Goal: Task Accomplishment & Management: Use online tool/utility

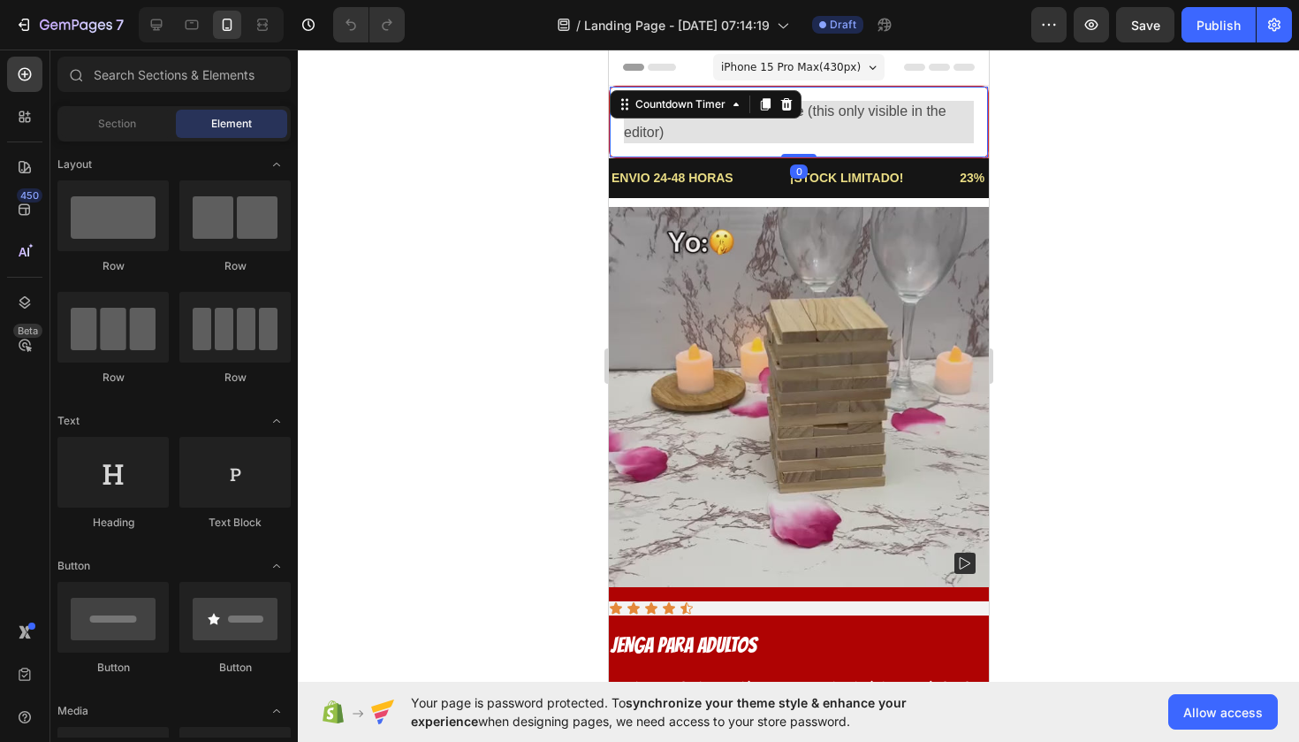
click at [697, 120] on span "Countdown is run out of time (this only visible in the editor)" at bounding box center [798, 122] width 350 height 42
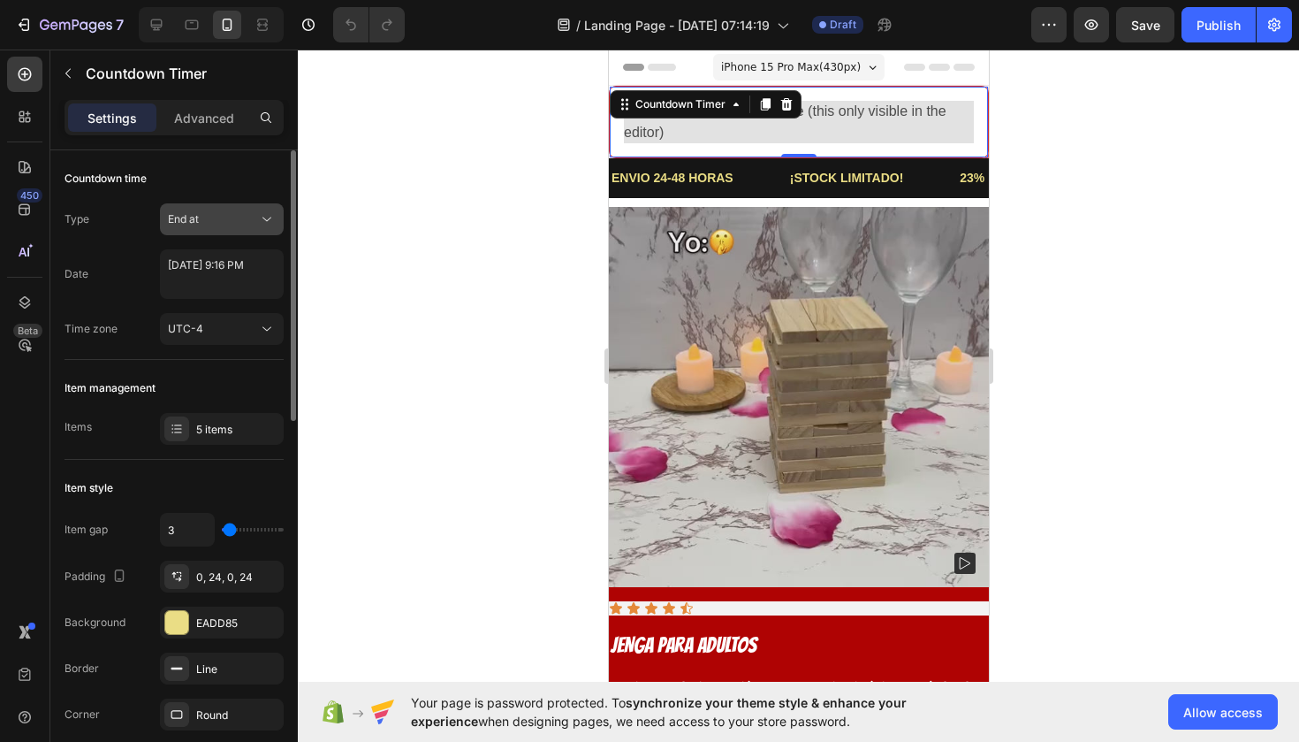
click at [233, 214] on div "End at" at bounding box center [213, 219] width 90 height 16
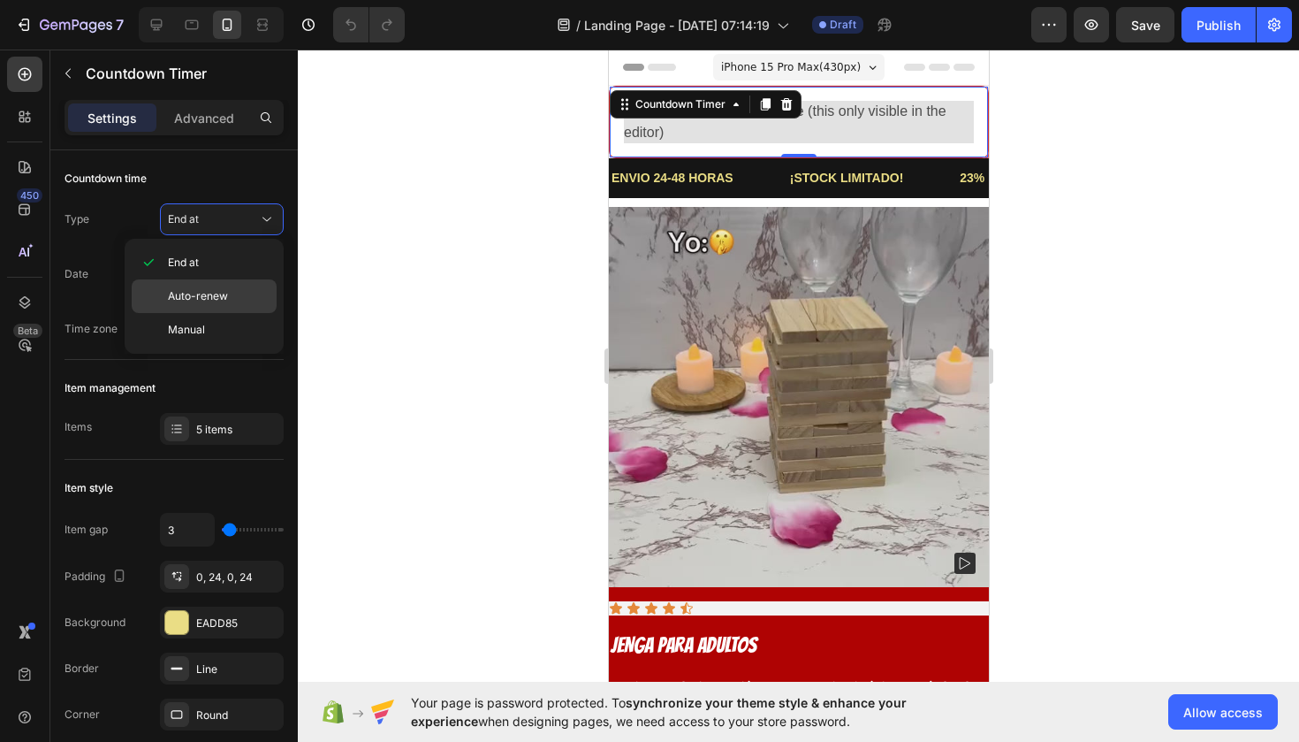
click at [227, 299] on p "Auto-renew" at bounding box center [218, 296] width 101 height 16
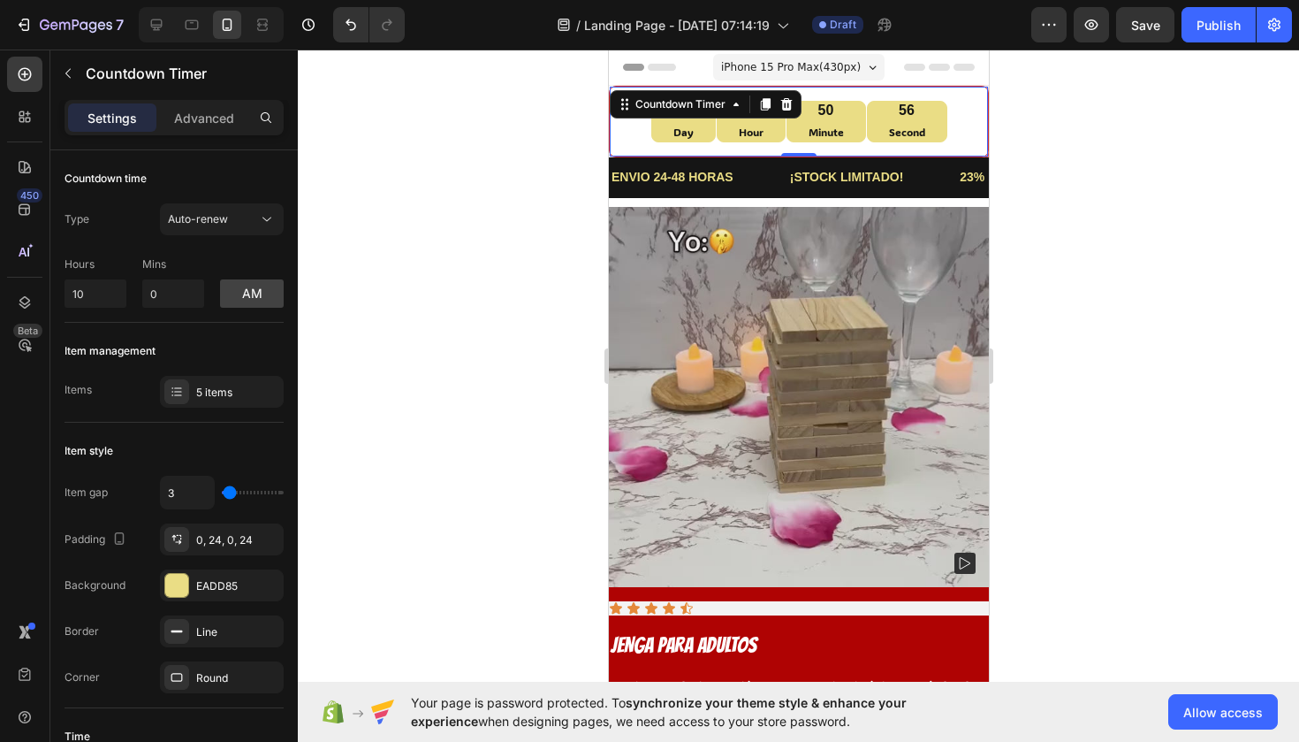
click at [443, 425] on div at bounding box center [799, 396] width 1002 height 692
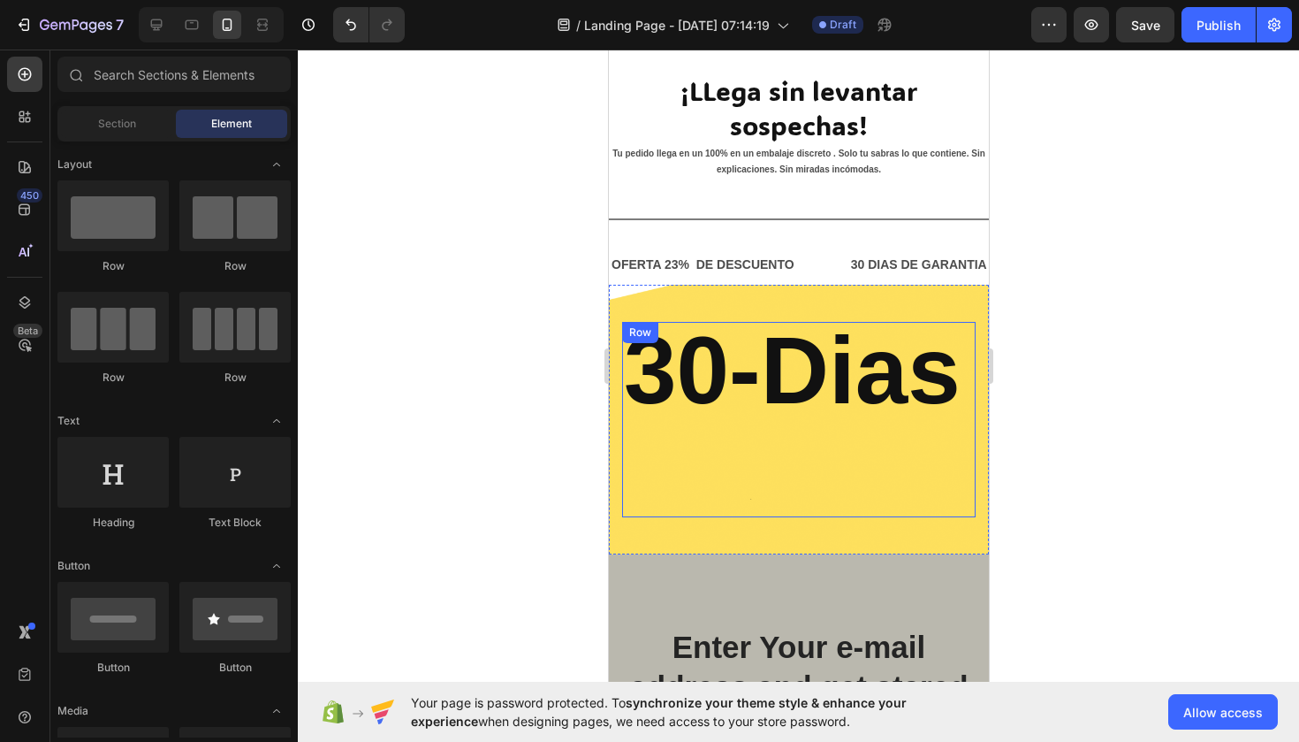
scroll to position [3330, 0]
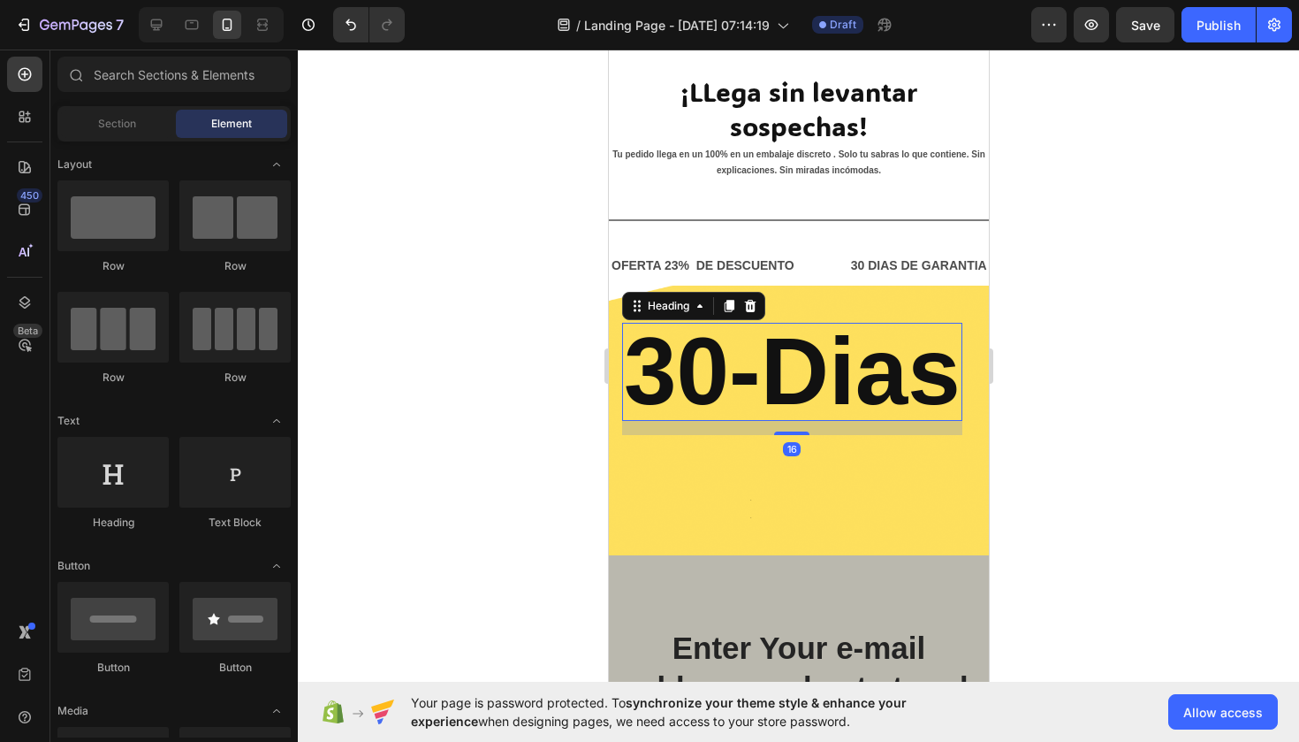
click at [749, 416] on h2 "30-Dias" at bounding box center [791, 372] width 340 height 98
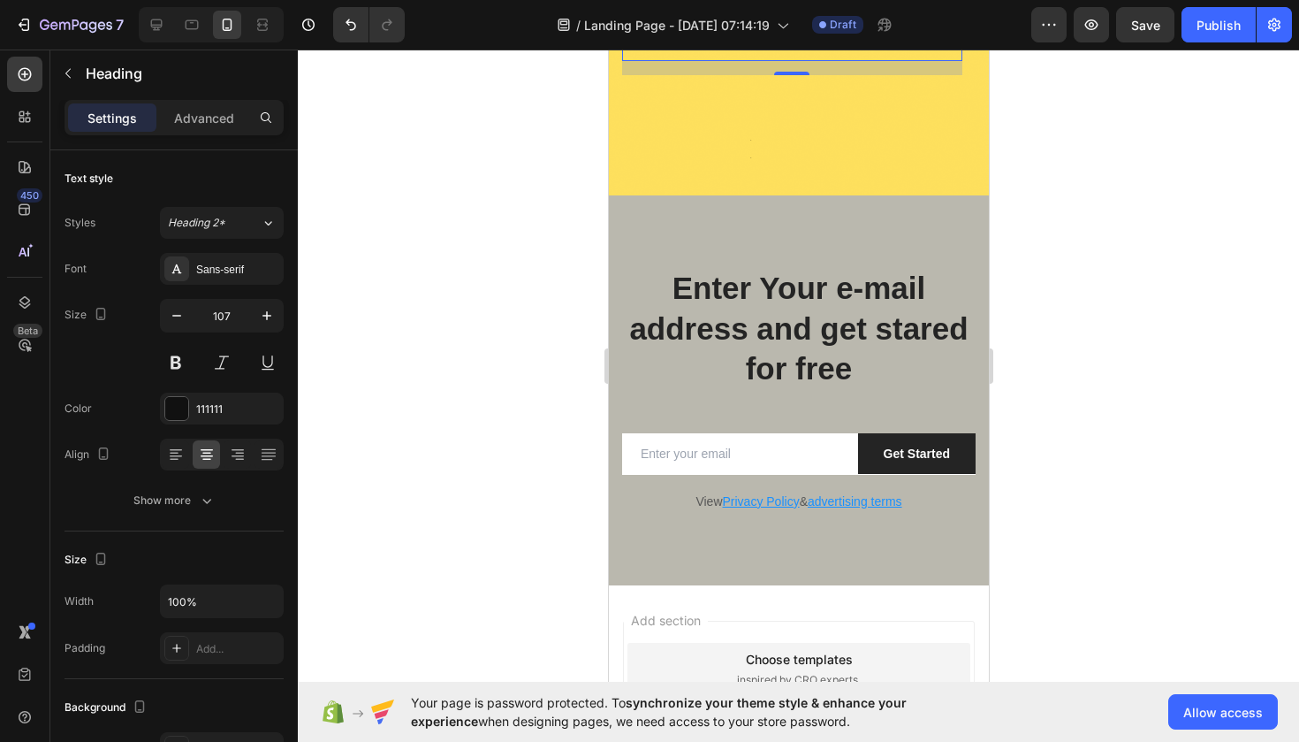
scroll to position [3957, 0]
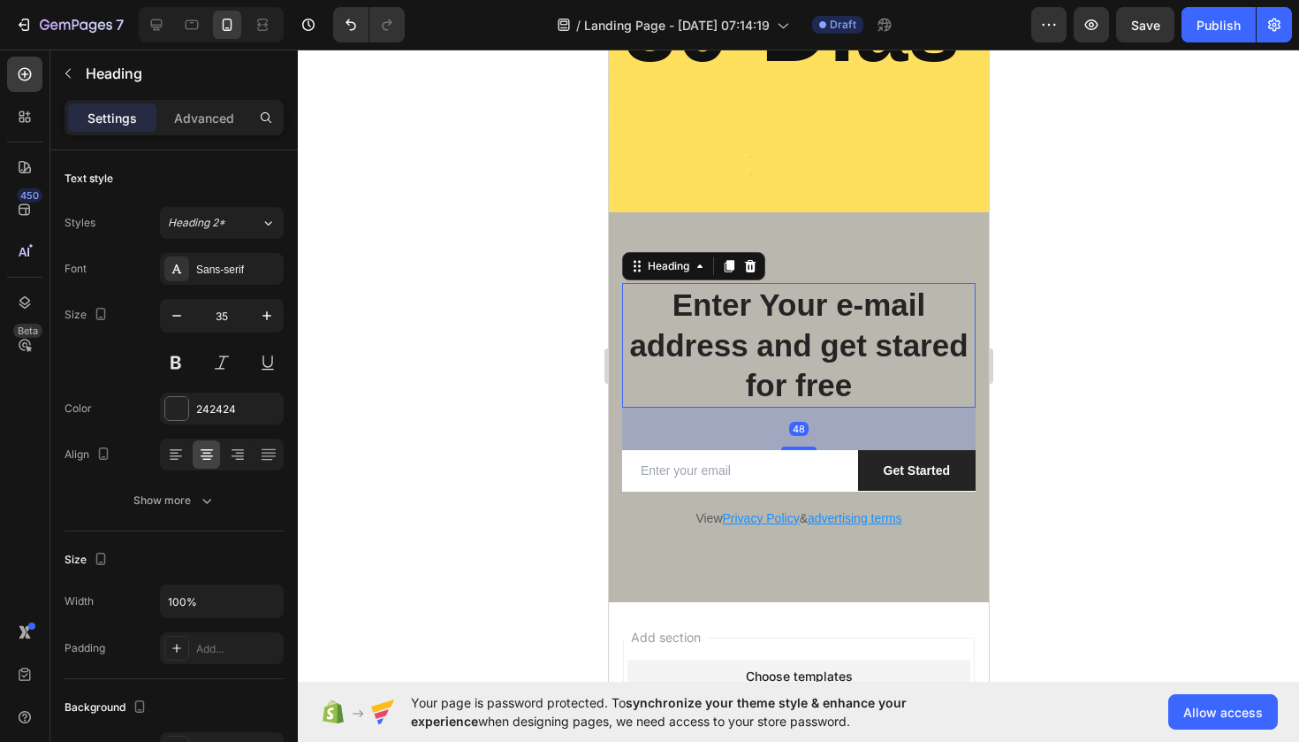
click at [731, 296] on p "Enter Your e-mail address and get stared for free" at bounding box center [798, 345] width 350 height 121
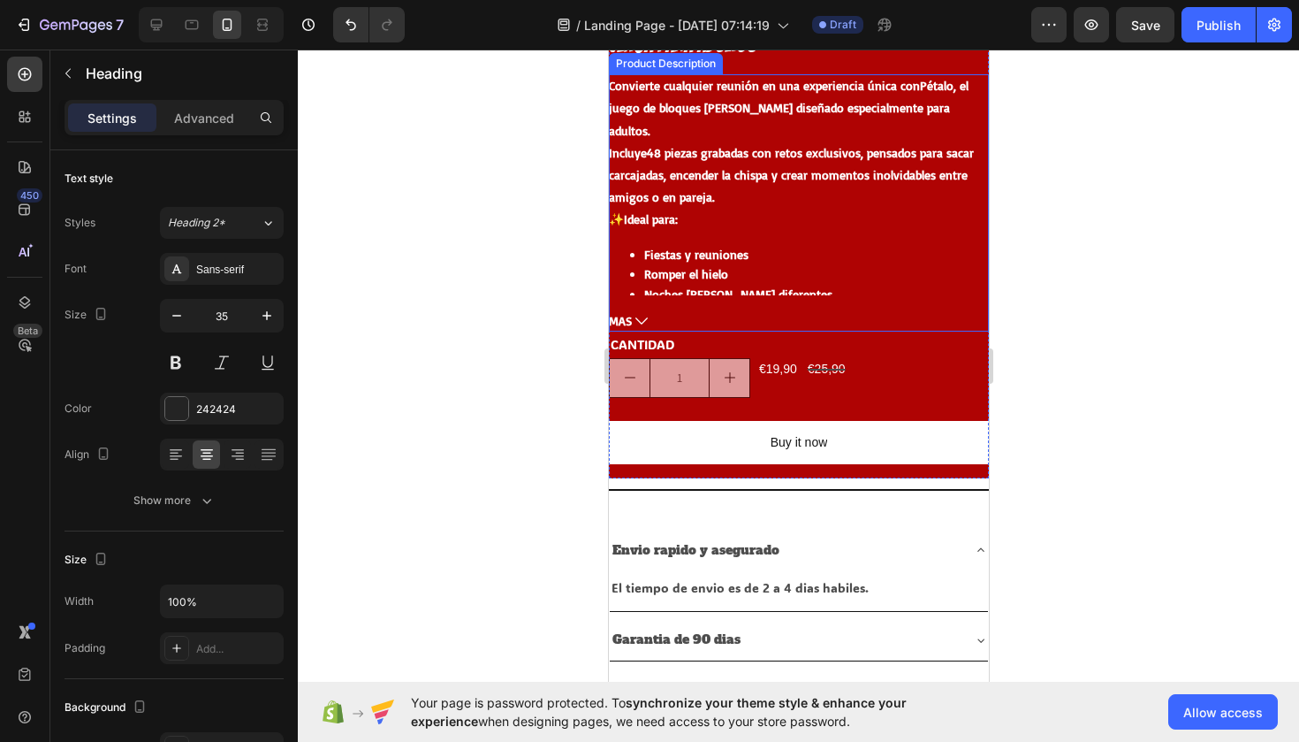
scroll to position [601, 0]
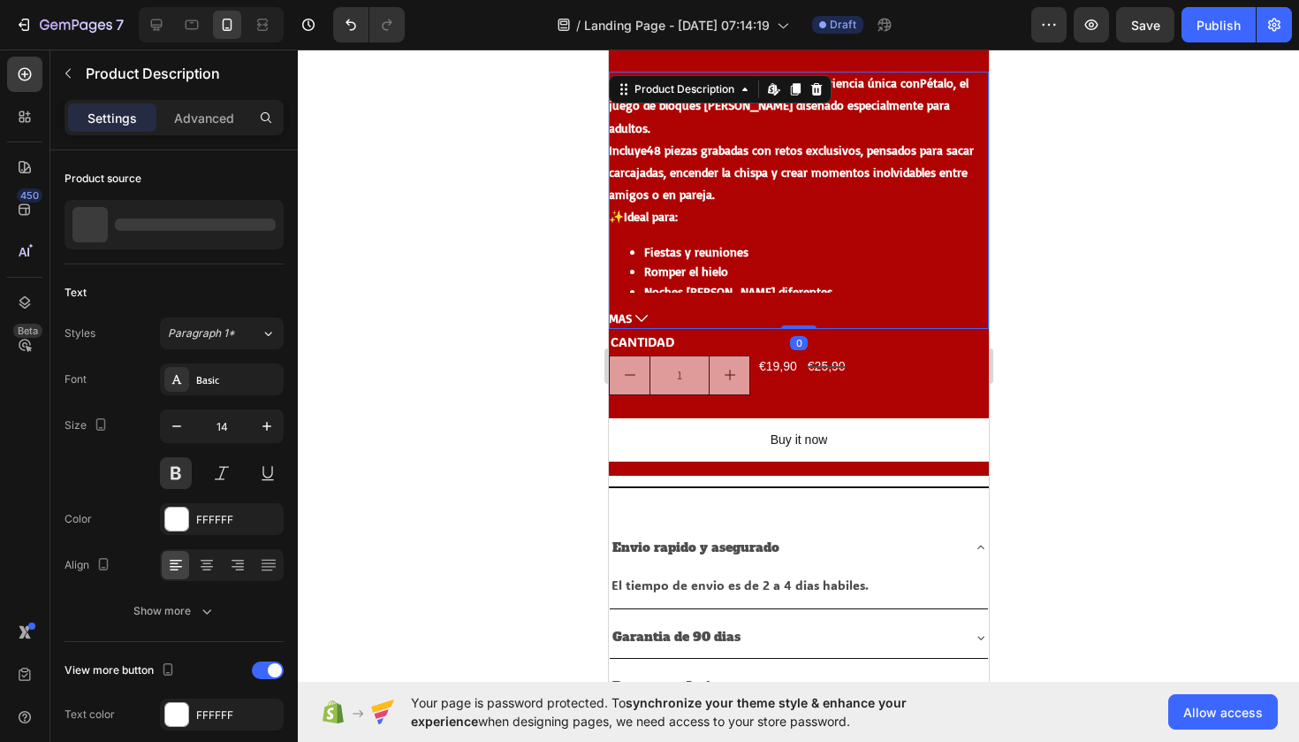
click at [643, 313] on icon at bounding box center [641, 318] width 12 height 12
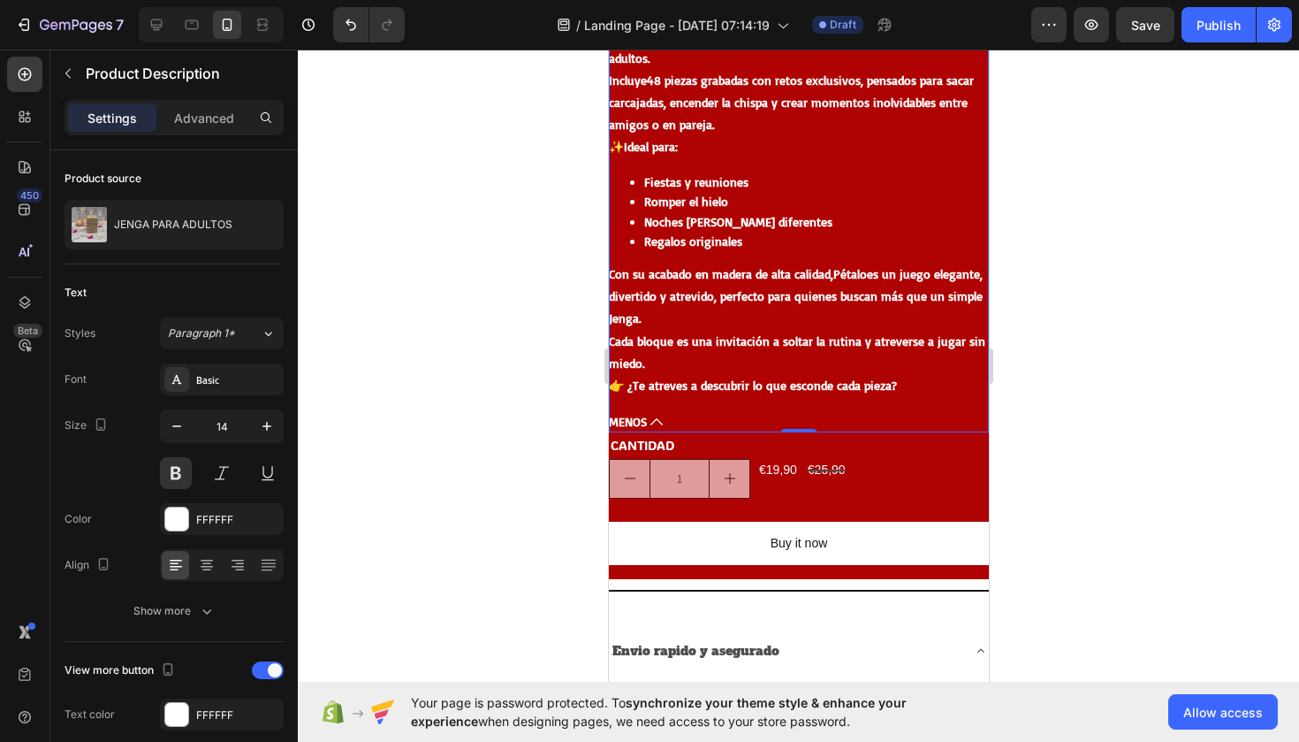
scroll to position [677, 0]
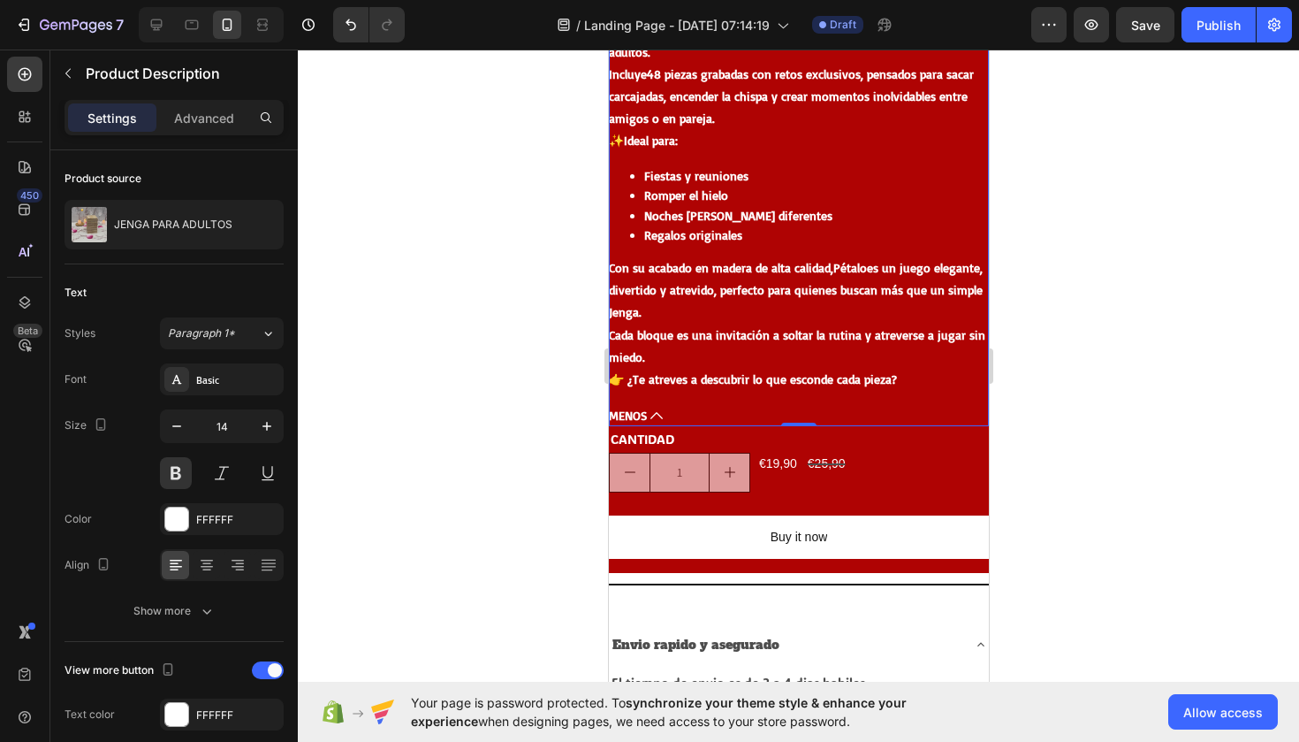
click at [910, 77] on p "Convierte cualquier reunión en una experiencia única con Pétalo , el juego de b…" at bounding box center [790, 62] width 365 height 126
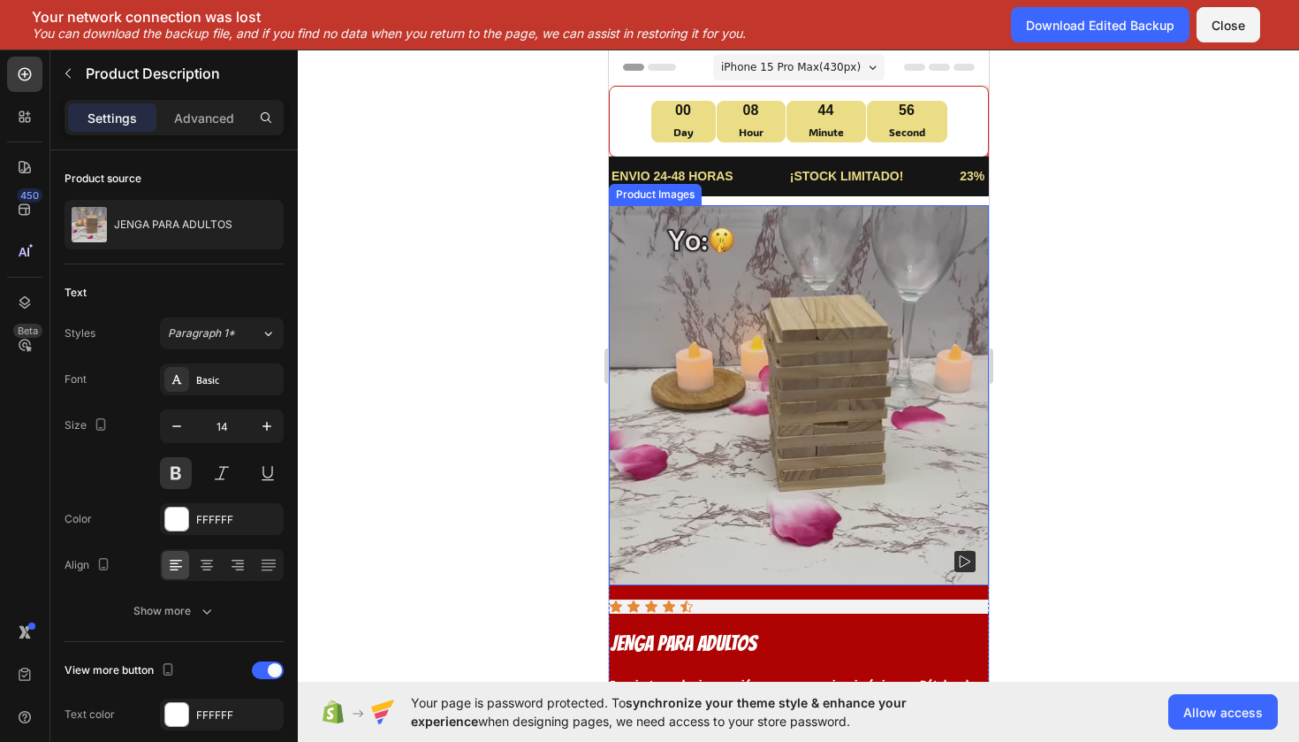
scroll to position [0, 0]
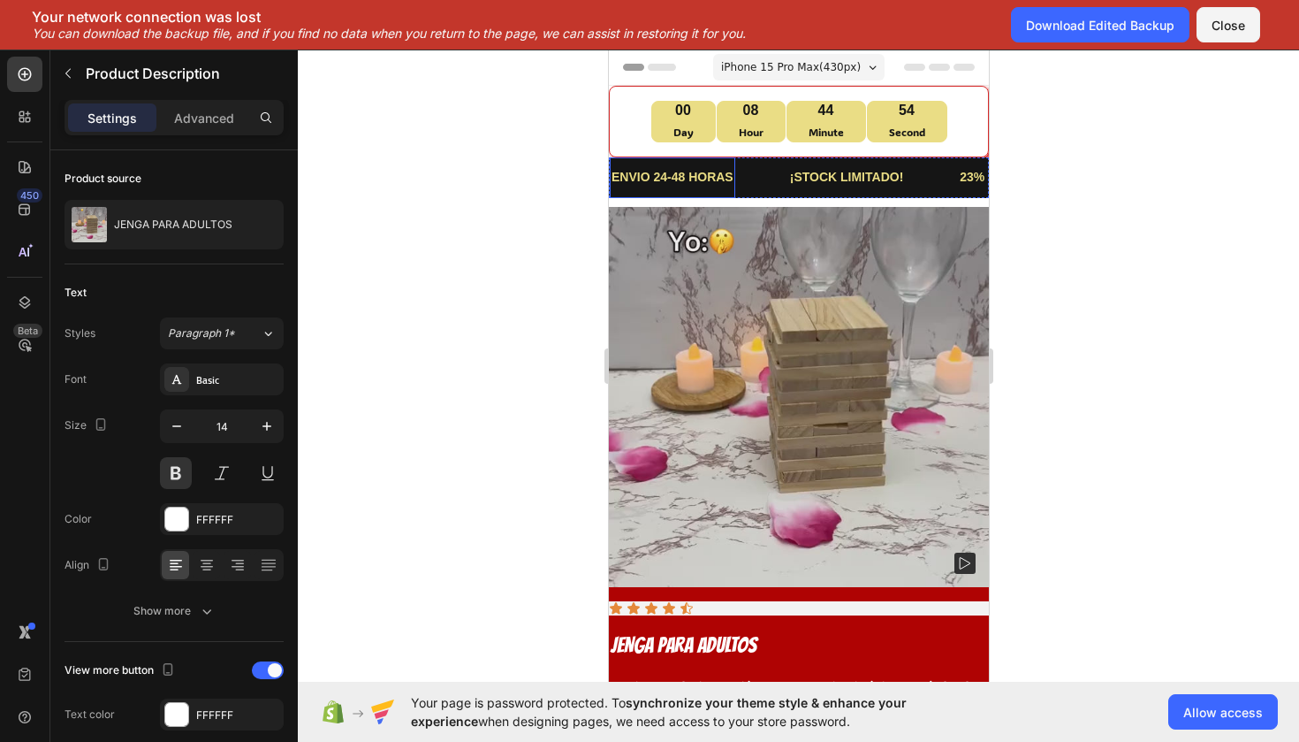
click at [716, 176] on p "ENVIO 24-48 HORAS" at bounding box center [672, 177] width 122 height 22
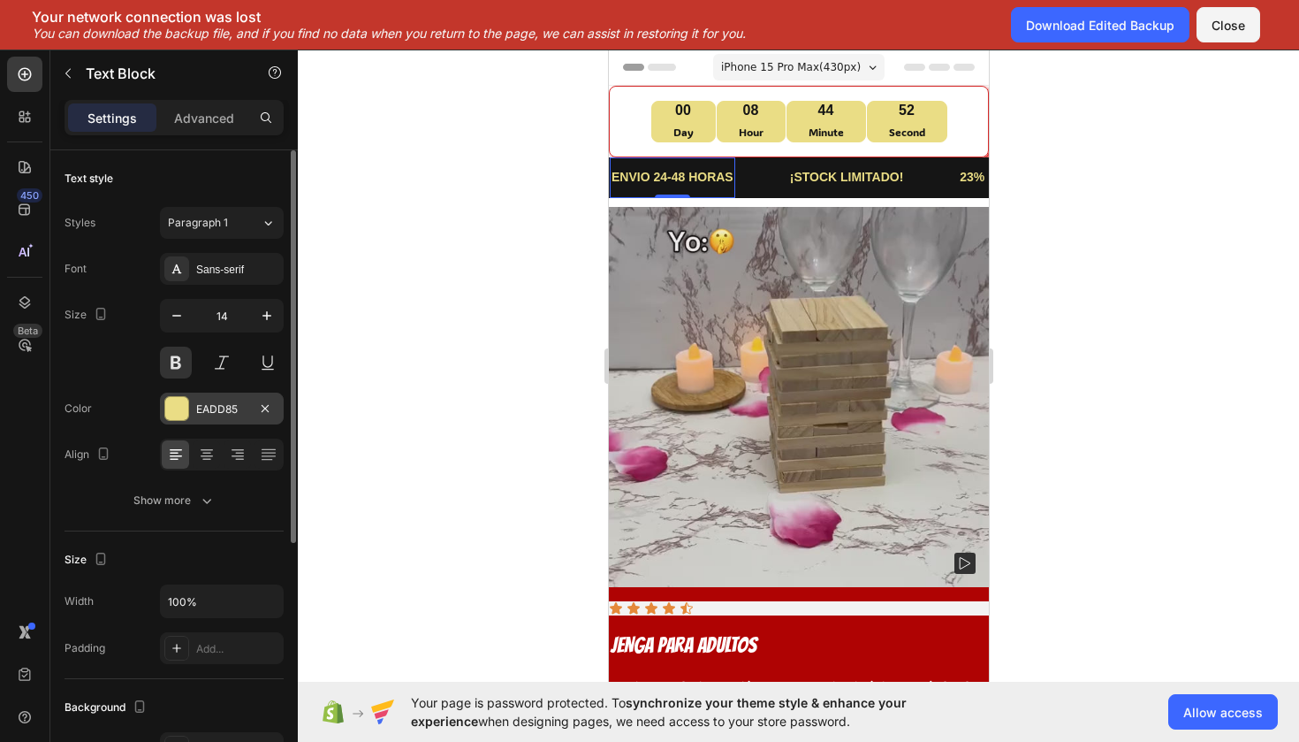
click at [178, 406] on div at bounding box center [176, 408] width 23 height 23
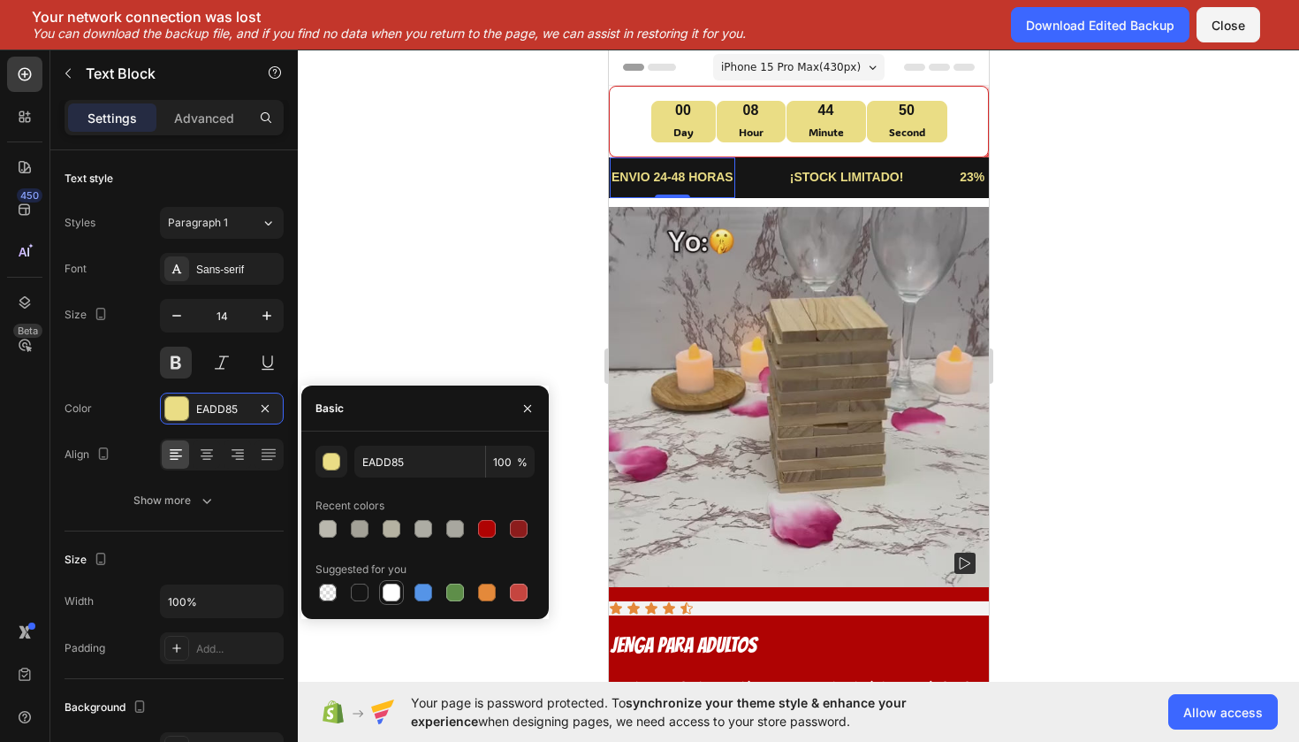
click at [400, 591] on div at bounding box center [391, 592] width 21 height 21
type input "FFFFFF"
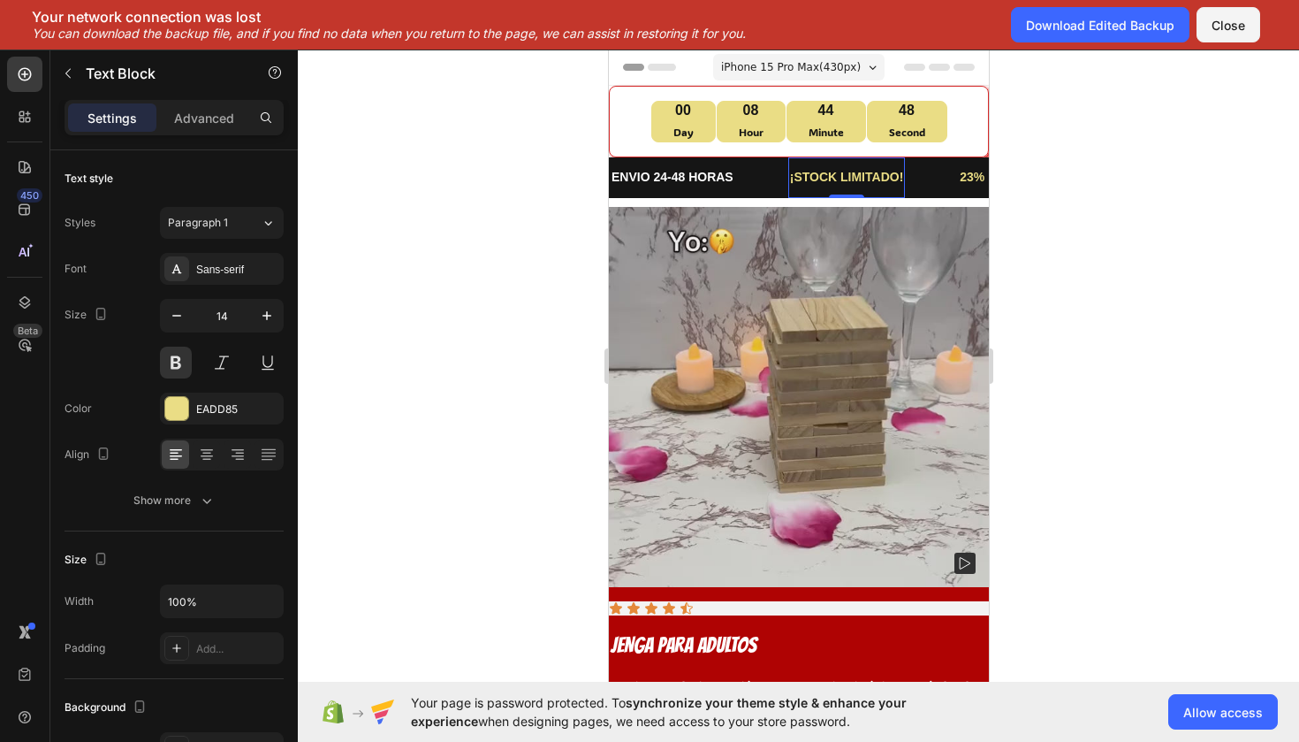
click at [878, 173] on p "¡STOCK LIMITADO!" at bounding box center [846, 177] width 114 height 22
click at [173, 393] on div "EADD85" at bounding box center [222, 408] width 124 height 32
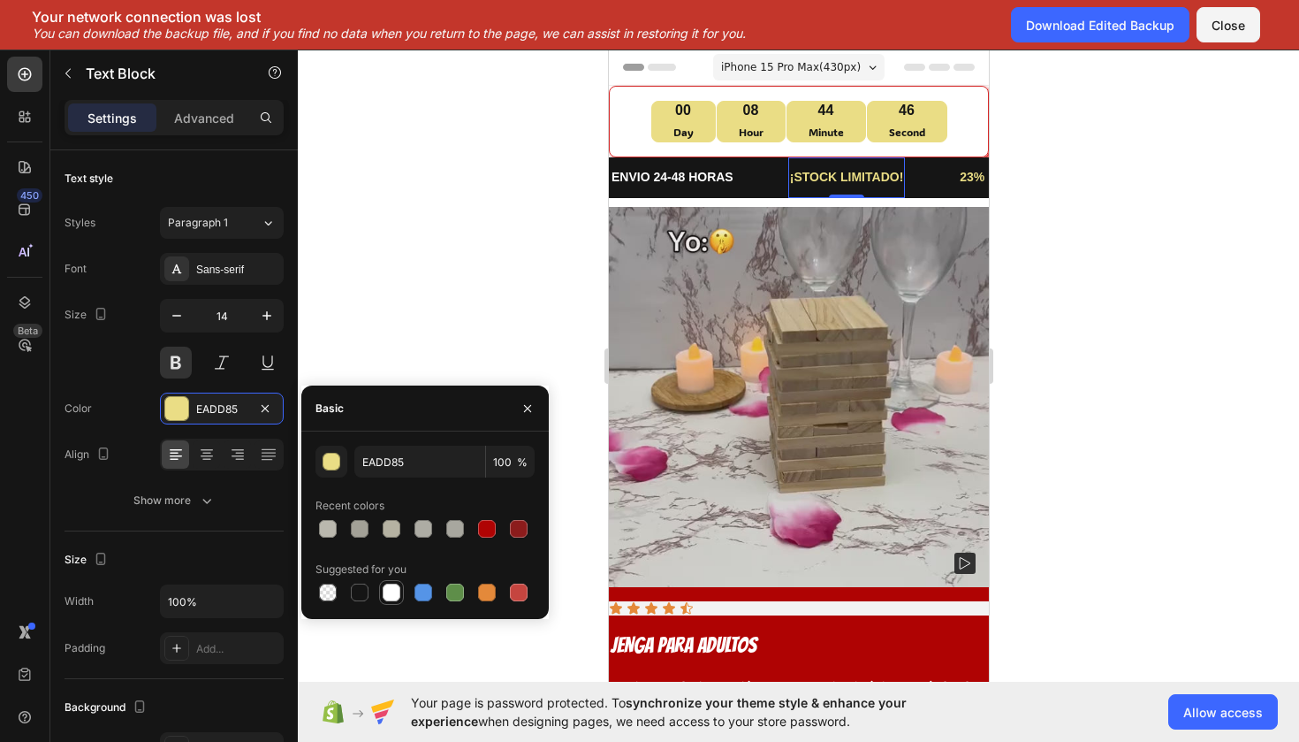
click at [385, 601] on div at bounding box center [391, 592] width 21 height 21
type input "FFFFFF"
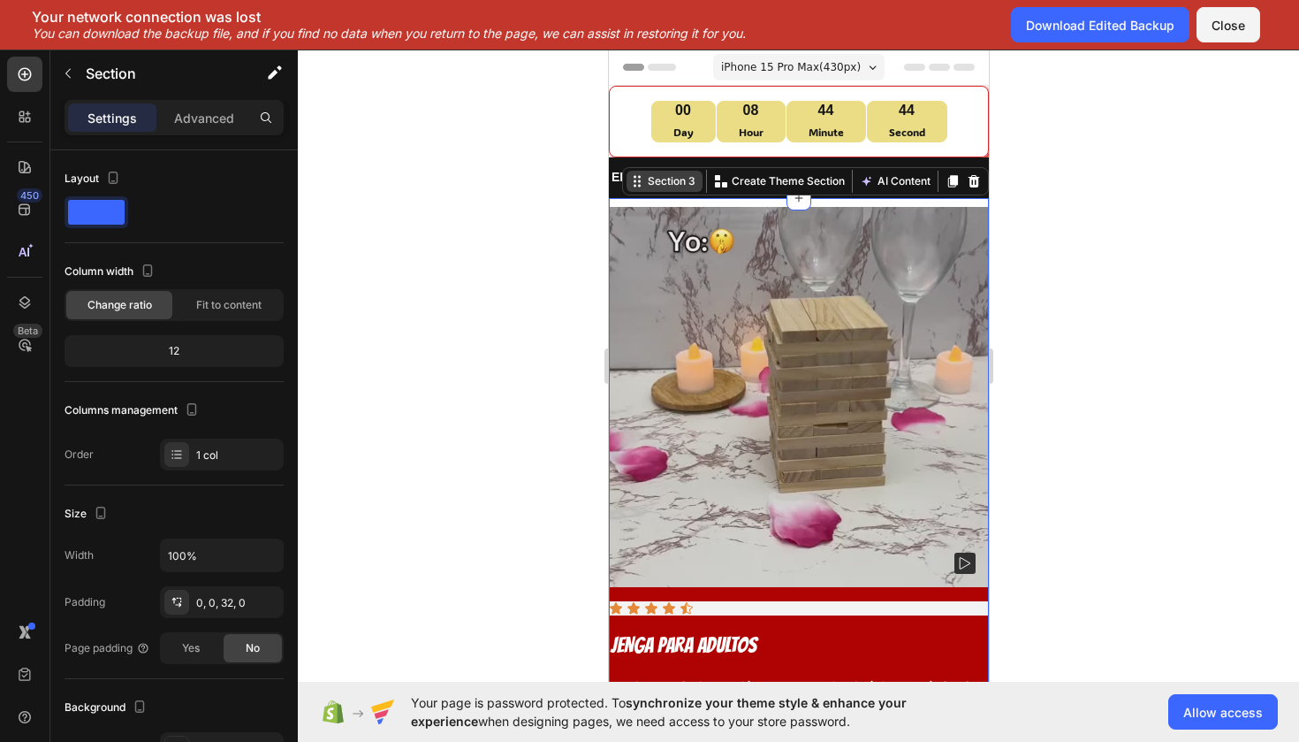
click at [968, 183] on div "Section 3 You can create reusable sections Create Theme Section AI Content Writ…" at bounding box center [804, 181] width 367 height 28
click at [1011, 173] on div at bounding box center [799, 396] width 1002 height 692
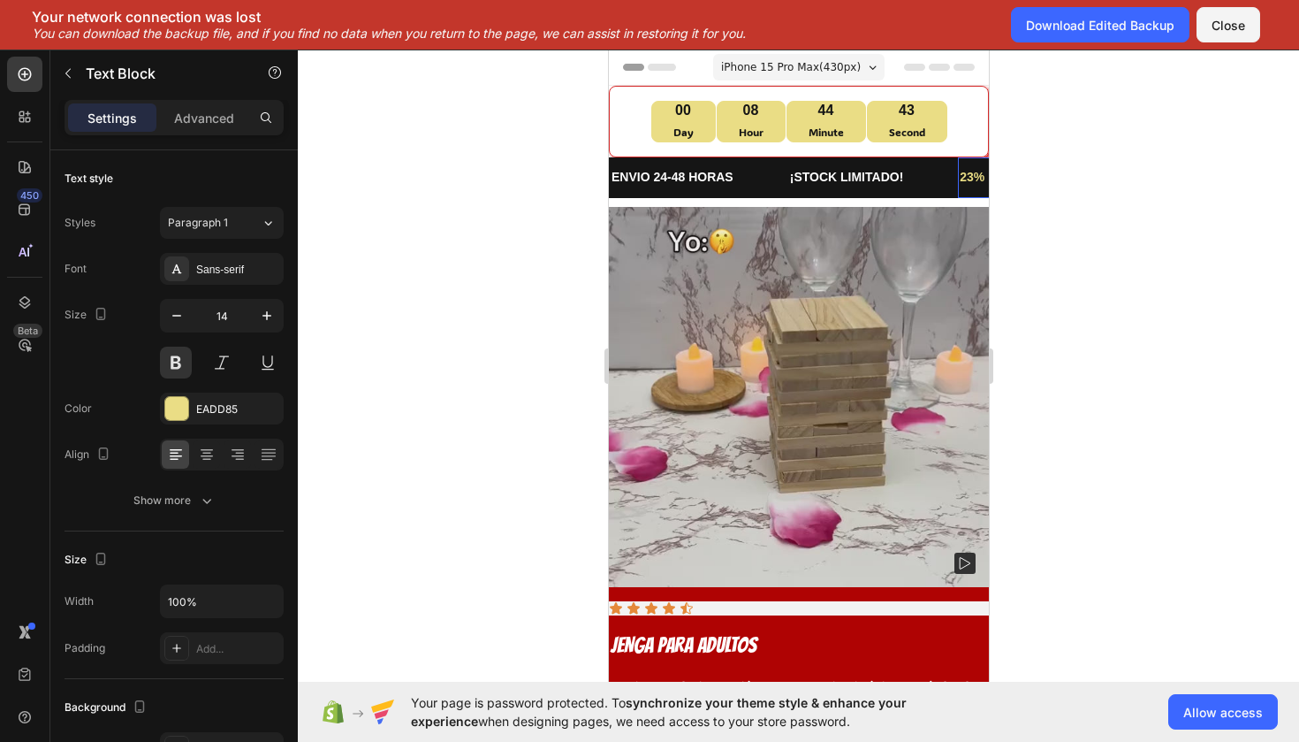
click at [971, 168] on p "23% DE DESCUENTO" at bounding box center [1022, 177] width 126 height 22
click at [182, 406] on div at bounding box center [176, 408] width 23 height 23
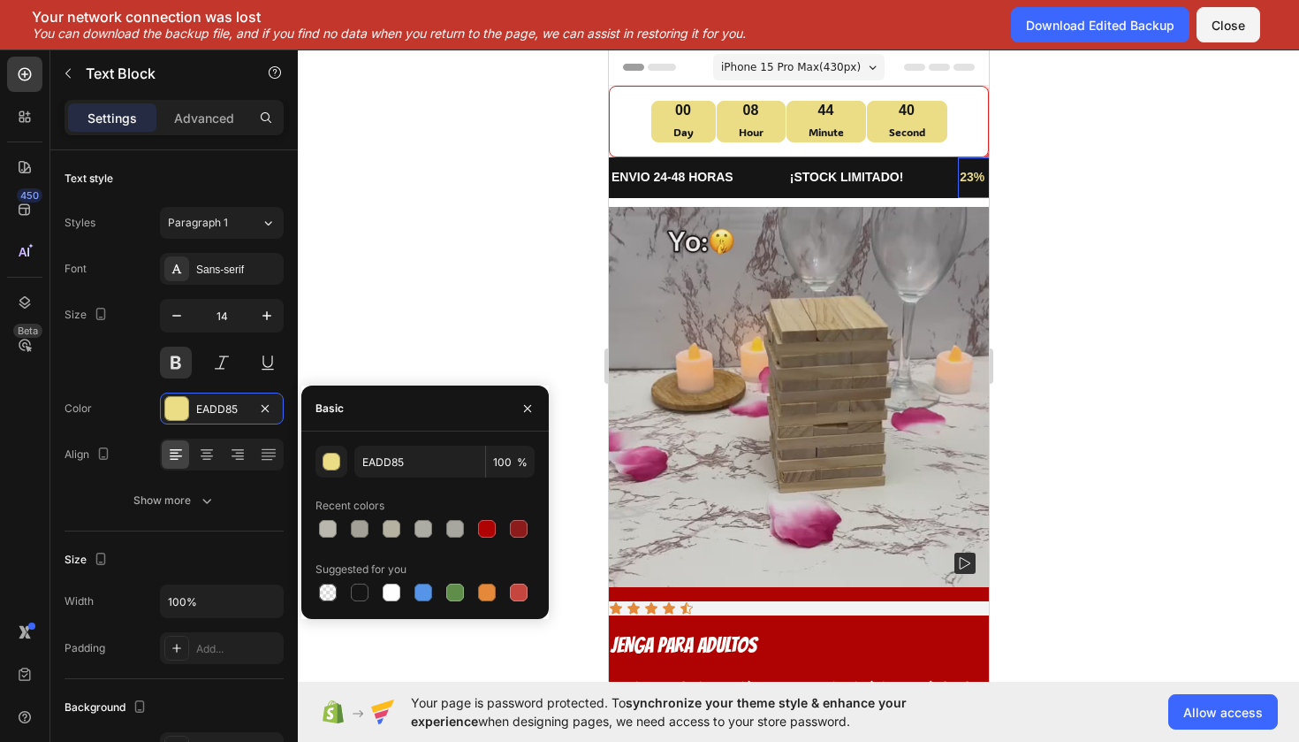
click at [396, 578] on div "Suggested for you" at bounding box center [425, 569] width 219 height 28
click at [397, 591] on div at bounding box center [392, 592] width 18 height 18
type input "FFFFFF"
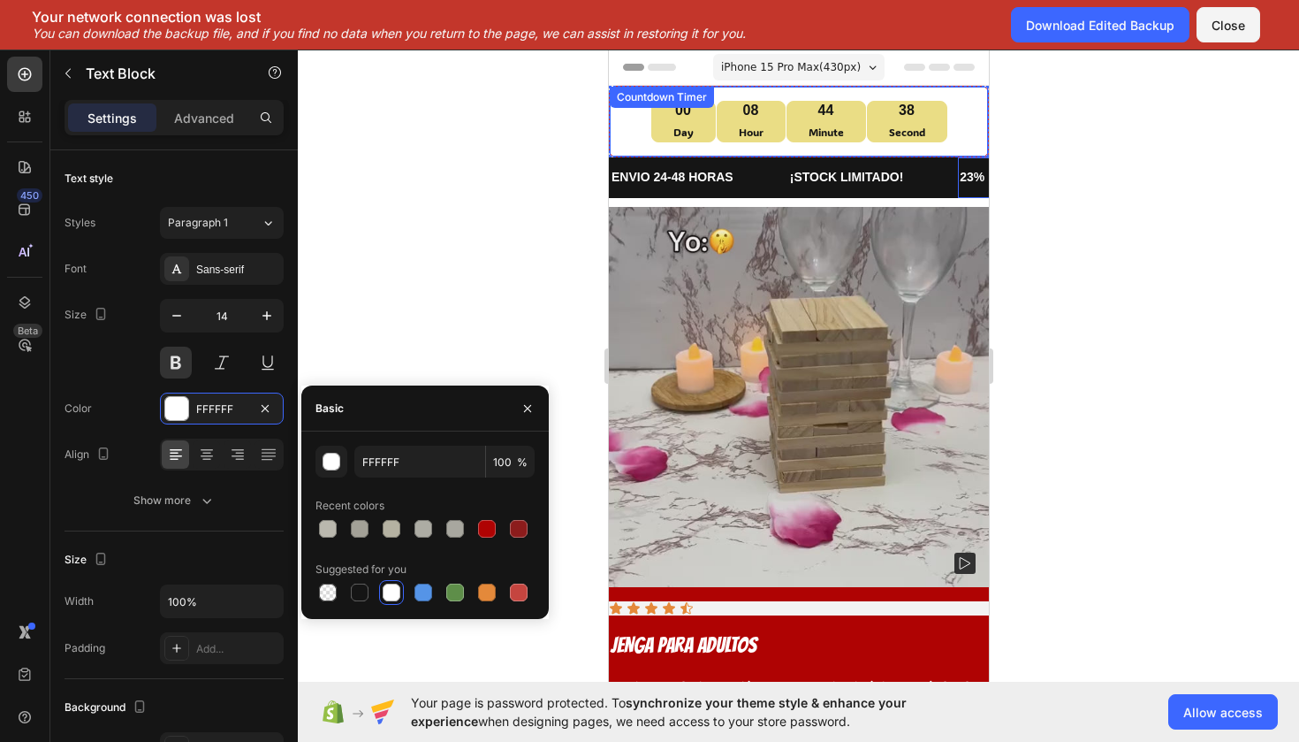
click at [852, 134] on div "44 Minute" at bounding box center [826, 122] width 80 height 42
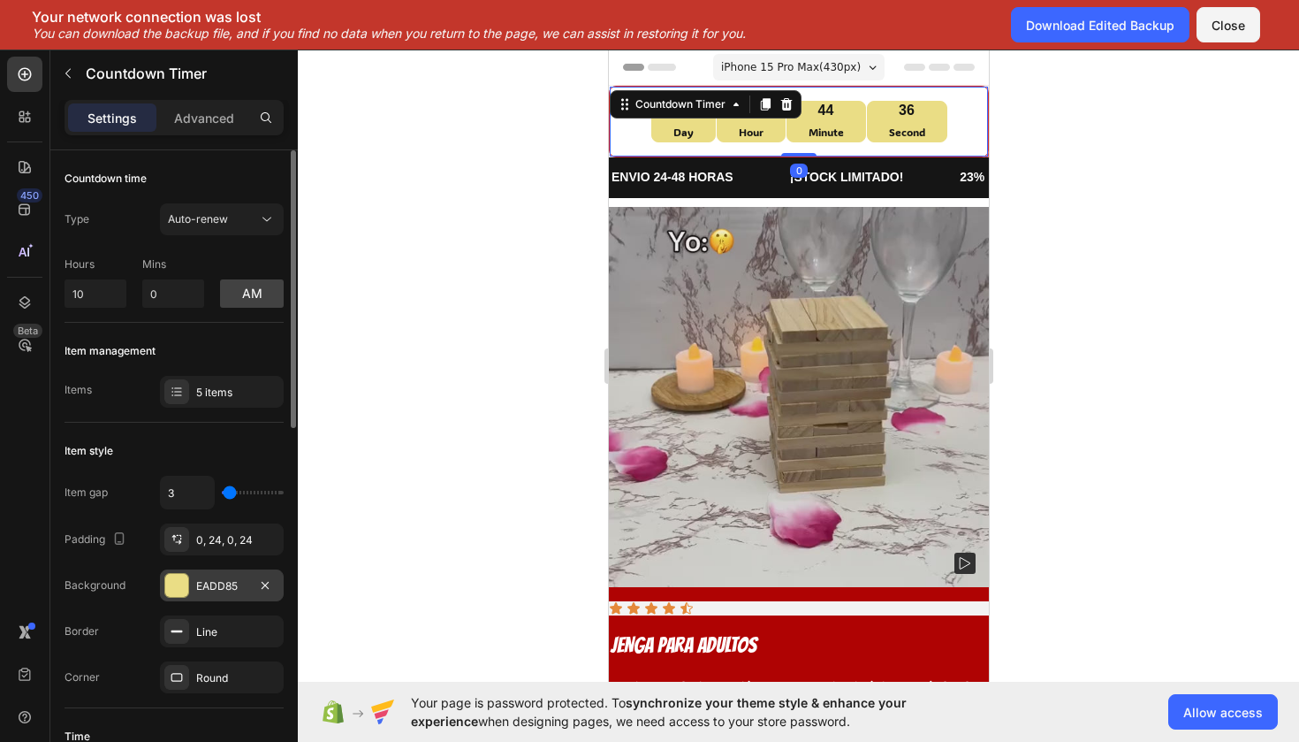
click at [186, 580] on div at bounding box center [176, 585] width 23 height 23
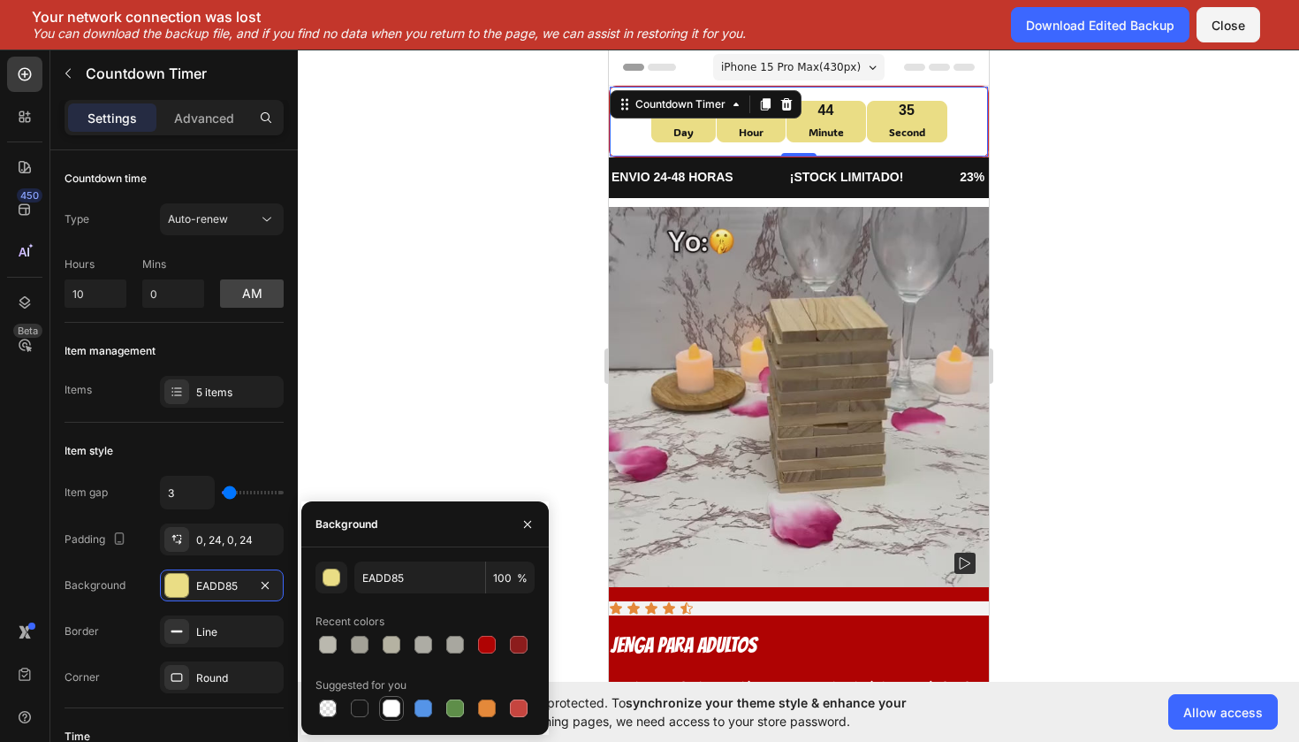
click at [385, 706] on div at bounding box center [392, 708] width 18 height 18
type input "FFFFFF"
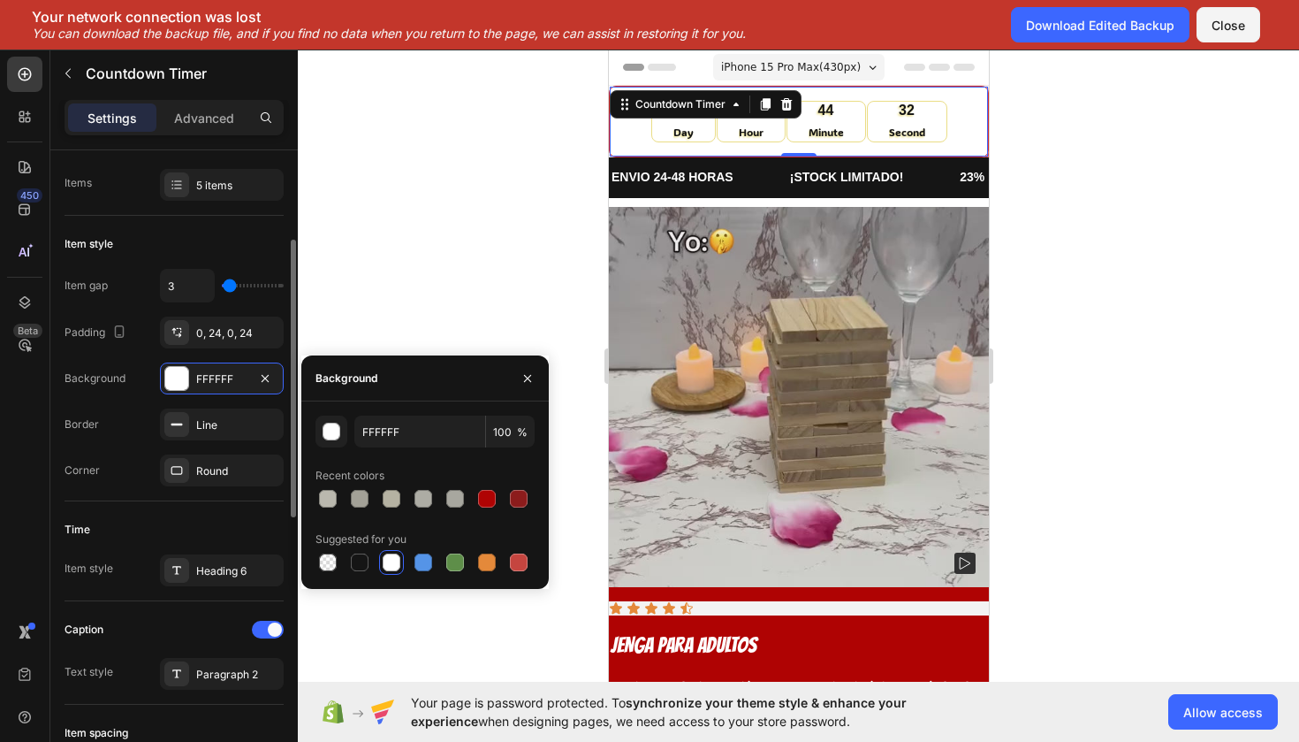
scroll to position [207, 0]
click at [223, 442] on div "Item gap 3 Padding 0, 24, 0, 24 Background FFFFFF Border Line Corner Round" at bounding box center [174, 377] width 219 height 217
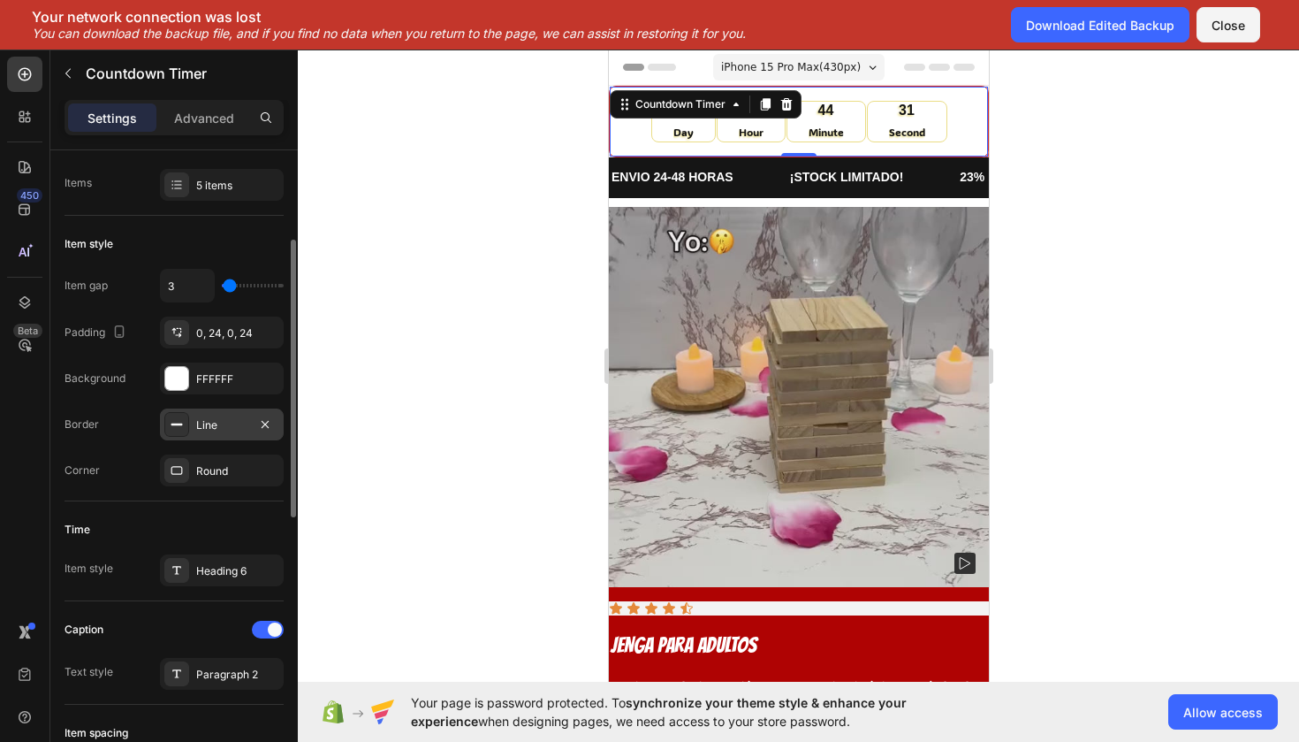
click at [223, 436] on div "Line" at bounding box center [222, 424] width 124 height 32
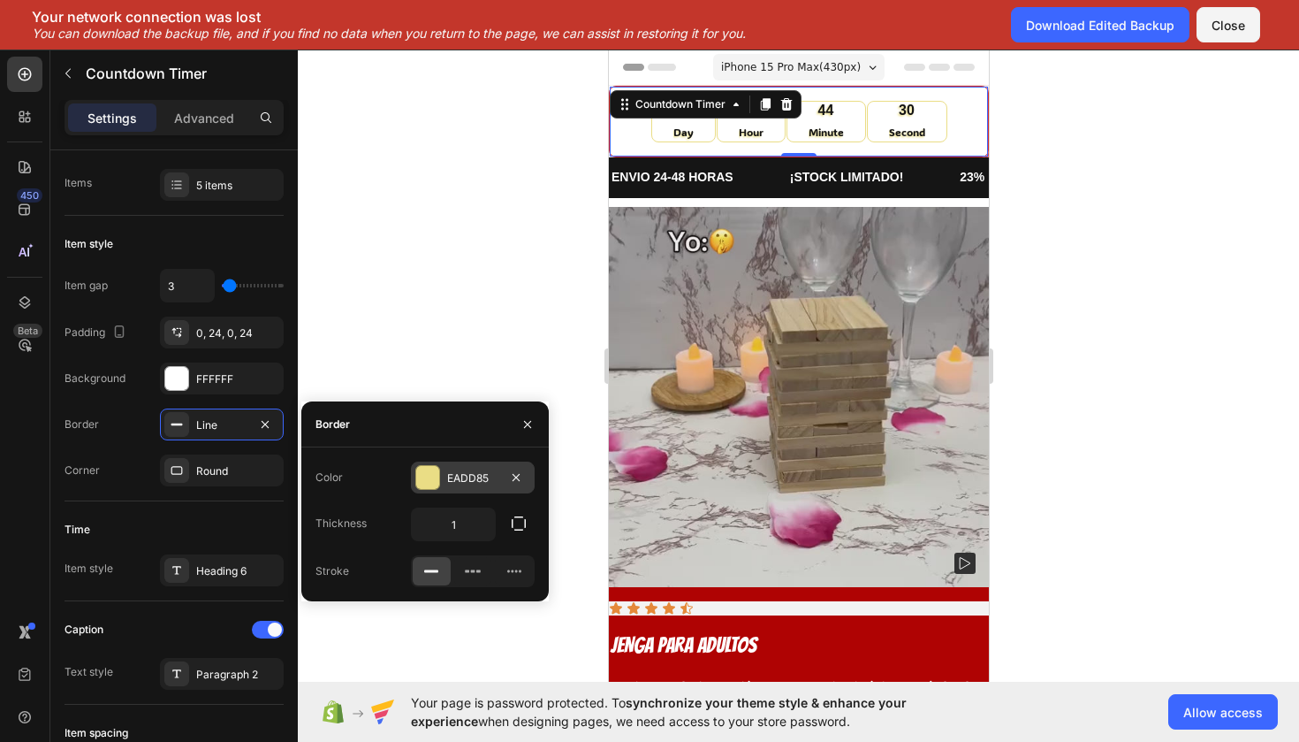
click at [418, 478] on div at bounding box center [427, 477] width 23 height 23
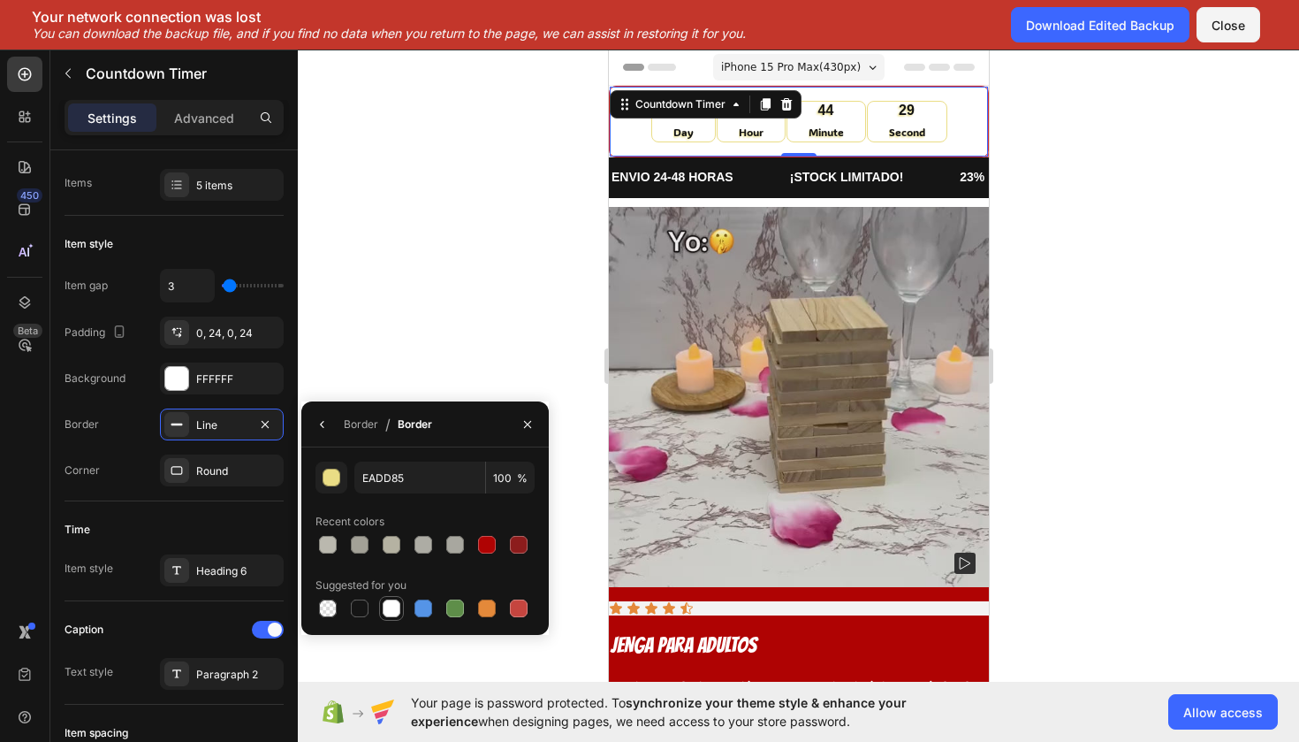
click at [391, 606] on div at bounding box center [392, 608] width 18 height 18
type input "FFFFFF"
click at [225, 482] on div "Round" at bounding box center [222, 470] width 124 height 32
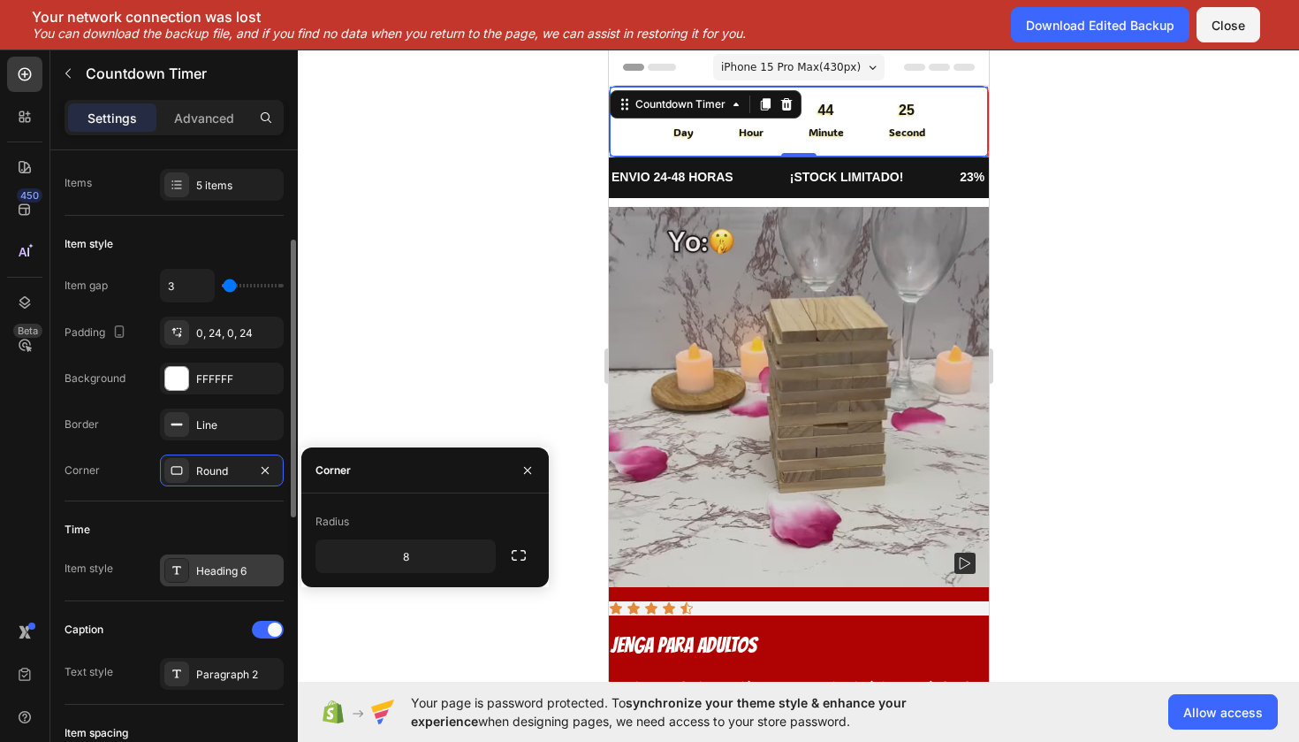
click at [200, 563] on div "Heading 6" at bounding box center [237, 571] width 83 height 16
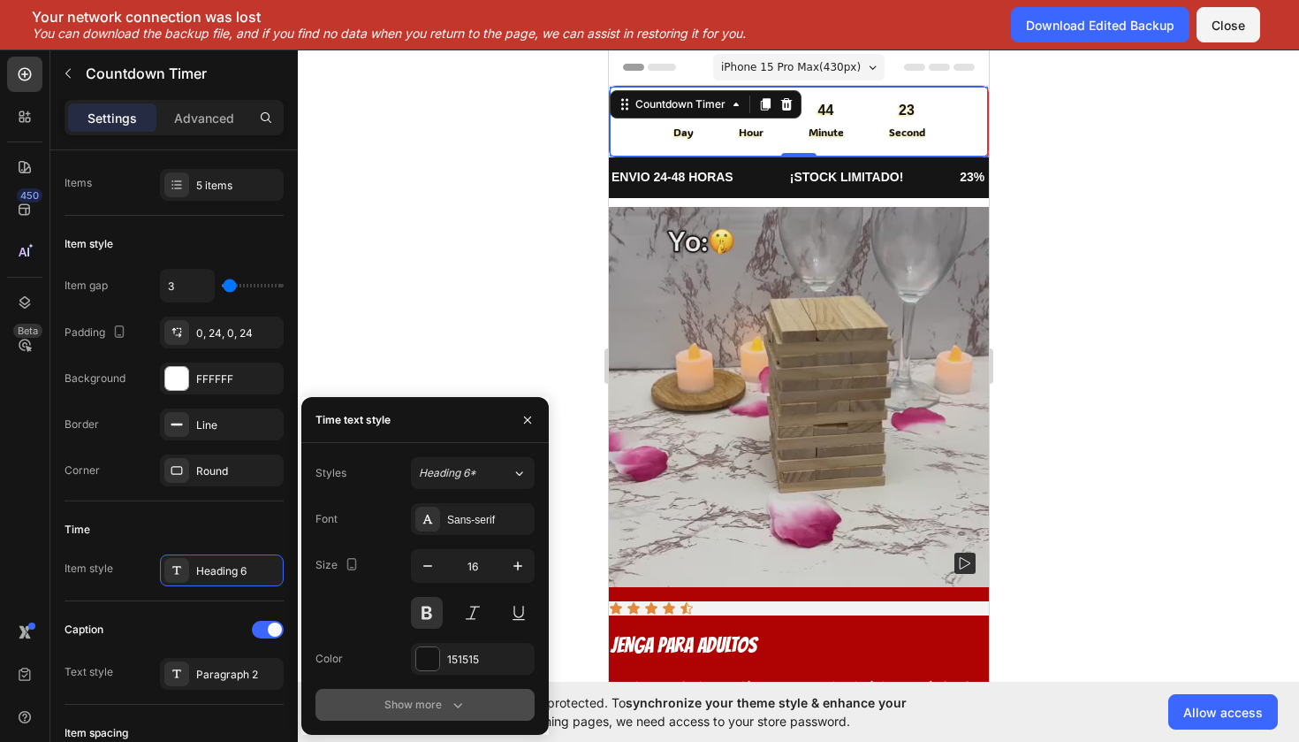
click at [410, 689] on button "Show more" at bounding box center [425, 705] width 219 height 32
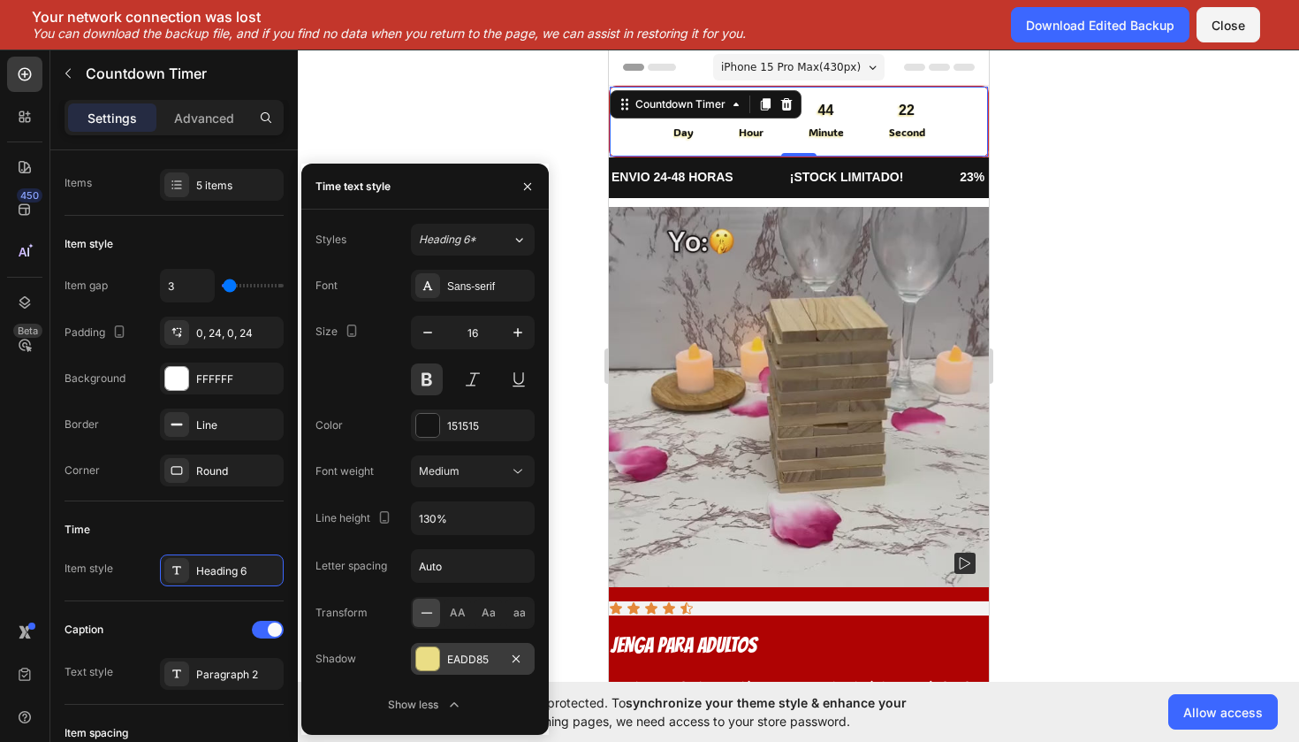
click at [435, 672] on div "EADD85" at bounding box center [473, 659] width 124 height 32
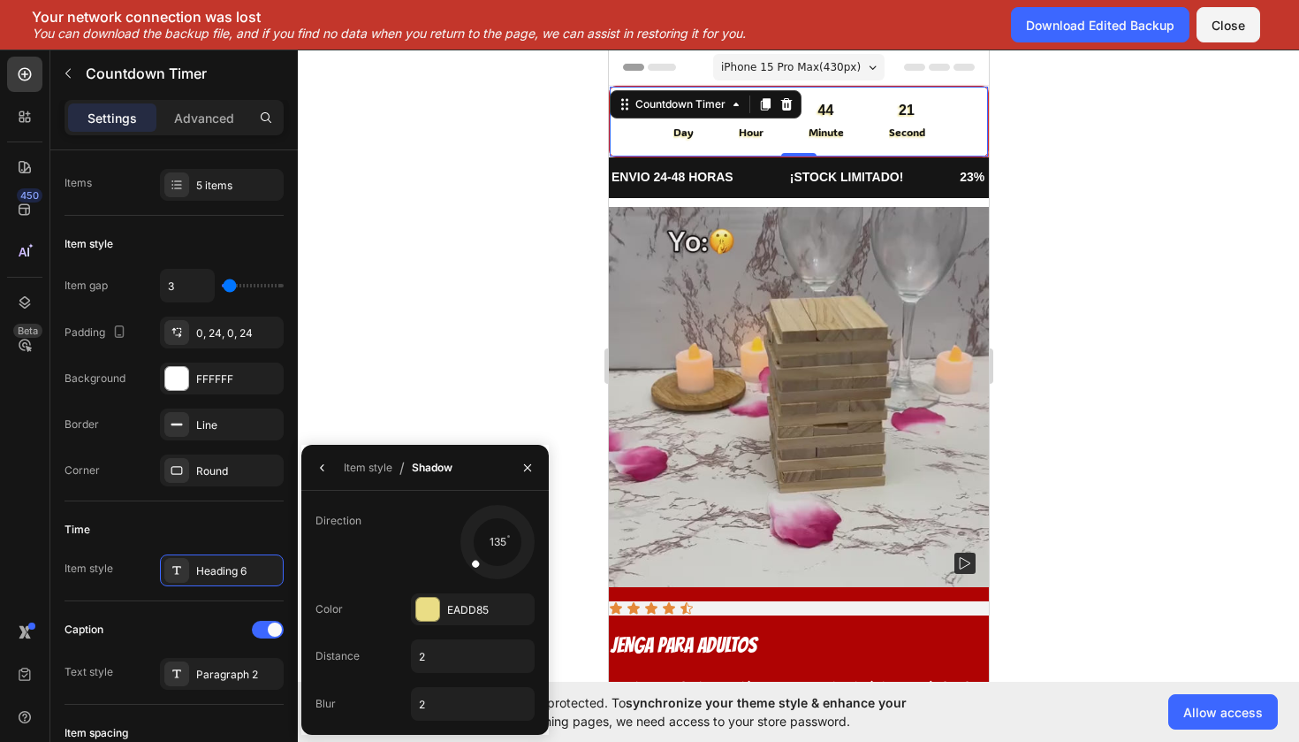
click at [407, 613] on div "Color EADD85" at bounding box center [425, 609] width 219 height 32
click at [405, 613] on div "Color EADD85" at bounding box center [425, 609] width 219 height 32
click at [412, 613] on div "EADD85" at bounding box center [473, 609] width 124 height 32
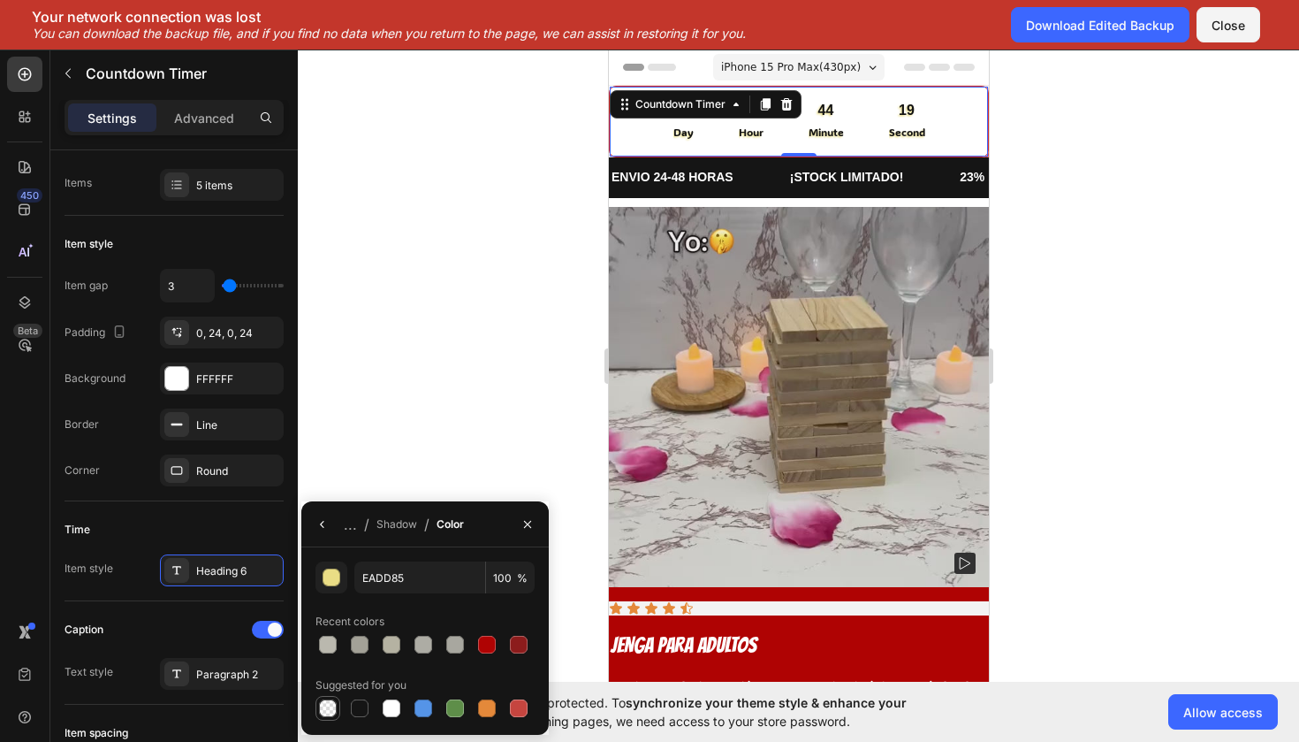
click at [322, 707] on div at bounding box center [328, 708] width 18 height 18
type input "000000"
type input "0"
click at [202, 676] on div "Paragraph 2" at bounding box center [237, 674] width 83 height 16
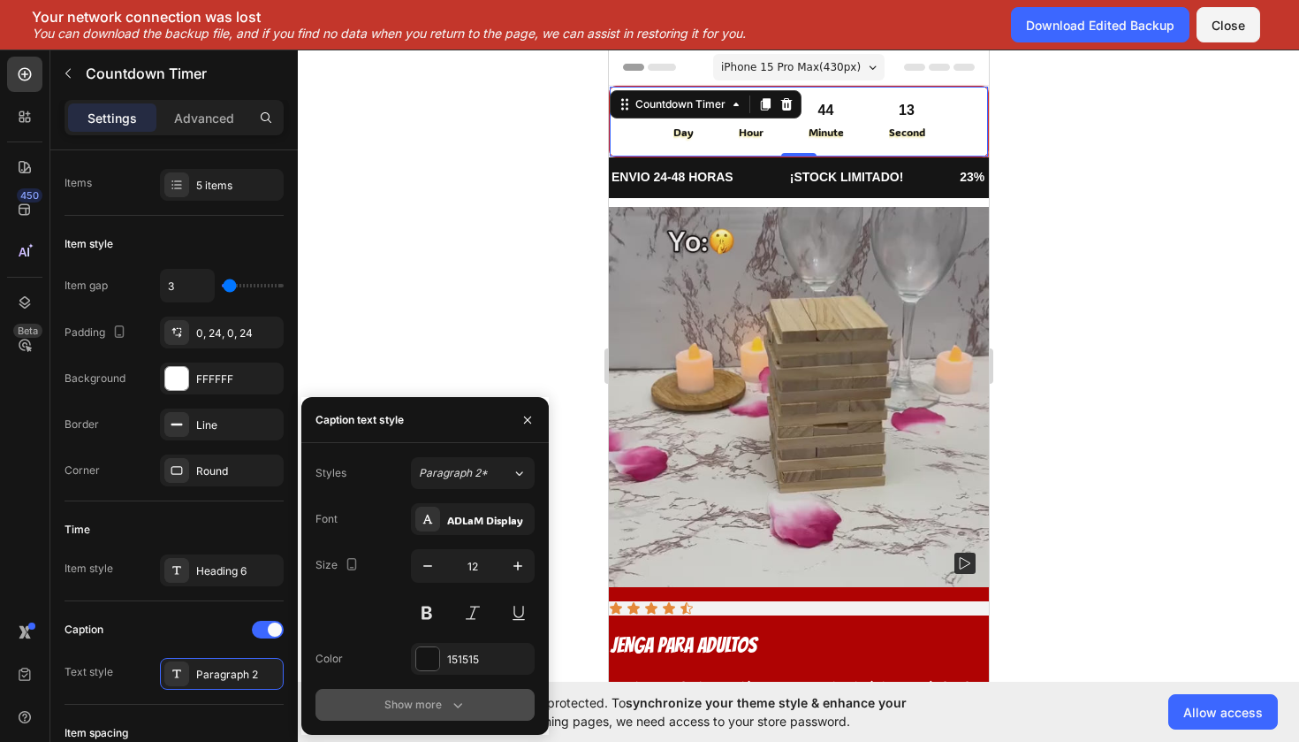
click at [468, 700] on button "Show more" at bounding box center [425, 705] width 219 height 32
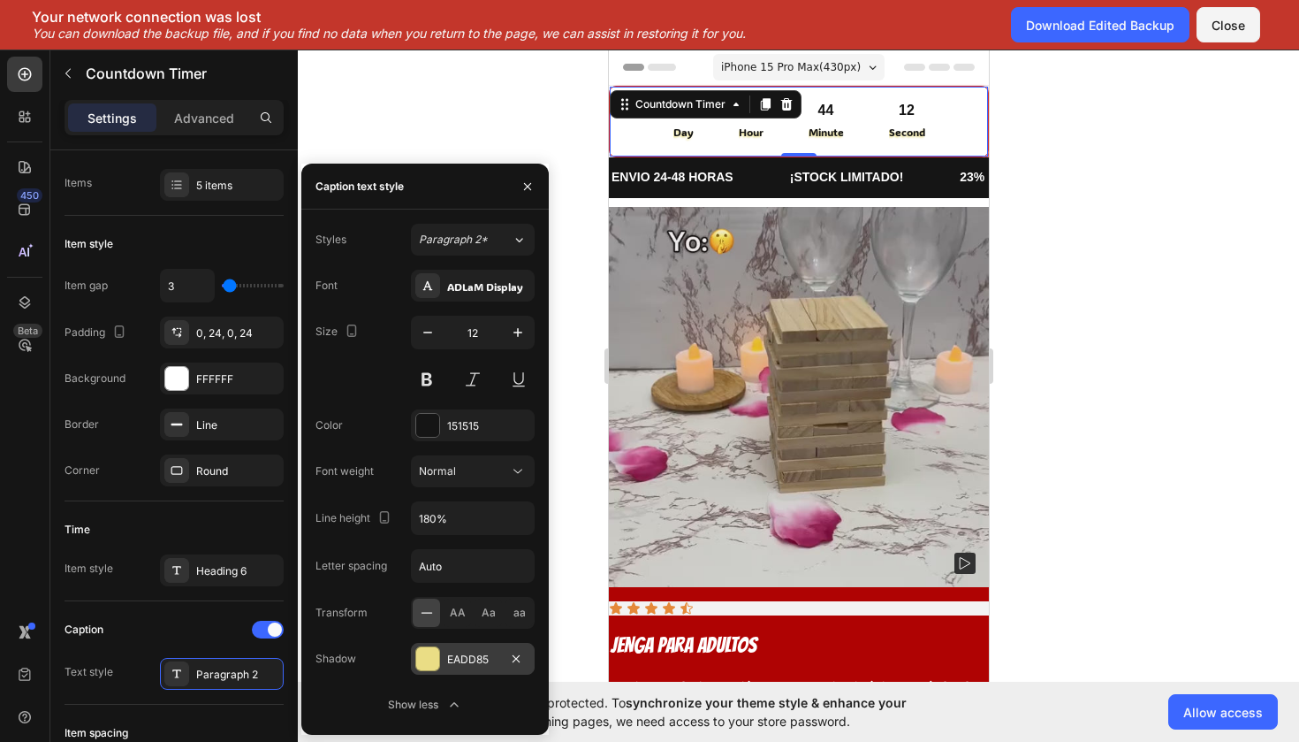
click at [439, 665] on div at bounding box center [427, 658] width 25 height 25
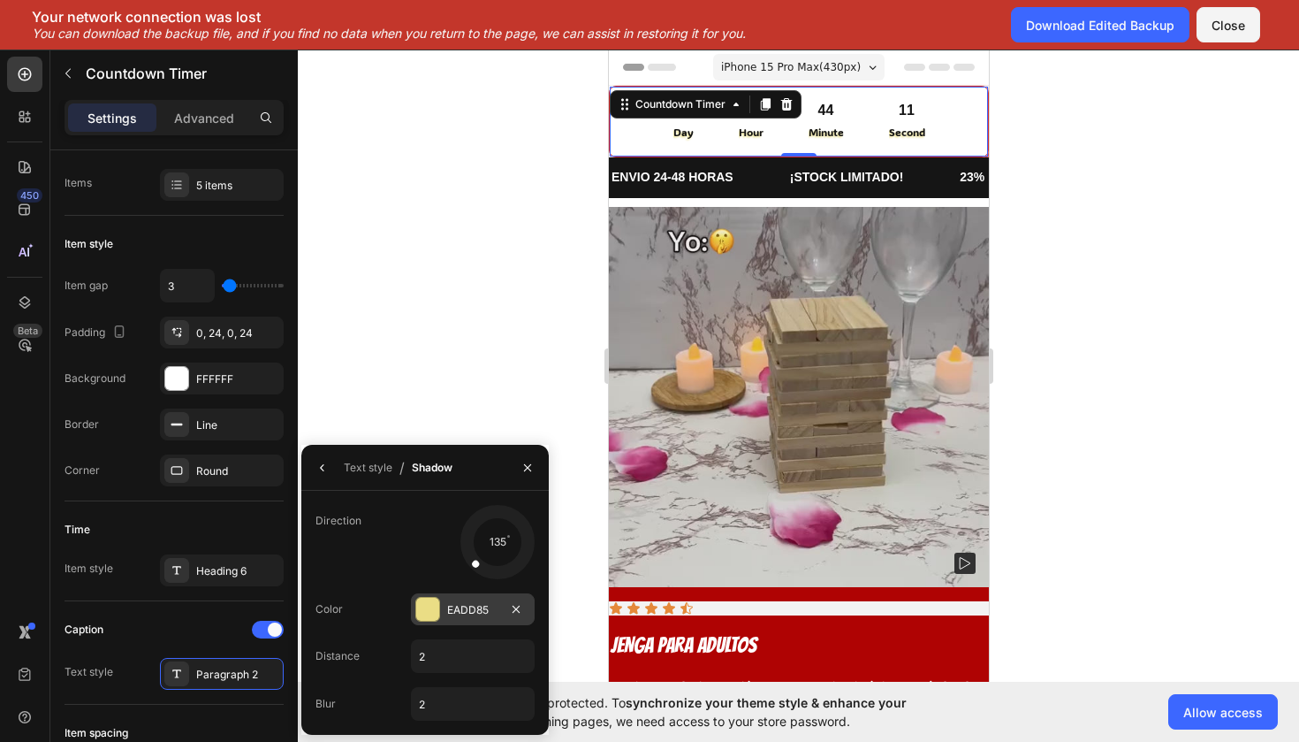
click at [428, 614] on div at bounding box center [427, 609] width 23 height 23
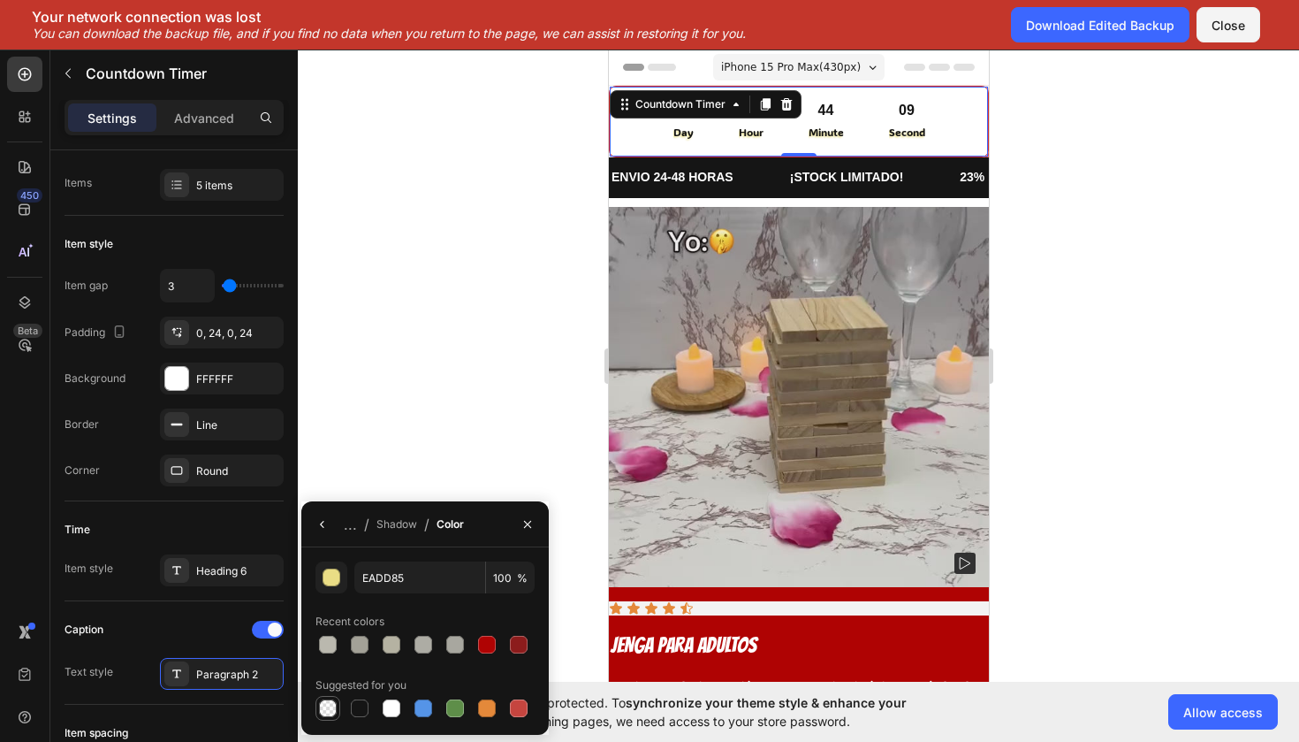
click at [333, 711] on div at bounding box center [328, 708] width 18 height 18
type input "000000"
type input "0"
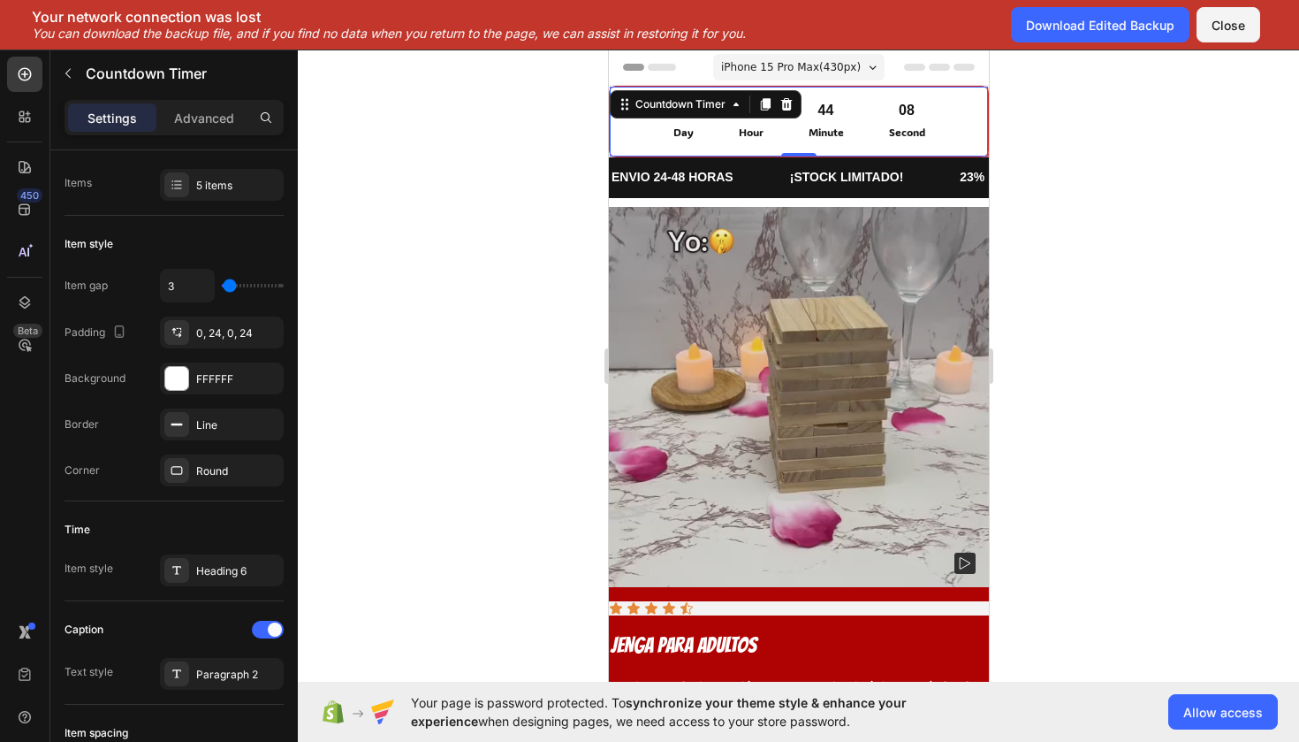
click at [337, 389] on div at bounding box center [799, 396] width 1002 height 692
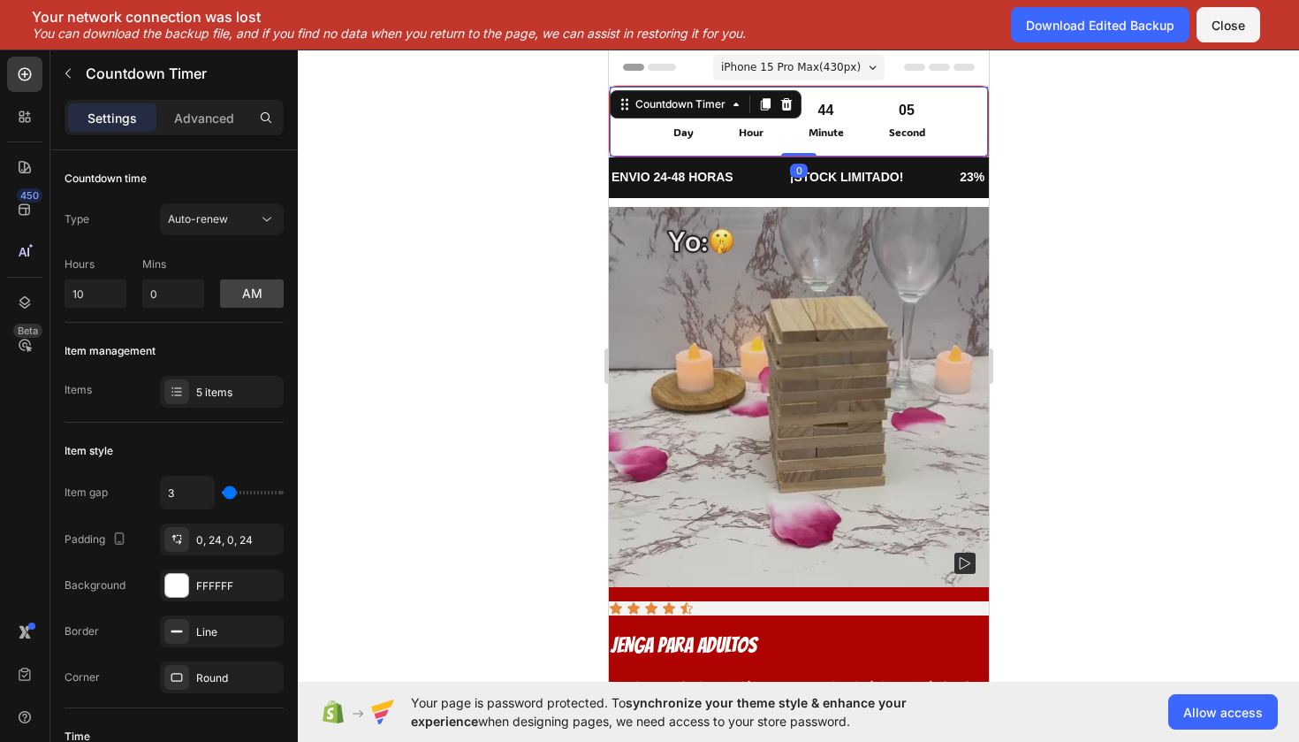
click at [615, 122] on div "00 Day 08 Hour 44 Minute 05 Second Countdown Timer 0" at bounding box center [798, 122] width 380 height 72
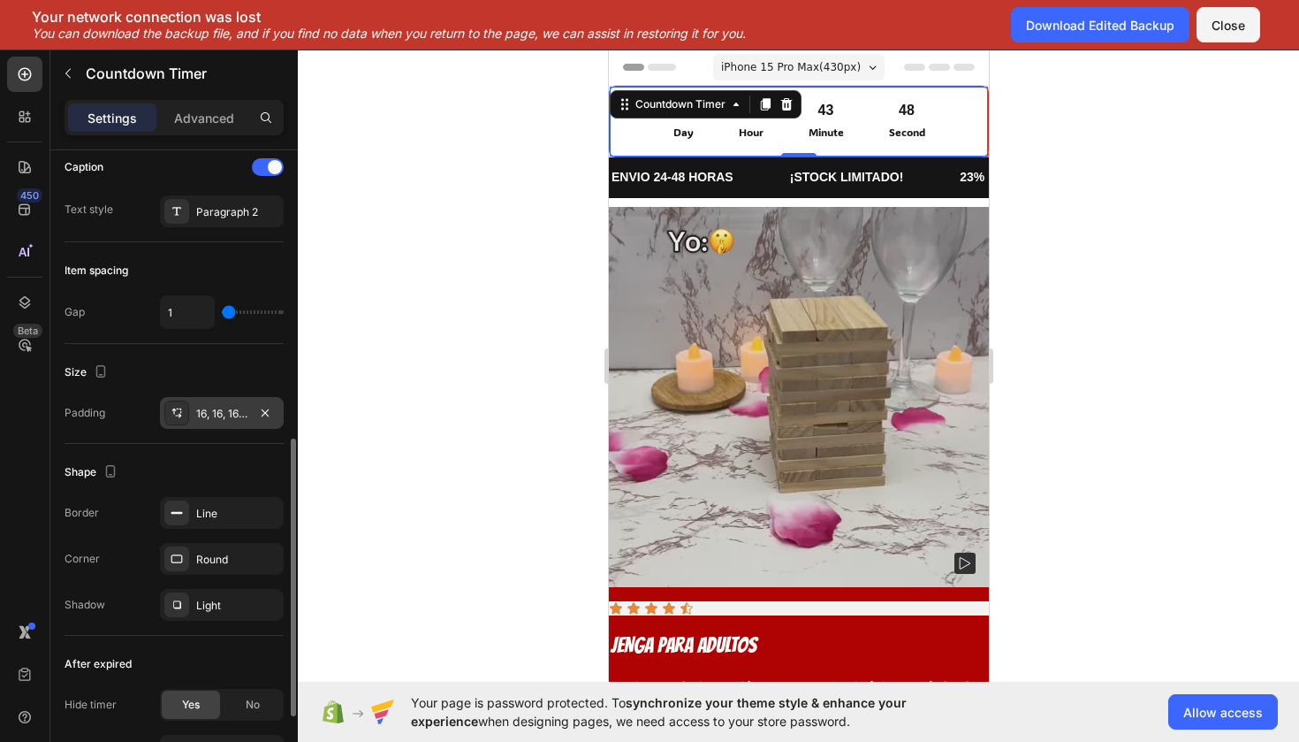
scroll to position [668, 0]
click at [214, 223] on div "Paragraph 2" at bounding box center [222, 212] width 124 height 32
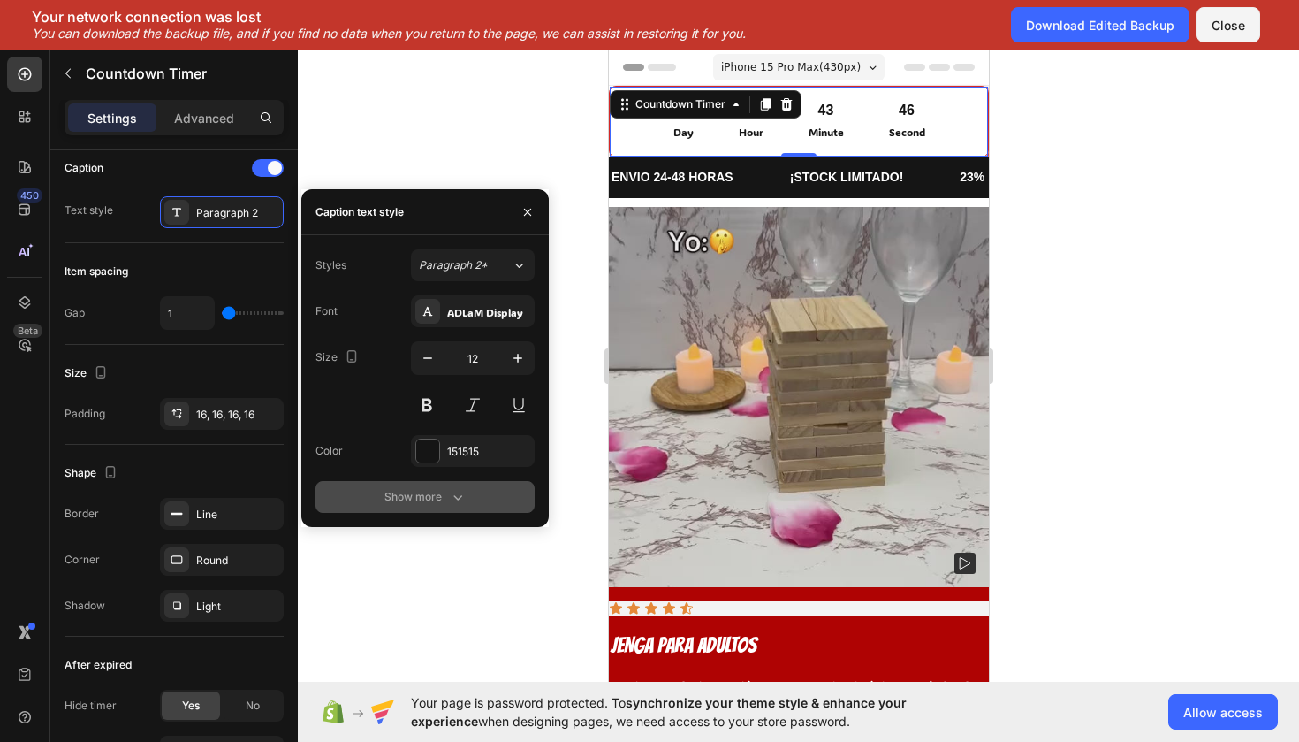
click at [411, 490] on div "Show more" at bounding box center [426, 497] width 82 height 18
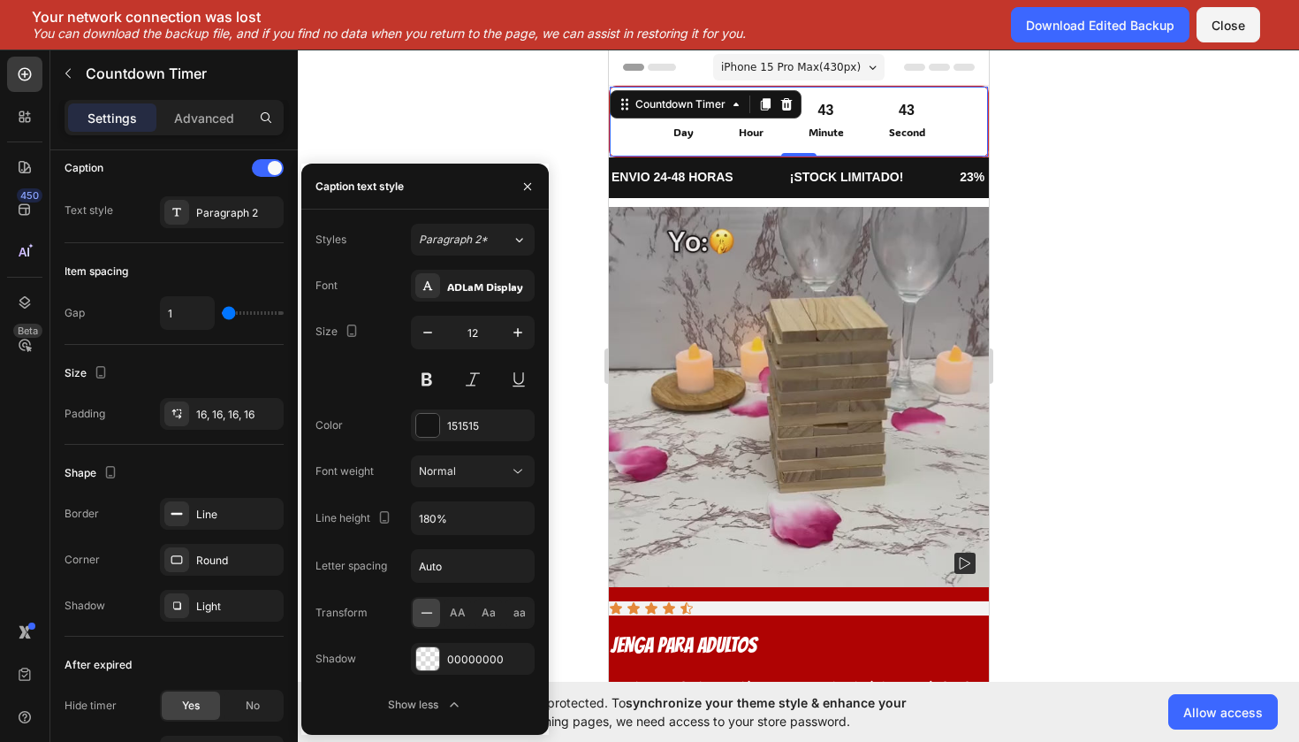
click at [485, 109] on div at bounding box center [799, 396] width 1002 height 692
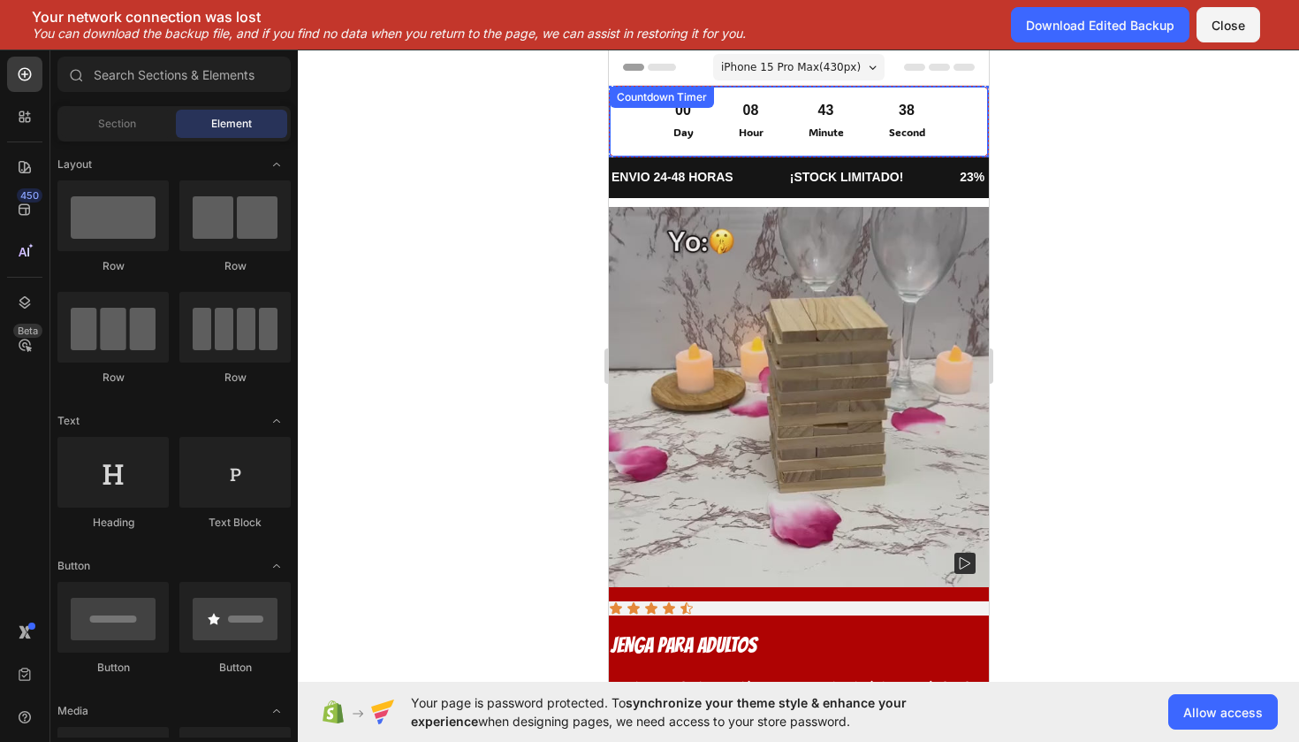
click at [628, 127] on div "00 Day 08 Hour 43 Minute 38 Second" at bounding box center [798, 122] width 350 height 42
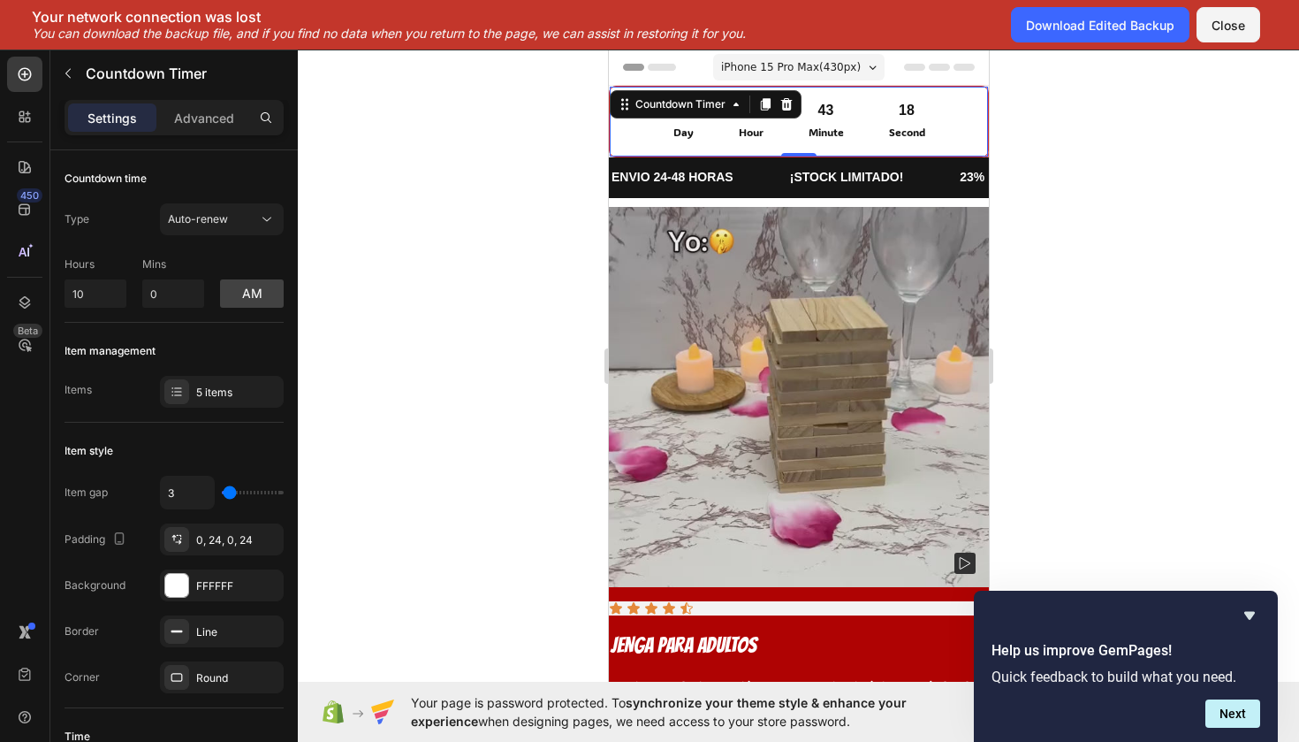
drag, startPoint x: 581, startPoint y: 9, endPoint x: 428, endPoint y: 247, distance: 282.7
click at [428, 247] on div at bounding box center [799, 396] width 1002 height 692
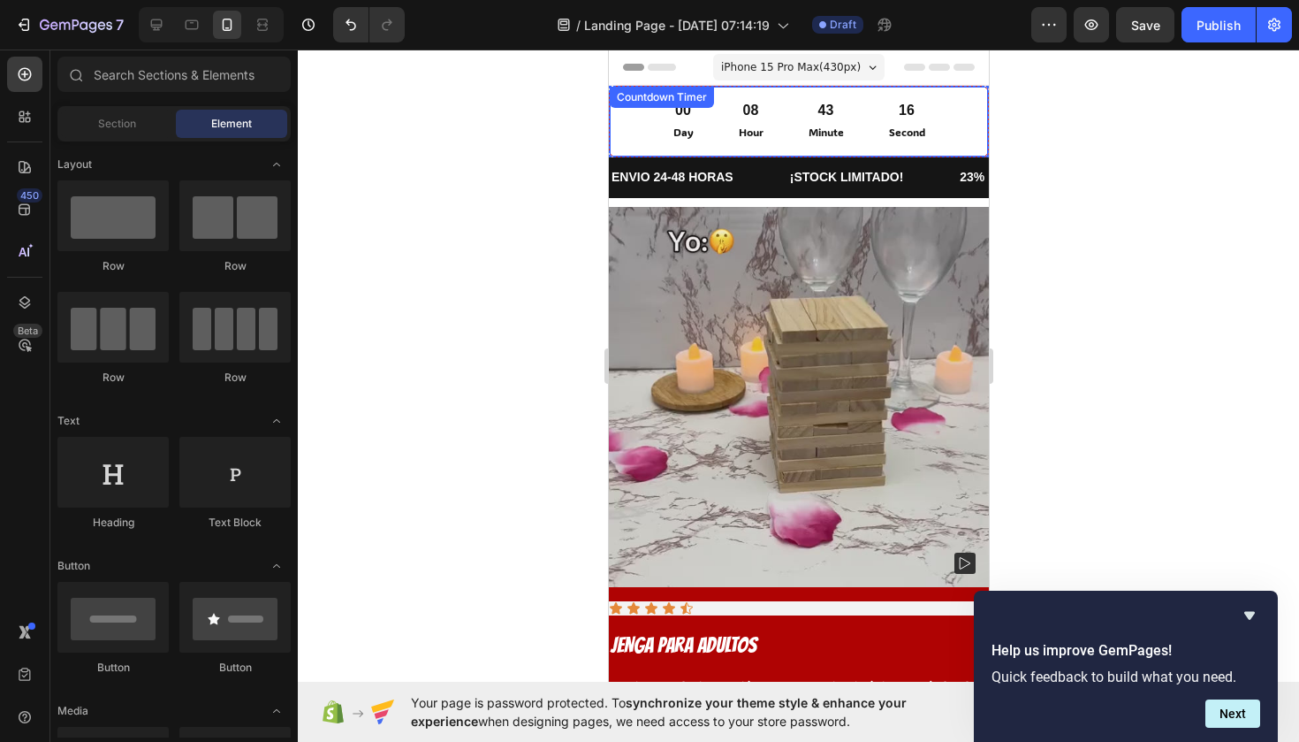
click at [625, 128] on div "00 Day 08 Hour 43 Minute 16 Second" at bounding box center [798, 122] width 350 height 42
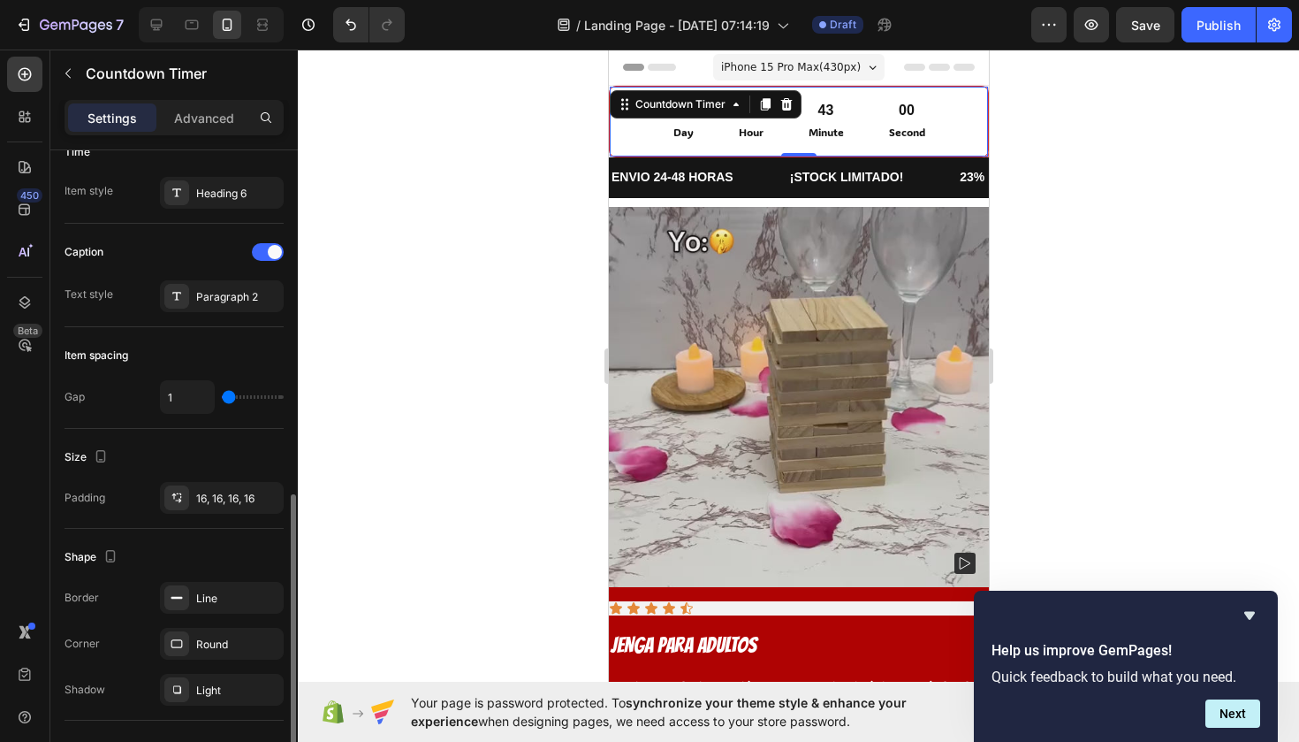
scroll to position [456, 0]
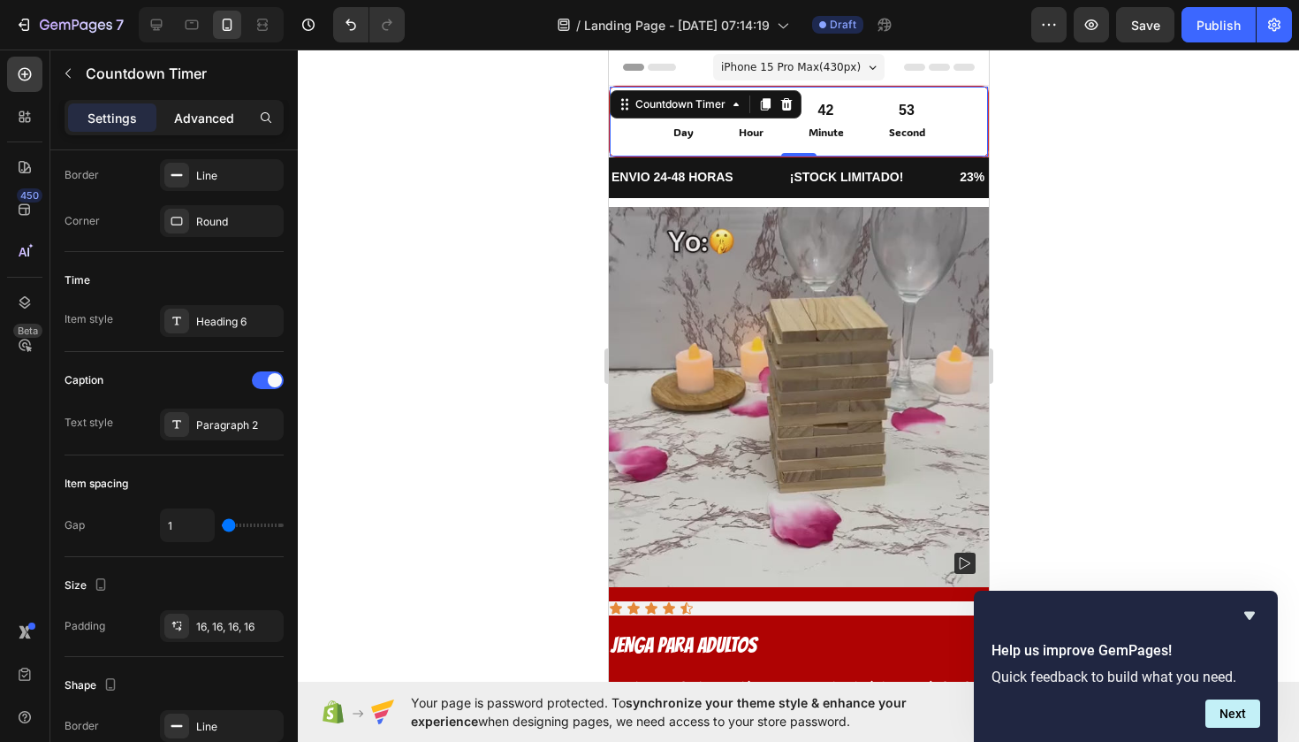
click at [240, 128] on div "Advanced" at bounding box center [204, 117] width 88 height 28
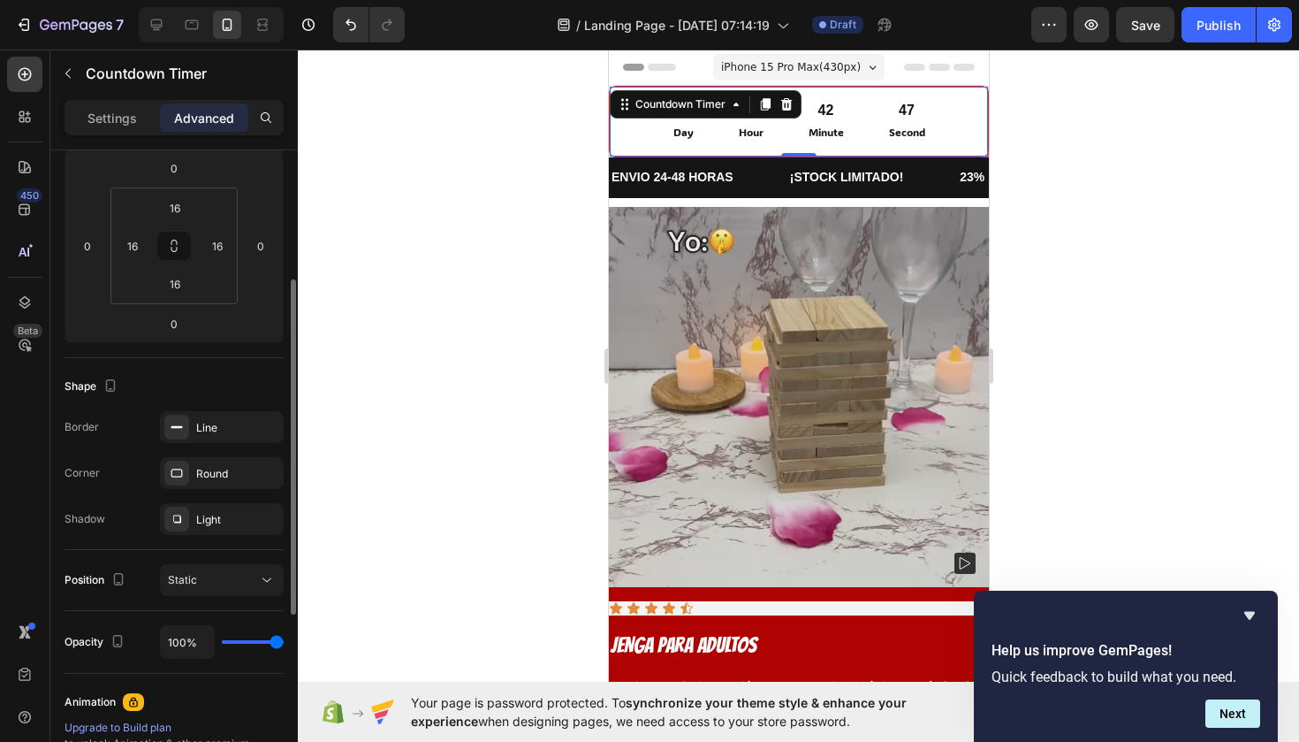
scroll to position [293, 0]
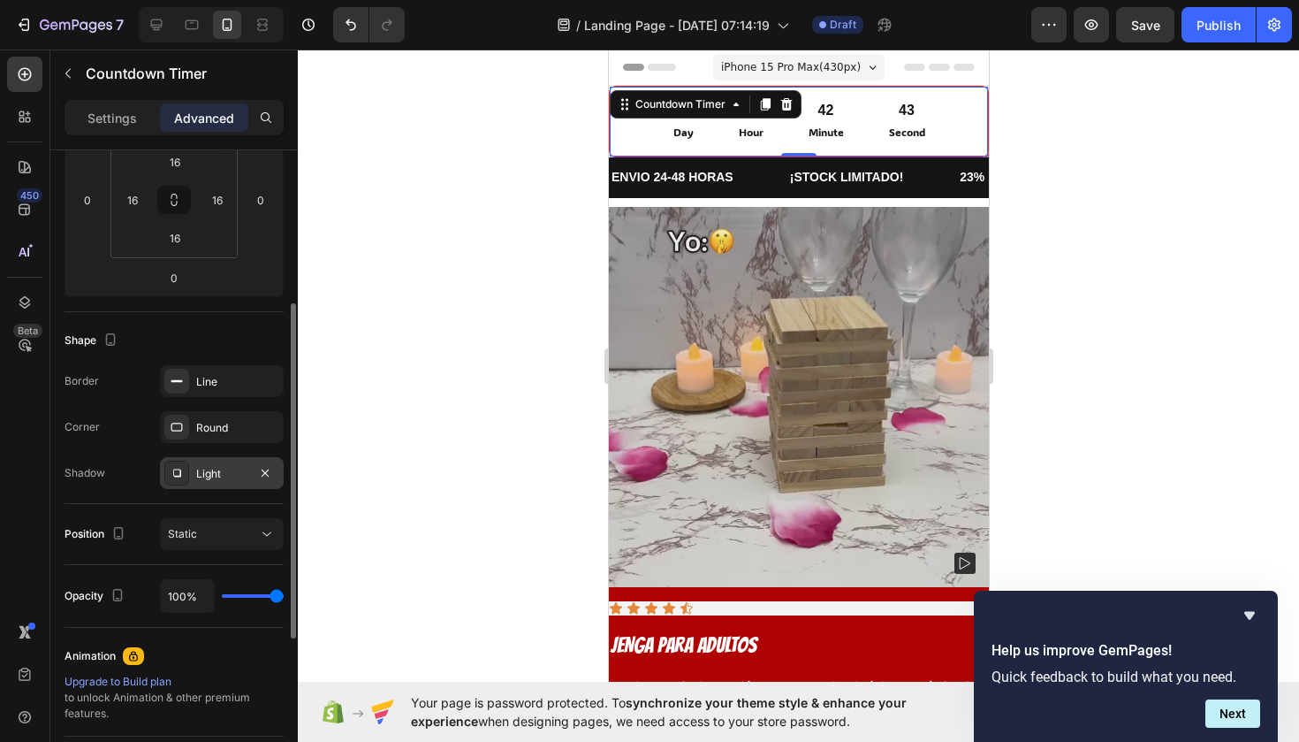
click at [221, 478] on div "Light" at bounding box center [221, 474] width 51 height 16
click at [209, 439] on div "Round" at bounding box center [222, 427] width 124 height 32
click at [205, 392] on div "Line" at bounding box center [222, 381] width 124 height 32
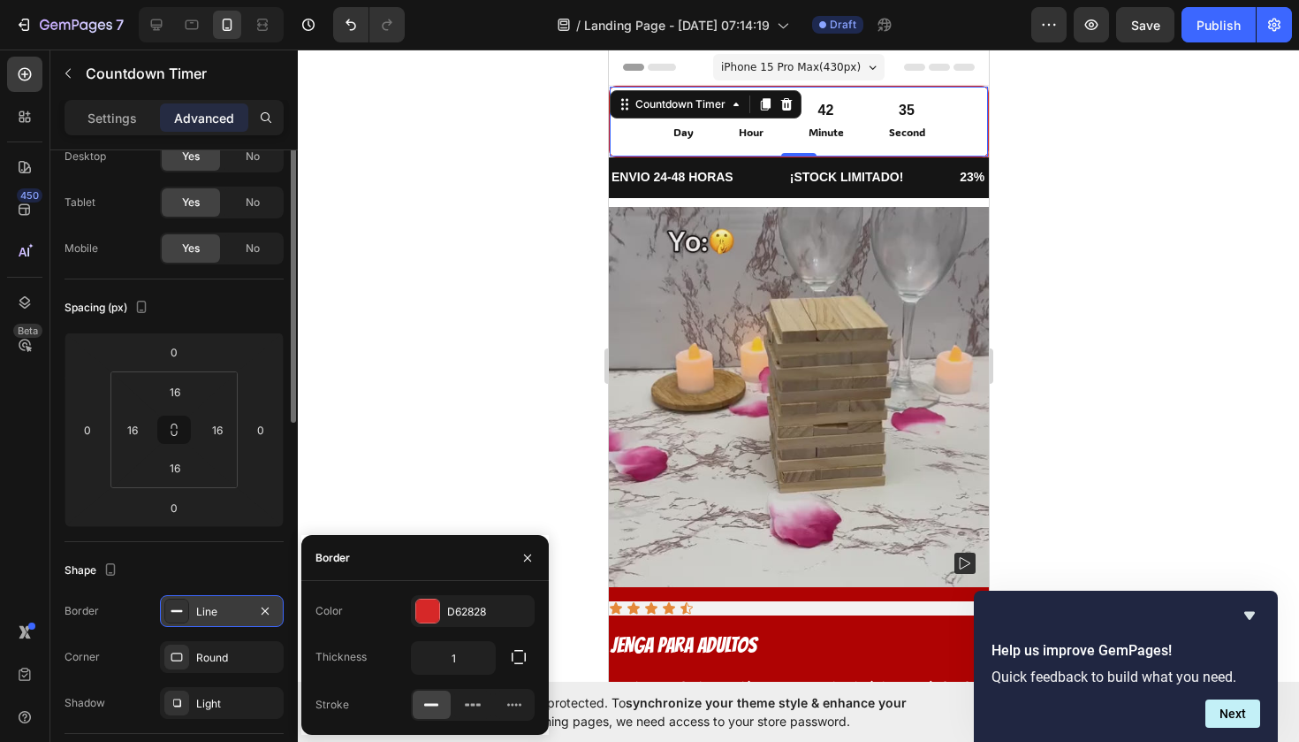
scroll to position [0, 0]
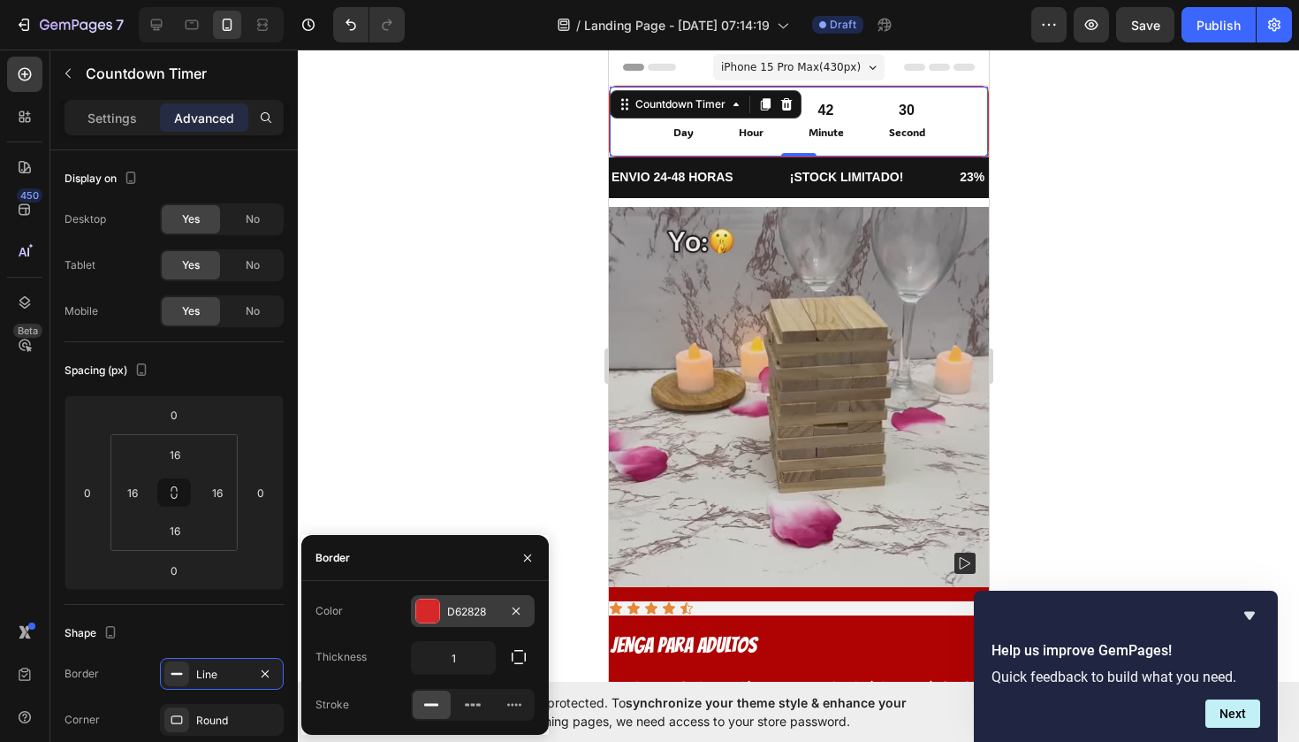
click at [430, 611] on div at bounding box center [427, 610] width 23 height 23
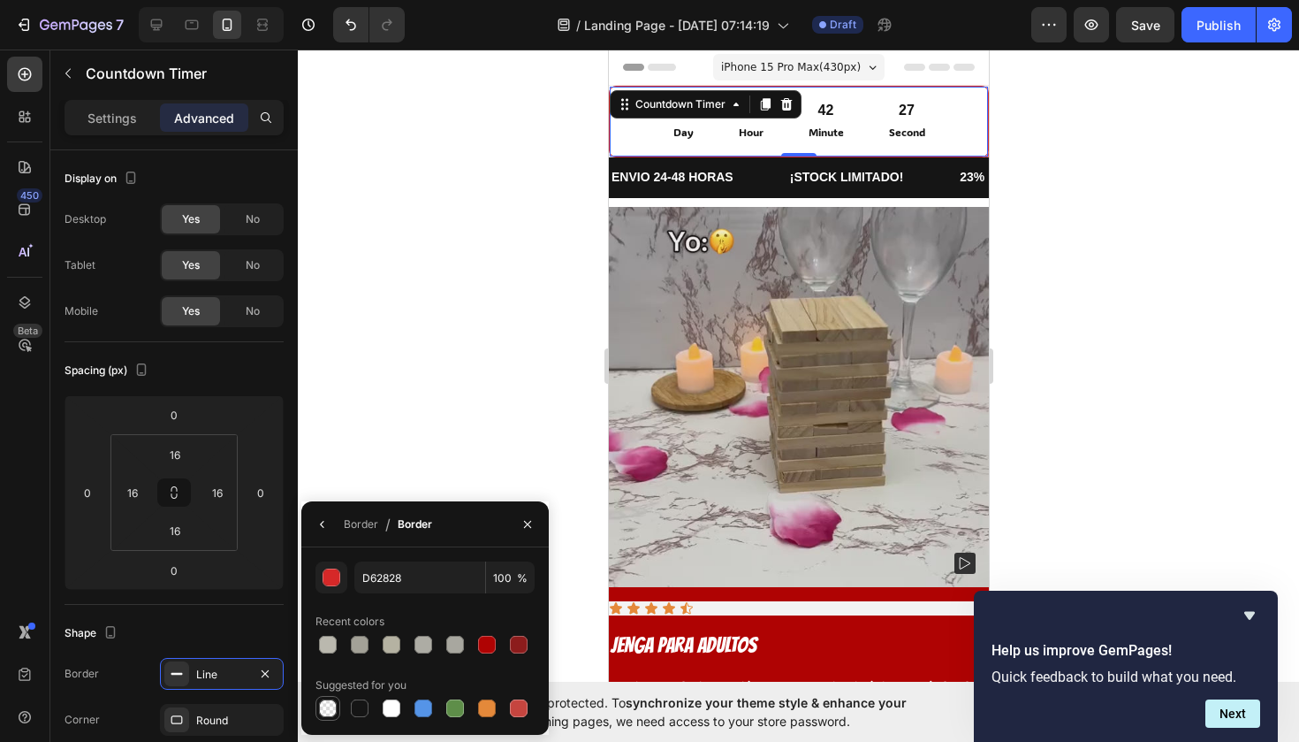
click at [332, 705] on div at bounding box center [328, 708] width 18 height 18
type input "000000"
type input "0"
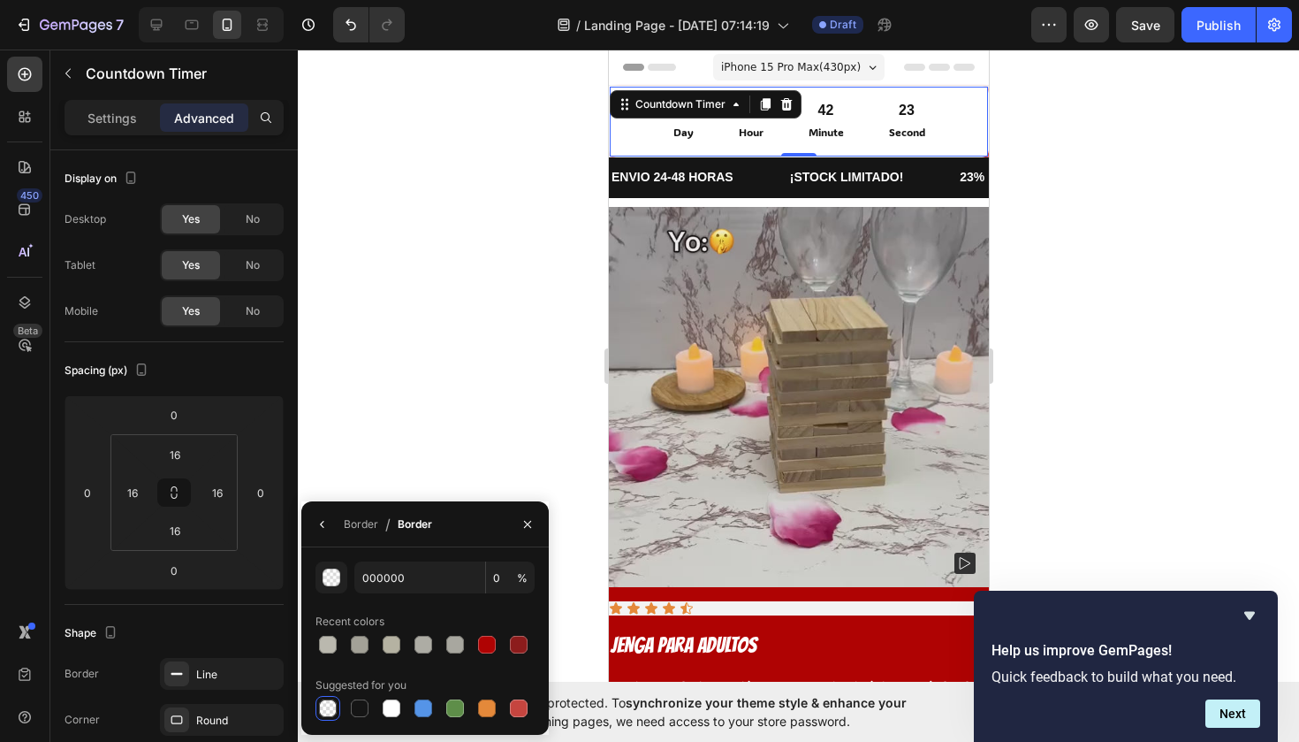
click at [343, 340] on div at bounding box center [799, 396] width 1002 height 692
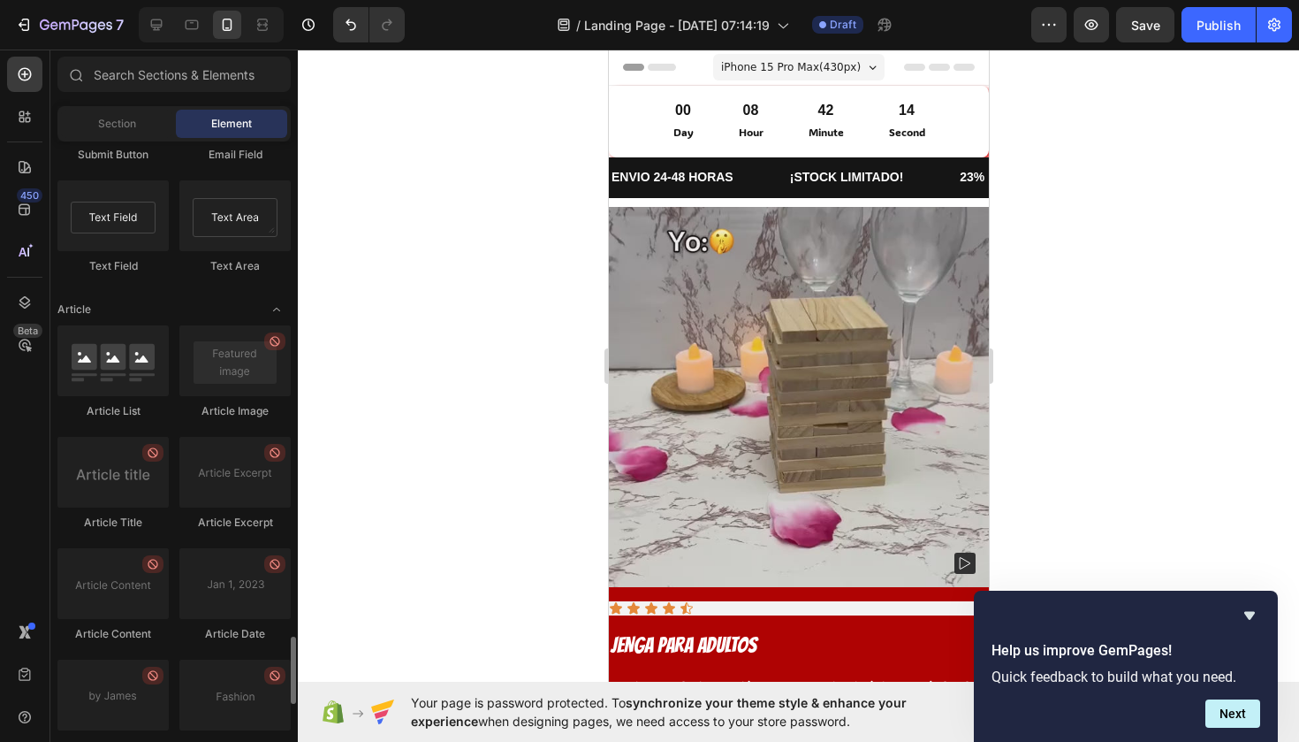
scroll to position [4646, 0]
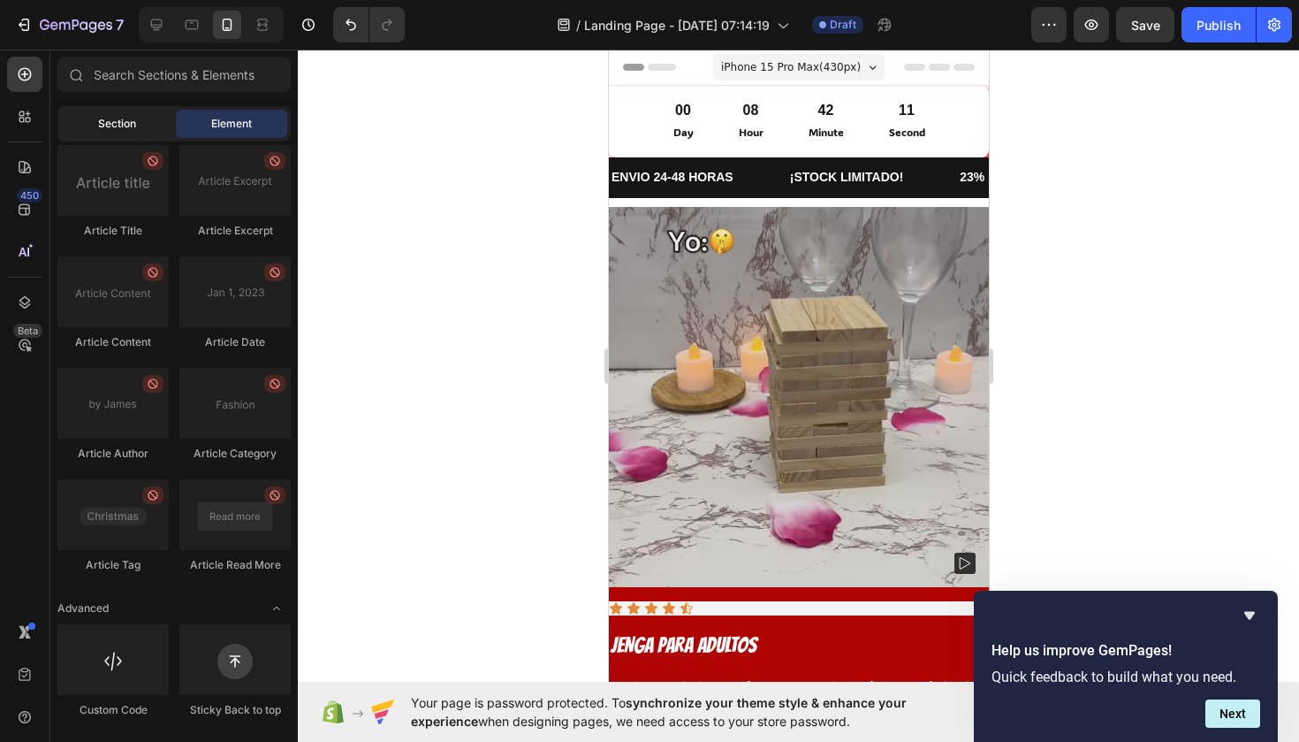
click at [122, 126] on span "Section" at bounding box center [117, 124] width 38 height 16
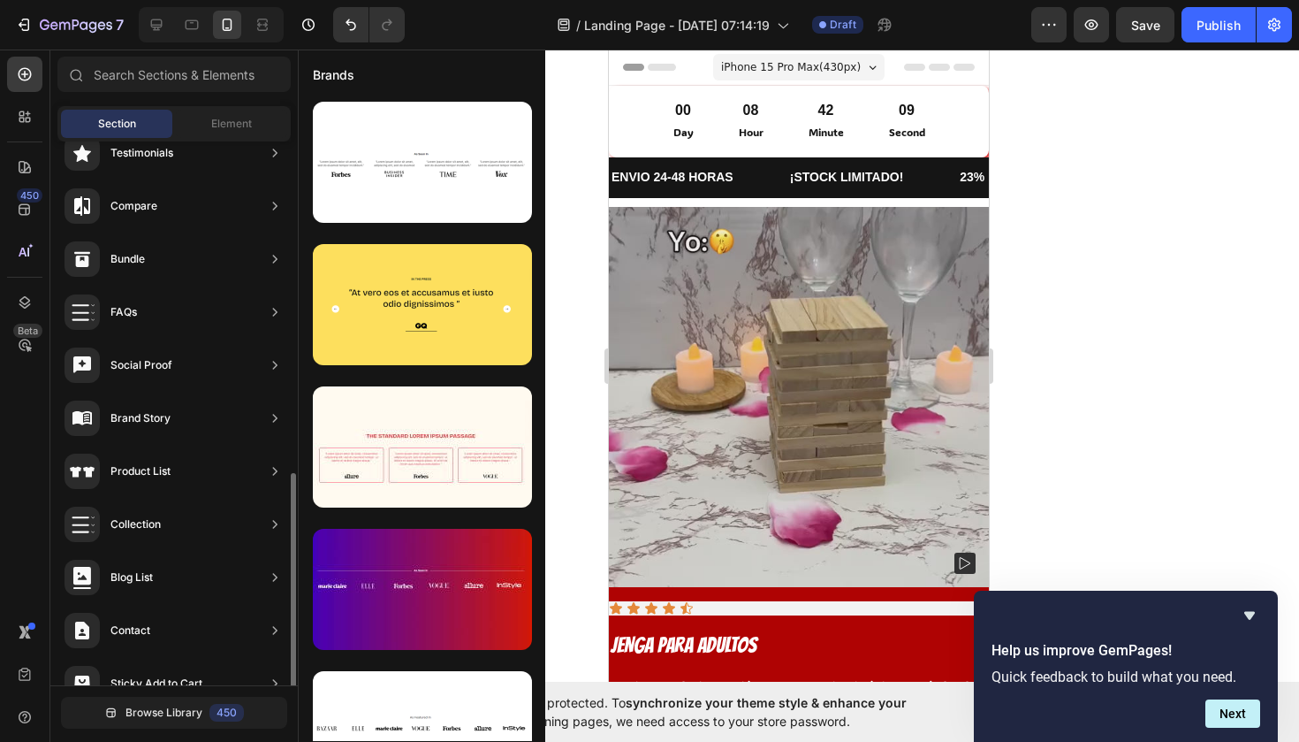
scroll to position [482, 0]
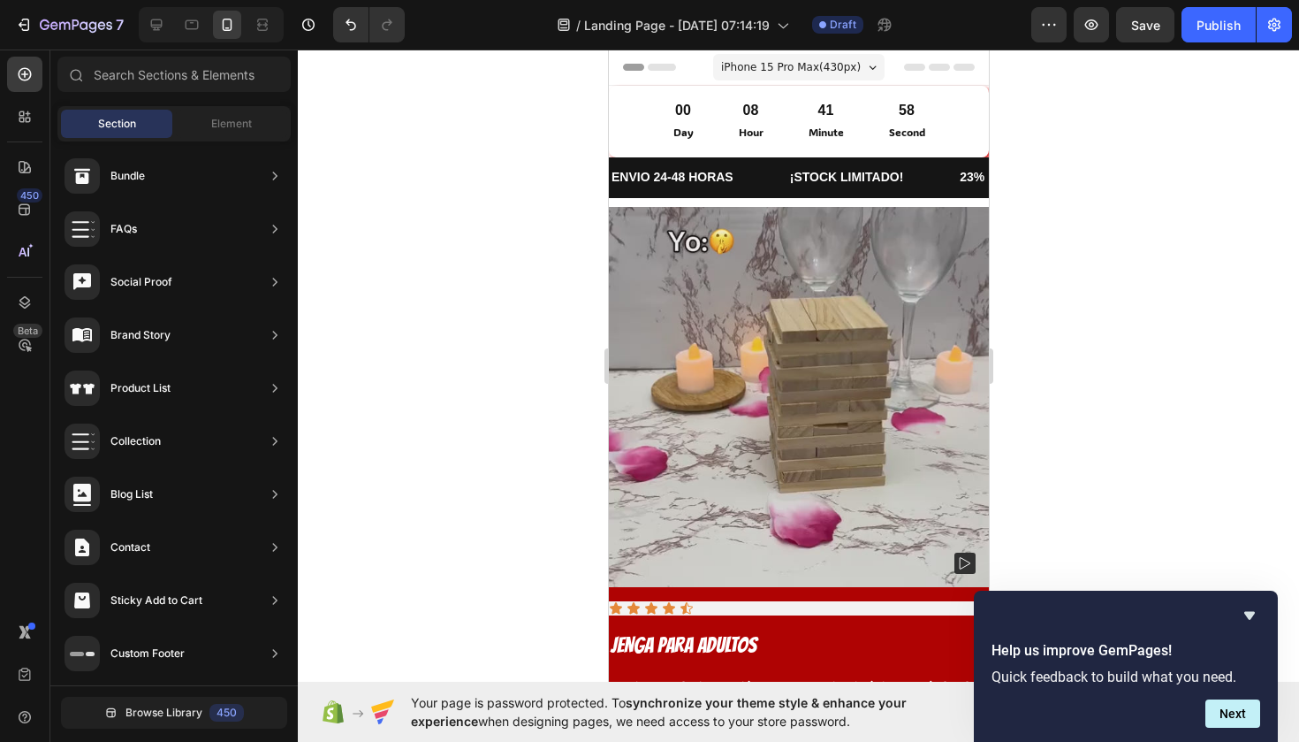
click at [313, 119] on div at bounding box center [799, 396] width 1002 height 692
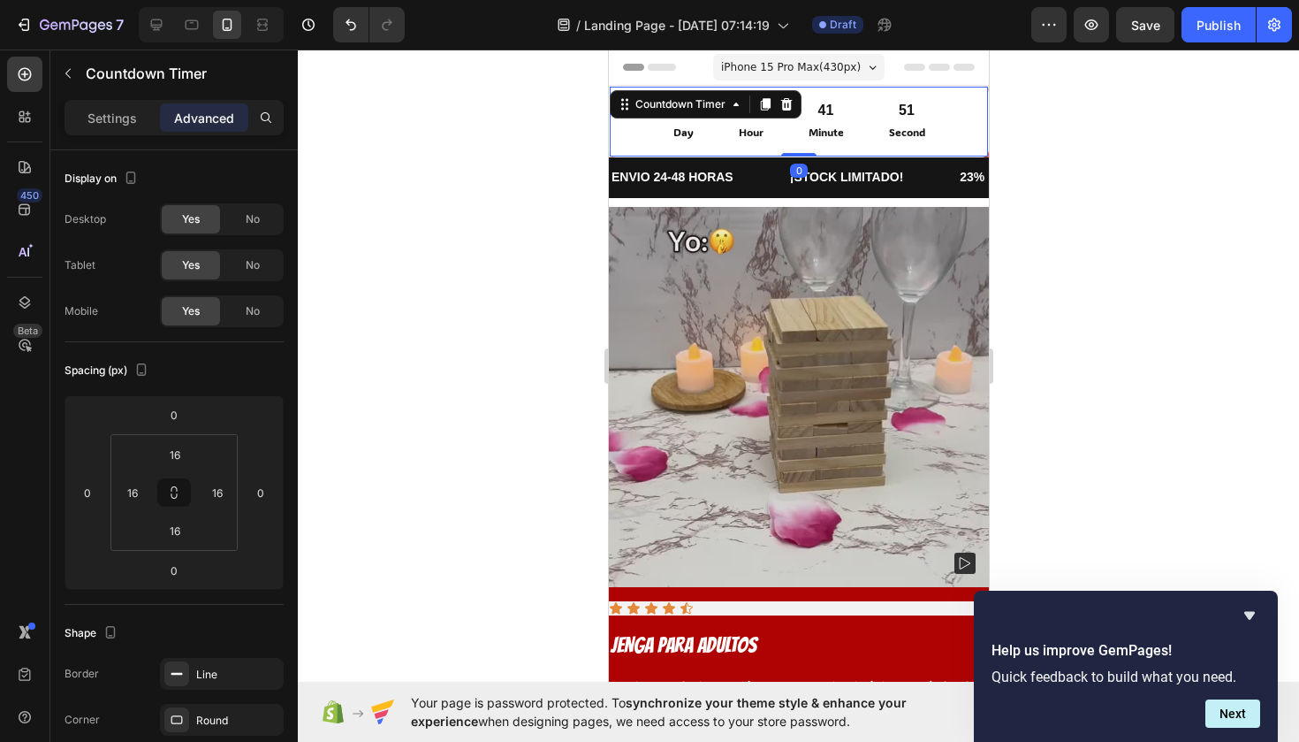
click at [792, 151] on div "00 Day 08 Hour 41 Minute 51 Second Countdown Timer 0" at bounding box center [798, 122] width 380 height 72
click at [792, 151] on div "00 Day 08 Hour 41 Minute 50 Second Countdown Timer 0" at bounding box center [798, 122] width 380 height 72
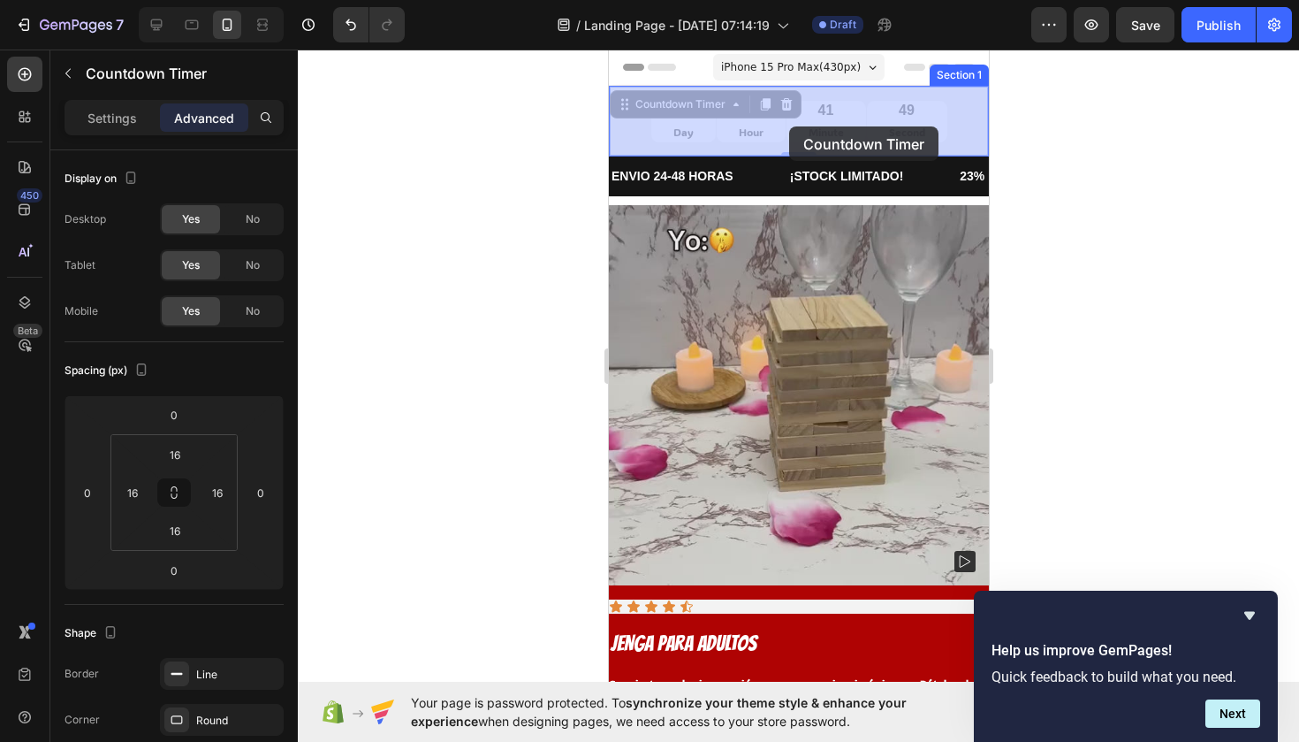
drag, startPoint x: 790, startPoint y: 150, endPoint x: 788, endPoint y: 126, distance: 23.9
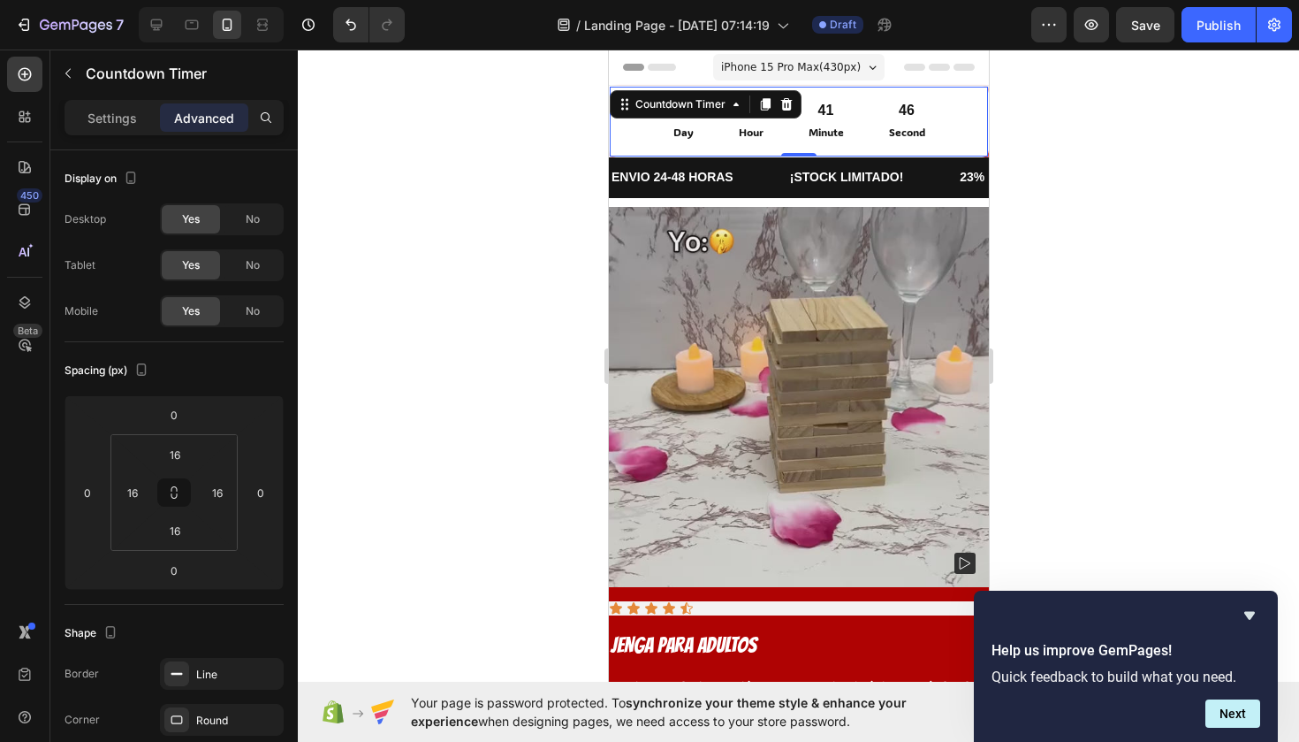
click at [815, 125] on p "Minute" at bounding box center [825, 132] width 35 height 19
click at [885, 126] on div "44 Second" at bounding box center [906, 122] width 80 height 42
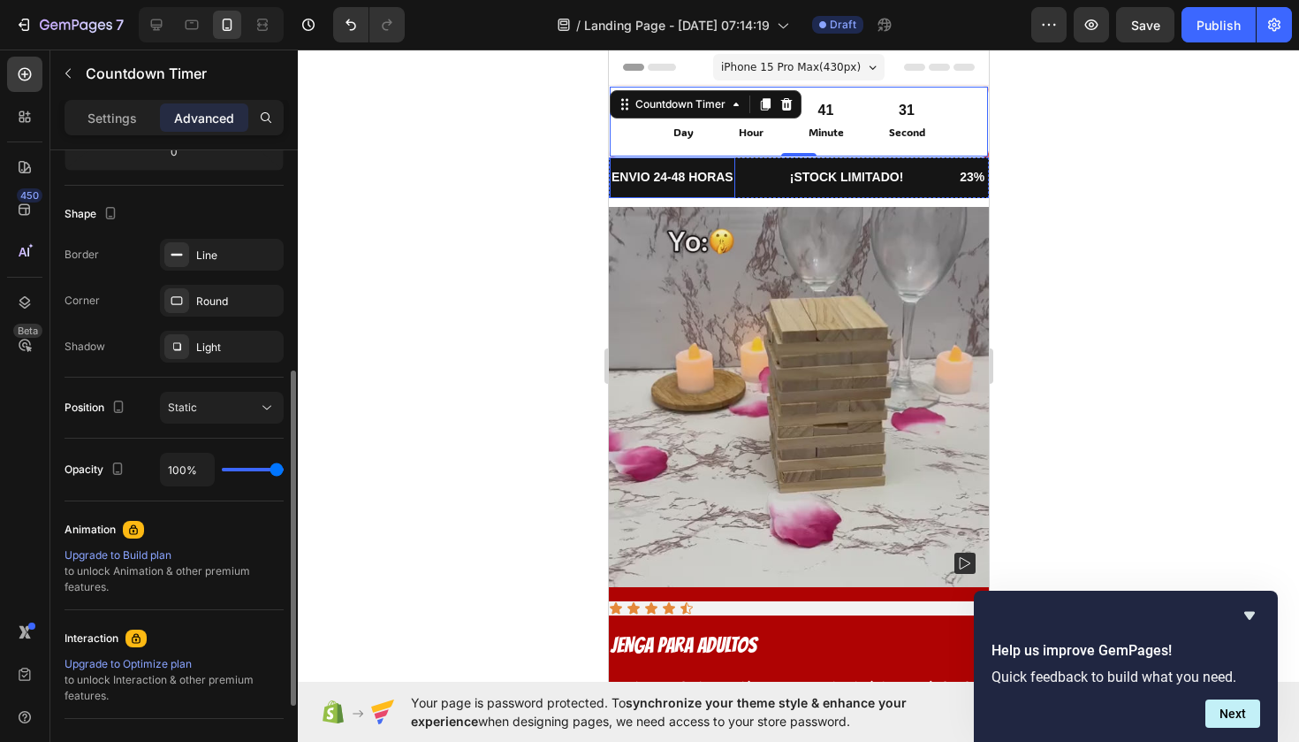
scroll to position [420, 0]
click at [248, 411] on div "Static" at bounding box center [213, 407] width 90 height 16
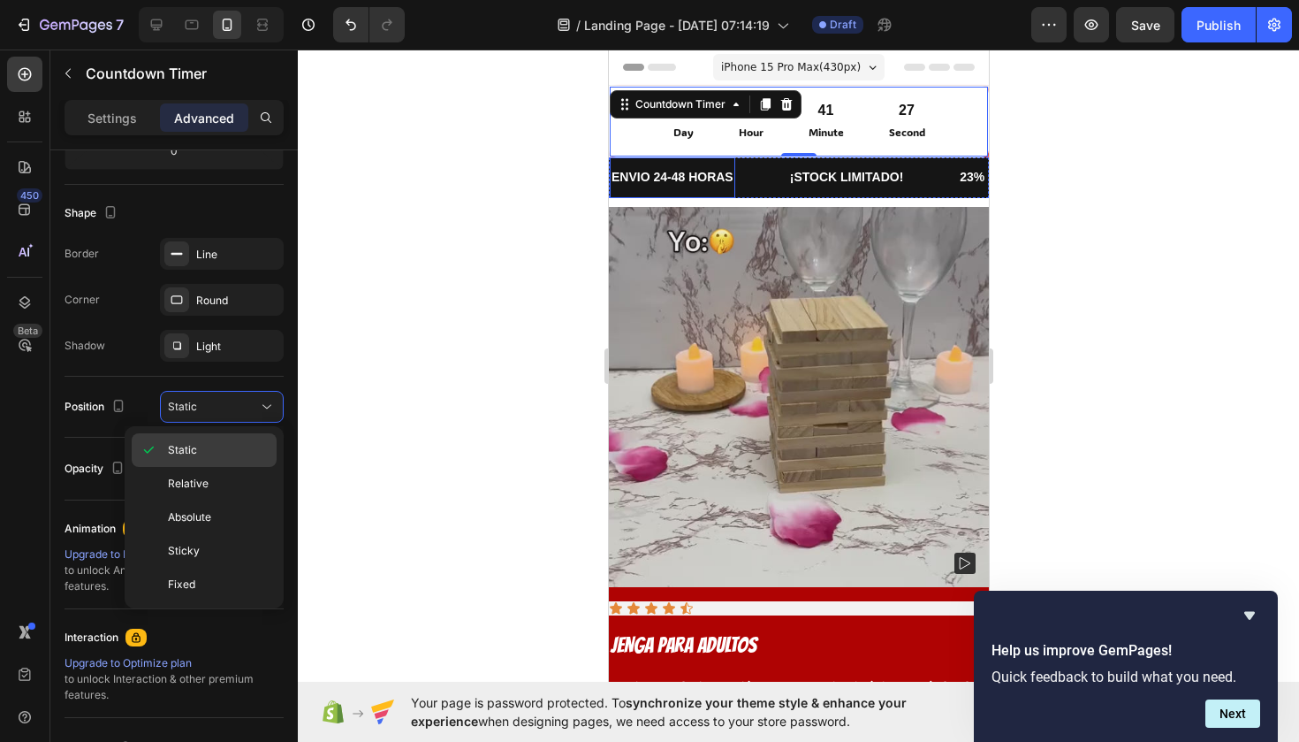
click at [249, 442] on p "Static" at bounding box center [218, 450] width 101 height 16
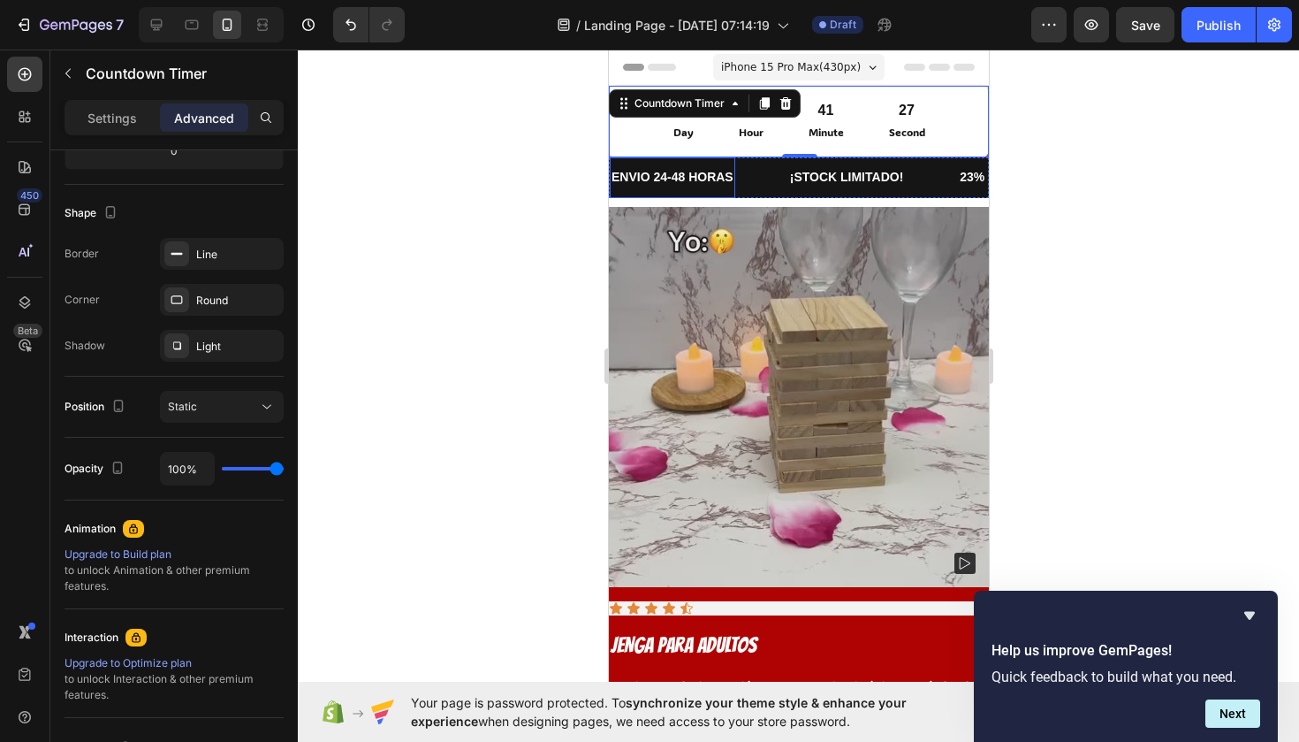
click at [249, 442] on div "450 Beta Sections(18) Elements(83) Section Element Hero Section Product Detail …" at bounding box center [149, 396] width 298 height 692
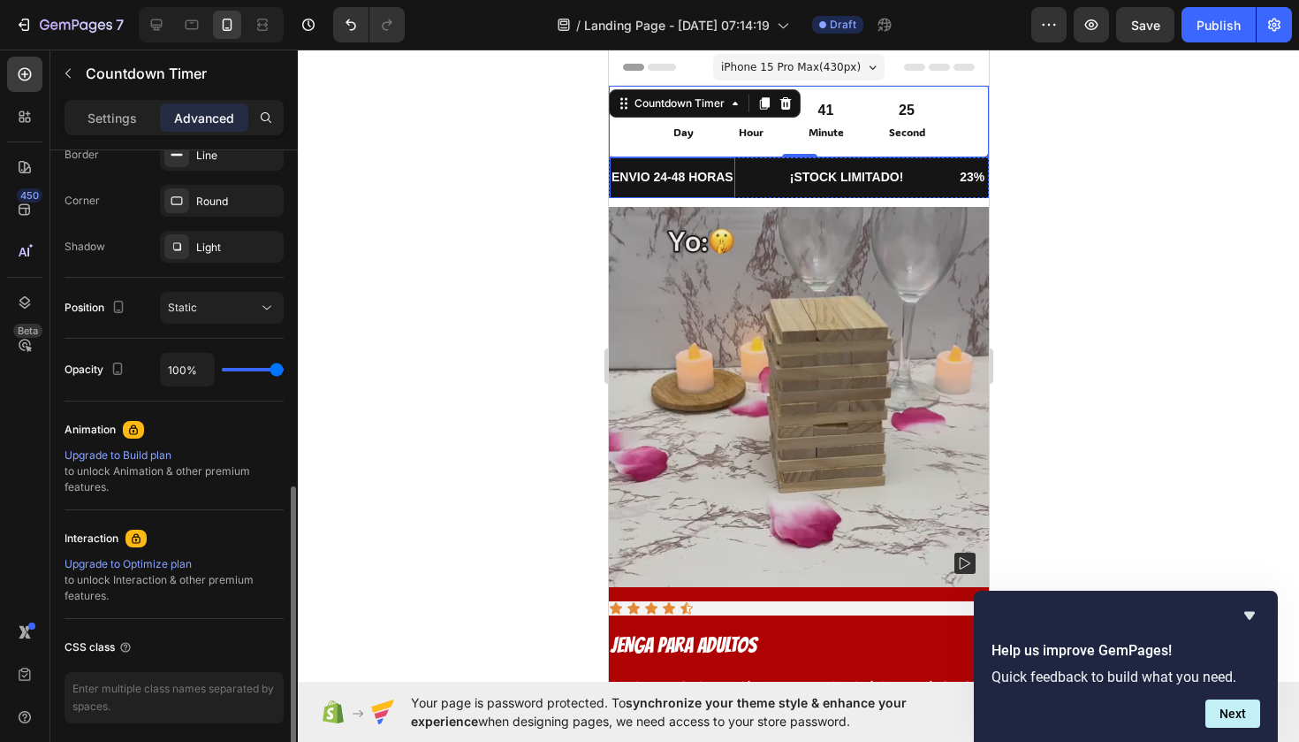
scroll to position [585, 0]
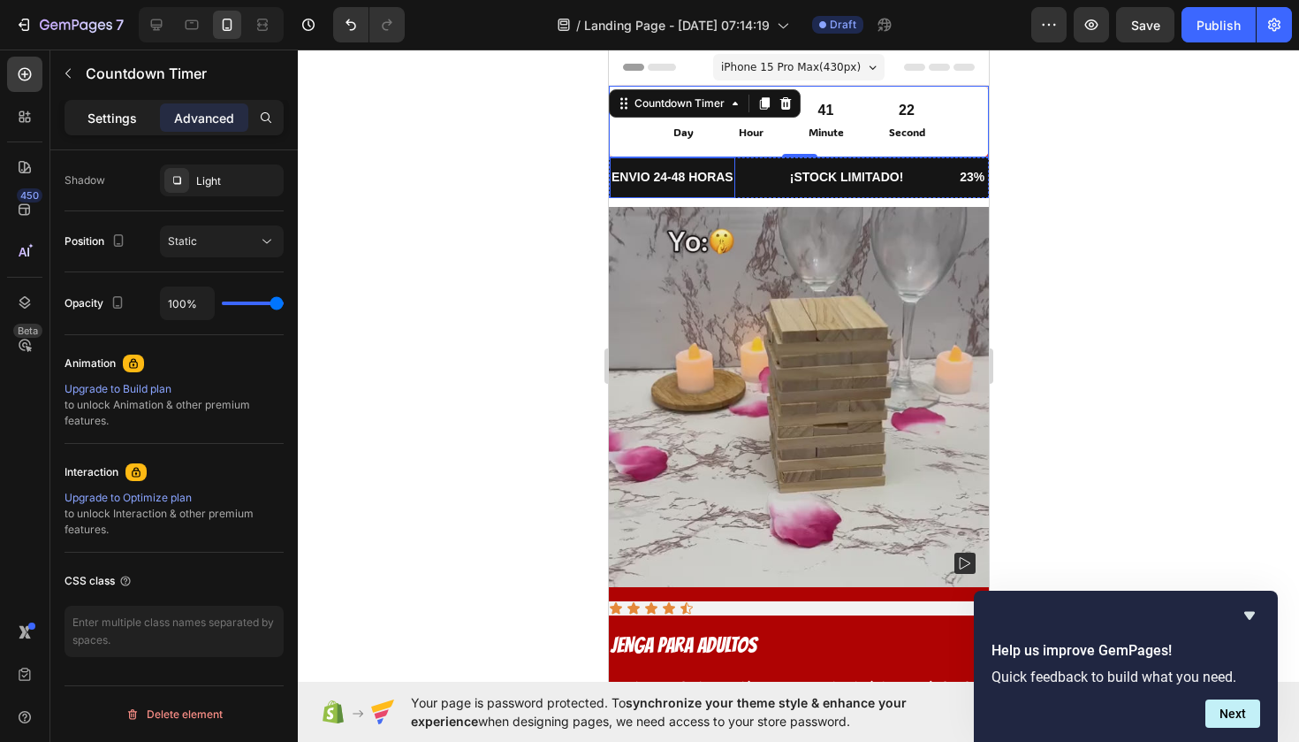
click at [126, 125] on p "Settings" at bounding box center [113, 118] width 50 height 19
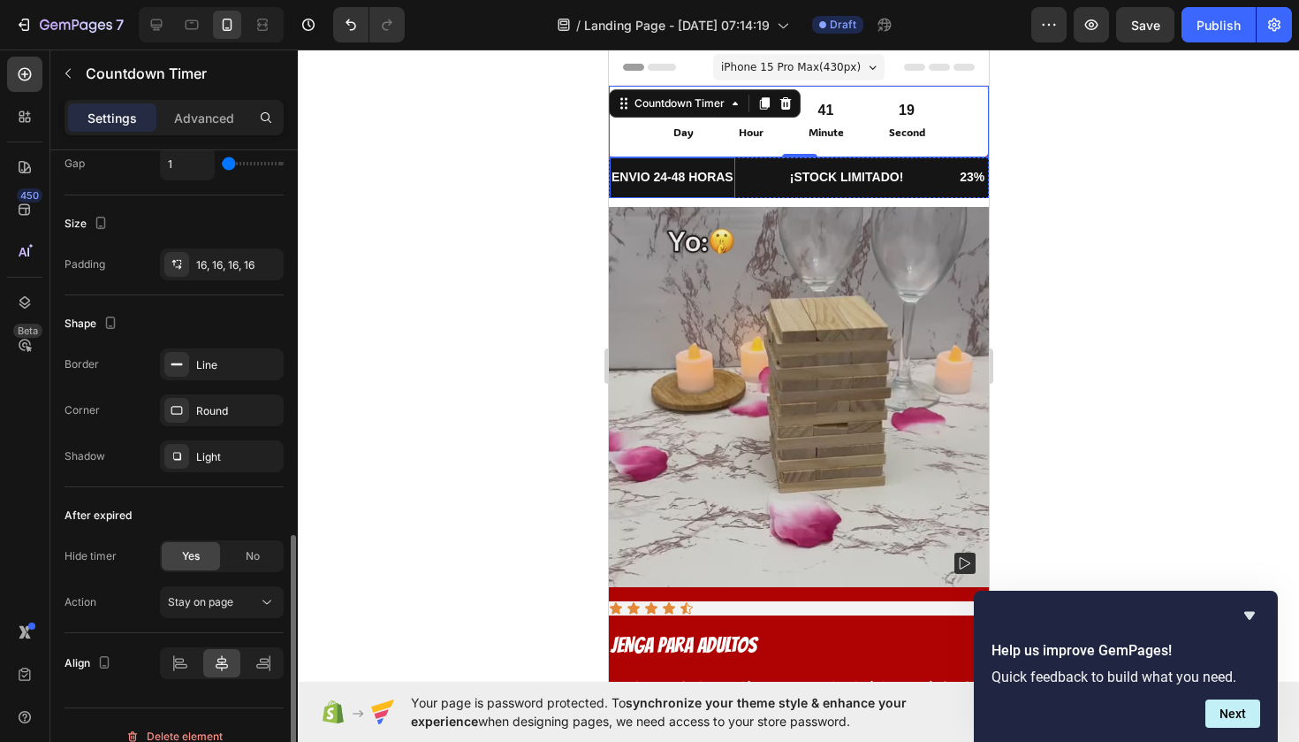
scroll to position [840, 0]
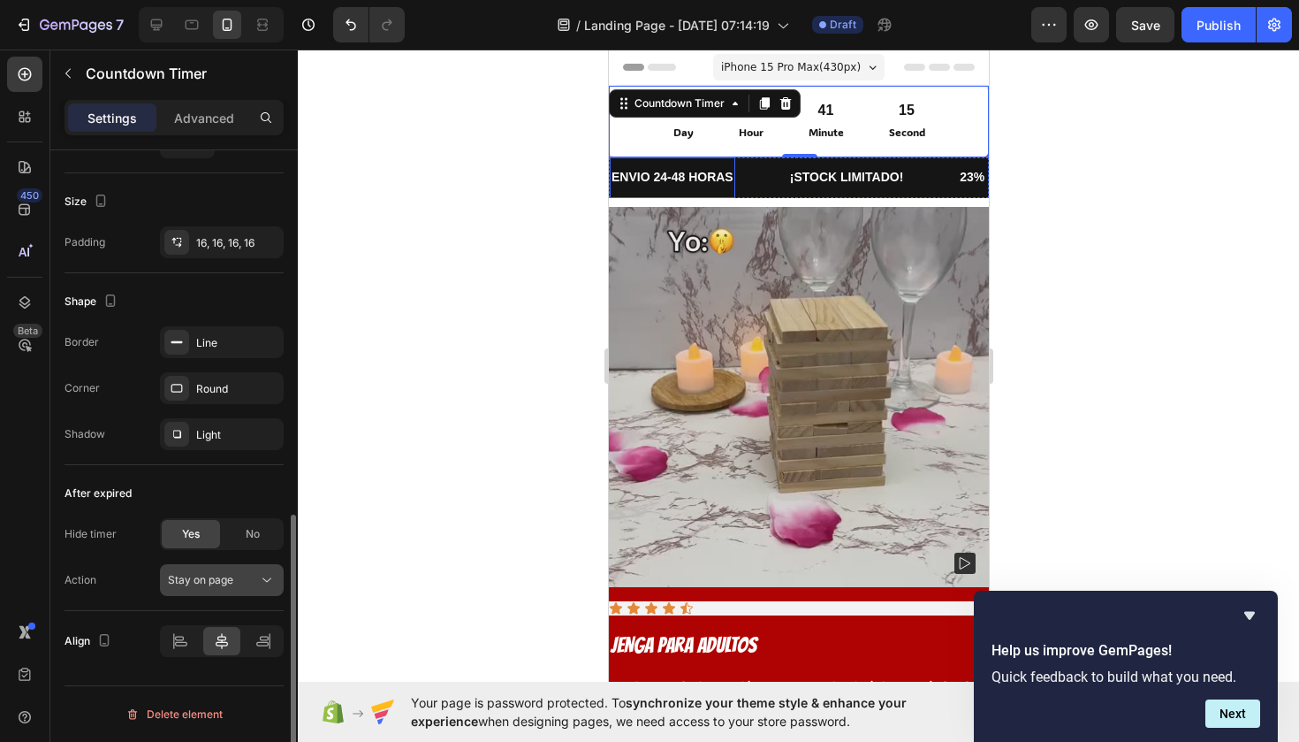
click at [268, 582] on icon at bounding box center [267, 580] width 18 height 18
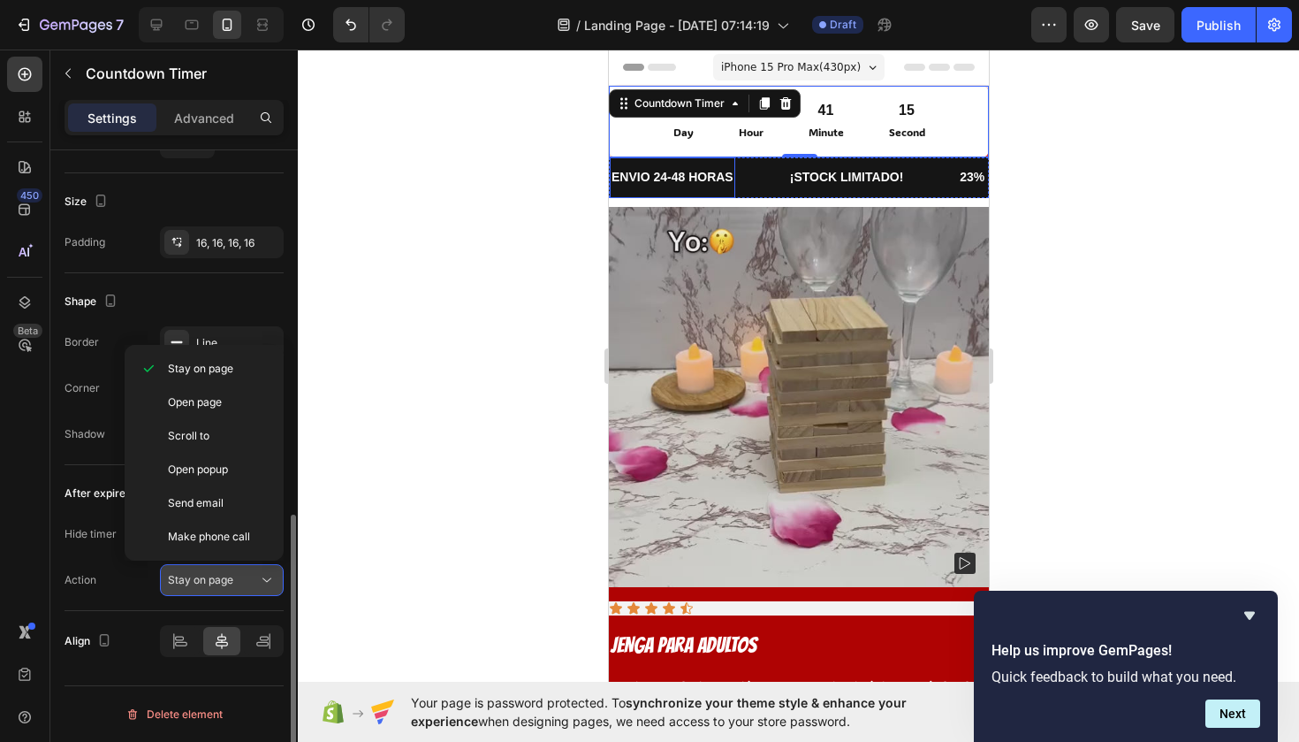
click at [268, 582] on icon at bounding box center [267, 580] width 18 height 18
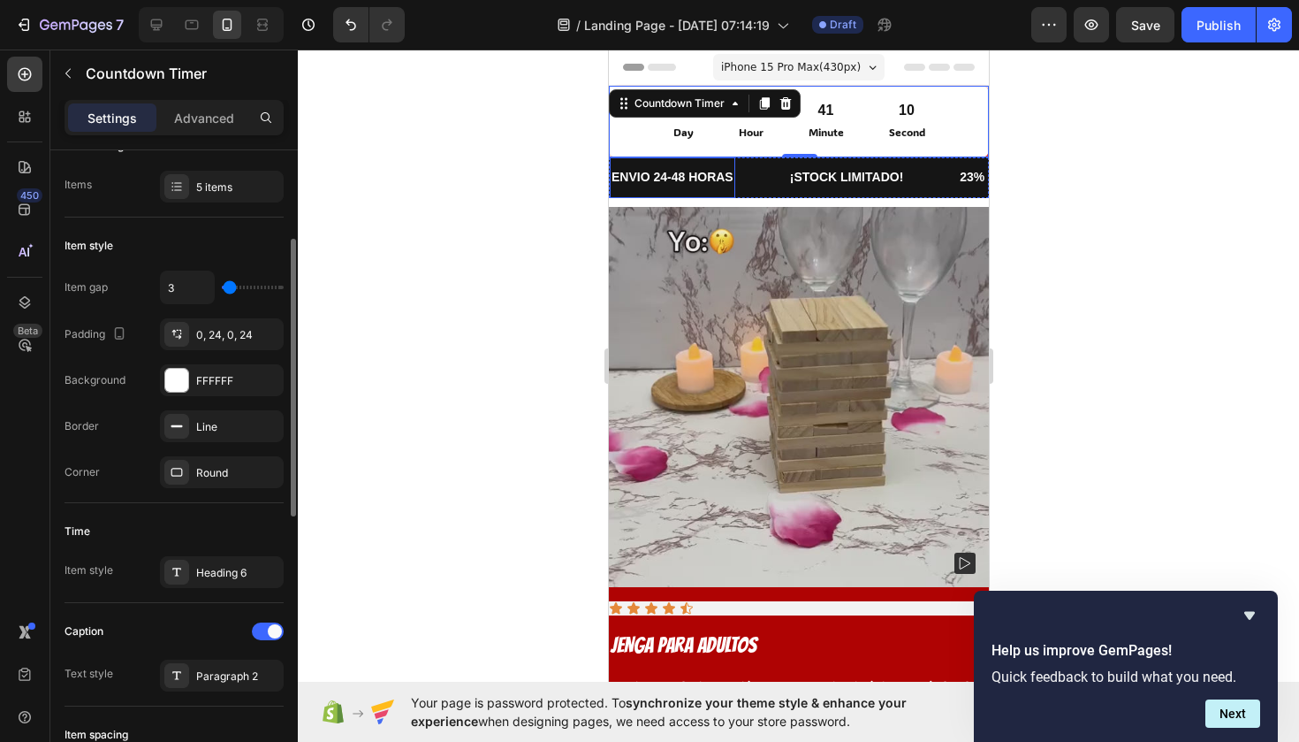
scroll to position [201, 0]
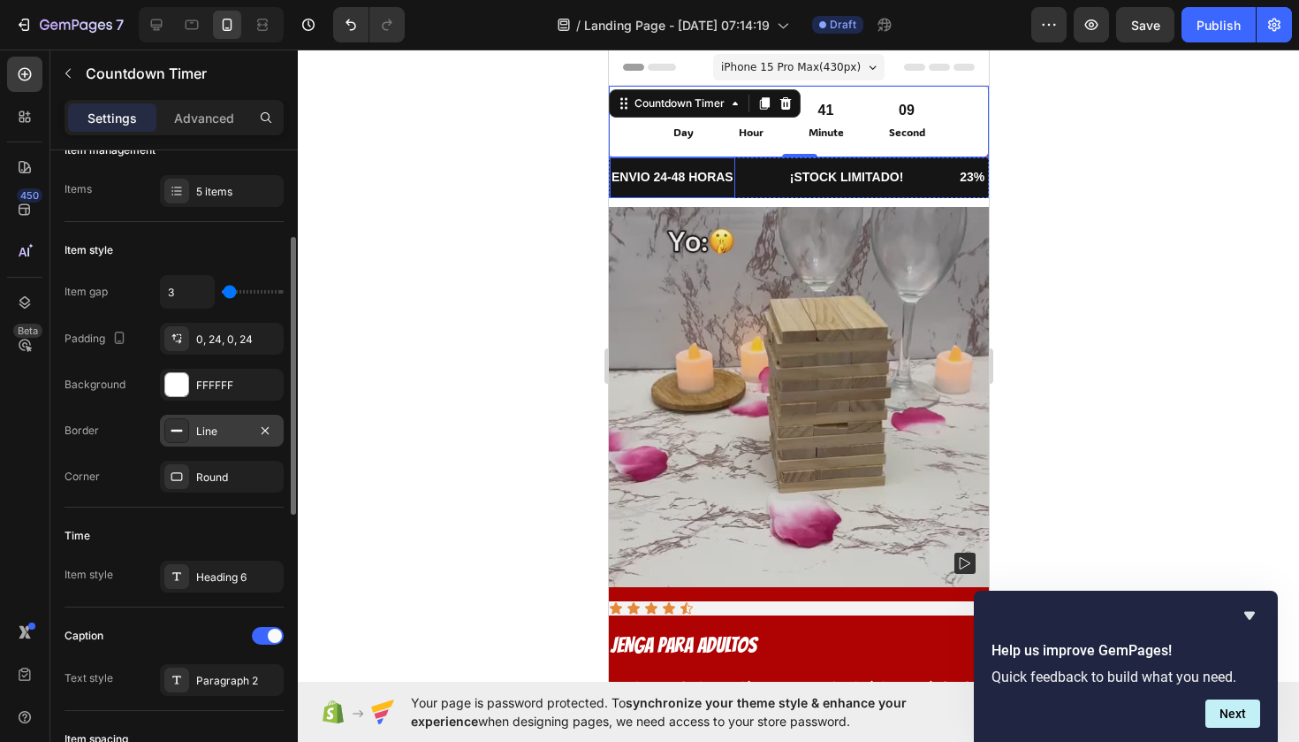
click at [238, 436] on div "Line" at bounding box center [221, 431] width 51 height 16
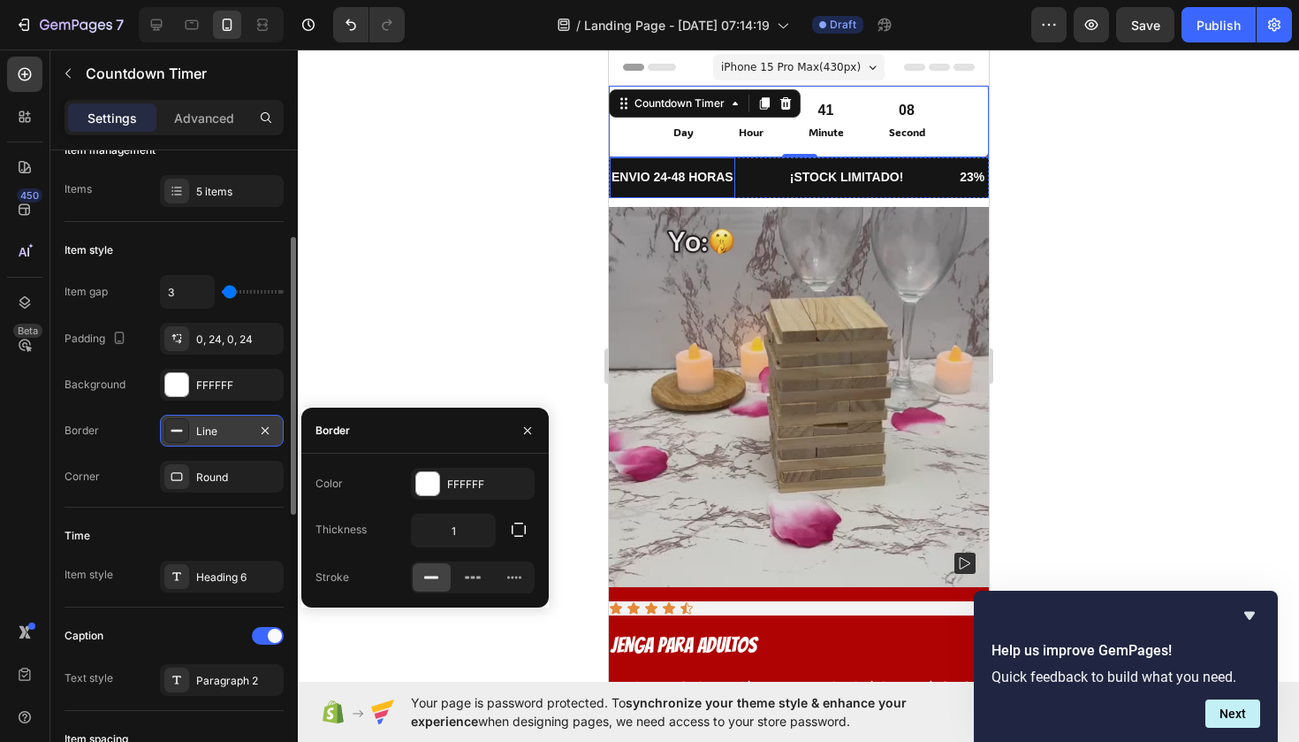
click at [238, 436] on div "Line" at bounding box center [221, 431] width 51 height 16
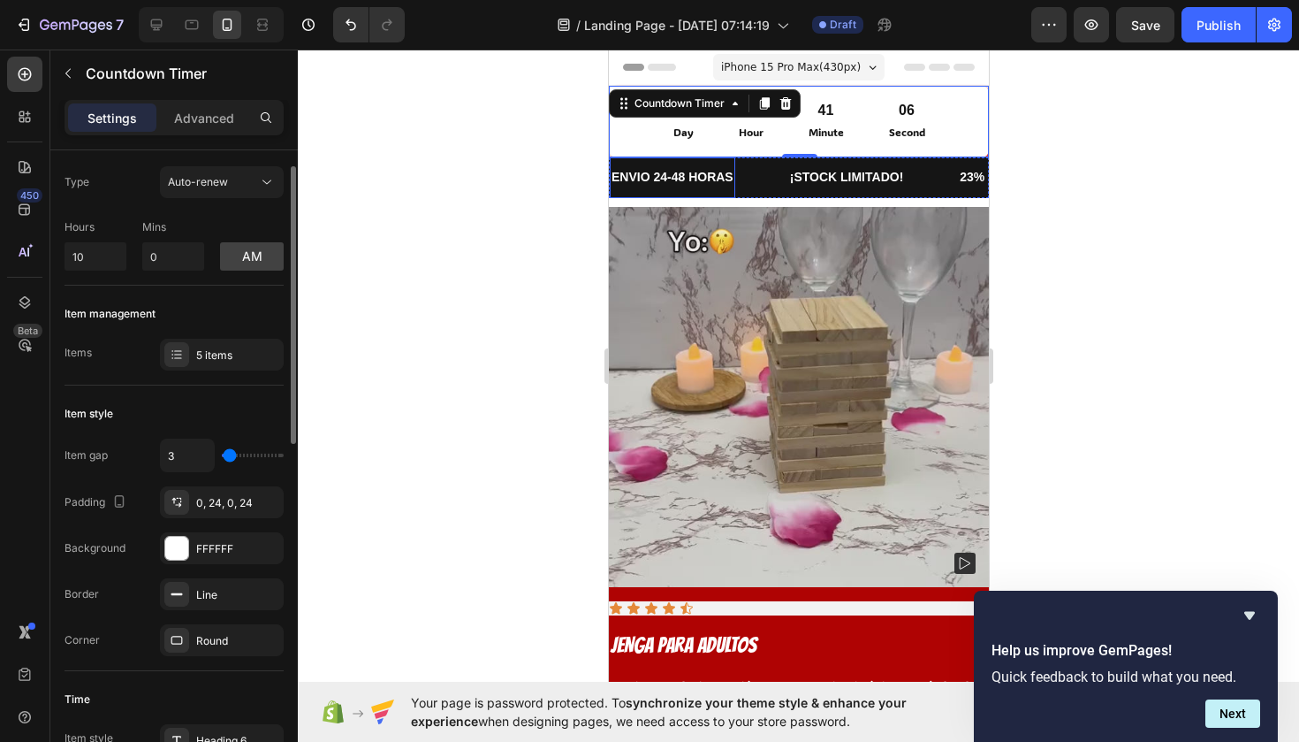
scroll to position [0, 0]
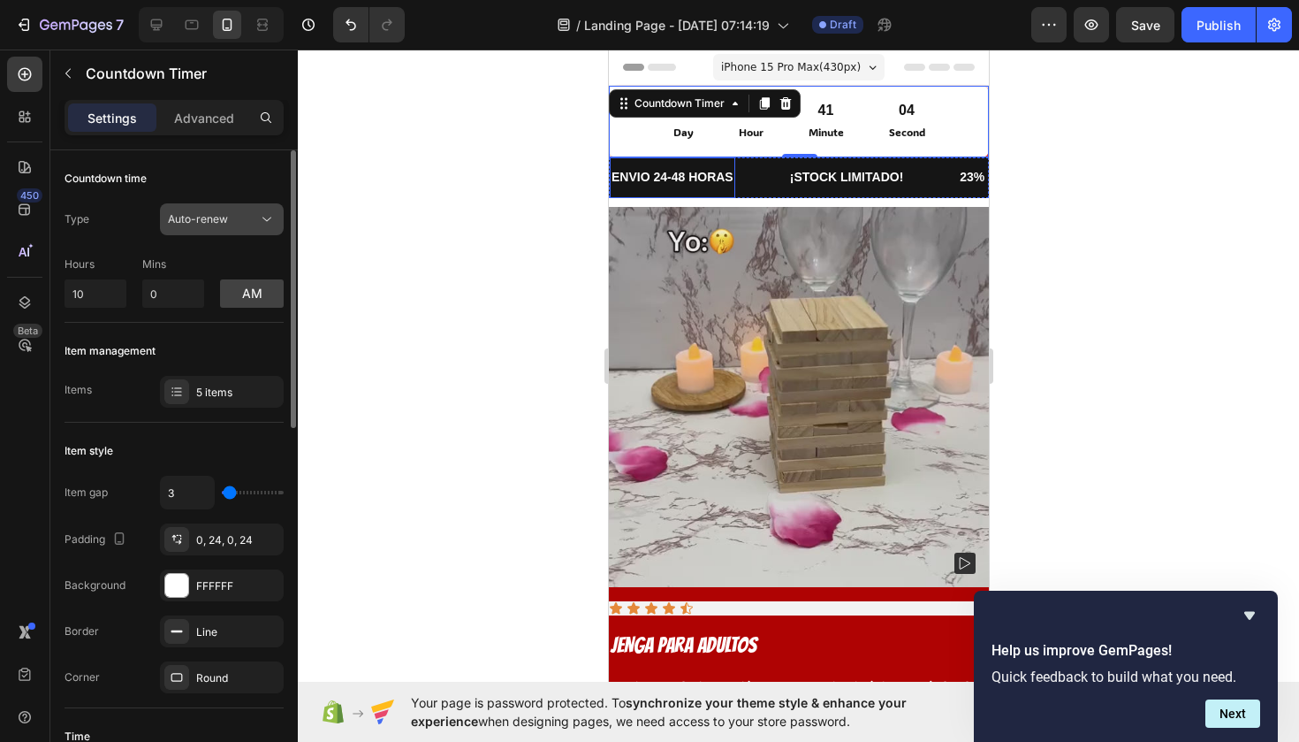
click at [250, 219] on div "Auto-renew" at bounding box center [213, 219] width 90 height 16
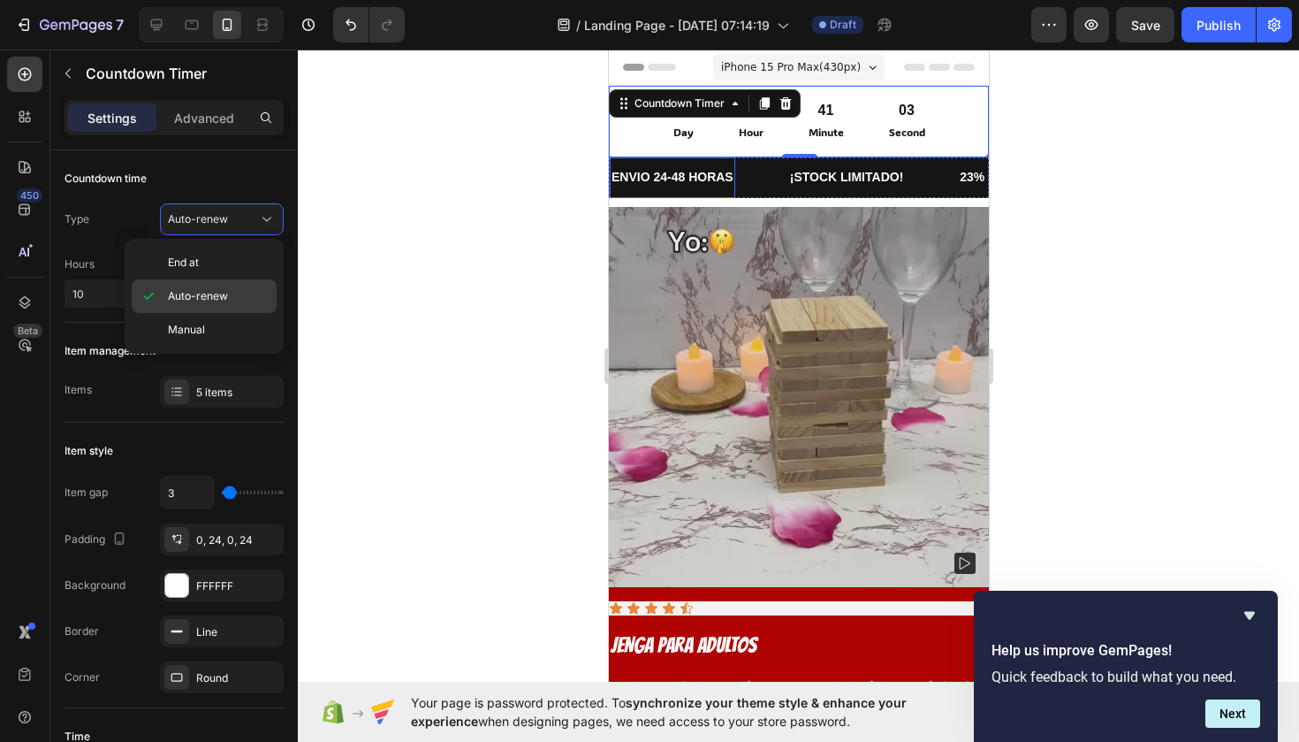
click at [254, 290] on p "Auto-renew" at bounding box center [218, 296] width 101 height 16
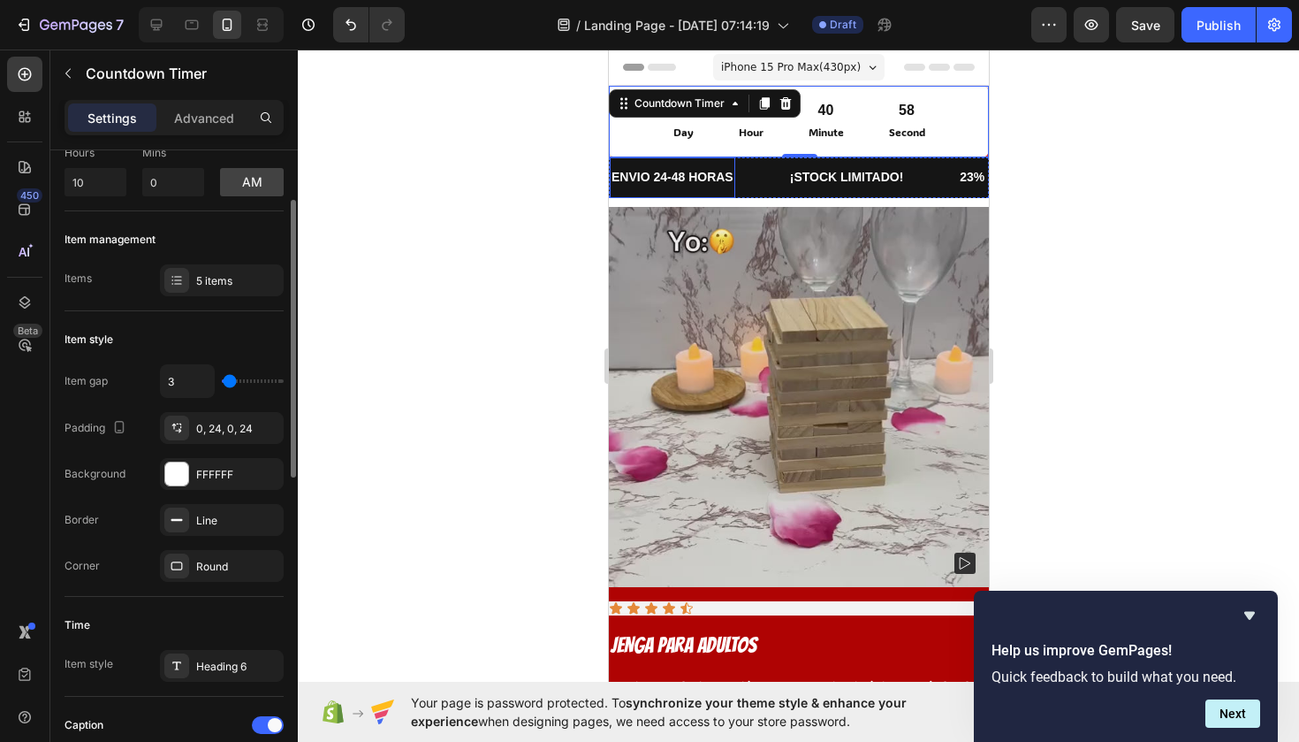
scroll to position [129, 0]
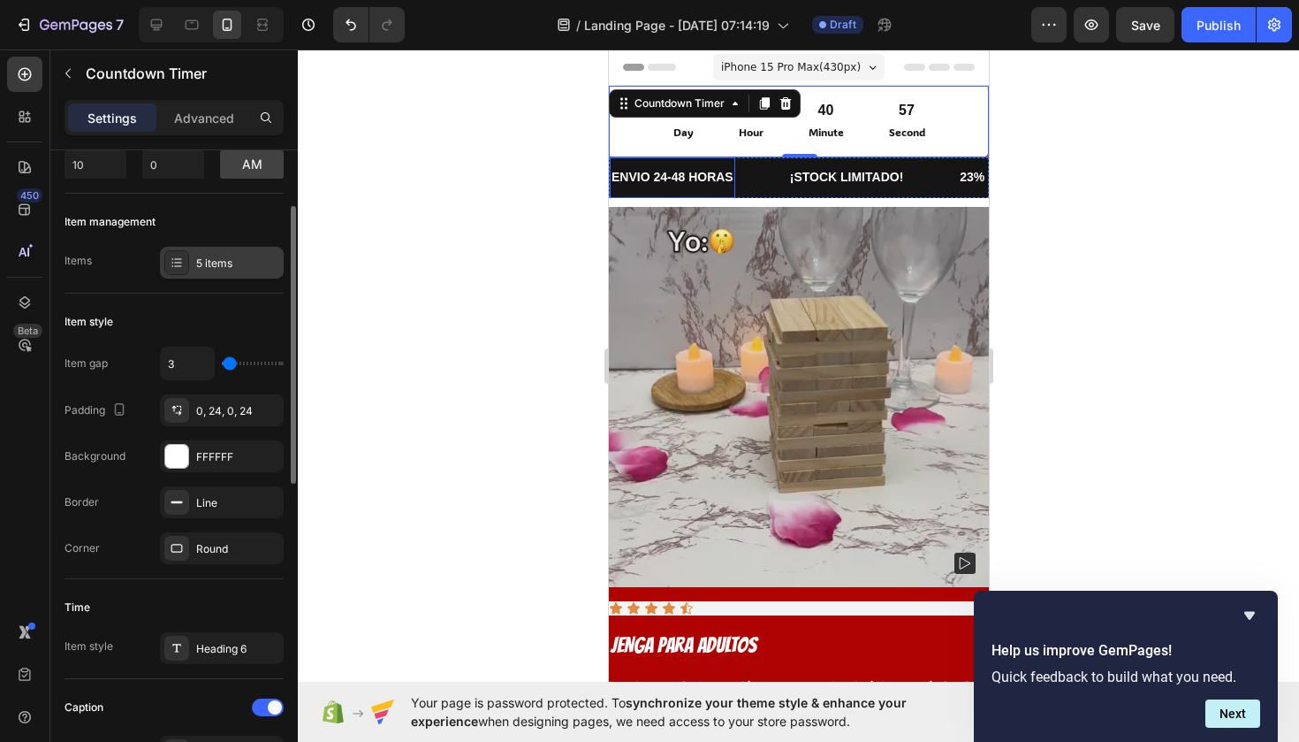
click at [200, 257] on div "5 items" at bounding box center [237, 263] width 83 height 16
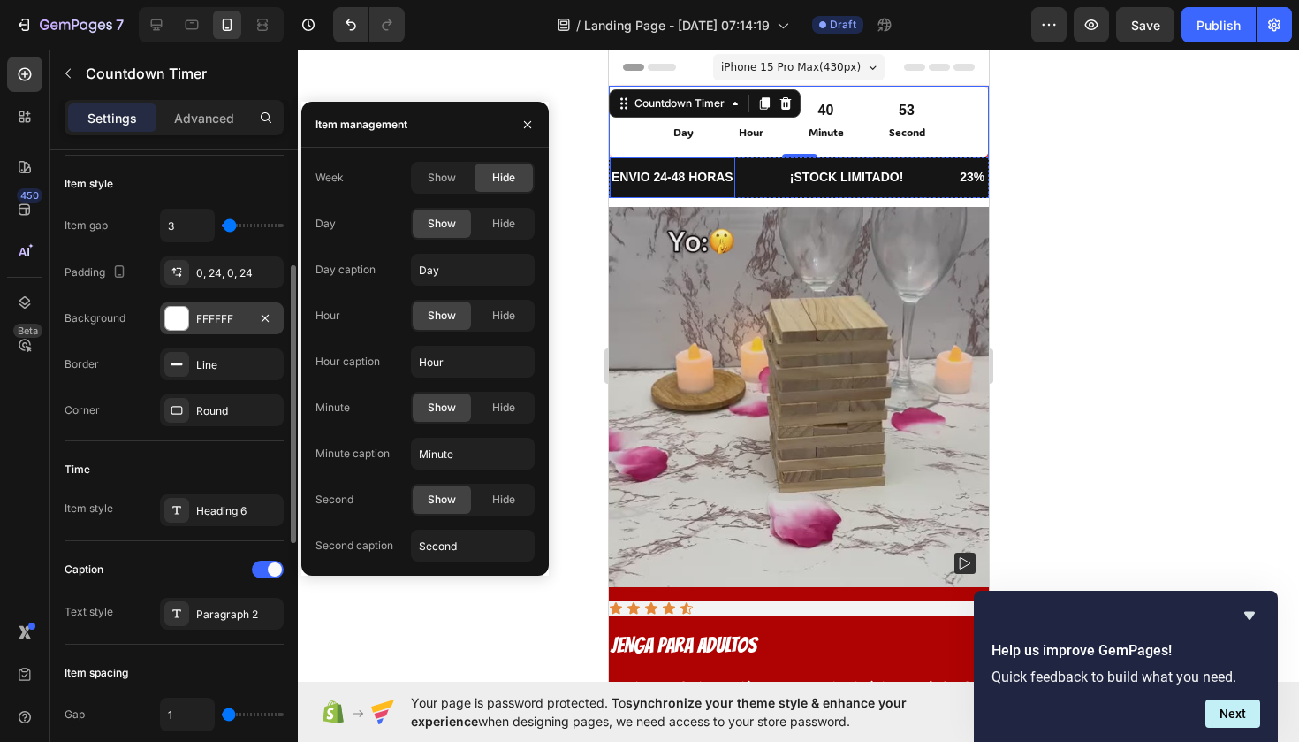
scroll to position [298, 0]
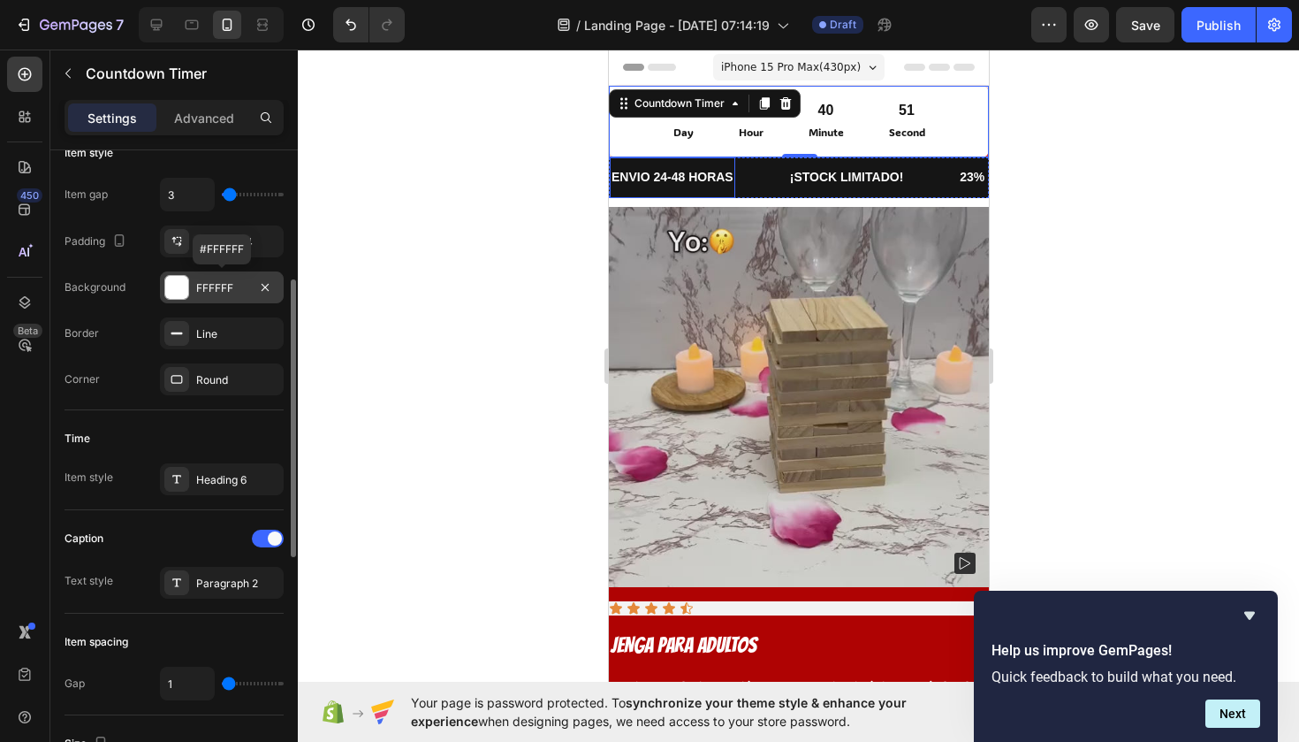
click at [207, 287] on div "FFFFFF" at bounding box center [221, 288] width 51 height 16
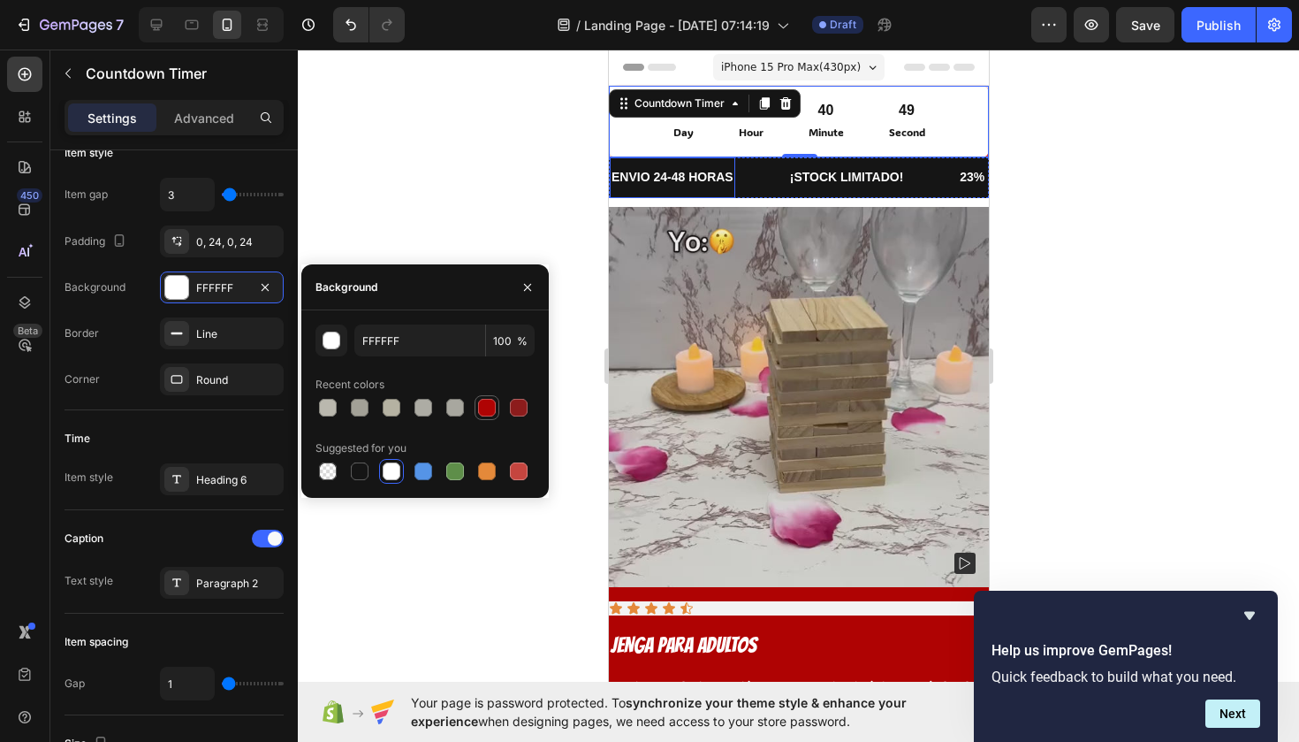
click at [488, 401] on div at bounding box center [487, 408] width 18 height 18
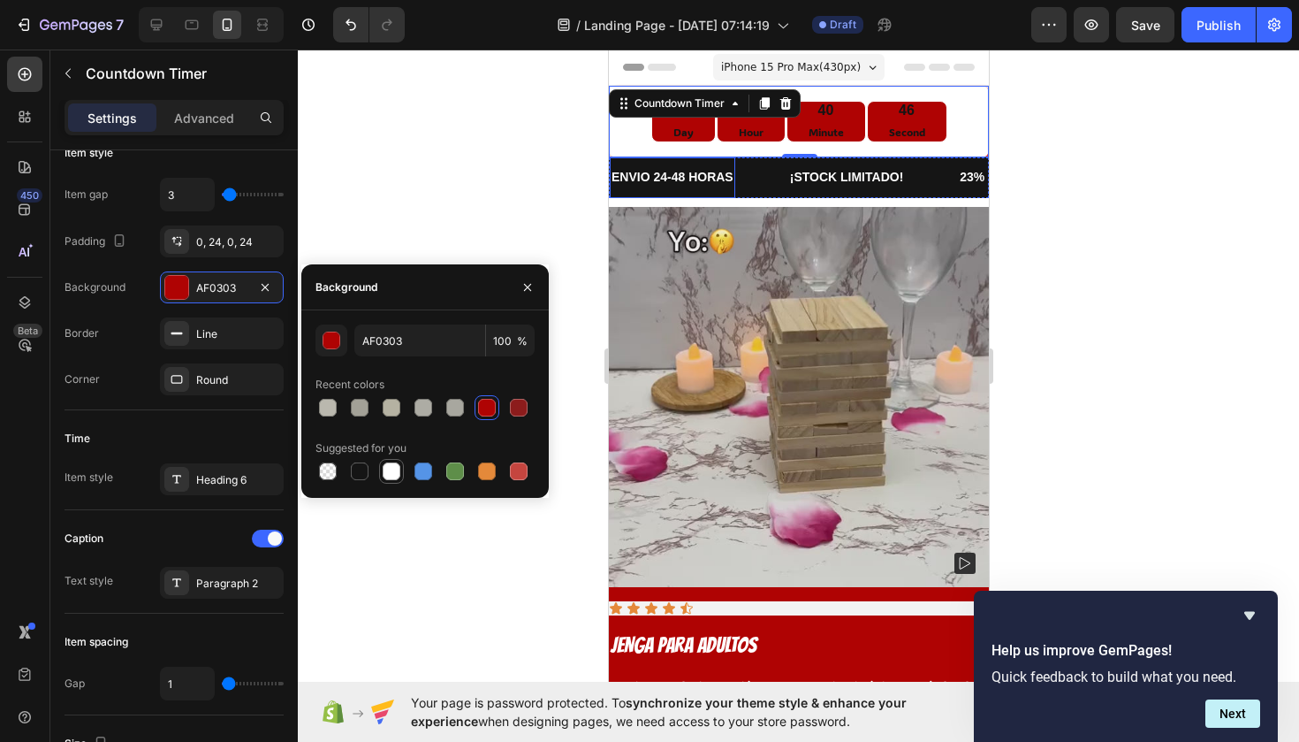
click at [395, 467] on div at bounding box center [392, 471] width 18 height 18
type input "FFFFFF"
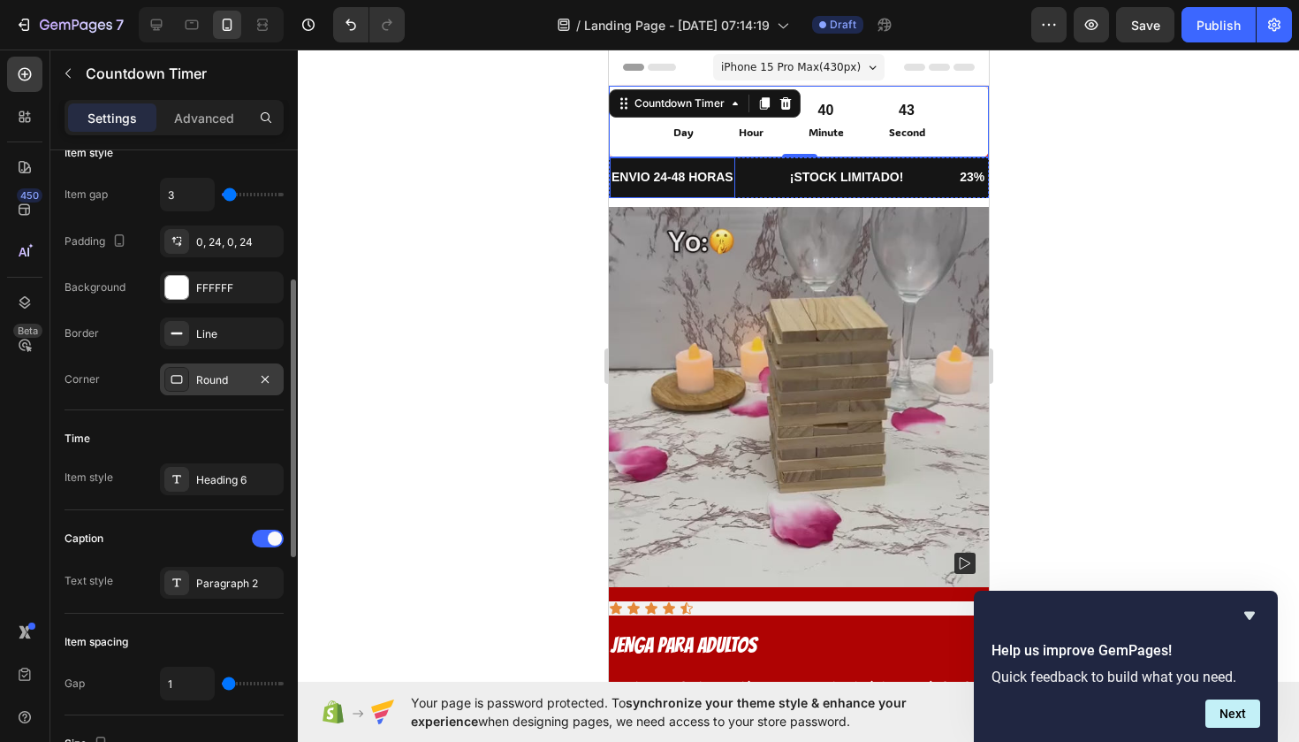
click at [249, 375] on div "Round" at bounding box center [222, 379] width 124 height 32
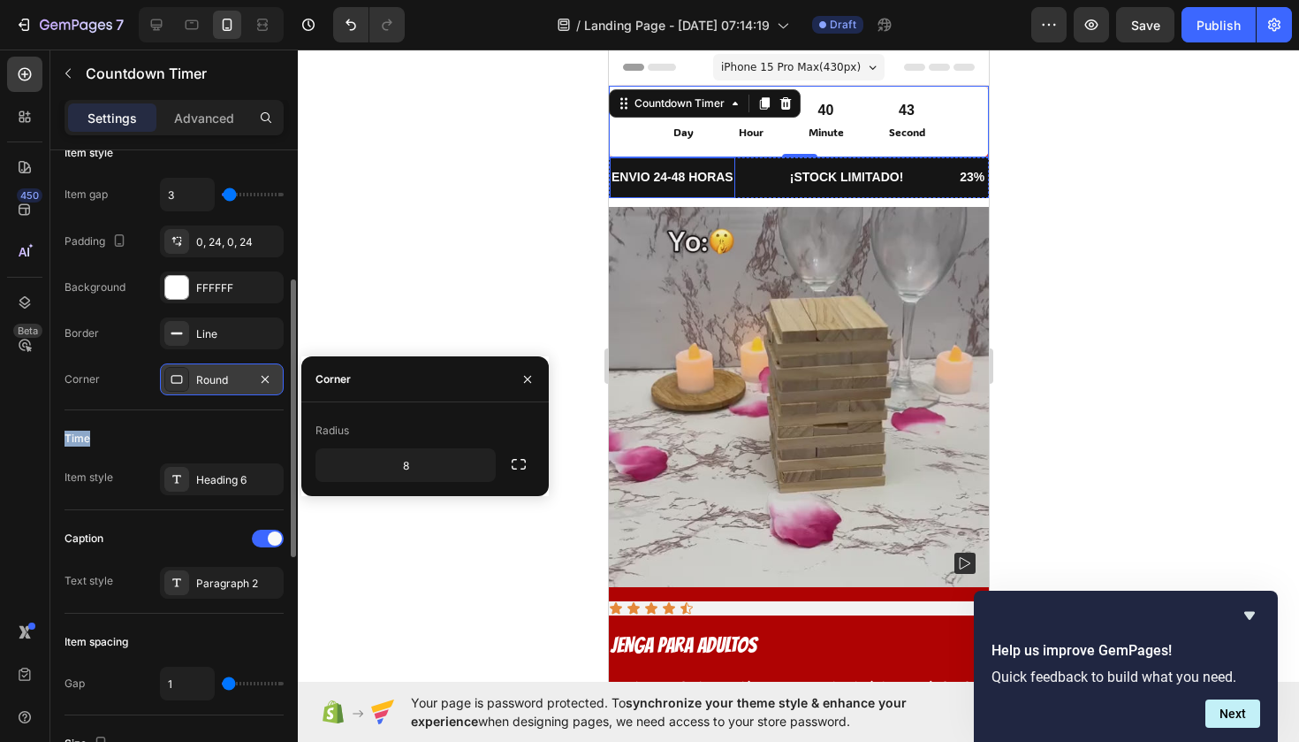
click at [249, 375] on div "Round" at bounding box center [222, 379] width 124 height 32
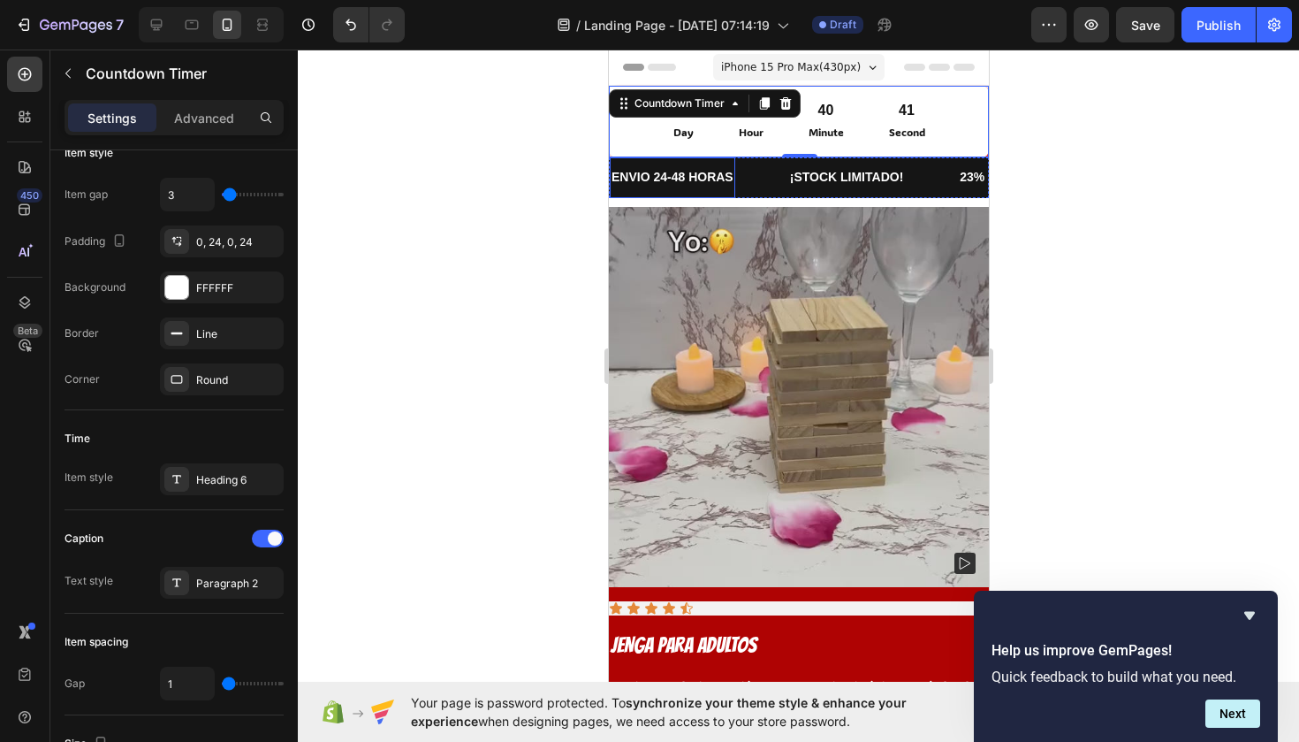
click at [403, 440] on div at bounding box center [799, 396] width 1002 height 692
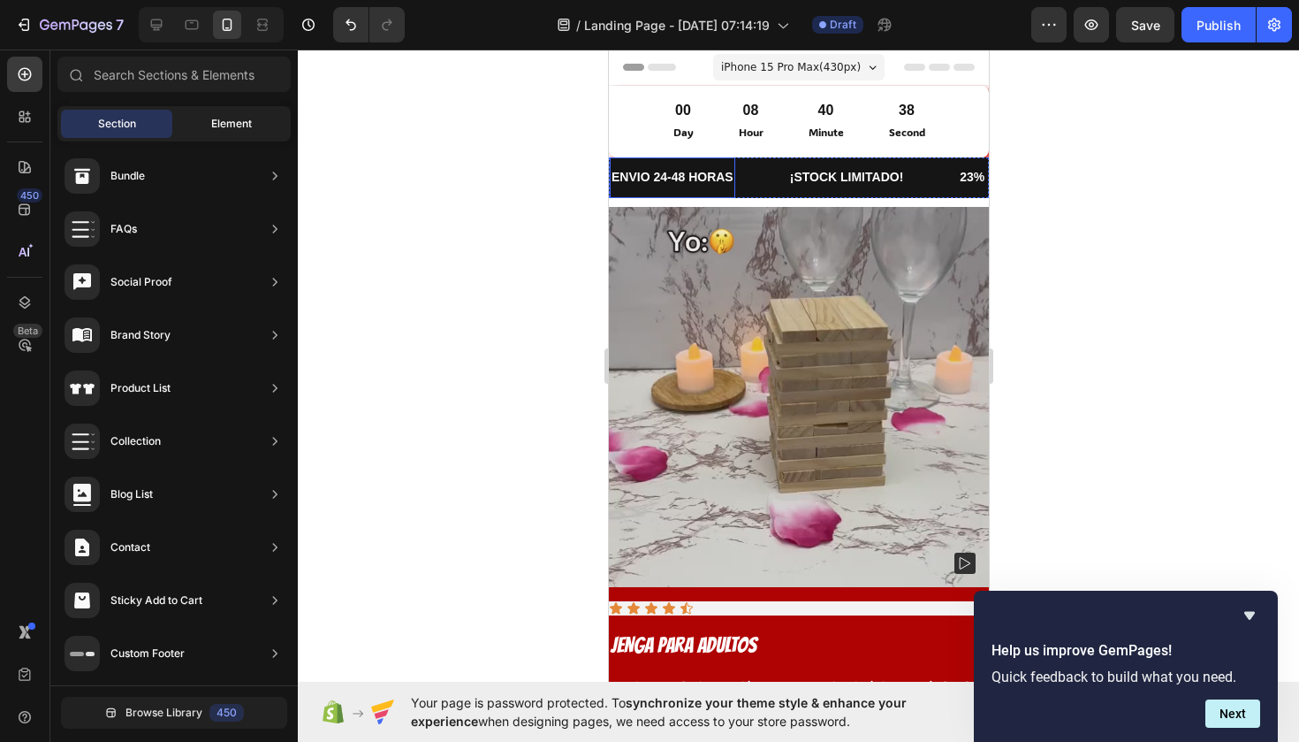
click at [243, 128] on span "Element" at bounding box center [231, 124] width 41 height 16
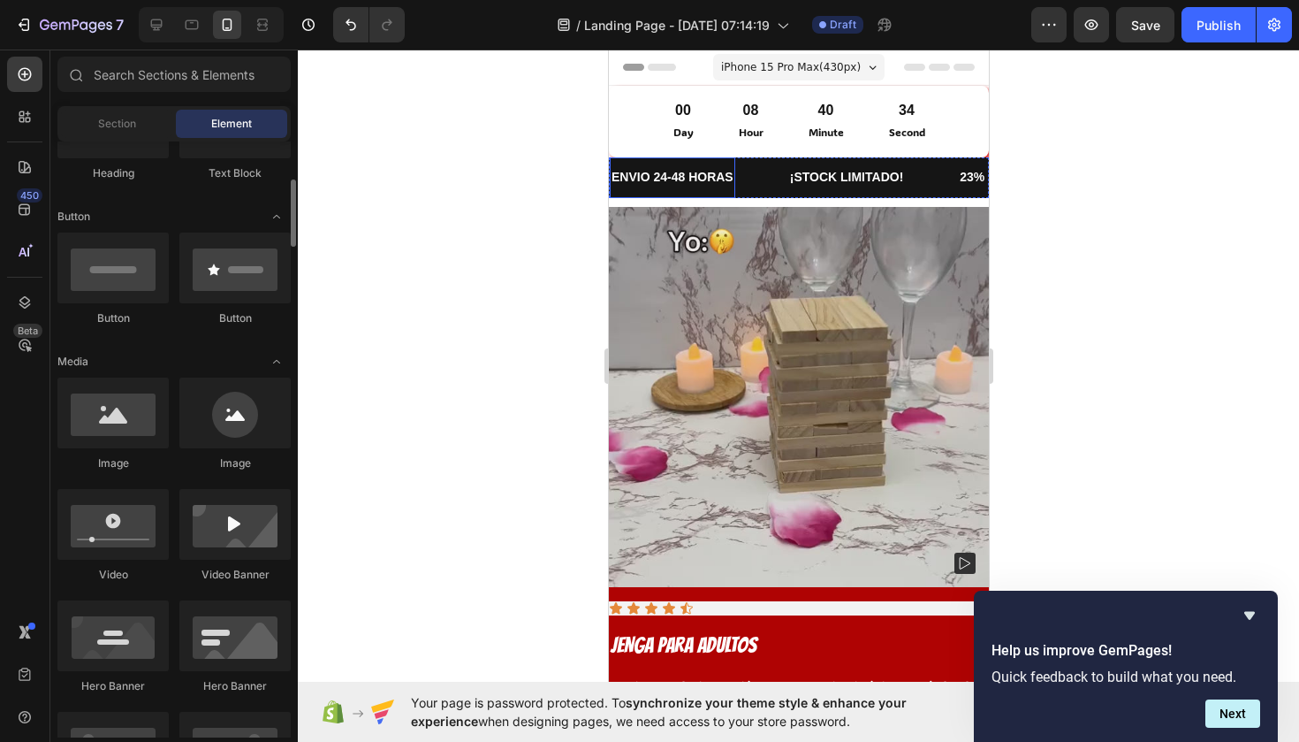
scroll to position [0, 0]
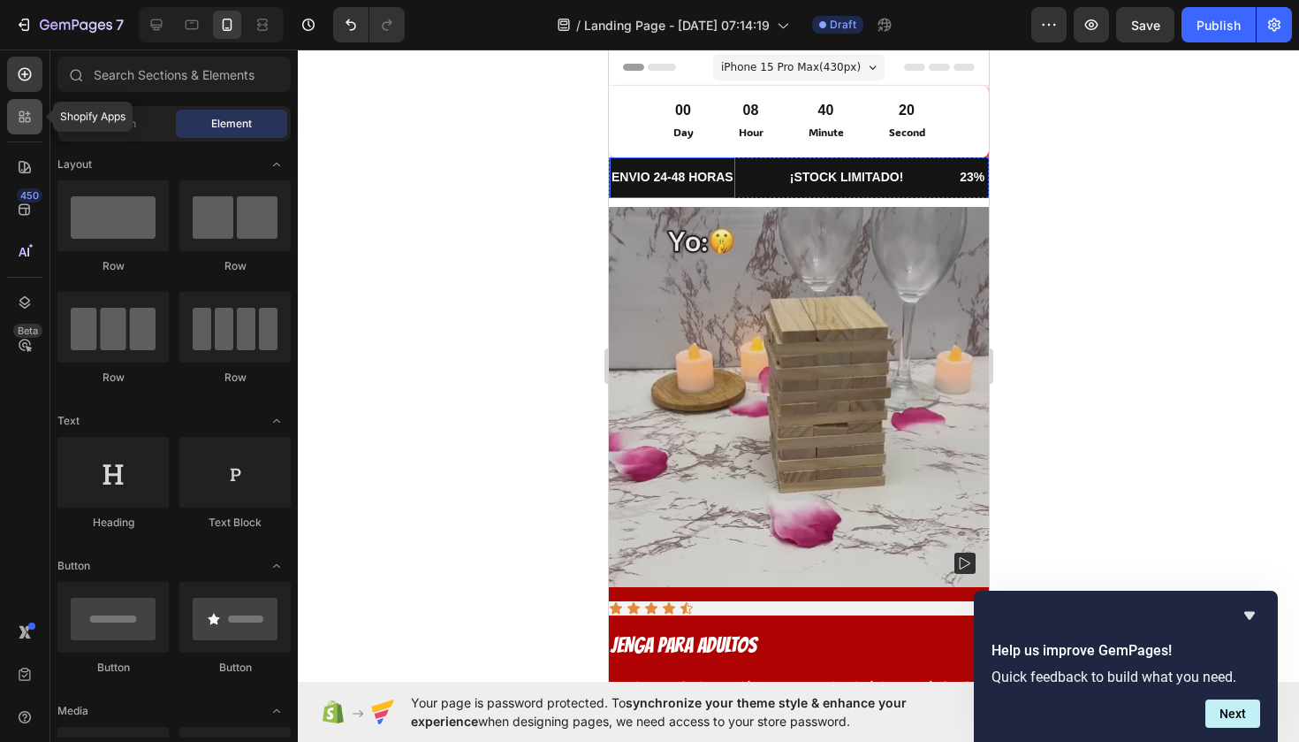
click at [22, 117] on icon at bounding box center [25, 117] width 18 height 18
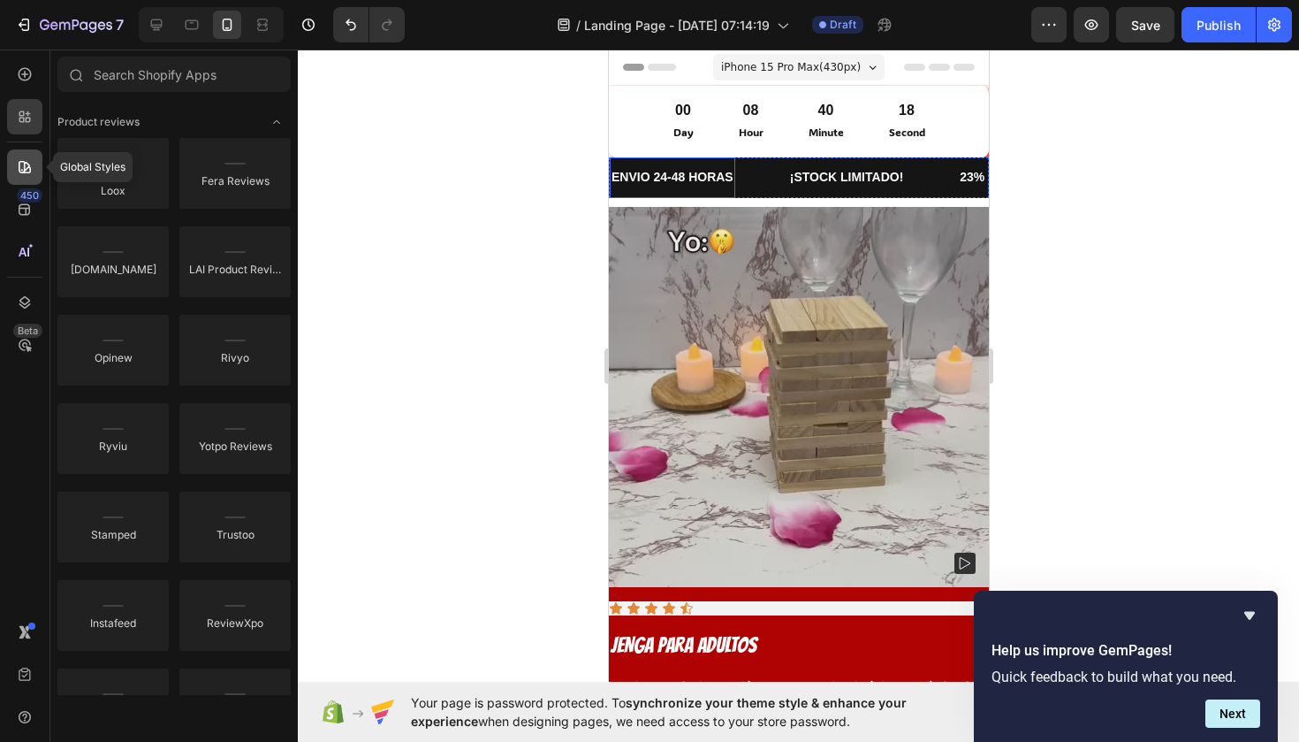
click at [29, 152] on div at bounding box center [24, 166] width 35 height 35
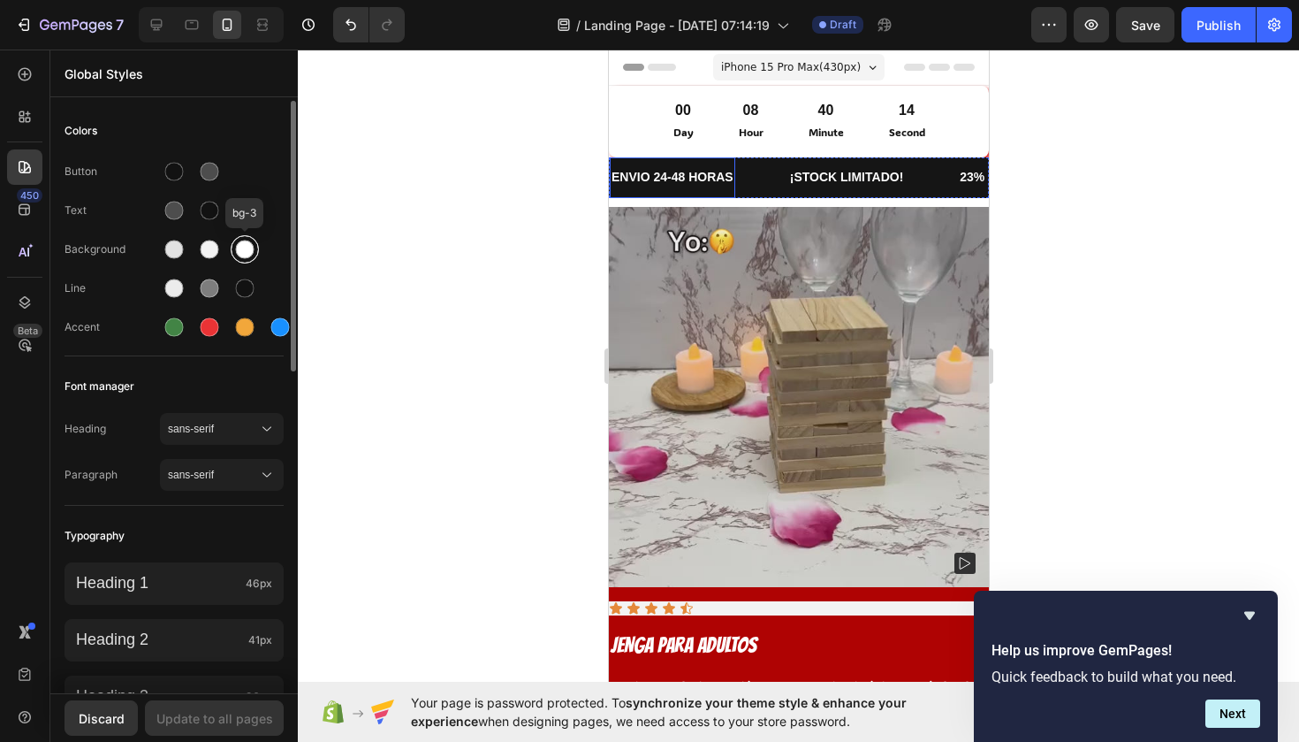
click at [235, 242] on div at bounding box center [245, 249] width 28 height 28
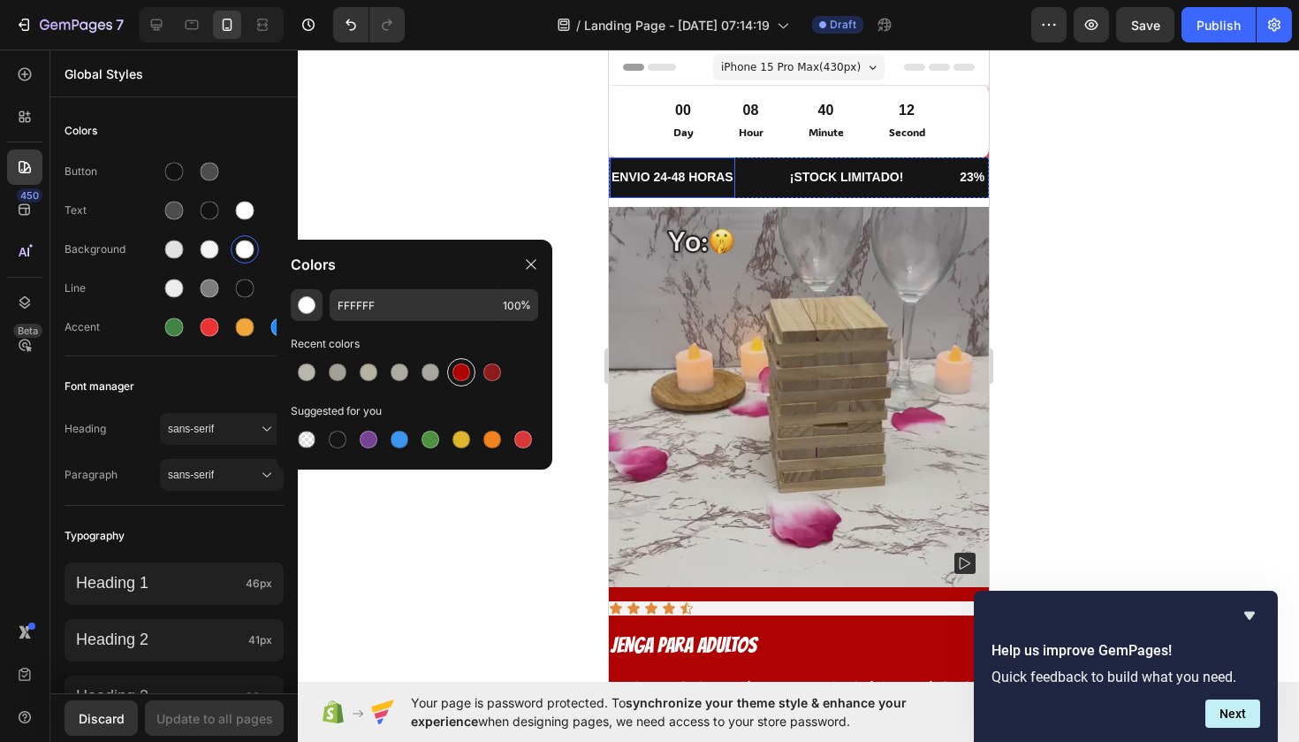
click at [459, 366] on div at bounding box center [462, 372] width 18 height 18
type input "AF0303"
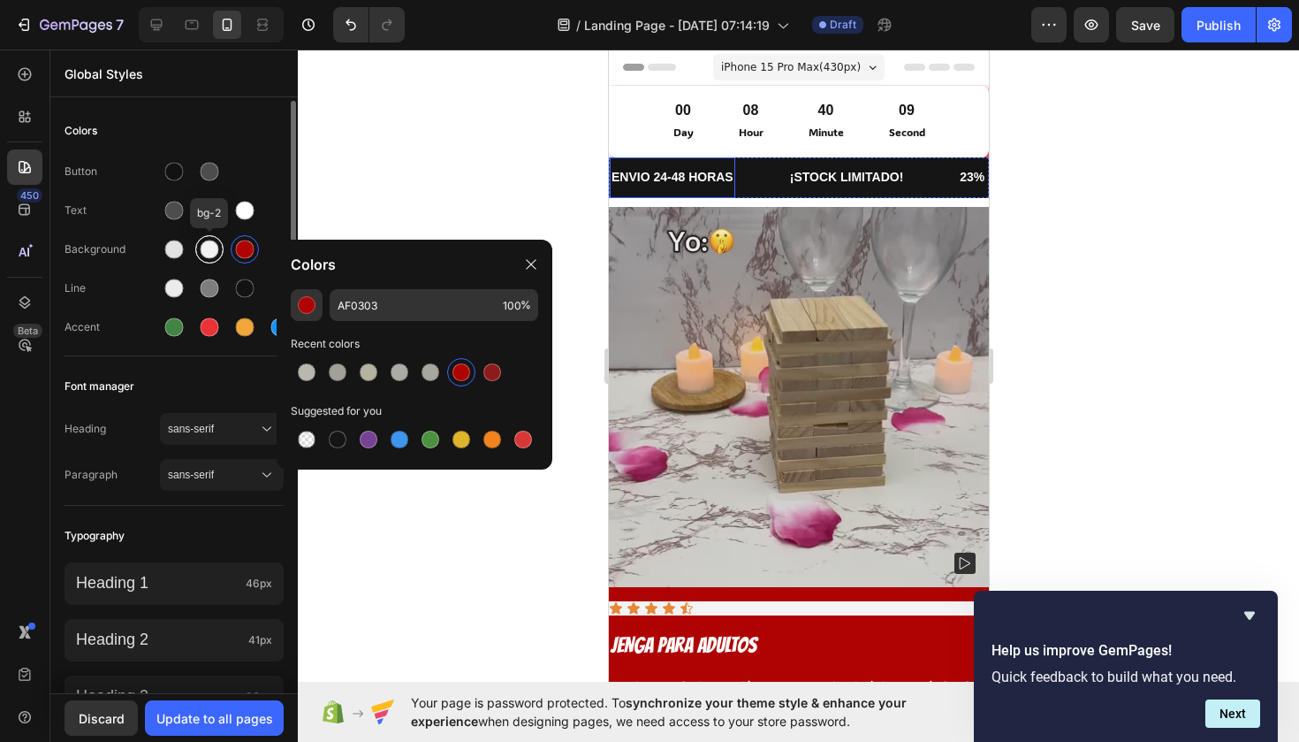
click at [213, 253] on div at bounding box center [210, 249] width 19 height 19
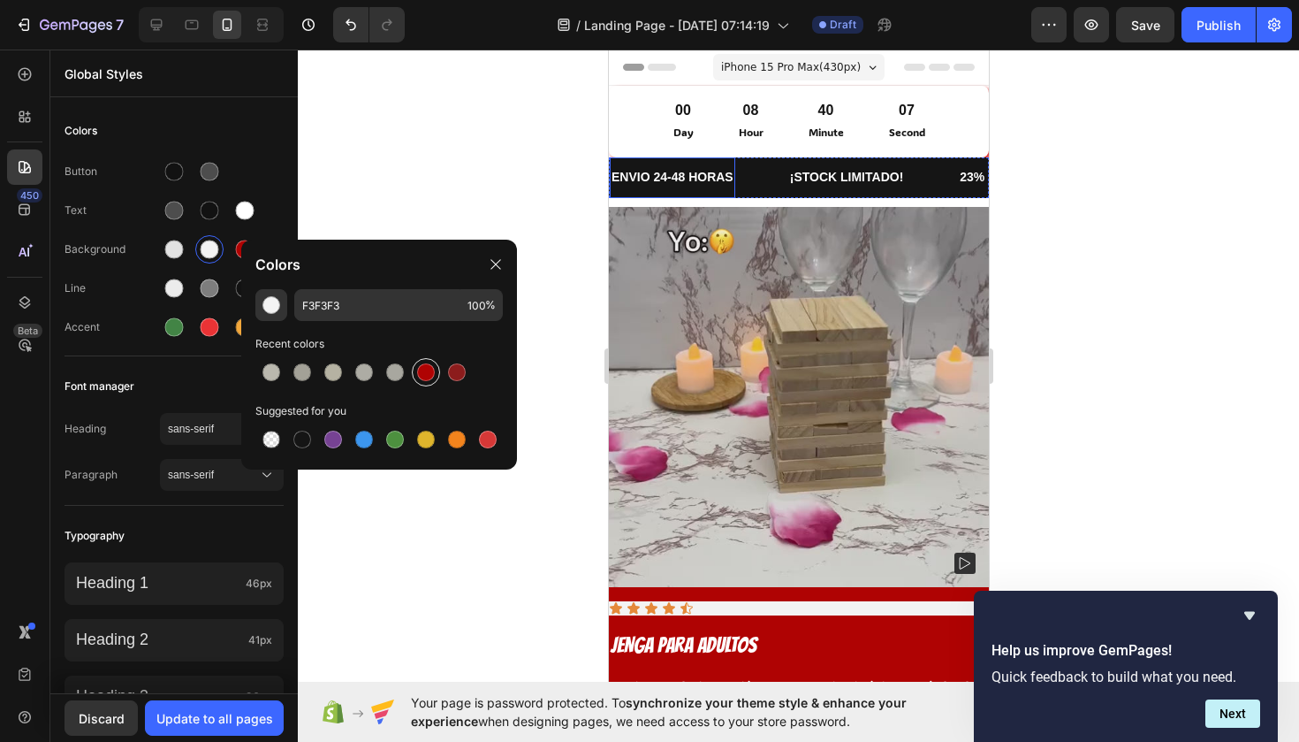
click at [417, 364] on div at bounding box center [426, 372] width 28 height 28
type input "AF0303"
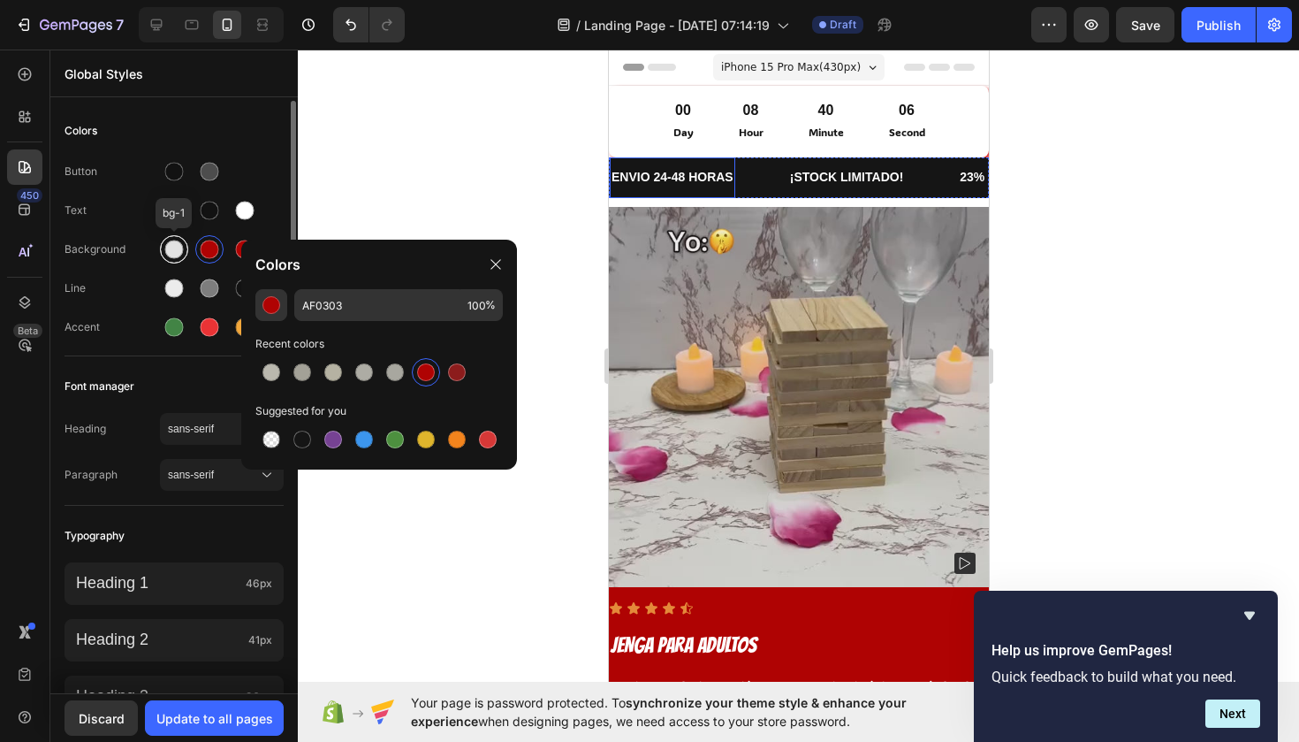
click at [175, 254] on div at bounding box center [174, 249] width 19 height 19
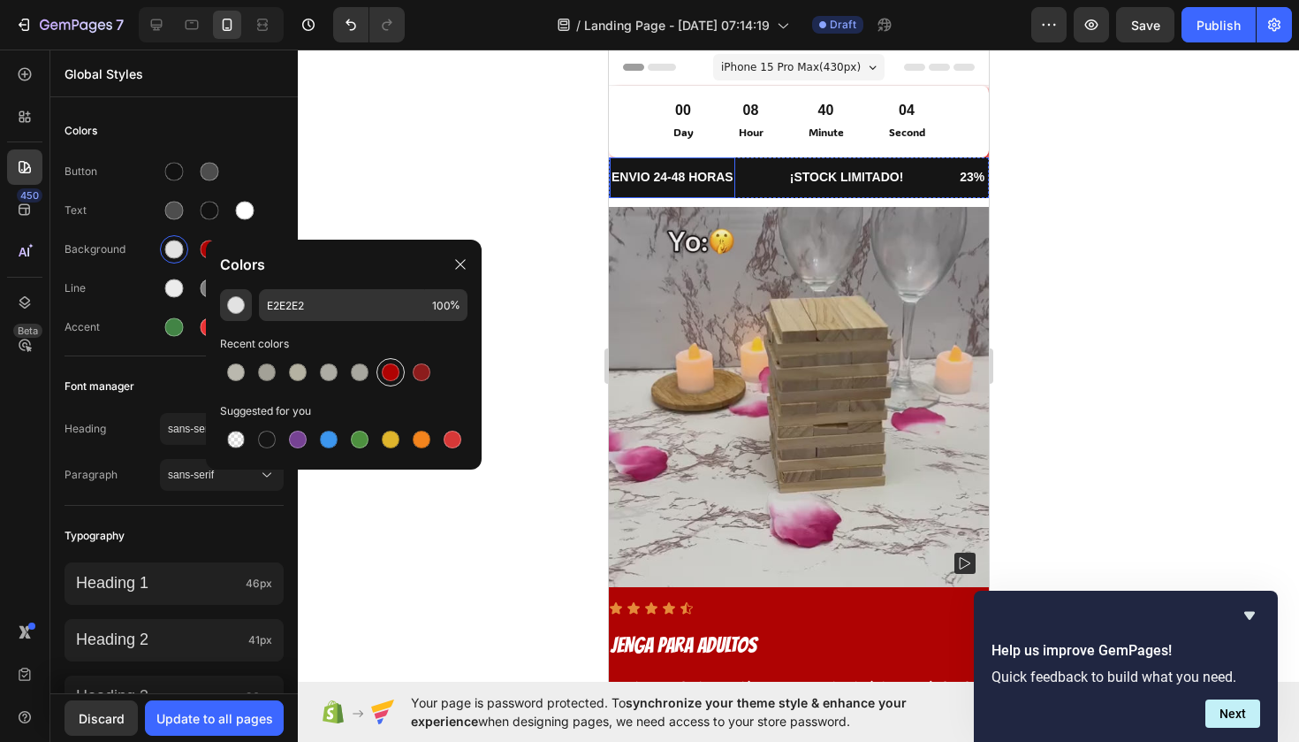
click at [392, 368] on div at bounding box center [391, 372] width 18 height 18
type input "AF0303"
click at [524, 375] on div at bounding box center [799, 396] width 1002 height 692
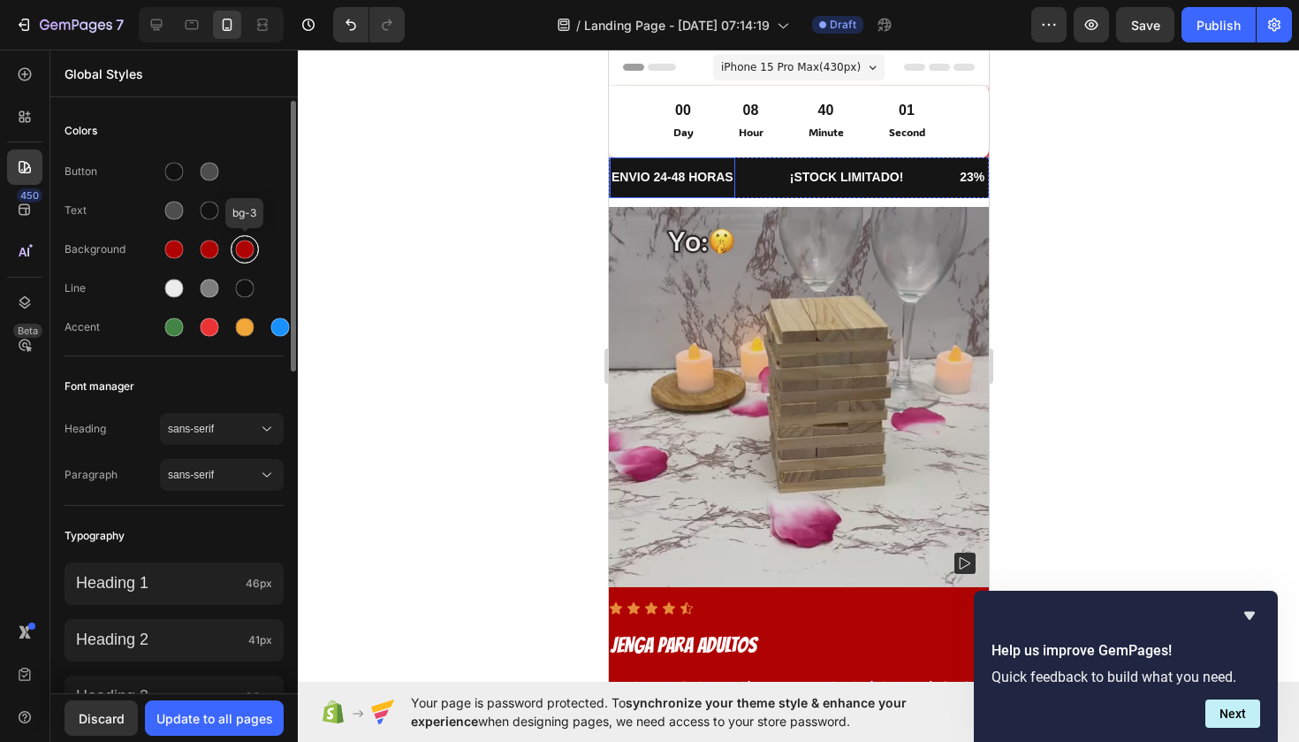
click at [248, 252] on div at bounding box center [245, 249] width 19 height 19
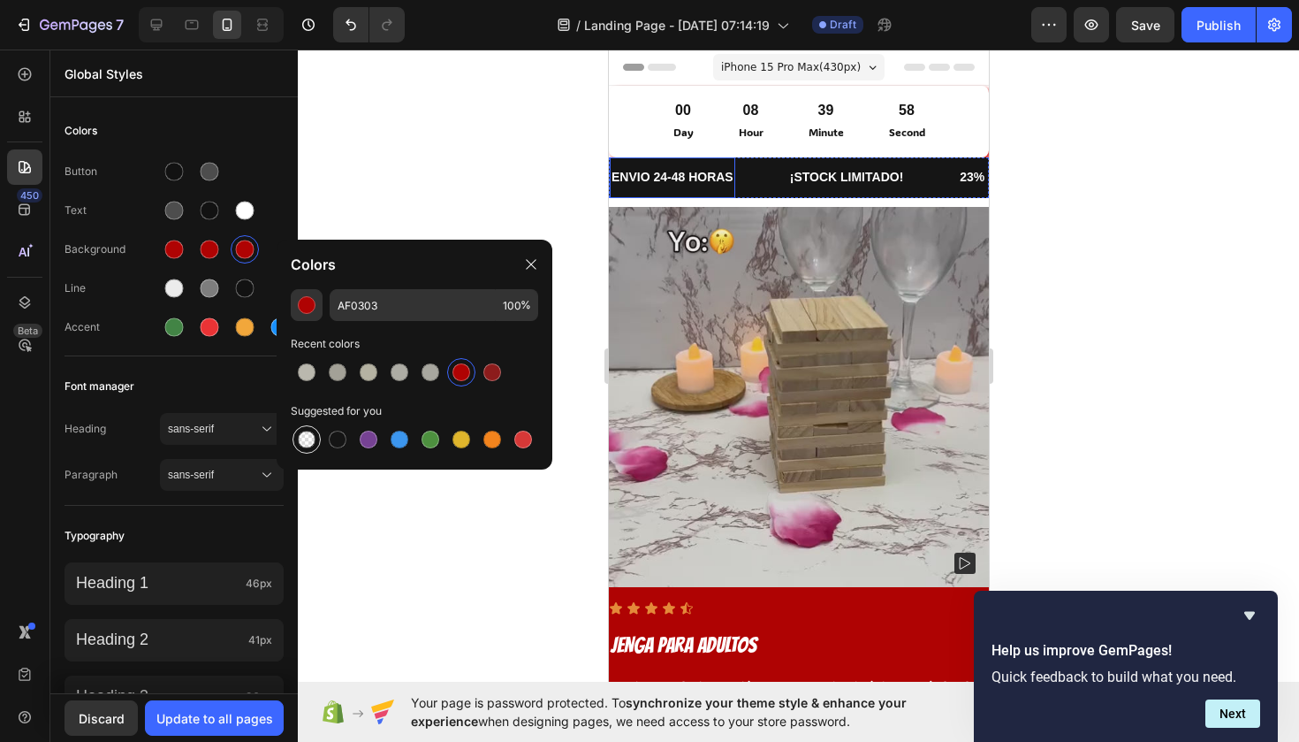
click at [309, 441] on div at bounding box center [307, 439] width 18 height 18
type input "000000"
type input "0"
click at [208, 251] on div at bounding box center [210, 249] width 19 height 19
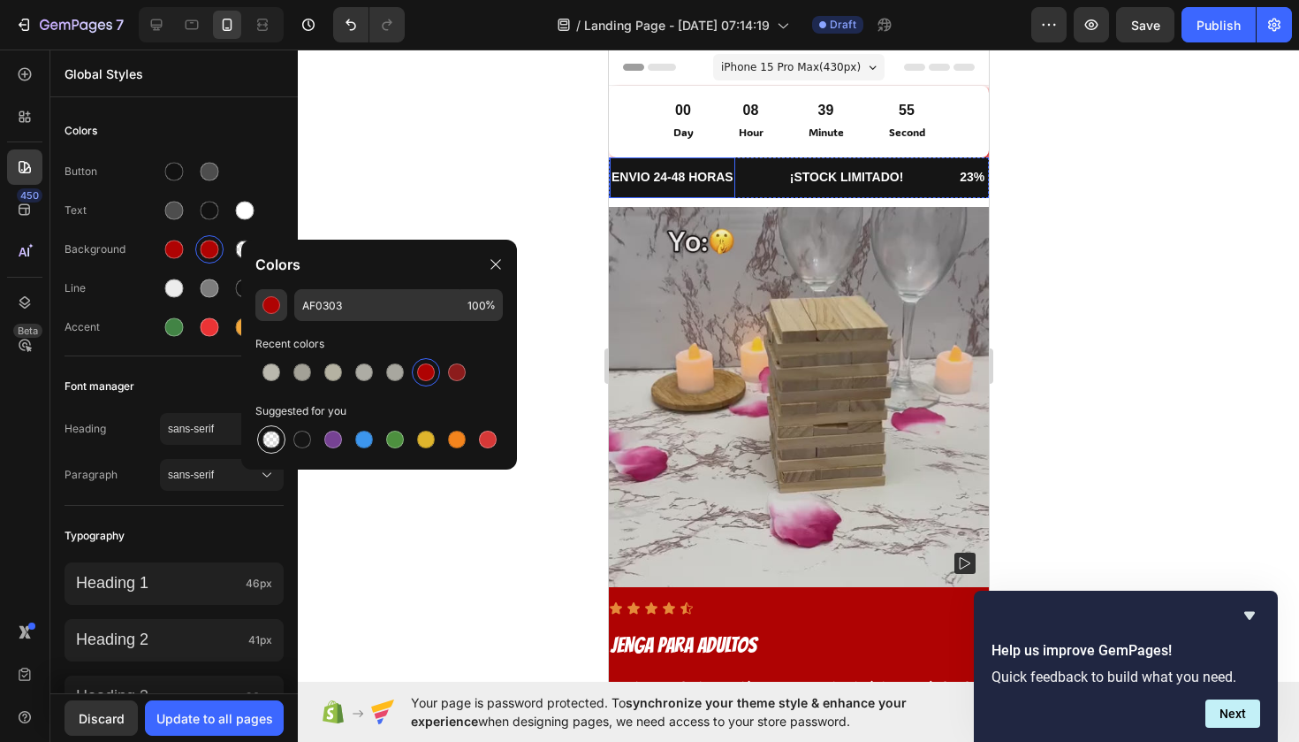
click at [282, 430] on div at bounding box center [271, 439] width 28 height 28
type input "000000"
type input "0"
click at [182, 263] on div at bounding box center [174, 249] width 32 height 32
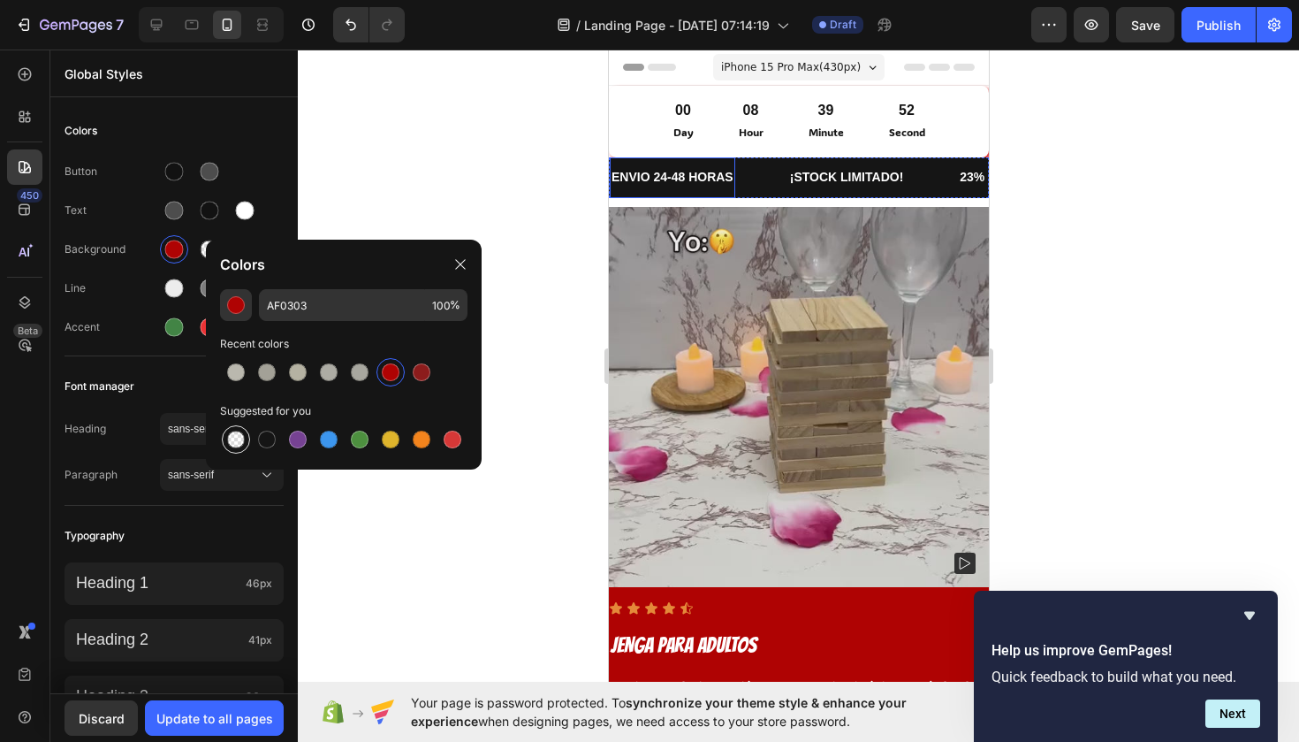
click at [240, 441] on div at bounding box center [236, 439] width 18 height 18
type input "000000"
type input "0"
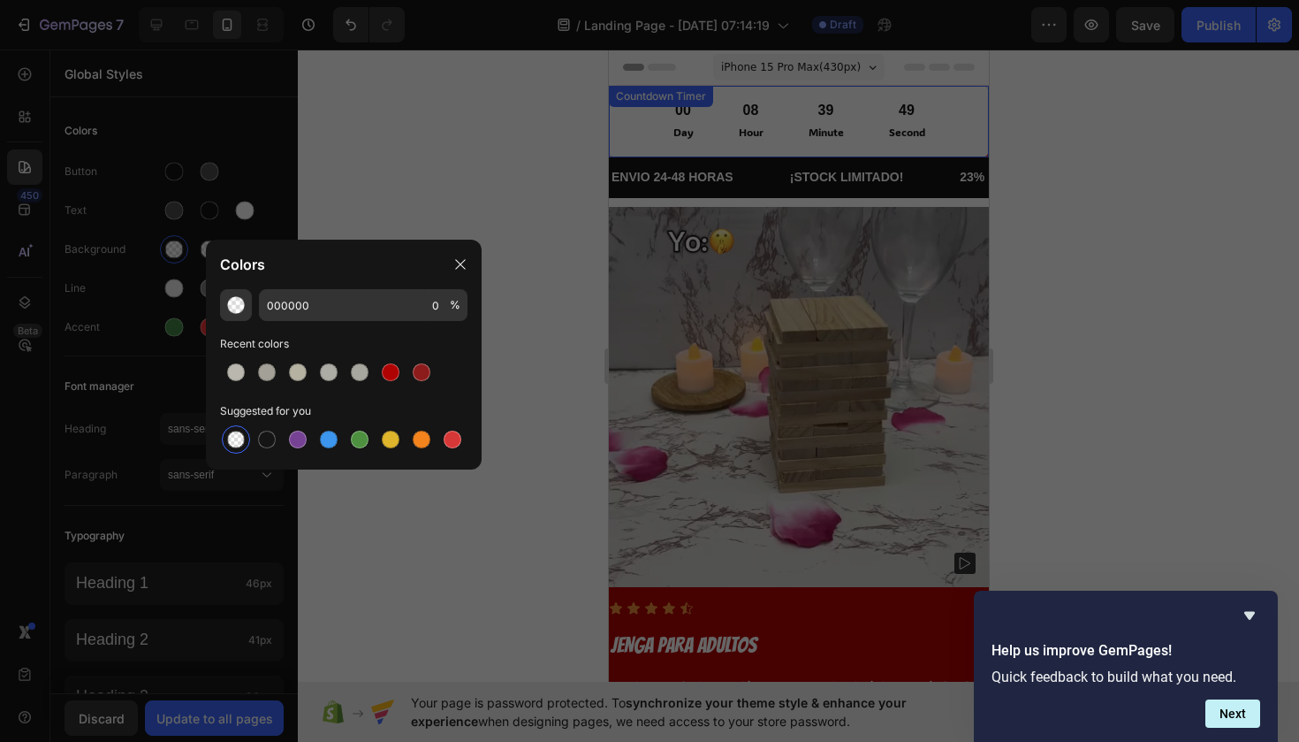
click at [642, 139] on div "00 Day 08 Hour 39 Minute 49 Second" at bounding box center [798, 122] width 350 height 42
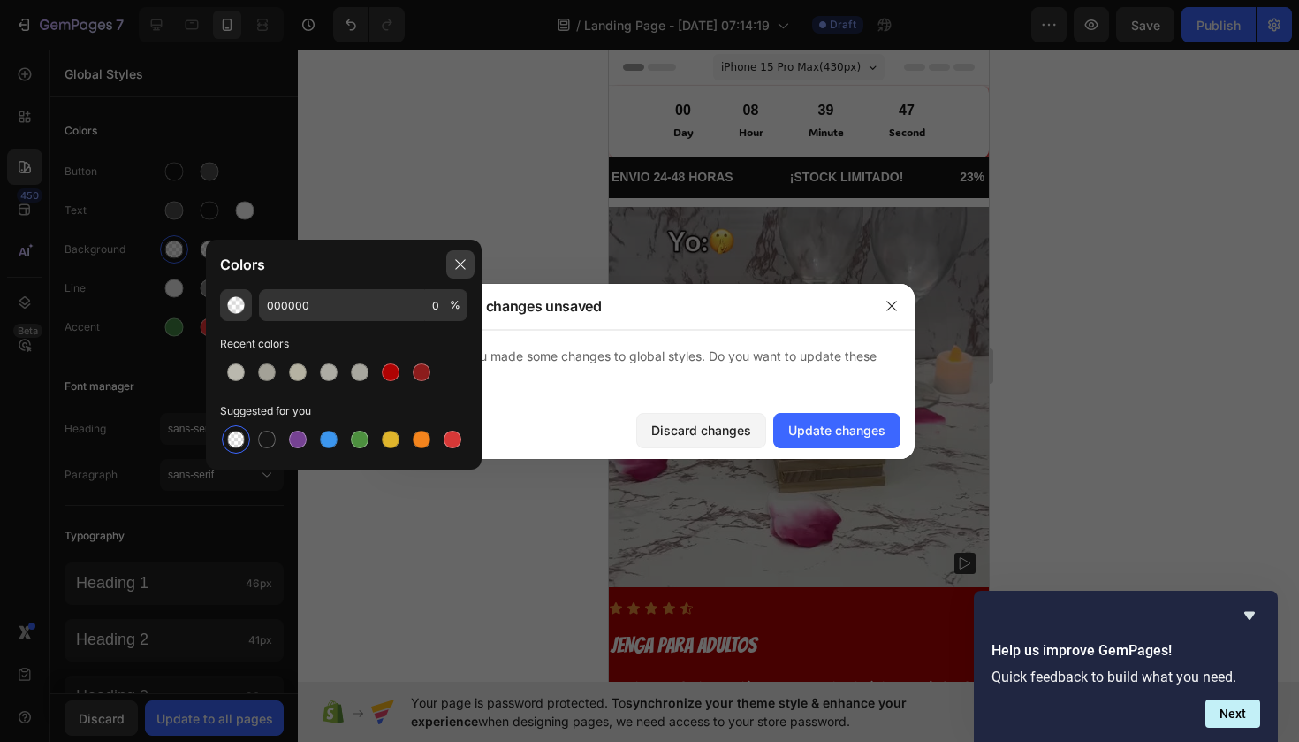
click at [457, 258] on icon at bounding box center [460, 264] width 14 height 14
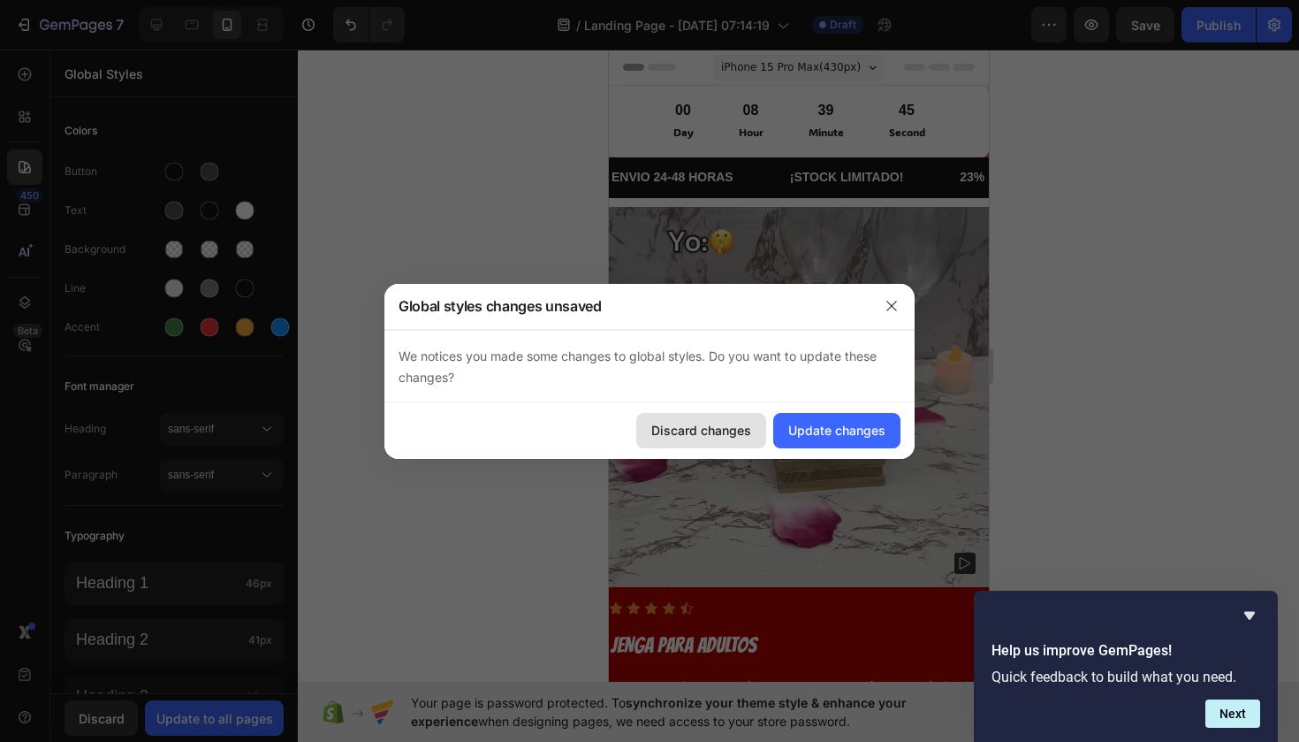
click at [696, 434] on div "Discard changes" at bounding box center [701, 430] width 100 height 19
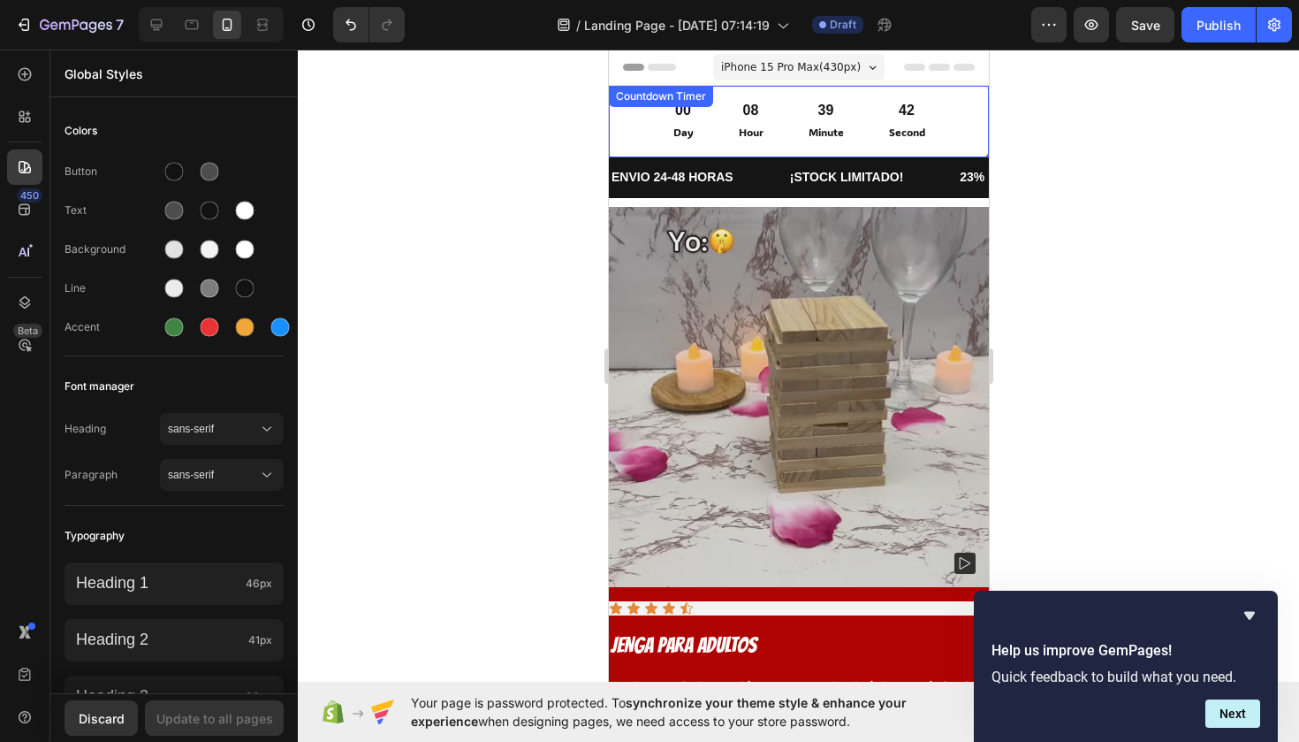
click at [658, 120] on div "00 Day" at bounding box center [683, 122] width 65 height 42
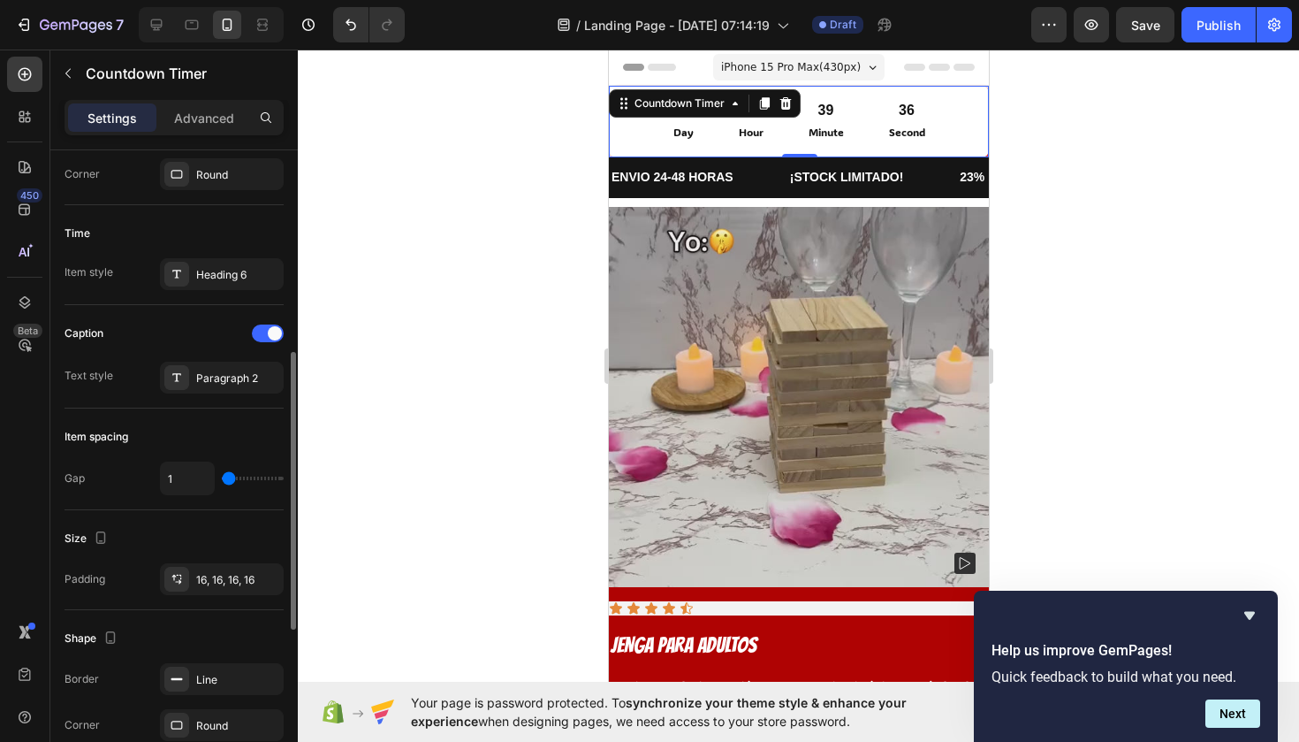
scroll to position [503, 0]
click at [209, 383] on div "Paragraph 2" at bounding box center [237, 378] width 83 height 16
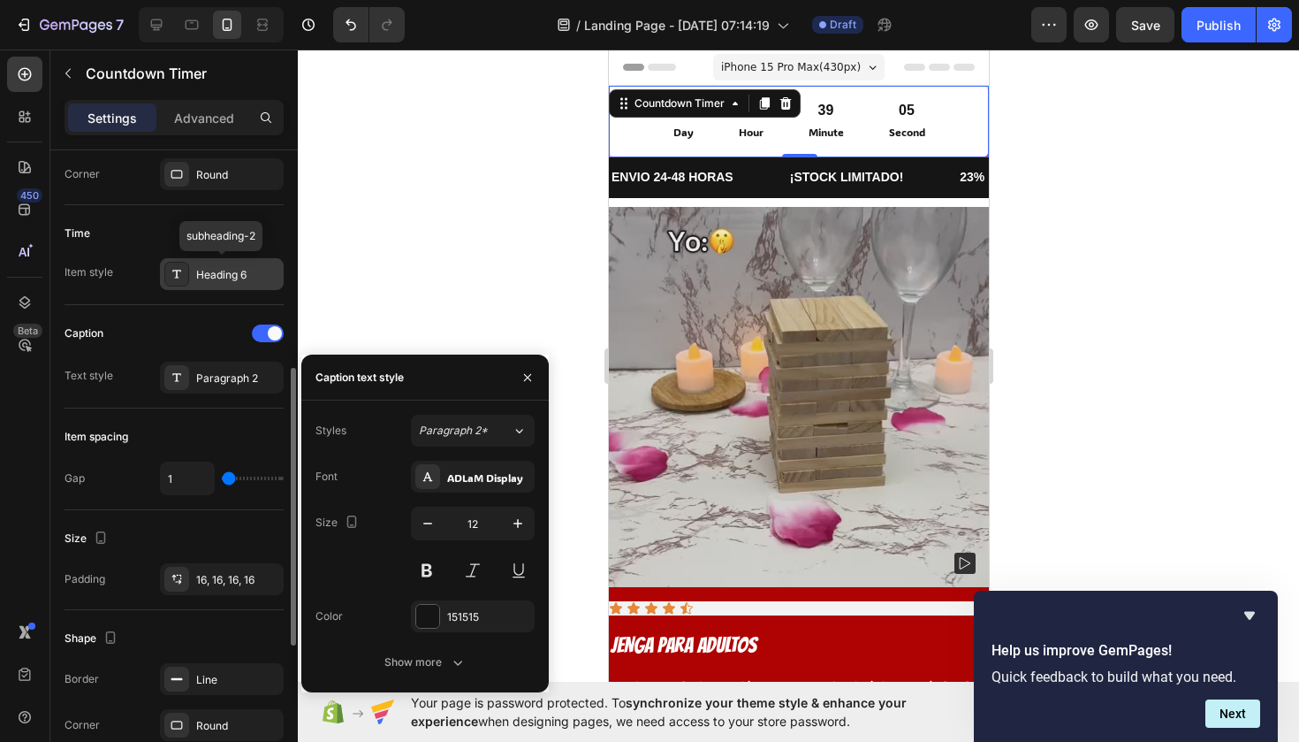
click at [232, 275] on div "Heading 6" at bounding box center [237, 275] width 83 height 16
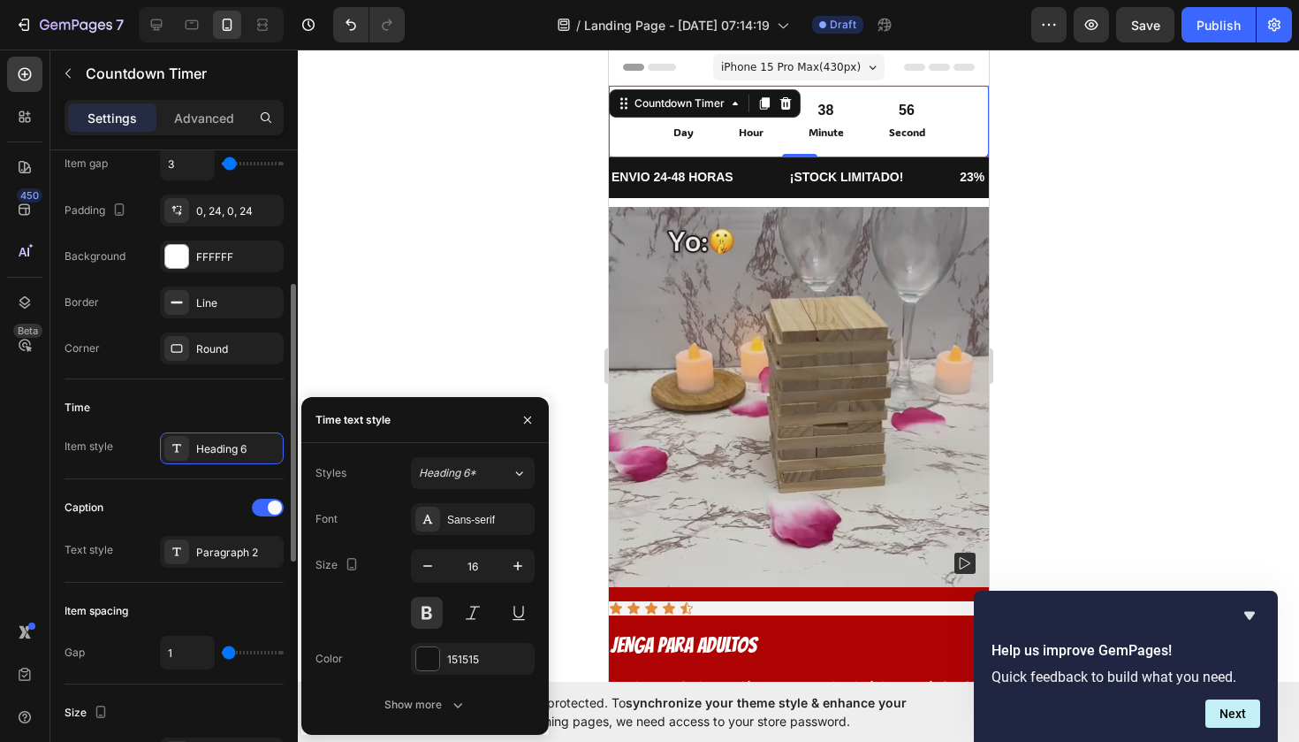
scroll to position [0, 0]
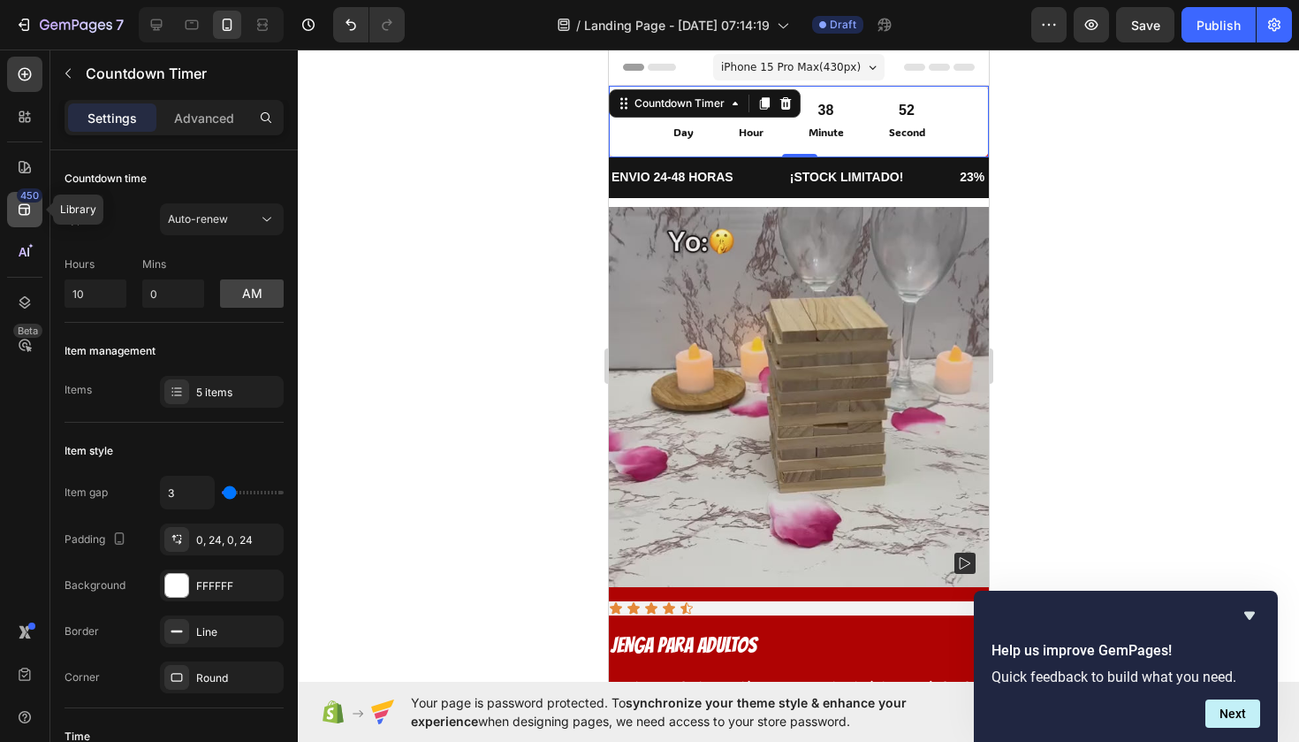
click at [14, 204] on div "450" at bounding box center [24, 209] width 35 height 35
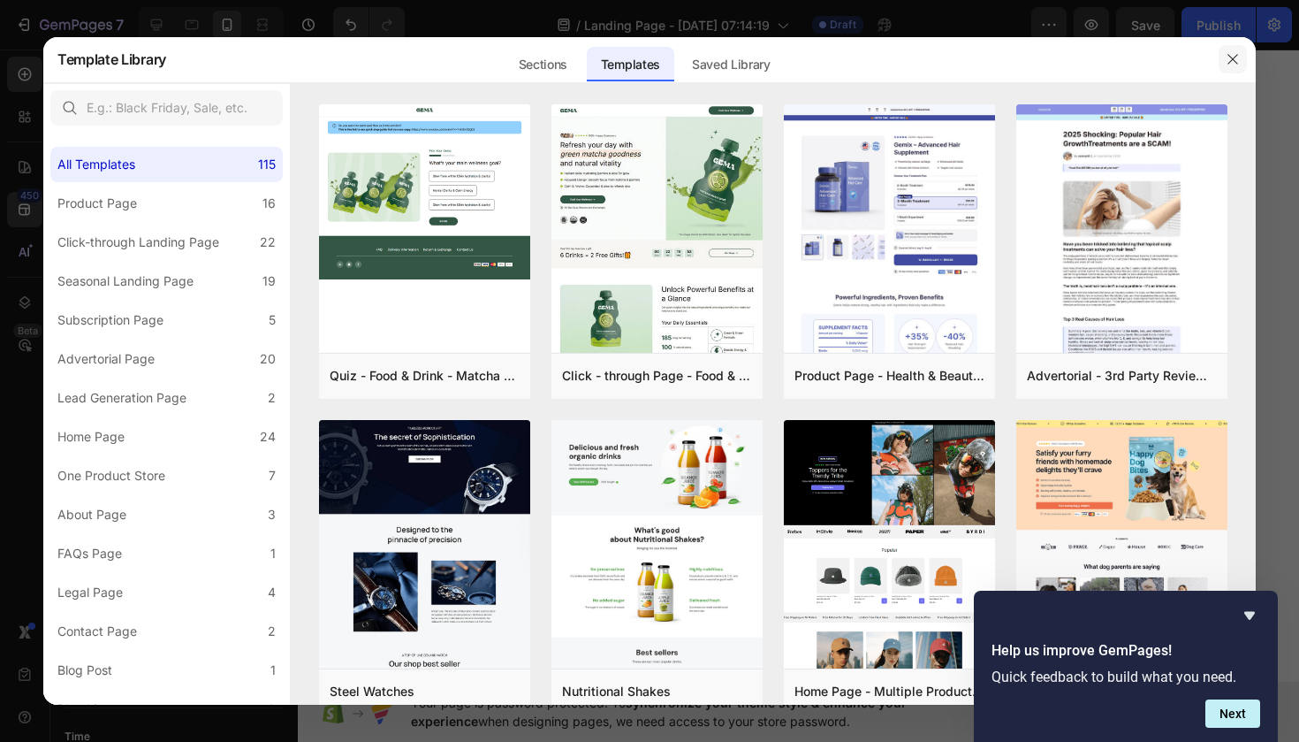
click at [1232, 64] on icon "button" at bounding box center [1233, 59] width 14 height 14
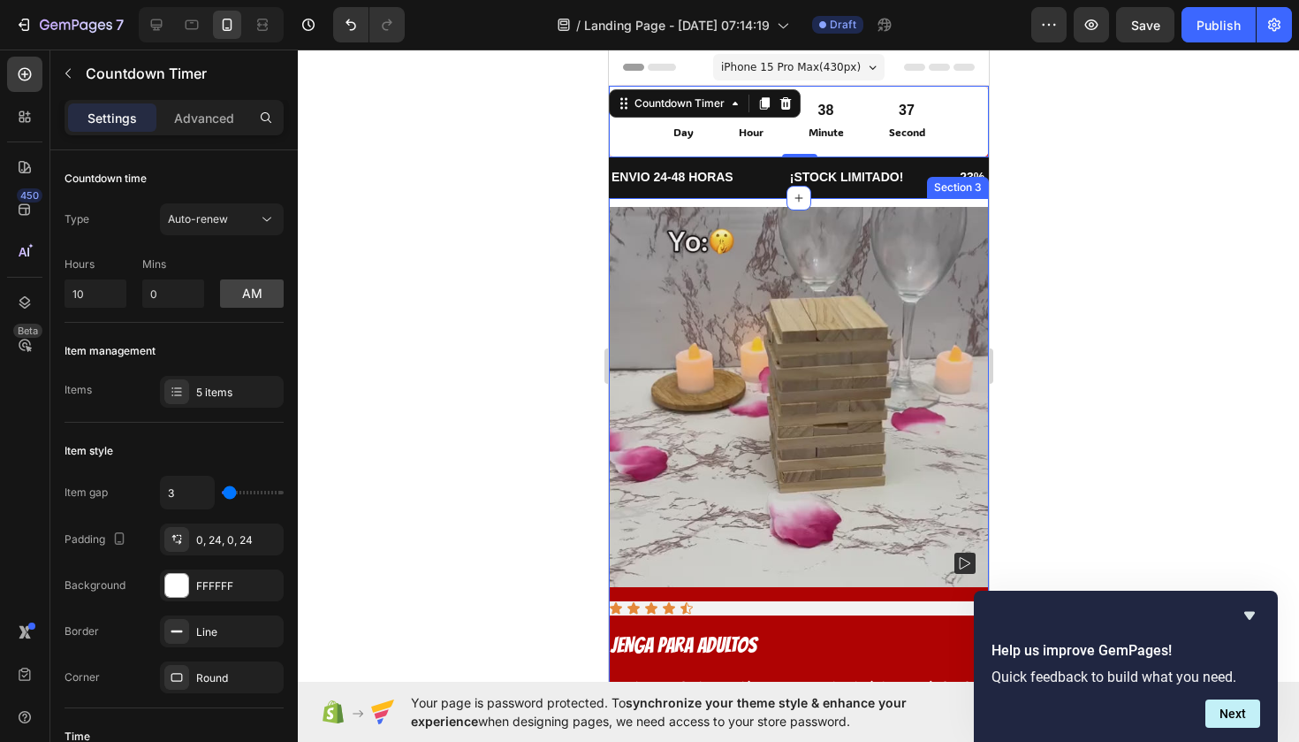
drag, startPoint x: 790, startPoint y: 196, endPoint x: 739, endPoint y: 180, distance: 53.7
click at [642, 145] on div "00 Day 08 Hour 38 Minute 31 Second Countdown Timer 0" at bounding box center [798, 122] width 380 height 72
click at [799, 151] on div "00 Day 08 Hour 38 Minute 29 Second Countdown Timer 0" at bounding box center [798, 122] width 380 height 72
click at [747, 283] on img at bounding box center [798, 397] width 380 height 380
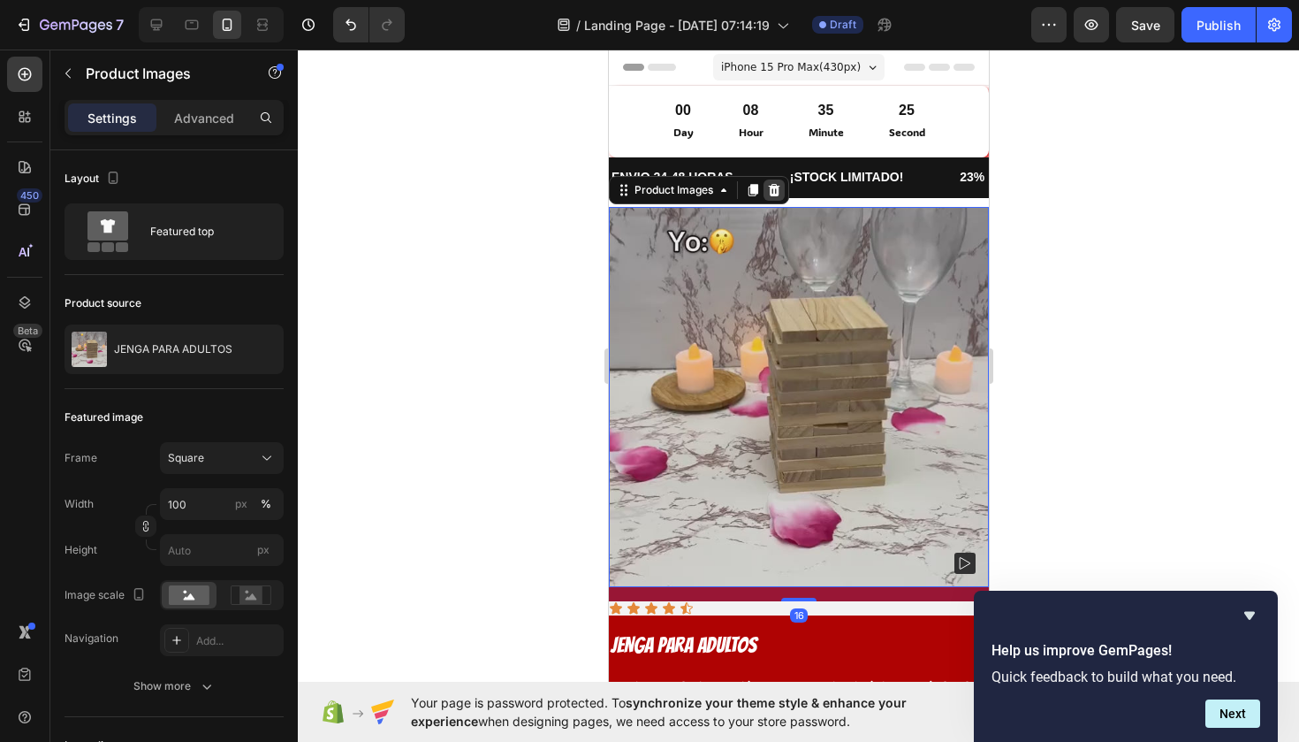
click at [776, 183] on icon at bounding box center [773, 190] width 14 height 14
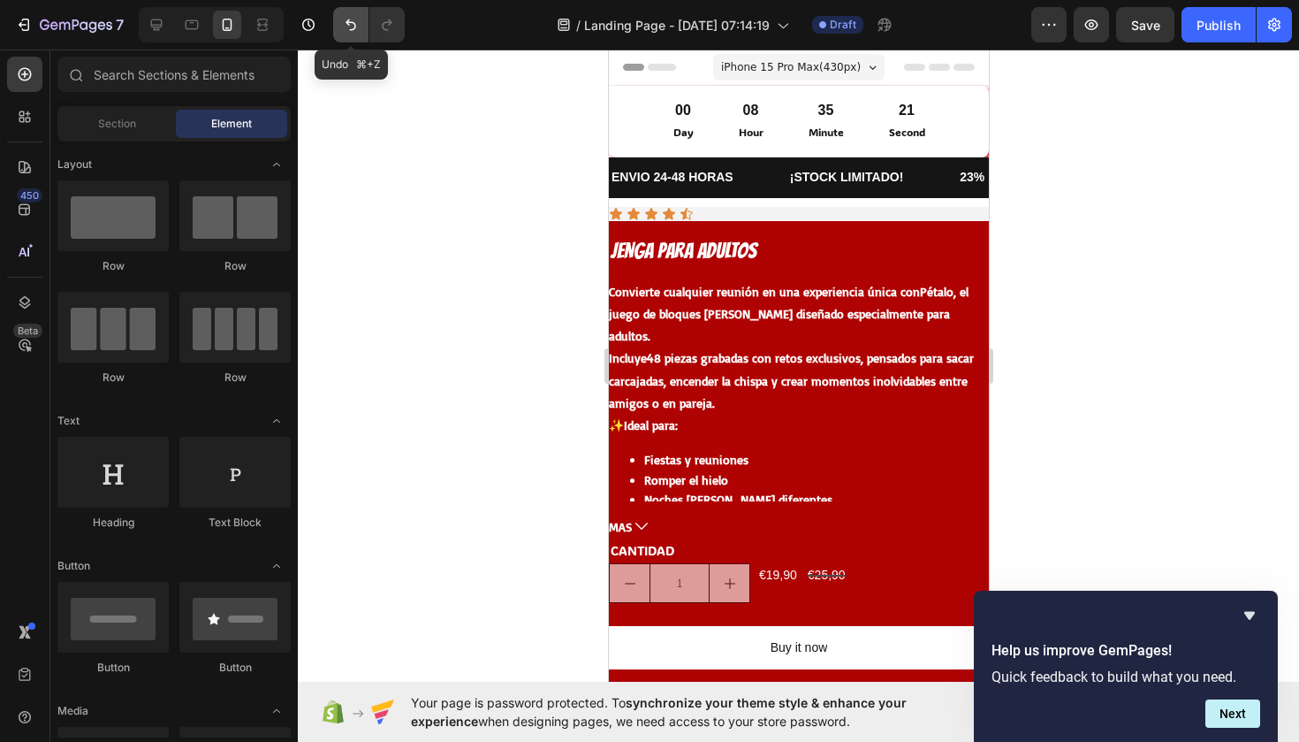
click at [351, 34] on button "Undo/Redo" at bounding box center [350, 24] width 35 height 35
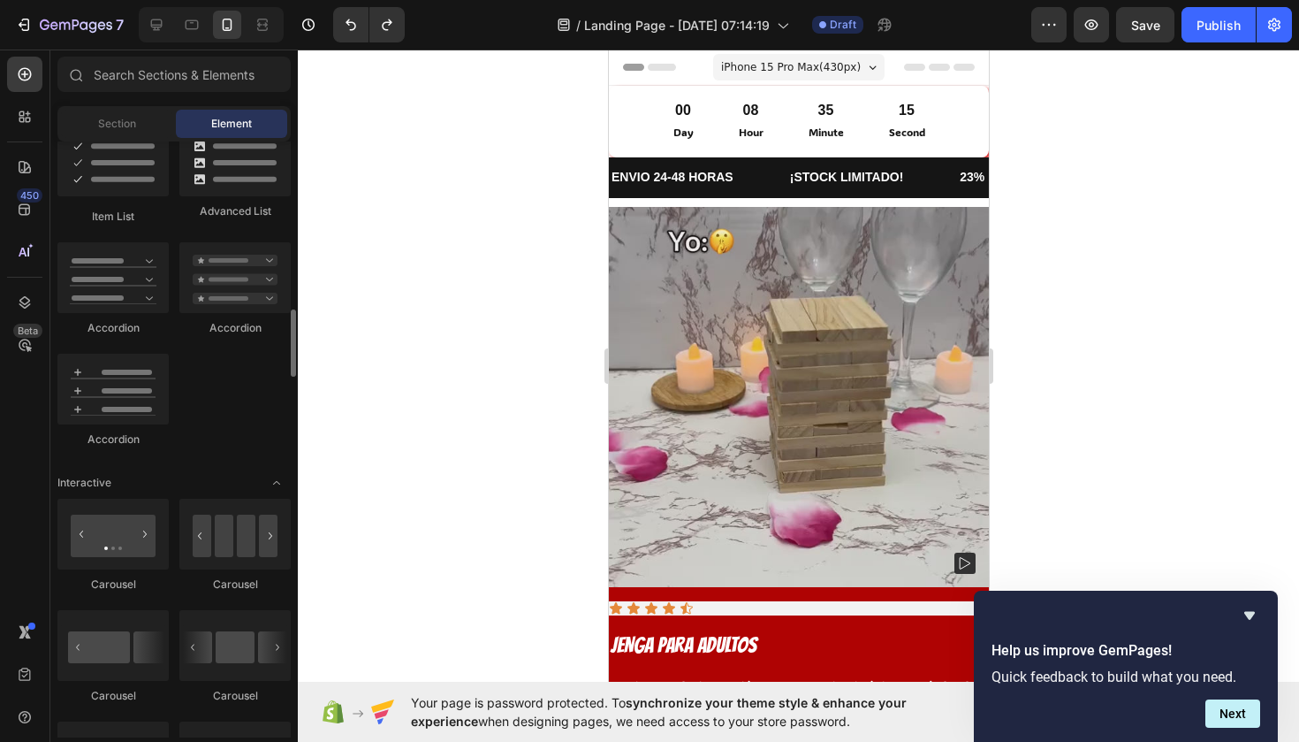
scroll to position [1451, 0]
click at [42, 27] on icon "button" at bounding box center [45, 24] width 10 height 11
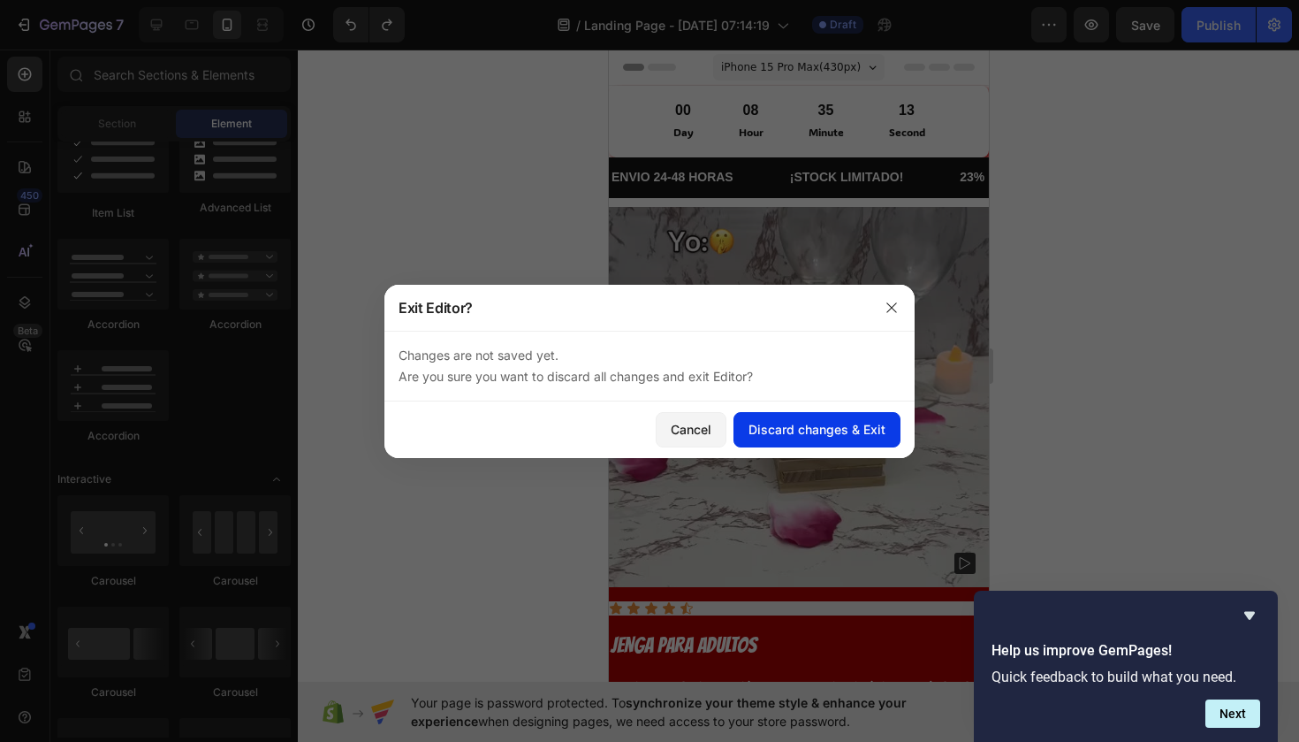
click at [807, 430] on div "Discard changes & Exit" at bounding box center [817, 429] width 137 height 19
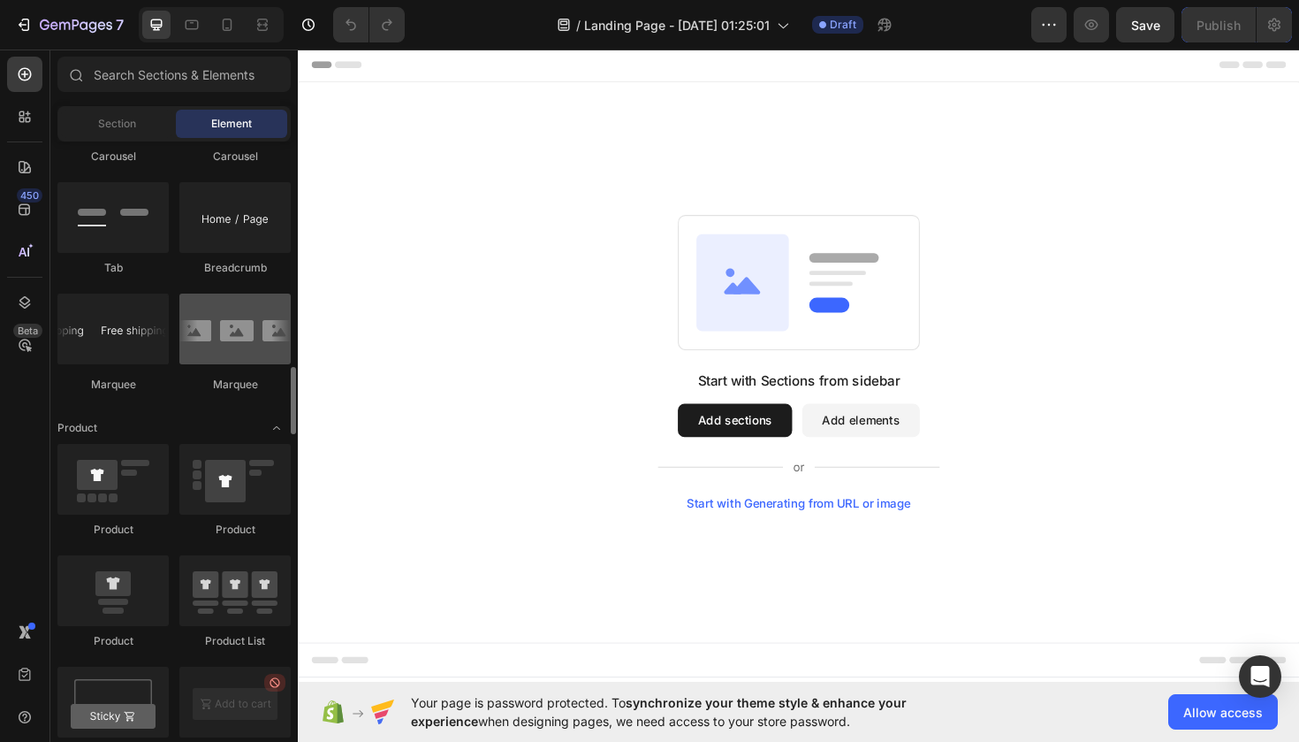
scroll to position [1986, 0]
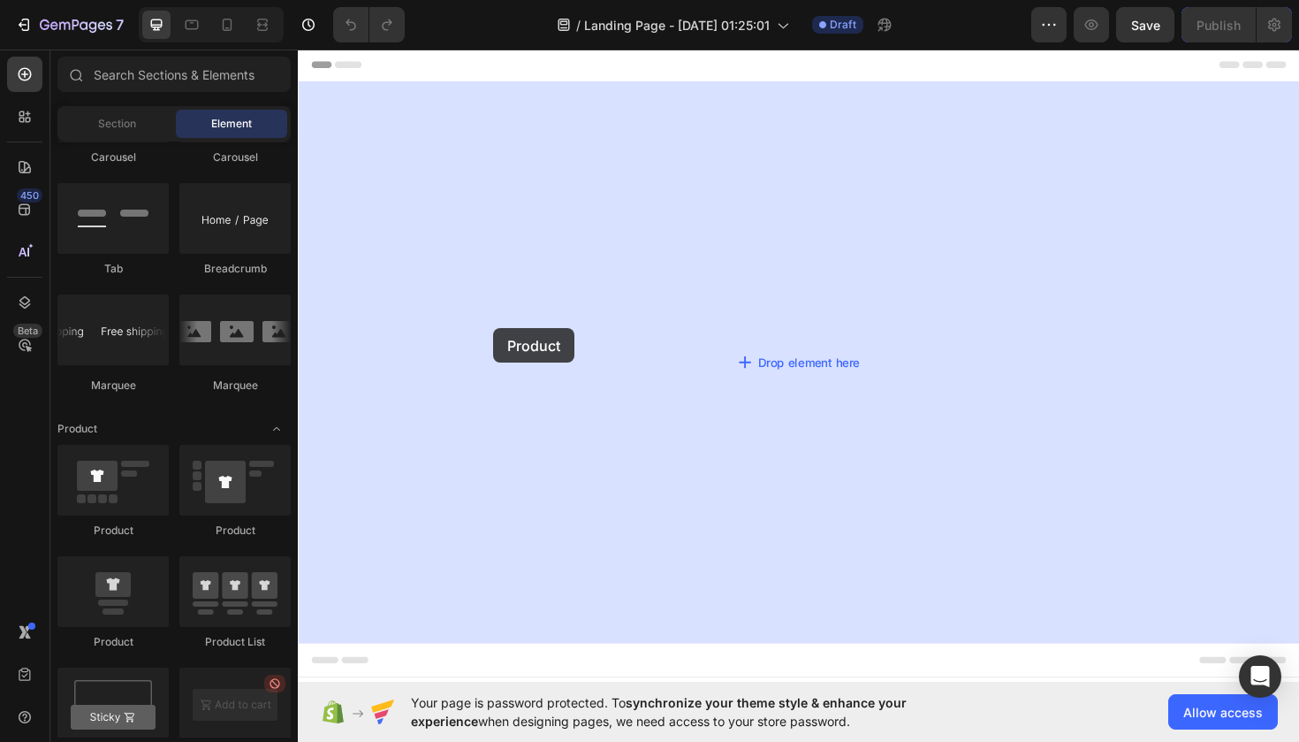
drag, startPoint x: 509, startPoint y: 551, endPoint x: 505, endPoint y: 345, distance: 206.0
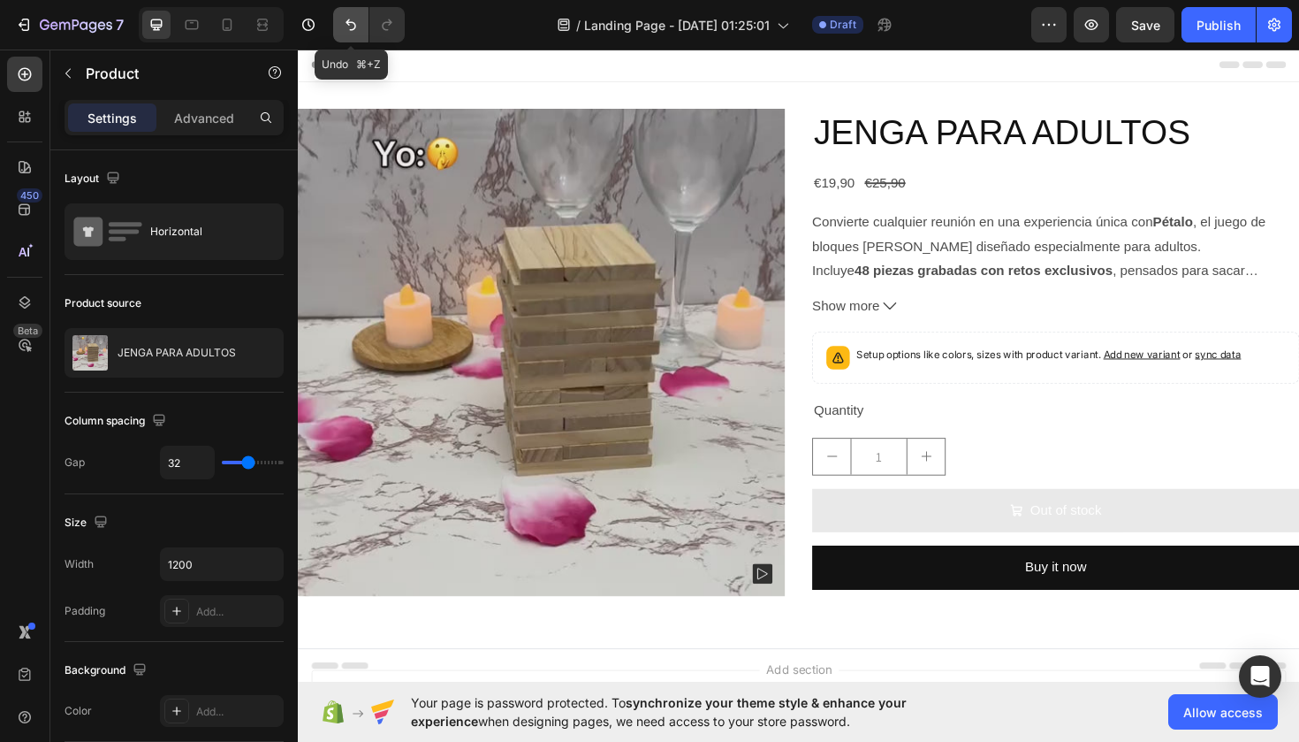
click at [340, 19] on button "Undo/Redo" at bounding box center [350, 24] width 35 height 35
click at [338, 34] on button "Undo/Redo" at bounding box center [350, 24] width 35 height 35
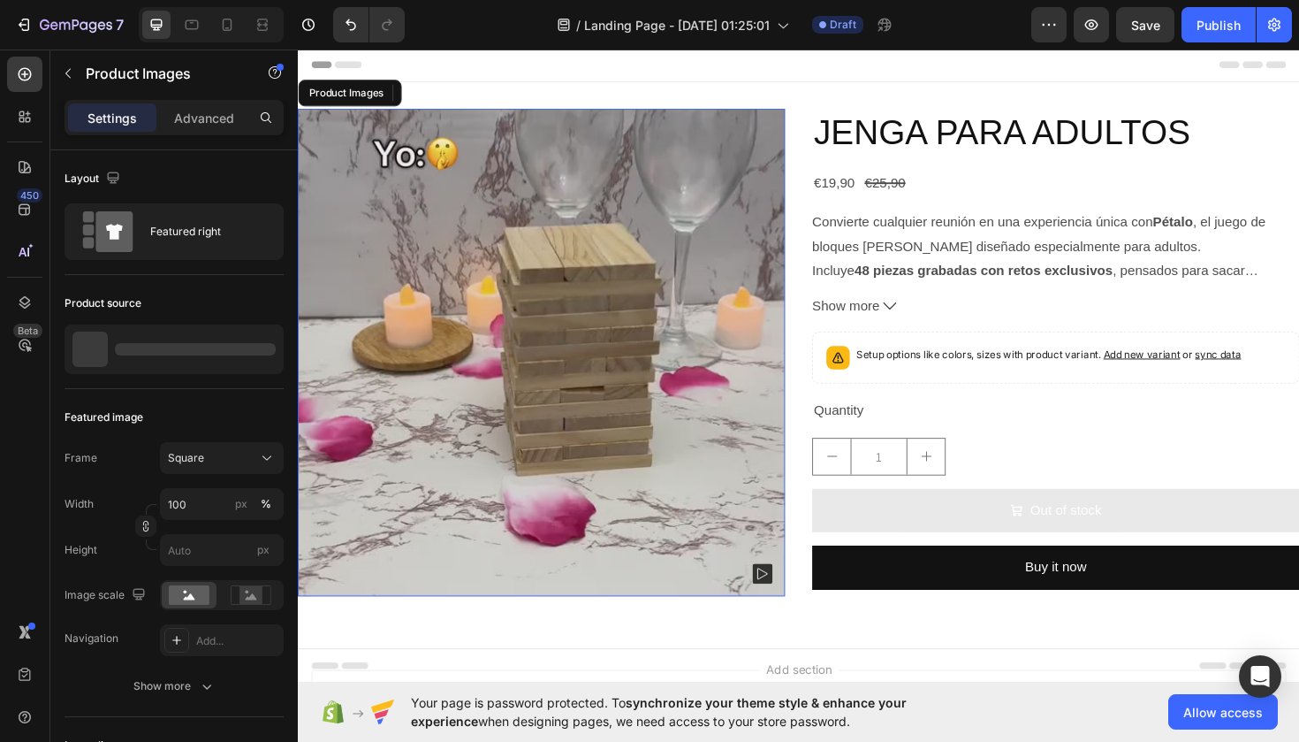
click at [450, 225] on img at bounding box center [556, 370] width 516 height 516
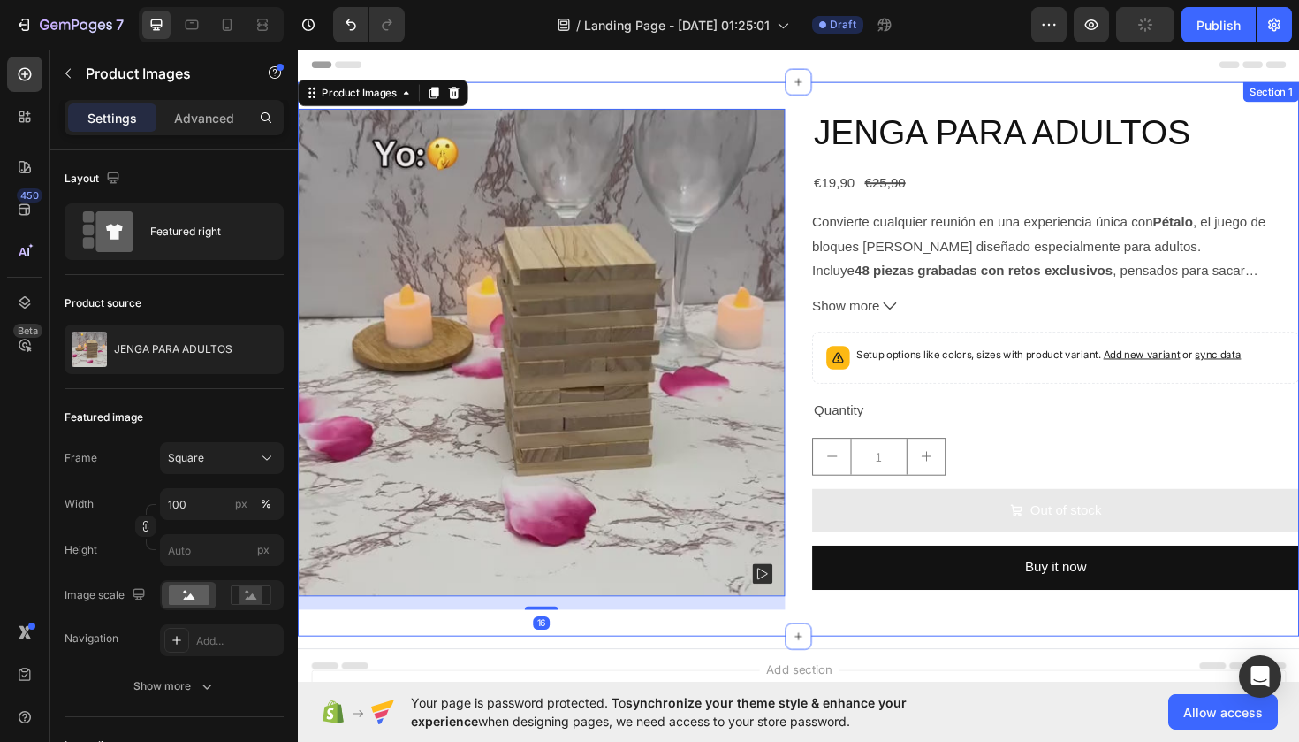
click at [789, 101] on div "Product Images 16 JENGA PARA ADULTOS Product Title €19,90 Product Price Product…" at bounding box center [828, 377] width 1061 height 587
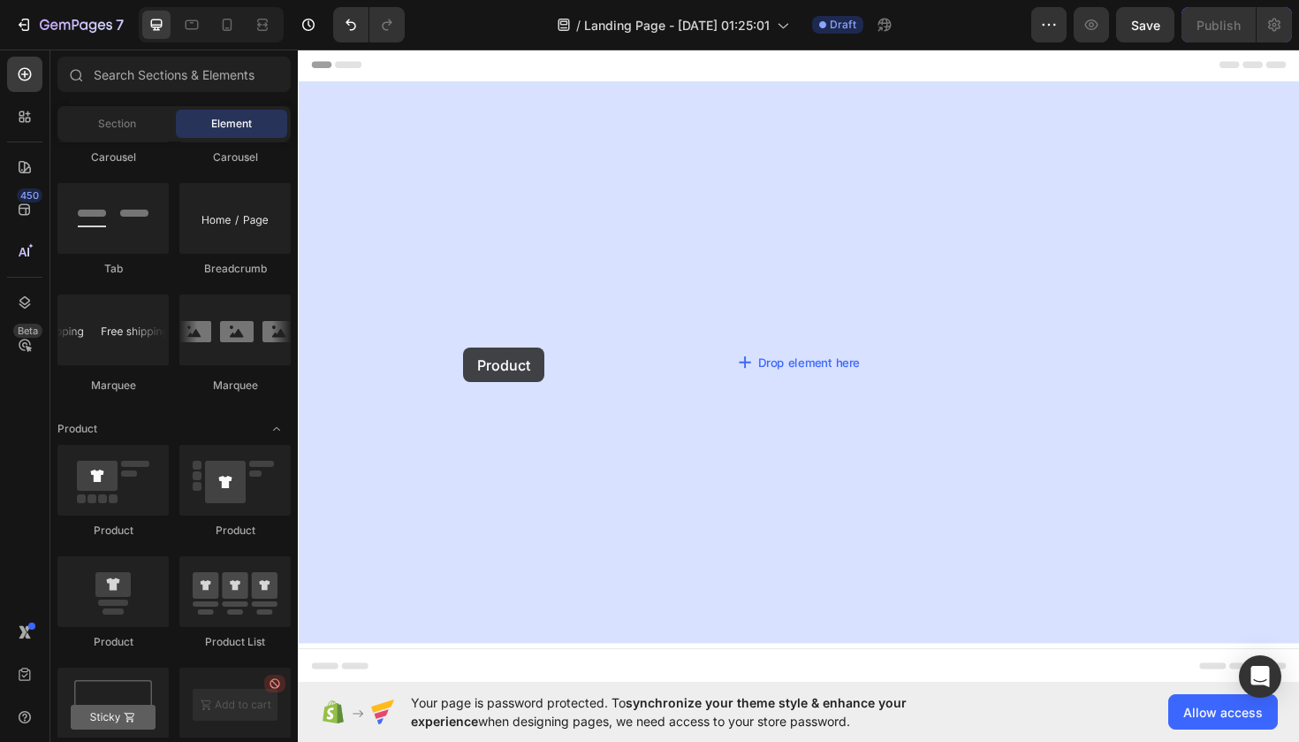
drag, startPoint x: 423, startPoint y: 641, endPoint x: 477, endPoint y: 363, distance: 282.9
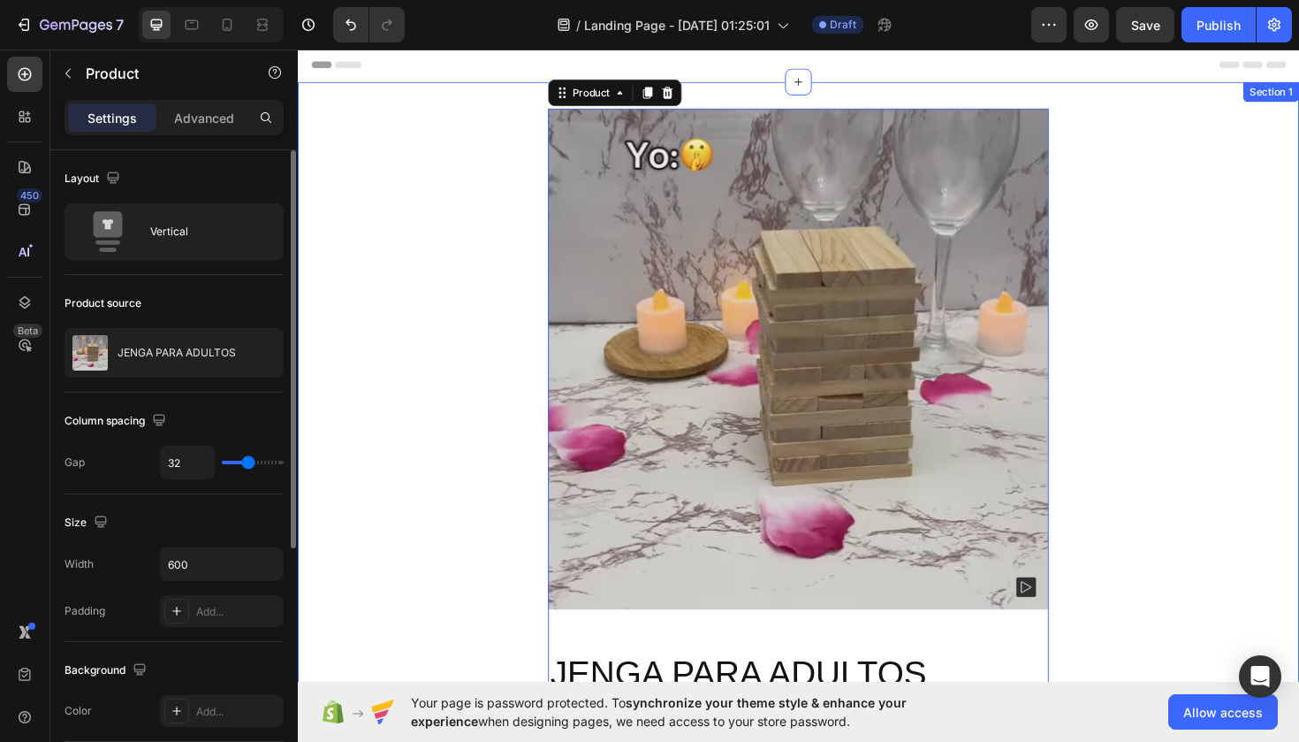
scroll to position [0, 0]
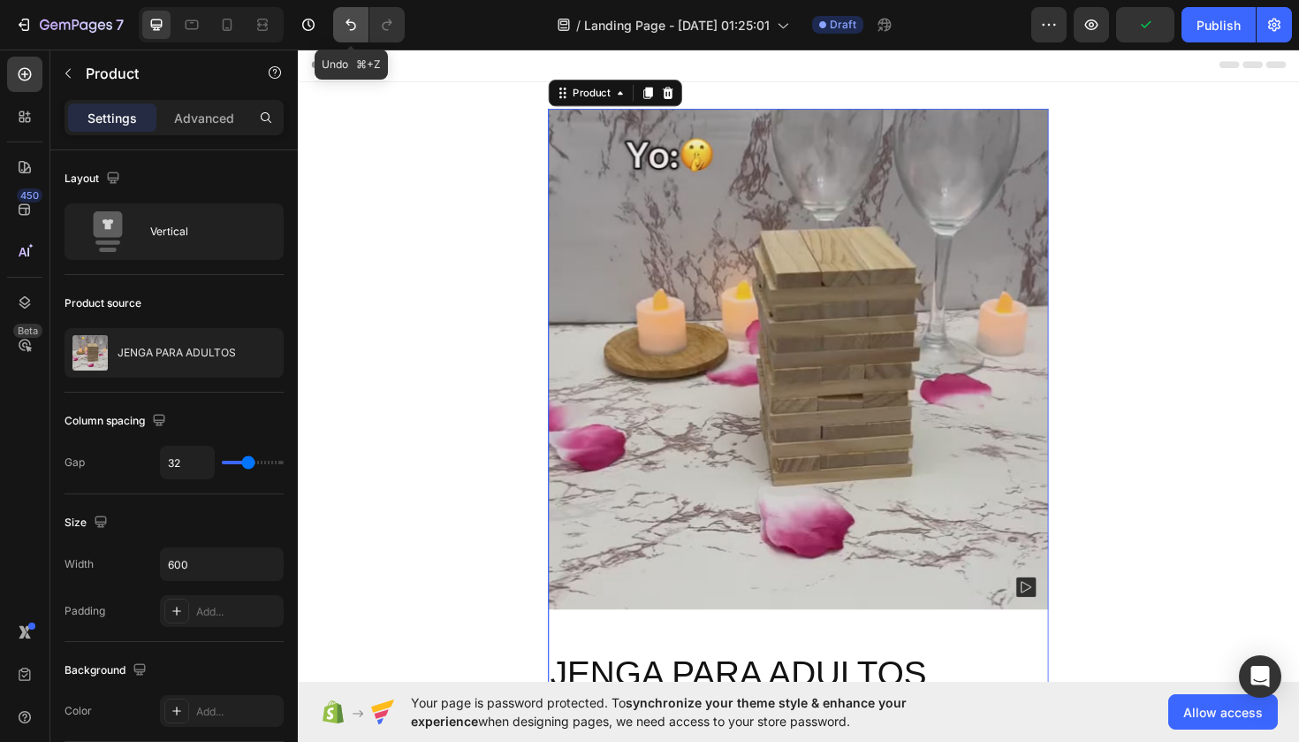
click at [347, 12] on button "Undo/Redo" at bounding box center [350, 24] width 35 height 35
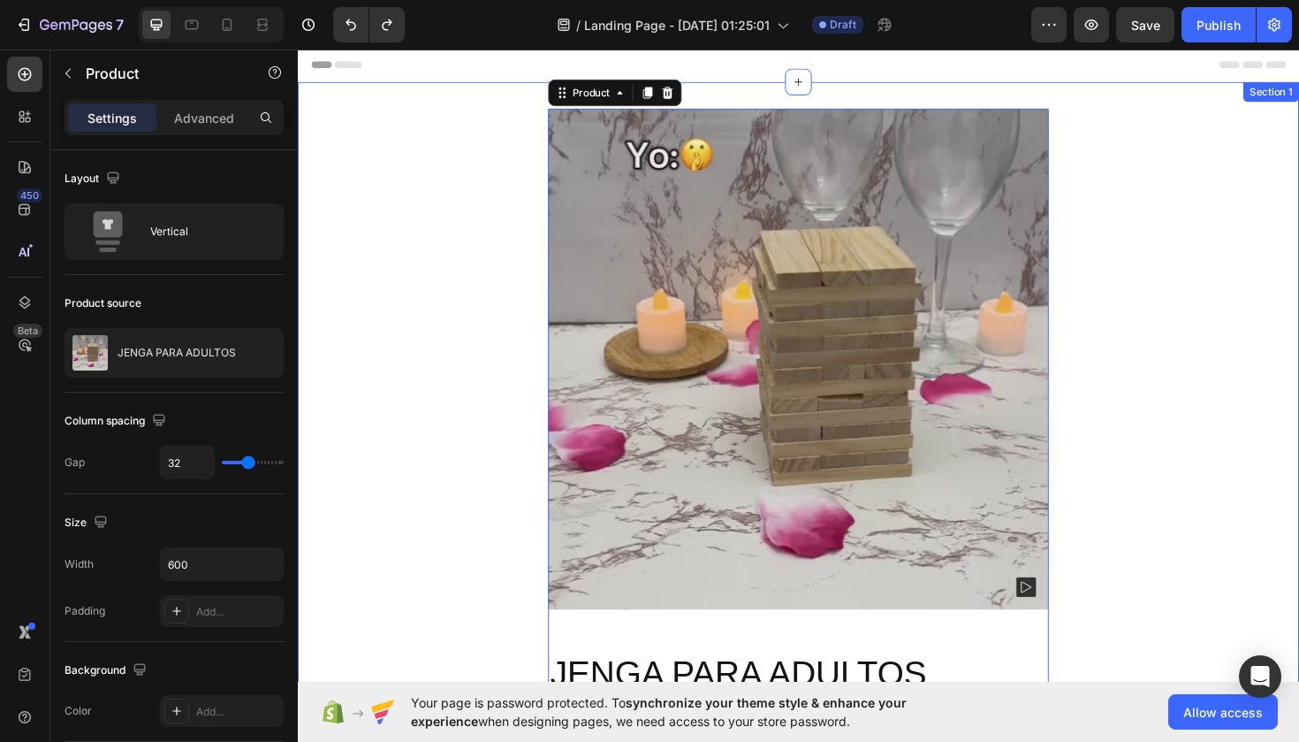
click at [485, 133] on div "Product Images JENGA PARA ADULTOS Product Title €19,90 Product Price Product Pr…" at bounding box center [828, 660] width 1061 height 1096
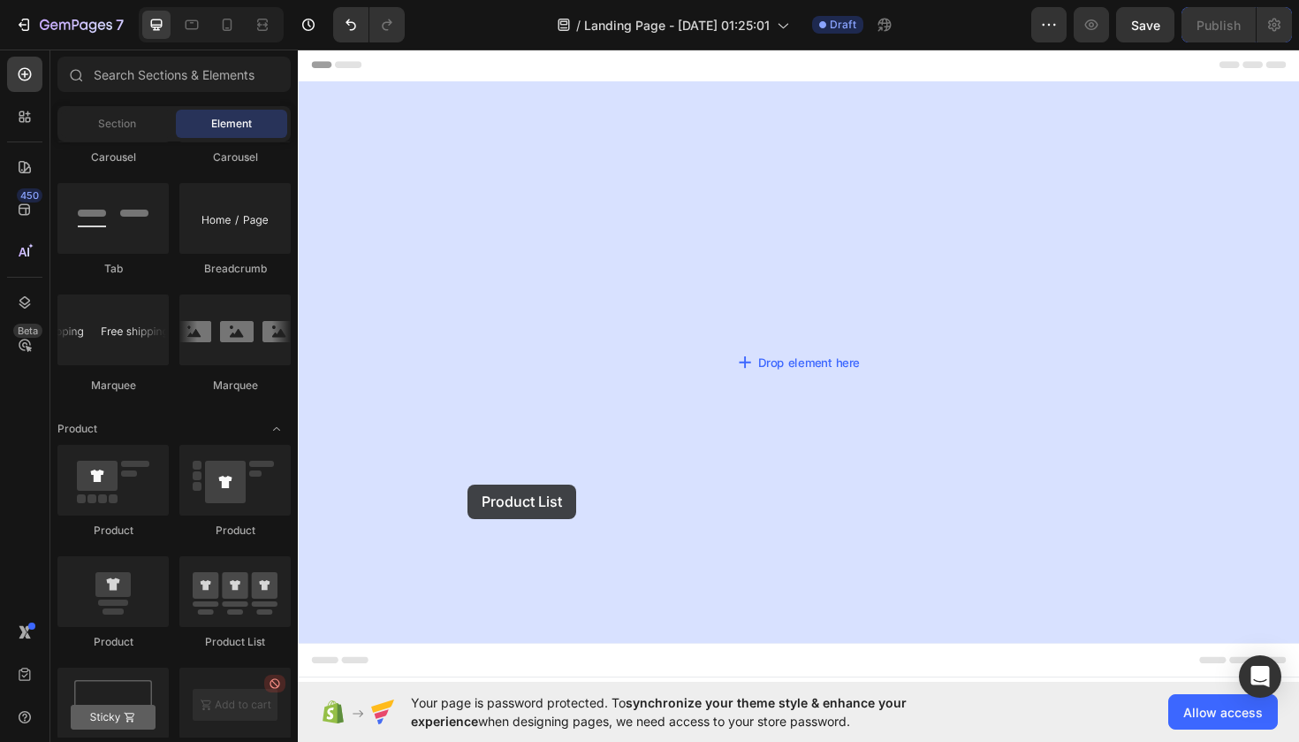
drag, startPoint x: 521, startPoint y: 658, endPoint x: 484, endPoint y: 503, distance: 158.9
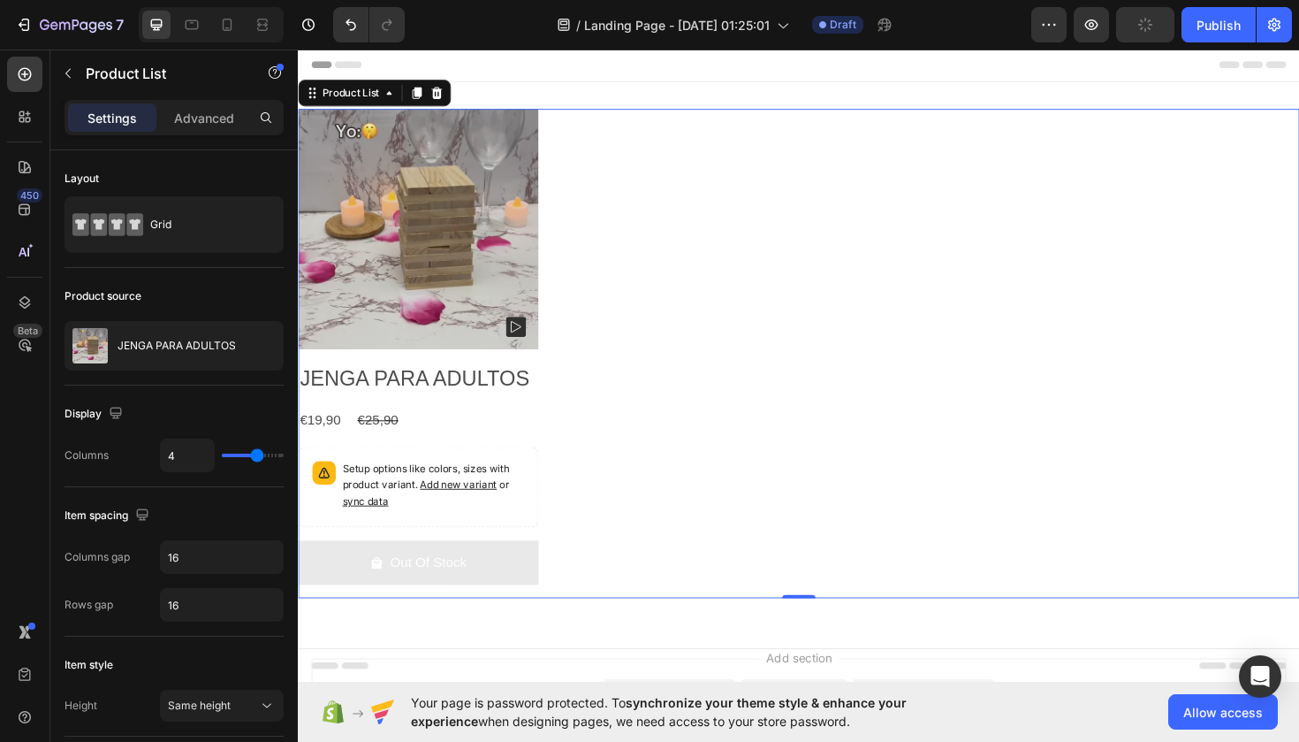
click at [656, 217] on div "Product Images JENGA PARA ADULTOS Product Title €19,90 Product Price Product Pr…" at bounding box center [828, 371] width 1061 height 518
click at [756, 217] on div "Product Images JENGA PARA ADULTOS Product Title €19,90 Product Price Product Pr…" at bounding box center [828, 371] width 1061 height 518
click at [359, 24] on icon "Undo/Redo" at bounding box center [351, 25] width 18 height 18
click at [582, 132] on div "Product Images JENGA PARA ADULTOS Product Title €19,90 Product Price Product Pr…" at bounding box center [828, 371] width 1061 height 518
click at [1128, 259] on div "Product Images JENGA PARA ADULTOS Product Title €19,90 Product Price Product Pr…" at bounding box center [828, 371] width 1061 height 518
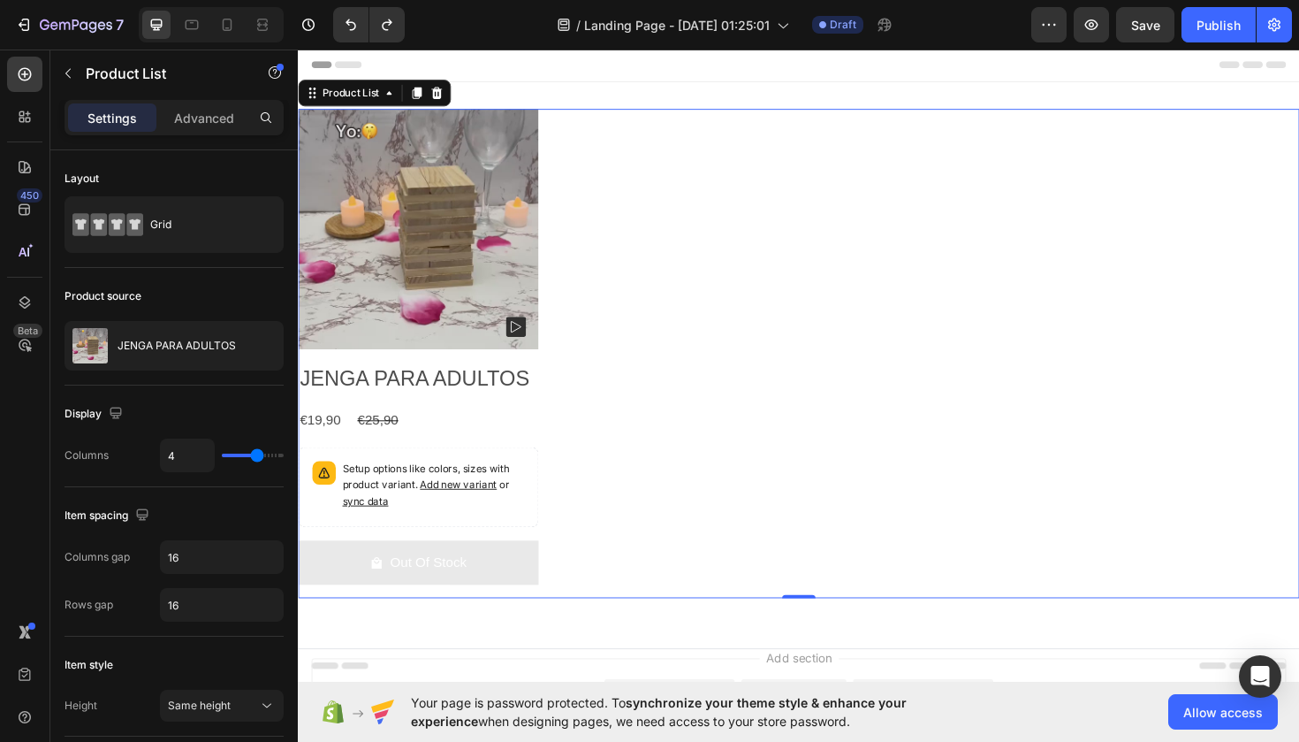
click at [1128, 259] on div "Product Images JENGA PARA ADULTOS Product Title €19,90 Product Price Product Pr…" at bounding box center [828, 371] width 1061 height 518
click at [1056, 108] on div "Product Images JENGA PARA ADULTOS Product Title €19,90 Product Price Product Pr…" at bounding box center [828, 371] width 1061 height 575
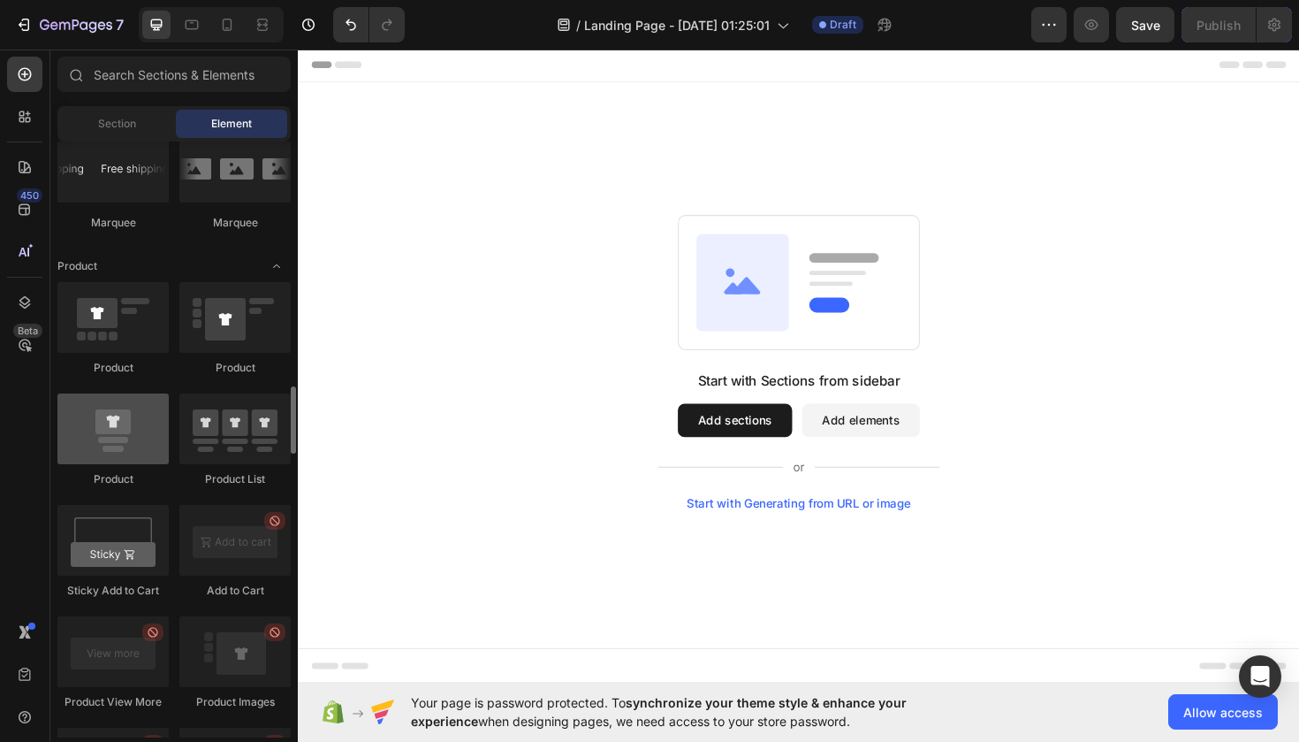
scroll to position [2150, 0]
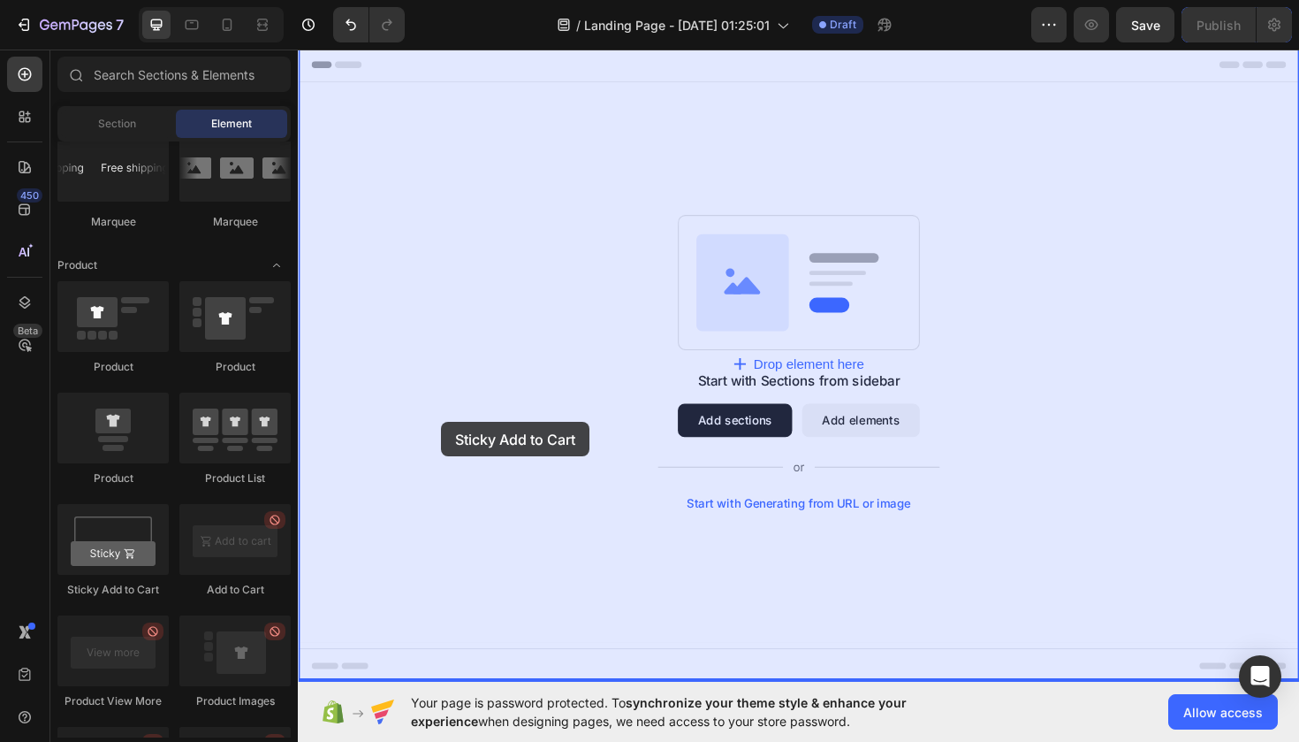
drag, startPoint x: 392, startPoint y: 598, endPoint x: 561, endPoint y: 443, distance: 229.6
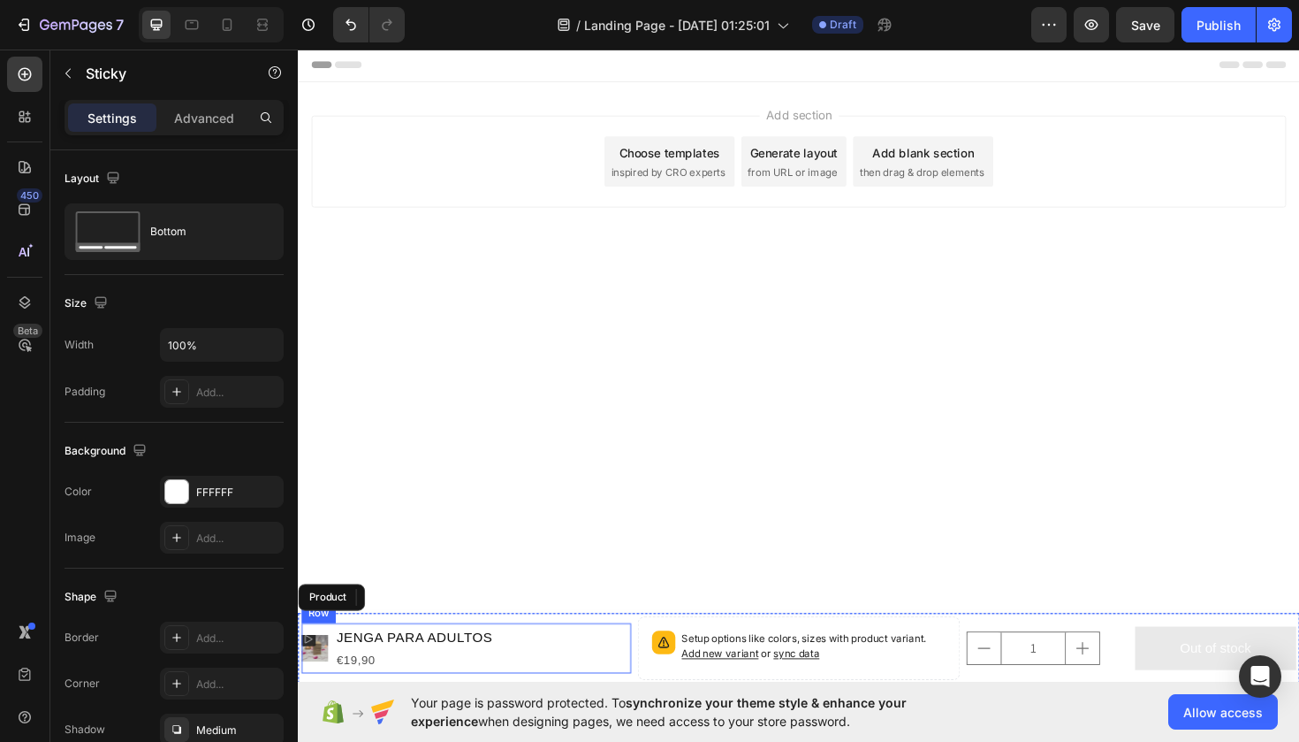
click at [604, 678] on div "Product Images JENGA PARA ADULTOS Product Title €19,90 Product Price Product Pr…" at bounding box center [475, 683] width 349 height 53
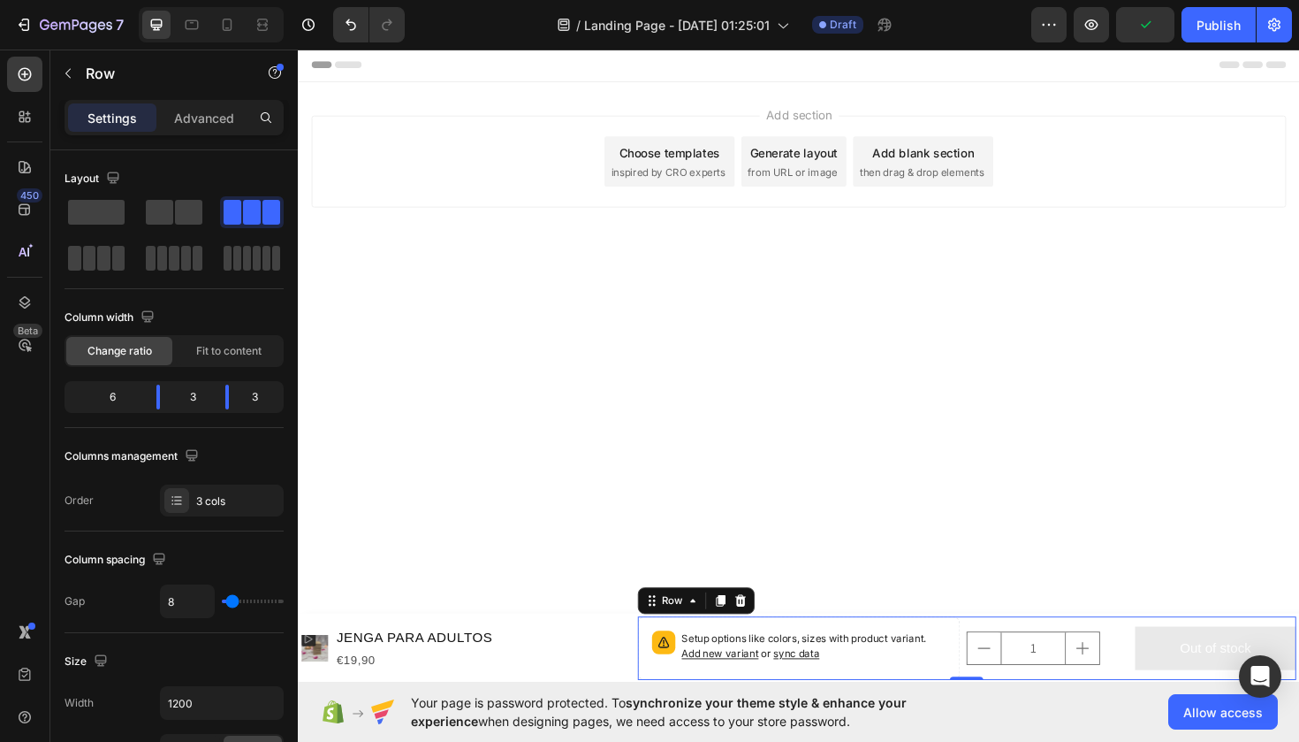
click at [1175, 663] on div "1 Product Quantity" at bounding box center [1091, 683] width 171 height 67
click at [88, 70] on p "Row" at bounding box center [161, 73] width 150 height 21
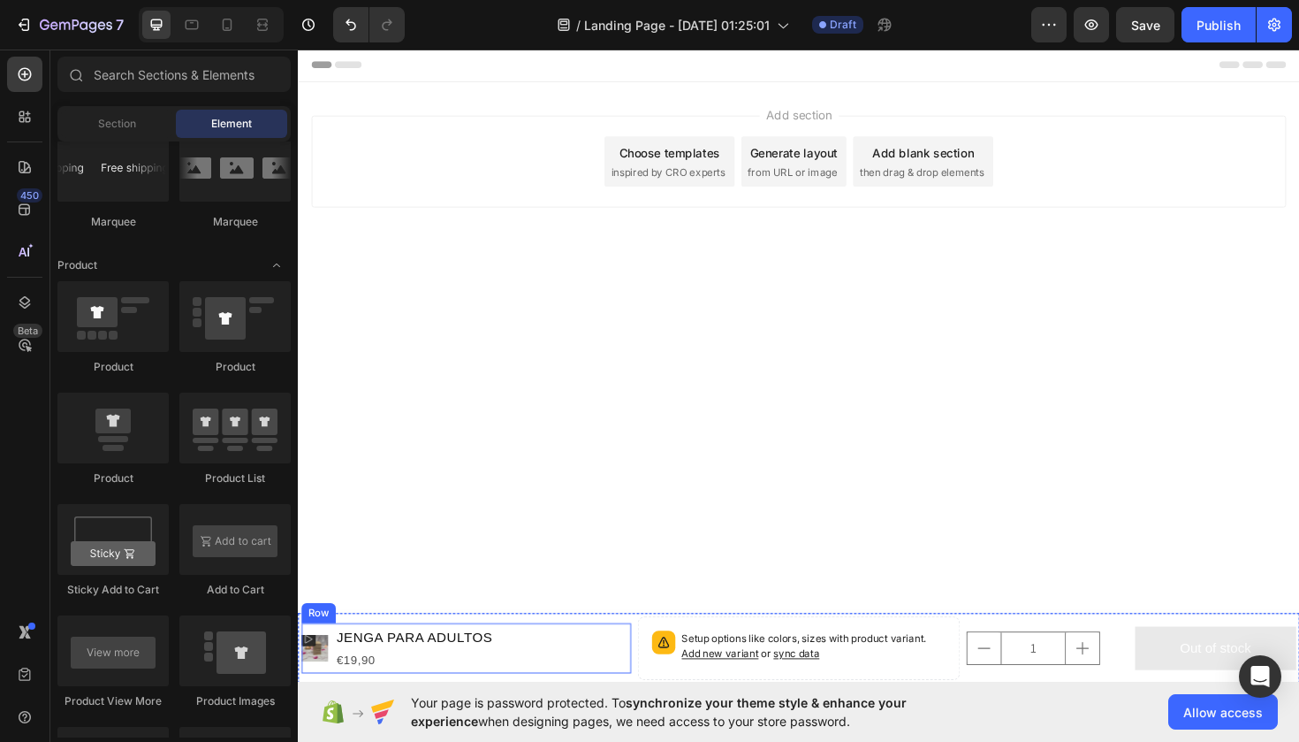
click at [584, 679] on div "Product Images JENGA PARA ADULTOS Product Title €19,90 Product Price Product Pr…" at bounding box center [475, 683] width 349 height 53
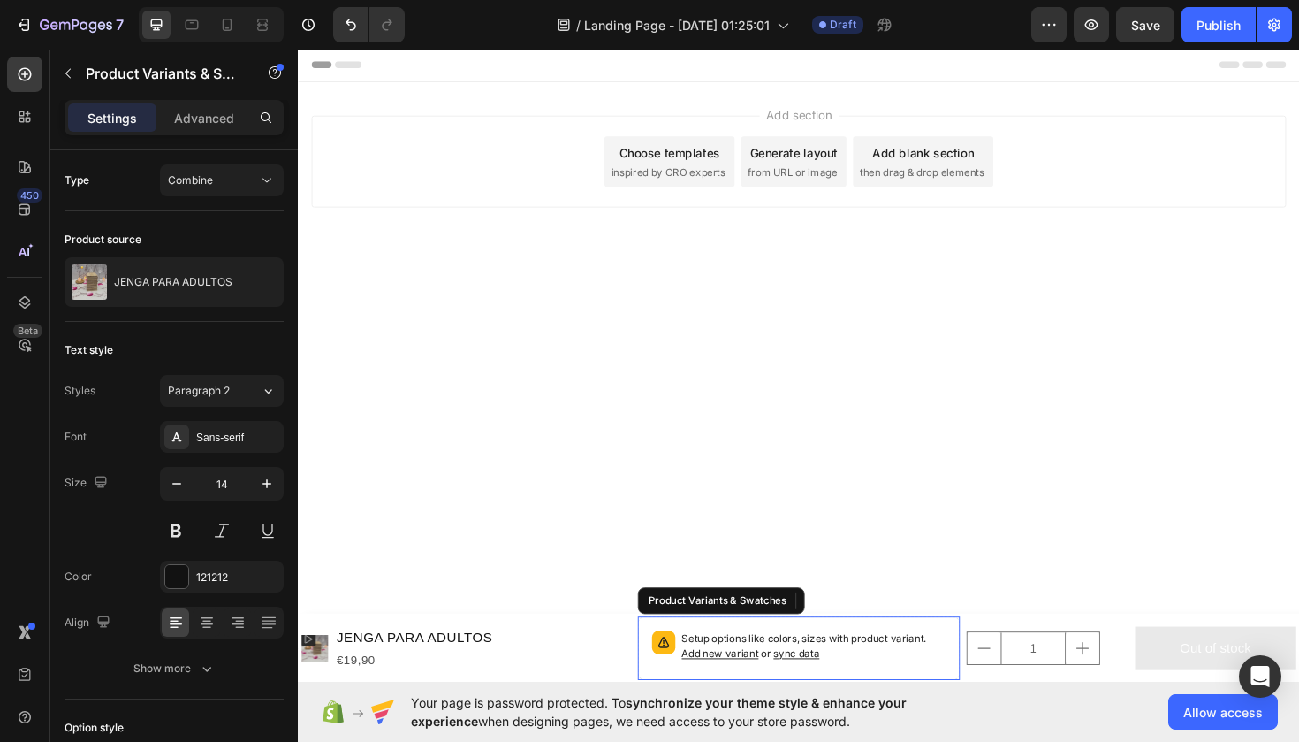
click at [658, 673] on div "Setup options like colors, sizes with product variant. Add new variant or sync …" at bounding box center [829, 683] width 342 height 67
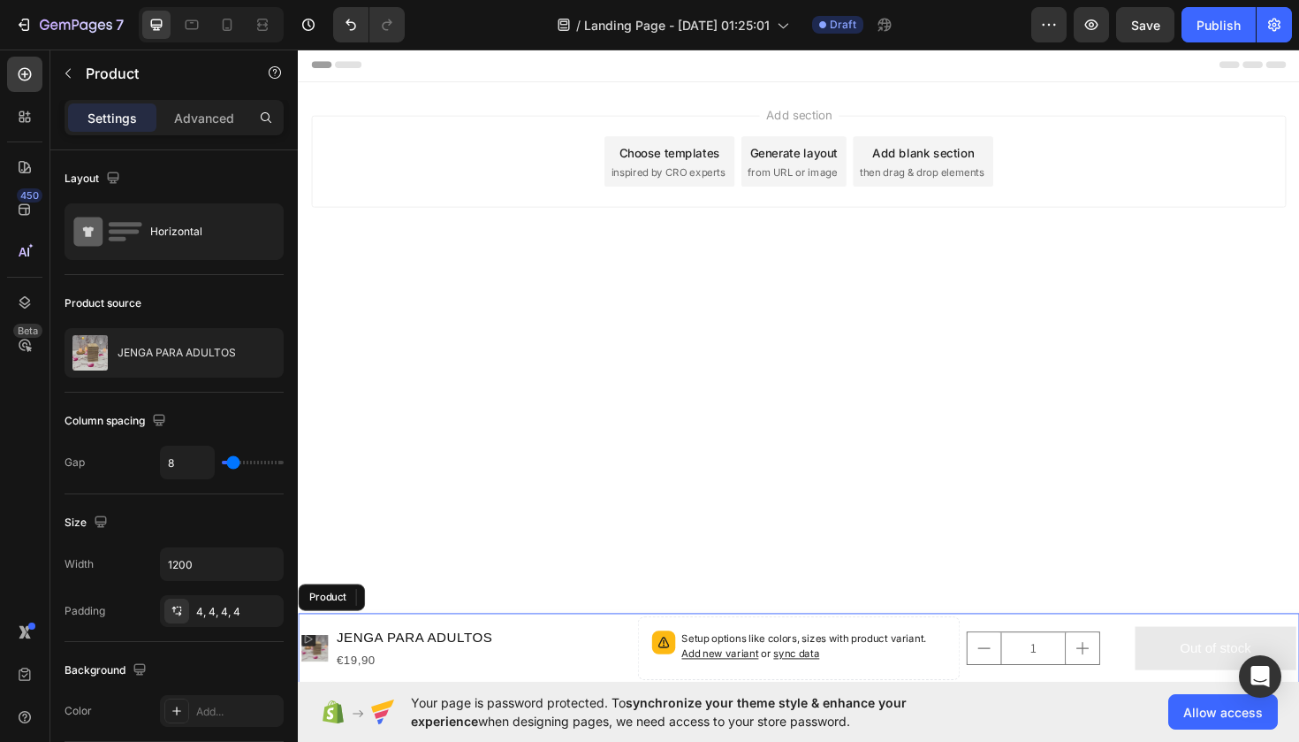
click at [652, 671] on div "Product Images JENGA PARA ADULTOS Product Title €19,90 Product Price Product Pr…" at bounding box center [828, 683] width 1061 height 74
click at [428, 626] on icon at bounding box center [424, 629] width 11 height 12
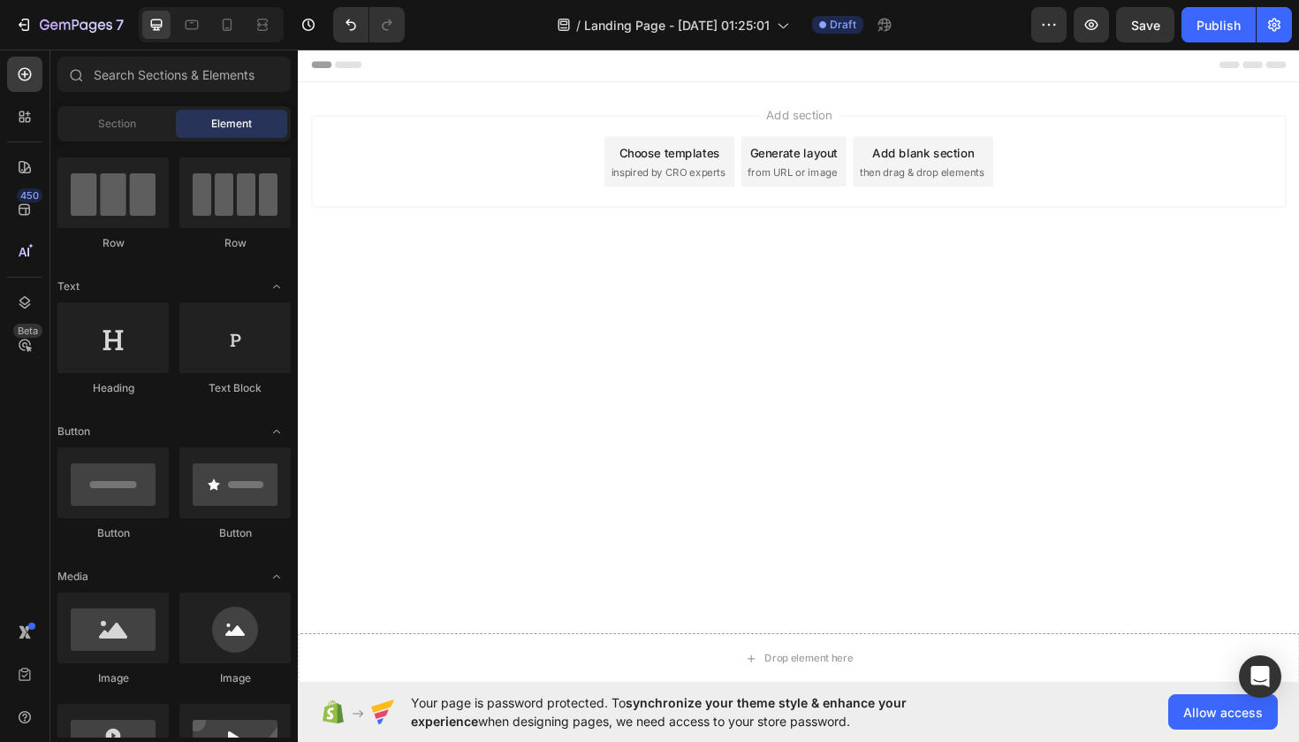
scroll to position [0, 0]
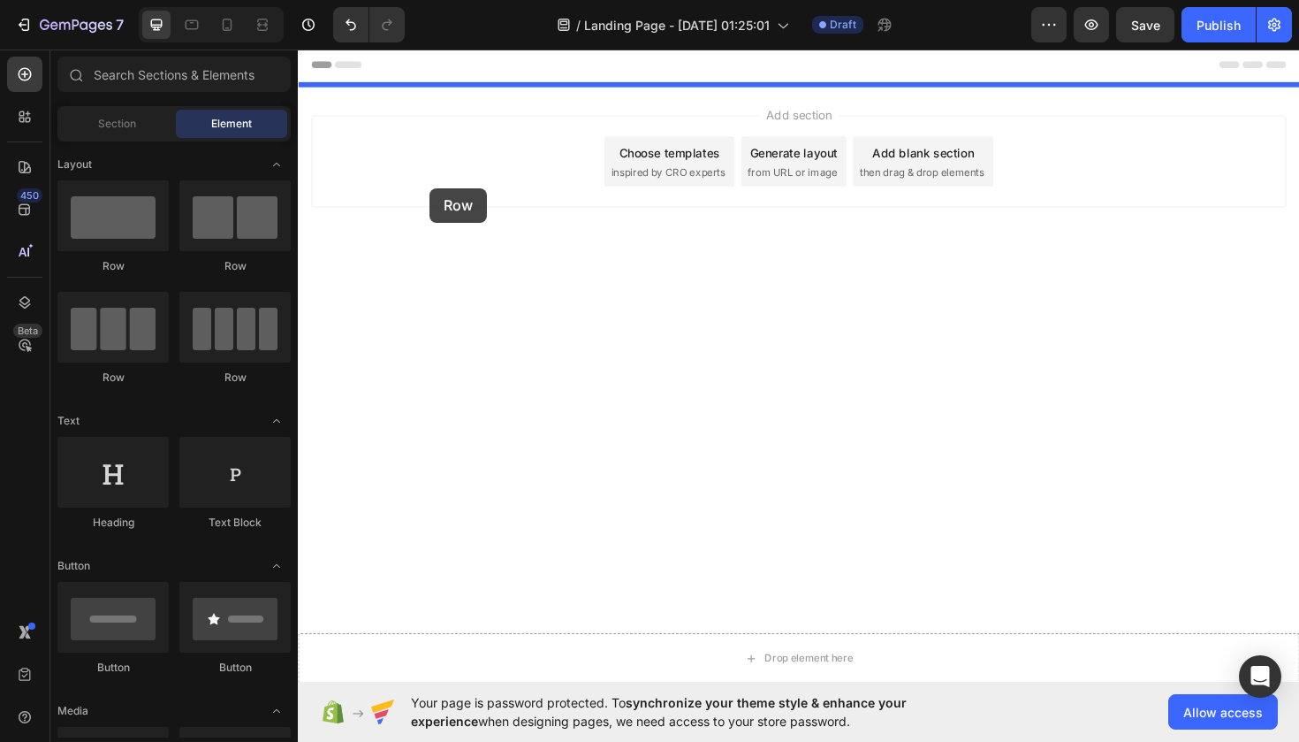
drag, startPoint x: 536, startPoint y: 295, endPoint x: 436, endPoint y: 195, distance: 141.3
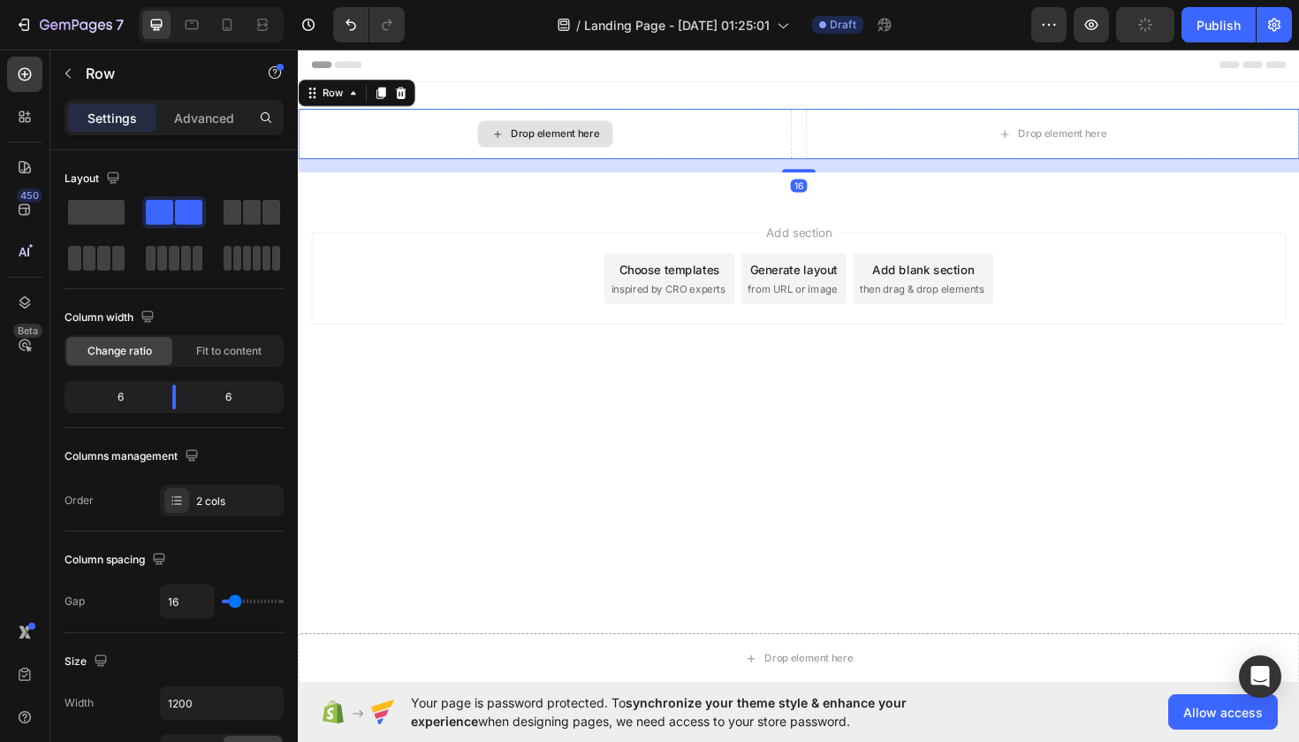
click at [590, 147] on div "Drop element here" at bounding box center [559, 139] width 143 height 28
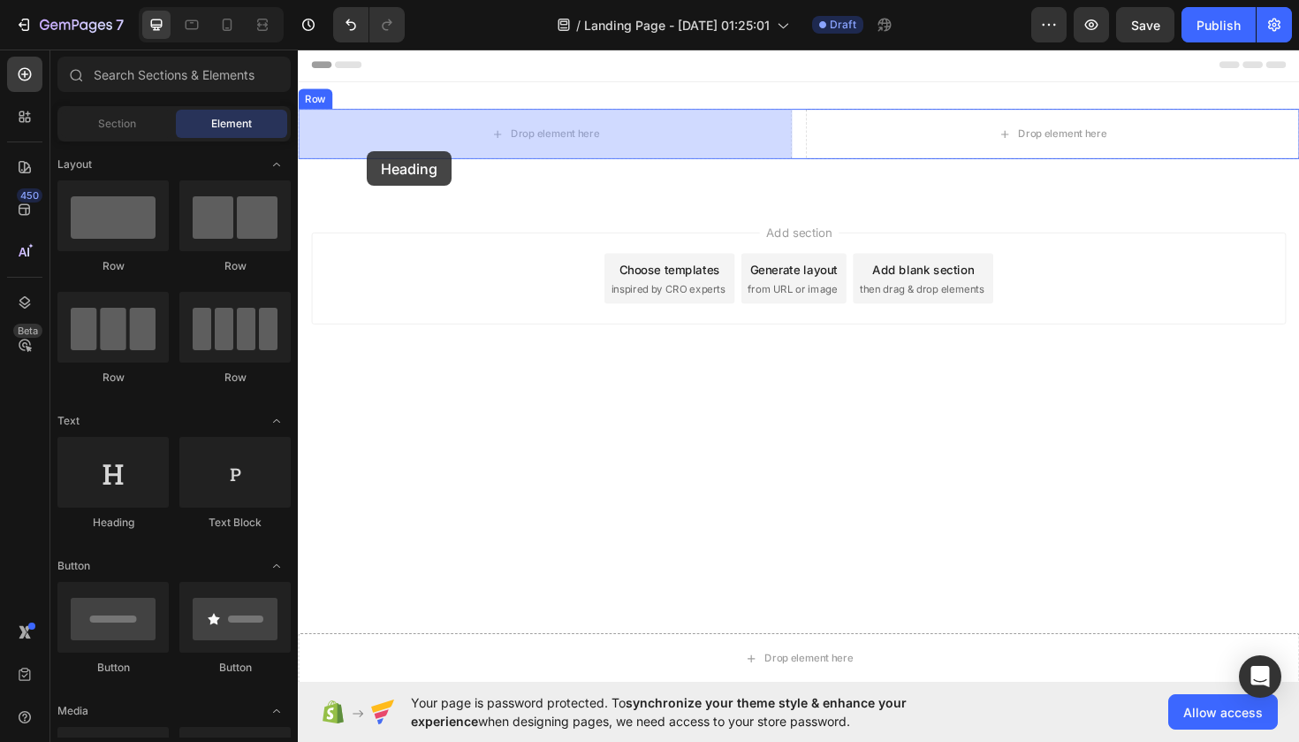
drag, startPoint x: 453, startPoint y: 536, endPoint x: 385, endPoint y: 127, distance: 414.2
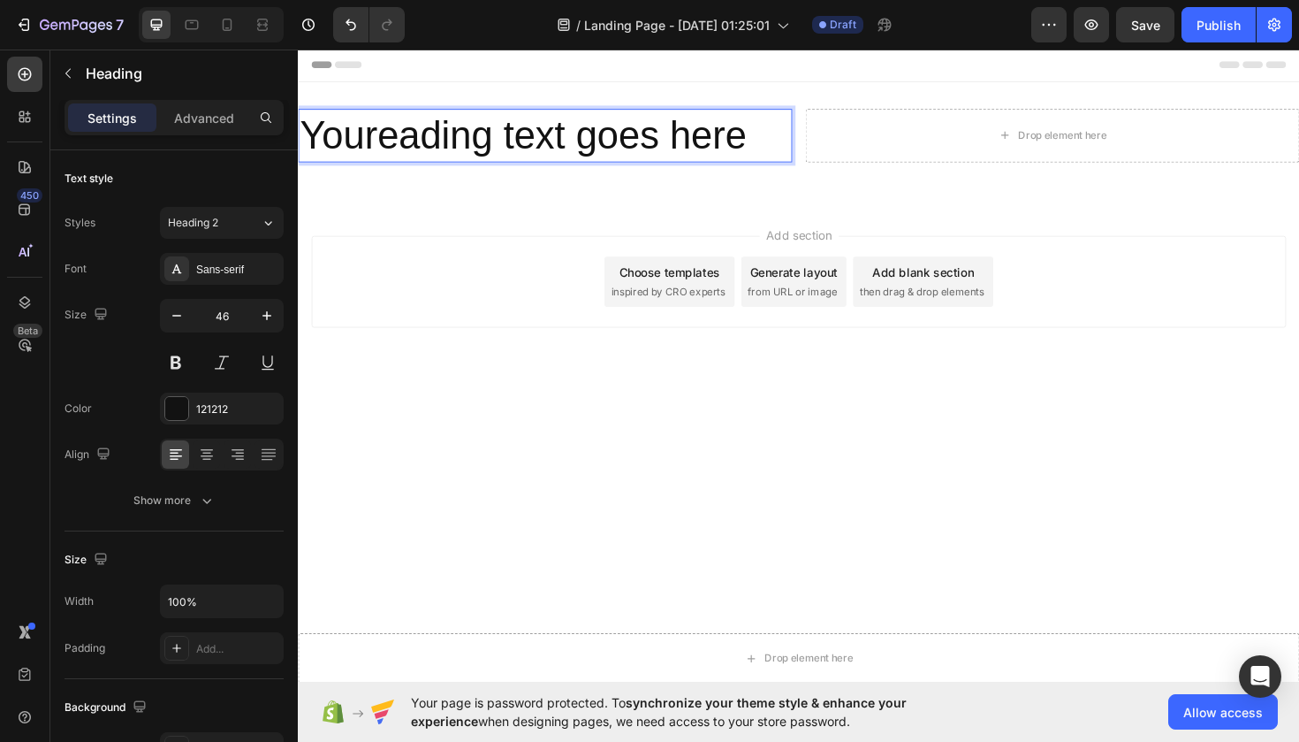
click at [783, 141] on p "Youreading text goes here" at bounding box center [560, 140] width 520 height 53
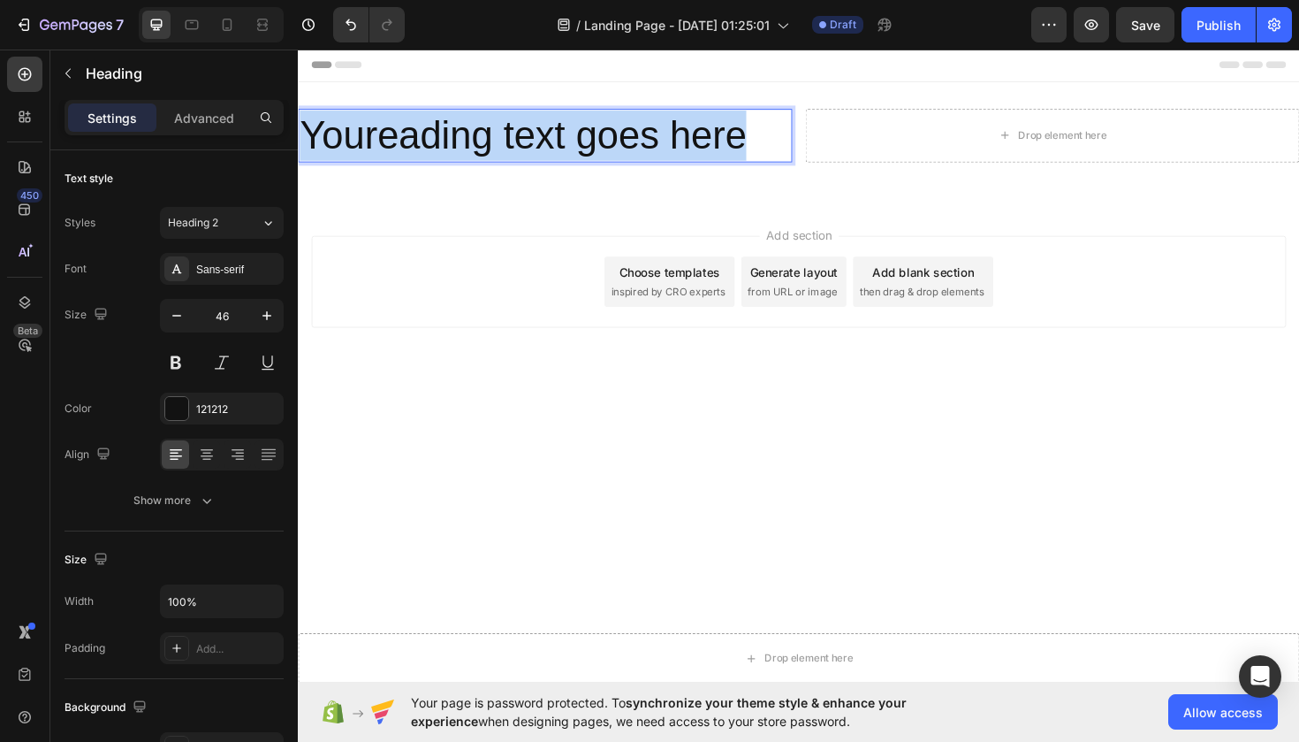
drag, startPoint x: 783, startPoint y: 141, endPoint x: 303, endPoint y: 127, distance: 480.2
click at [303, 127] on p "Youreading text goes here" at bounding box center [560, 140] width 520 height 53
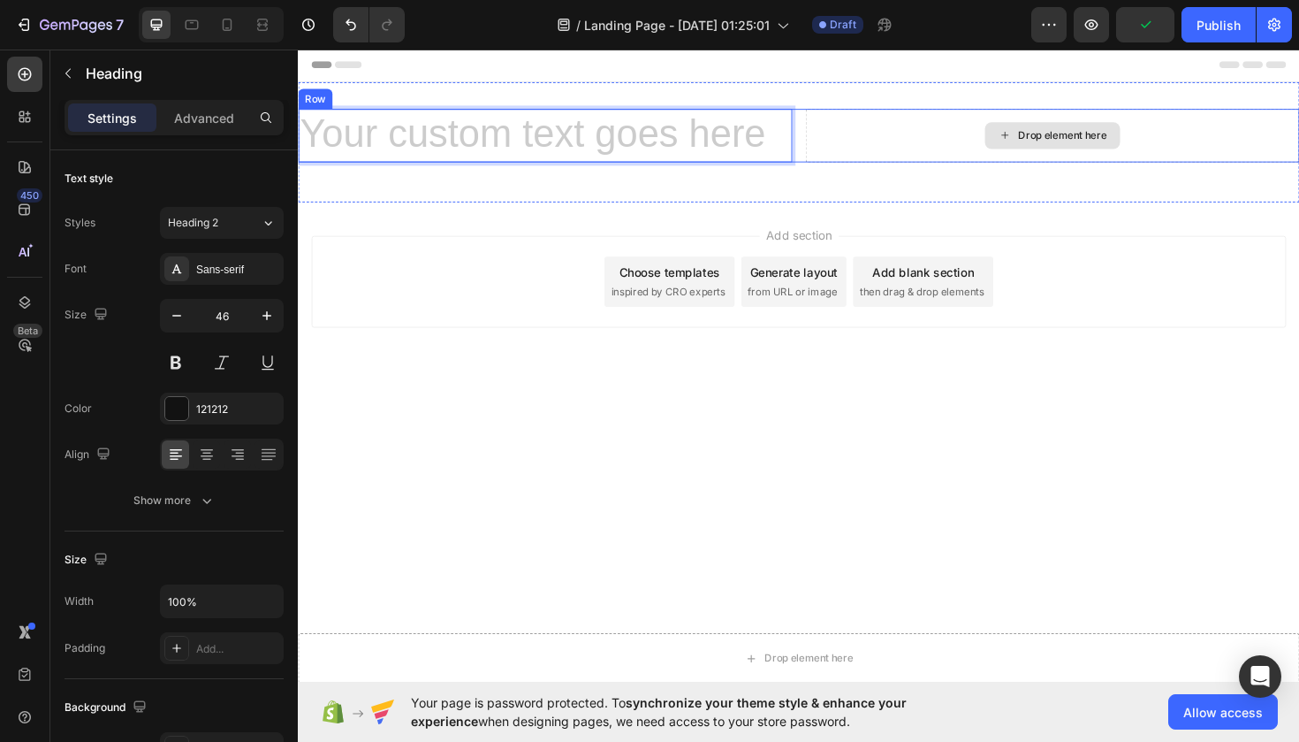
click at [894, 147] on div "Drop element here" at bounding box center [1096, 140] width 523 height 57
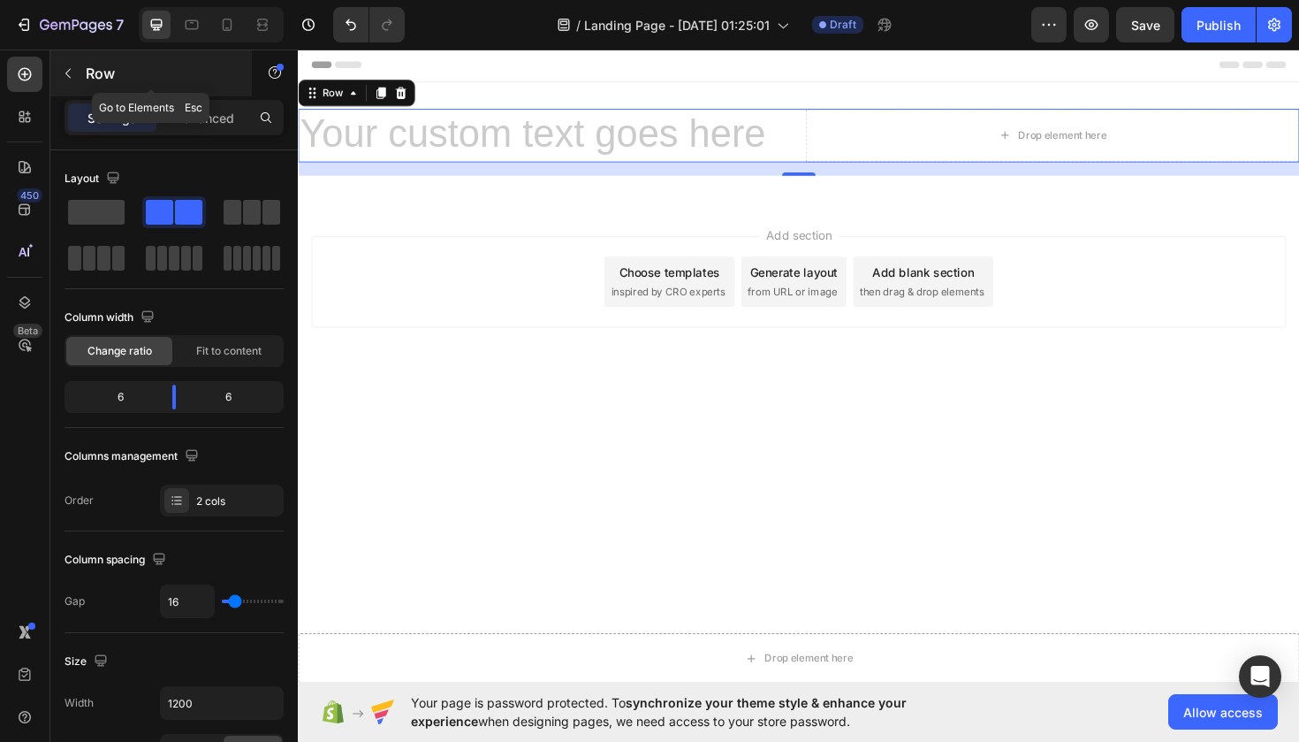
click at [74, 77] on icon "button" at bounding box center [68, 73] width 14 height 14
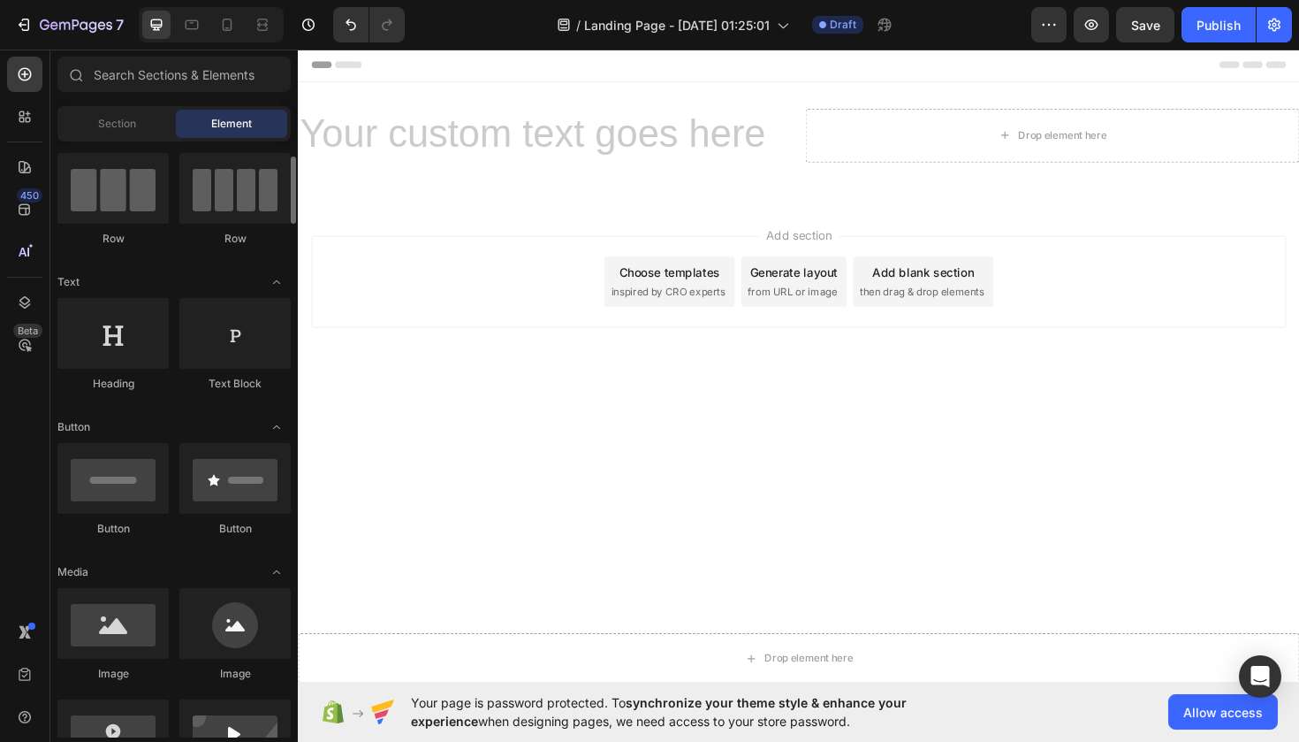
scroll to position [141, 0]
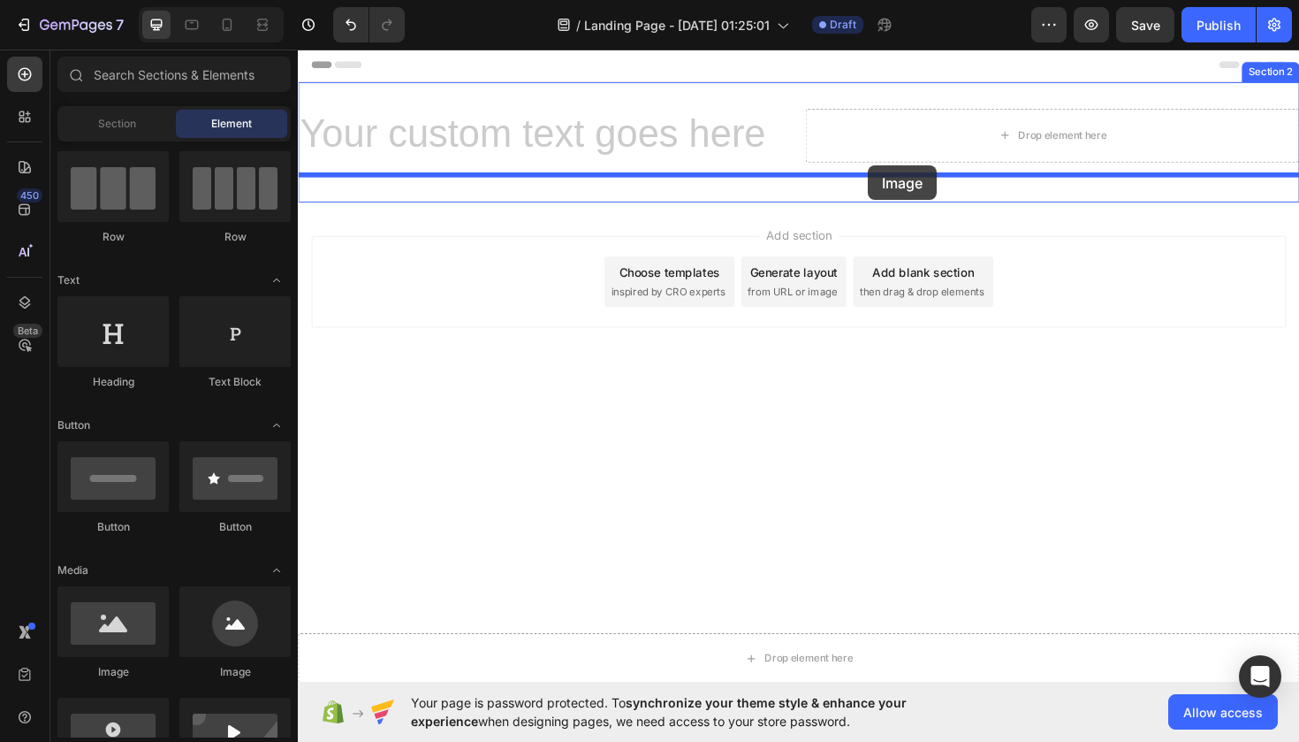
drag, startPoint x: 503, startPoint y: 673, endPoint x: 910, endPoint y: 161, distance: 653.7
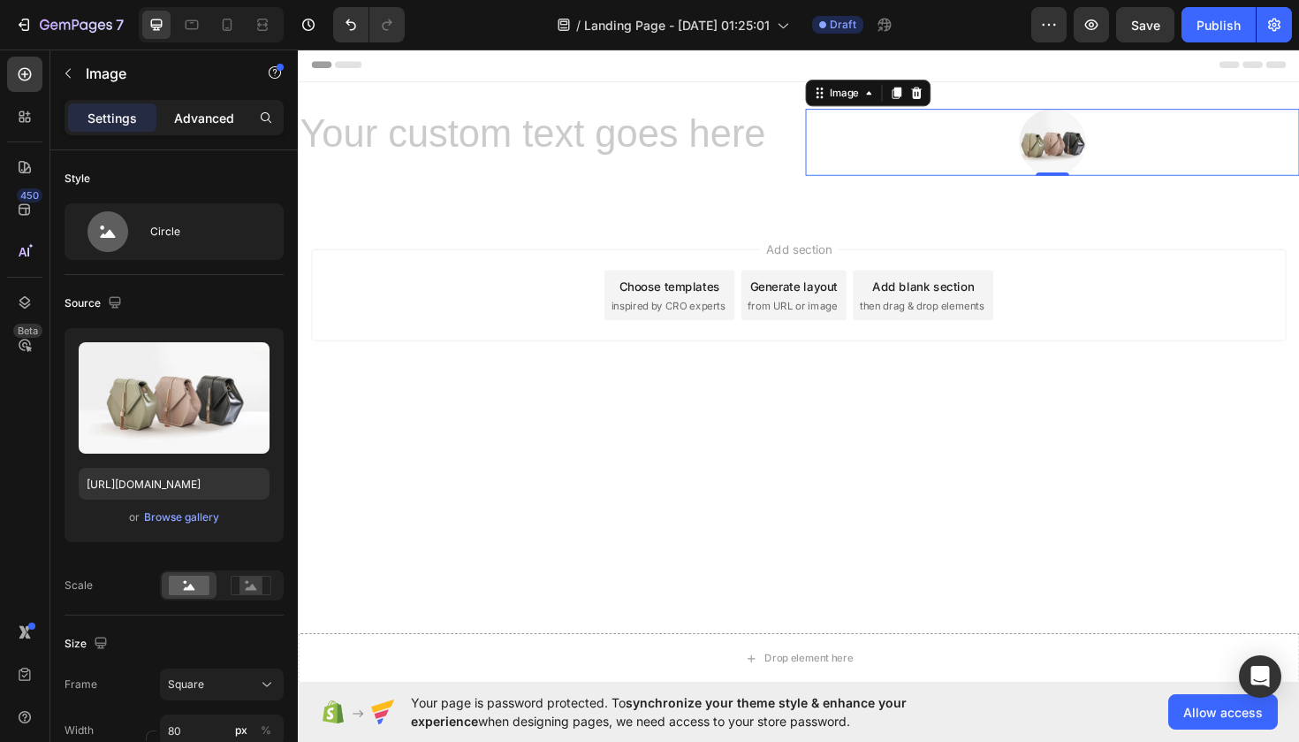
click at [187, 122] on p "Advanced" at bounding box center [204, 118] width 60 height 19
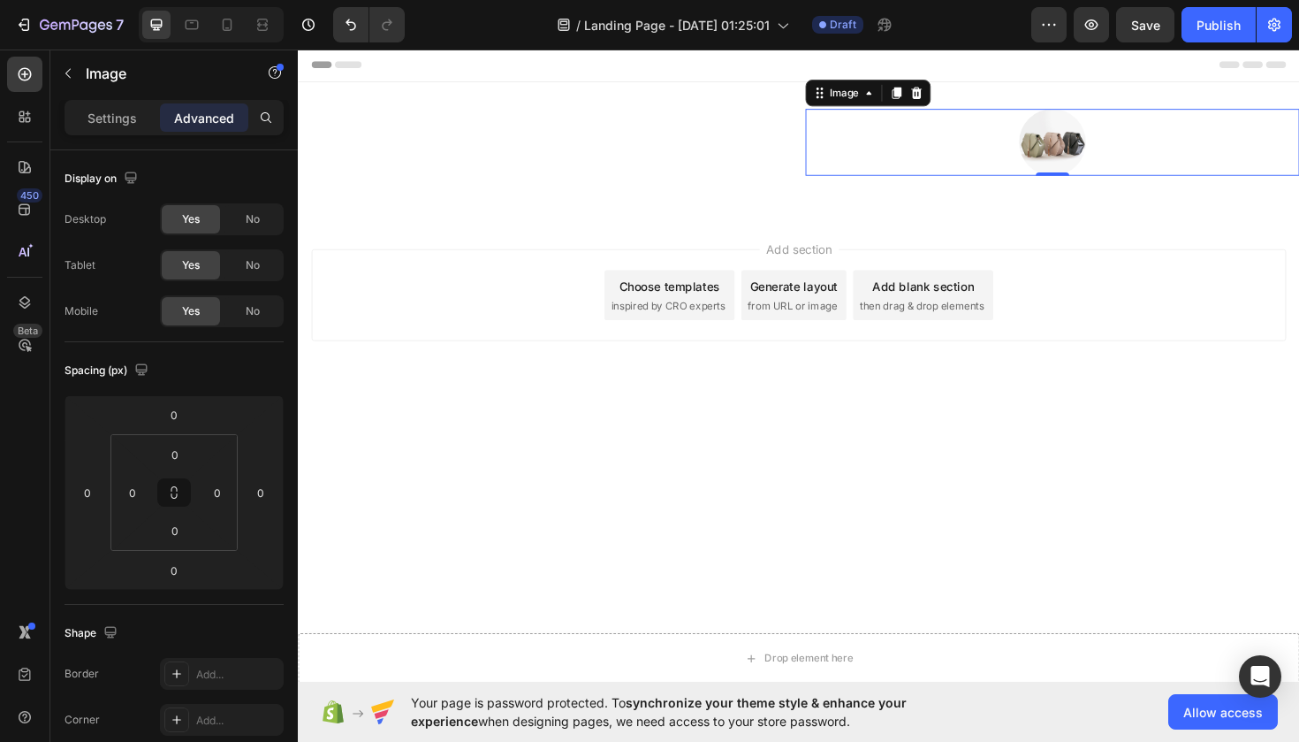
click at [874, 166] on div at bounding box center [1096, 147] width 523 height 71
click at [95, 491] on input "0" at bounding box center [87, 492] width 27 height 27
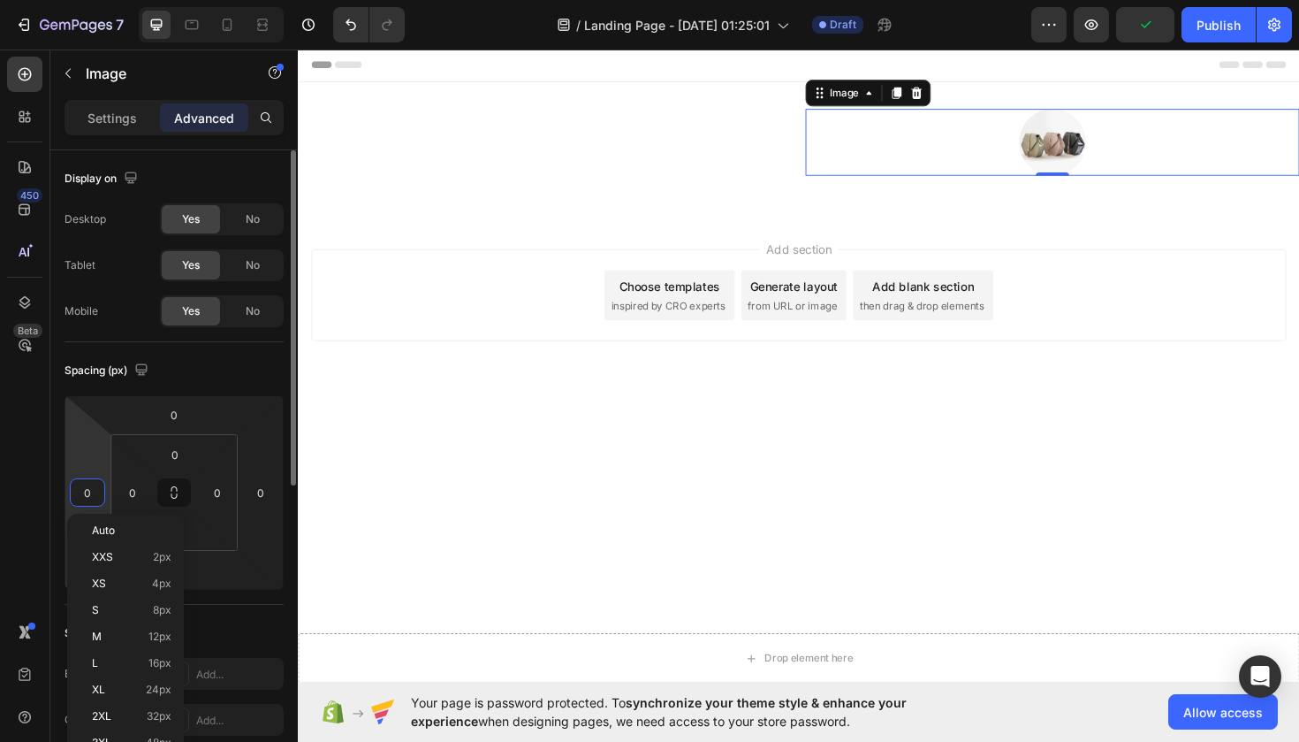
type input "1"
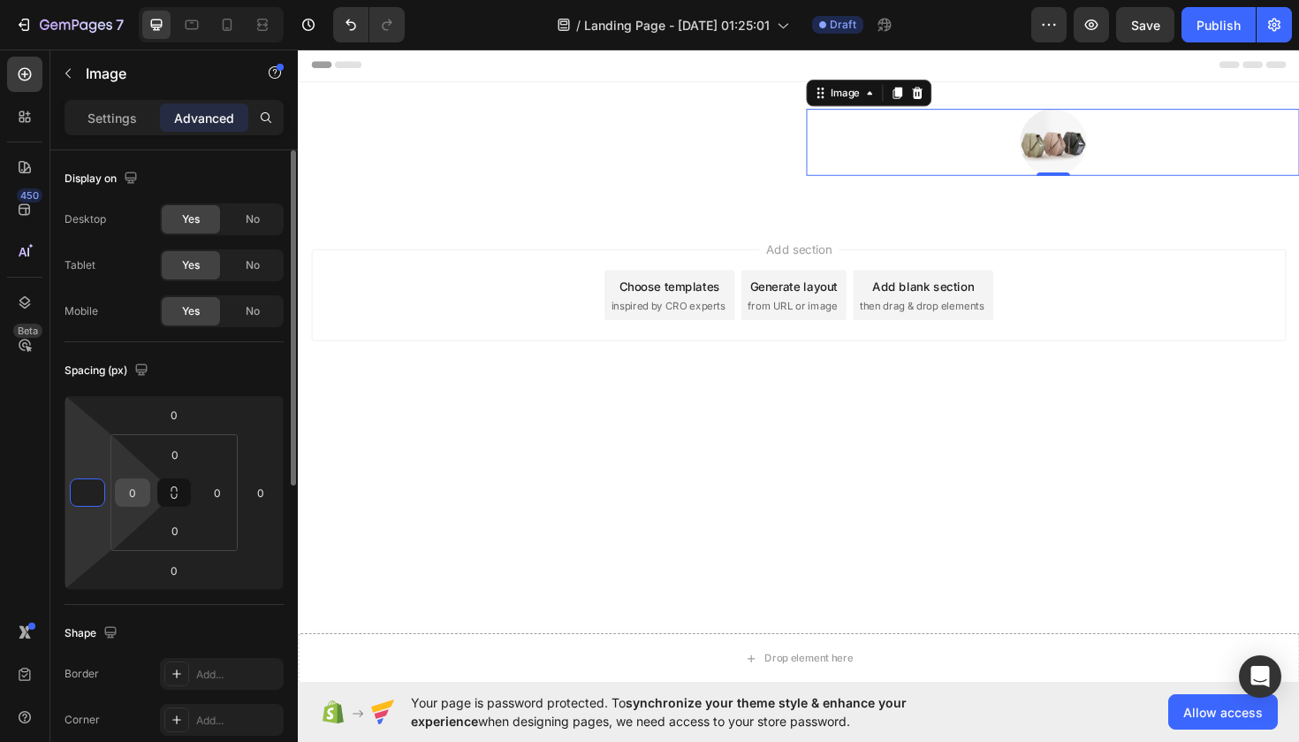
type input "0"
click at [140, 490] on input "0" at bounding box center [132, 492] width 27 height 27
type input "1"
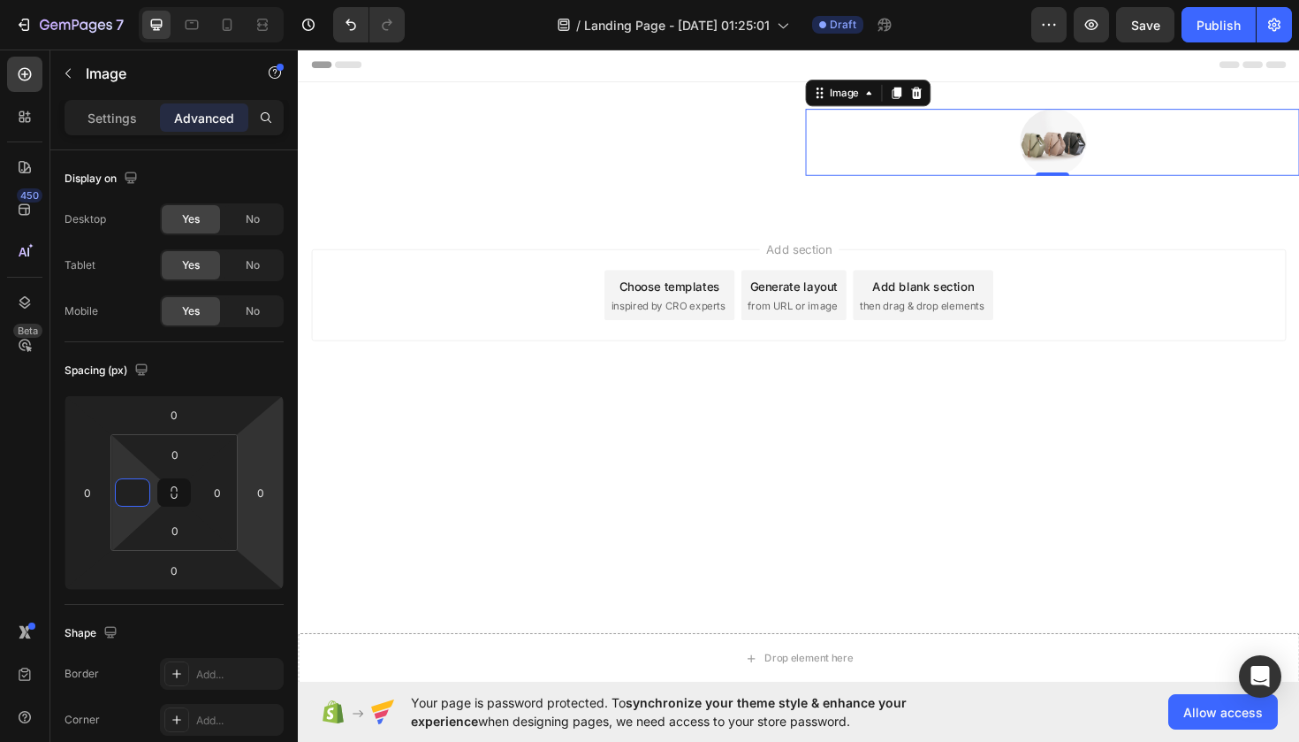
type input "0"
click at [975, 142] on div at bounding box center [1096, 147] width 523 height 71
click at [1152, 142] on div at bounding box center [1096, 147] width 523 height 71
click at [270, 491] on input "0" at bounding box center [261, 492] width 27 height 27
type input "1"
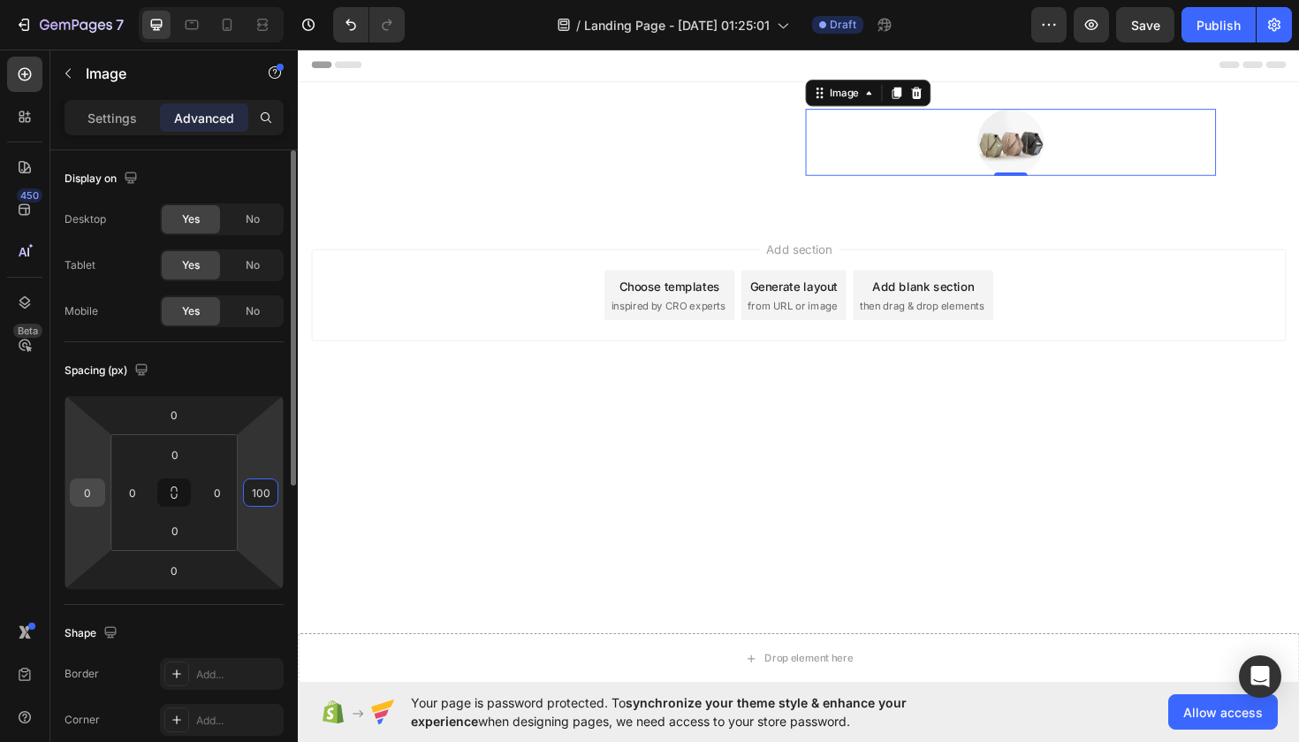
type input "100"
click at [90, 487] on input "0" at bounding box center [87, 492] width 27 height 27
type input "1"
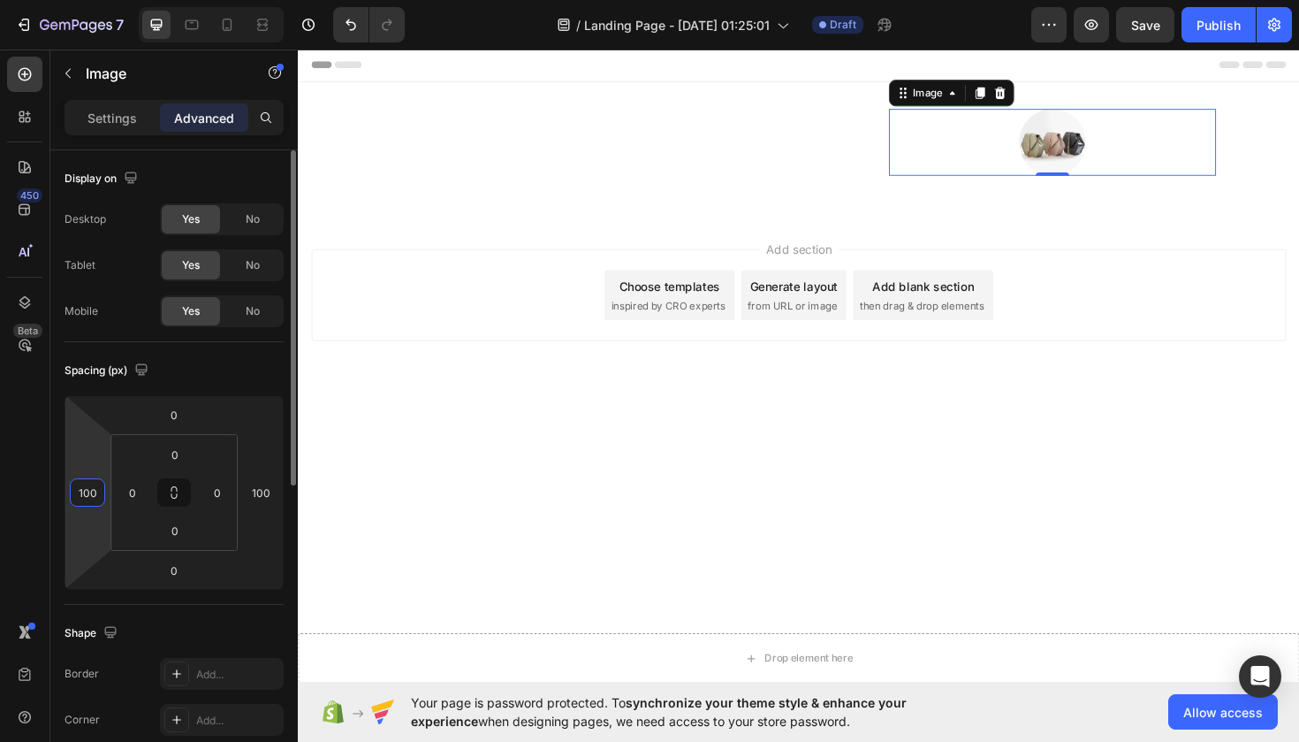
type input "100"
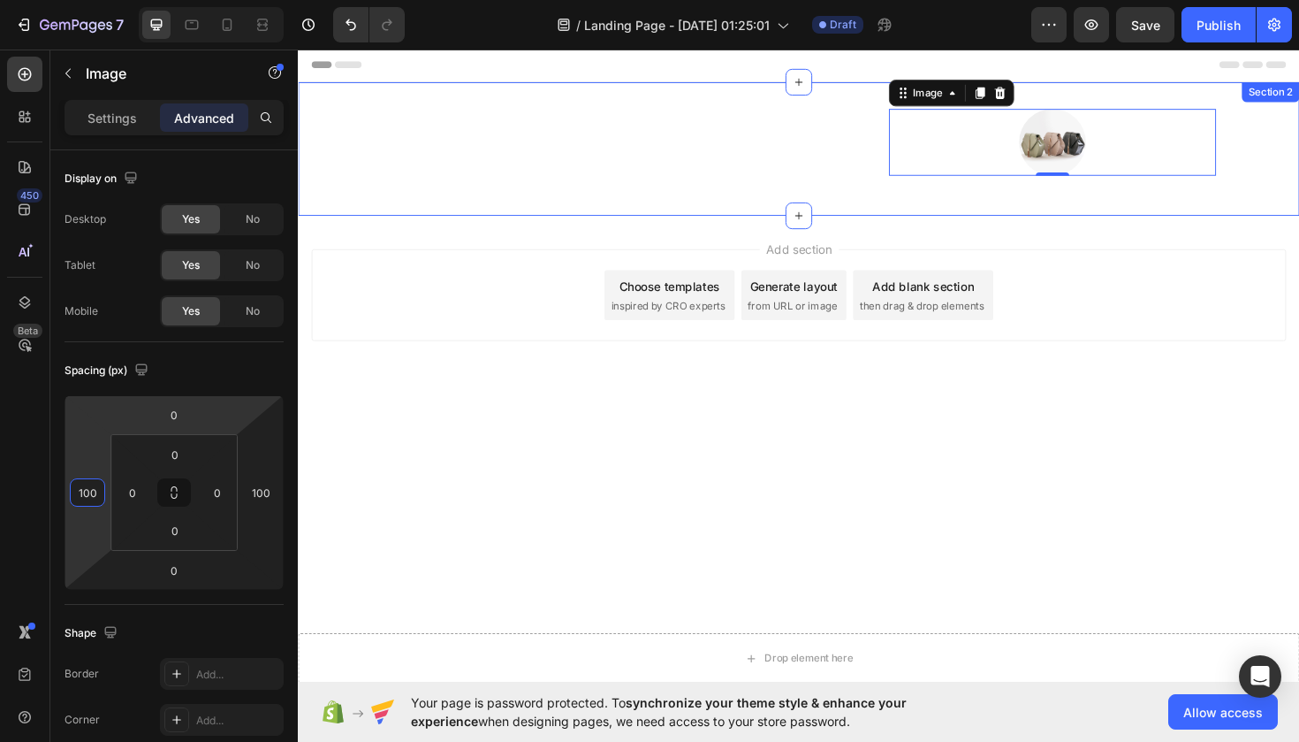
click at [475, 183] on div "Heading Image 0 Row" at bounding box center [828, 154] width 1061 height 85
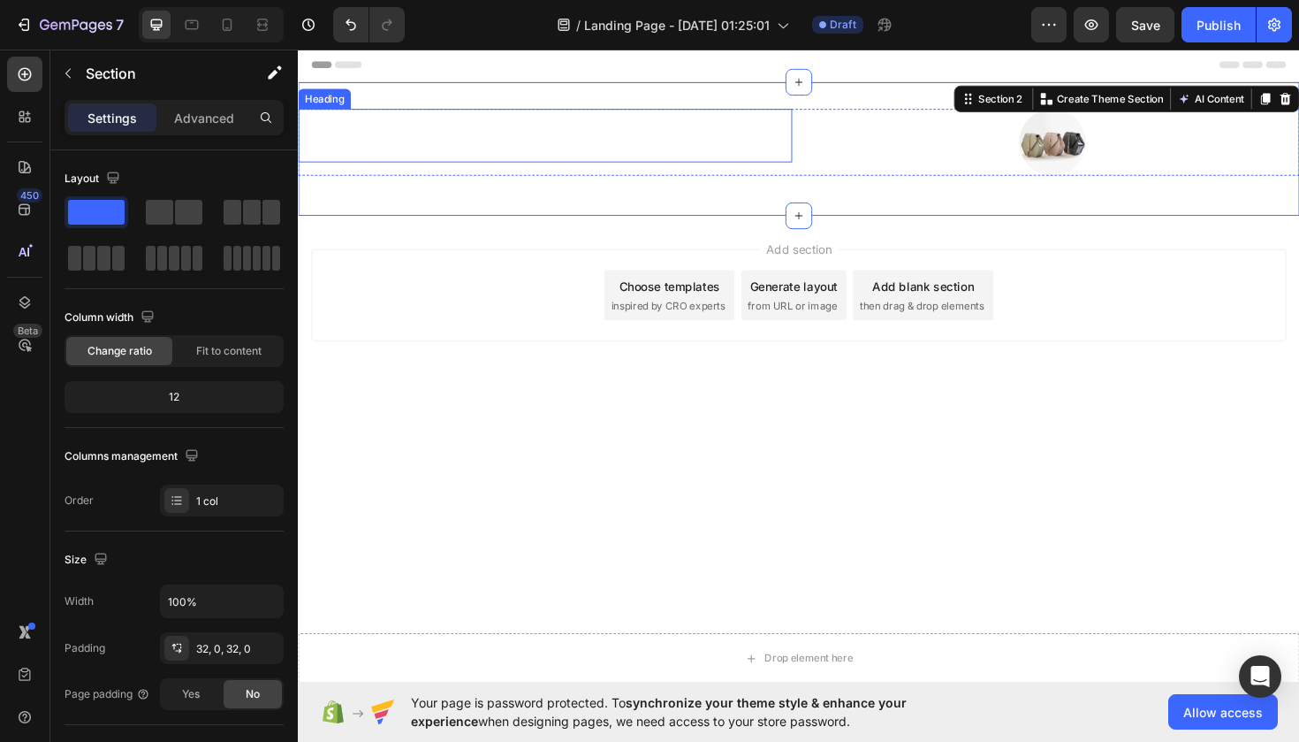
click at [571, 139] on p "Rich Text Editor. Editing area: main" at bounding box center [560, 140] width 520 height 53
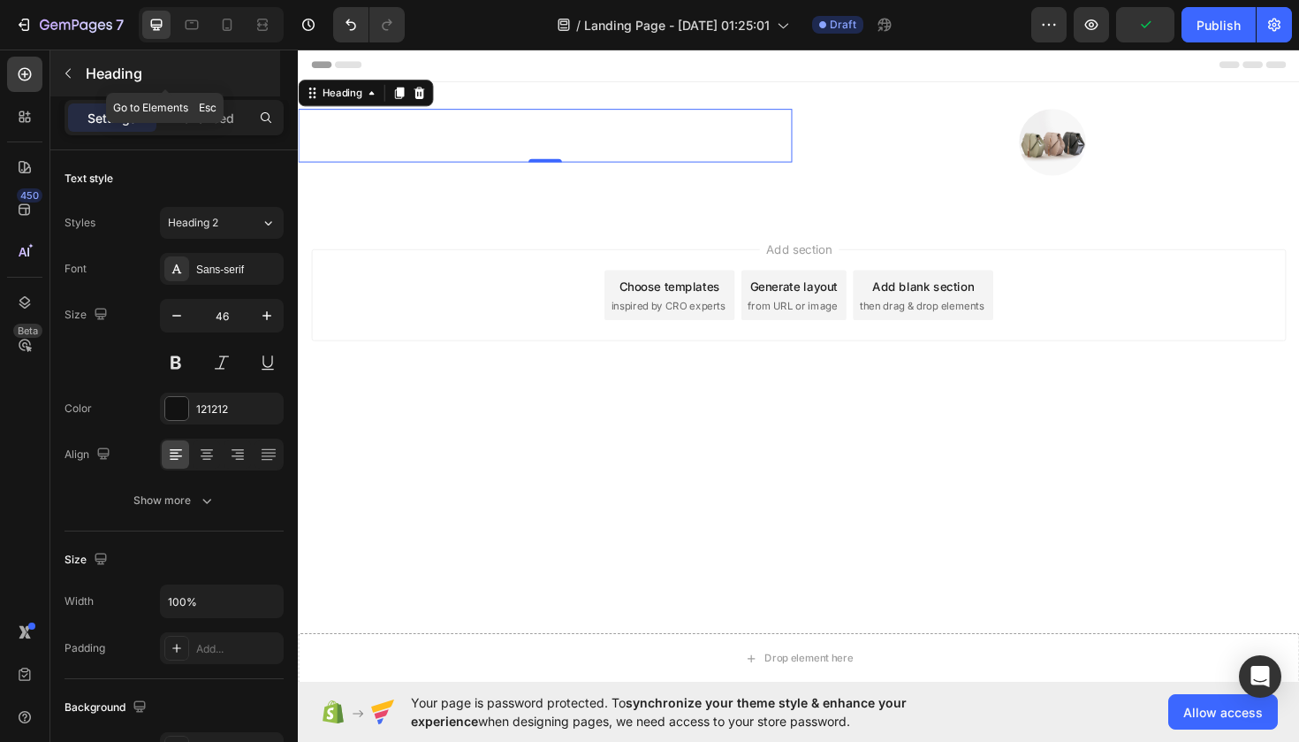
click at [77, 79] on button "button" at bounding box center [68, 73] width 28 height 28
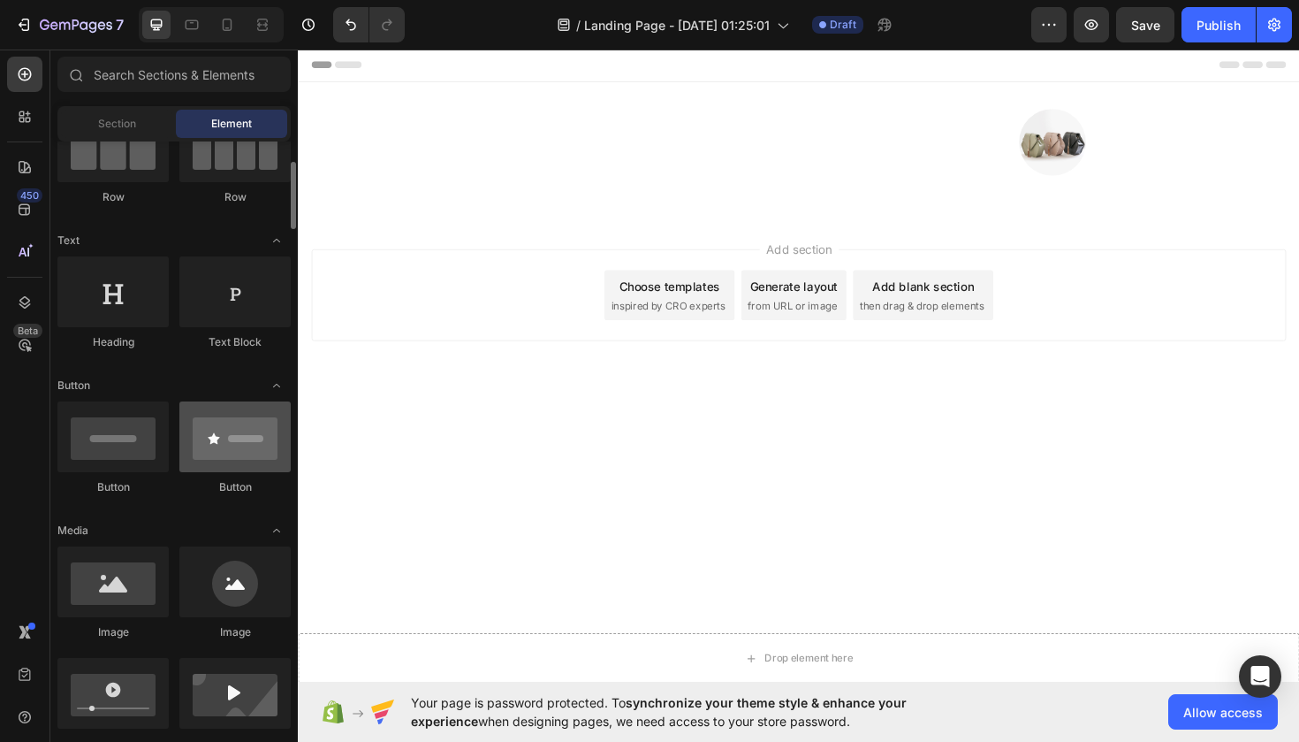
scroll to position [112, 0]
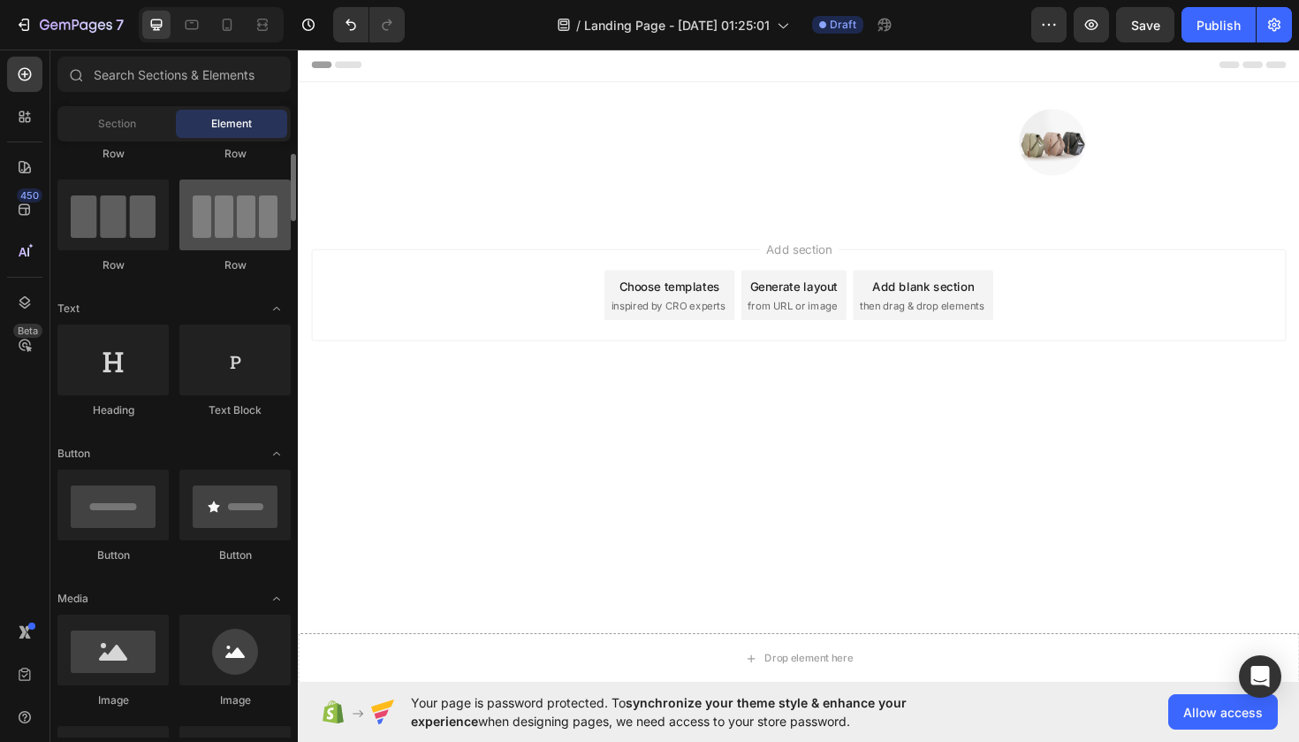
click at [231, 244] on div at bounding box center [234, 214] width 111 height 71
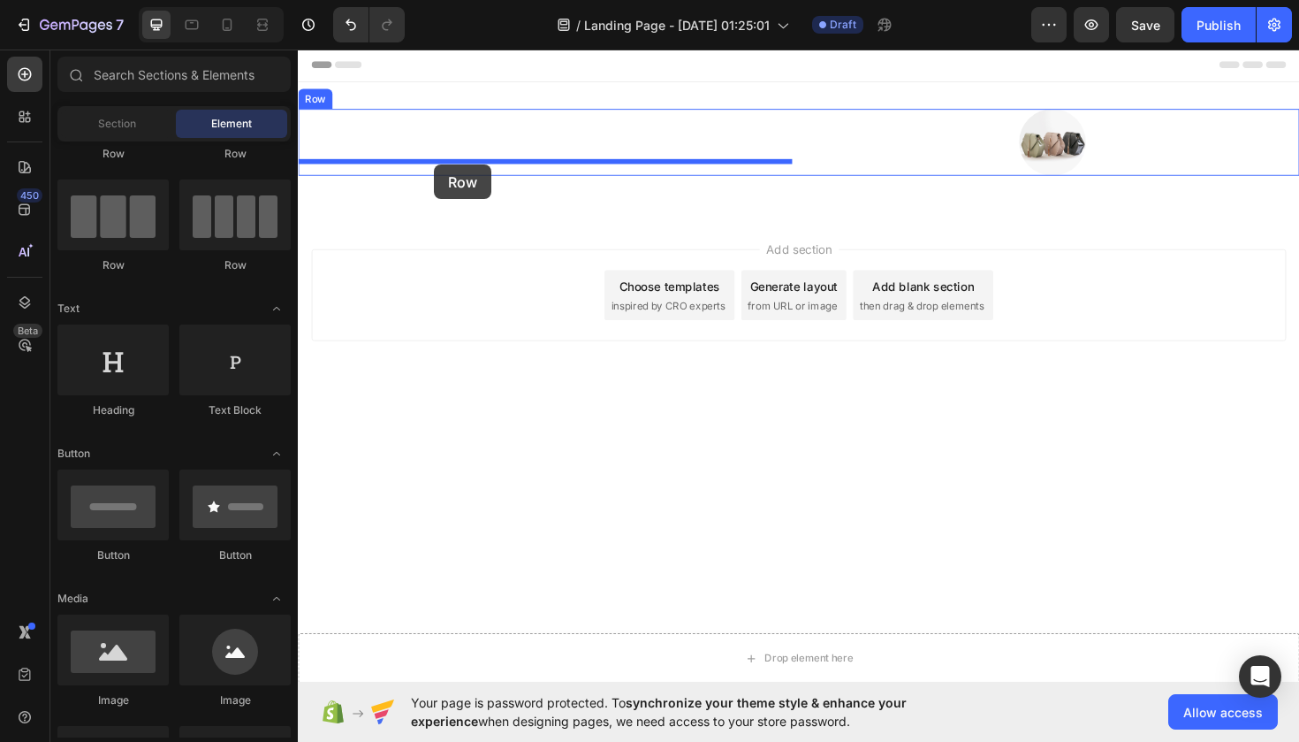
drag, startPoint x: 533, startPoint y: 280, endPoint x: 443, endPoint y: 159, distance: 151.0
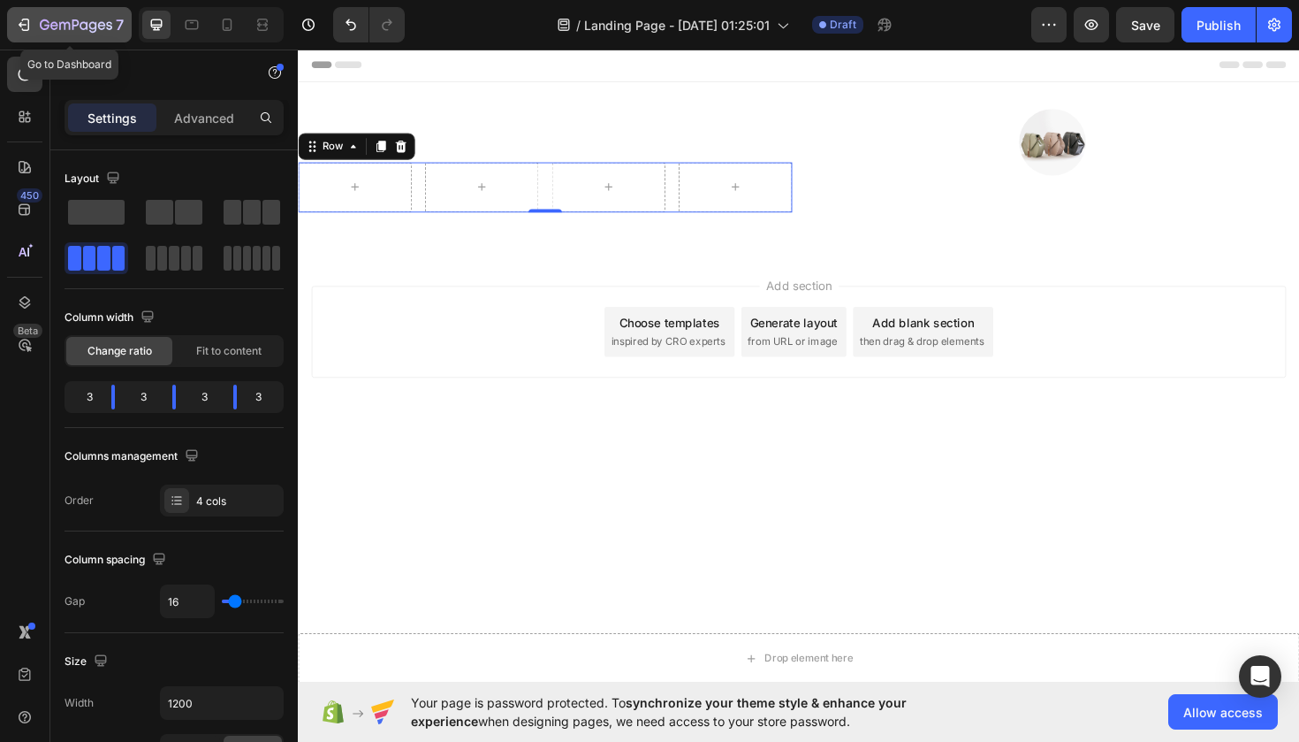
click at [65, 16] on div "7" at bounding box center [82, 24] width 84 height 21
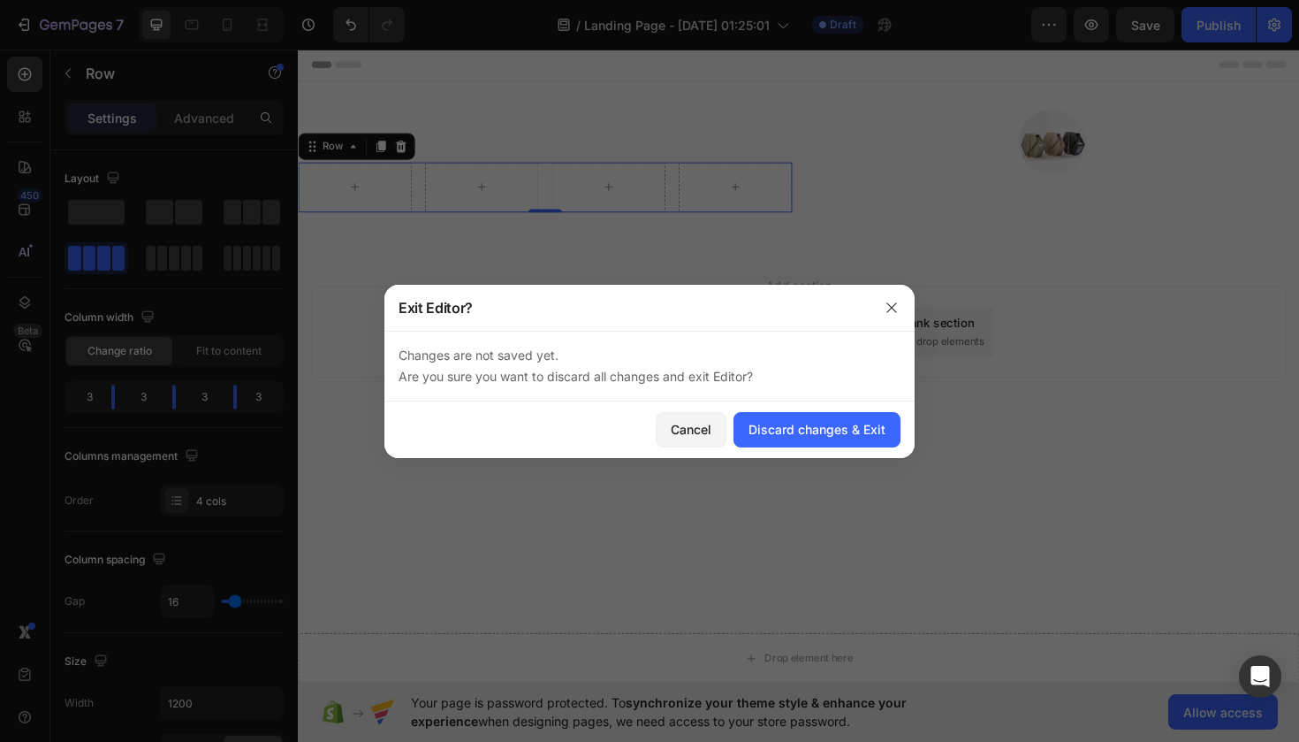
click at [772, 453] on div "Cancel Discard changes & Exit" at bounding box center [650, 429] width 530 height 57
click at [773, 434] on div "Discard changes & Exit" at bounding box center [817, 429] width 137 height 19
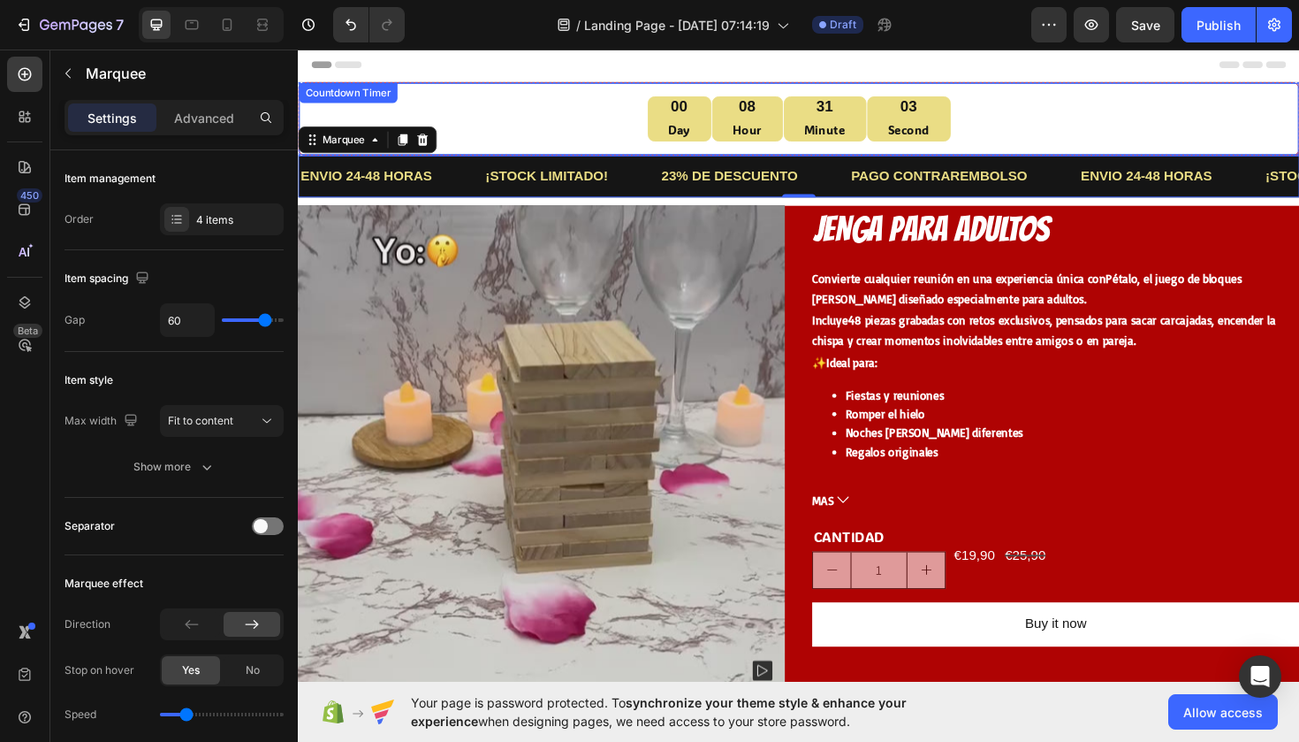
click at [1131, 116] on div "00 Day 08 Hour 31 Minute 03 Second" at bounding box center [828, 123] width 1031 height 48
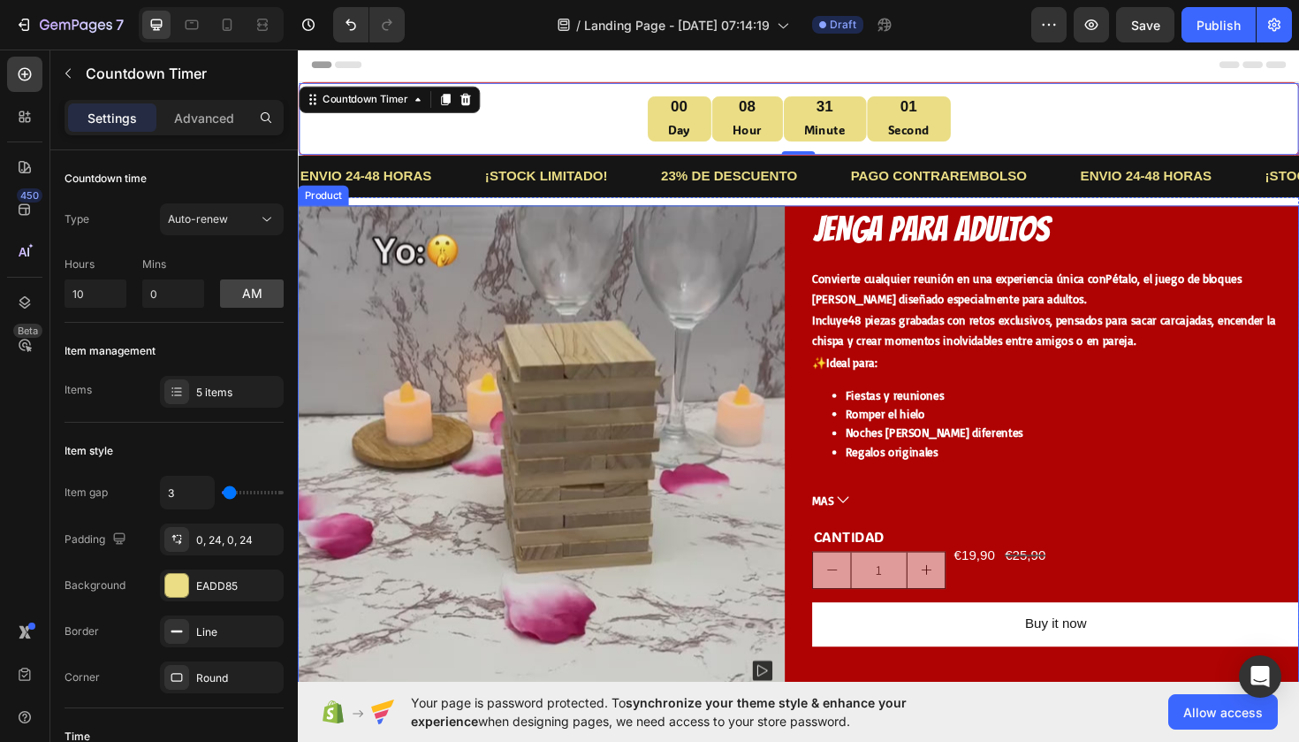
click at [826, 242] on div "Product Images Icon Icon Icon Icon Icon Icon List JENGA PARA ADULTOS Product Ti…" at bounding box center [828, 487] width 1061 height 545
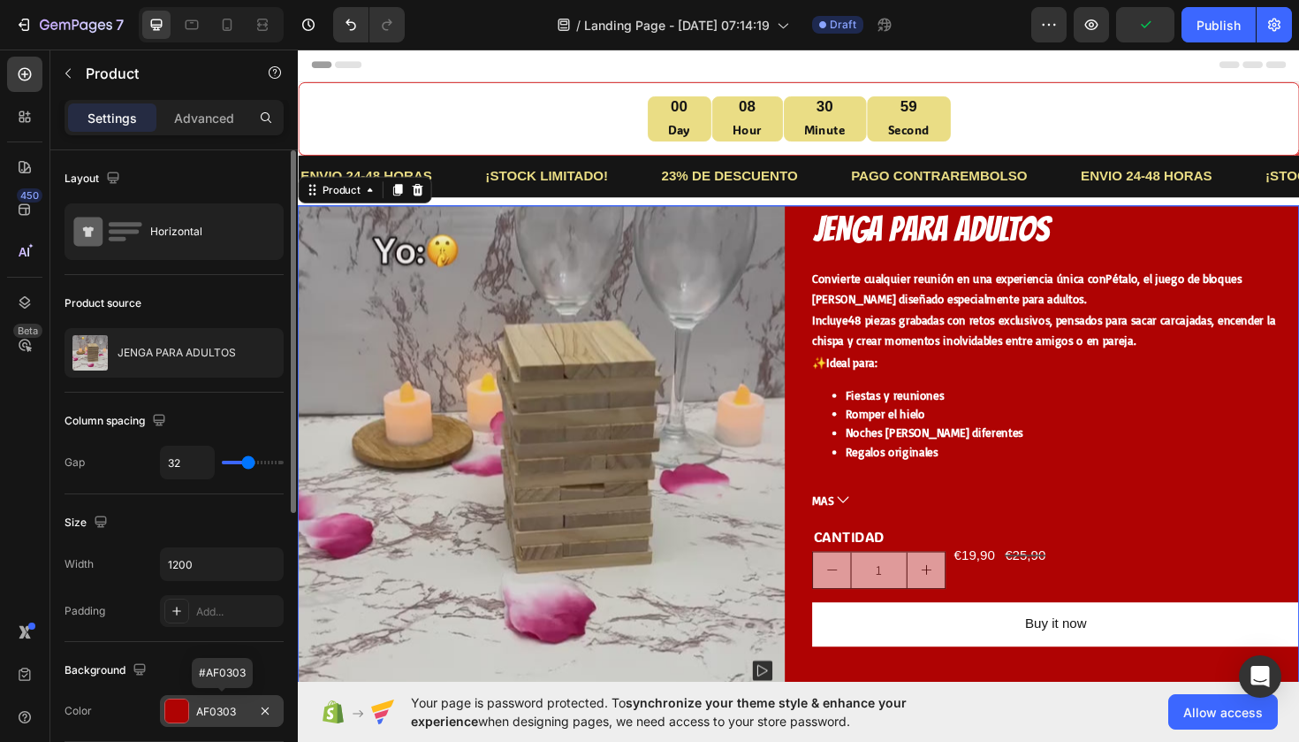
click at [184, 705] on div at bounding box center [176, 710] width 23 height 23
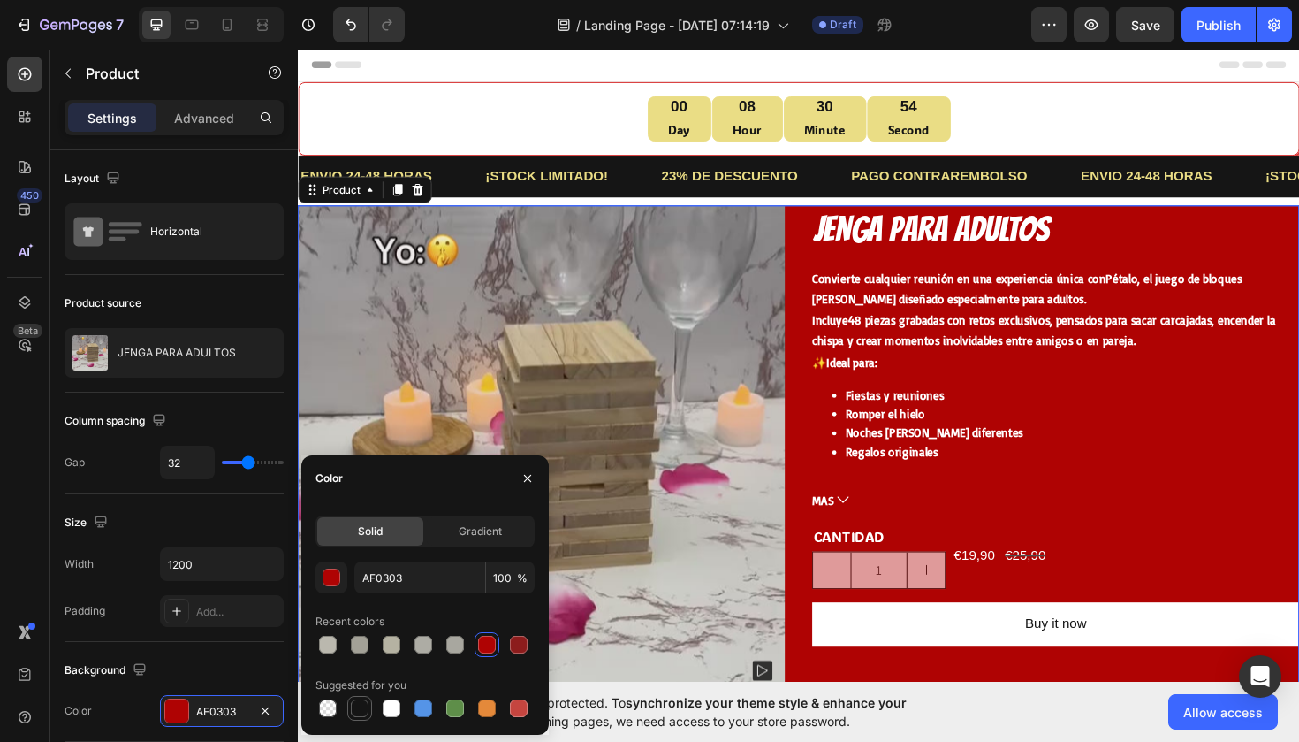
click at [357, 709] on div at bounding box center [360, 708] width 18 height 18
type input "151515"
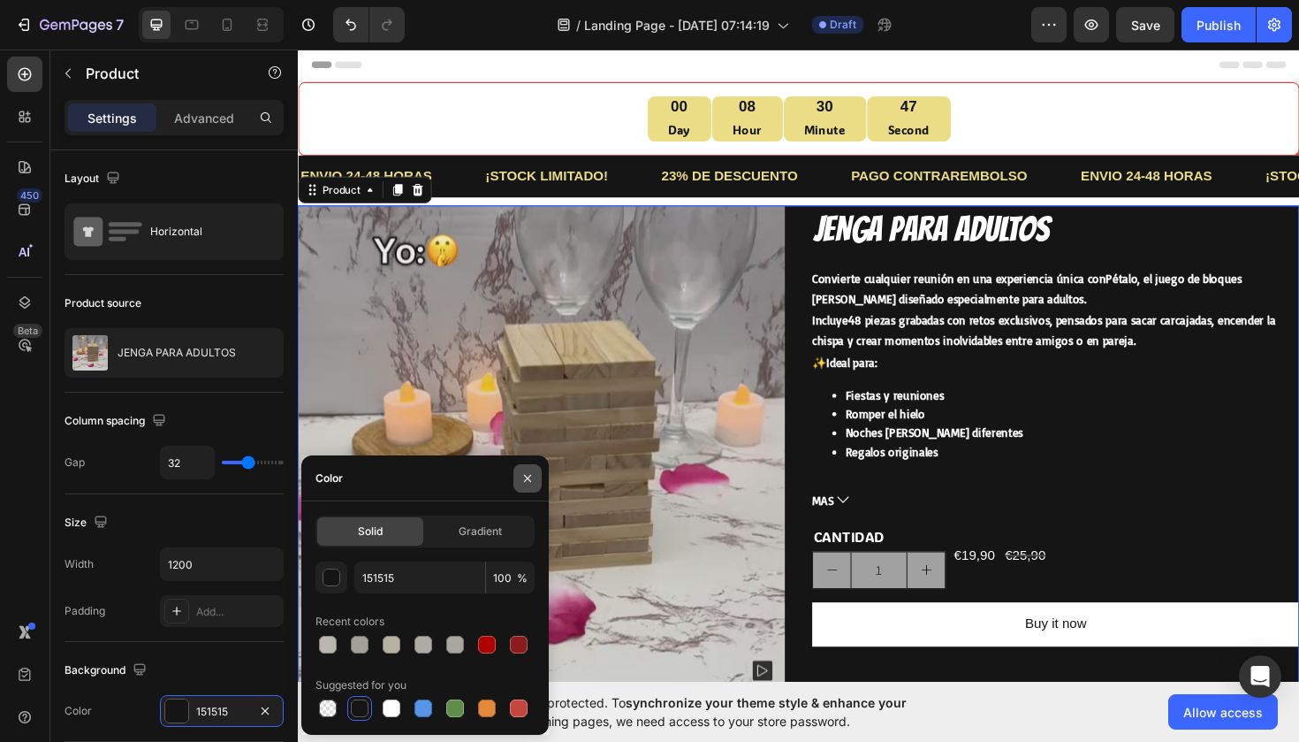
click at [521, 483] on icon "button" at bounding box center [528, 478] width 14 height 14
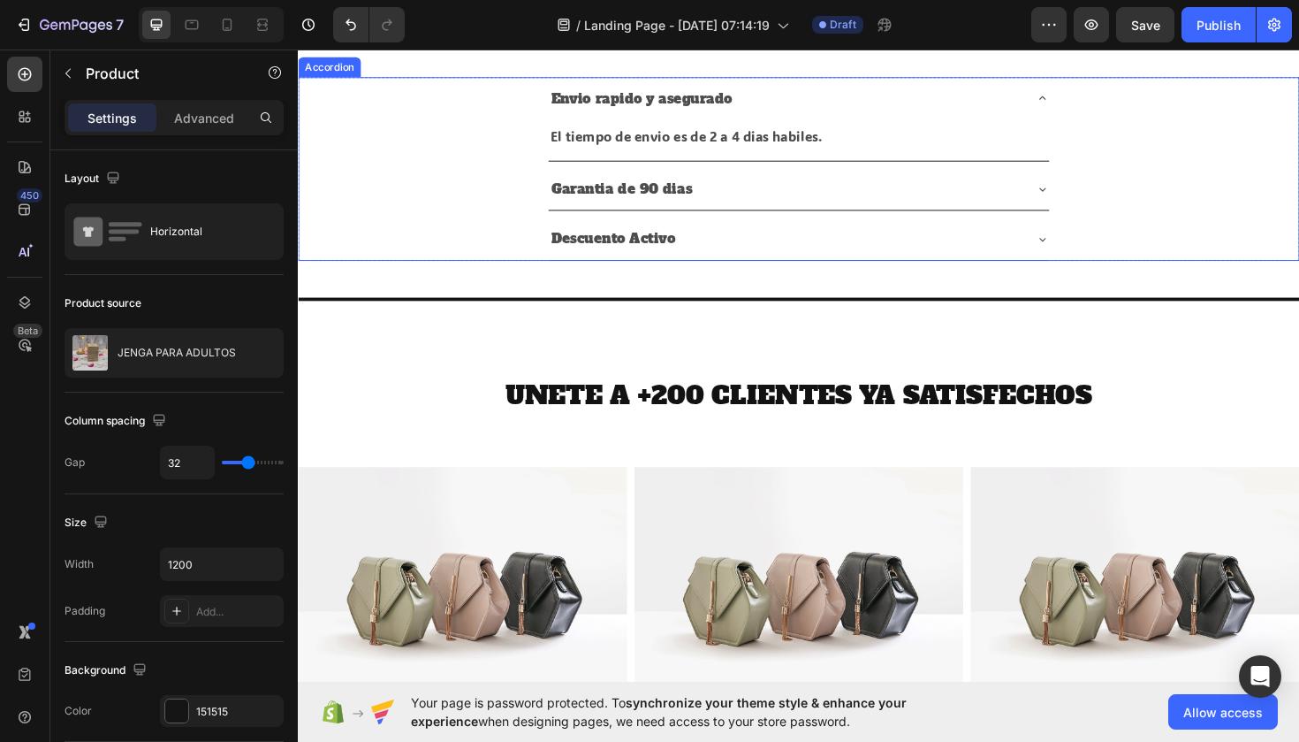
scroll to position [736, 0]
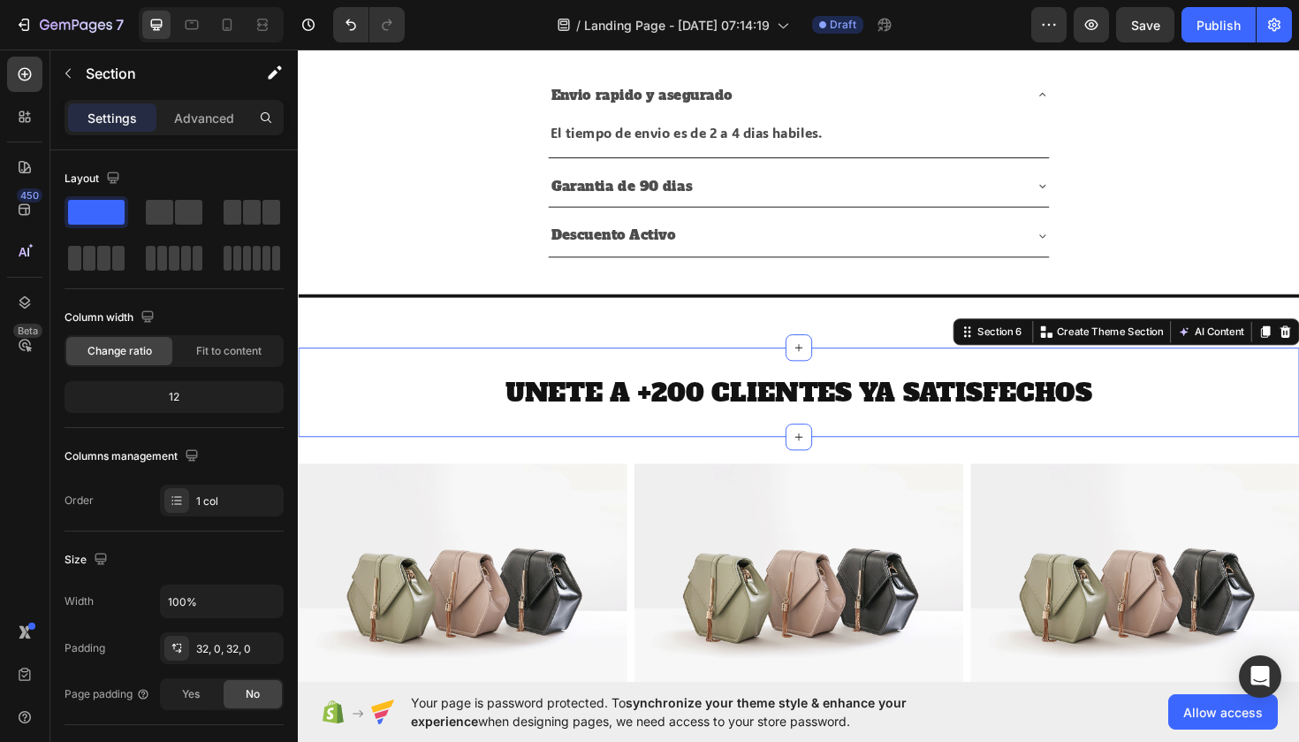
click at [603, 383] on div "UNETE A +200 CLIENTES YA SATISFECHOS Heading Section 6 You can create reusable …" at bounding box center [828, 412] width 1061 height 95
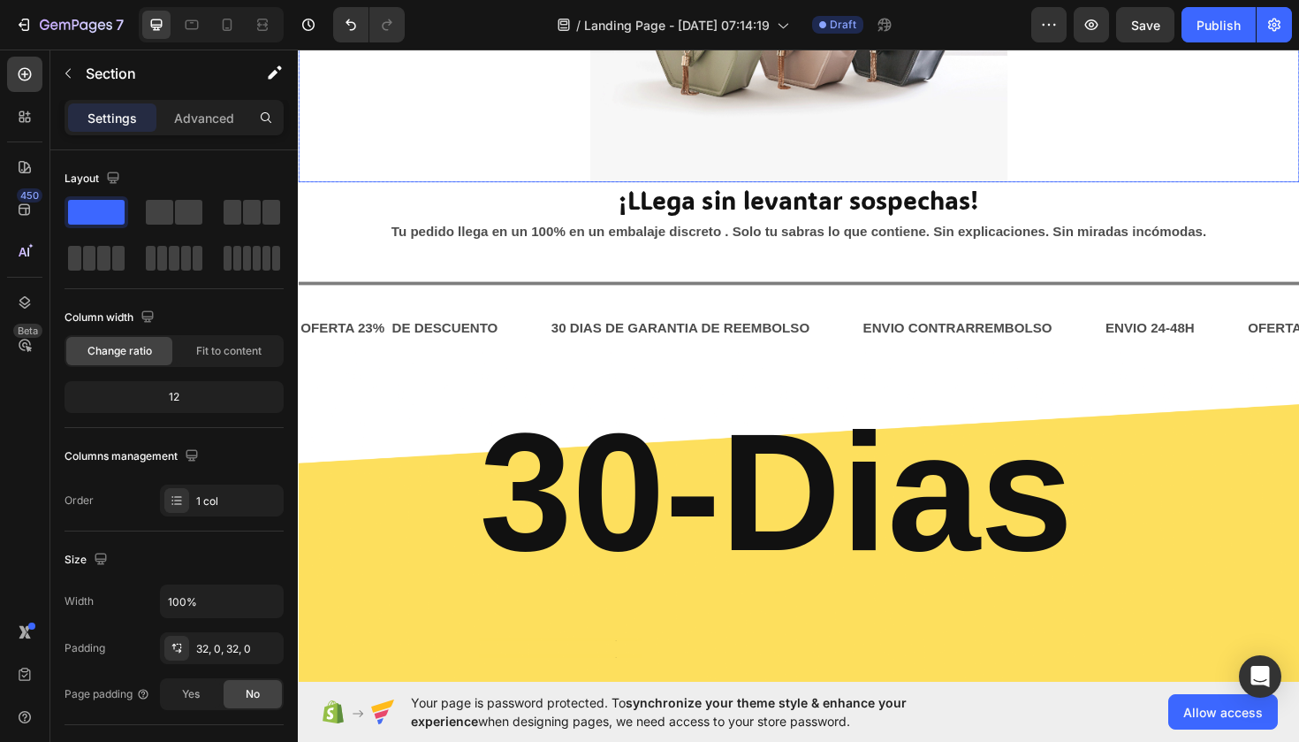
scroll to position [3161, 0]
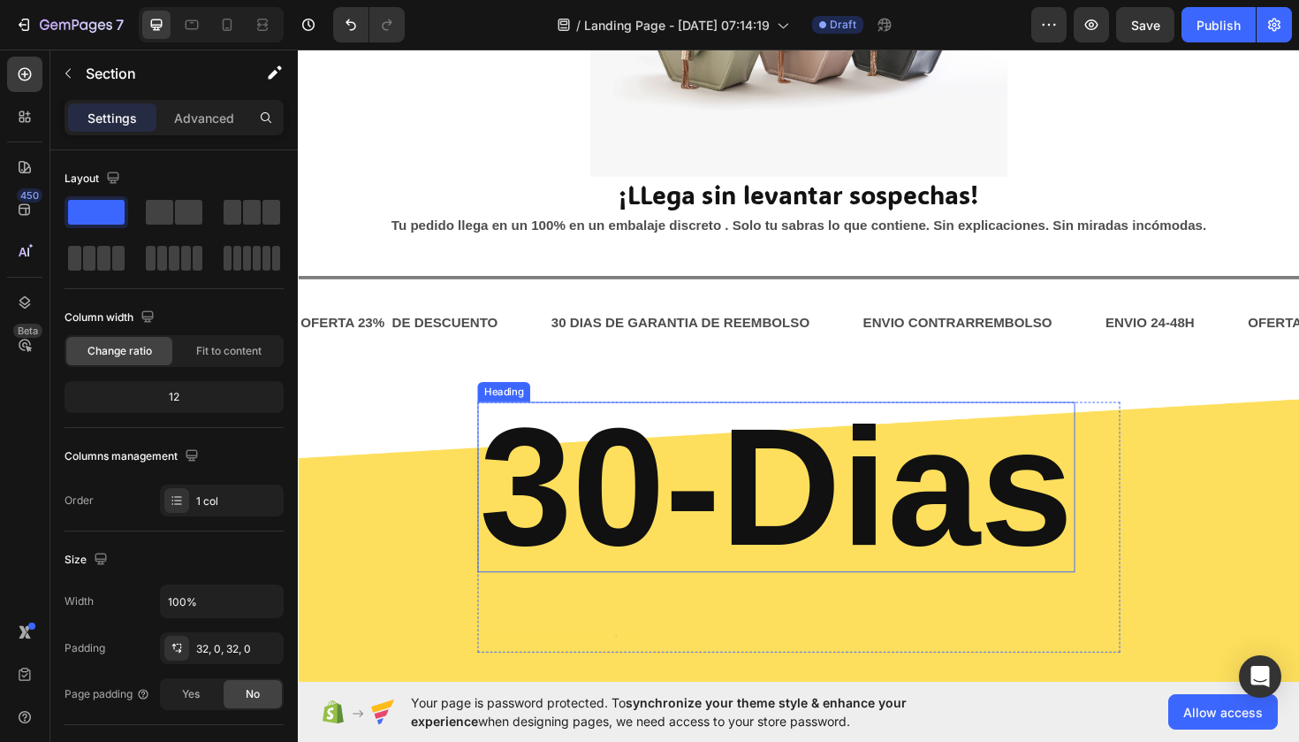
click at [543, 513] on h2 "30-Dias" at bounding box center [804, 513] width 633 height 180
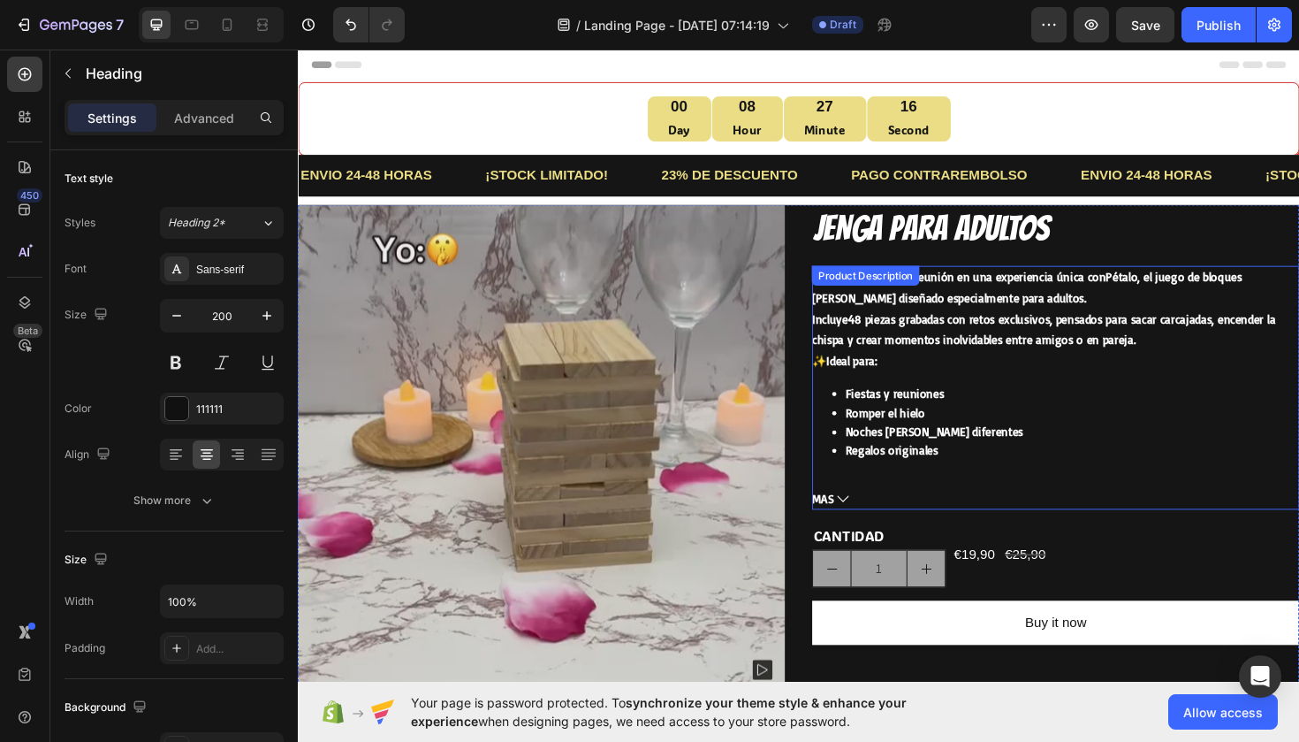
scroll to position [0, 0]
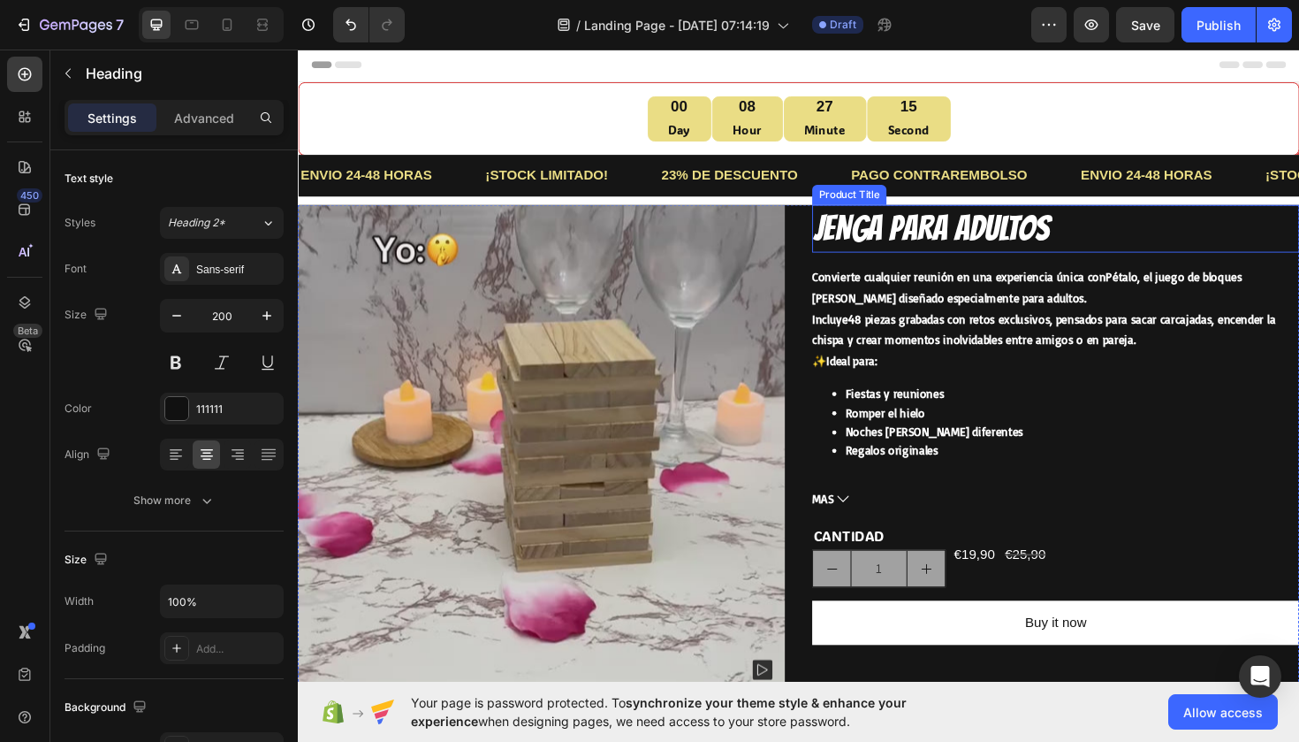
click at [931, 238] on h2 "JENGA PARA ADULTOS" at bounding box center [1100, 239] width 516 height 50
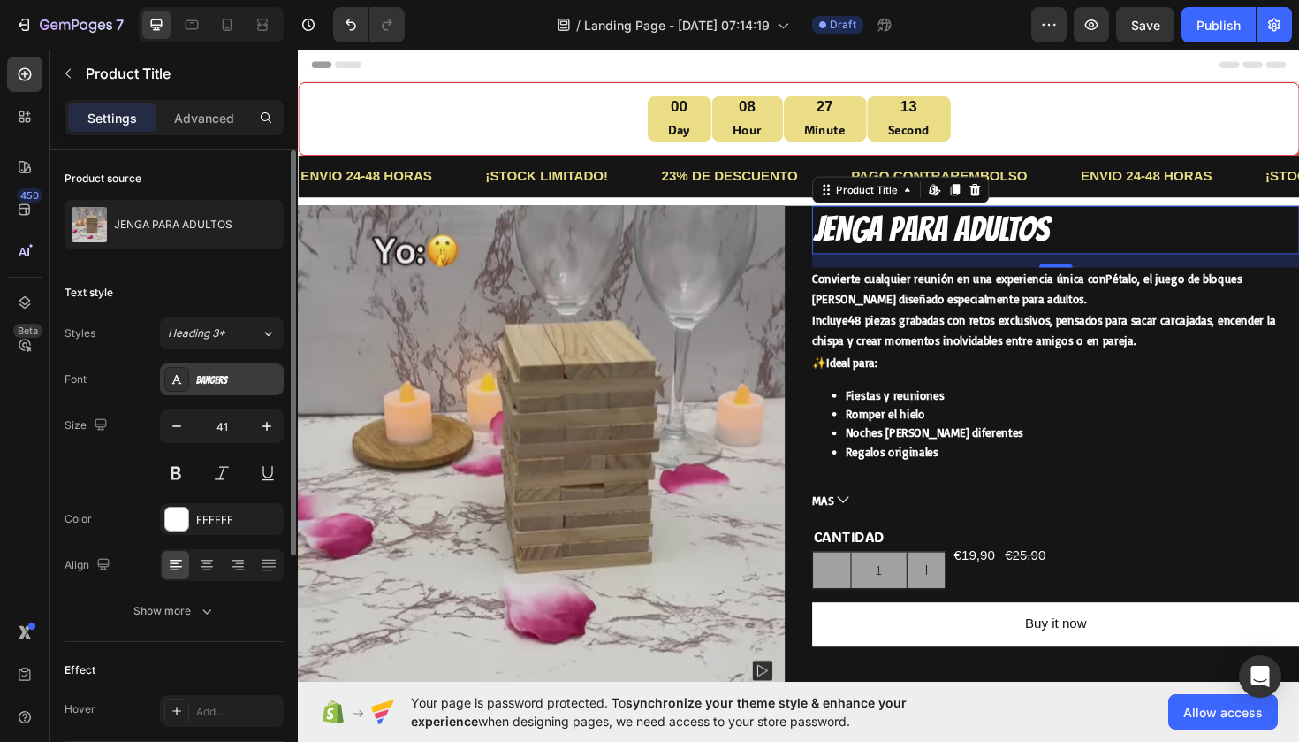
click at [255, 367] on div "Bangers" at bounding box center [222, 379] width 124 height 32
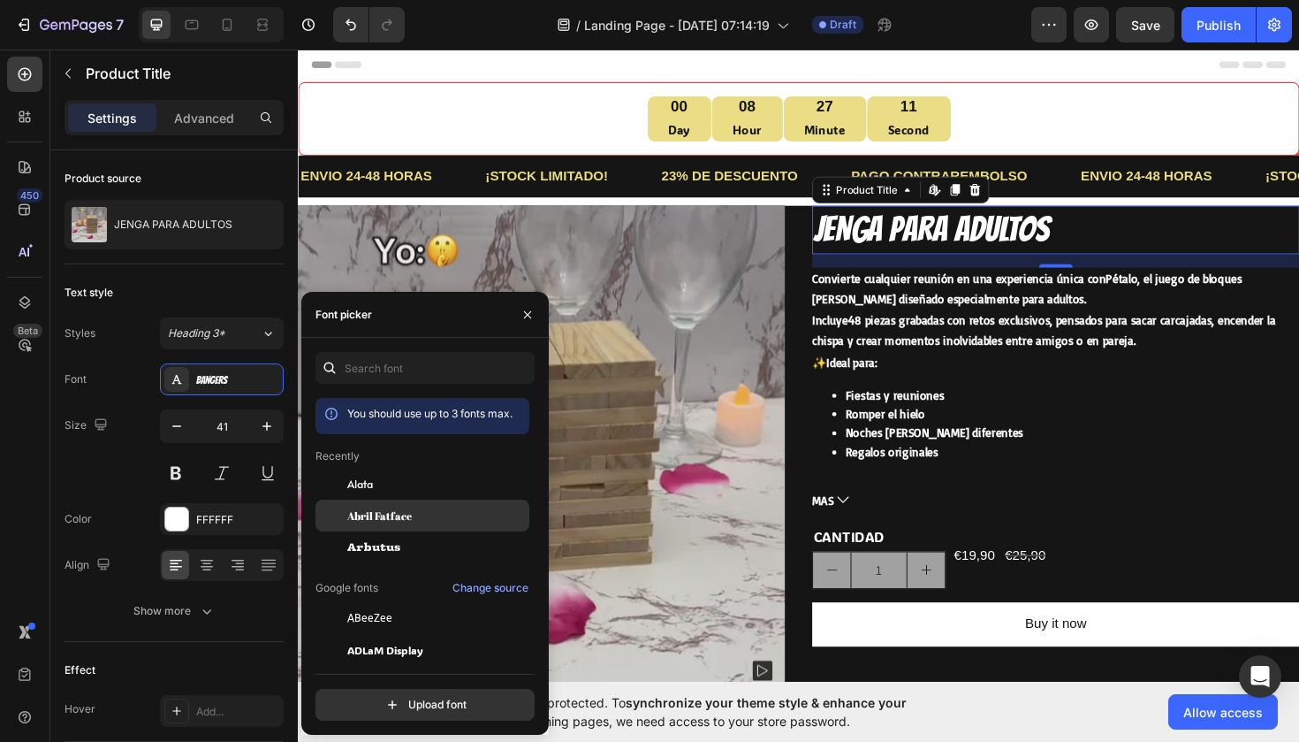
click at [392, 517] on span "Abril Fatface" at bounding box center [379, 515] width 65 height 16
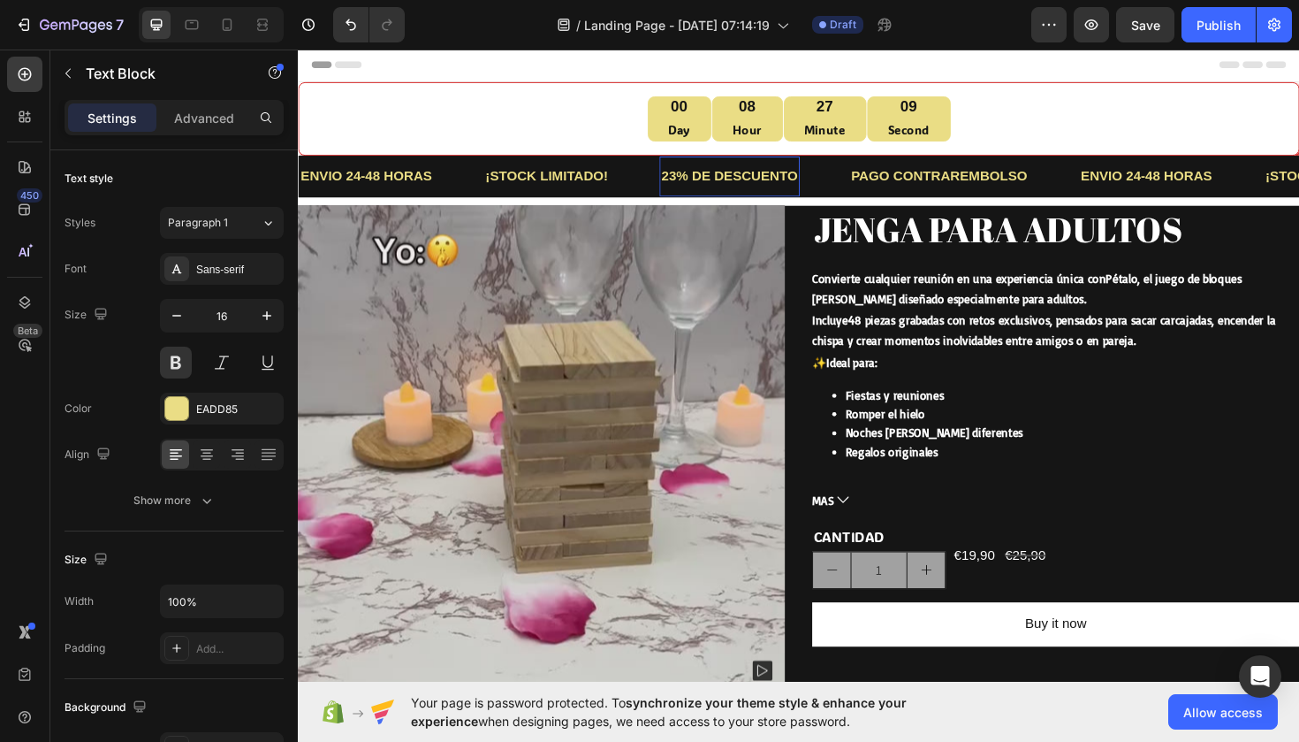
click at [724, 188] on p "23% DE DESCUENTO" at bounding box center [754, 184] width 144 height 26
click at [220, 217] on span "Paragraph 1" at bounding box center [198, 223] width 60 height 16
click at [177, 179] on div "Text style" at bounding box center [174, 178] width 219 height 28
click at [224, 255] on div "Sans-serif" at bounding box center [222, 269] width 124 height 32
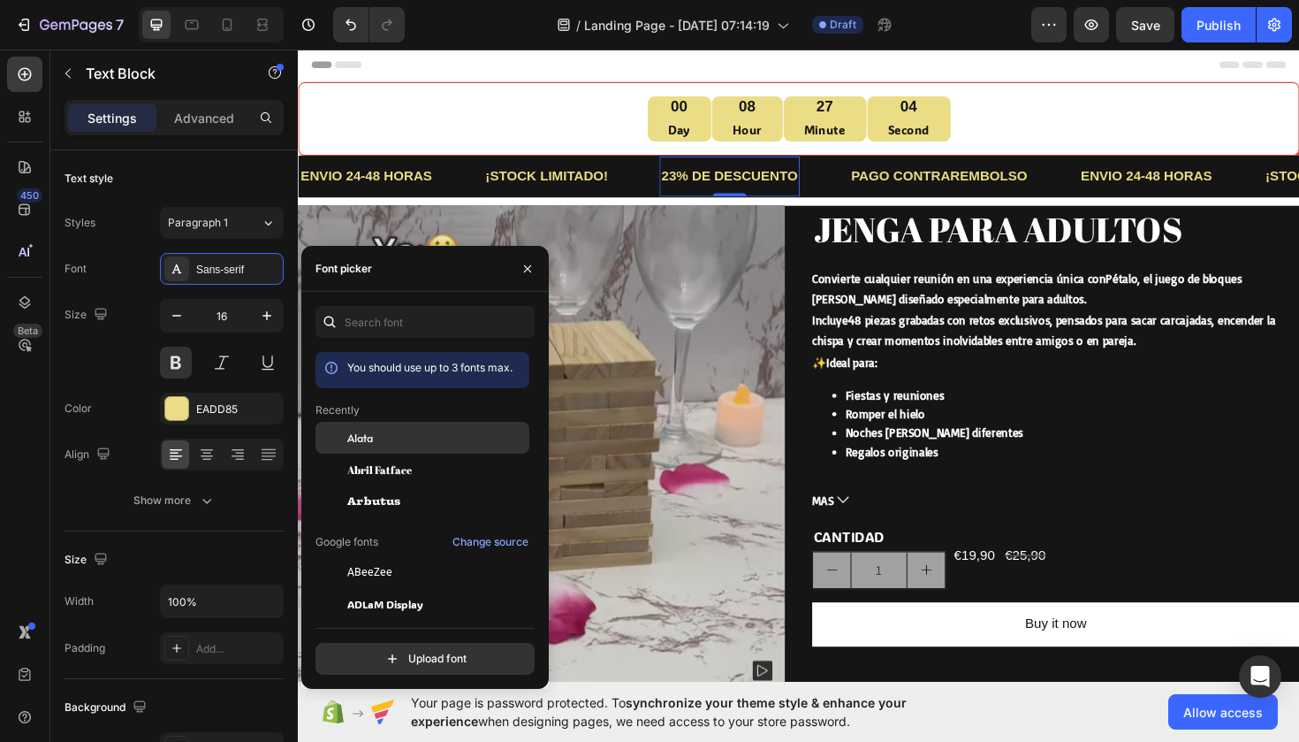
click at [381, 444] on div "Alata" at bounding box center [436, 438] width 179 height 16
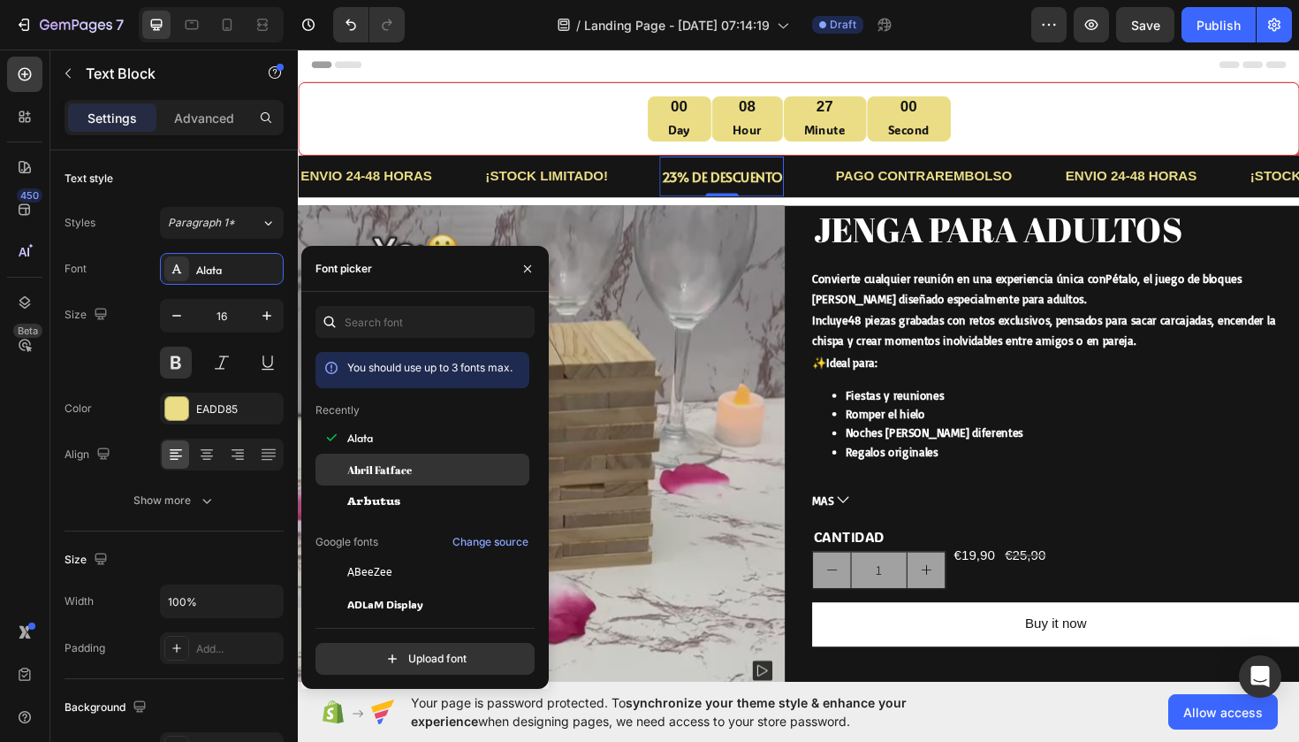
click at [382, 481] on div "Abril Fatface" at bounding box center [423, 469] width 214 height 32
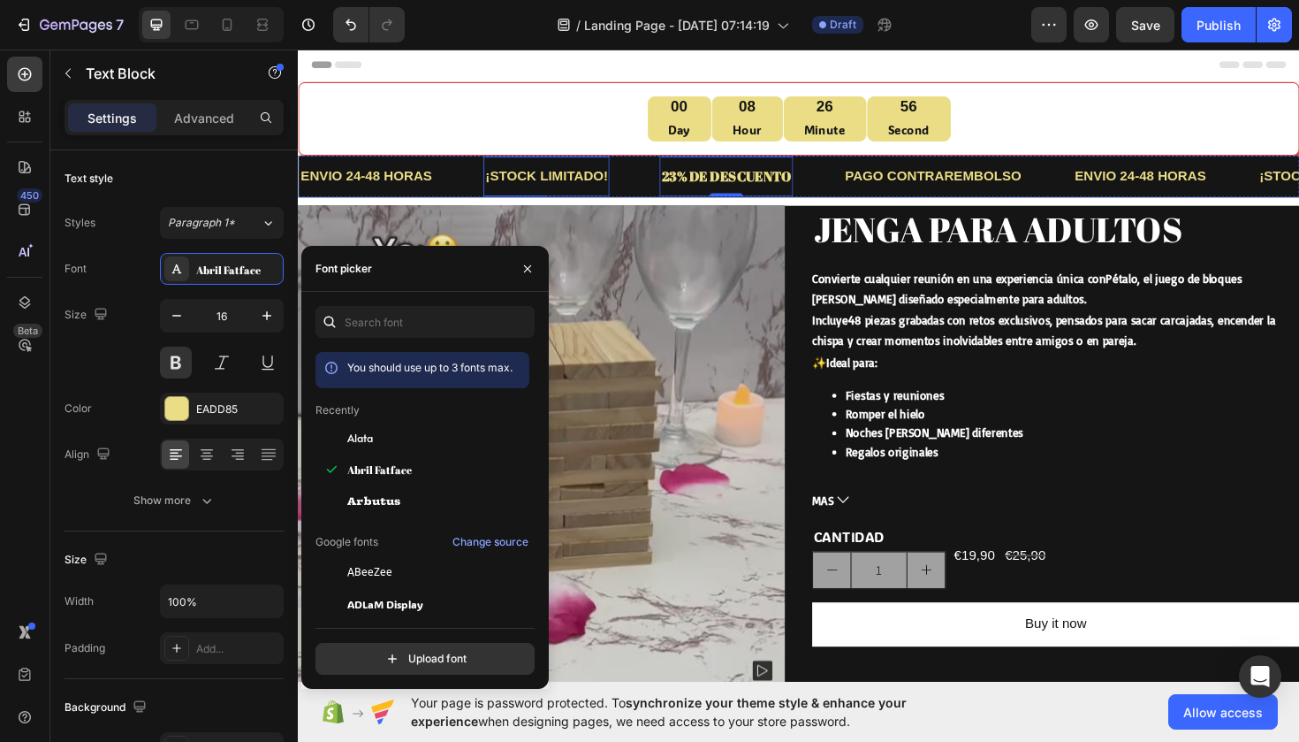
click at [537, 180] on p "¡STOCK LIMITADO!" at bounding box center [561, 184] width 130 height 26
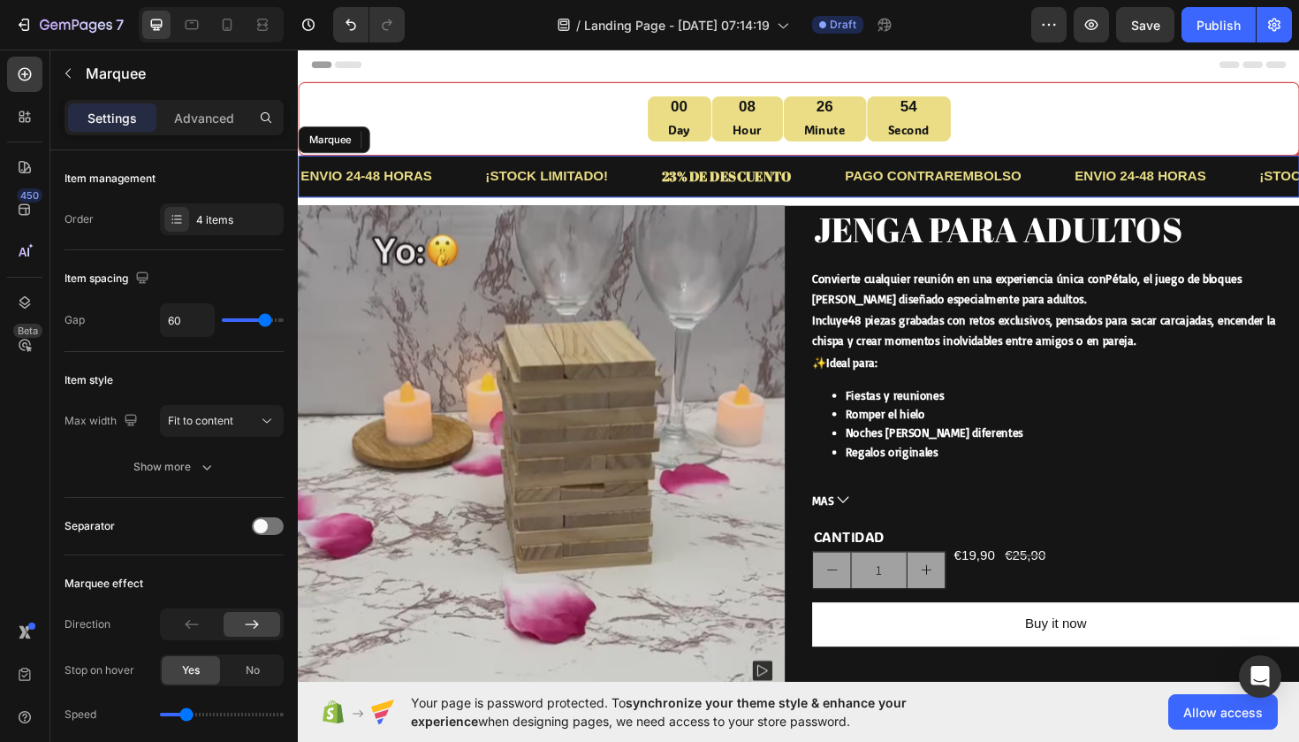
click at [676, 177] on div "¡STOCK LIMITADO! Text Block 0" at bounding box center [587, 184] width 187 height 43
click at [708, 191] on p "23% DE DESCUENTO" at bounding box center [751, 184] width 138 height 26
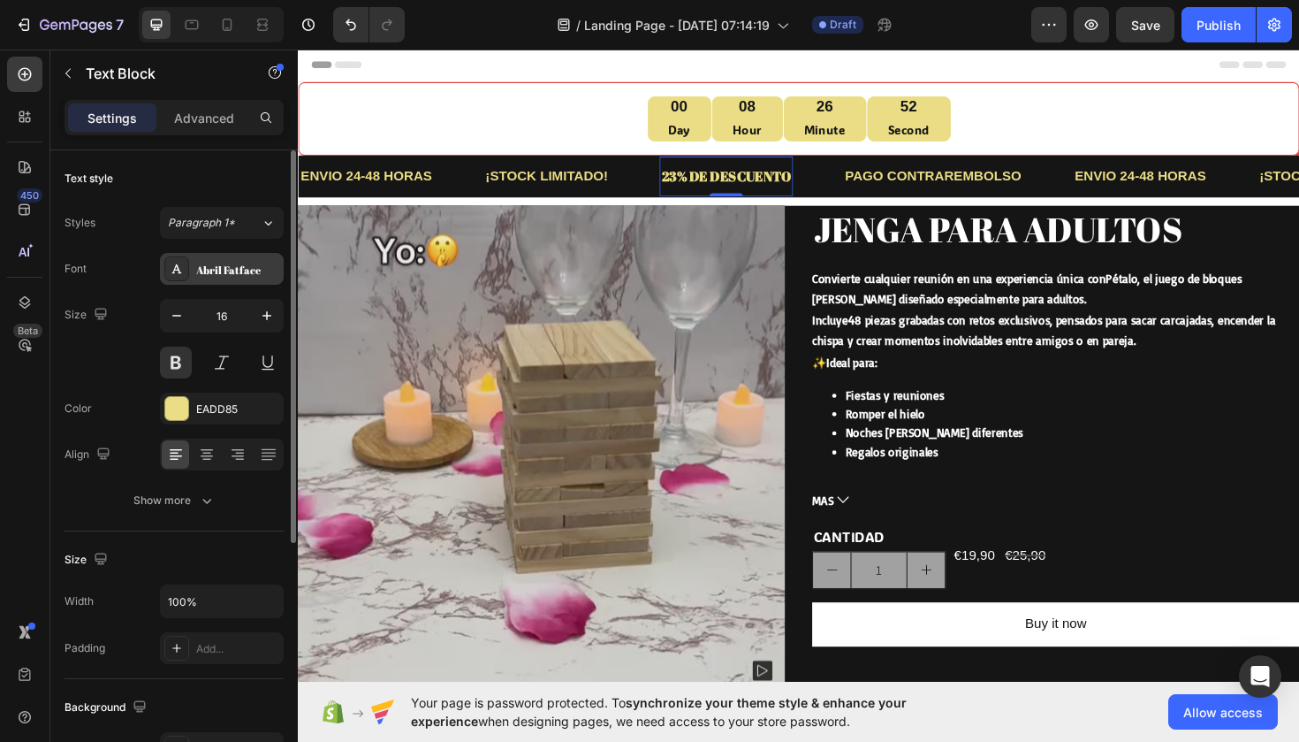
click at [228, 283] on div "Abril Fatface" at bounding box center [222, 269] width 124 height 32
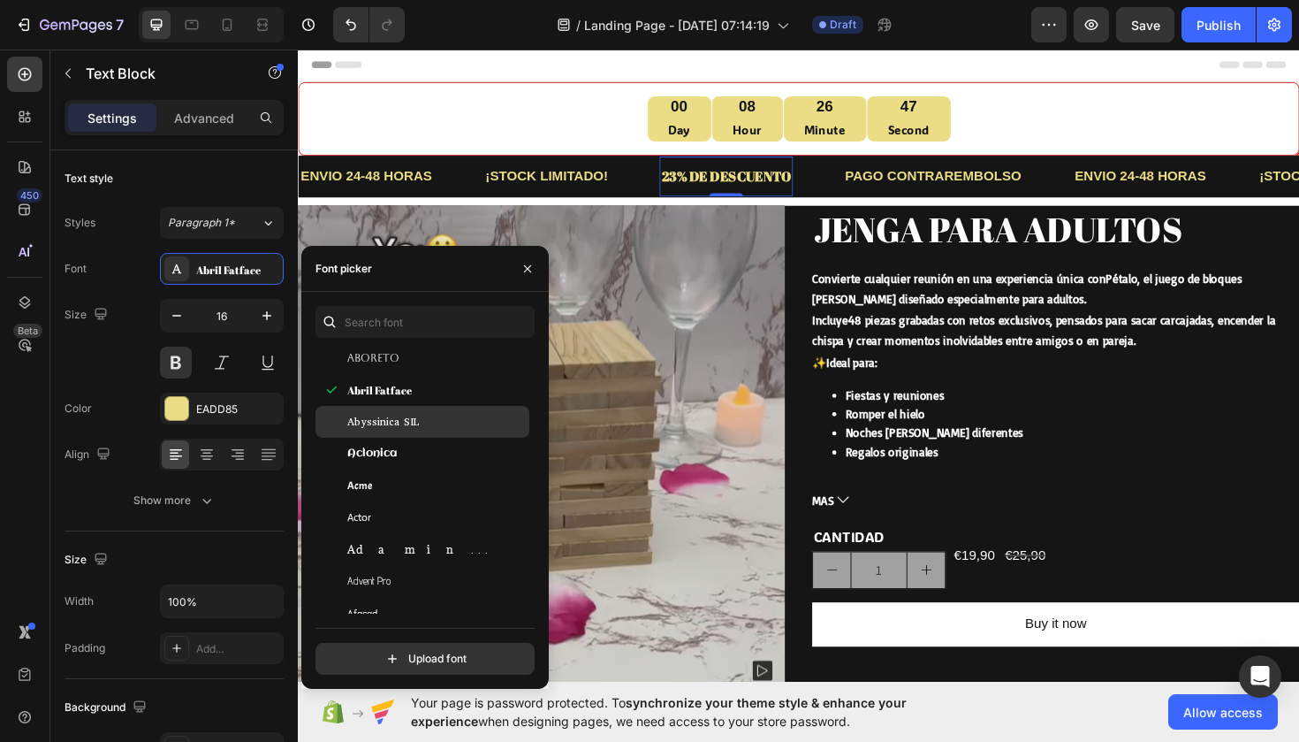
scroll to position [379, 0]
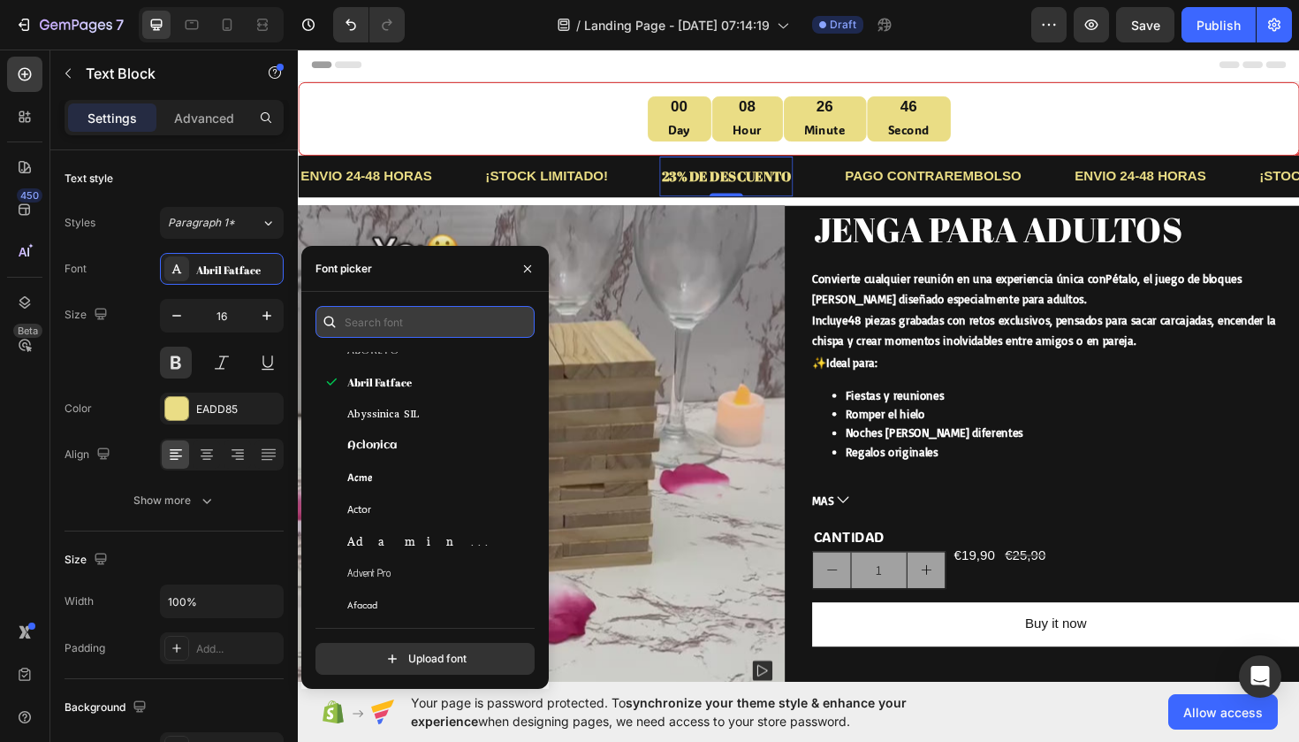
click at [408, 328] on input "text" at bounding box center [425, 322] width 219 height 32
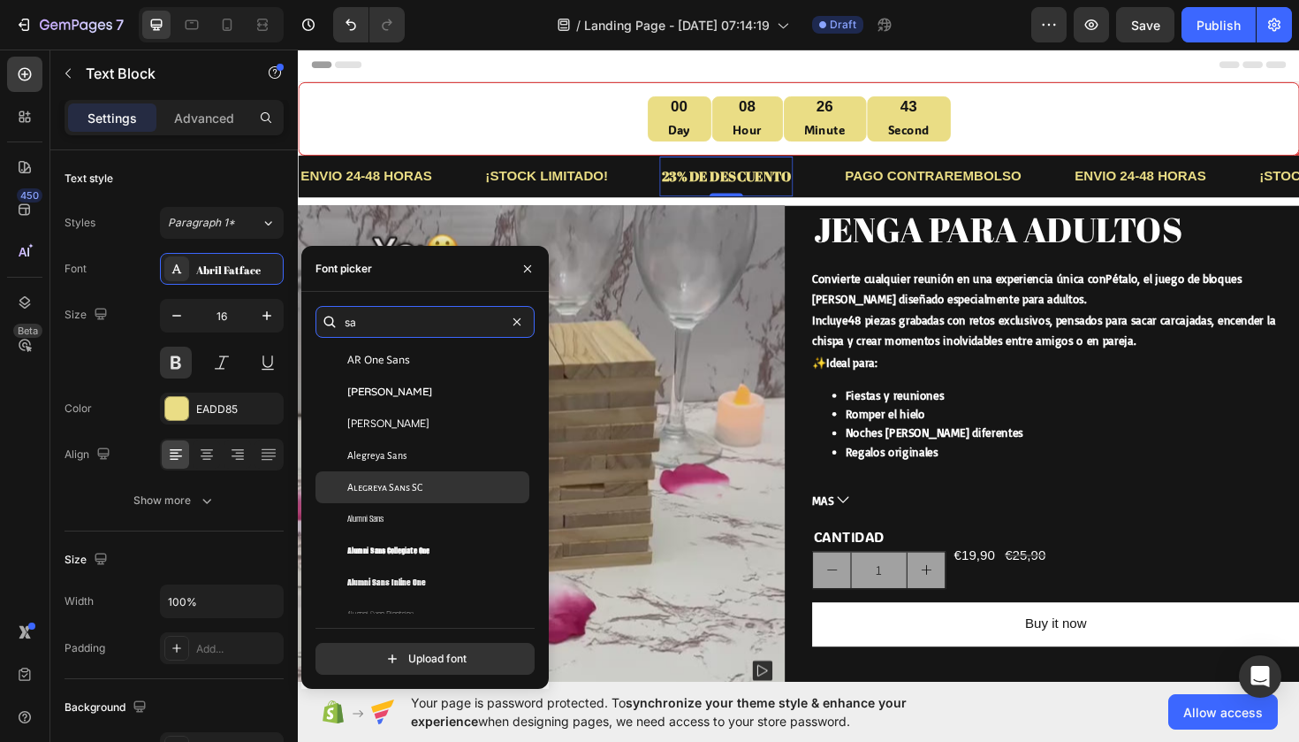
scroll to position [98, 0]
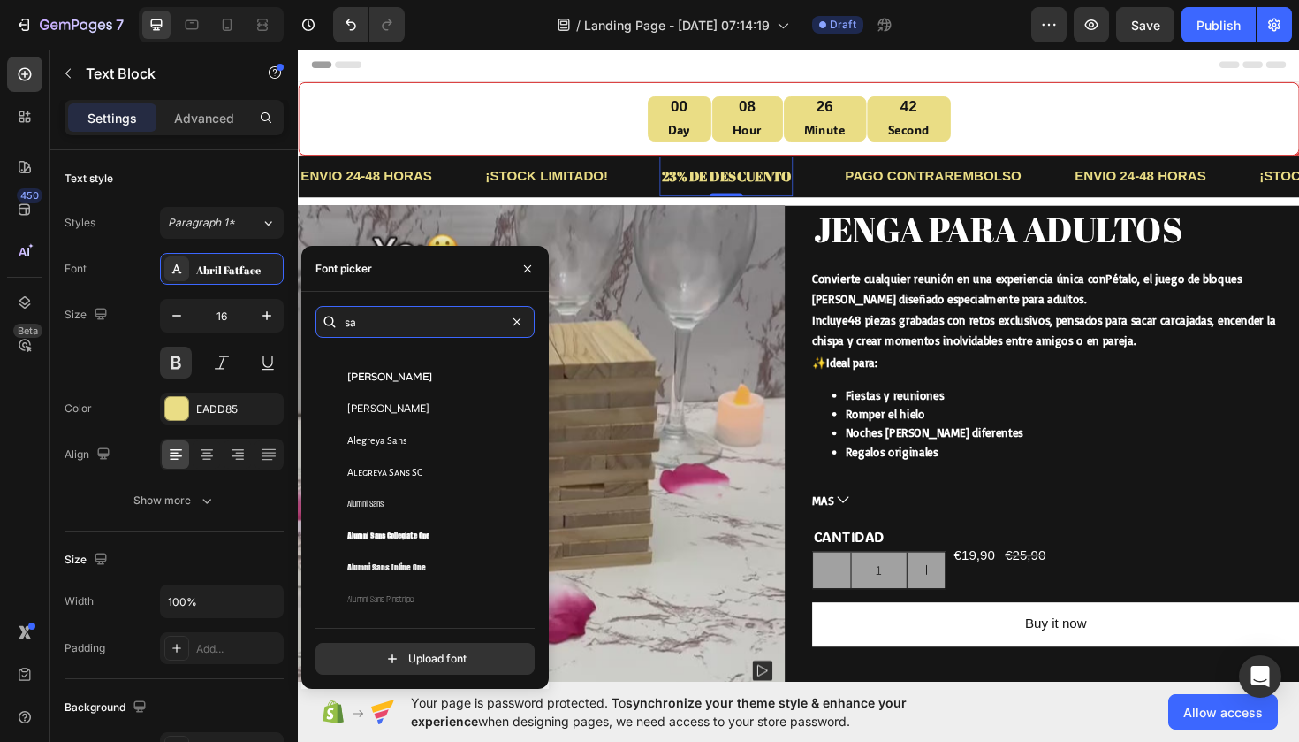
type input "san"
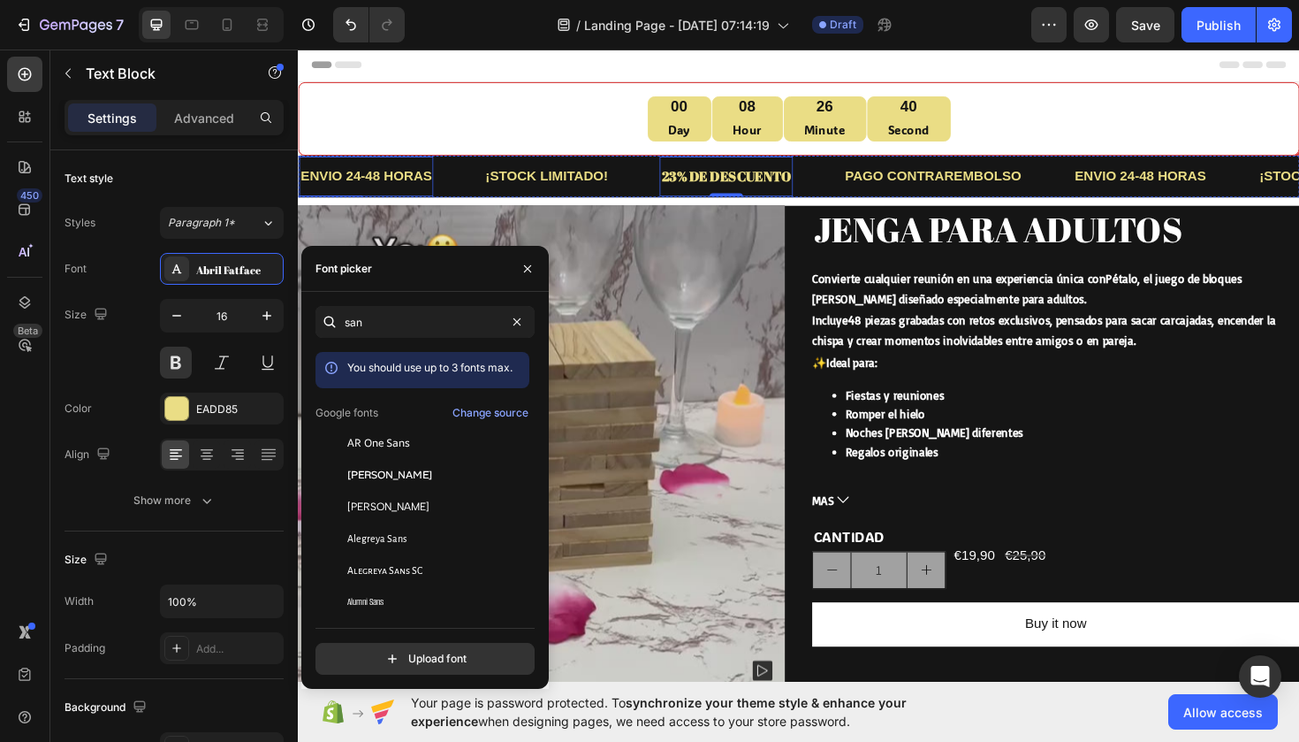
click at [398, 191] on p "ENVIO 24-48 HORAS" at bounding box center [370, 184] width 139 height 26
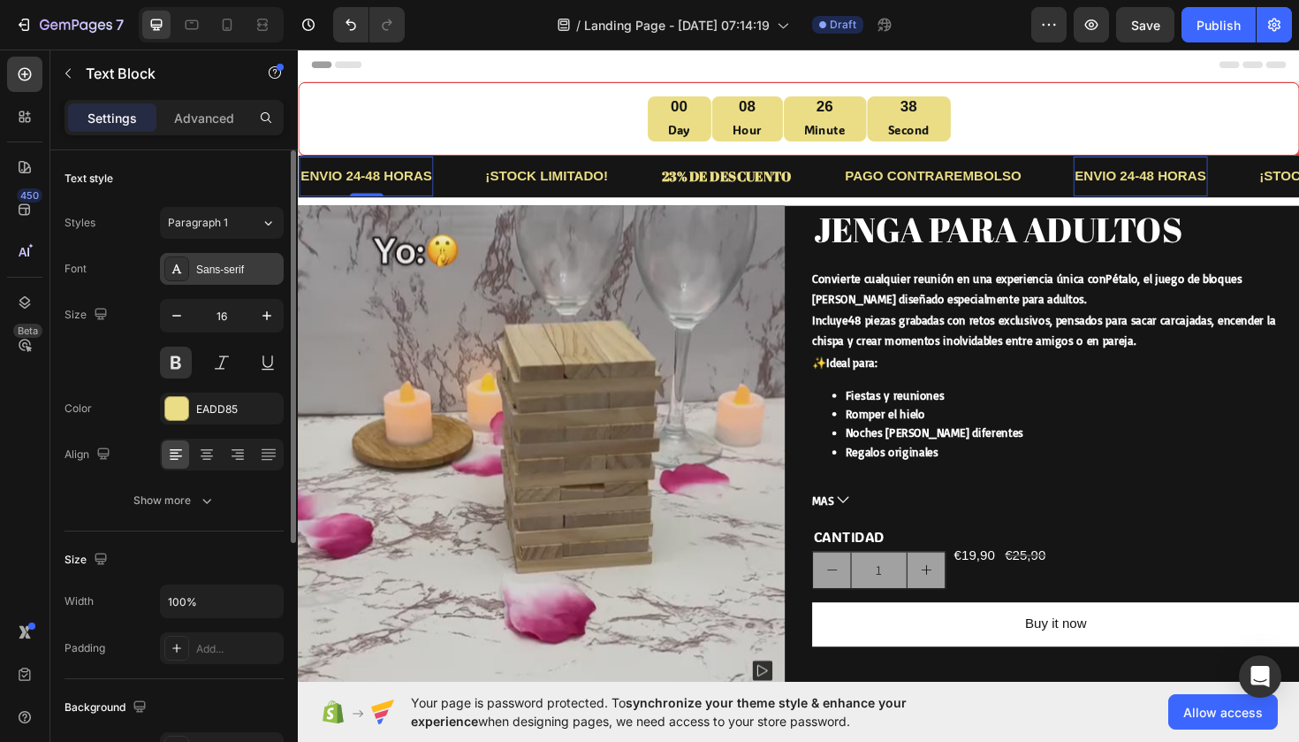
click at [251, 268] on div "Sans-serif" at bounding box center [237, 270] width 83 height 16
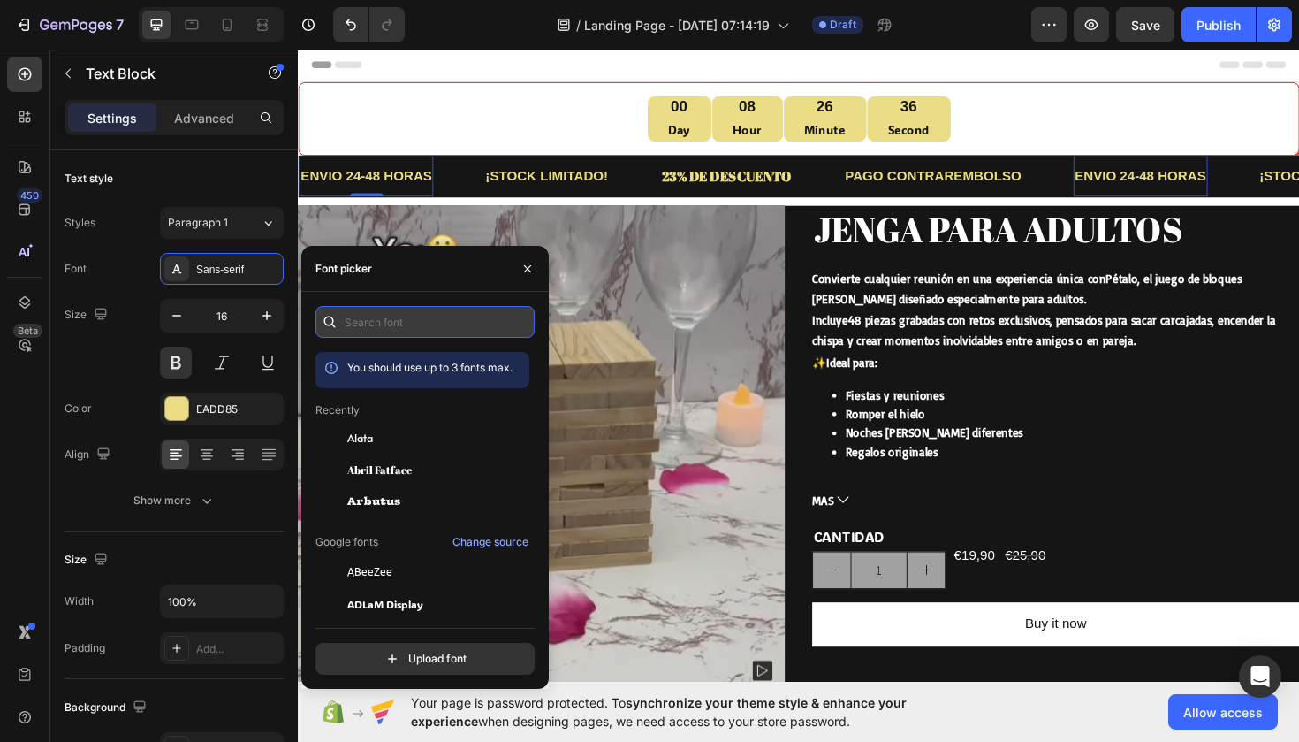
click at [363, 316] on input "text" at bounding box center [425, 322] width 219 height 32
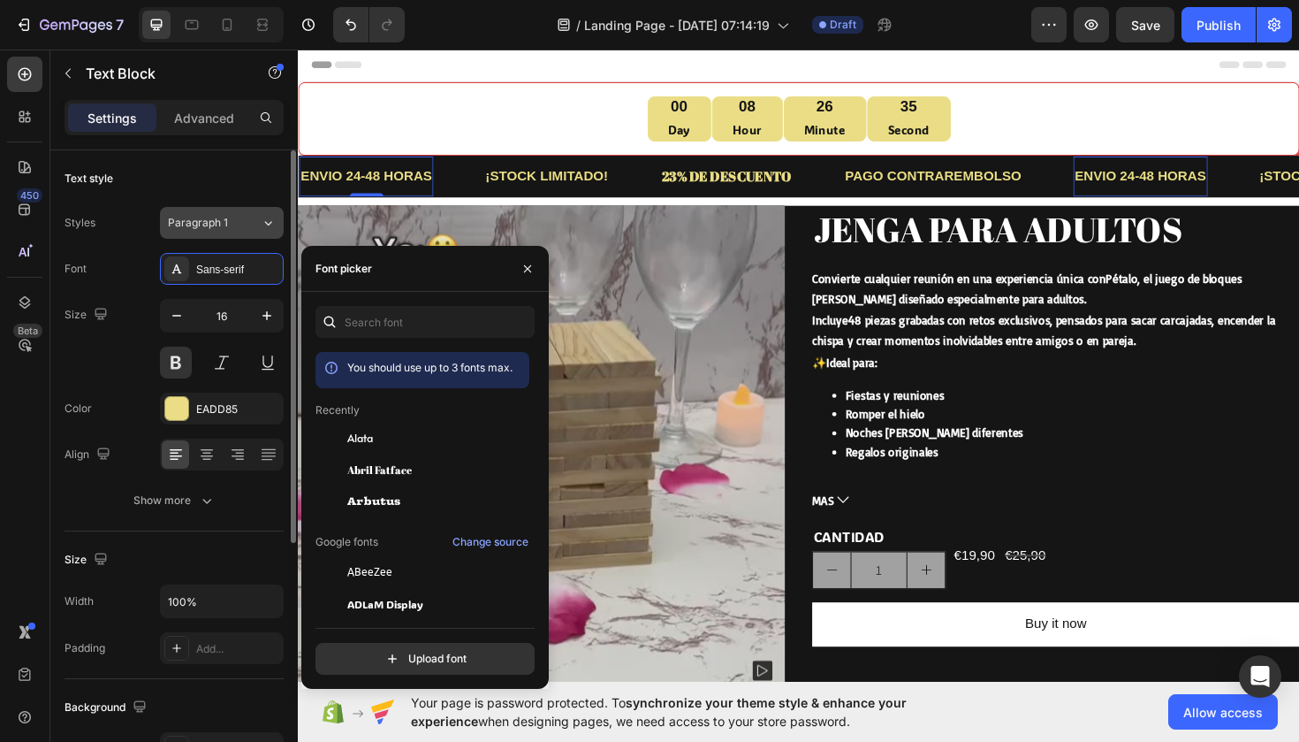
click at [224, 226] on span "Paragraph 1" at bounding box center [198, 223] width 60 height 16
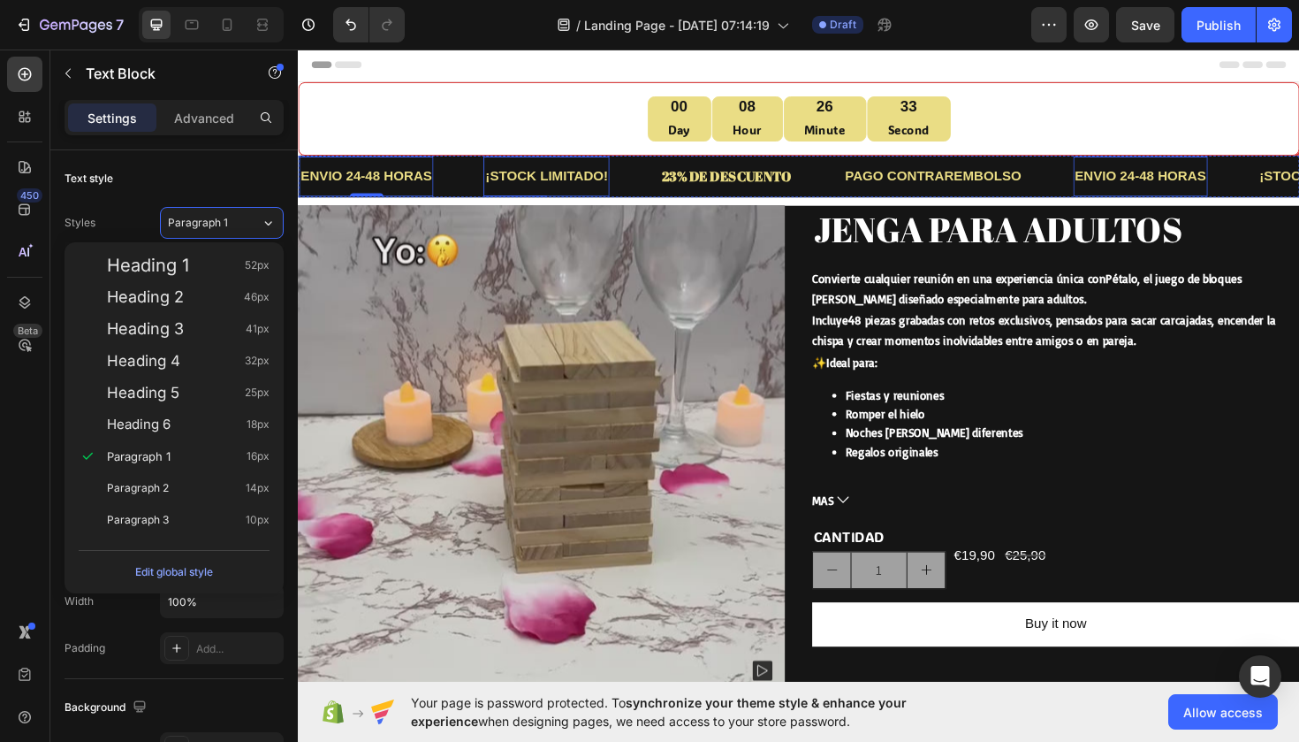
click at [578, 169] on div "¡STOCK LIMITADO! Text Block" at bounding box center [560, 184] width 133 height 43
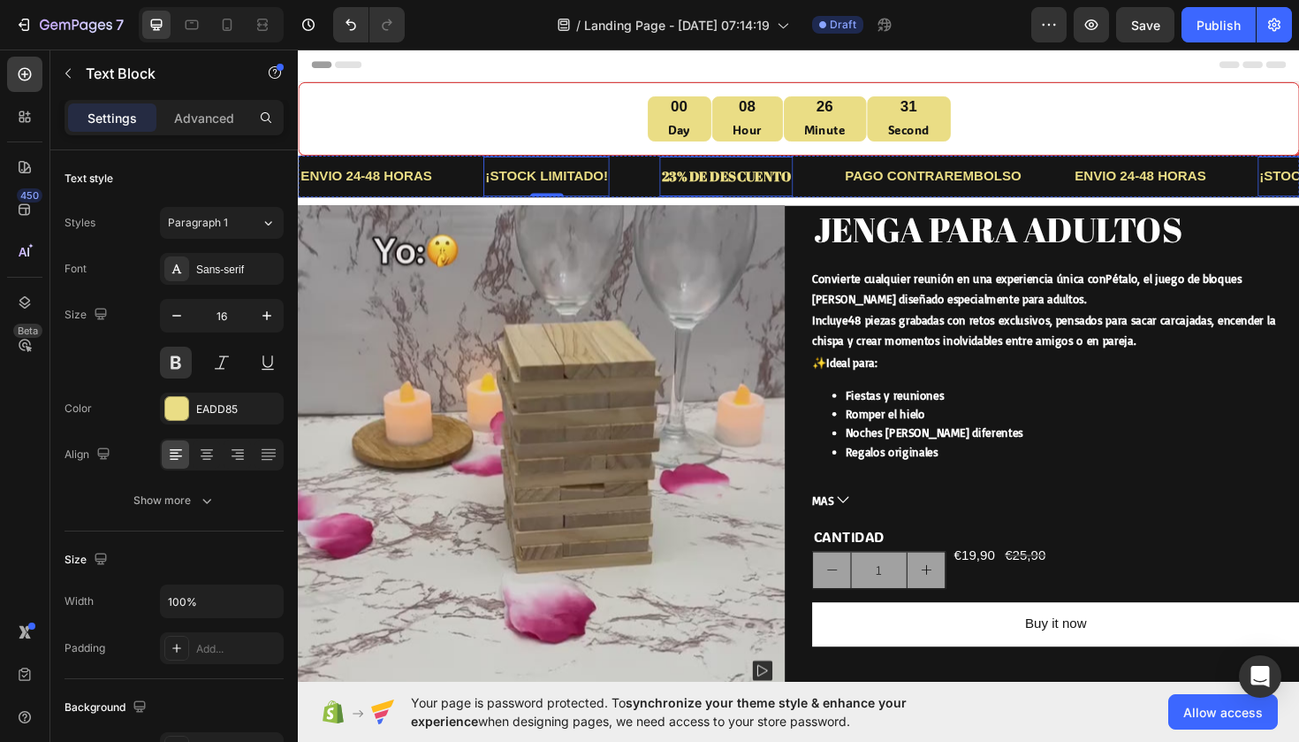
click at [710, 170] on div "23% DE DESCUENTO" at bounding box center [751, 184] width 141 height 29
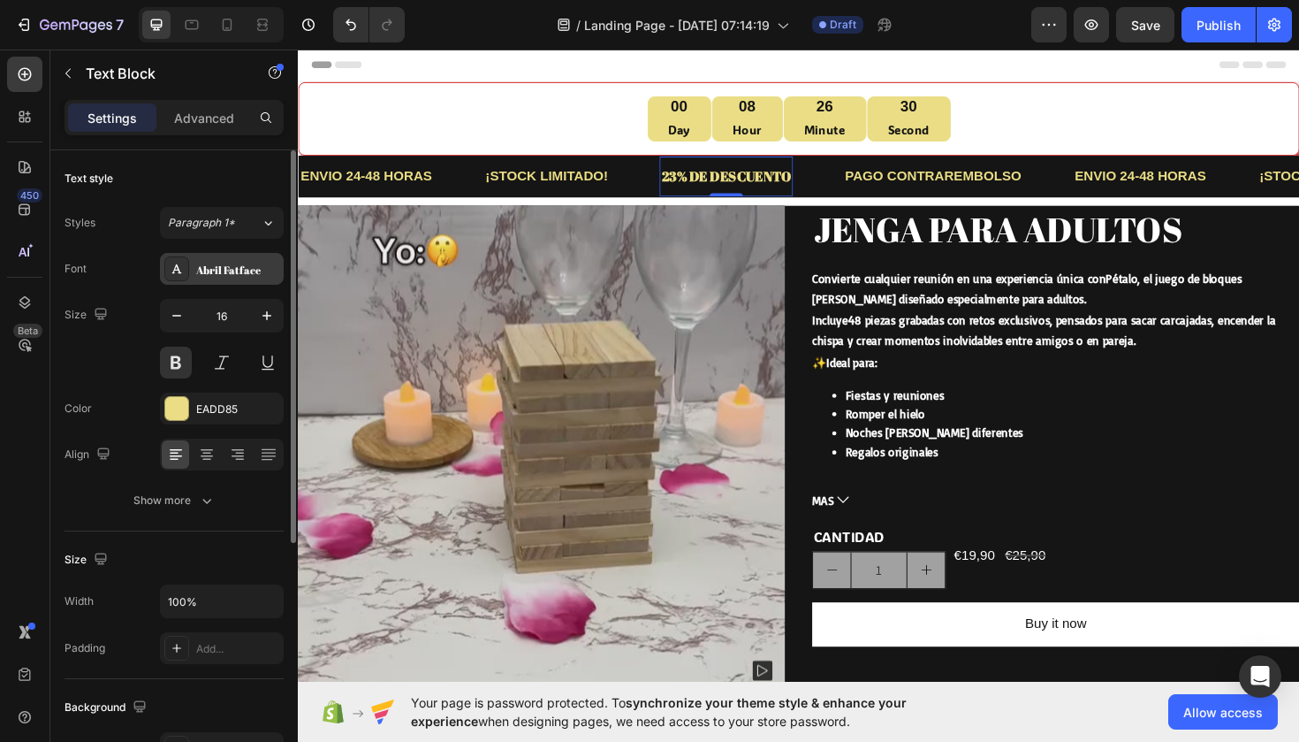
click at [223, 273] on div "Abril Fatface" at bounding box center [237, 270] width 83 height 16
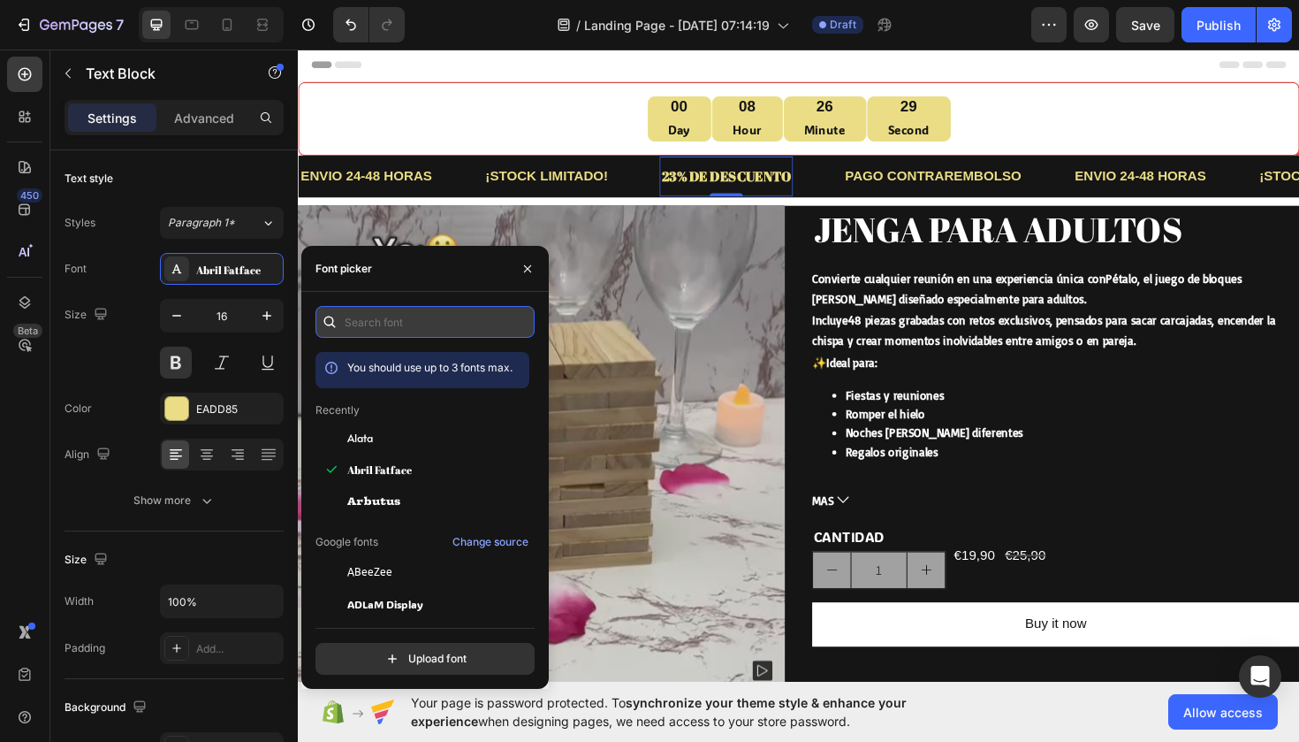
click at [402, 330] on input "text" at bounding box center [425, 322] width 219 height 32
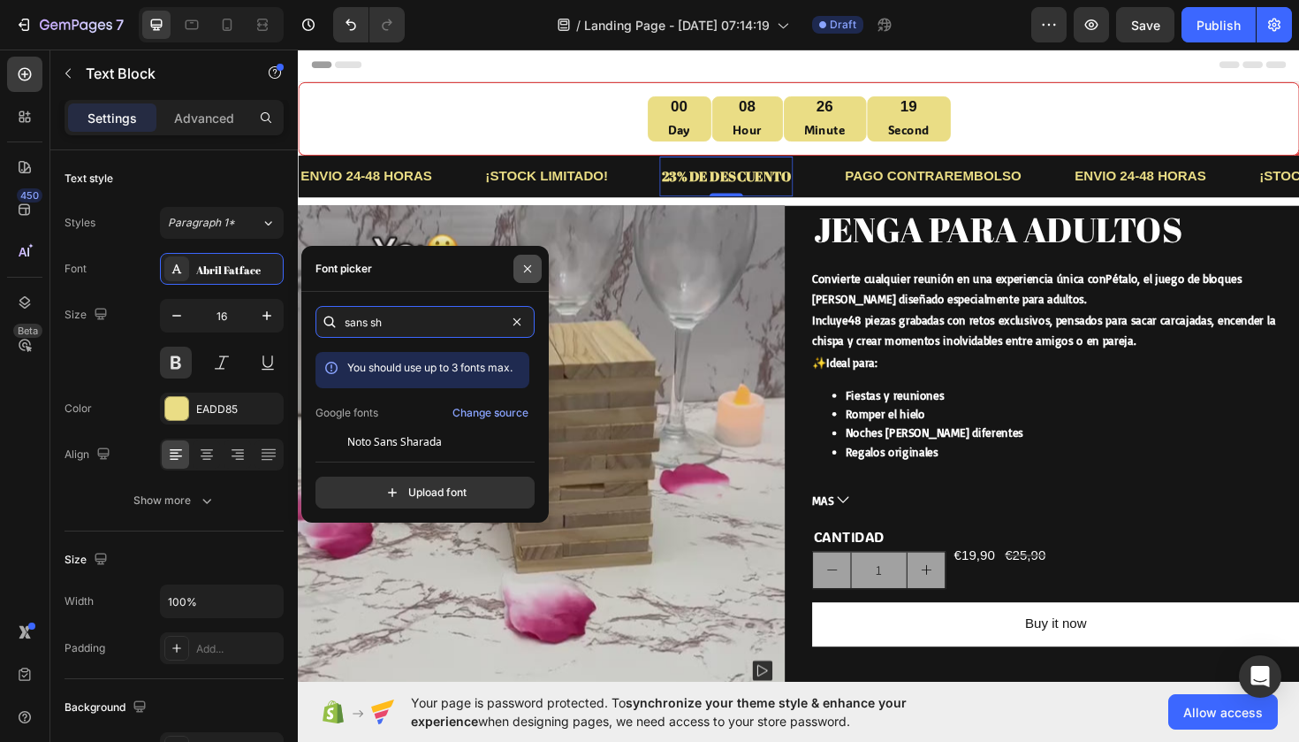
type input "sans sh"
click at [533, 273] on icon "button" at bounding box center [528, 269] width 14 height 14
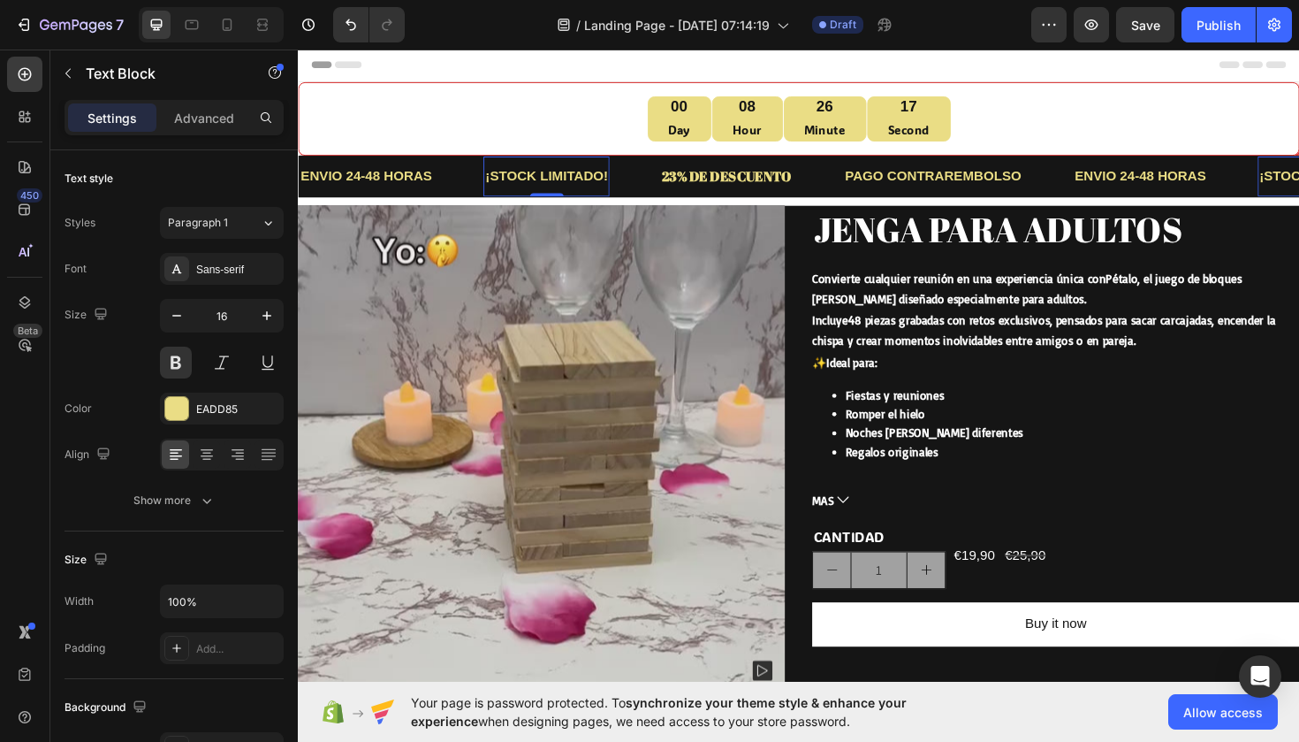
click at [601, 175] on p "¡STOCK LIMITADO!" at bounding box center [561, 184] width 130 height 26
click at [259, 269] on div "Sans-serif" at bounding box center [237, 270] width 83 height 16
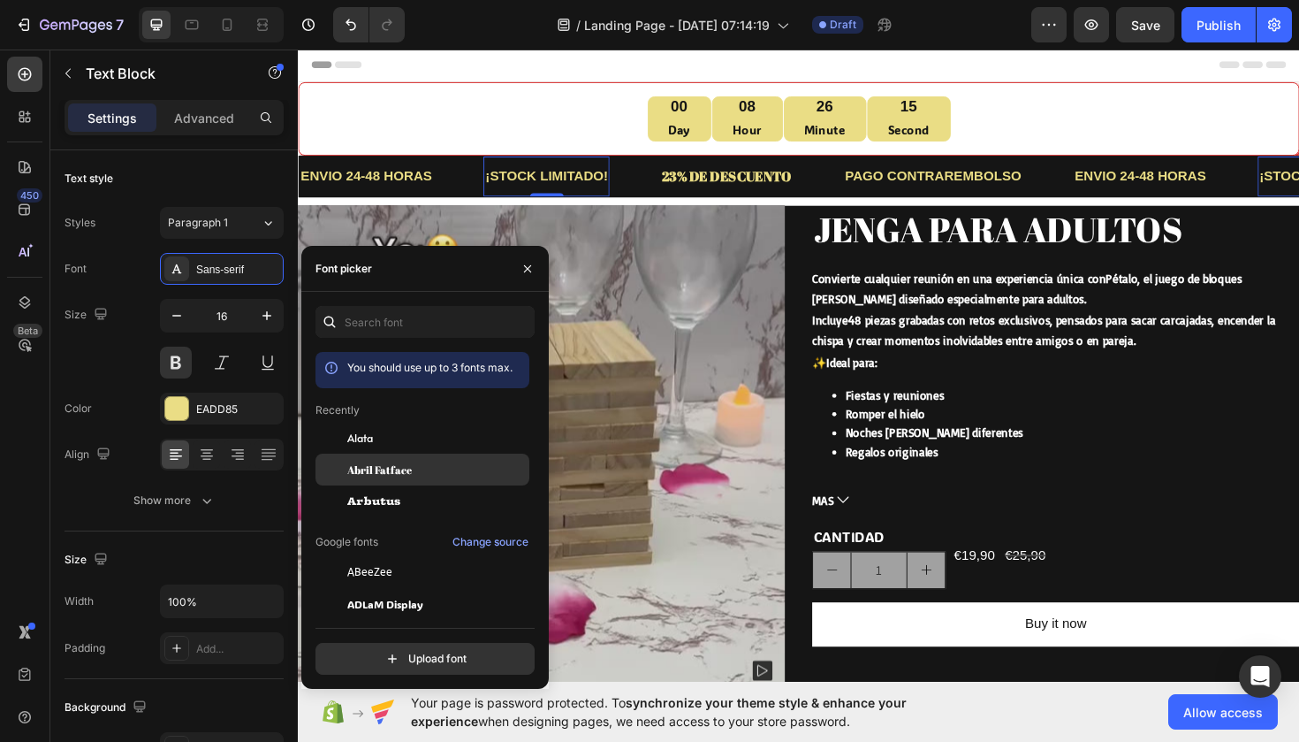
click at [391, 468] on span "Abril Fatface" at bounding box center [379, 469] width 65 height 16
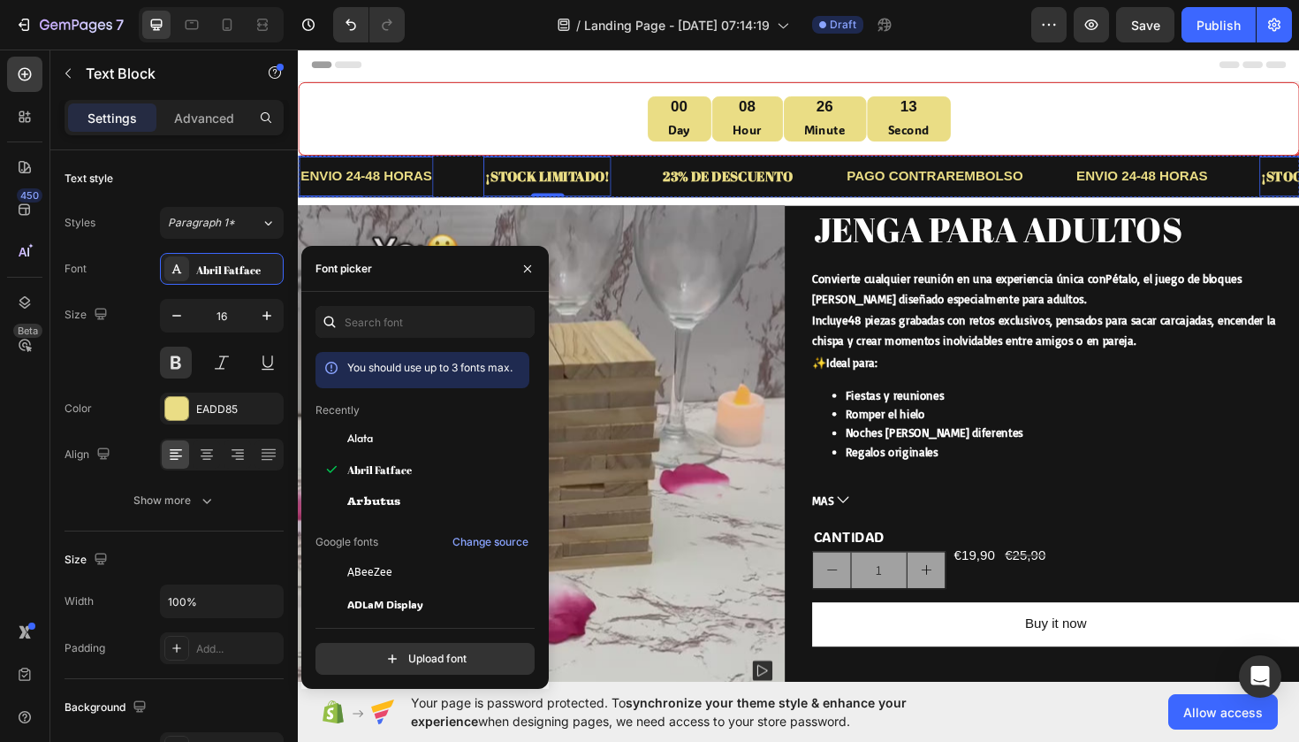
click at [385, 175] on p "ENVIO 24-48 HORAS" at bounding box center [370, 184] width 139 height 26
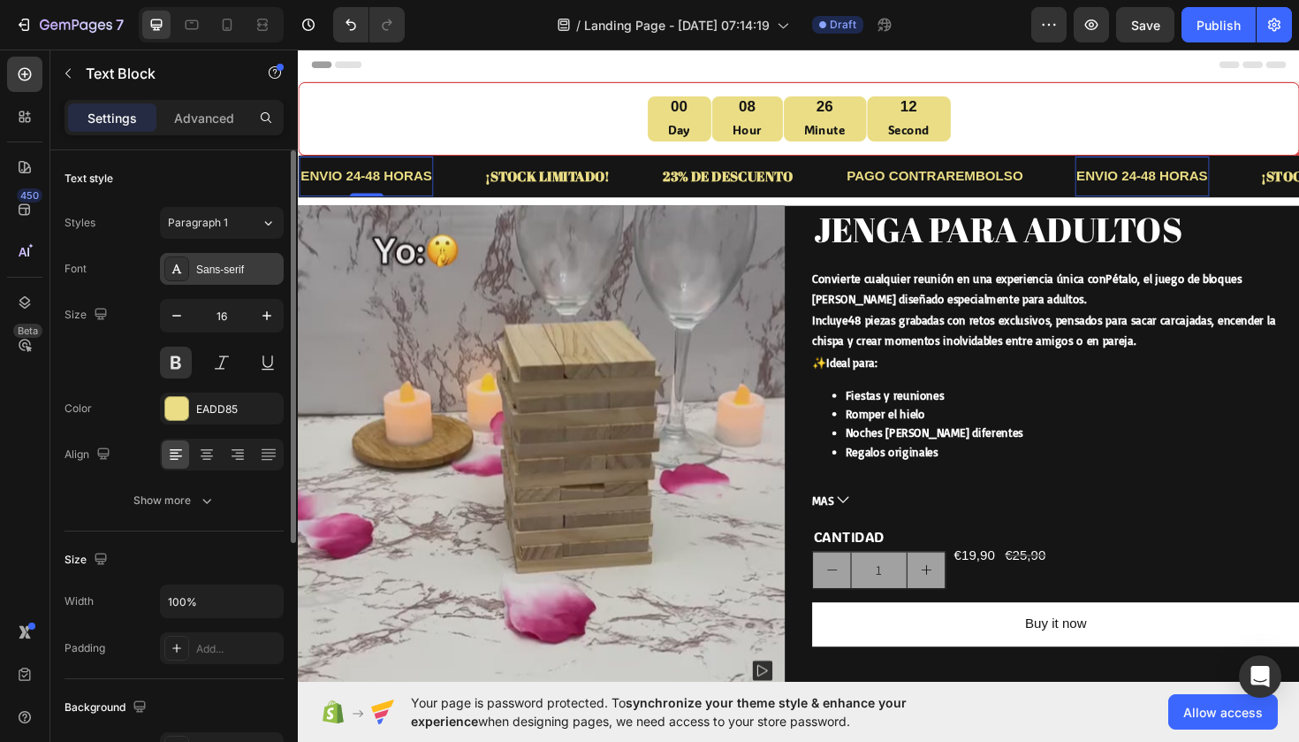
click at [233, 274] on div "Sans-serif" at bounding box center [237, 270] width 83 height 16
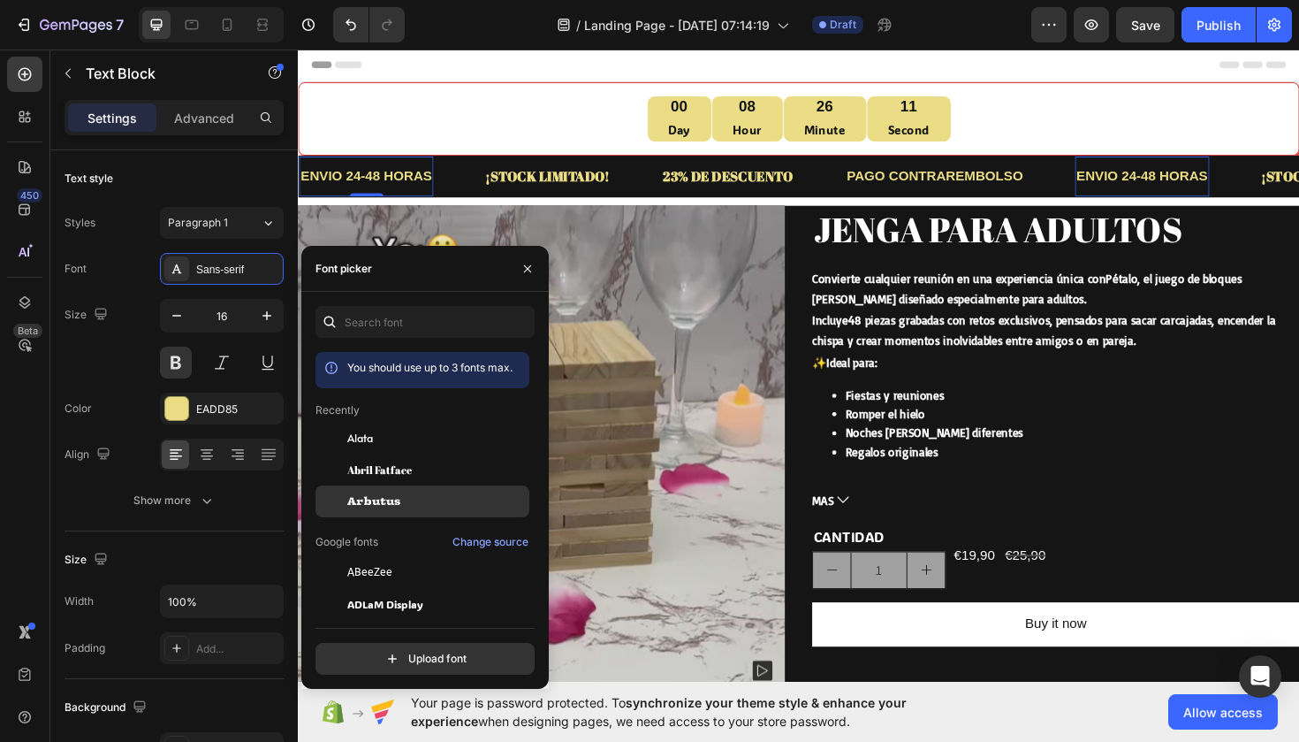
click at [388, 497] on span "Arbutus" at bounding box center [373, 501] width 53 height 16
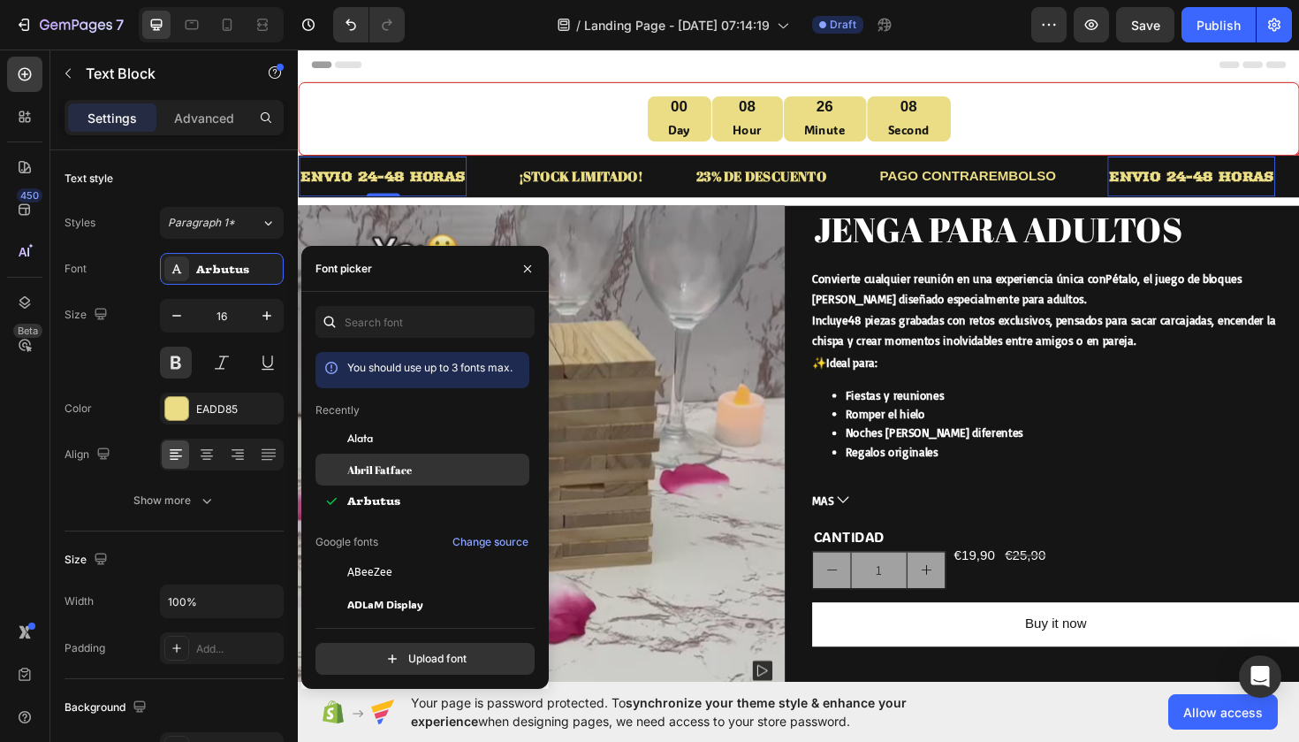
click at [389, 469] on span "Abril Fatface" at bounding box center [379, 469] width 65 height 16
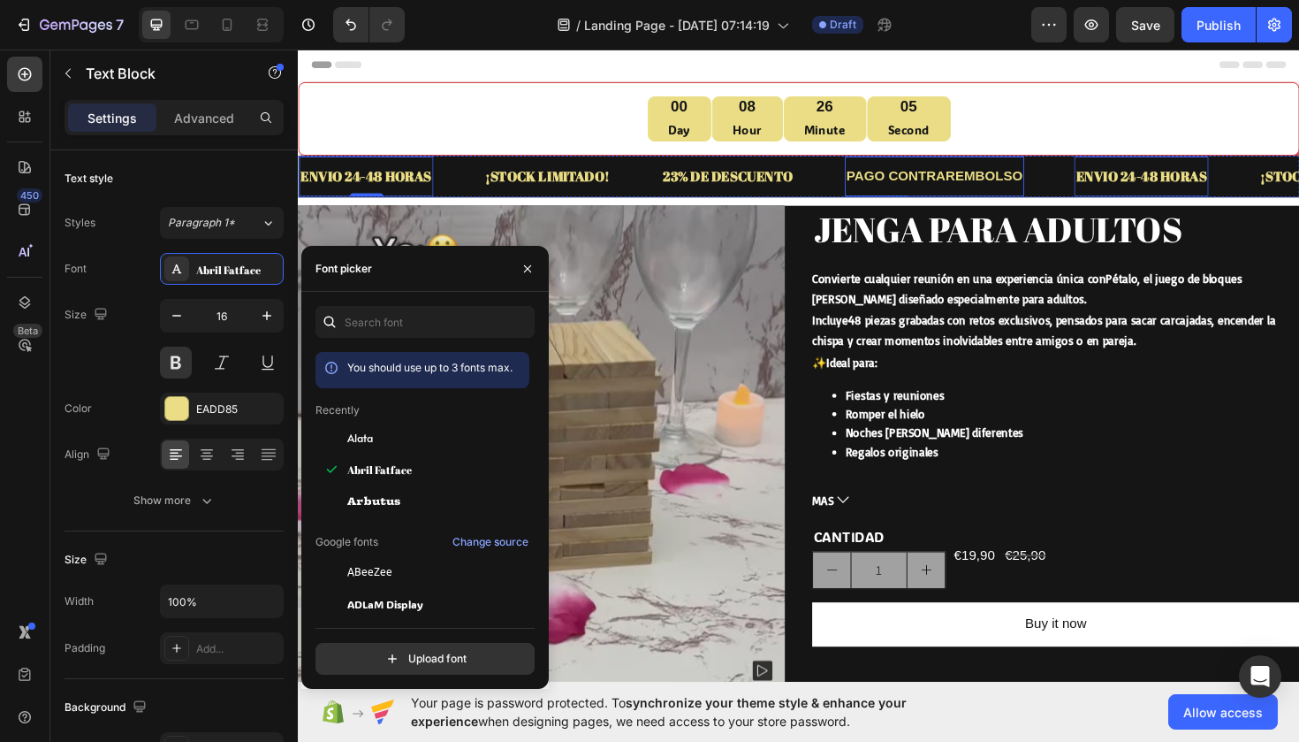
click at [1003, 185] on p "PAGO CONTRAREMBOLSO" at bounding box center [972, 184] width 187 height 26
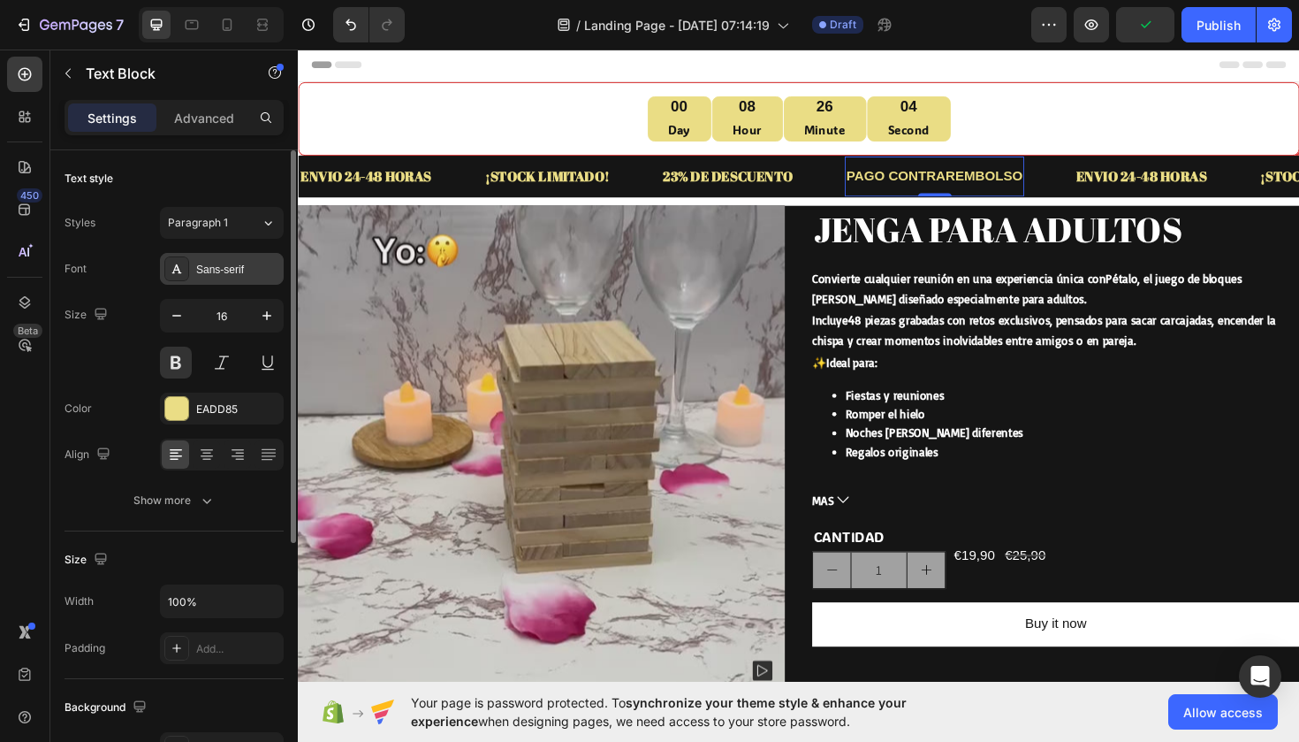
click at [214, 262] on div "Sans-serif" at bounding box center [237, 270] width 83 height 16
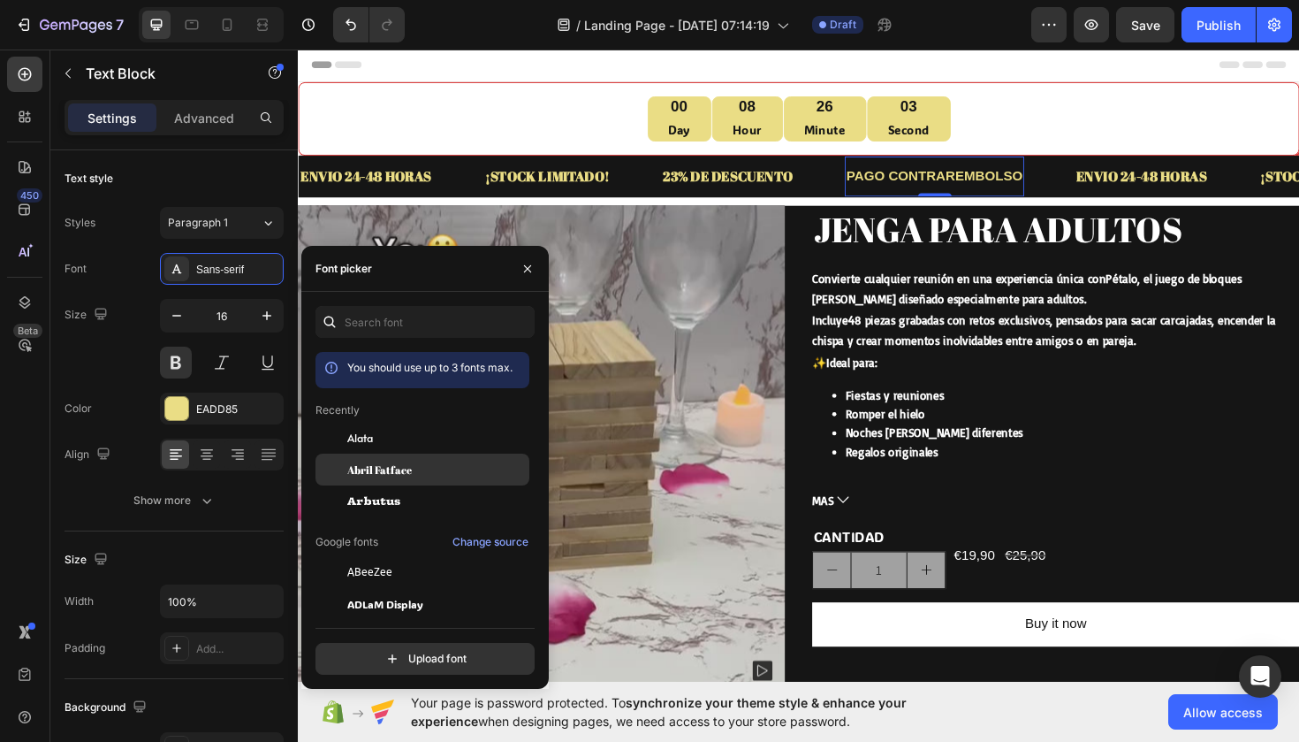
click at [431, 464] on div "Abril Fatface" at bounding box center [436, 469] width 179 height 16
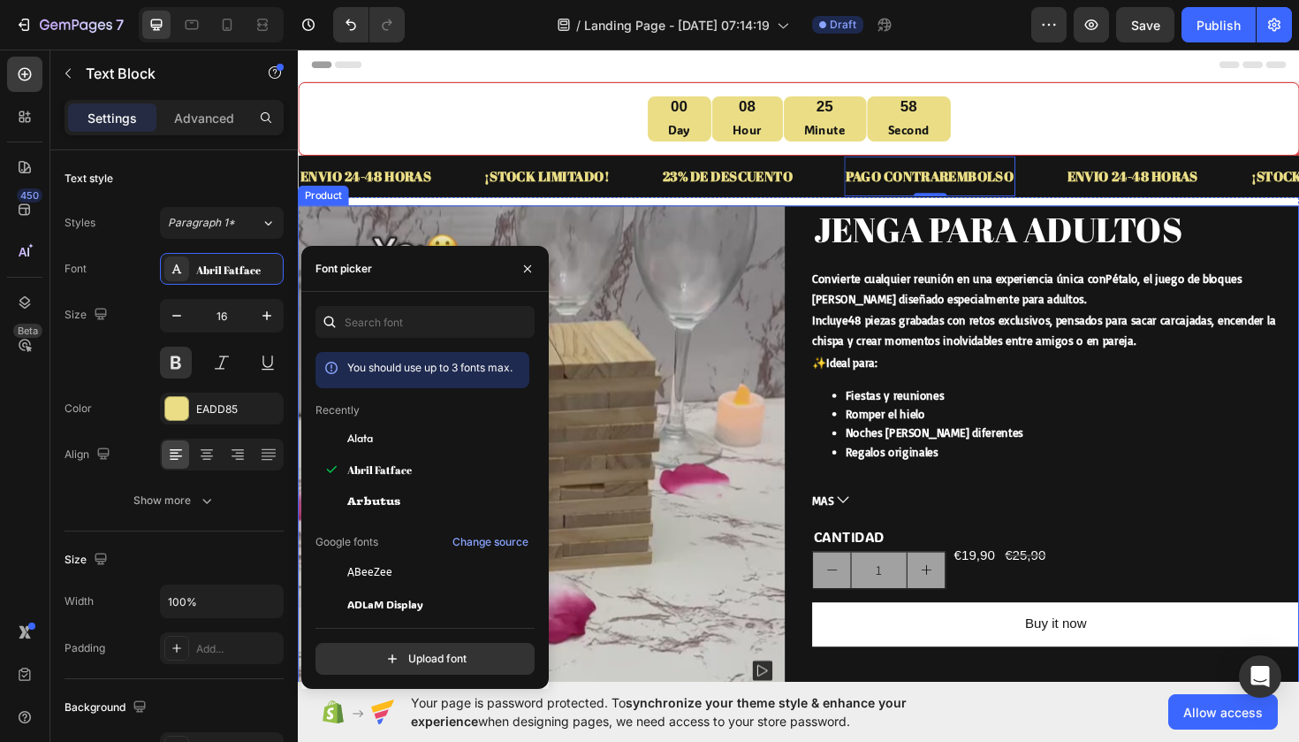
click at [827, 262] on div "Product Images Icon Icon Icon Icon Icon Icon List JENGA PARA ADULTOS Product Ti…" at bounding box center [828, 487] width 1061 height 545
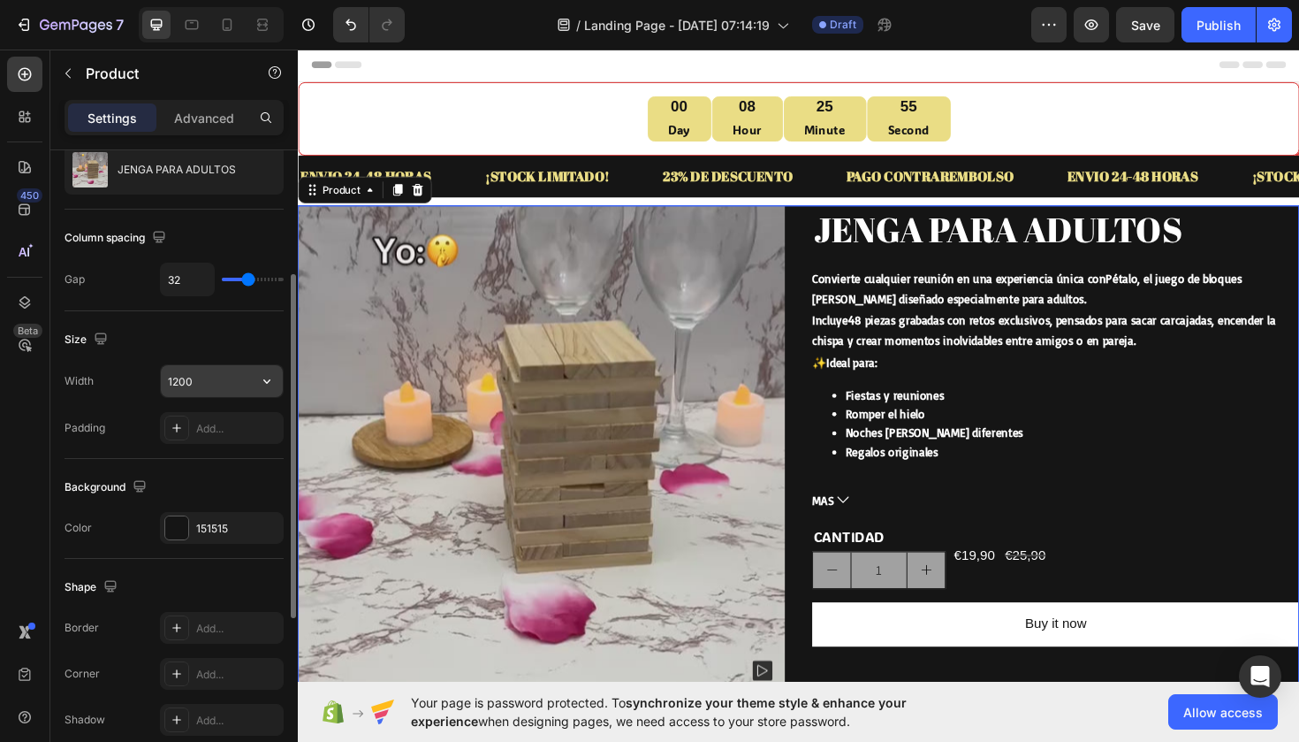
scroll to position [200, 0]
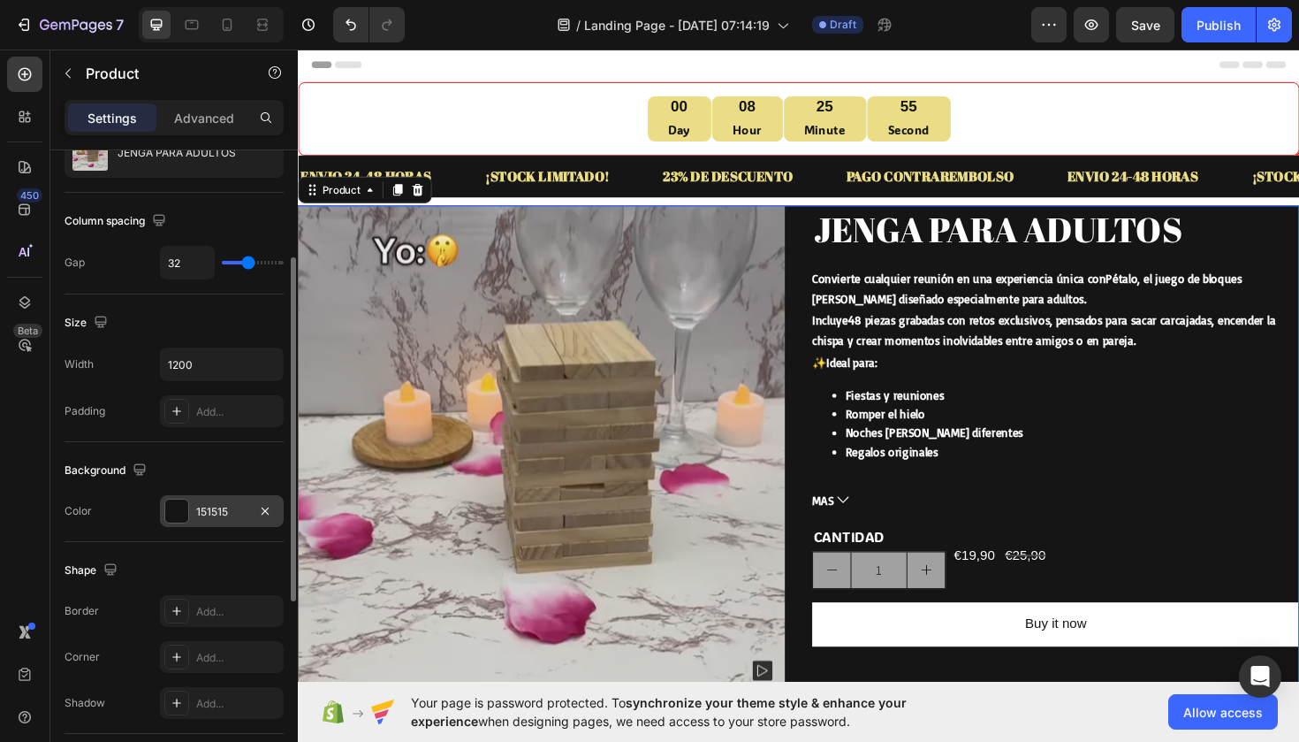
click at [177, 516] on div at bounding box center [176, 510] width 23 height 23
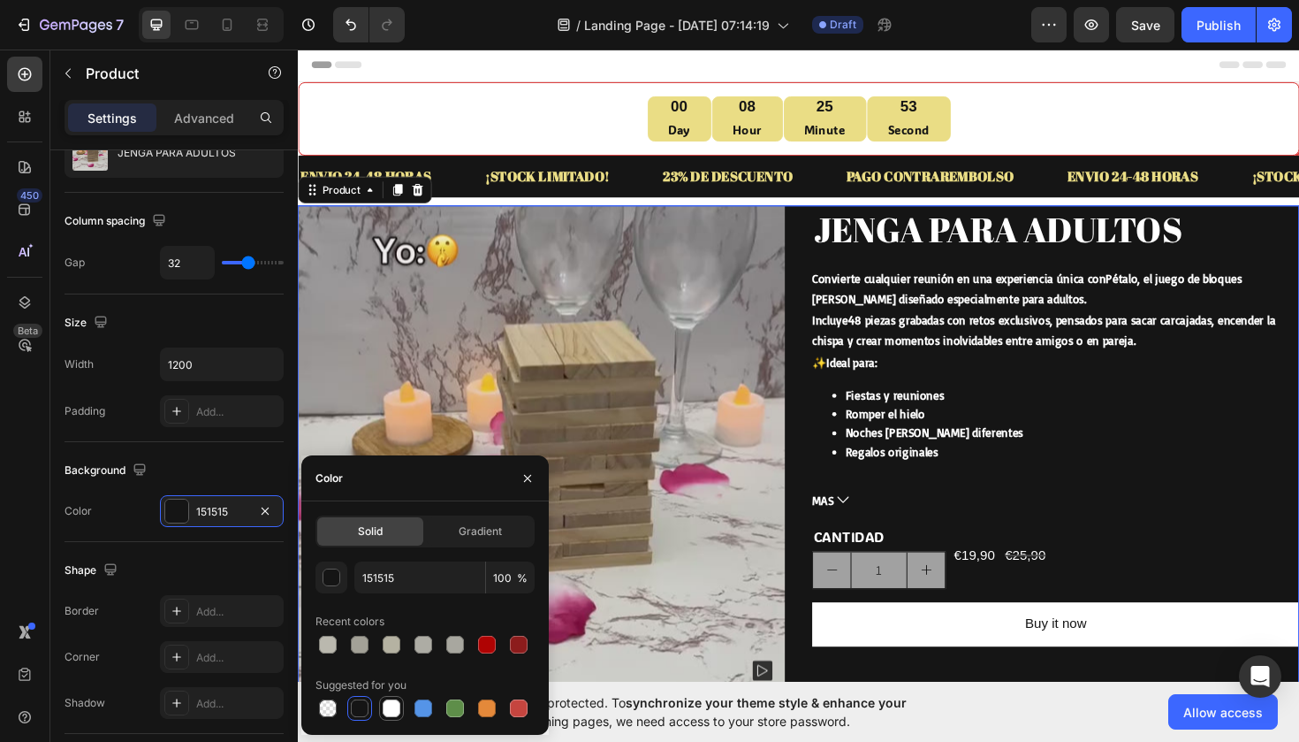
click at [388, 706] on div at bounding box center [392, 708] width 18 height 18
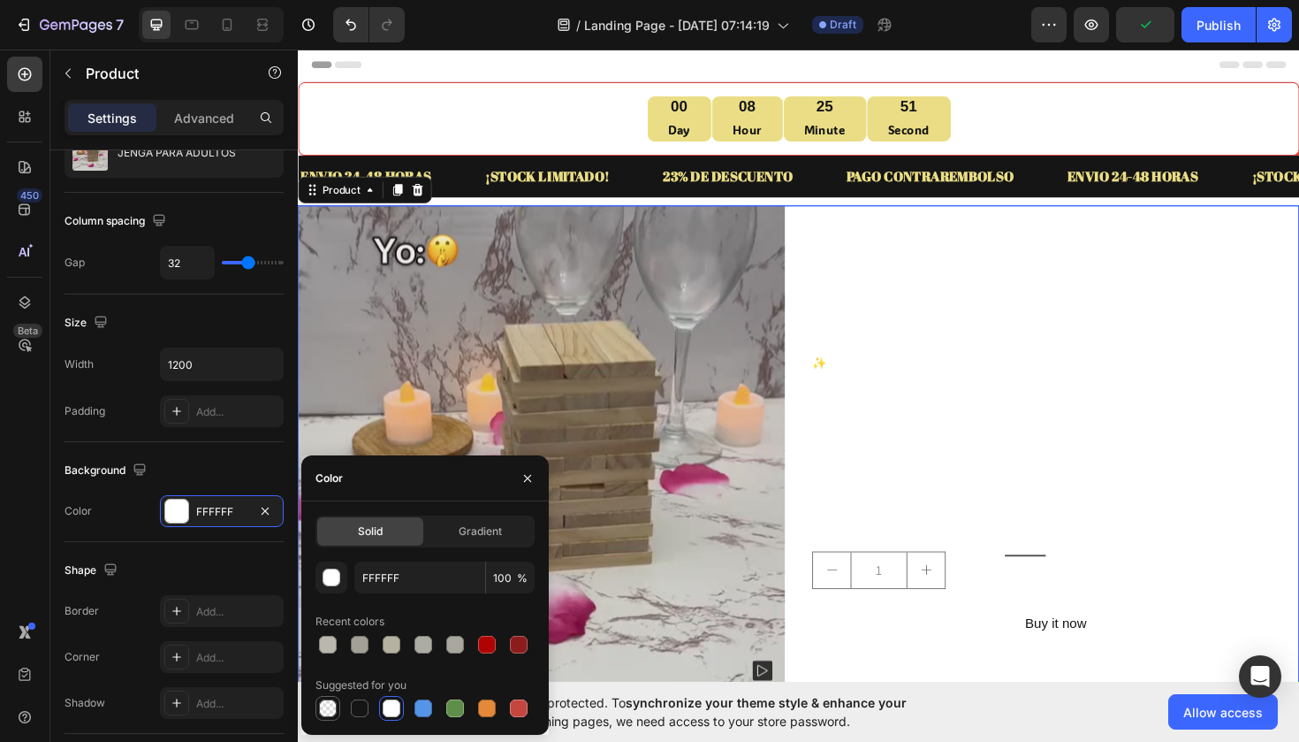
click at [329, 705] on div at bounding box center [328, 708] width 18 height 18
type input "000000"
type input "0"
click at [329, 705] on div at bounding box center [328, 708] width 18 height 18
click at [358, 718] on div at bounding box center [359, 707] width 21 height 21
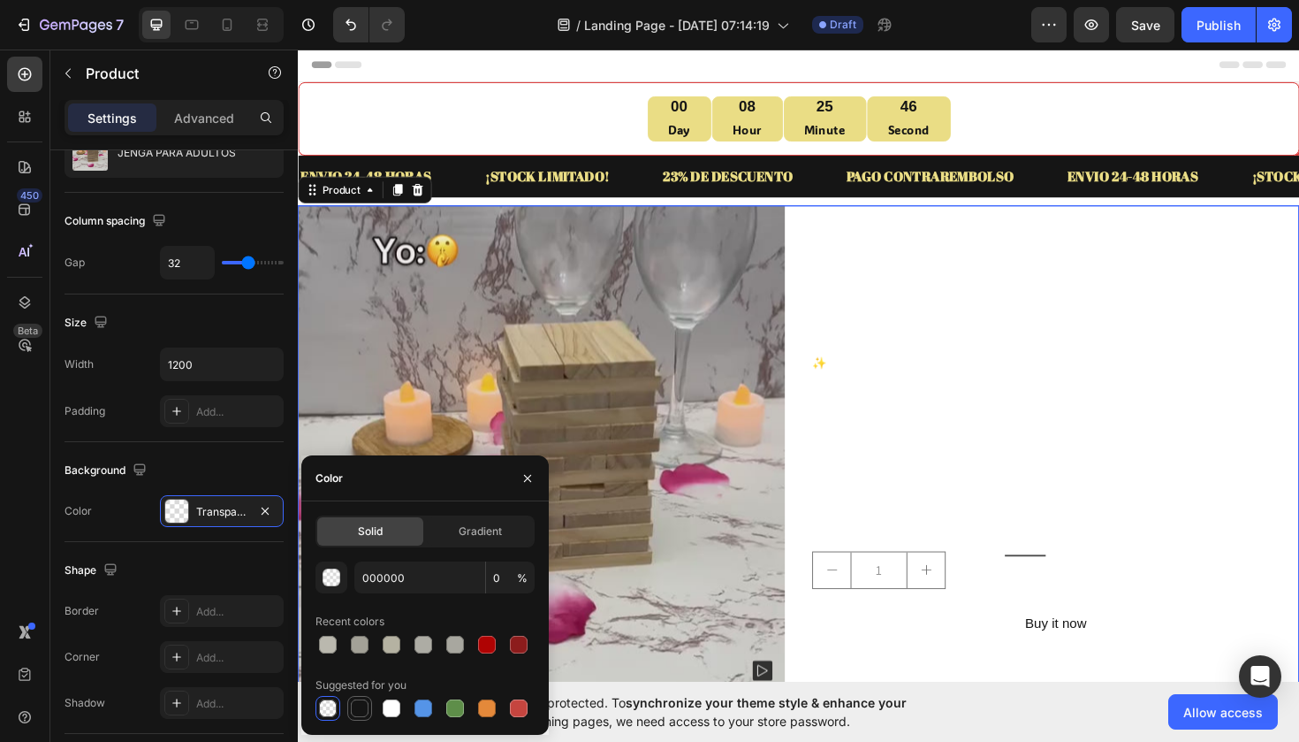
type input "151515"
type input "100"
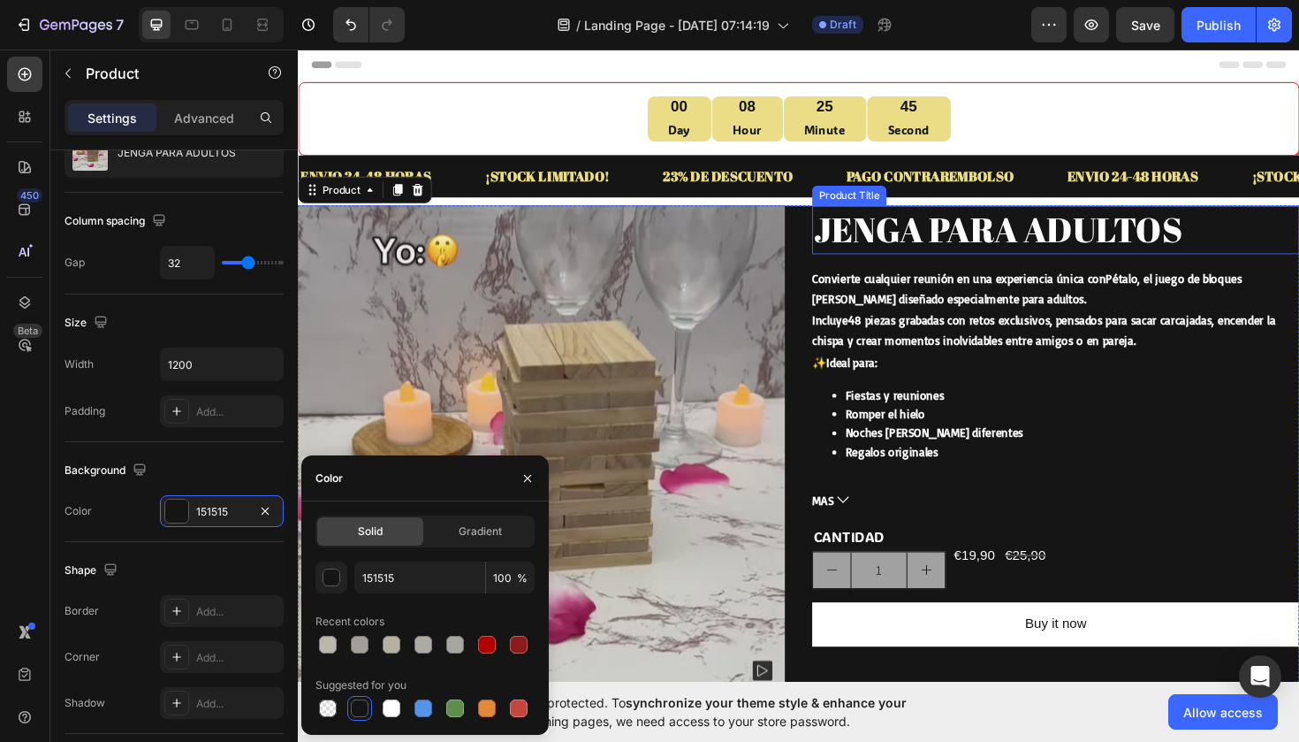
click at [898, 249] on h2 "JENGA PARA ADULTOS" at bounding box center [1100, 240] width 516 height 50
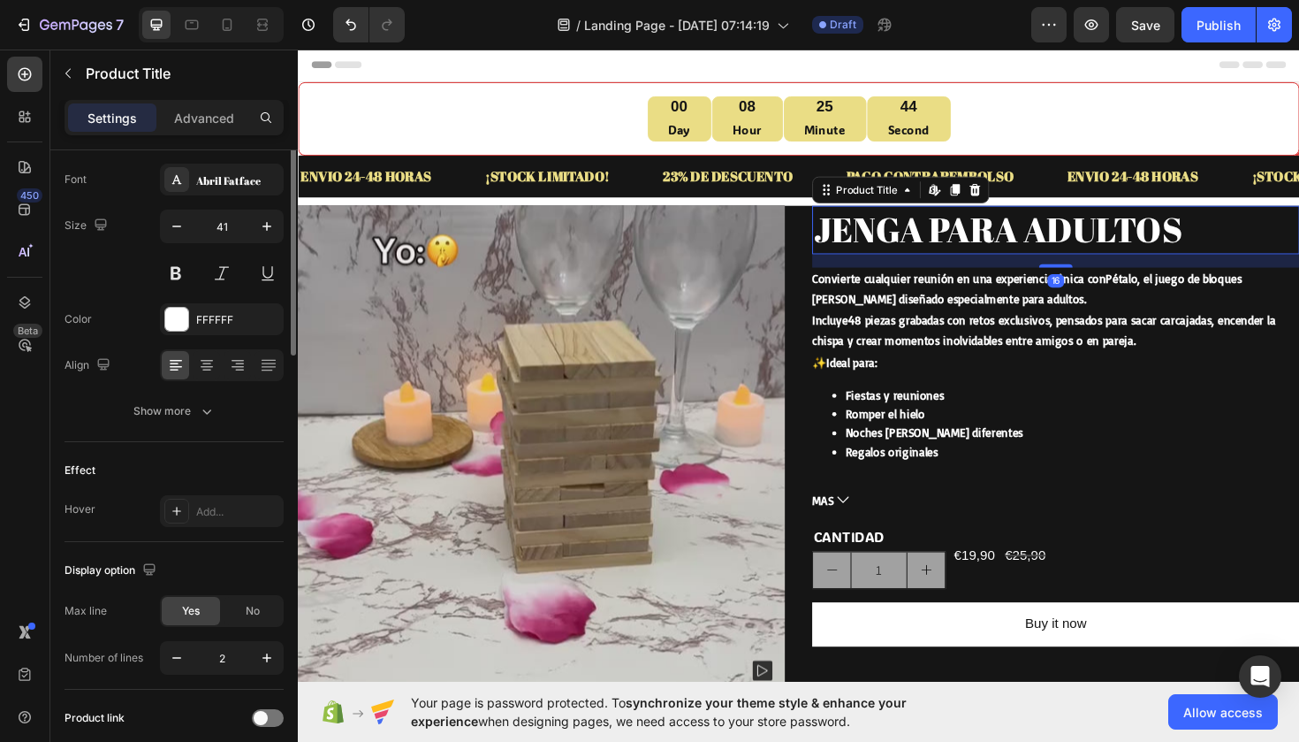
scroll to position [0, 0]
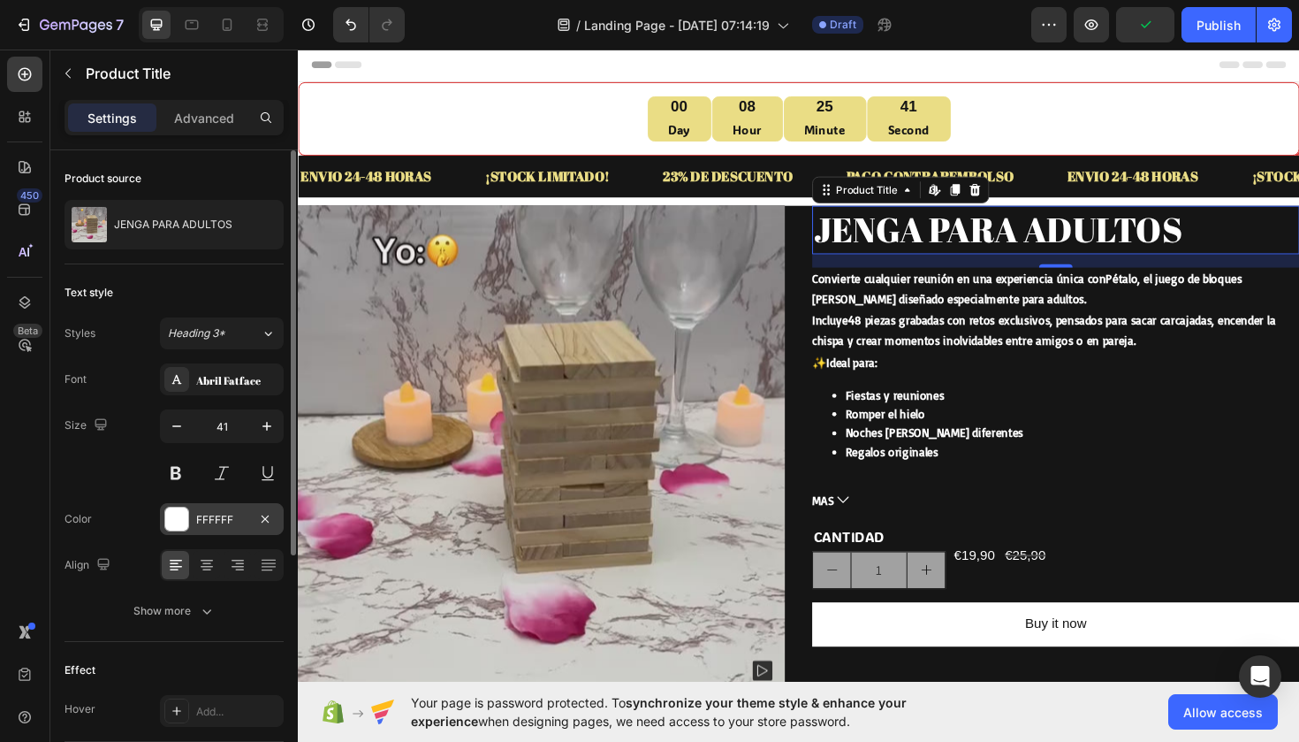
click at [174, 529] on div at bounding box center [176, 518] width 23 height 23
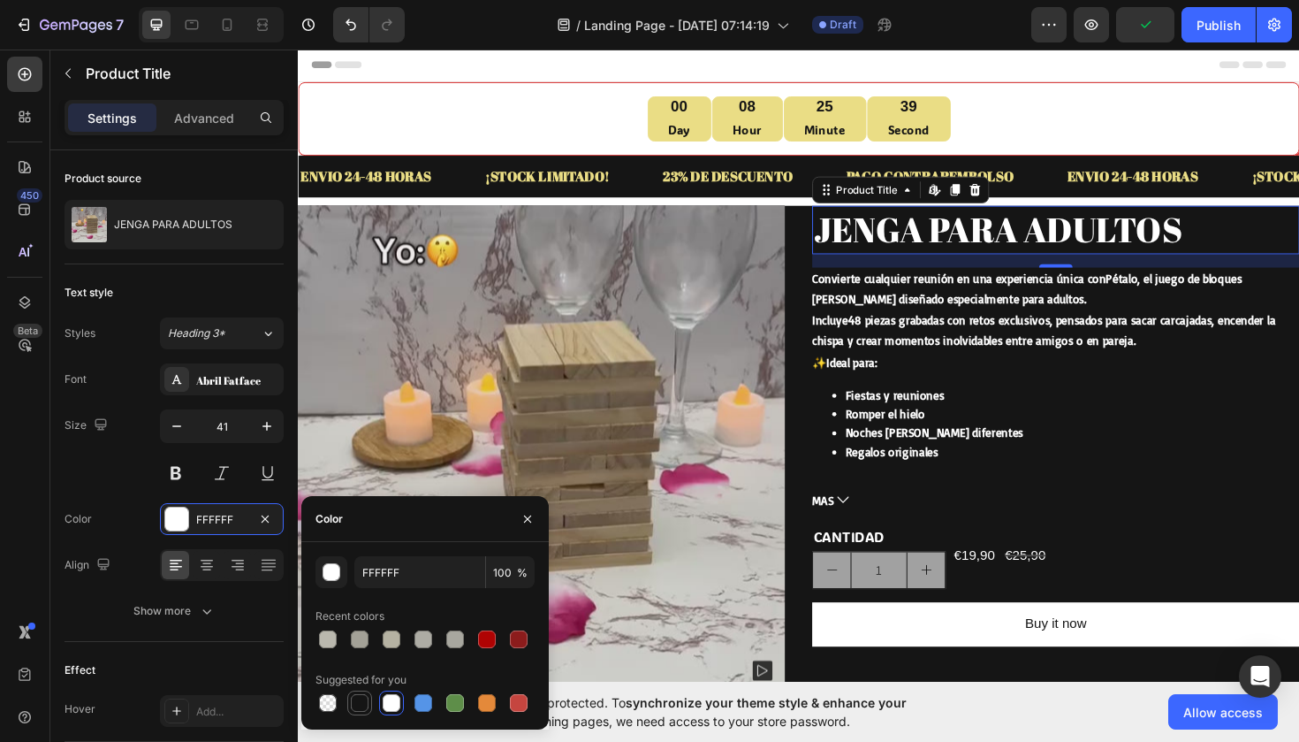
click at [359, 695] on div at bounding box center [360, 703] width 18 height 18
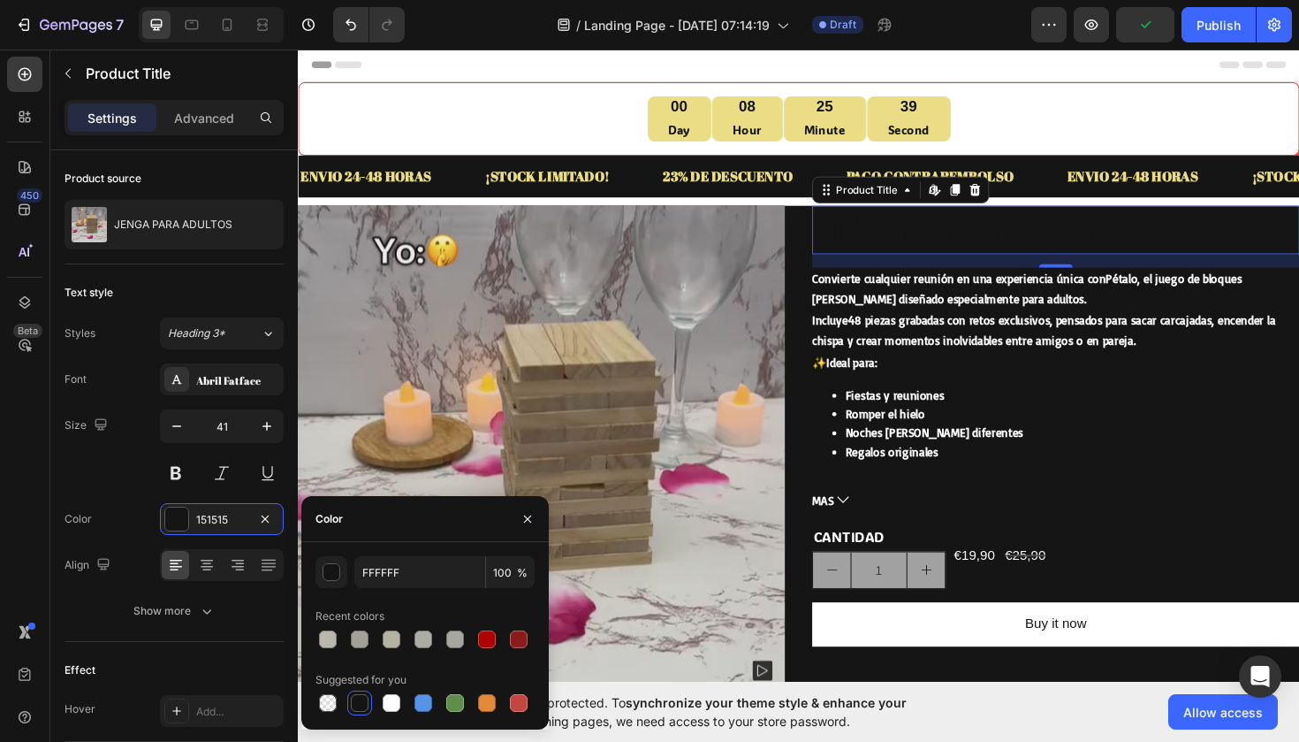
type input "151515"
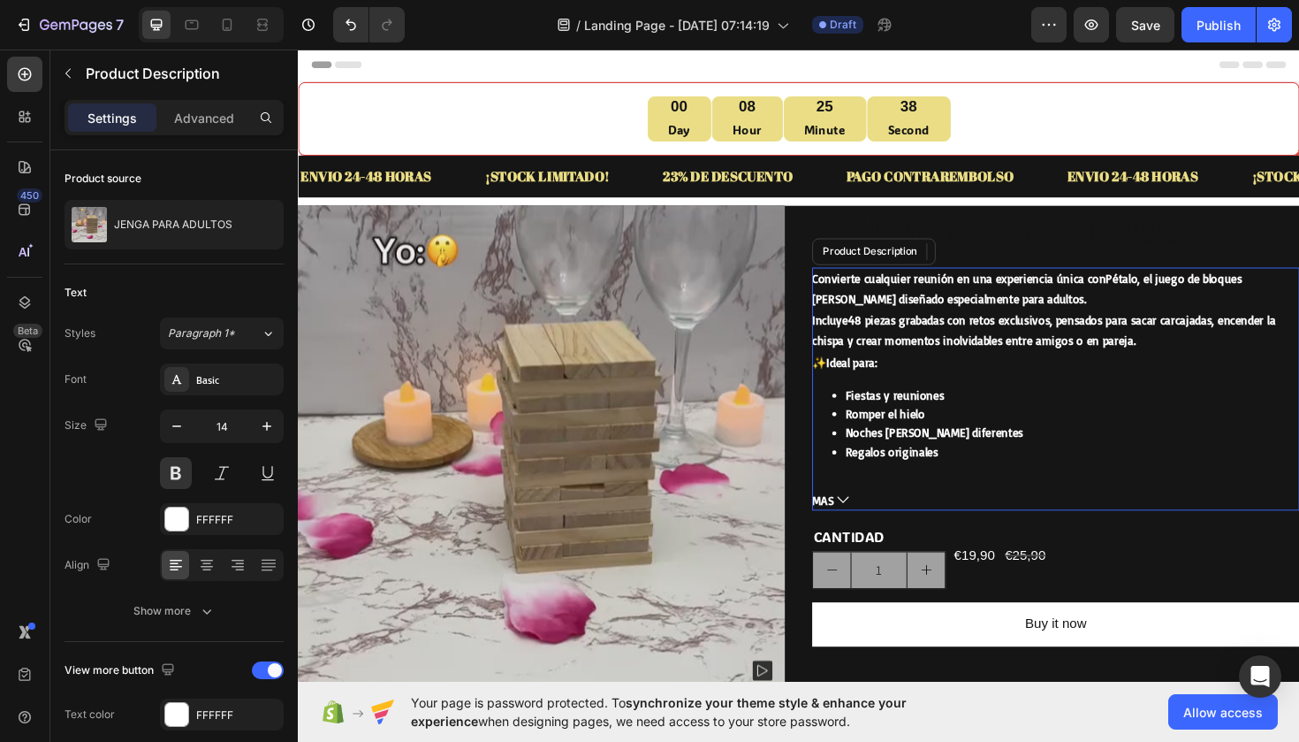
click at [881, 297] on div "Convierte cualquier reunión en una experiencia única con [PERSON_NAME] , el jue…" at bounding box center [1100, 390] width 516 height 221
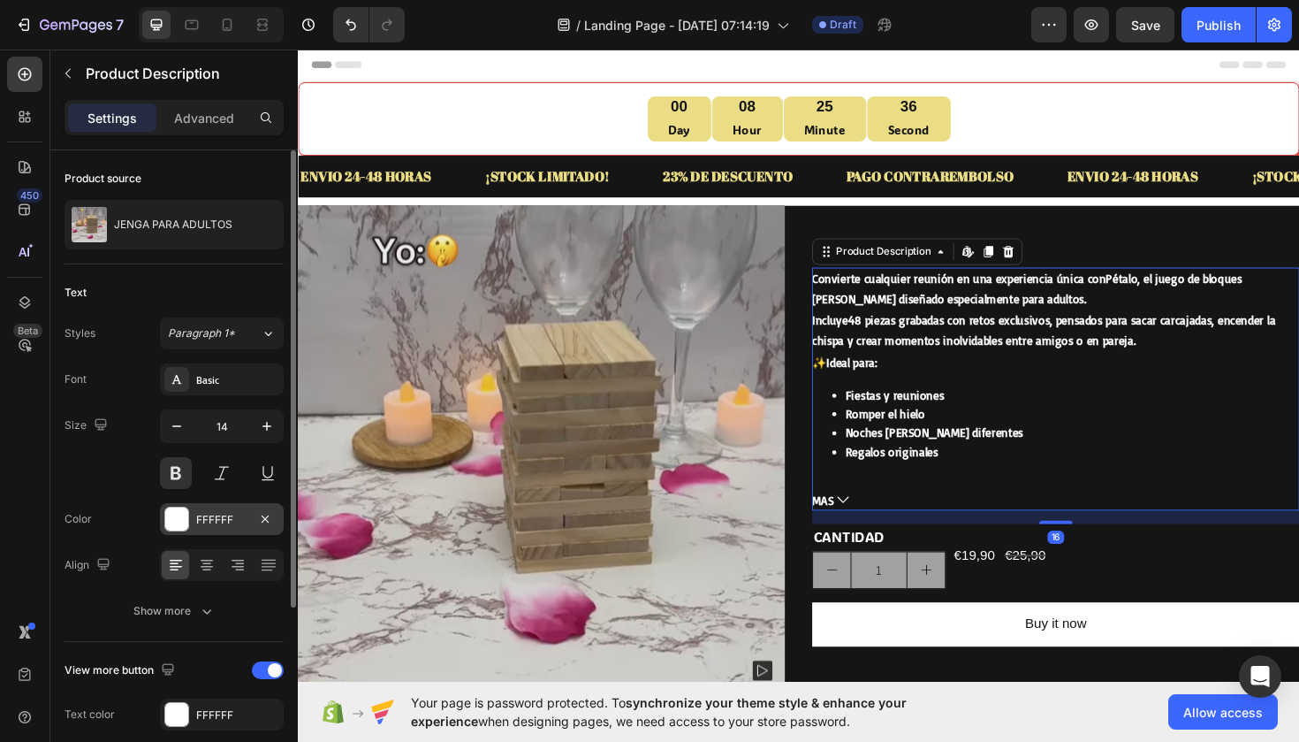
click at [234, 513] on div "FFFFFF" at bounding box center [221, 520] width 51 height 16
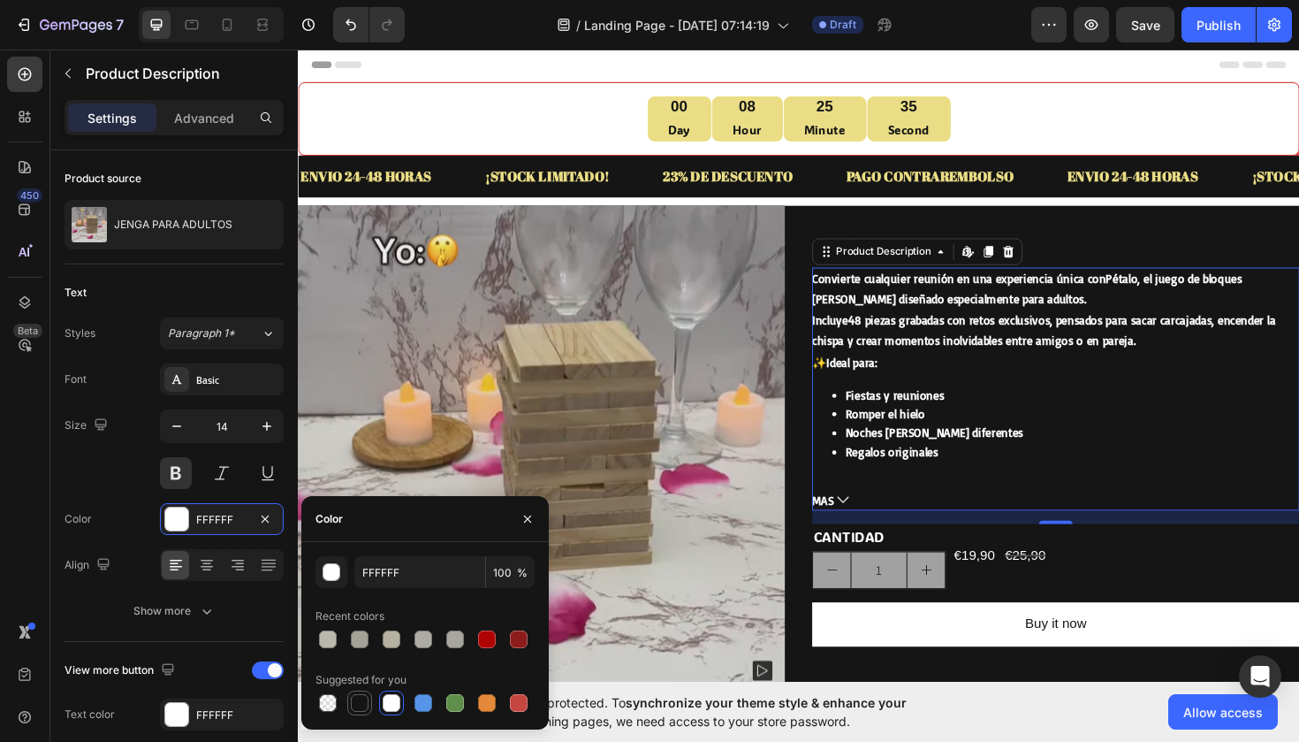
click at [363, 703] on div at bounding box center [360, 703] width 18 height 18
type input "151515"
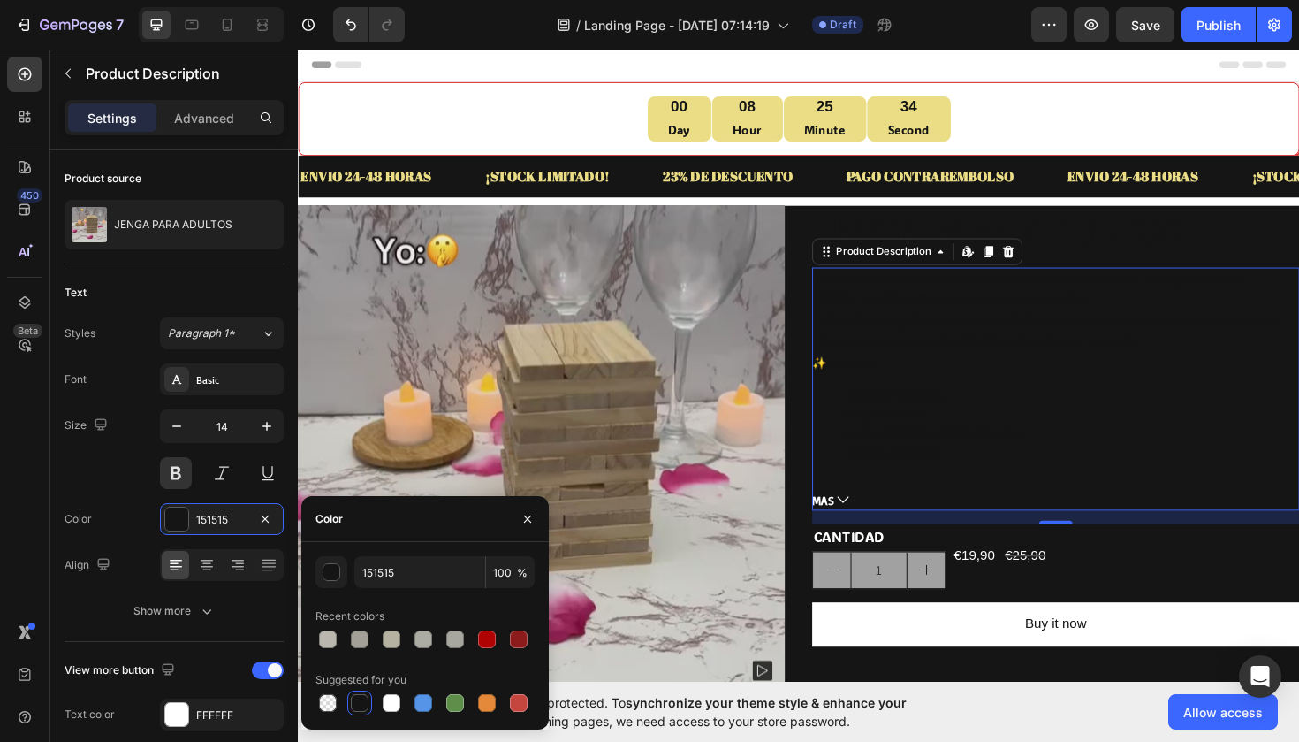
click at [849, 527] on span "MAS" at bounding box center [853, 526] width 23 height 22
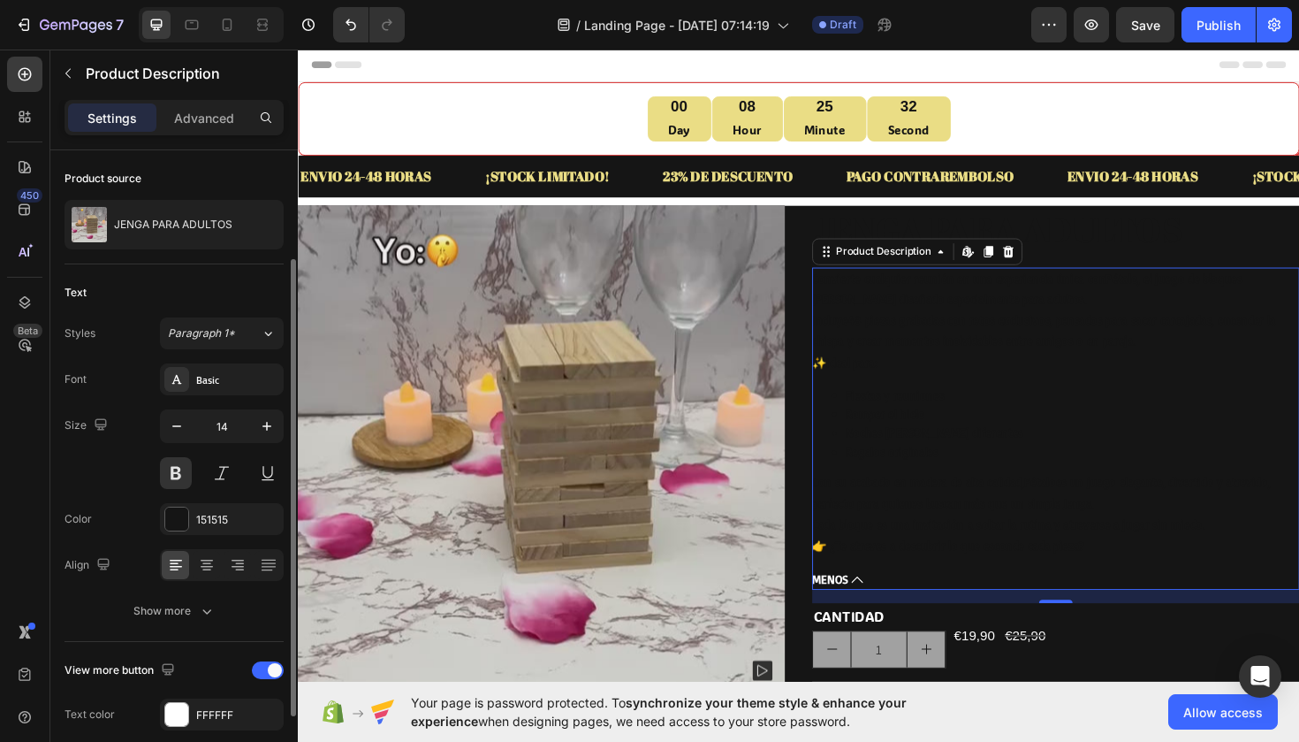
scroll to position [259, 0]
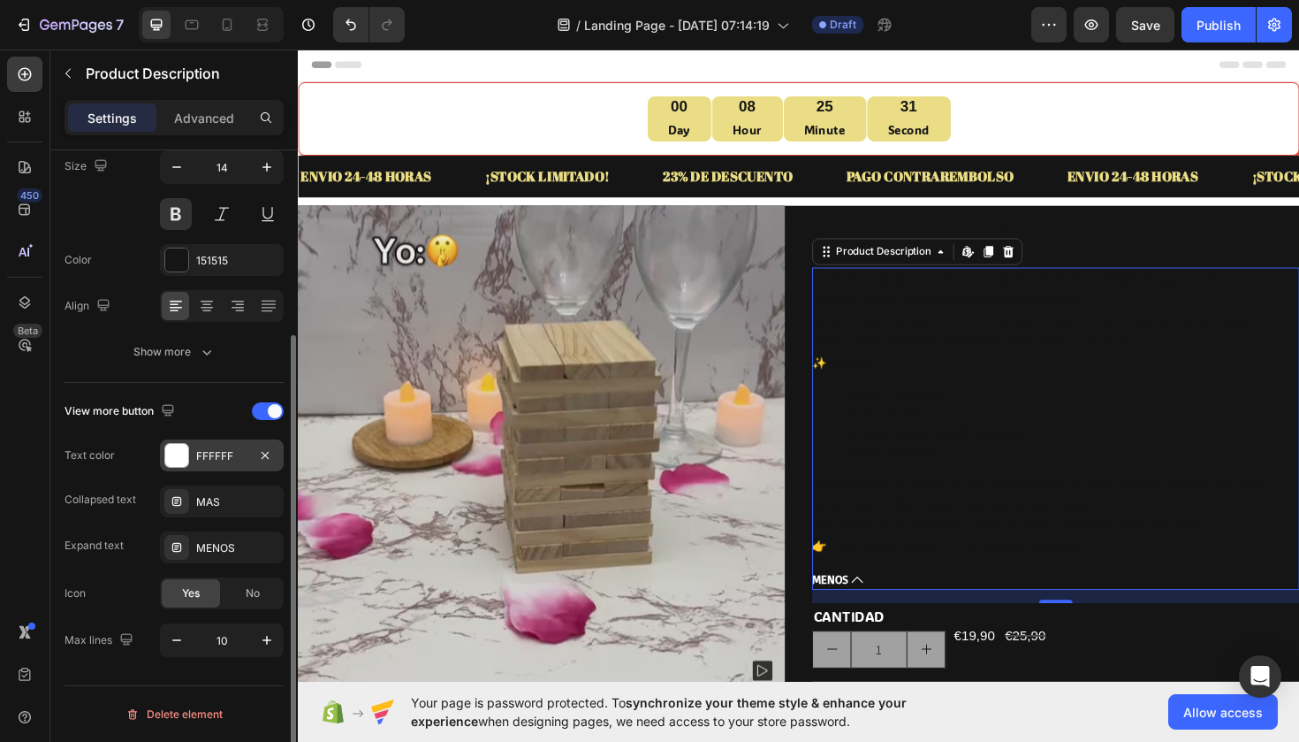
click at [185, 445] on div at bounding box center [176, 455] width 23 height 23
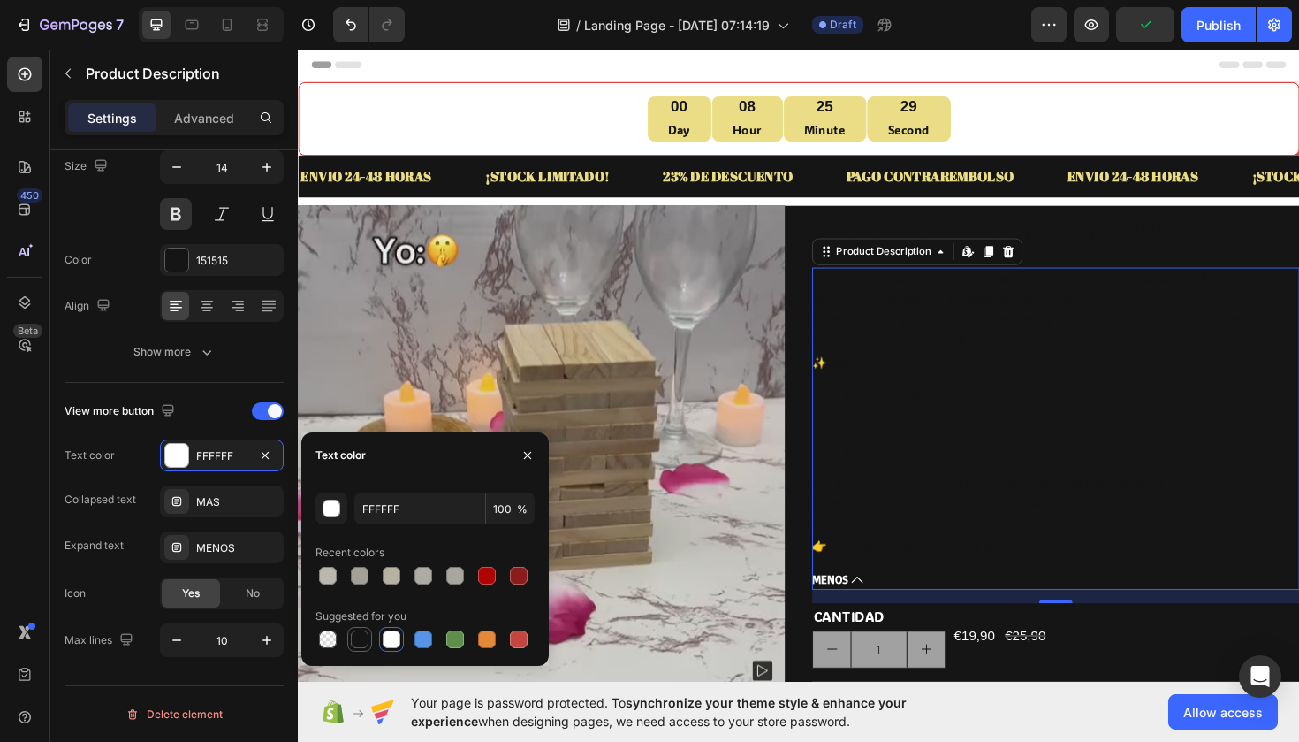
click at [353, 636] on div at bounding box center [360, 639] width 18 height 18
type input "151515"
click at [918, 656] on p "CANTIDAD" at bounding box center [913, 650] width 138 height 26
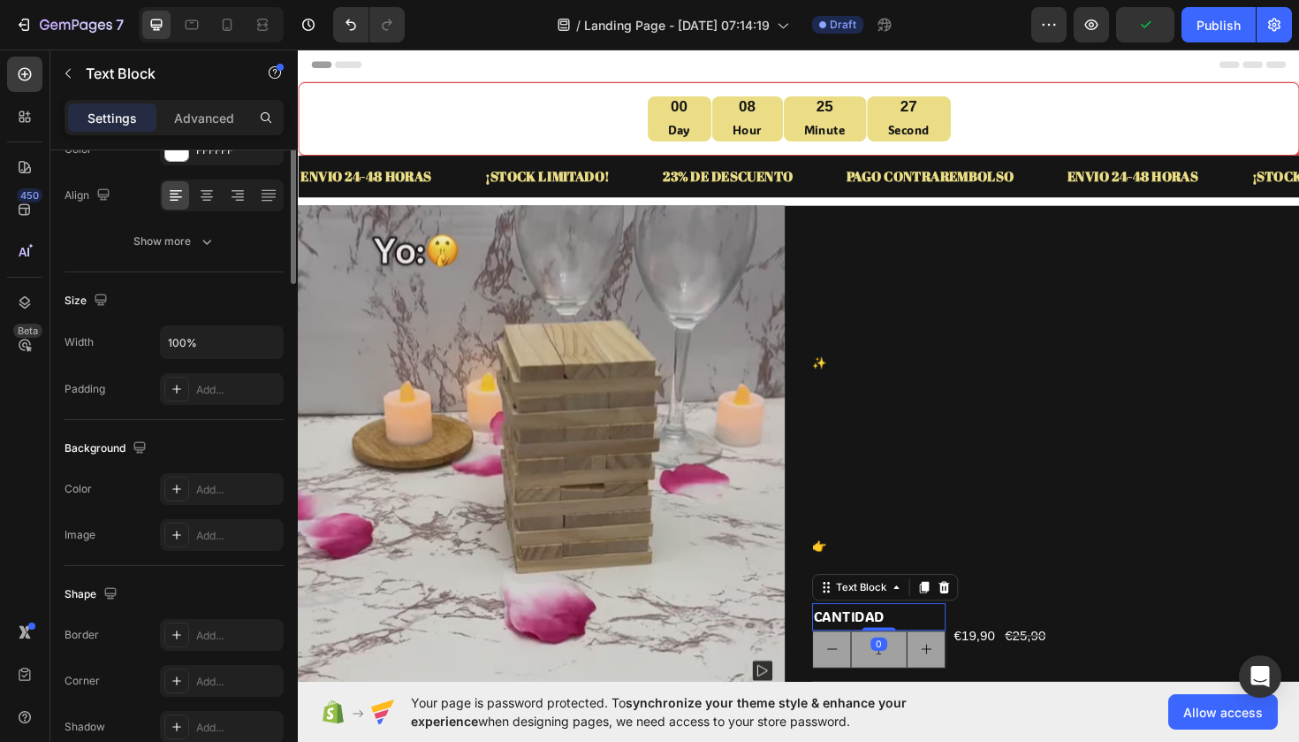
scroll to position [0, 0]
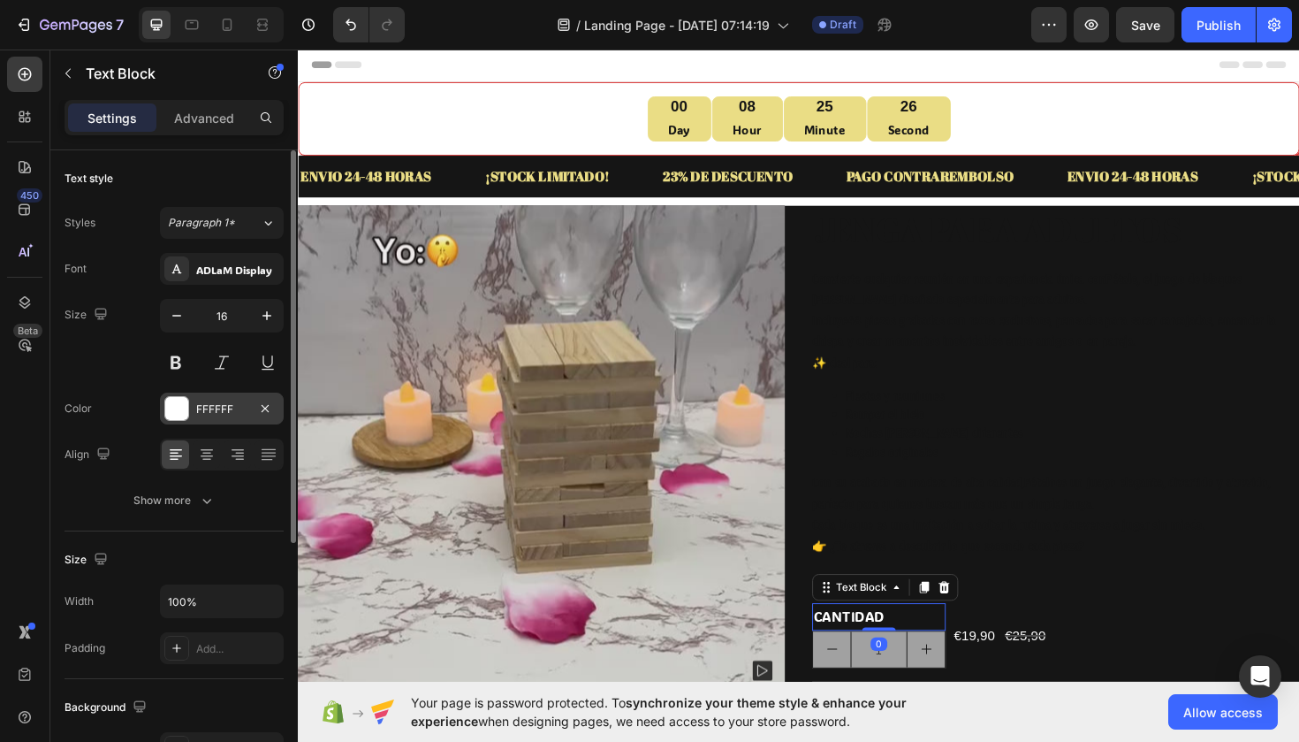
click at [185, 418] on div at bounding box center [176, 408] width 23 height 23
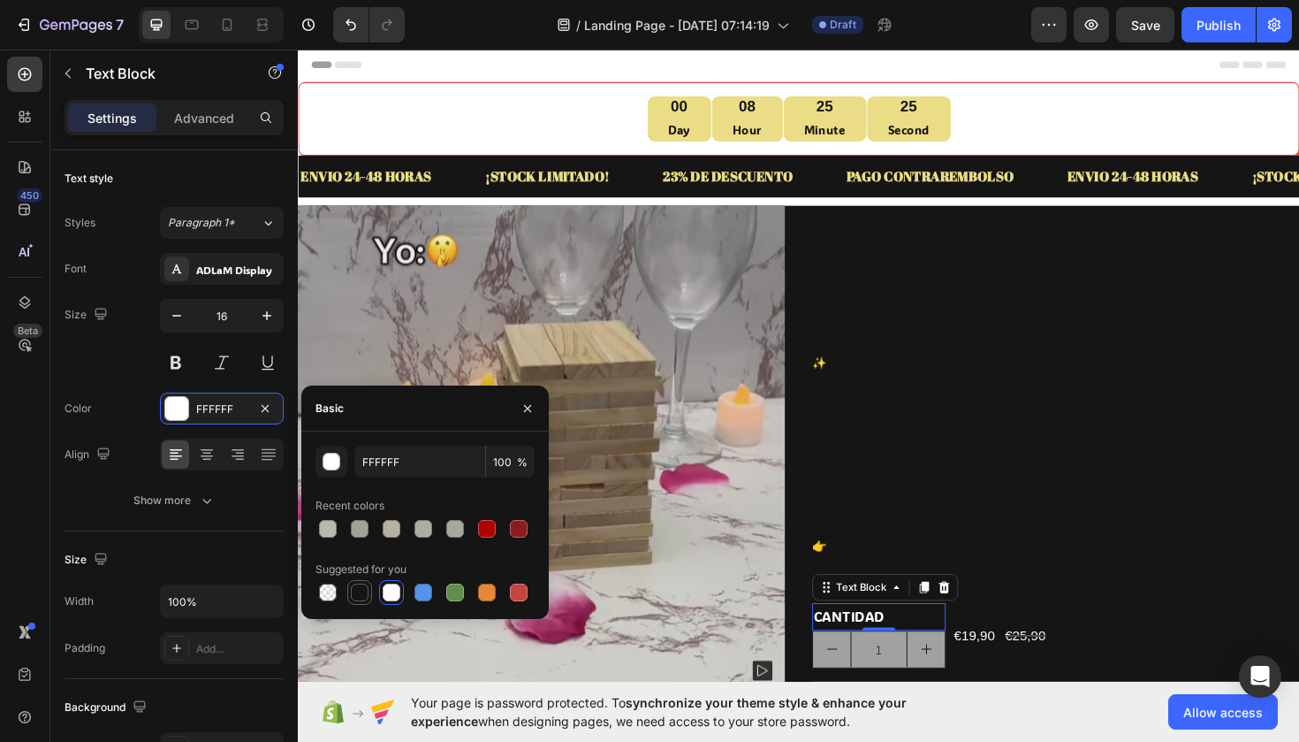
click at [361, 593] on div at bounding box center [360, 592] width 18 height 18
type input "151515"
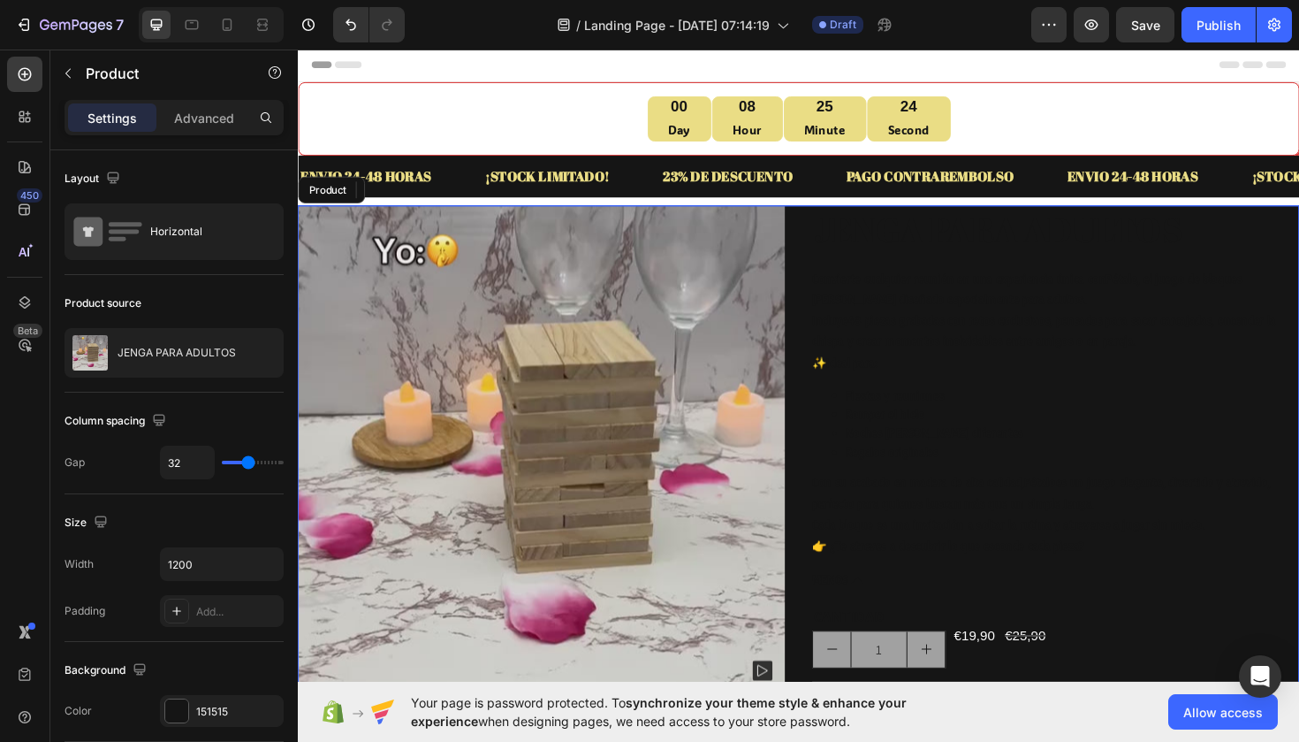
click at [832, 289] on div "Product Images Icon Icon Icon Icon Icon Icon List JENGA PARA ADULTOS Product Ti…" at bounding box center [828, 497] width 1061 height 564
click at [826, 225] on div "Product Images Icon Icon Icon Icon Icon Icon List JENGA PARA ADULTOS Product Ti…" at bounding box center [828, 497] width 1061 height 564
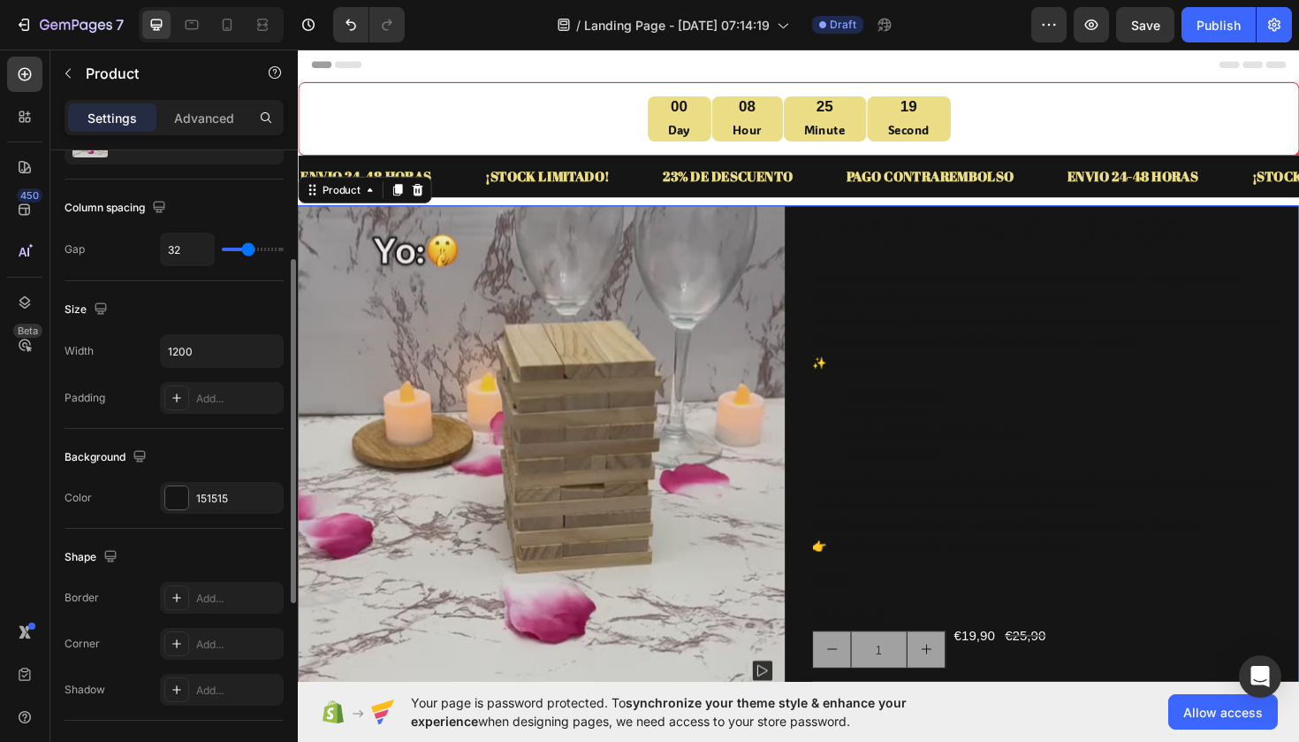
scroll to position [210, 0]
click at [170, 494] on div at bounding box center [176, 500] width 23 height 23
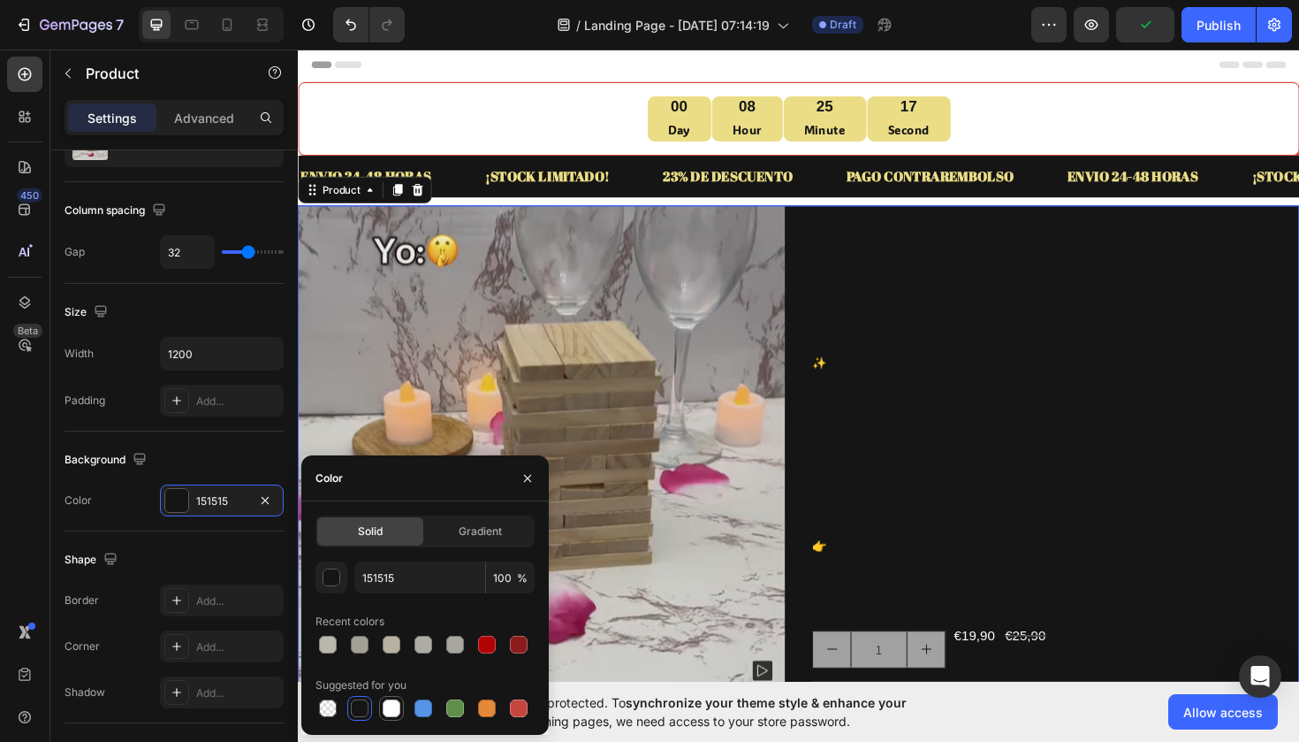
click at [385, 705] on div at bounding box center [392, 708] width 18 height 18
type input "FFFFFF"
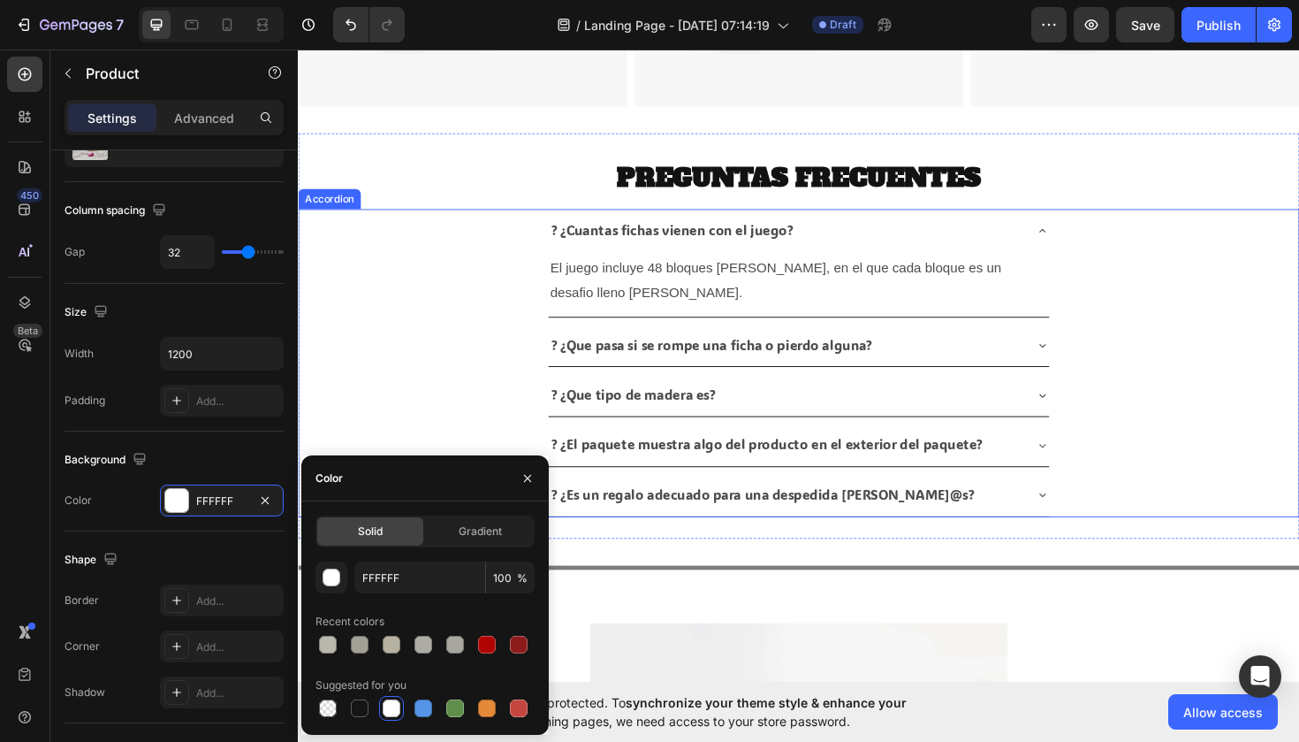
scroll to position [1419, 0]
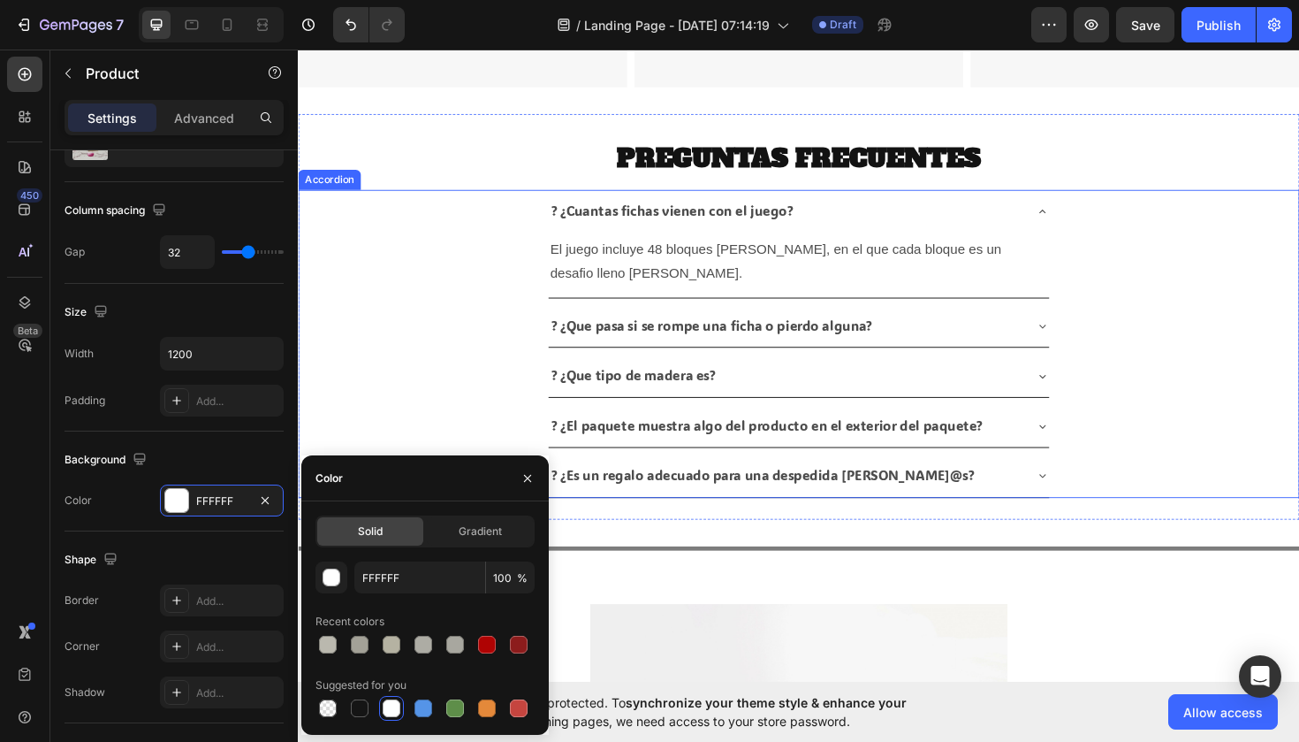
click at [1195, 291] on div "? ¿Cuantas fichas vienen con el juego? El juego incluye 48 bloques de madera, e…" at bounding box center [828, 255] width 1059 height 114
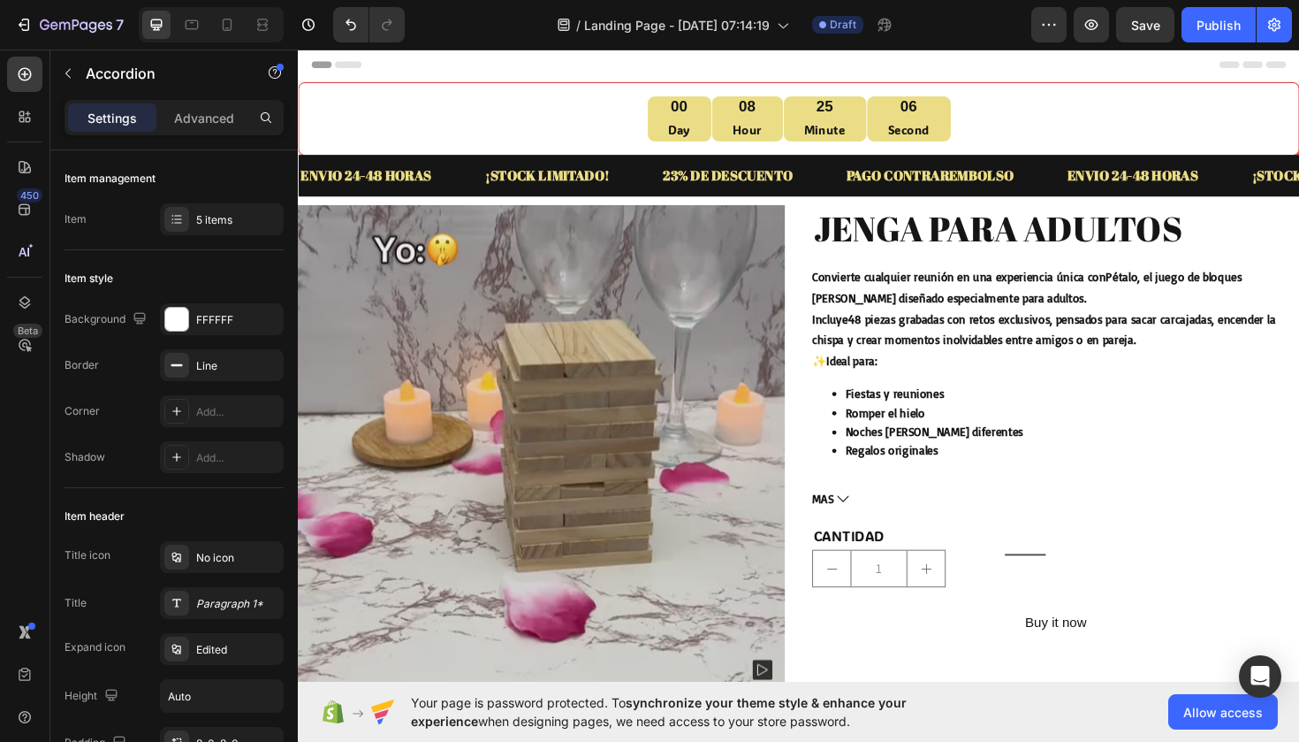
scroll to position [0, 0]
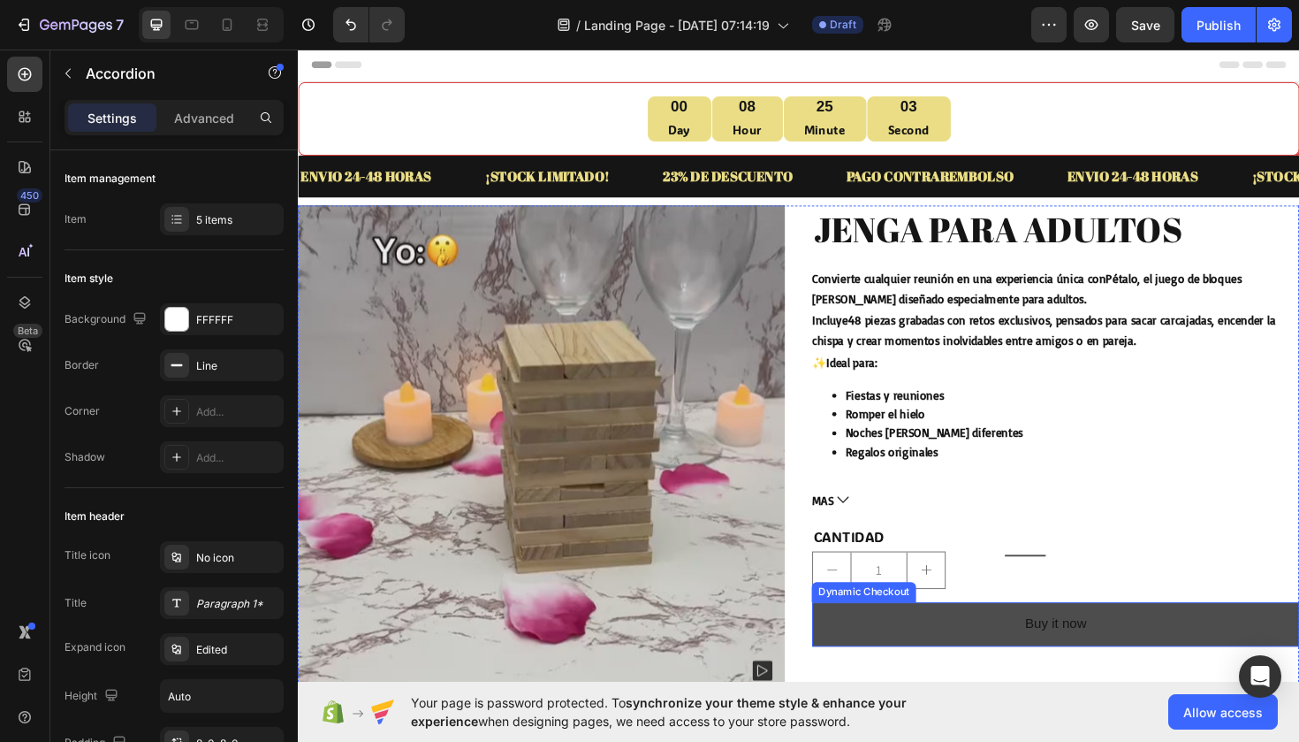
click at [897, 657] on button "Buy it now" at bounding box center [1100, 658] width 516 height 47
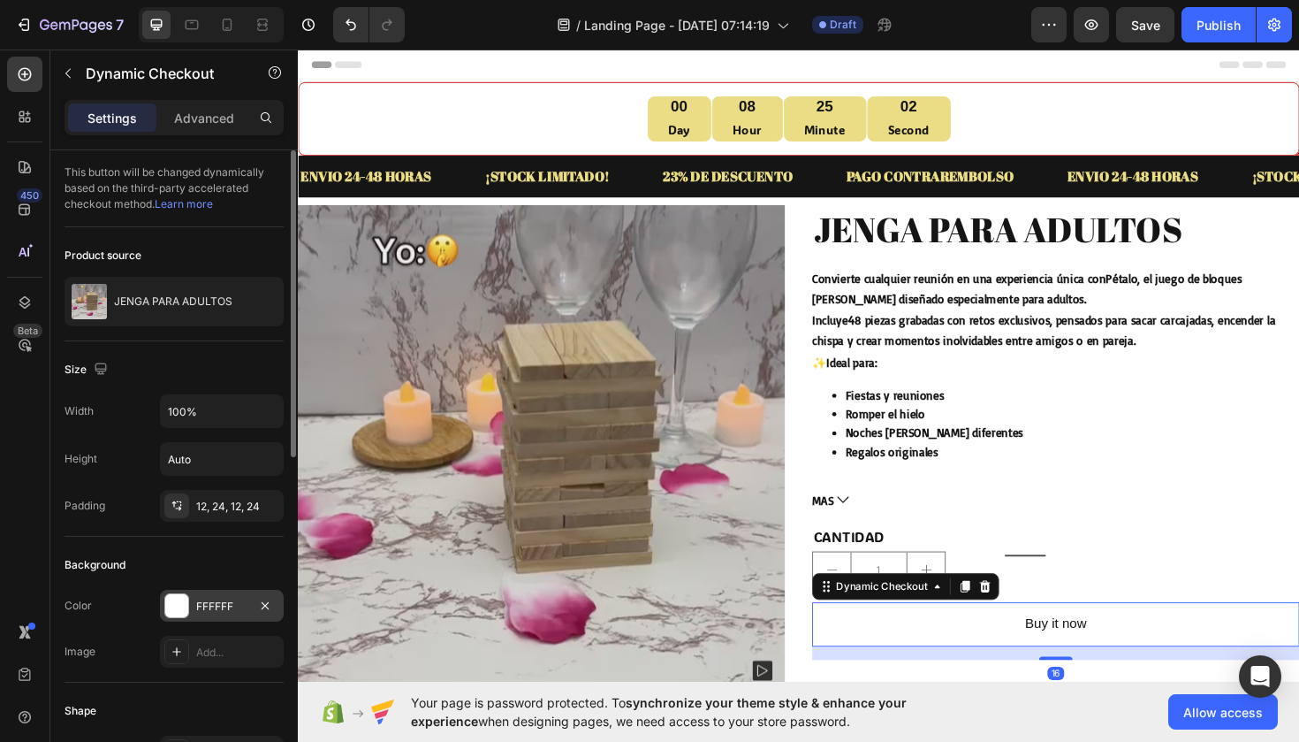
click at [222, 600] on div "FFFFFF" at bounding box center [221, 606] width 51 height 16
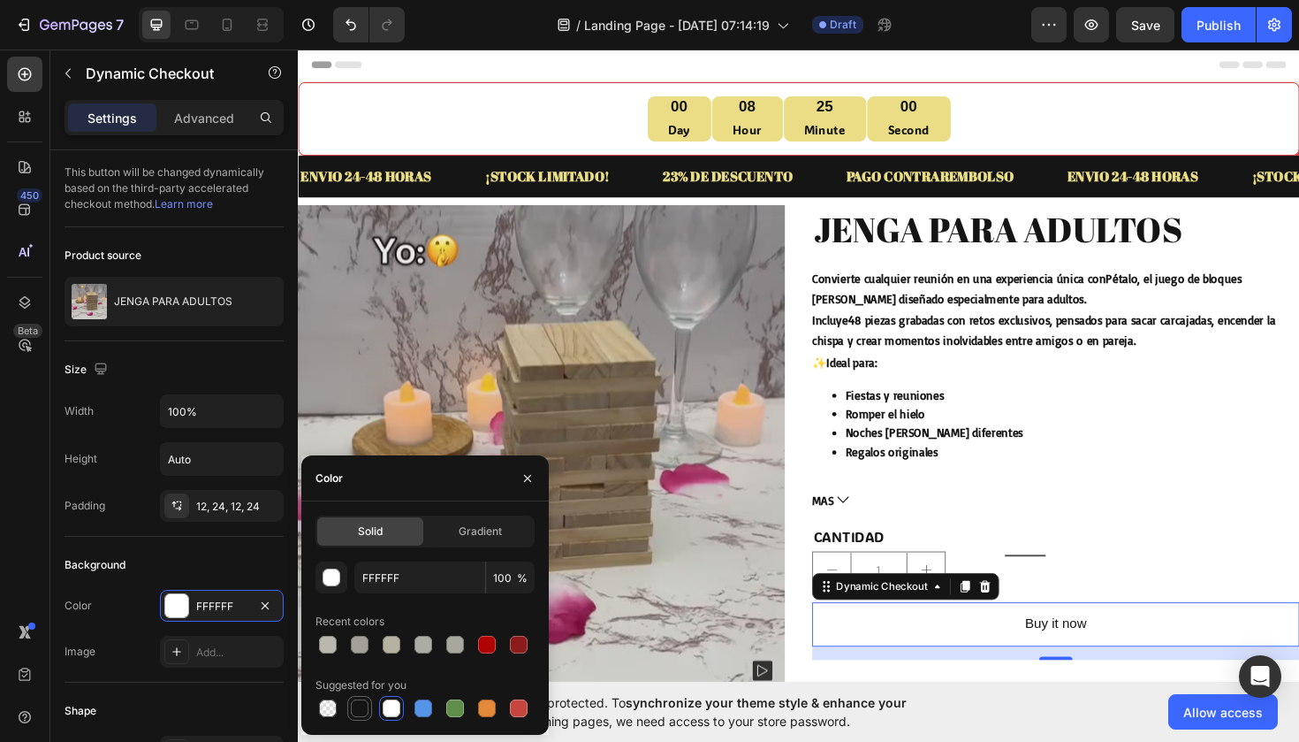
click at [368, 708] on div at bounding box center [360, 708] width 18 height 18
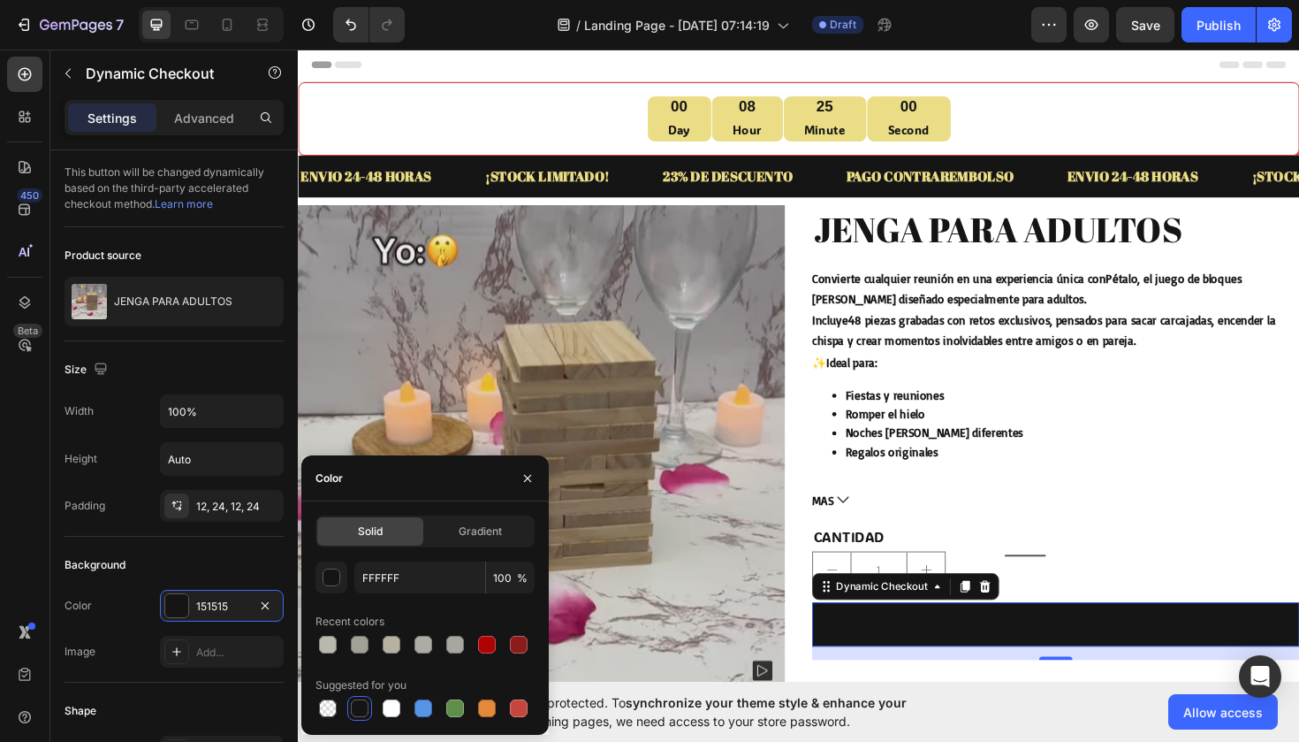
type input "151515"
click at [1022, 573] on div "€19,90" at bounding box center [1014, 585] width 47 height 29
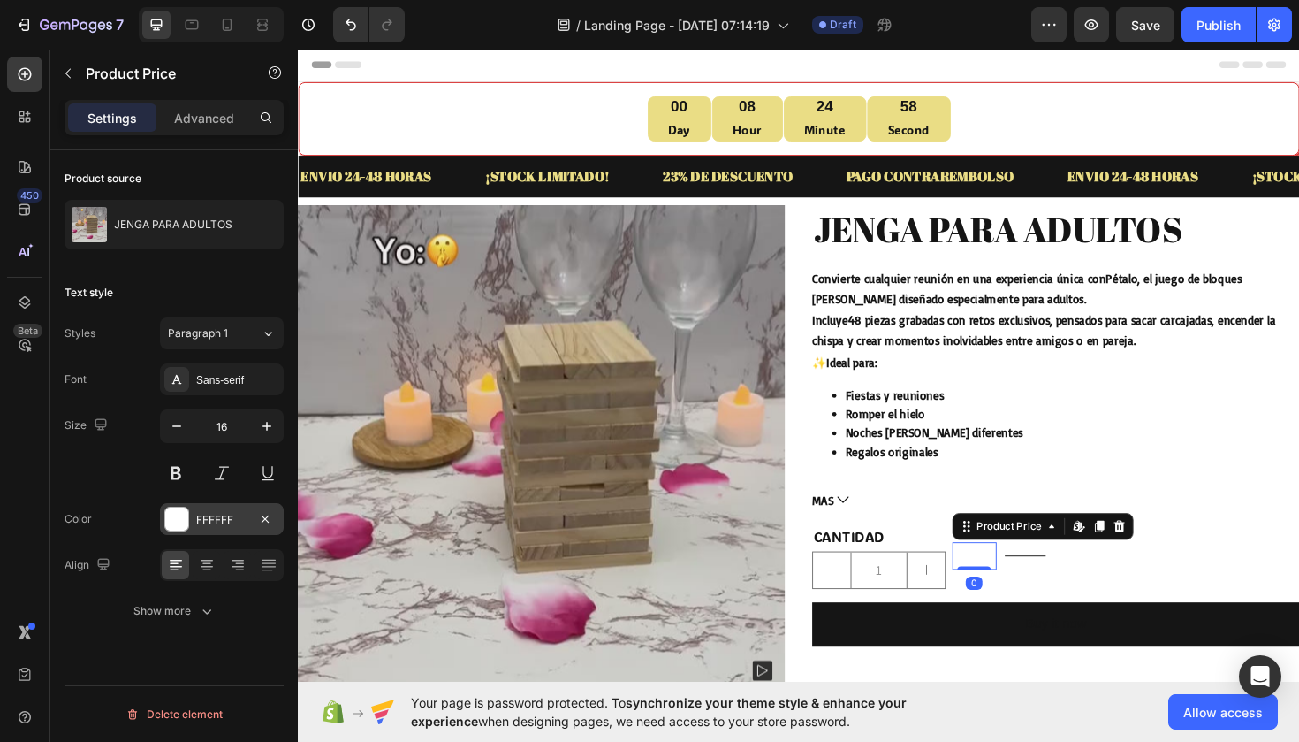
click at [237, 510] on div "FFFFFF" at bounding box center [222, 519] width 124 height 32
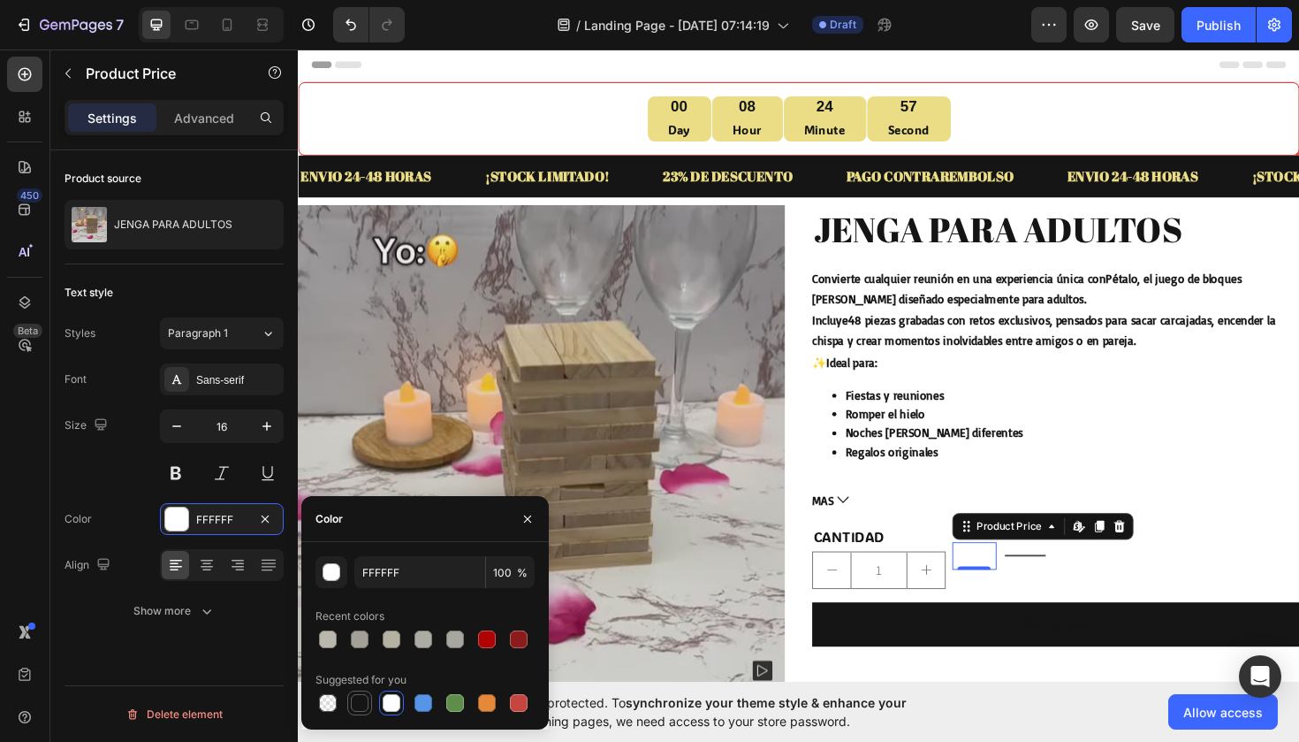
click at [359, 697] on div at bounding box center [360, 703] width 18 height 18
type input "151515"
click at [1054, 584] on div "€25,90" at bounding box center [1068, 585] width 47 height 29
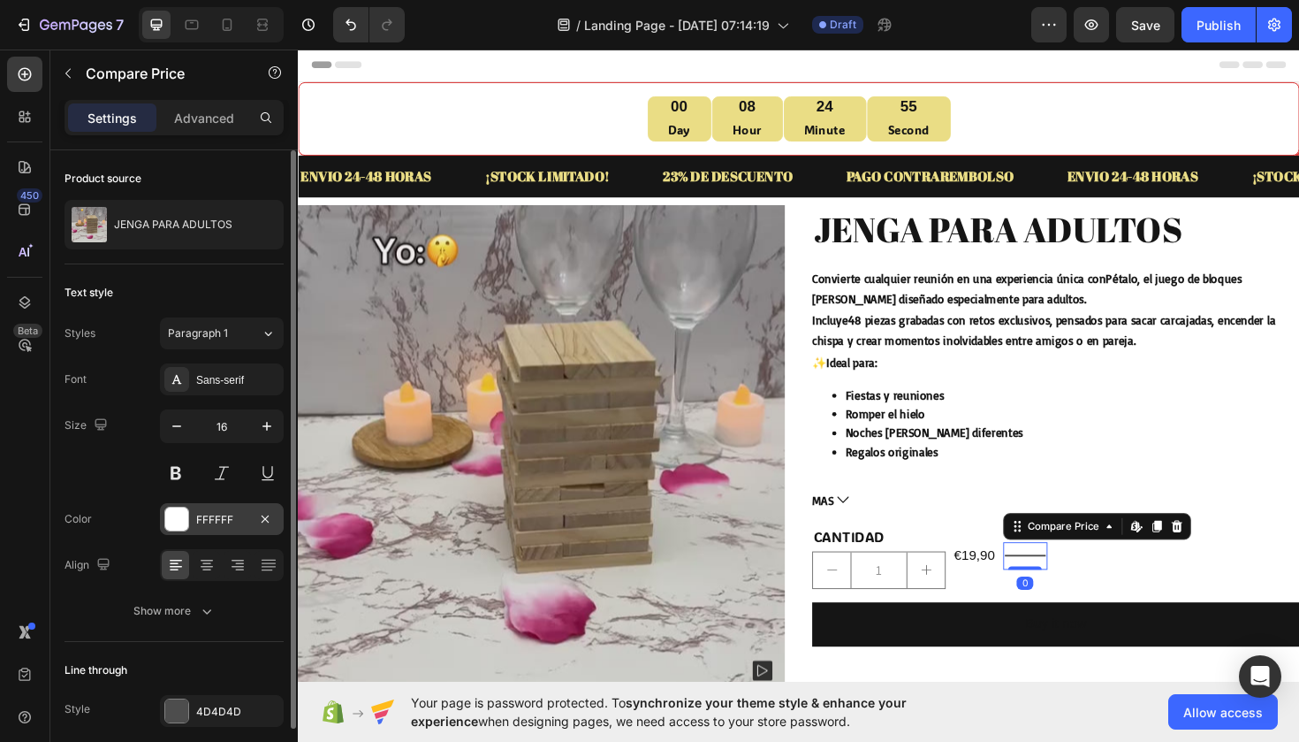
click at [185, 524] on div at bounding box center [176, 518] width 23 height 23
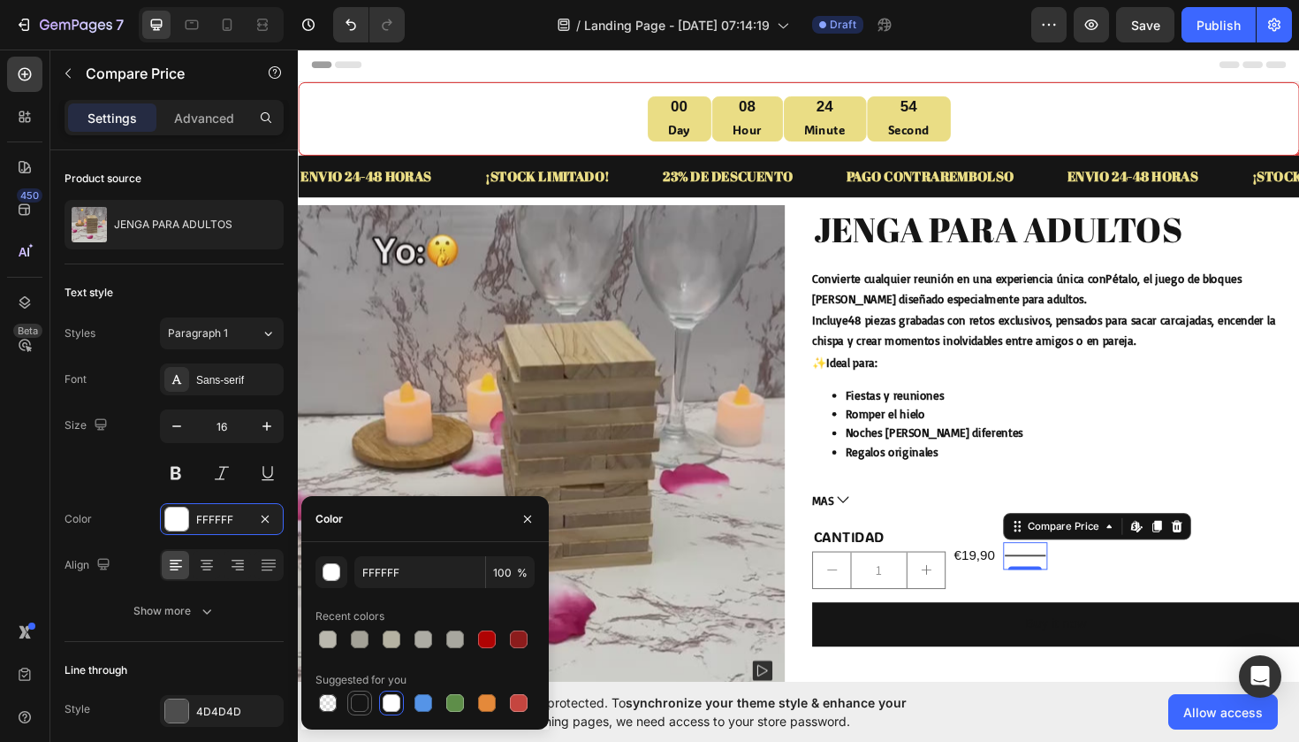
click at [361, 712] on div at bounding box center [359, 702] width 21 height 21
type input "151515"
click at [1232, 412] on p "Fiestas y reuniones" at bounding box center [1118, 416] width 481 height 18
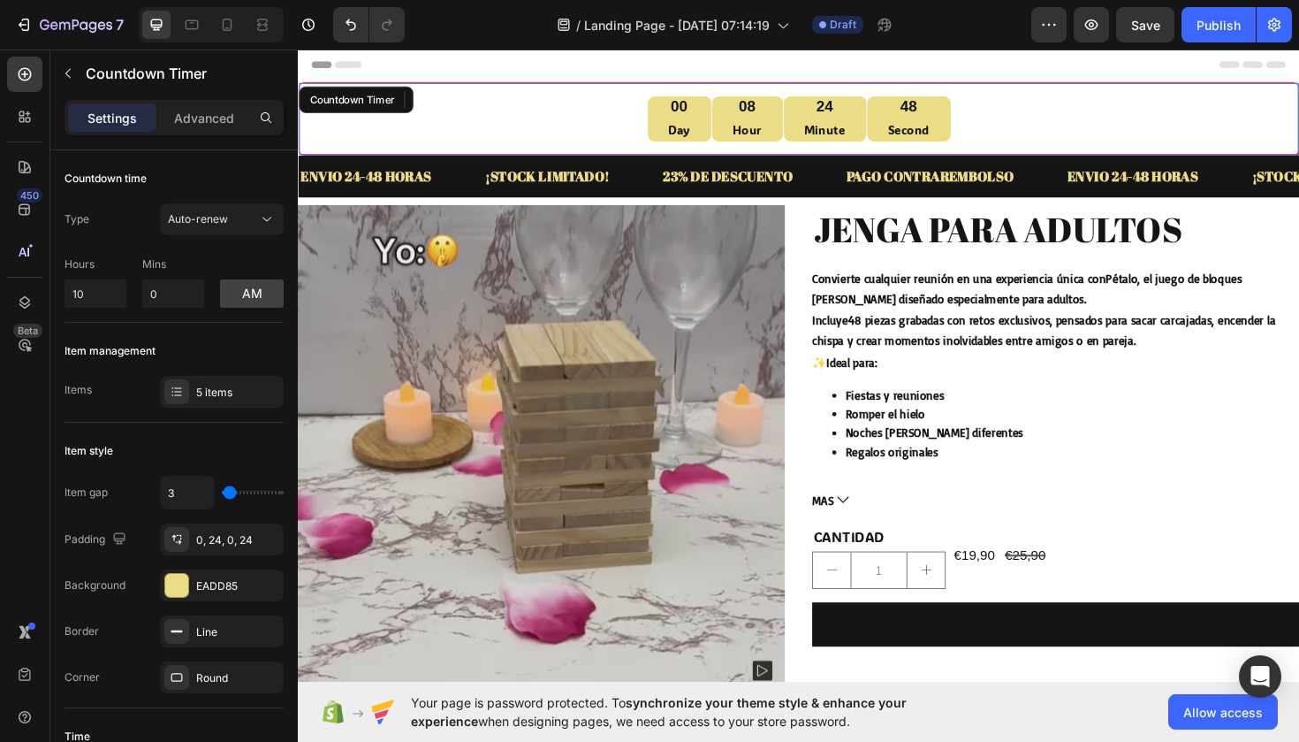
click at [945, 127] on p "Second" at bounding box center [945, 134] width 44 height 22
click at [901, 110] on div "47 Second" at bounding box center [945, 123] width 88 height 48
click at [179, 578] on div at bounding box center [176, 585] width 23 height 23
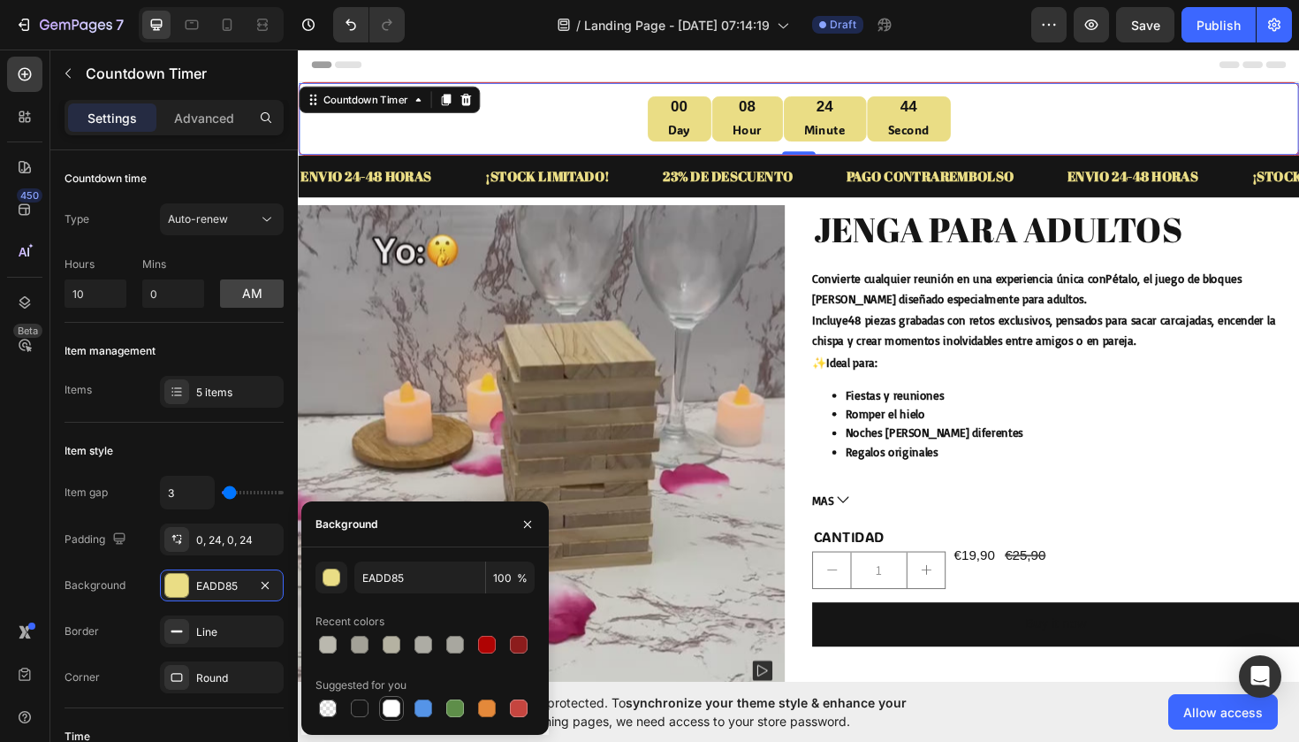
click at [389, 713] on div at bounding box center [392, 708] width 18 height 18
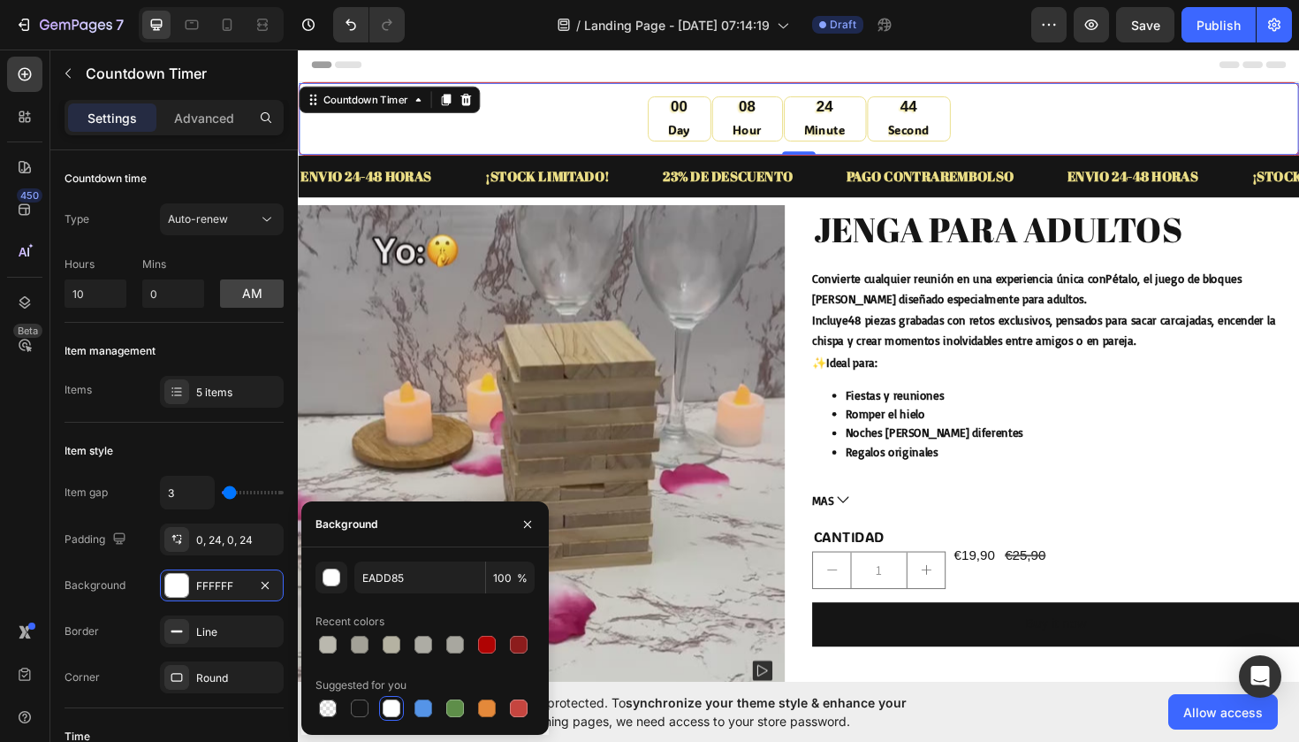
type input "FFFFFF"
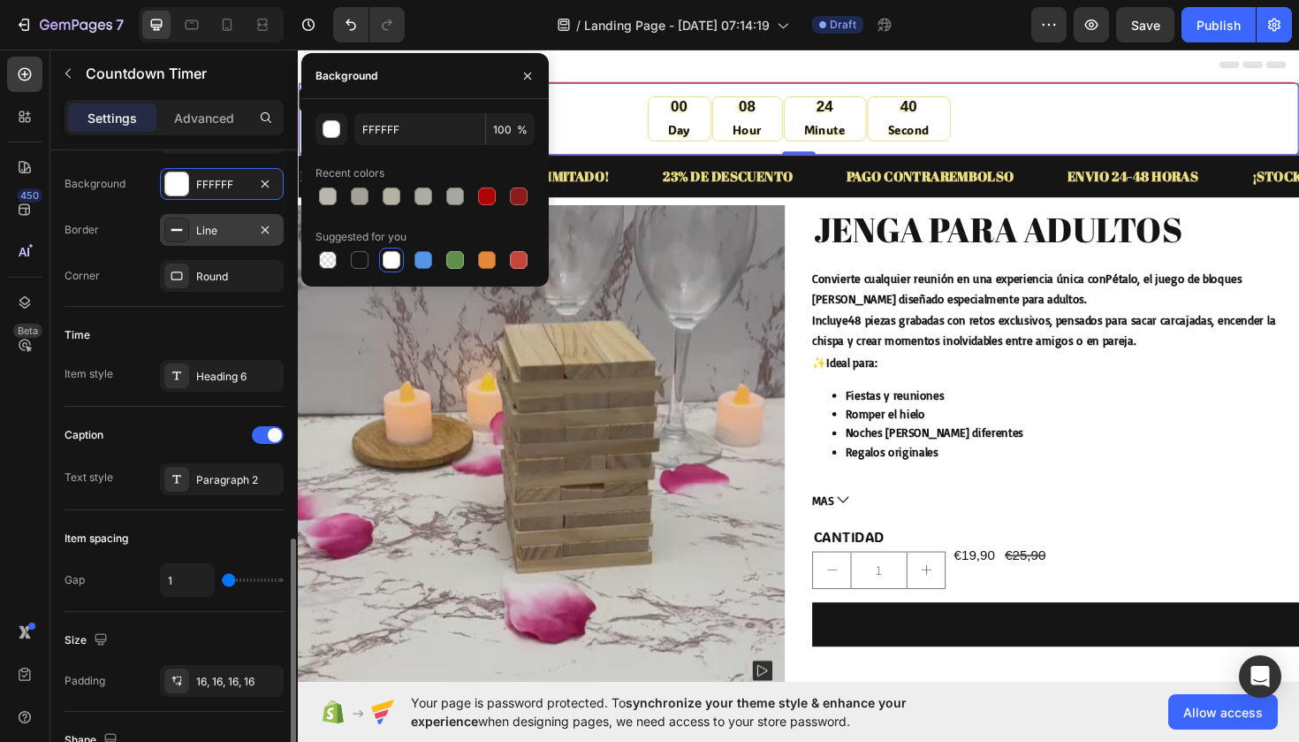
scroll to position [551, 0]
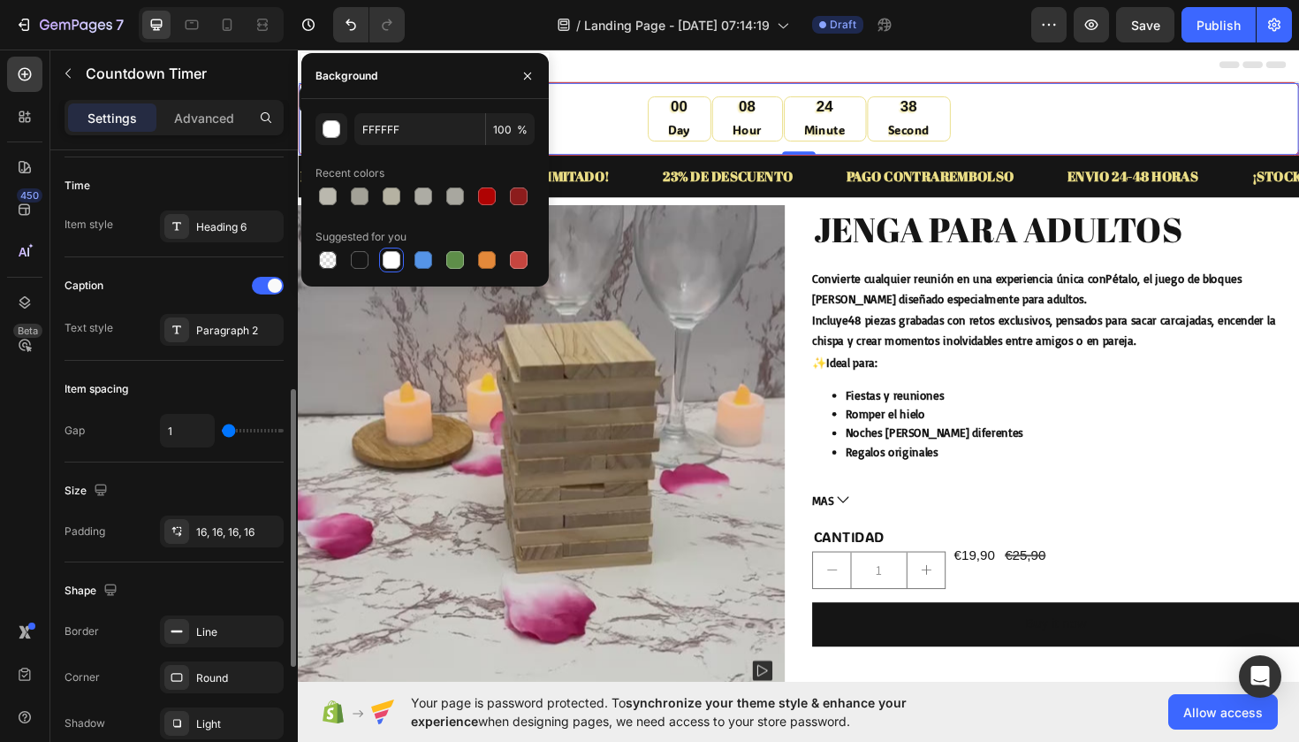
click at [209, 647] on div "Border Line Corner Round Shadow Light" at bounding box center [174, 677] width 219 height 124
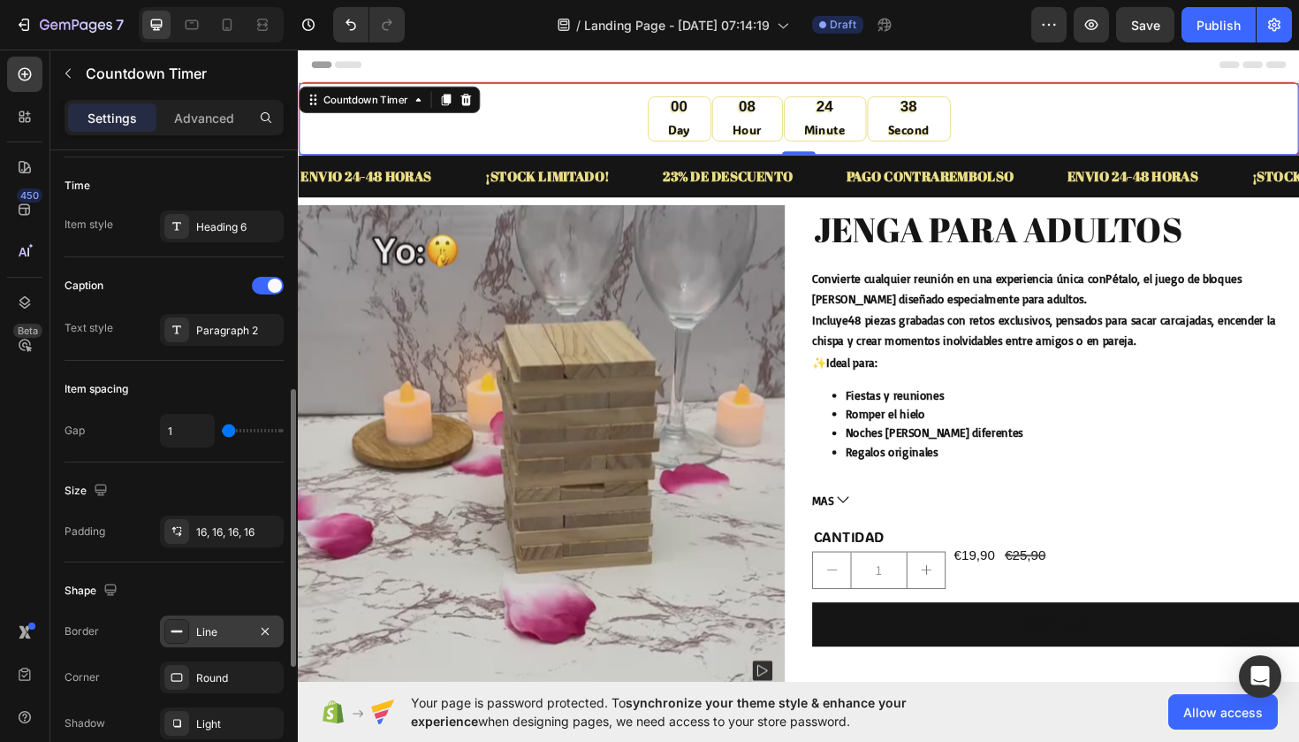
click at [209, 642] on div "Line" at bounding box center [222, 631] width 124 height 32
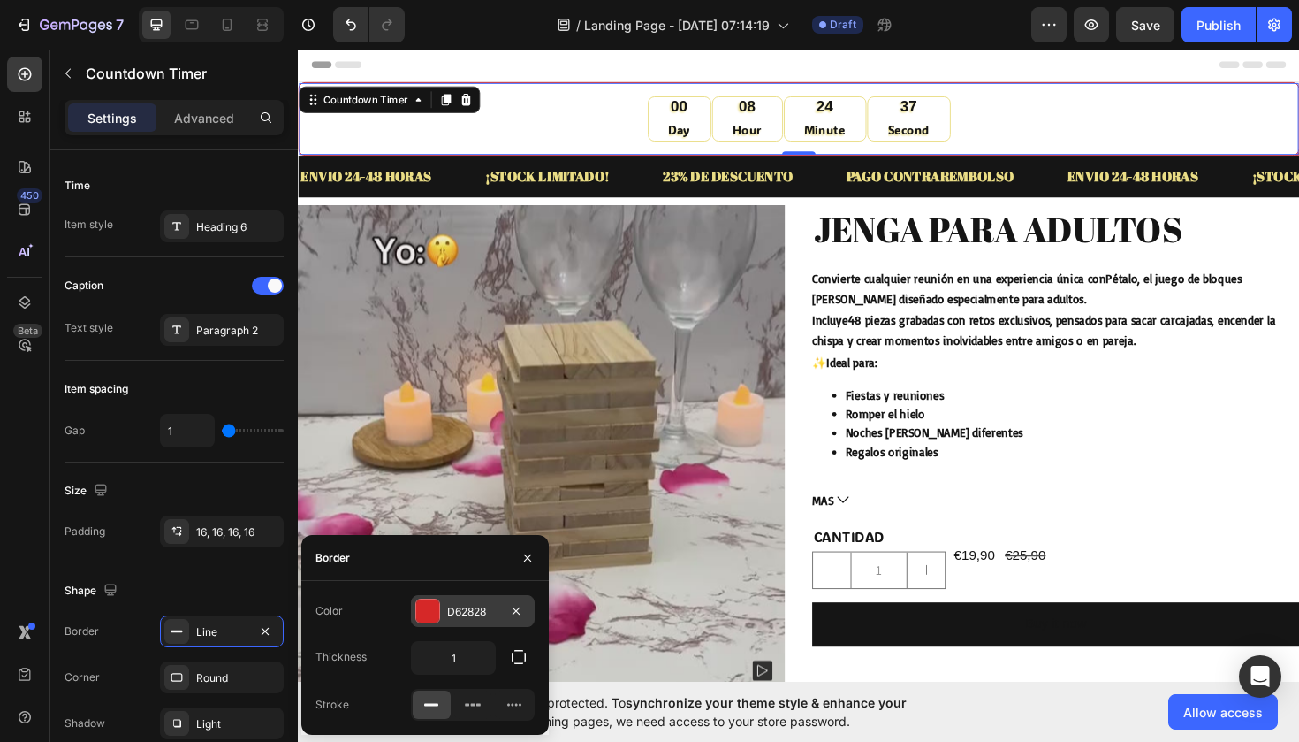
click at [423, 601] on div at bounding box center [427, 610] width 23 height 23
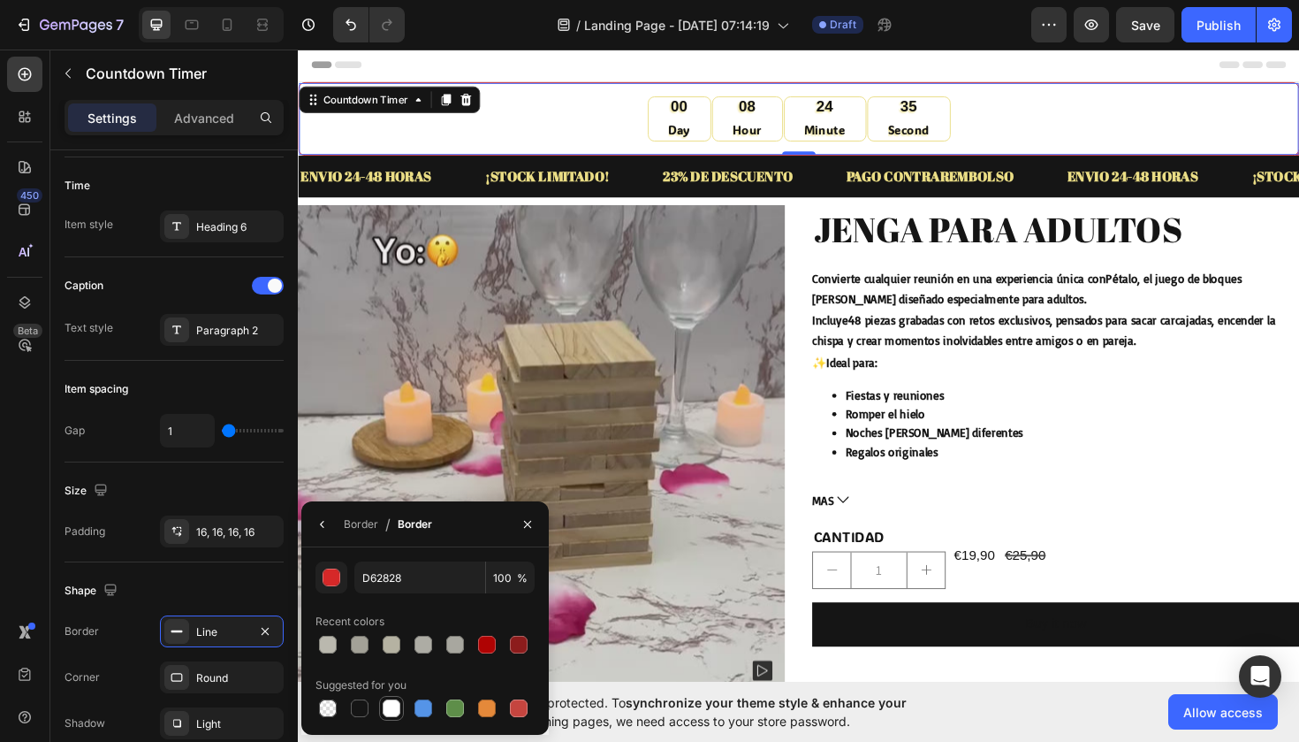
click at [392, 716] on div at bounding box center [392, 708] width 18 height 18
type input "FFFFFF"
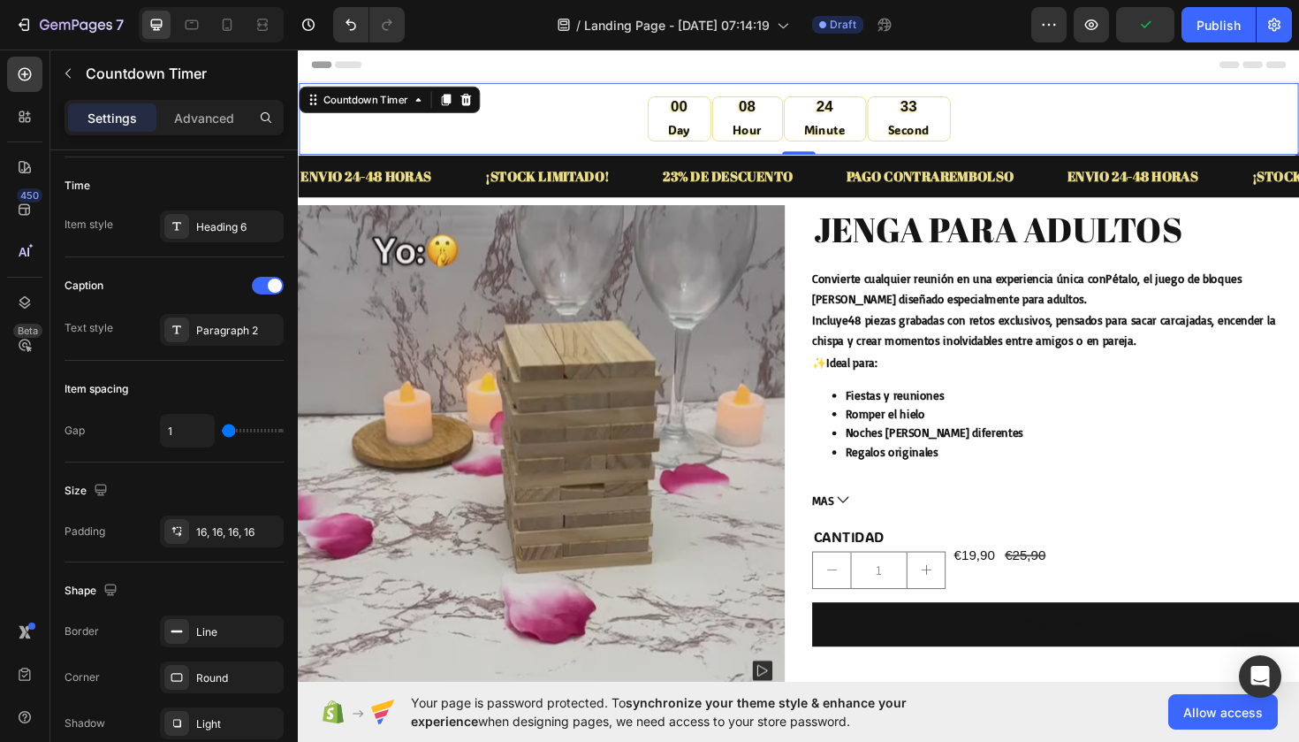
click at [681, 141] on div "00 Day" at bounding box center [701, 123] width 67 height 48
click at [193, 690] on div "Round" at bounding box center [222, 677] width 124 height 32
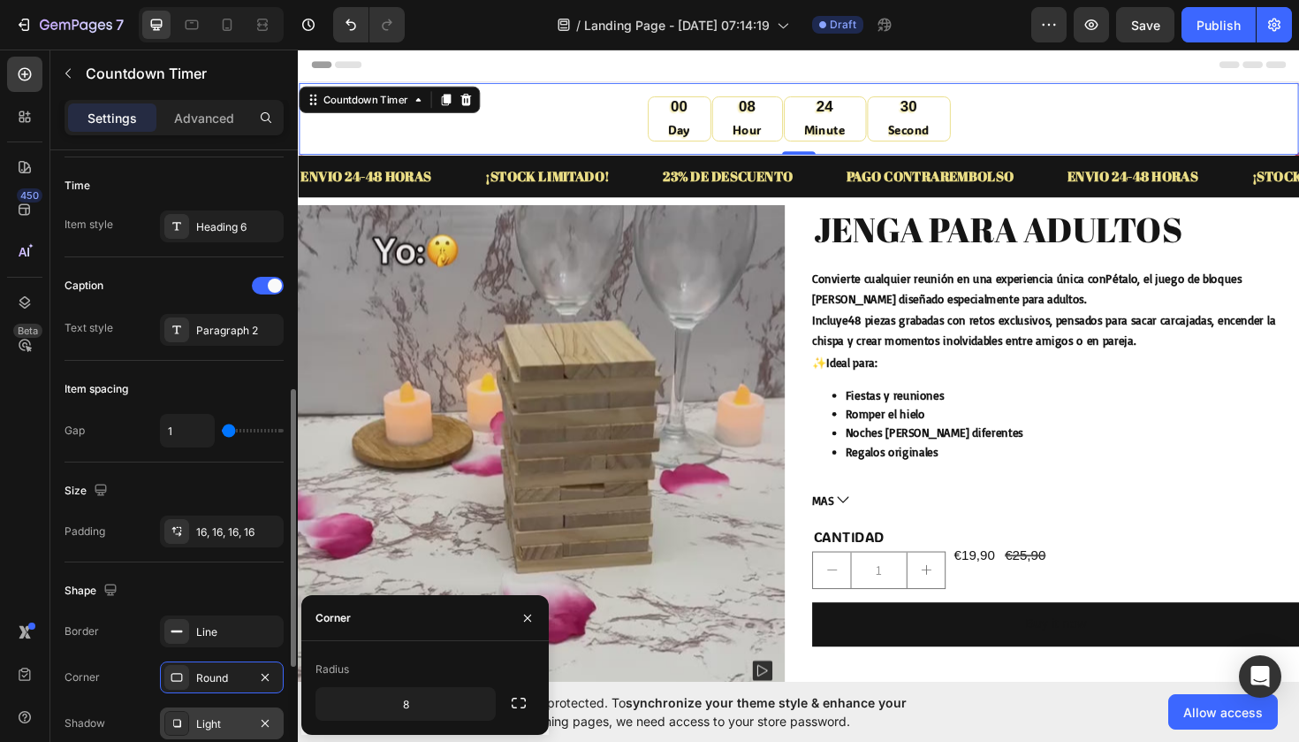
click at [220, 712] on div "Light" at bounding box center [222, 723] width 124 height 32
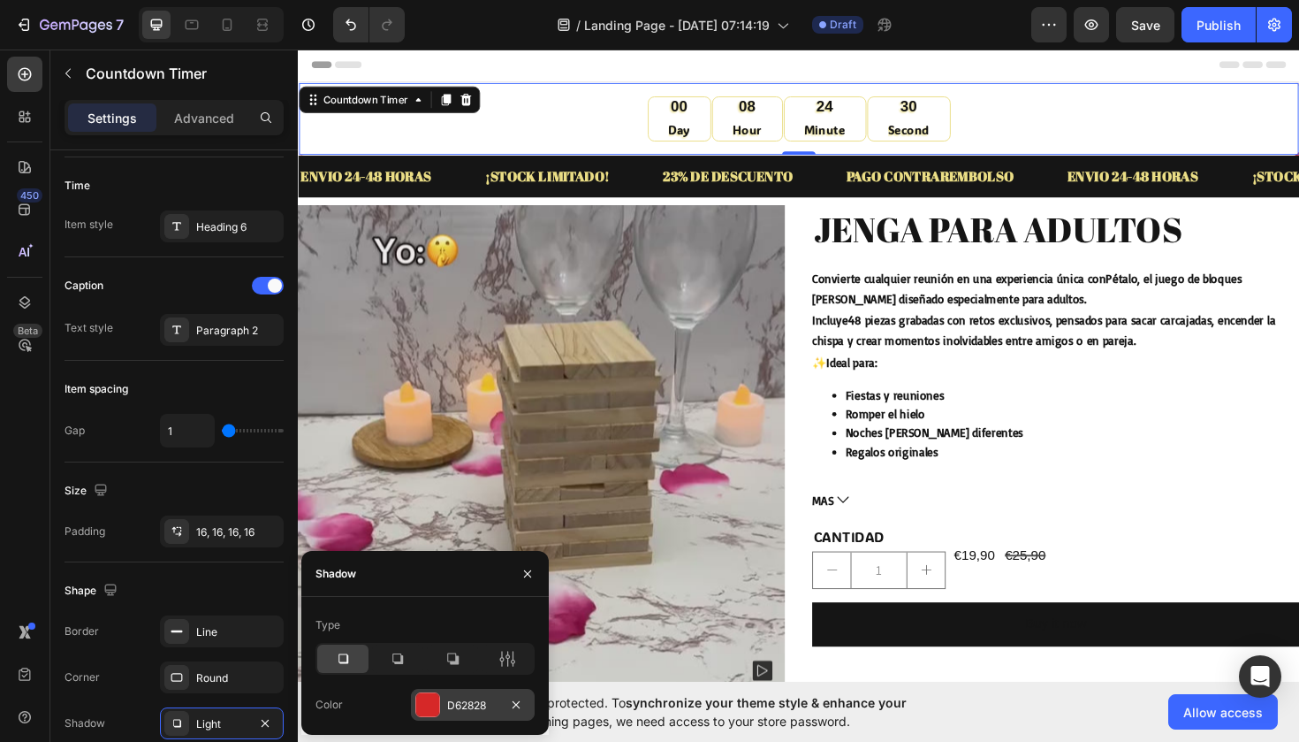
click at [425, 694] on div at bounding box center [427, 704] width 23 height 23
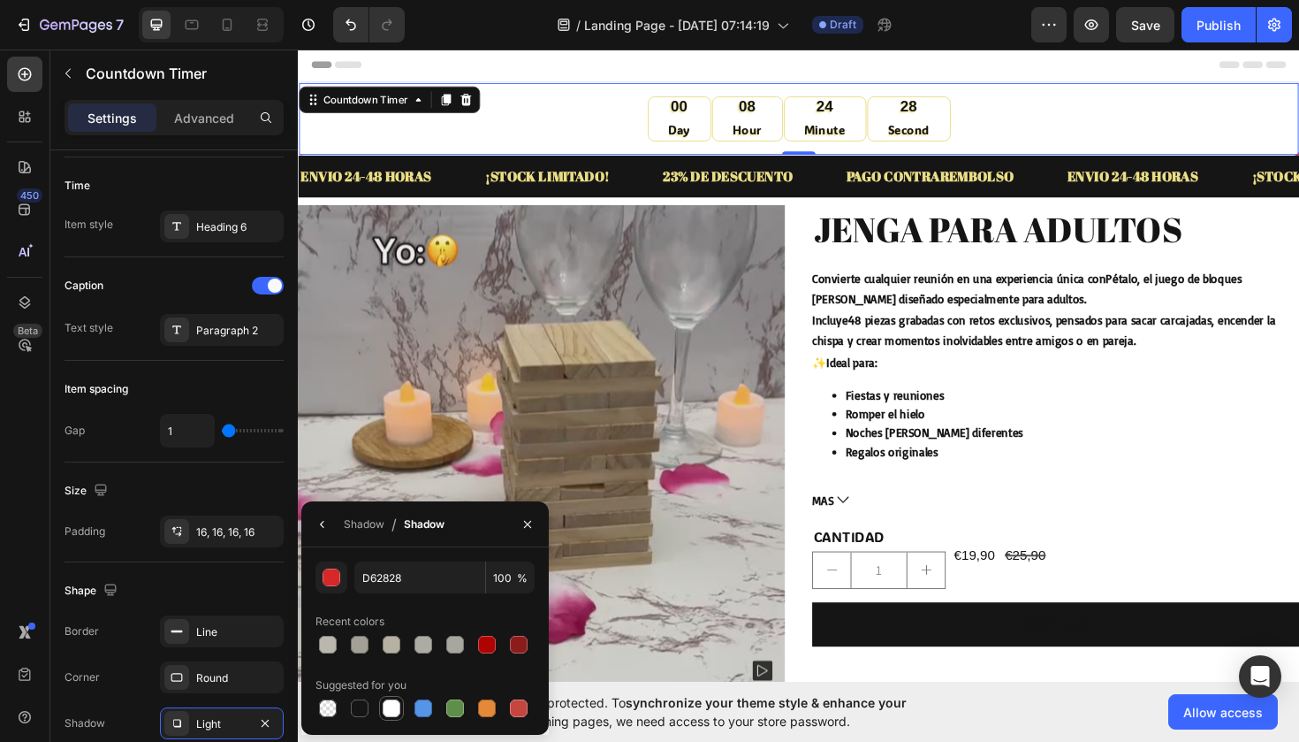
click at [385, 701] on div at bounding box center [392, 708] width 18 height 18
type input "FFFFFF"
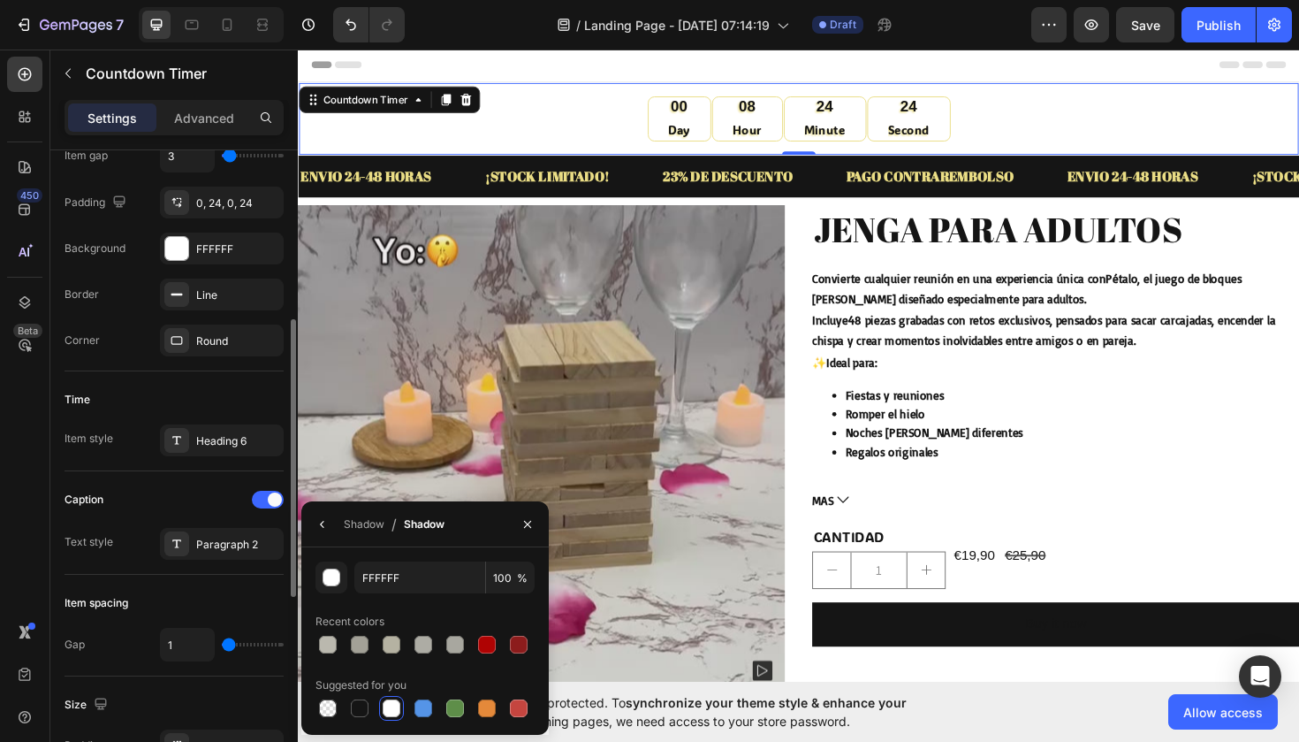
scroll to position [337, 0]
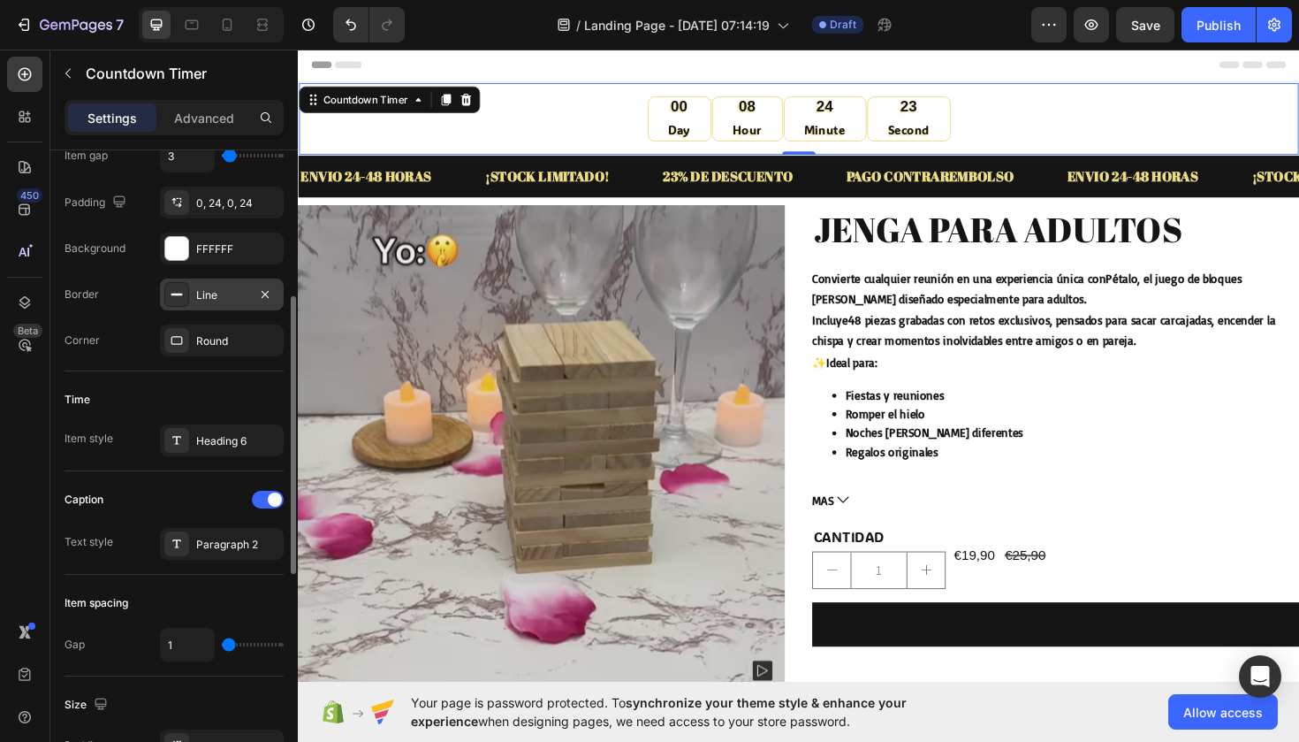
click at [211, 309] on div "Line" at bounding box center [222, 294] width 124 height 32
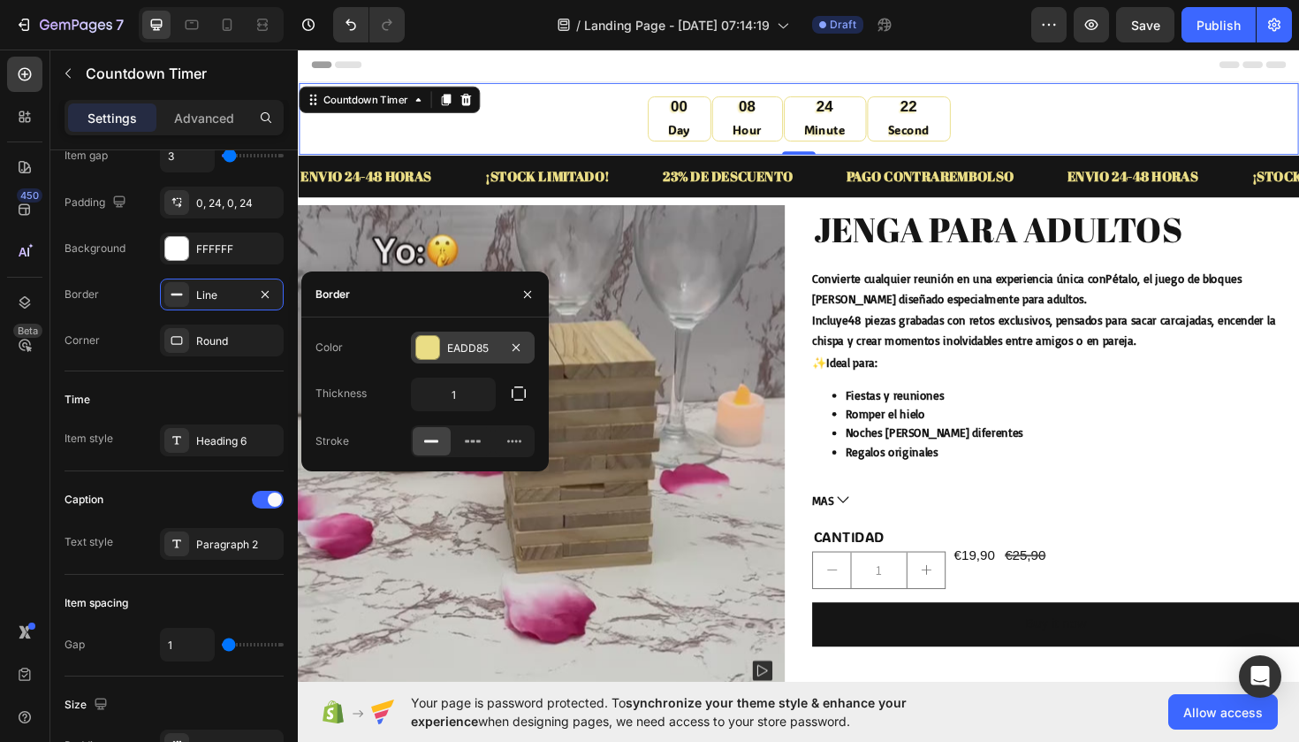
click at [423, 347] on div at bounding box center [427, 347] width 23 height 23
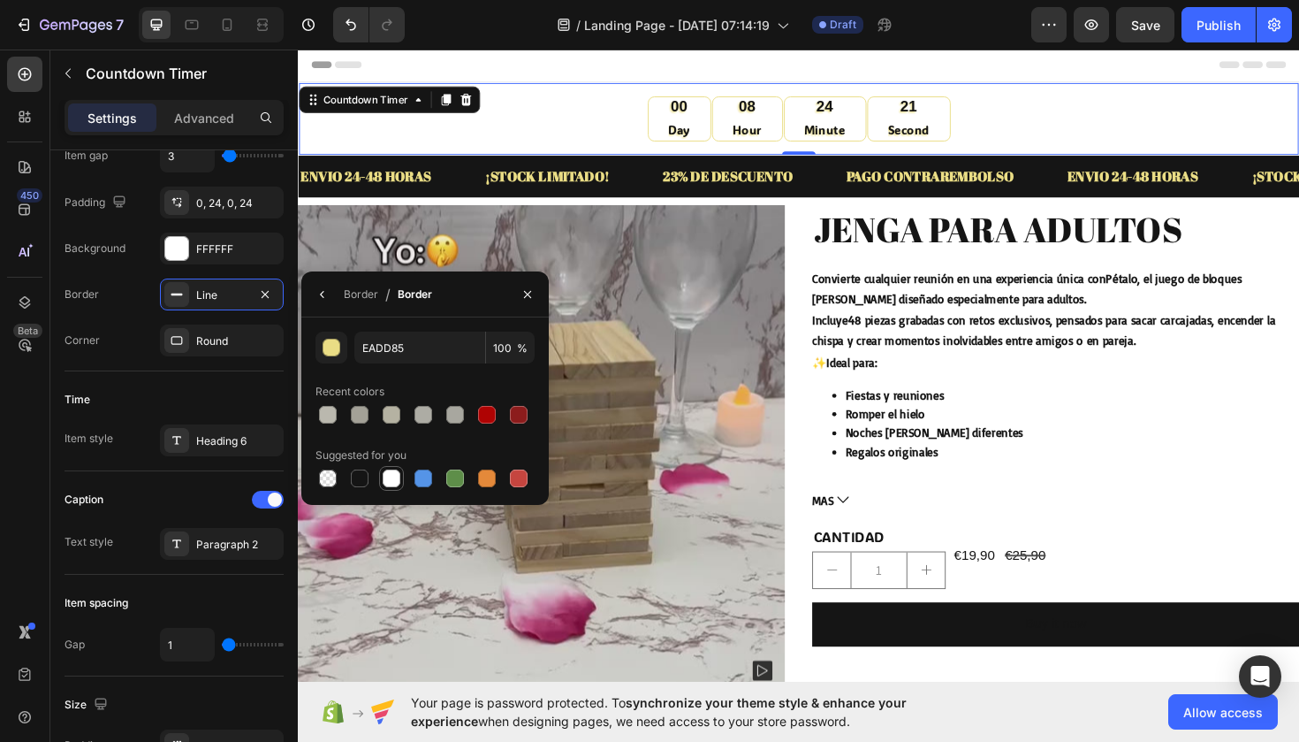
click at [387, 472] on div at bounding box center [392, 478] width 18 height 18
type input "FFFFFF"
click at [197, 329] on div "Round" at bounding box center [222, 340] width 124 height 32
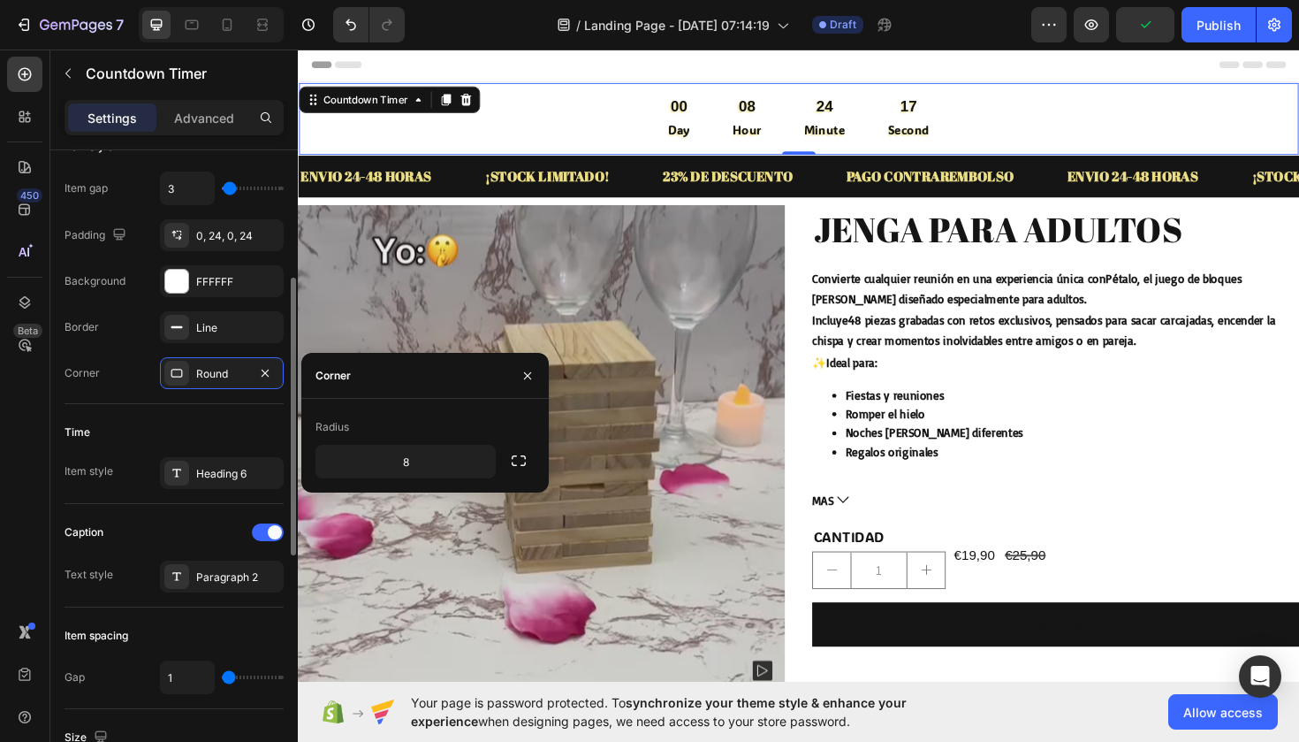
scroll to position [301, 0]
click at [211, 269] on div "FFFFFF" at bounding box center [222, 284] width 124 height 32
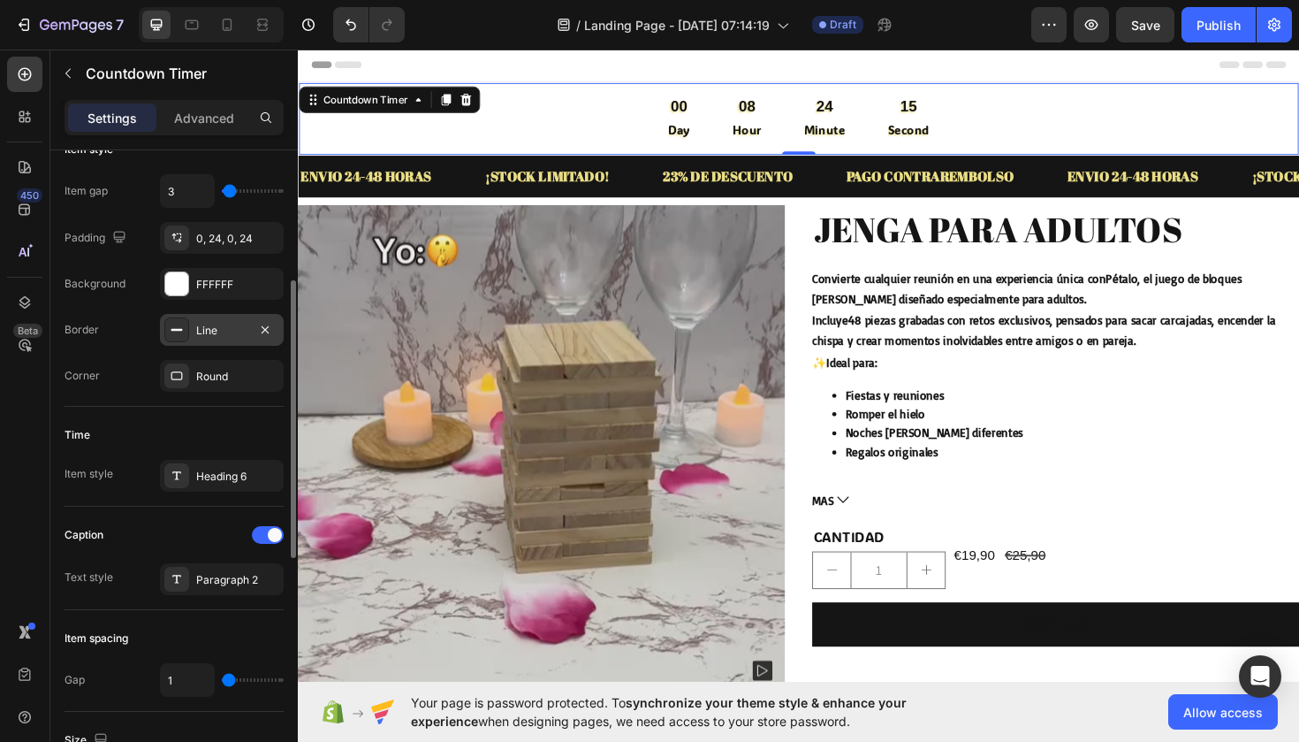
click at [210, 332] on div "Line" at bounding box center [221, 331] width 51 height 16
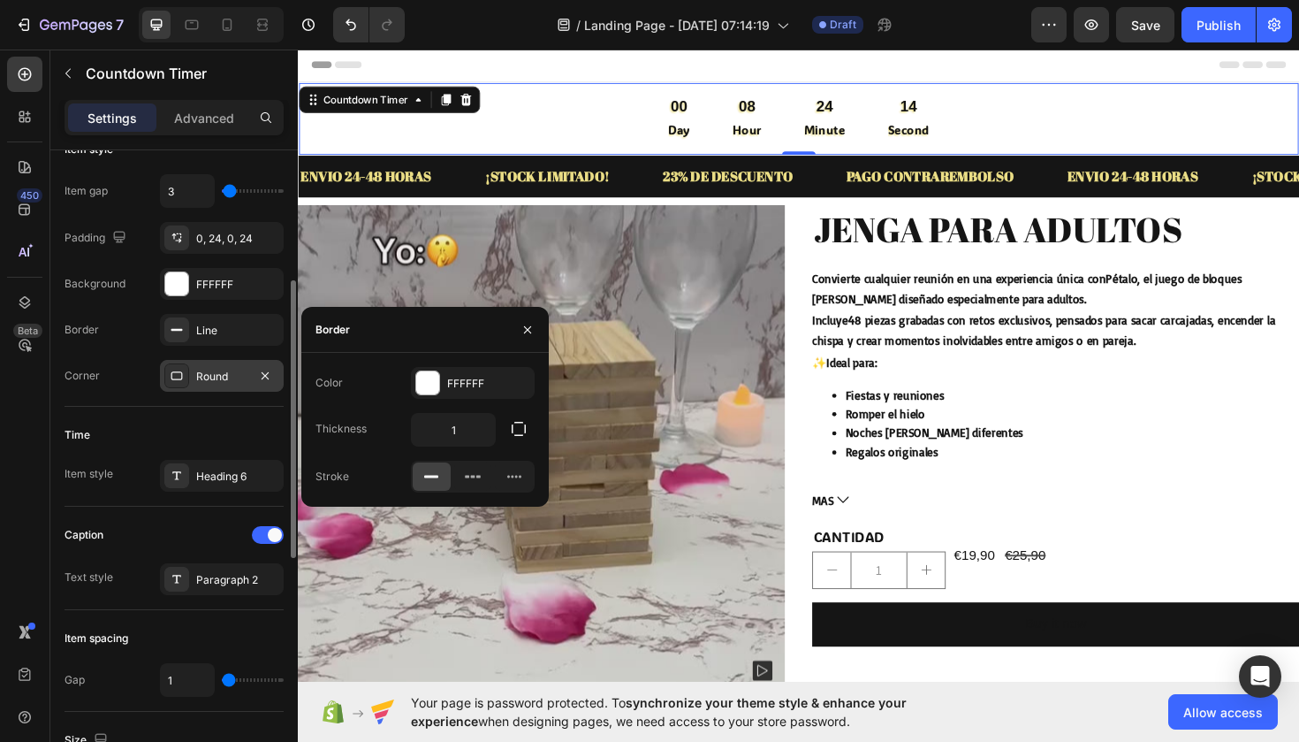
click at [236, 385] on div "Round" at bounding box center [222, 376] width 124 height 32
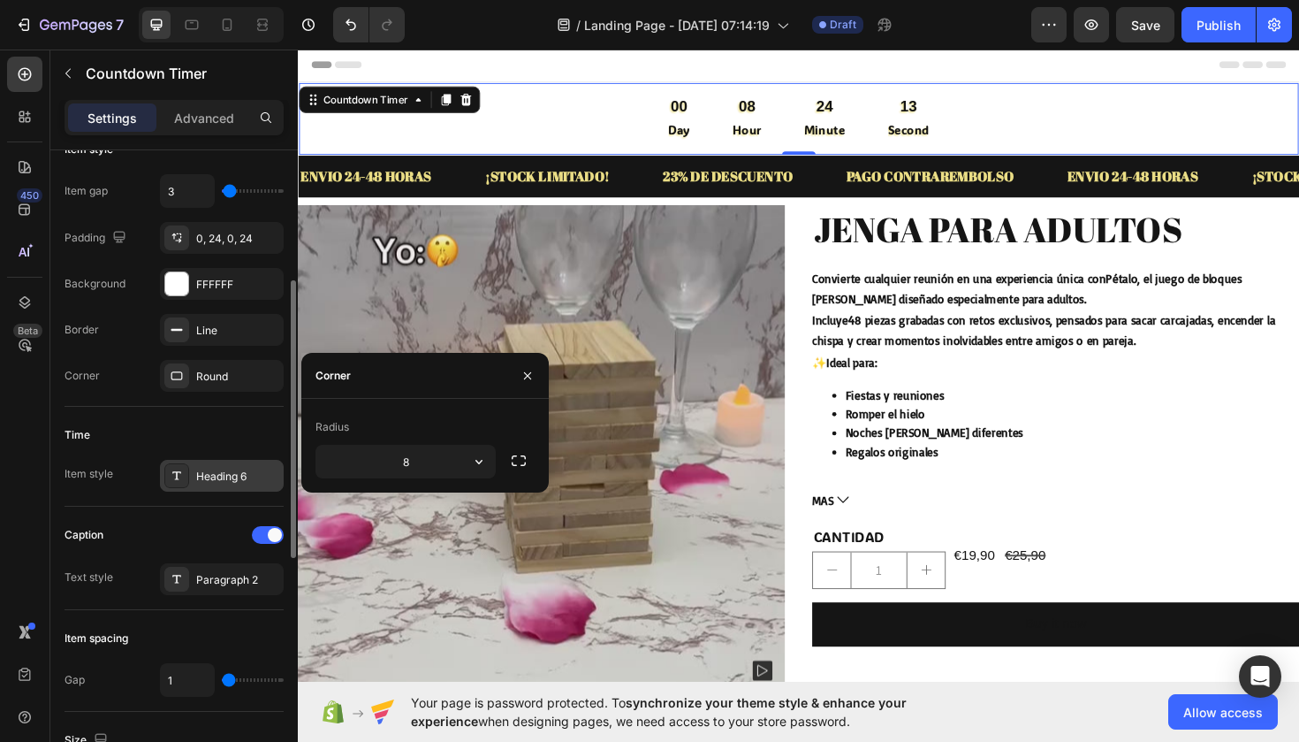
click at [217, 463] on div "Heading 6" at bounding box center [222, 476] width 124 height 32
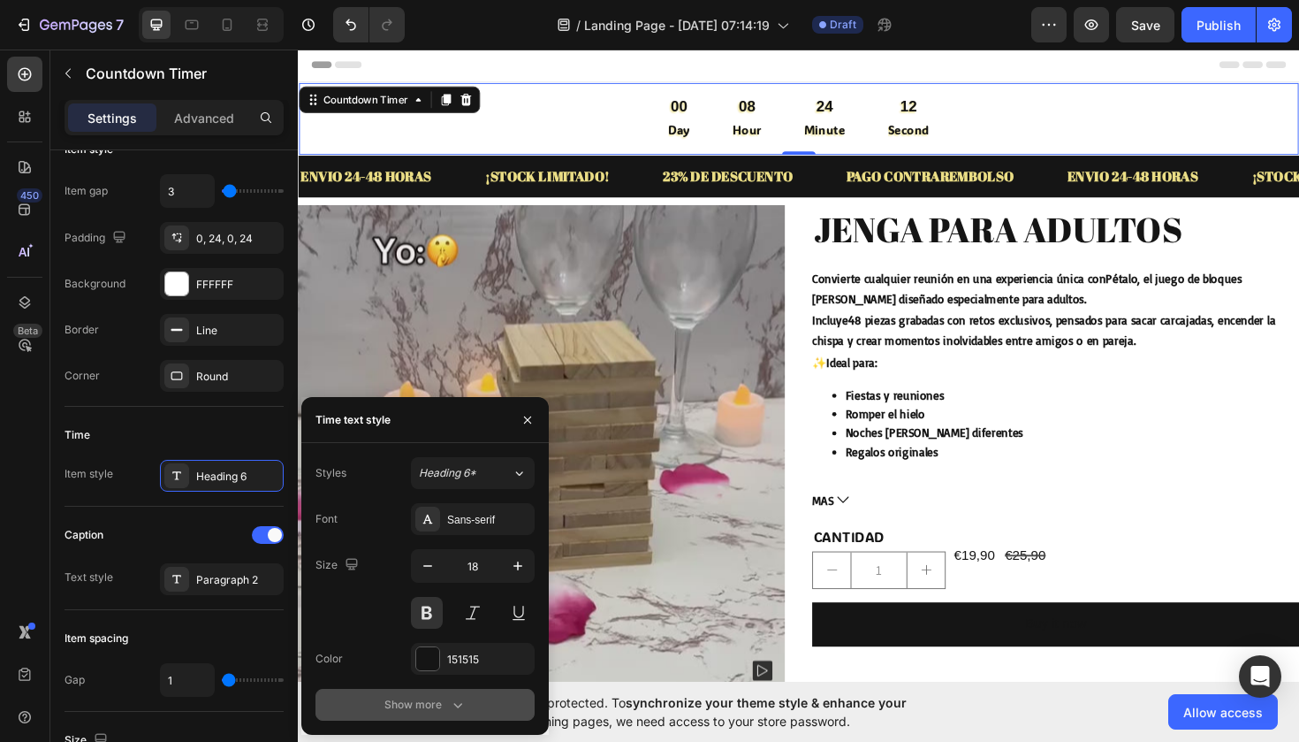
click at [429, 703] on div "Show more" at bounding box center [426, 705] width 82 height 18
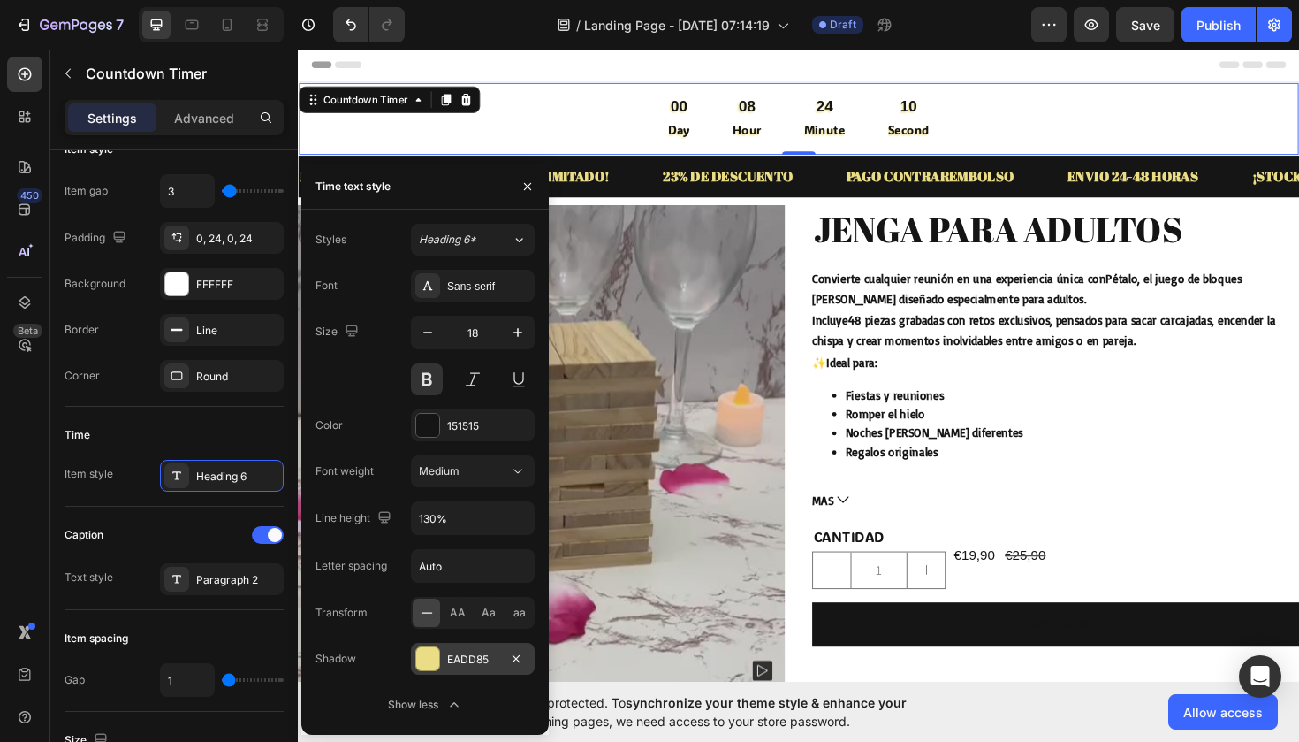
click at [462, 651] on div "EADD85" at bounding box center [472, 659] width 51 height 16
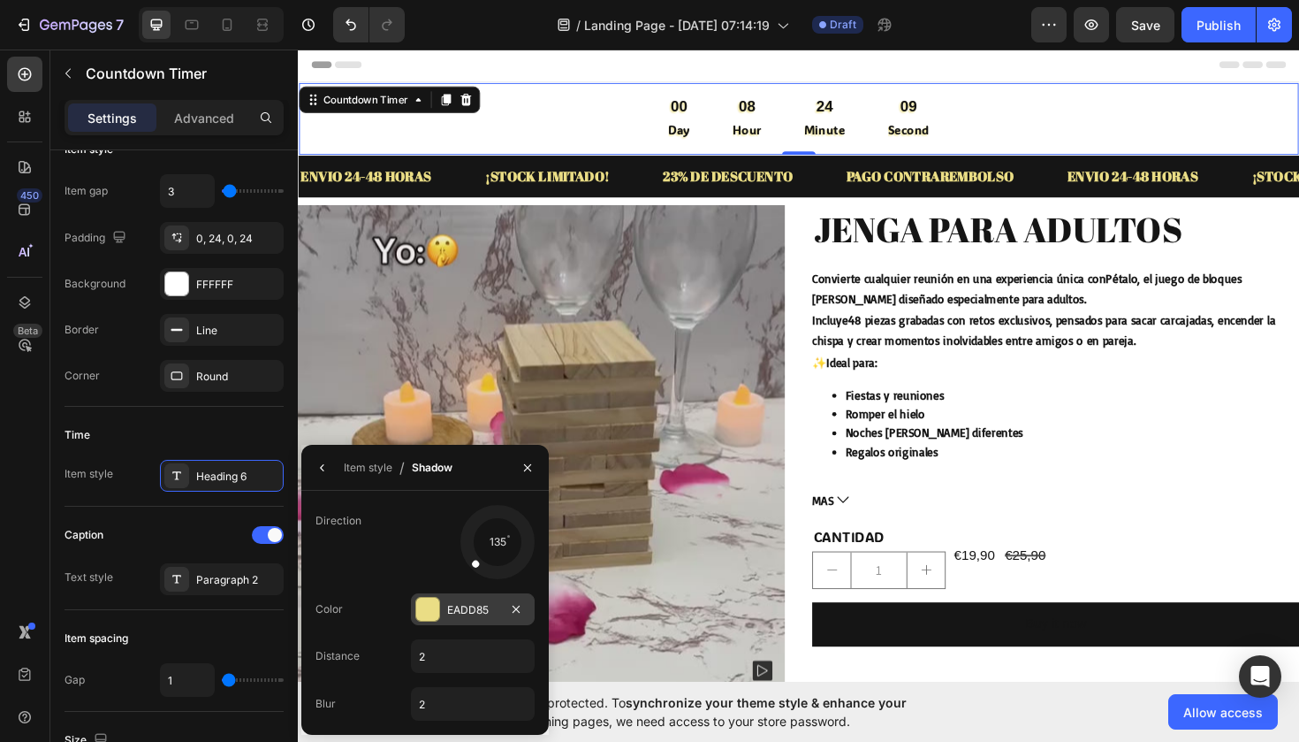
click at [423, 622] on div "EADD85" at bounding box center [473, 609] width 124 height 32
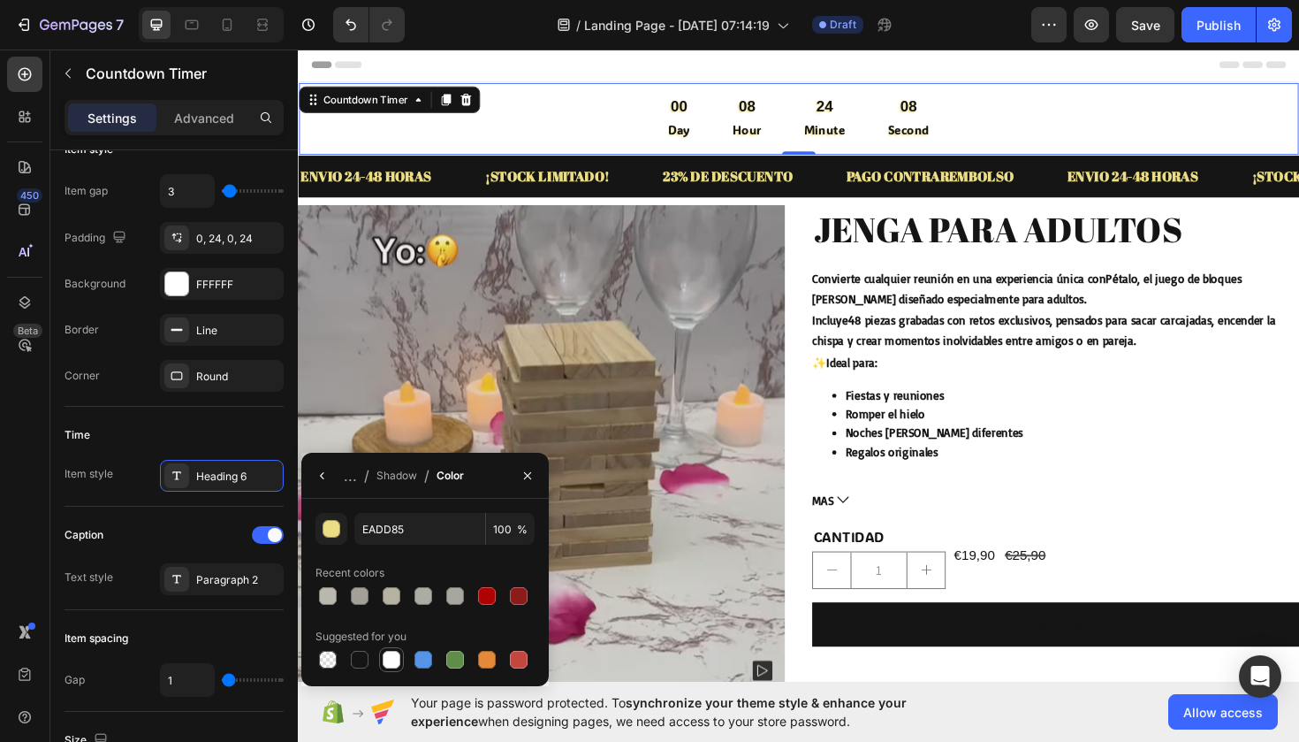
click at [383, 654] on div at bounding box center [392, 660] width 18 height 18
type input "FFFFFF"
click at [222, 583] on div "Paragraph 2" at bounding box center [237, 580] width 83 height 16
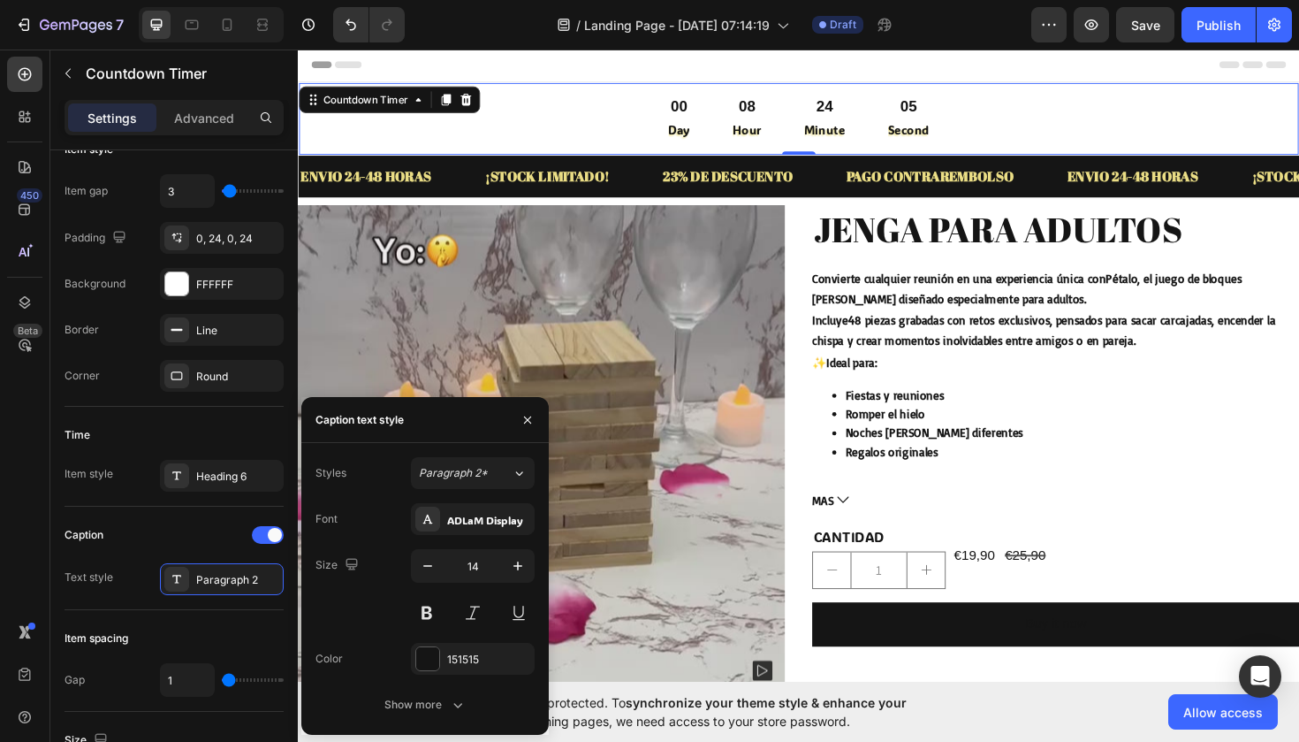
click at [397, 683] on div "Font ADLaM Display Size 14 Color 151515 Show more" at bounding box center [425, 611] width 219 height 217
click at [401, 701] on div "Show more" at bounding box center [426, 705] width 82 height 18
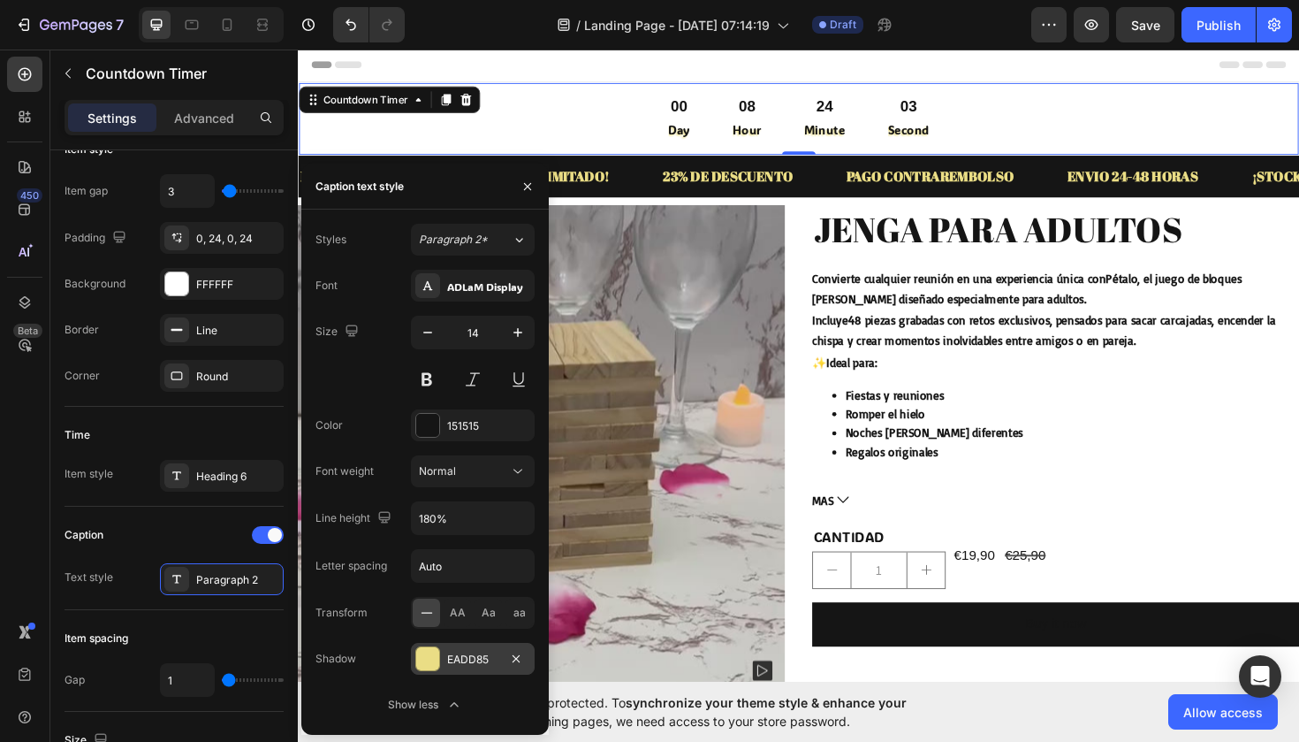
click at [439, 661] on div at bounding box center [427, 658] width 25 height 25
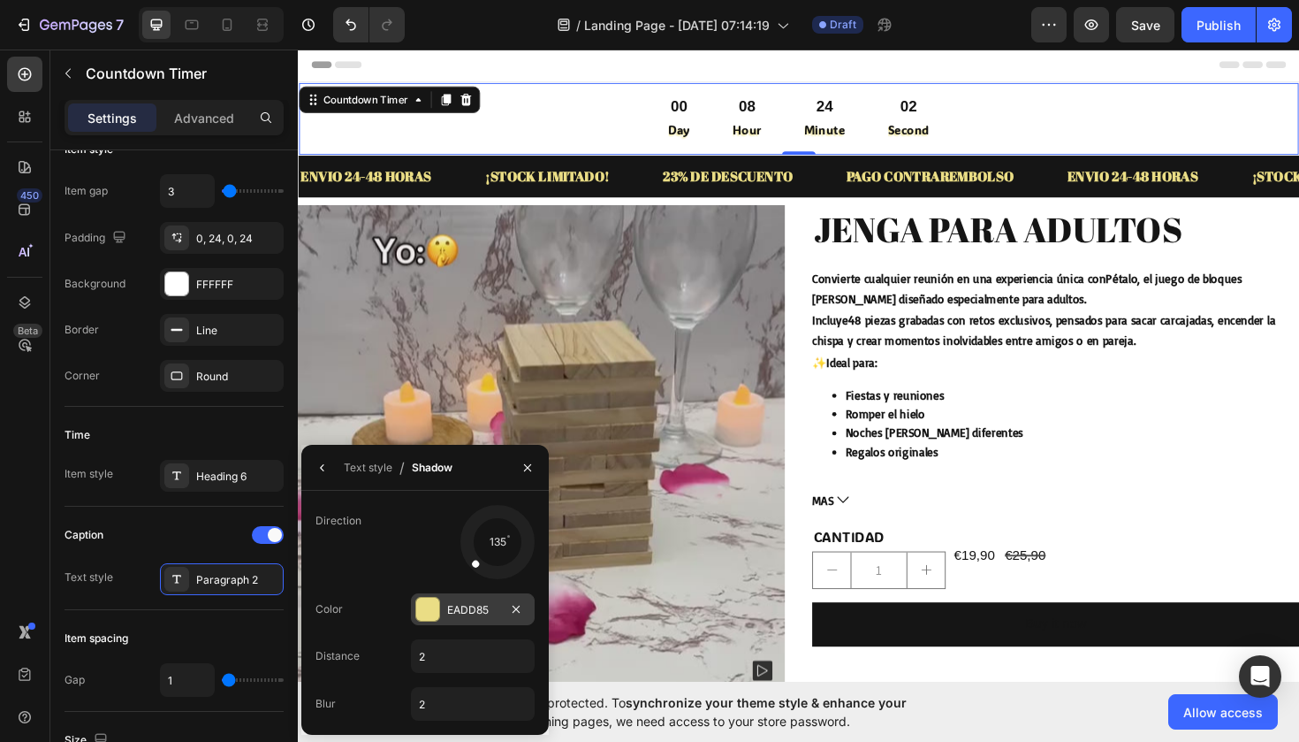
click at [438, 605] on div at bounding box center [427, 609] width 23 height 23
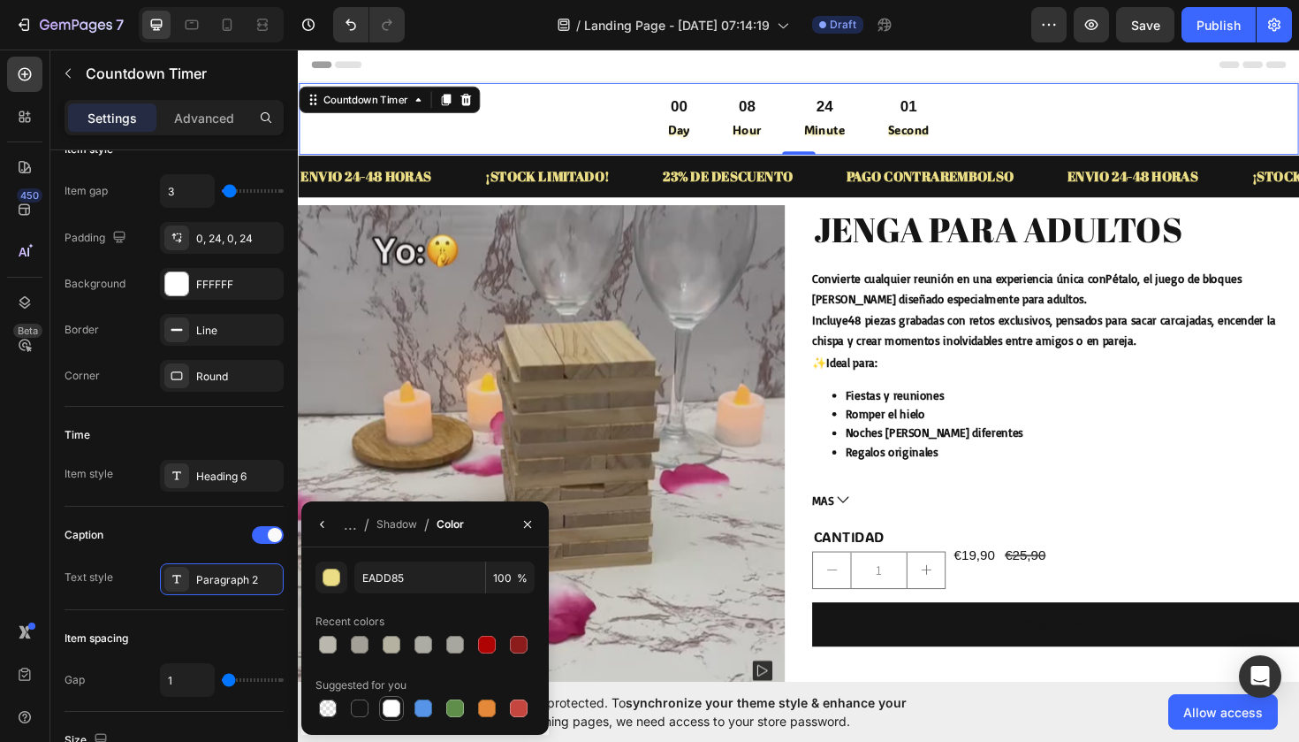
click at [391, 706] on div at bounding box center [392, 708] width 18 height 18
type input "FFFFFF"
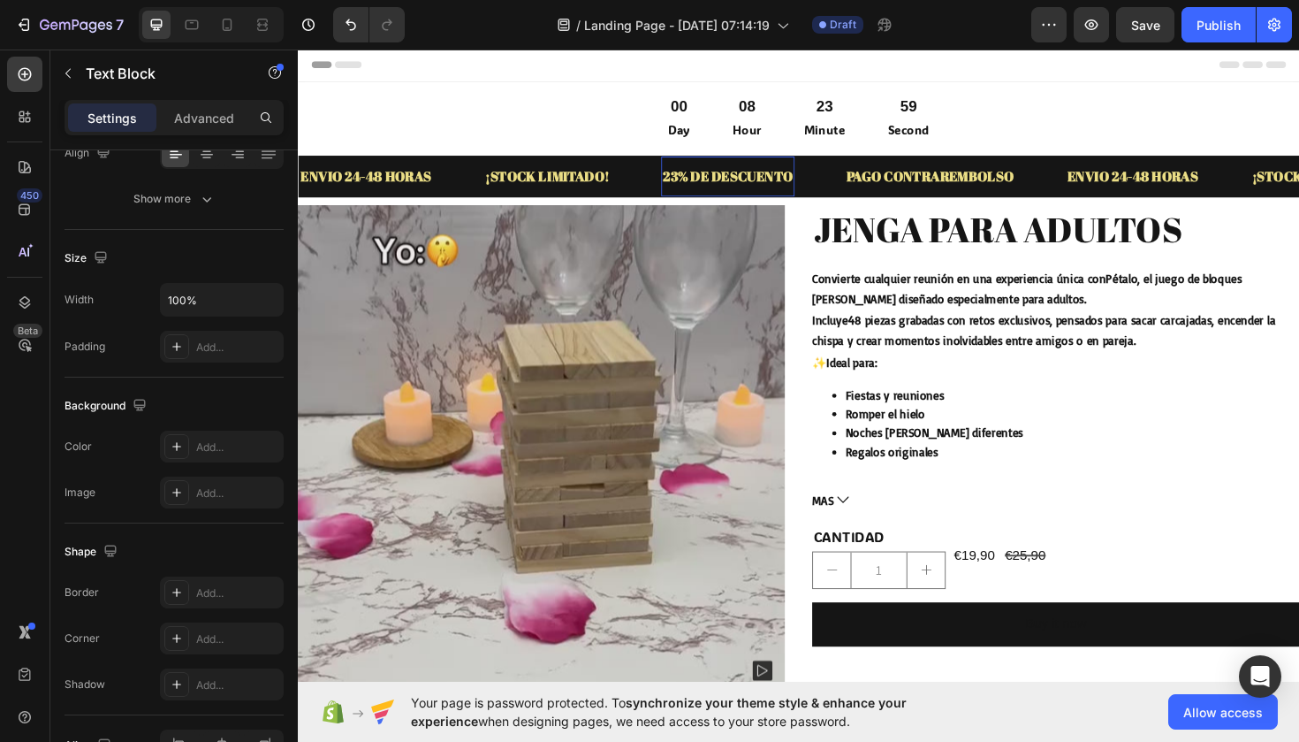
click at [732, 183] on p "23% DE DESCUENTO" at bounding box center [753, 184] width 138 height 26
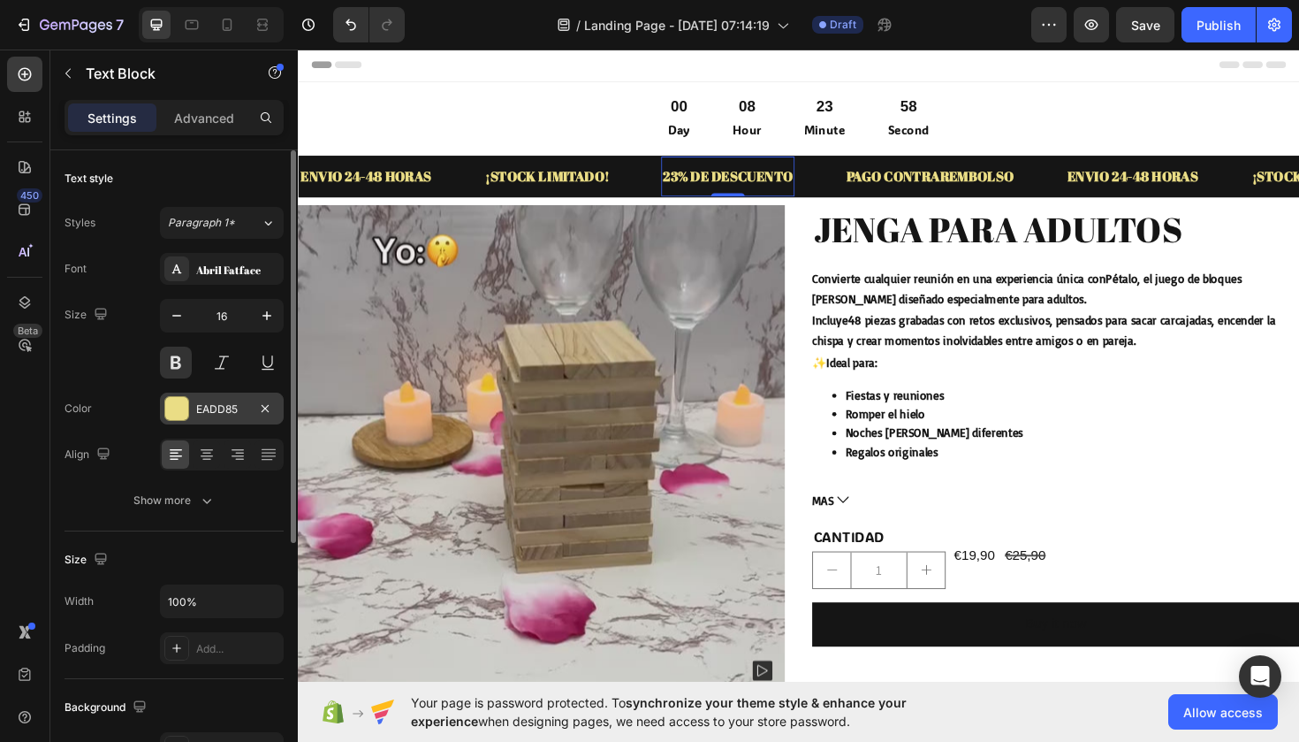
click at [225, 410] on div "EADD85" at bounding box center [221, 409] width 51 height 16
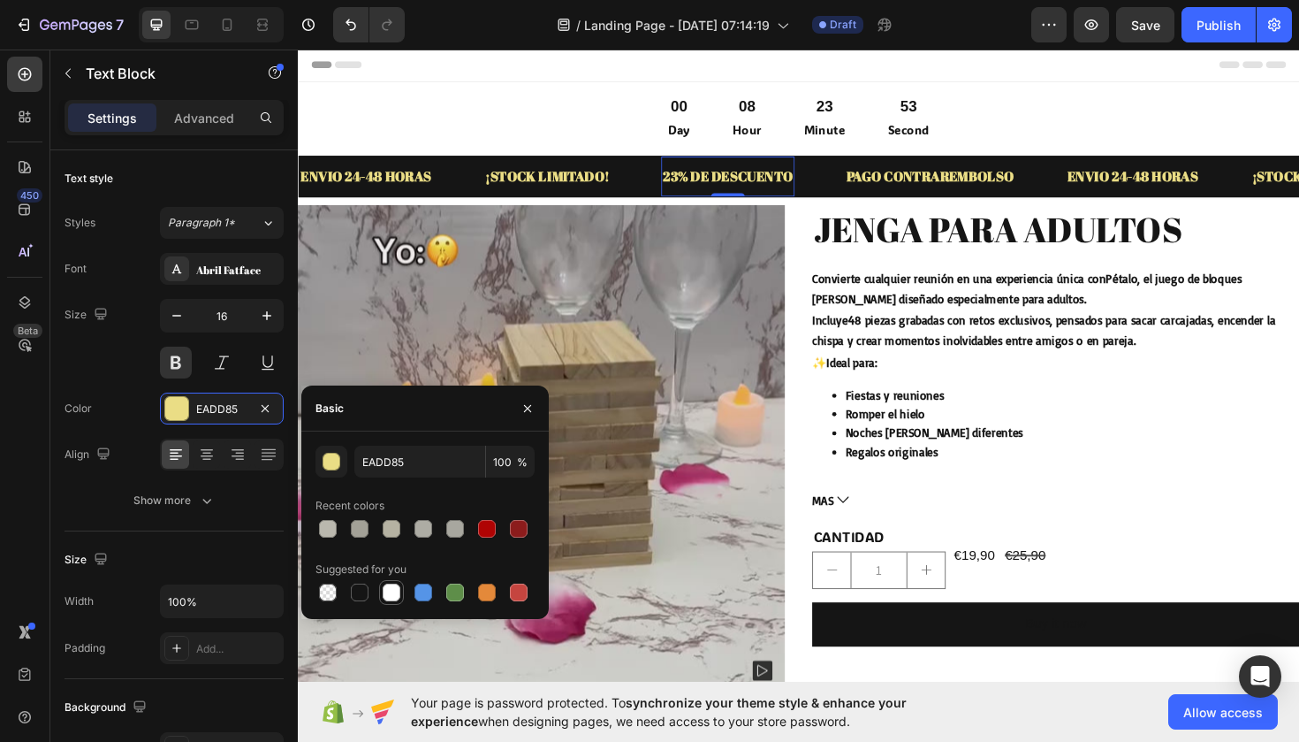
click at [385, 593] on div at bounding box center [392, 592] width 18 height 18
click at [417, 593] on div at bounding box center [424, 592] width 18 height 18
click at [479, 585] on div at bounding box center [487, 592] width 18 height 18
click at [333, 465] on div "button" at bounding box center [333, 462] width 18 height 18
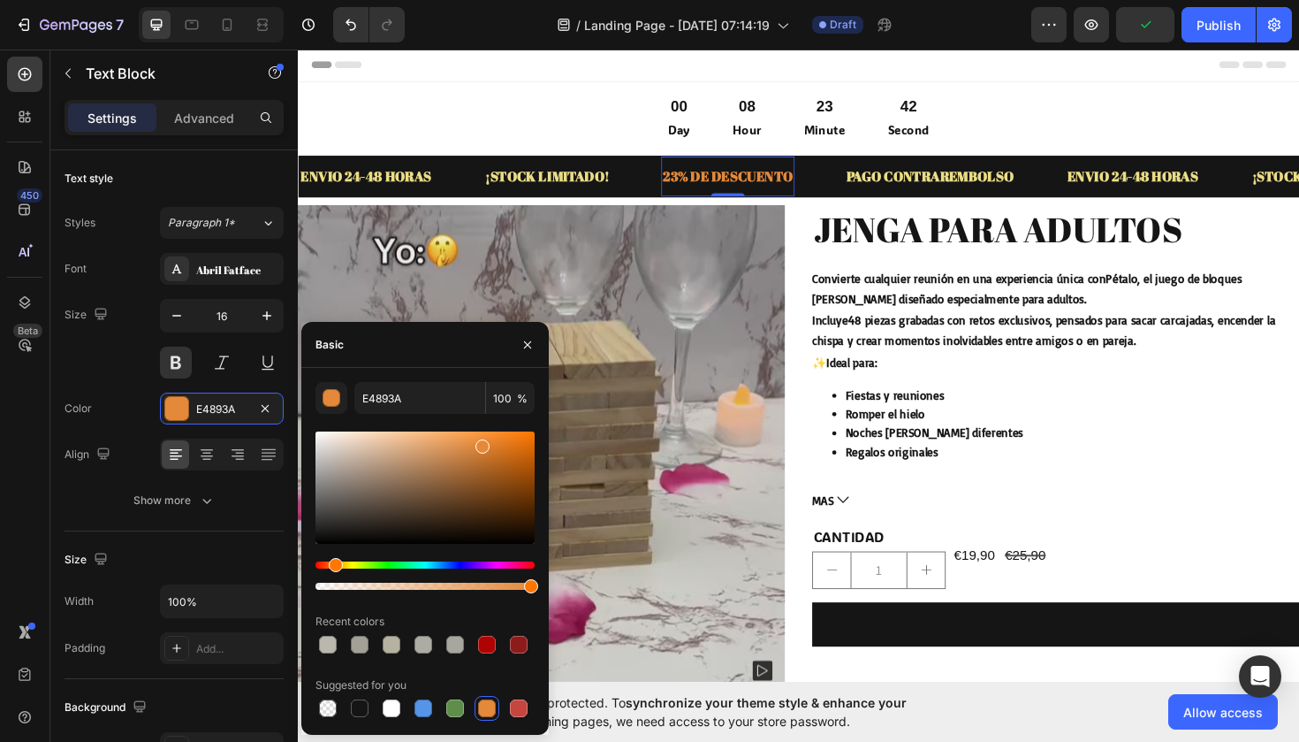
click at [358, 561] on div "Hue" at bounding box center [425, 564] width 219 height 7
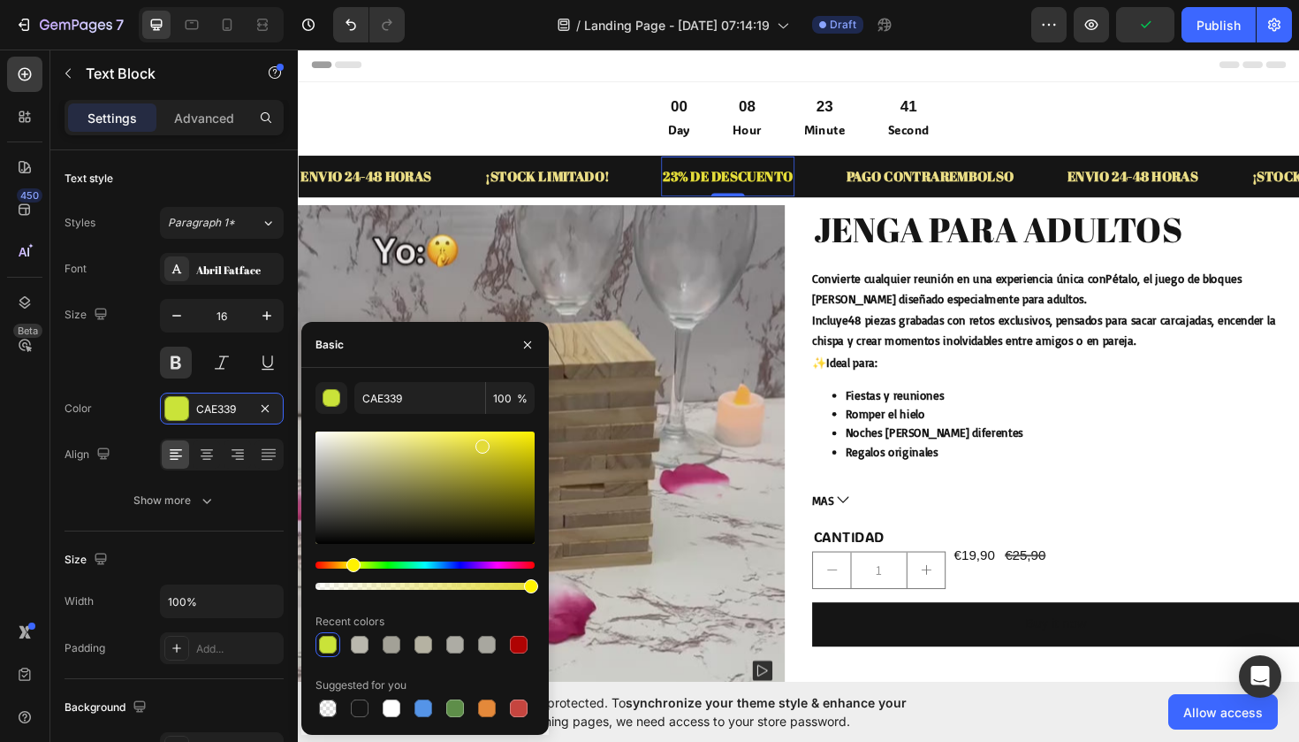
click at [351, 566] on div "Hue" at bounding box center [425, 564] width 219 height 7
drag, startPoint x: 481, startPoint y: 453, endPoint x: 538, endPoint y: 415, distance: 68.4
click at [538, 415] on div "E3DB39 100 % Recent colors Suggested for you" at bounding box center [425, 551] width 248 height 339
type input "FFF200"
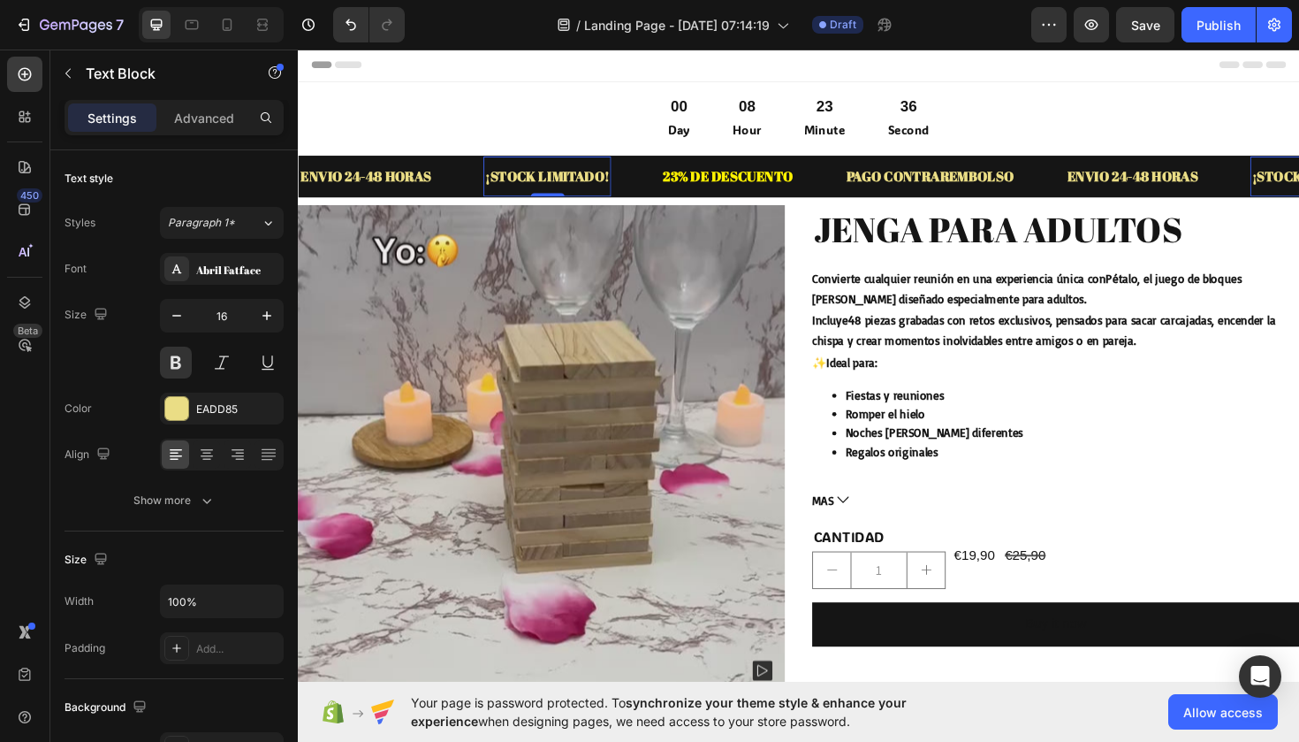
click at [621, 187] on p "¡STOCK LIMITADO!" at bounding box center [562, 184] width 132 height 26
click at [232, 409] on div "EADD85" at bounding box center [221, 409] width 51 height 16
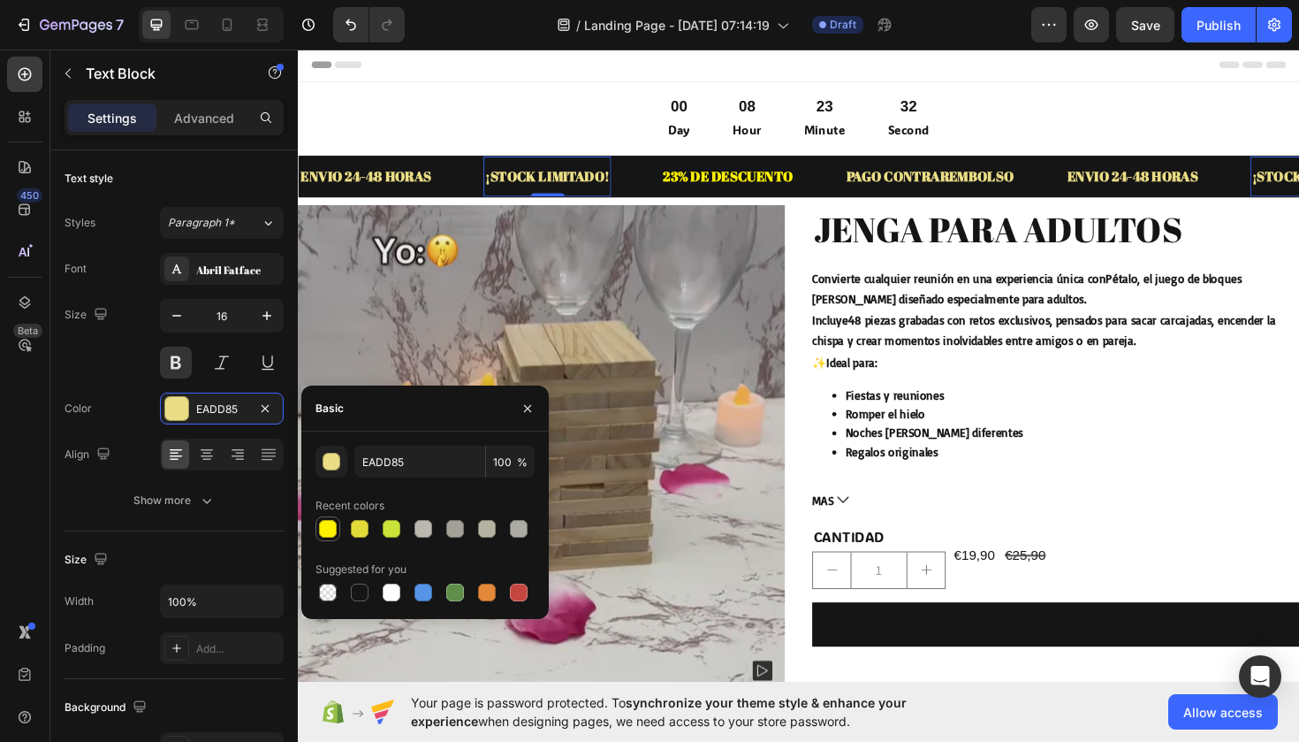
click at [331, 536] on div at bounding box center [328, 529] width 18 height 18
type input "FFF200"
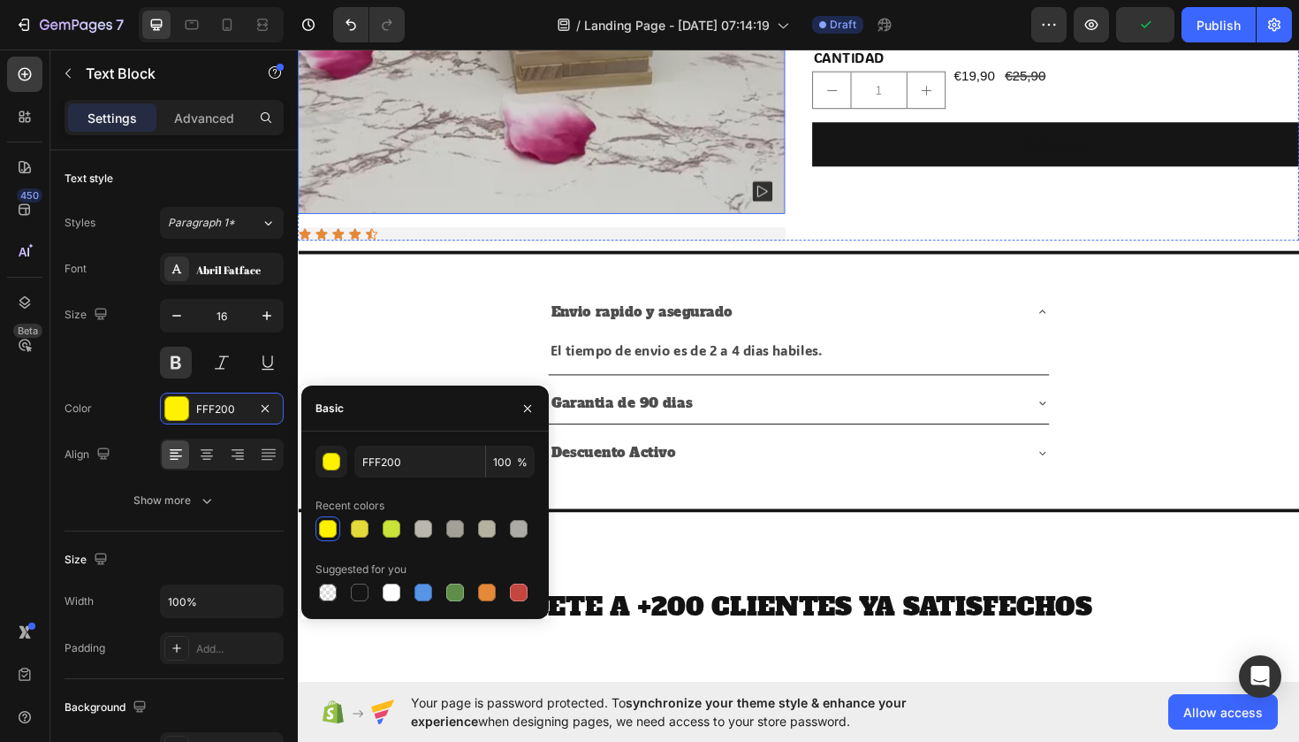
scroll to position [575, 0]
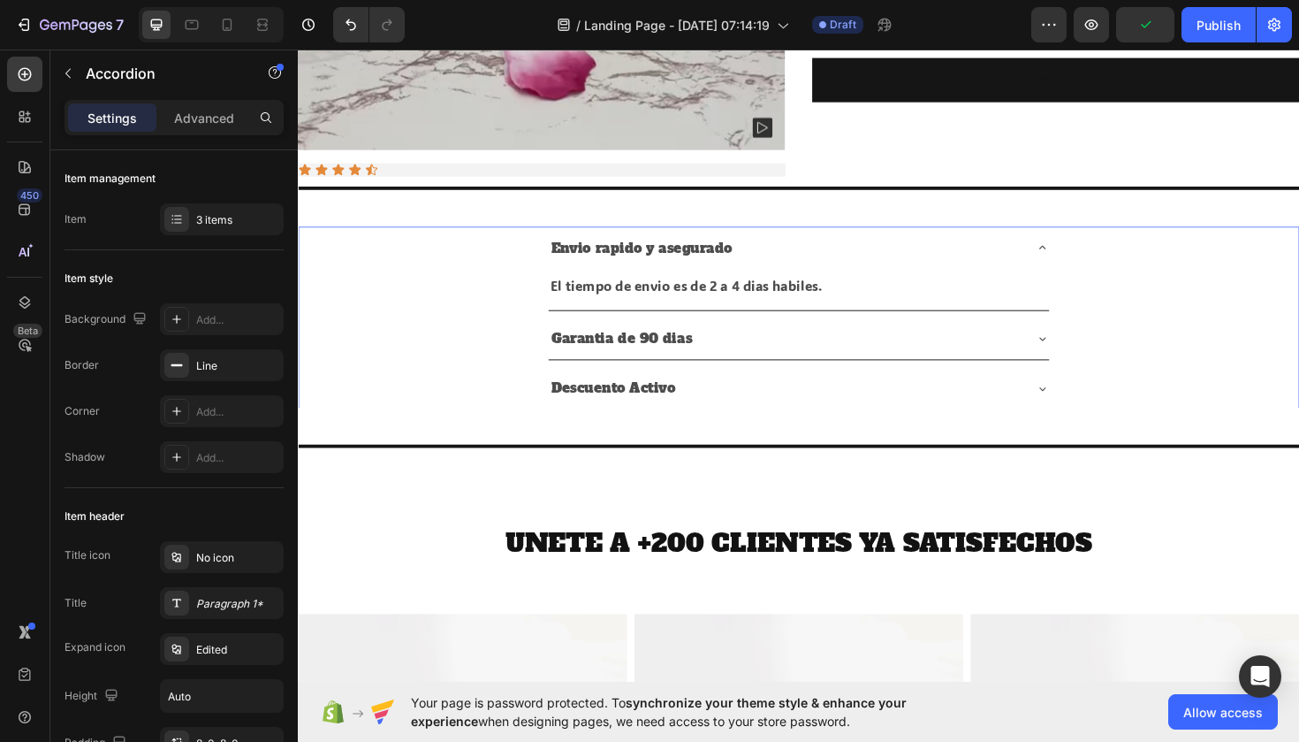
click at [1288, 324] on div "Envio rapido y asegurado El tiempo de envio es de 2 a 4 dias habiles. Text Bloc…" at bounding box center [828, 334] width 1061 height 194
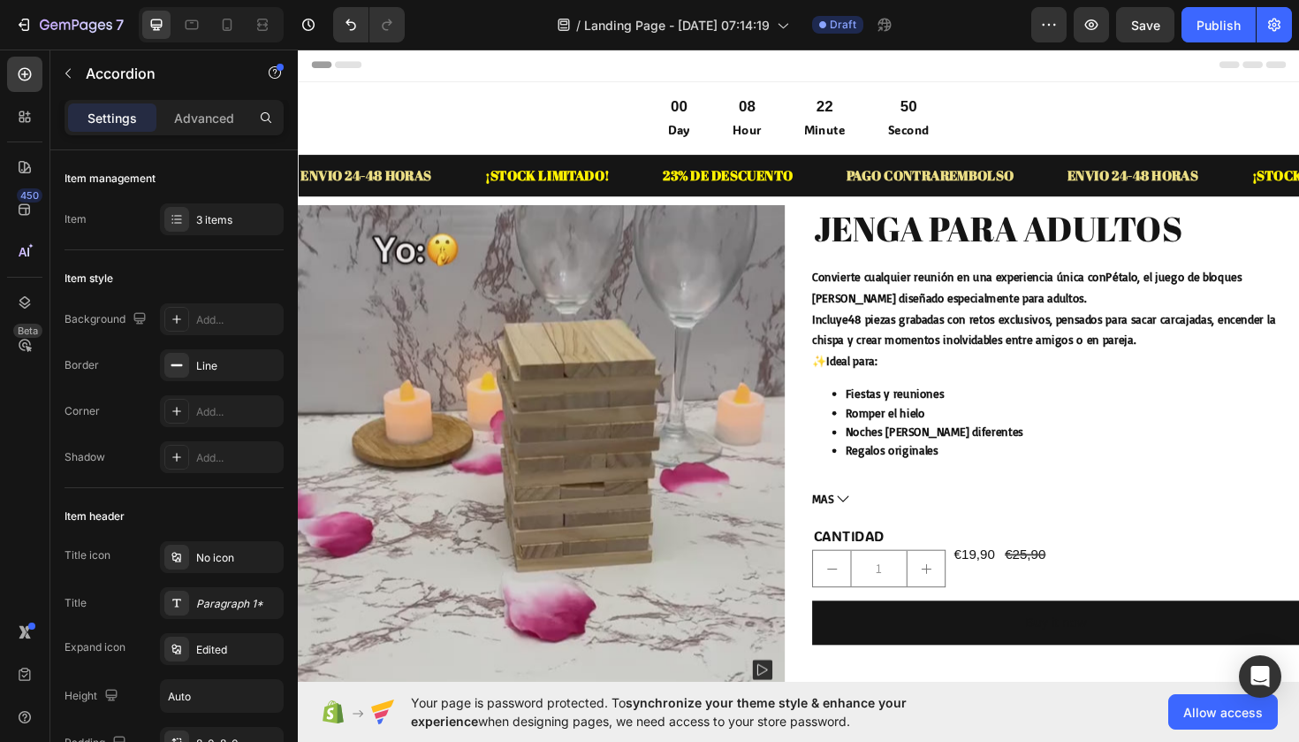
scroll to position [0, 0]
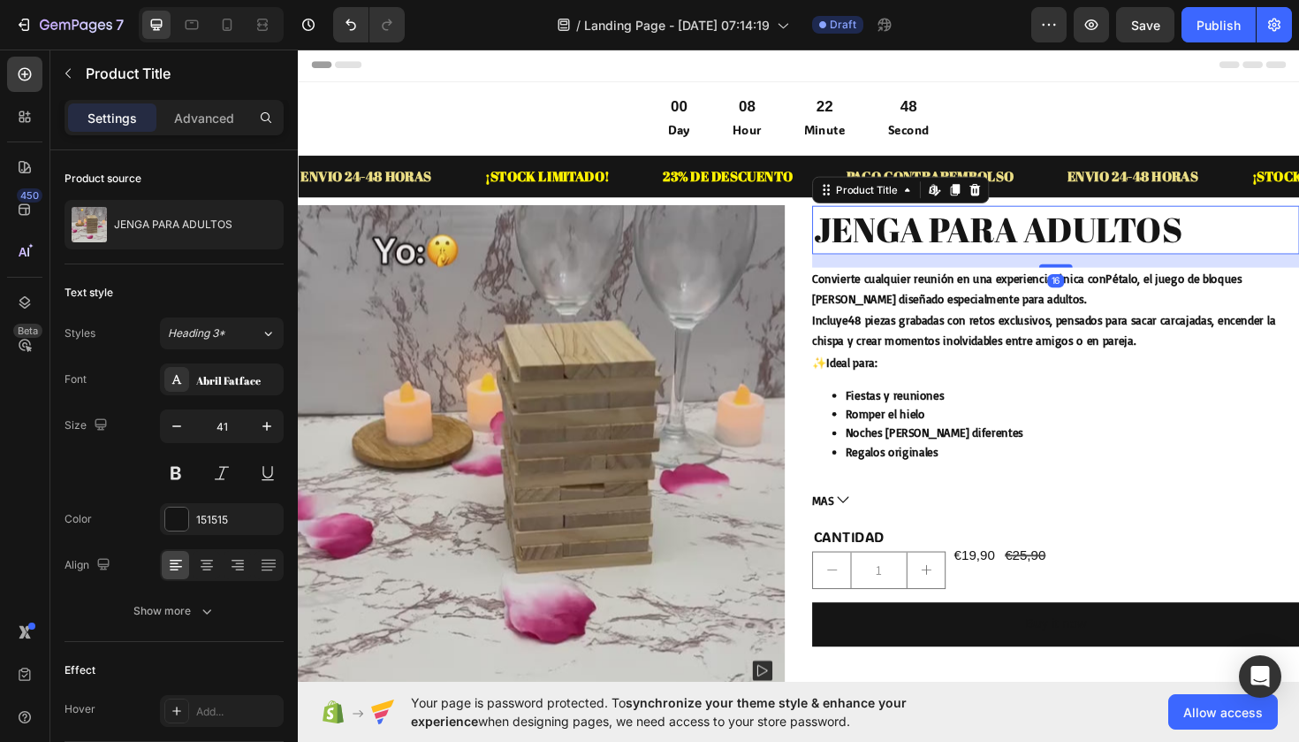
click at [1007, 251] on h2 "JENGA PARA ADULTOS" at bounding box center [1100, 240] width 516 height 50
click at [217, 377] on div "Abril Fatface" at bounding box center [237, 380] width 83 height 16
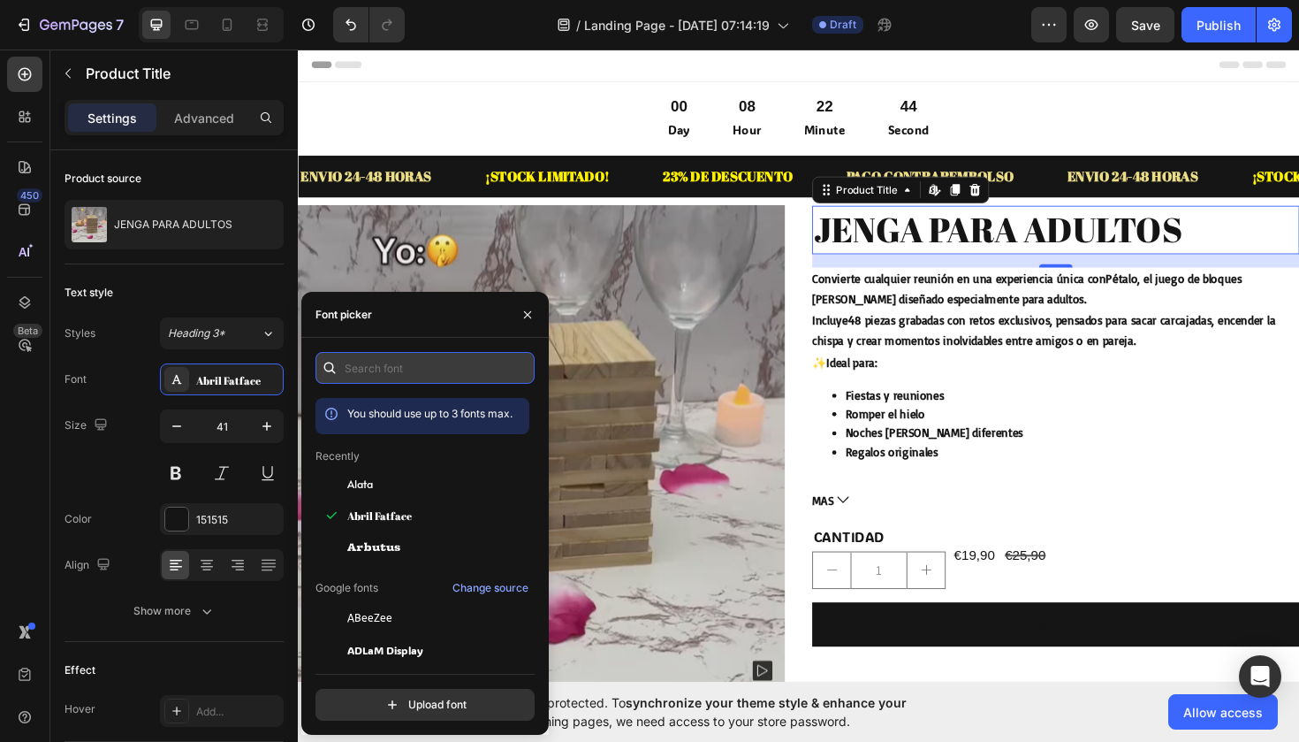
click at [367, 364] on input "text" at bounding box center [425, 368] width 219 height 32
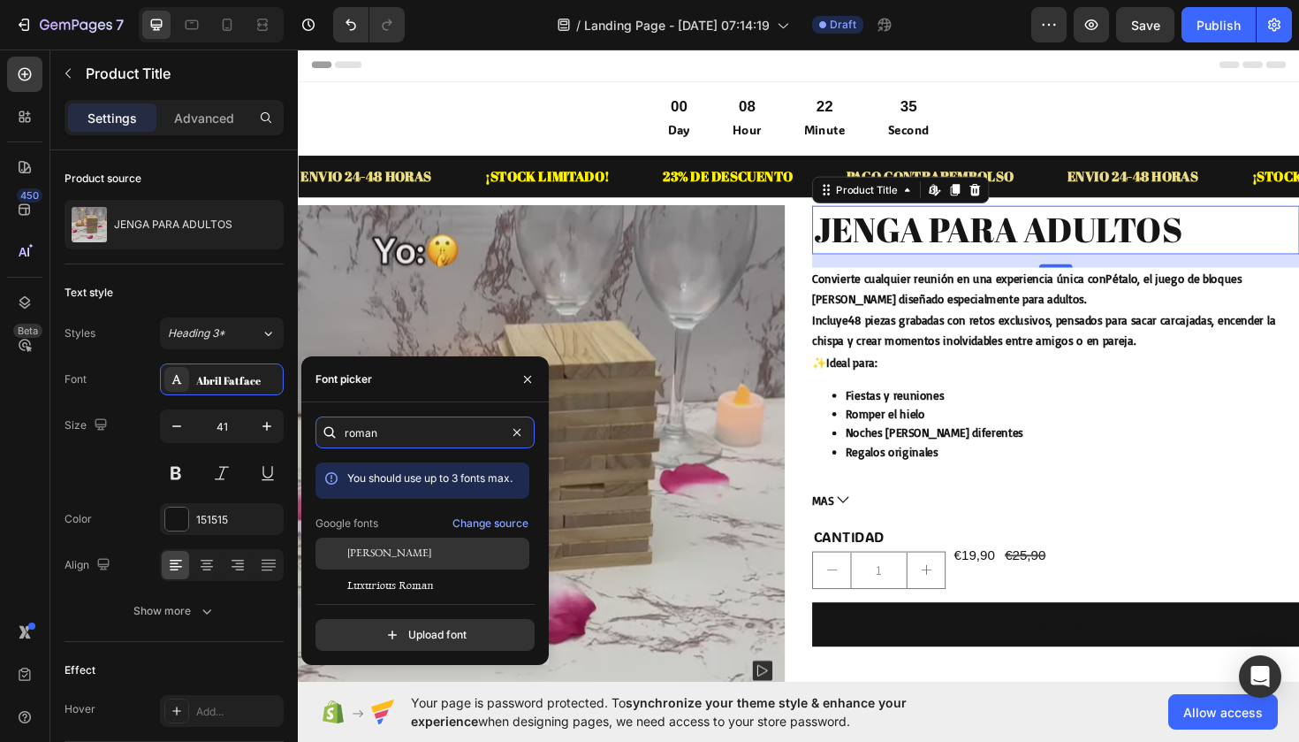
type input "roman"
click at [362, 556] on span "[PERSON_NAME]" at bounding box center [389, 553] width 84 height 16
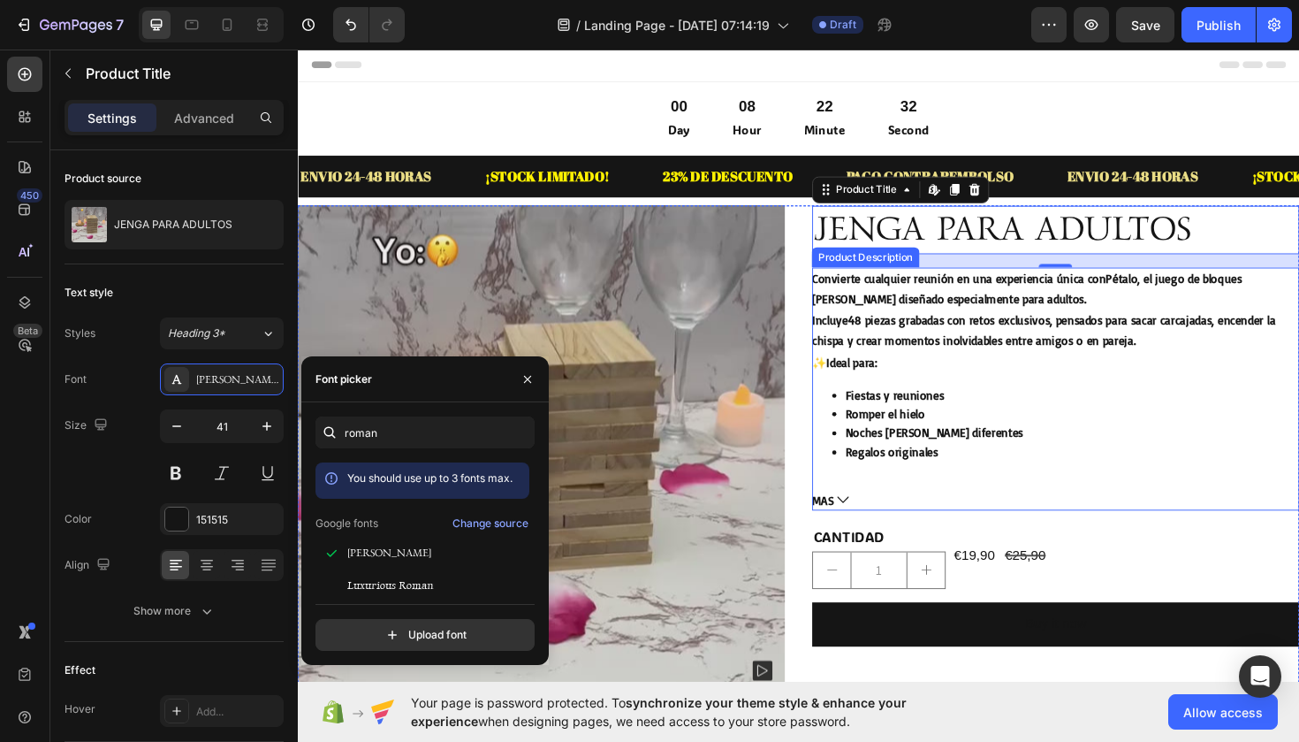
click at [918, 308] on p "Convierte cualquier reunión en una experiencia única con Pétalo , el juego de b…" at bounding box center [1087, 325] width 491 height 82
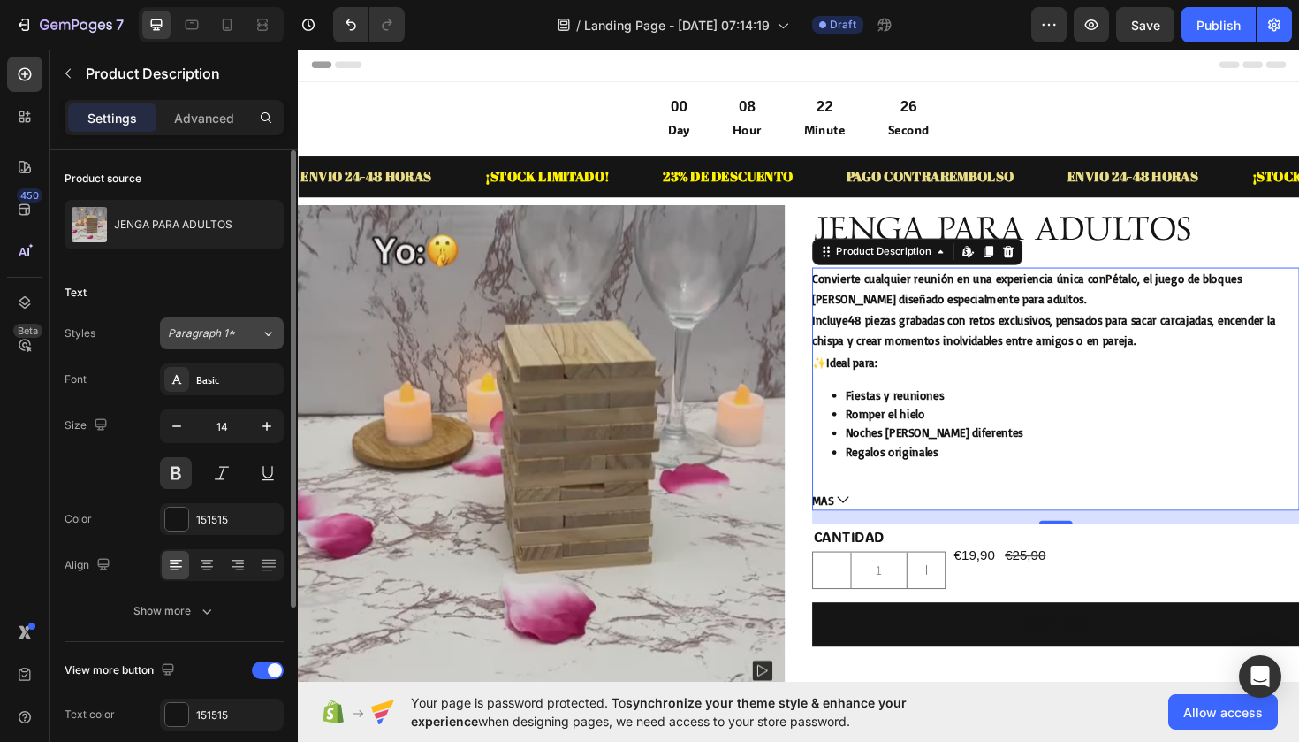
click at [241, 340] on div "Paragraph 1*" at bounding box center [214, 333] width 93 height 16
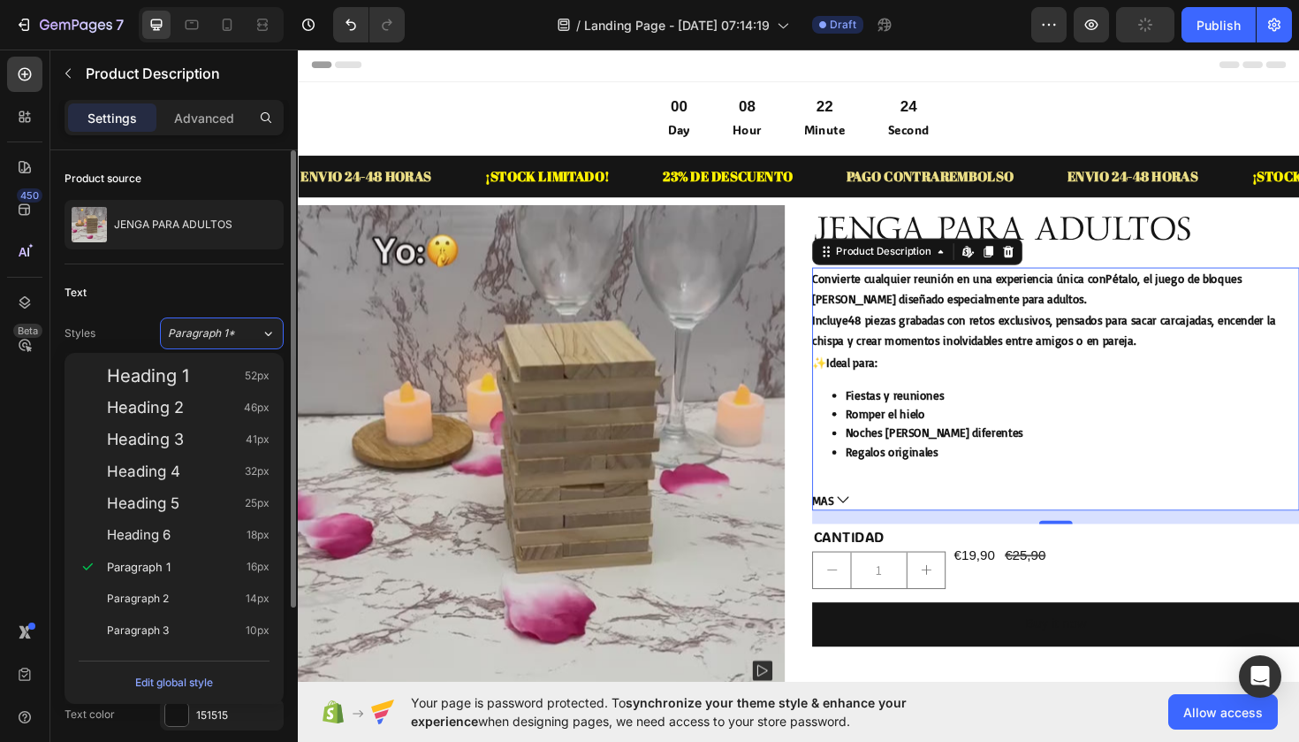
click at [244, 270] on div "Text Styles Paragraph 1* Font Basic Size 14 Color 151515 Align Show more" at bounding box center [174, 452] width 219 height 377
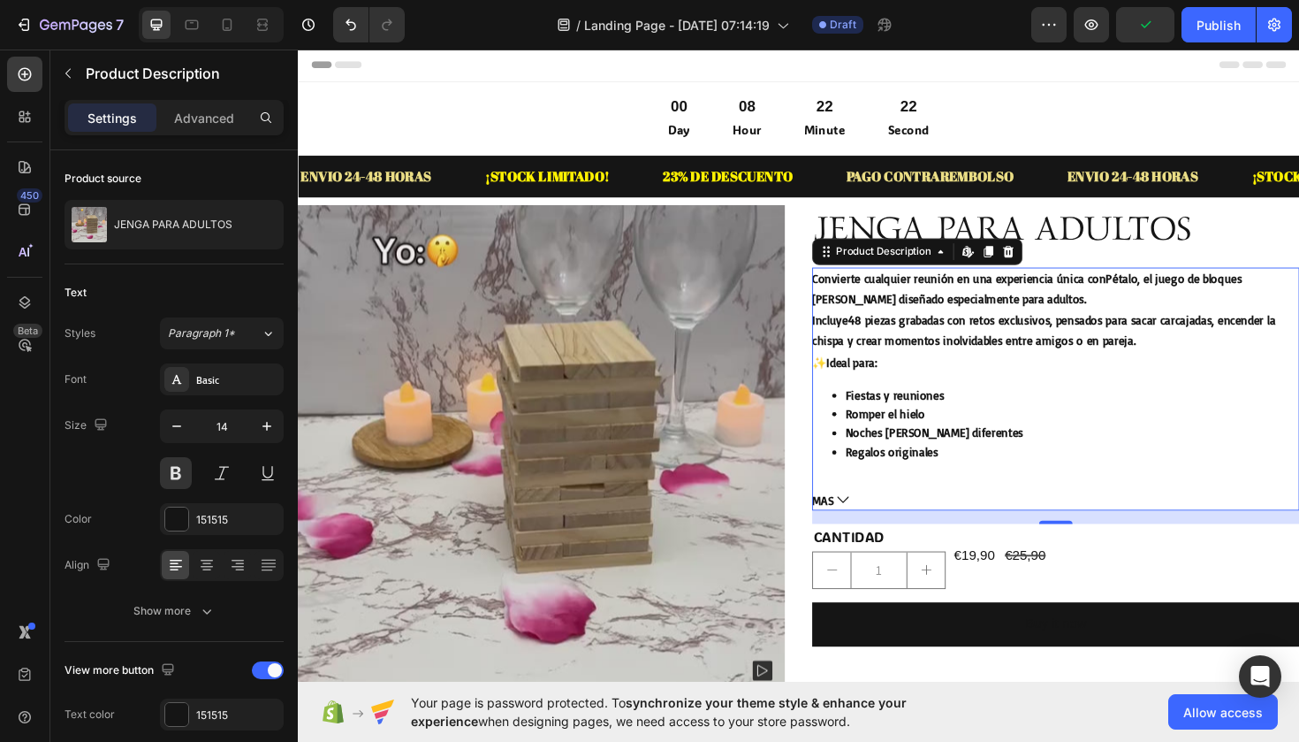
click at [963, 293] on p "Convierte cualquier reunión en una experiencia única con Pétalo , el juego de b…" at bounding box center [1087, 325] width 491 height 82
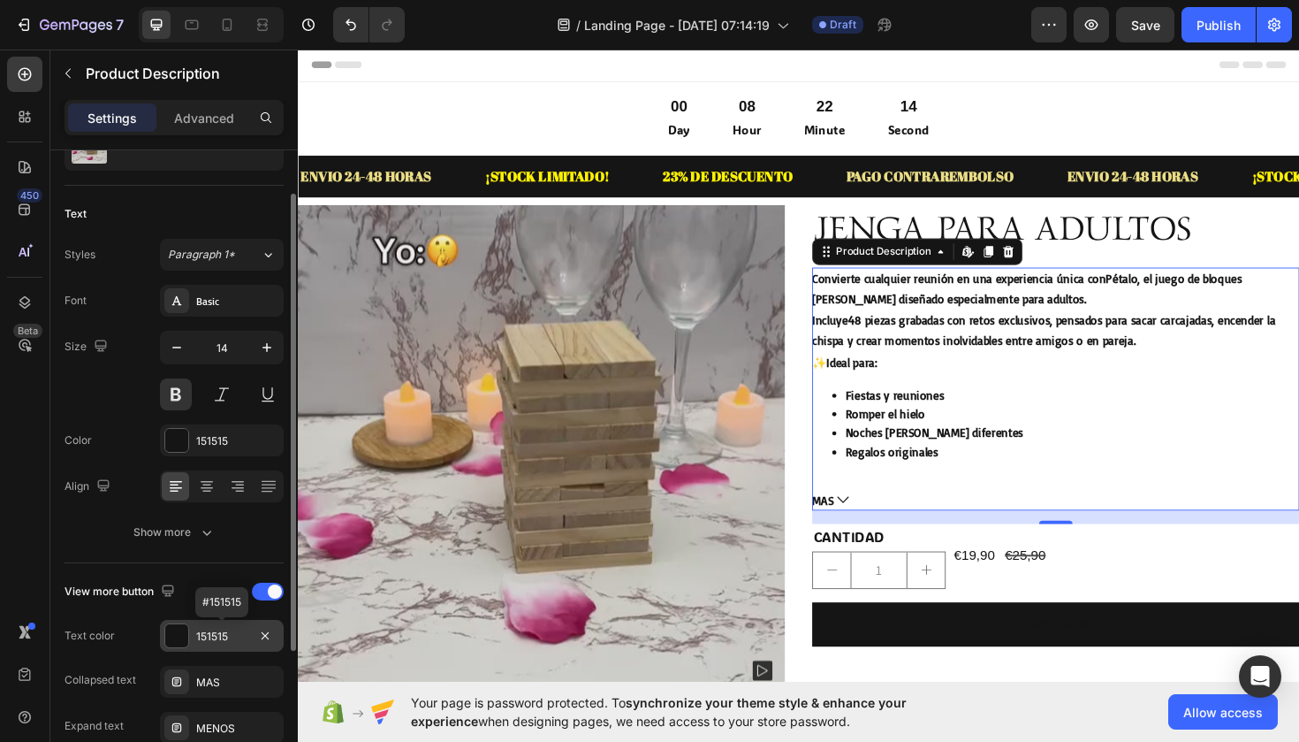
scroll to position [72, 0]
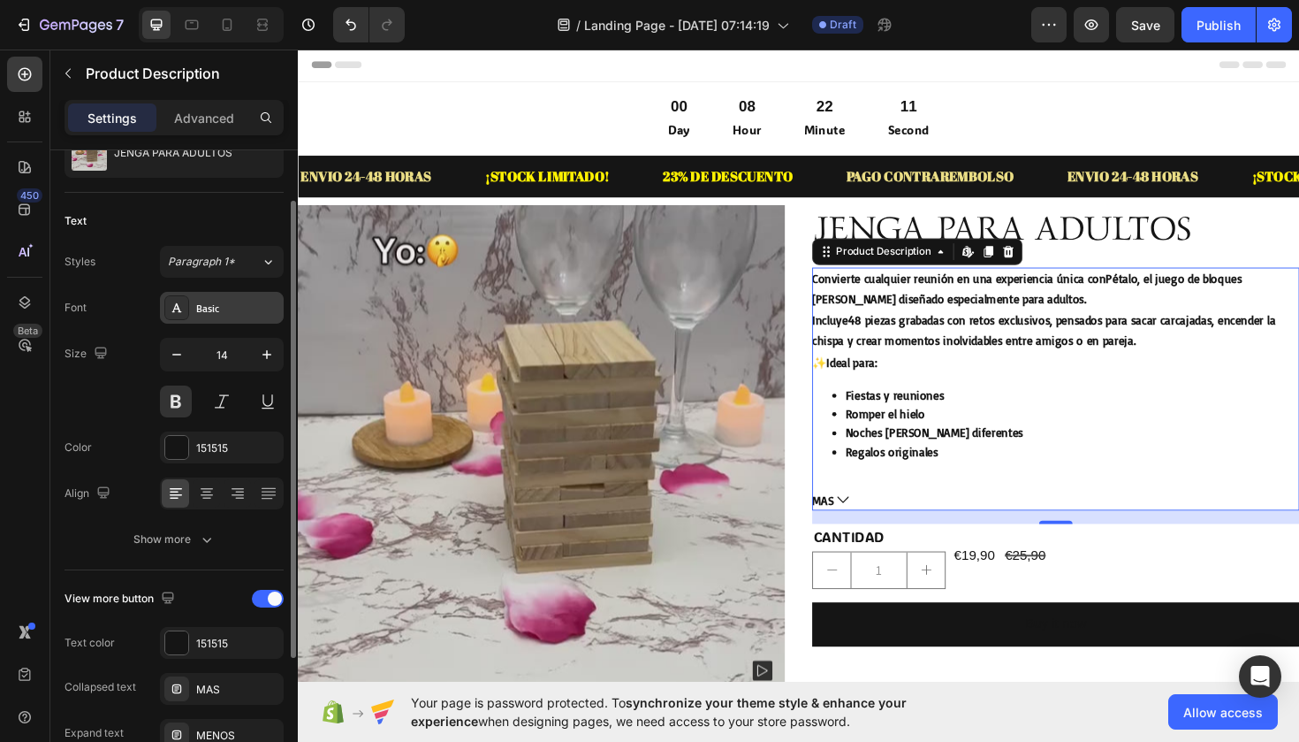
click at [205, 319] on div "Basic" at bounding box center [222, 308] width 124 height 32
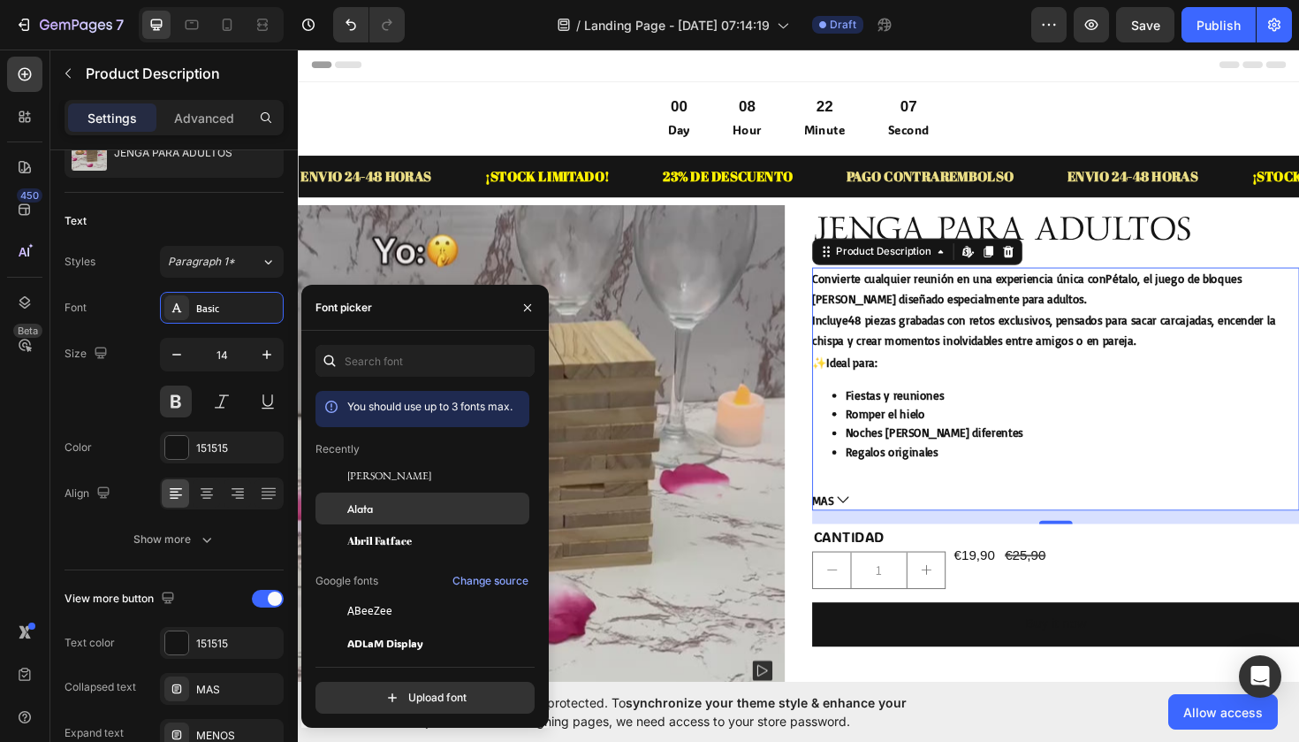
click at [394, 506] on div "Alata" at bounding box center [436, 508] width 179 height 16
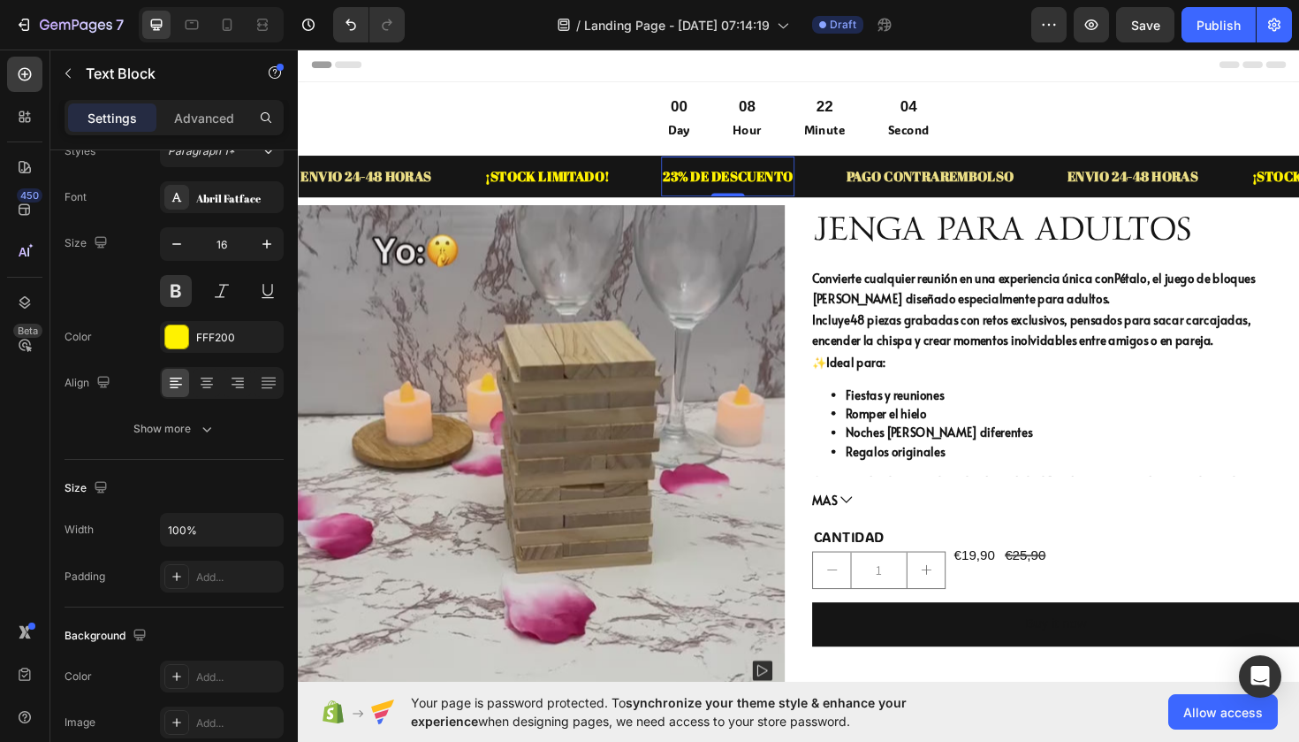
click at [748, 183] on p "23% DE DESCUENTO" at bounding box center [753, 184] width 138 height 26
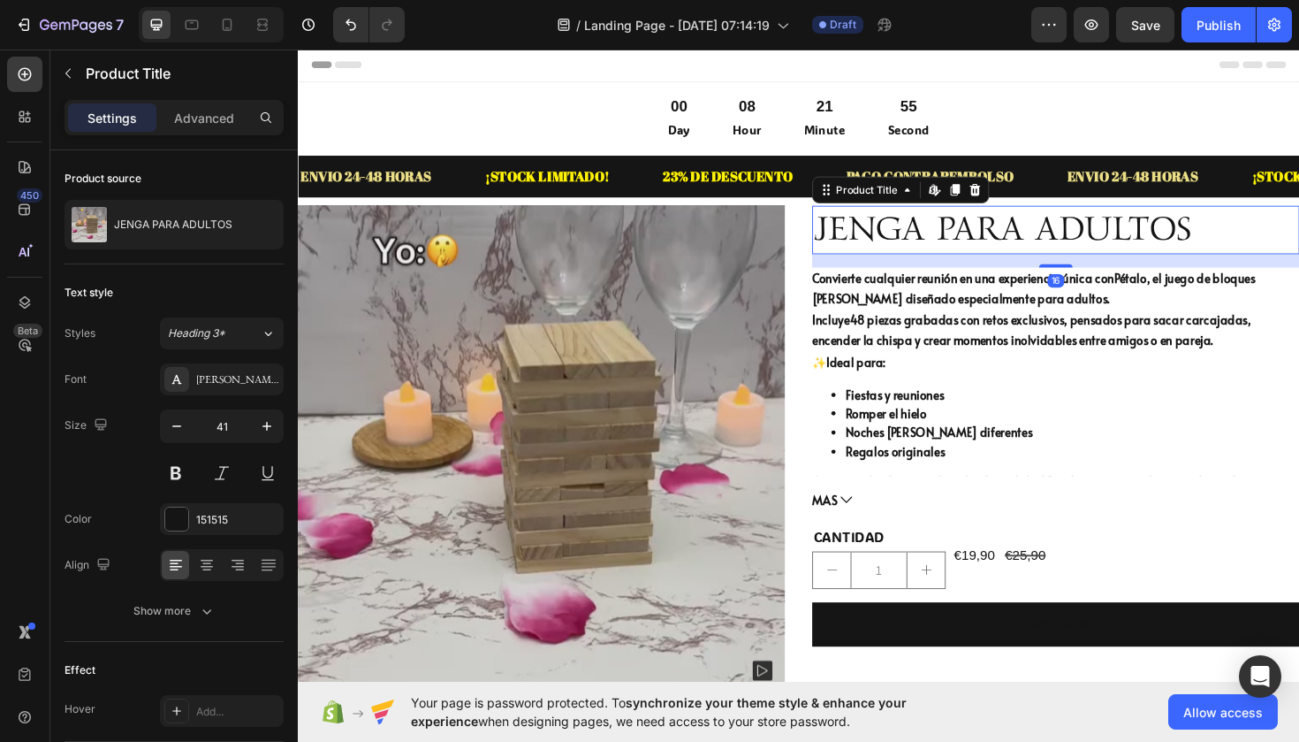
click at [878, 231] on h2 "JENGA PARA ADULTOS" at bounding box center [1100, 240] width 516 height 50
click at [877, 299] on div "Convierte cualquier reunión en una experiencia única con [PERSON_NAME] , el jue…" at bounding box center [1100, 390] width 516 height 221
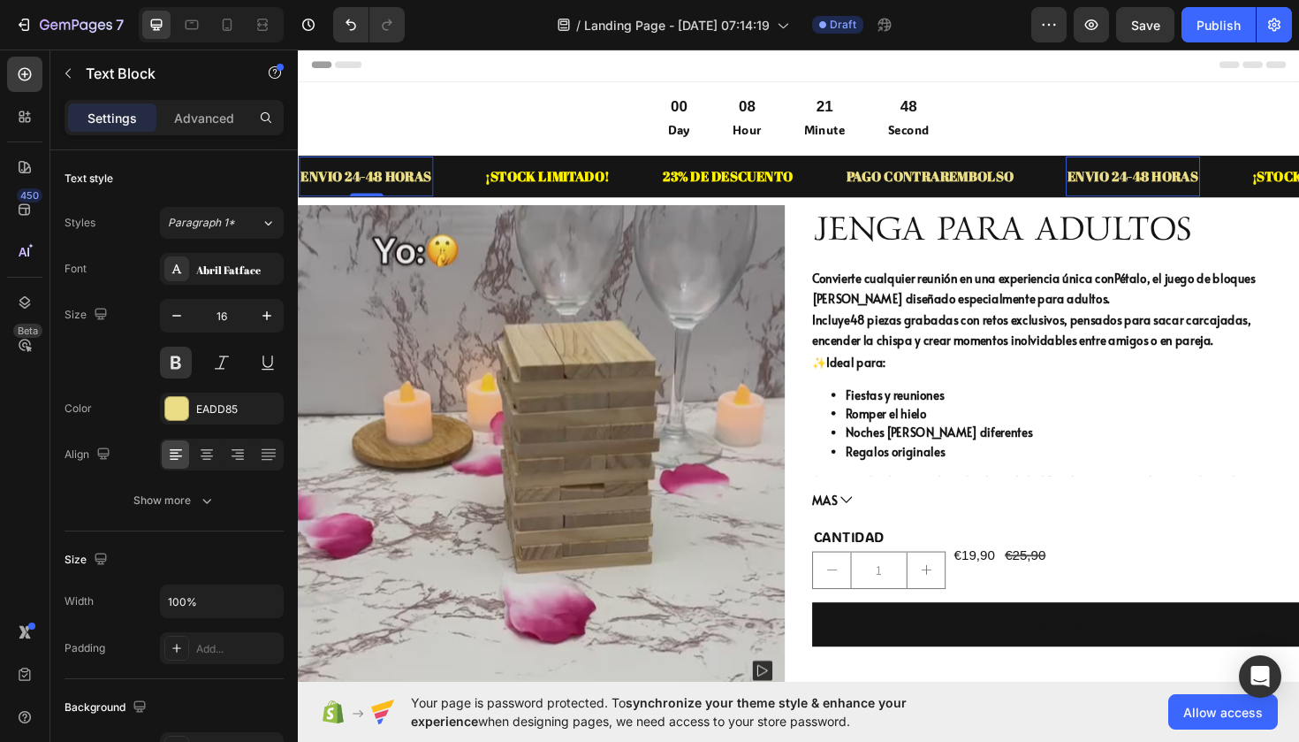
click at [396, 186] on p "ENVIO 24-48 HORAS" at bounding box center [370, 184] width 139 height 26
click at [240, 268] on div "Abril Fatface" at bounding box center [237, 270] width 83 height 16
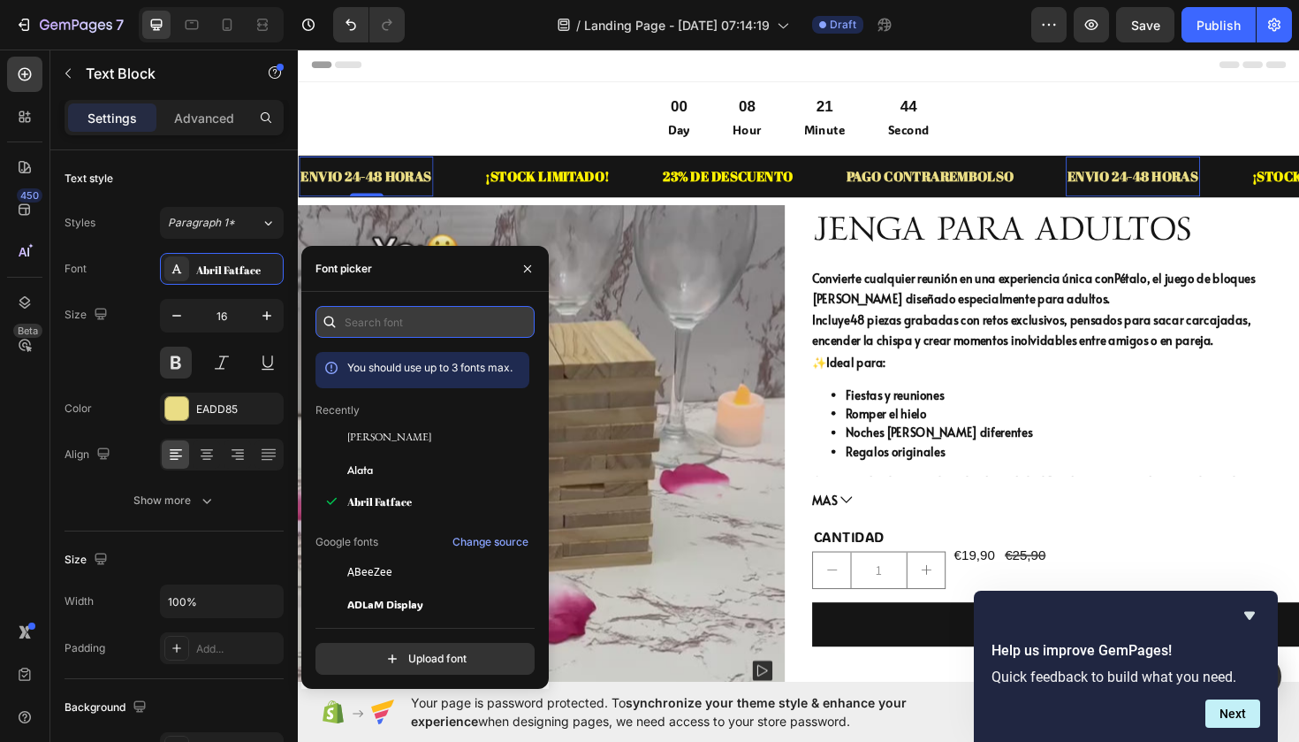
click at [351, 322] on input "text" at bounding box center [425, 322] width 219 height 32
type input "r"
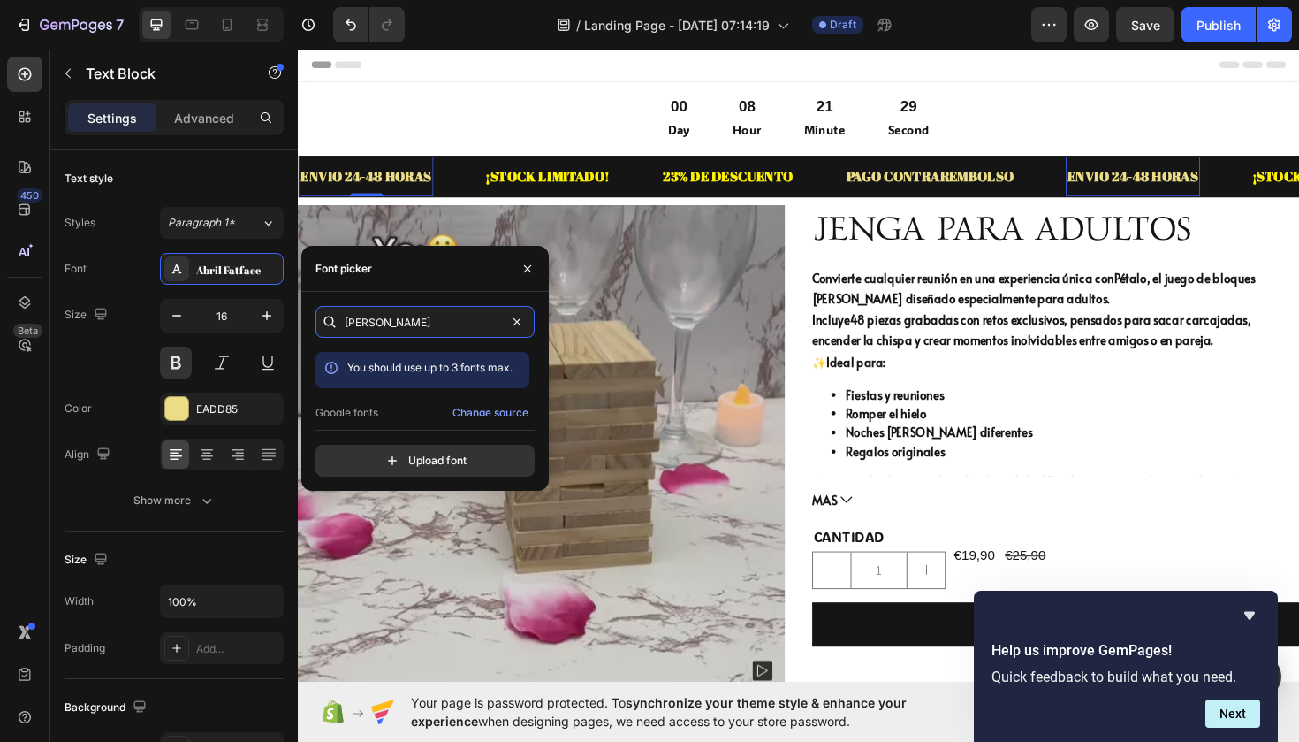
type input "aoboshi"
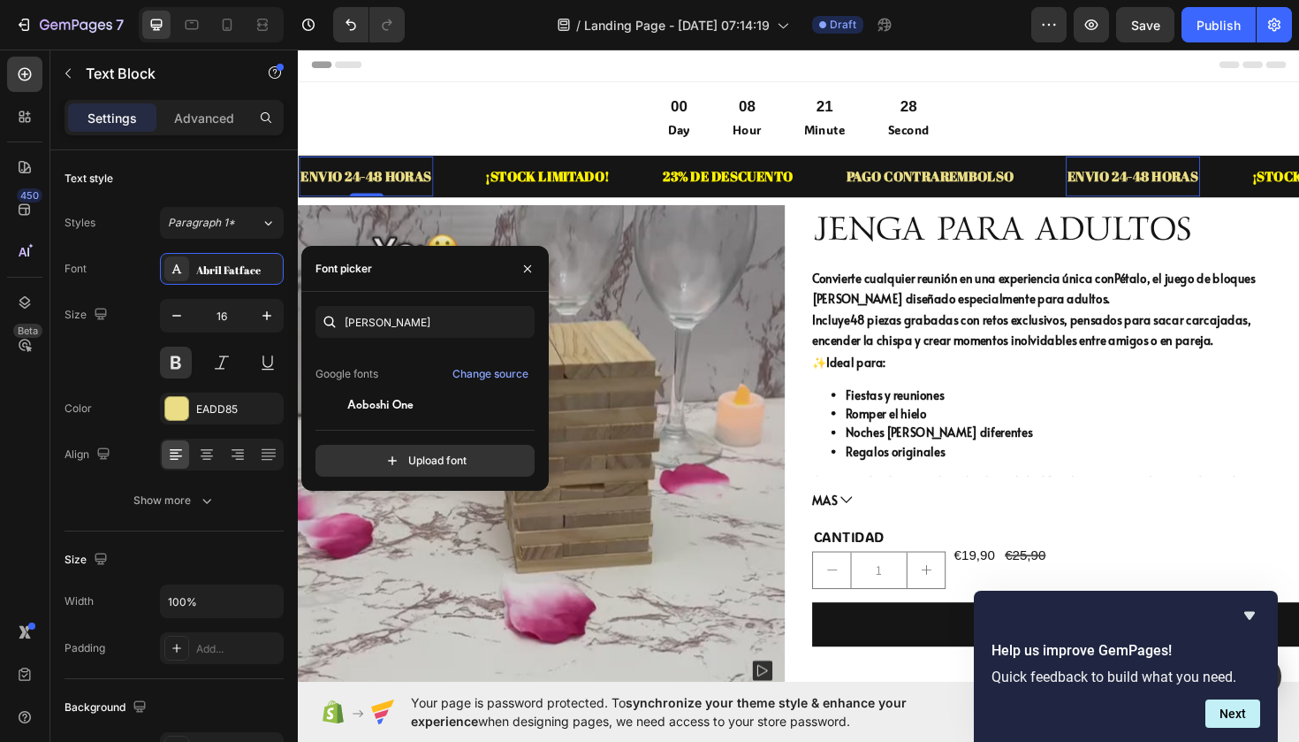
scroll to position [43, 0]
click at [452, 407] on div "Aoboshi One" at bounding box center [436, 400] width 179 height 16
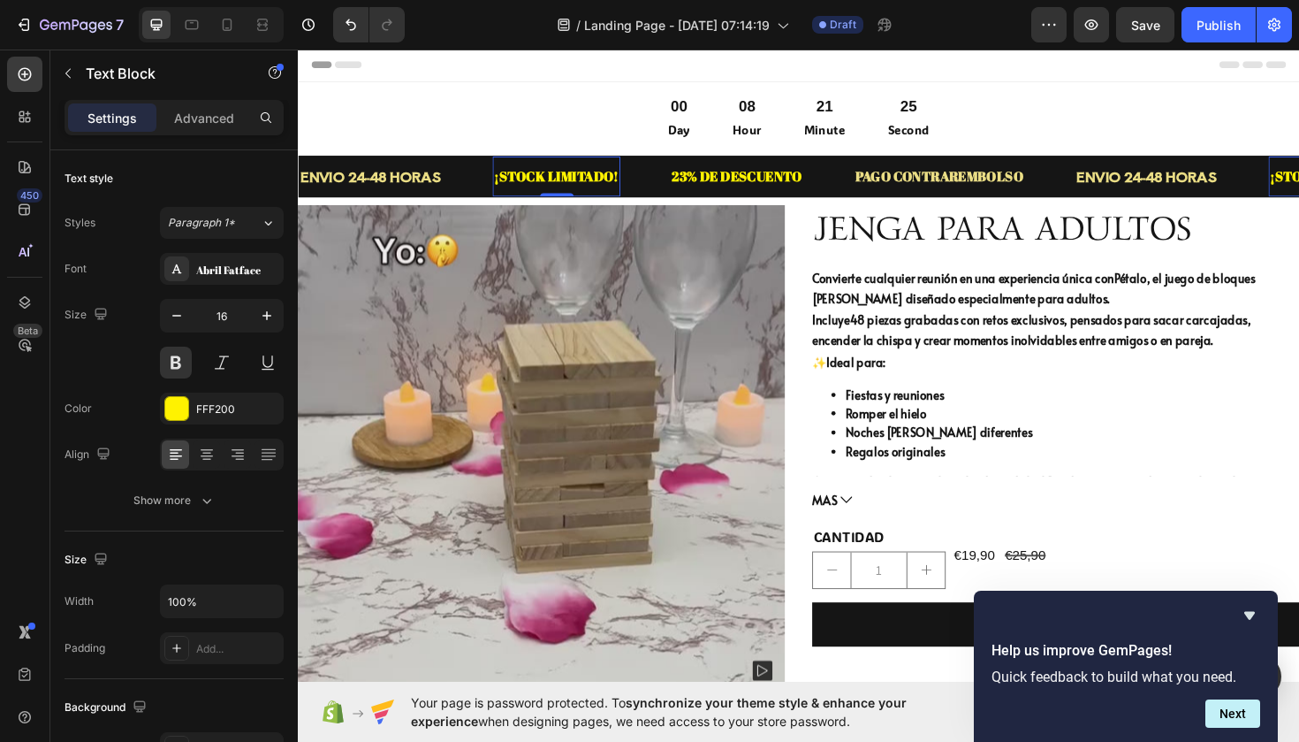
click at [572, 187] on p "¡STOCK LIMITADO!" at bounding box center [572, 184] width 132 height 26
click at [257, 265] on div "Abril Fatface" at bounding box center [237, 270] width 83 height 16
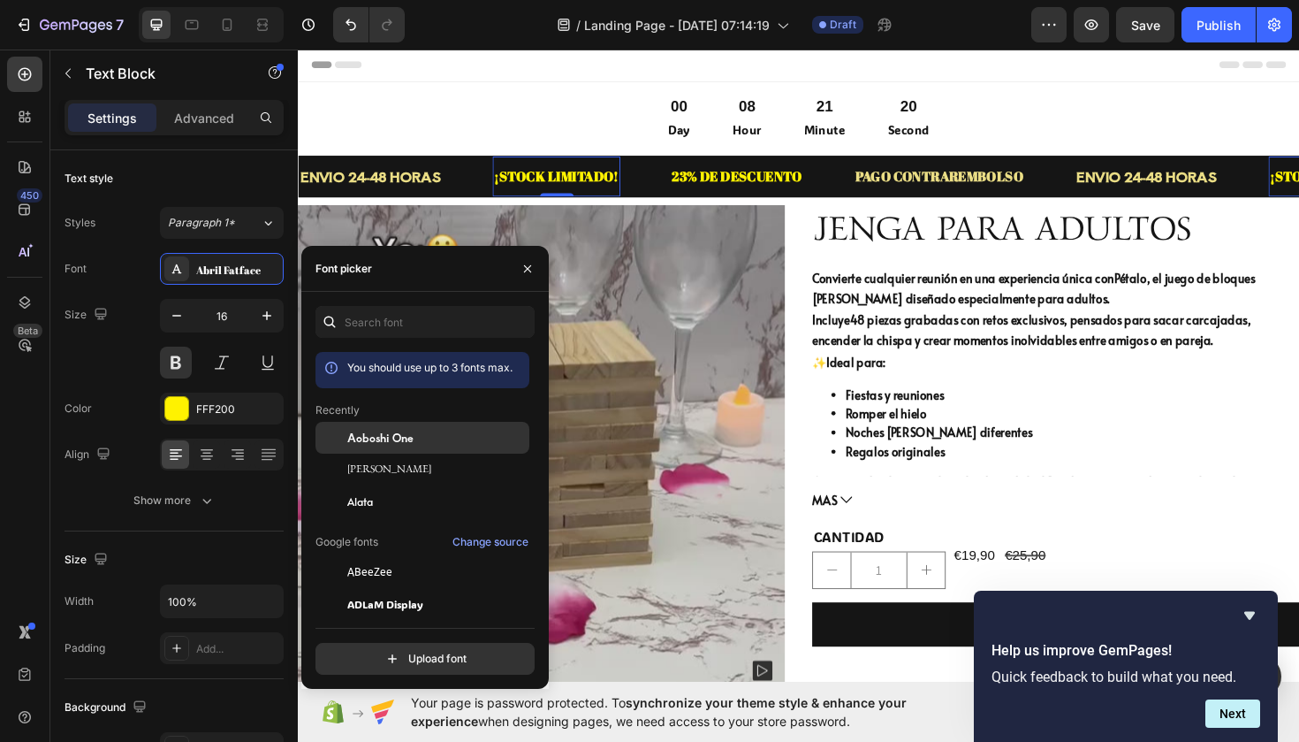
click at [400, 431] on span "Aoboshi One" at bounding box center [380, 438] width 66 height 16
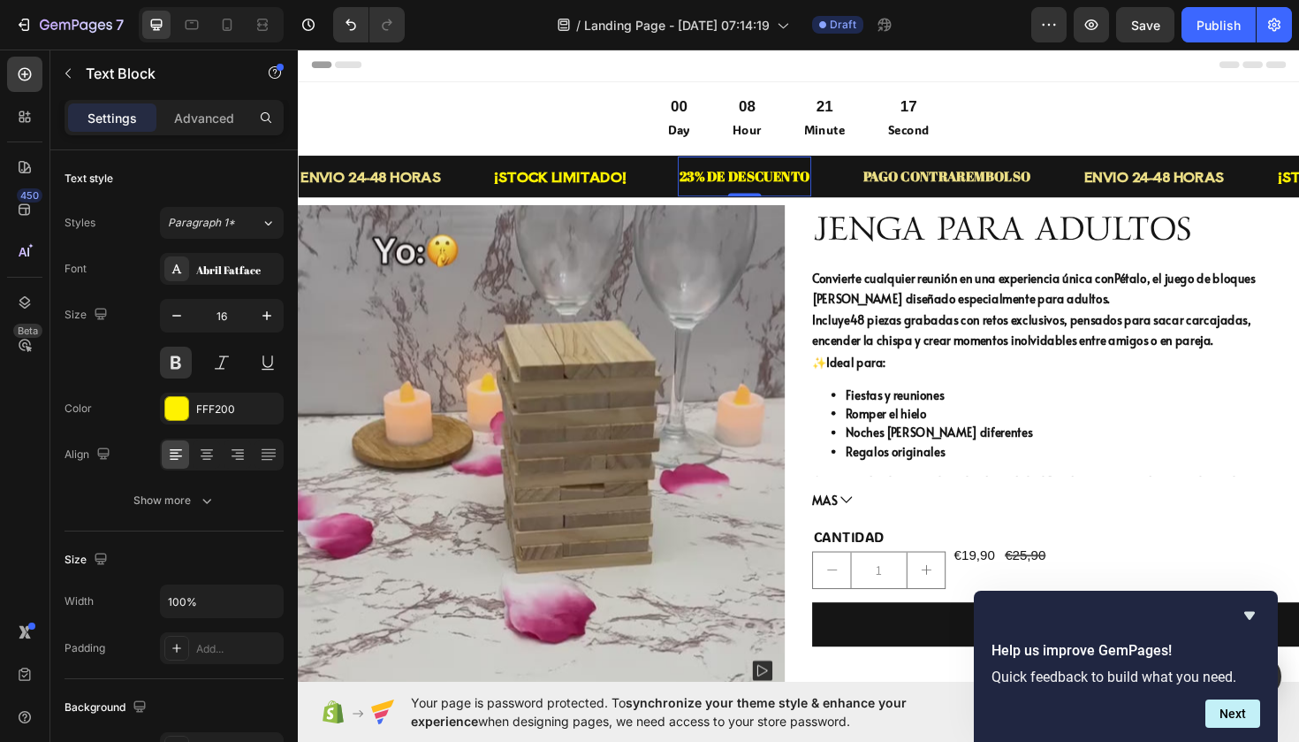
click at [793, 186] on p "23% DE DESCUENTO" at bounding box center [771, 184] width 138 height 26
click at [232, 278] on div "Abril Fatface" at bounding box center [222, 269] width 124 height 32
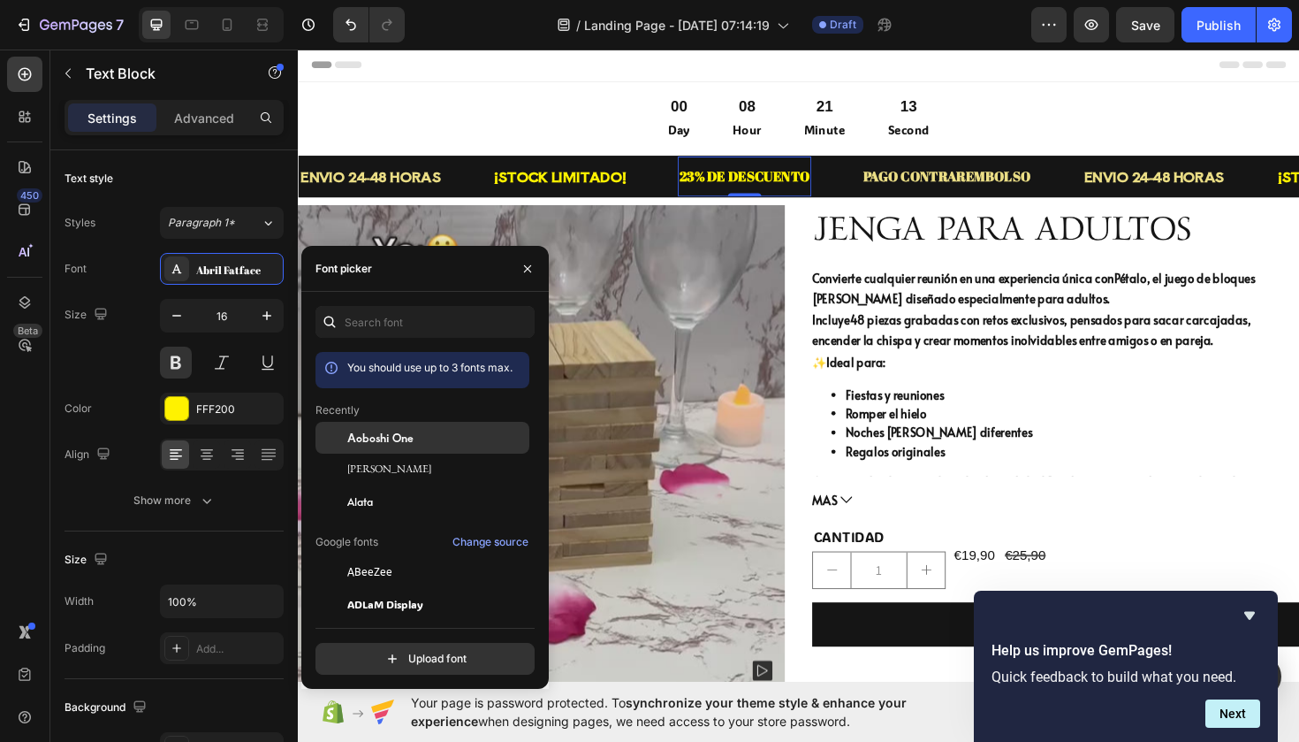
click at [416, 440] on div "Aoboshi One" at bounding box center [436, 438] width 179 height 16
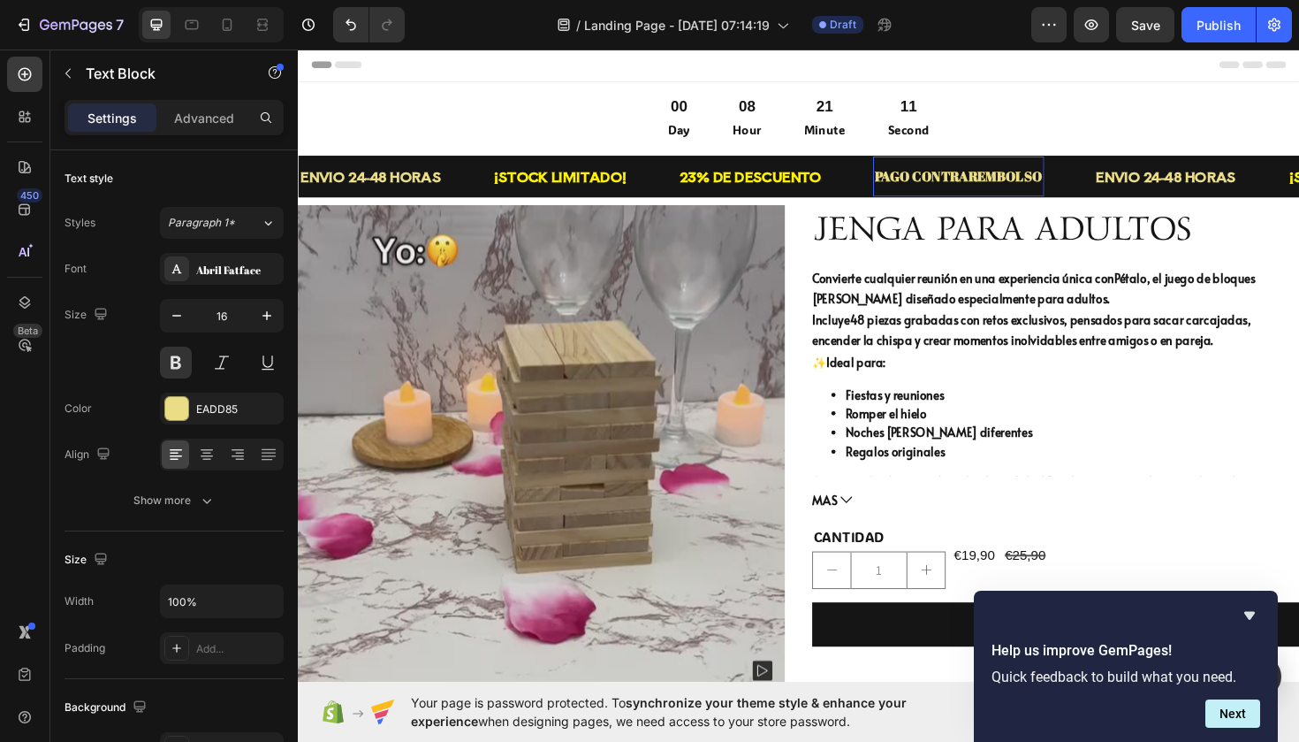
click at [1051, 202] on div "PAGO CONTRAREMBOLSO Text Block" at bounding box center [997, 184] width 181 height 43
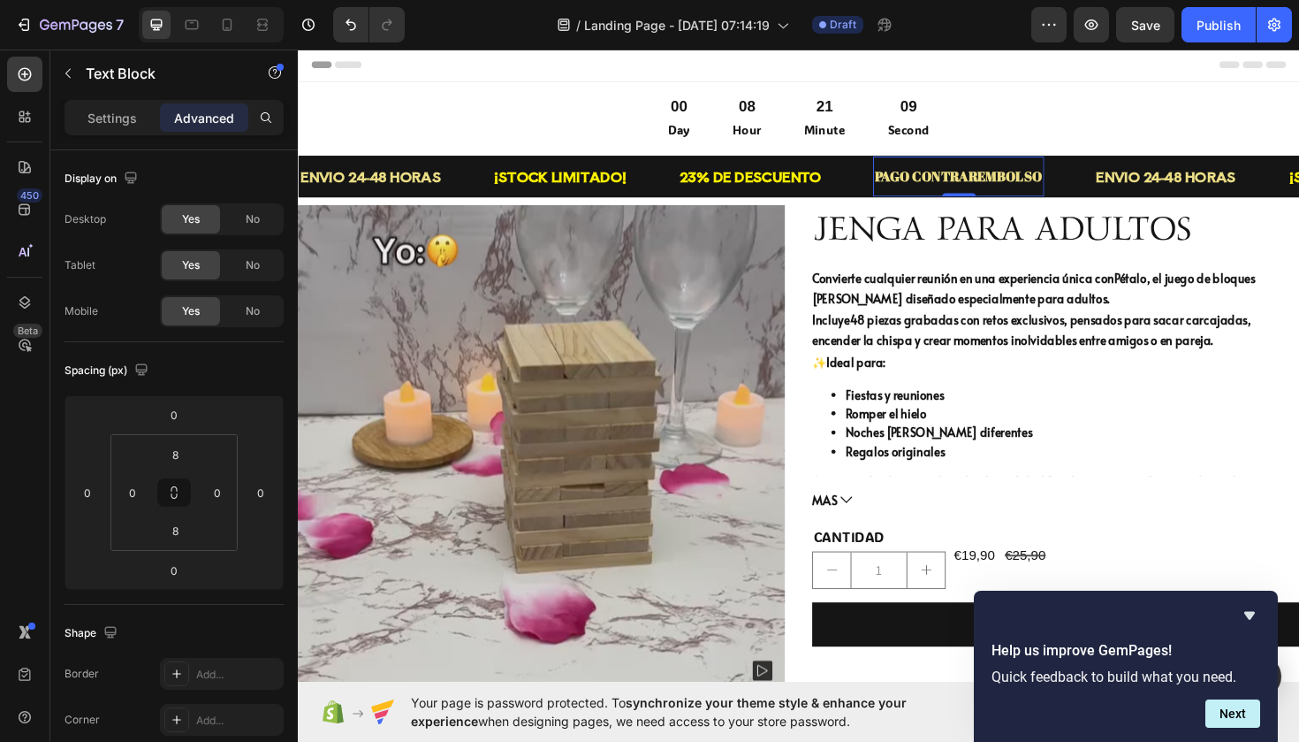
click at [1004, 188] on p "PAGO CONTRAREMBOLSO" at bounding box center [998, 184] width 178 height 26
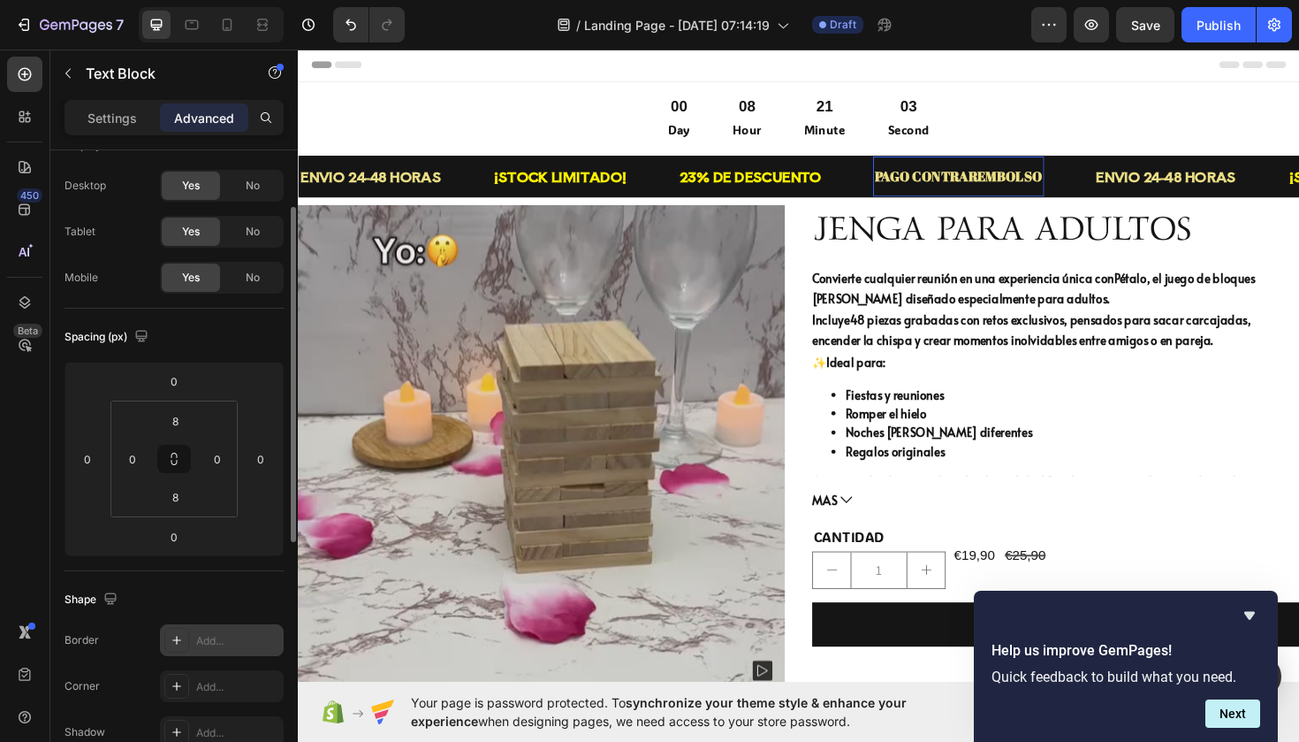
scroll to position [0, 0]
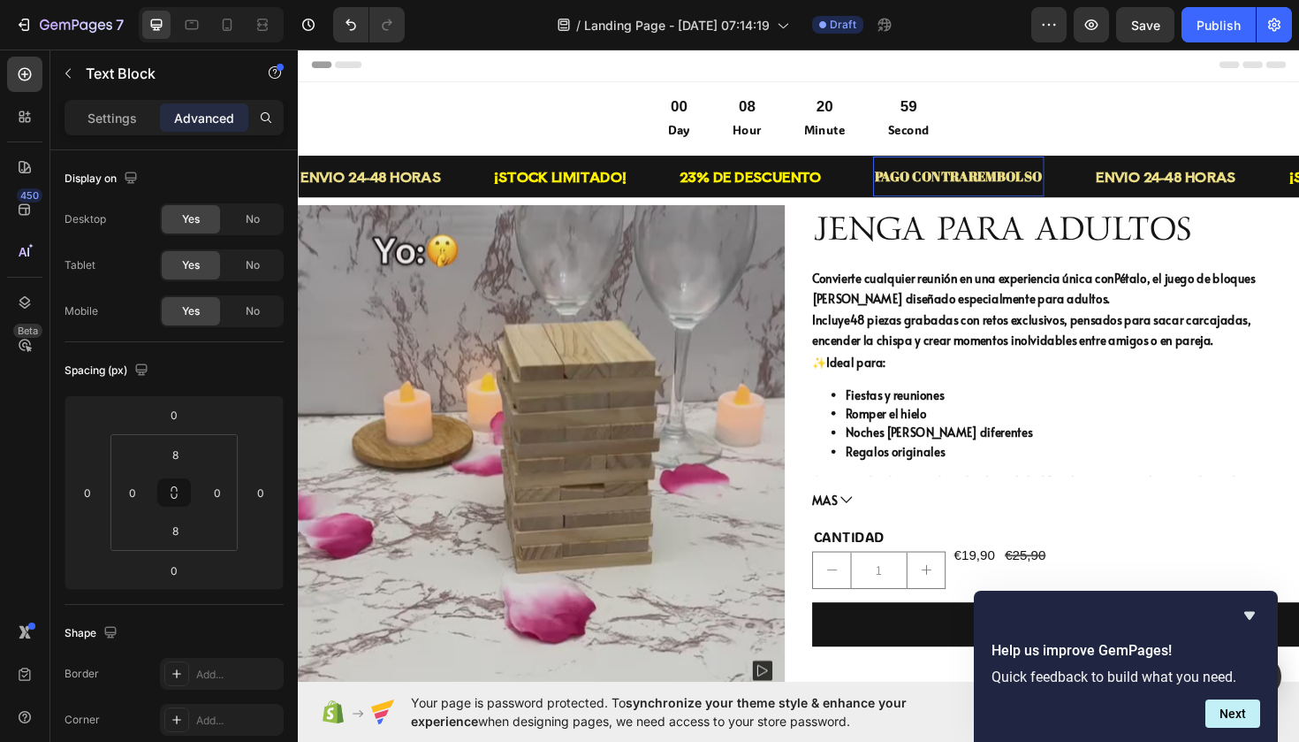
click at [1057, 183] on p "PAGO CONTRAREMBOLSO" at bounding box center [998, 184] width 178 height 26
drag, startPoint x: 1025, startPoint y: 187, endPoint x: 956, endPoint y: 191, distance: 69.0
click at [1020, 187] on p "PAGO CONTRAREMBOLSO" at bounding box center [998, 184] width 178 height 26
click at [119, 131] on div "Settings" at bounding box center [112, 117] width 88 height 28
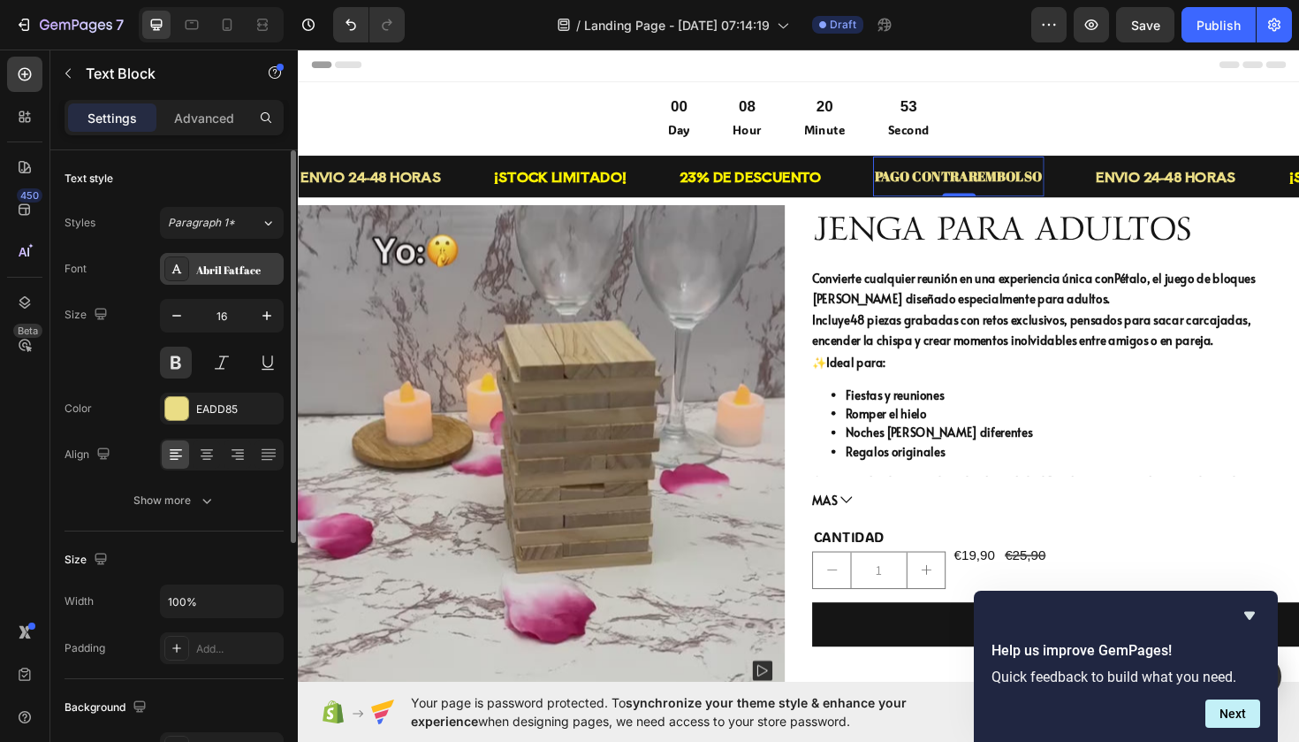
click at [241, 281] on div "Abril Fatface" at bounding box center [222, 269] width 124 height 32
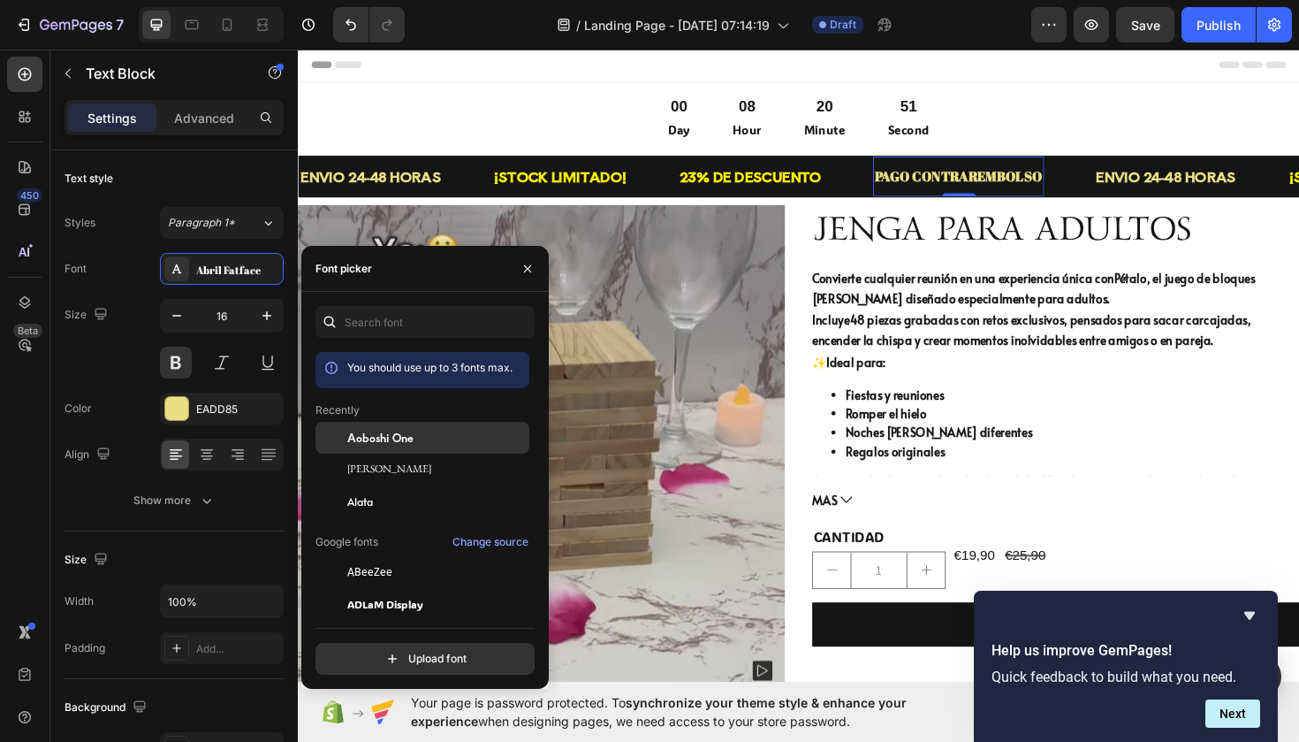
click at [411, 437] on span "Aoboshi One" at bounding box center [380, 438] width 66 height 16
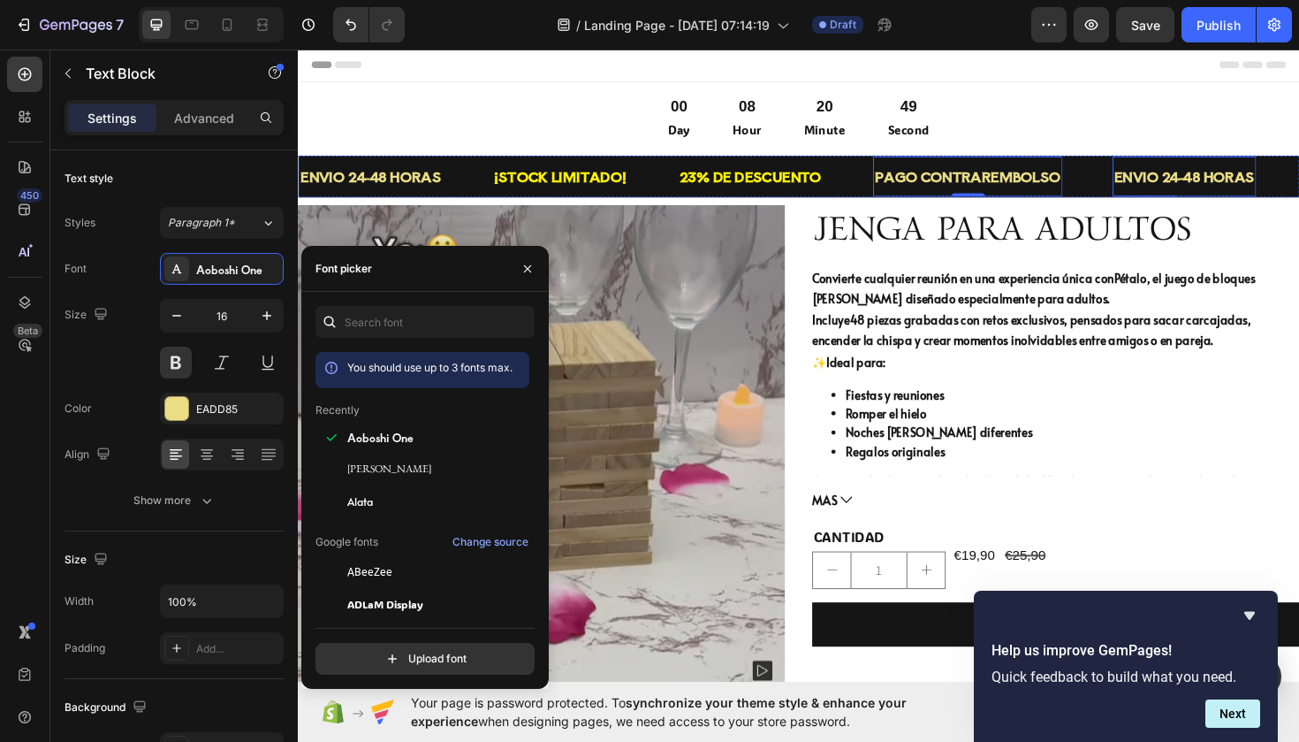
click at [1277, 188] on p "ENVIO 24-48 HORAS" at bounding box center [1236, 184] width 149 height 26
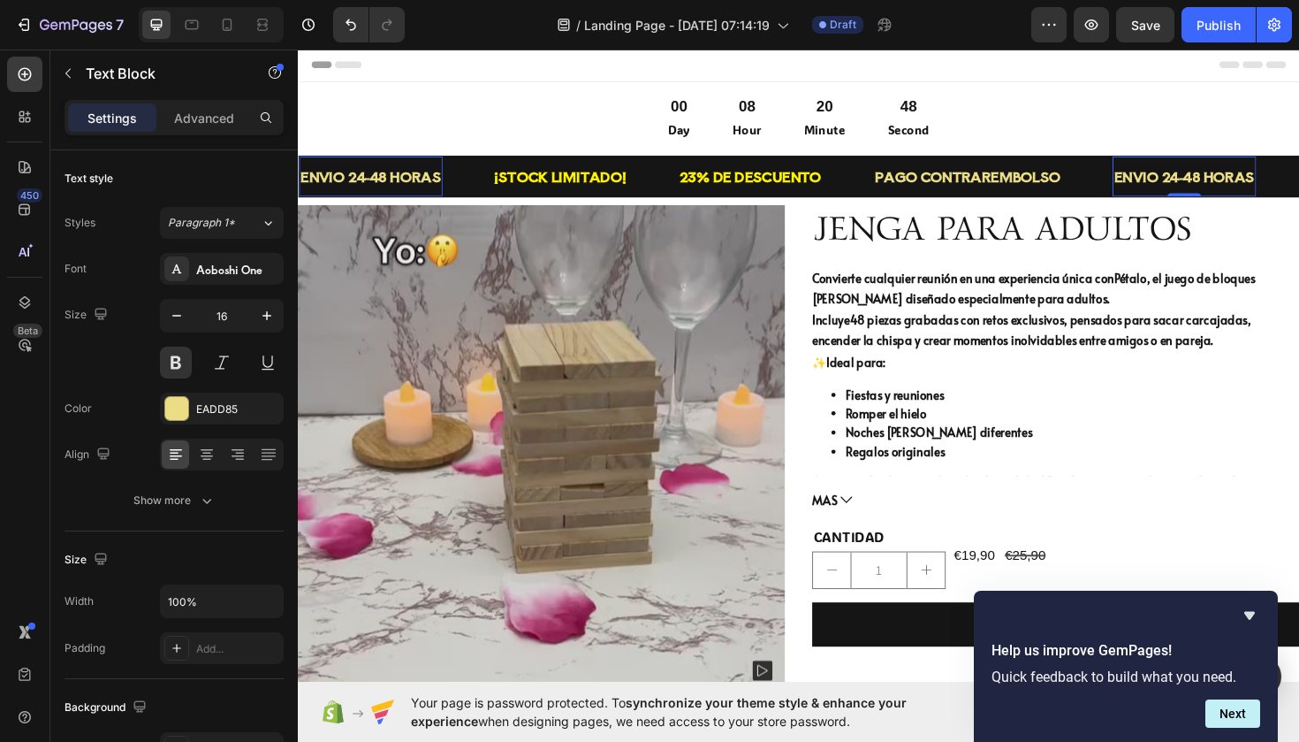
click at [1277, 188] on p "ENVIO 24-48 HORAS" at bounding box center [1236, 184] width 149 height 26
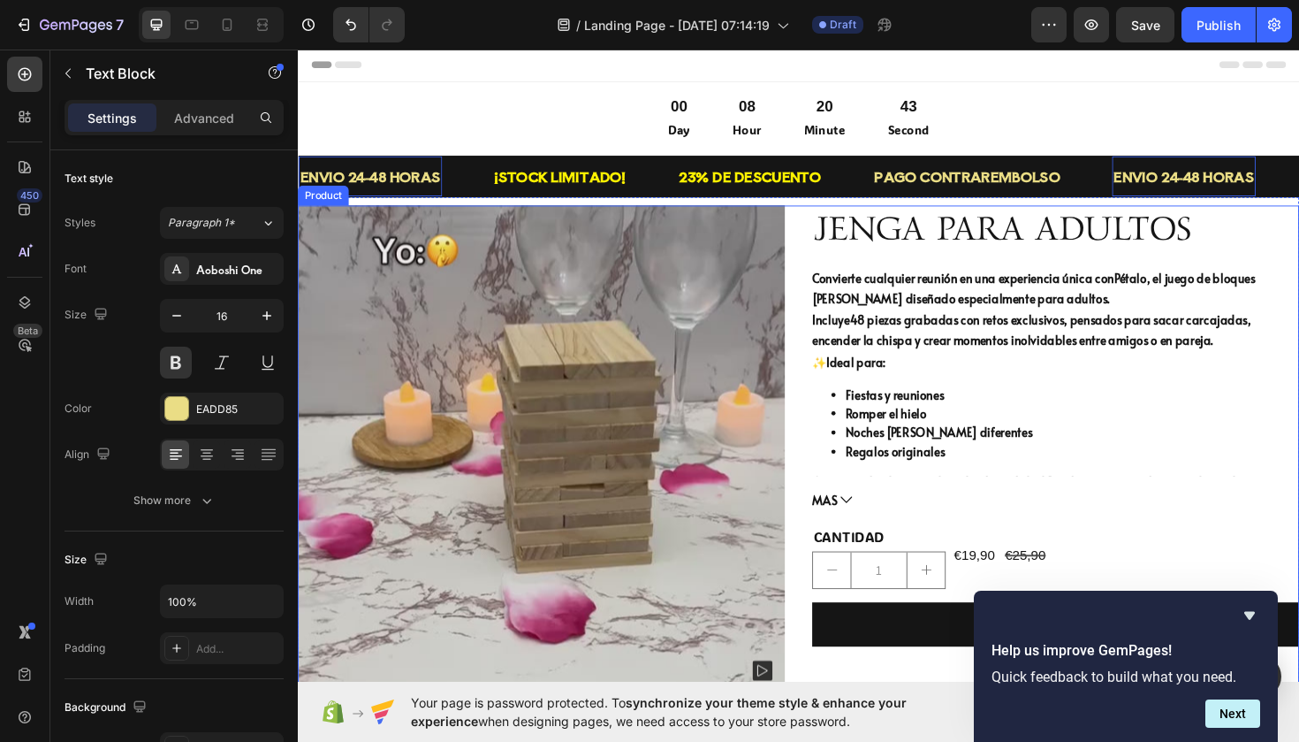
click at [827, 354] on div "Product Images Icon Icon Icon Icon Icon Icon List JENGA PARA ADULTOS Product Ti…" at bounding box center [828, 487] width 1061 height 545
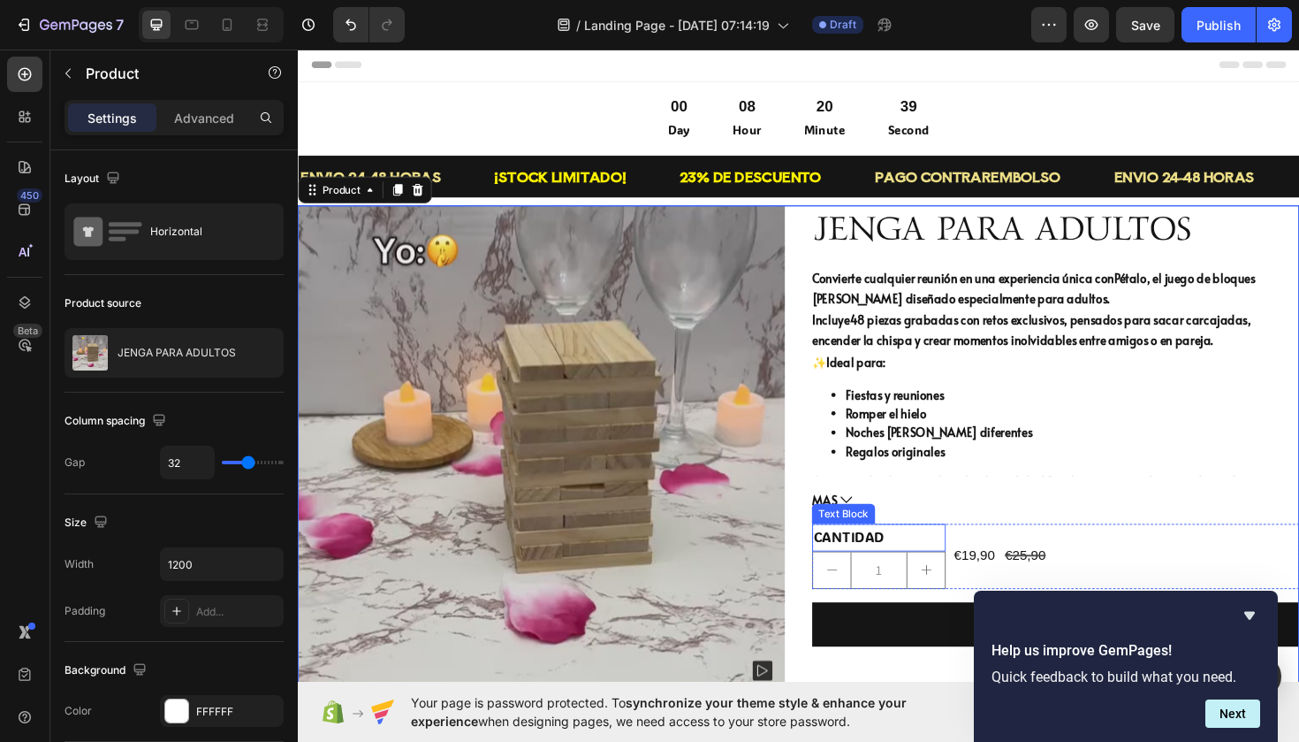
click at [949, 569] on p "CANTIDAD" at bounding box center [913, 566] width 138 height 26
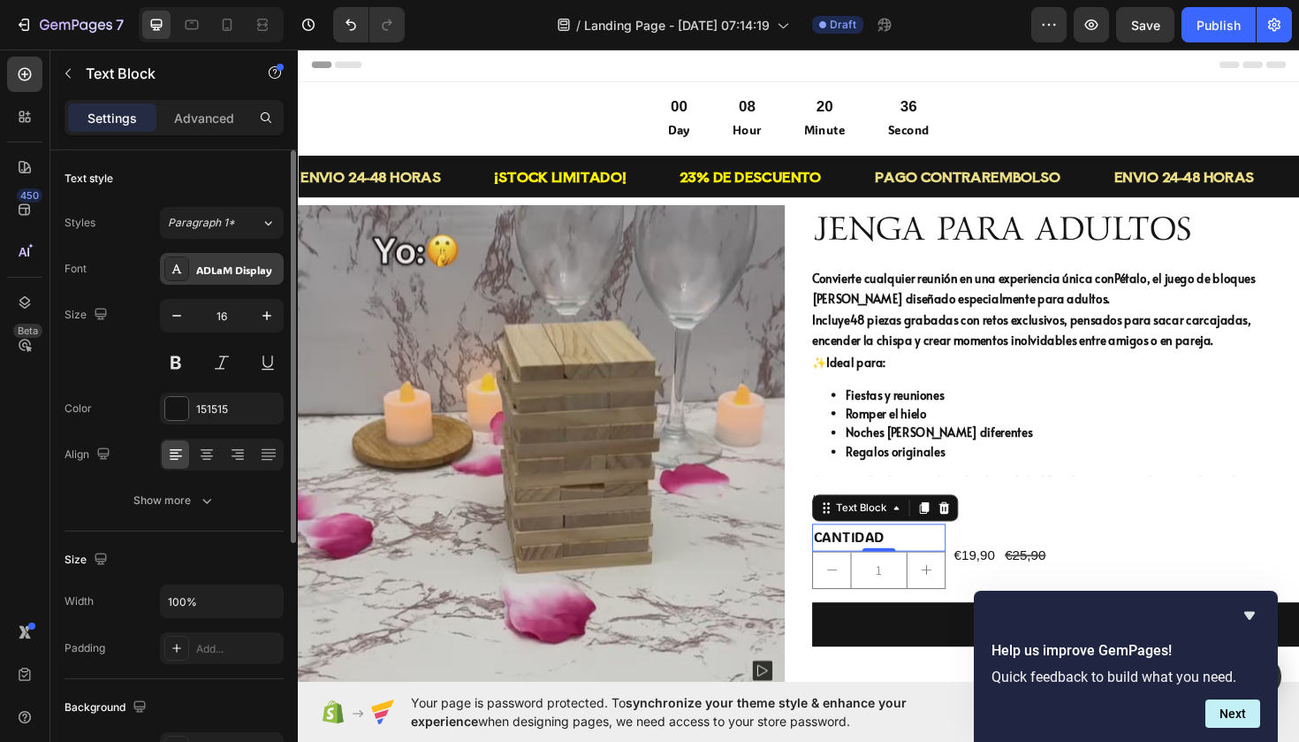
click at [240, 278] on div "ADLaM Display" at bounding box center [222, 269] width 124 height 32
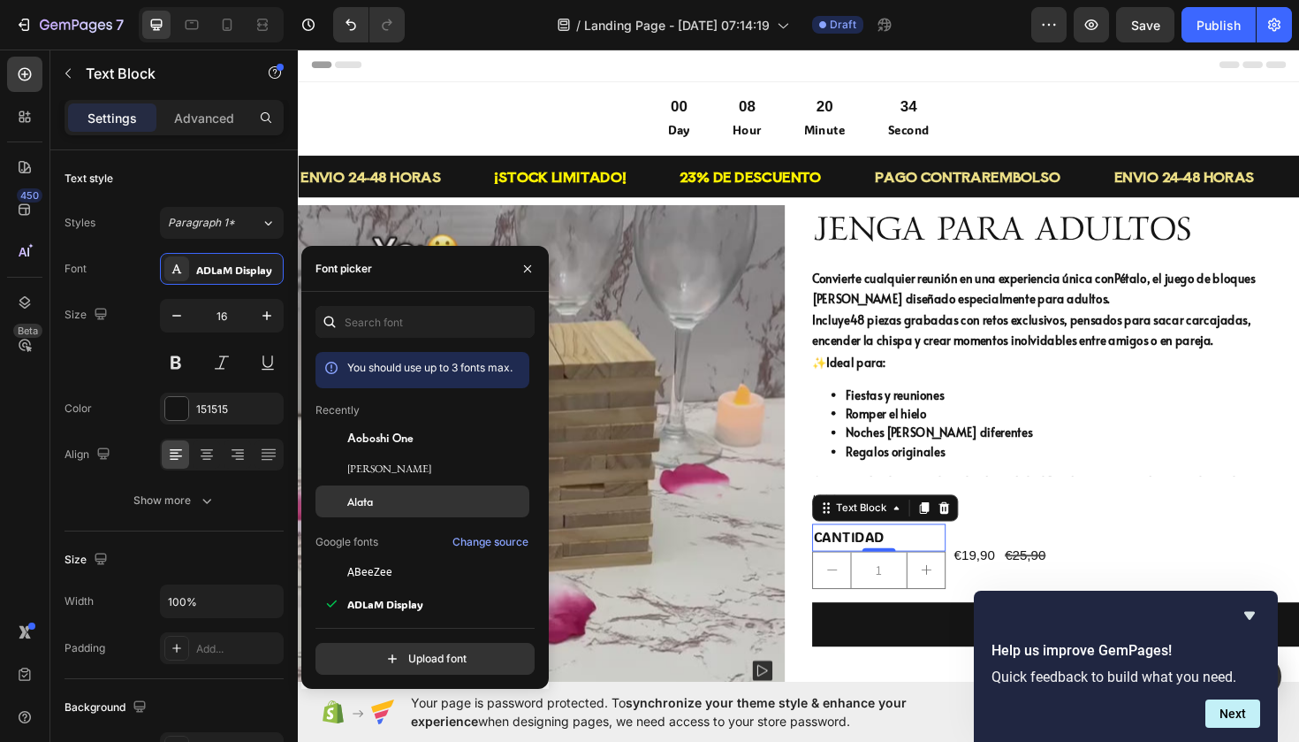
click at [395, 497] on div "Alata" at bounding box center [436, 501] width 179 height 16
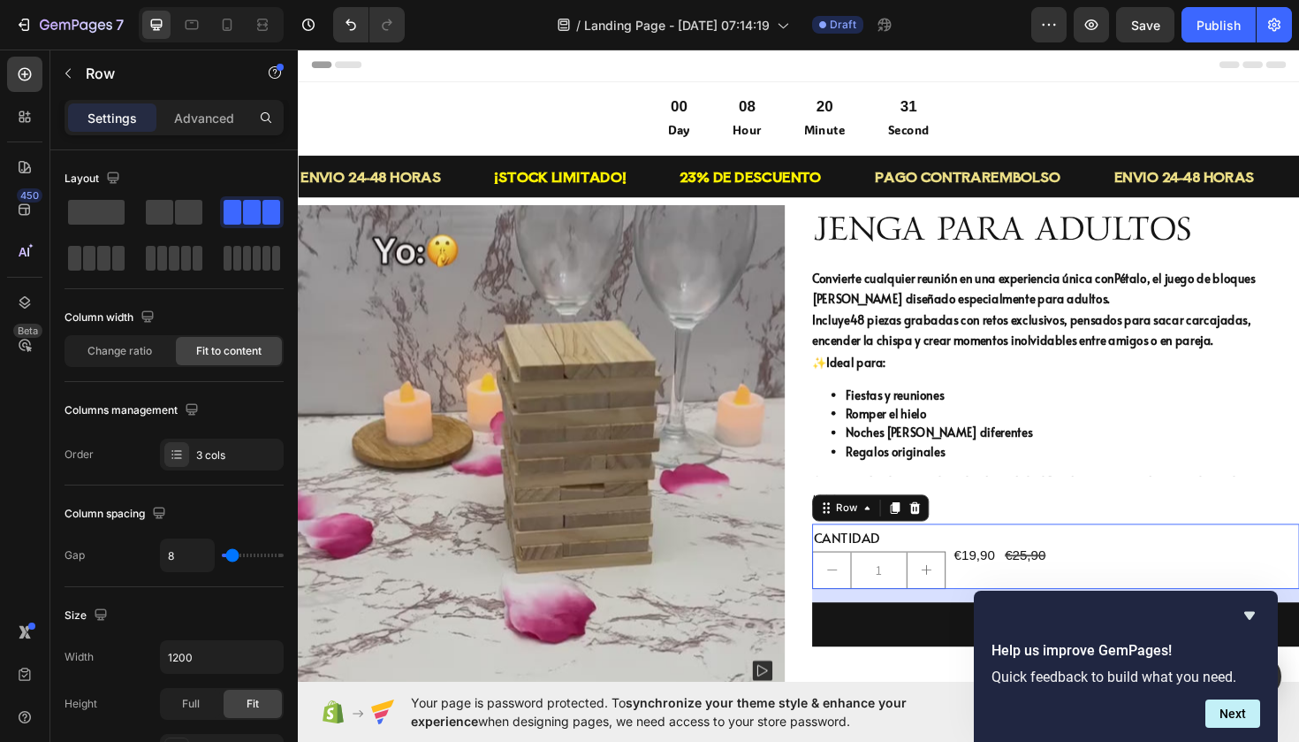
click at [1232, 583] on div "CANTIDAD Text Block 1 Product Quantity €19,90 Product Price Product Price €25,9…" at bounding box center [1100, 586] width 516 height 69
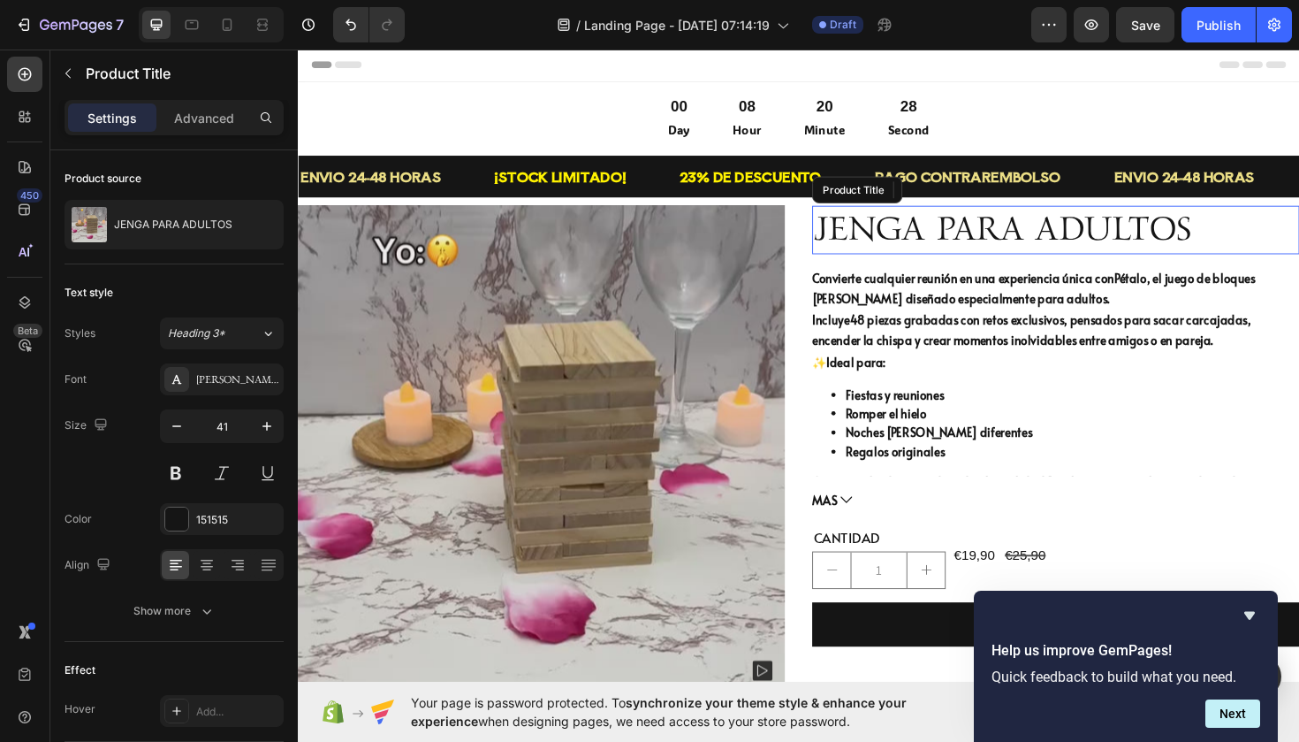
click at [979, 236] on h2 "JENGA PARA ADULTOS" at bounding box center [1100, 240] width 516 height 50
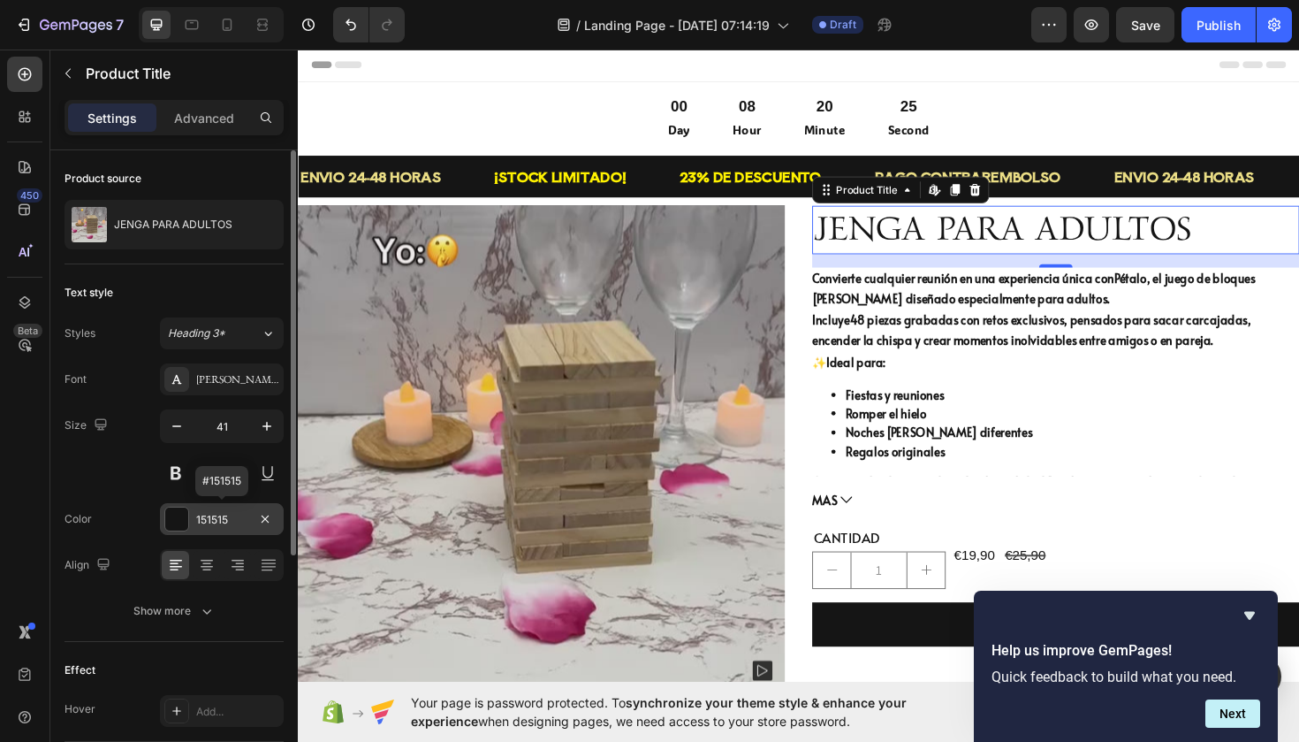
click at [181, 515] on div at bounding box center [176, 518] width 23 height 23
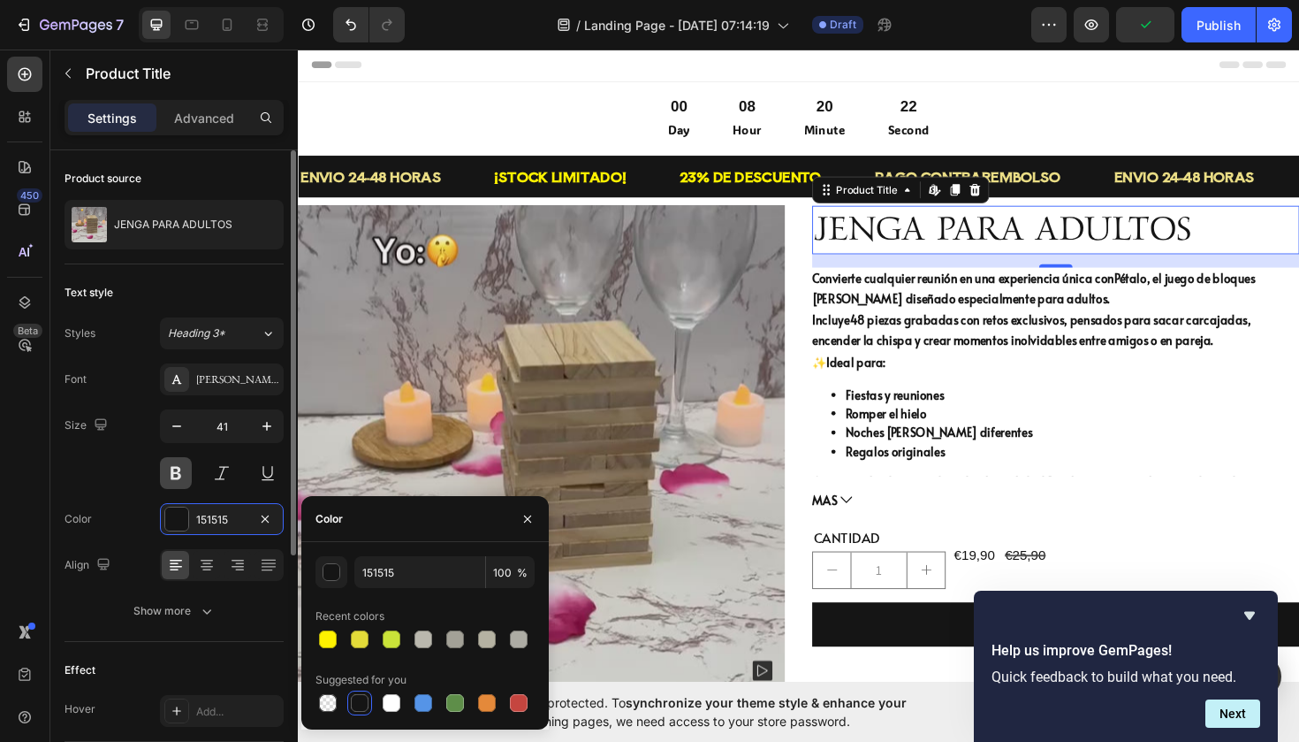
click at [181, 475] on button at bounding box center [176, 473] width 32 height 32
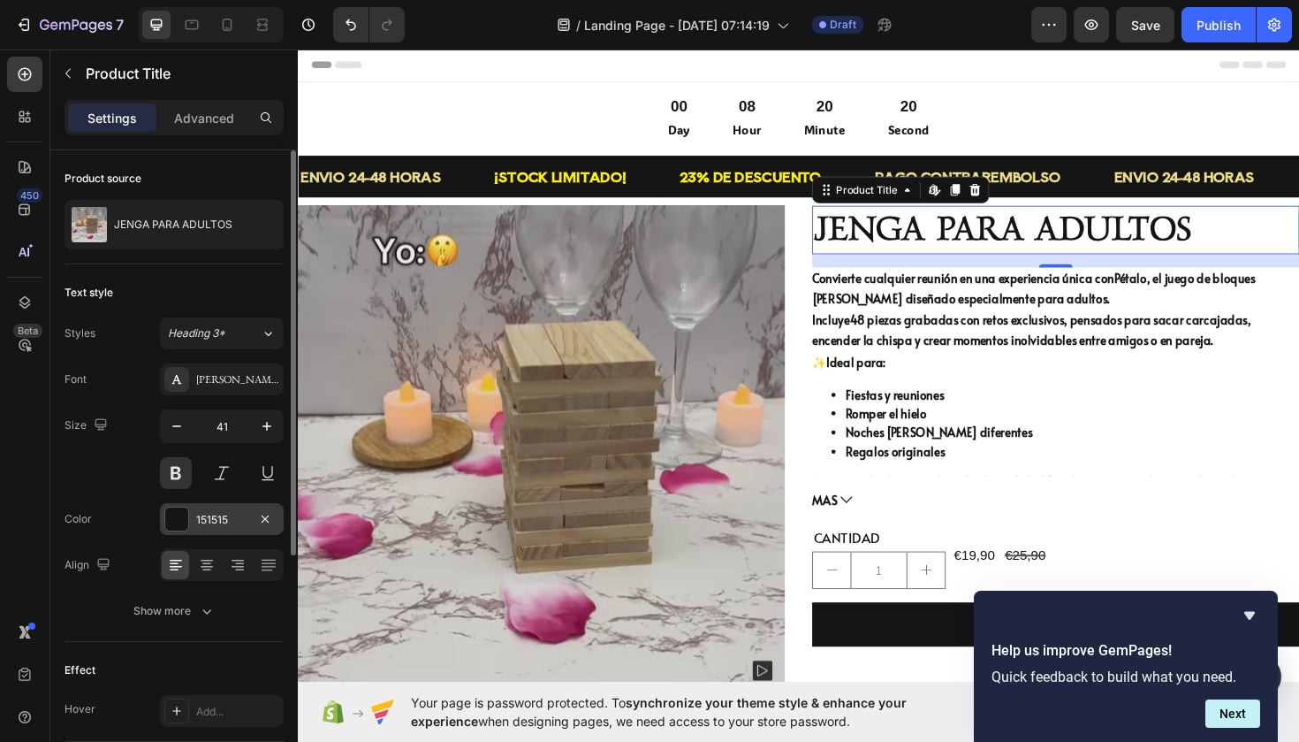
click at [203, 529] on div "151515" at bounding box center [222, 519] width 124 height 32
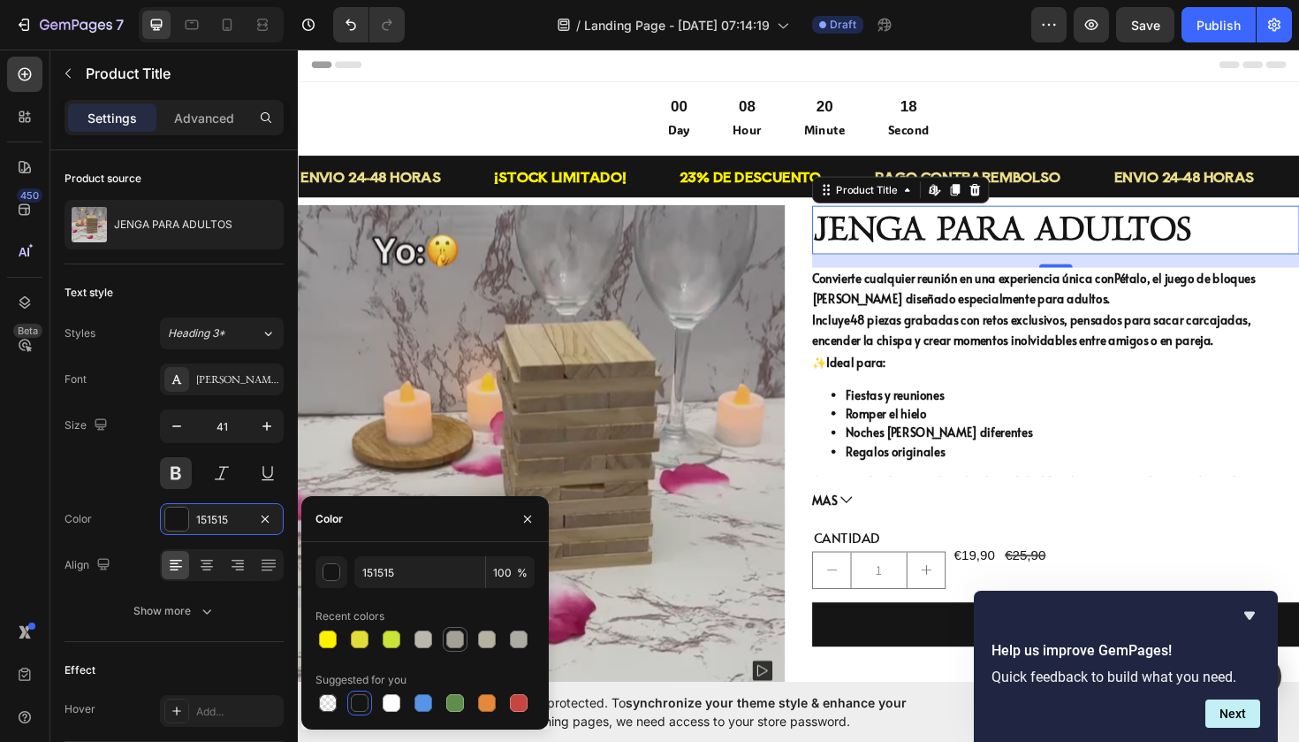
click at [457, 644] on div at bounding box center [455, 639] width 18 height 18
type input "A3A197"
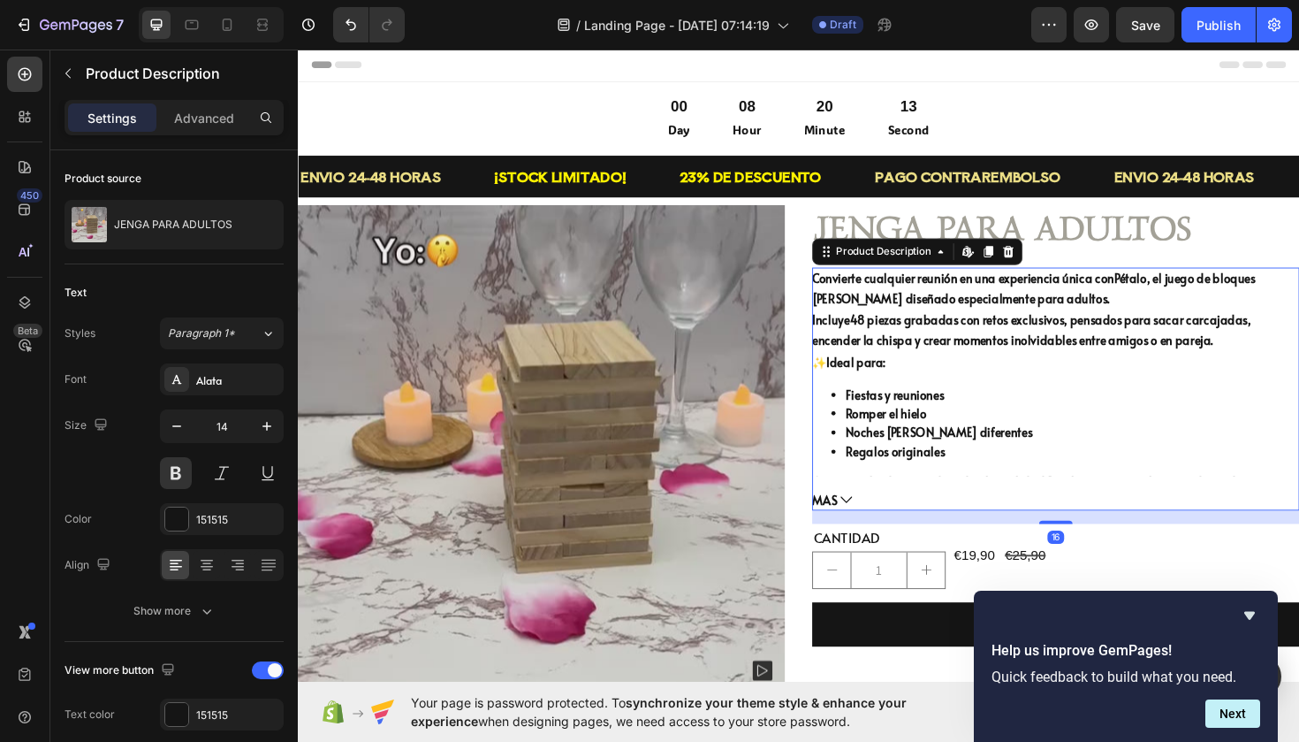
click at [909, 383] on div "Convierte cualquier reunión en una experiencia única con [PERSON_NAME] , el jue…" at bounding box center [1100, 390] width 516 height 221
click at [242, 514] on div "151515" at bounding box center [221, 520] width 51 height 16
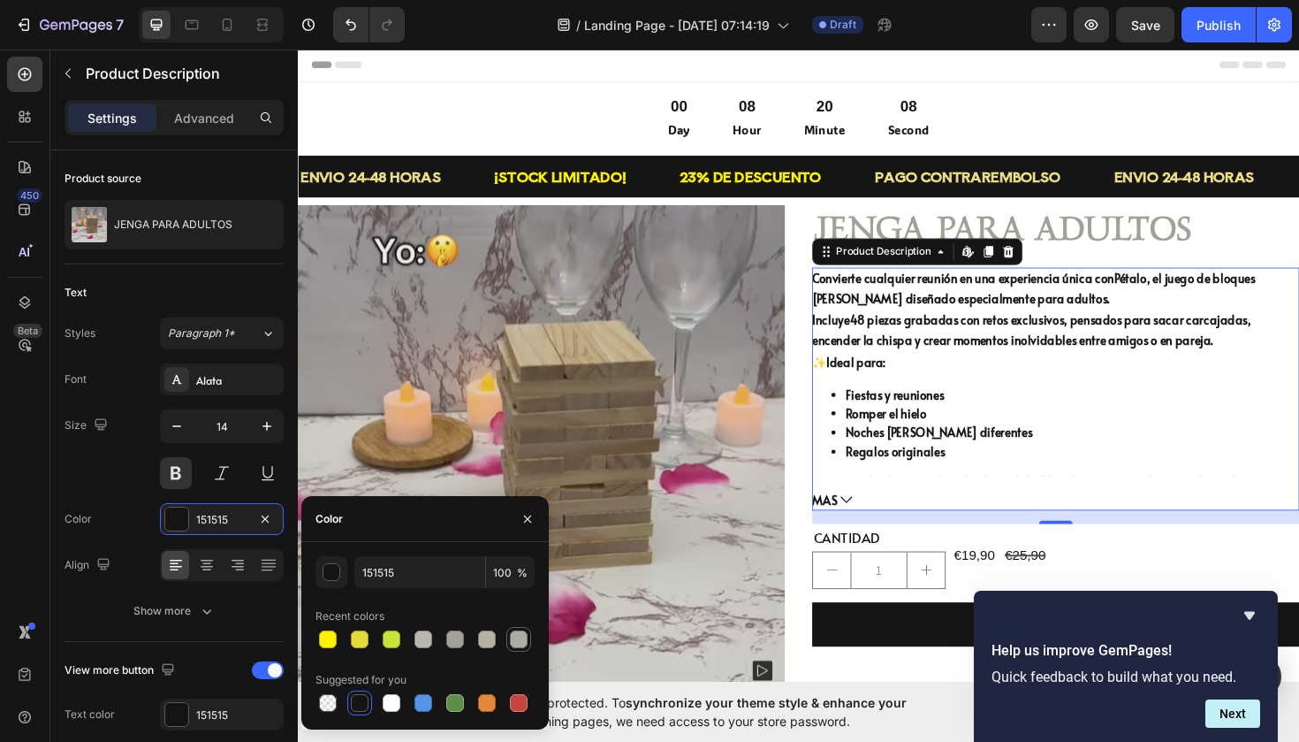
click at [517, 643] on div at bounding box center [519, 639] width 18 height 18
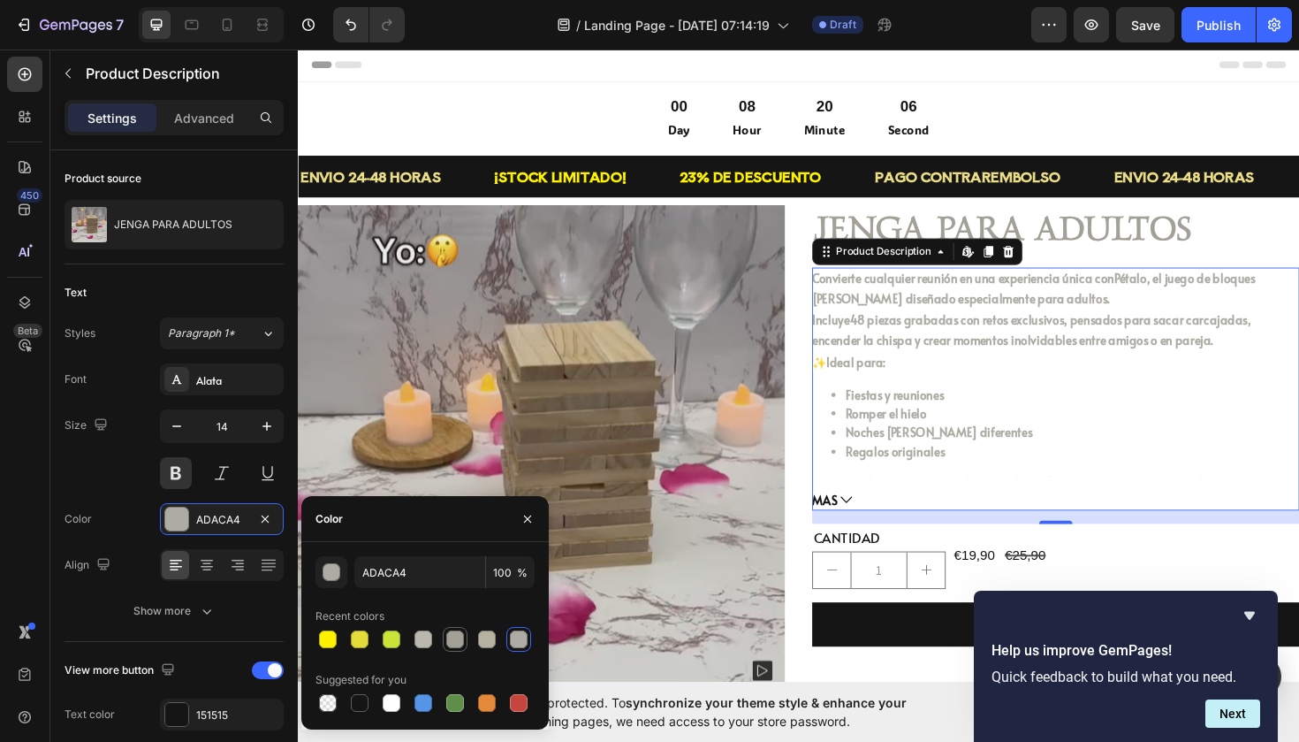
click at [456, 636] on div at bounding box center [455, 639] width 18 height 18
type input "A3A197"
click at [864, 522] on span "MAS" at bounding box center [855, 526] width 27 height 22
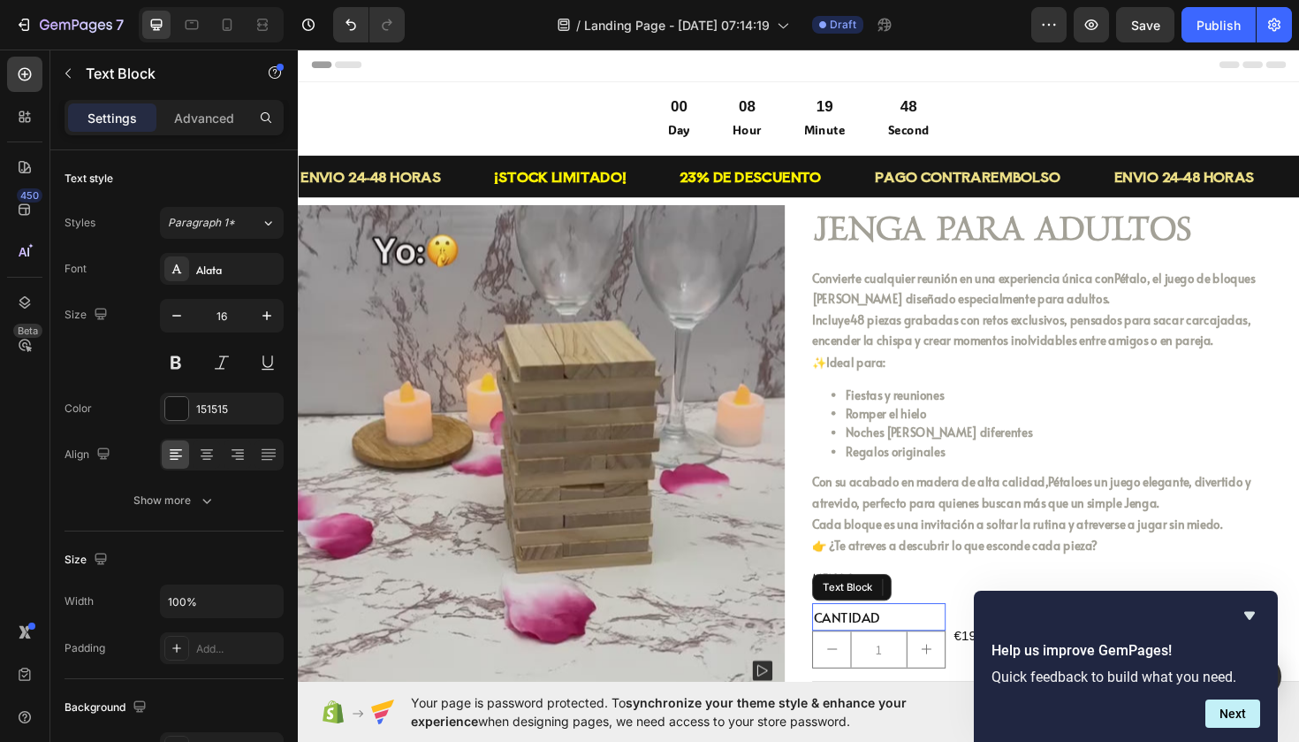
click at [875, 663] on p "CANTIDAD" at bounding box center [913, 650] width 138 height 26
click at [170, 407] on div at bounding box center [176, 408] width 23 height 23
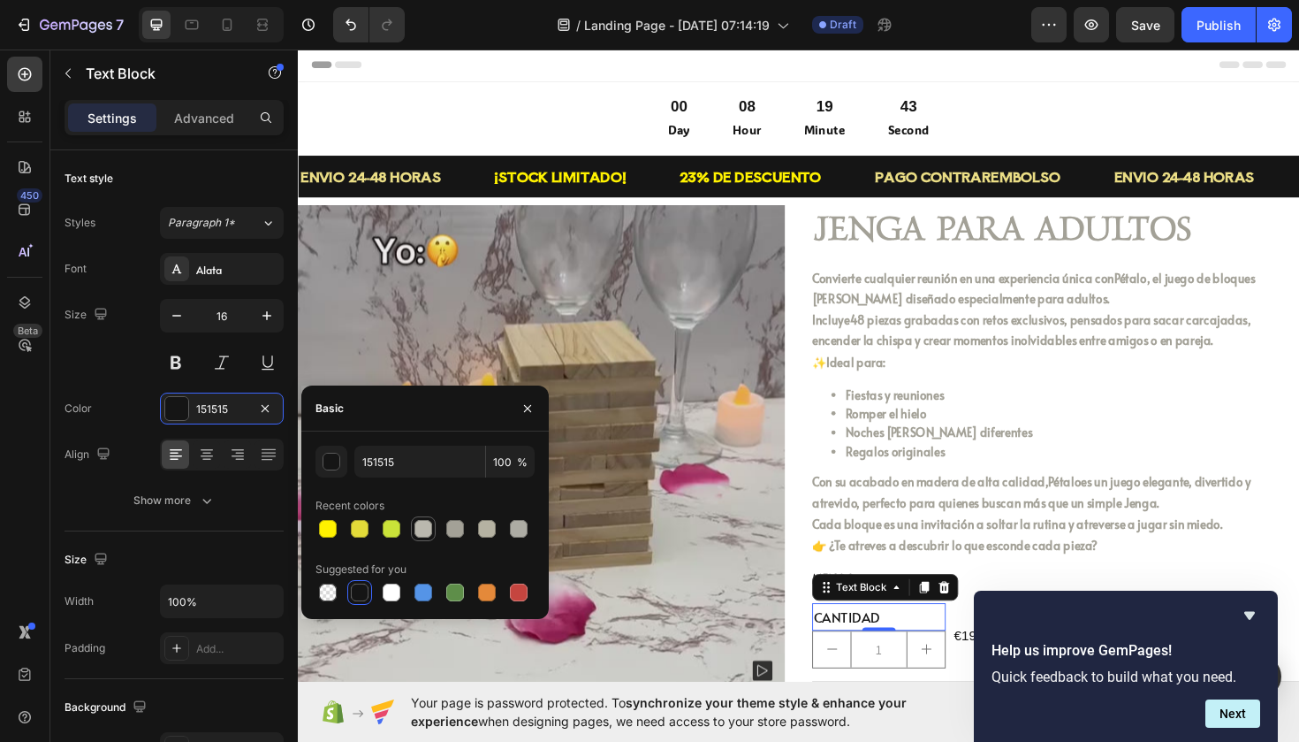
click at [431, 537] on div at bounding box center [423, 528] width 21 height 21
click at [453, 528] on div at bounding box center [455, 529] width 18 height 18
type input "A3A197"
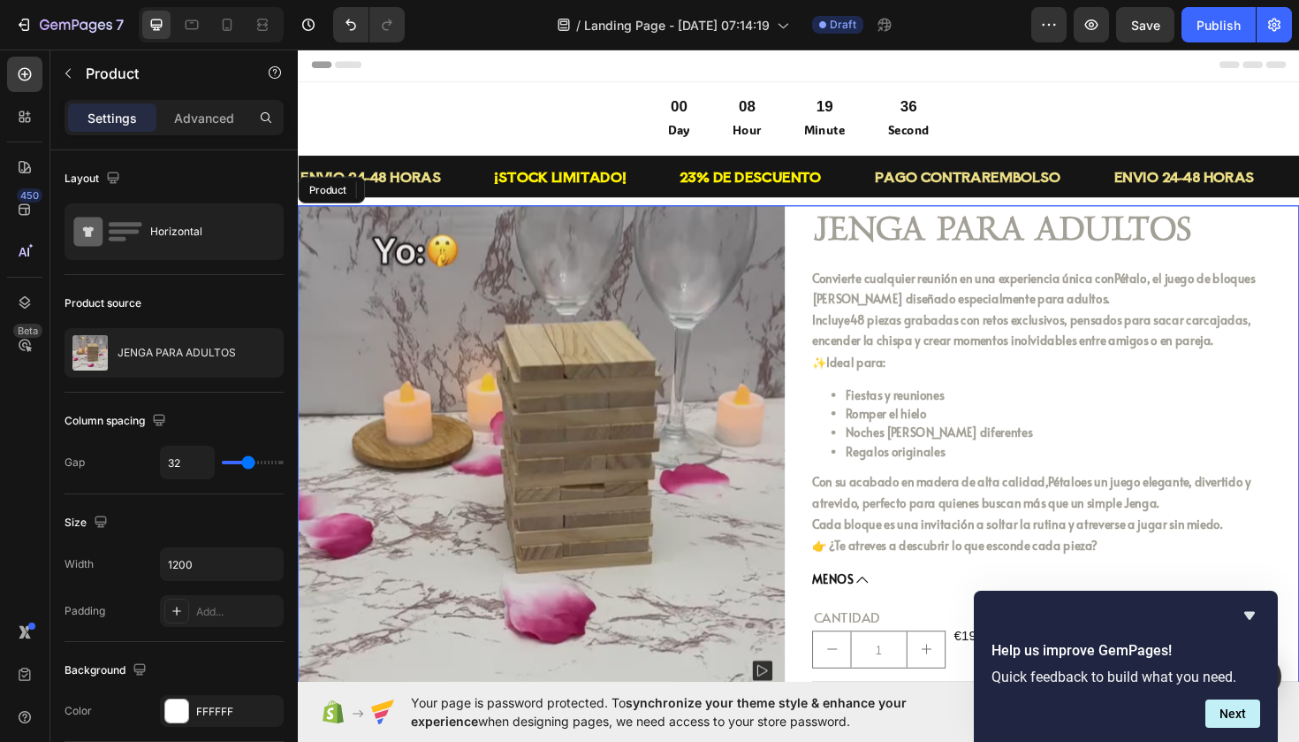
click at [831, 243] on div "Product Images Icon Icon Icon Icon Icon Icon List JENGA PARA ADULTOS Product Ti…" at bounding box center [828, 497] width 1061 height 564
click at [818, 208] on div at bounding box center [828, 206] width 28 height 28
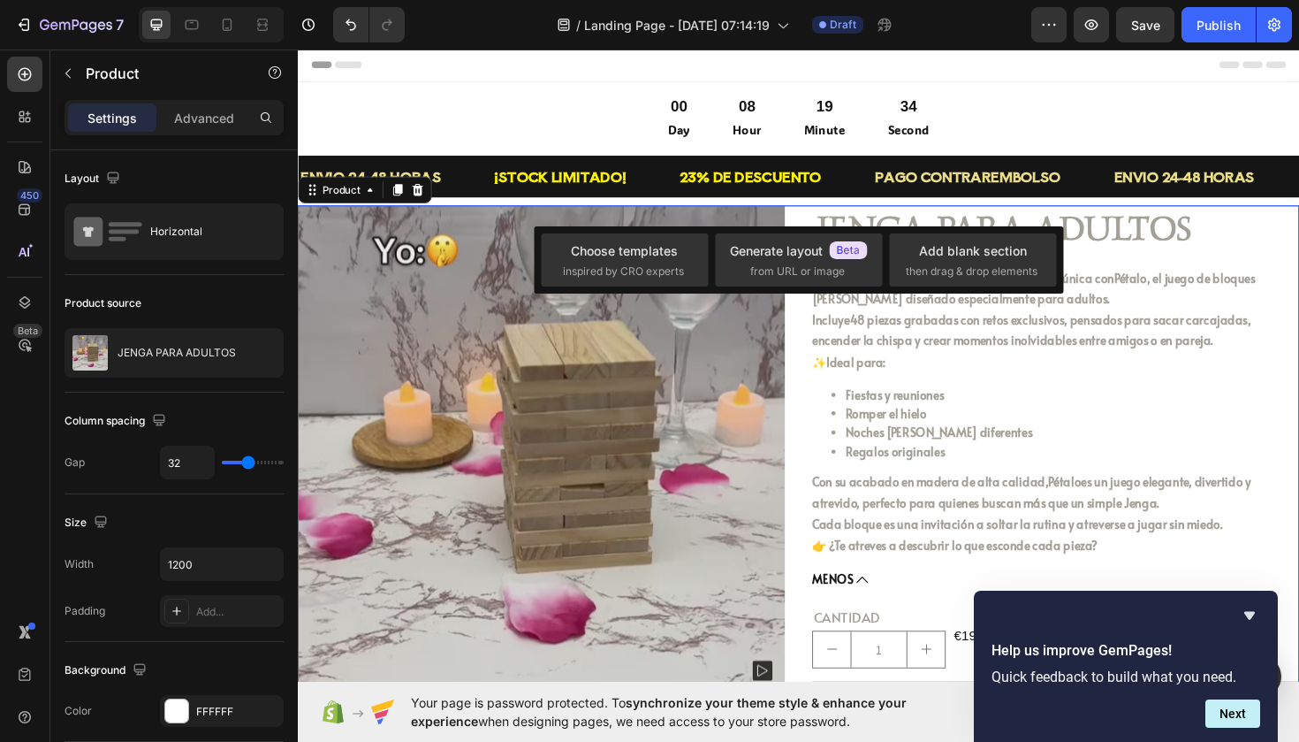
click at [823, 226] on div "Product Images Icon Icon Icon Icon Icon Icon List JENGA PARA ADULTOS Product Ti…" at bounding box center [828, 497] width 1061 height 564
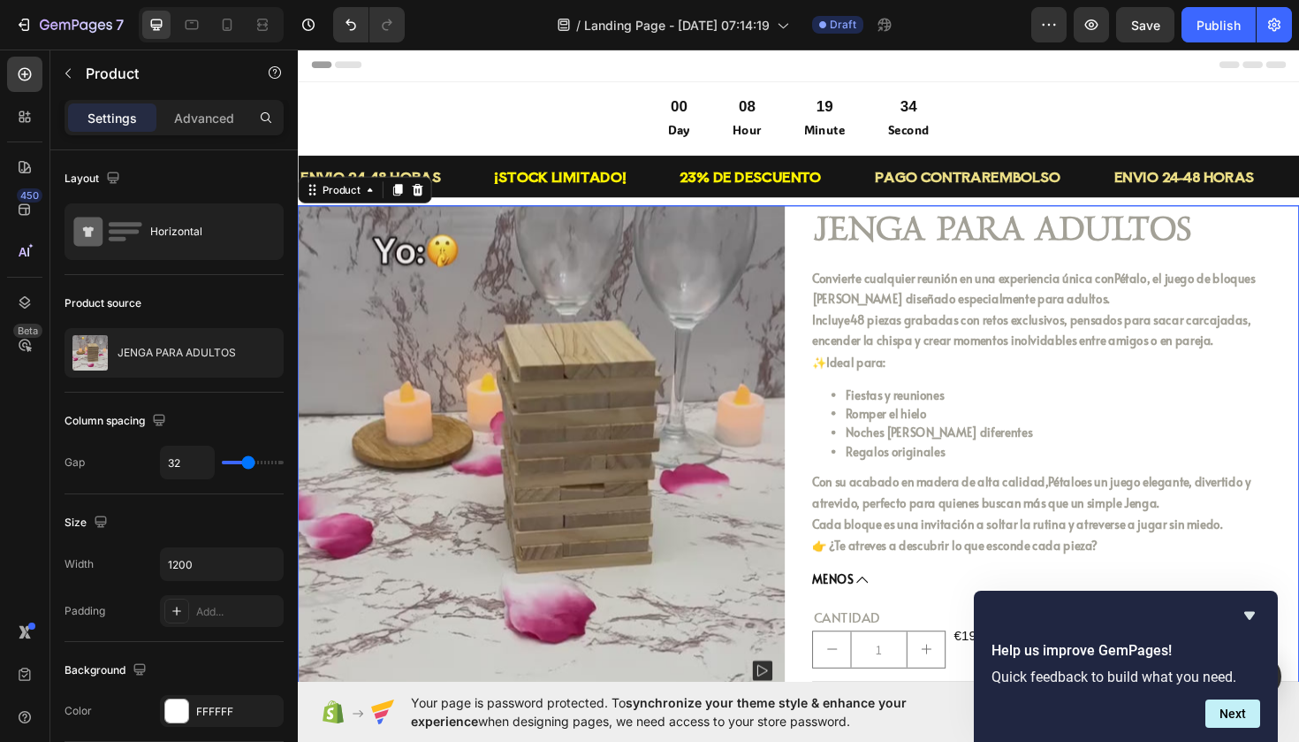
click at [823, 226] on div "Product Images Icon Icon Icon Icon Icon Icon List JENGA PARA ADULTOS Product Ti…" at bounding box center [828, 497] width 1061 height 564
click at [825, 246] on div "Product Images Icon Icon Icon Icon Icon Icon List JENGA PARA ADULTOS Product Ti…" at bounding box center [828, 497] width 1061 height 564
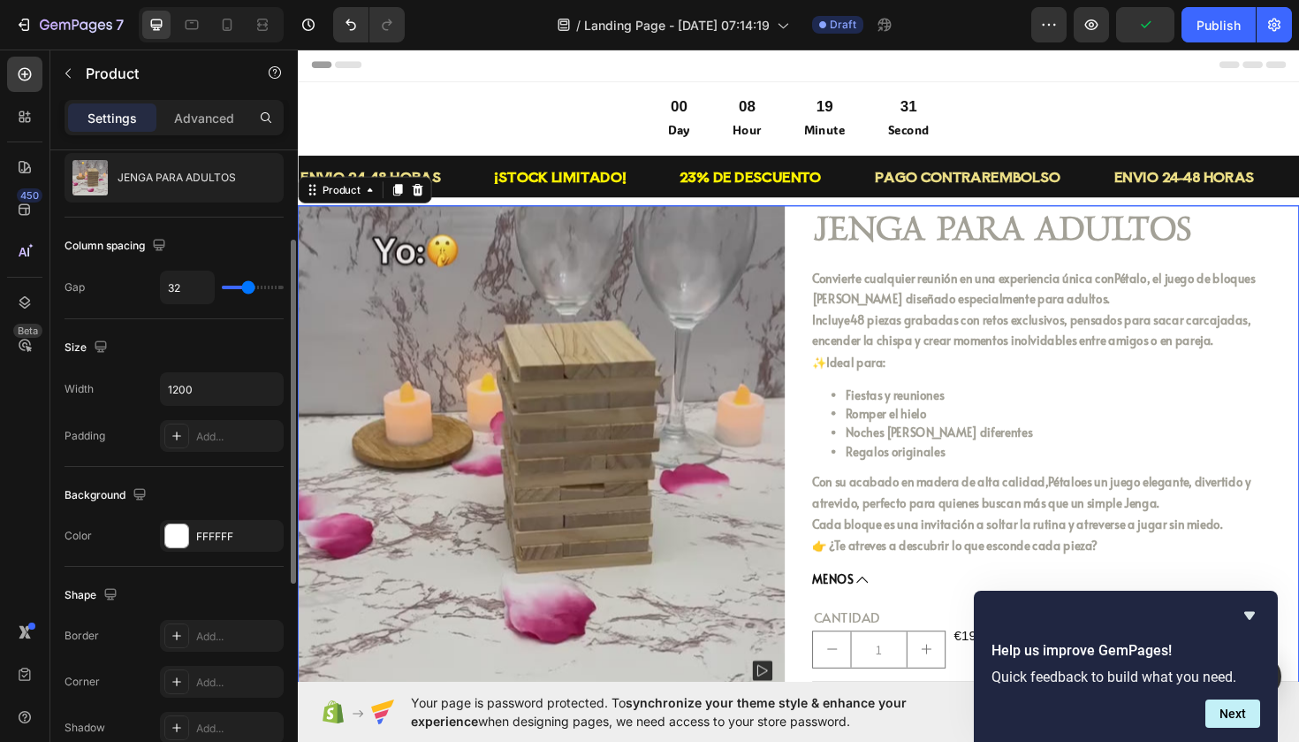
scroll to position [174, 0]
click at [179, 535] on div at bounding box center [176, 536] width 23 height 23
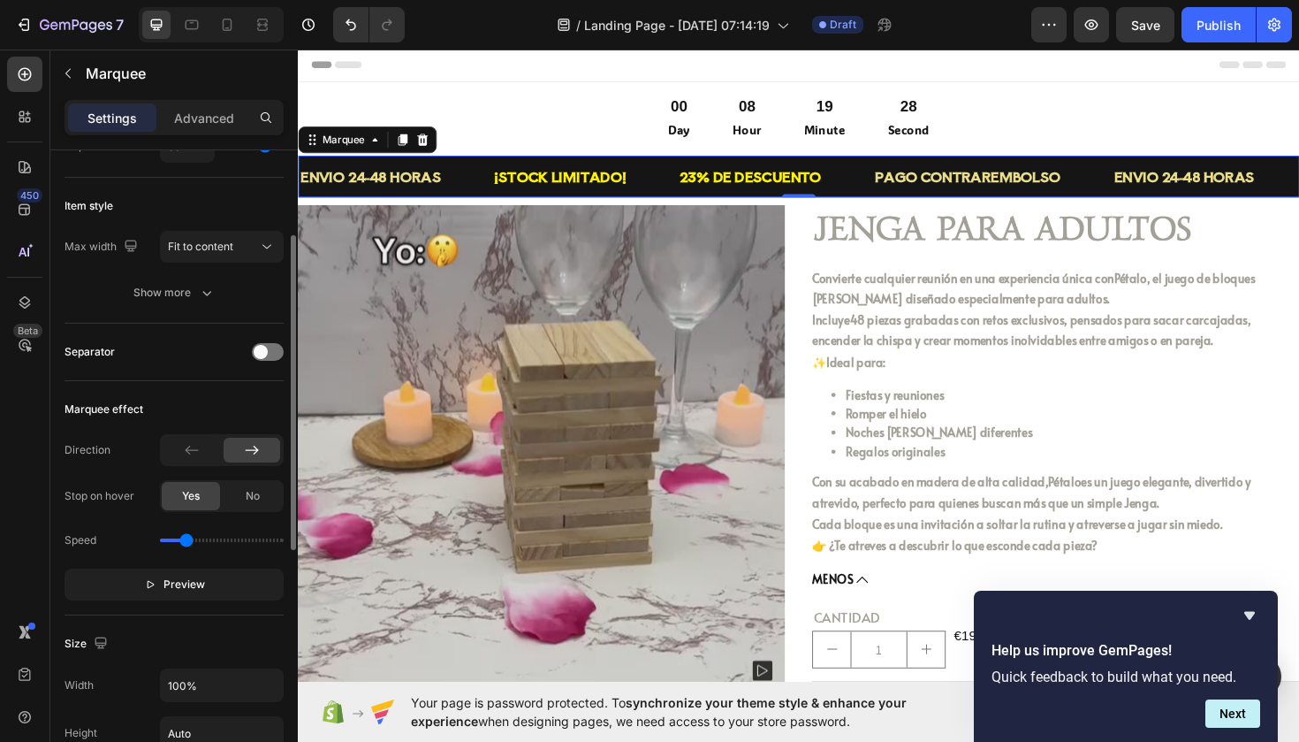
click at [475, 173] on div "ENVIO 24-48 HORAS Text Block" at bounding box center [401, 184] width 205 height 43
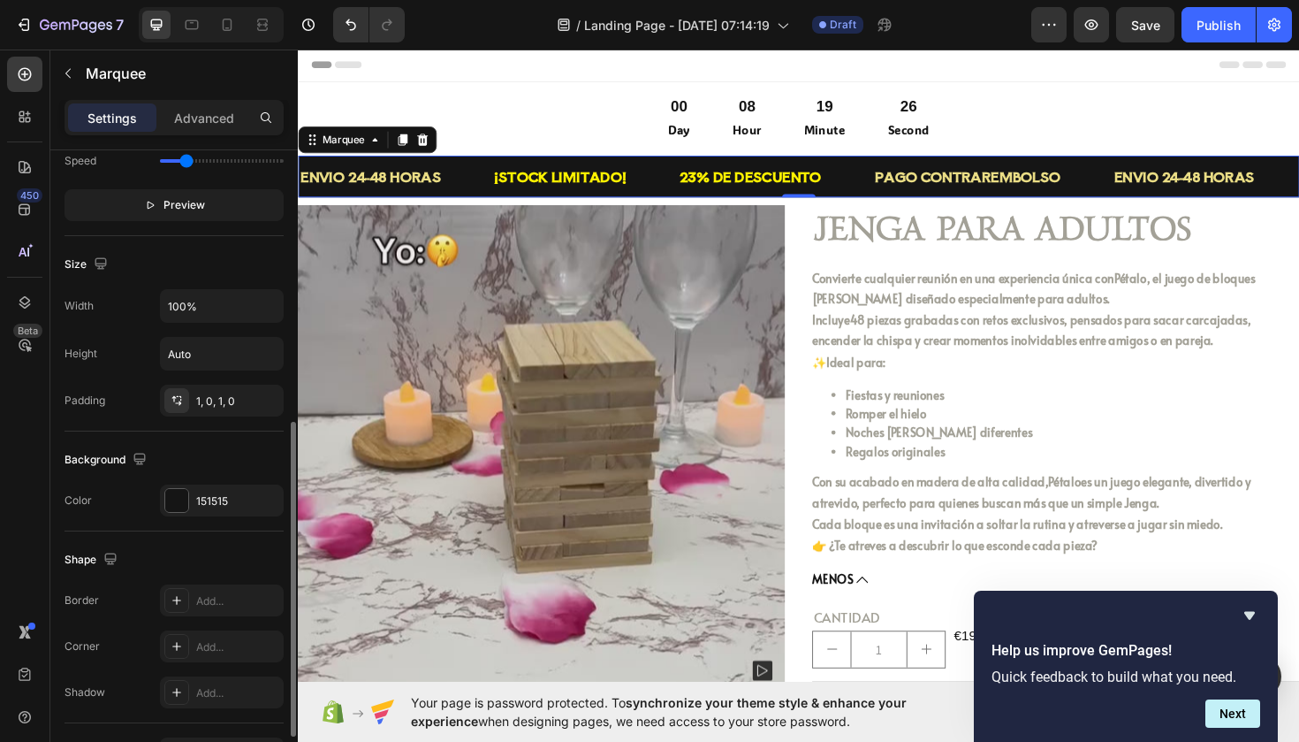
scroll to position [575, 0]
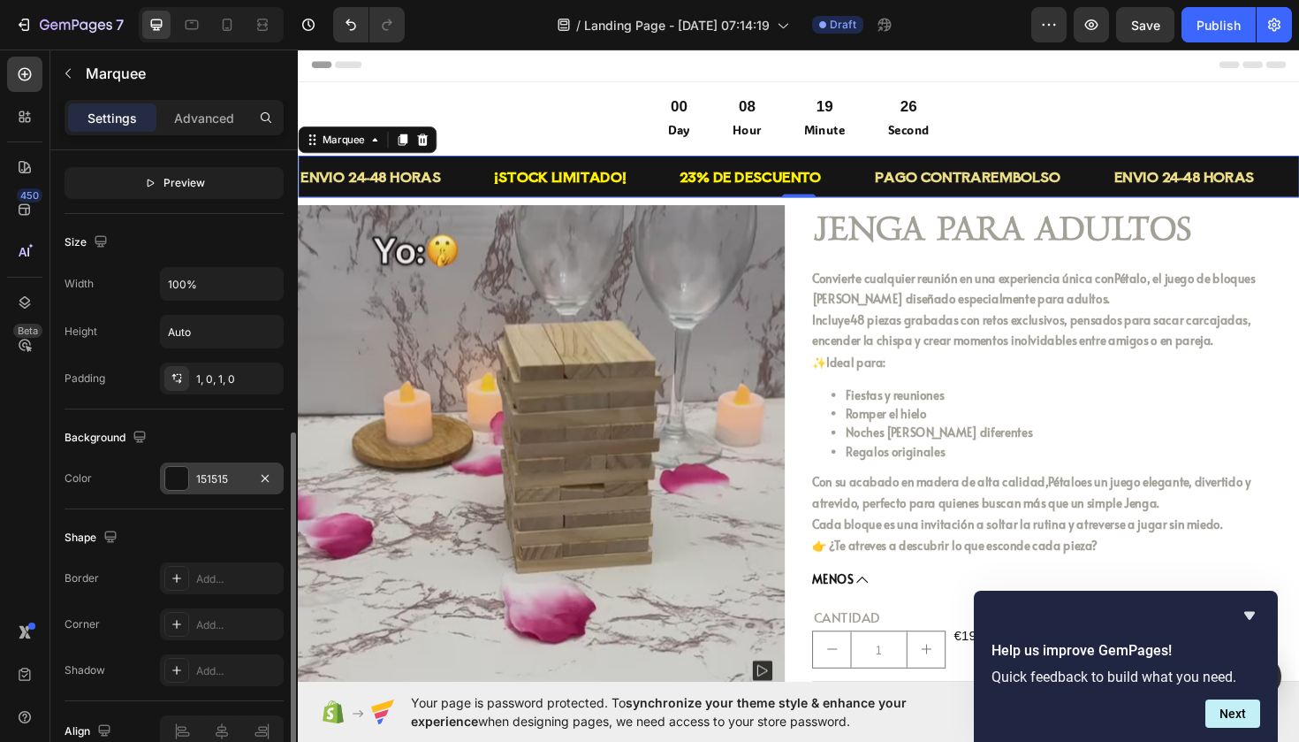
click at [174, 477] on div at bounding box center [176, 478] width 23 height 23
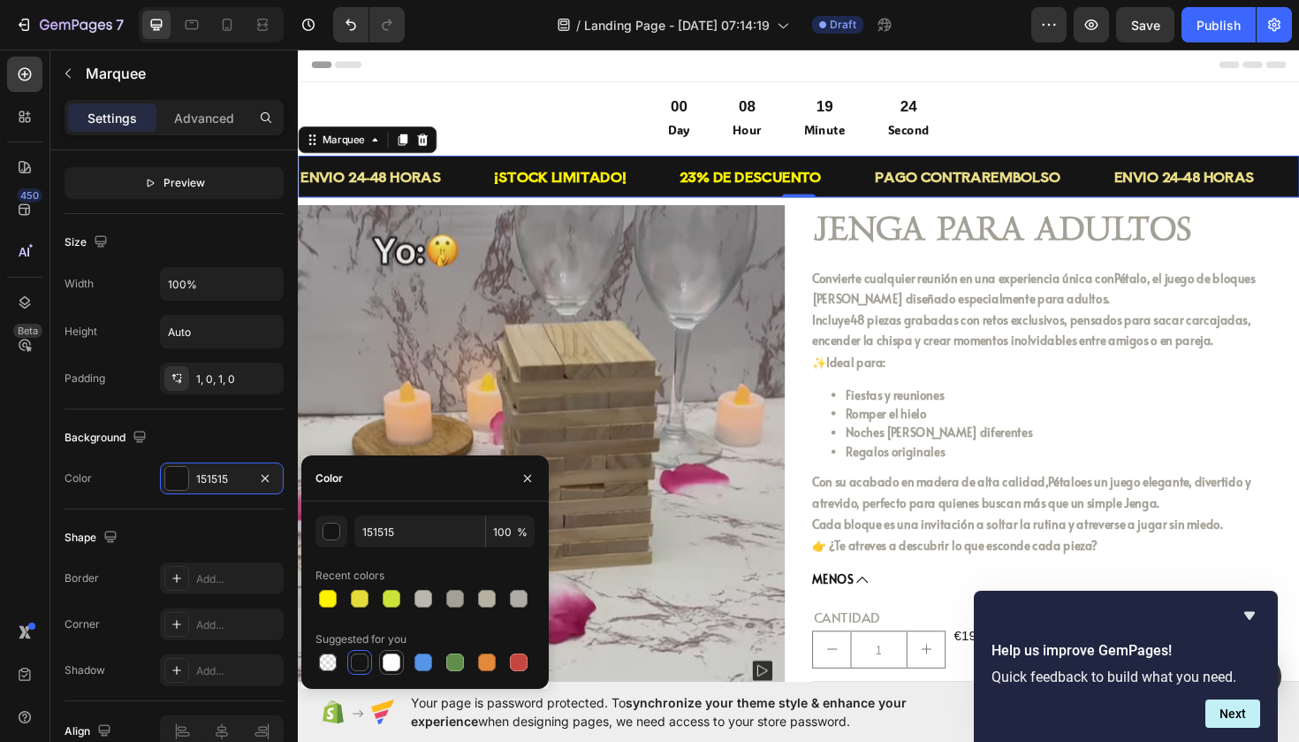
click at [385, 654] on div at bounding box center [392, 662] width 18 height 18
type input "FFFFFF"
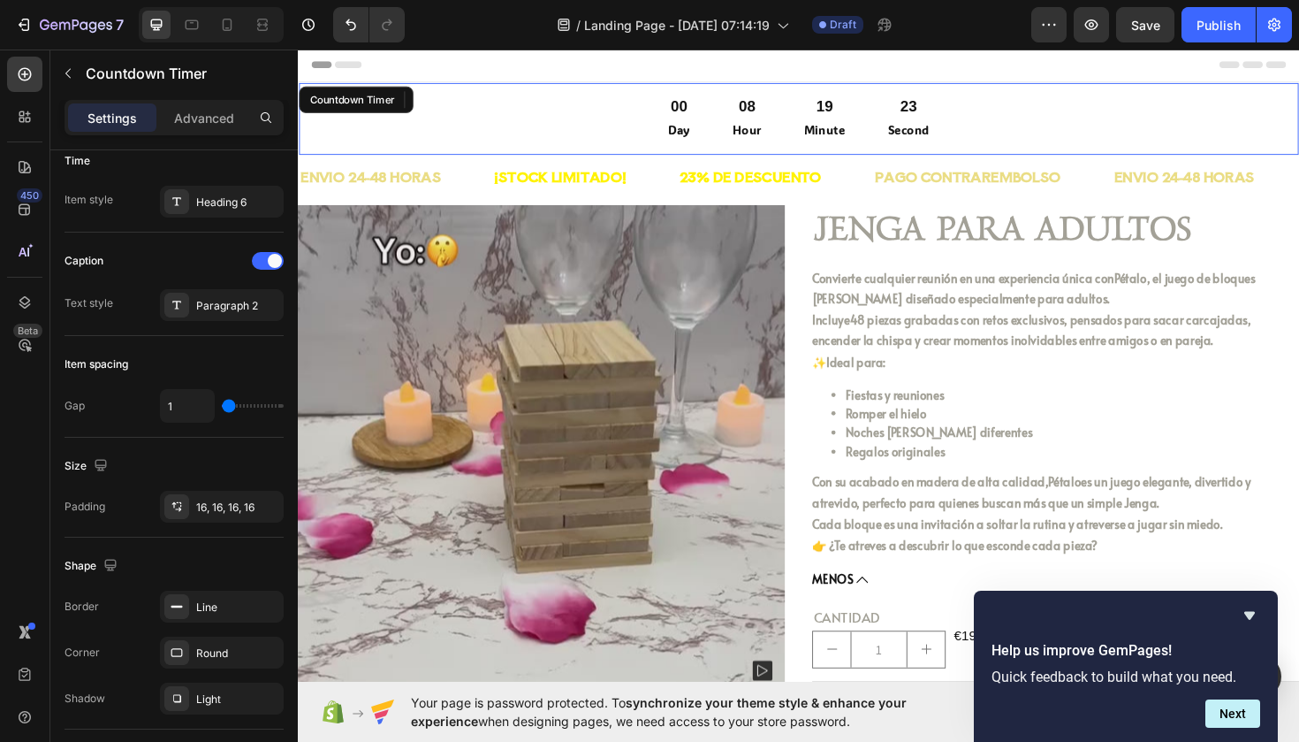
click at [453, 110] on div "00 Day 08 Hour 19 Minute 23 Second Countdown Timer" at bounding box center [828, 123] width 1061 height 78
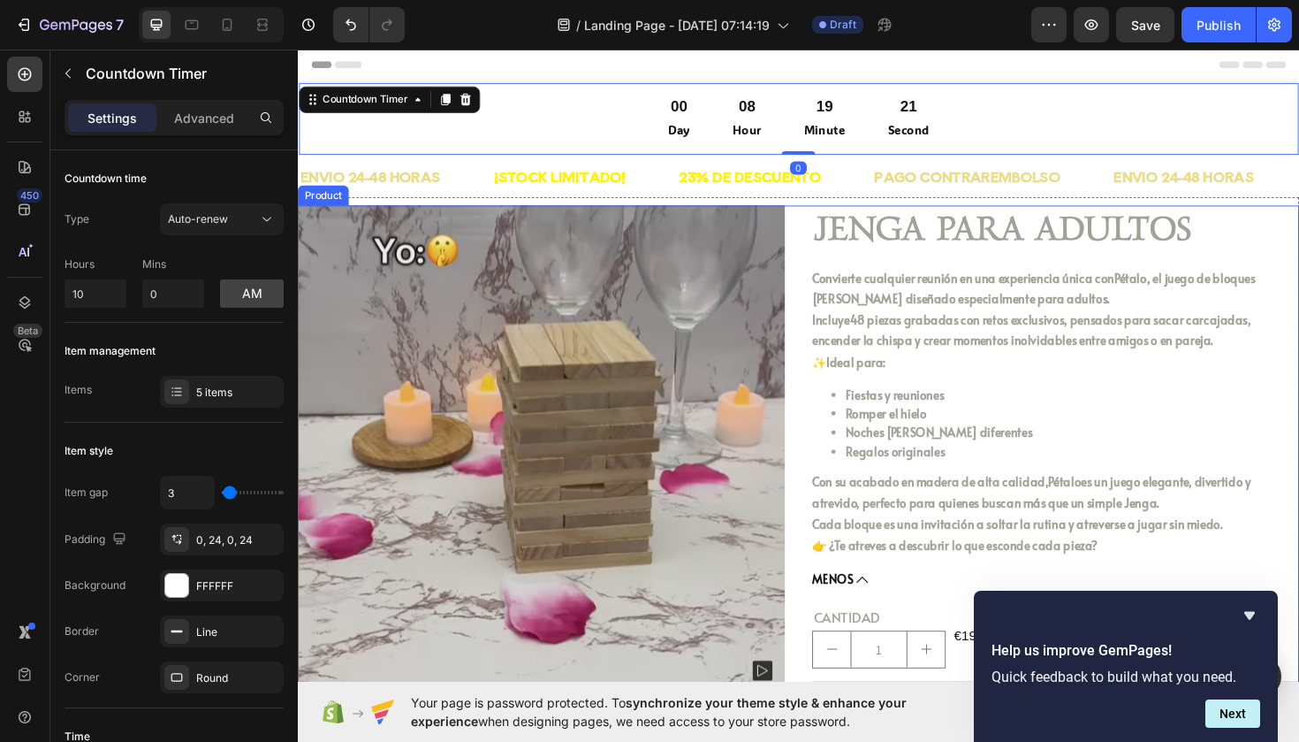
click at [830, 255] on div "Product Images Icon Icon Icon Icon Icon Icon List JENGA PARA ADULTOS Product Ti…" at bounding box center [828, 497] width 1061 height 564
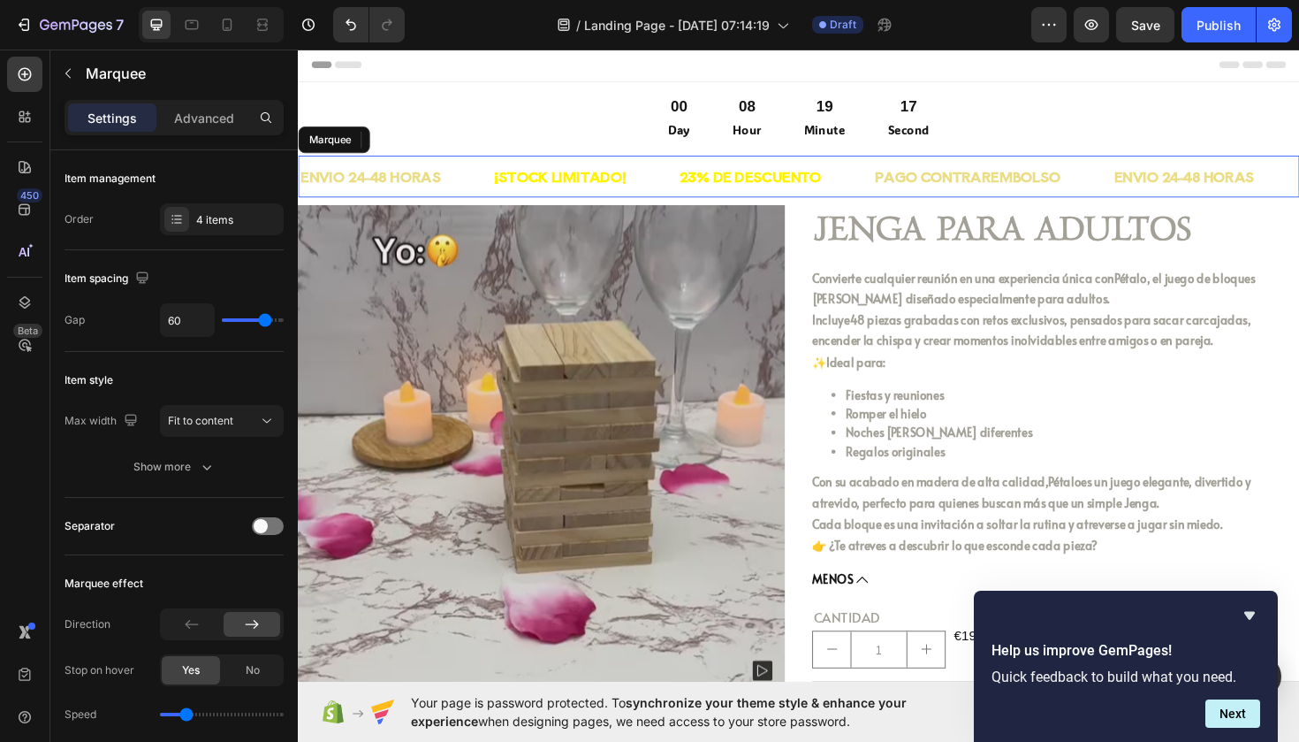
click at [503, 189] on div "ENVIO 24-48 HORAS Text Block" at bounding box center [401, 184] width 205 height 43
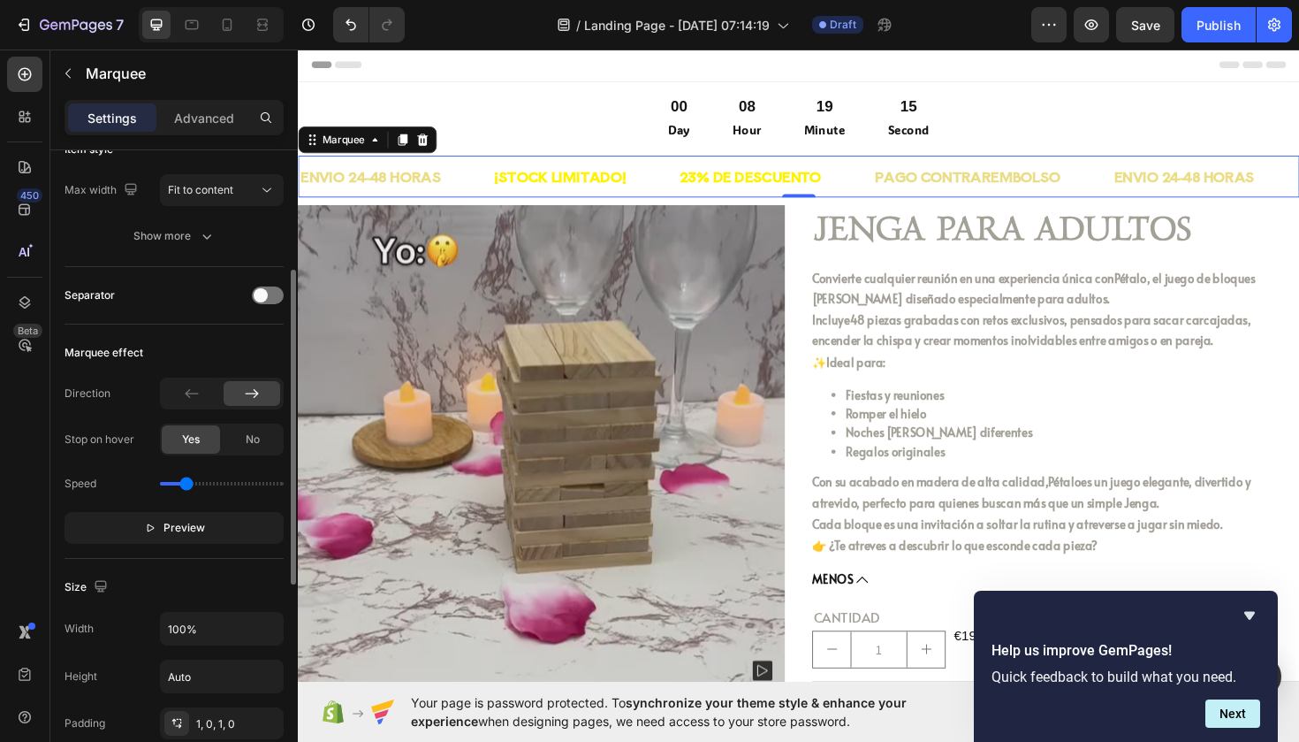
scroll to position [272, 0]
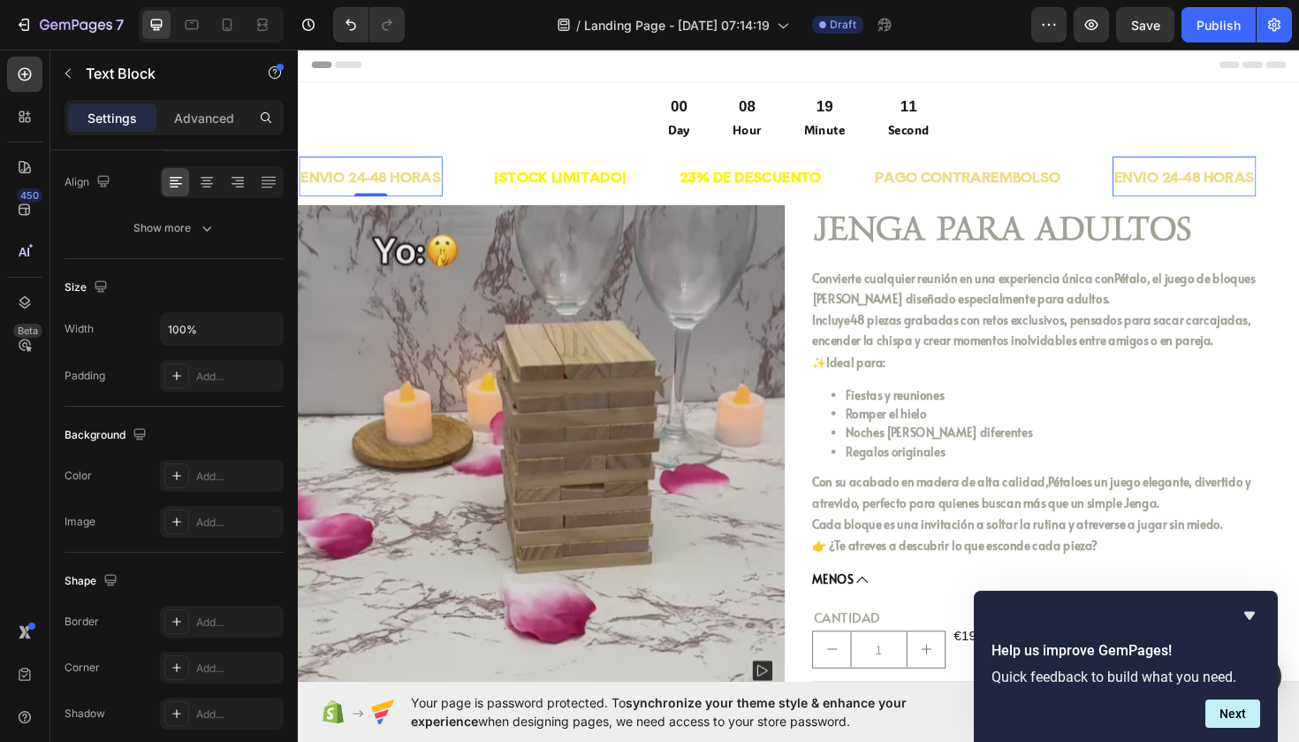
click at [417, 190] on p "ENVIO 24-48 HORAS" at bounding box center [375, 184] width 149 height 26
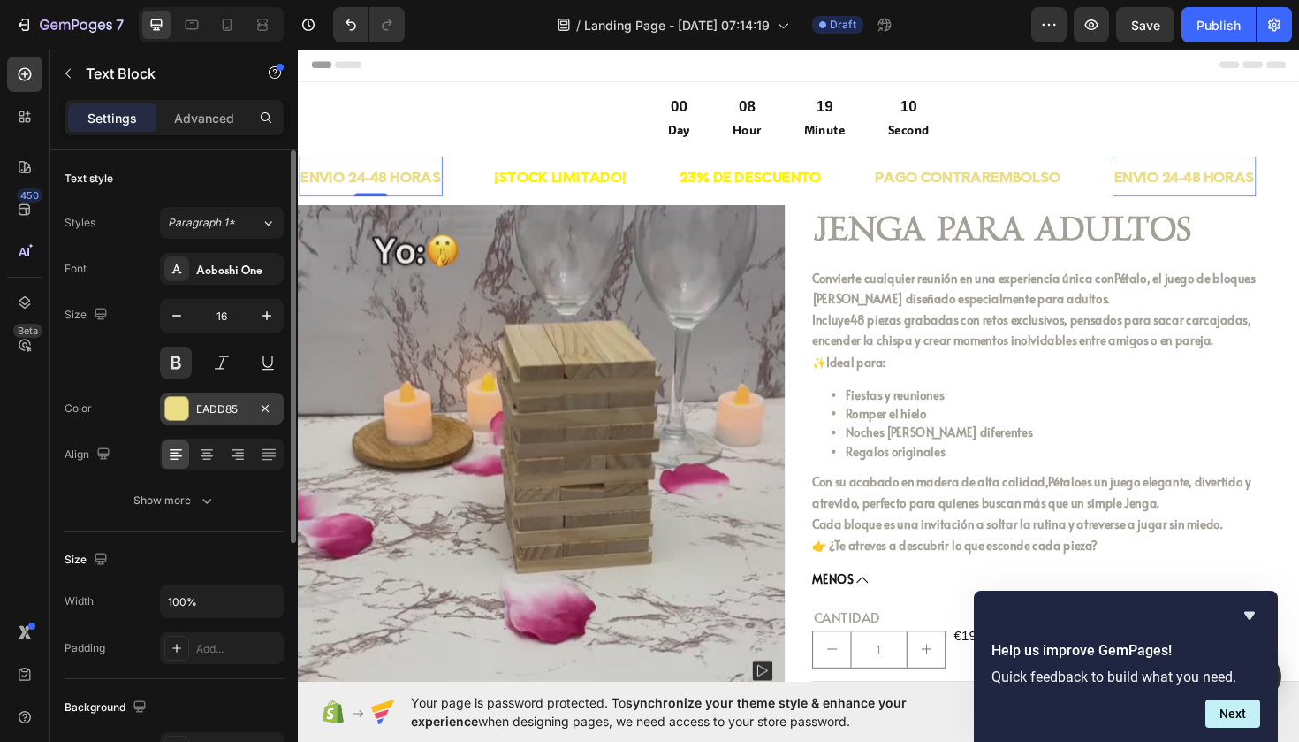
click at [219, 409] on div "EADD85" at bounding box center [221, 409] width 51 height 16
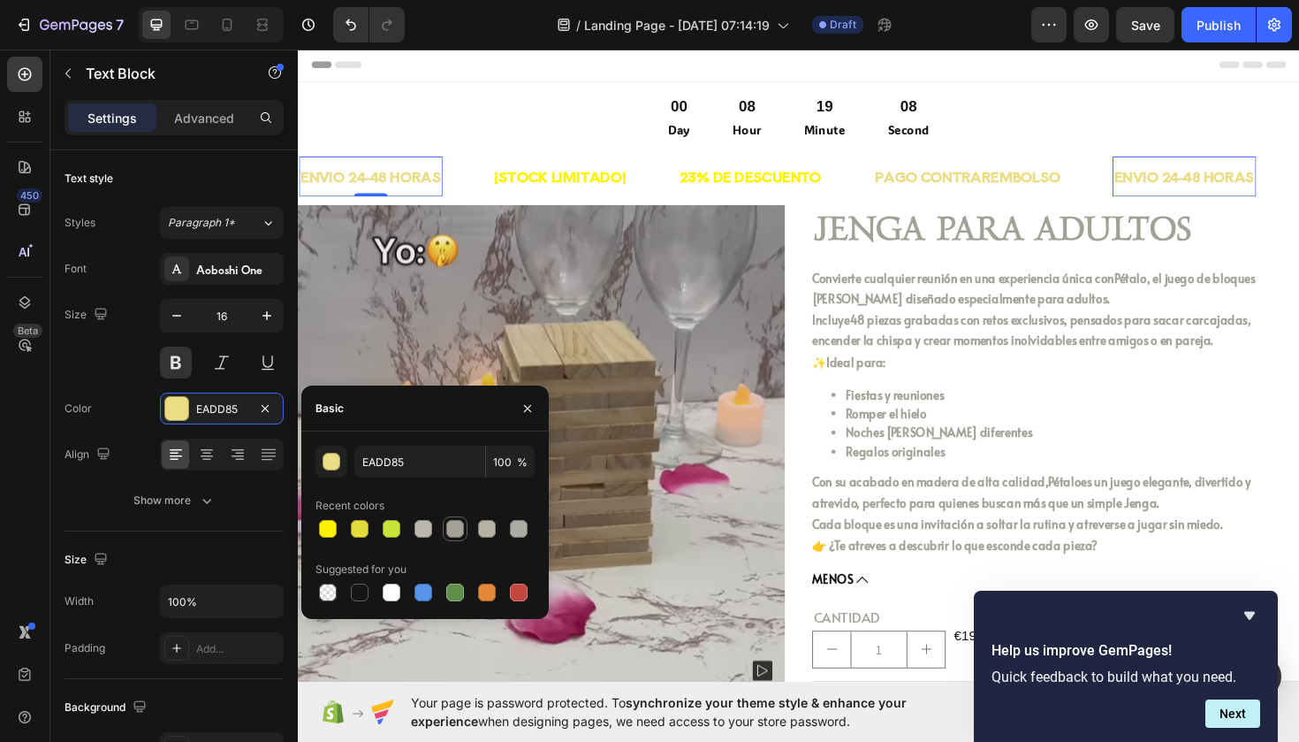
click at [455, 532] on div at bounding box center [455, 529] width 18 height 18
type input "A3A197"
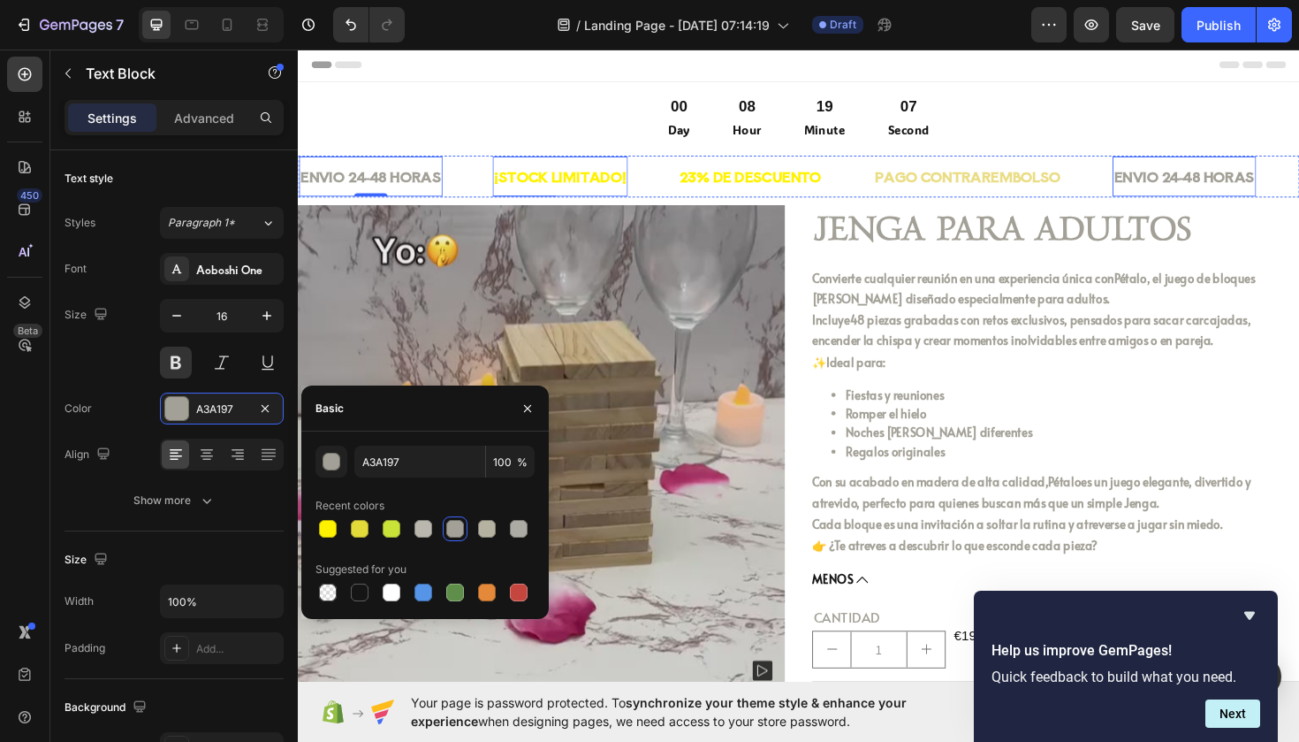
click at [611, 179] on p "¡STOCK LIMITADO!" at bounding box center [576, 184] width 140 height 26
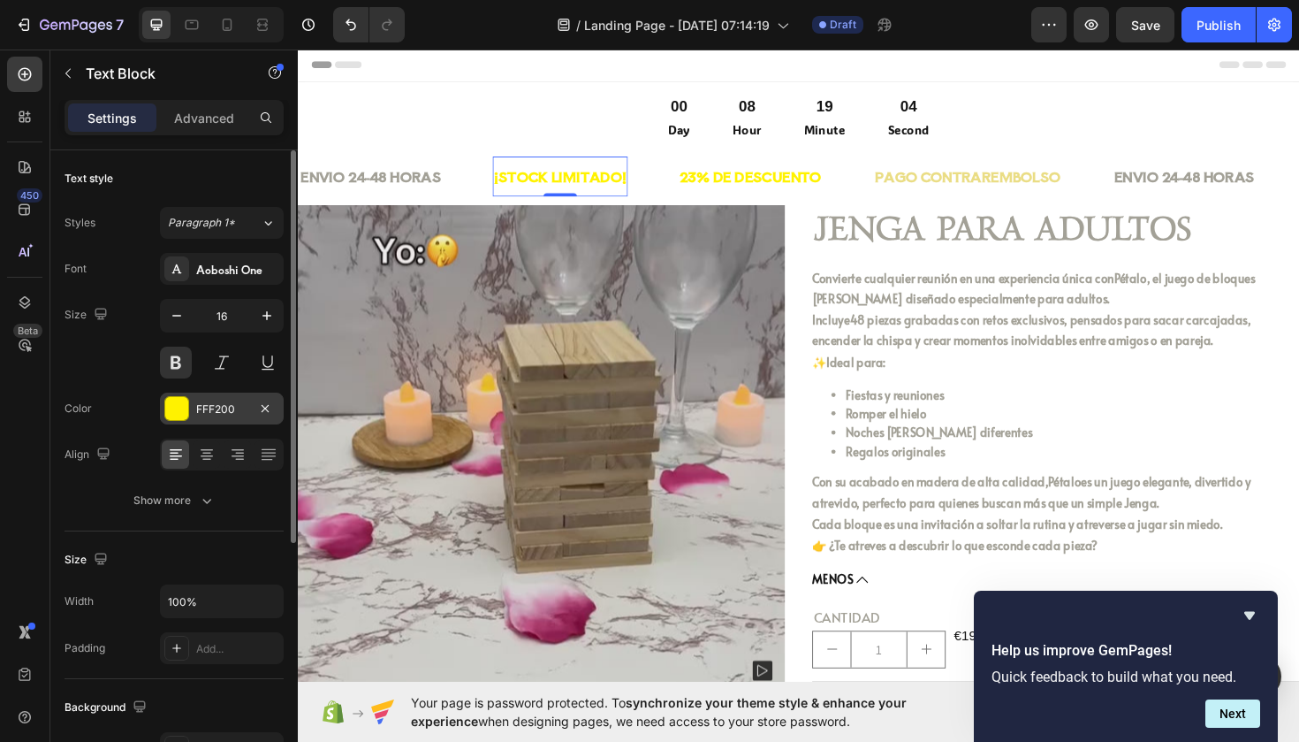
click at [224, 410] on div "FFF200" at bounding box center [221, 409] width 51 height 16
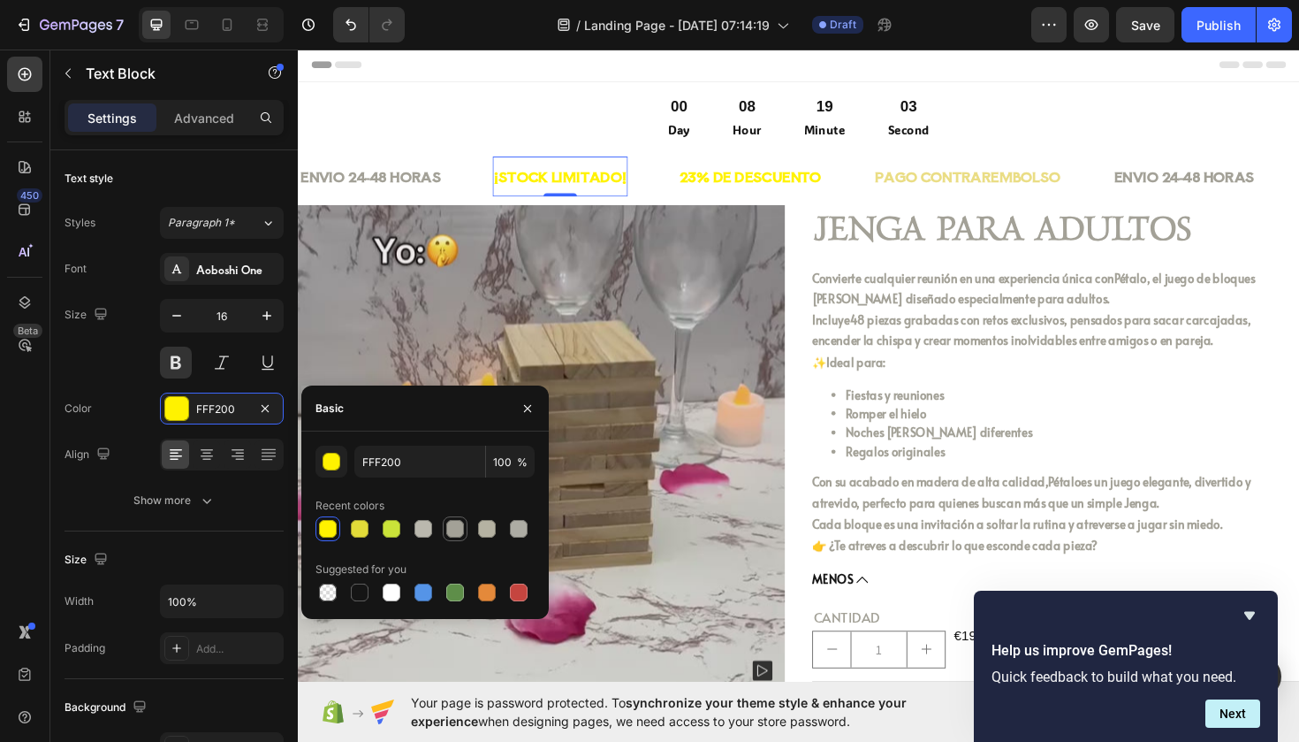
click at [461, 536] on div at bounding box center [455, 529] width 18 height 18
type input "A3A197"
click at [852, 189] on p "23% DE DESCUENTO" at bounding box center [777, 184] width 150 height 26
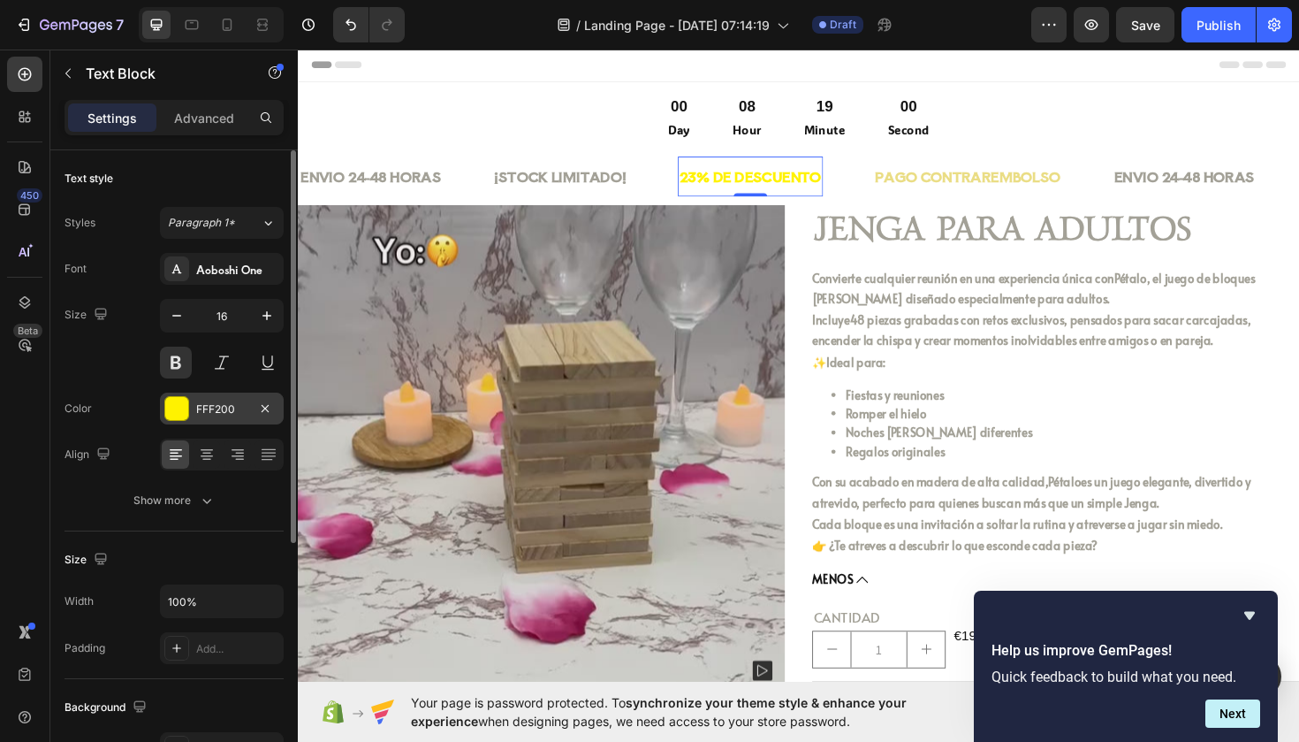
click at [230, 412] on div "FFF200" at bounding box center [221, 409] width 51 height 16
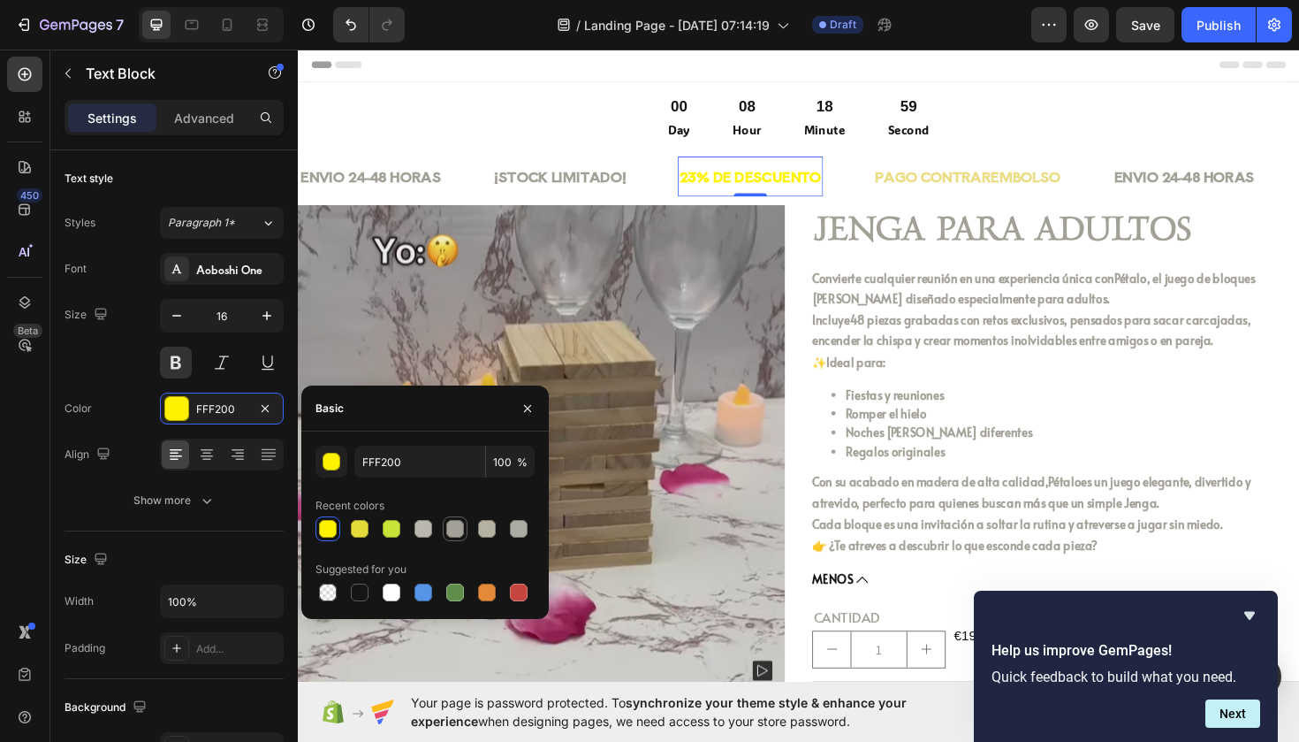
click at [463, 536] on div at bounding box center [455, 528] width 21 height 21
type input "A3A197"
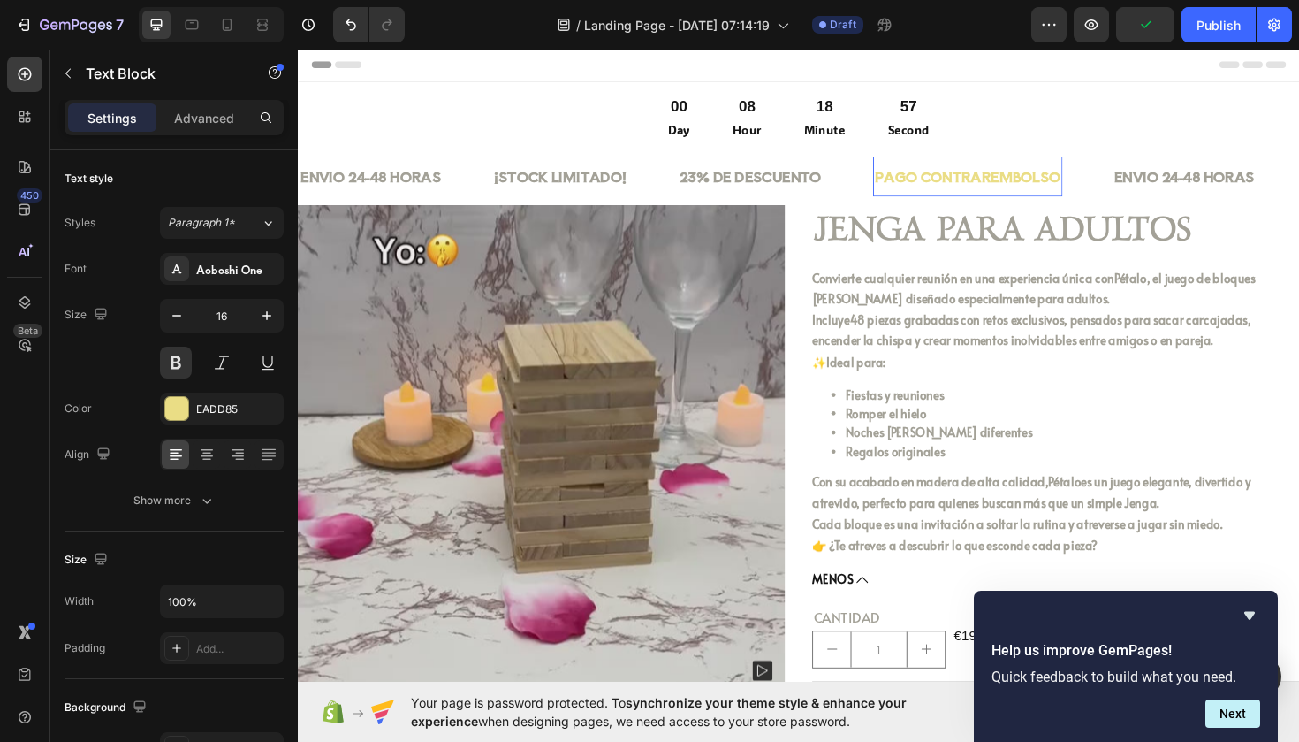
click at [990, 194] on p "PAGO CONTRAREMBOLSO" at bounding box center [1007, 184] width 197 height 26
click at [228, 416] on div "EADD85" at bounding box center [221, 409] width 51 height 16
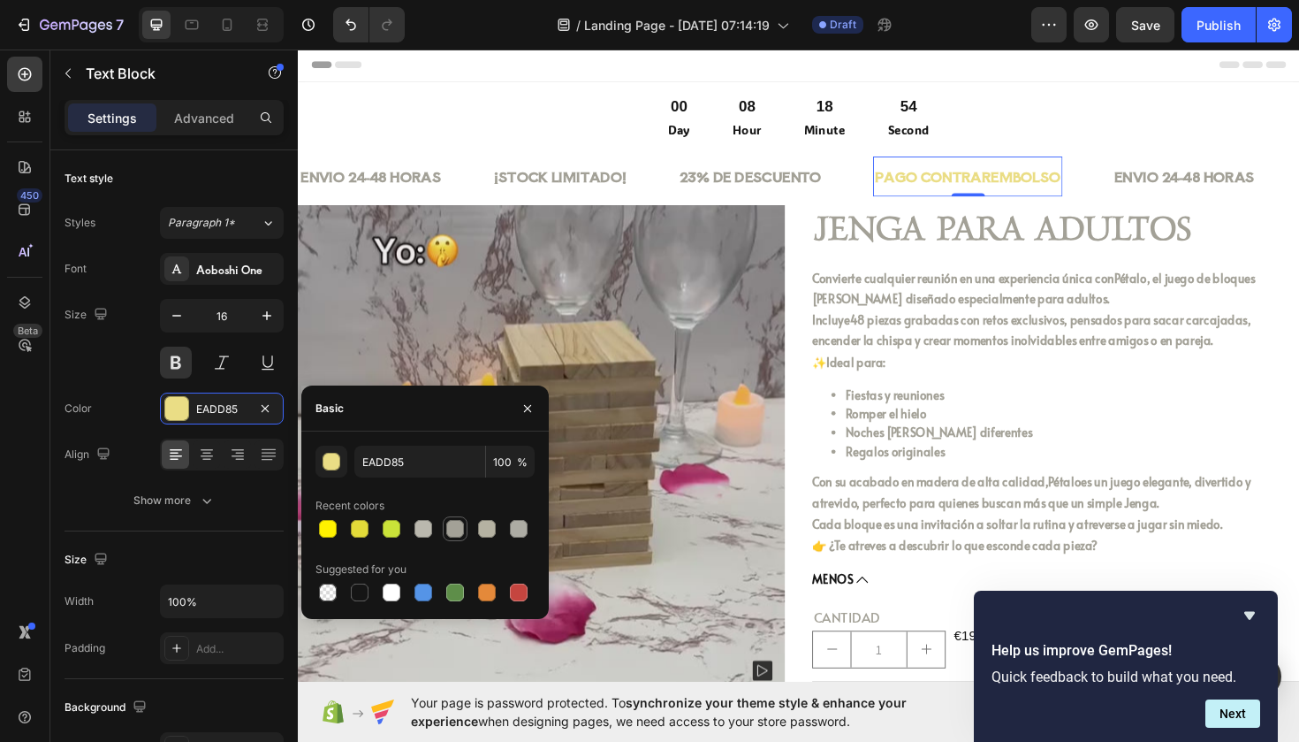
click at [458, 528] on div at bounding box center [455, 529] width 18 height 18
type input "A3A197"
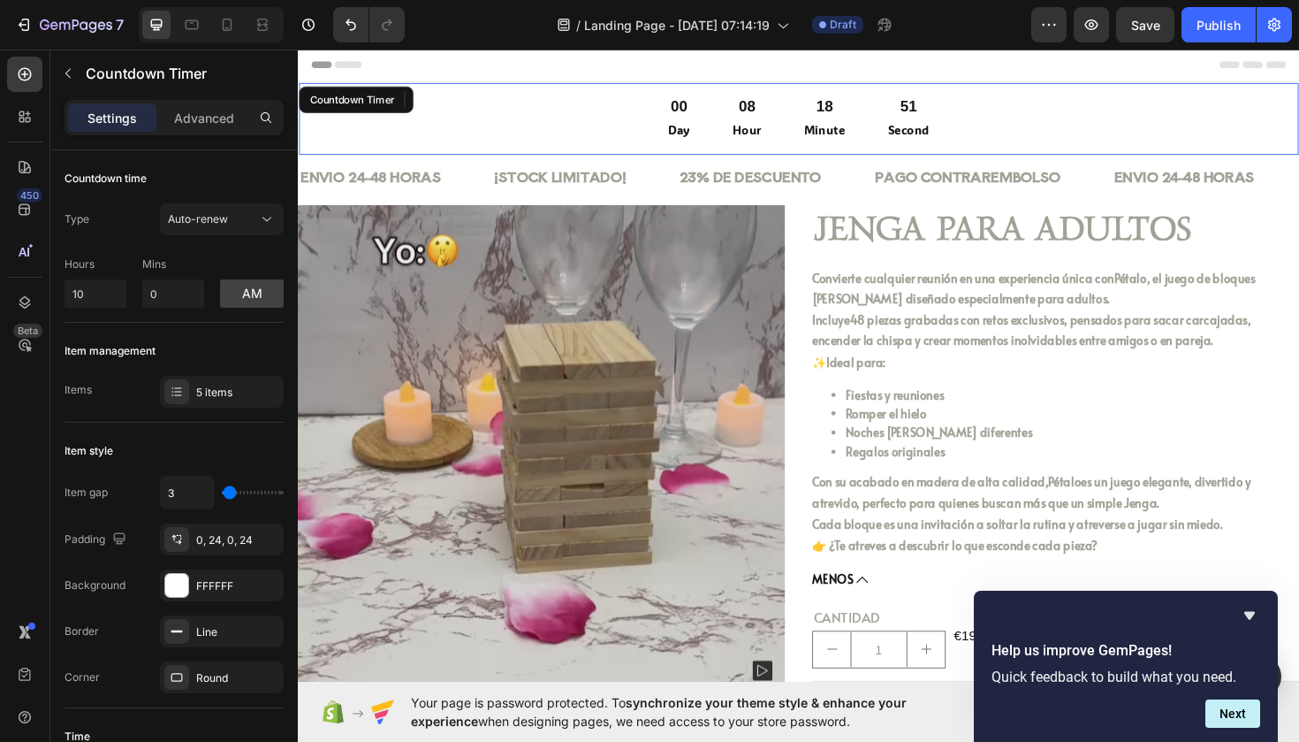
click at [701, 126] on p "Day" at bounding box center [701, 134] width 23 height 22
click at [781, 131] on p "Hour" at bounding box center [773, 134] width 31 height 22
click at [774, 114] on div "08" at bounding box center [773, 110] width 31 height 20
click at [700, 107] on div "00" at bounding box center [701, 110] width 23 height 20
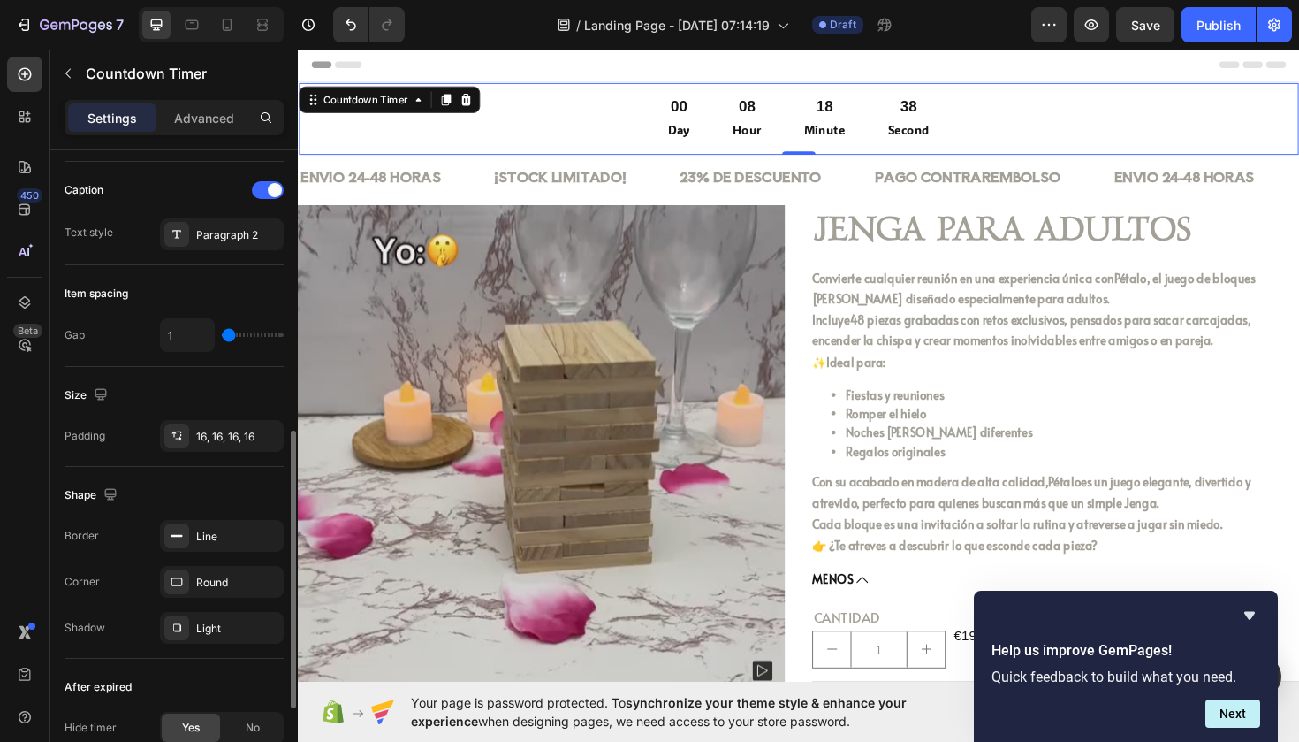
scroll to position [655, 0]
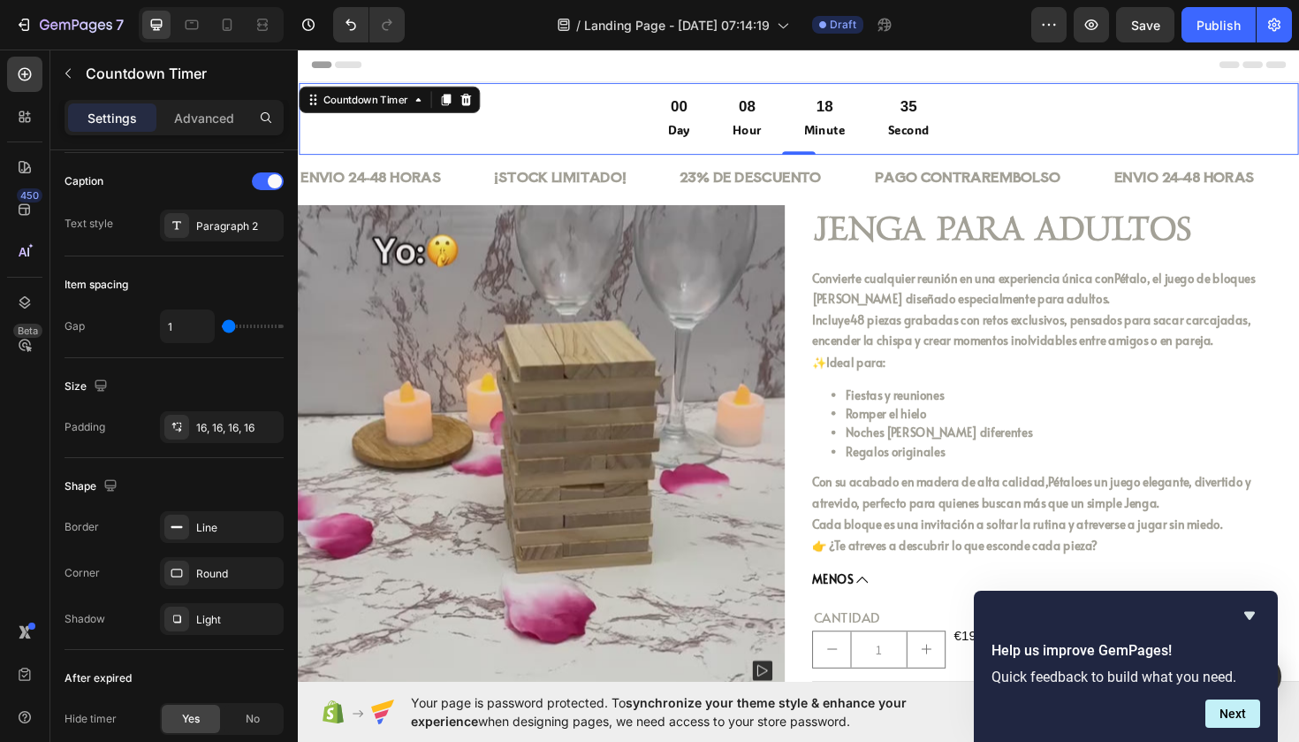
click at [697, 113] on div "00" at bounding box center [701, 110] width 23 height 20
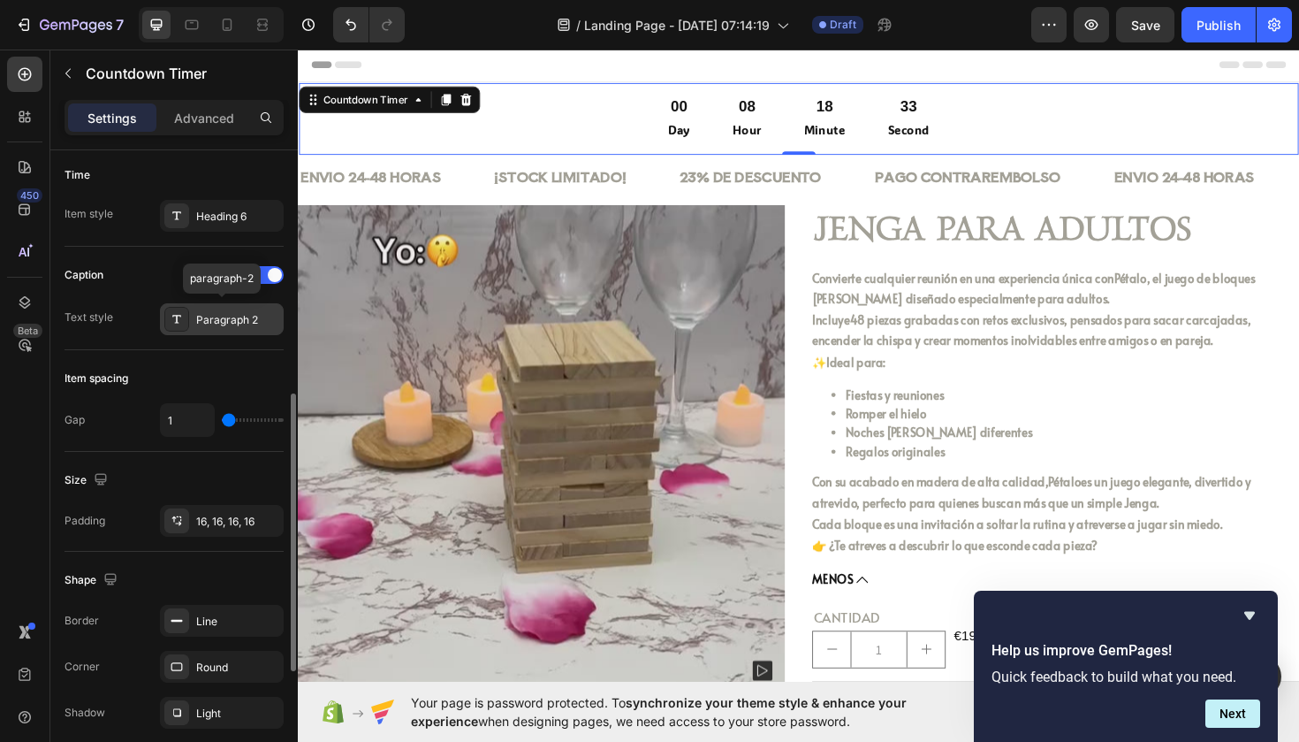
scroll to position [535, 0]
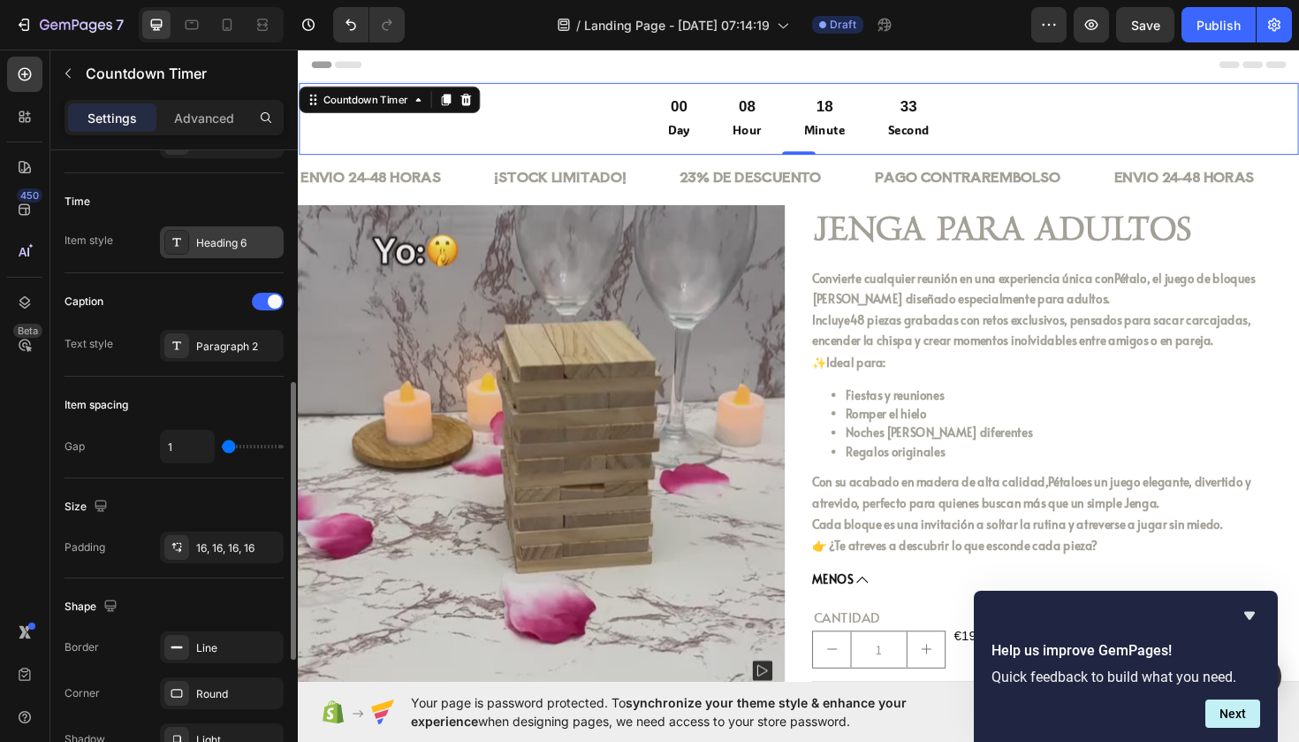
click at [212, 239] on div "Heading 6" at bounding box center [237, 243] width 83 height 16
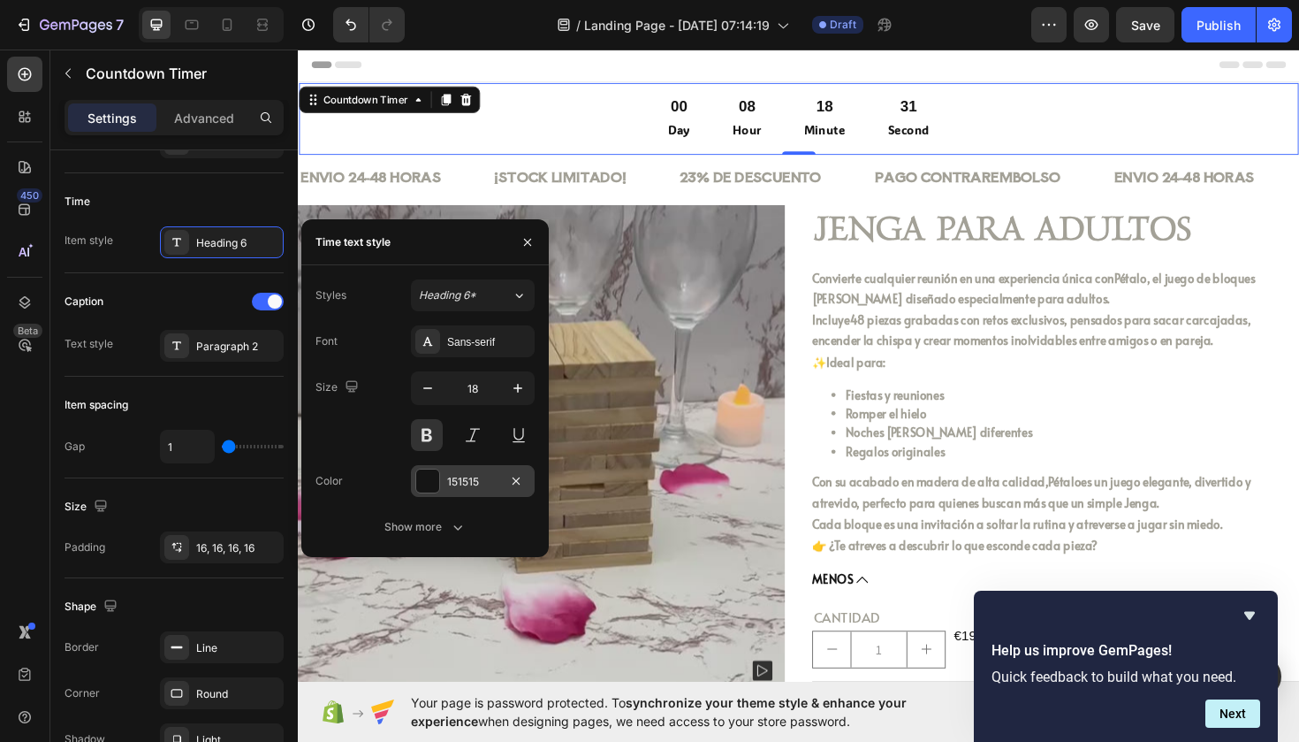
click at [425, 472] on div at bounding box center [427, 480] width 23 height 23
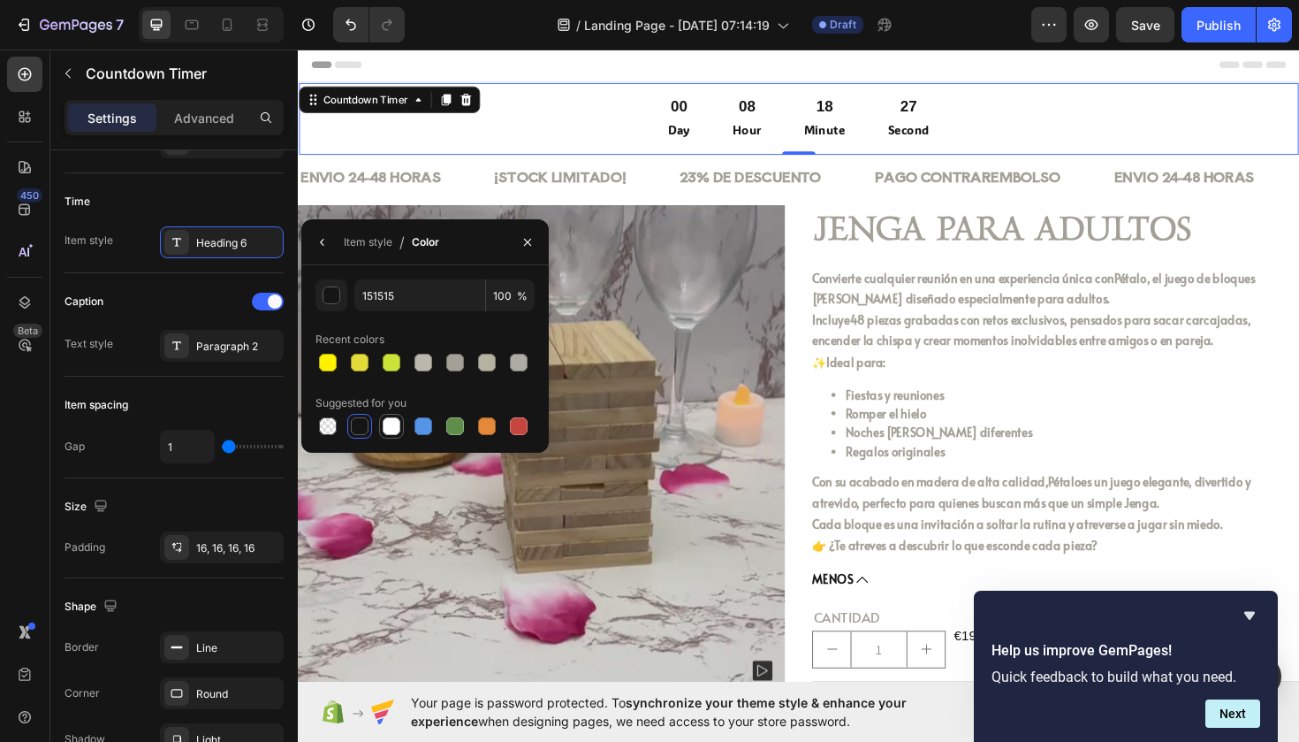
click at [392, 421] on div at bounding box center [392, 426] width 18 height 18
type input "FFFFFF"
click at [225, 343] on div "Paragraph 2" at bounding box center [237, 347] width 83 height 16
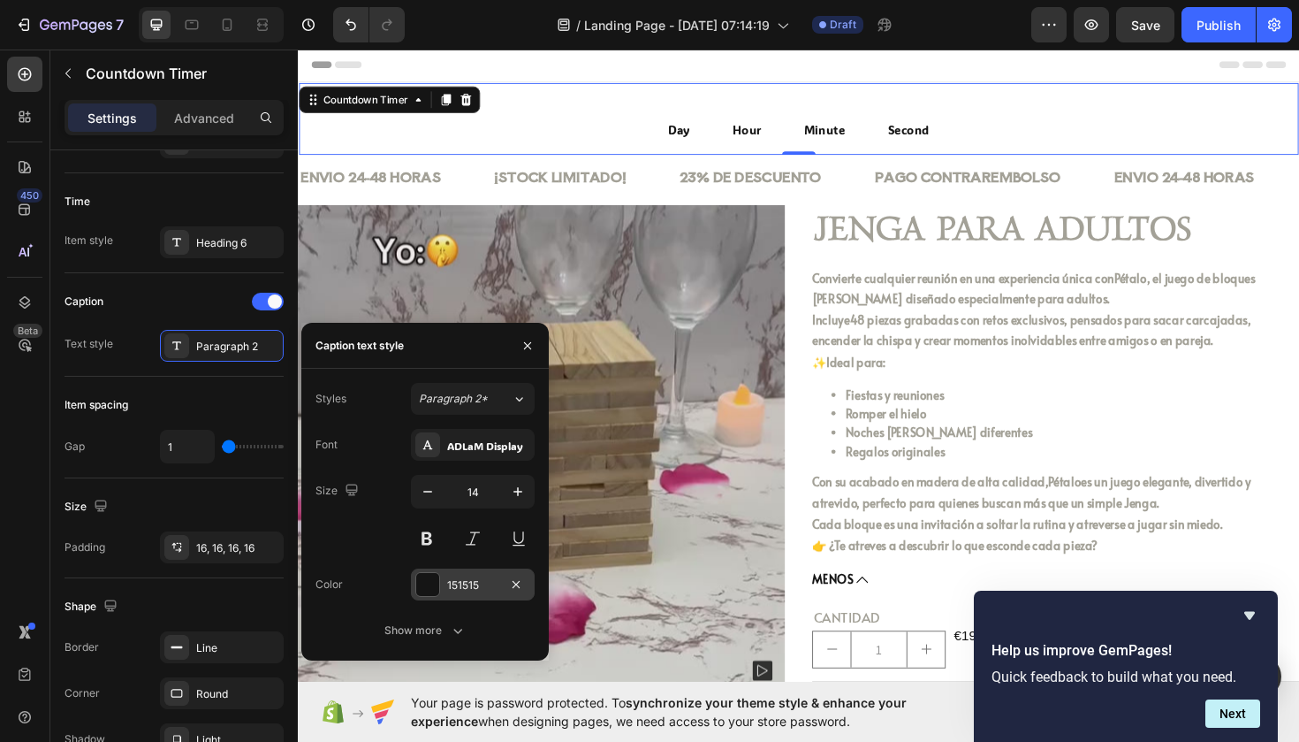
click at [434, 584] on div at bounding box center [427, 584] width 23 height 23
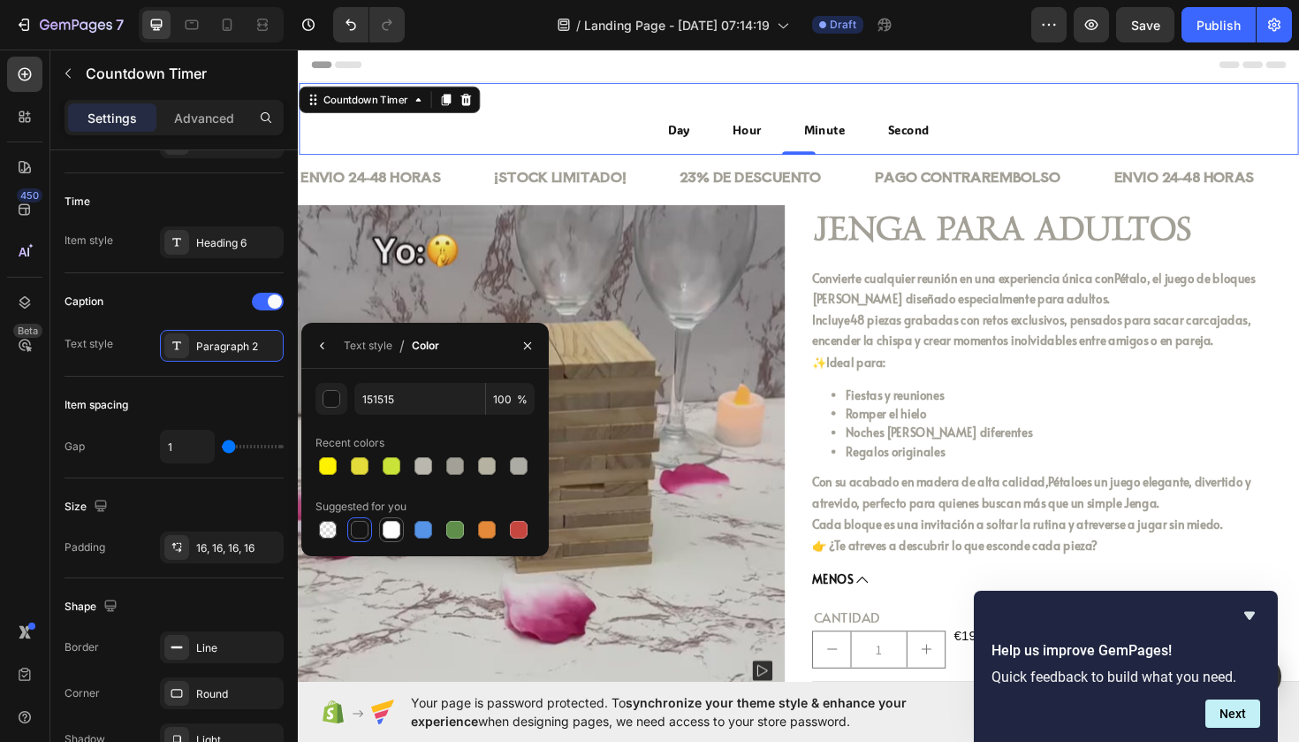
click at [399, 529] on div at bounding box center [392, 530] width 18 height 18
type input "FFFFFF"
click at [219, 354] on div "Paragraph 2" at bounding box center [222, 346] width 124 height 32
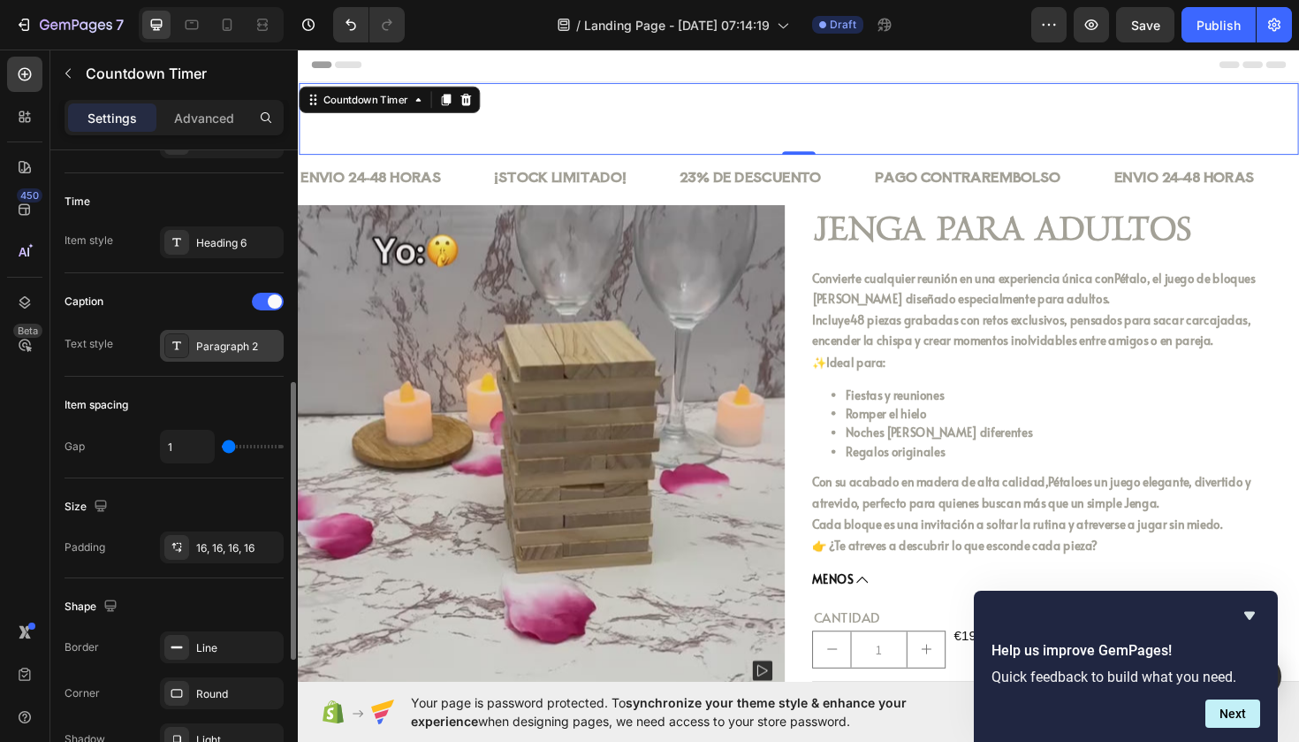
click at [220, 350] on div "Paragraph 2" at bounding box center [237, 347] width 83 height 16
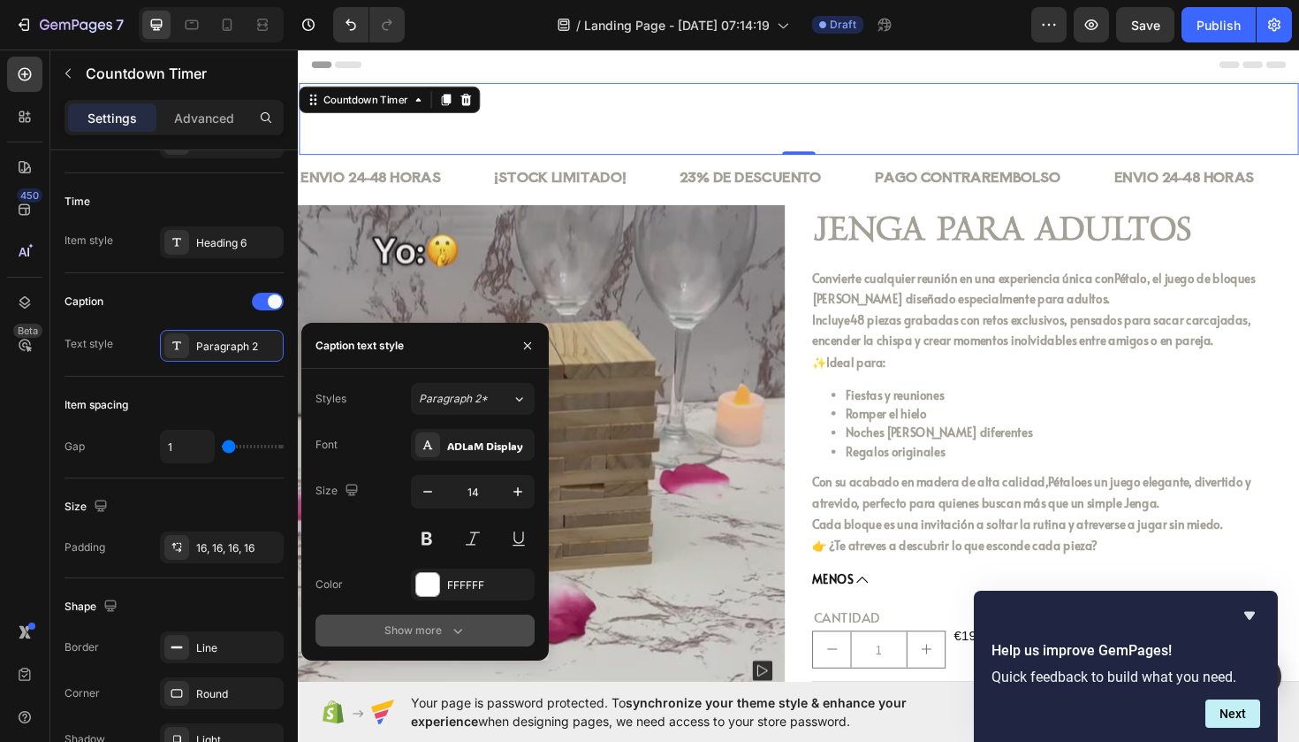
click at [390, 617] on button "Show more" at bounding box center [425, 630] width 219 height 32
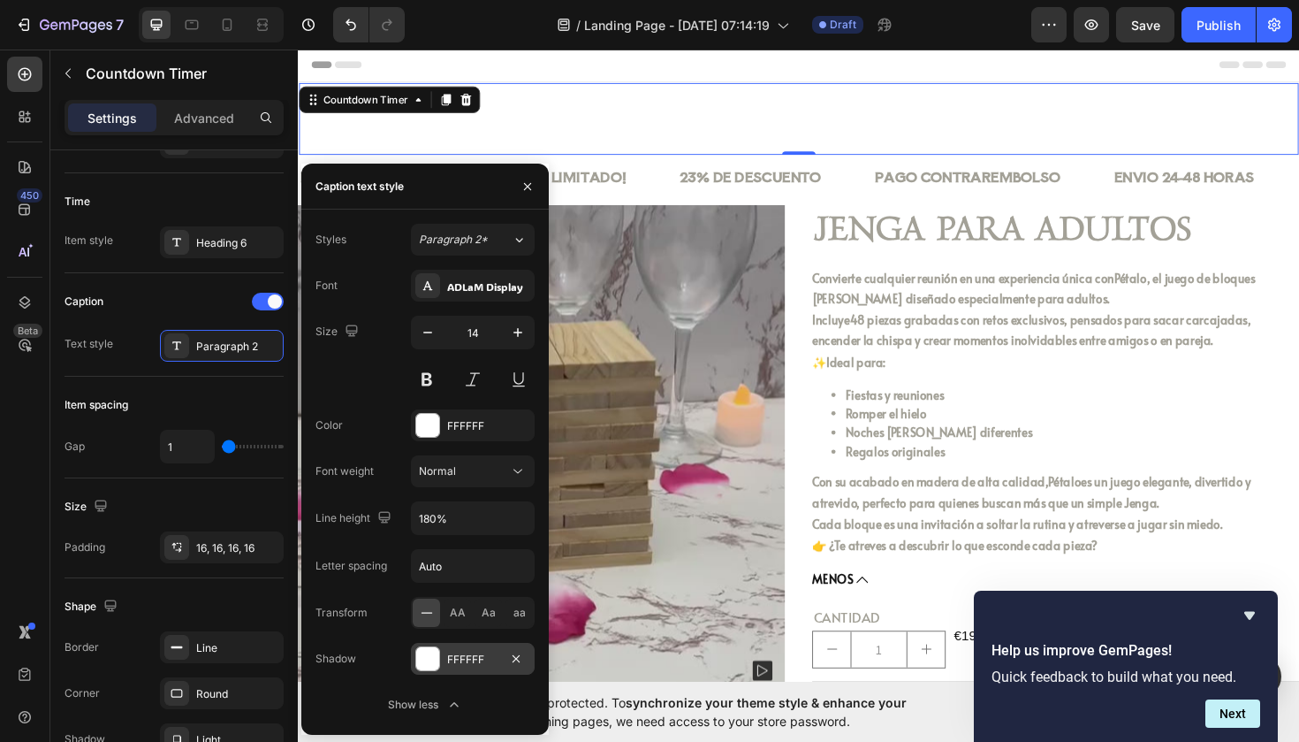
click at [450, 666] on div "FFFFFF" at bounding box center [472, 659] width 51 height 16
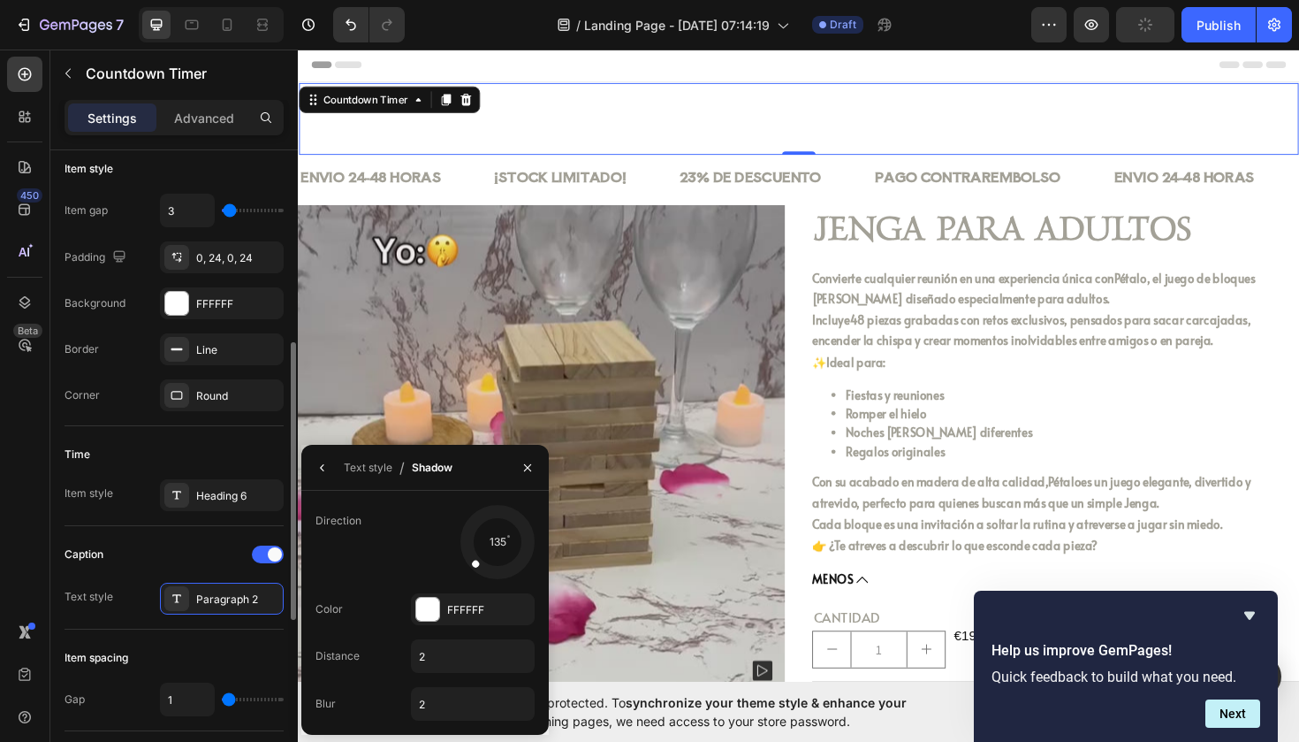
scroll to position [241, 0]
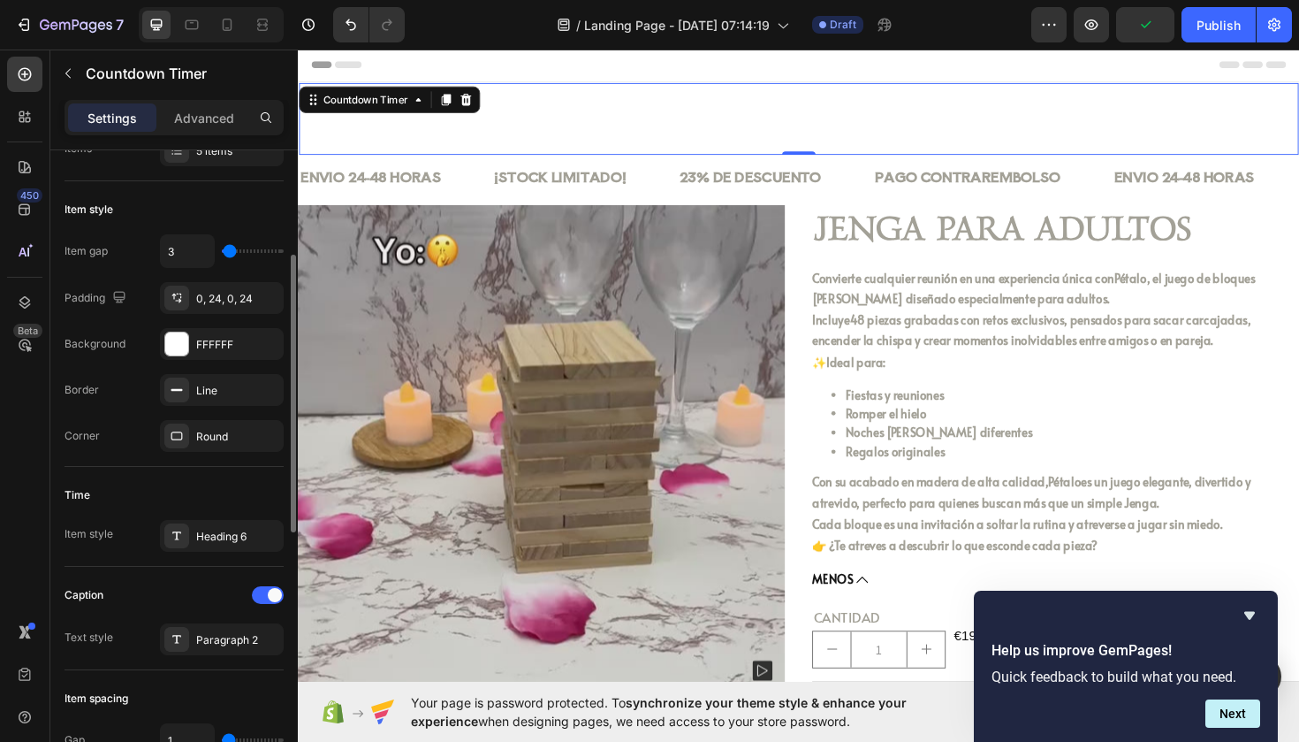
click at [472, 145] on div "00 Day 08 Hour 18 Minute 15 Second" at bounding box center [828, 123] width 1031 height 48
click at [172, 333] on div at bounding box center [176, 343] width 23 height 23
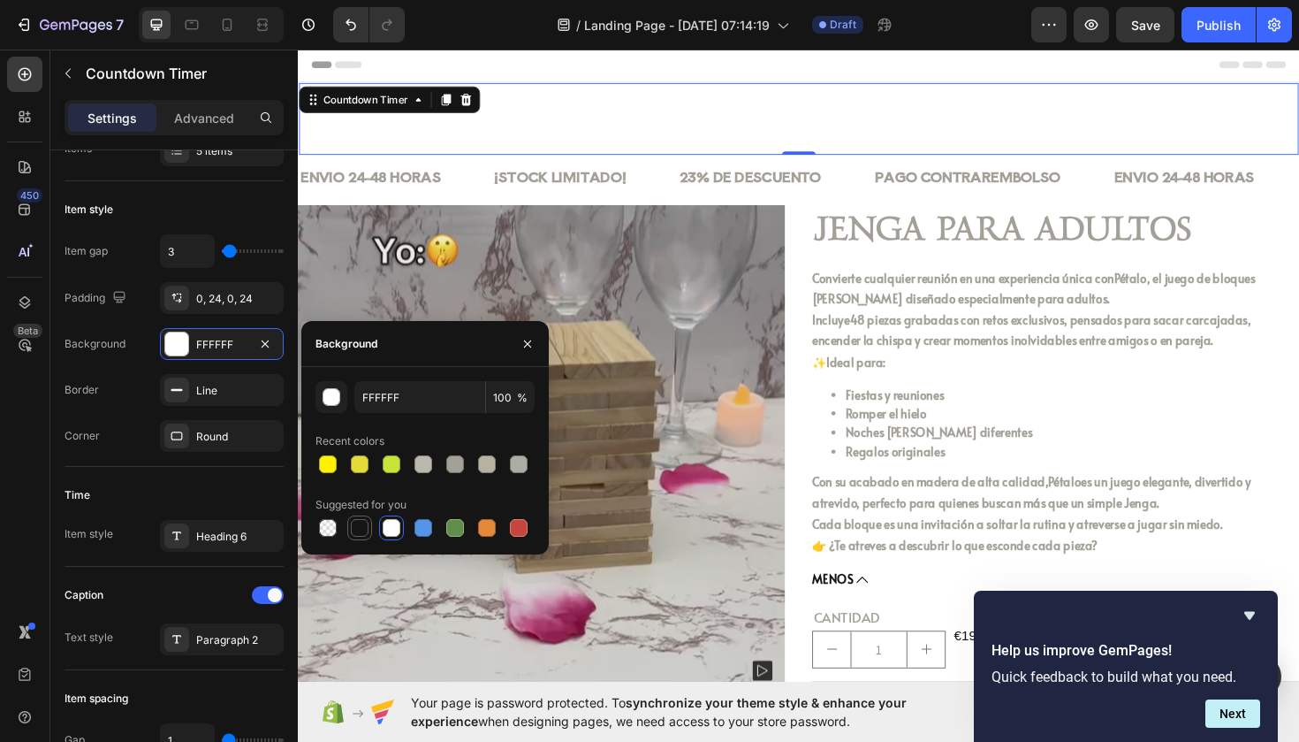
click at [355, 537] on div at bounding box center [359, 527] width 21 height 21
type input "151515"
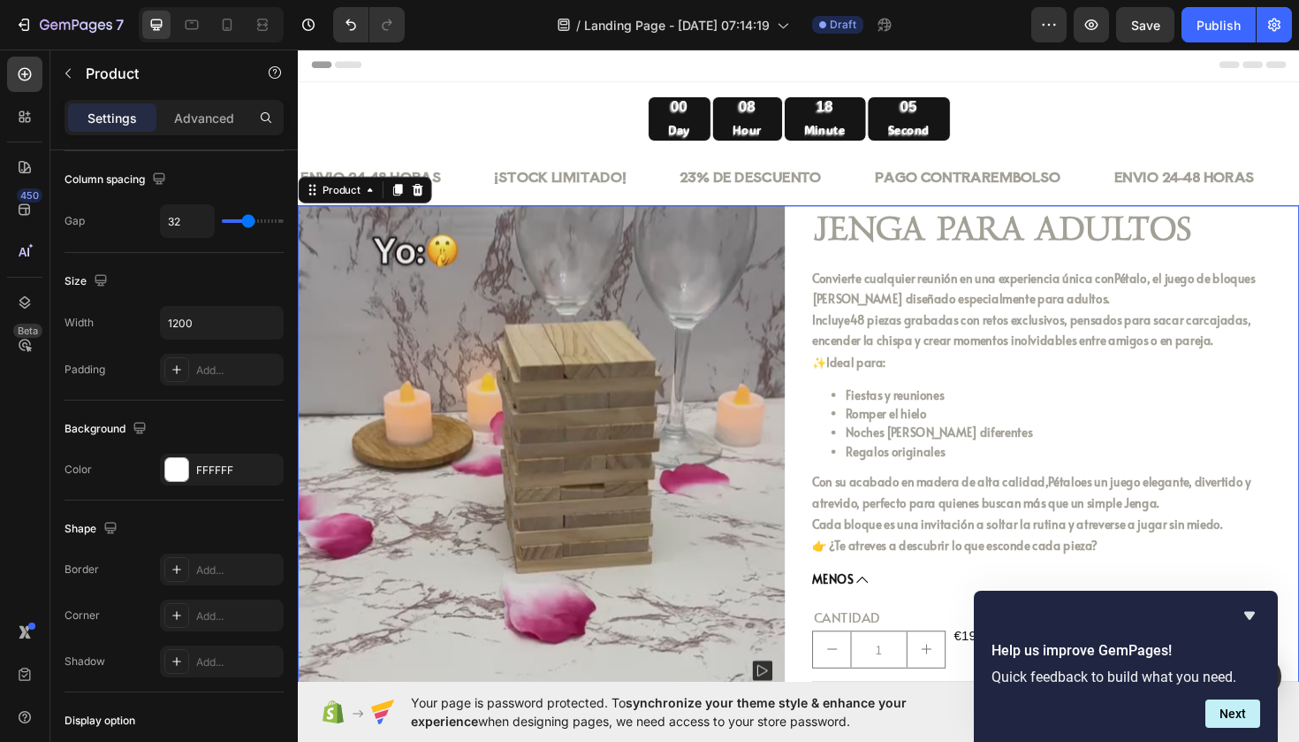
click at [834, 267] on div "Product Images Icon Icon Icon Icon Icon Icon List JENGA PARA ADULTOS Product Ti…" at bounding box center [828, 497] width 1061 height 564
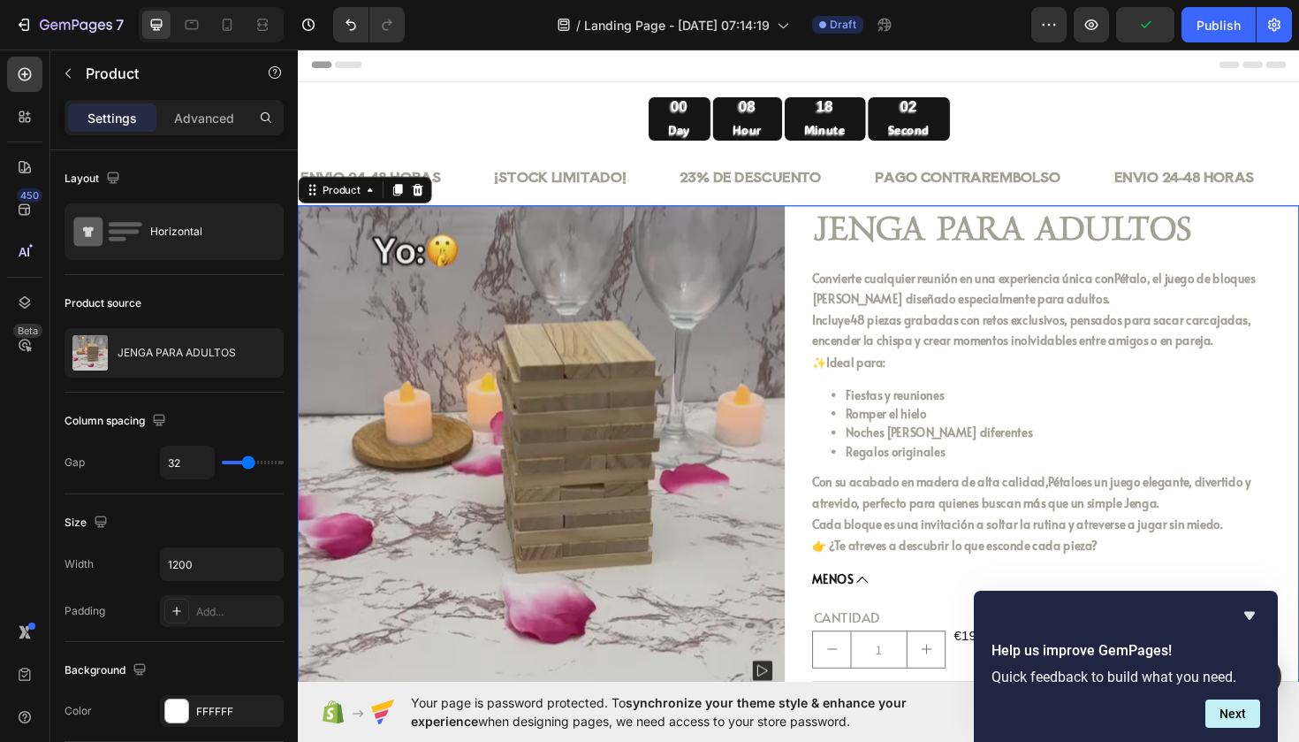
click at [821, 259] on div "Product Images Icon Icon Icon Icon Icon Icon List JENGA PARA ADULTOS Product Ti…" at bounding box center [828, 497] width 1061 height 564
click at [206, 710] on div "FFFFFF" at bounding box center [237, 712] width 83 height 16
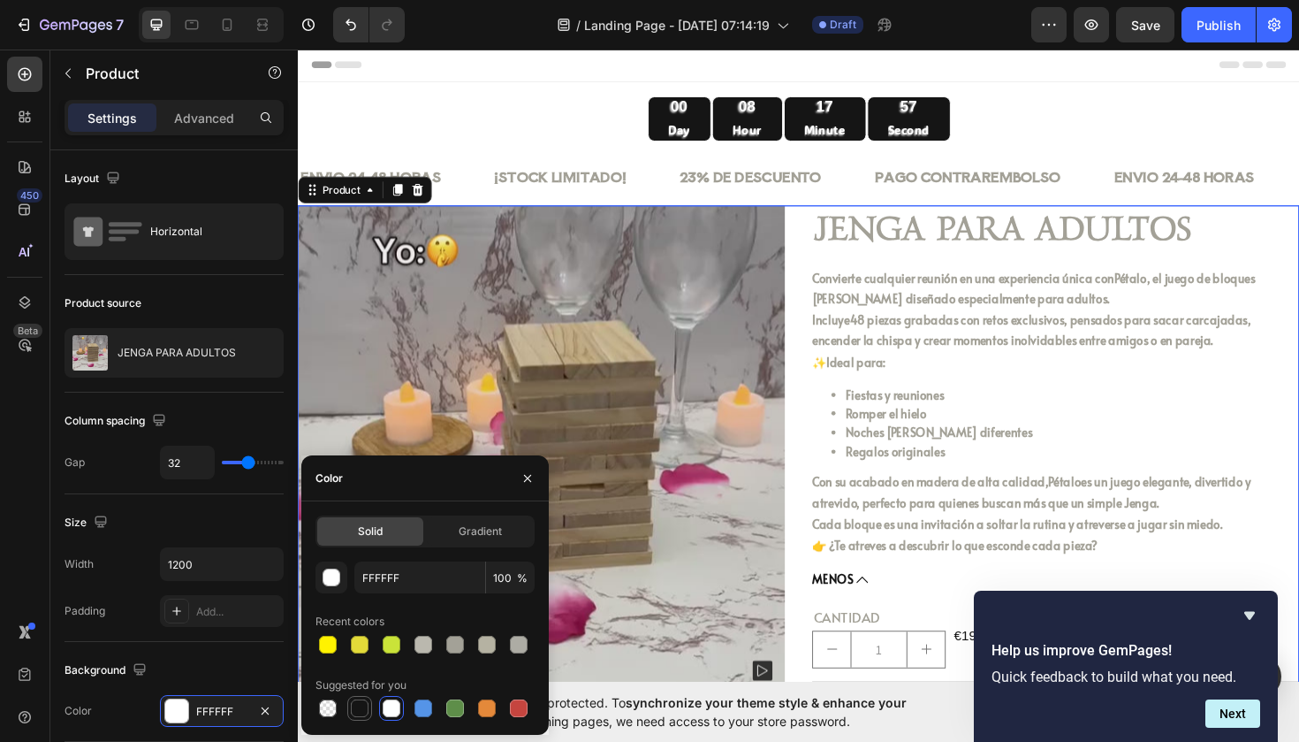
click at [351, 706] on div at bounding box center [360, 708] width 18 height 18
type input "151515"
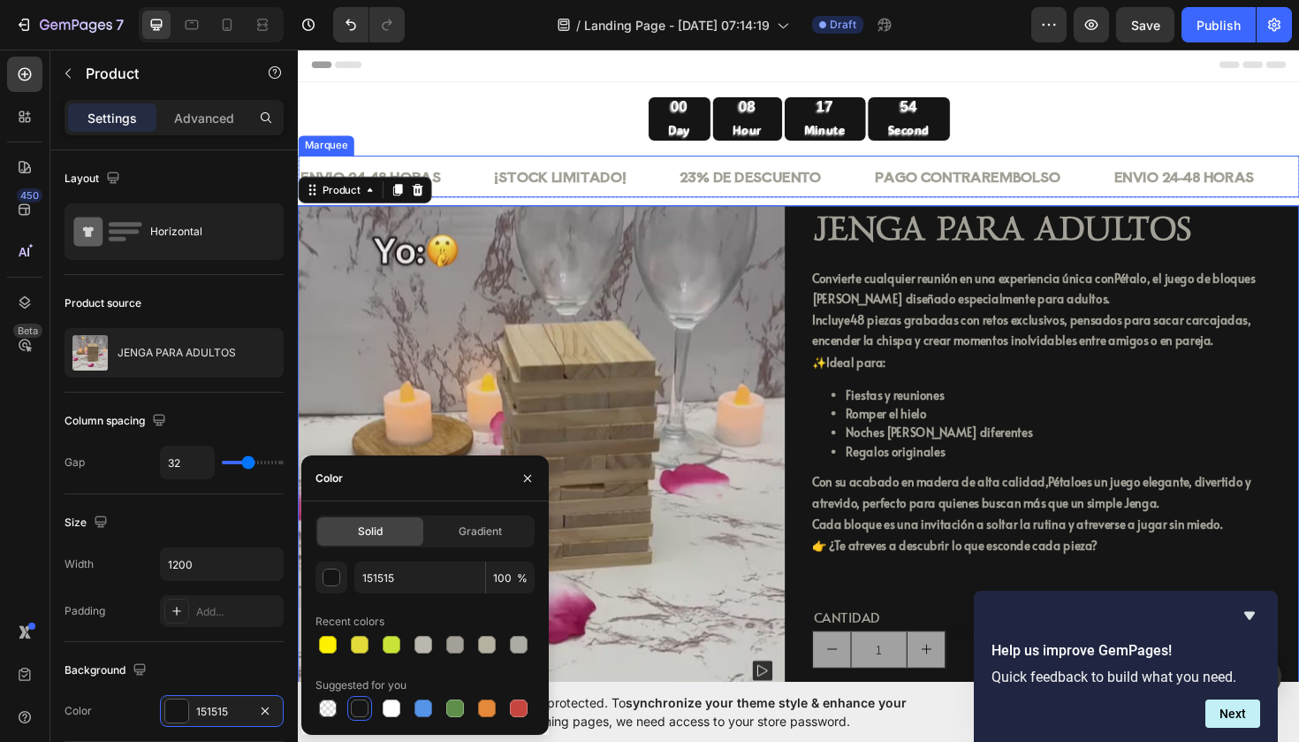
click at [700, 187] on div "¡STOCK LIMITADO! Text Block" at bounding box center [602, 184] width 196 height 43
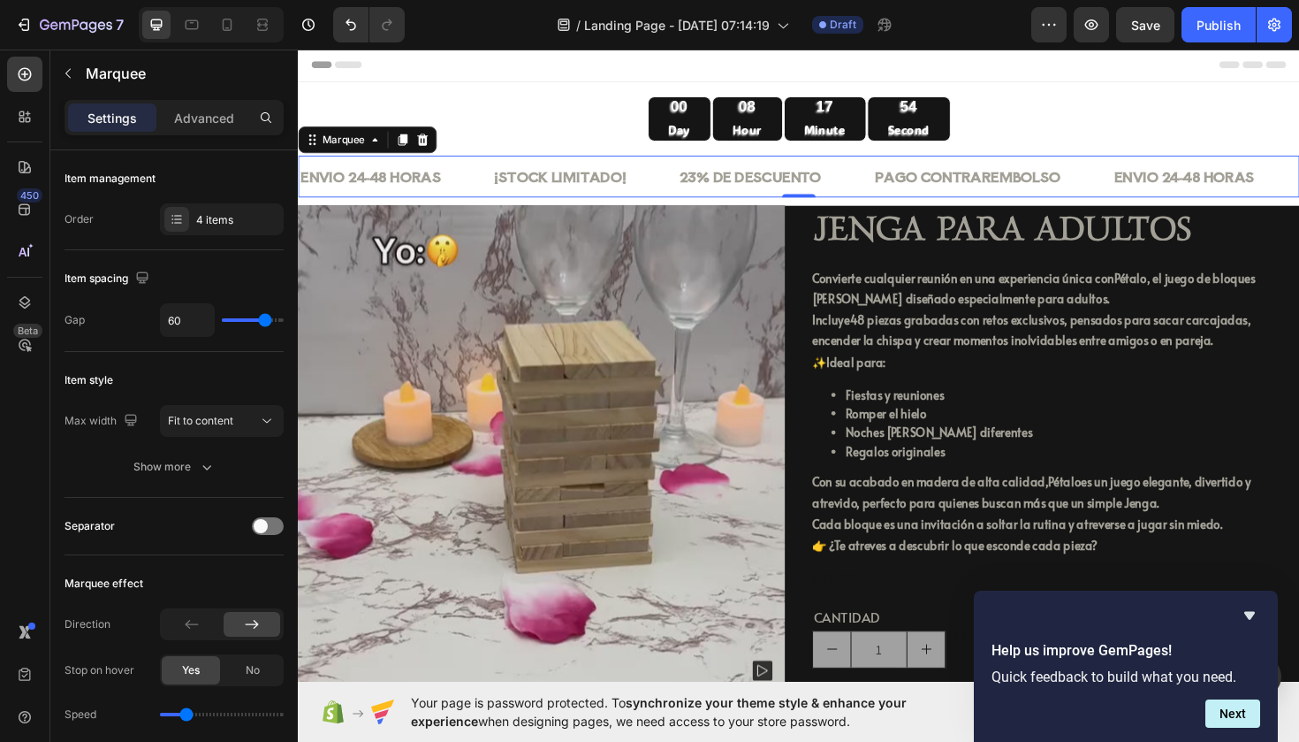
click at [700, 187] on div "¡STOCK LIMITADO! Text Block" at bounding box center [602, 184] width 196 height 43
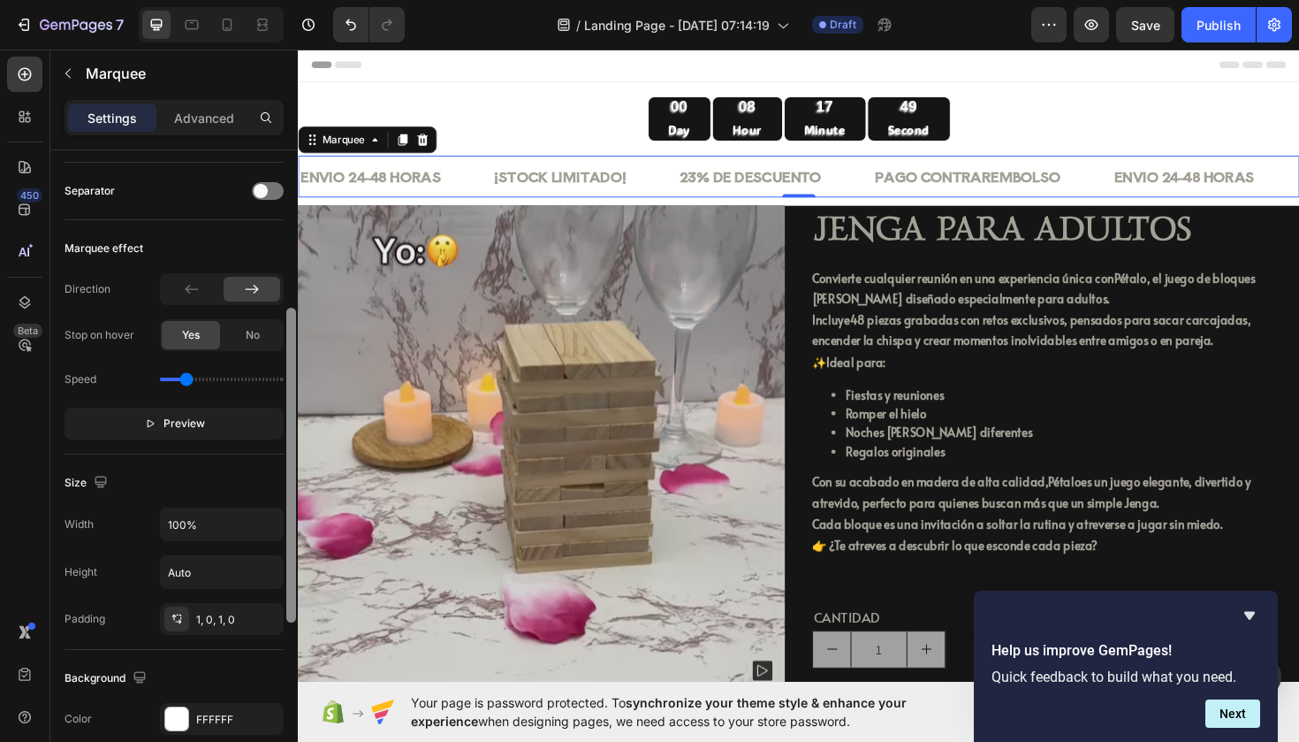
scroll to position [353, 0]
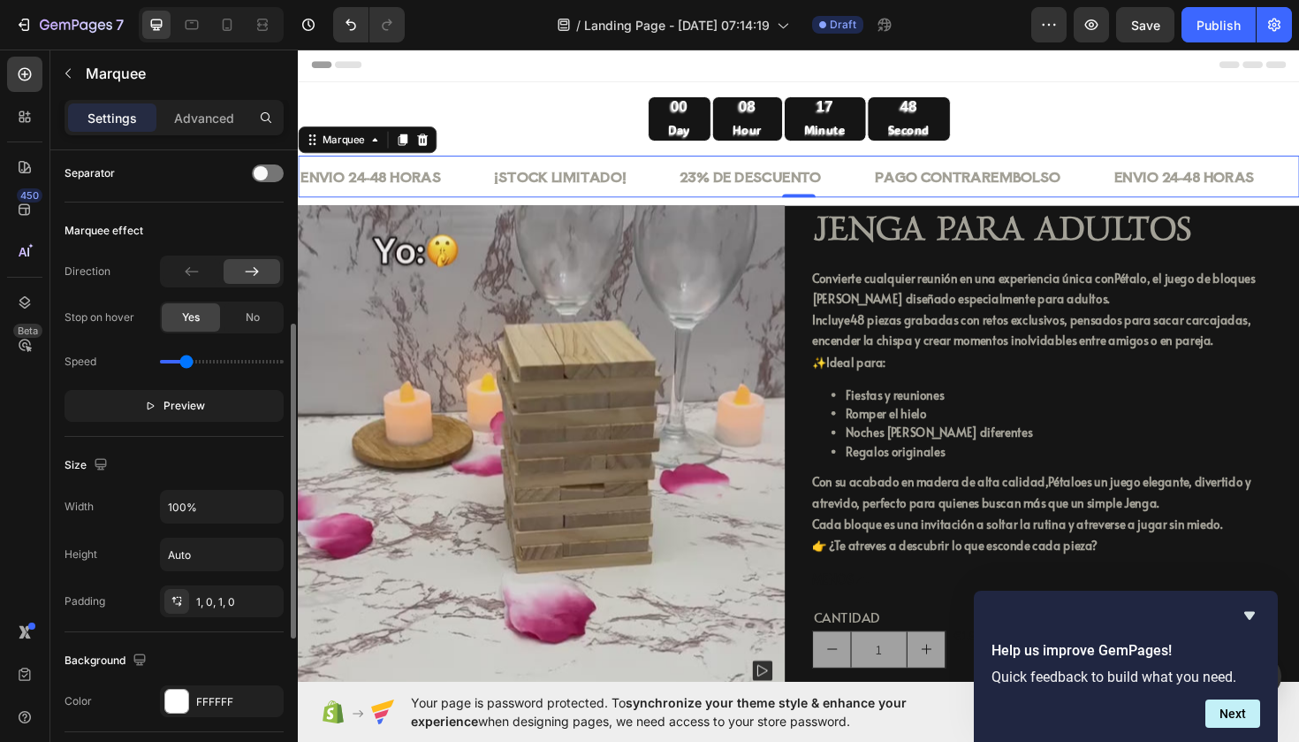
click at [481, 186] on div "ENVIO 24-48 HORAS Text Block" at bounding box center [401, 184] width 205 height 43
click at [222, 705] on div "FFFFFF" at bounding box center [221, 702] width 51 height 16
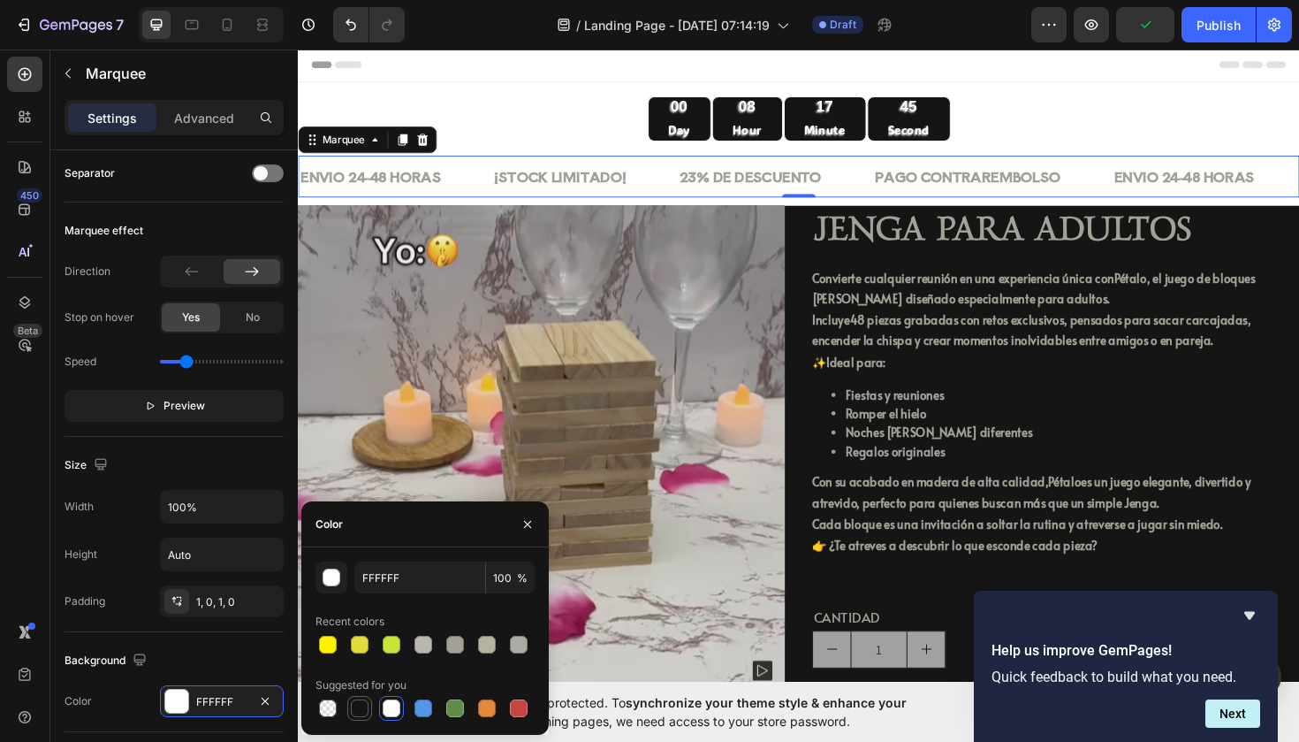
click at [357, 701] on div at bounding box center [360, 708] width 18 height 18
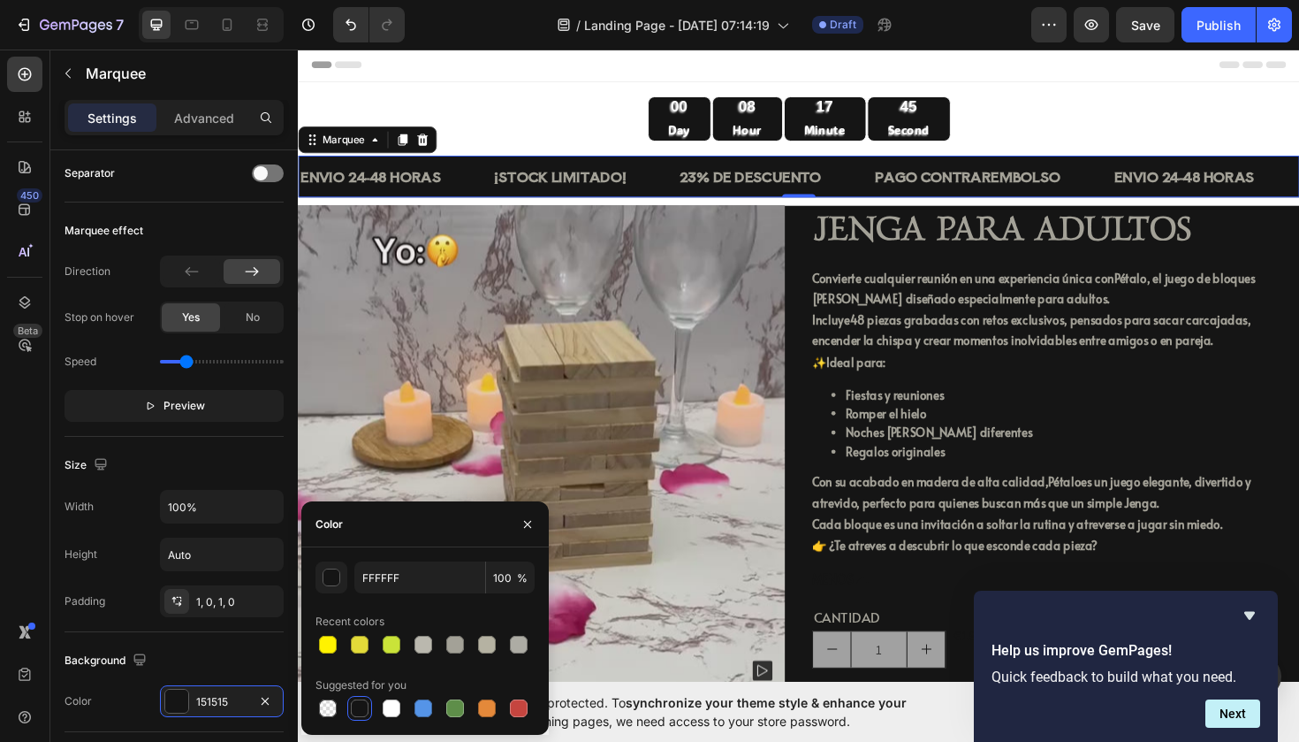
type input "151515"
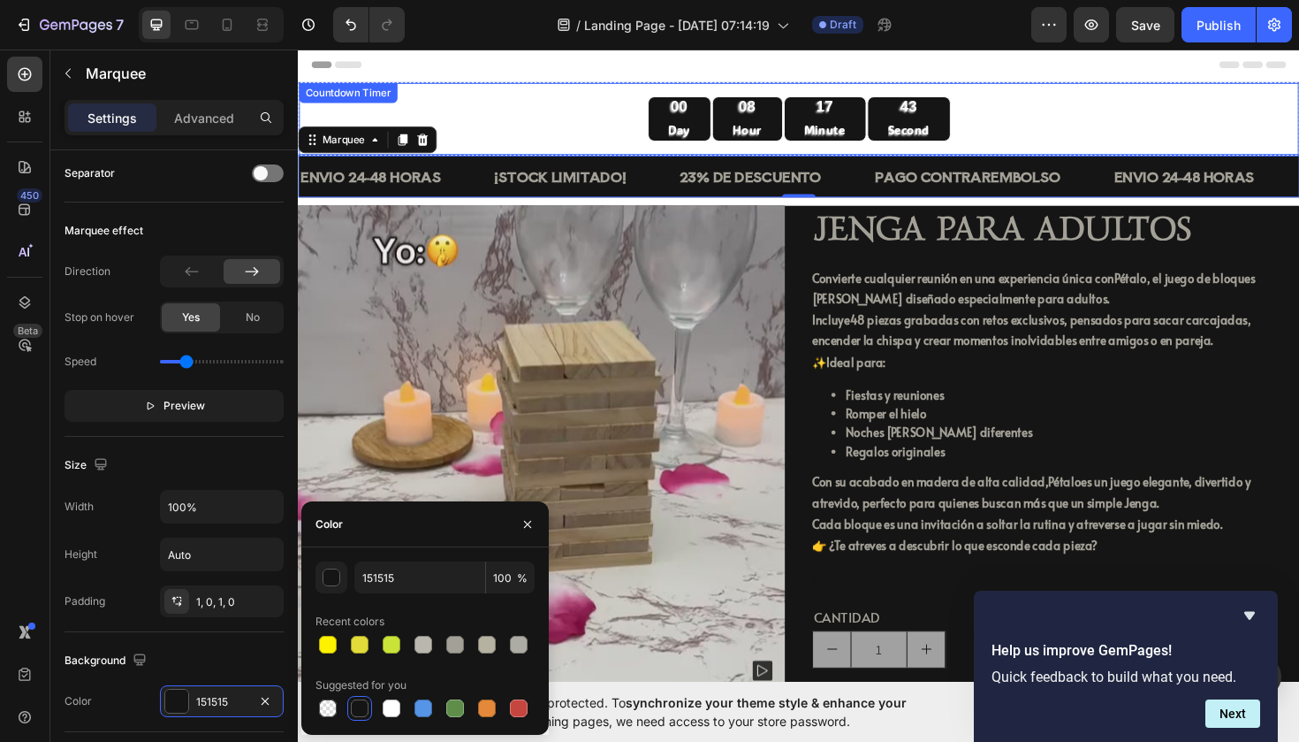
click at [1030, 103] on div "00 Day 08 Hour 17 Minute 43 Second" at bounding box center [828, 123] width 1031 height 48
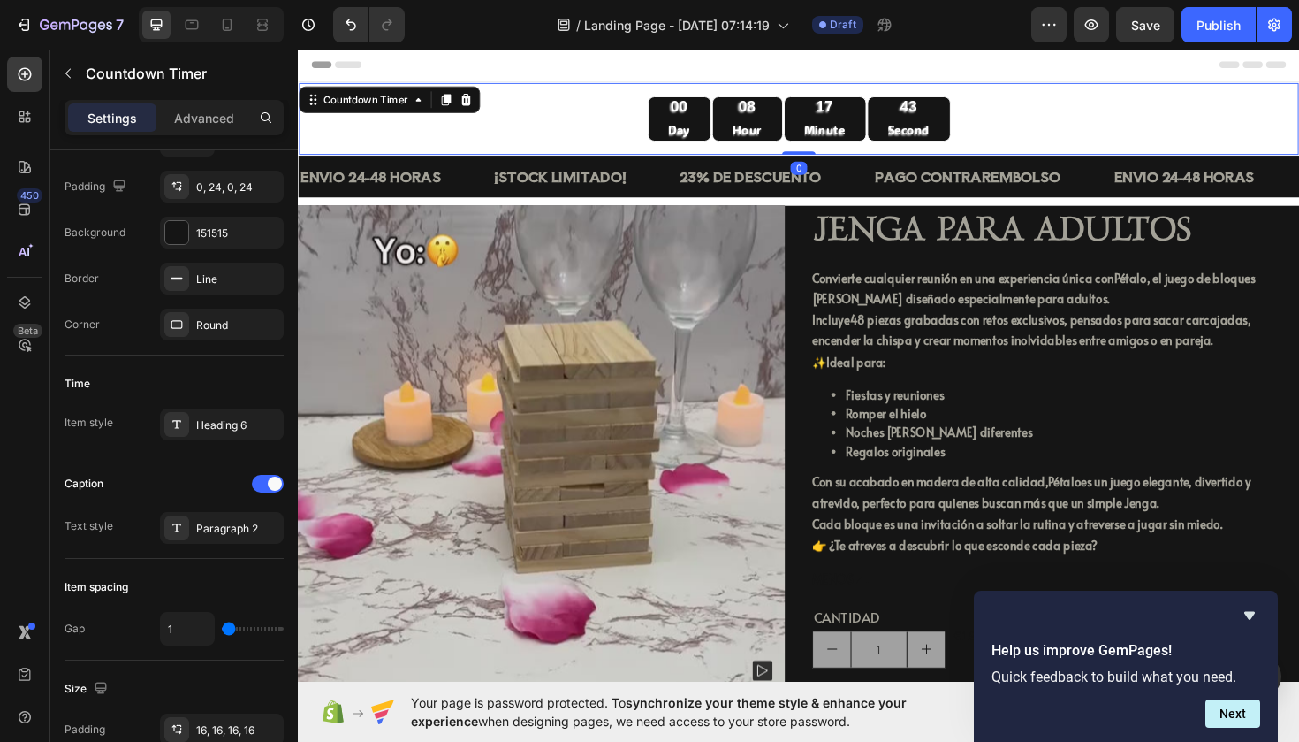
scroll to position [0, 0]
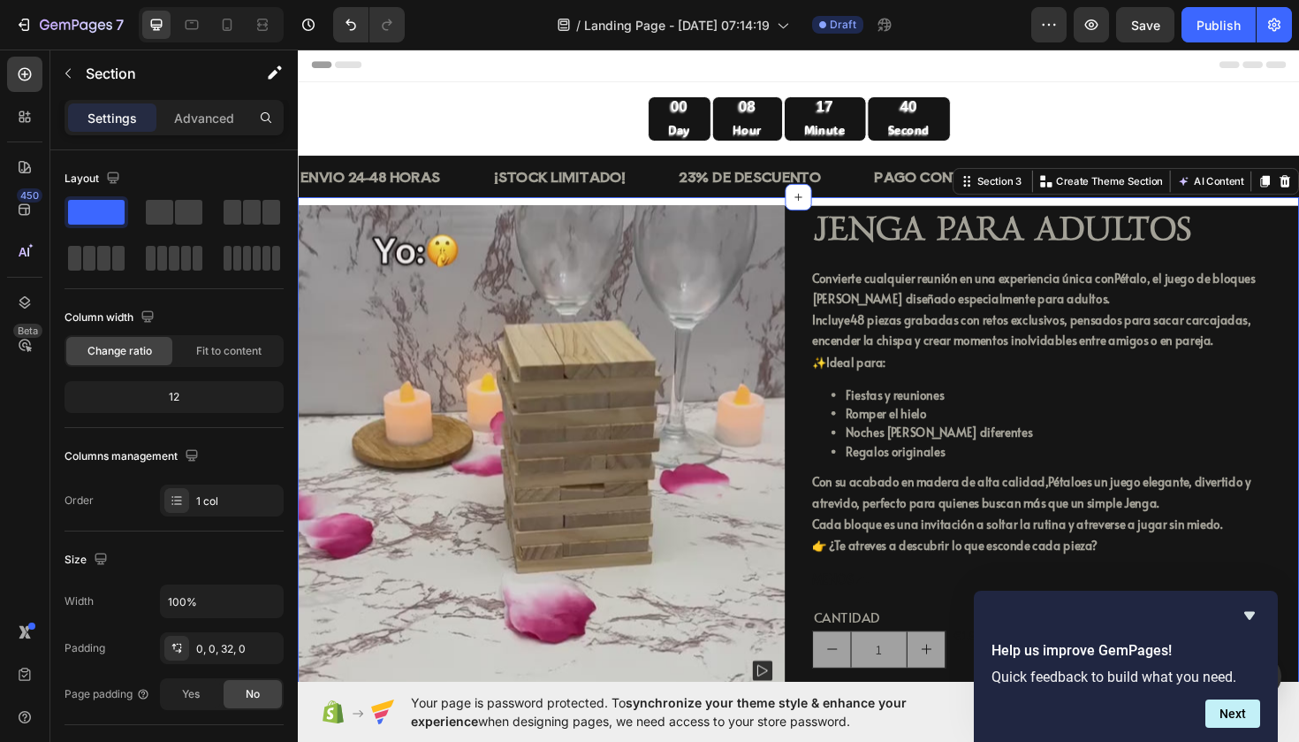
click at [769, 209] on div "Product Images Icon Icon Icon Icon Icon Icon List JENGA PARA ADULTOS Product Ti…" at bounding box center [828, 505] width 1061 height 598
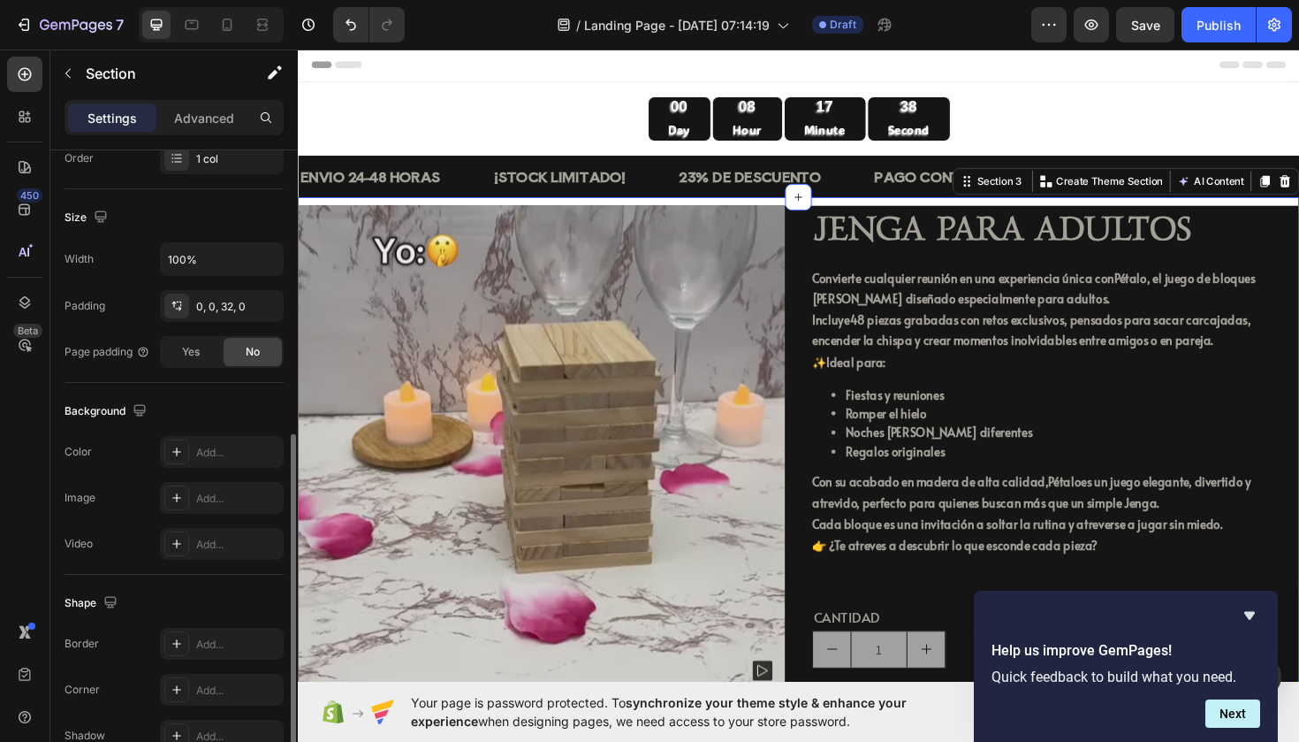
scroll to position [395, 0]
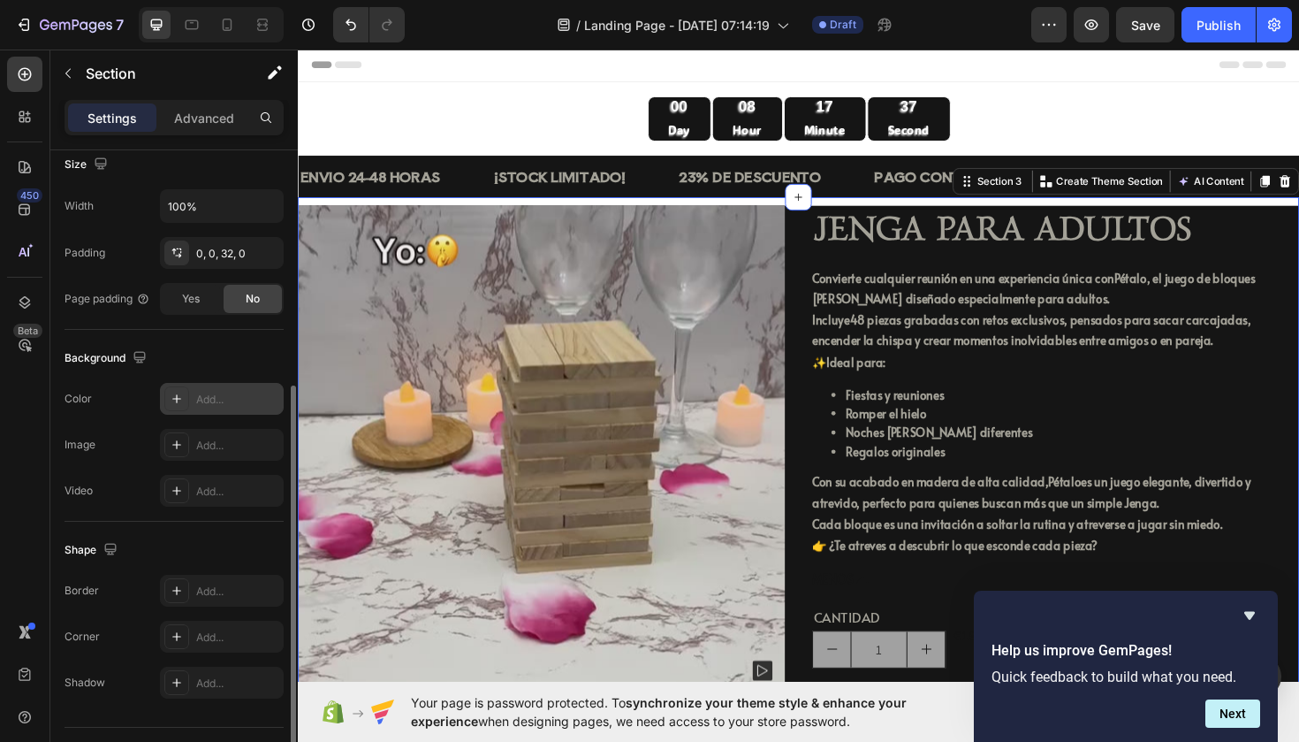
click at [199, 389] on div "Add..." at bounding box center [222, 399] width 124 height 32
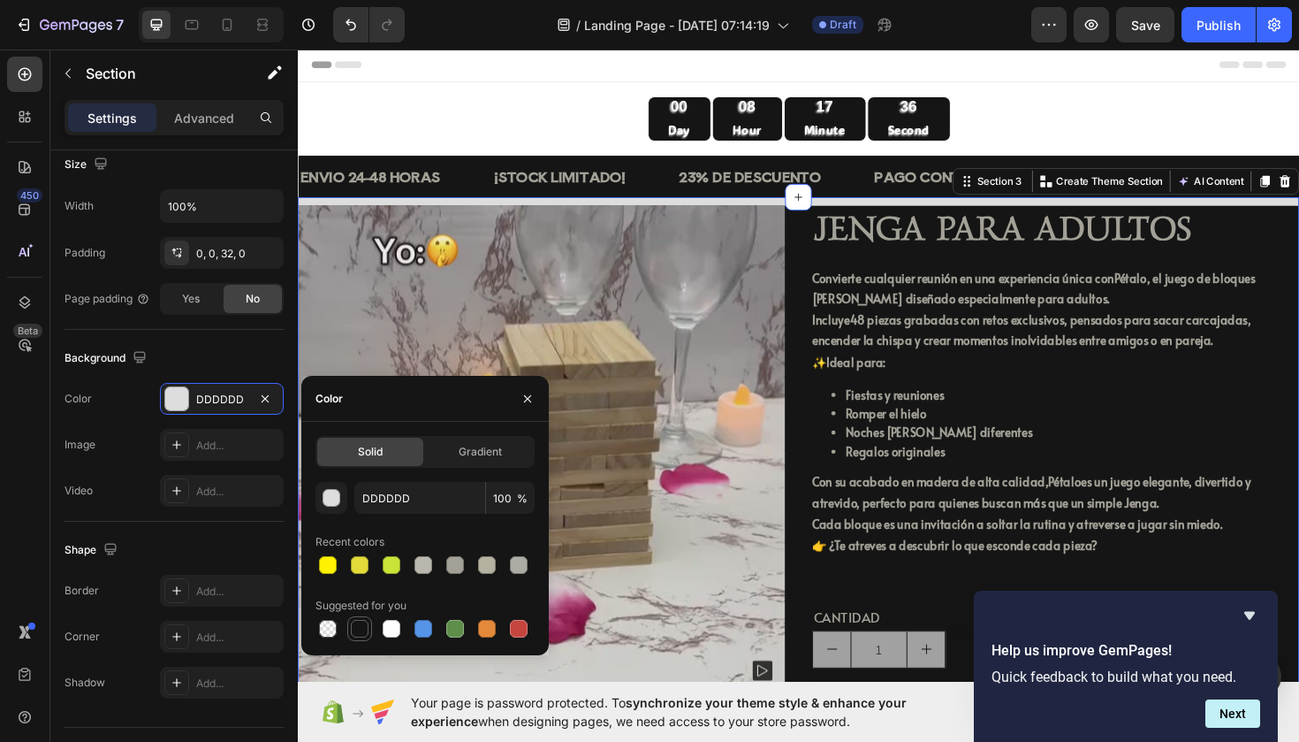
click at [362, 624] on div at bounding box center [360, 629] width 18 height 18
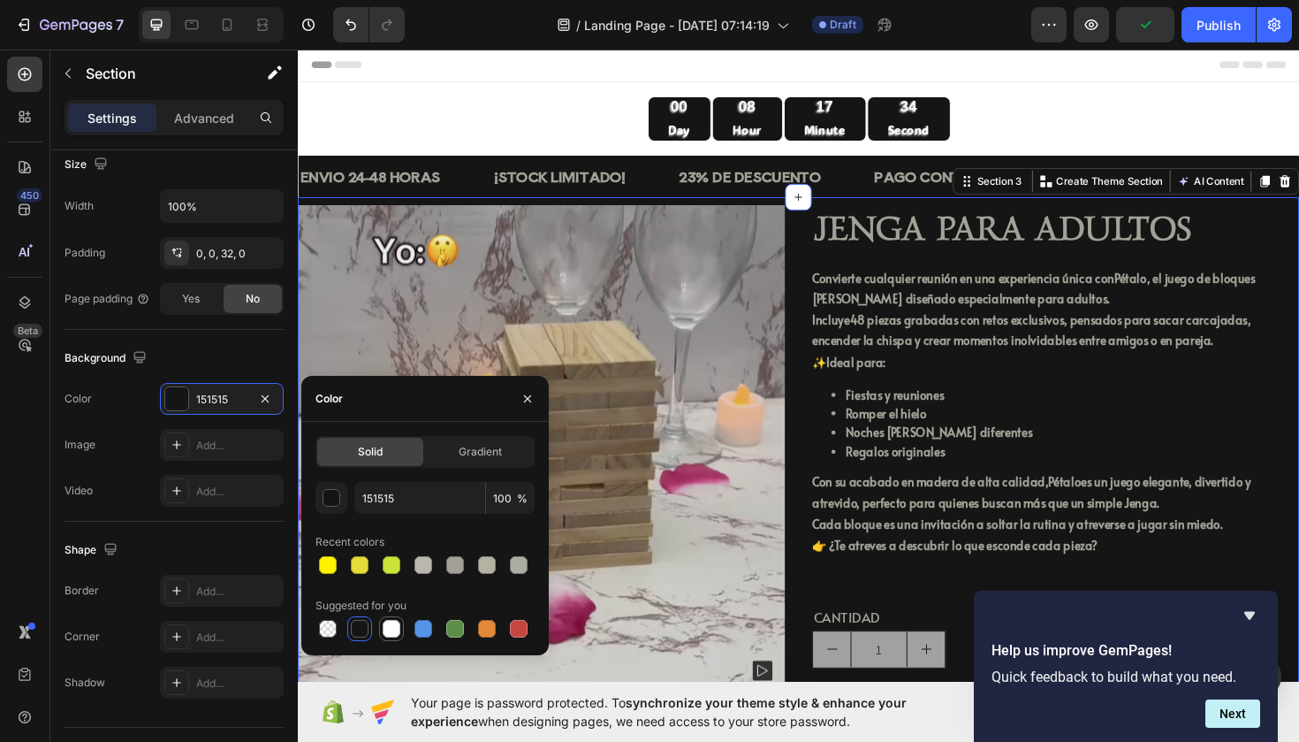
click at [385, 622] on div at bounding box center [392, 629] width 18 height 18
type input "FFFFFF"
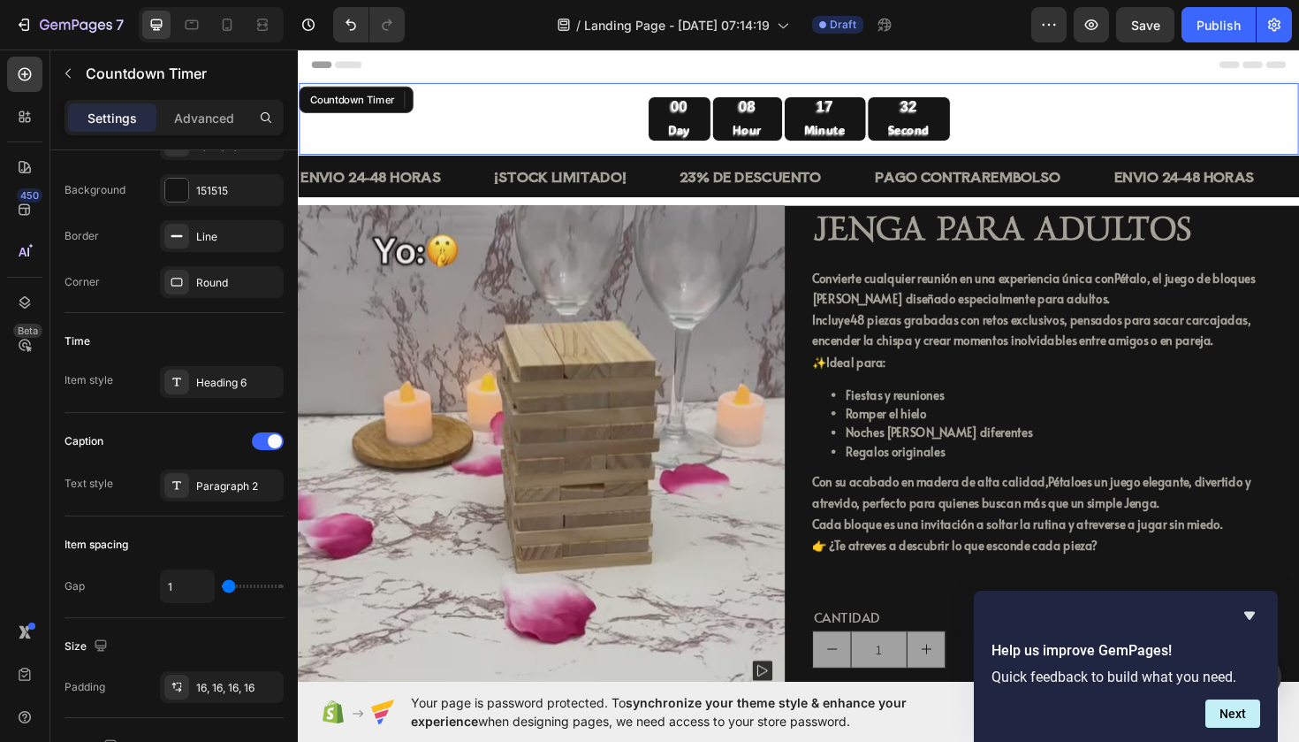
click at [540, 126] on div "00 Day 08 Hour 17 Minute 32 Second" at bounding box center [828, 123] width 1031 height 48
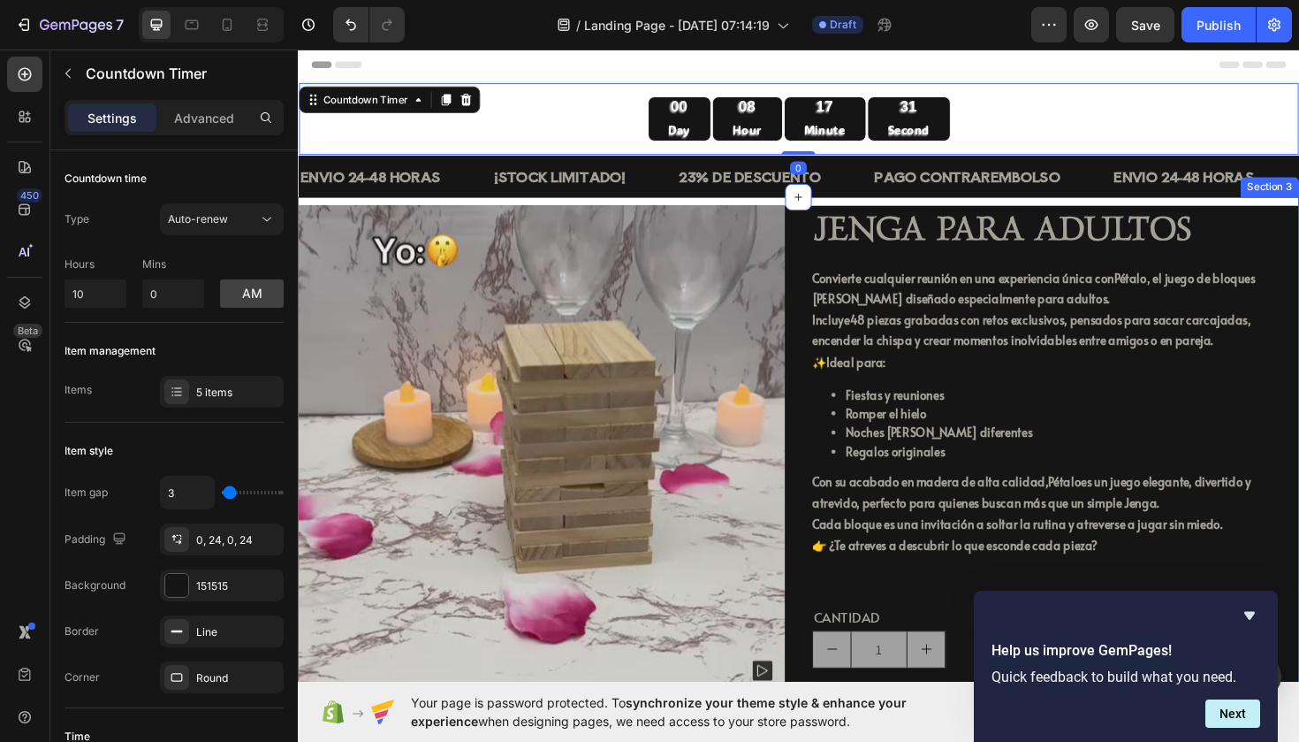
click at [536, 206] on div "Product Images Icon Icon Icon Icon Icon Icon List JENGA PARA ADULTOS Product Ti…" at bounding box center [828, 505] width 1061 height 598
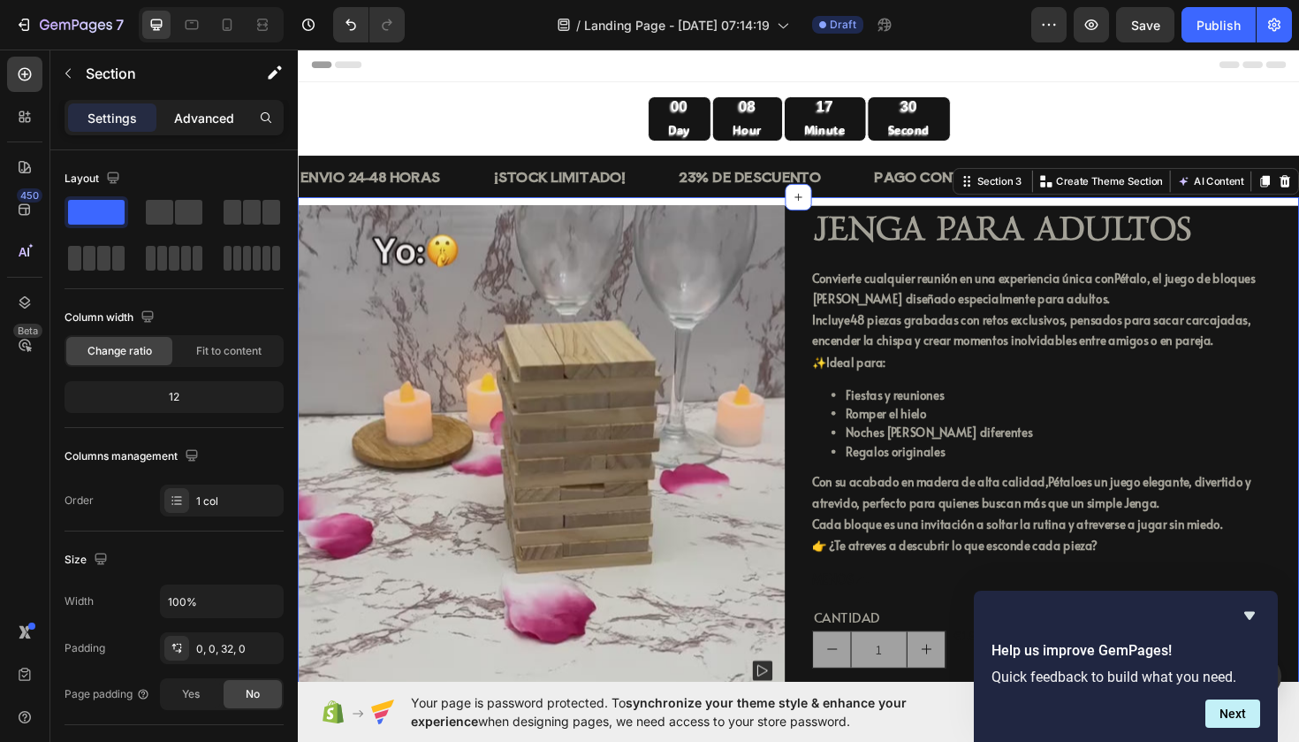
click at [178, 129] on div "Advanced" at bounding box center [204, 117] width 88 height 28
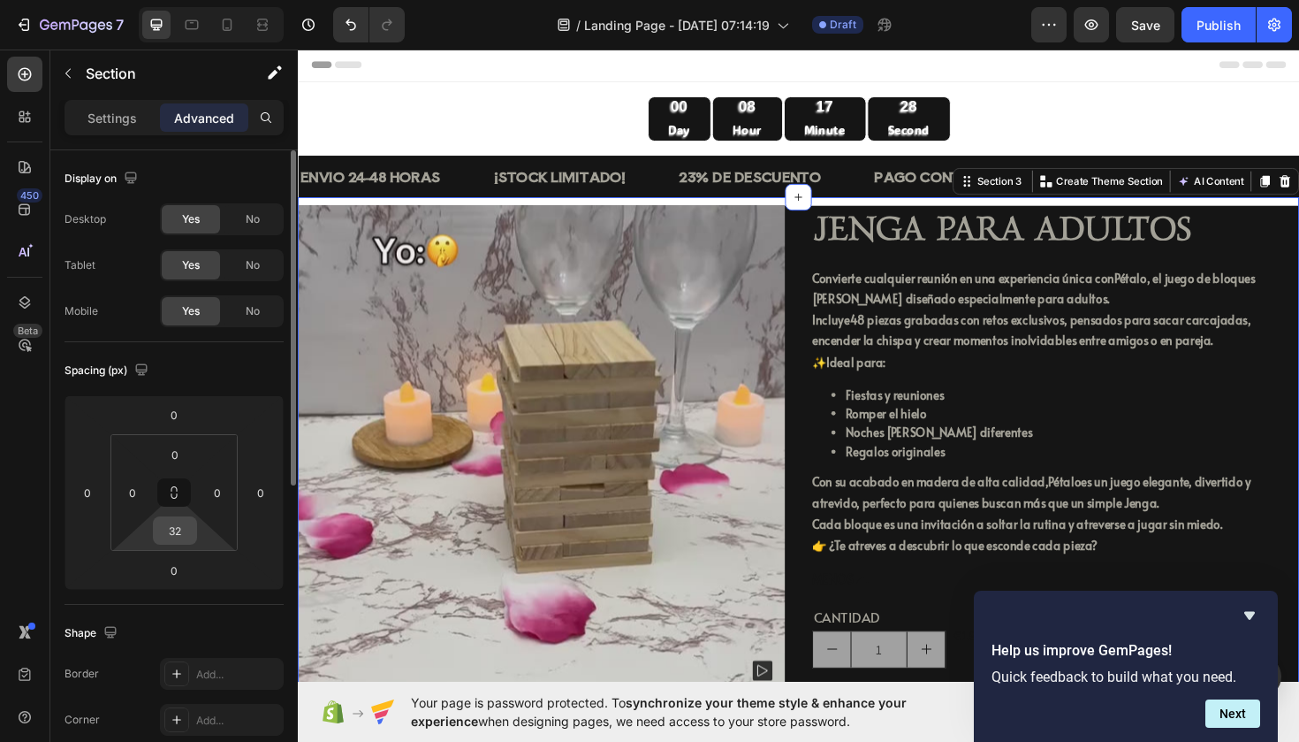
click at [184, 526] on input "32" at bounding box center [174, 530] width 35 height 27
type input "32"
click at [185, 460] on input "0" at bounding box center [174, 454] width 35 height 27
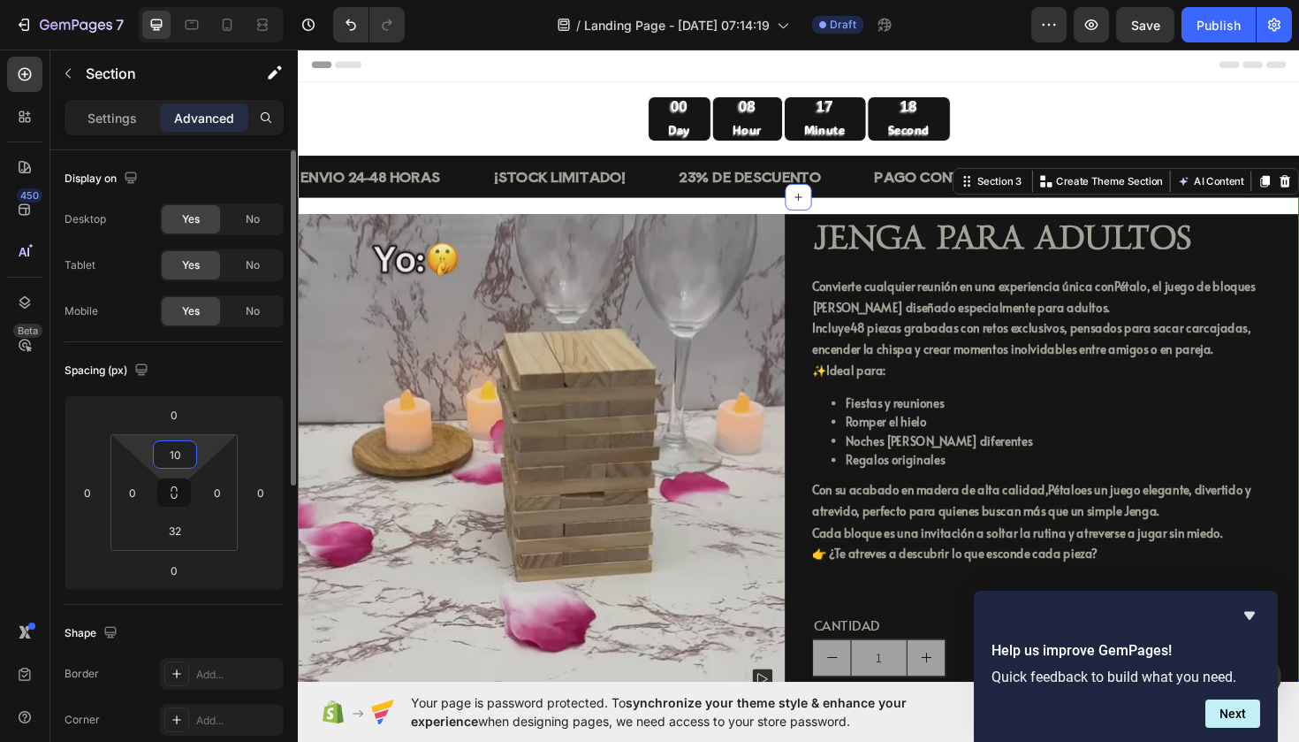
type input "1"
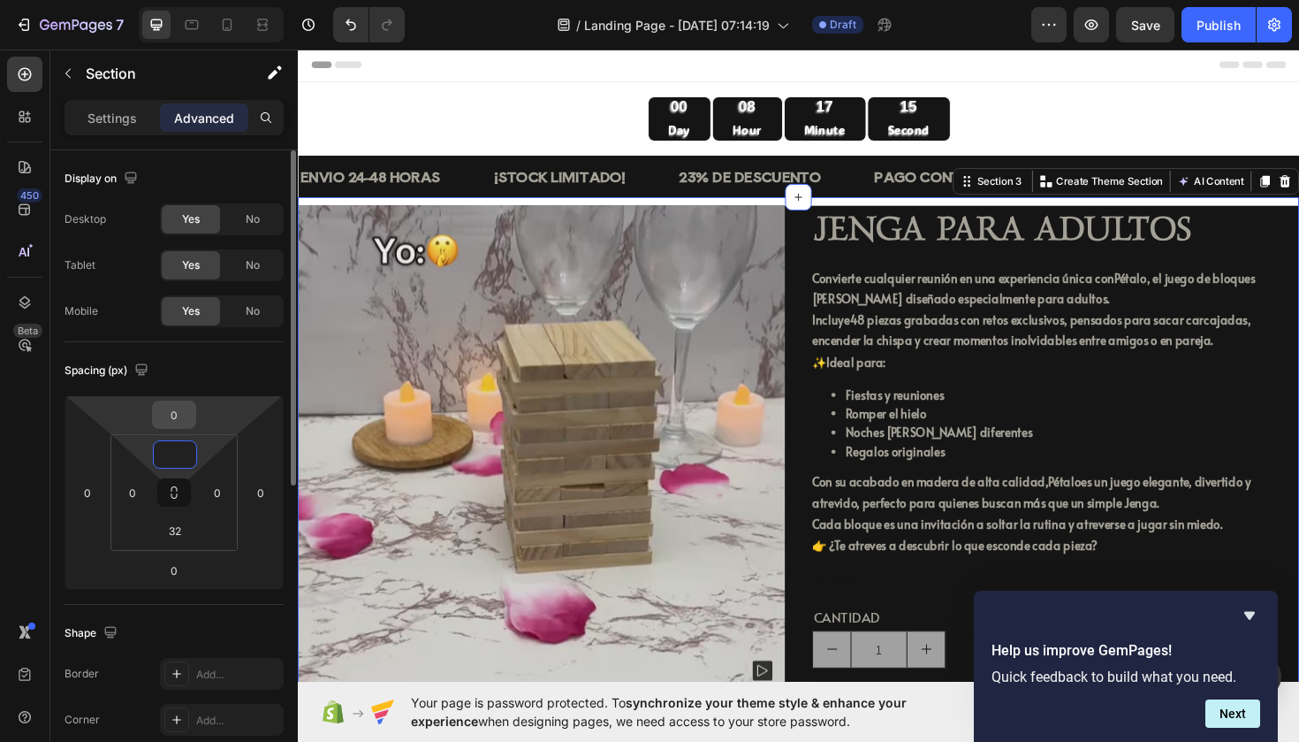
type input "0"
click at [179, 410] on input "0" at bounding box center [173, 414] width 35 height 27
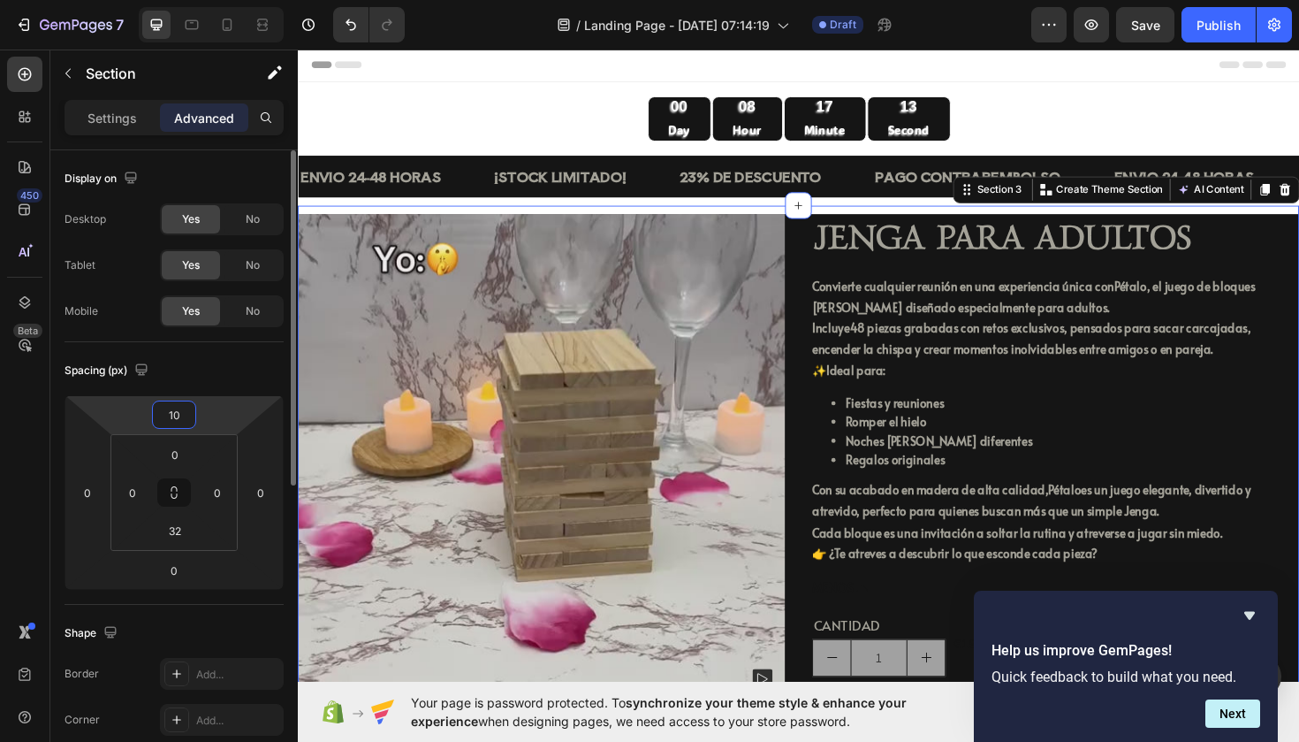
type input "1"
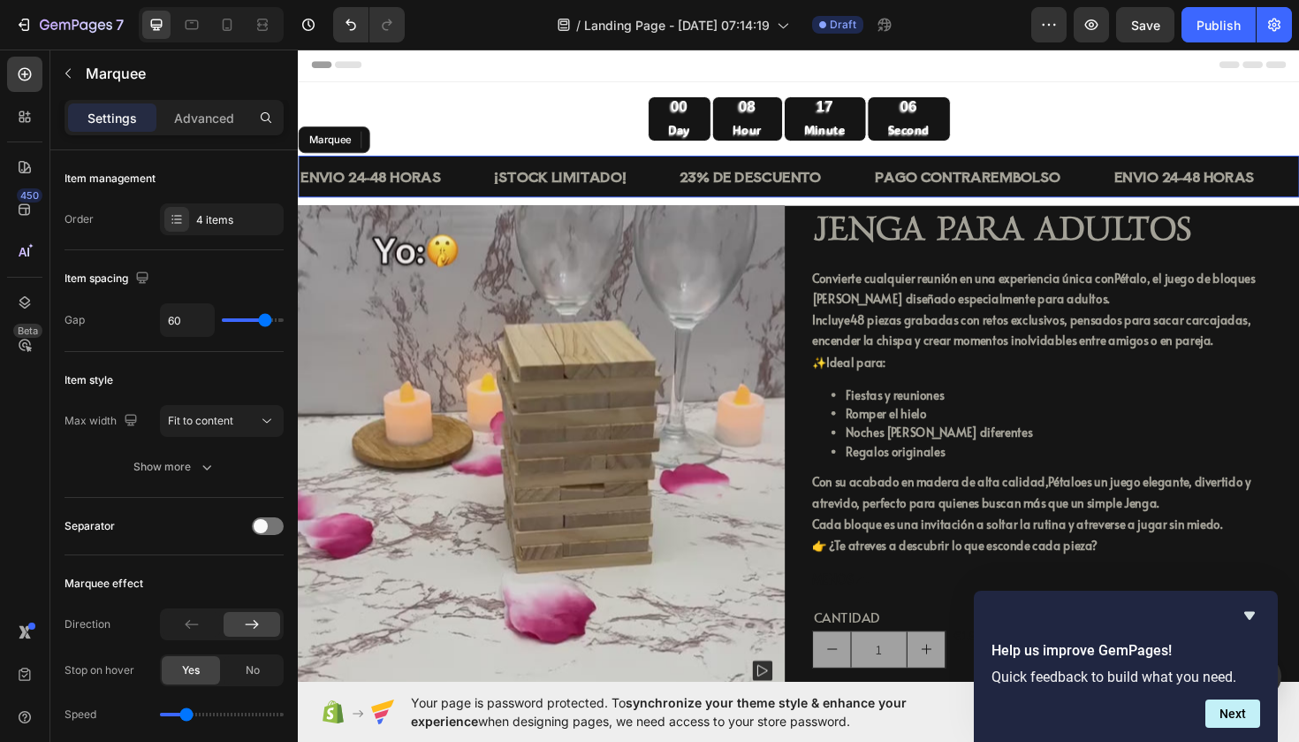
click at [490, 182] on div "ENVIO 24-48 HORAS Text Block" at bounding box center [401, 184] width 205 height 43
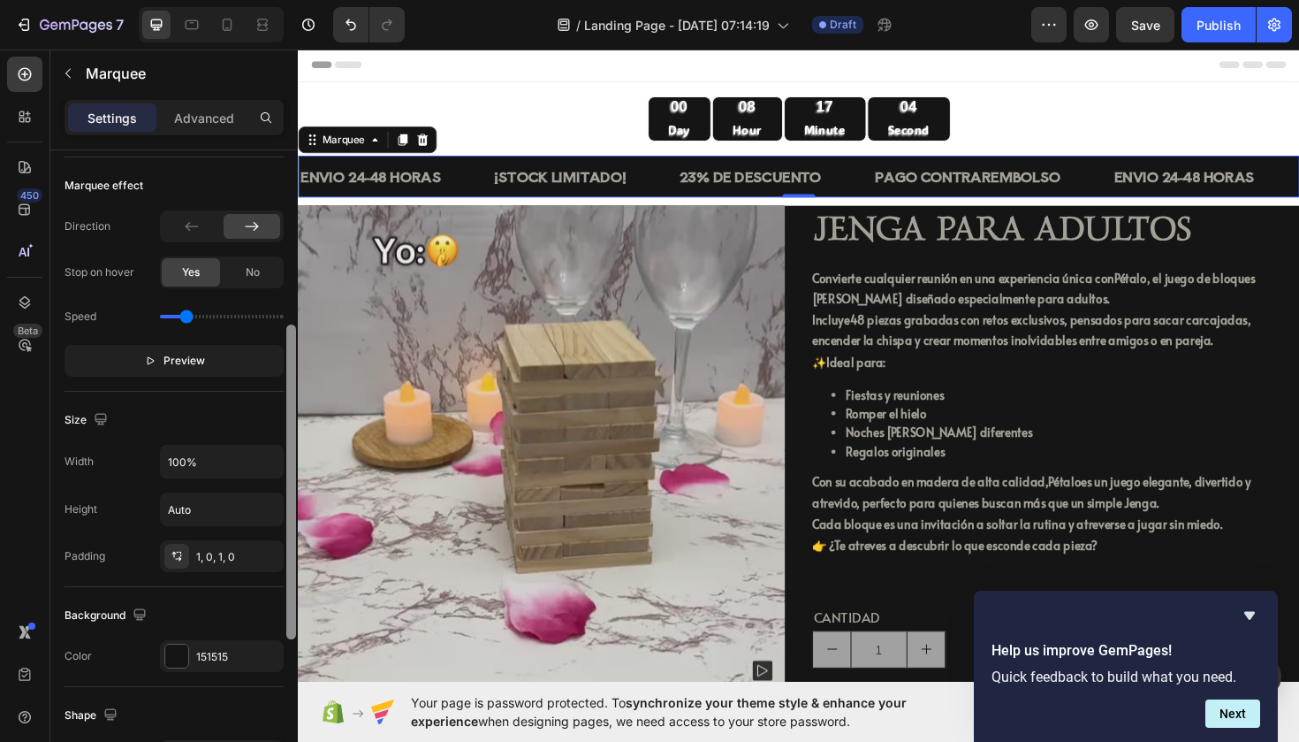
scroll to position [413, 0]
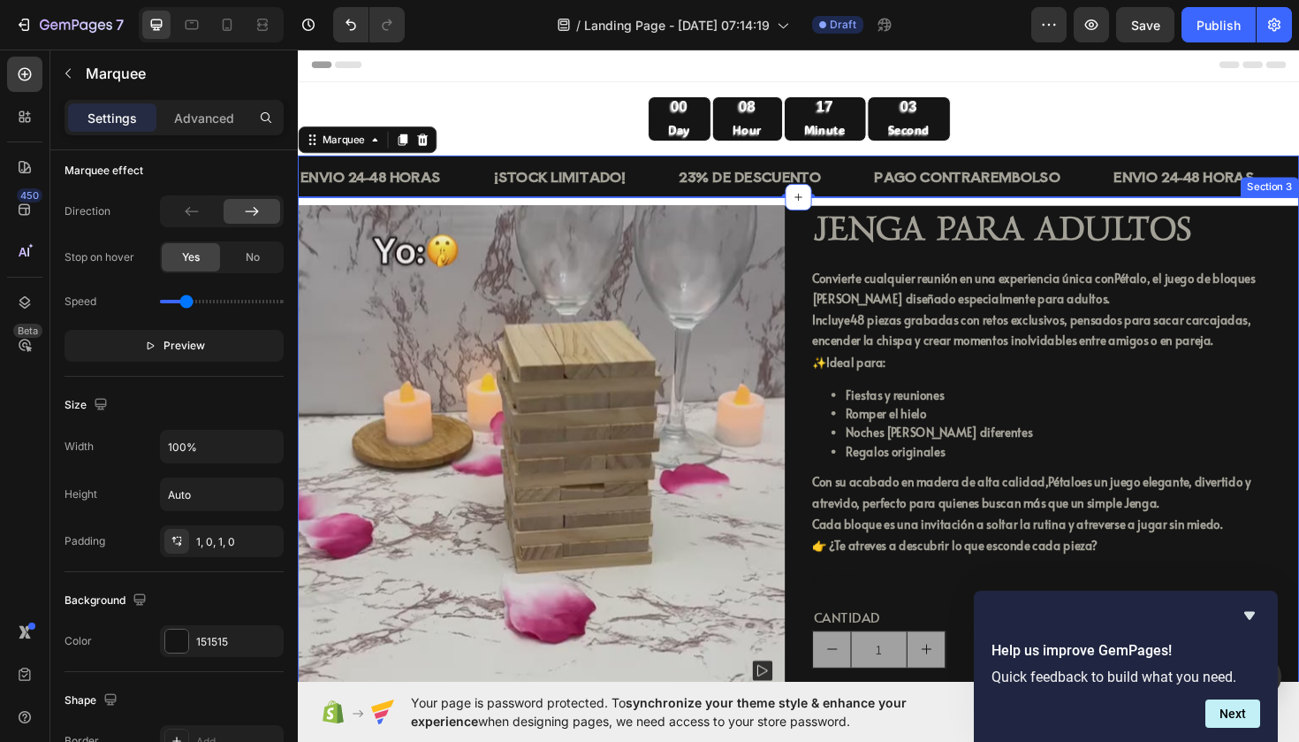
click at [401, 208] on div "Product Images Icon Icon Icon Icon Icon Icon List JENGA PARA ADULTOS Product Ti…" at bounding box center [828, 505] width 1061 height 598
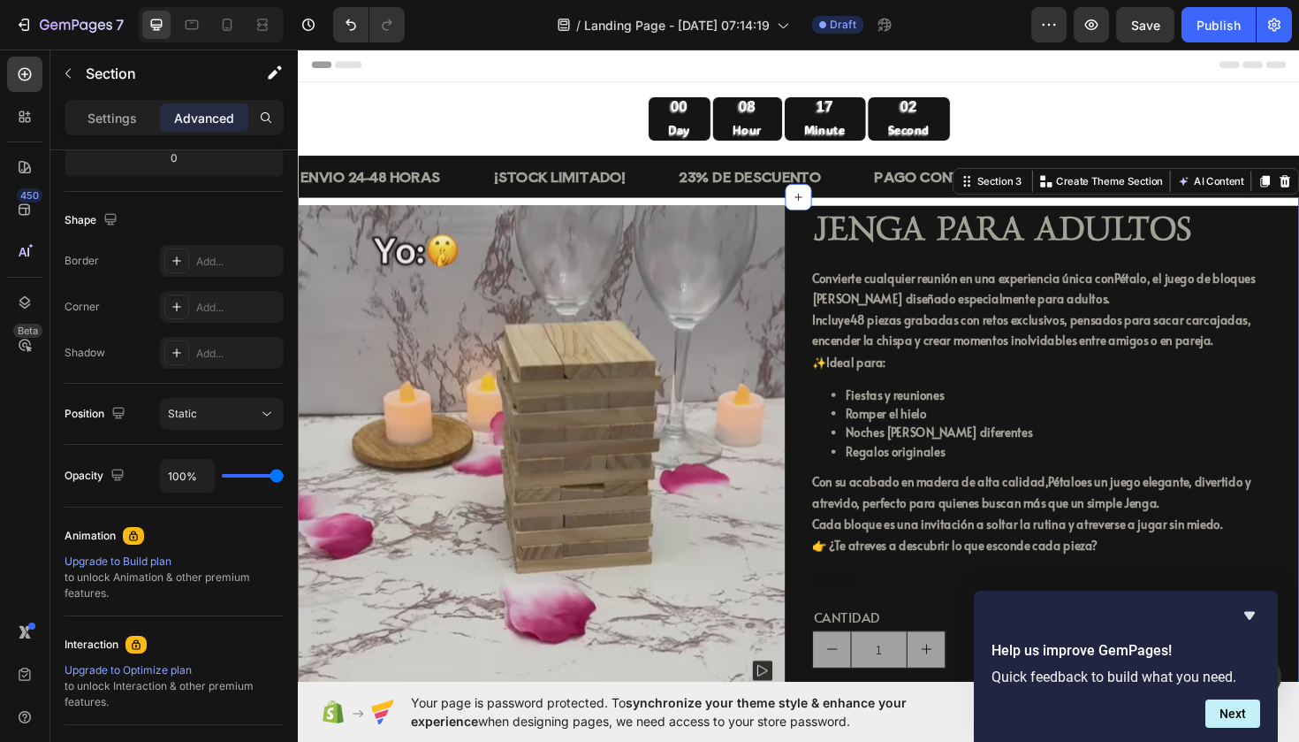
scroll to position [0, 0]
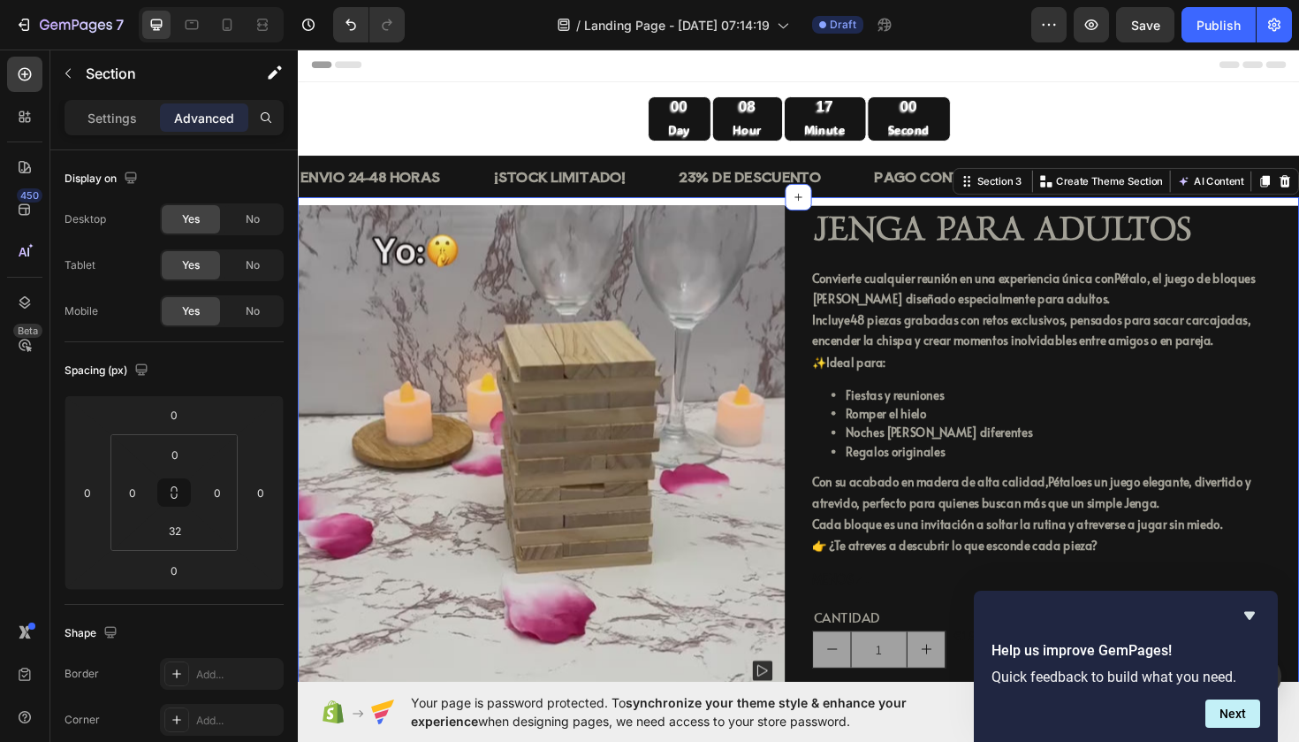
click at [398, 208] on div "Product Images Icon Icon Icon Icon Icon Icon List JENGA PARA ADULTOS Product Ti…" at bounding box center [828, 505] width 1061 height 598
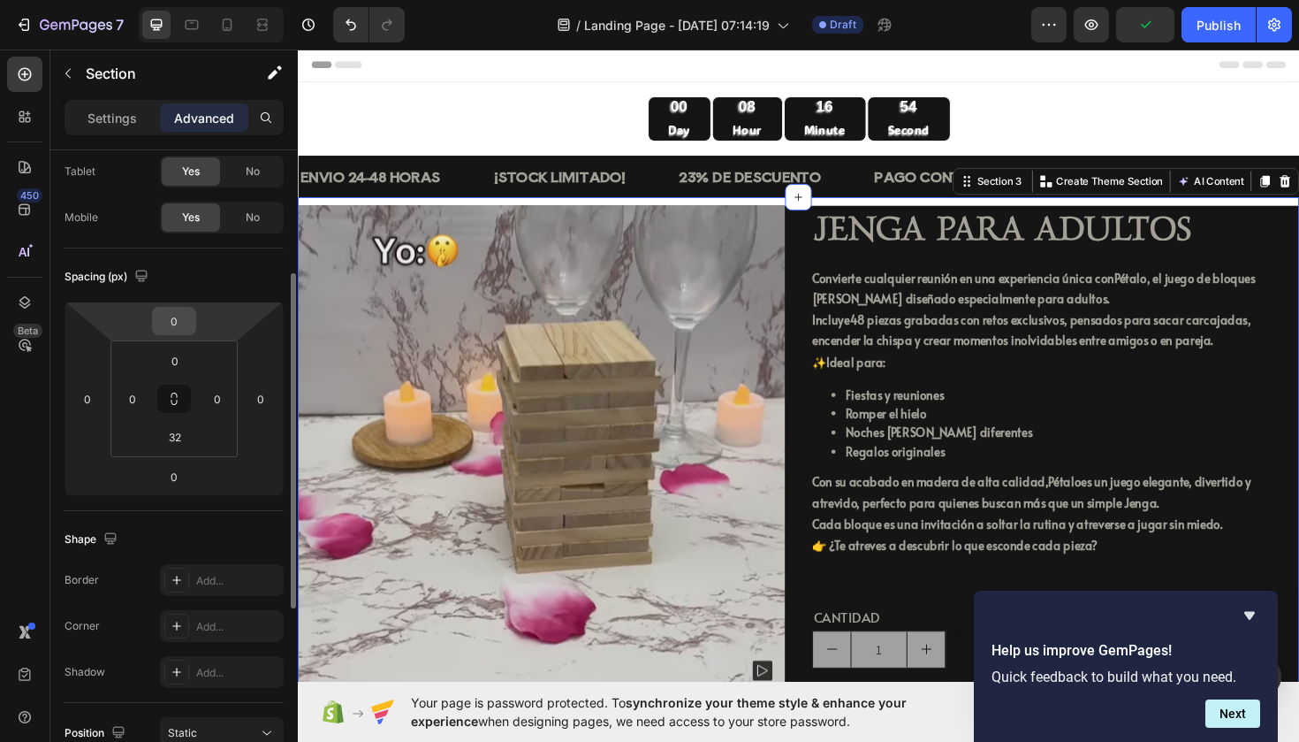
scroll to position [159, 0]
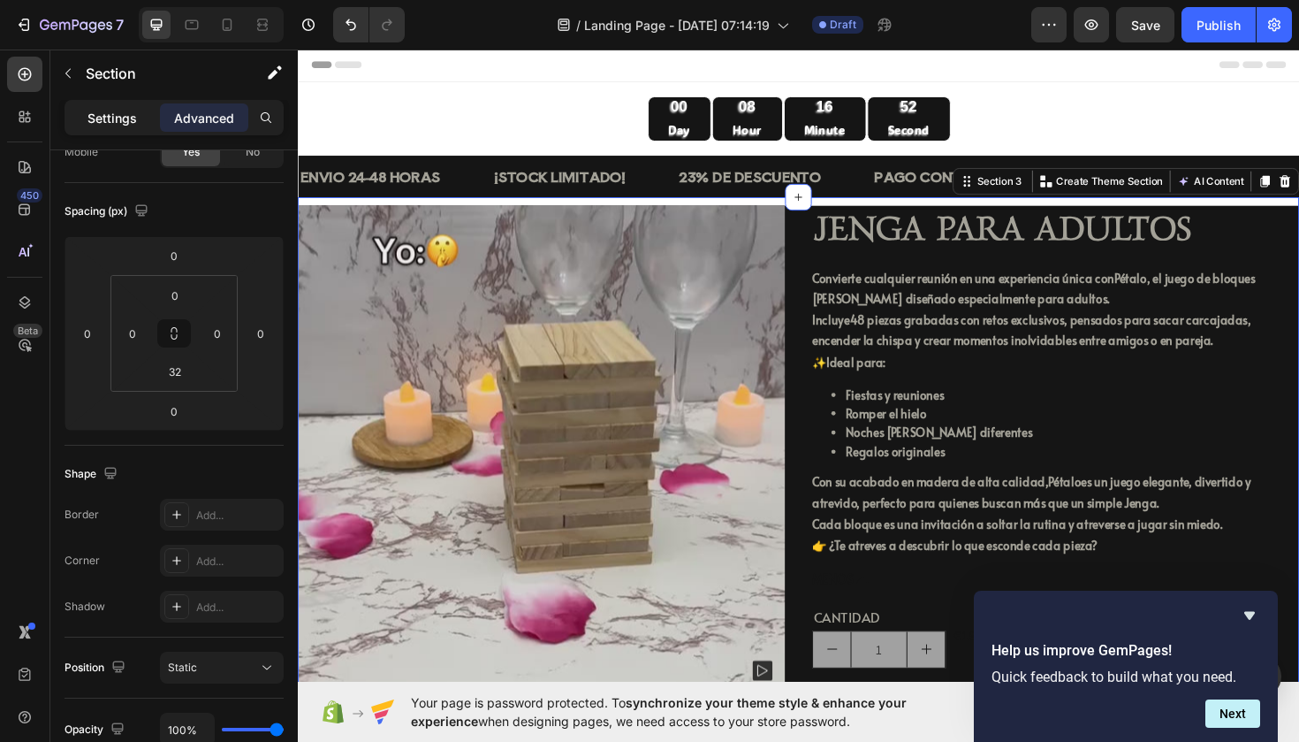
click at [124, 110] on p "Settings" at bounding box center [113, 118] width 50 height 19
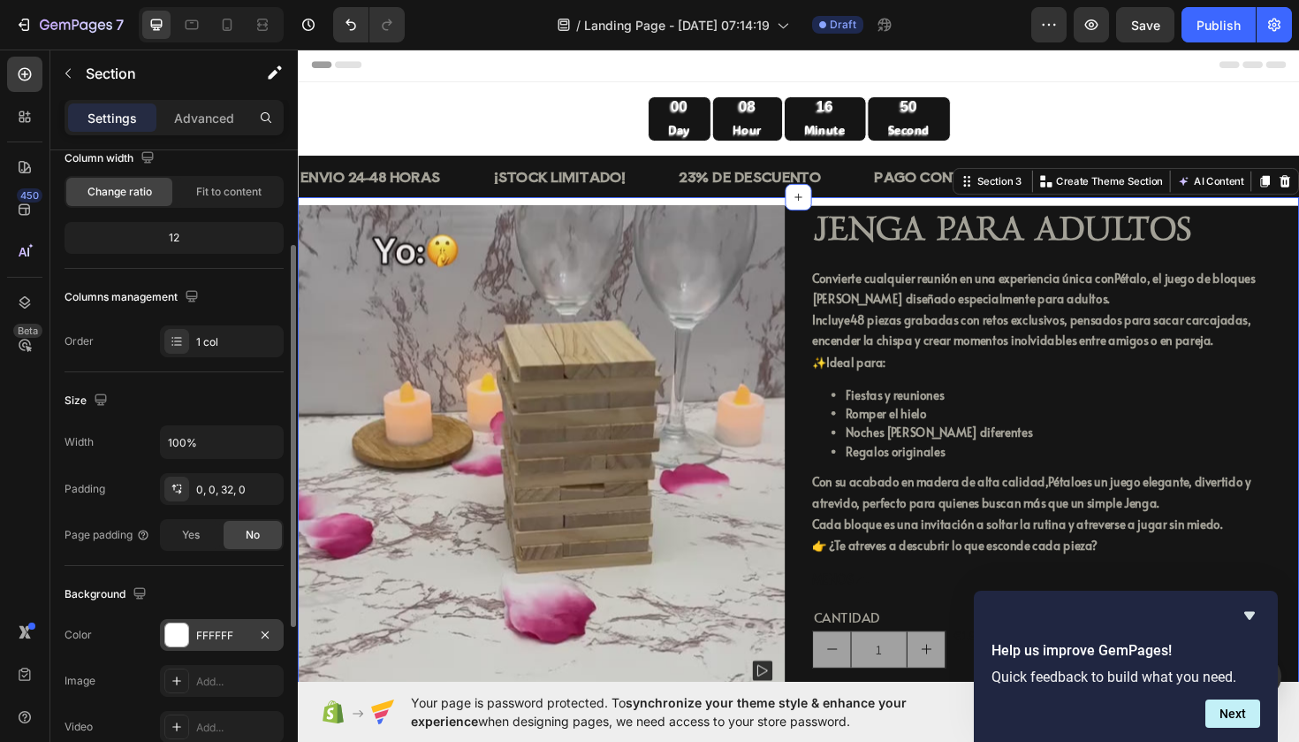
click at [177, 636] on div at bounding box center [176, 634] width 23 height 23
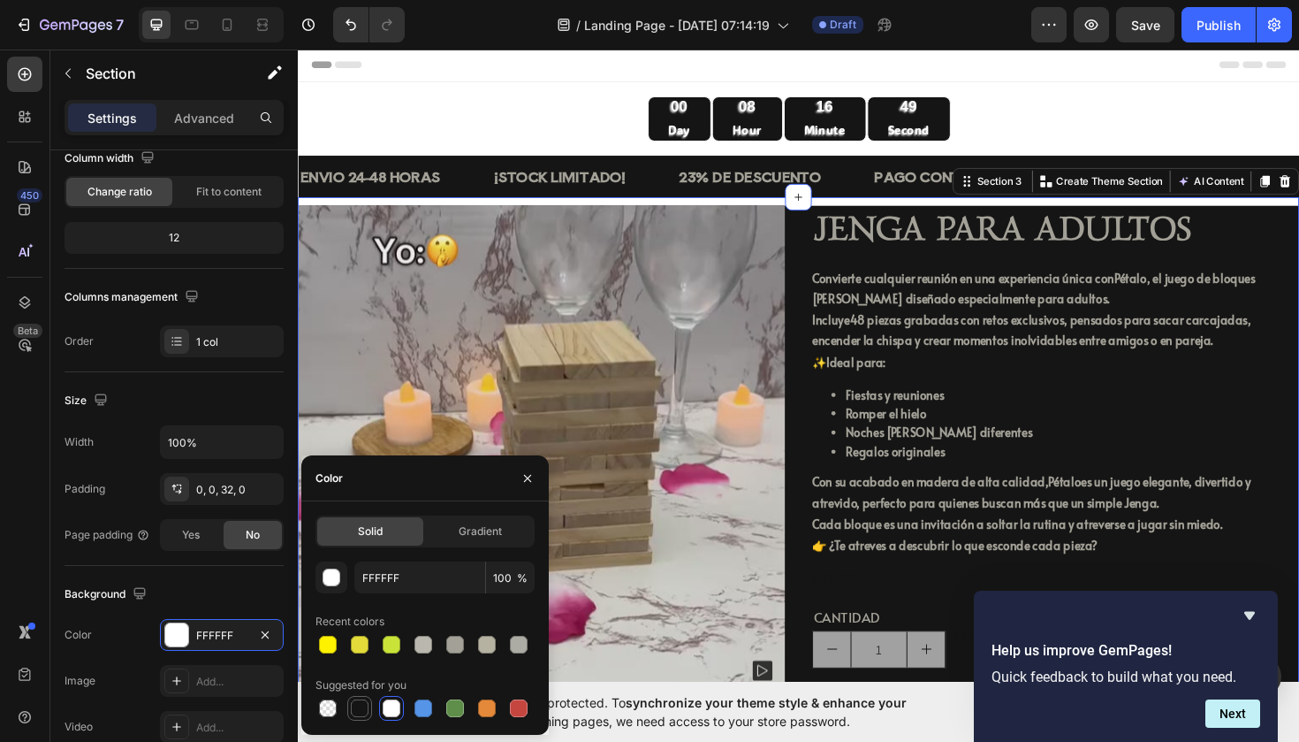
click at [352, 705] on div at bounding box center [360, 708] width 18 height 18
type input "151515"
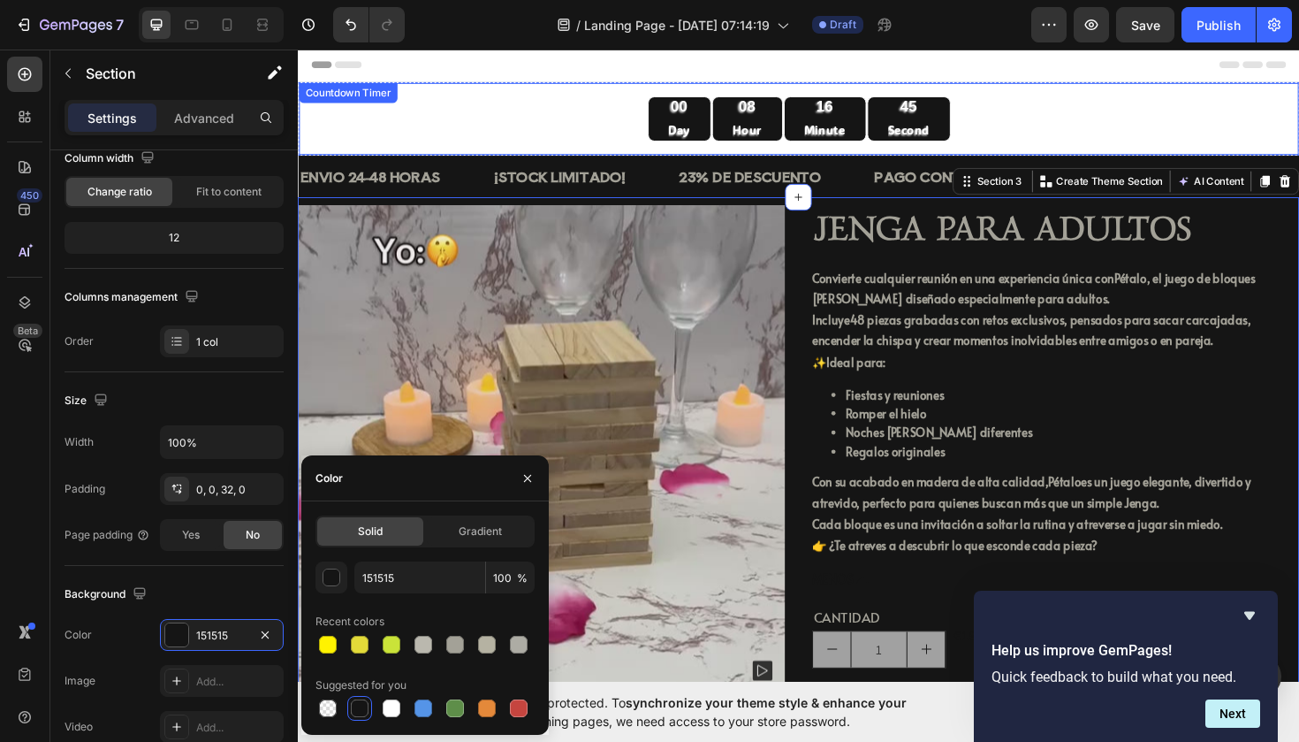
click at [580, 112] on div "00 Day 08 Hour 16 Minute 45 Second" at bounding box center [828, 123] width 1031 height 48
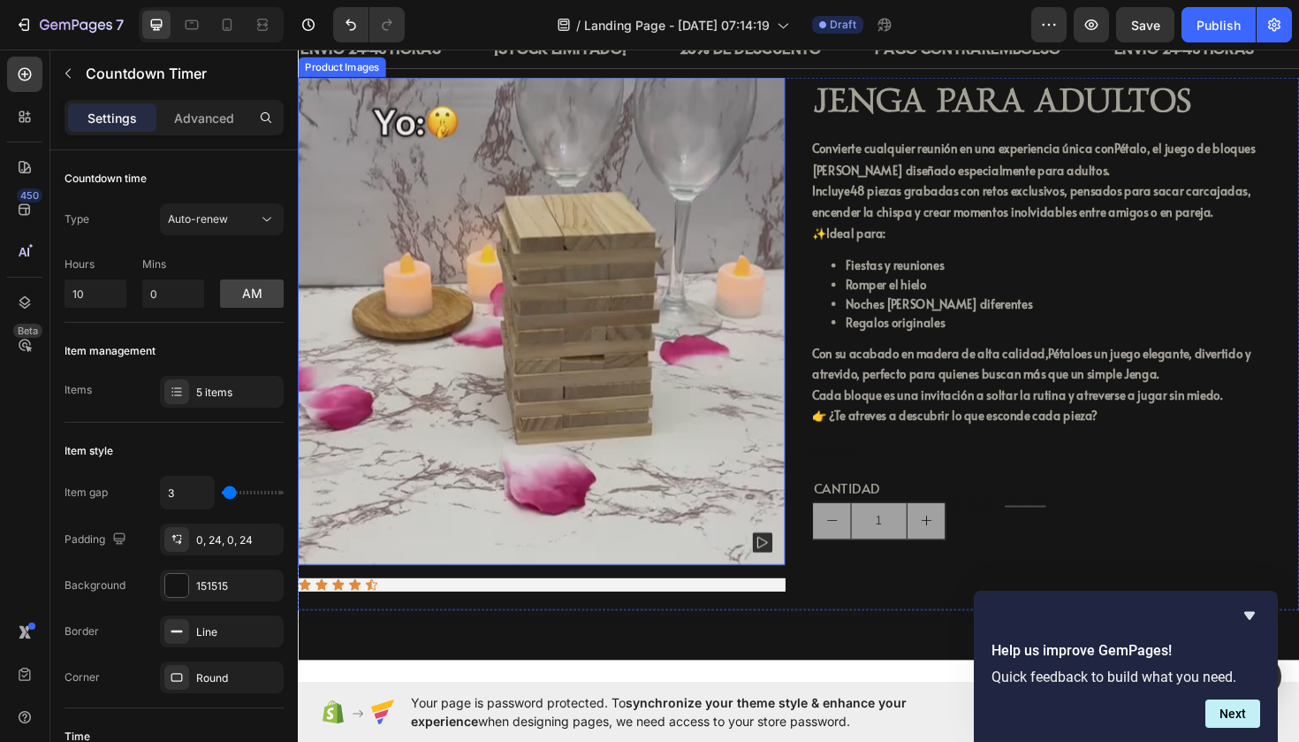
scroll to position [299, 0]
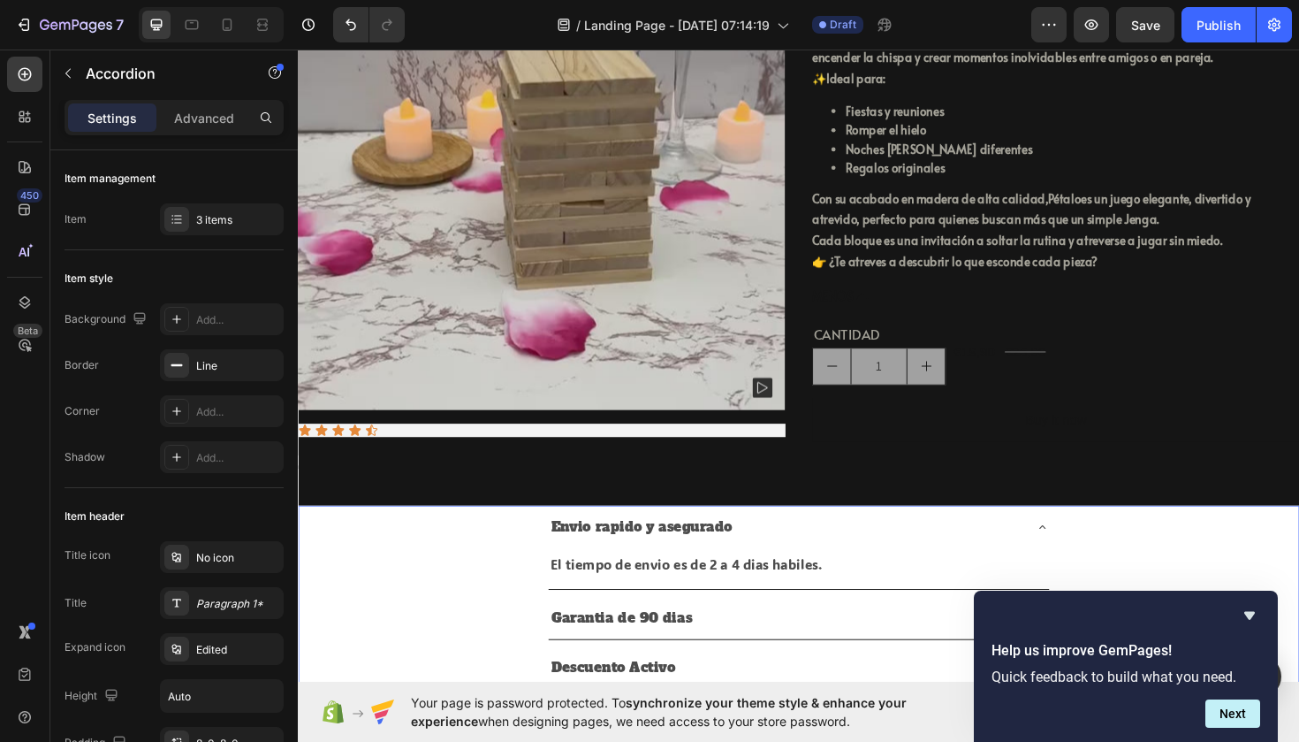
click at [478, 621] on div "Envio rapido y asegurado El tiempo de envio es de 2 a 4 dias habiles. Text Block" at bounding box center [828, 576] width 1059 height 89
click at [597, 567] on p "Envio rapido y asegurado" at bounding box center [662, 555] width 192 height 26
click at [44, 77] on div "450 Beta" at bounding box center [25, 396] width 50 height 692
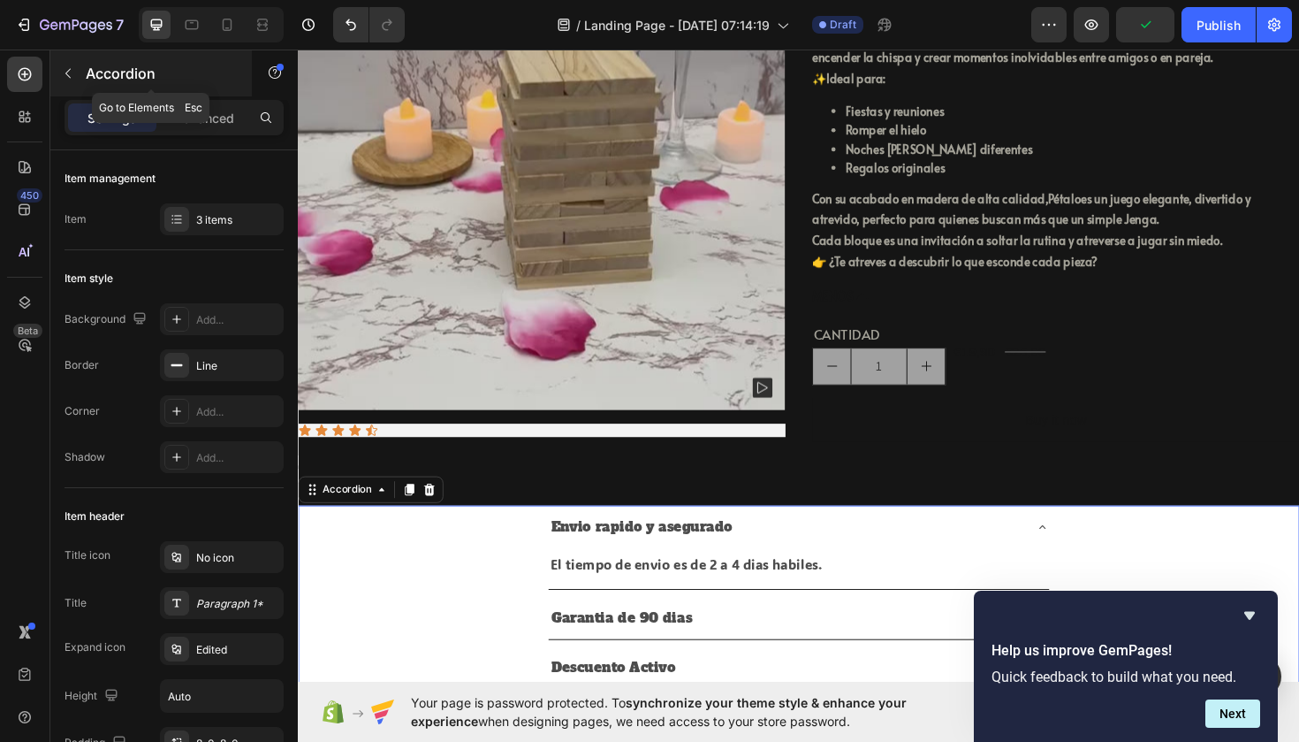
click at [60, 77] on button "button" at bounding box center [68, 73] width 28 height 28
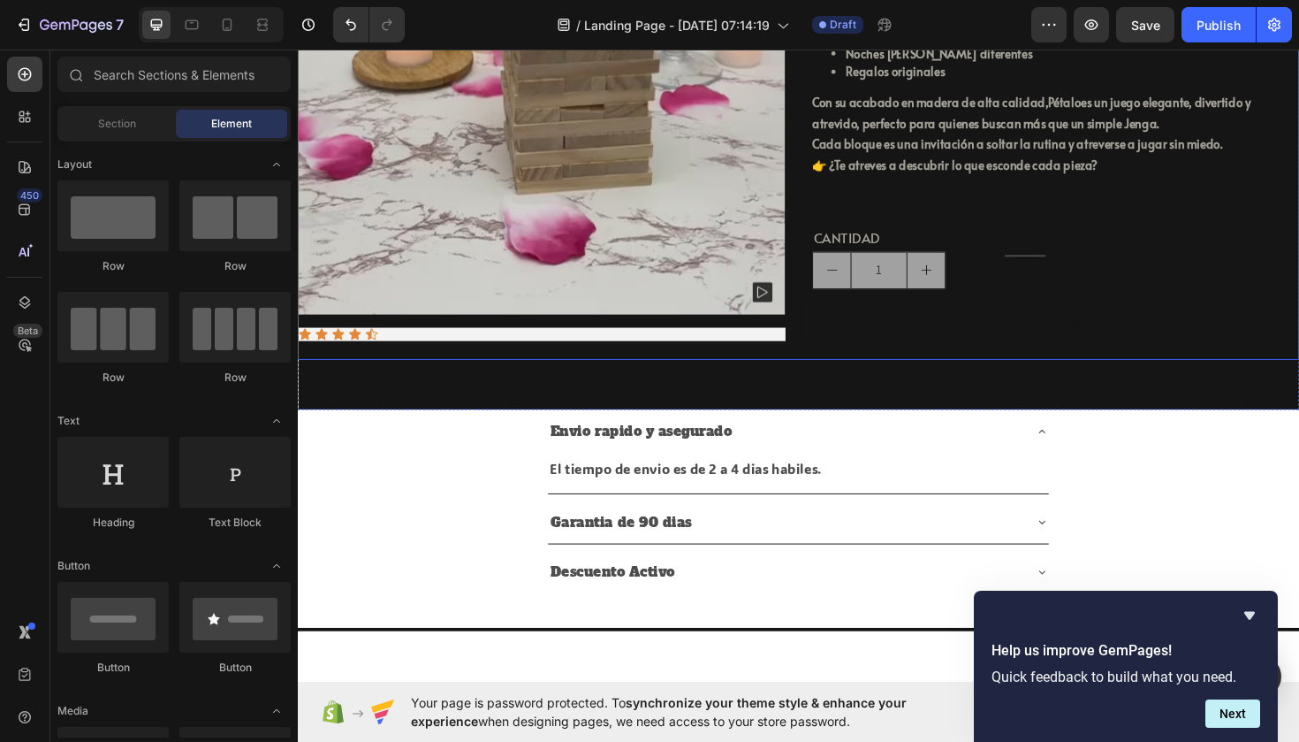
scroll to position [423, 0]
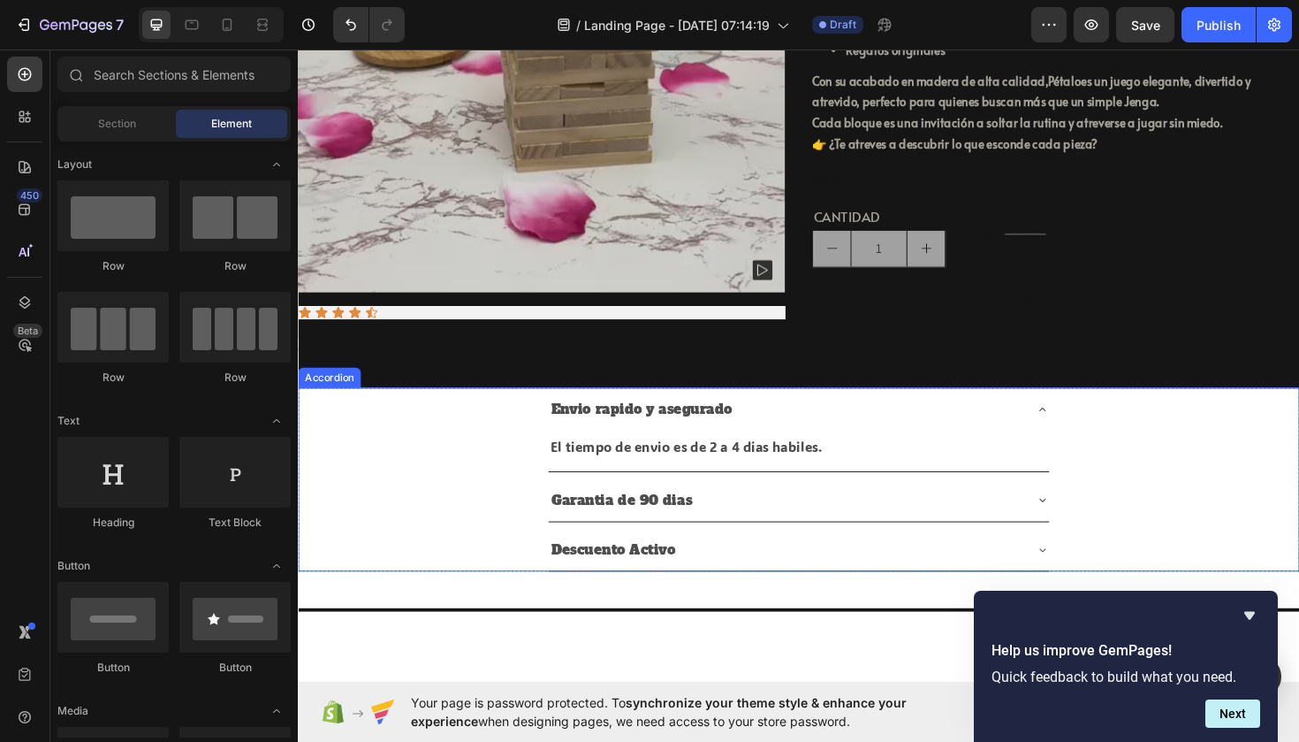
click at [580, 443] on p "Envio rapido y asegurado" at bounding box center [662, 430] width 192 height 26
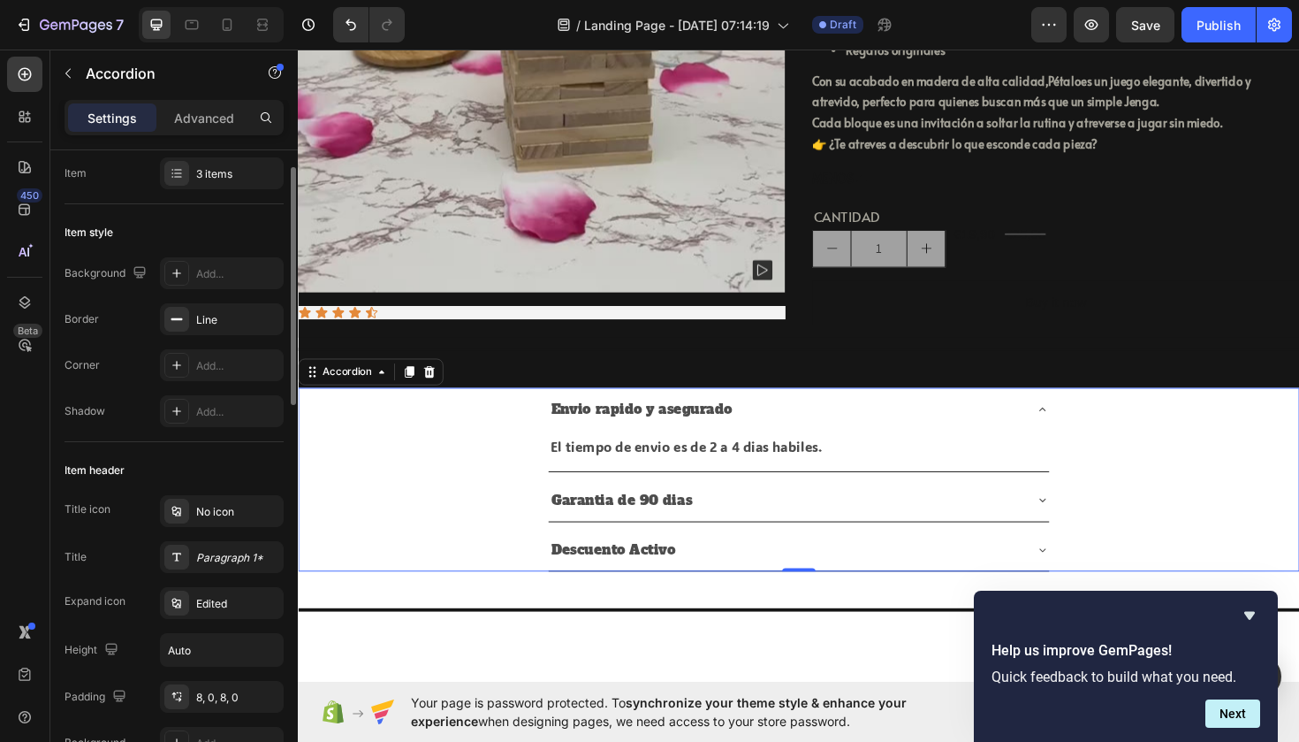
scroll to position [0, 0]
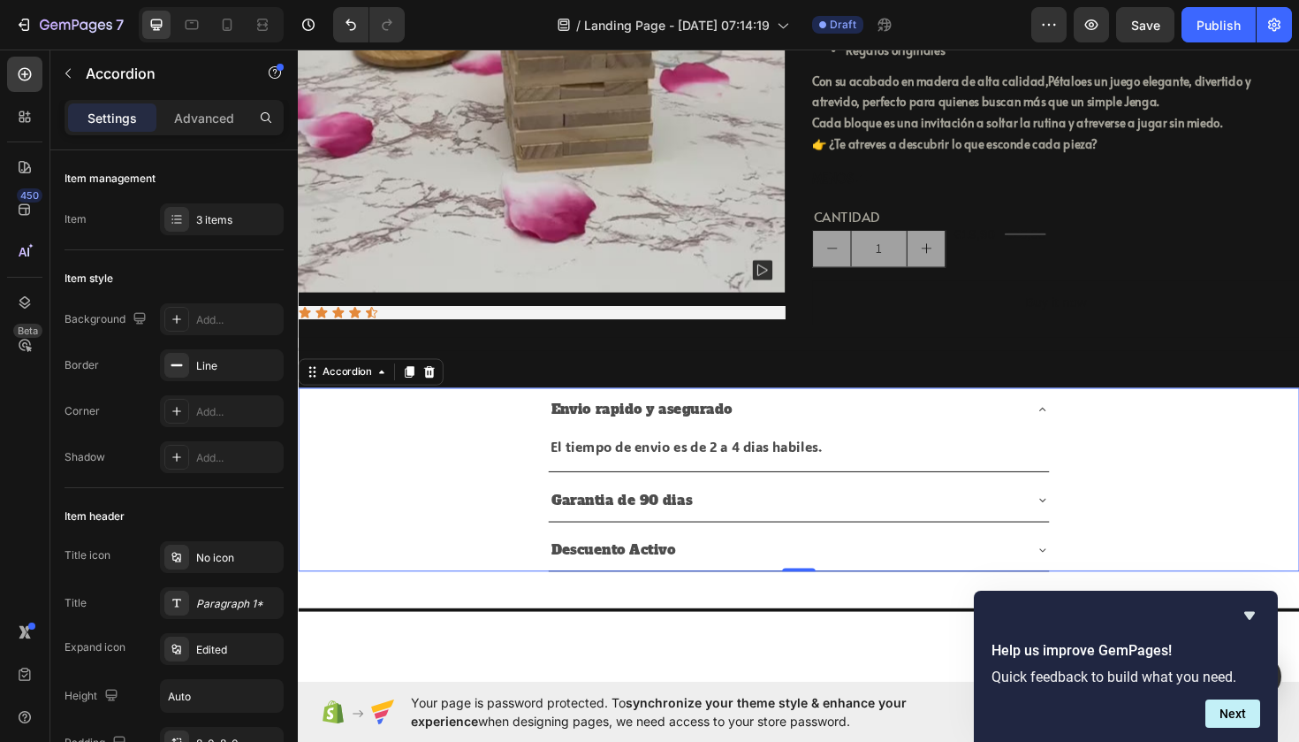
click at [644, 443] on p "Envio rapido y asegurado" at bounding box center [662, 430] width 192 height 26
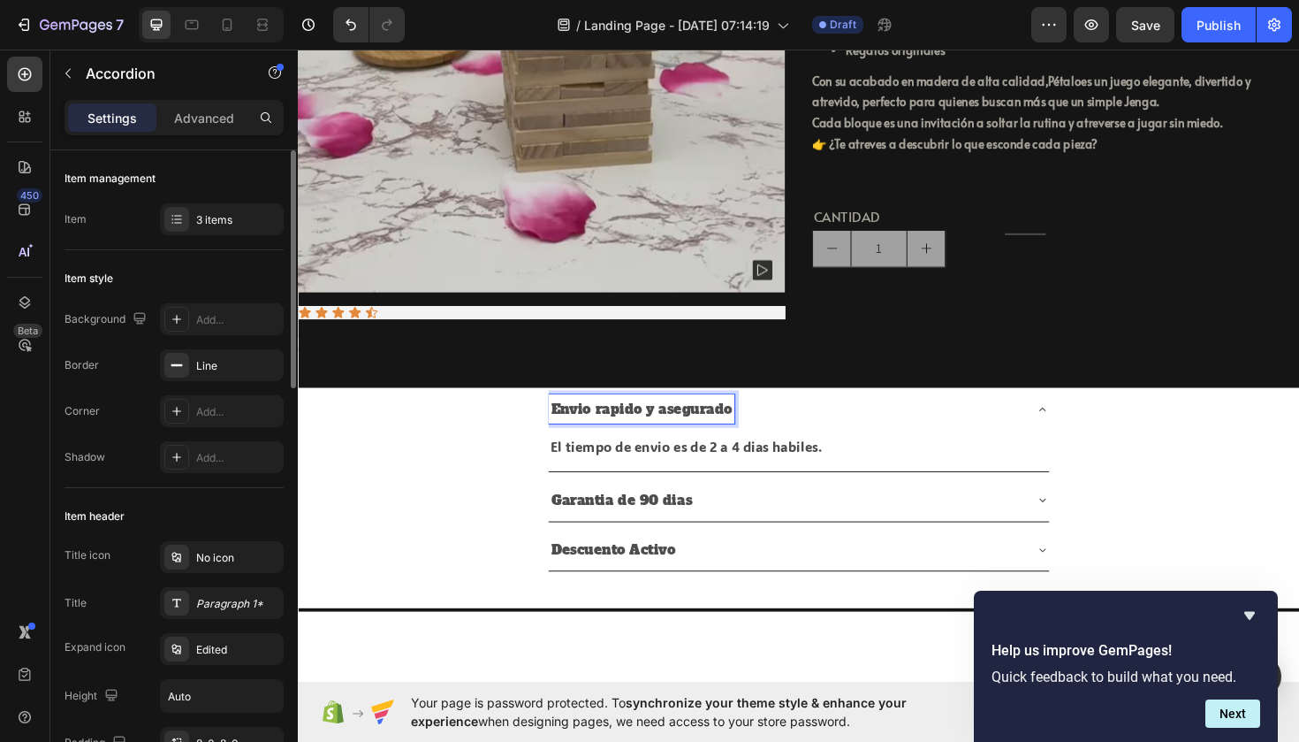
click at [230, 199] on div "Item management Item 3 items" at bounding box center [174, 200] width 219 height 100
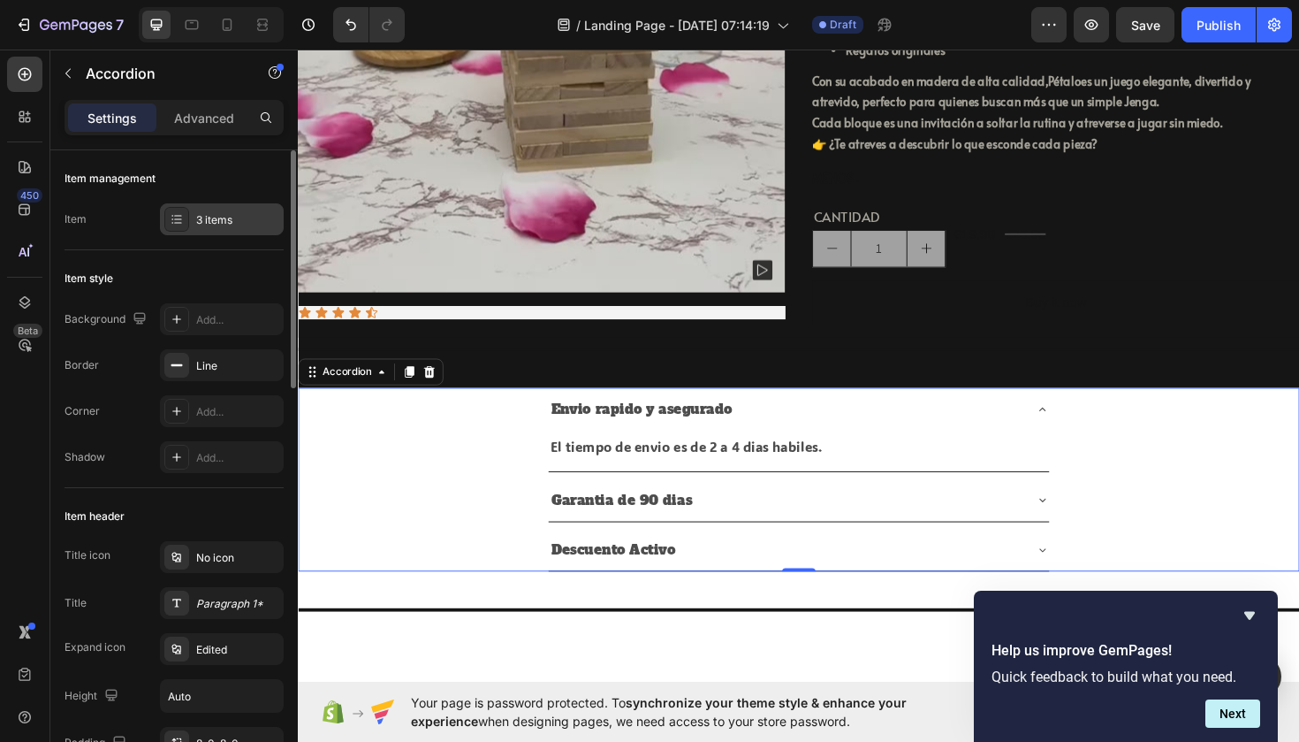
click at [229, 212] on div "3 items" at bounding box center [237, 220] width 83 height 16
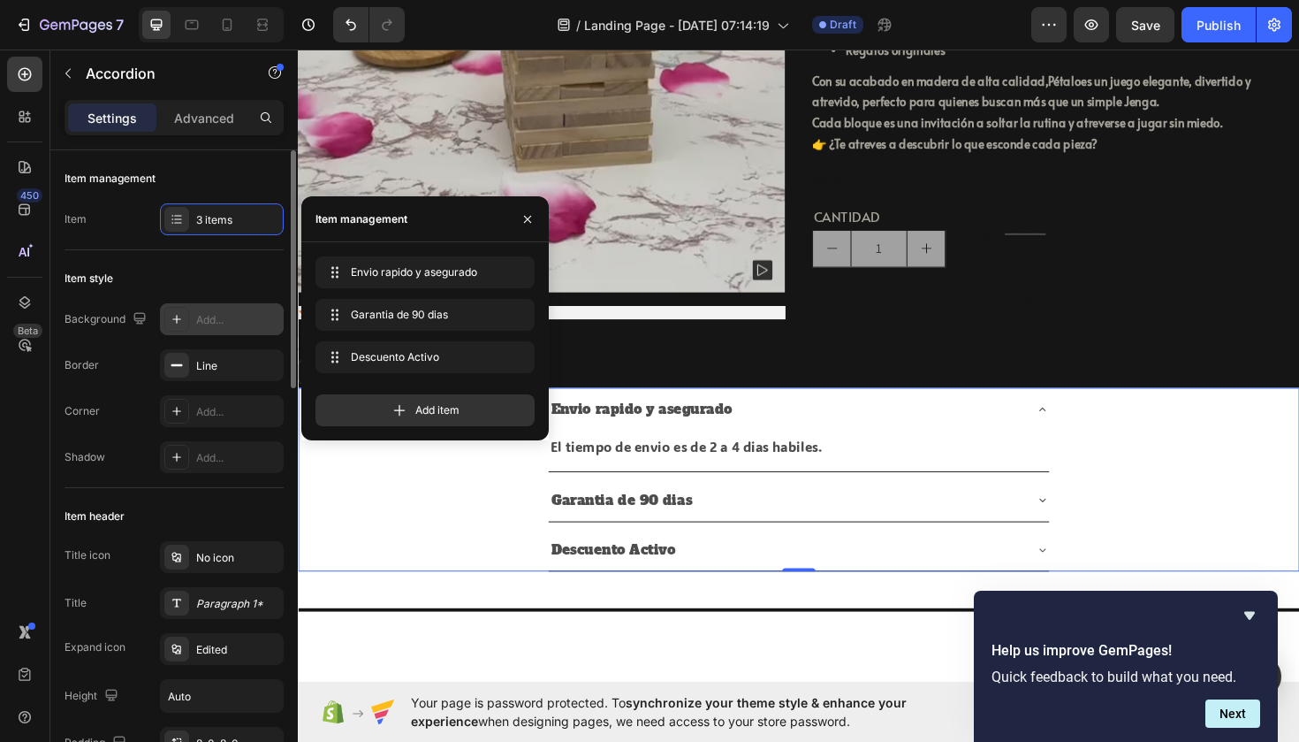
click at [214, 321] on div "Add..." at bounding box center [237, 320] width 83 height 16
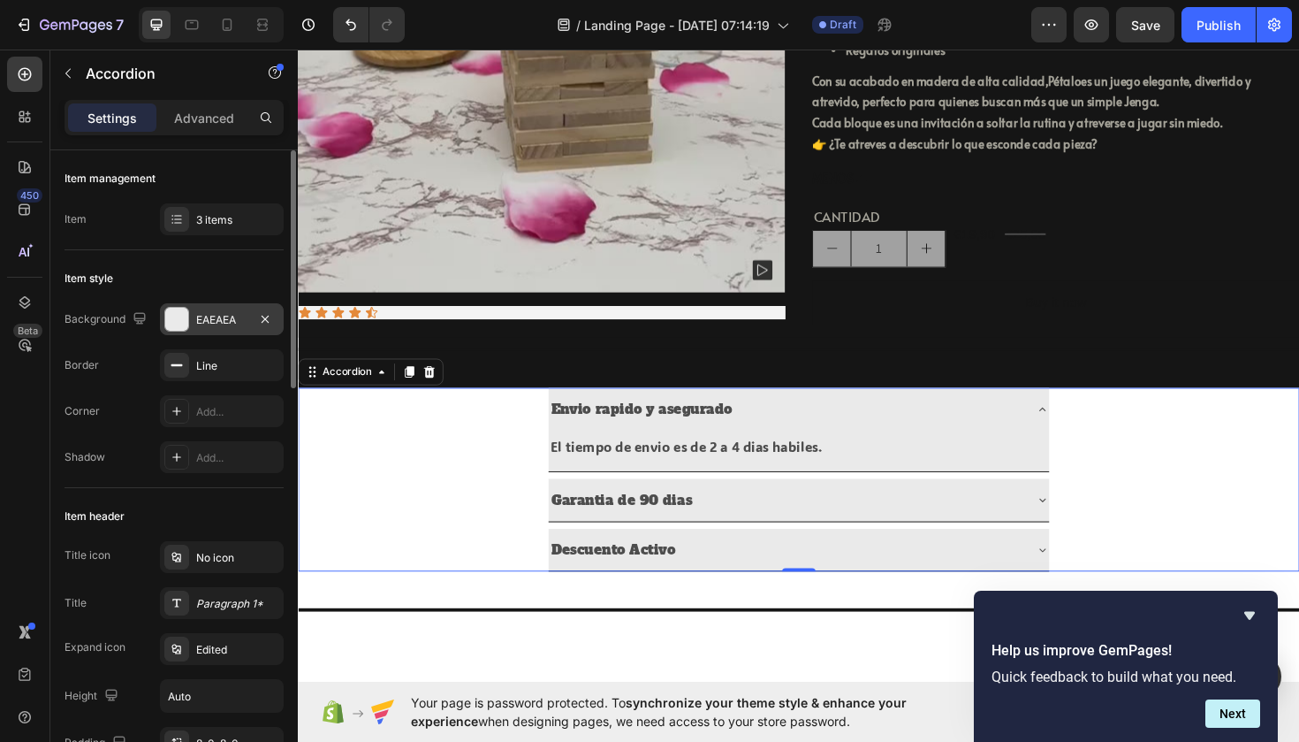
click at [364, 603] on div "Descuento Activo" at bounding box center [828, 580] width 1059 height 46
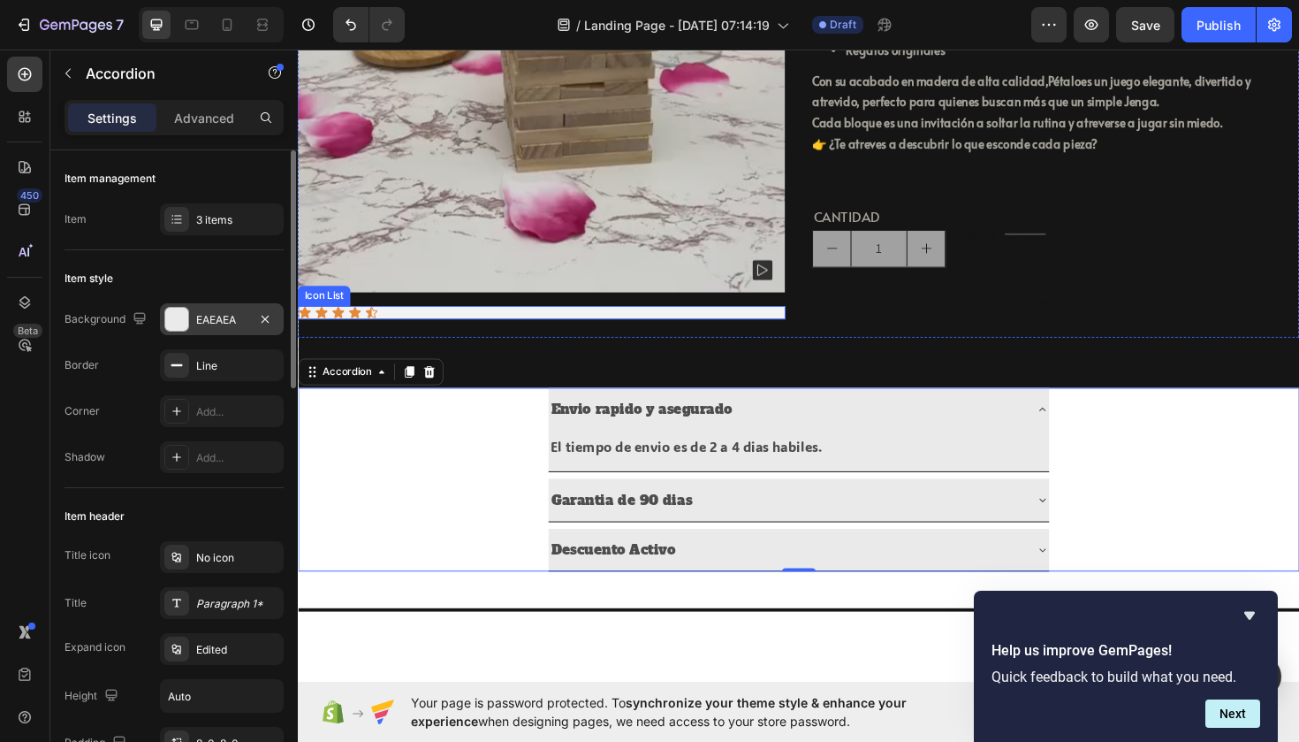
click at [442, 326] on div "Icon Icon Icon Icon Icon" at bounding box center [556, 328] width 516 height 14
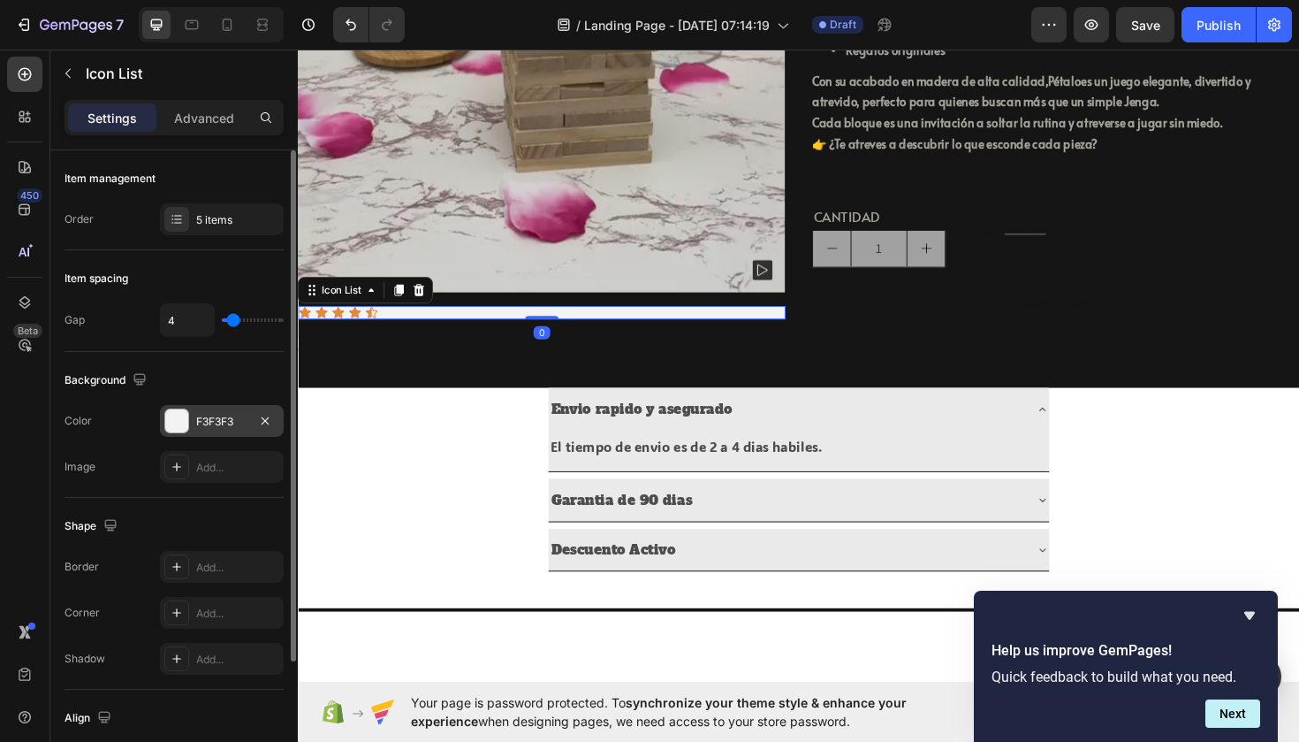
click at [184, 408] on div at bounding box center [176, 420] width 25 height 25
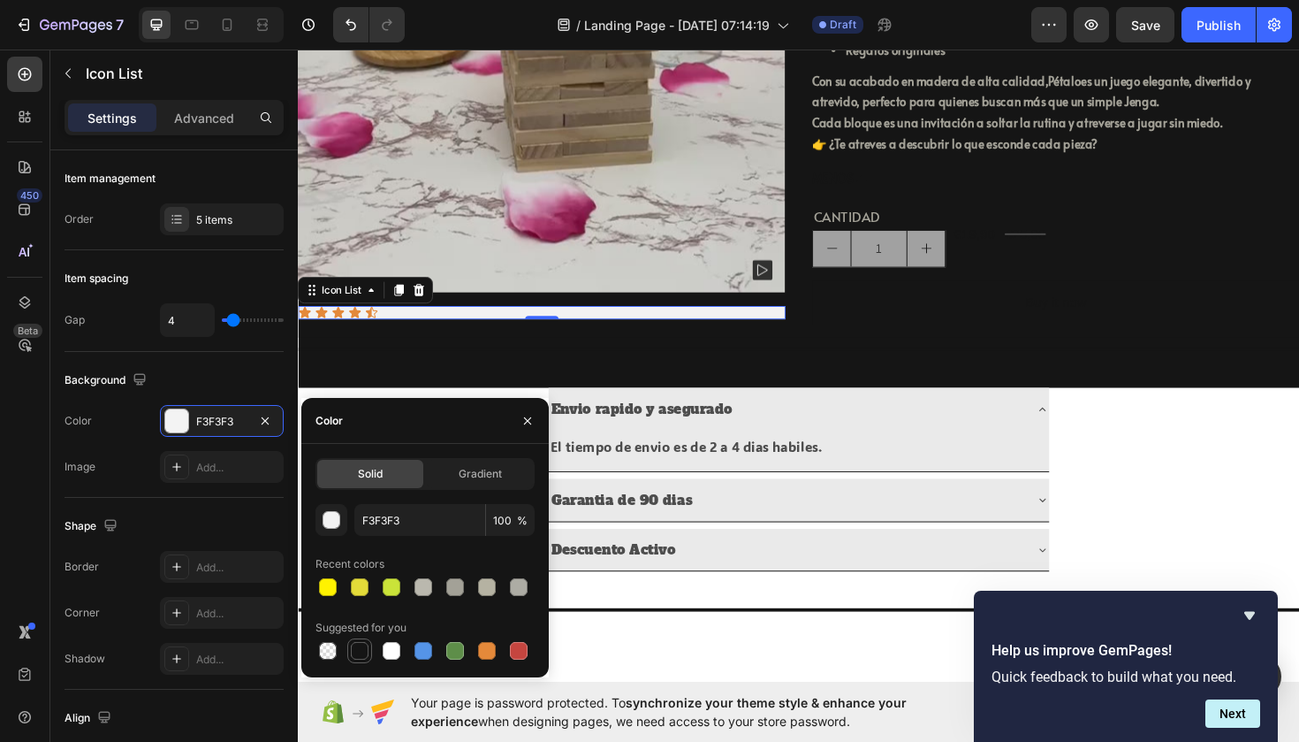
click at [362, 649] on div at bounding box center [360, 651] width 18 height 18
type input "151515"
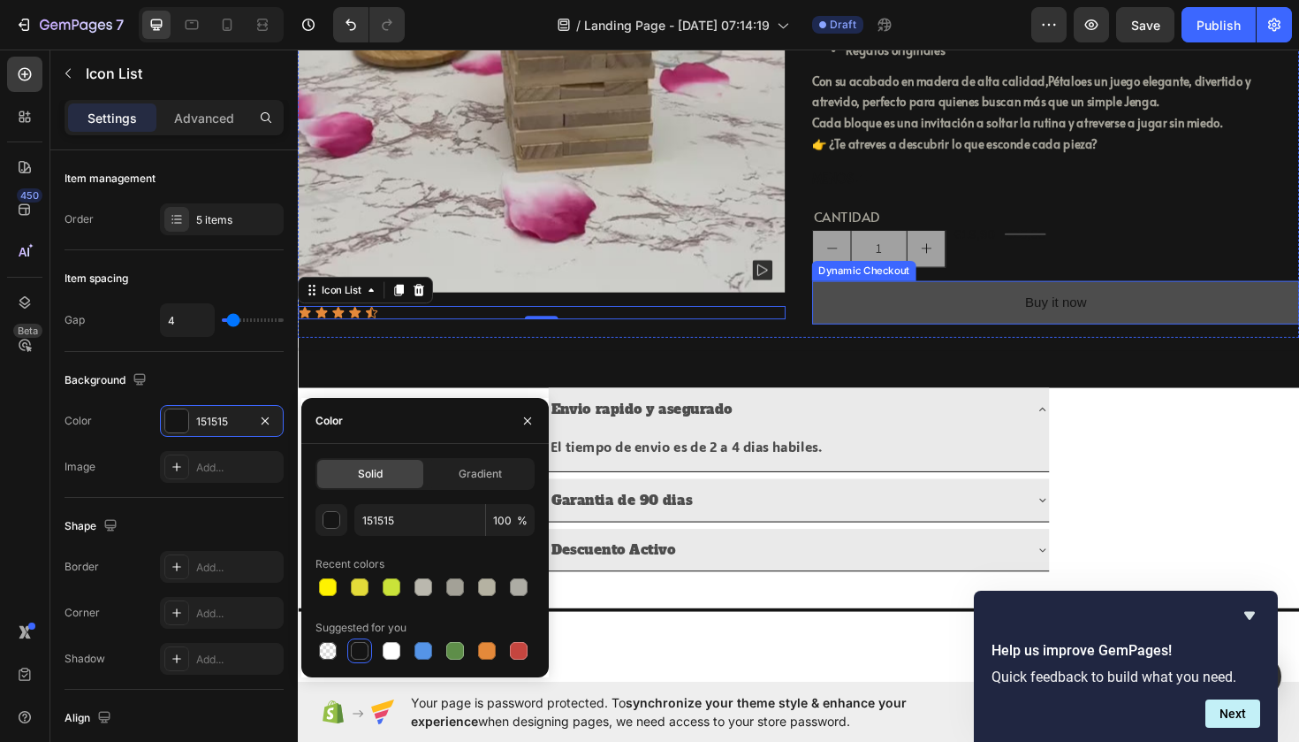
click at [962, 339] on button "Buy it now" at bounding box center [1100, 317] width 516 height 47
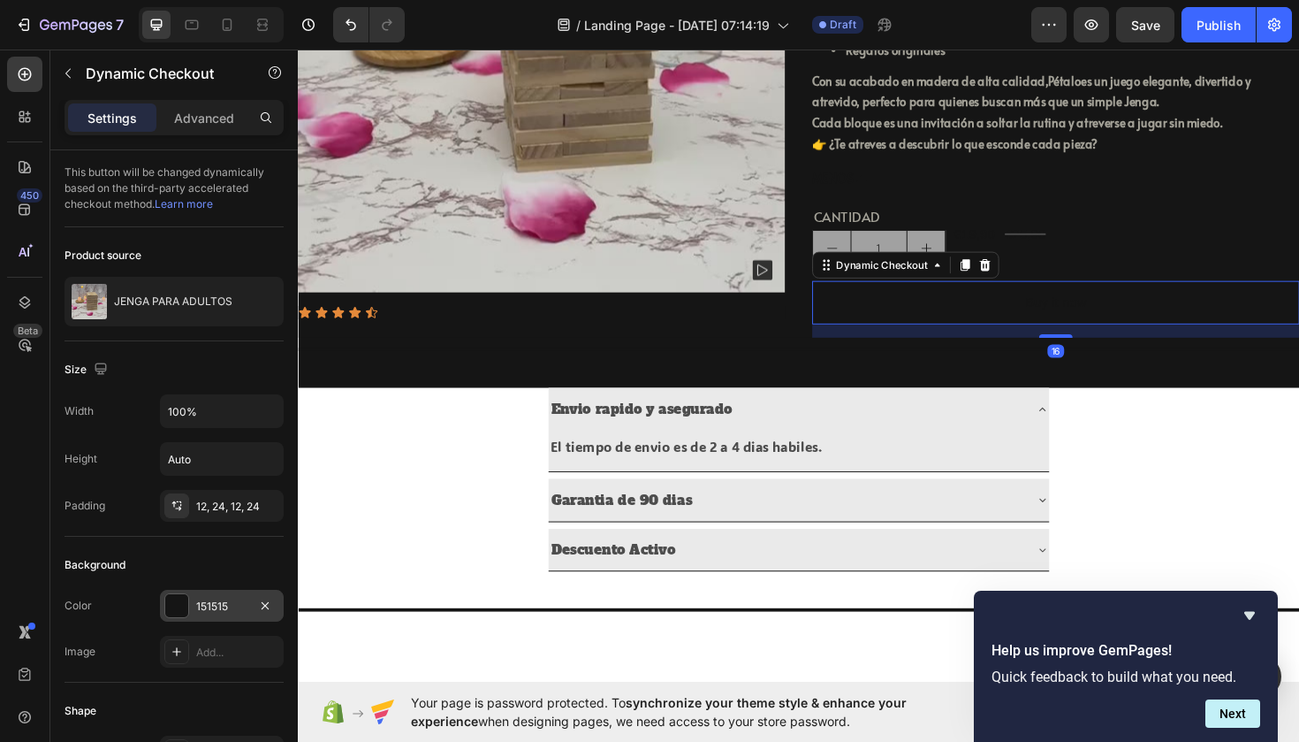
click at [178, 603] on div at bounding box center [176, 605] width 23 height 23
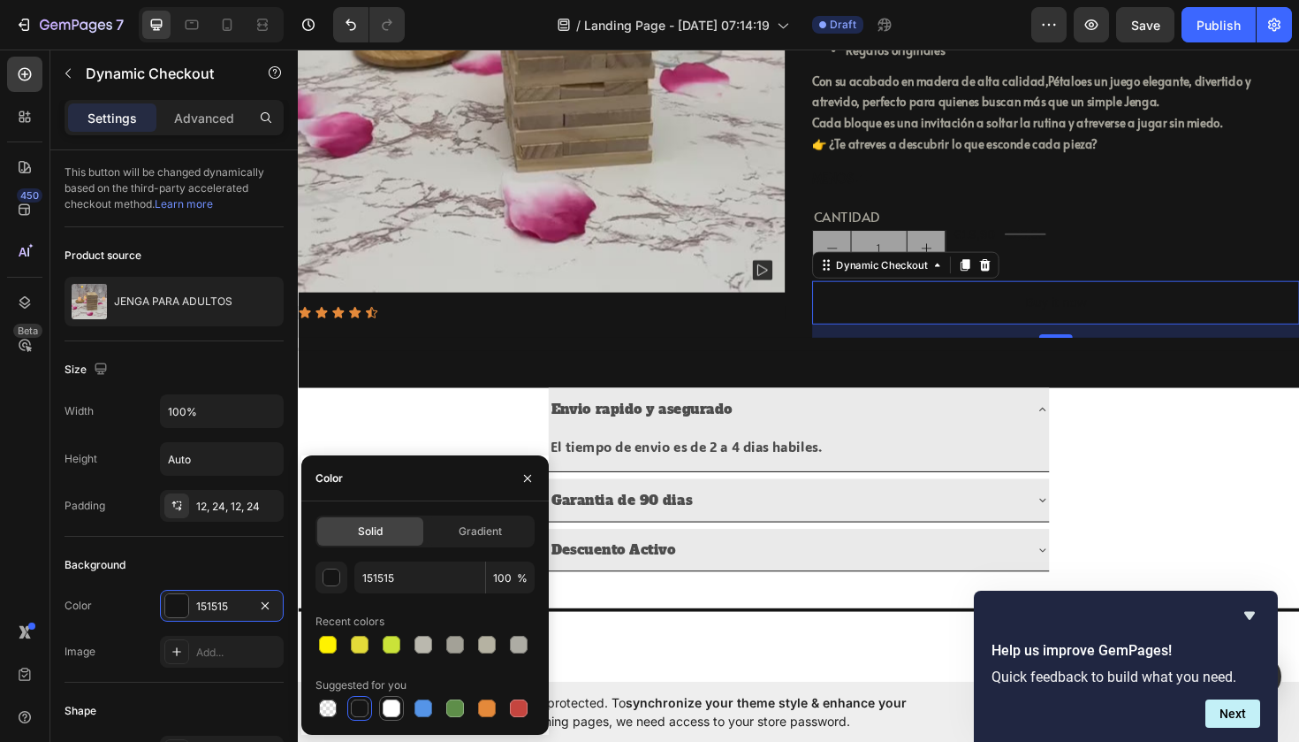
click at [385, 701] on div at bounding box center [392, 708] width 18 height 18
type input "FFFFFF"
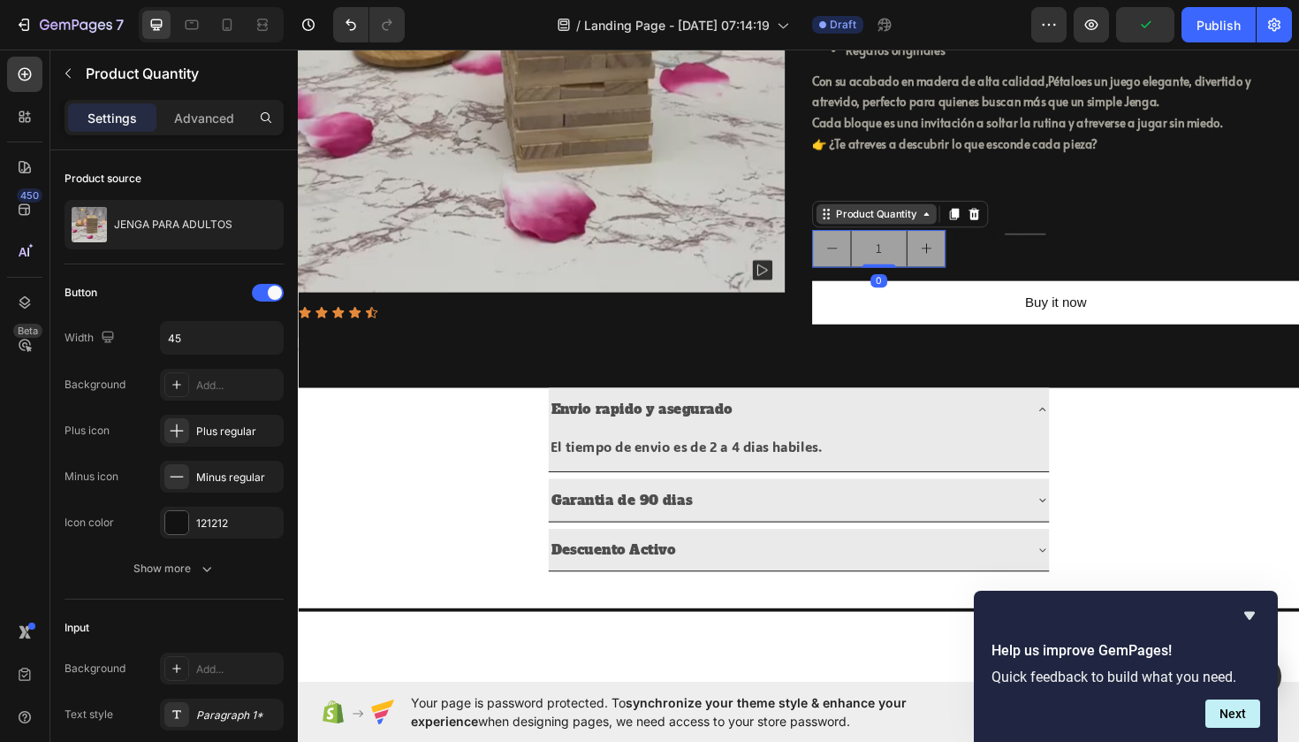
click at [895, 234] on div "Product Quantity" at bounding box center [910, 223] width 127 height 21
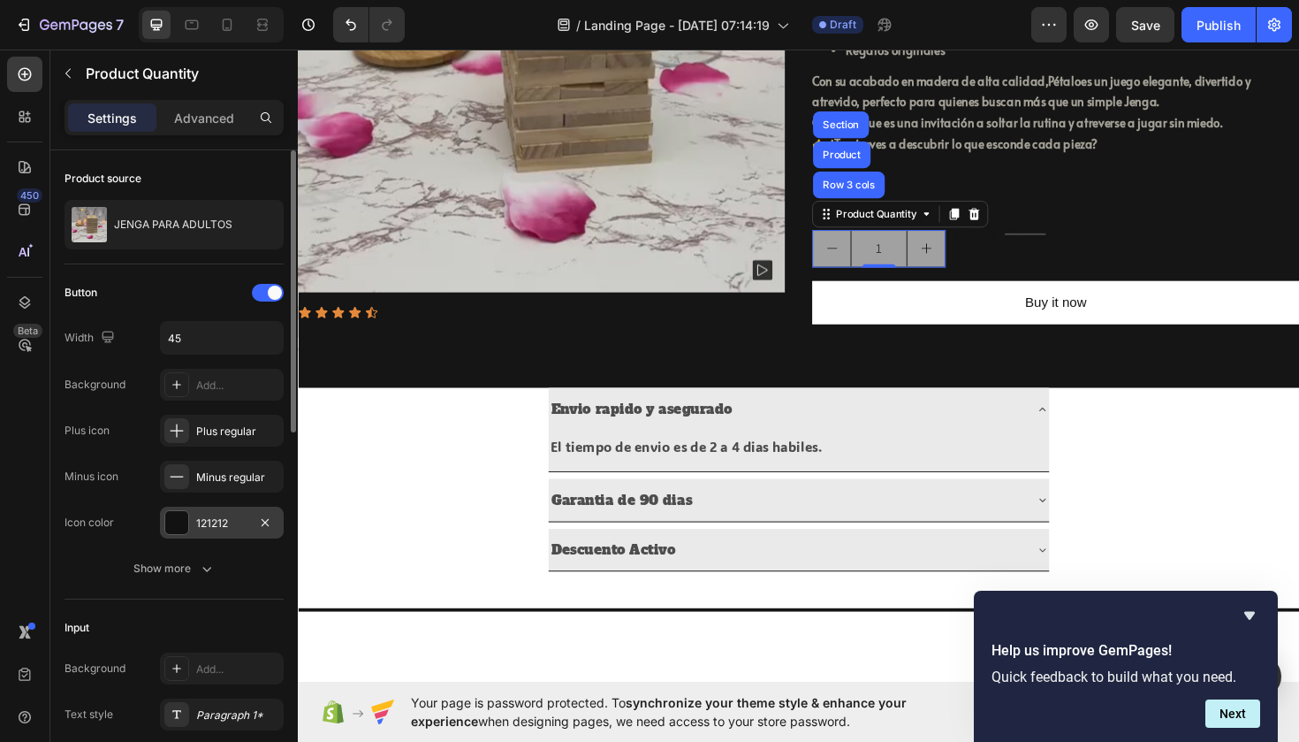
click at [211, 521] on div "121212" at bounding box center [221, 523] width 51 height 16
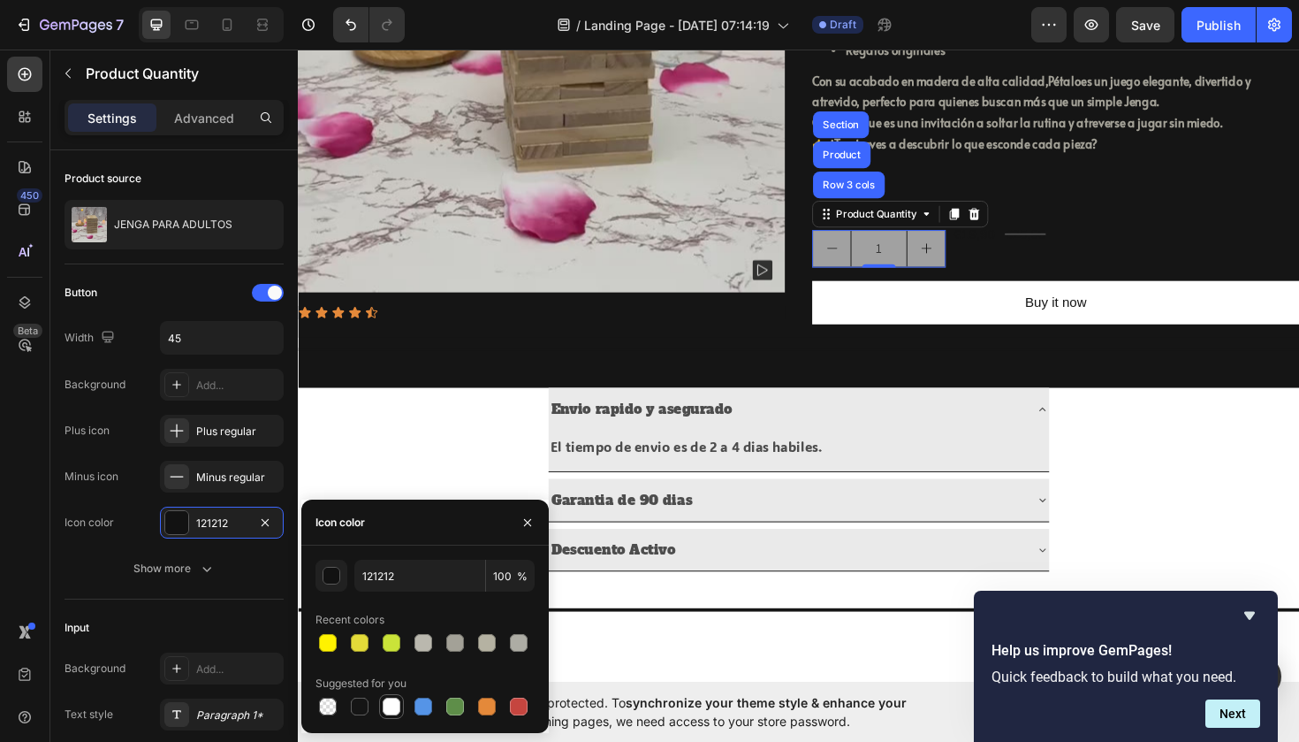
click at [385, 702] on div at bounding box center [392, 706] width 18 height 18
type input "FFFFFF"
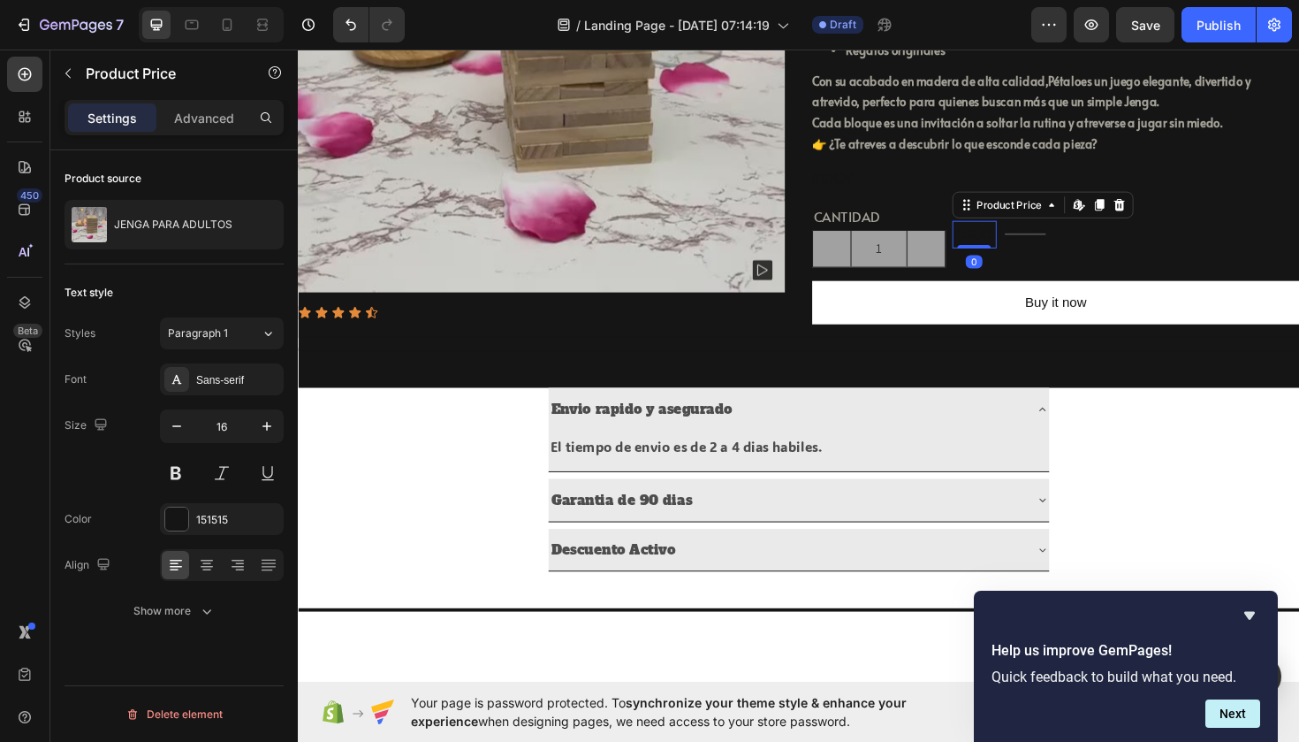
click at [1038, 260] on div "€19,90" at bounding box center [1014, 245] width 47 height 29
click at [205, 514] on div "151515" at bounding box center [221, 520] width 51 height 16
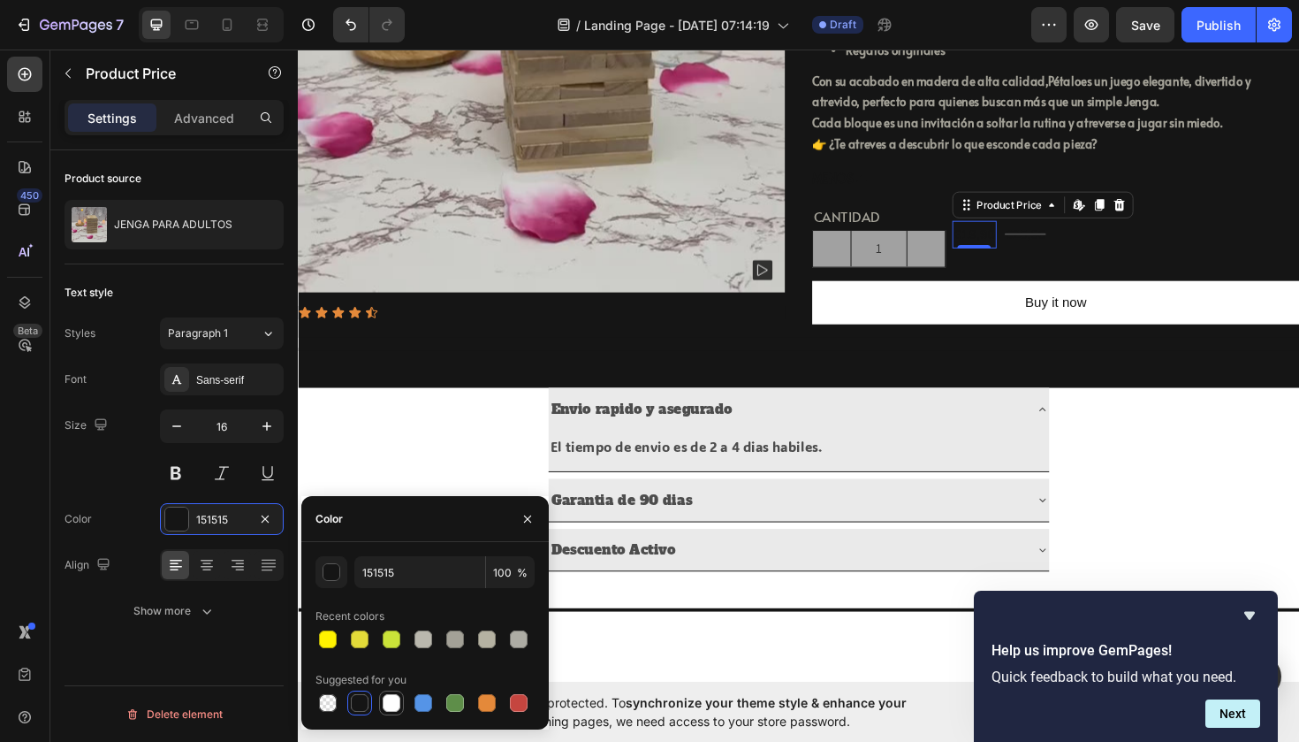
click at [395, 697] on div at bounding box center [392, 703] width 18 height 18
type input "FFFFFF"
click at [1075, 260] on div "€25,90" at bounding box center [1068, 245] width 47 height 29
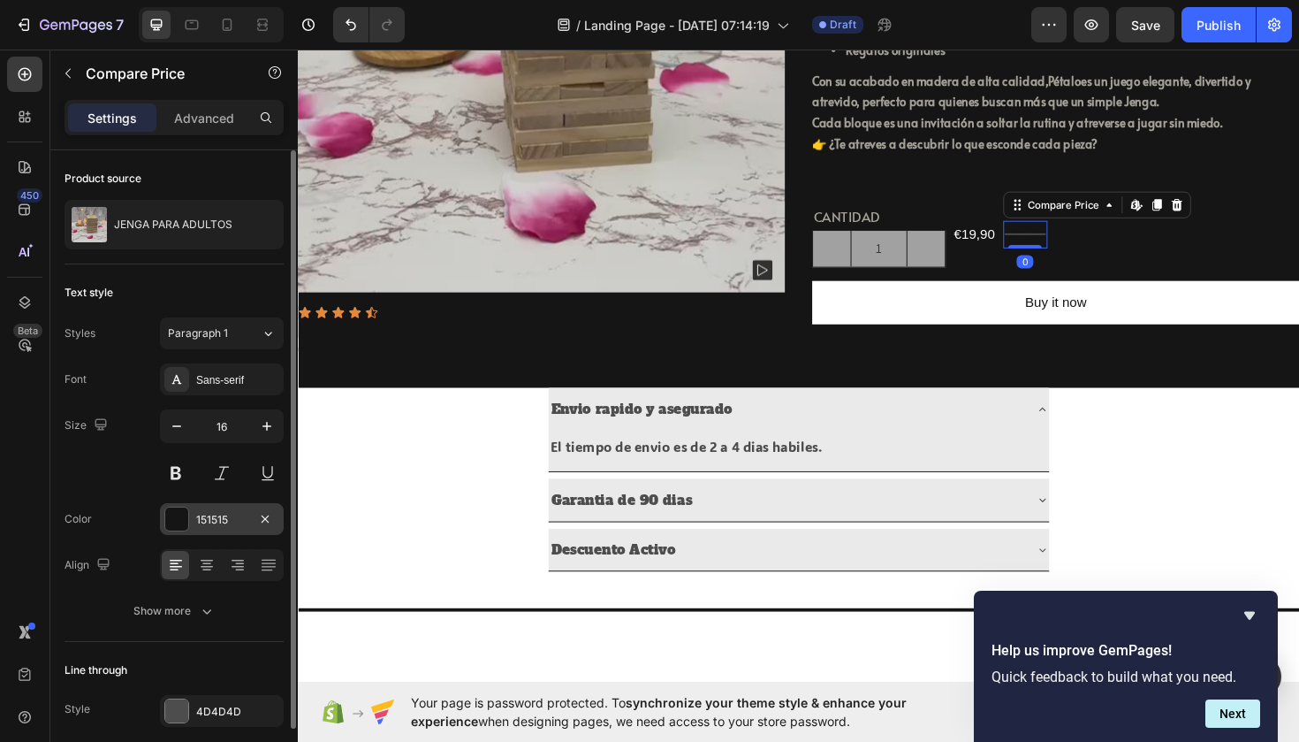
click at [205, 519] on div "151515" at bounding box center [221, 520] width 51 height 16
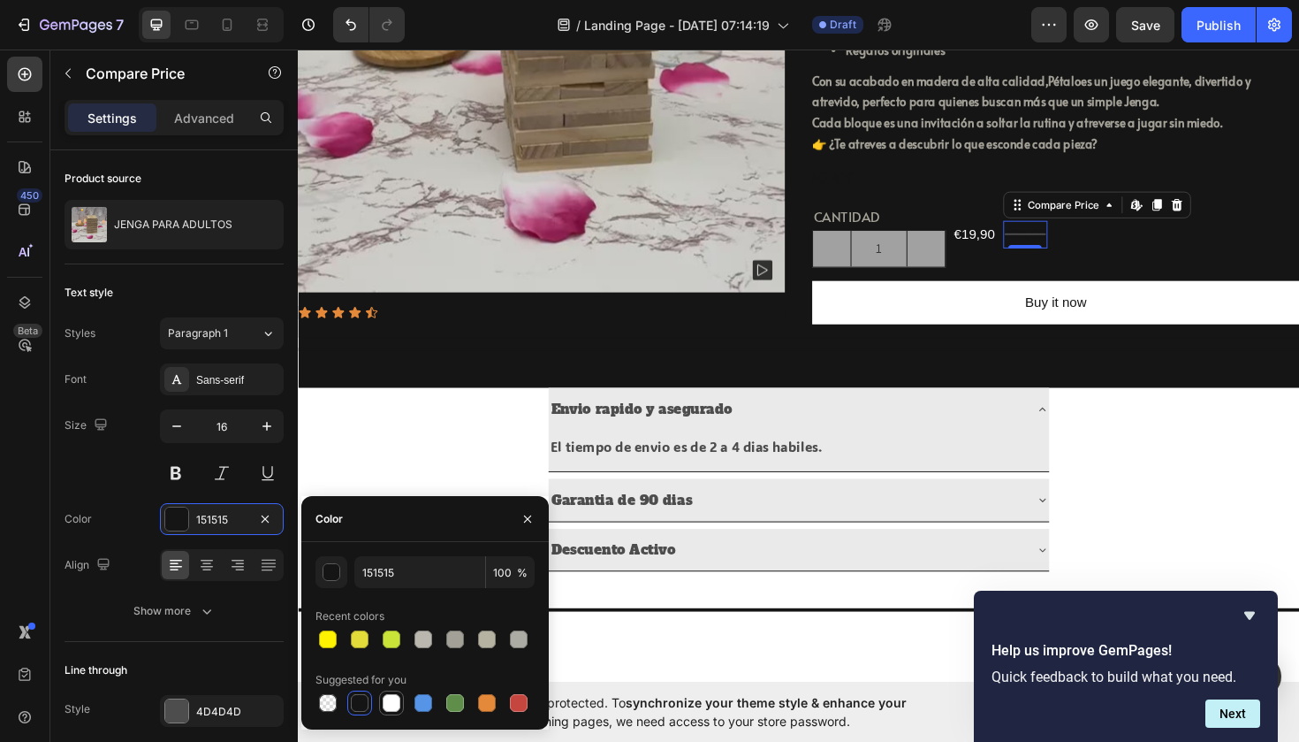
click at [394, 706] on div at bounding box center [392, 703] width 18 height 18
type input "FFFFFF"
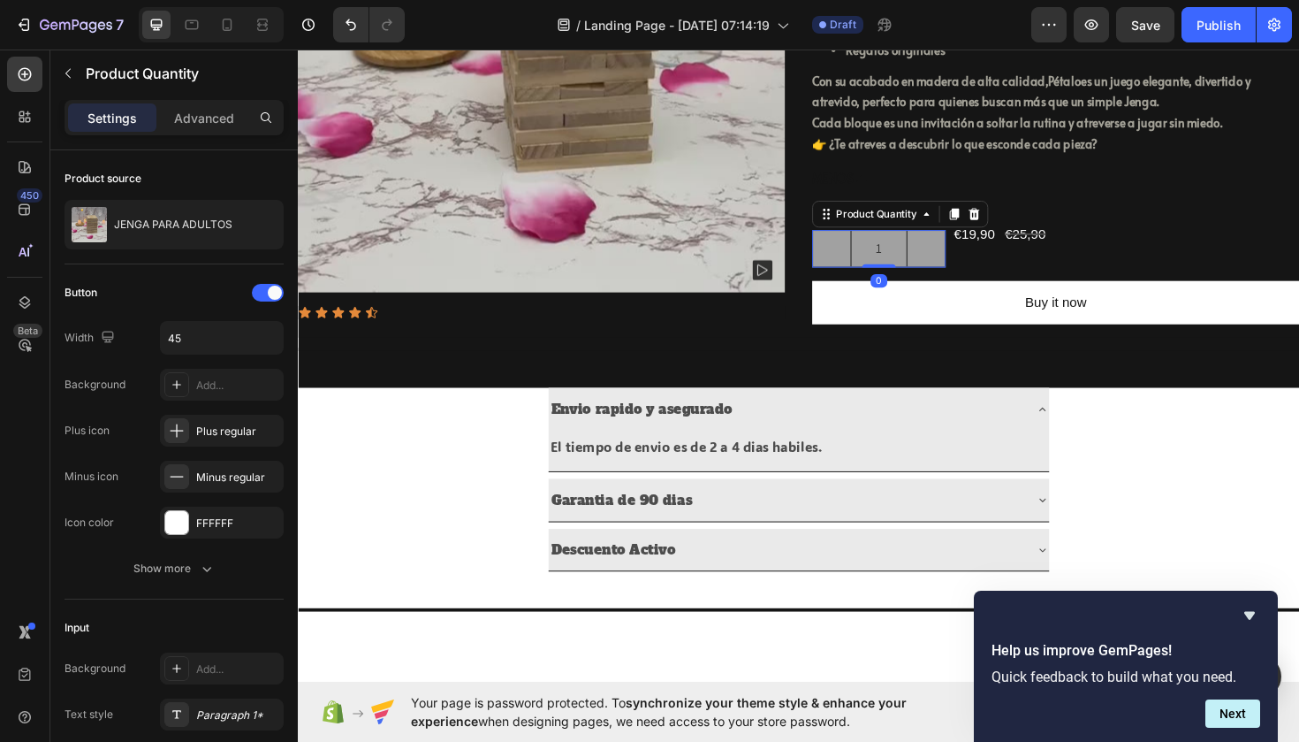
click at [866, 267] on icon "decrement" at bounding box center [864, 260] width 14 height 14
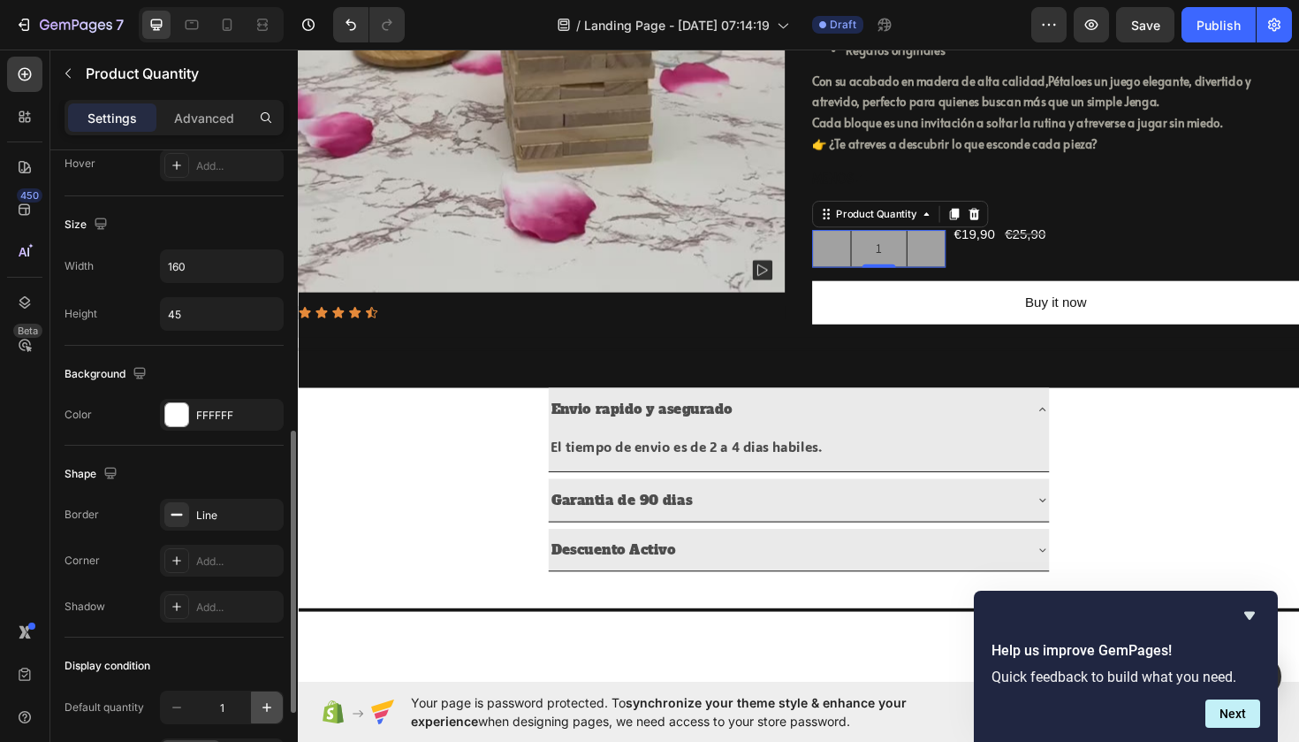
scroll to position [637, 0]
click at [212, 419] on div "FFFFFF" at bounding box center [221, 419] width 51 height 16
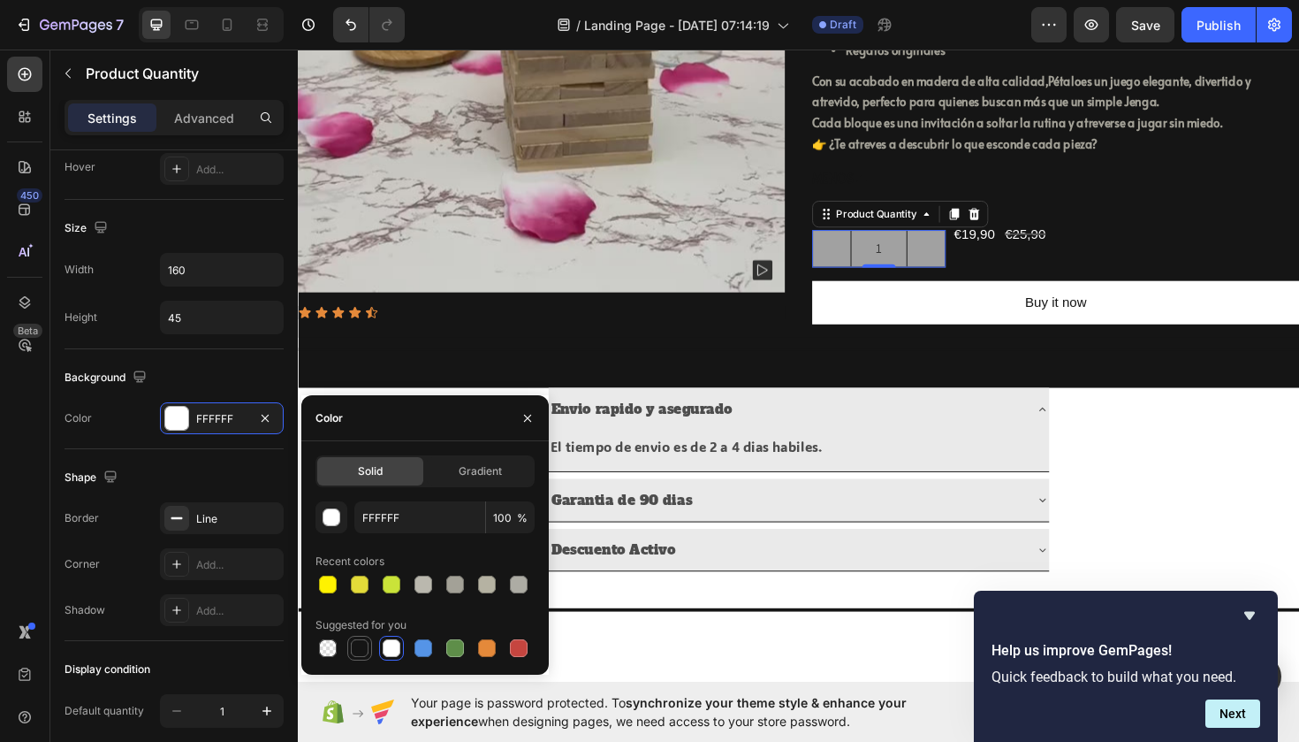
click at [365, 647] on div at bounding box center [360, 648] width 18 height 18
click at [391, 648] on div at bounding box center [392, 648] width 18 height 18
type input "FFFFFF"
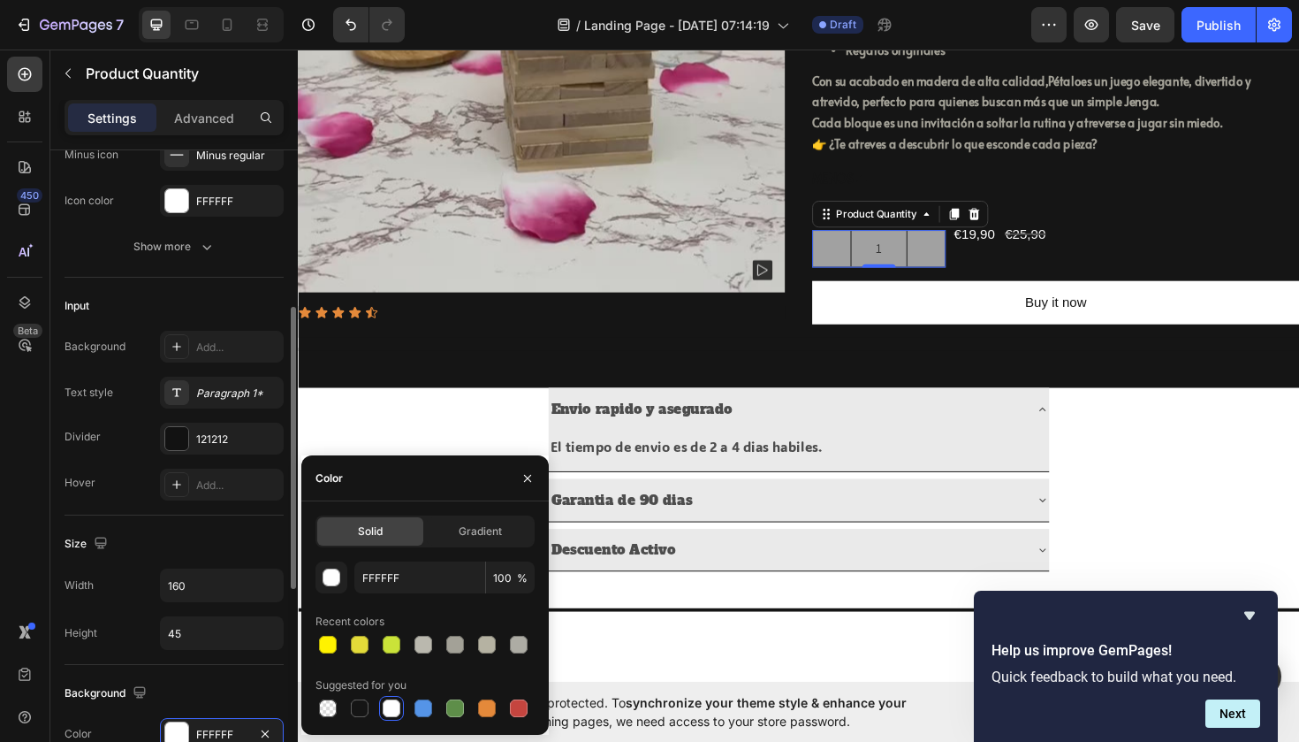
scroll to position [322, 0]
click at [233, 398] on div "Paragraph 1*" at bounding box center [237, 393] width 83 height 16
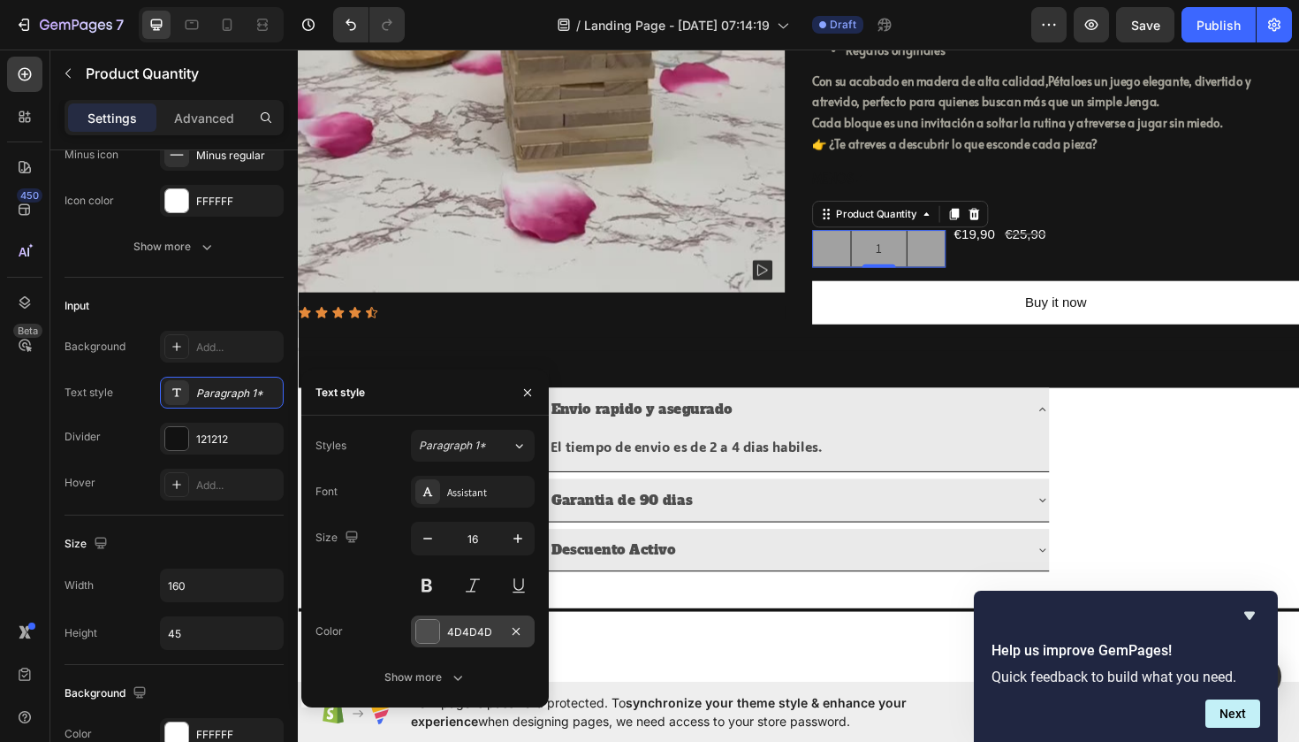
click at [433, 621] on div at bounding box center [427, 631] width 23 height 23
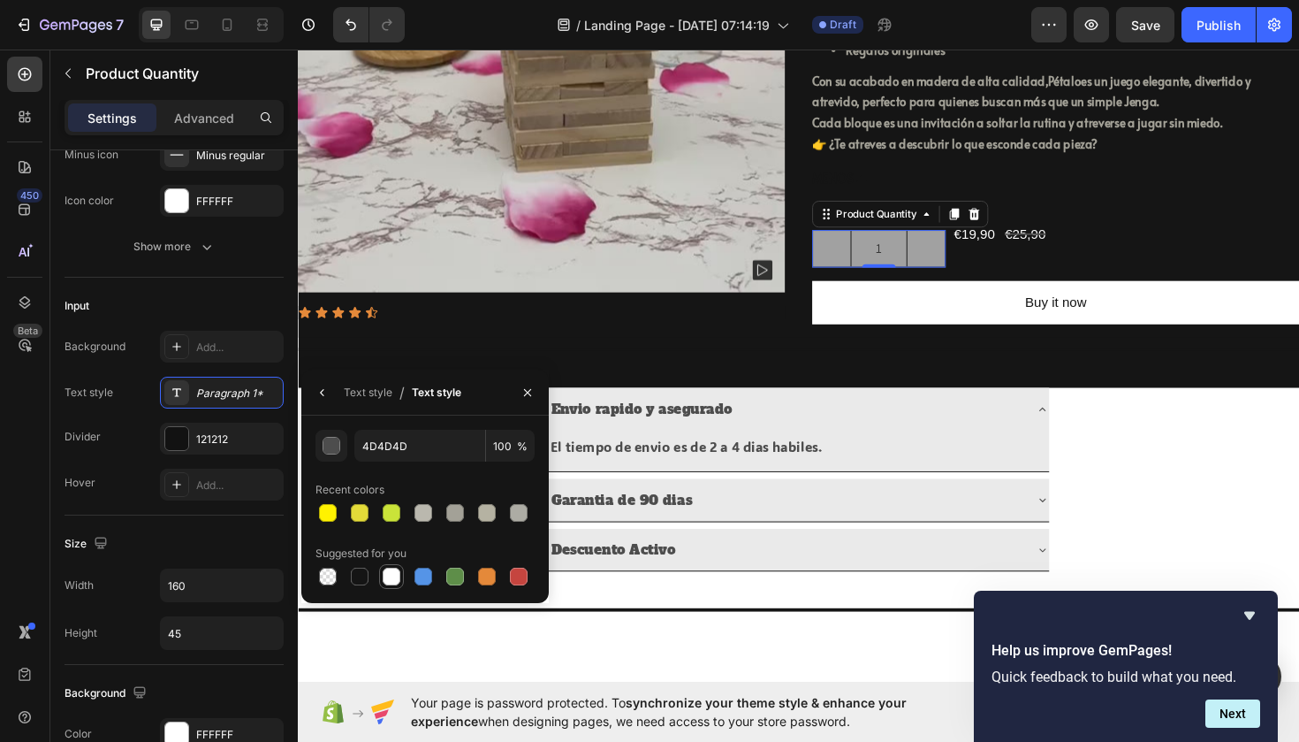
click at [385, 575] on div at bounding box center [392, 576] width 18 height 18
click at [360, 578] on div at bounding box center [360, 576] width 18 height 18
type input "151515"
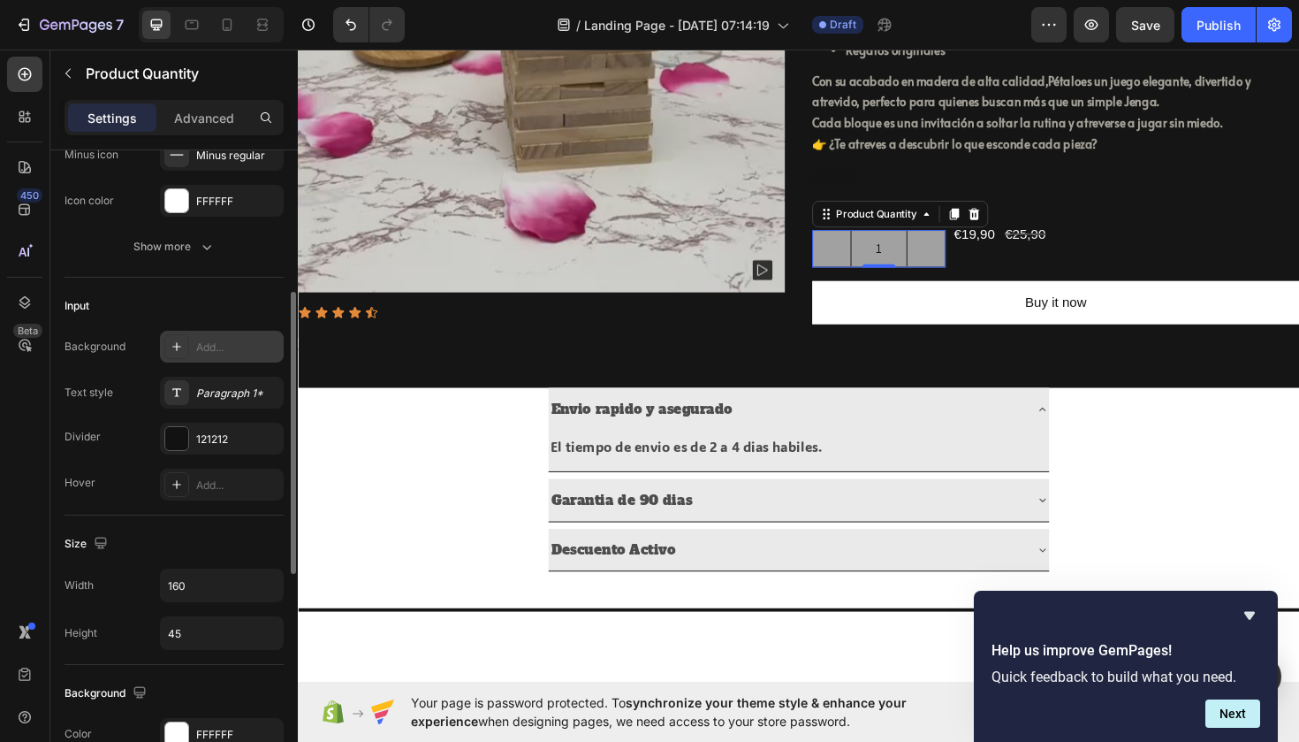
click at [190, 356] on div "Add..." at bounding box center [222, 347] width 124 height 32
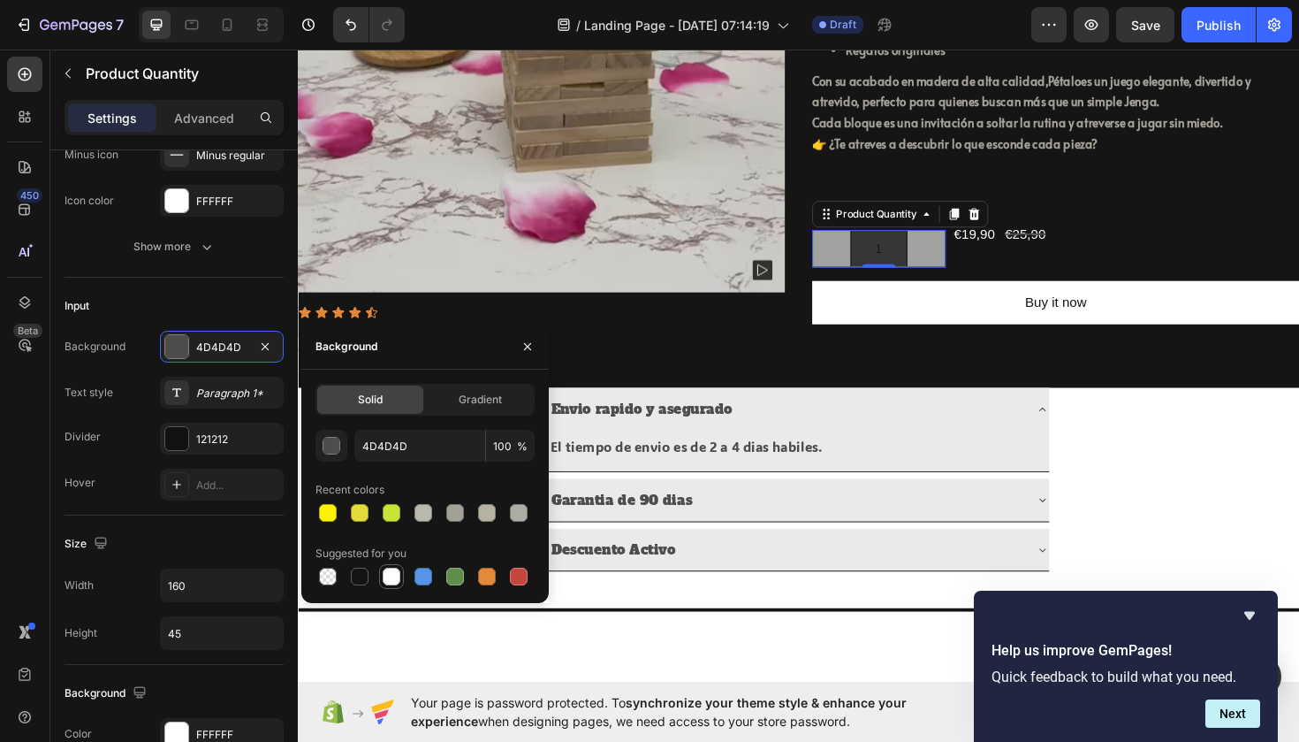
click at [385, 583] on div at bounding box center [392, 576] width 18 height 18
type input "FFFFFF"
click at [225, 191] on div "FFFFFF" at bounding box center [222, 201] width 124 height 32
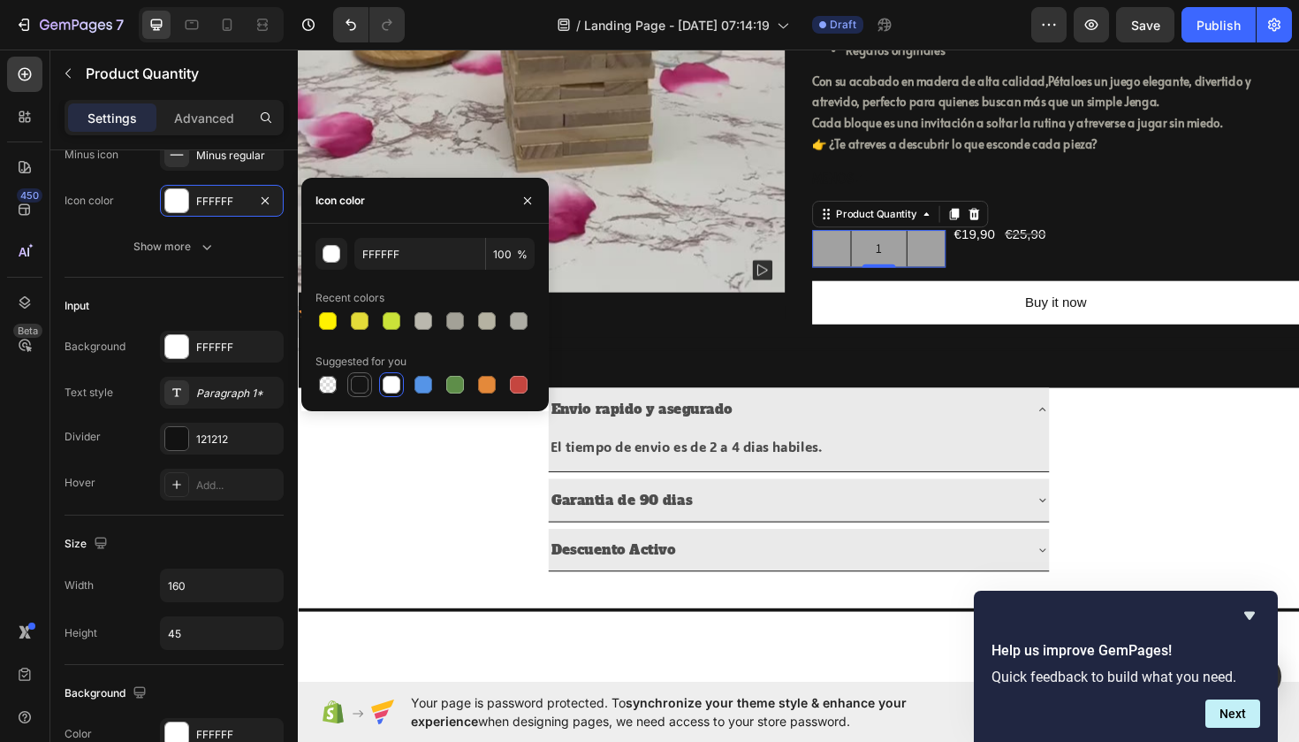
click at [365, 390] on div at bounding box center [360, 385] width 18 height 18
click at [430, 316] on div at bounding box center [424, 321] width 18 height 18
click at [365, 383] on div at bounding box center [360, 385] width 18 height 18
type input "151515"
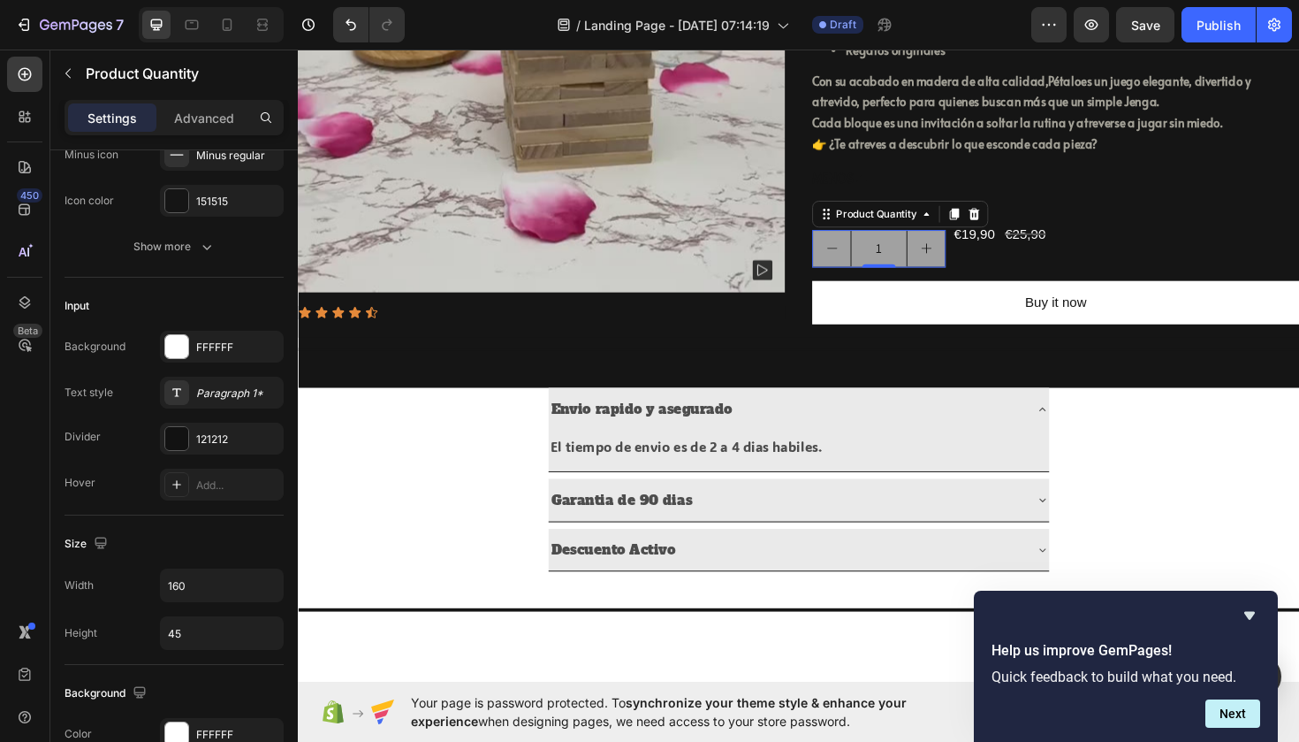
click at [913, 279] on input "1" at bounding box center [913, 260] width 60 height 38
click at [213, 393] on div "Paragraph 1*" at bounding box center [237, 393] width 83 height 16
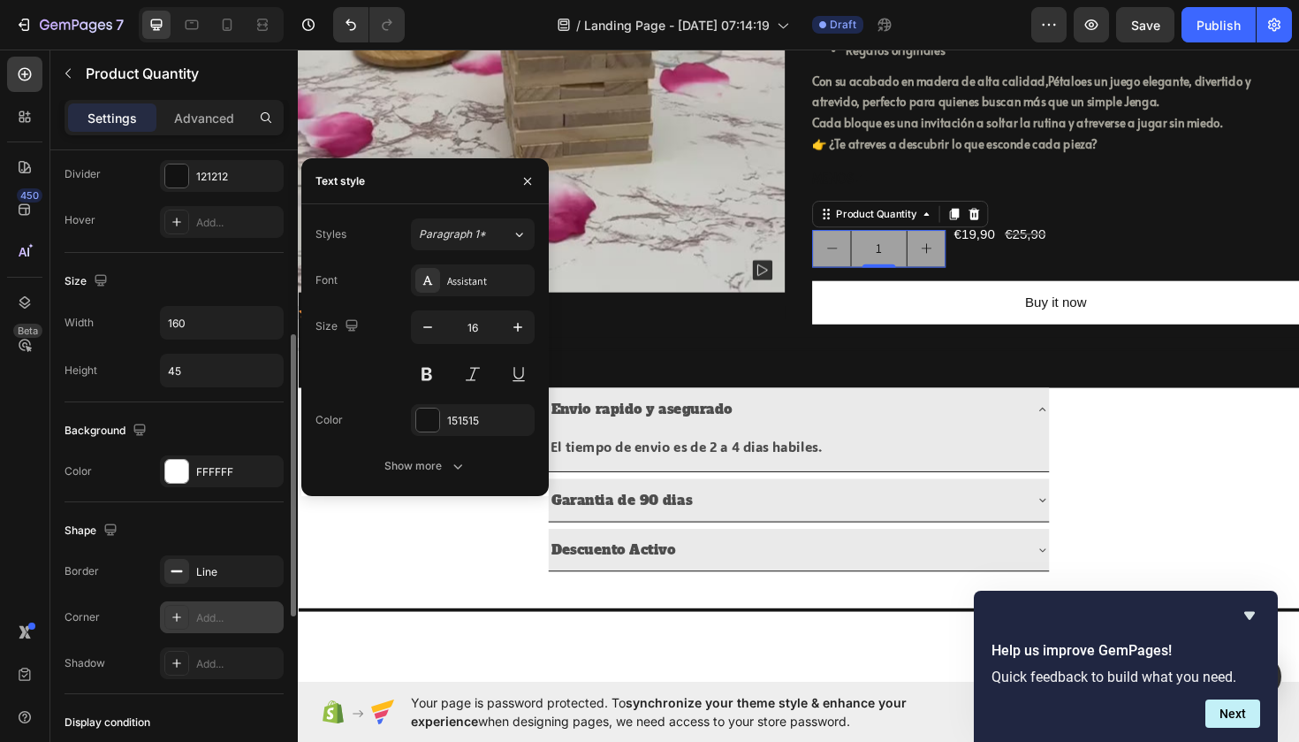
scroll to position [533, 0]
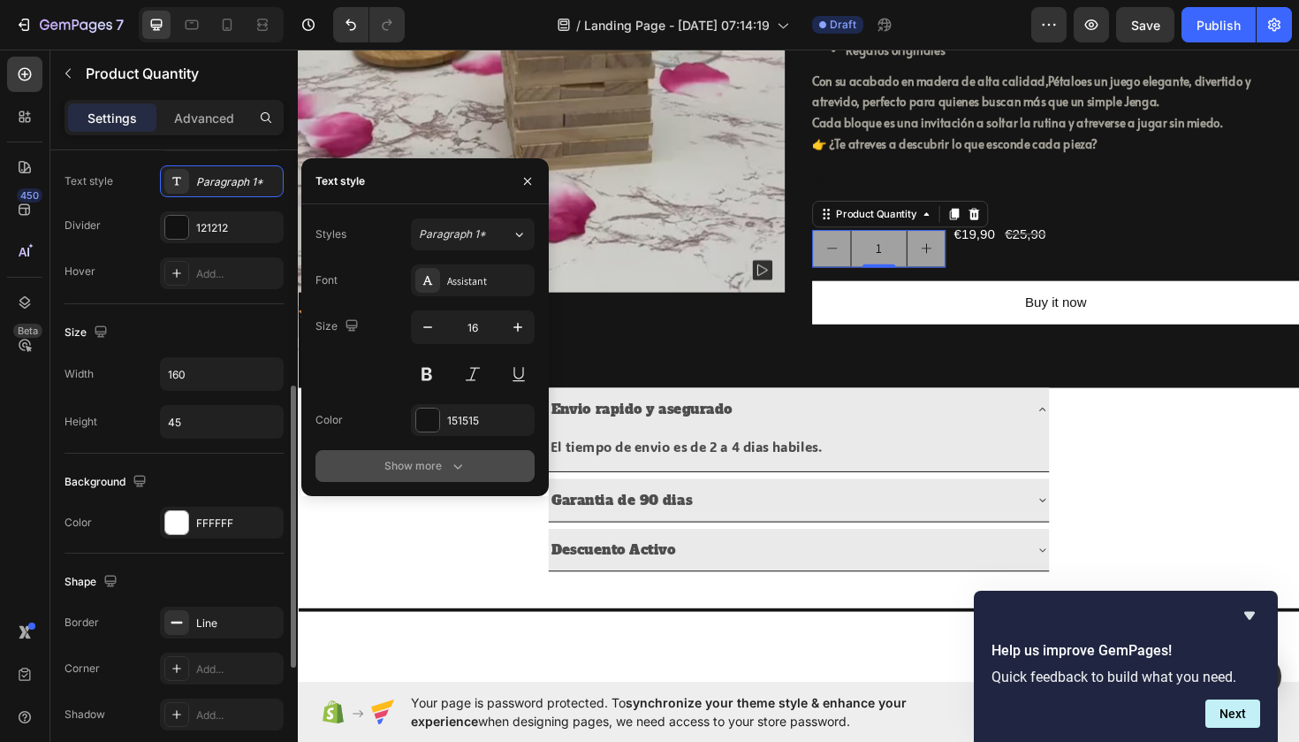
click at [405, 458] on div "Show more" at bounding box center [426, 466] width 82 height 18
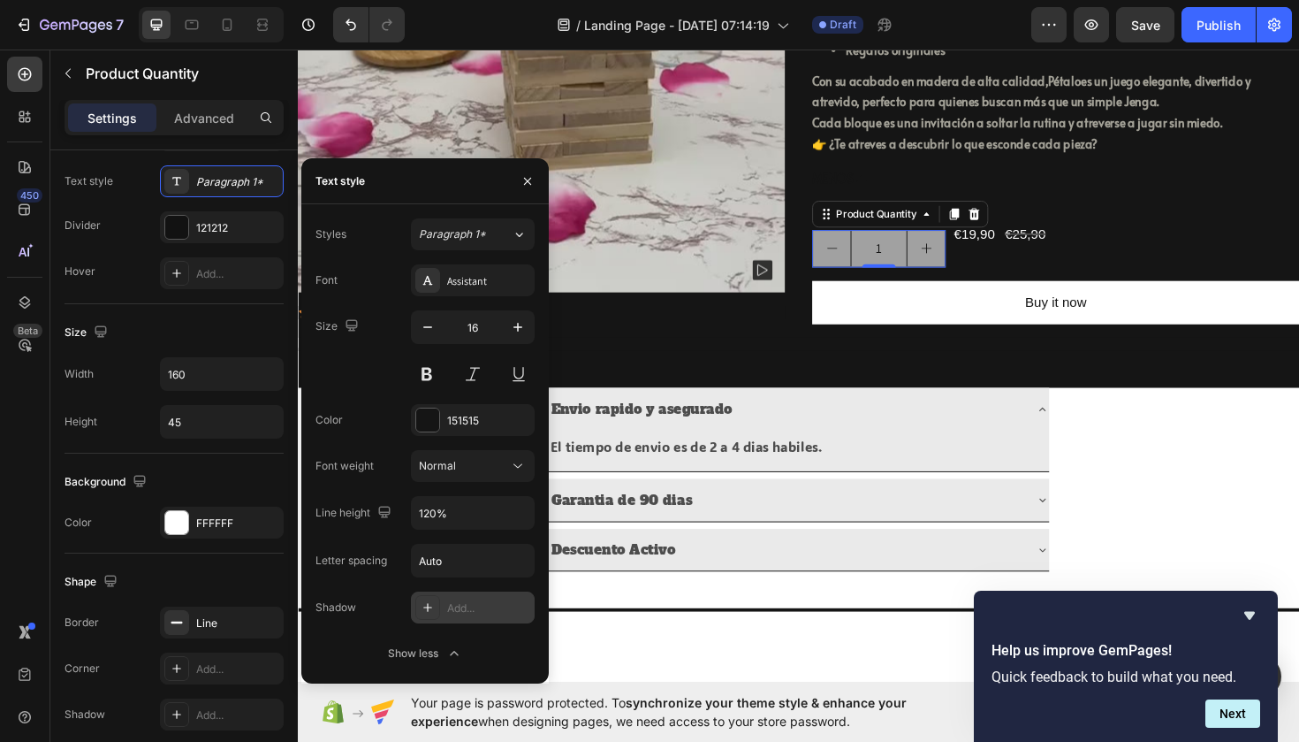
click at [437, 605] on div at bounding box center [427, 607] width 25 height 25
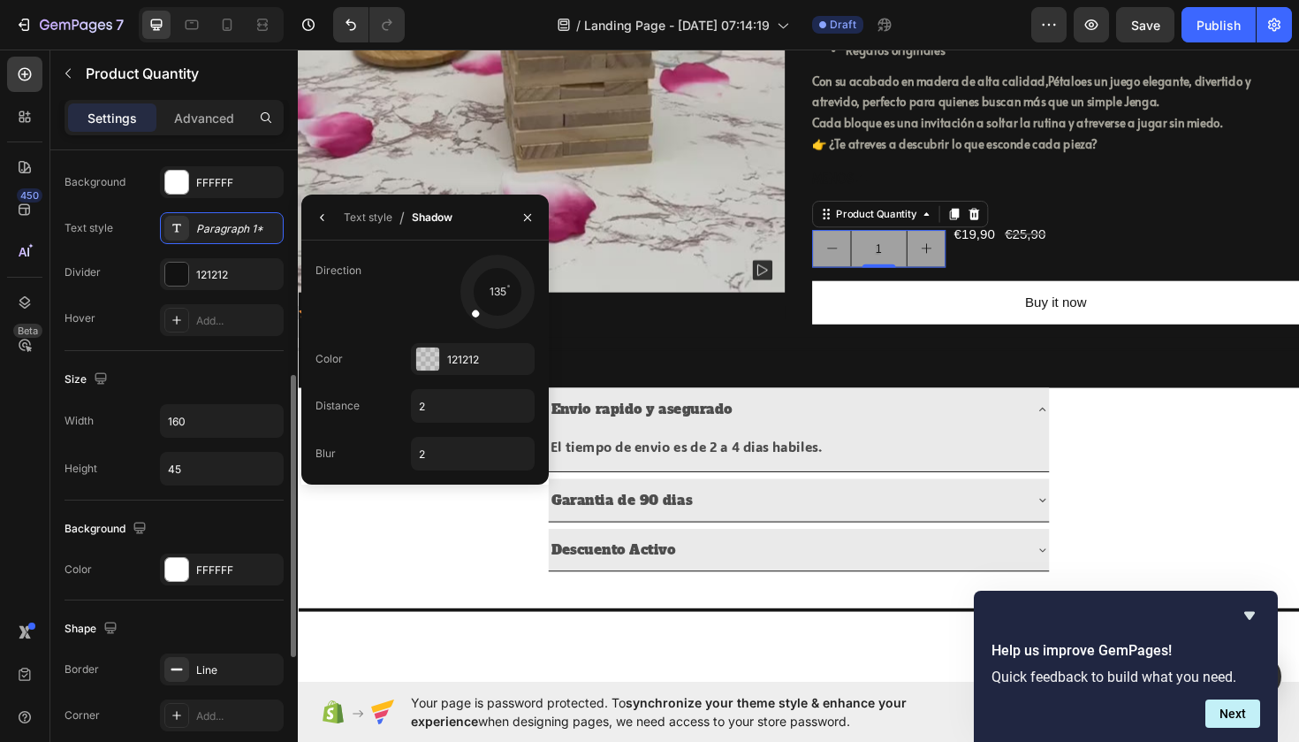
scroll to position [482, 0]
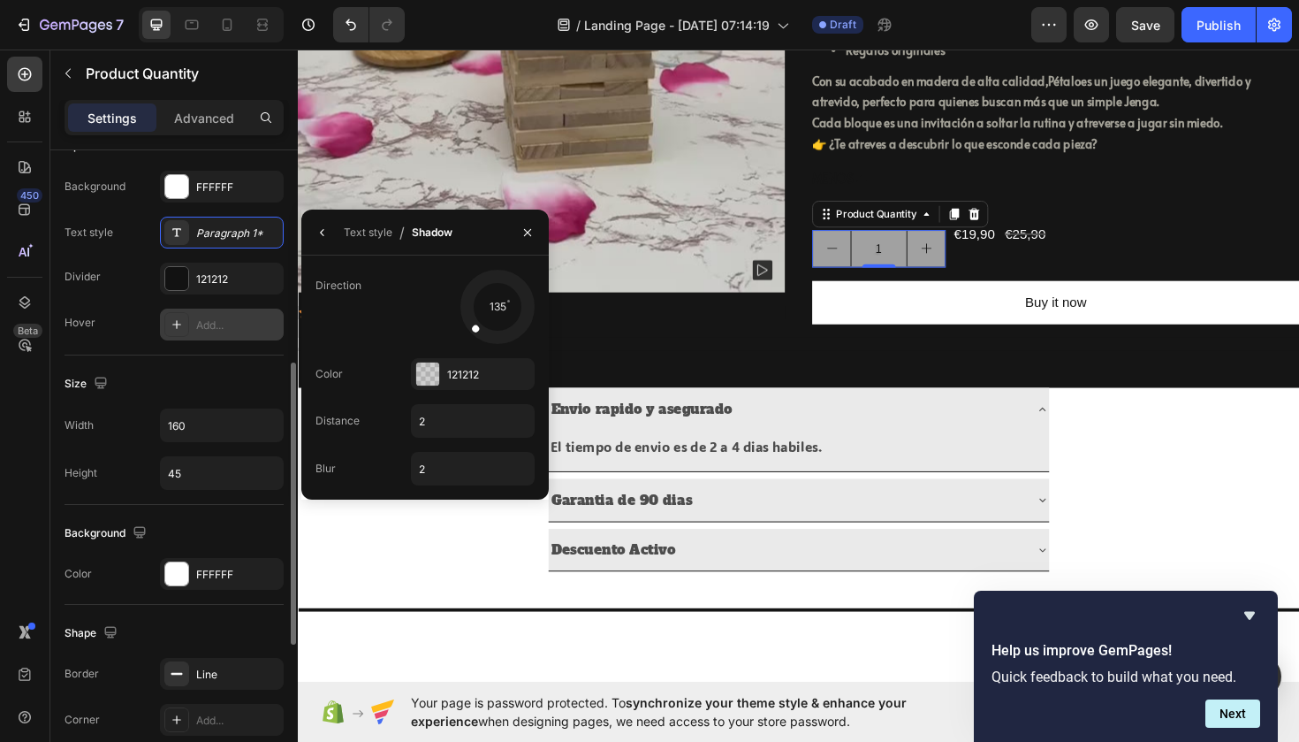
click at [200, 324] on div "Add..." at bounding box center [237, 325] width 83 height 16
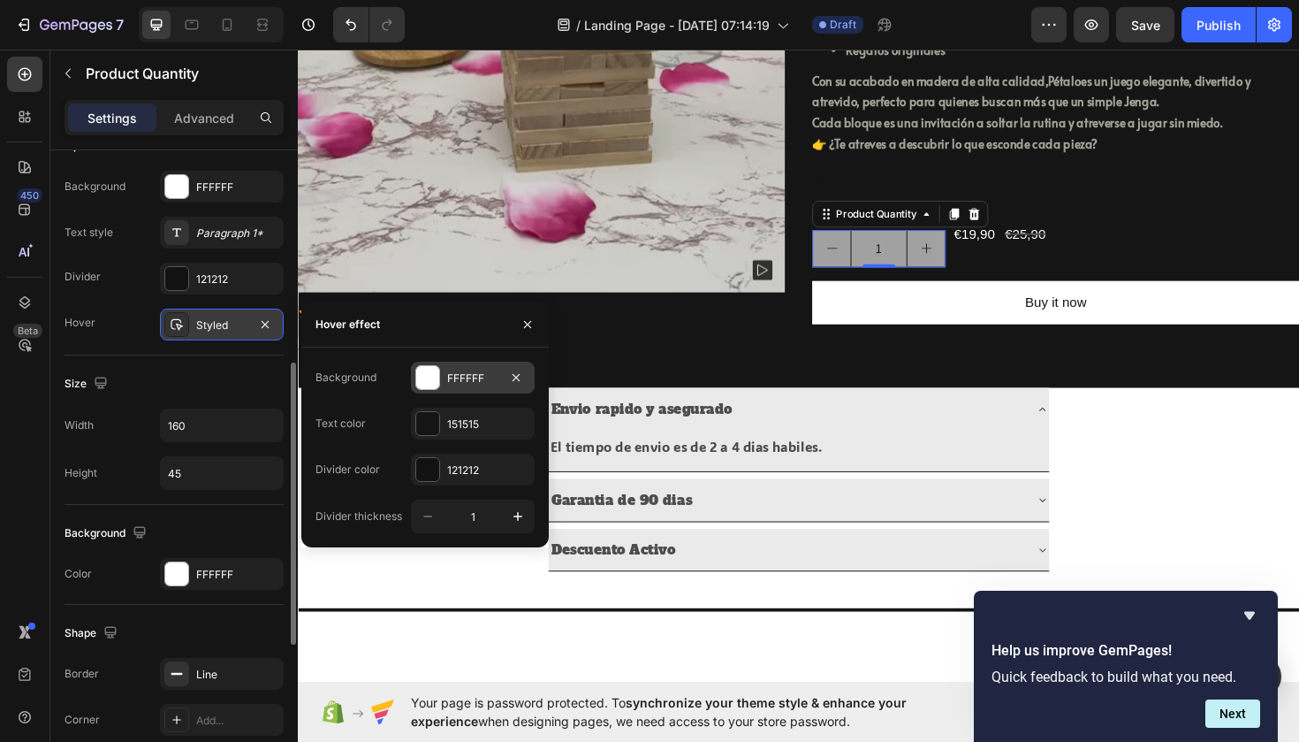
click at [430, 385] on div at bounding box center [427, 377] width 23 height 23
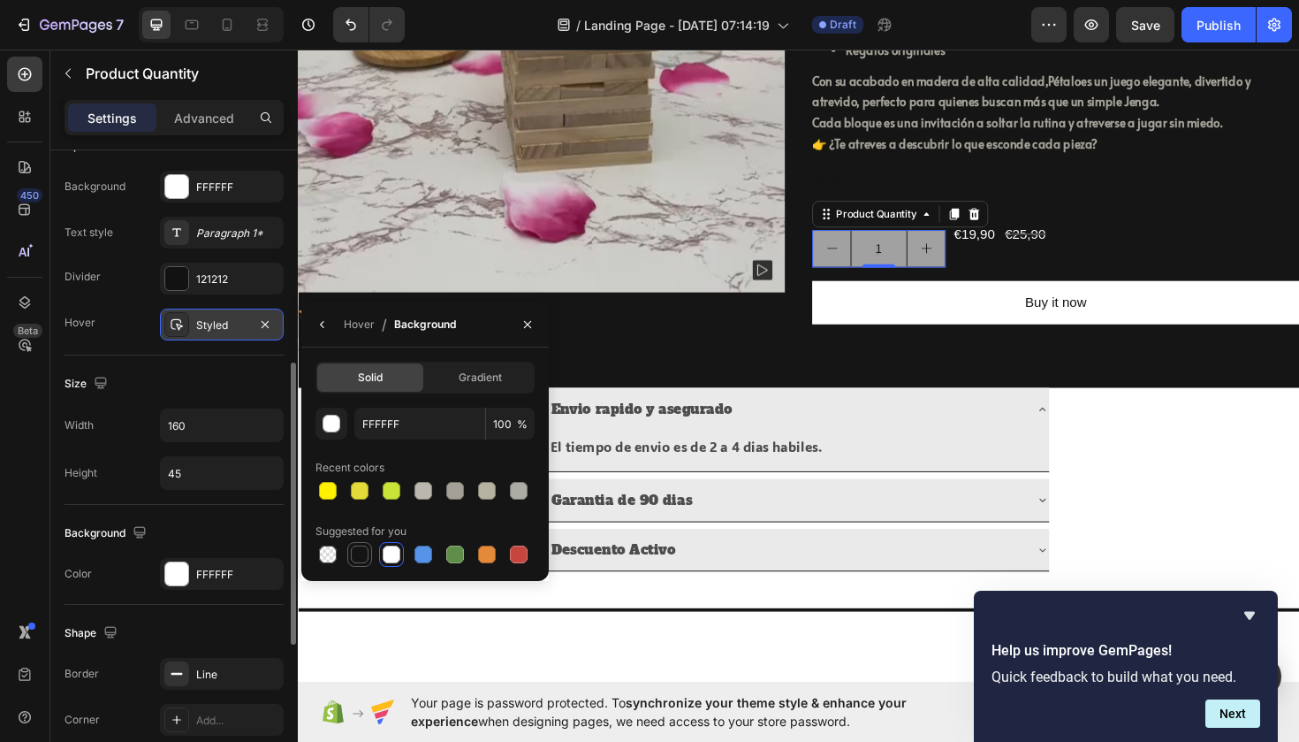
click at [364, 554] on div at bounding box center [360, 554] width 18 height 18
click at [394, 556] on div at bounding box center [392, 554] width 18 height 18
type input "FFFFFF"
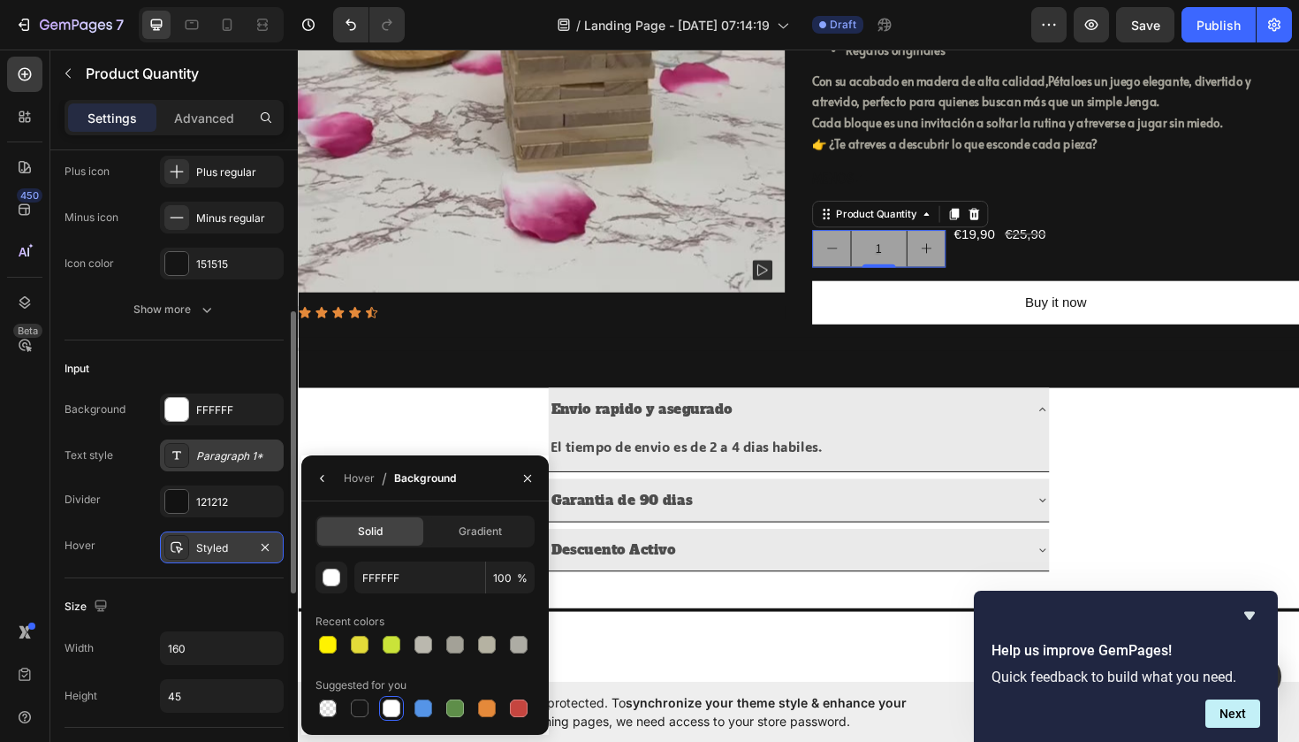
scroll to position [242, 0]
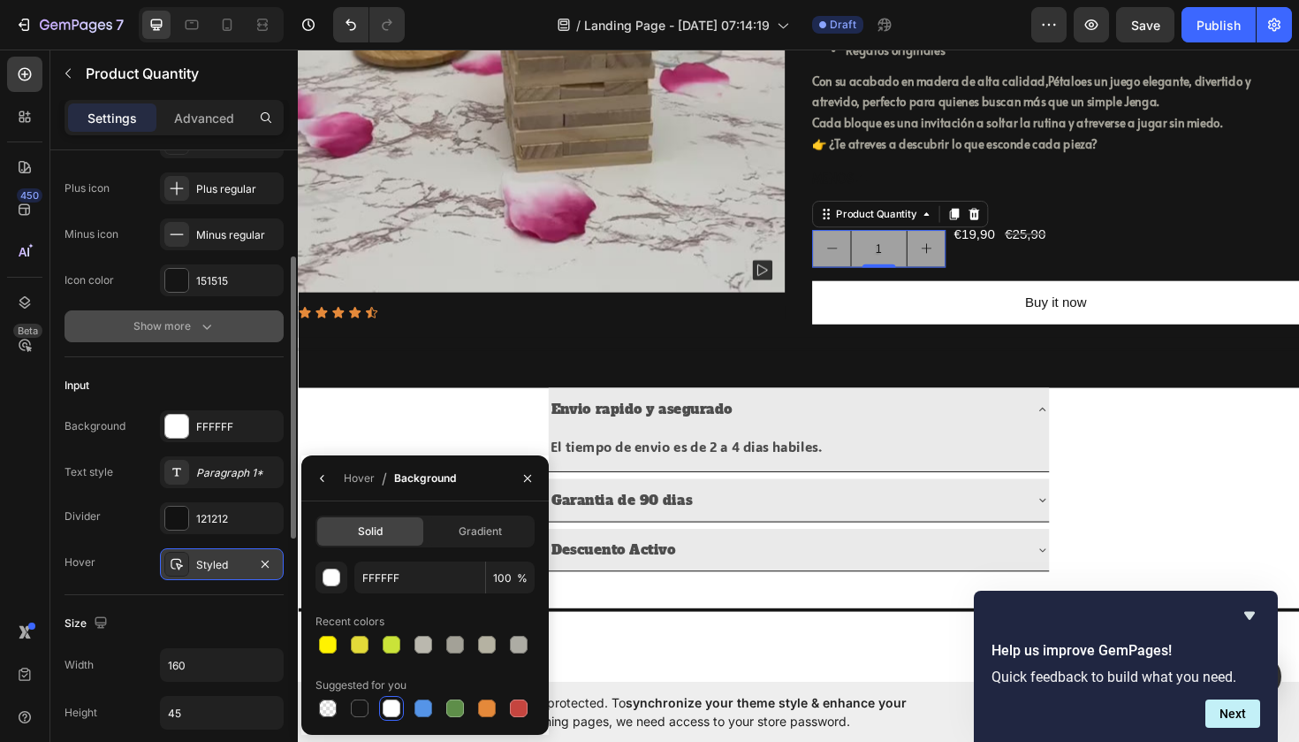
click at [164, 316] on button "Show more" at bounding box center [174, 326] width 219 height 32
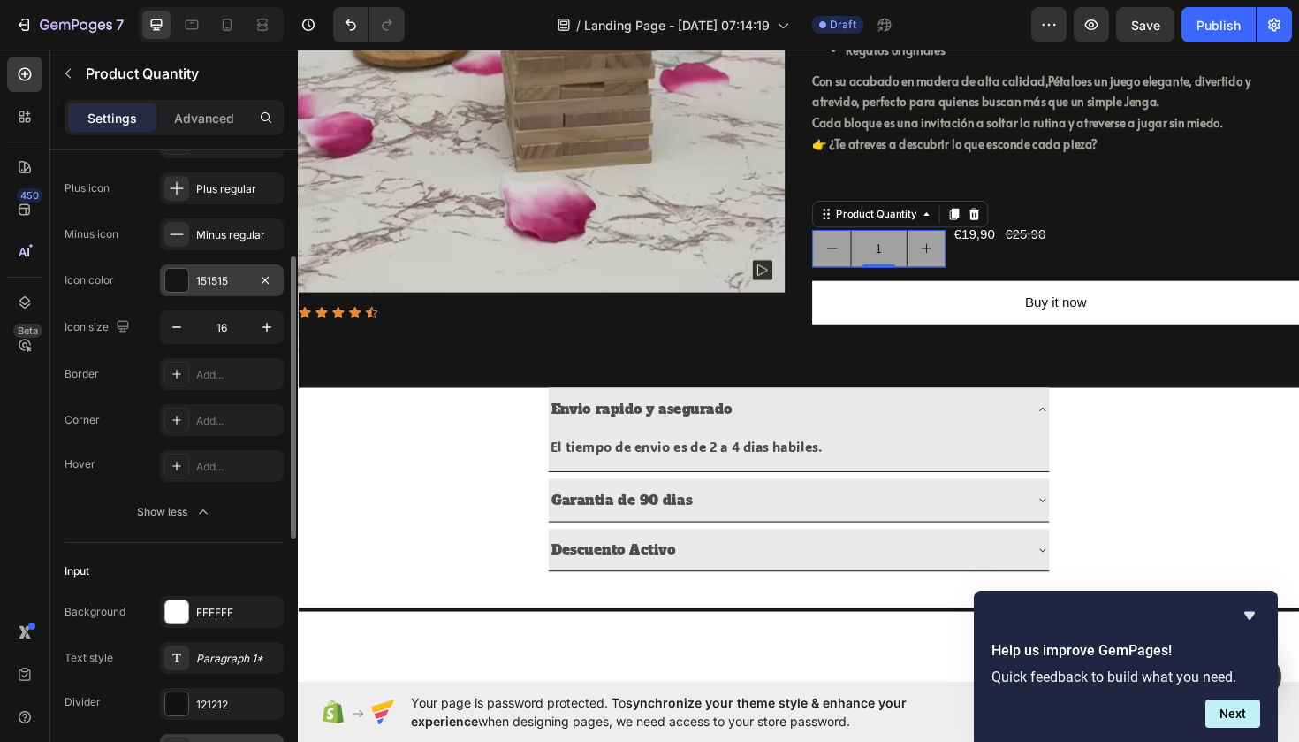
click at [187, 280] on div at bounding box center [176, 280] width 23 height 23
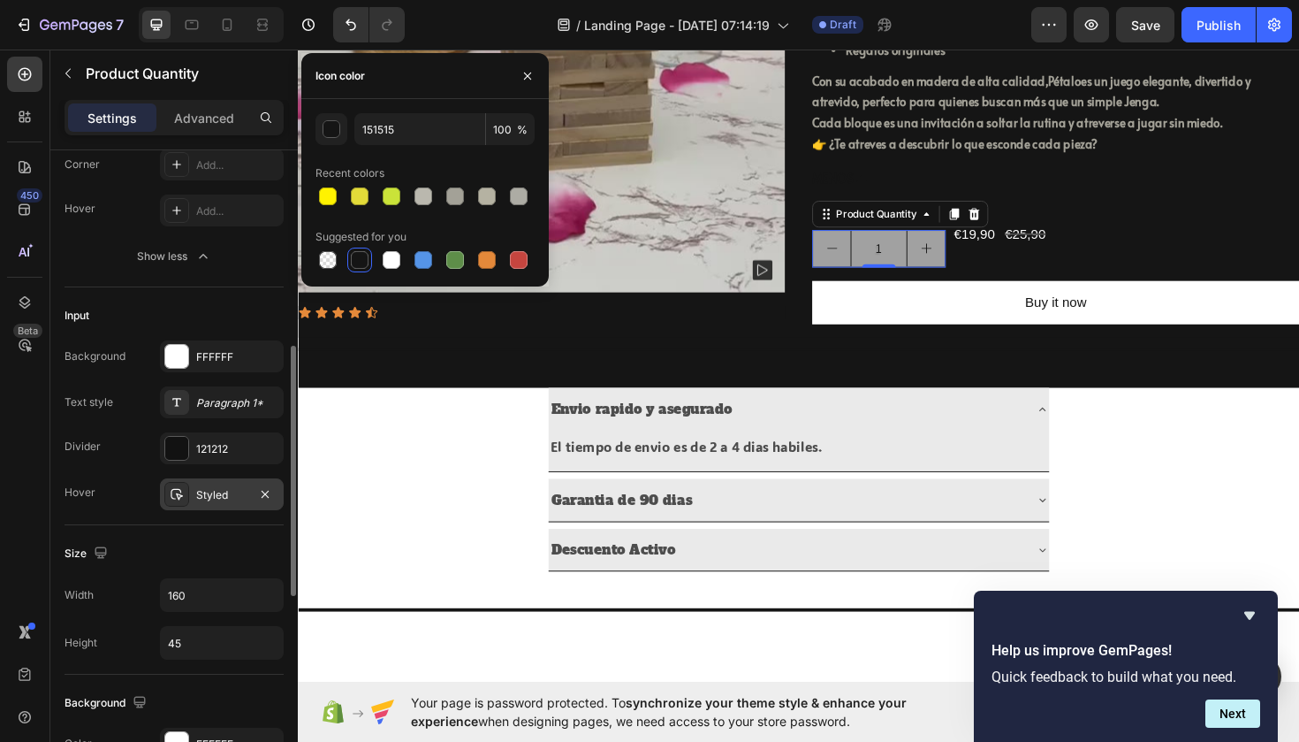
scroll to position [499, 0]
click at [193, 491] on div "Styled" at bounding box center [222, 493] width 124 height 32
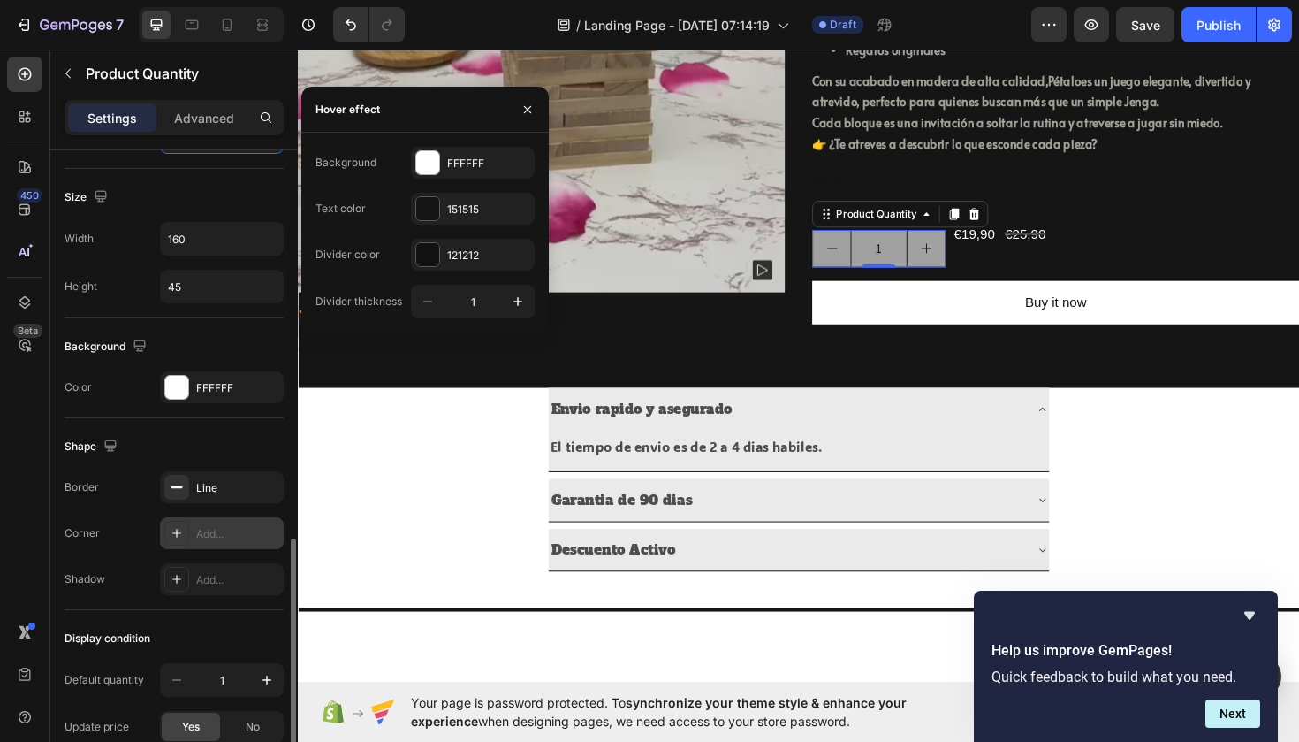
scroll to position [908, 0]
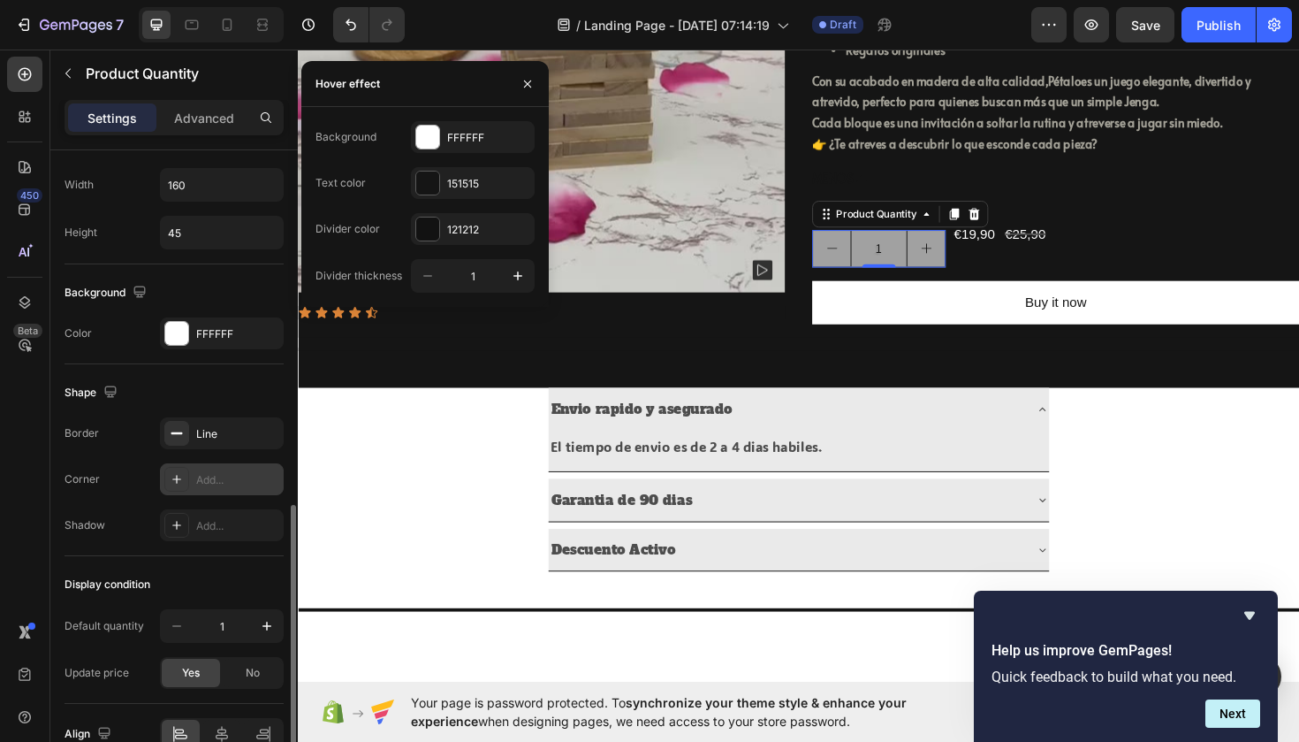
click at [201, 481] on div "Add..." at bounding box center [237, 480] width 83 height 16
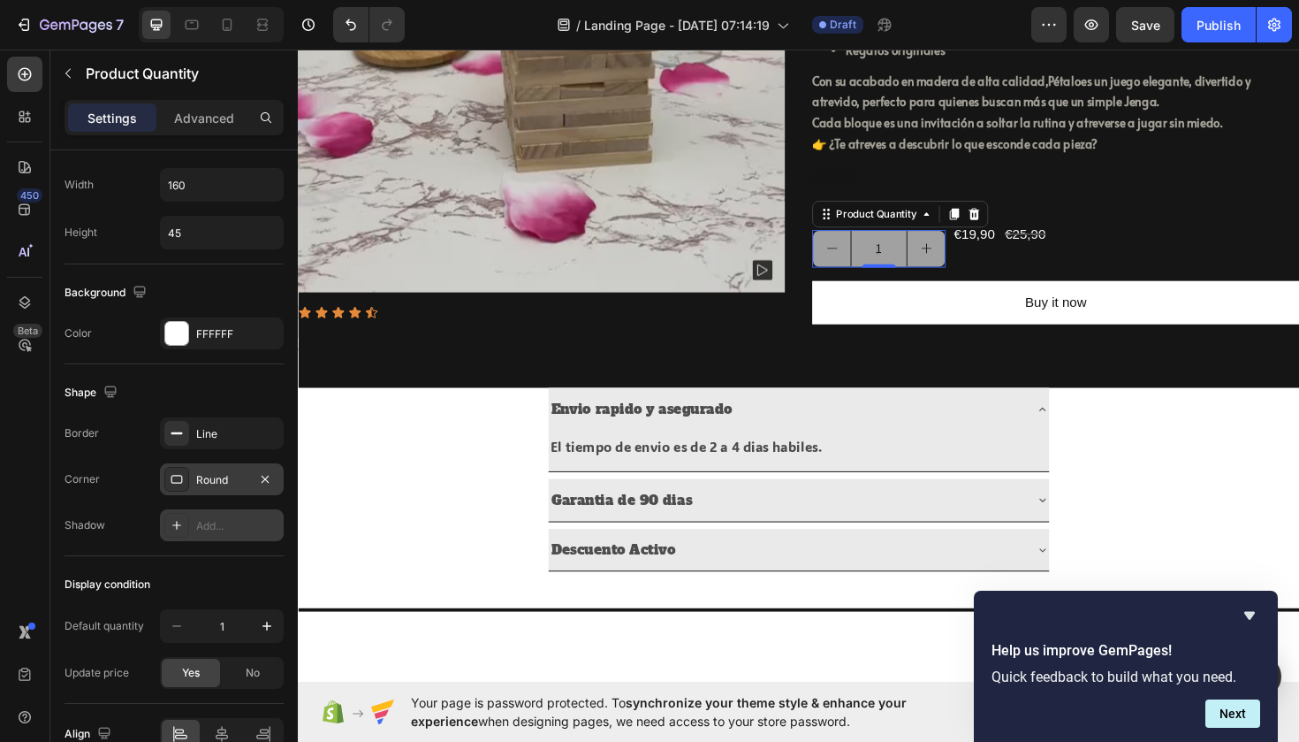
click at [224, 527] on div "Add..." at bounding box center [237, 526] width 83 height 16
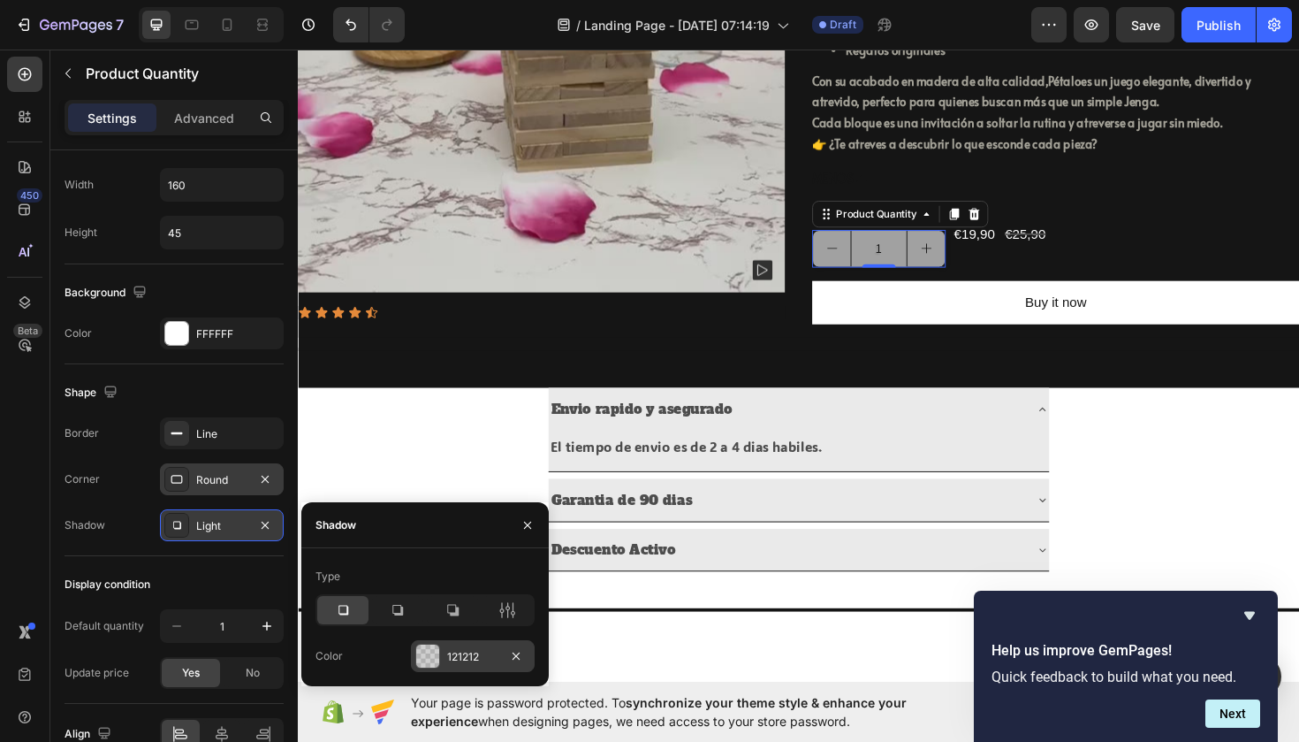
click at [422, 658] on div at bounding box center [427, 655] width 23 height 23
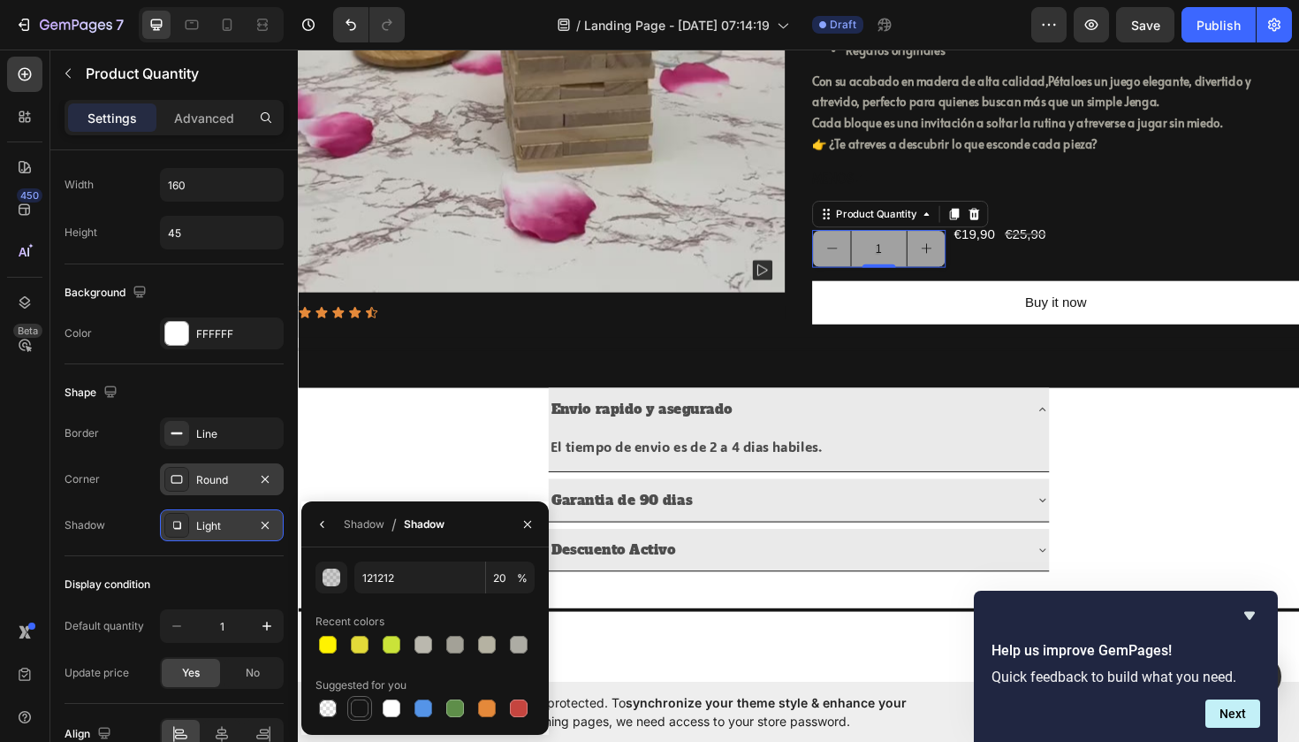
click at [362, 703] on div at bounding box center [360, 708] width 18 height 18
type input "151515"
type input "100"
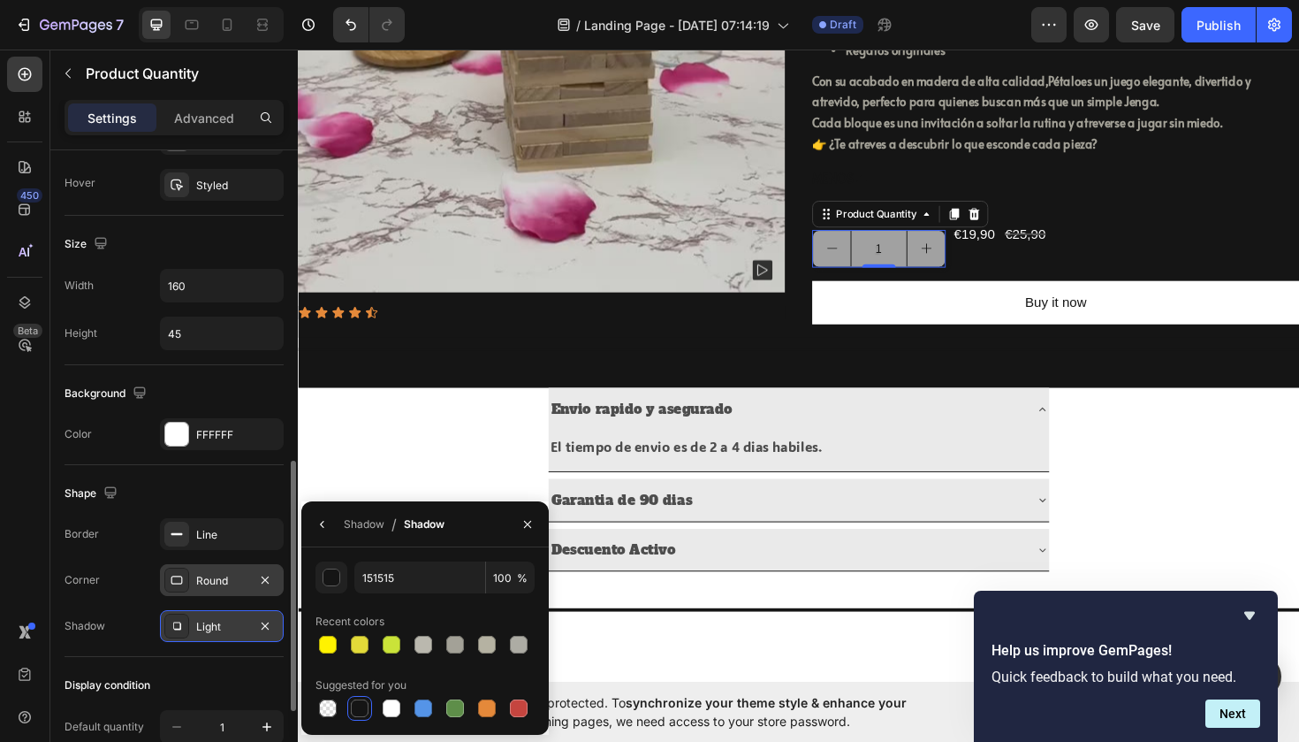
scroll to position [804, 0]
click at [216, 440] on div "FFFFFF" at bounding box center [221, 438] width 51 height 16
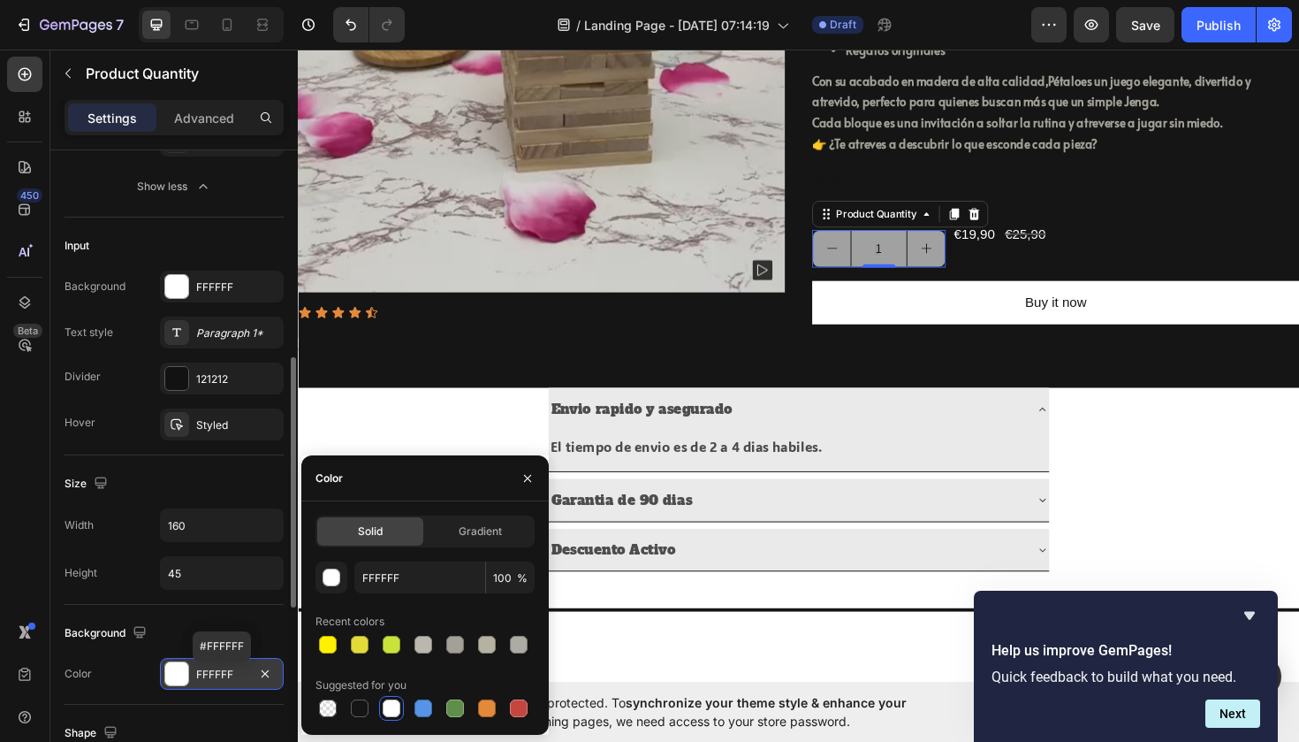
scroll to position [557, 0]
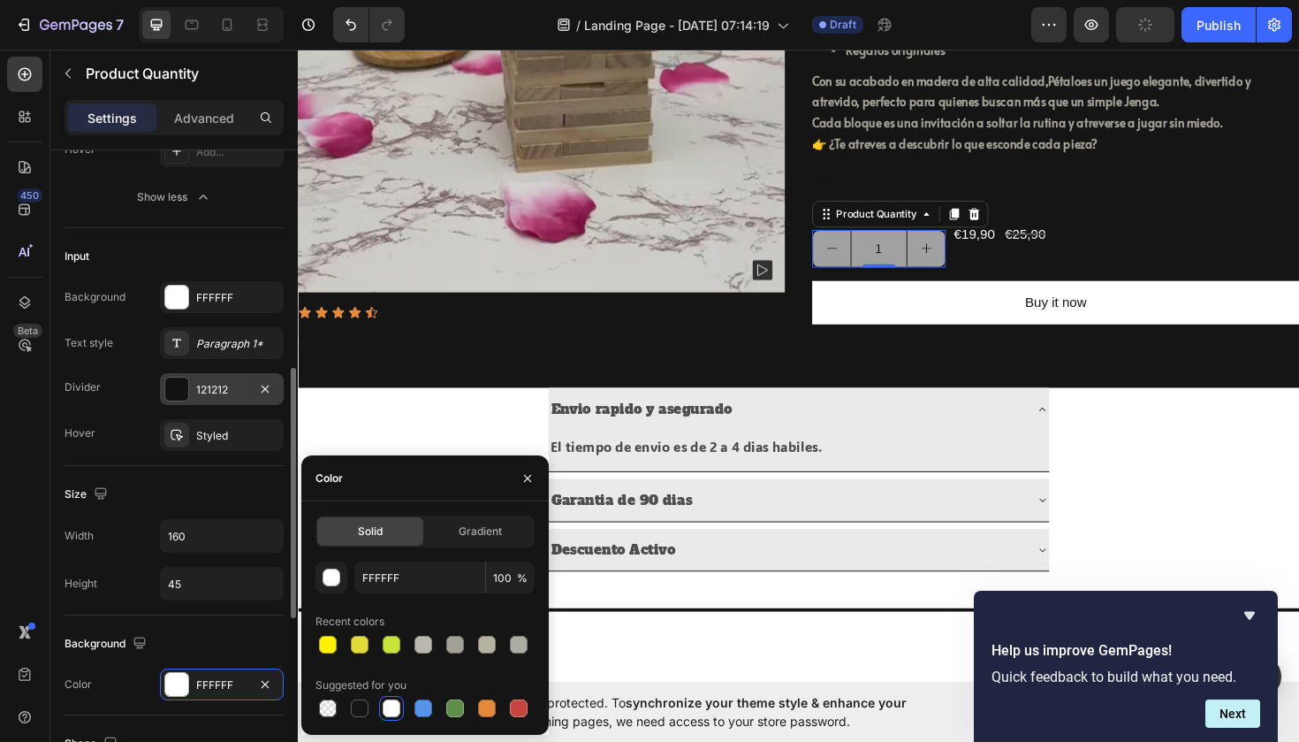
click at [207, 385] on div "121212" at bounding box center [221, 390] width 51 height 16
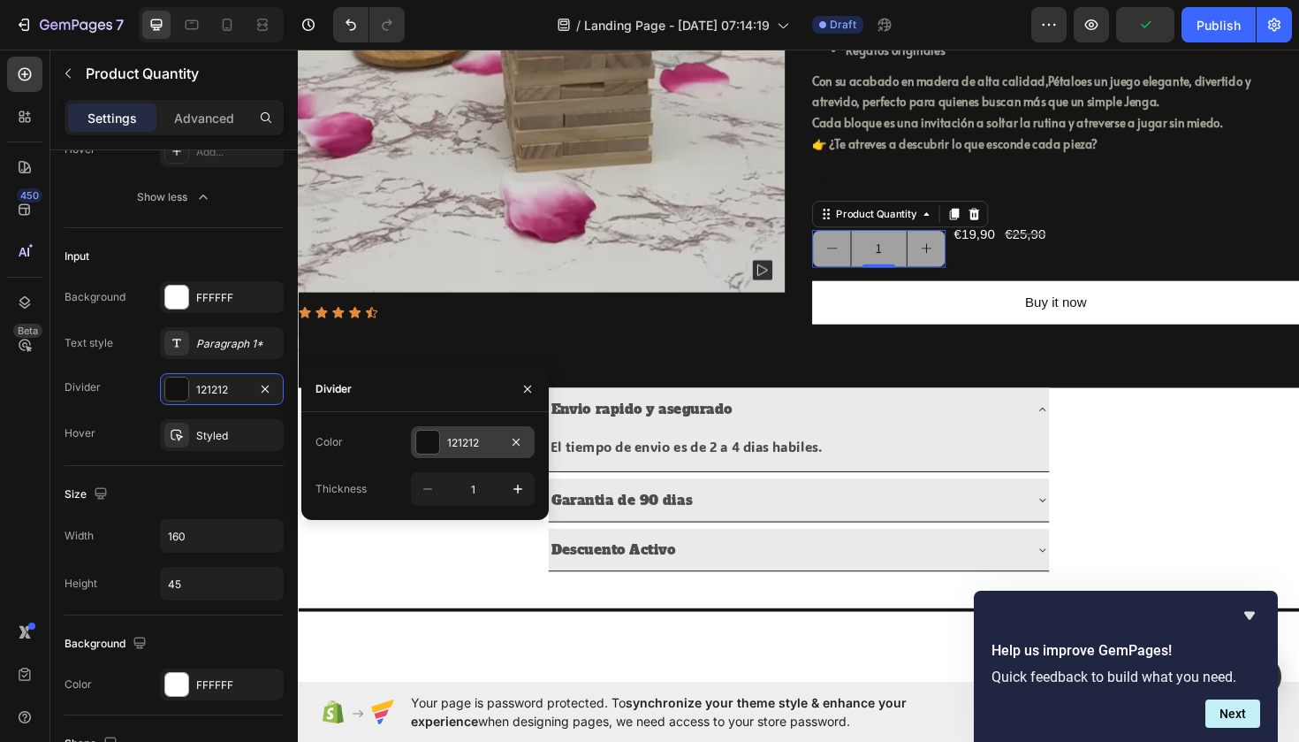
click at [453, 436] on div "121212" at bounding box center [472, 443] width 51 height 16
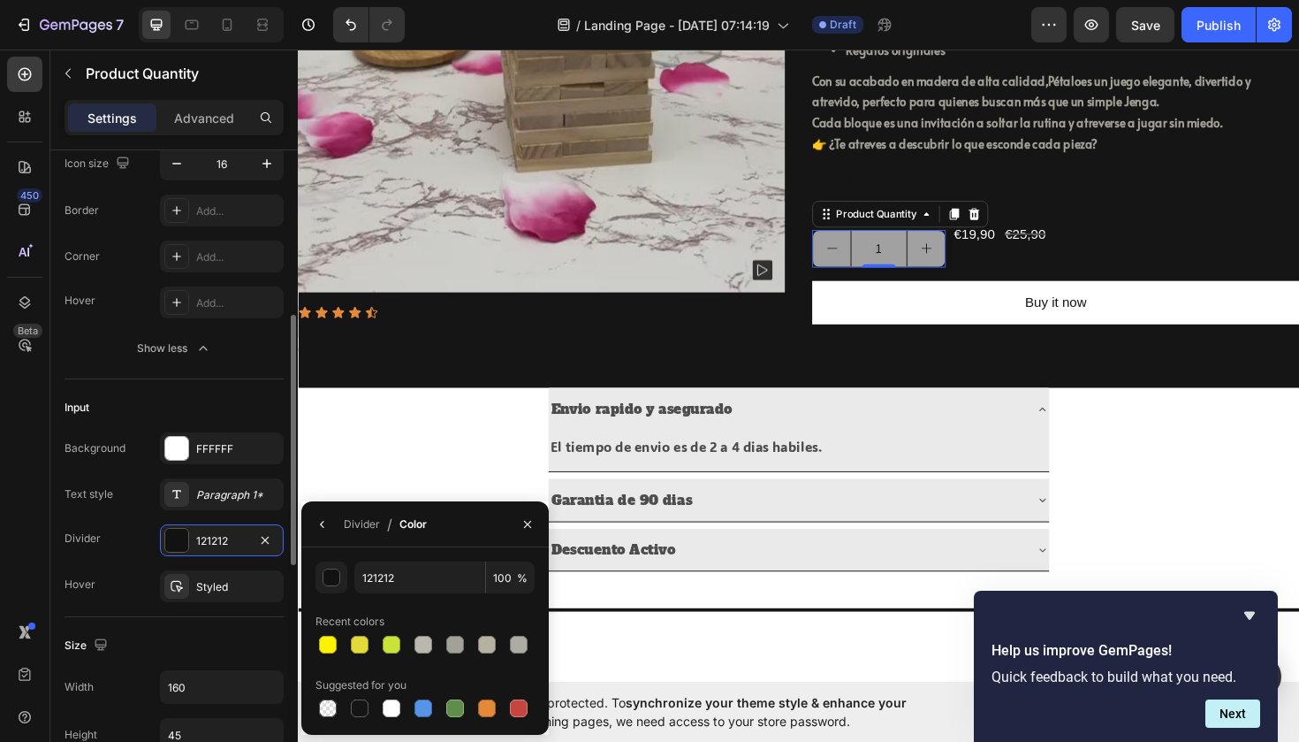
scroll to position [410, 0]
click at [192, 454] on div "FFFFFF" at bounding box center [222, 444] width 124 height 32
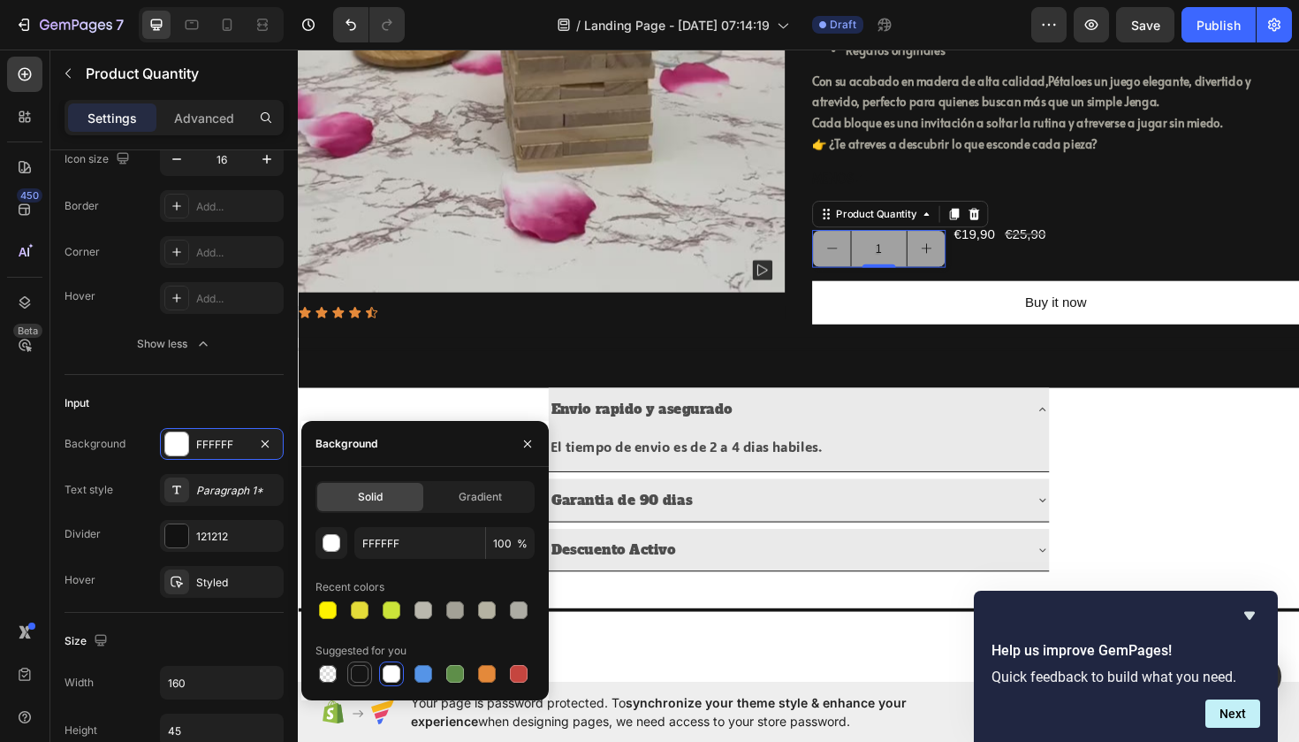
click at [364, 677] on div at bounding box center [360, 674] width 18 height 18
click at [387, 673] on div at bounding box center [392, 674] width 18 height 18
click at [424, 607] on div at bounding box center [424, 610] width 18 height 18
click at [455, 607] on div at bounding box center [455, 610] width 18 height 18
click at [390, 674] on div at bounding box center [392, 674] width 18 height 18
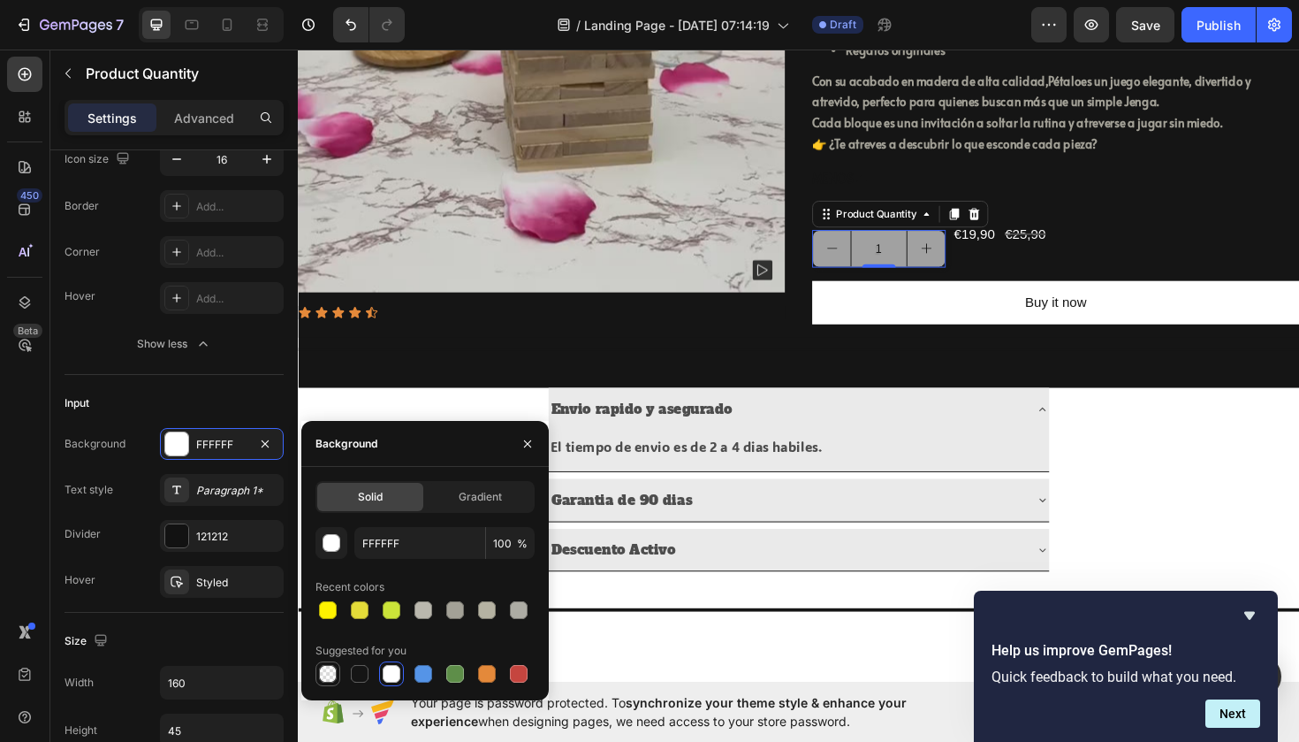
click at [329, 669] on div at bounding box center [328, 674] width 18 height 18
type input "000000"
type input "0"
click at [326, 676] on div at bounding box center [328, 674] width 18 height 18
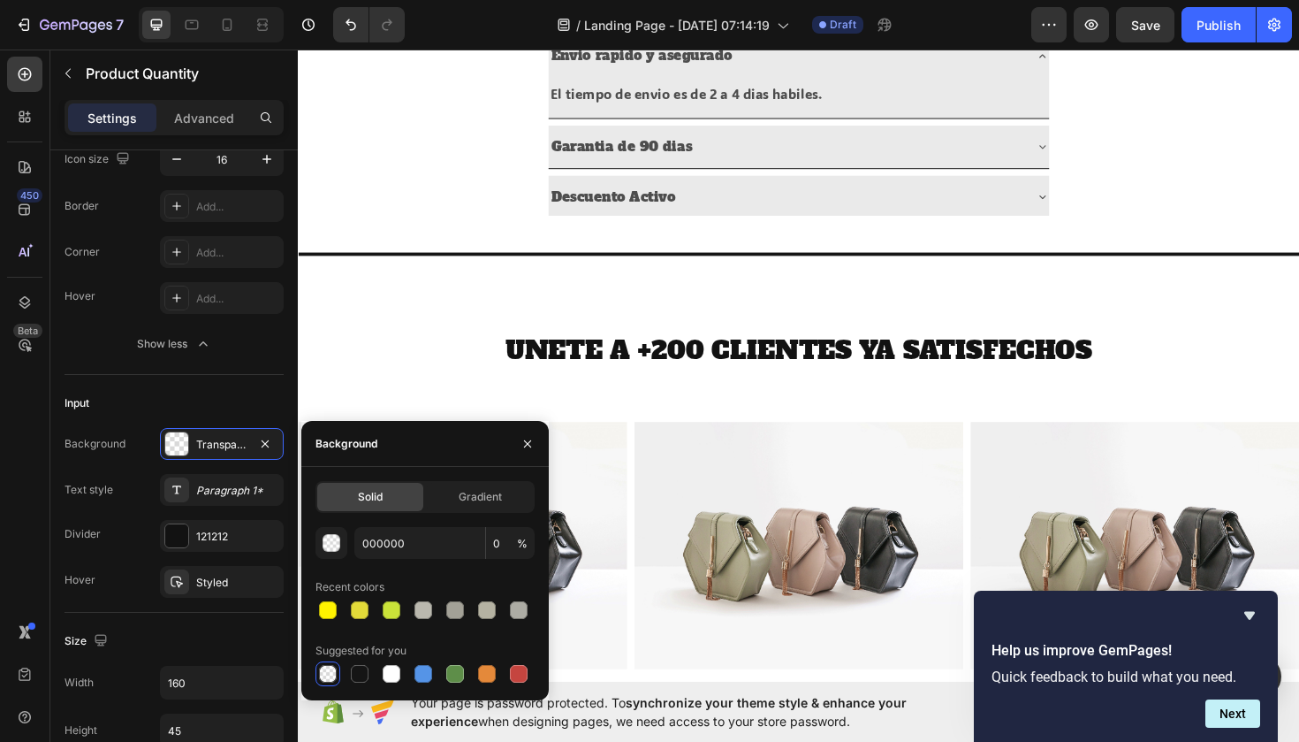
scroll to position [801, 0]
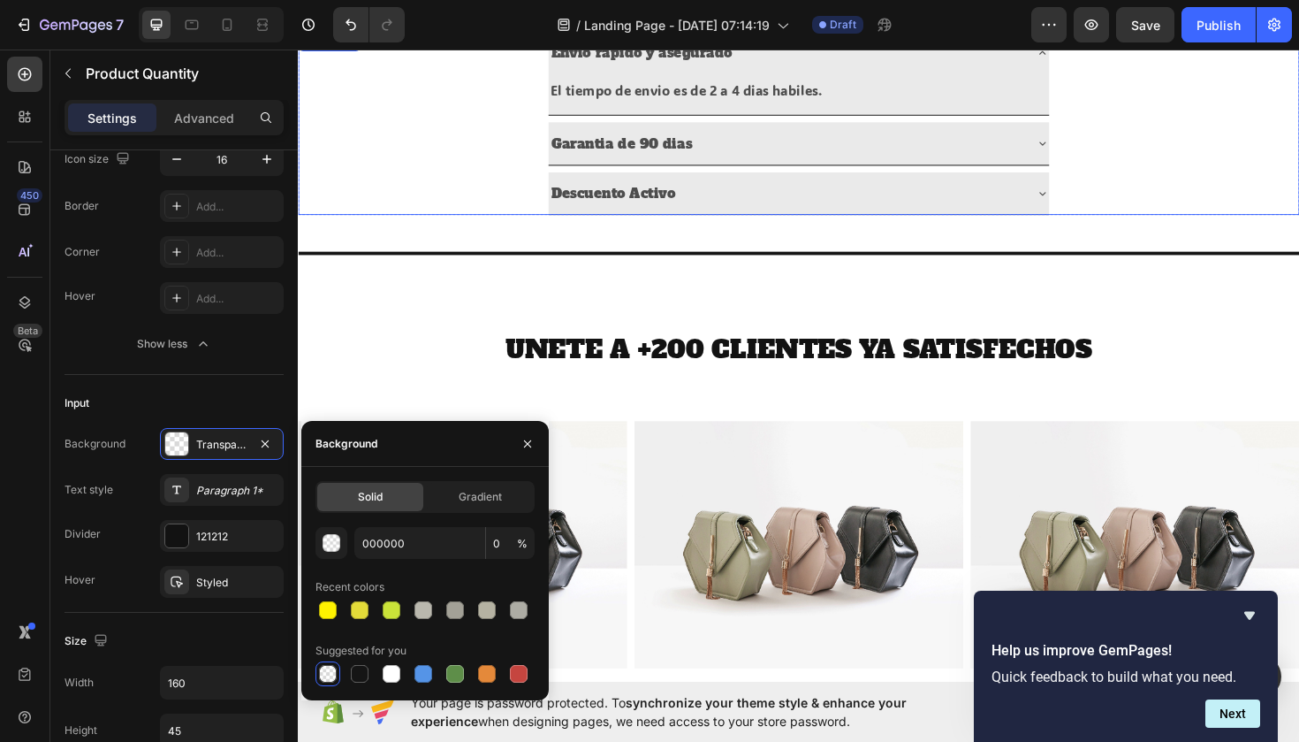
click at [499, 163] on div "Garantia de 90 dias" at bounding box center [828, 149] width 1059 height 46
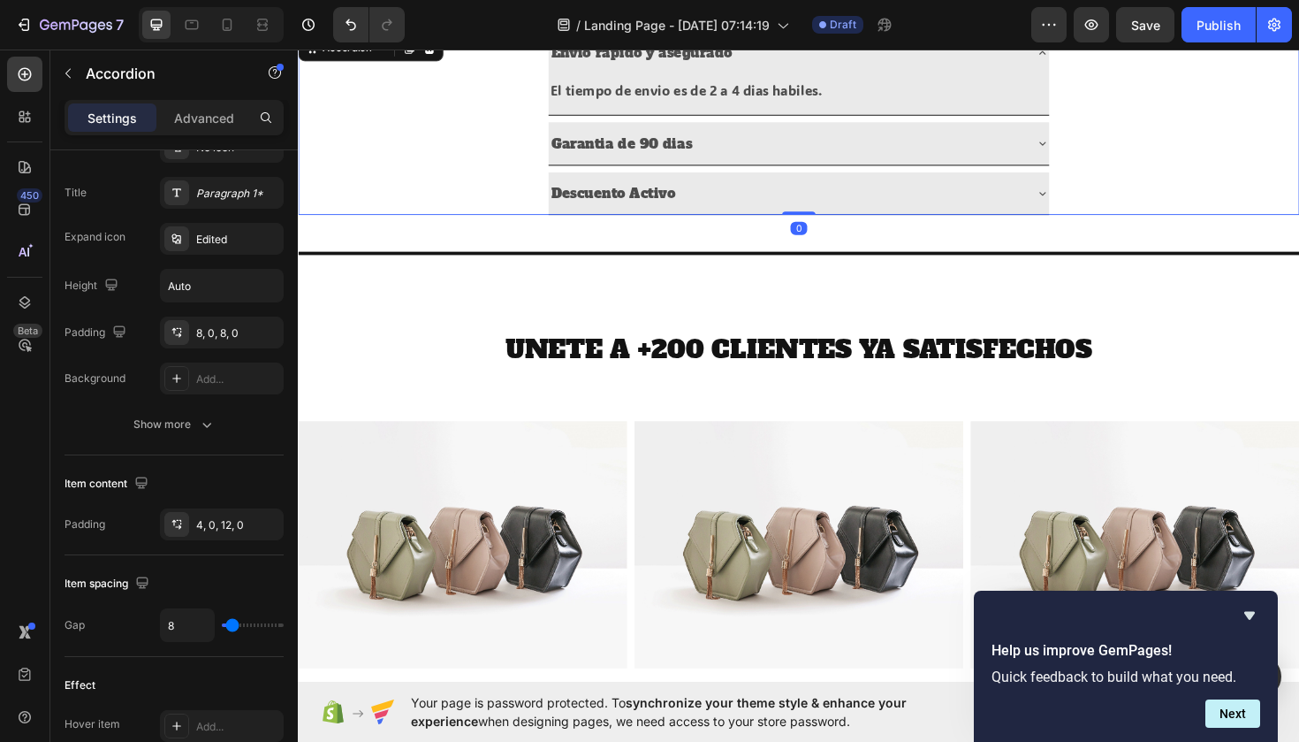
scroll to position [0, 0]
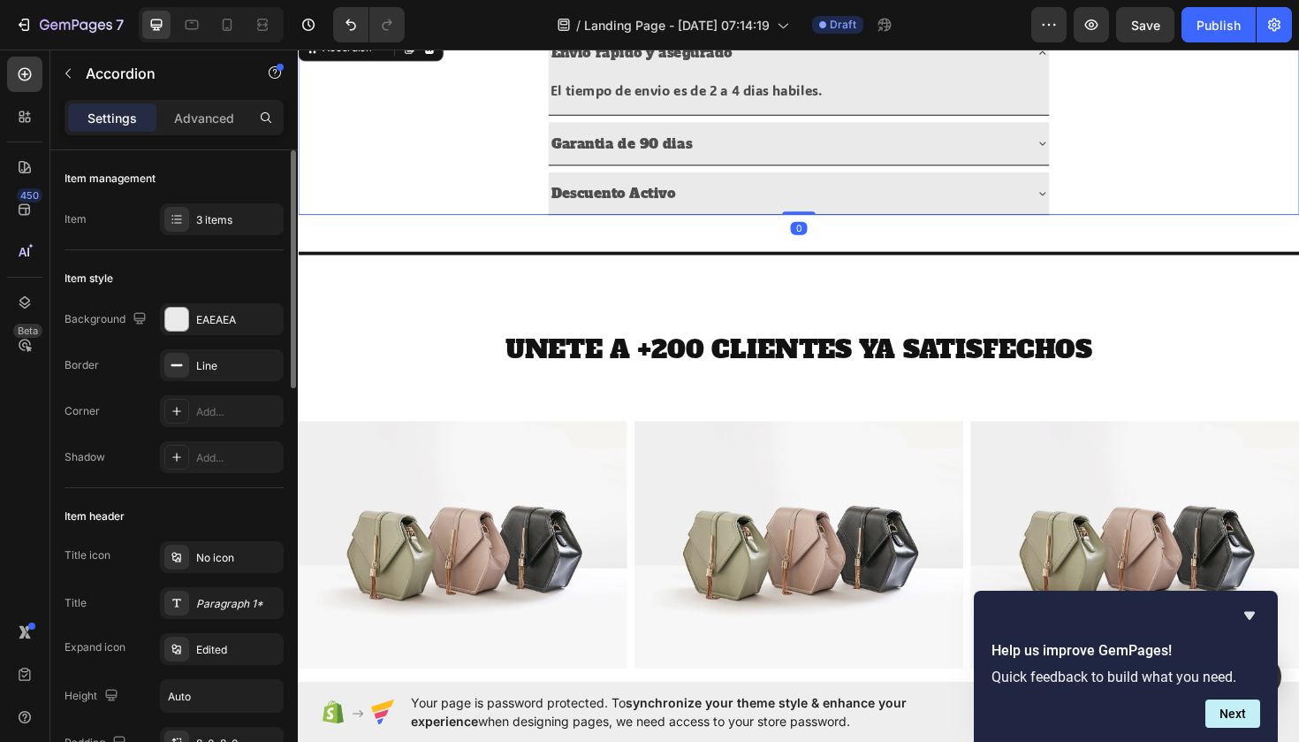
click at [621, 65] on p "Envio rapido y asegurado" at bounding box center [662, 53] width 192 height 26
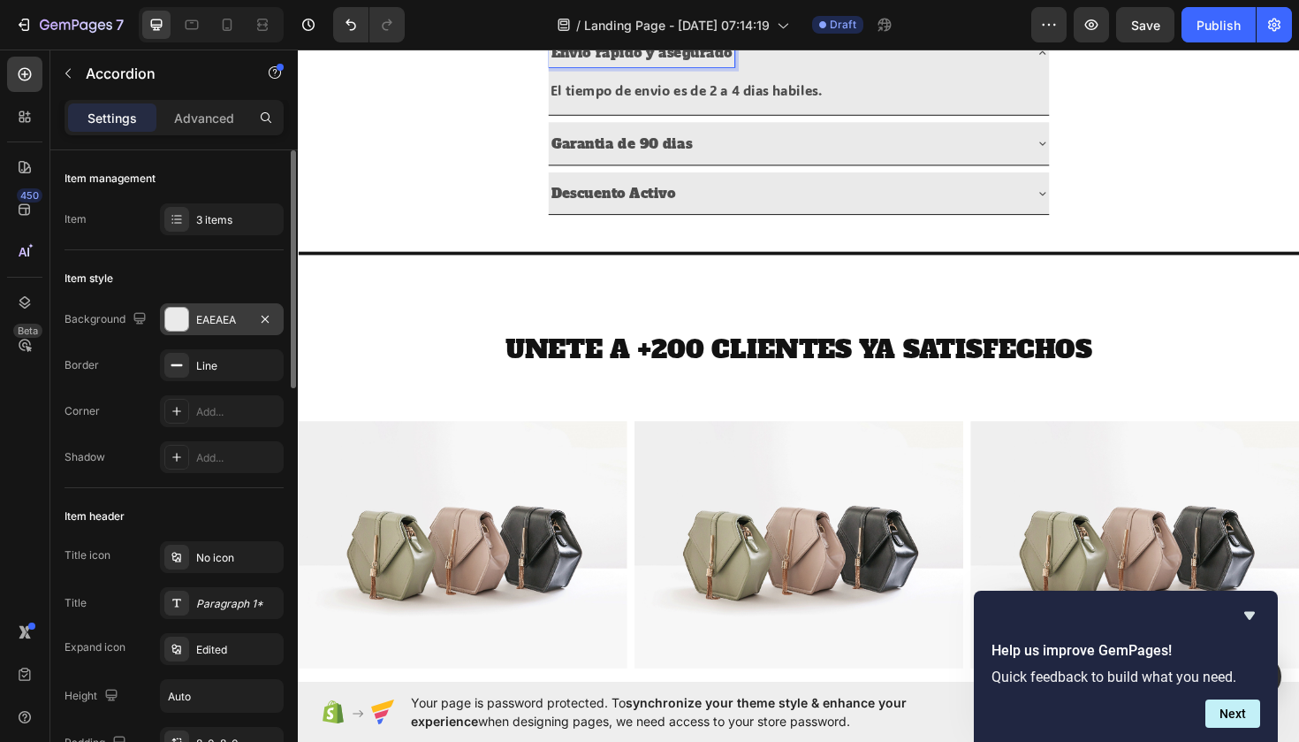
click at [219, 308] on div "EAEAEA" at bounding box center [222, 319] width 124 height 32
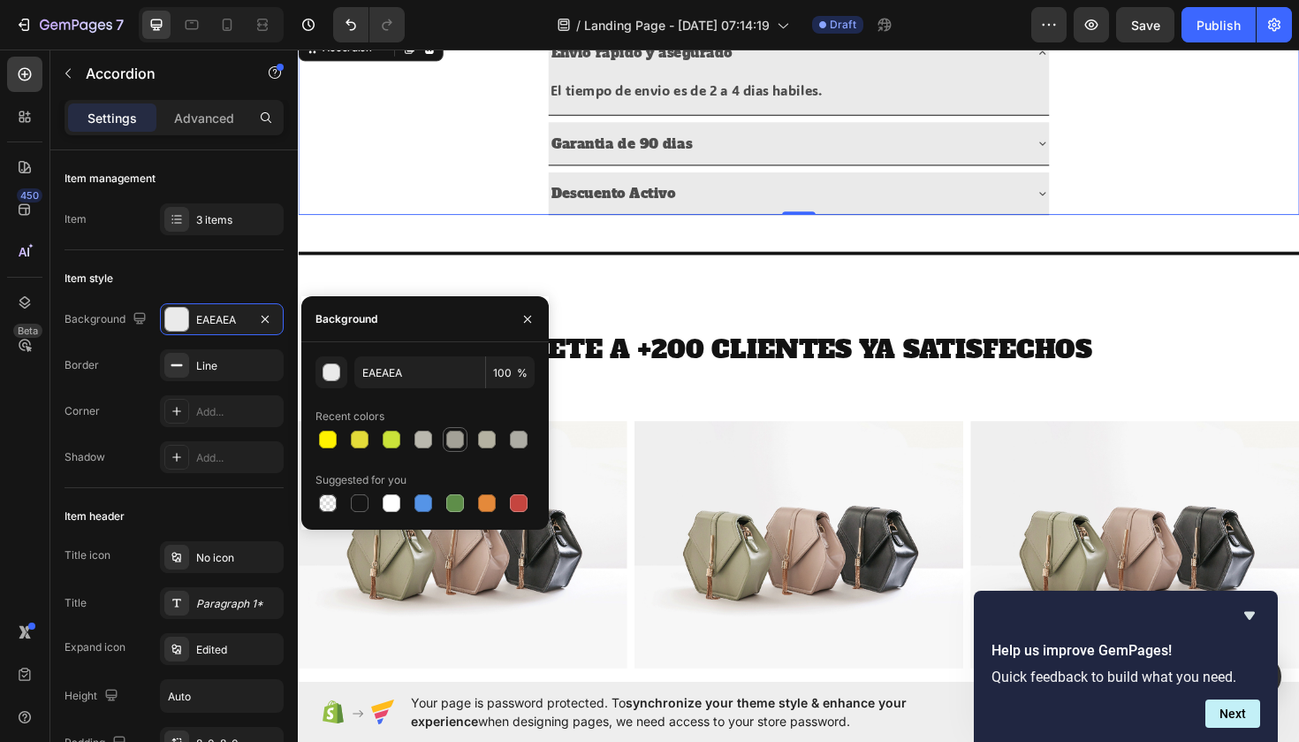
click at [461, 445] on div at bounding box center [455, 439] width 18 height 18
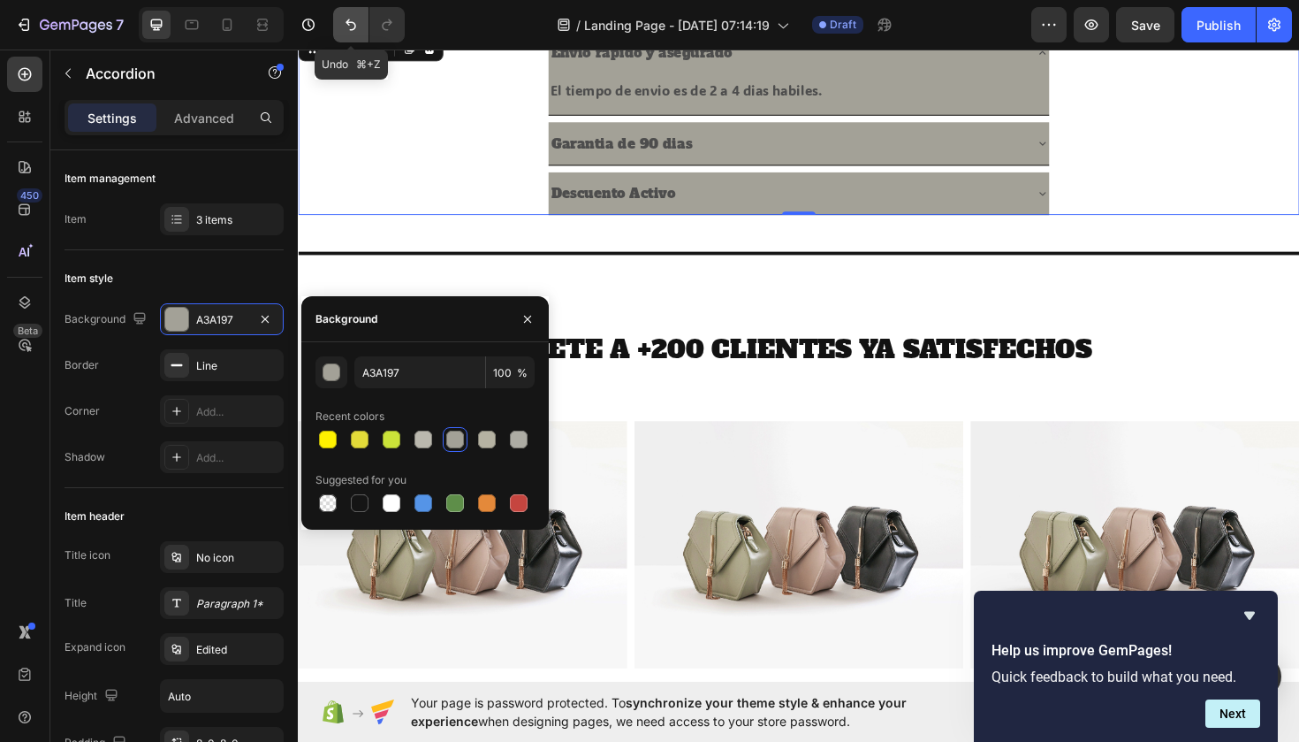
click at [352, 31] on icon "Undo/Redo" at bounding box center [351, 25] width 18 height 18
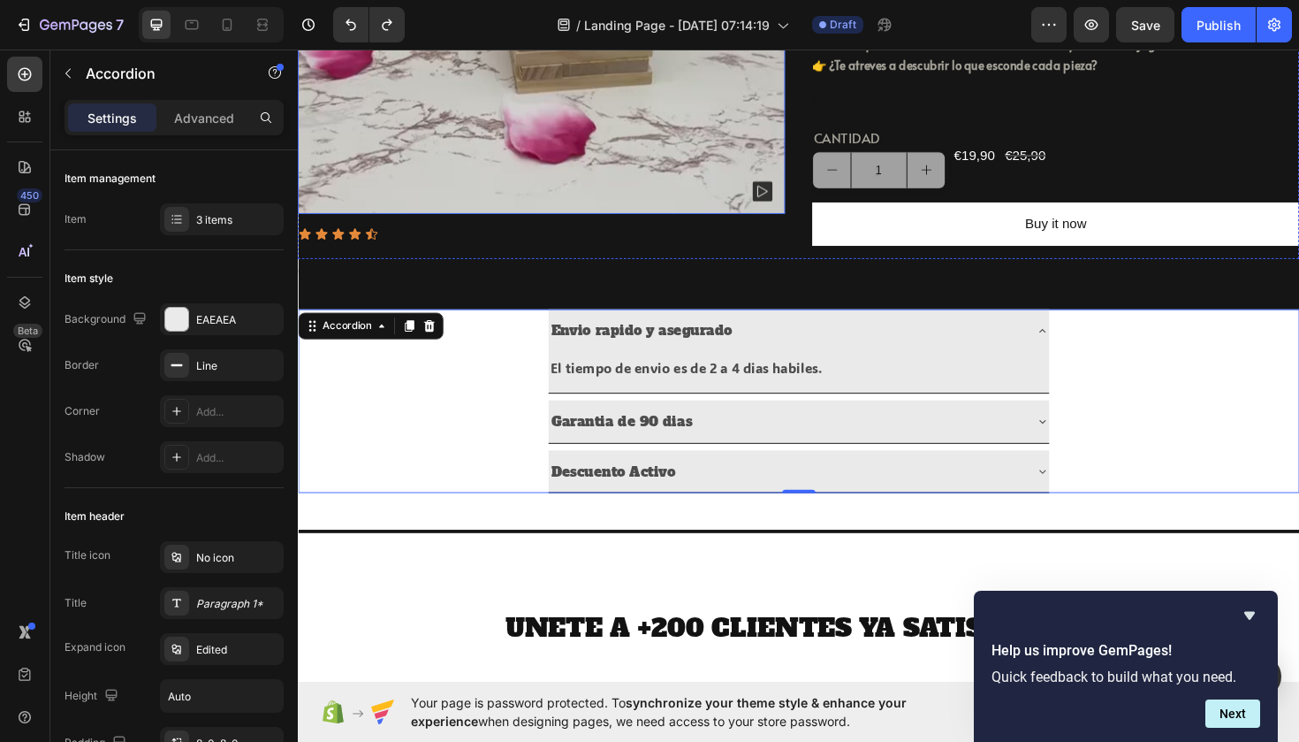
scroll to position [511, 0]
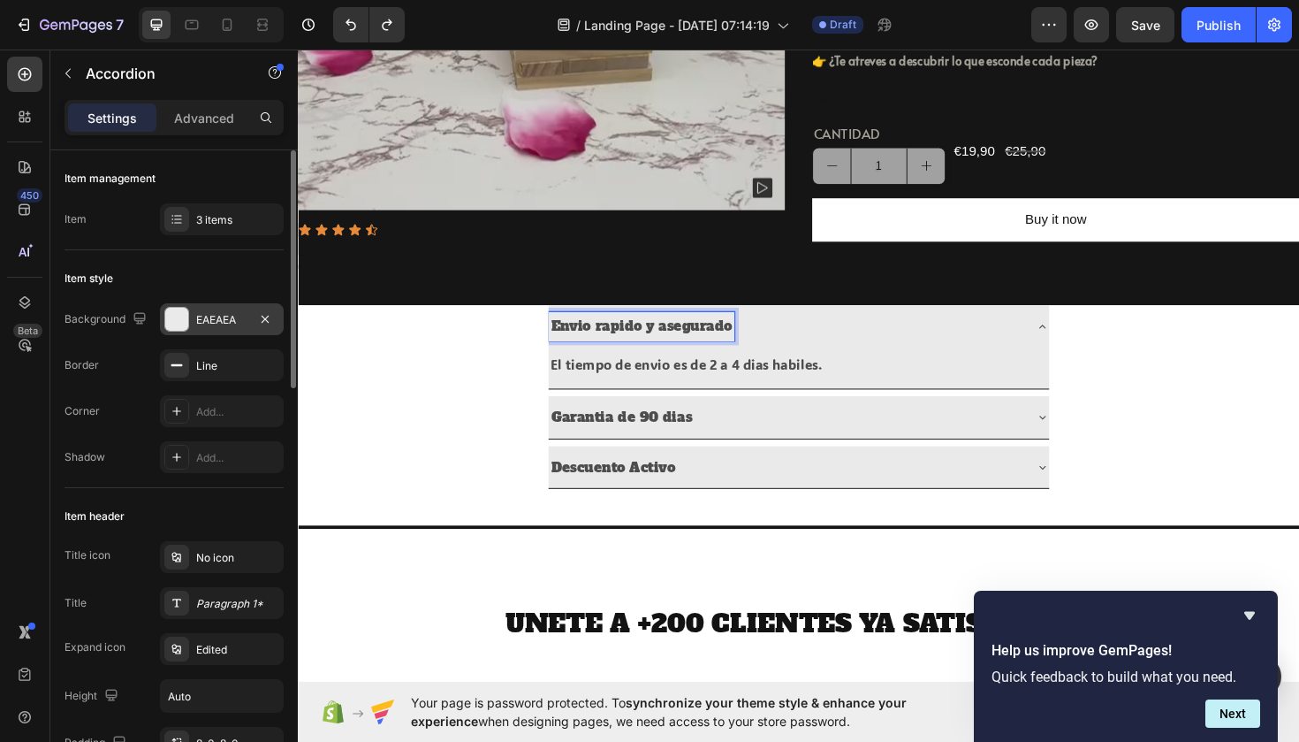
click at [232, 316] on div "EAEAEA" at bounding box center [221, 320] width 51 height 16
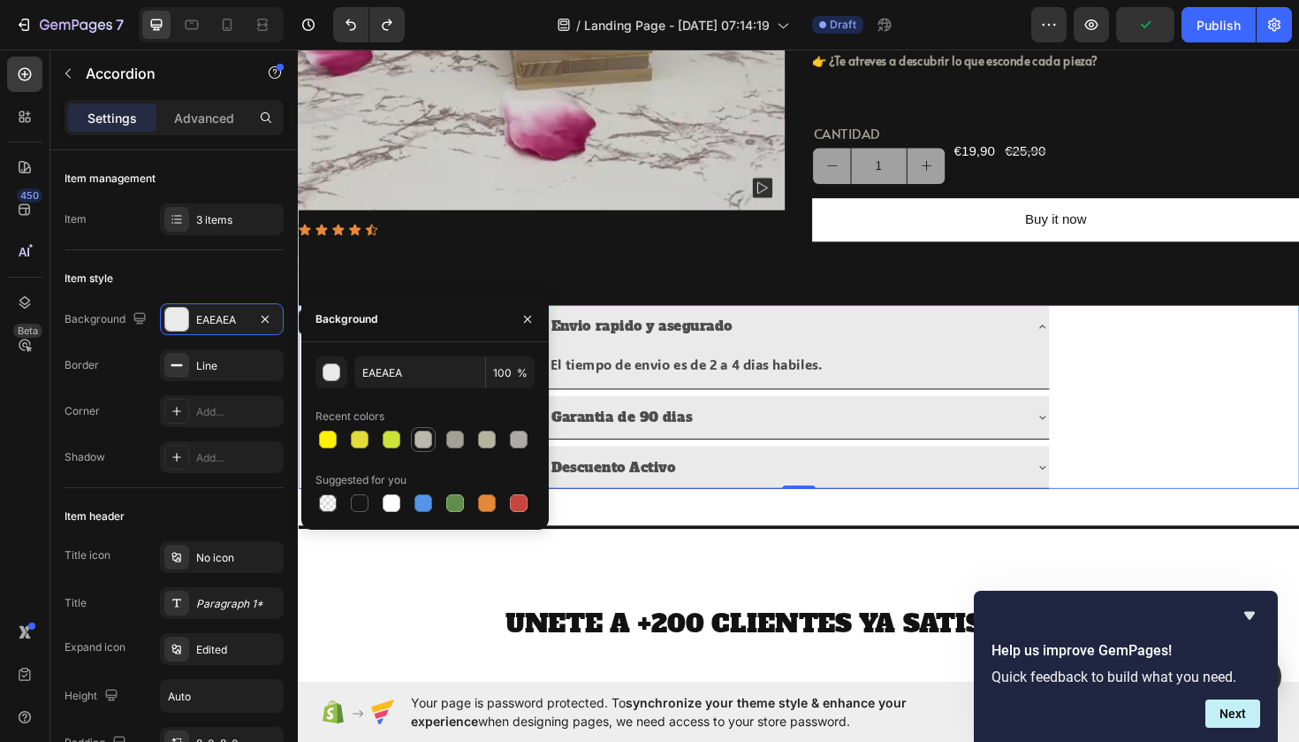
click at [419, 445] on div at bounding box center [424, 439] width 18 height 18
type input "BAB8AE"
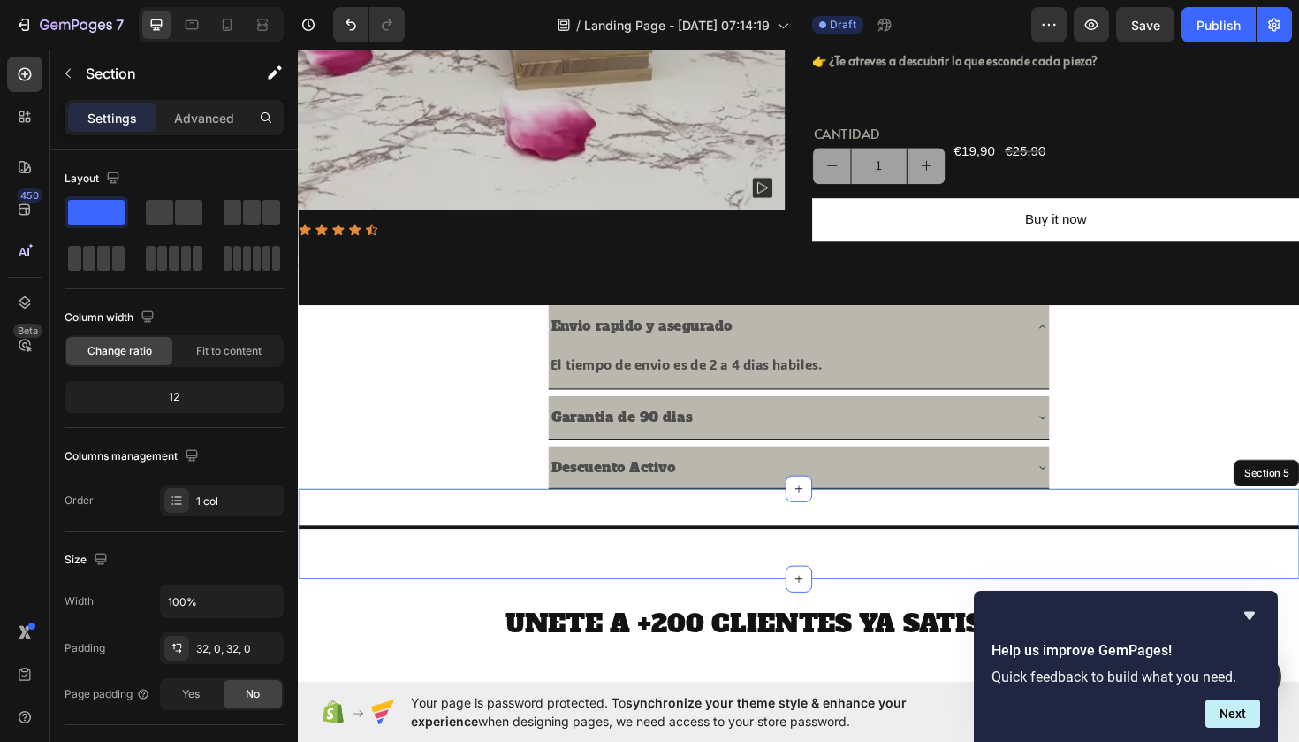
click at [434, 582] on div "Title Line" at bounding box center [828, 562] width 1061 height 39
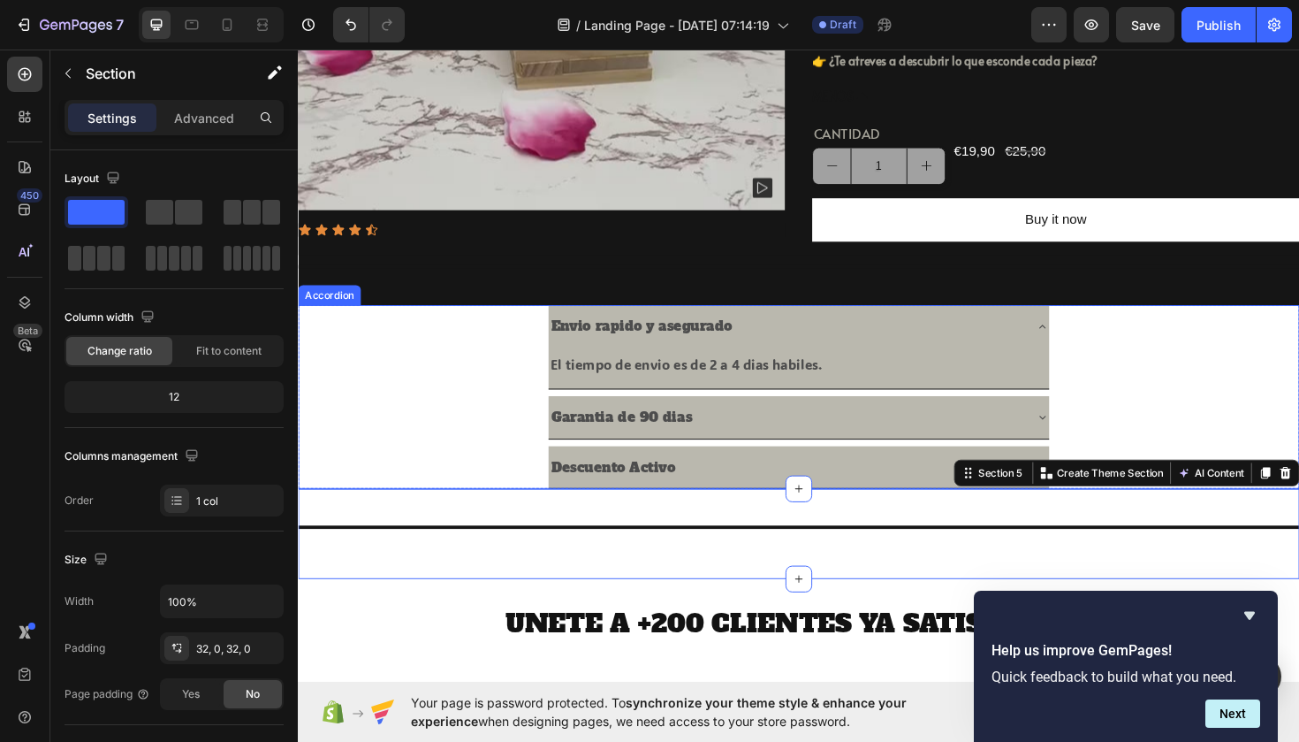
click at [595, 355] on p "Envio rapido y asegurado" at bounding box center [662, 343] width 192 height 26
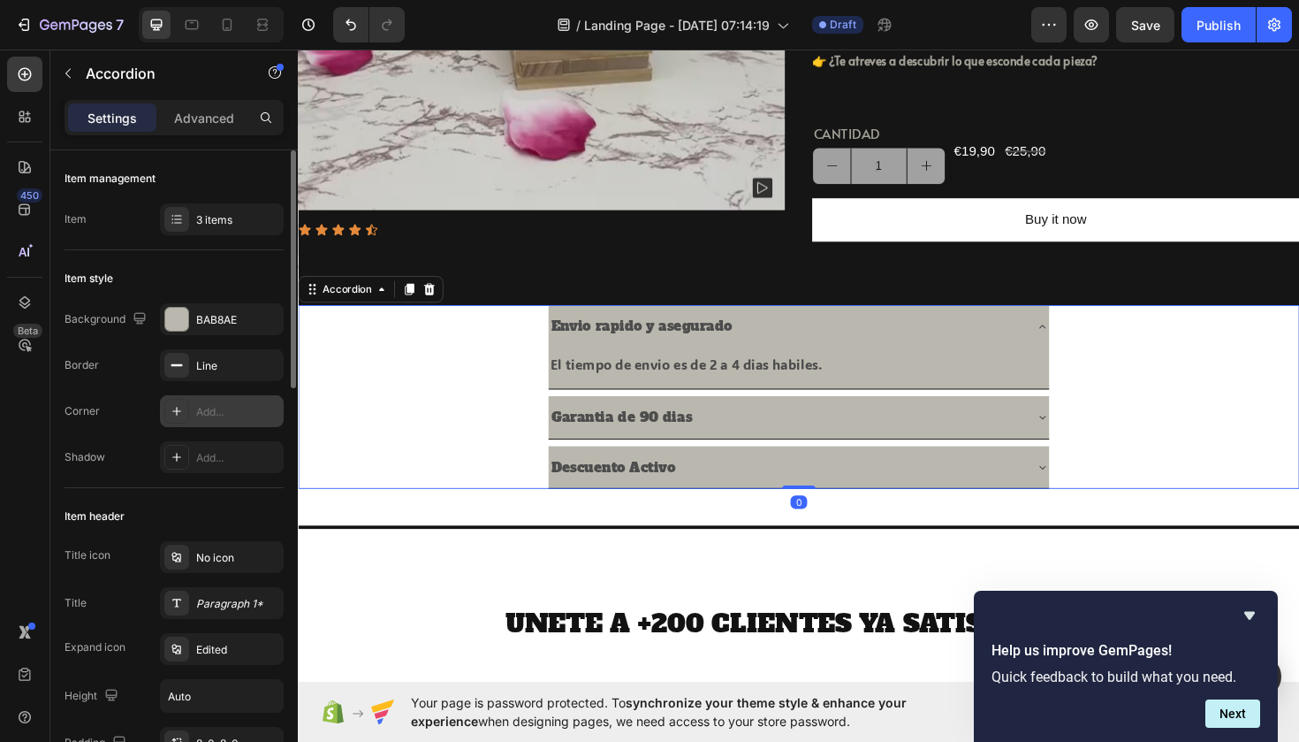
scroll to position [68, 0]
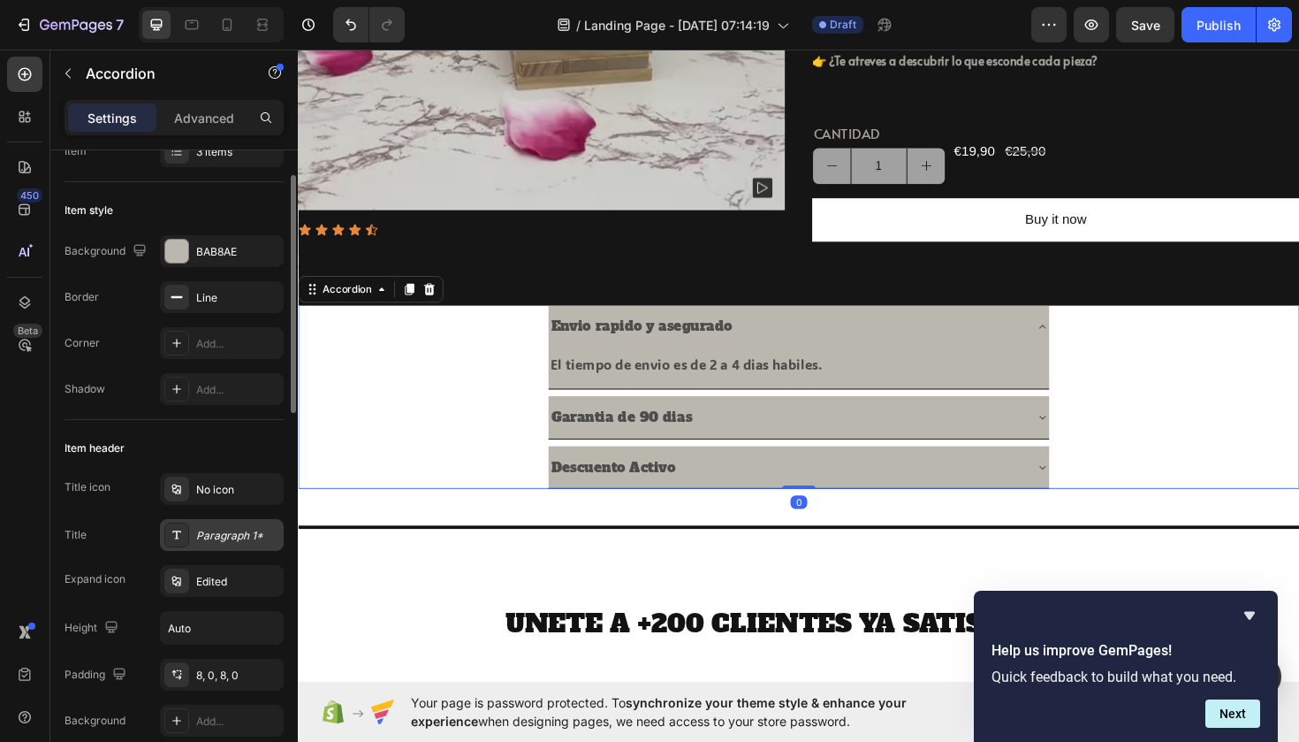
click at [213, 531] on div "Paragraph 1*" at bounding box center [237, 536] width 83 height 16
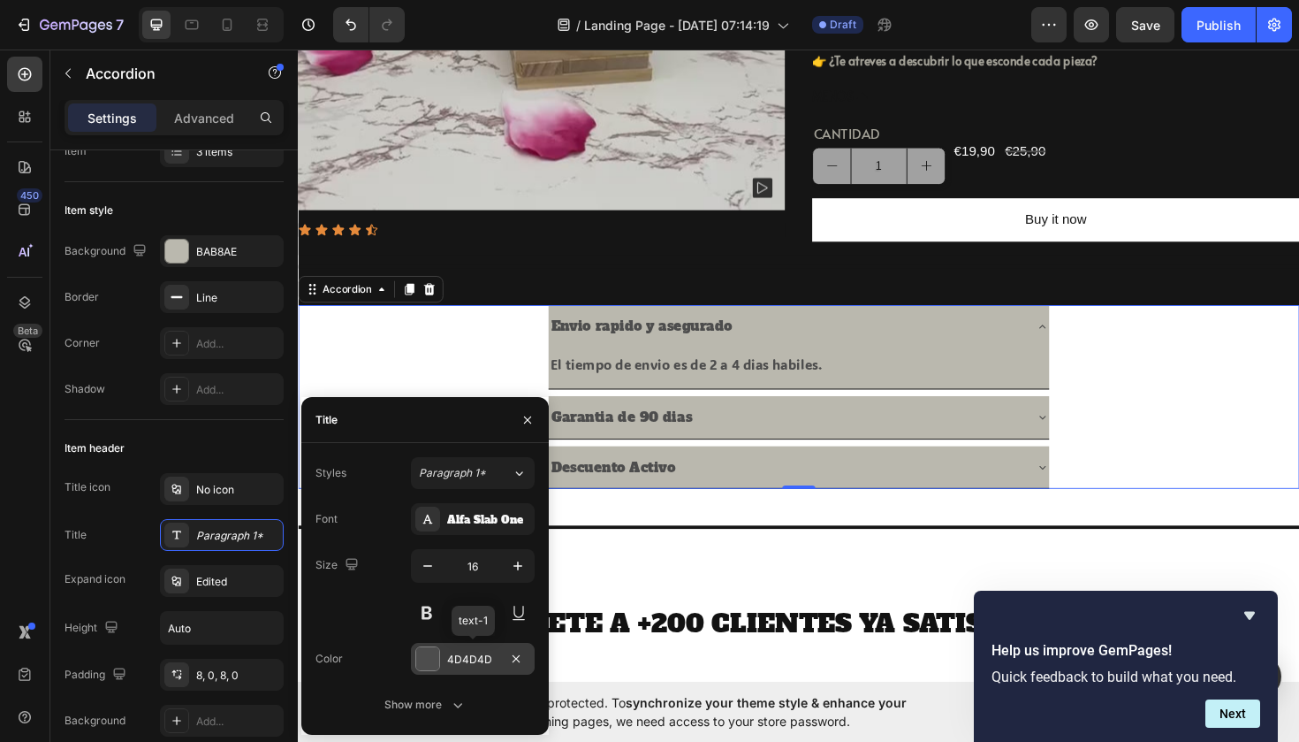
click at [434, 659] on div at bounding box center [427, 658] width 23 height 23
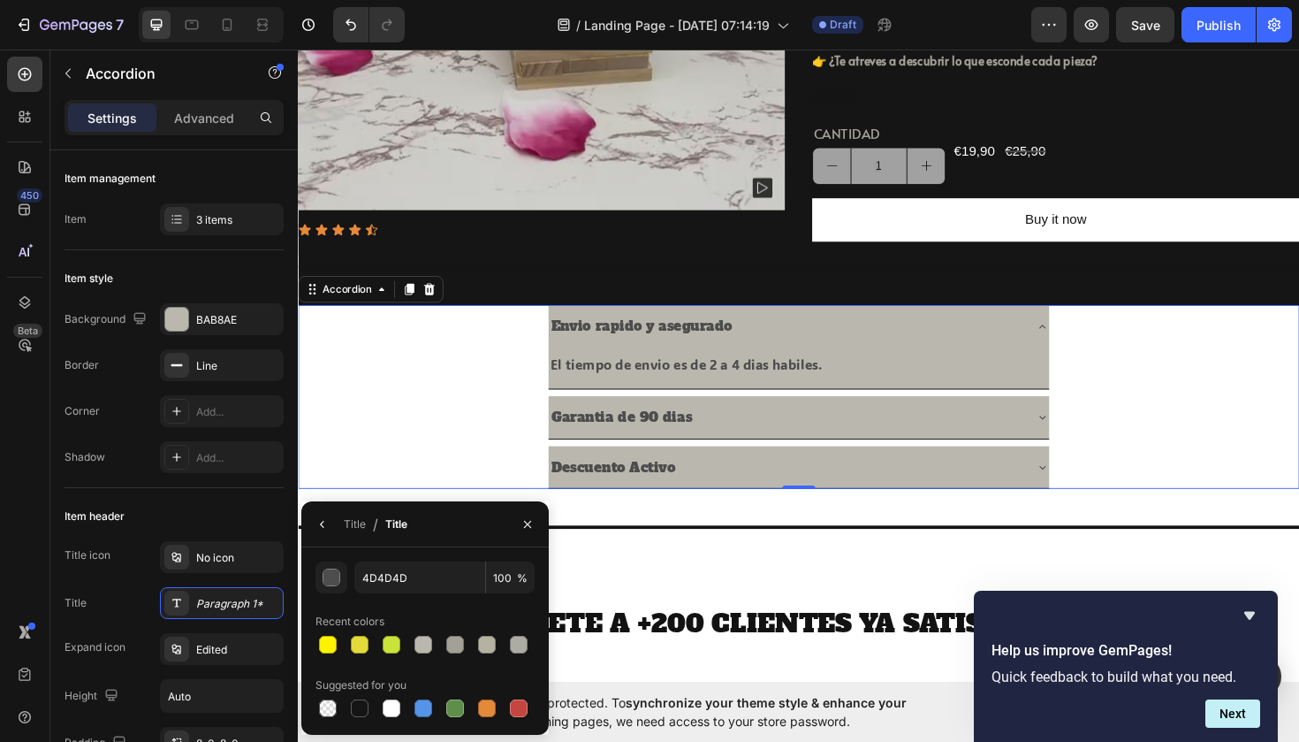
scroll to position [68, 0]
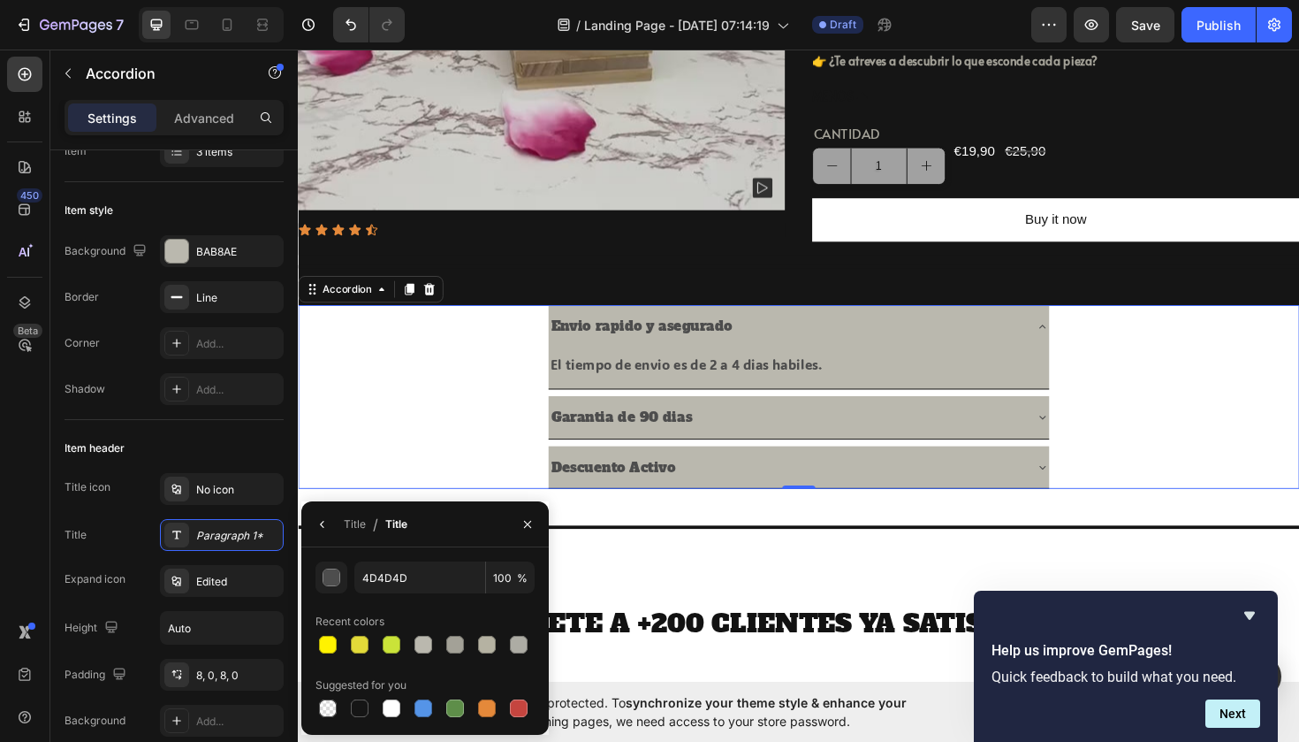
click at [424, 649] on div at bounding box center [424, 645] width 18 height 18
type input "BAB8AE"
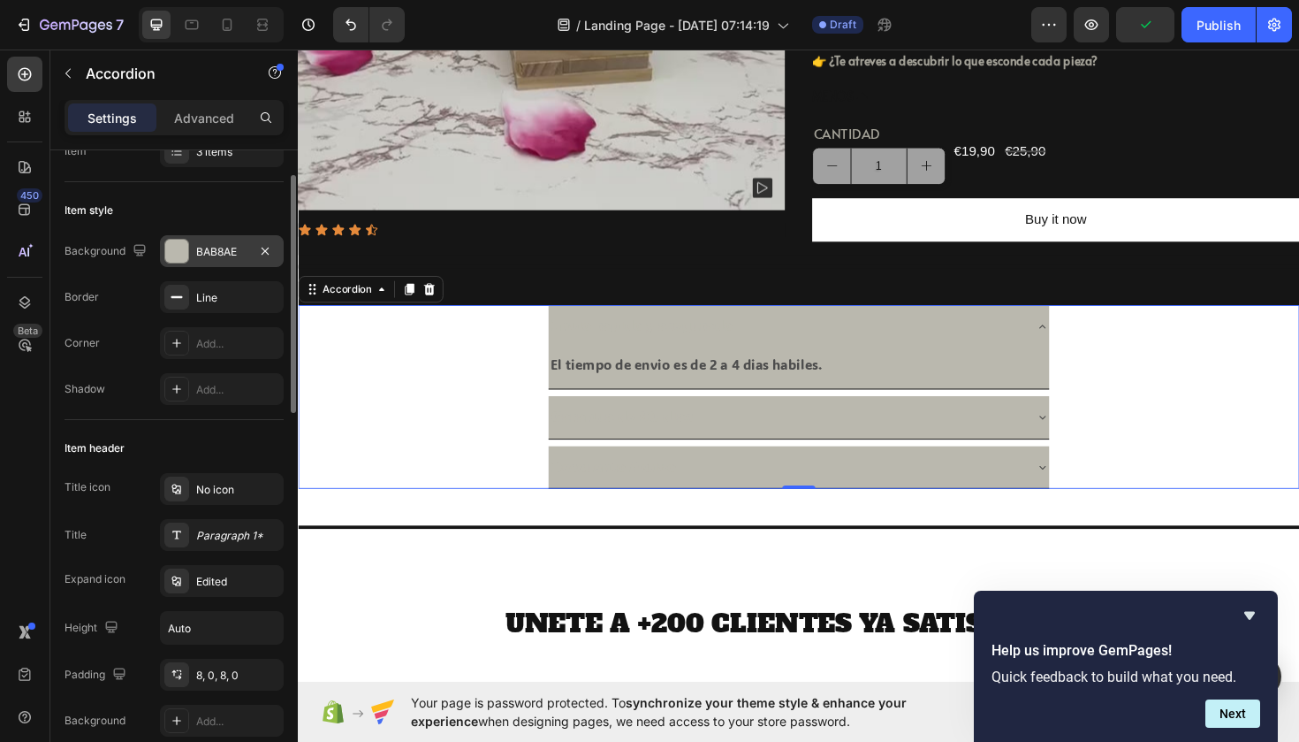
click at [233, 240] on div "BAB8AE" at bounding box center [222, 251] width 124 height 32
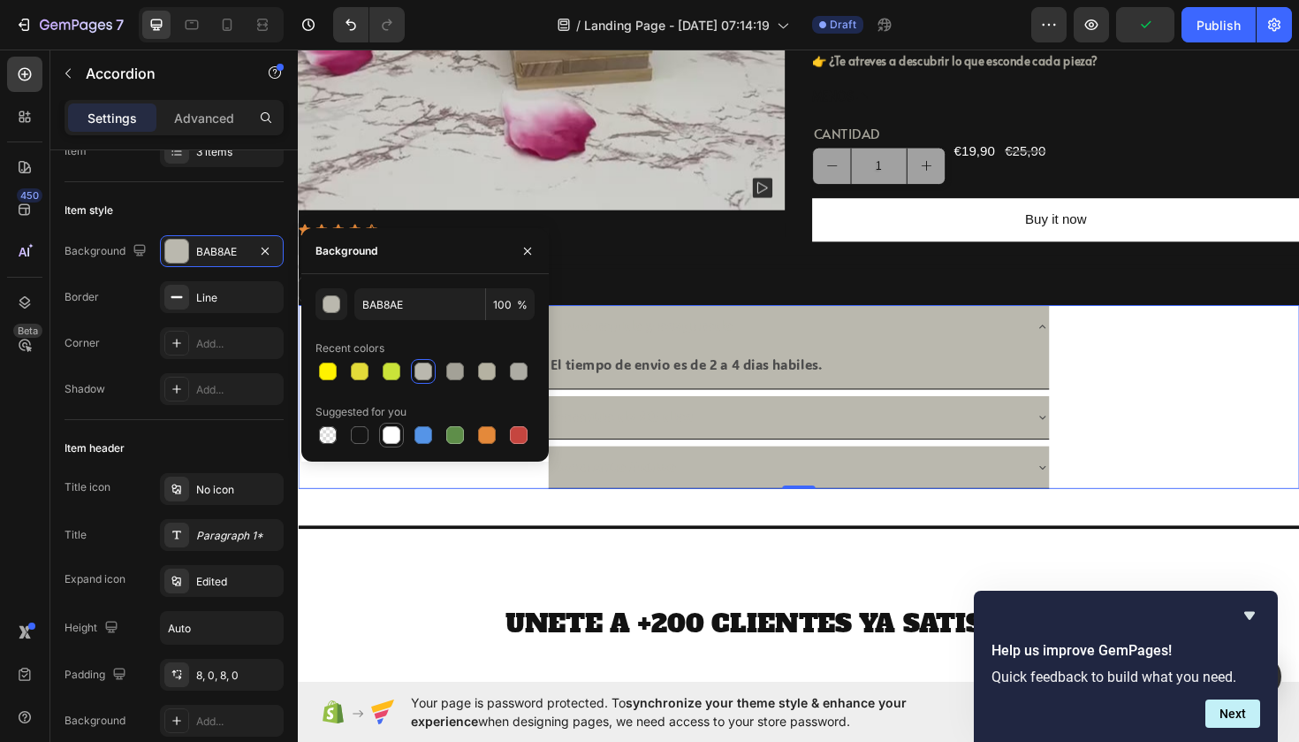
click at [387, 439] on div at bounding box center [392, 435] width 18 height 18
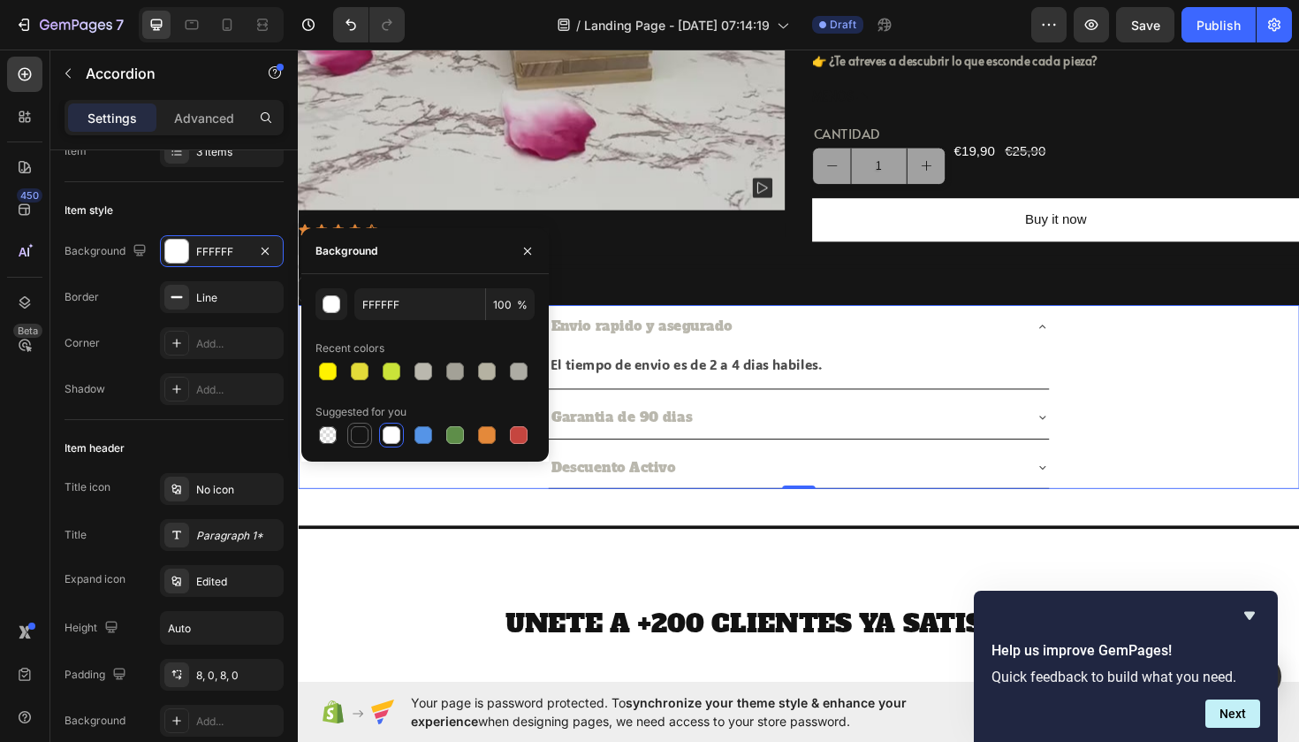
click at [366, 433] on div at bounding box center [360, 435] width 18 height 18
type input "151515"
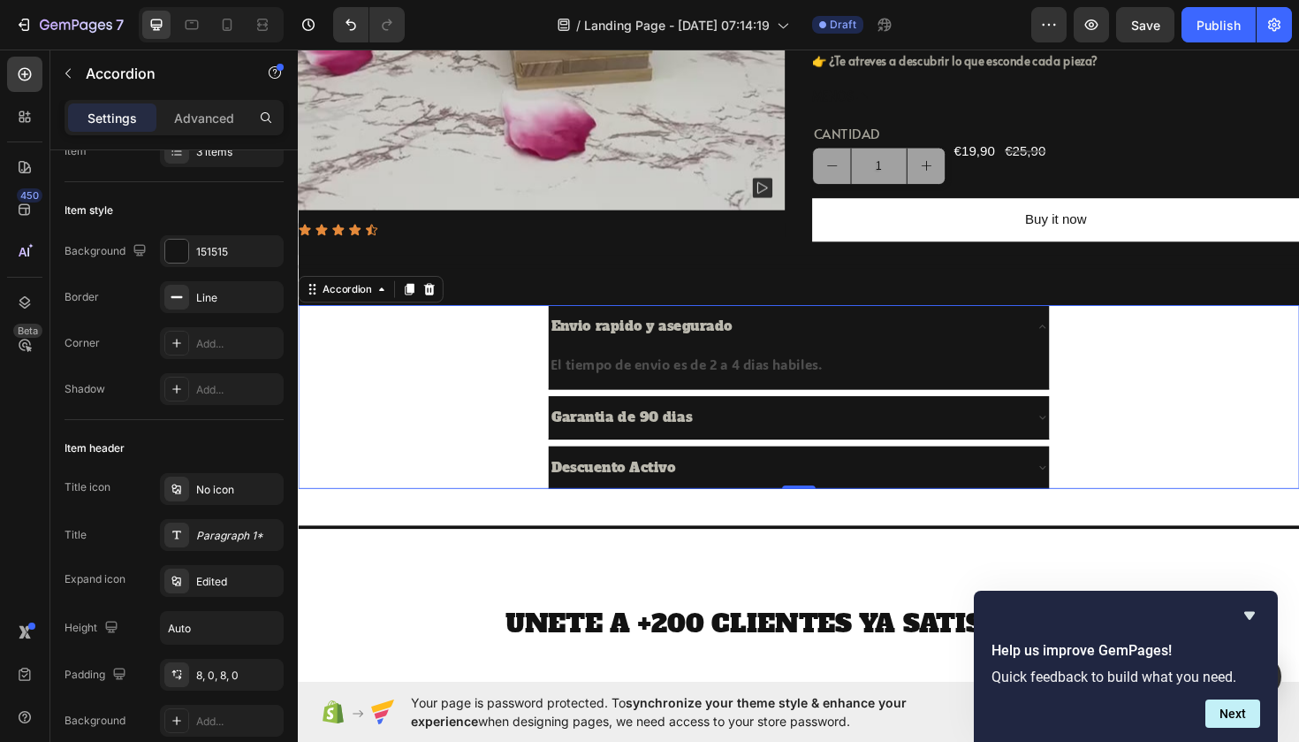
click at [444, 515] on div "Descuento Activo" at bounding box center [828, 492] width 1059 height 46
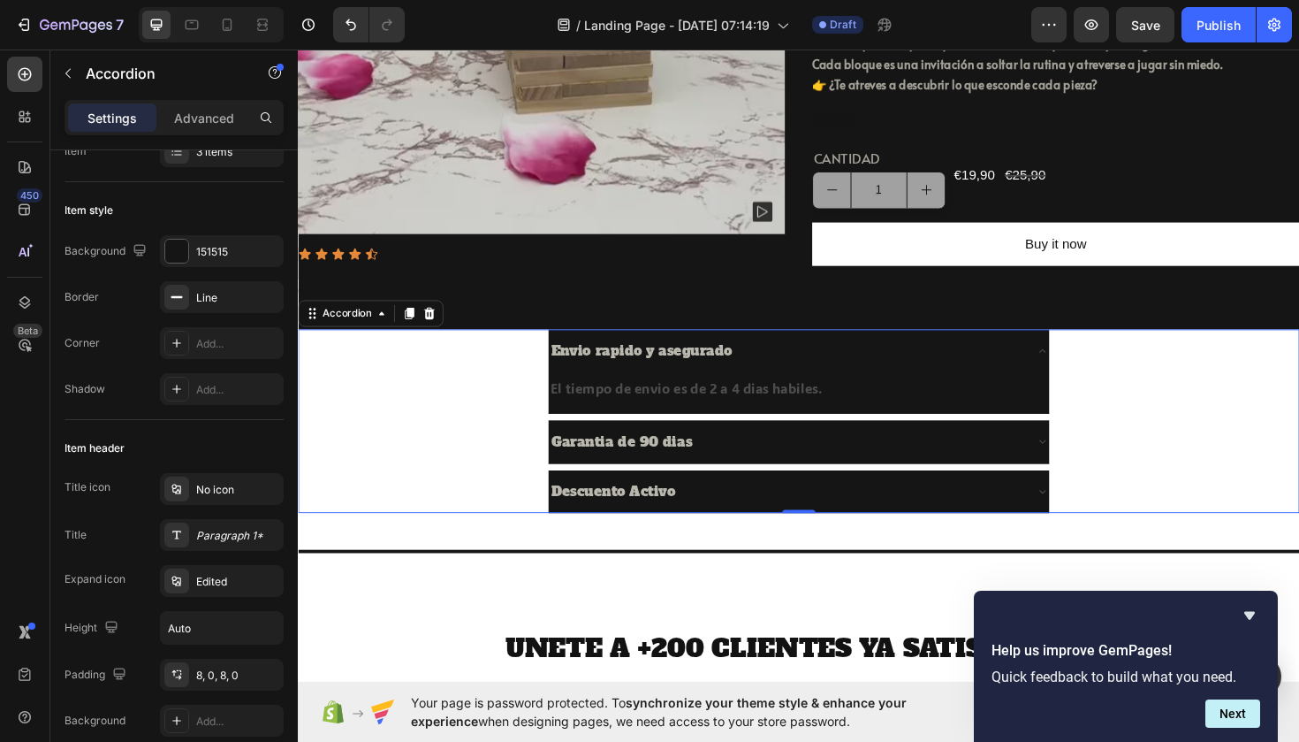
scroll to position [499, 0]
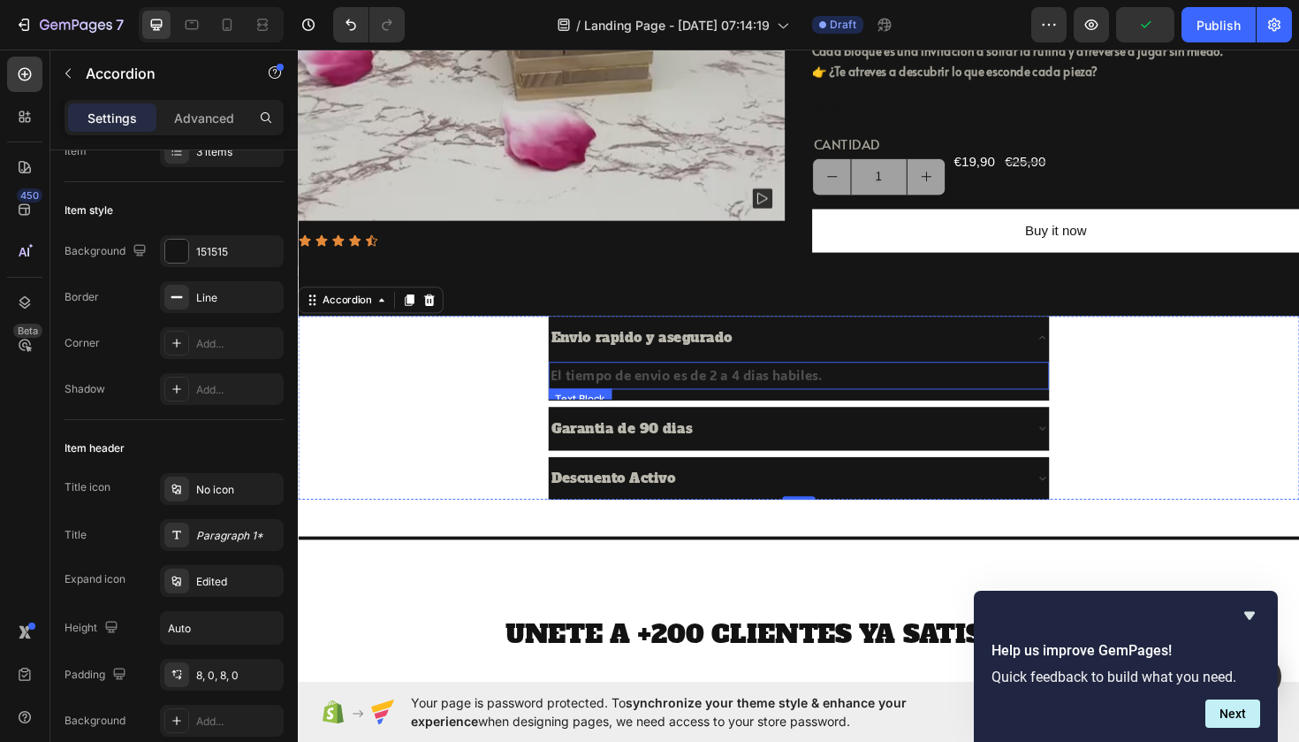
click at [603, 407] on p "El tiempo de envio es de 2 a 4 dias habiles." at bounding box center [828, 395] width 527 height 26
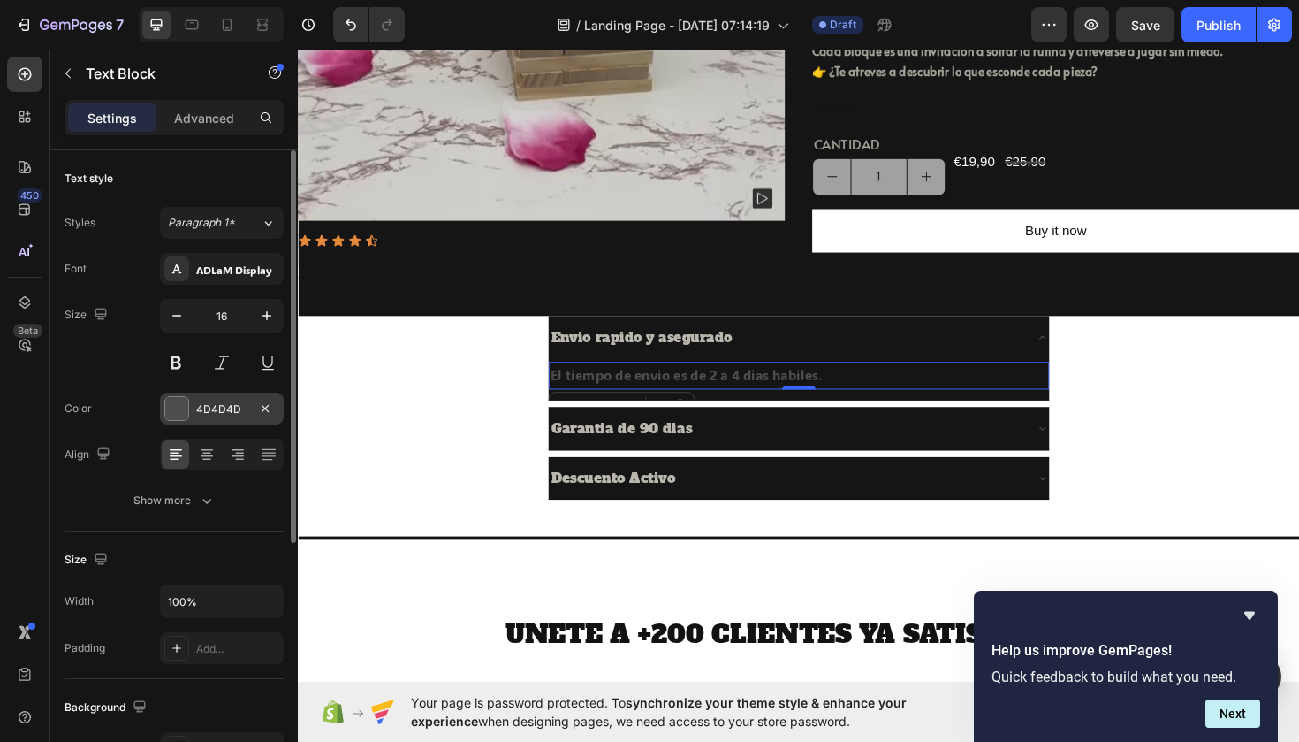
click at [215, 401] on div "4D4D4D" at bounding box center [221, 409] width 51 height 16
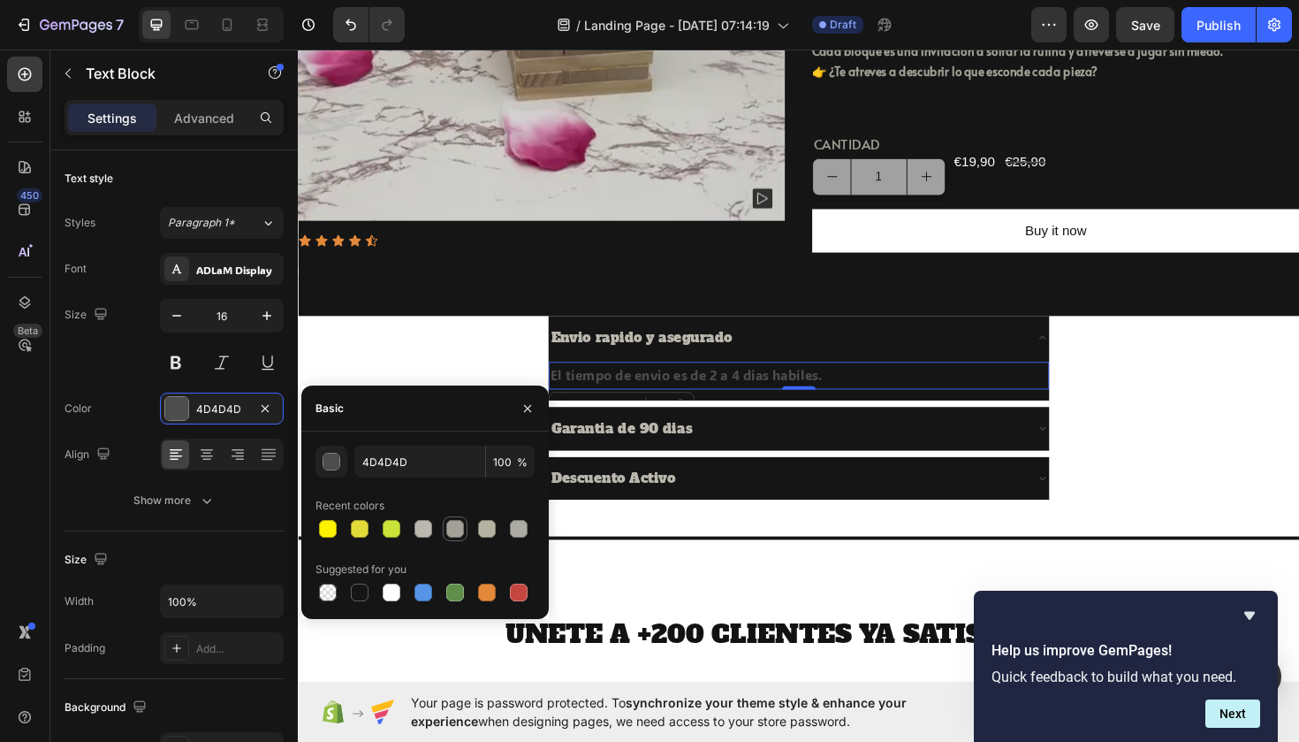
click at [451, 524] on div at bounding box center [455, 529] width 18 height 18
type input "A3A197"
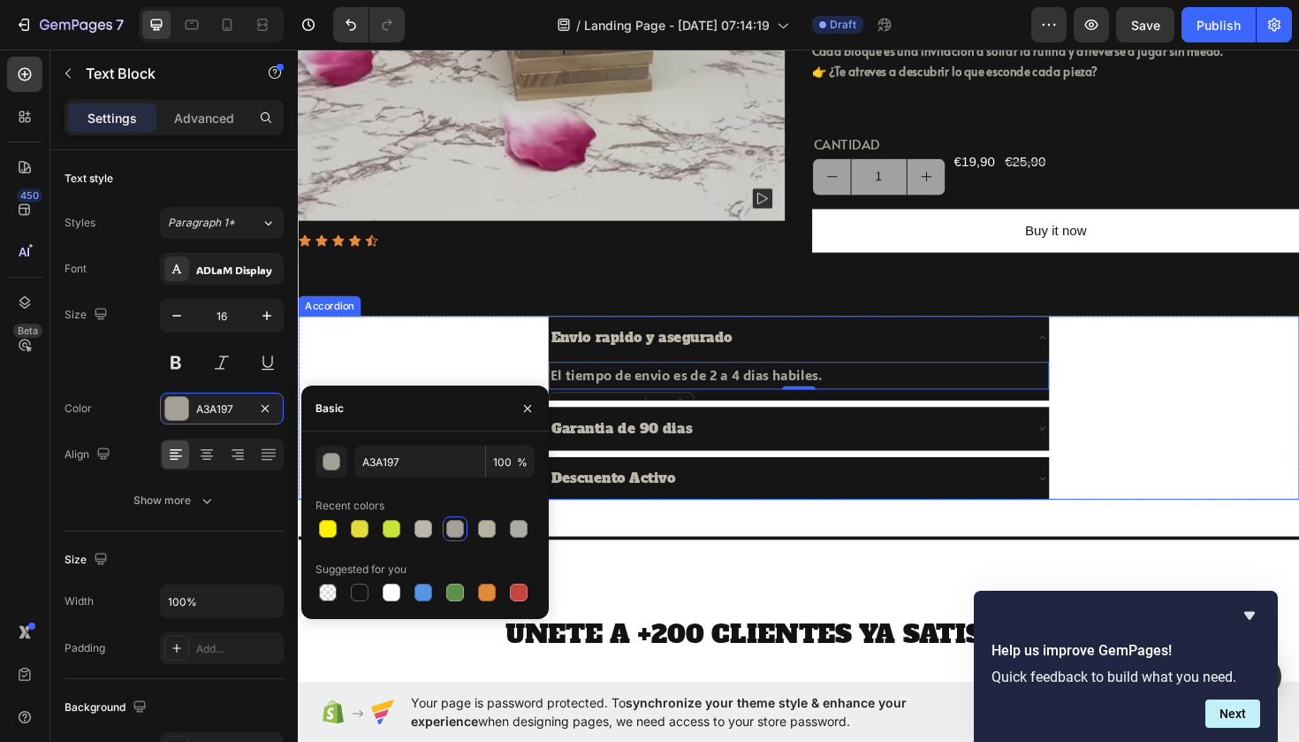
click at [816, 466] on div "Garantia de 90 dias" at bounding box center [814, 450] width 502 height 31
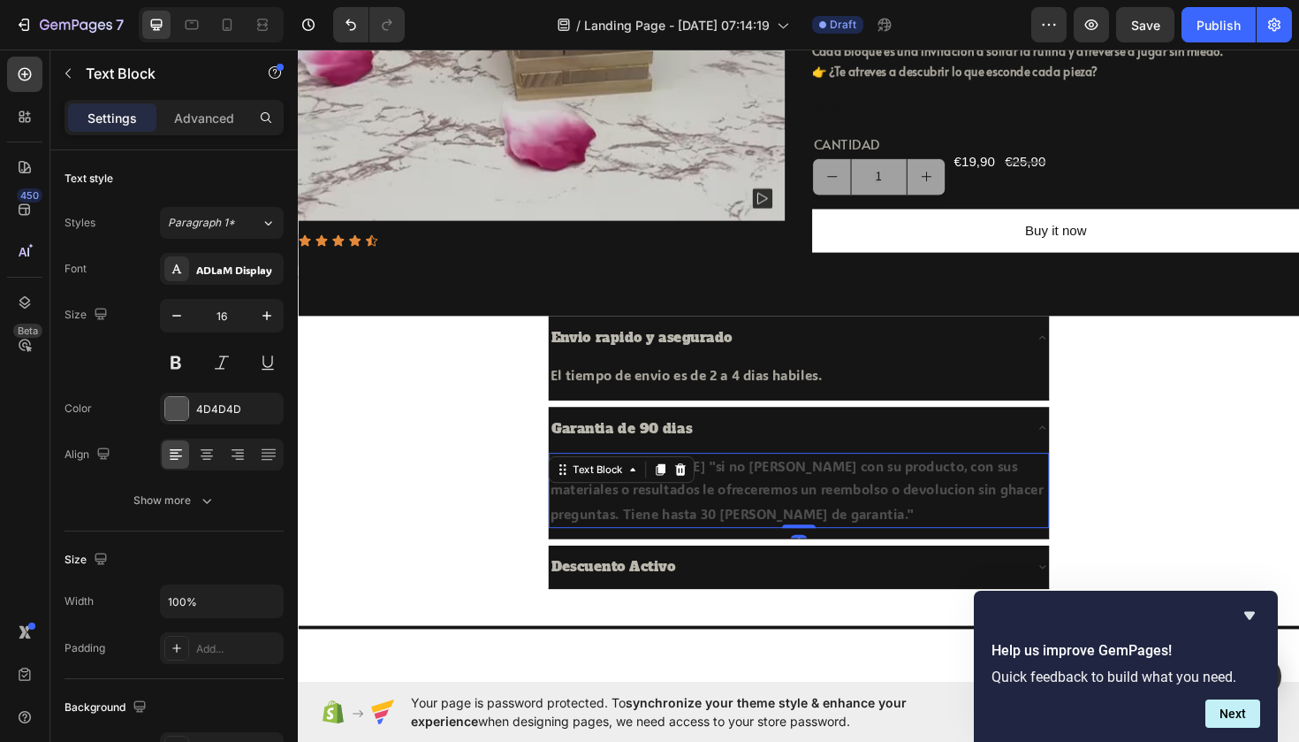
click at [644, 526] on div "Desde PETALO.ONLINE "si no esta contento con su producto, con sus materiales o …" at bounding box center [828, 516] width 530 height 80
click at [227, 408] on div "4D4D4D" at bounding box center [221, 409] width 51 height 16
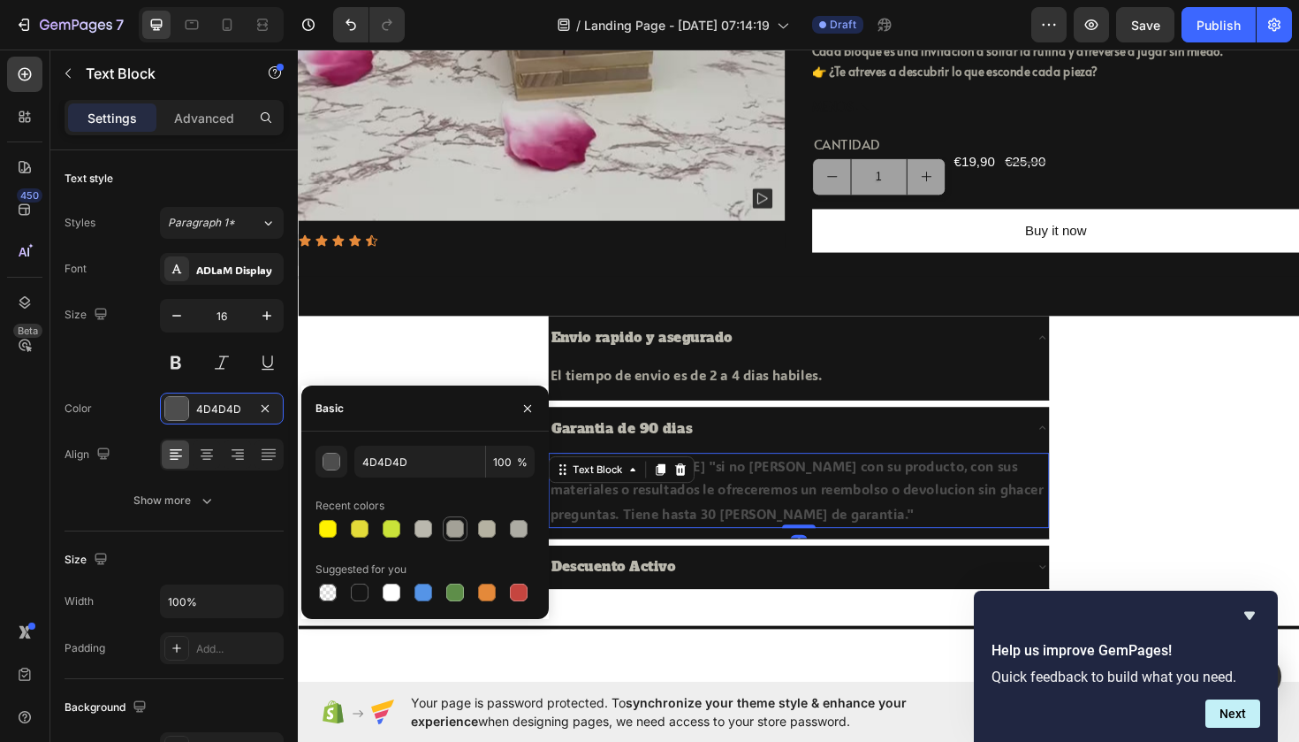
click at [449, 532] on div at bounding box center [455, 529] width 18 height 18
type input "A3A197"
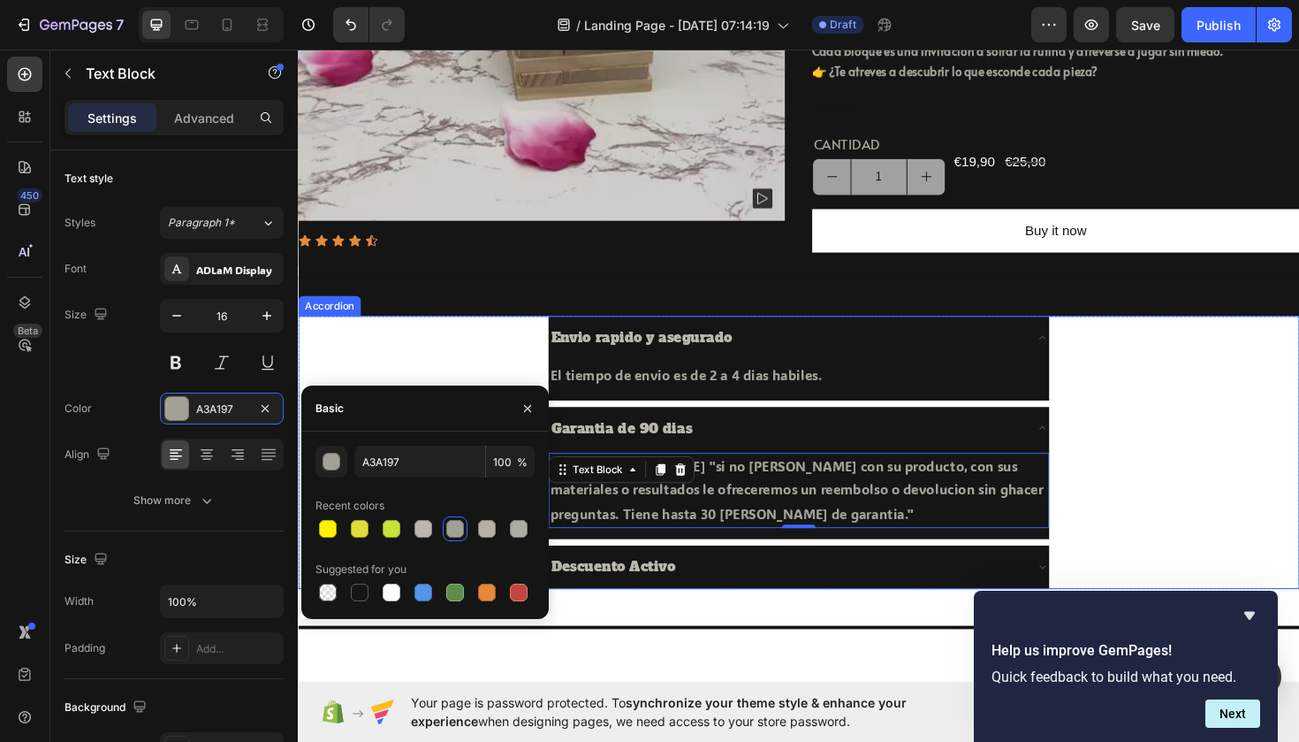
click at [755, 613] on div "Descuento Activo" at bounding box center [814, 597] width 502 height 31
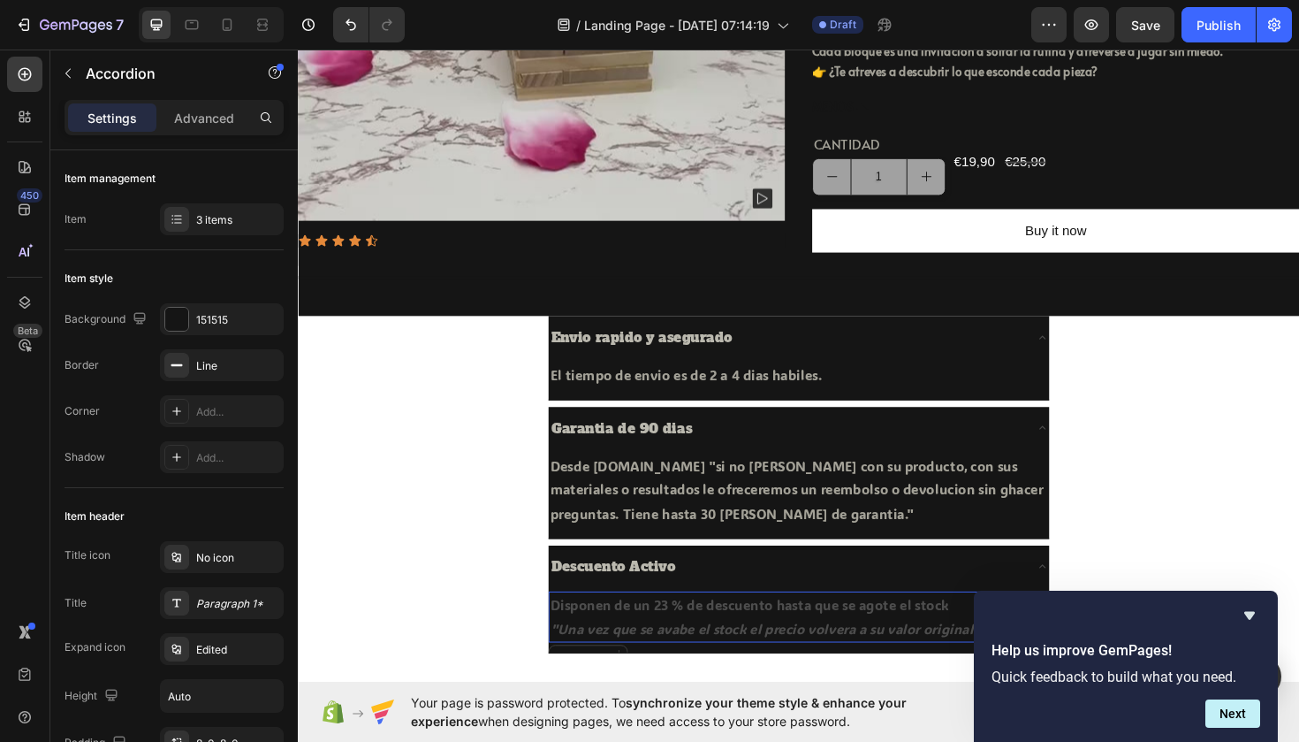
click at [652, 651] on p "Disponen de un 23 % de descuento hasta que se agote el stock" at bounding box center [828, 638] width 527 height 26
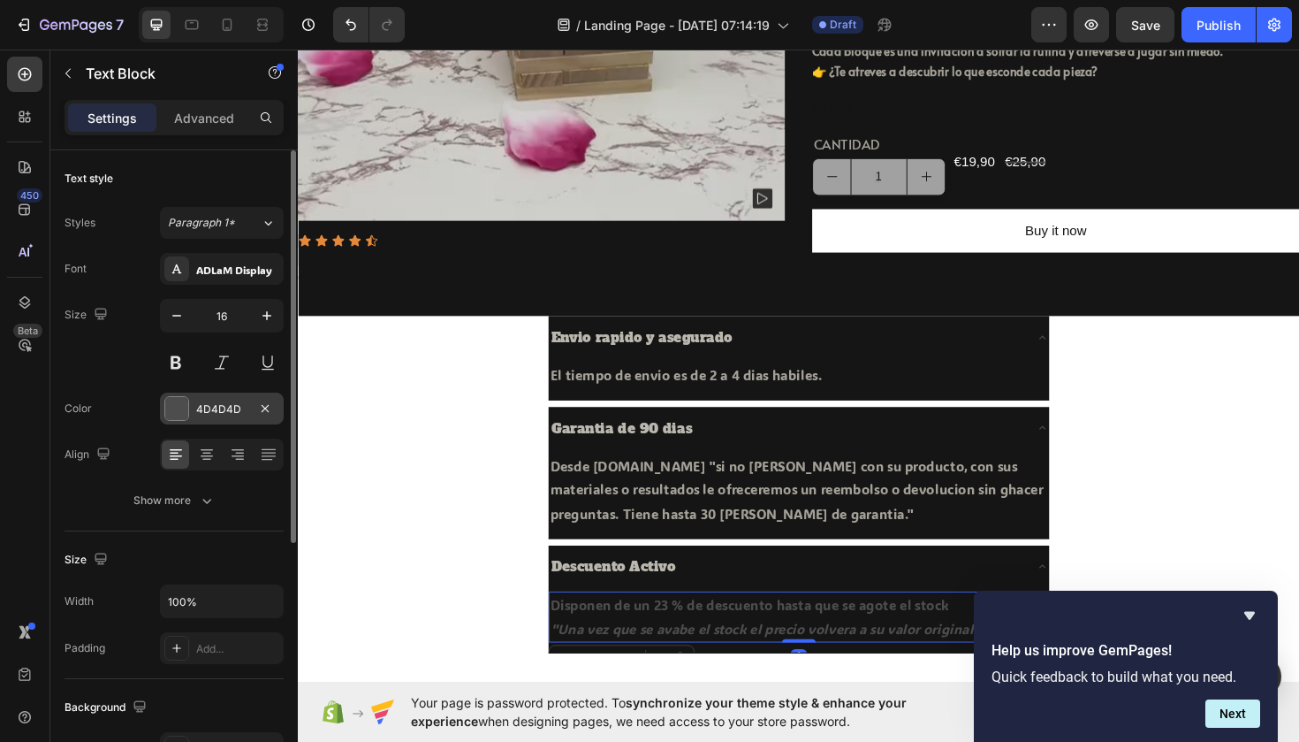
click at [242, 411] on div "4D4D4D" at bounding box center [221, 409] width 51 height 16
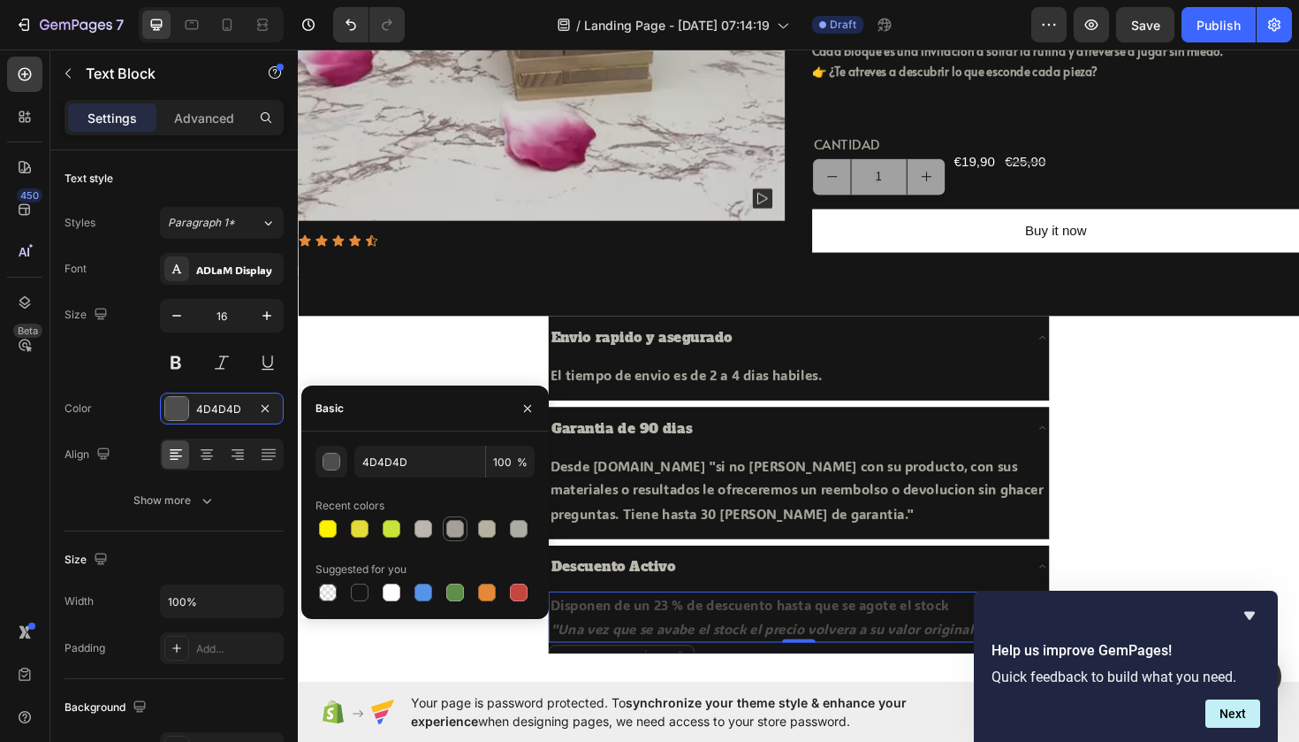
click at [460, 524] on div at bounding box center [455, 529] width 18 height 18
type input "A3A197"
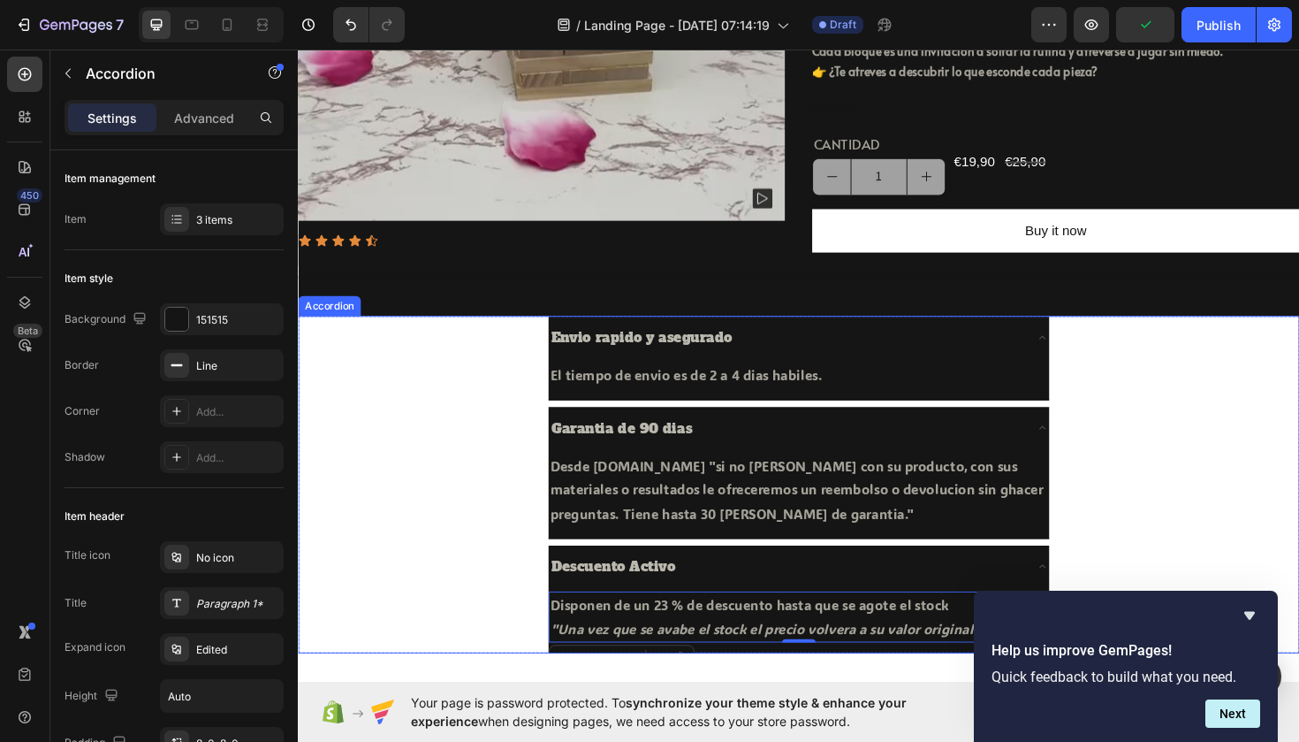
click at [1201, 508] on div "Garantia de 90 dias Desde PETALO.ONLINE "si no esta contento con su producto, c…" at bounding box center [828, 498] width 1059 height 140
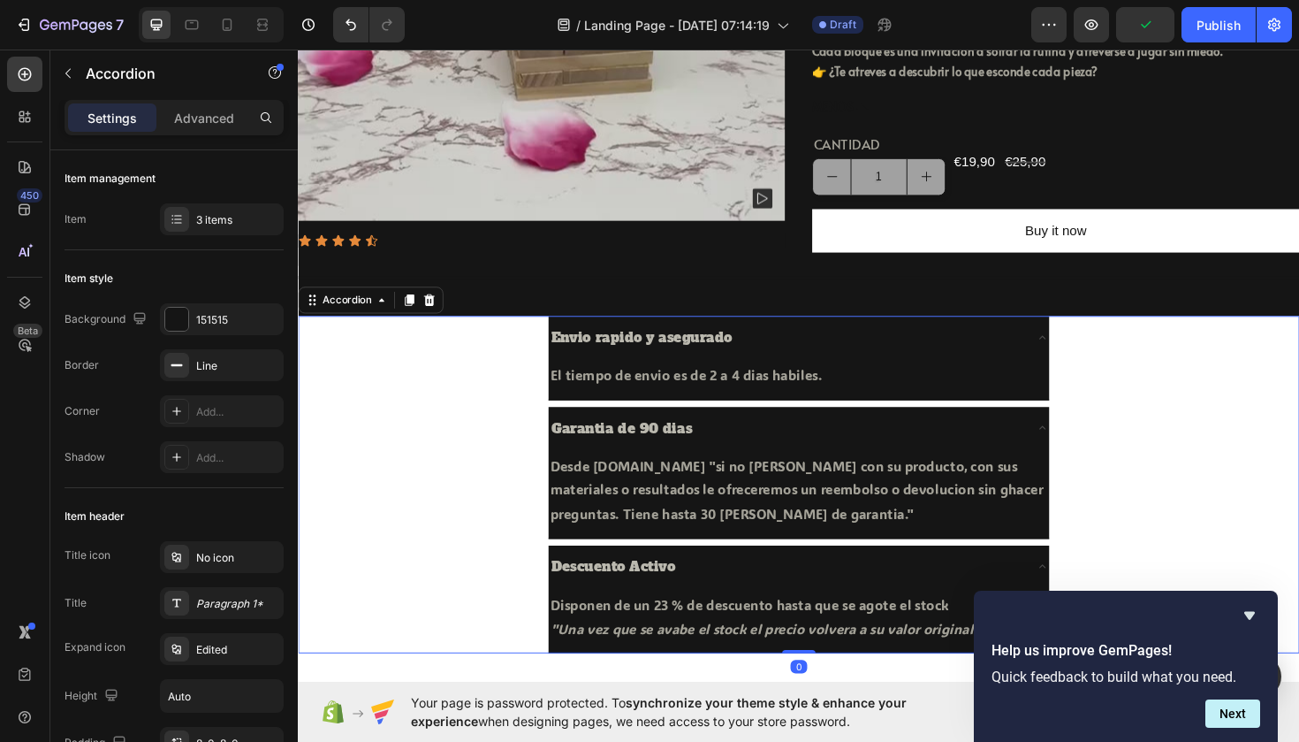
click at [422, 421] on div "Envio rapido y asegurado El tiempo de envio es de 2 a 4 dias habiles. Text Block" at bounding box center [828, 375] width 1059 height 89
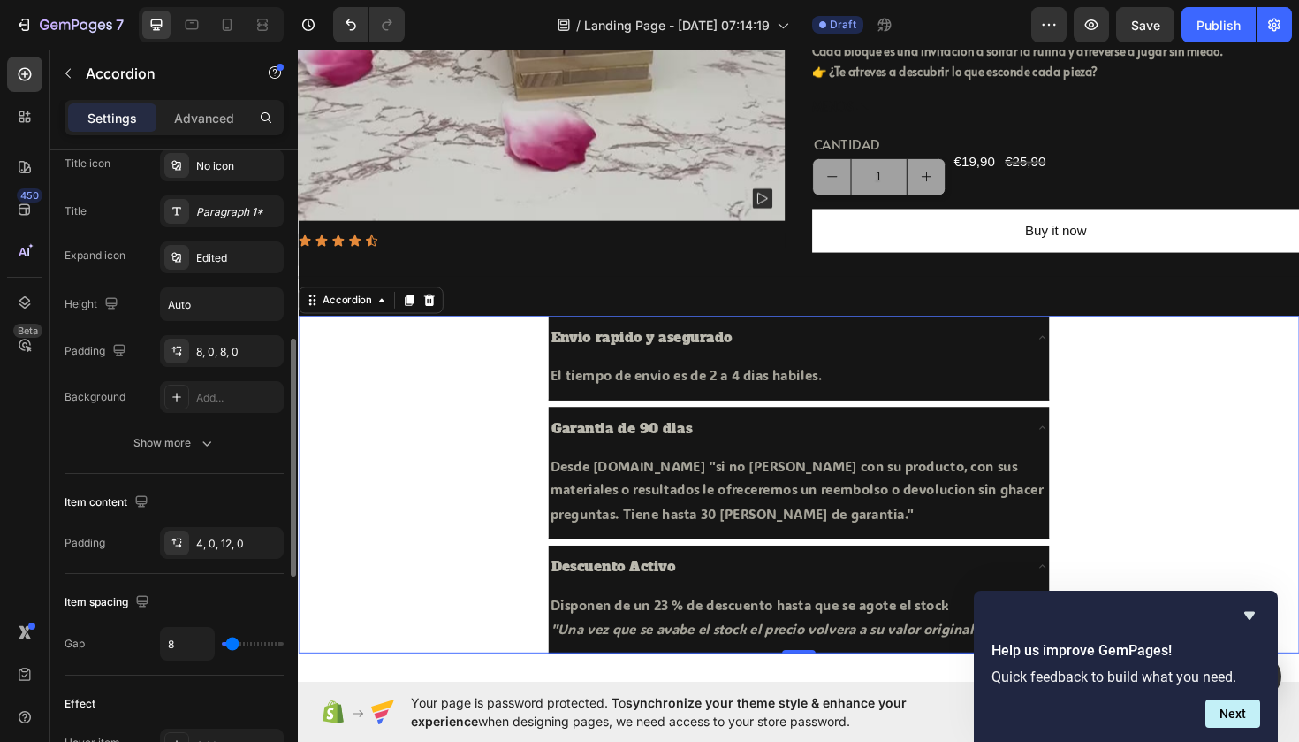
scroll to position [433, 0]
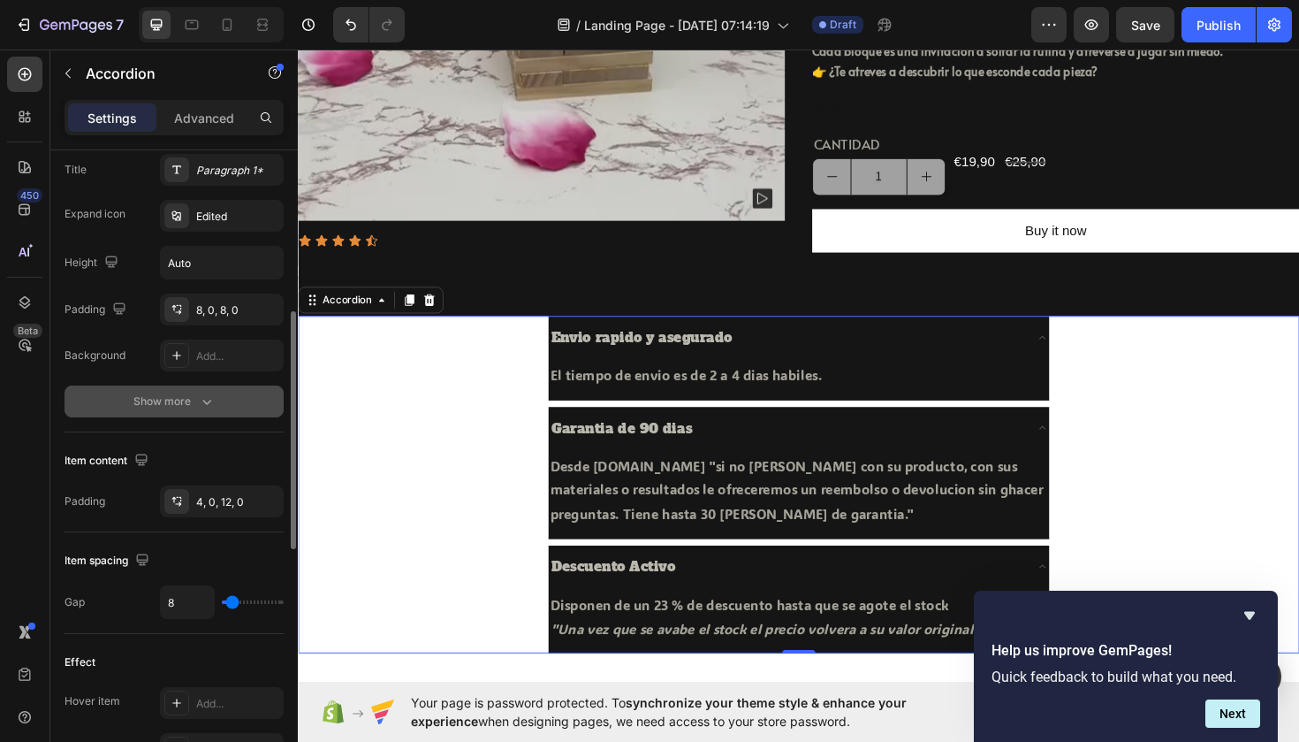
click at [207, 400] on icon "button" at bounding box center [207, 401] width 18 height 18
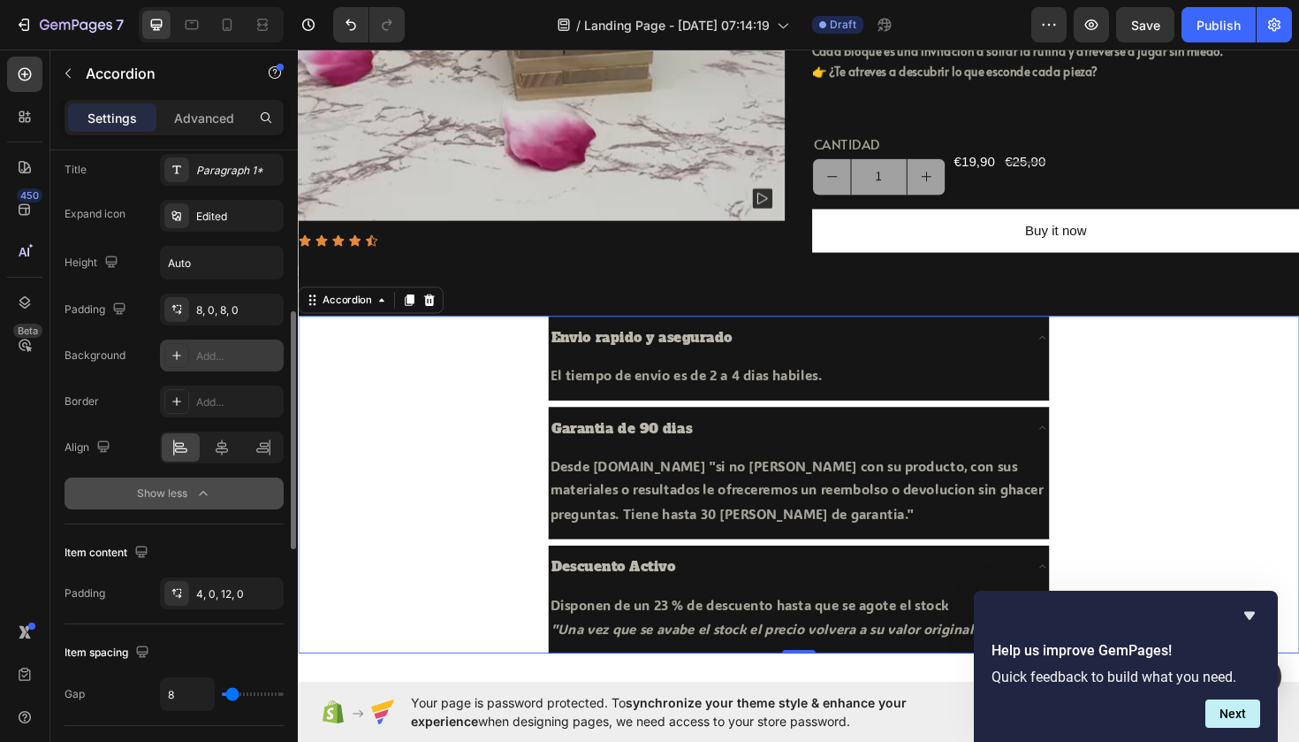
click at [204, 362] on div "Add..." at bounding box center [237, 356] width 83 height 16
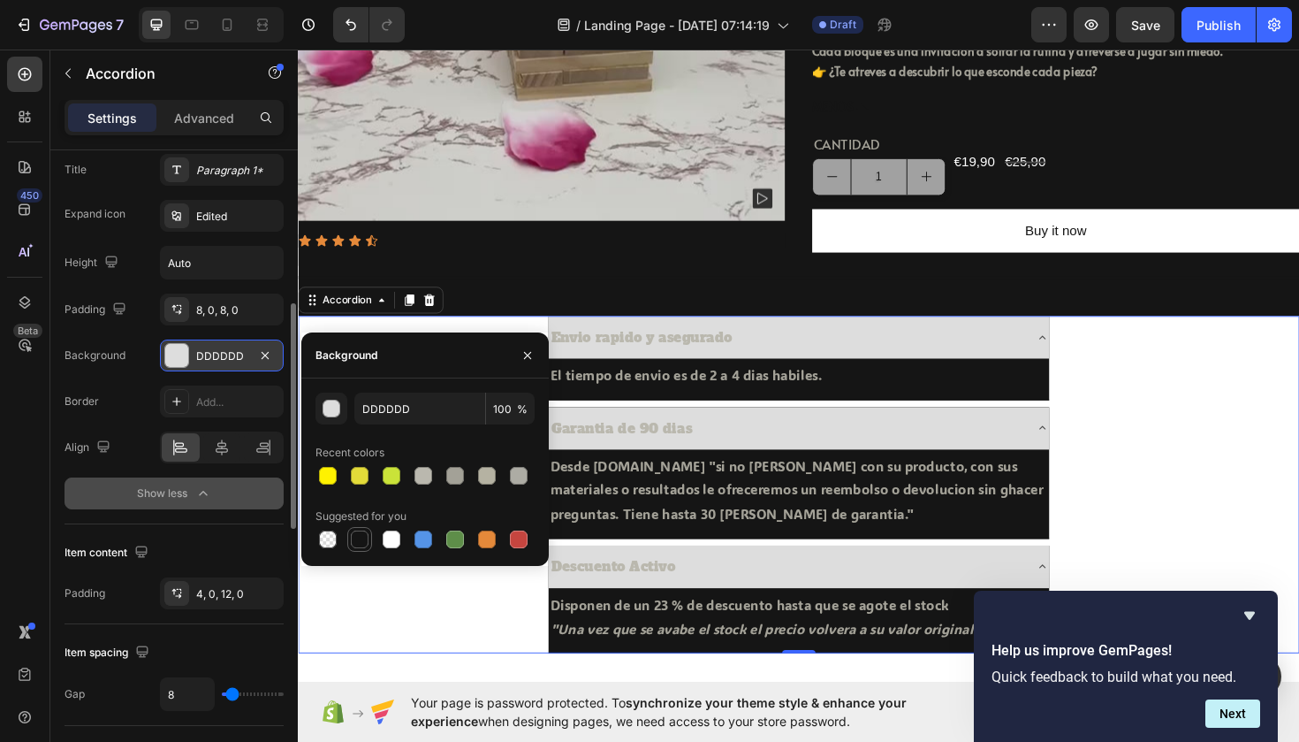
click at [362, 534] on div at bounding box center [360, 539] width 18 height 18
type input "151515"
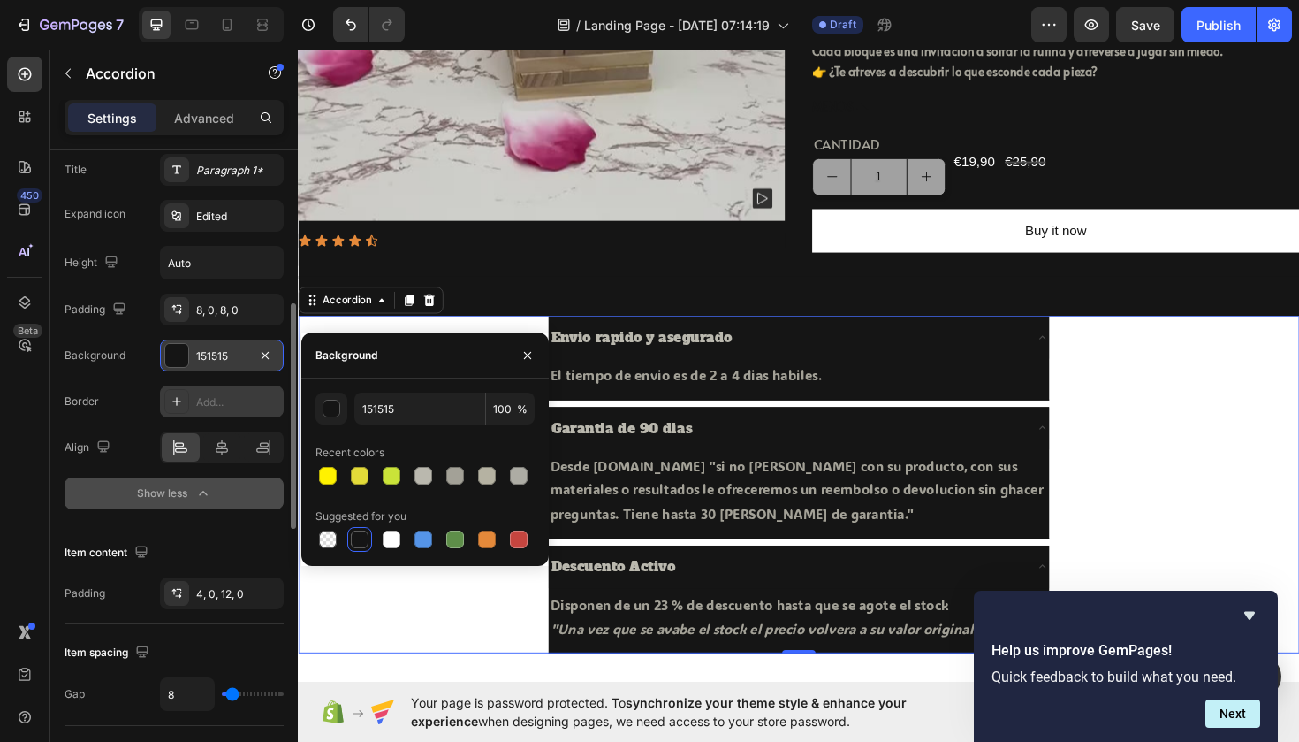
click at [204, 395] on div "Add..." at bounding box center [237, 402] width 83 height 16
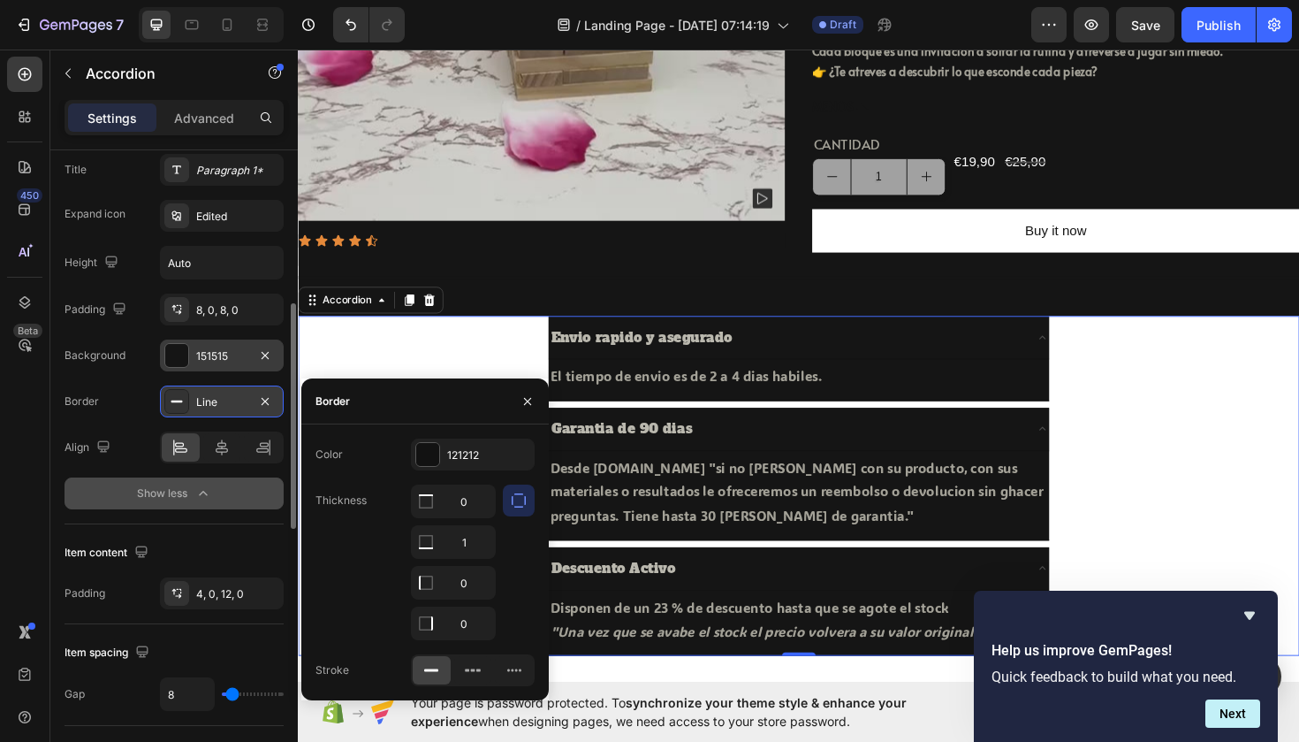
click at [343, 376] on div "Envio rapido y asegurado El tiempo de envio es de 2 a 4 dias habiles. Text Block" at bounding box center [828, 376] width 1059 height 90
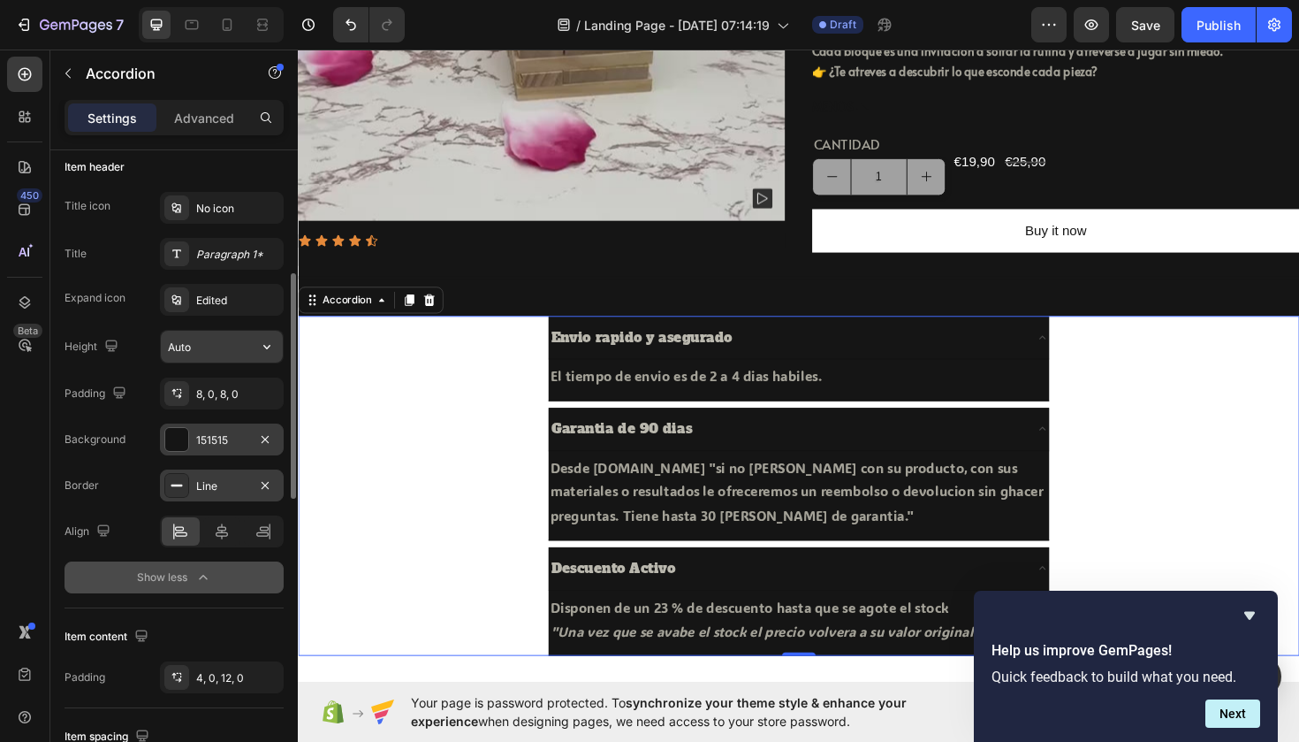
scroll to position [358, 0]
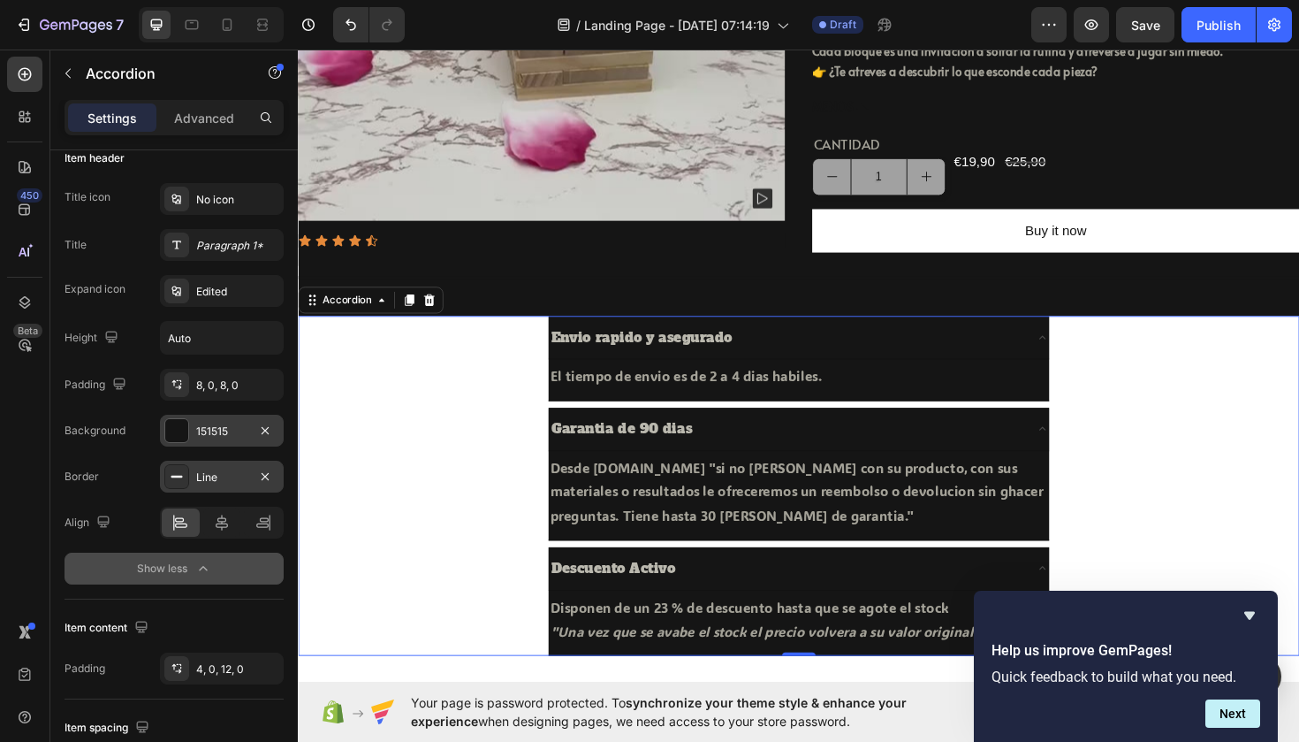
click at [360, 476] on div "Garantia de 90 dias Desde PETALO.ONLINE "si no esta contento con su producto, c…" at bounding box center [828, 499] width 1059 height 141
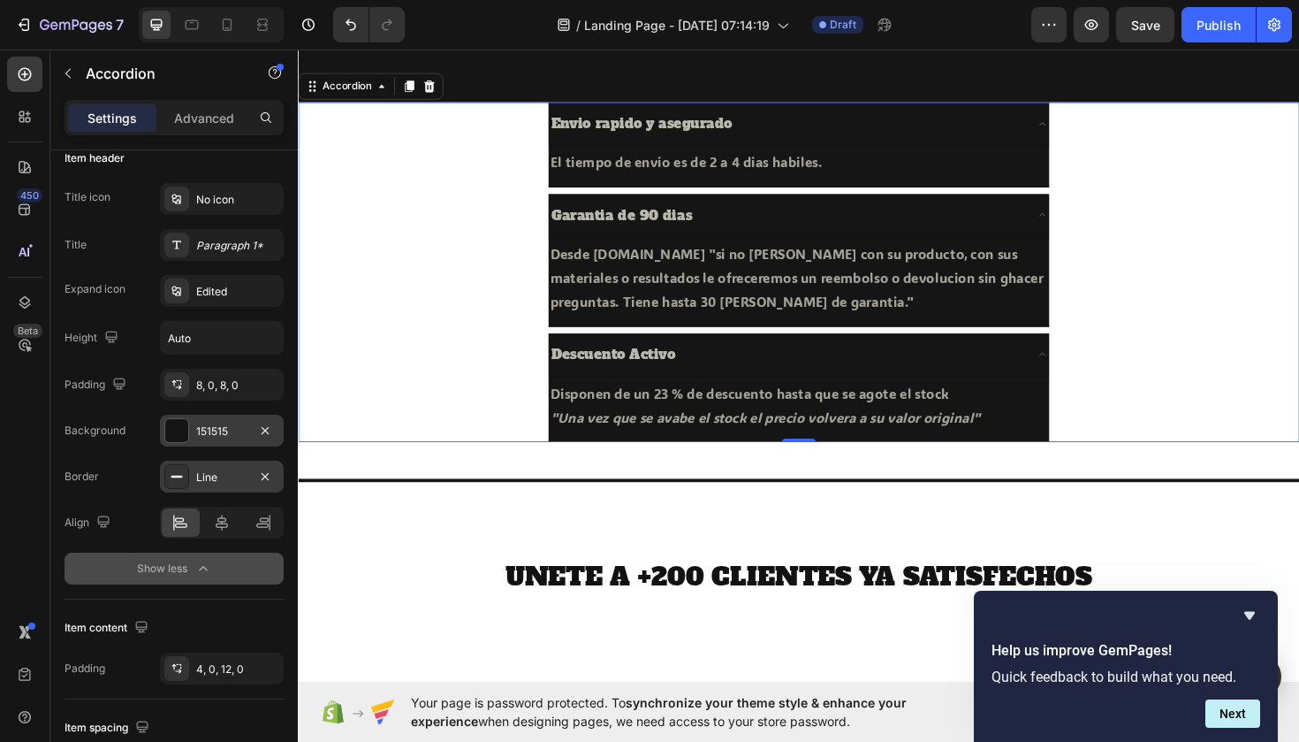
scroll to position [823, 0]
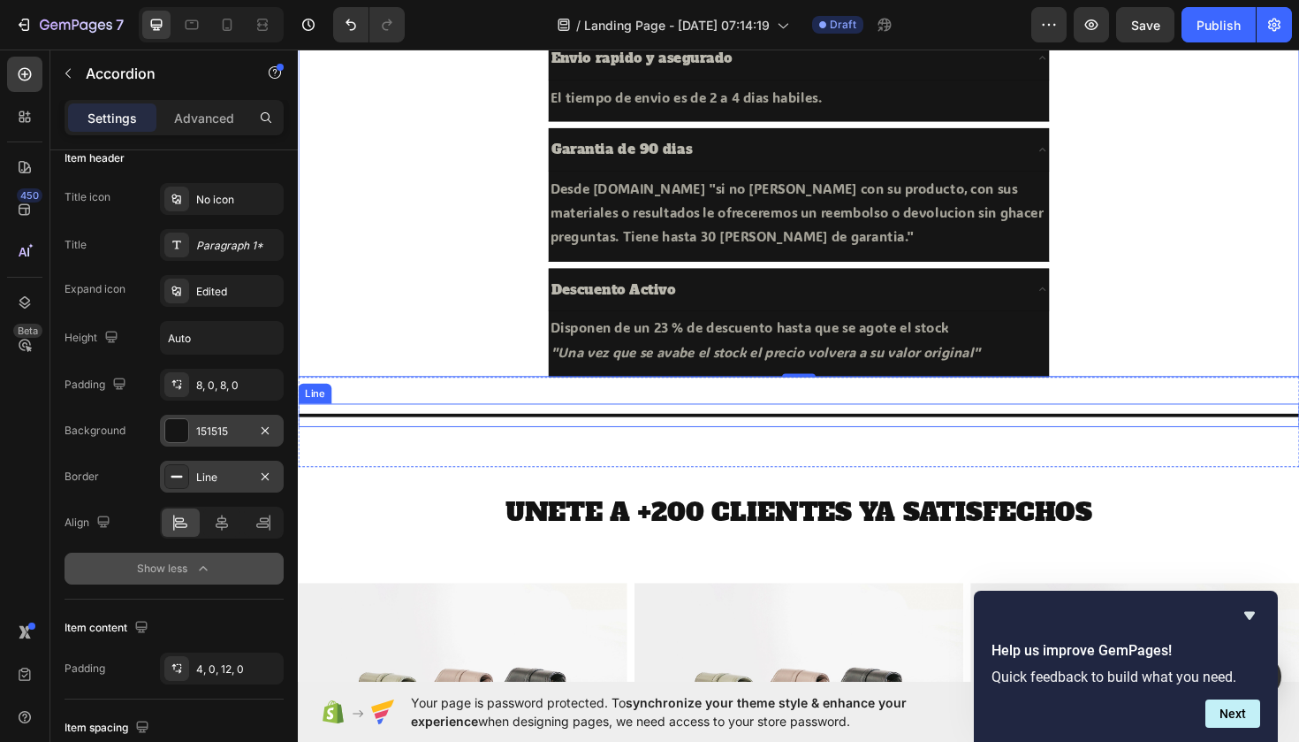
click at [962, 424] on div "Title Line" at bounding box center [828, 436] width 1061 height 25
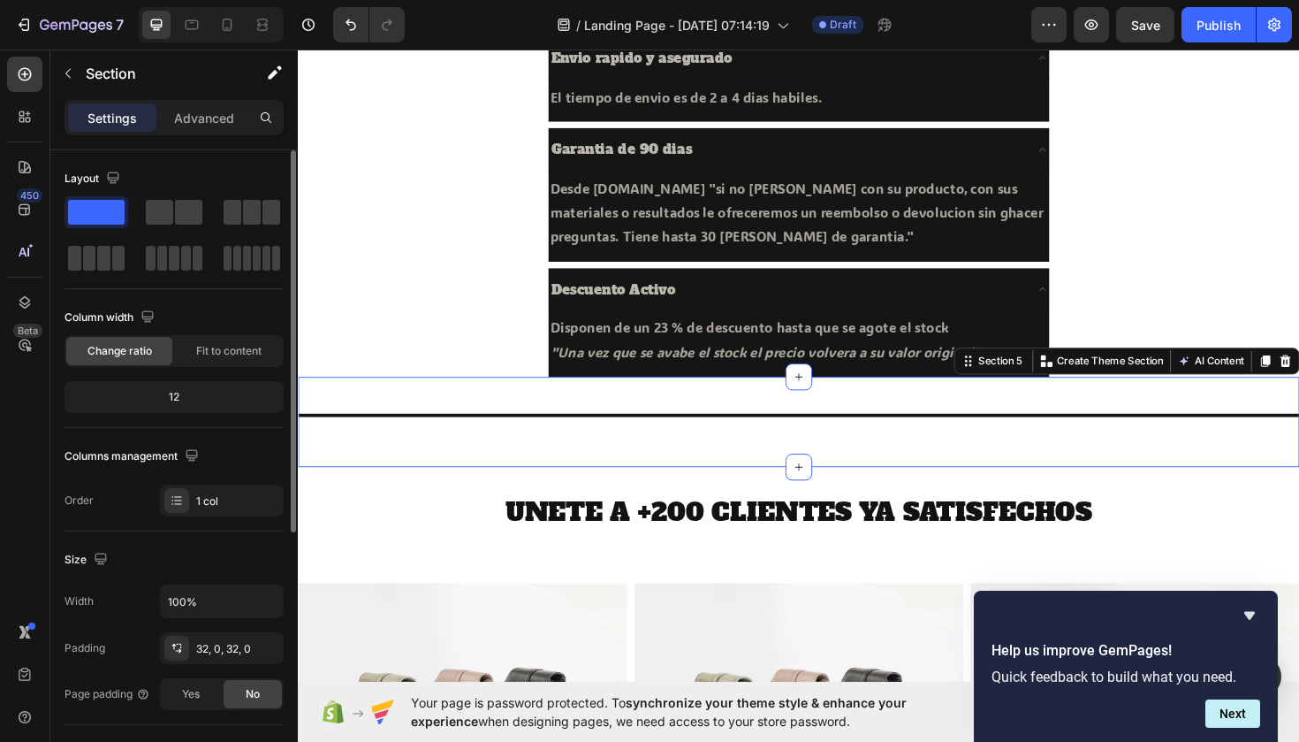
click at [915, 407] on div "Title Line Section 5 You can create reusable sections Create Theme Section AI C…" at bounding box center [828, 443] width 1061 height 95
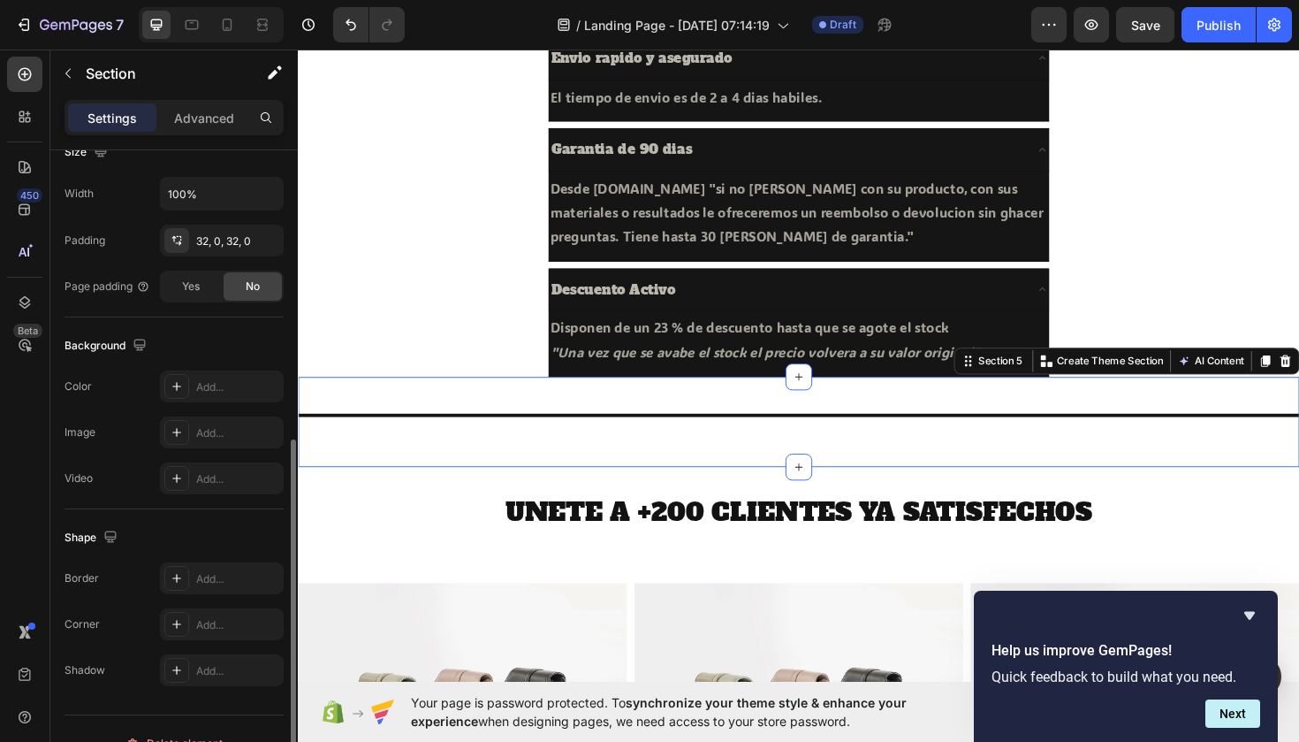
scroll to position [437, 0]
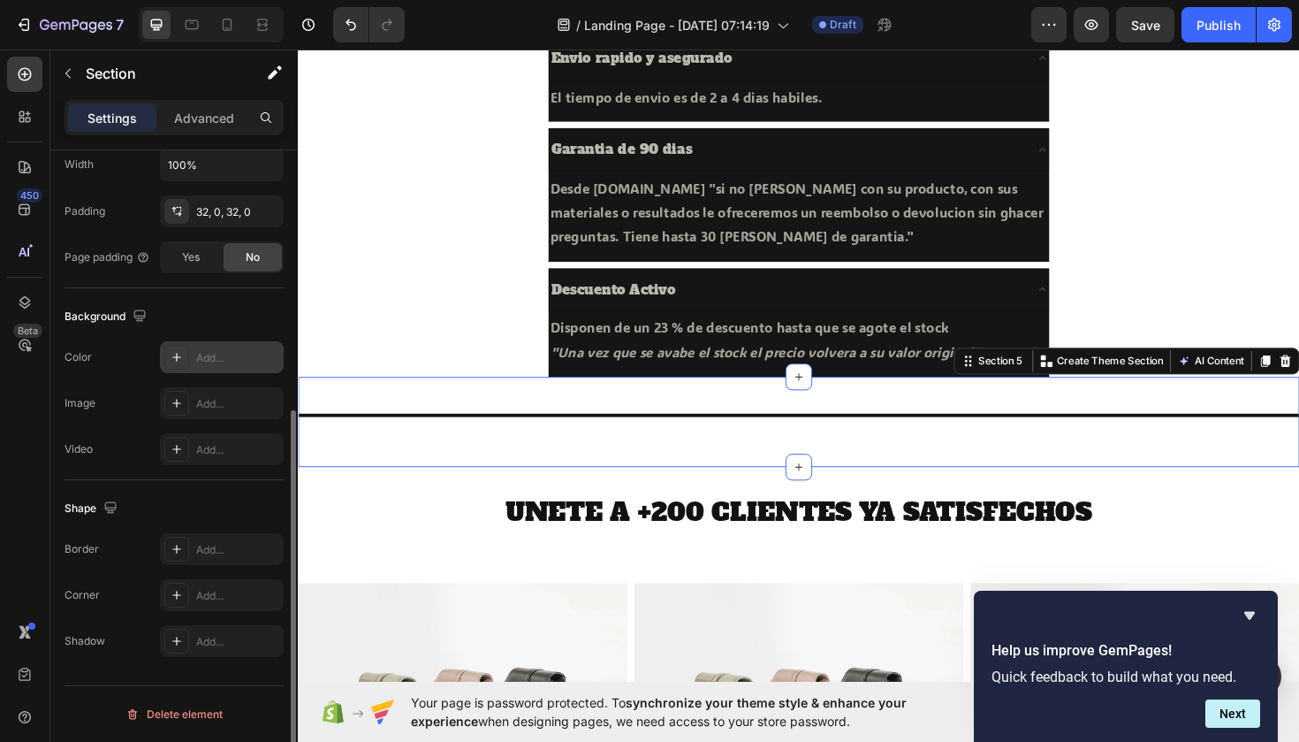
click at [194, 354] on div "Add..." at bounding box center [222, 357] width 124 height 32
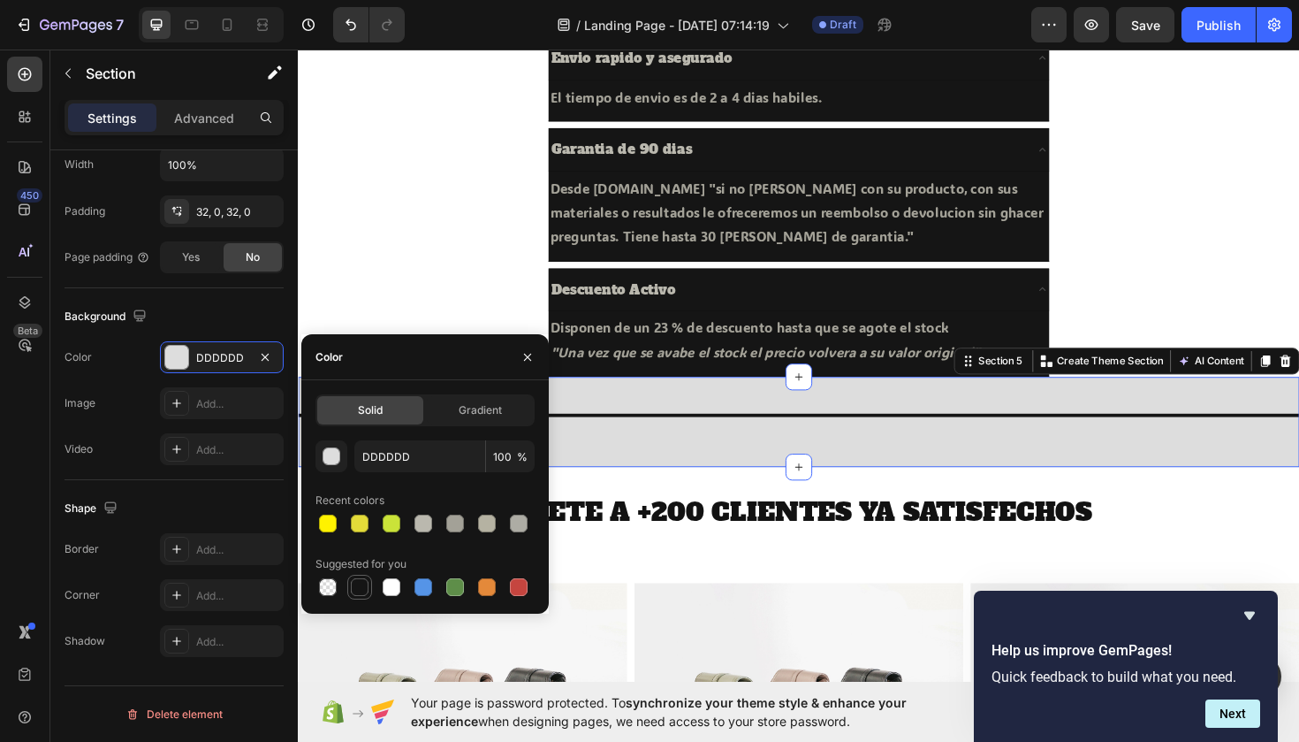
click at [363, 588] on div at bounding box center [360, 587] width 18 height 18
type input "151515"
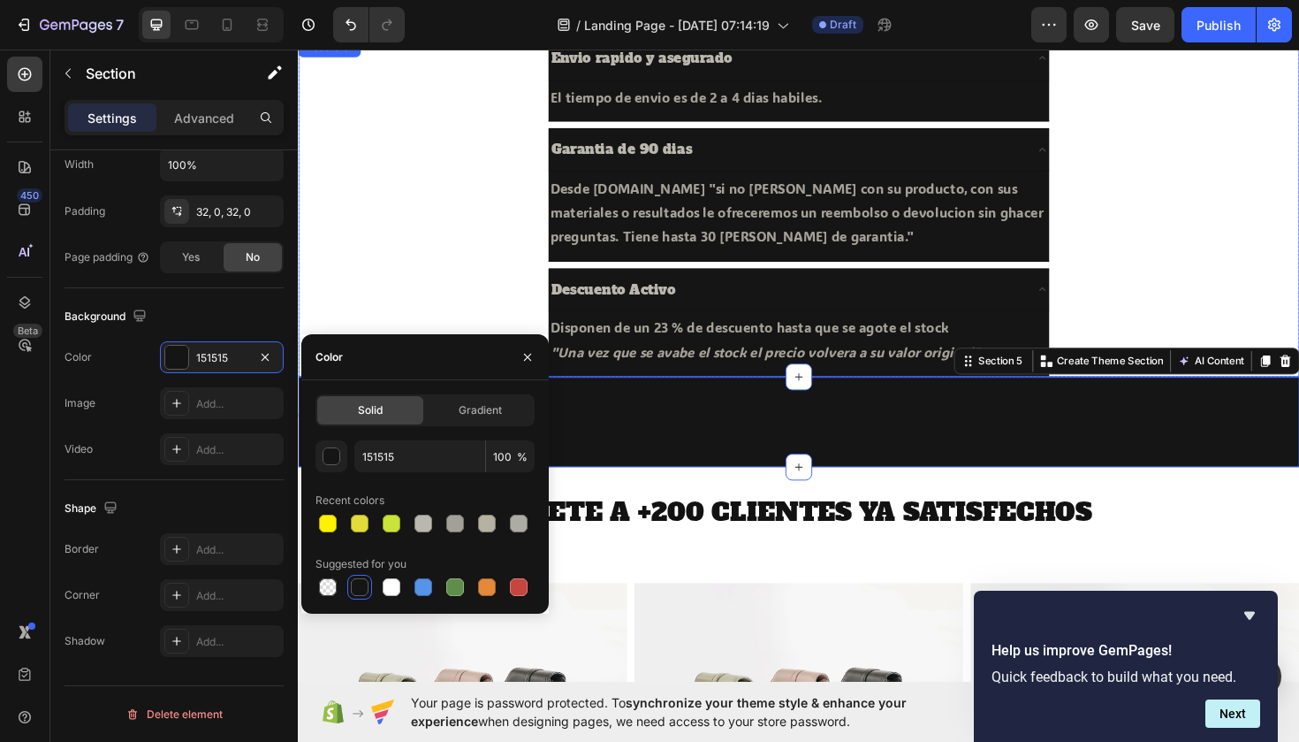
click at [399, 287] on div "Descuento Activo Disponen de un 23 % de descuento hasta que se agote el stock "…" at bounding box center [828, 338] width 1059 height 115
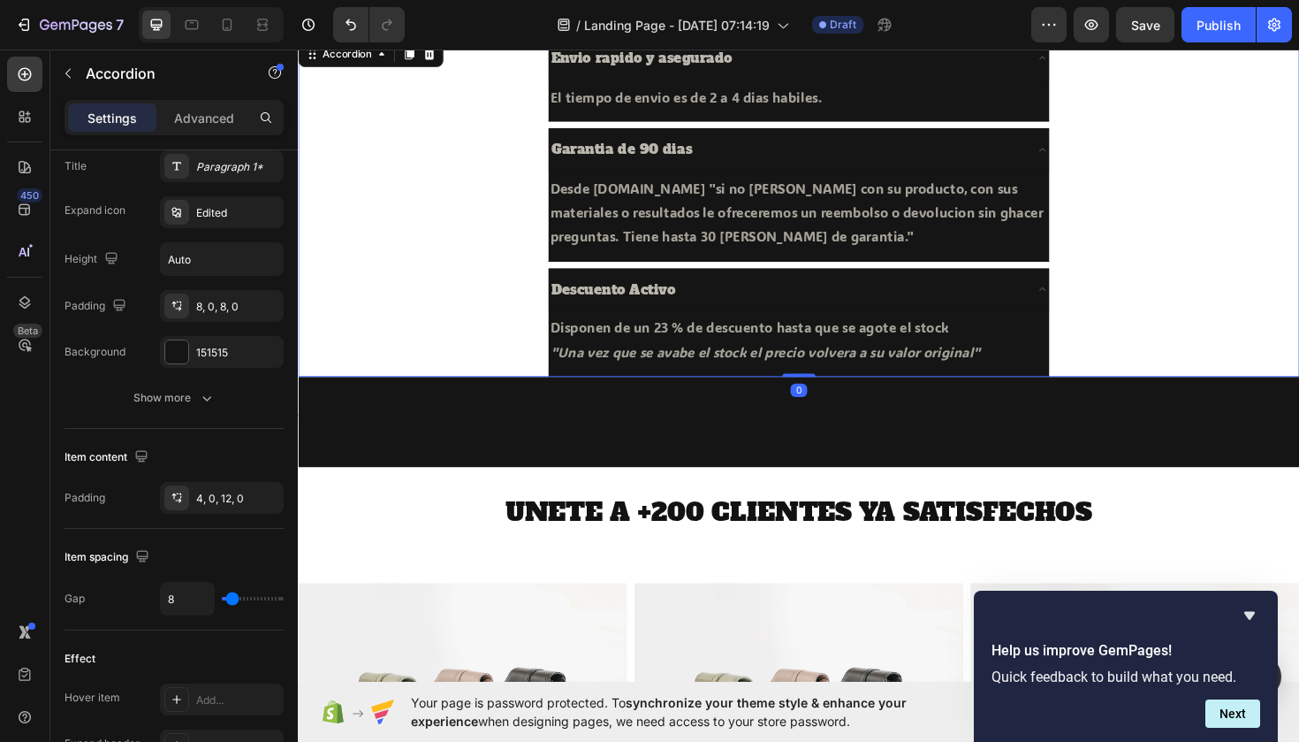
scroll to position [0, 0]
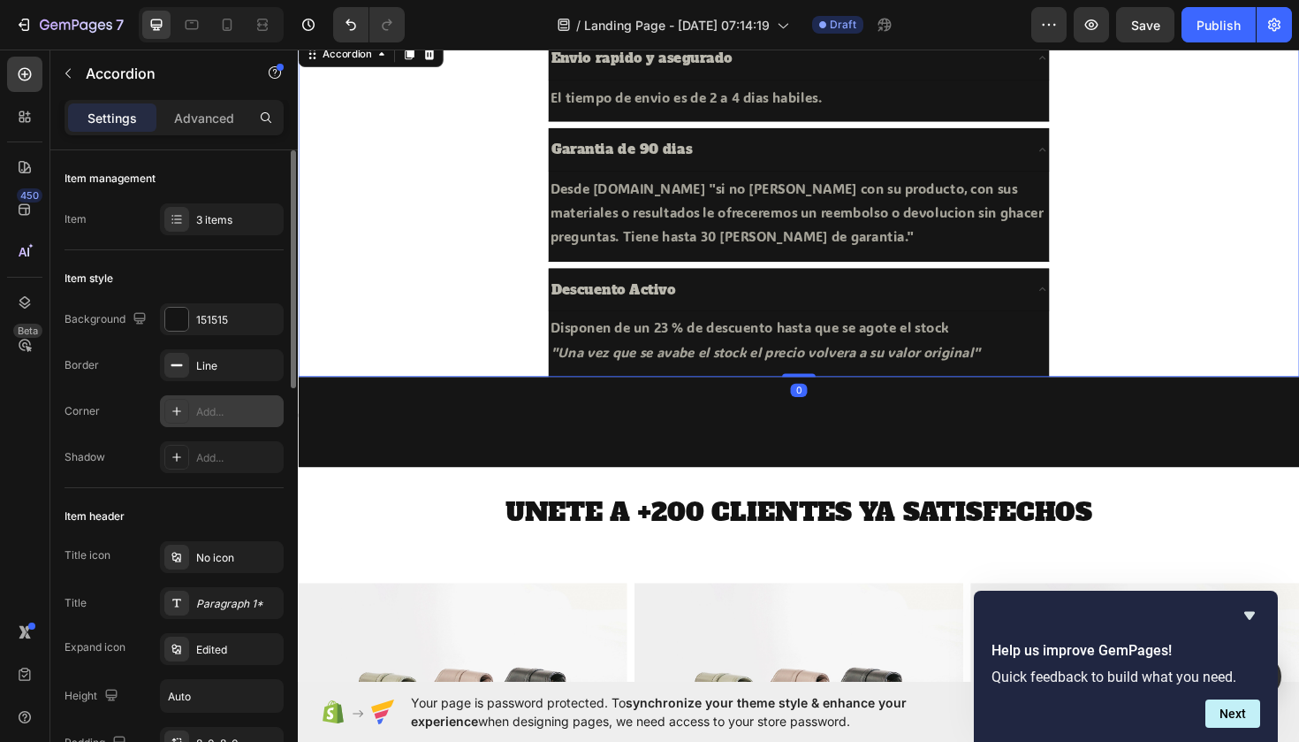
click at [191, 417] on div "Add..." at bounding box center [222, 411] width 124 height 32
click at [239, 464] on div "Add..." at bounding box center [237, 458] width 83 height 16
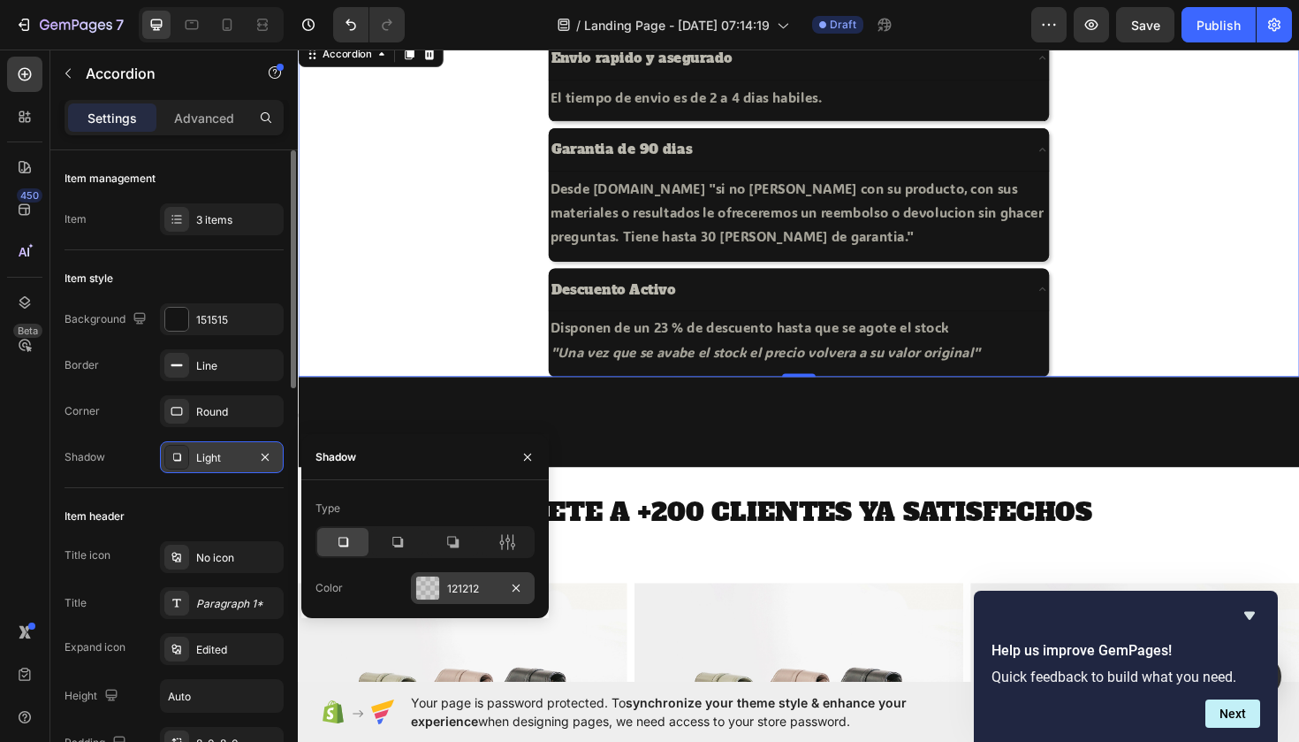
click at [421, 589] on div at bounding box center [427, 587] width 23 height 23
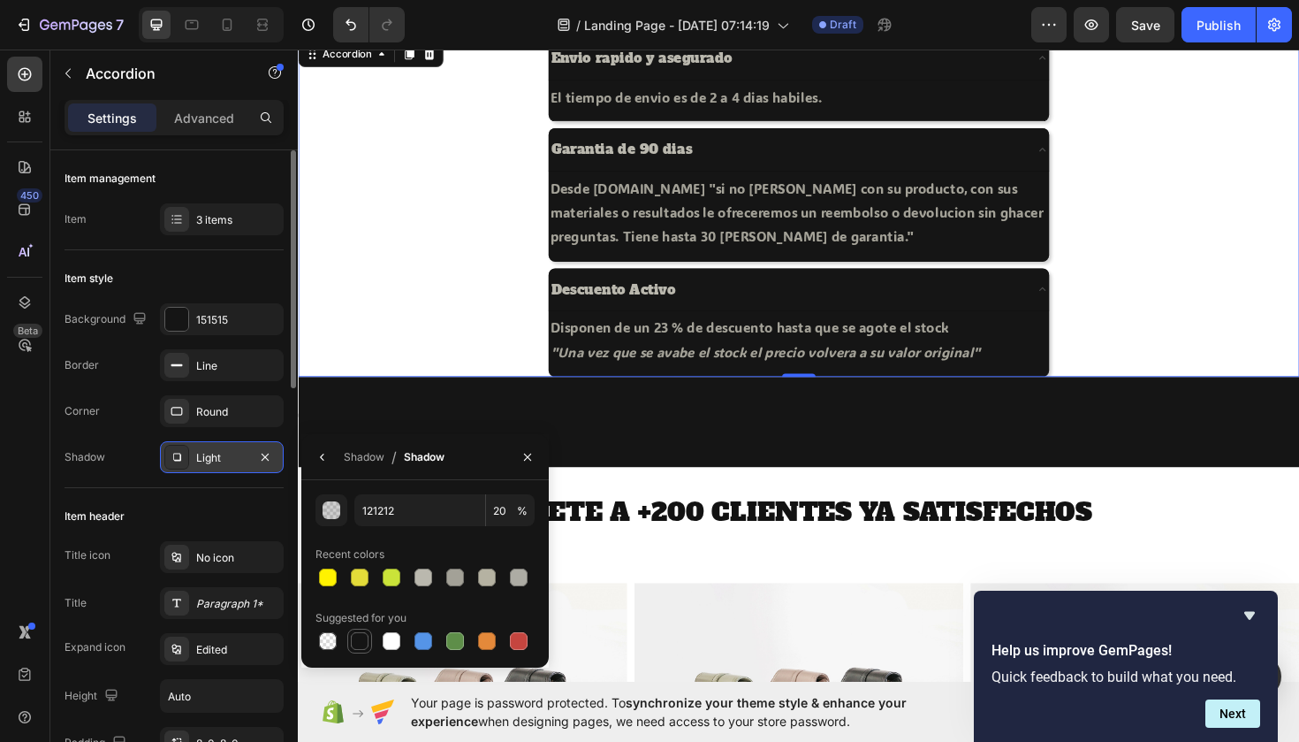
click at [367, 645] on div at bounding box center [360, 641] width 18 height 18
type input "151515"
type input "100"
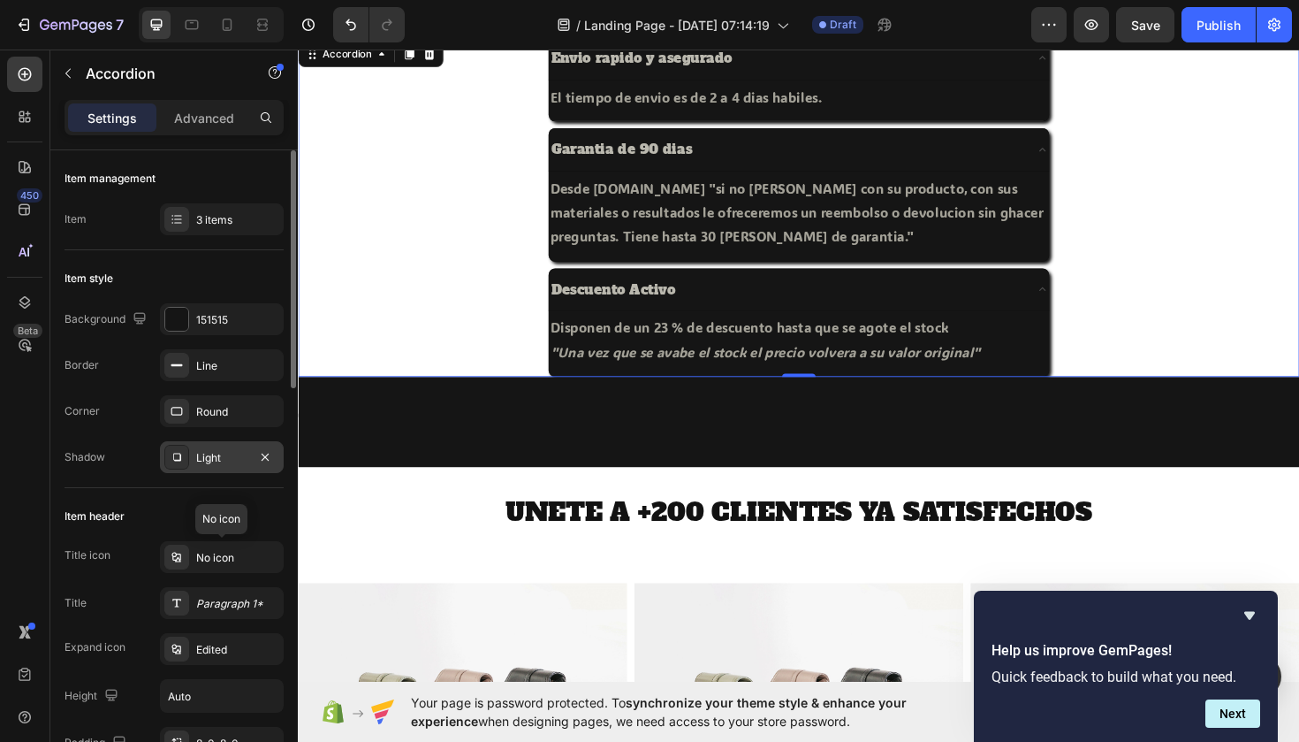
drag, startPoint x: 201, startPoint y: 545, endPoint x: 193, endPoint y: 531, distance: 15.5
click at [200, 544] on div "No icon" at bounding box center [222, 557] width 124 height 32
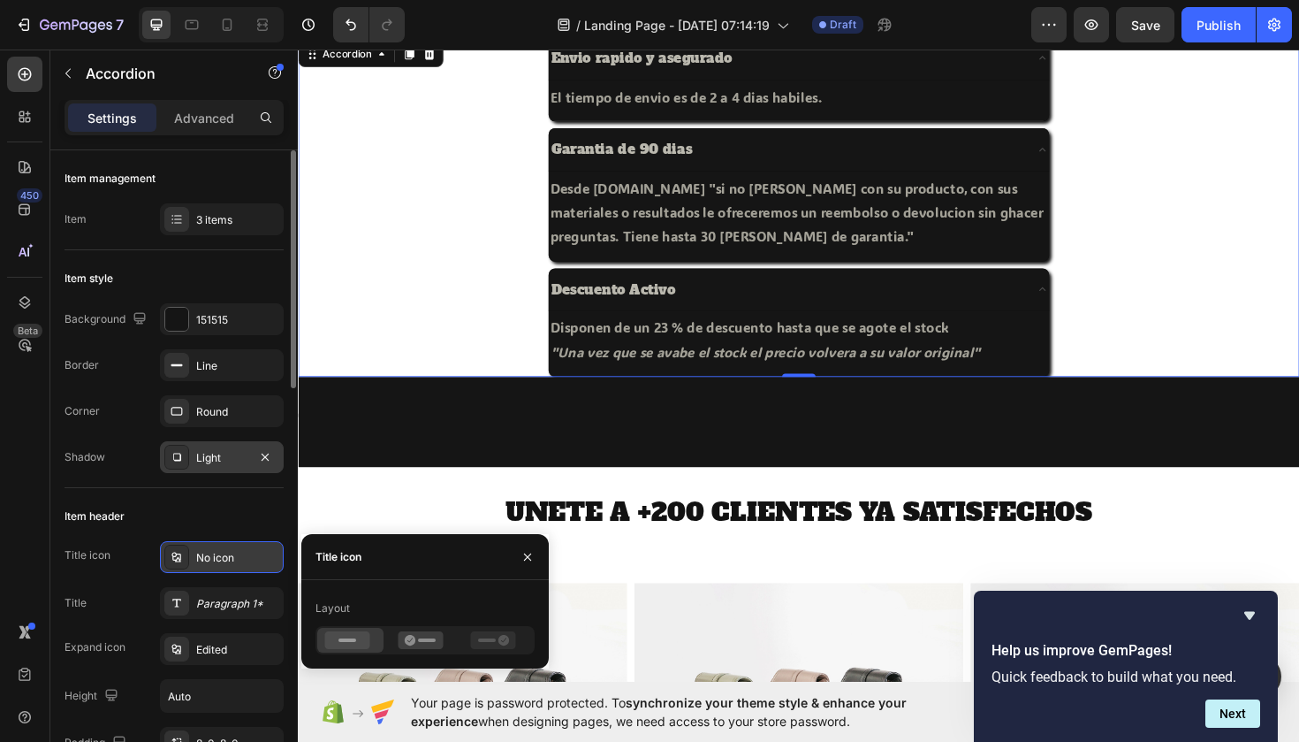
click at [211, 564] on div "No icon" at bounding box center [237, 558] width 83 height 16
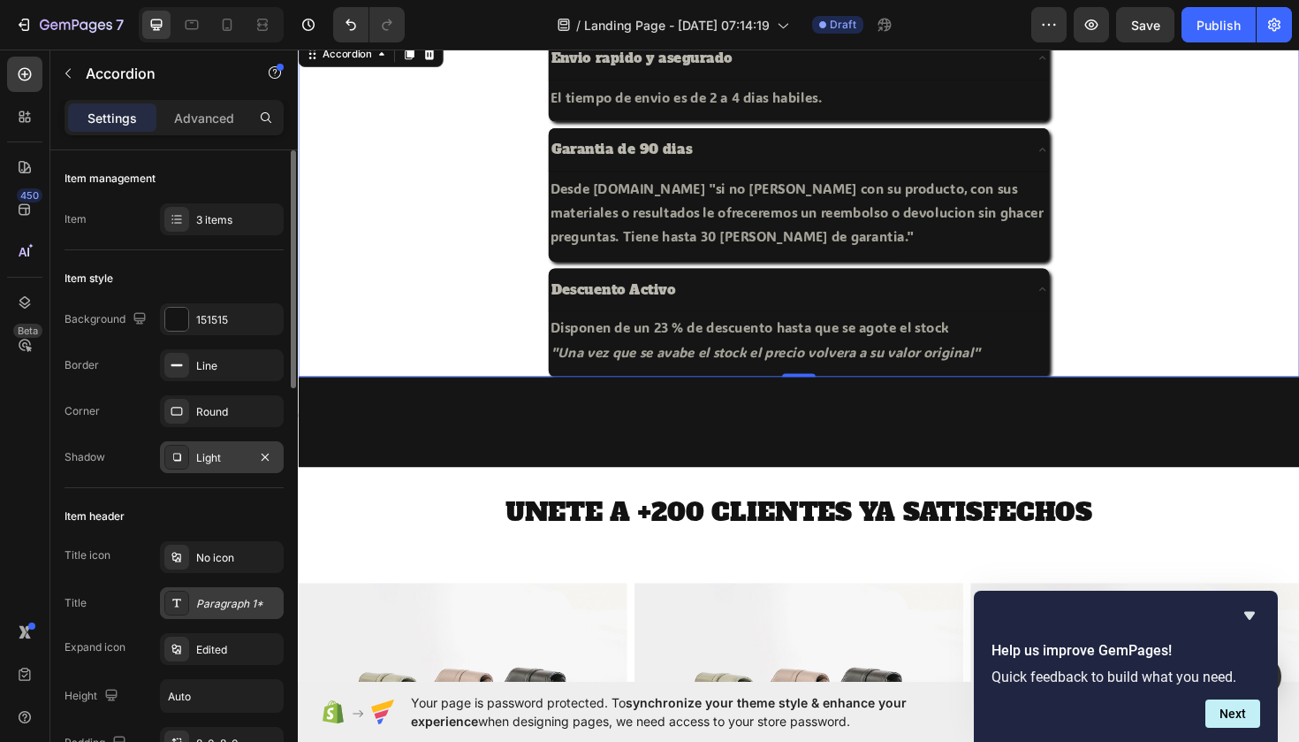
click at [215, 606] on div "Paragraph 1*" at bounding box center [237, 604] width 83 height 16
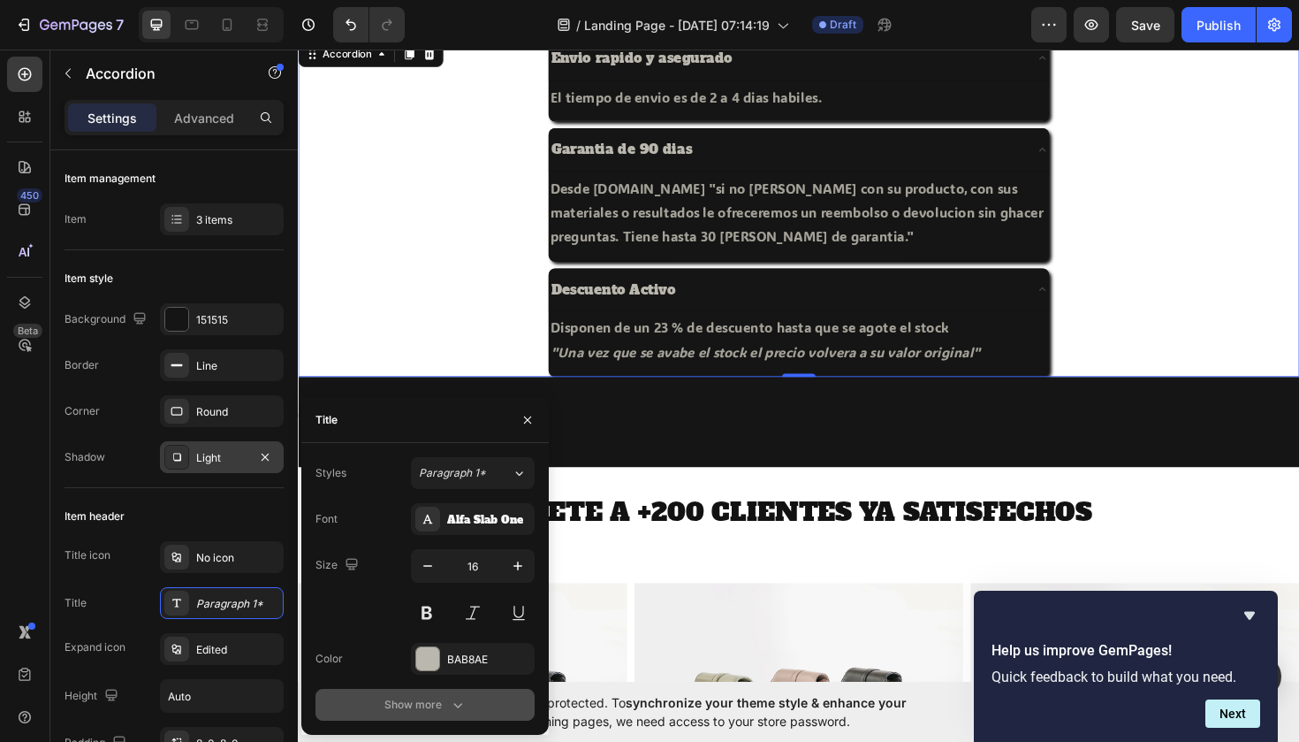
click at [423, 697] on div "Show more" at bounding box center [426, 705] width 82 height 18
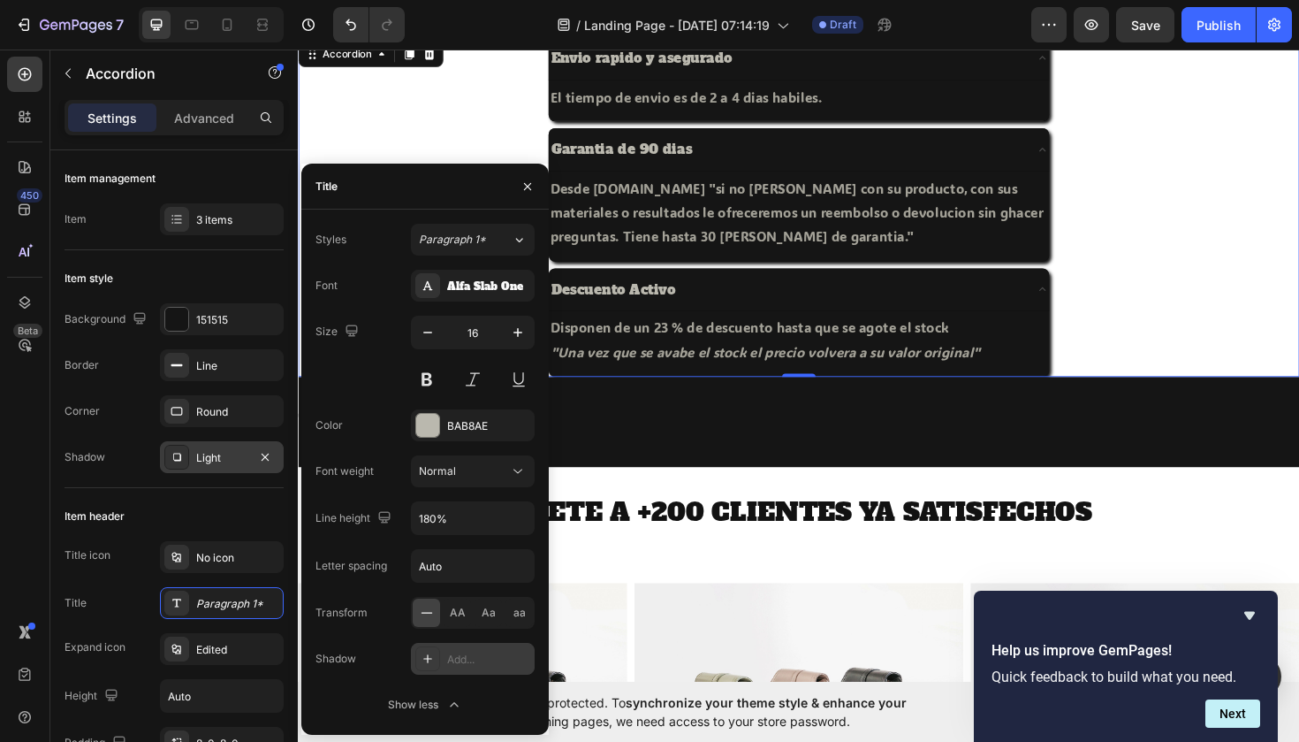
click at [438, 656] on div at bounding box center [427, 658] width 25 height 25
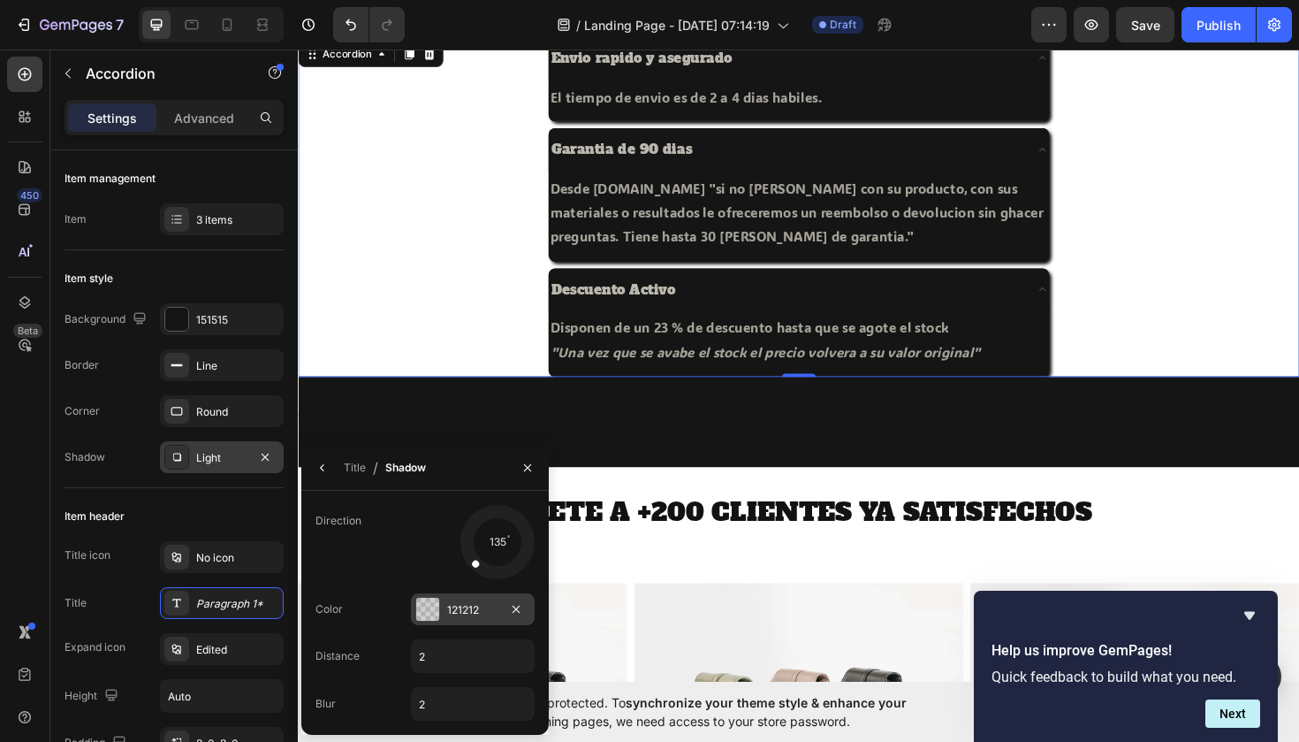
click at [432, 618] on div at bounding box center [427, 609] width 23 height 23
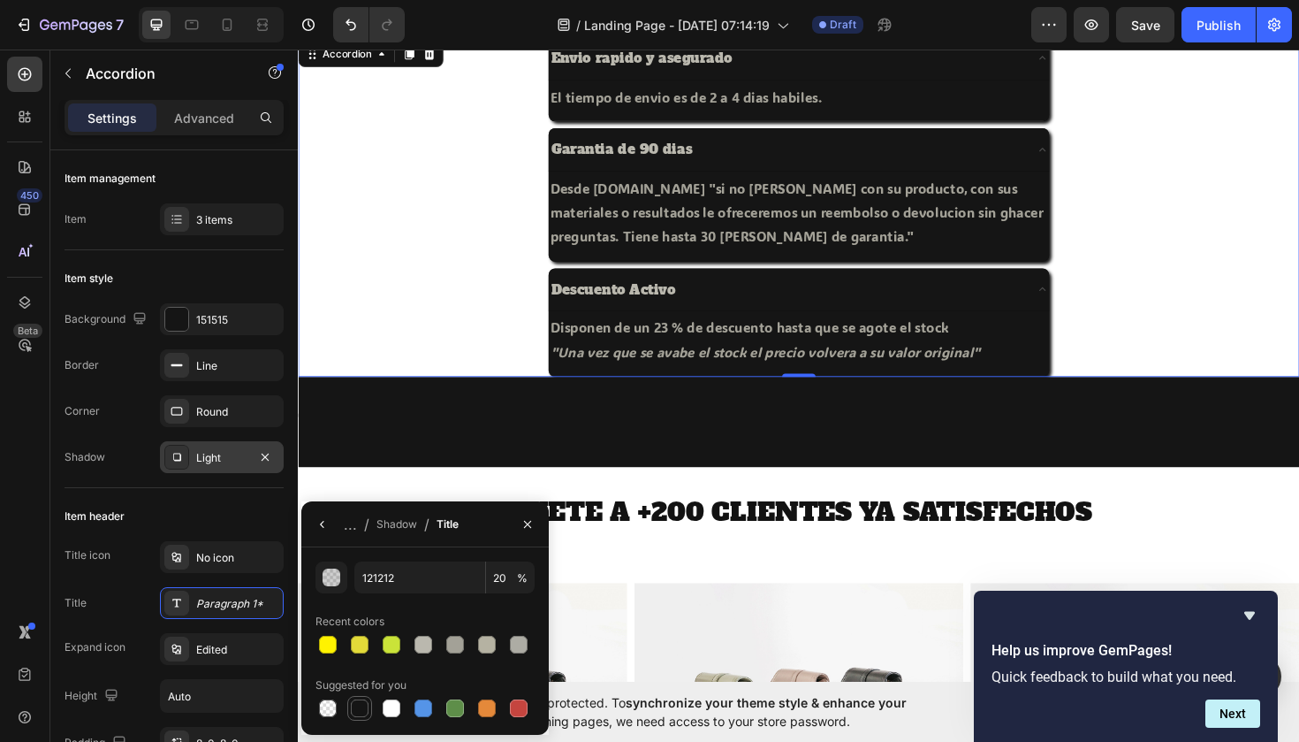
click at [356, 715] on div at bounding box center [360, 708] width 18 height 18
type input "151515"
type input "100"
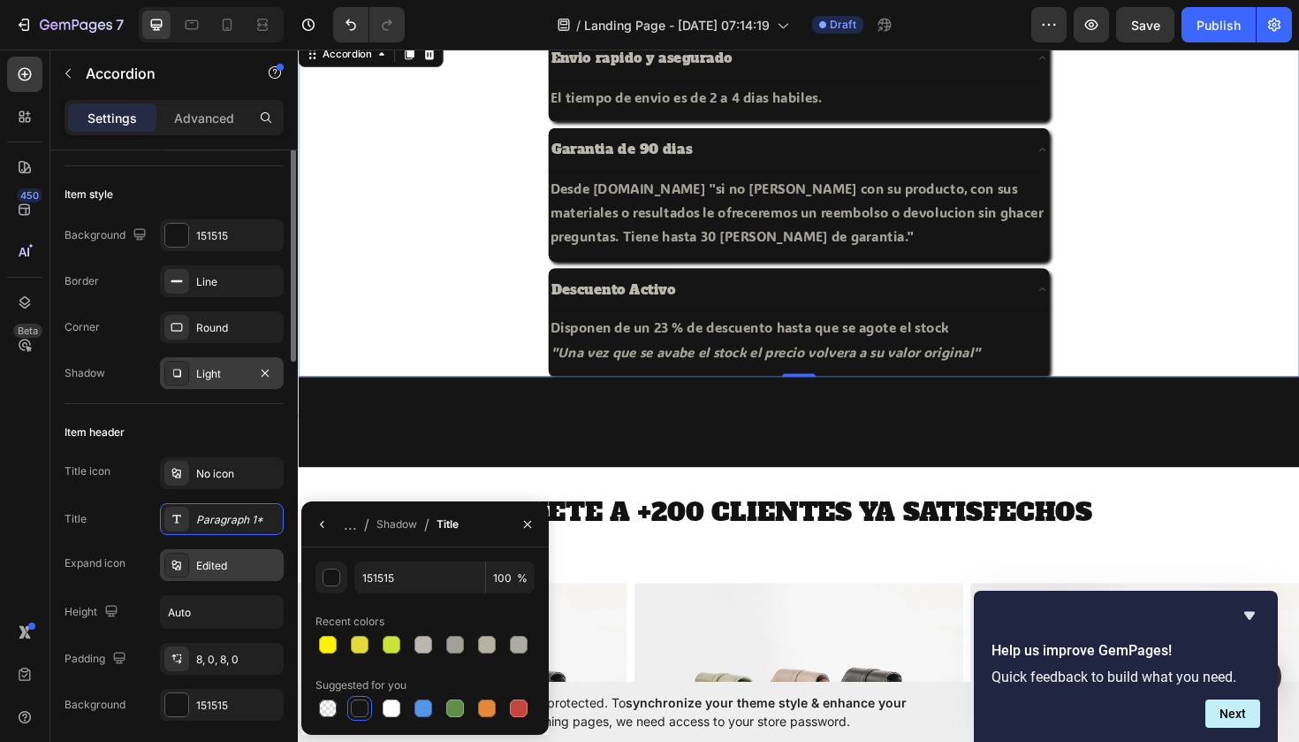
scroll to position [85, 0]
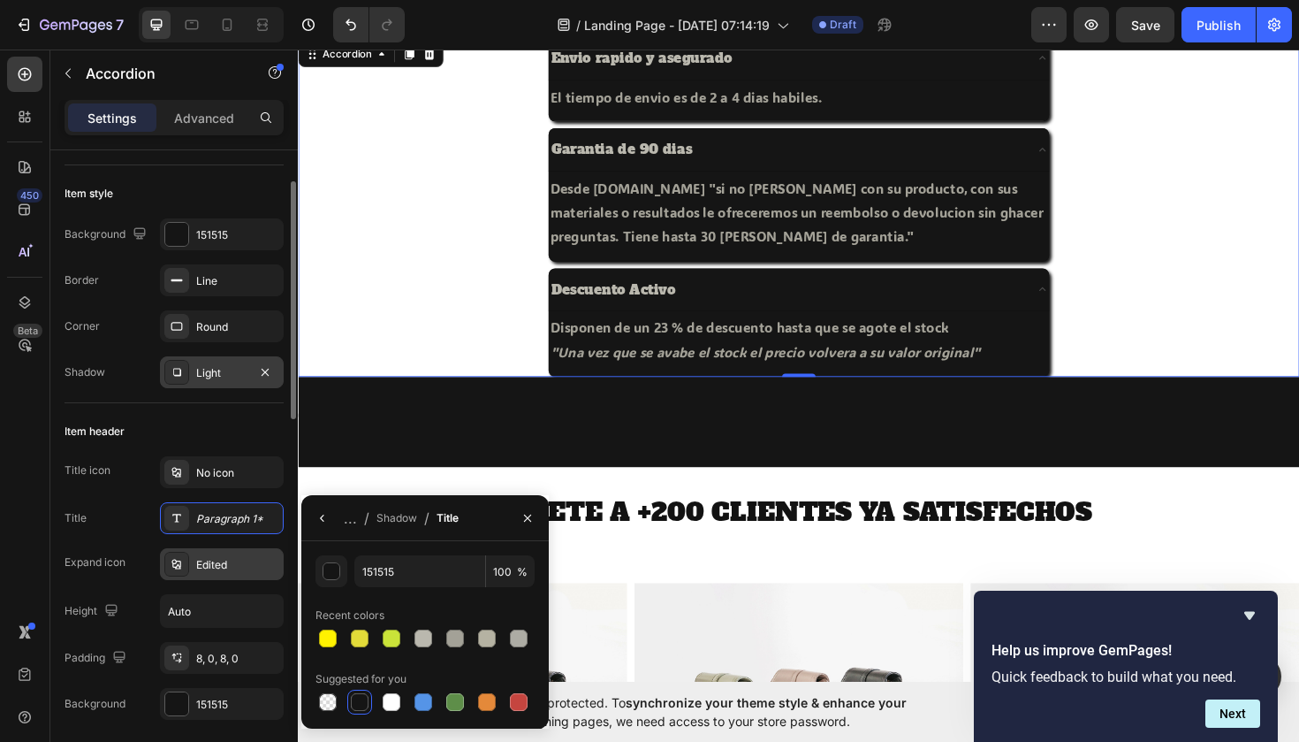
click at [238, 565] on div "Edited" at bounding box center [237, 565] width 83 height 16
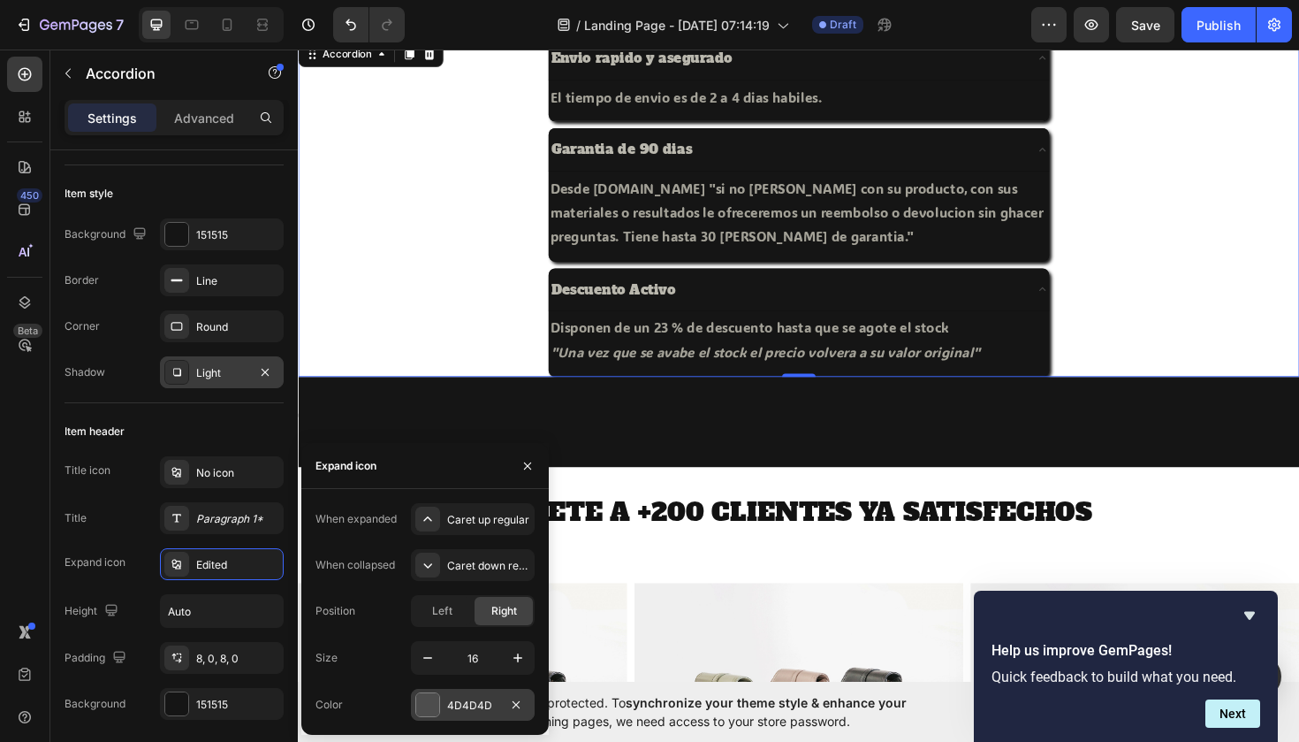
click at [426, 705] on div at bounding box center [427, 704] width 23 height 23
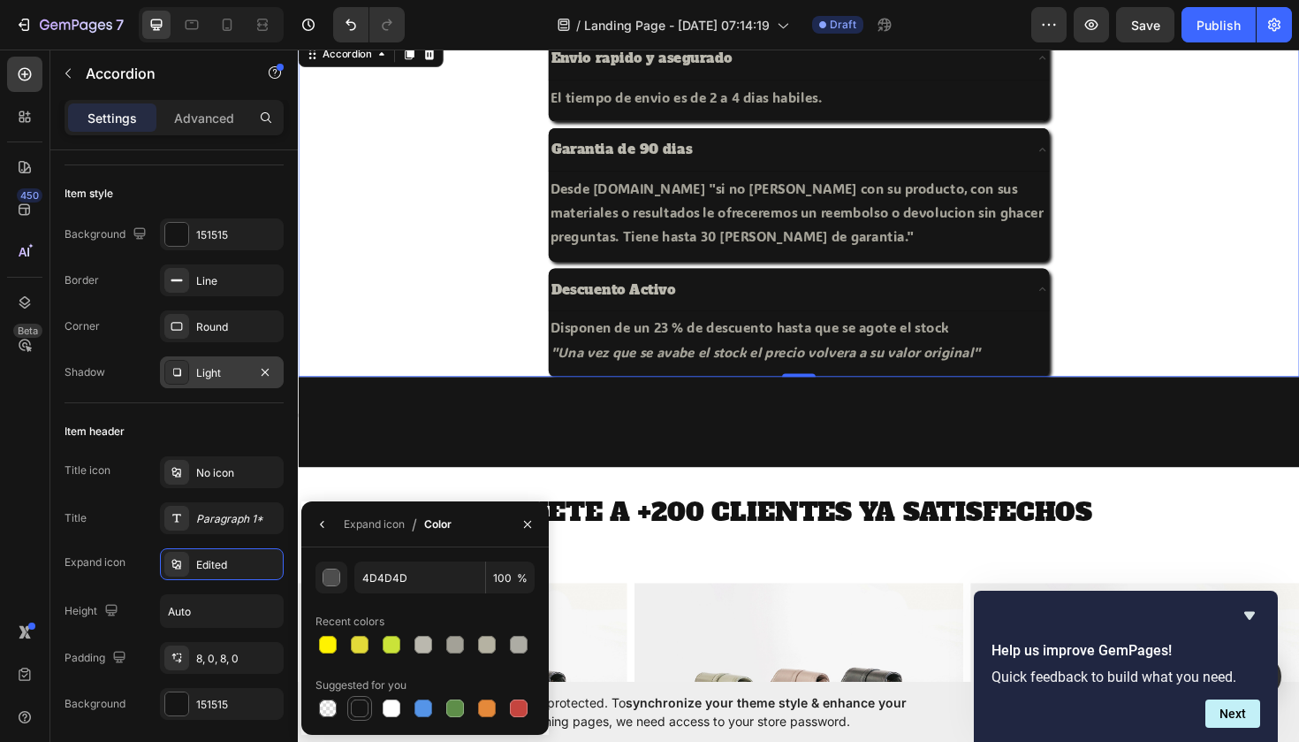
click at [356, 709] on div at bounding box center [360, 708] width 18 height 18
click at [388, 700] on div at bounding box center [392, 708] width 18 height 18
type input "FFFFFF"
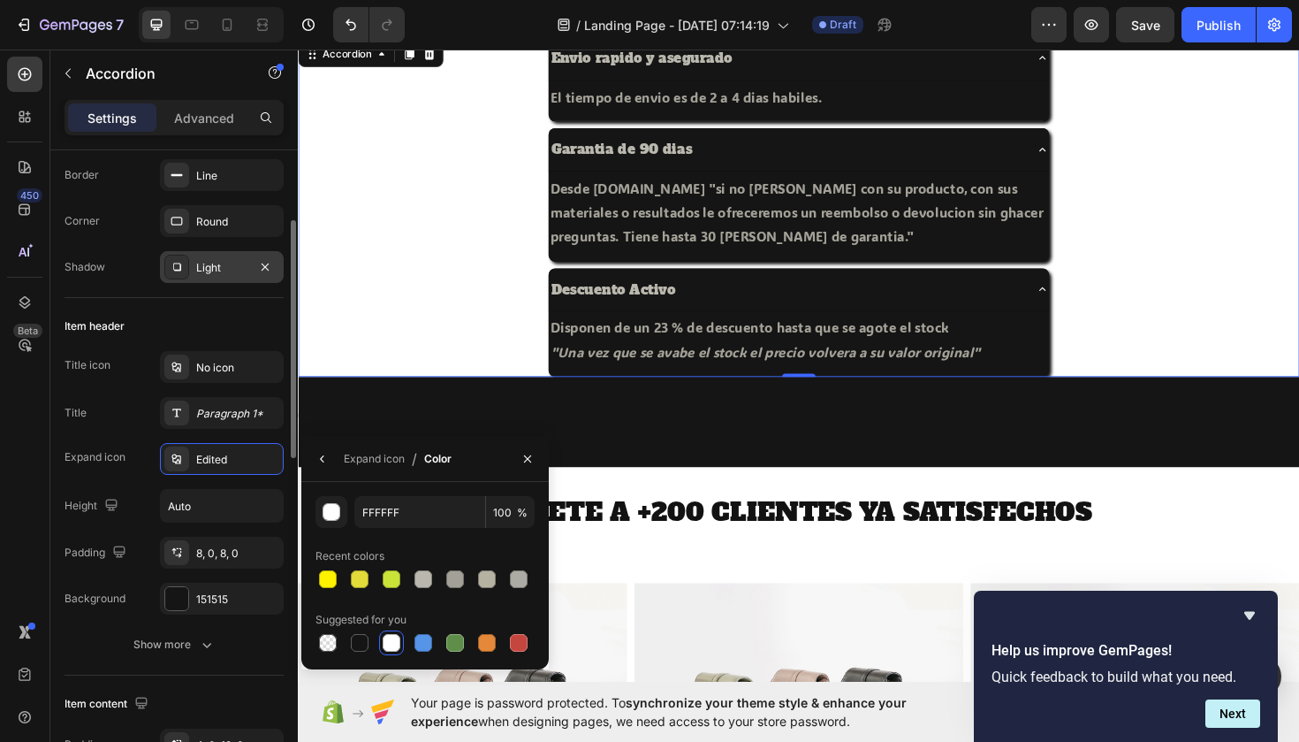
scroll to position [190, 0]
click at [202, 510] on input "Auto" at bounding box center [222, 506] width 122 height 32
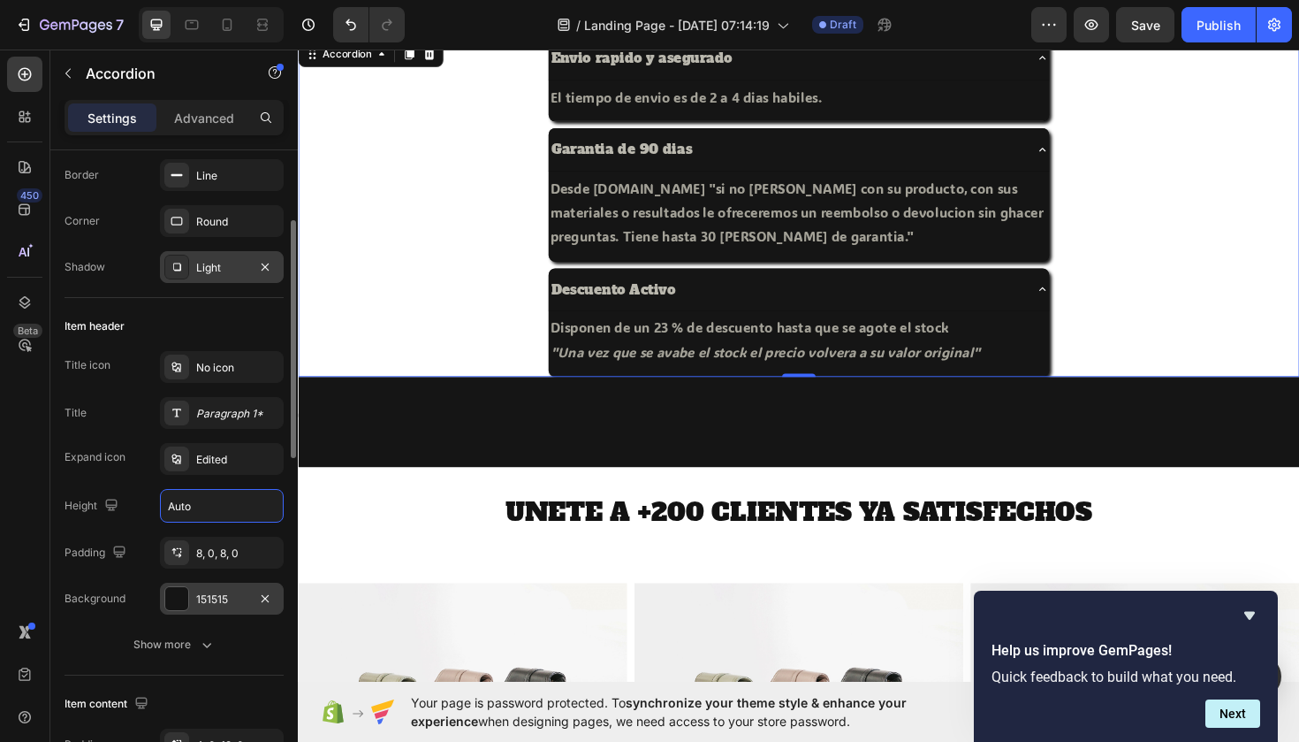
click at [230, 598] on div "151515" at bounding box center [221, 599] width 51 height 16
click at [179, 549] on icon at bounding box center [177, 552] width 14 height 14
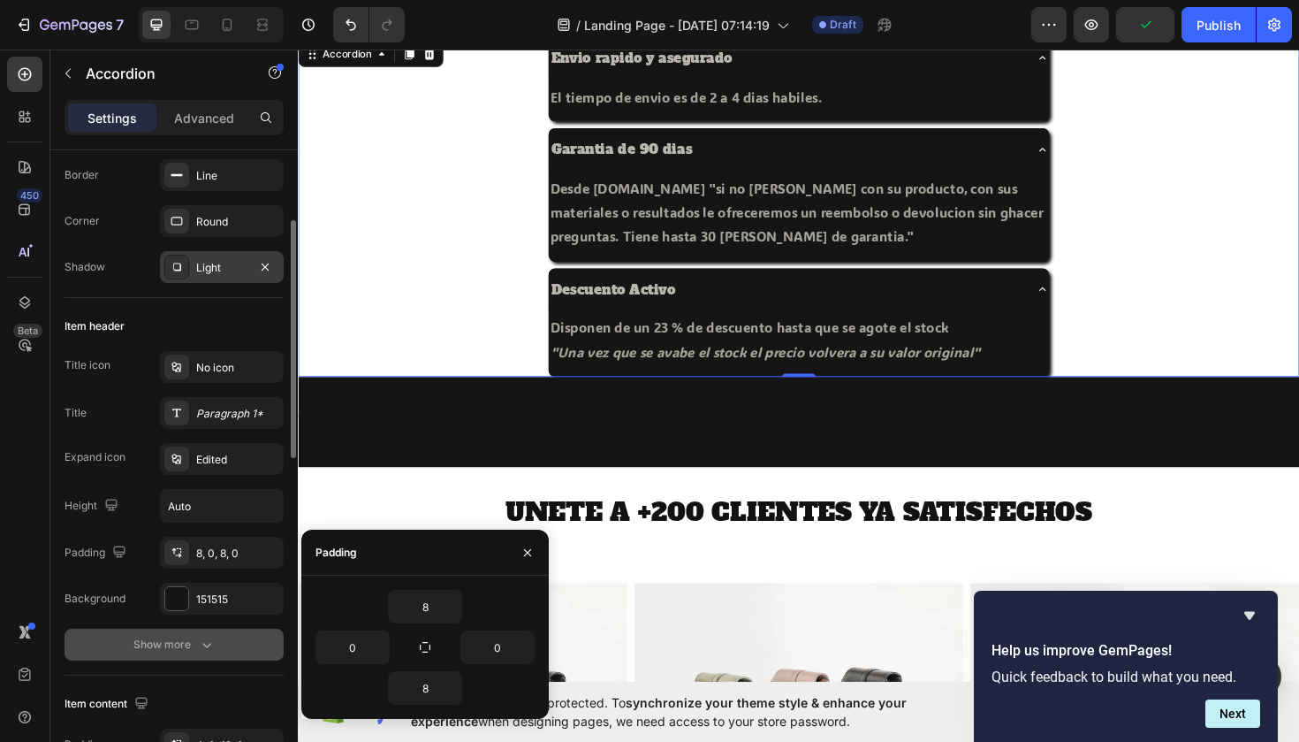
click at [170, 636] on div "Show more" at bounding box center [174, 645] width 82 height 18
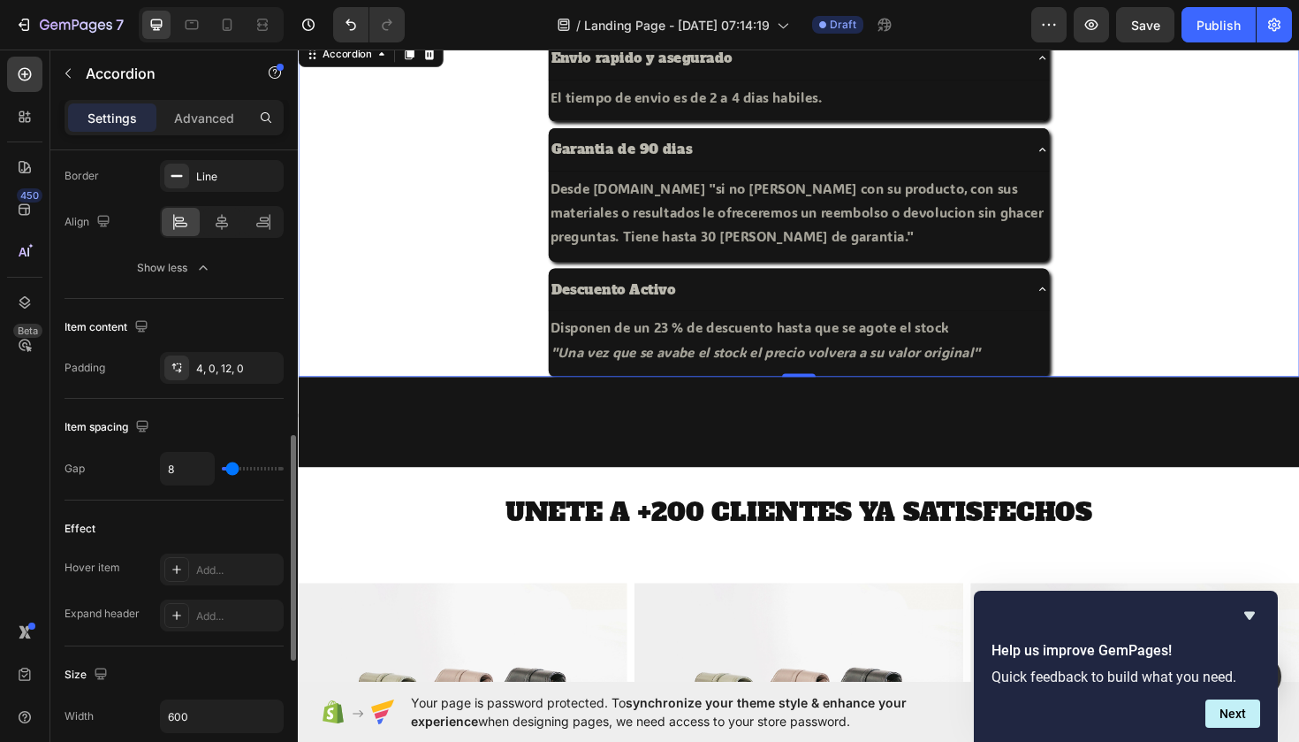
scroll to position [702, 0]
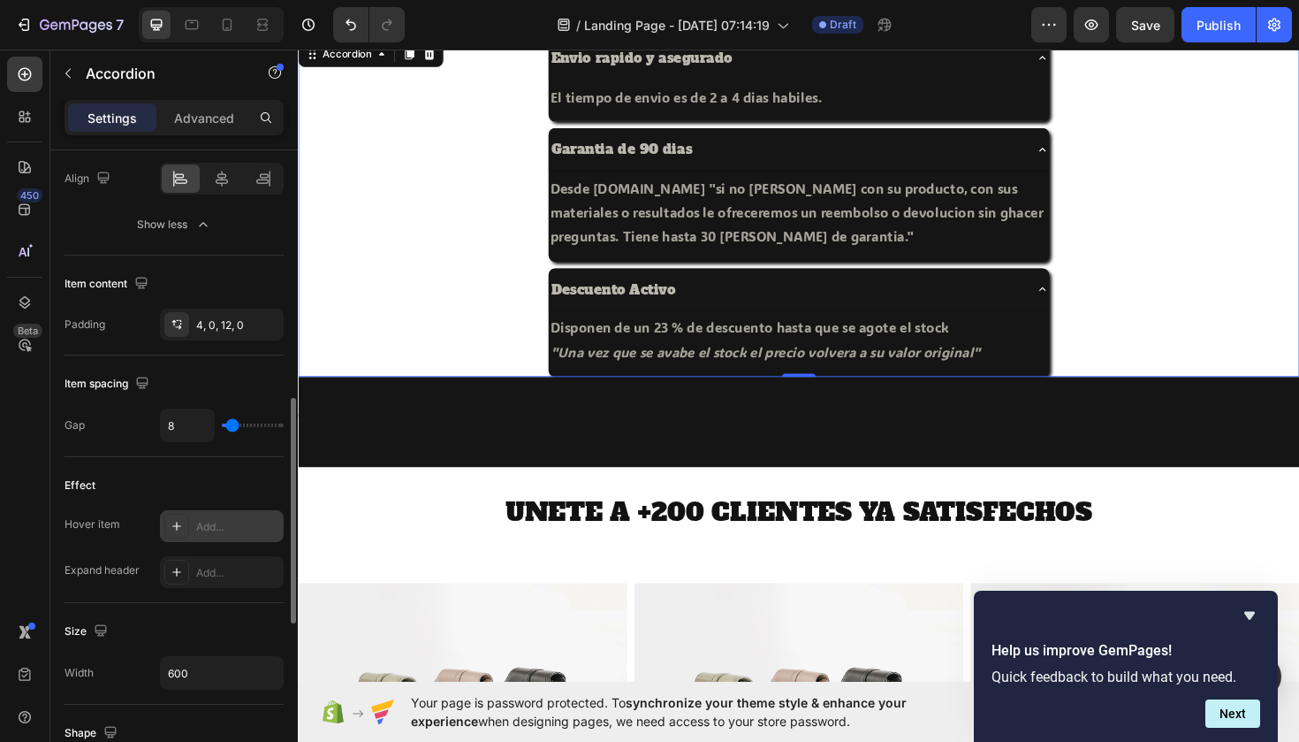
click at [195, 522] on div "Add..." at bounding box center [222, 526] width 124 height 32
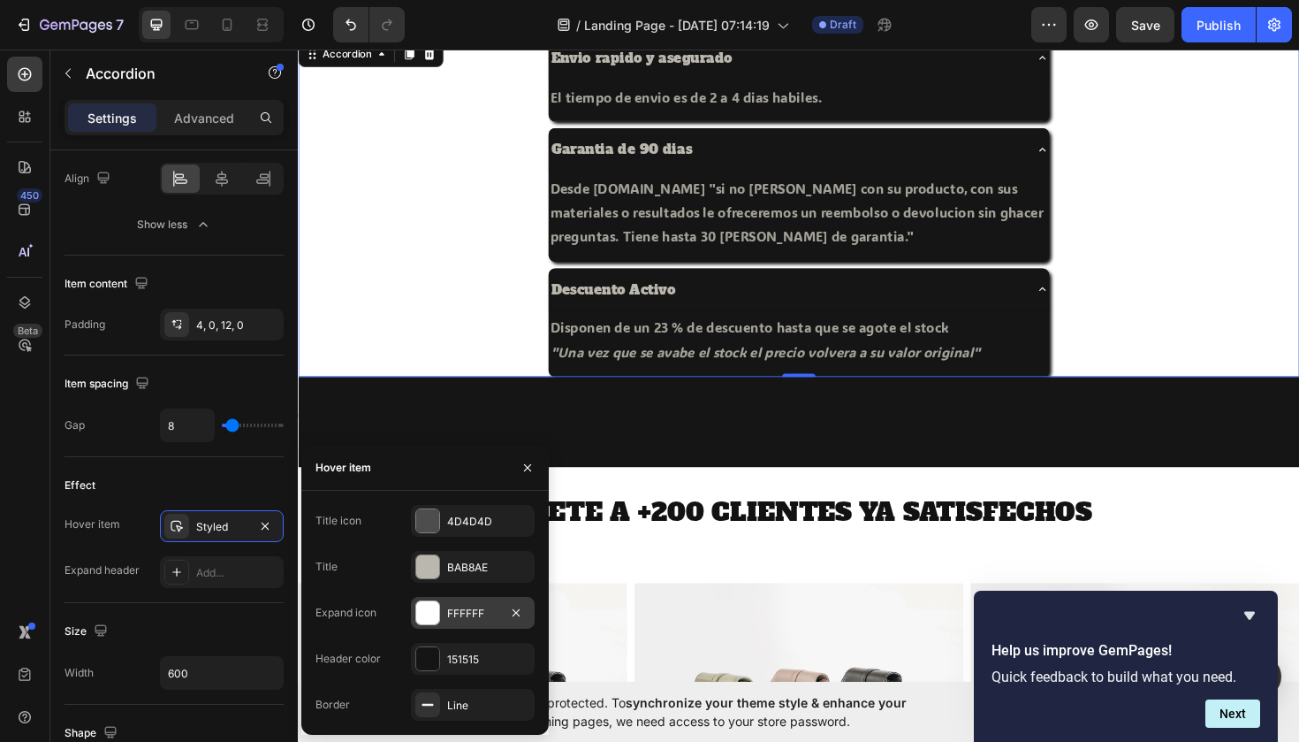
click at [418, 614] on div at bounding box center [427, 612] width 23 height 23
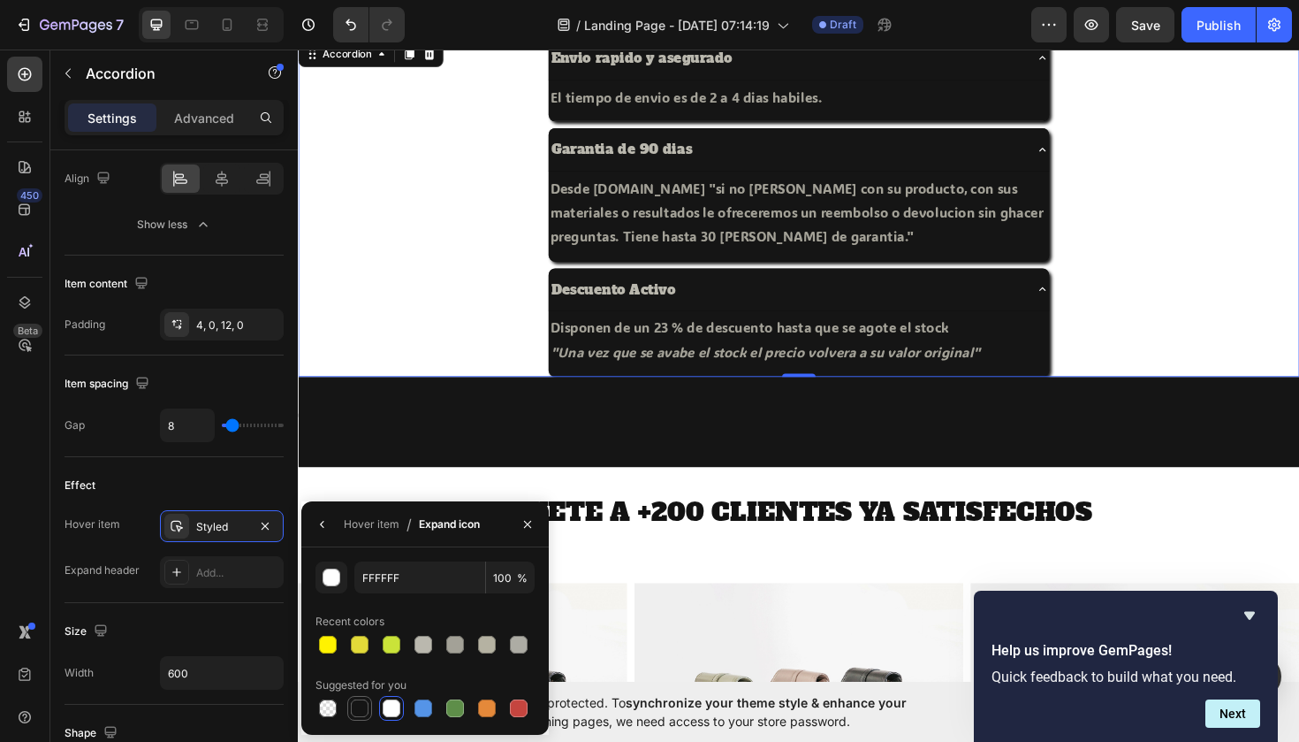
click at [362, 706] on div at bounding box center [360, 708] width 18 height 18
type input "151515"
click at [222, 572] on div "Add..." at bounding box center [237, 573] width 83 height 16
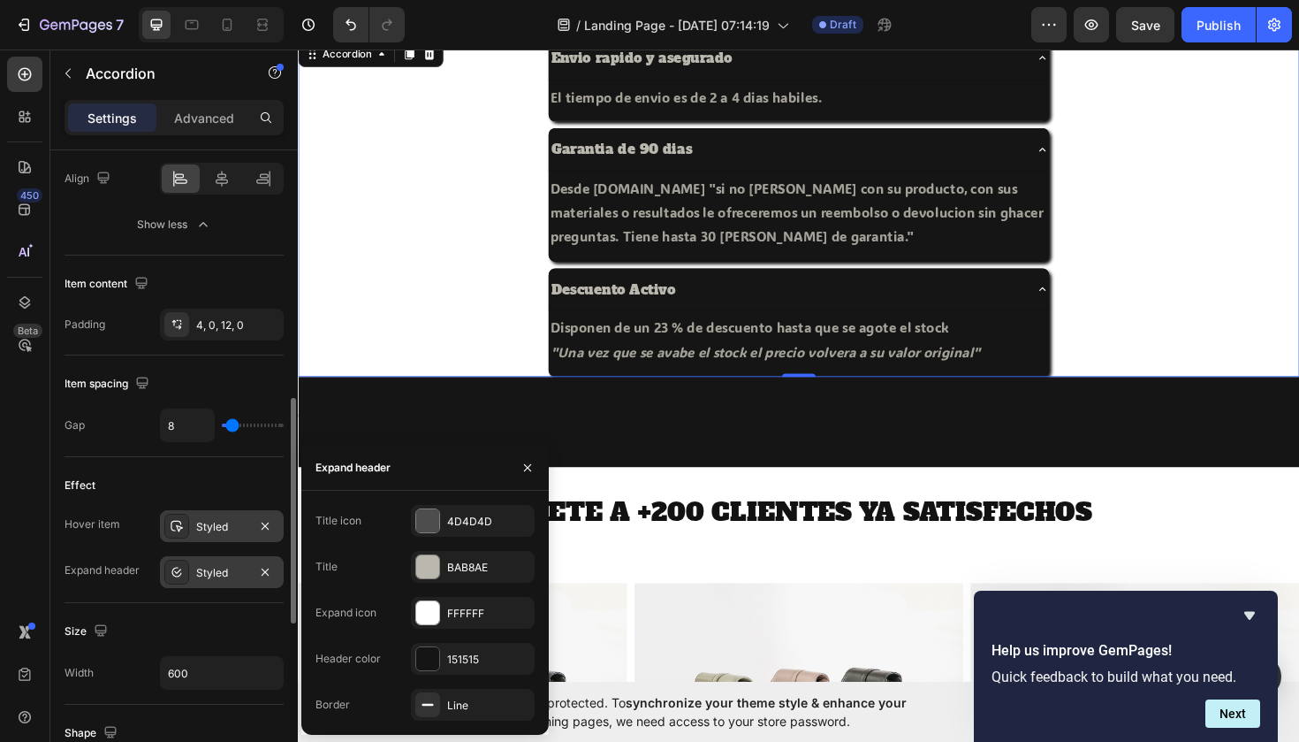
click at [234, 530] on div "Styled" at bounding box center [221, 527] width 51 height 16
click at [454, 570] on div "BAB8AE" at bounding box center [472, 568] width 51 height 16
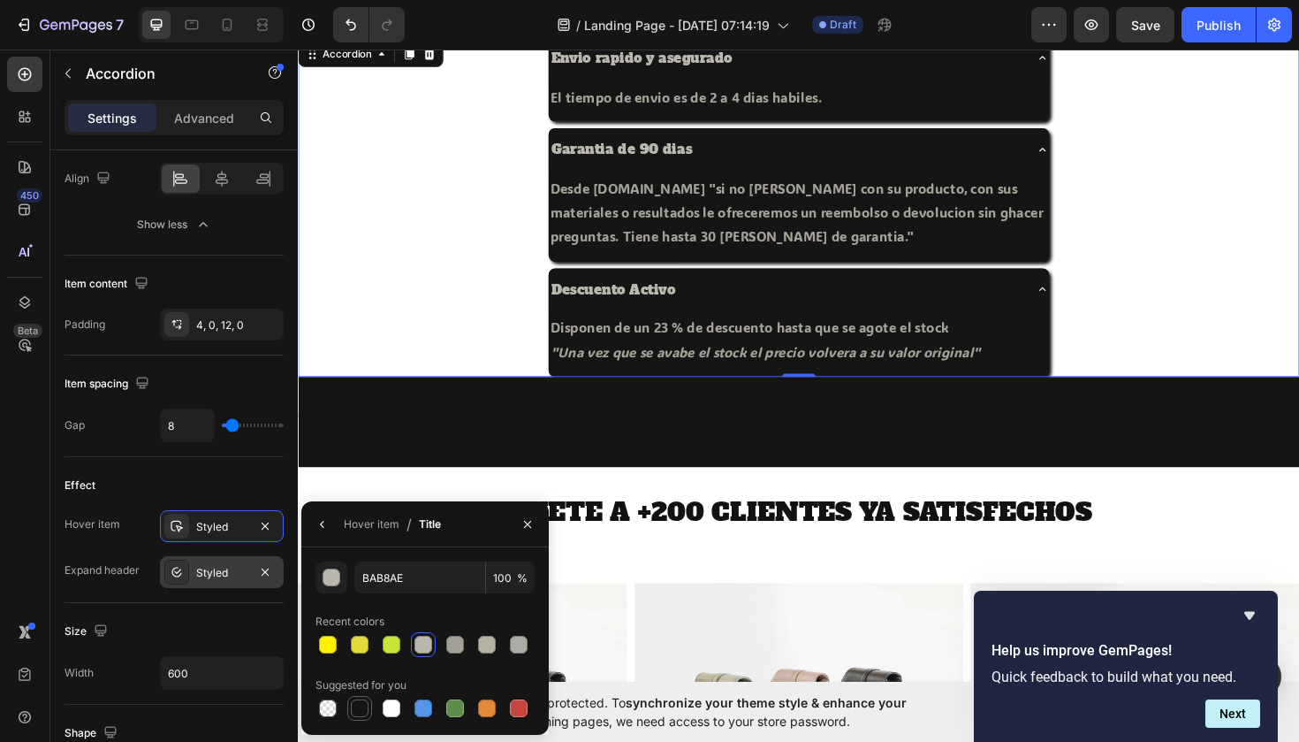
click at [363, 708] on div at bounding box center [360, 708] width 18 height 18
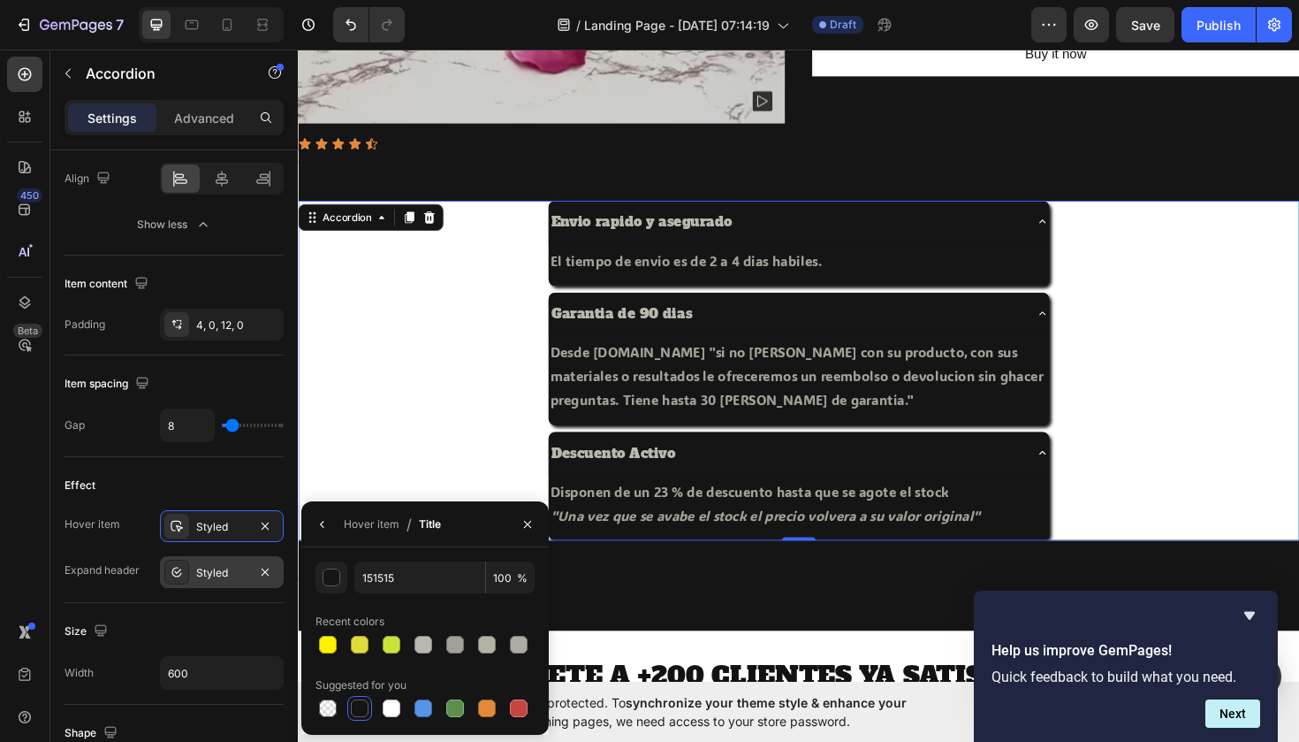
scroll to position [600, 0]
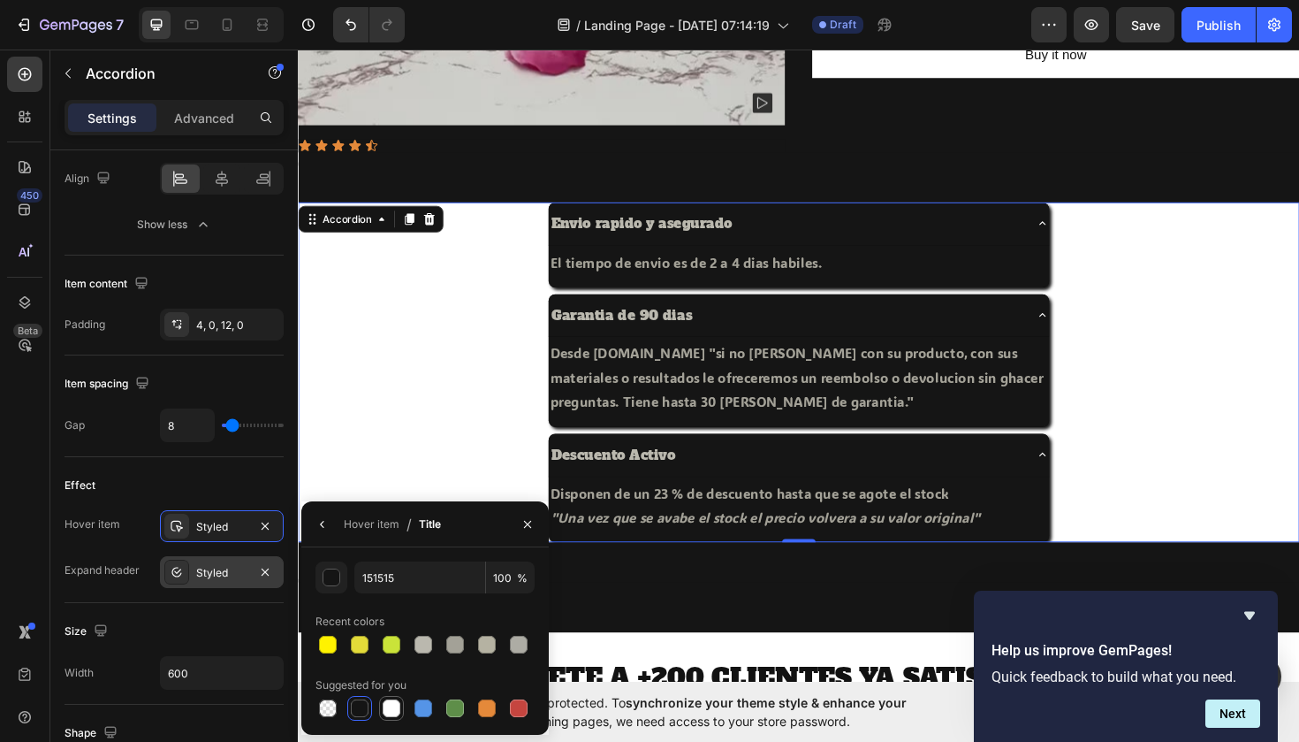
click at [395, 703] on div at bounding box center [392, 708] width 18 height 18
type input "FFFFFF"
click at [204, 571] on div "Styled" at bounding box center [221, 573] width 51 height 16
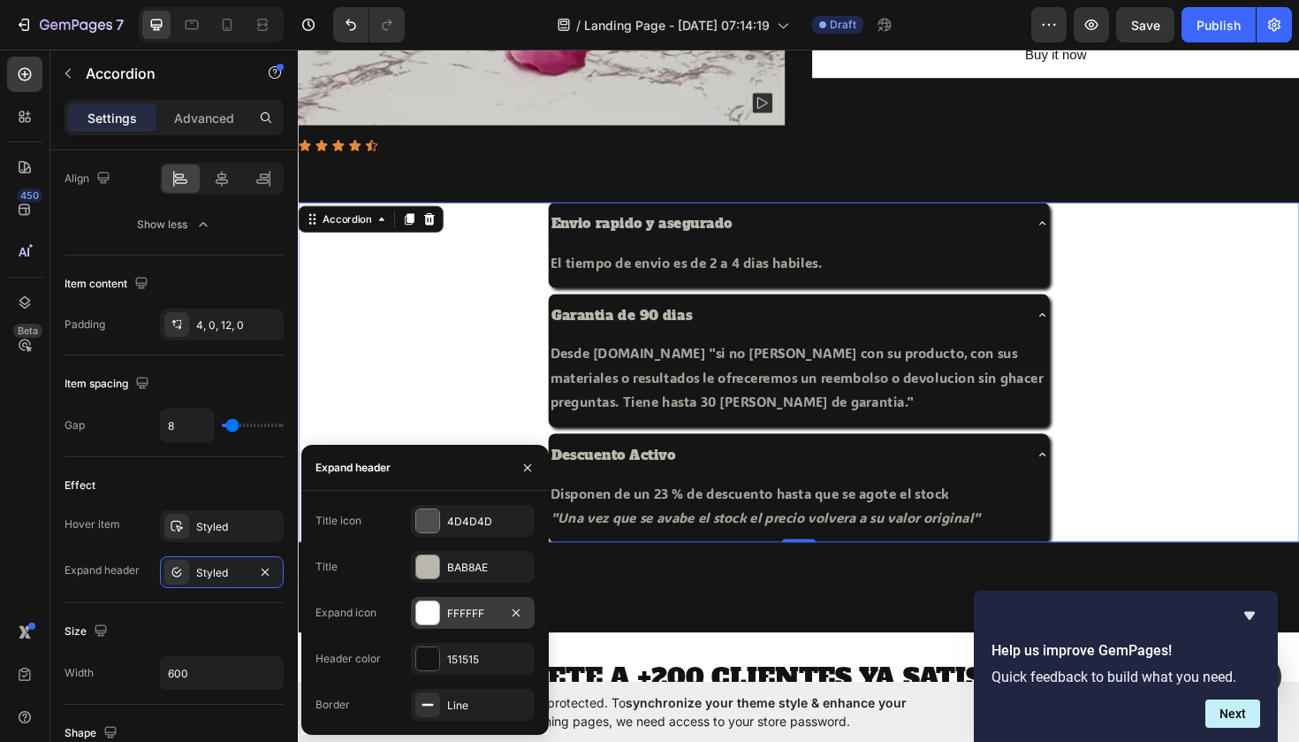
click at [414, 609] on div "FFFFFF" at bounding box center [473, 613] width 124 height 32
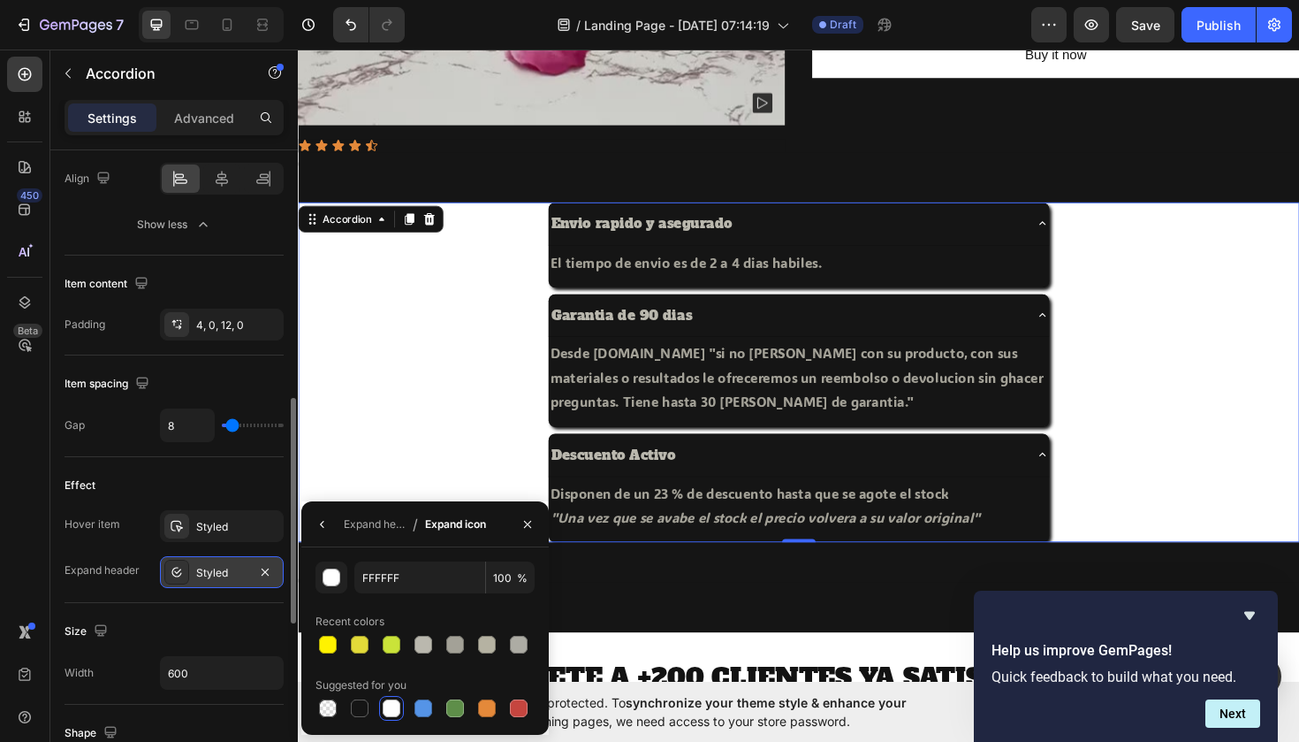
click at [243, 577] on div "Styled" at bounding box center [221, 573] width 51 height 16
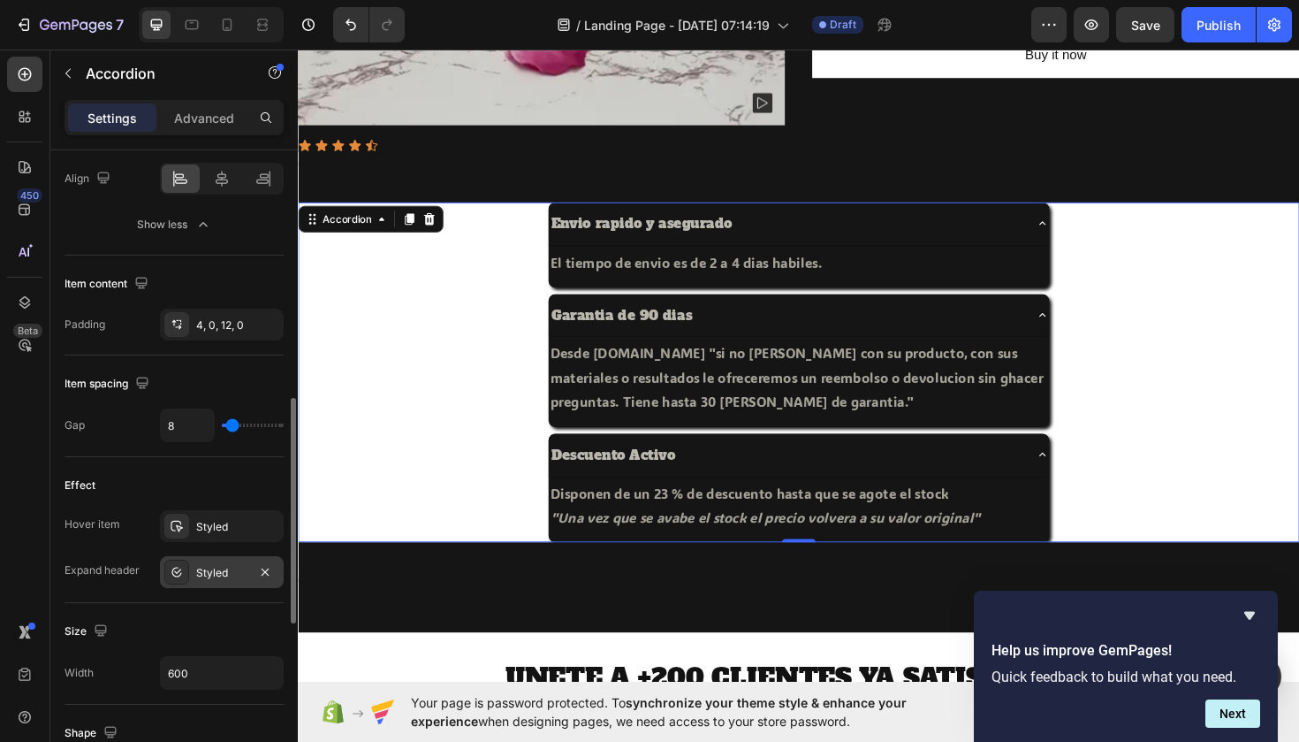
click at [208, 583] on div "Styled" at bounding box center [222, 572] width 124 height 32
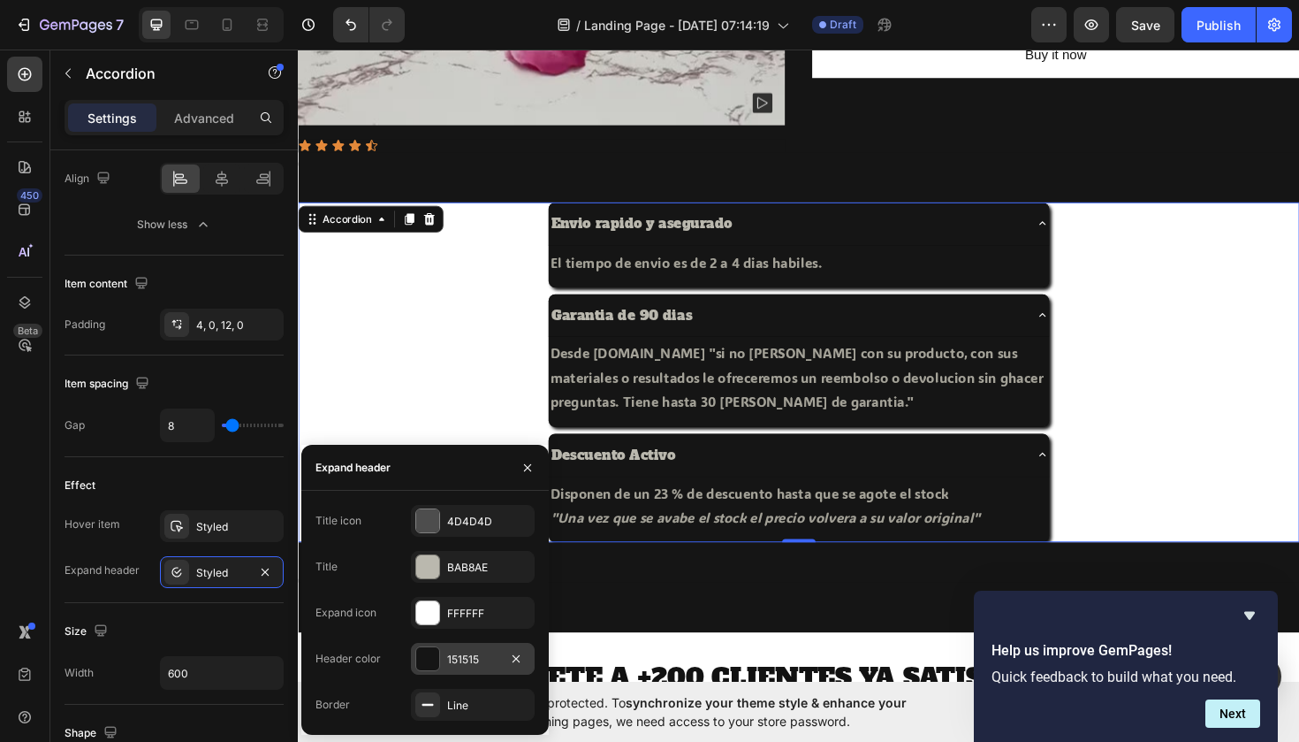
click at [446, 665] on div "151515" at bounding box center [473, 659] width 124 height 32
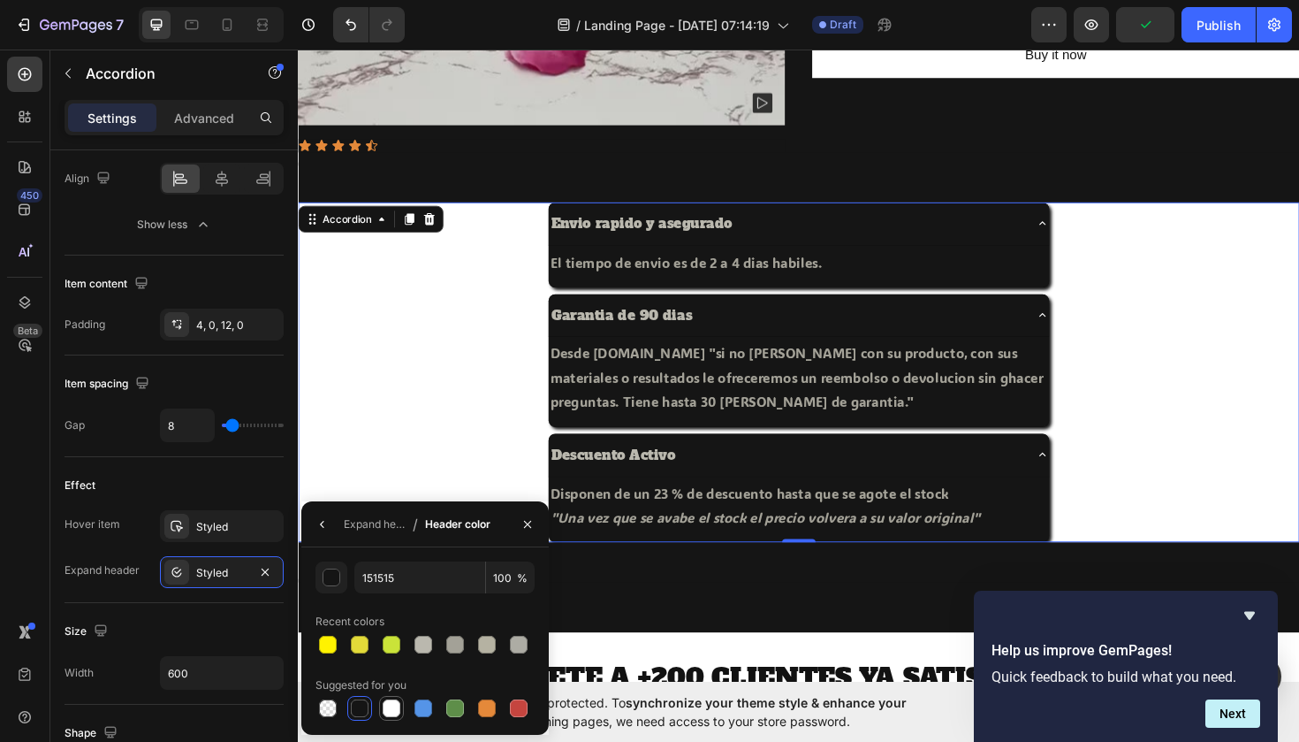
click at [387, 705] on div at bounding box center [392, 708] width 18 height 18
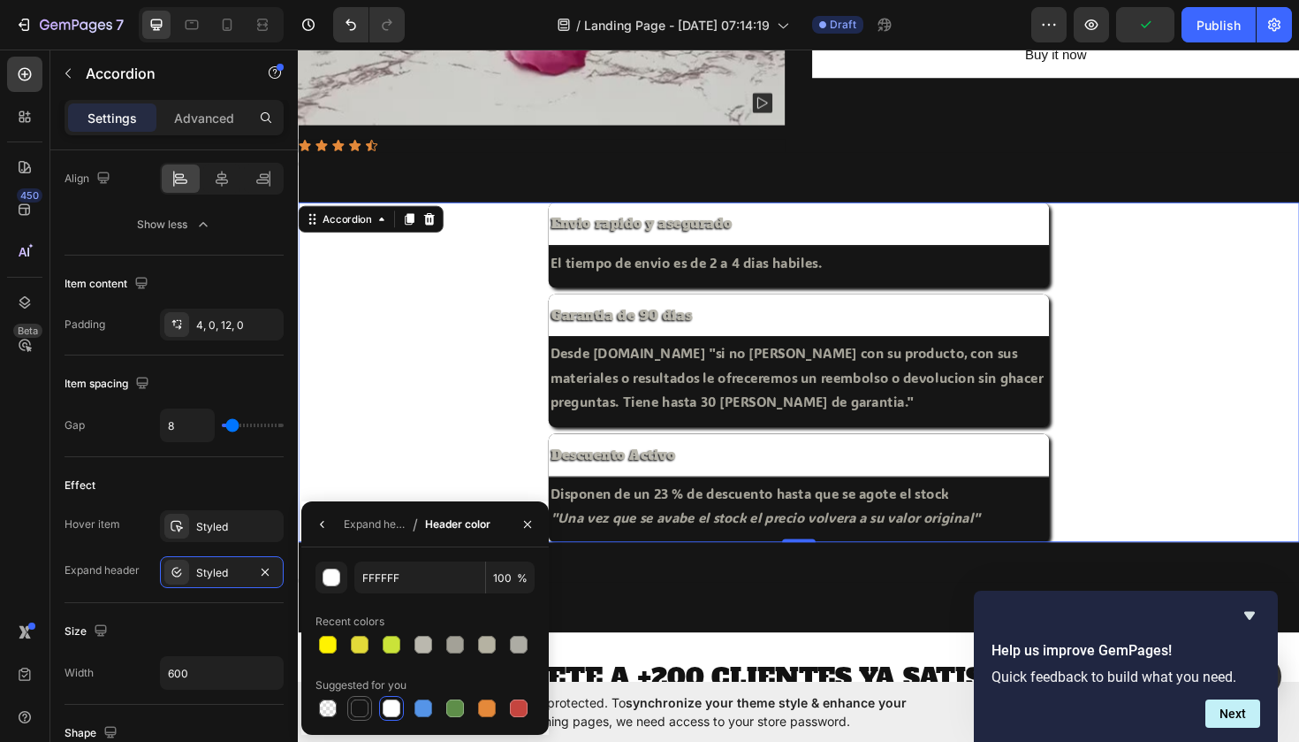
click at [354, 703] on div at bounding box center [360, 708] width 18 height 18
type input "151515"
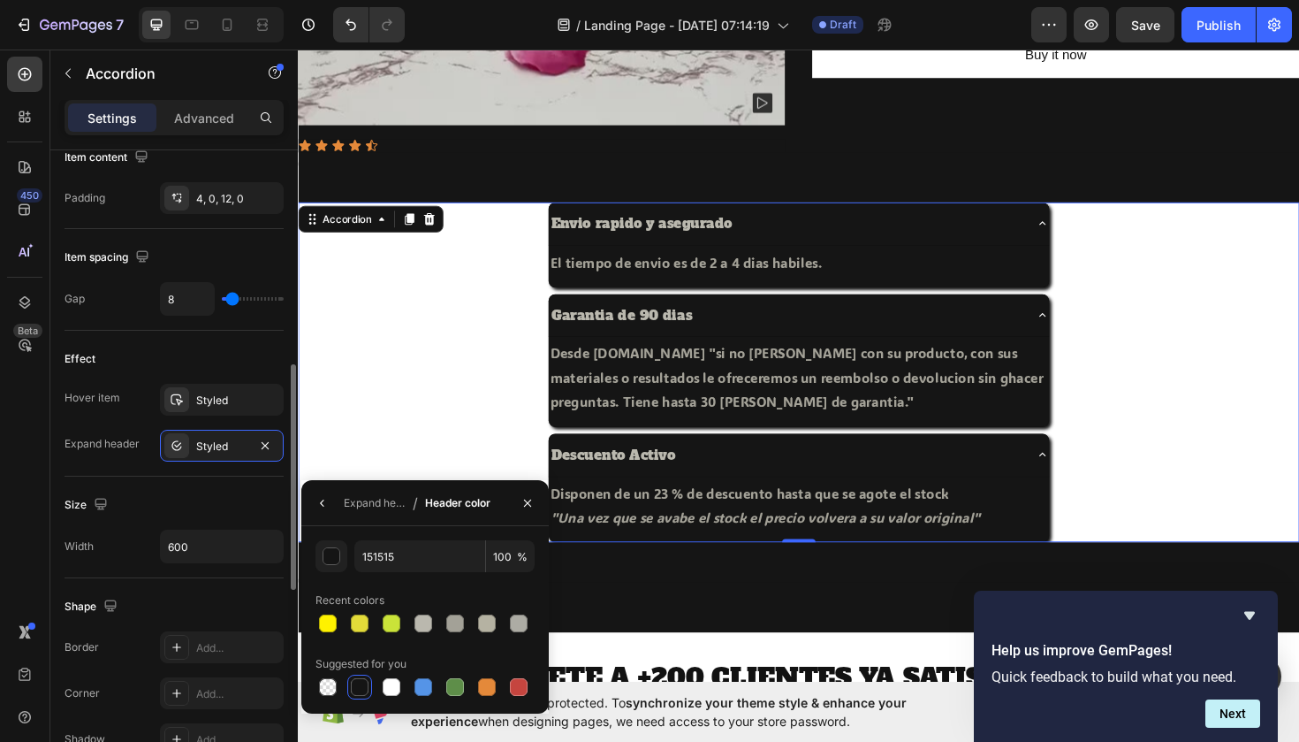
scroll to position [829, 0]
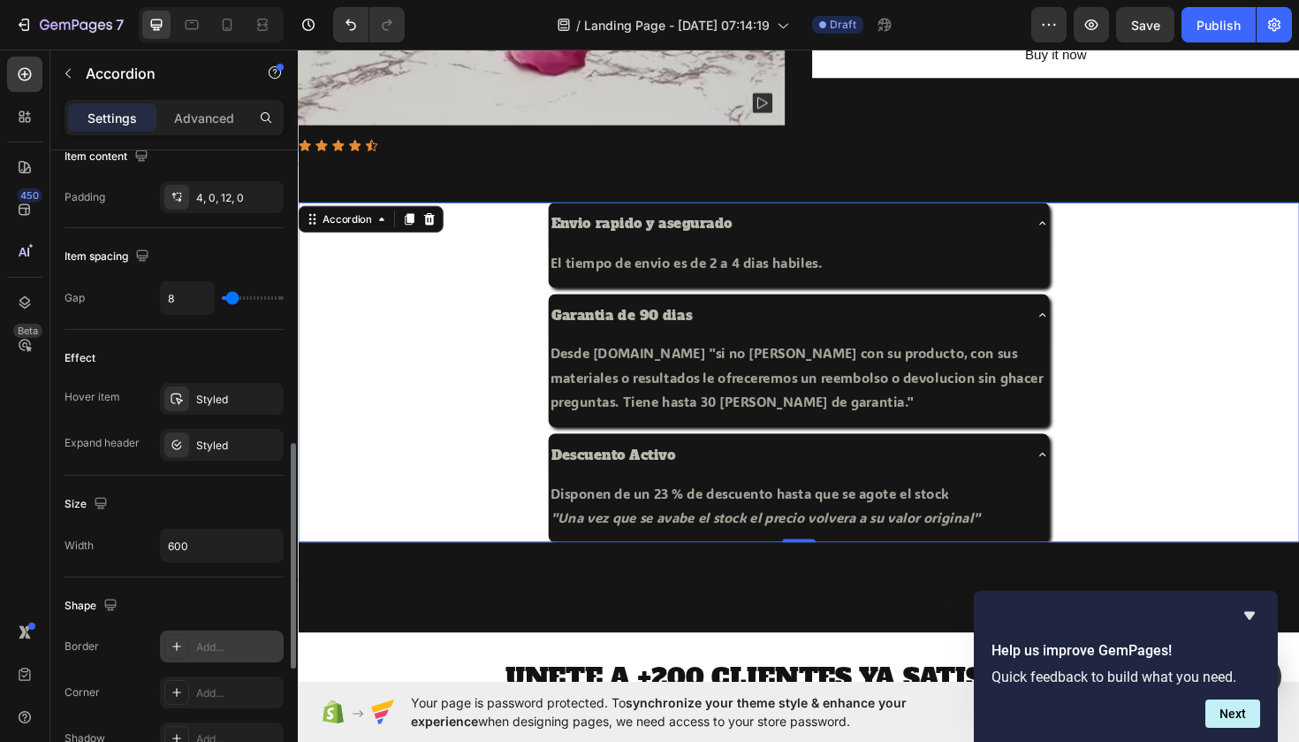
click at [196, 644] on div "Add..." at bounding box center [237, 647] width 83 height 16
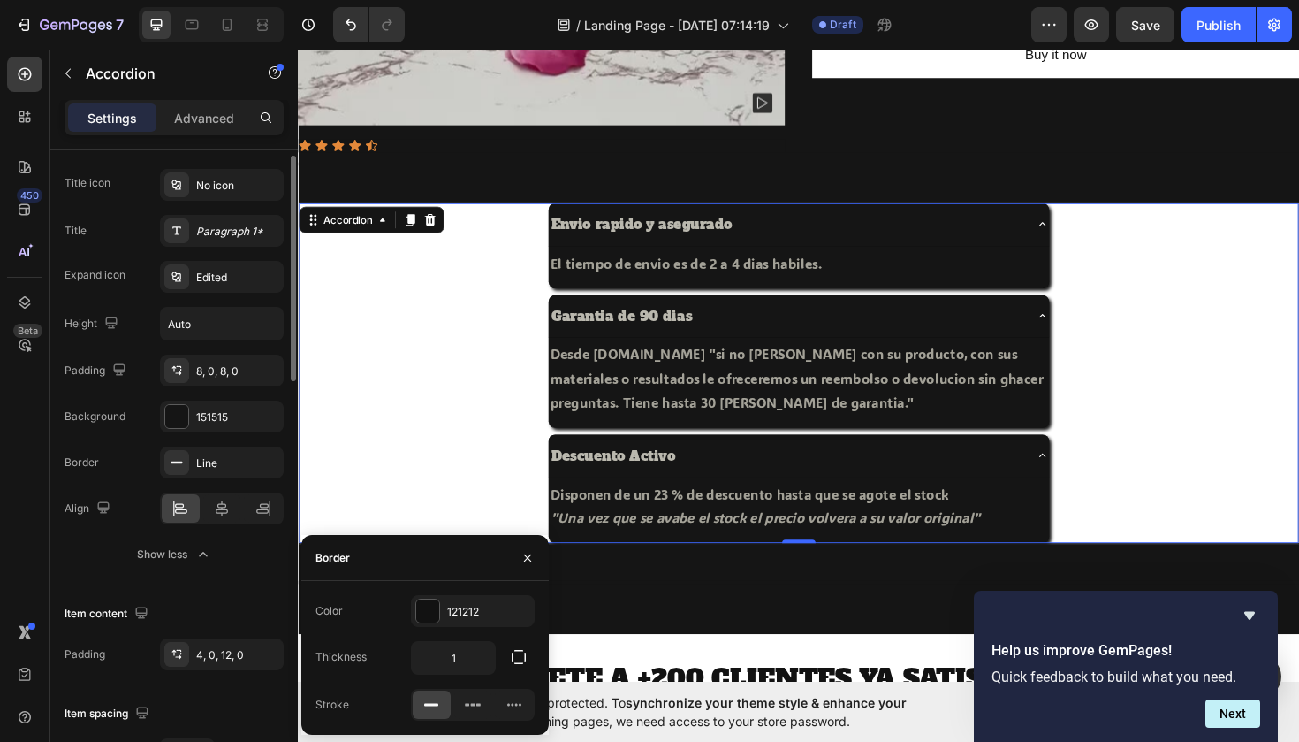
scroll to position [279, 0]
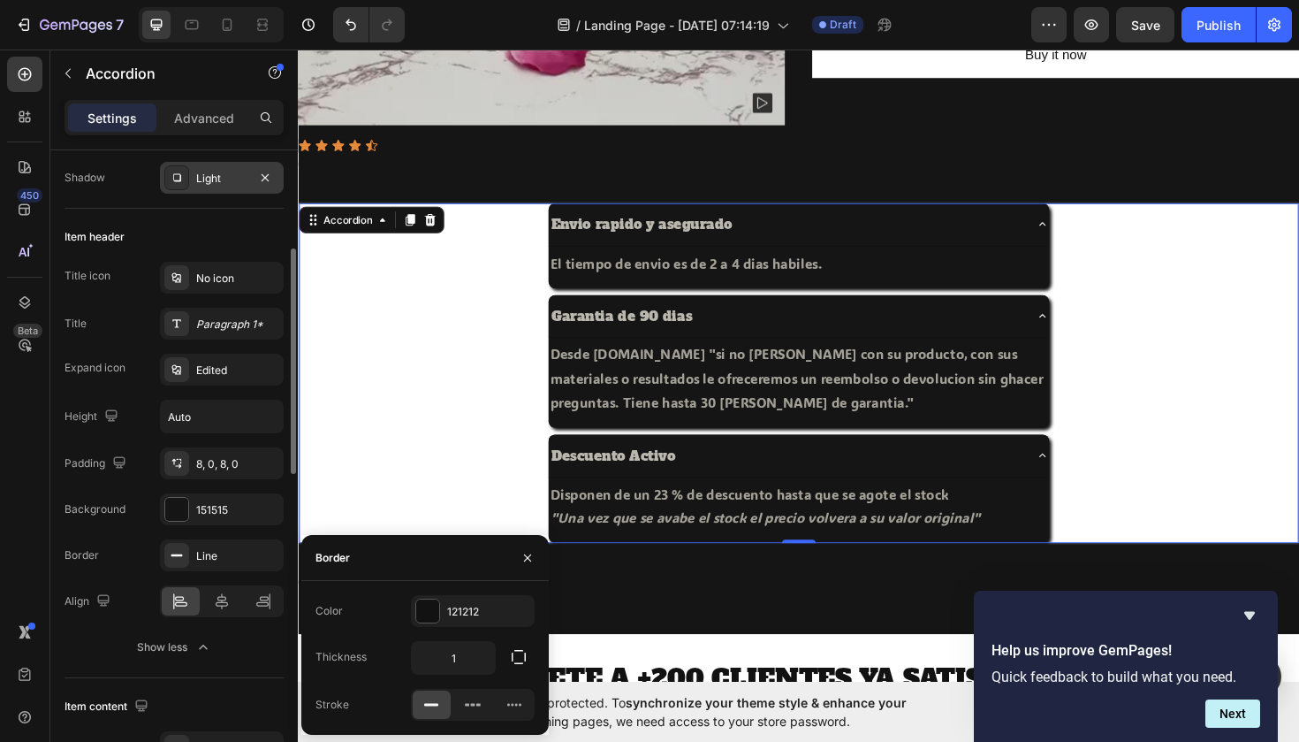
click at [447, 429] on div "Garantia de 90 dias Desde PETALO.ONLINE "si no esta contento con su producto, c…" at bounding box center [828, 379] width 1057 height 141
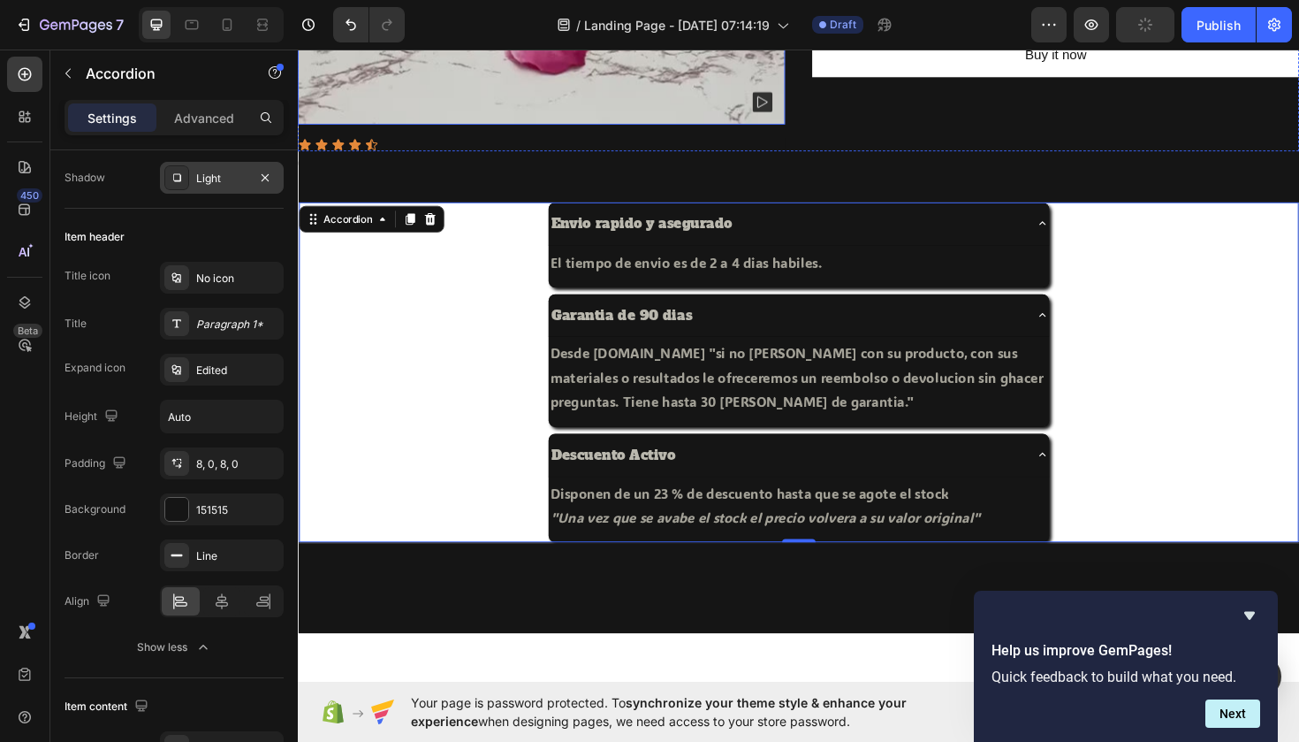
scroll to position [851, 0]
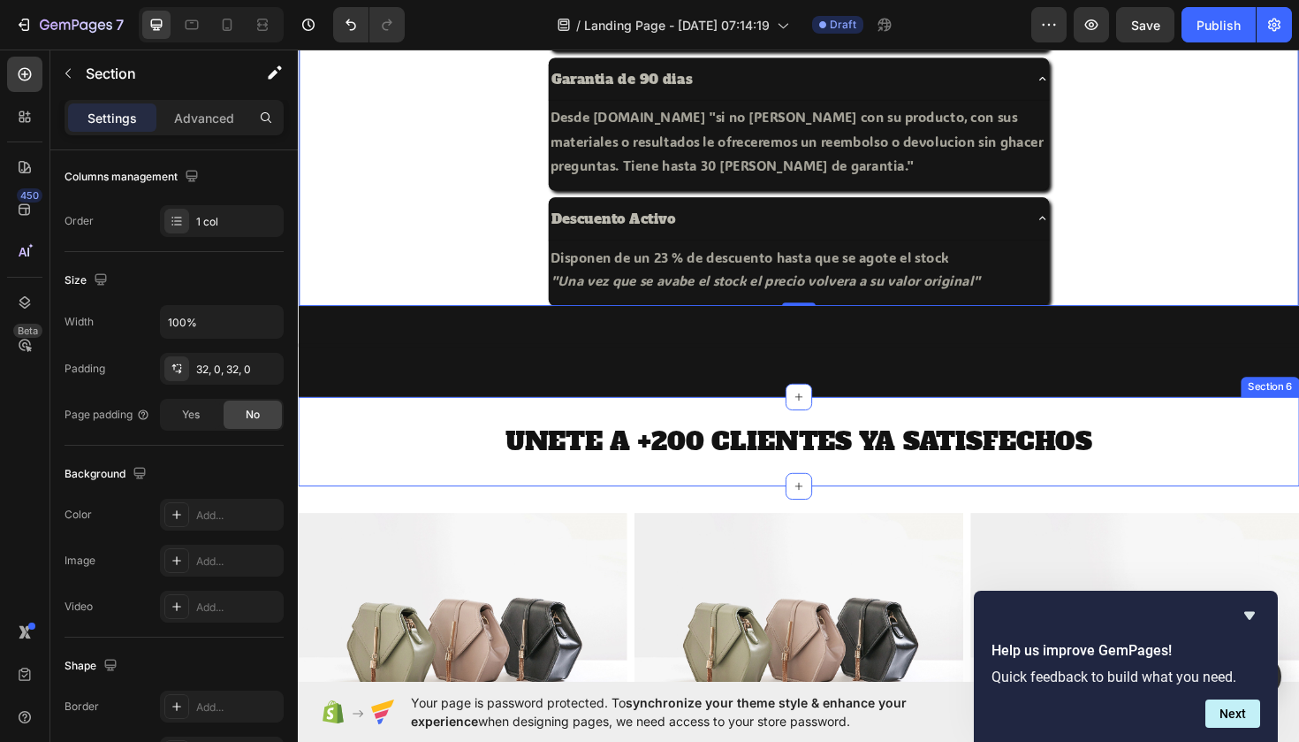
click at [343, 428] on div "UNETE A +200 CLIENTES YA SATISFECHOS Heading Section 6" at bounding box center [828, 464] width 1061 height 95
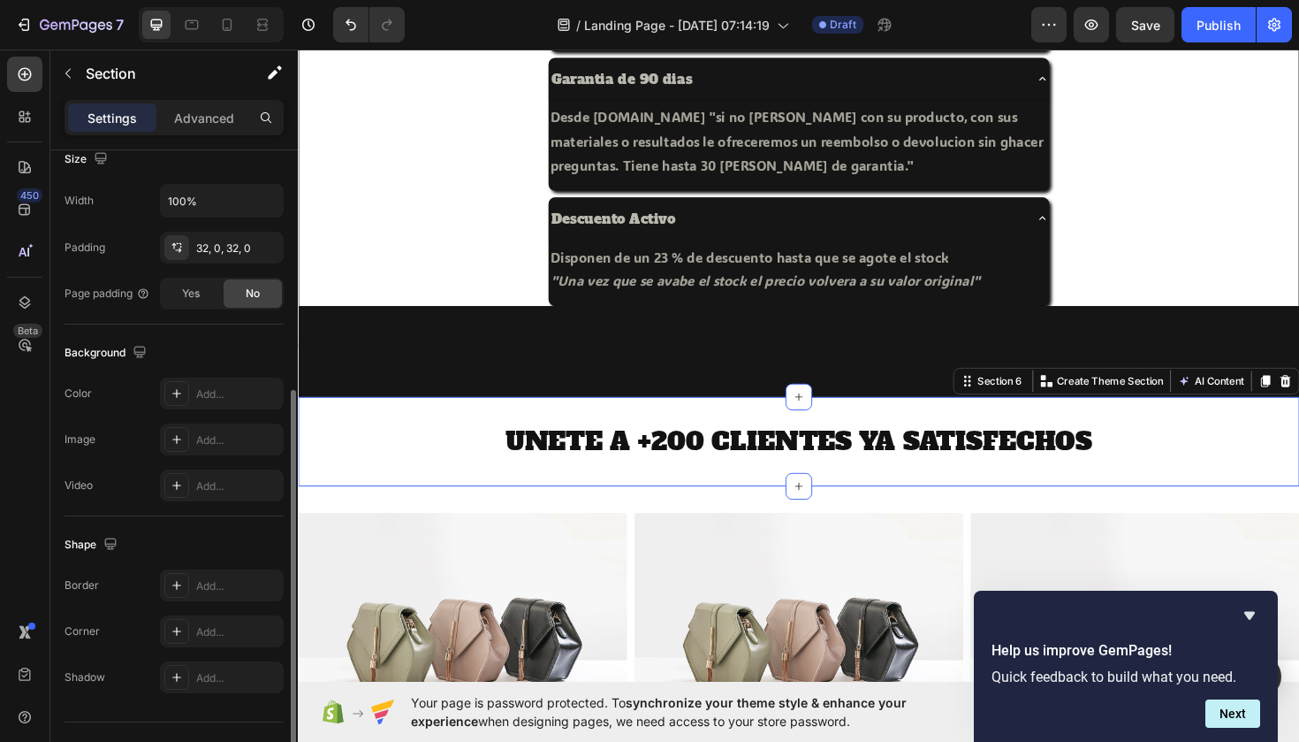
scroll to position [401, 0]
click at [182, 379] on div "Add..." at bounding box center [222, 393] width 124 height 32
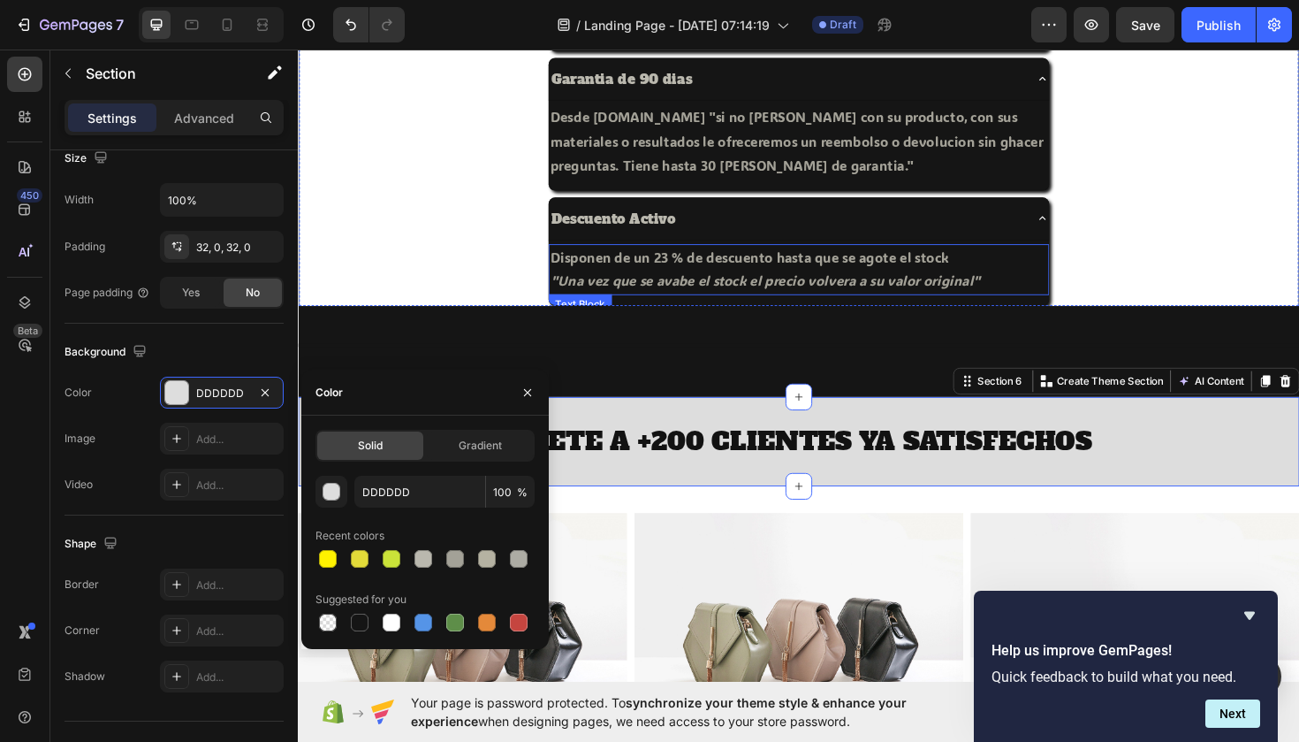
scroll to position [577, 0]
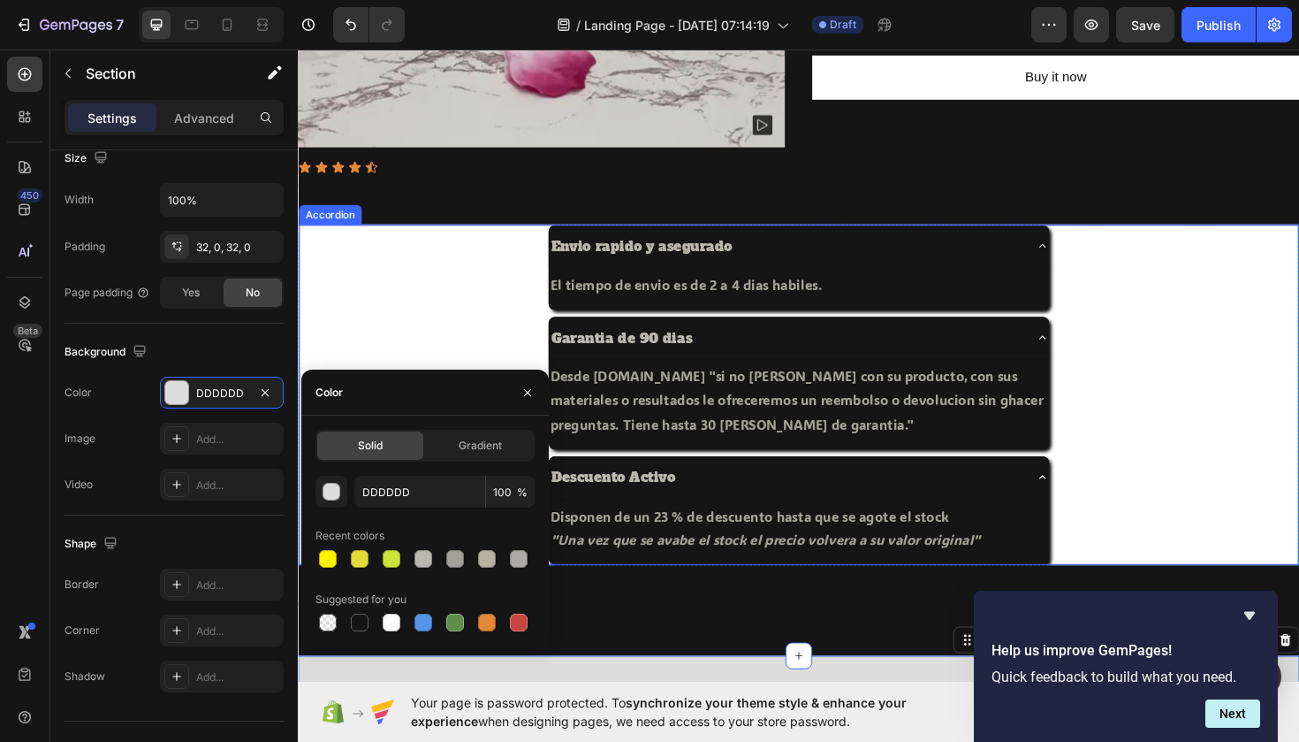
click at [1156, 301] on div "Envio rapido y asegurado El tiempo de envio es de 2 a 4 dias habiles. Text Block" at bounding box center [828, 280] width 1057 height 90
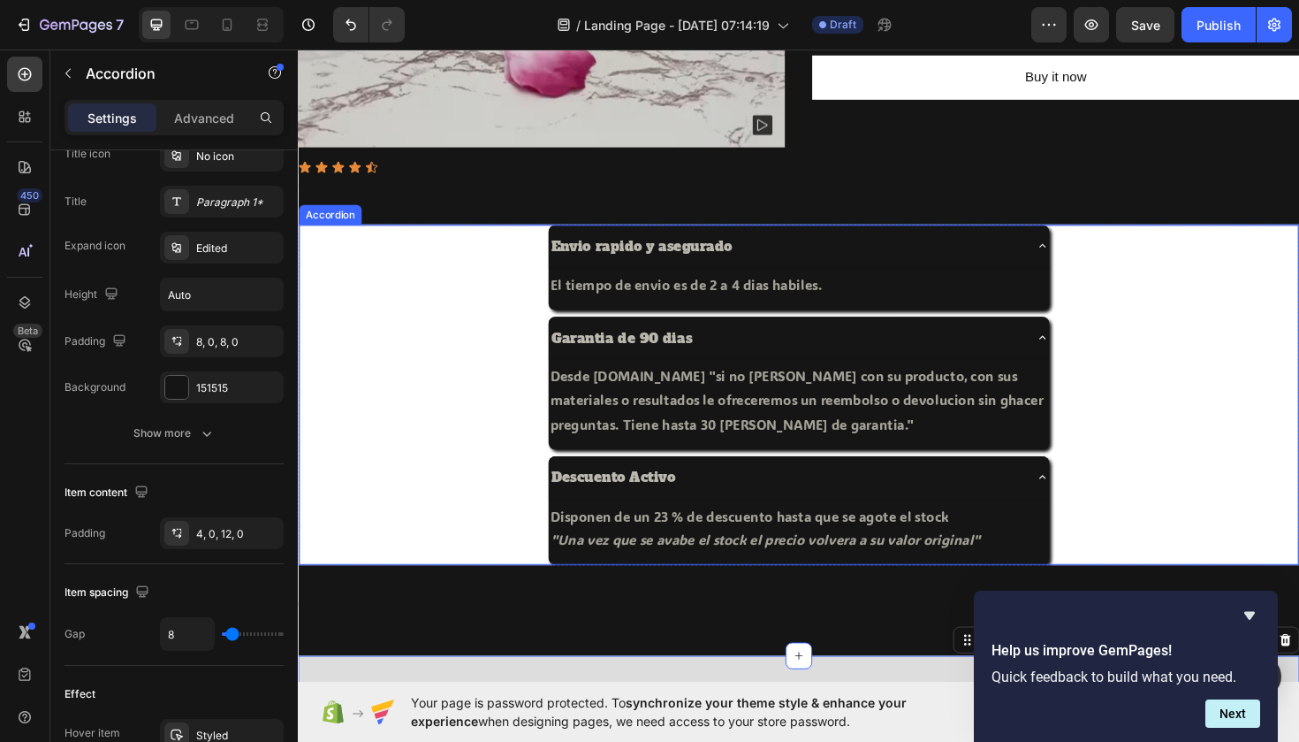
scroll to position [0, 0]
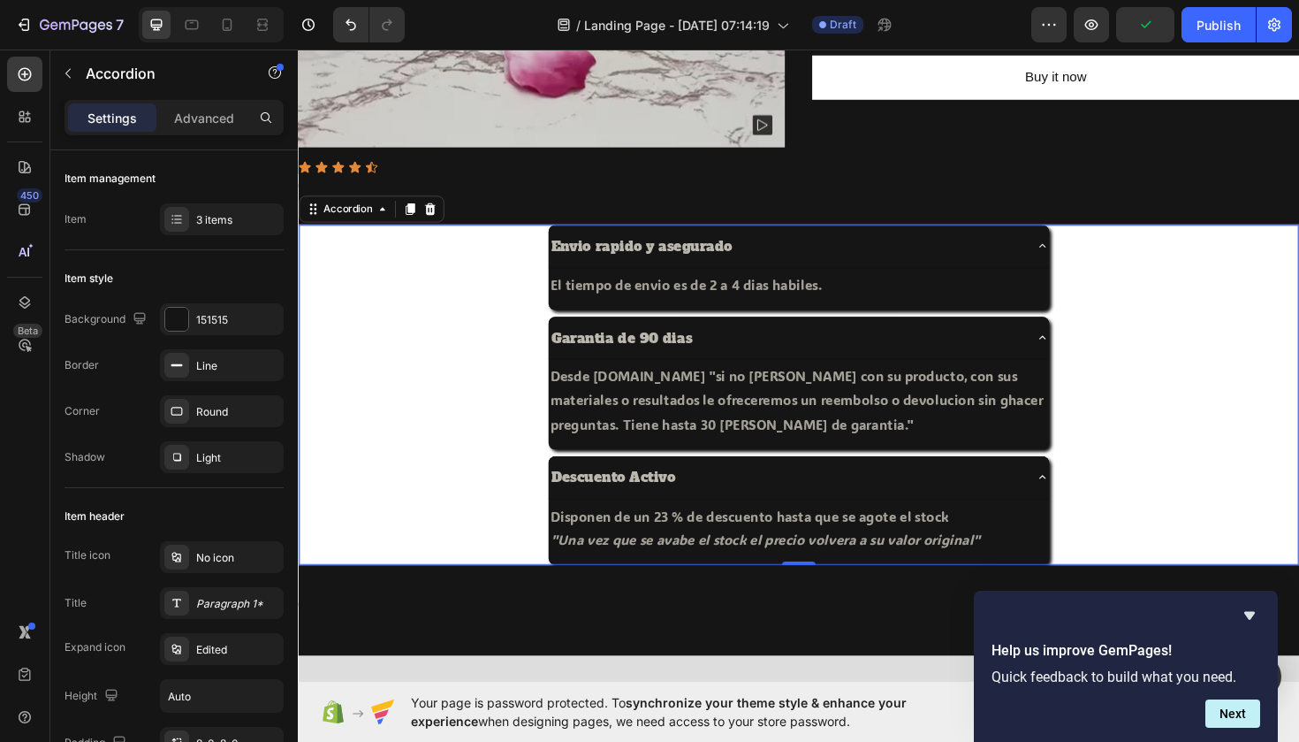
click at [1221, 316] on div "Envio rapido y asegurado El tiempo de envio es de 2 a 4 dias habiles. Text Block" at bounding box center [828, 280] width 1057 height 90
click at [1239, 552] on div "Descuento Activo Disponen de un 23 % de descuento hasta que se agote el stock "…" at bounding box center [828, 537] width 1057 height 115
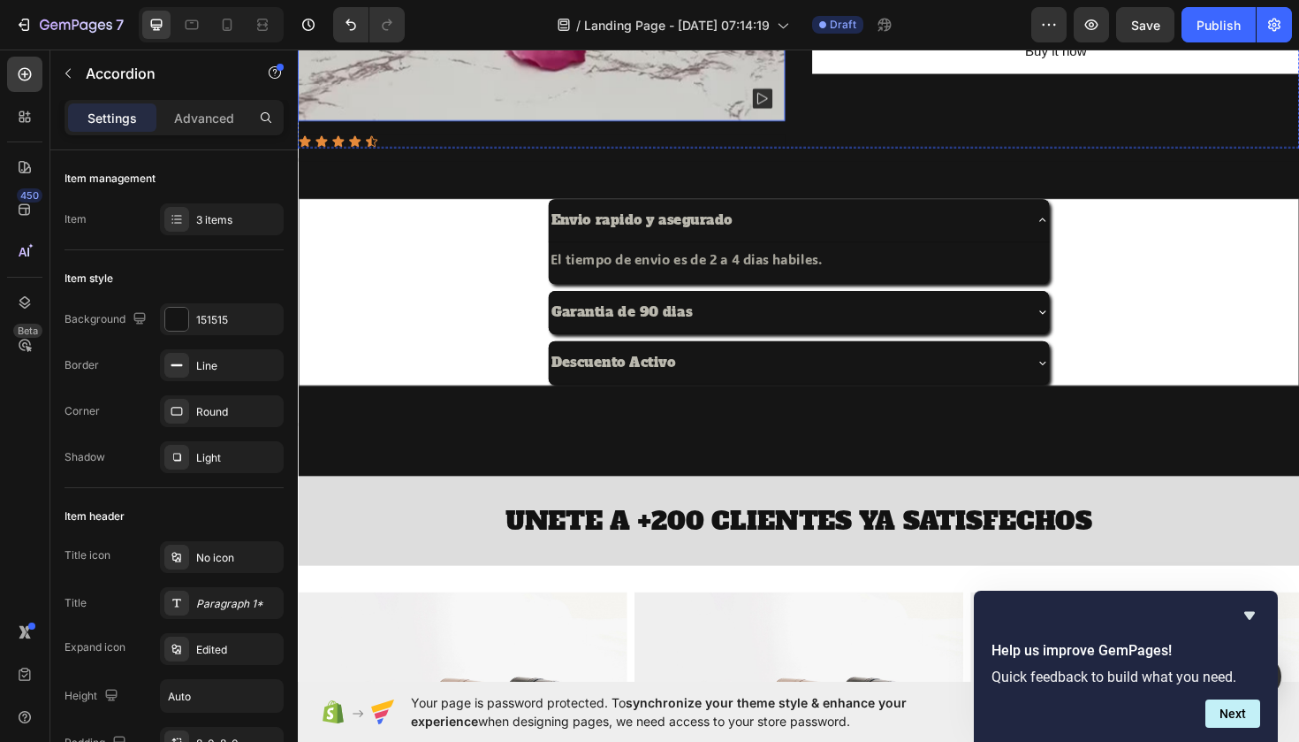
scroll to position [746, 0]
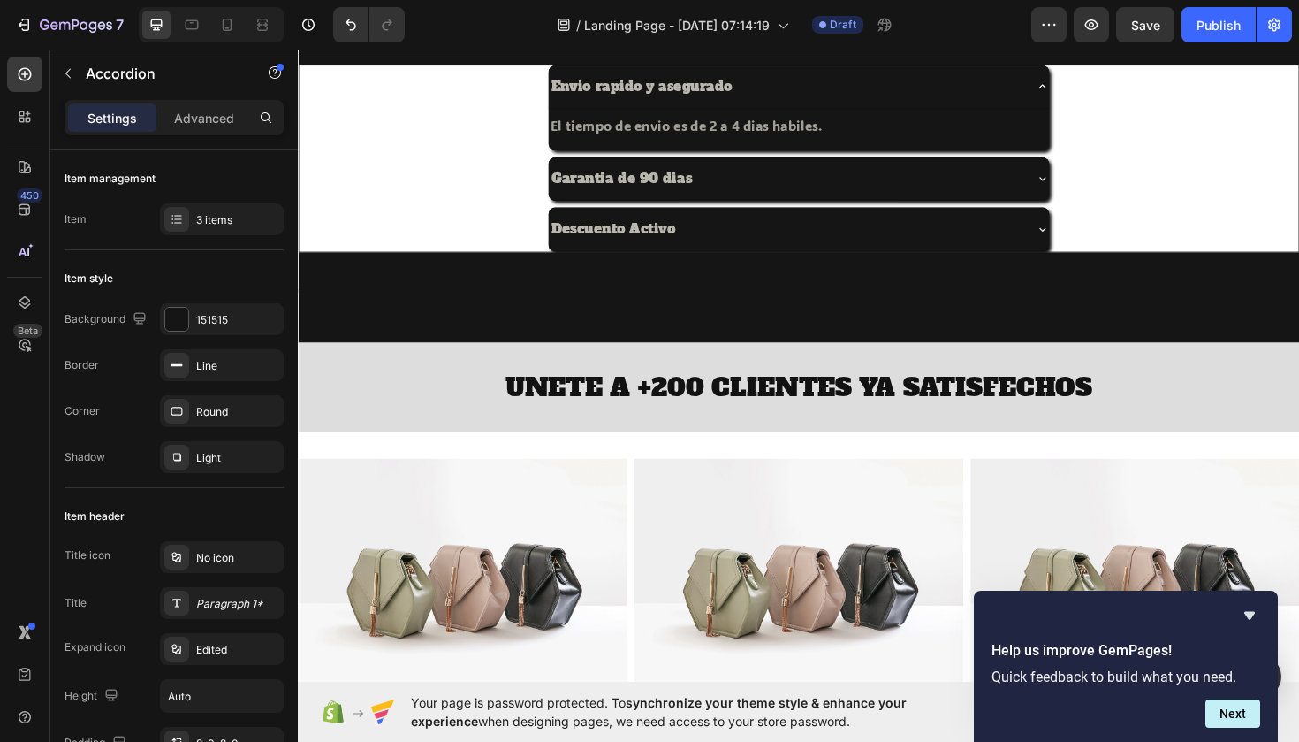
click at [408, 167] on div "Garantia de 90 dias" at bounding box center [828, 187] width 1057 height 47
click at [226, 135] on div "Settings Advanced" at bounding box center [174, 125] width 248 height 50
click at [213, 125] on p "Advanced" at bounding box center [204, 118] width 60 height 19
type input "100%"
type input "100"
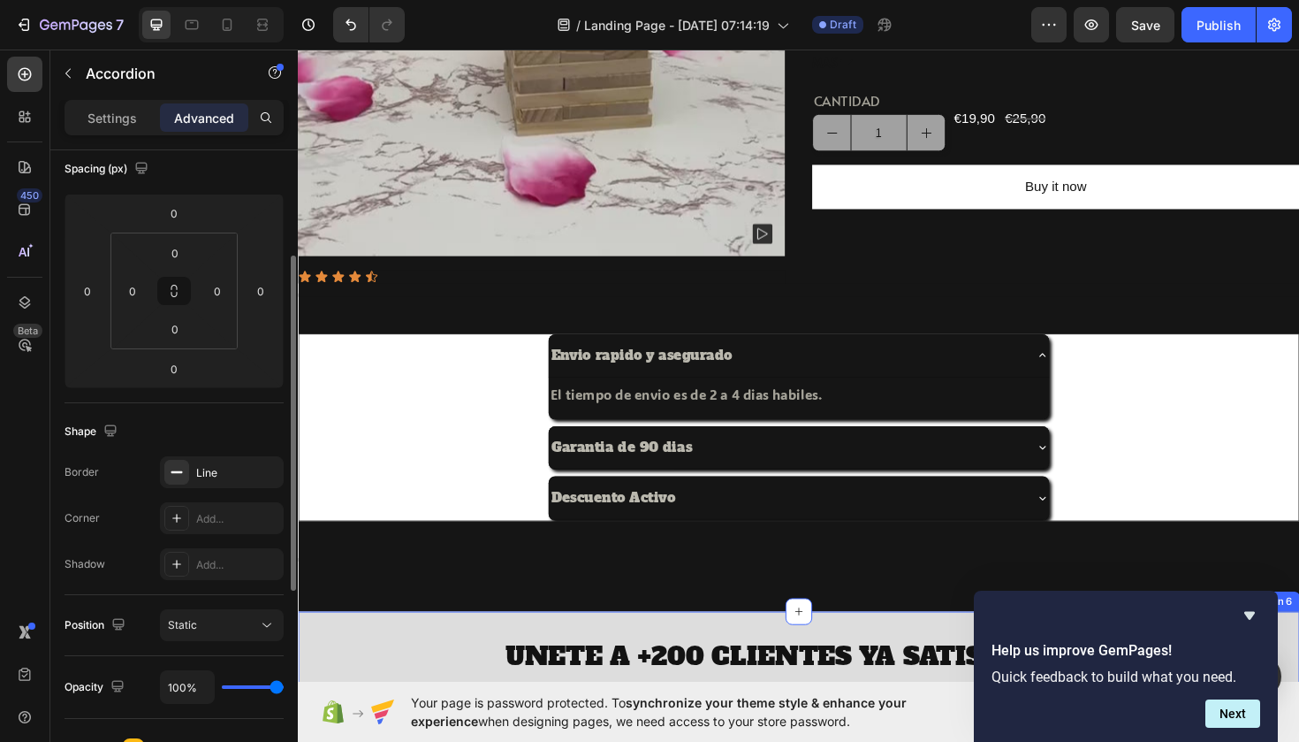
scroll to position [439, 0]
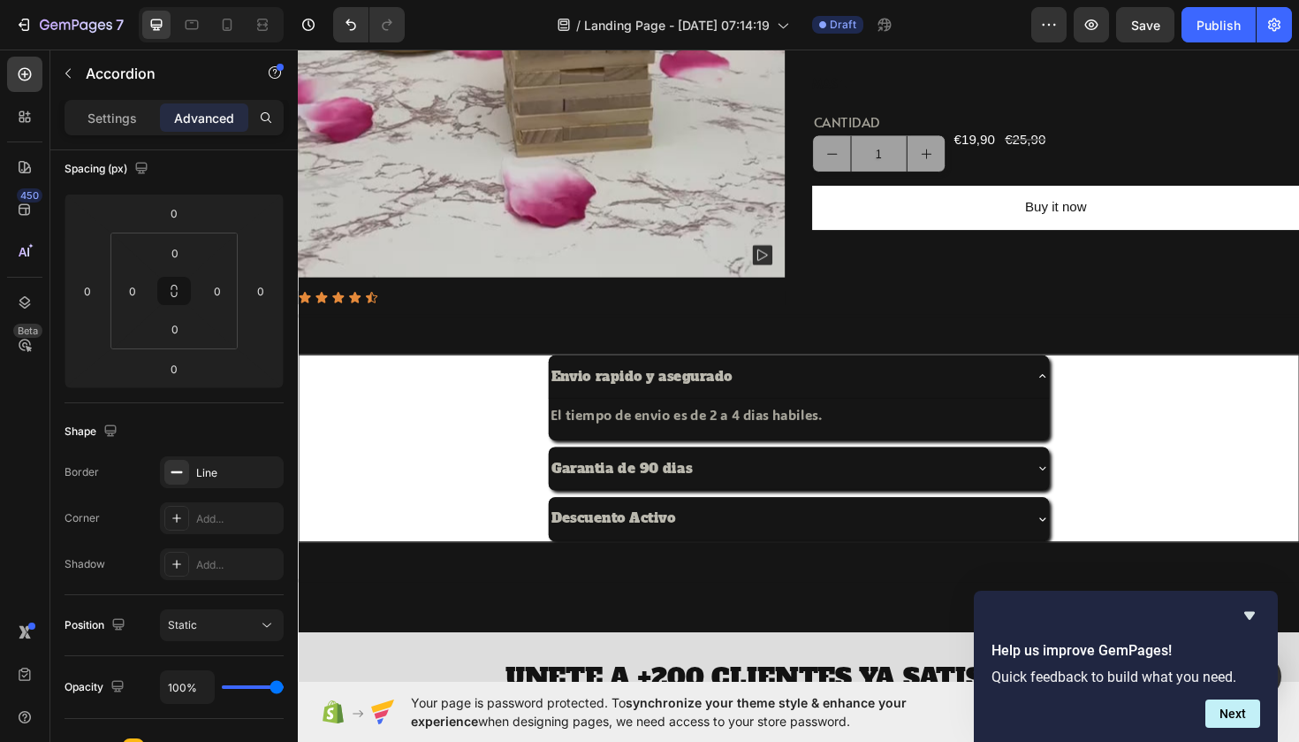
click at [381, 476] on div "Garantia de 90 dias" at bounding box center [828, 493] width 1057 height 47
click at [382, 466] on div "Envio rapido y asegurado El tiempo de envio es de 2 a 4 dias habiles. Text Bloc…" at bounding box center [828, 471] width 1059 height 197
click at [529, 440] on div "Envio rapido y asegurado El tiempo de envio es de 2 a 4 dias habiles. Text Block" at bounding box center [828, 418] width 1057 height 90
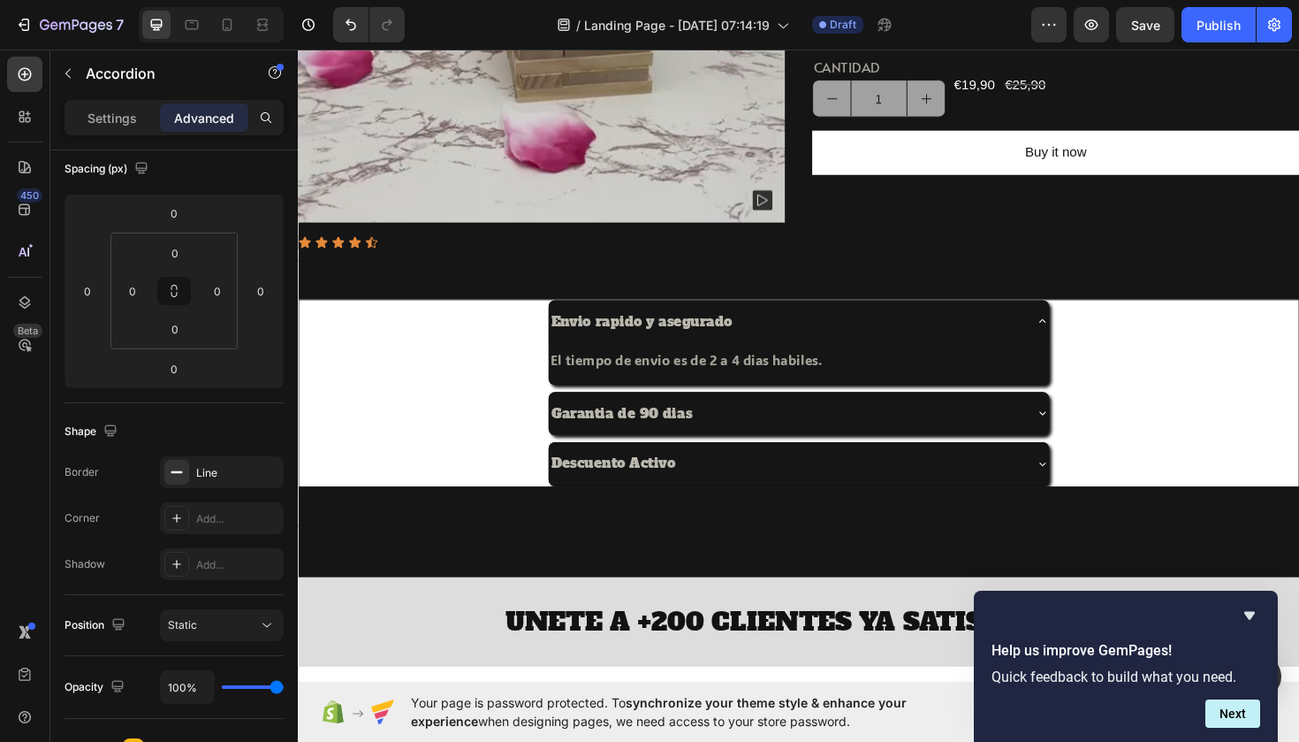
scroll to position [497, 0]
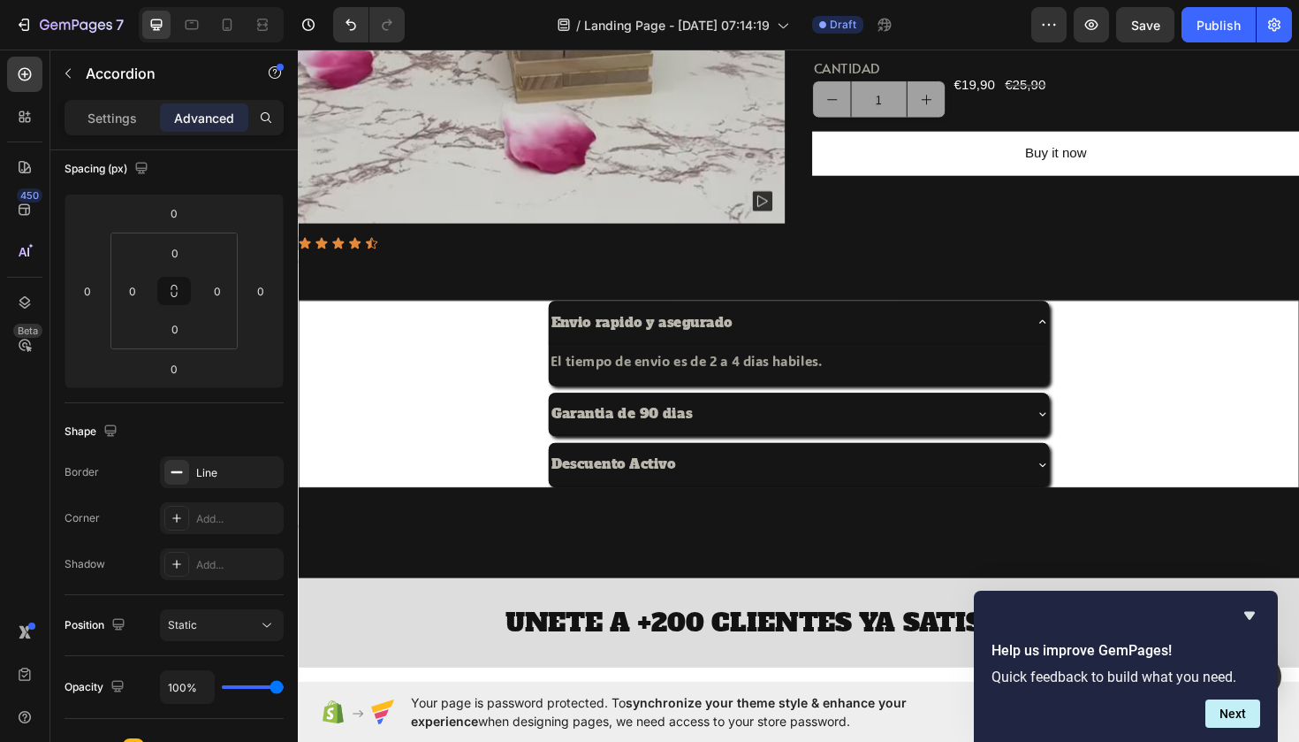
click at [418, 423] on div "Garantia de 90 dias" at bounding box center [828, 436] width 1057 height 47
click at [608, 499] on div "Descuento Activo" at bounding box center [631, 488] width 137 height 31
click at [706, 494] on div "Descuento Activo" at bounding box center [814, 488] width 502 height 31
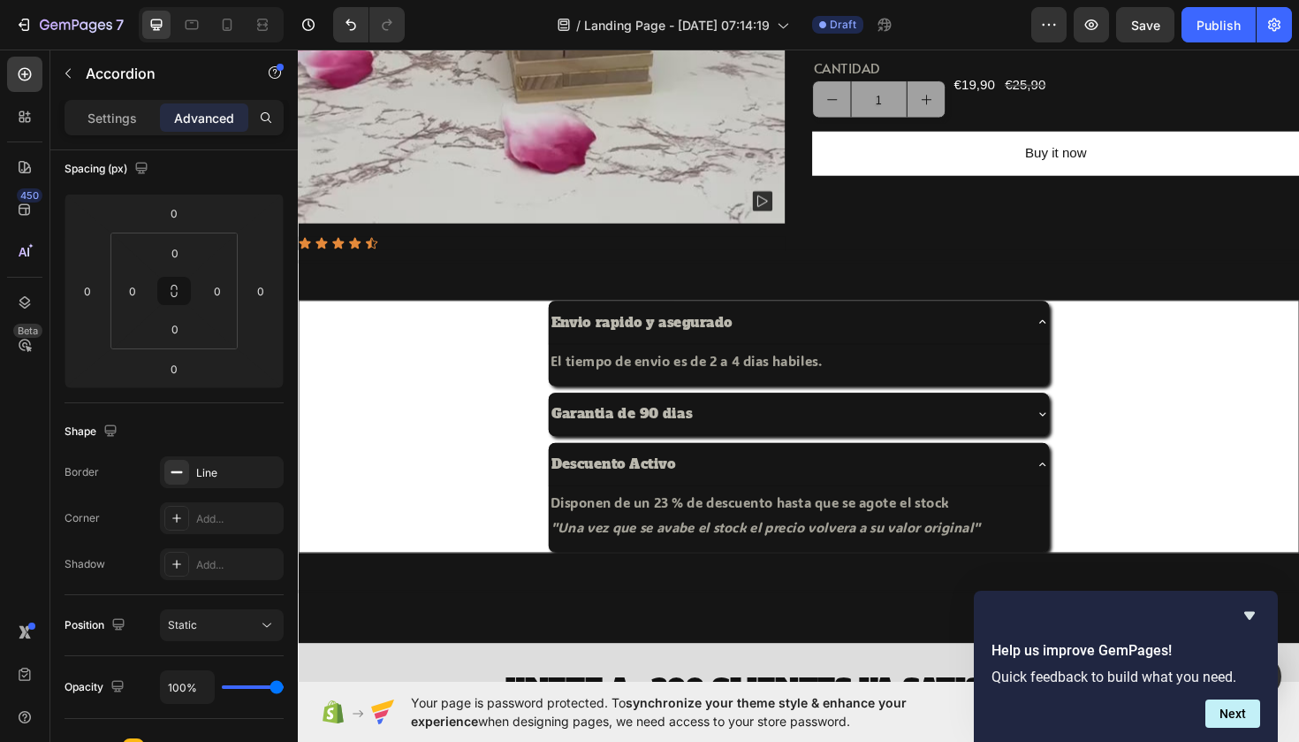
click at [730, 439] on div "Garantia de 90 dias" at bounding box center [814, 435] width 502 height 31
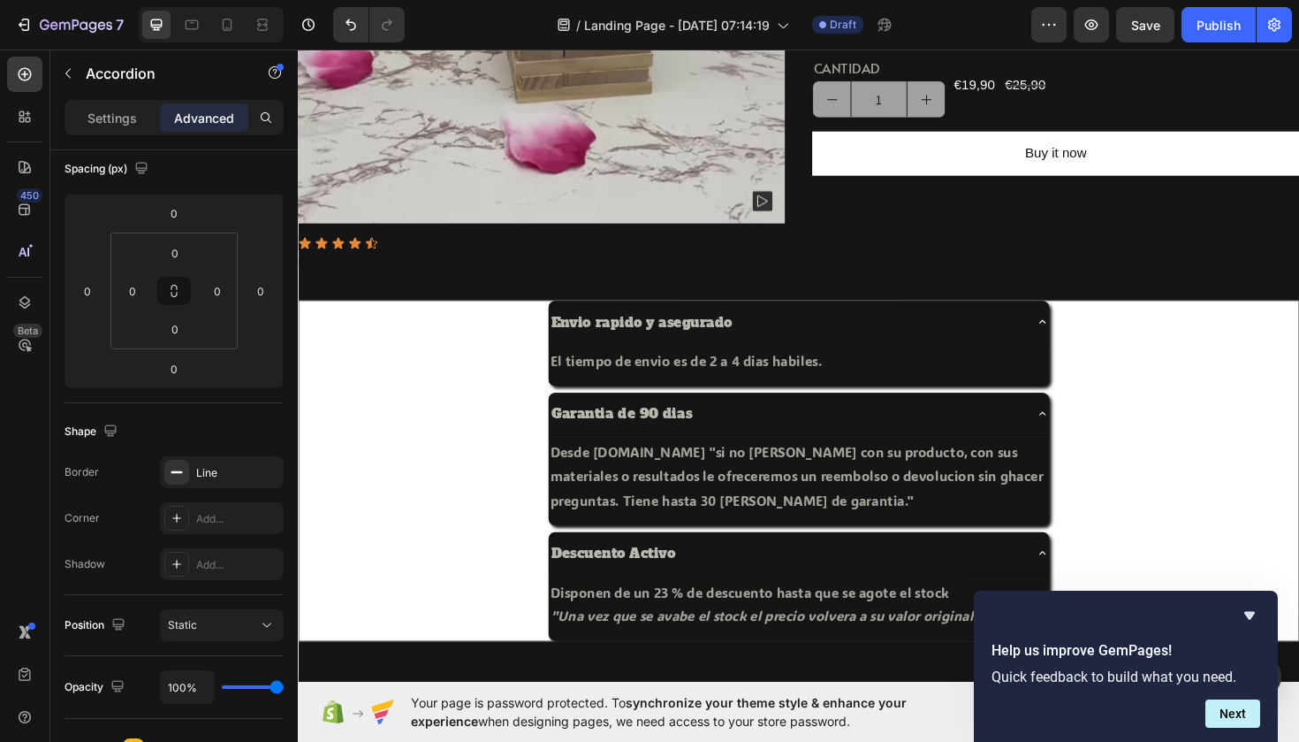
click at [490, 423] on div "Garantia de 90 dias Desde PETALO.ONLINE "si no esta contento con su producto, c…" at bounding box center [828, 483] width 1057 height 141
click at [126, 132] on div "Settings Advanced" at bounding box center [174, 117] width 219 height 35
click at [116, 122] on p "Settings" at bounding box center [113, 118] width 50 height 19
type input "8"
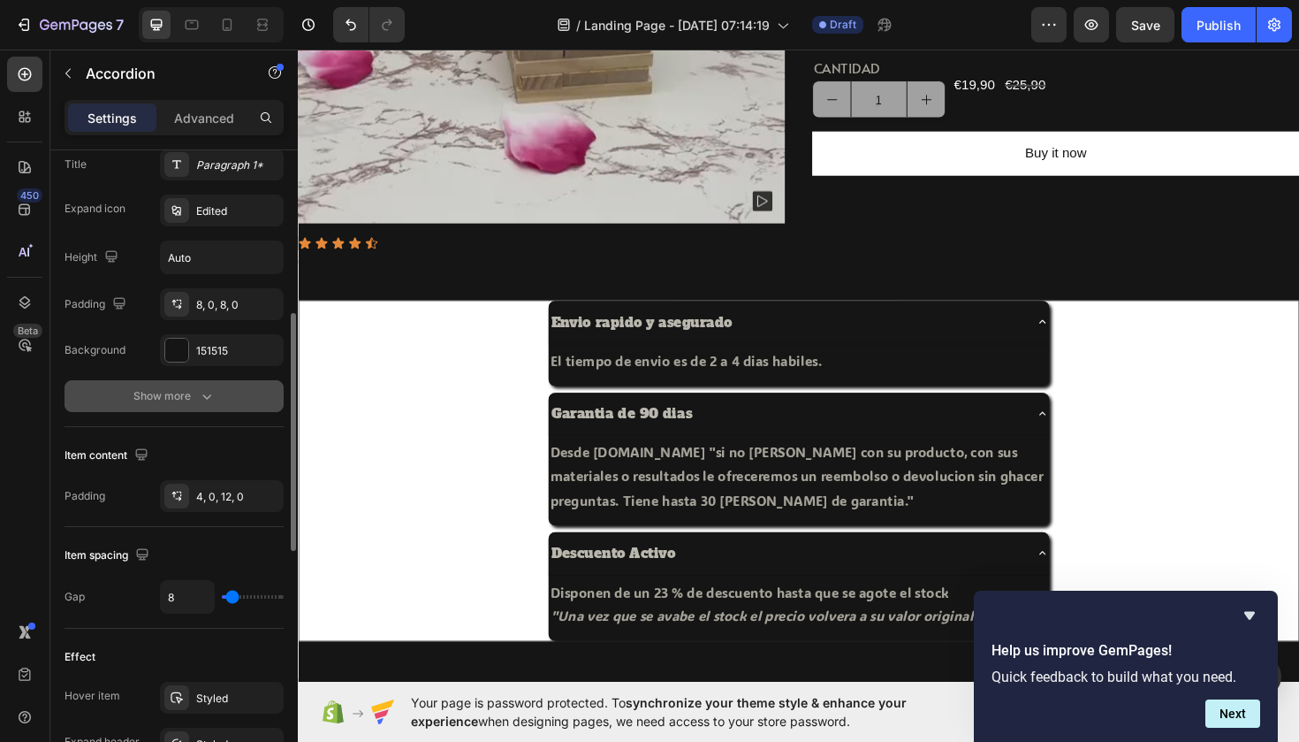
scroll to position [440, 0]
click at [202, 380] on button "Show more" at bounding box center [174, 394] width 219 height 32
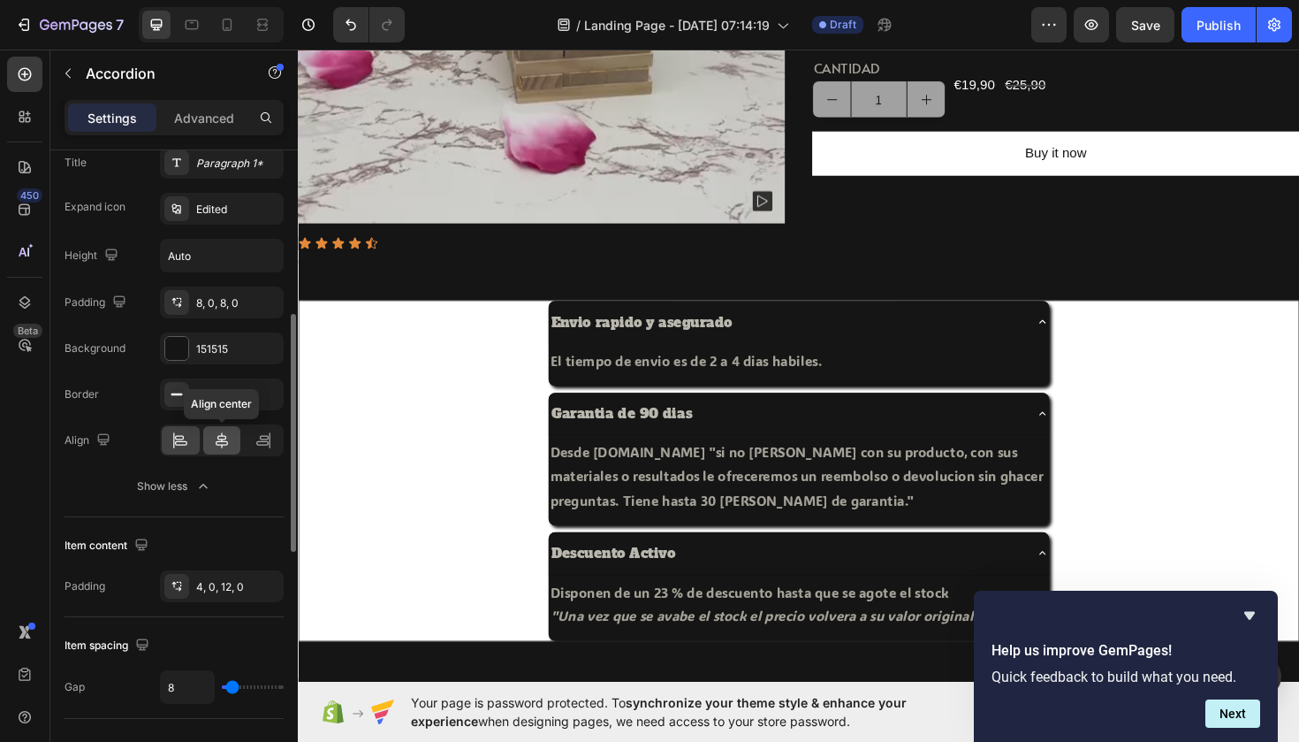
click at [211, 441] on div at bounding box center [222, 440] width 38 height 28
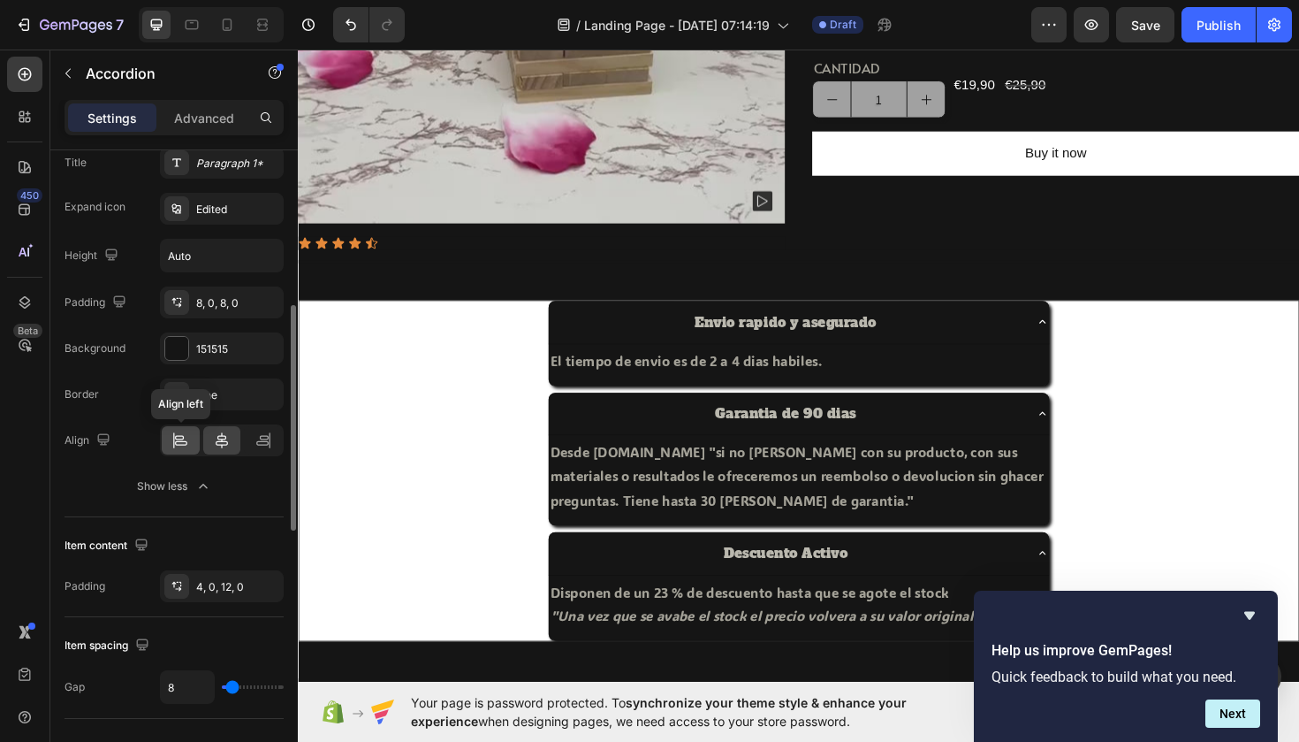
click at [191, 442] on div at bounding box center [181, 440] width 38 height 28
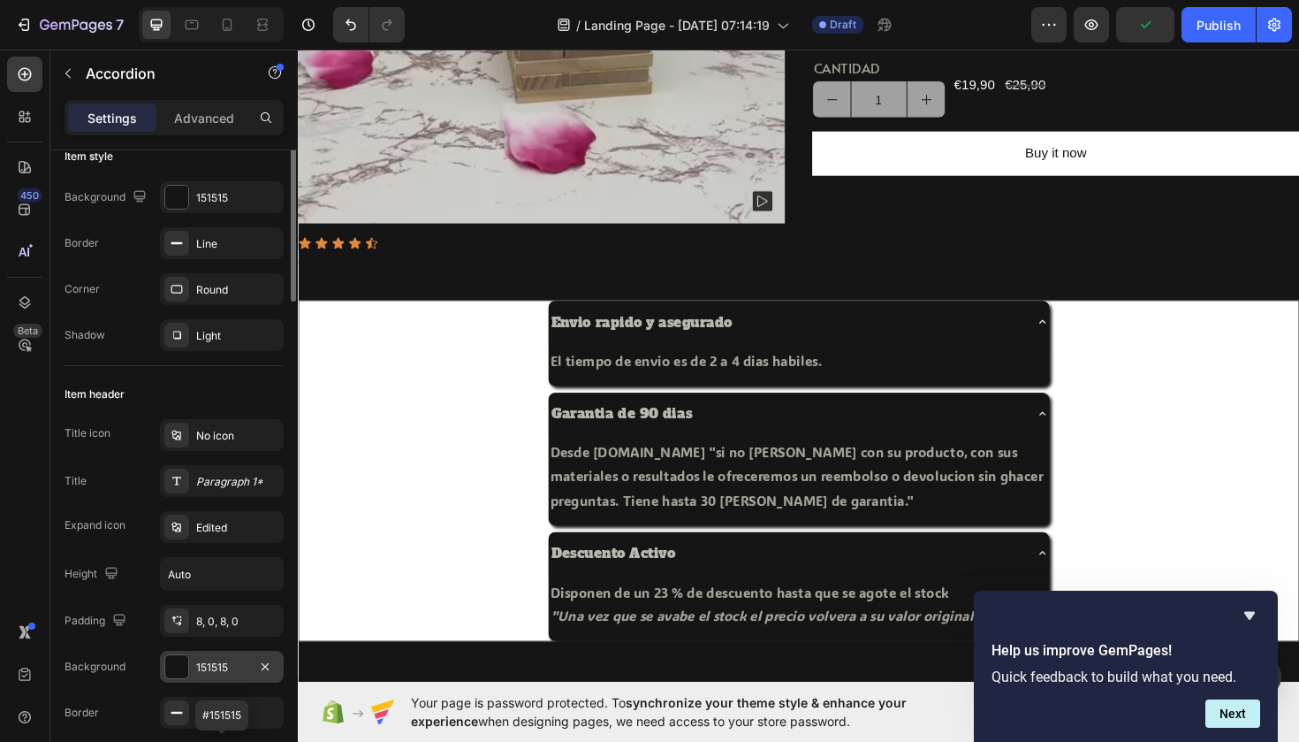
scroll to position [0, 0]
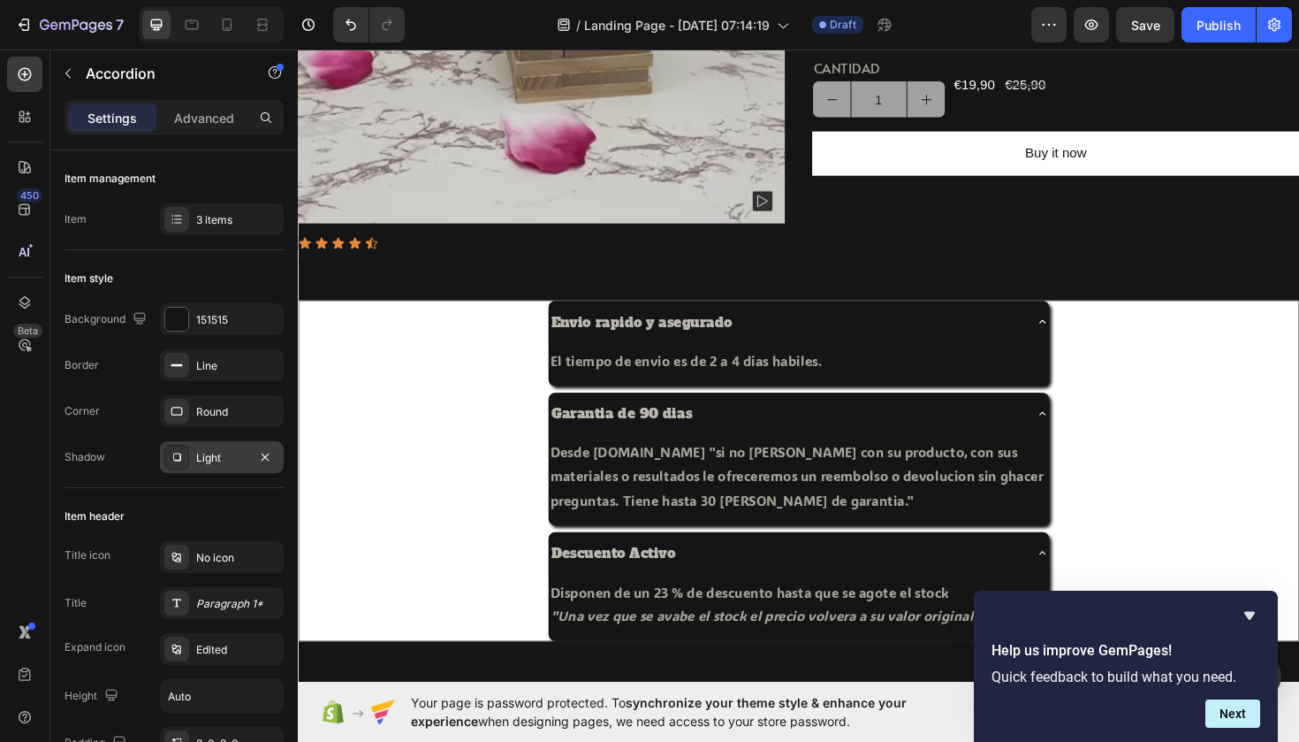
click at [187, 449] on div at bounding box center [176, 457] width 25 height 25
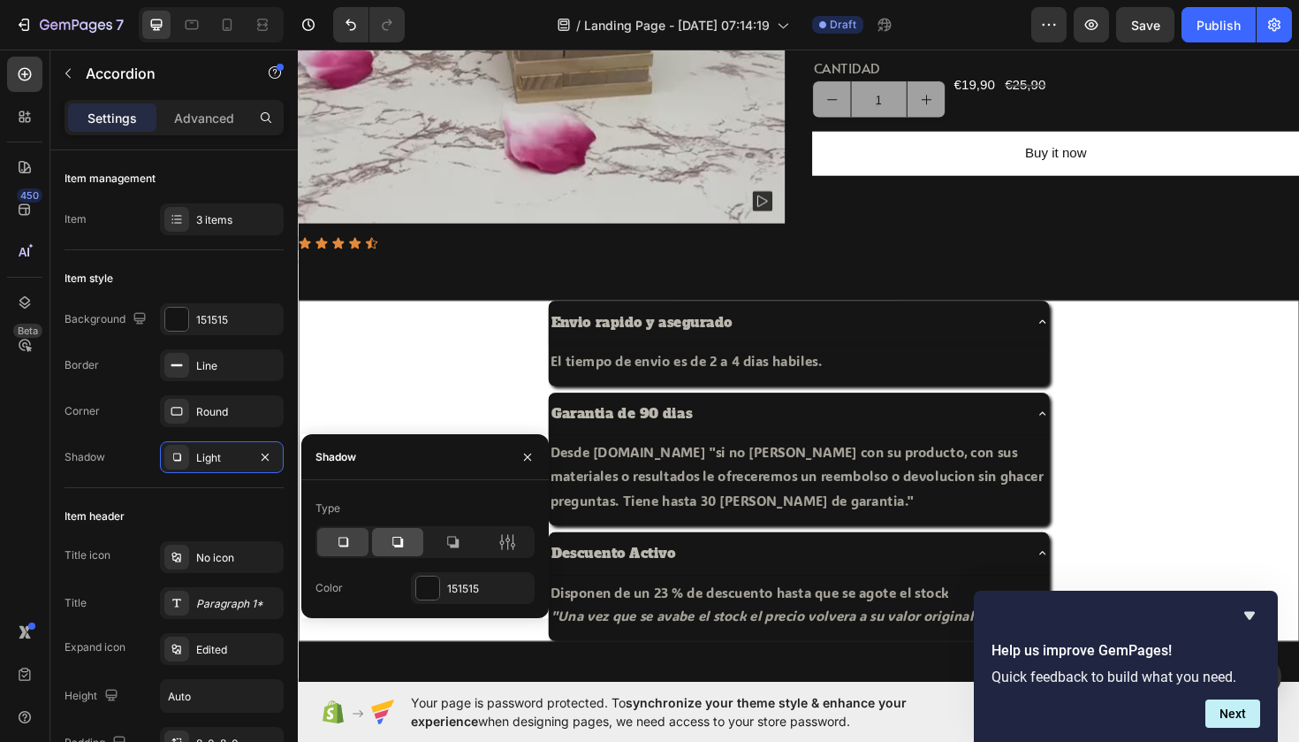
click at [392, 552] on div at bounding box center [397, 542] width 51 height 28
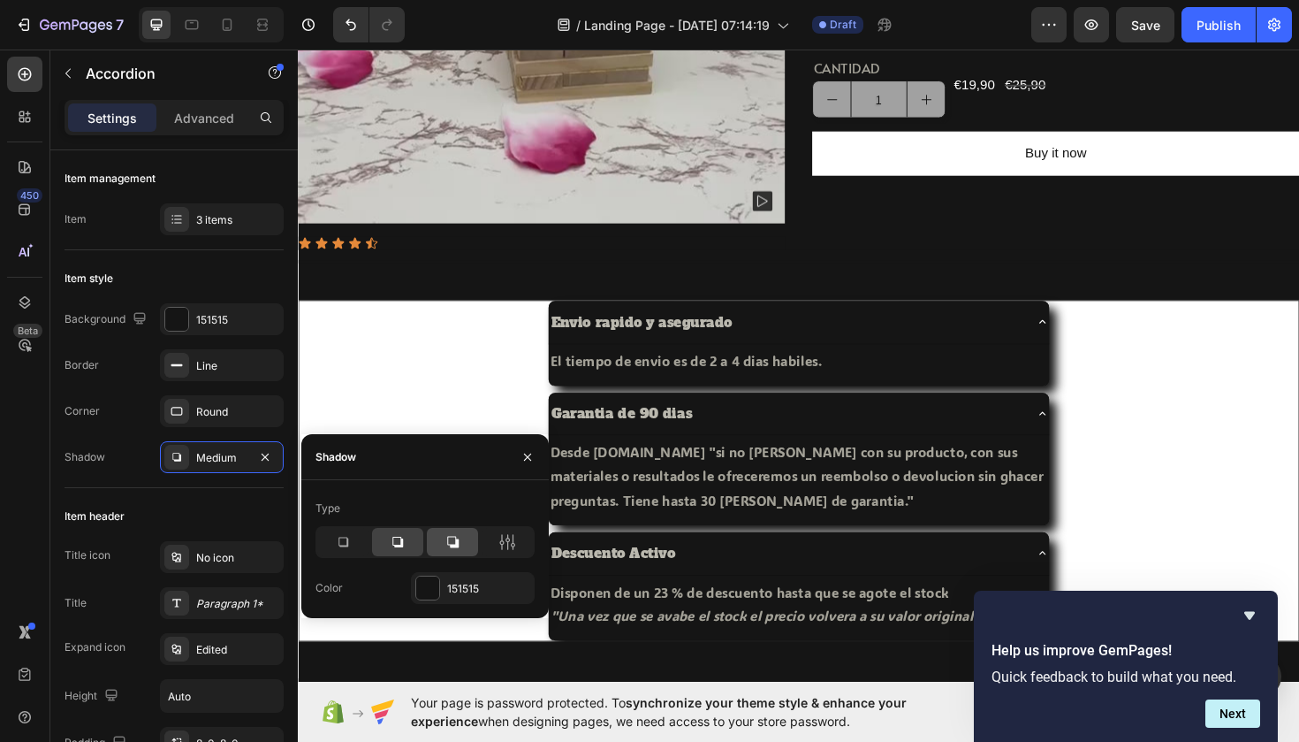
click at [439, 548] on div at bounding box center [452, 542] width 51 height 28
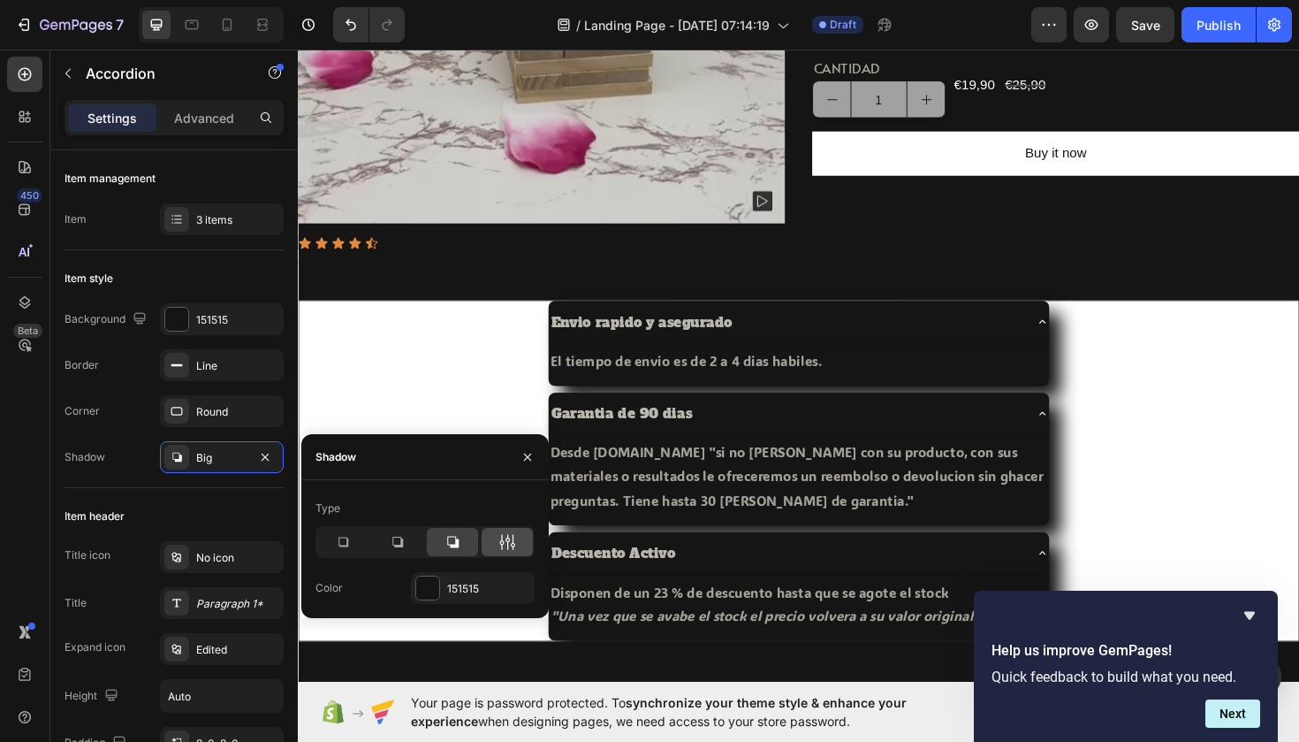
click at [498, 542] on div at bounding box center [507, 542] width 51 height 28
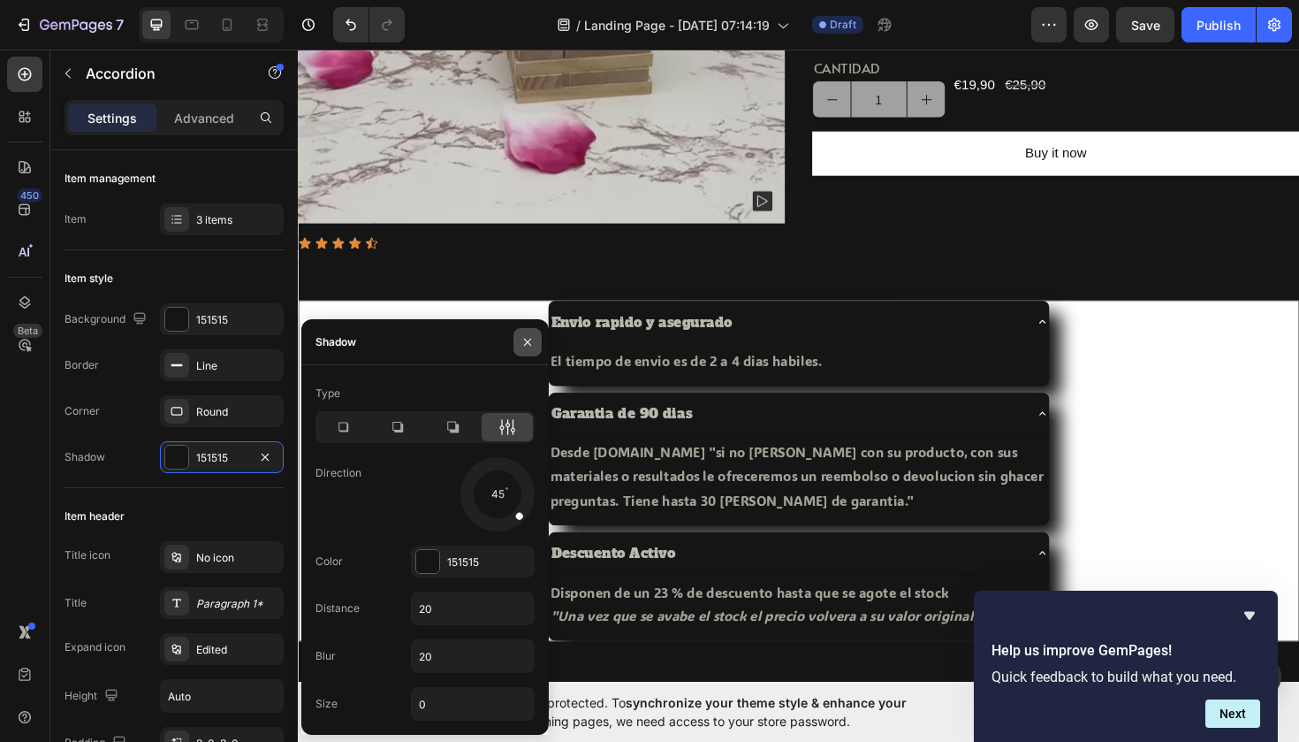
click at [524, 338] on icon "button" at bounding box center [528, 342] width 14 height 14
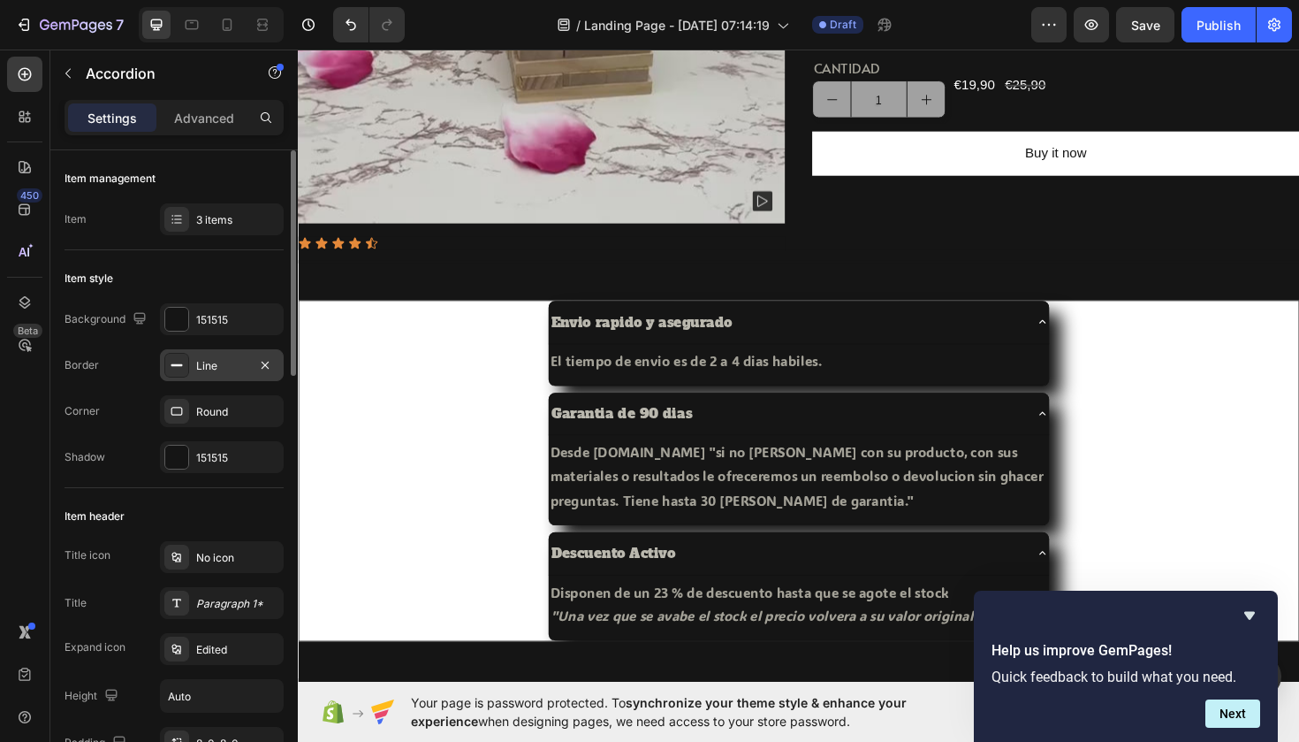
click at [242, 358] on div "Line" at bounding box center [221, 366] width 51 height 16
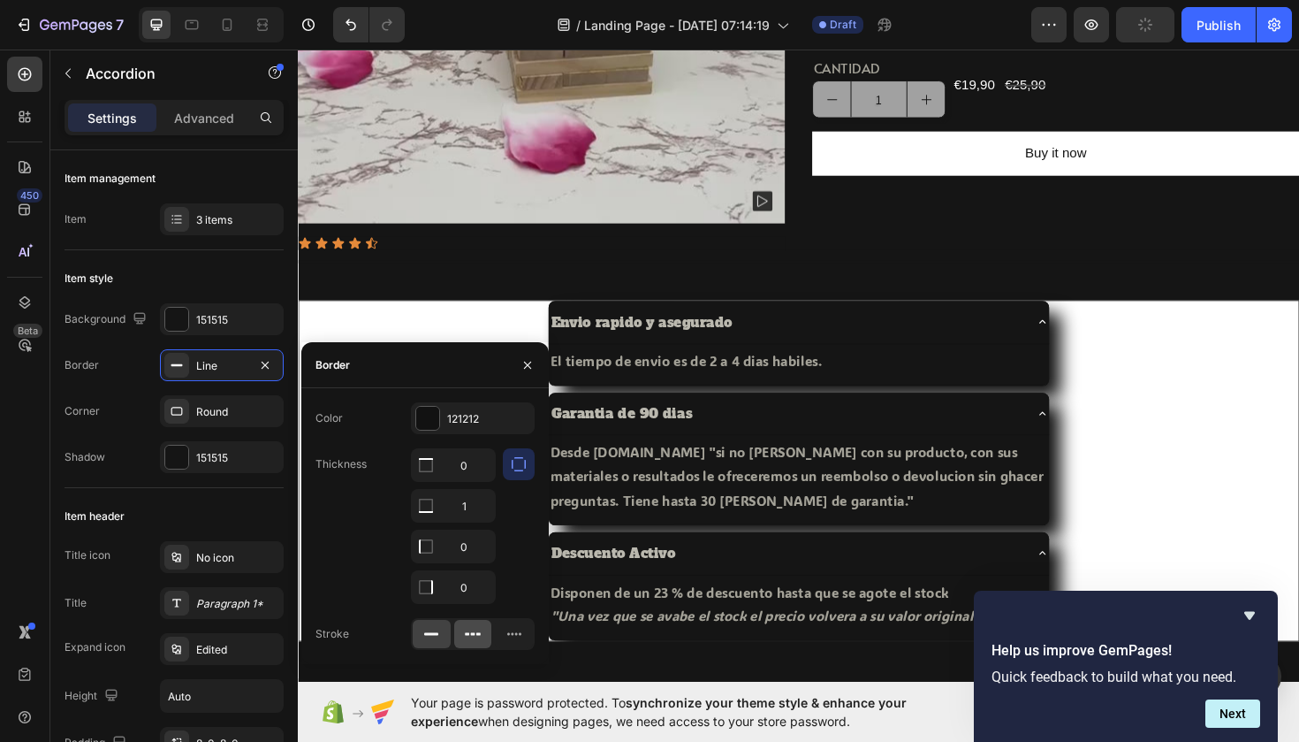
click at [467, 637] on icon at bounding box center [473, 634] width 18 height 18
click at [430, 638] on icon at bounding box center [432, 634] width 18 height 18
click at [426, 423] on div at bounding box center [427, 418] width 23 height 23
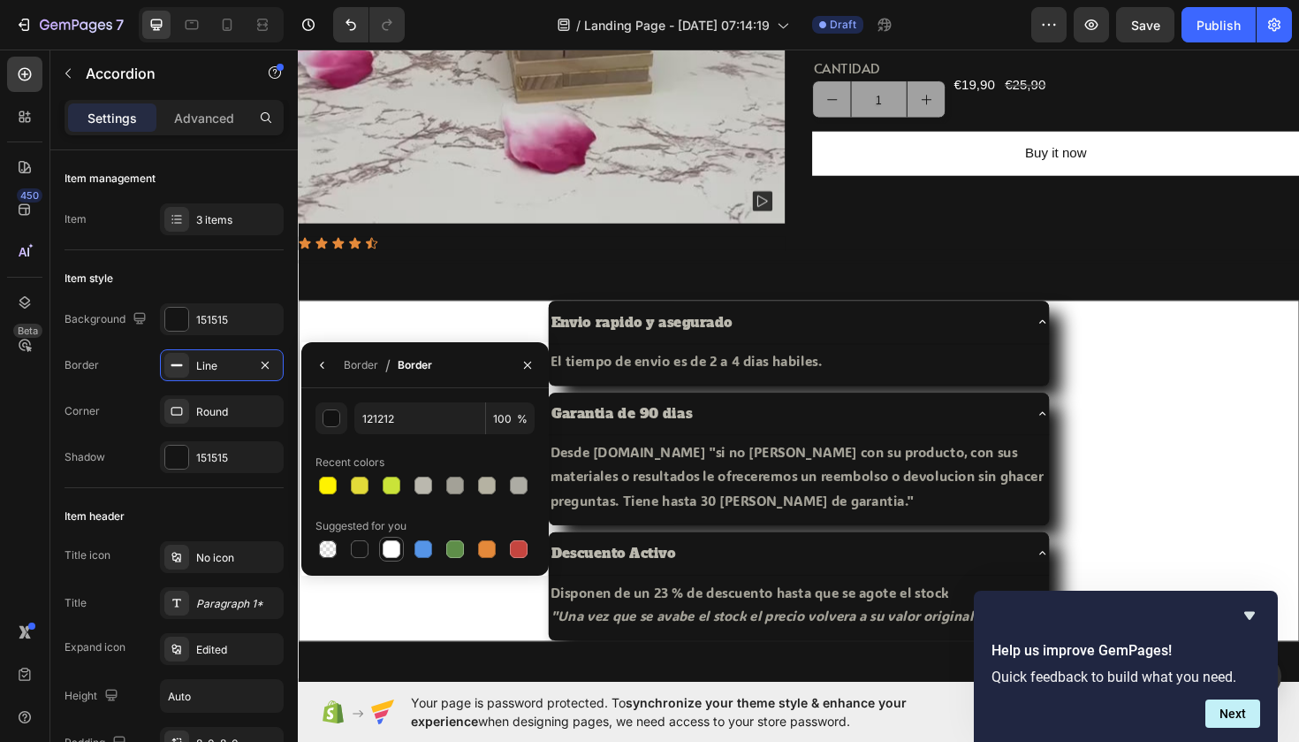
click at [391, 545] on div at bounding box center [392, 549] width 18 height 18
type input "FFFFFF"
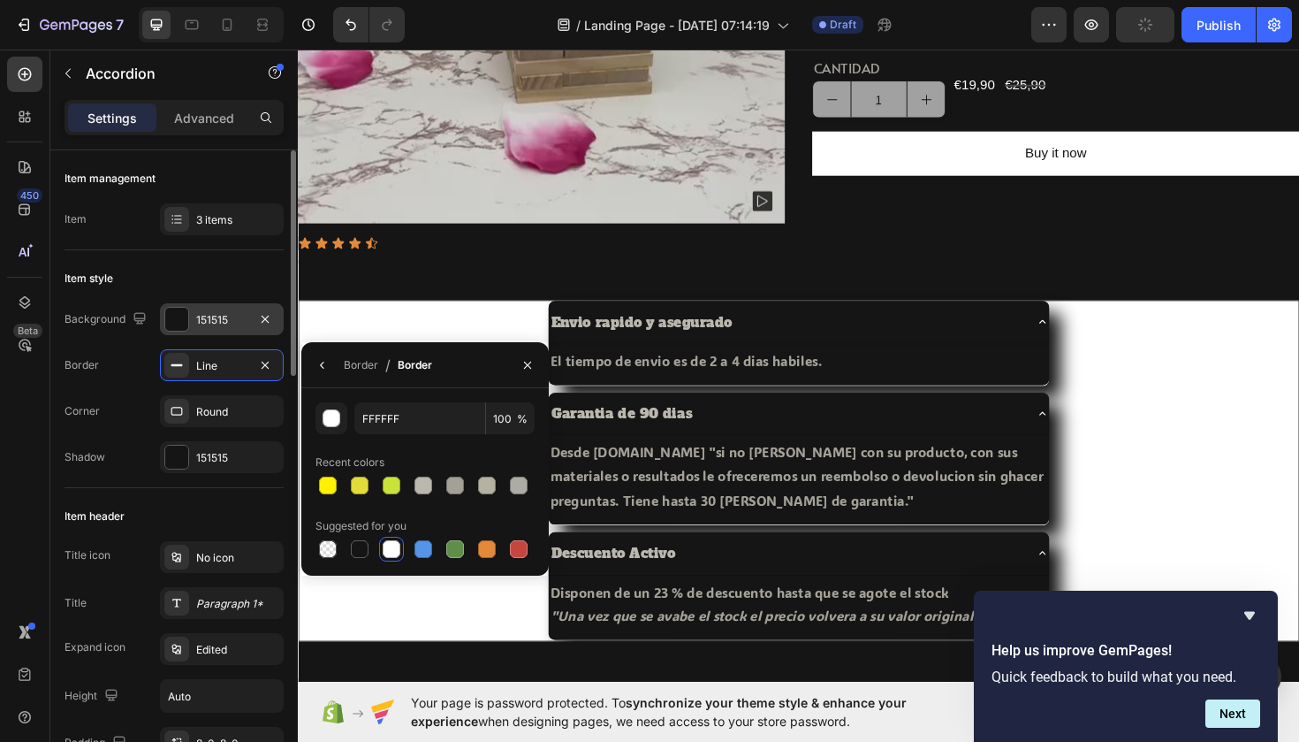
click at [215, 323] on div "151515" at bounding box center [221, 320] width 51 height 16
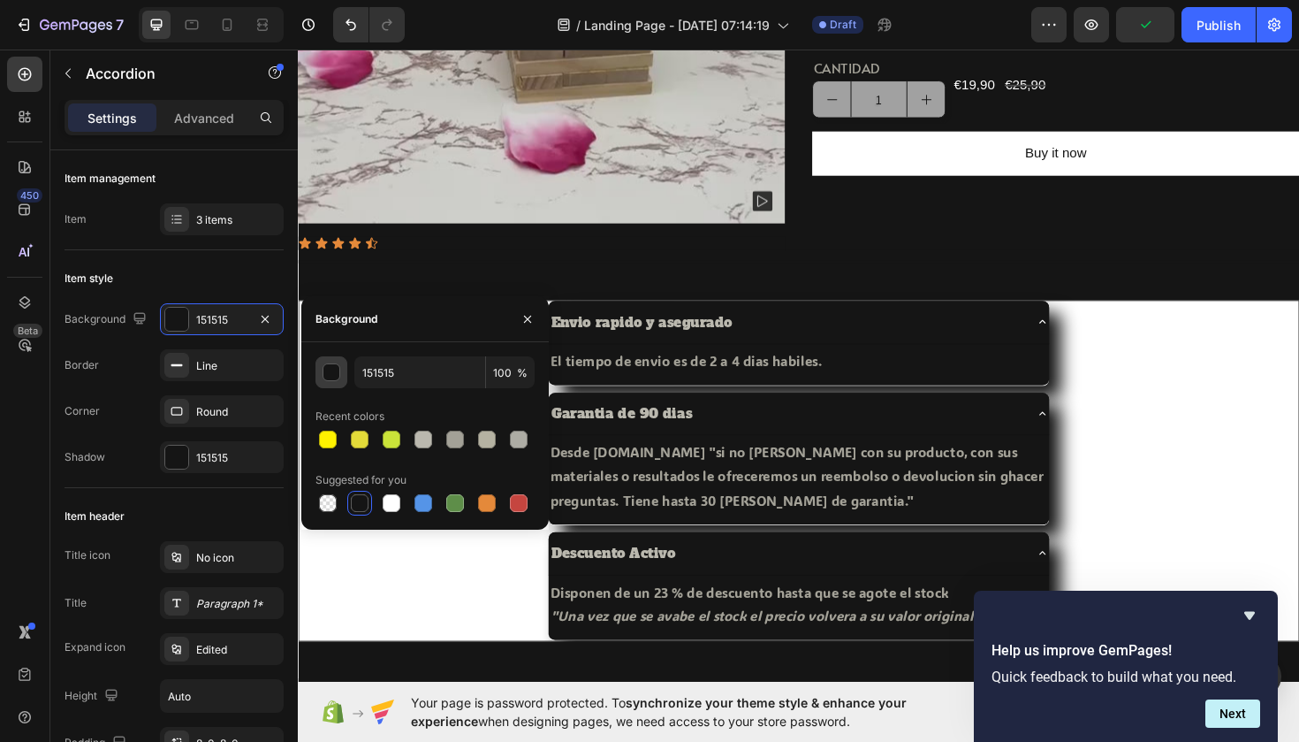
click at [328, 373] on div "button" at bounding box center [333, 373] width 18 height 18
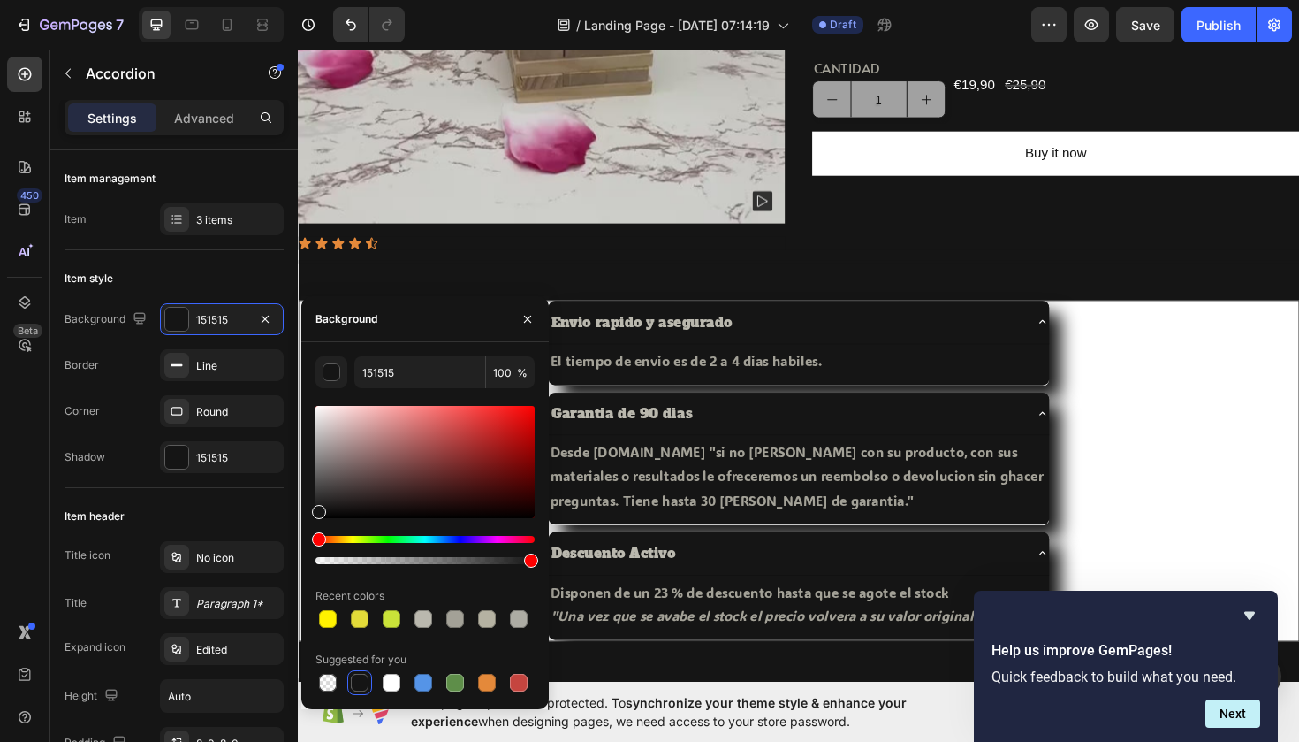
click at [1165, 454] on div "Garantia de 90 dias Desde PETALO.ONLINE "si no esta contento con su producto, c…" at bounding box center [828, 483] width 1057 height 141
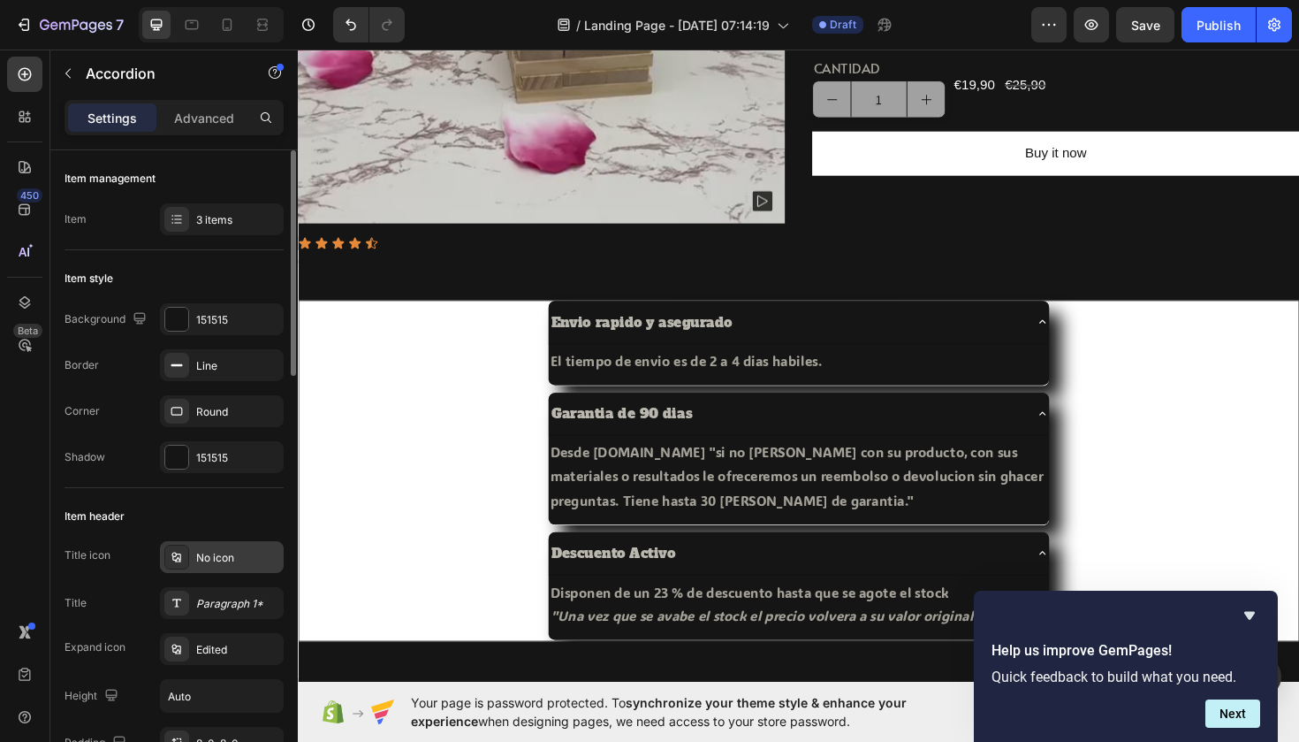
click at [225, 545] on div "No icon" at bounding box center [222, 557] width 124 height 32
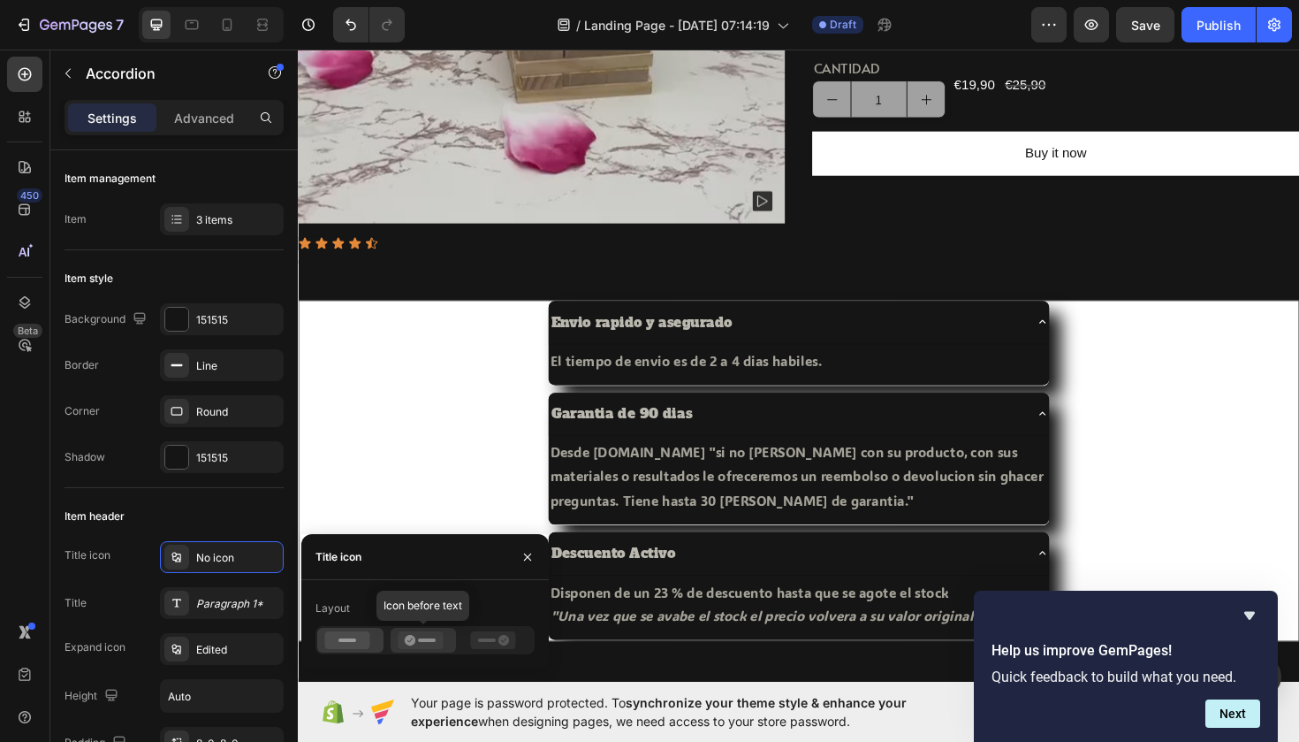
click at [400, 636] on icon at bounding box center [420, 640] width 45 height 18
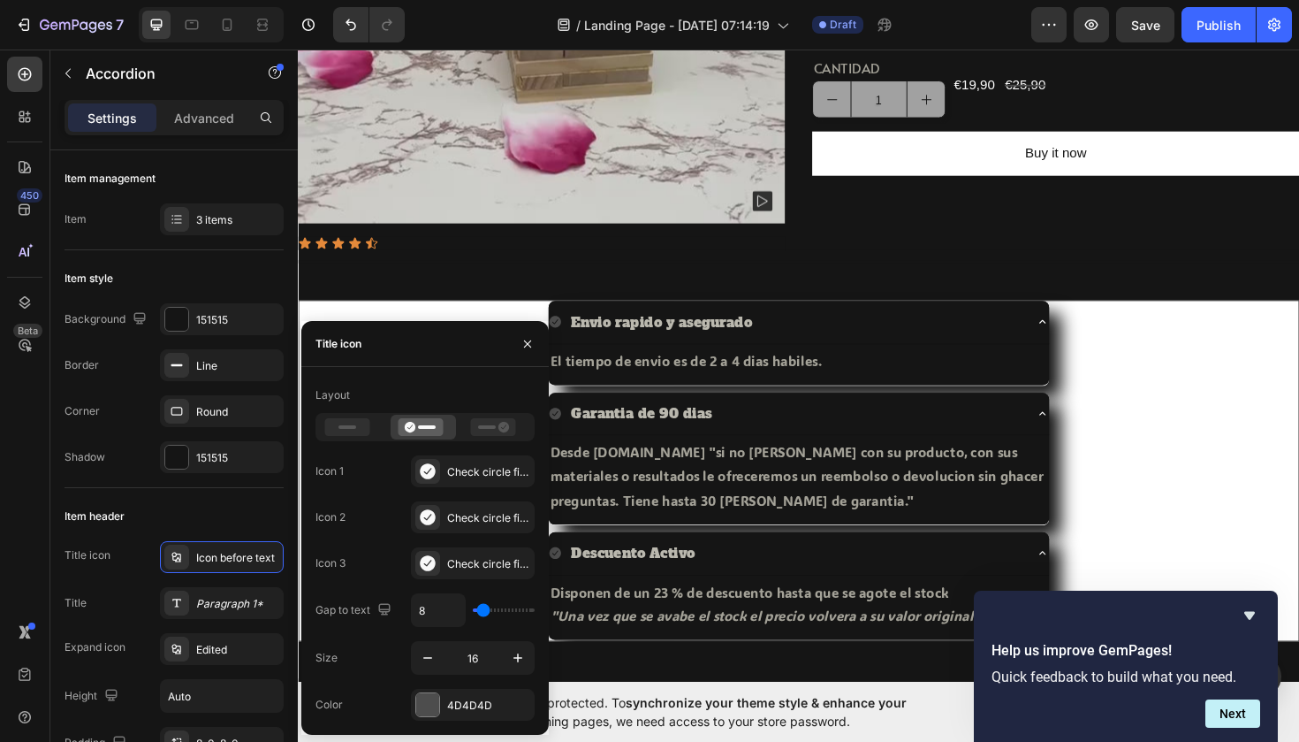
click at [420, 329] on div "Envio rapido y asegurado El tiempo de envio es de 2 a 4 dias habiles. Text Block" at bounding box center [828, 361] width 1057 height 90
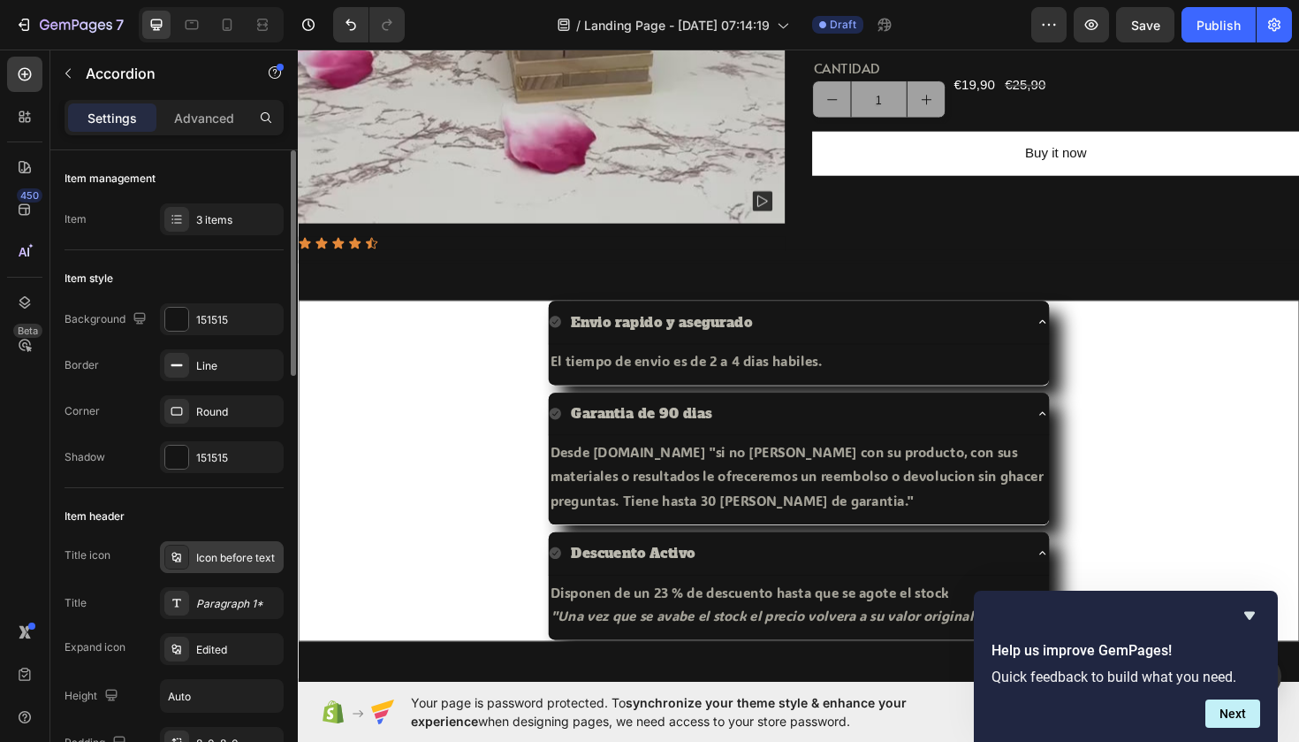
click at [233, 564] on div "Icon before text" at bounding box center [237, 558] width 83 height 16
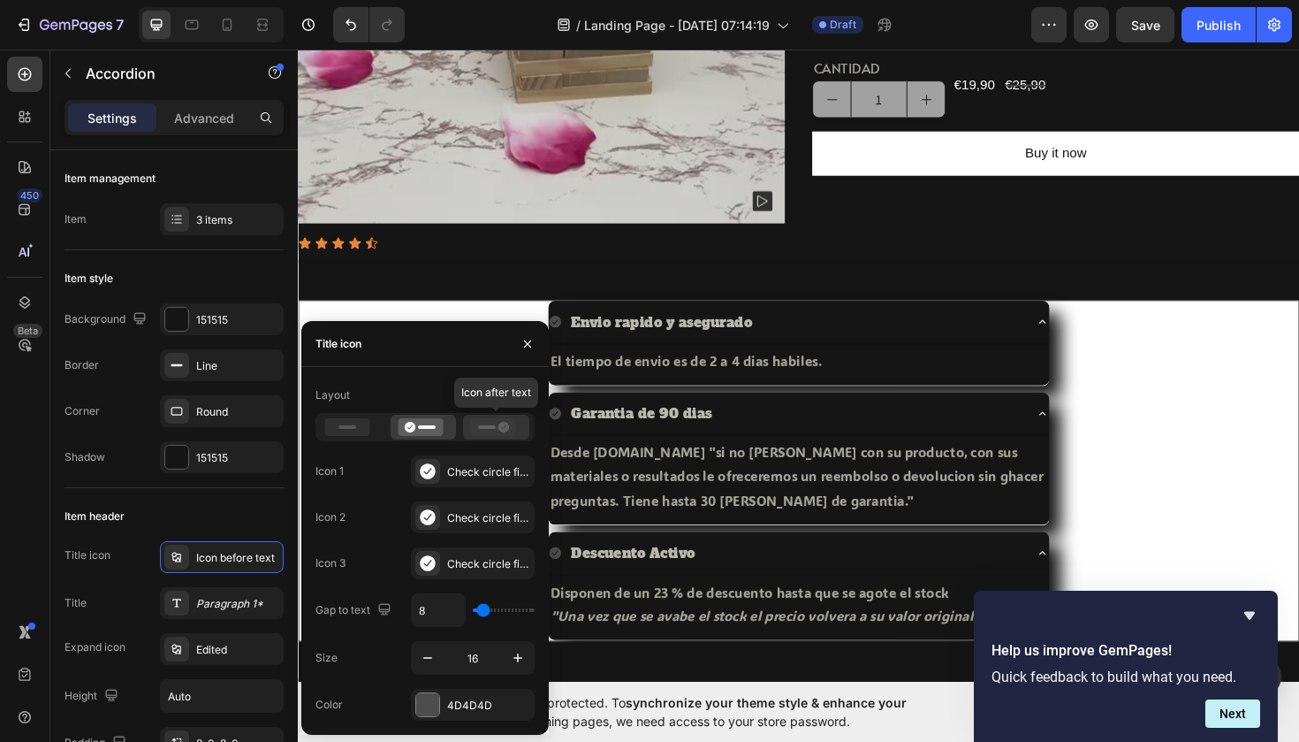
click at [472, 432] on icon at bounding box center [493, 427] width 45 height 18
click at [416, 415] on div at bounding box center [424, 427] width 66 height 25
click at [466, 321] on div "Envio rapido y asegurado El tiempo de envio es de 2 a 4 dias habiles. Text Block" at bounding box center [828, 361] width 1057 height 90
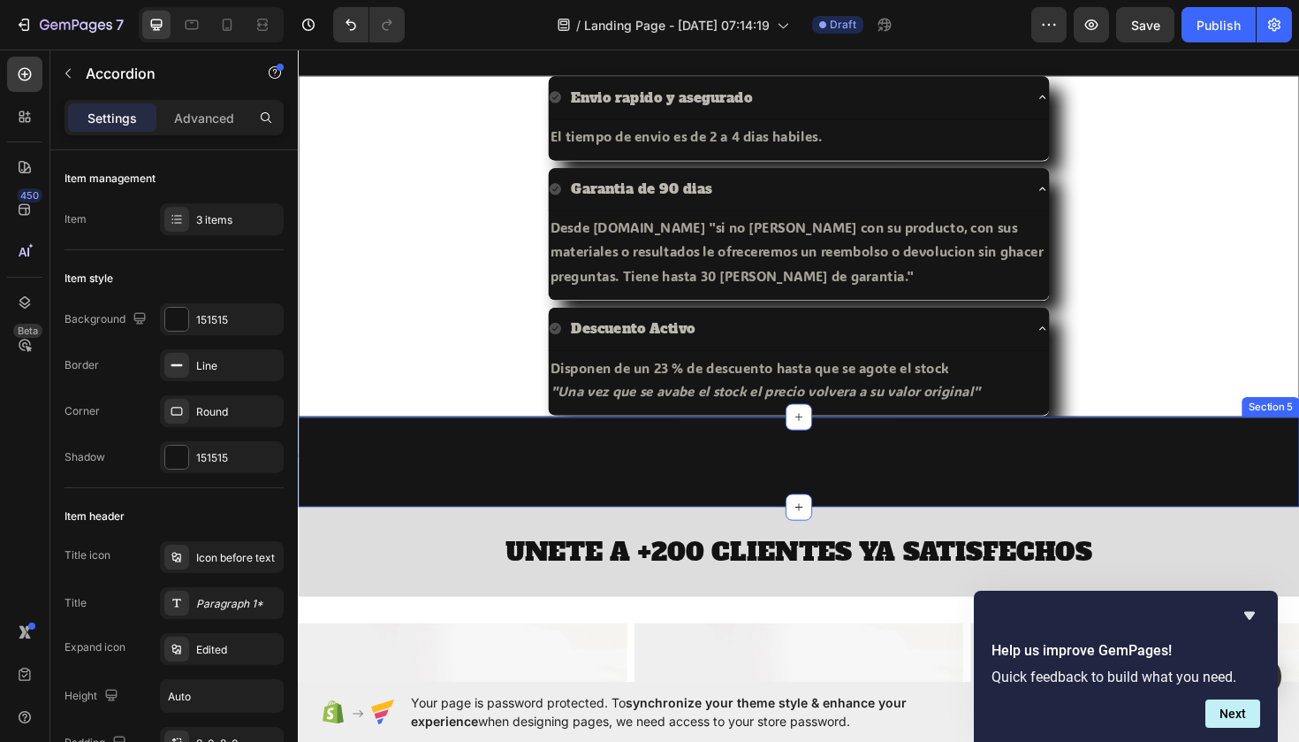
scroll to position [735, 0]
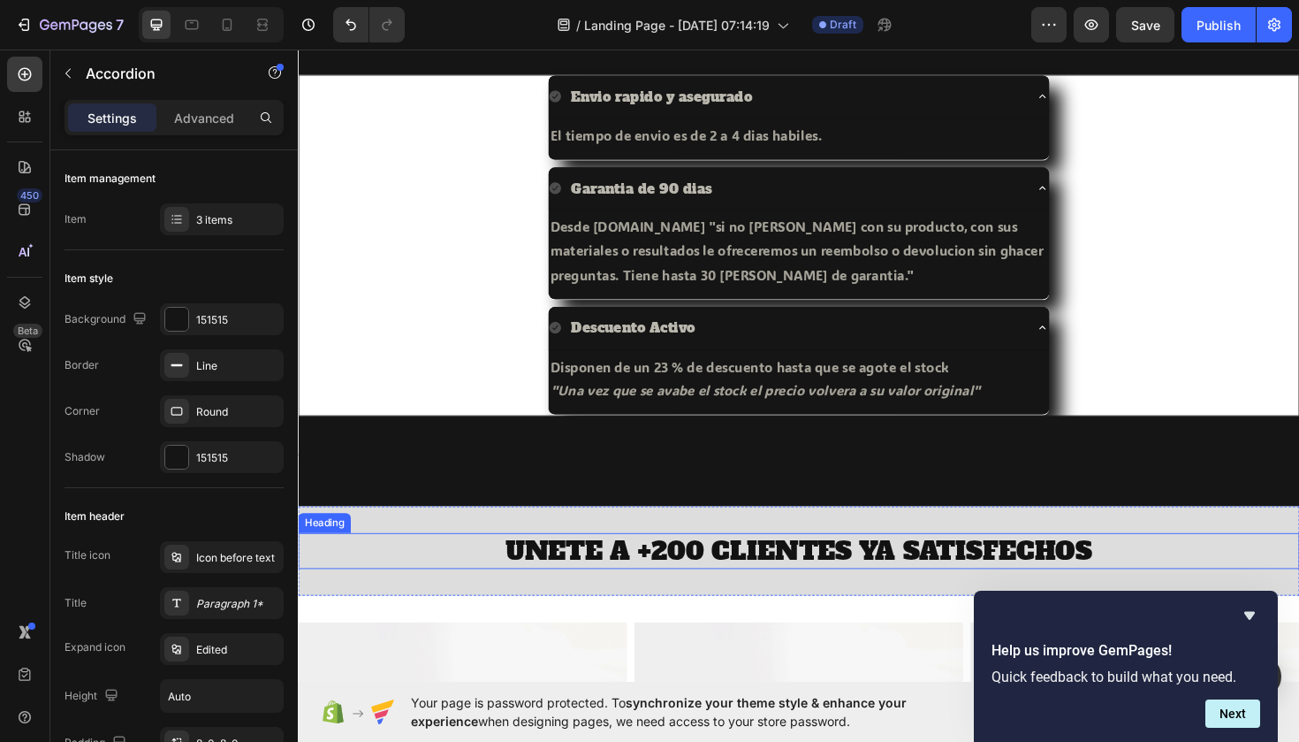
click at [433, 570] on h2 "UNETE A +200 CLIENTES YA SATISFECHOS" at bounding box center [828, 580] width 1061 height 38
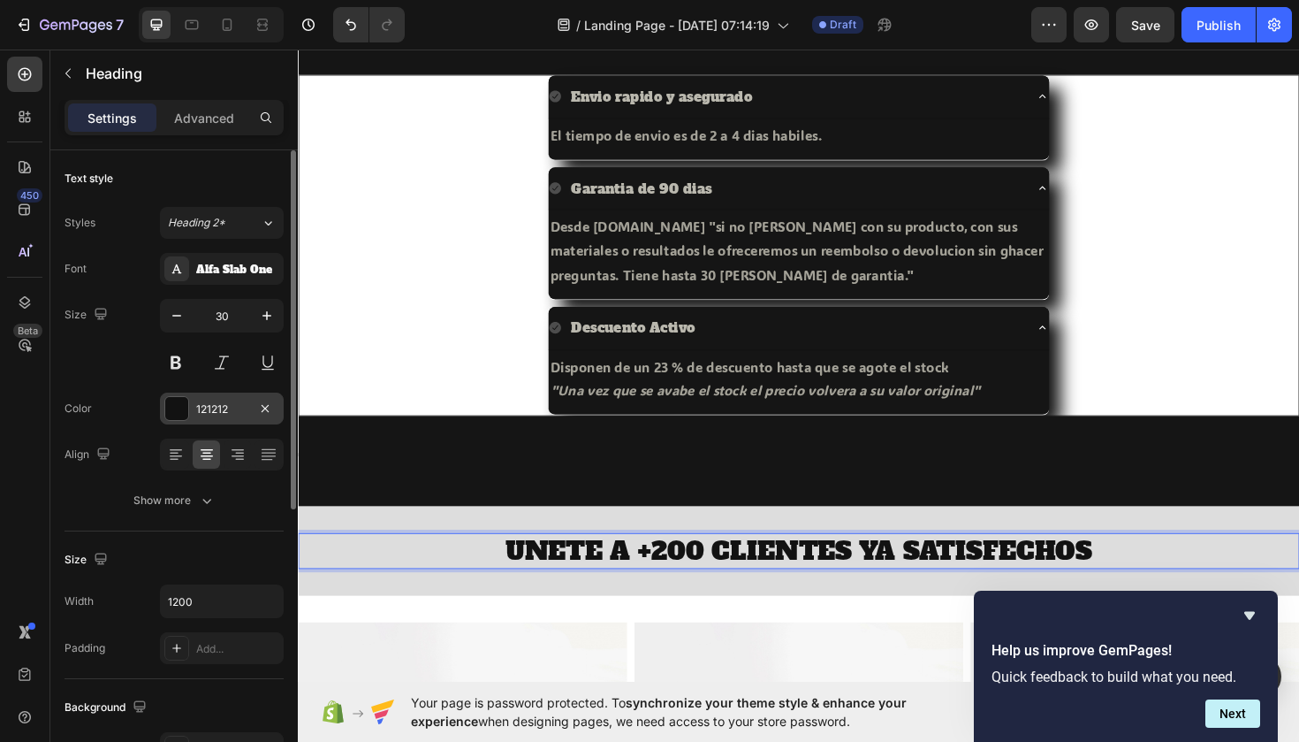
click at [182, 398] on div at bounding box center [176, 408] width 23 height 23
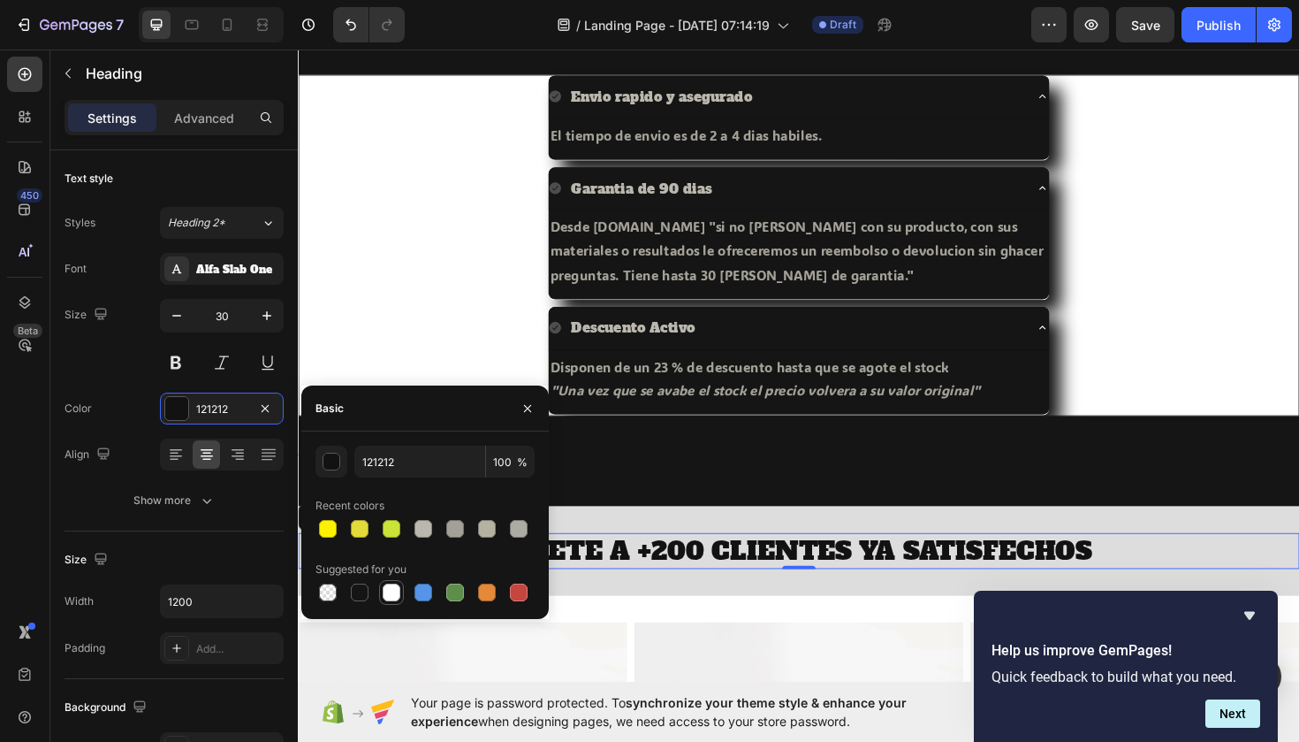
click at [392, 602] on div at bounding box center [391, 592] width 21 height 21
type input "FFFFFF"
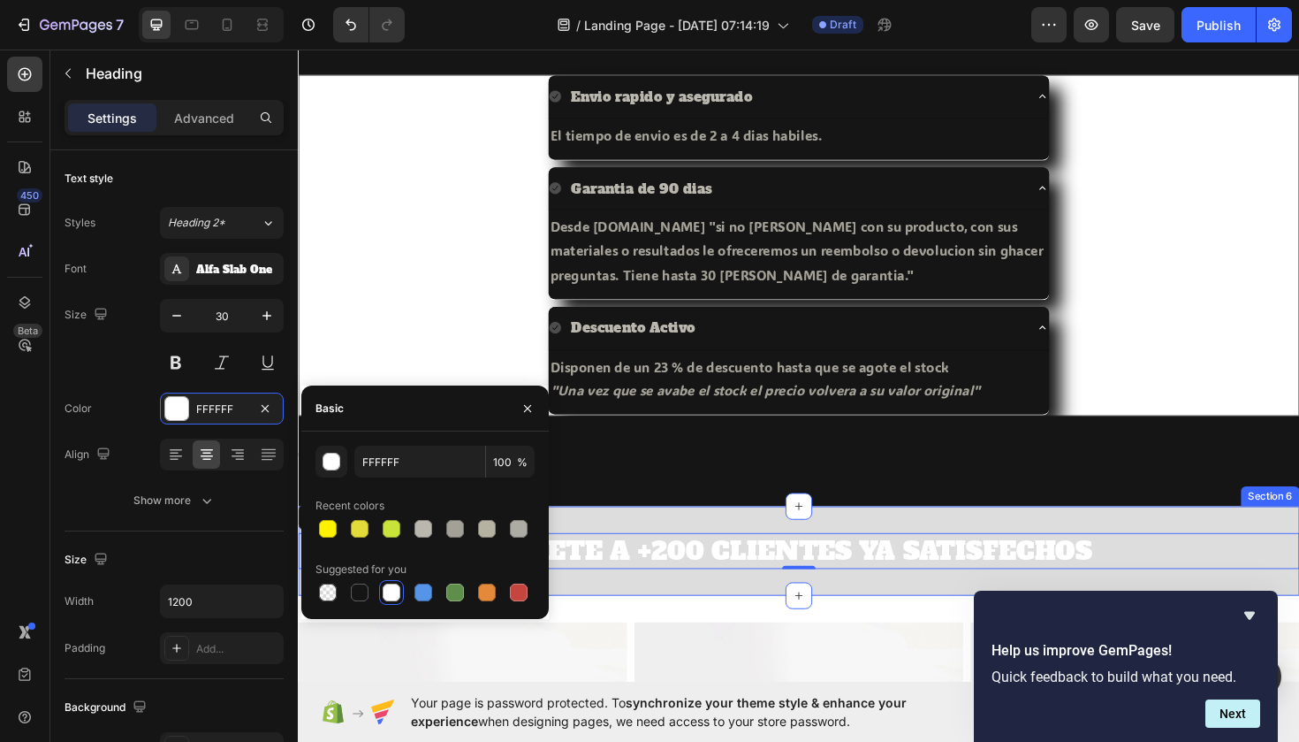
click at [614, 533] on div "UNETE A +200 CLIENTES YA SATISFECHOS Heading 0 Section 6" at bounding box center [828, 580] width 1061 height 95
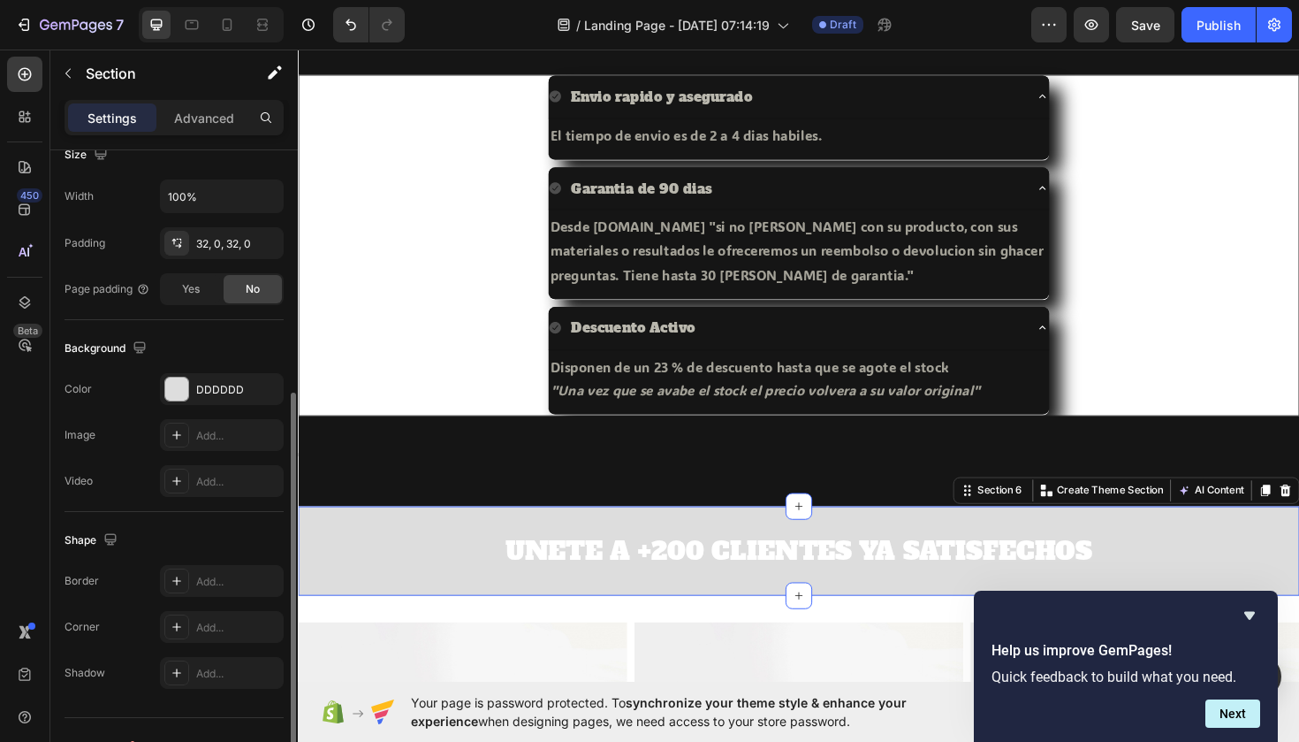
scroll to position [406, 0]
click at [177, 376] on div at bounding box center [176, 388] width 25 height 25
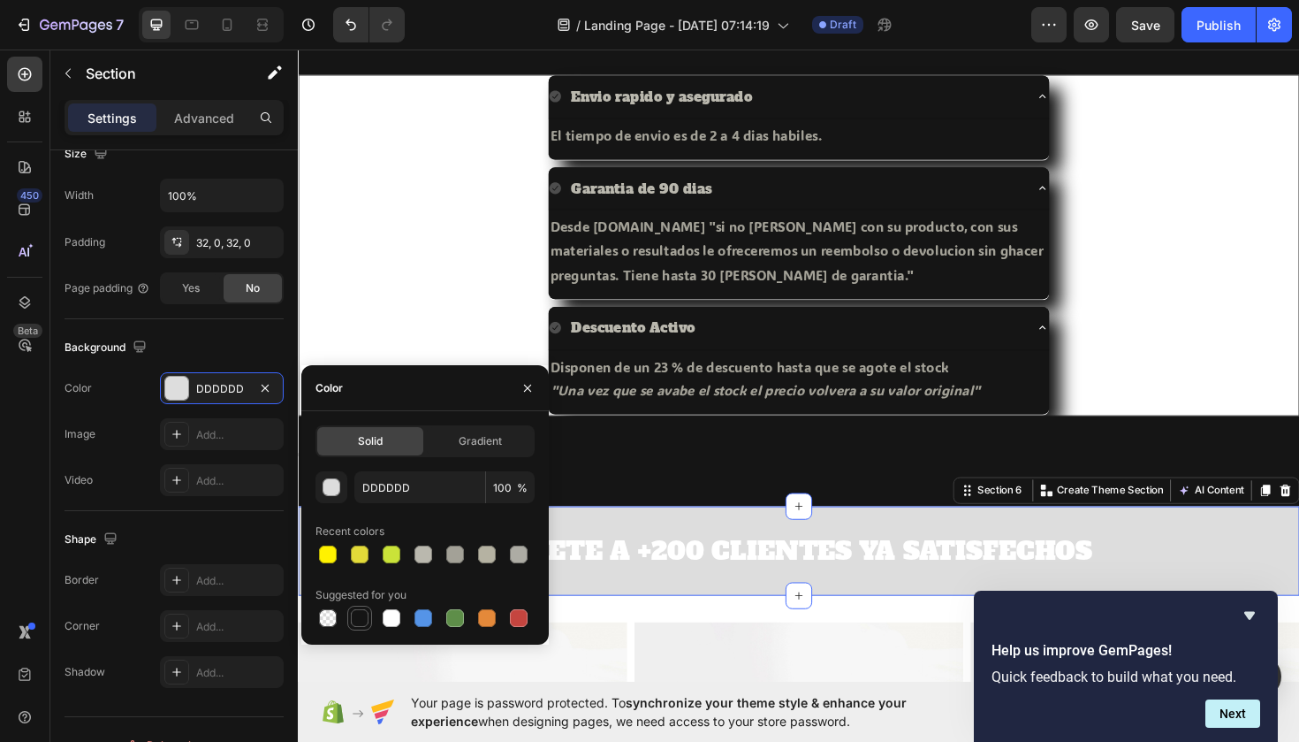
click at [367, 620] on div at bounding box center [360, 618] width 18 height 18
type input "151515"
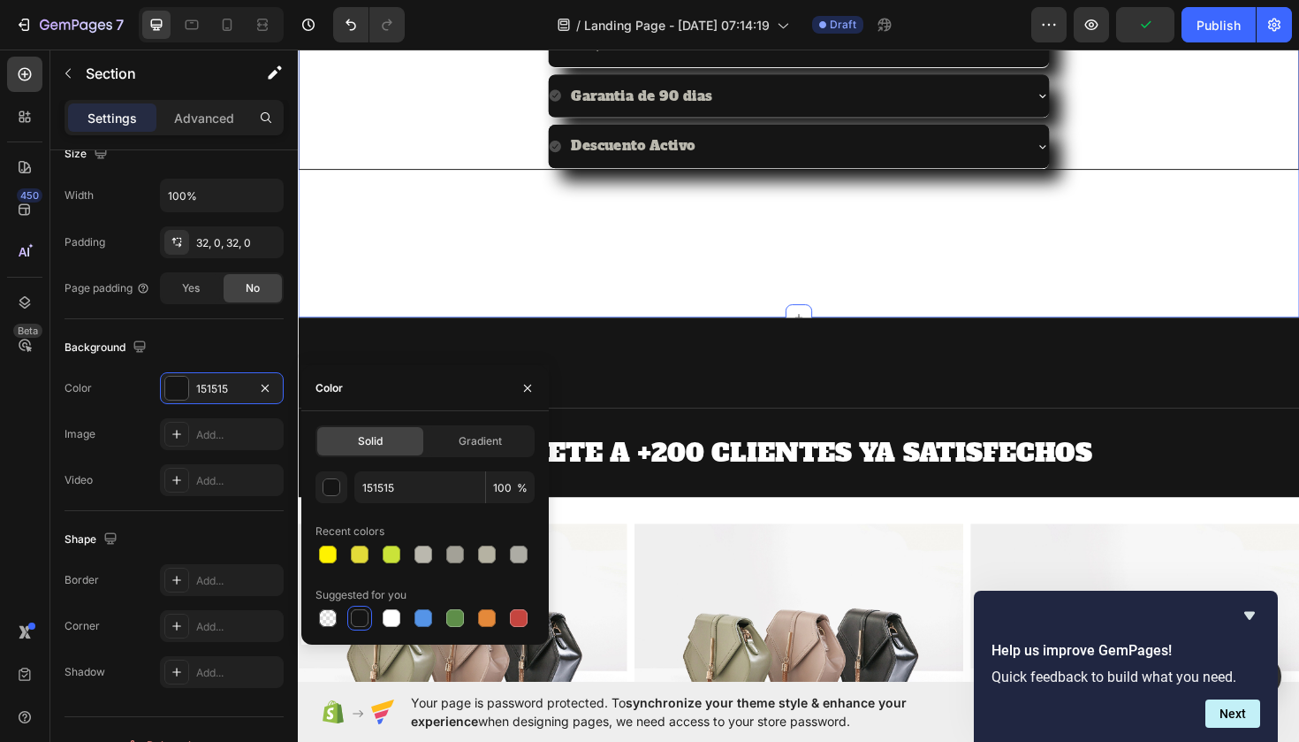
scroll to position [851, 0]
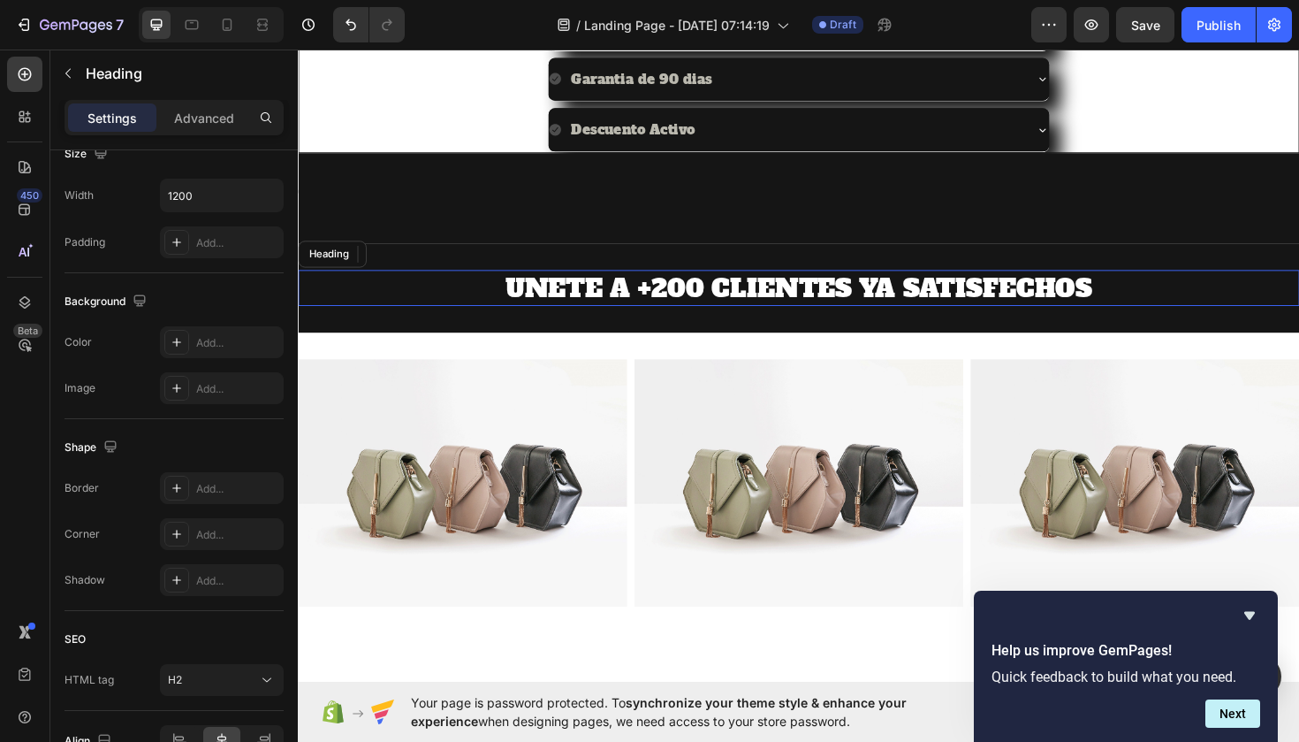
click at [935, 292] on h2 "UNETE A +200 CLIENTES YA SATISFECHOS" at bounding box center [828, 302] width 1061 height 38
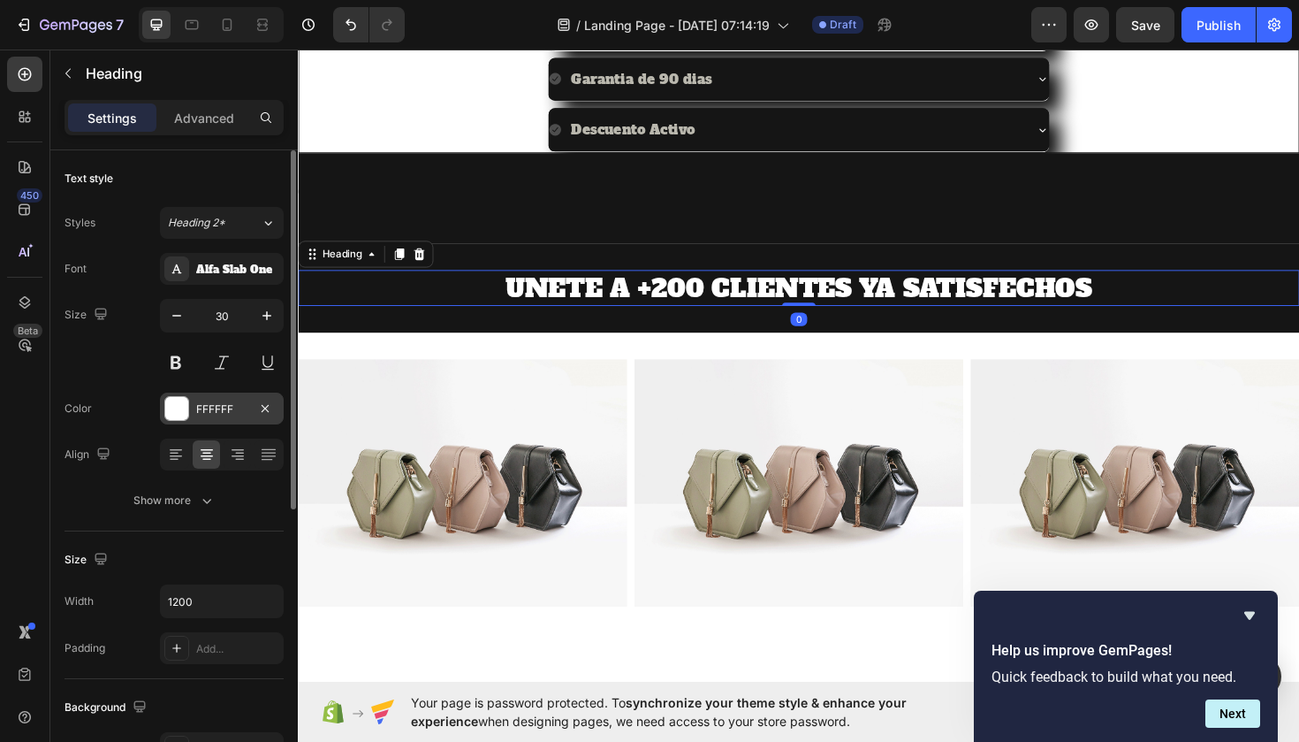
click at [203, 398] on div "FFFFFF" at bounding box center [222, 408] width 124 height 32
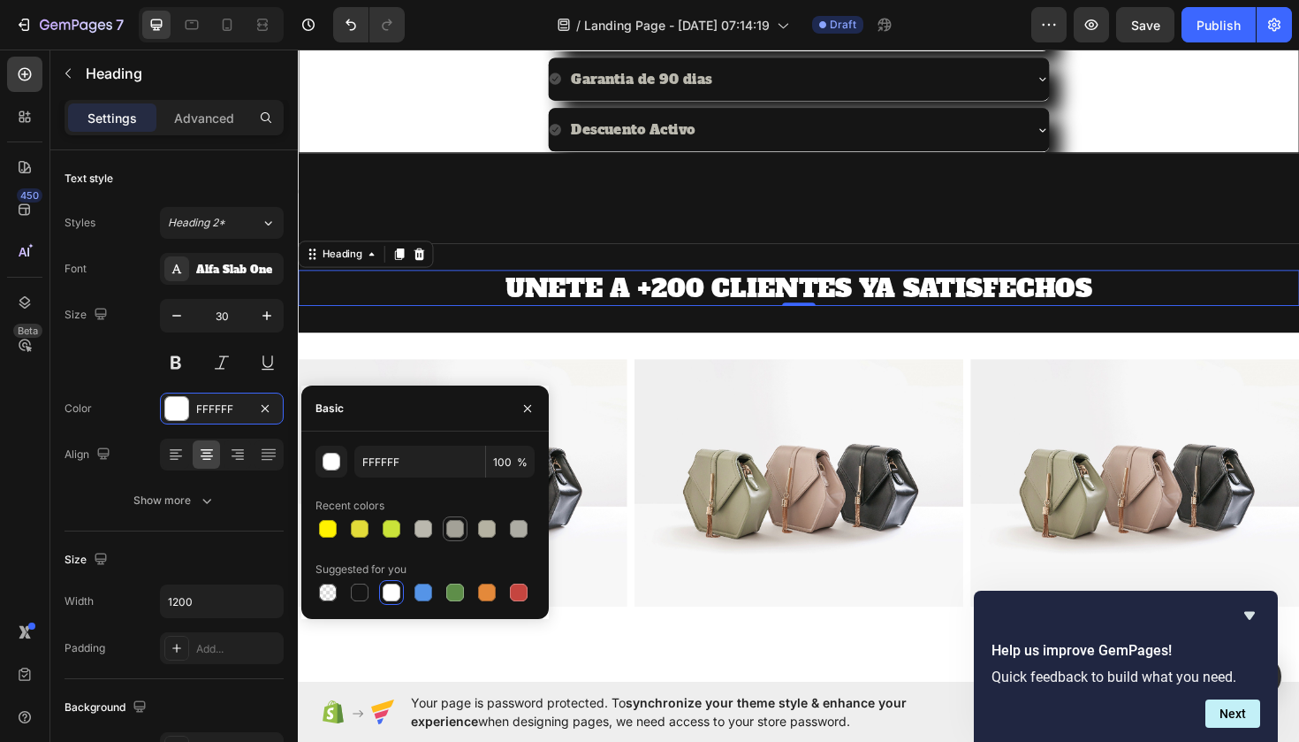
click at [456, 531] on div at bounding box center [455, 529] width 18 height 18
type input "A3A197"
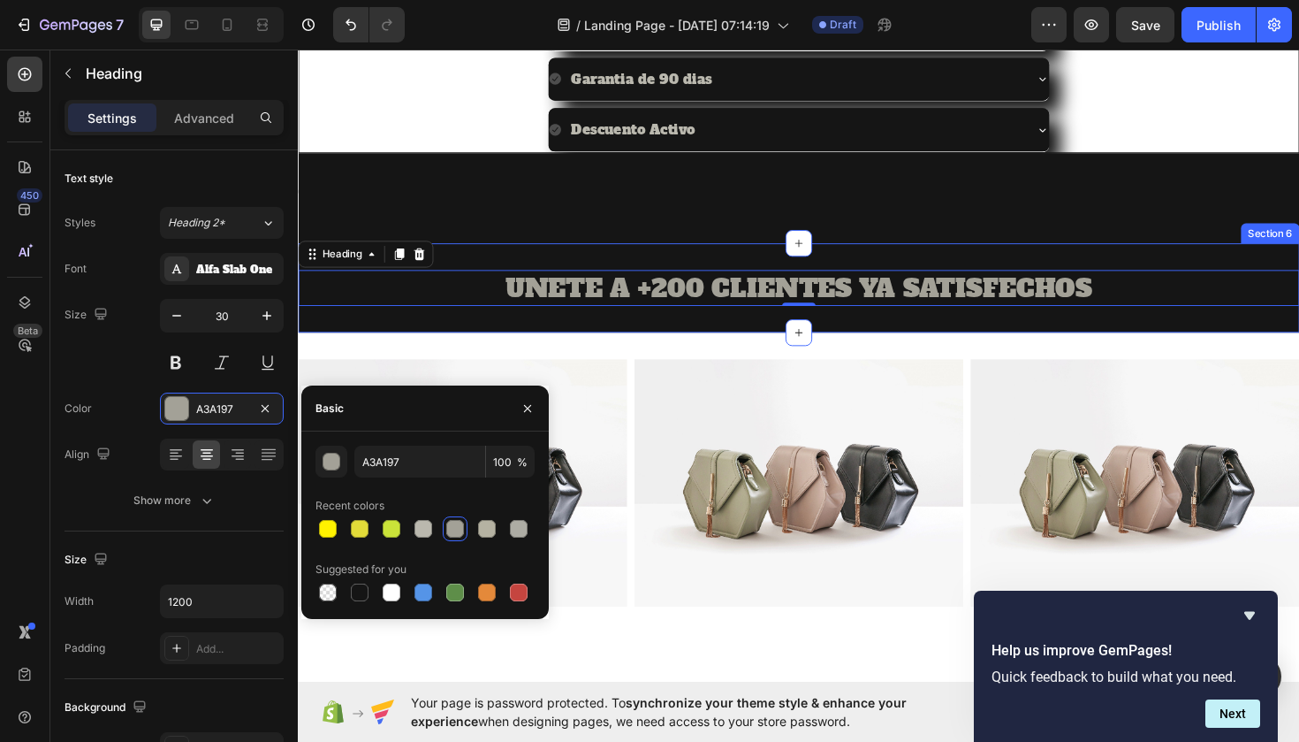
click at [619, 241] on div "Title Line Section 5" at bounding box center [828, 206] width 1061 height 95
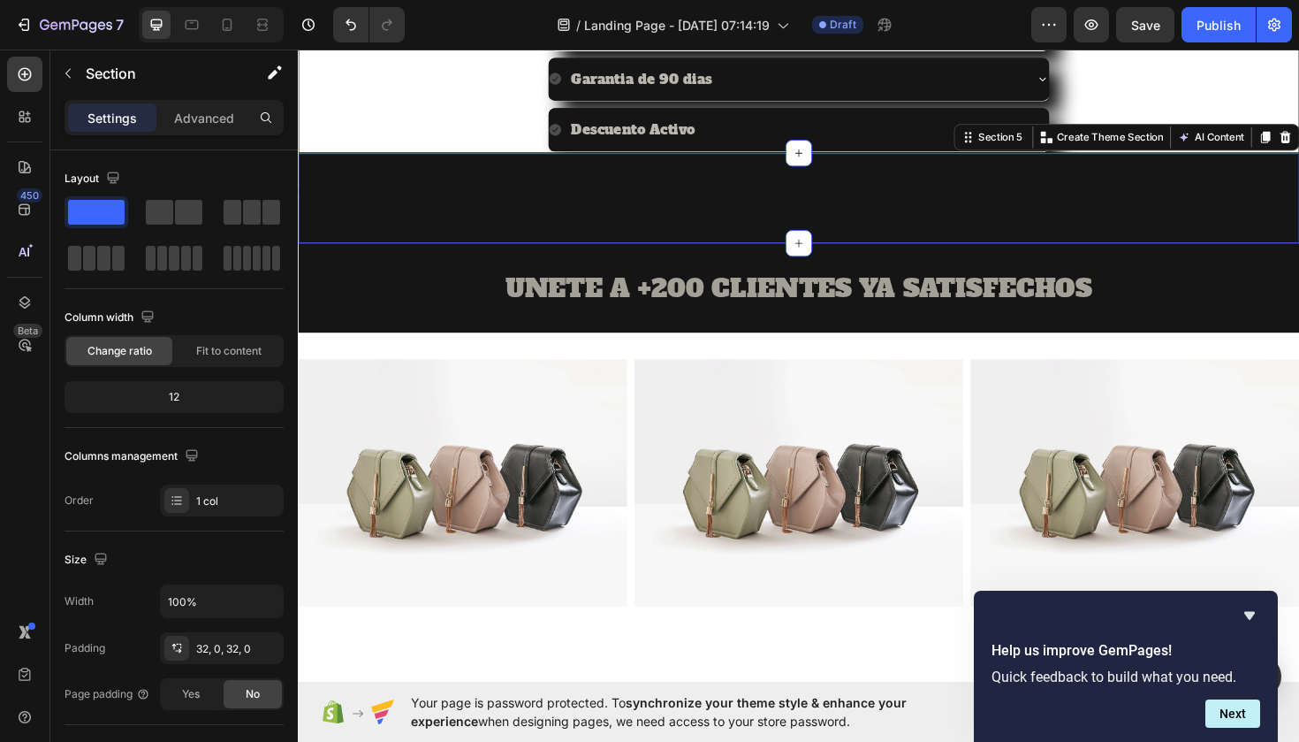
click at [605, 225] on div "Title Line Section 5 You can create reusable sections Create Theme Section AI C…" at bounding box center [828, 206] width 1061 height 95
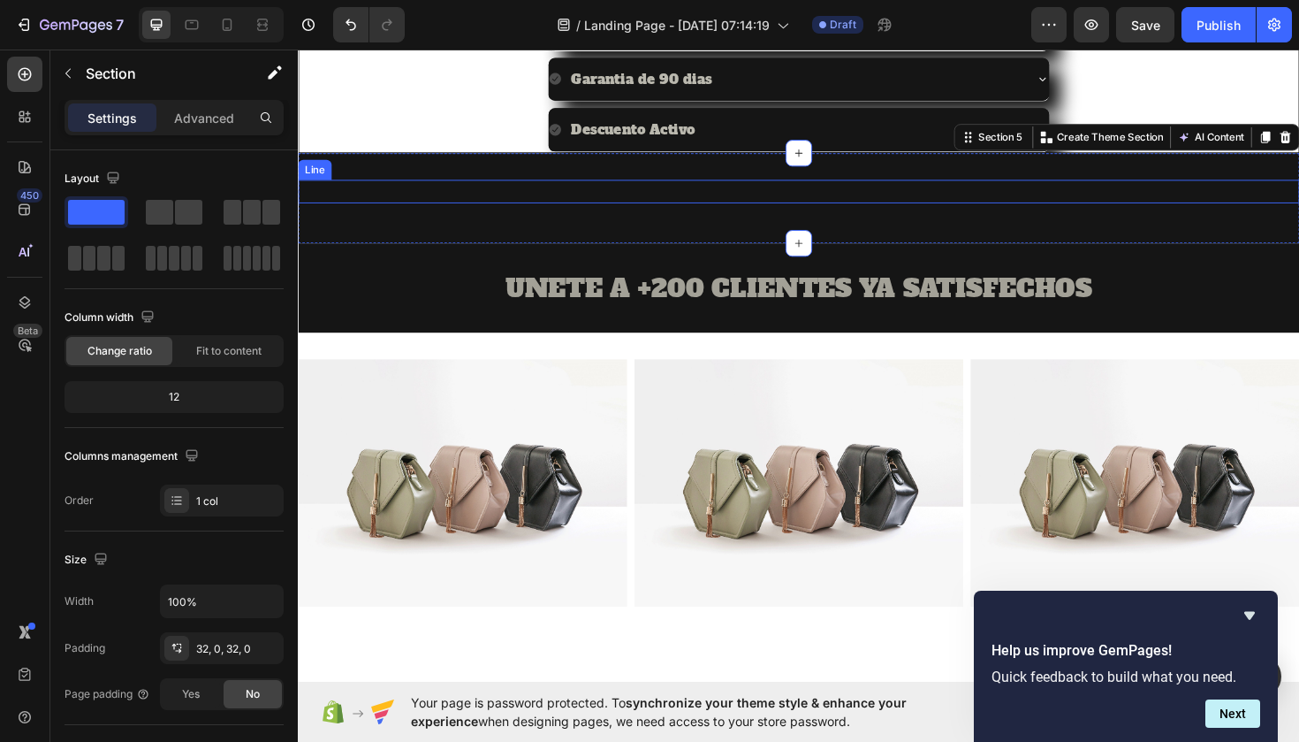
click at [526, 198] on div at bounding box center [828, 200] width 1061 height 4
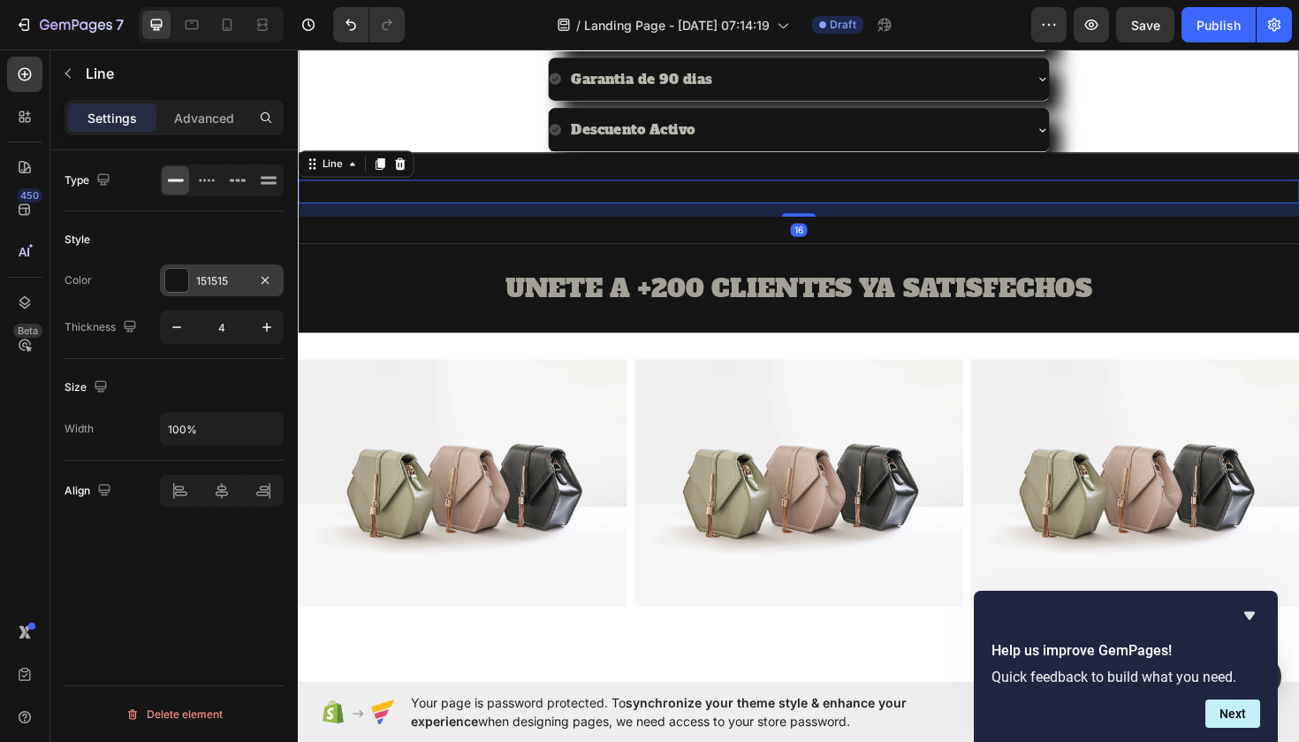
click at [179, 285] on div at bounding box center [176, 280] width 23 height 23
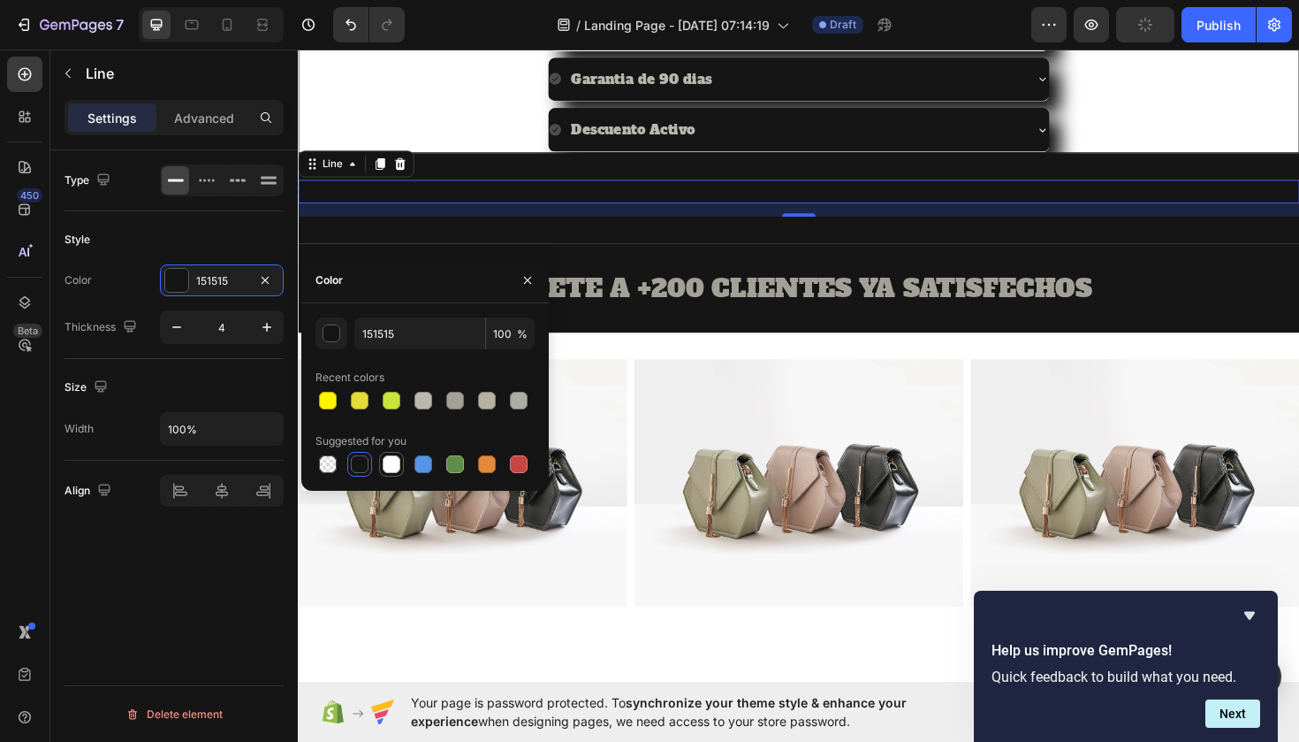
click at [391, 462] on div at bounding box center [392, 464] width 18 height 18
type input "FFFFFF"
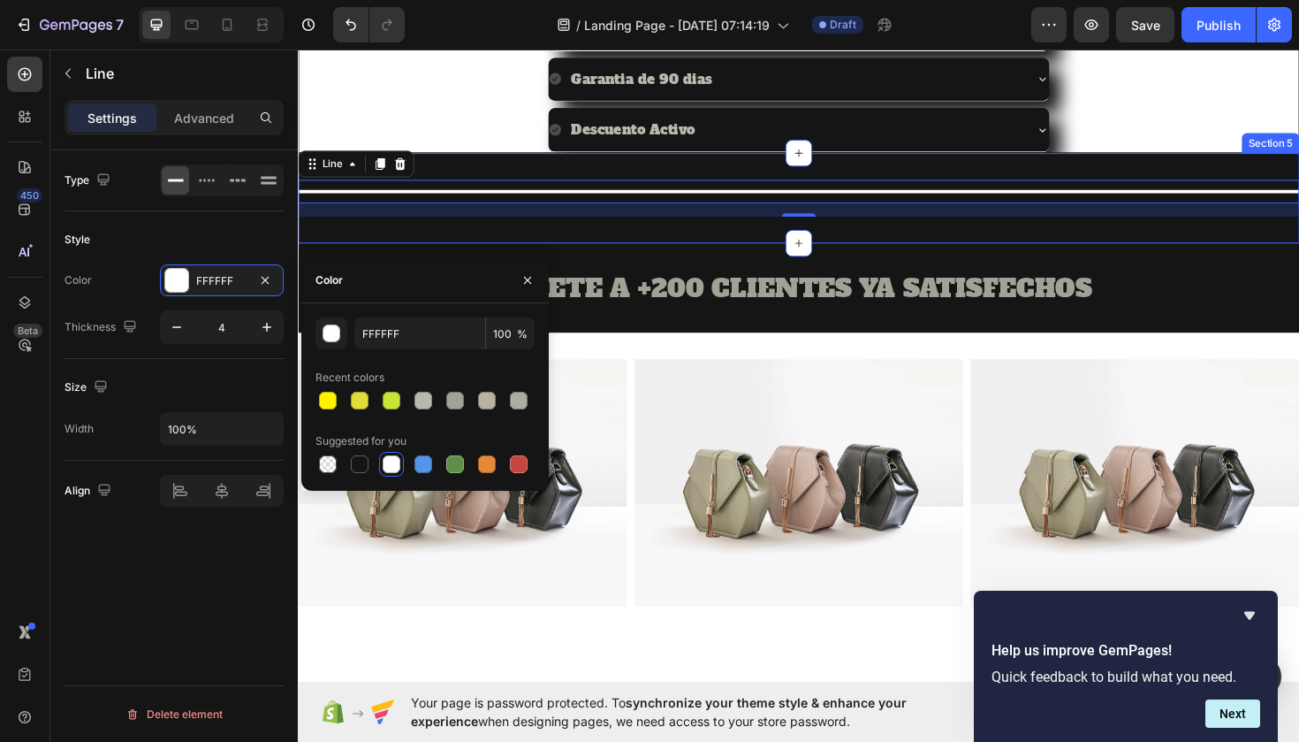
click at [438, 172] on div "Title Line 16 Section 5" at bounding box center [828, 206] width 1061 height 95
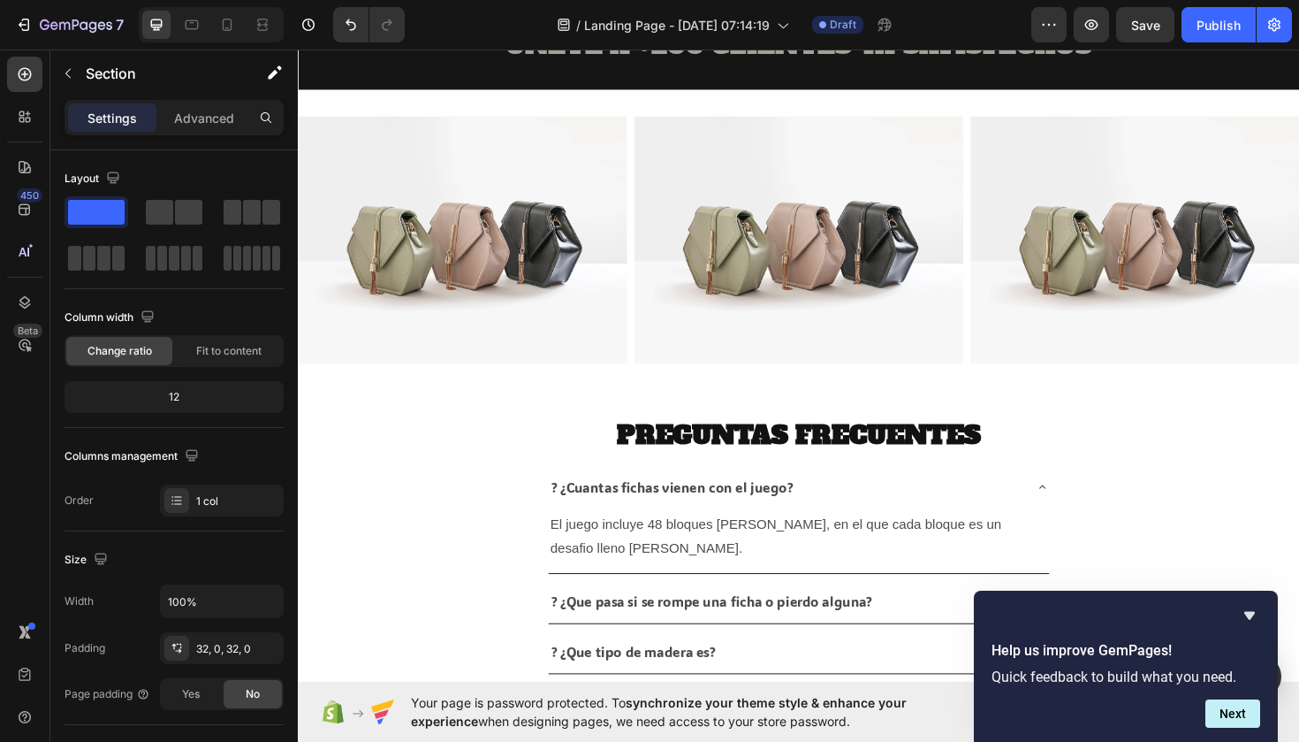
scroll to position [1120, 0]
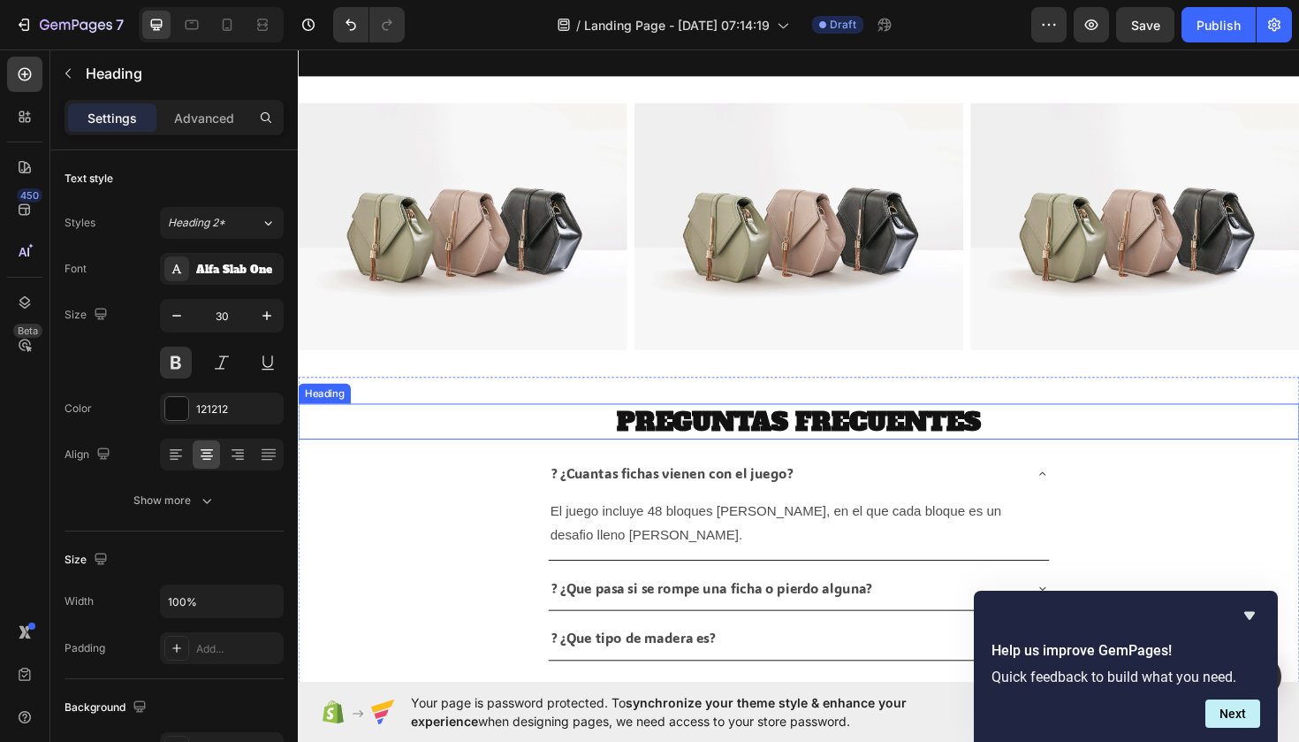
click at [377, 445] on h2 "PREGUNTAS FRECUENTES" at bounding box center [828, 443] width 1061 height 38
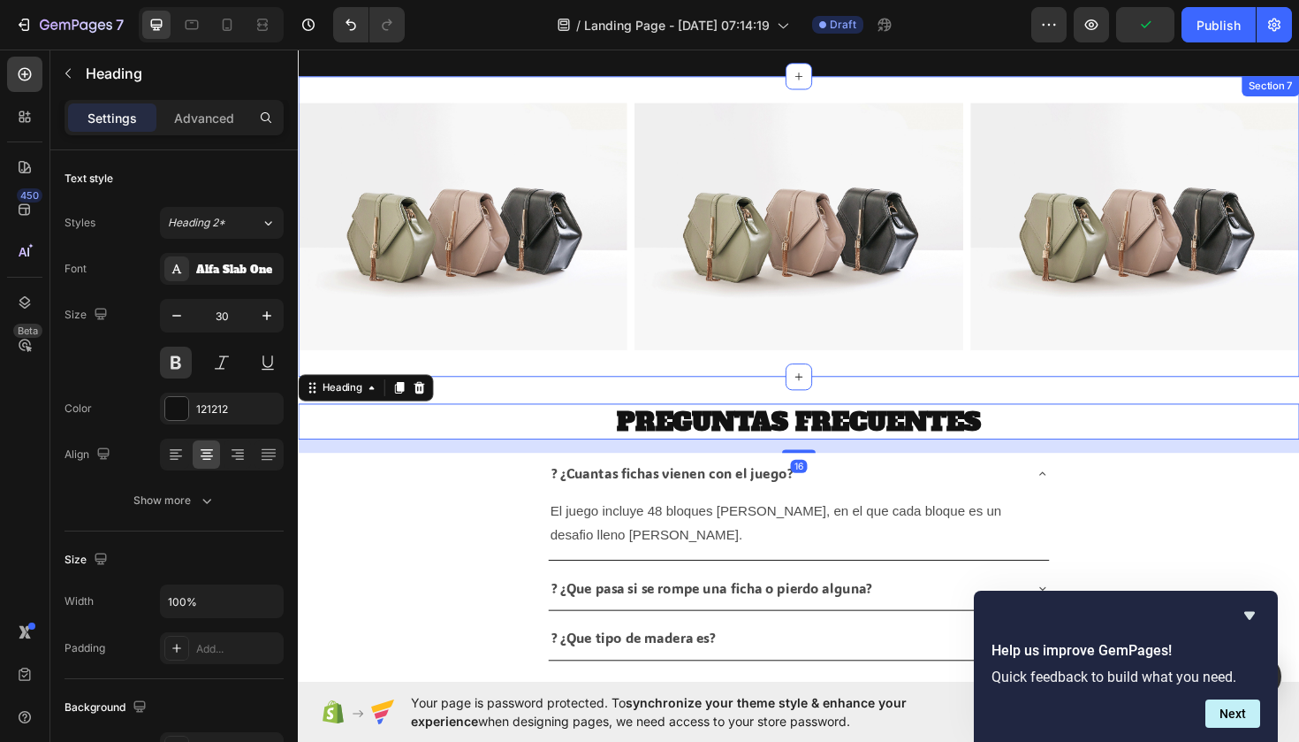
click at [407, 98] on div "Image Image Image Section 7" at bounding box center [828, 237] width 1061 height 318
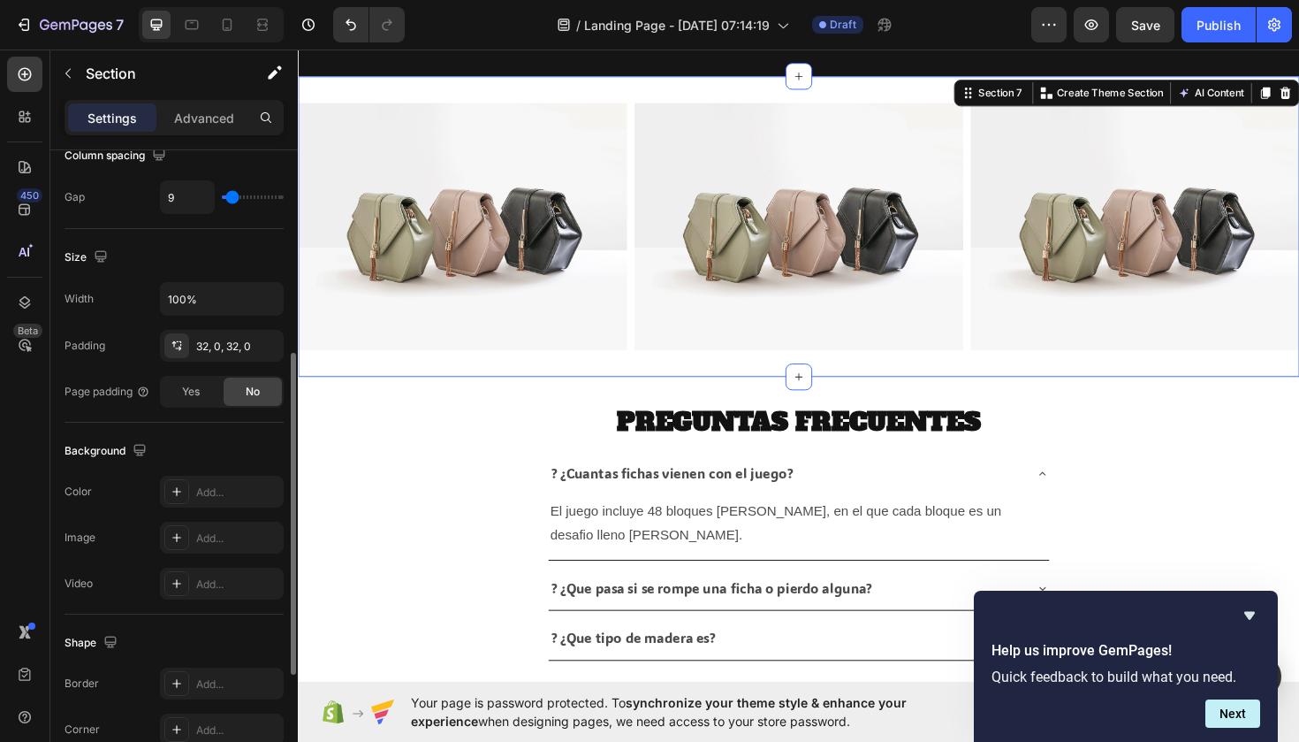
scroll to position [469, 0]
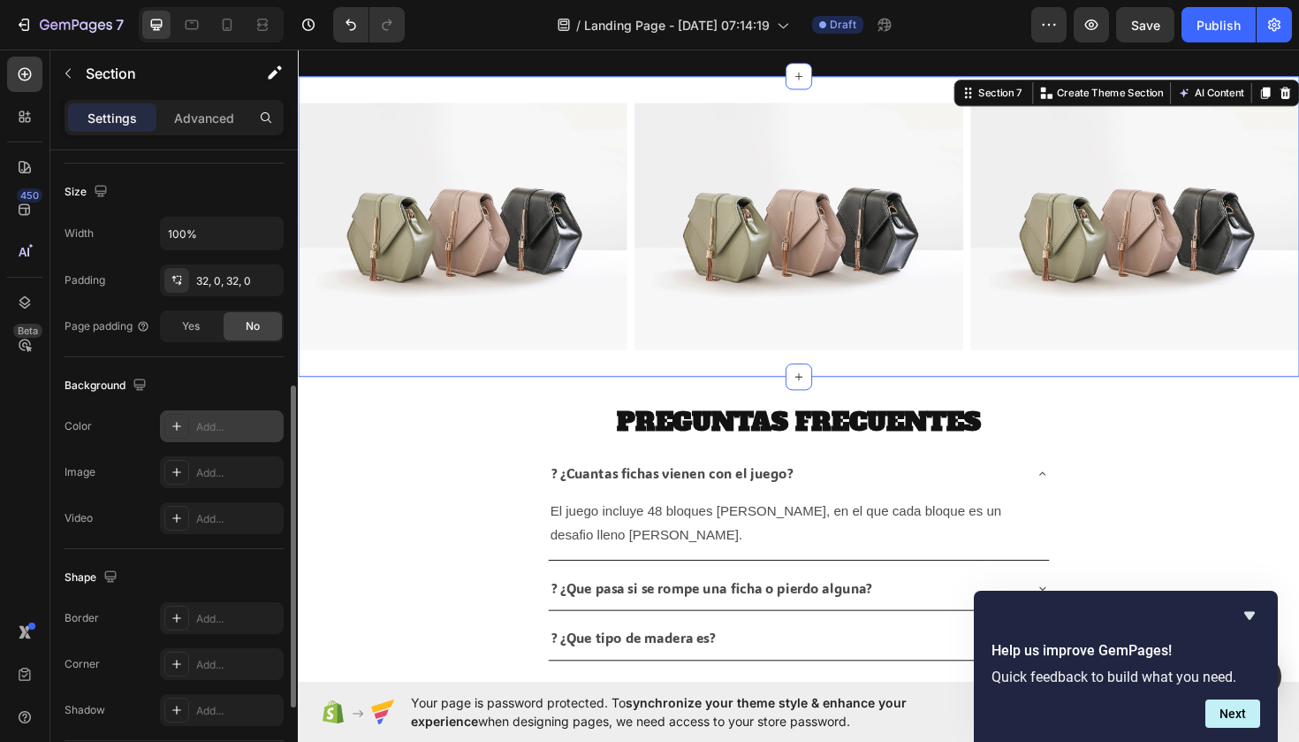
click at [198, 427] on div "Add..." at bounding box center [237, 427] width 83 height 16
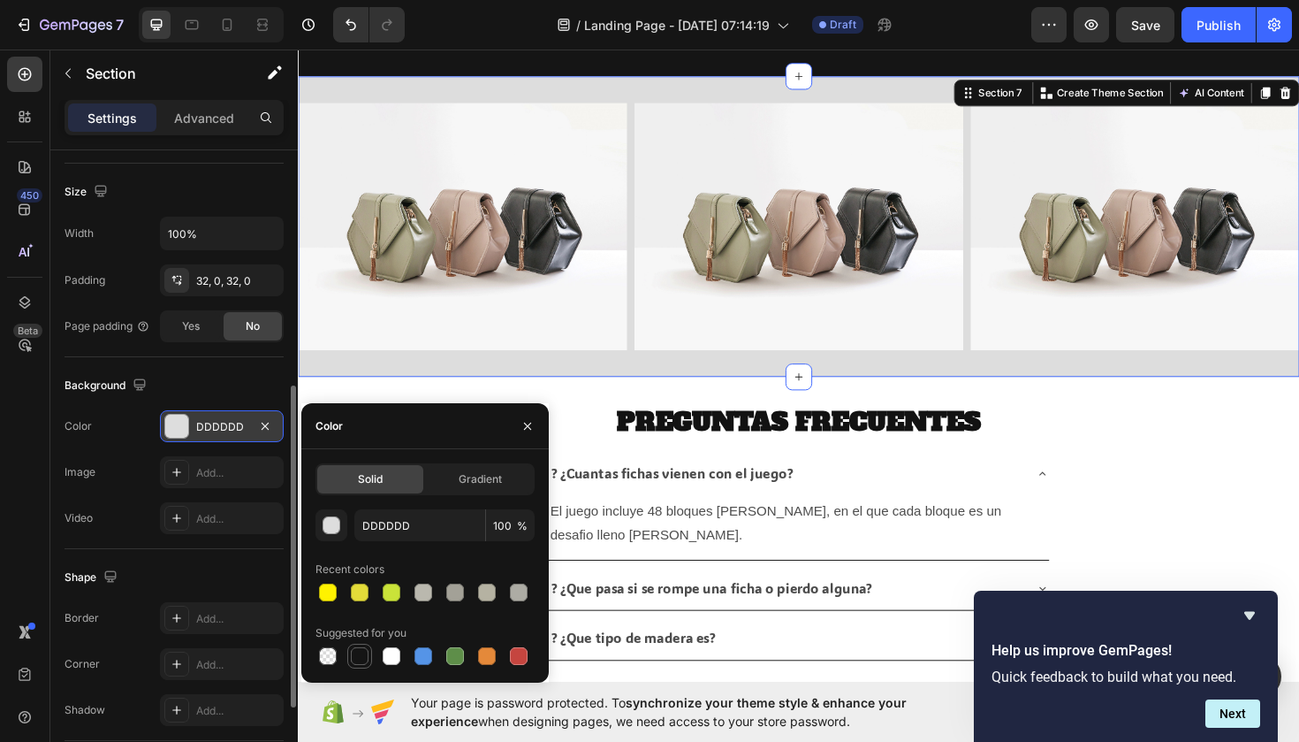
click at [362, 656] on div at bounding box center [360, 656] width 18 height 18
type input "151515"
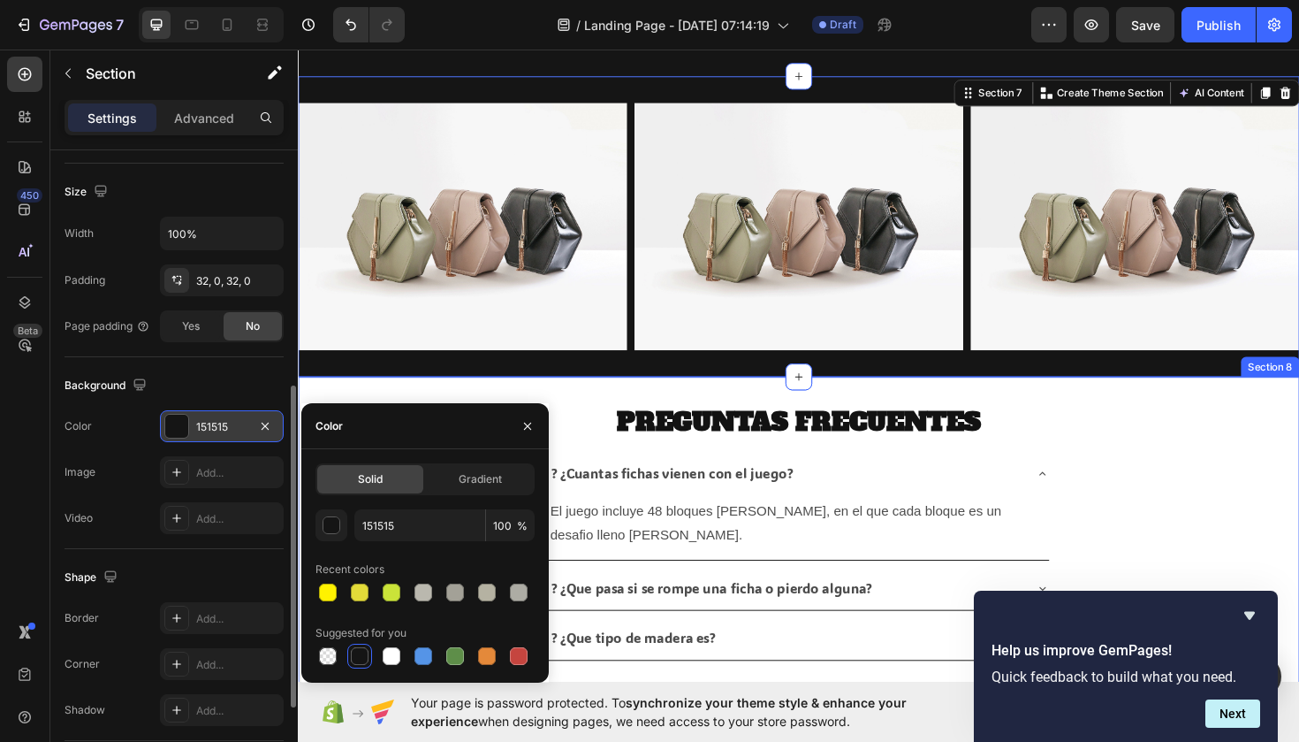
click at [1078, 417] on div "PREGUNTAS FRECUENTES Heading ? ¿Cuantas fichas vienen con el juego? El juego in…" at bounding box center [828, 613] width 1061 height 435
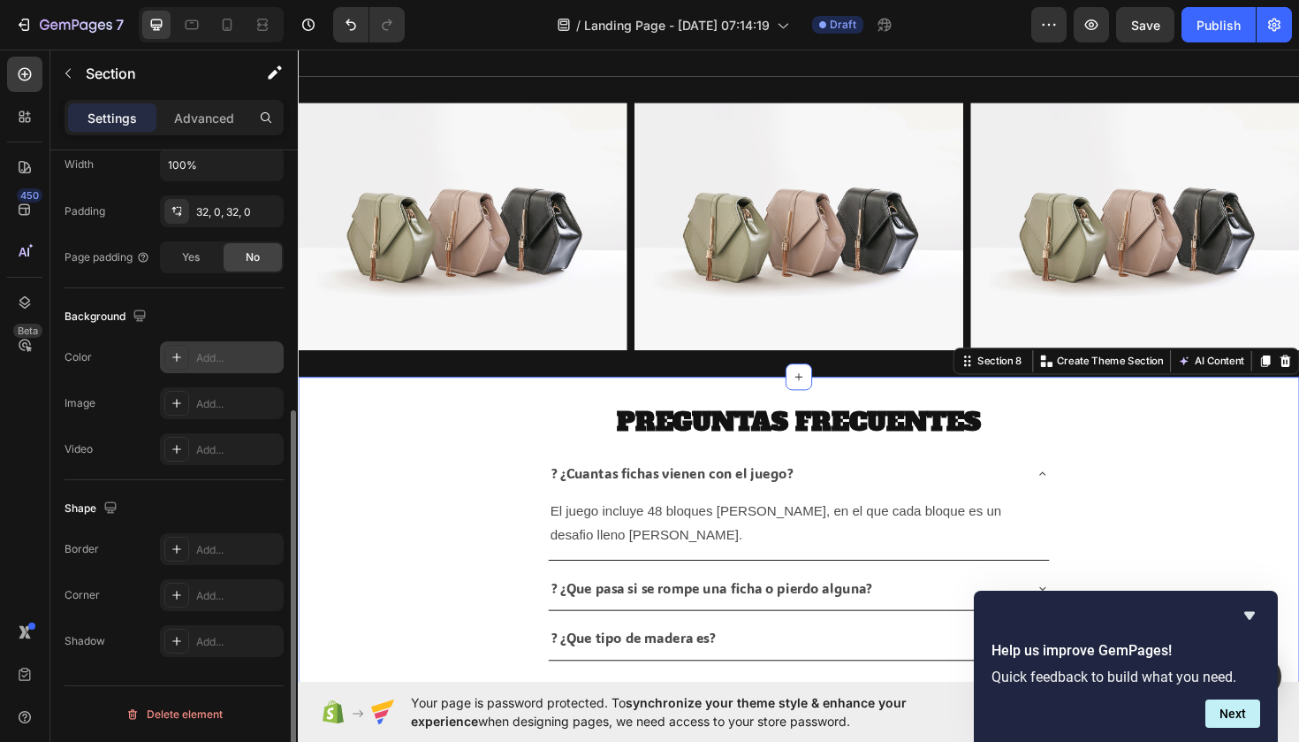
click at [209, 361] on div "Add..." at bounding box center [237, 358] width 83 height 16
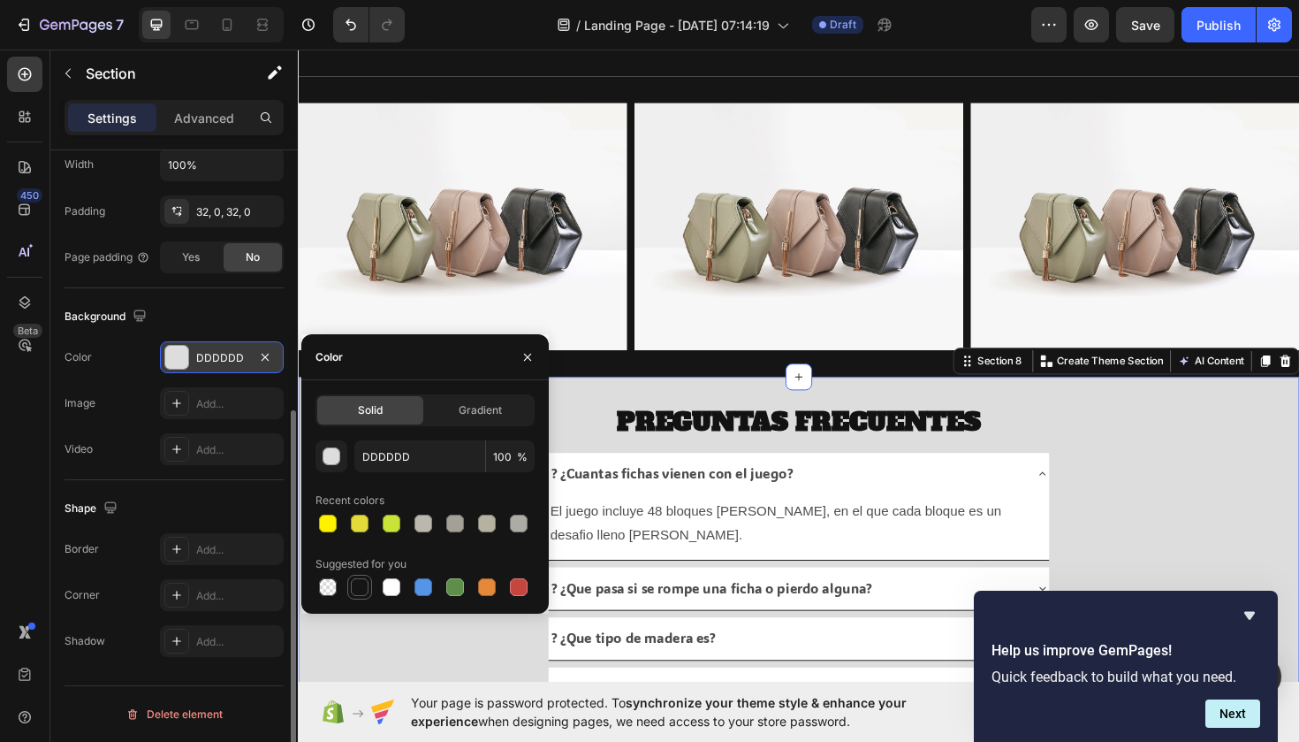
click at [358, 593] on div at bounding box center [360, 587] width 18 height 18
type input "151515"
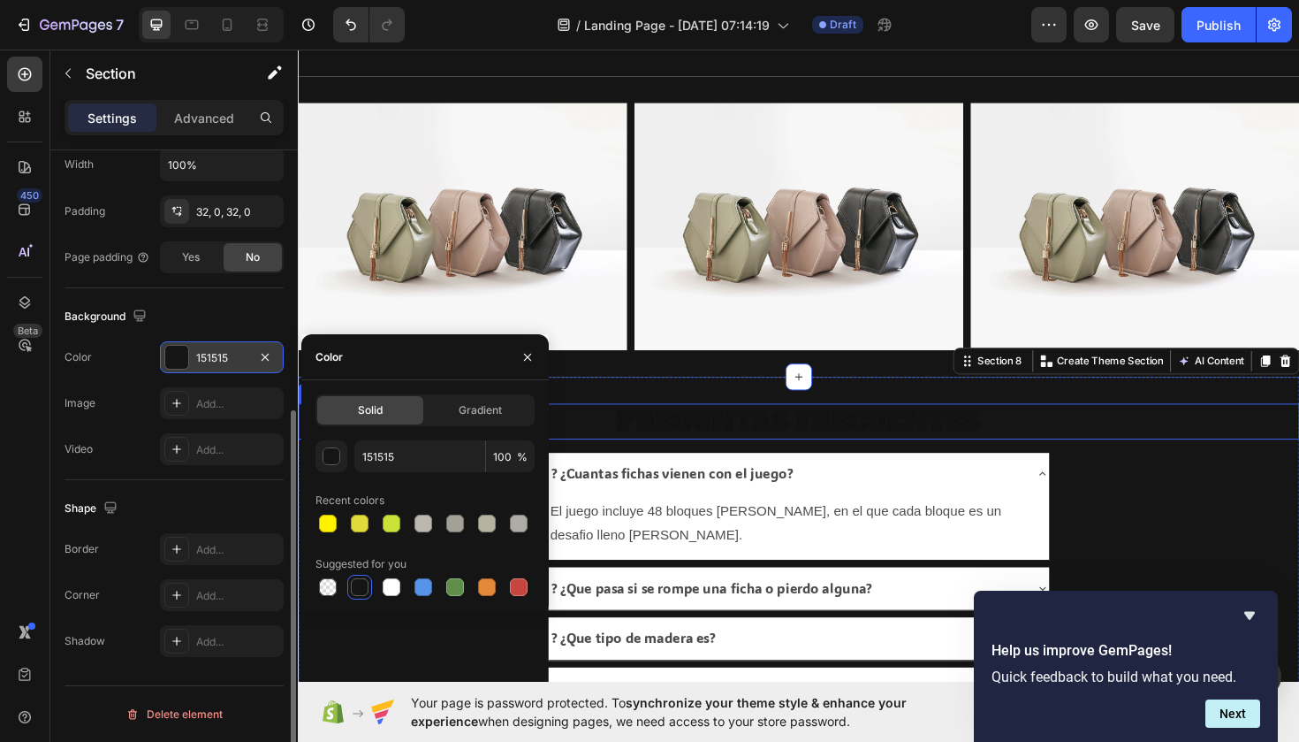
click at [790, 434] on h2 "PREGUNTAS FRECUENTES" at bounding box center [828, 443] width 1061 height 38
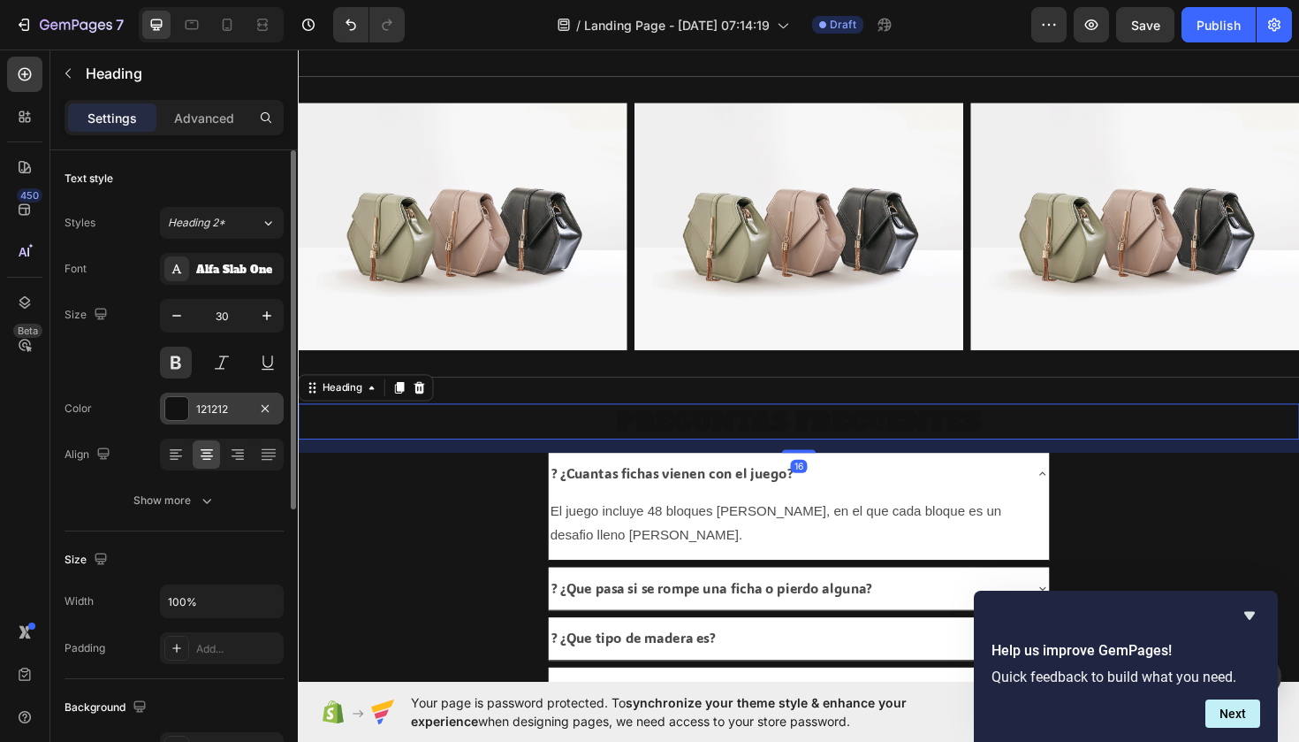
click at [225, 406] on div "121212" at bounding box center [221, 409] width 51 height 16
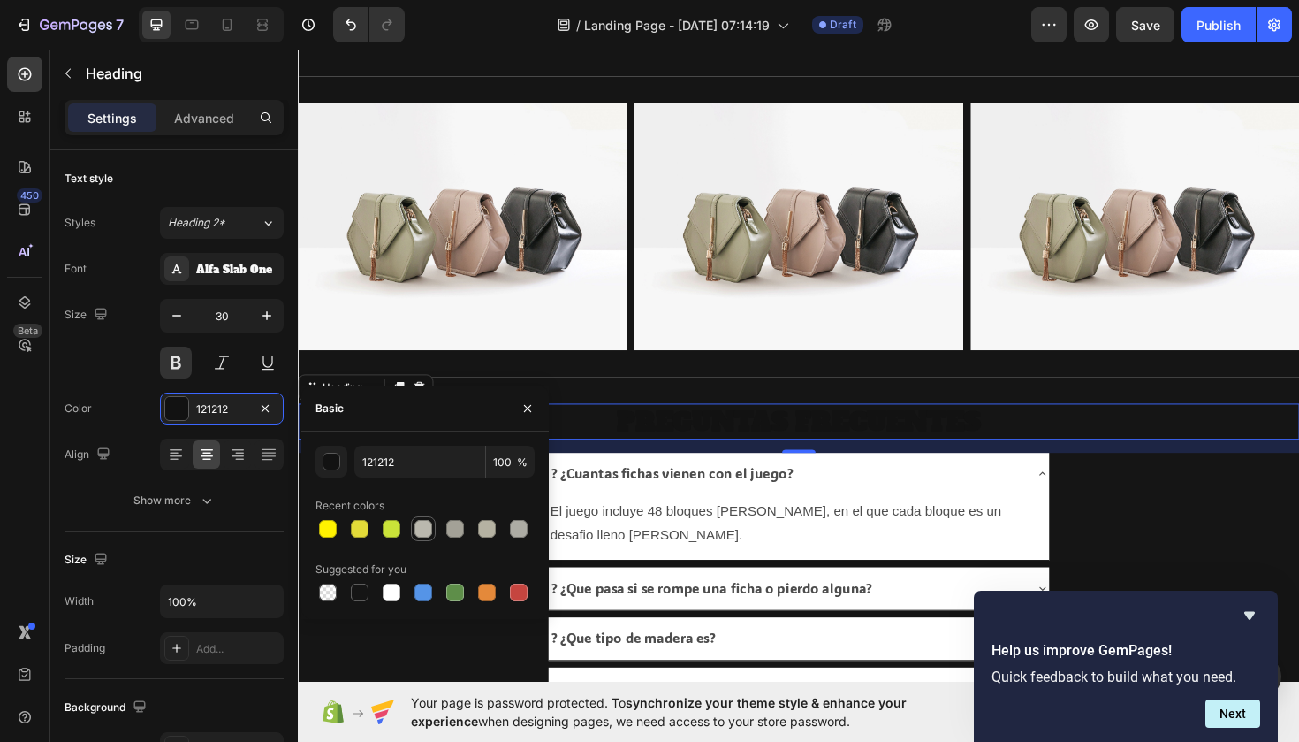
click at [423, 526] on div at bounding box center [424, 529] width 18 height 18
type input "BAB8AE"
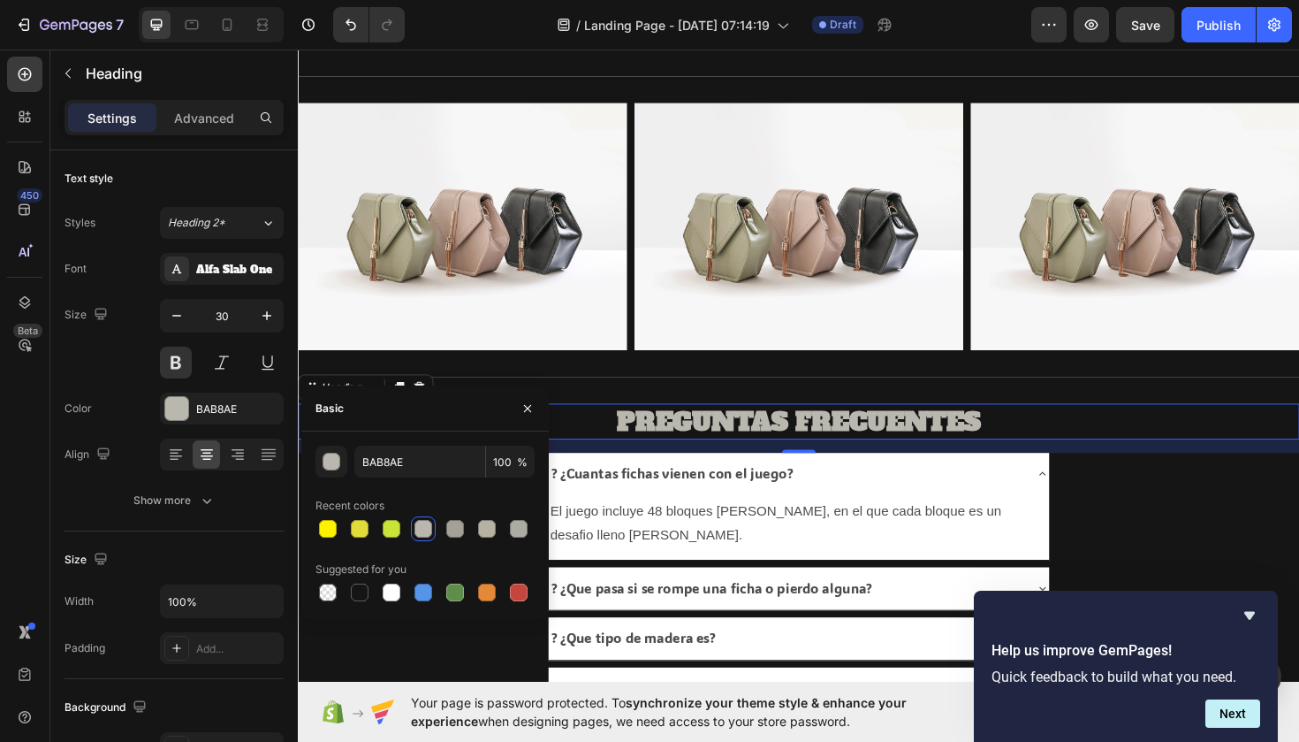
click at [1058, 432] on h2 "PREGUNTAS FRECUENTES" at bounding box center [828, 443] width 1061 height 38
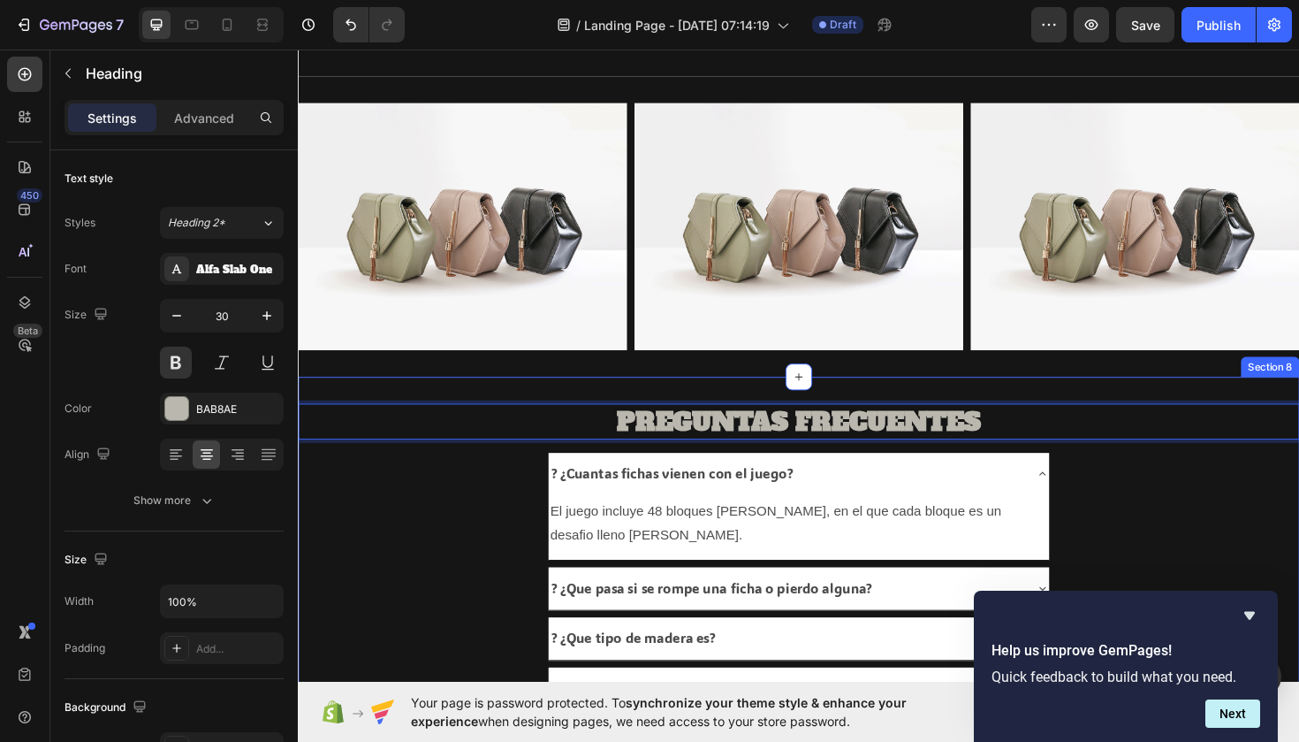
click at [1043, 404] on div "PREGUNTAS FRECUENTES Heading 16 ? ¿Cuantas fichas vienen con el juego? El juego…" at bounding box center [828, 613] width 1061 height 435
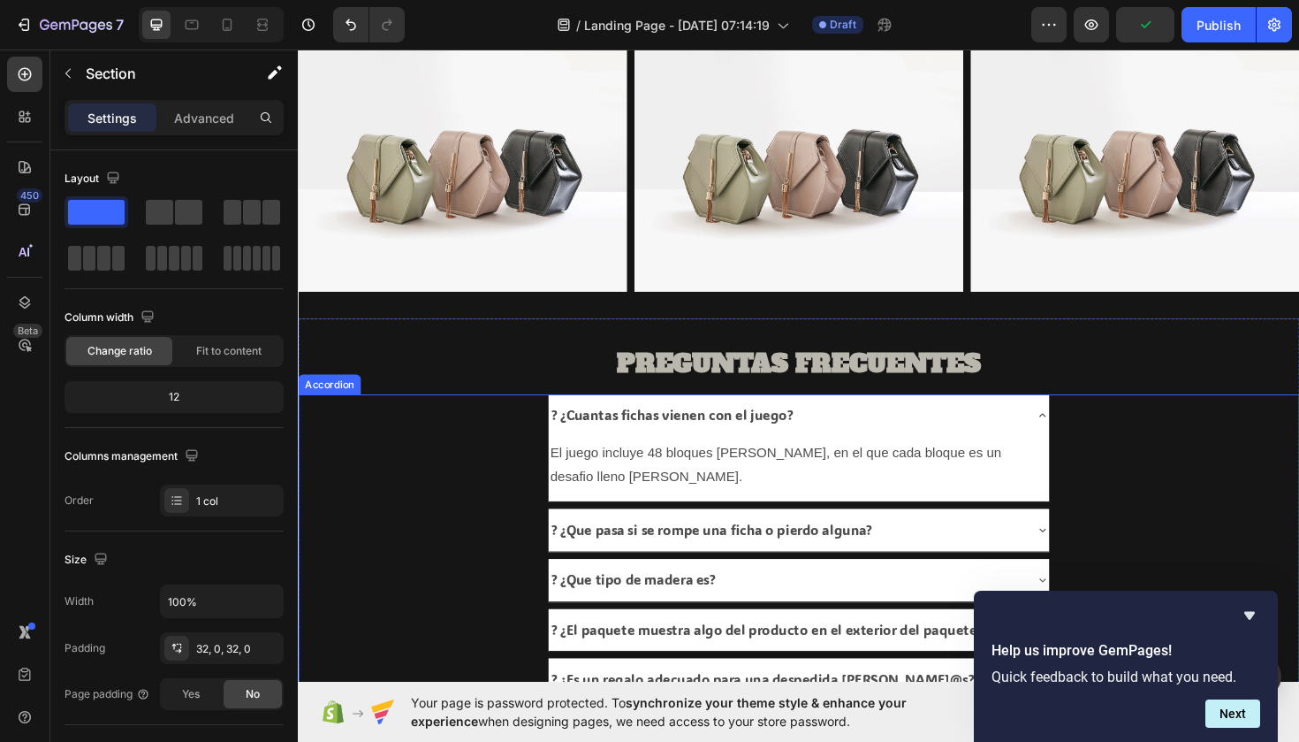
scroll to position [1187, 0]
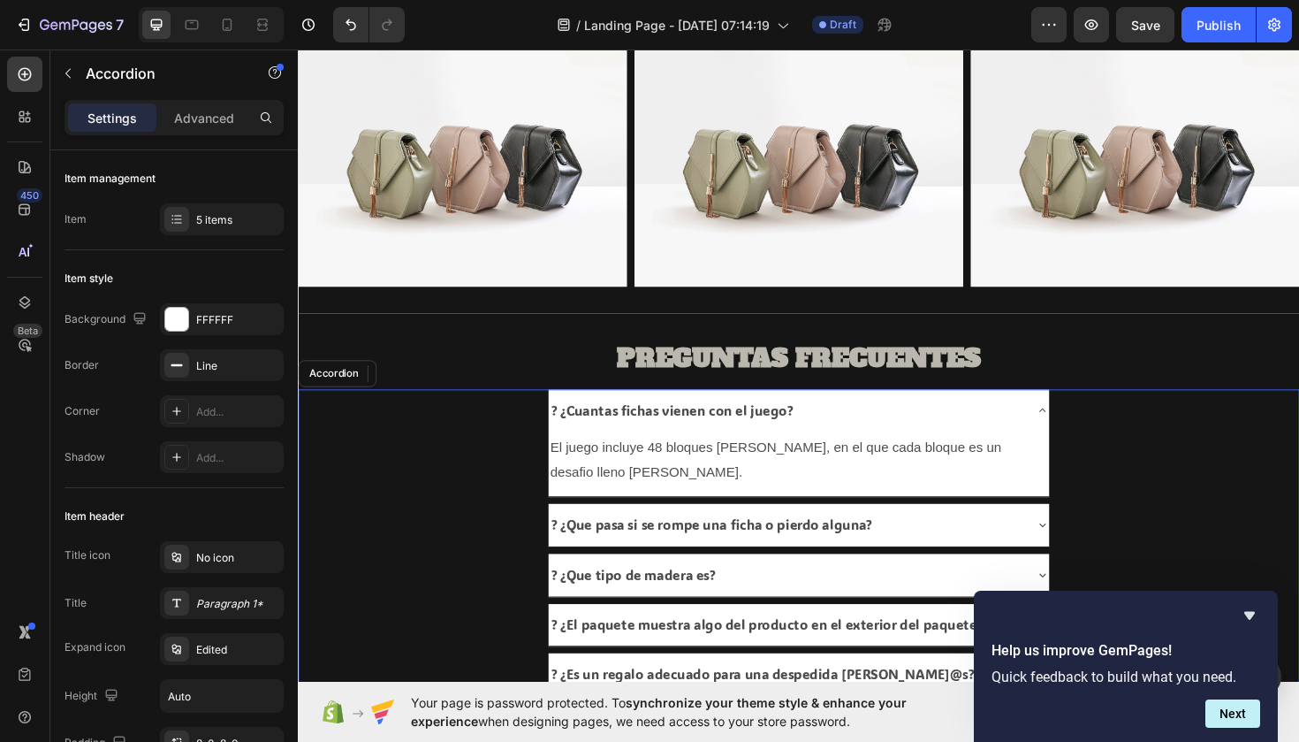
click at [869, 433] on div "? ¿Cuantas fichas vienen con el juego?" at bounding box center [814, 431] width 502 height 31
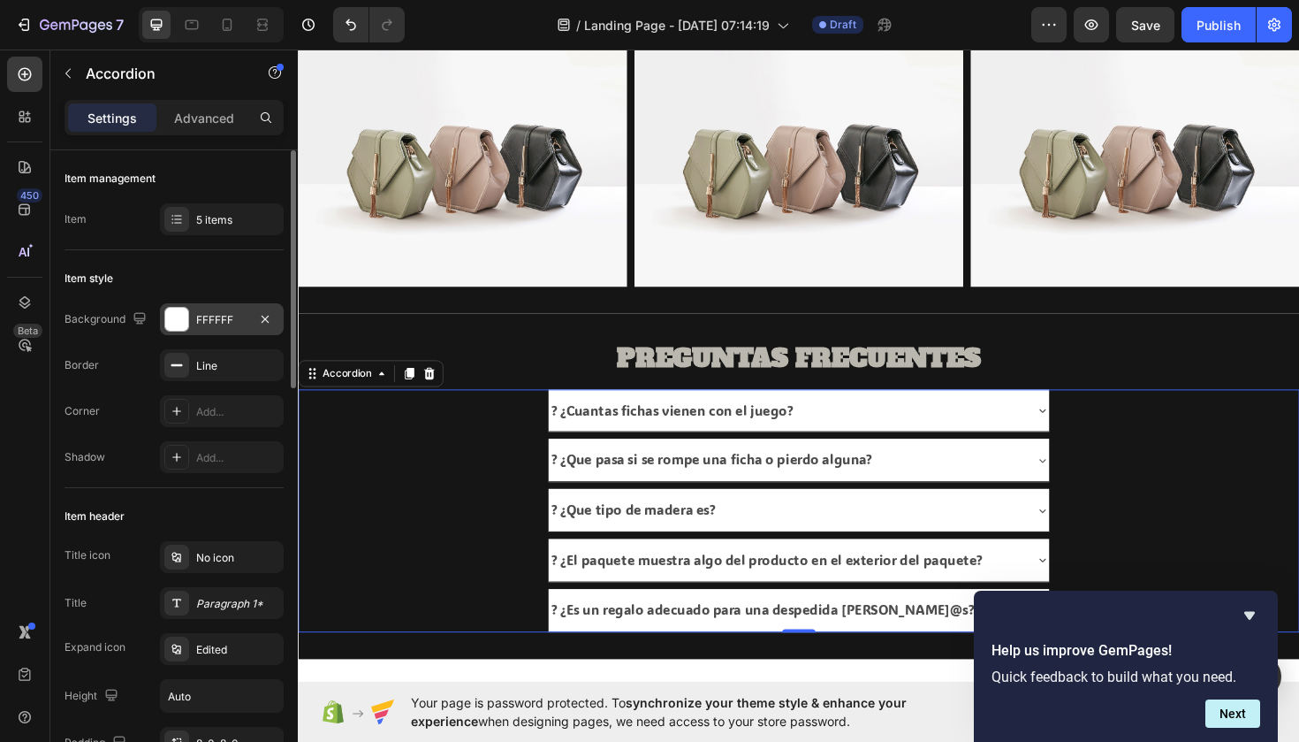
click at [225, 325] on div "FFFFFF" at bounding box center [221, 320] width 51 height 16
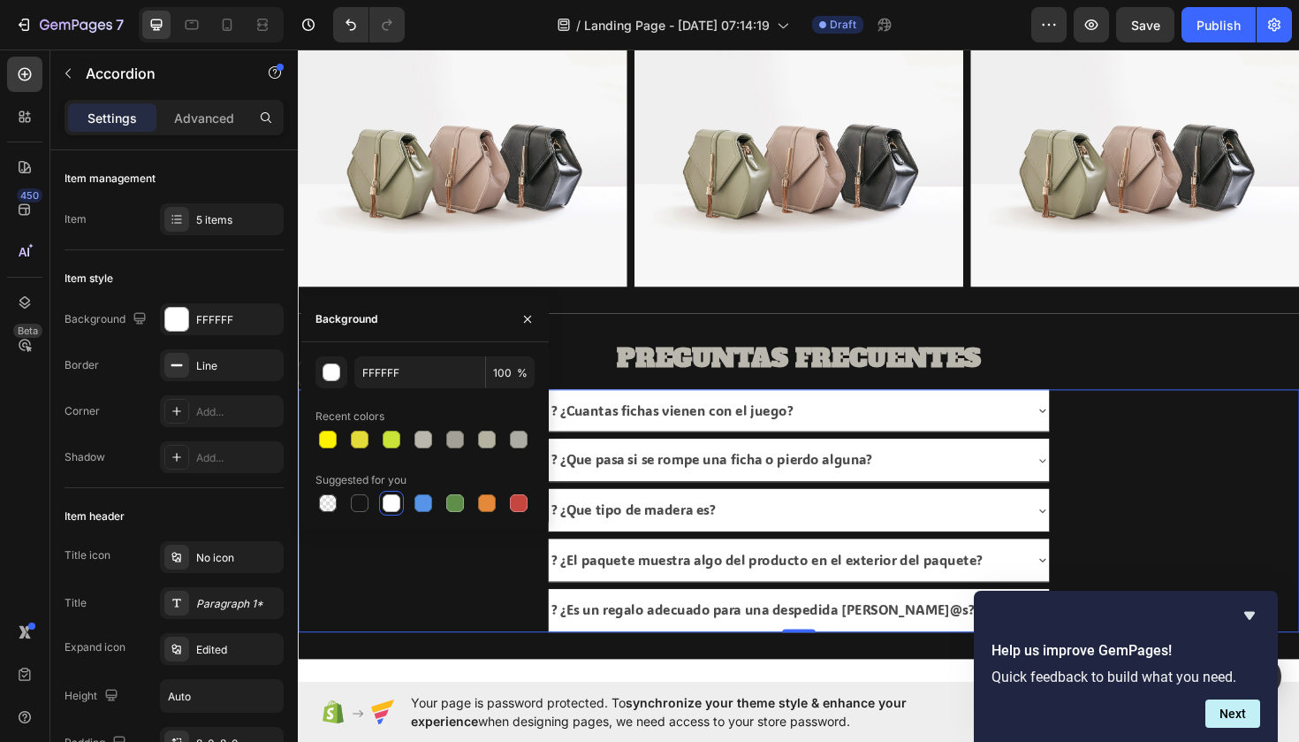
click at [455, 591] on div "? ¿El paquete muestra algo del producto en el exterior del paquete?" at bounding box center [828, 590] width 1059 height 46
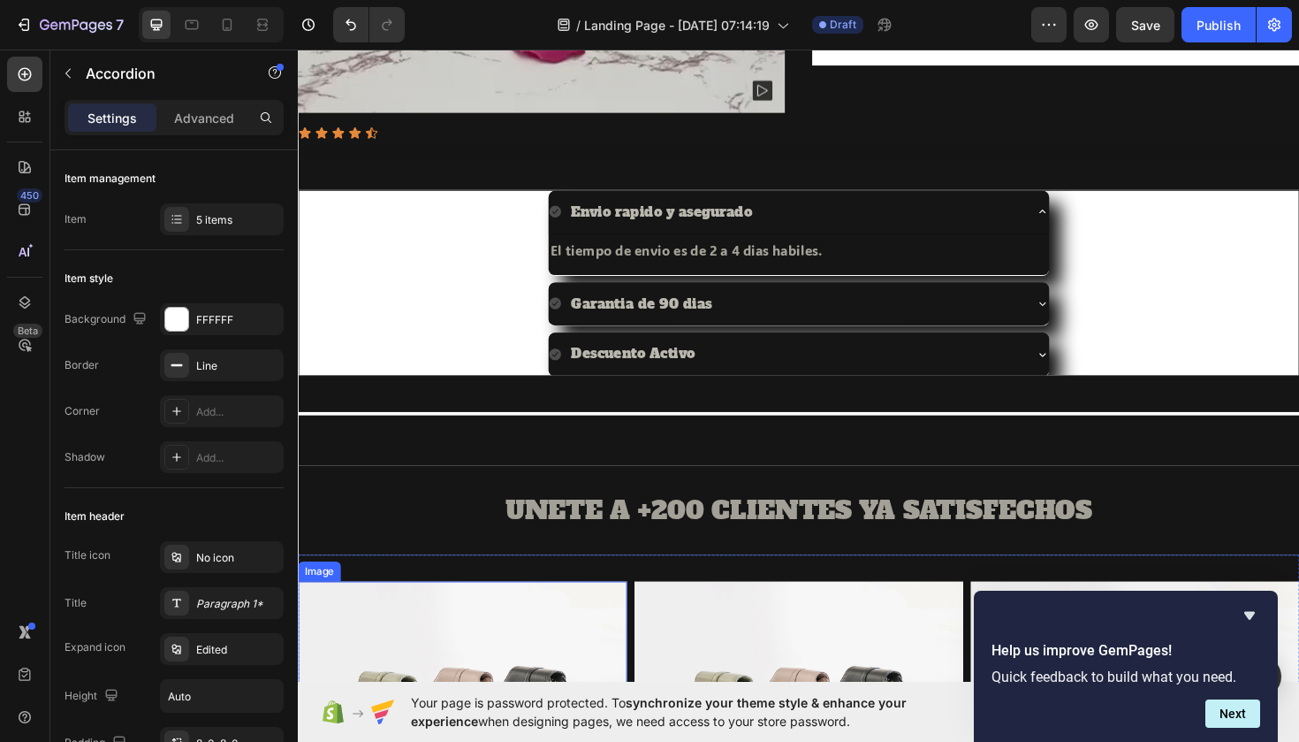
scroll to position [603, 0]
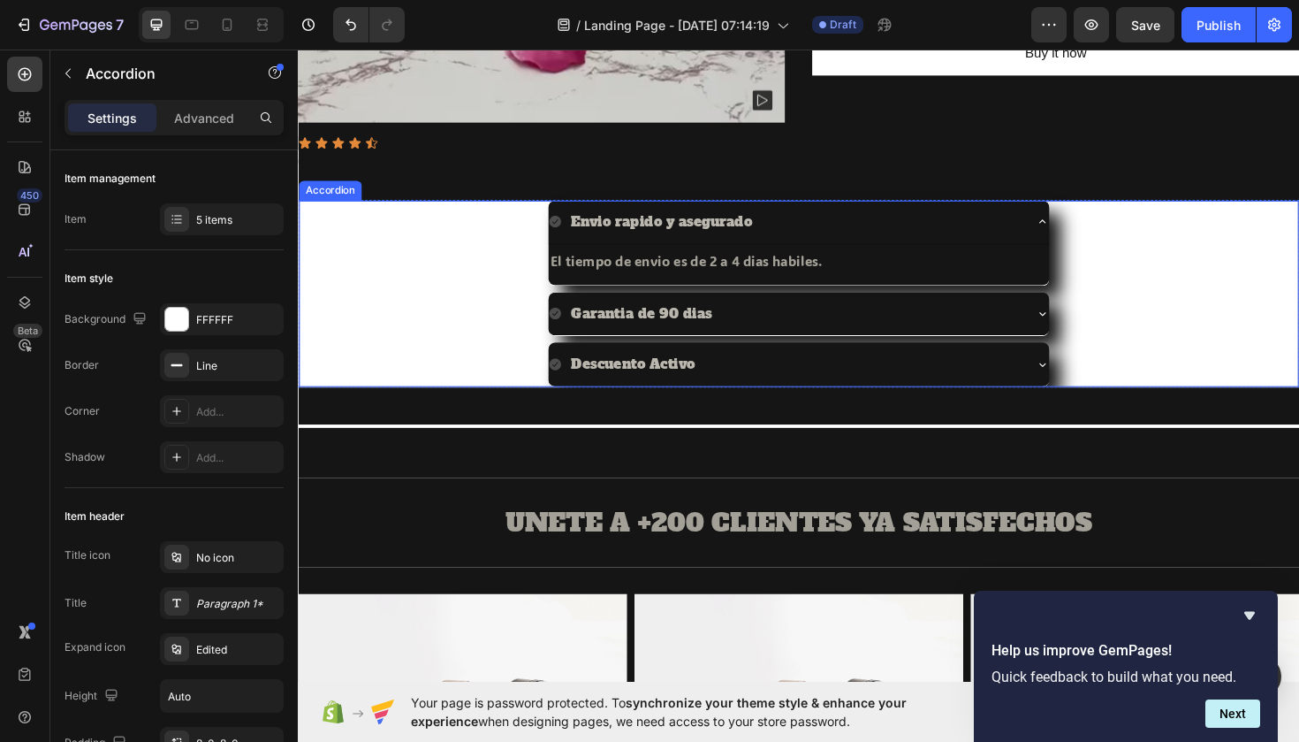
click at [438, 312] on div "Garantia de 90 dias" at bounding box center [828, 330] width 1057 height 47
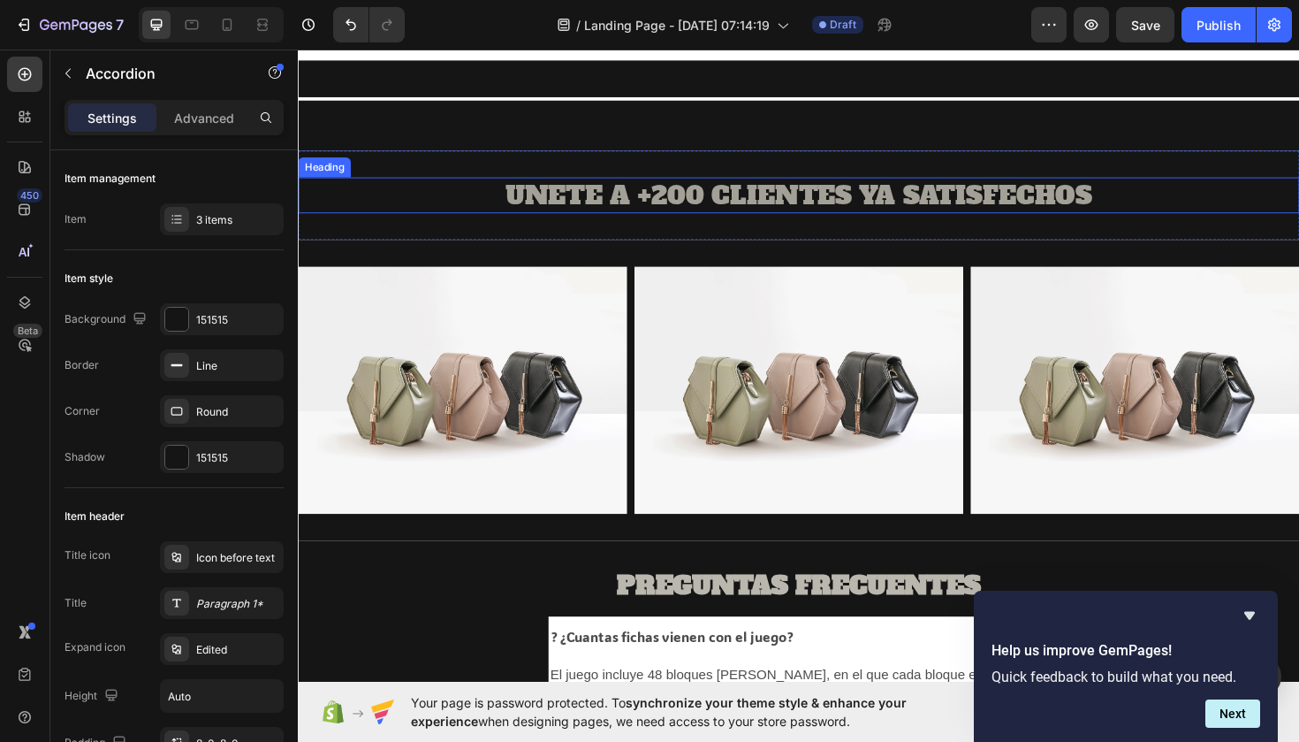
scroll to position [982, 0]
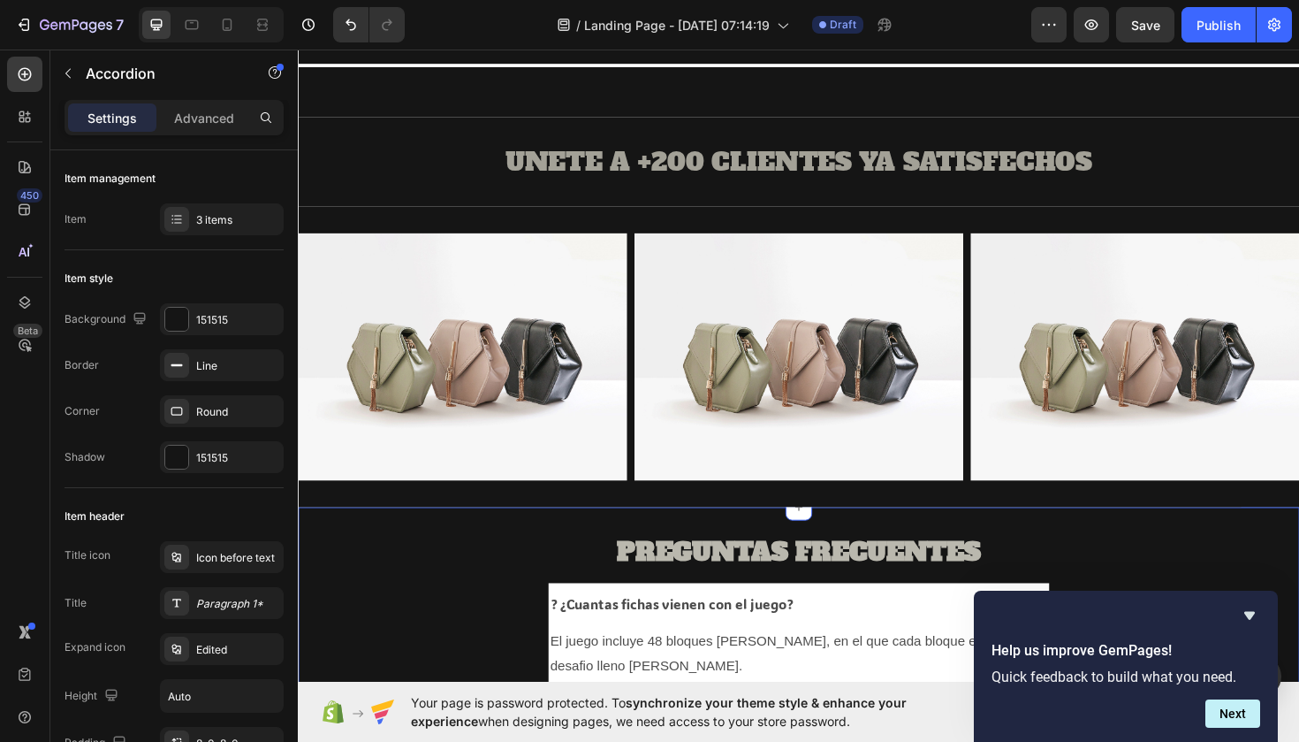
click at [453, 552] on div "PREGUNTAS FRECUENTES Heading ? ¿Cuantas fichas vienen con el juego? El juego in…" at bounding box center [828, 715] width 1061 height 362
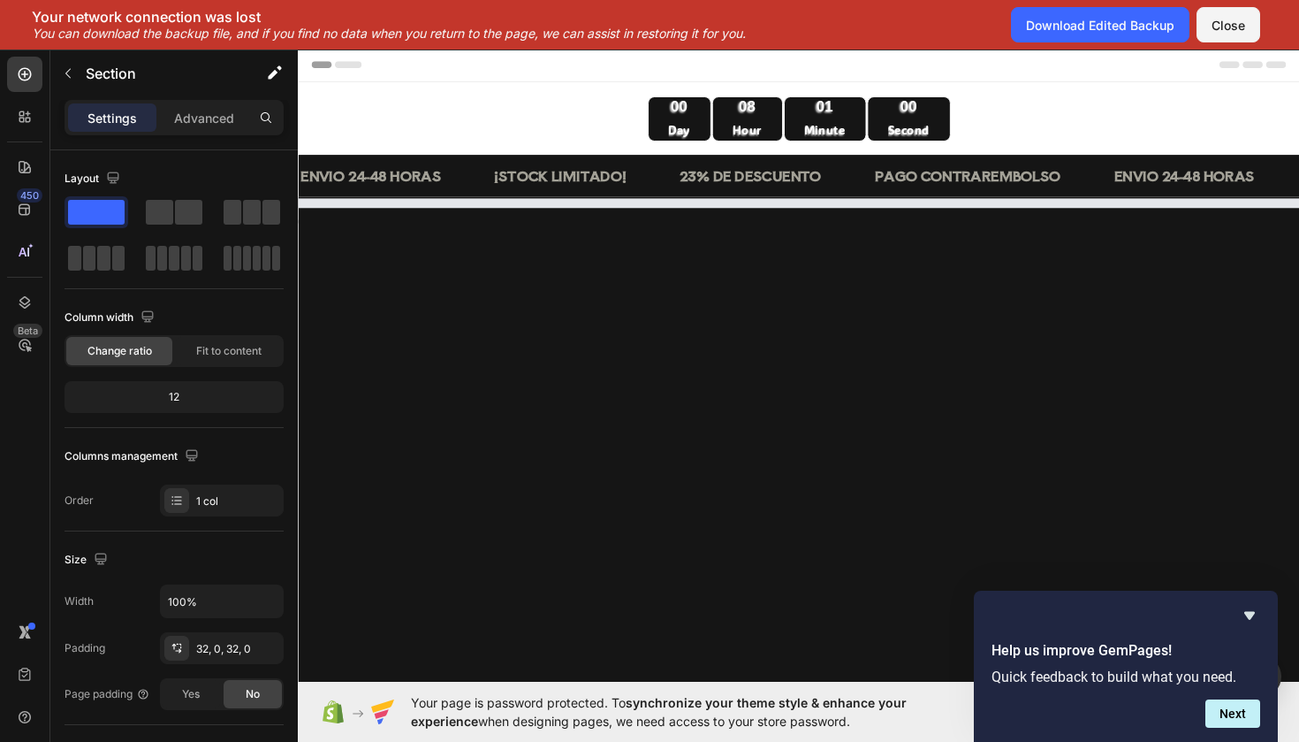
scroll to position [0, 0]
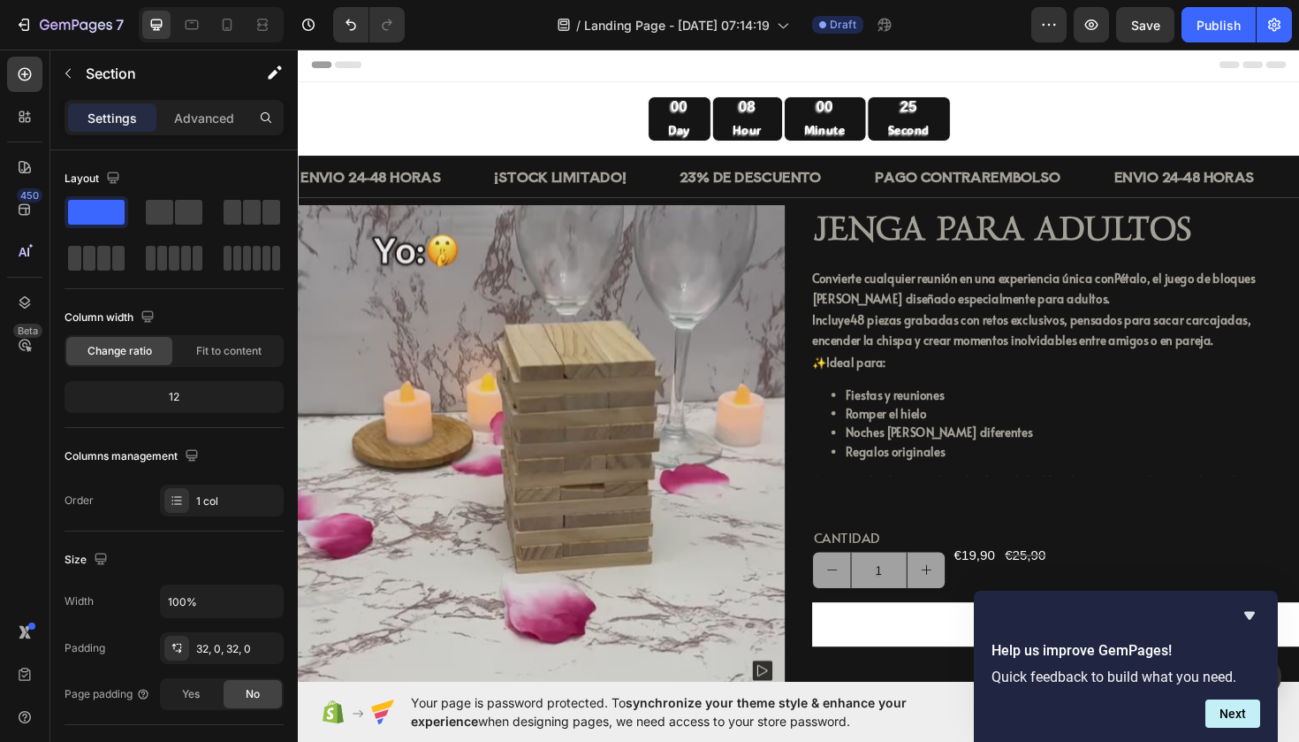
click at [574, 106] on div "00 Day 08 Hour 00 Minute 25 Second" at bounding box center [828, 123] width 1031 height 48
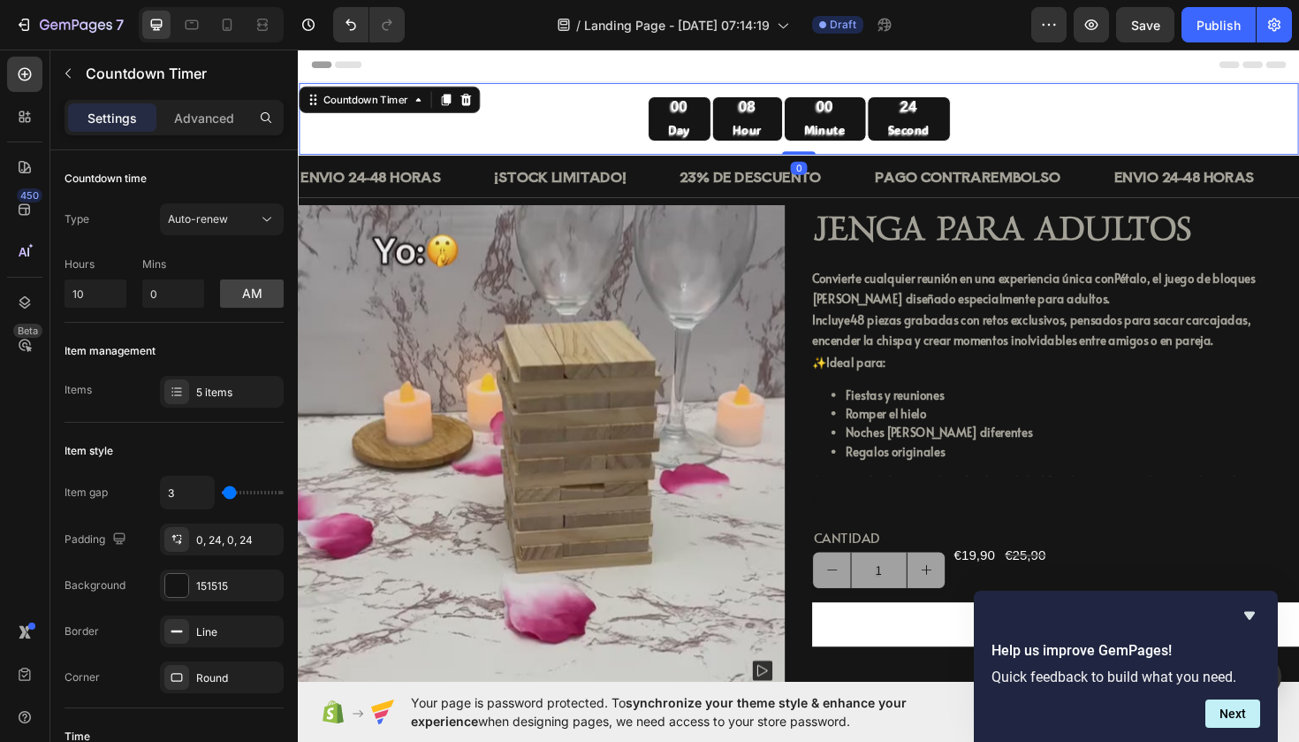
click at [559, 110] on div "00 Day 08 Hour 00 Minute 24 Second" at bounding box center [828, 123] width 1031 height 48
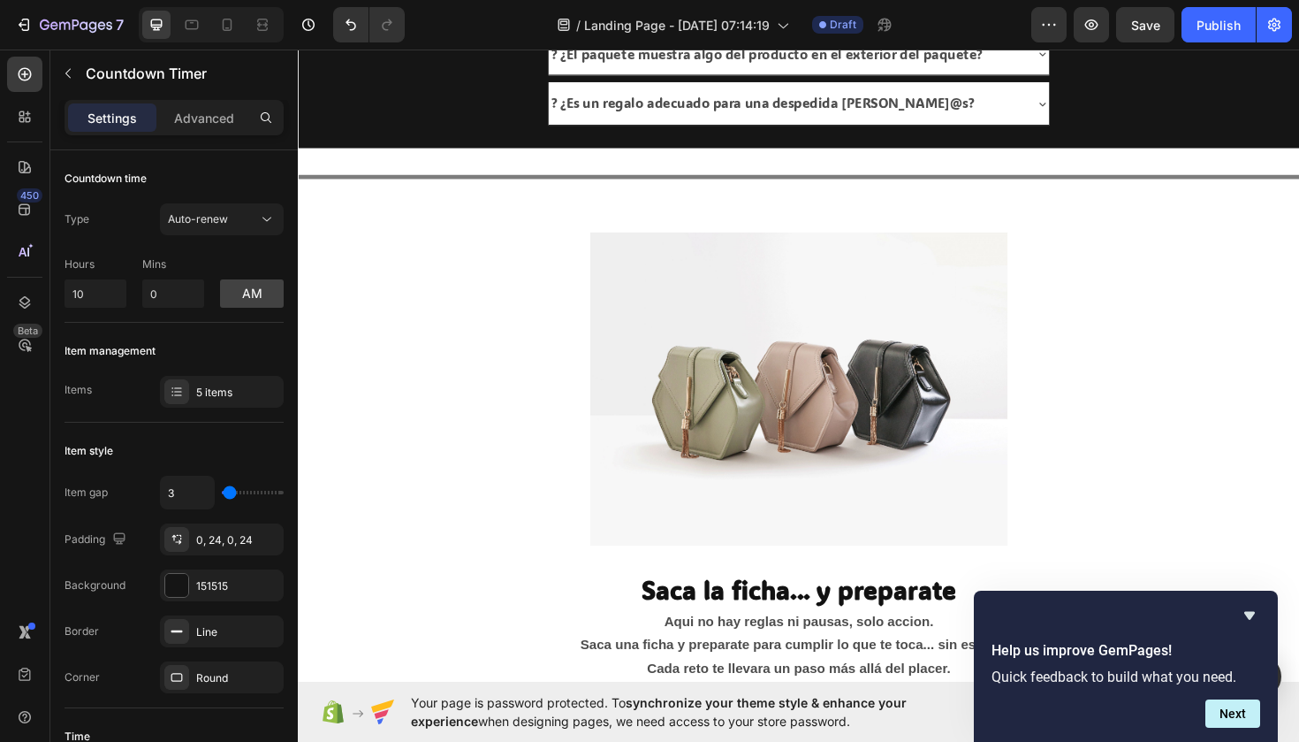
scroll to position [1797, 0]
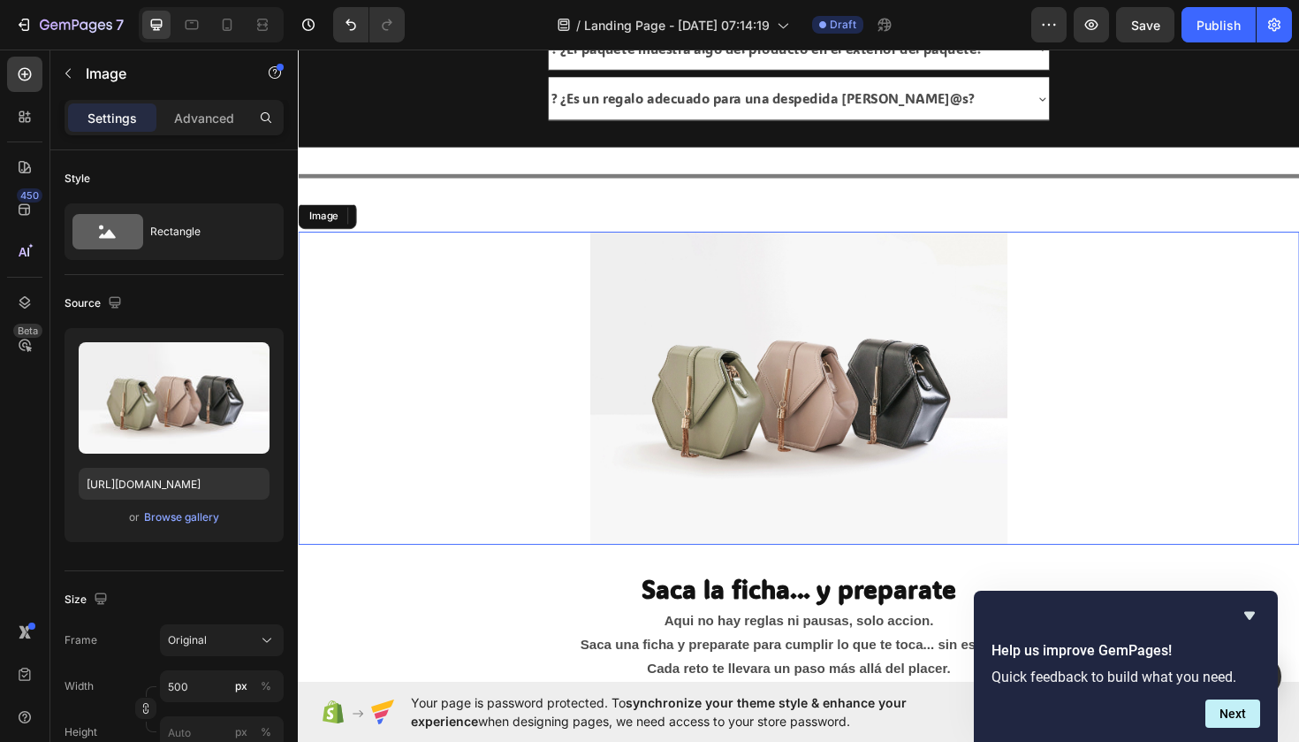
click at [468, 248] on div at bounding box center [828, 407] width 1061 height 331
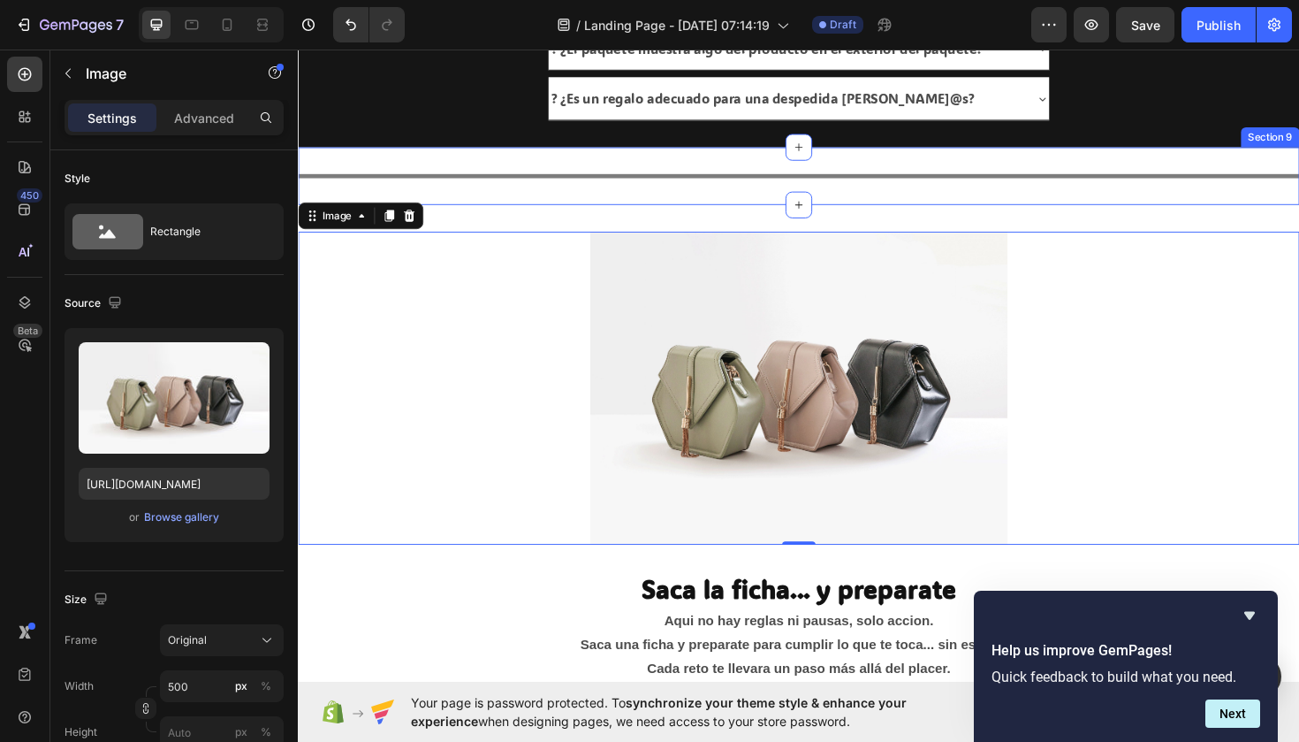
click at [461, 202] on div "Title Line Section 9" at bounding box center [828, 183] width 1061 height 61
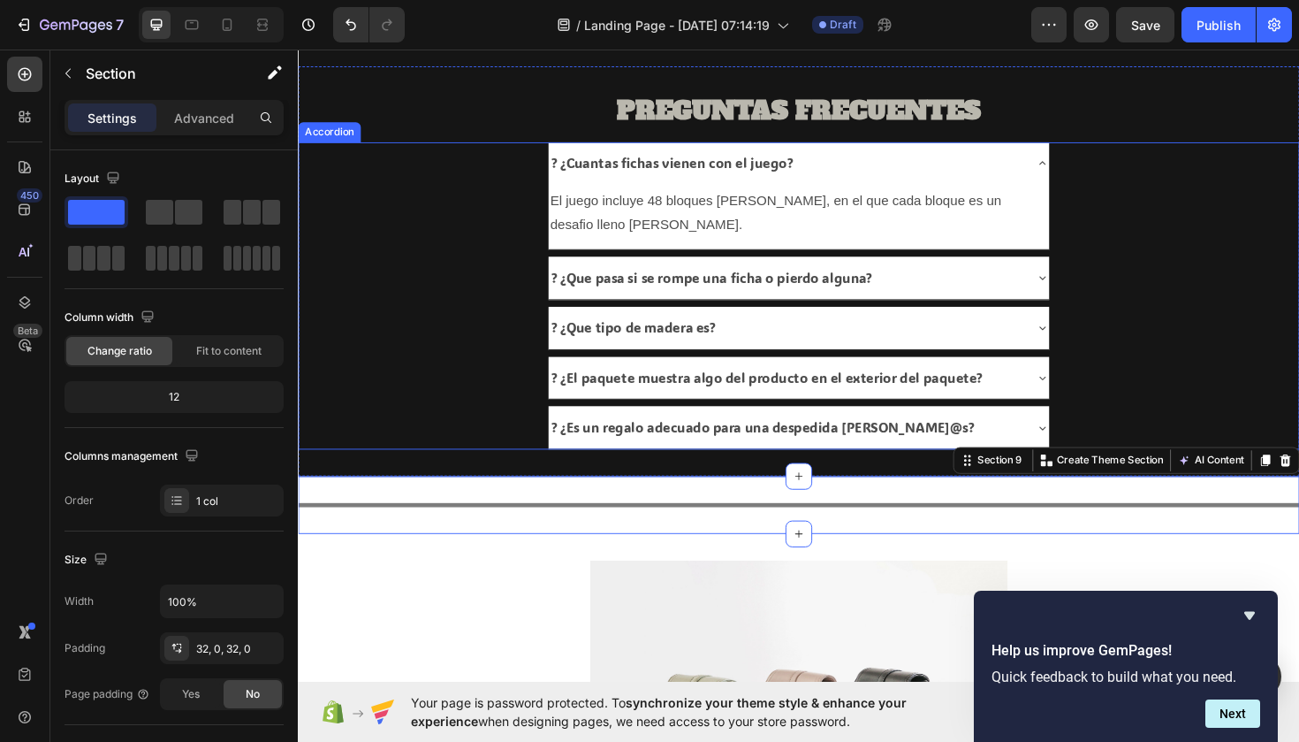
scroll to position [1459, 0]
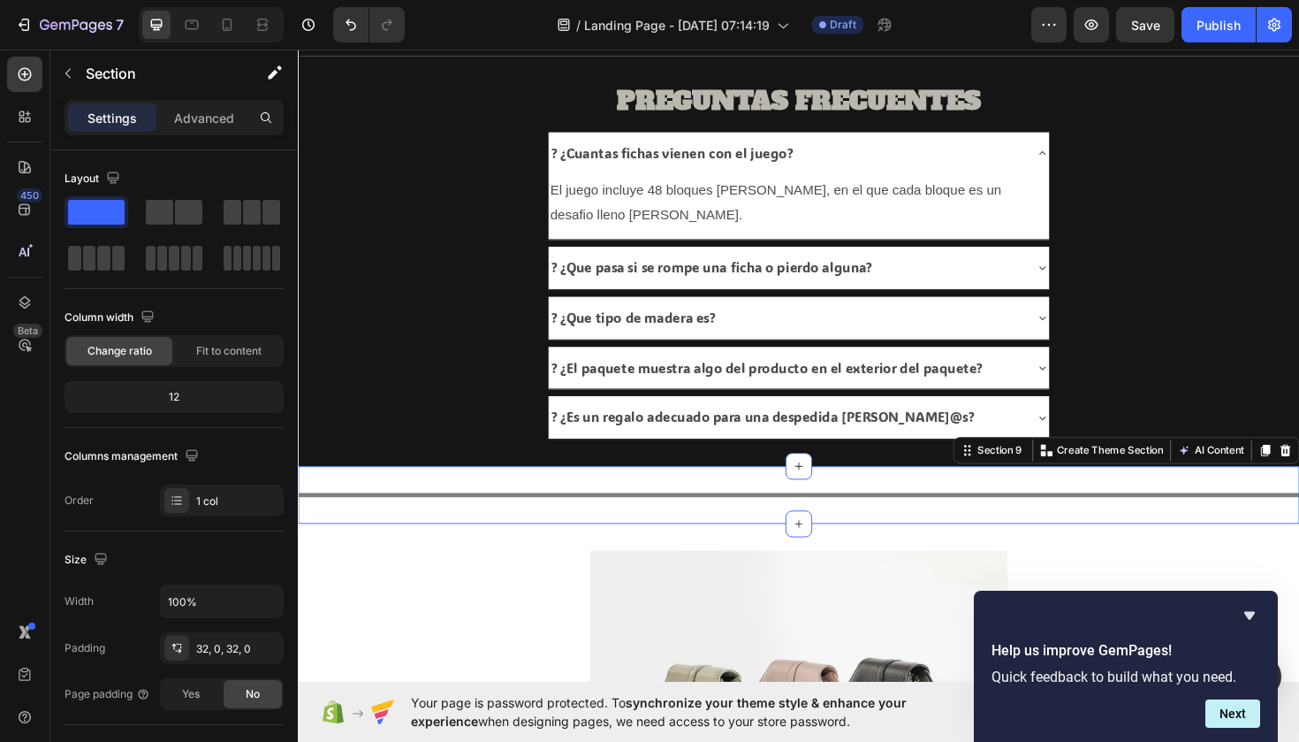
click at [431, 520] on div "Title Line Section 9 You can create reusable sections Create Theme Section AI C…" at bounding box center [828, 521] width 1061 height 61
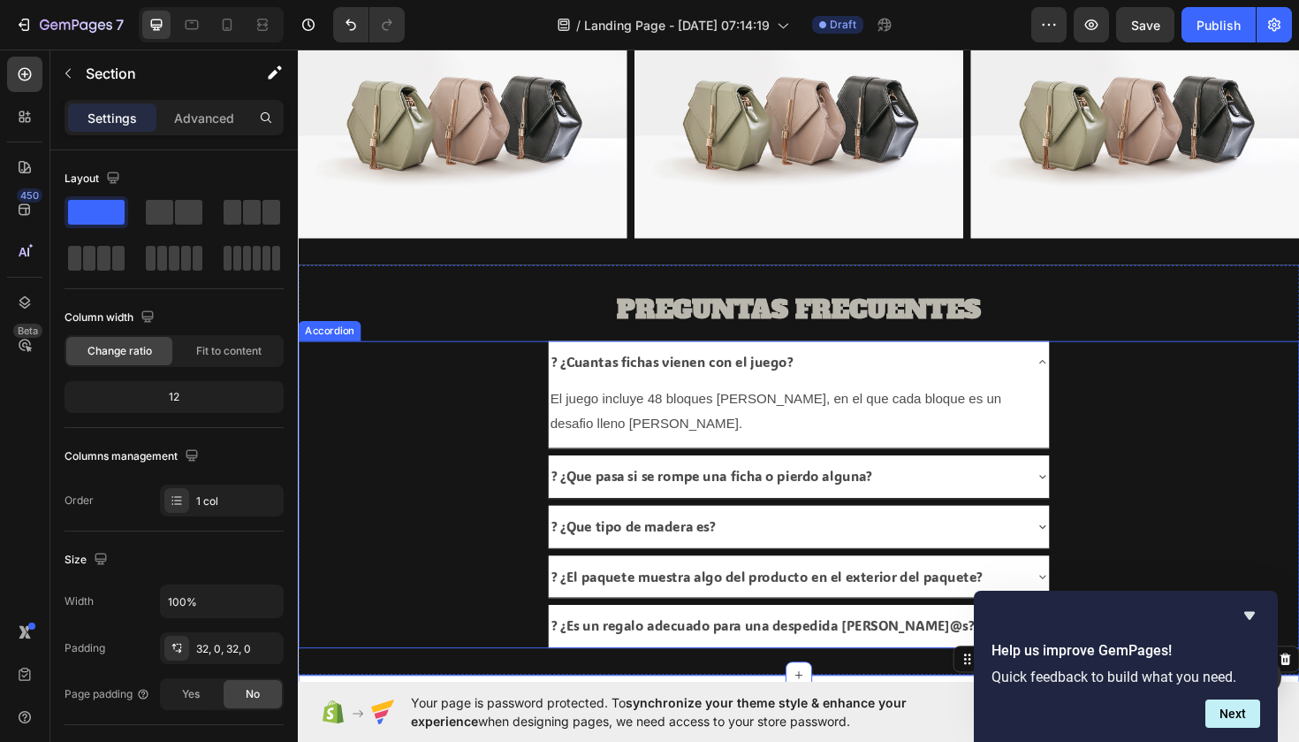
scroll to position [1232, 0]
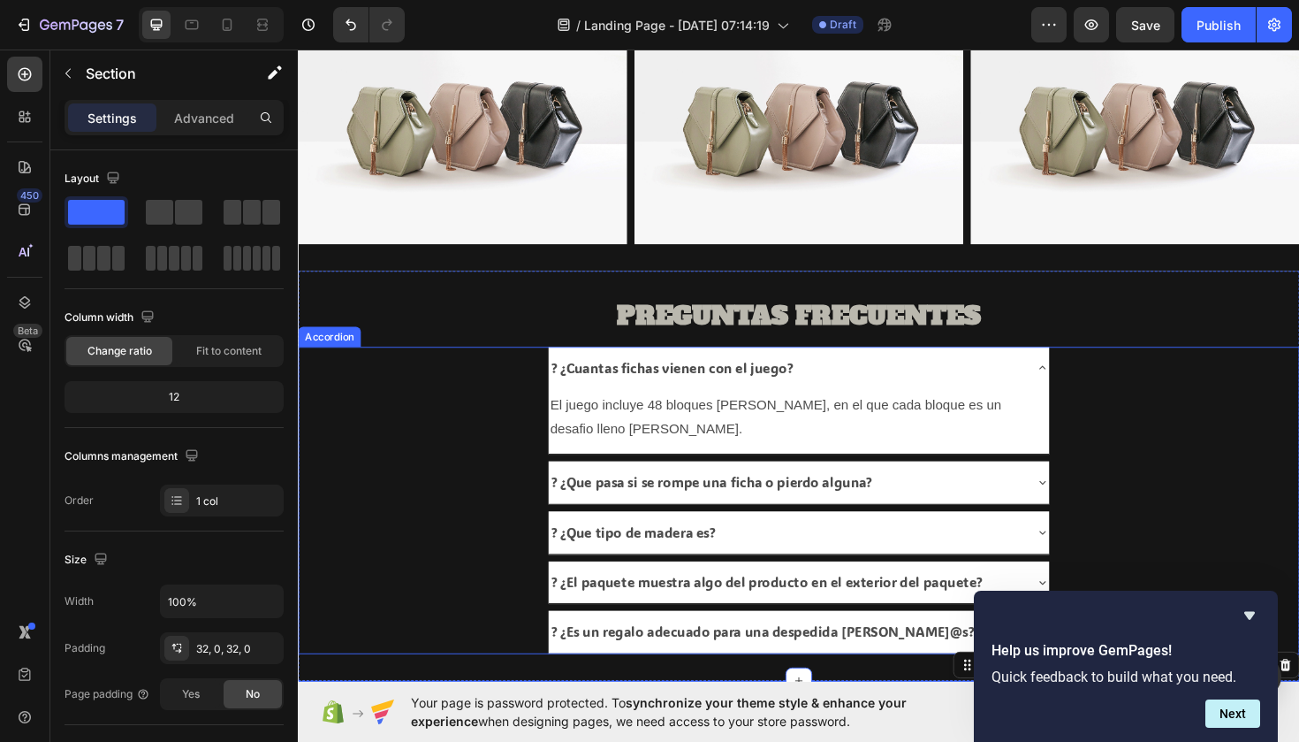
click at [857, 373] on div "? ¿Cuantas fichas vienen con el juego?" at bounding box center [814, 386] width 502 height 31
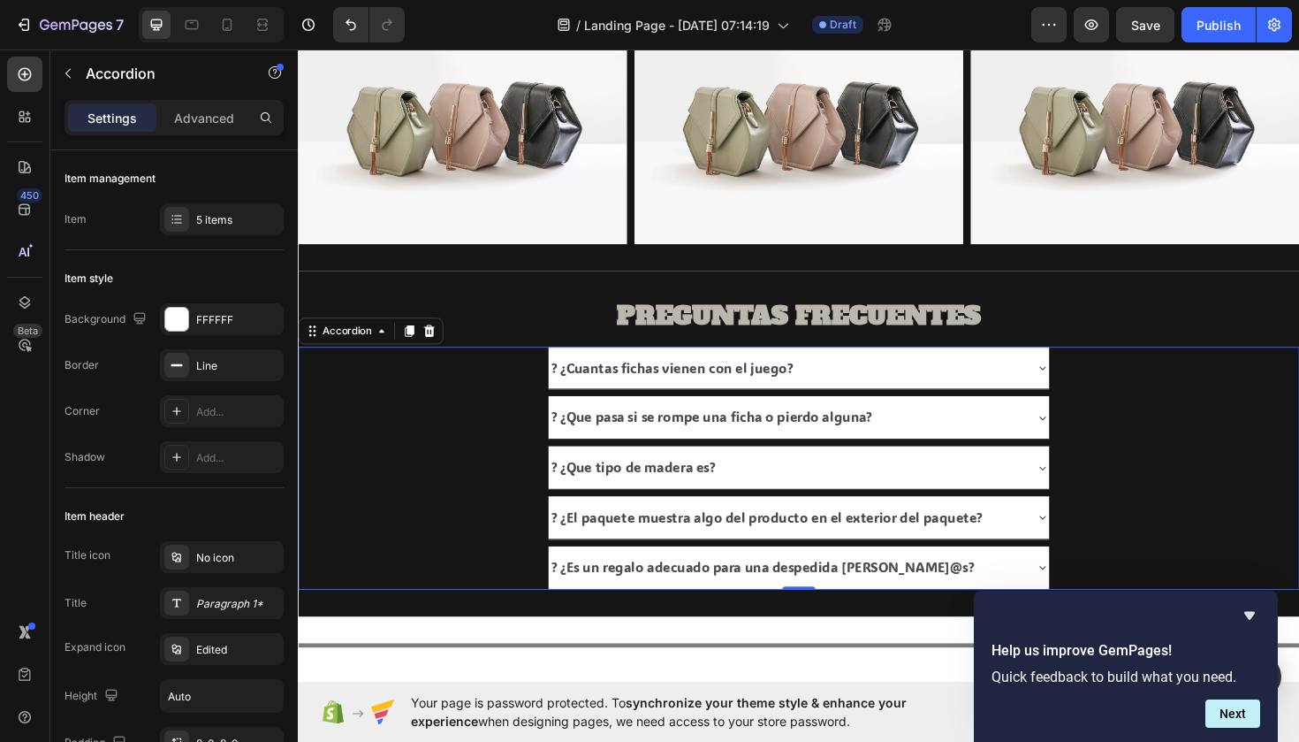
click at [902, 400] on div "? ¿Cuantas fichas vienen con el juego?" at bounding box center [814, 386] width 502 height 31
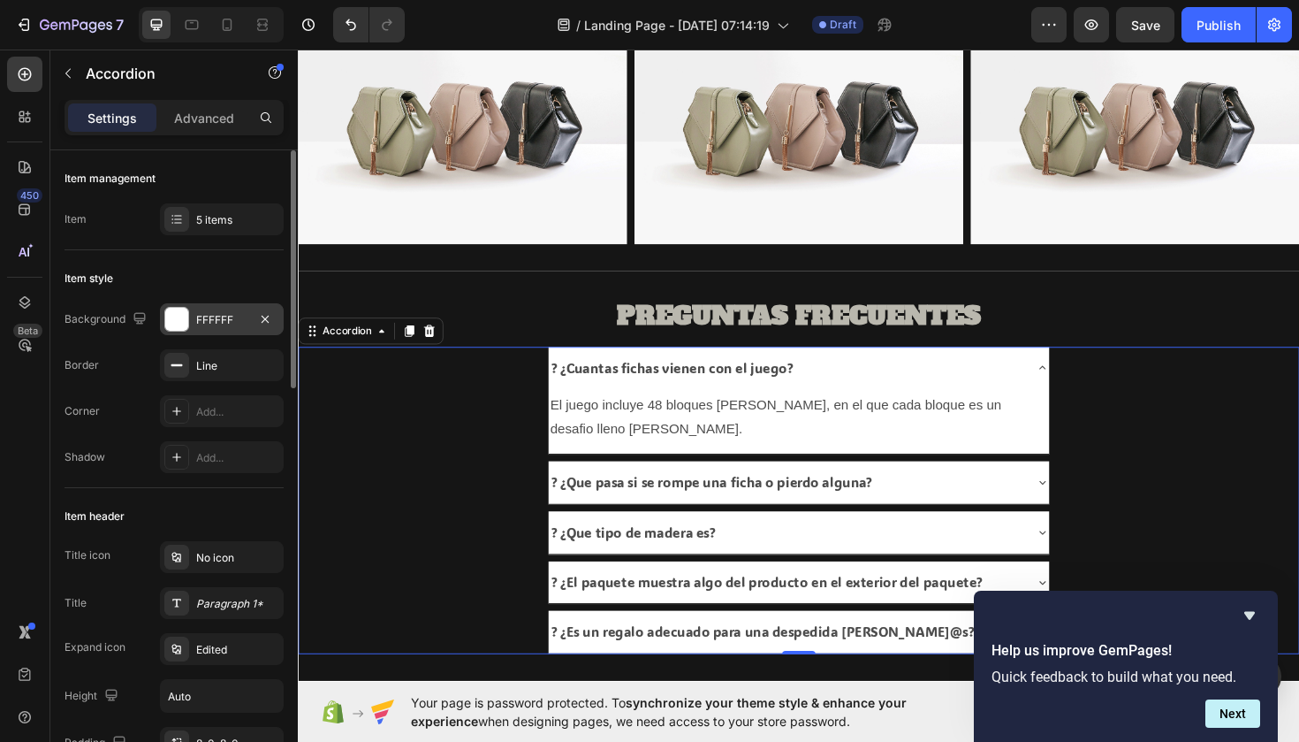
click at [250, 330] on div "FFFFFF" at bounding box center [222, 319] width 124 height 32
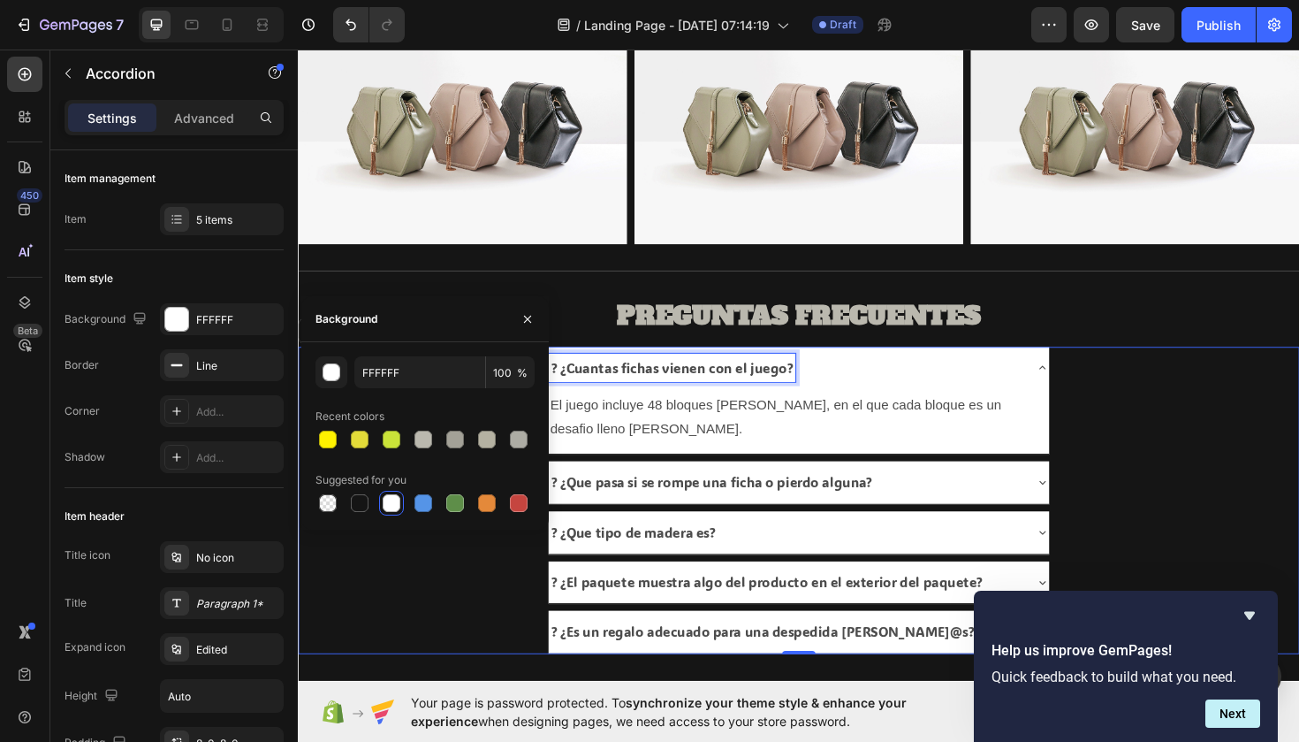
click at [639, 384] on p "? ¿Cuantas fichas vienen con el juego?" at bounding box center [694, 387] width 256 height 26
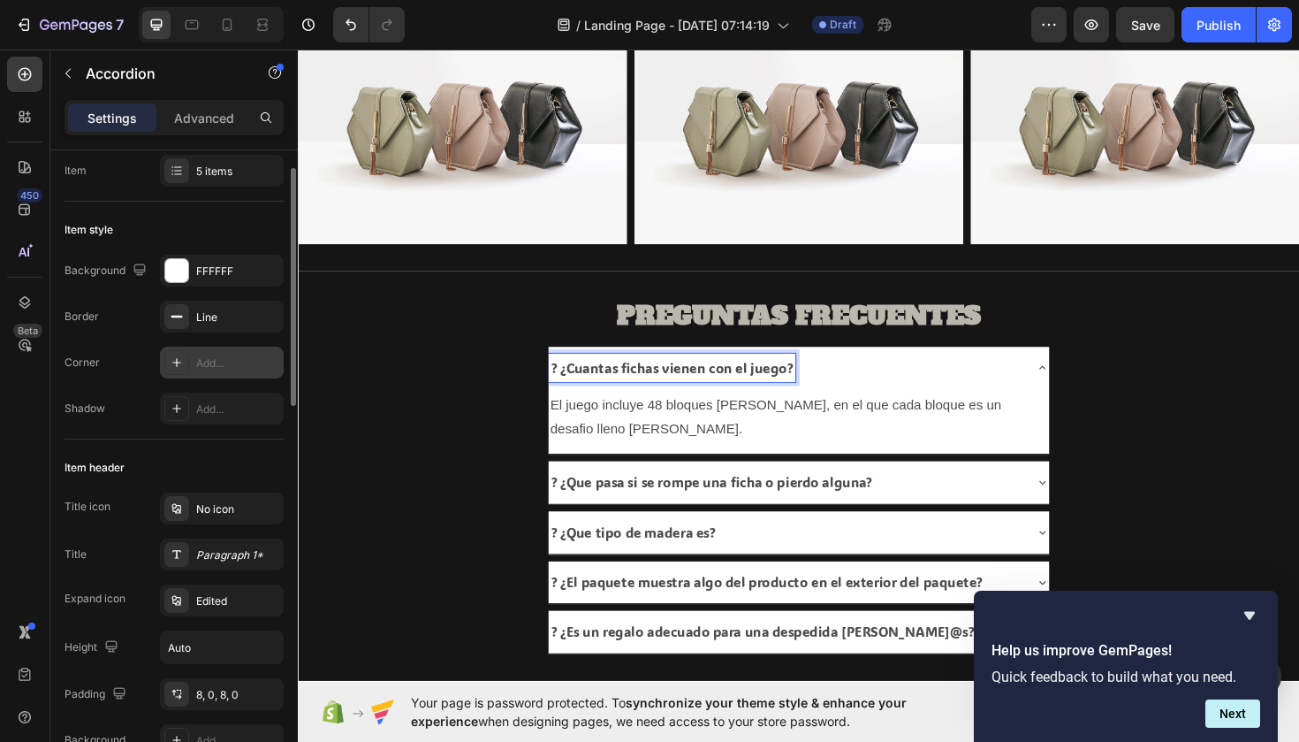
scroll to position [53, 0]
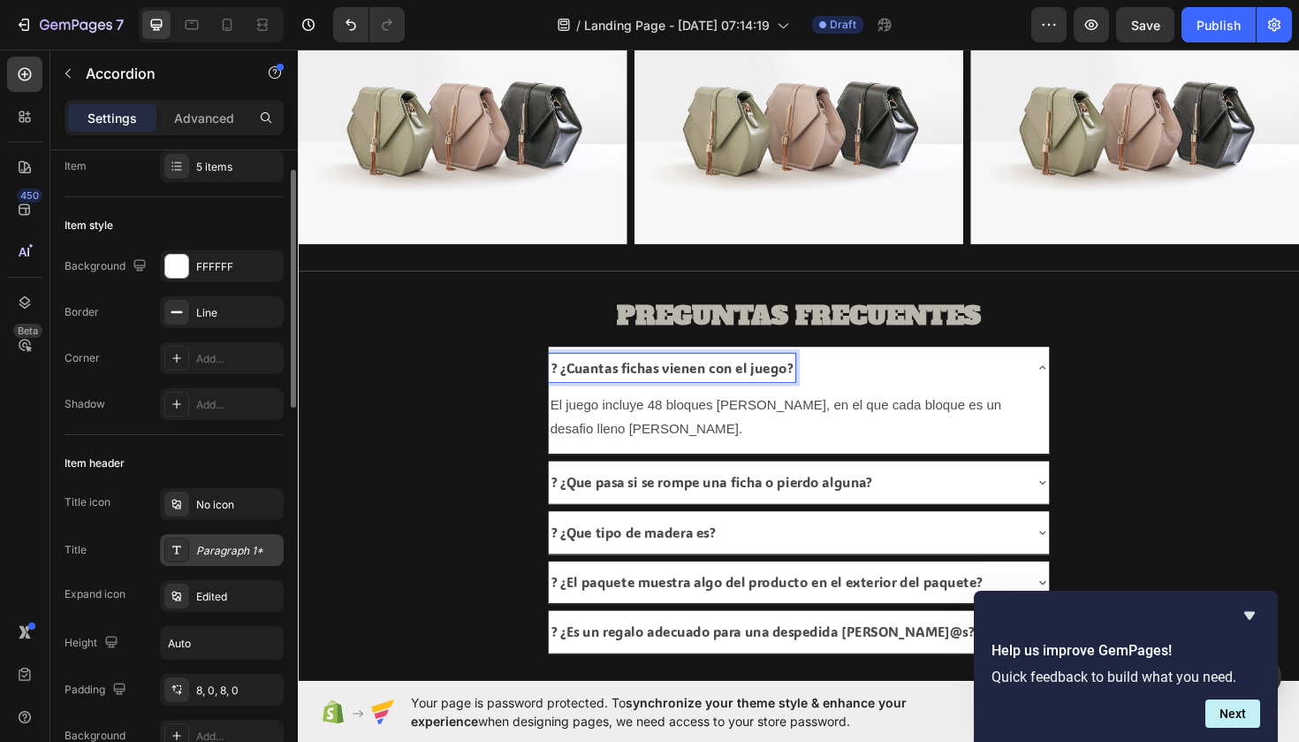
click at [212, 552] on div "Paragraph 1*" at bounding box center [237, 551] width 83 height 16
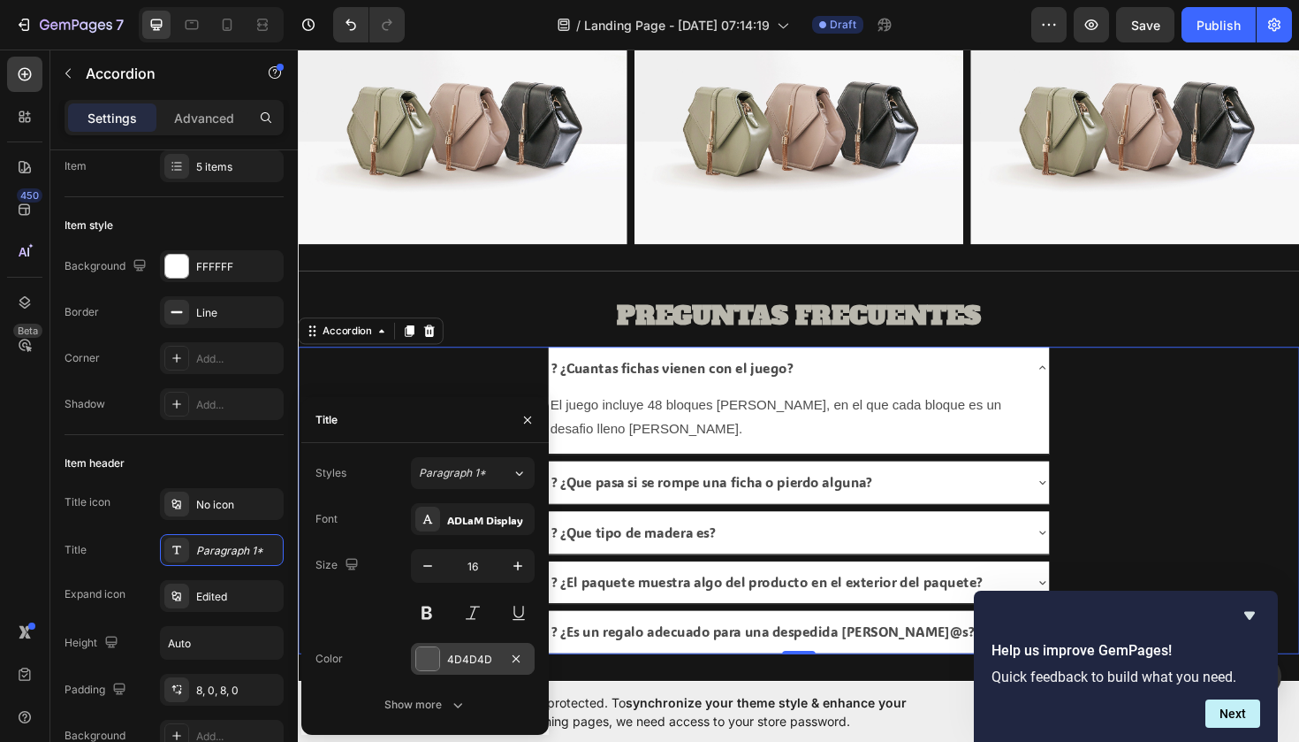
click at [428, 649] on div at bounding box center [427, 658] width 23 height 23
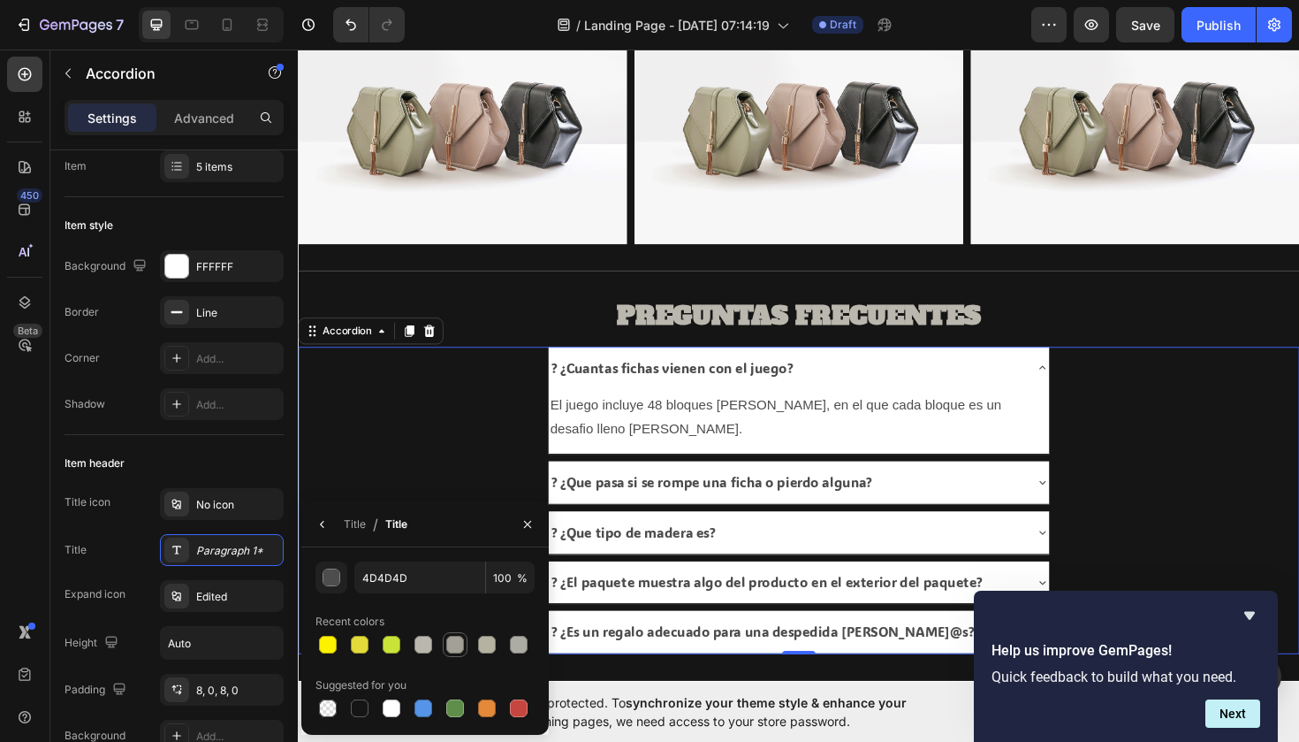
click at [451, 644] on div at bounding box center [455, 645] width 18 height 18
type input "A3A197"
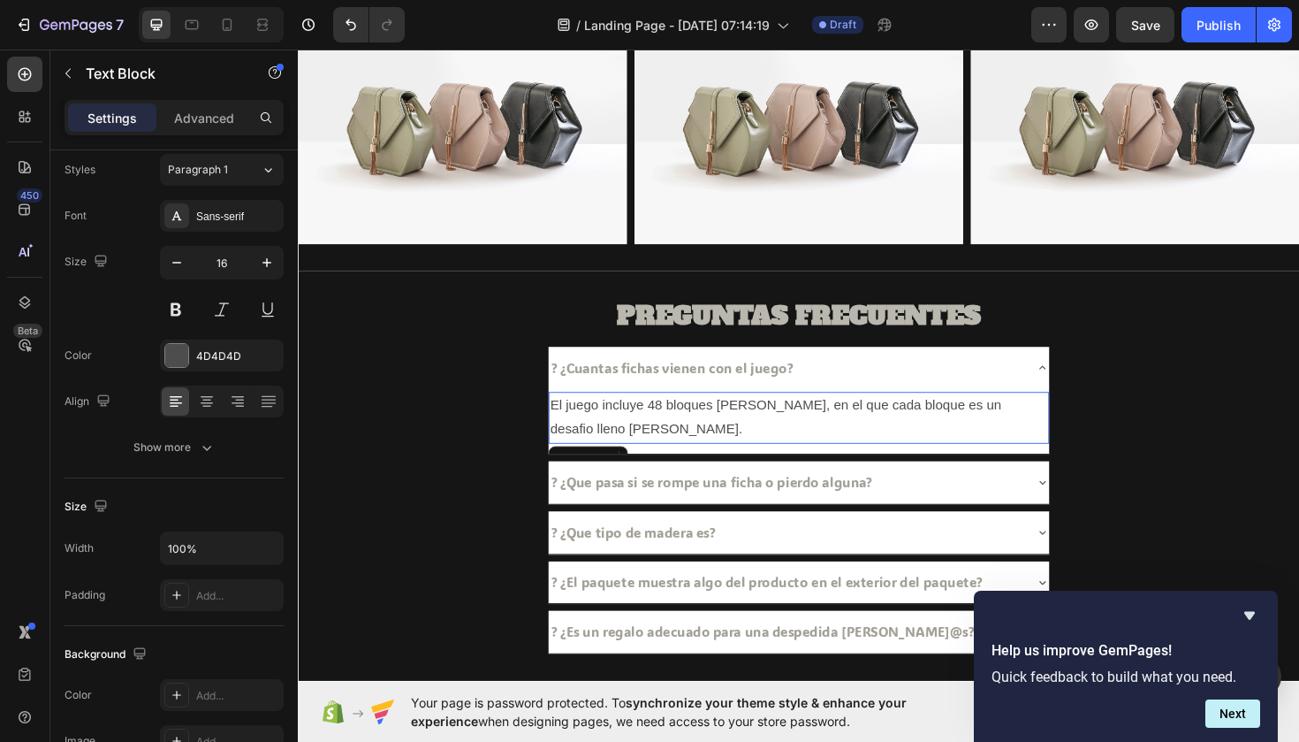
click at [634, 419] on p "El juego incluye 48 bloques [PERSON_NAME], en el que cada bloque es un desafio …" at bounding box center [828, 439] width 527 height 51
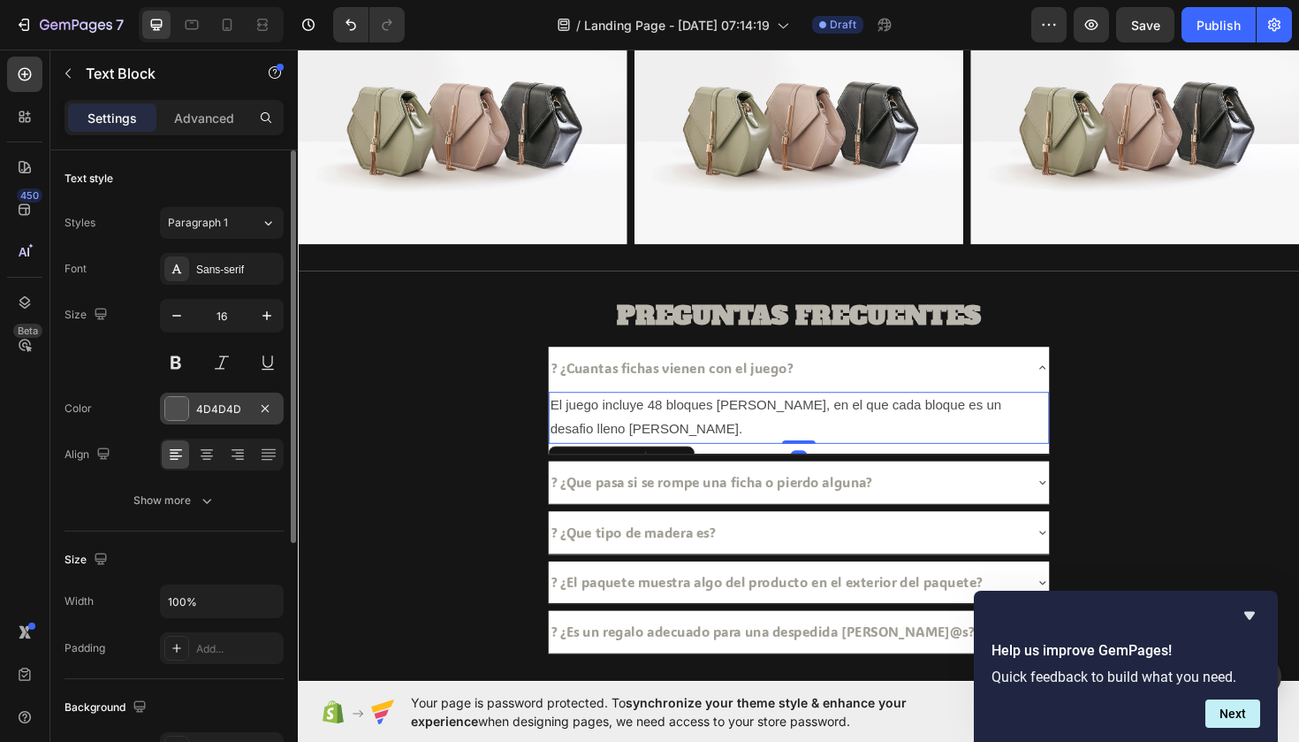
click at [197, 415] on div "4D4D4D" at bounding box center [221, 409] width 51 height 16
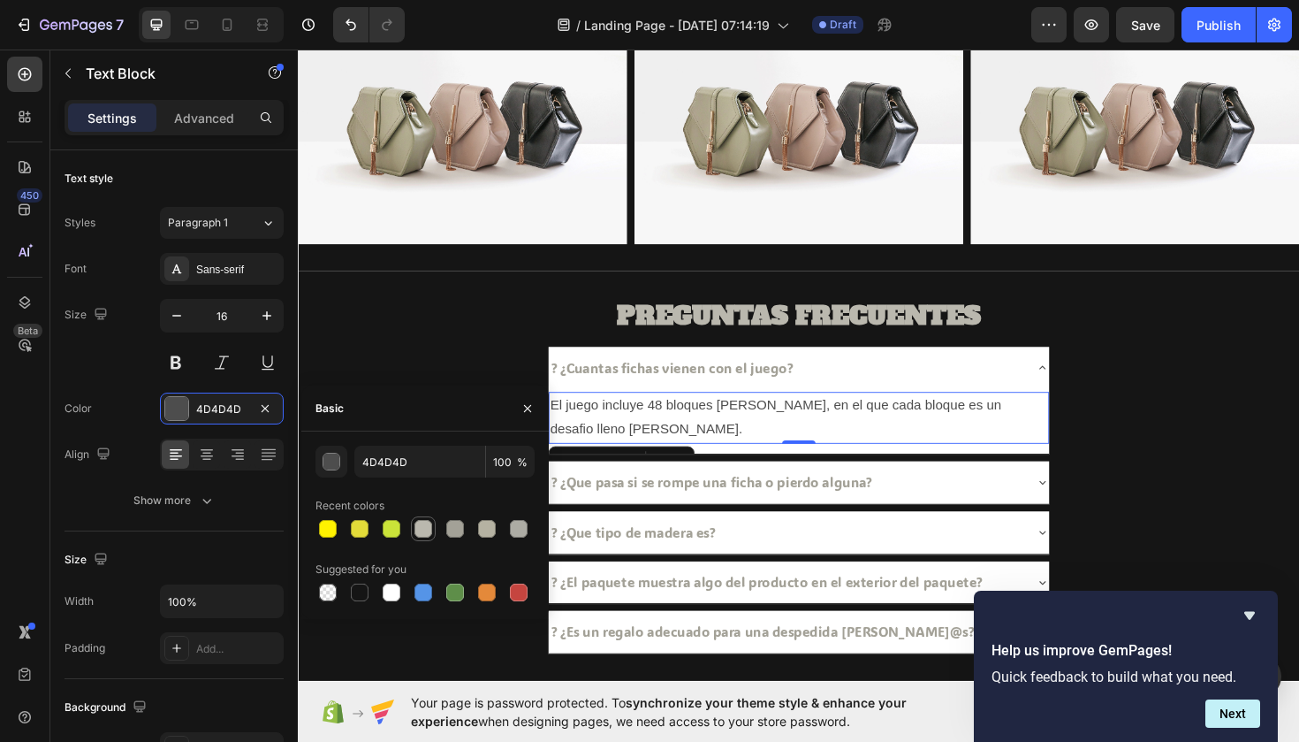
click at [429, 537] on div at bounding box center [424, 529] width 18 height 18
type input "BAB8AE"
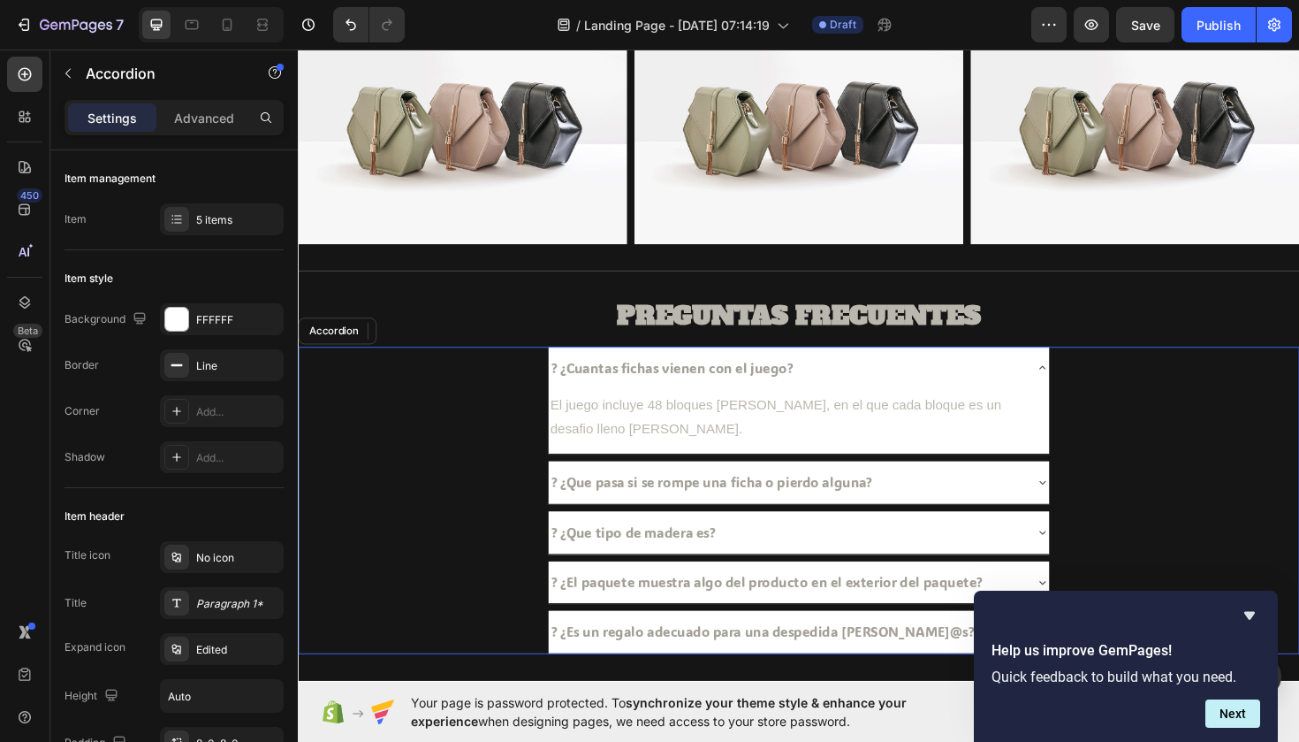
click at [866, 397] on div "? ¿Cuantas fichas vienen con el juego?" at bounding box center [814, 386] width 502 height 31
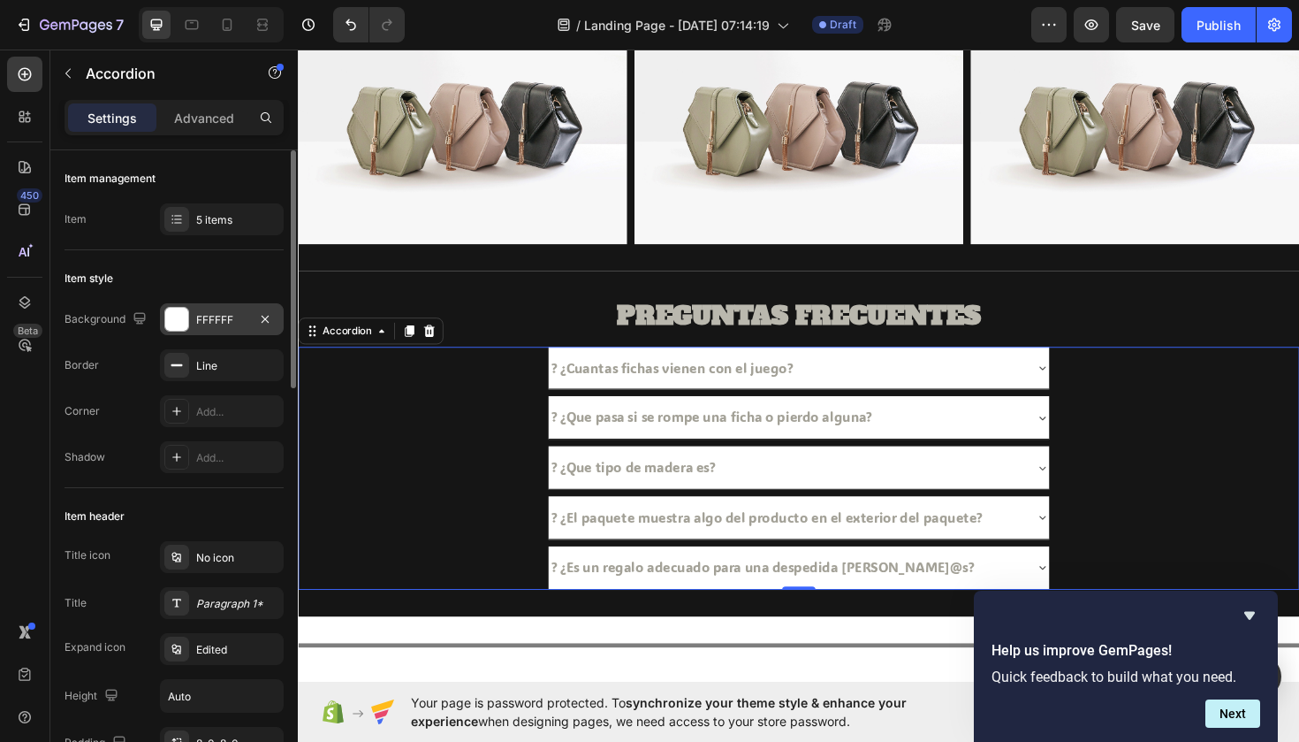
click at [203, 316] on div "FFFFFF" at bounding box center [221, 320] width 51 height 16
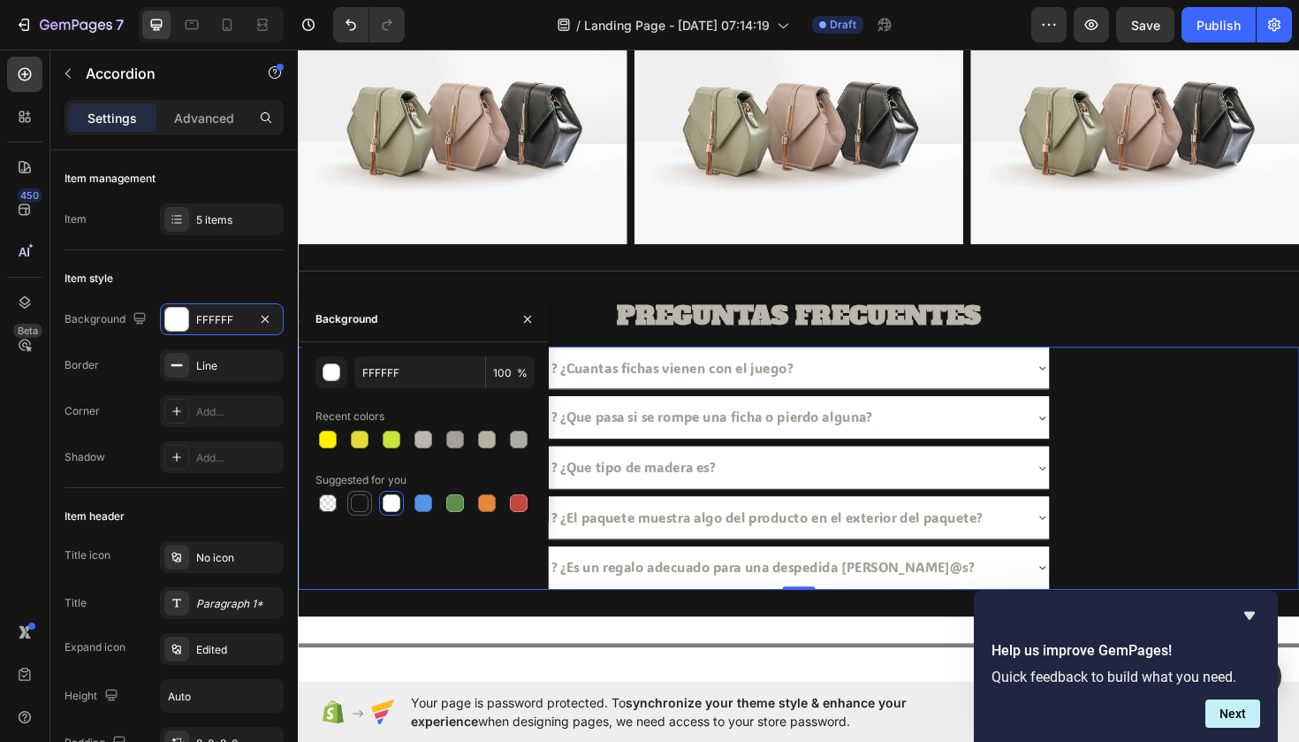
click at [357, 498] on div at bounding box center [360, 503] width 18 height 18
type input "151515"
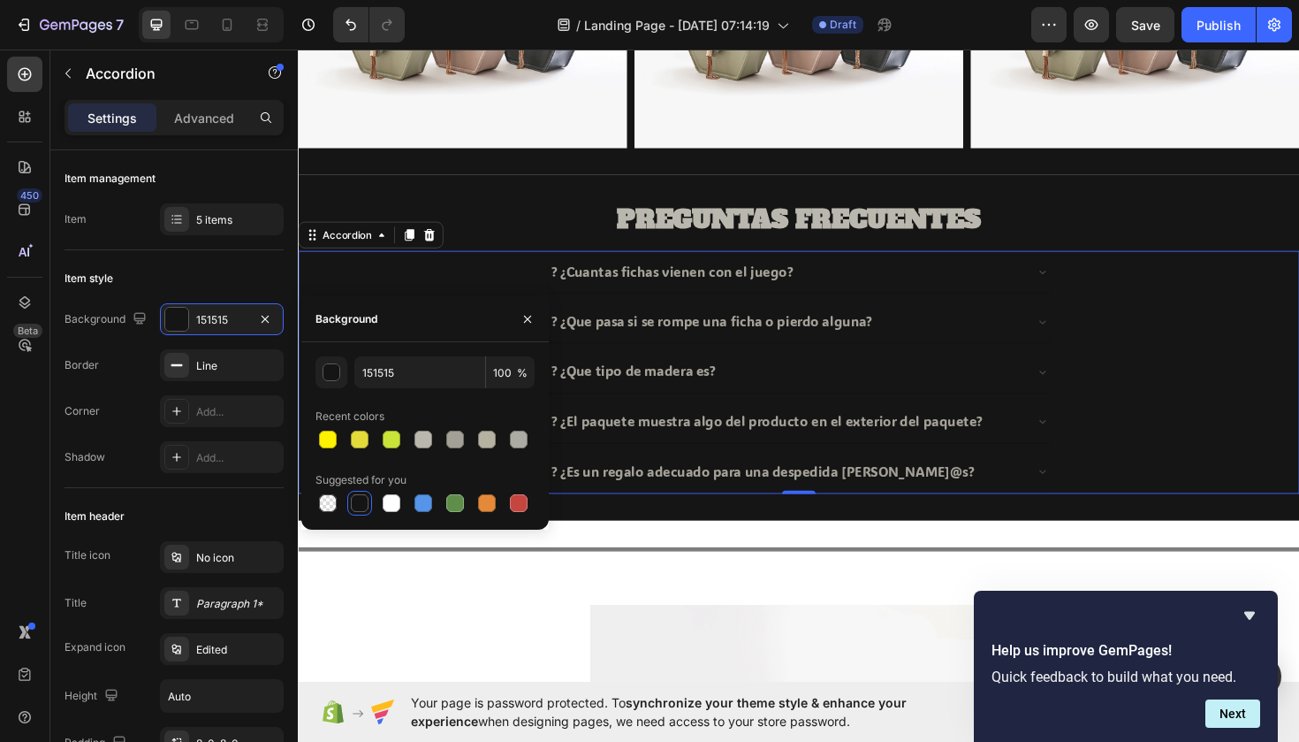
scroll to position [1356, 0]
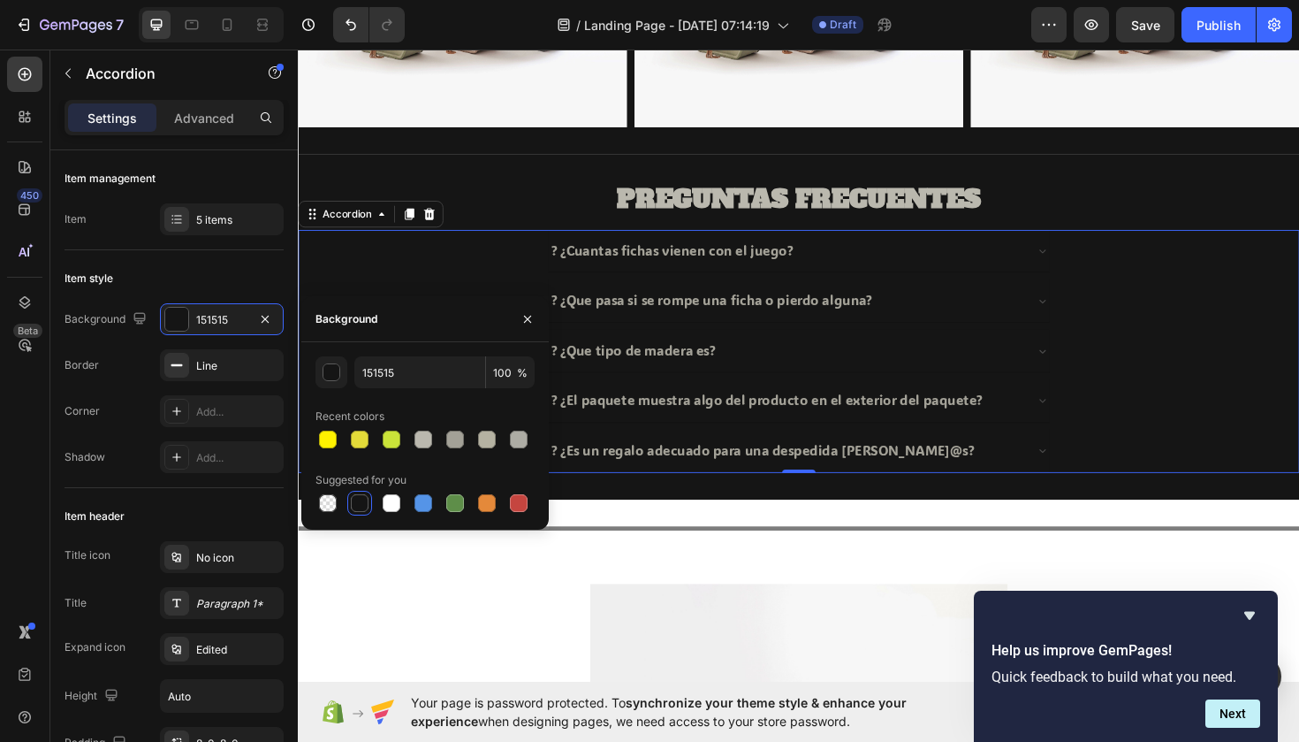
click at [1074, 268] on div "? ¿Cuantas fichas vienen con el juego?" at bounding box center [828, 262] width 530 height 45
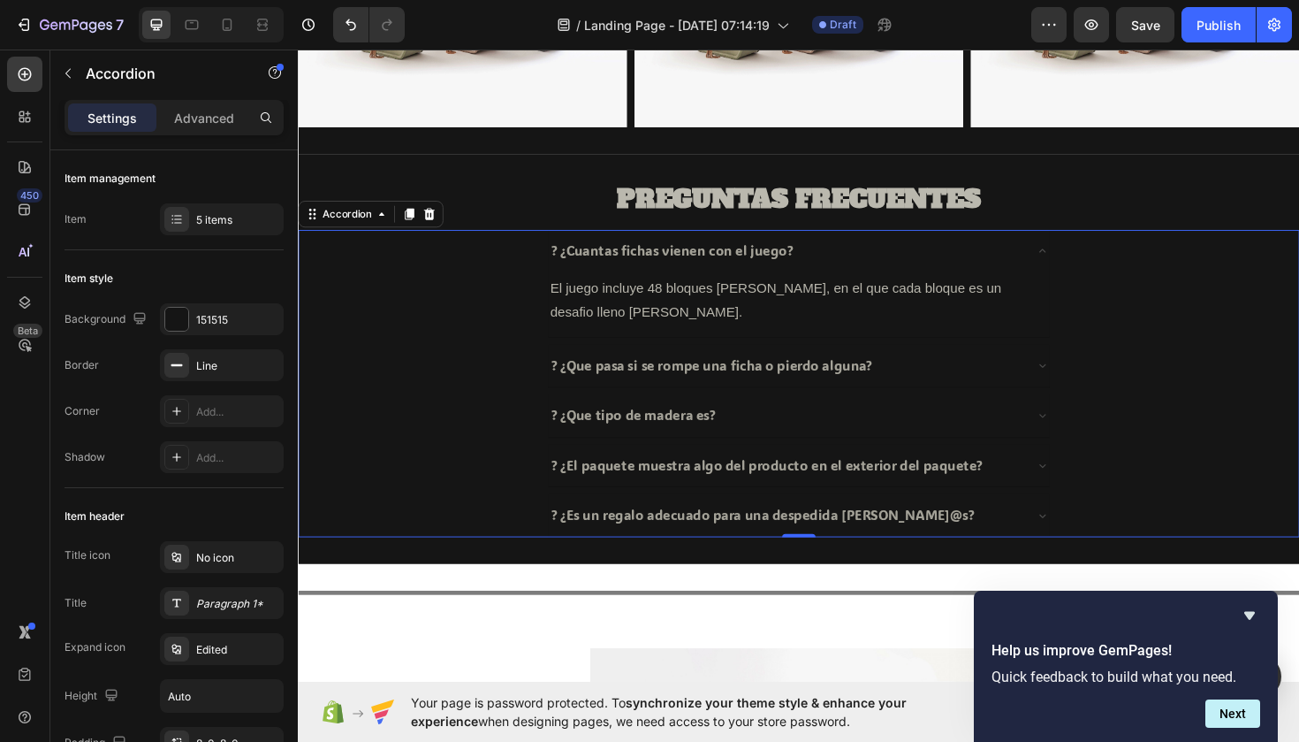
click at [1033, 379] on div "? ¿Que pasa si se rompe una ficha o pierdo alguna?" at bounding box center [814, 384] width 502 height 31
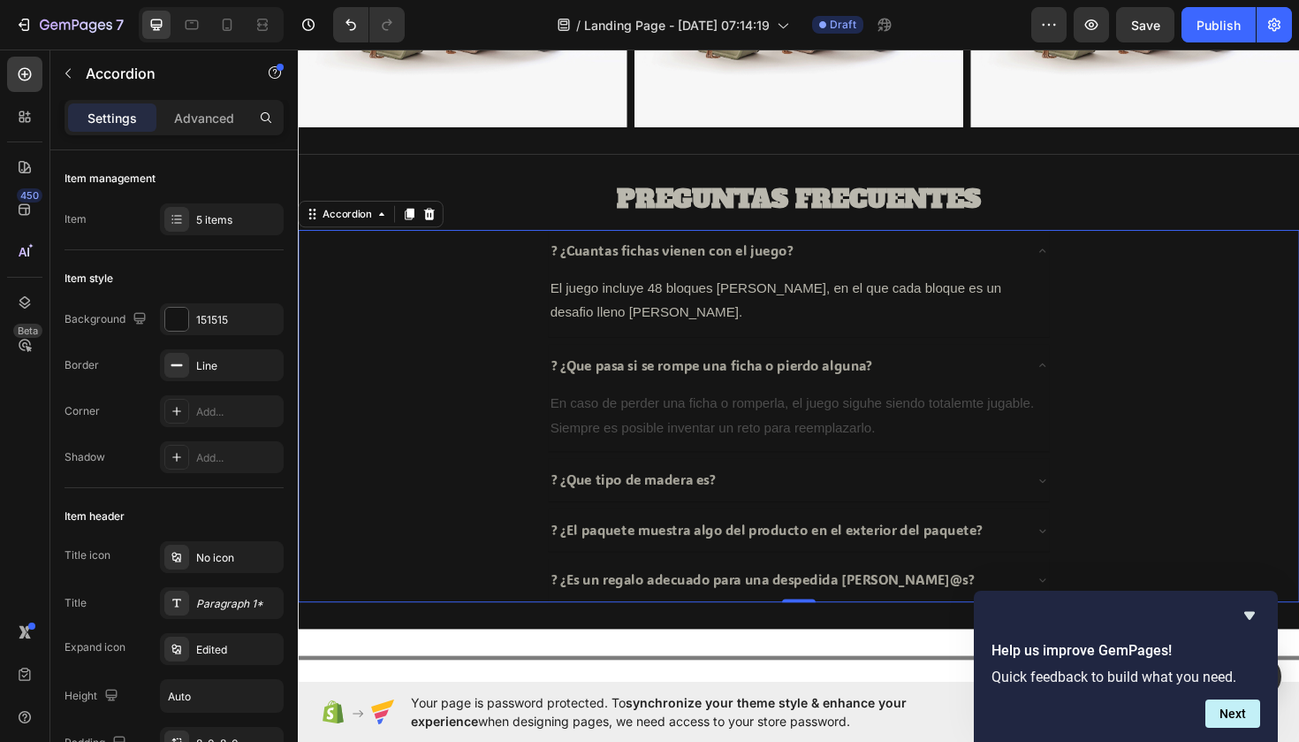
click at [1010, 506] on div "? ¿Que tipo de madera es?" at bounding box center [814, 505] width 502 height 31
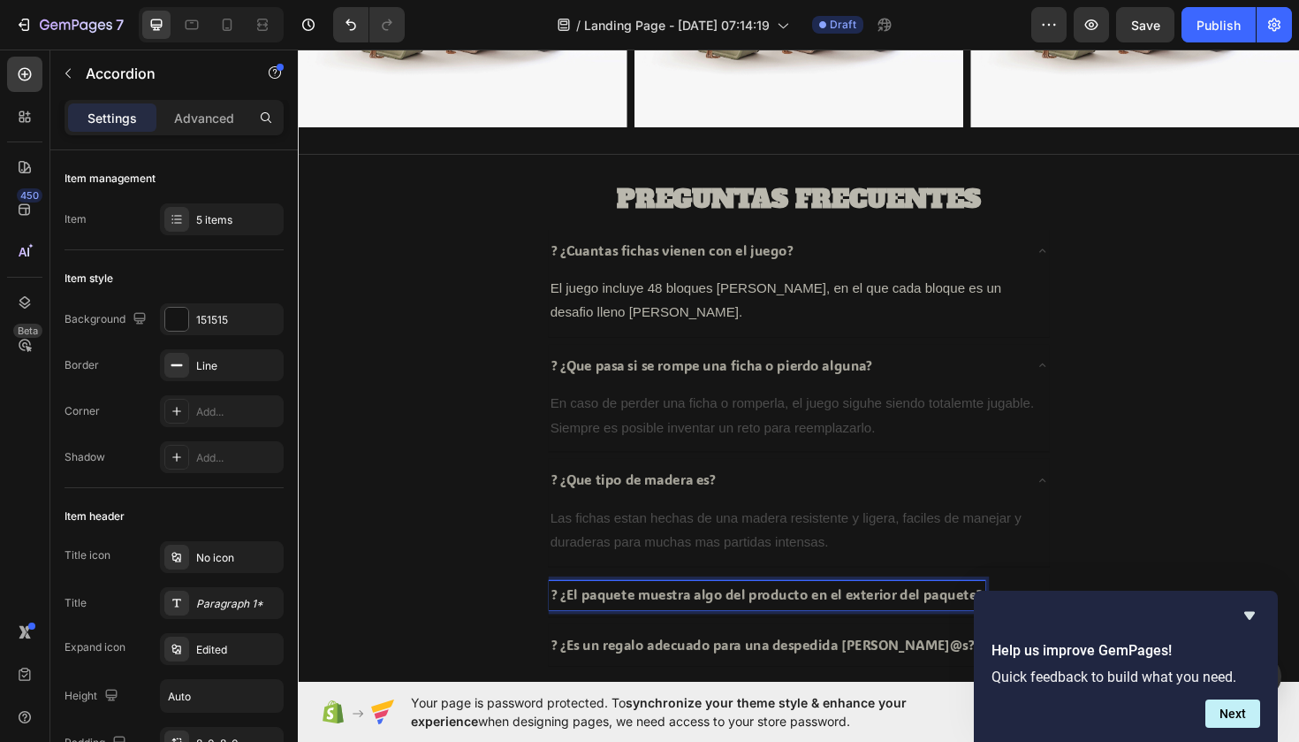
click at [1073, 617] on div "? ¿El paquete muestra algo del producto en el exterior del paquete?" at bounding box center [828, 627] width 530 height 45
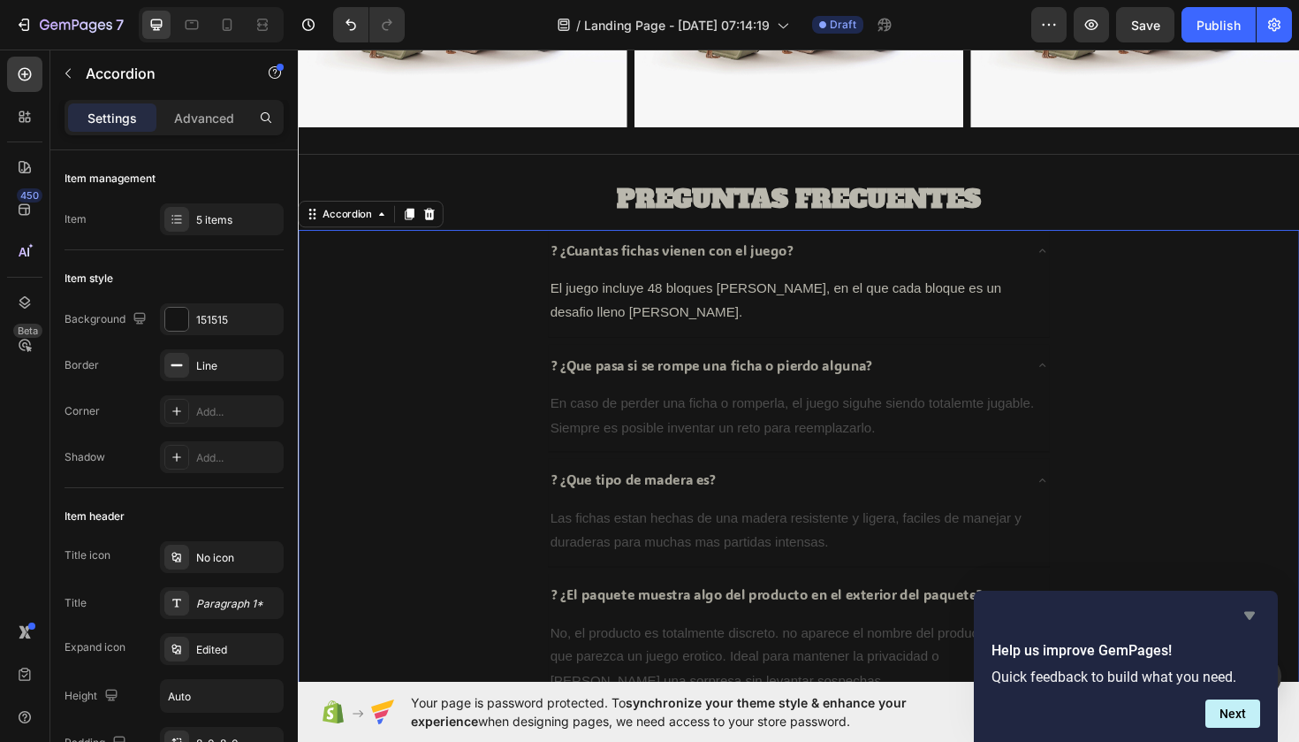
click at [1255, 613] on icon "Hide survey" at bounding box center [1250, 616] width 11 height 8
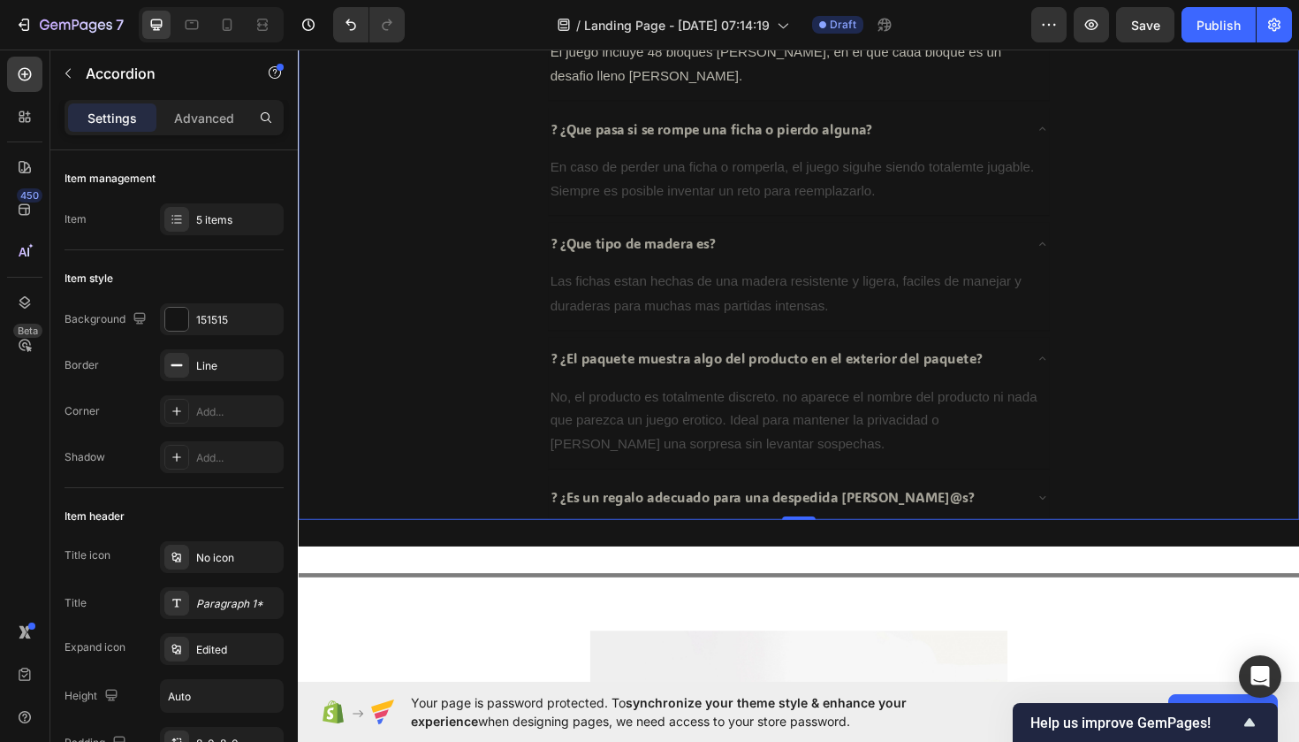
scroll to position [1629, 0]
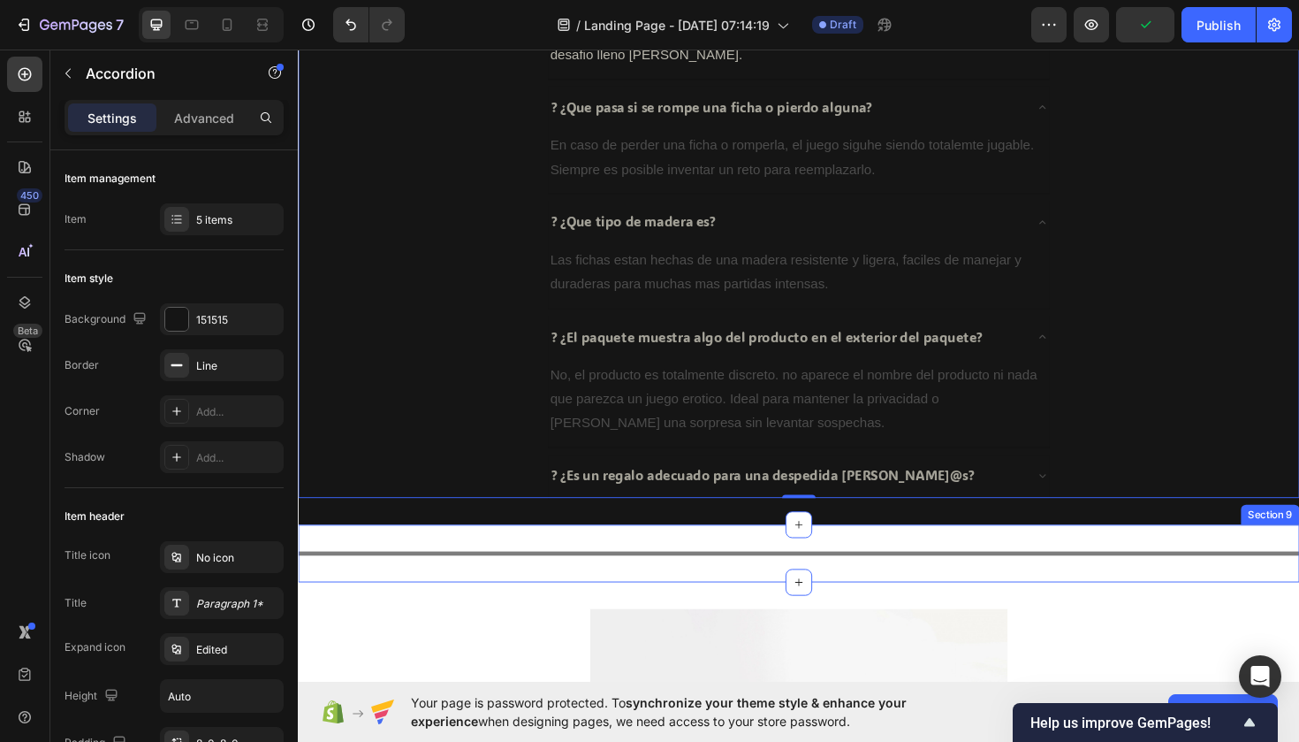
click at [476, 555] on div "Title Line Section 9" at bounding box center [828, 582] width 1061 height 61
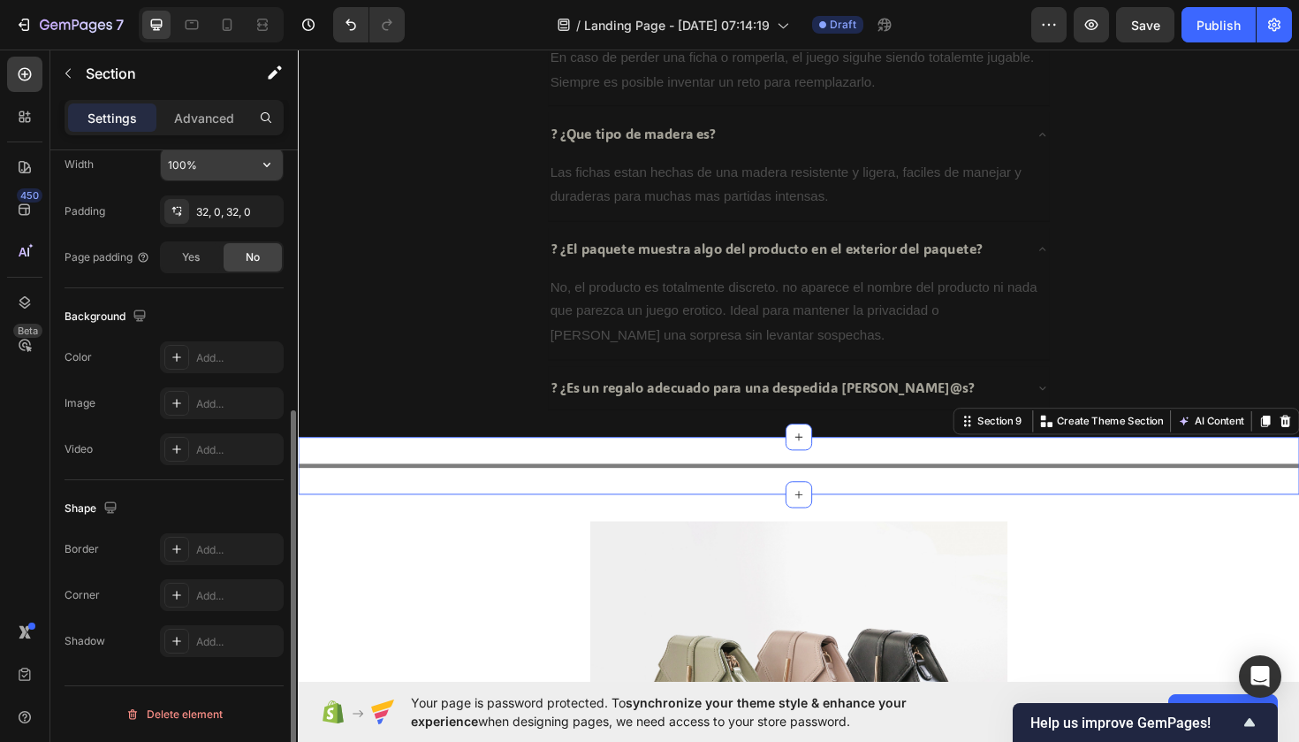
scroll to position [437, 0]
click at [218, 341] on div "Add..." at bounding box center [222, 357] width 124 height 32
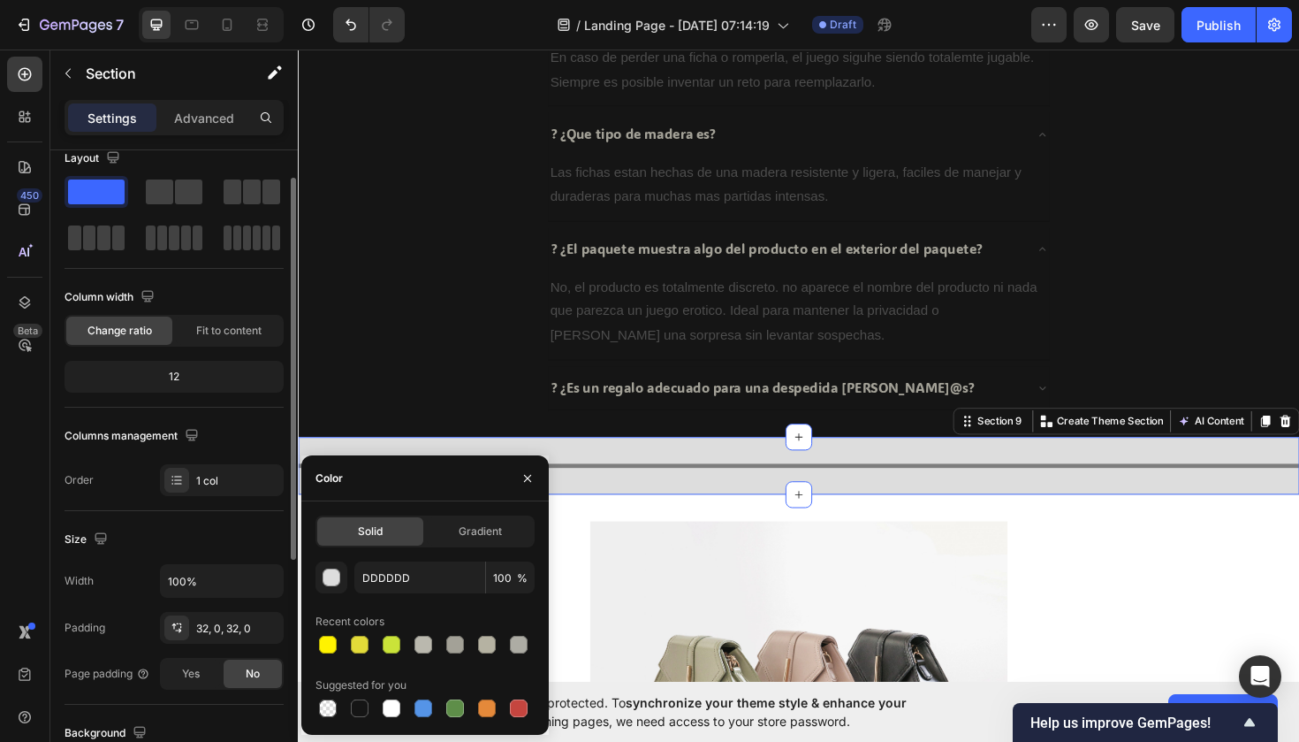
scroll to position [0, 0]
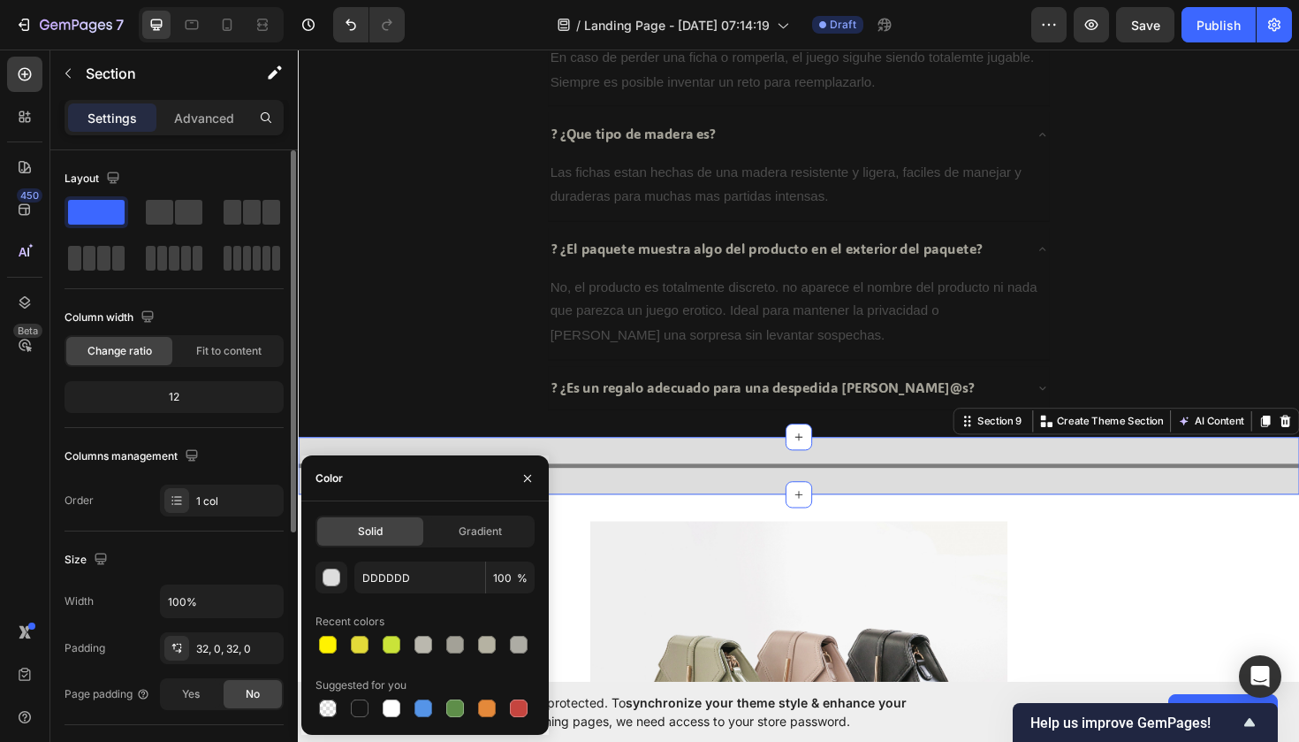
click at [620, 486] on div "Title Line Section 9 You can create reusable sections Create Theme Section AI C…" at bounding box center [828, 490] width 1061 height 61
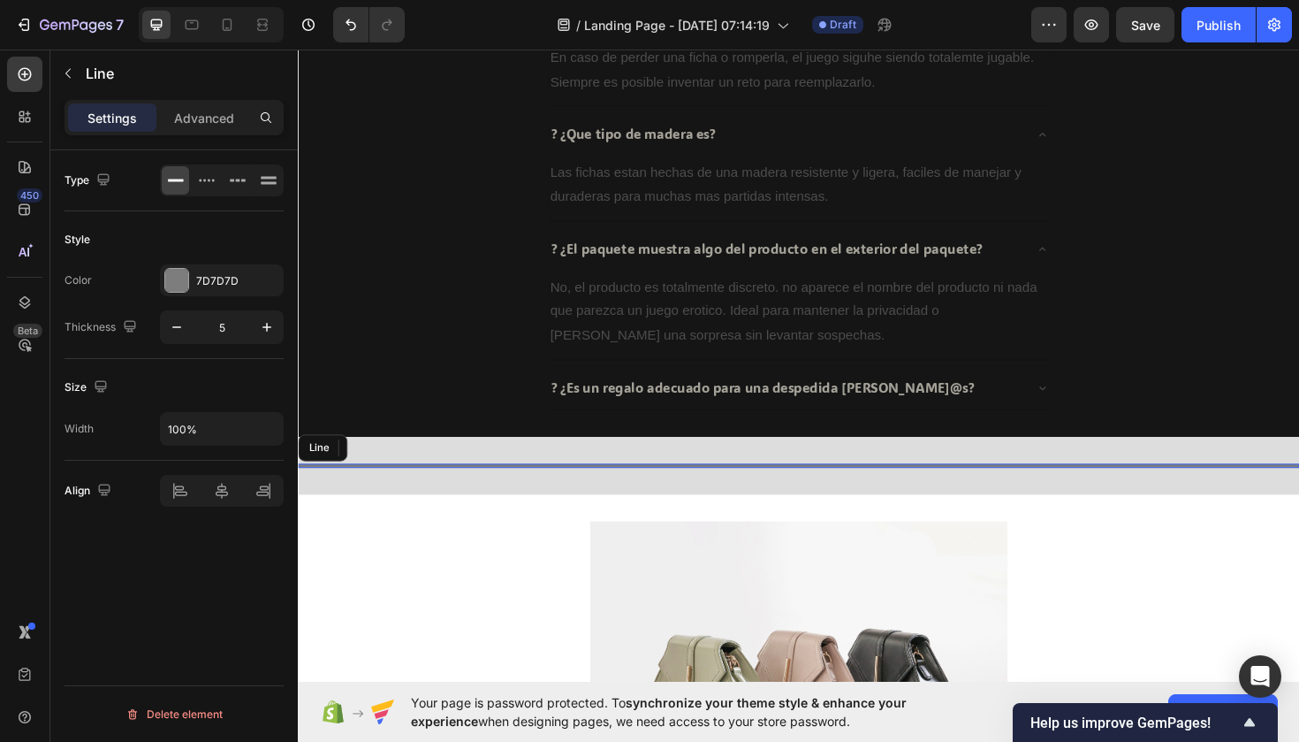
click at [605, 488] on div at bounding box center [828, 490] width 1061 height 4
click at [170, 282] on div at bounding box center [176, 280] width 23 height 23
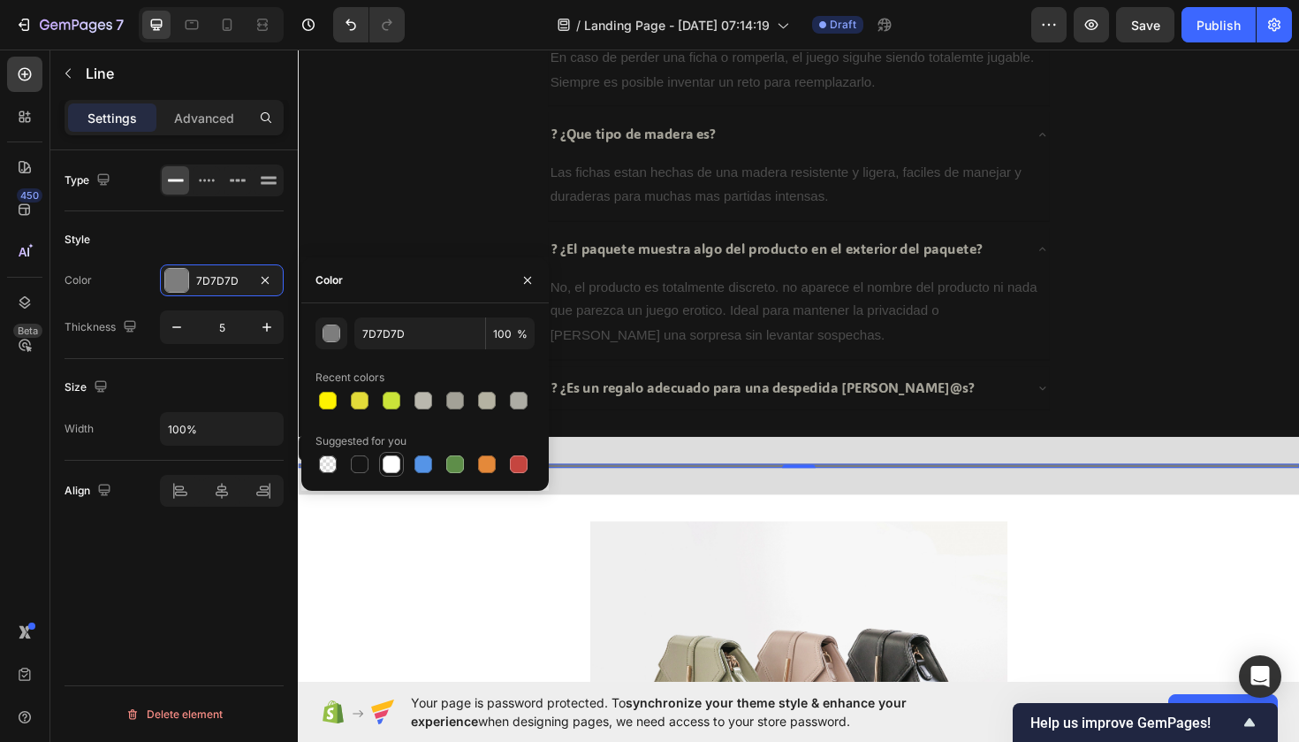
click at [399, 461] on div at bounding box center [392, 464] width 18 height 18
click at [451, 407] on div at bounding box center [455, 401] width 18 height 18
type input "A3A197"
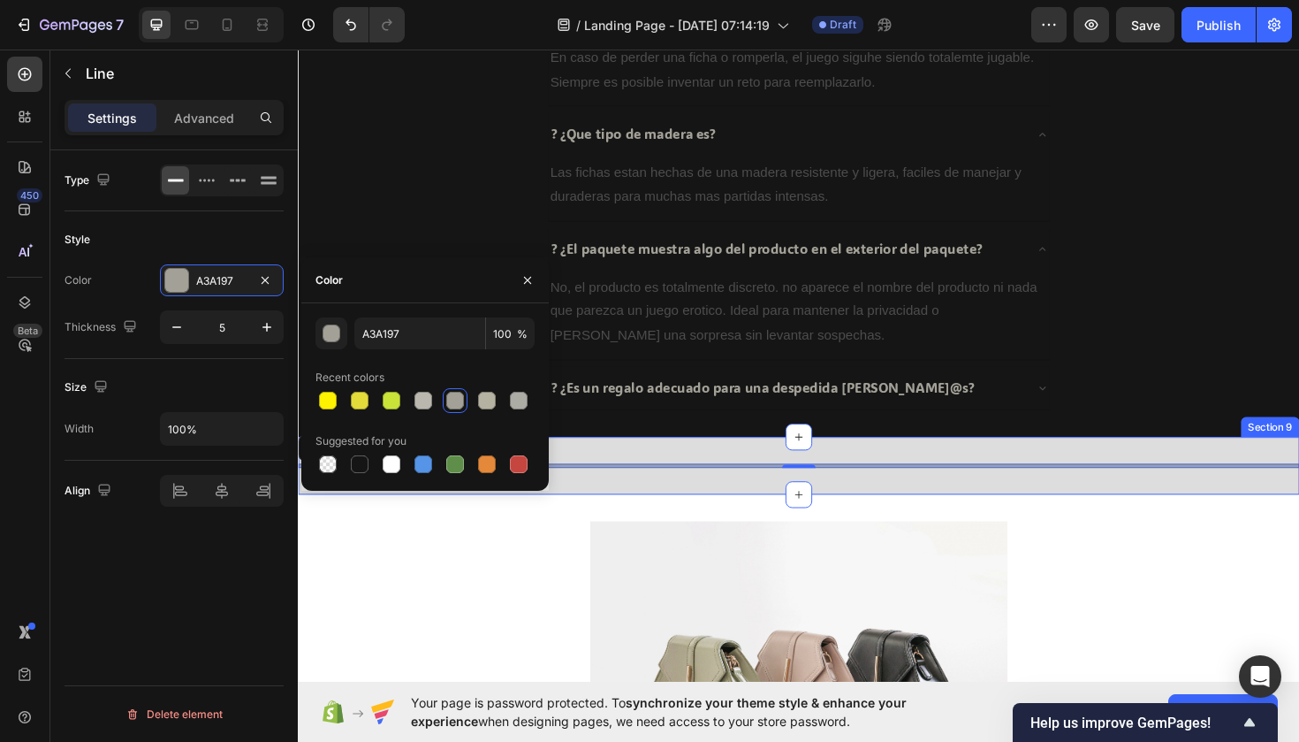
click at [583, 499] on div "Title Line 0 Section 9" at bounding box center [828, 490] width 1061 height 61
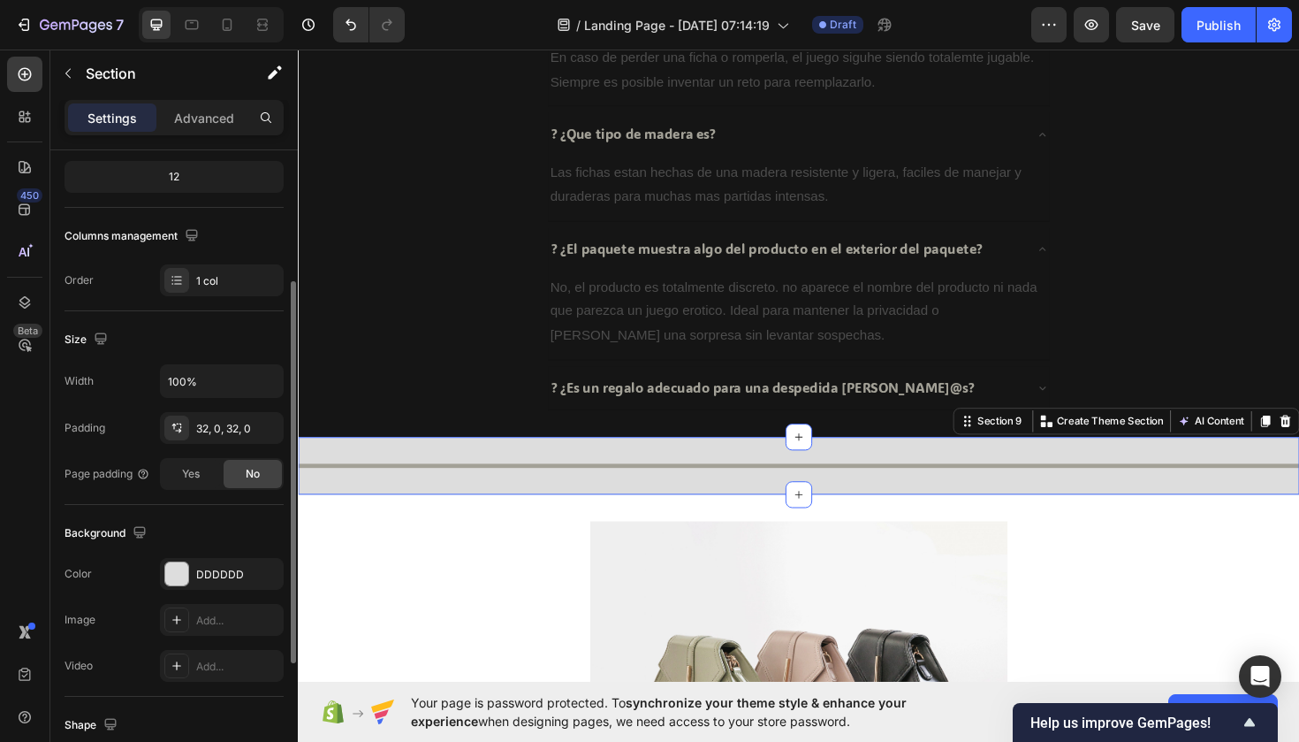
scroll to position [223, 0]
click at [173, 556] on div "DDDDDD" at bounding box center [222, 571] width 124 height 32
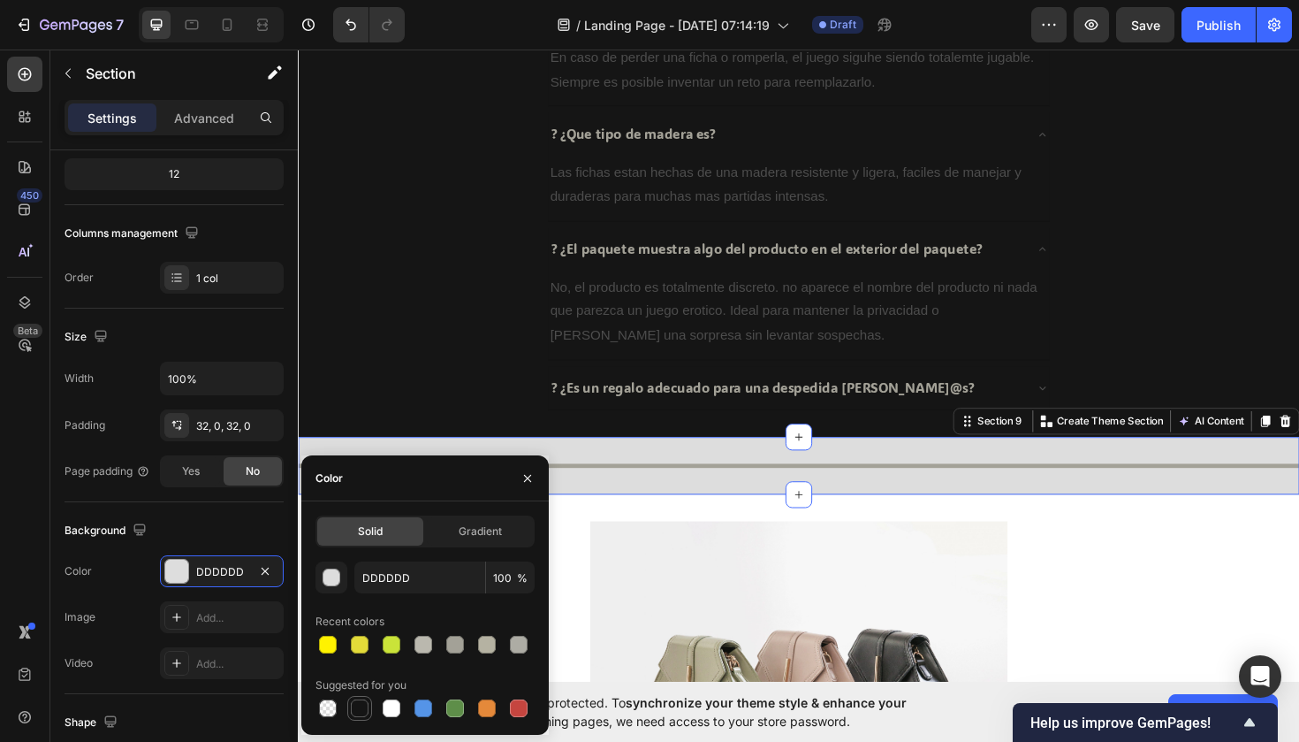
click at [356, 709] on div at bounding box center [360, 708] width 18 height 18
type input "151515"
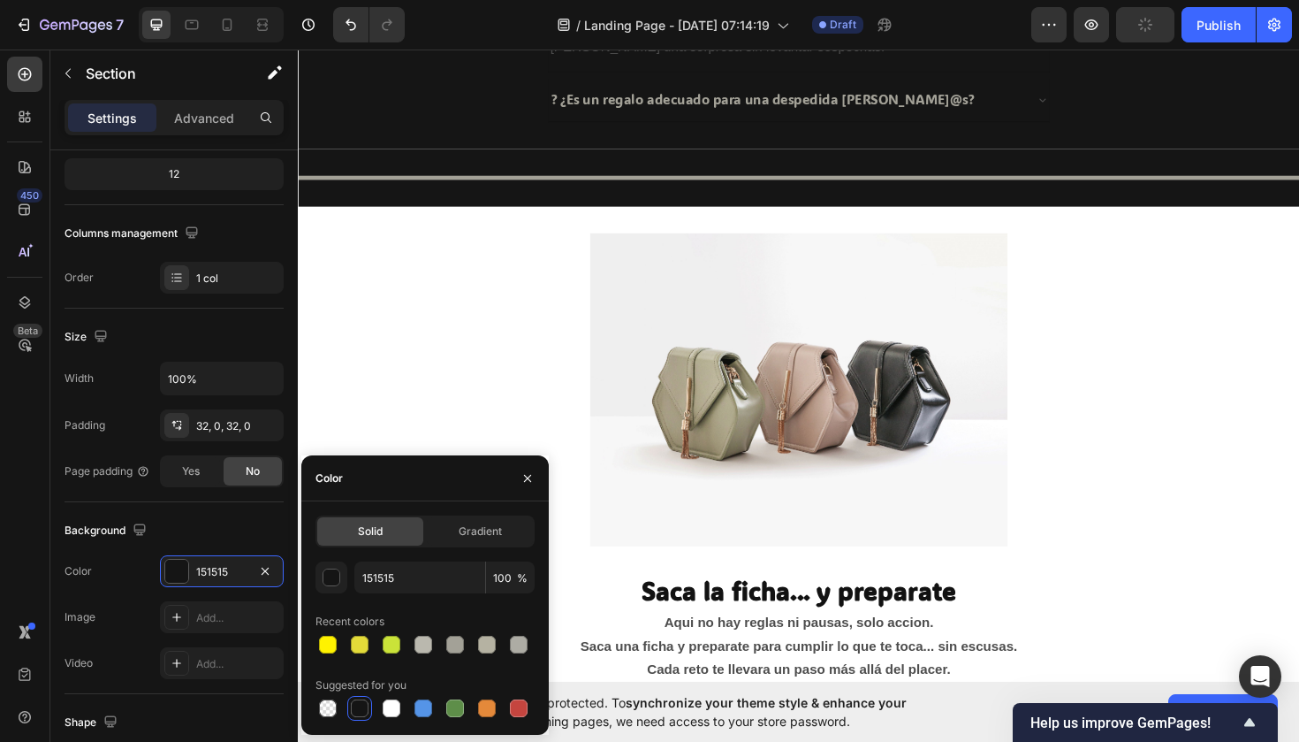
scroll to position [2039, 0]
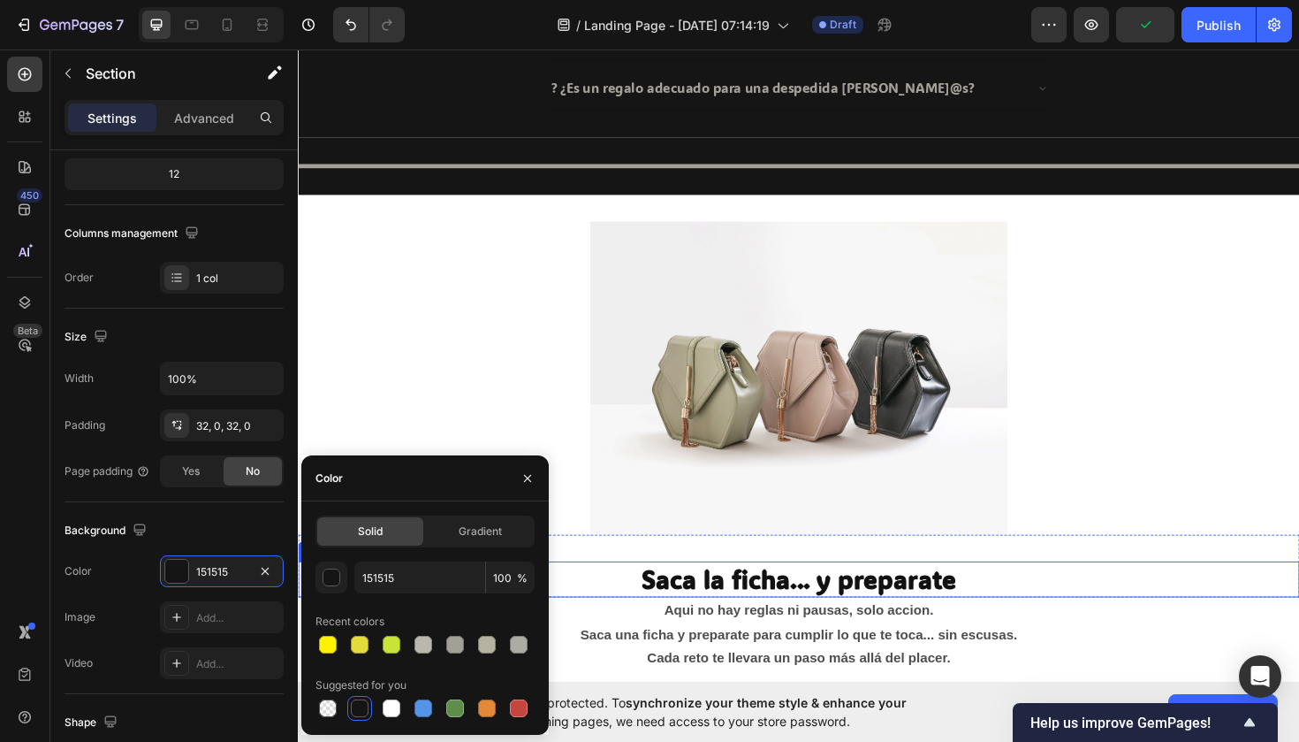
click at [693, 607] on h2 "Saca la ficha... y preparate" at bounding box center [828, 610] width 1061 height 38
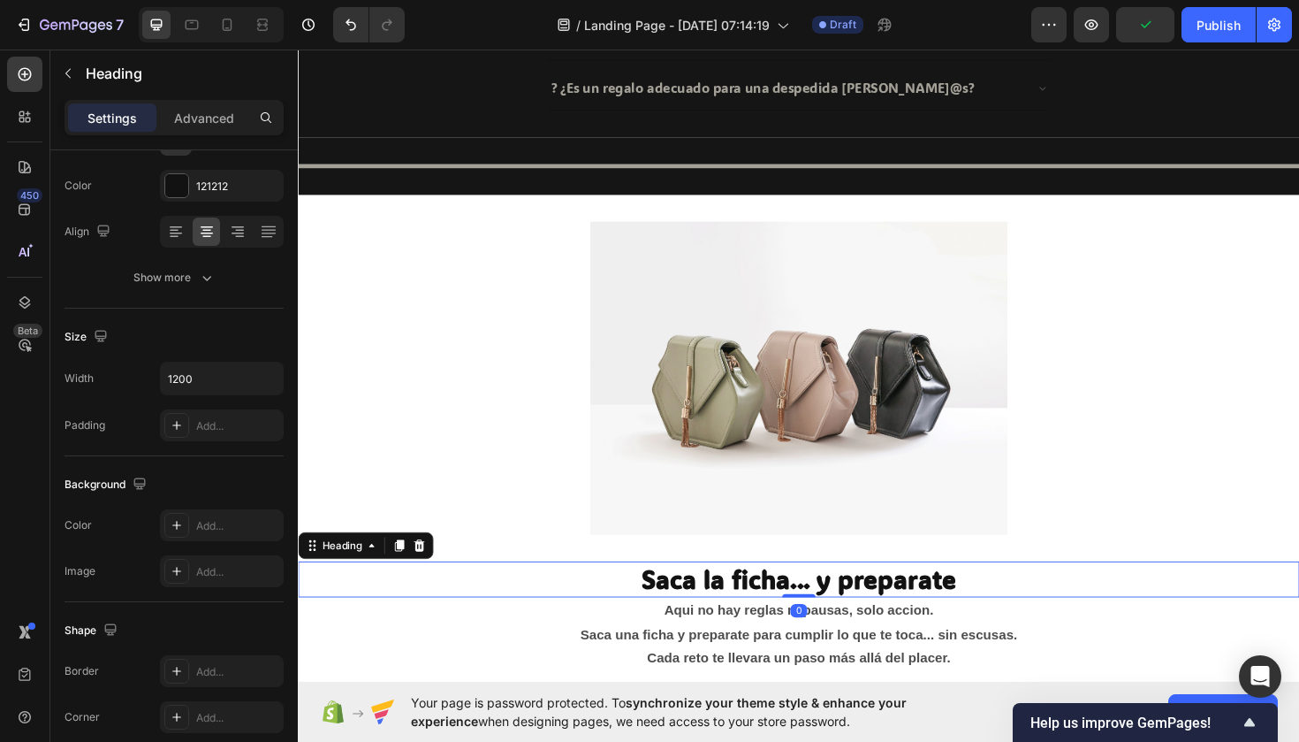
scroll to position [0, 0]
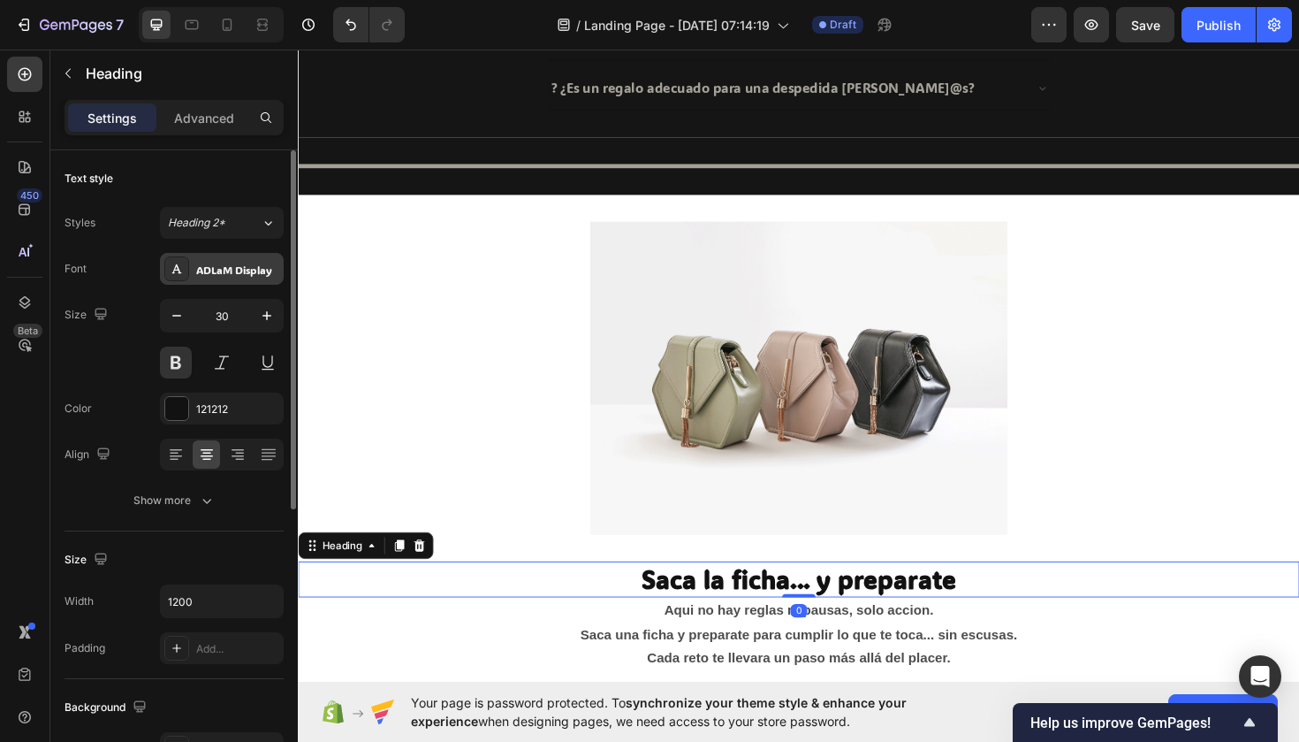
click at [227, 258] on div "ADLaM Display" at bounding box center [222, 269] width 124 height 32
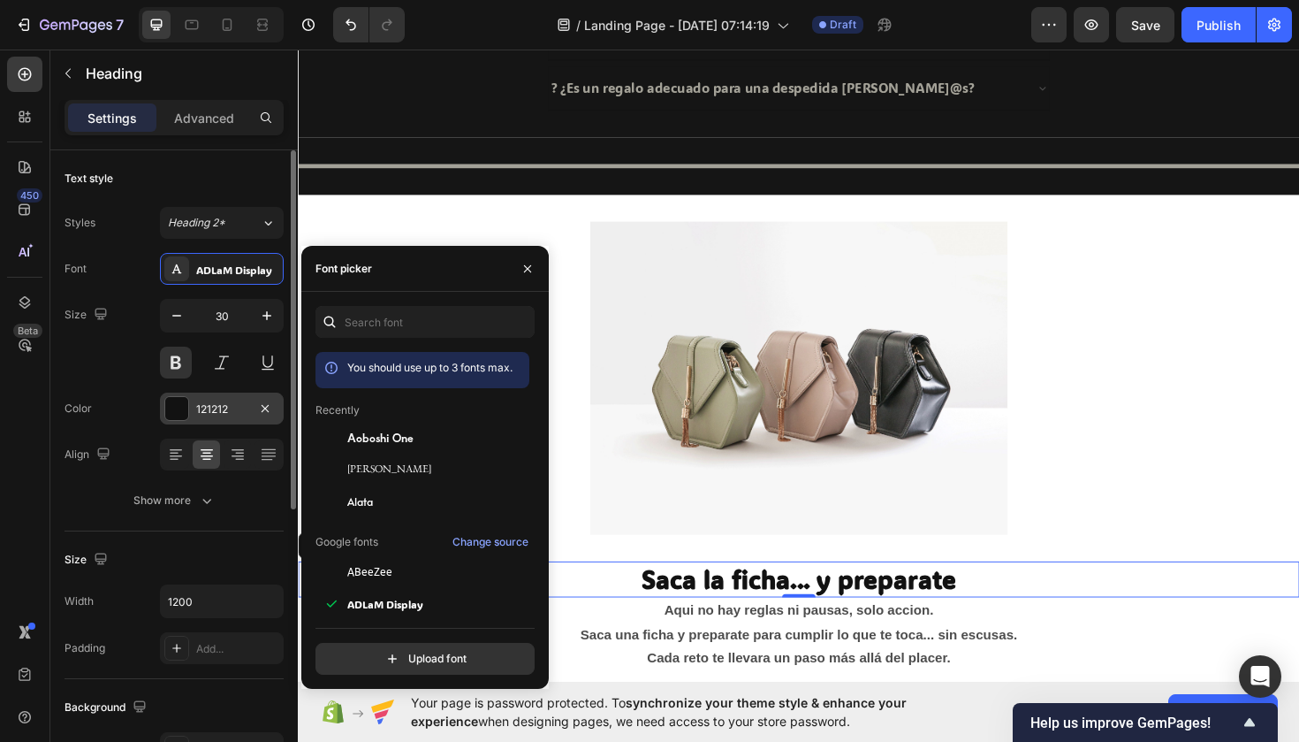
click at [224, 397] on div "121212" at bounding box center [222, 408] width 124 height 32
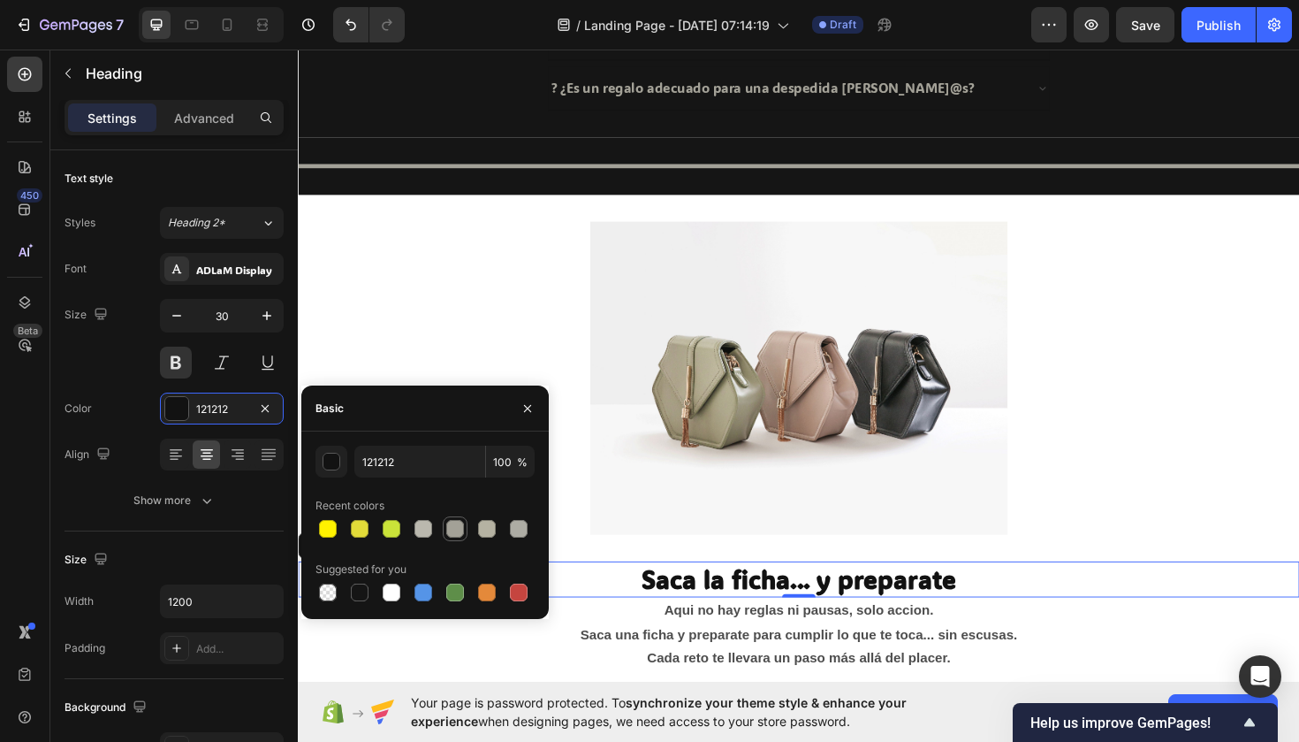
click at [451, 521] on div at bounding box center [455, 529] width 18 height 18
type input "A3A197"
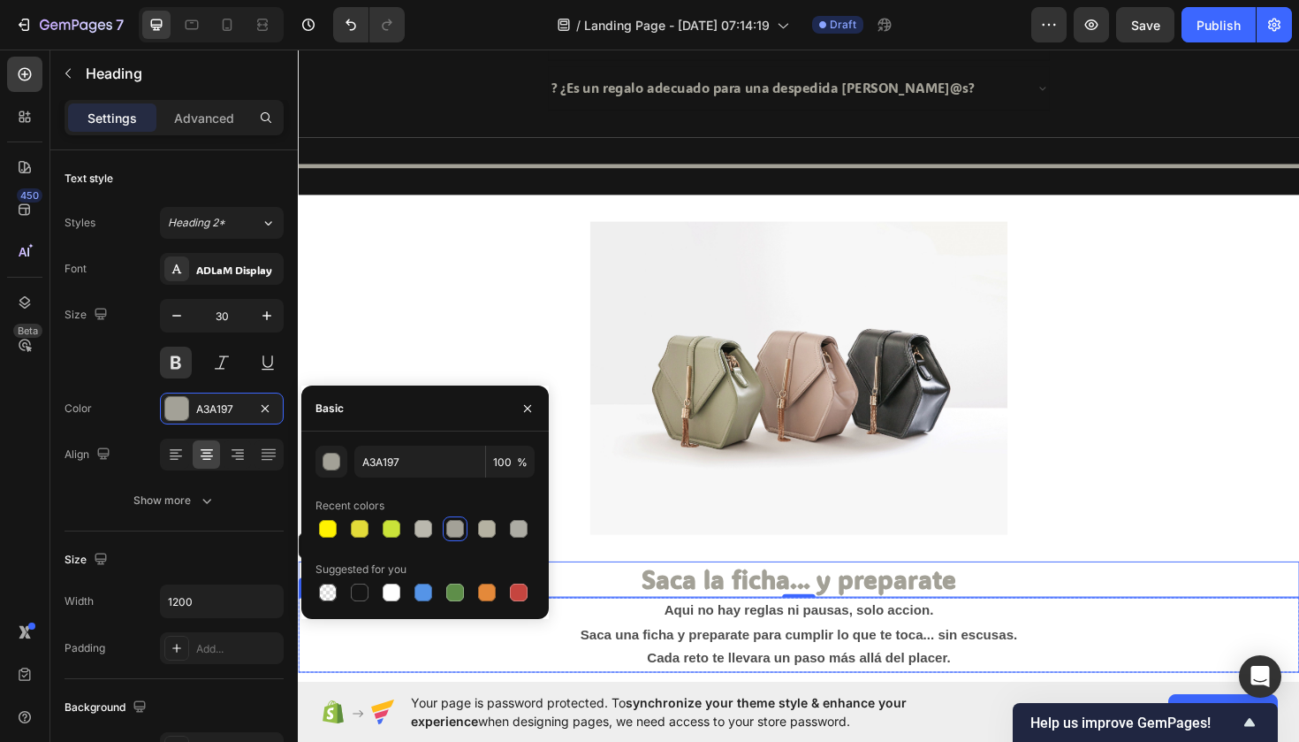
click at [715, 635] on p "Aqui no hay reglas ni pausas, solo accion." at bounding box center [828, 644] width 1057 height 26
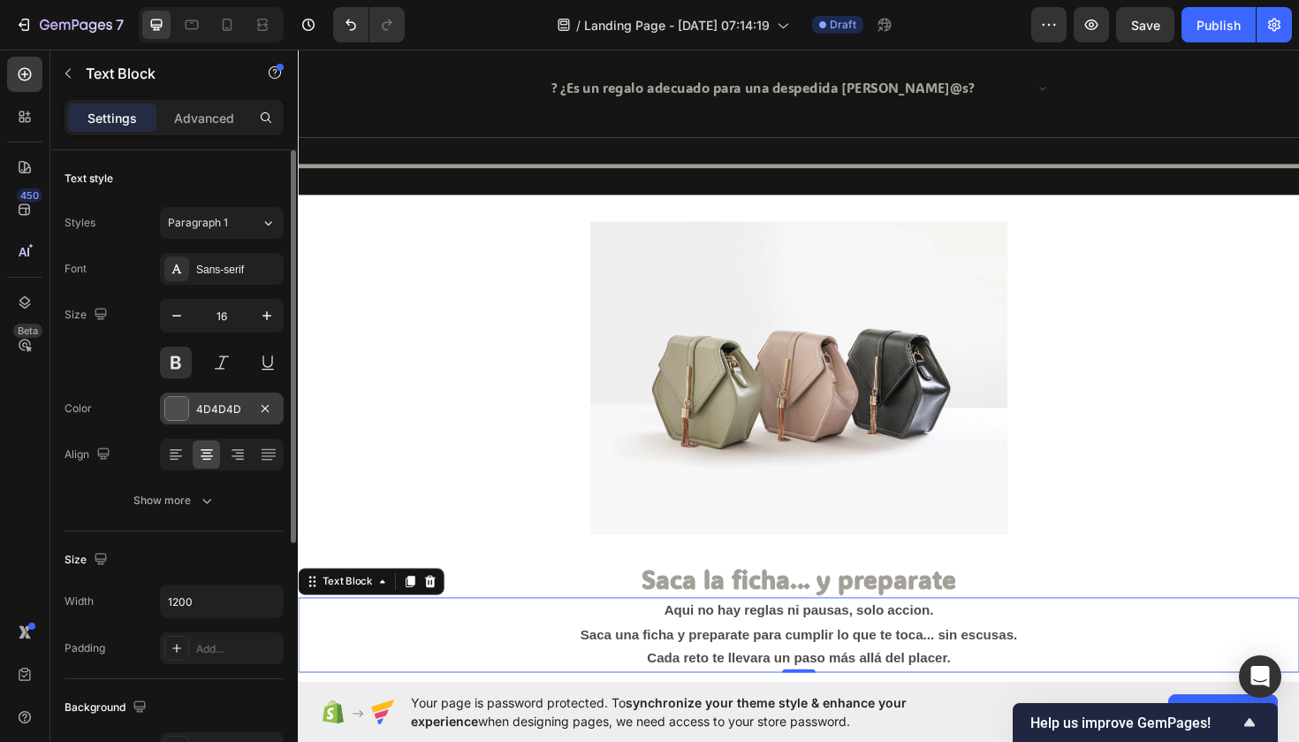
click at [227, 411] on div "4D4D4D" at bounding box center [221, 409] width 51 height 16
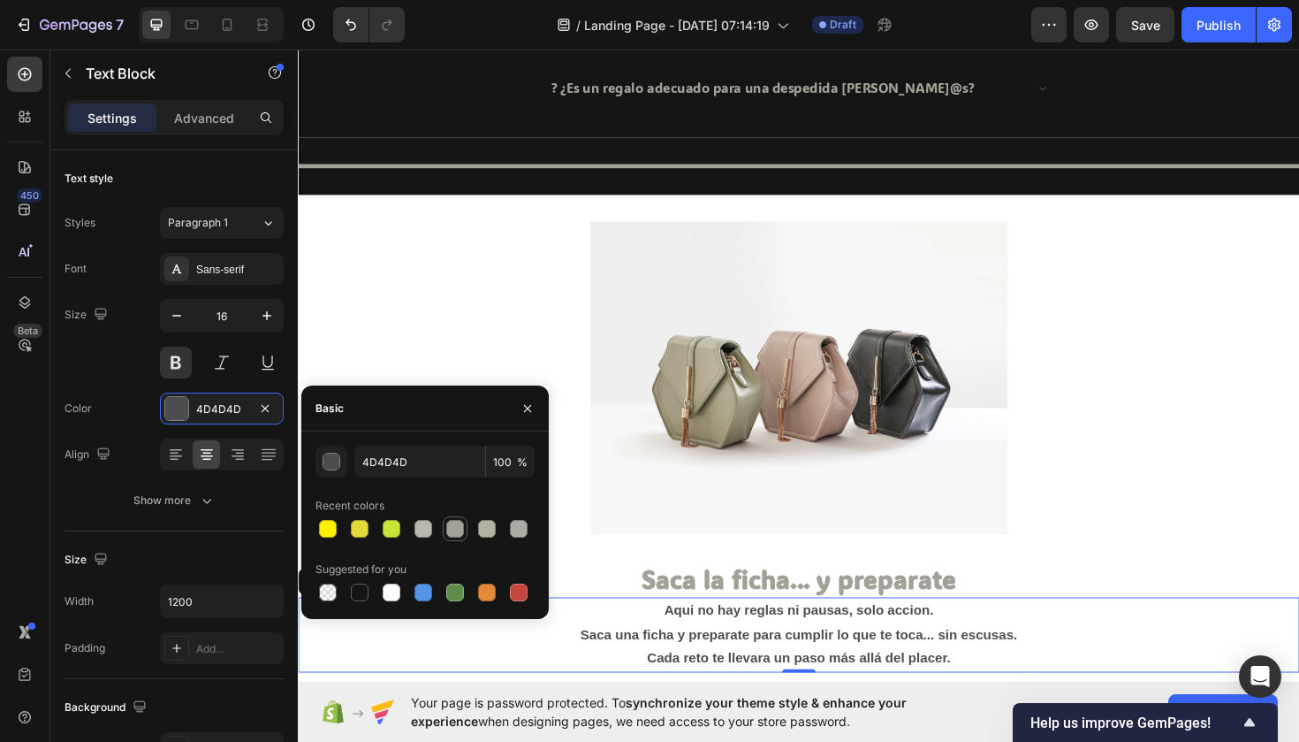
click at [445, 524] on div at bounding box center [455, 528] width 21 height 21
type input "A3A197"
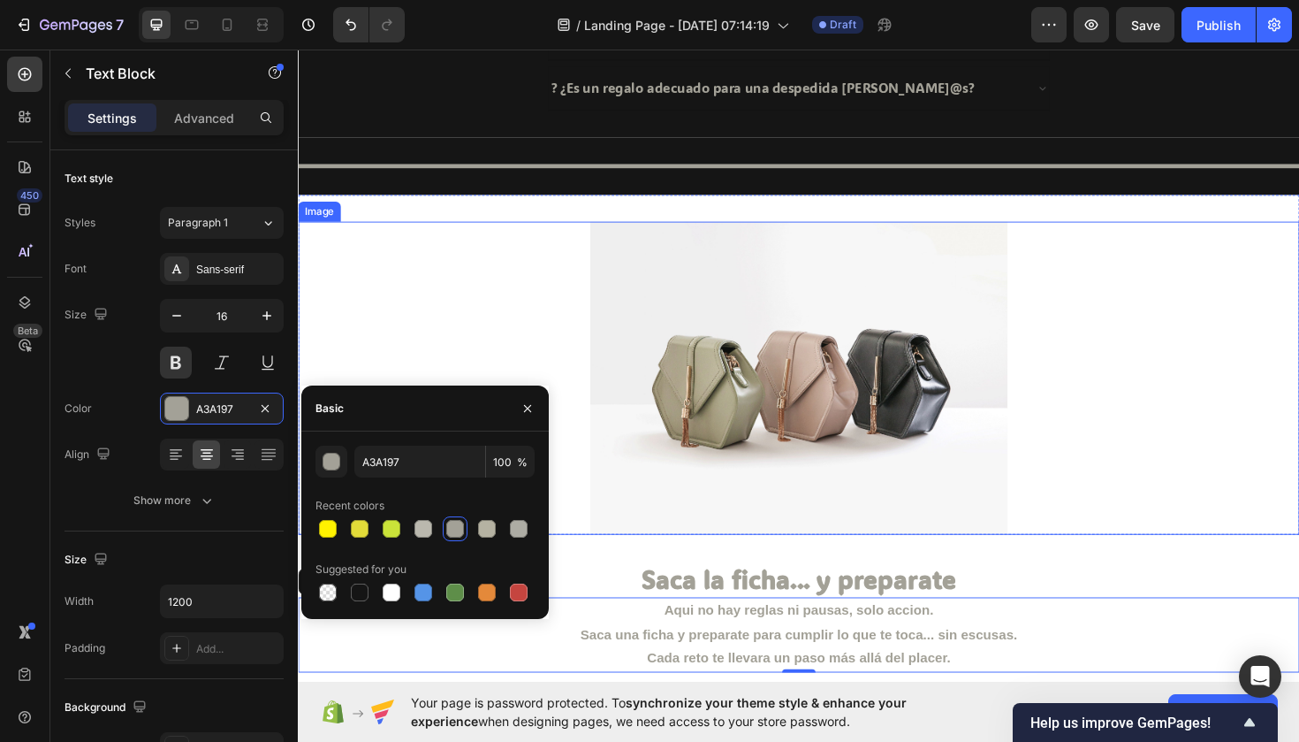
click at [439, 331] on div at bounding box center [828, 397] width 1061 height 331
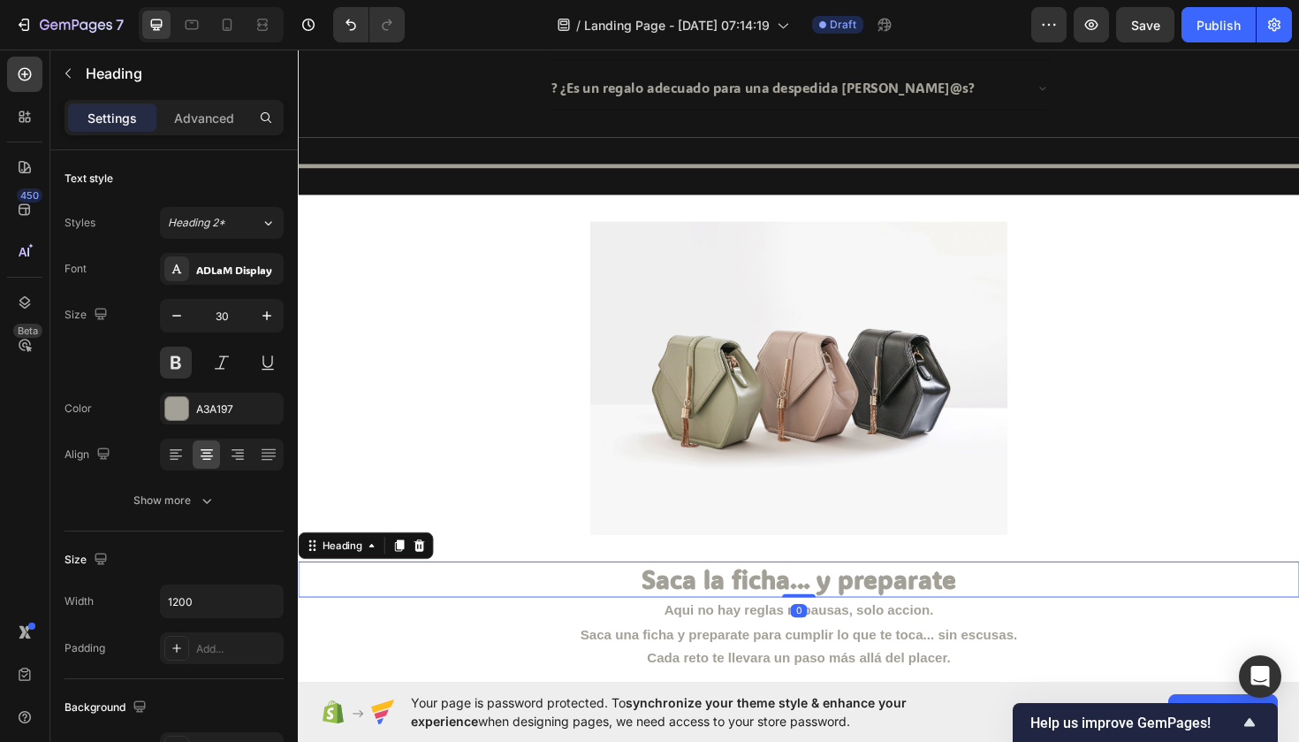
click at [388, 591] on h2 "Saca la ficha... y preparate" at bounding box center [828, 610] width 1061 height 38
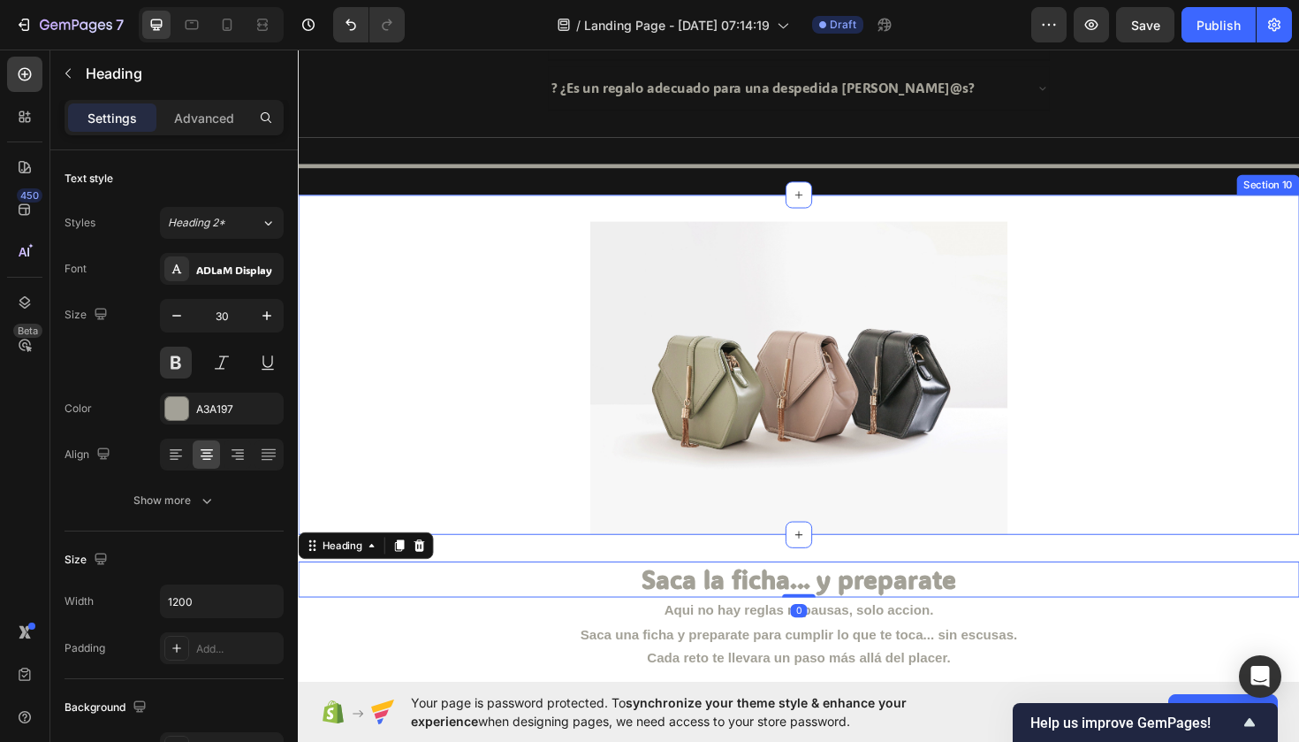
click at [412, 208] on div "Image Section 10" at bounding box center [828, 383] width 1061 height 360
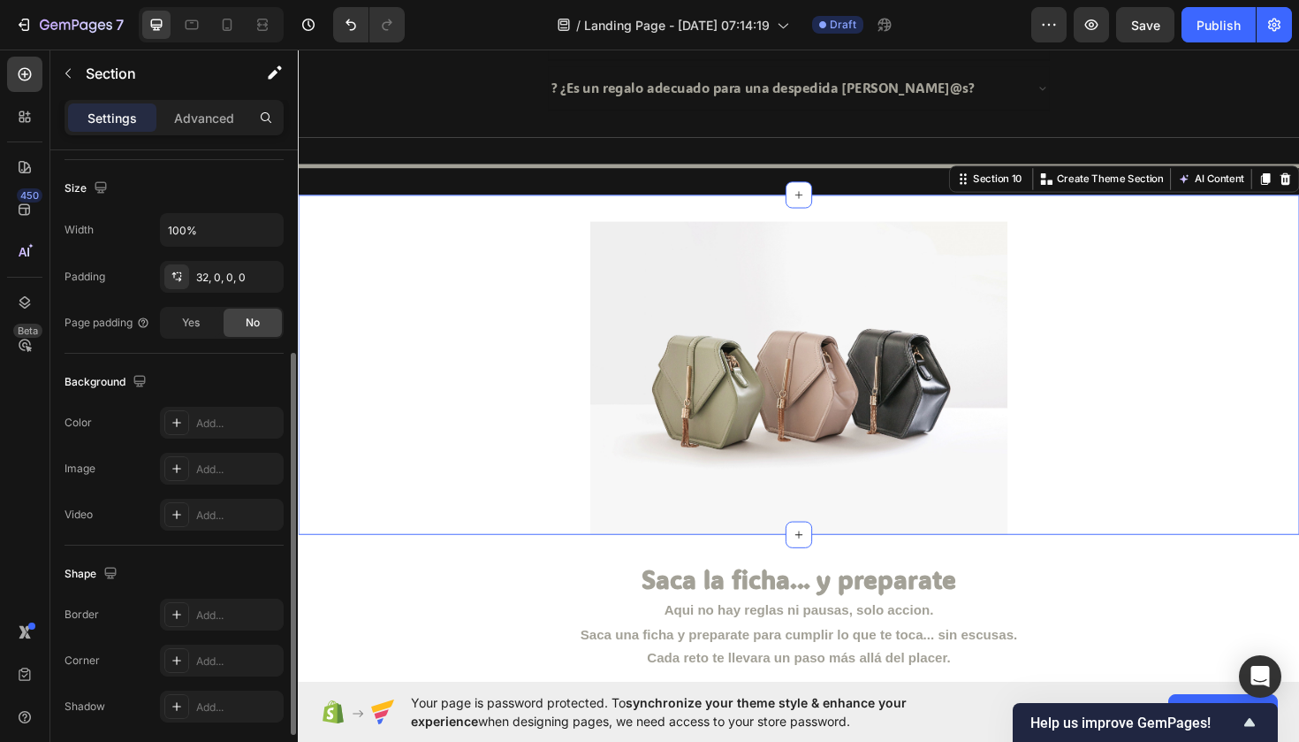
scroll to position [373, 0]
click at [187, 417] on div at bounding box center [176, 420] width 25 height 25
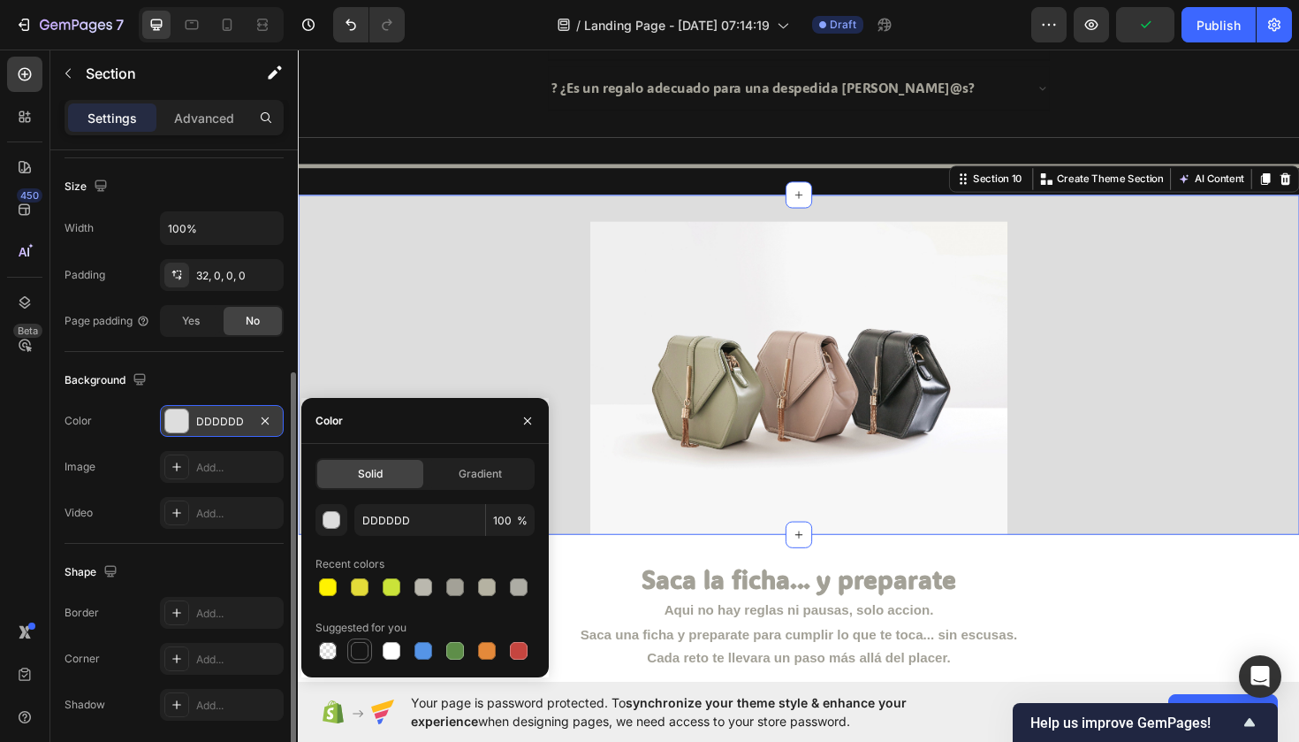
click at [365, 643] on div at bounding box center [360, 651] width 18 height 18
type input "151515"
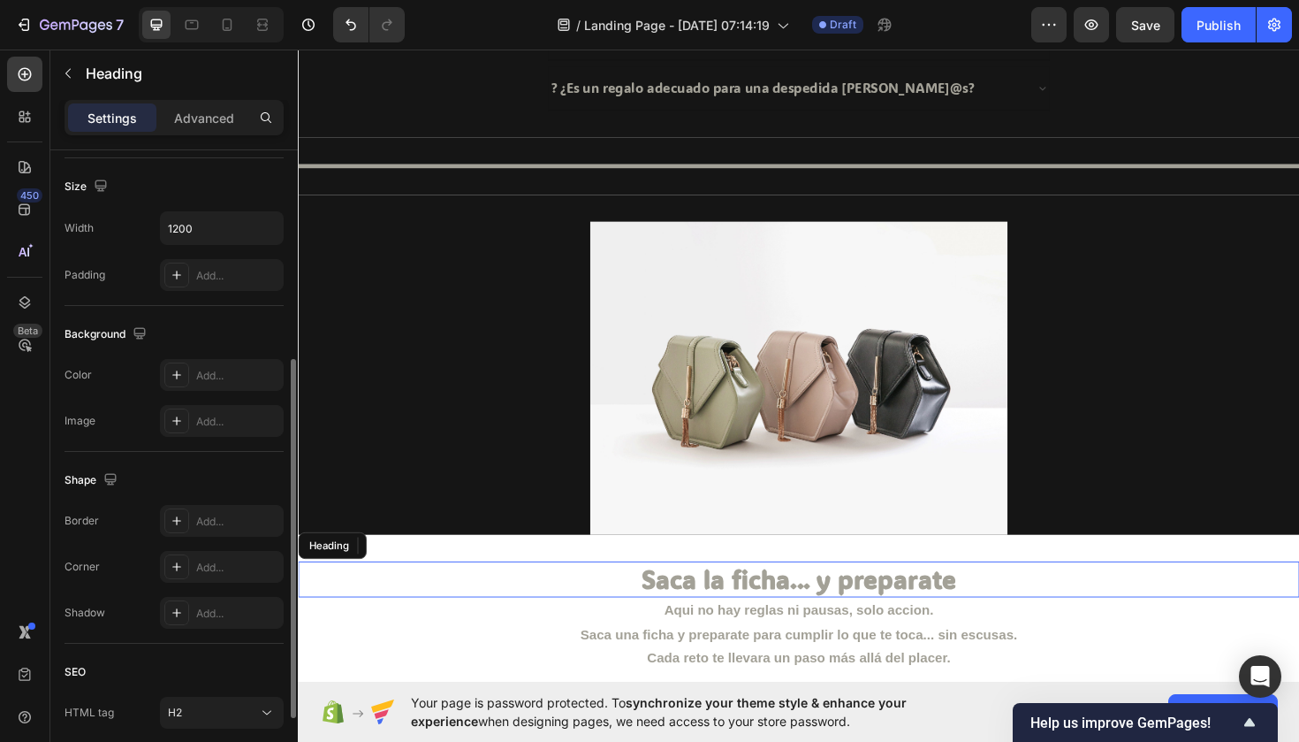
click at [659, 591] on h2 "Saca la ficha... y preparate" at bounding box center [828, 610] width 1061 height 38
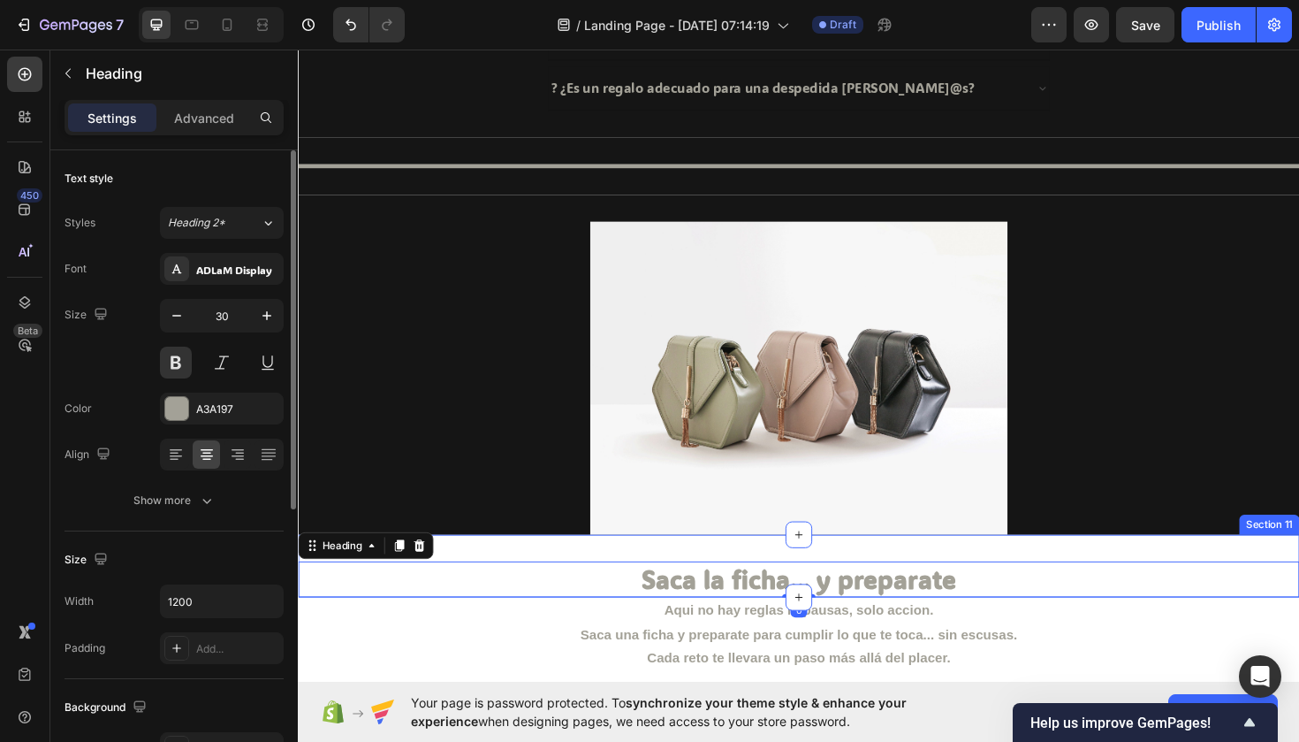
click at [647, 567] on div "Saca la ficha... y preparate Heading 0 Section 11" at bounding box center [828, 596] width 1061 height 66
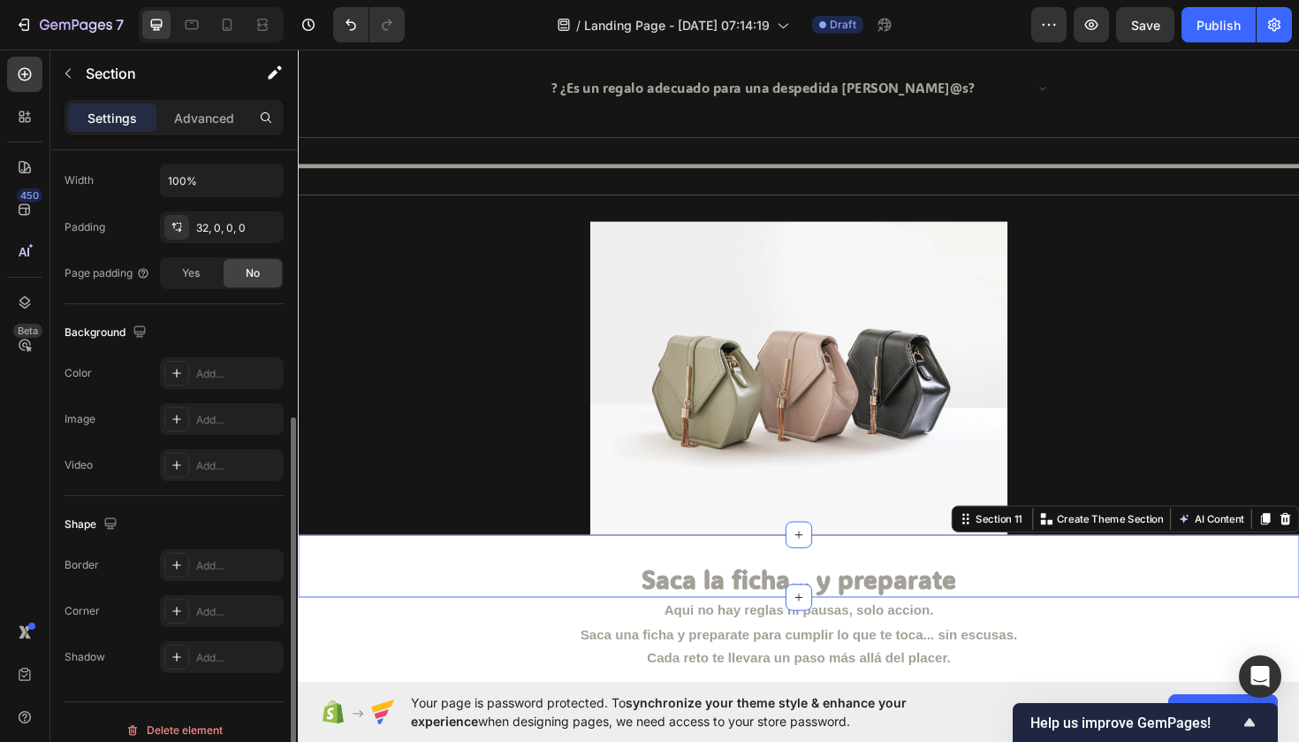
scroll to position [437, 0]
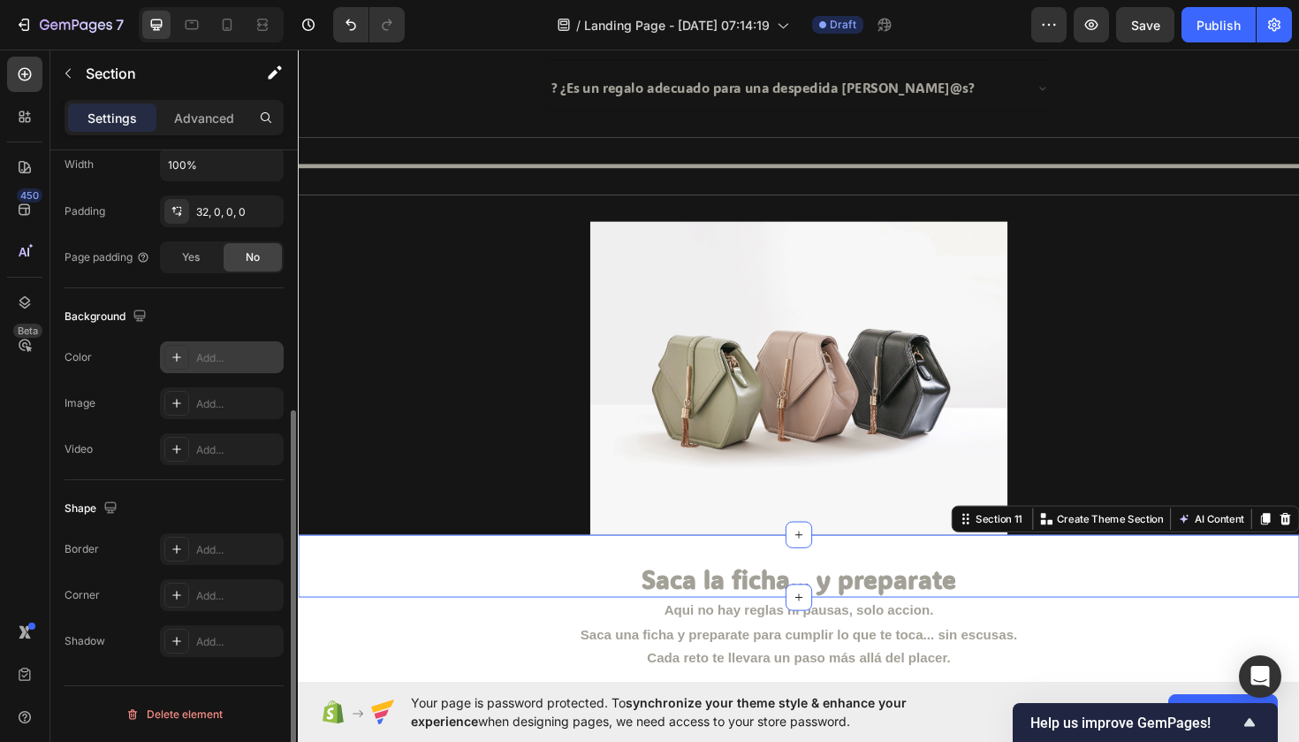
click at [196, 366] on div "Add..." at bounding box center [222, 357] width 124 height 32
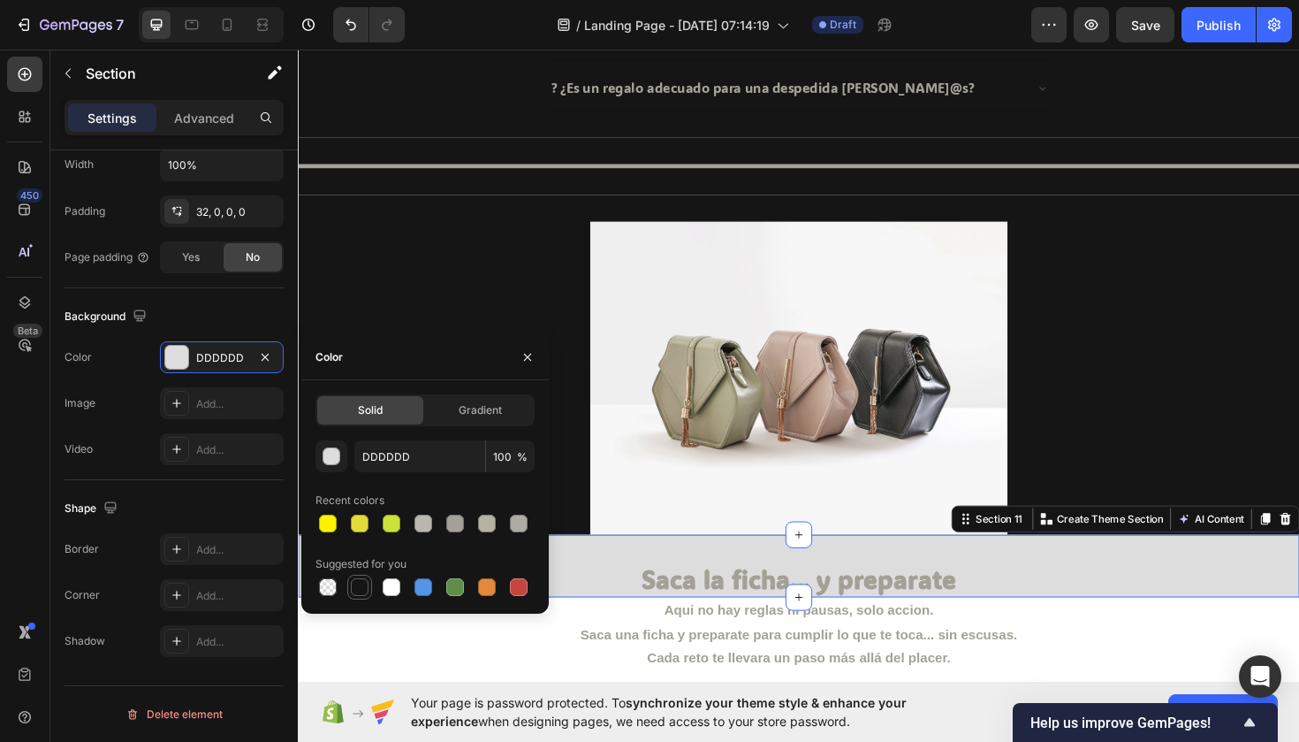
click at [357, 585] on div at bounding box center [360, 587] width 18 height 18
type input "151515"
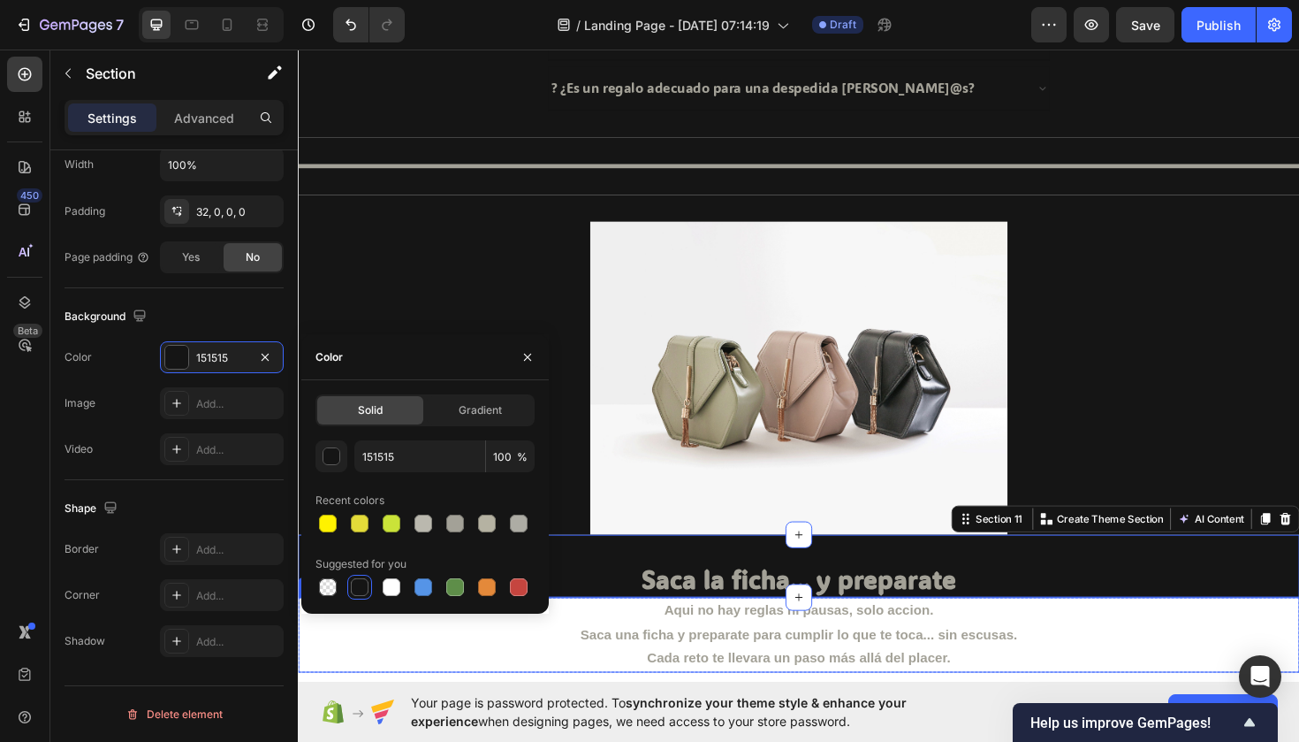
click at [435, 691] on p "Cada reto te llevara un paso más allá del placer." at bounding box center [828, 695] width 1057 height 26
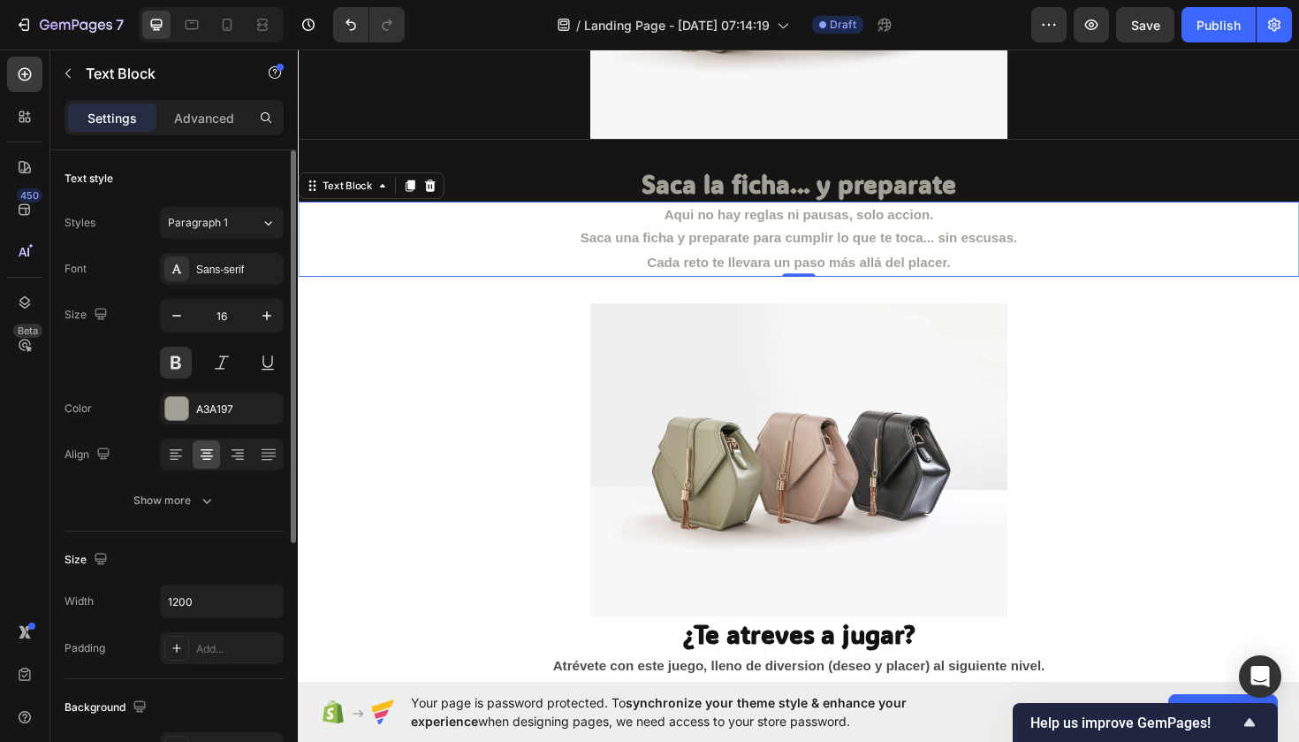
scroll to position [2571, 0]
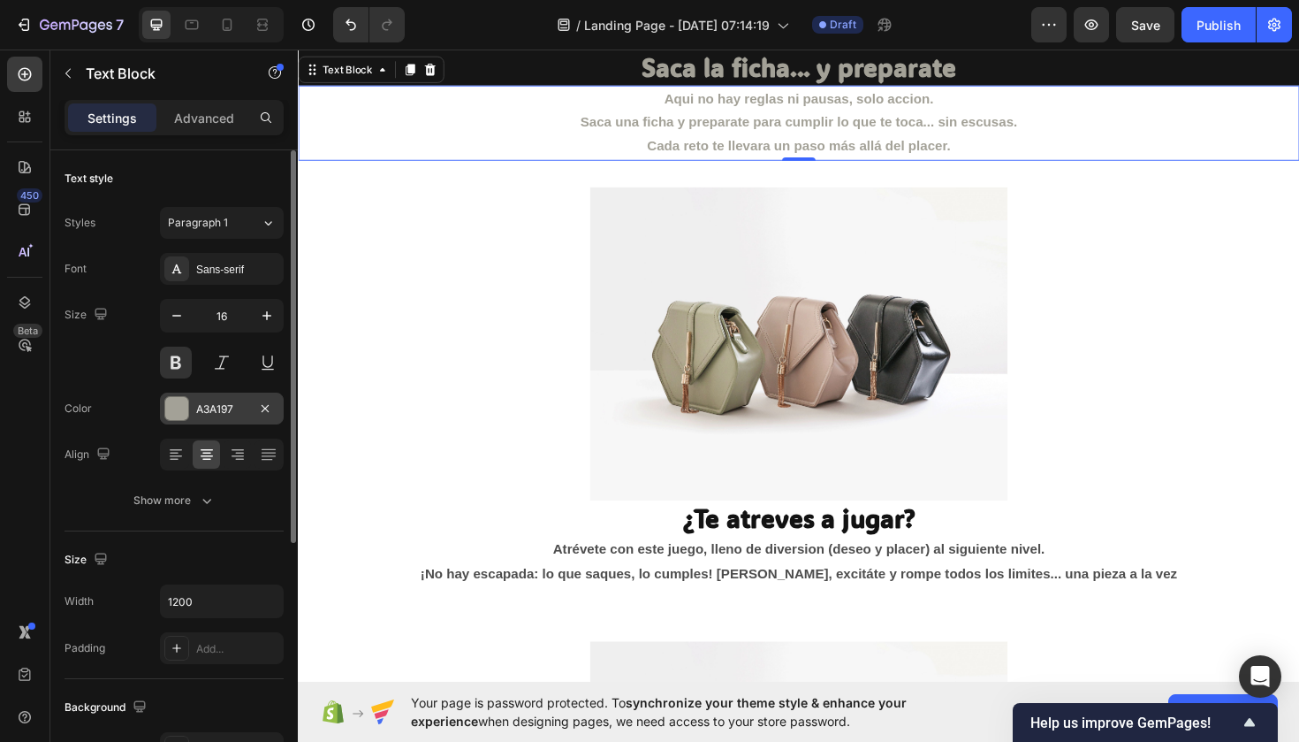
click at [213, 399] on div "A3A197" at bounding box center [222, 408] width 124 height 32
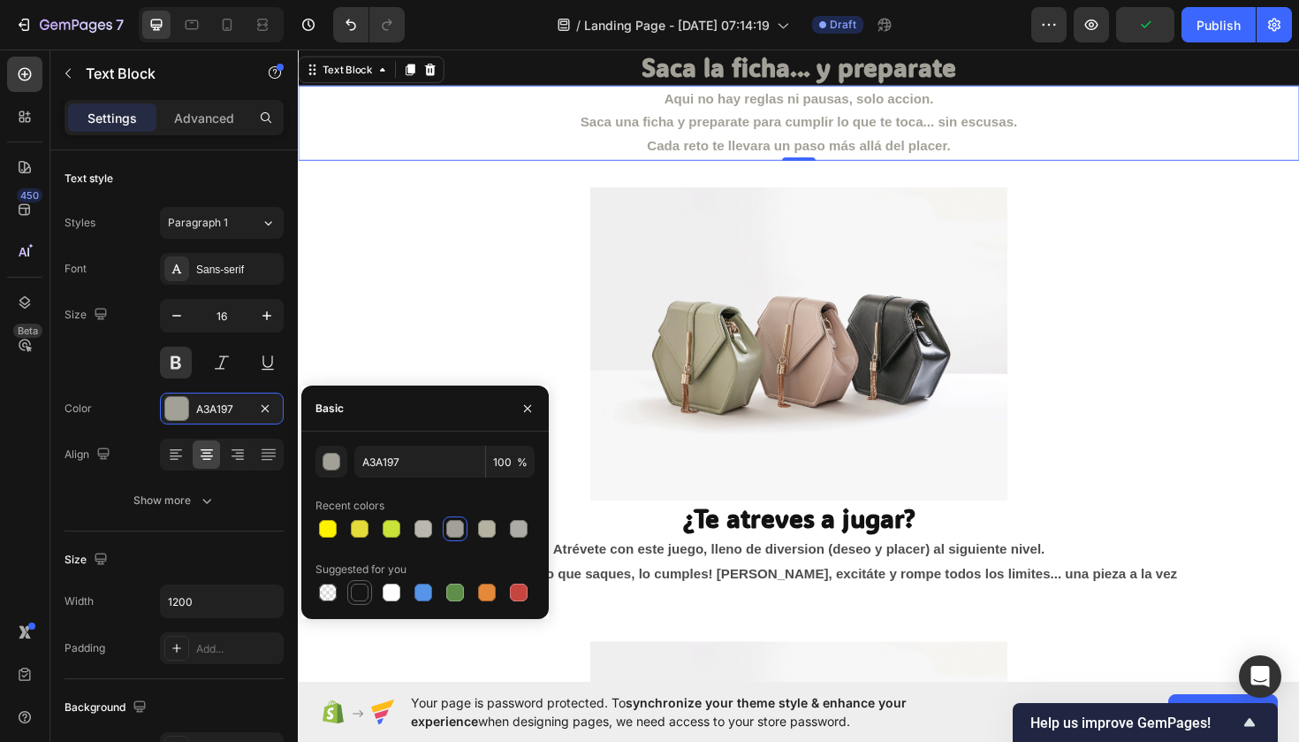
click at [352, 585] on div at bounding box center [360, 592] width 18 height 18
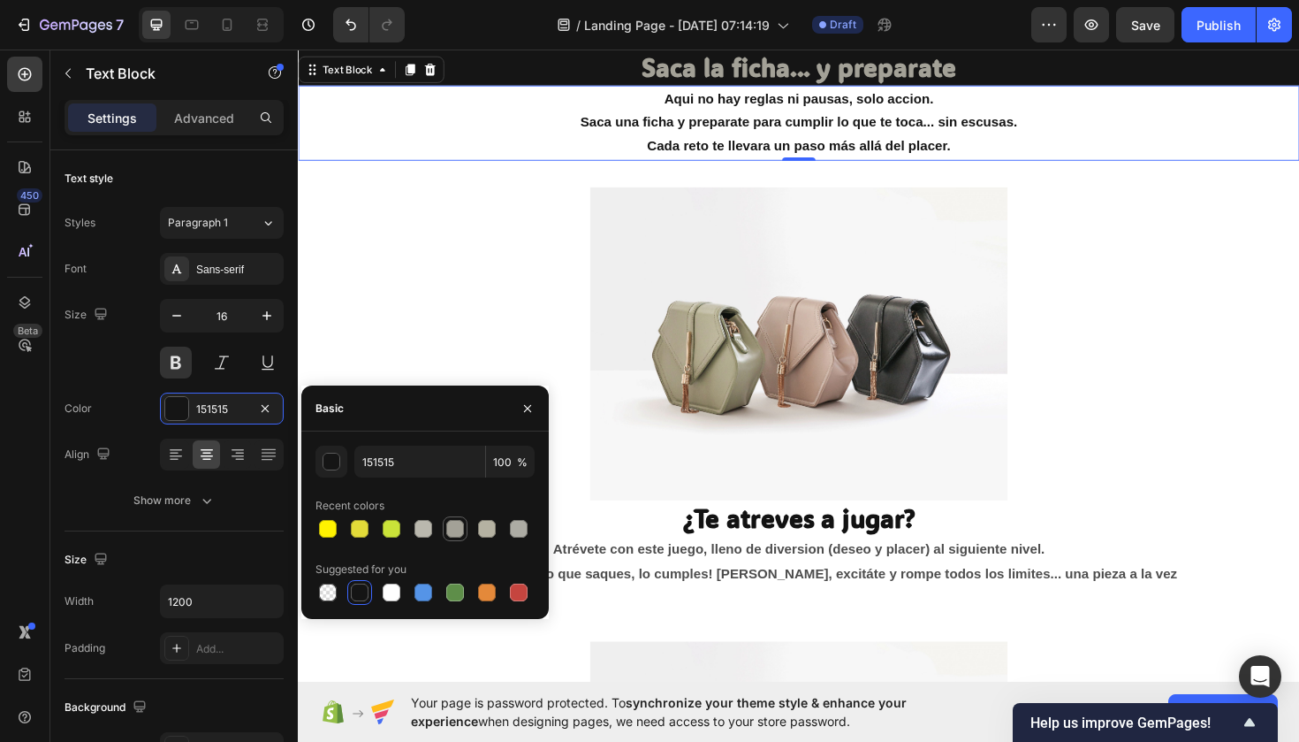
click at [450, 532] on div at bounding box center [455, 529] width 18 height 18
type input "A3A197"
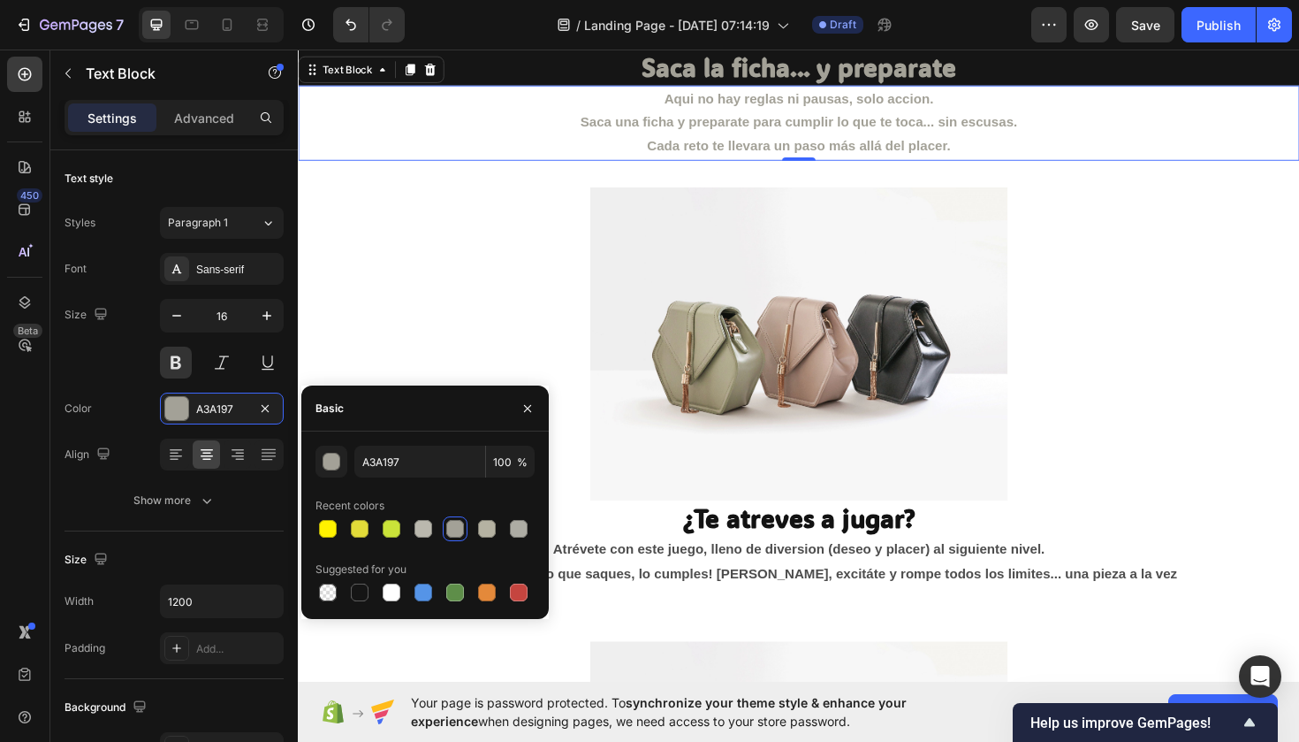
click at [411, 128] on p "Saca una ficha y preparate para cumplir lo que te toca... sin escusas." at bounding box center [828, 127] width 1057 height 26
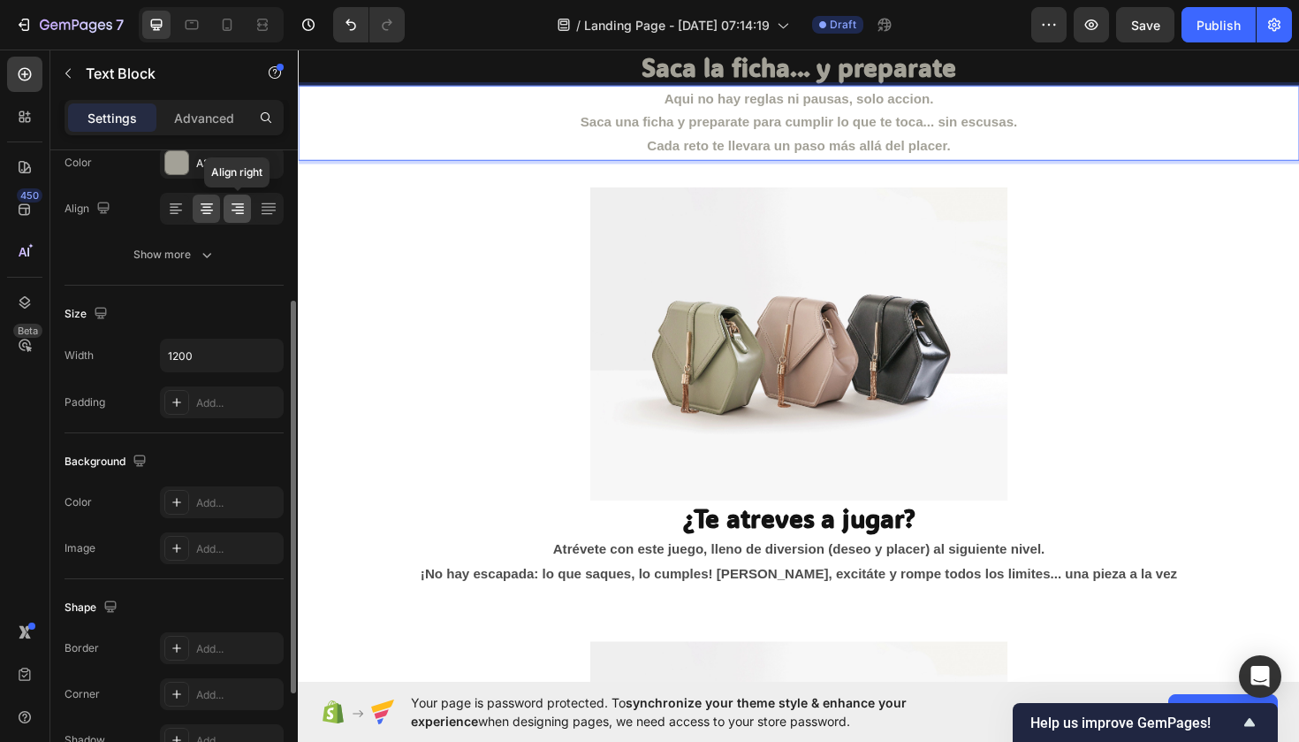
scroll to position [246, 0]
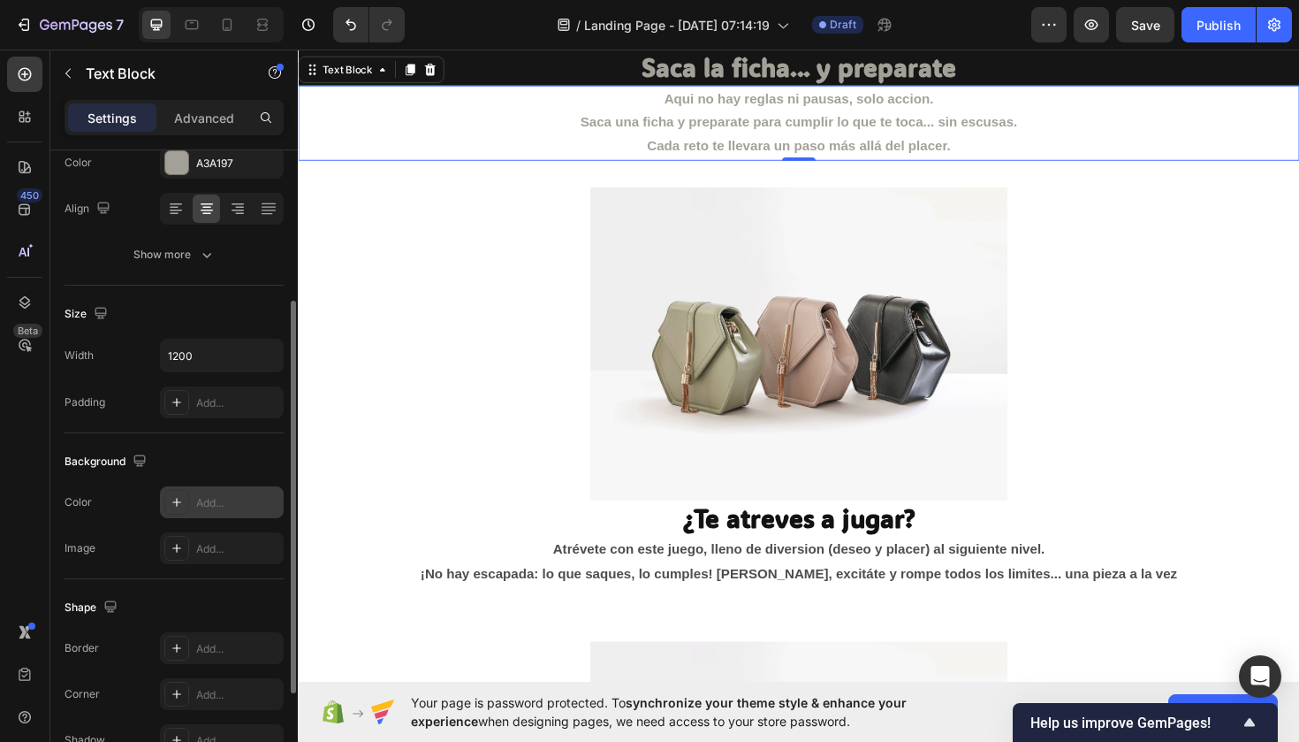
click at [206, 495] on div "Add..." at bounding box center [237, 503] width 83 height 16
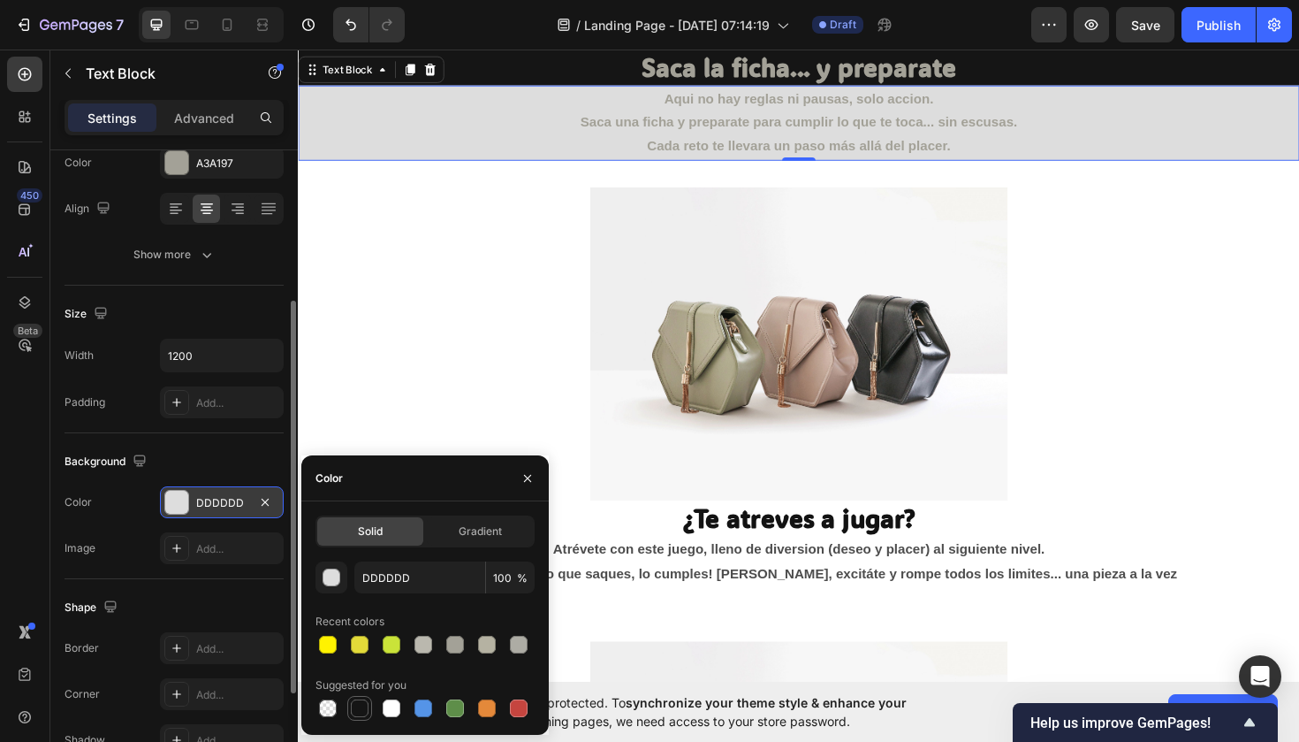
click at [358, 703] on div at bounding box center [360, 708] width 18 height 18
type input "151515"
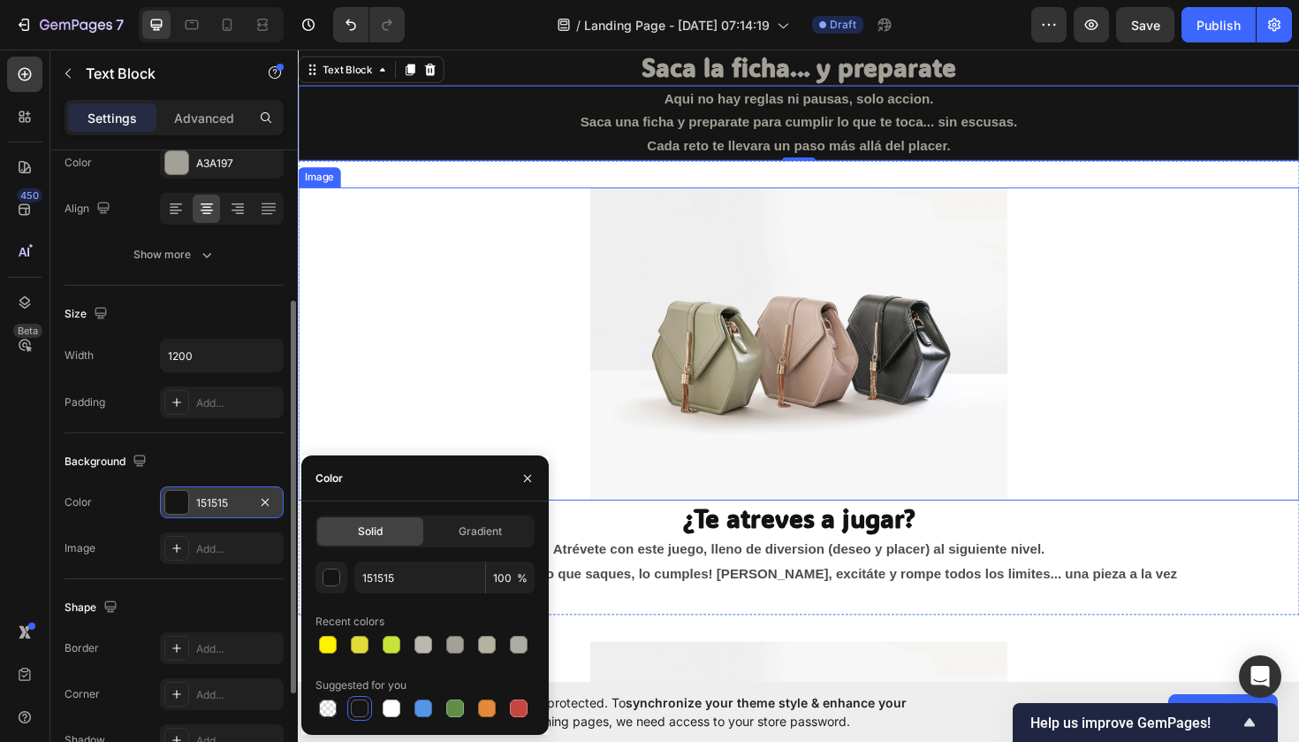
click at [461, 289] on div at bounding box center [828, 360] width 1061 height 331
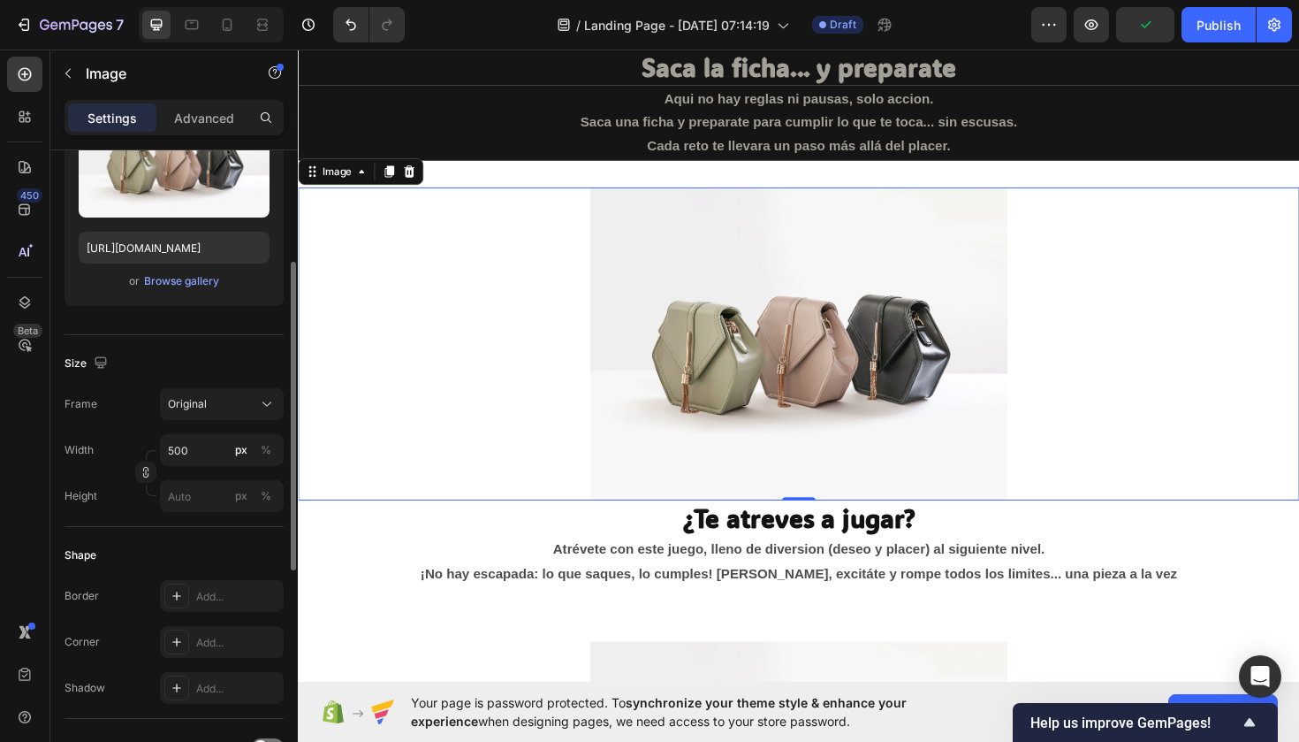
scroll to position [248, 0]
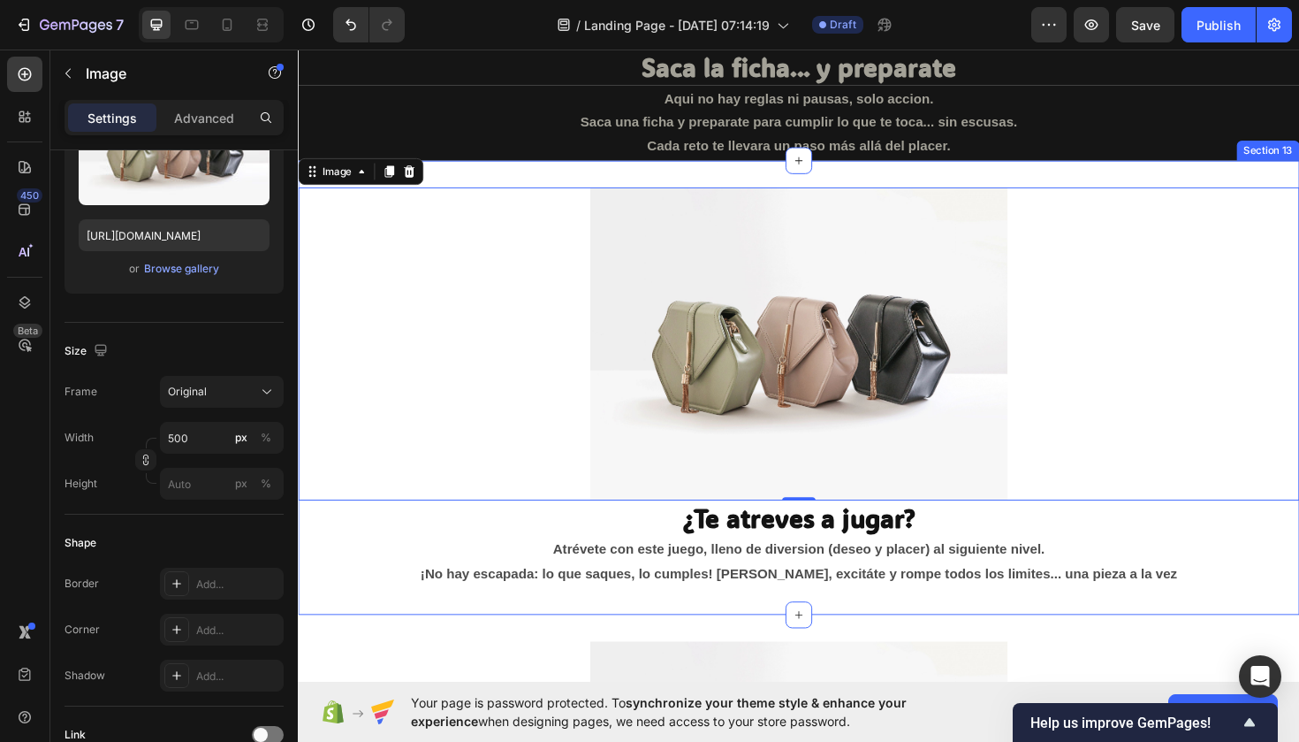
click at [473, 180] on div "Image 0 ¿Te atreves a jugar? Heading Atrévete con este juego, lleno de diversio…" at bounding box center [828, 407] width 1061 height 481
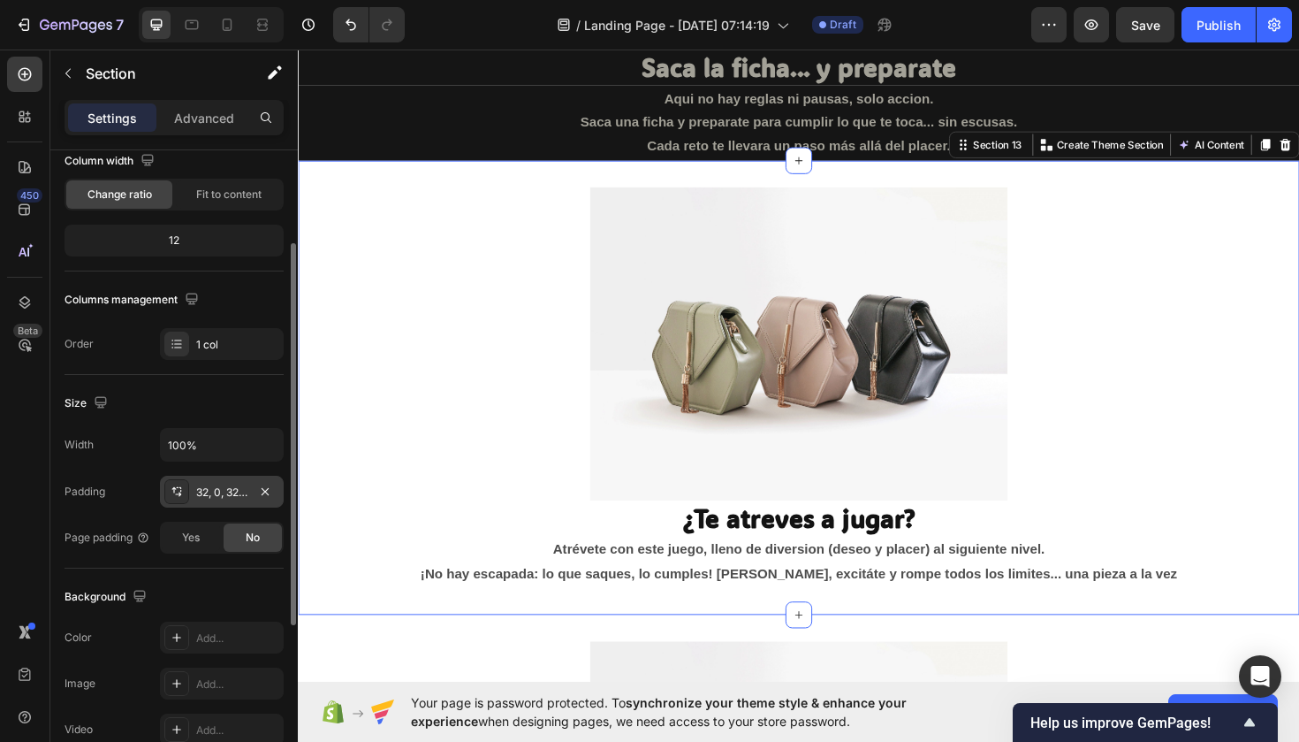
scroll to position [162, 0]
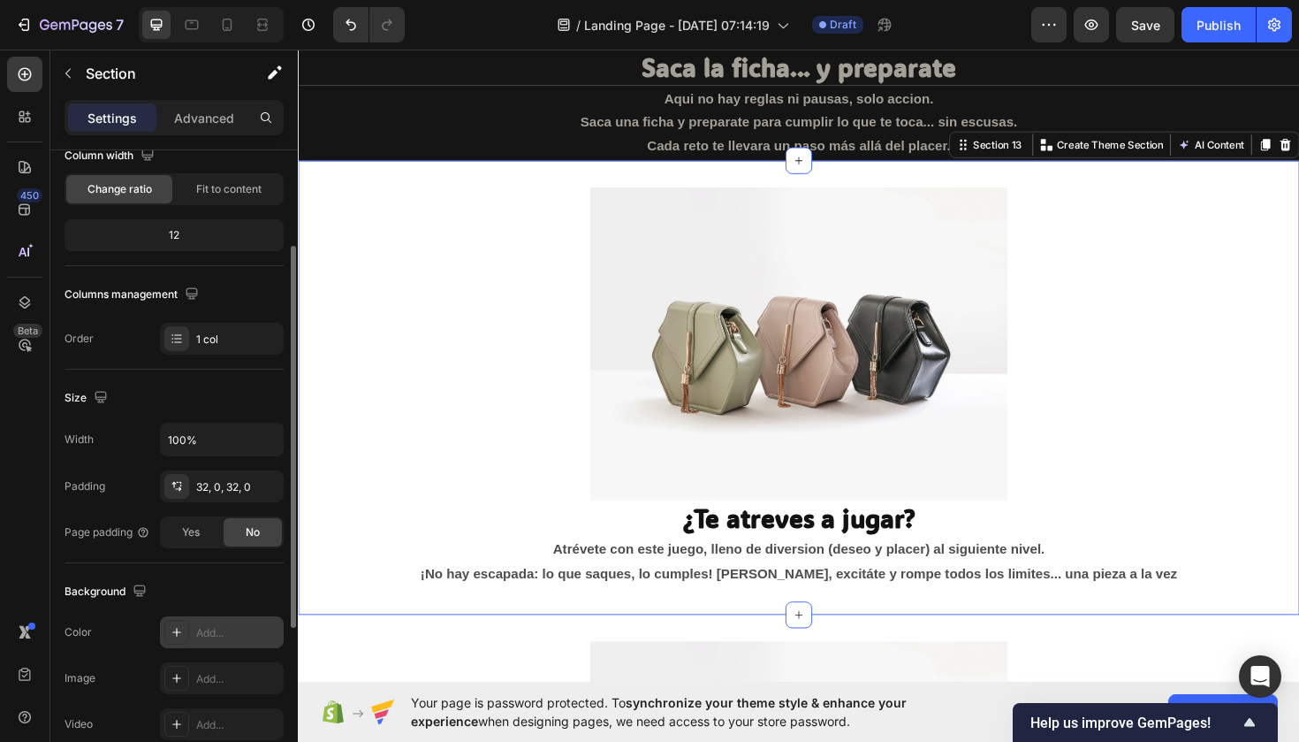
click at [199, 635] on div "Add..." at bounding box center [237, 633] width 83 height 16
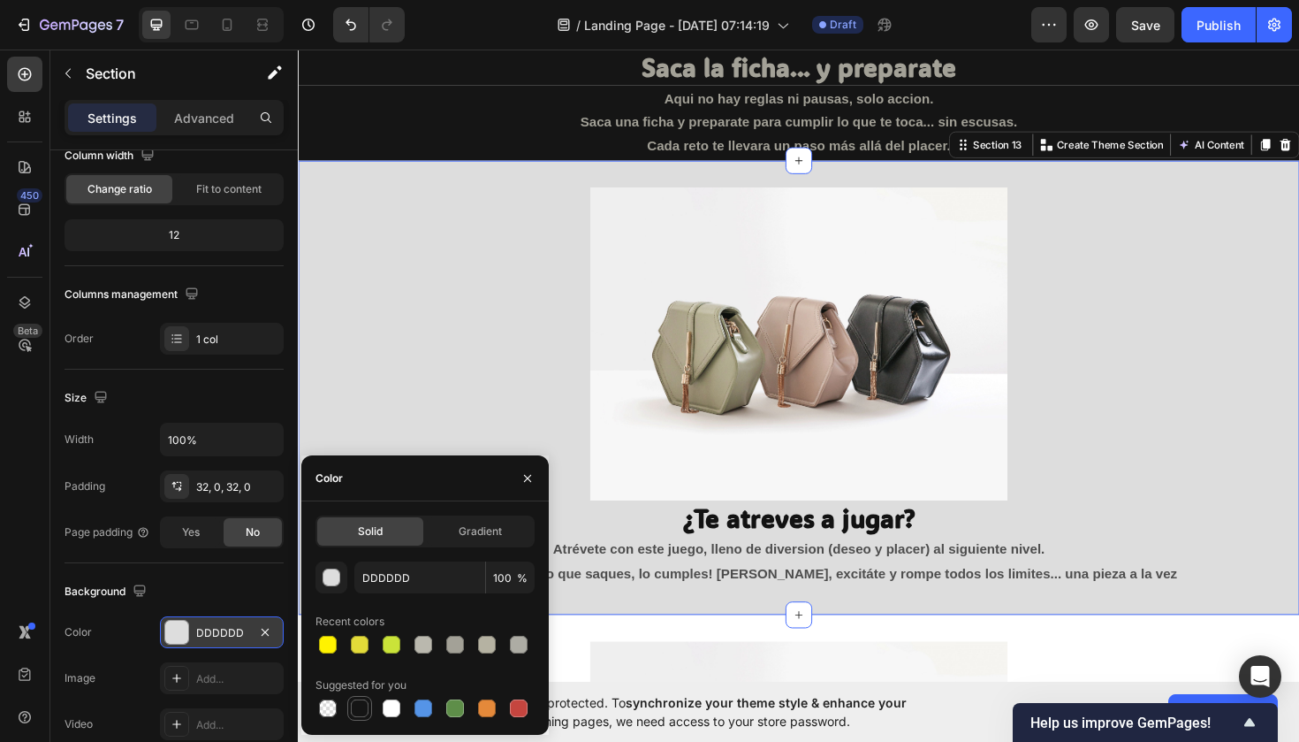
click at [357, 699] on div at bounding box center [360, 708] width 18 height 18
type input "151515"
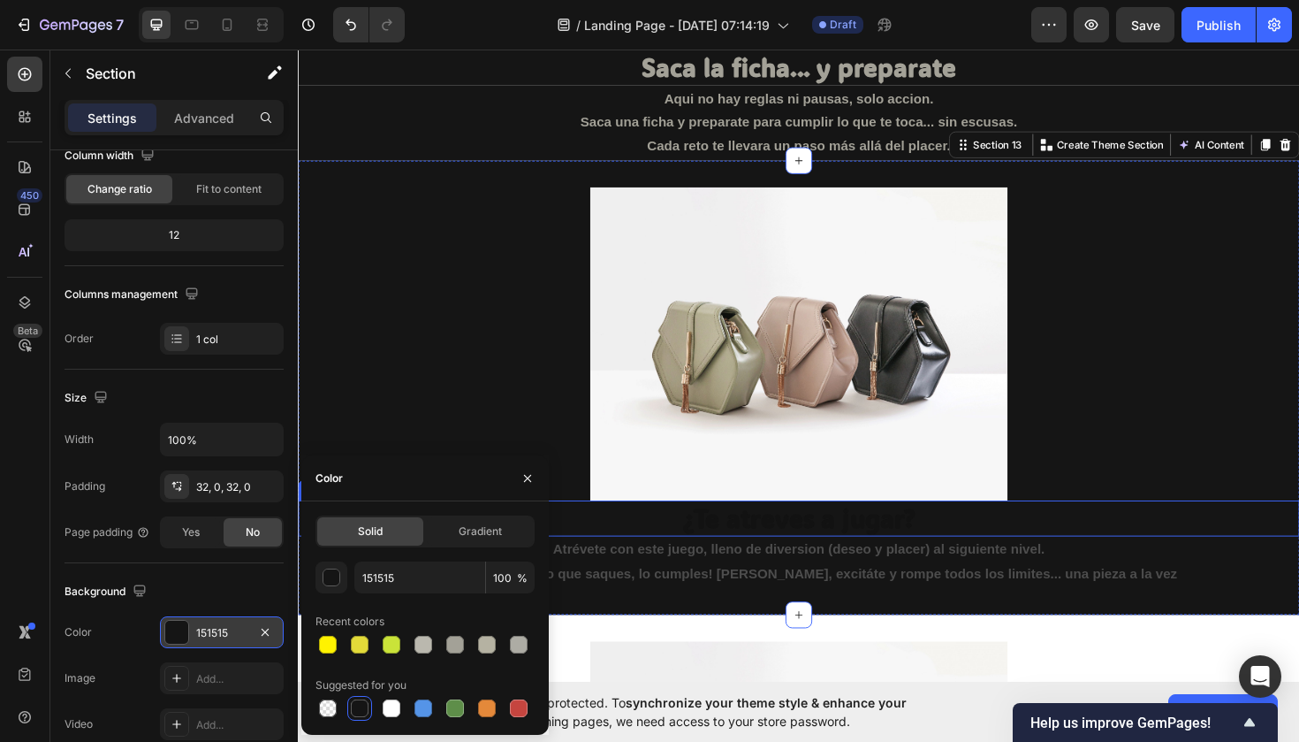
click at [836, 547] on h2 "¿Te atreves a jugar?" at bounding box center [828, 546] width 1061 height 38
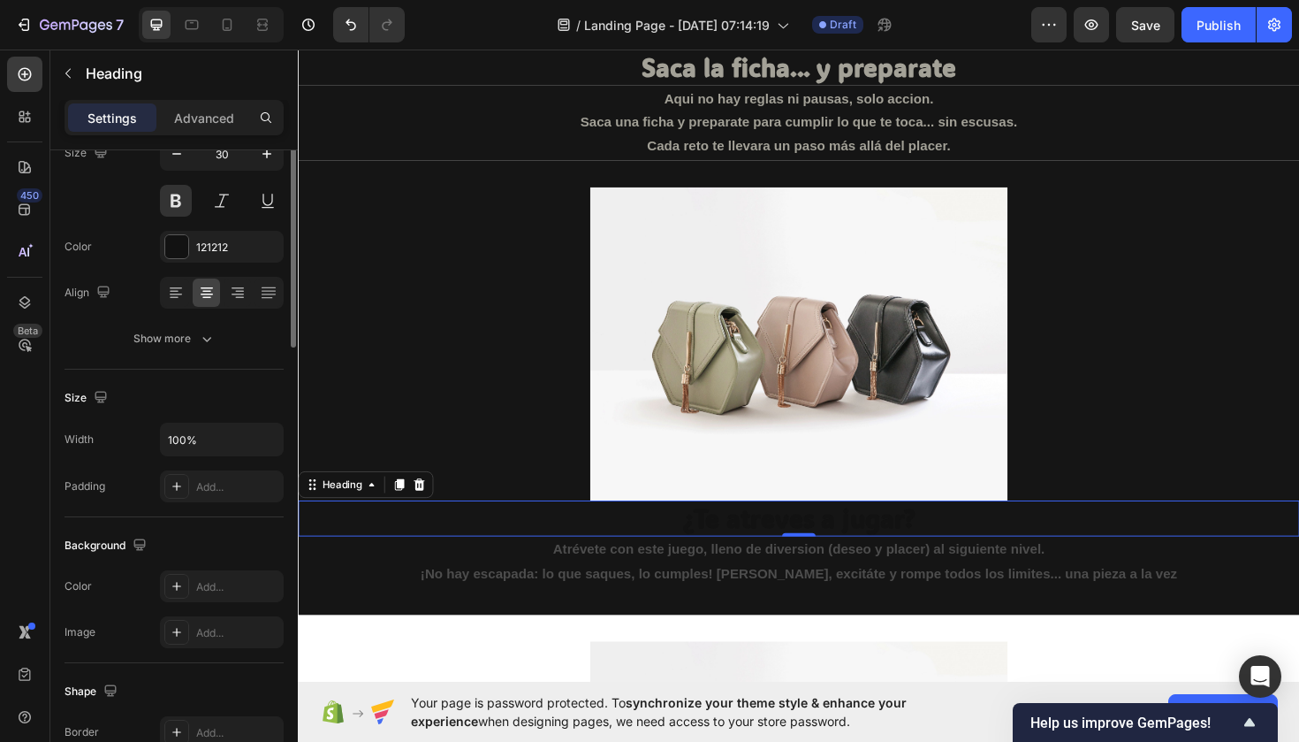
scroll to position [0, 0]
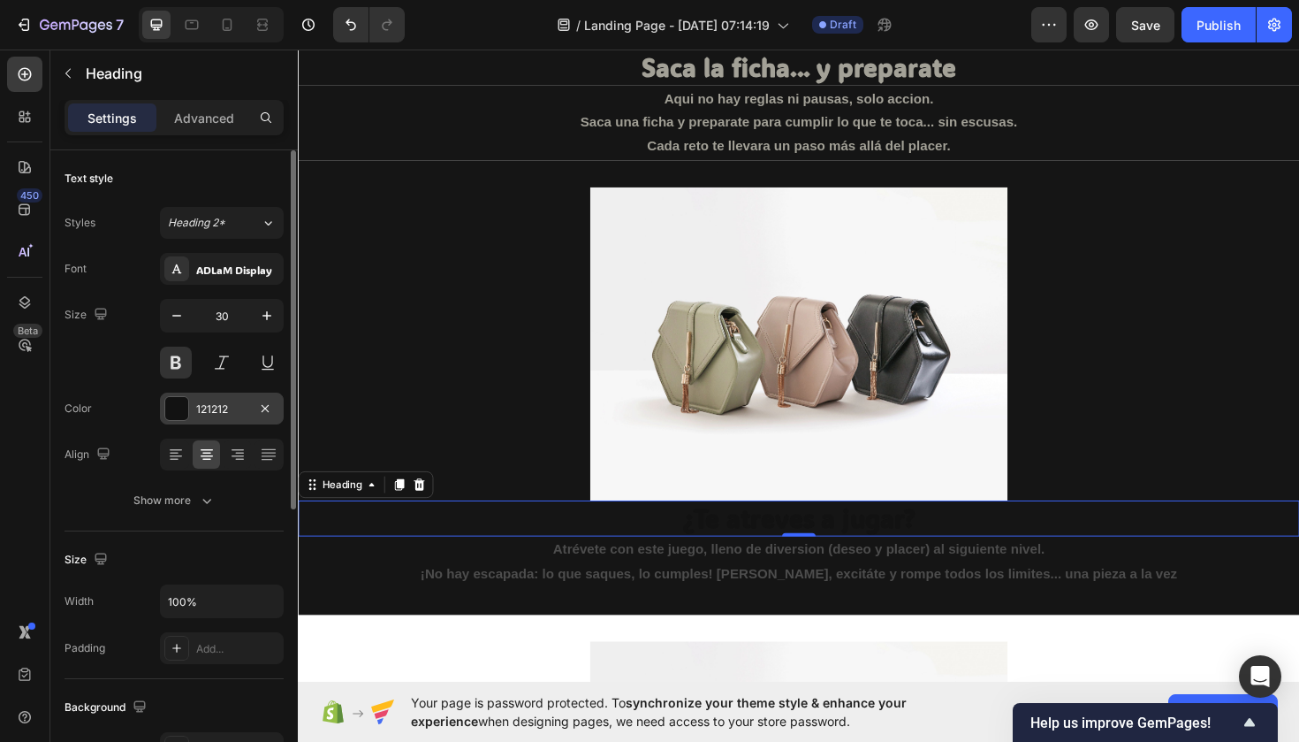
click at [228, 397] on div "121212" at bounding box center [222, 408] width 124 height 32
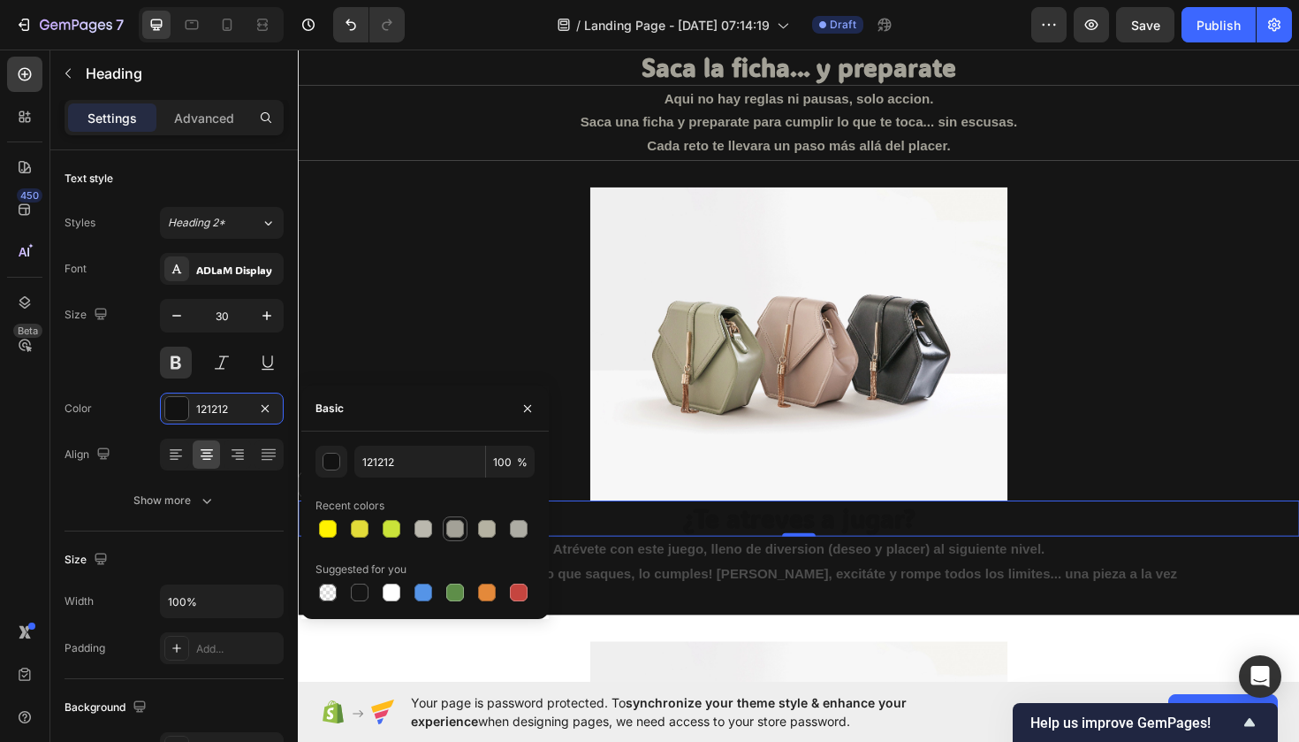
click at [454, 536] on div at bounding box center [455, 529] width 18 height 18
type input "A3A197"
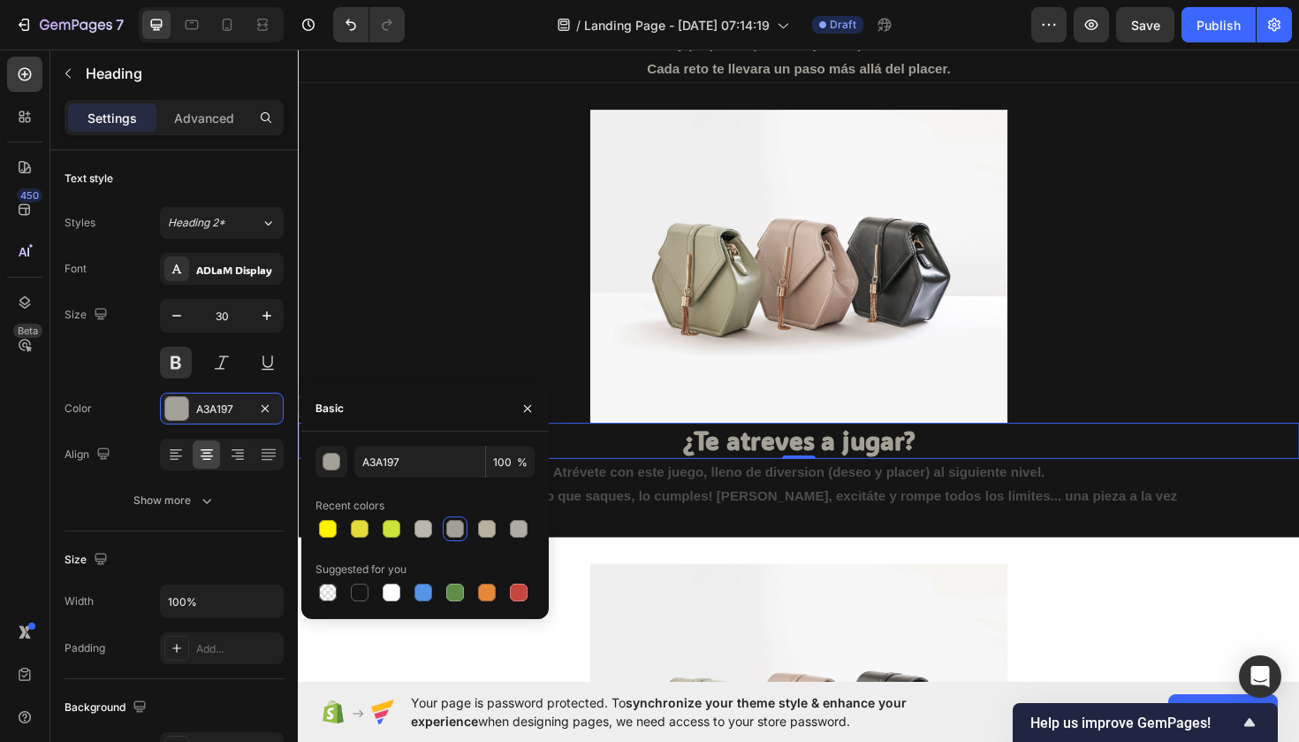
scroll to position [2672, 0]
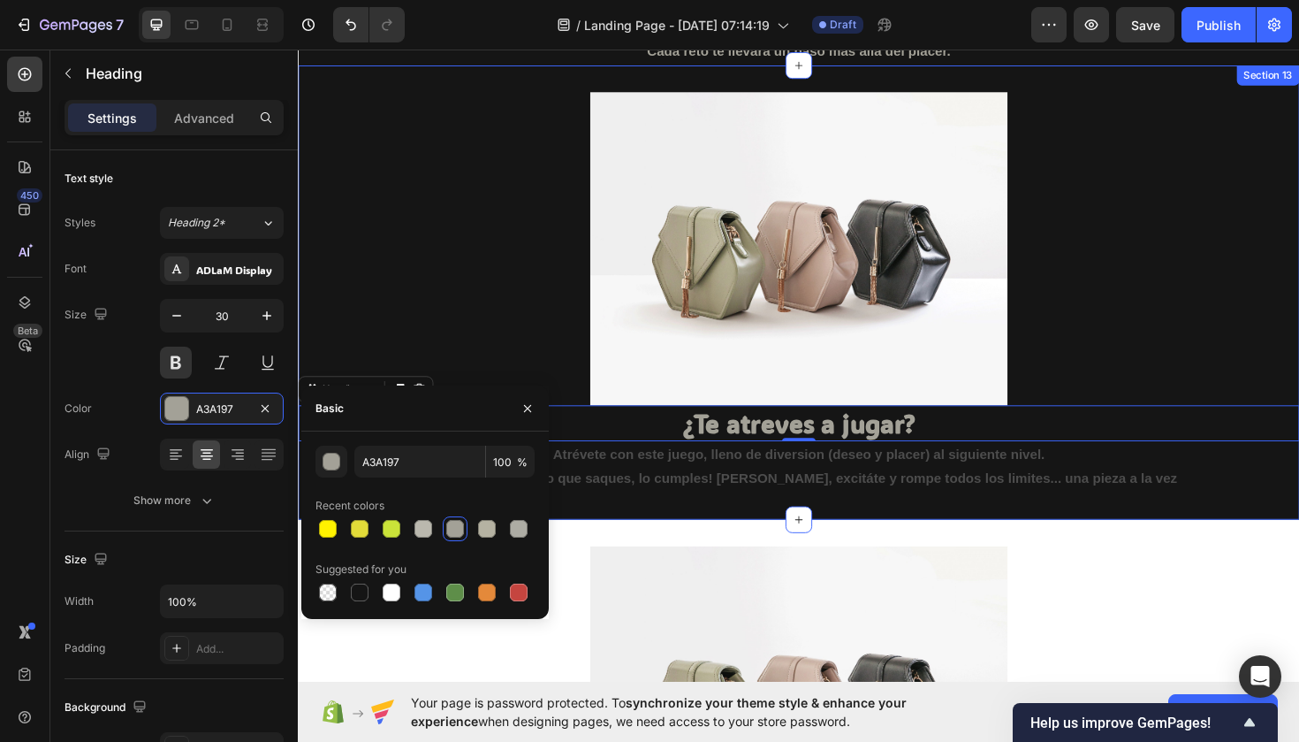
click at [1029, 518] on div "Image ¿Te atreves a jugar? Heading 0 Atrévete con este juego, lleno de diversio…" at bounding box center [828, 306] width 1061 height 481
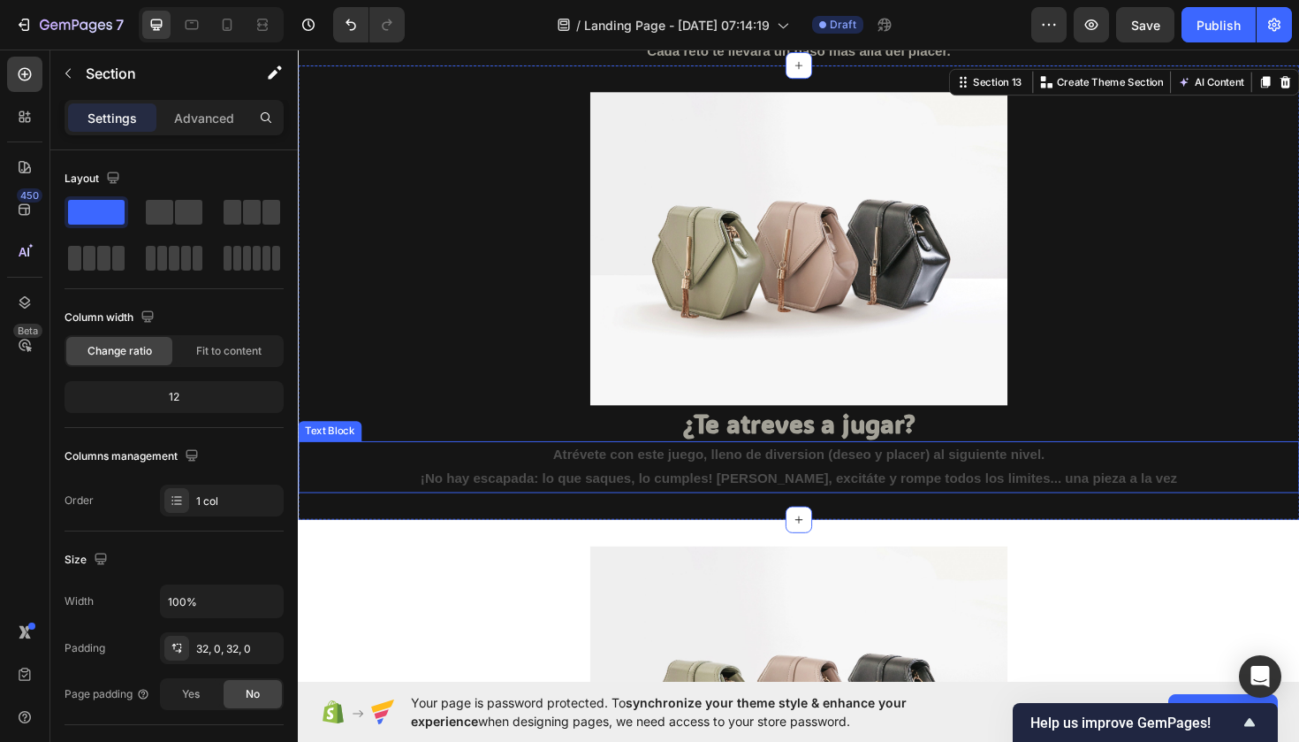
click at [1016, 503] on p "¡No hay escapada: lo que saques, lo cumples! [PERSON_NAME], excitáte y rompe to…" at bounding box center [828, 504] width 1057 height 26
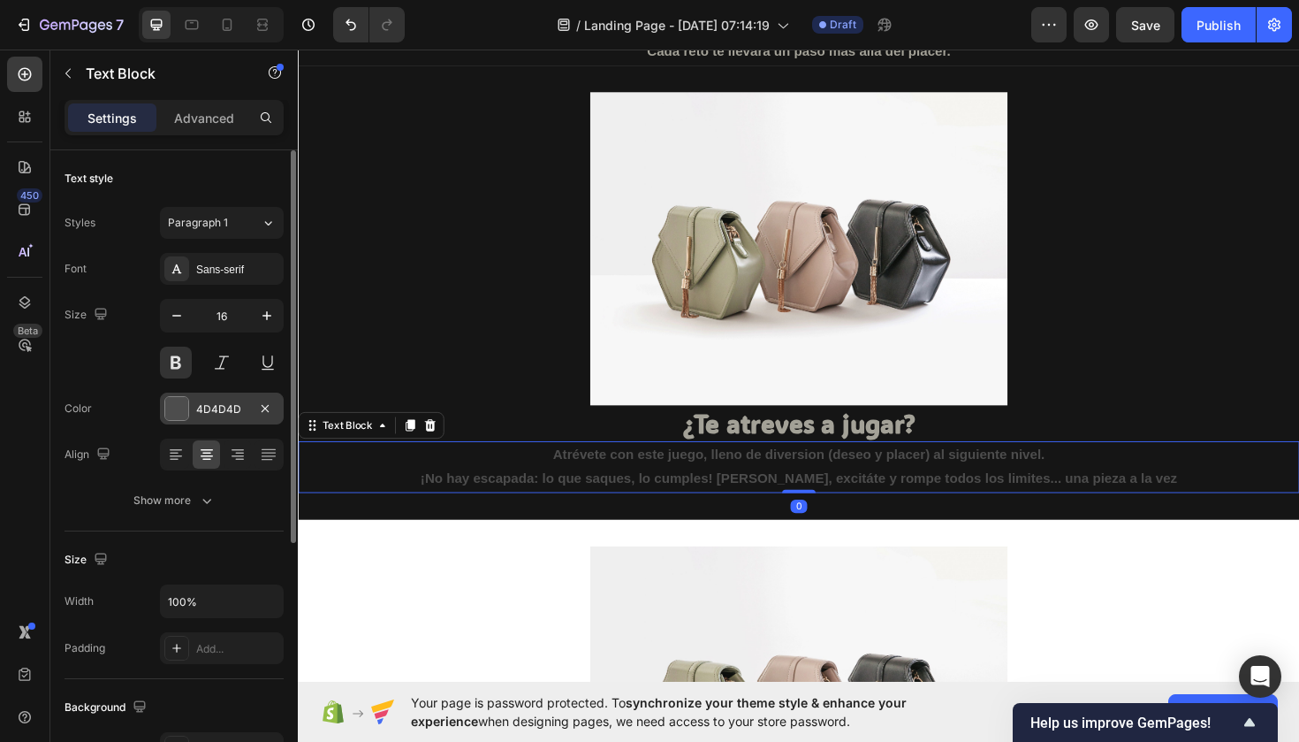
click at [222, 408] on div "4D4D4D" at bounding box center [221, 409] width 51 height 16
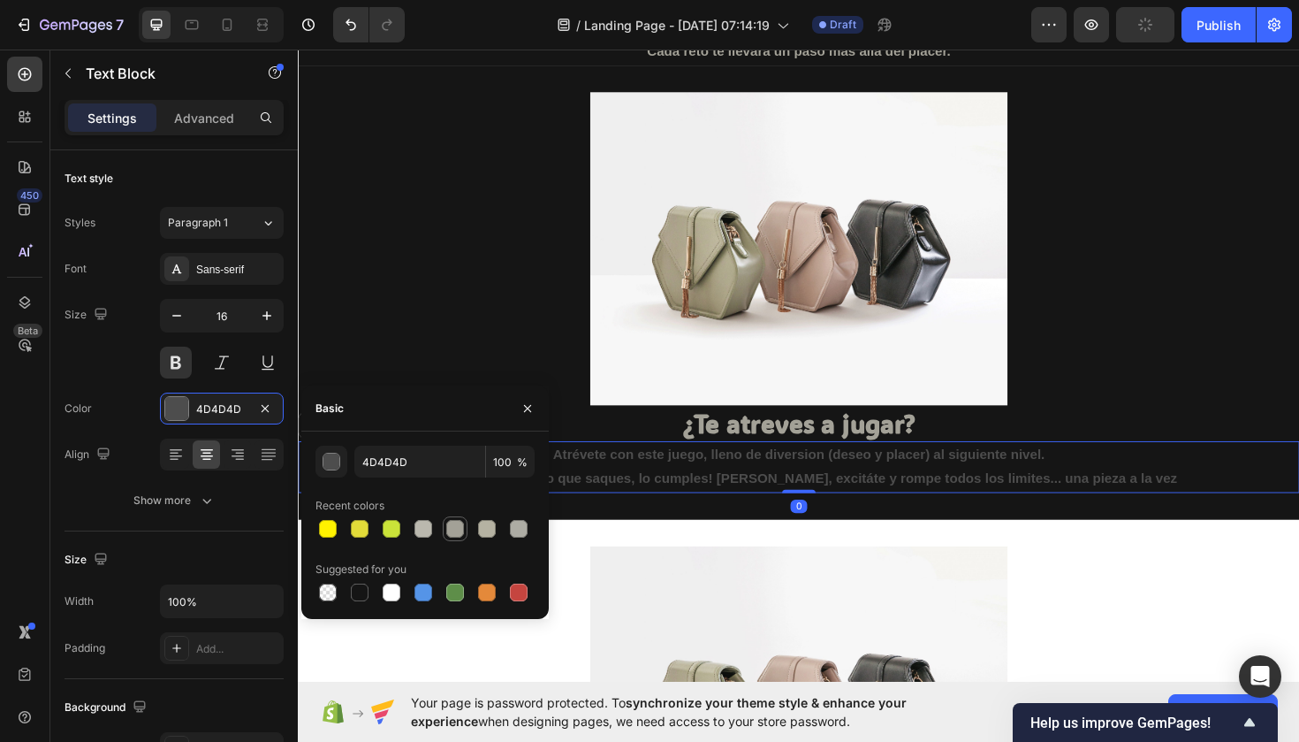
click at [449, 536] on div at bounding box center [455, 529] width 18 height 18
type input "A3A197"
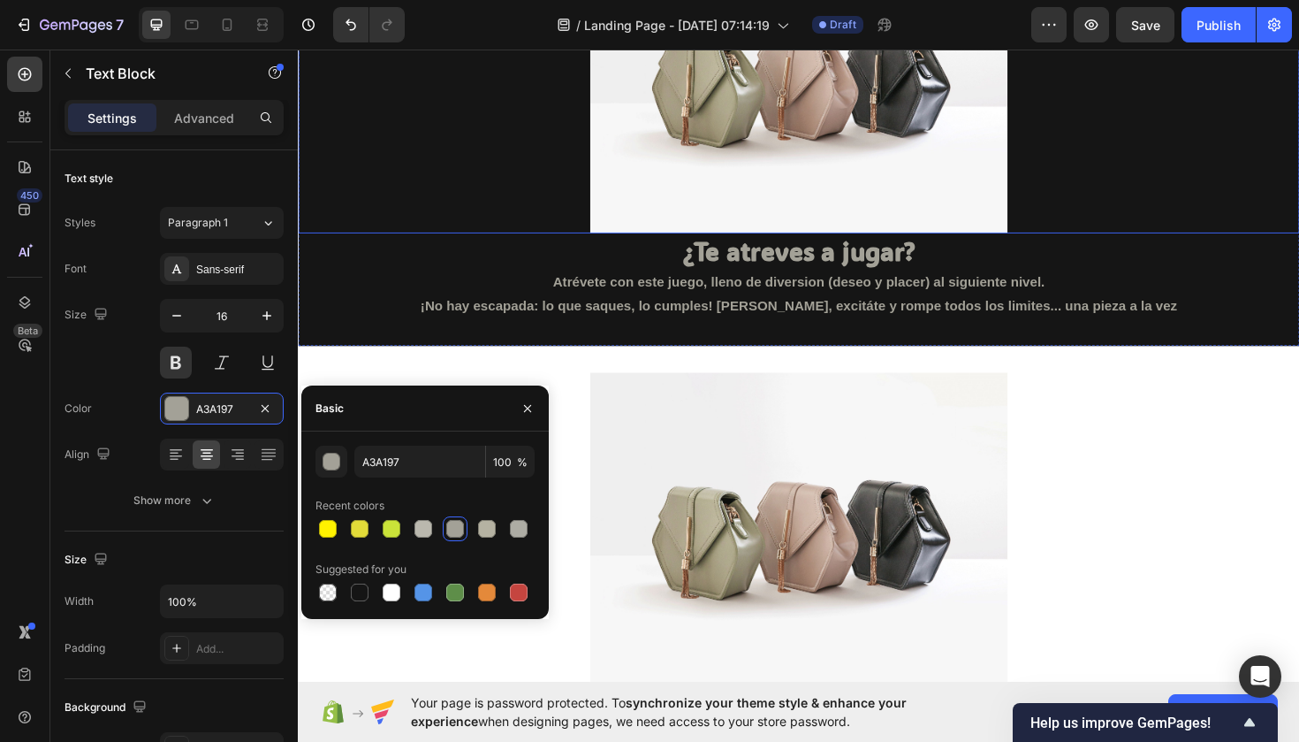
scroll to position [3176, 0]
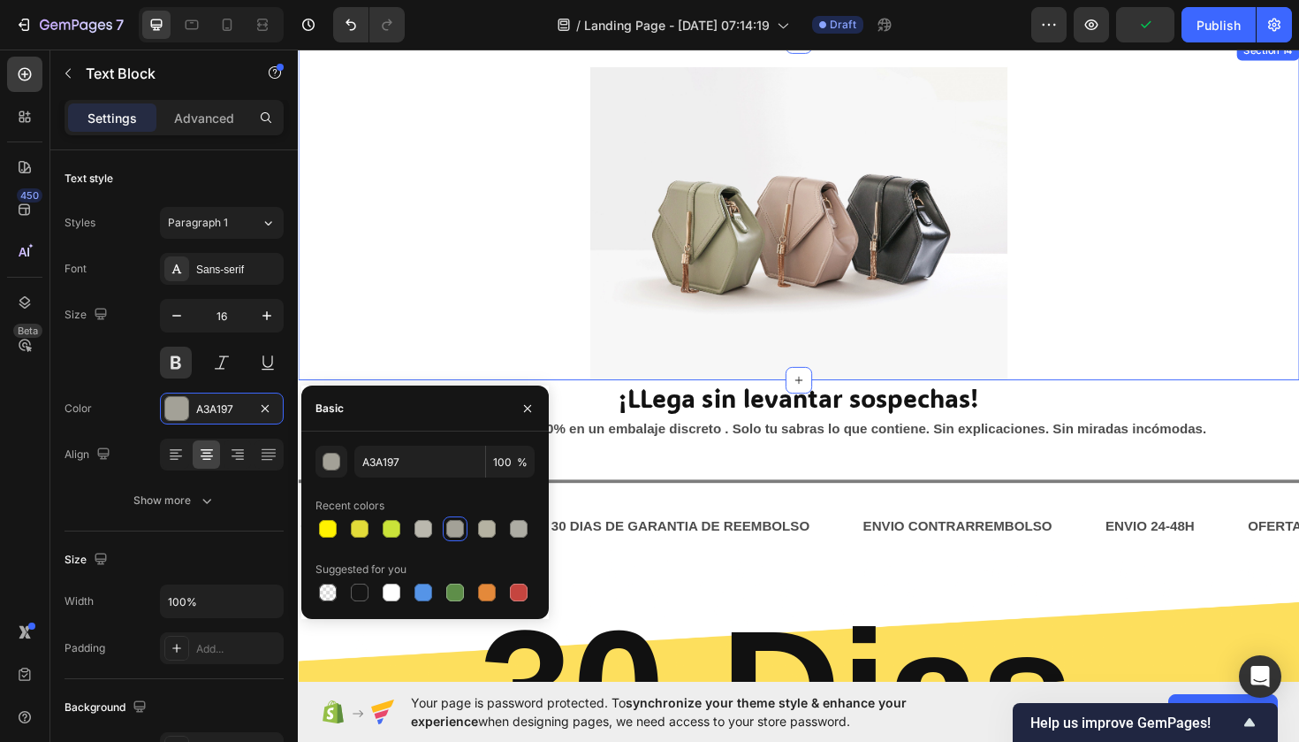
click at [505, 57] on div "Image Section 14" at bounding box center [828, 220] width 1061 height 360
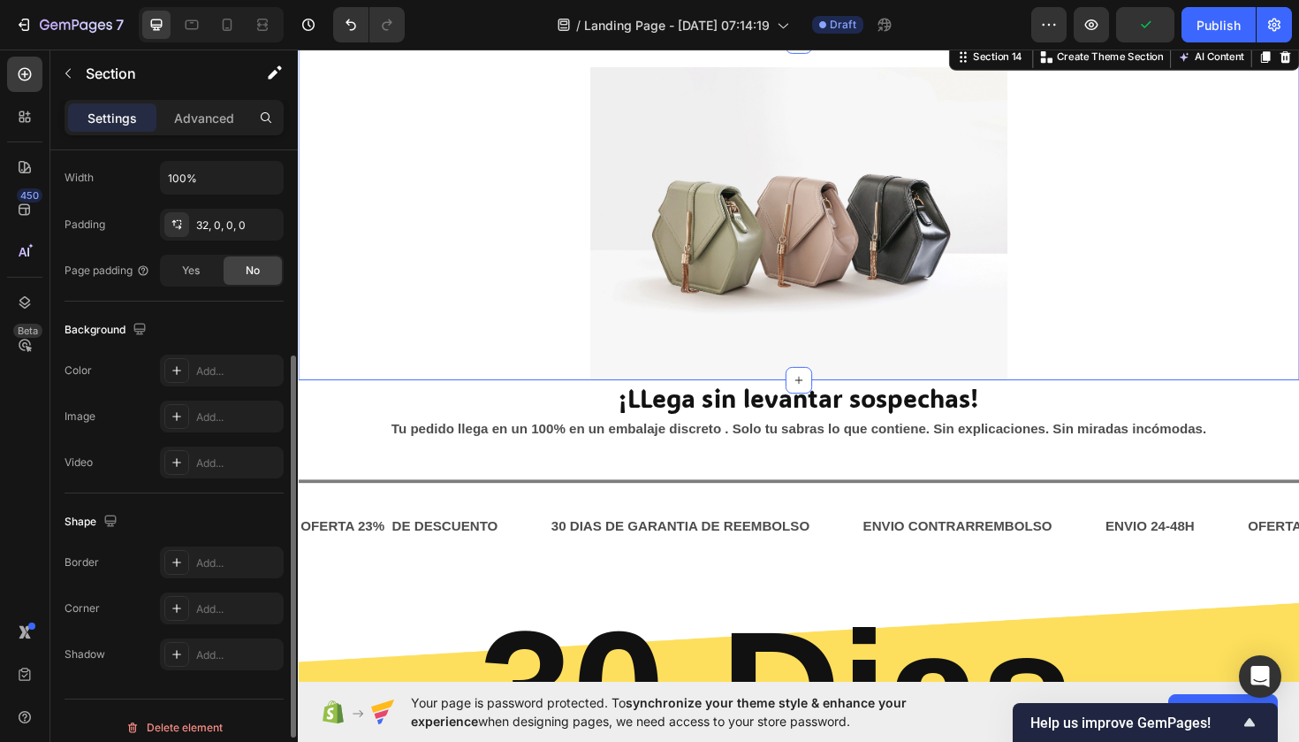
scroll to position [437, 0]
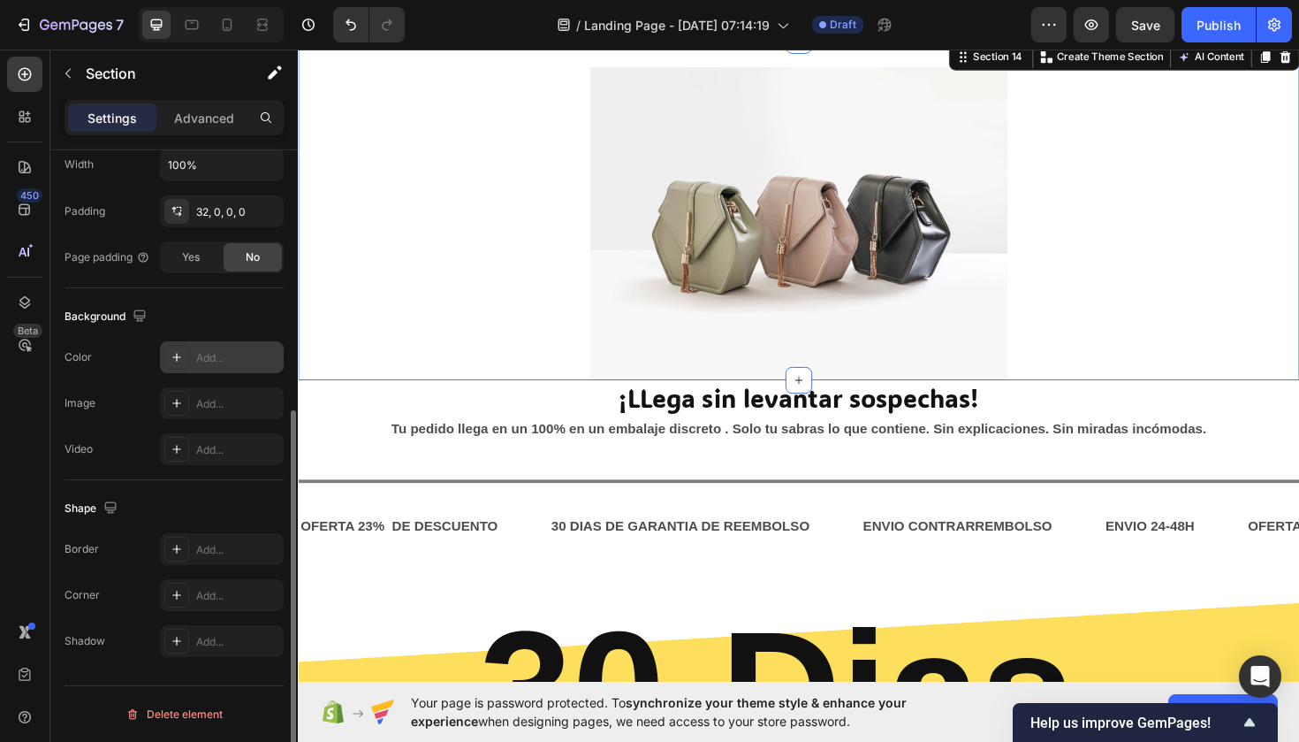
click at [187, 362] on div at bounding box center [176, 357] width 25 height 25
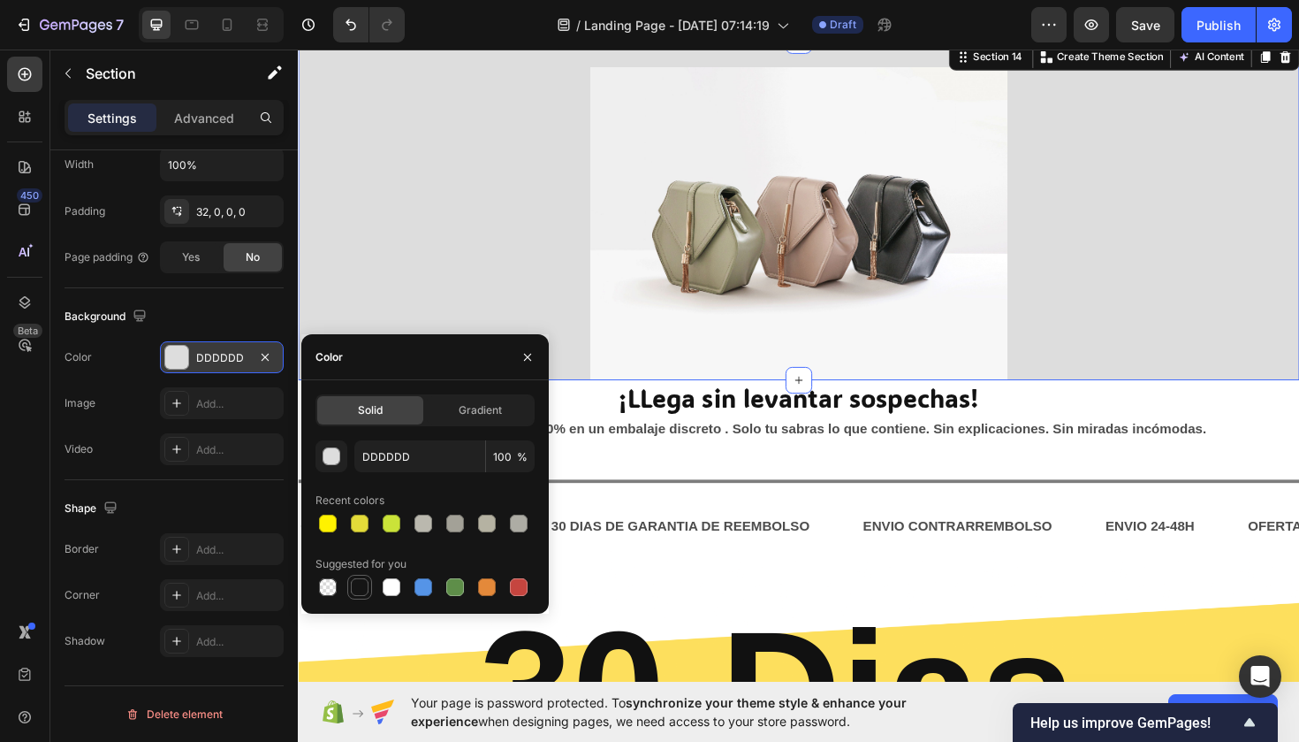
click at [365, 594] on div at bounding box center [360, 587] width 18 height 18
type input "151515"
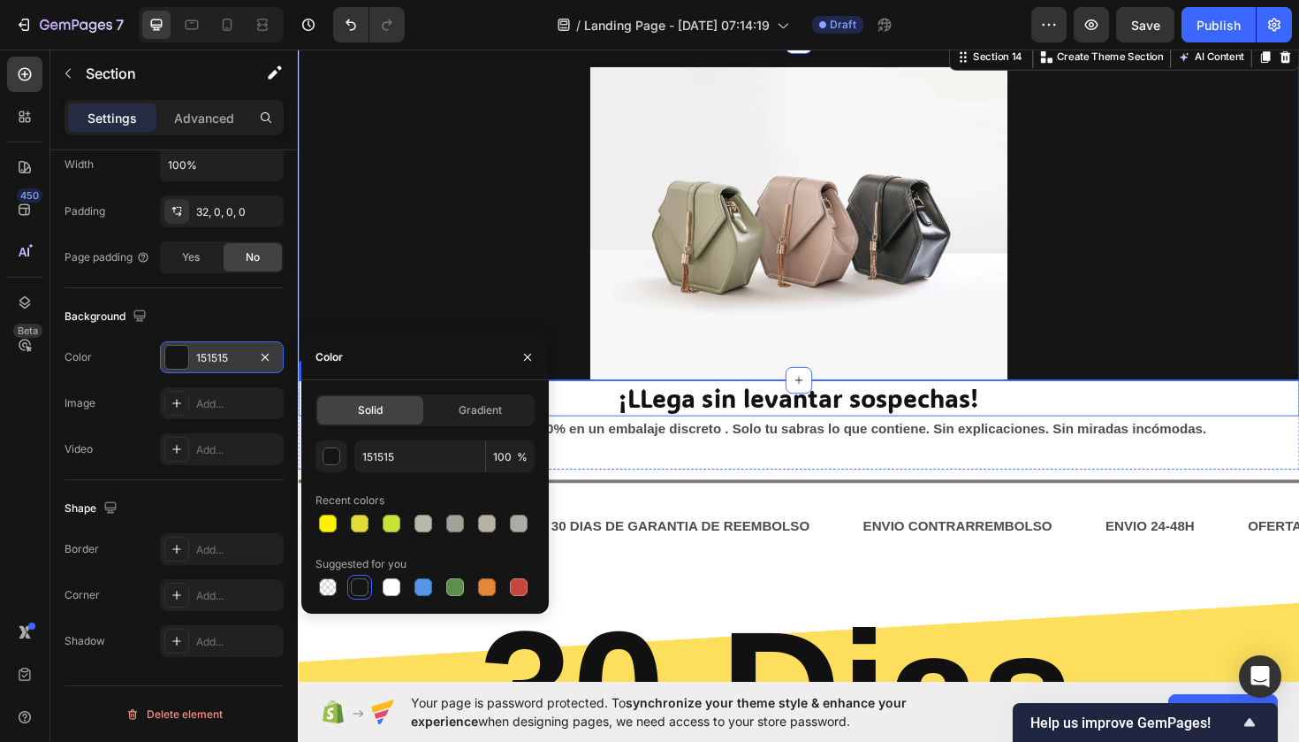
click at [707, 421] on h2 "¡LLega sin levantar sospechas!" at bounding box center [828, 419] width 1061 height 38
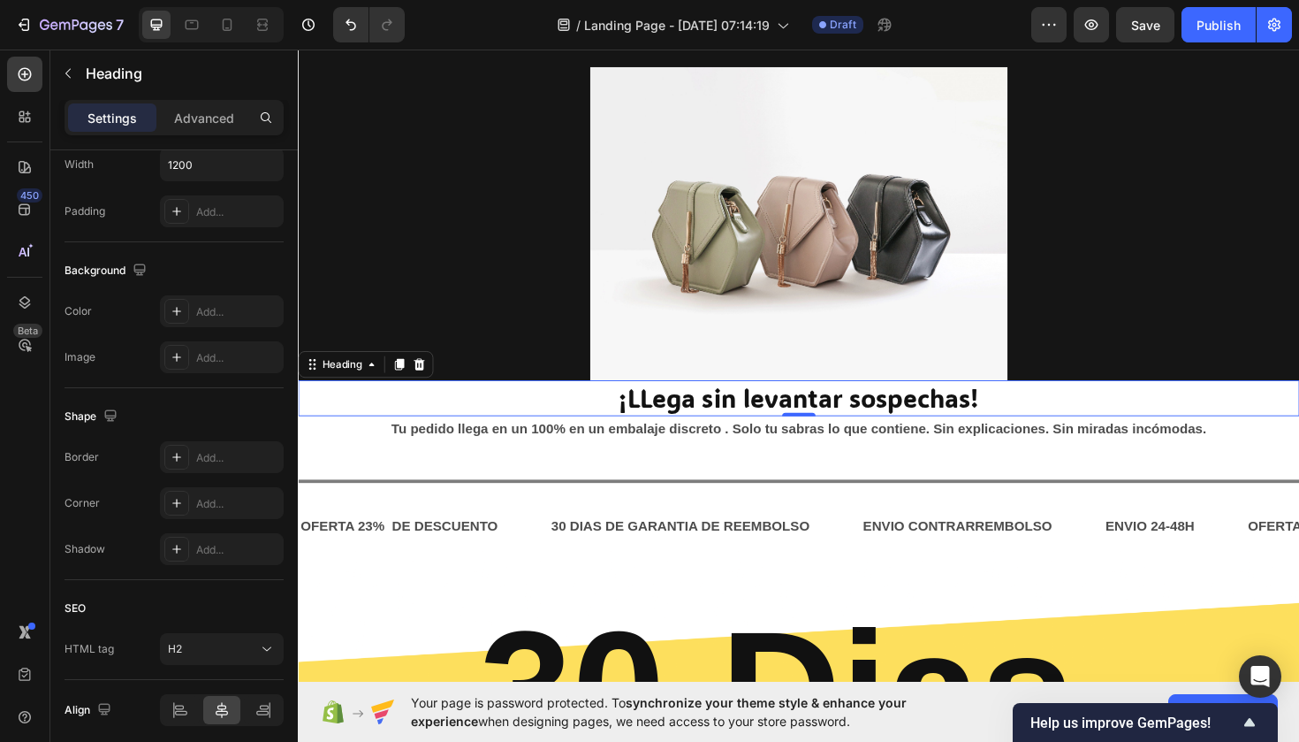
scroll to position [0, 0]
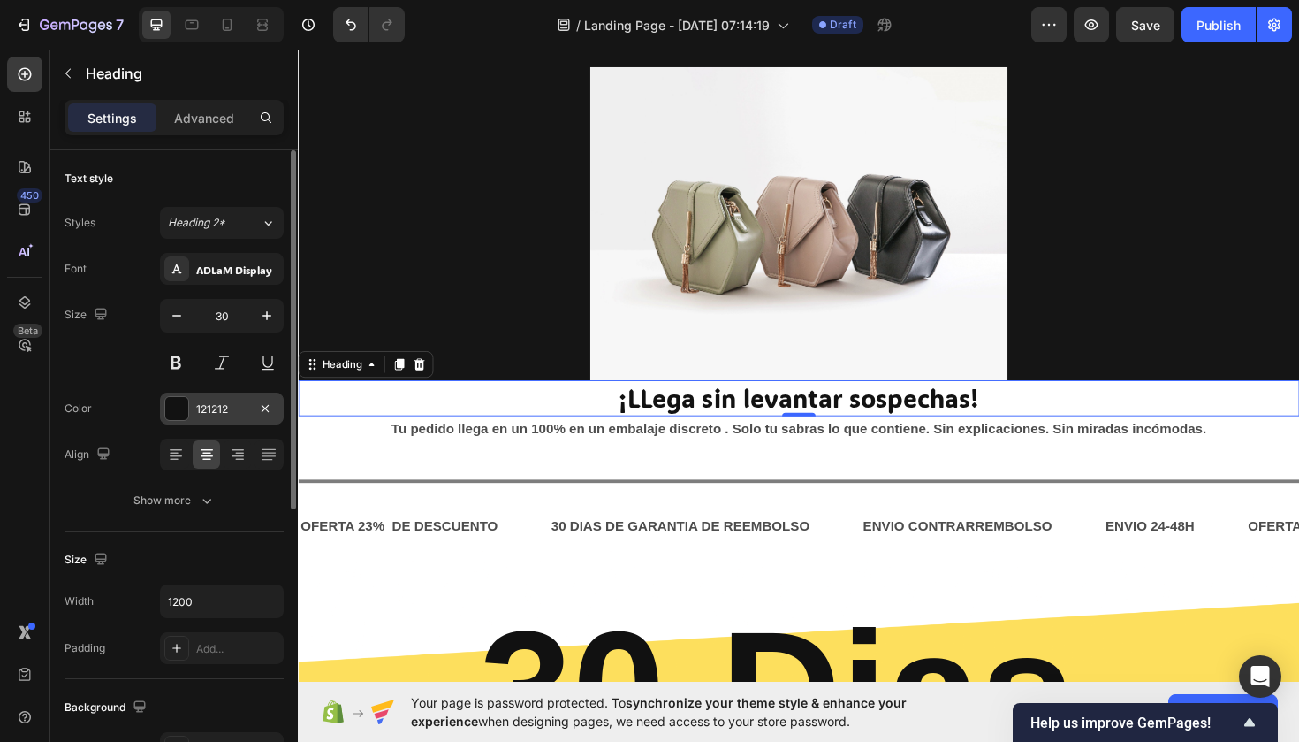
click at [211, 410] on div "121212" at bounding box center [221, 409] width 51 height 16
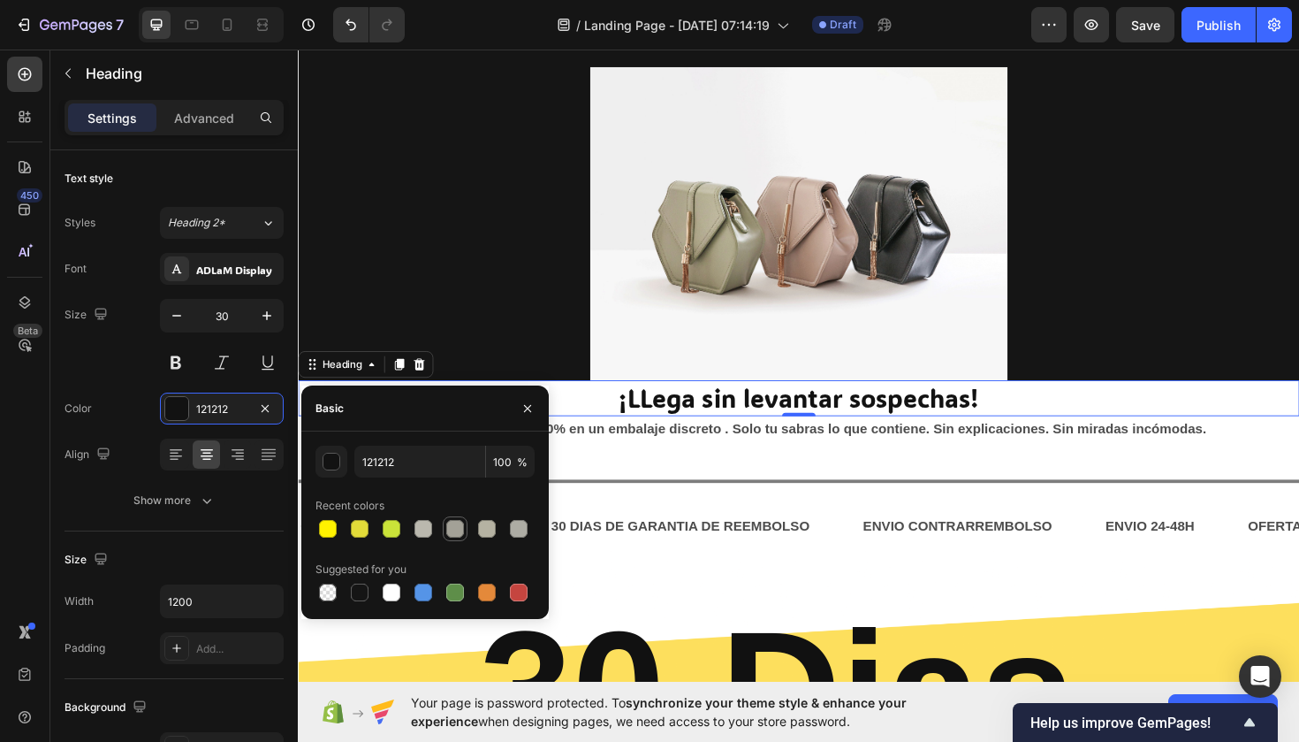
click at [454, 534] on div at bounding box center [455, 529] width 18 height 18
type input "A3A197"
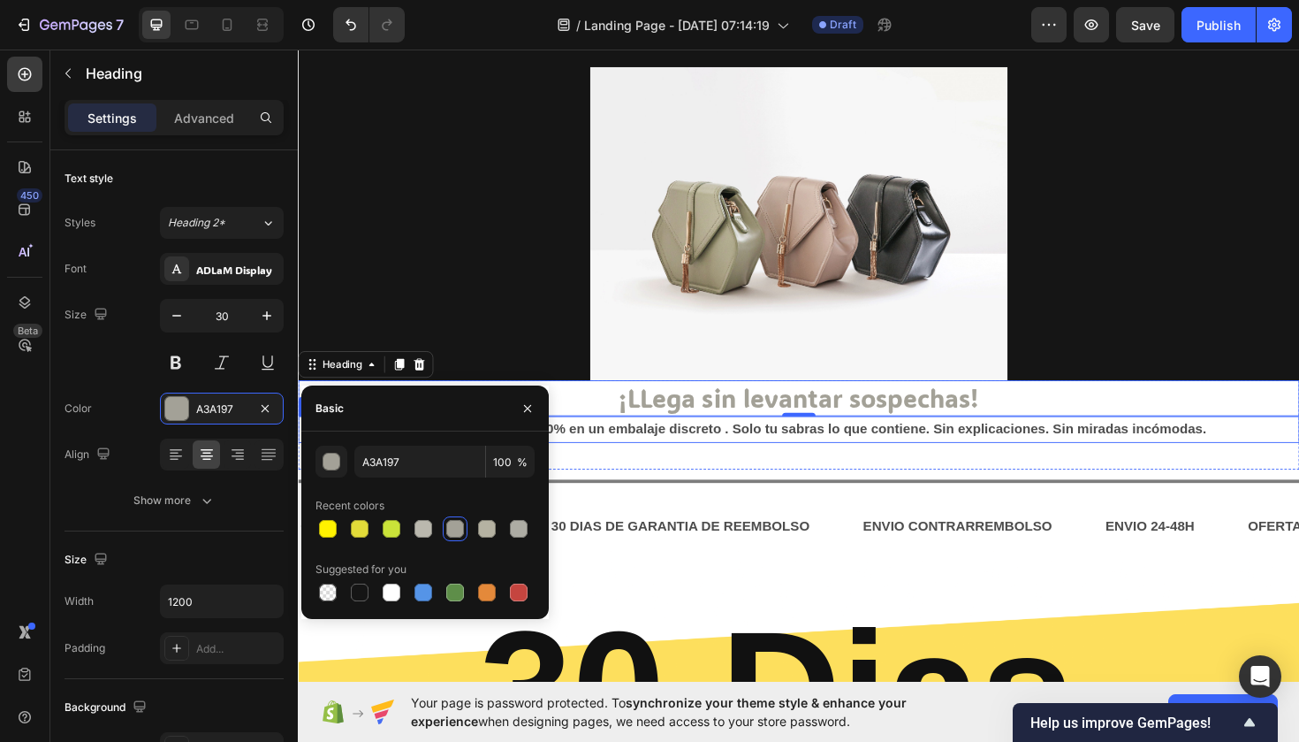
click at [721, 452] on p "Tu pedido llega en un 100% en un embalaje discreto . Solo tu sabras lo que cont…" at bounding box center [828, 452] width 1057 height 26
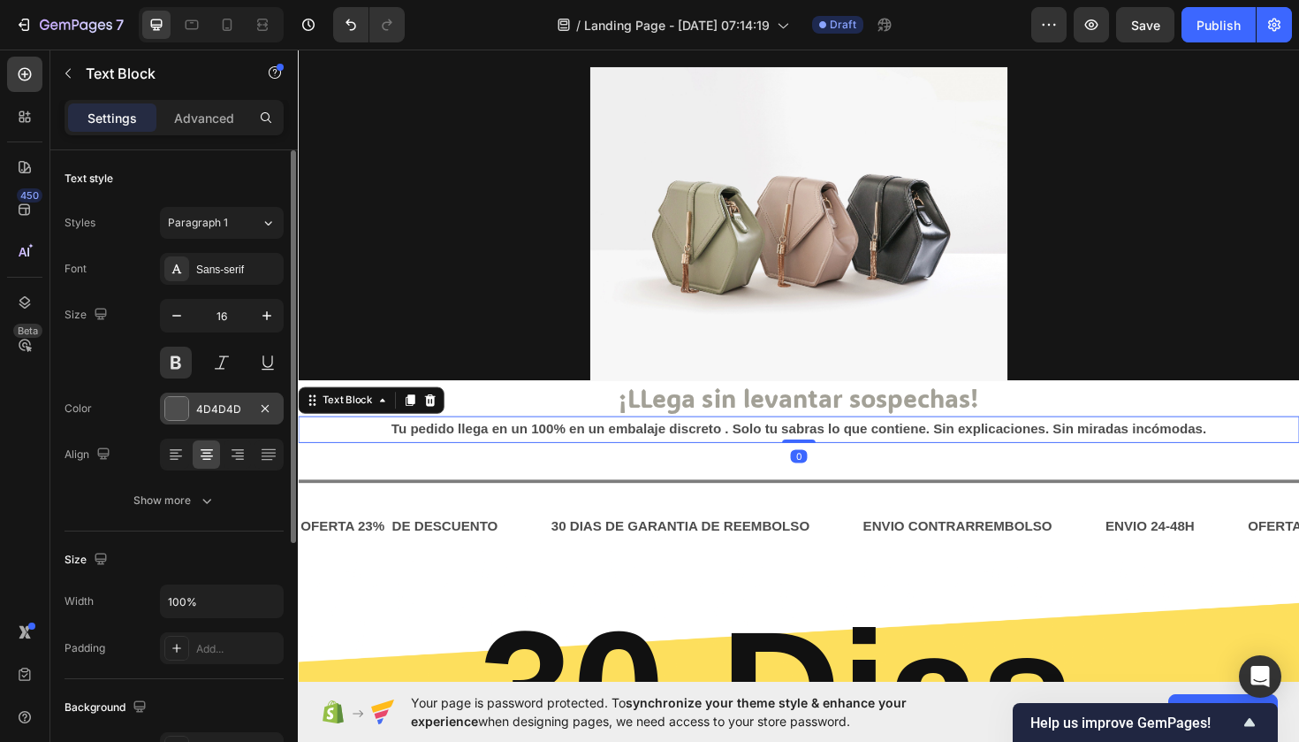
click at [257, 395] on div "4D4D4D" at bounding box center [222, 408] width 124 height 32
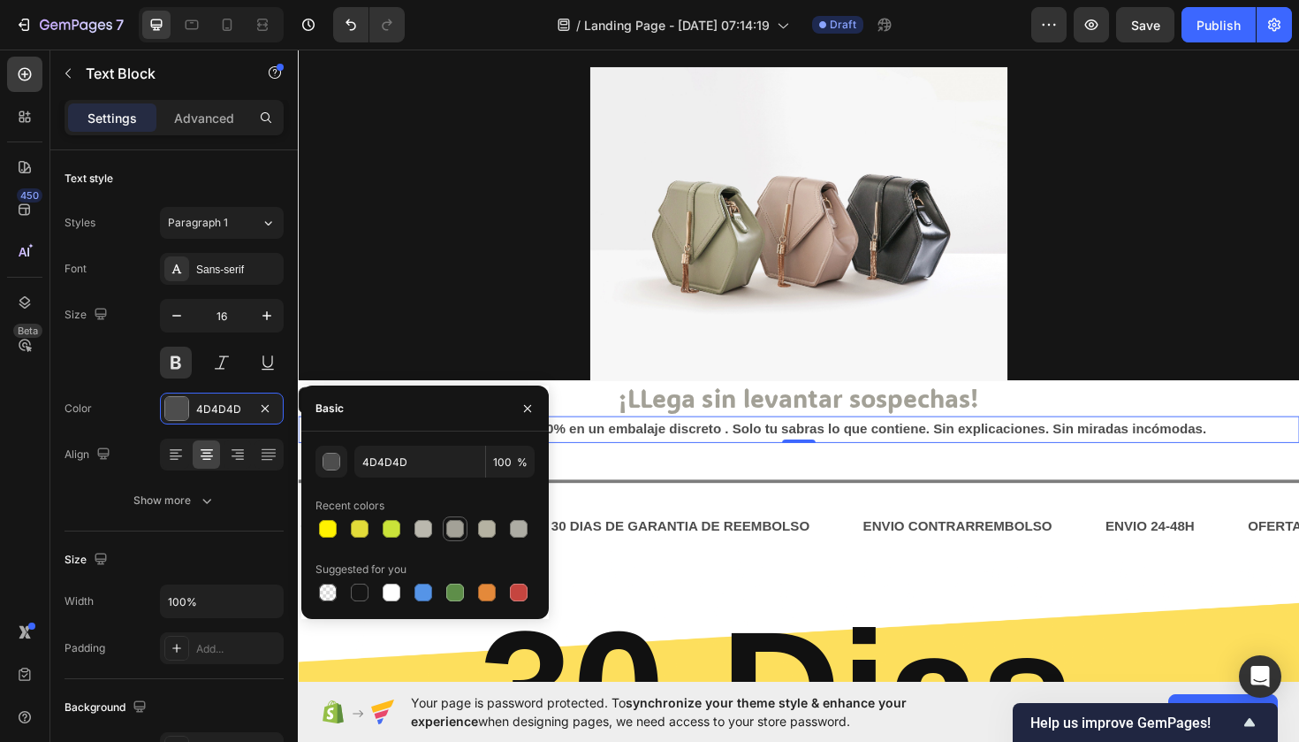
click at [451, 526] on div at bounding box center [455, 529] width 18 height 18
type input "A3A197"
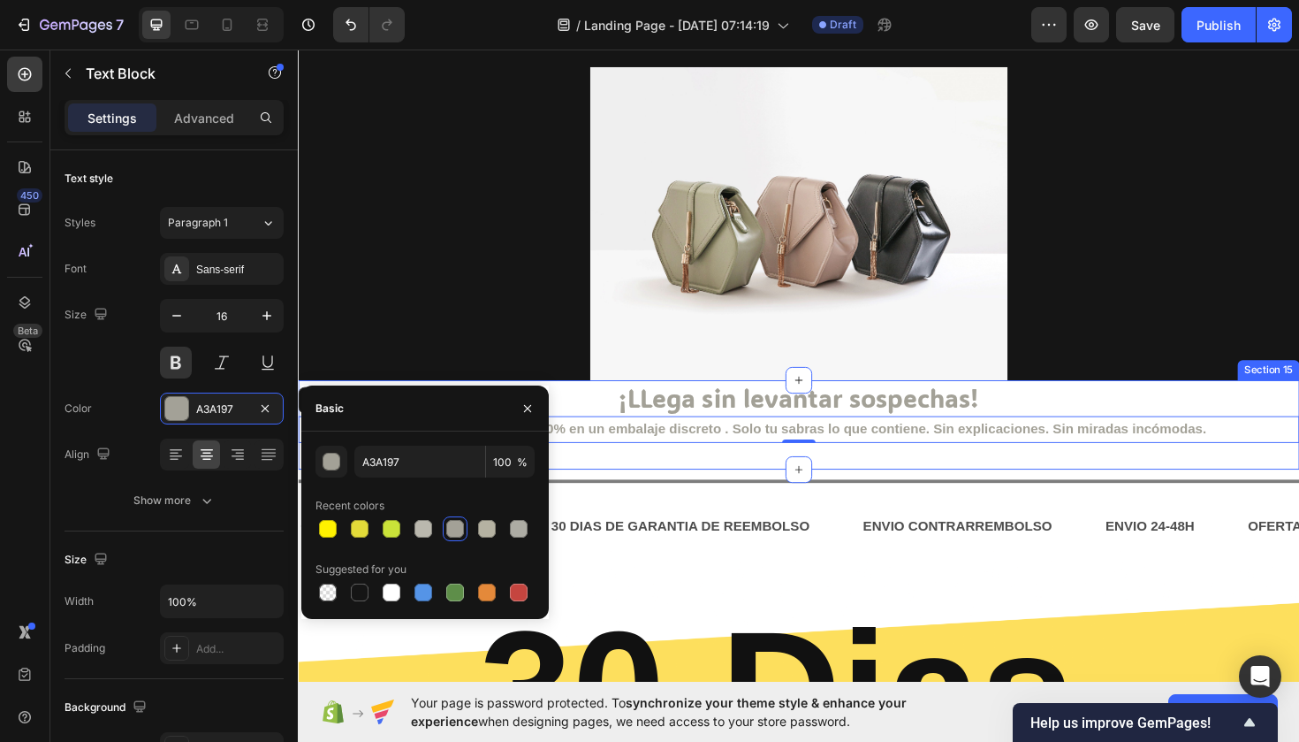
click at [689, 490] on div "¡LLega sin levantar sospechas! Heading Tu pedido llega en un 100% en un embalaj…" at bounding box center [828, 447] width 1061 height 95
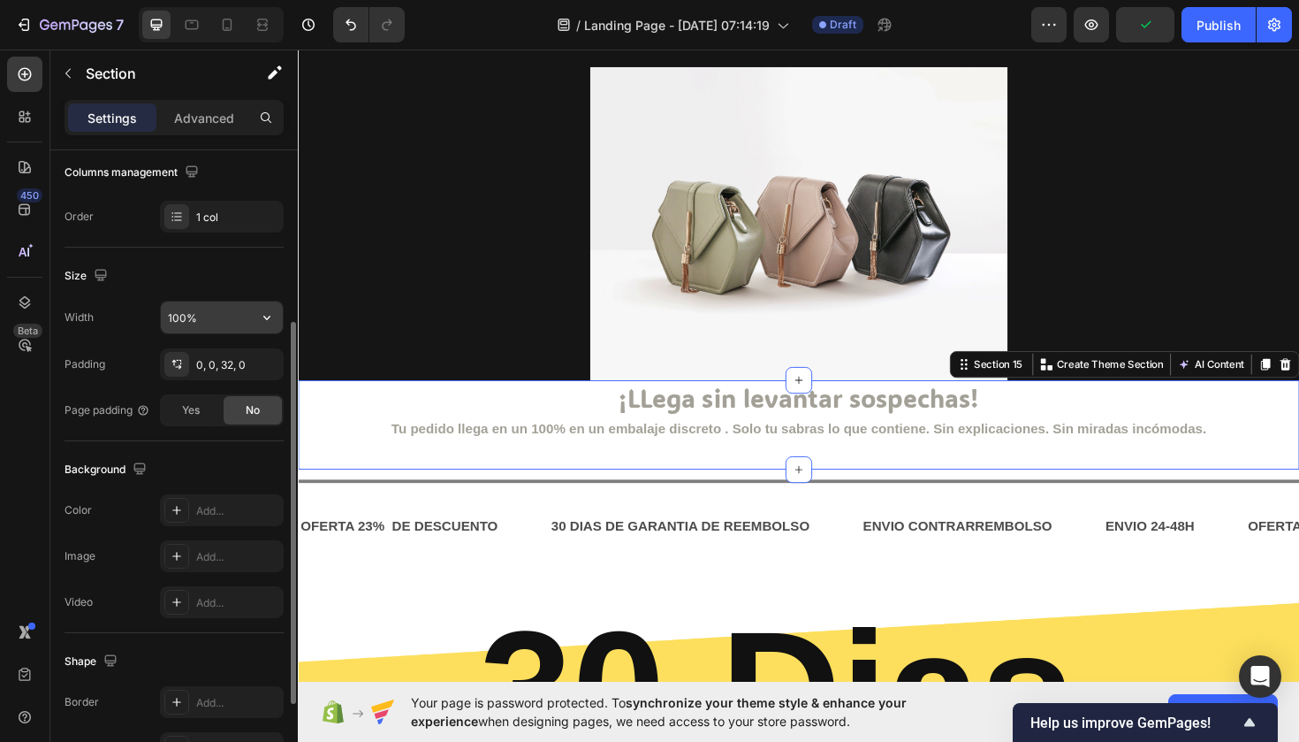
scroll to position [287, 0]
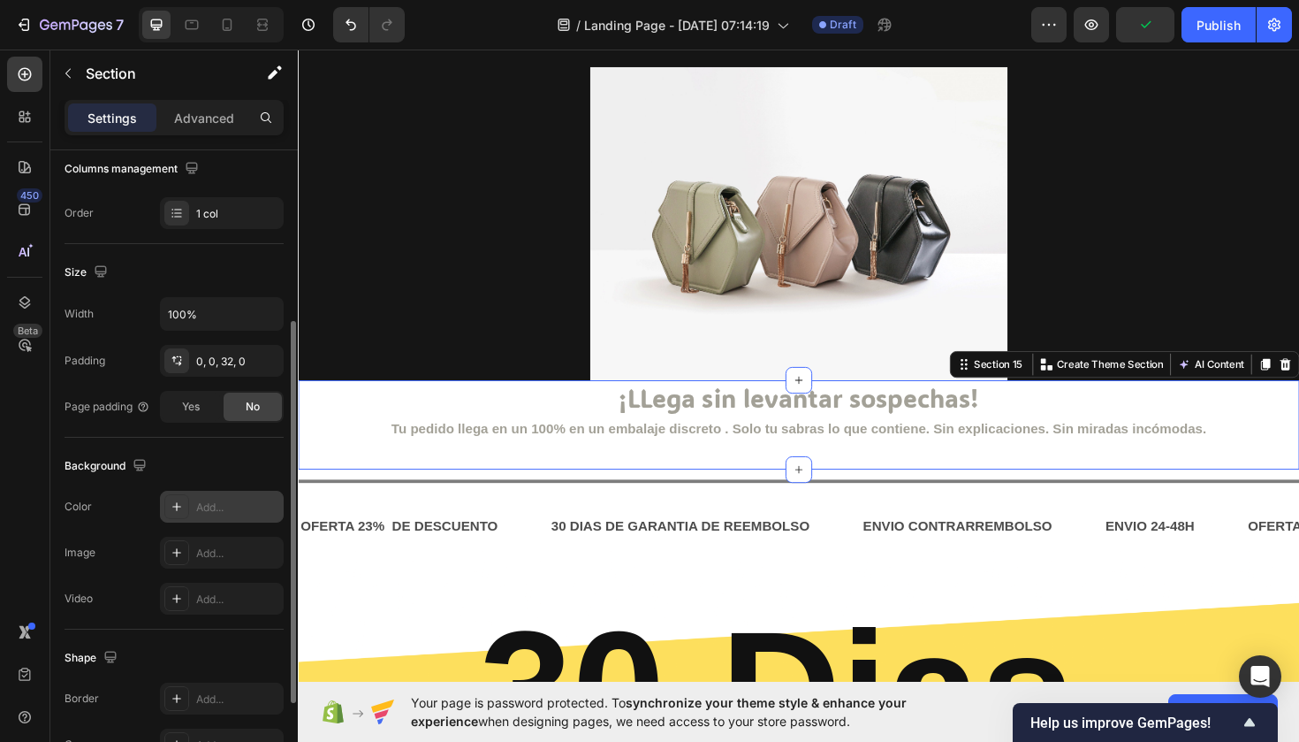
click at [184, 507] on div at bounding box center [176, 506] width 25 height 25
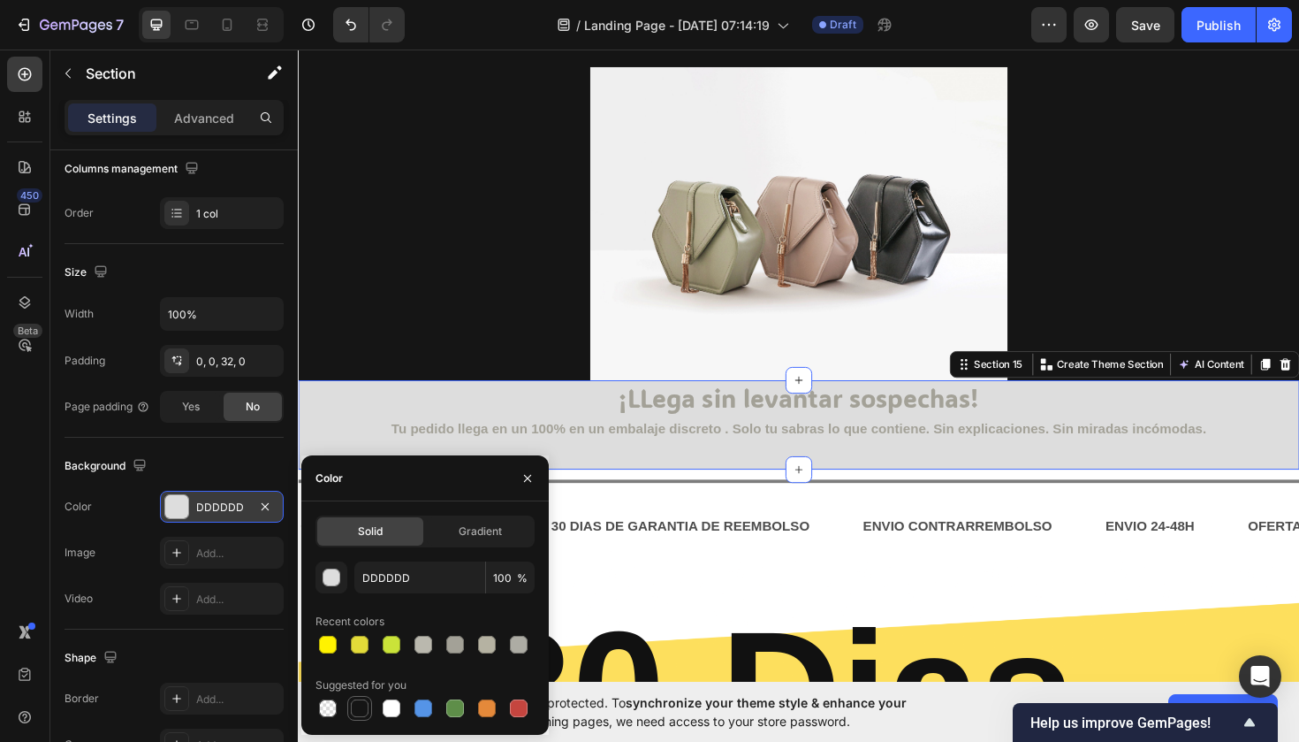
click at [363, 703] on div at bounding box center [360, 708] width 18 height 18
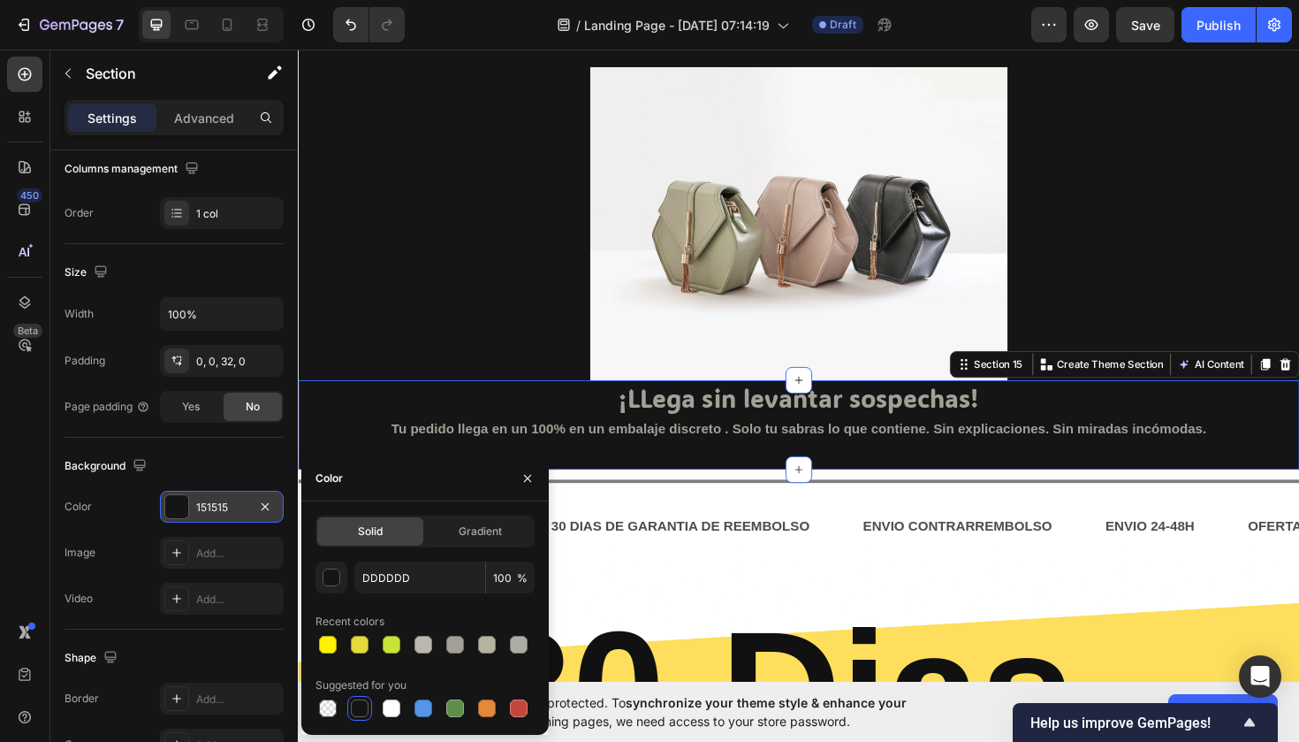
type input "151515"
click at [644, 419] on h2 "¡LLega sin levantar sospechas!" at bounding box center [828, 419] width 1061 height 38
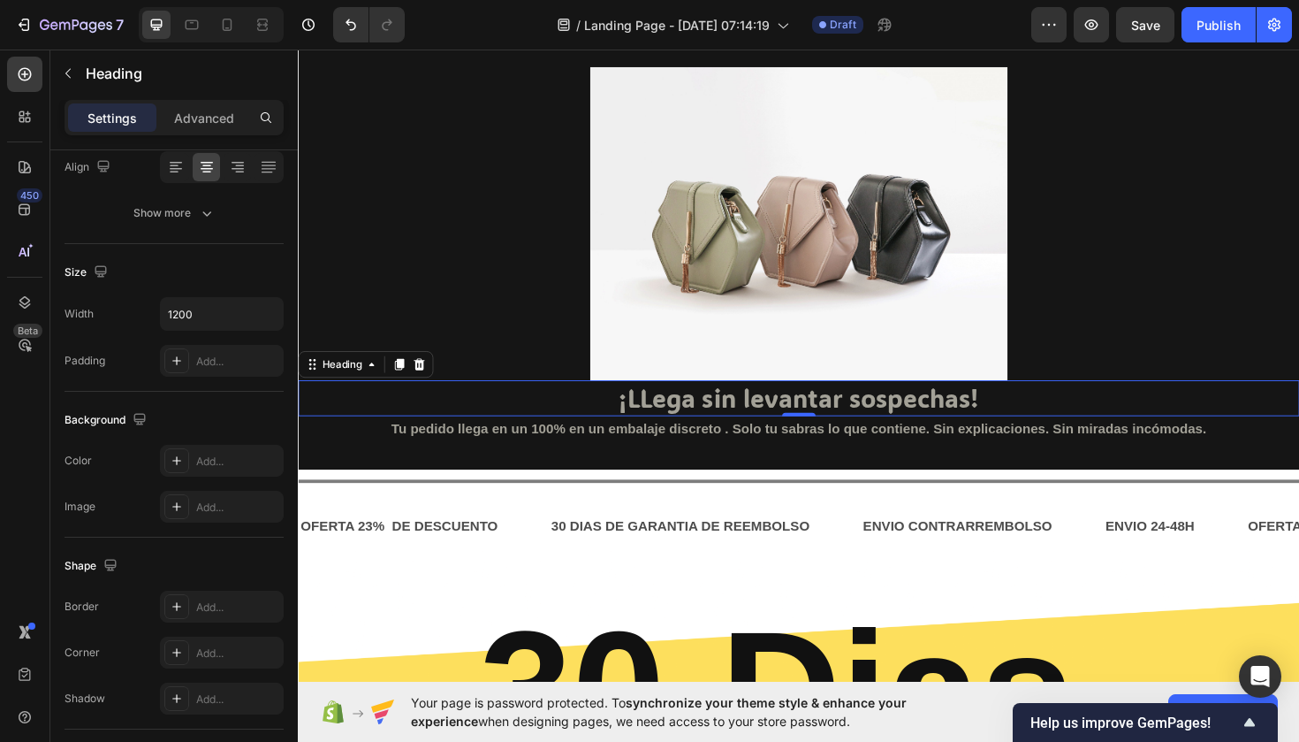
scroll to position [0, 0]
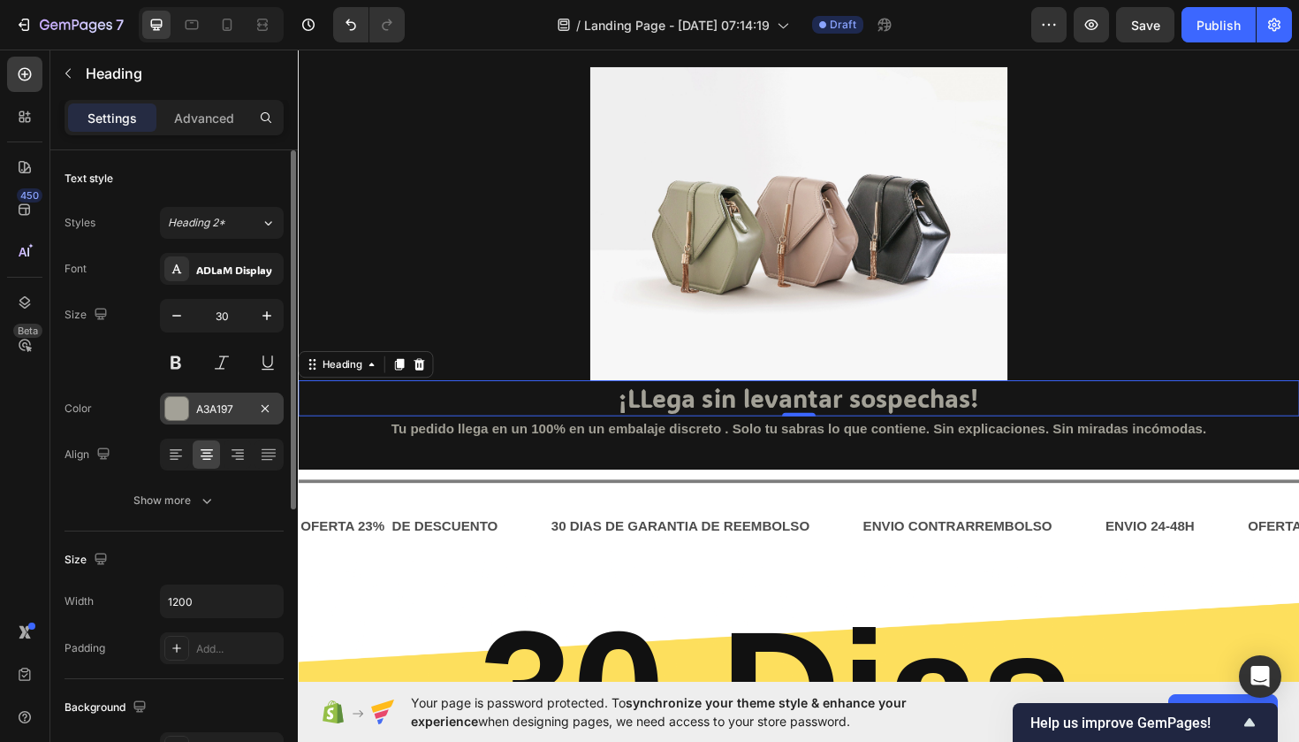
click at [237, 396] on div "A3A197" at bounding box center [222, 408] width 124 height 32
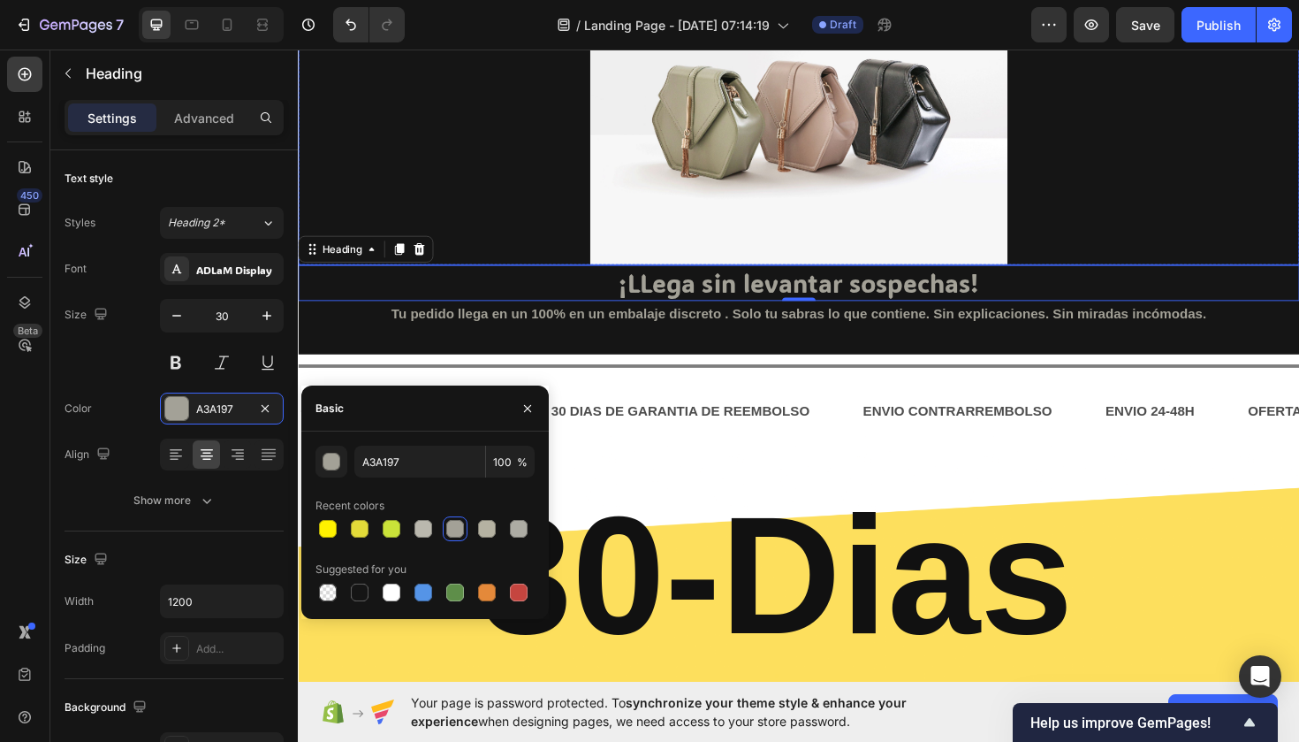
scroll to position [3371, 0]
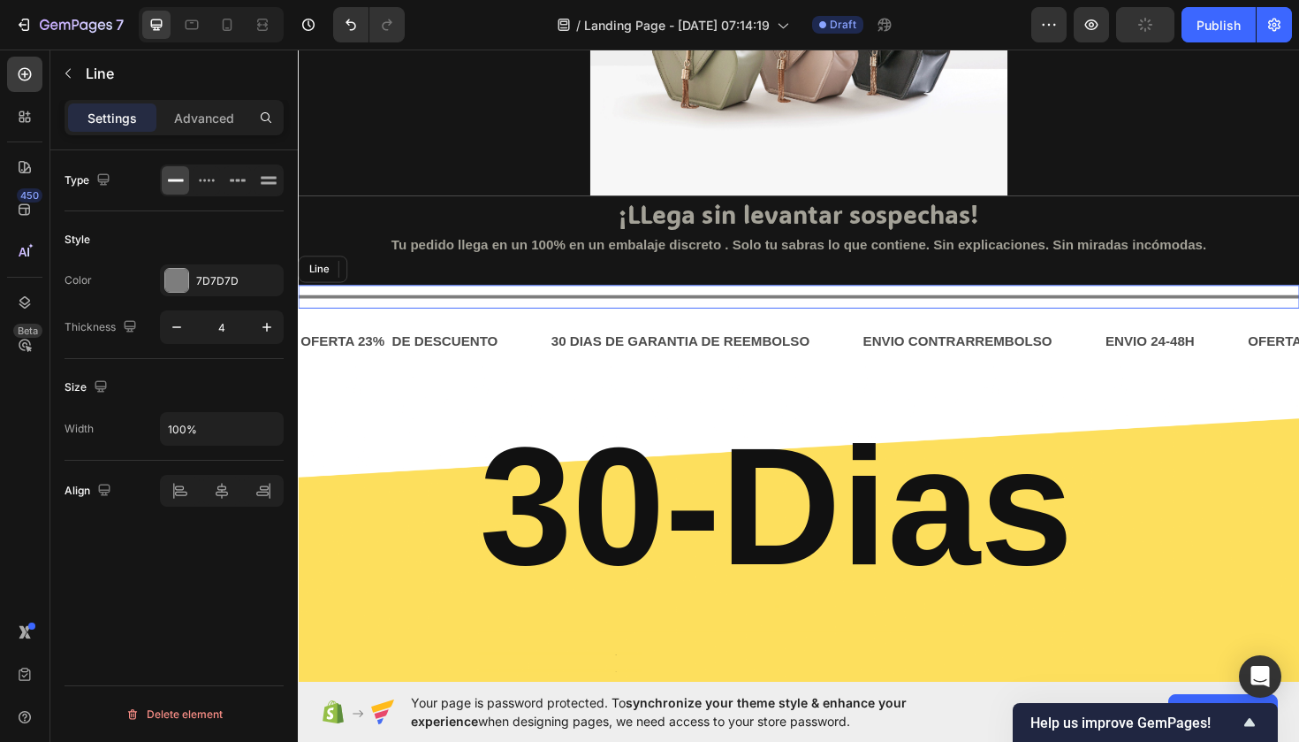
click at [506, 299] on div "Title Line" at bounding box center [828, 311] width 1061 height 25
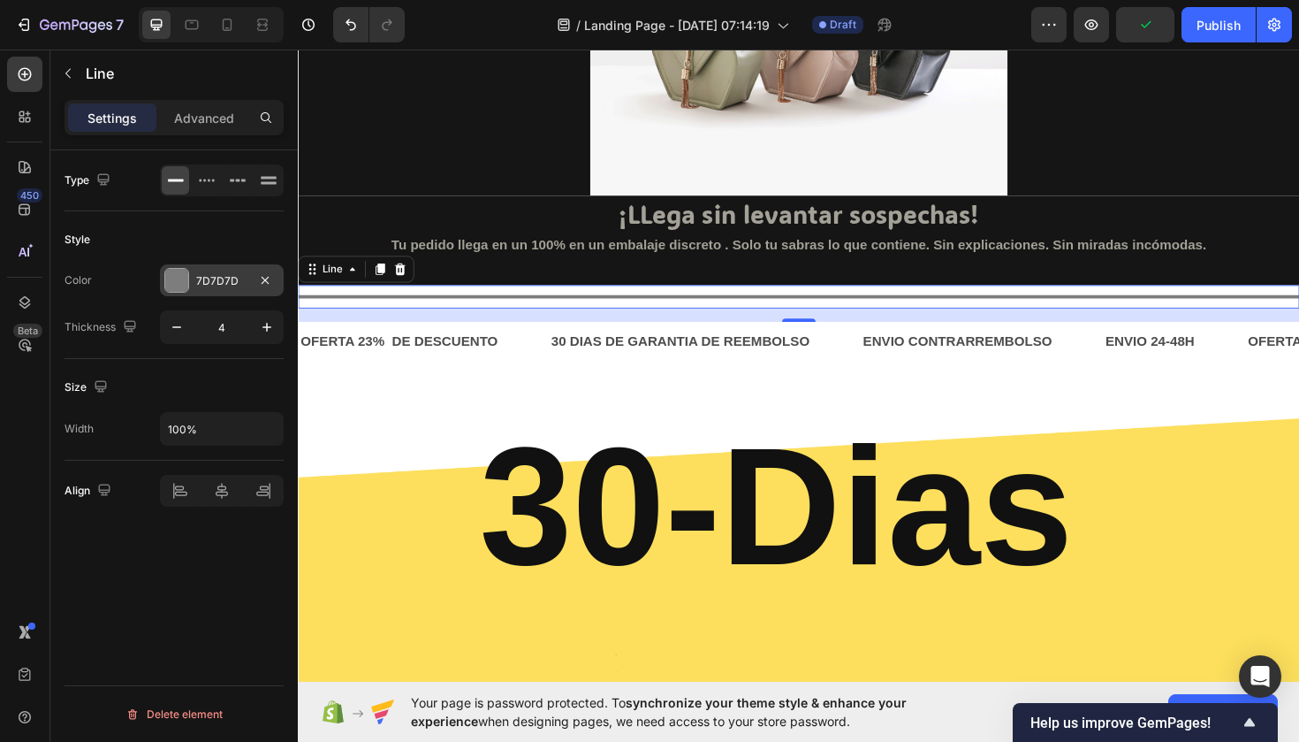
click at [191, 288] on div "7D7D7D" at bounding box center [222, 280] width 124 height 32
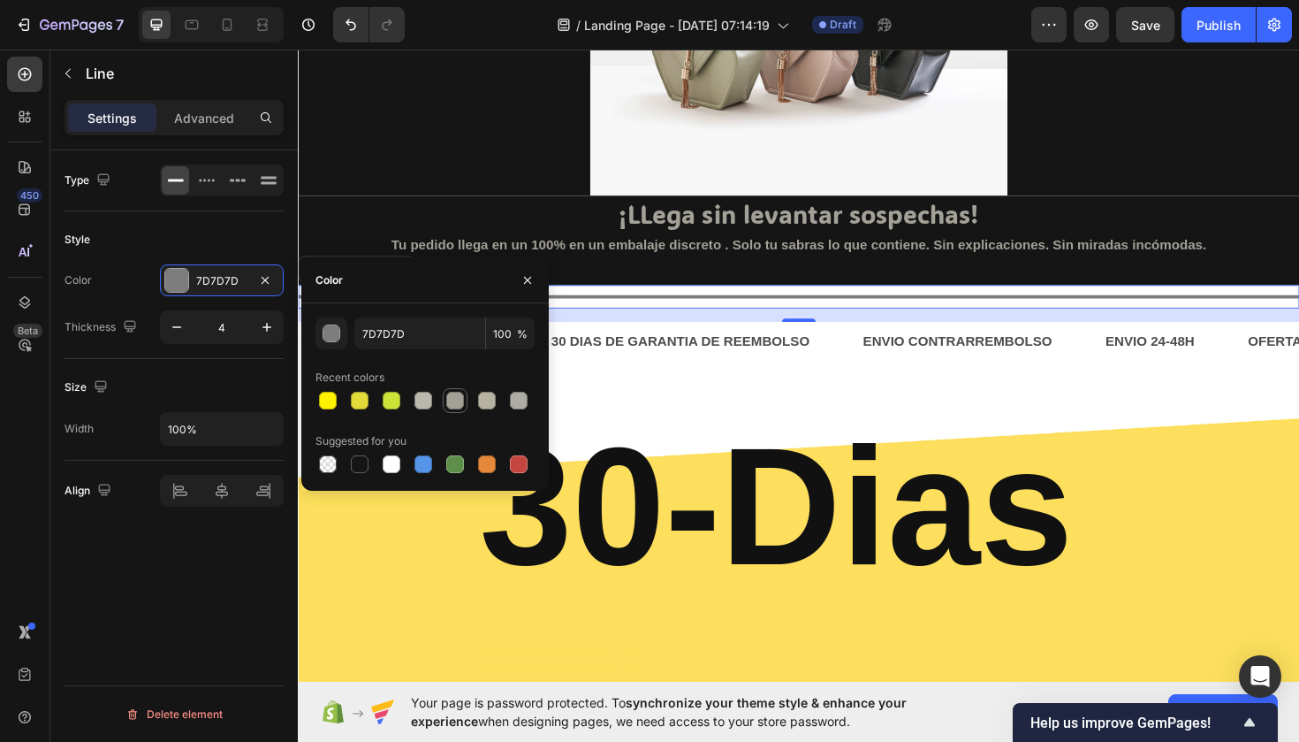
click at [462, 402] on div at bounding box center [455, 401] width 18 height 18
type input "A3A197"
click at [597, 318] on div "Title Line 16" at bounding box center [828, 311] width 1061 height 25
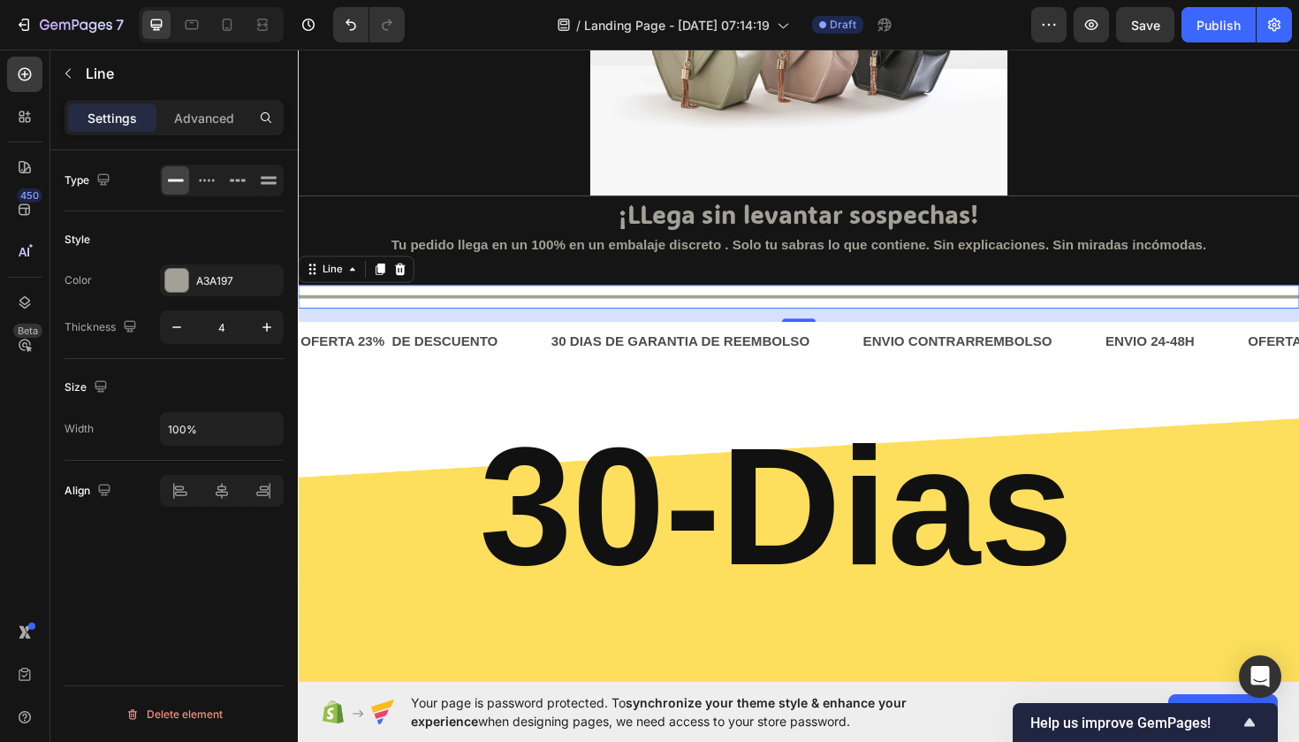
click at [428, 302] on div "Title Line 16" at bounding box center [828, 311] width 1061 height 25
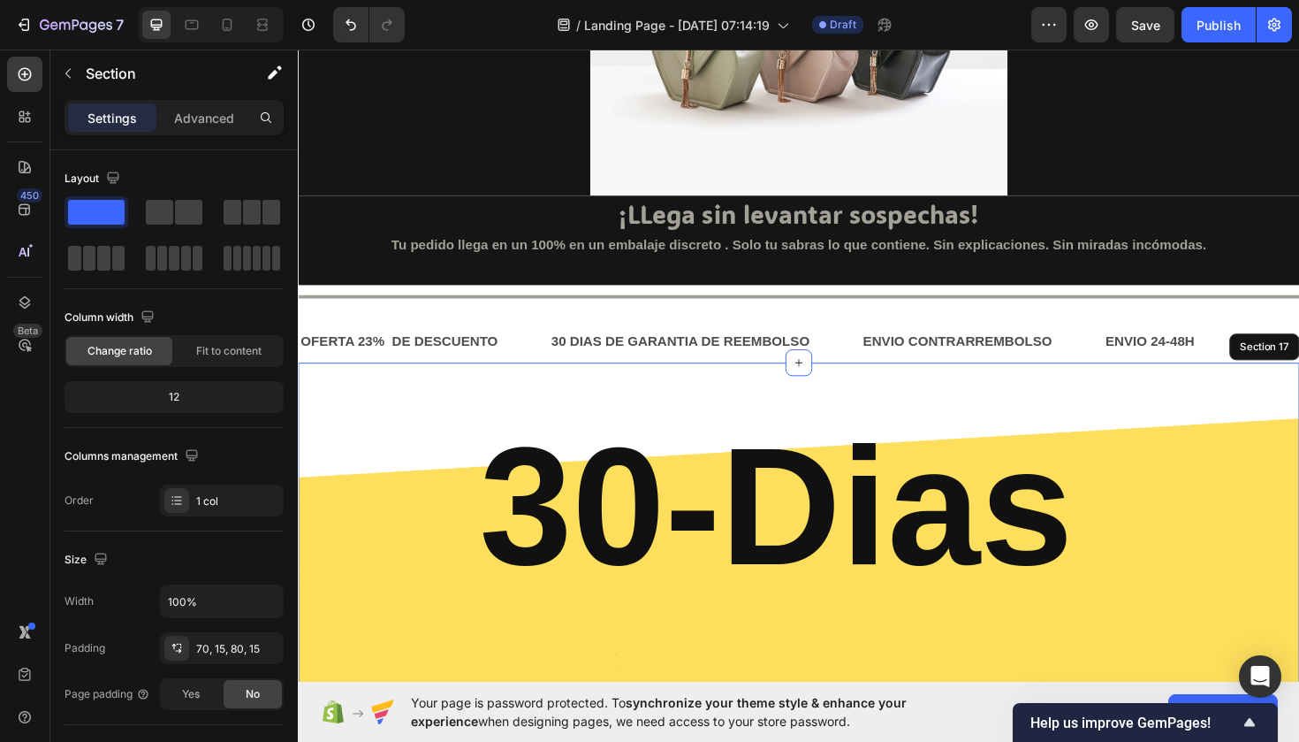
click at [443, 394] on div "30-Dias Heading Text Block Text Block Text Block Text Block Row Section 17" at bounding box center [828, 580] width 1061 height 398
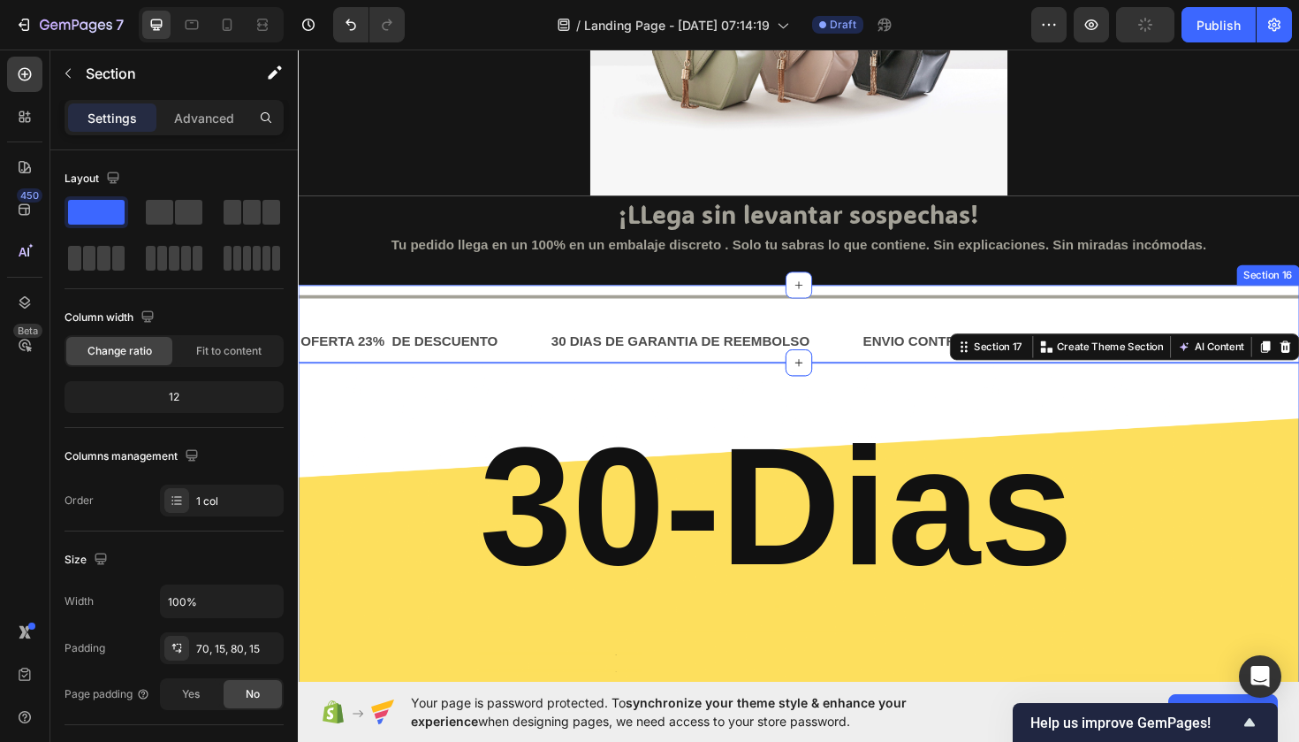
click at [438, 329] on div "Title Line OFERTA 23% DE DESCUENTO Text Block 30 DIAS DE GARANTIA DE REEMBOLSO …" at bounding box center [828, 340] width 1061 height 82
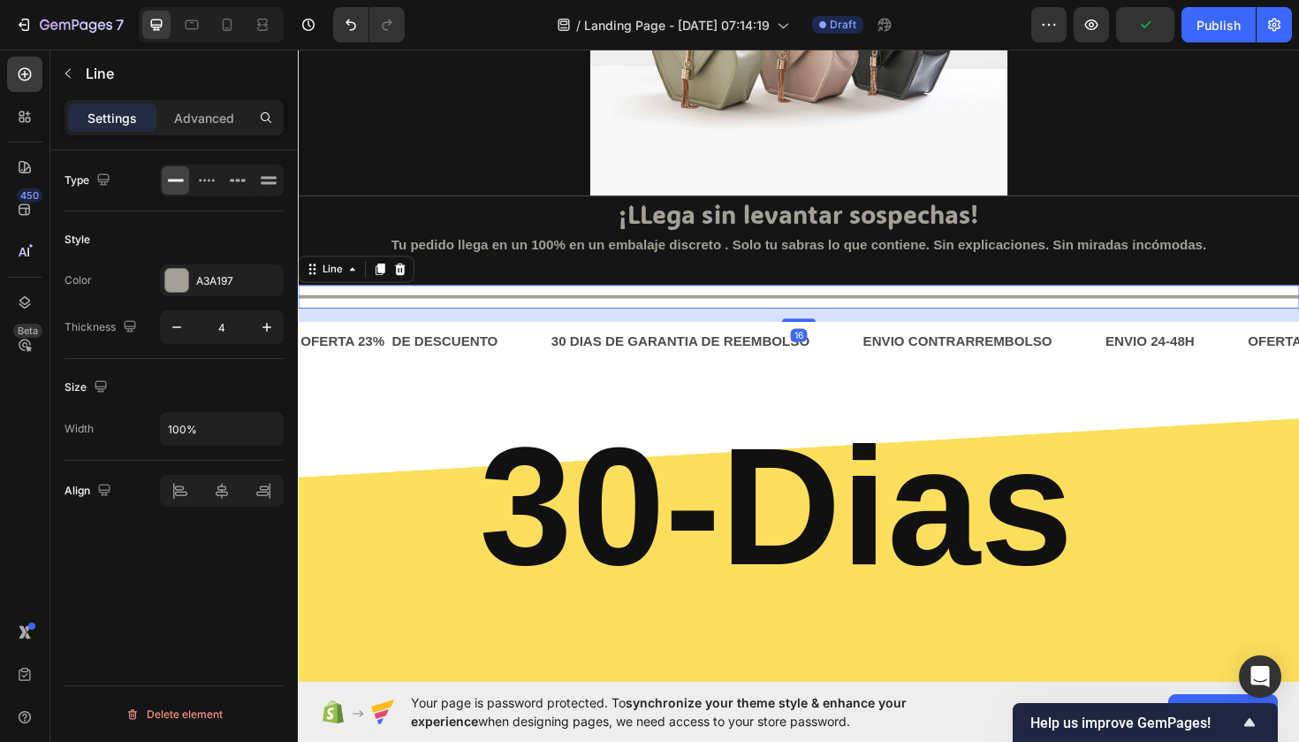
click at [425, 305] on div "Title Line 16" at bounding box center [828, 311] width 1061 height 25
click at [201, 127] on div "Advanced" at bounding box center [204, 117] width 88 height 28
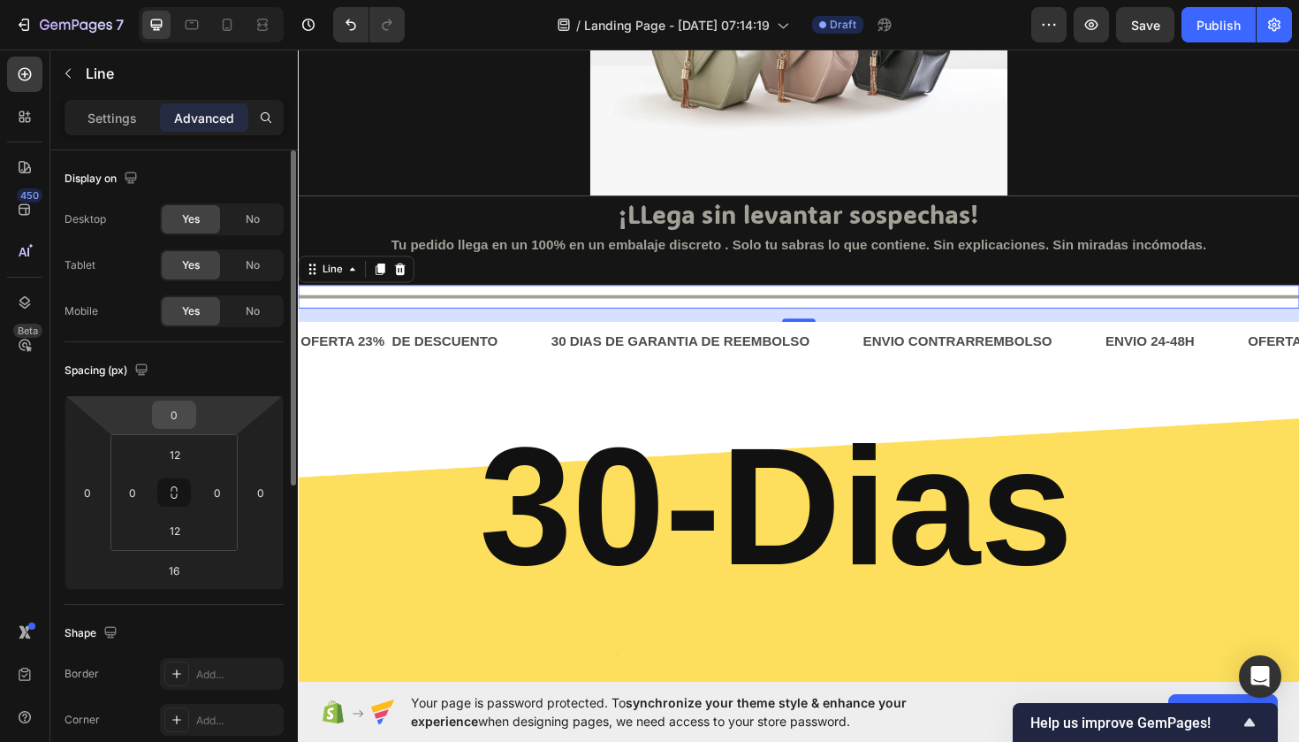
click at [187, 422] on input "0" at bounding box center [173, 414] width 35 height 27
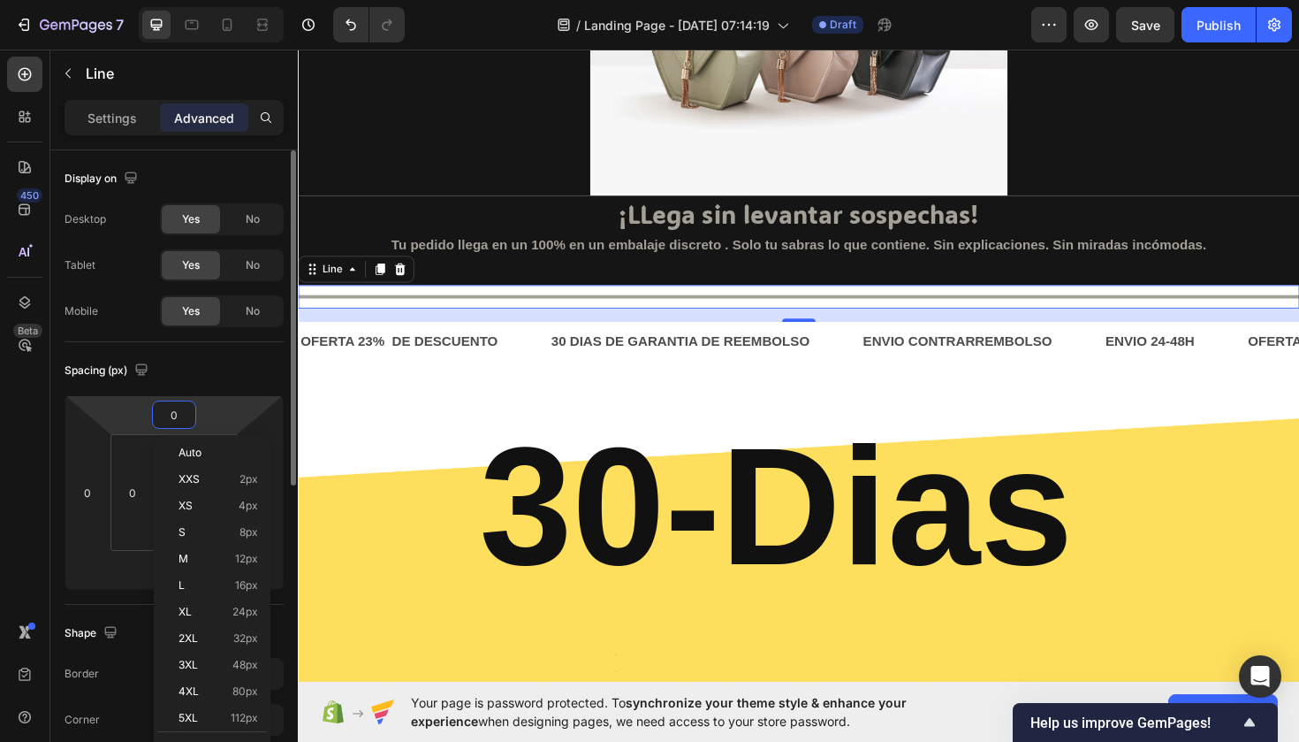
type input "1"
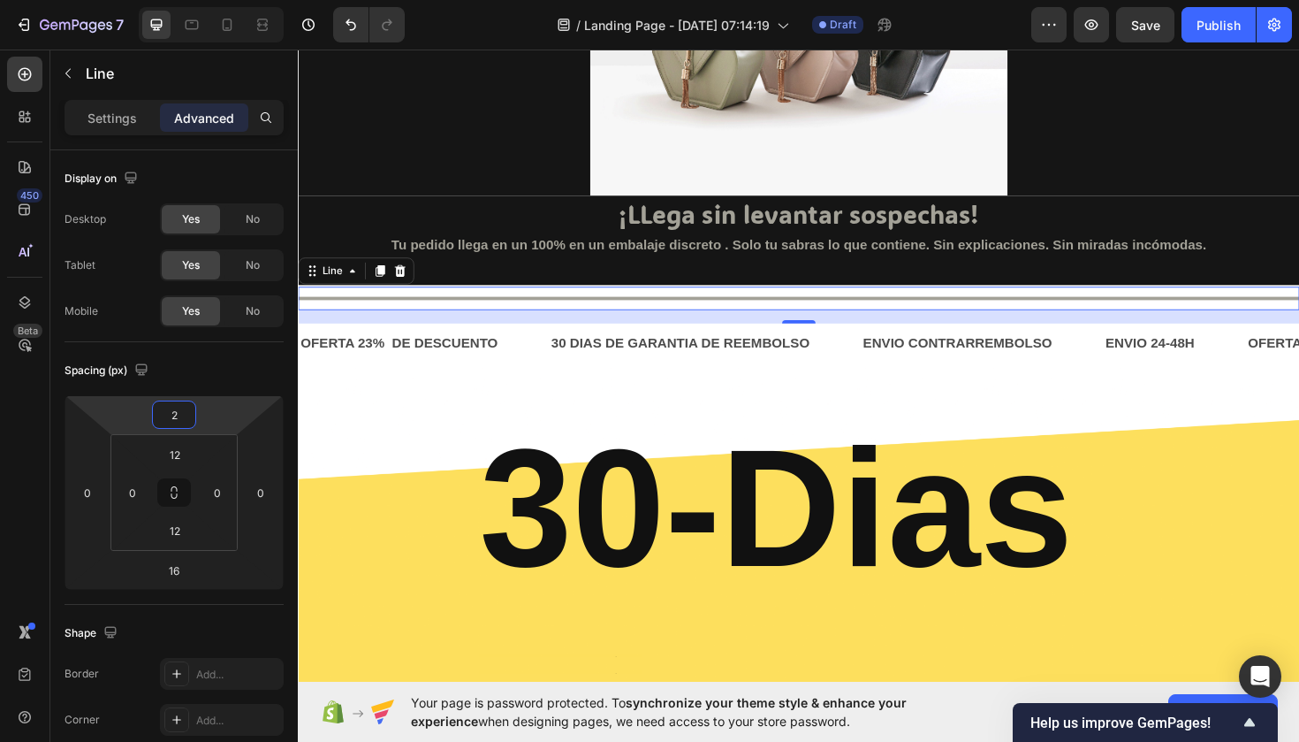
type input "2"
click at [324, 301] on div "Title Line 16" at bounding box center [828, 313] width 1061 height 25
click at [188, 422] on input "2" at bounding box center [173, 414] width 35 height 27
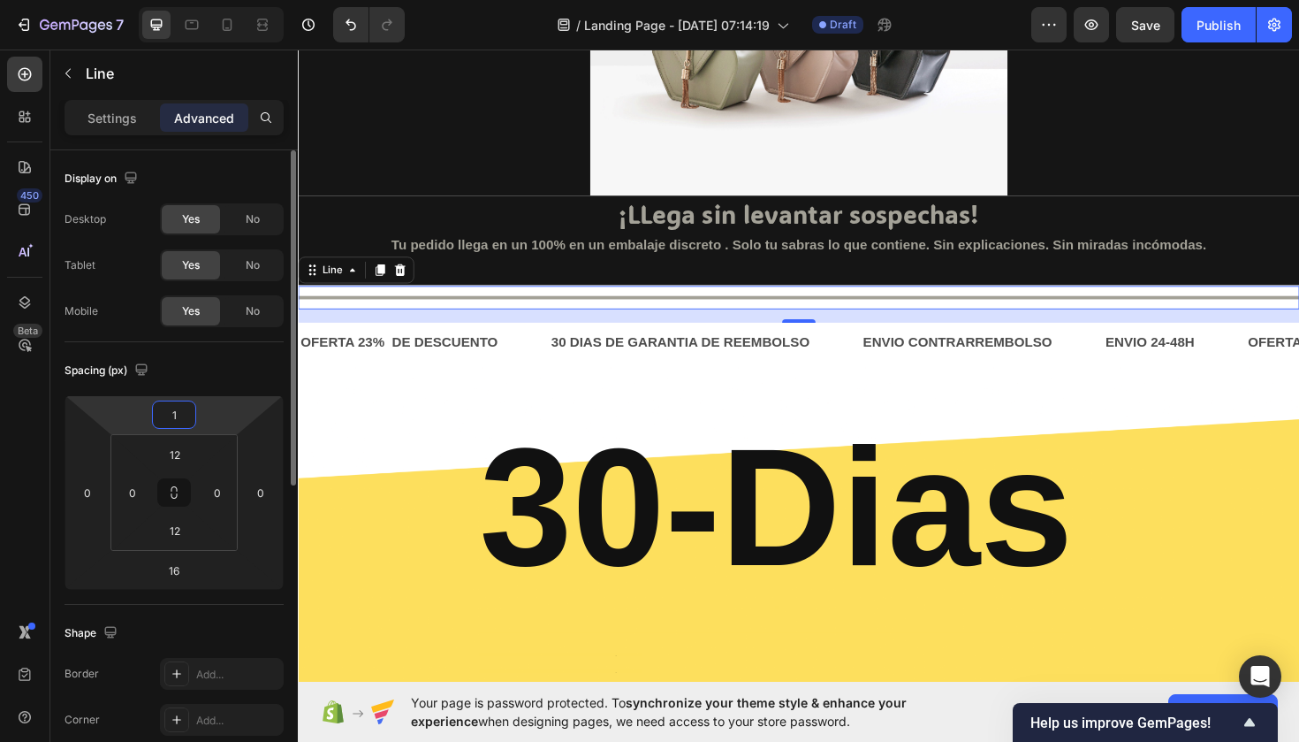
type input "10"
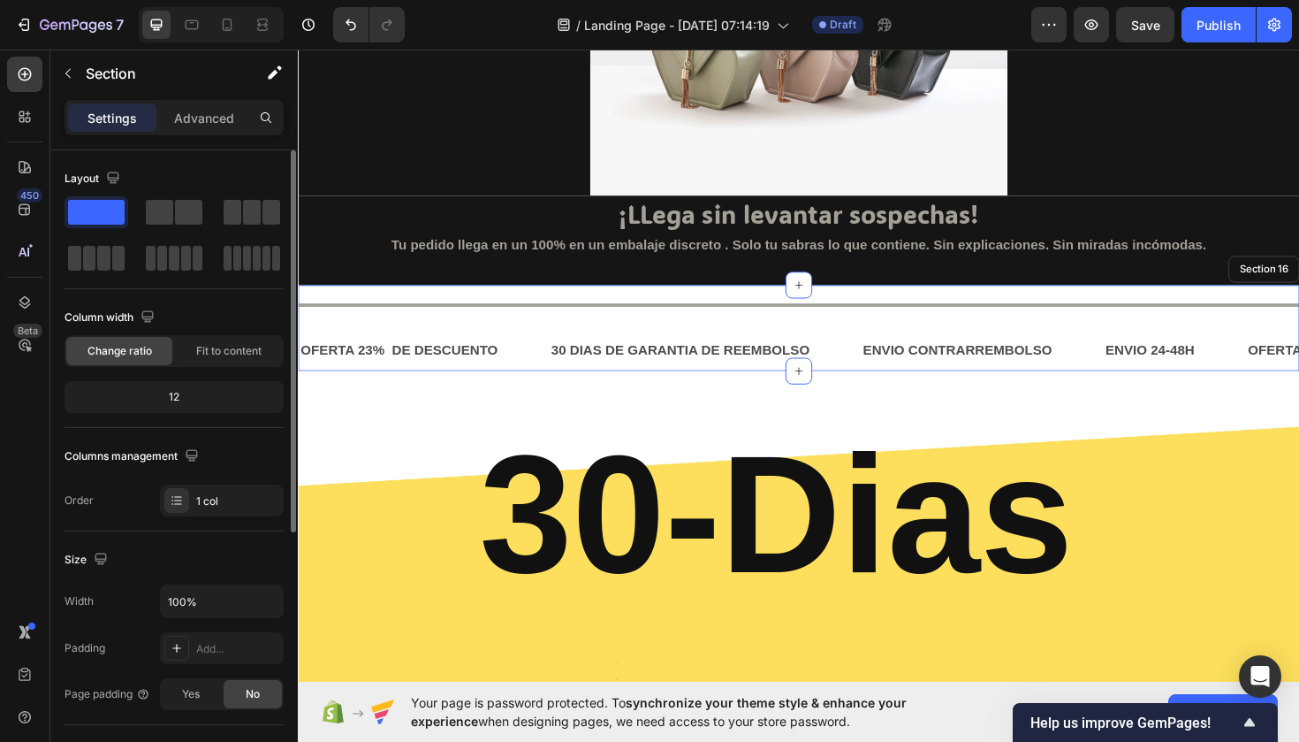
click at [436, 302] on div "Title Line 16 OFERTA 23% DE DESCUENTO Text Block 30 DIAS DE GARANTIA DE REEMBOL…" at bounding box center [828, 344] width 1061 height 91
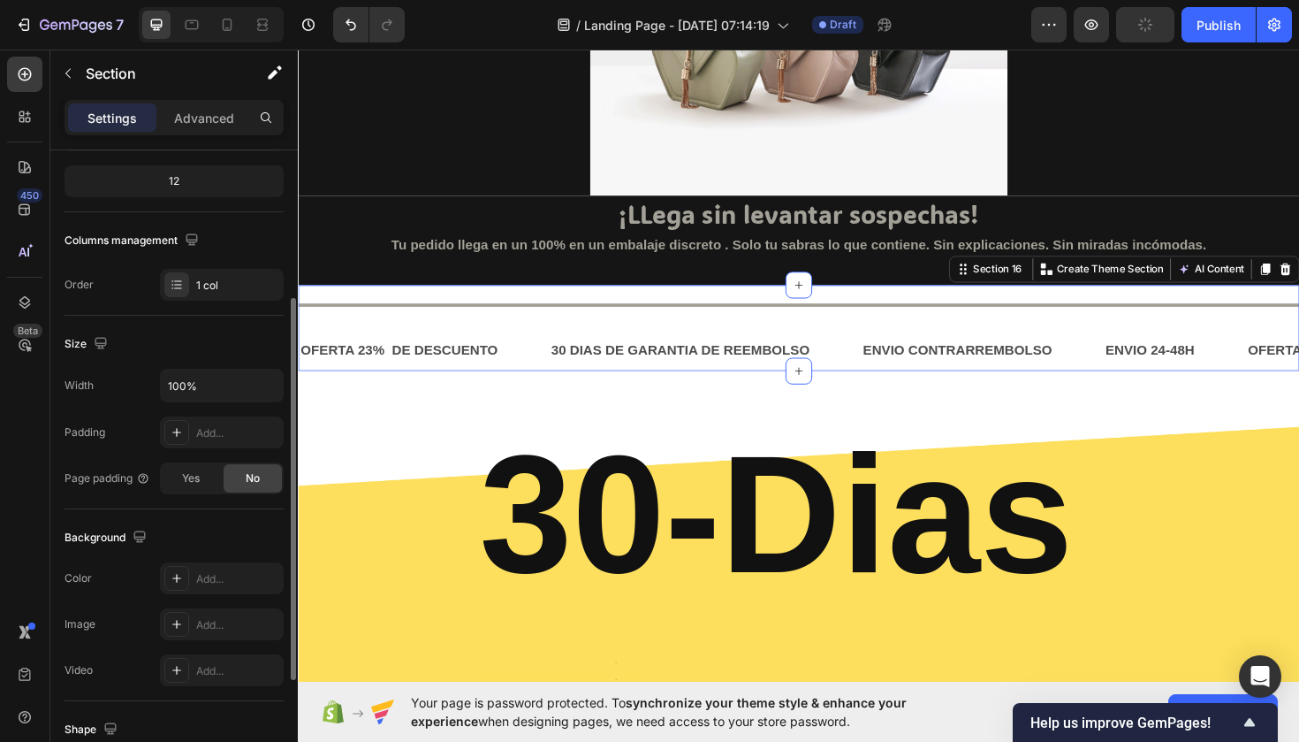
scroll to position [228, 0]
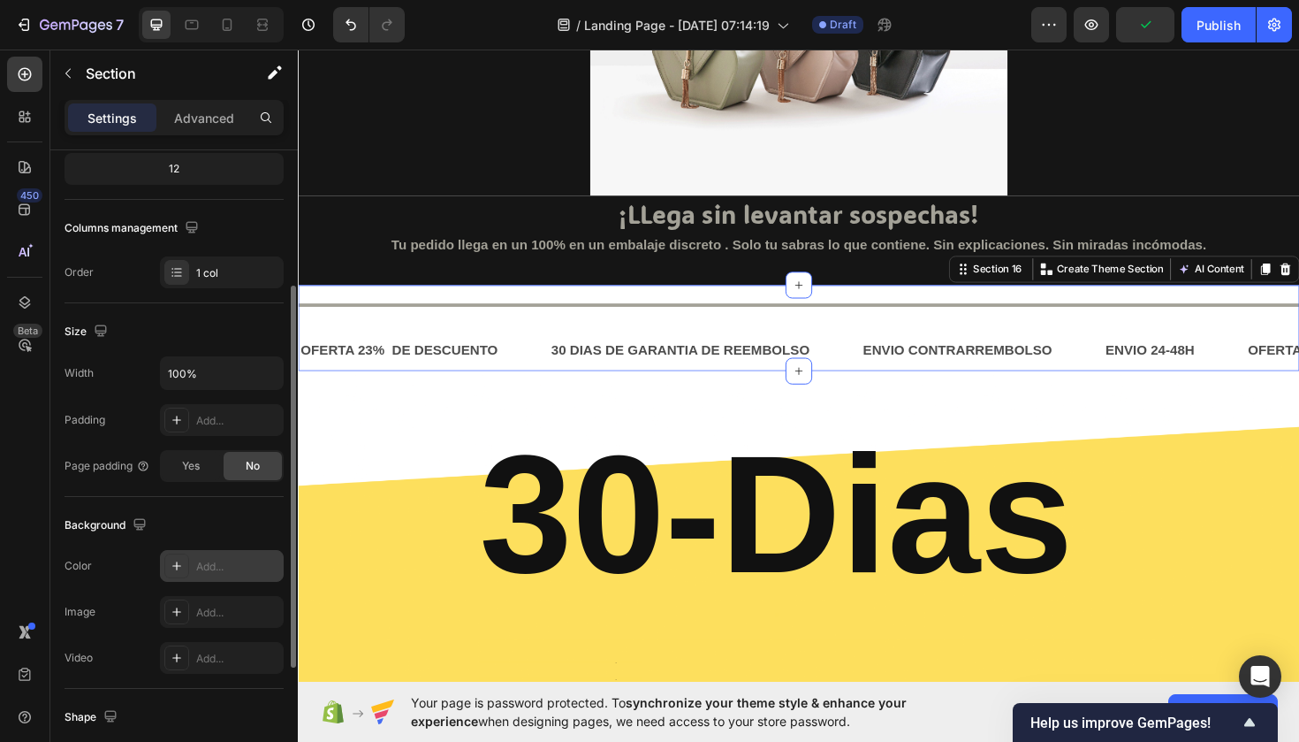
click at [196, 568] on div "Add..." at bounding box center [237, 567] width 83 height 16
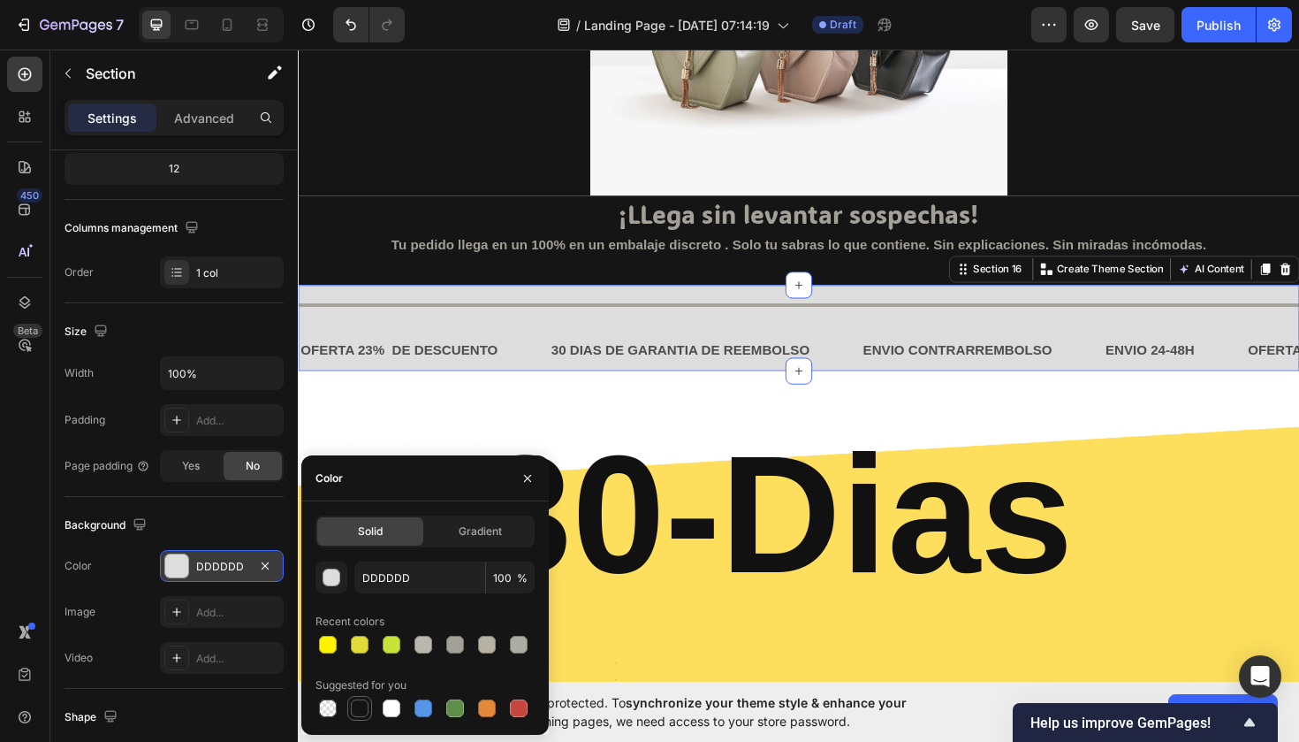
click at [357, 697] on div at bounding box center [359, 708] width 25 height 25
type input "151515"
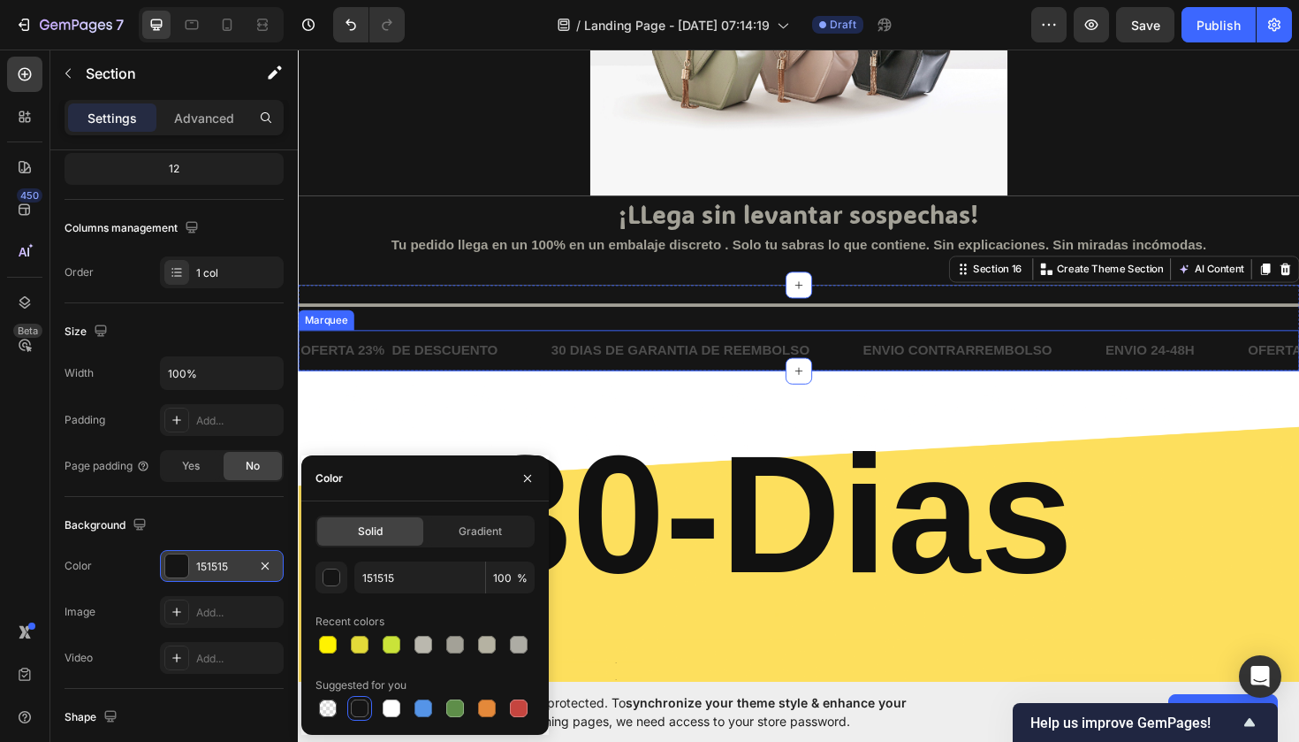
click at [546, 356] on div "OFERTA 23% DE DESCUENTO Text Block" at bounding box center [431, 368] width 265 height 43
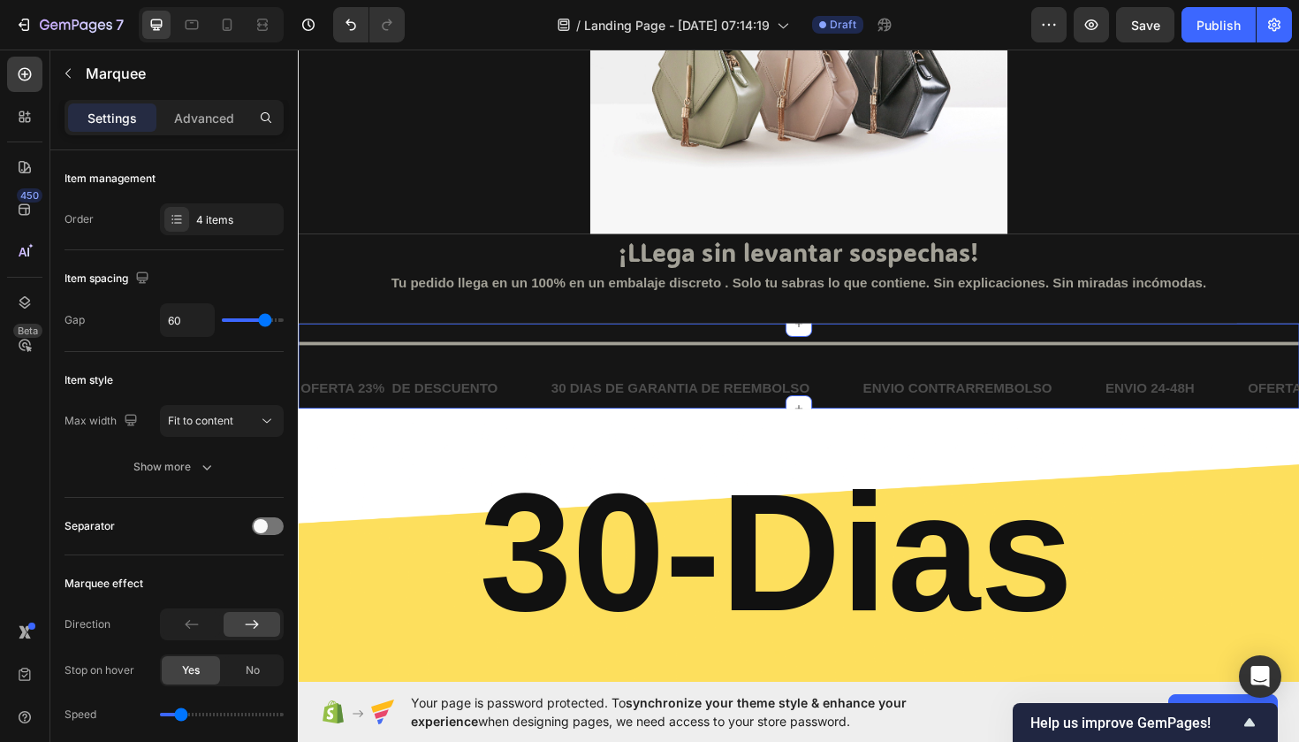
scroll to position [3373, 0]
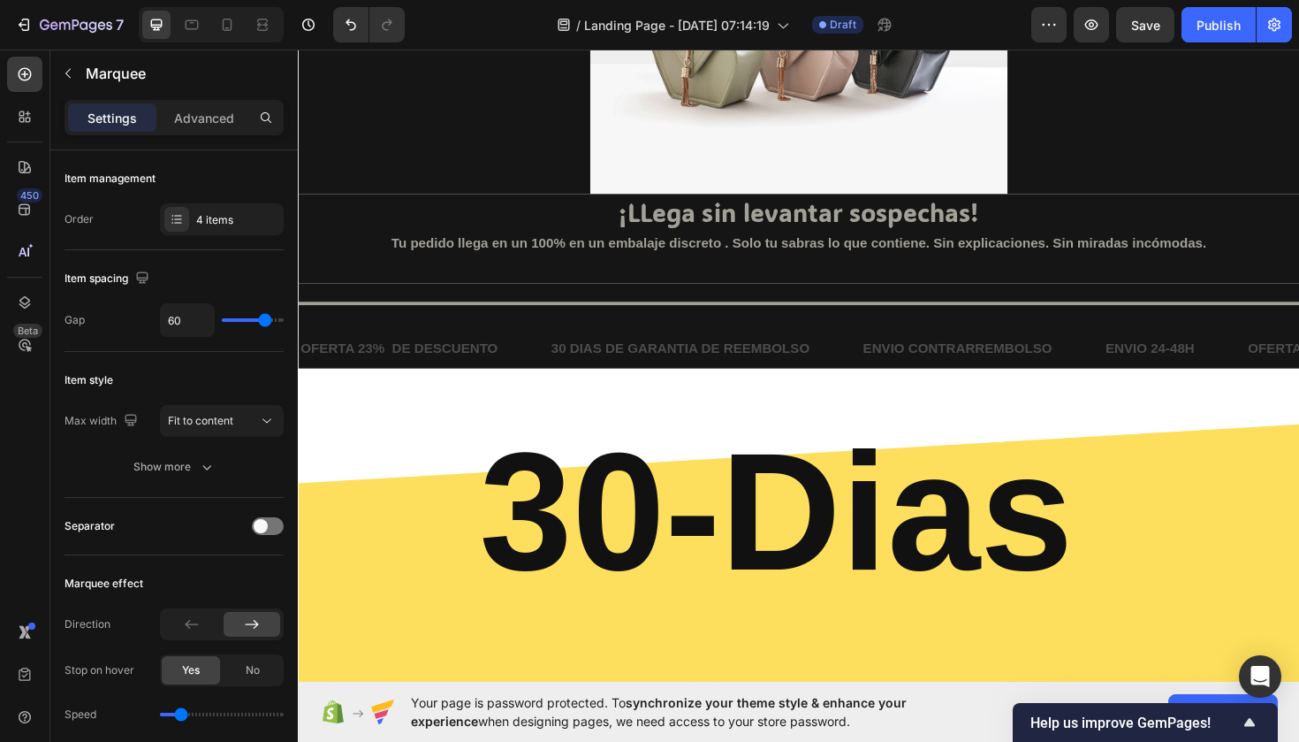
click at [521, 355] on div "OFERTA 23% DE DESCUENTO Text Block" at bounding box center [431, 366] width 265 height 43
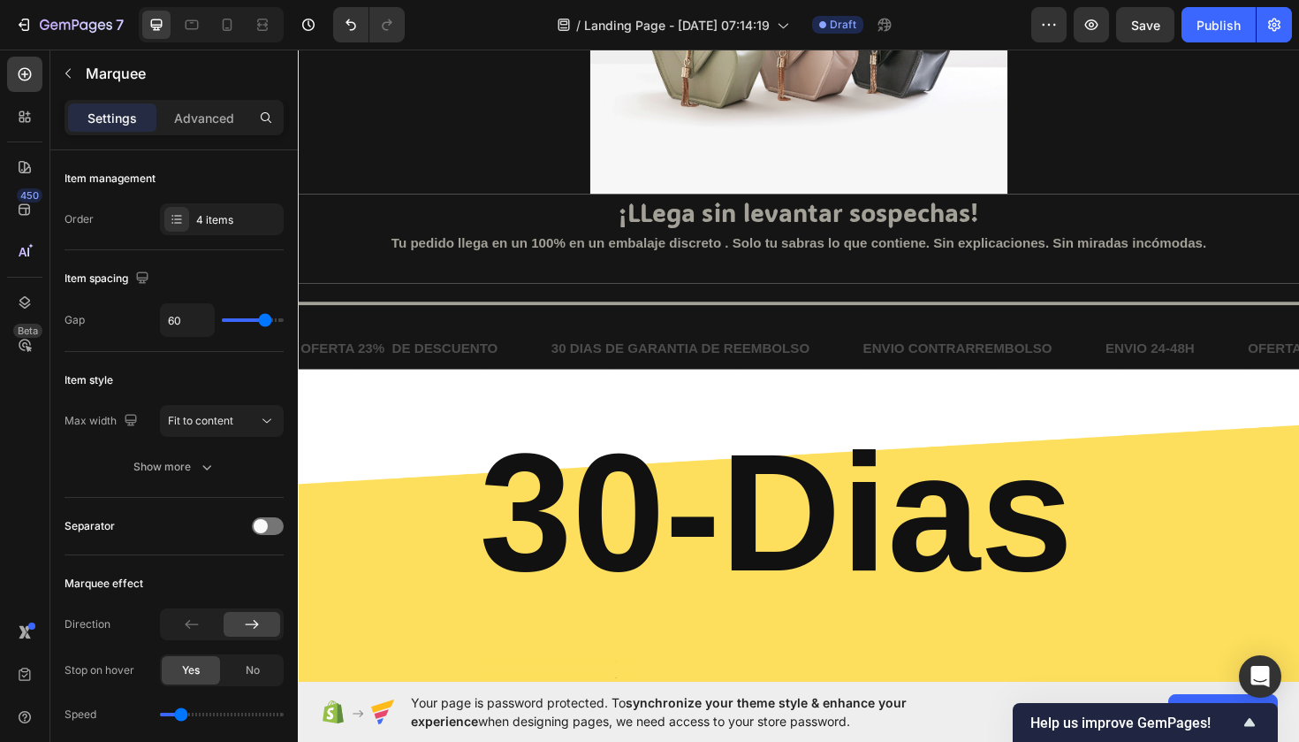
click at [527, 375] on div "OFERTA 23% DE DESCUENTO Text Block" at bounding box center [431, 366] width 265 height 43
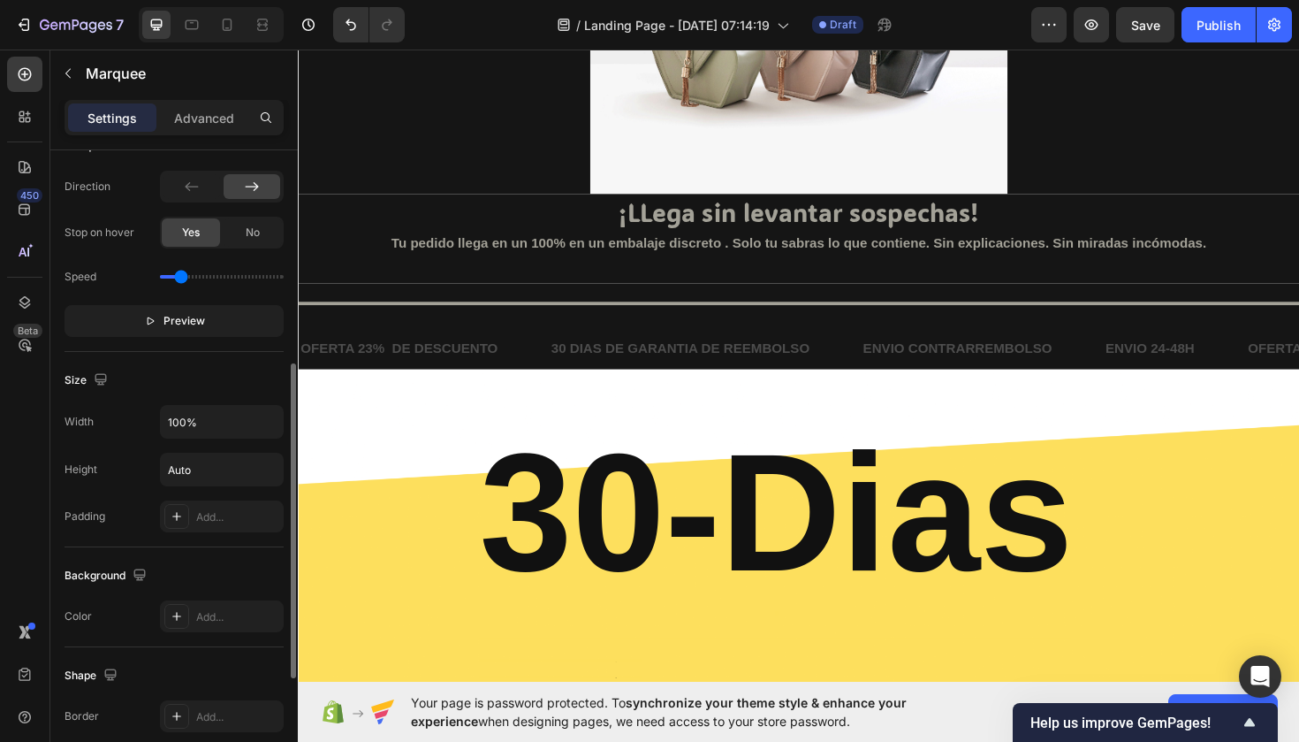
scroll to position [437, 0]
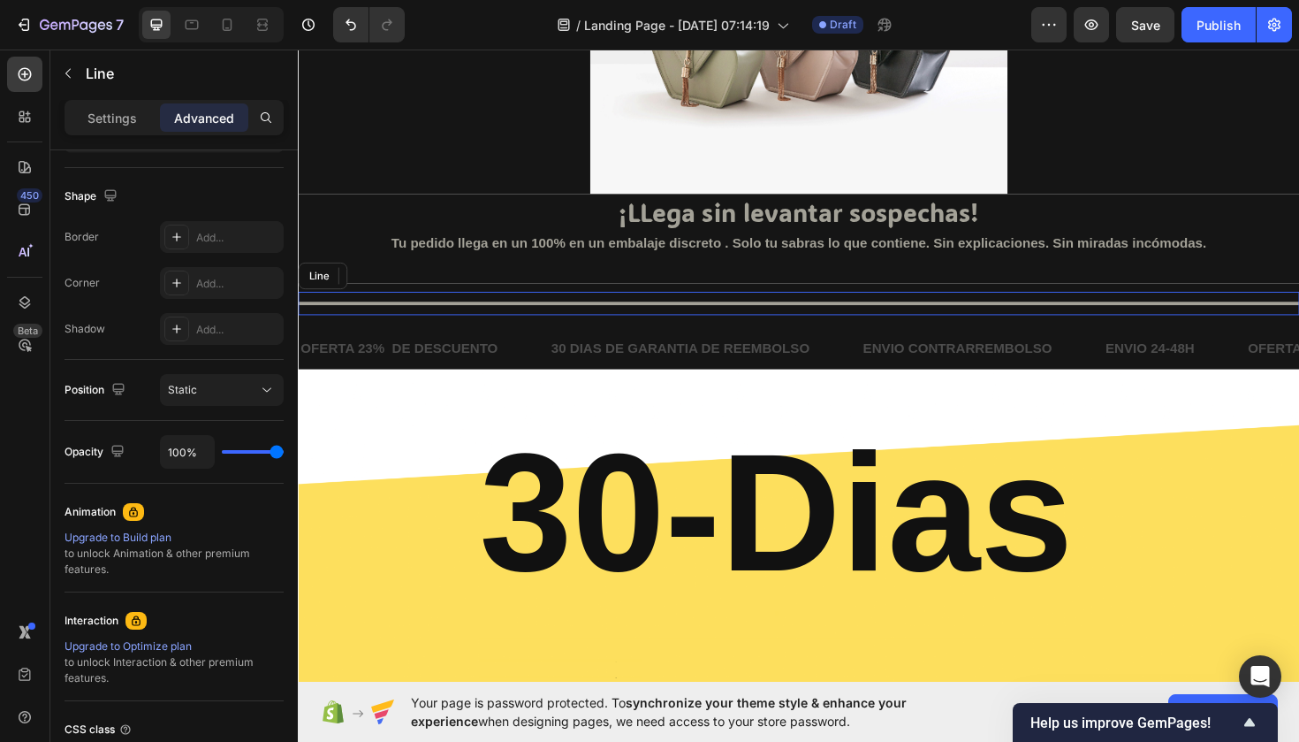
click at [390, 317] on div at bounding box center [828, 318] width 1061 height 4
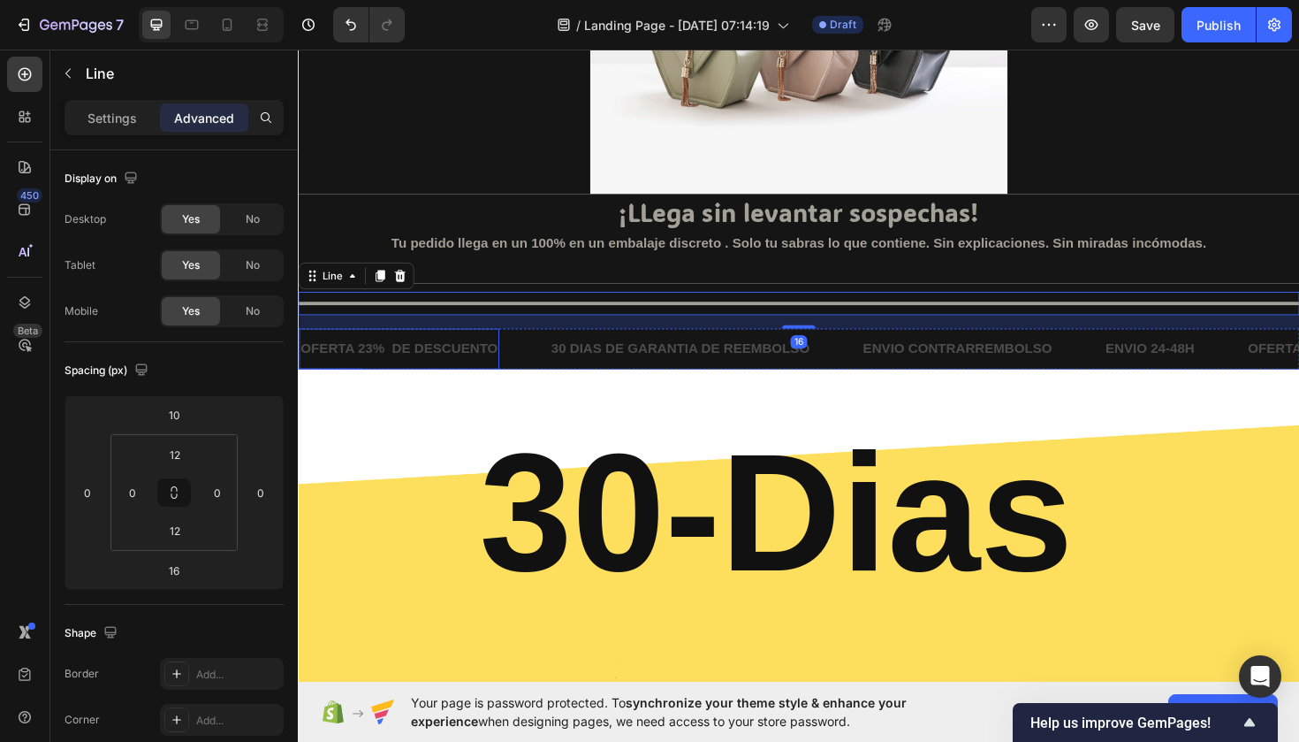
click at [439, 365] on p "OFERTA 23% DE DESCUENTO" at bounding box center [405, 367] width 209 height 26
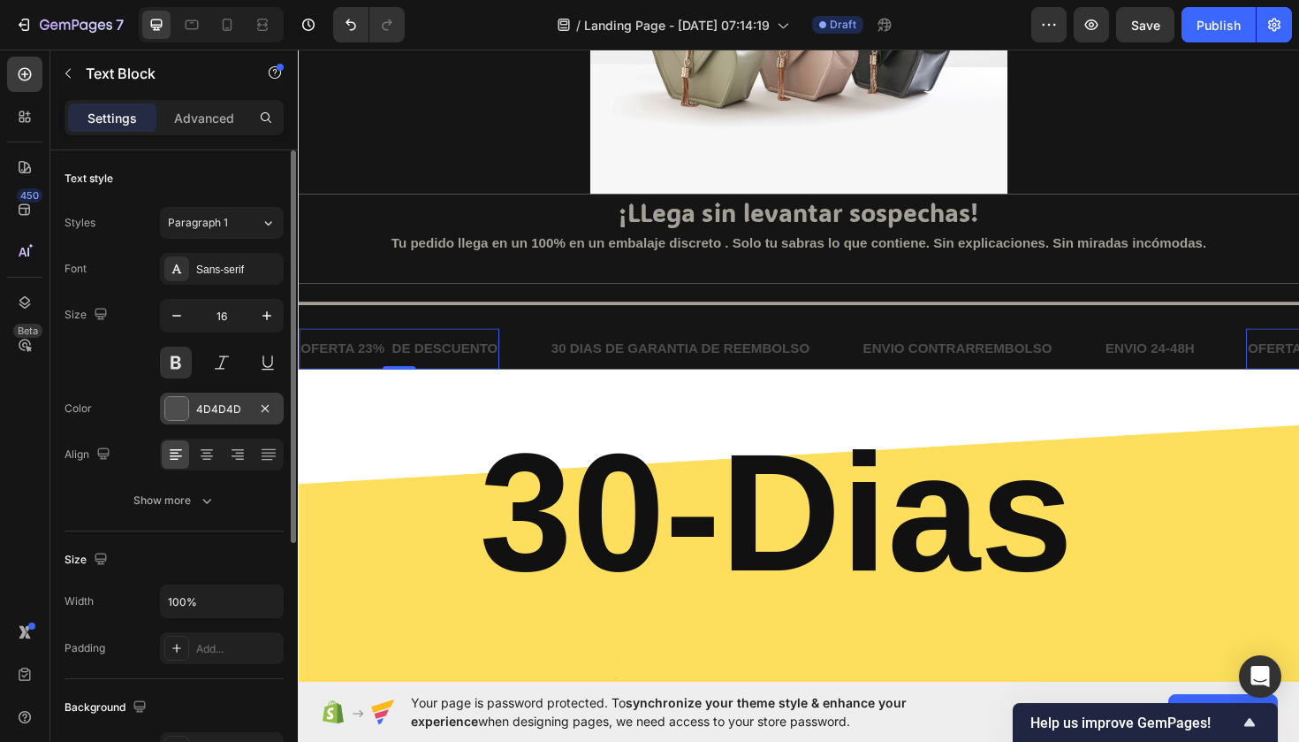
click at [196, 414] on div "4D4D4D" at bounding box center [221, 409] width 51 height 16
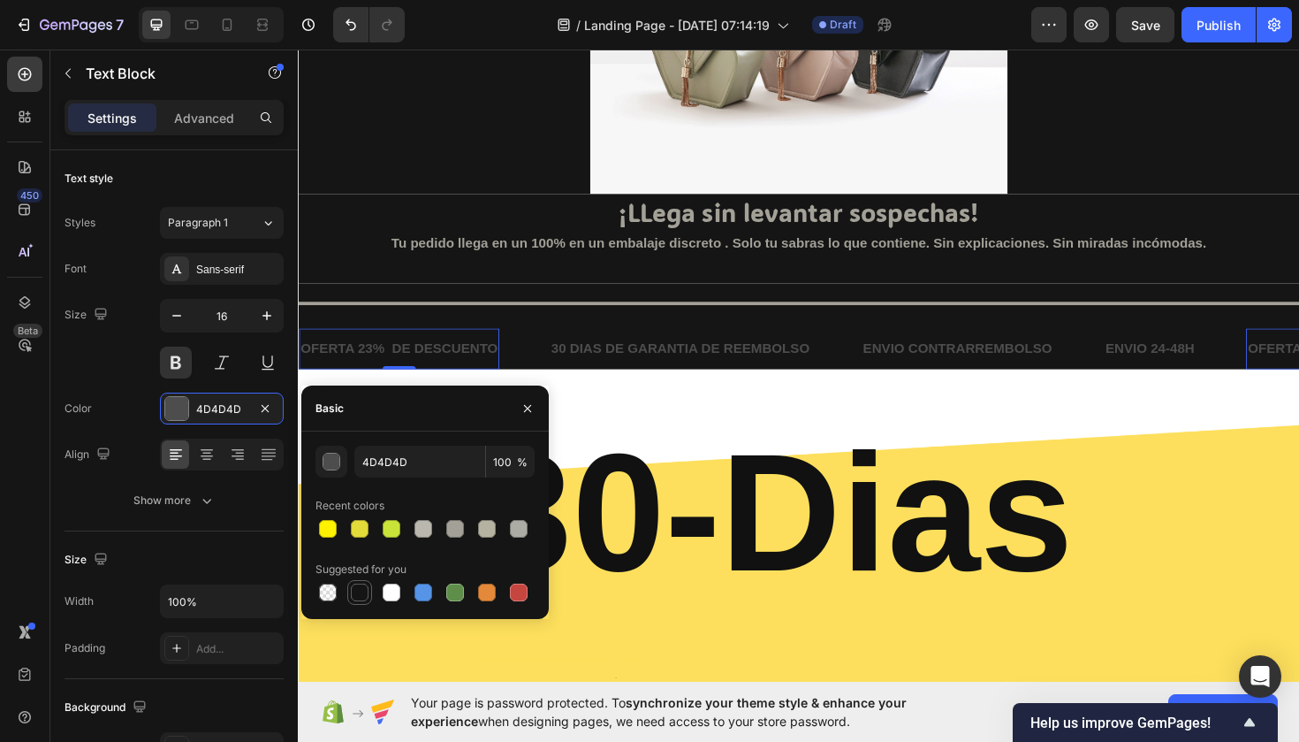
click at [368, 592] on div at bounding box center [360, 592] width 18 height 18
type input "151515"
click at [651, 366] on p "30 DIAS DE GARANTIA DE REEMBOLSO" at bounding box center [703, 367] width 274 height 26
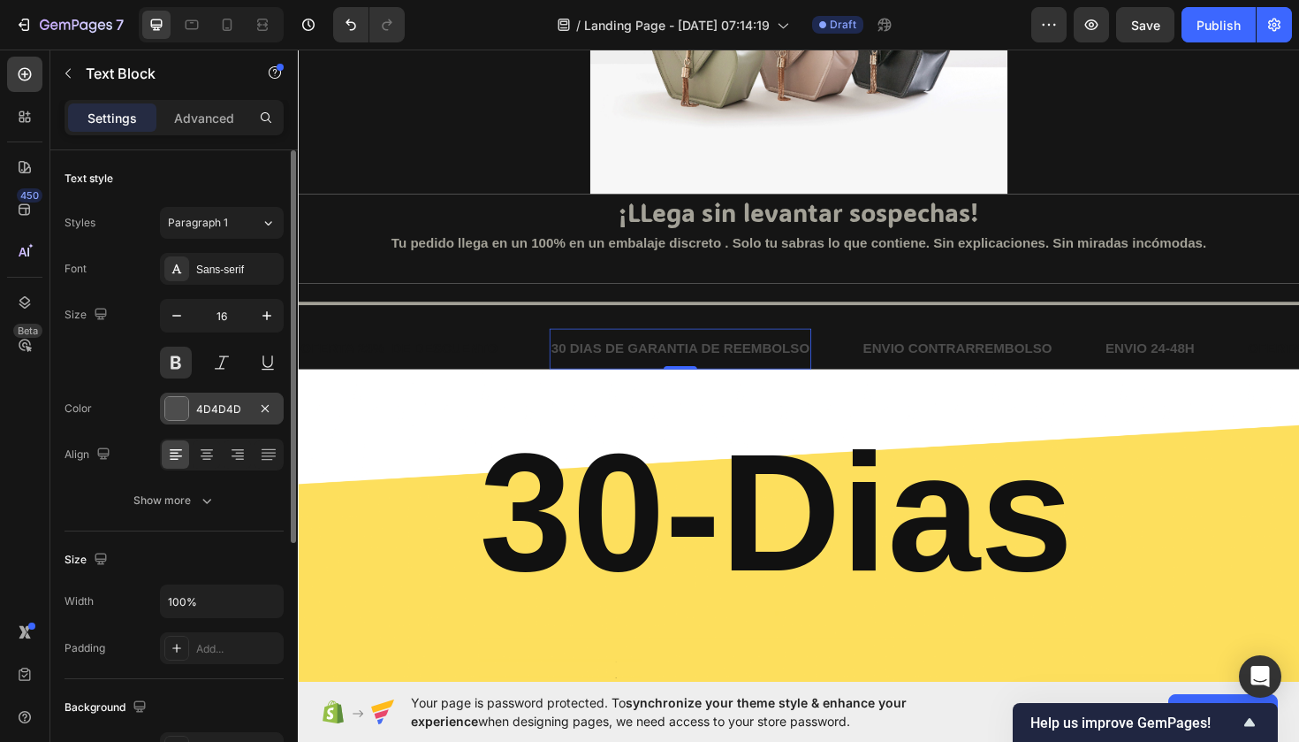
click at [179, 409] on div at bounding box center [176, 408] width 23 height 23
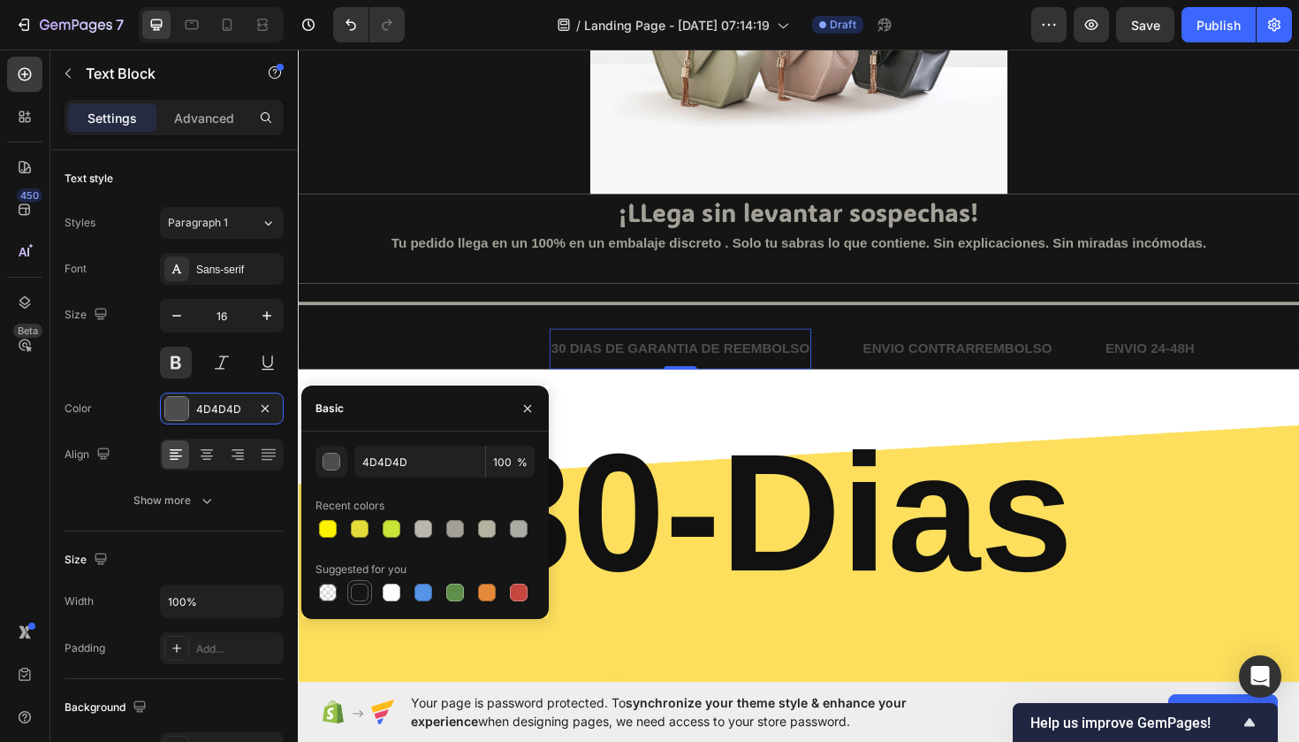
click at [362, 594] on div at bounding box center [360, 592] width 18 height 18
type input "151515"
click at [996, 352] on div "ENVIO CONTRARREMBOLSO" at bounding box center [997, 366] width 204 height 29
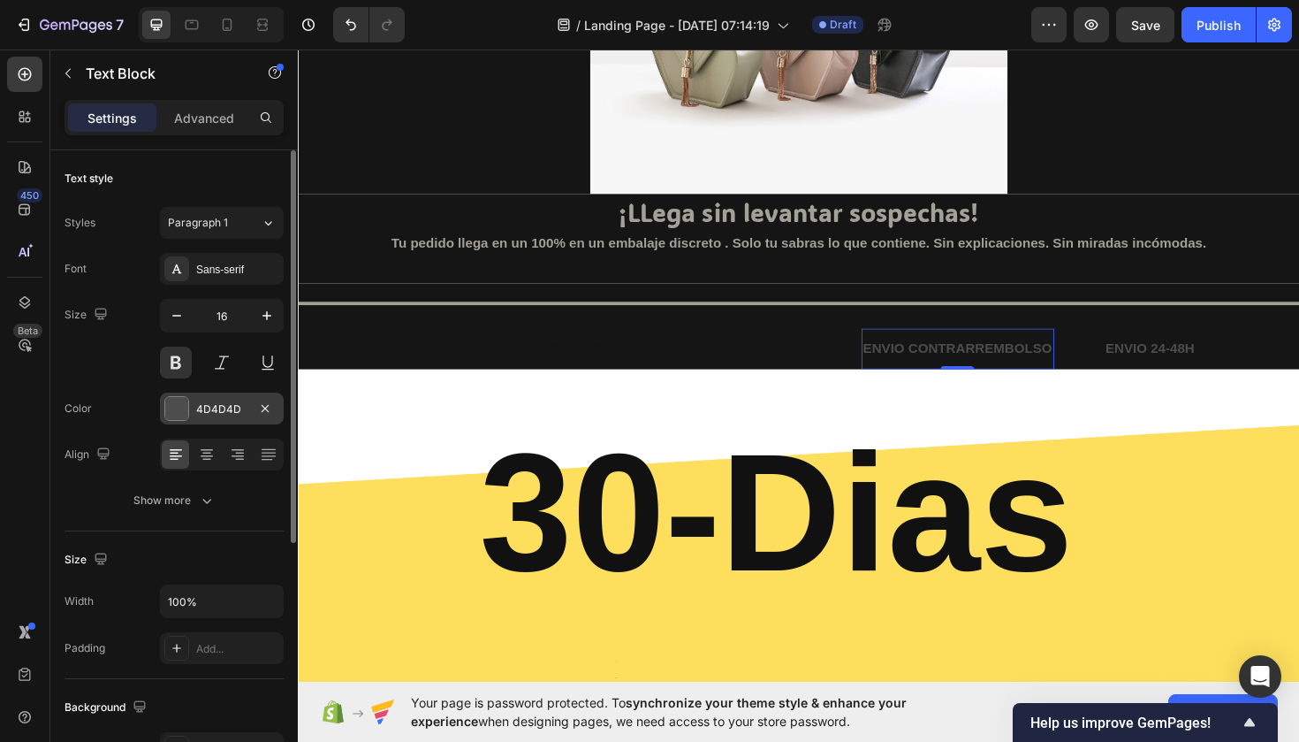
click at [177, 409] on div at bounding box center [176, 408] width 23 height 23
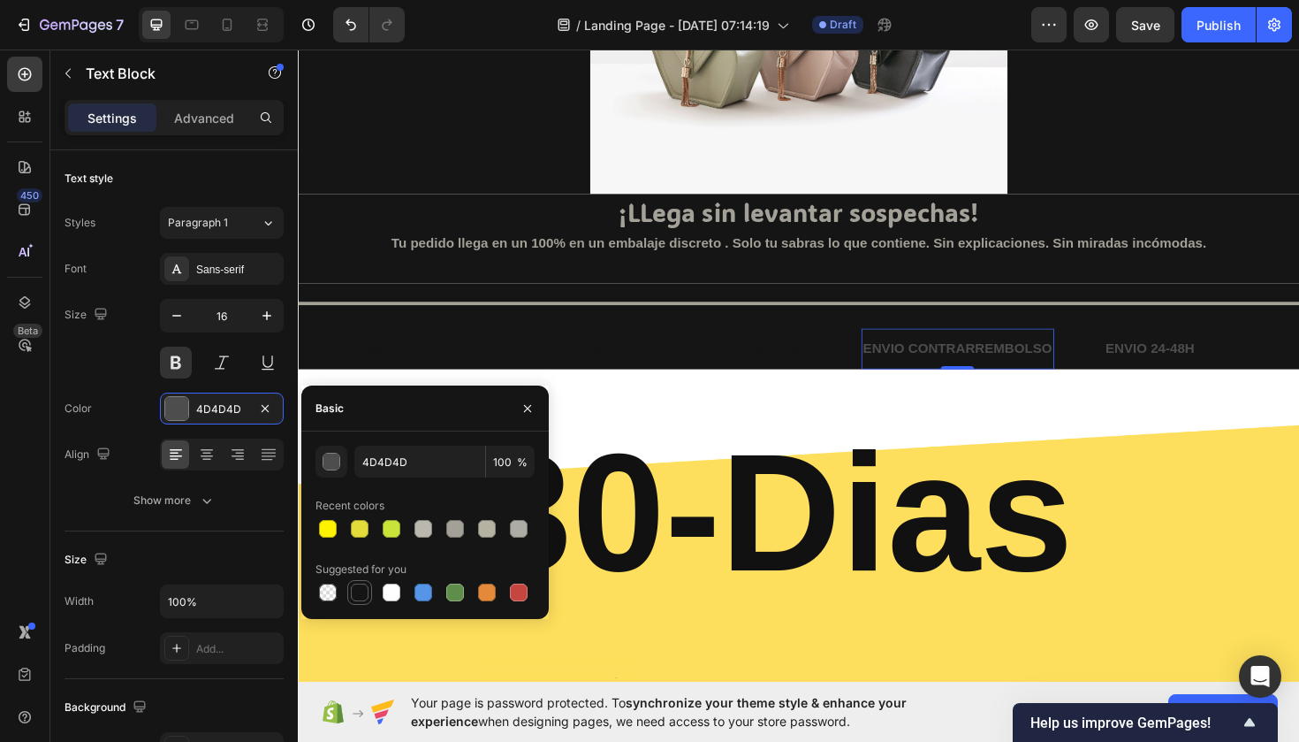
click at [364, 582] on div at bounding box center [359, 592] width 21 height 21
type input "151515"
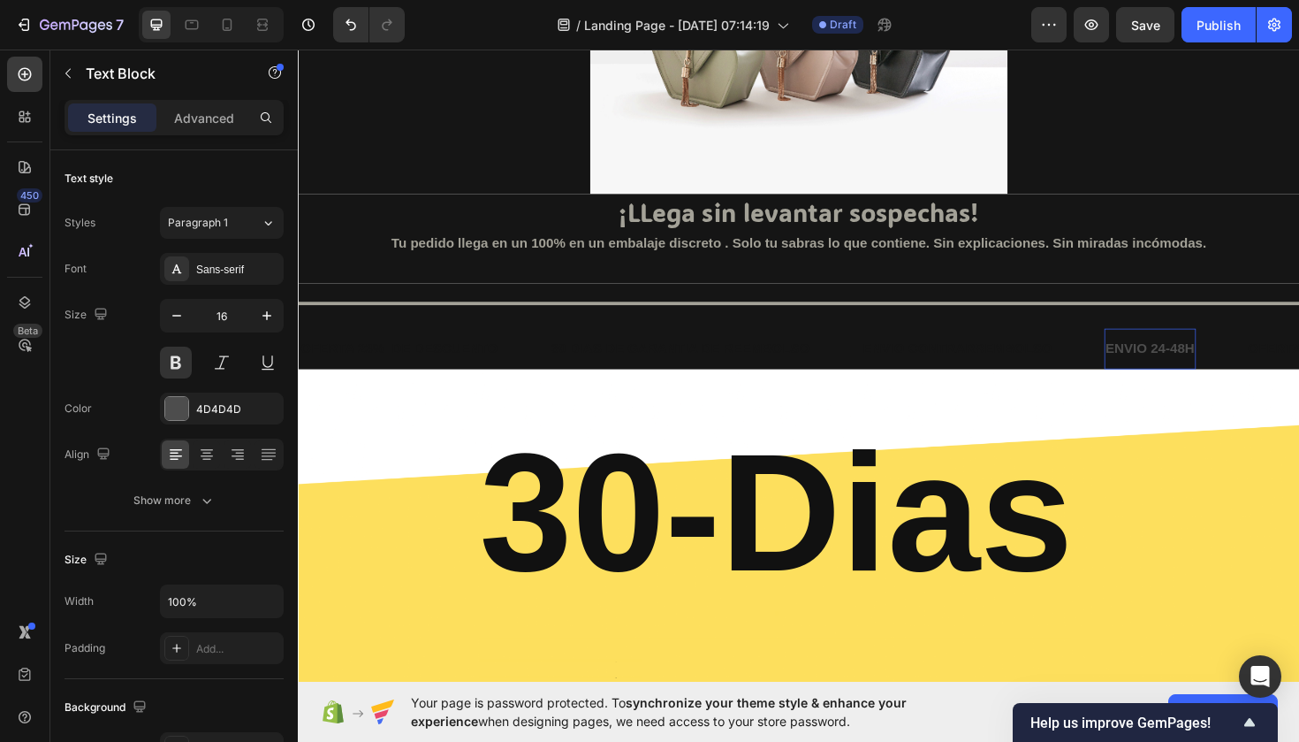
click at [1167, 372] on p "ENVIO 24-48H" at bounding box center [1201, 367] width 95 height 26
click at [183, 412] on div at bounding box center [176, 408] width 23 height 23
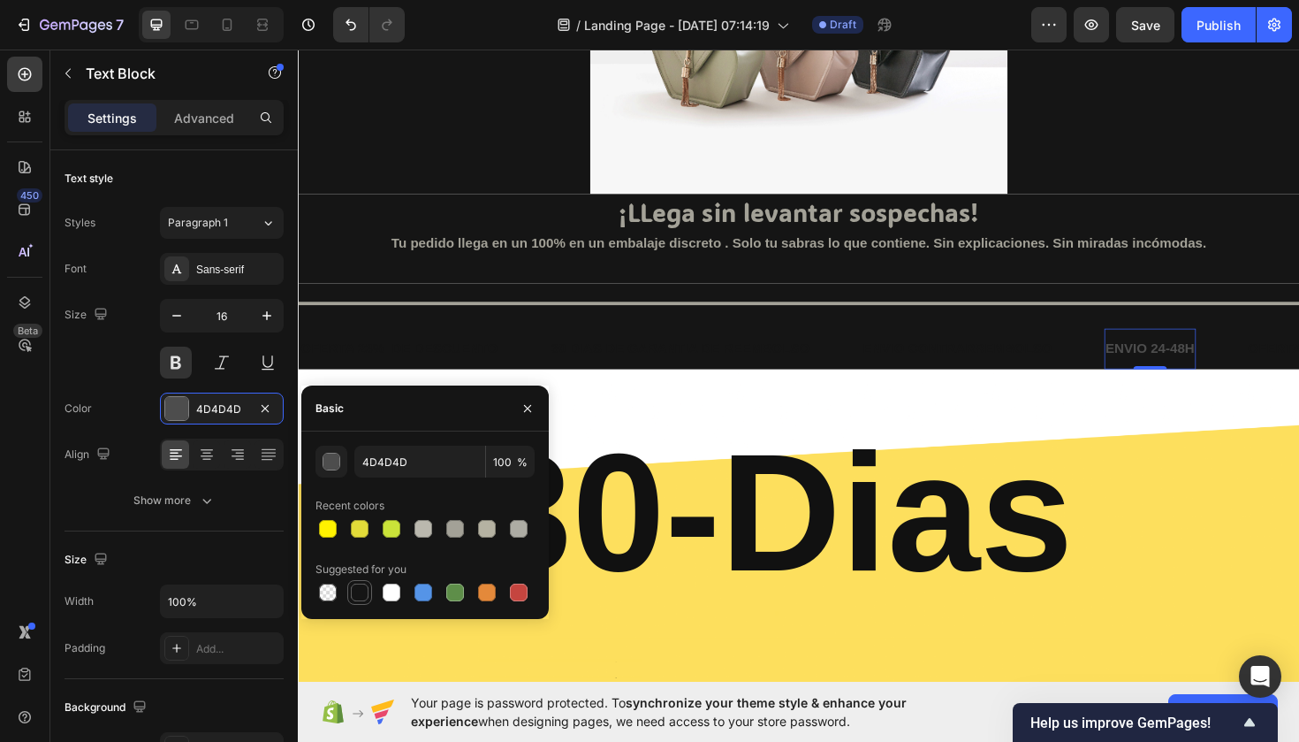
click at [356, 592] on div at bounding box center [360, 592] width 18 height 18
type input "151515"
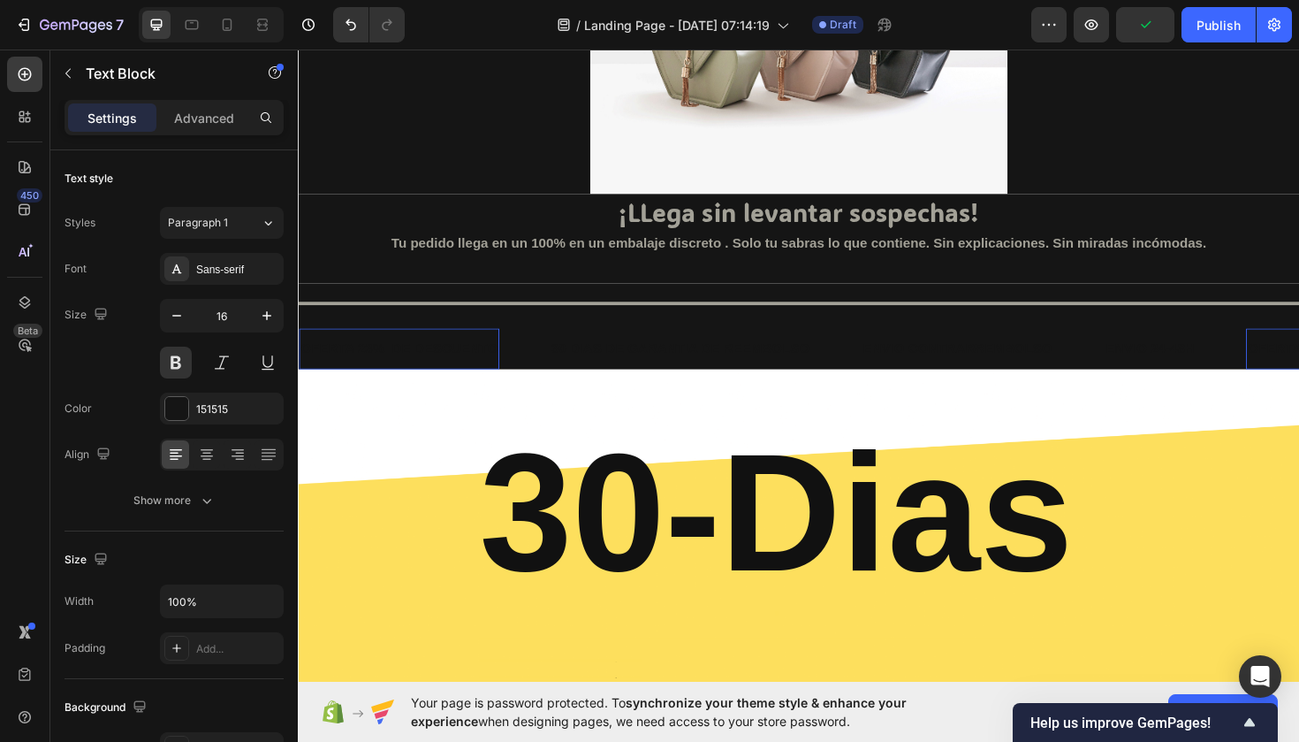
click at [476, 350] on div "OFERTA 23% DE DESCUENTO Text Block" at bounding box center [405, 366] width 212 height 43
click at [473, 339] on div "Title Line OFERTA 23% DE DESCUENTO Text Block 0 30 DIAS DE GARANTIA DE REEMBOLS…" at bounding box center [828, 342] width 1061 height 91
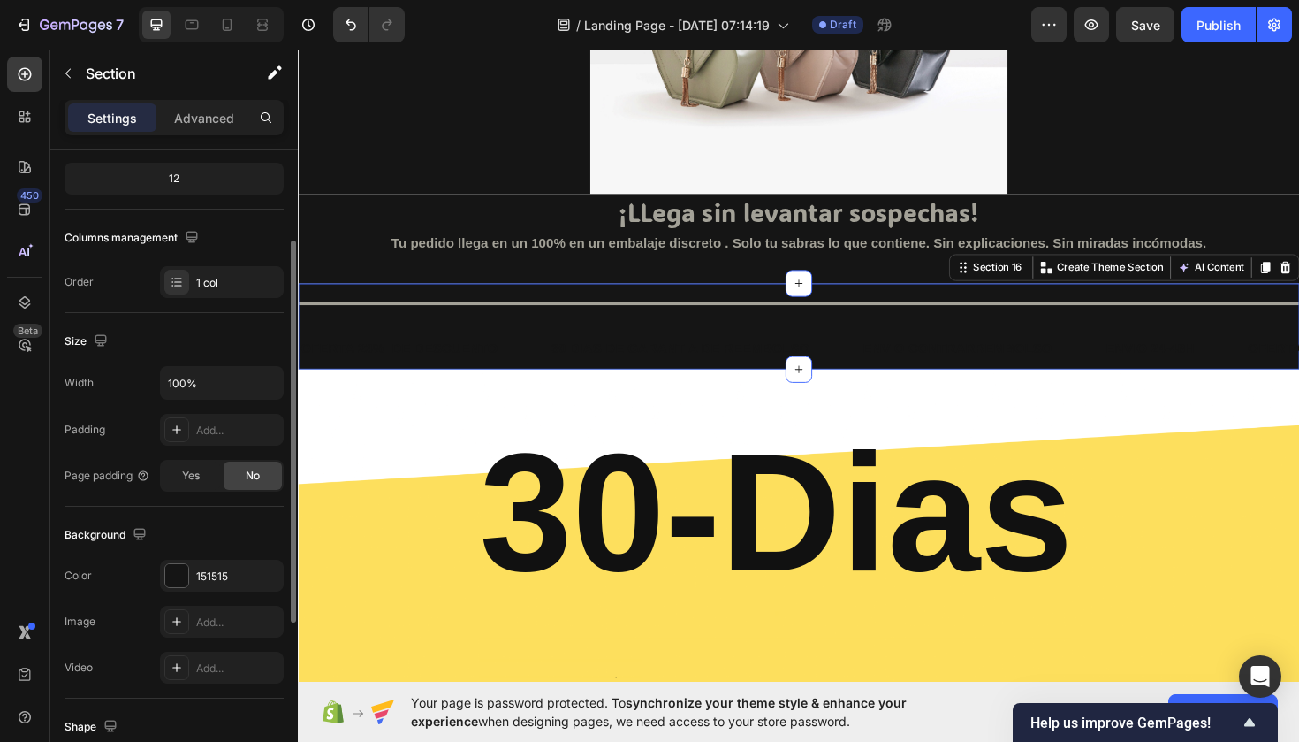
scroll to position [252, 0]
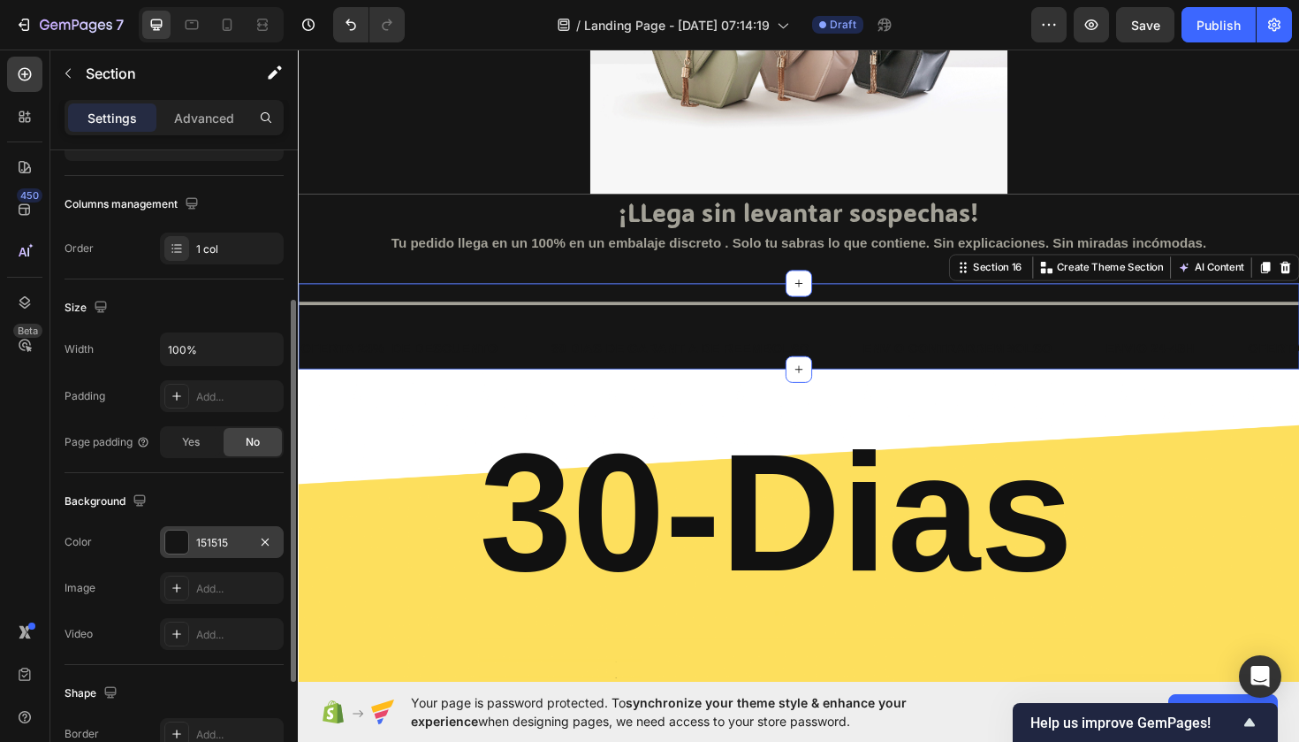
click at [169, 540] on div at bounding box center [176, 541] width 23 height 23
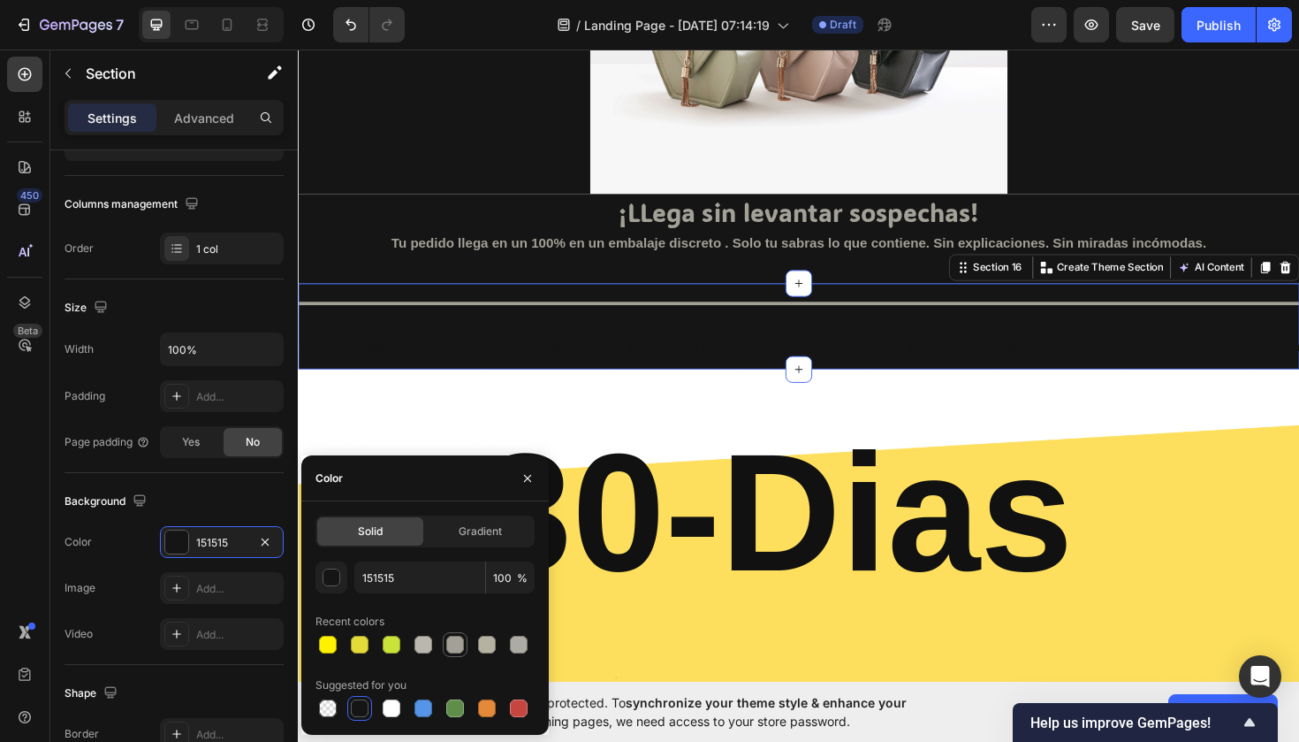
click at [459, 638] on div at bounding box center [455, 645] width 18 height 18
type input "A3A197"
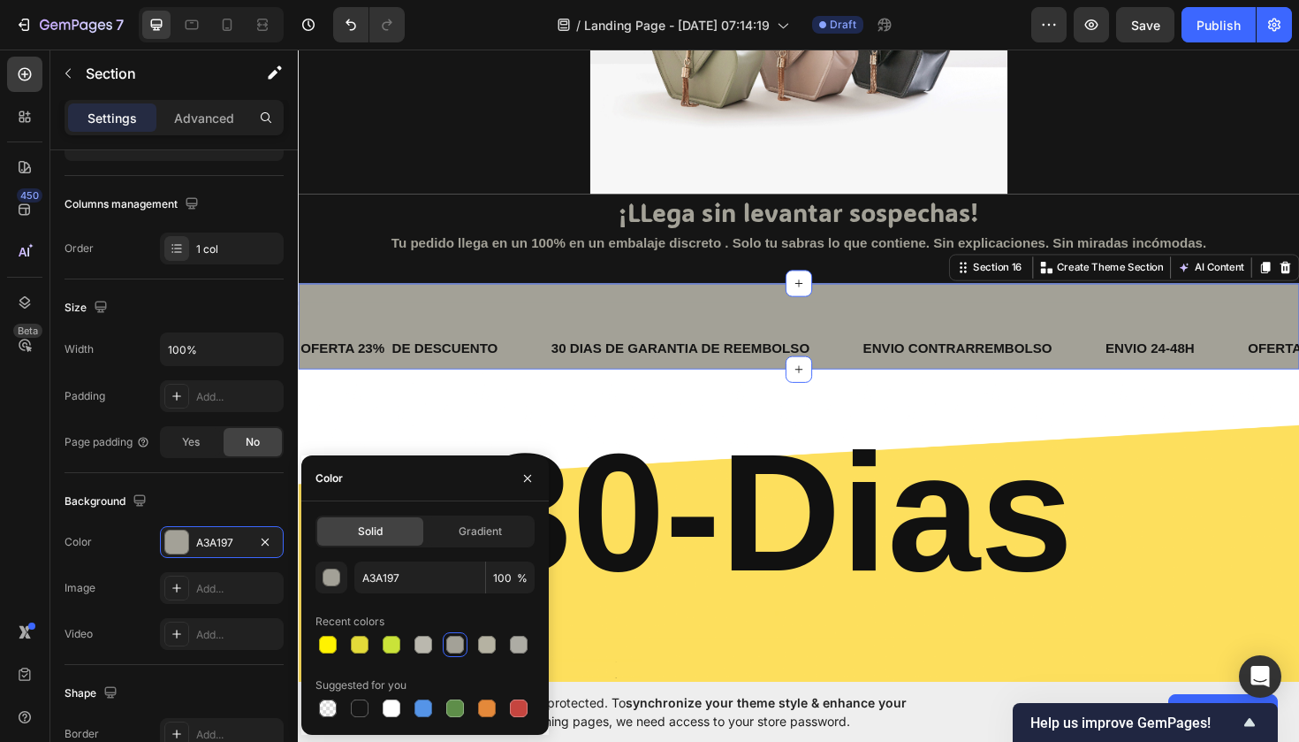
click at [527, 332] on div "Title Line OFERTA 23% DE DESCUENTO Text Block 30 DIAS DE GARANTIA DE REEMBOLSO …" at bounding box center [828, 342] width 1061 height 91
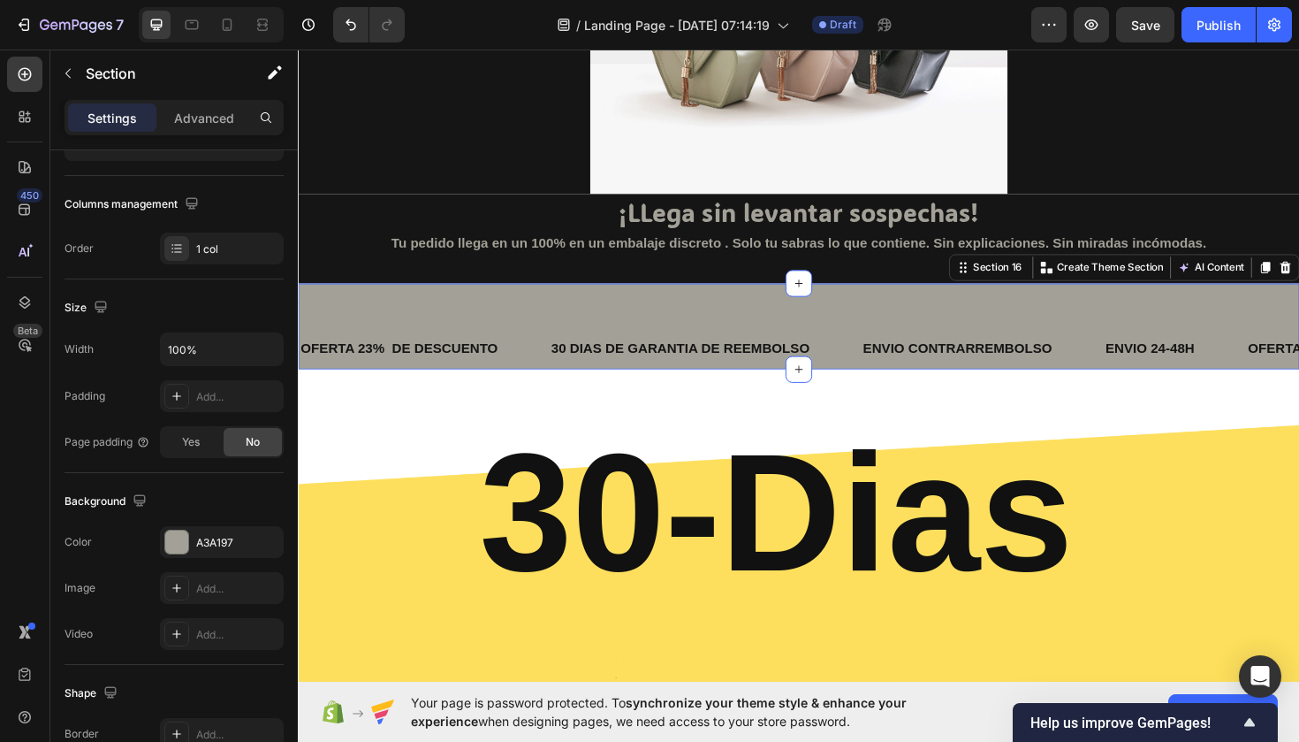
click at [515, 332] on div "Title Line OFERTA 23% DE DESCUENTO Text Block 30 DIAS DE GARANTIA DE REEMBOLSO …" at bounding box center [828, 342] width 1061 height 91
click at [522, 349] on div "OFERTA 23% DE DESCUENTO Text Block" at bounding box center [431, 366] width 265 height 43
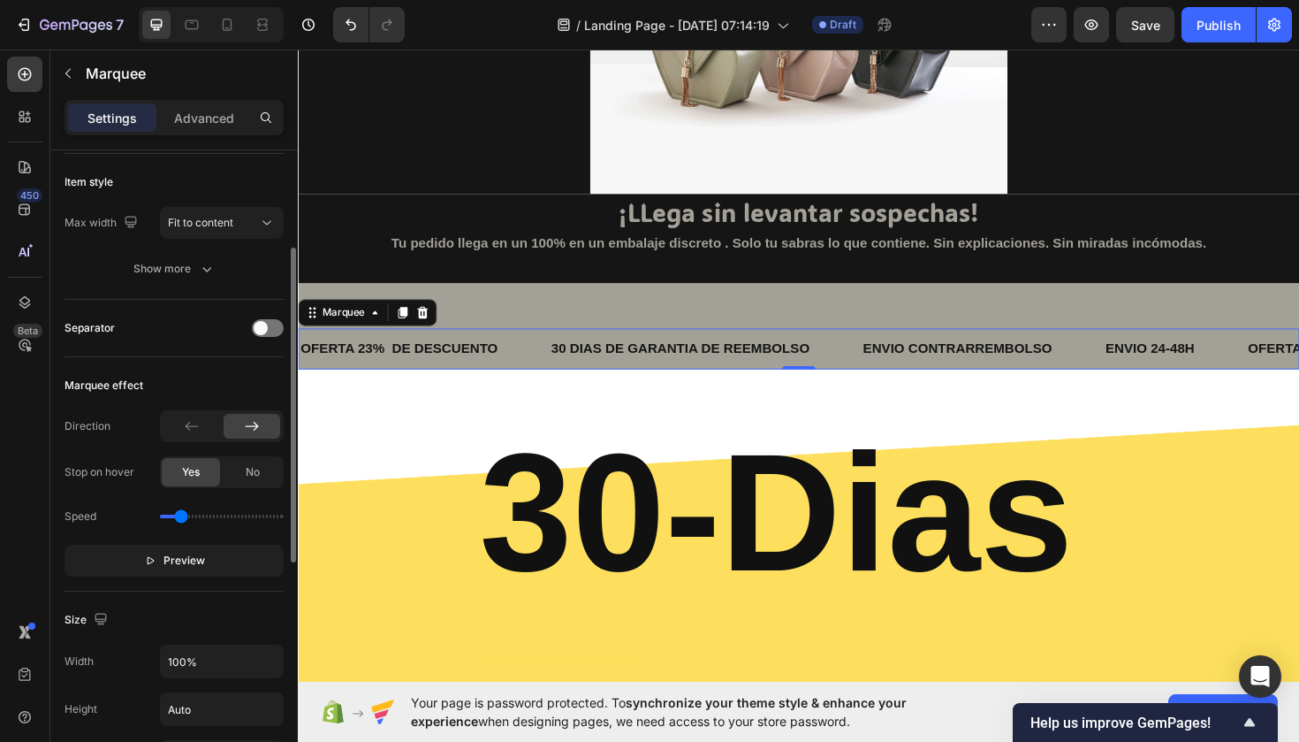
scroll to position [198, 0]
click at [475, 310] on div "Title Line" at bounding box center [828, 318] width 1061 height 25
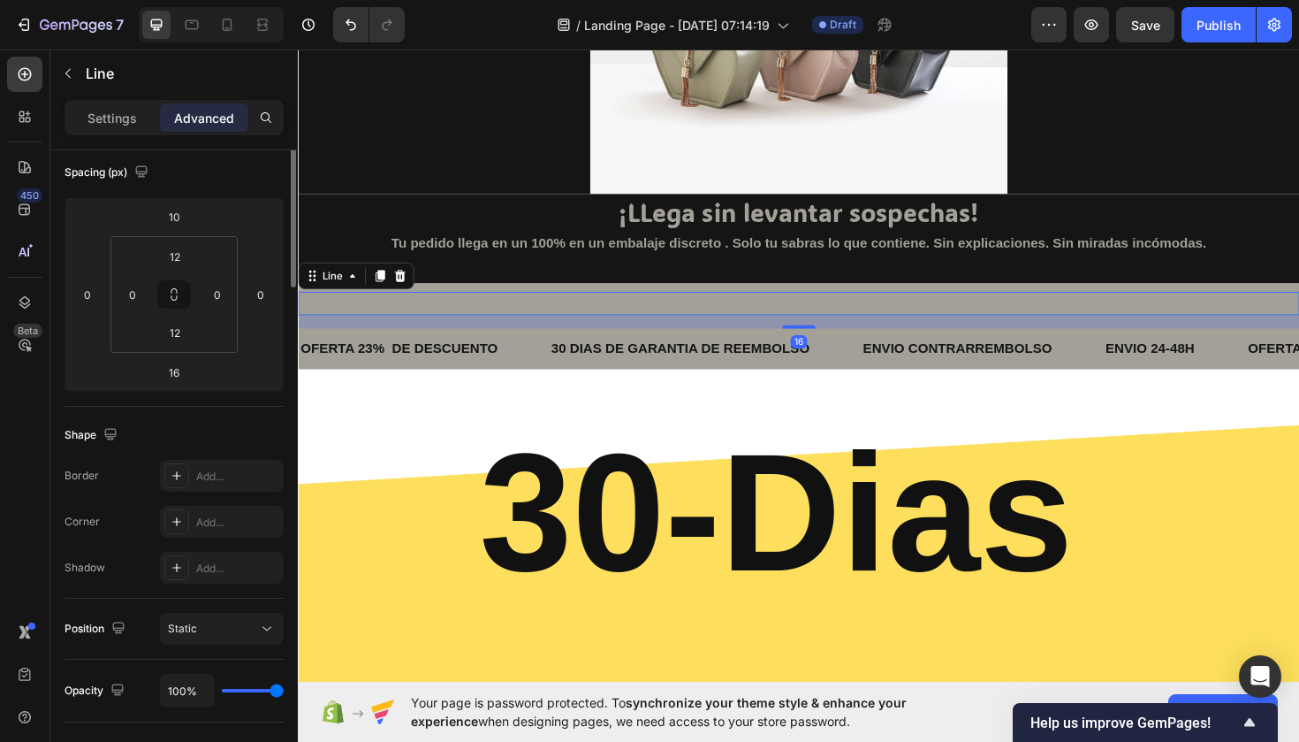
scroll to position [0, 0]
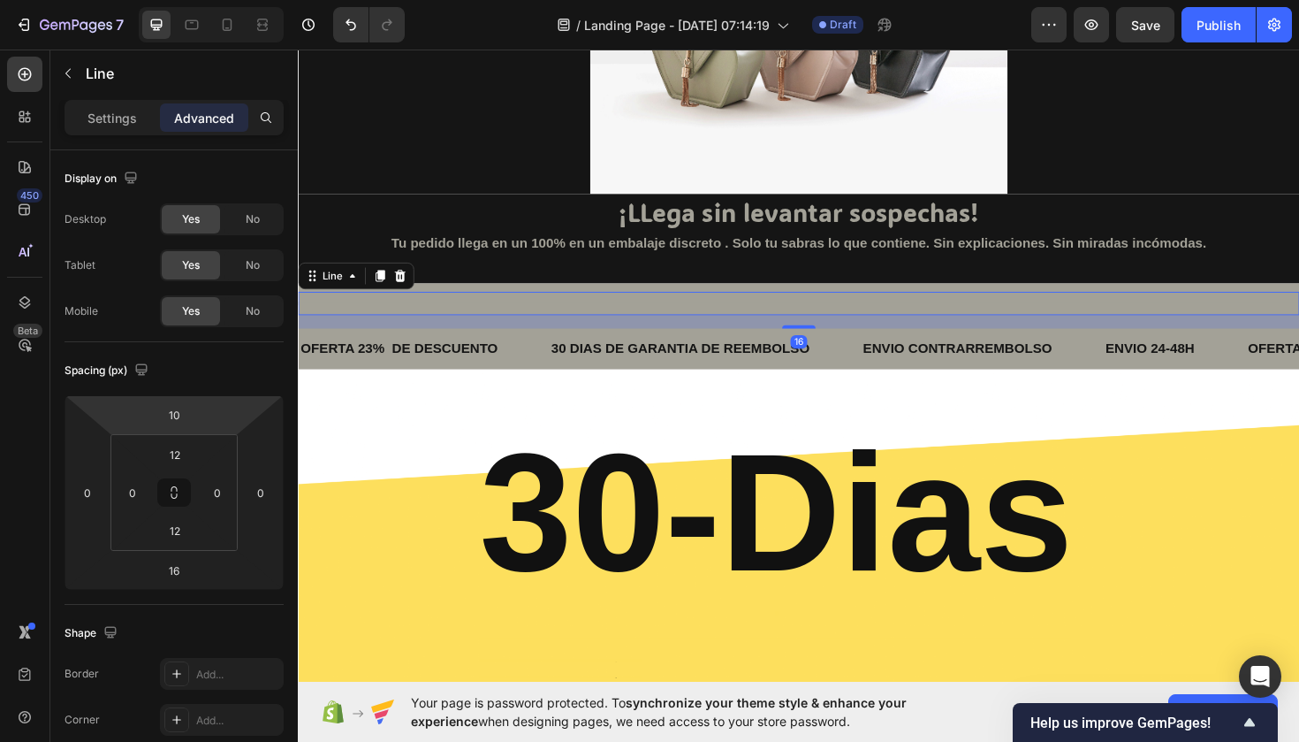
click at [101, 134] on div "Settings Advanced" at bounding box center [174, 117] width 219 height 35
click at [101, 125] on p "Settings" at bounding box center [113, 118] width 50 height 19
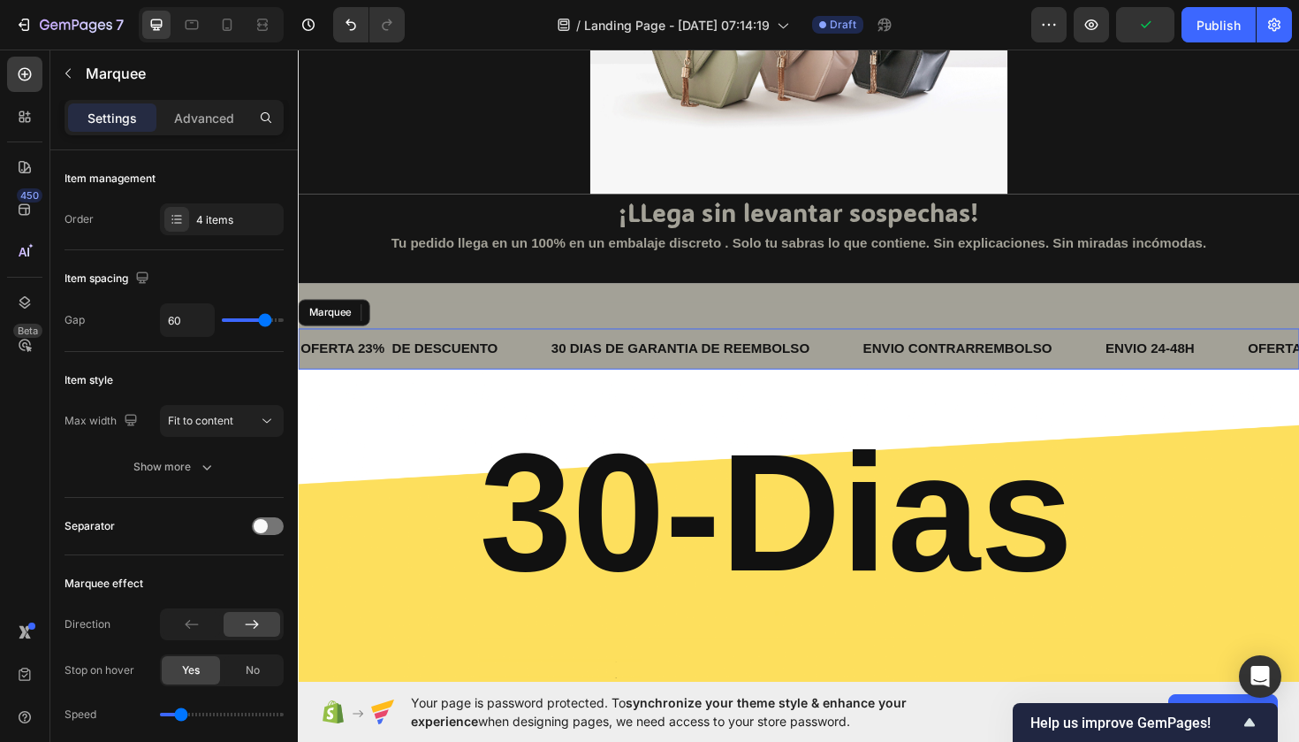
click at [545, 365] on div "OFERTA 23% DE DESCUENTO Text Block" at bounding box center [431, 366] width 265 height 43
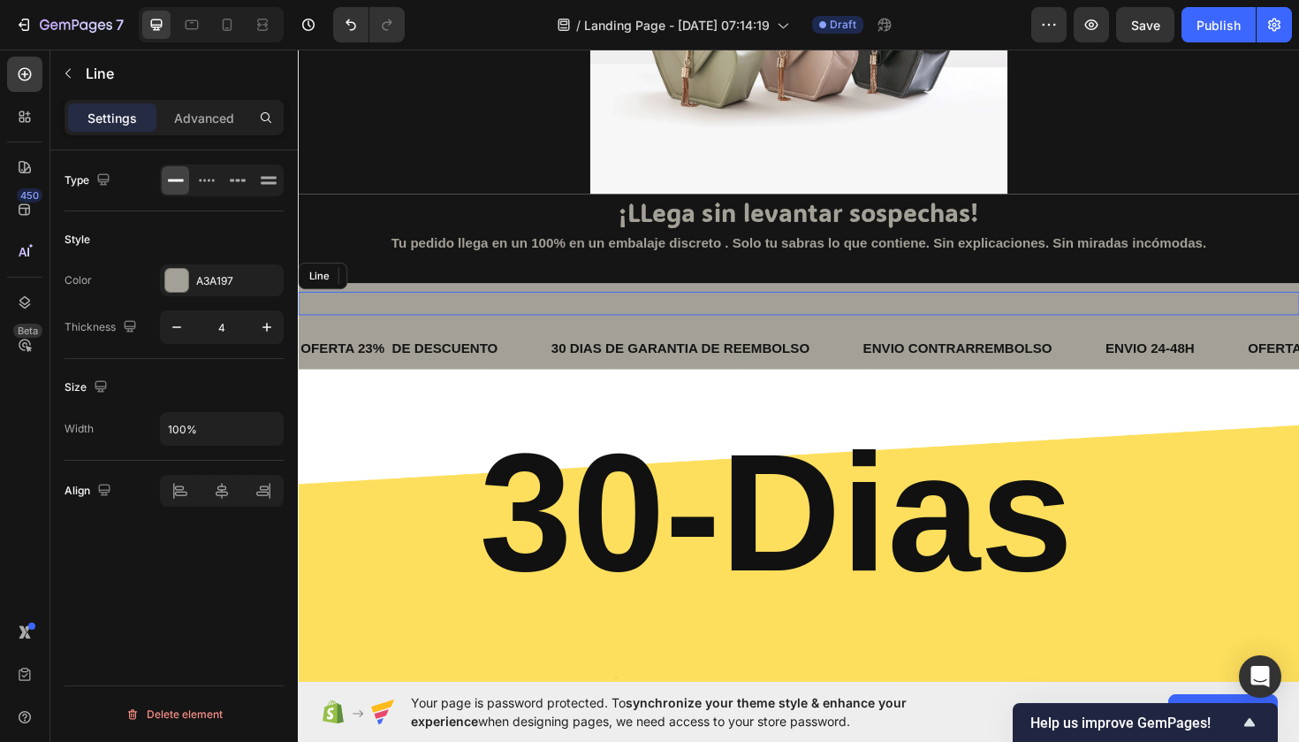
click at [467, 316] on div at bounding box center [828, 318] width 1061 height 4
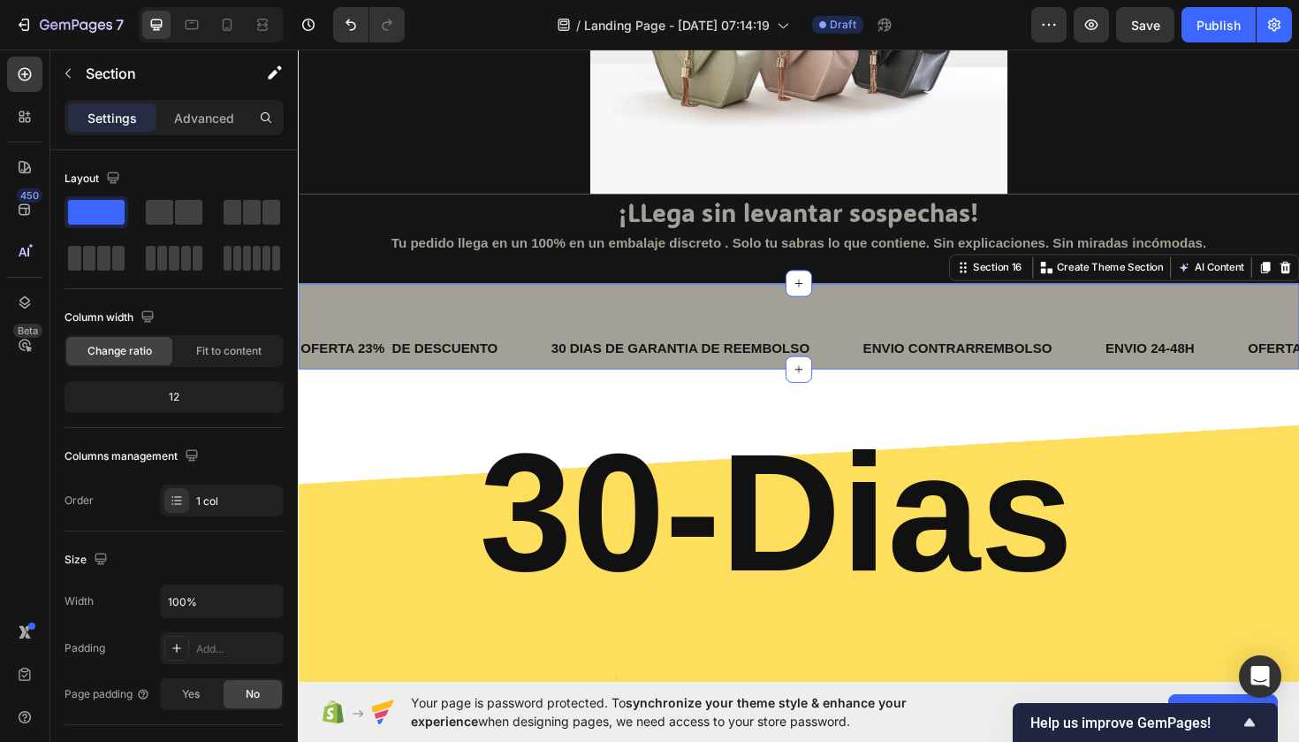
click at [462, 302] on div "Title Line OFERTA 23% DE DESCUENTO Text Block 30 DIAS DE GARANTIA DE REEMBOLSO …" at bounding box center [828, 342] width 1061 height 91
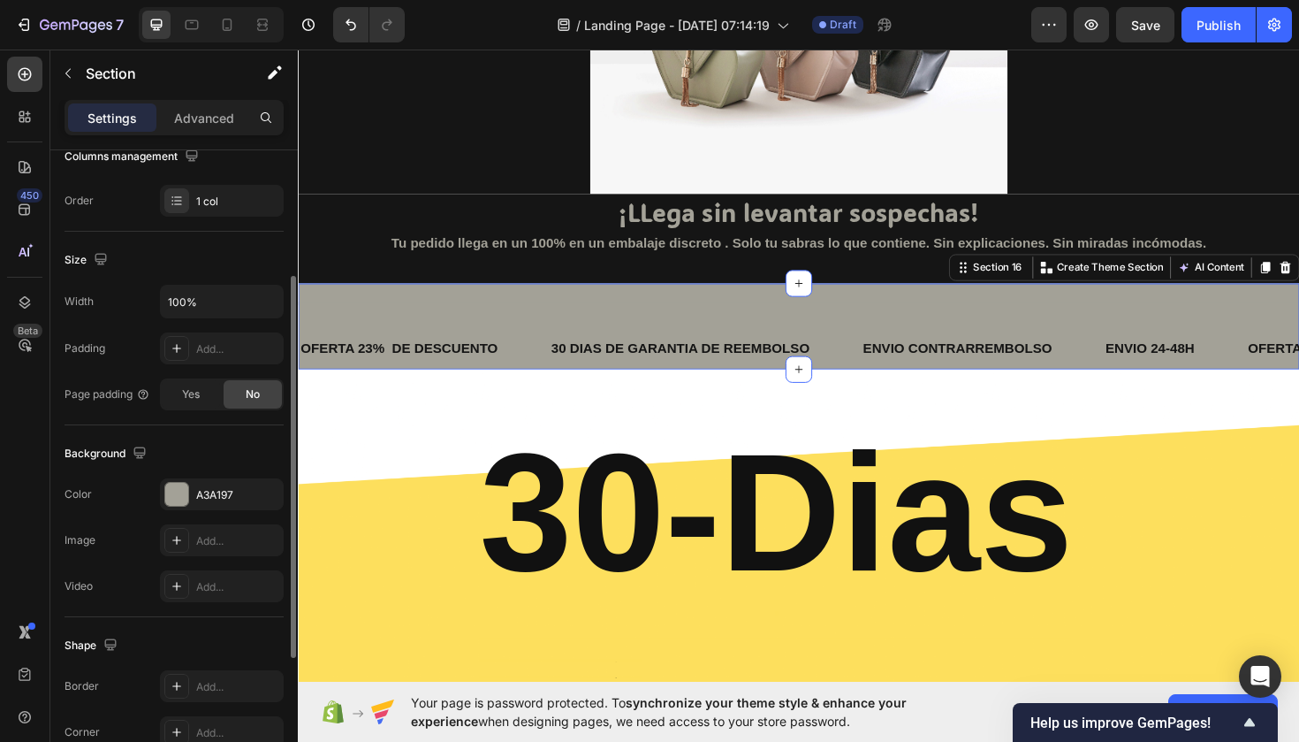
scroll to position [302, 0]
click at [184, 487] on div at bounding box center [176, 491] width 23 height 23
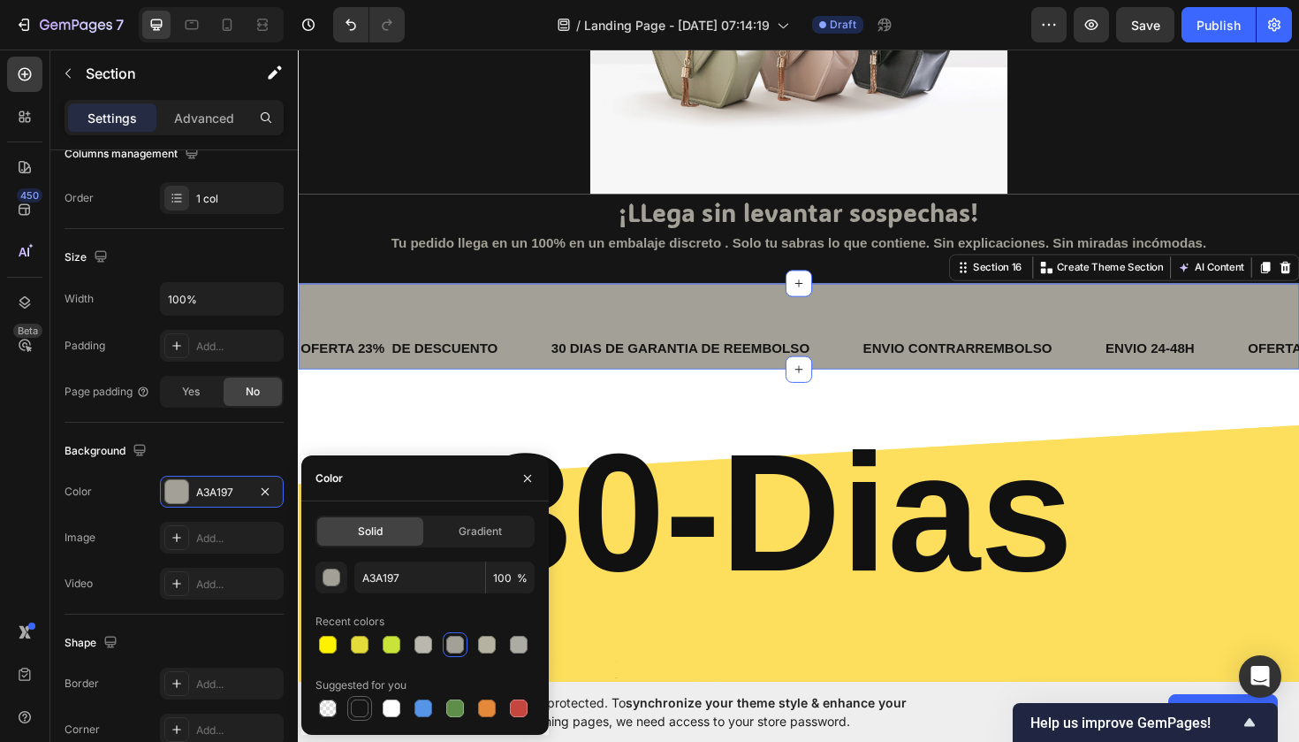
click at [355, 705] on div at bounding box center [360, 708] width 18 height 18
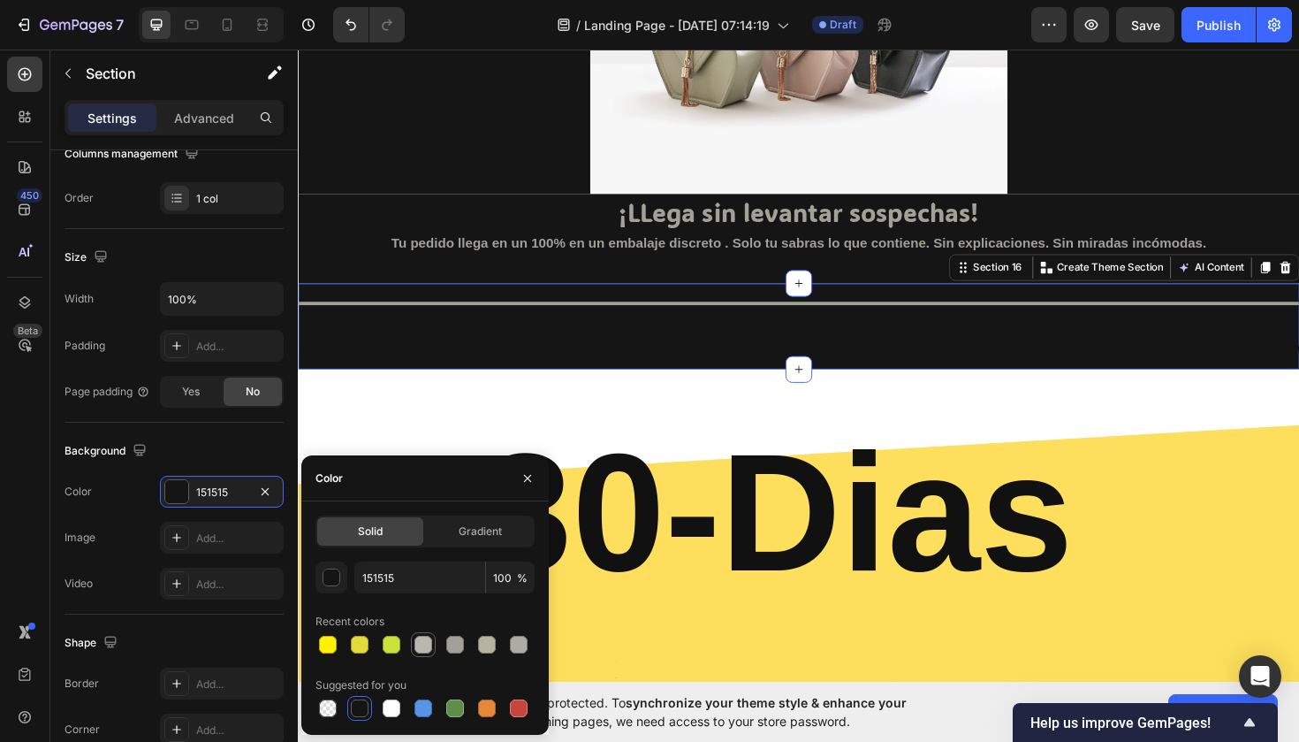
click at [424, 652] on div at bounding box center [424, 645] width 18 height 18
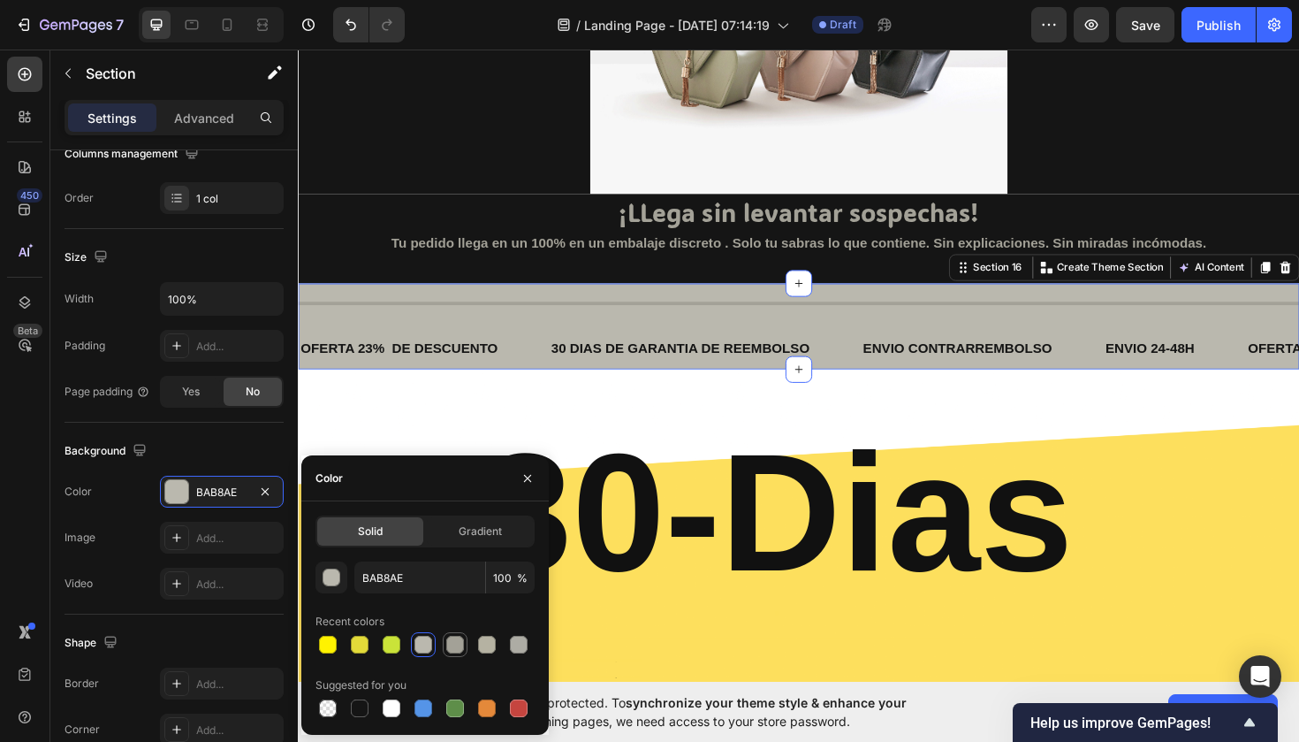
click at [449, 652] on div at bounding box center [455, 645] width 18 height 18
type input "A3A197"
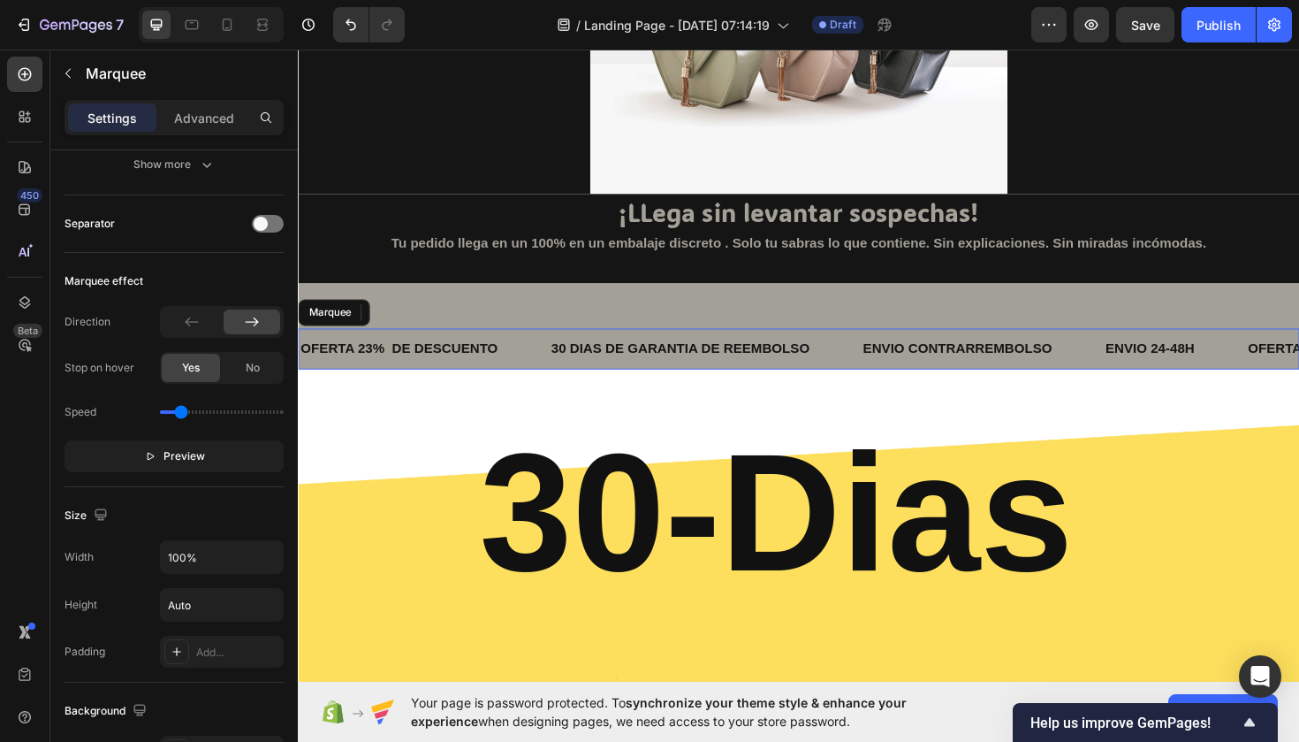
click at [537, 354] on div "OFERTA 23% DE DESCUENTO Text Block" at bounding box center [431, 366] width 265 height 43
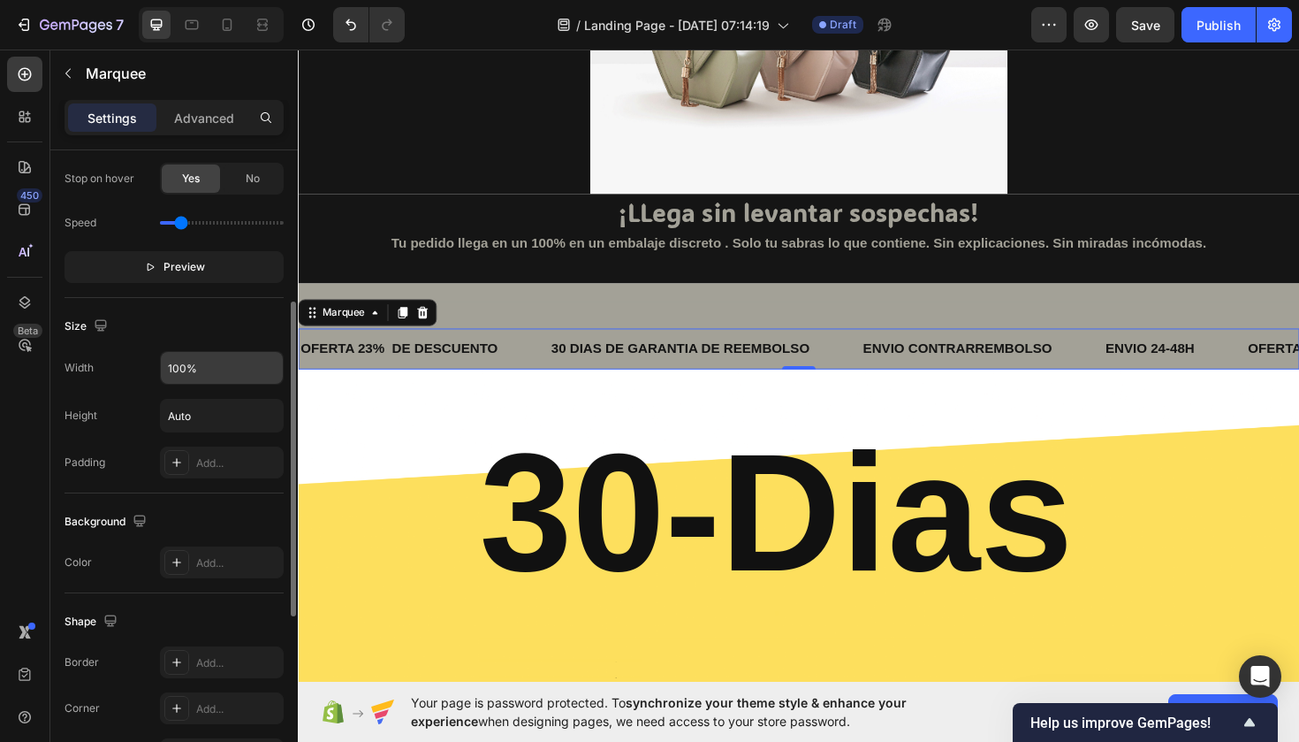
scroll to position [499, 0]
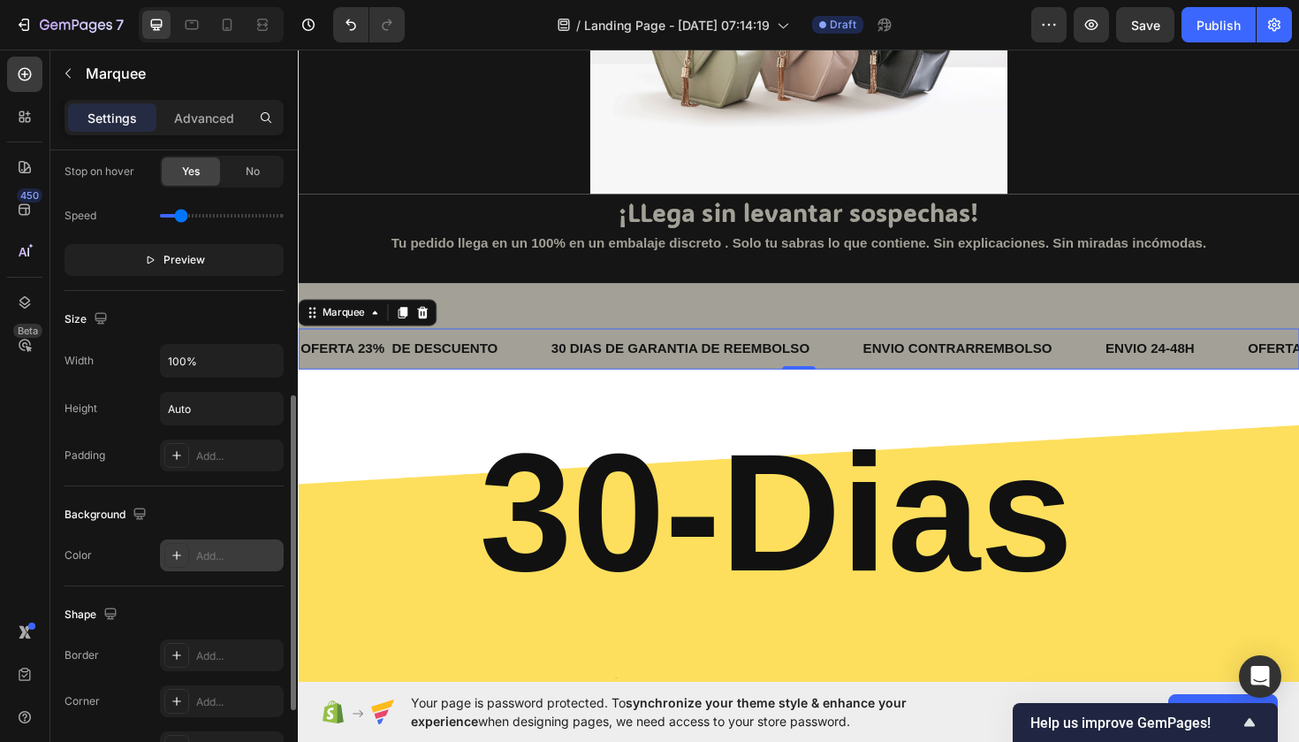
click at [188, 569] on div "Add..." at bounding box center [222, 555] width 124 height 32
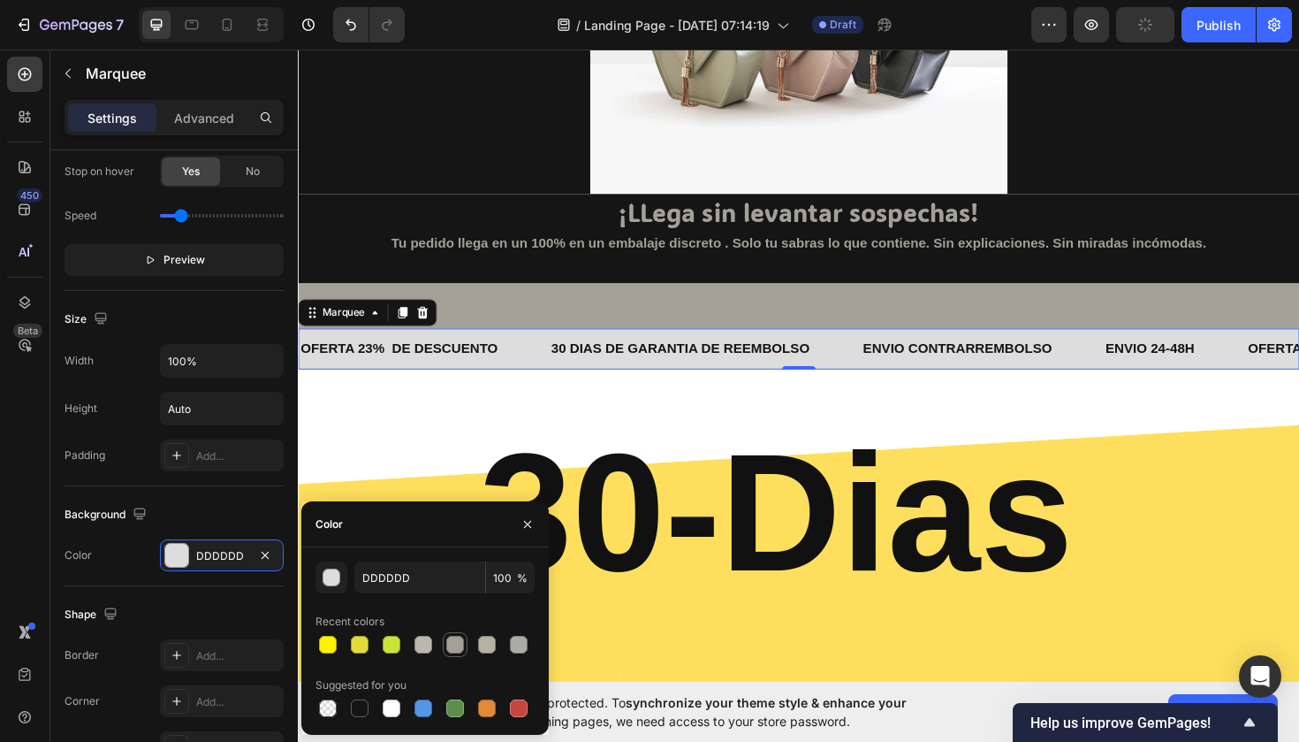
click at [449, 648] on div at bounding box center [455, 645] width 18 height 18
type input "A3A197"
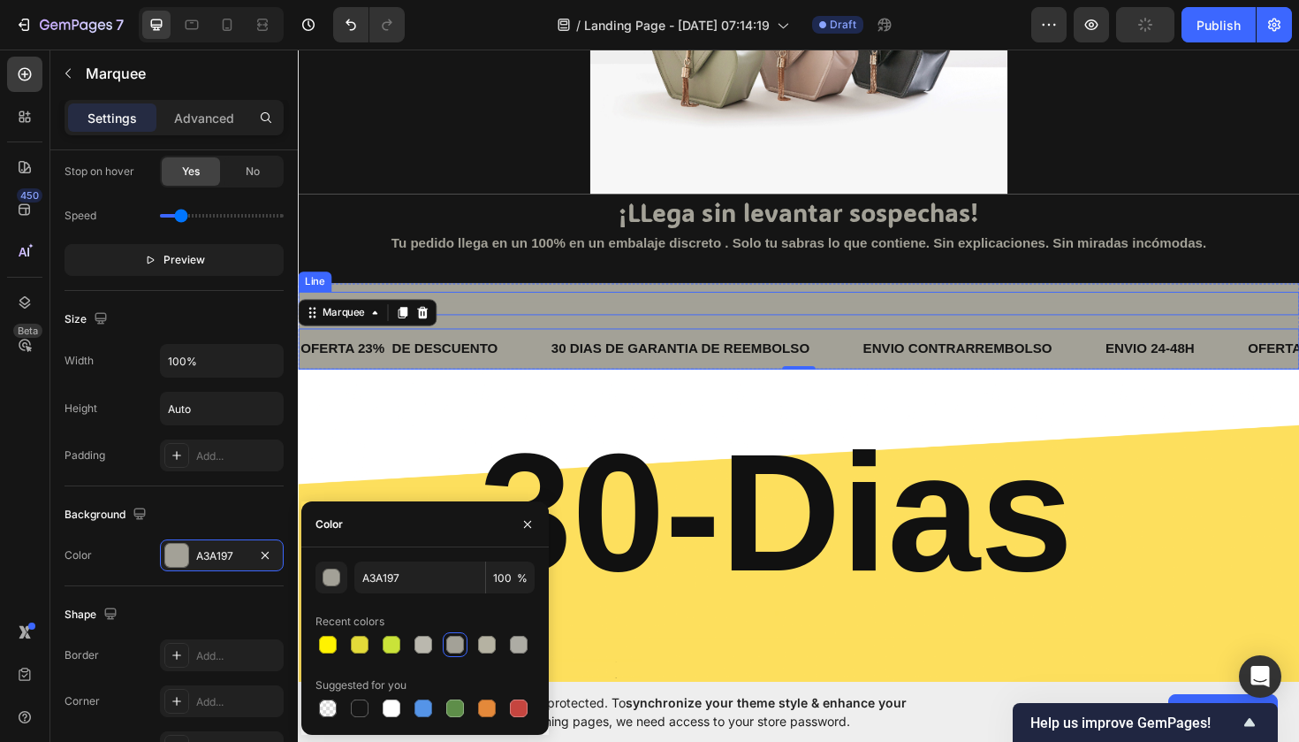
click at [532, 307] on div "Title Line" at bounding box center [828, 318] width 1061 height 25
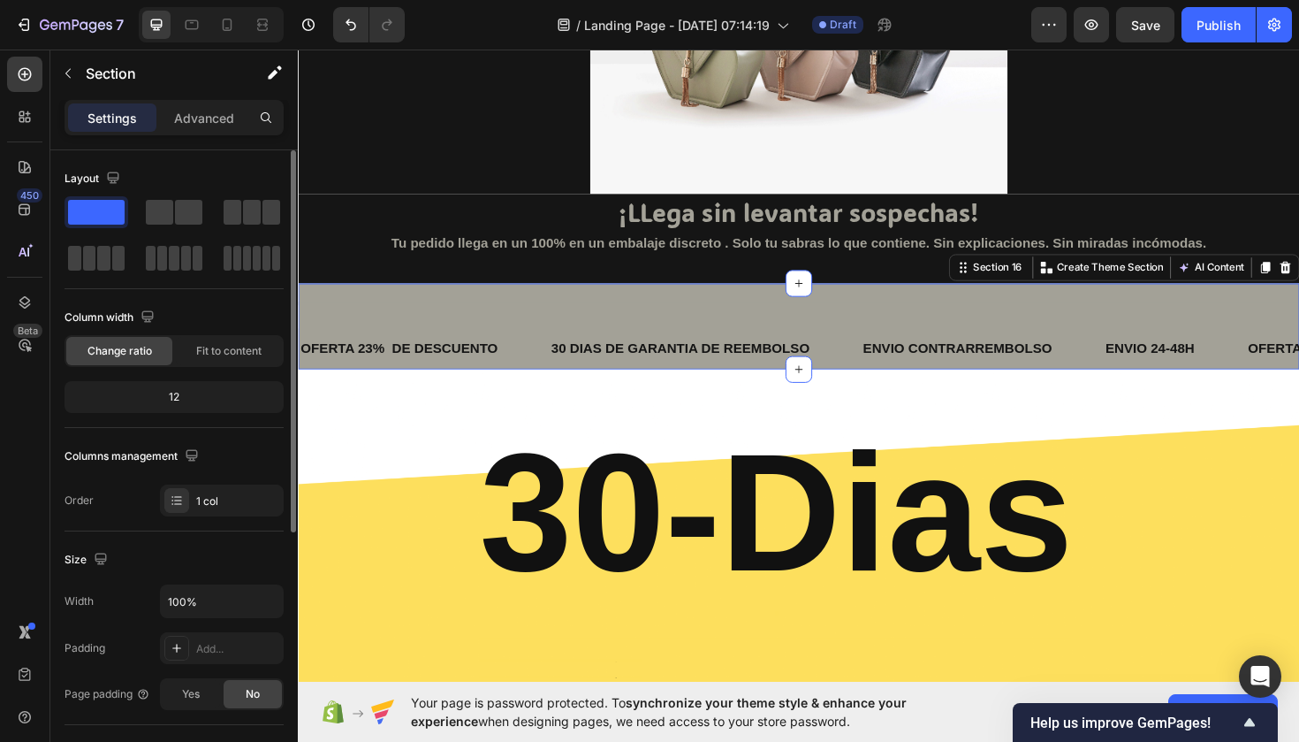
click at [525, 300] on div "Title Line OFERTA 23% DE DESCUENTO Text Block 30 DIAS DE GARANTIA DE REEMBOLSO …" at bounding box center [828, 342] width 1061 height 91
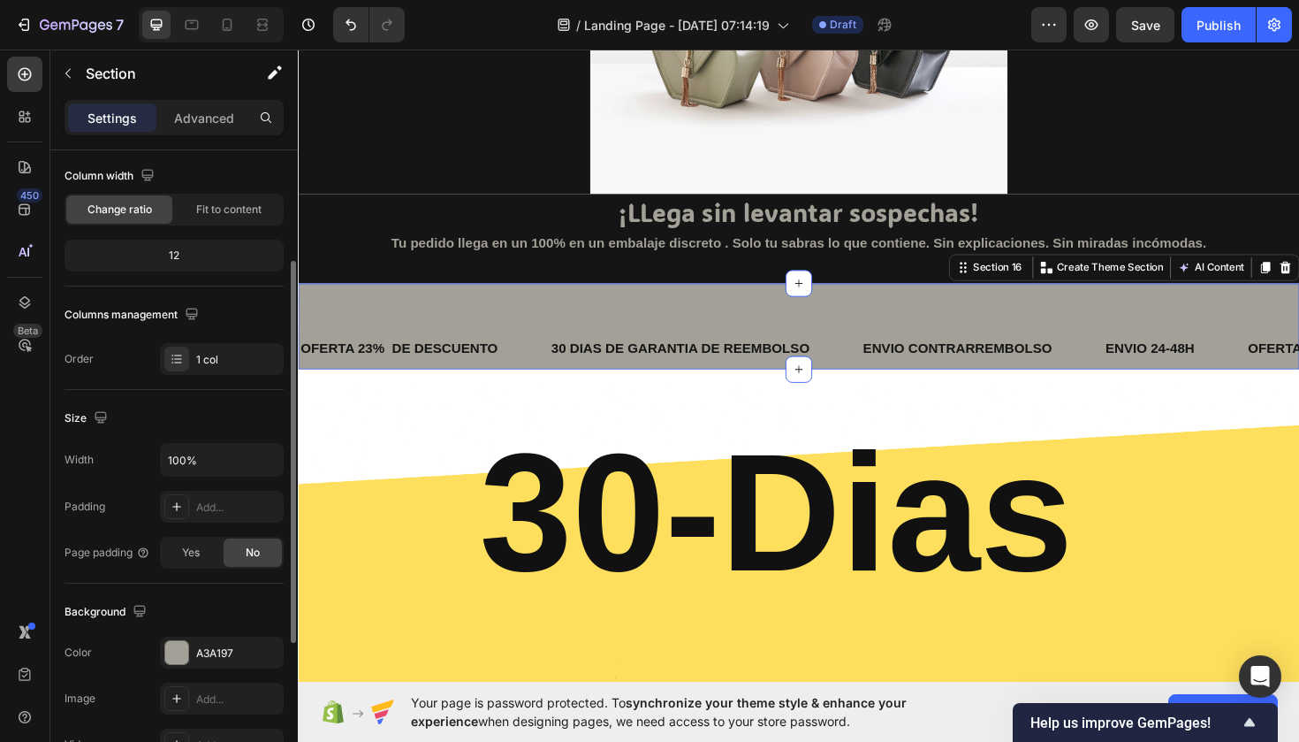
scroll to position [158, 0]
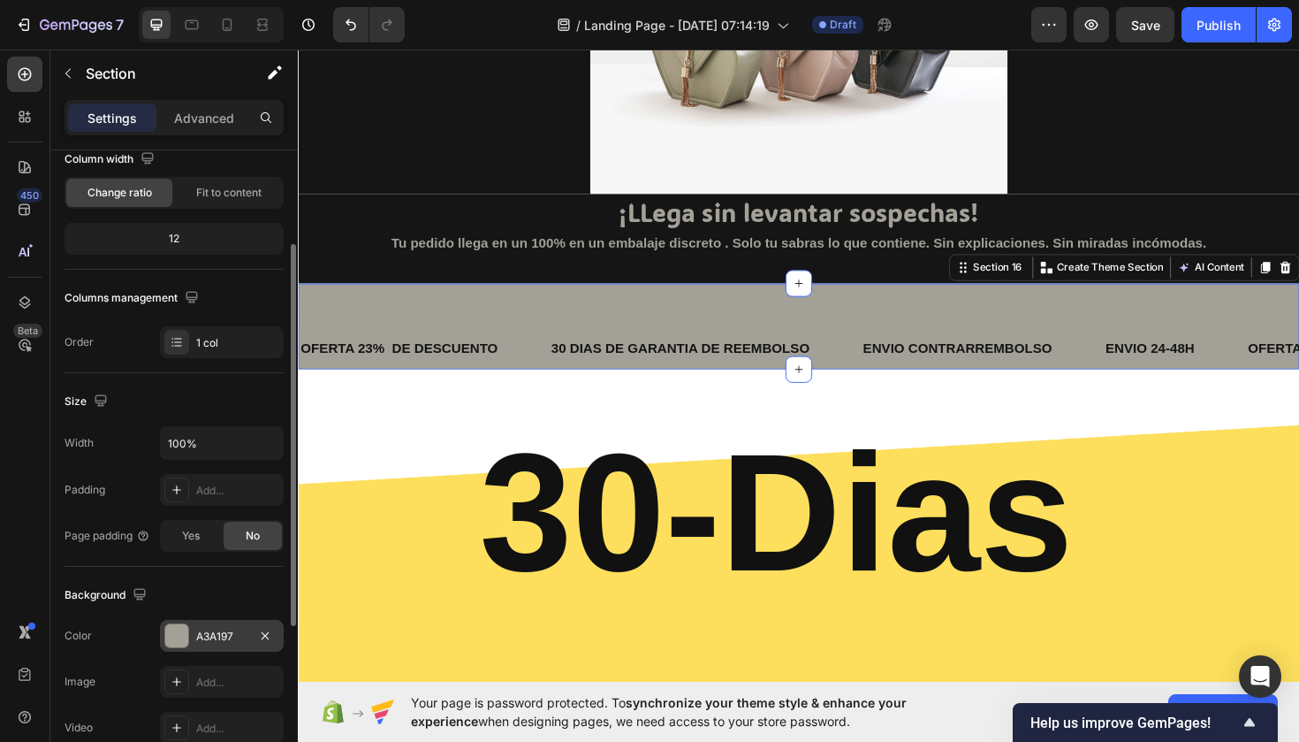
click at [185, 644] on div at bounding box center [176, 635] width 23 height 23
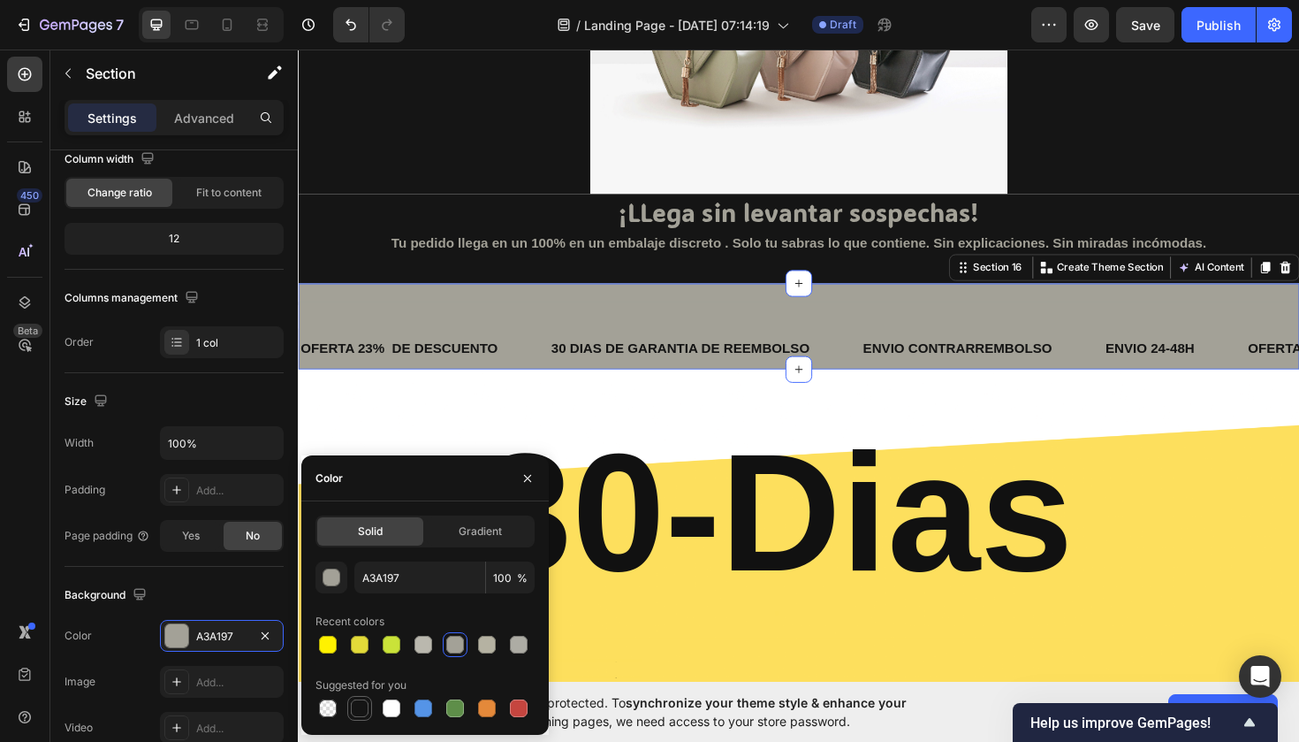
click at [363, 711] on div at bounding box center [360, 708] width 18 height 18
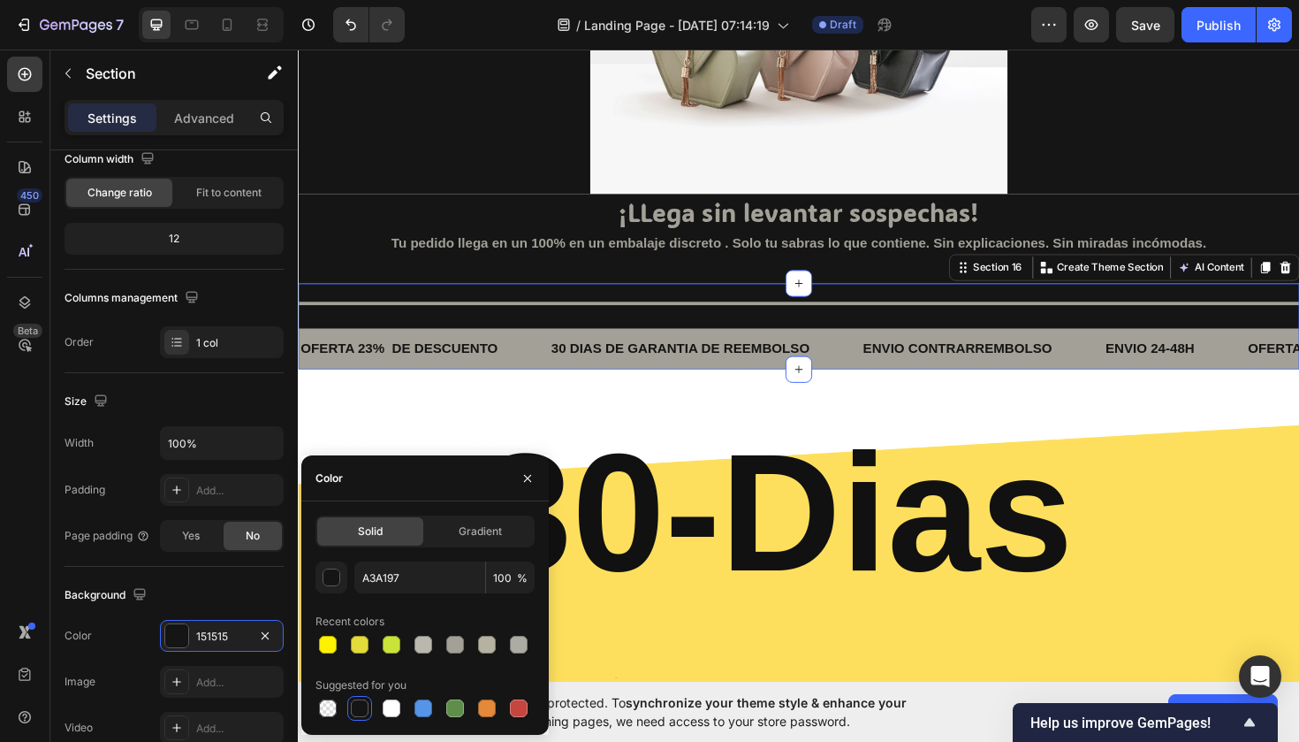
type input "151515"
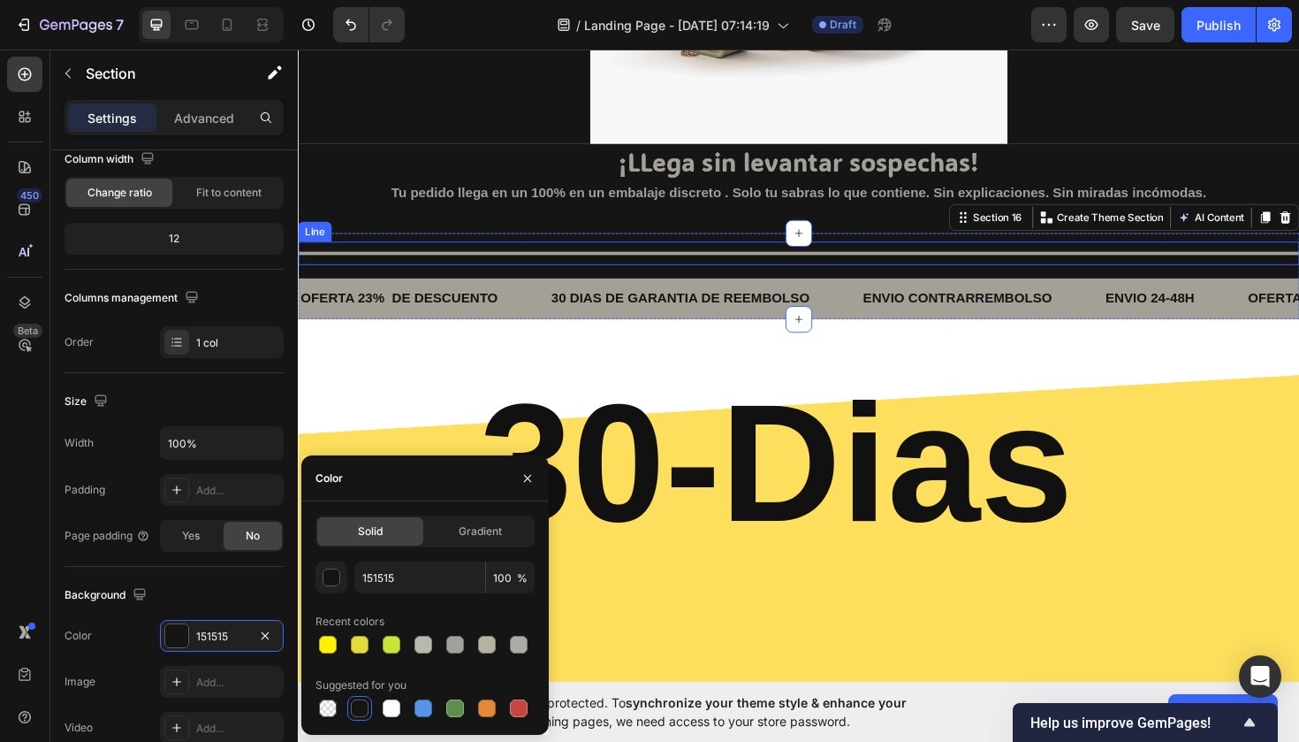
scroll to position [3433, 0]
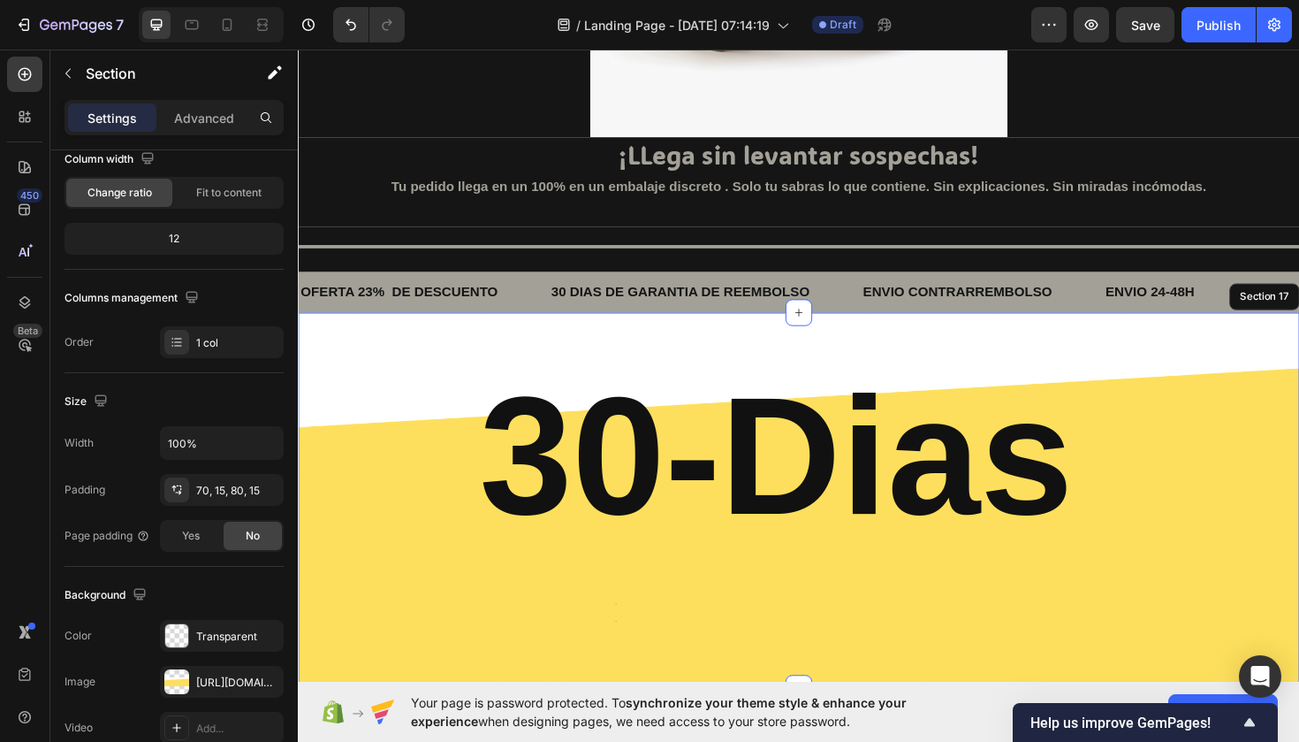
click at [604, 340] on div "30-Dias Heading Text Block Text Block Text Block Text Block Row Section 17" at bounding box center [828, 527] width 1061 height 398
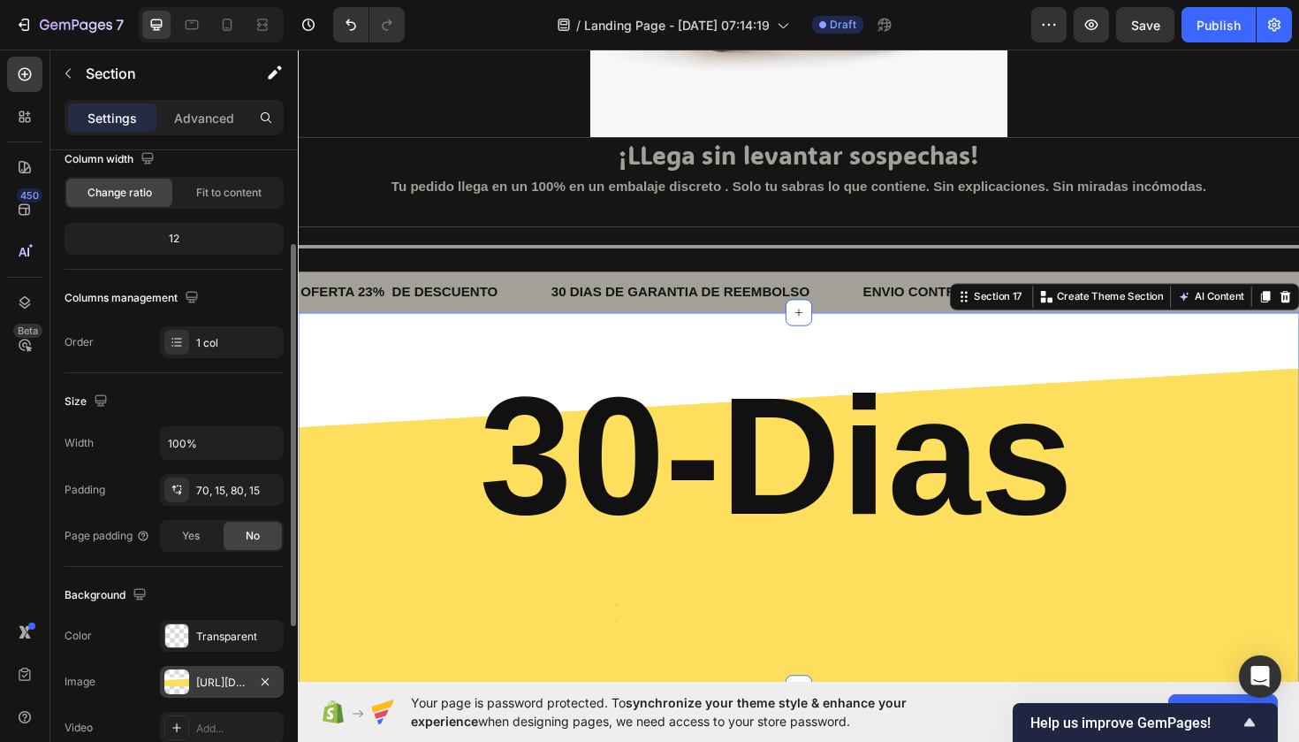
click at [212, 668] on div "https://cdn.shopify.com/s/files/1/0845/7741/9605/files/gempages_585573785273369…" at bounding box center [222, 682] width 124 height 32
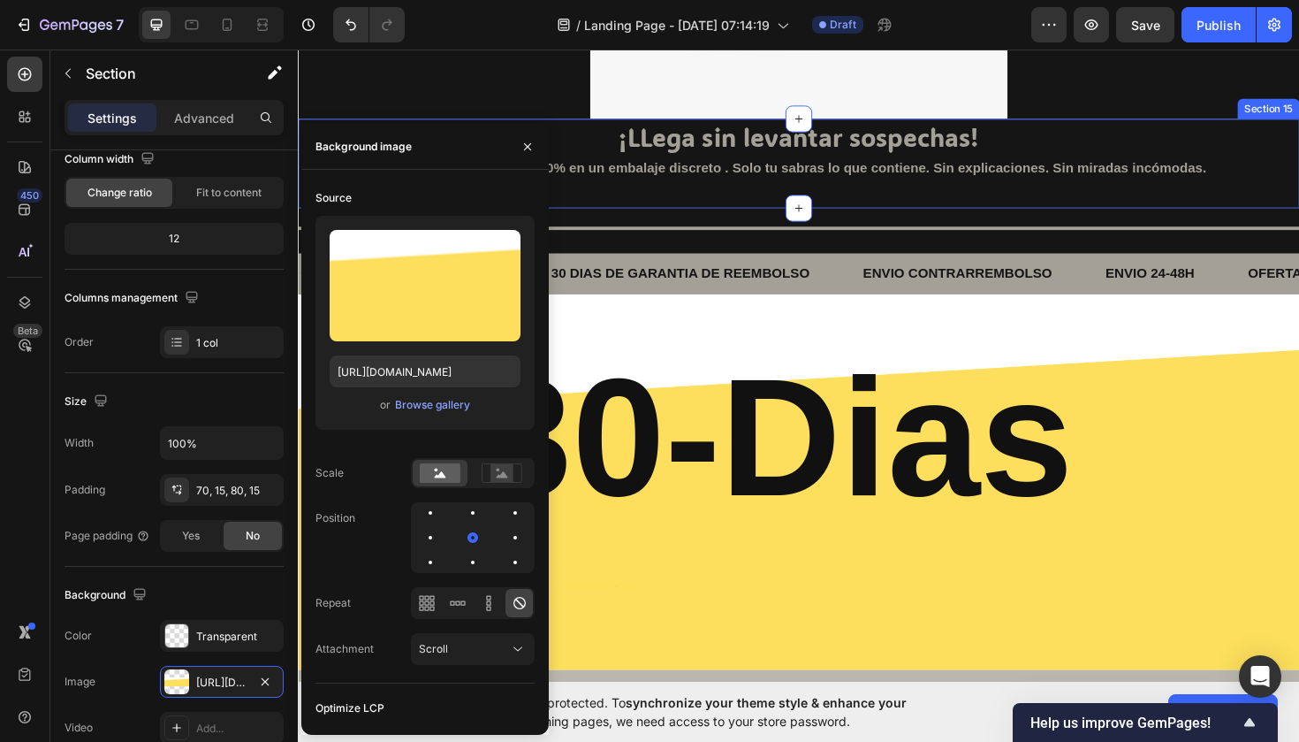
scroll to position [3454, 0]
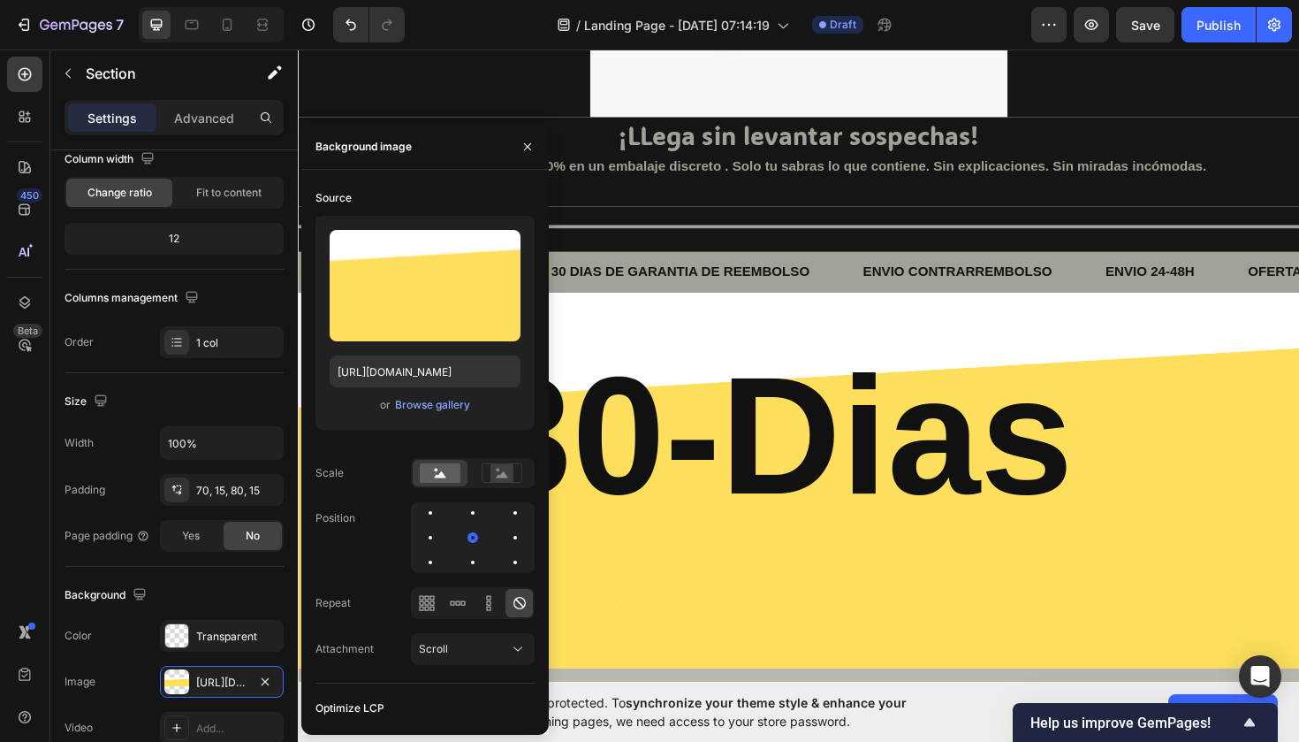
click at [713, 337] on div "30-Dias Heading Text Block Text Block Text Block Text Block Row Section 17" at bounding box center [828, 506] width 1061 height 398
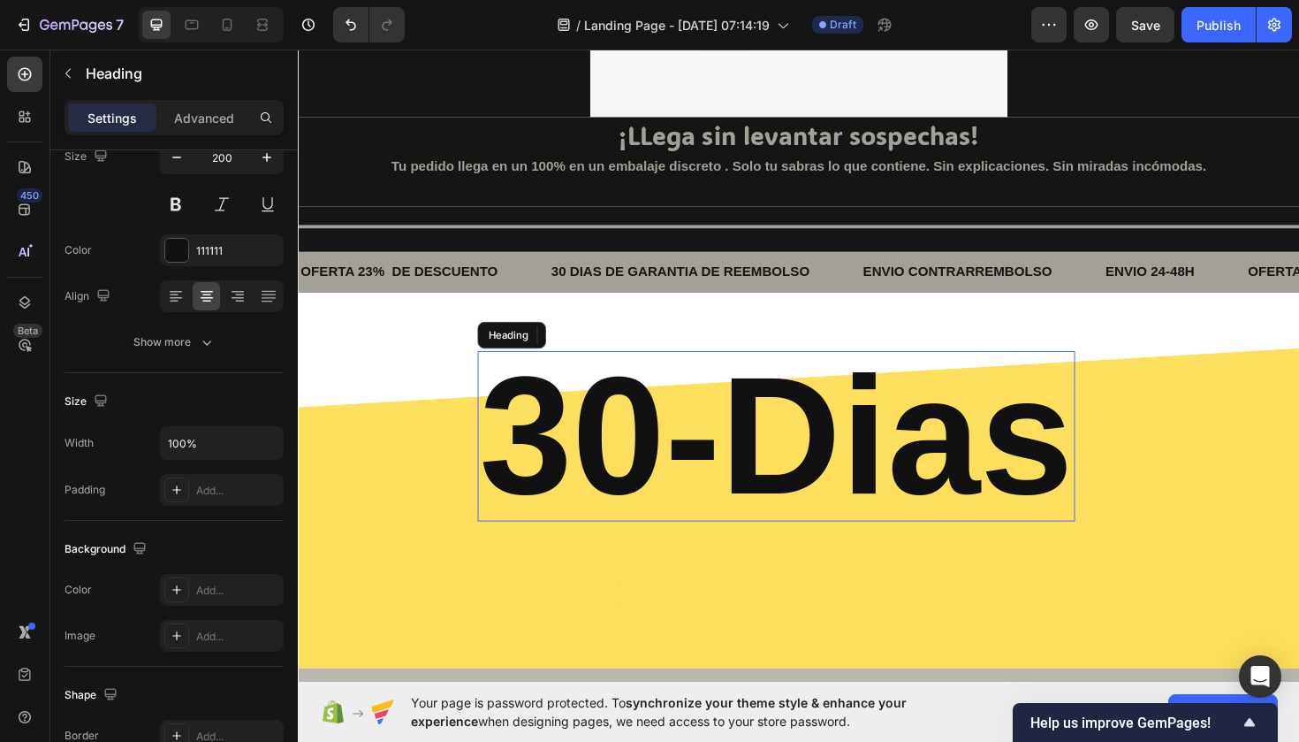
click at [532, 424] on h2 "30-Dias" at bounding box center [804, 459] width 633 height 180
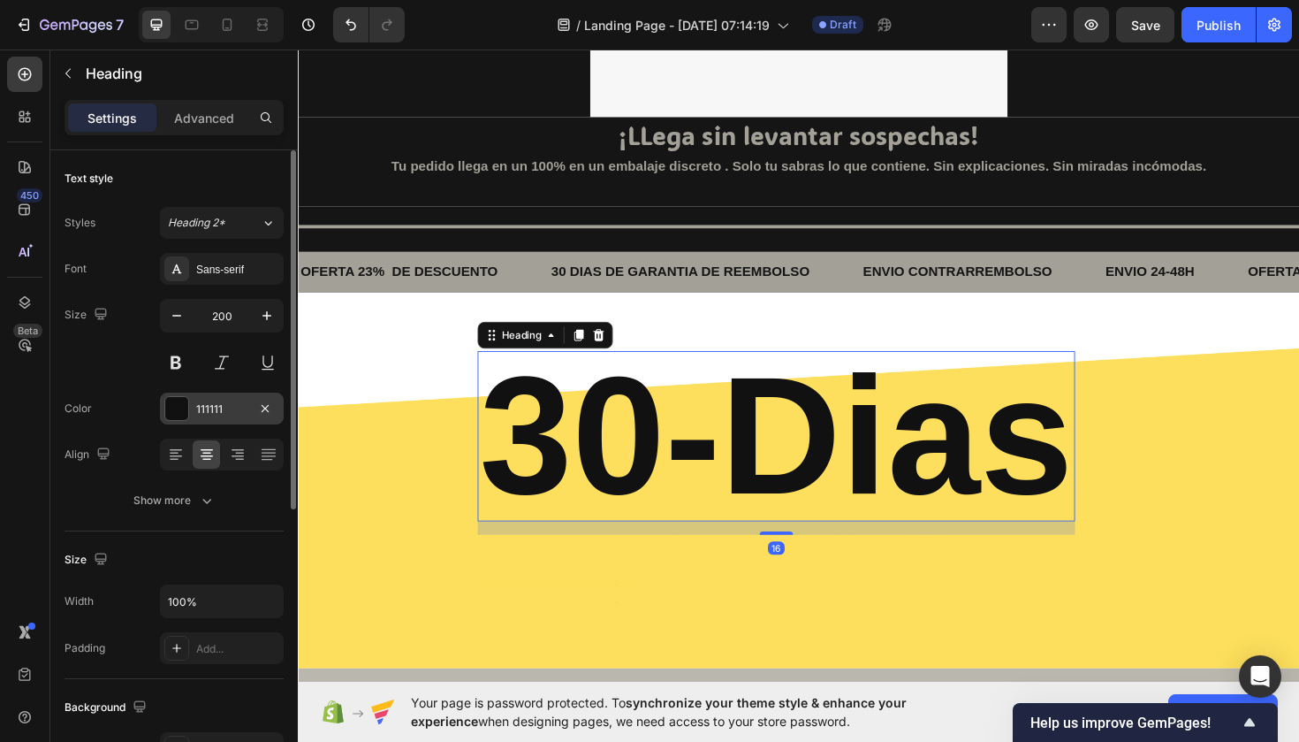
click at [221, 401] on div "111111" at bounding box center [221, 409] width 51 height 16
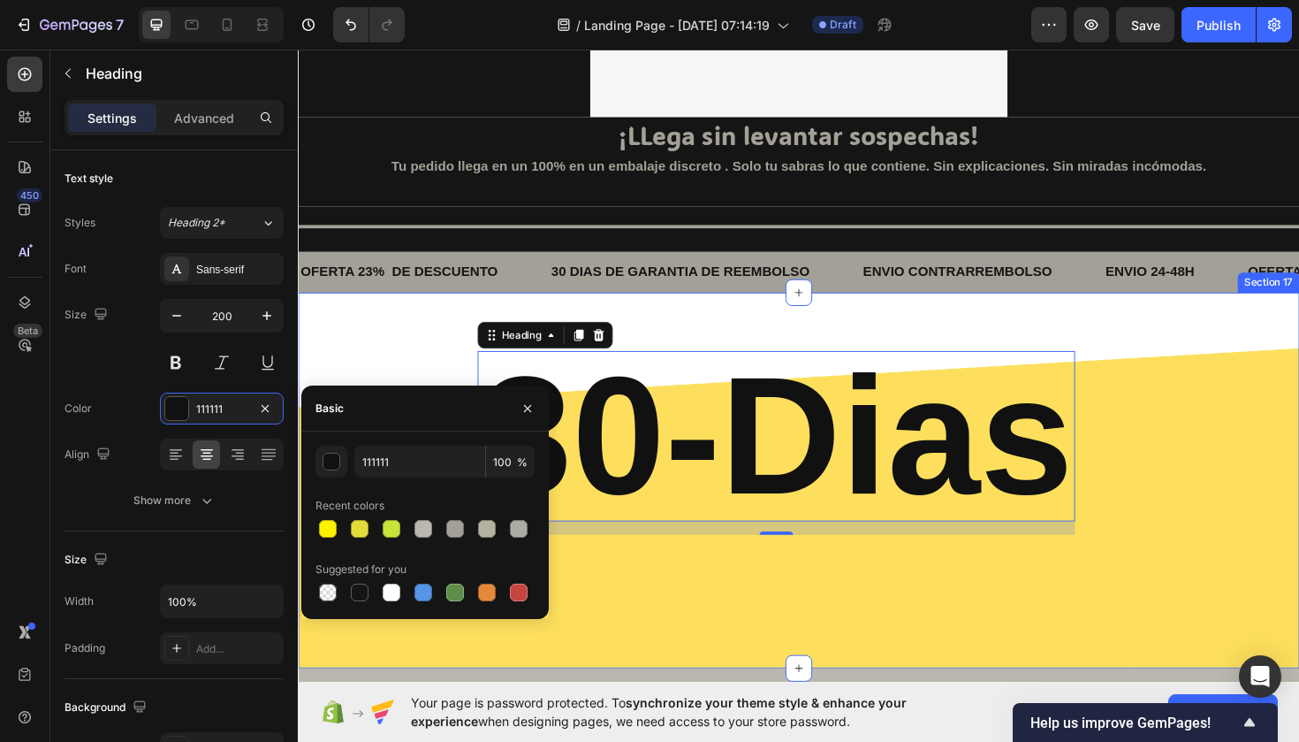
click at [408, 339] on div "30-Dias Heading 16 Text Block Text Block Text Block Text Block Row Section 17" at bounding box center [828, 506] width 1061 height 398
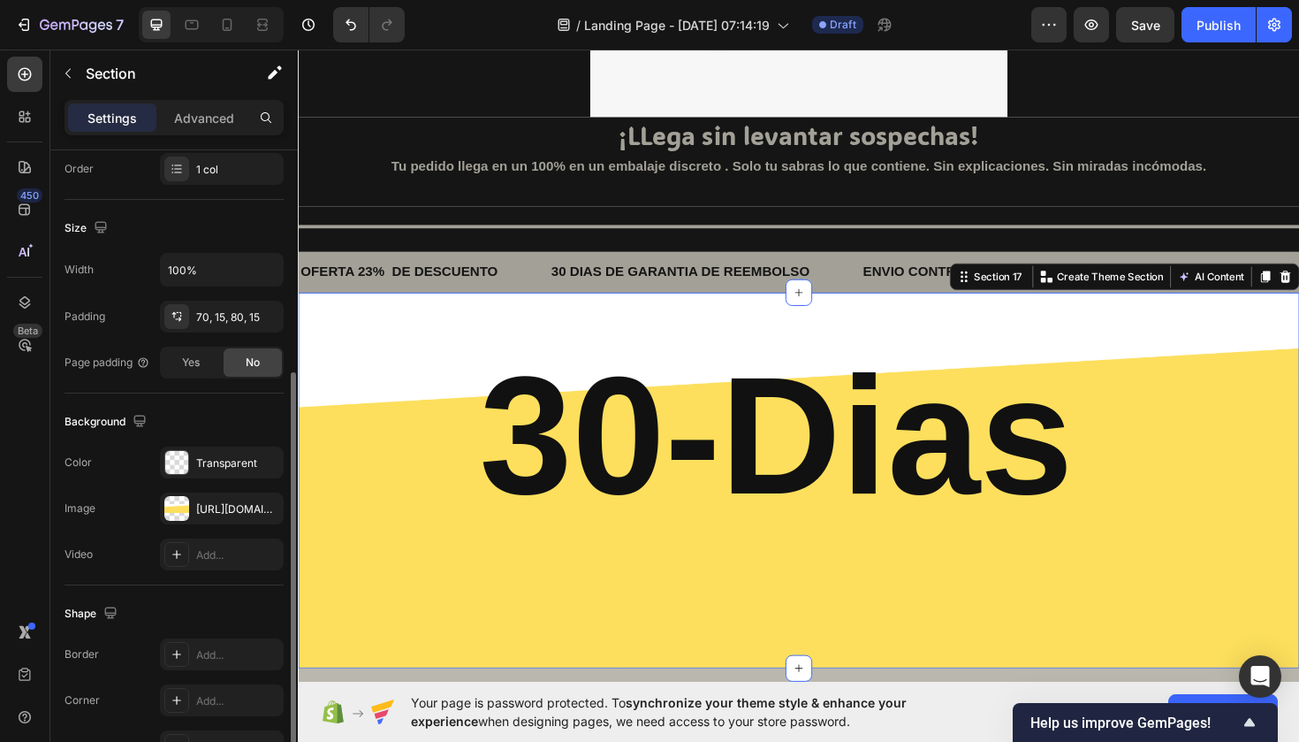
scroll to position [397, 0]
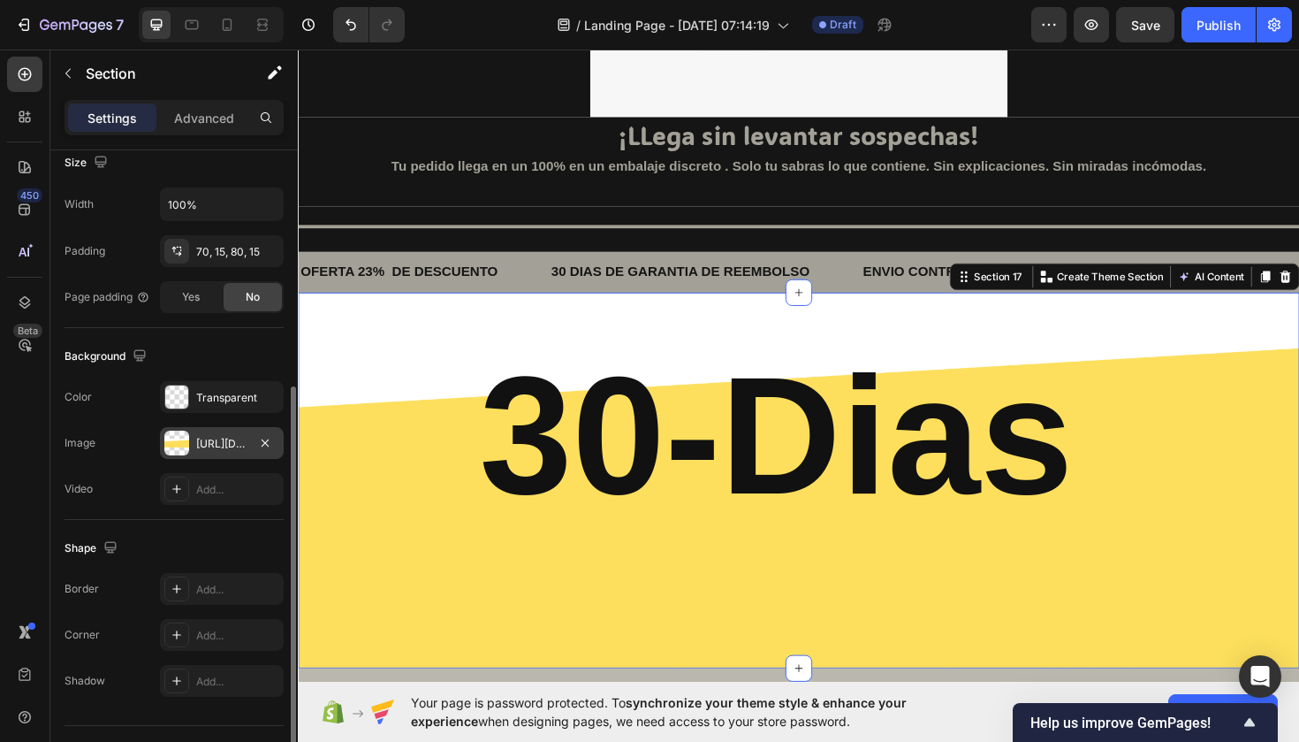
click at [203, 438] on div "https://cdn.shopify.com/s/files/1/0845/7741/9605/files/gempages_585573785273369…" at bounding box center [221, 444] width 51 height 16
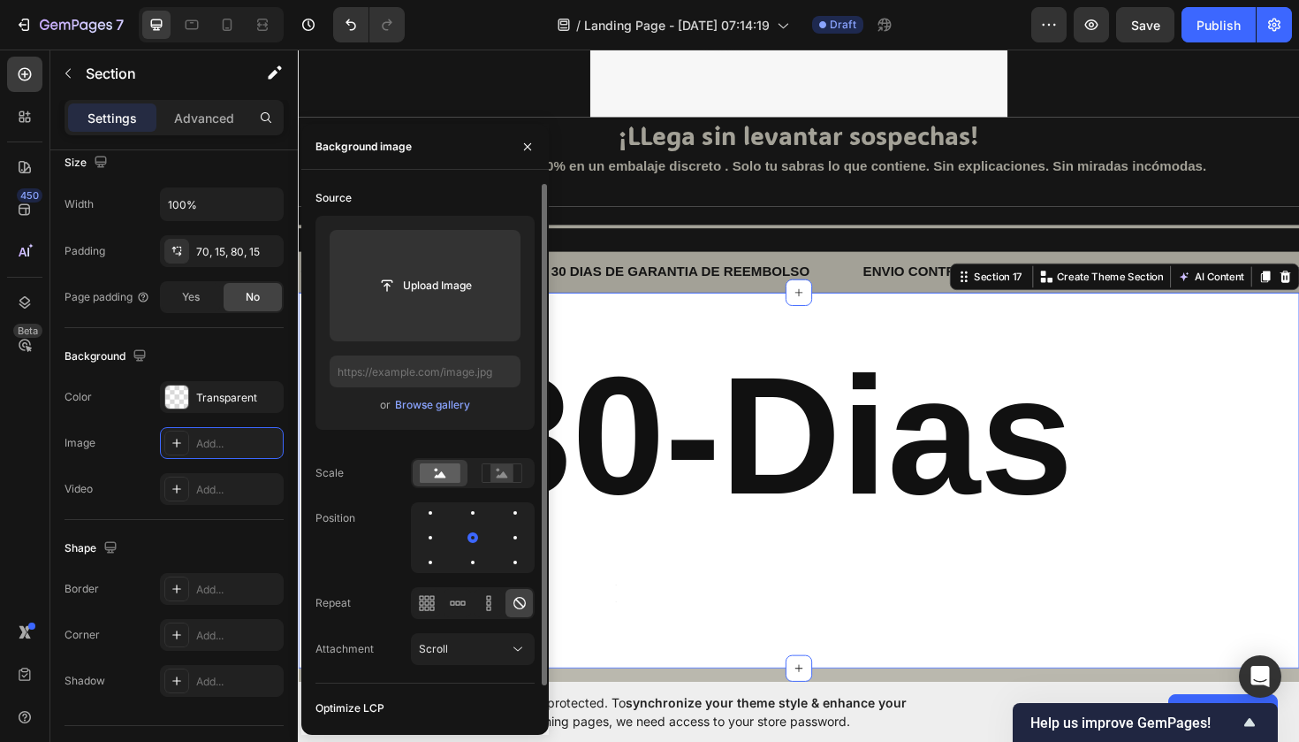
click at [605, 349] on div "30-Dias Heading Text Block Text Block Text Block Text Block Row Section 17 You …" at bounding box center [828, 506] width 1061 height 398
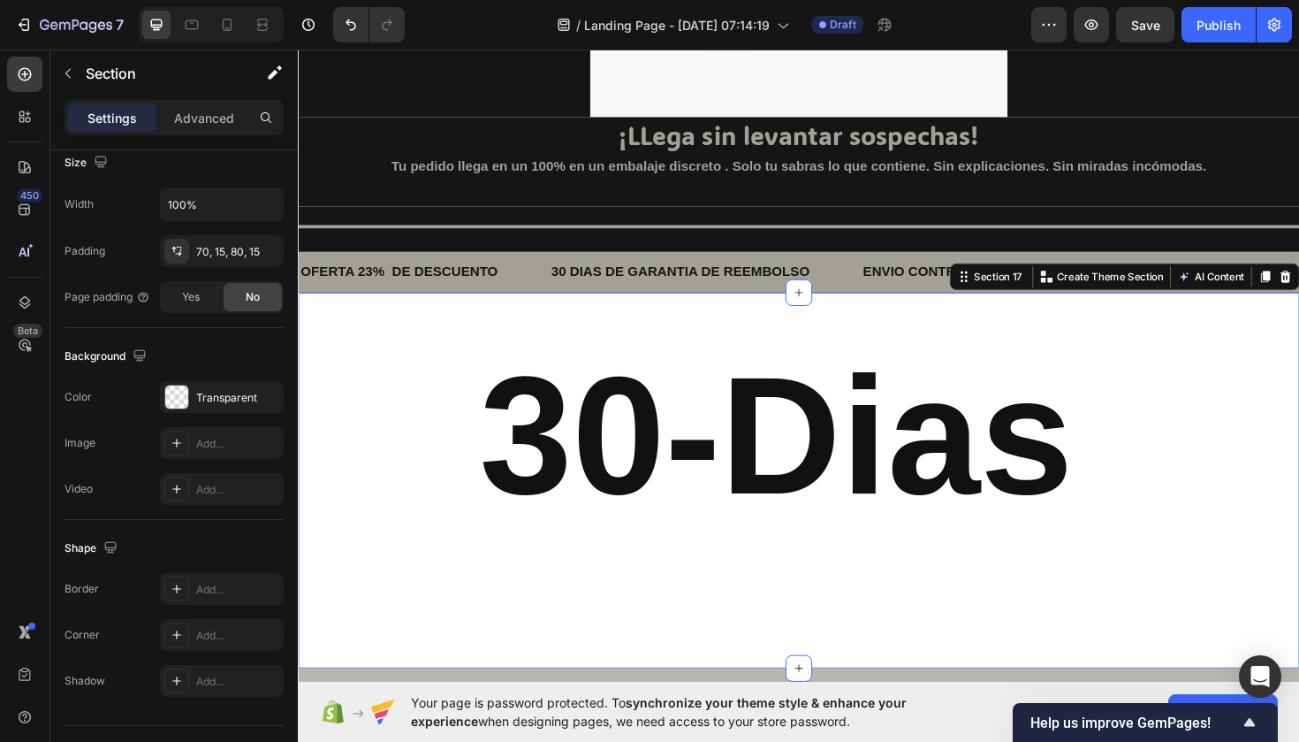
click at [527, 331] on div "30-Dias Heading Text Block Text Block Text Block Text Block Row Section 17 You …" at bounding box center [828, 506] width 1061 height 398
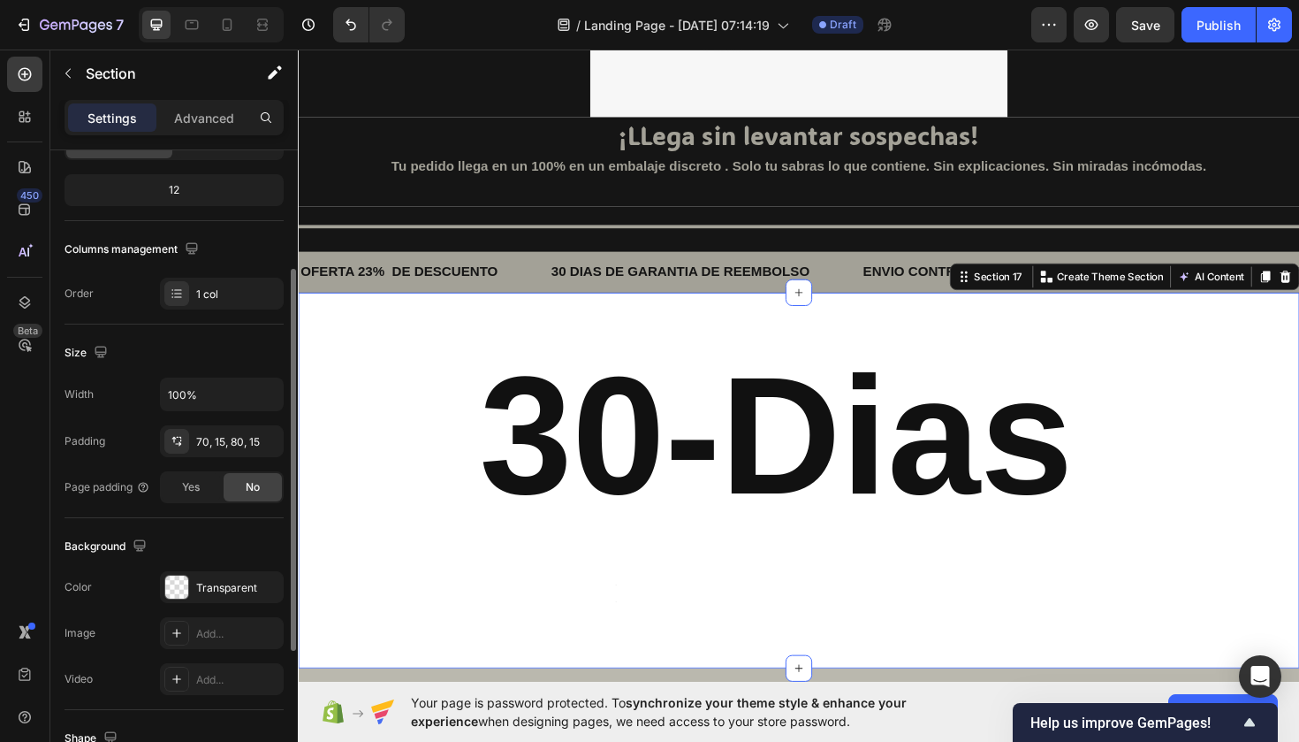
scroll to position [214, 0]
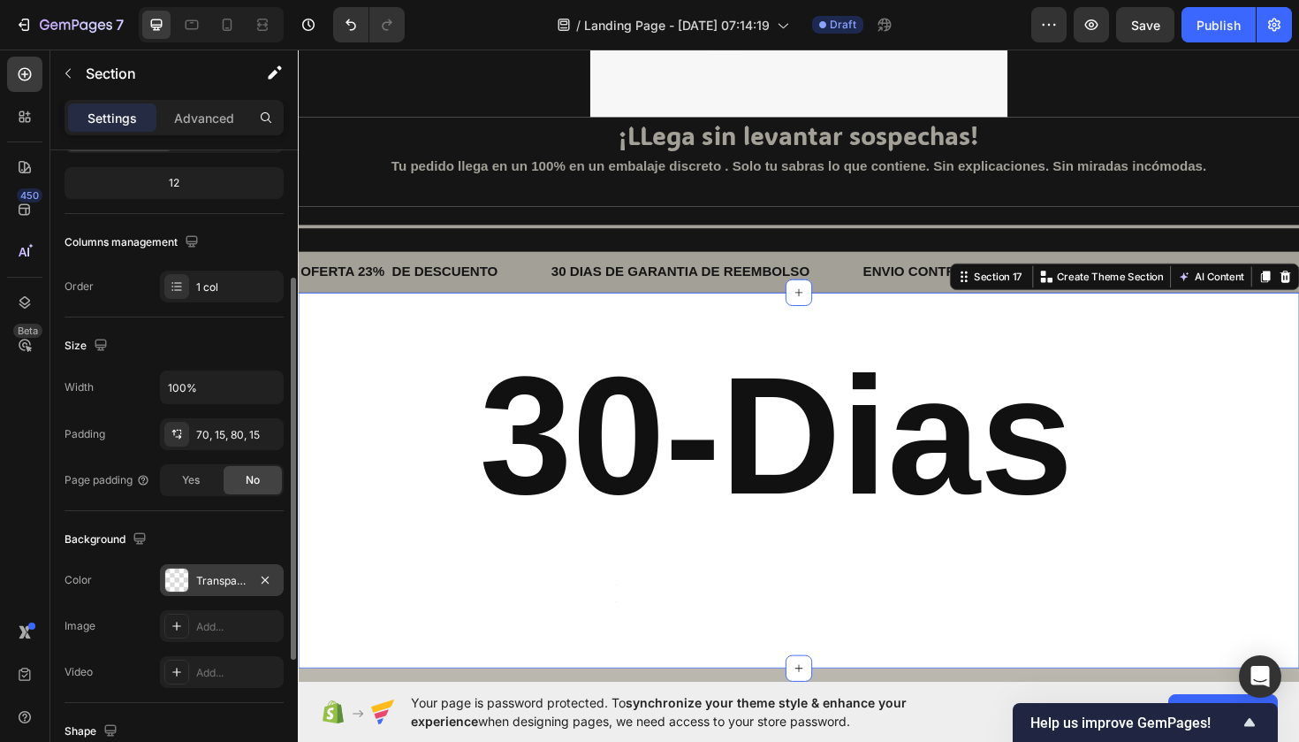
click at [226, 569] on div "Transparent" at bounding box center [222, 580] width 124 height 32
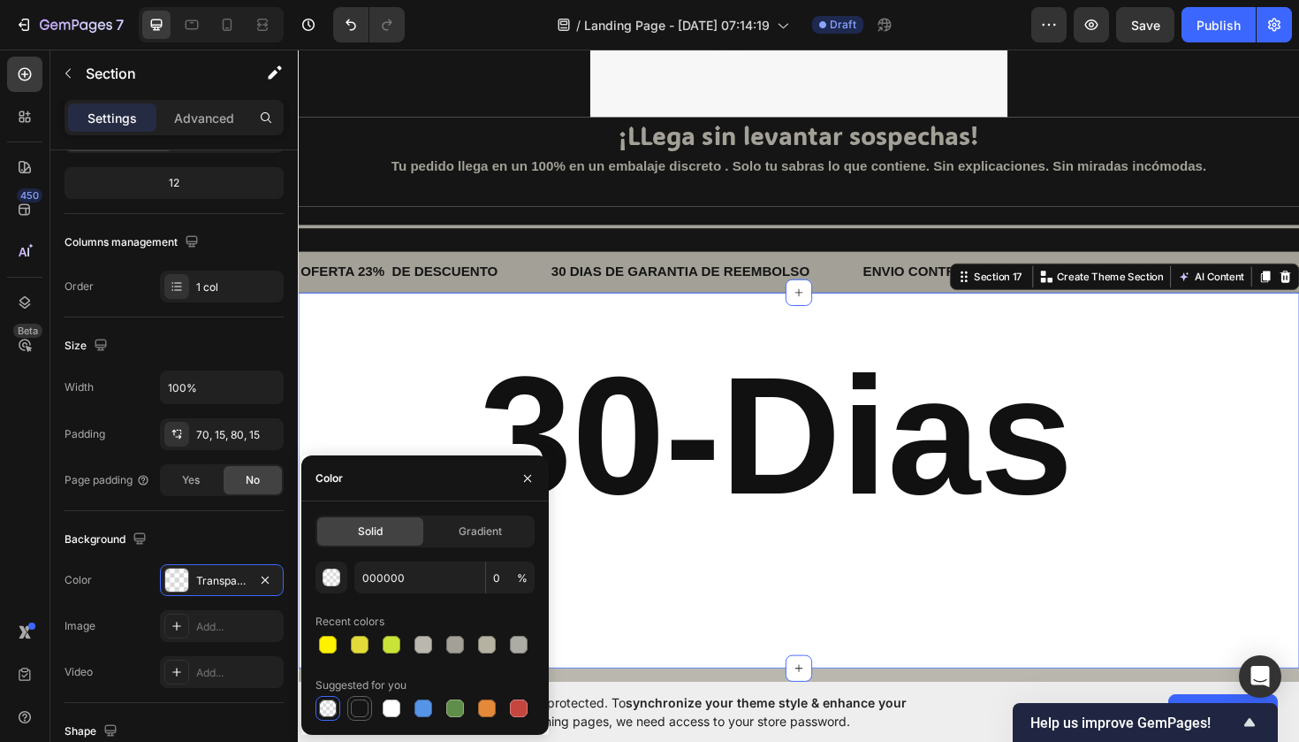
click at [365, 710] on div at bounding box center [360, 708] width 18 height 18
type input "151515"
type input "100"
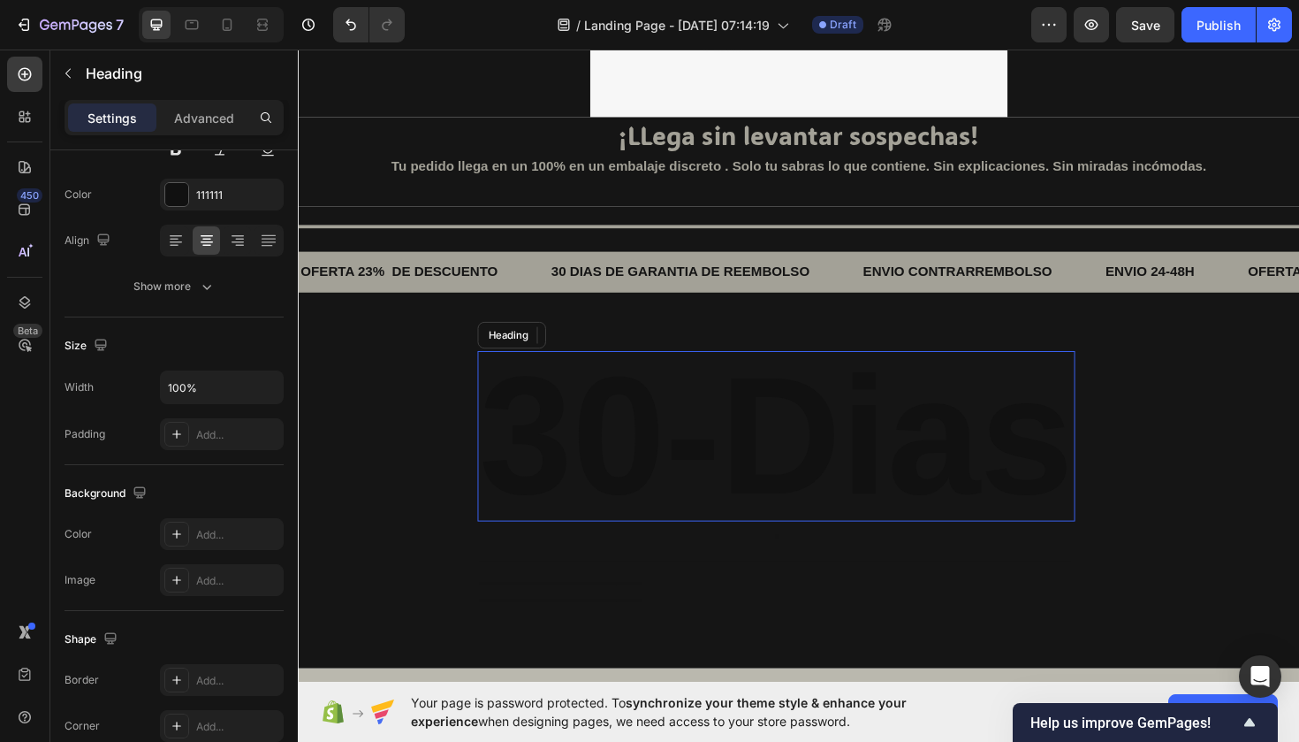
click at [584, 423] on h2 "30-Dias" at bounding box center [804, 459] width 633 height 180
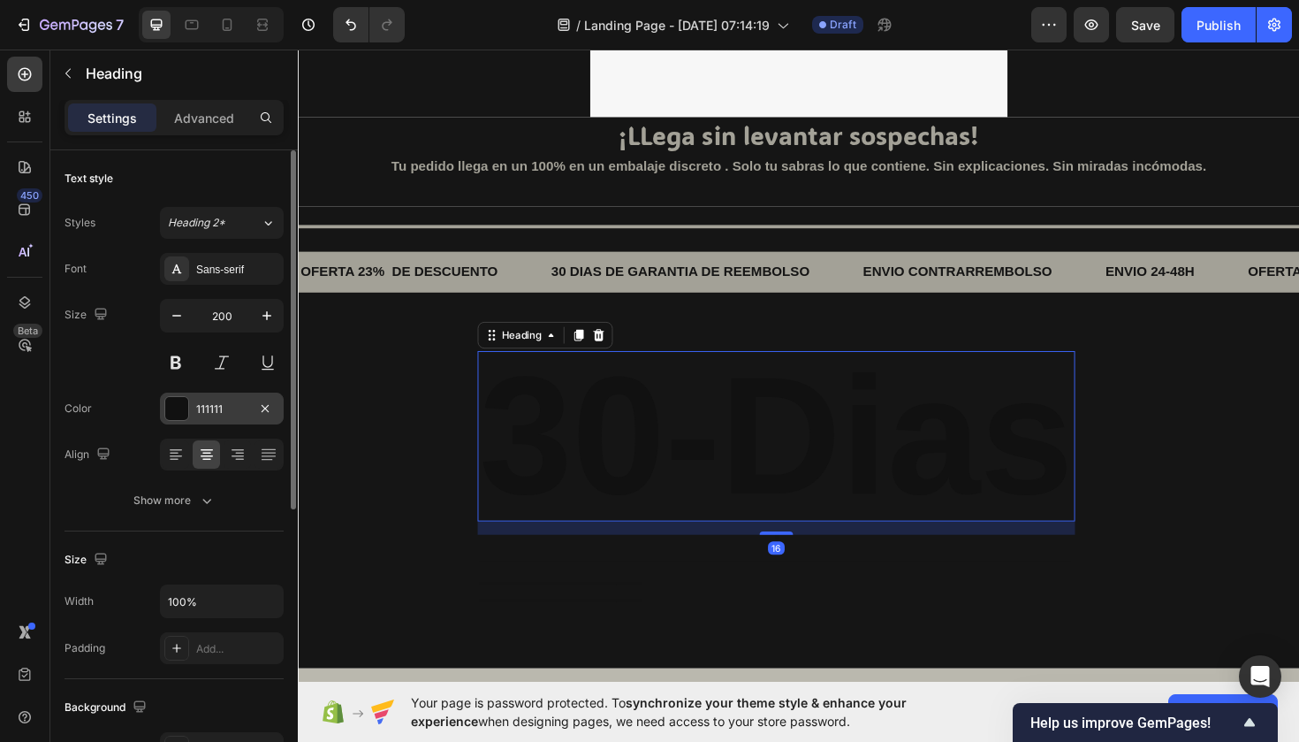
click at [211, 409] on div "111111" at bounding box center [221, 409] width 51 height 16
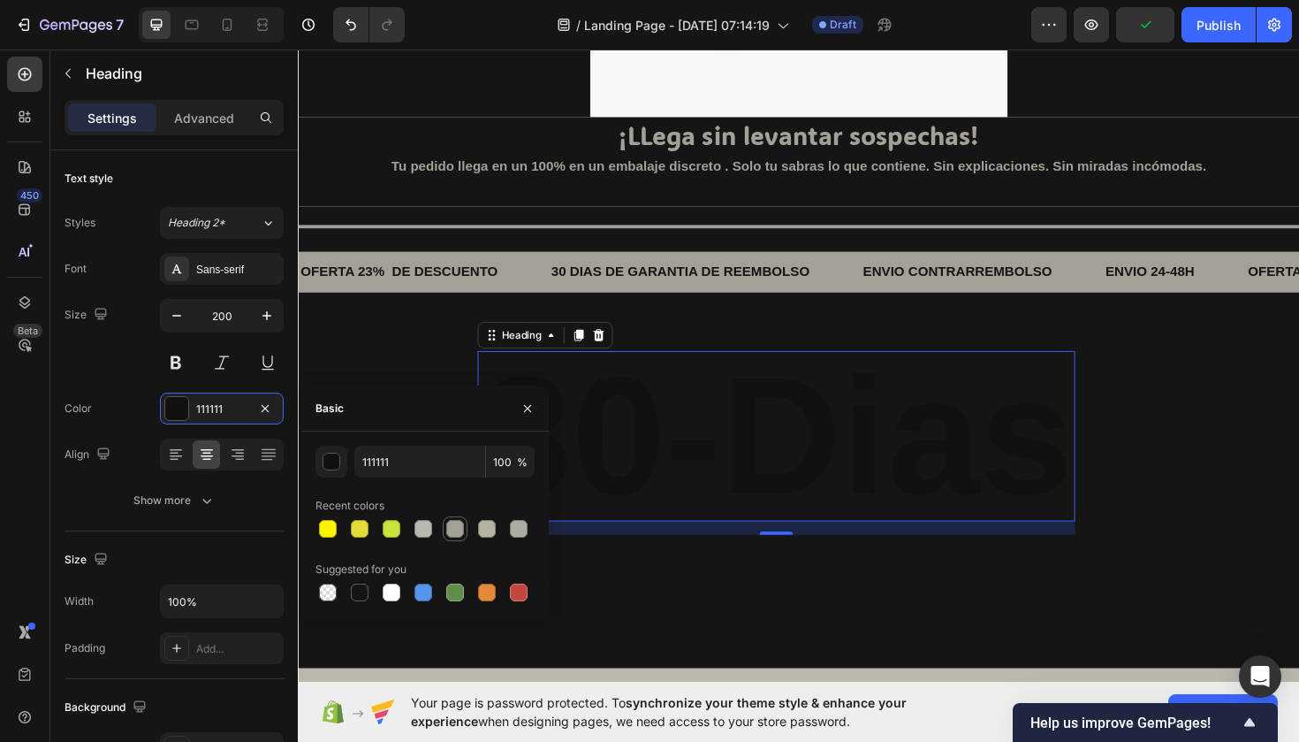
click at [453, 526] on div at bounding box center [455, 529] width 18 height 18
type input "A3A197"
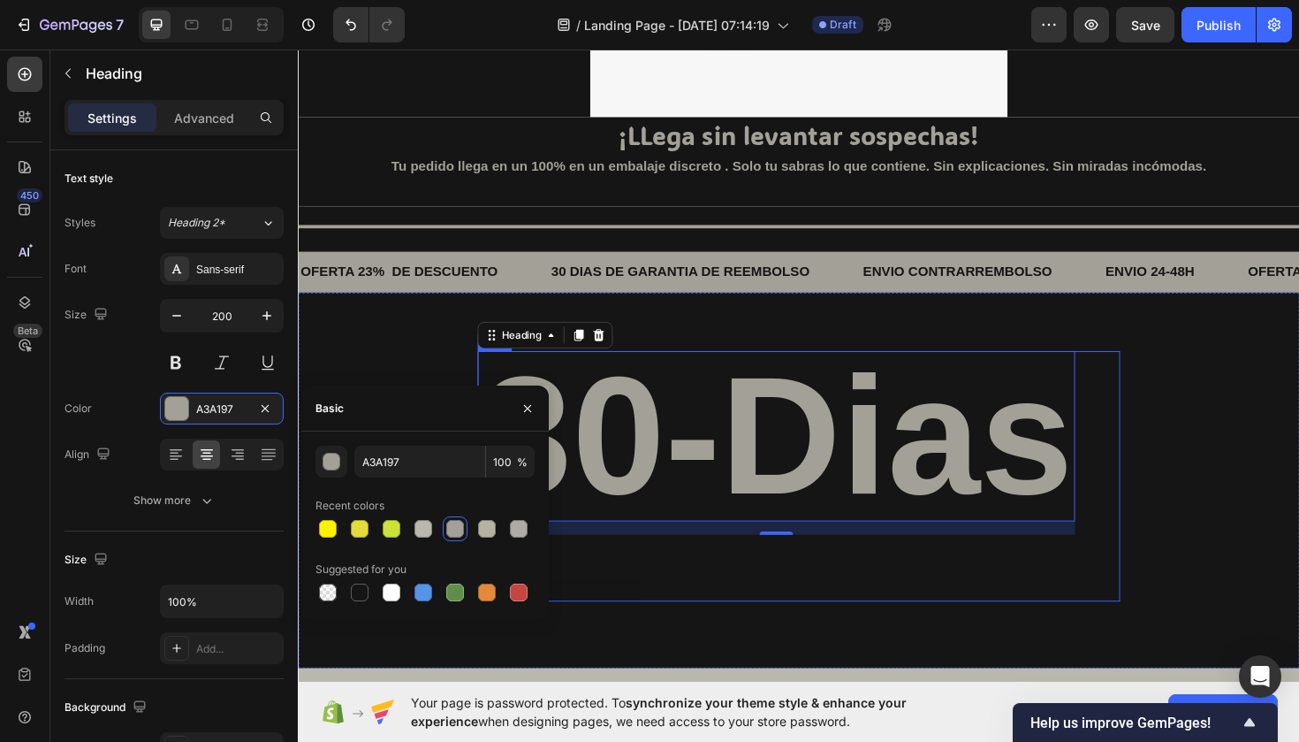
click at [705, 572] on div "30-Dias Heading 16 Text Block Text Block Text Block Text Block" at bounding box center [804, 501] width 633 height 265
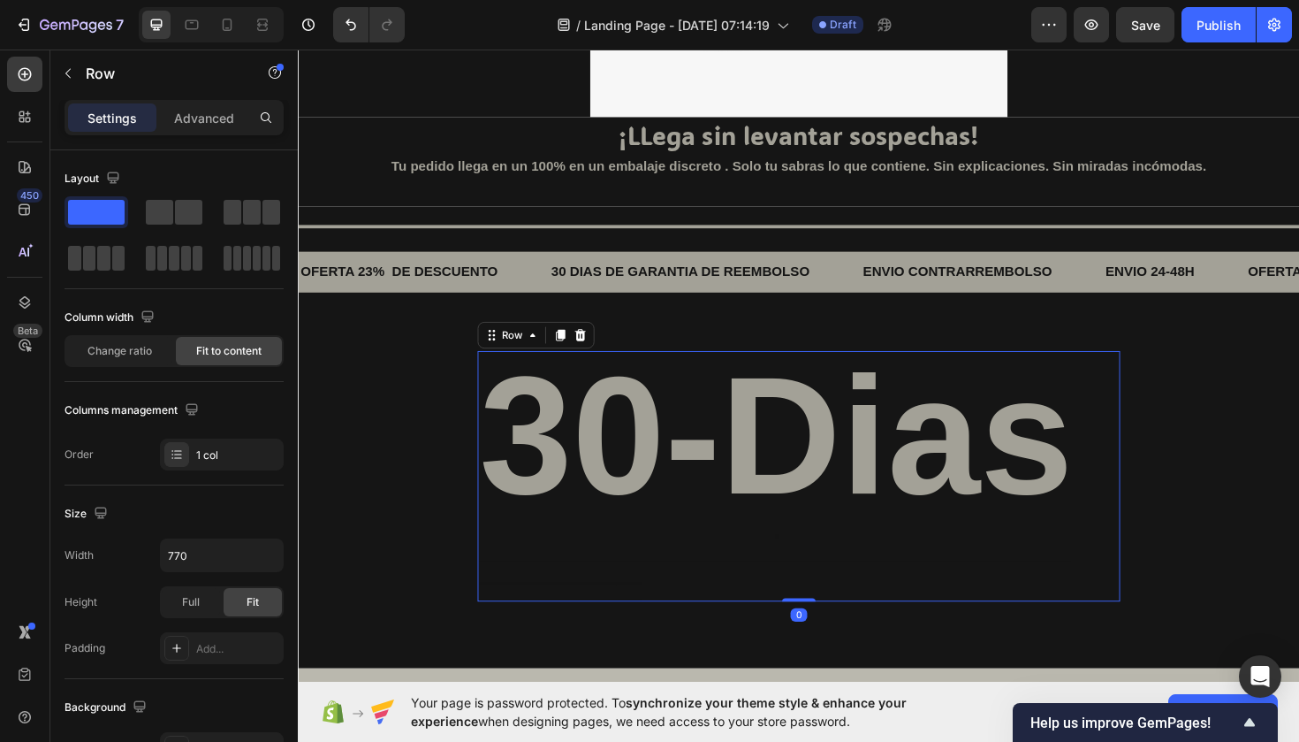
click at [533, 591] on div "30-Dias Heading Text Block Text Block Text Block Text Block" at bounding box center [804, 501] width 633 height 265
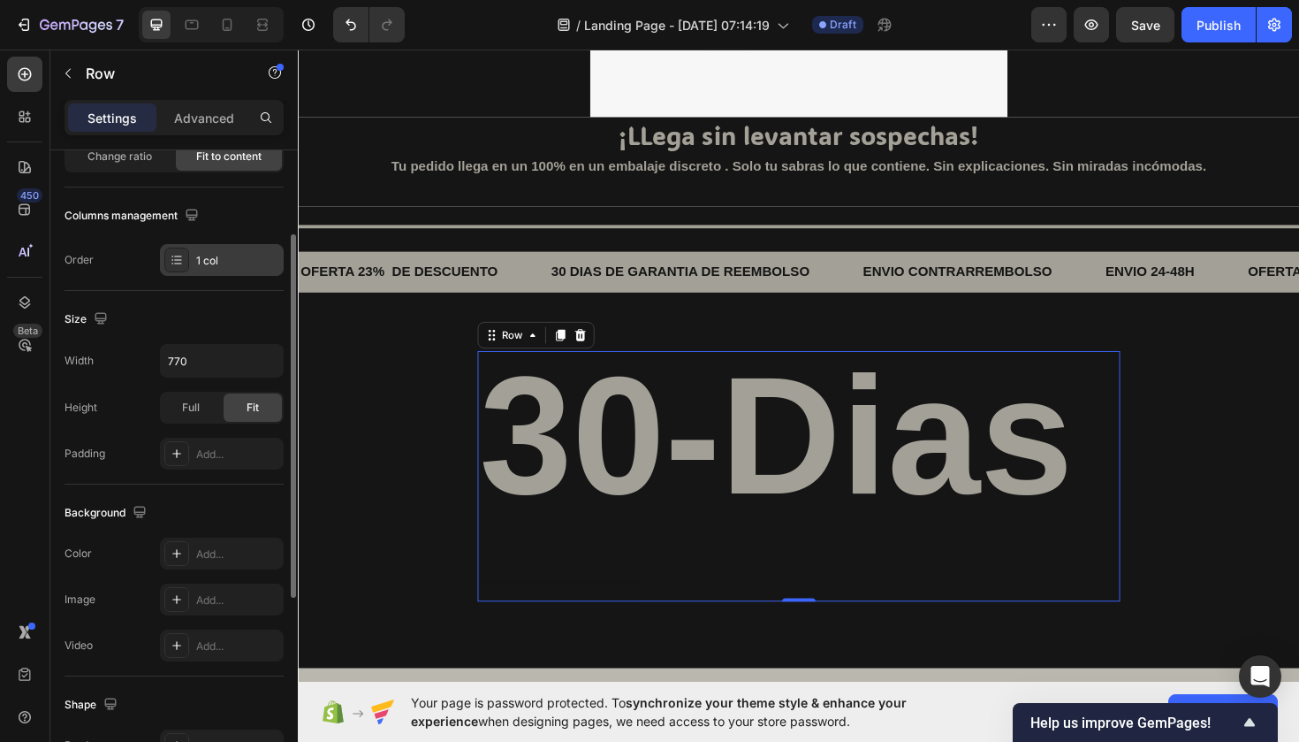
scroll to position [198, 0]
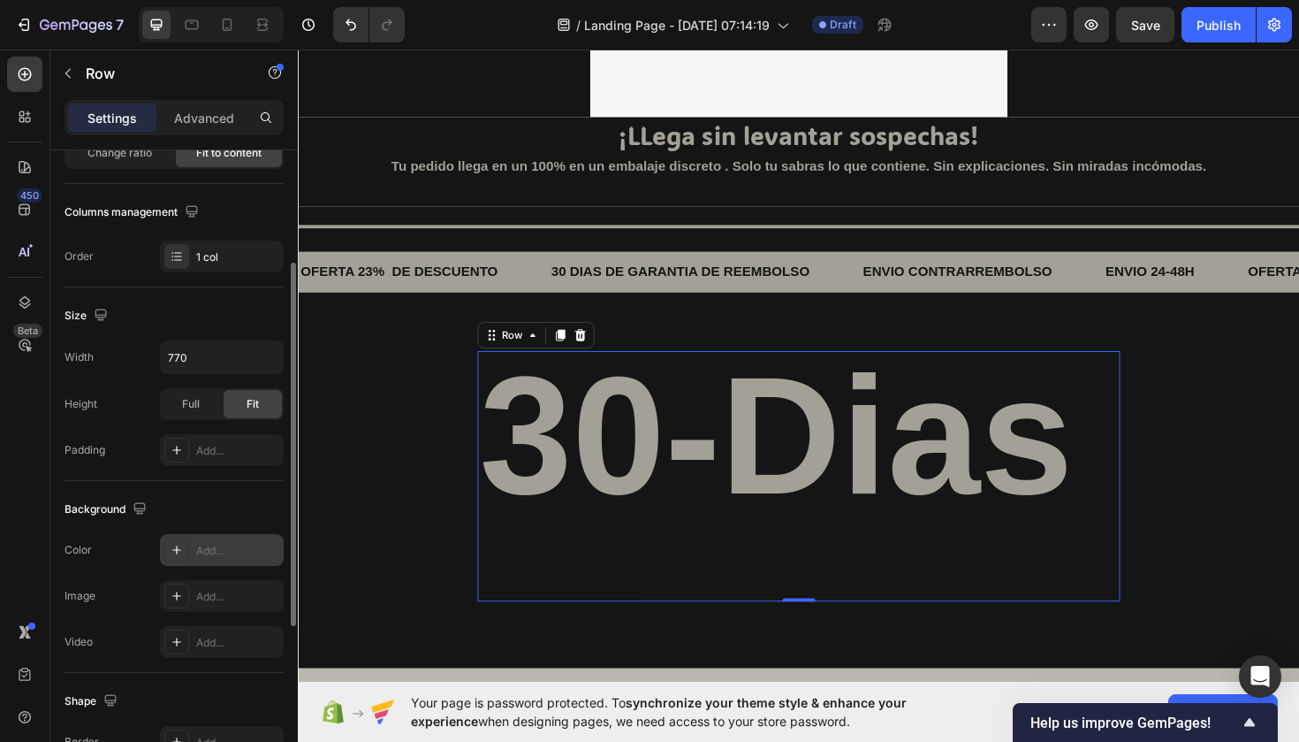
click at [210, 543] on div "Add..." at bounding box center [237, 551] width 83 height 16
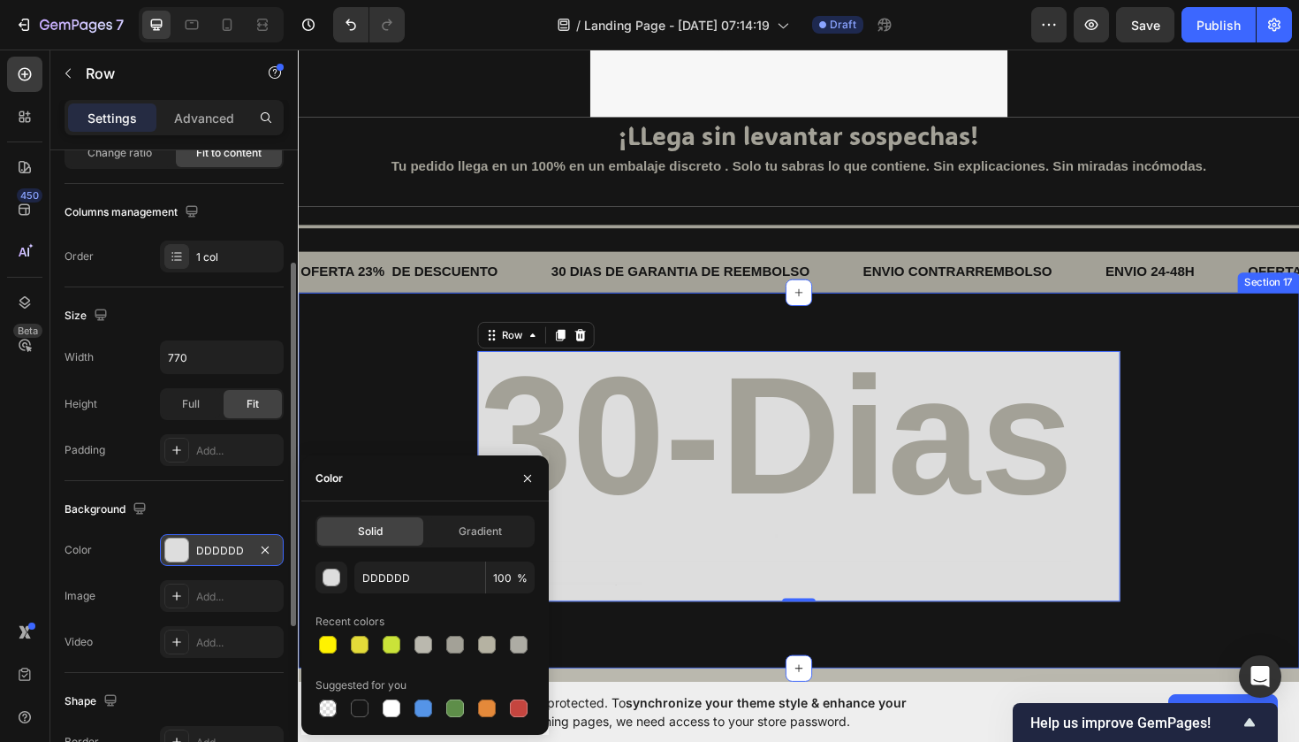
click at [387, 435] on div "30-Dias Heading Text Block Text Block Text Block Text Block Row 0" at bounding box center [828, 501] width 1034 height 265
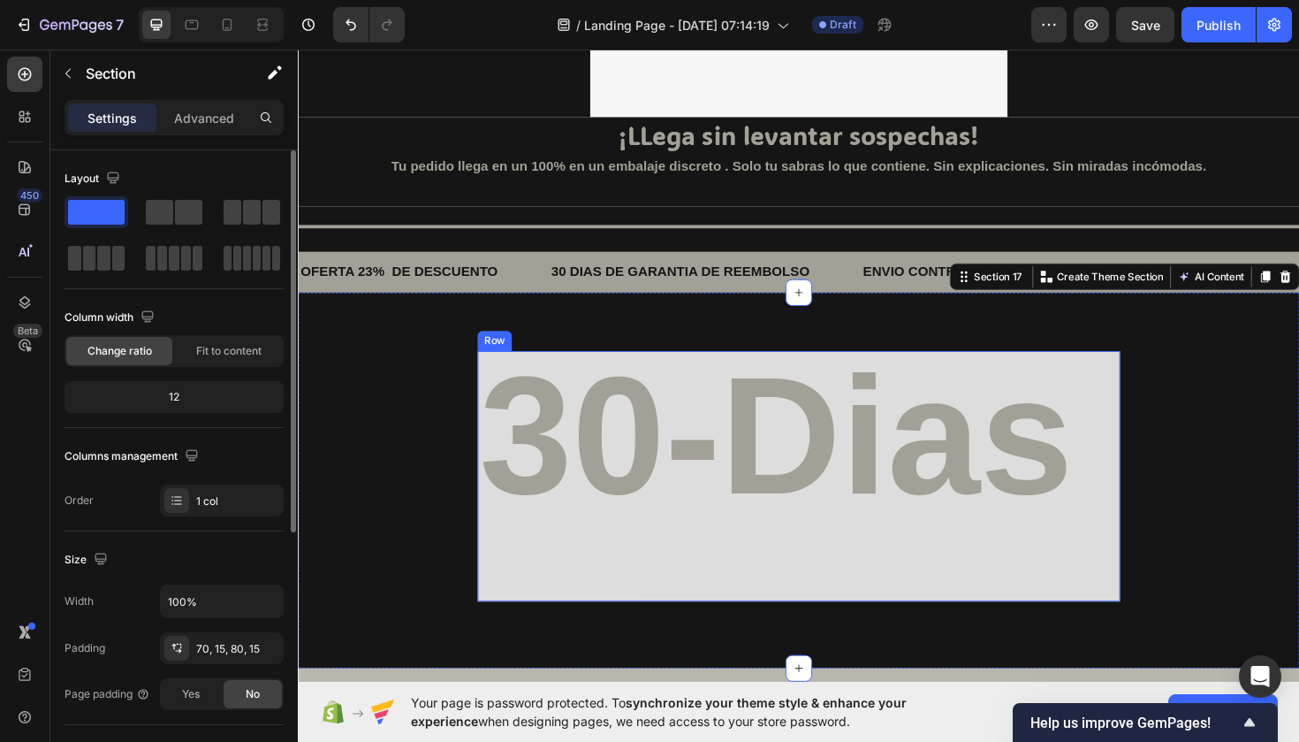
click at [588, 589] on div at bounding box center [804, 590] width 633 height 4
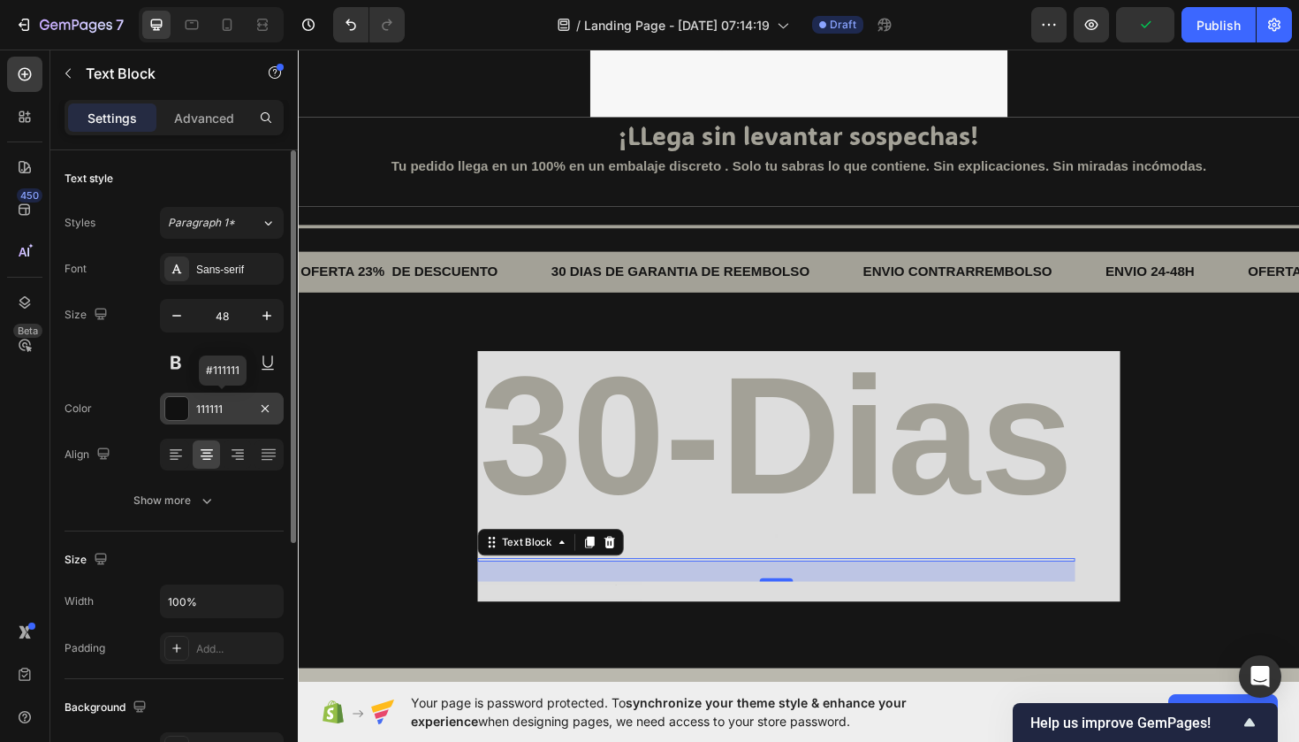
click at [209, 414] on div "111111" at bounding box center [221, 409] width 51 height 16
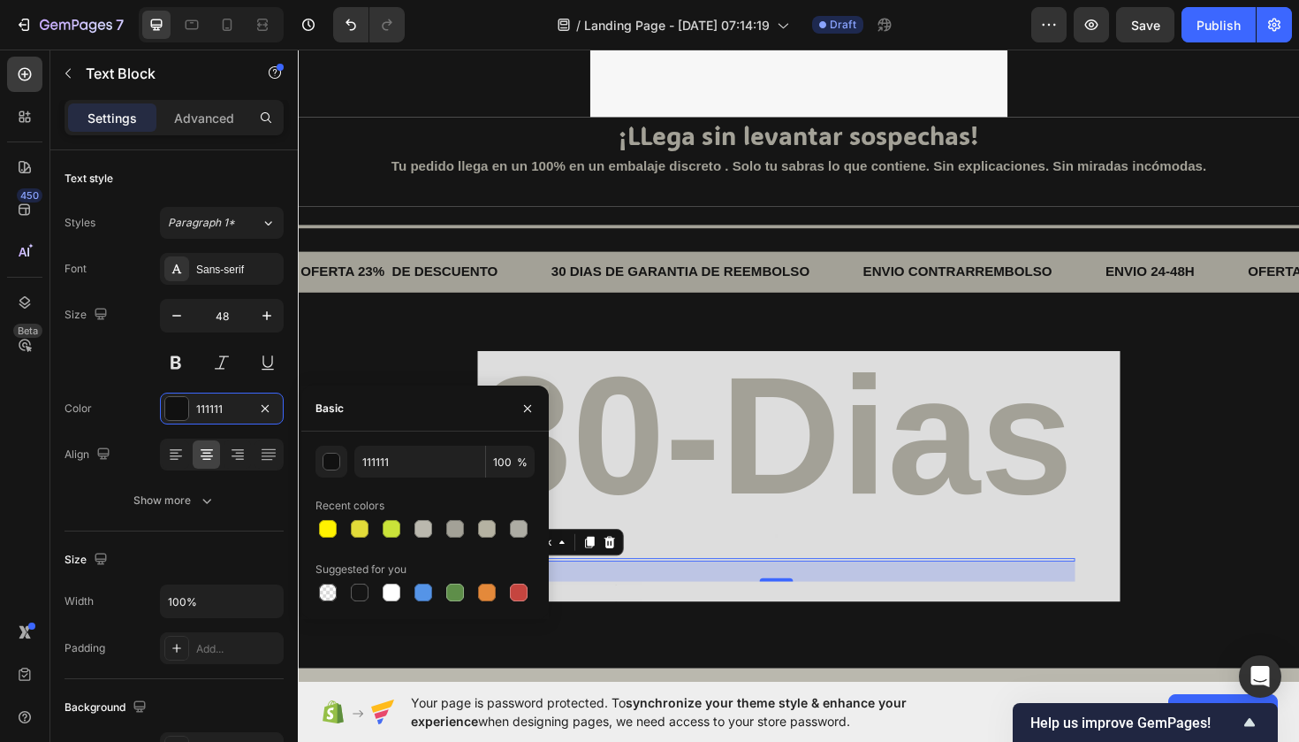
click at [616, 601] on div "24" at bounding box center [804, 601] width 633 height 21
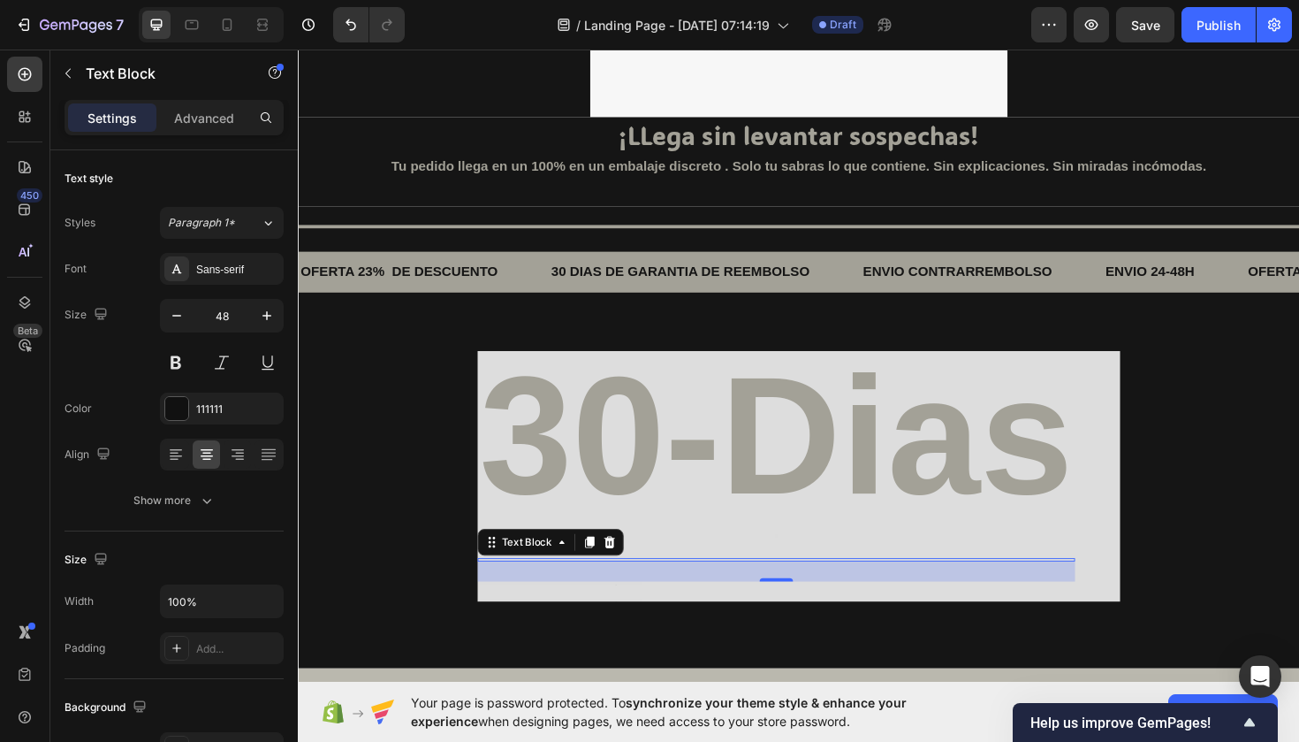
click at [616, 601] on div "24" at bounding box center [804, 601] width 633 height 21
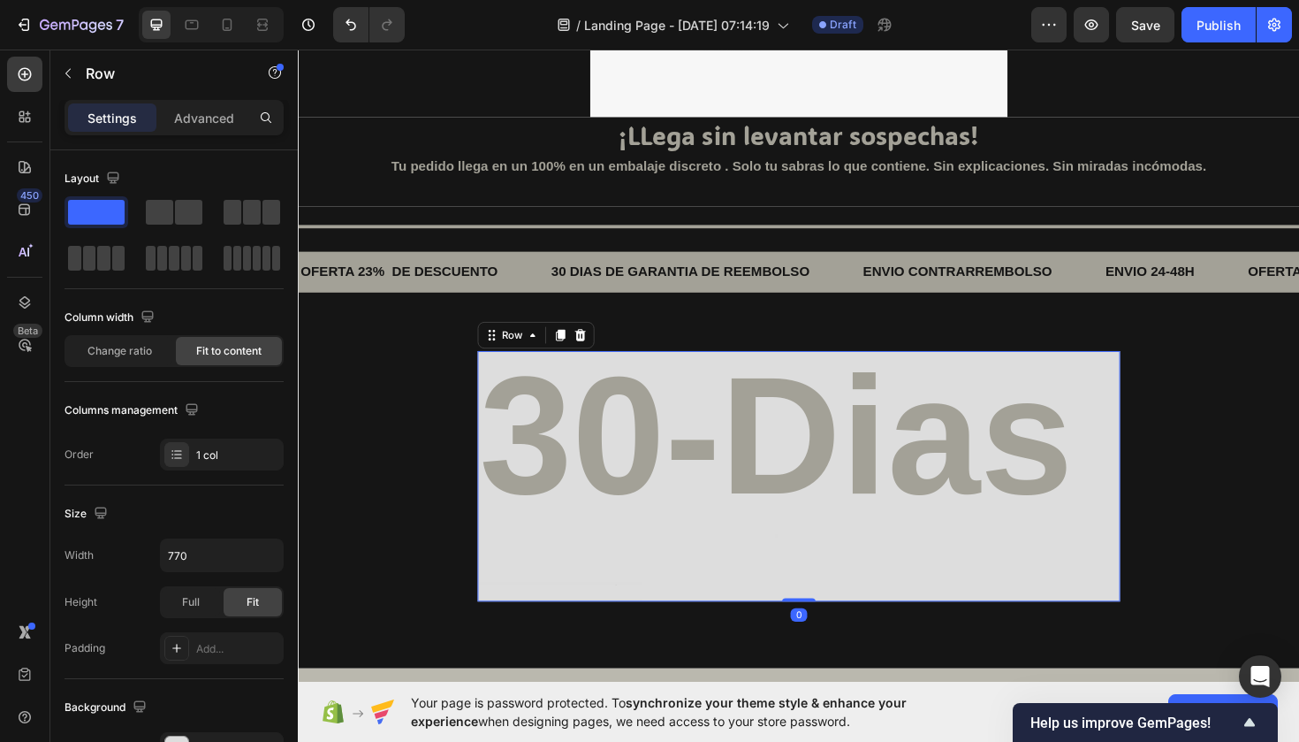
click at [674, 560] on div "30-Dias Heading Text Block Text Block Text Block Text Block" at bounding box center [804, 501] width 633 height 265
click at [644, 560] on div "30-Dias Heading Text Block Text Block Text Block Text Block" at bounding box center [804, 501] width 633 height 265
click at [593, 579] on div "30-Dias Heading Text Block Text Block Text Block Text Block" at bounding box center [804, 501] width 633 height 265
click at [586, 561] on div "30-Dias Heading Text Block Text Block Text Block Text Block" at bounding box center [804, 501] width 633 height 265
click at [567, 563] on div at bounding box center [804, 565] width 633 height 4
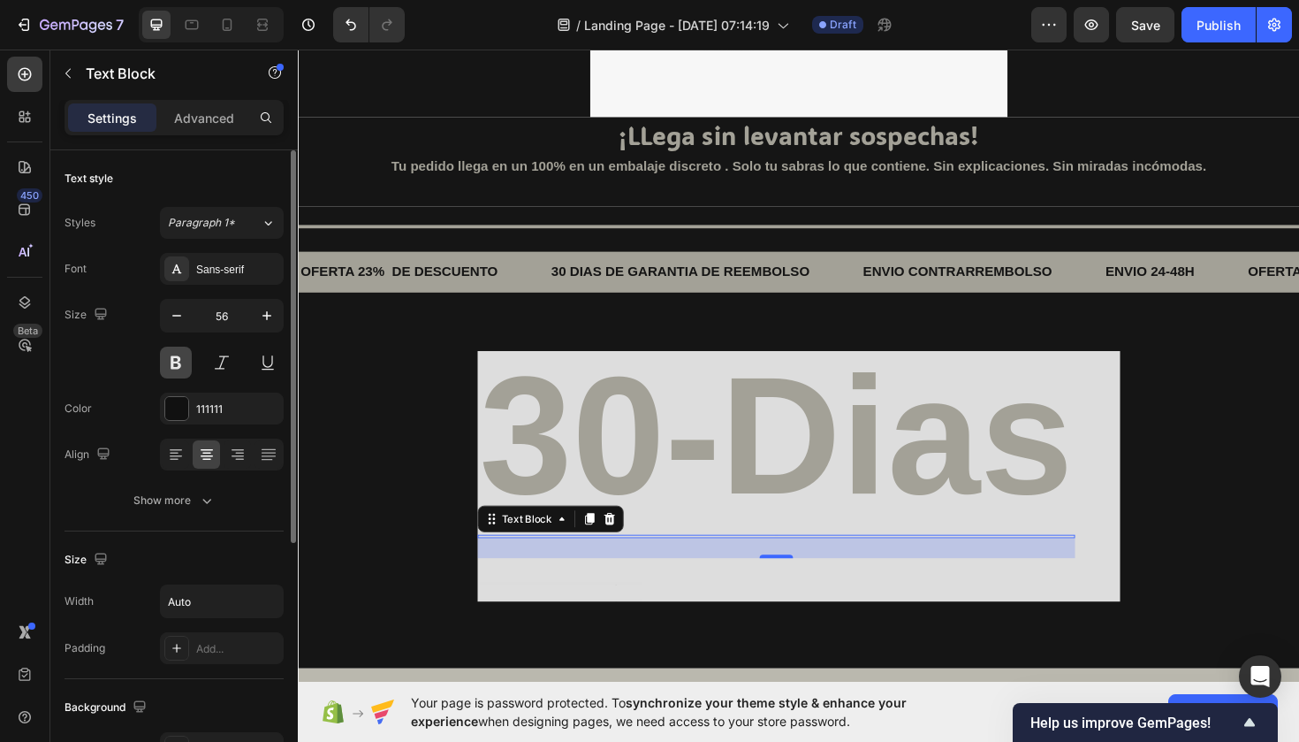
click at [184, 370] on button at bounding box center [176, 363] width 32 height 32
click at [655, 410] on h2 "30-Dias" at bounding box center [804, 459] width 633 height 180
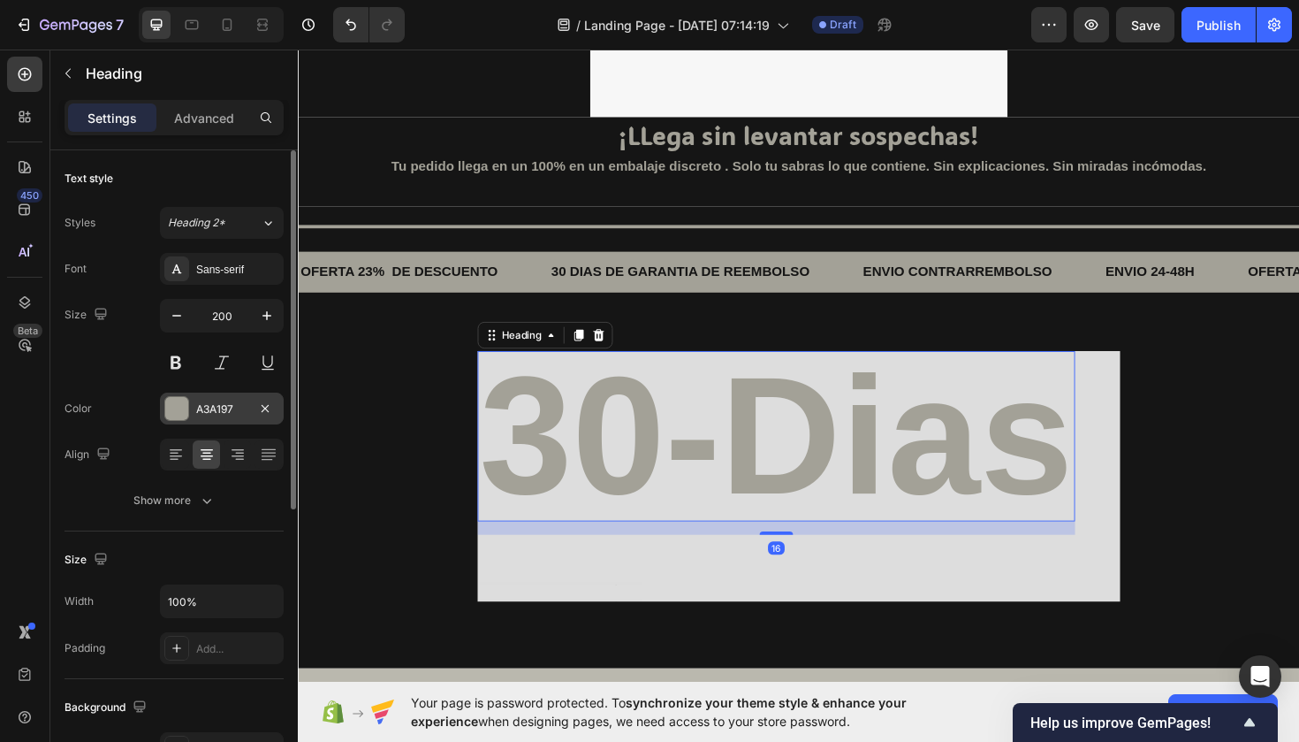
click at [203, 394] on div "A3A197" at bounding box center [222, 408] width 124 height 32
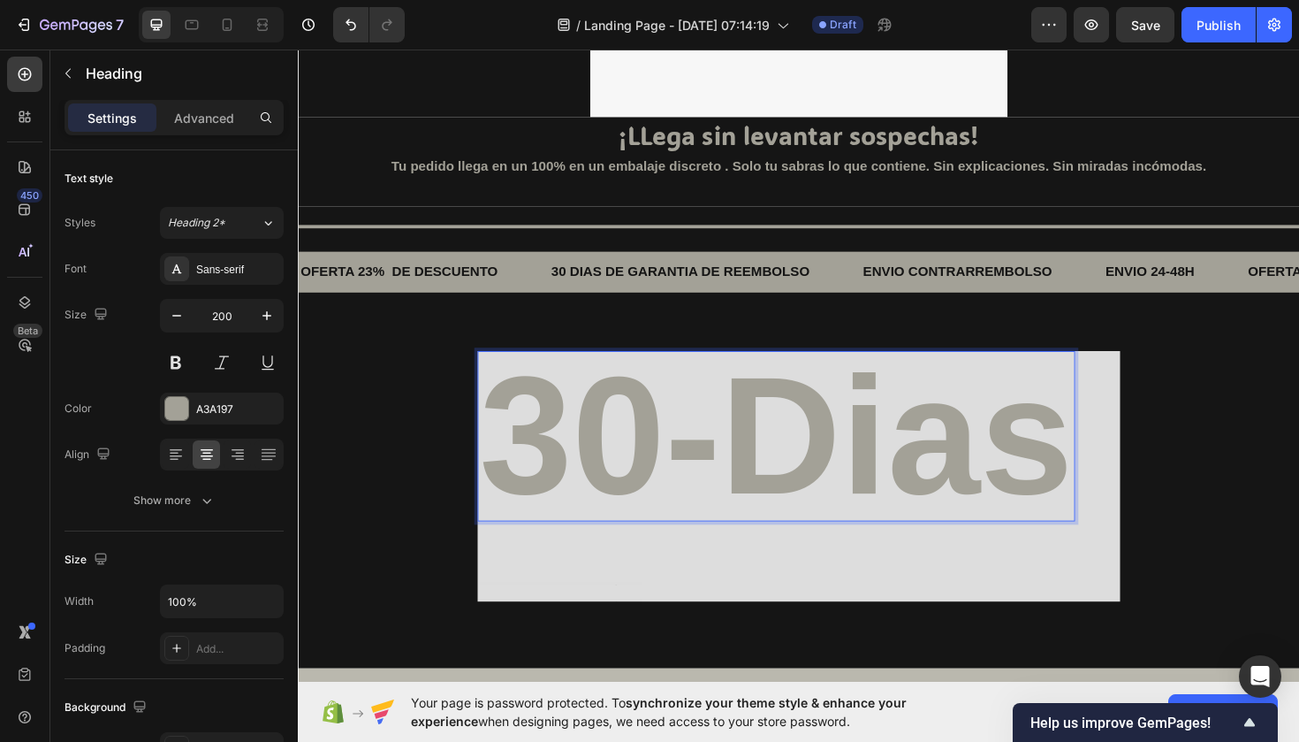
click at [579, 615] on div "30-Dias Heading 16 Text Block Text Block Text Block Text Block" at bounding box center [804, 501] width 633 height 265
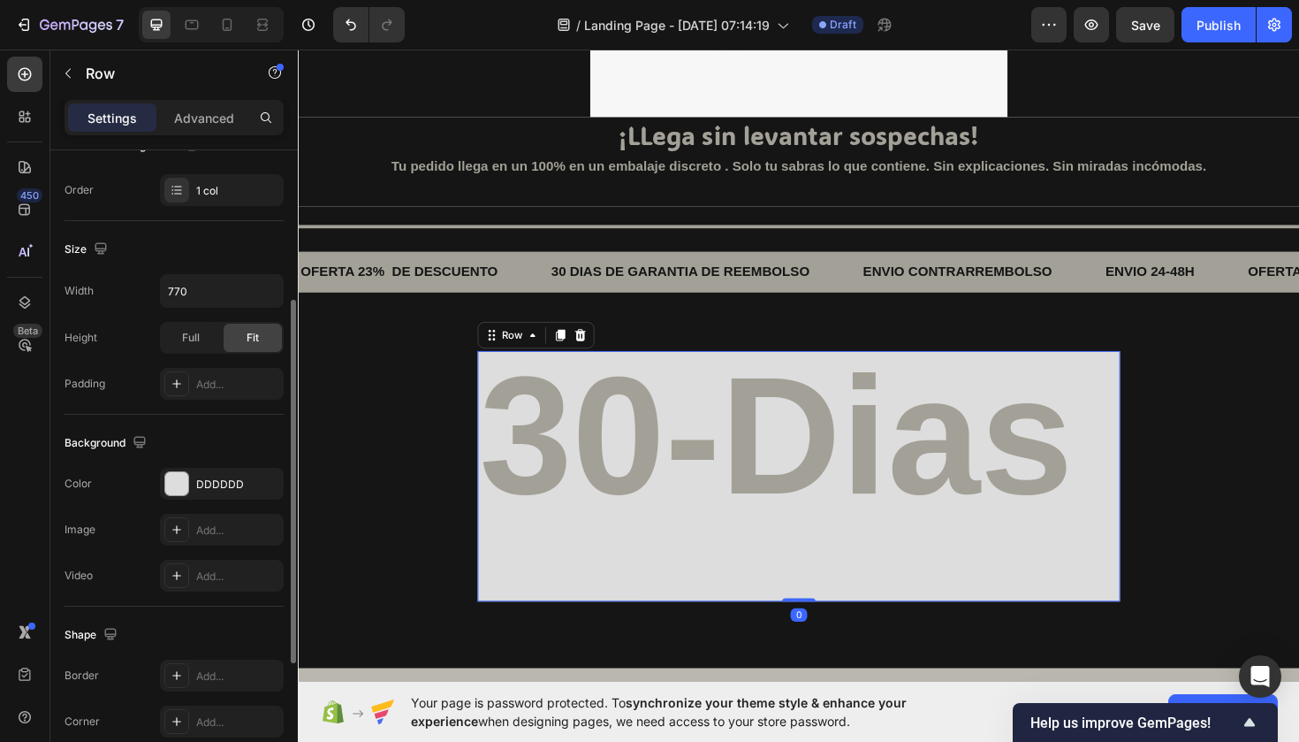
scroll to position [267, 0]
click at [189, 476] on div "DDDDDD" at bounding box center [222, 481] width 124 height 32
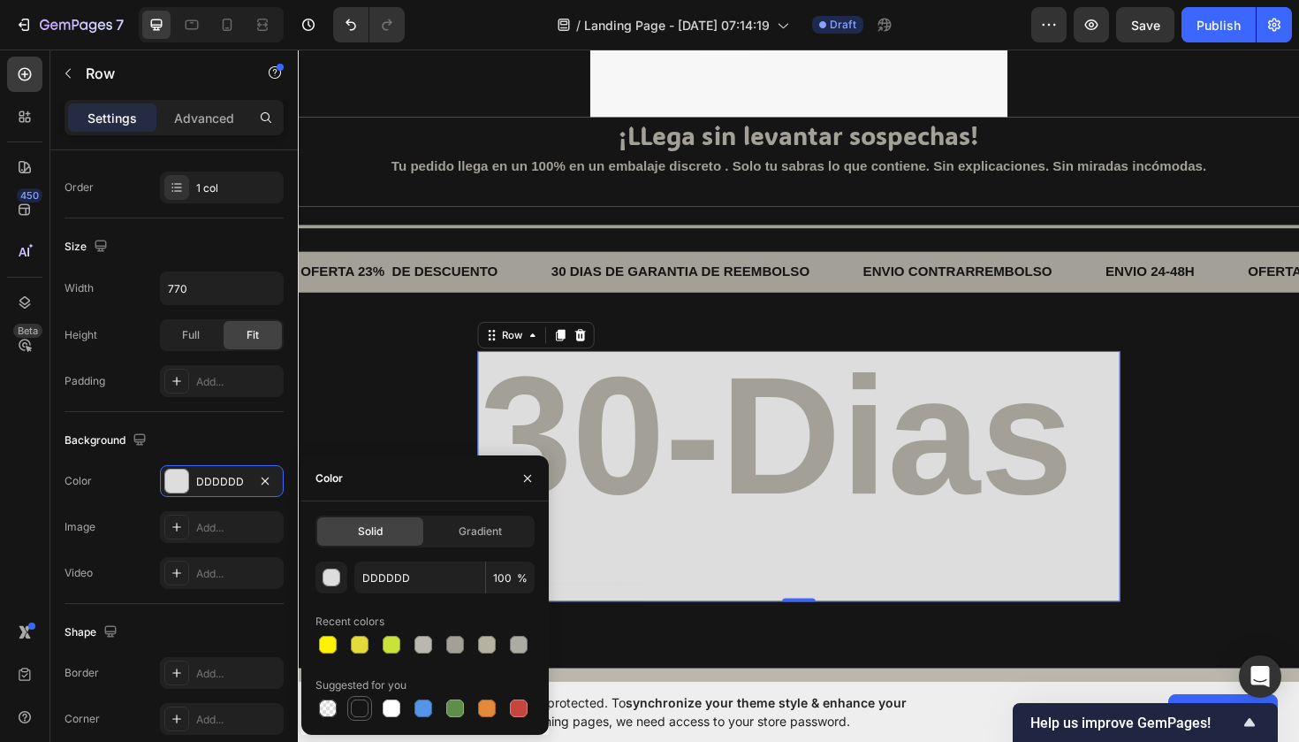
click at [359, 705] on div at bounding box center [360, 708] width 18 height 18
type input "151515"
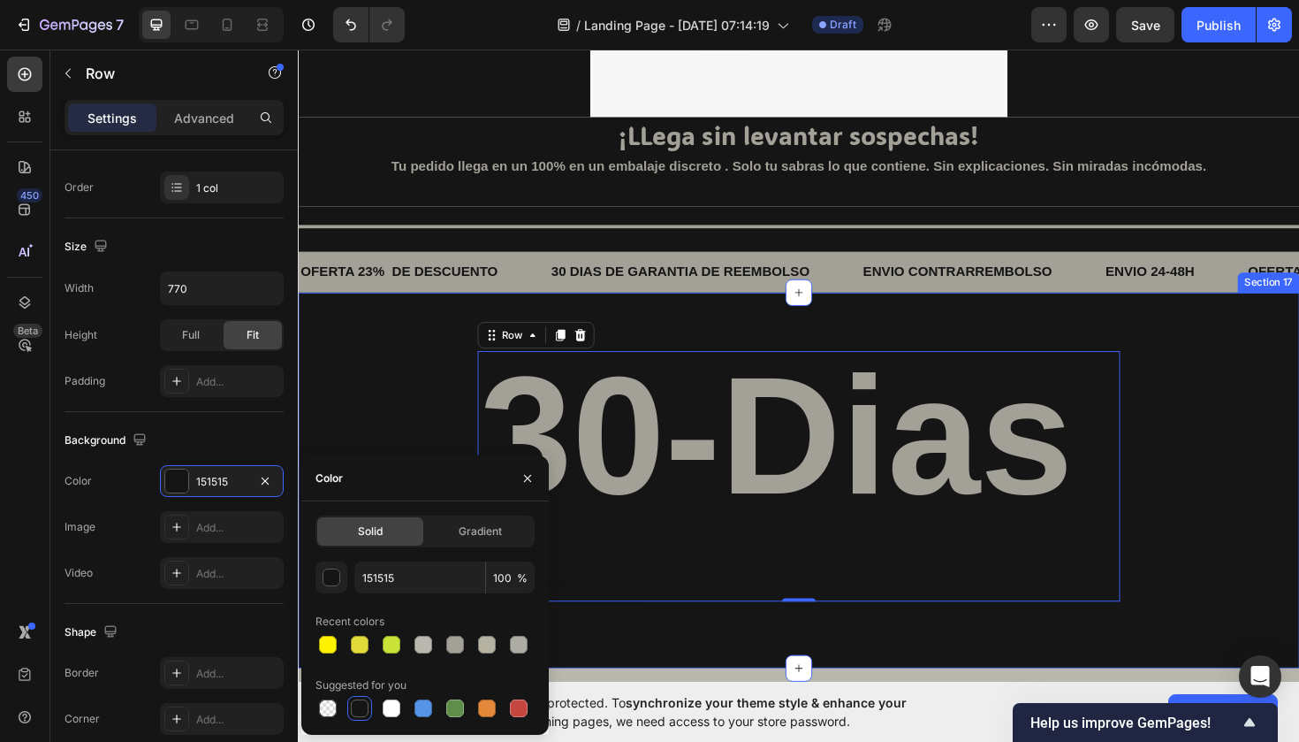
click at [1299, 514] on div "30-Dias Heading Text Block Text Block Text Block Text Block Row 0 Section 17" at bounding box center [828, 506] width 1061 height 398
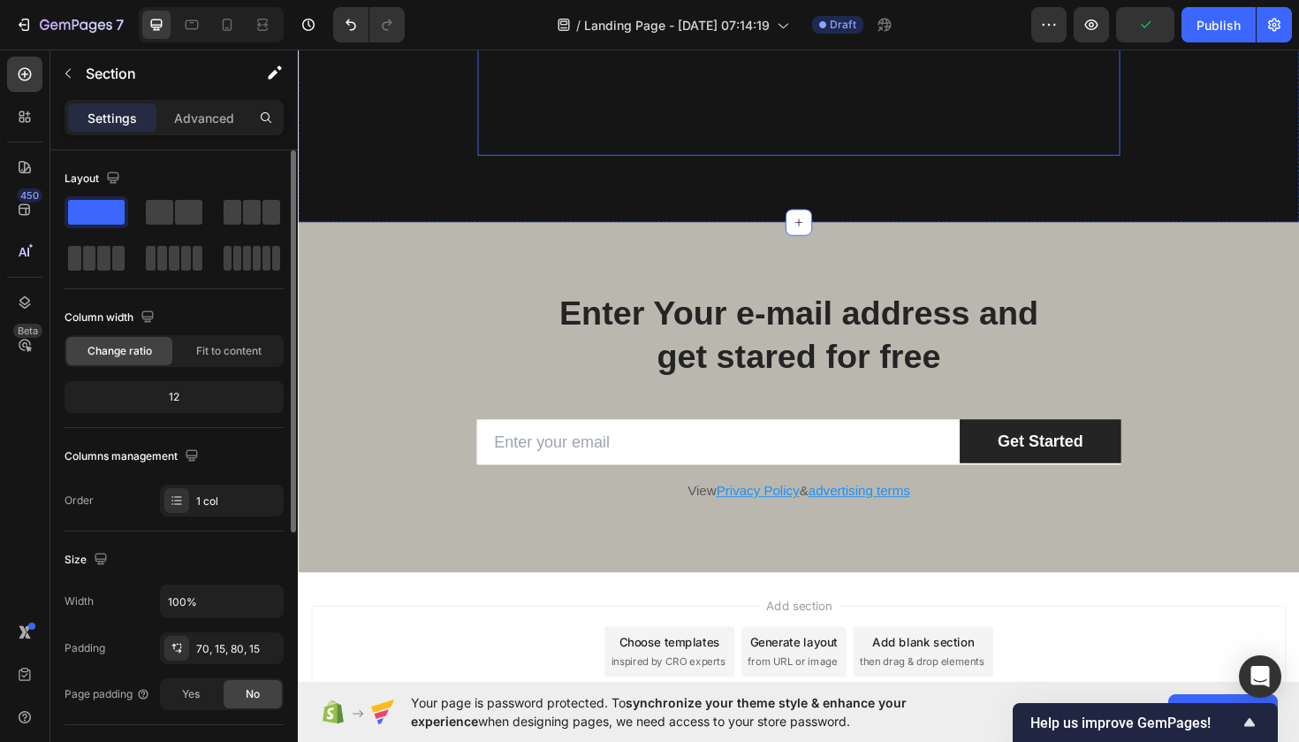
scroll to position [3950, 0]
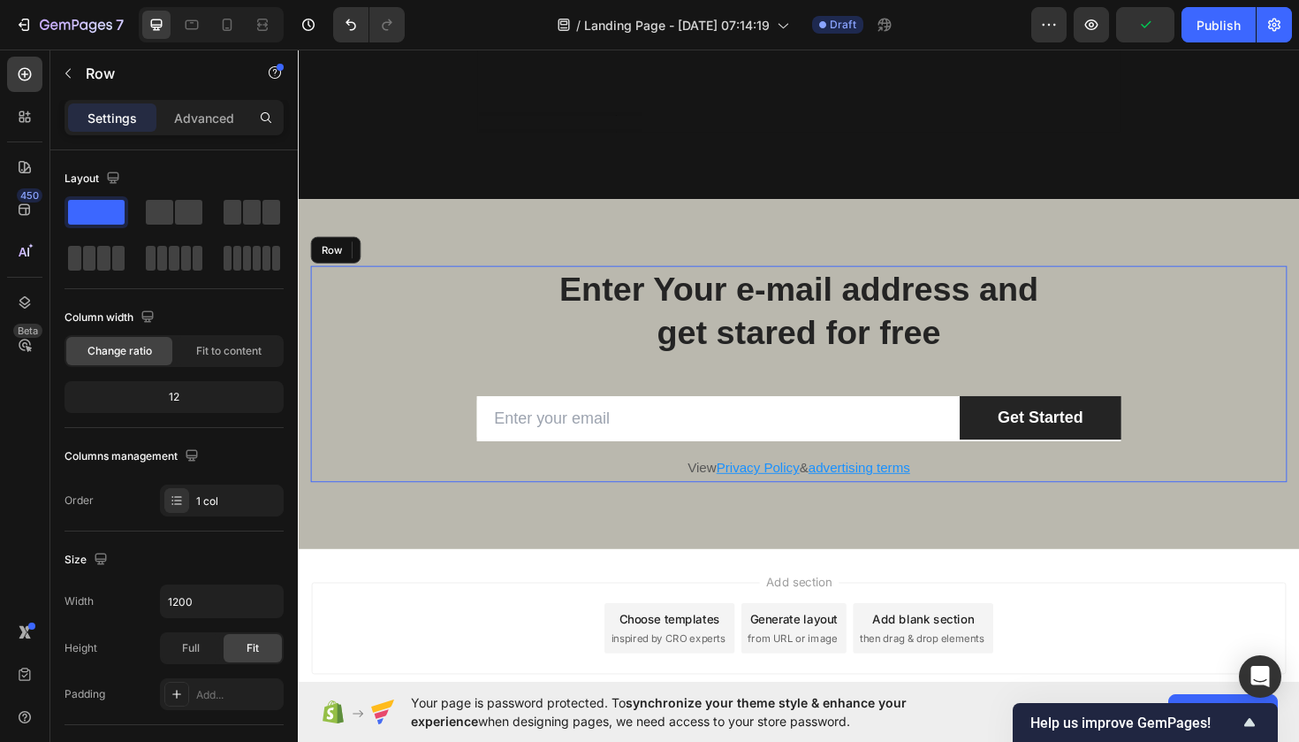
click at [1185, 331] on div "Enter Your e-mail address and get stared for free Heading Row Email Field Get S…" at bounding box center [828, 392] width 1034 height 229
click at [1165, 248] on div "Enter Your e-mail address and get stared for free Heading Row Email Field Get S…" at bounding box center [828, 393] width 1061 height 370
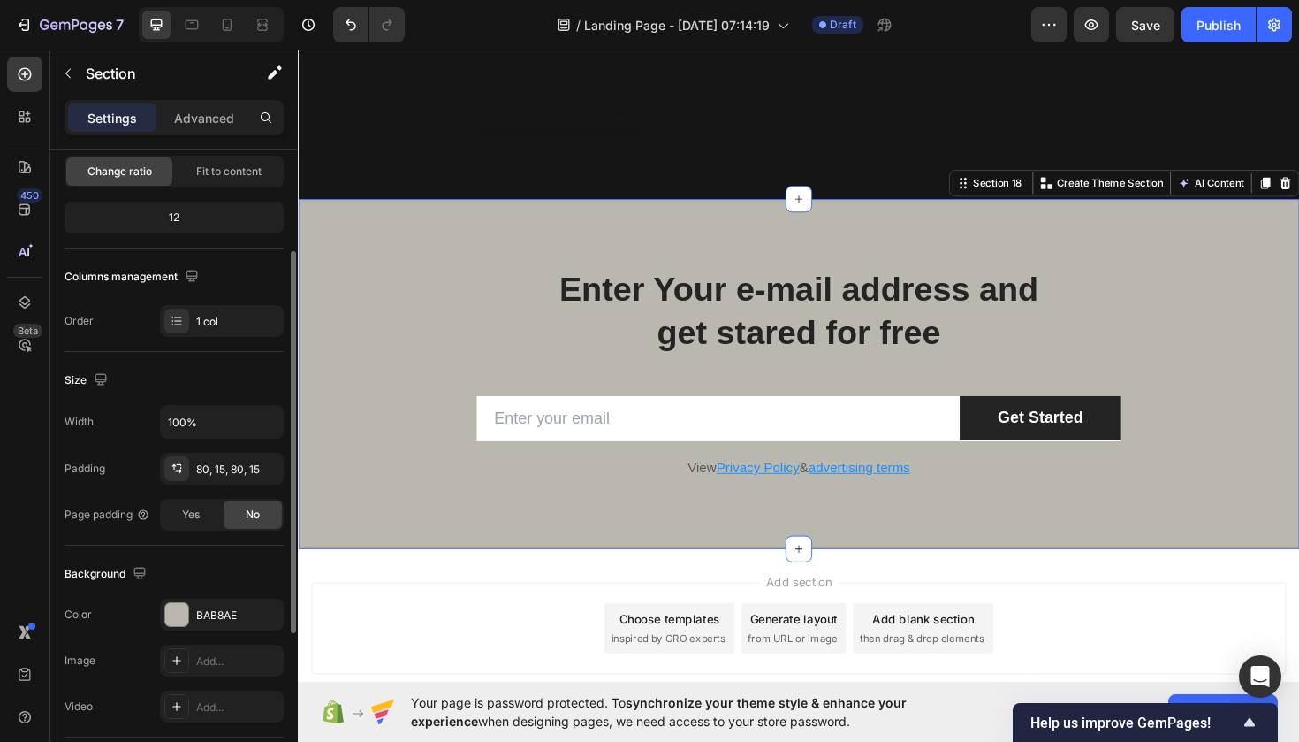
scroll to position [179, 0]
click at [179, 604] on div at bounding box center [176, 614] width 23 height 23
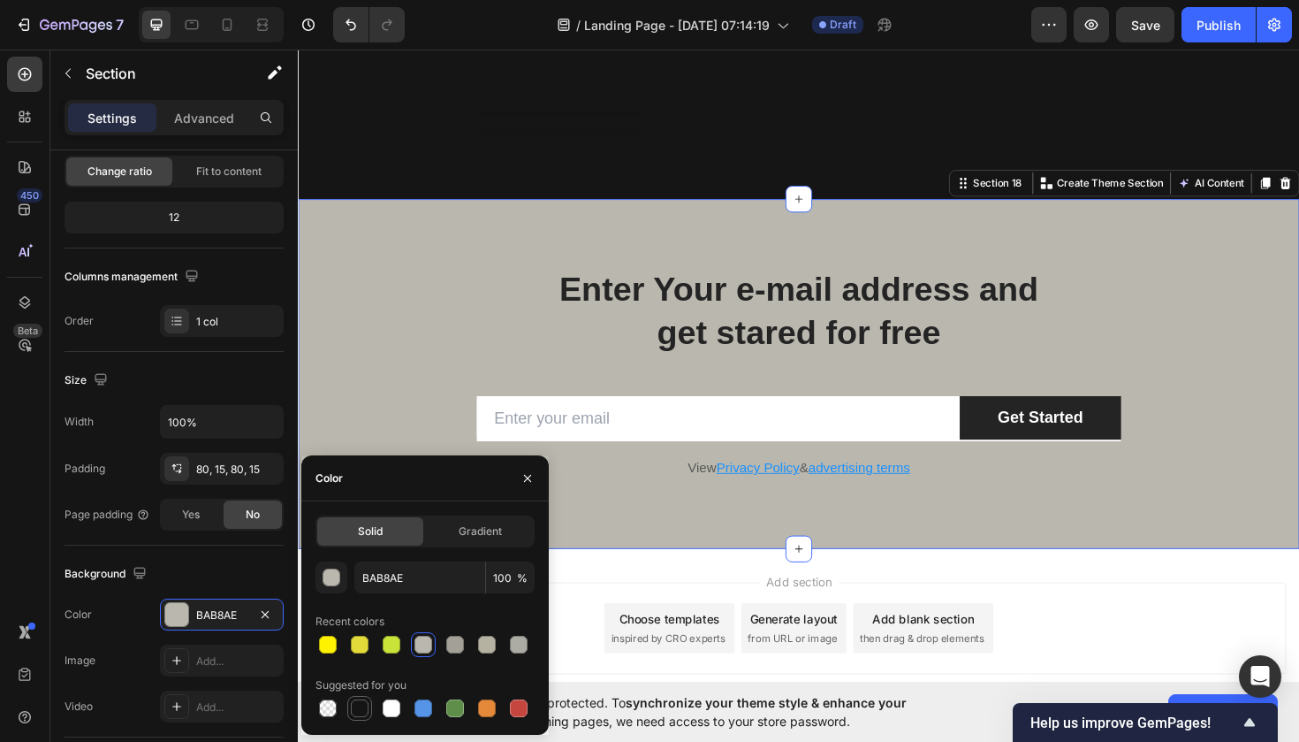
click at [356, 699] on div at bounding box center [360, 708] width 18 height 18
type input "151515"
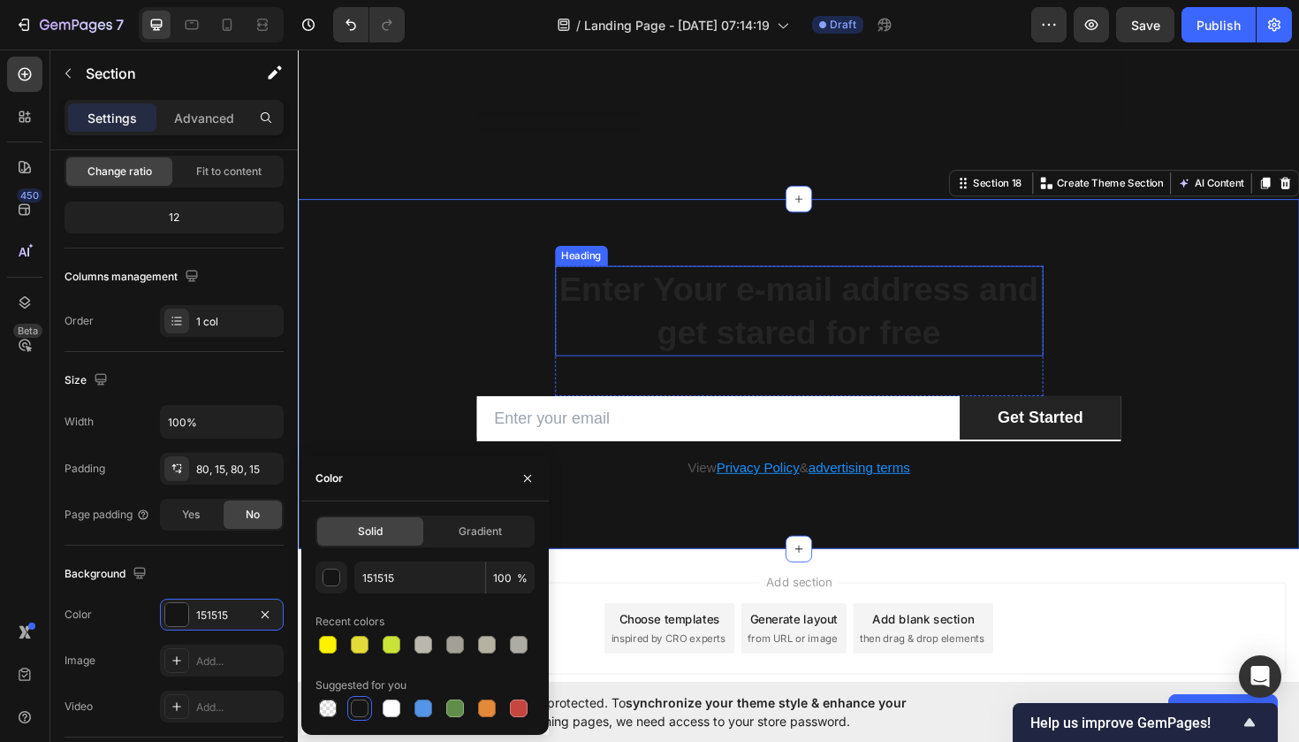
click at [621, 308] on p "Enter Your e-mail address and get stared for free" at bounding box center [829, 326] width 514 height 92
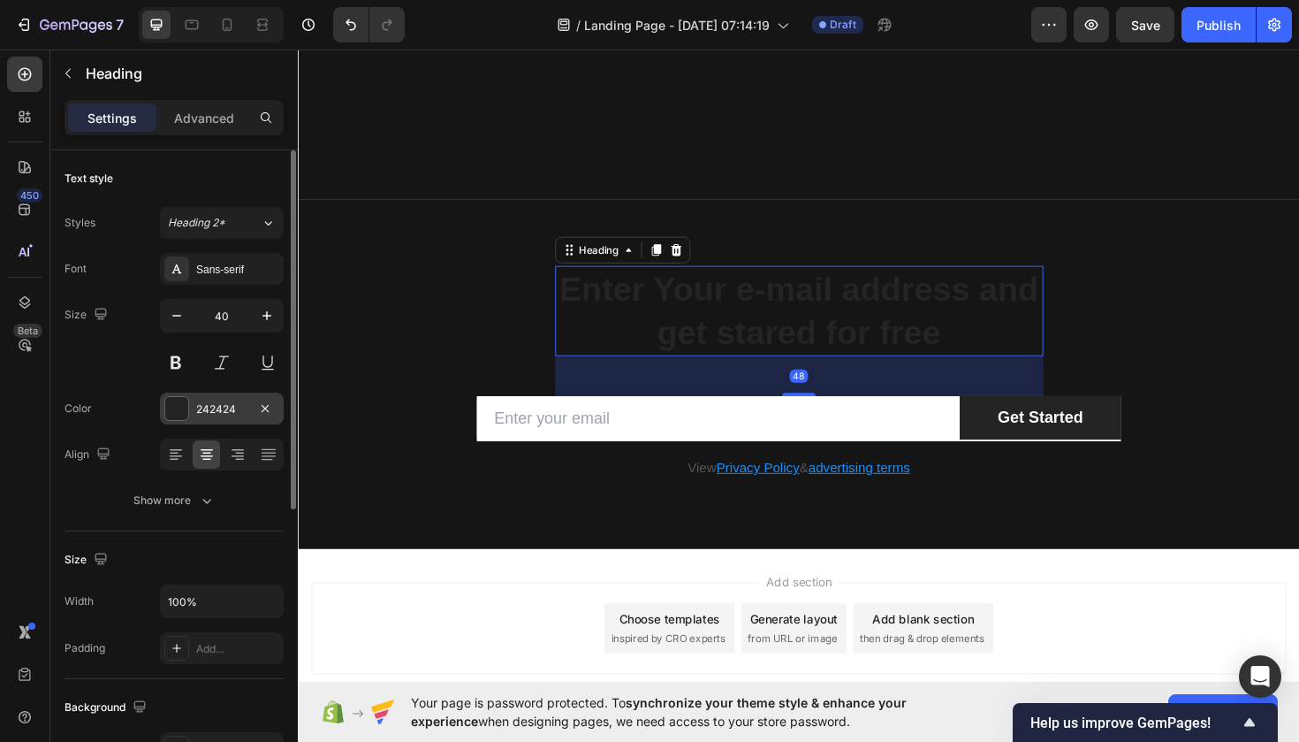
click at [190, 406] on div "242424" at bounding box center [222, 408] width 124 height 32
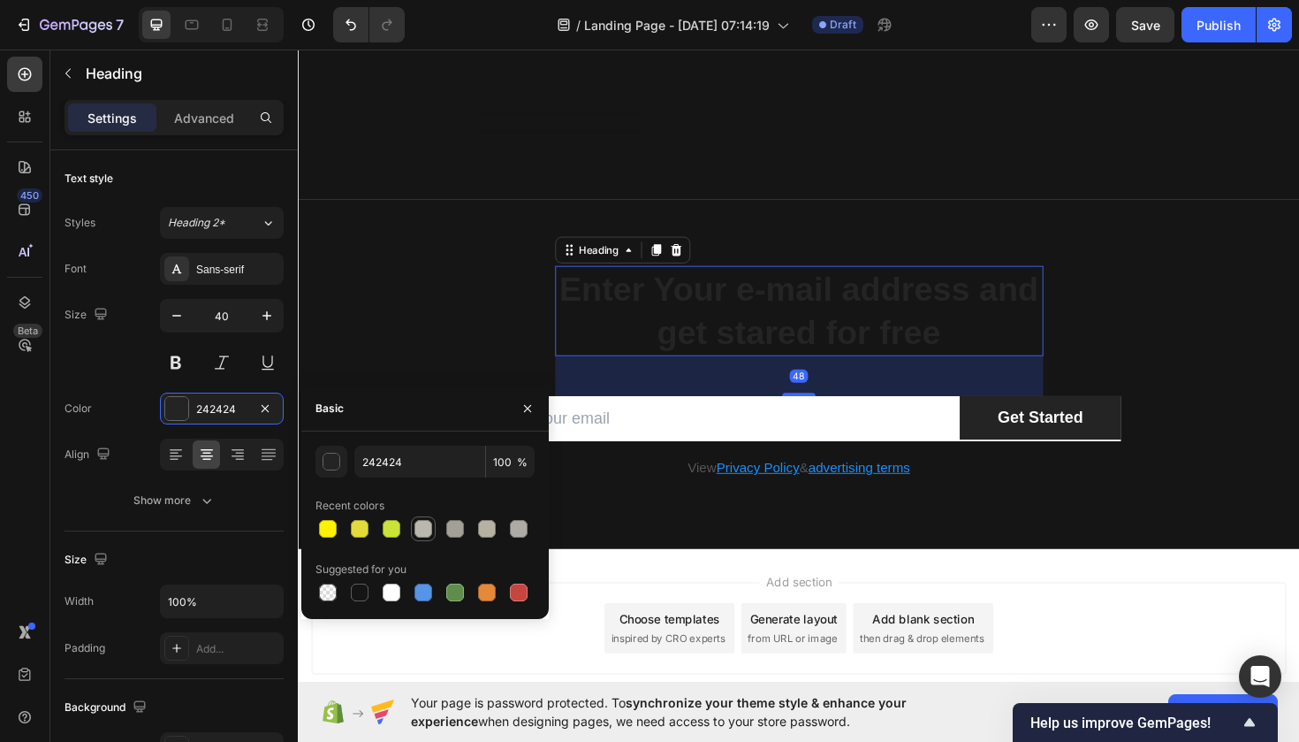
click at [421, 530] on div at bounding box center [424, 529] width 18 height 18
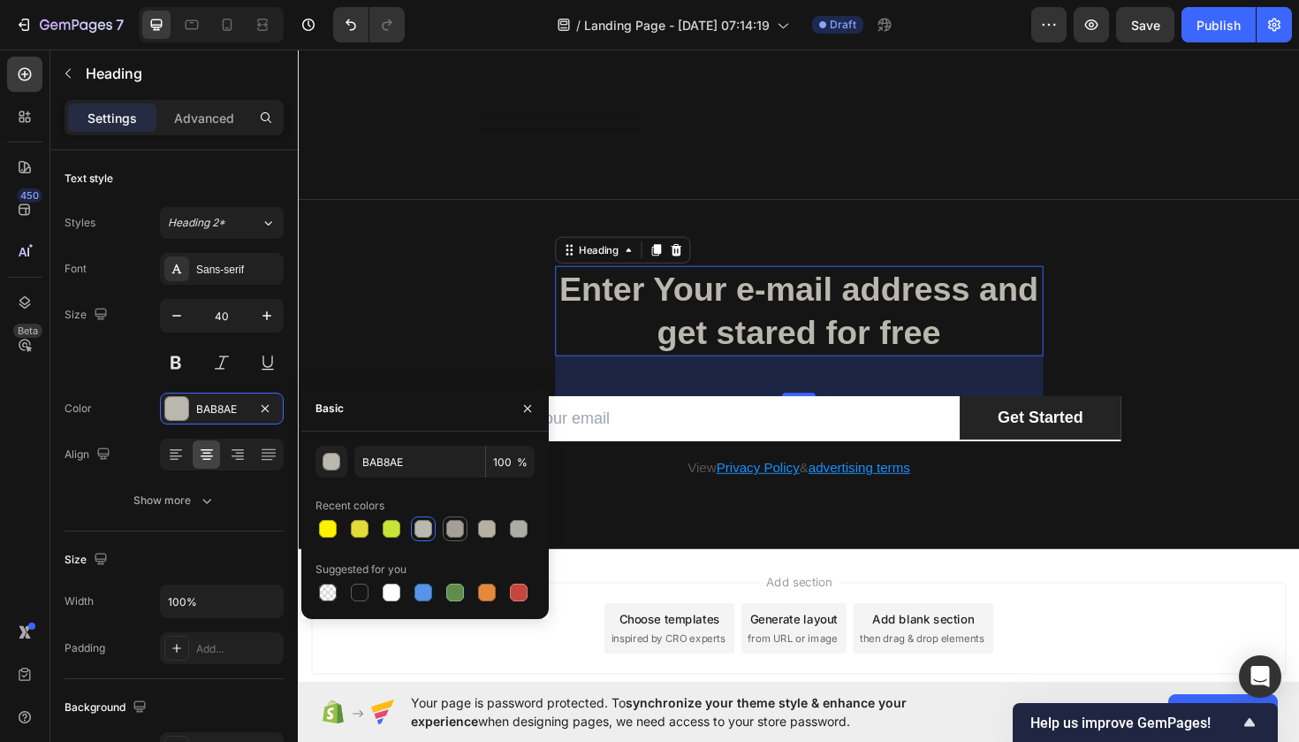
click at [457, 526] on div at bounding box center [455, 529] width 18 height 18
type input "A3A197"
click at [608, 444] on input "email" at bounding box center [743, 440] width 512 height 49
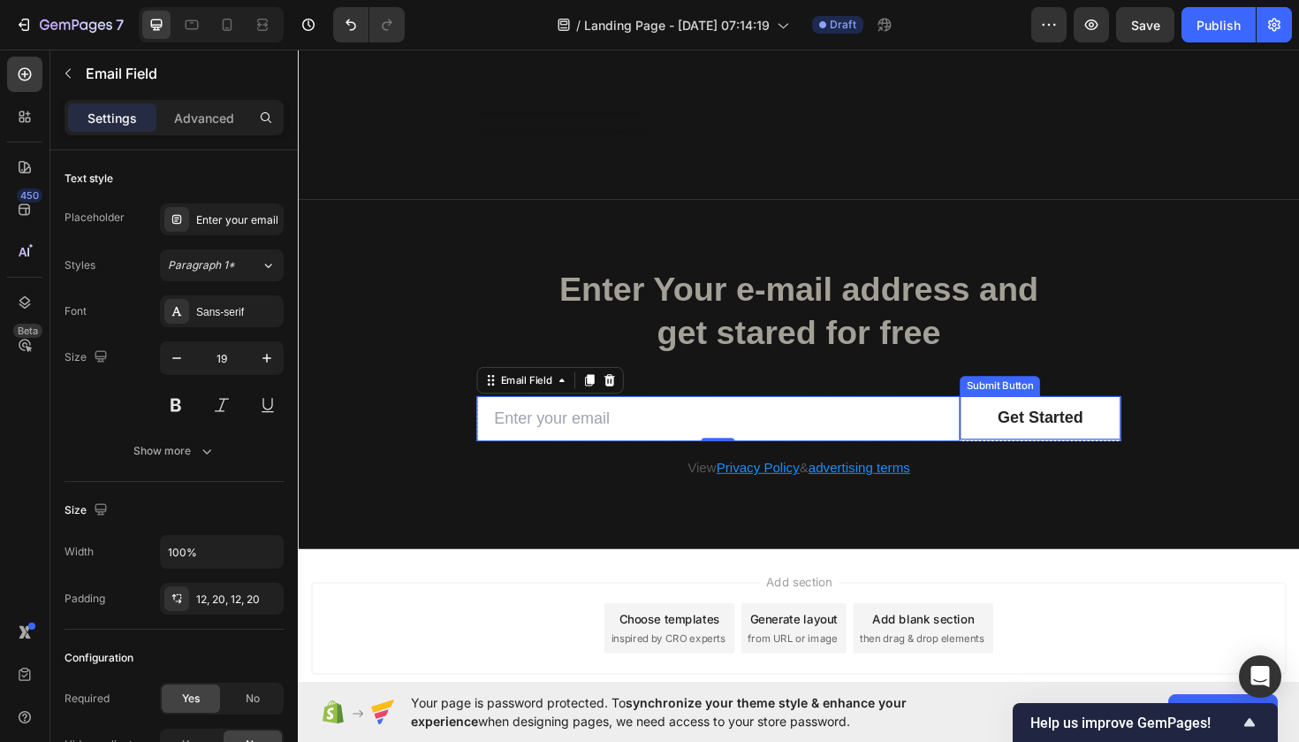
click at [1042, 459] on button "Get Started" at bounding box center [1084, 439] width 171 height 47
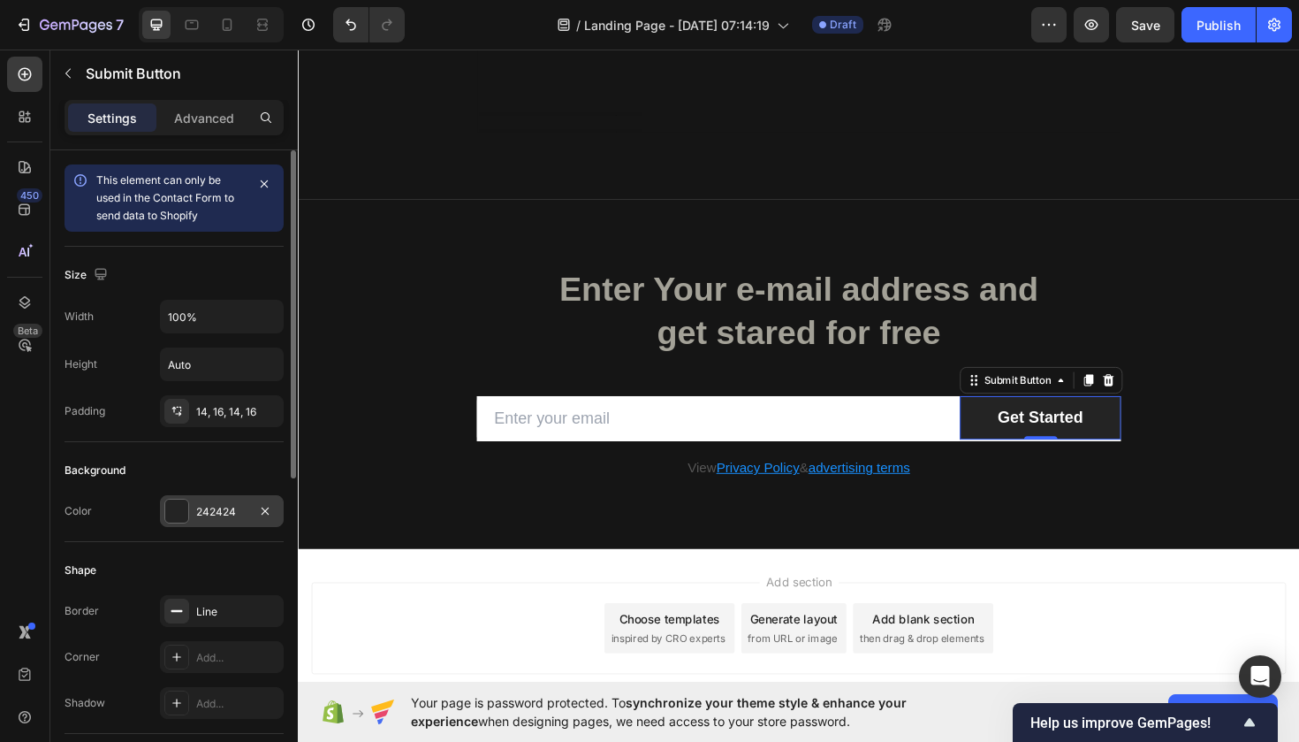
click at [217, 519] on div "242424" at bounding box center [221, 512] width 51 height 16
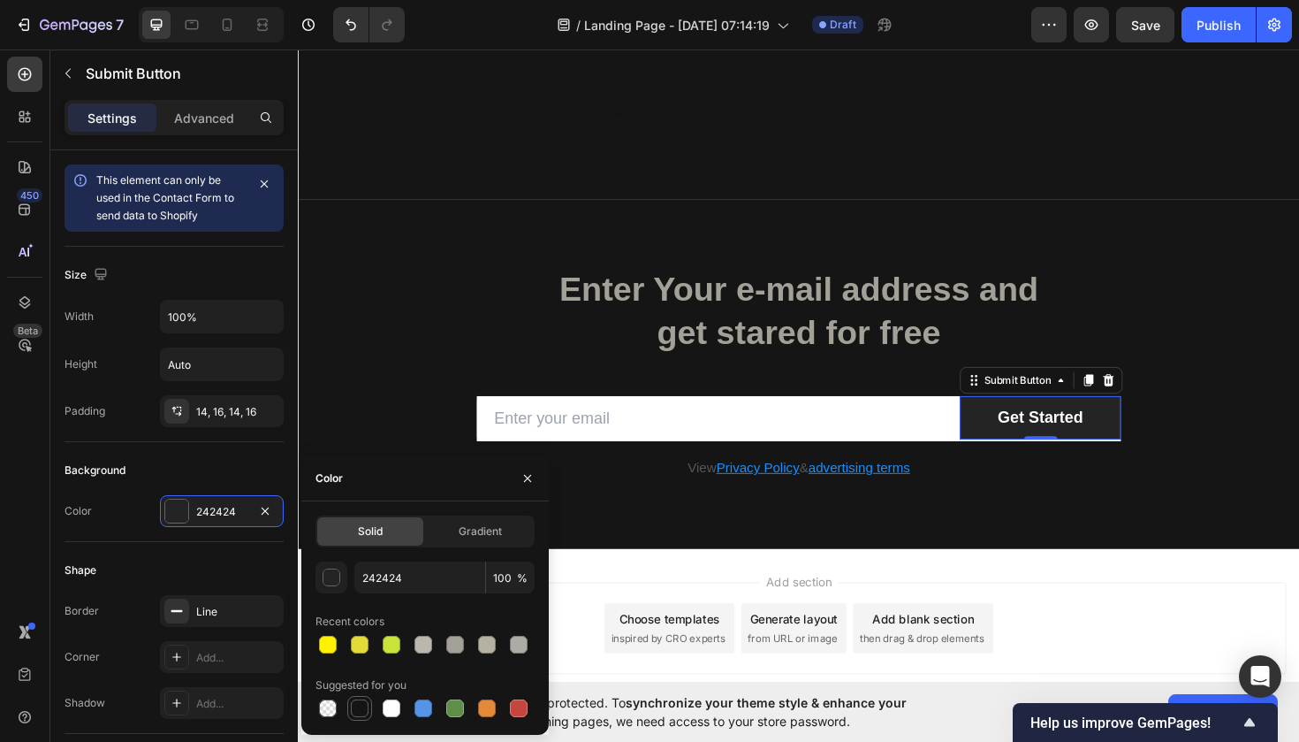
click at [364, 709] on div at bounding box center [360, 708] width 18 height 18
click at [441, 643] on div at bounding box center [425, 644] width 219 height 25
click at [443, 643] on div at bounding box center [455, 644] width 25 height 25
type input "A3A197"
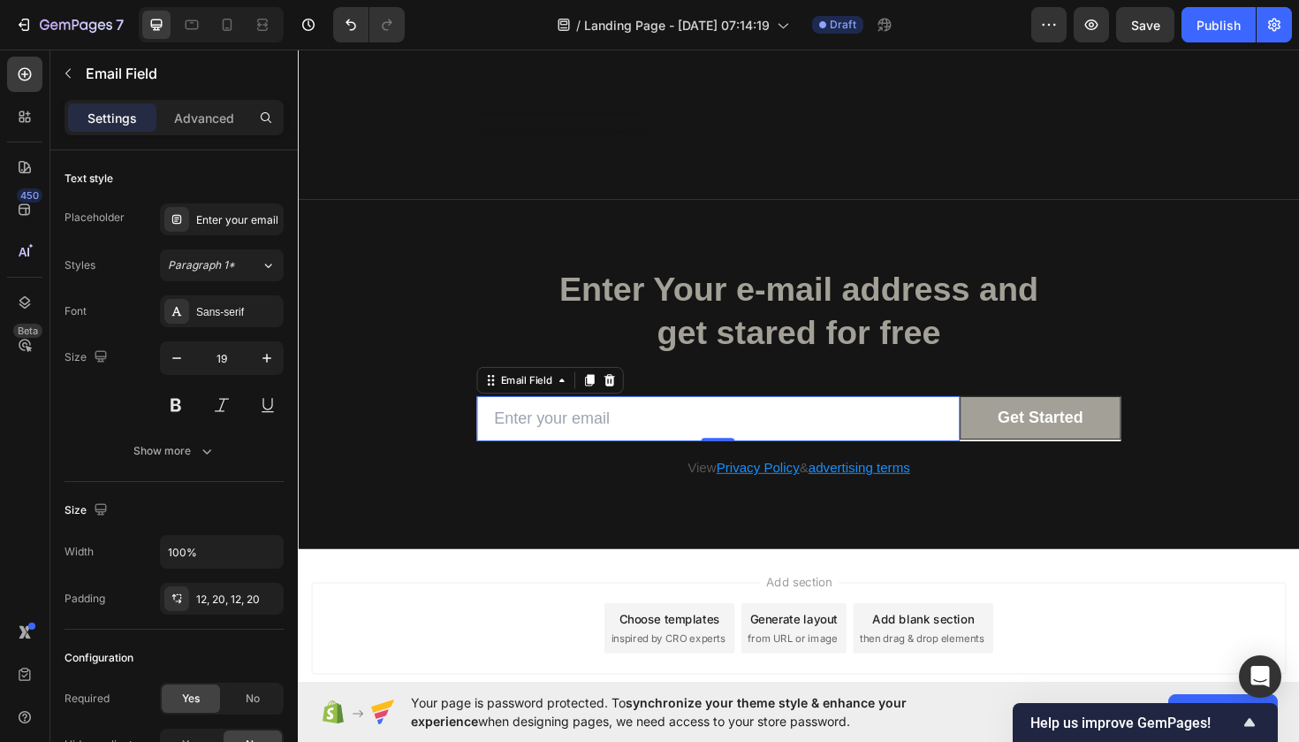
click at [637, 442] on input "email" at bounding box center [743, 440] width 512 height 49
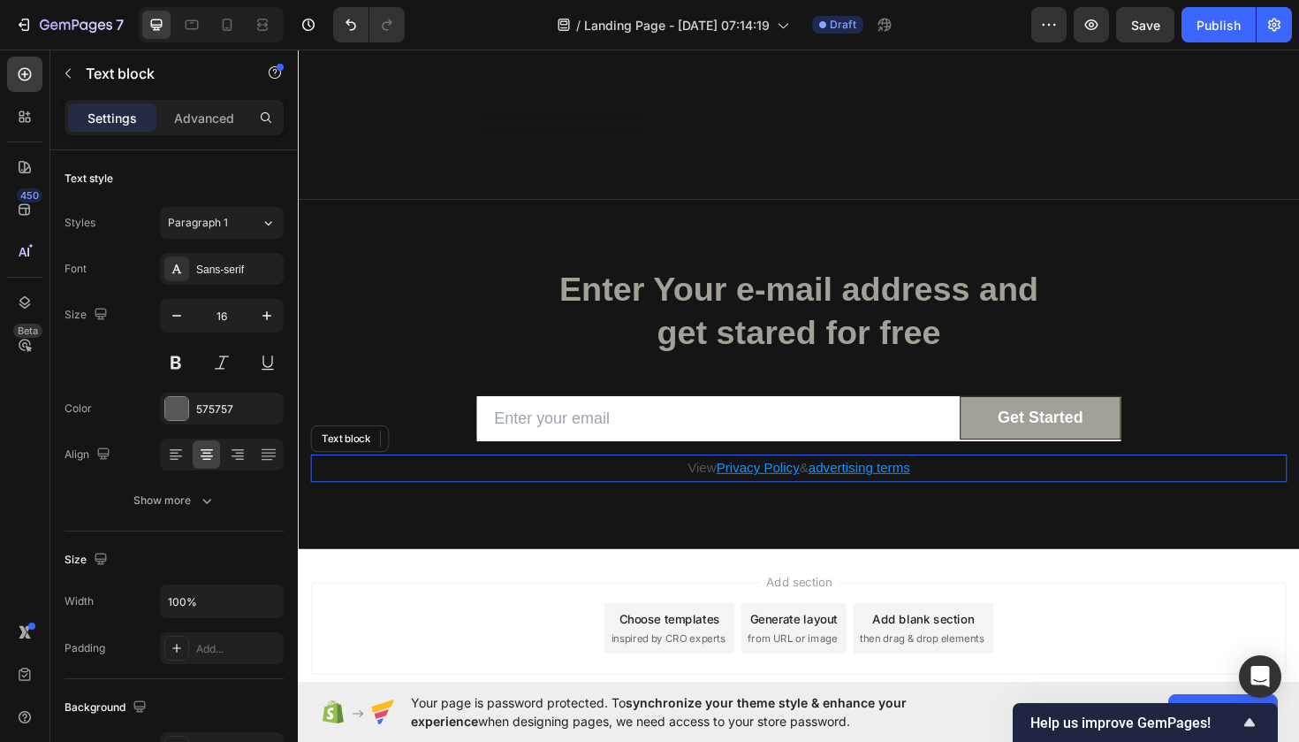
click at [720, 497] on p "View Privacy Policy & advertising terms" at bounding box center [828, 493] width 1031 height 26
click at [234, 418] on div "575757" at bounding box center [222, 408] width 124 height 32
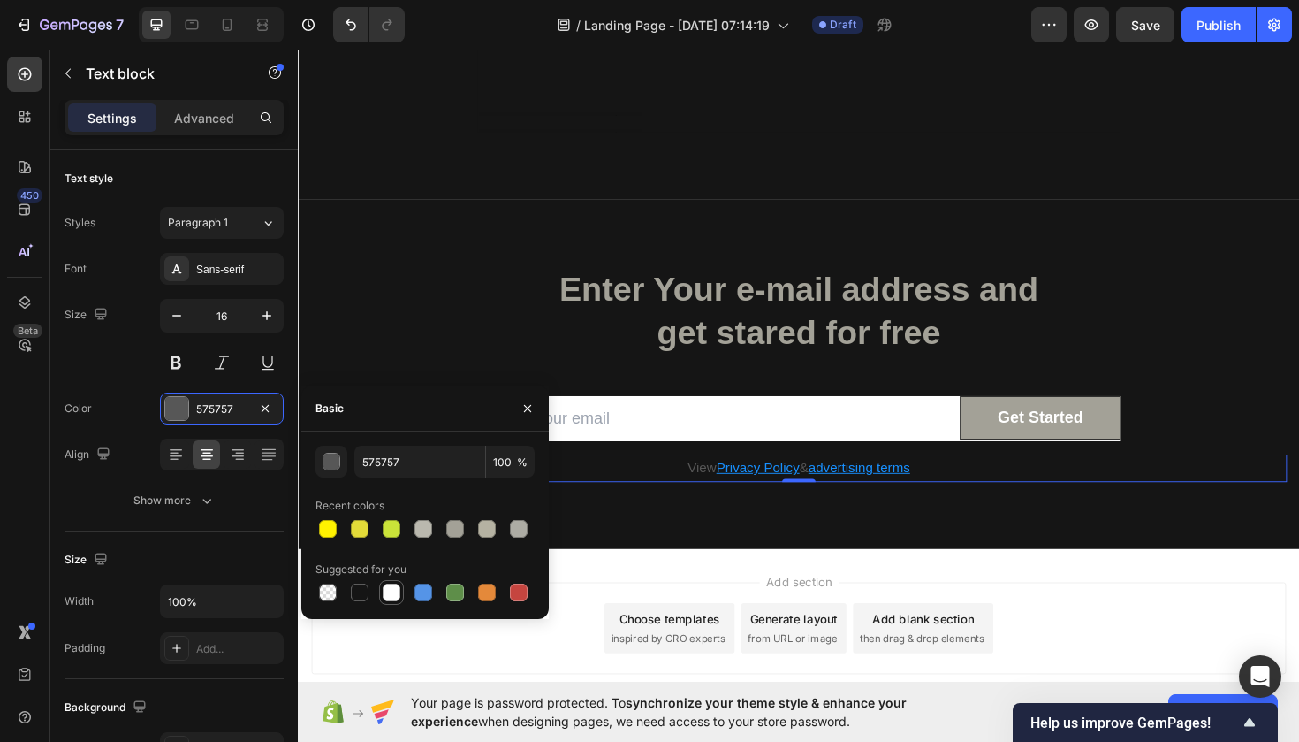
click at [398, 587] on div at bounding box center [392, 592] width 18 height 18
type input "FFFFFF"
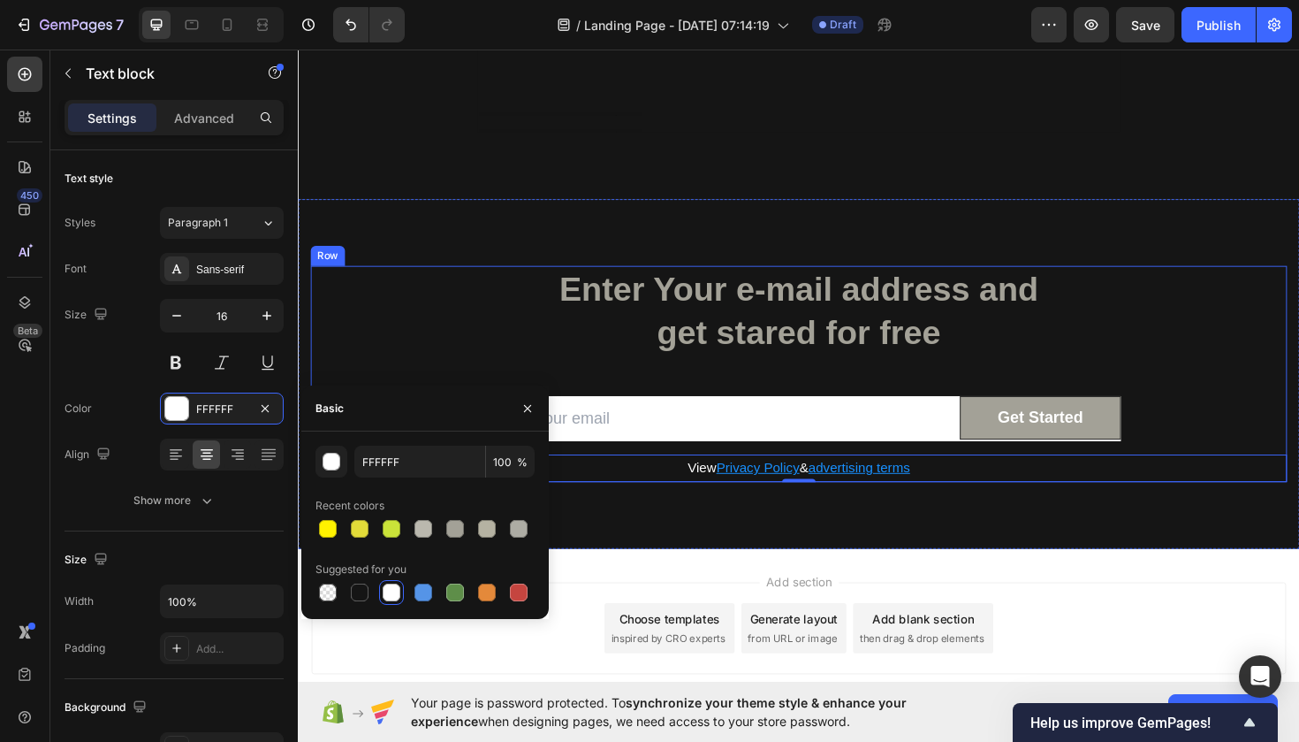
click at [1205, 335] on div "Enter Your e-mail address and get stared for free Heading Row Email Field Get S…" at bounding box center [828, 392] width 1034 height 229
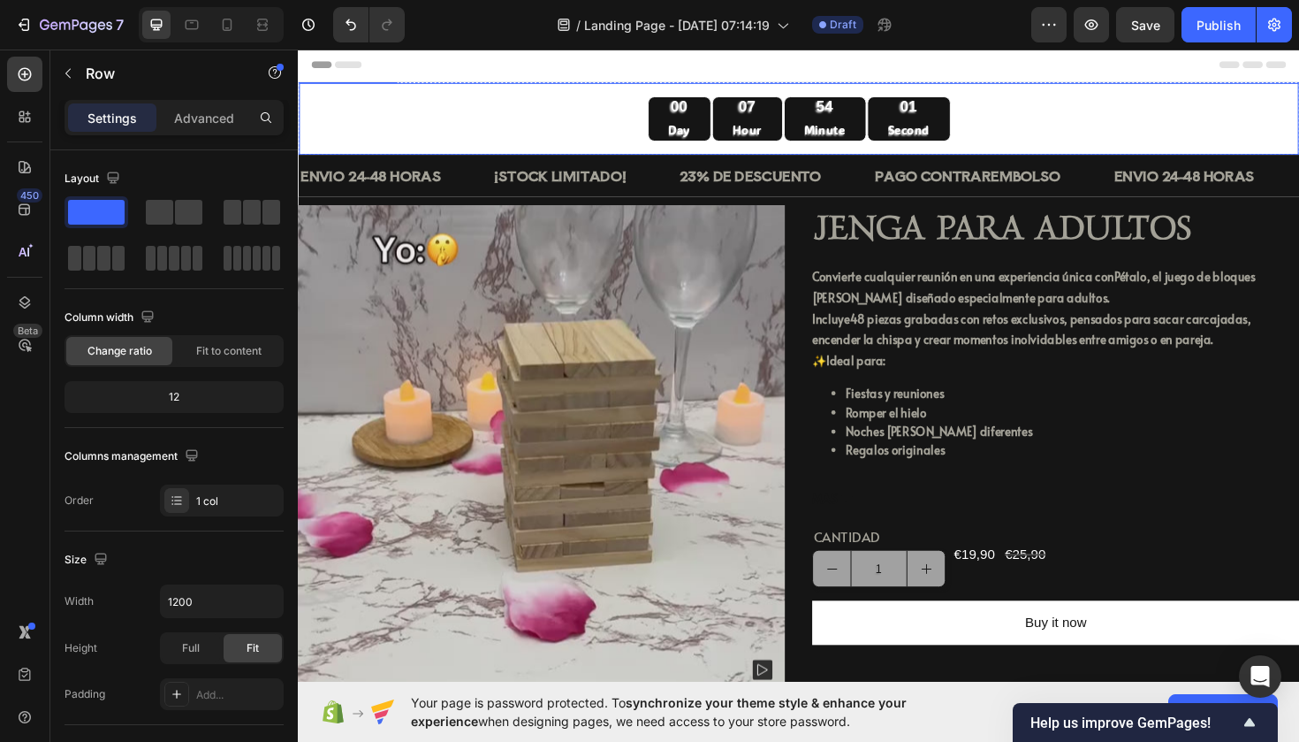
scroll to position [-1, 0]
click at [778, 113] on div "07" at bounding box center [773, 110] width 31 height 20
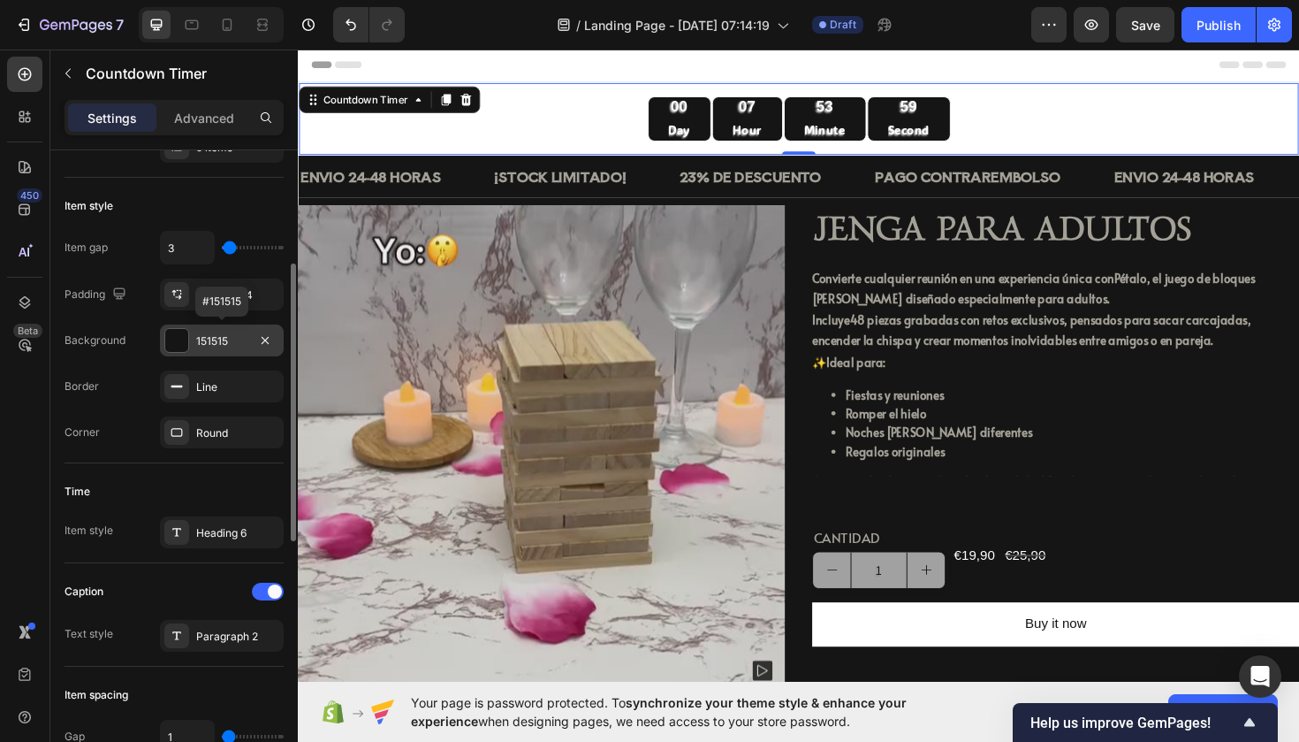
scroll to position [278, 0]
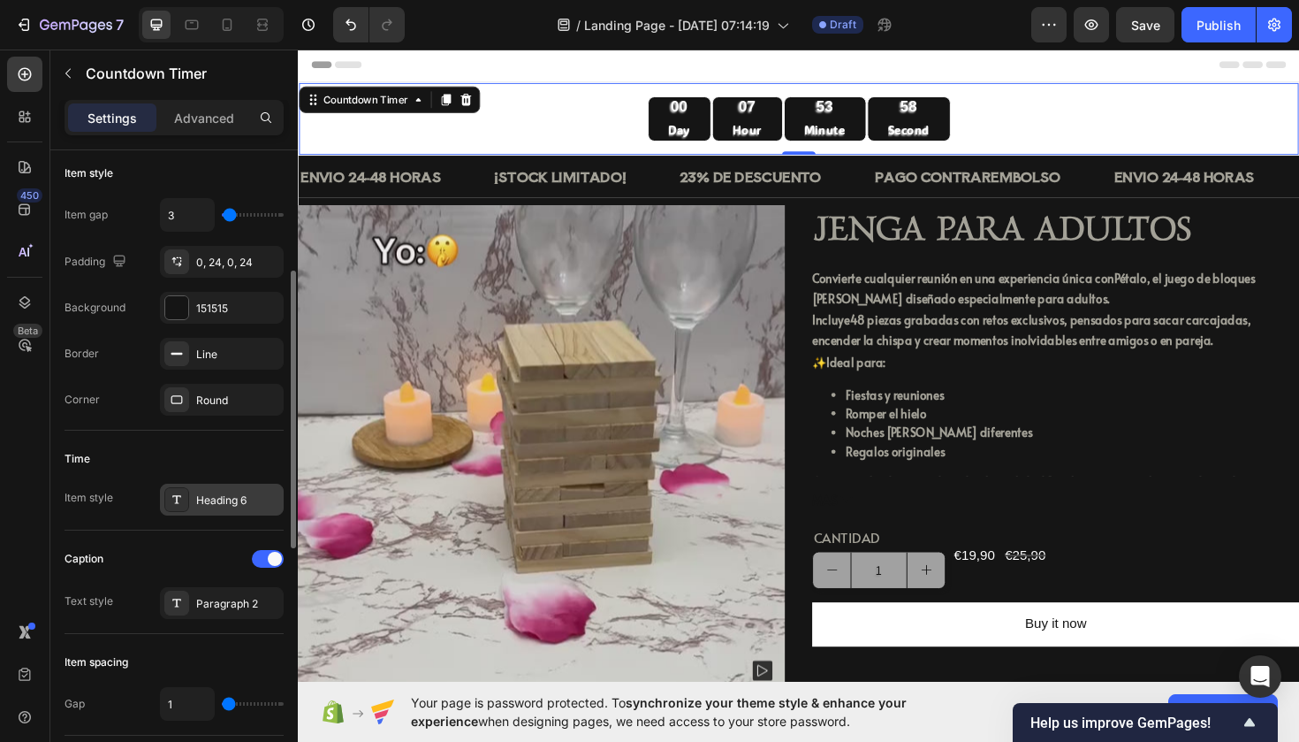
click at [199, 504] on div "Heading 6" at bounding box center [237, 500] width 83 height 16
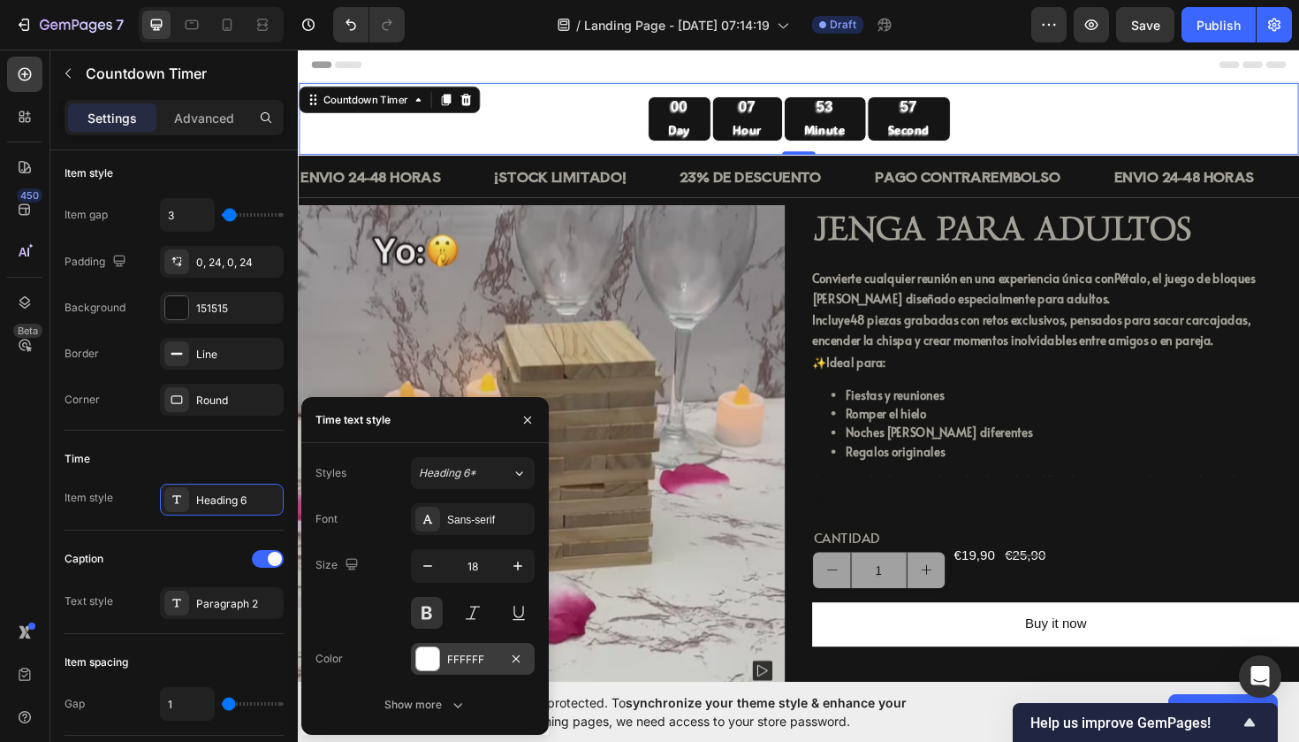
click at [434, 649] on div at bounding box center [427, 658] width 23 height 23
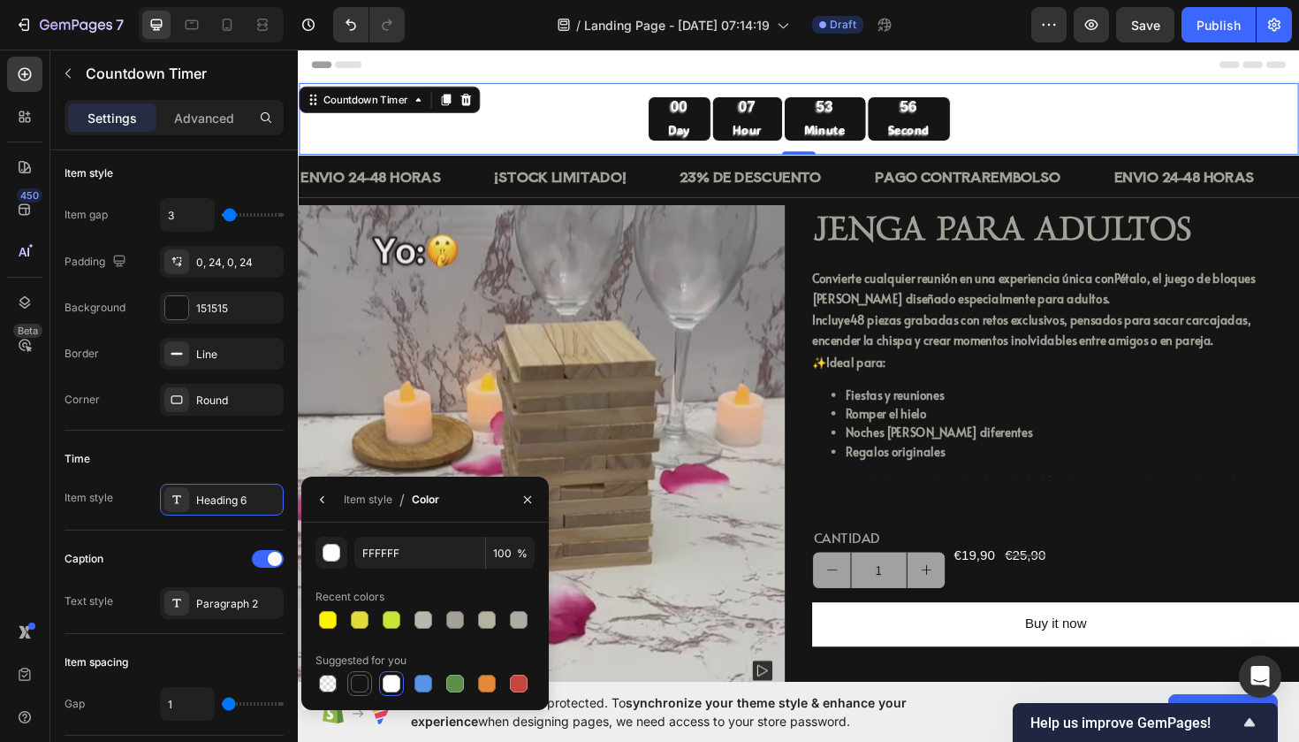
click at [367, 687] on div at bounding box center [360, 683] width 18 height 18
click at [383, 679] on div at bounding box center [392, 683] width 18 height 18
type input "FFFFFF"
click at [333, 500] on button "button" at bounding box center [322, 499] width 28 height 28
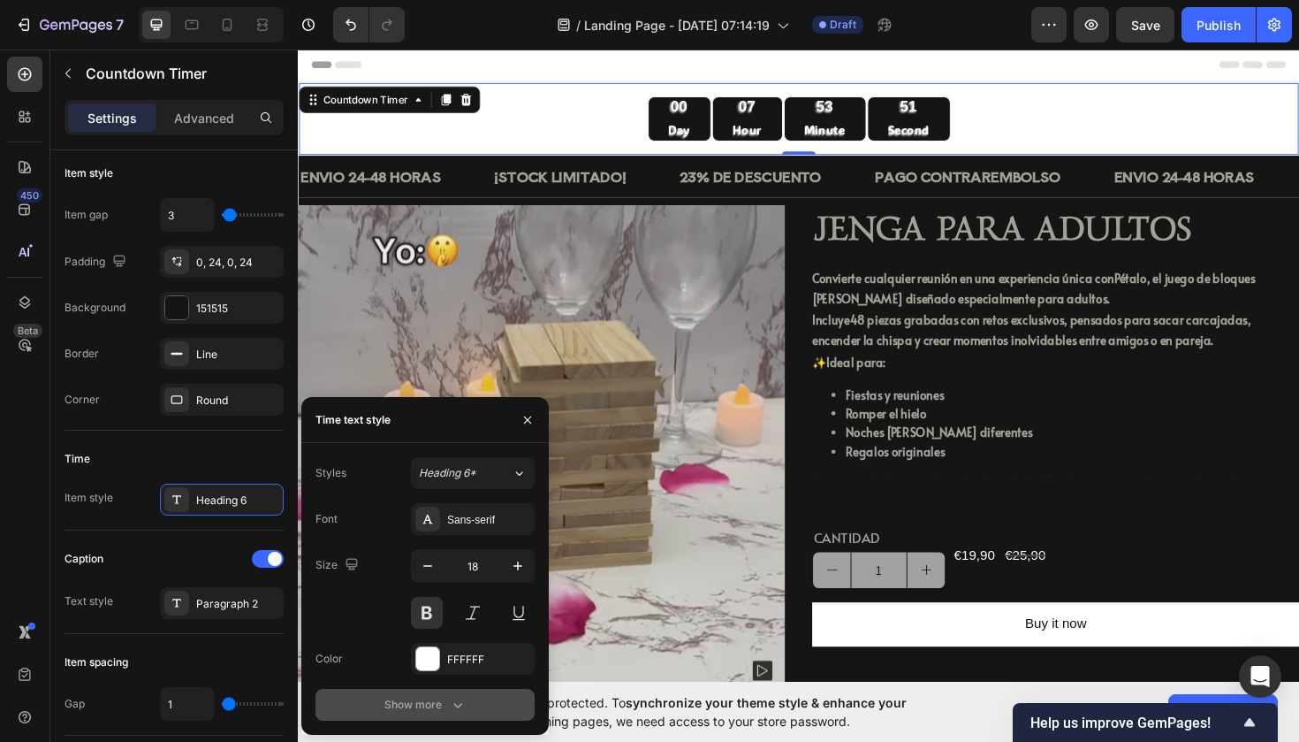
click at [411, 695] on button "Show more" at bounding box center [425, 705] width 219 height 32
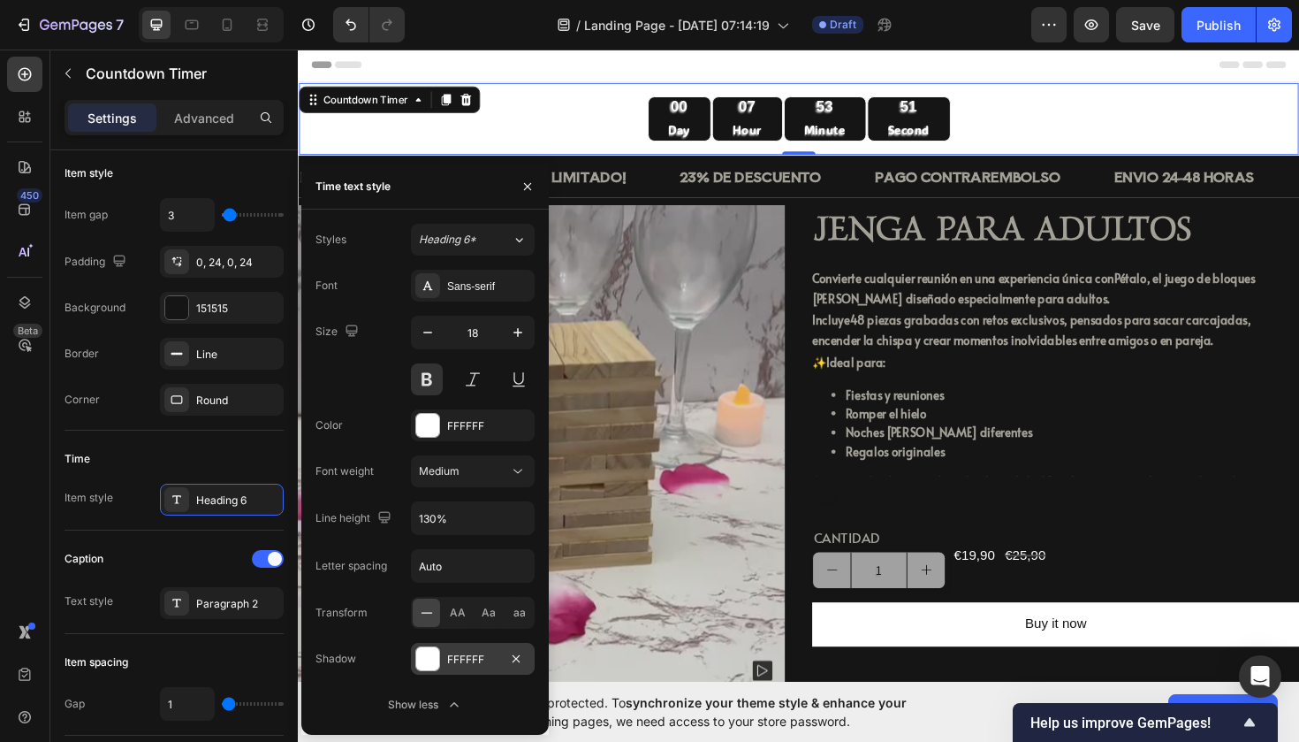
click at [440, 671] on div "FFFFFF" at bounding box center [473, 659] width 124 height 32
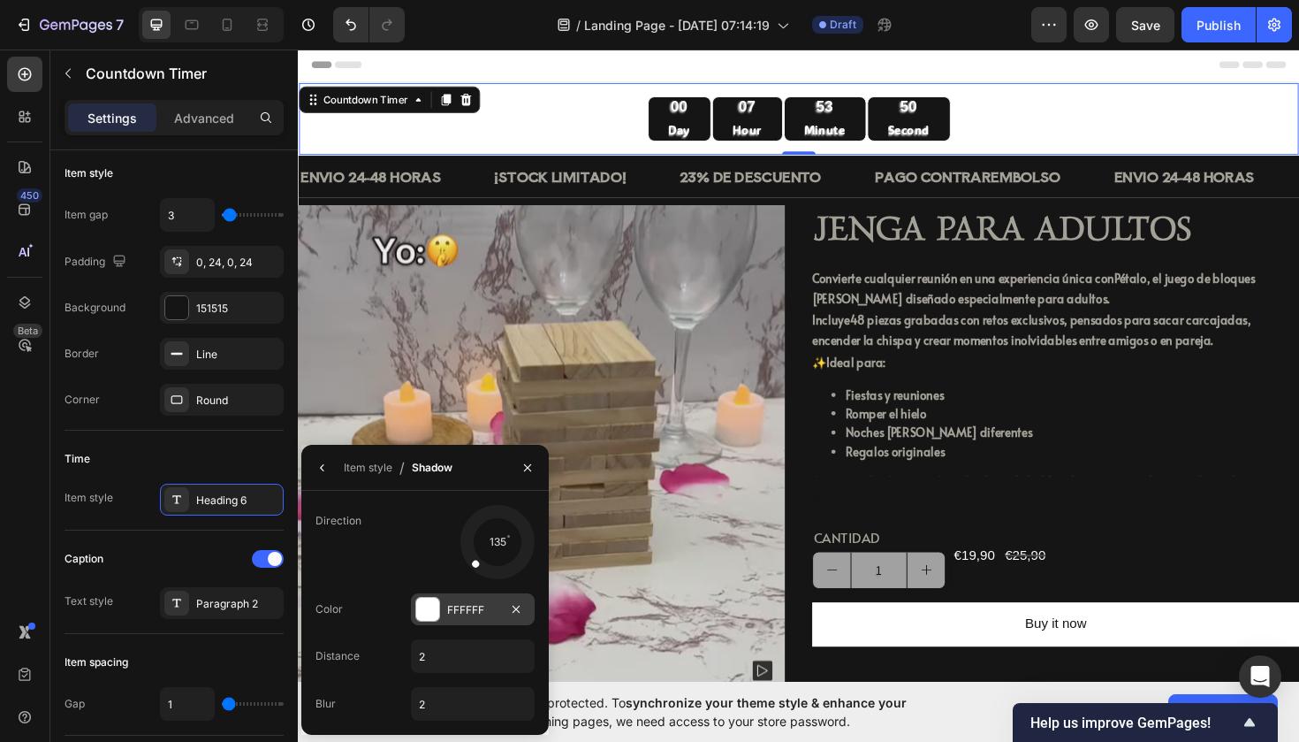
click at [429, 616] on div at bounding box center [427, 609] width 23 height 23
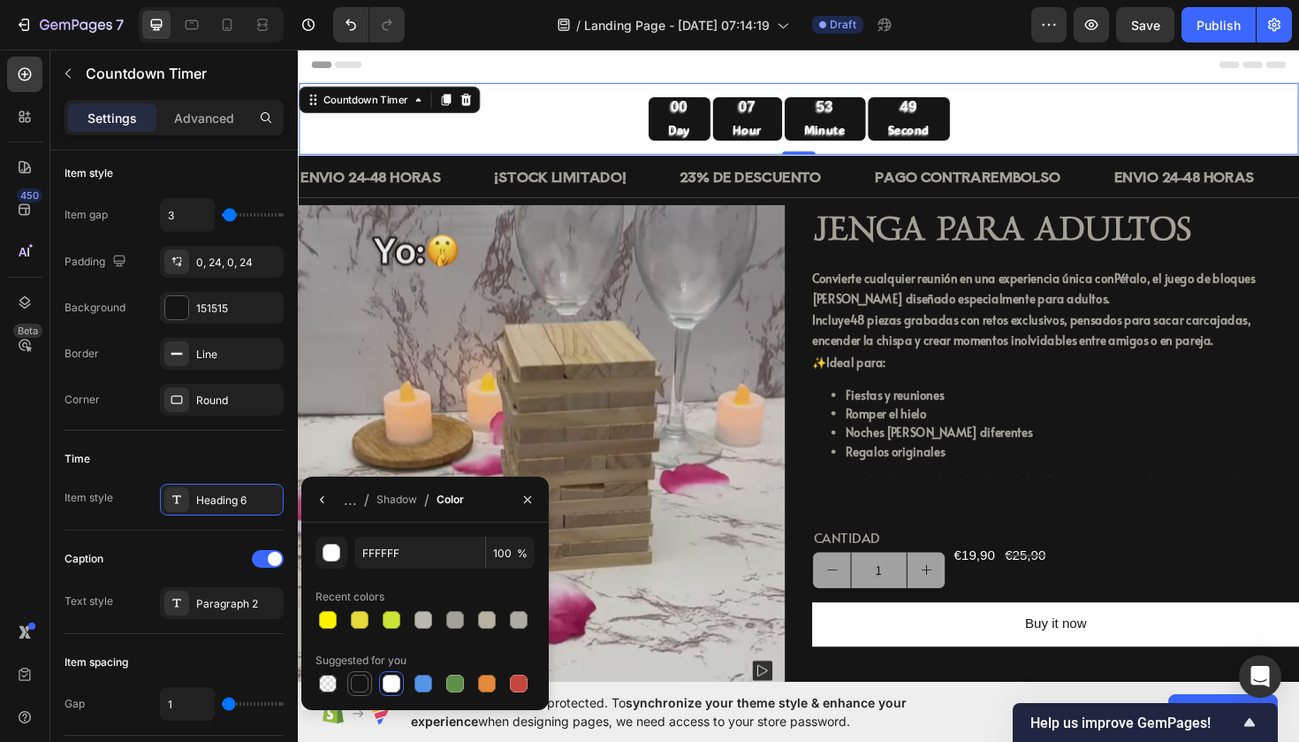
click at [369, 676] on div at bounding box center [359, 683] width 21 height 21
type input "151515"
click at [707, 132] on p "Day" at bounding box center [701, 134] width 23 height 22
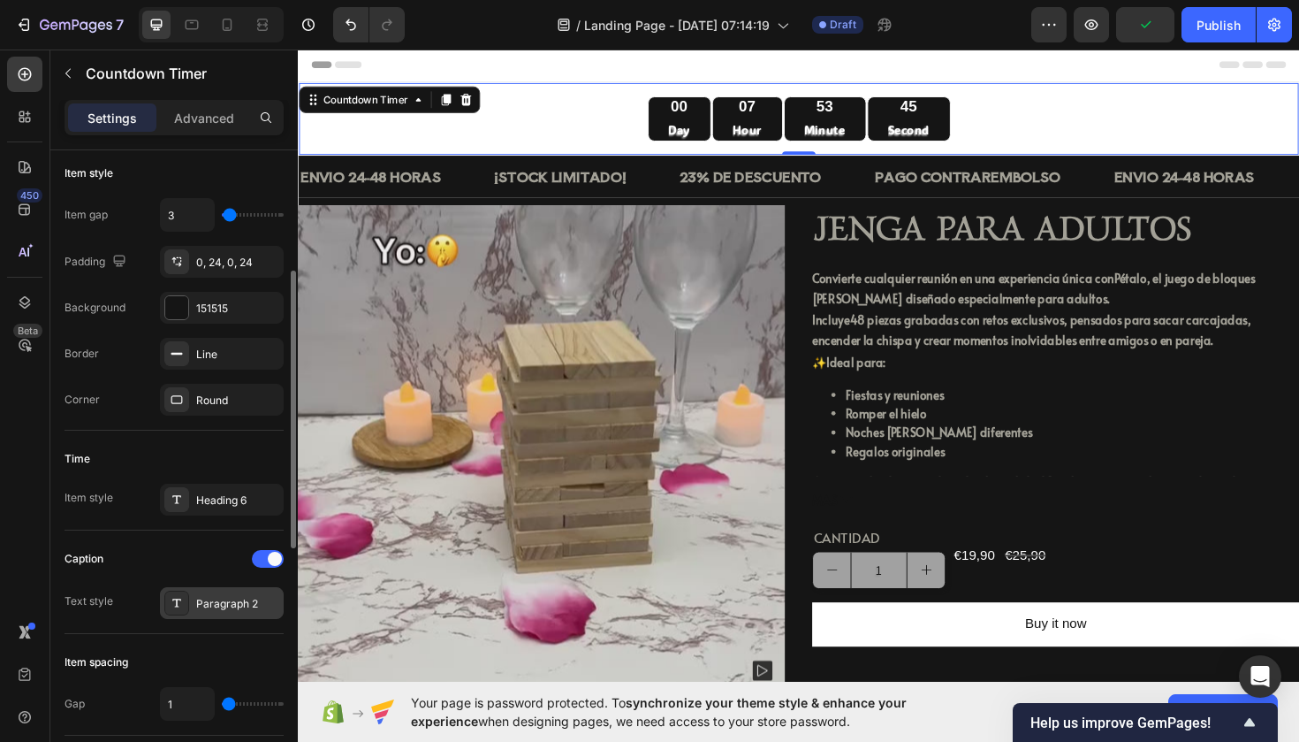
click at [225, 598] on div "Paragraph 2" at bounding box center [237, 604] width 83 height 16
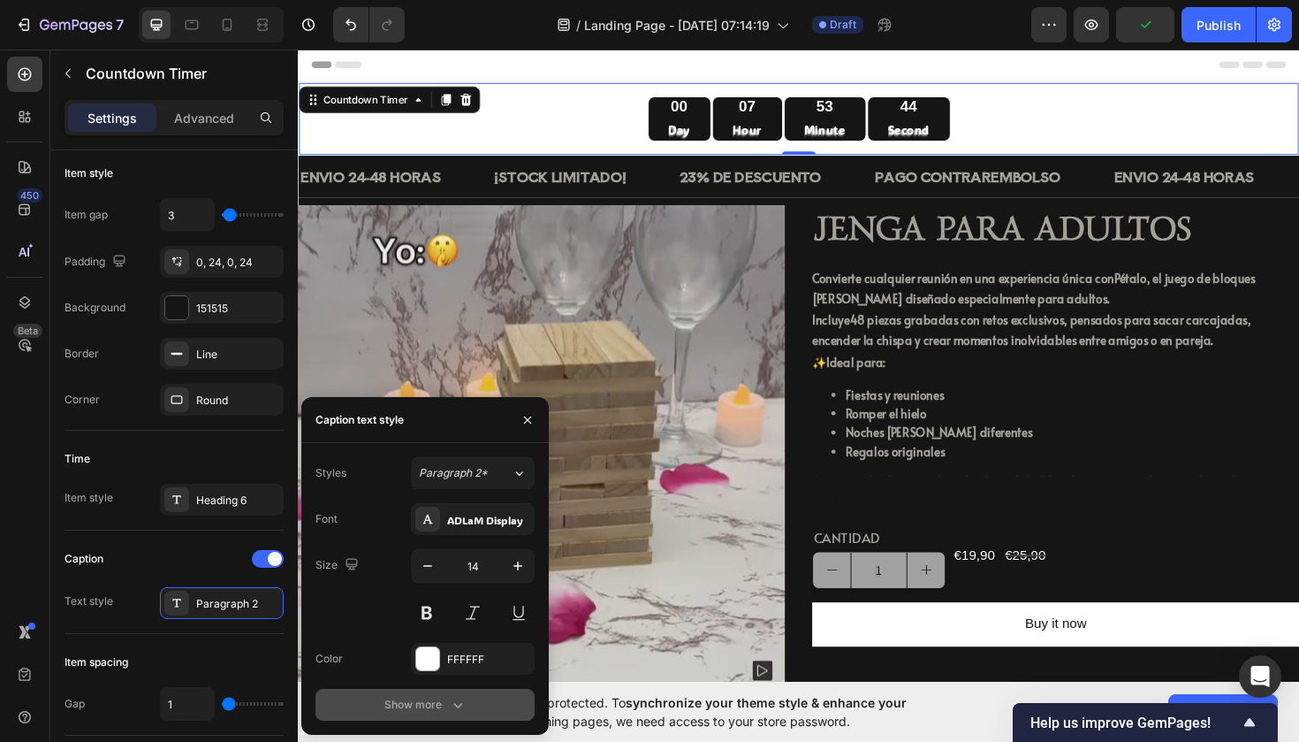
click at [419, 700] on div "Show more" at bounding box center [426, 705] width 82 height 18
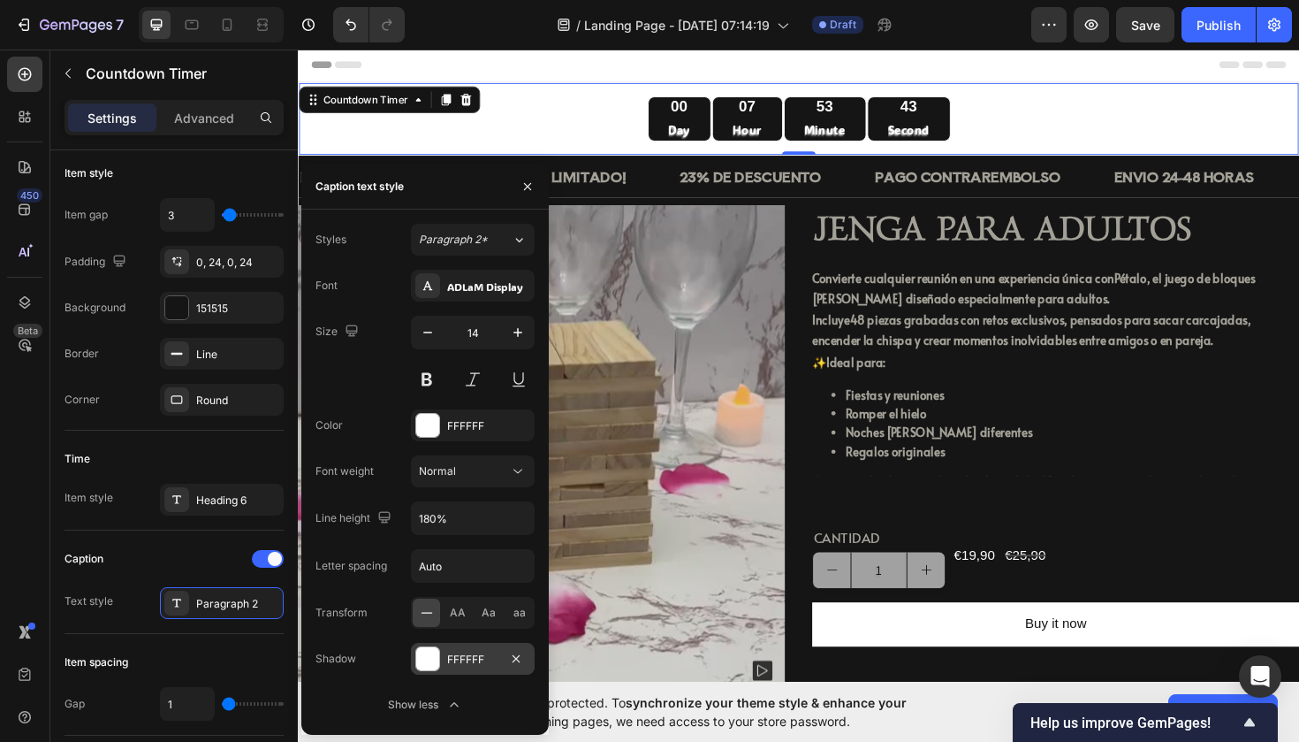
click at [430, 650] on div at bounding box center [427, 658] width 23 height 23
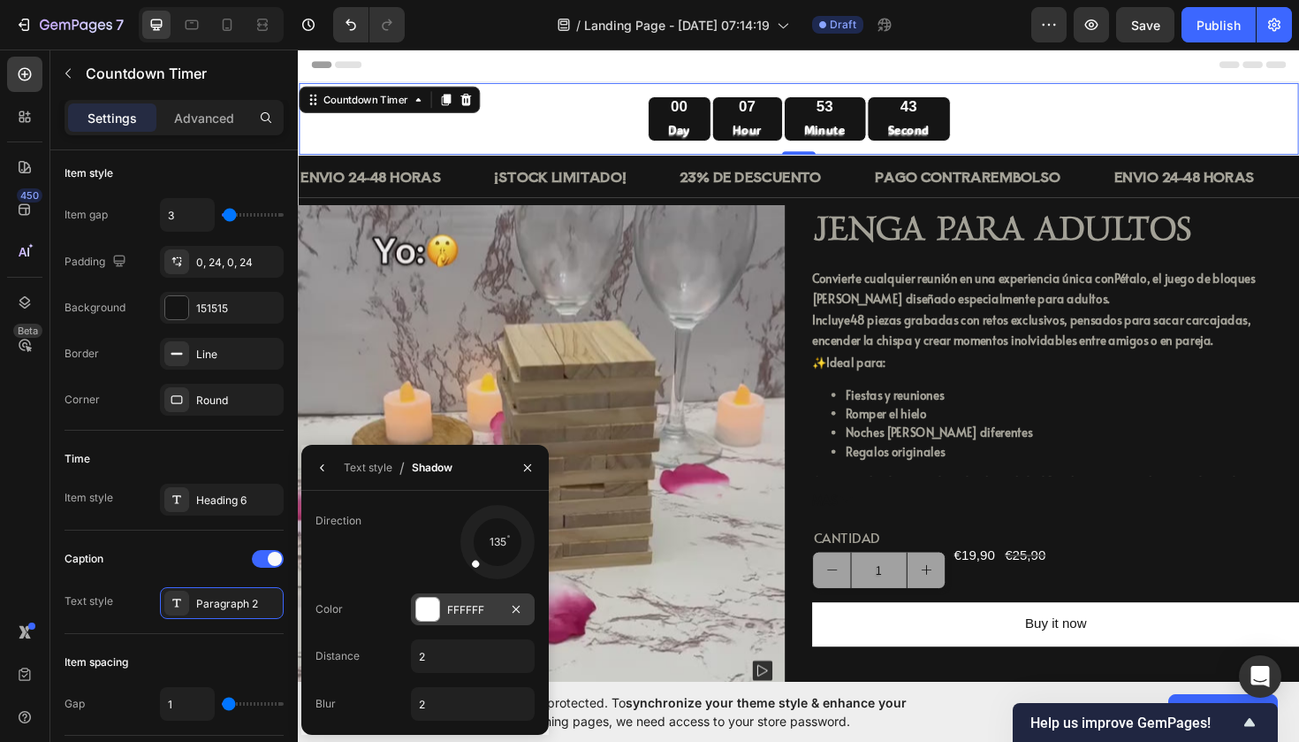
click at [429, 603] on div at bounding box center [427, 609] width 23 height 23
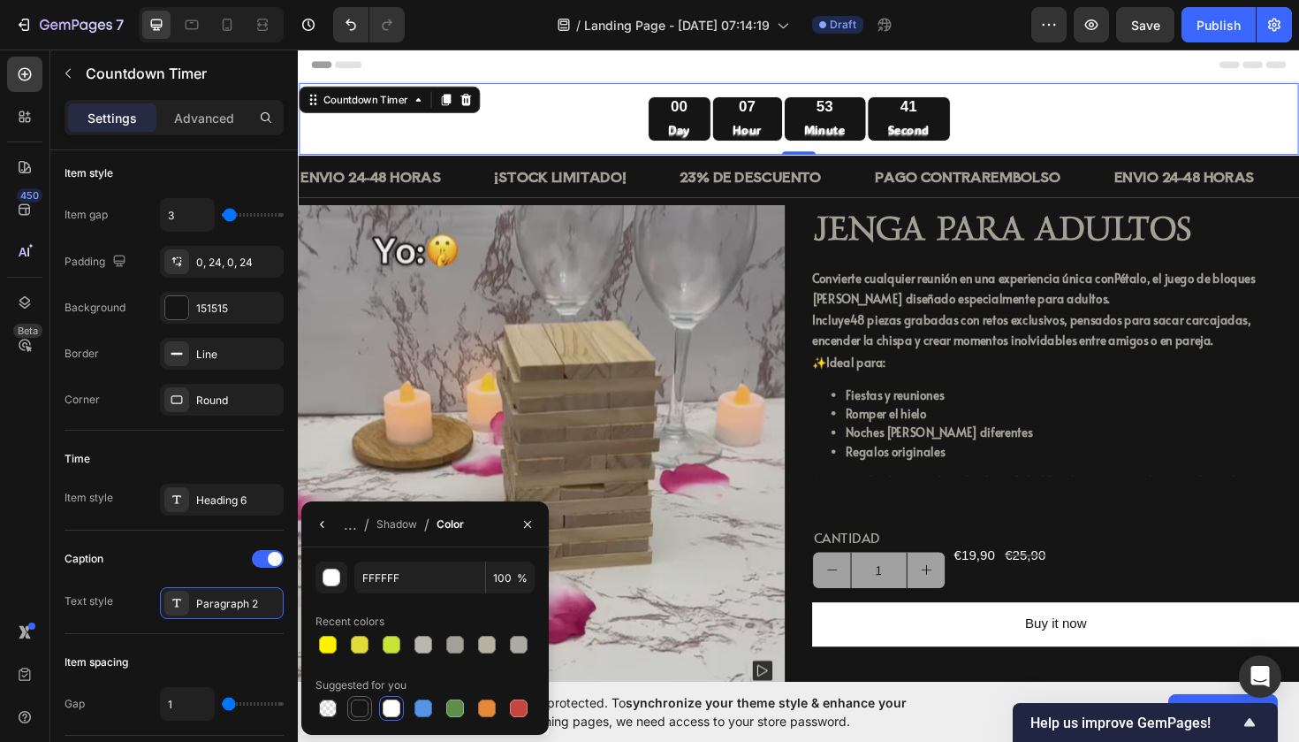
click at [366, 703] on div at bounding box center [360, 708] width 18 height 18
type input "151515"
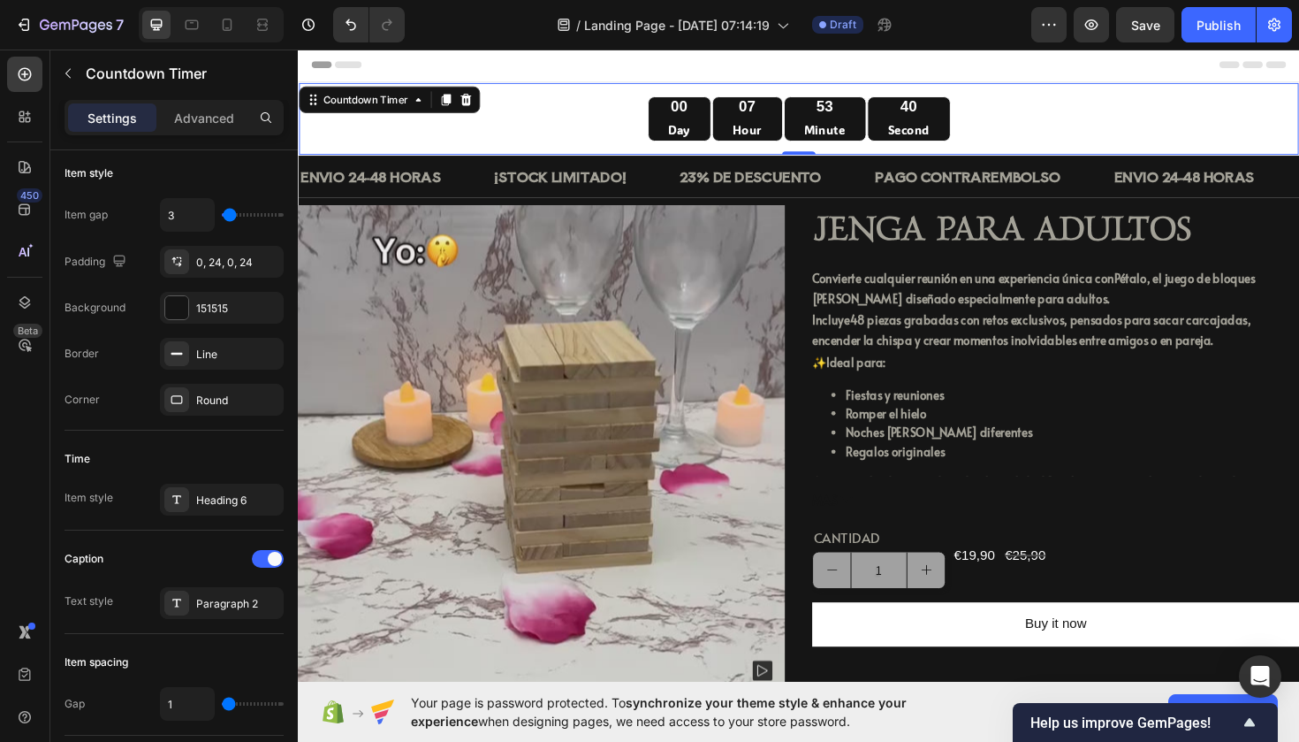
click at [1070, 88] on div "00 Day 07 Hour 53 Minute 40 Second Countdown Timer 0" at bounding box center [828, 123] width 1061 height 78
click at [645, 192] on p "¡STOCK LIMITADO!" at bounding box center [576, 184] width 140 height 26
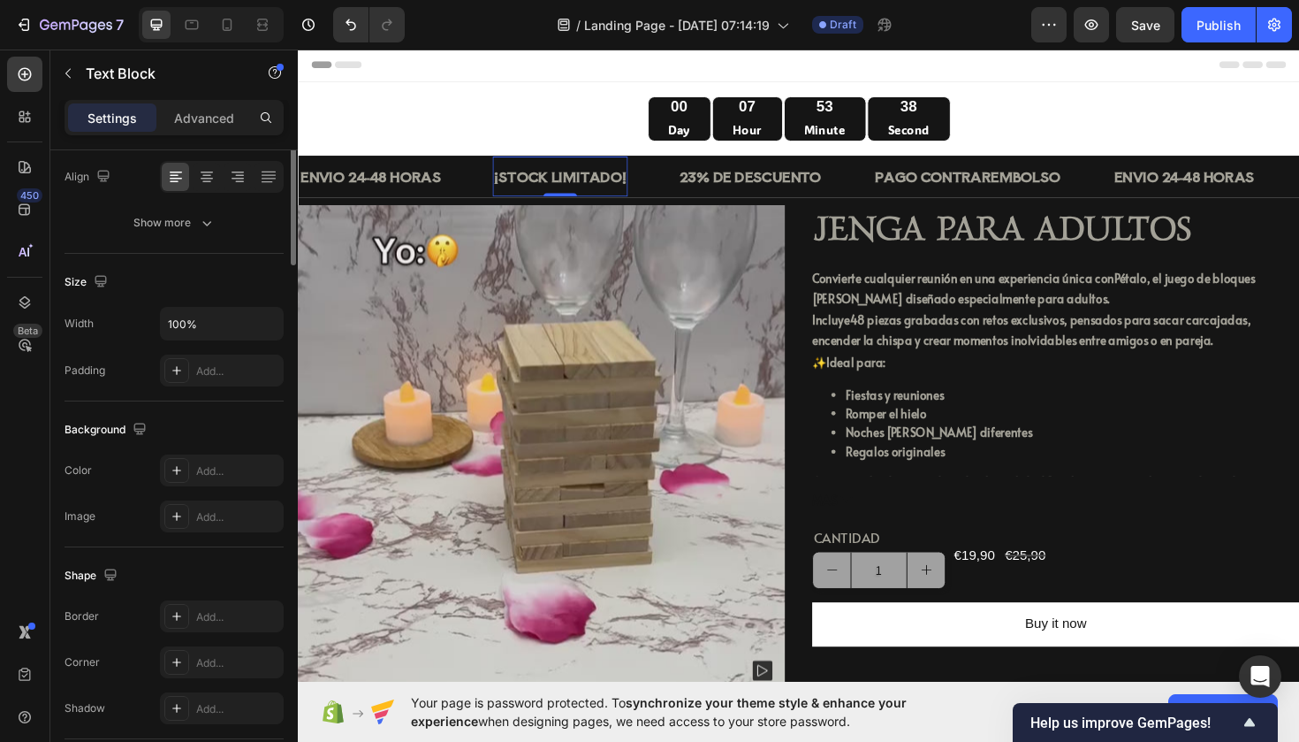
scroll to position [0, 0]
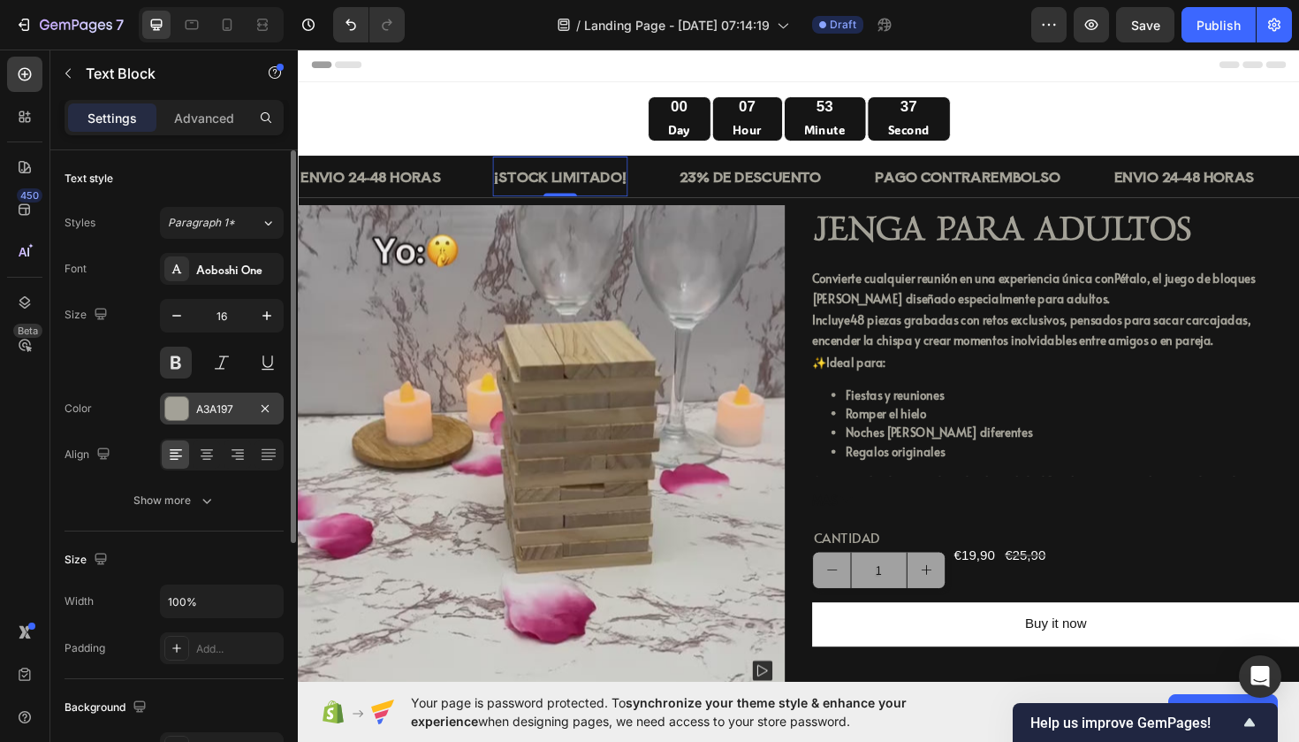
click at [194, 412] on div "A3A197" at bounding box center [222, 408] width 124 height 32
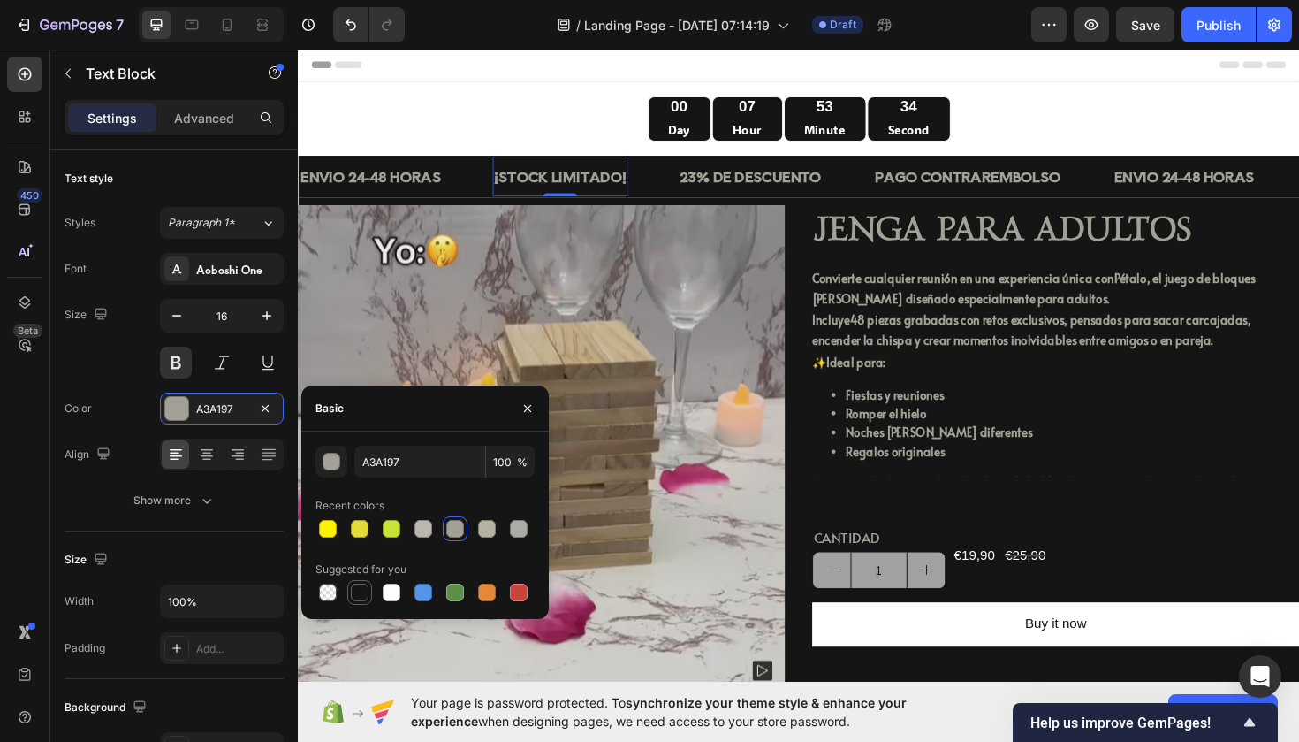
click at [364, 595] on div at bounding box center [360, 592] width 18 height 18
type input "151515"
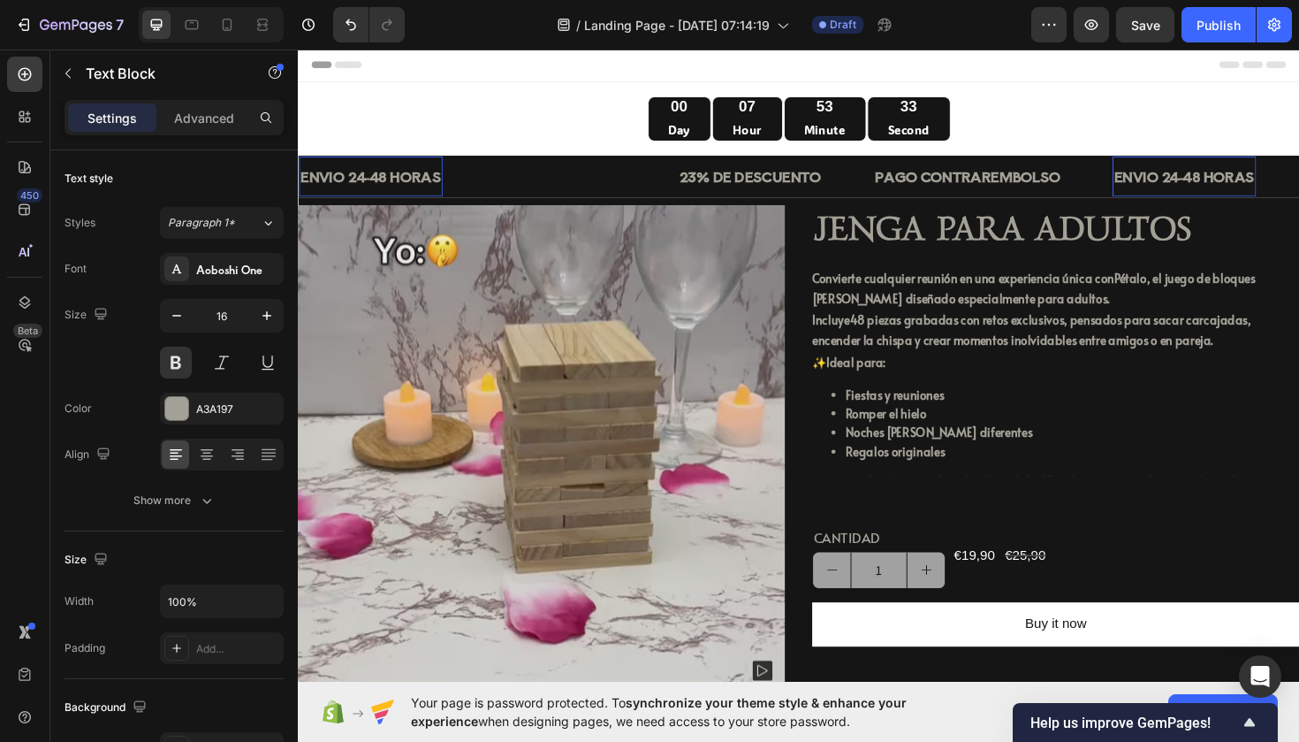
click at [422, 179] on p "ENVIO 24-48 HORAS" at bounding box center [375, 184] width 149 height 26
click at [236, 417] on div "A3A197" at bounding box center [222, 408] width 124 height 32
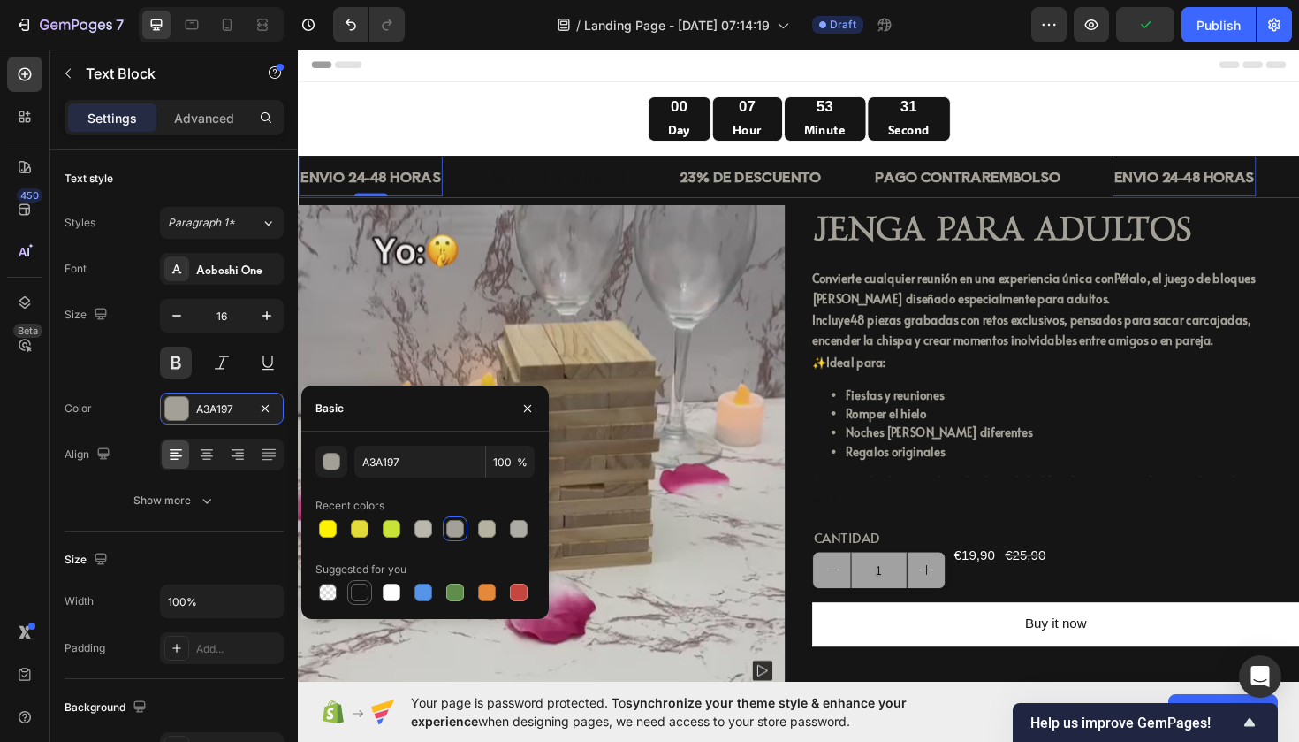
click at [354, 586] on div at bounding box center [360, 592] width 18 height 18
type input "151515"
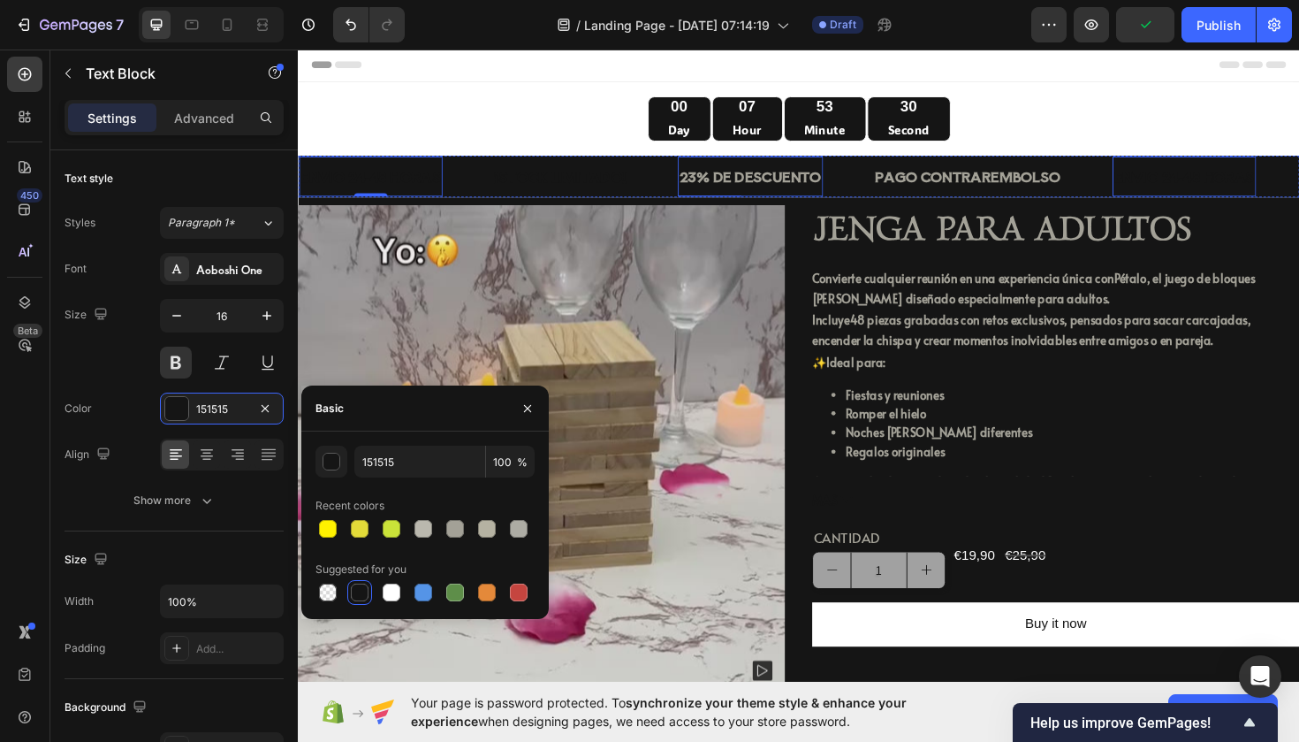
click at [826, 185] on p "23% DE DESCUENTO" at bounding box center [777, 184] width 150 height 26
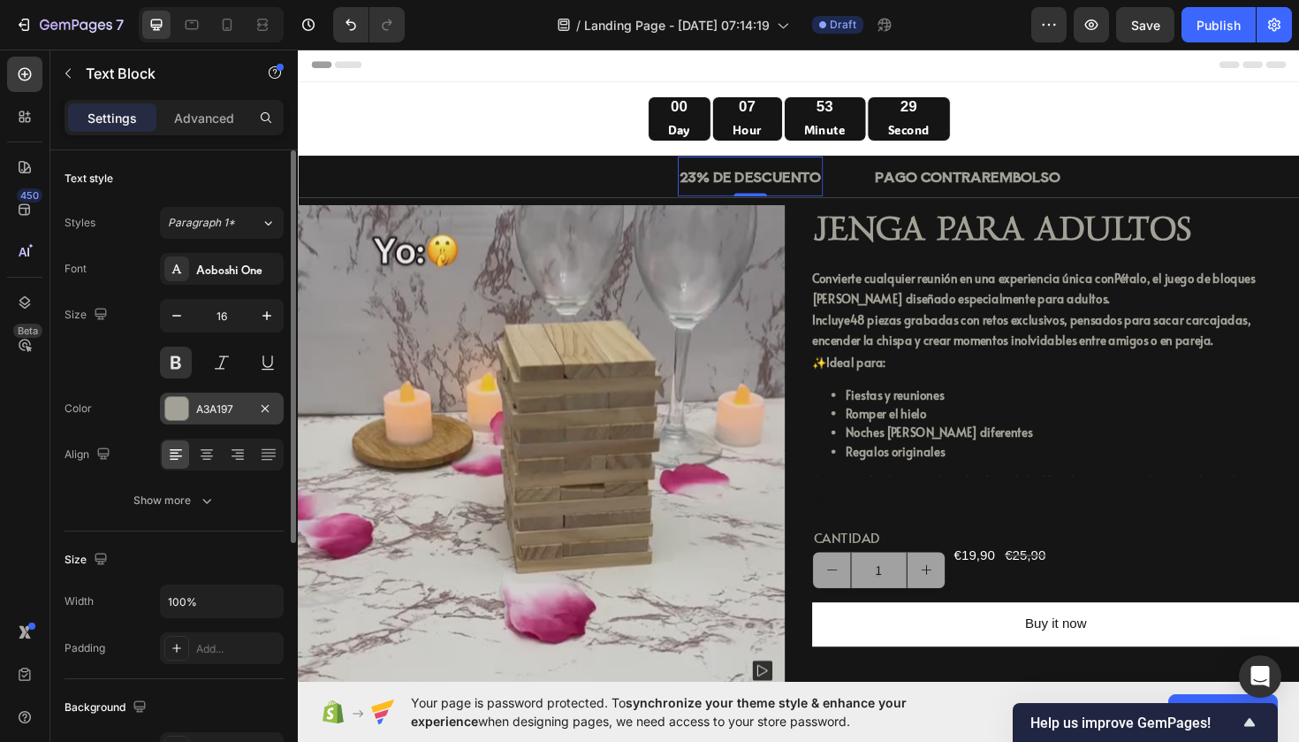
click at [176, 423] on div "A3A197" at bounding box center [222, 408] width 124 height 32
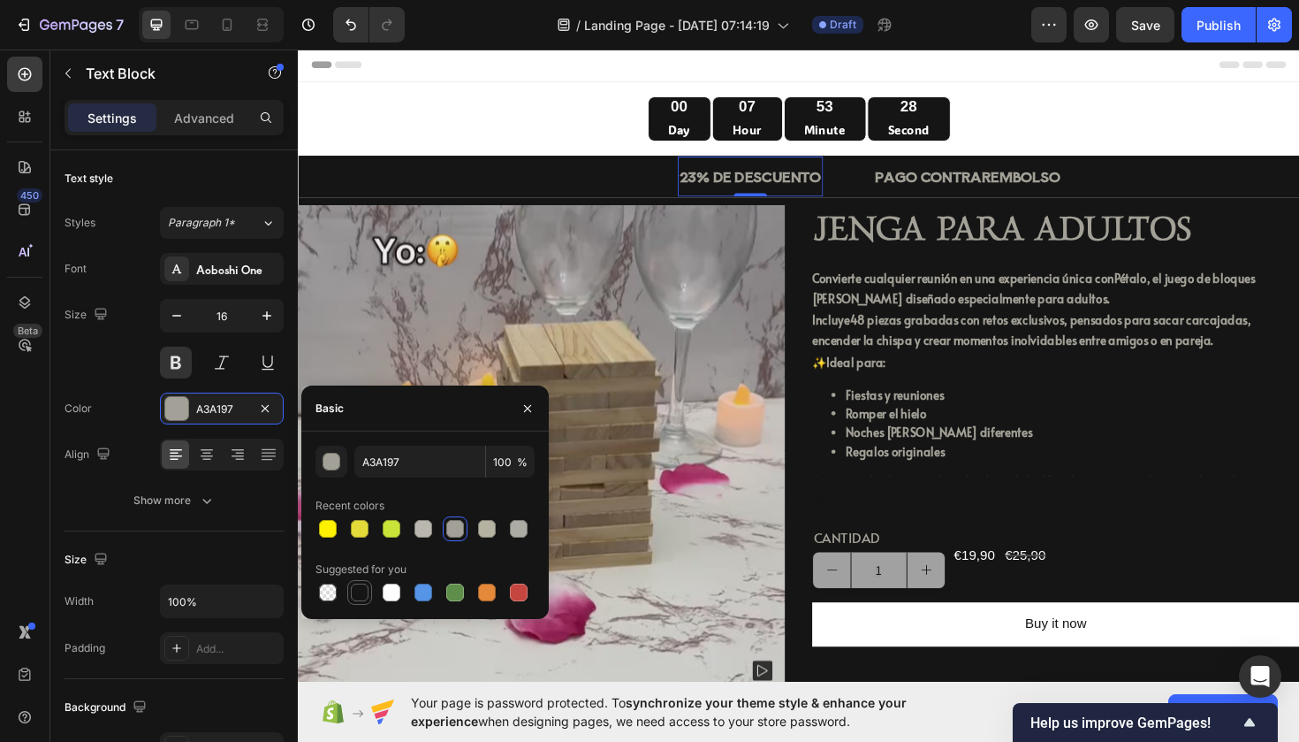
click at [361, 597] on div at bounding box center [360, 592] width 18 height 18
type input "151515"
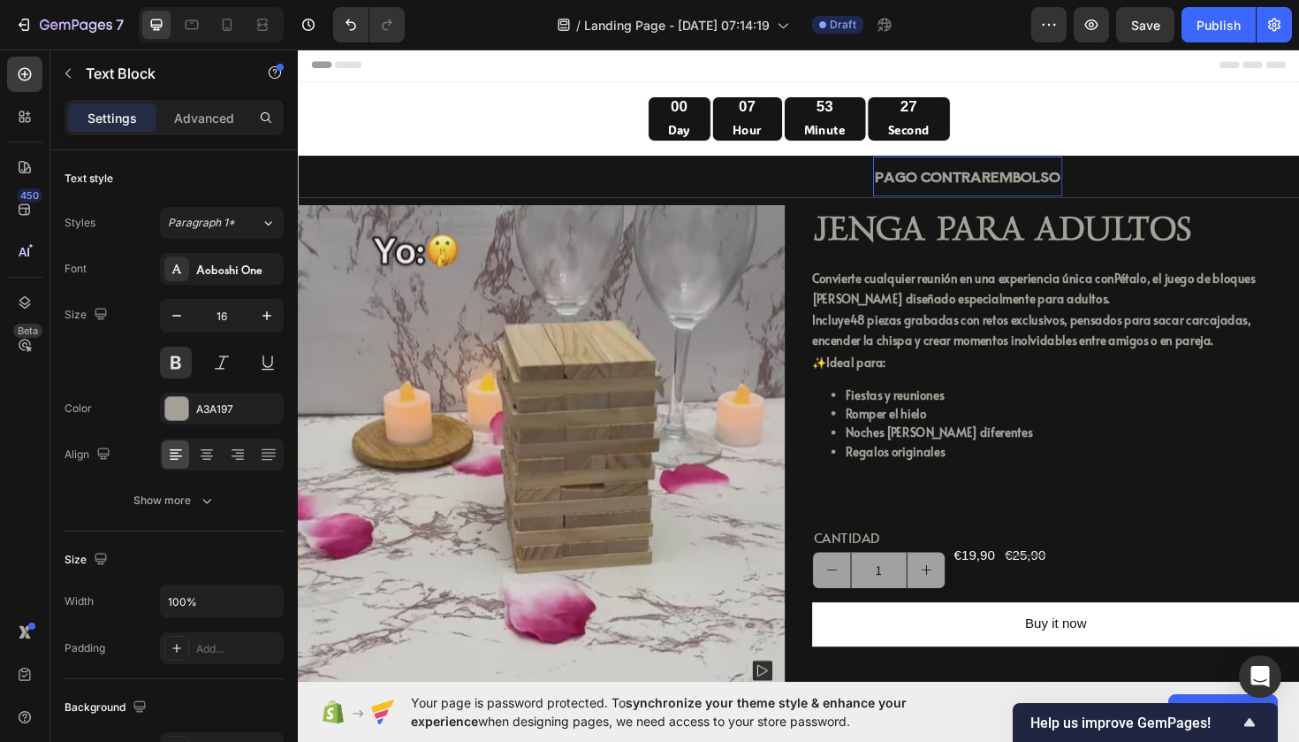
click at [982, 180] on p "PAGO CONTRAREMBOLSO" at bounding box center [1007, 184] width 197 height 26
click at [219, 395] on div "A3A197" at bounding box center [222, 408] width 124 height 32
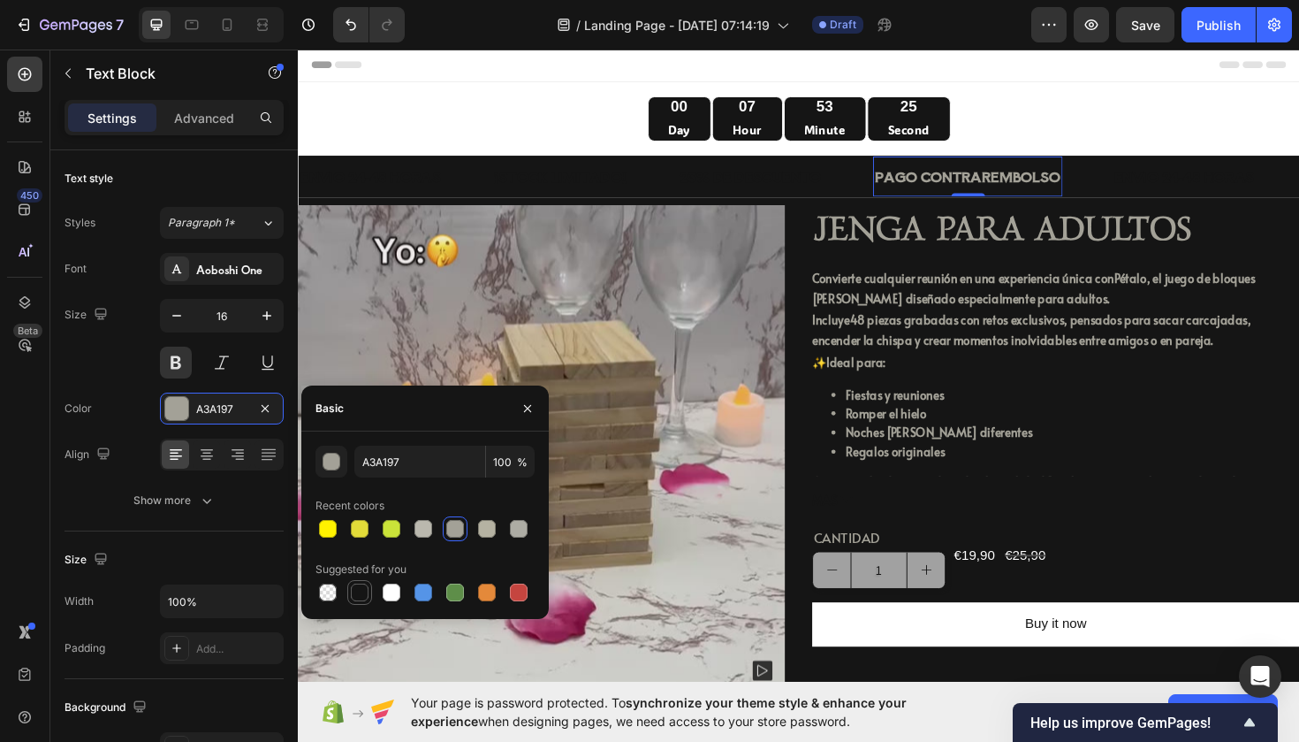
click at [356, 590] on div at bounding box center [360, 592] width 18 height 18
type input "151515"
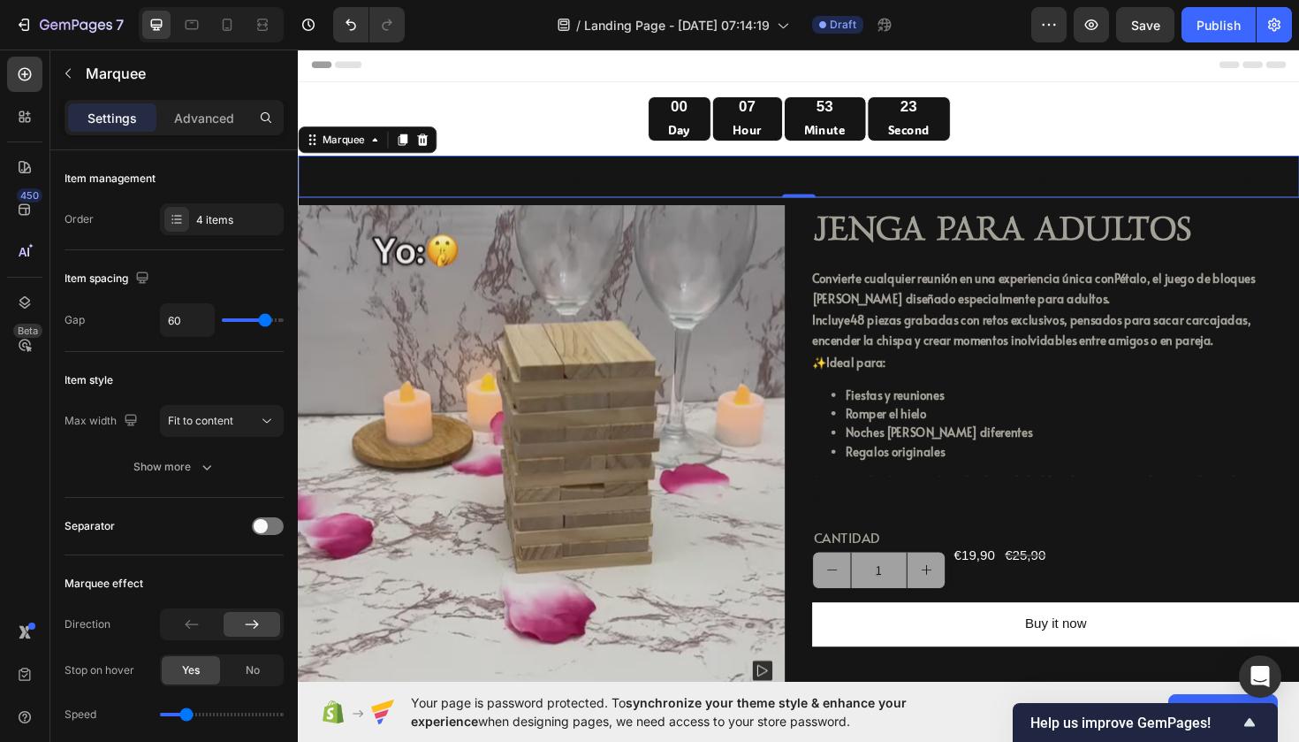
click at [491, 190] on div "ENVIO 24-48 HORAS Text Block" at bounding box center [401, 184] width 205 height 43
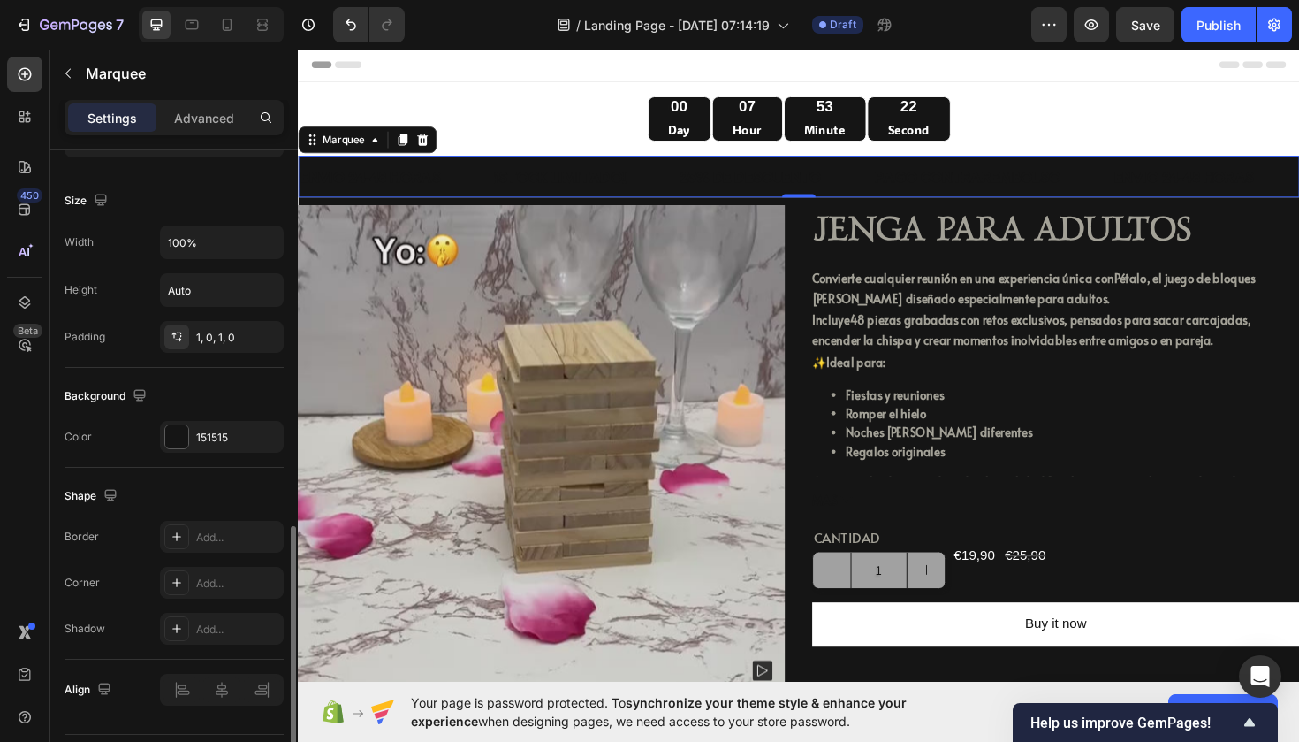
scroll to position [666, 0]
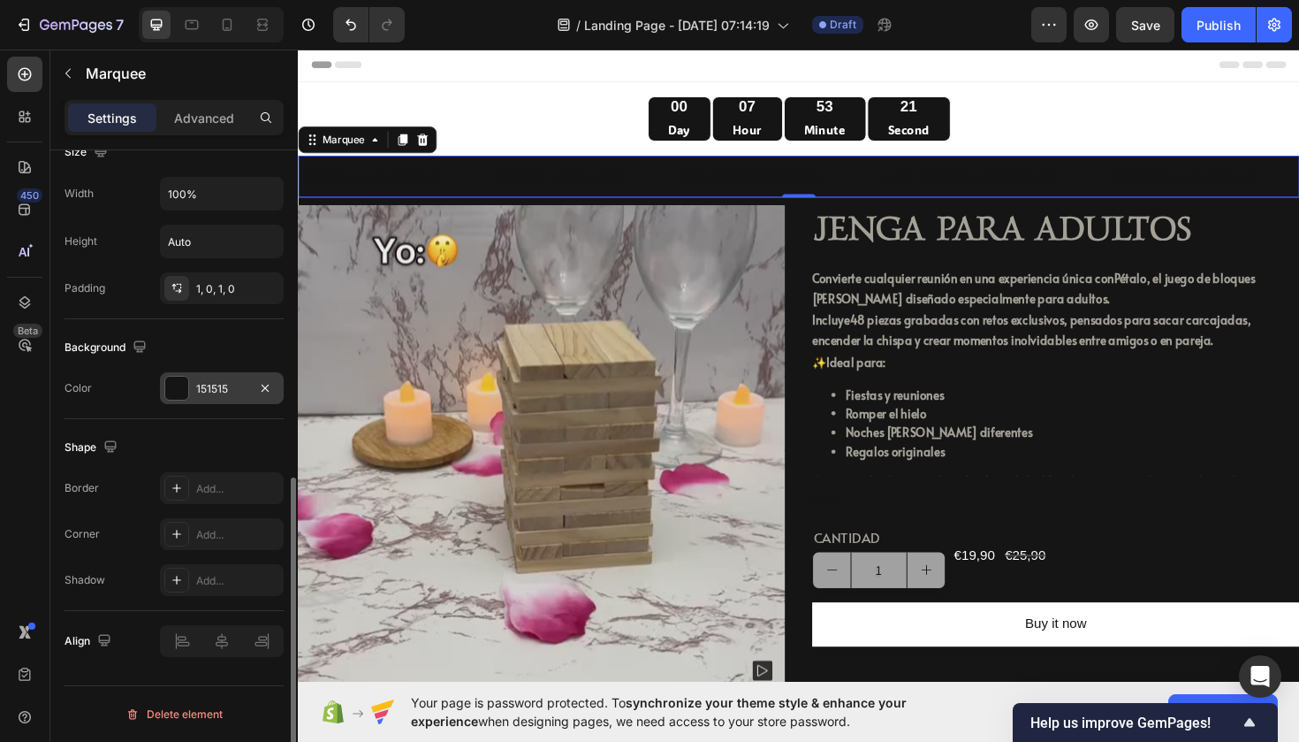
click at [206, 385] on div "151515" at bounding box center [221, 389] width 51 height 16
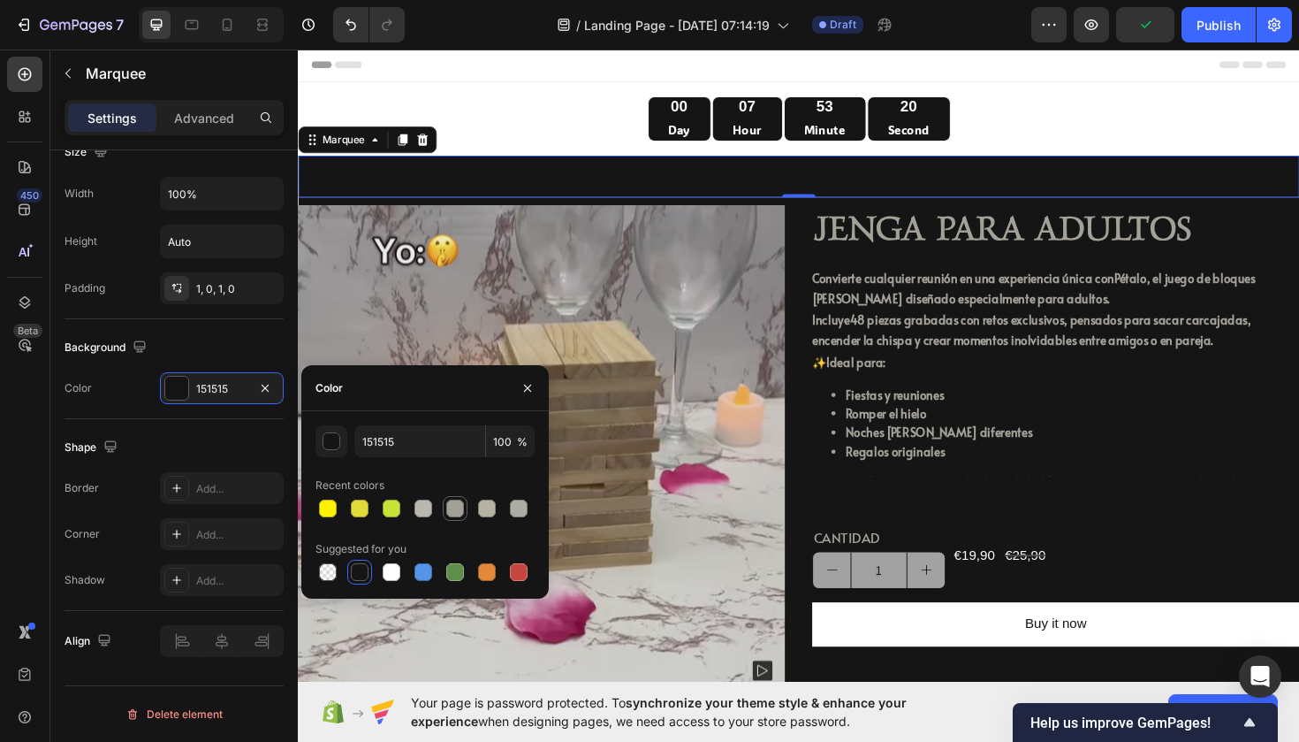
click at [448, 510] on div at bounding box center [455, 508] width 18 height 18
type input "A3A197"
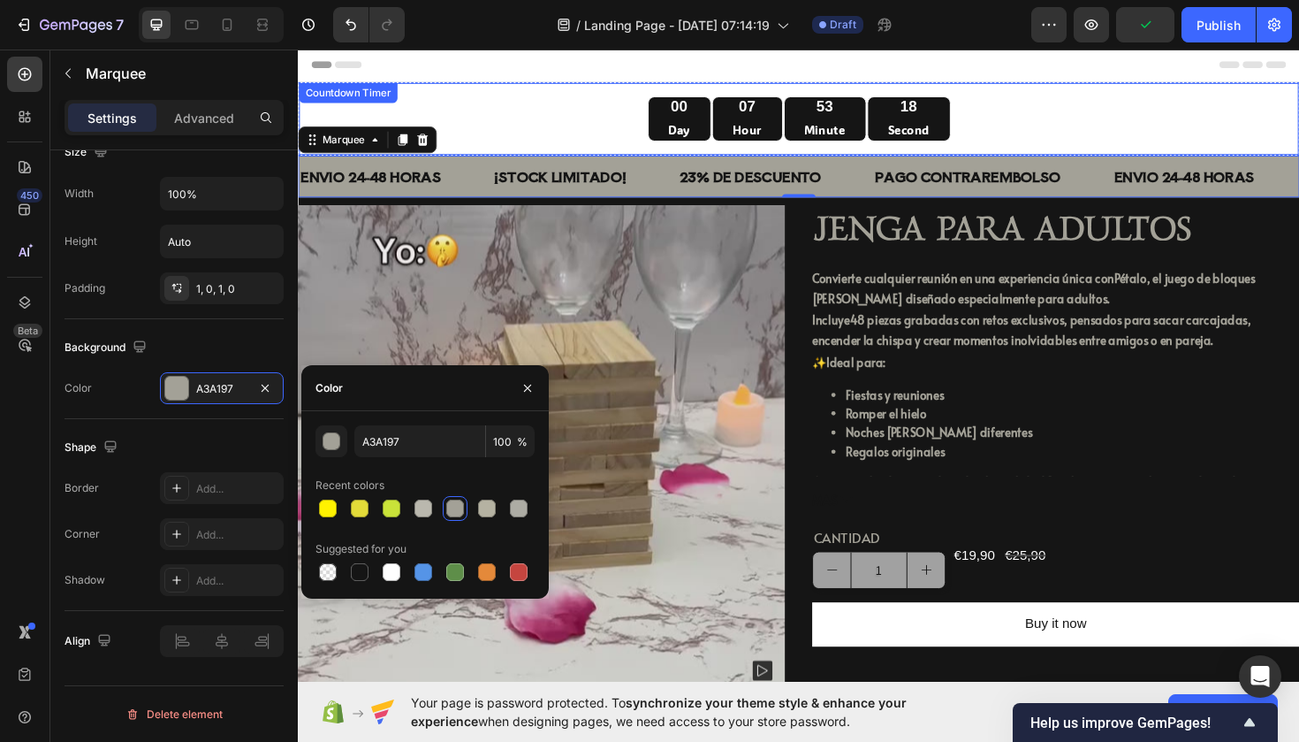
click at [1030, 101] on div "00 Day 07 Hour 53 Minute 18 Second" at bounding box center [828, 123] width 1031 height 48
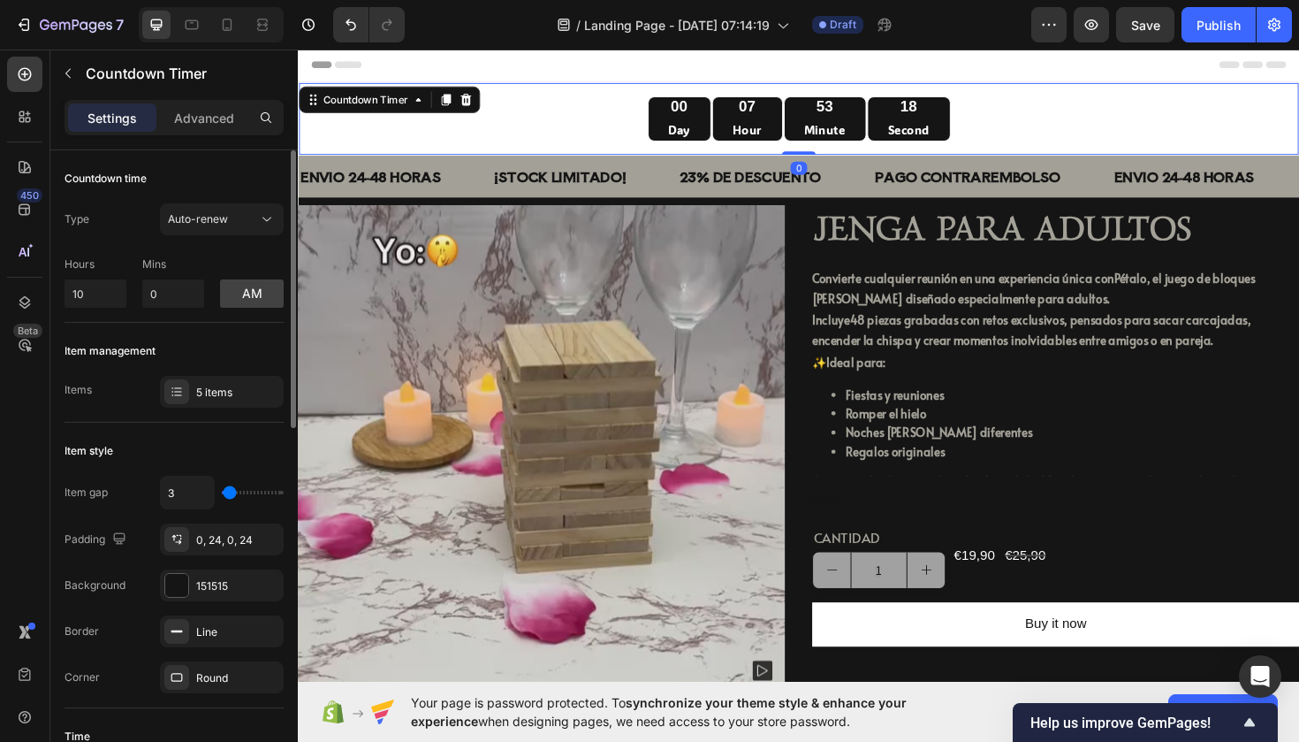
click at [1057, 104] on div "00 Day 07 Hour 53 Minute 18 Second" at bounding box center [828, 123] width 1031 height 48
click at [1057, 104] on div "00 Day 07 Hour 53 Minute 17 Second" at bounding box center [828, 123] width 1031 height 48
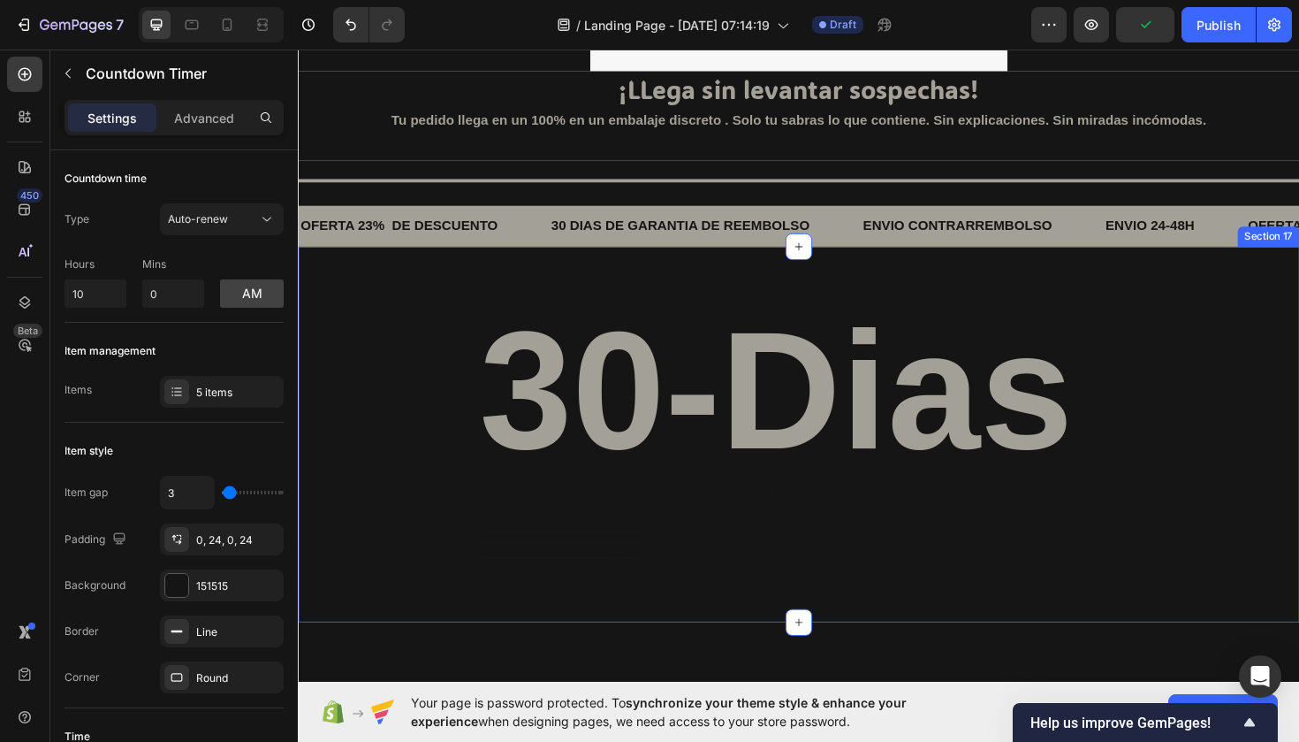
scroll to position [3522, 0]
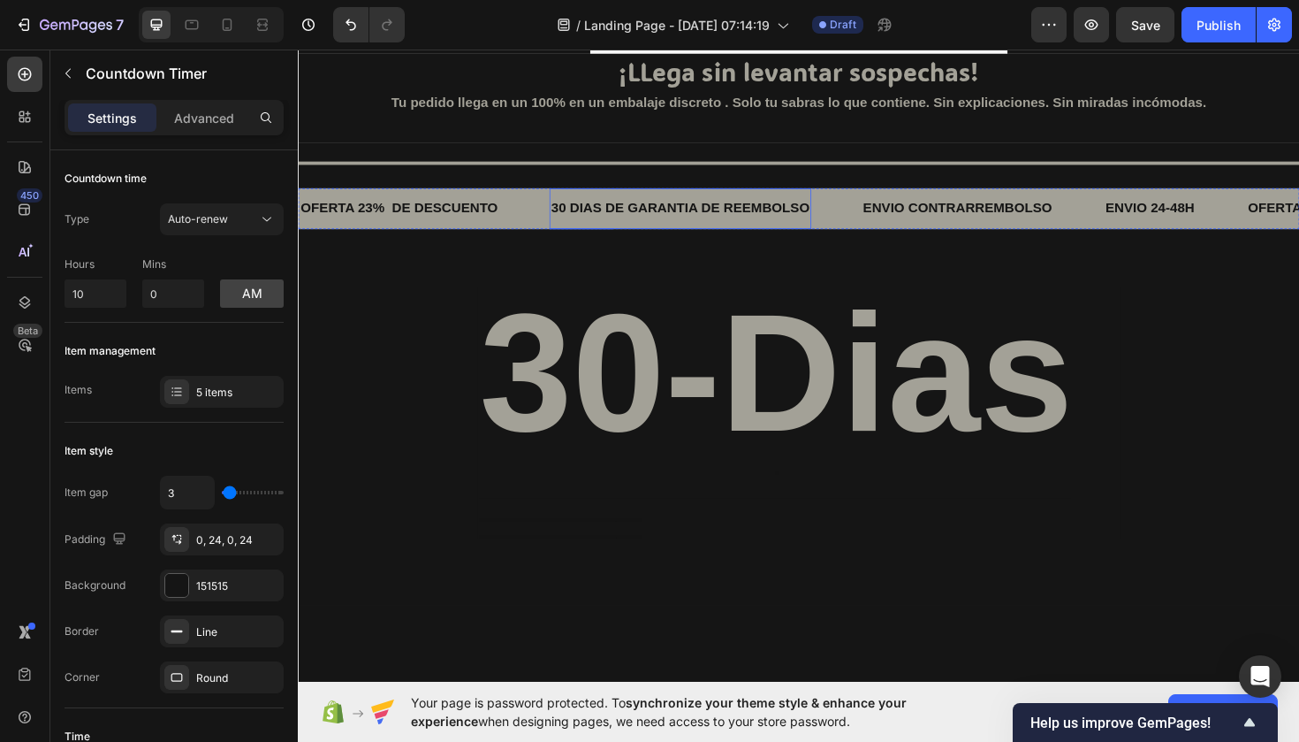
click at [727, 228] on p "30 DIAS DE GARANTIA DE REEMBOLSO" at bounding box center [703, 218] width 274 height 26
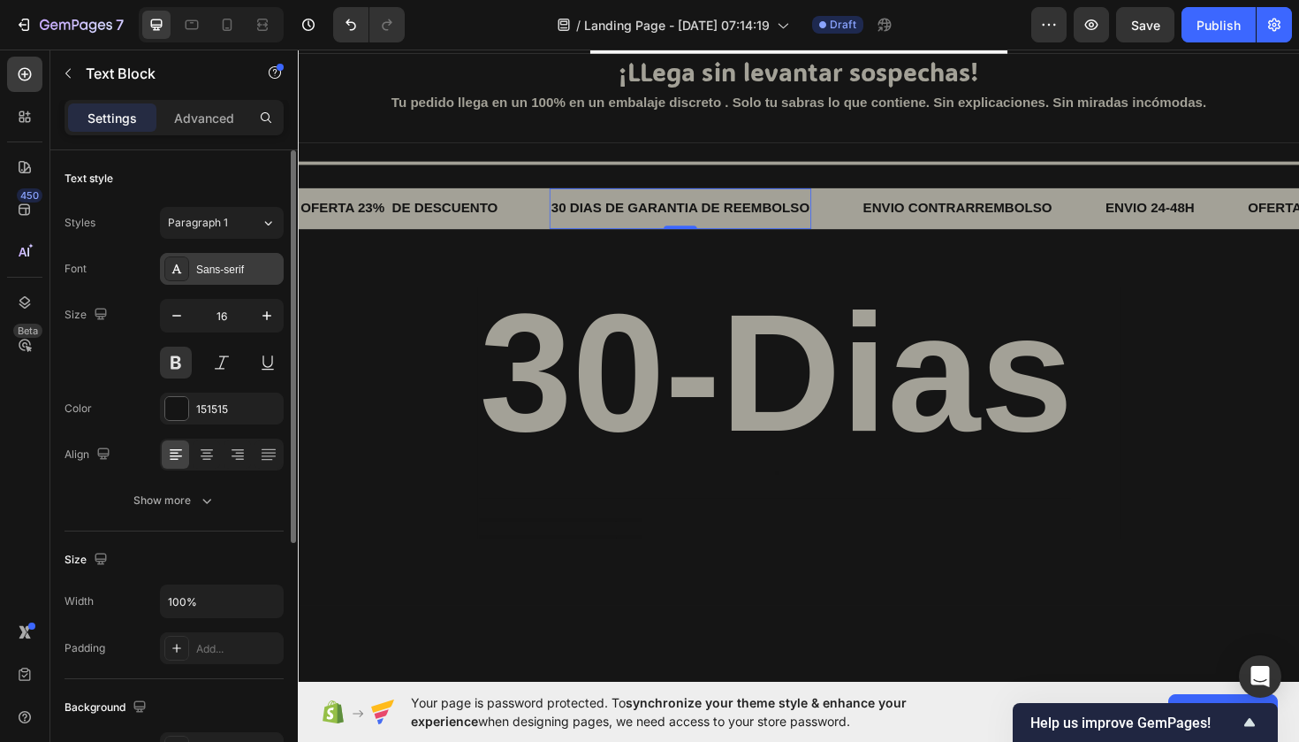
click at [212, 278] on div "Sans-serif" at bounding box center [222, 269] width 124 height 32
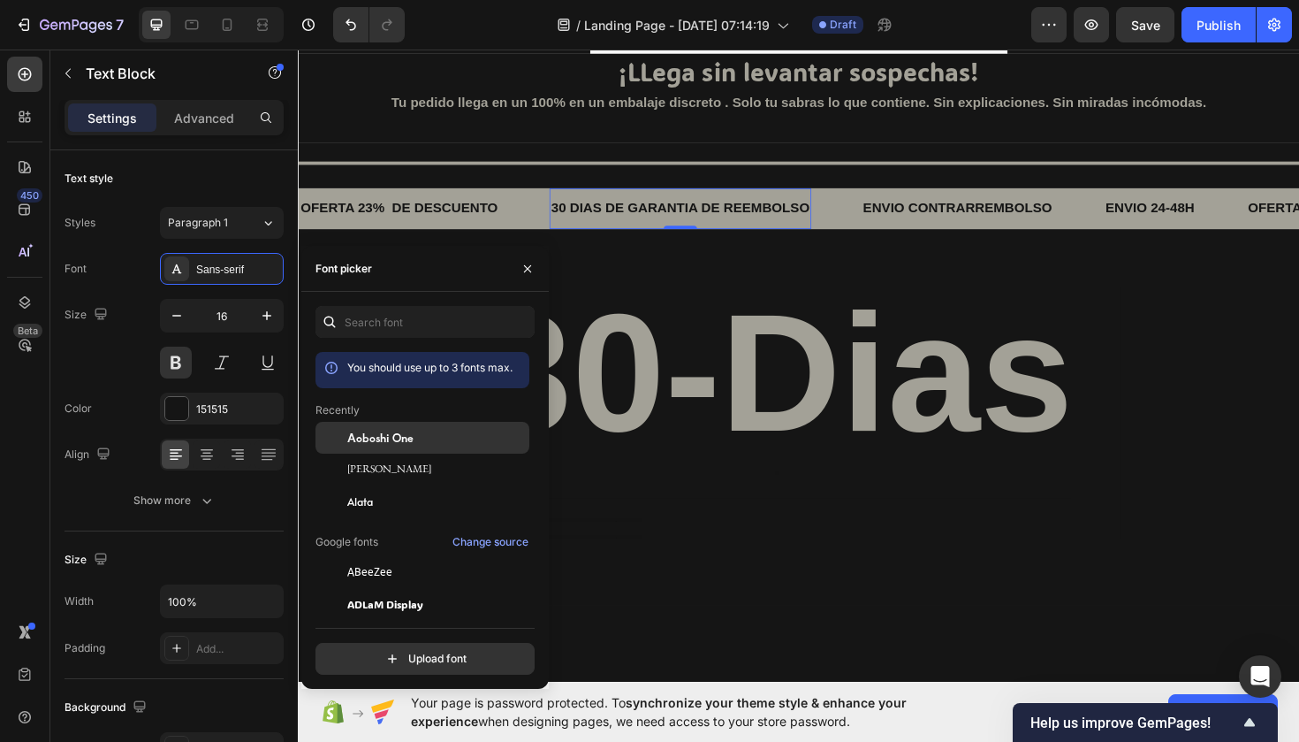
click at [391, 443] on span "Aoboshi One" at bounding box center [380, 438] width 66 height 16
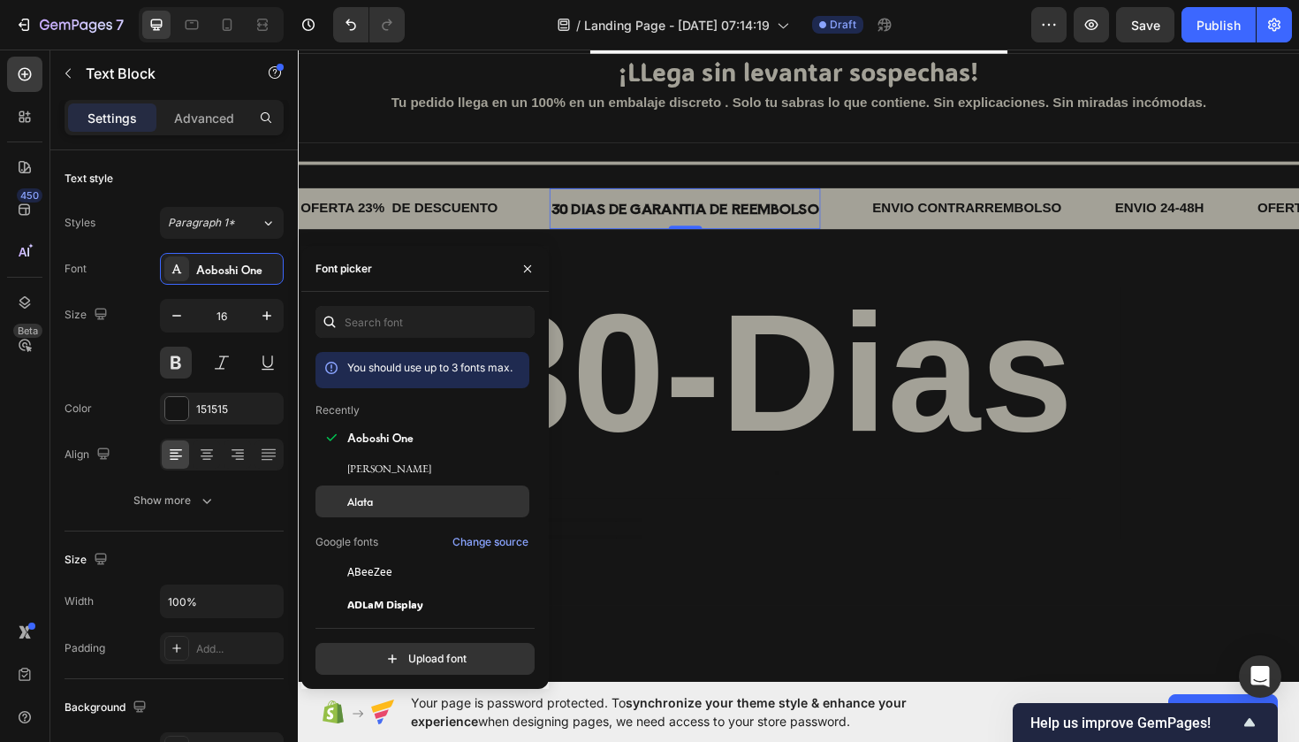
click at [406, 497] on div "Alata" at bounding box center [436, 501] width 179 height 16
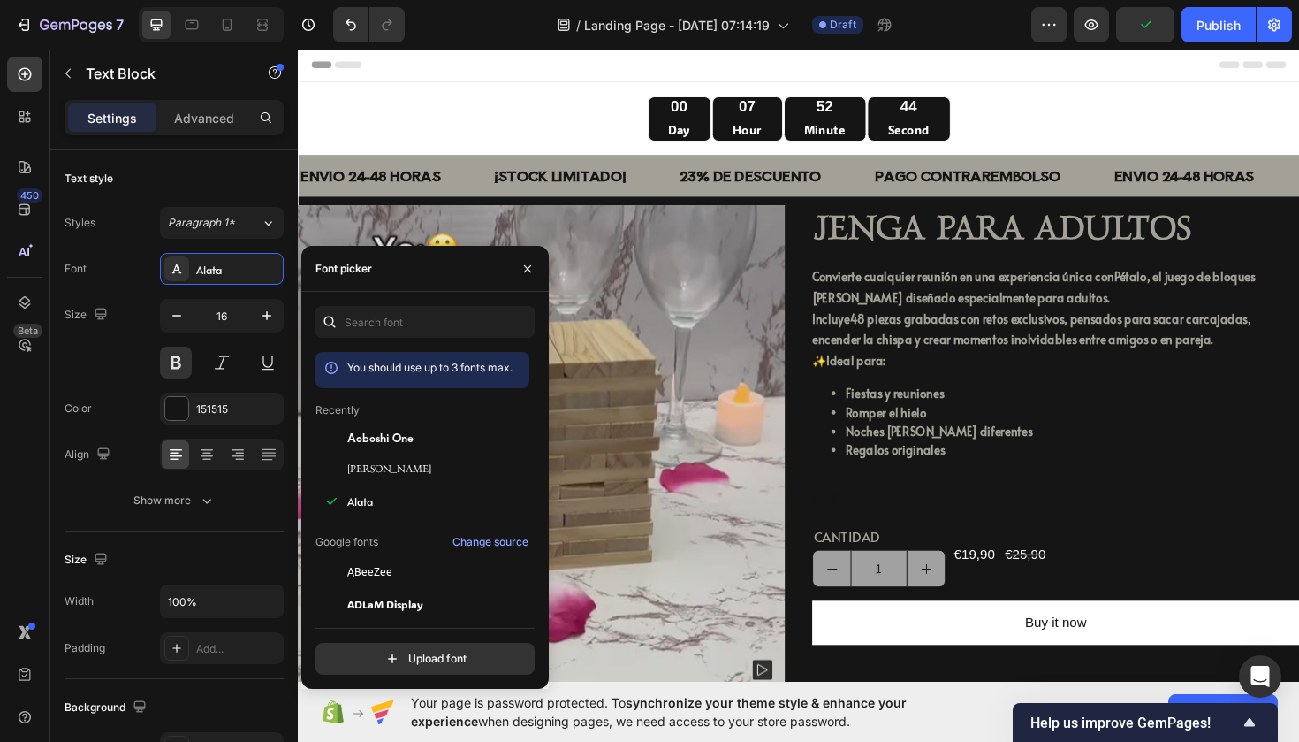
scroll to position [0, 0]
click at [562, 172] on p "¡STOCK LIMITADO!" at bounding box center [576, 184] width 140 height 26
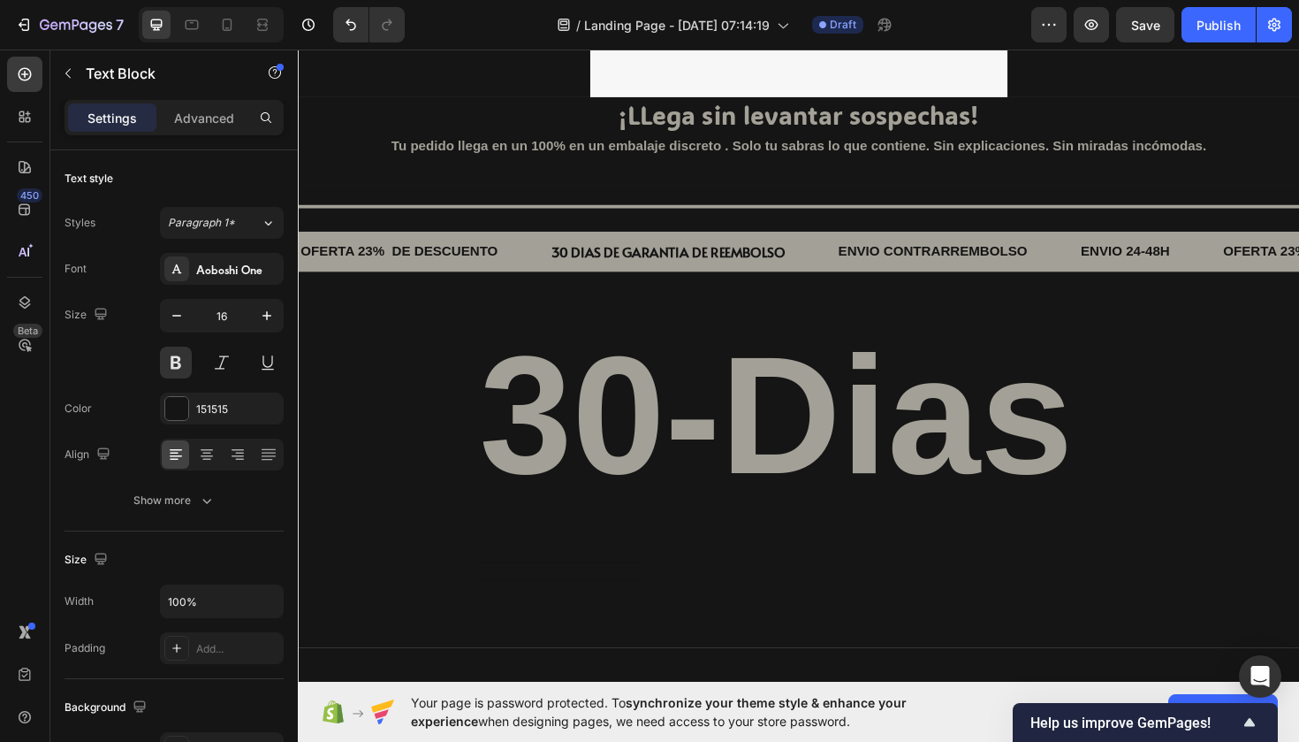
scroll to position [3496, 0]
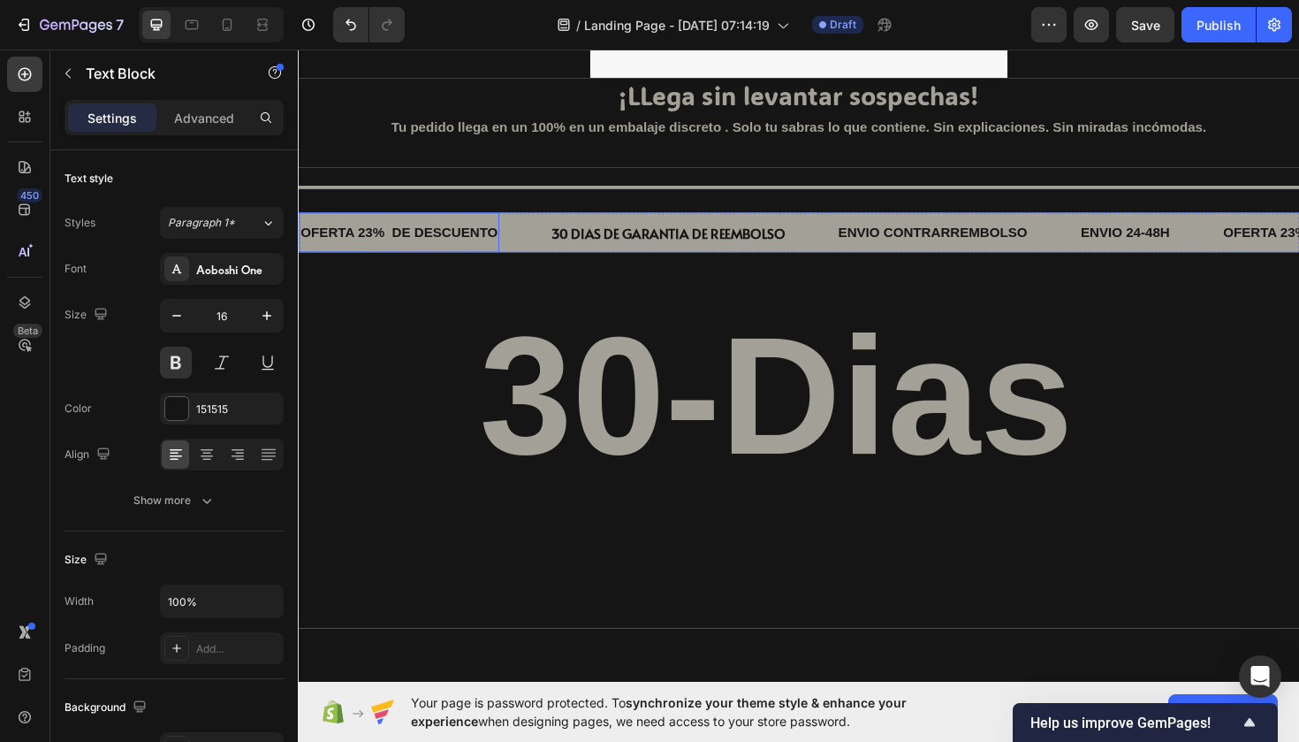
click at [406, 240] on p "OFERTA 23% DE DESCUENTO" at bounding box center [405, 244] width 209 height 26
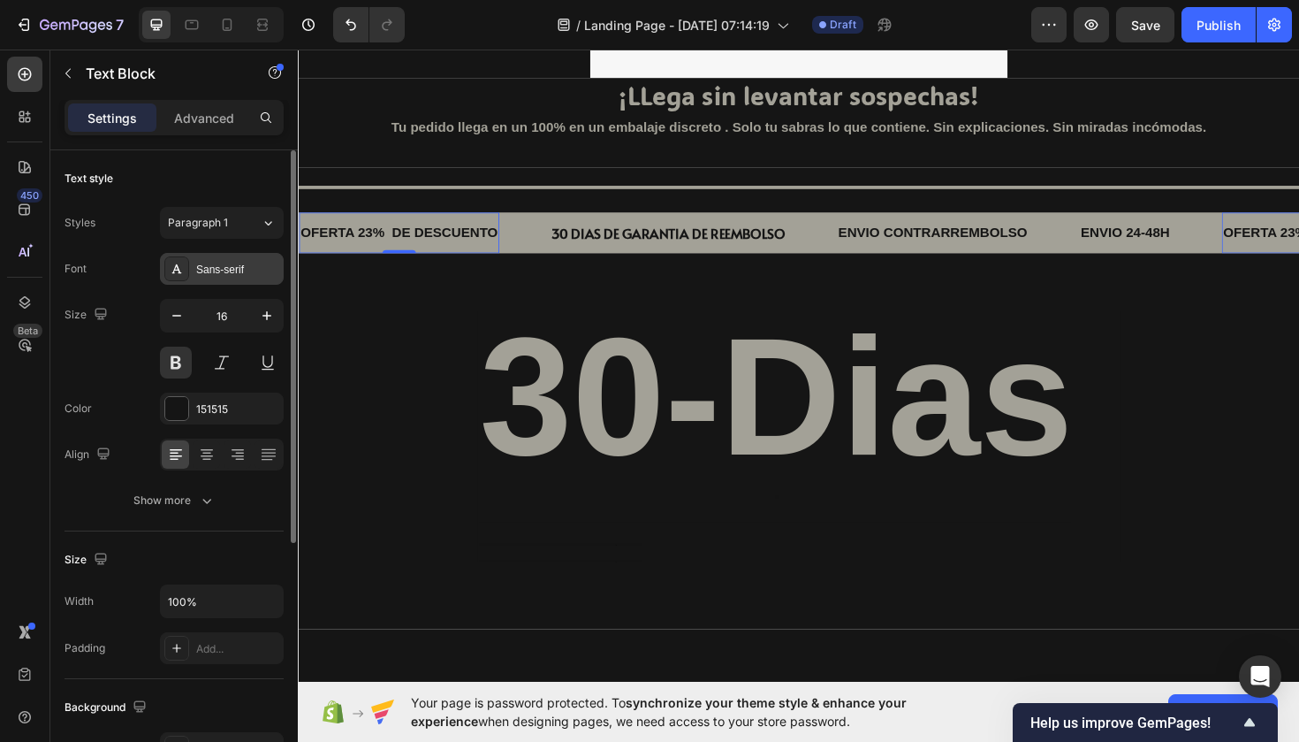
click at [240, 266] on div "Sans-serif" at bounding box center [237, 270] width 83 height 16
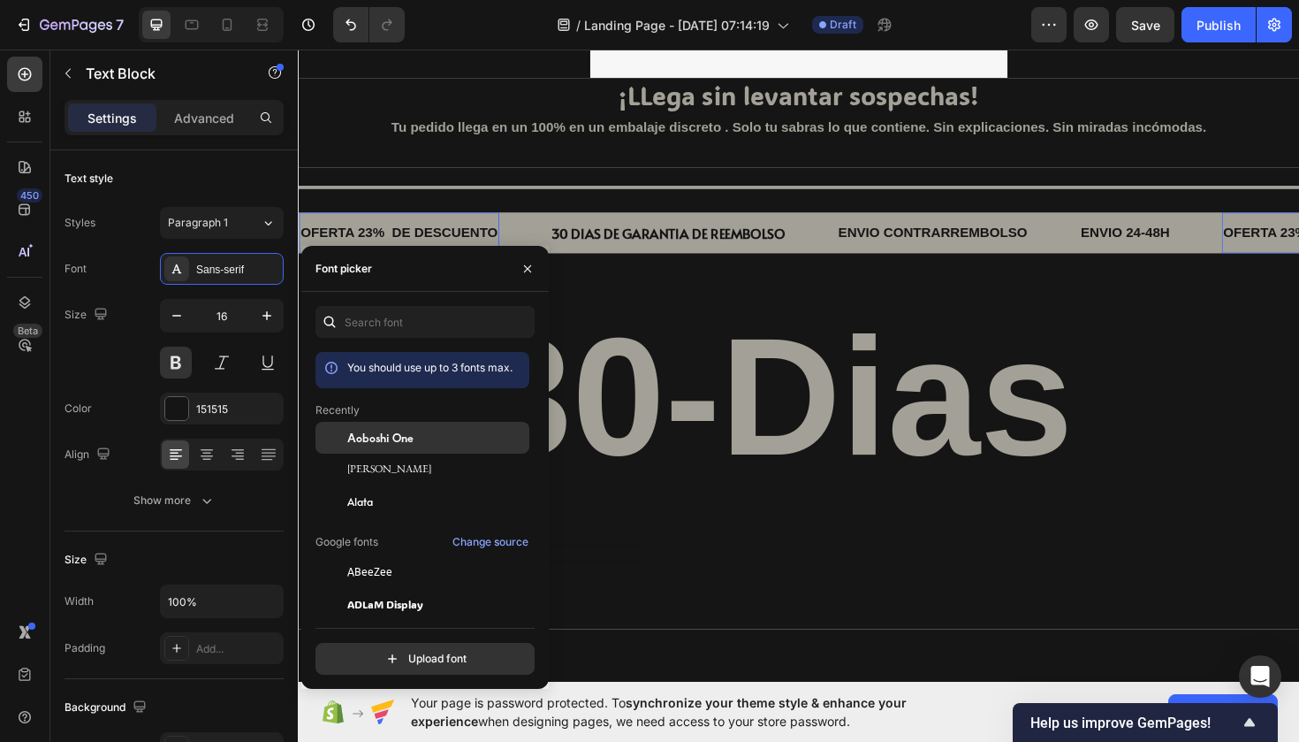
click at [382, 431] on span "Aoboshi One" at bounding box center [380, 438] width 66 height 16
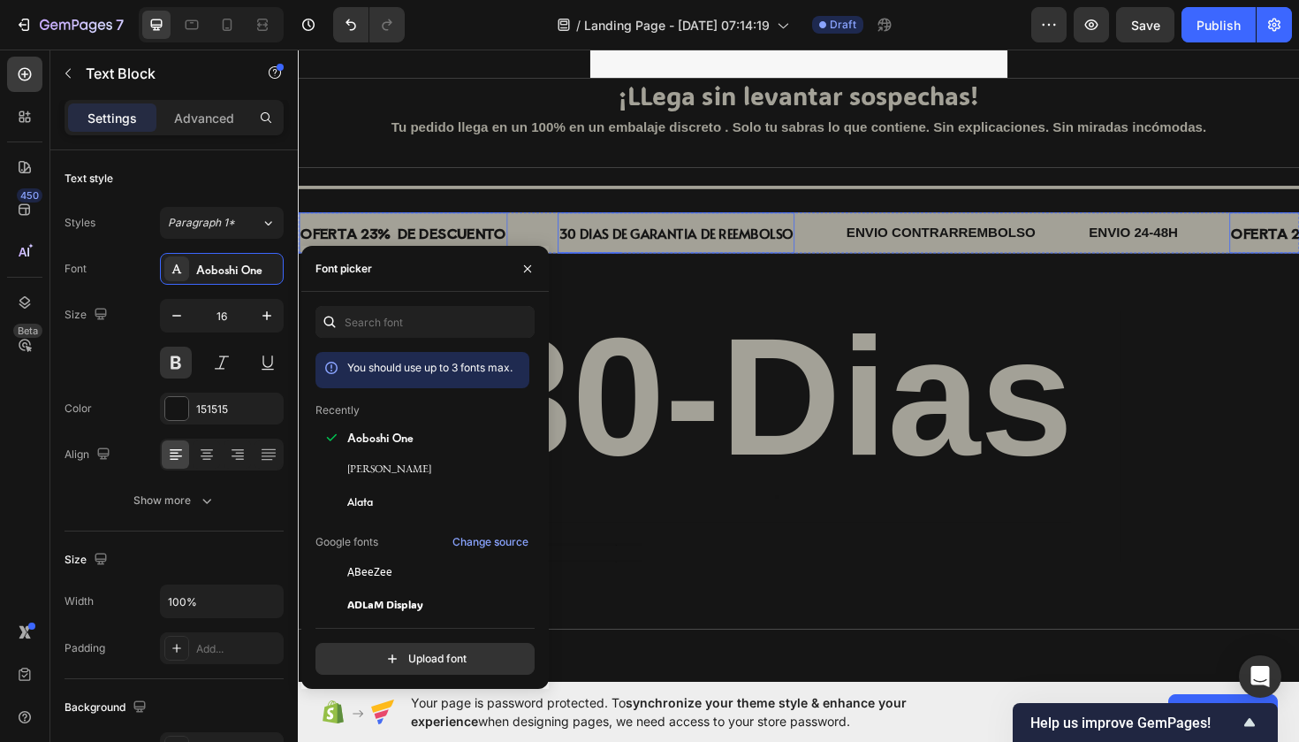
click at [665, 243] on p "30 DIAS DE GARANTIA DE REEMBOLSO" at bounding box center [699, 244] width 248 height 26
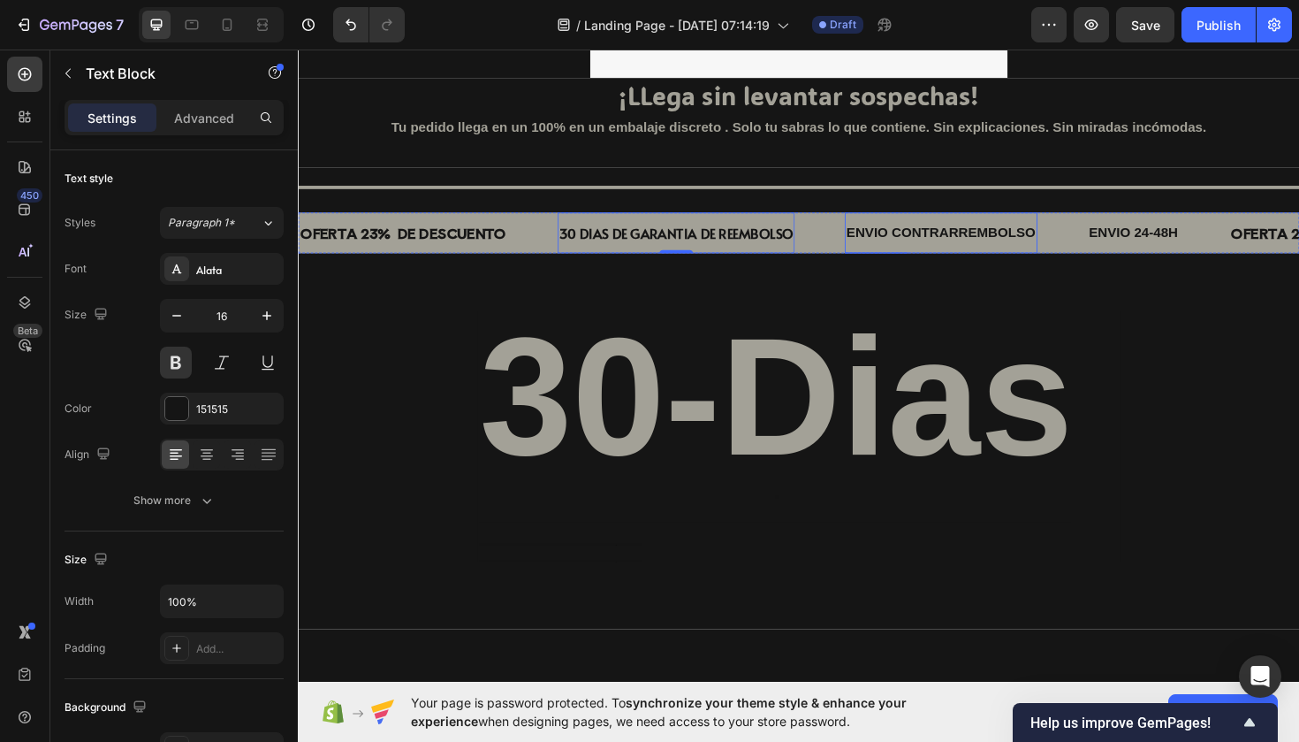
click at [1024, 234] on p "ENVIO CONTRARREMBOLSO" at bounding box center [979, 244] width 201 height 26
click at [232, 268] on div "Sans-serif" at bounding box center [237, 270] width 83 height 16
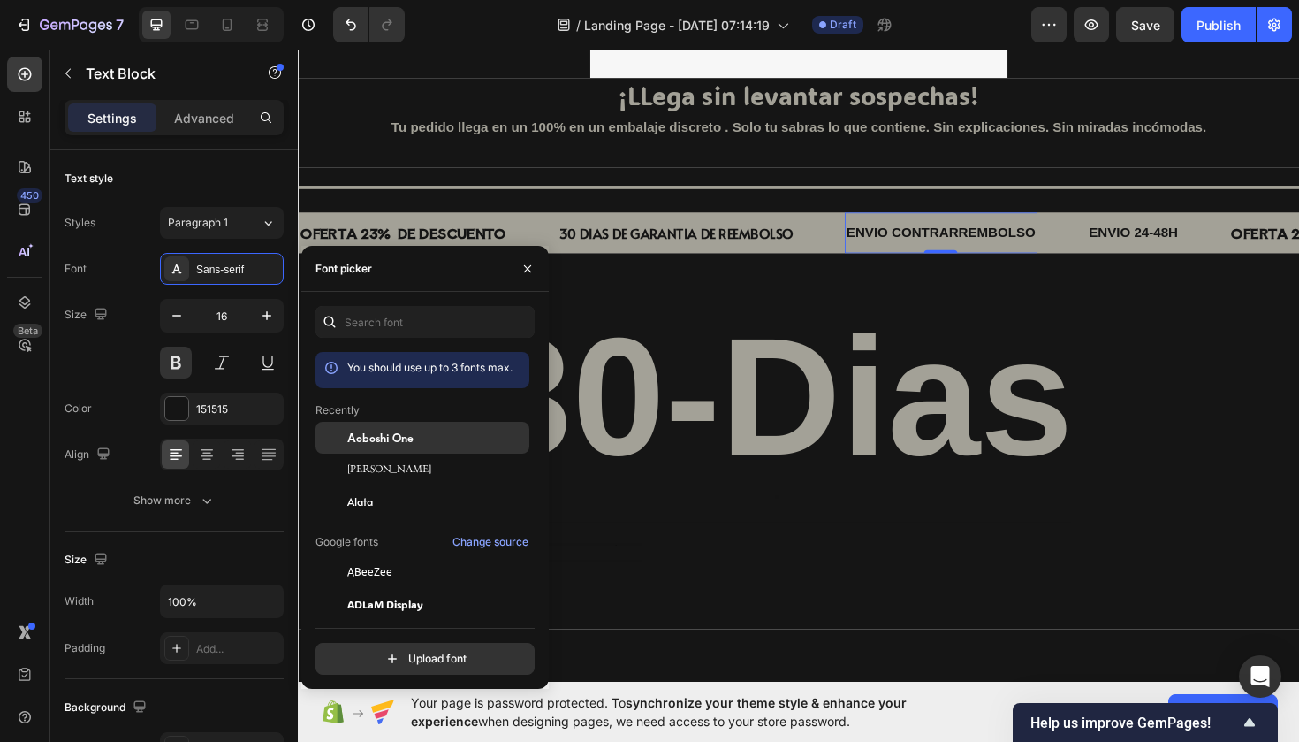
click at [401, 431] on span "Aoboshi One" at bounding box center [380, 438] width 66 height 16
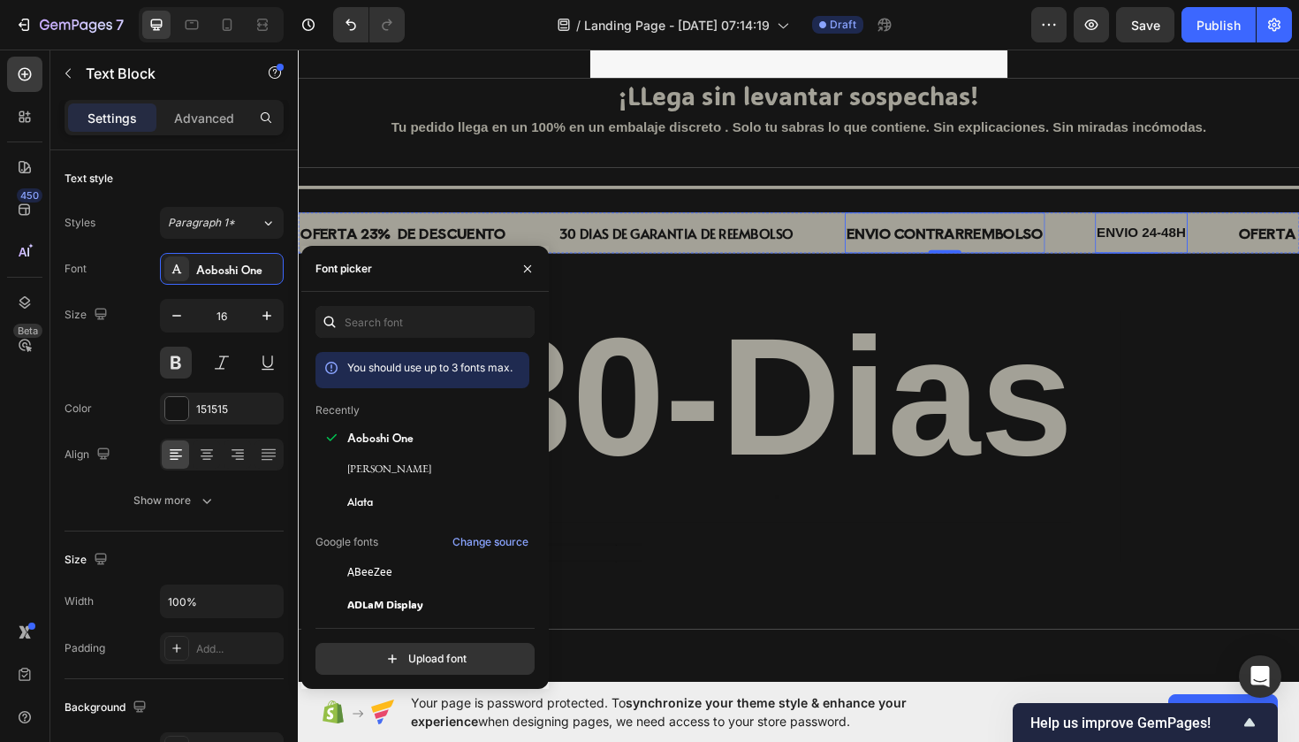
click at [1218, 242] on p "ENVIO 24-48H" at bounding box center [1191, 244] width 95 height 26
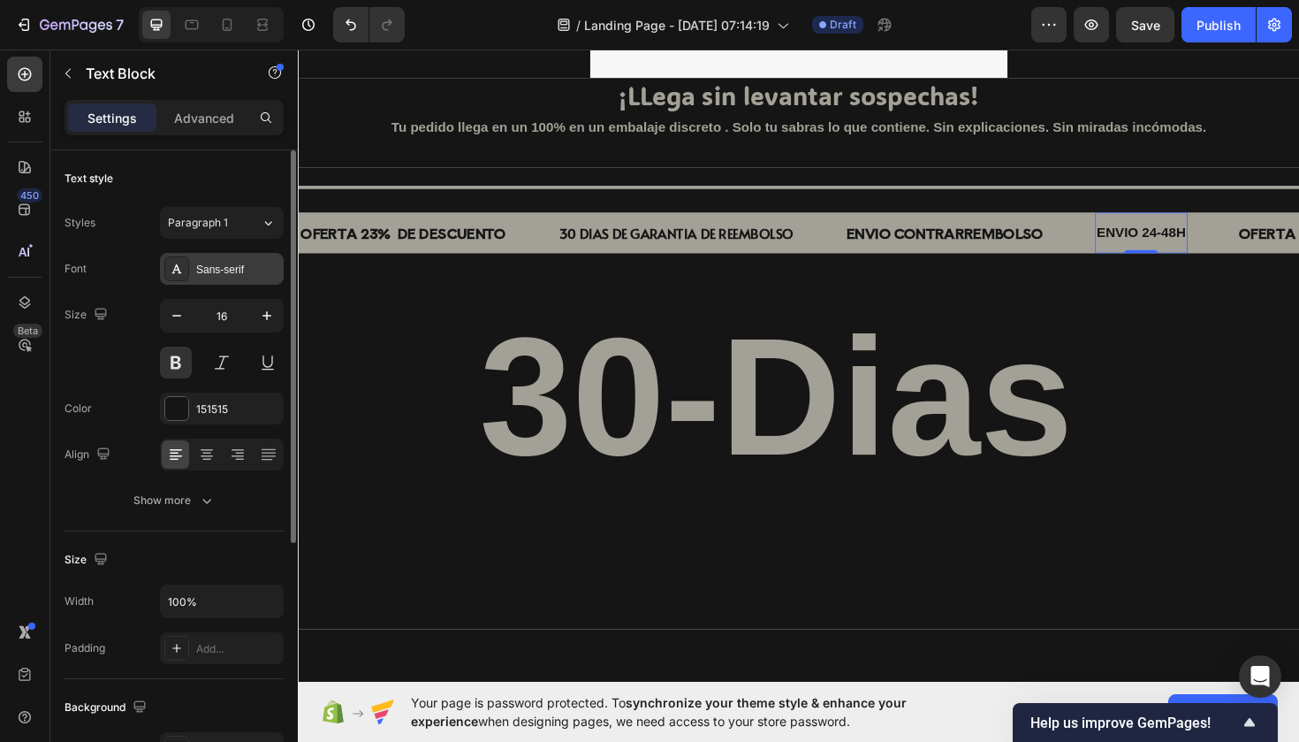
click at [209, 273] on div "Sans-serif" at bounding box center [237, 270] width 83 height 16
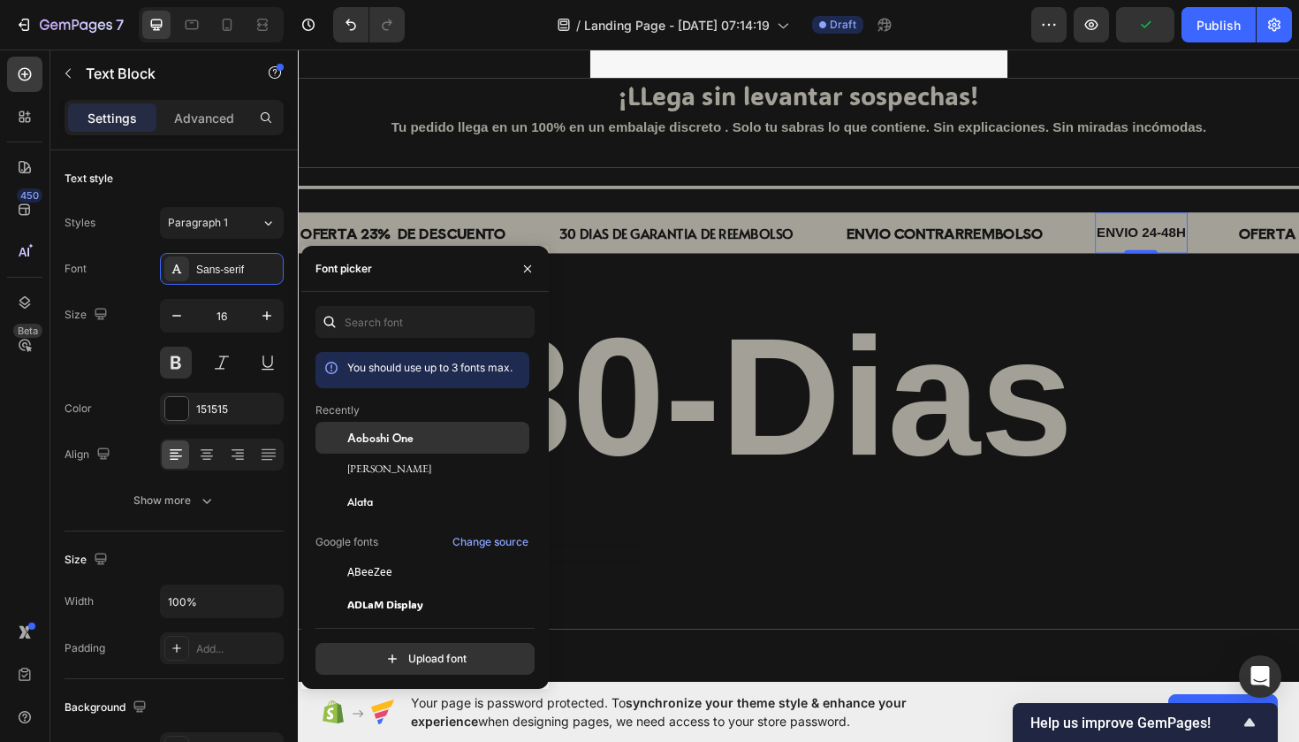
click at [412, 432] on span "Aoboshi One" at bounding box center [380, 438] width 66 height 16
click at [736, 236] on p "30 DIAS DE GARANTIA DE REEMBOLSO" at bounding box center [699, 244] width 248 height 26
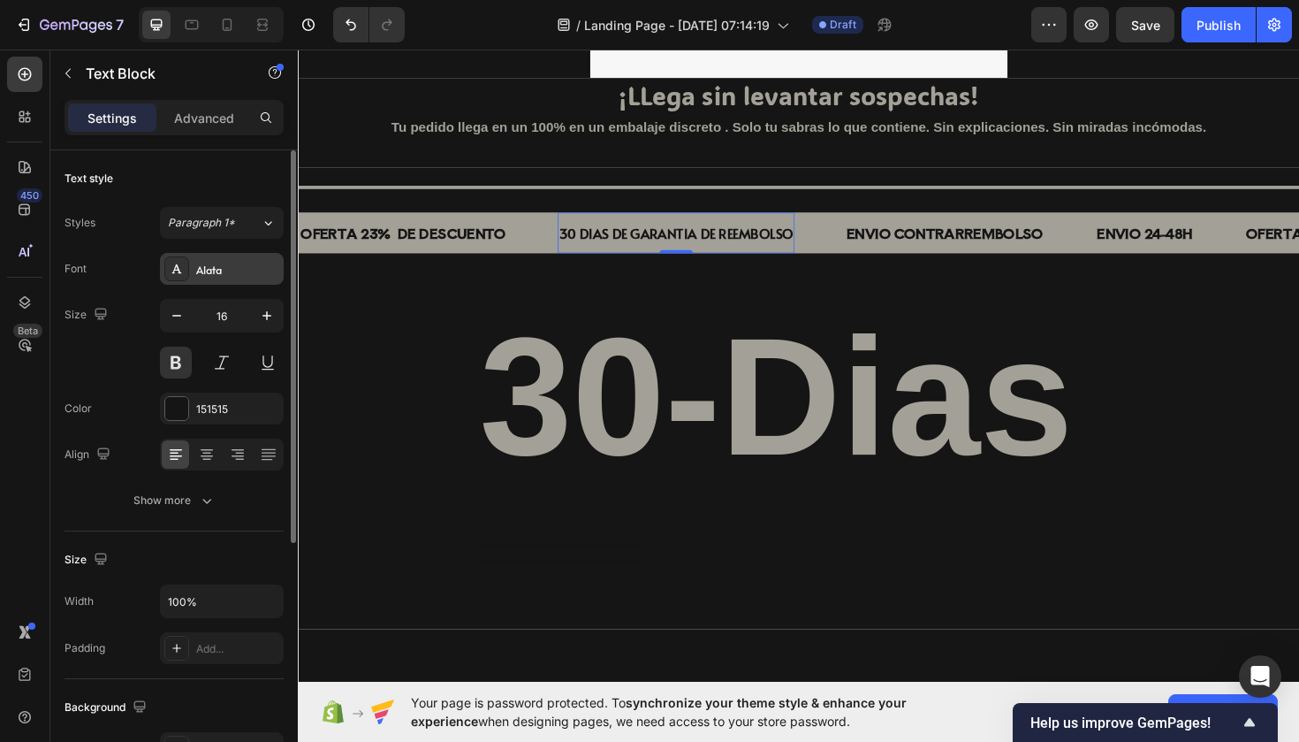
click at [260, 280] on div "Alata" at bounding box center [222, 269] width 124 height 32
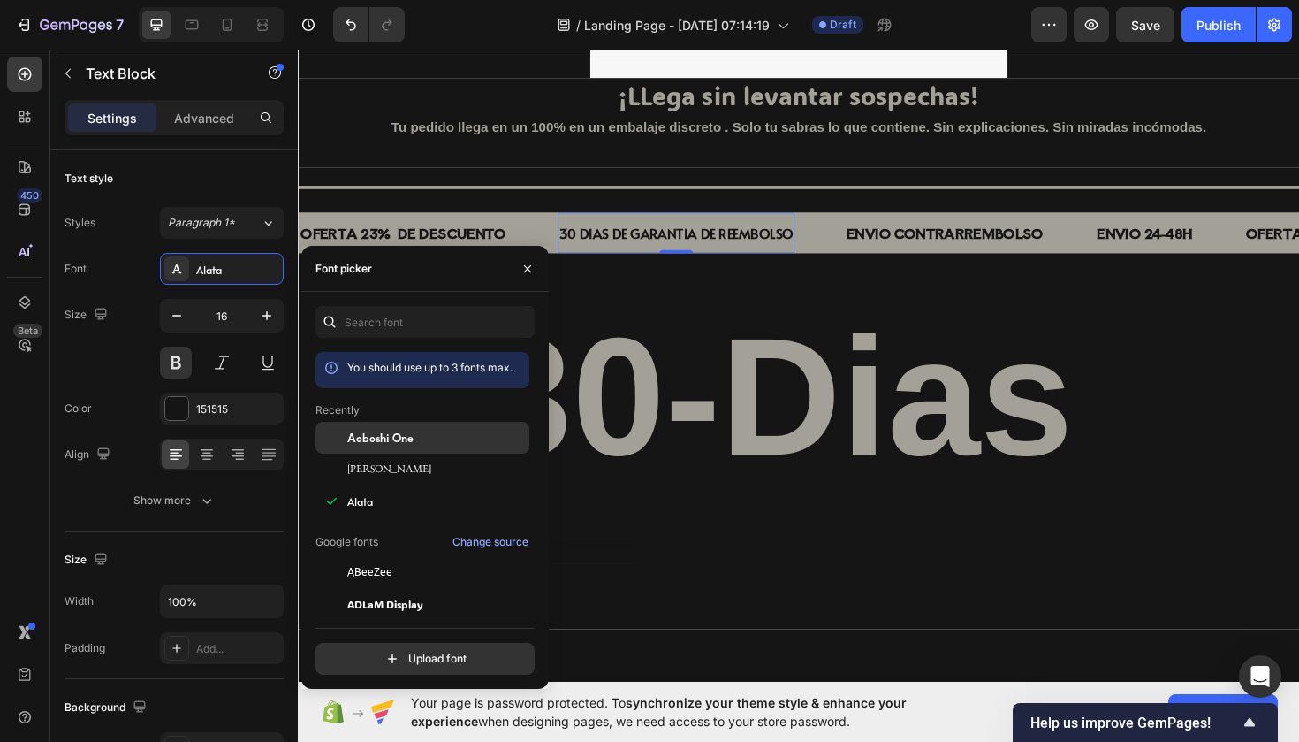
click at [376, 440] on span "Aoboshi One" at bounding box center [380, 438] width 66 height 16
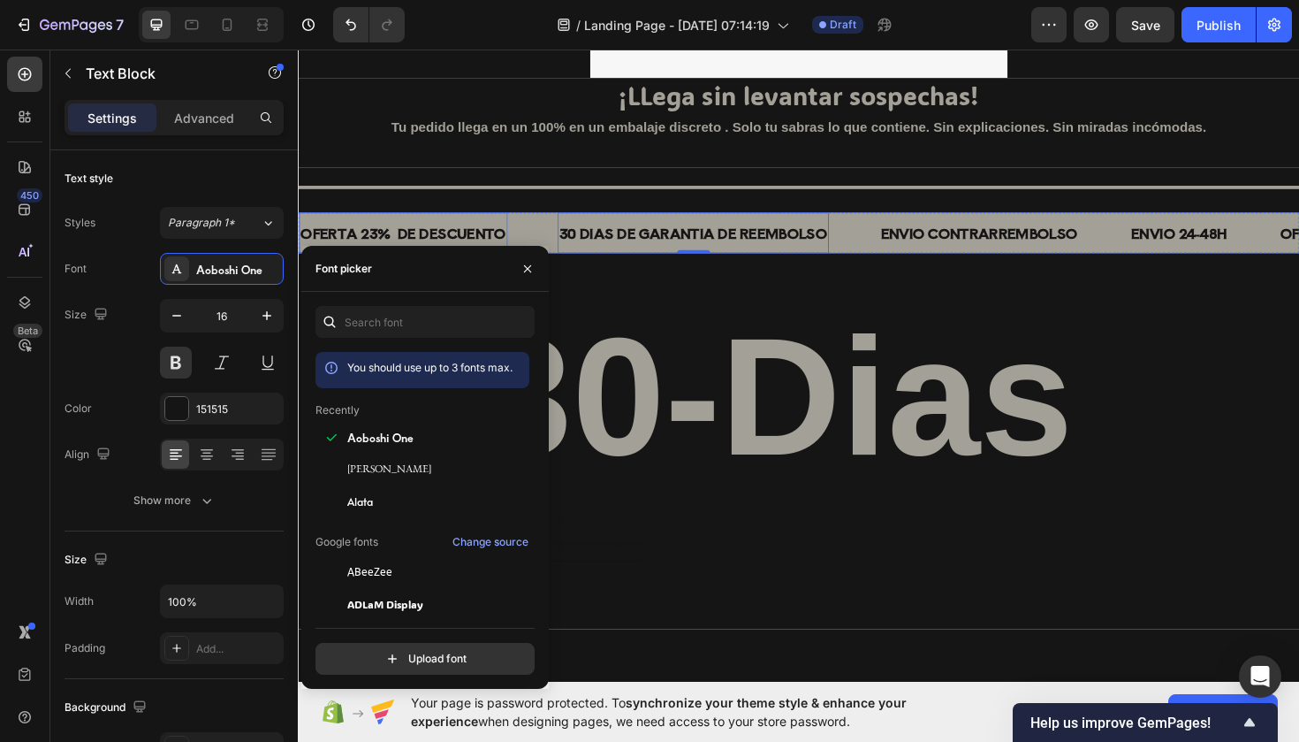
click at [518, 234] on p "OFERTA 23% DE DESCUENTO" at bounding box center [409, 244] width 217 height 26
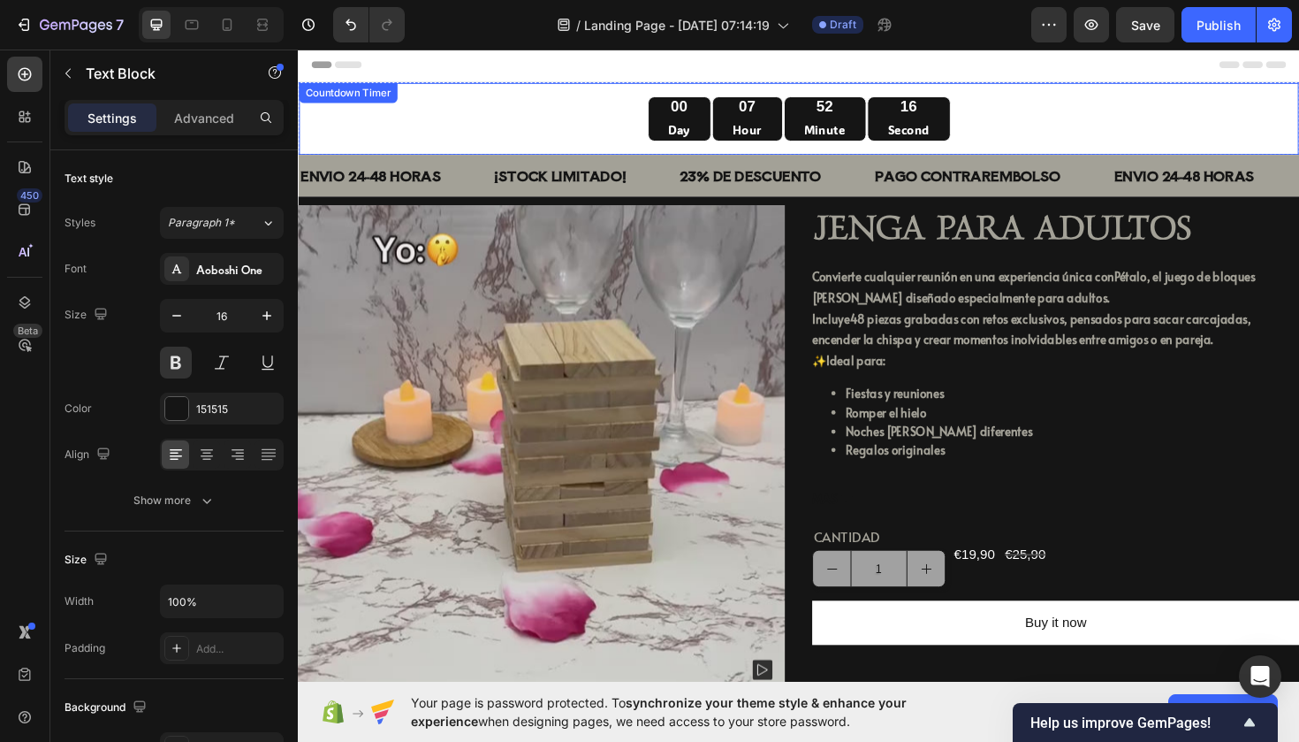
scroll to position [0, 0]
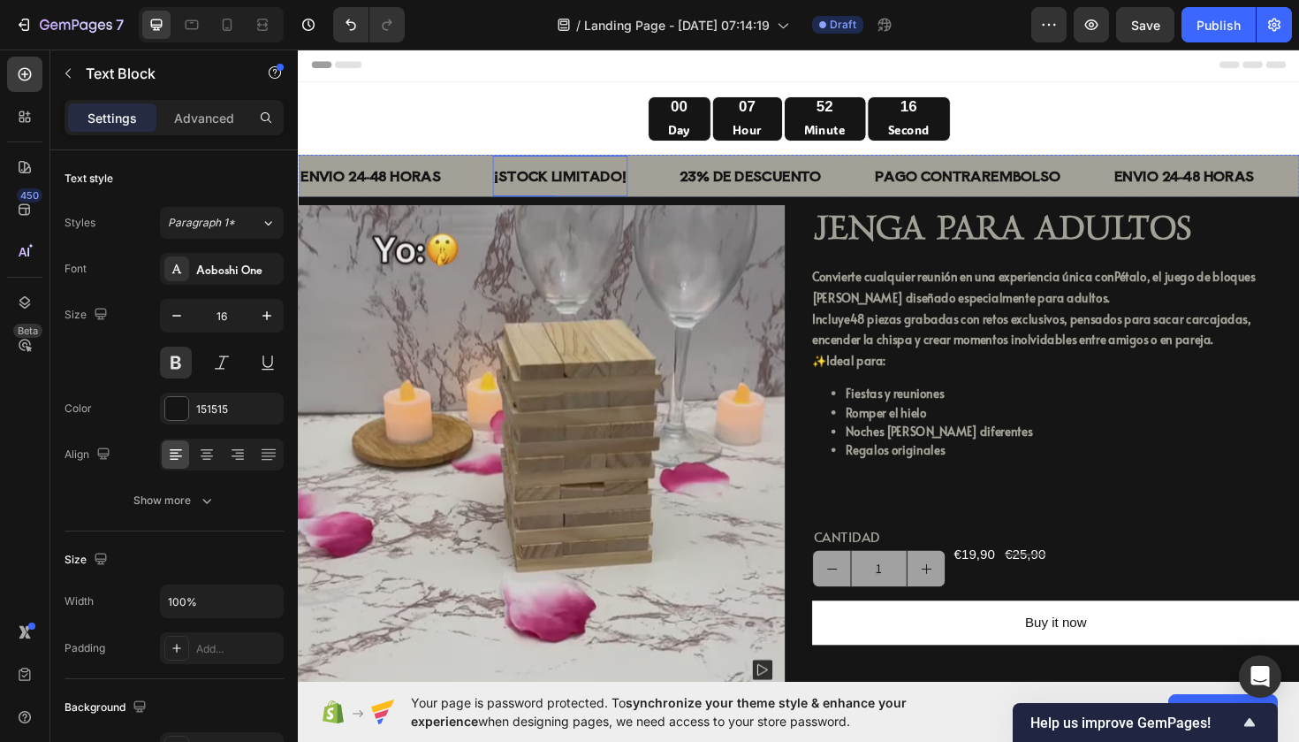
click at [554, 177] on p "¡STOCK LIMITADO!" at bounding box center [576, 184] width 140 height 26
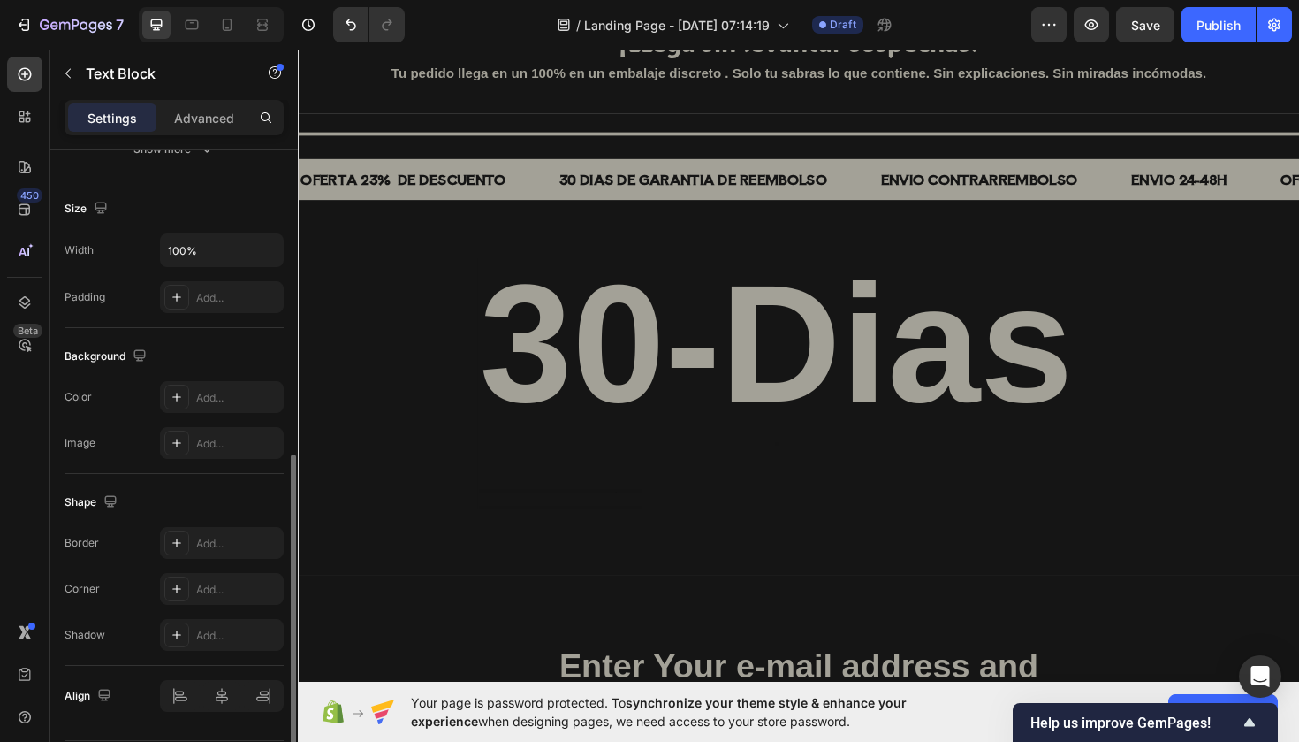
scroll to position [406, 0]
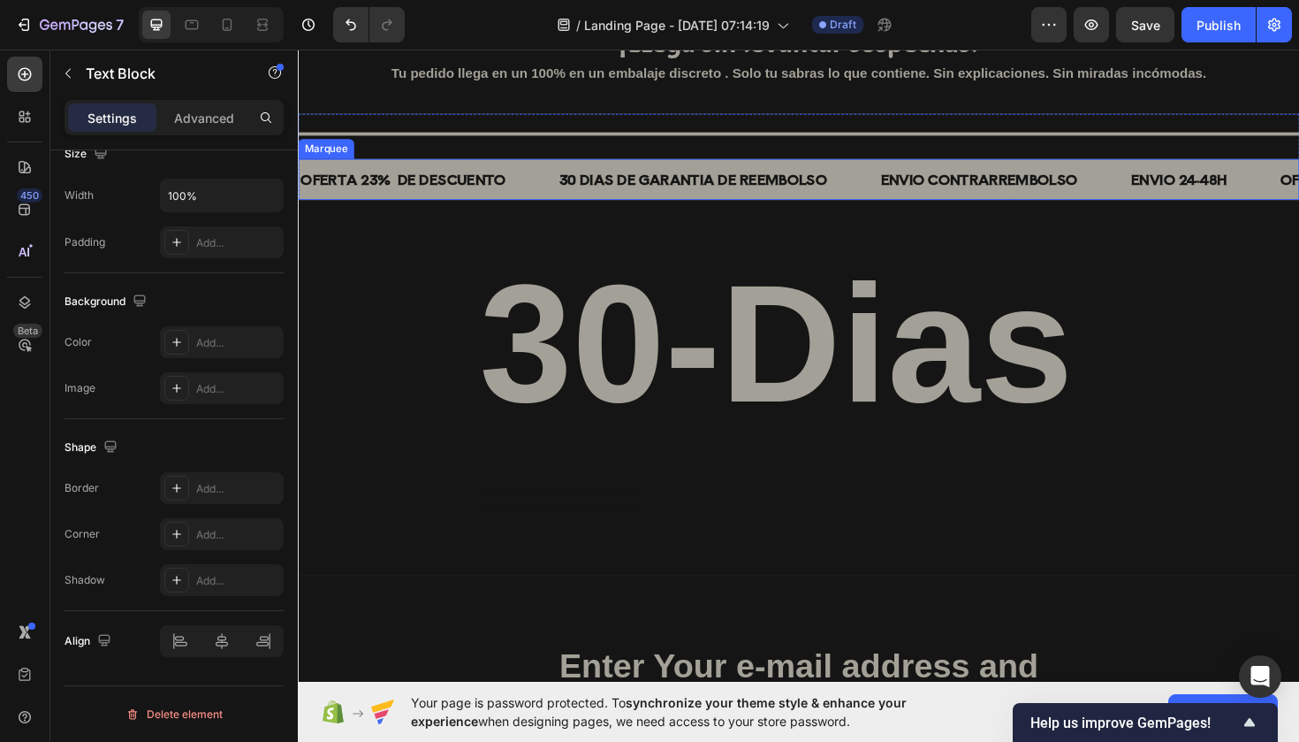
click at [559, 186] on div "OFERTA 23% DE DESCUENTO Text Block" at bounding box center [436, 186] width 274 height 43
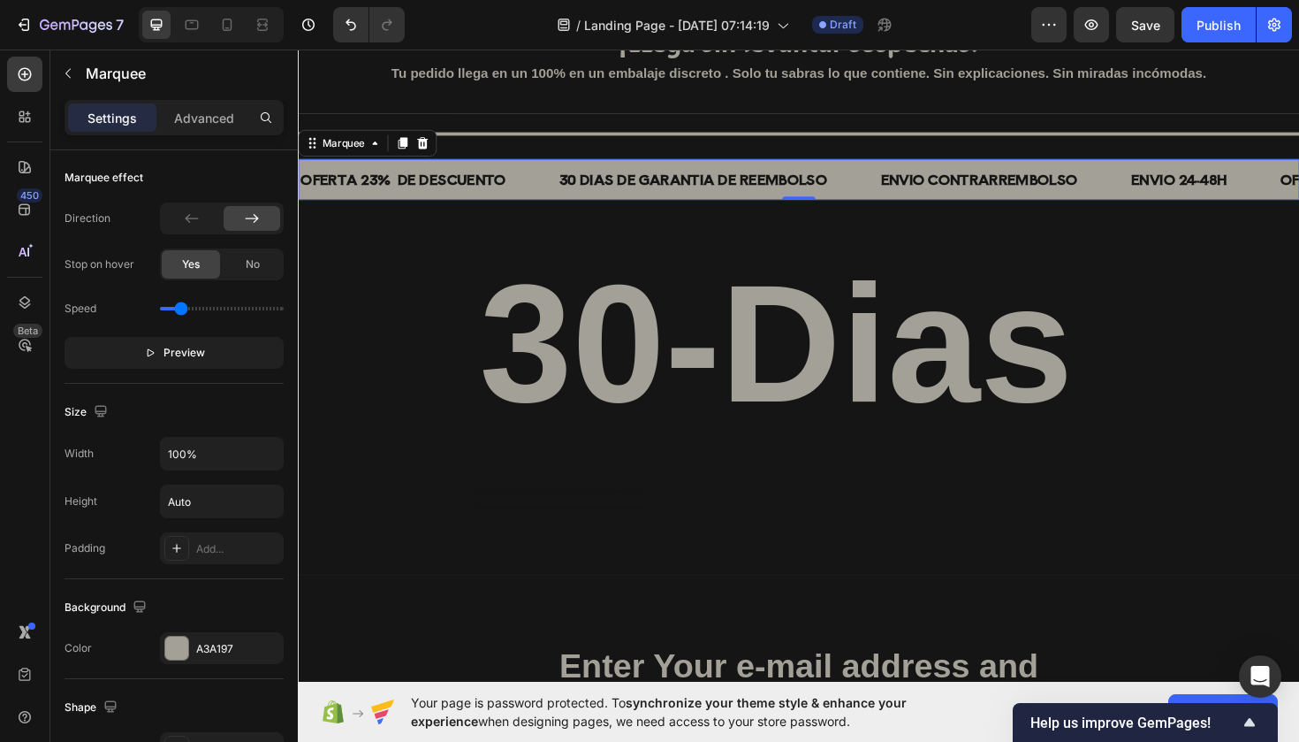
scroll to position [0, 0]
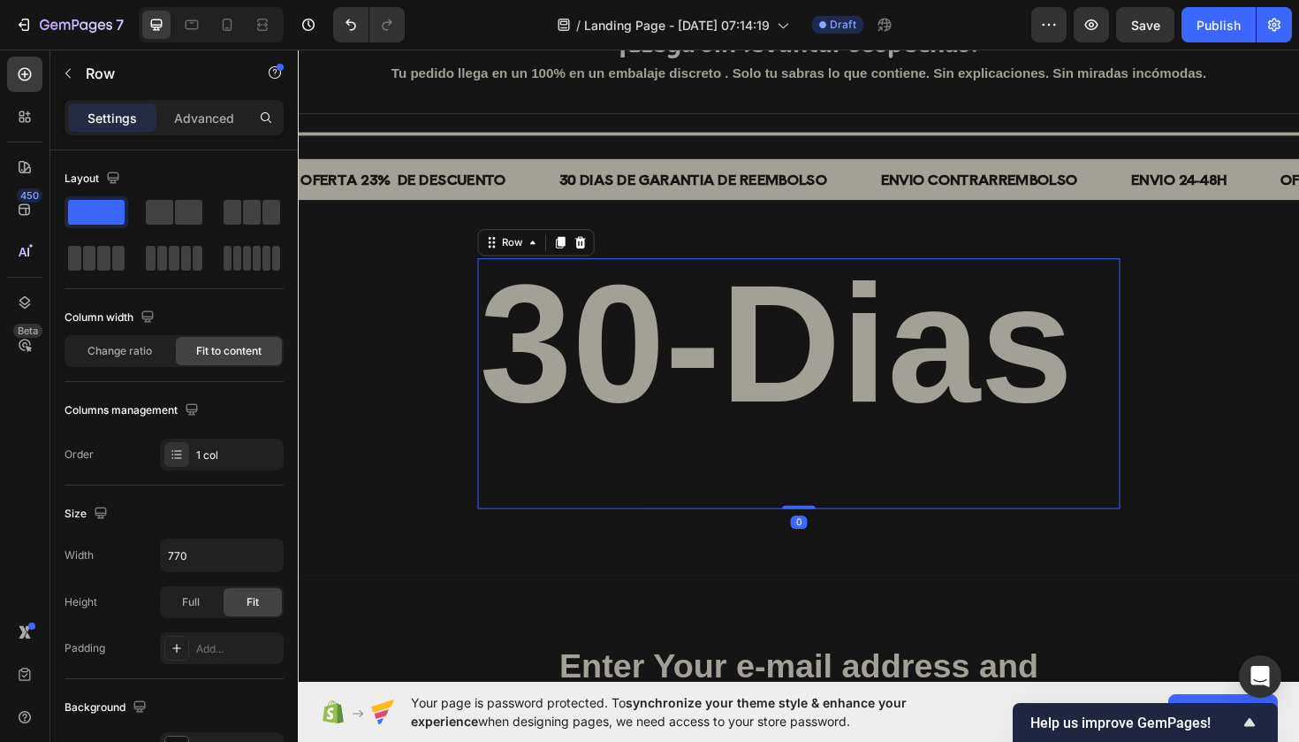
click at [559, 479] on div "30-Dias Heading Text Block Text Block Text Block Text Block" at bounding box center [804, 402] width 633 height 265
click at [558, 483] on div "30-Dias Heading Text Block Text Block Text Block Text Block" at bounding box center [804, 402] width 633 height 265
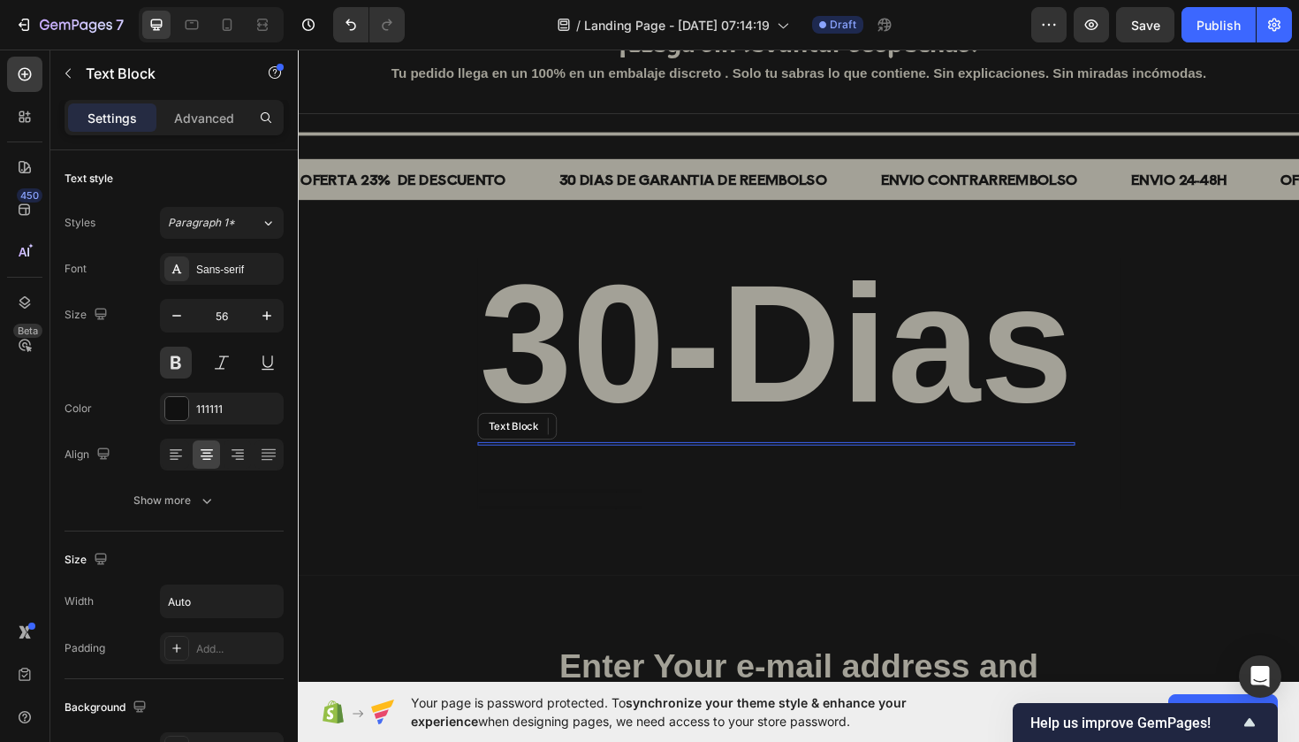
click at [515, 465] on div at bounding box center [804, 467] width 633 height 4
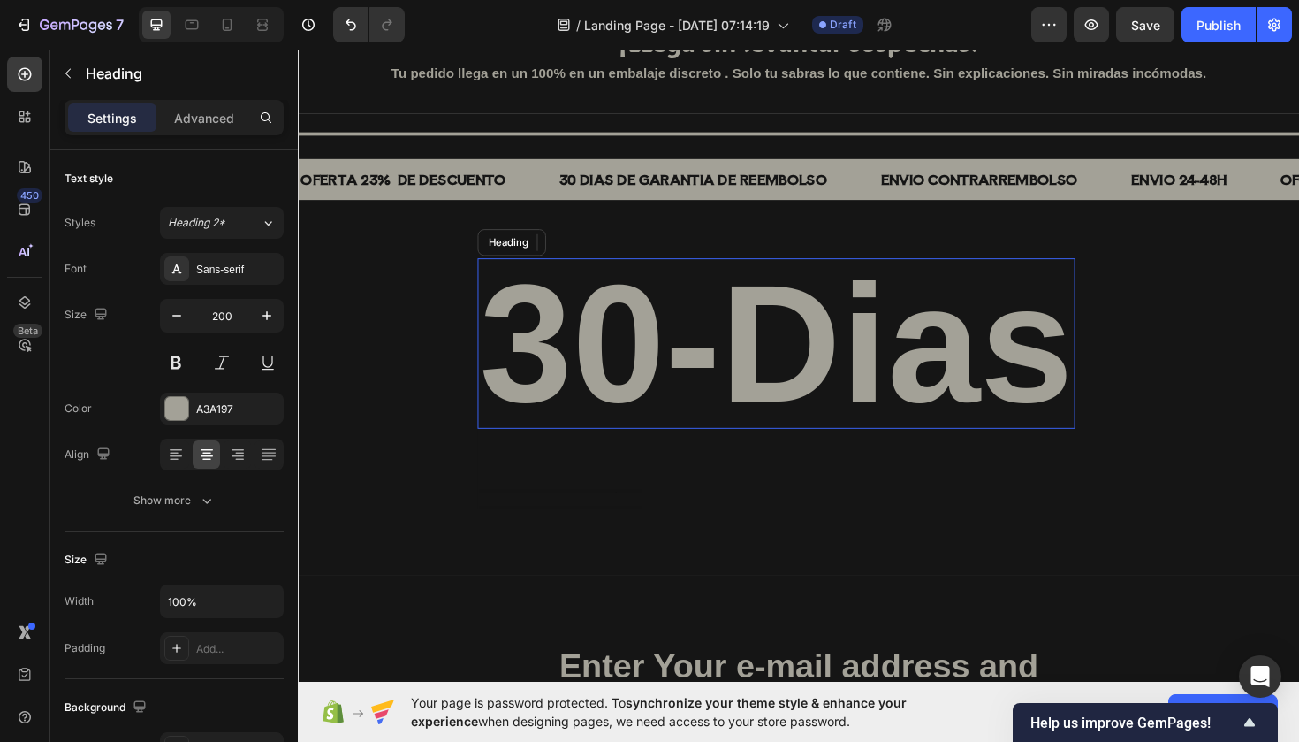
click at [568, 388] on h2 "30-Dias" at bounding box center [804, 360] width 633 height 180
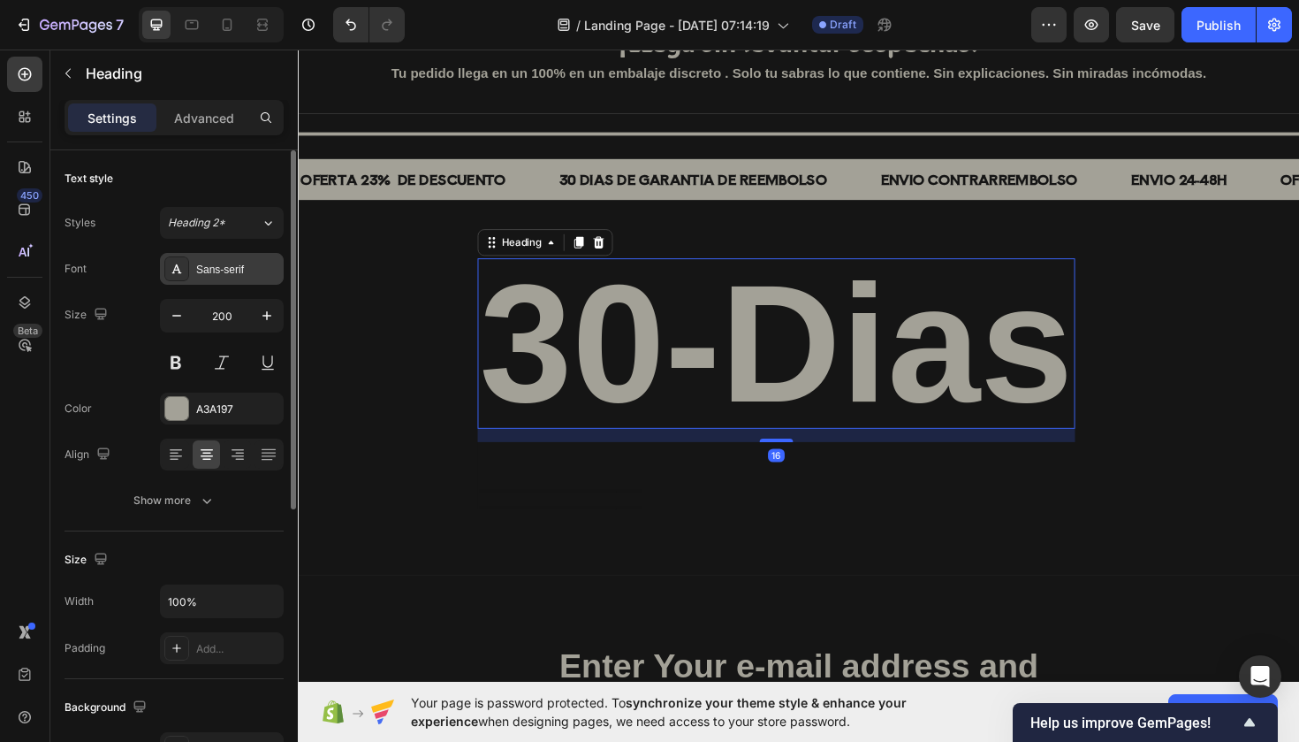
click at [245, 275] on div "Sans-serif" at bounding box center [237, 270] width 83 height 16
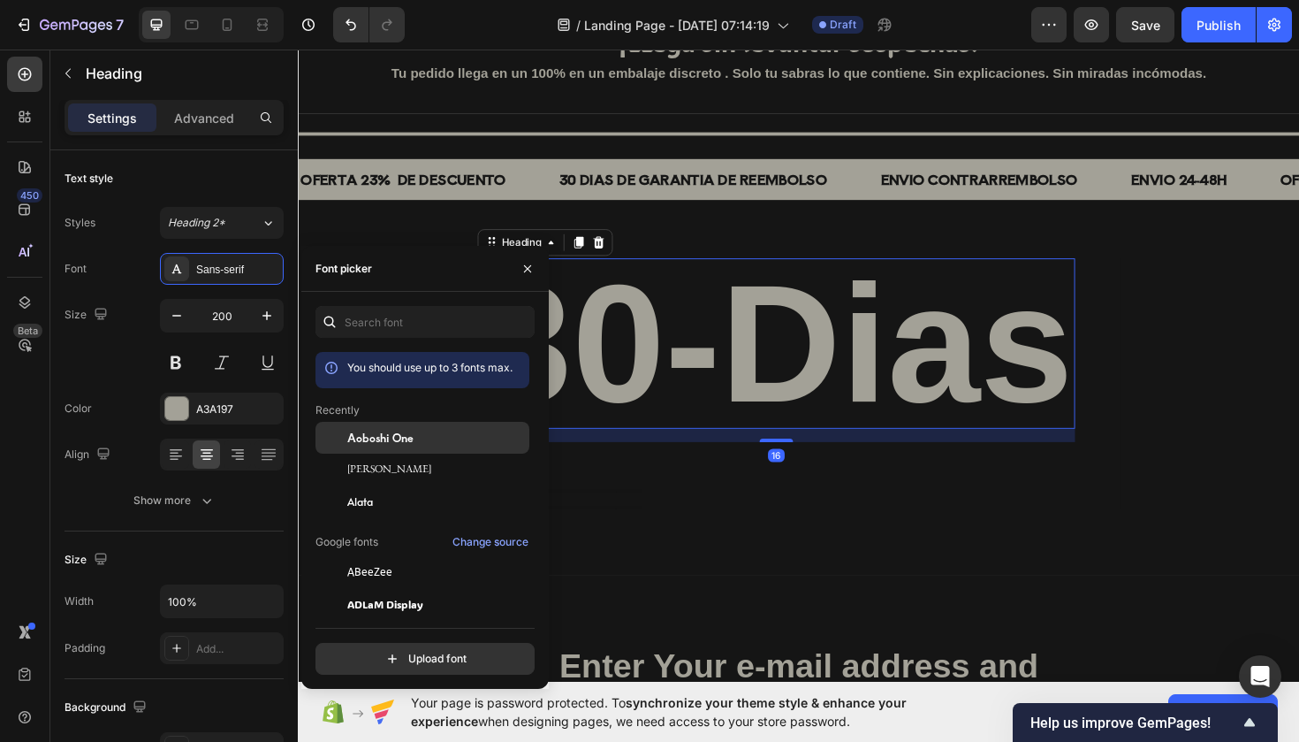
click at [410, 445] on span "Aoboshi One" at bounding box center [380, 438] width 66 height 16
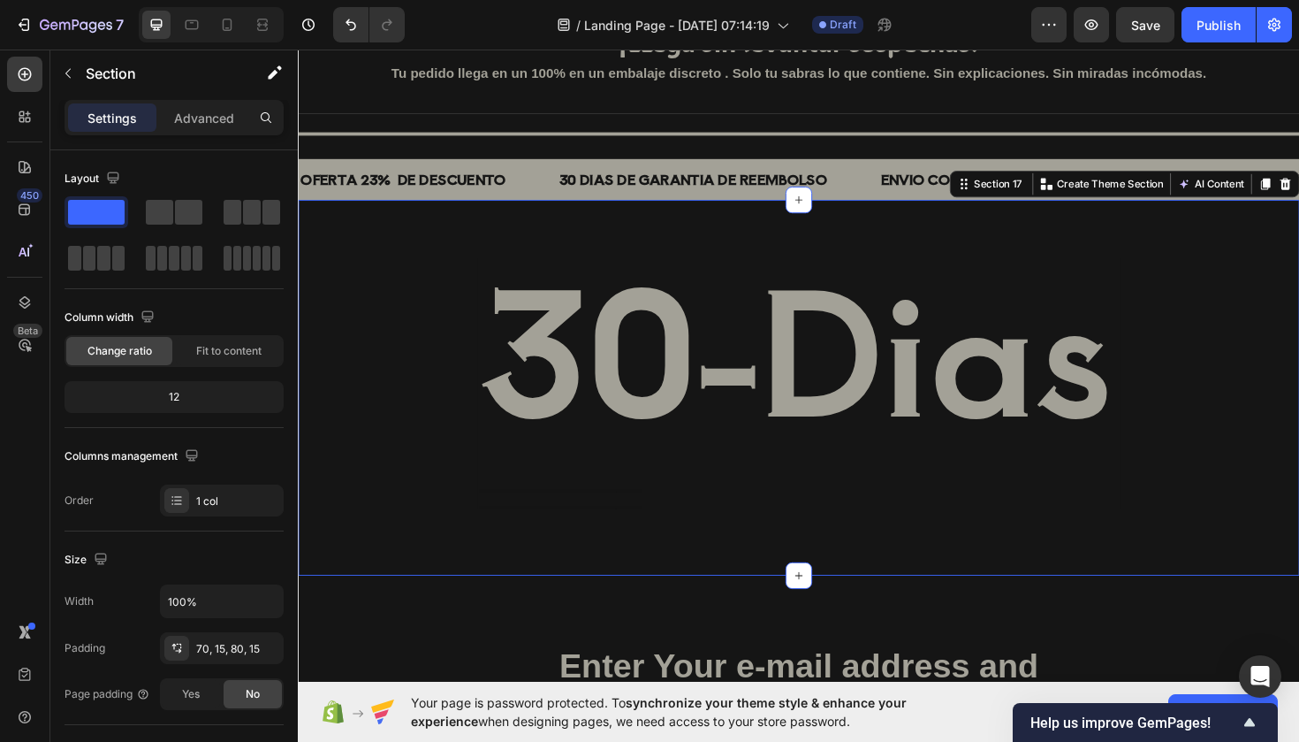
click at [1299, 395] on div "30-Dias Heading Text Block Text Block Text Block Text Block Row" at bounding box center [828, 402] width 1034 height 265
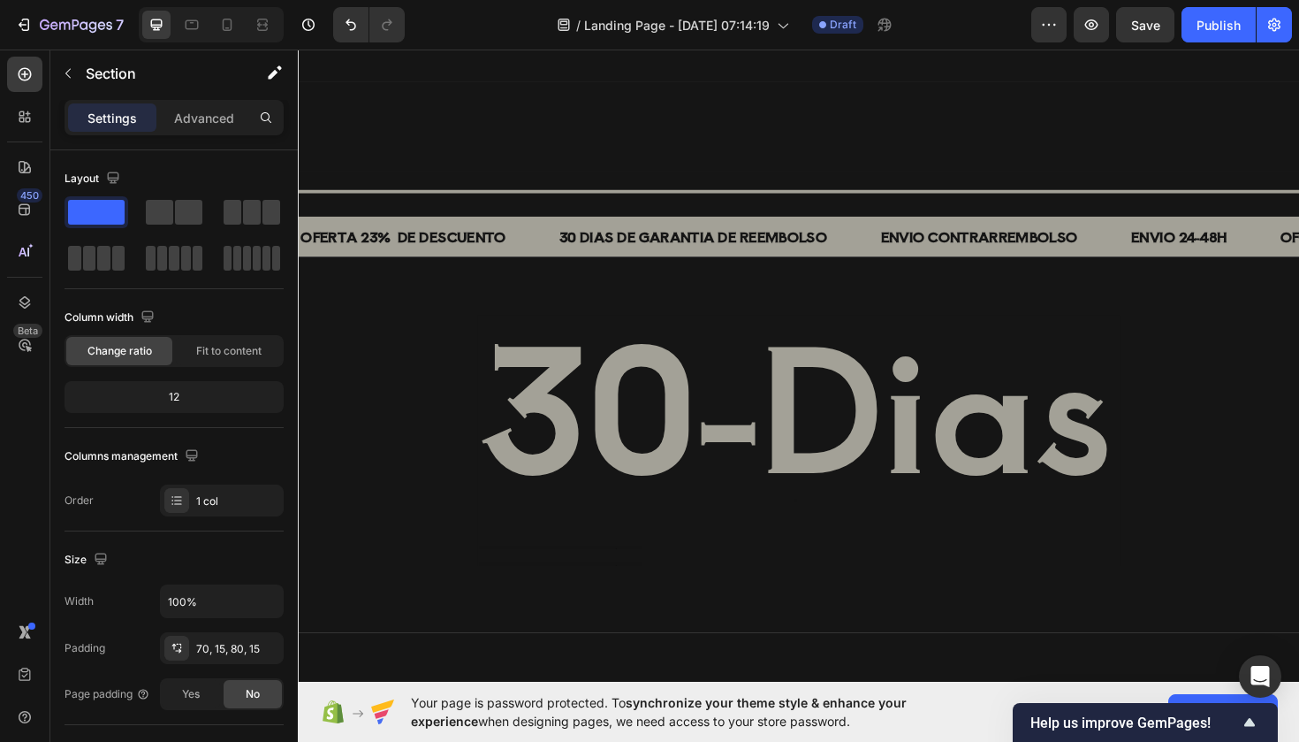
scroll to position [3678, 0]
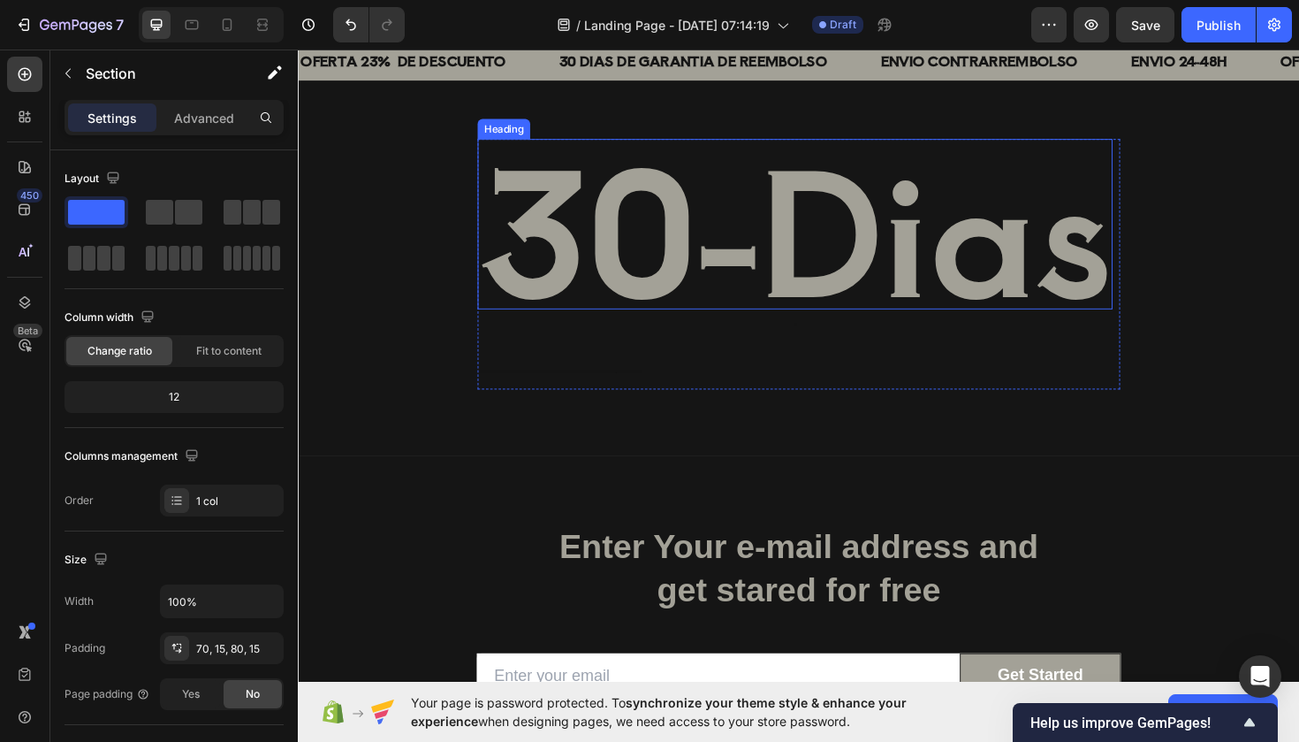
click at [946, 260] on h2 "30-Dias" at bounding box center [824, 234] width 673 height 180
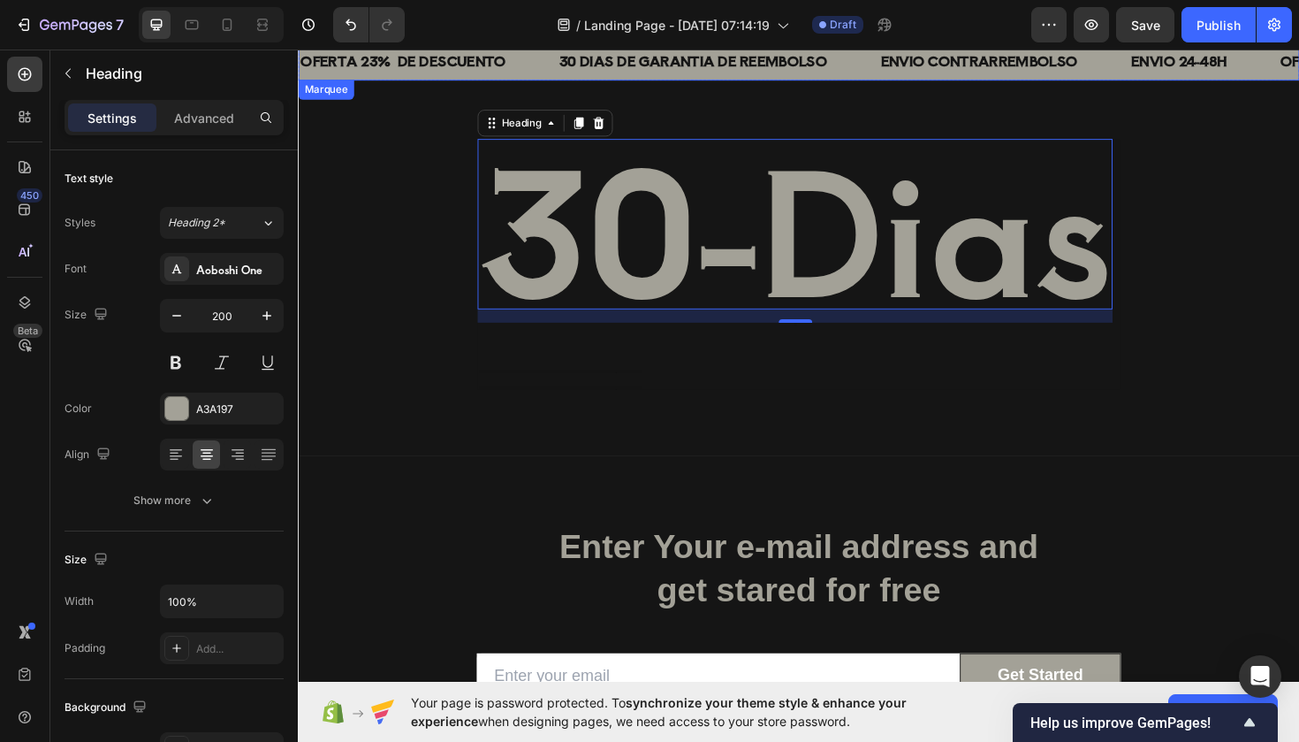
click at [557, 63] on div "OFERTA 23% DE DESCUENTO Text Block" at bounding box center [436, 61] width 274 height 43
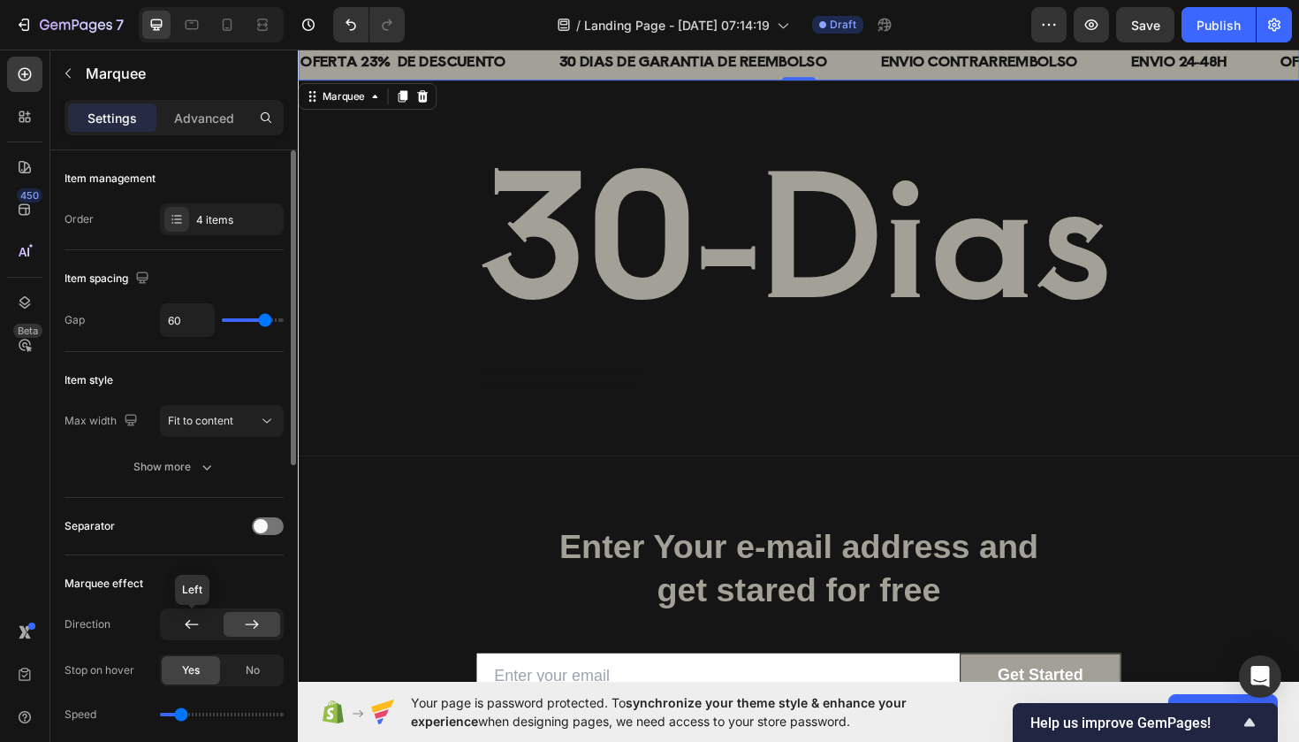
click at [198, 629] on icon at bounding box center [192, 624] width 18 height 18
click at [248, 628] on icon at bounding box center [252, 624] width 18 height 18
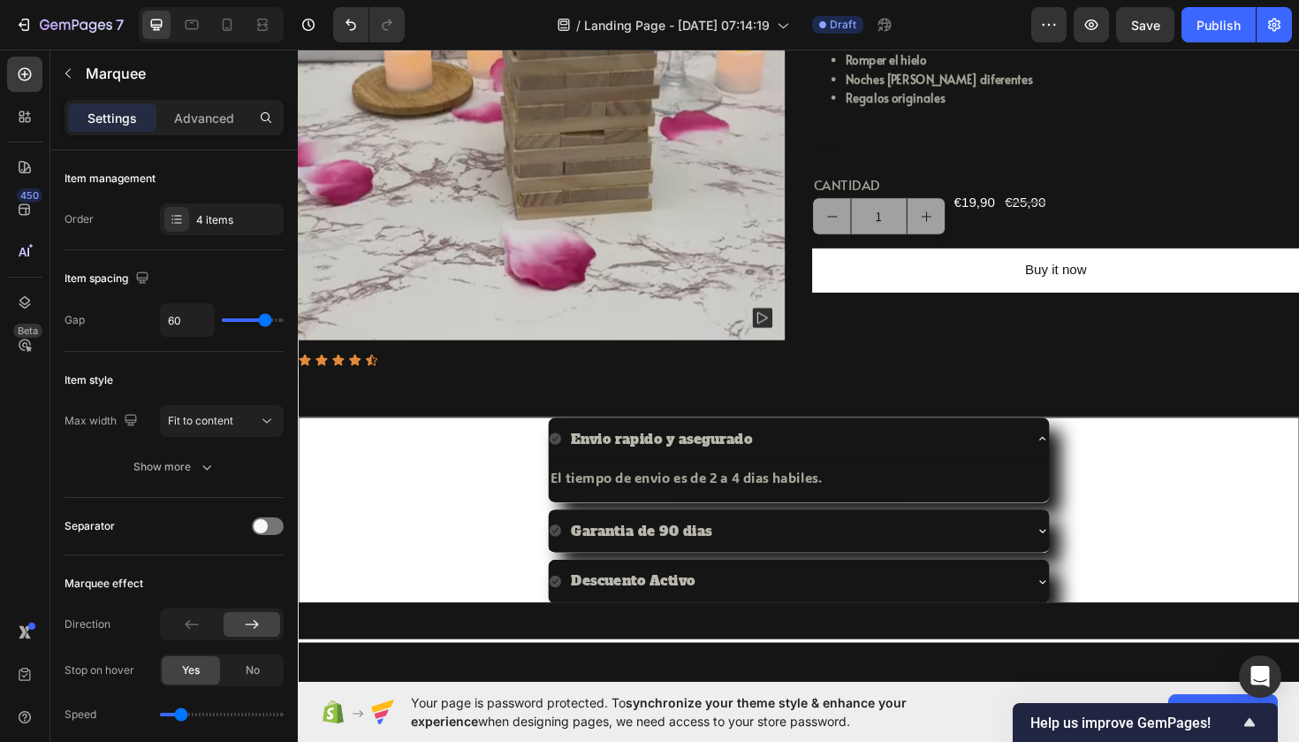
scroll to position [372, 0]
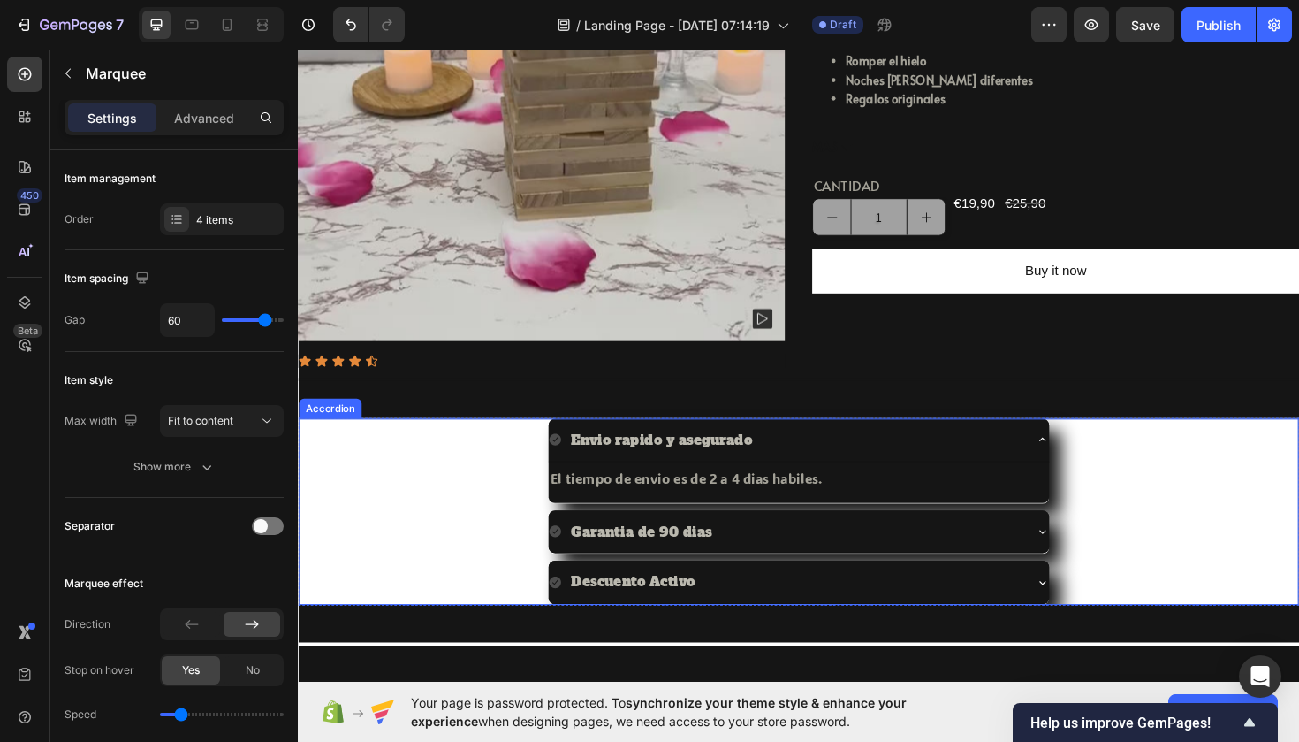
click at [493, 475] on div "Envio rapido y asegurado El tiempo de envio es de 2 a 4 dias habiles. Text Block" at bounding box center [828, 485] width 1057 height 90
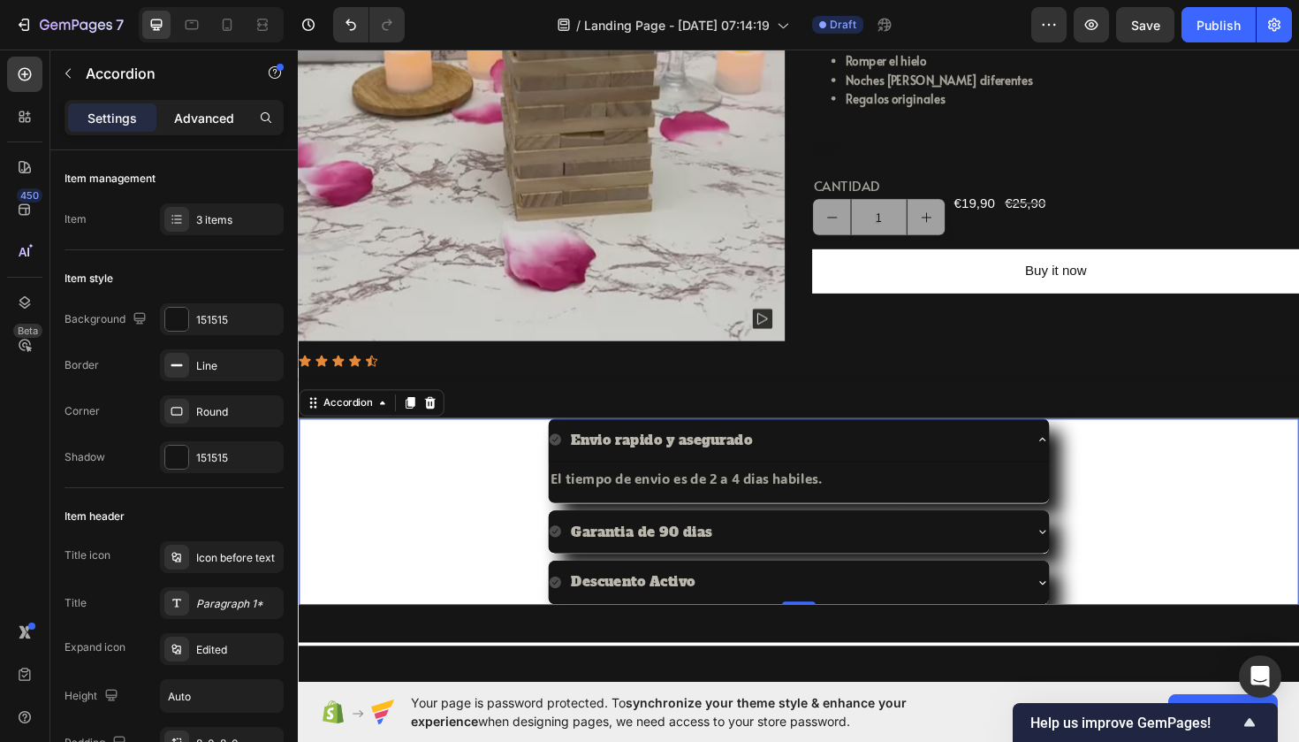
click at [214, 117] on p "Advanced" at bounding box center [204, 118] width 60 height 19
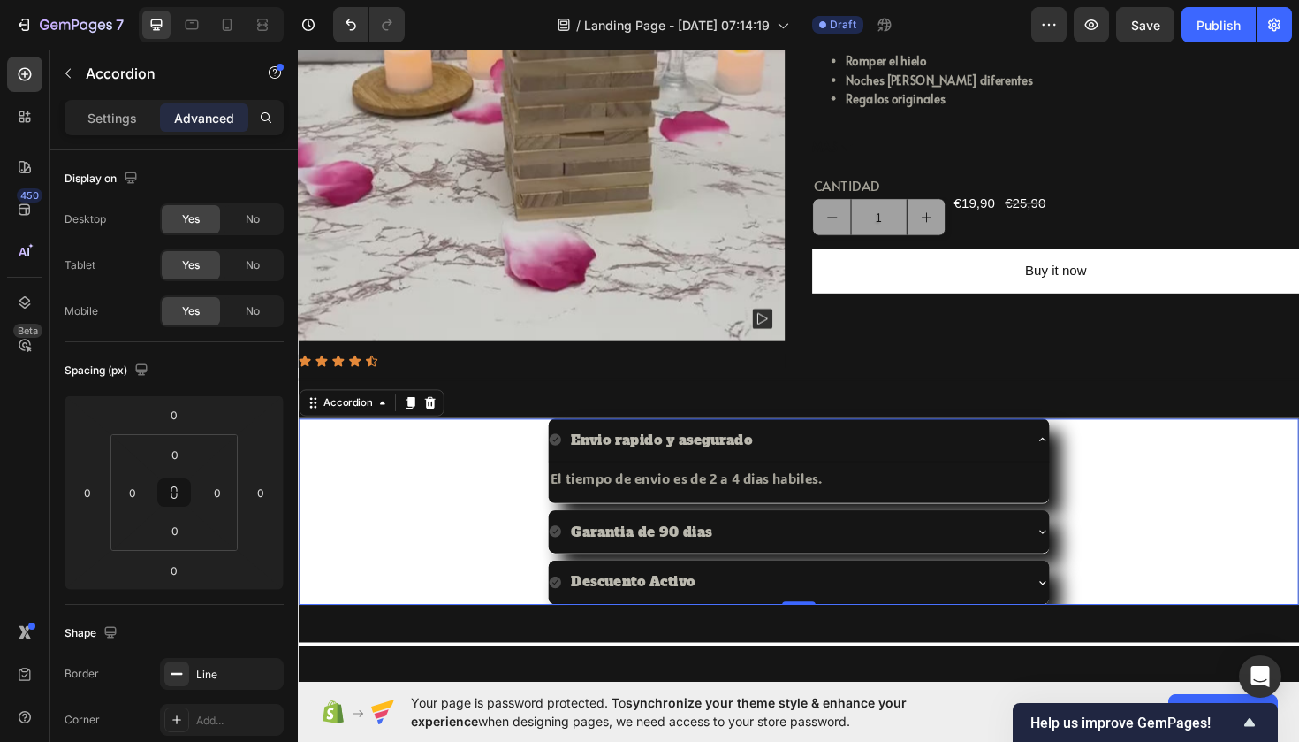
type input "100%"
type input "100"
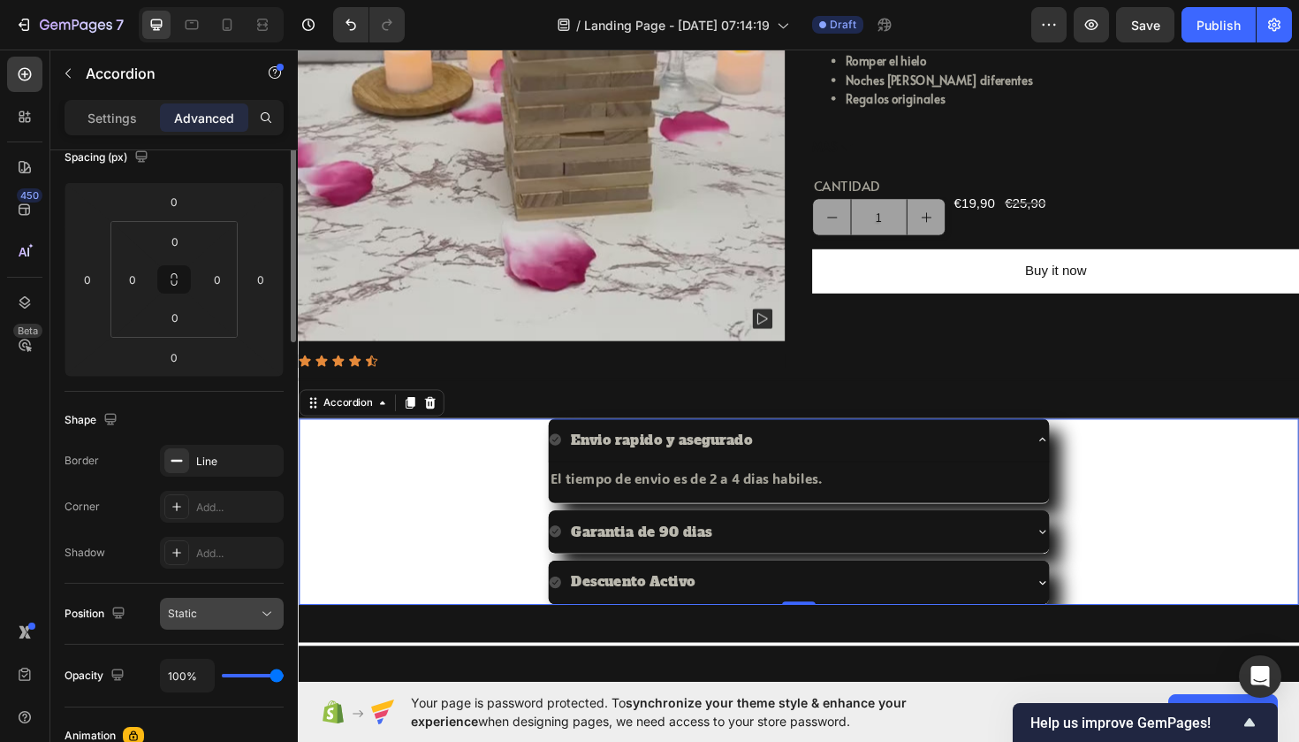
scroll to position [0, 0]
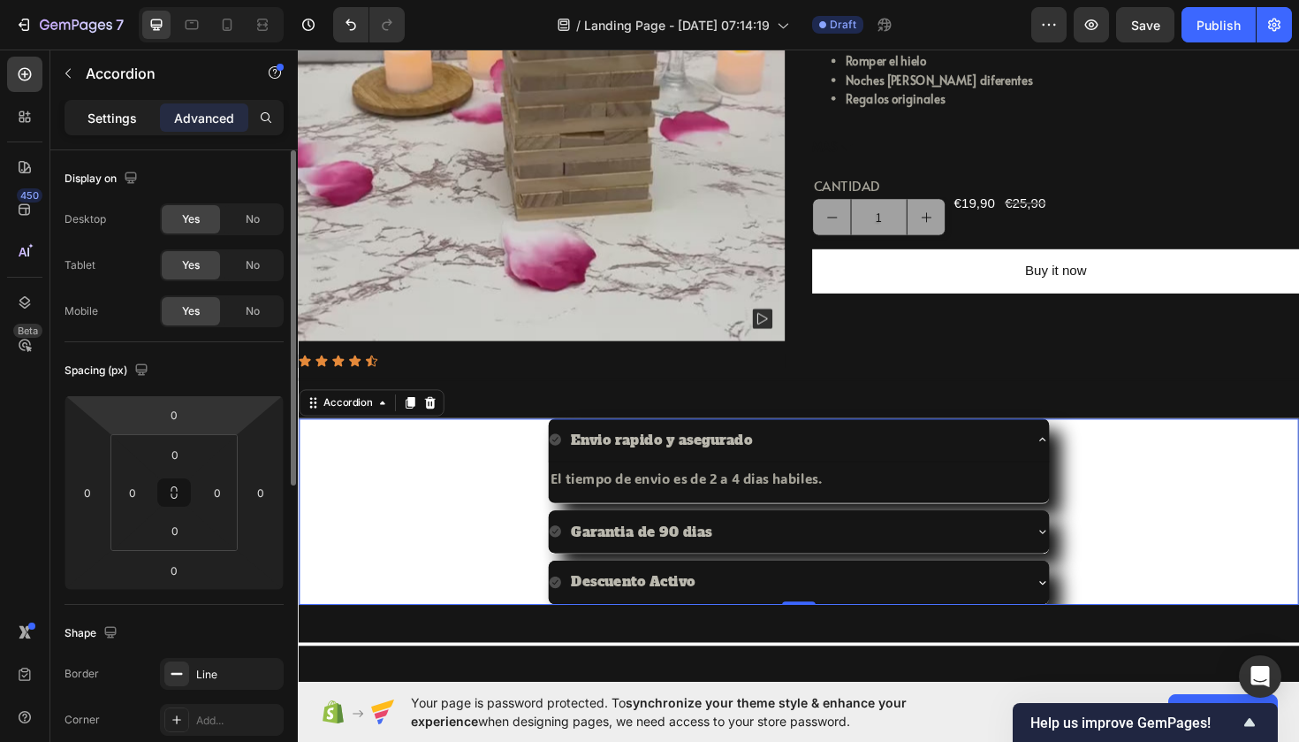
click at [104, 122] on p "Settings" at bounding box center [113, 118] width 50 height 19
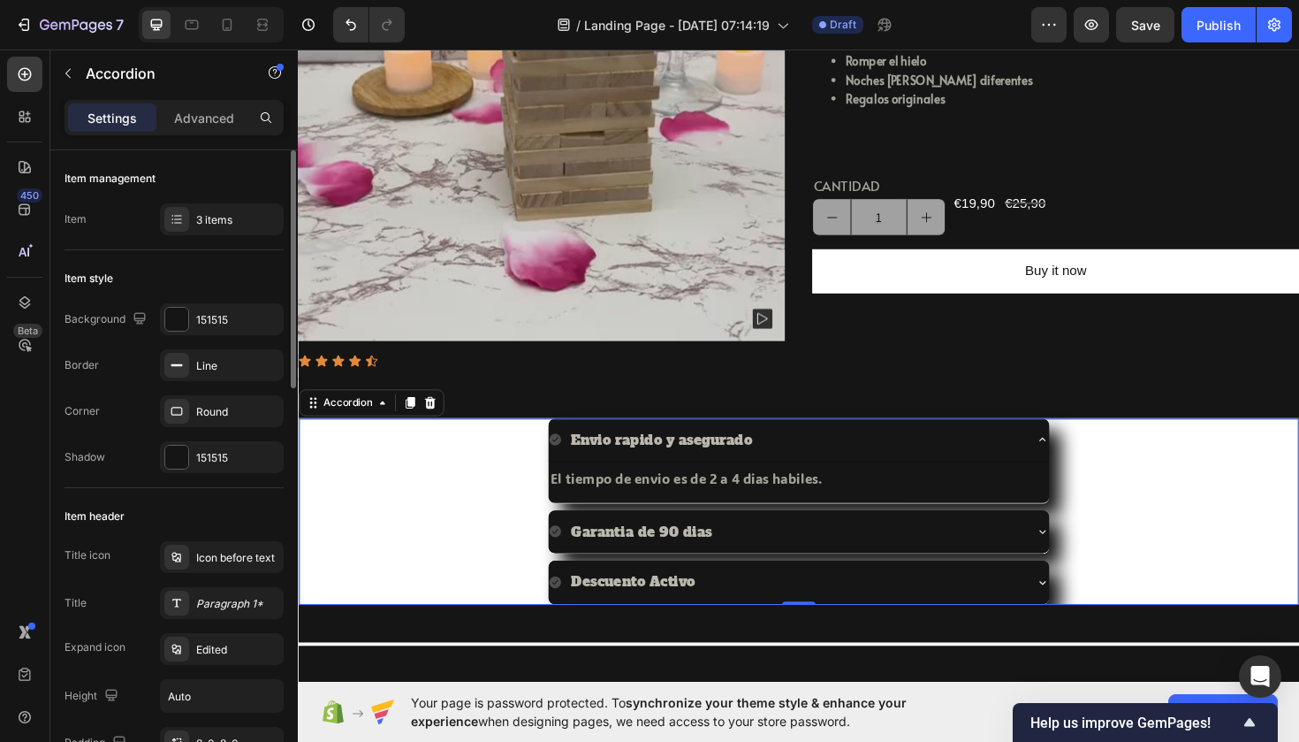
type input "8"
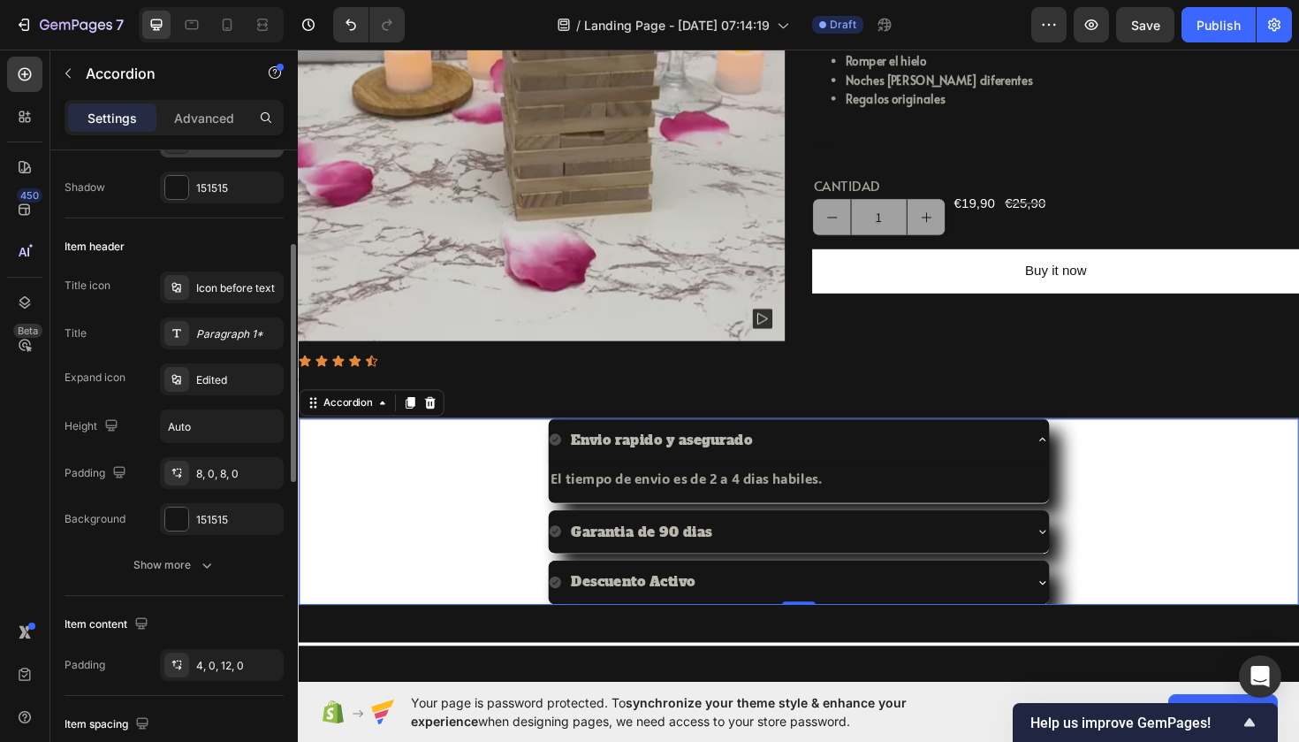
scroll to position [270, 0]
click at [410, 535] on div "Envio rapido y asegurado El tiempo de envio es de 2 a 4 dias habiles. Text Bloc…" at bounding box center [828, 538] width 1059 height 197
click at [179, 117] on p "Advanced" at bounding box center [204, 118] width 60 height 19
type input "100%"
type input "100"
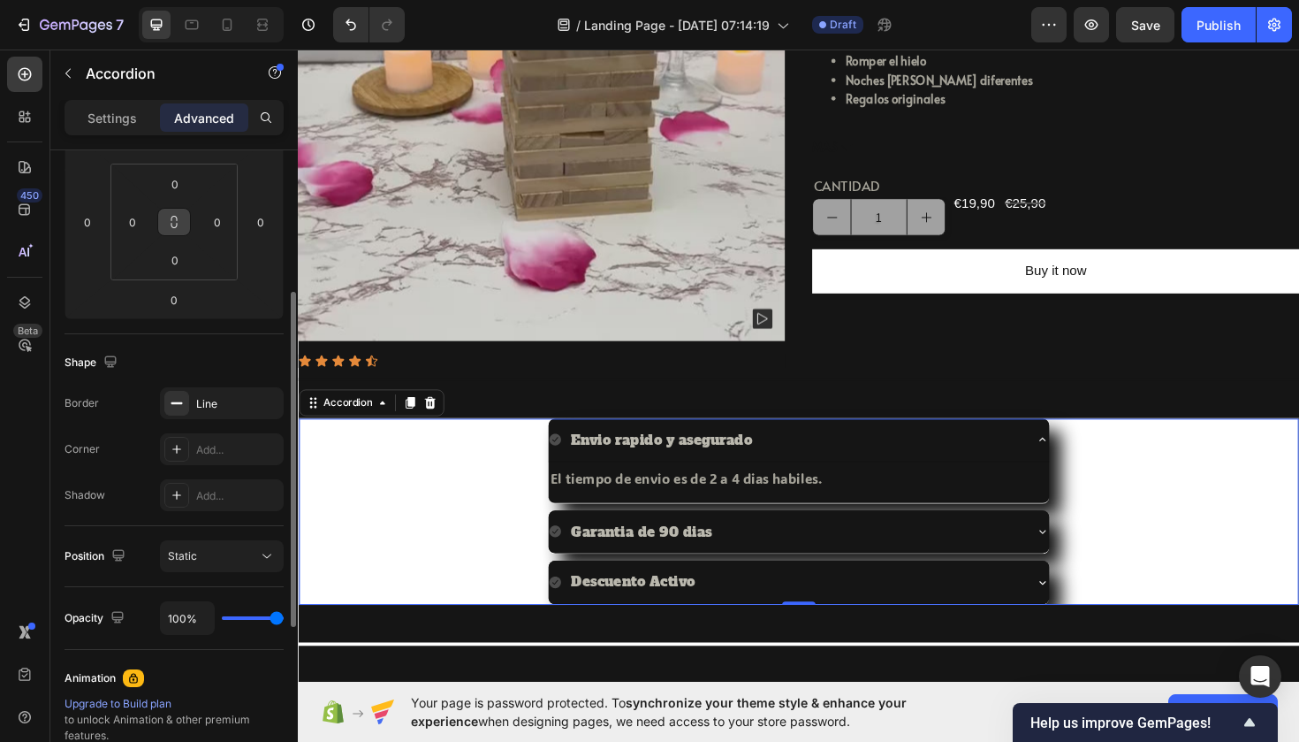
scroll to position [234, 0]
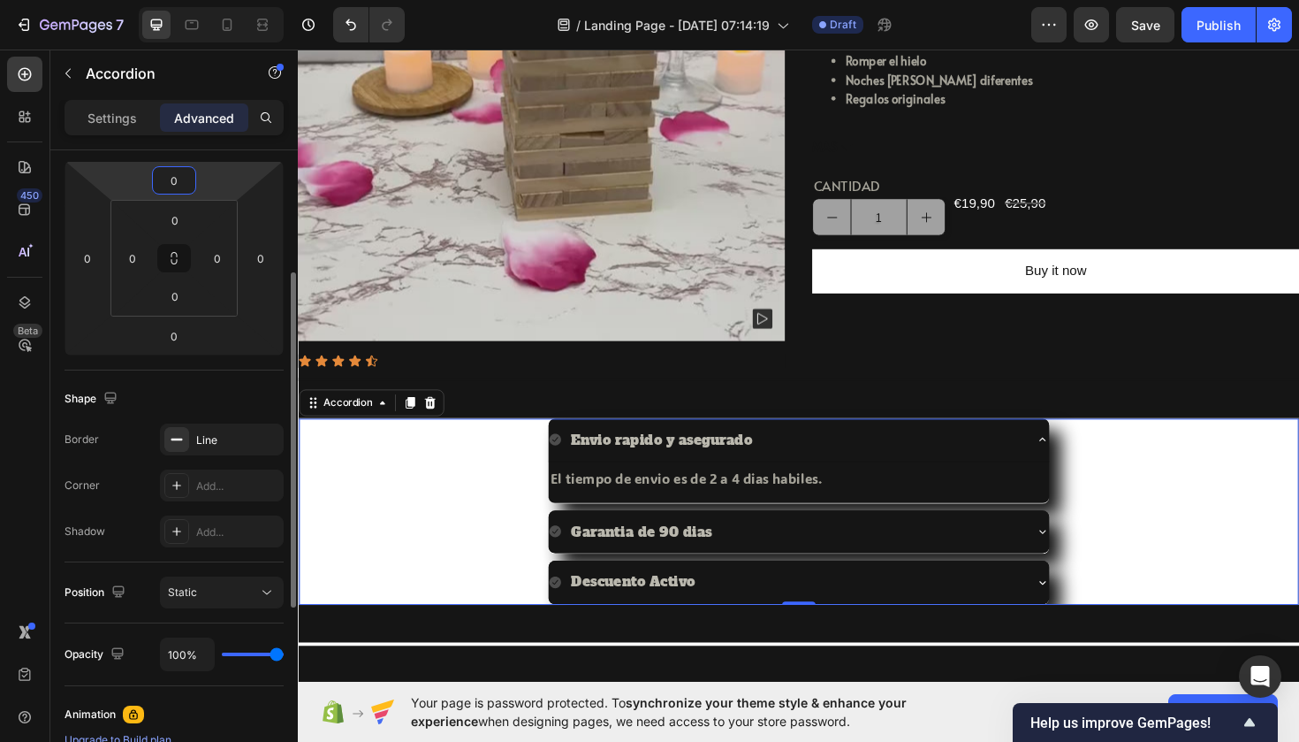
click at [179, 177] on input "0" at bounding box center [173, 180] width 35 height 27
type input "10"
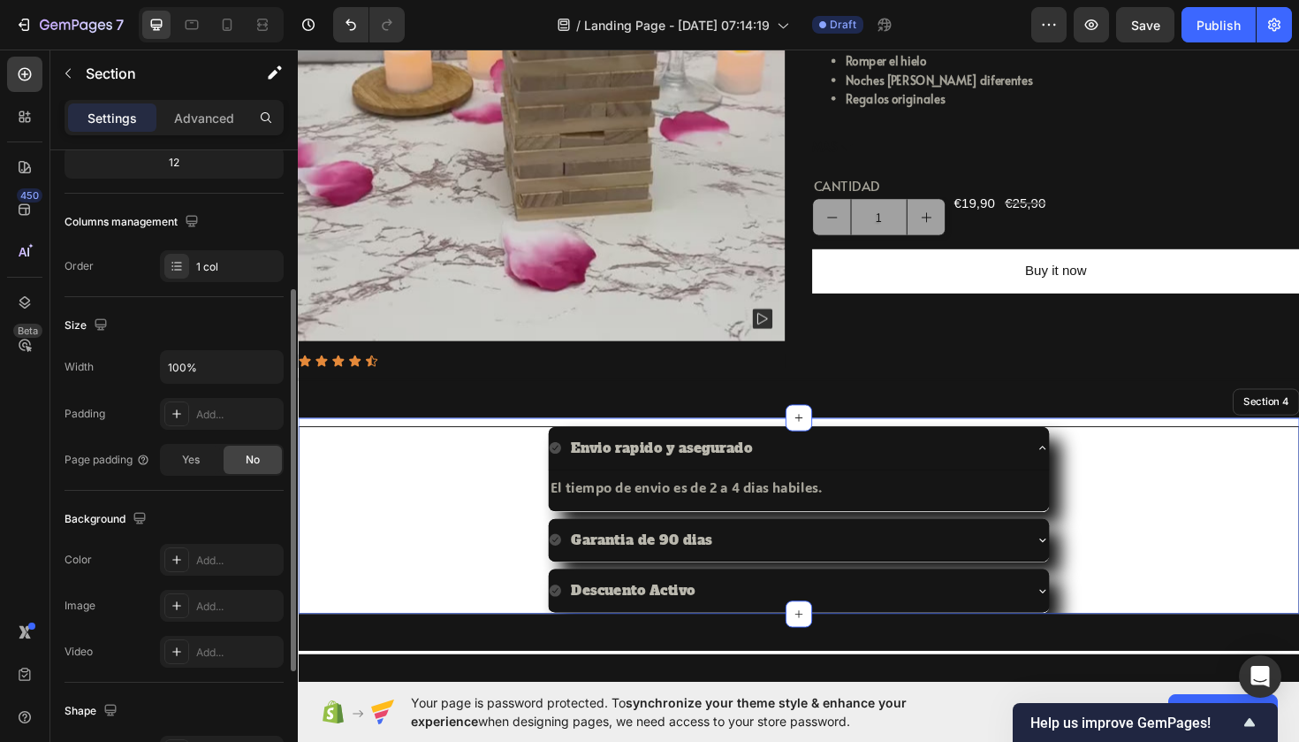
click at [483, 446] on div "Envio rapido y asegurado El tiempo de envio es de 2 a 4 dias habiles. Text Bloc…" at bounding box center [828, 543] width 1061 height 208
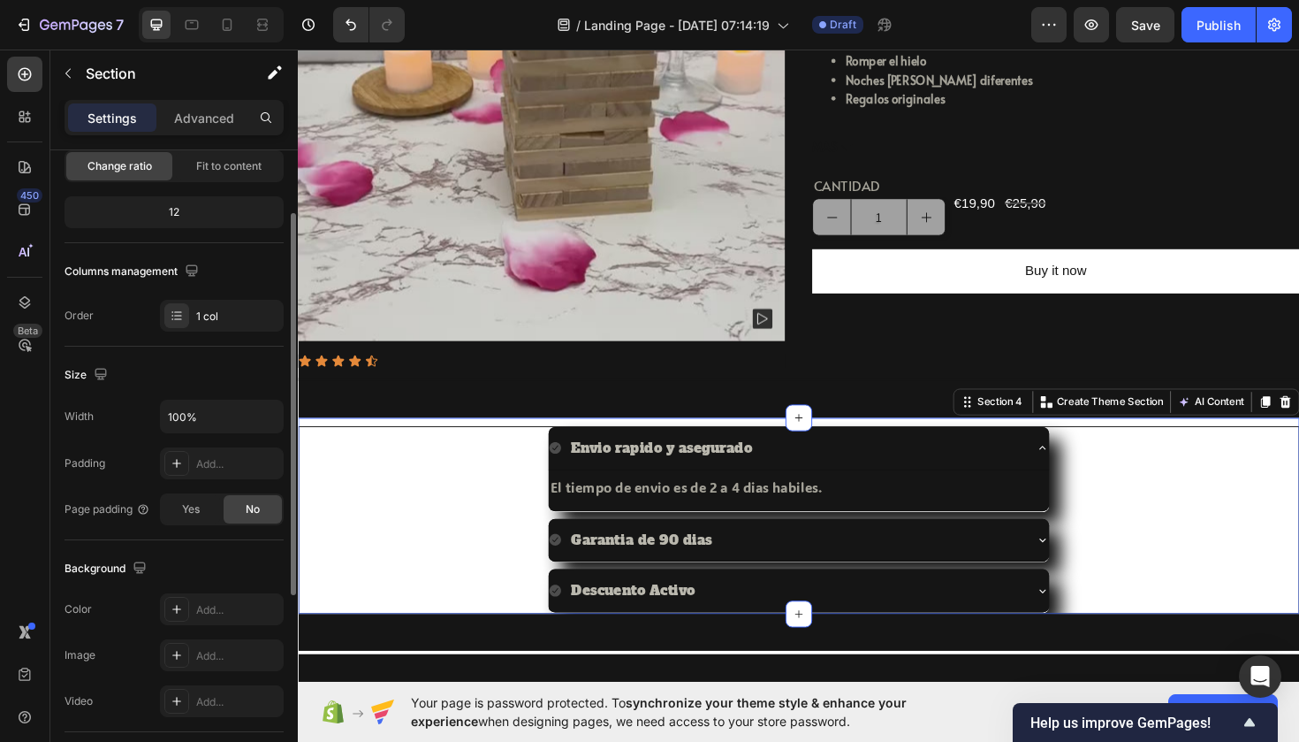
scroll to position [244, 0]
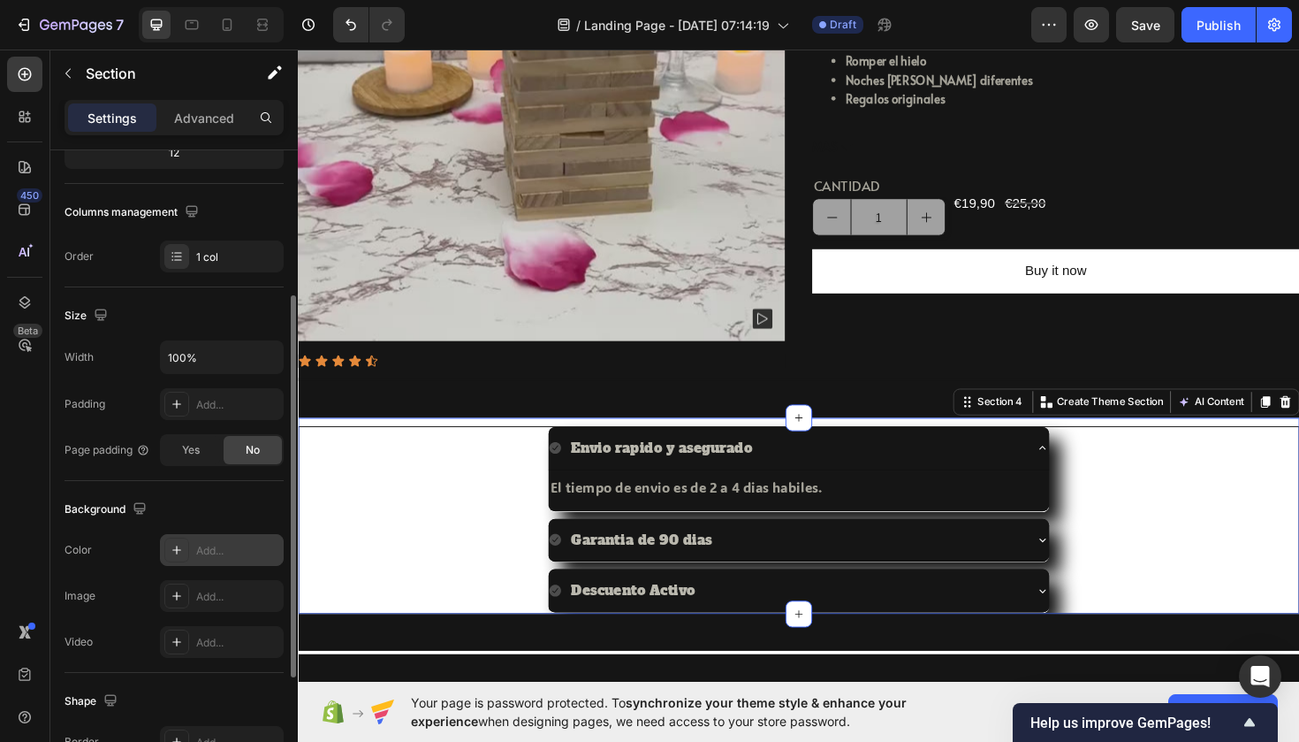
click at [201, 561] on div "Add..." at bounding box center [222, 550] width 124 height 32
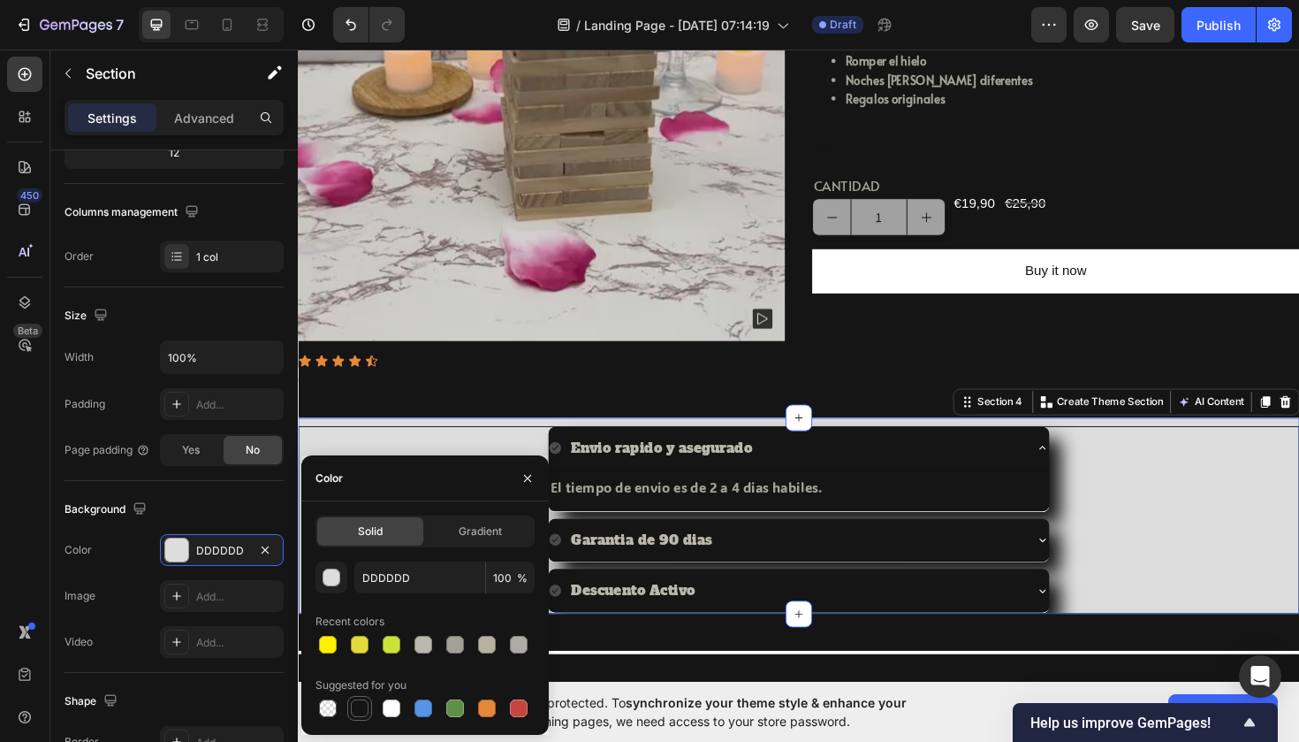
click at [360, 697] on div at bounding box center [359, 707] width 21 height 21
type input "151515"
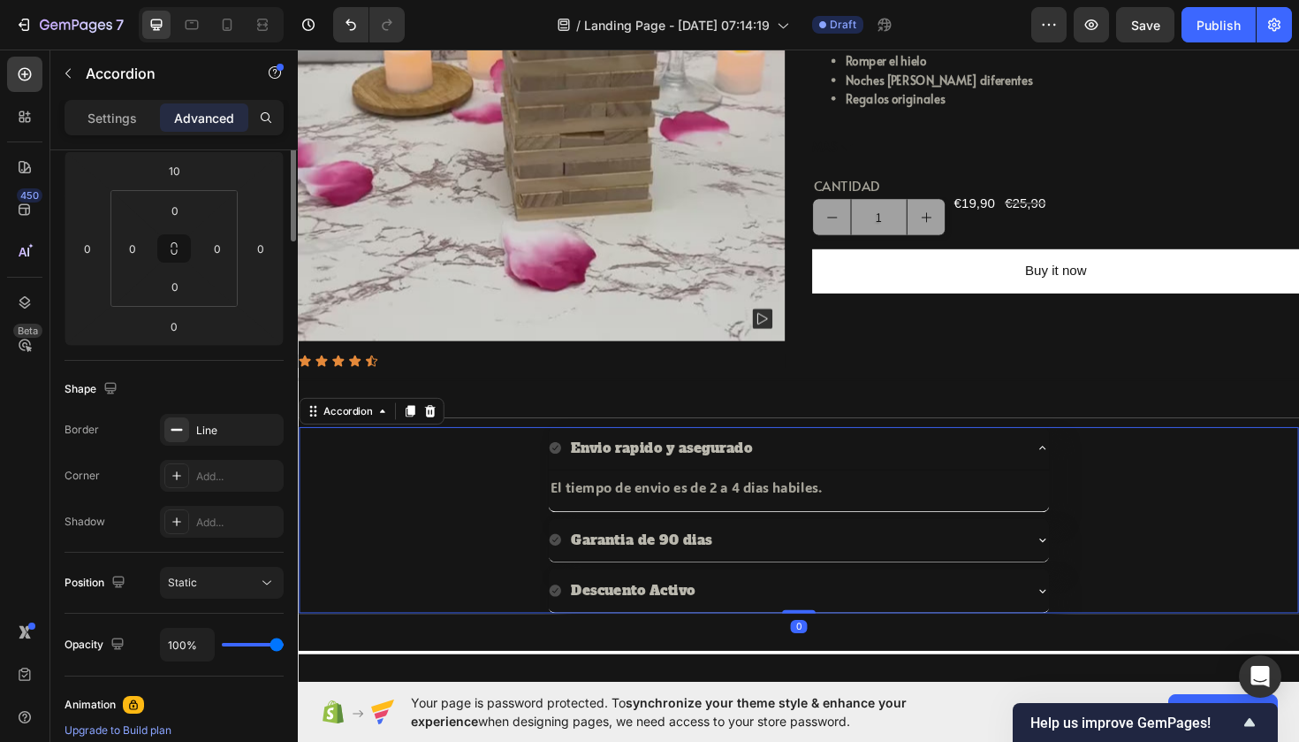
click at [1116, 540] on div "Envio rapido y asegurado El tiempo de envio es de 2 a 4 dias habiles. Text Bloc…" at bounding box center [828, 547] width 1059 height 197
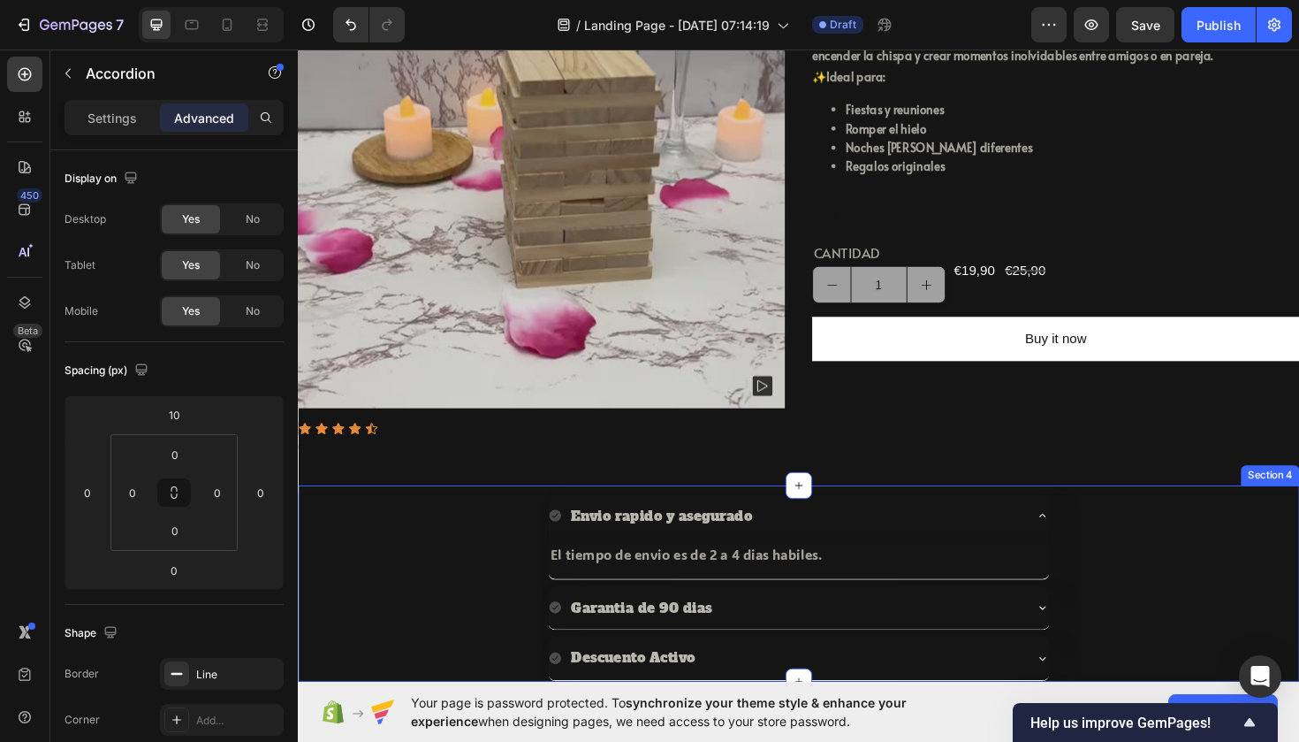
scroll to position [300, 0]
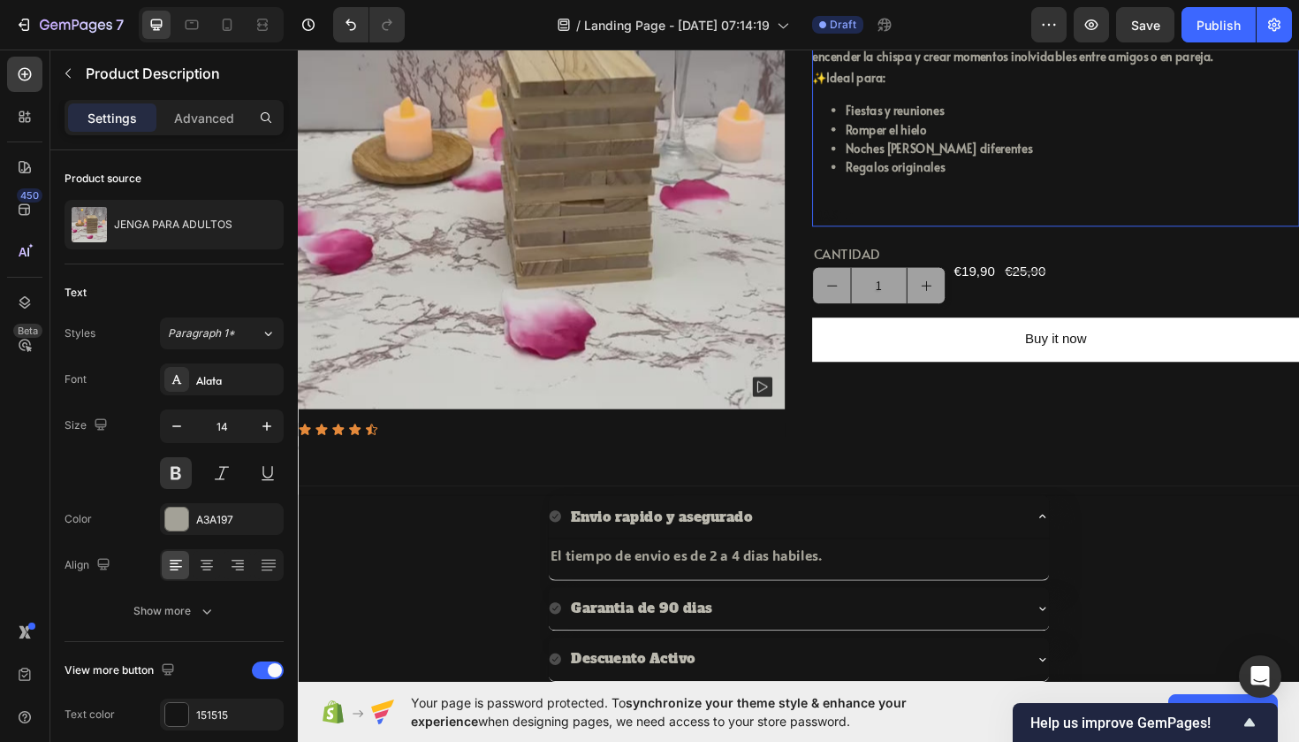
click at [858, 221] on span "MAS" at bounding box center [855, 225] width 27 height 22
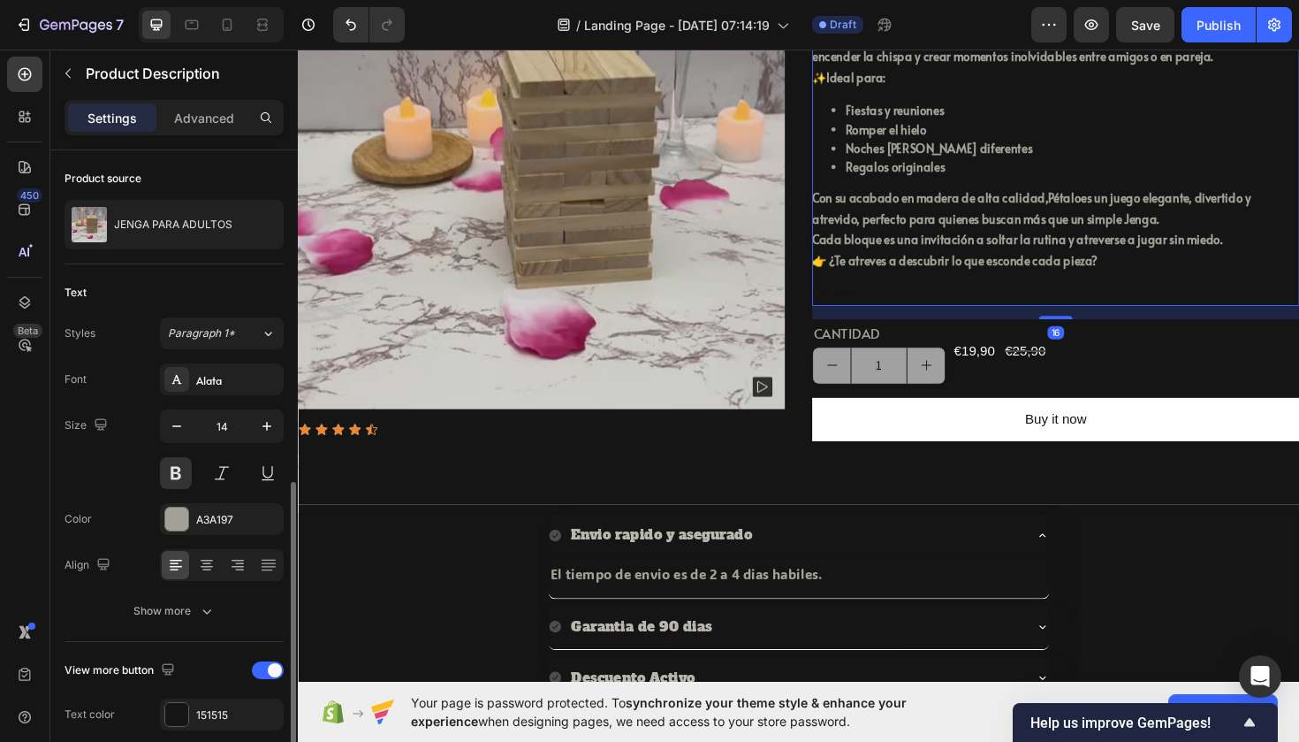
scroll to position [259, 0]
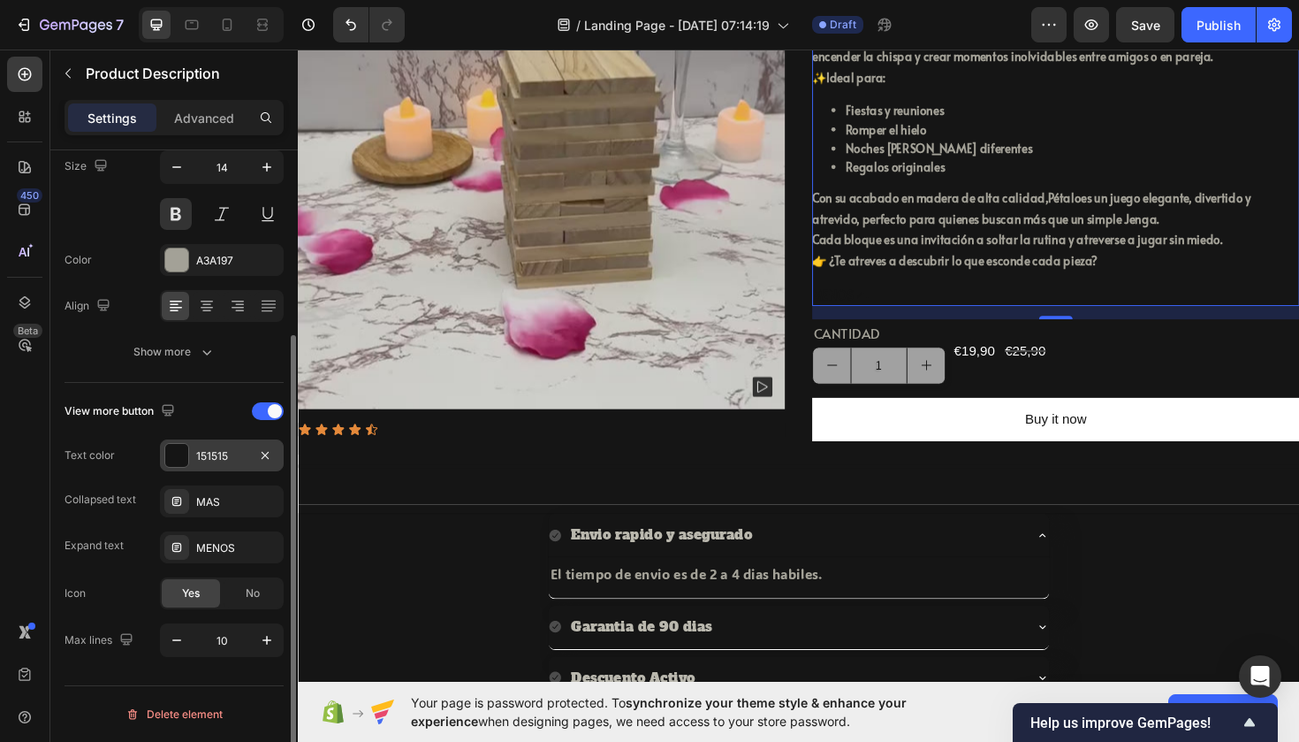
click at [194, 457] on div "151515" at bounding box center [222, 455] width 124 height 32
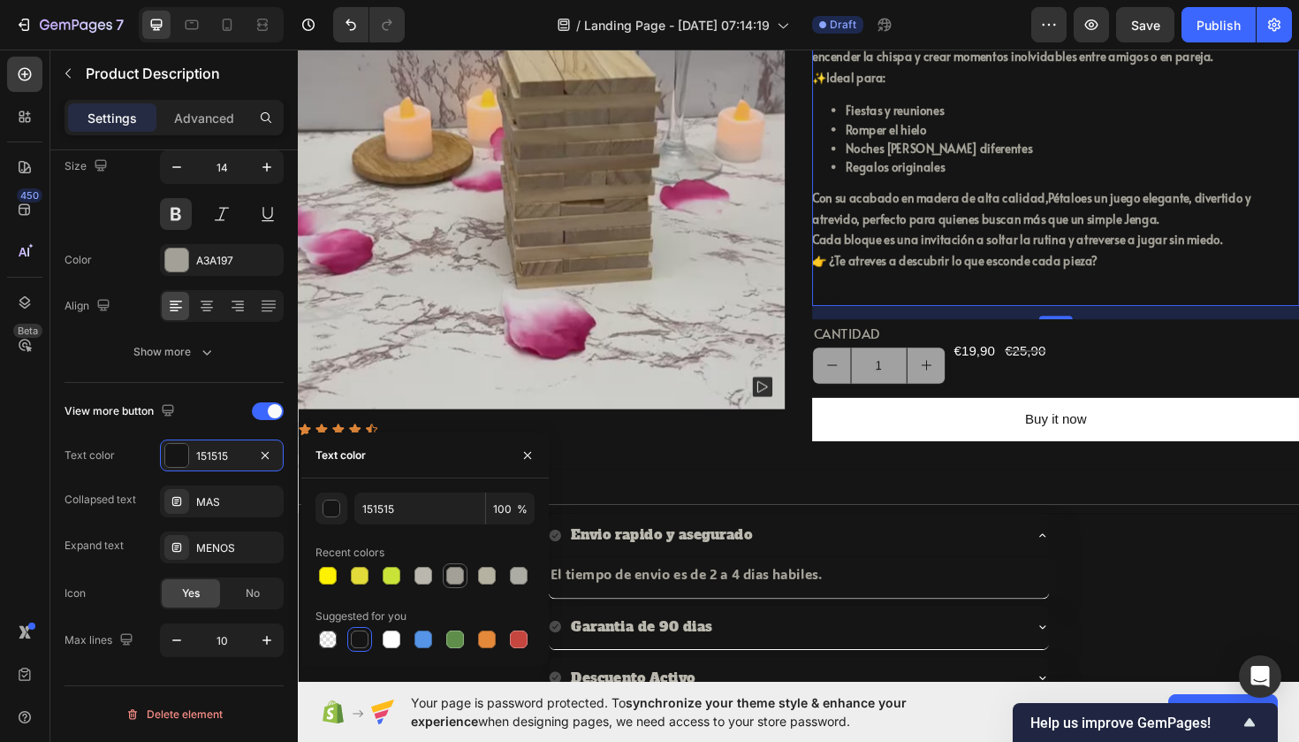
click at [458, 579] on div at bounding box center [455, 576] width 18 height 18
type input "A3A197"
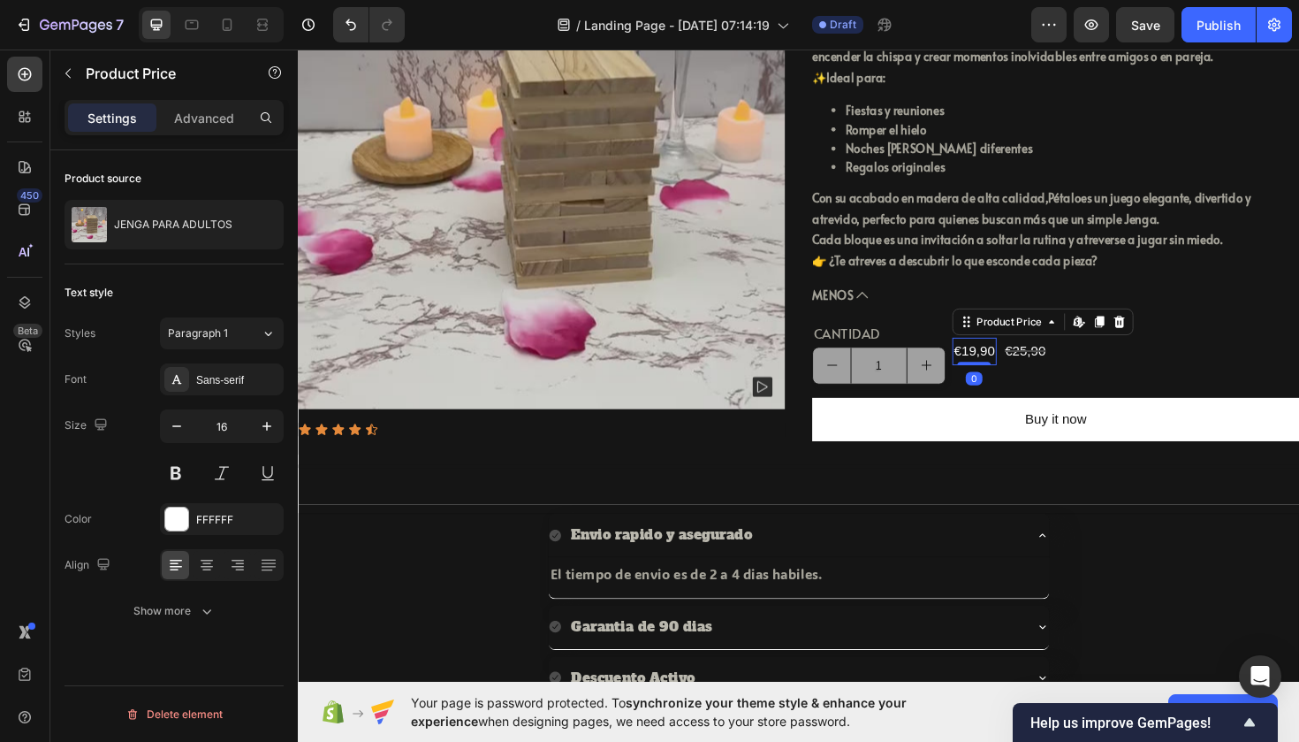
click at [1009, 384] on div "€19,90" at bounding box center [1014, 368] width 47 height 29
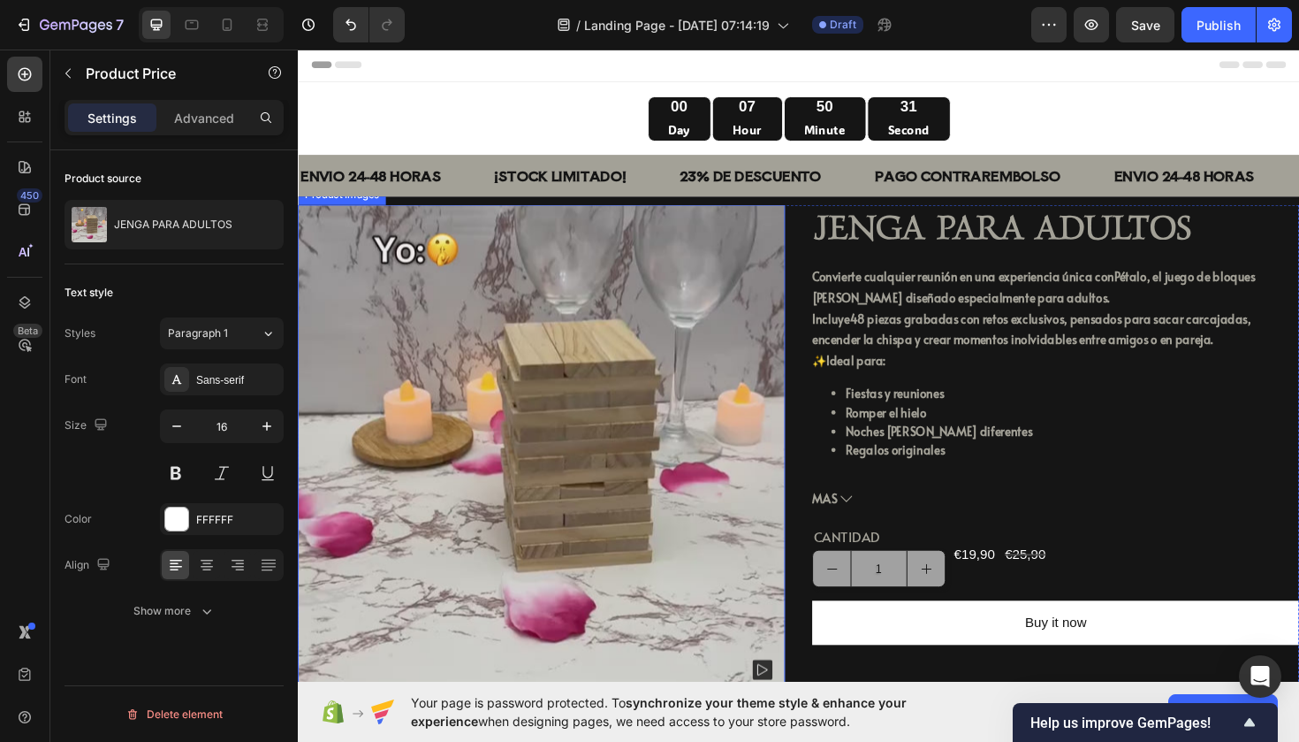
scroll to position [-1, 0]
click at [737, 404] on img at bounding box center [556, 472] width 516 height 516
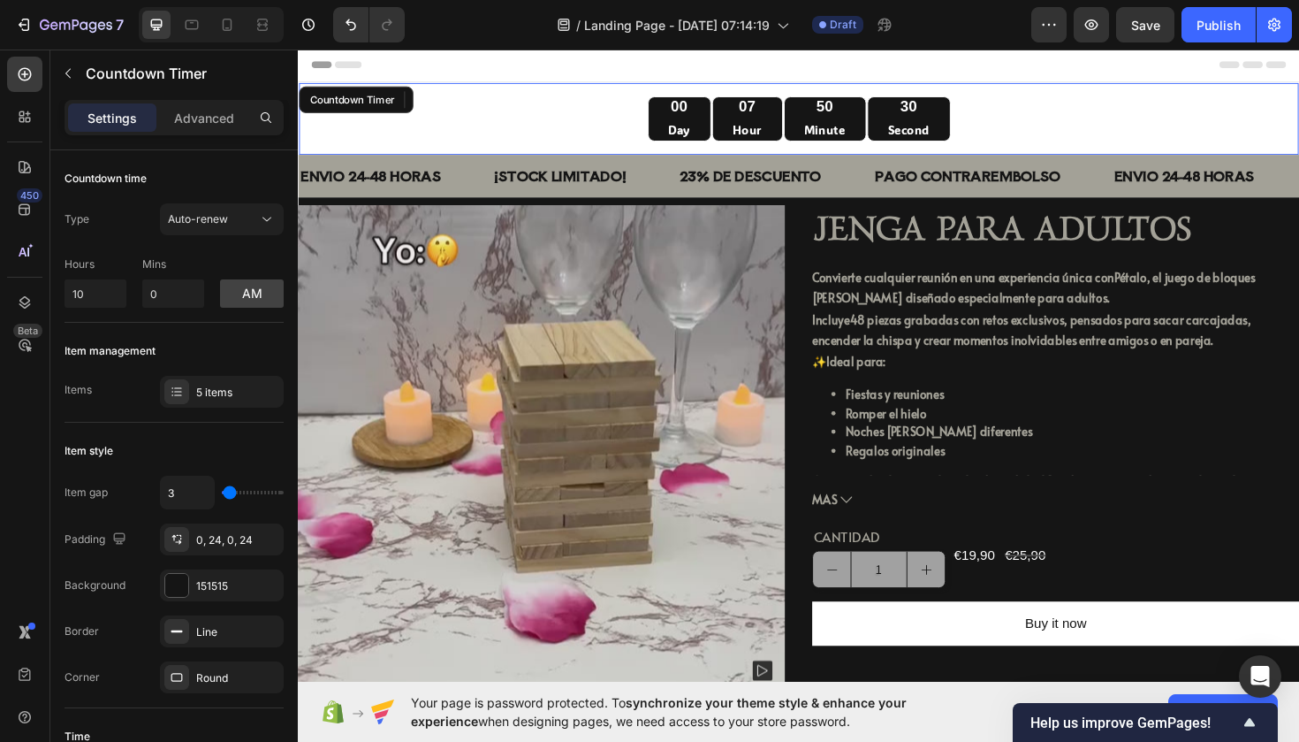
click at [604, 118] on div "00 Day 07 Hour 50 Minute 30 Second" at bounding box center [828, 123] width 1031 height 48
click at [212, 130] on div "Advanced" at bounding box center [204, 117] width 88 height 28
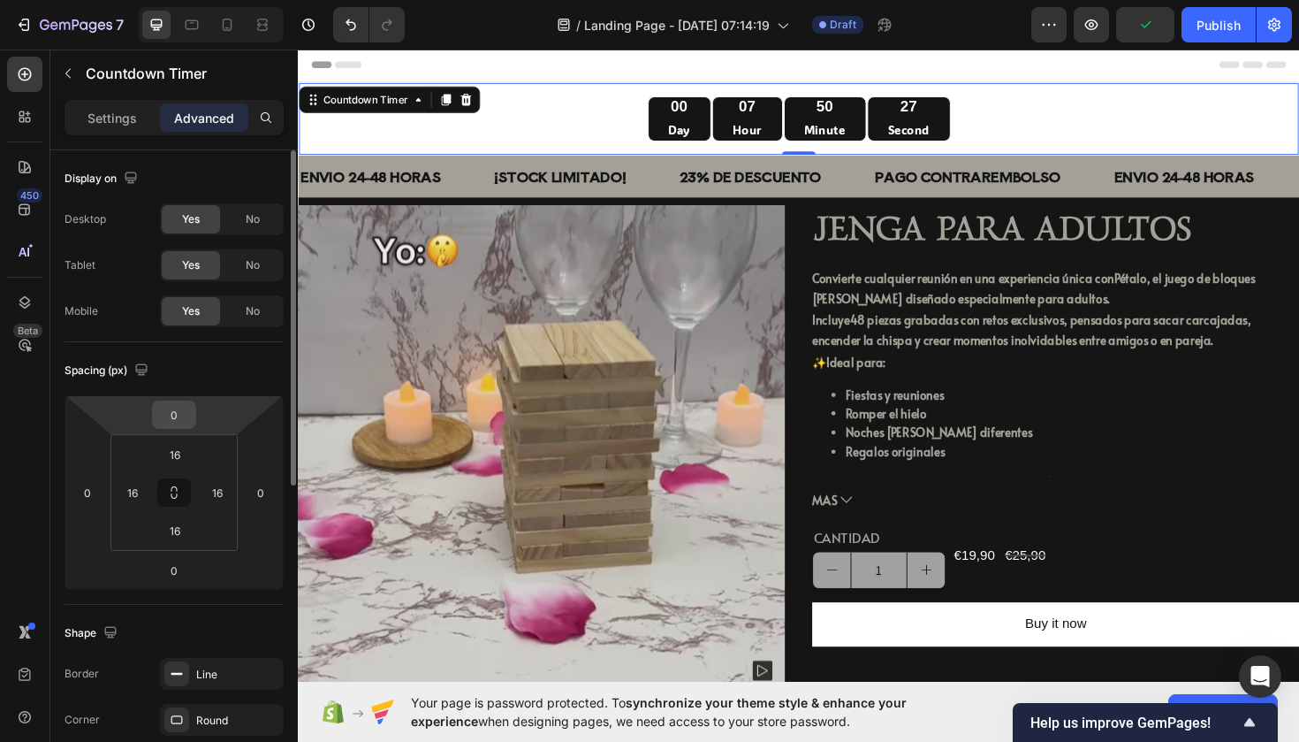
click at [187, 417] on input "0" at bounding box center [173, 414] width 35 height 27
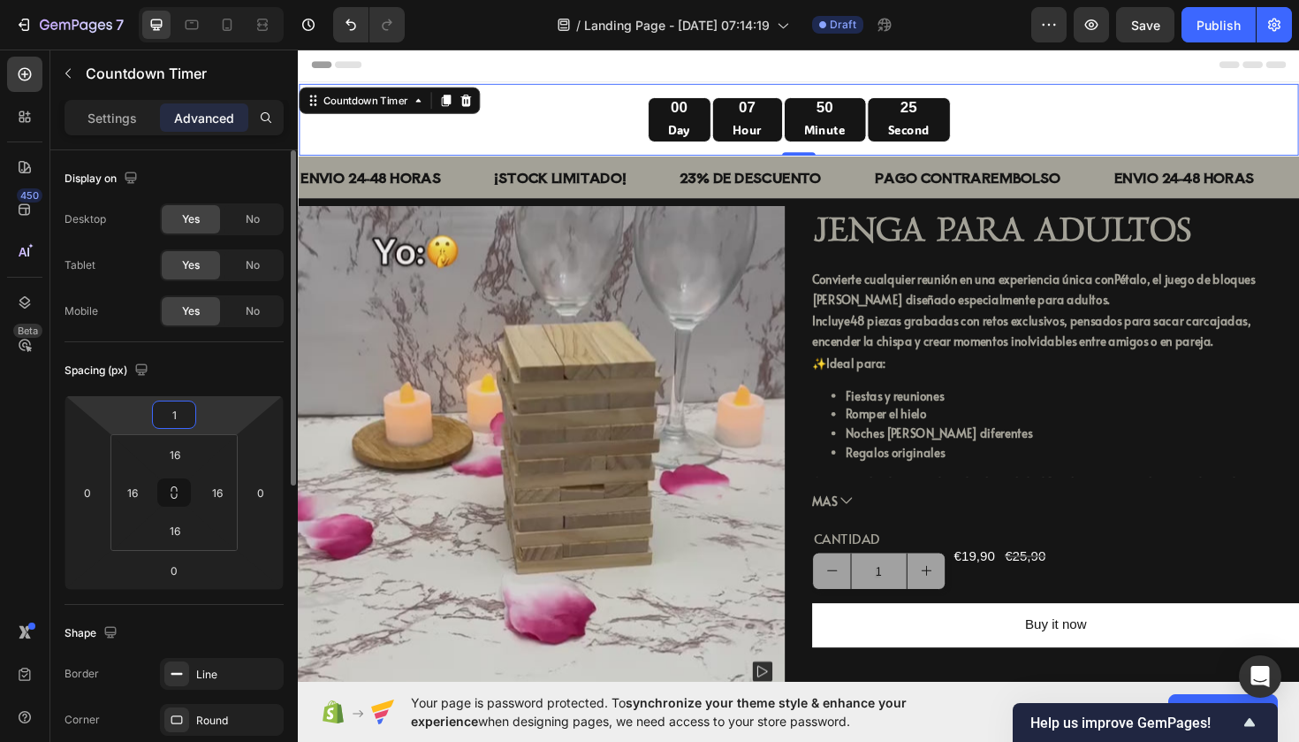
type input "10"
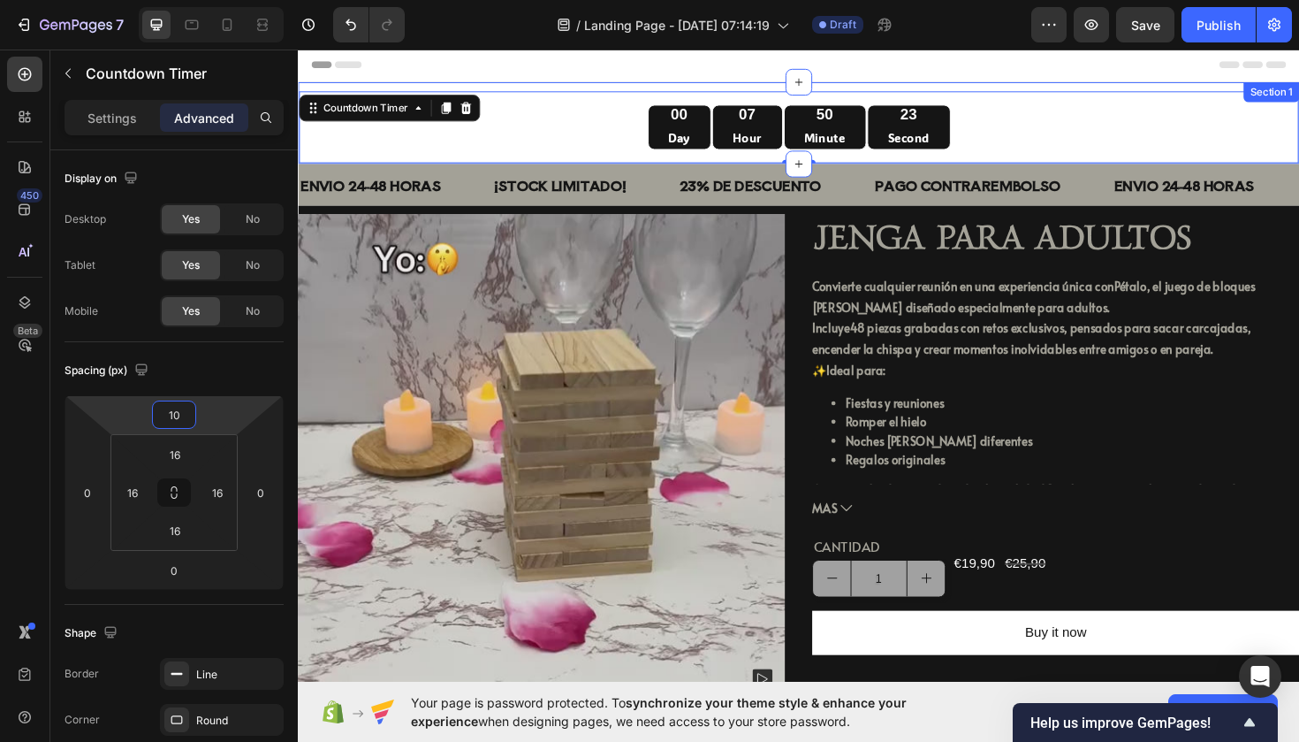
click at [463, 88] on div "00 Day 07 Hour 50 Minute 23 Second Countdown Timer 0" at bounding box center [828, 127] width 1061 height 87
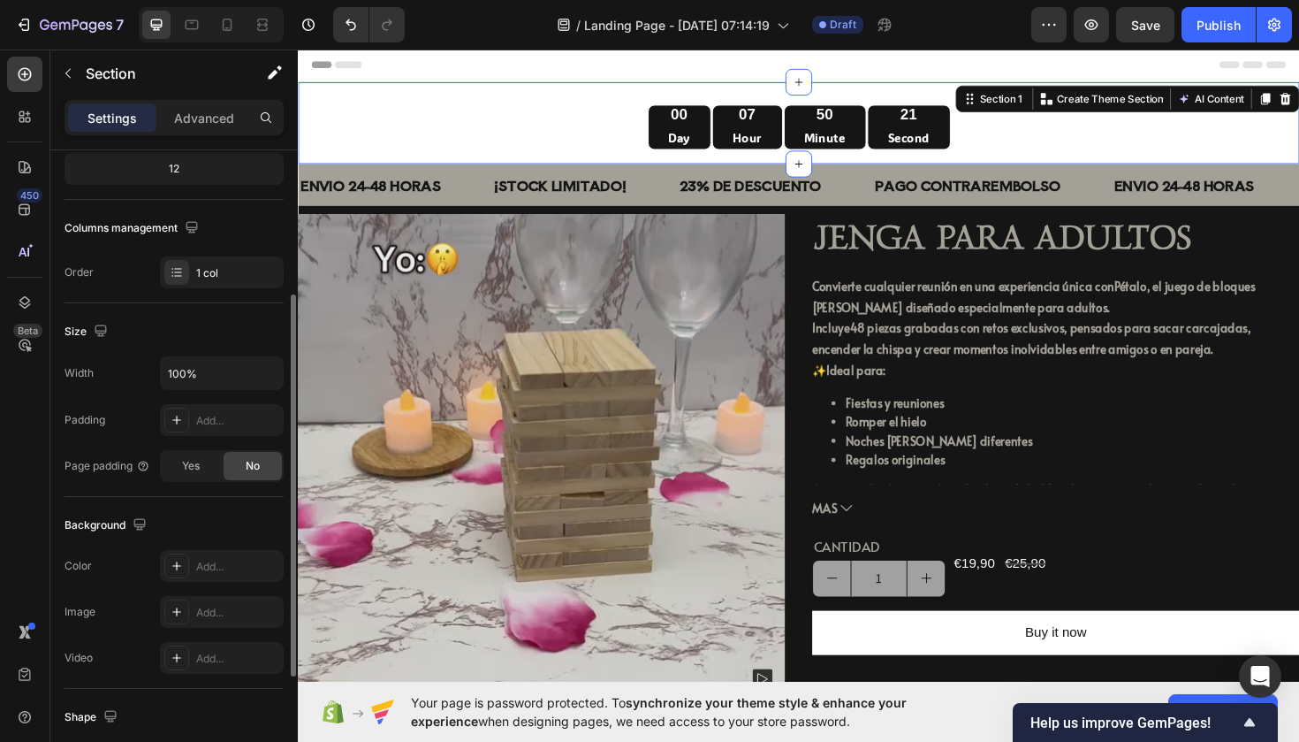
scroll to position [233, 0]
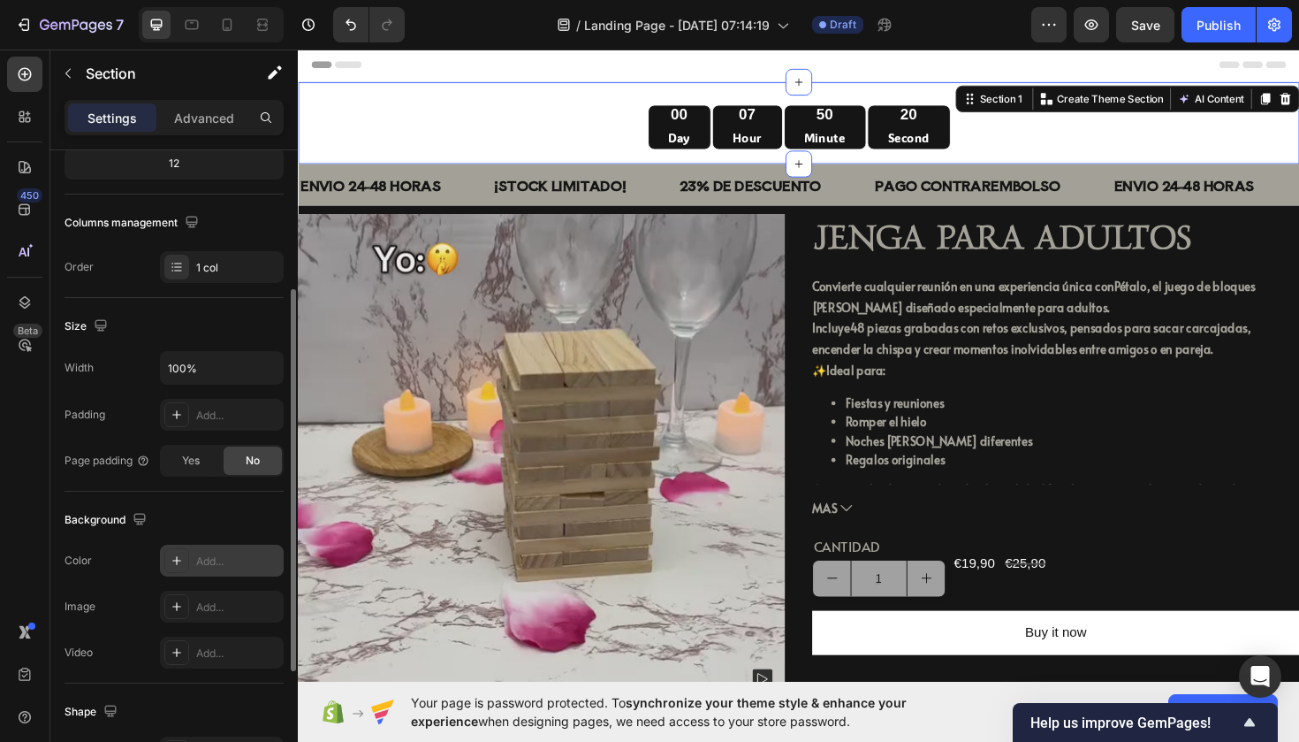
click at [199, 559] on div "Add..." at bounding box center [237, 561] width 83 height 16
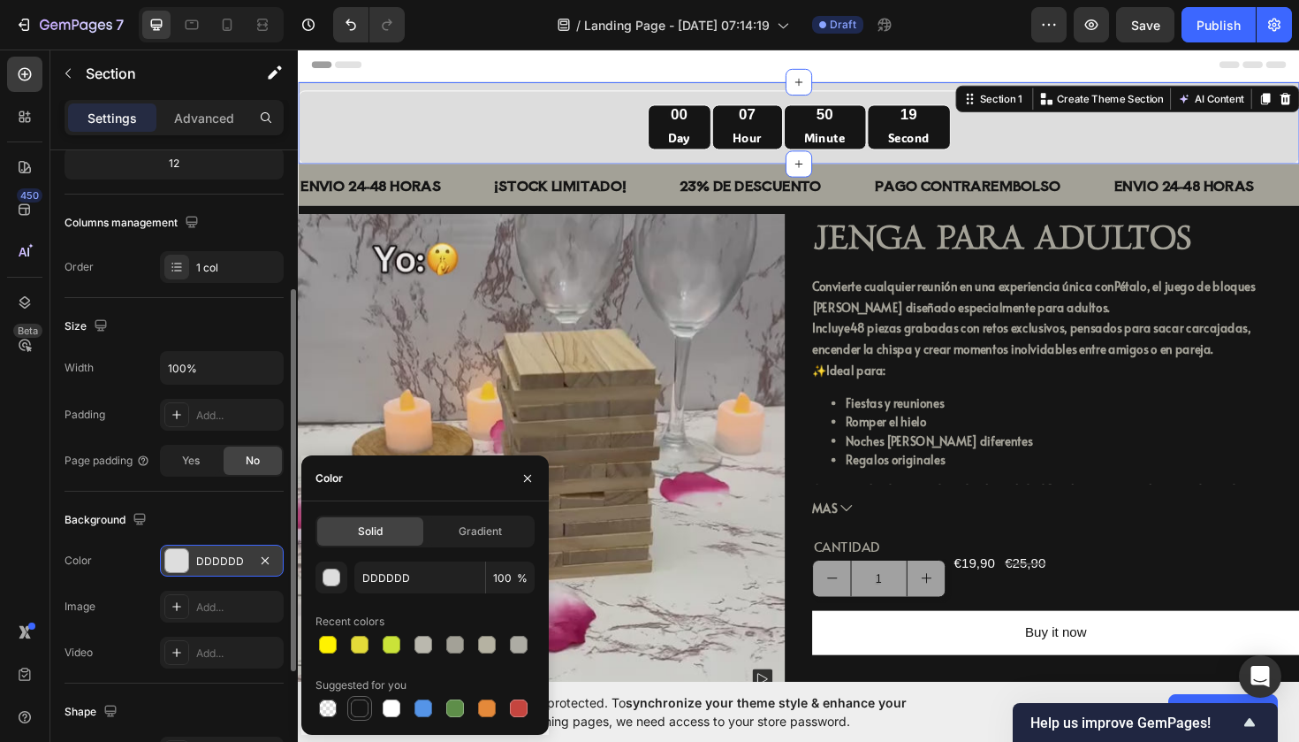
click at [360, 706] on div at bounding box center [360, 708] width 18 height 18
type input "151515"
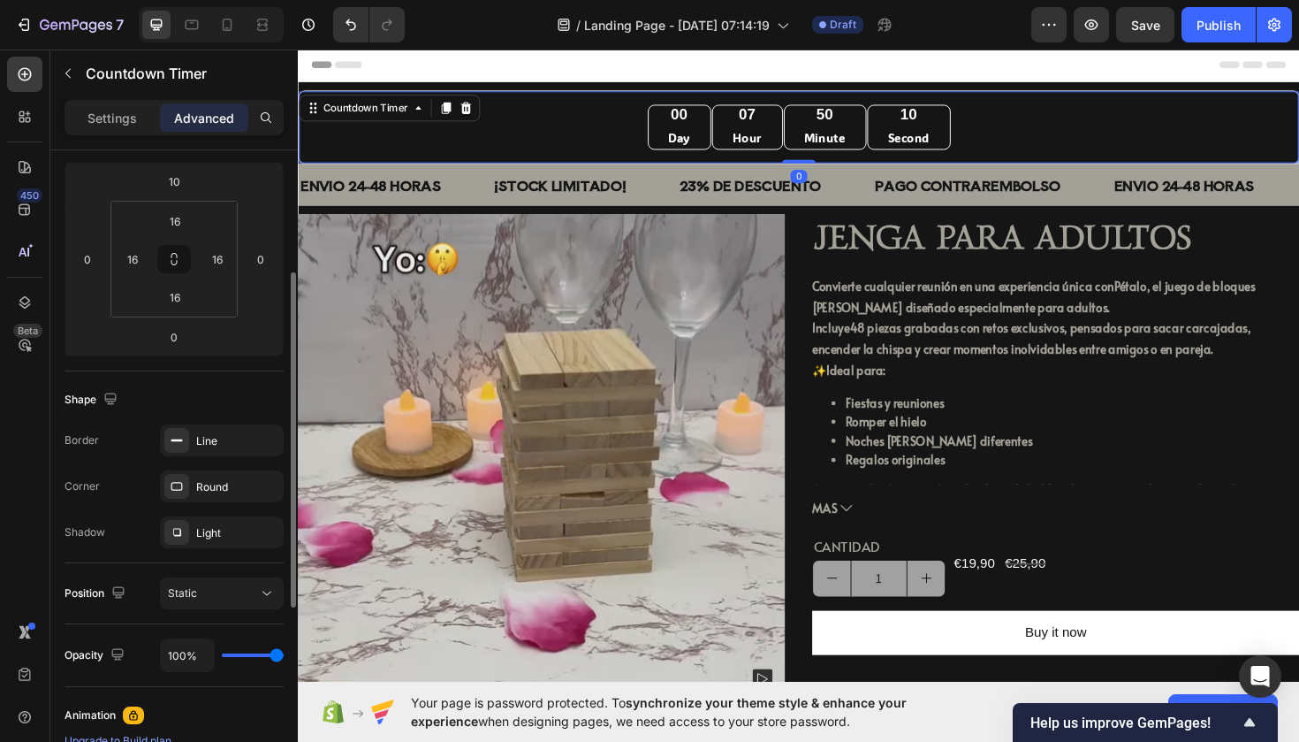
click at [684, 122] on div "00 Day" at bounding box center [701, 132] width 67 height 48
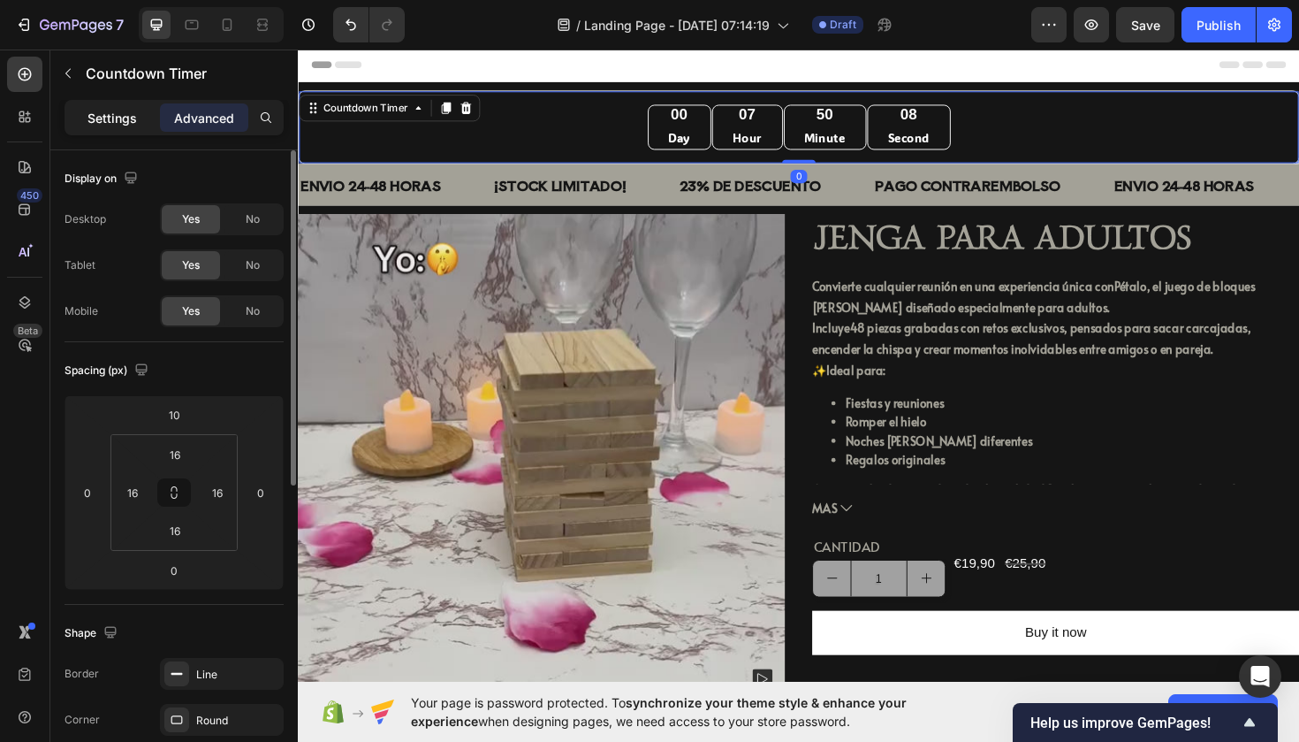
click at [138, 126] on div "Settings" at bounding box center [112, 117] width 88 height 28
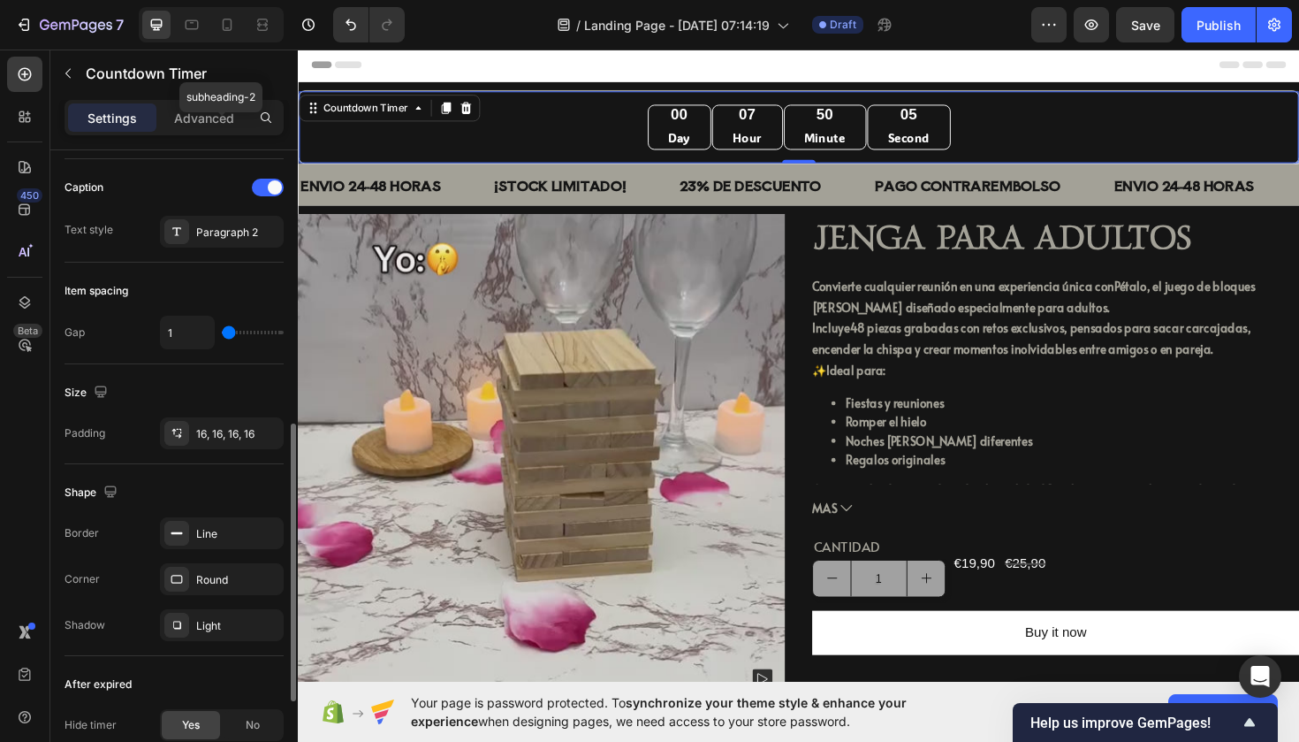
scroll to position [651, 0]
click at [180, 571] on icon at bounding box center [177, 576] width 14 height 14
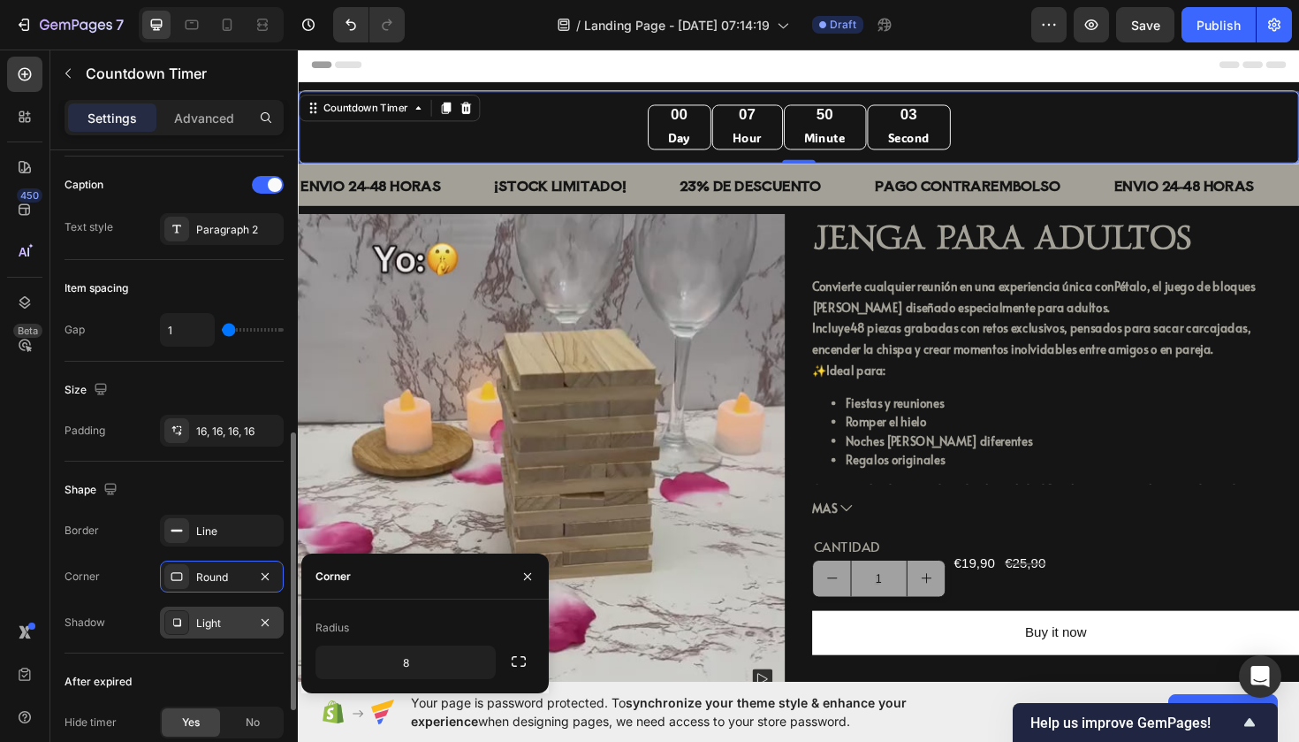
click at [224, 632] on div "Light" at bounding box center [222, 622] width 124 height 32
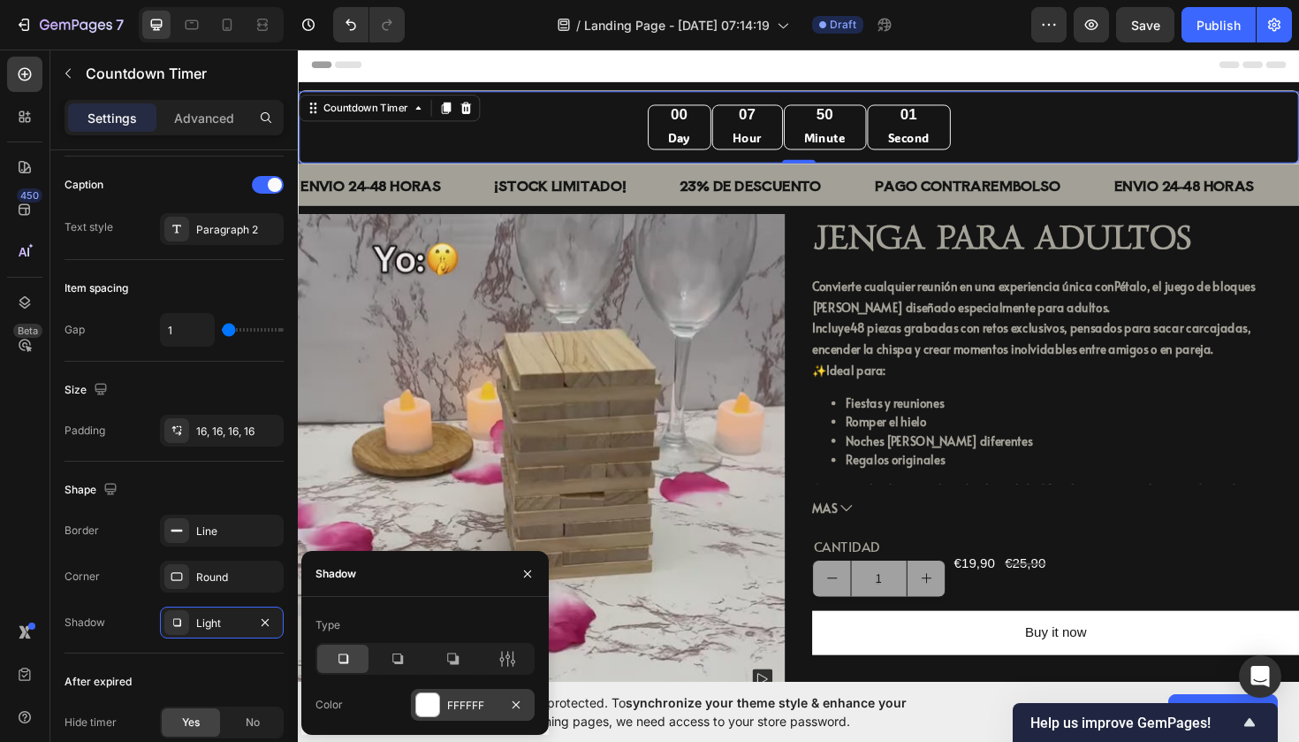
click at [423, 698] on div at bounding box center [427, 704] width 23 height 23
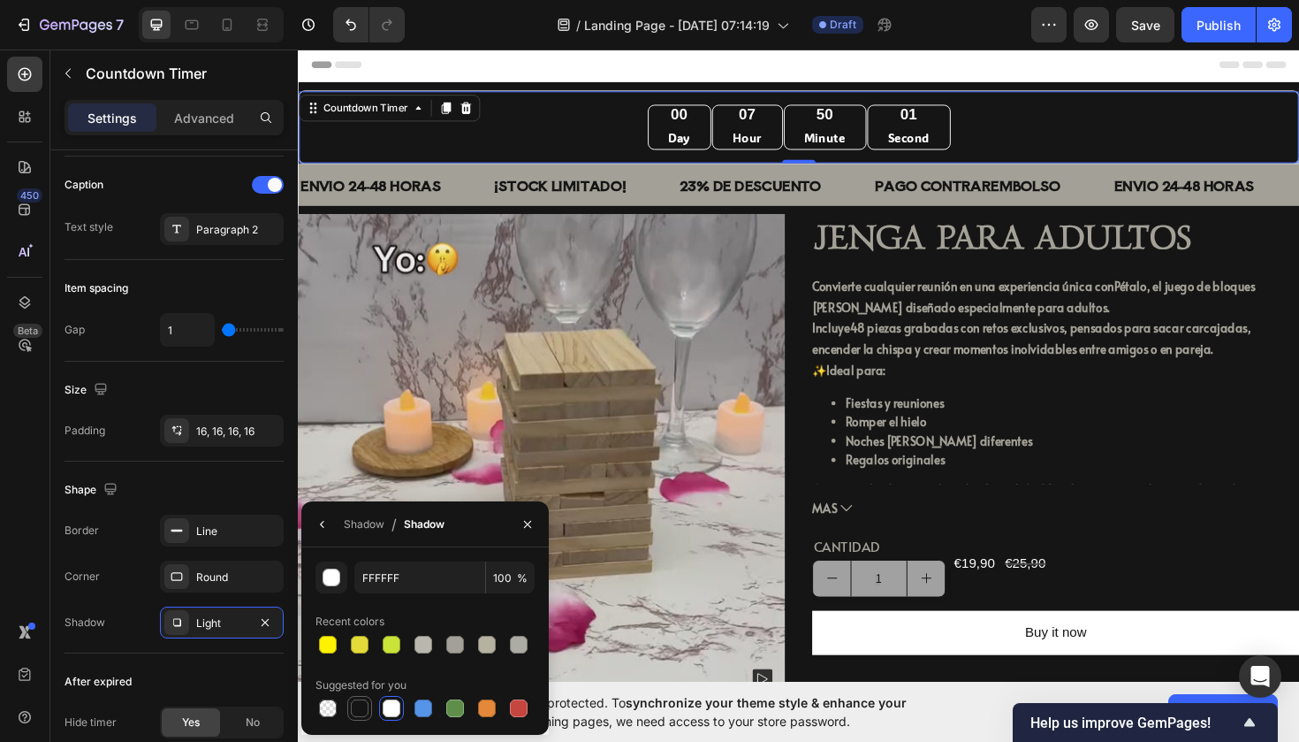
click at [362, 703] on div at bounding box center [360, 708] width 18 height 18
type input "151515"
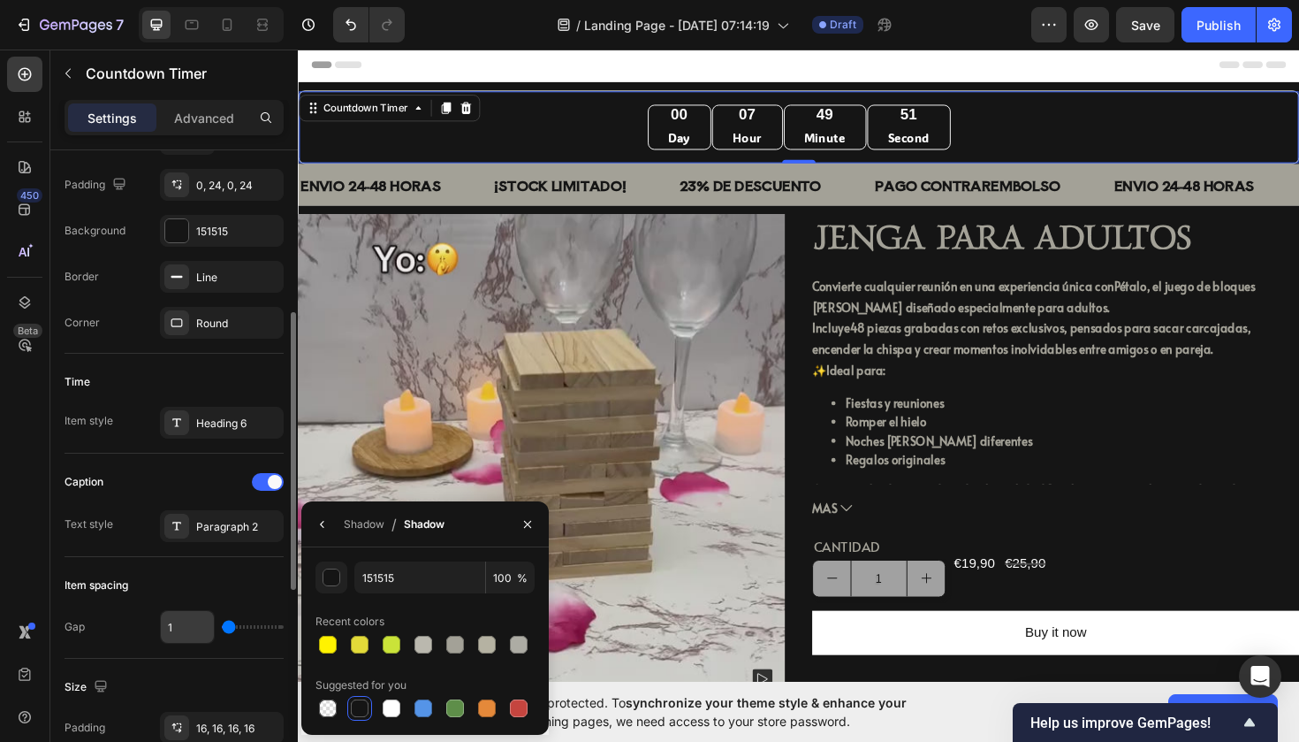
scroll to position [336, 0]
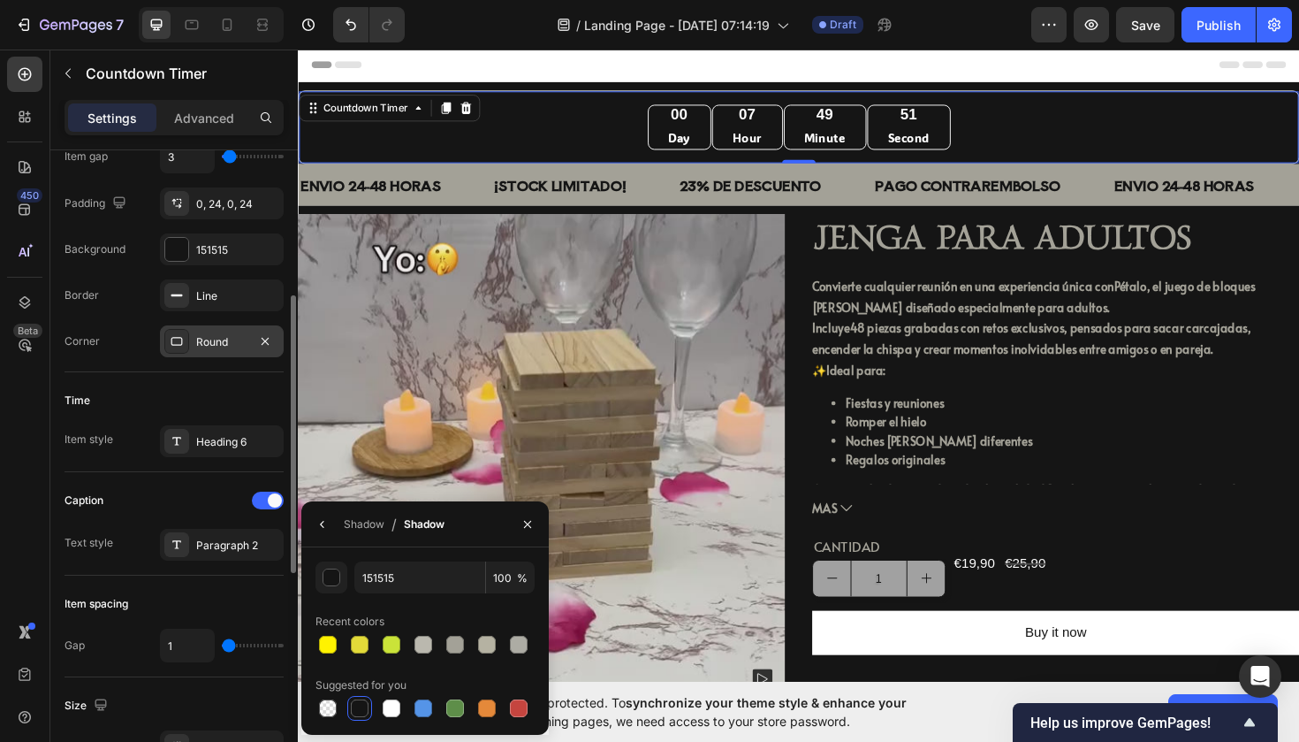
click at [202, 343] on div "Round" at bounding box center [221, 342] width 51 height 16
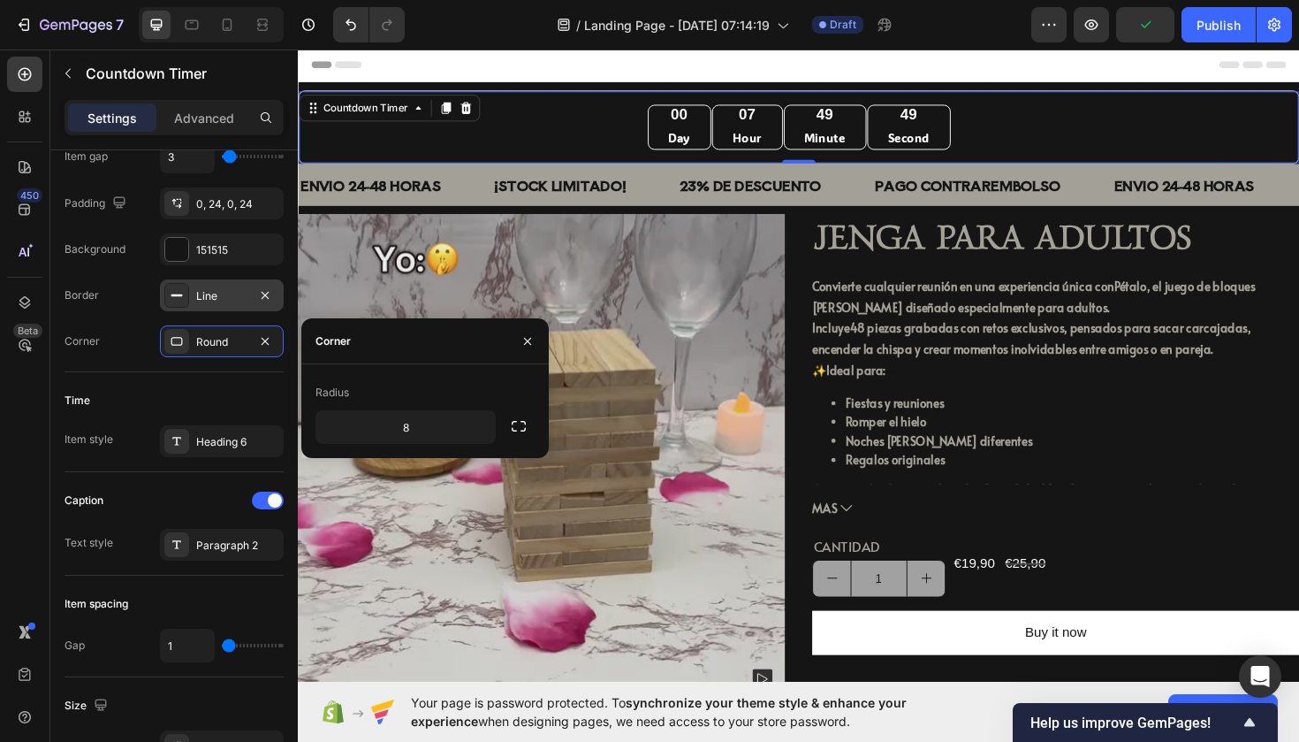
click at [194, 301] on div "Line" at bounding box center [222, 295] width 124 height 32
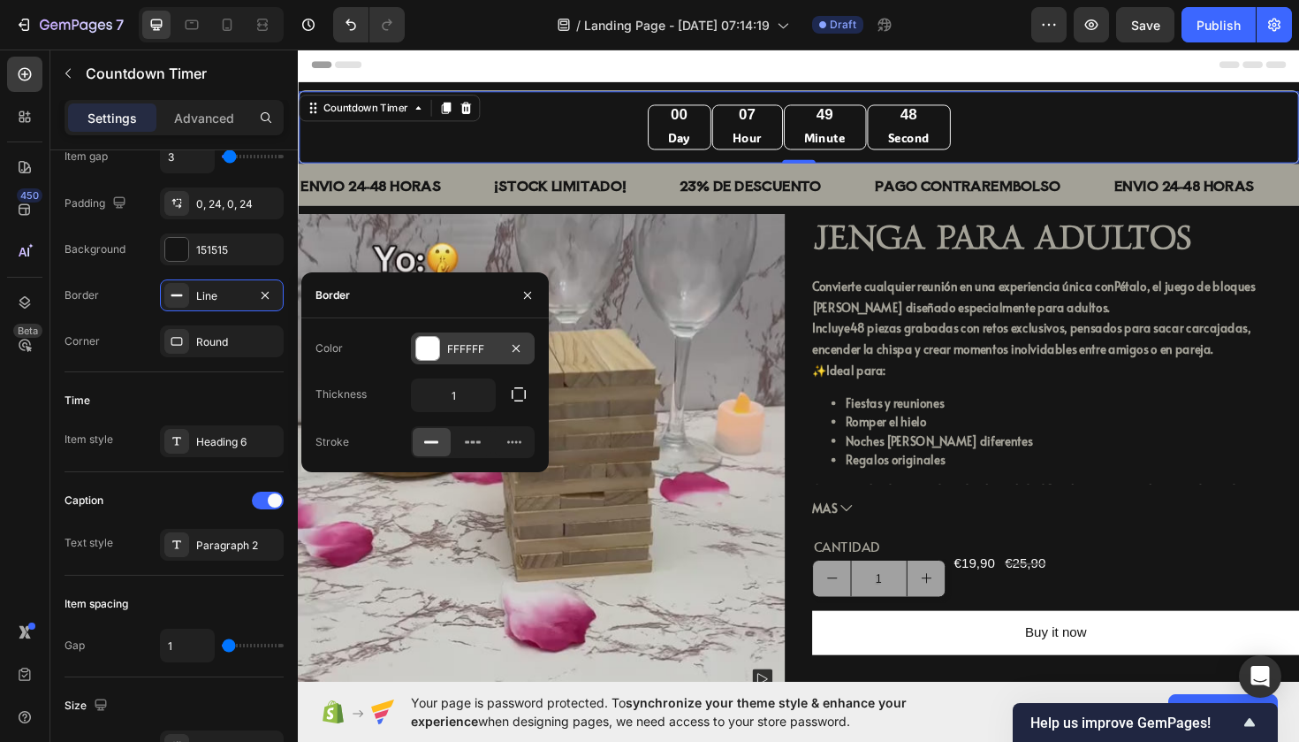
click at [440, 347] on div "FFFFFF" at bounding box center [473, 348] width 124 height 32
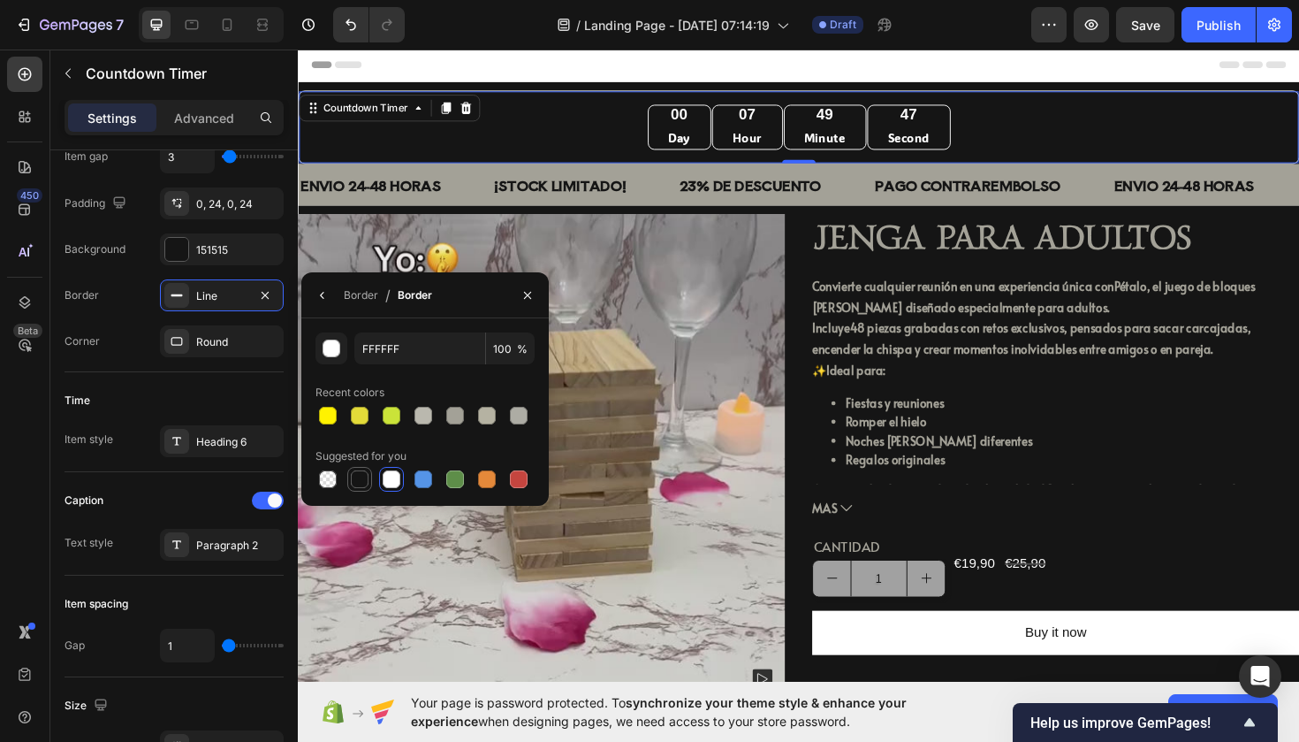
click at [363, 473] on div at bounding box center [360, 479] width 18 height 18
type input "151515"
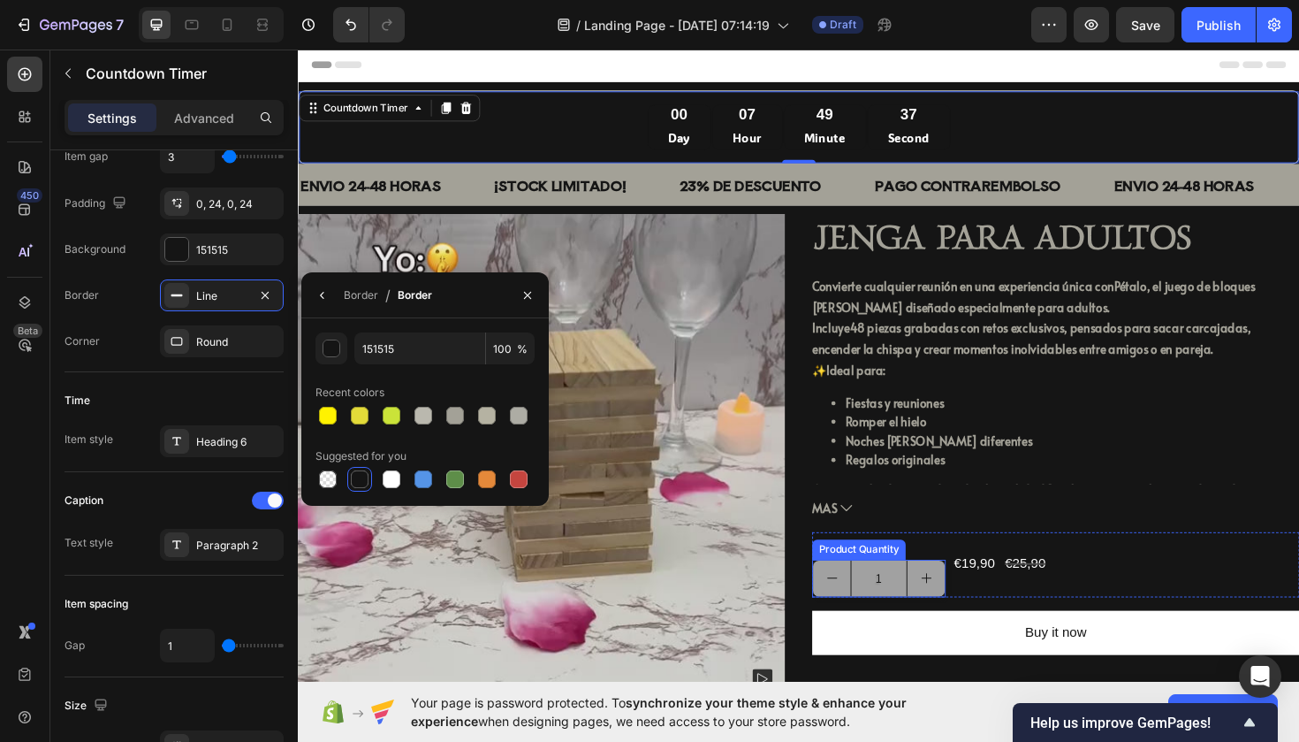
click at [961, 607] on icon "increment" at bounding box center [963, 609] width 11 height 11
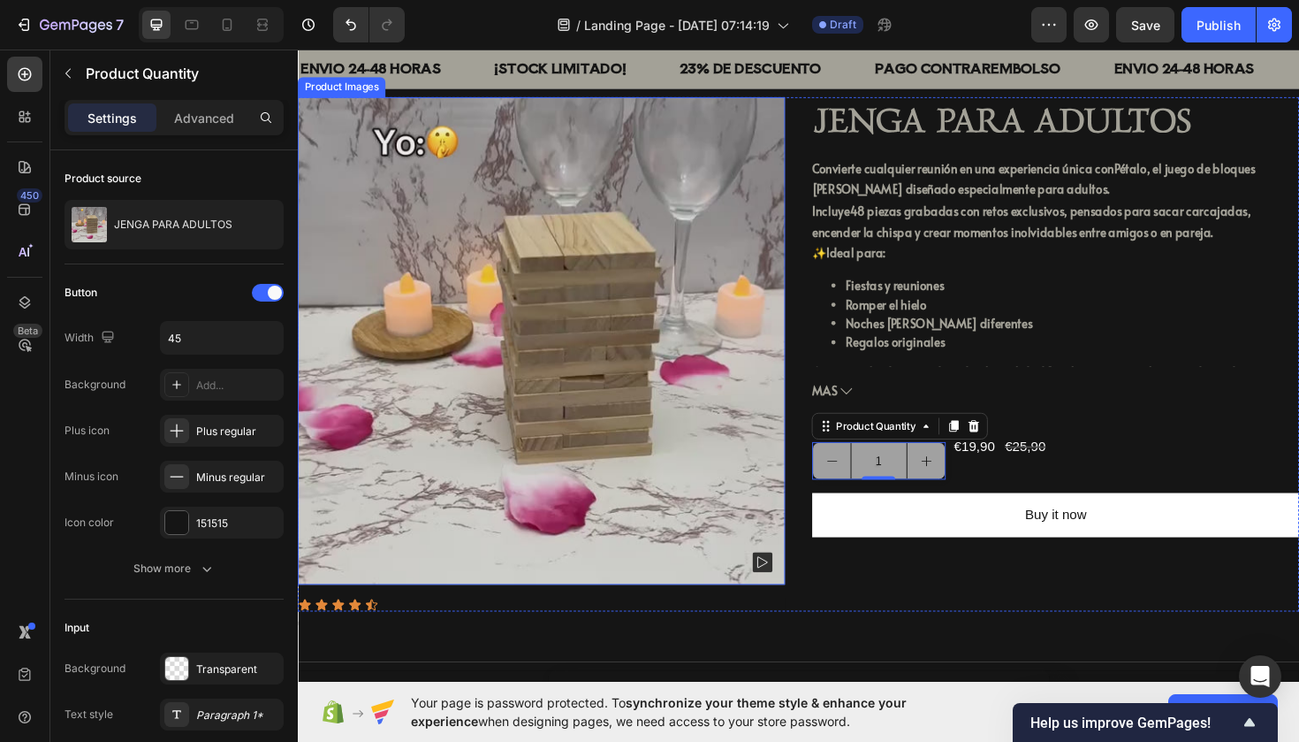
scroll to position [0, 0]
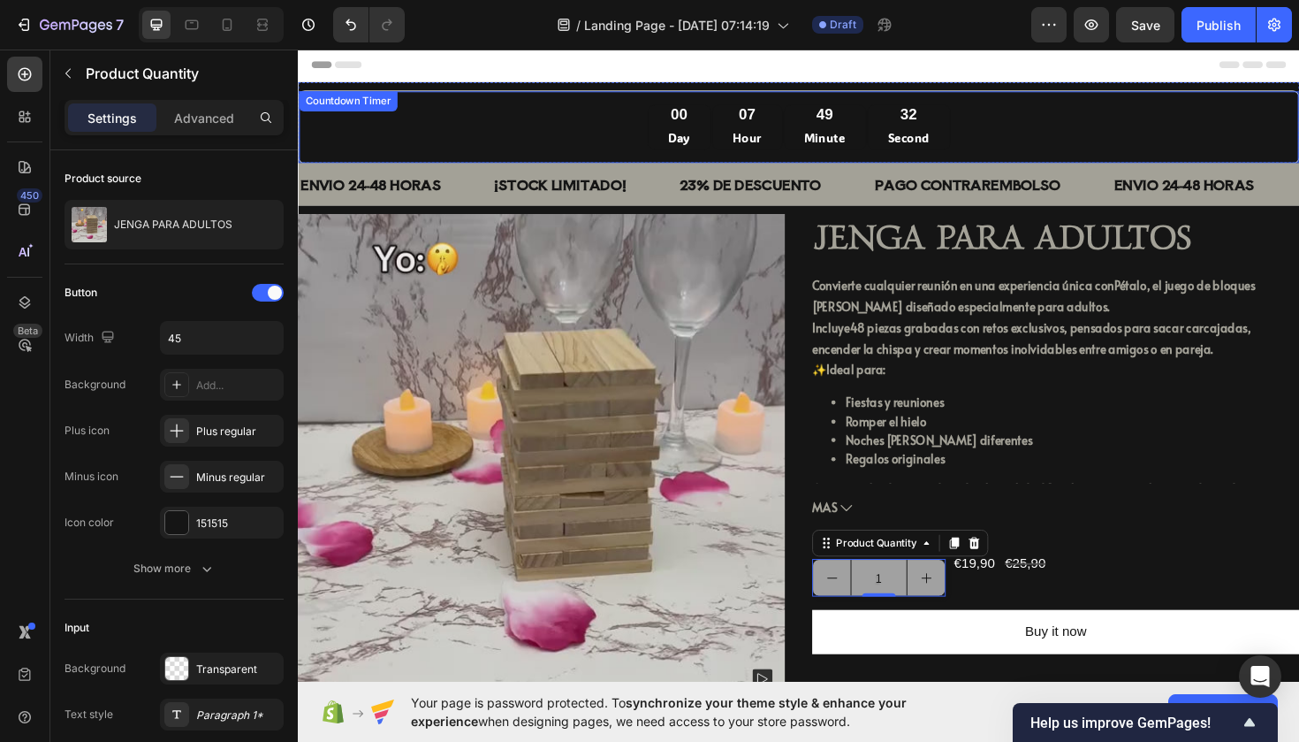
click at [491, 93] on div "00 Day 07 Hour 49 Minute 32 Second Countdown Timer" at bounding box center [828, 132] width 1061 height 78
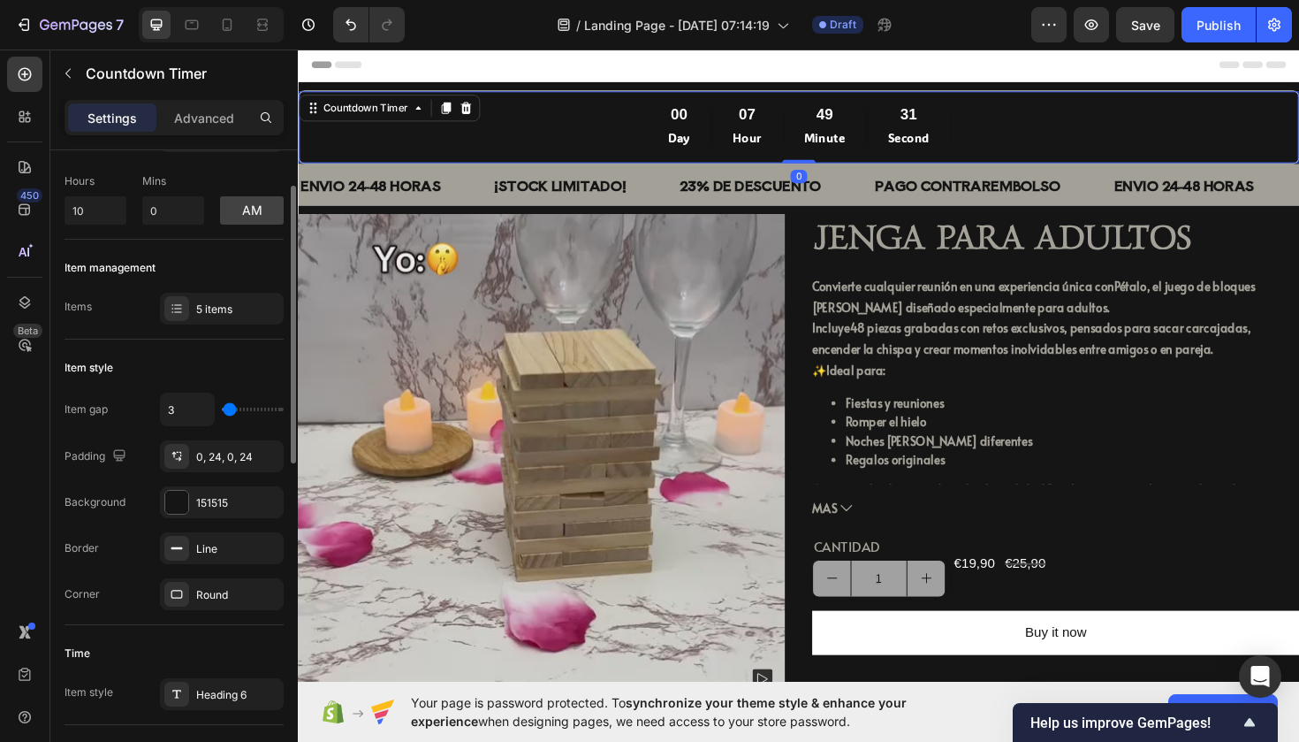
scroll to position [86, 0]
click at [179, 537] on div at bounding box center [176, 545] width 25 height 25
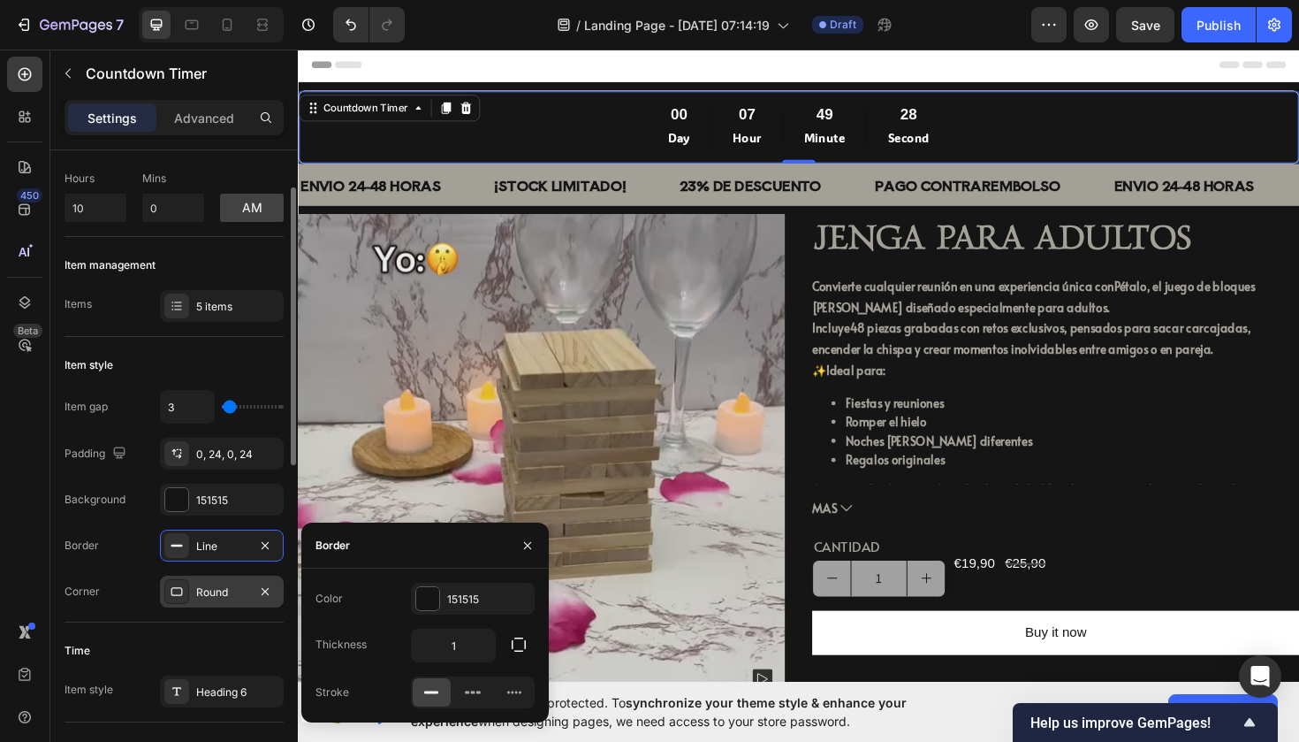
click at [198, 581] on div "Round" at bounding box center [222, 591] width 124 height 32
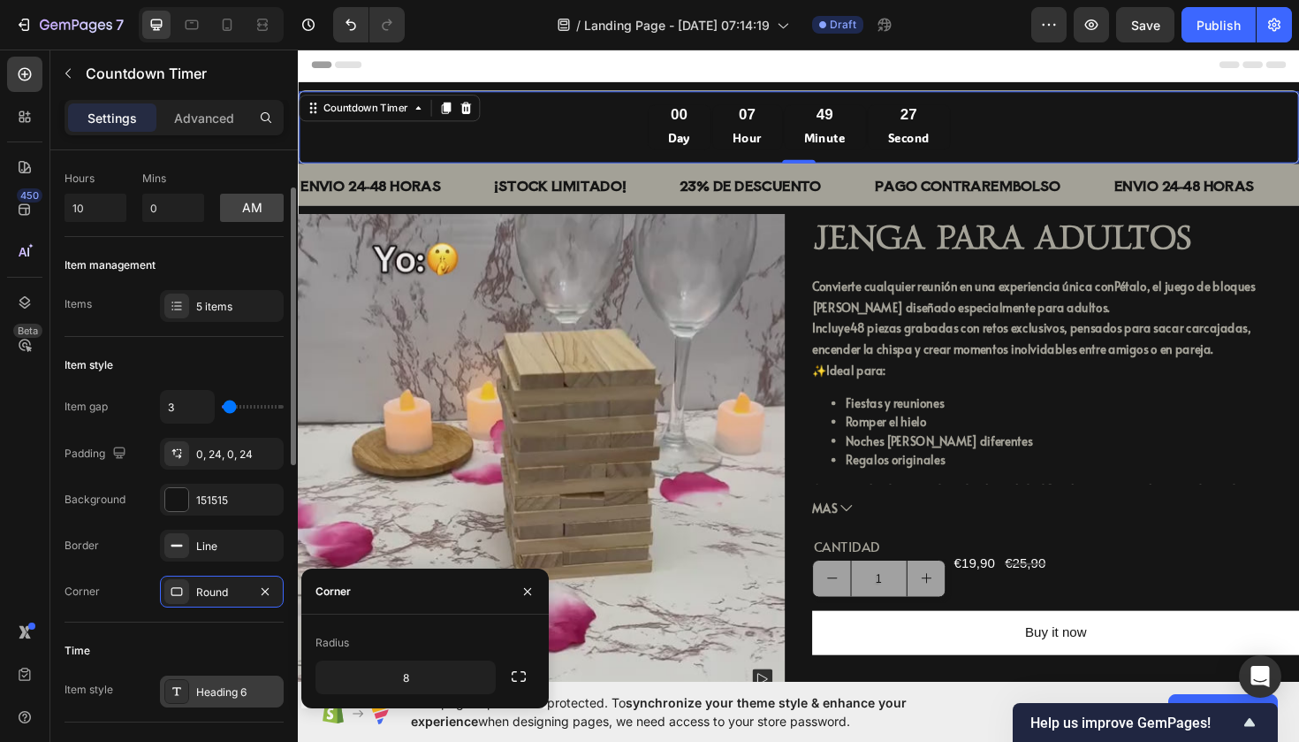
click at [193, 684] on div "Heading 6" at bounding box center [222, 691] width 124 height 32
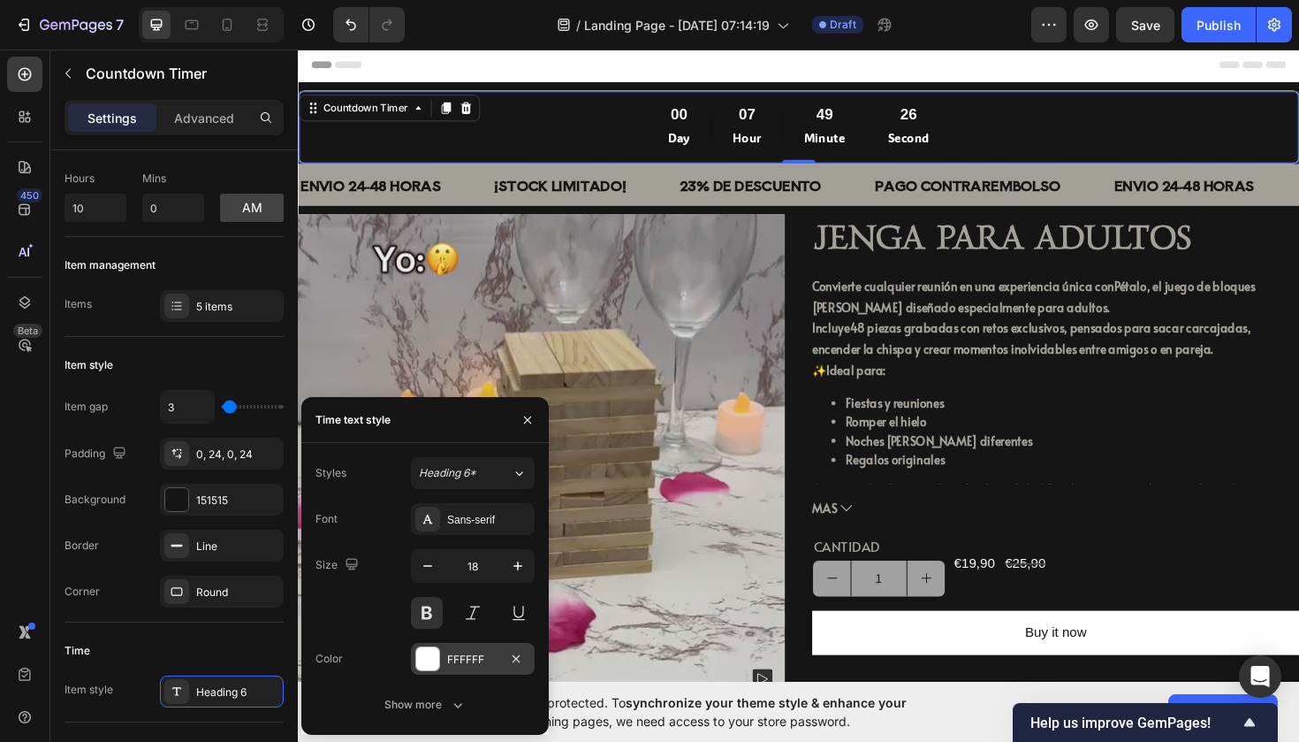
click at [413, 652] on div "FFFFFF" at bounding box center [473, 659] width 124 height 32
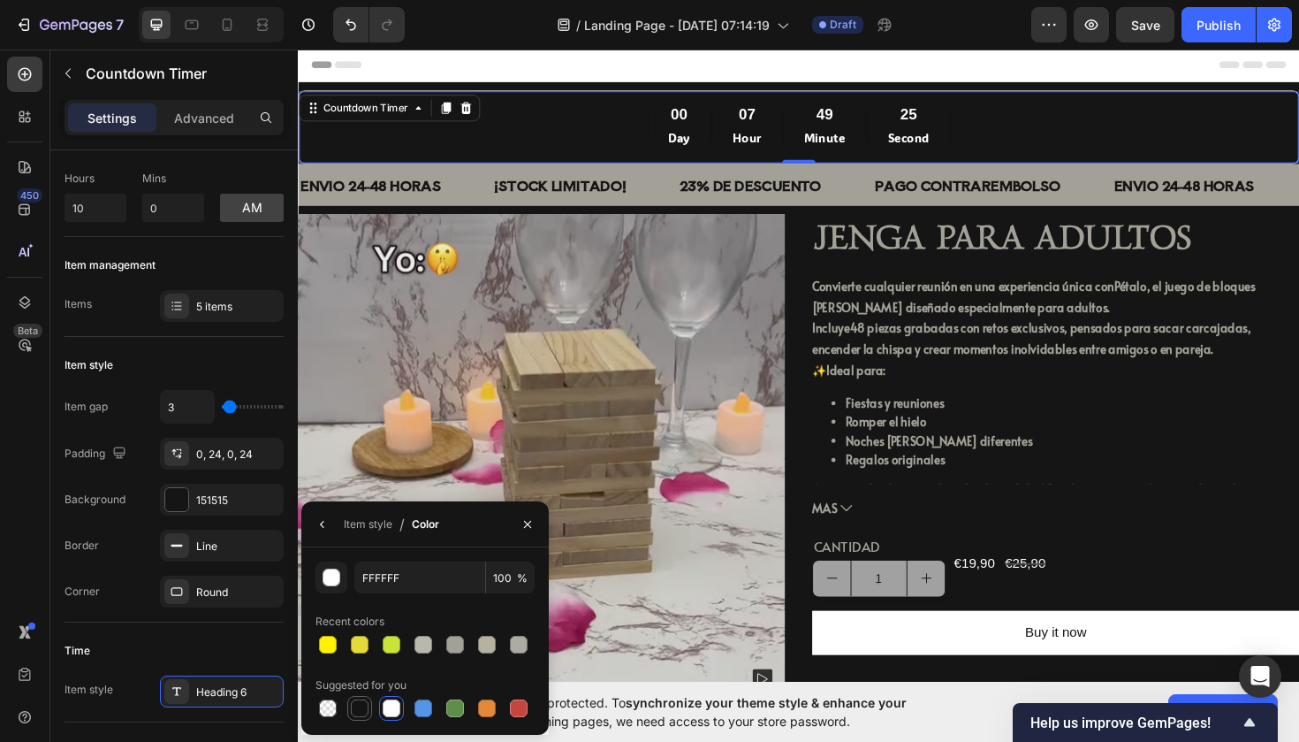
click at [358, 703] on div at bounding box center [360, 708] width 18 height 18
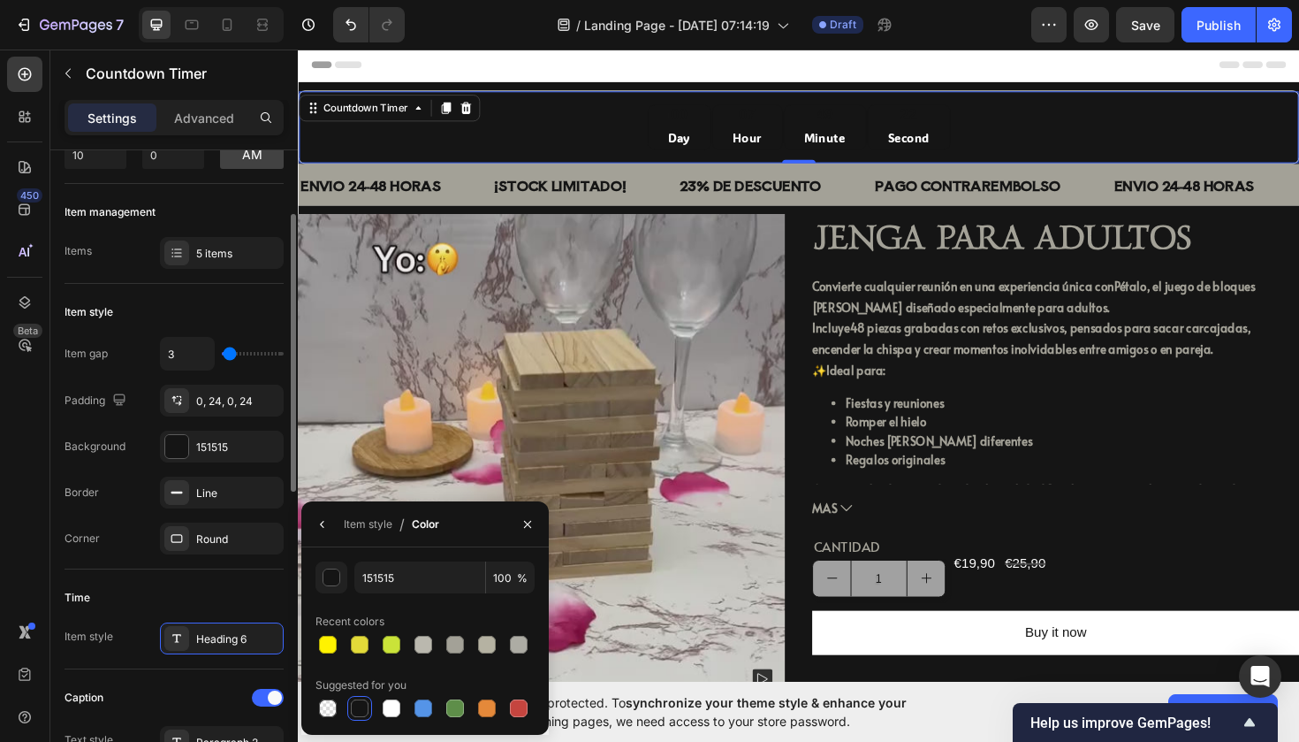
scroll to position [141, 0]
click at [391, 706] on div at bounding box center [392, 708] width 18 height 18
type input "FFFFFF"
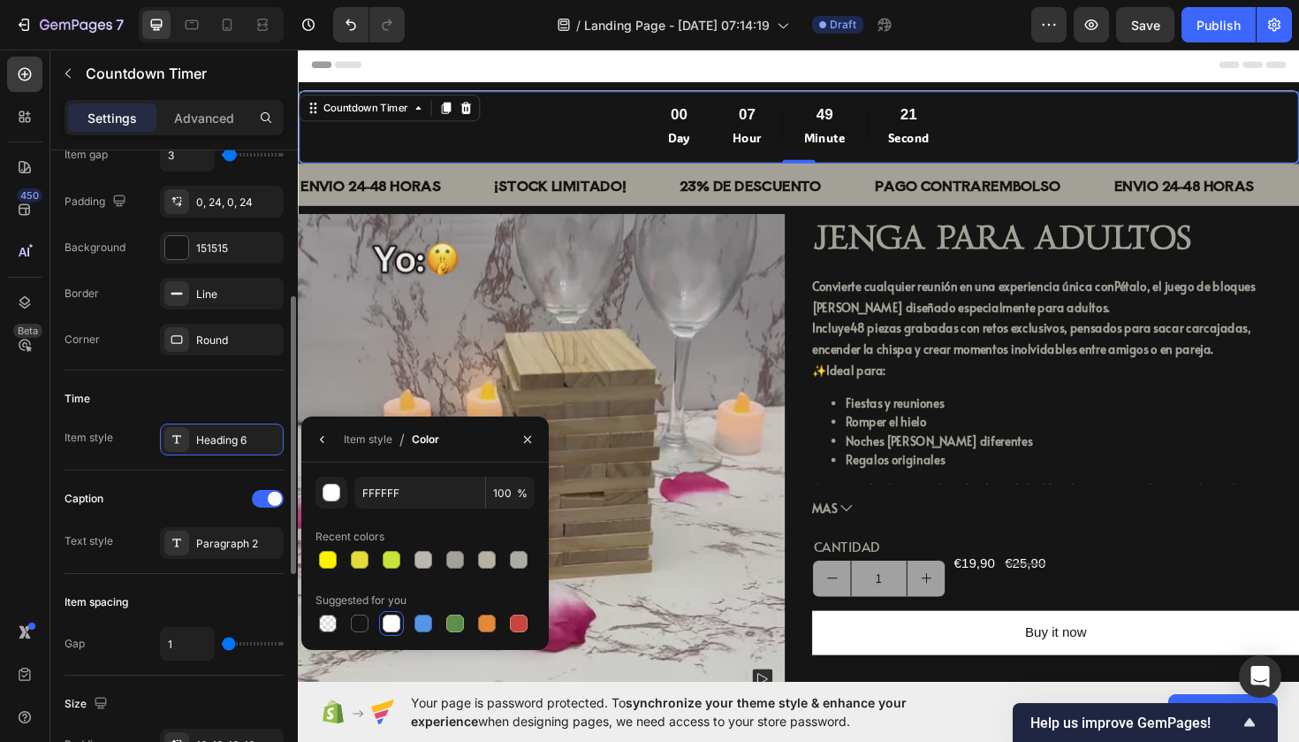
scroll to position [339, 0]
click at [194, 545] on div "Paragraph 2" at bounding box center [222, 542] width 124 height 32
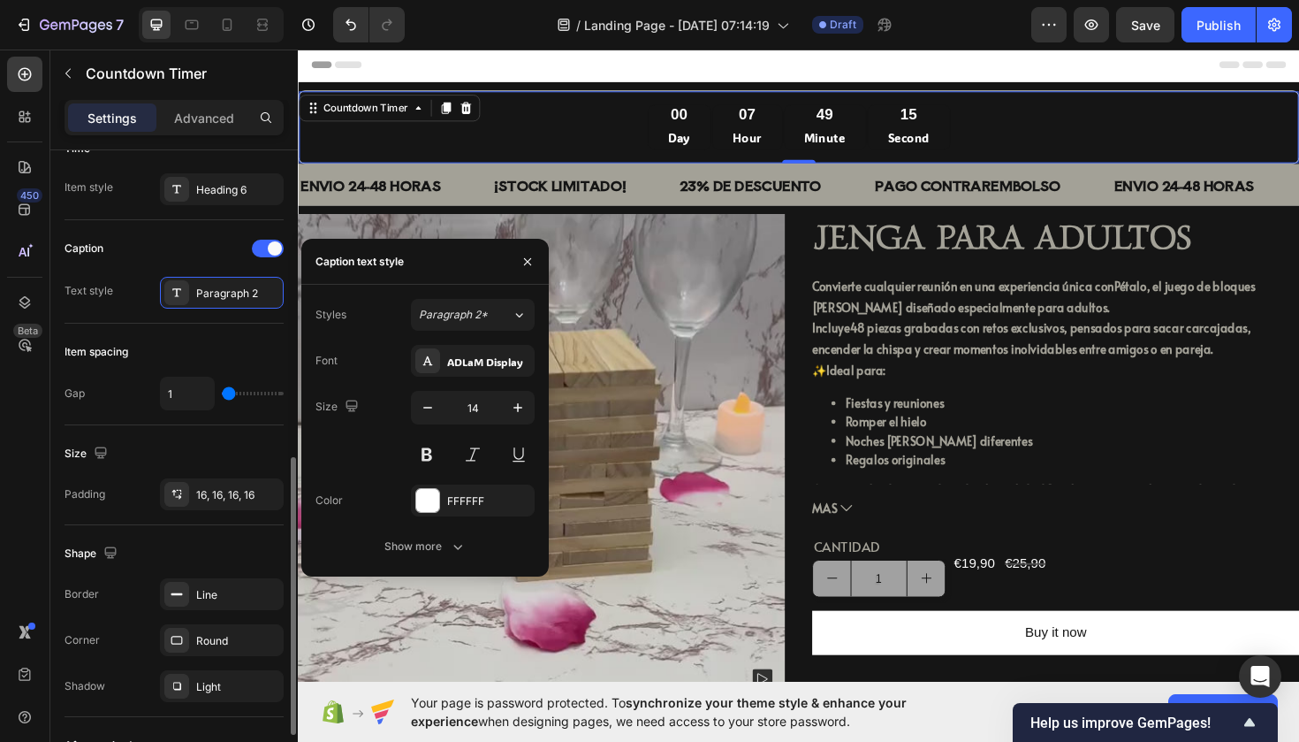
scroll to position [633, 0]
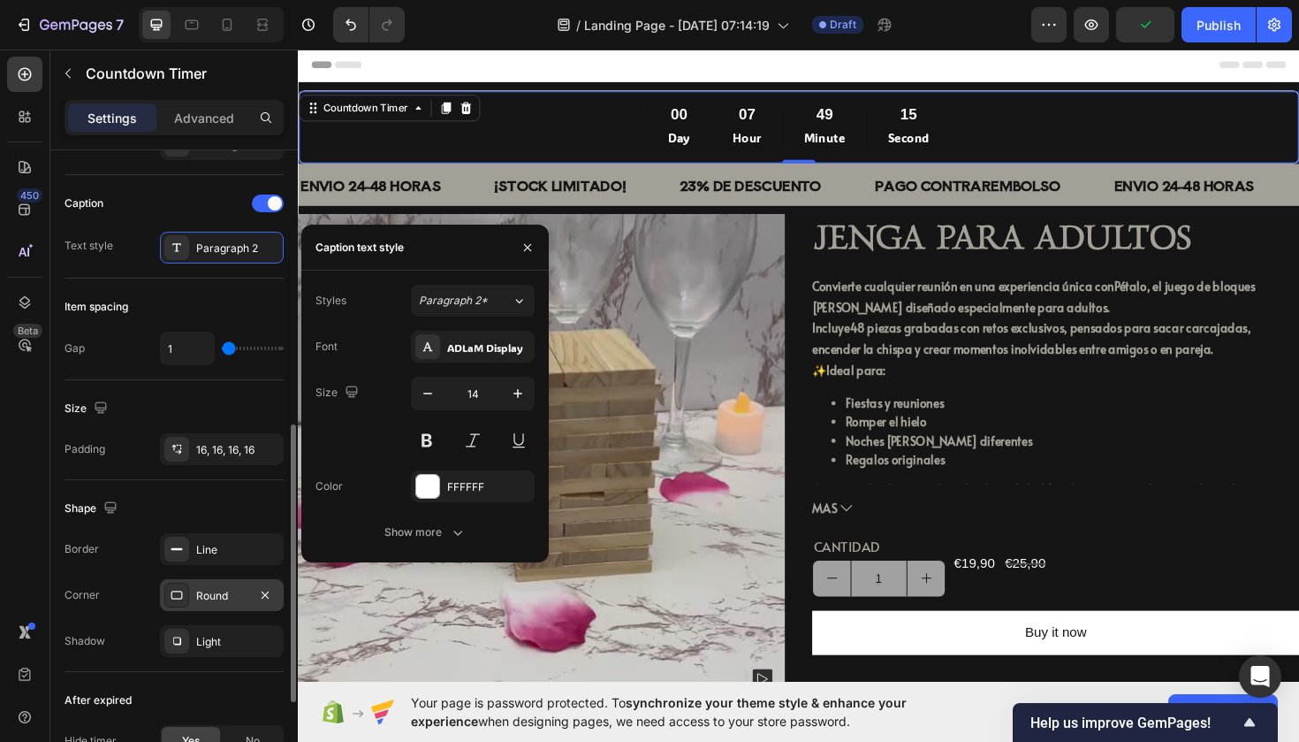
click at [188, 598] on div at bounding box center [176, 595] width 25 height 25
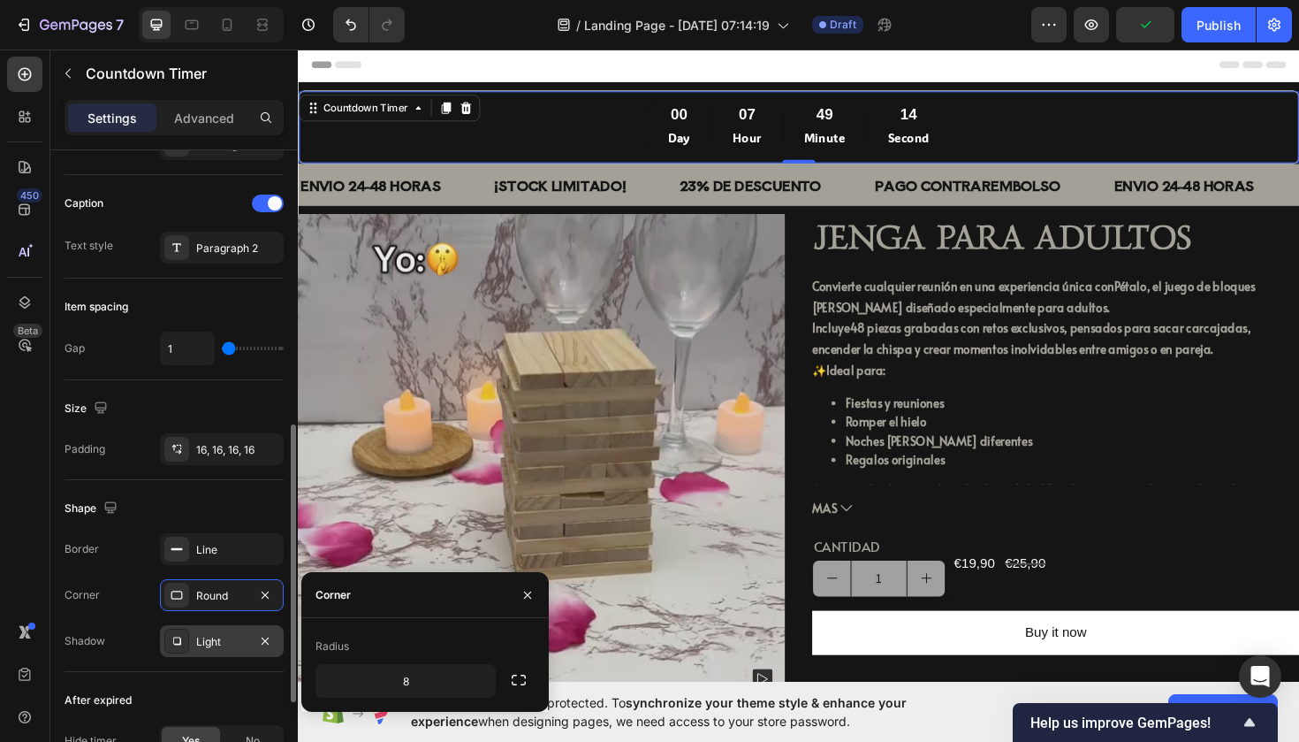
click at [195, 636] on div "Light" at bounding box center [222, 641] width 124 height 32
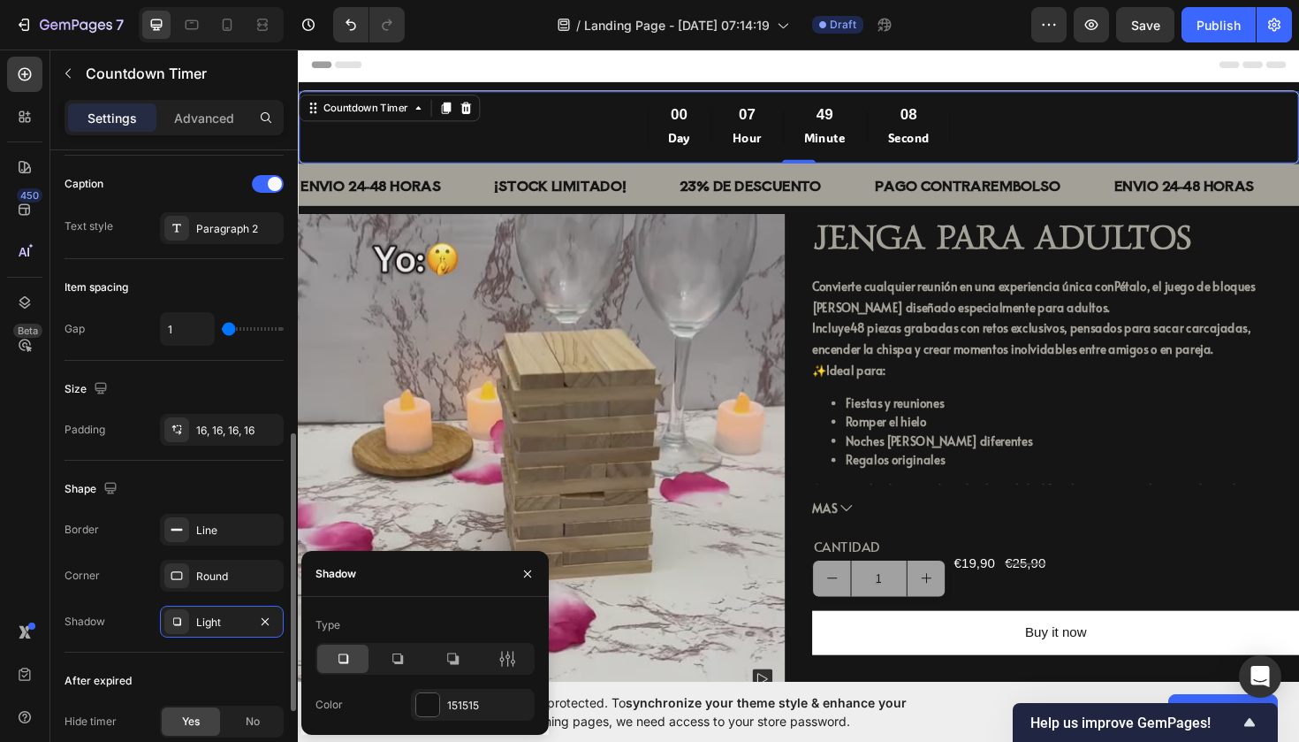
scroll to position [655, 0]
click at [200, 535] on div "Line" at bounding box center [221, 528] width 51 height 16
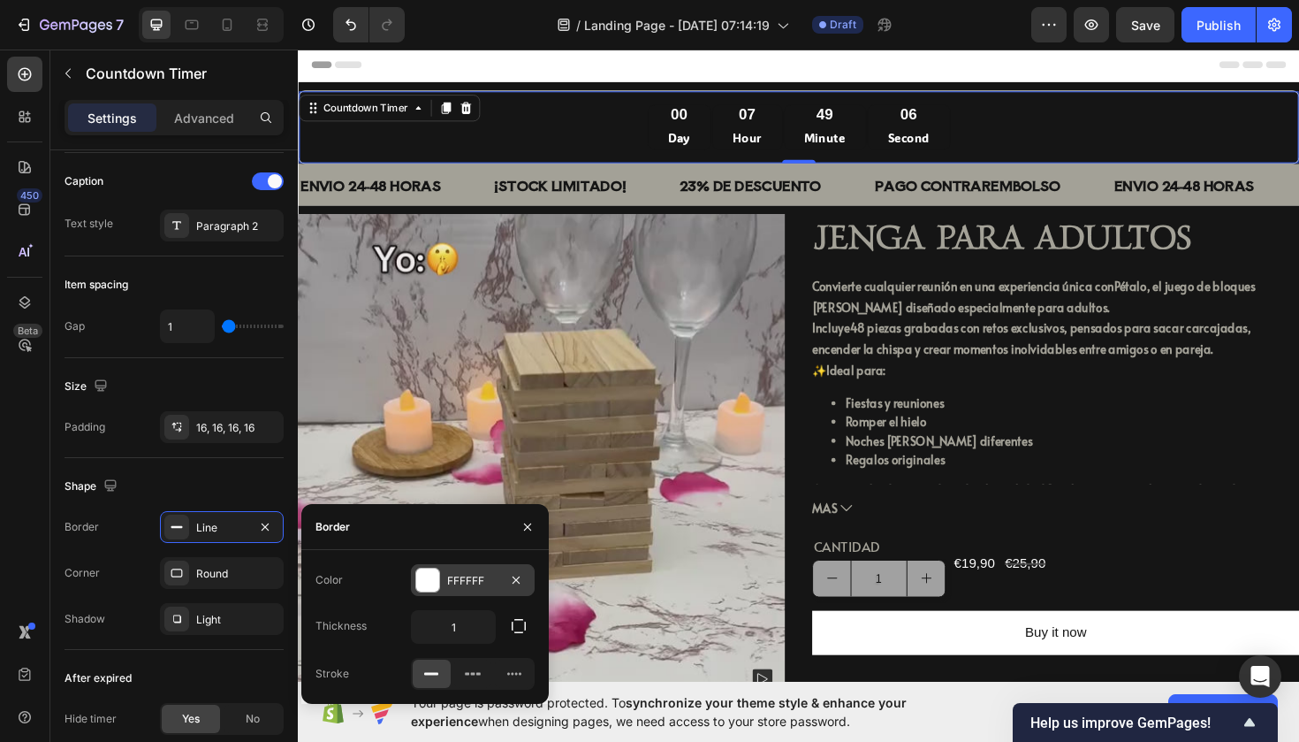
click at [437, 567] on div at bounding box center [427, 579] width 25 height 25
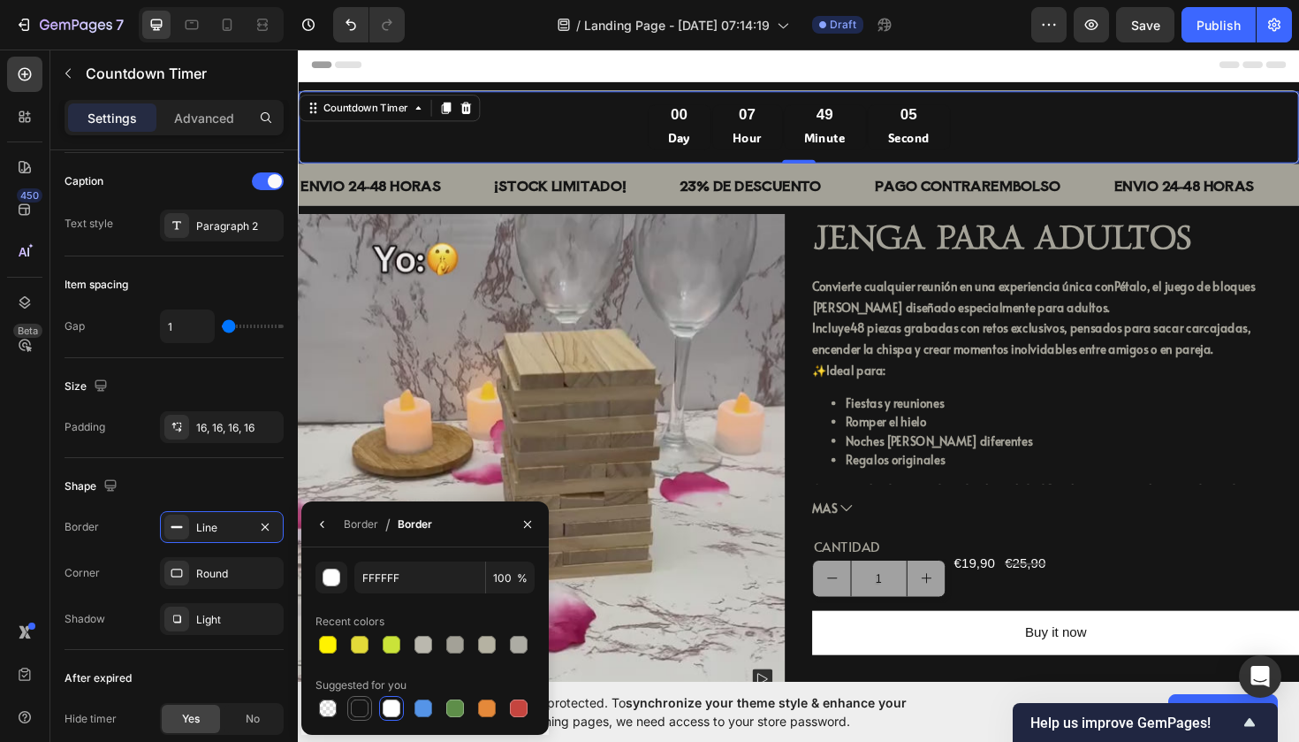
click at [357, 712] on div at bounding box center [360, 708] width 18 height 18
type input "151515"
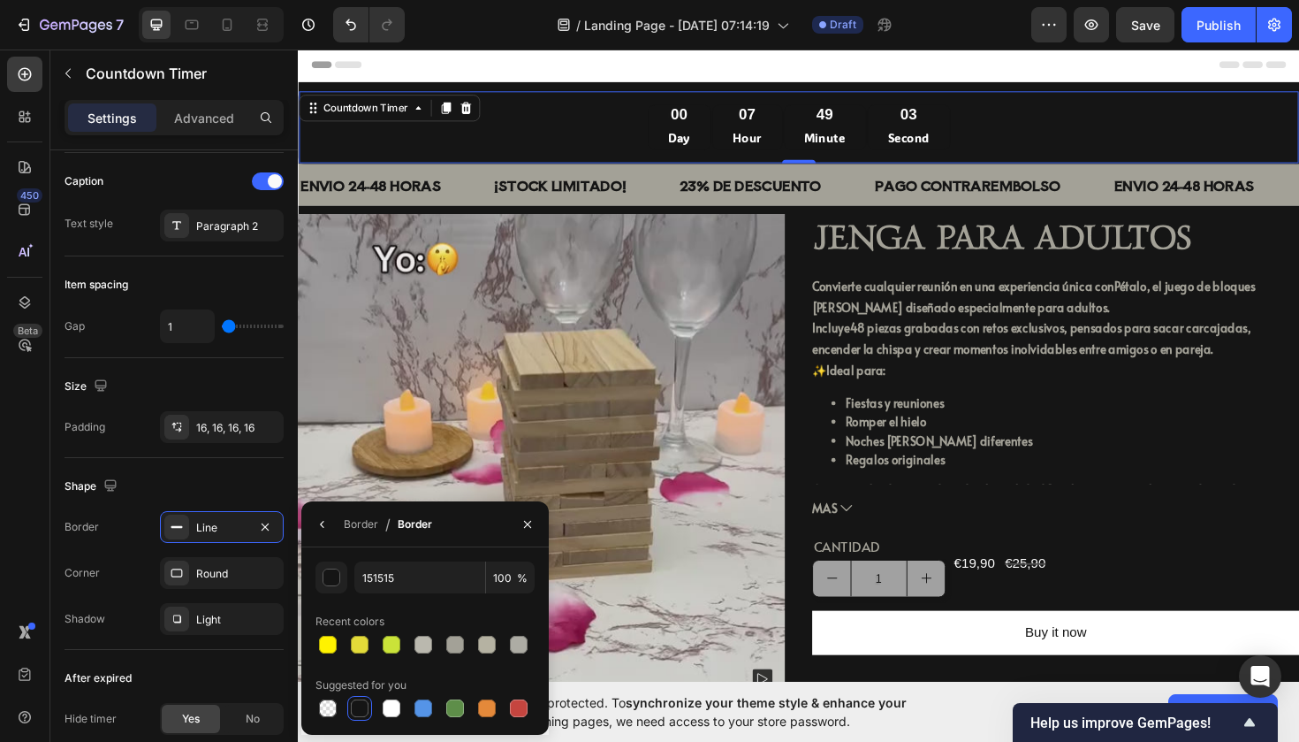
click at [1089, 139] on div "00 Day 07 Hour 49 Minute 03 Second" at bounding box center [828, 132] width 1031 height 48
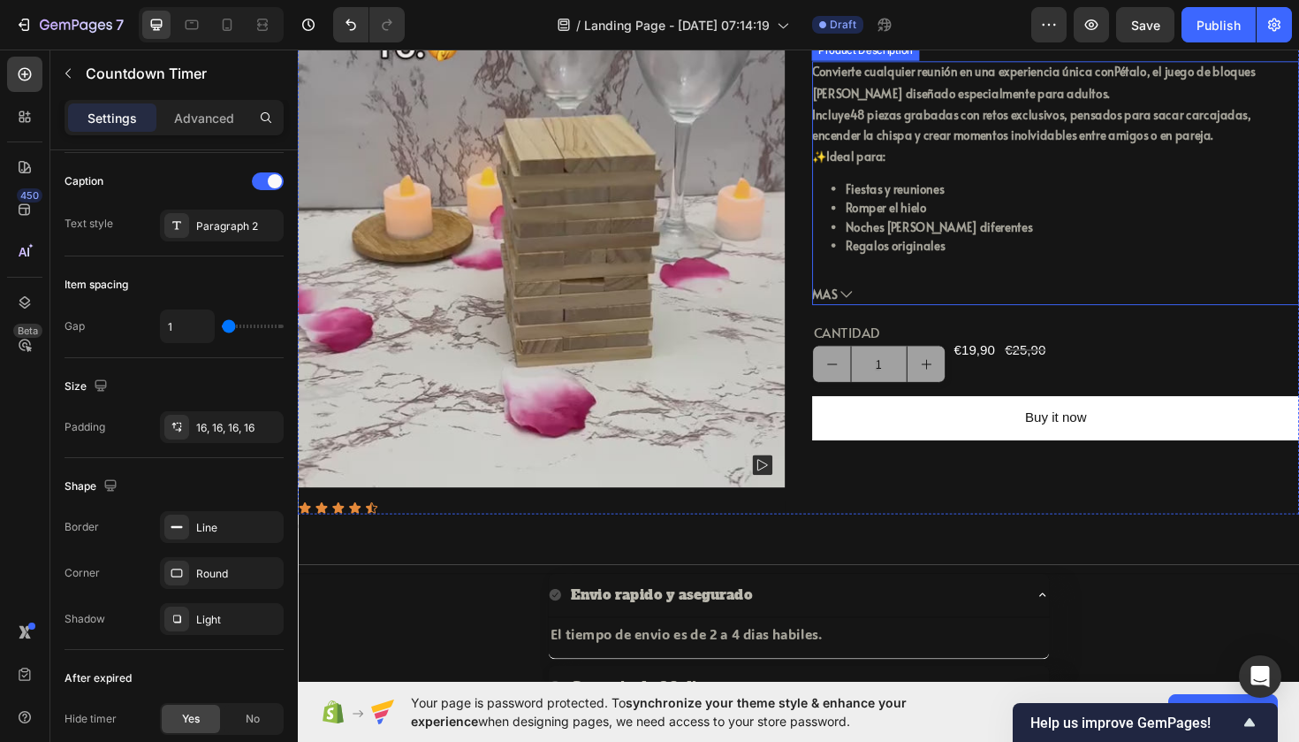
scroll to position [228, 0]
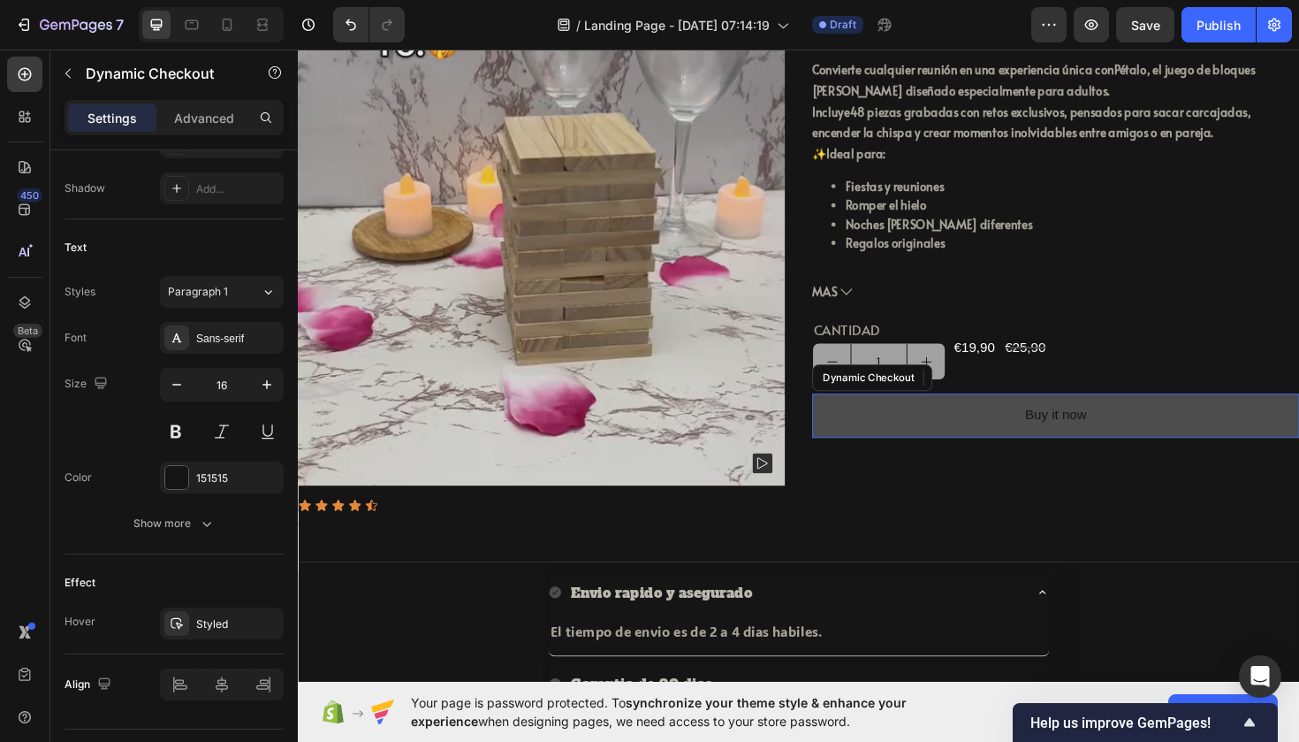
click at [952, 432] on button "Buy it now" at bounding box center [1100, 437] width 516 height 47
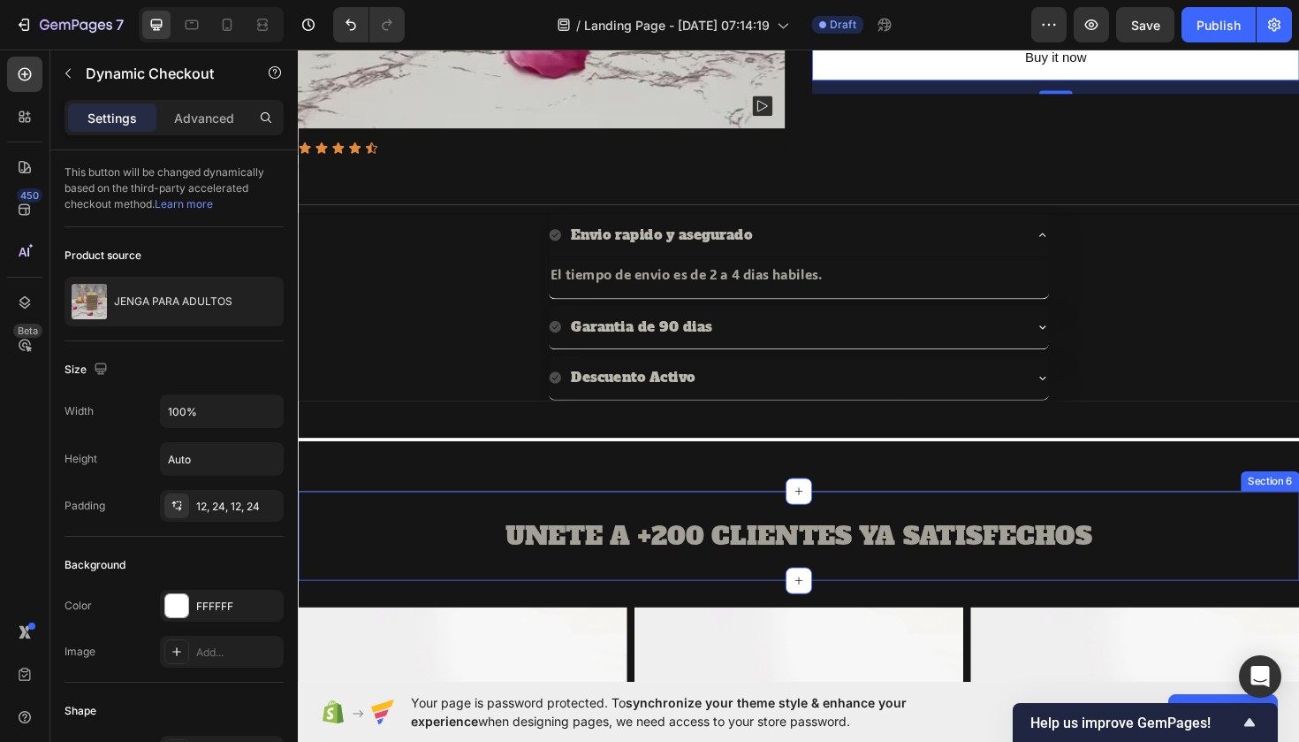
scroll to position [613, 0]
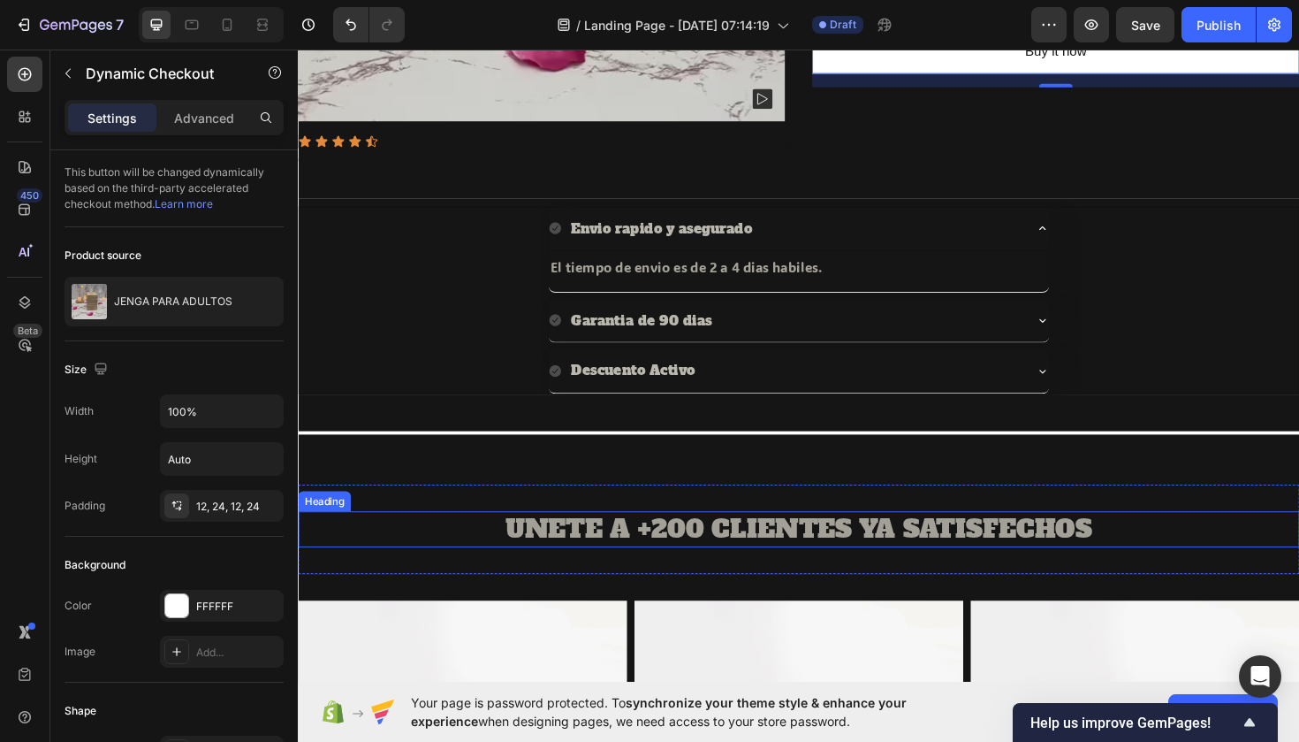
click at [491, 546] on h2 "UNETE A +200 CLIENTES YA SATISFECHOS" at bounding box center [828, 557] width 1061 height 38
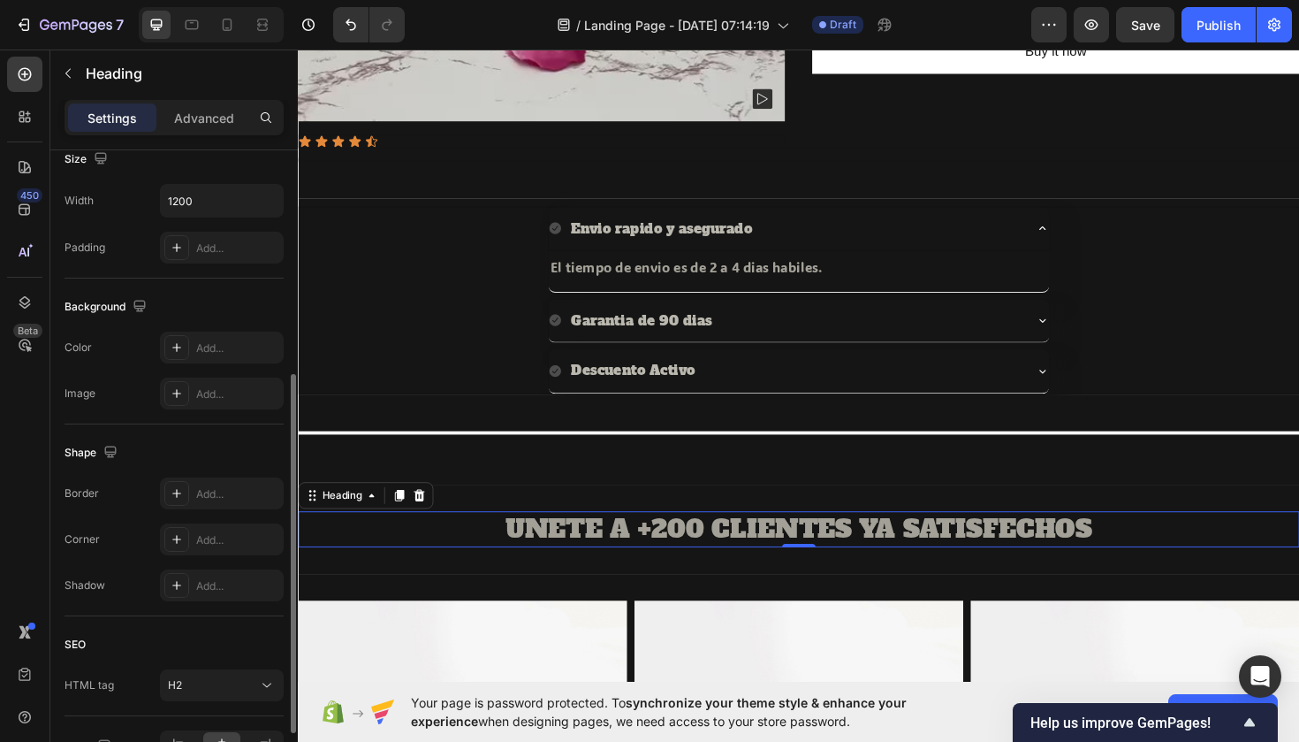
scroll to position [428, 0]
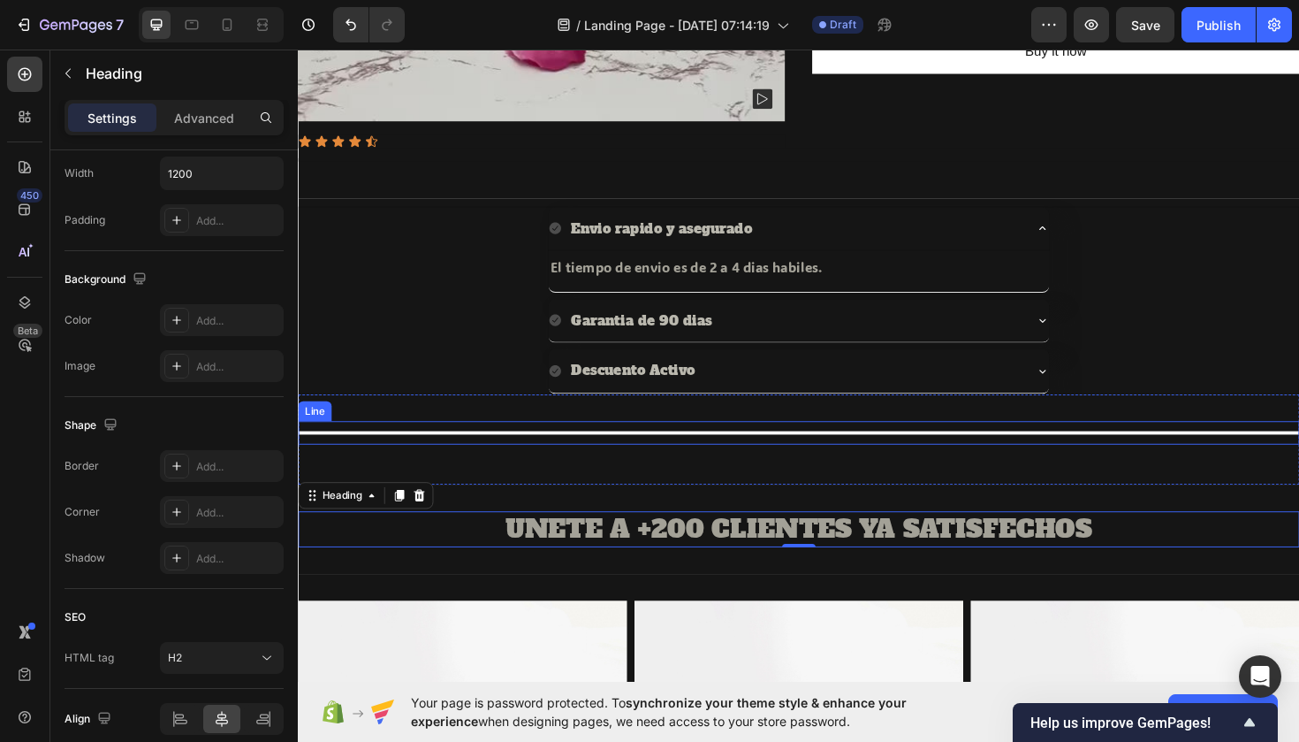
click at [407, 453] on div at bounding box center [828, 455] width 1061 height 4
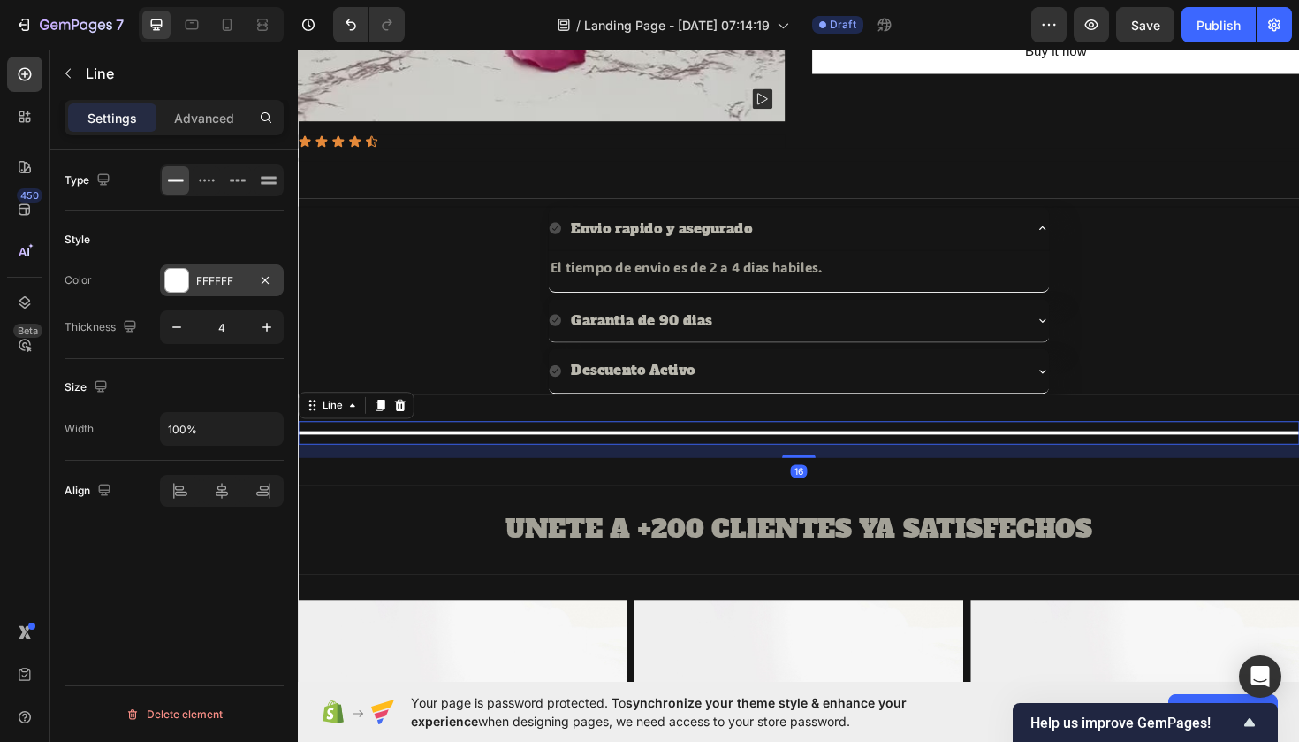
click at [221, 285] on div "FFFFFF" at bounding box center [221, 281] width 51 height 16
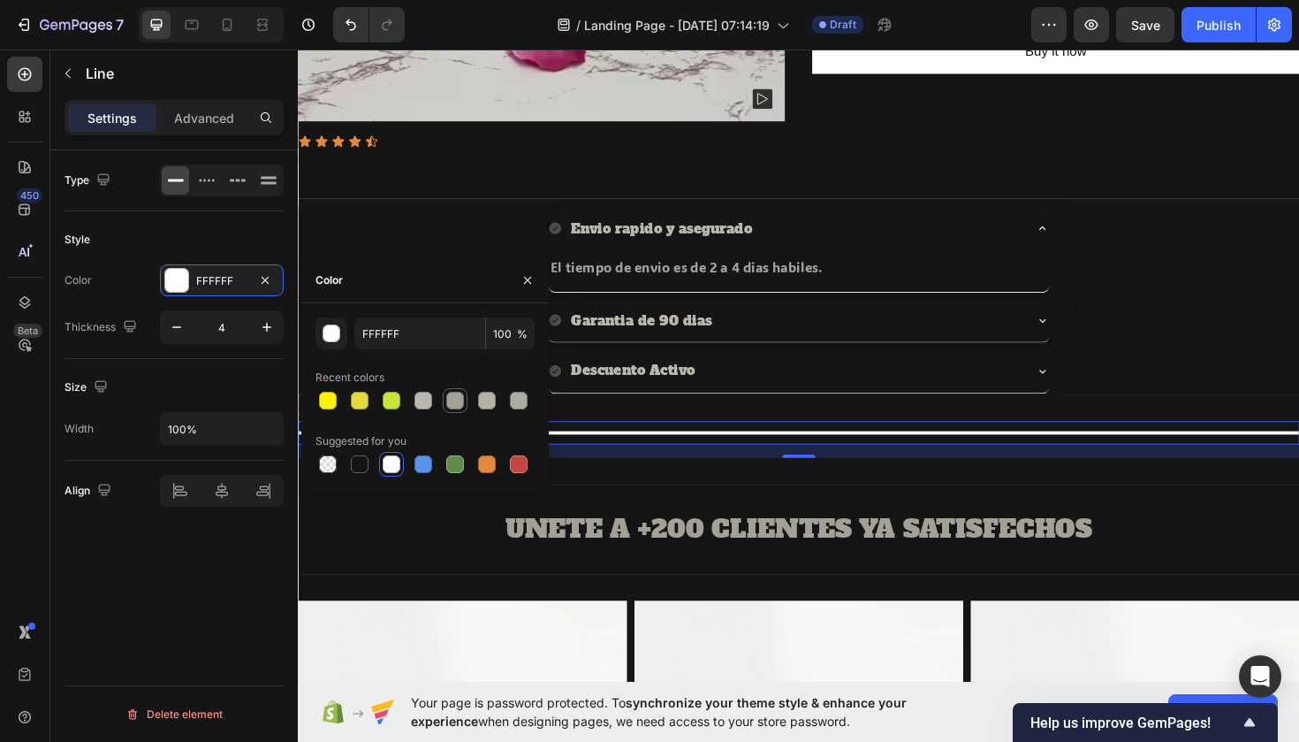
click at [450, 401] on div at bounding box center [455, 401] width 18 height 18
type input "A3A197"
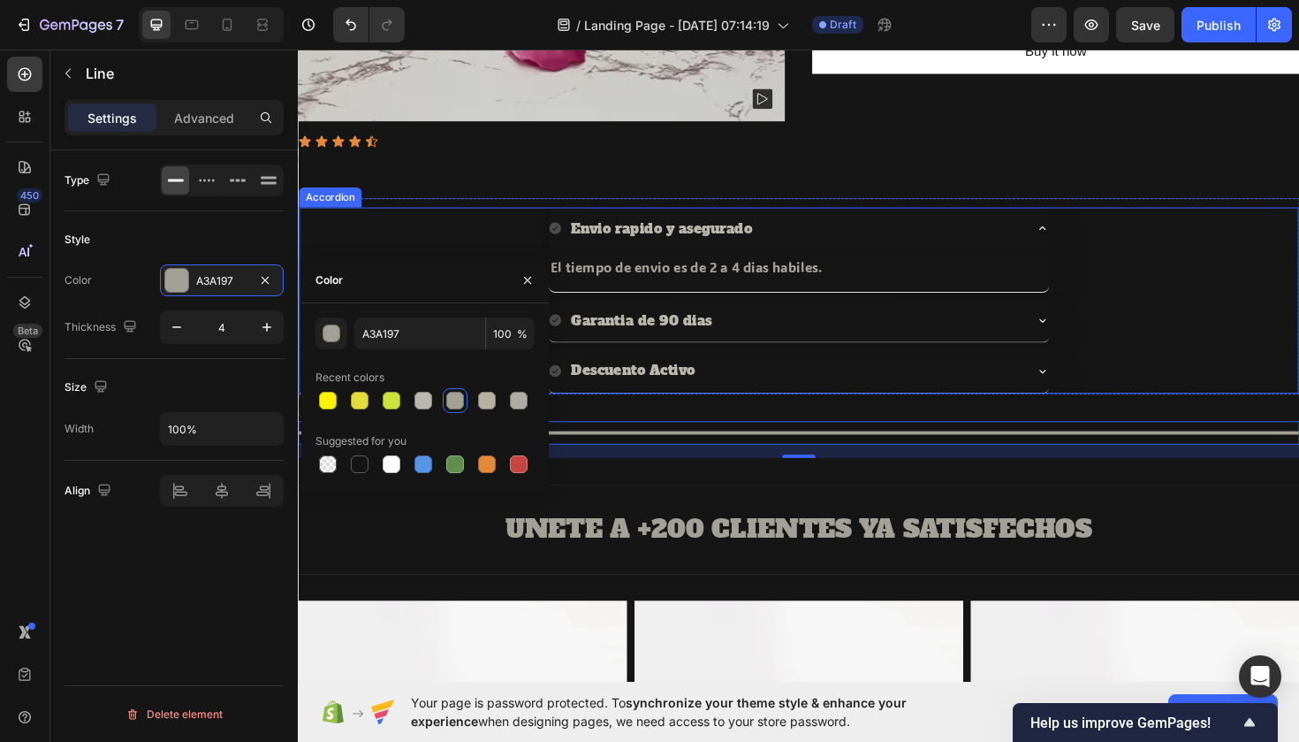
click at [1197, 347] on div "Garantia de 90 dias" at bounding box center [828, 337] width 1057 height 47
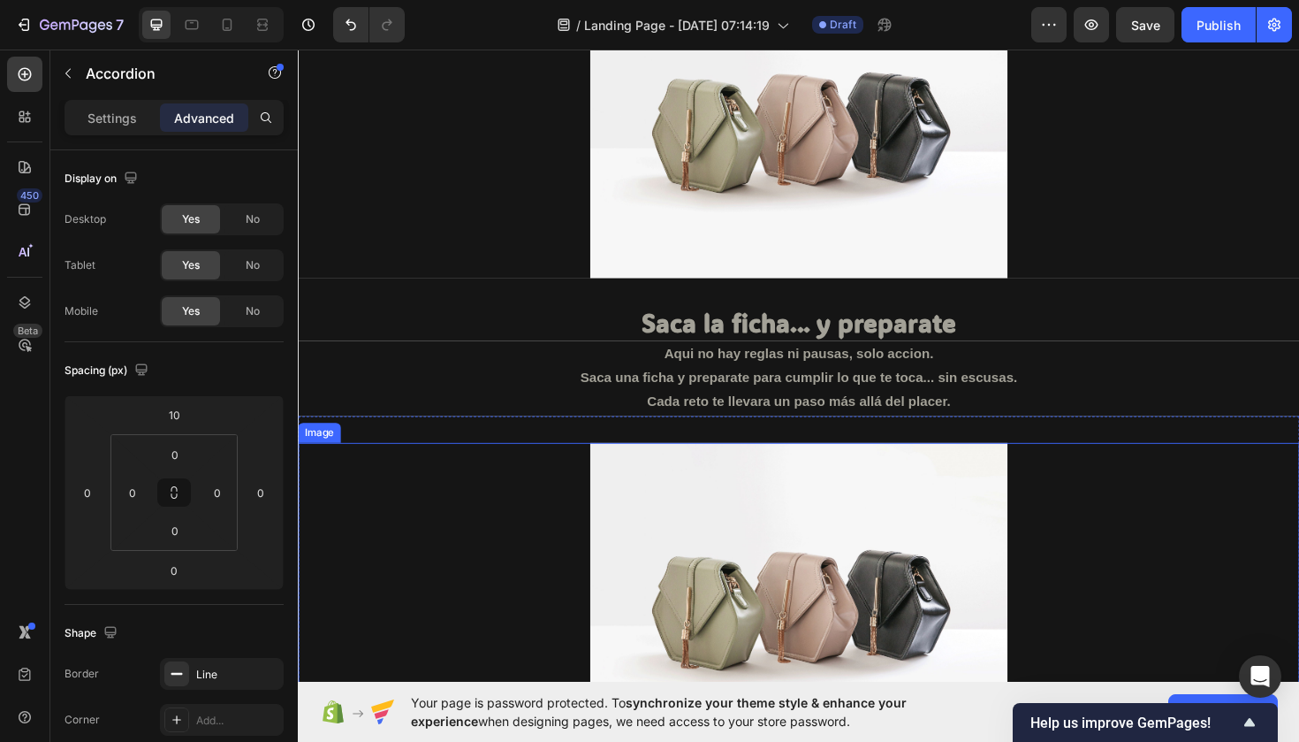
scroll to position [2085, 0]
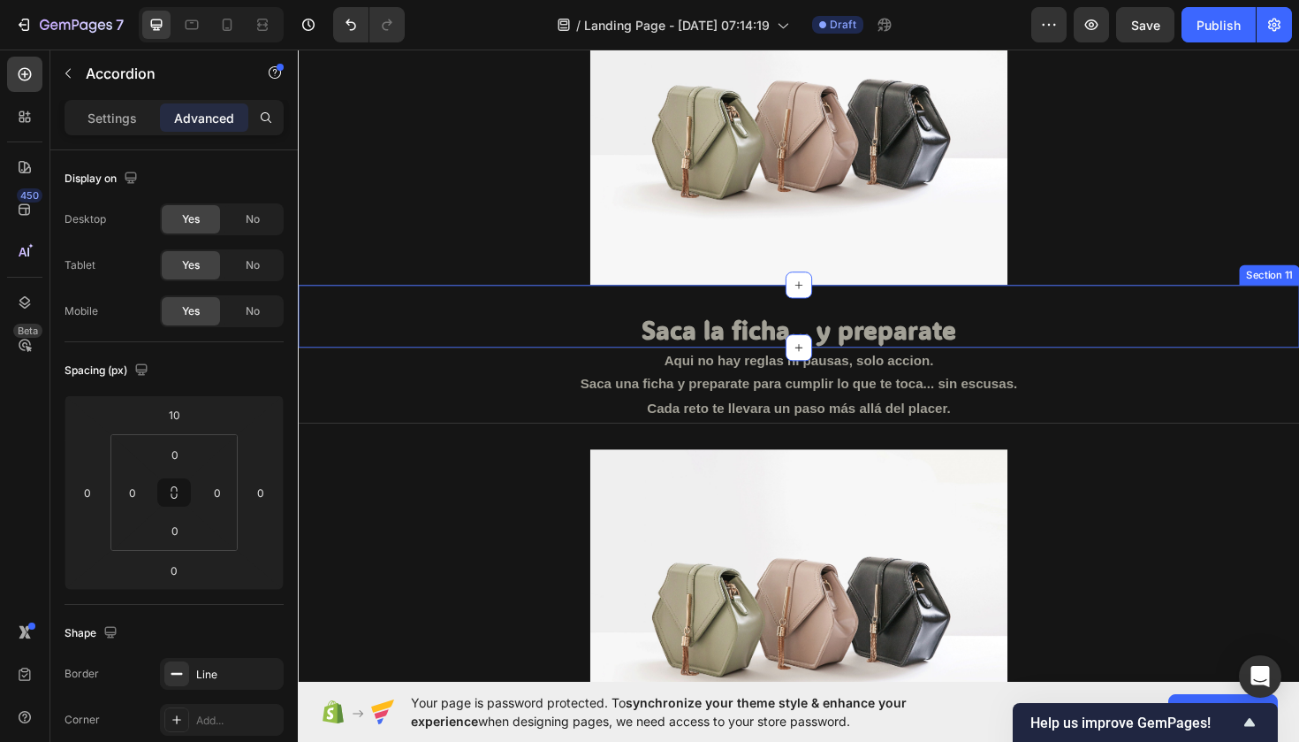
click at [999, 325] on div "Saca la ficha... y preparate Heading Section 11" at bounding box center [828, 332] width 1061 height 66
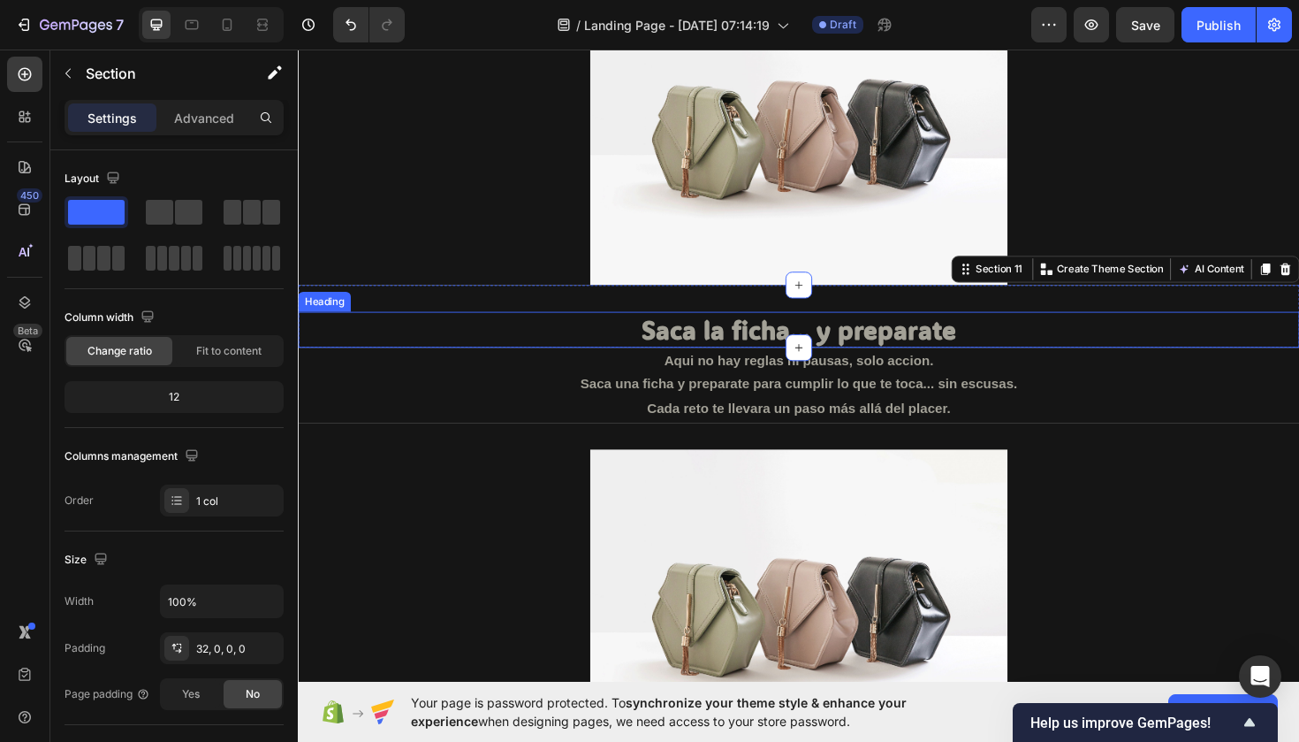
click at [972, 334] on h2 "Saca la ficha... y preparate" at bounding box center [828, 346] width 1061 height 38
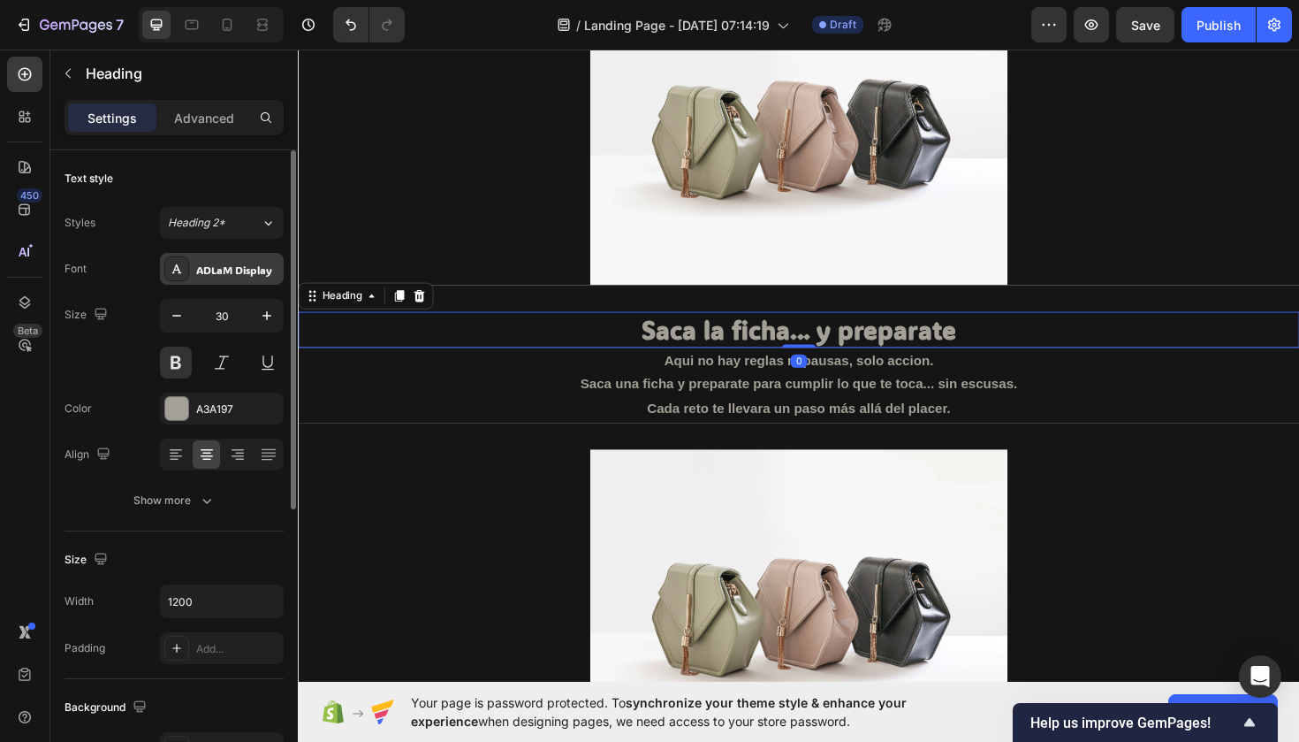
click at [242, 270] on div "ADLaM Display" at bounding box center [237, 270] width 83 height 16
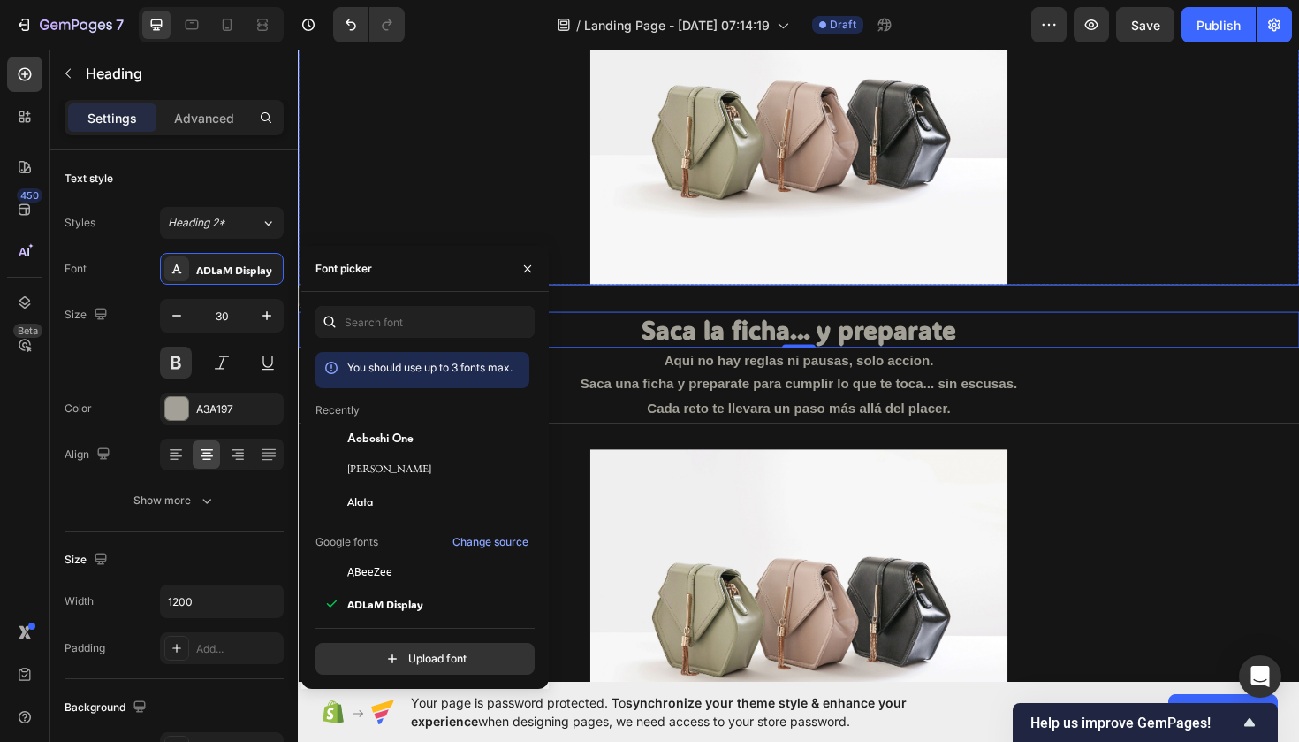
click at [497, 239] on div at bounding box center [828, 132] width 1061 height 331
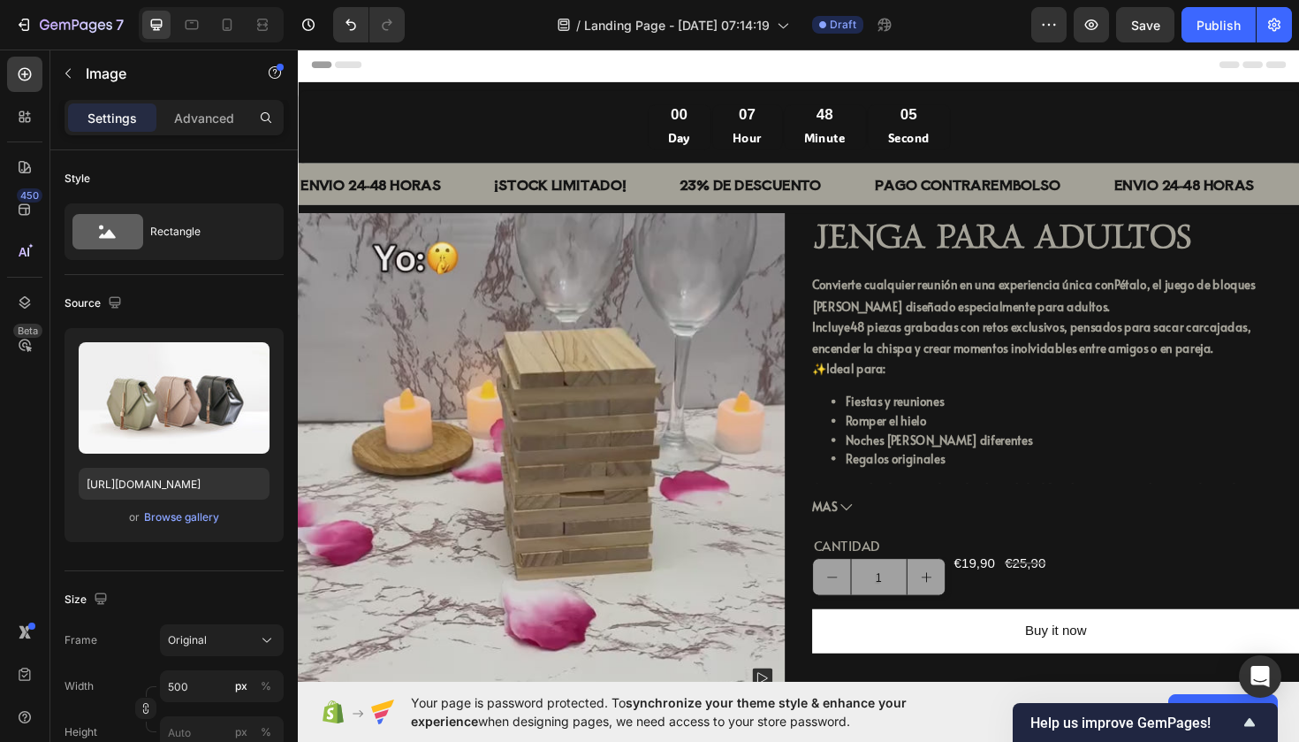
scroll to position [0, 0]
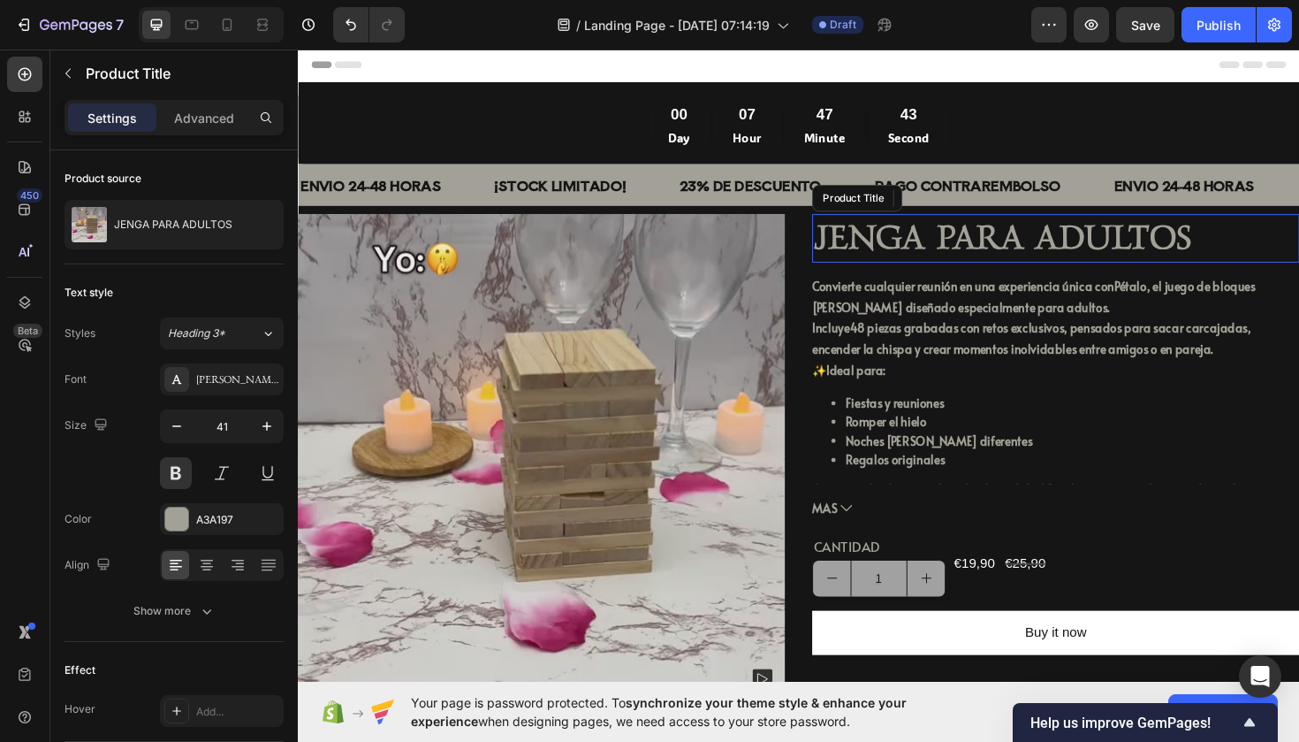
click at [867, 241] on h2 "JENGA PARA ADULTOS" at bounding box center [1100, 249] width 516 height 50
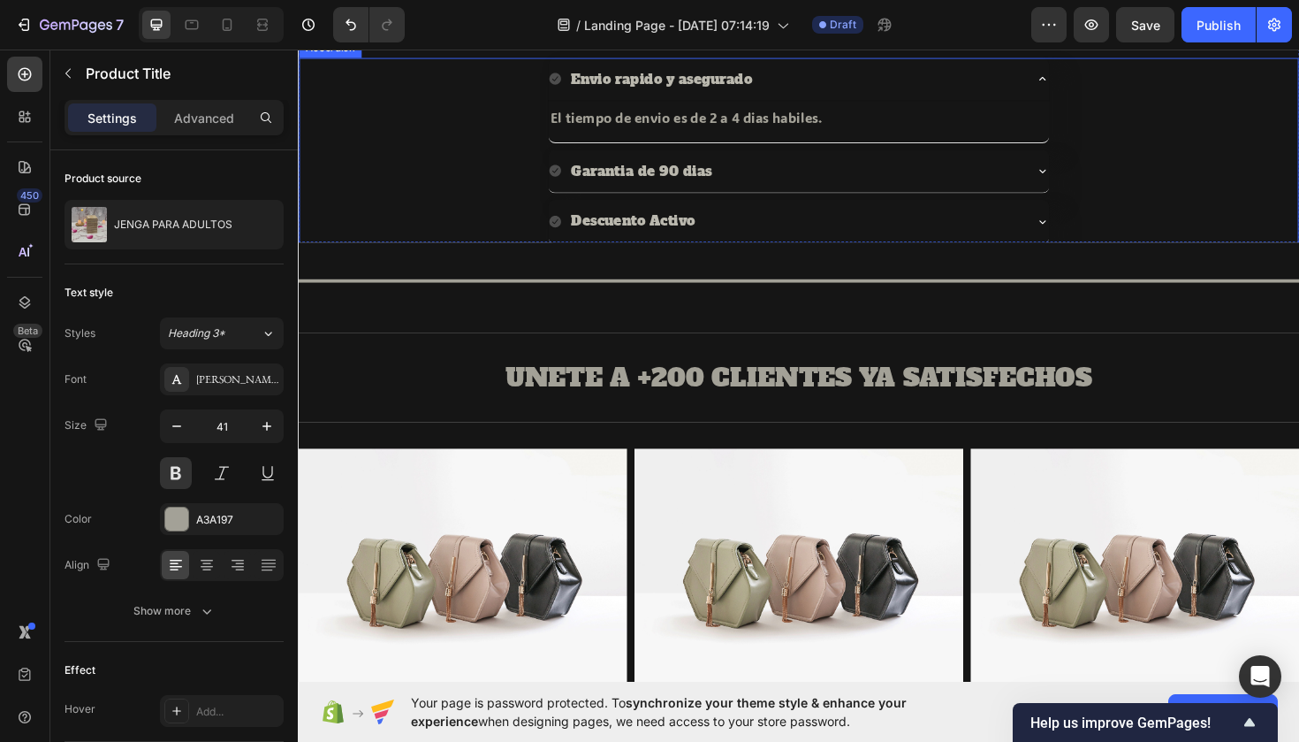
scroll to position [780, 0]
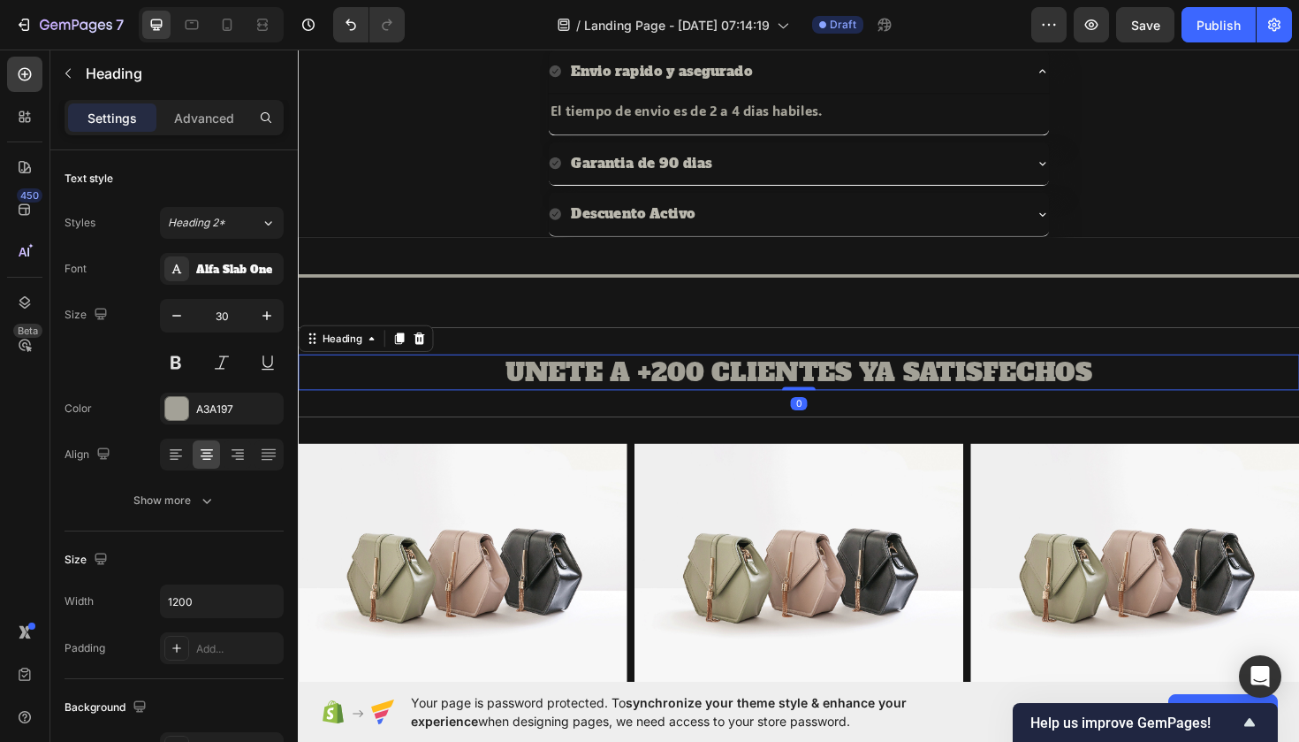
click at [765, 393] on h2 "UNETE A +200 CLIENTES YA SATISFECHOS" at bounding box center [828, 391] width 1061 height 38
click at [262, 265] on div "Alfa Slab One" at bounding box center [237, 270] width 83 height 16
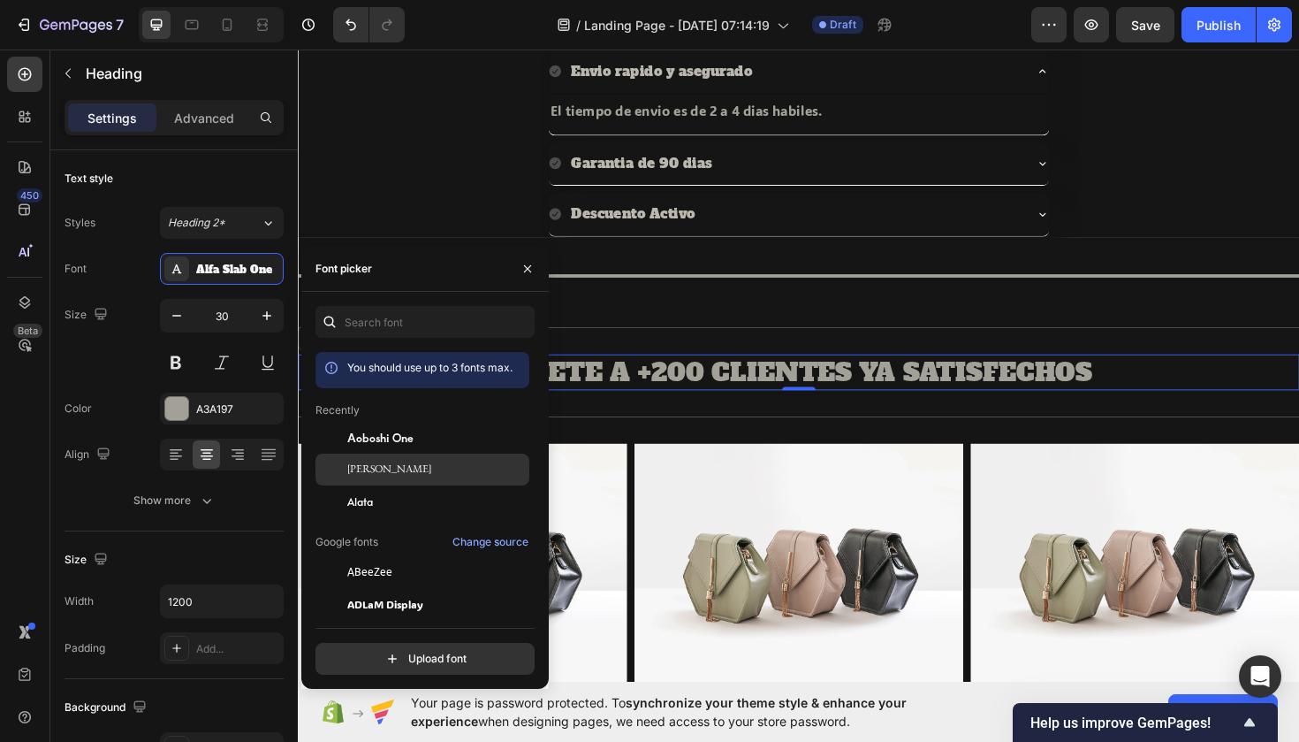
click at [401, 475] on span "[PERSON_NAME]" at bounding box center [389, 469] width 84 height 16
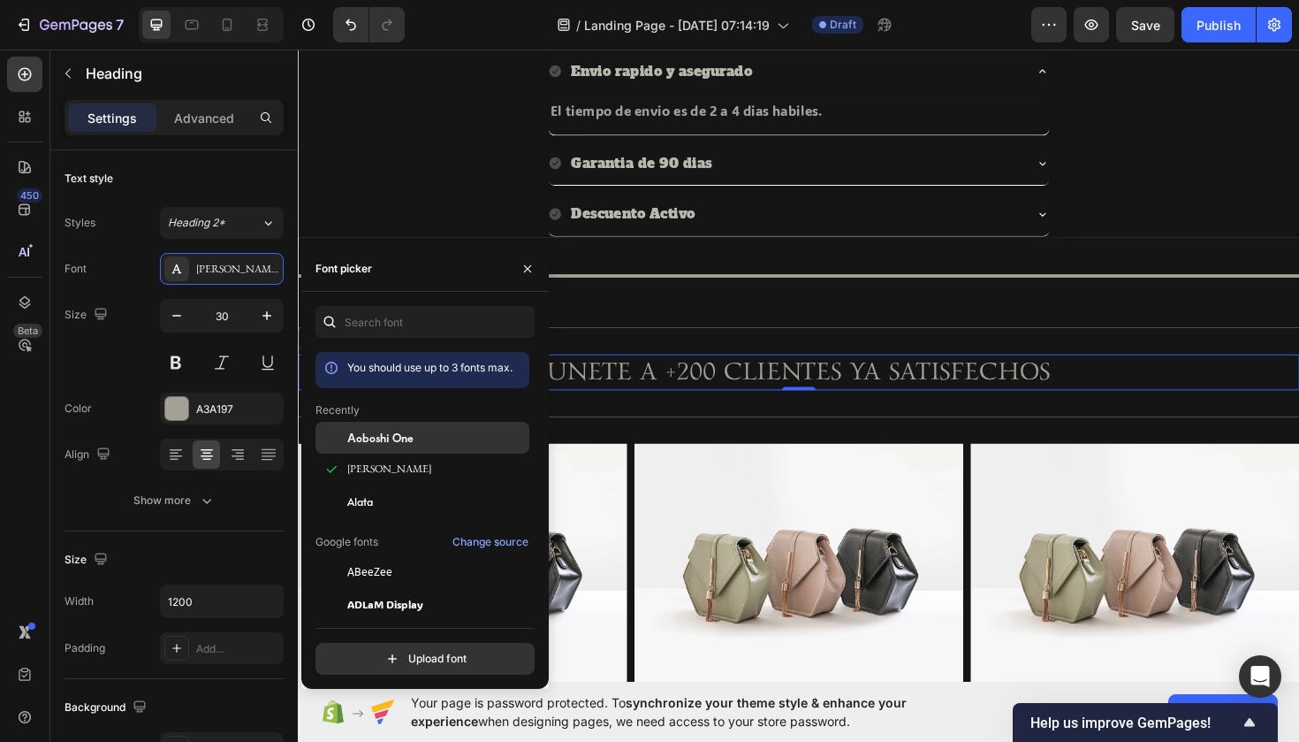
click at [409, 434] on span "Aoboshi One" at bounding box center [380, 438] width 66 height 16
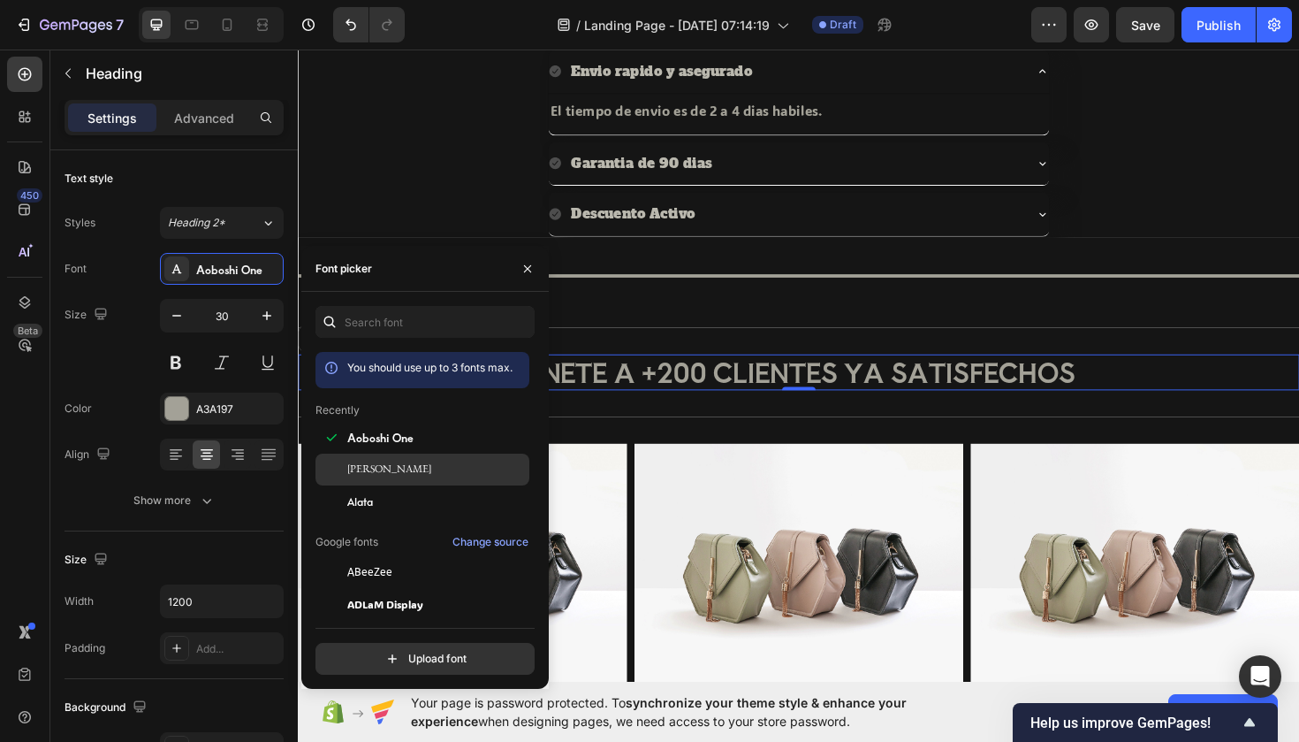
click at [408, 469] on span "[PERSON_NAME]" at bounding box center [389, 469] width 84 height 16
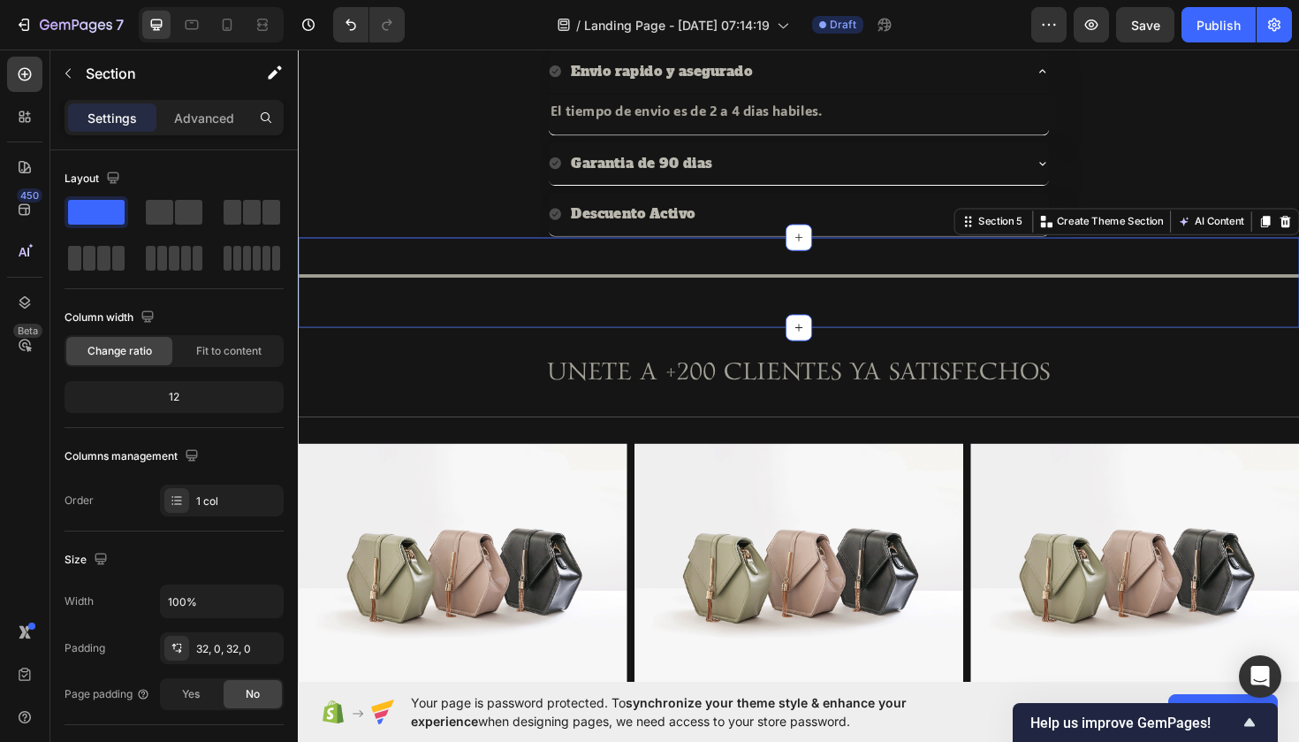
click at [662, 339] on div "Title Line Section 5 You can create reusable sections Create Theme Section AI C…" at bounding box center [828, 295] width 1061 height 95
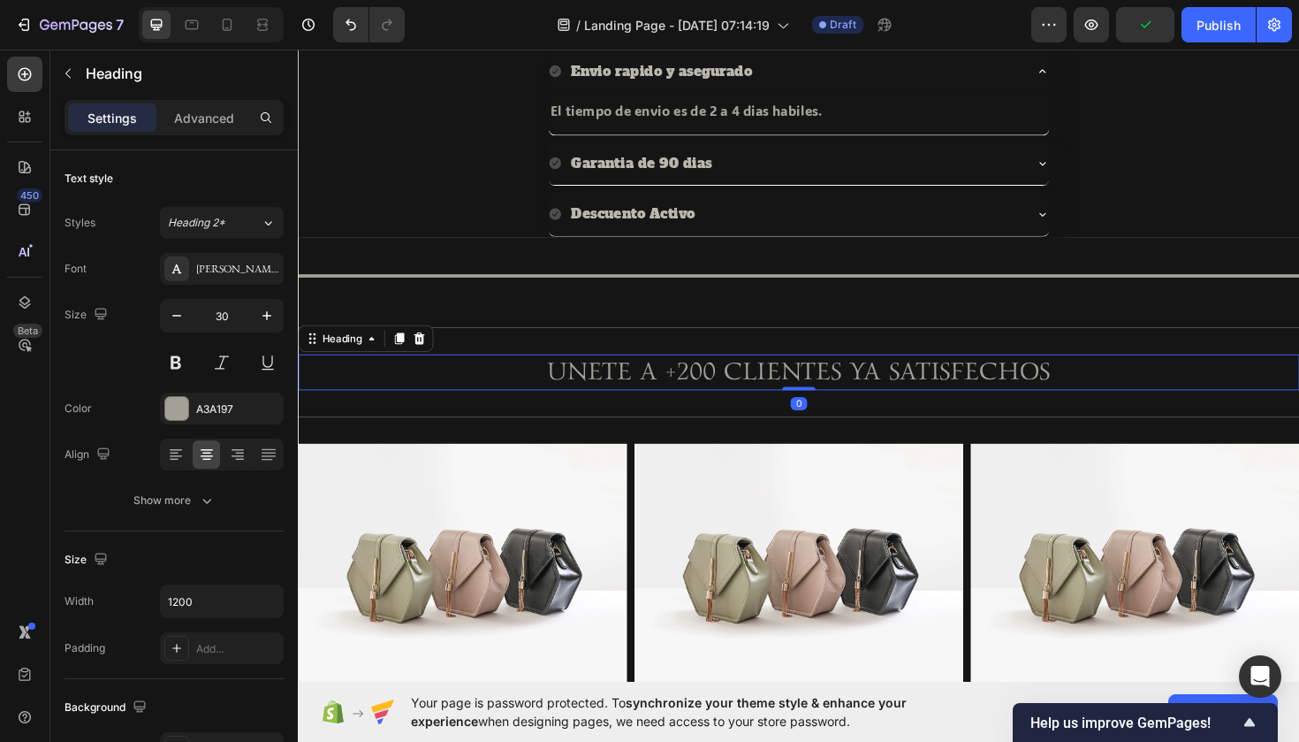
click at [682, 378] on h2 "UNETE A +200 CLIENTES YA SATISFECHOS" at bounding box center [828, 391] width 1061 height 38
click at [182, 361] on button at bounding box center [176, 363] width 32 height 32
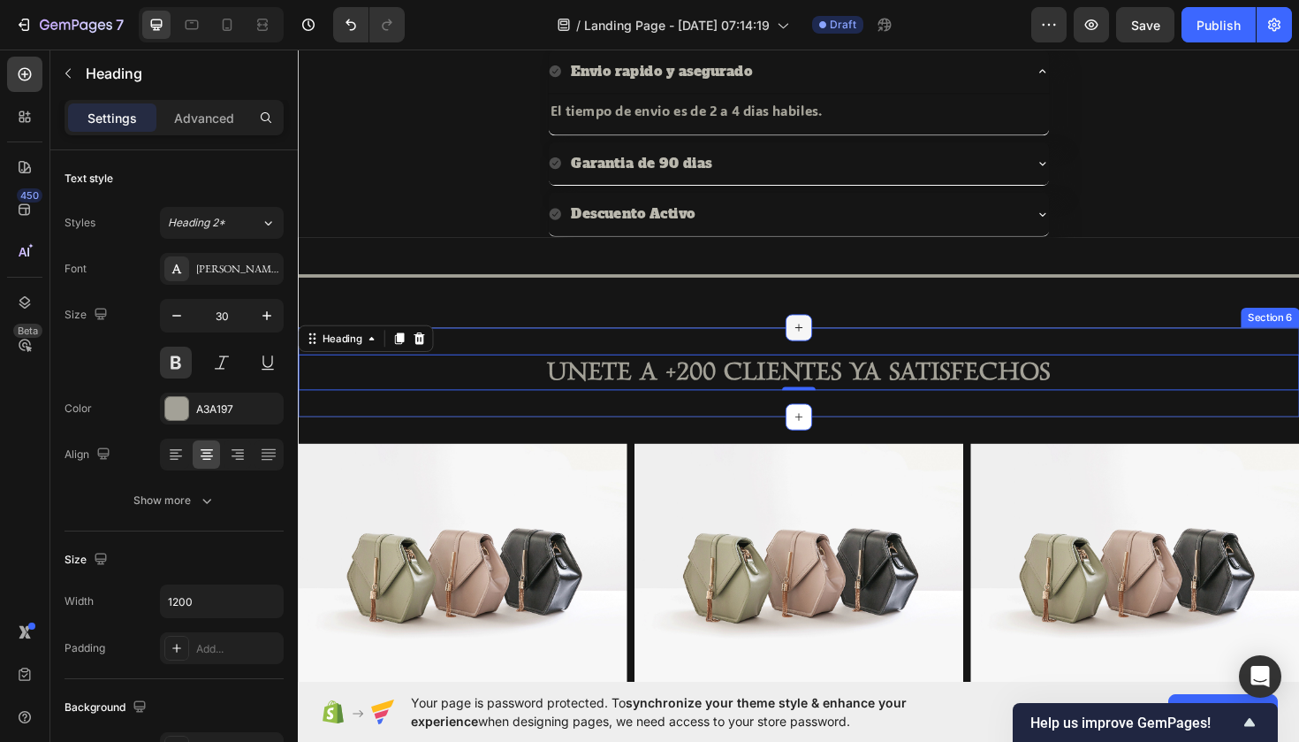
click at [817, 349] on div at bounding box center [828, 344] width 28 height 28
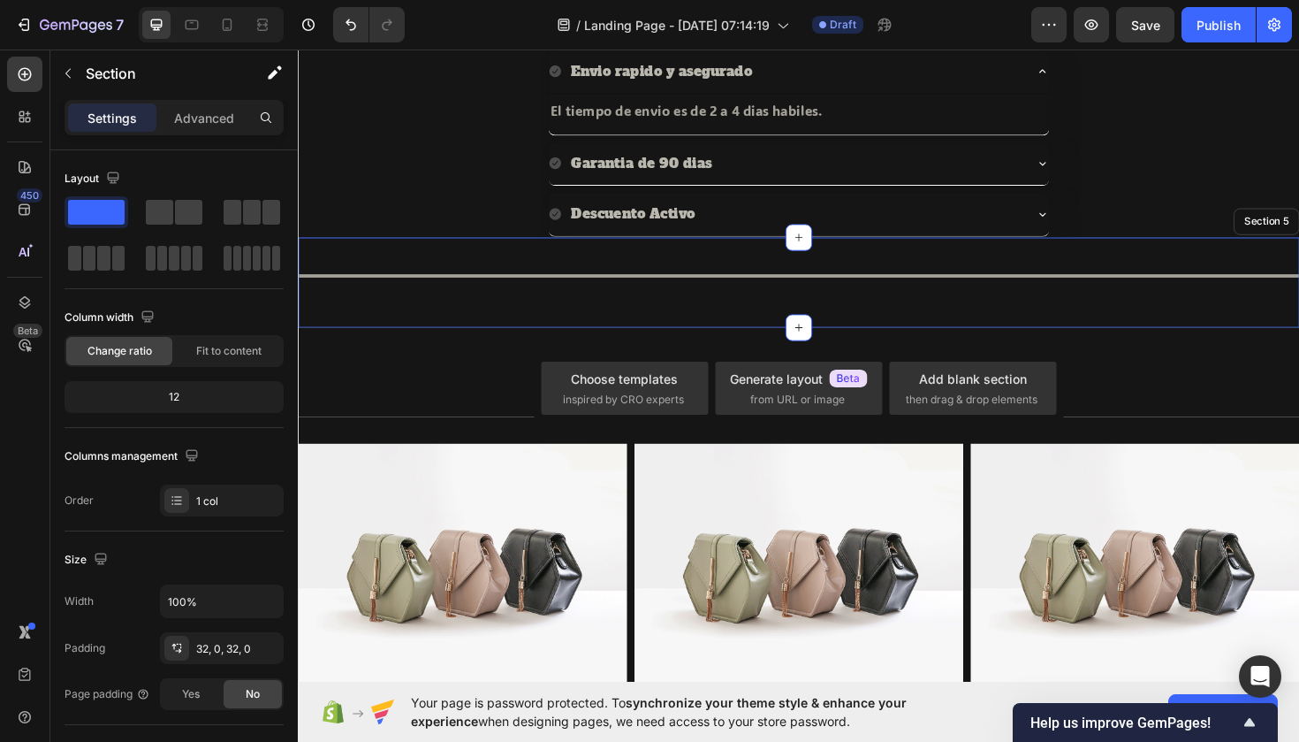
click at [678, 306] on div "Title Line" at bounding box center [828, 296] width 1061 height 39
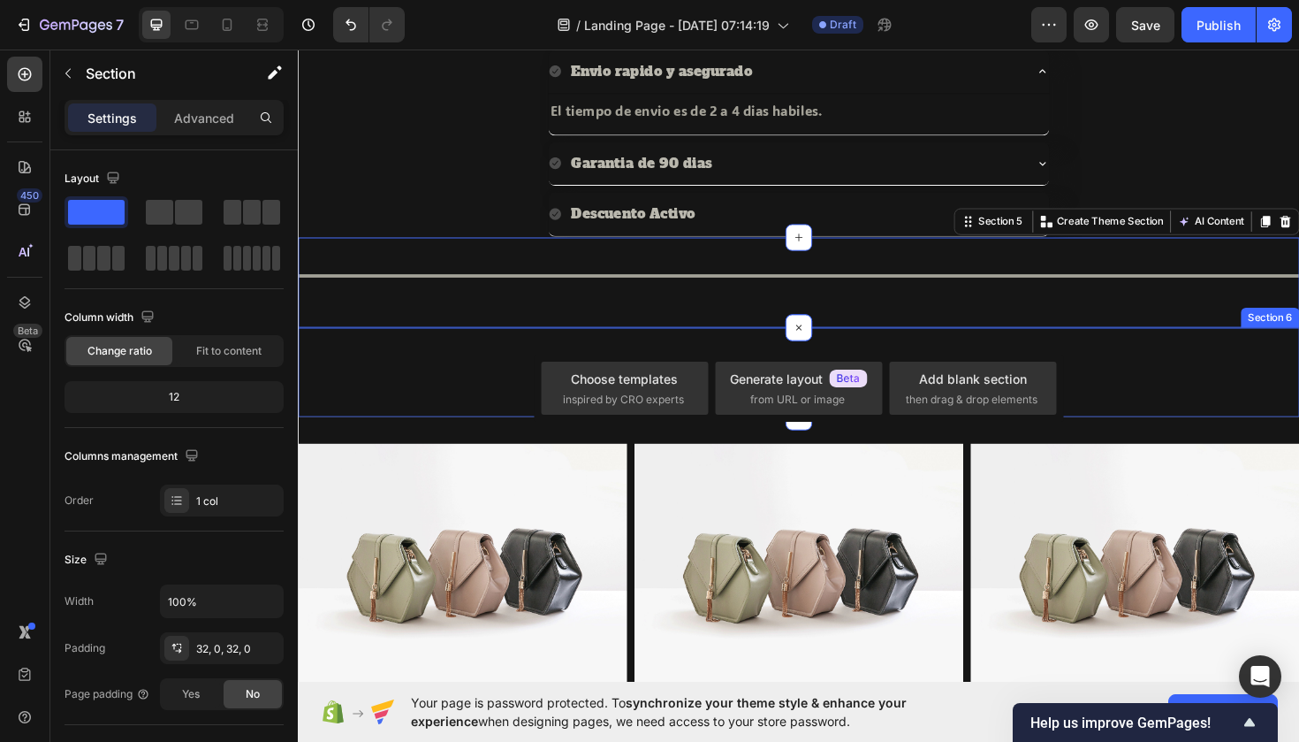
click at [462, 373] on h2 "UNETE A +200 CLIENTES YA SATISFECHOS" at bounding box center [828, 391] width 1061 height 38
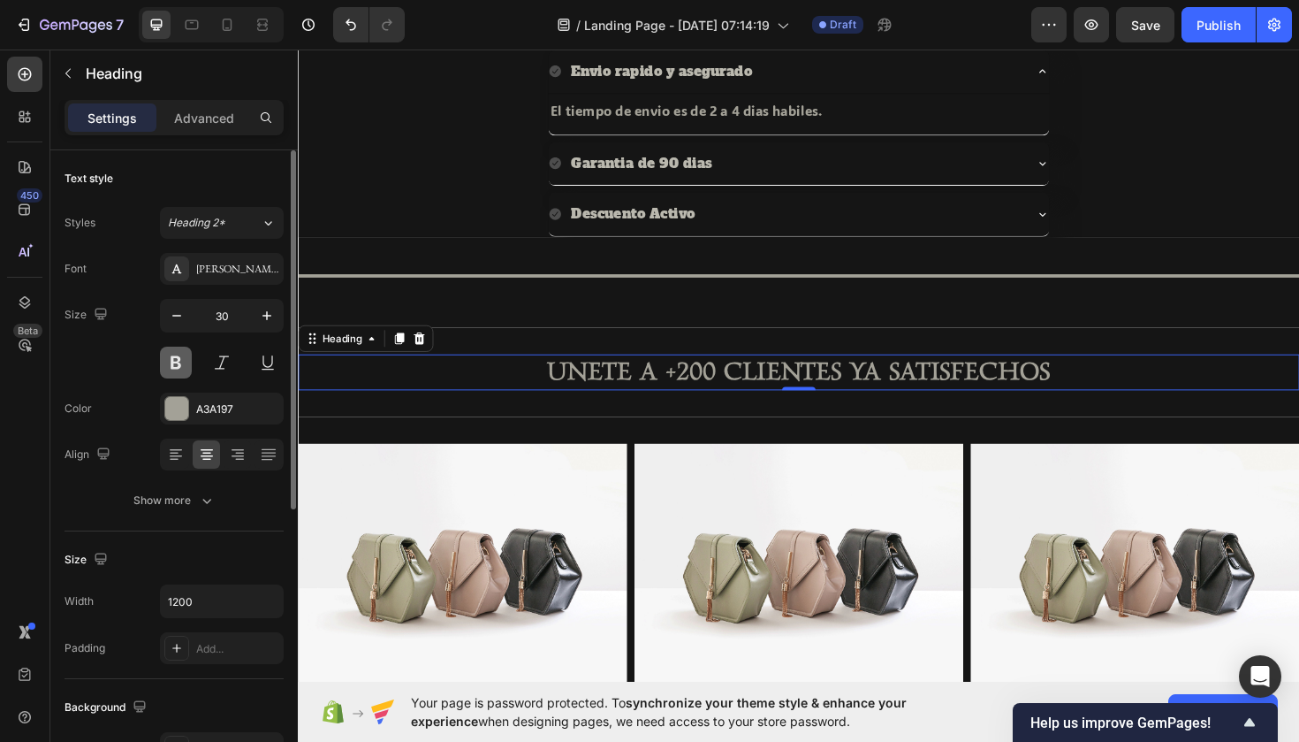
click at [175, 362] on button at bounding box center [176, 363] width 32 height 32
click at [171, 360] on button at bounding box center [176, 363] width 32 height 32
click at [261, 320] on icon "button" at bounding box center [267, 316] width 18 height 18
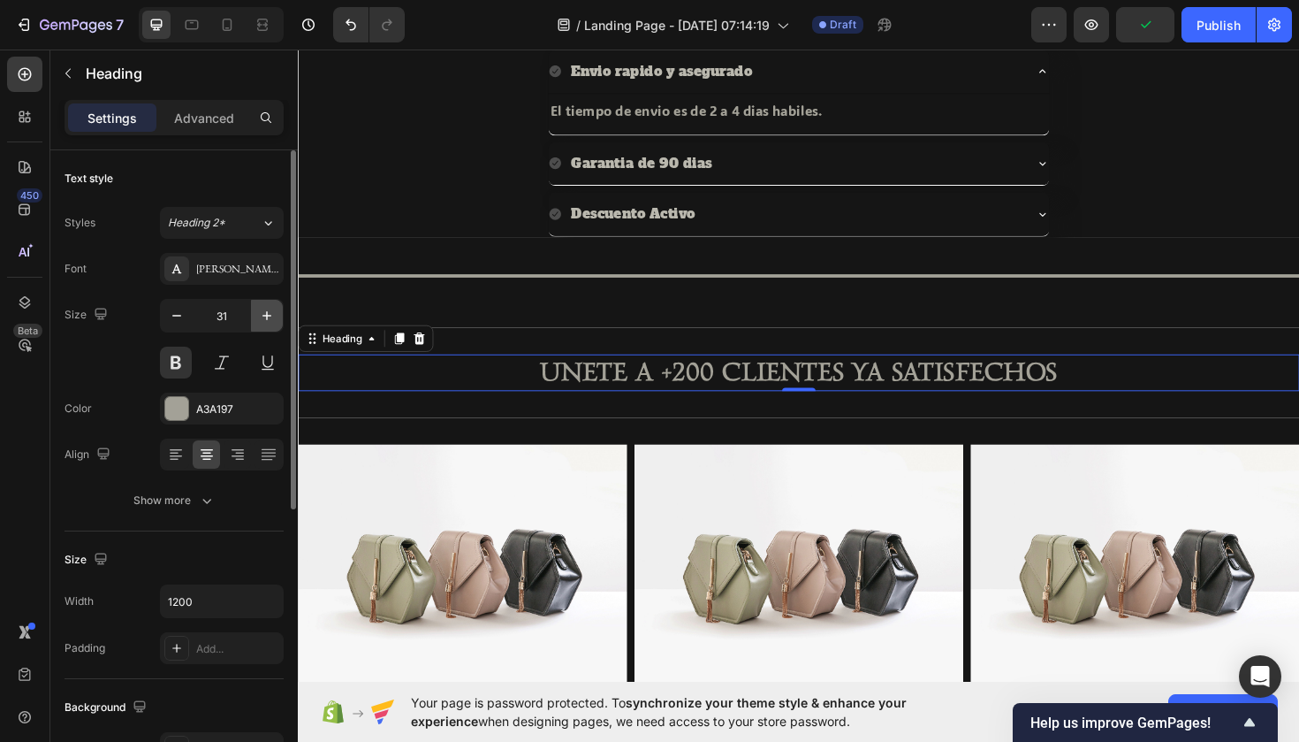
click at [261, 320] on icon "button" at bounding box center [267, 316] width 18 height 18
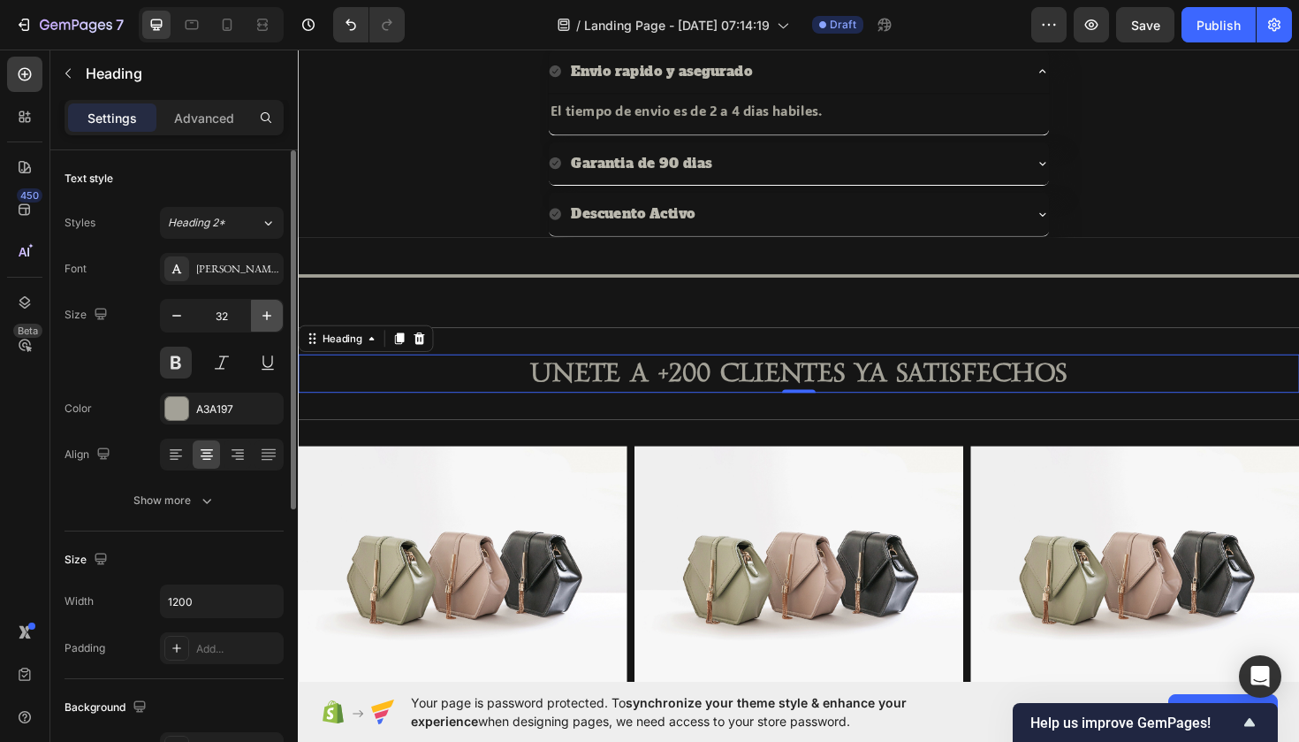
click at [261, 320] on icon "button" at bounding box center [267, 316] width 18 height 18
type input "33"
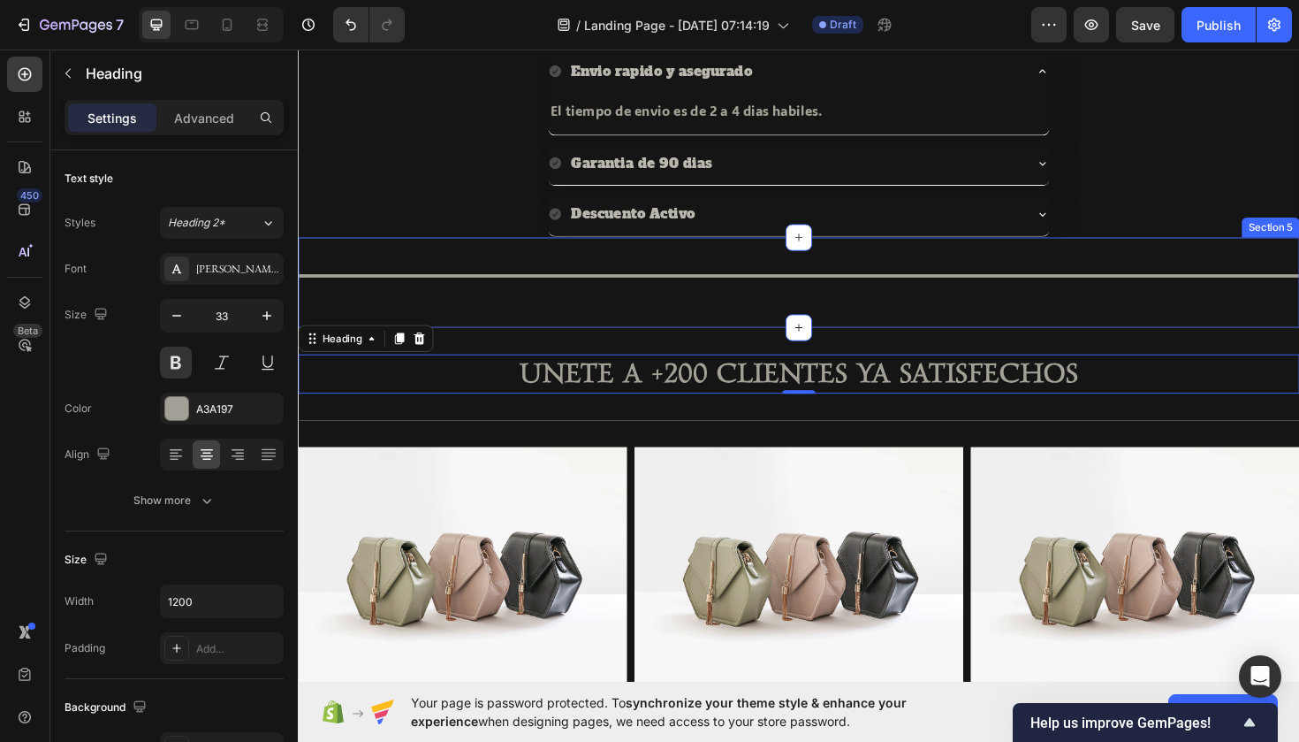
click at [823, 322] on div "Title Line Section 5" at bounding box center [828, 295] width 1061 height 95
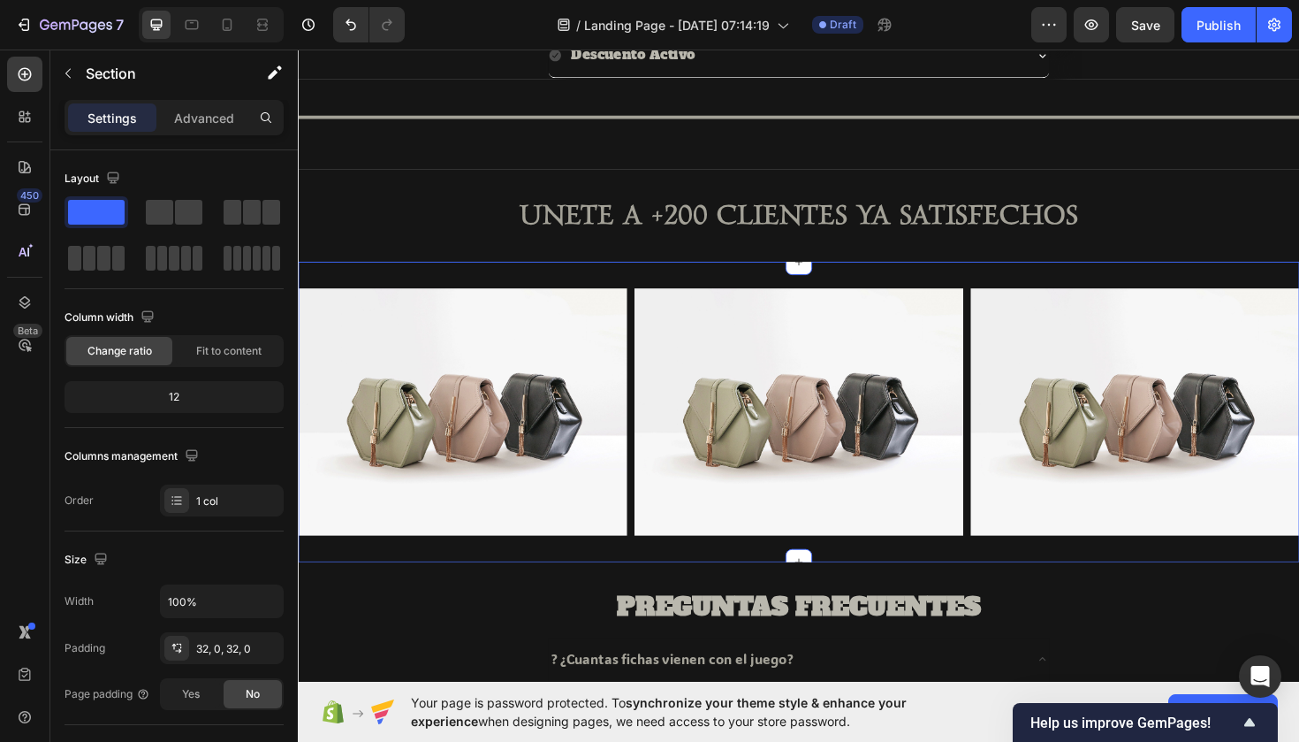
scroll to position [955, 0]
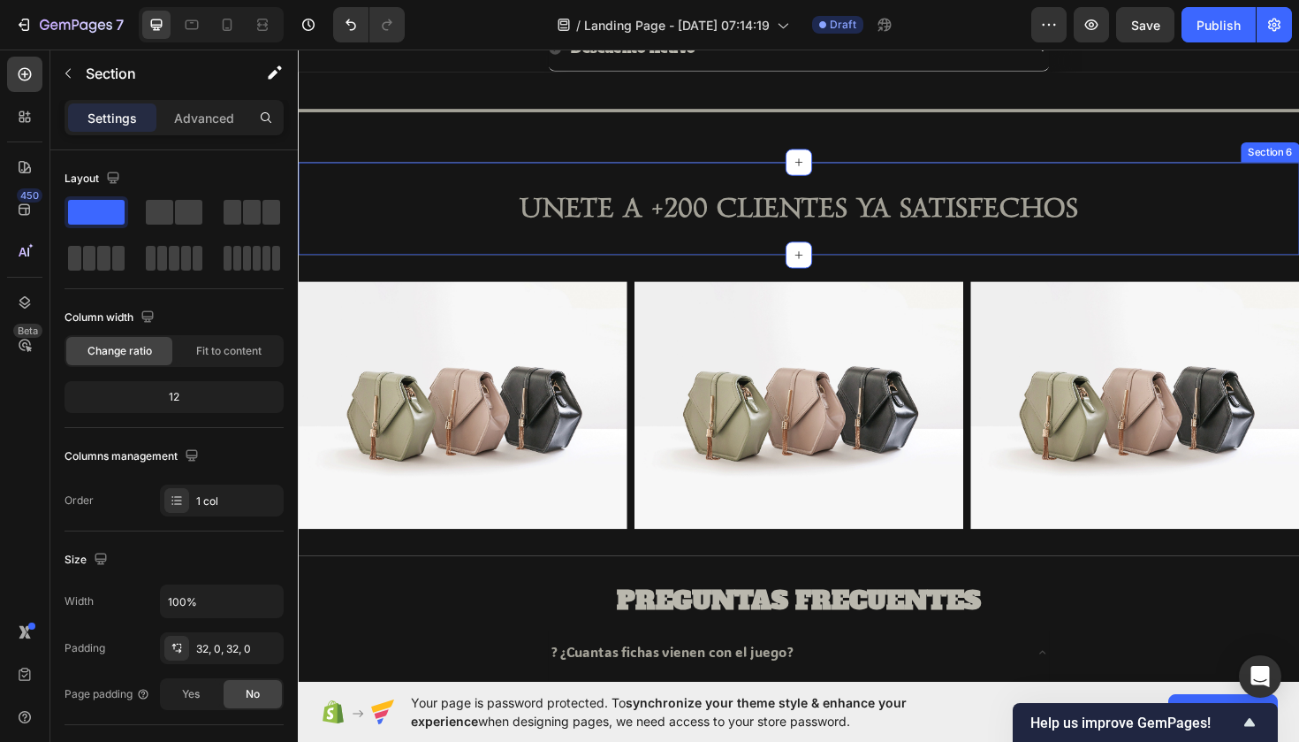
click at [607, 190] on div "UNETE A +200 CLIENTES YA SATISFECHOS Heading Section 6" at bounding box center [828, 218] width 1061 height 98
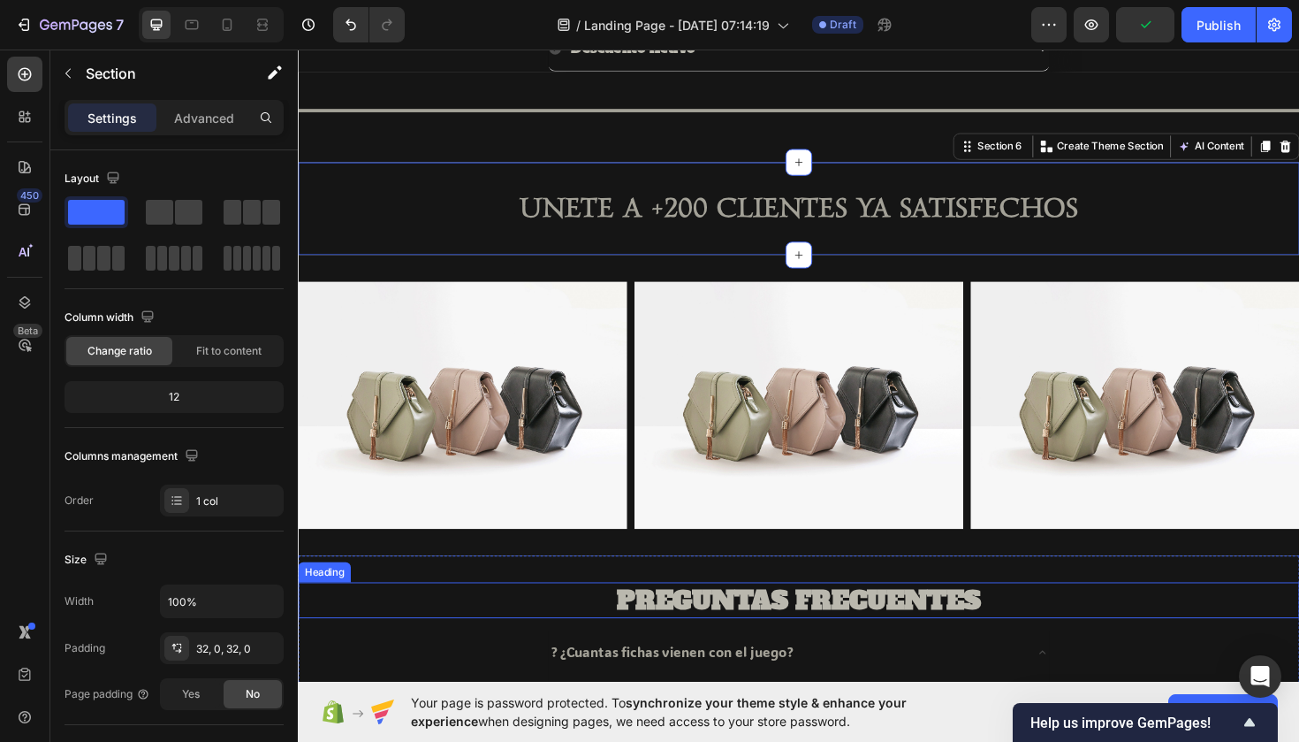
click at [766, 622] on h2 "PREGUNTAS FRECUENTES" at bounding box center [828, 632] width 1061 height 38
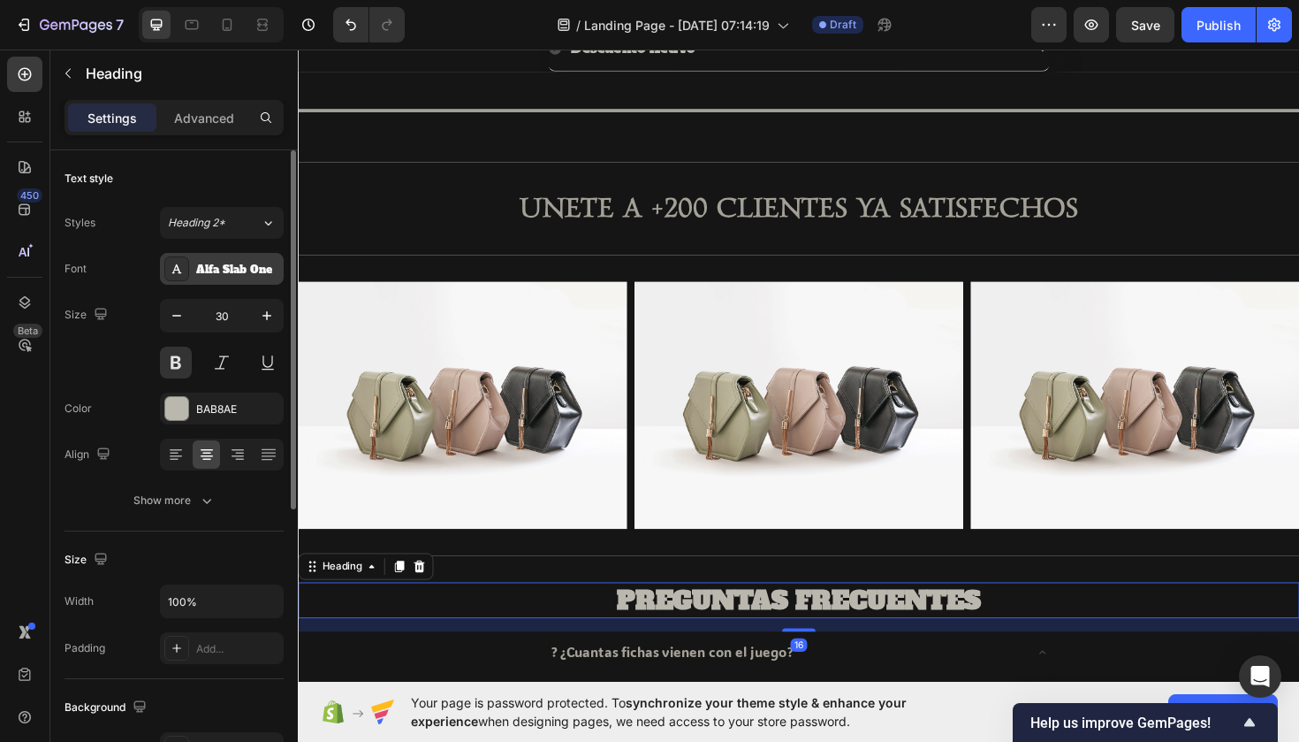
click at [260, 278] on div "Alfa Slab One" at bounding box center [222, 269] width 124 height 32
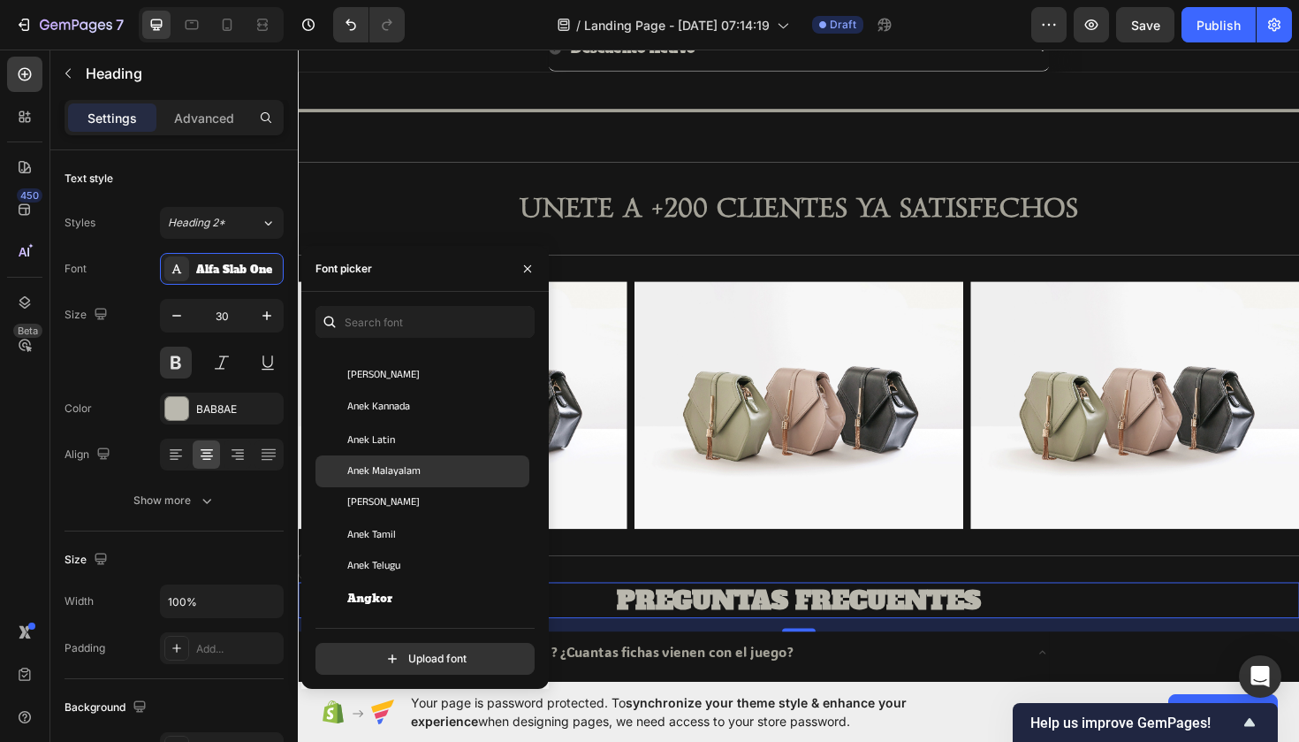
scroll to position [2549, 0]
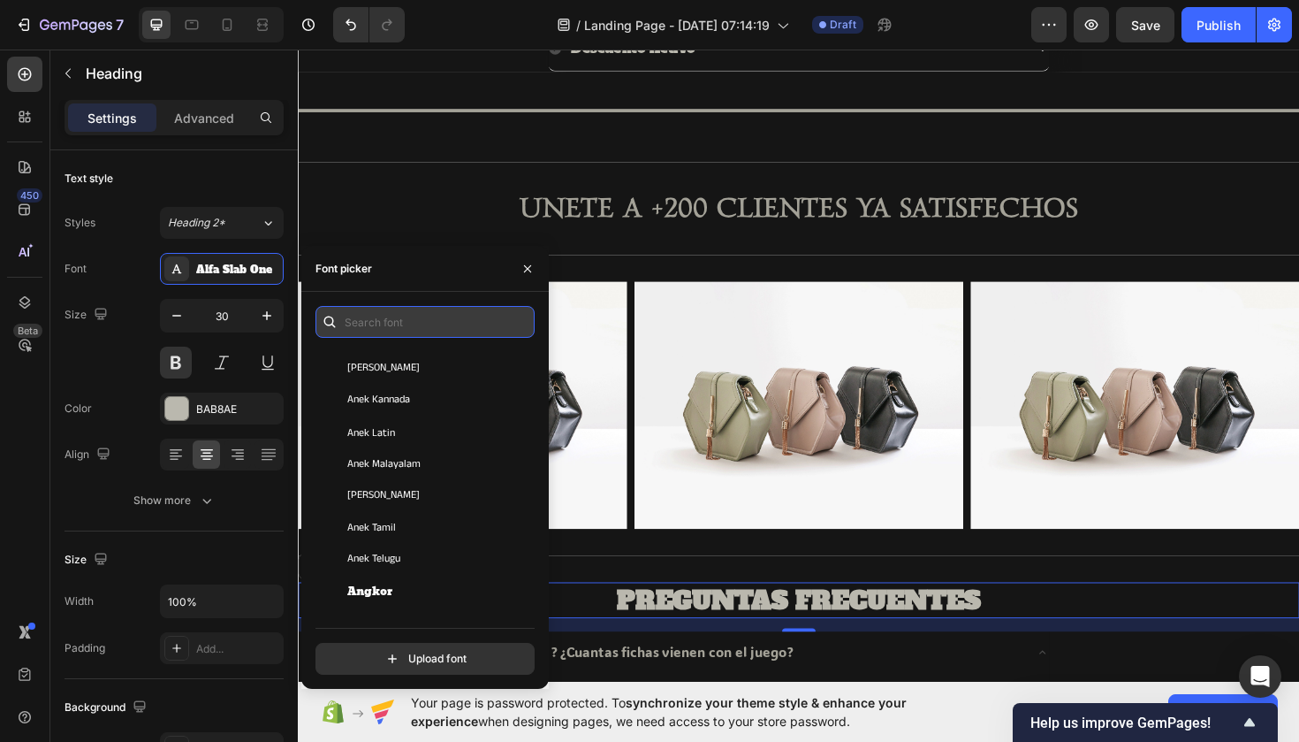
click at [382, 313] on input "text" at bounding box center [425, 322] width 219 height 32
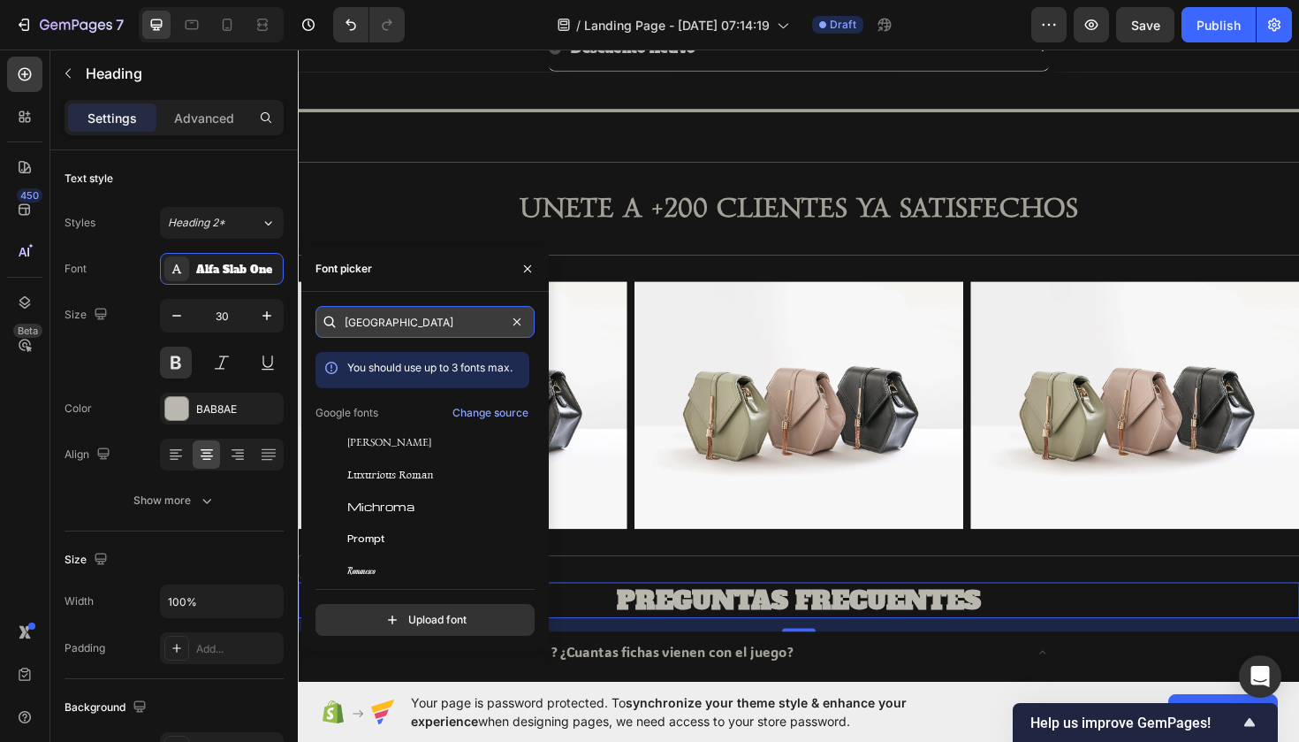
type input "roman"
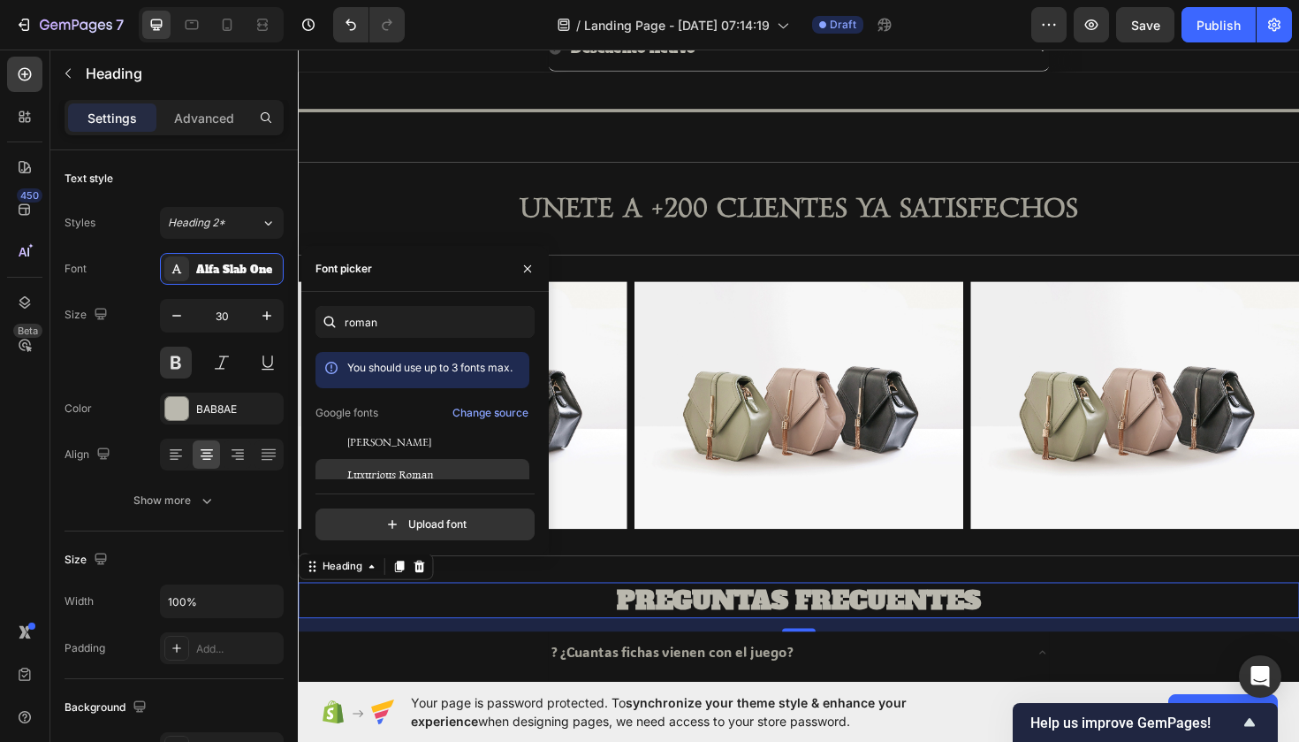
click at [386, 478] on span "Luxurious Roman" at bounding box center [390, 475] width 87 height 16
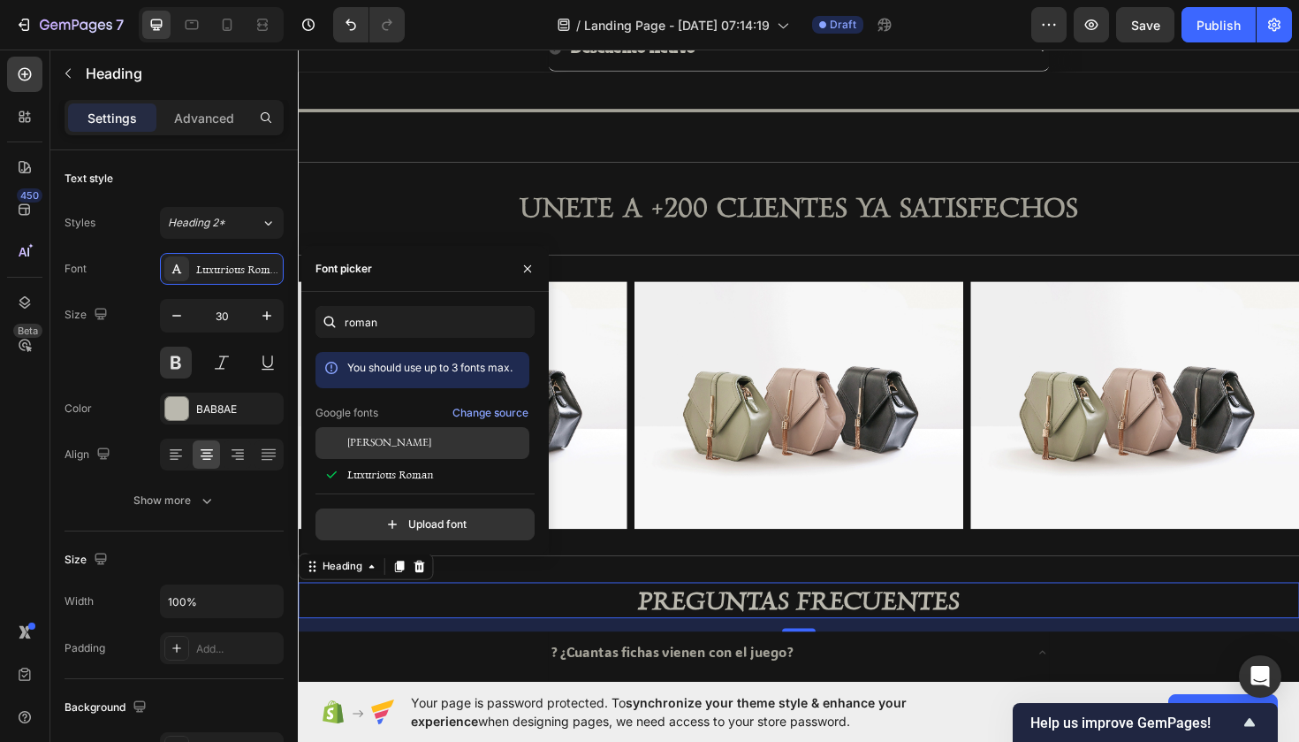
click at [369, 446] on span "[PERSON_NAME]" at bounding box center [389, 443] width 84 height 16
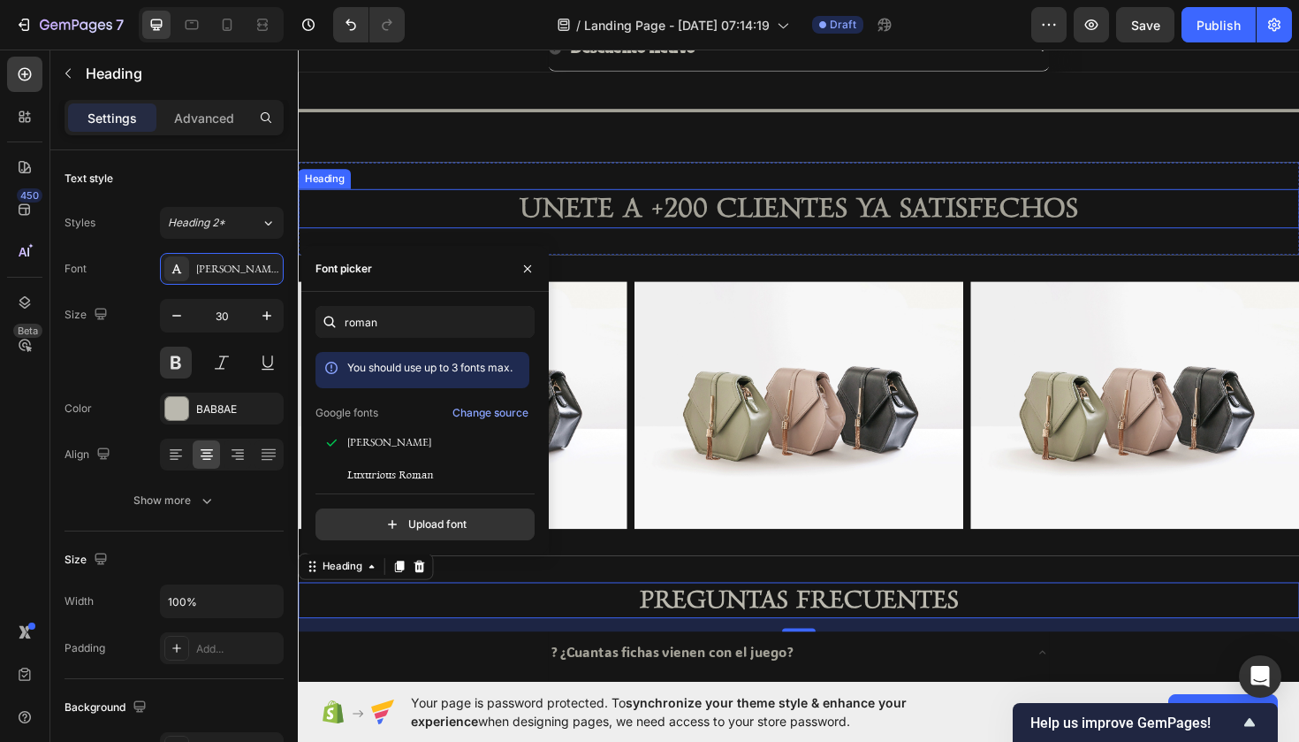
click at [610, 225] on h2 "UNETE A +200 CLIENTES YA SATISFECHOS" at bounding box center [828, 218] width 1061 height 42
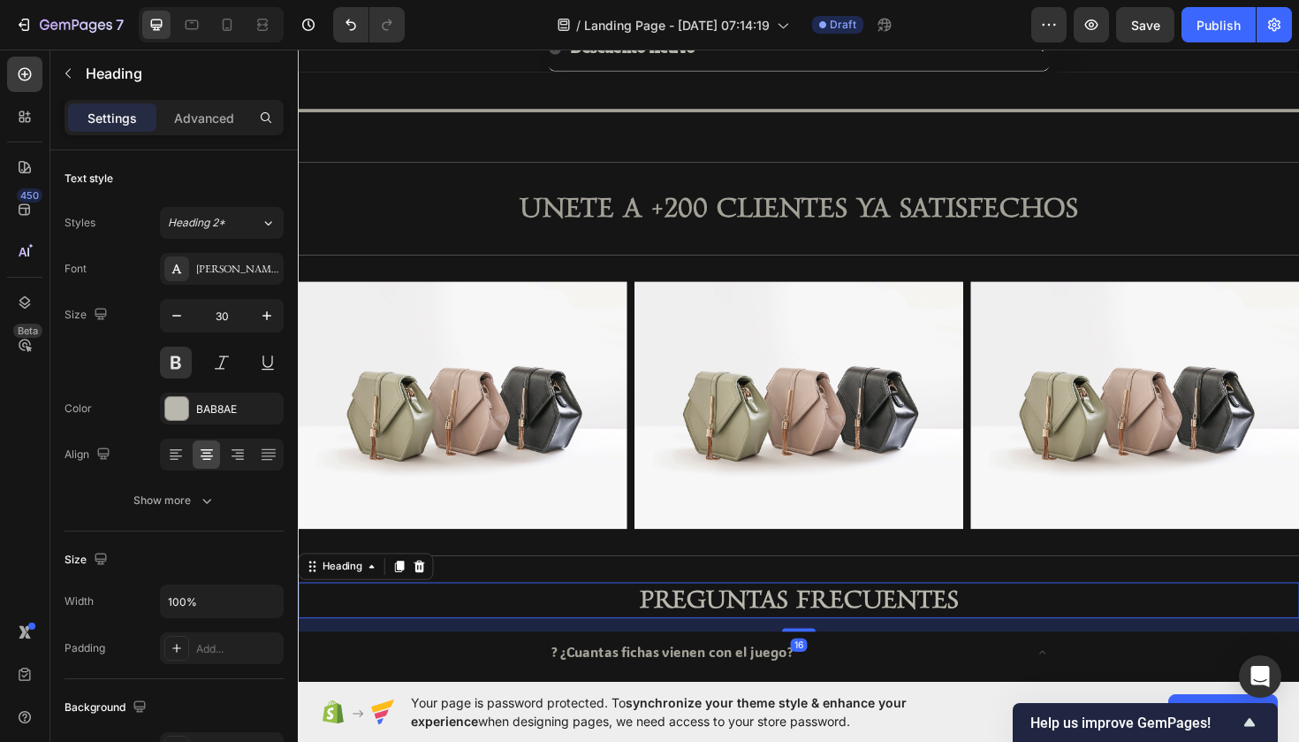
click at [672, 615] on h2 "PREGUNTAS FRECUENTES" at bounding box center [828, 632] width 1061 height 38
click at [268, 321] on icon "button" at bounding box center [267, 316] width 18 height 18
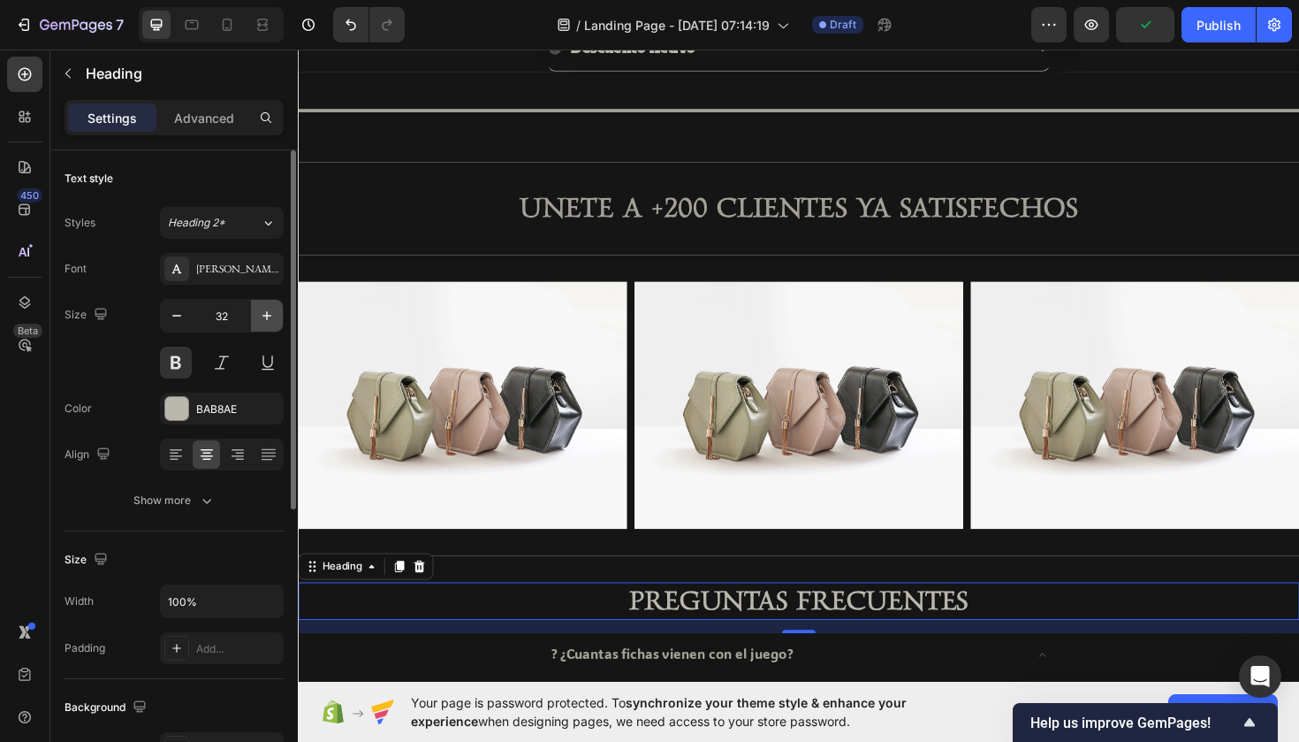
click at [268, 321] on icon "button" at bounding box center [267, 316] width 18 height 18
type input "33"
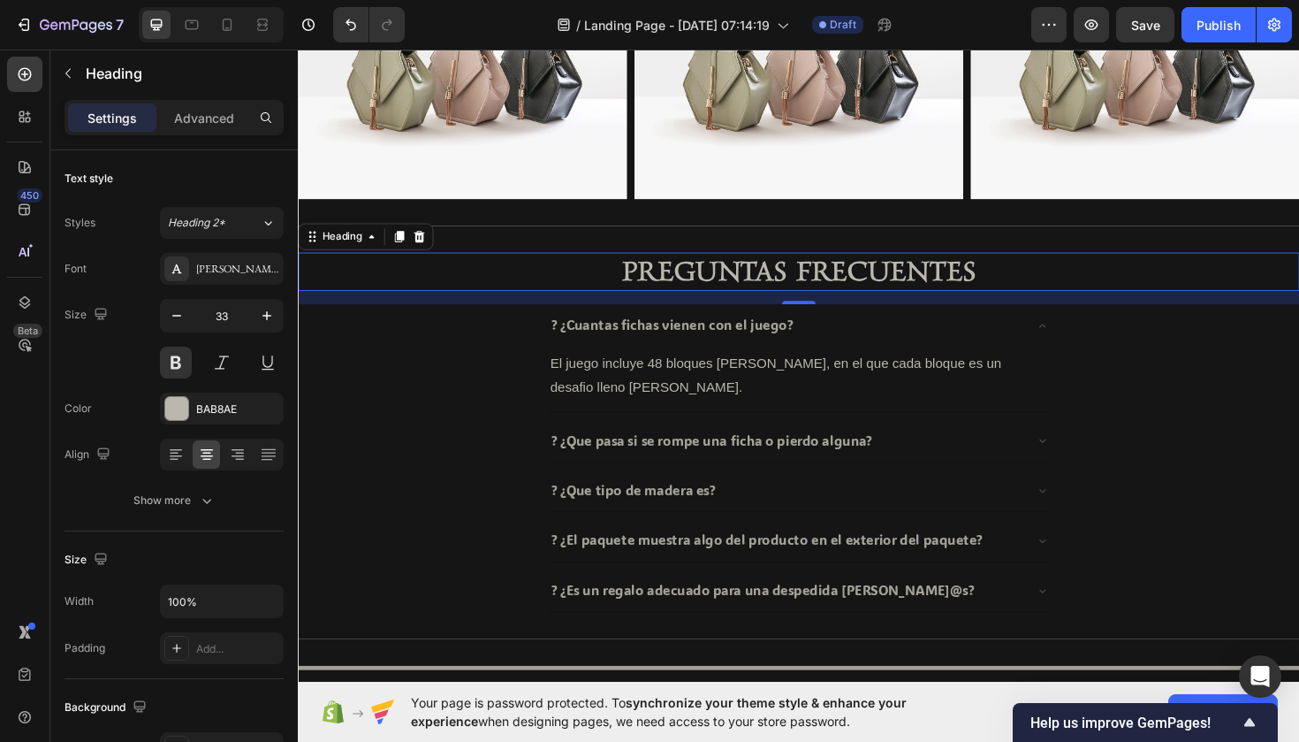
scroll to position [1305, 0]
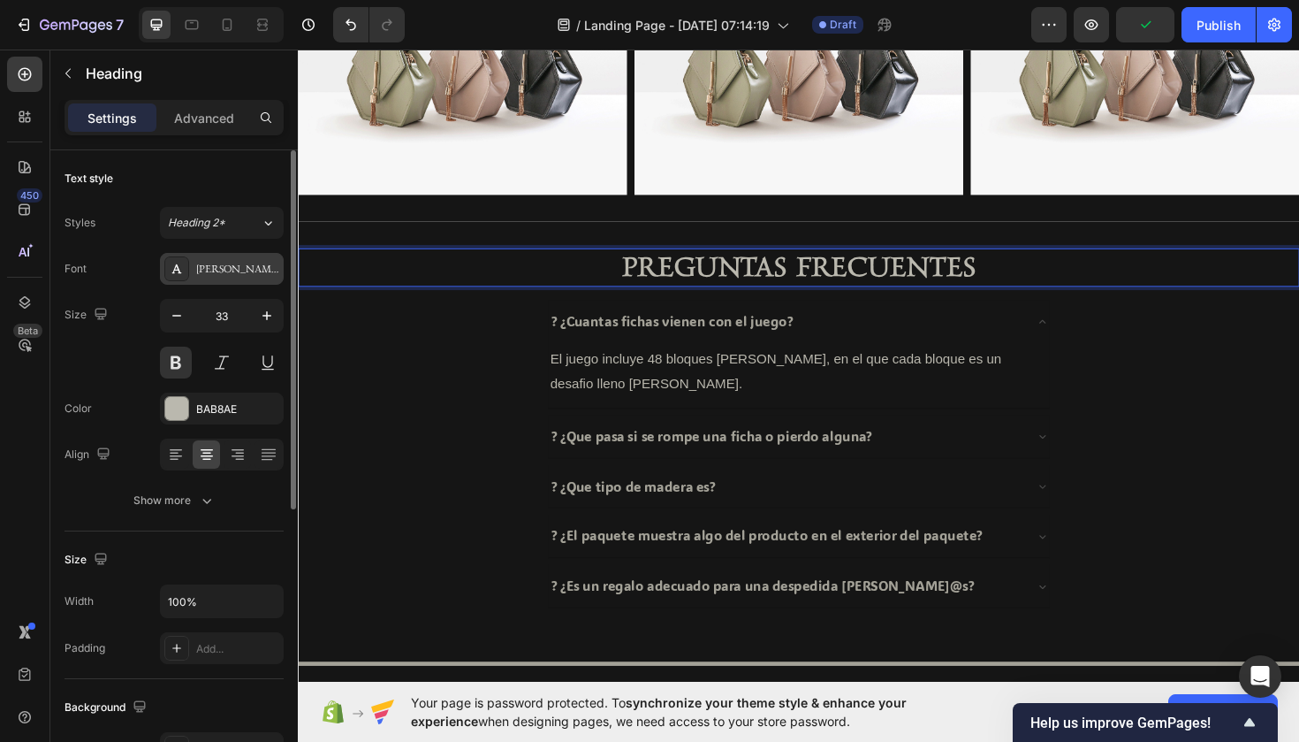
click at [262, 276] on div "[PERSON_NAME]" at bounding box center [237, 270] width 83 height 16
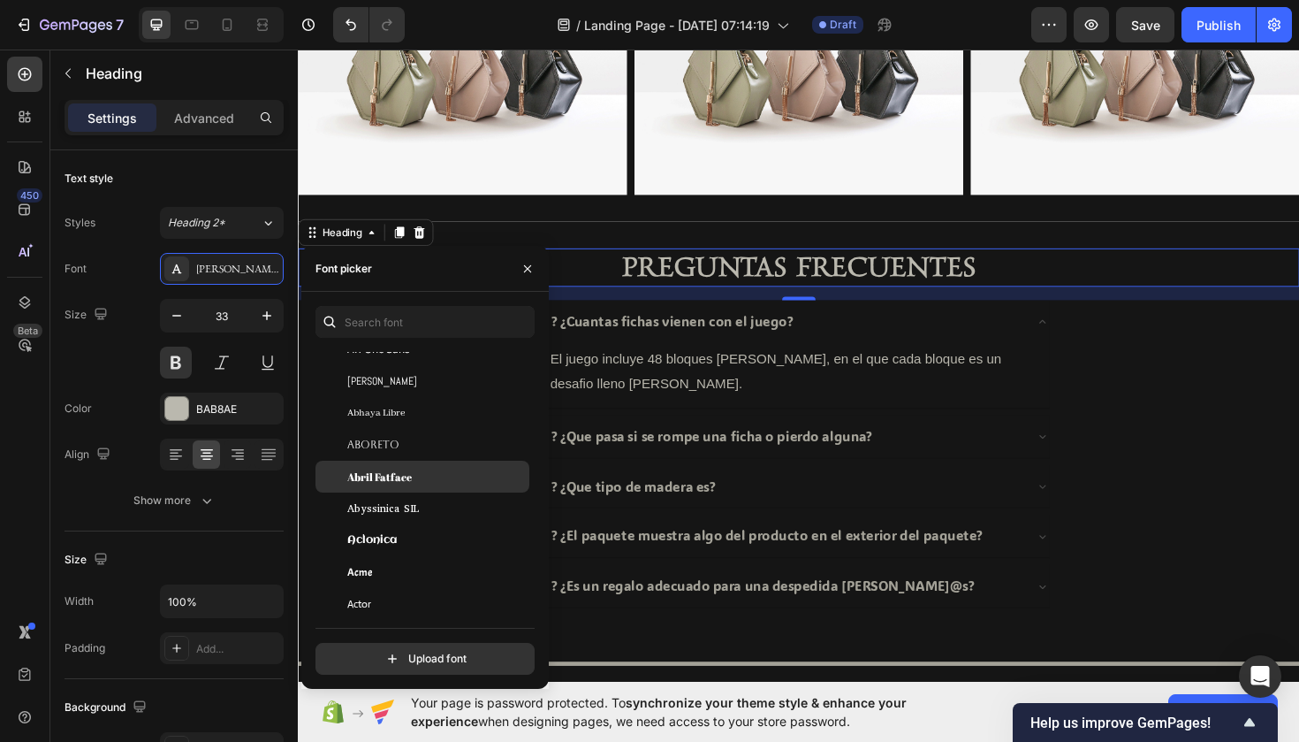
scroll to position [307, 0]
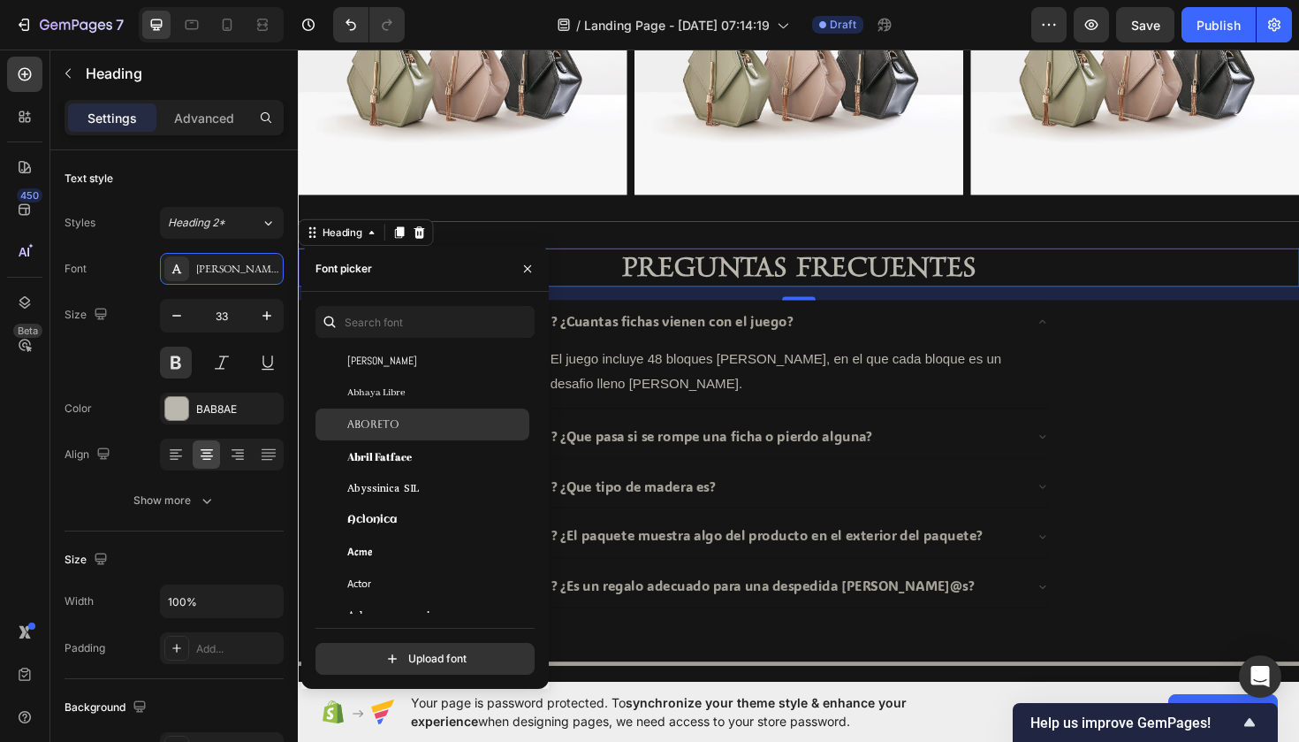
click at [420, 412] on div "Aboreto" at bounding box center [423, 424] width 214 height 32
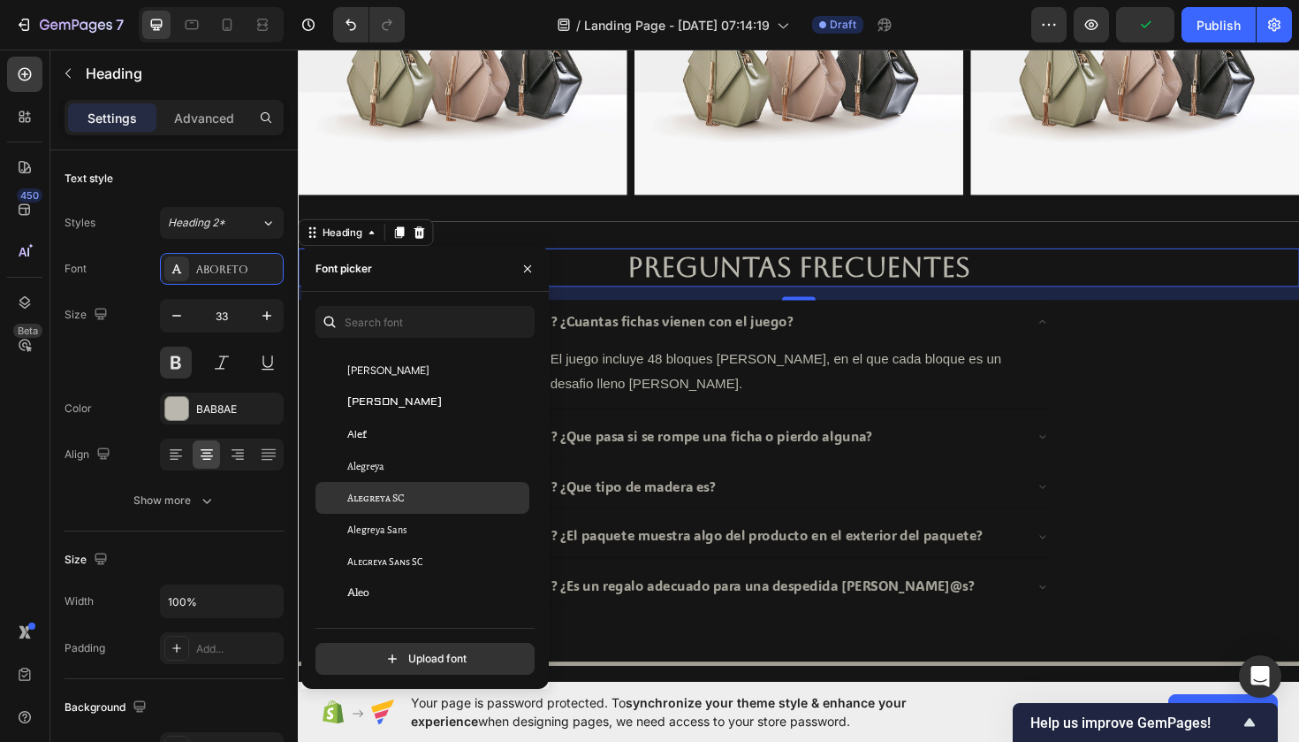
scroll to position [1085, 0]
click at [429, 505] on div "Alegreya SC" at bounding box center [423, 496] width 214 height 32
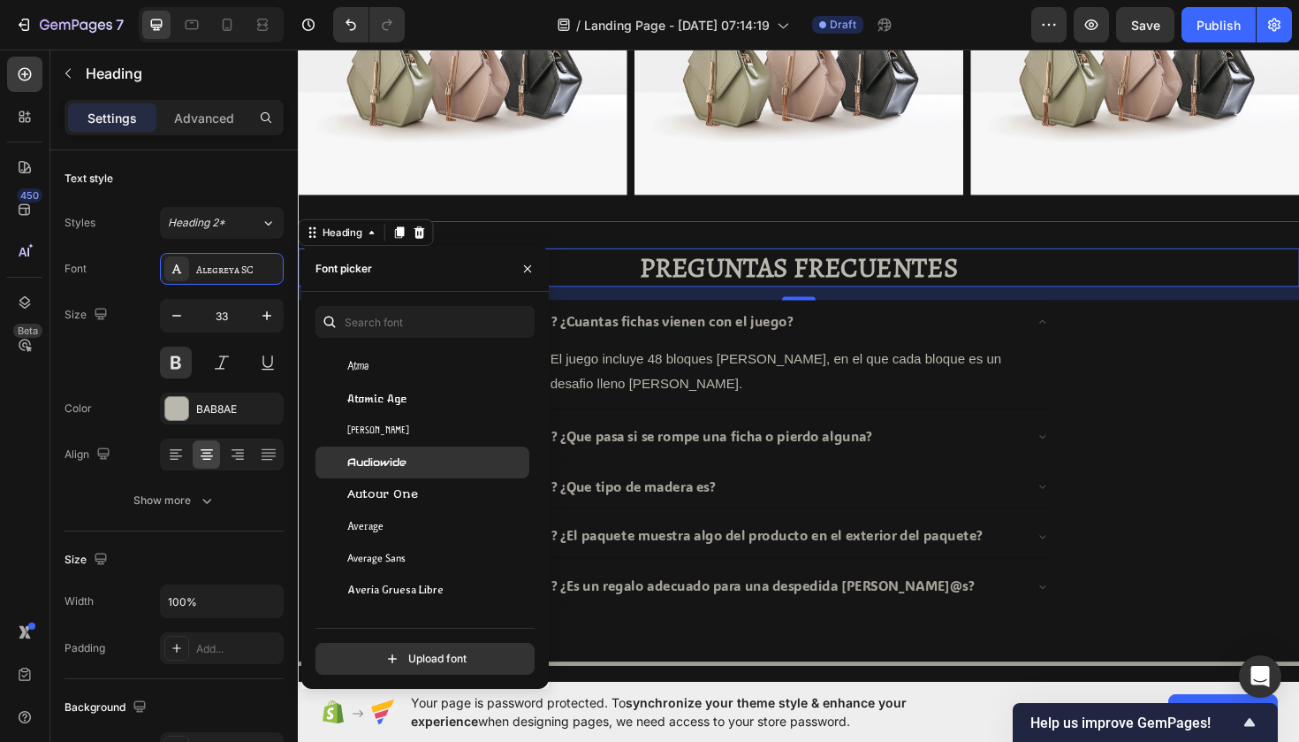
scroll to position [4247, 0]
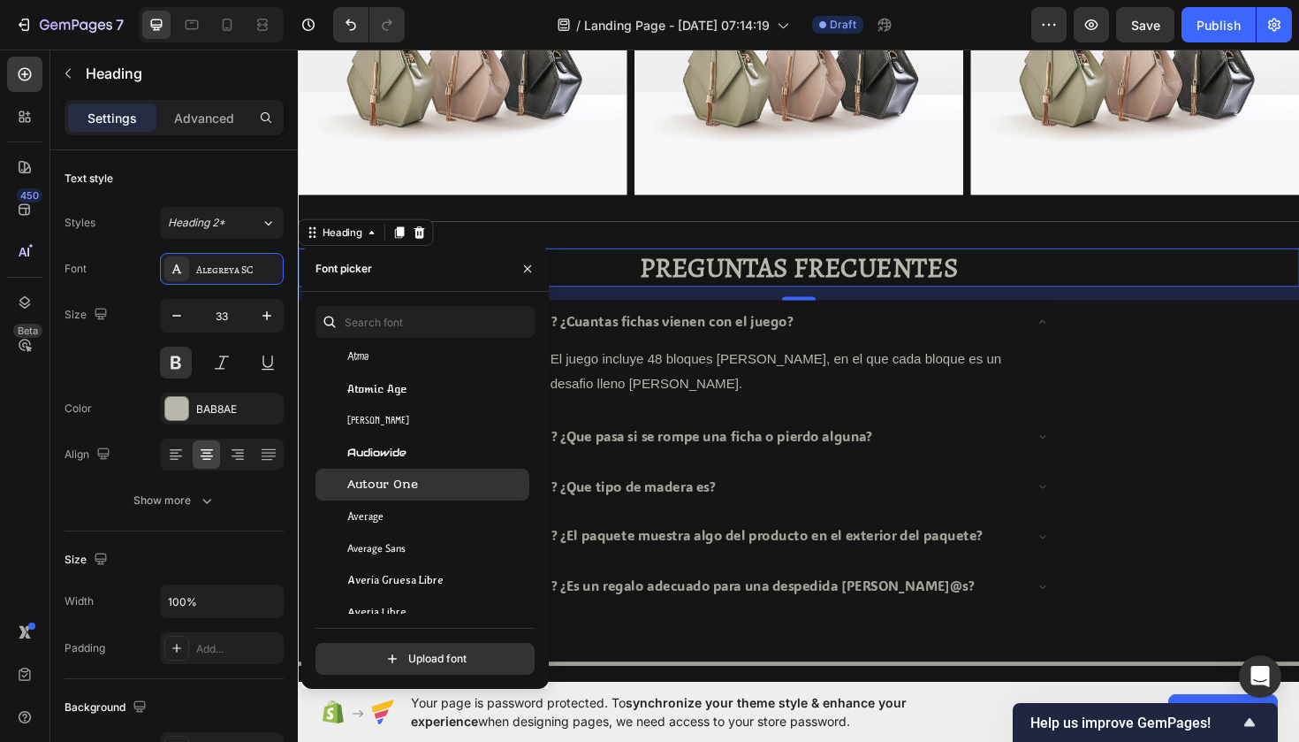
click at [395, 482] on span "Autour One" at bounding box center [382, 484] width 71 height 16
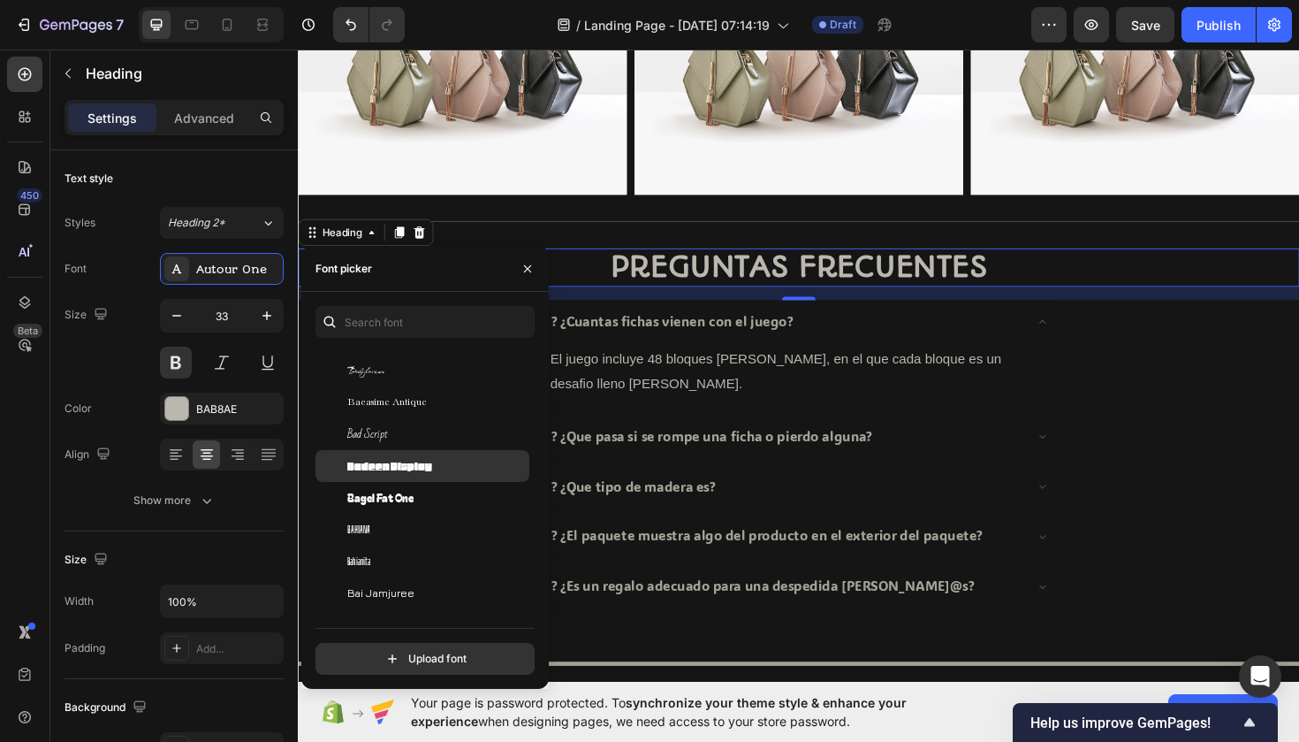
scroll to position [4809, 0]
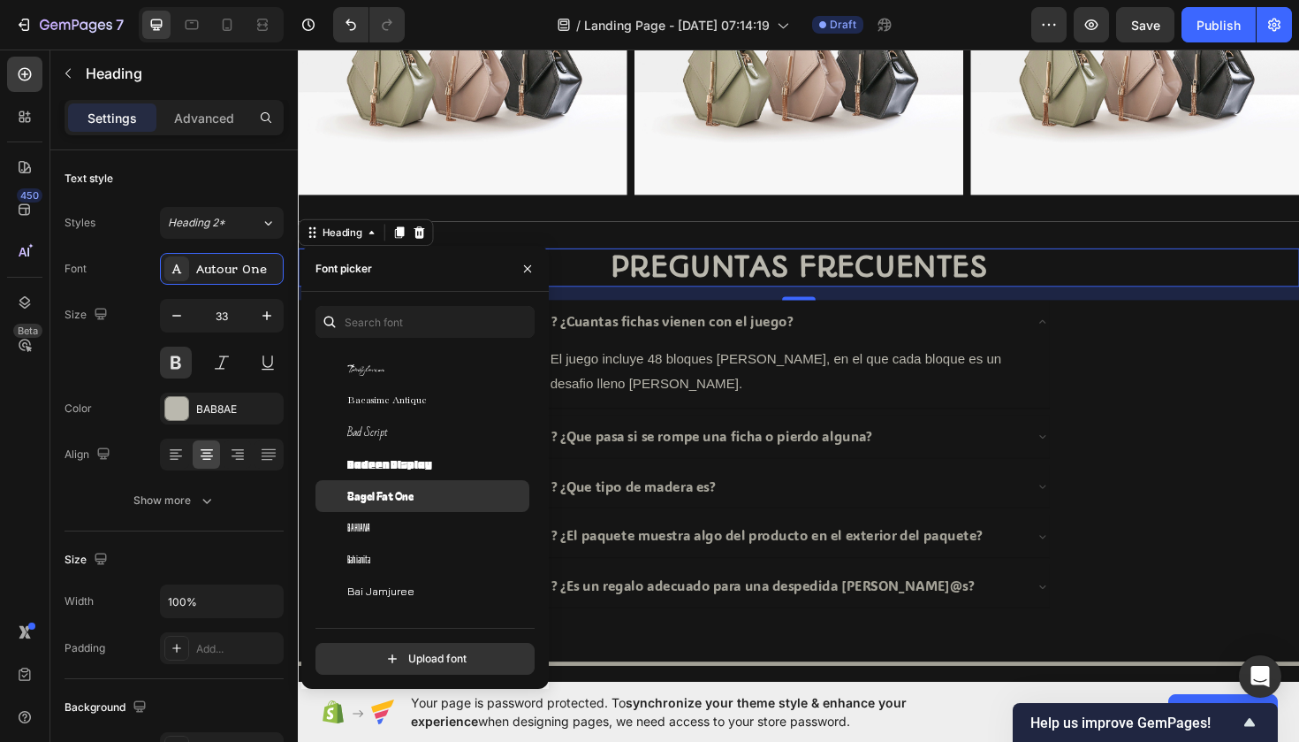
click at [400, 496] on span "Bagel Fat One" at bounding box center [380, 496] width 66 height 16
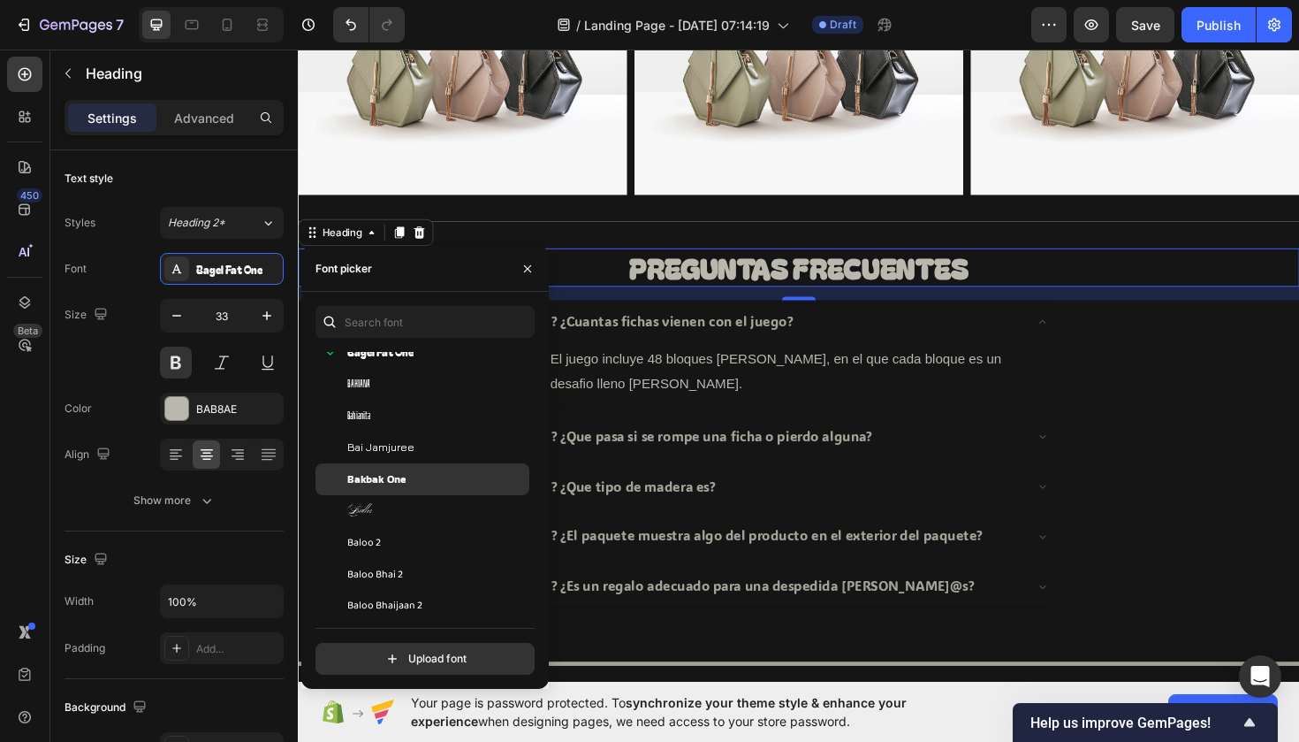
scroll to position [4954, 0]
click at [411, 468] on div "Bakbak One" at bounding box center [423, 477] width 214 height 32
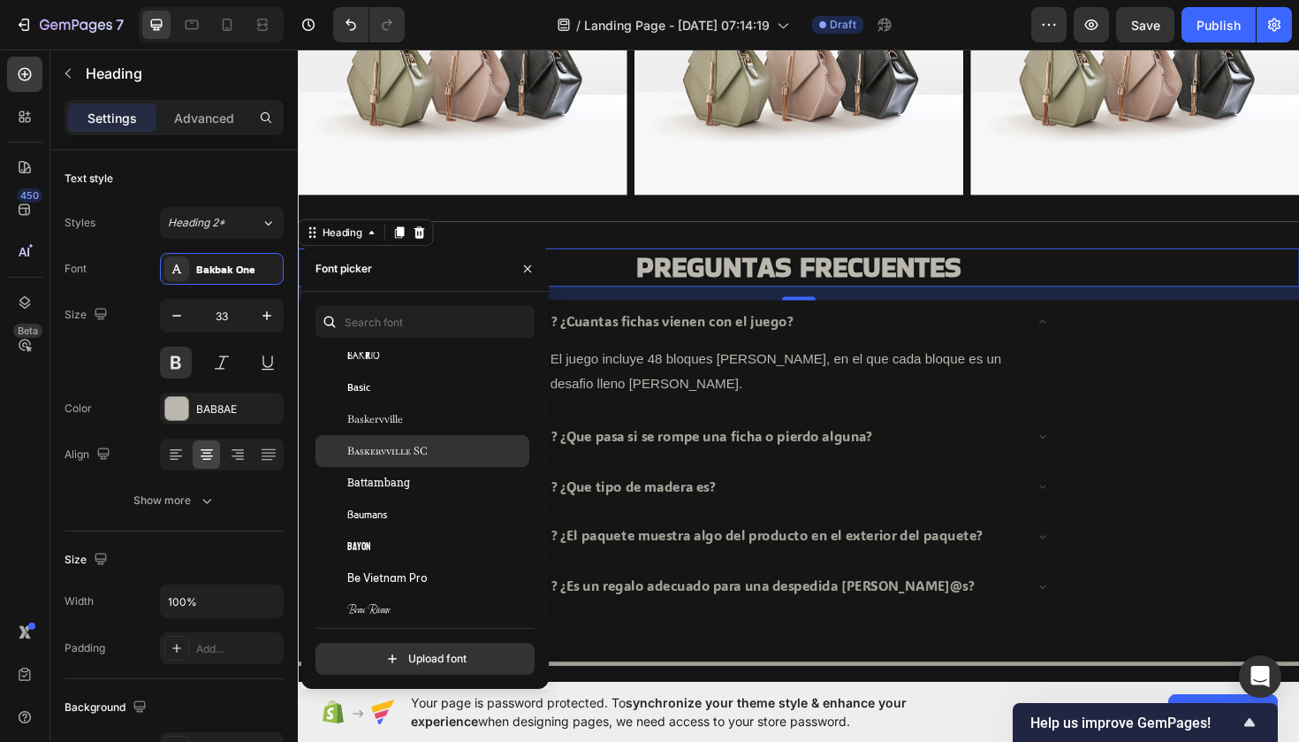
scroll to position [5682, 0]
click at [415, 457] on span "Baskervville SC" at bounding box center [387, 450] width 80 height 16
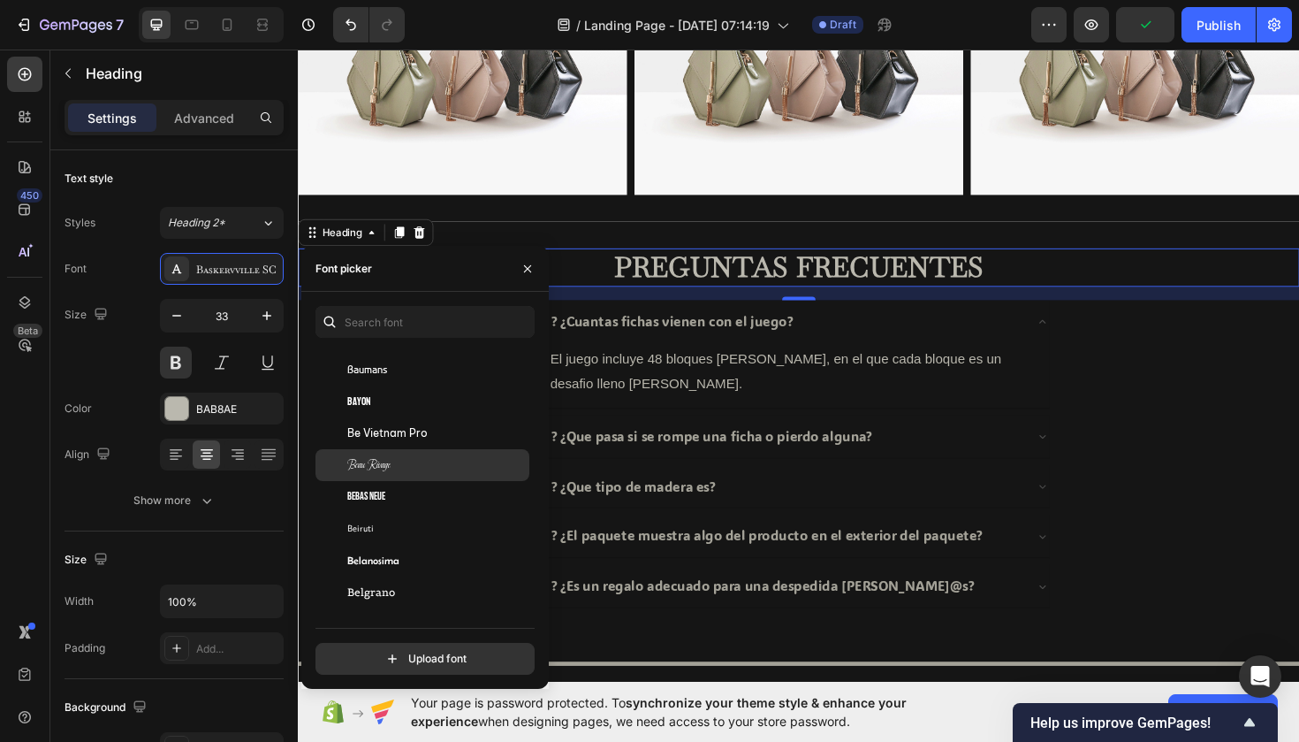
scroll to position [5861, 0]
click at [401, 475] on div "Bebas Neue" at bounding box center [423, 462] width 214 height 32
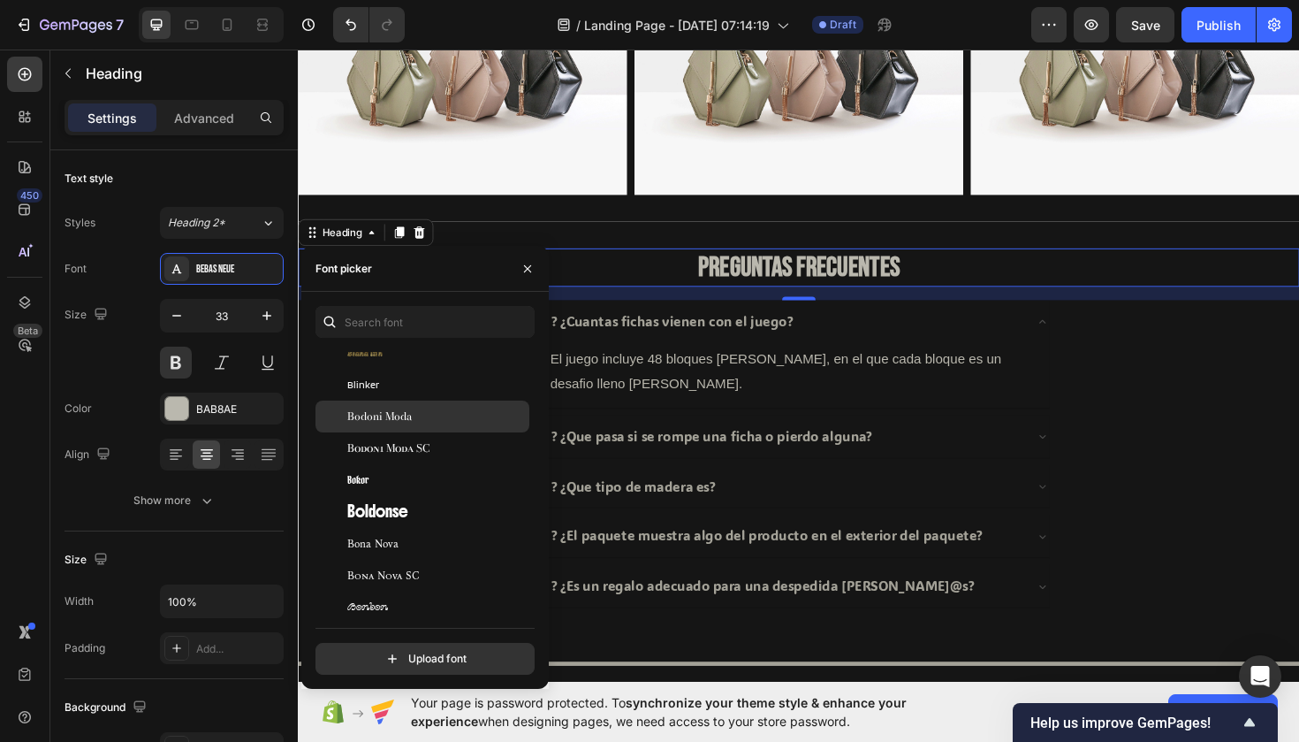
scroll to position [7439, 0]
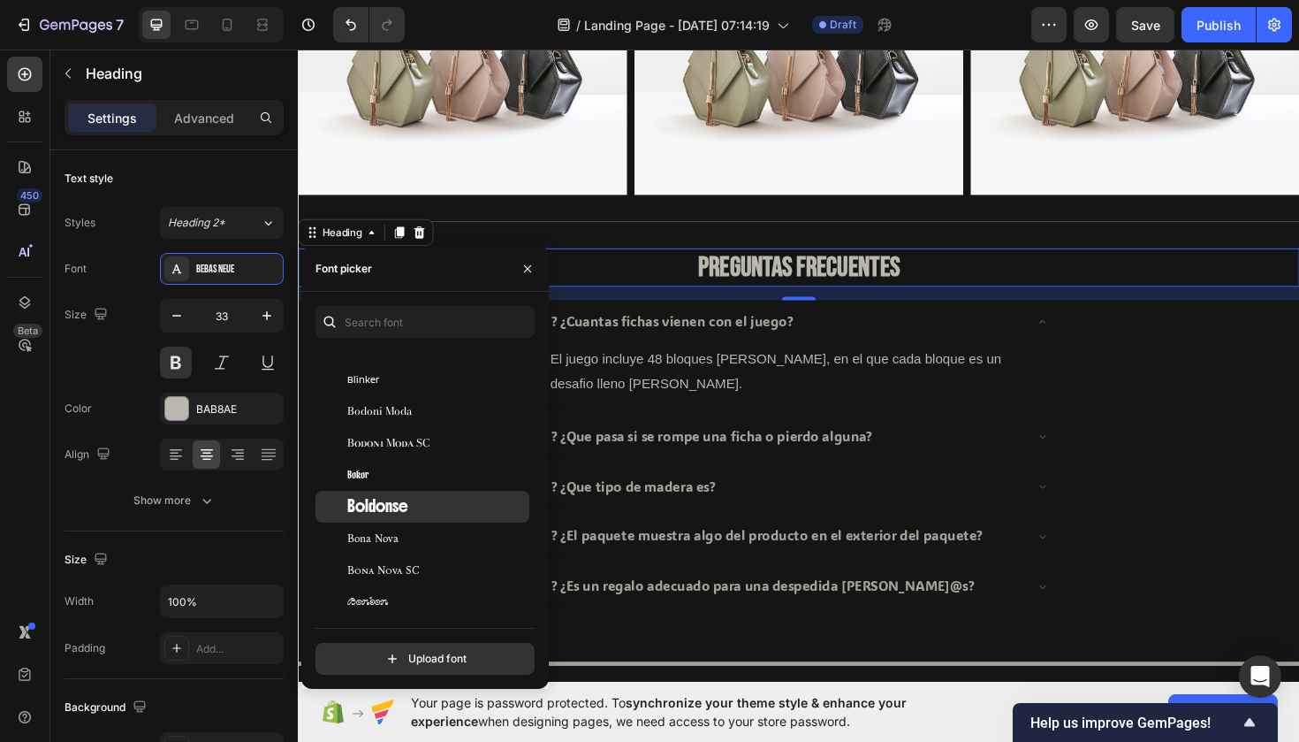
click at [362, 496] on div "Boldonse" at bounding box center [423, 507] width 214 height 32
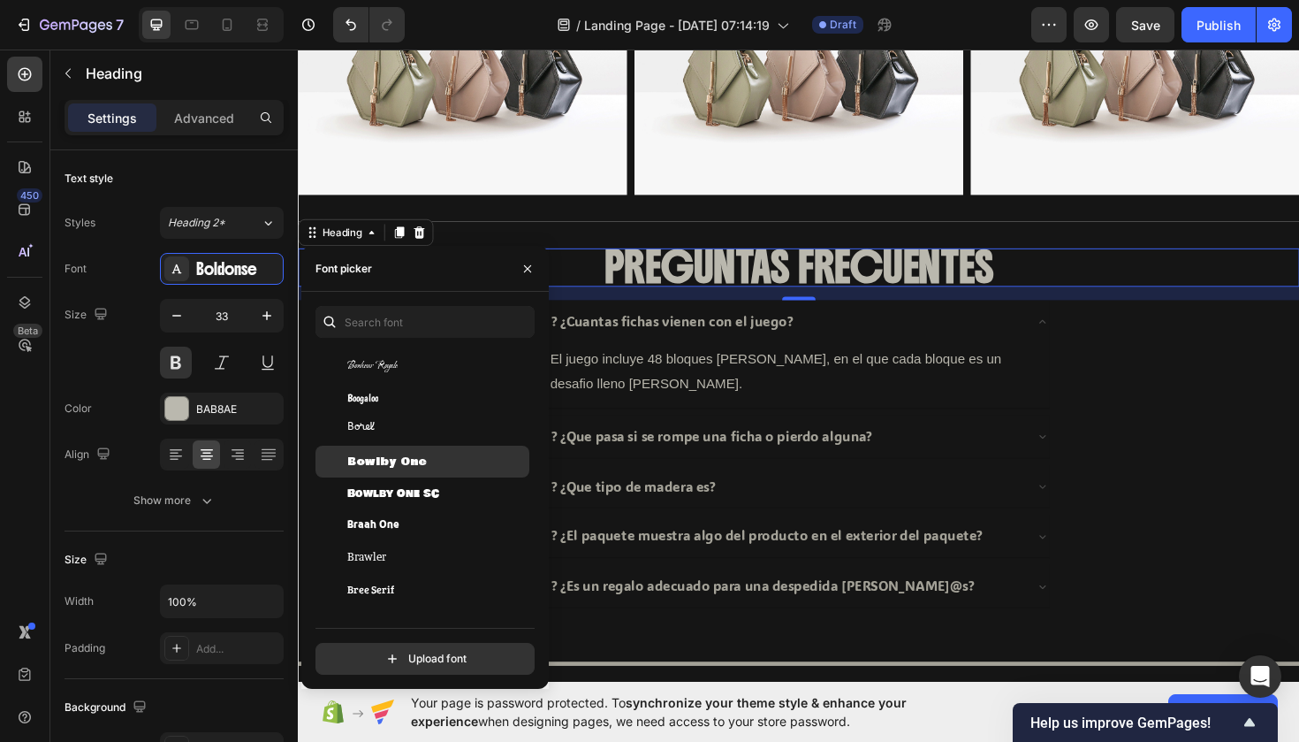
scroll to position [7709, 0]
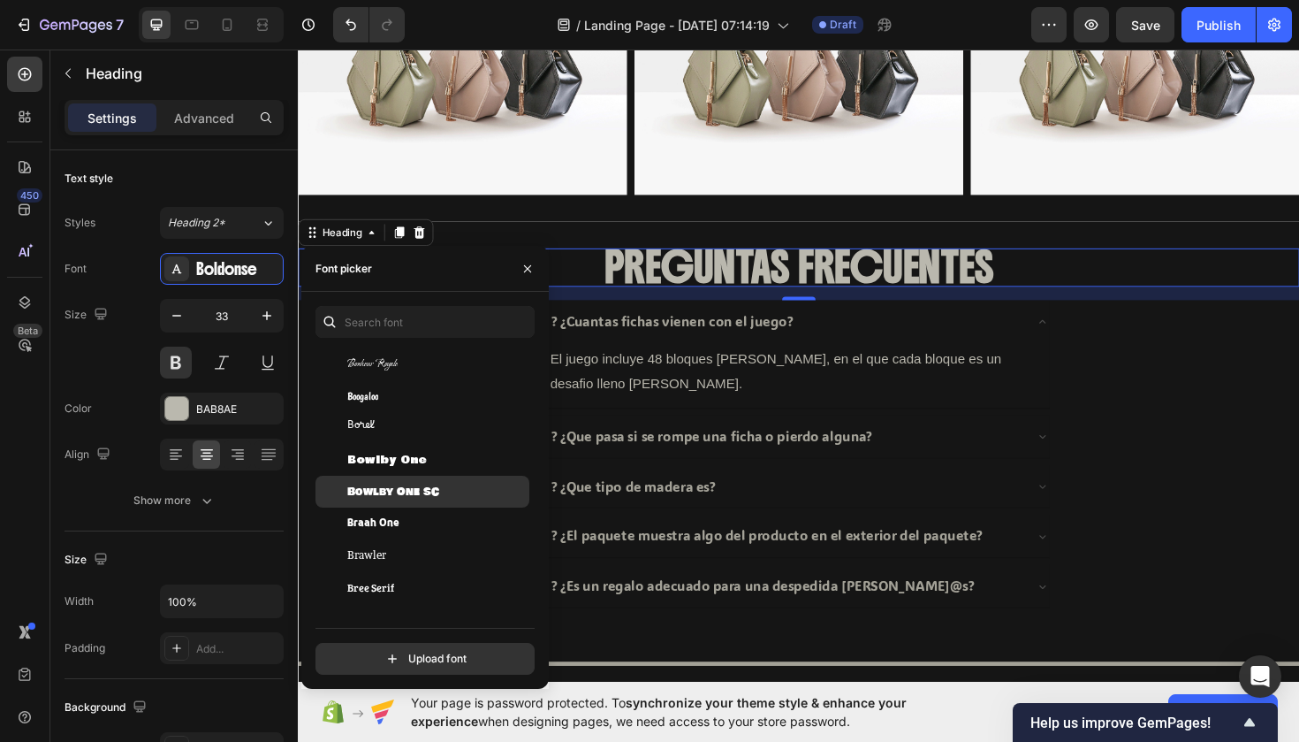
click at [365, 489] on span "Bowlby One SC" at bounding box center [393, 492] width 92 height 16
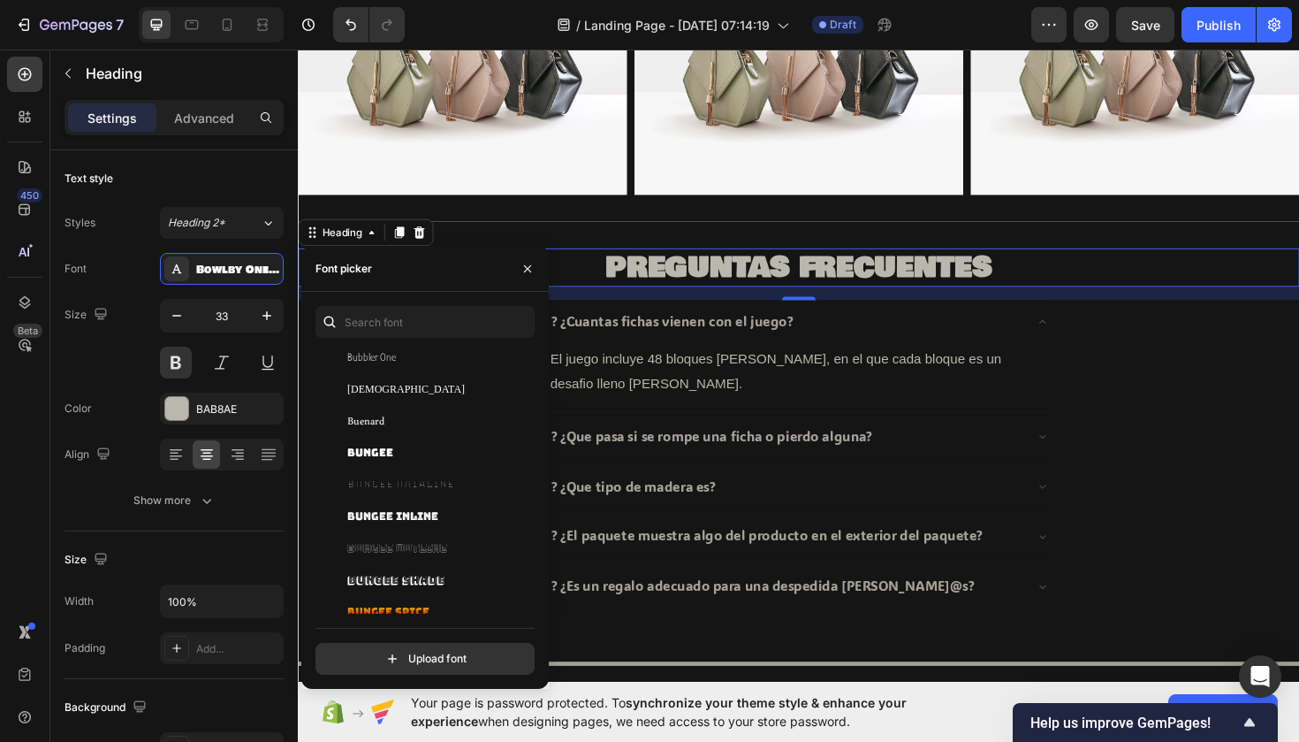
scroll to position [8130, 0]
click at [429, 501] on div "Bungee Inline" at bounding box center [423, 515] width 214 height 32
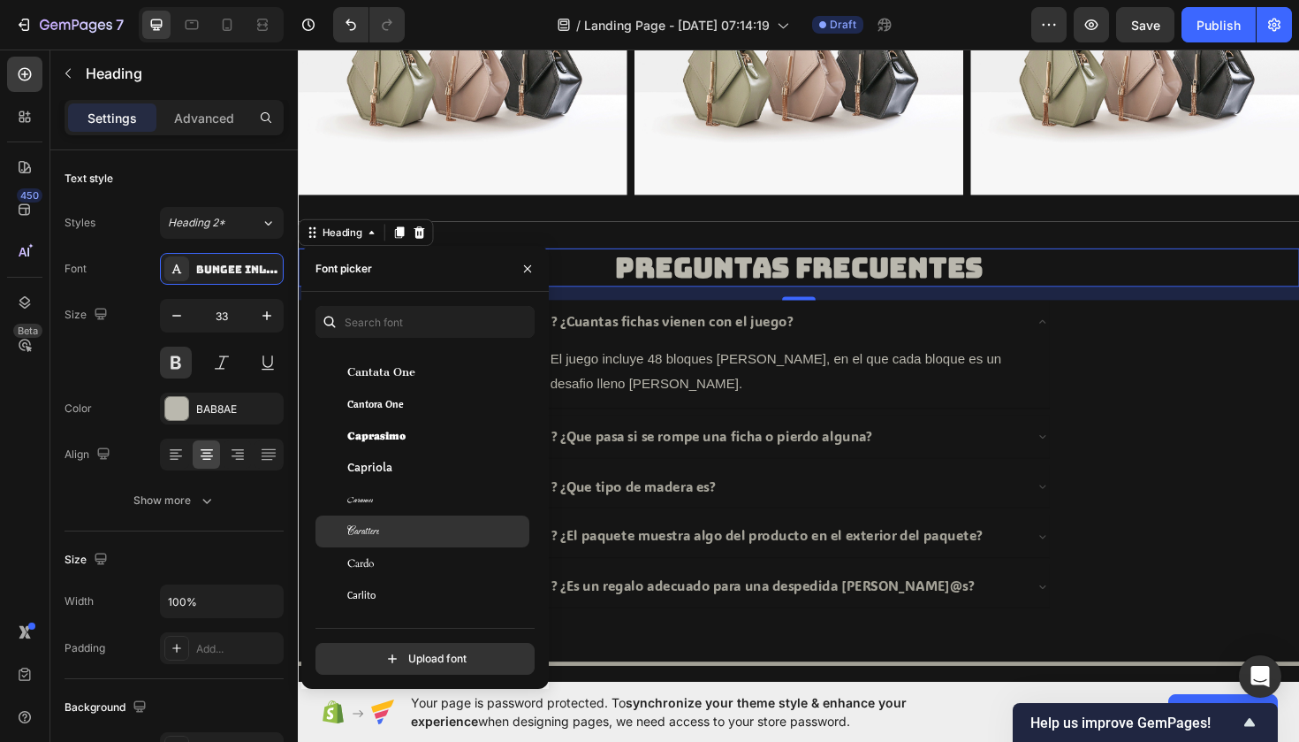
scroll to position [9033, 0]
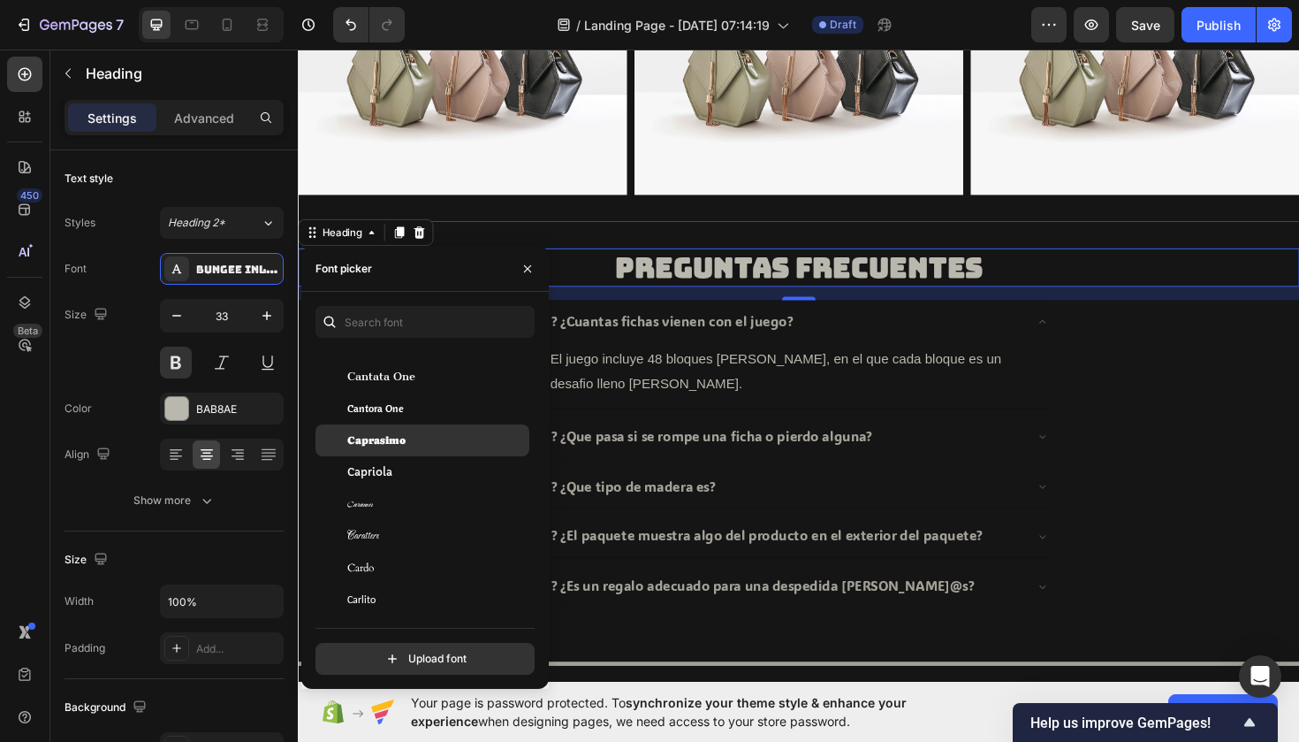
click at [396, 442] on span "Caprasimo" at bounding box center [376, 440] width 58 height 16
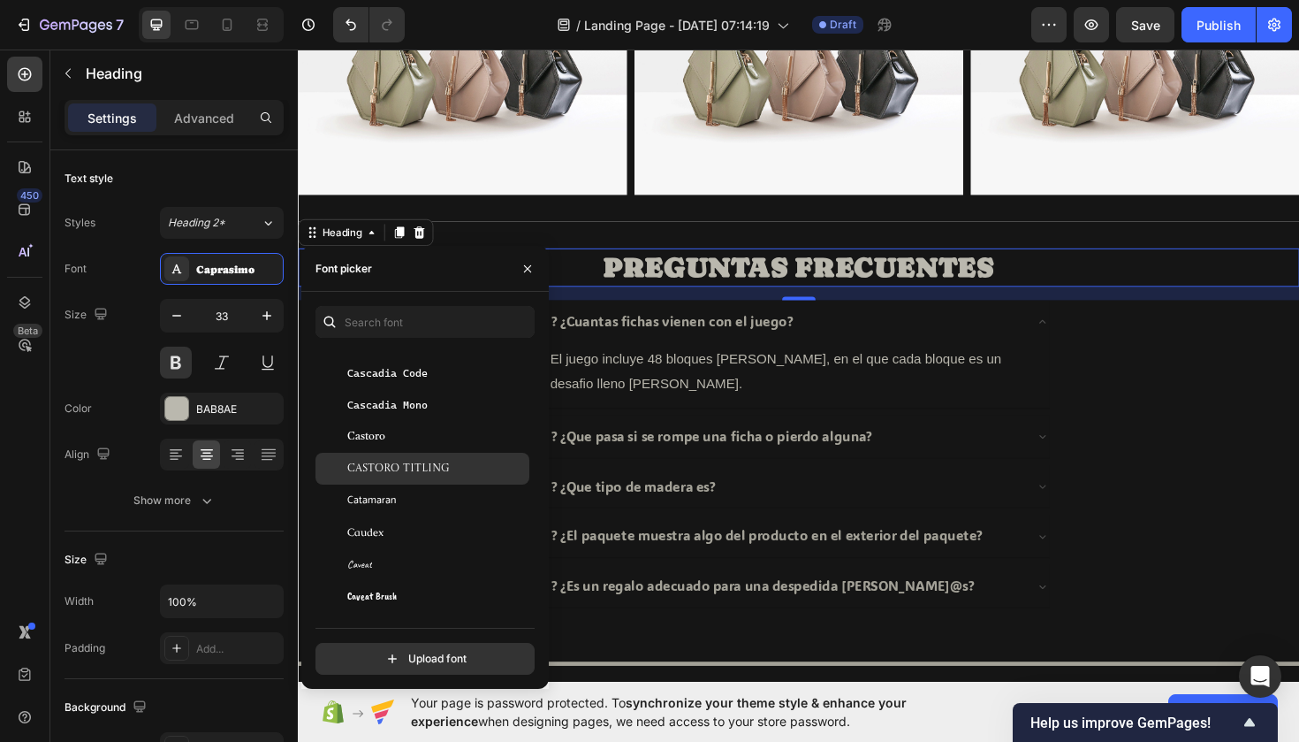
click at [372, 471] on span "Castoro Titling" at bounding box center [398, 469] width 103 height 16
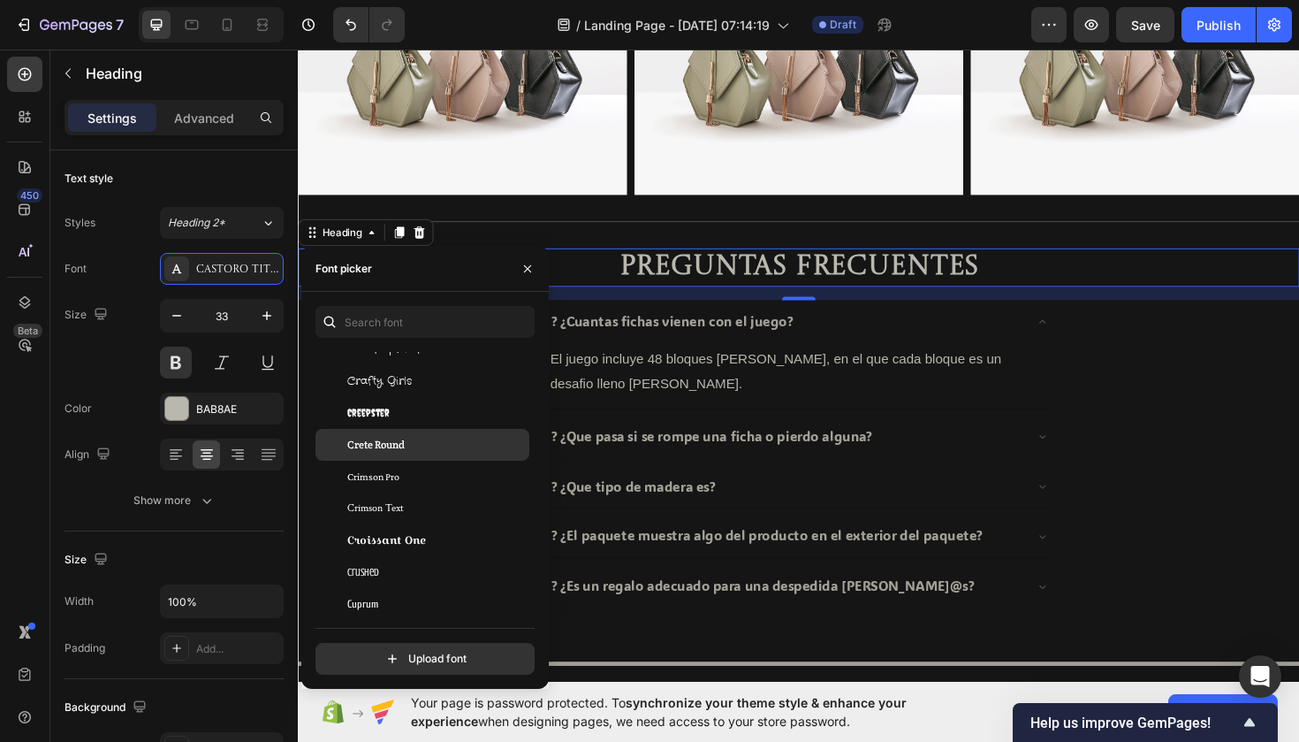
scroll to position [11838, 0]
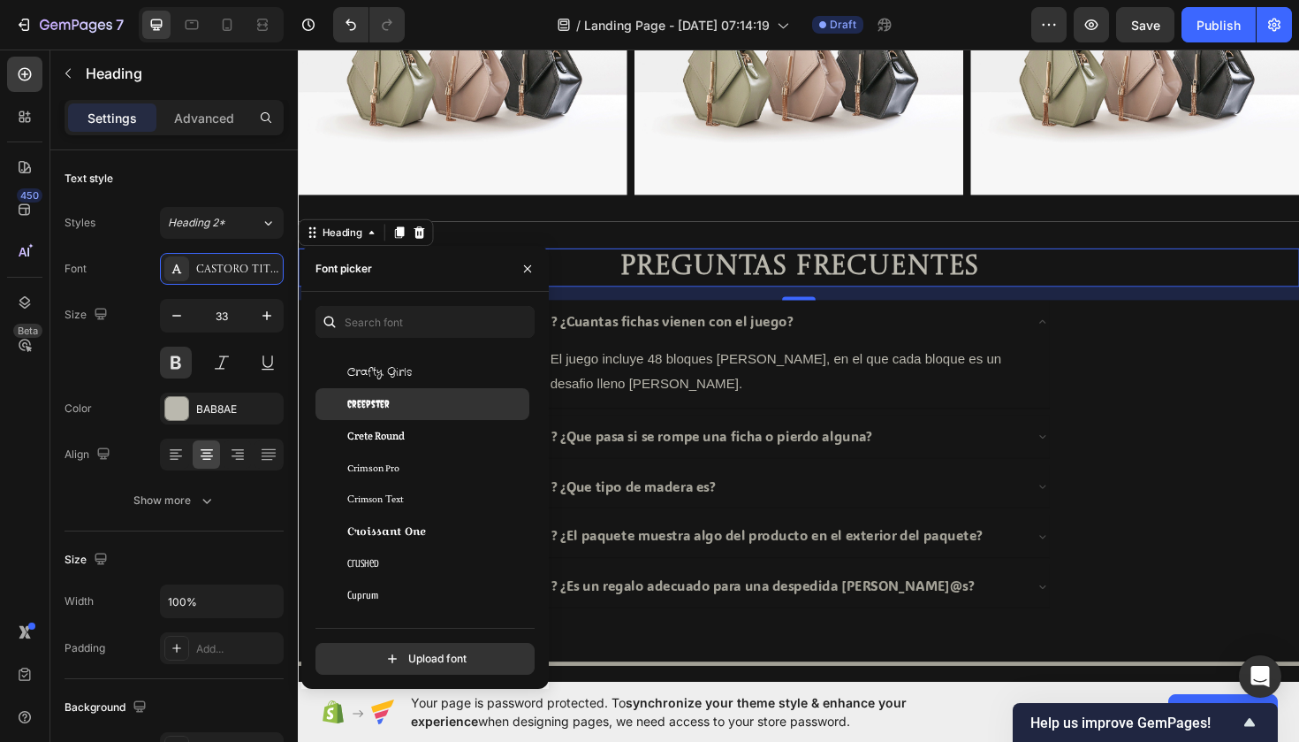
click at [365, 406] on span "Creepster" at bounding box center [368, 404] width 42 height 16
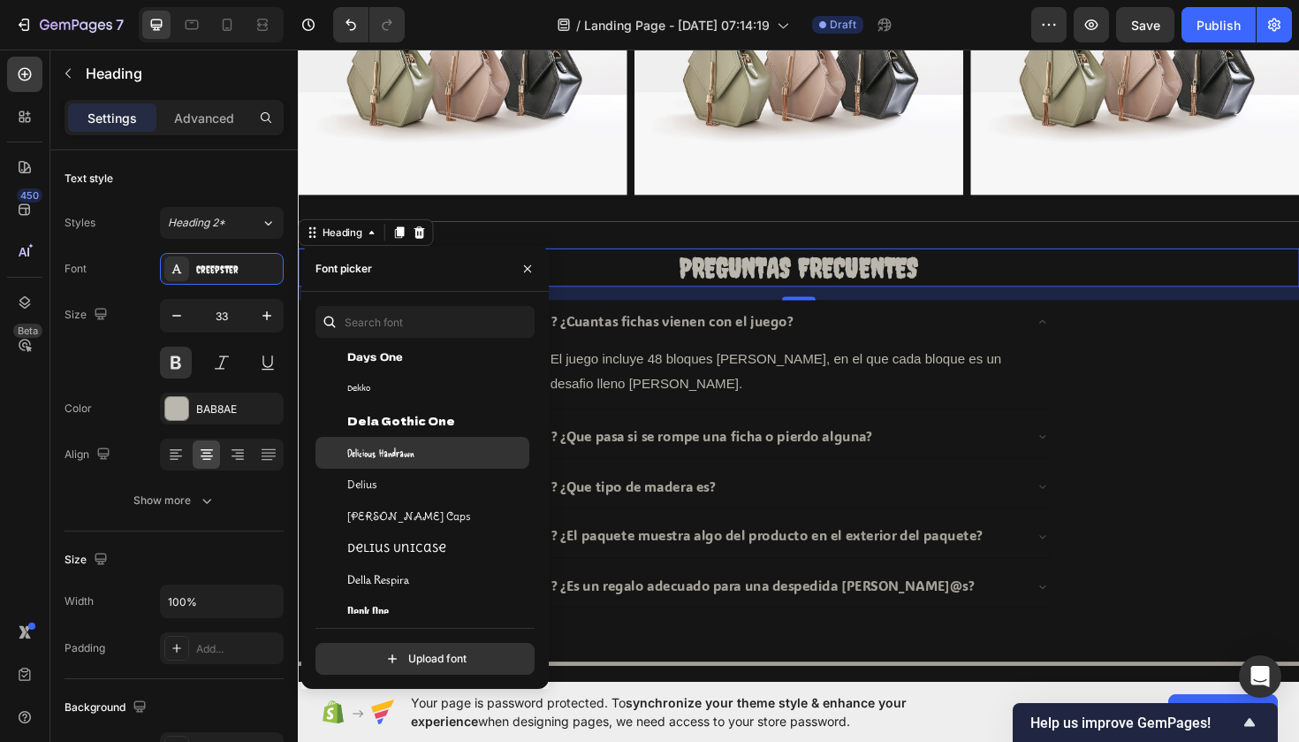
scroll to position [12554, 0]
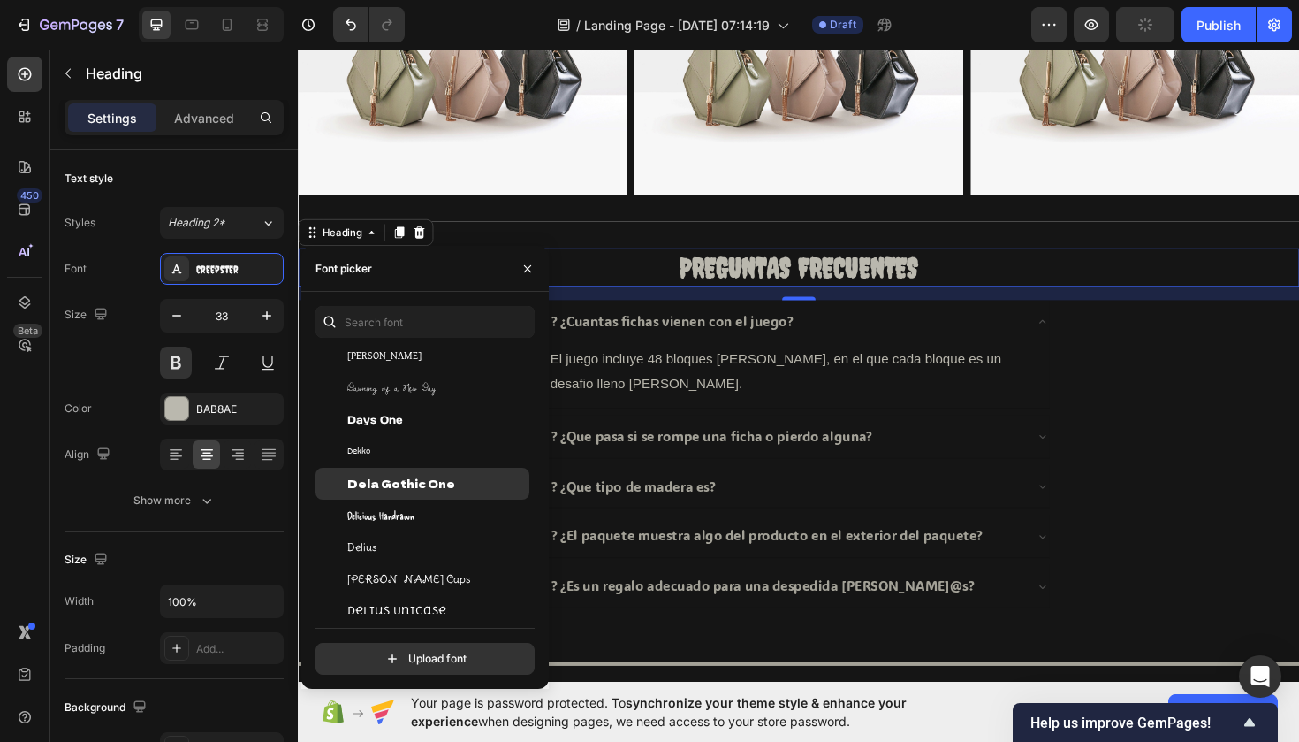
click at [389, 478] on span "Dela Gothic One" at bounding box center [401, 484] width 108 height 16
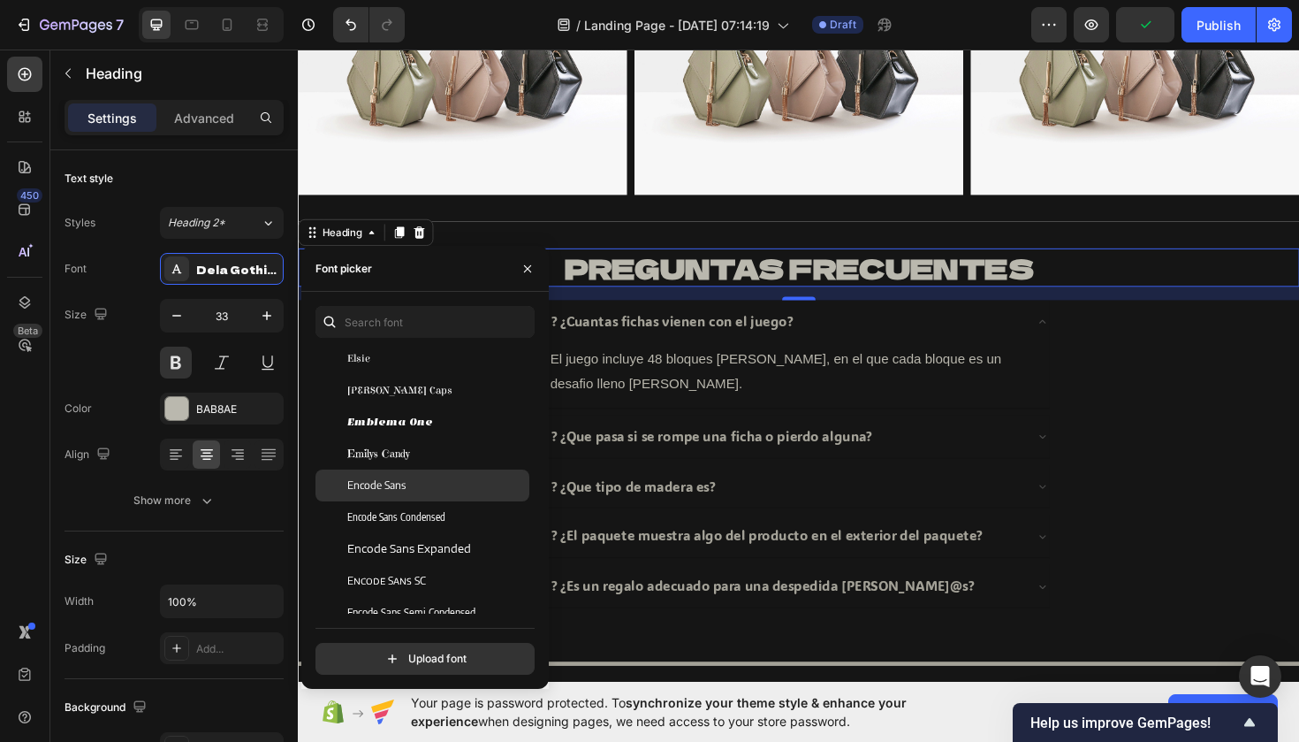
scroll to position [14311, 0]
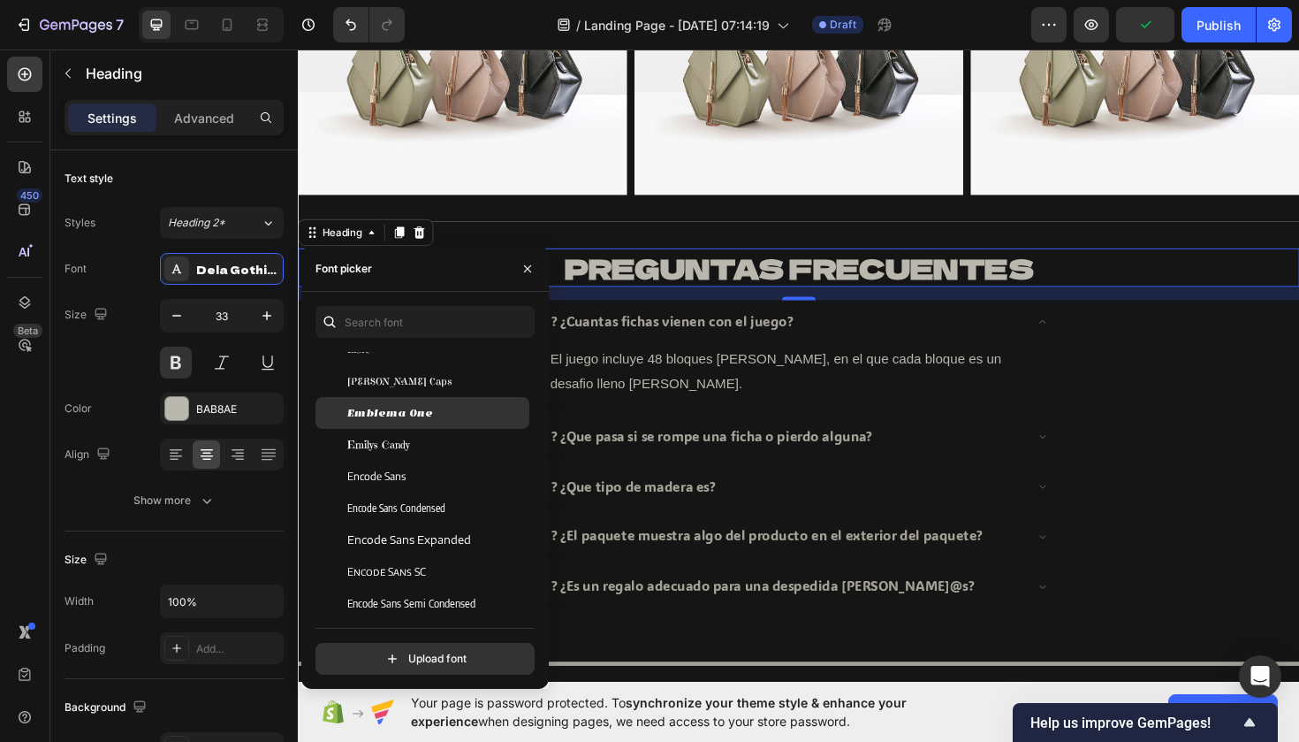
click at [392, 418] on span "Emblema One" at bounding box center [390, 413] width 86 height 16
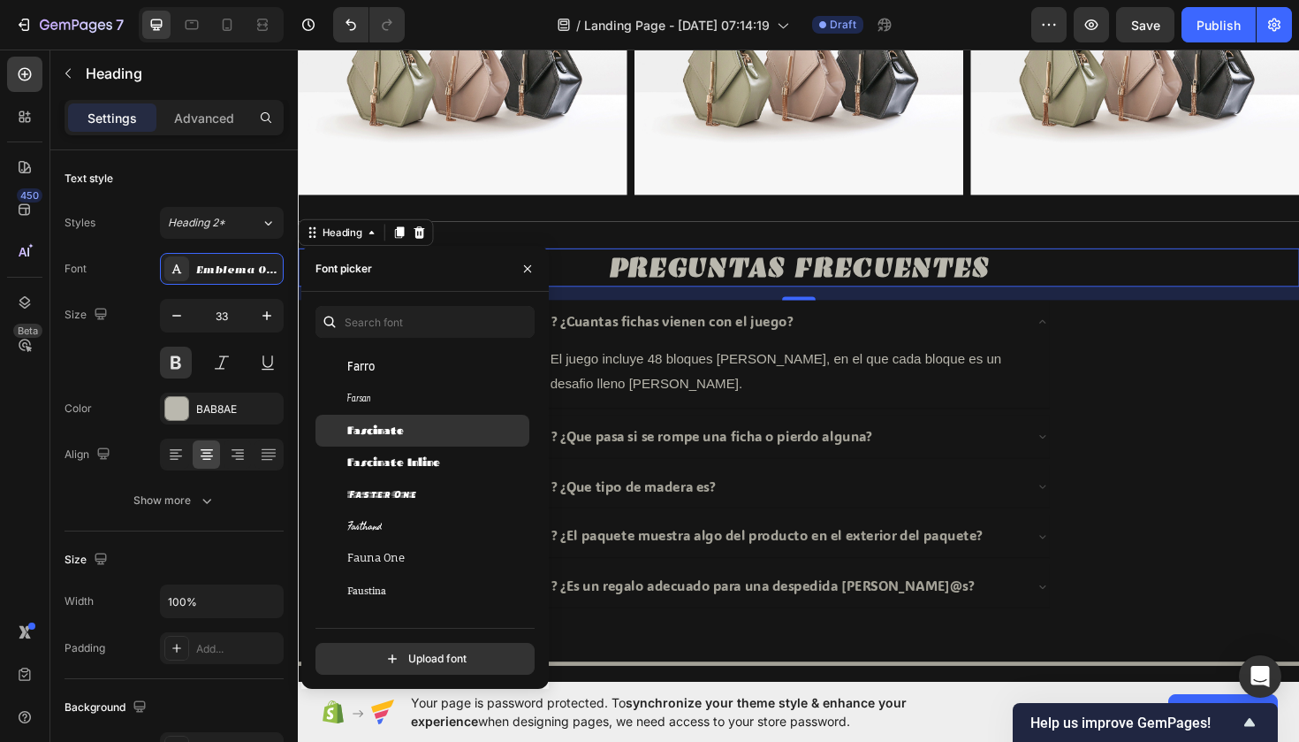
scroll to position [15280, 0]
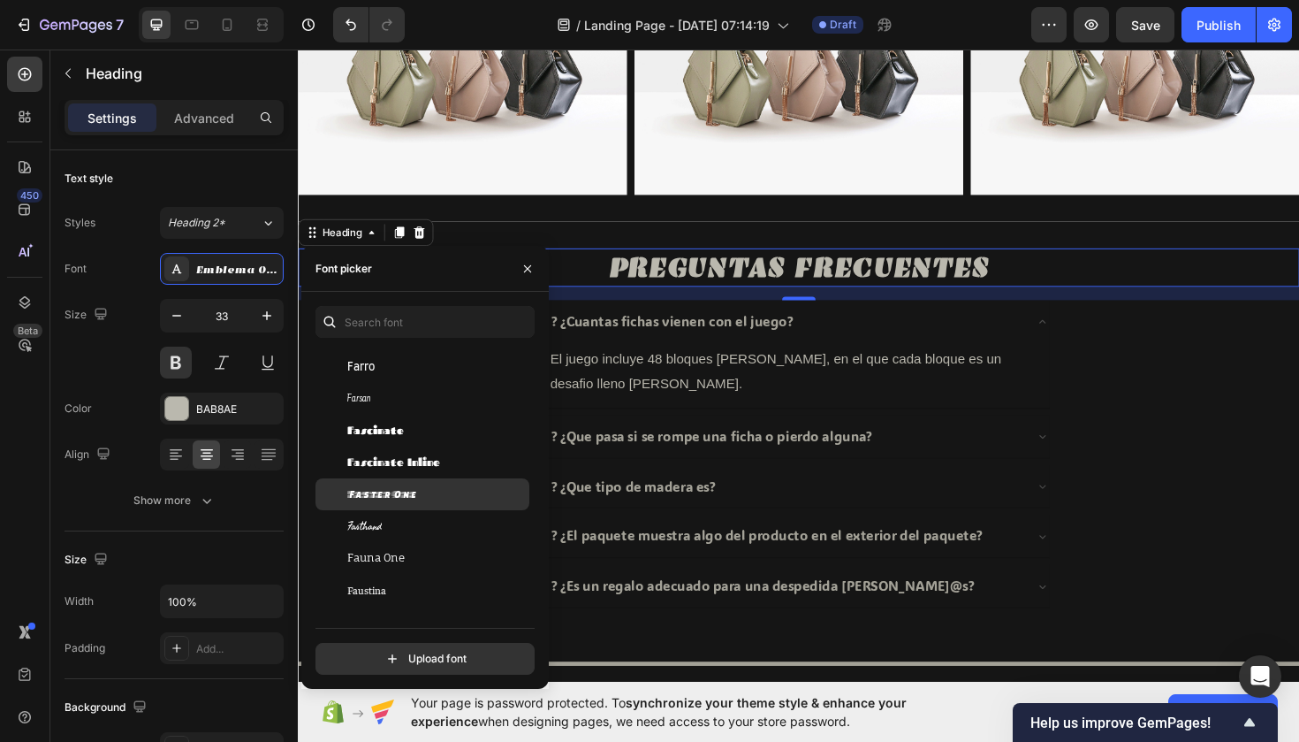
click at [426, 491] on div "Faster One" at bounding box center [436, 494] width 179 height 16
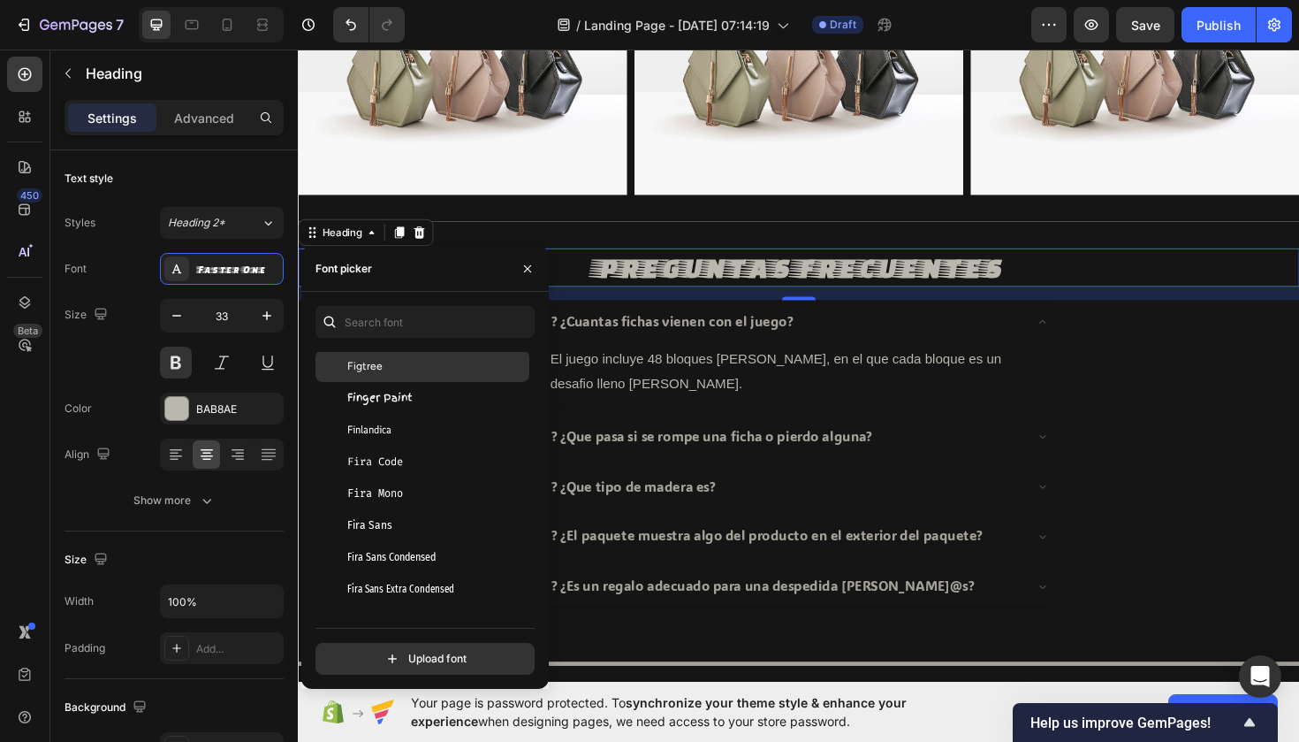
scroll to position [15697, 0]
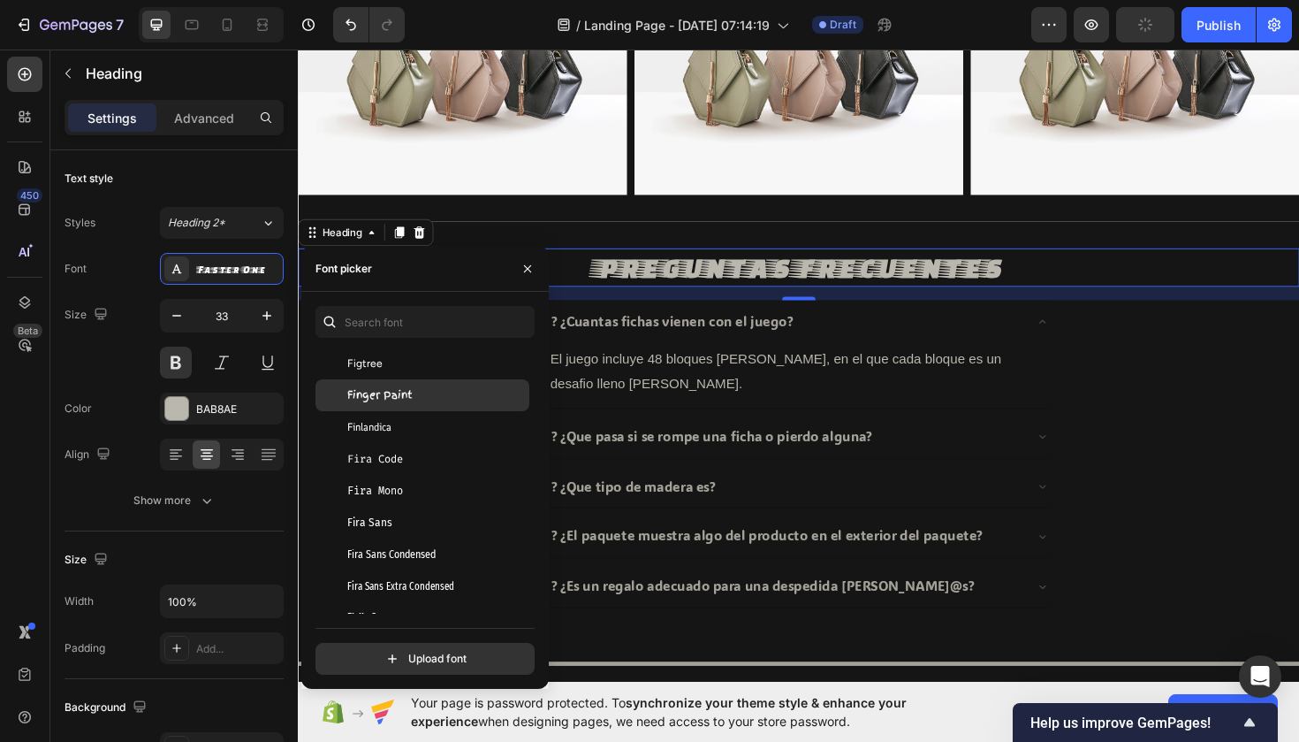
click at [426, 393] on div "Finger Paint" at bounding box center [436, 395] width 179 height 16
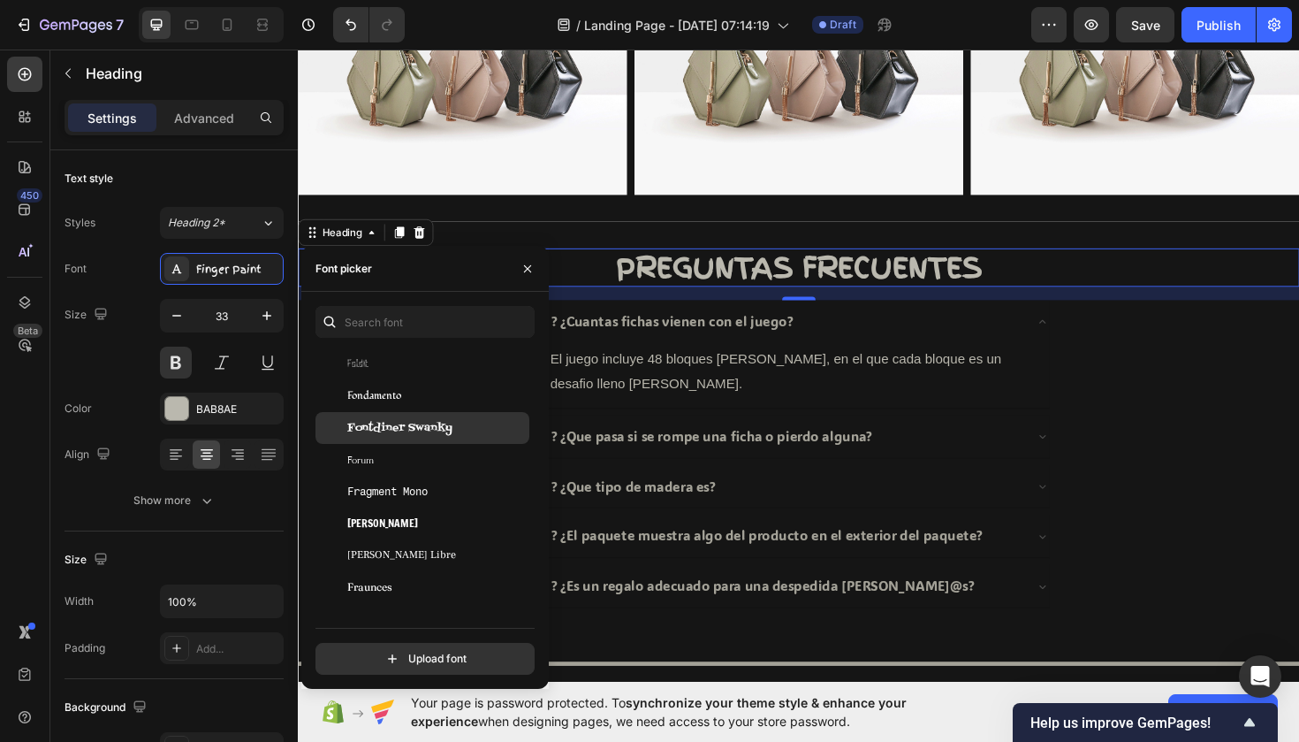
scroll to position [16206, 0]
click at [420, 434] on span "Fontdiner Swanky" at bounding box center [399, 427] width 105 height 16
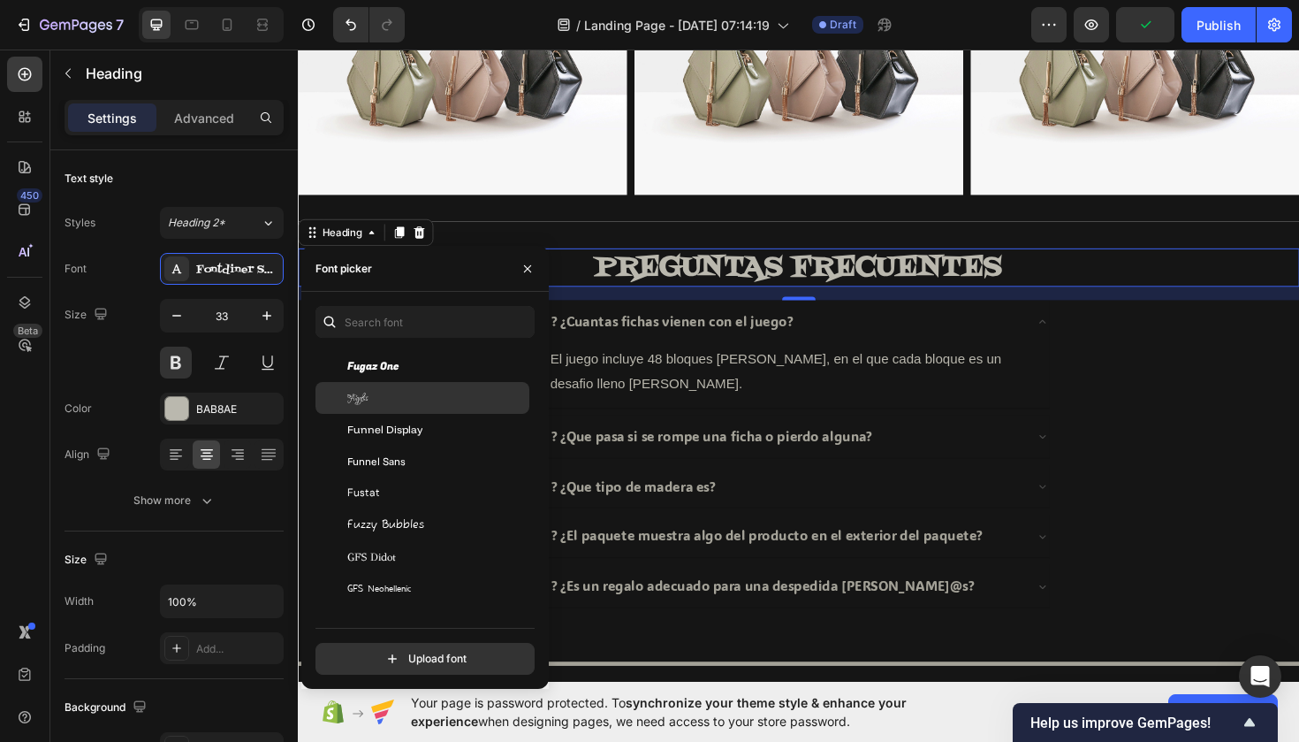
scroll to position [16715, 0]
click at [404, 407] on div "Fuggles" at bounding box center [423, 395] width 214 height 32
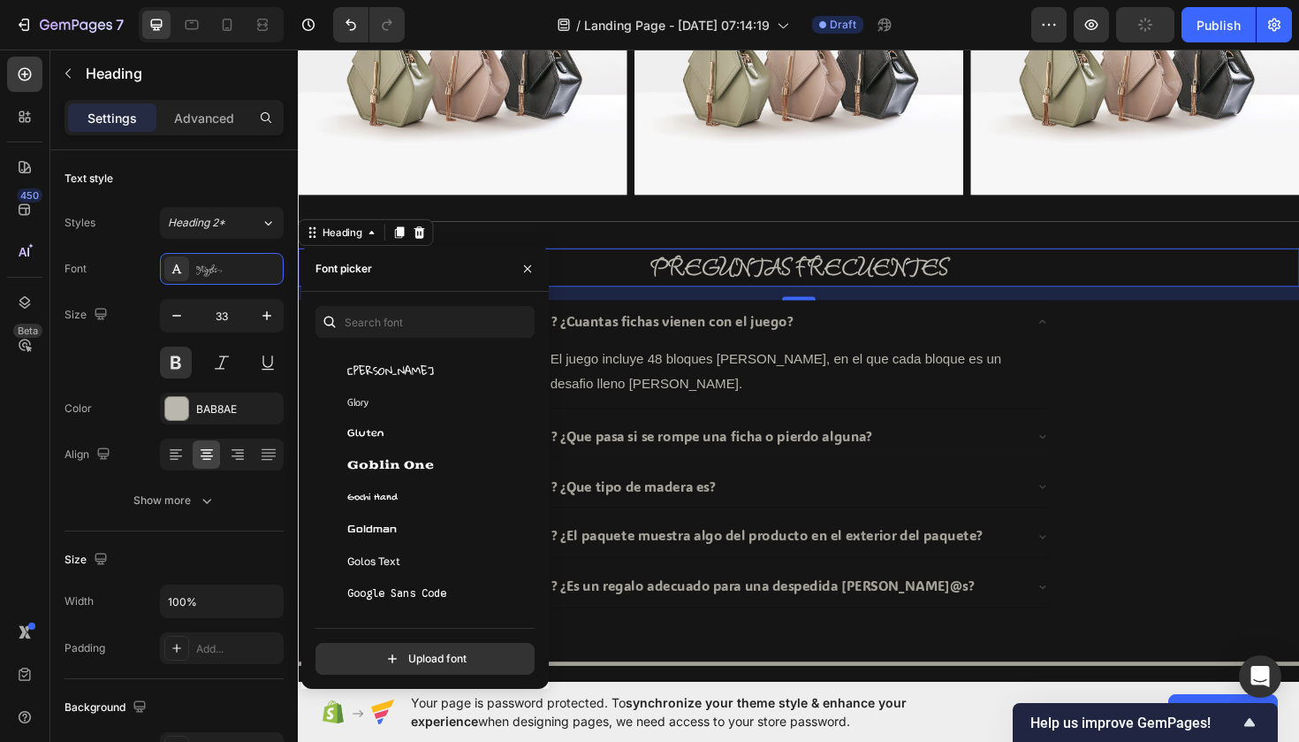
scroll to position [18088, 0]
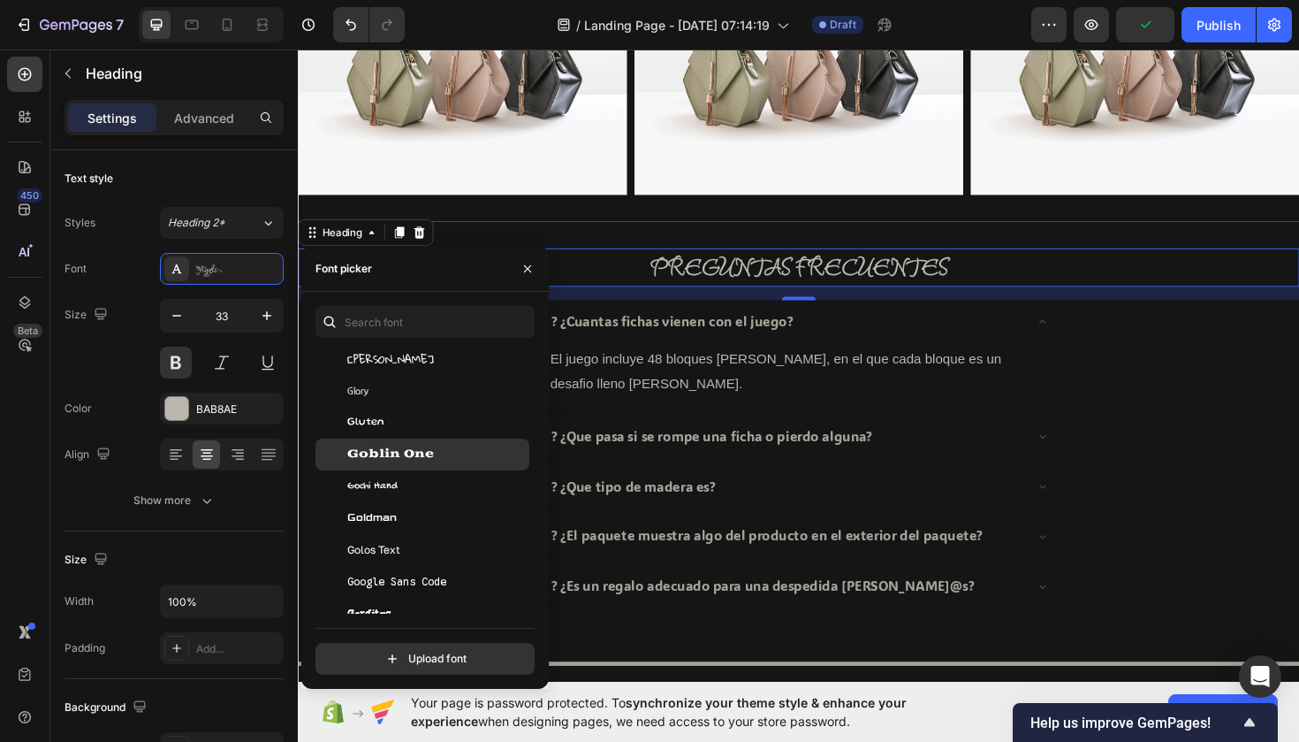
click at [401, 444] on div "Goblin One" at bounding box center [423, 454] width 214 height 32
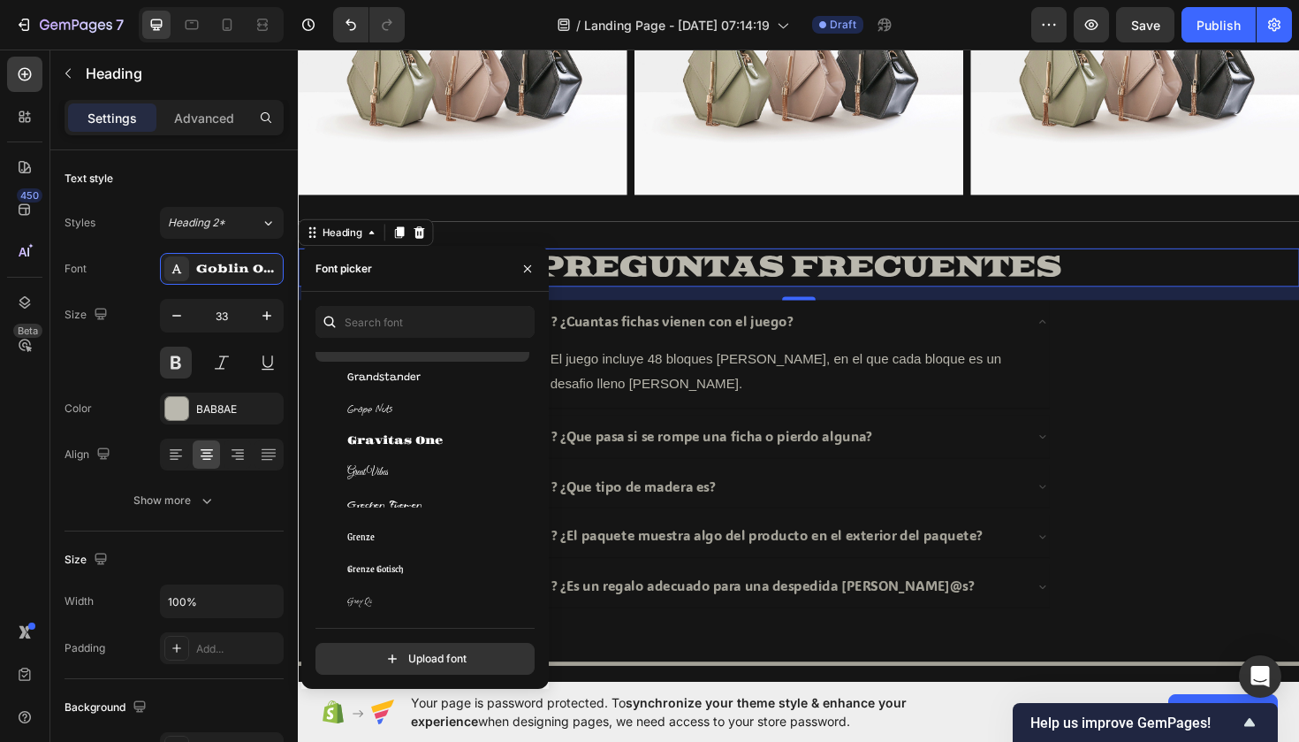
scroll to position [18624, 0]
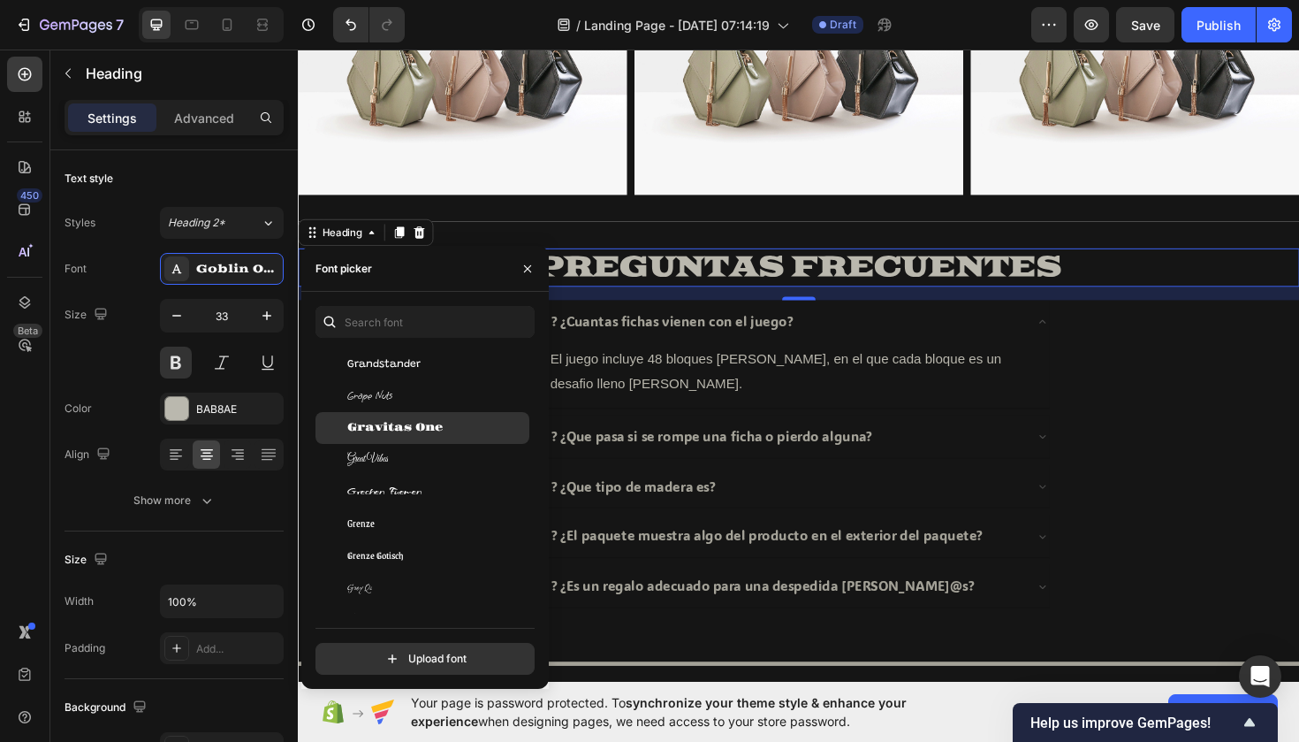
click at [407, 431] on span "Gravitas One" at bounding box center [394, 428] width 95 height 16
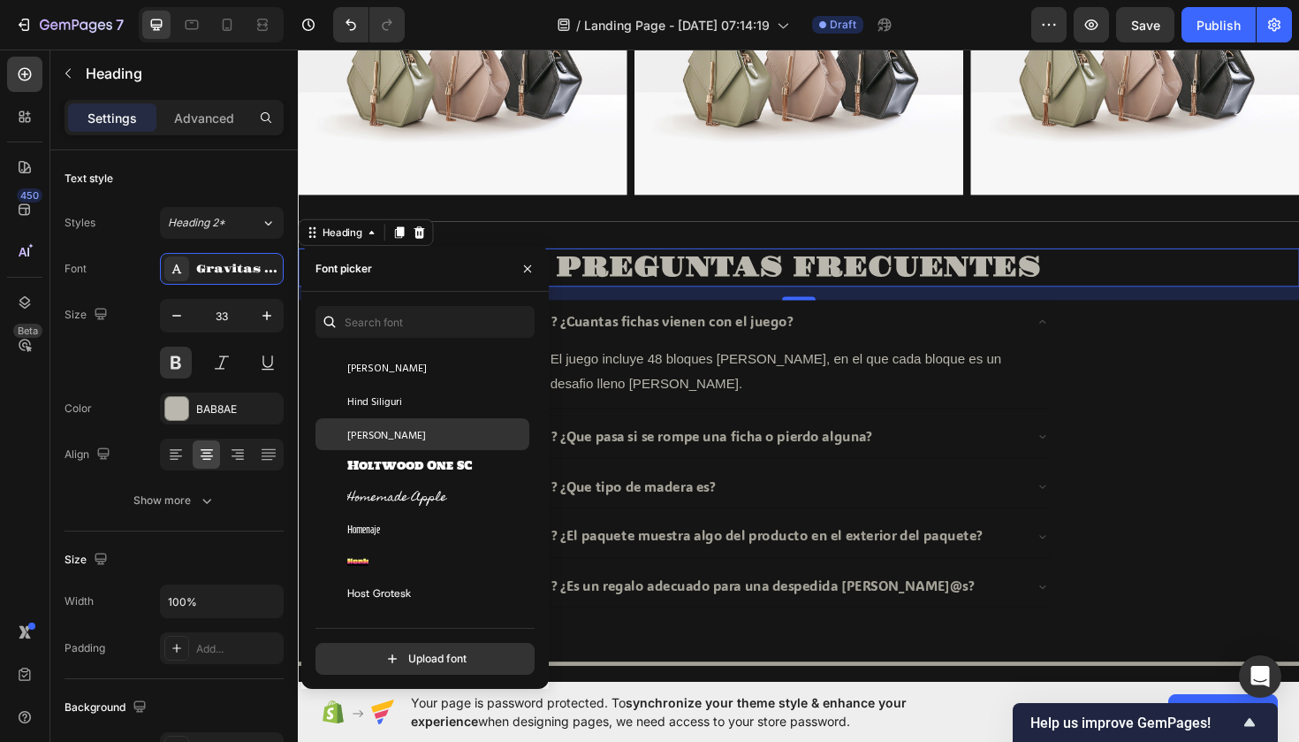
scroll to position [19963, 0]
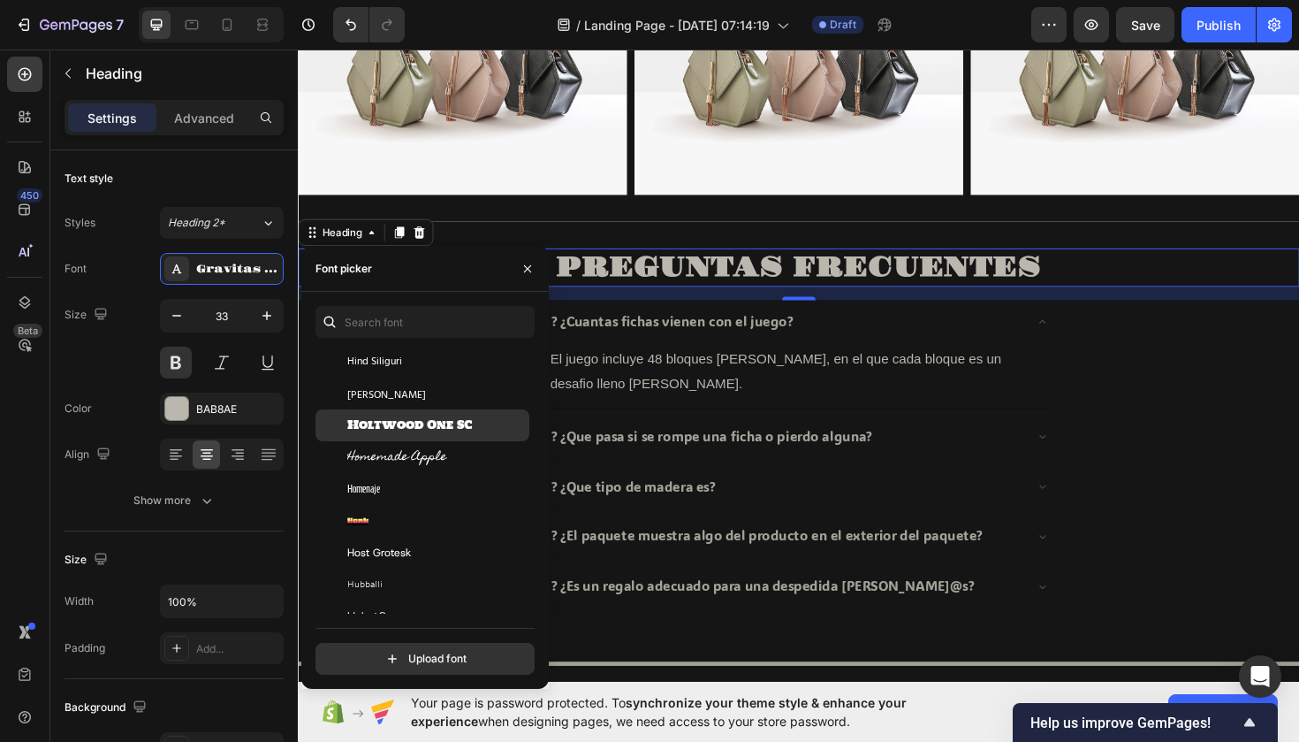
click at [380, 429] on span "Holtwood One SC" at bounding box center [410, 425] width 126 height 16
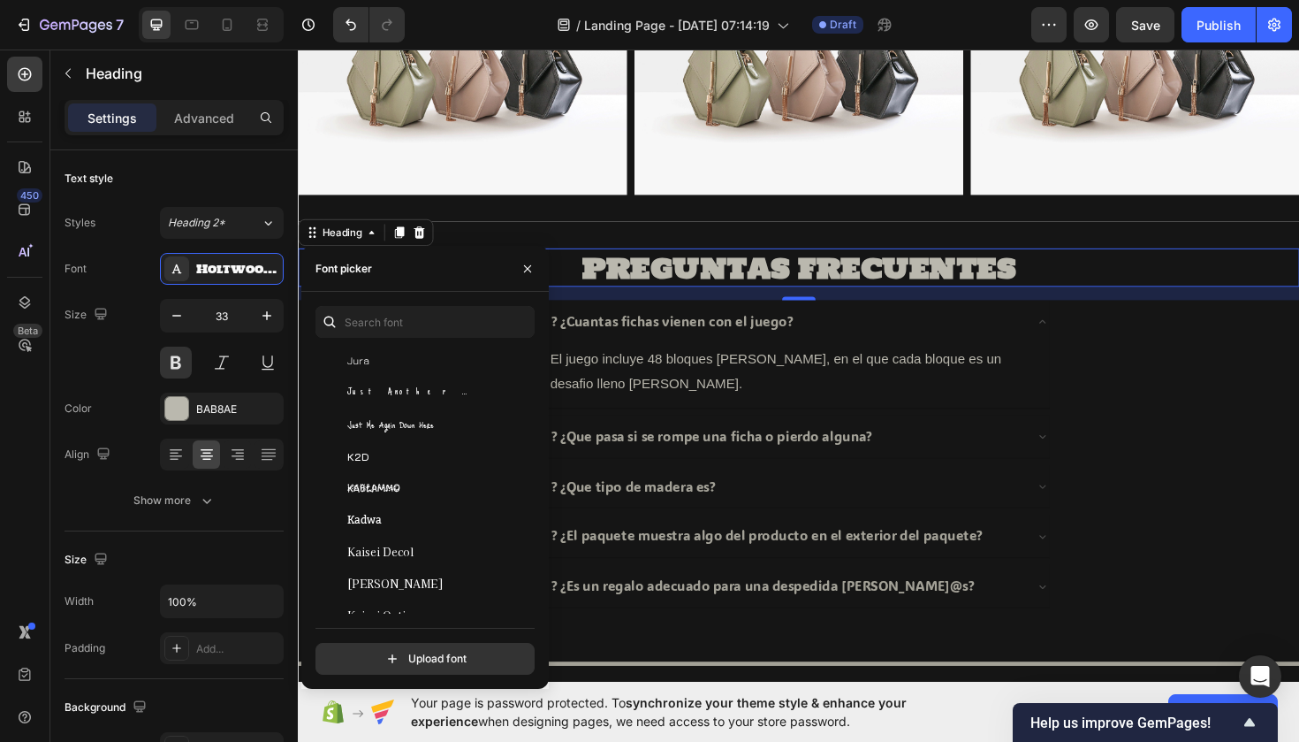
scroll to position [22855, 0]
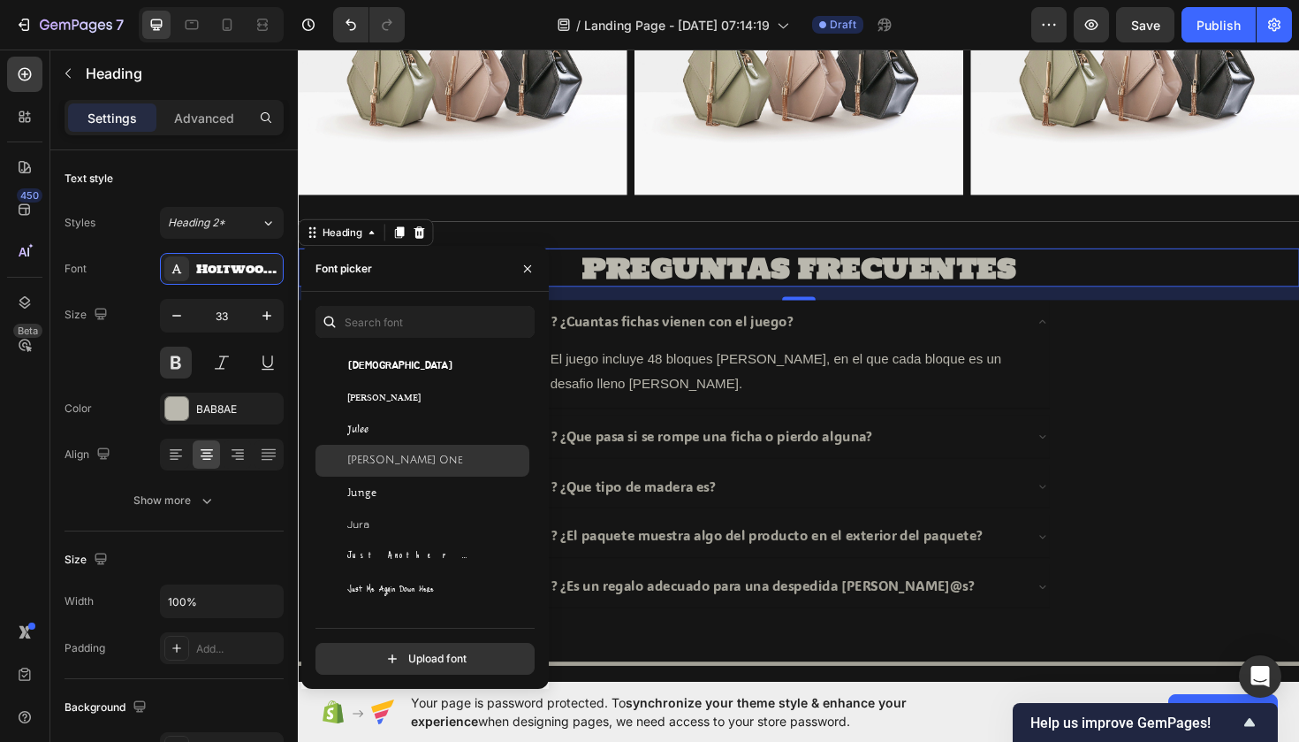
click at [410, 456] on span "Julius Sans One" at bounding box center [405, 461] width 116 height 16
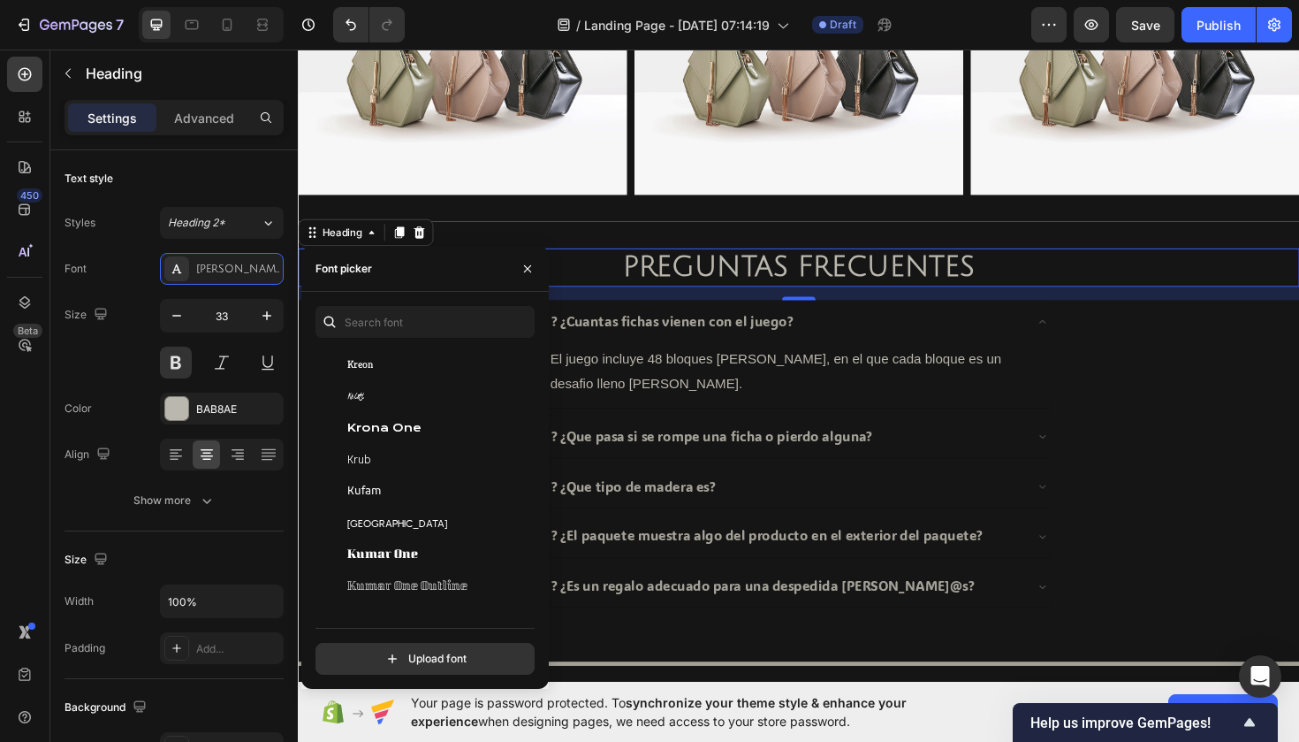
scroll to position [24669, 0]
click at [378, 429] on span "Krona One" at bounding box center [384, 429] width 74 height 16
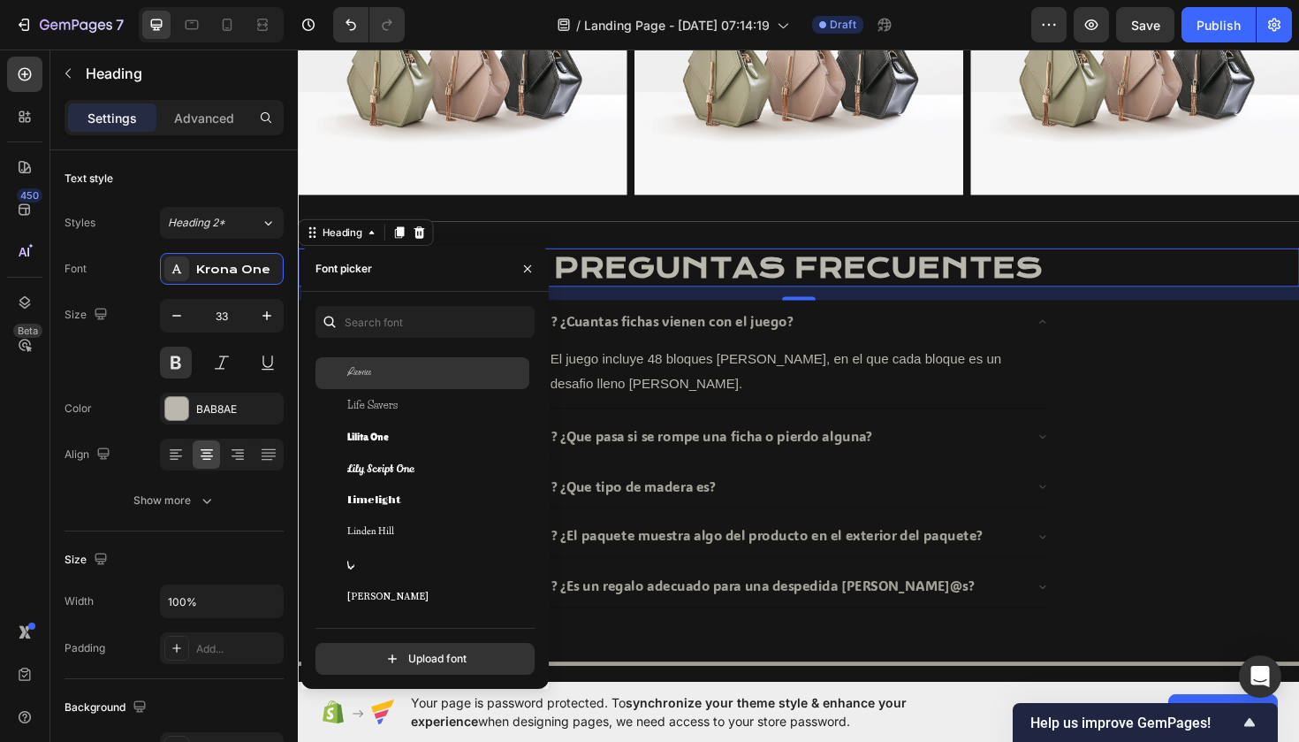
scroll to position [26513, 0]
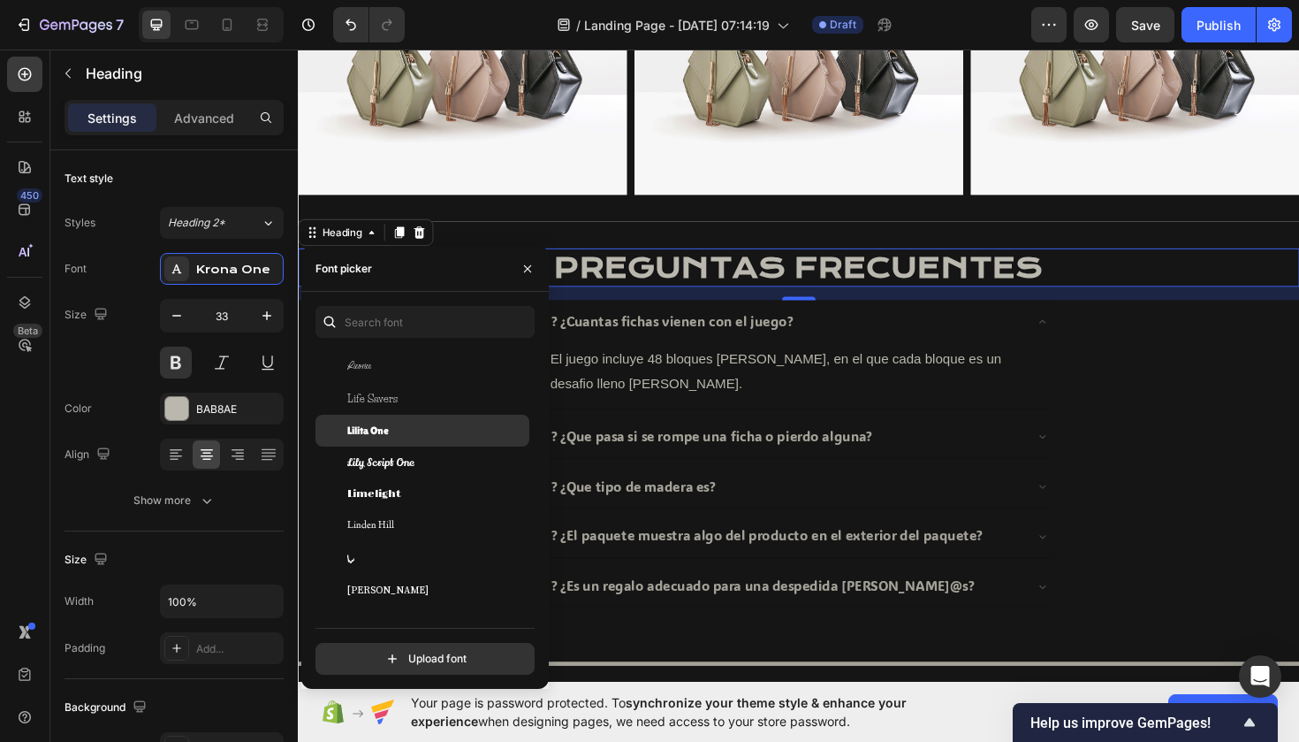
click at [378, 433] on span "Lilita One" at bounding box center [368, 431] width 42 height 16
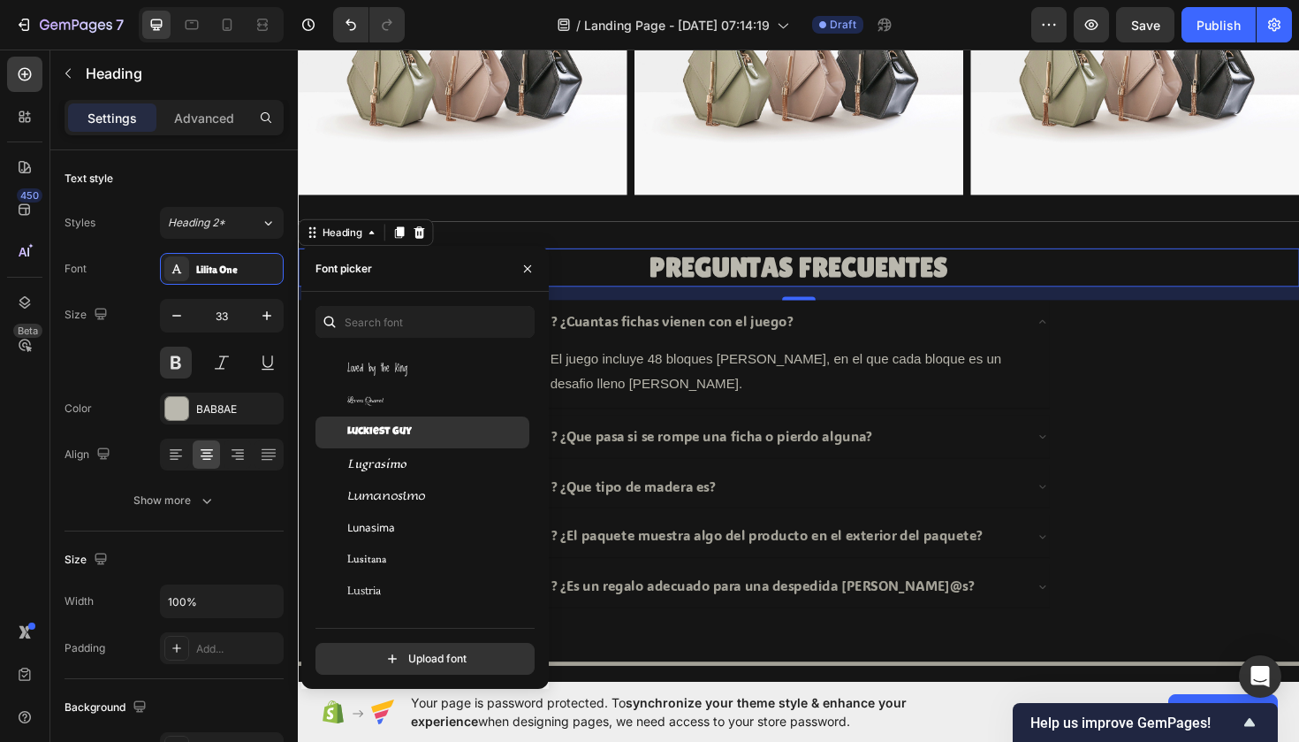
scroll to position [27249, 0]
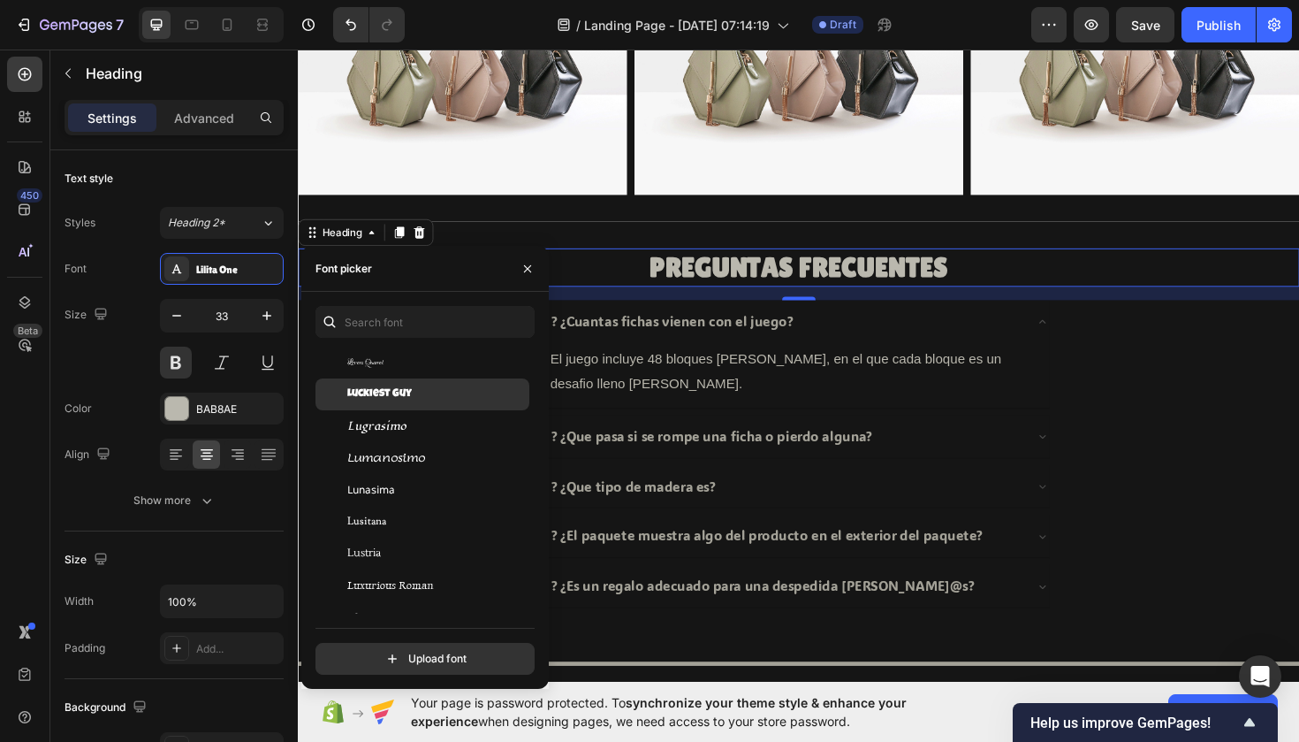
click at [390, 402] on div "Luckiest Guy" at bounding box center [423, 394] width 214 height 32
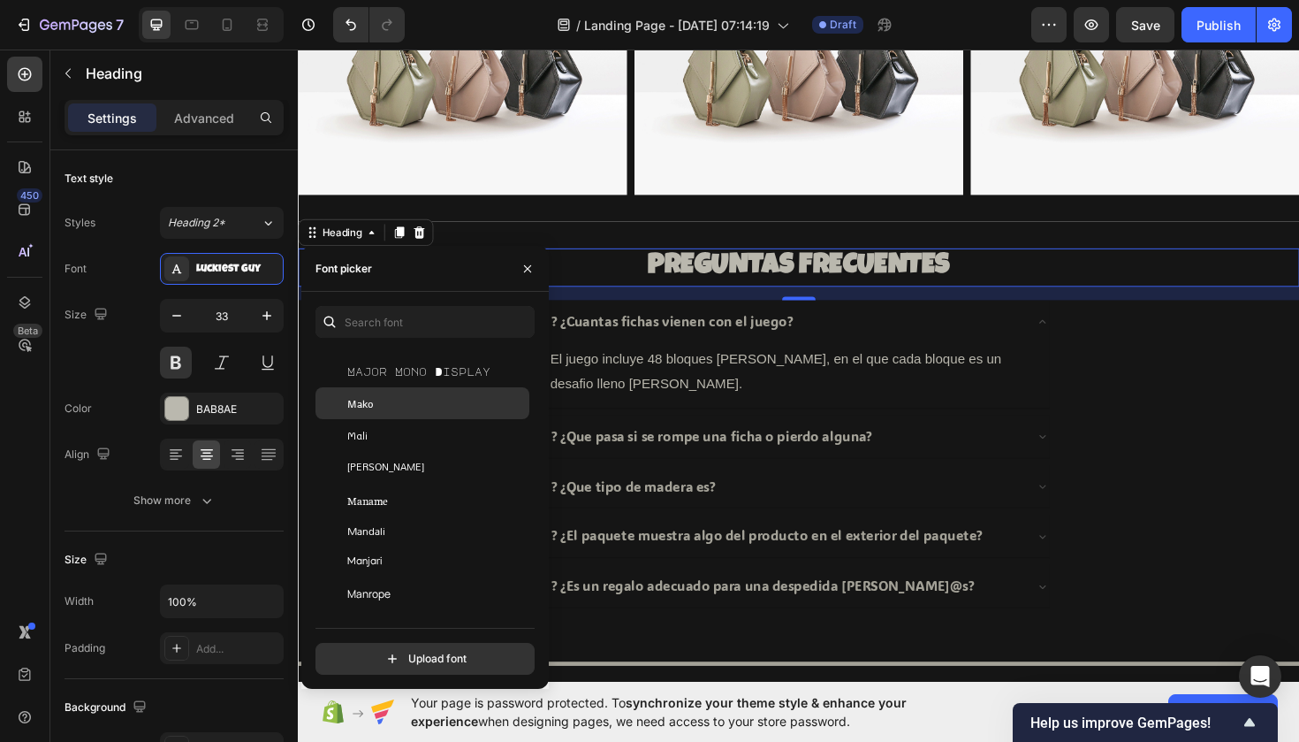
scroll to position [27970, 0]
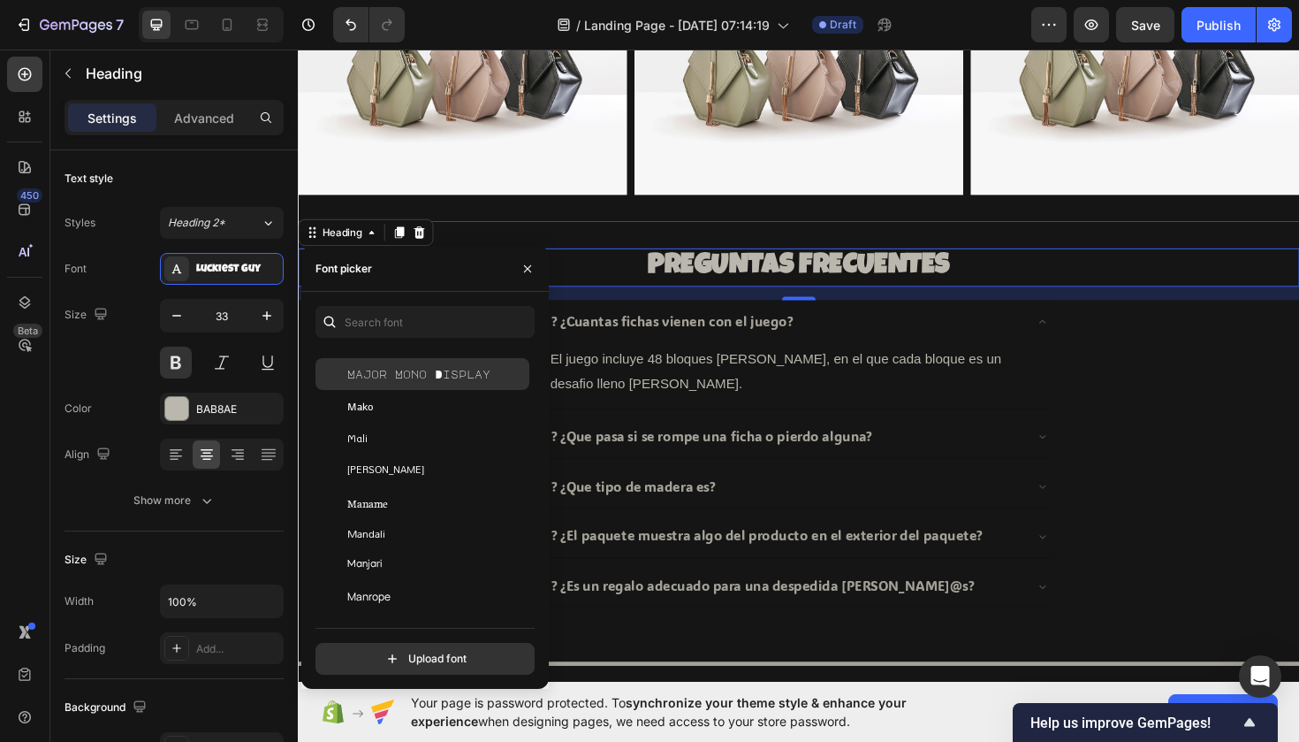
click at [398, 368] on span "Major Mono Display" at bounding box center [418, 374] width 143 height 16
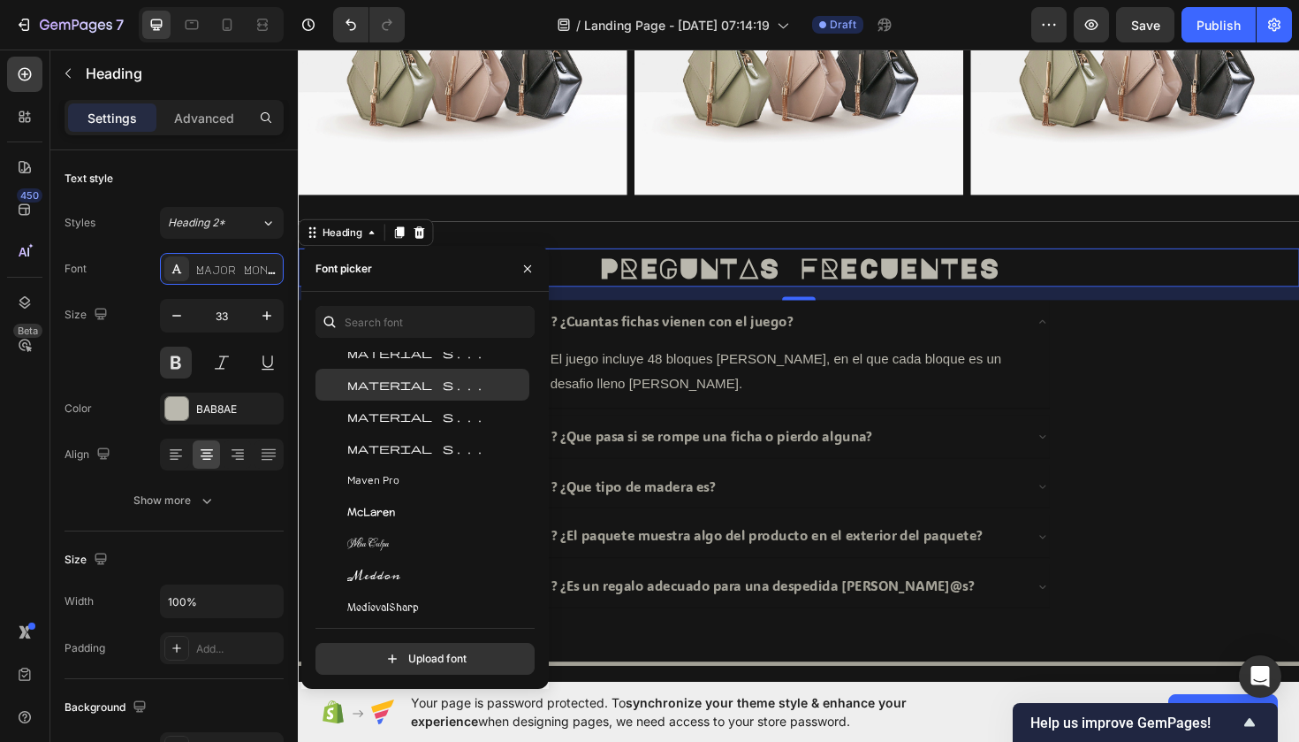
scroll to position [29013, 0]
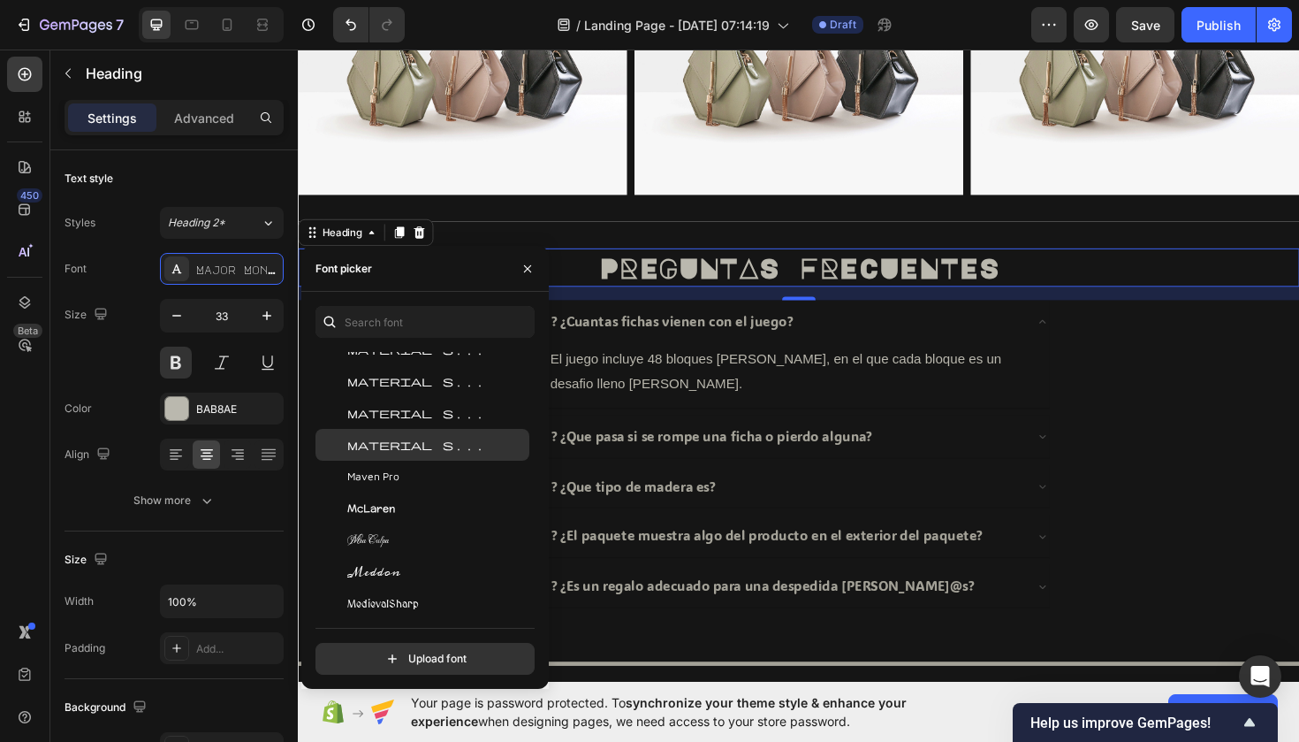
click at [400, 430] on div "Material Symbols Sharp" at bounding box center [423, 445] width 214 height 32
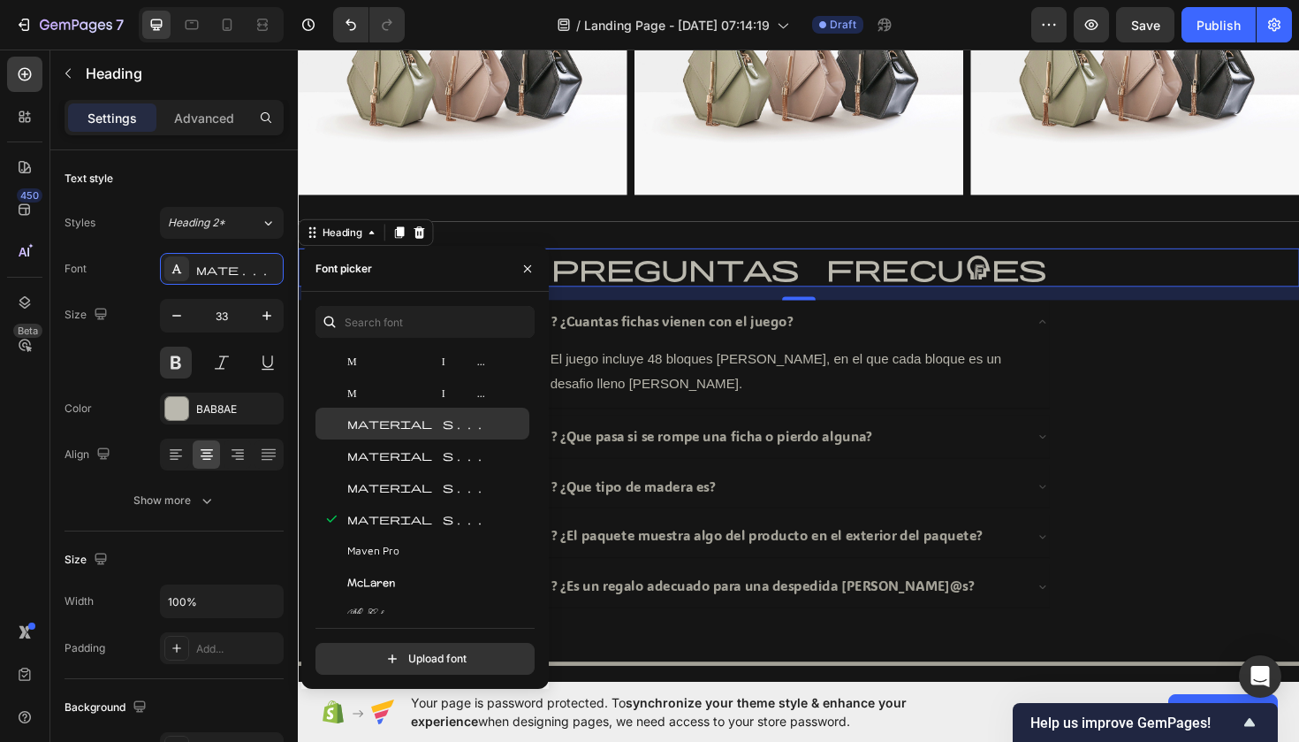
scroll to position [28925, 0]
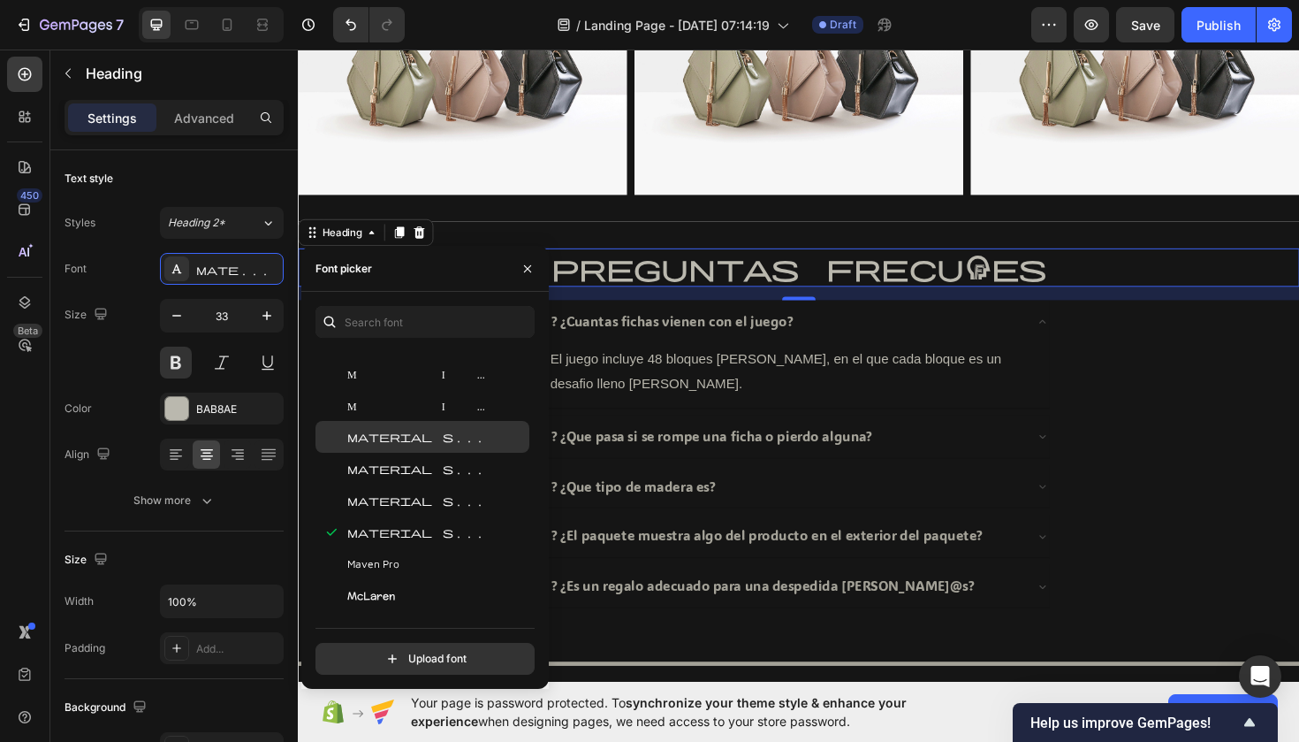
click at [400, 430] on span "Material Symbols" at bounding box center [420, 437] width 147 height 16
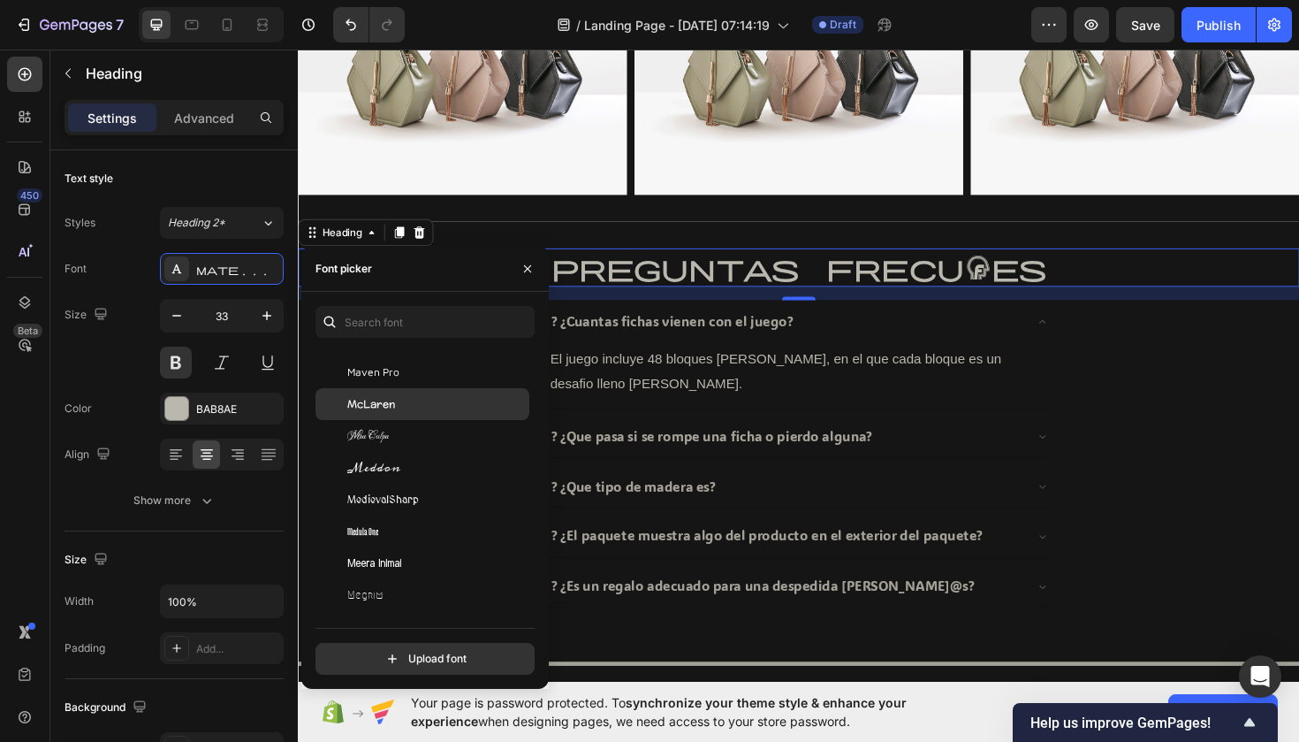
click at [401, 410] on div "McLaren" at bounding box center [436, 404] width 179 height 16
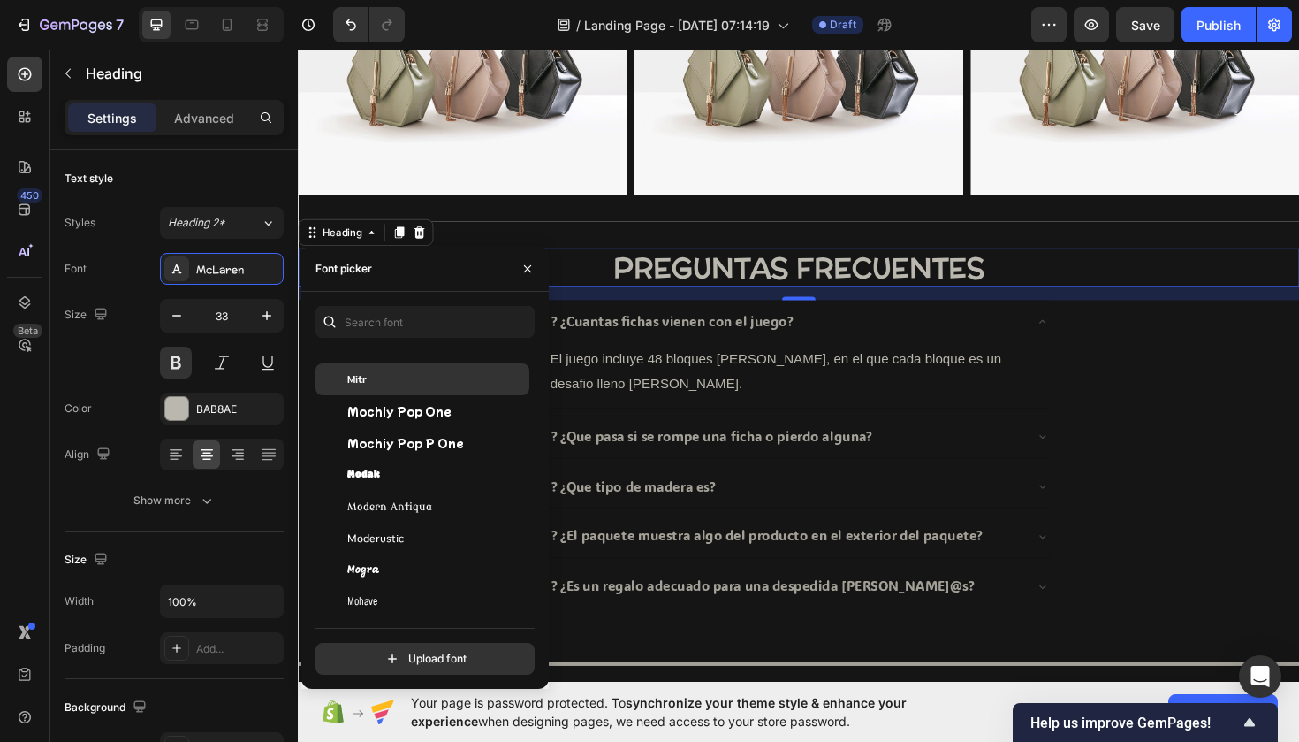
scroll to position [30107, 0]
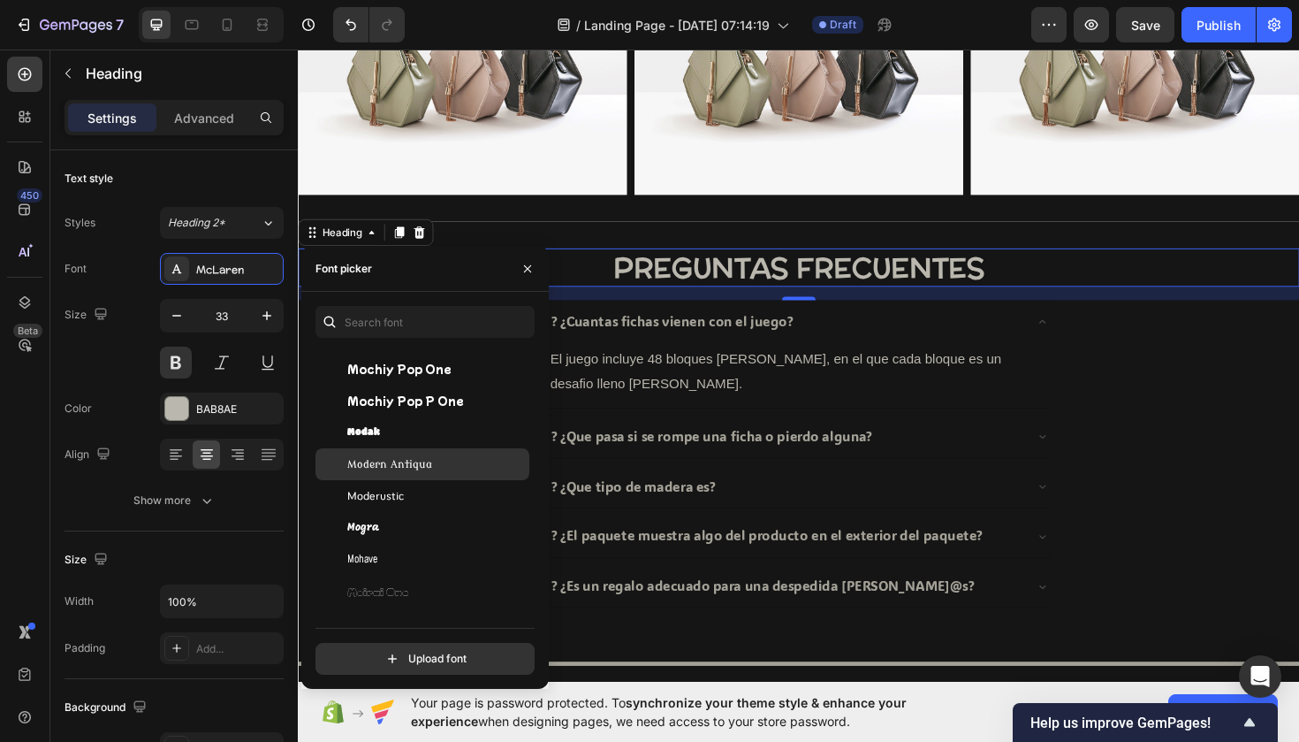
click at [400, 455] on div "Modern Antiqua" at bounding box center [423, 464] width 214 height 32
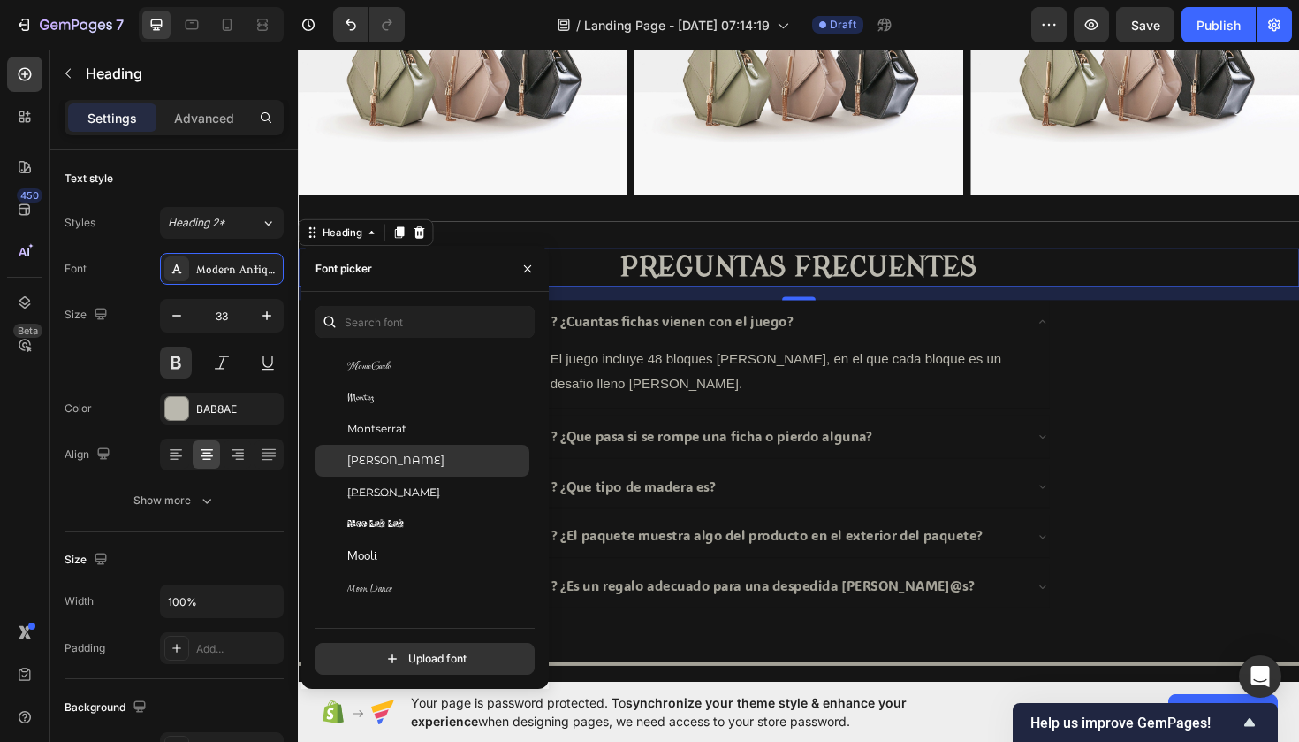
scroll to position [30775, 0]
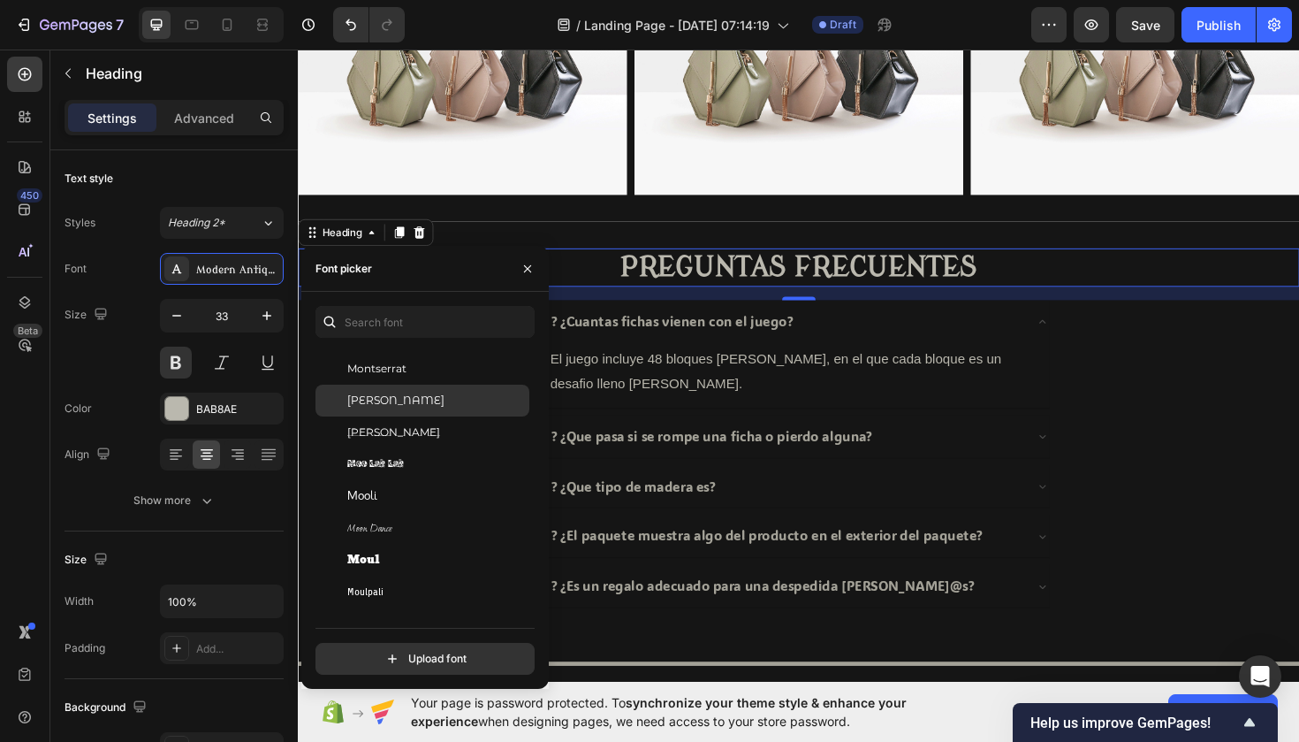
click at [400, 408] on div "Montserrat Alternates" at bounding box center [423, 401] width 214 height 32
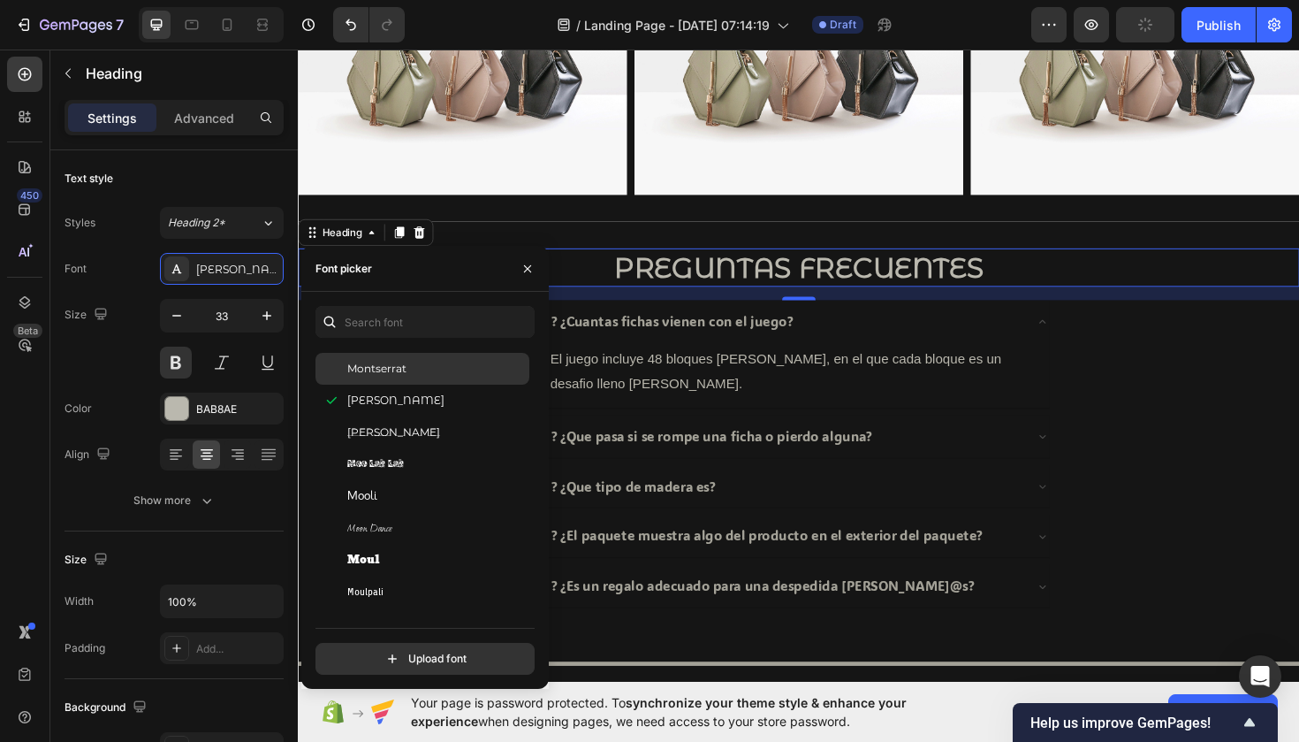
click at [391, 358] on div "Montserrat" at bounding box center [423, 369] width 214 height 32
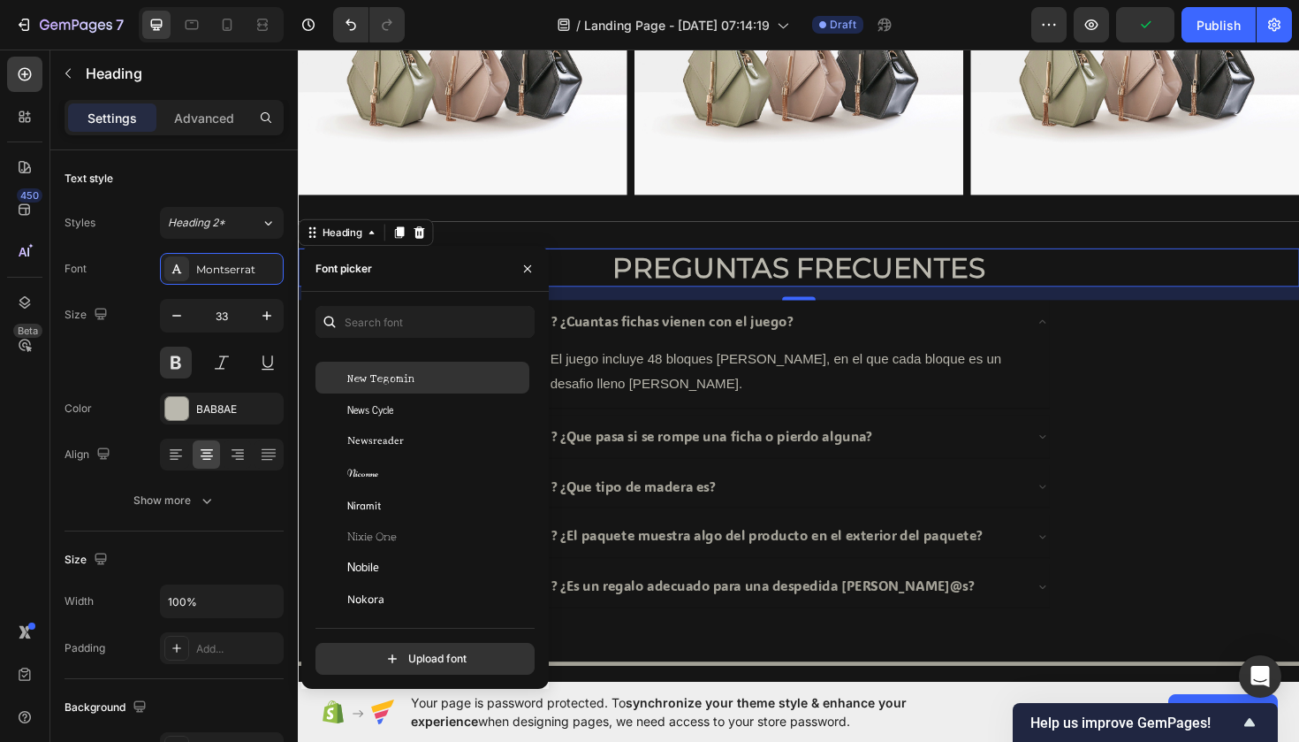
scroll to position [32178, 0]
click at [393, 374] on div "New Rocker" at bounding box center [423, 366] width 214 height 32
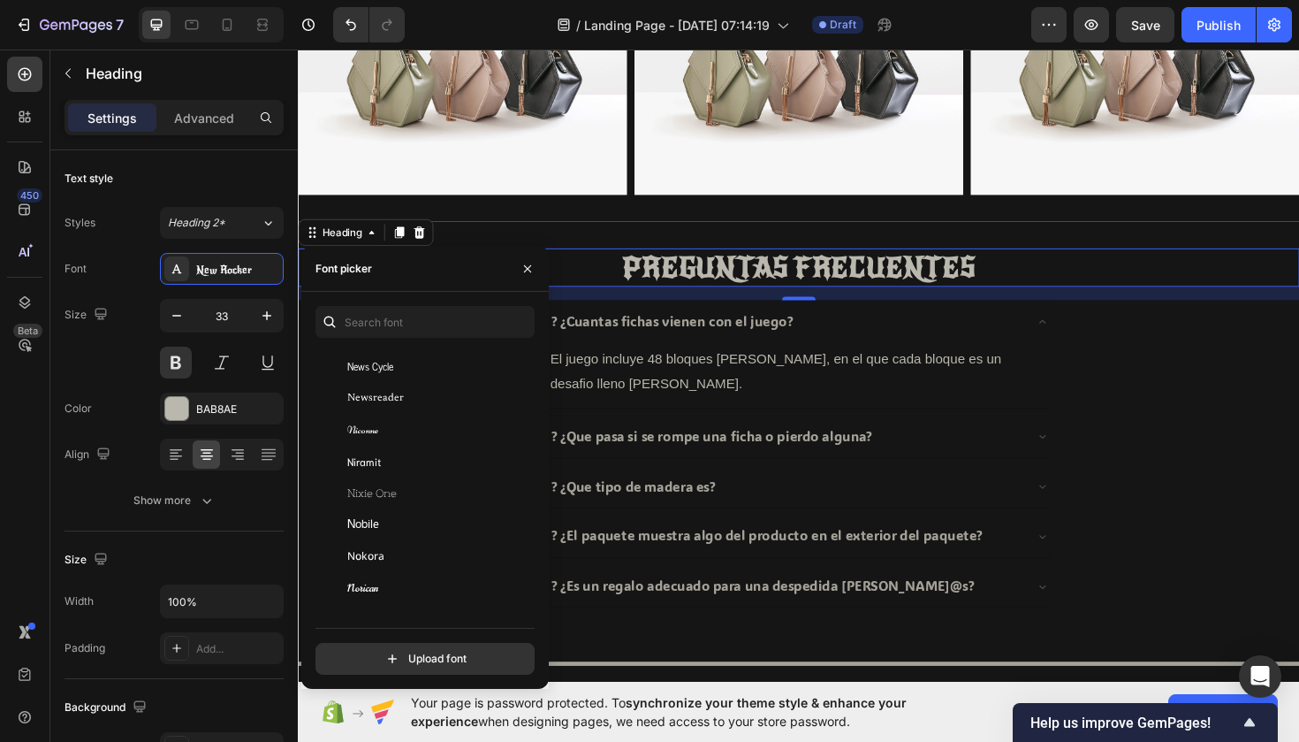
scroll to position [32333, 0]
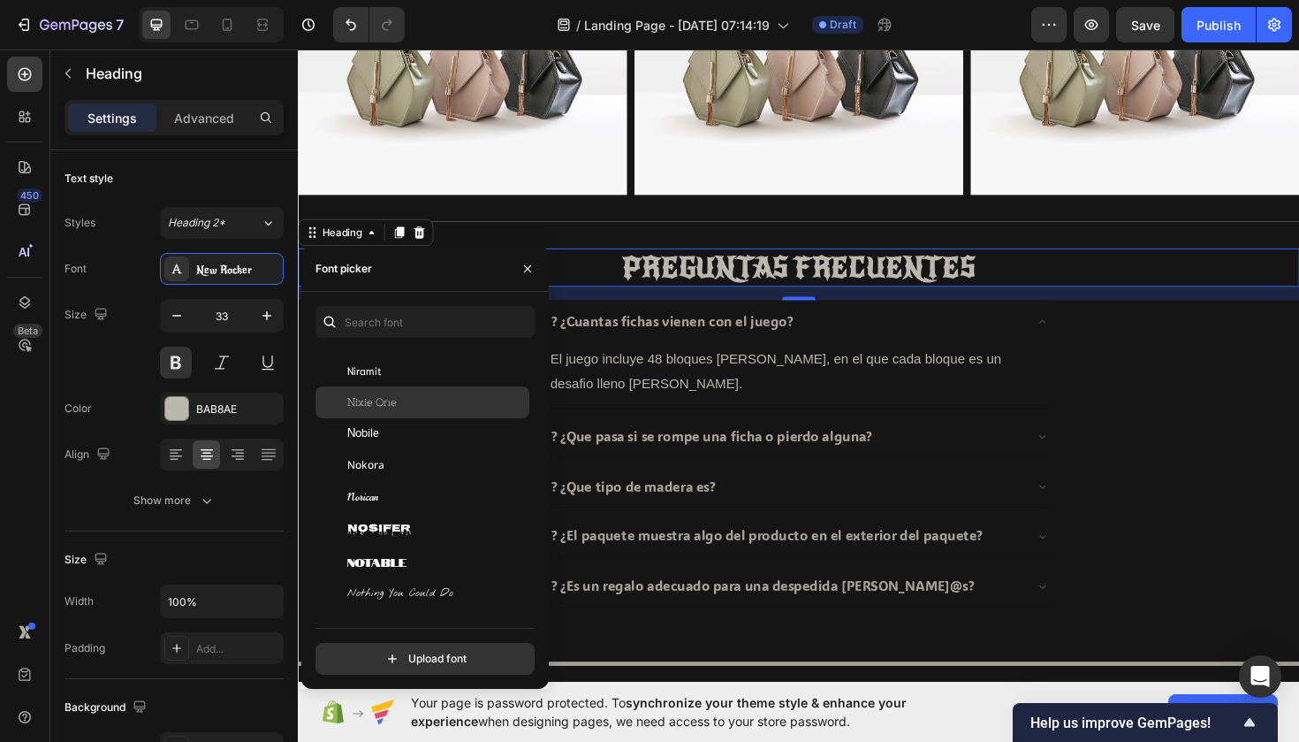
click at [400, 393] on div "Nixie One" at bounding box center [423, 402] width 214 height 32
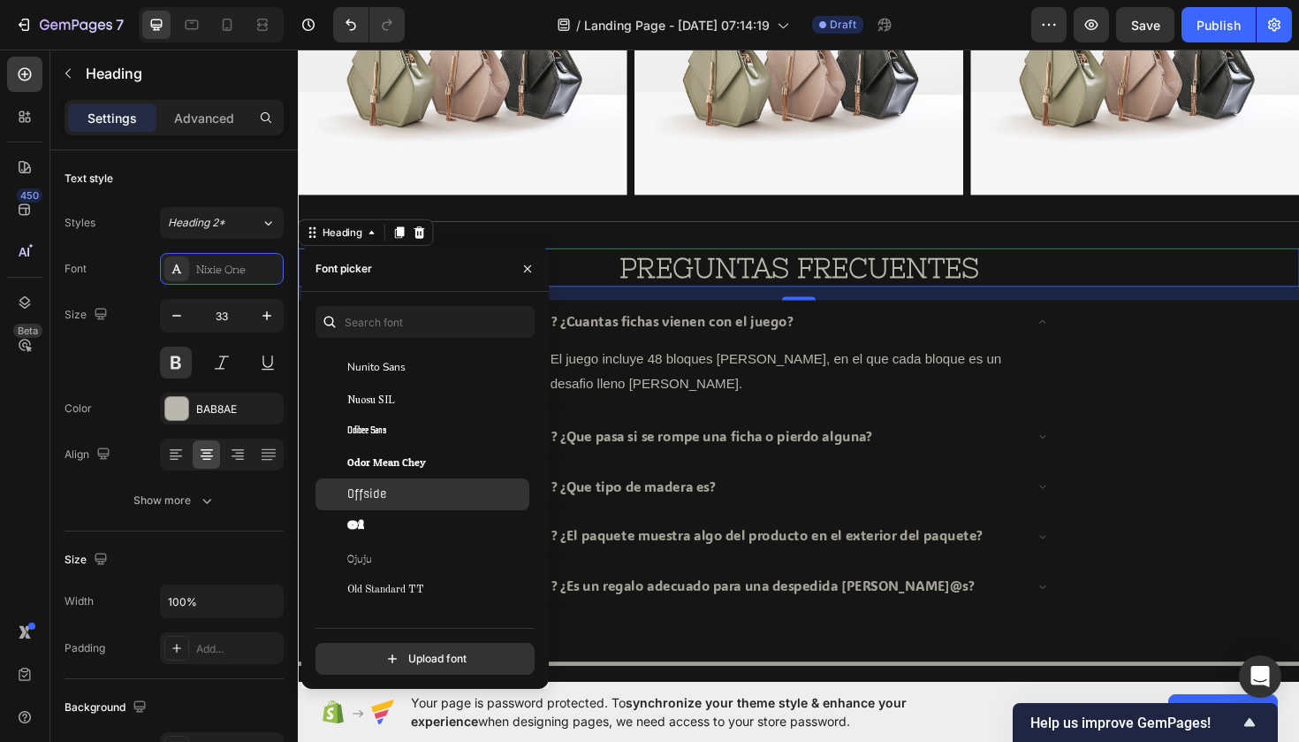
scroll to position [39722, 0]
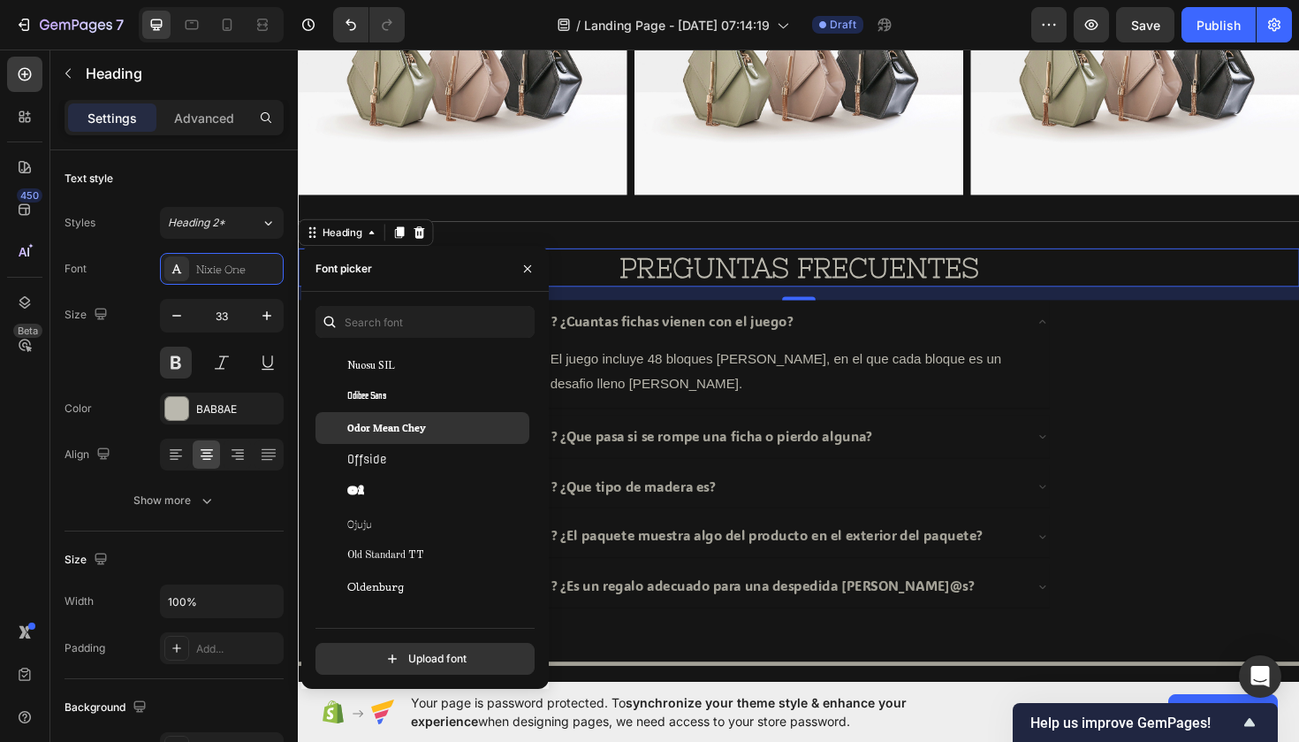
click at [392, 429] on span "Odor Mean Chey" at bounding box center [386, 428] width 79 height 16
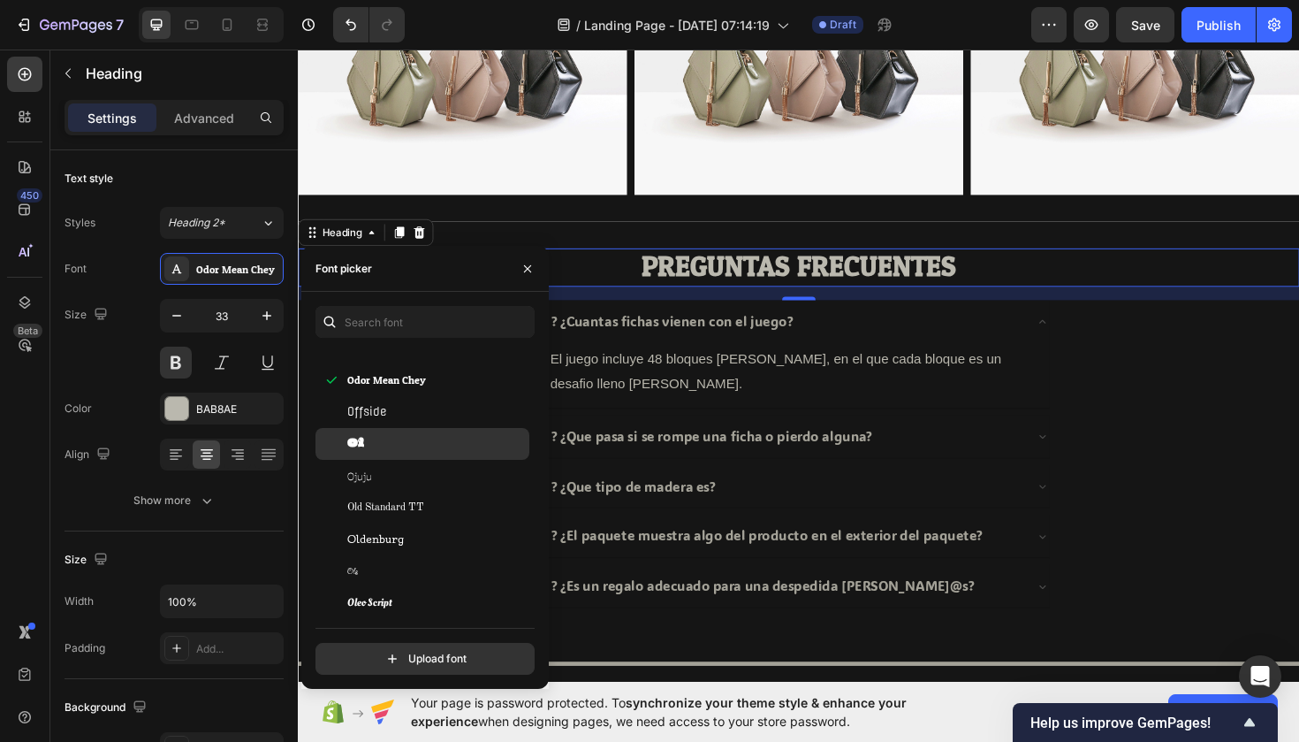
scroll to position [39784, 0]
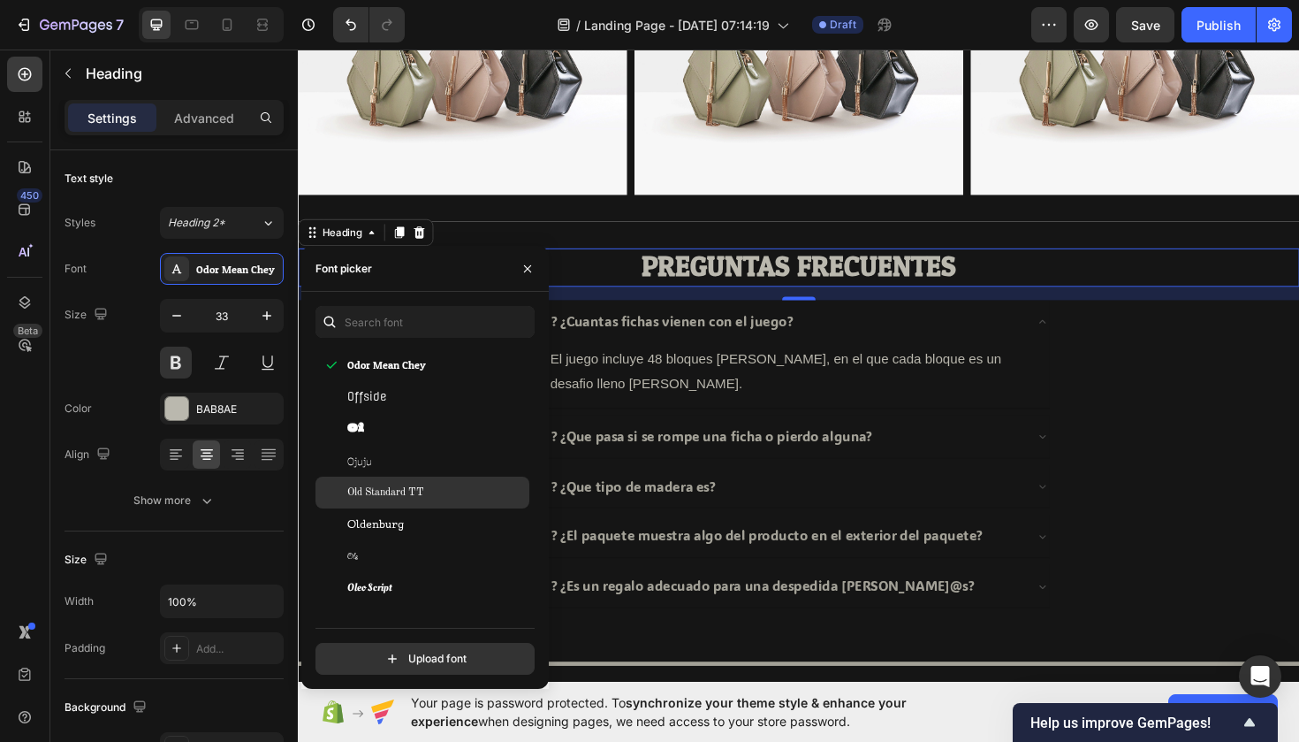
click at [404, 486] on span "Old Standard TT" at bounding box center [385, 492] width 77 height 16
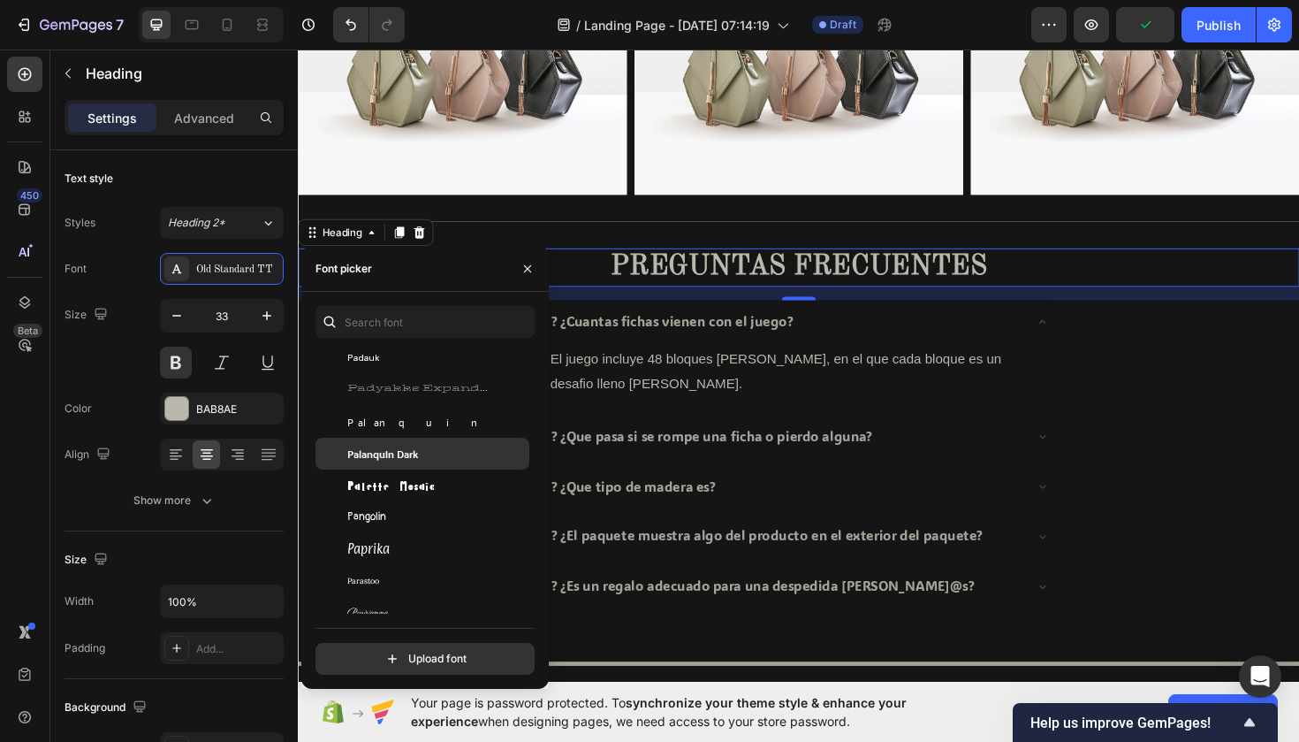
scroll to position [40972, 0]
click at [377, 450] on span "Palanquin Dark" at bounding box center [382, 451] width 71 height 16
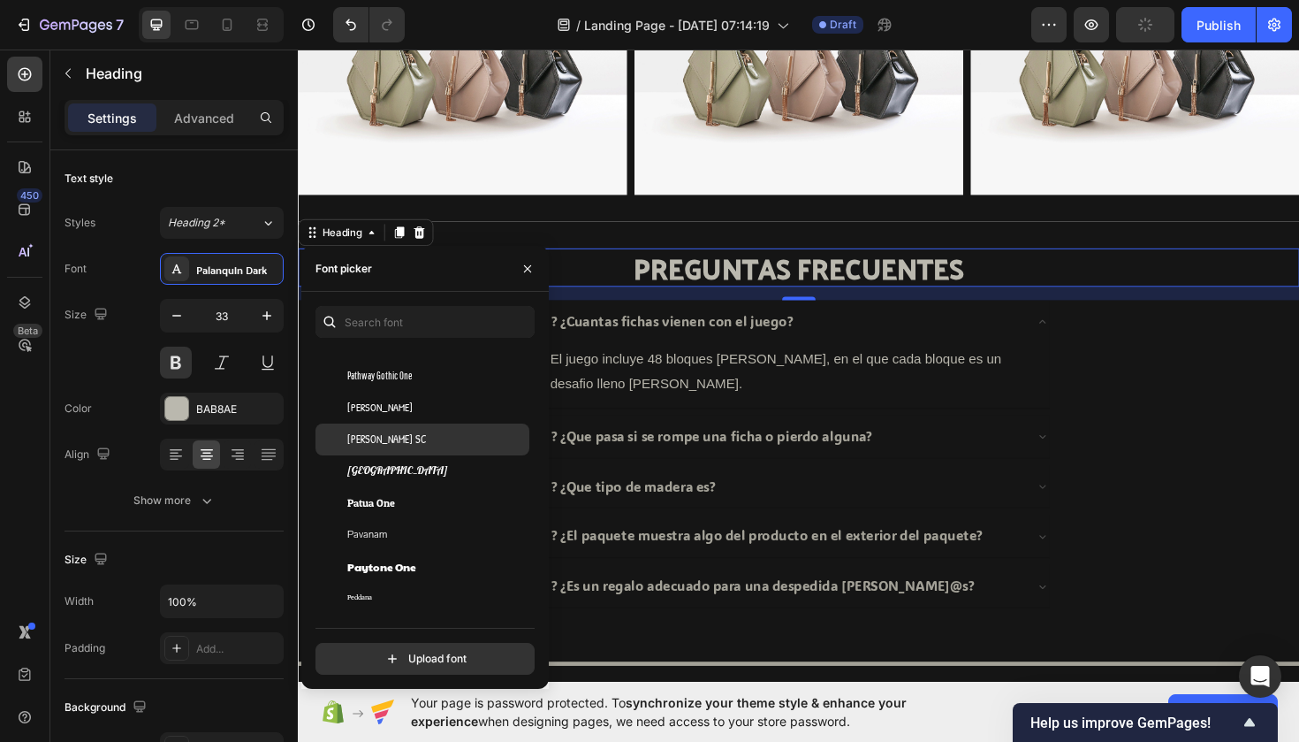
scroll to position [41505, 0]
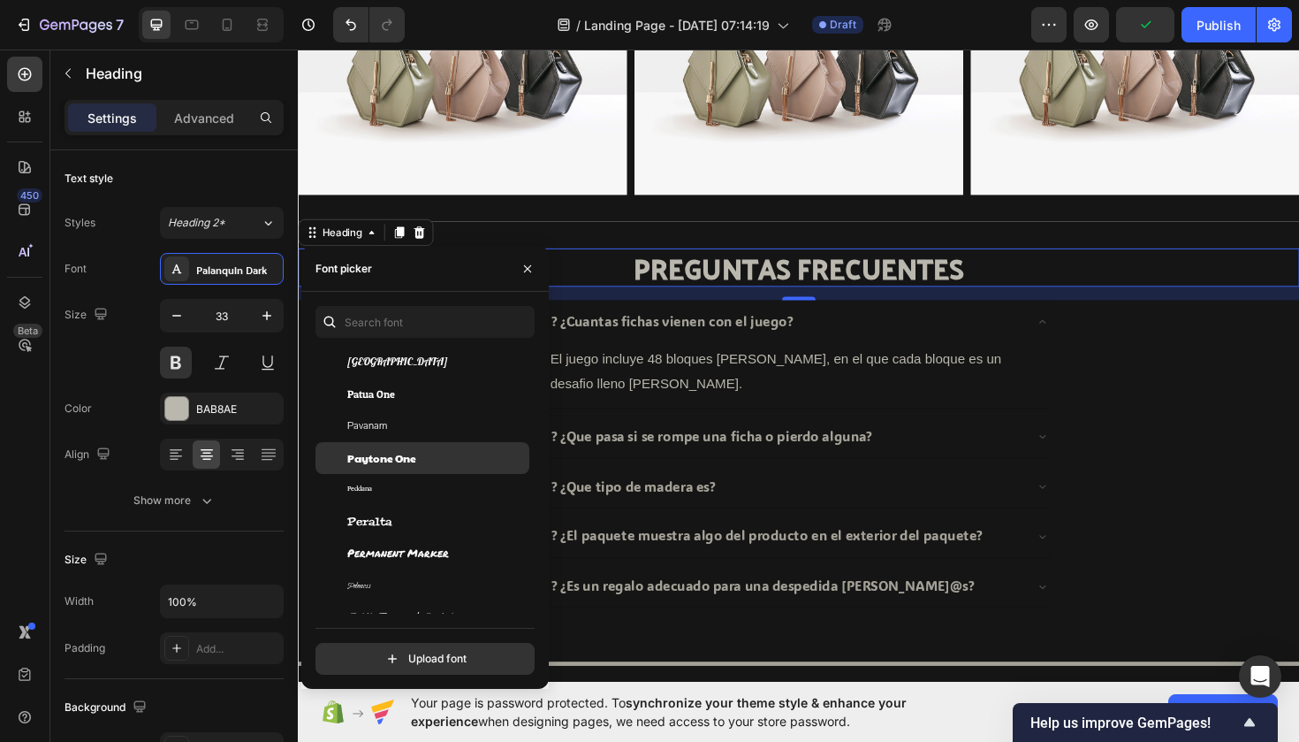
click at [380, 453] on span "Paytone One" at bounding box center [381, 458] width 69 height 16
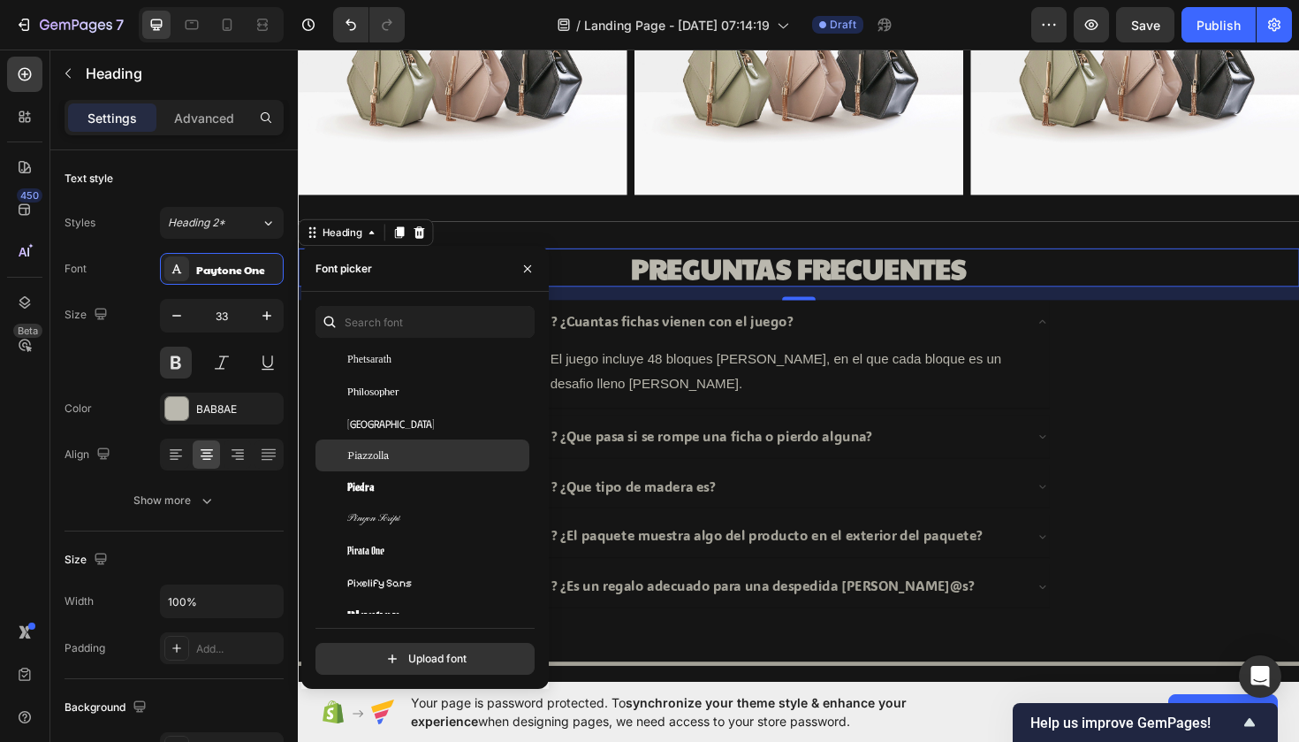
scroll to position [41884, 0]
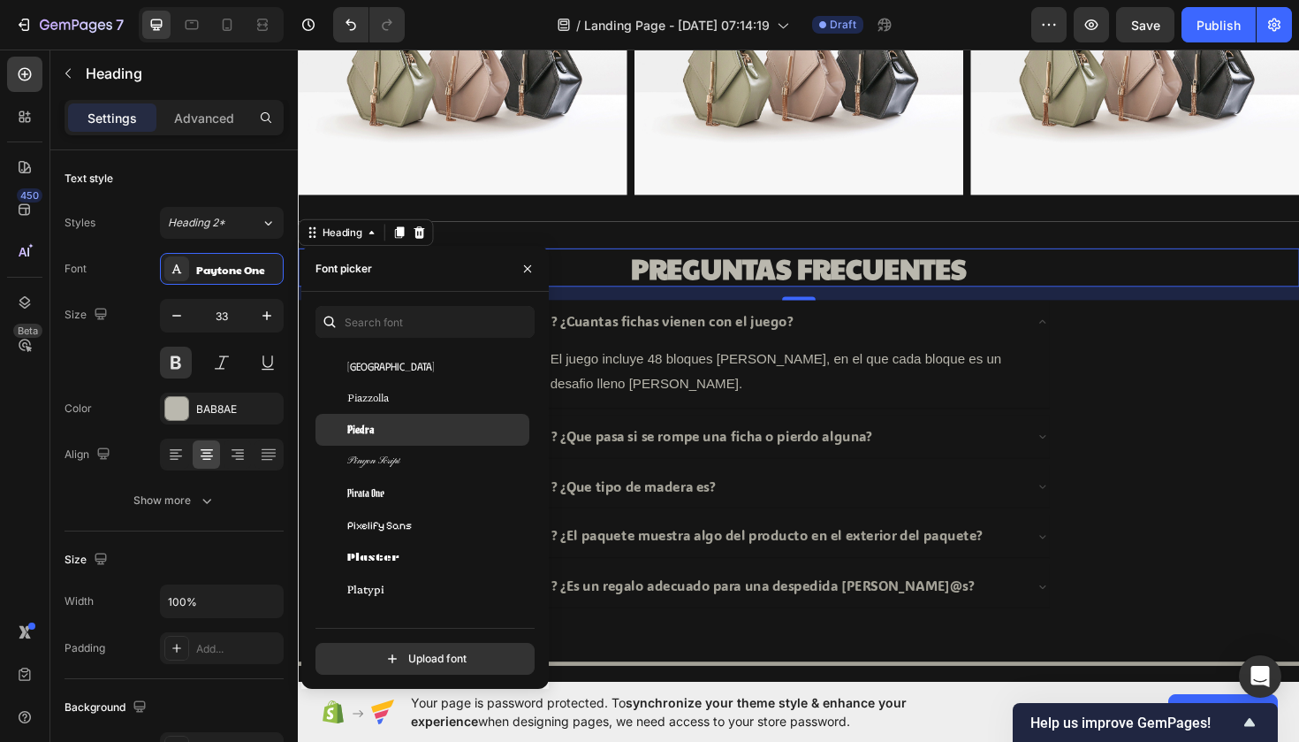
click at [361, 436] on span "Piedra" at bounding box center [360, 430] width 27 height 16
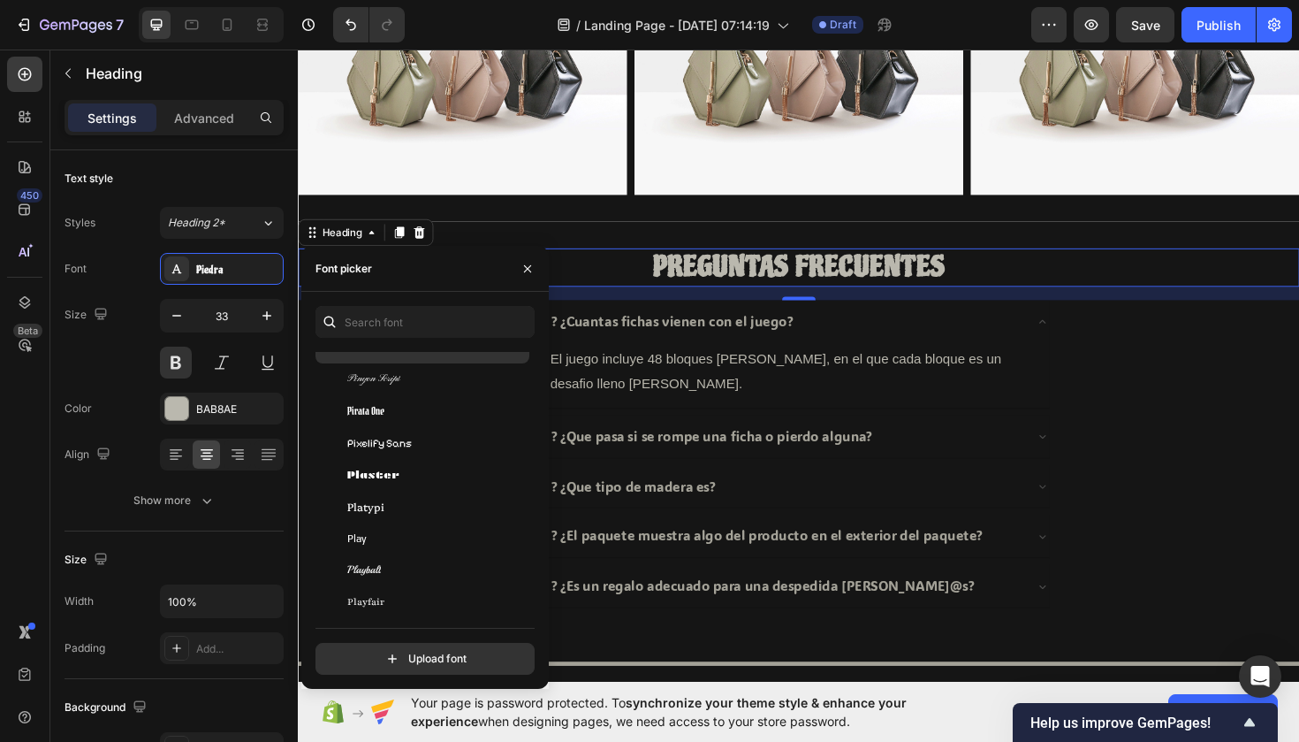
scroll to position [41985, 0]
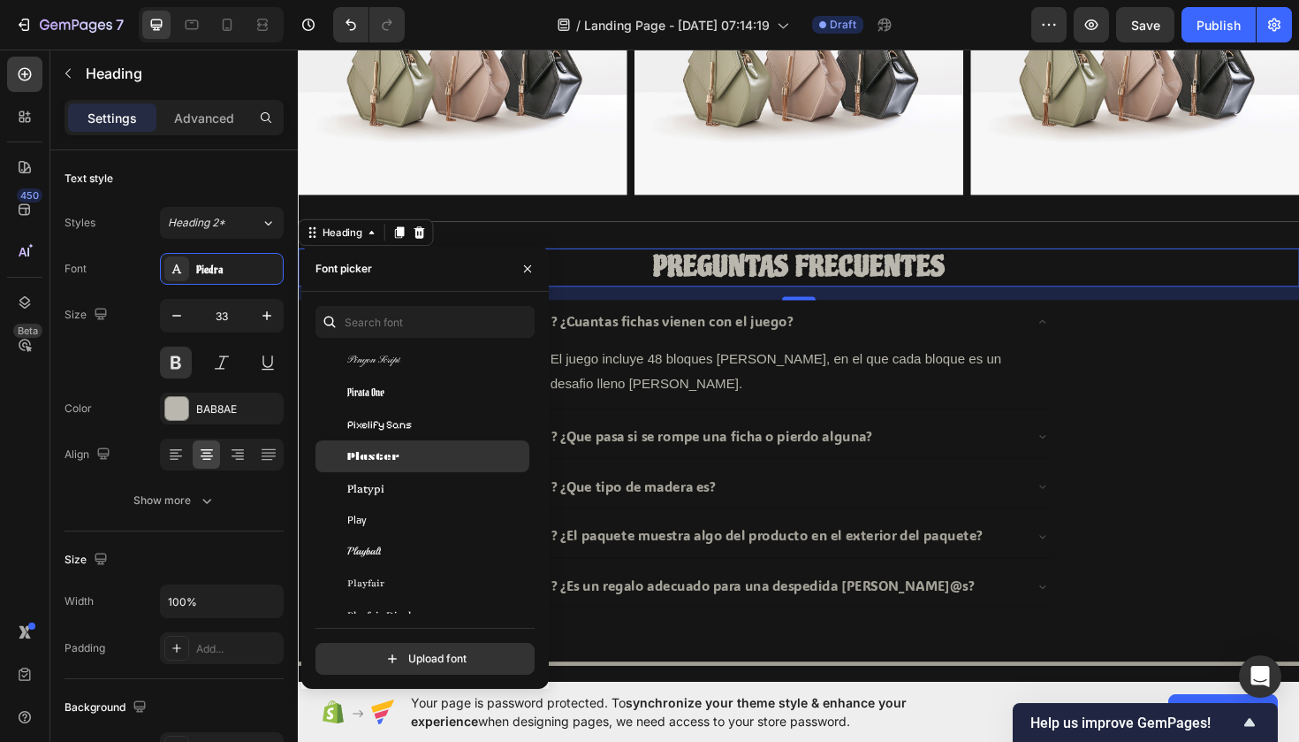
click at [366, 448] on span "Plaster" at bounding box center [373, 456] width 52 height 16
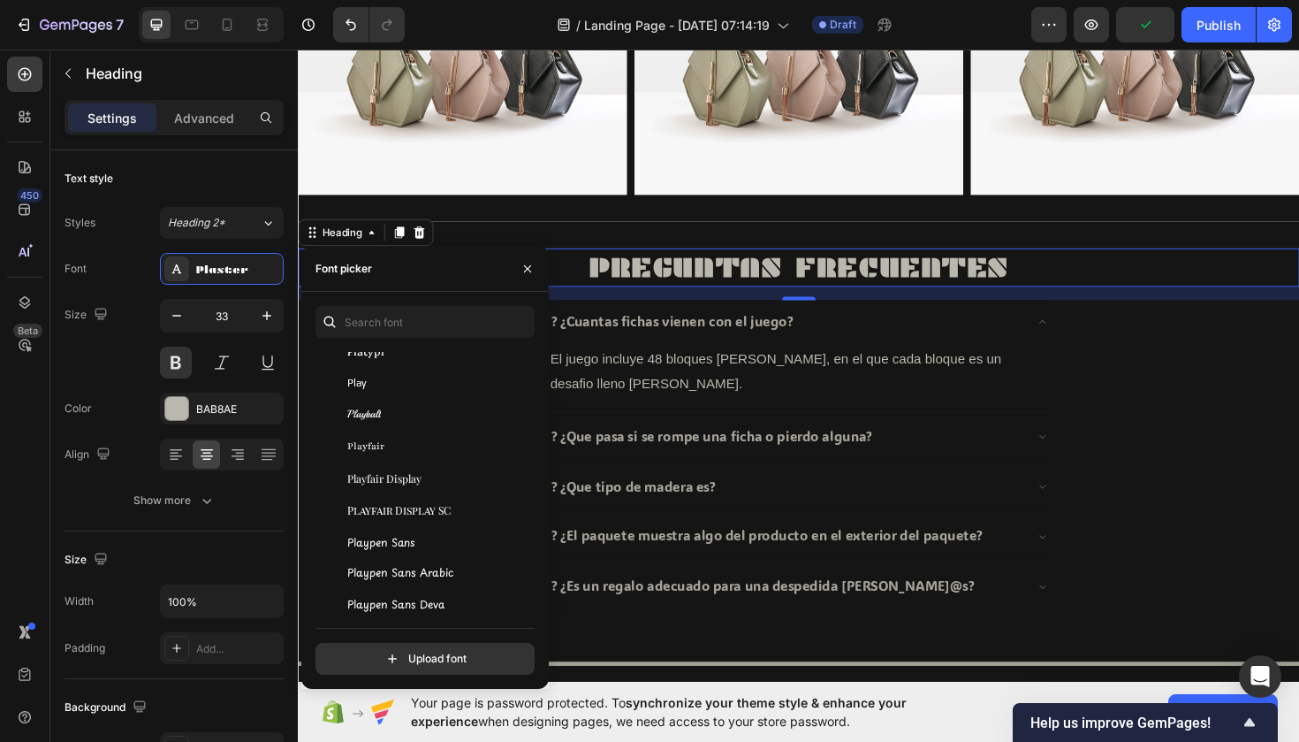
scroll to position [42166, 0]
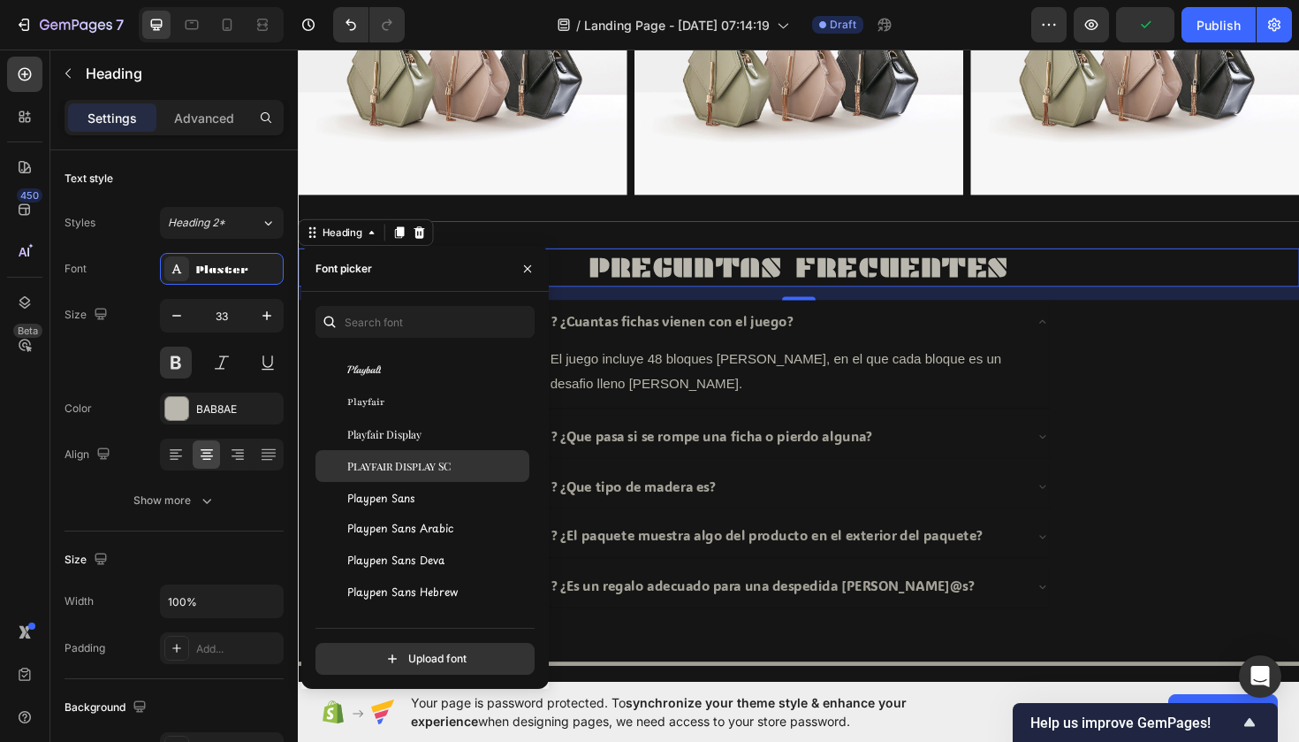
click at [379, 460] on span "Playfair Display SC" at bounding box center [398, 466] width 103 height 16
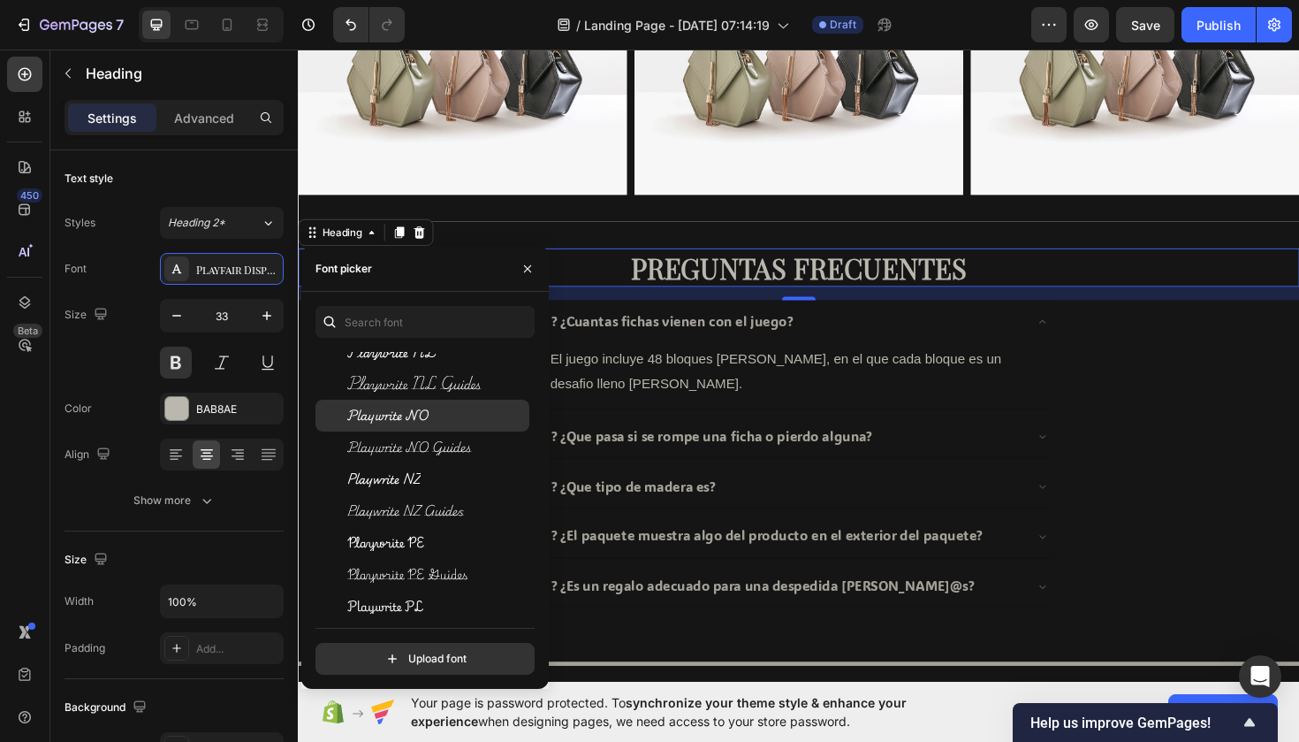
scroll to position [44890, 0]
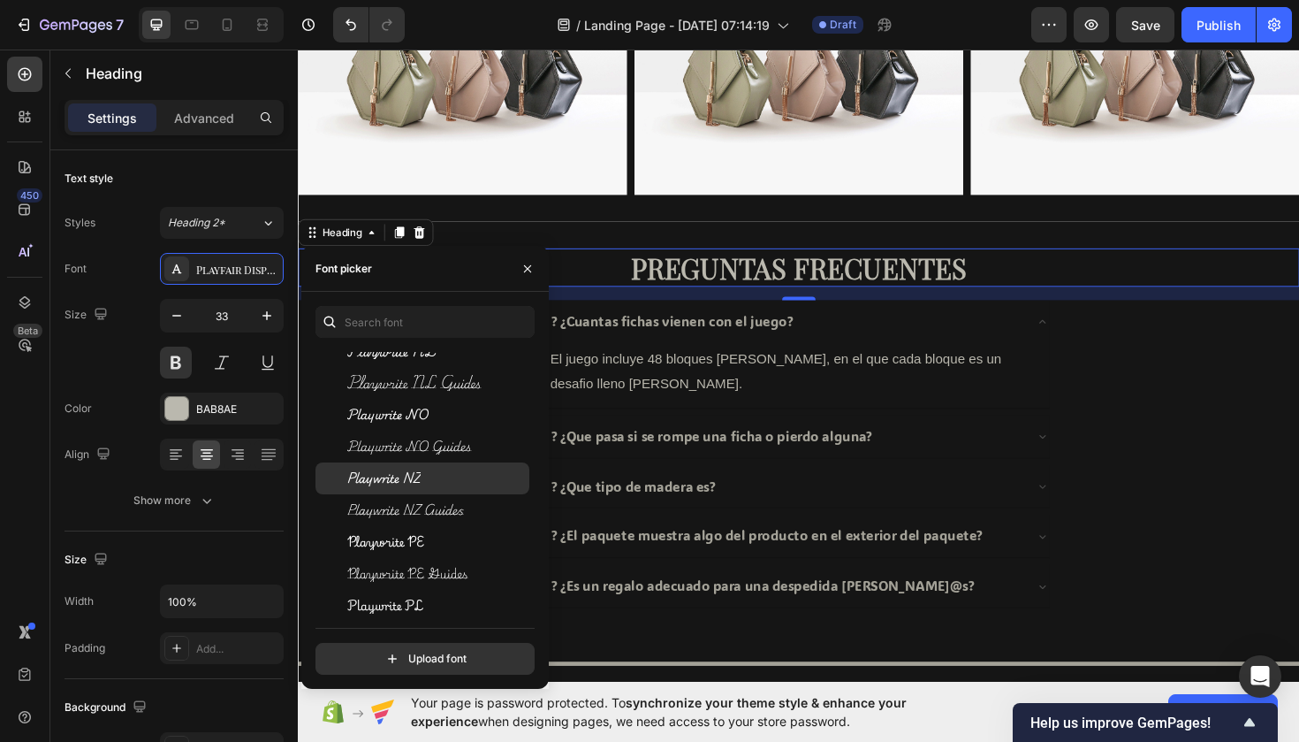
click at [392, 487] on div "Playwrite NZ" at bounding box center [423, 478] width 214 height 32
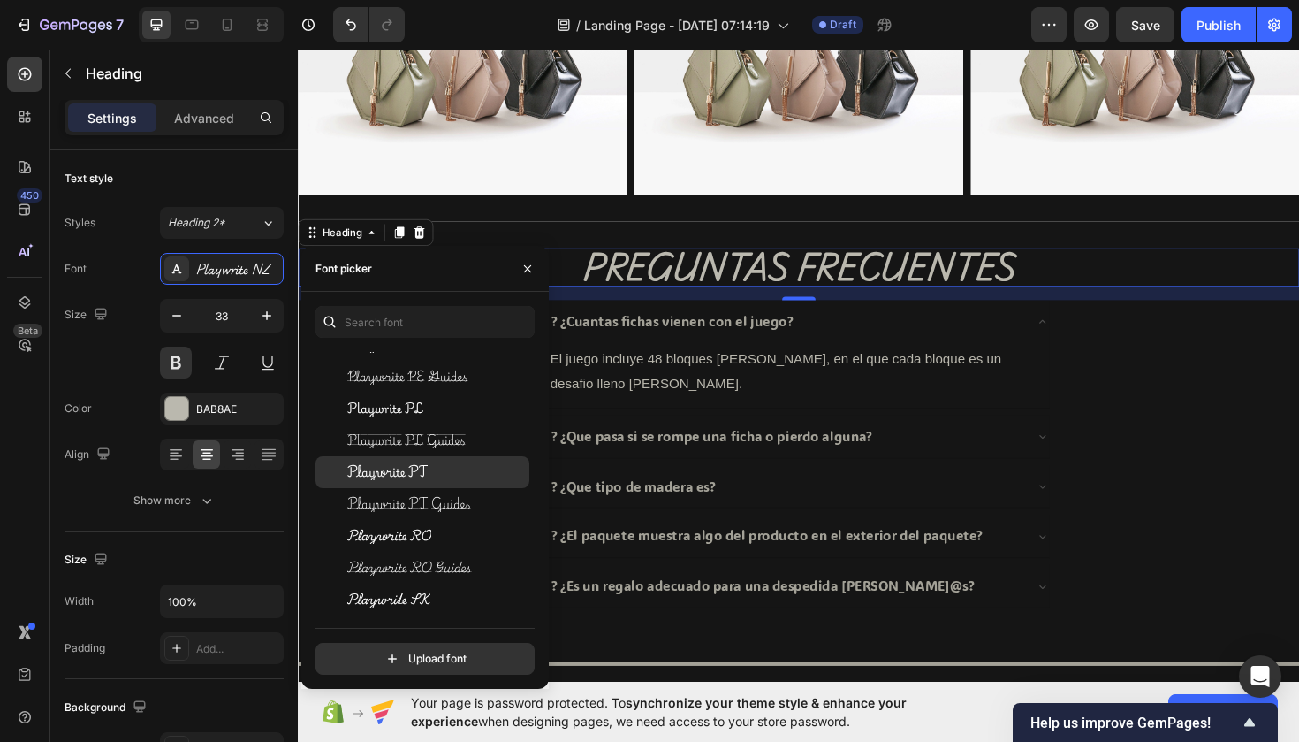
scroll to position [45115, 0]
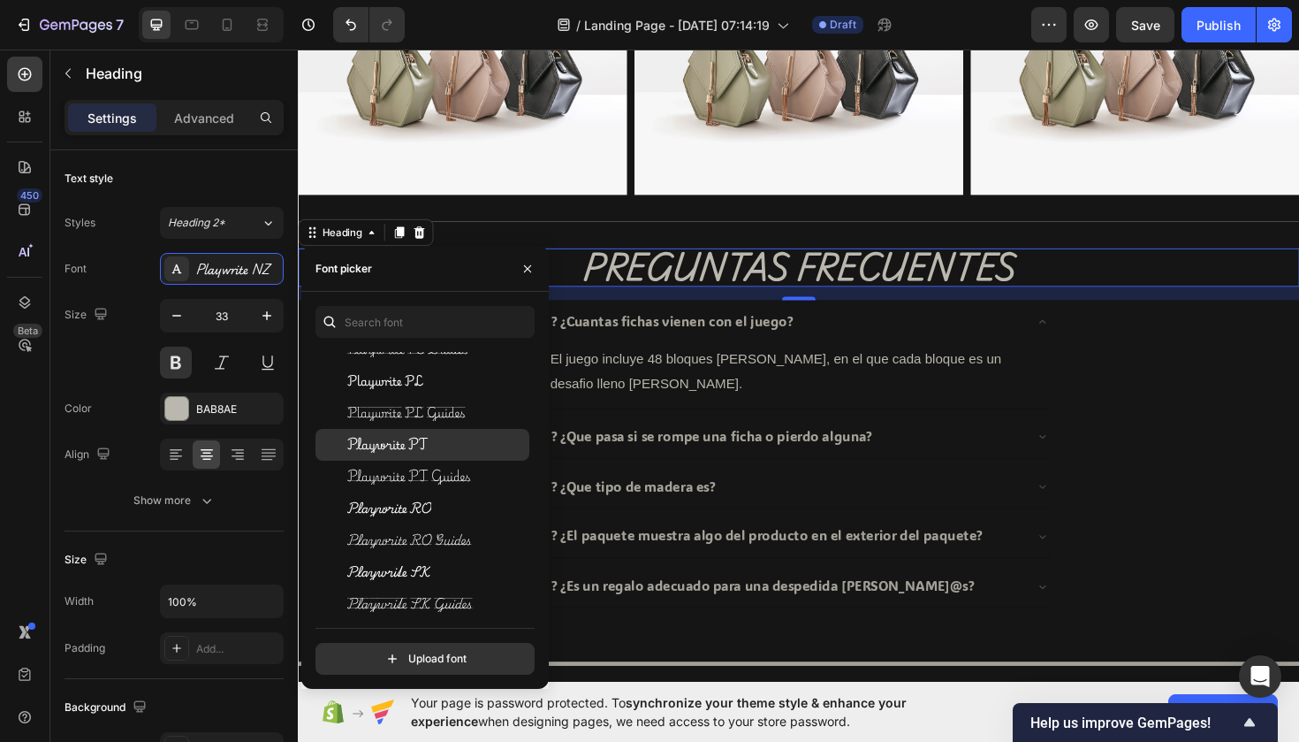
click at [382, 450] on span "Playwrite PT" at bounding box center [387, 445] width 80 height 16
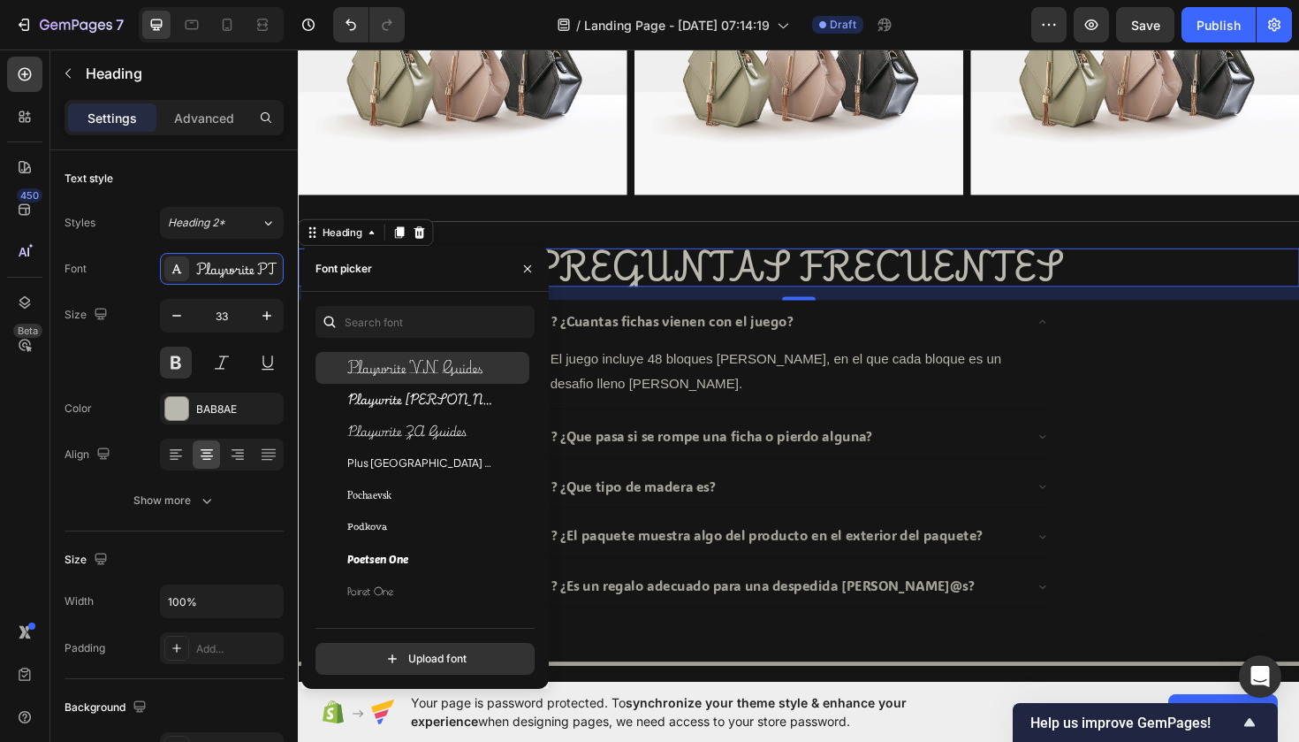
scroll to position [45605, 0]
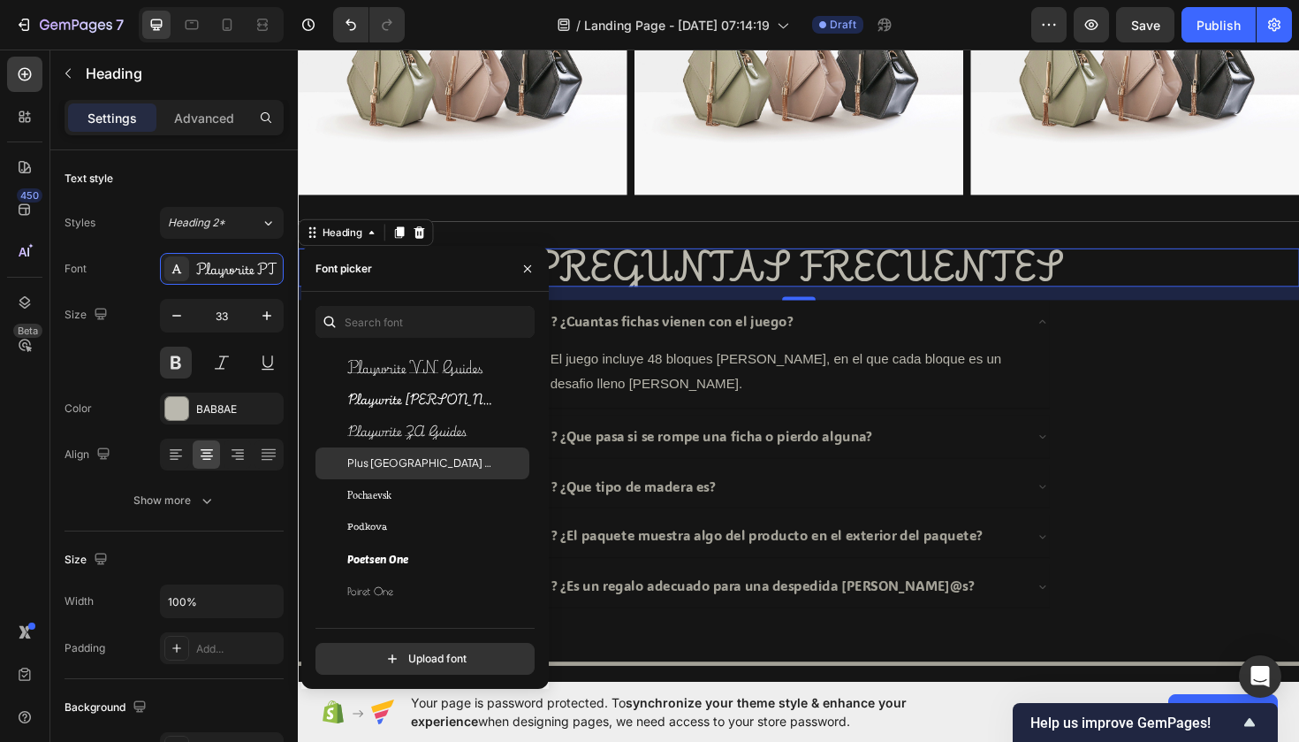
click at [385, 455] on span "Plus Jakarta Sans" at bounding box center [420, 463] width 147 height 16
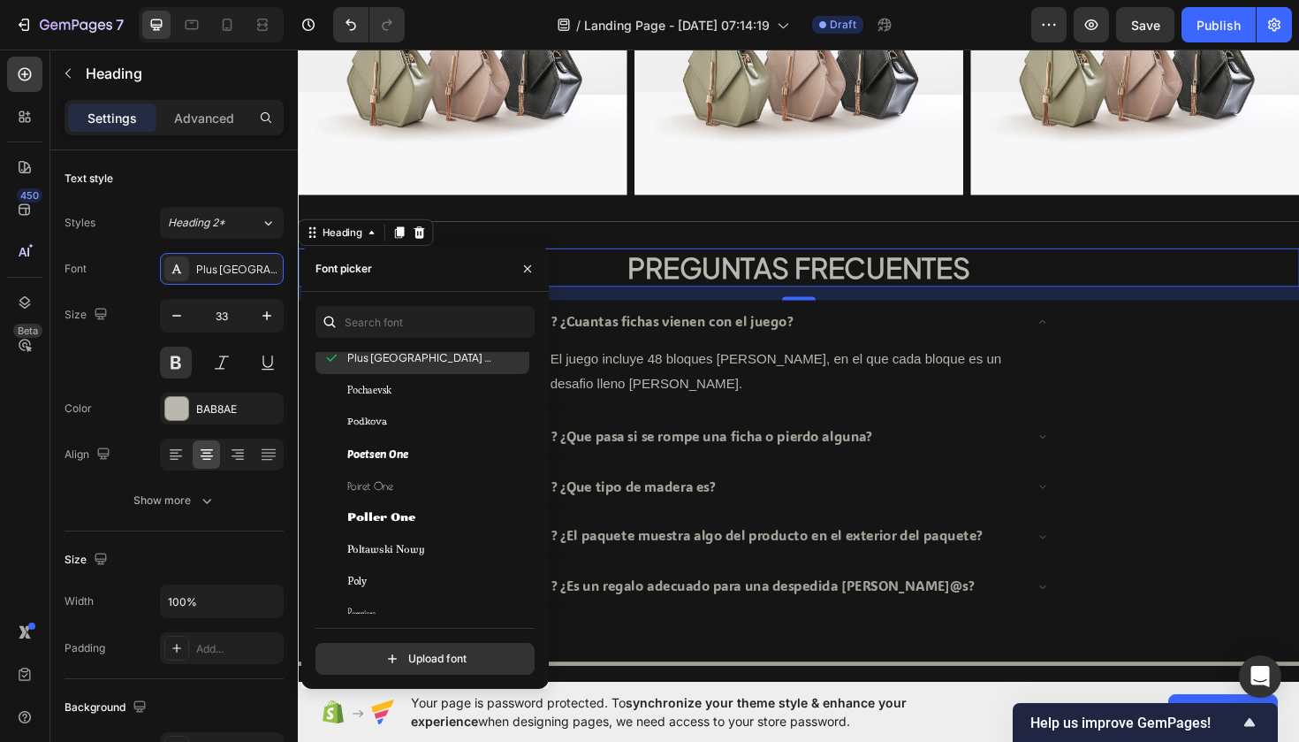
scroll to position [45719, 0]
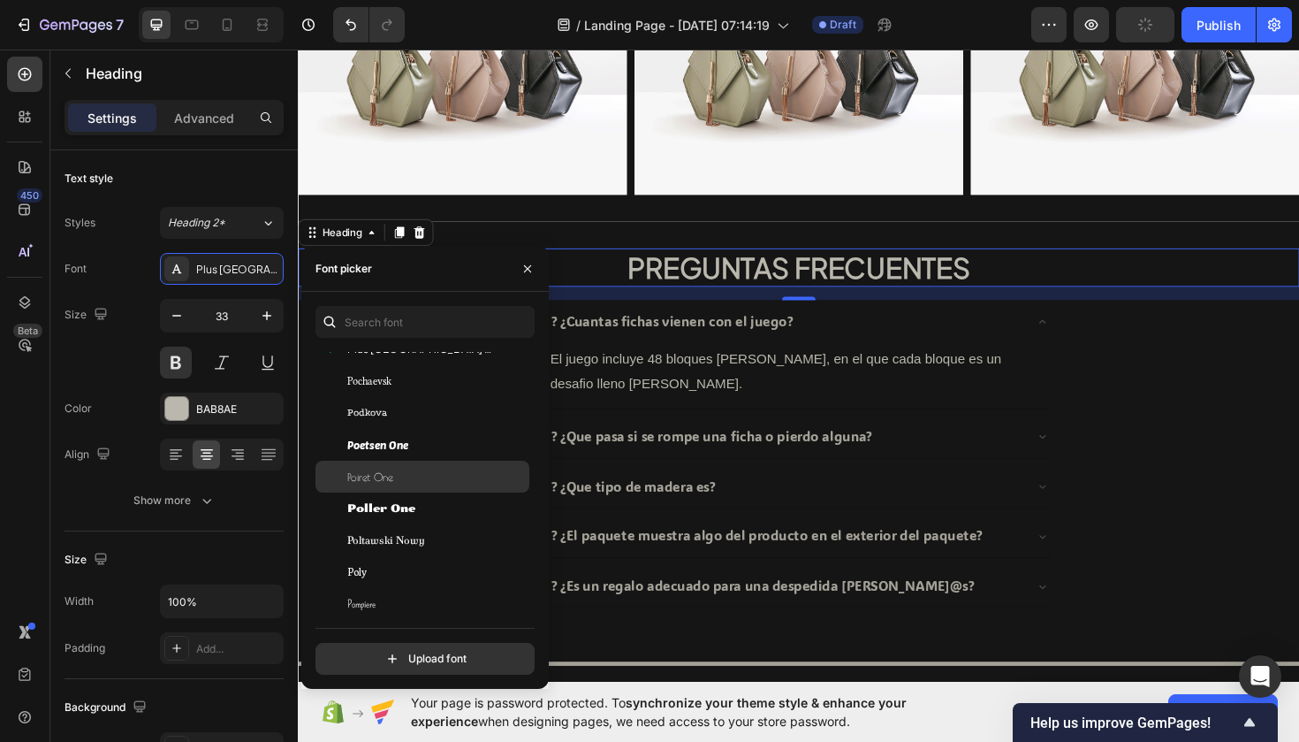
click at [392, 491] on div "Poiret One" at bounding box center [423, 477] width 214 height 32
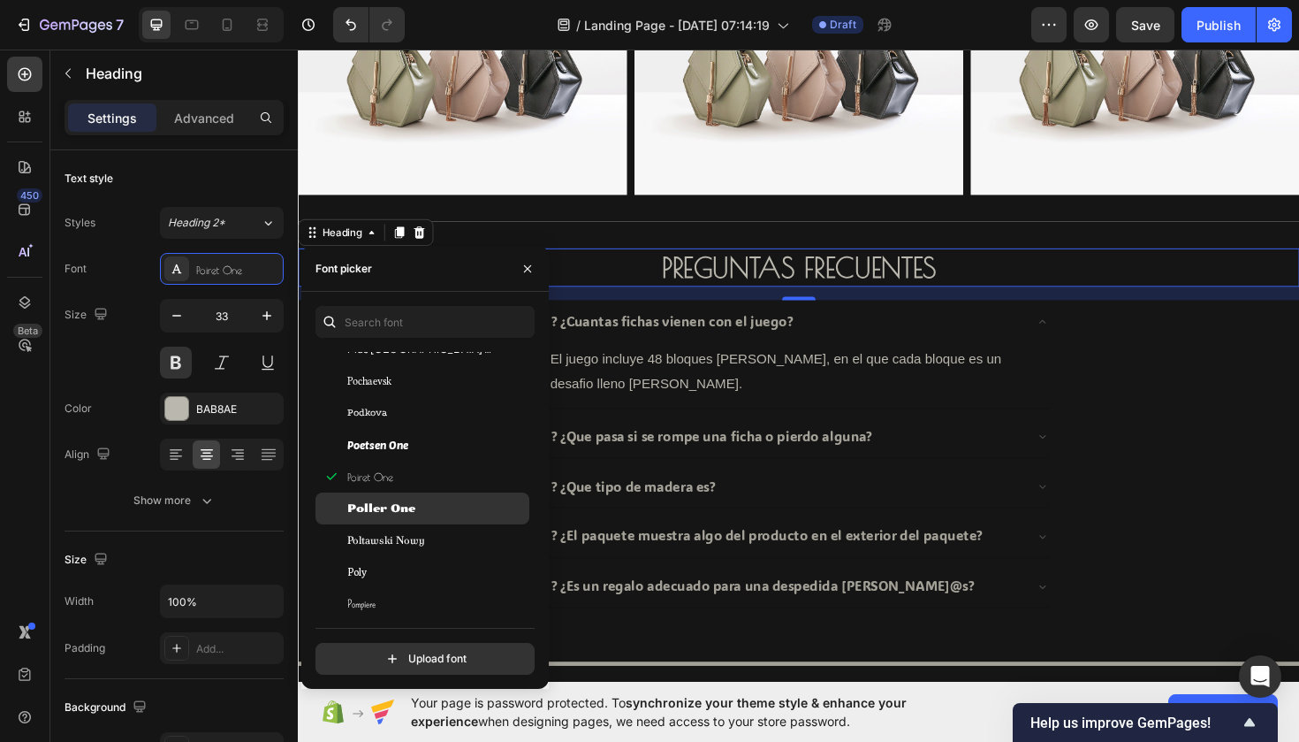
click at [399, 503] on span "Poller One" at bounding box center [381, 508] width 68 height 16
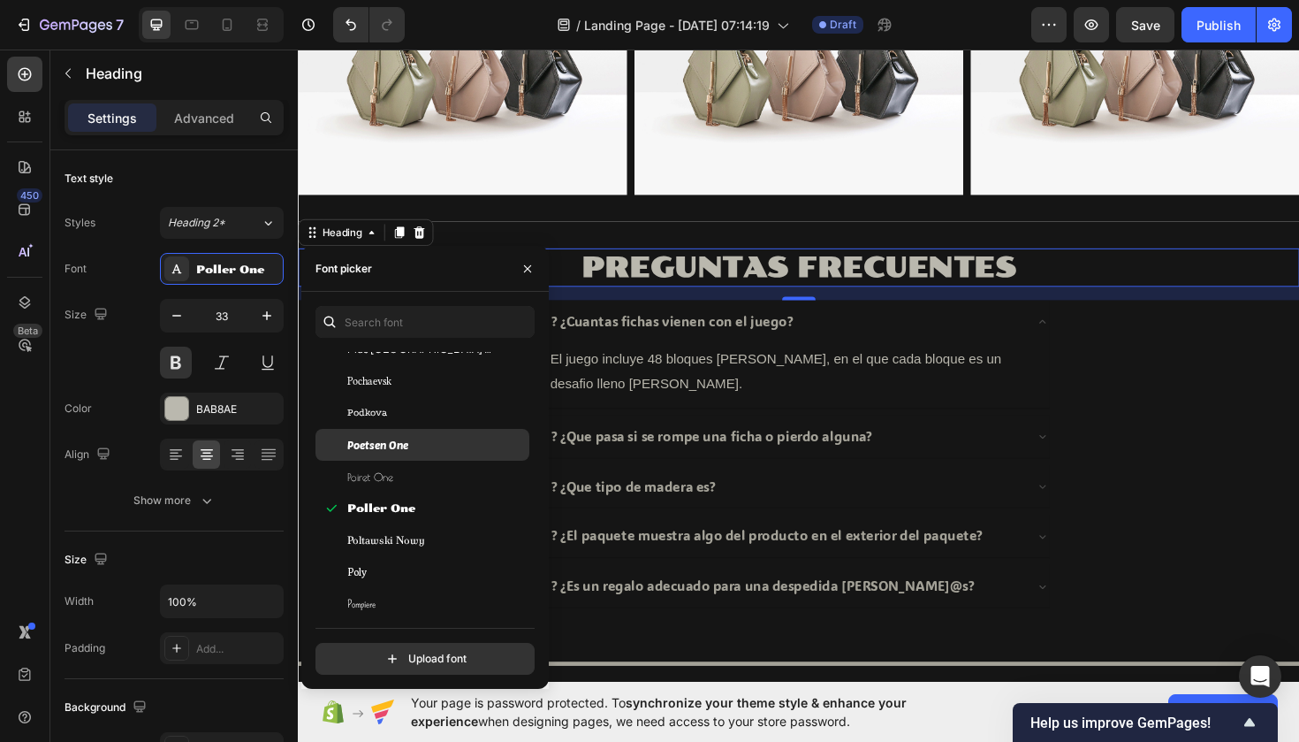
click at [400, 452] on span "Poetsen One" at bounding box center [377, 445] width 61 height 16
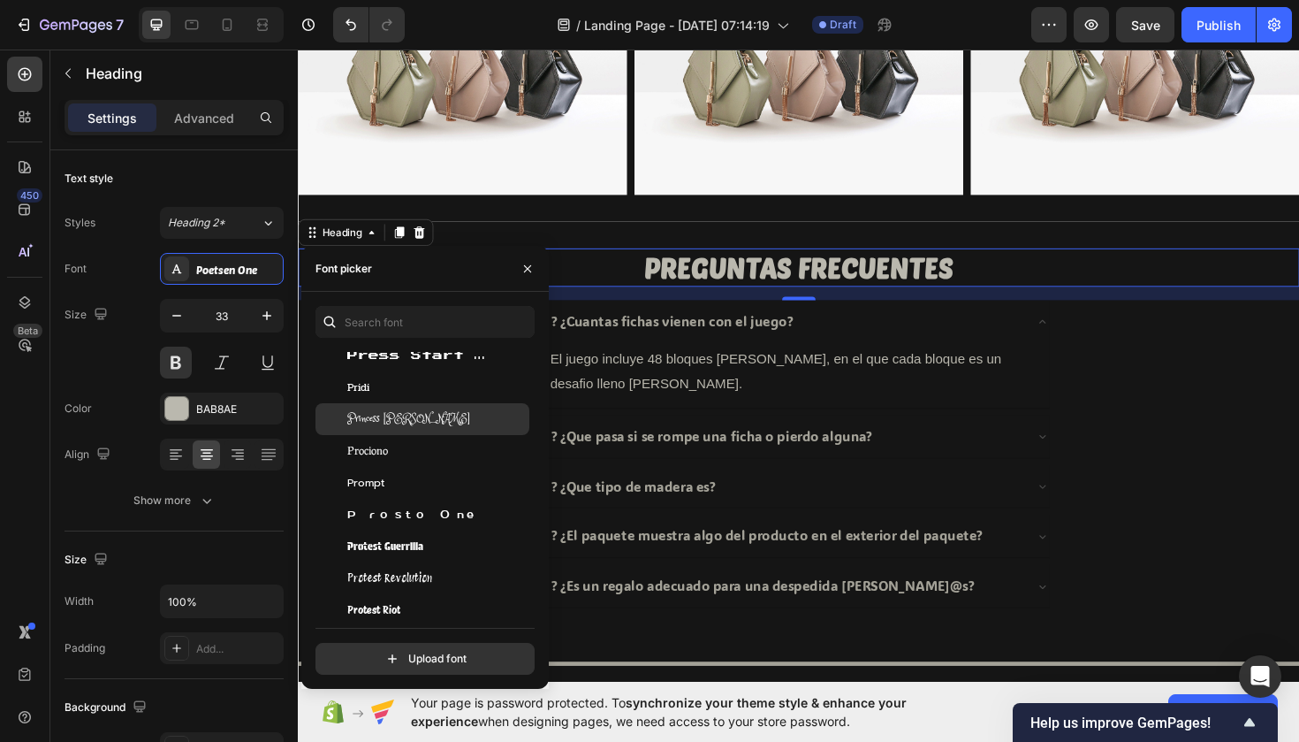
scroll to position [46386, 0]
click at [386, 422] on span "Princess Sofia" at bounding box center [408, 415] width 123 height 16
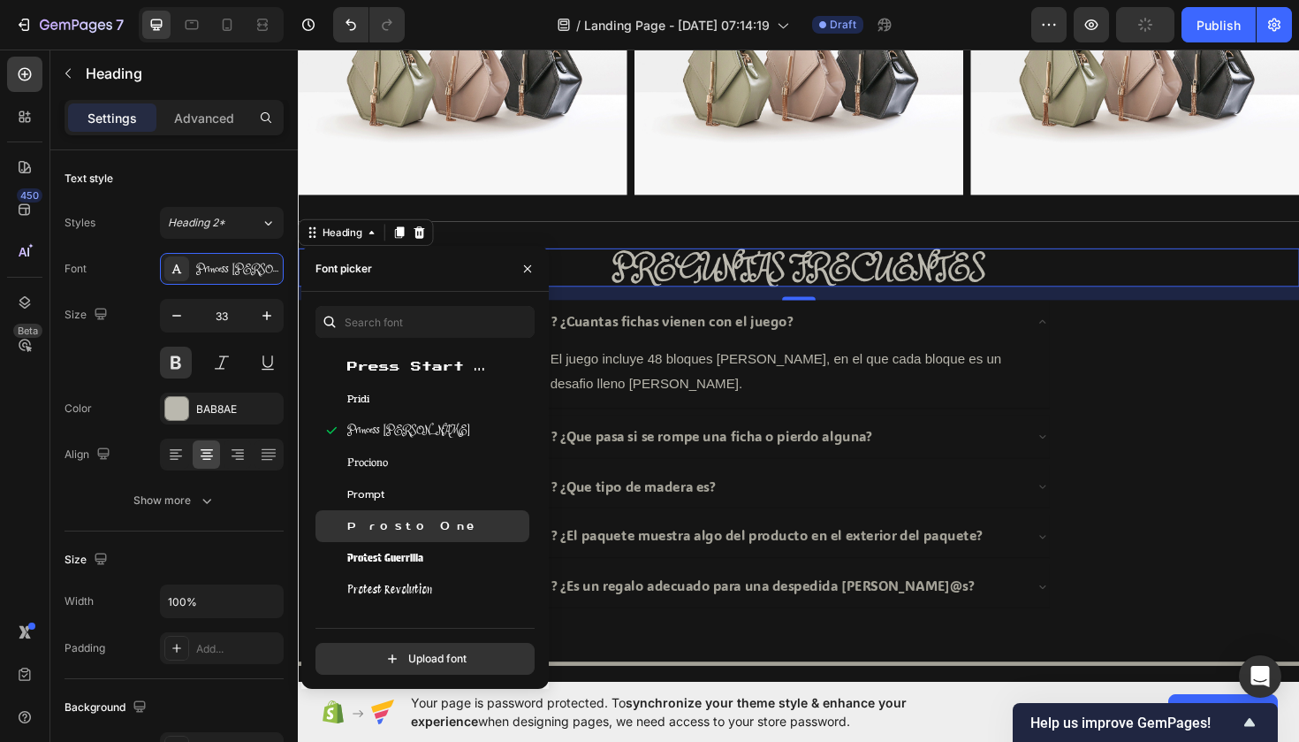
scroll to position [46347, 0]
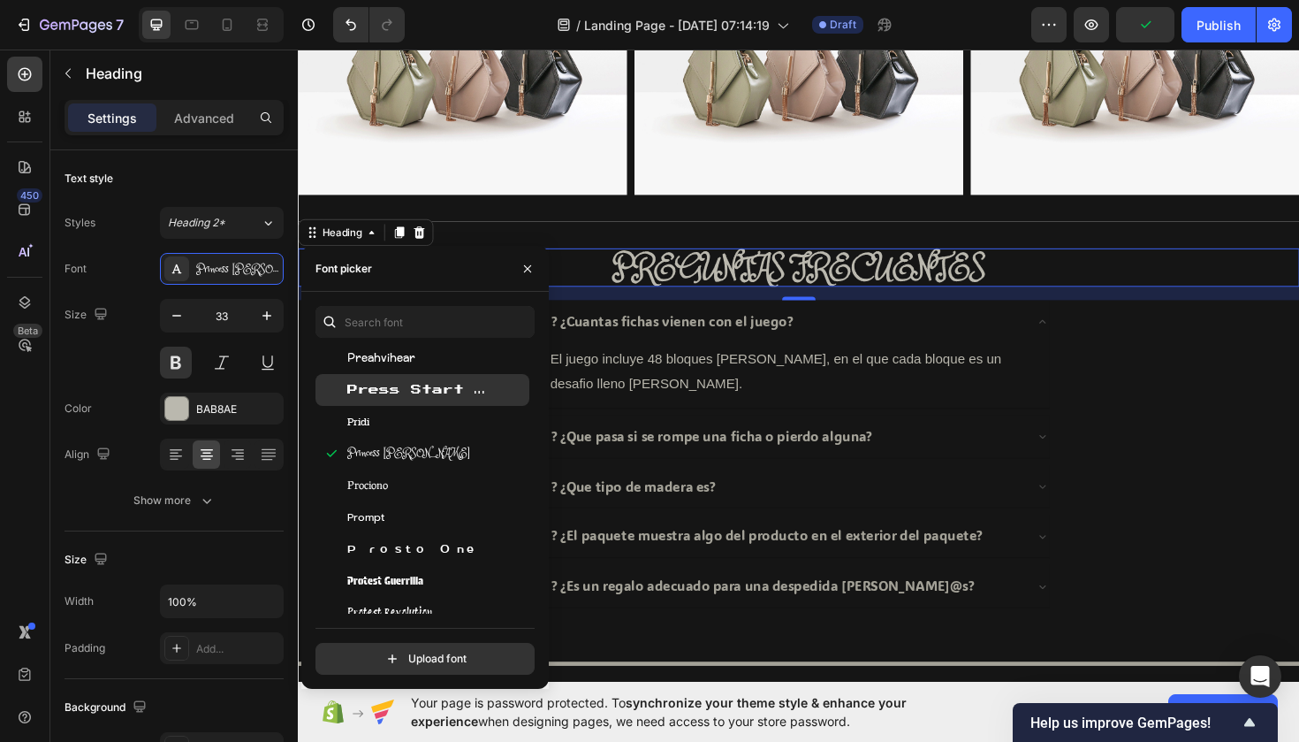
click at [386, 393] on span "Press Start 2P" at bounding box center [420, 390] width 147 height 16
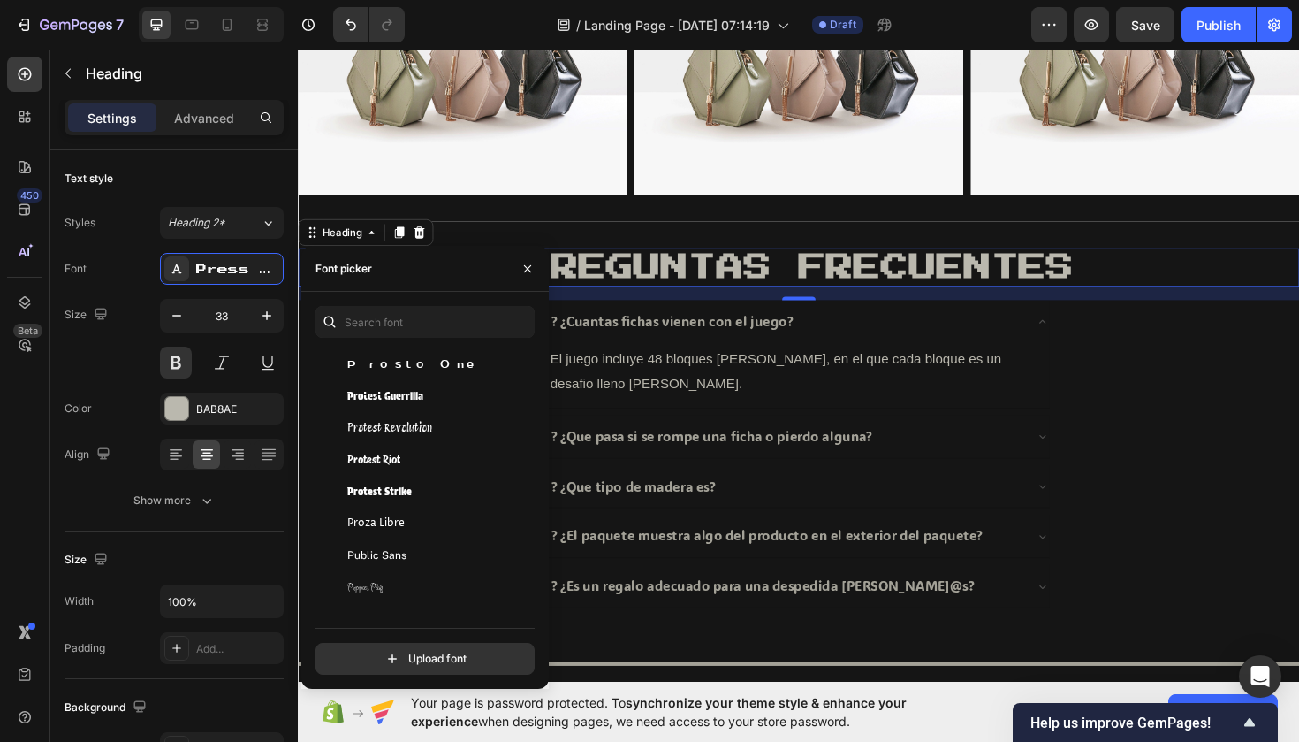
scroll to position [46533, 0]
click at [391, 402] on div "Protest Guerrilla" at bounding box center [423, 394] width 214 height 32
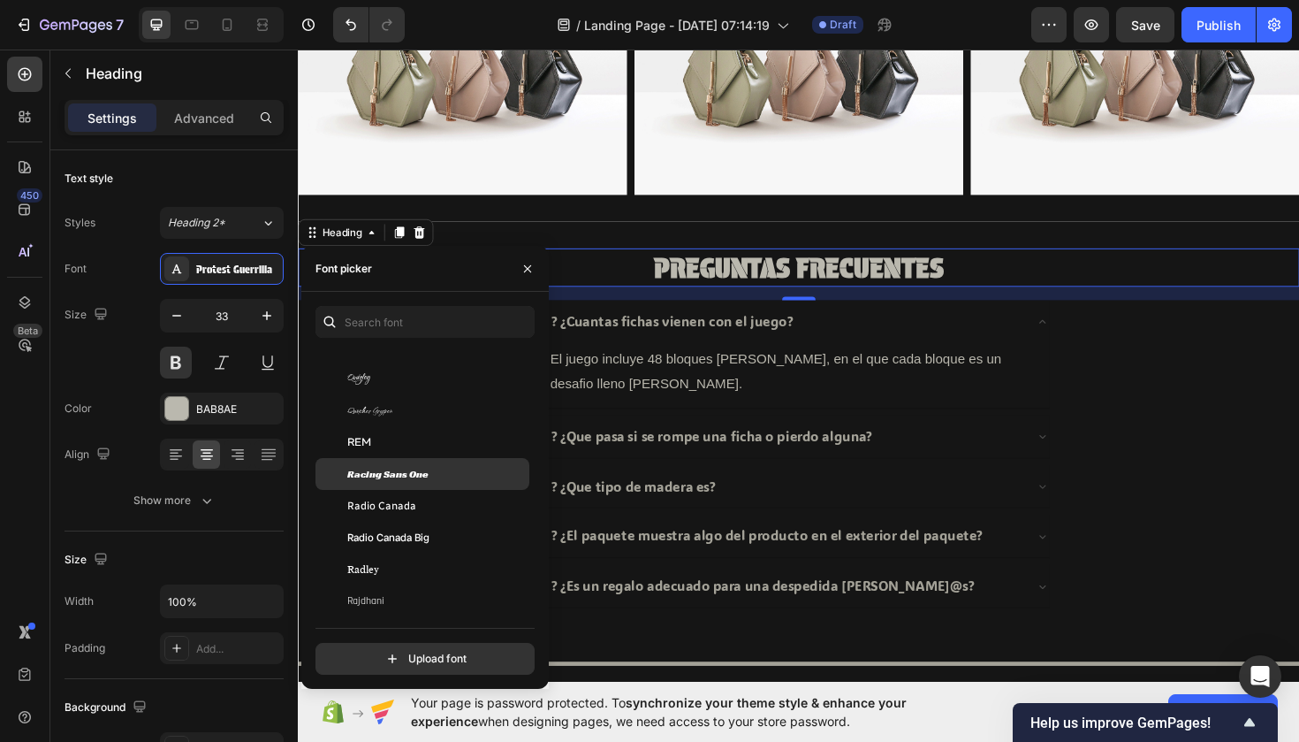
scroll to position [47120, 0]
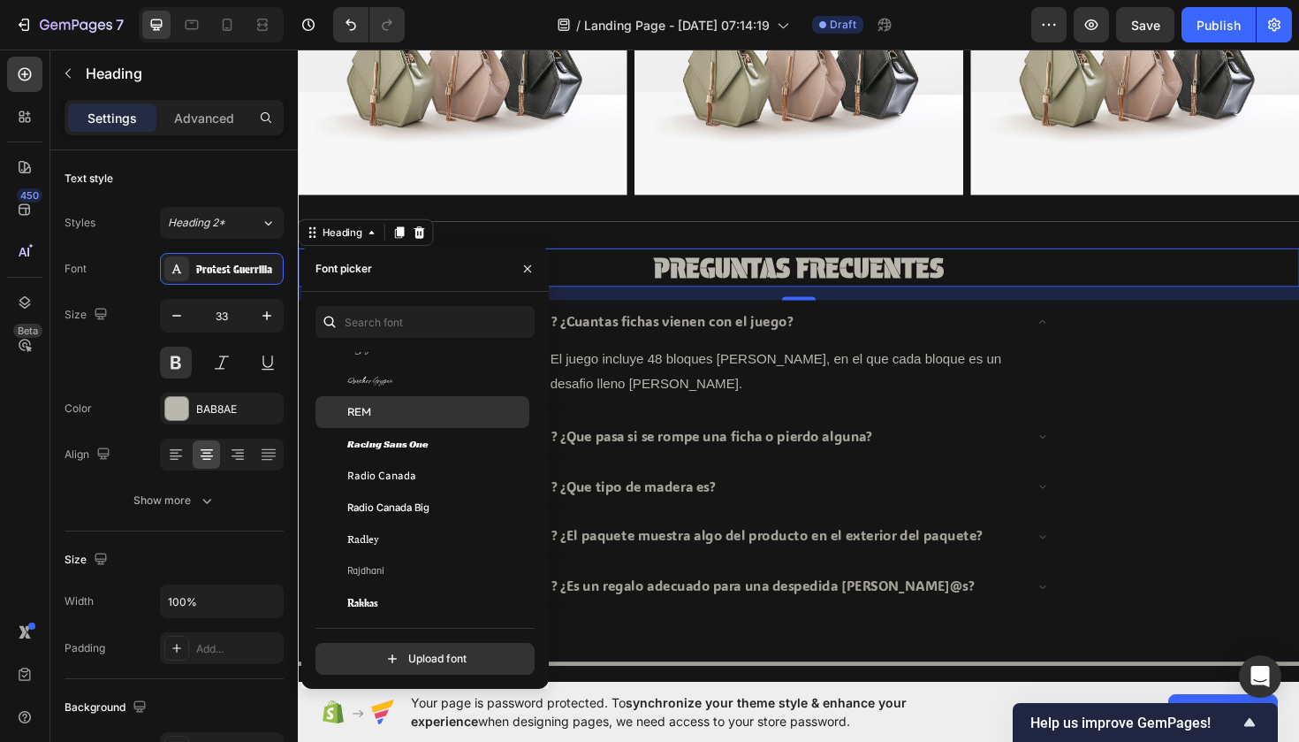
click at [395, 425] on div "REM" at bounding box center [423, 412] width 214 height 32
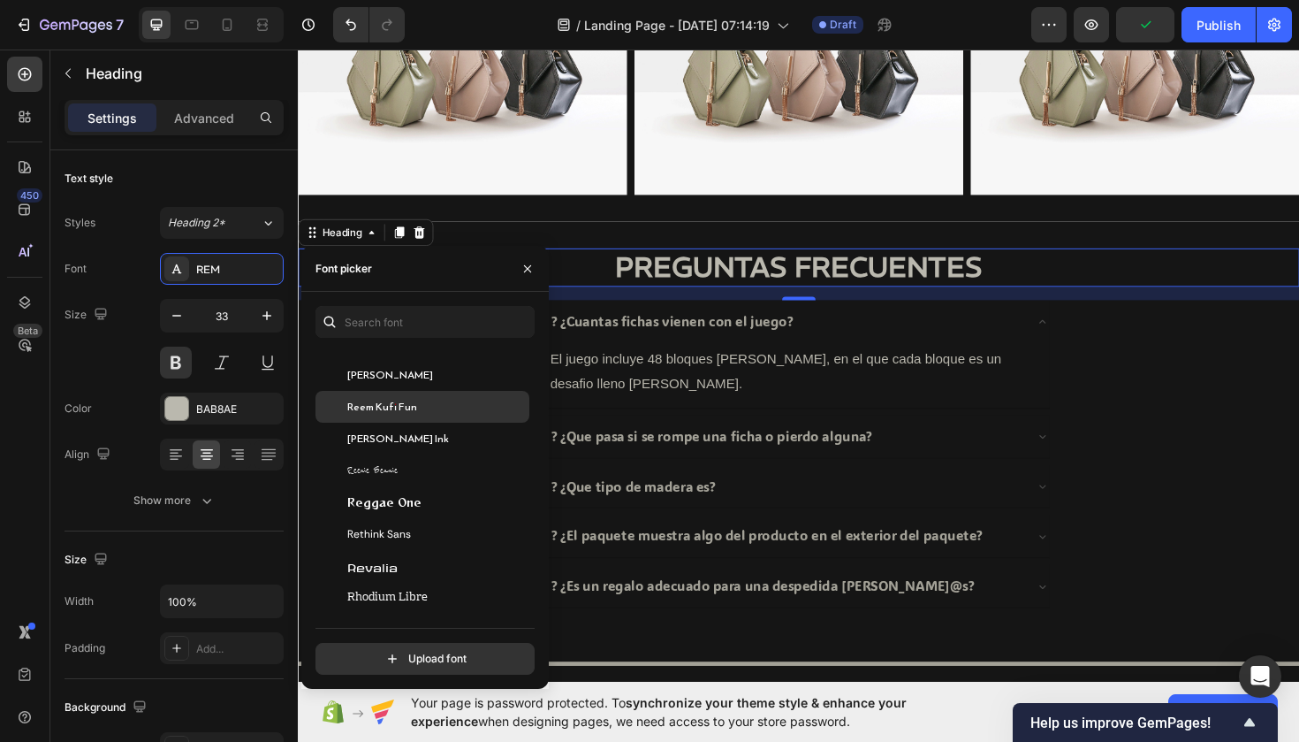
scroll to position [48181, 0]
click at [389, 408] on span "Reem Kufi Fun" at bounding box center [382, 401] width 70 height 16
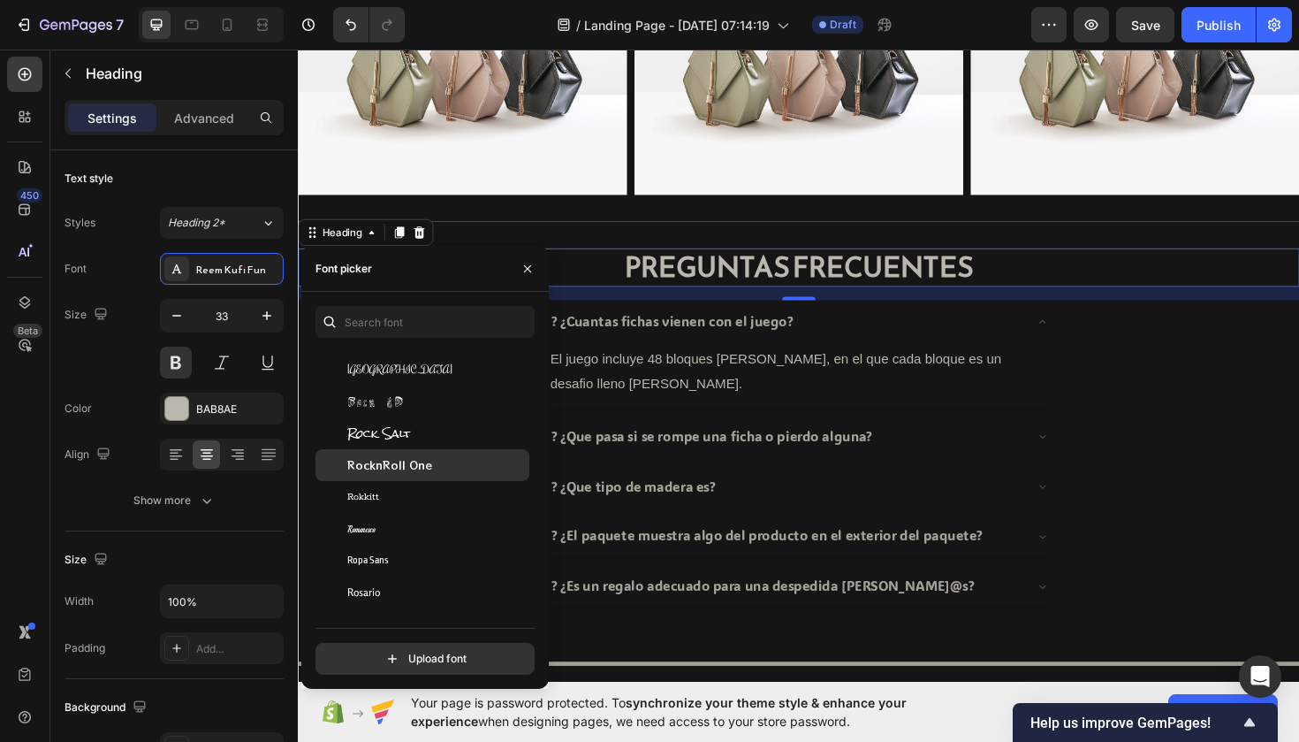
scroll to position [48790, 0]
click at [382, 455] on span "RocknRoll One" at bounding box center [389, 461] width 85 height 16
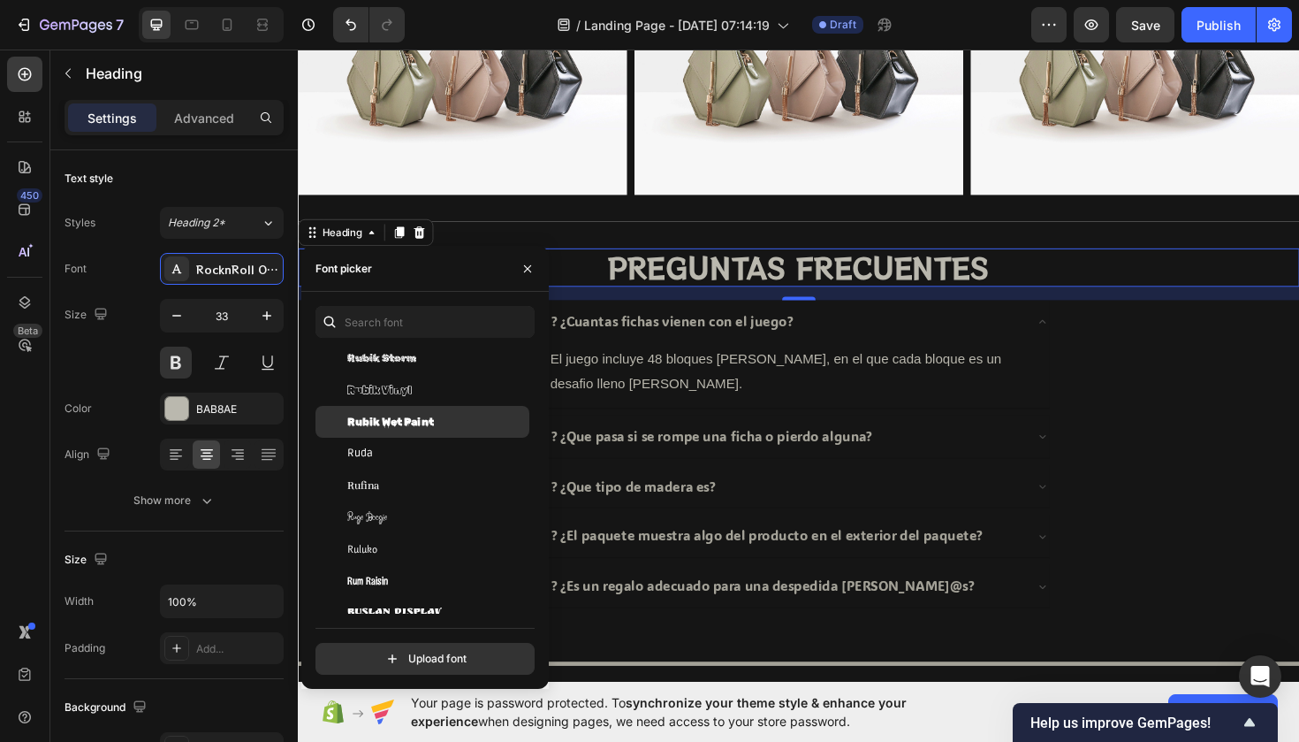
scroll to position [50047, 0]
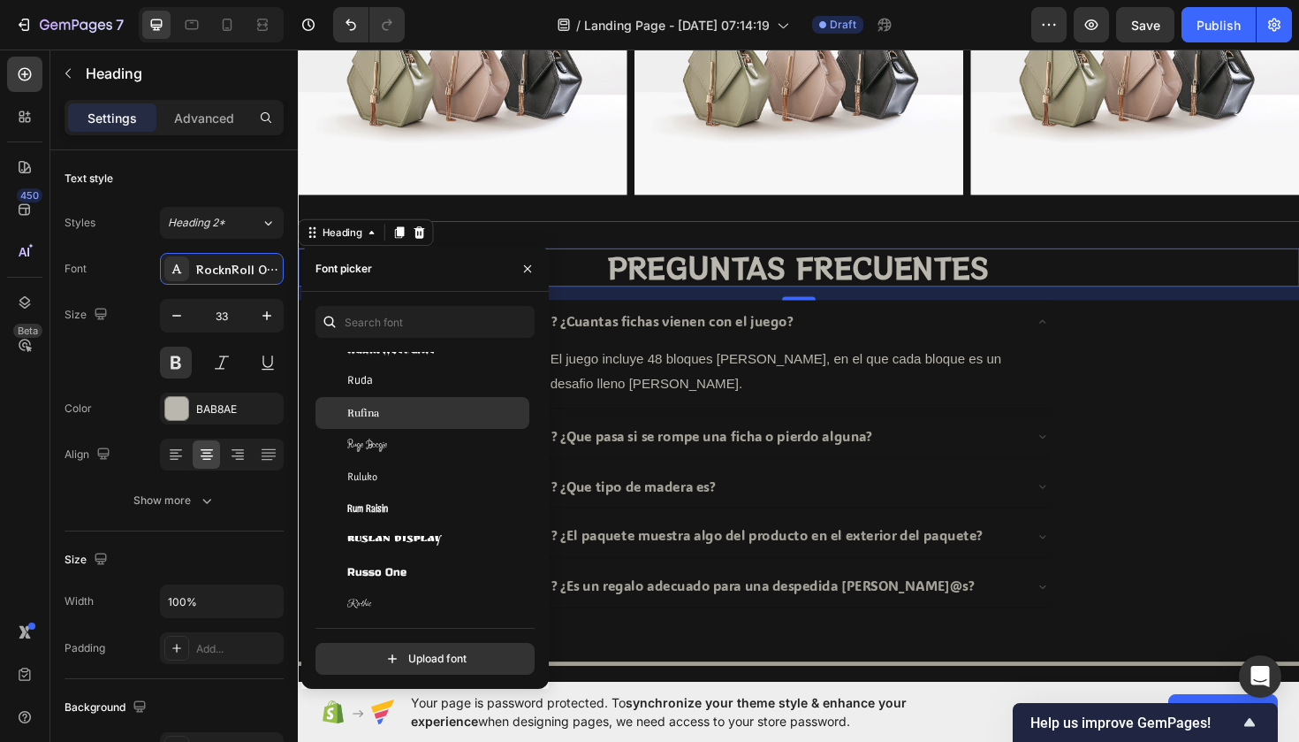
click at [360, 411] on span "Rufina" at bounding box center [363, 413] width 32 height 16
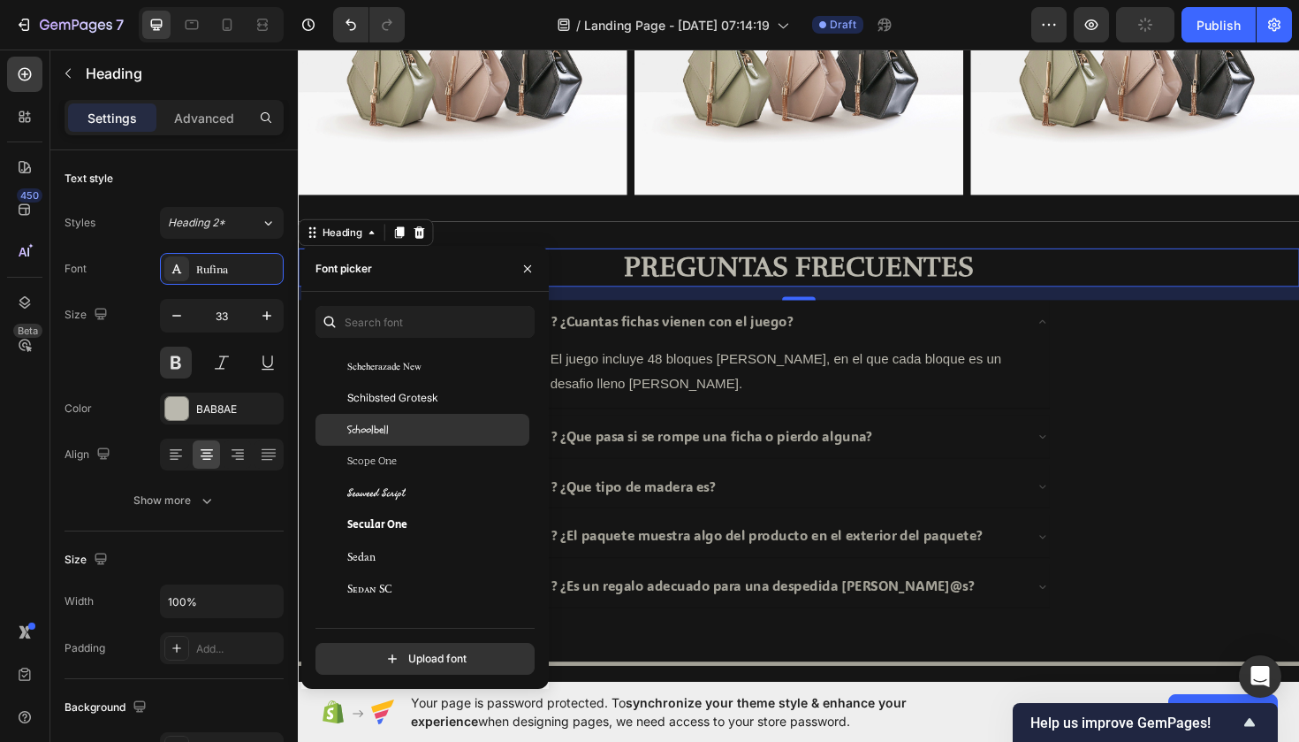
scroll to position [51315, 0]
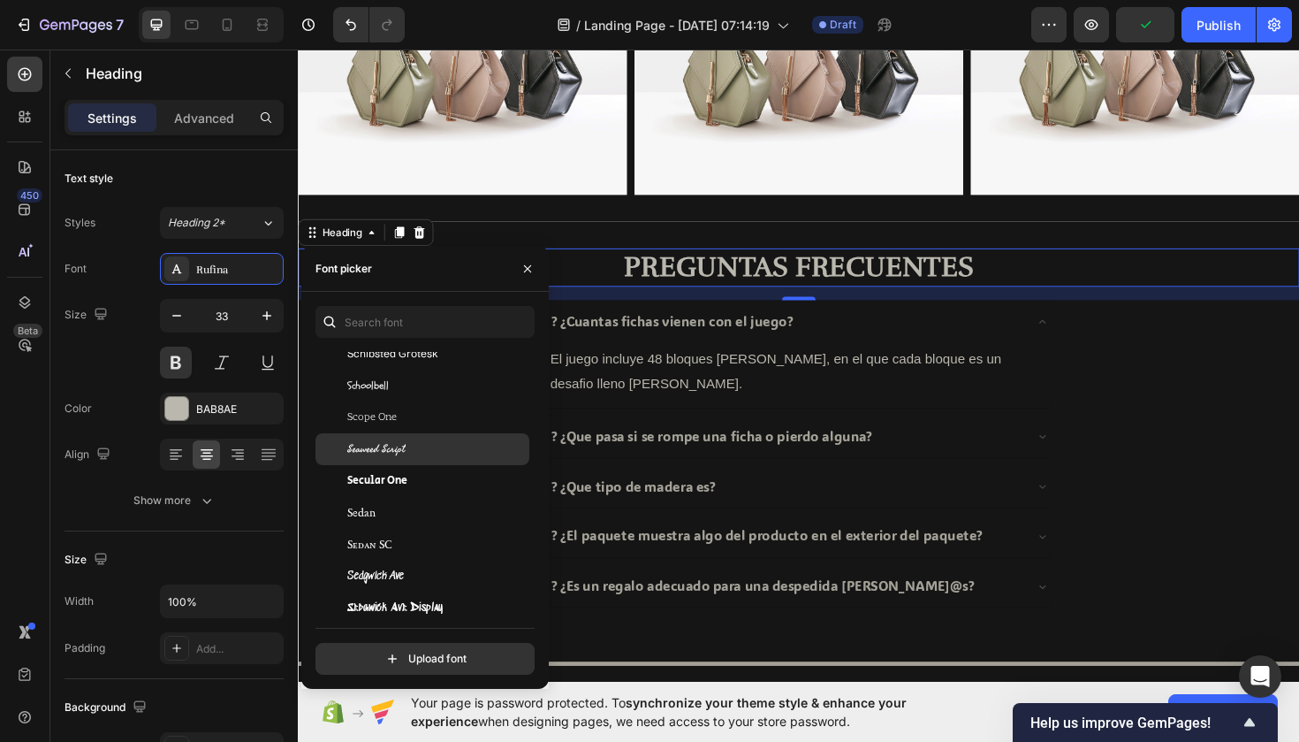
click at [380, 446] on span "Seaweed Script" at bounding box center [376, 449] width 58 height 16
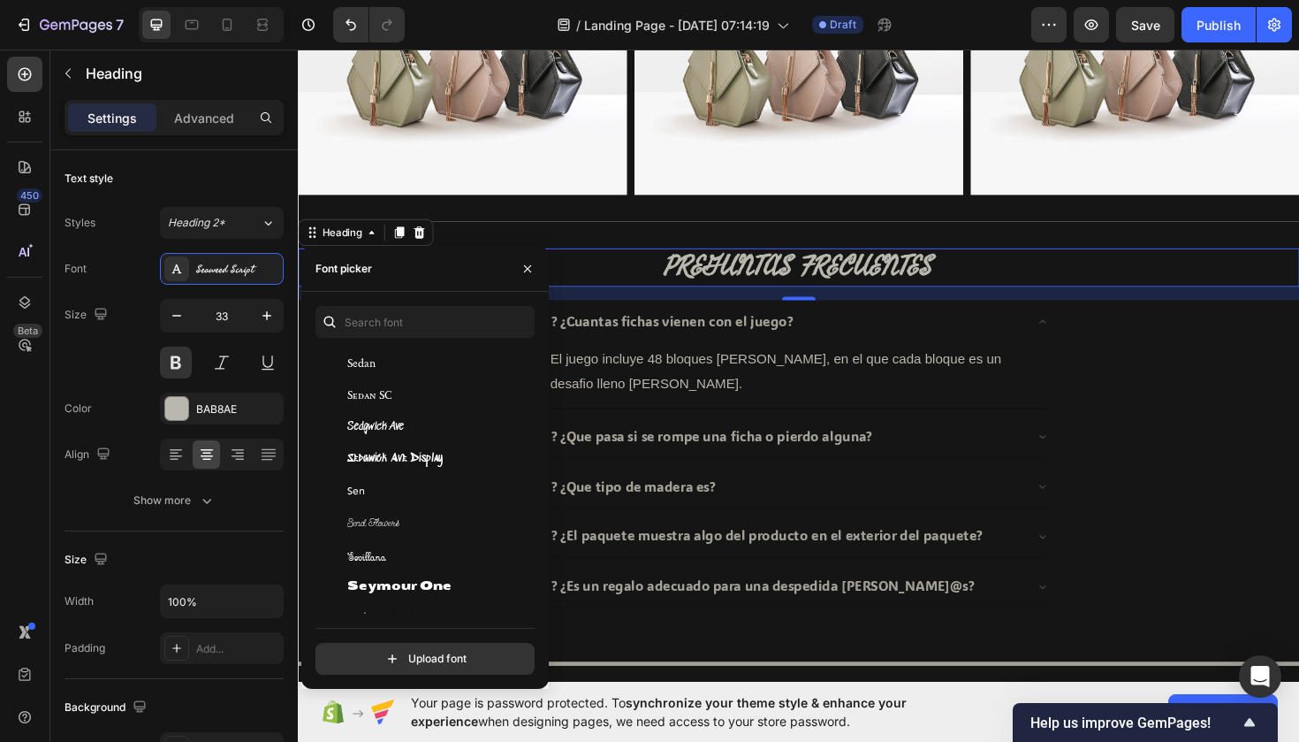
scroll to position [51466, 0]
click at [382, 528] on span "Send Flowers" at bounding box center [373, 522] width 52 height 16
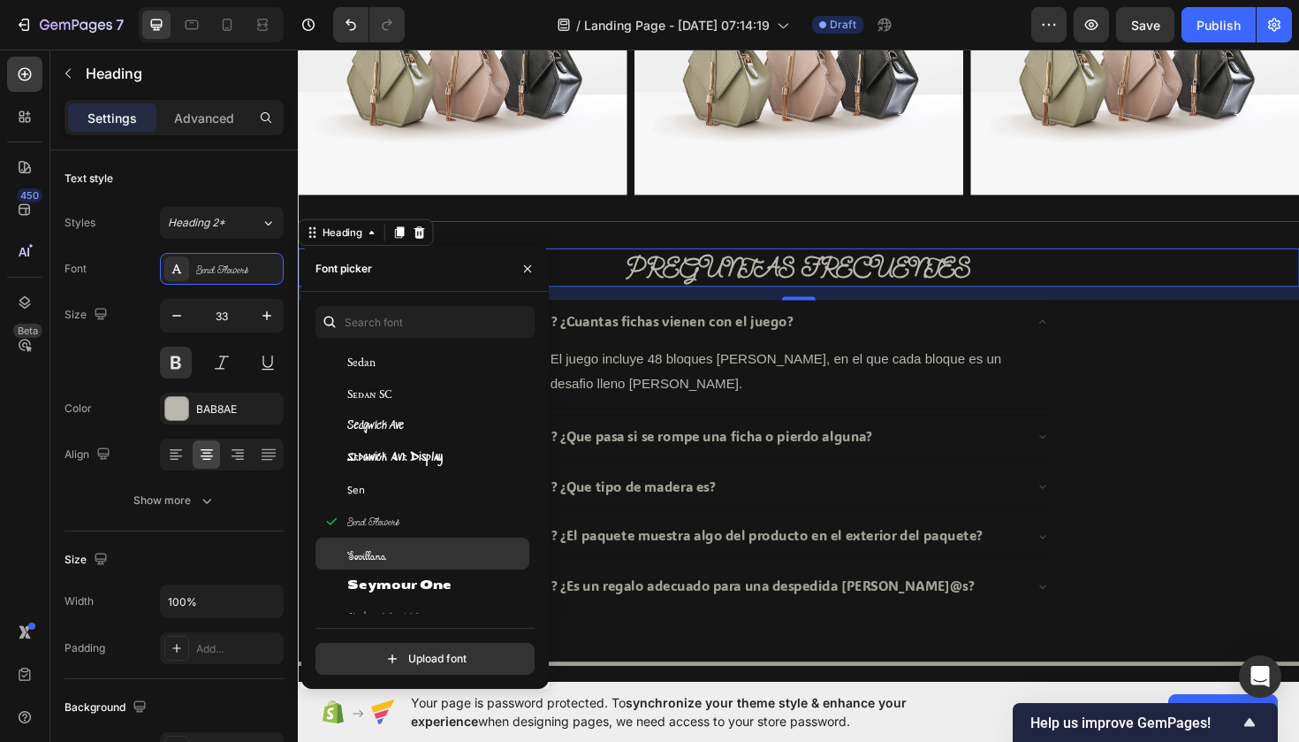
click at [386, 545] on div "Sevillana" at bounding box center [436, 553] width 179 height 16
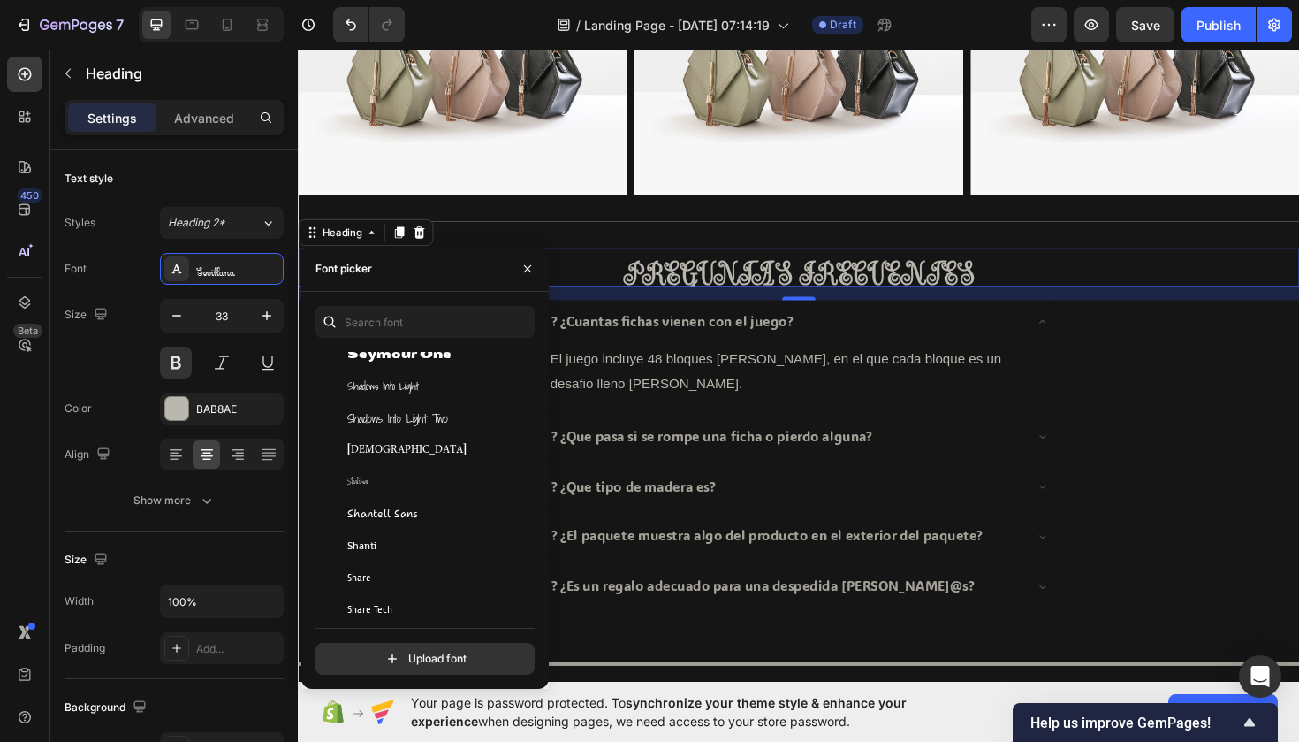
scroll to position [51731, 0]
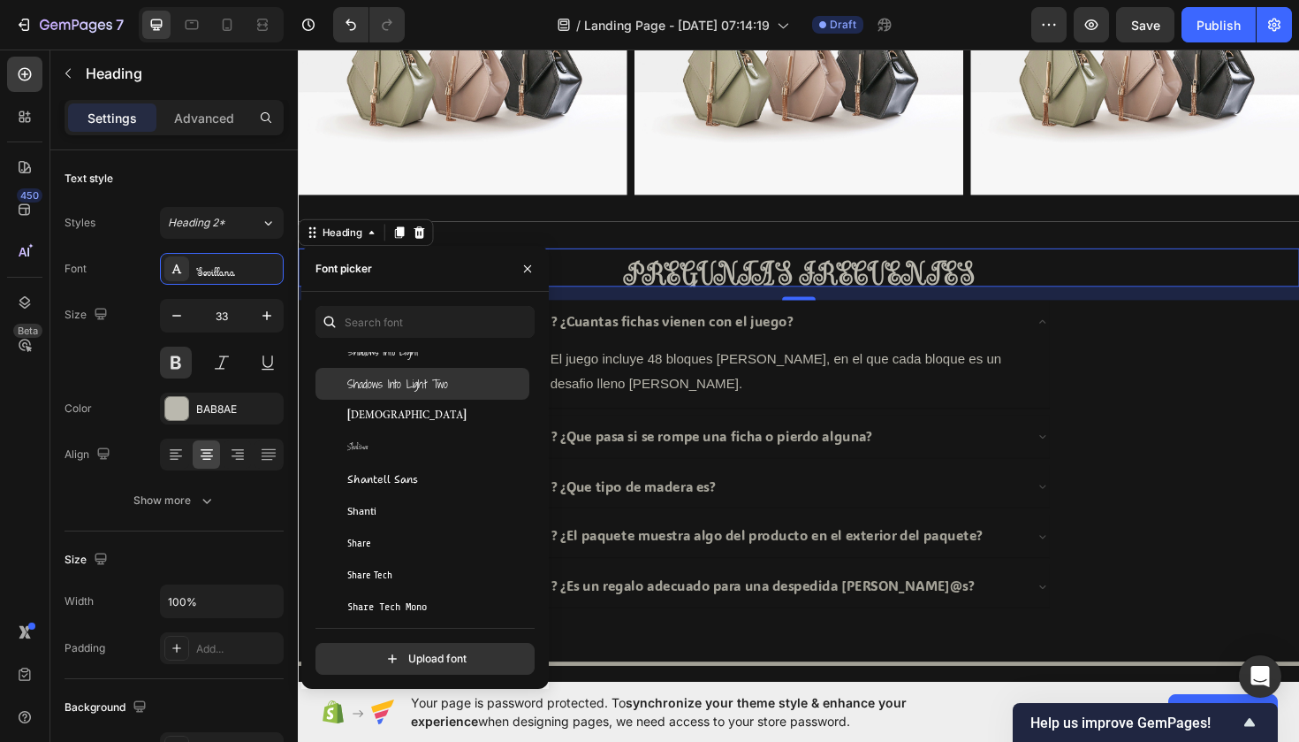
click at [392, 387] on span "Shadows Into Light Two" at bounding box center [397, 384] width 101 height 16
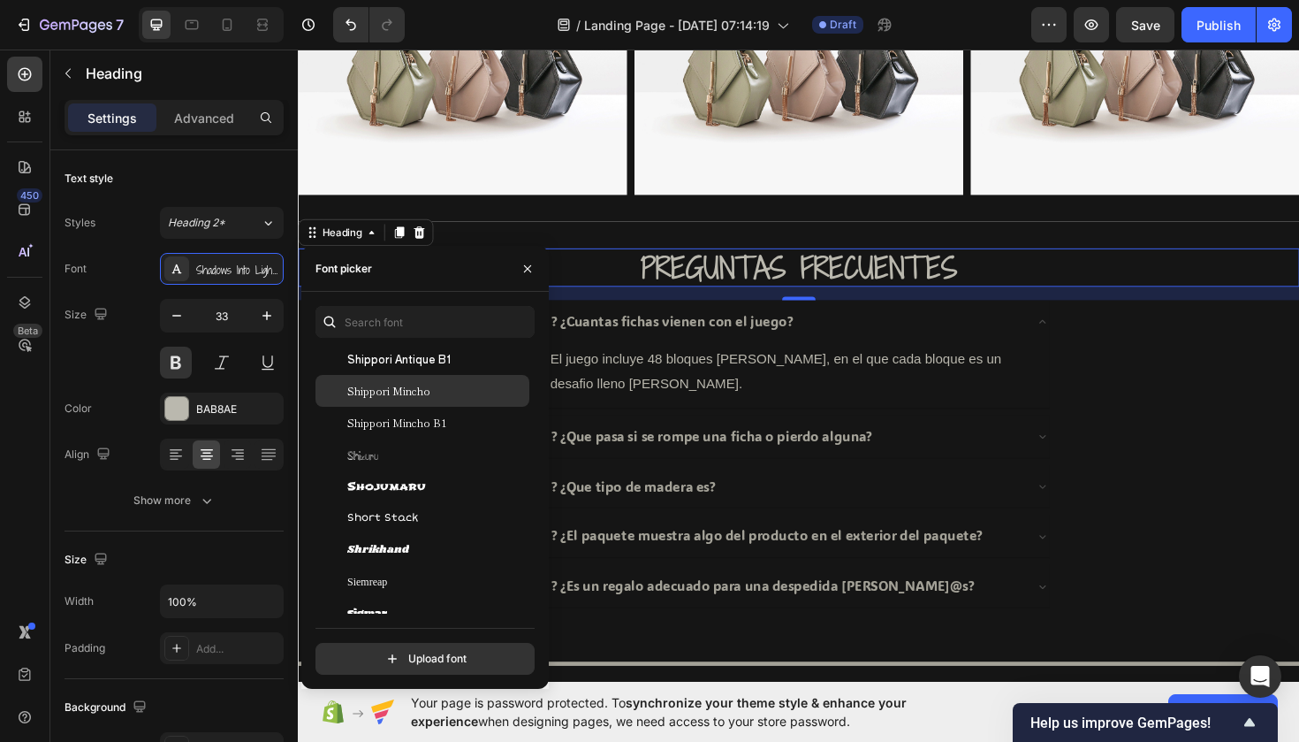
scroll to position [52044, 0]
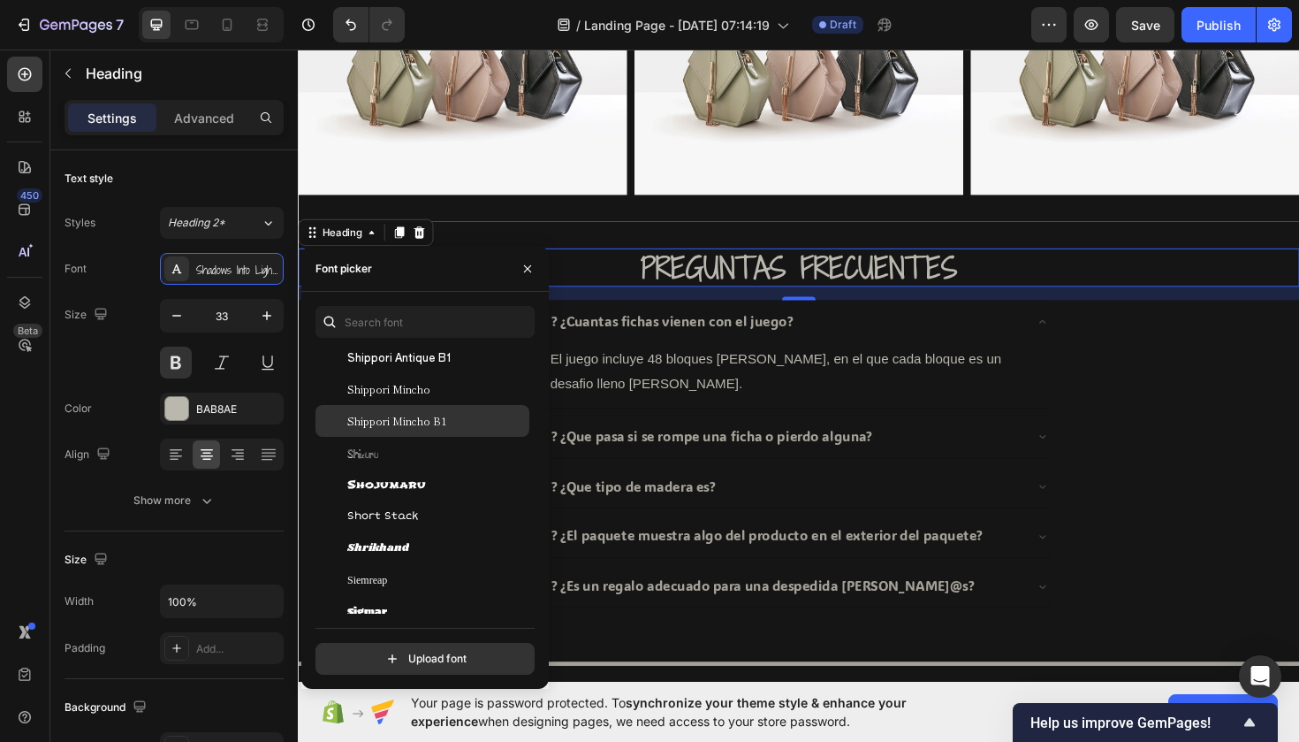
click at [413, 425] on span "Shippori Mincho B1" at bounding box center [396, 421] width 99 height 16
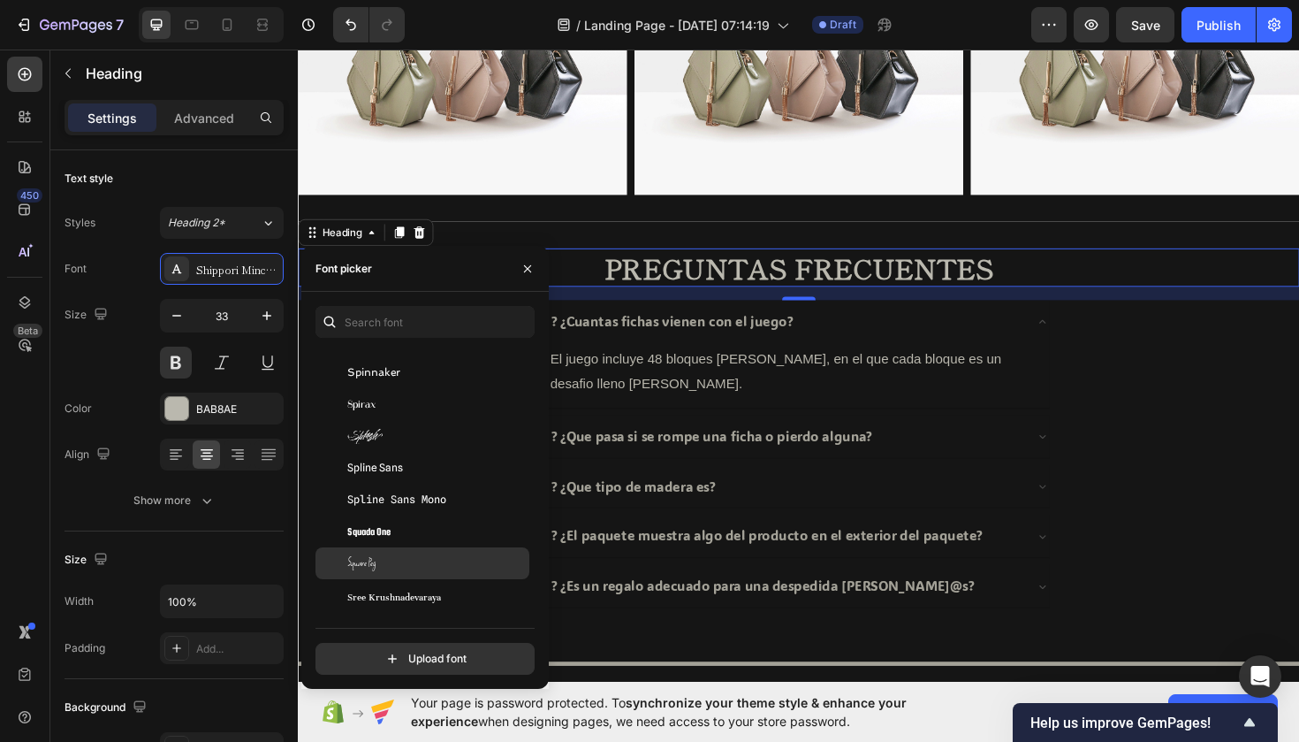
scroll to position [53942, 0]
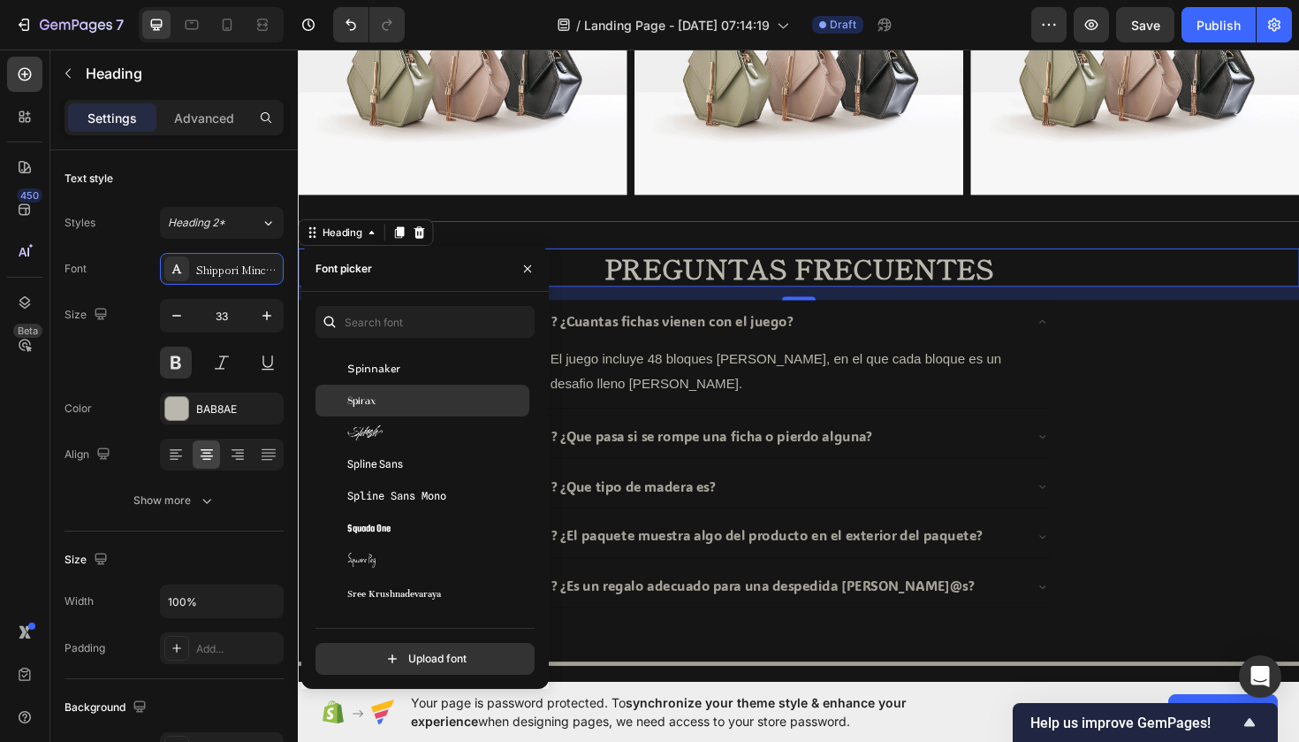
click at [406, 403] on div "Spirax" at bounding box center [436, 400] width 179 height 16
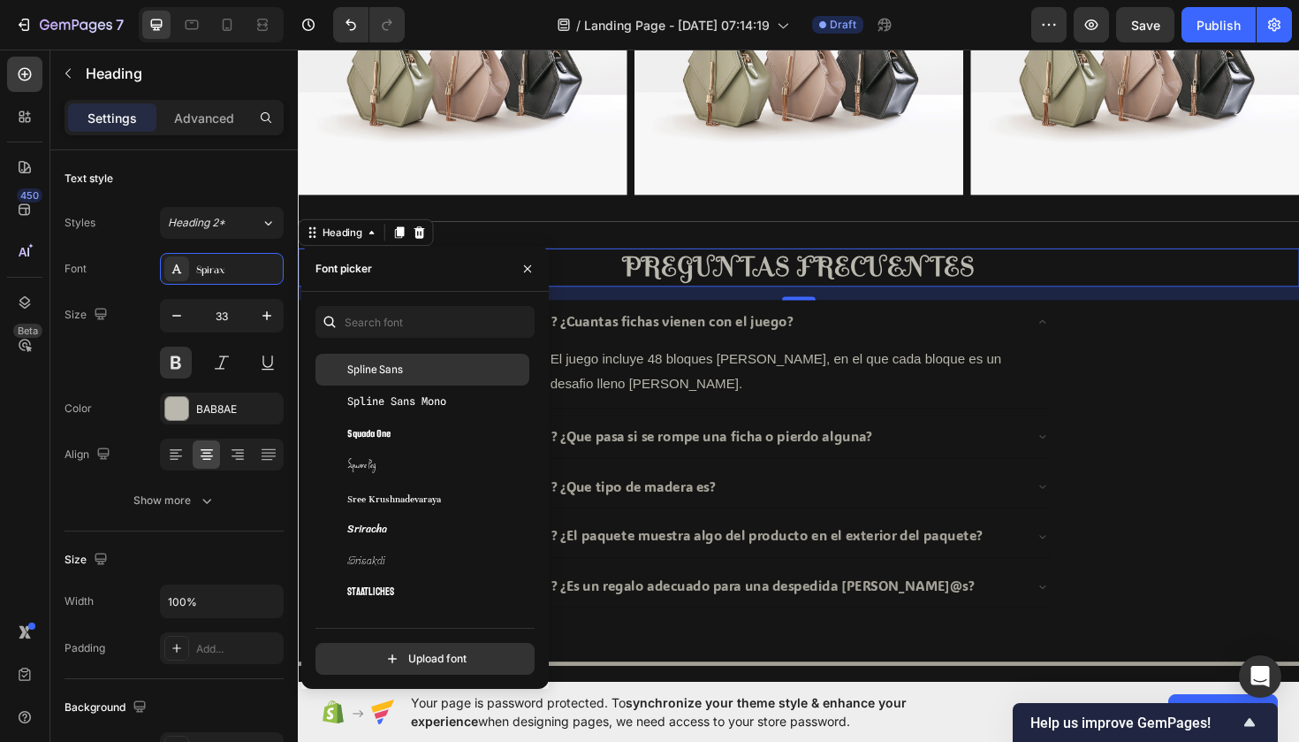
scroll to position [54040, 0]
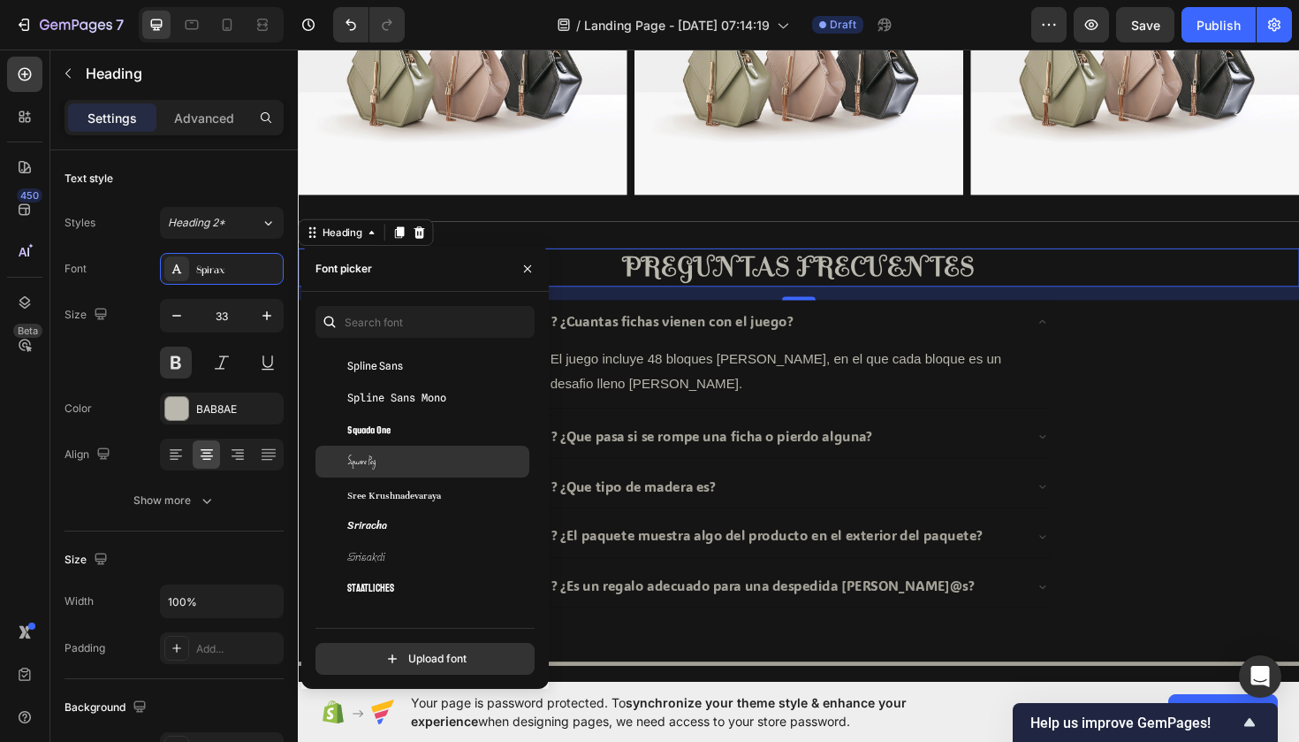
click at [373, 464] on span "Square Peg" at bounding box center [361, 461] width 28 height 16
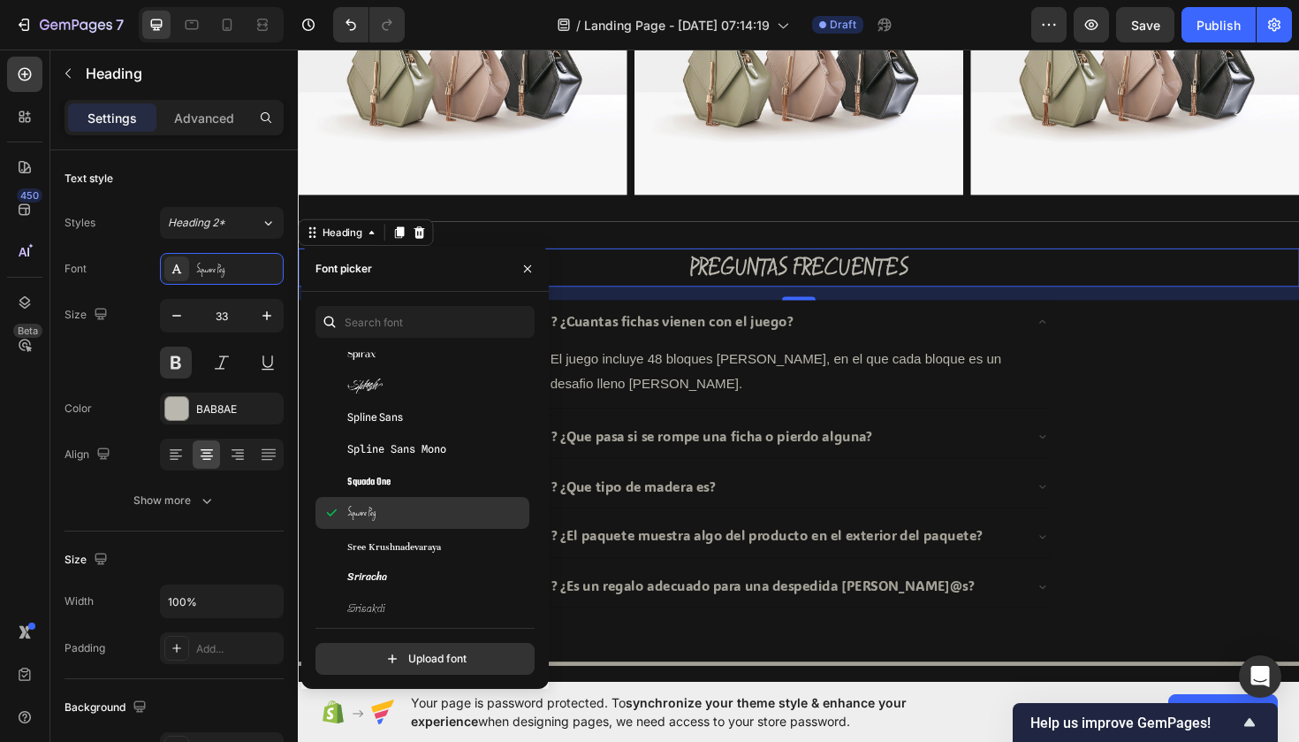
scroll to position [53992, 0]
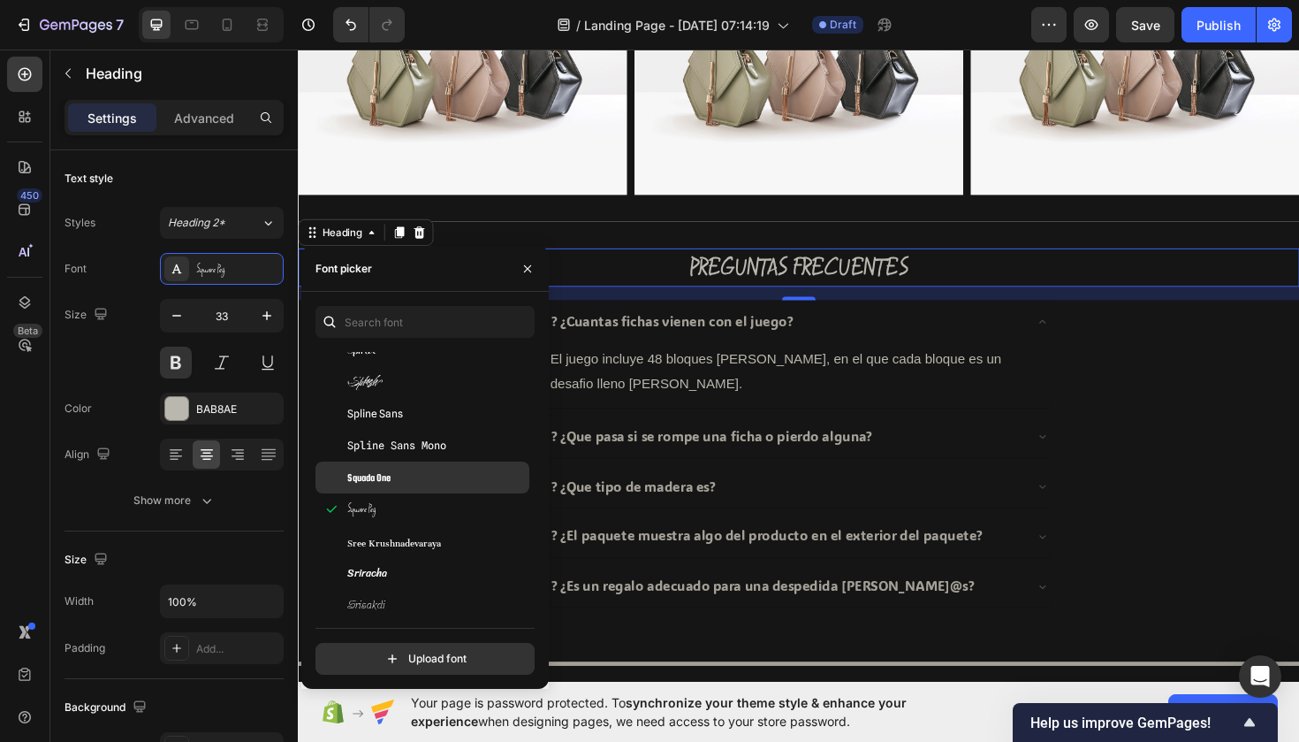
click at [377, 466] on div "Squada One" at bounding box center [423, 477] width 214 height 32
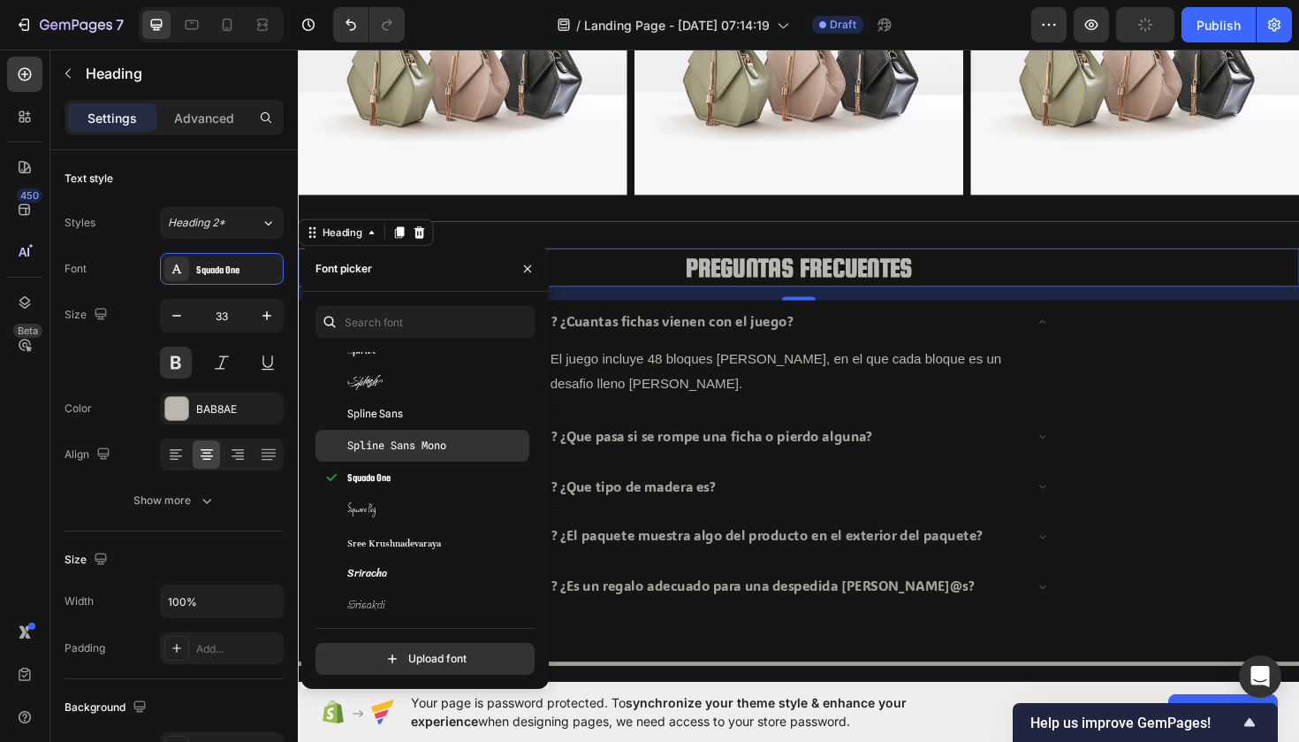
click at [379, 443] on span "Spline Sans Mono" at bounding box center [396, 446] width 99 height 16
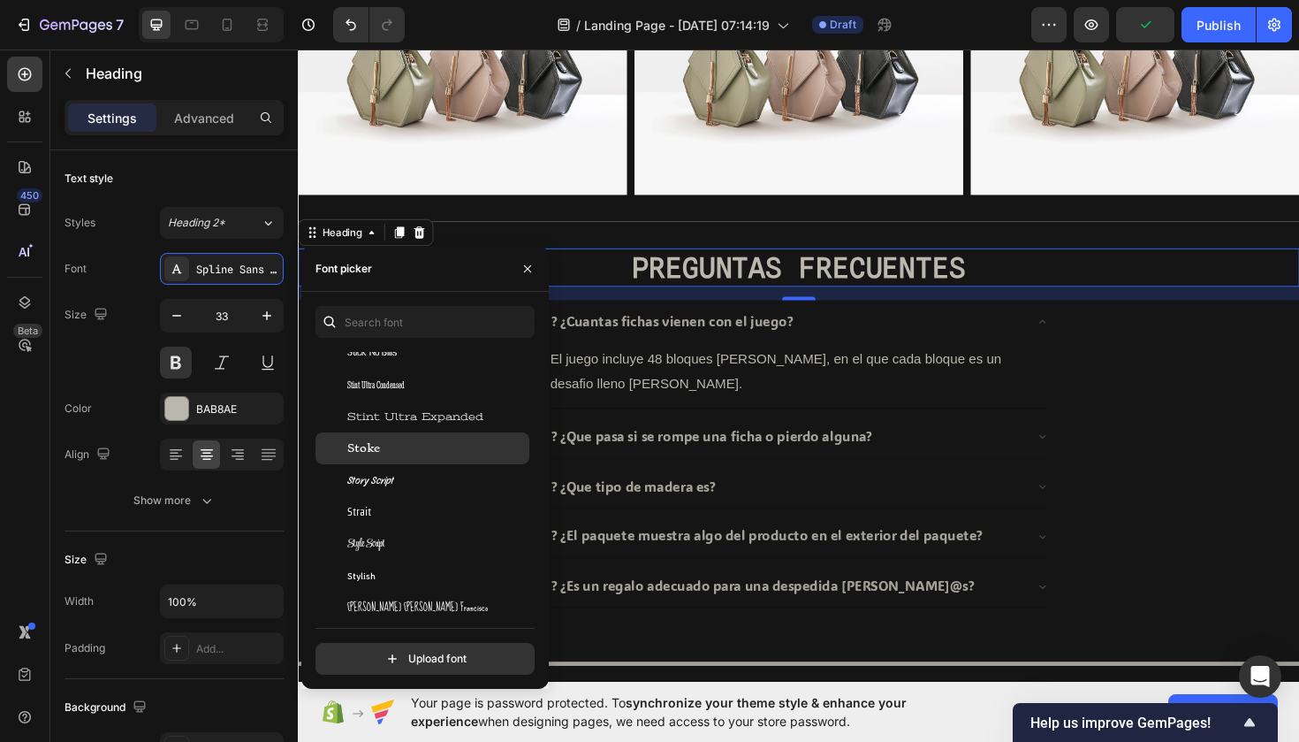
scroll to position [54479, 0]
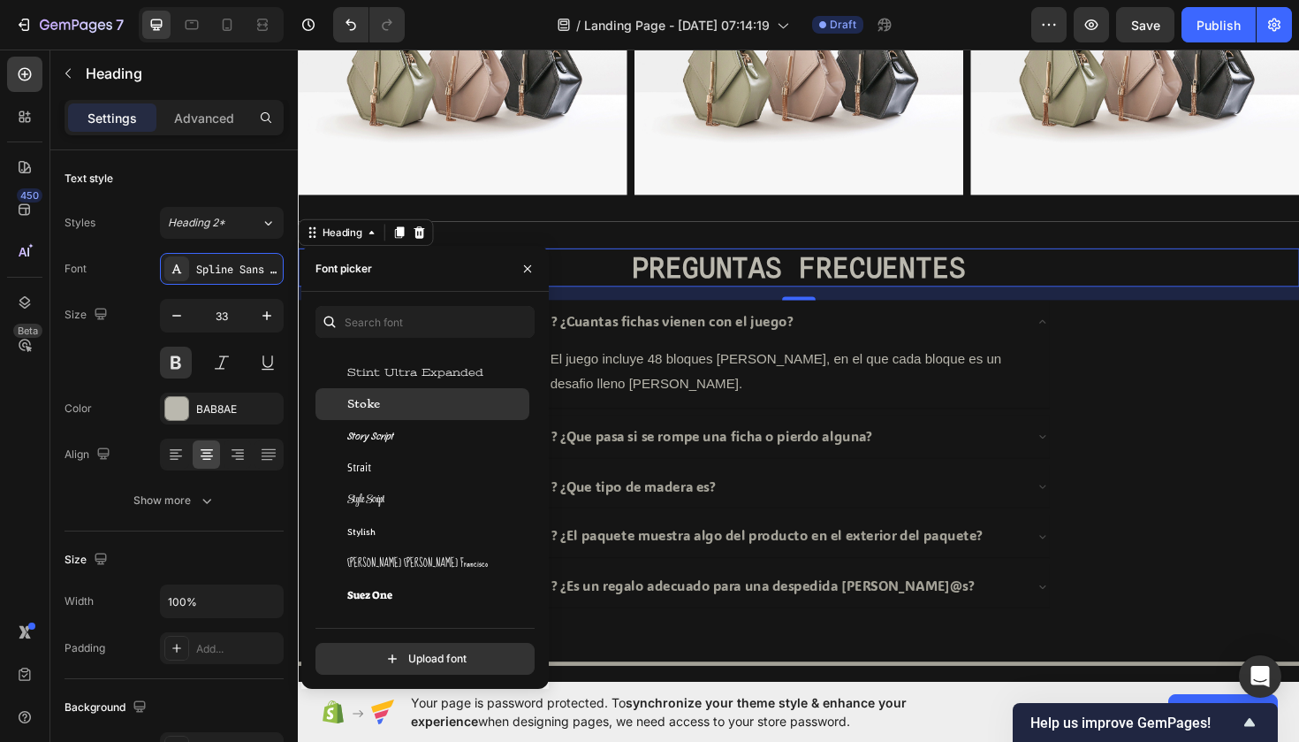
click at [373, 405] on span "Stoke" at bounding box center [363, 404] width 33 height 16
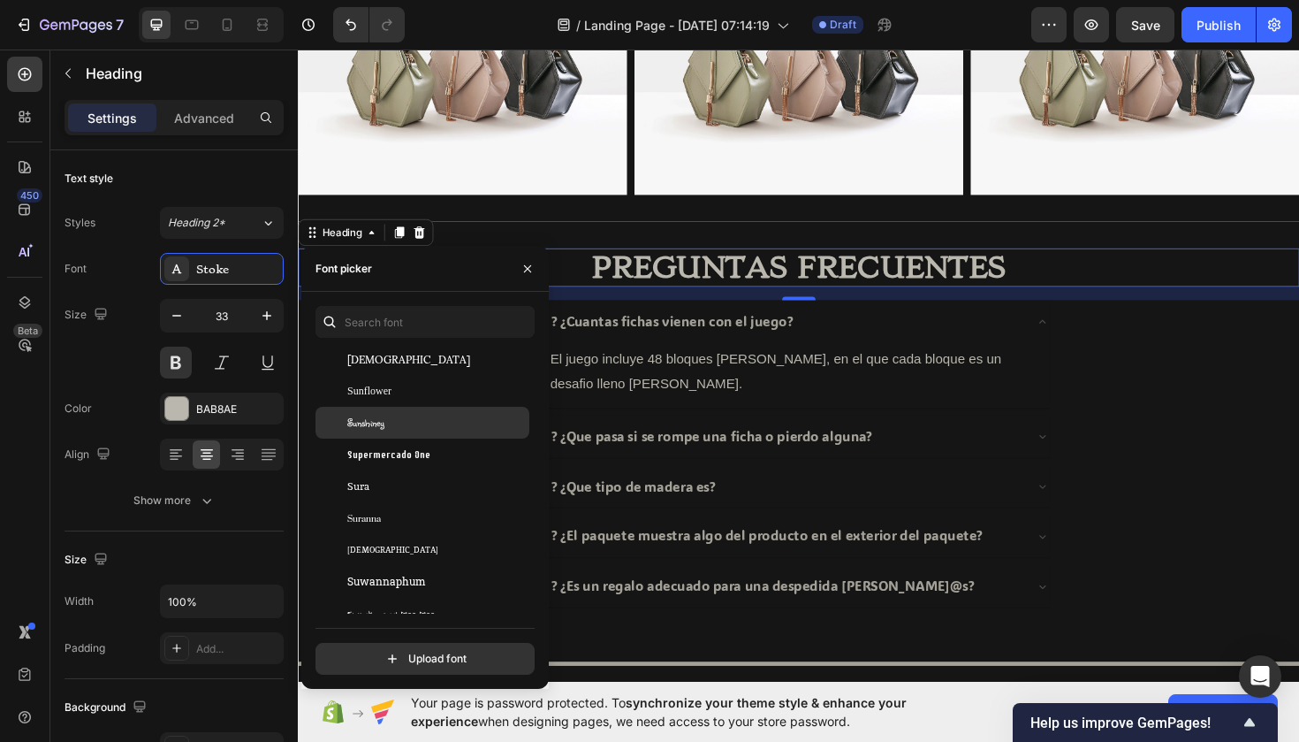
scroll to position [54781, 0]
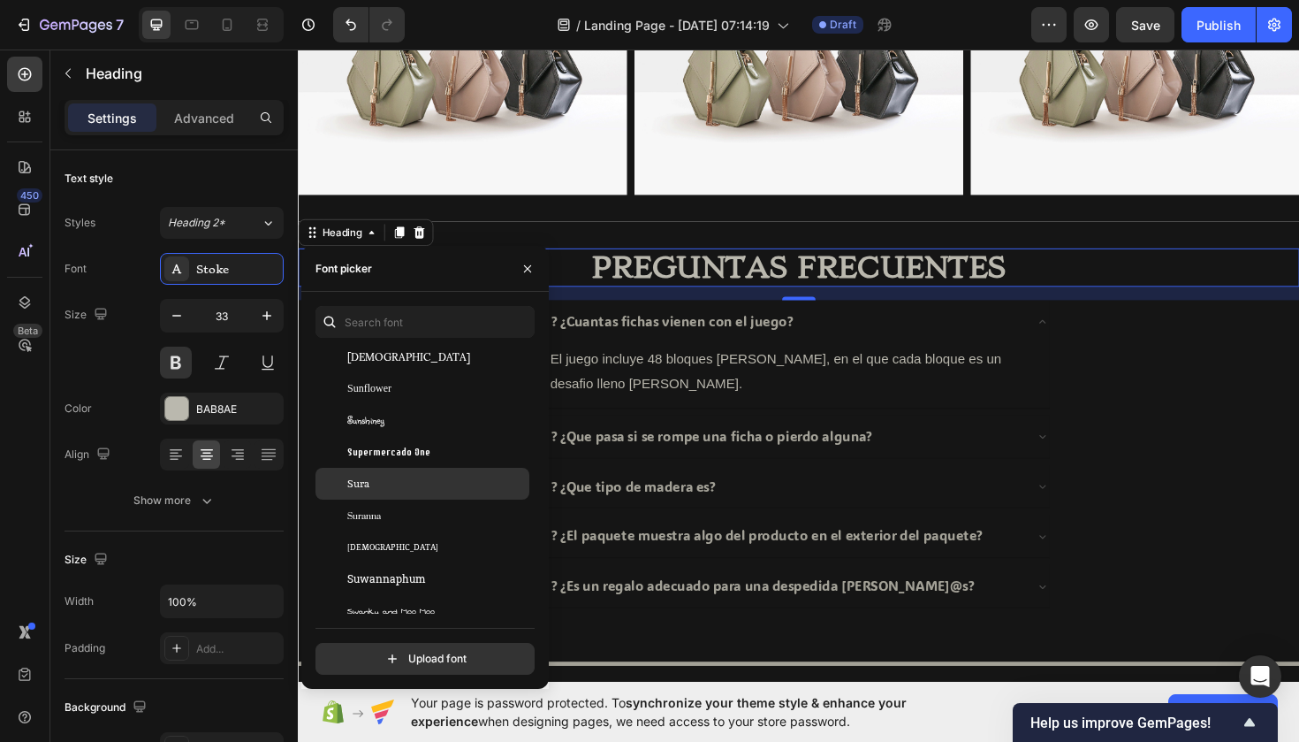
click at [384, 479] on div "Sura" at bounding box center [436, 484] width 179 height 16
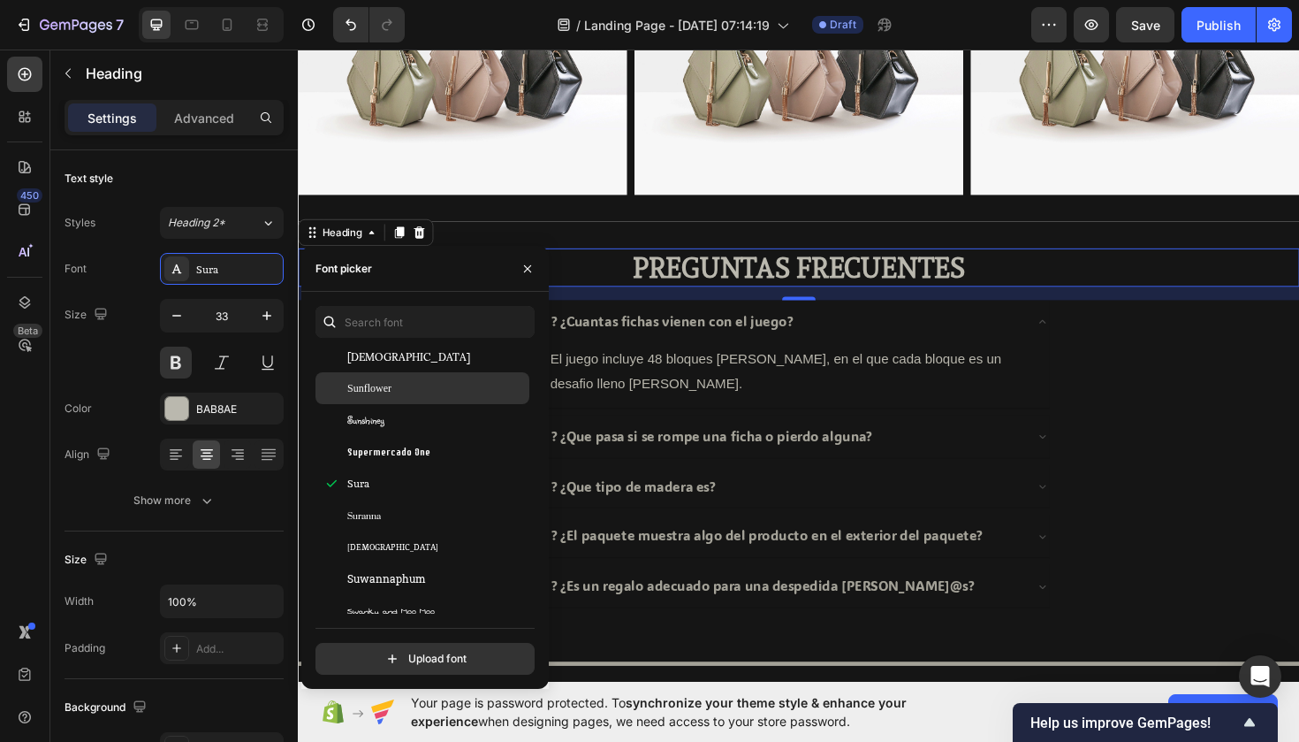
click at [395, 384] on div "Sunflower" at bounding box center [436, 388] width 179 height 16
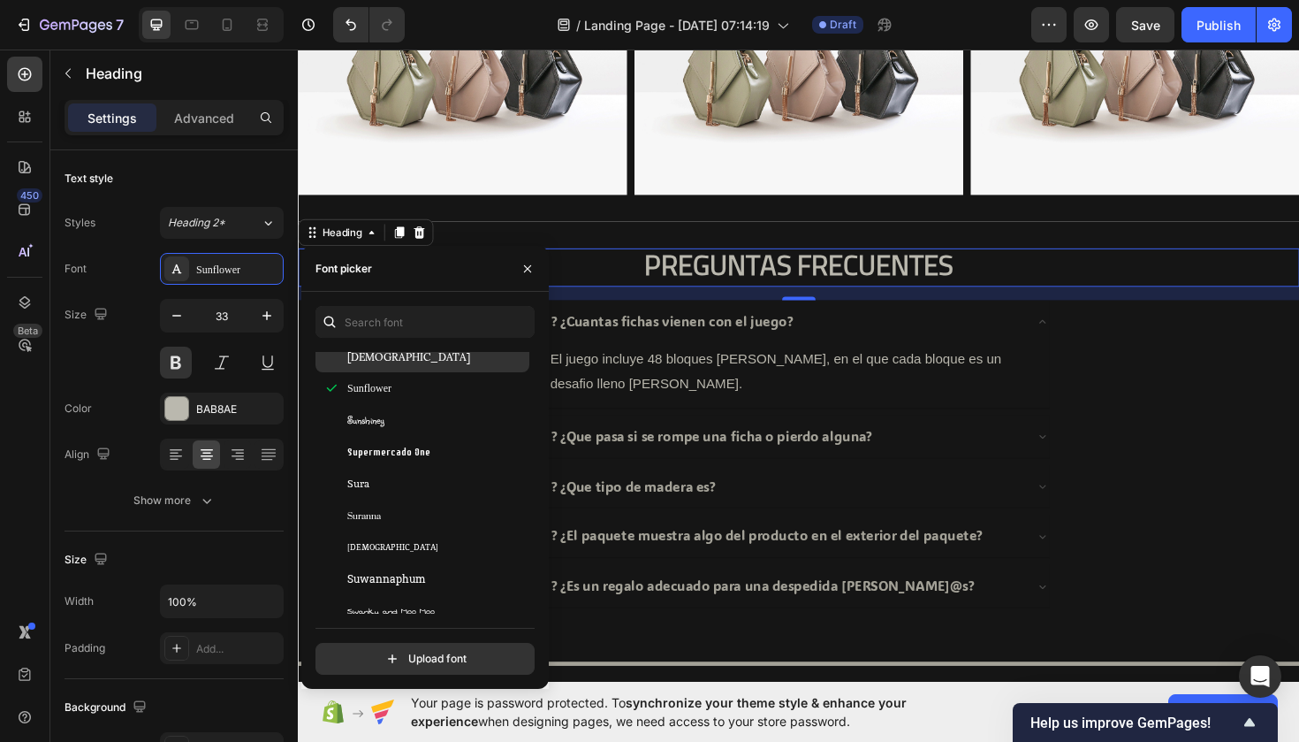
click at [393, 363] on div "Sumana" at bounding box center [436, 356] width 179 height 16
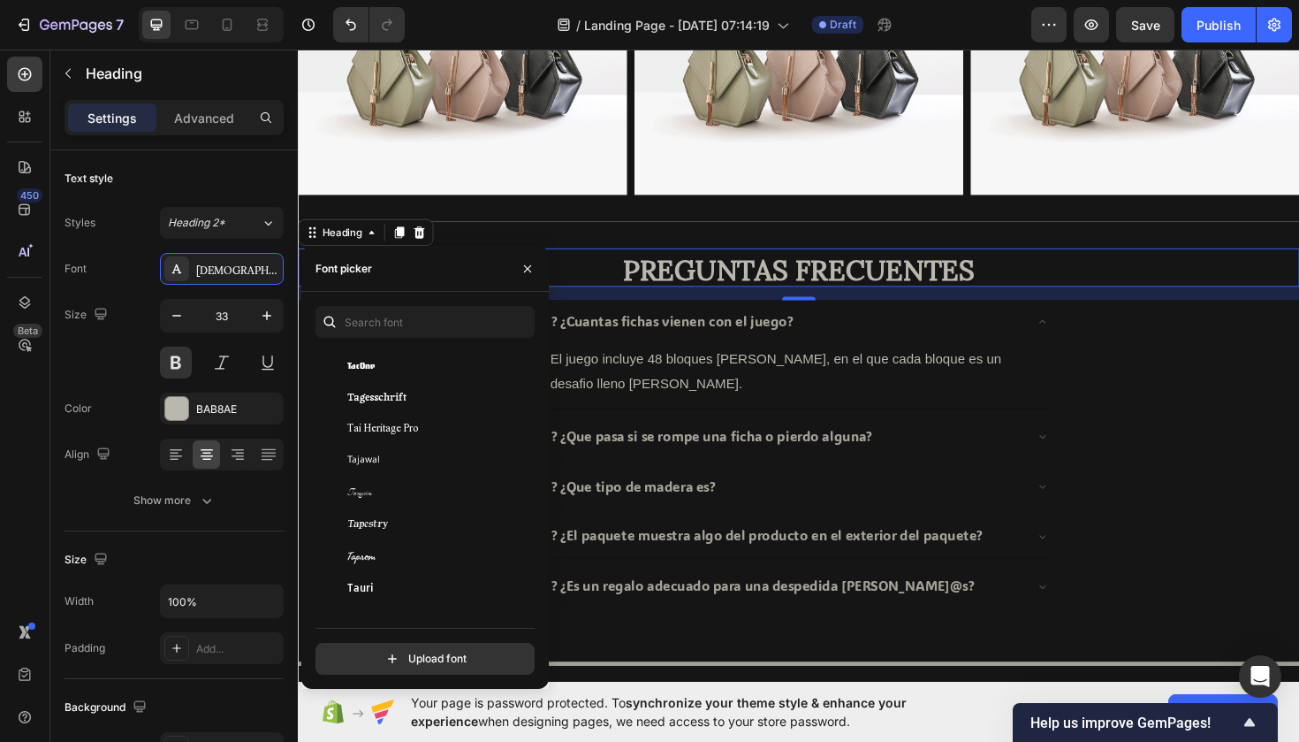
scroll to position [55252, 0]
click at [364, 431] on span "Tai Heritage Pro" at bounding box center [382, 427] width 71 height 16
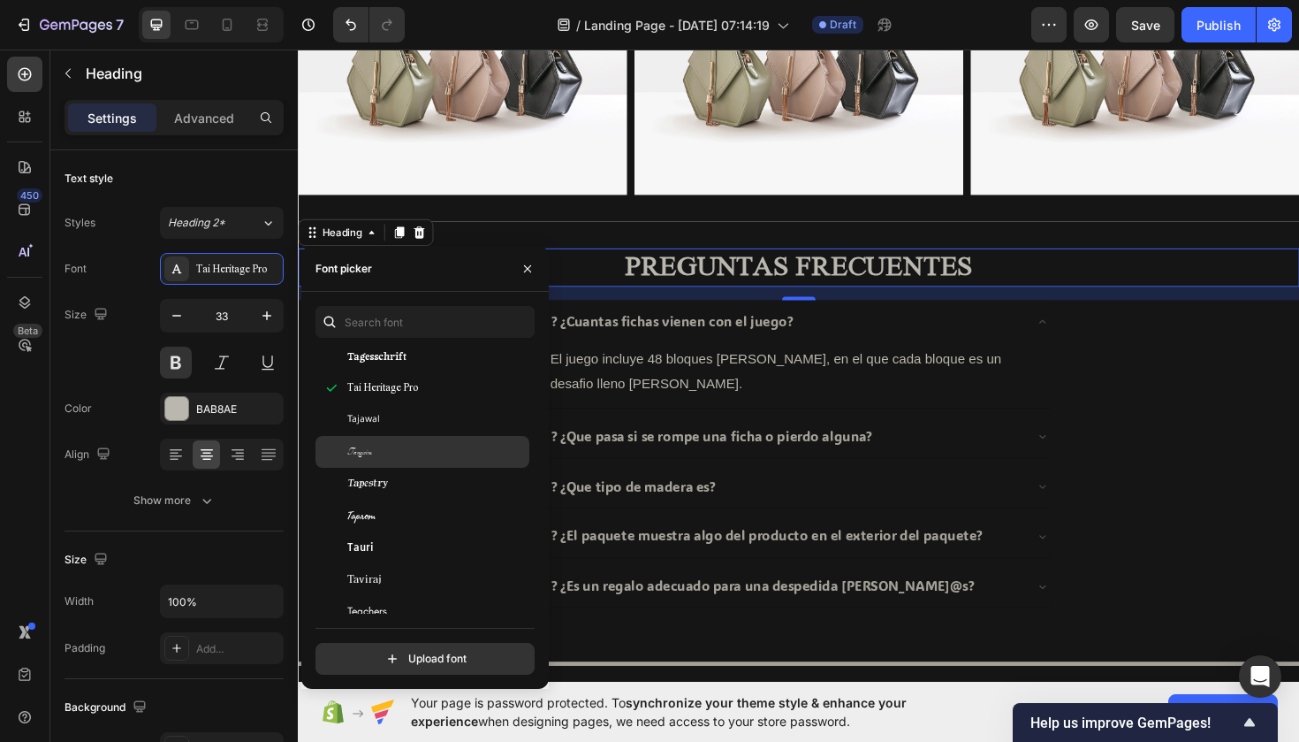
scroll to position [55294, 0]
click at [411, 482] on div "Tapestry" at bounding box center [436, 480] width 179 height 16
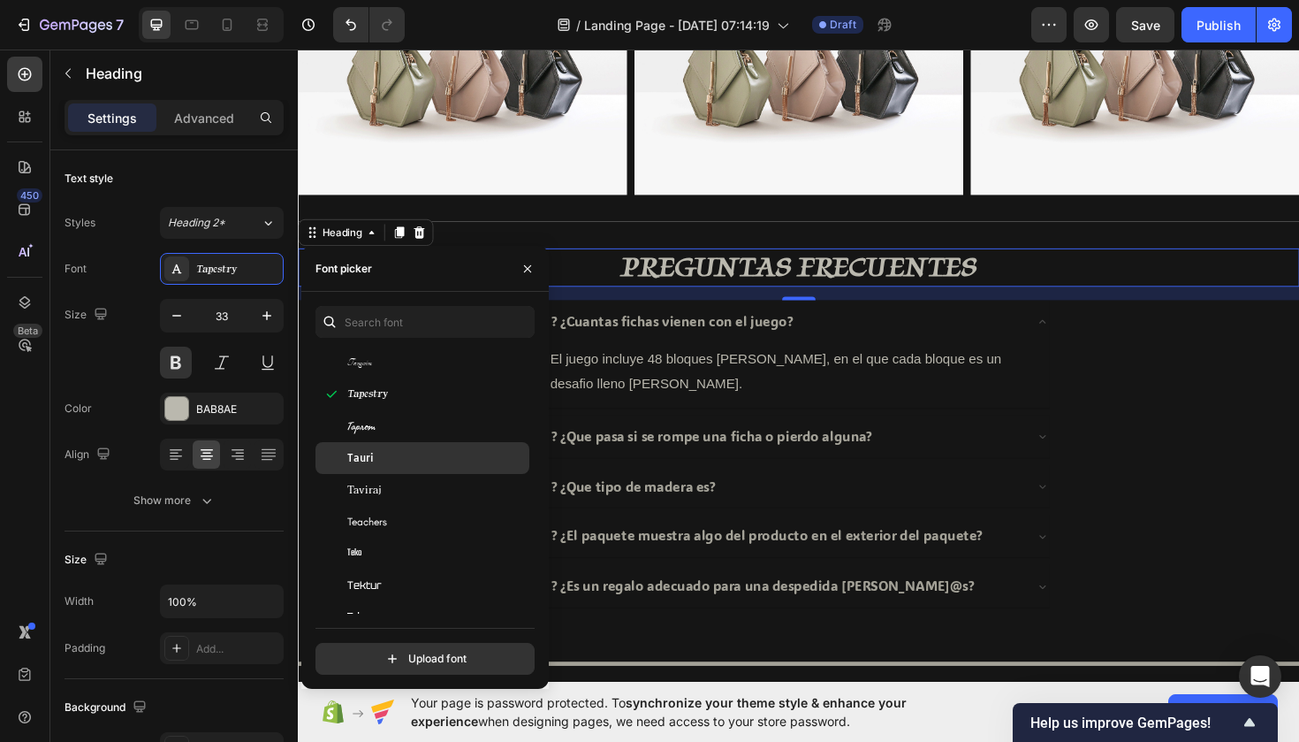
scroll to position [55382, 0]
click at [380, 458] on div "Tauri" at bounding box center [436, 456] width 179 height 16
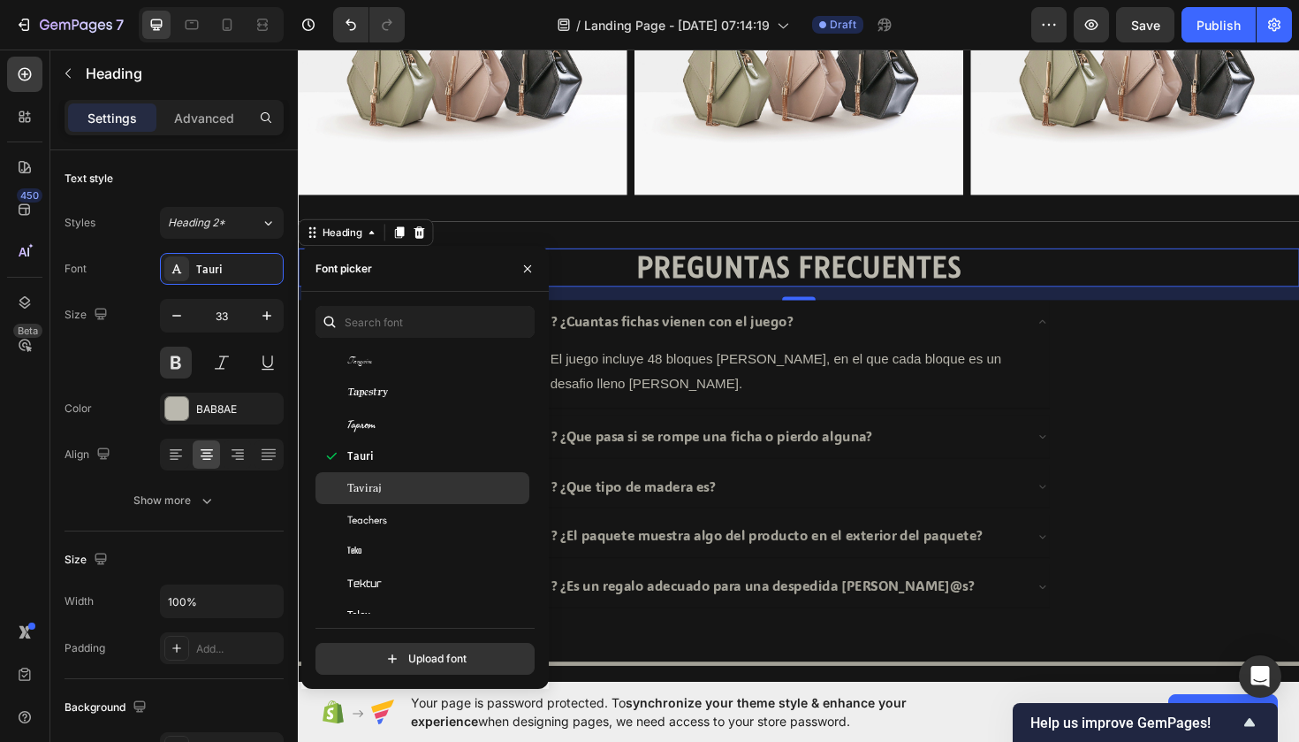
click at [393, 477] on div "Taviraj" at bounding box center [423, 488] width 214 height 32
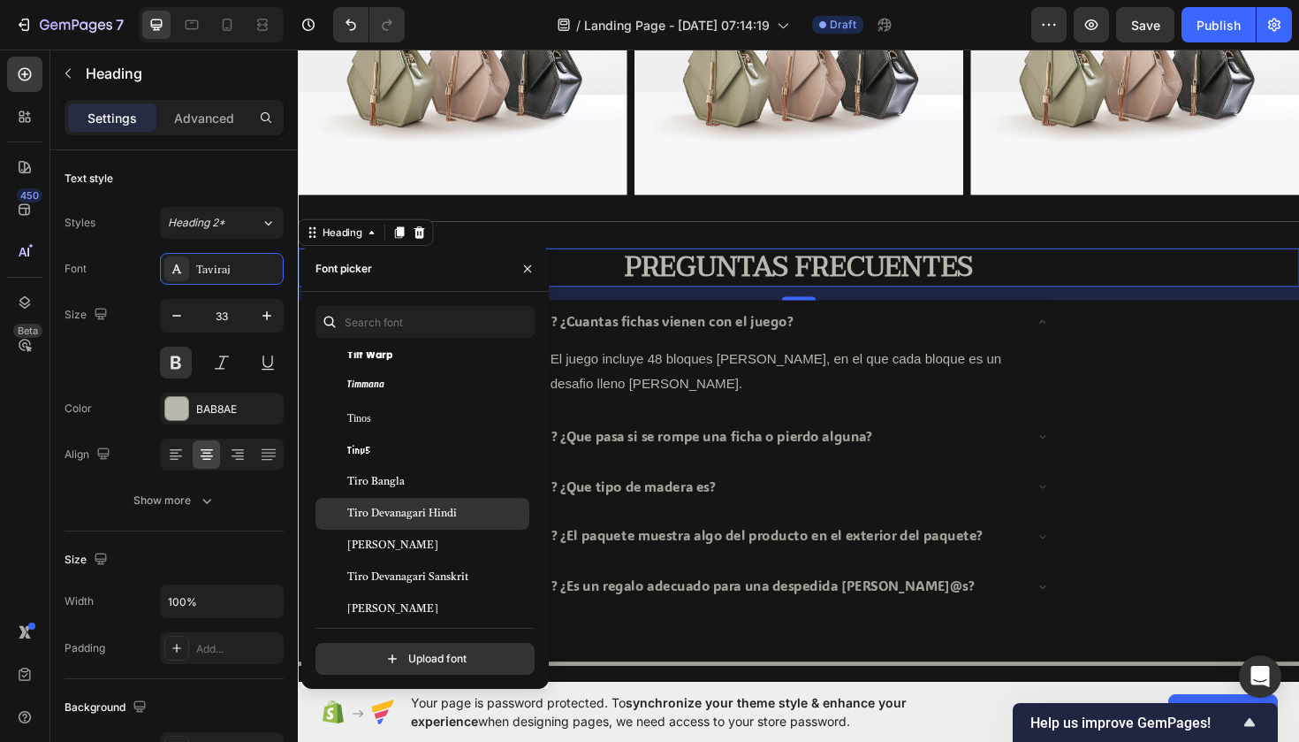
scroll to position [56039, 0]
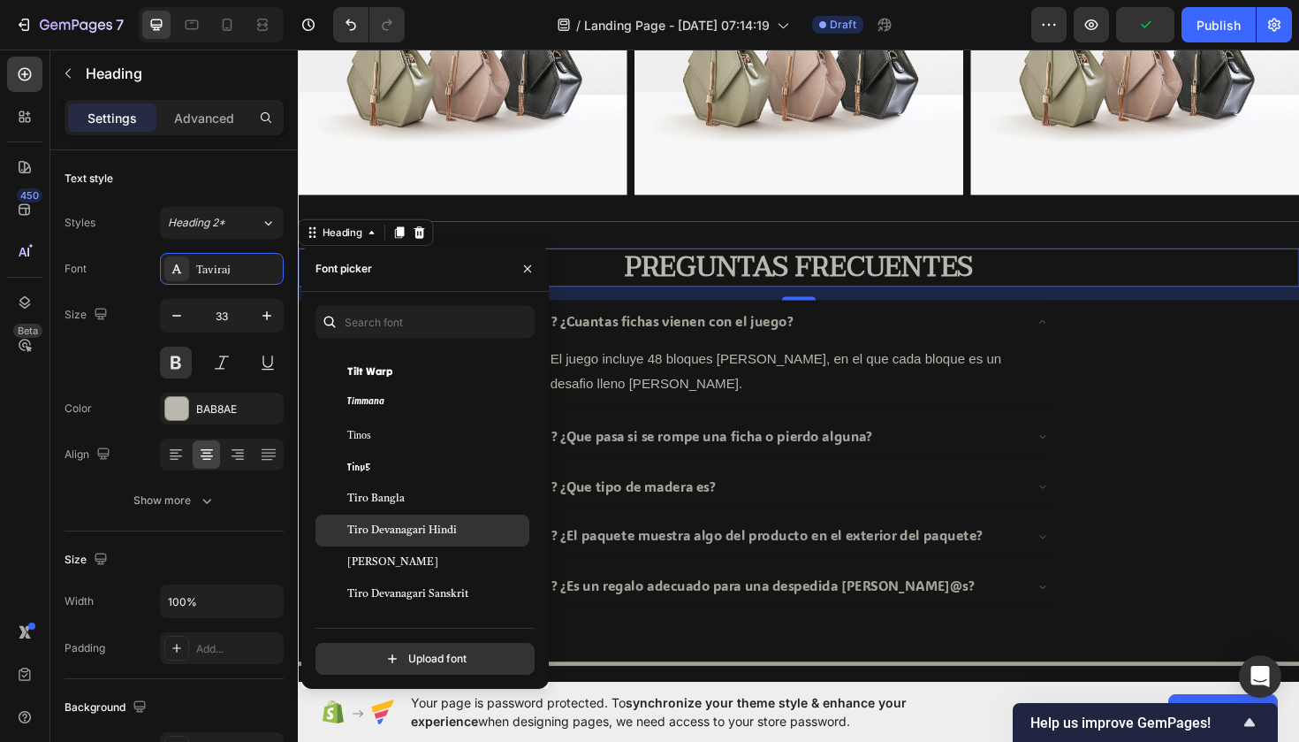
click at [376, 525] on span "Tiro Devanagari Hindi" at bounding box center [402, 530] width 110 height 16
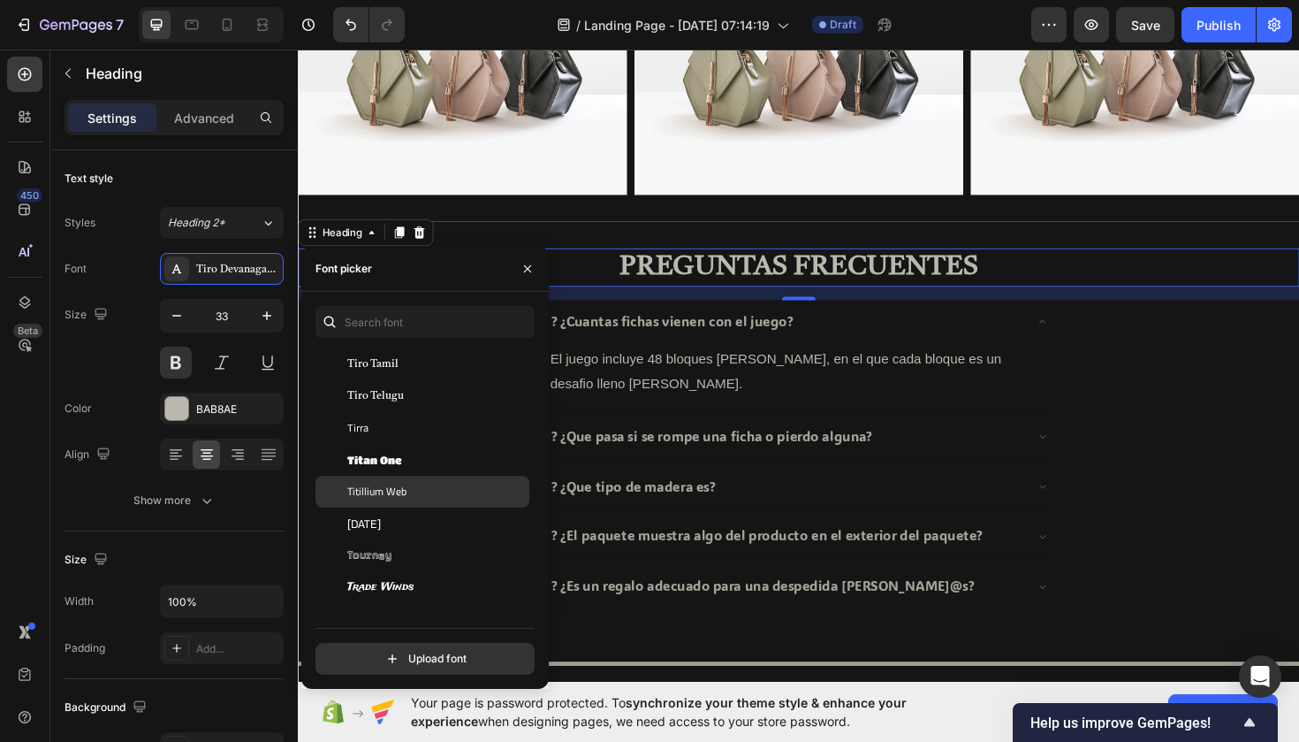
scroll to position [56368, 0]
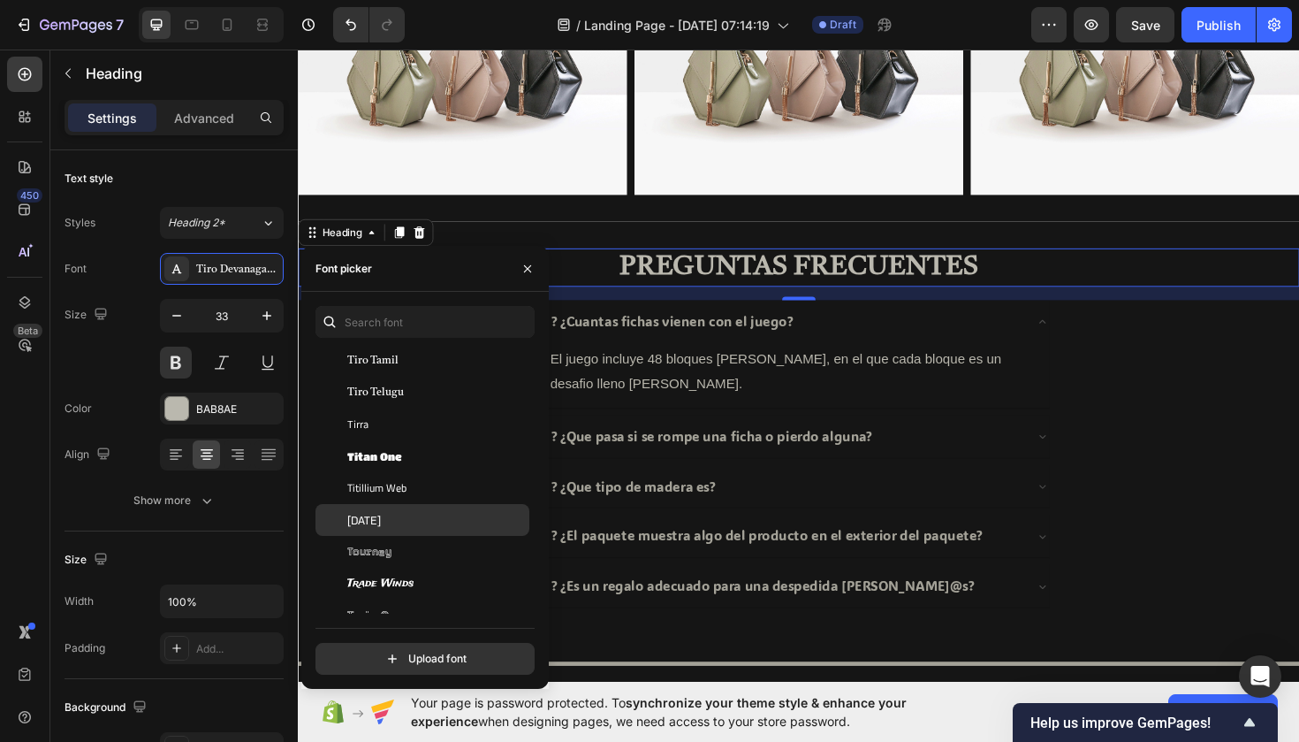
click at [368, 529] on div "Tomorrow" at bounding box center [423, 520] width 214 height 32
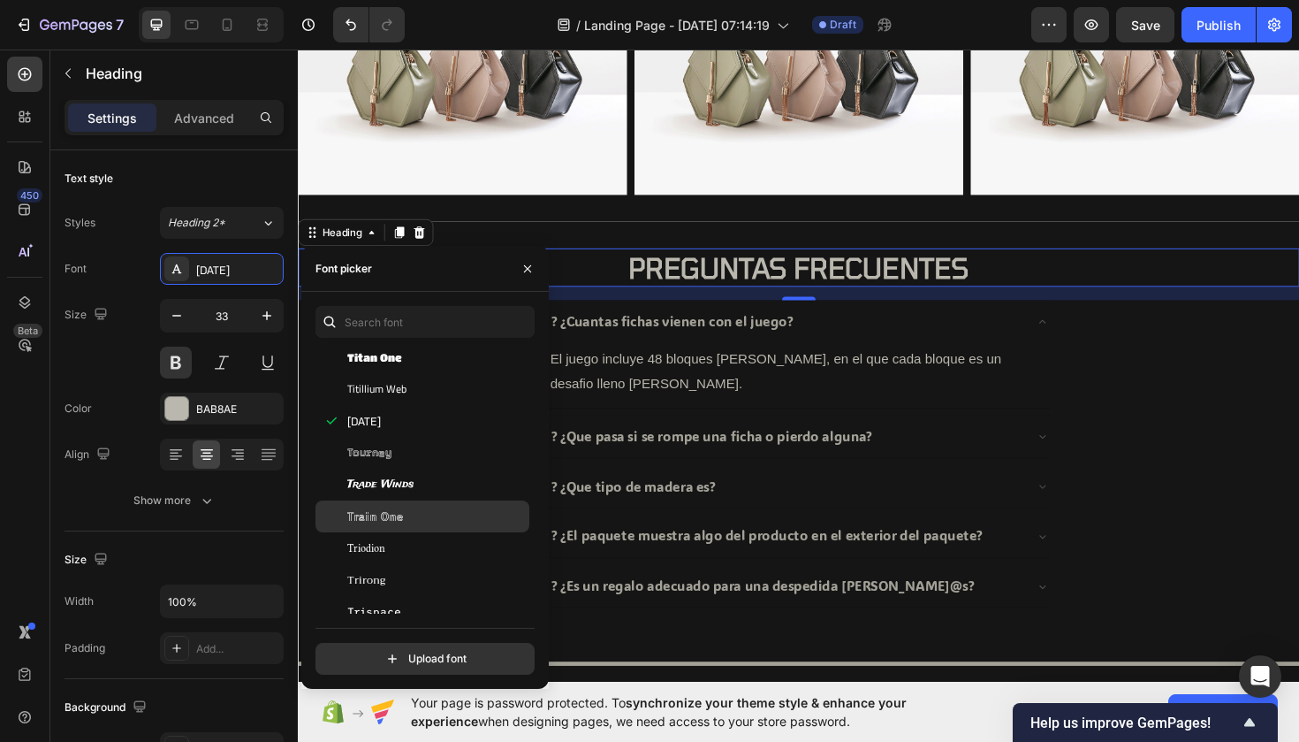
scroll to position [56472, 0]
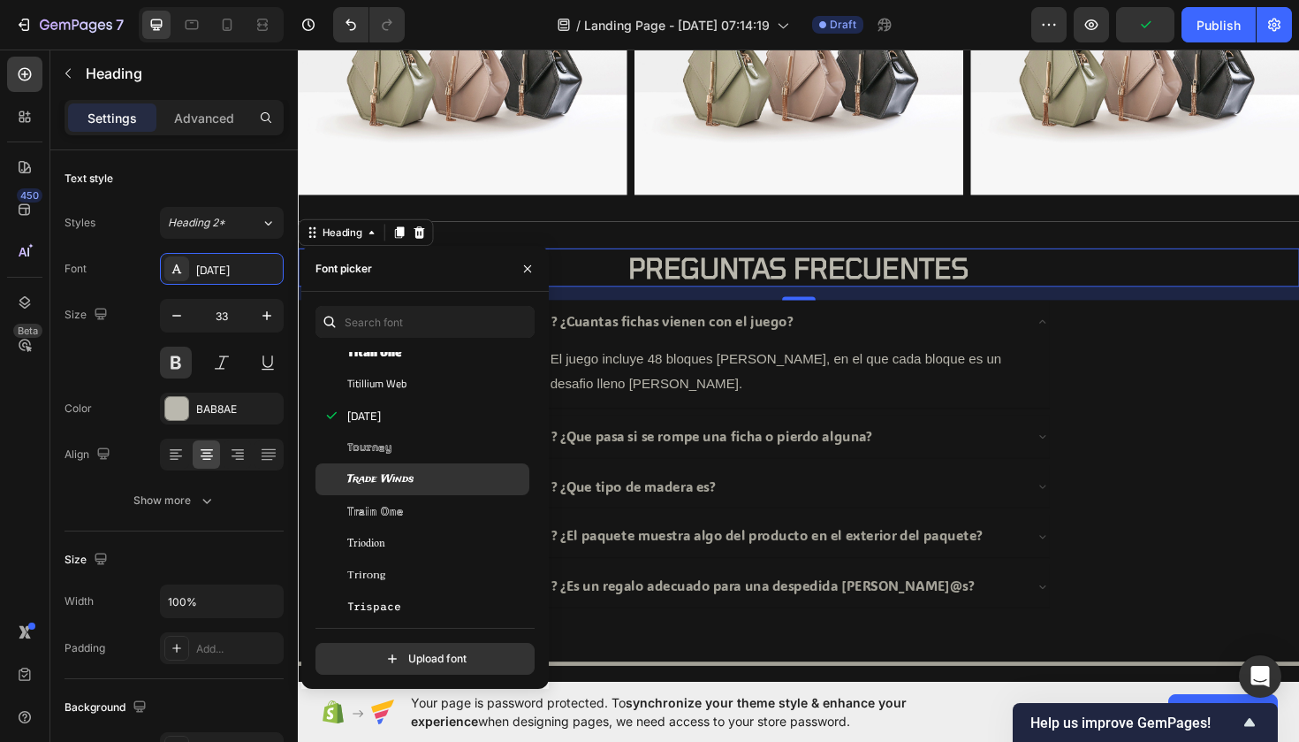
click at [361, 487] on div "Trade Winds" at bounding box center [423, 479] width 214 height 32
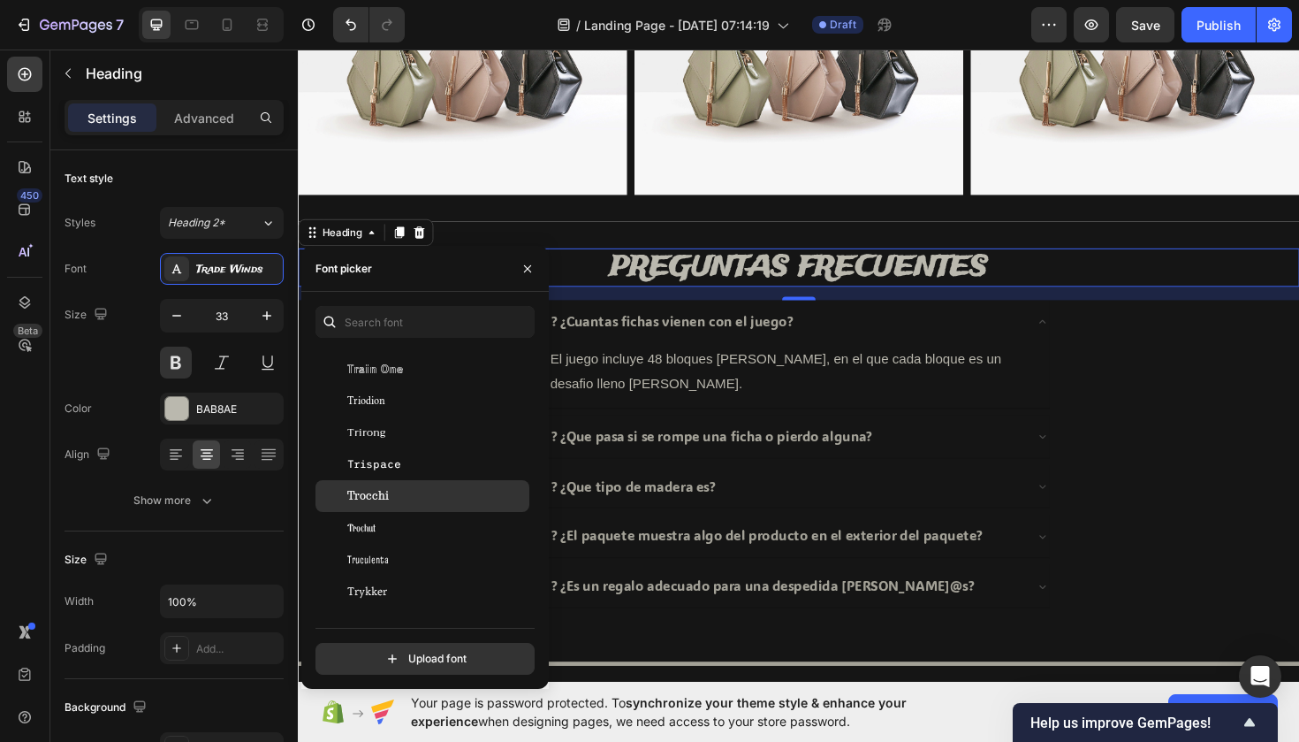
scroll to position [56635, 0]
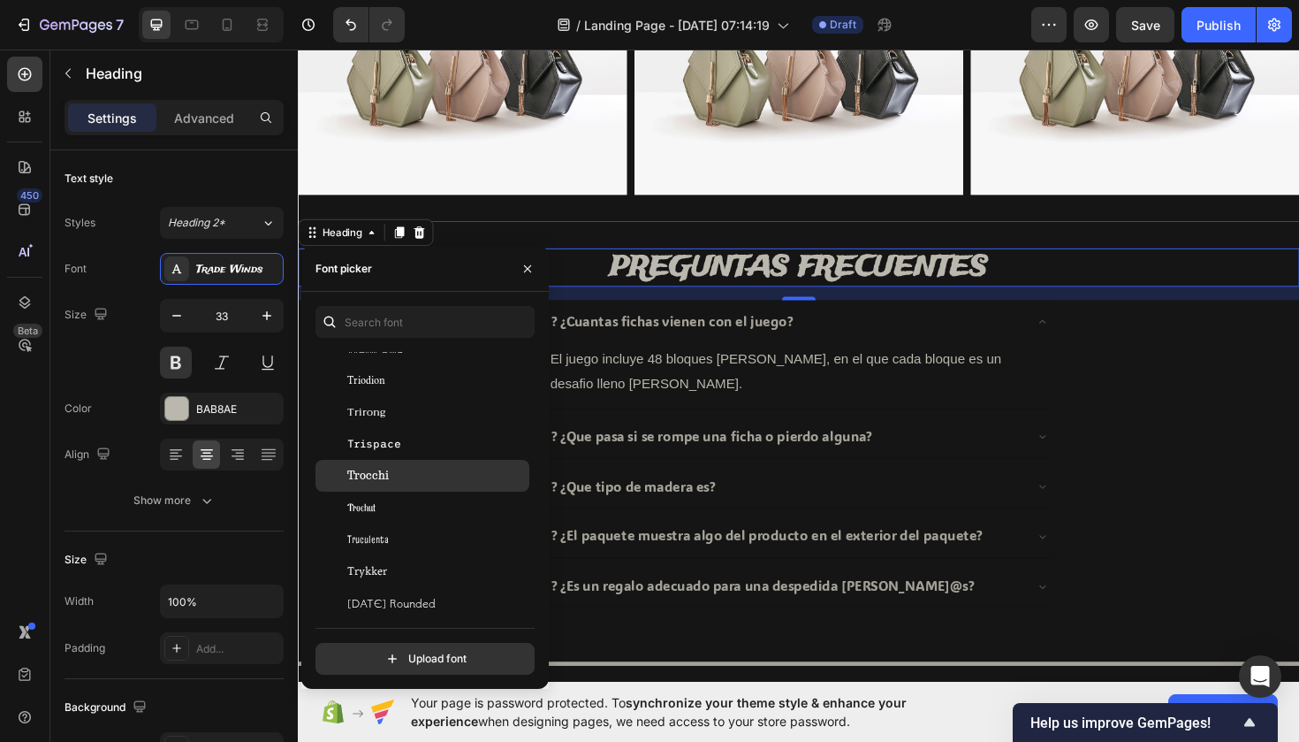
click at [361, 487] on div "Trocchi" at bounding box center [423, 476] width 214 height 32
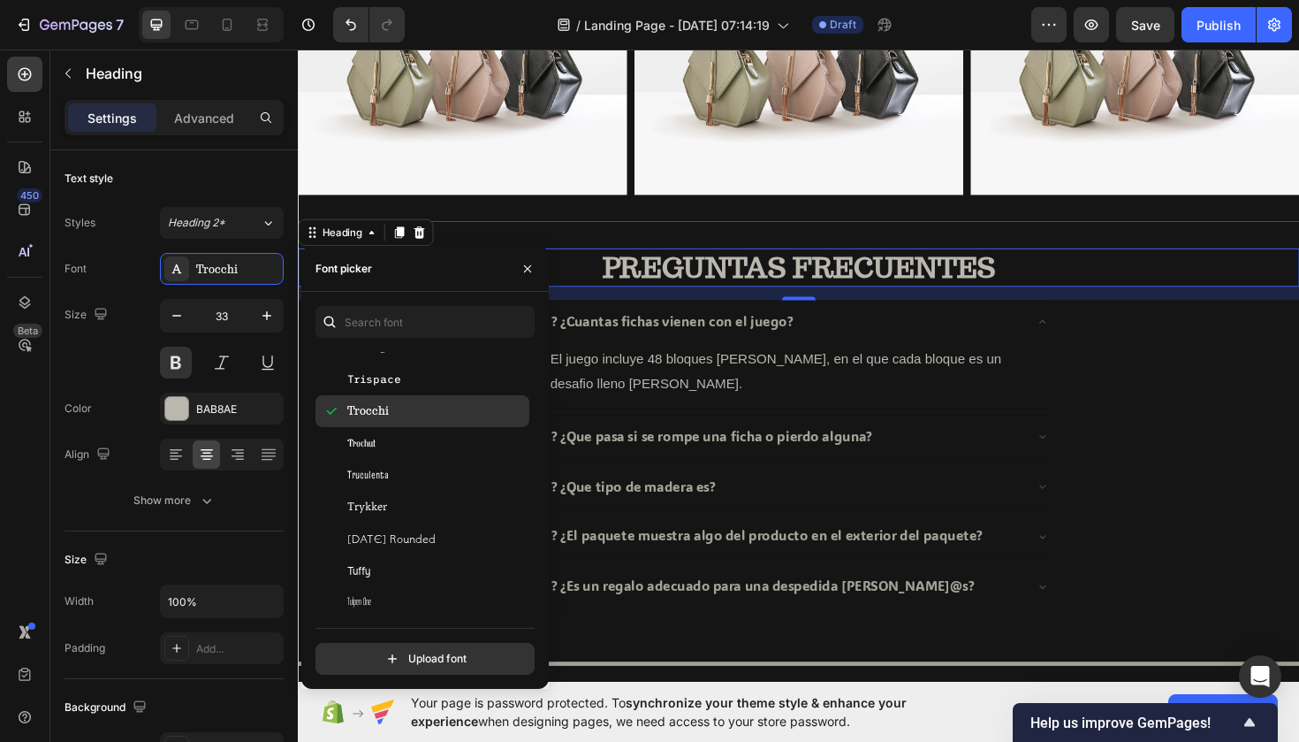
scroll to position [56694, 0]
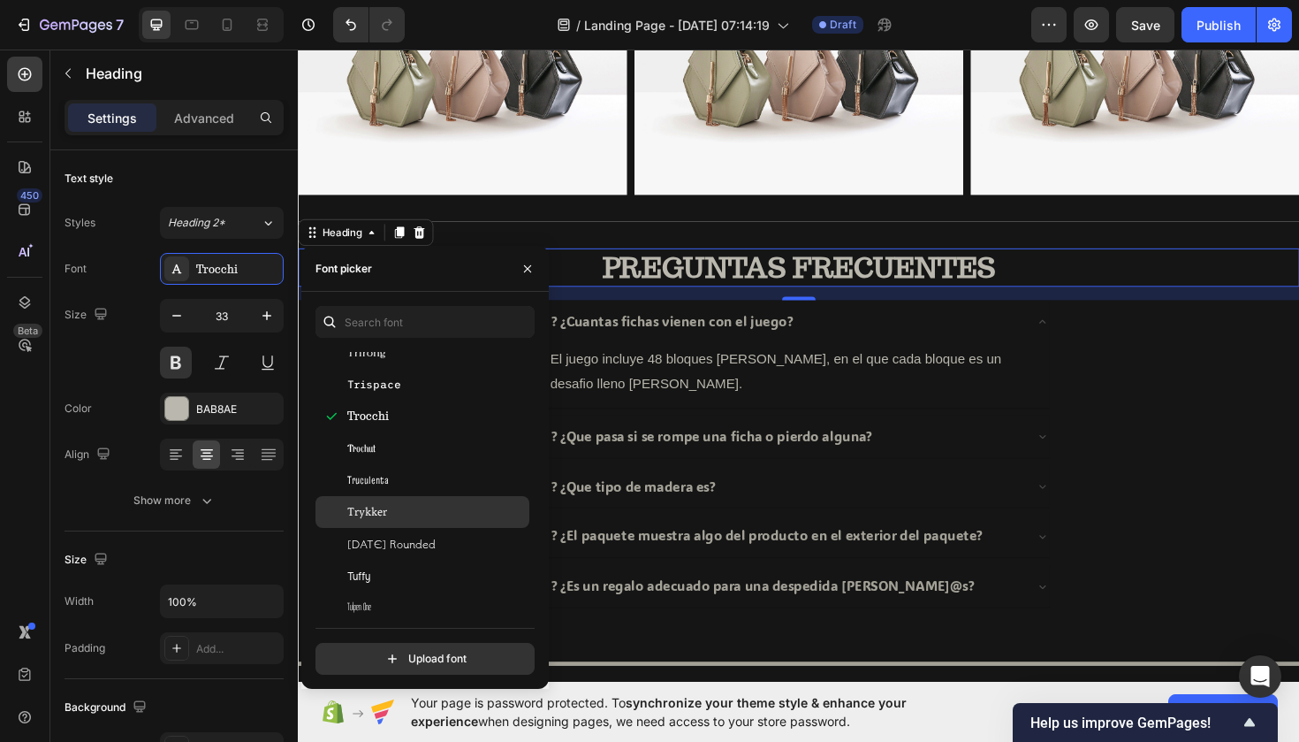
click at [376, 514] on span "Trykker" at bounding box center [367, 512] width 40 height 16
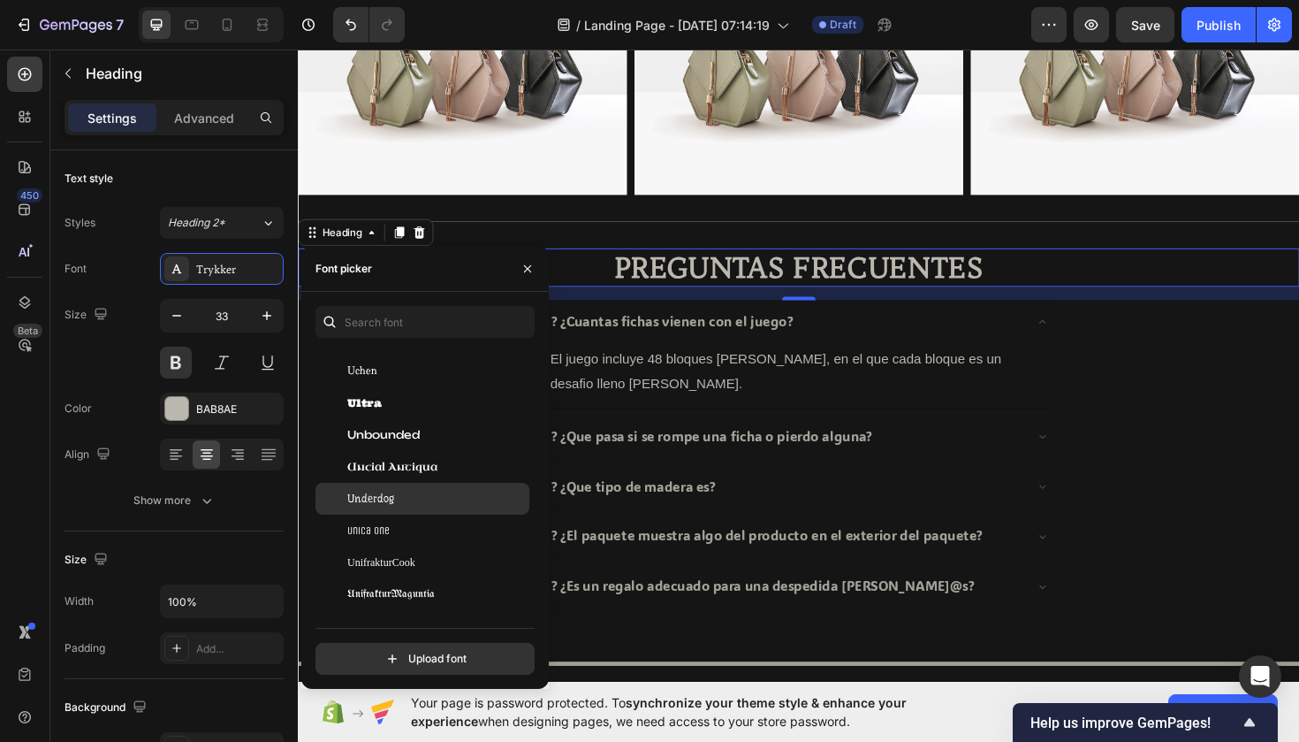
scroll to position [57208, 0]
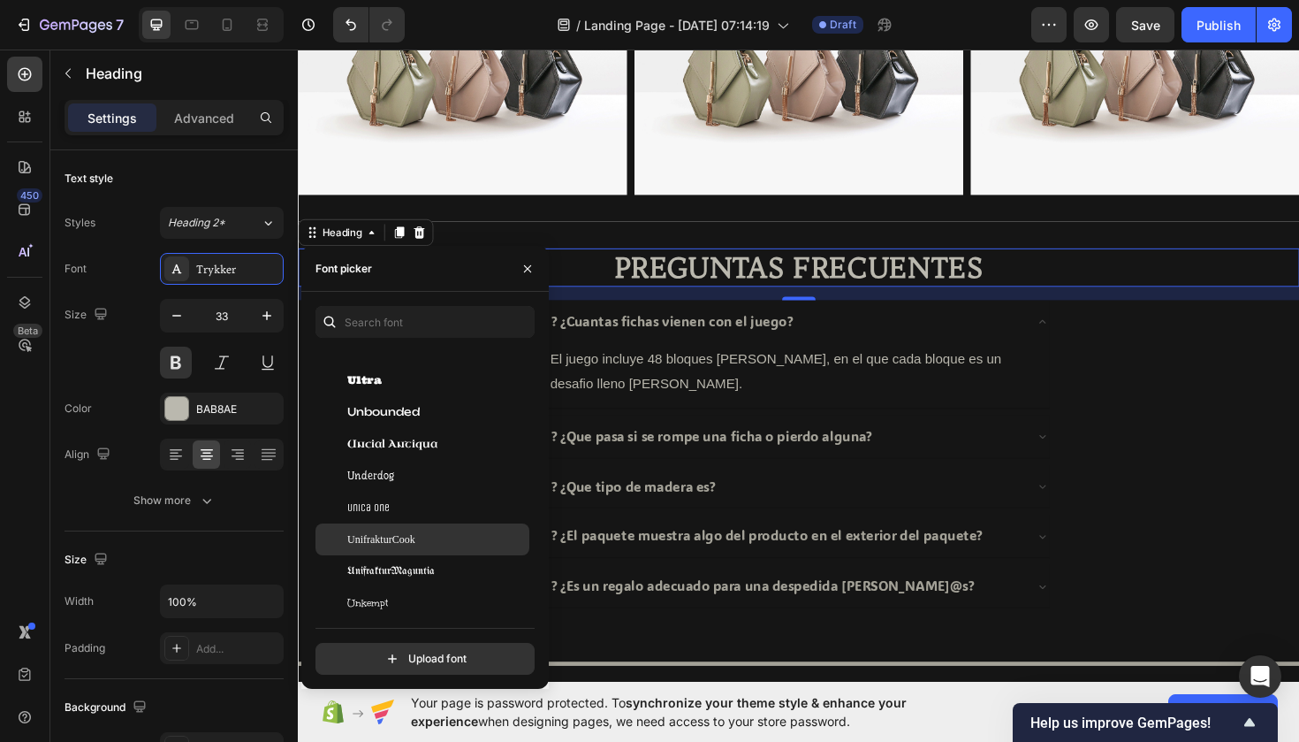
click at [339, 539] on div at bounding box center [332, 539] width 32 height 32
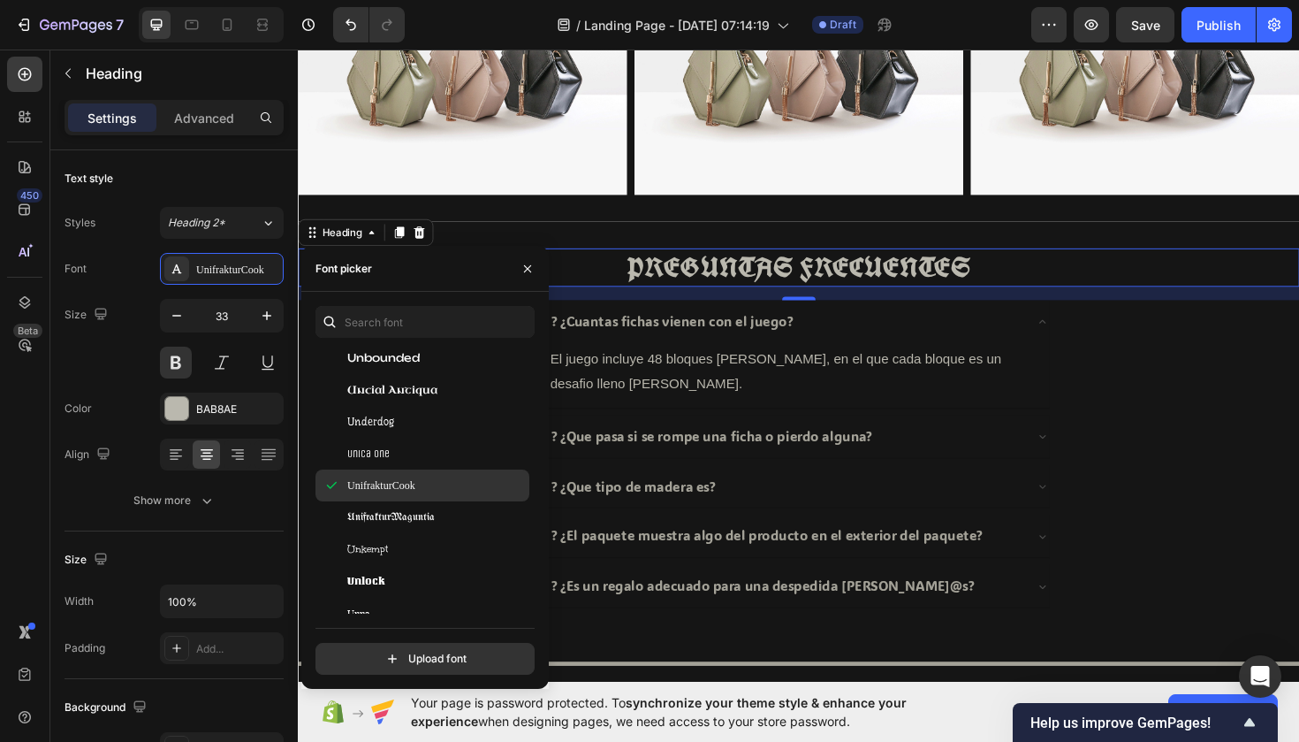
scroll to position [57264, 0]
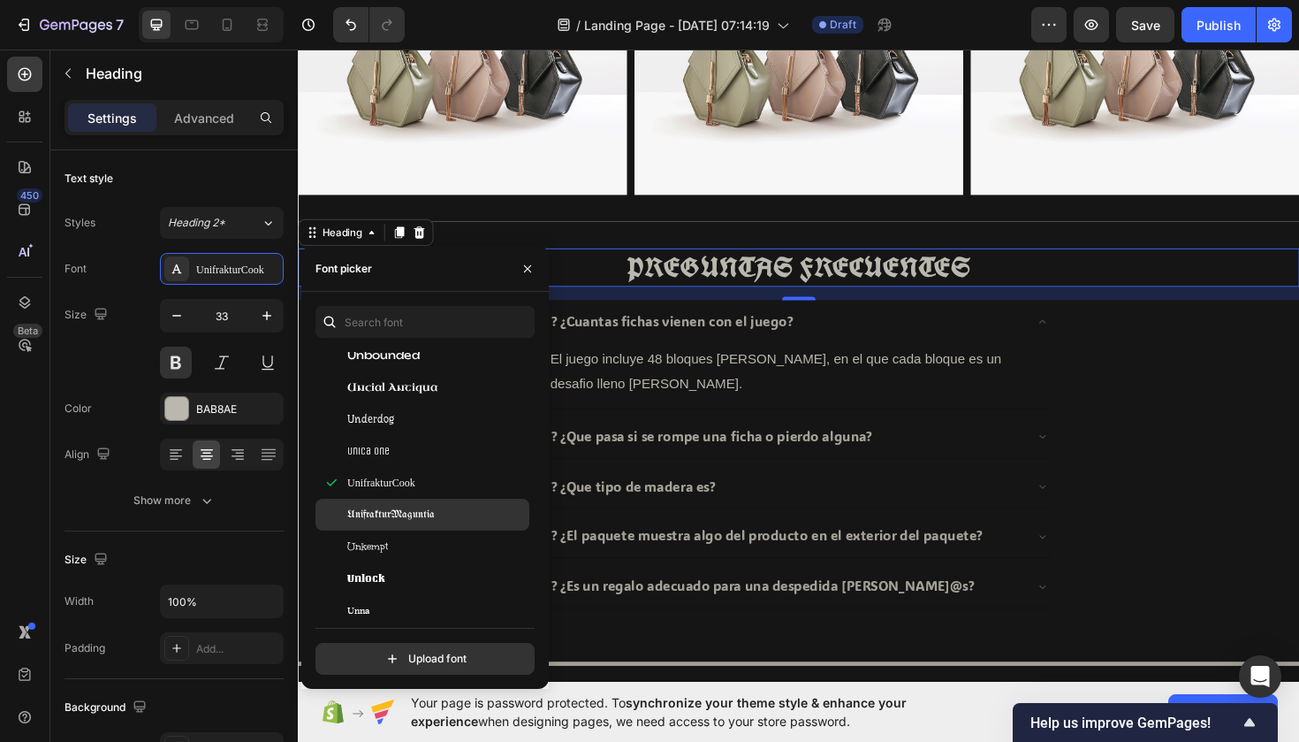
click at [350, 511] on span "UnifrakturMaguntia" at bounding box center [391, 514] width 88 height 16
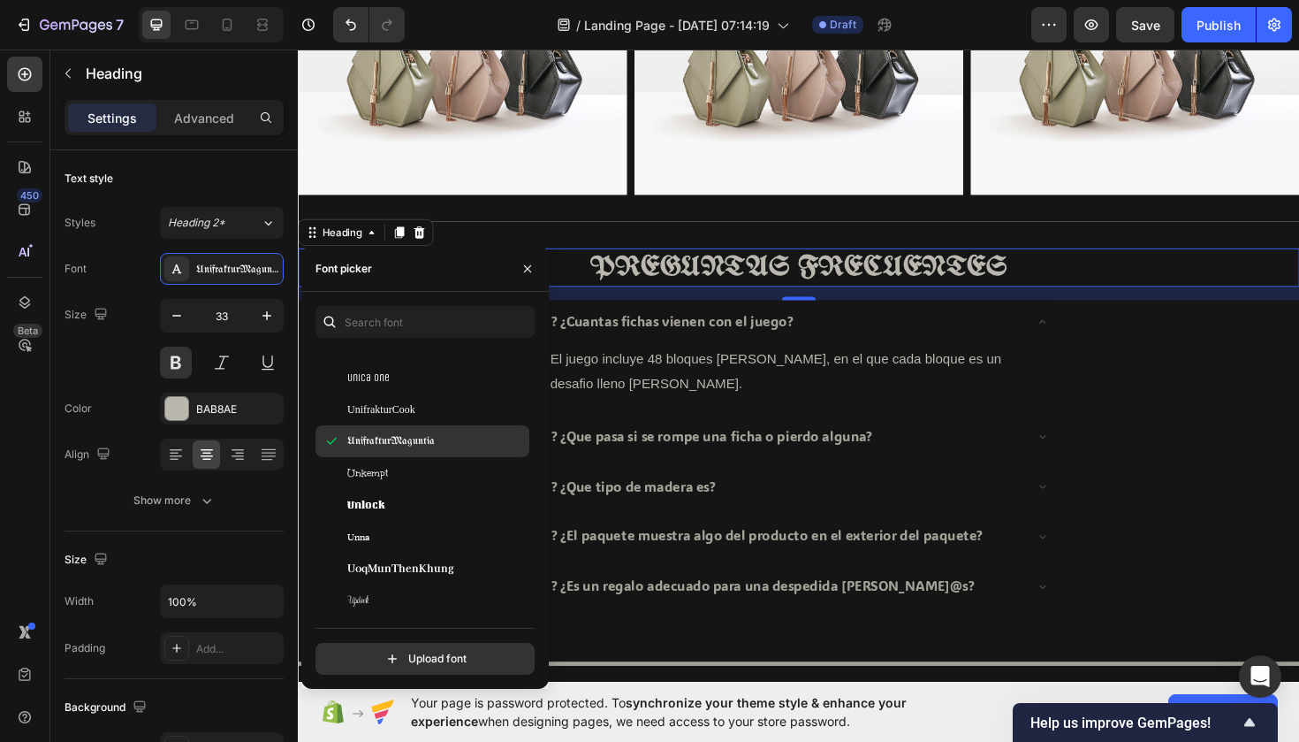
scroll to position [57338, 0]
click at [360, 465] on span "Unkempt" at bounding box center [367, 473] width 41 height 16
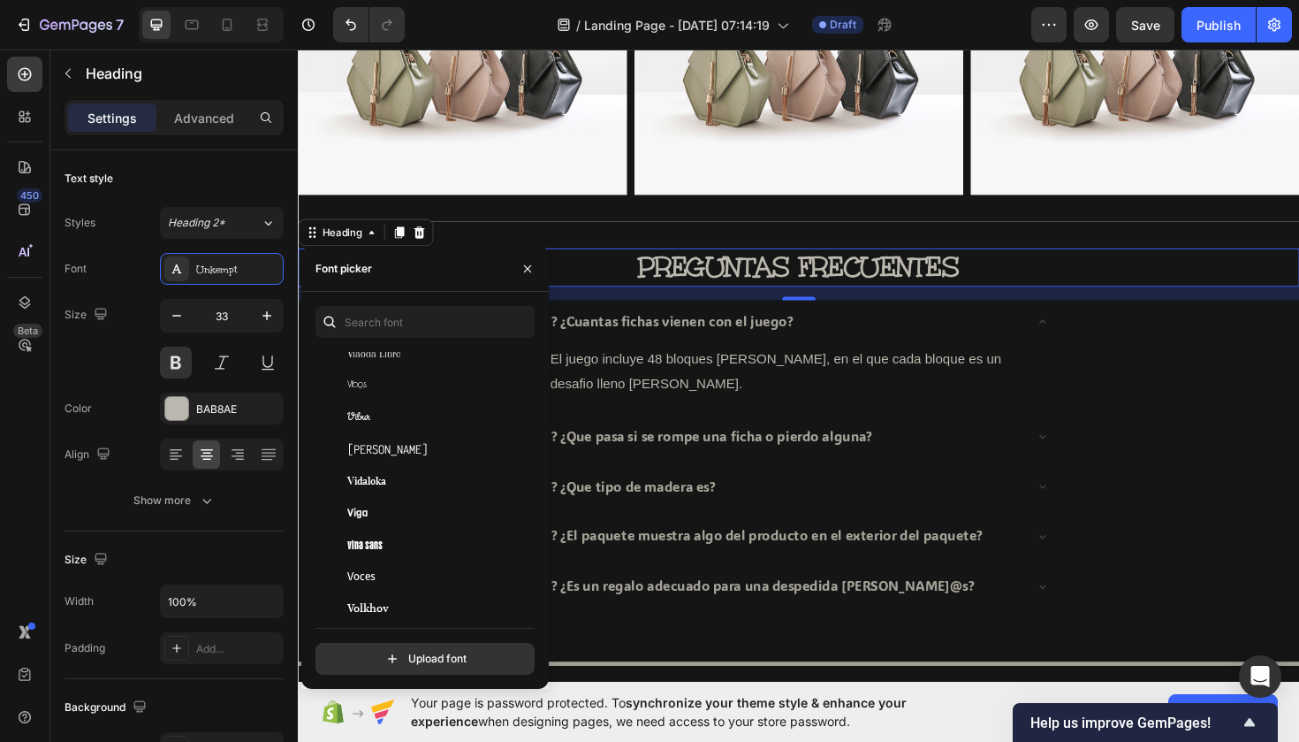
scroll to position [57935, 0]
click at [359, 482] on span "Vidaloka" at bounding box center [366, 480] width 39 height 16
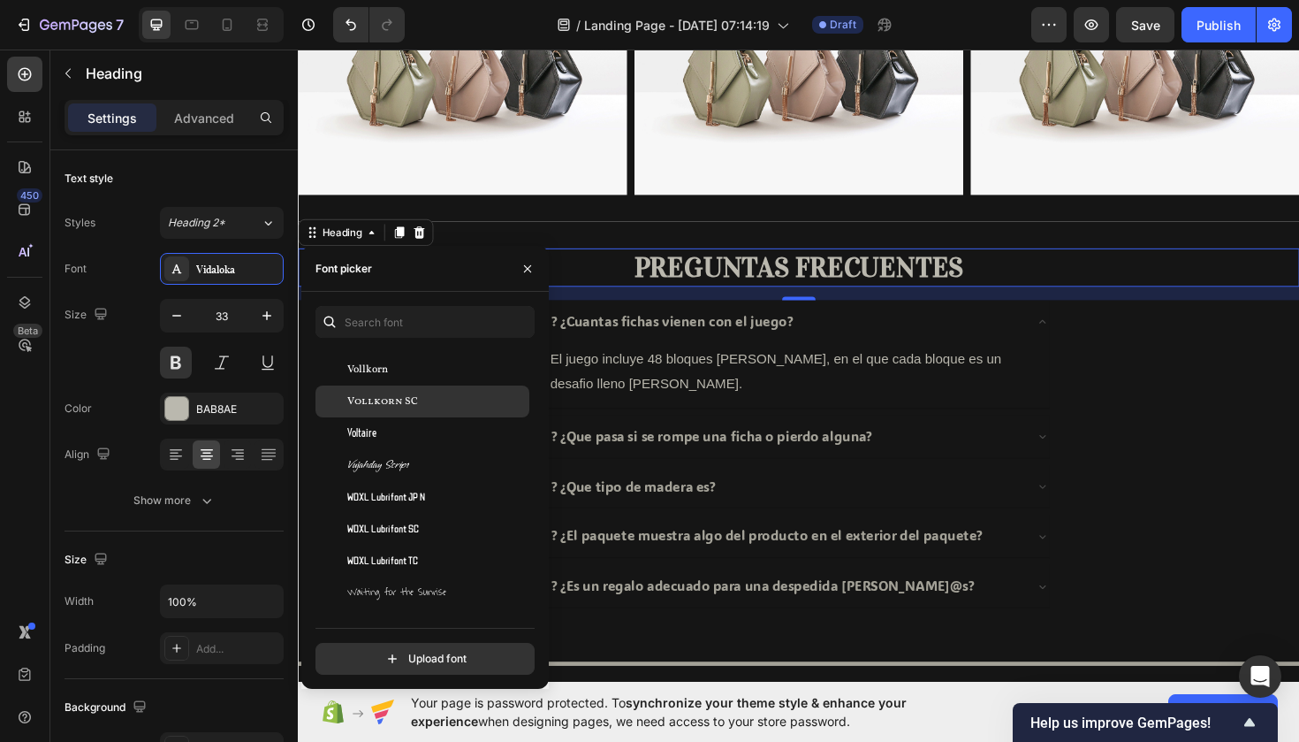
scroll to position [58219, 0]
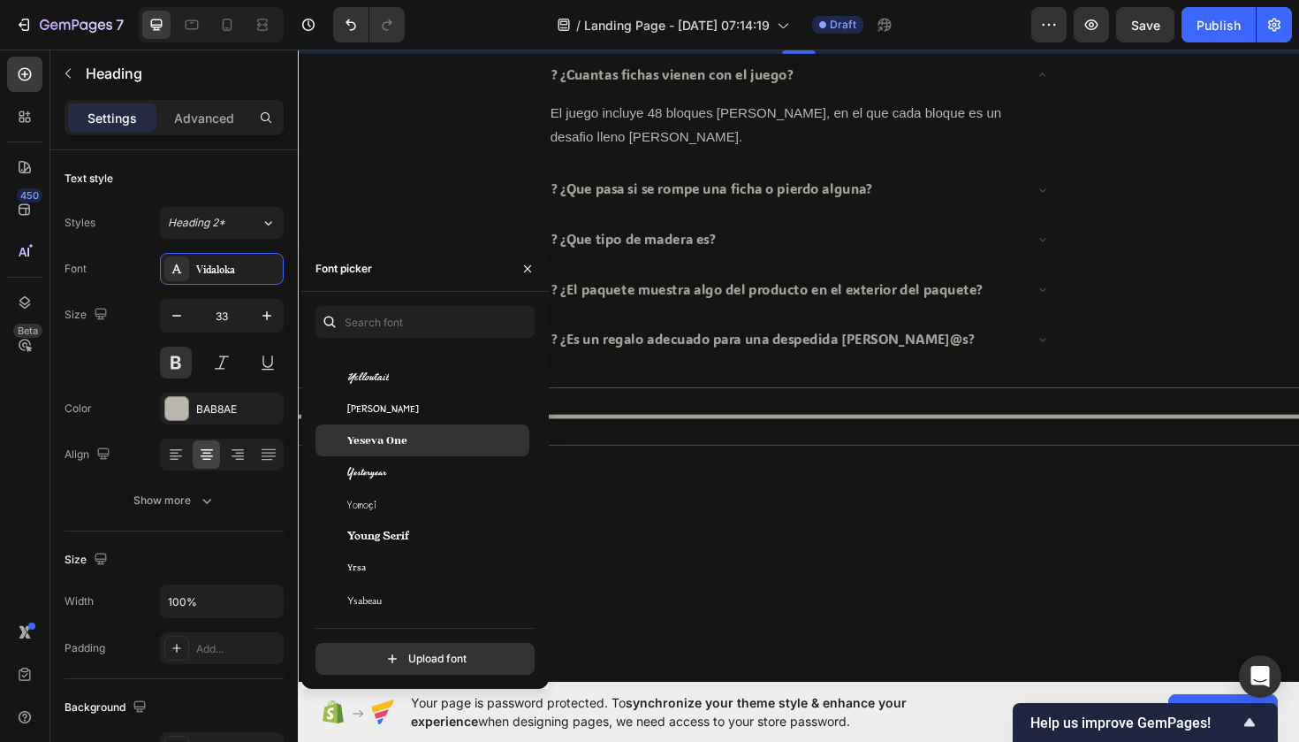
scroll to position [59323, 0]
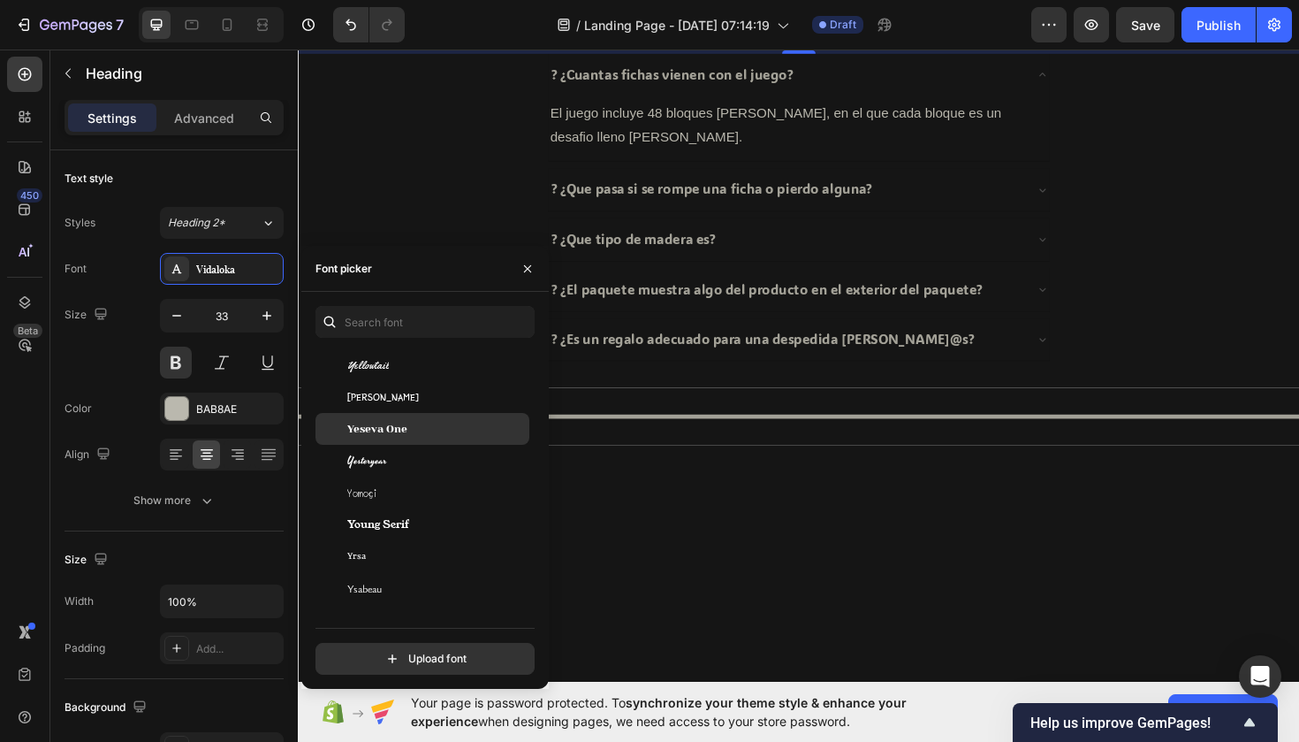
click at [363, 430] on span "Yeseva One" at bounding box center [377, 429] width 60 height 16
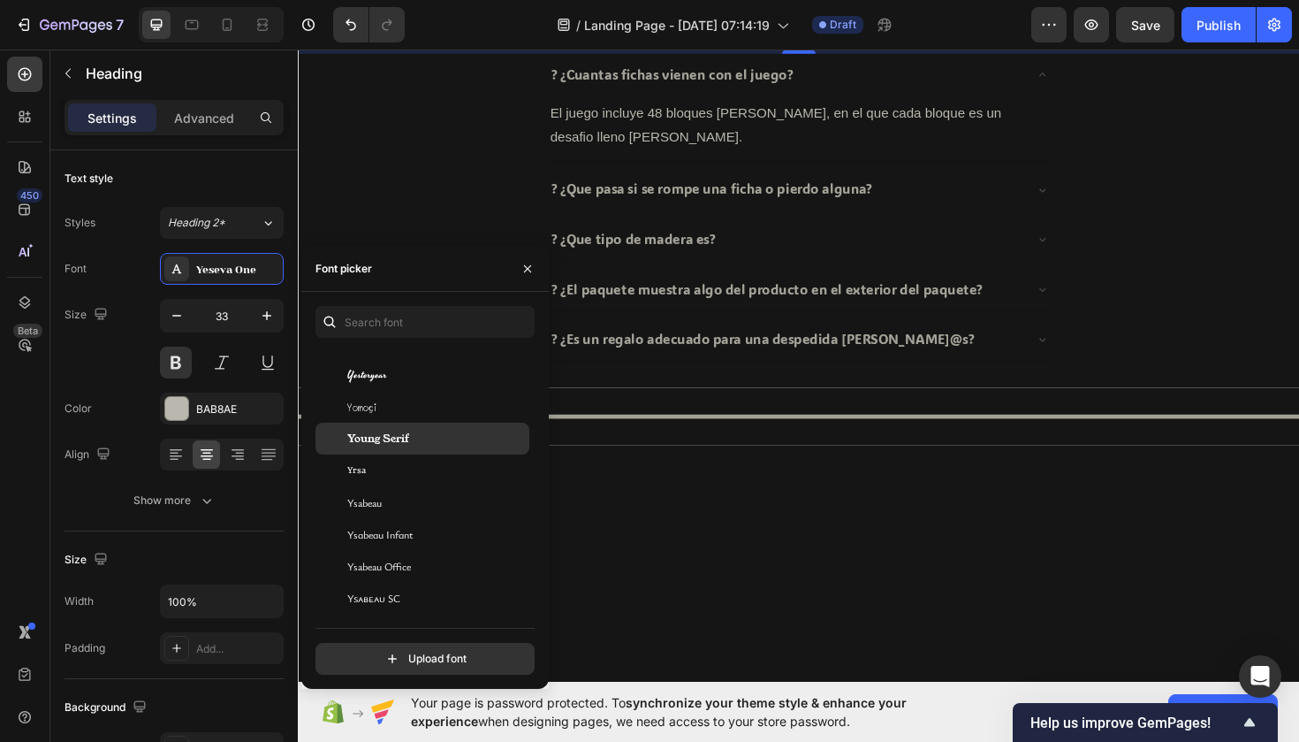
click at [392, 450] on div "Young Serif" at bounding box center [423, 439] width 214 height 32
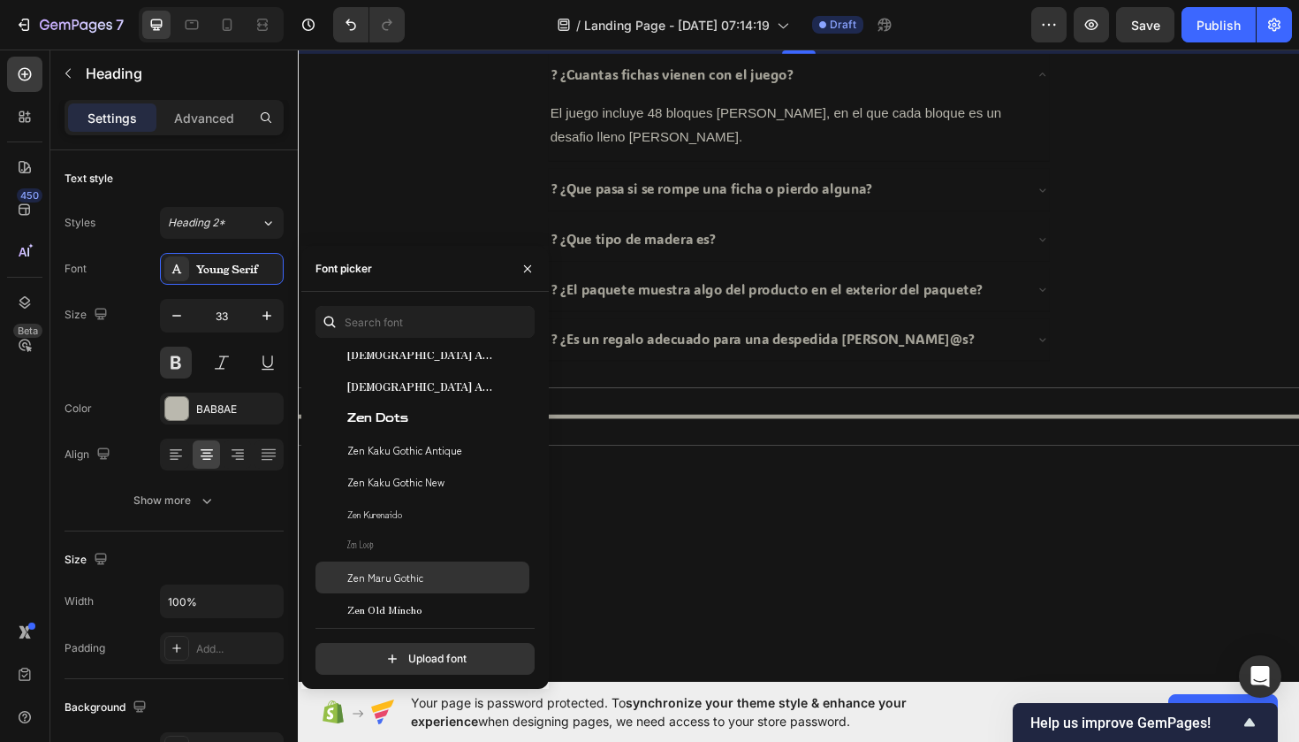
scroll to position [60097, 0]
click at [379, 601] on span "Zen Old Mincho" at bounding box center [384, 609] width 74 height 16
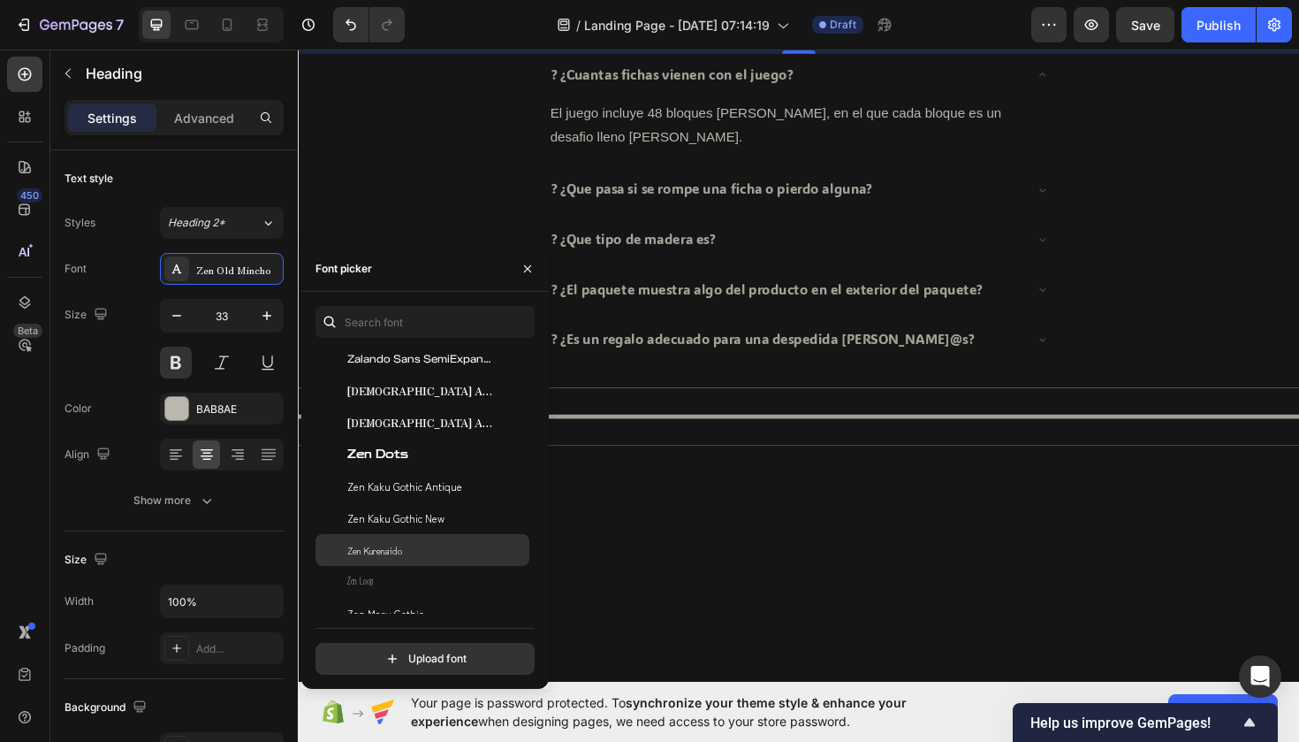
scroll to position [60059, 0]
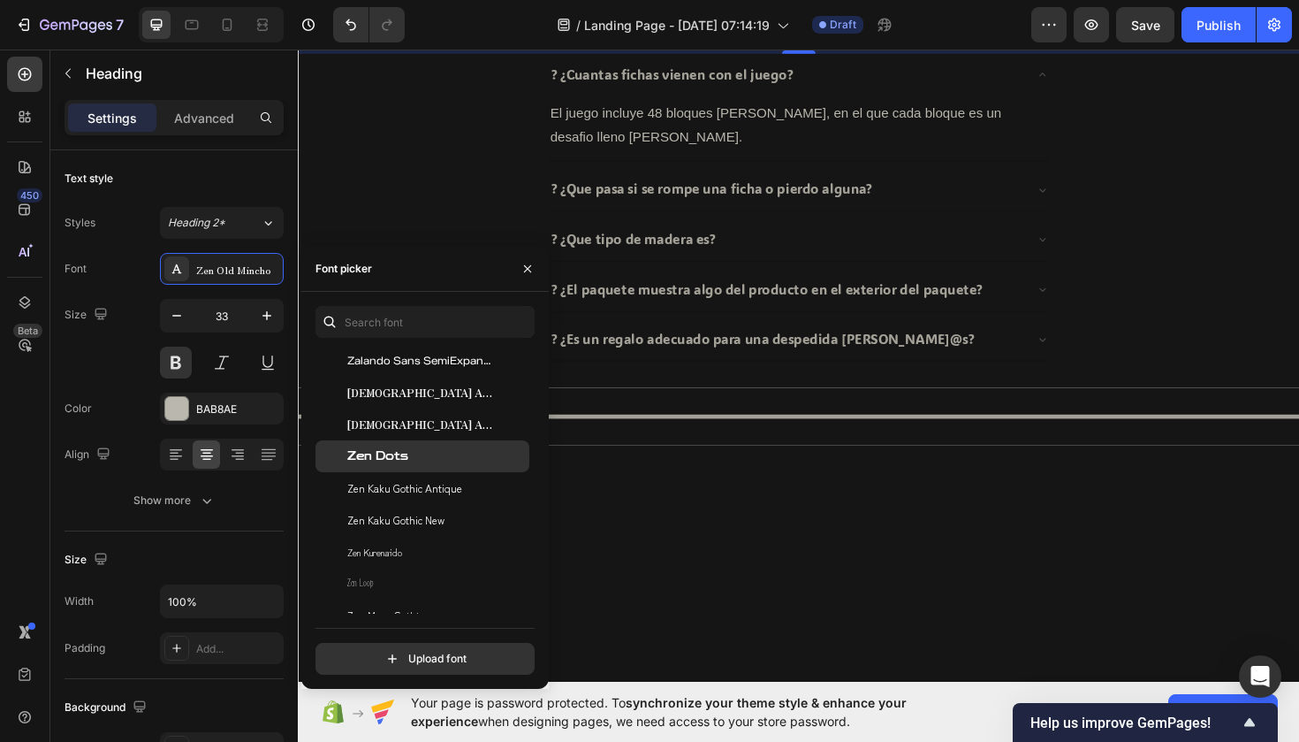
click at [362, 463] on span "Zen Dots" at bounding box center [377, 456] width 61 height 16
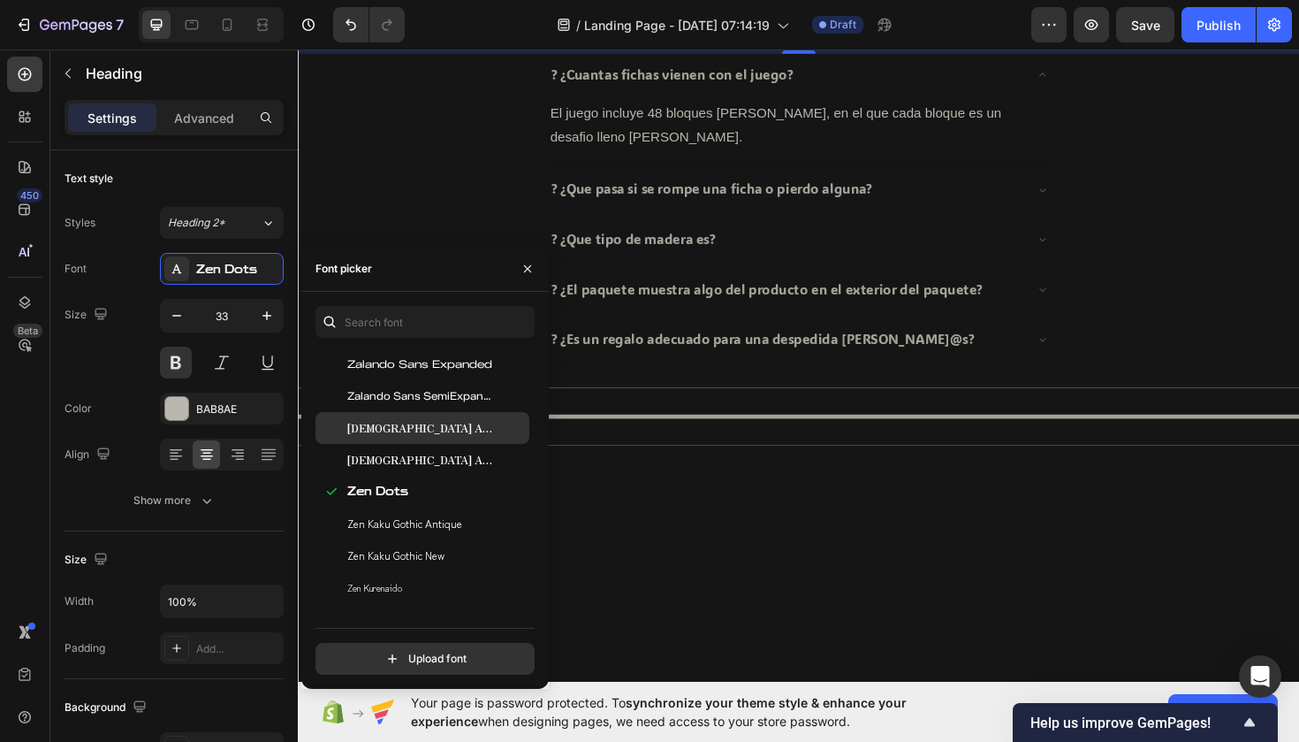
click at [360, 431] on span "[DEMOGRAPHIC_DATA] Antique" at bounding box center [420, 428] width 147 height 16
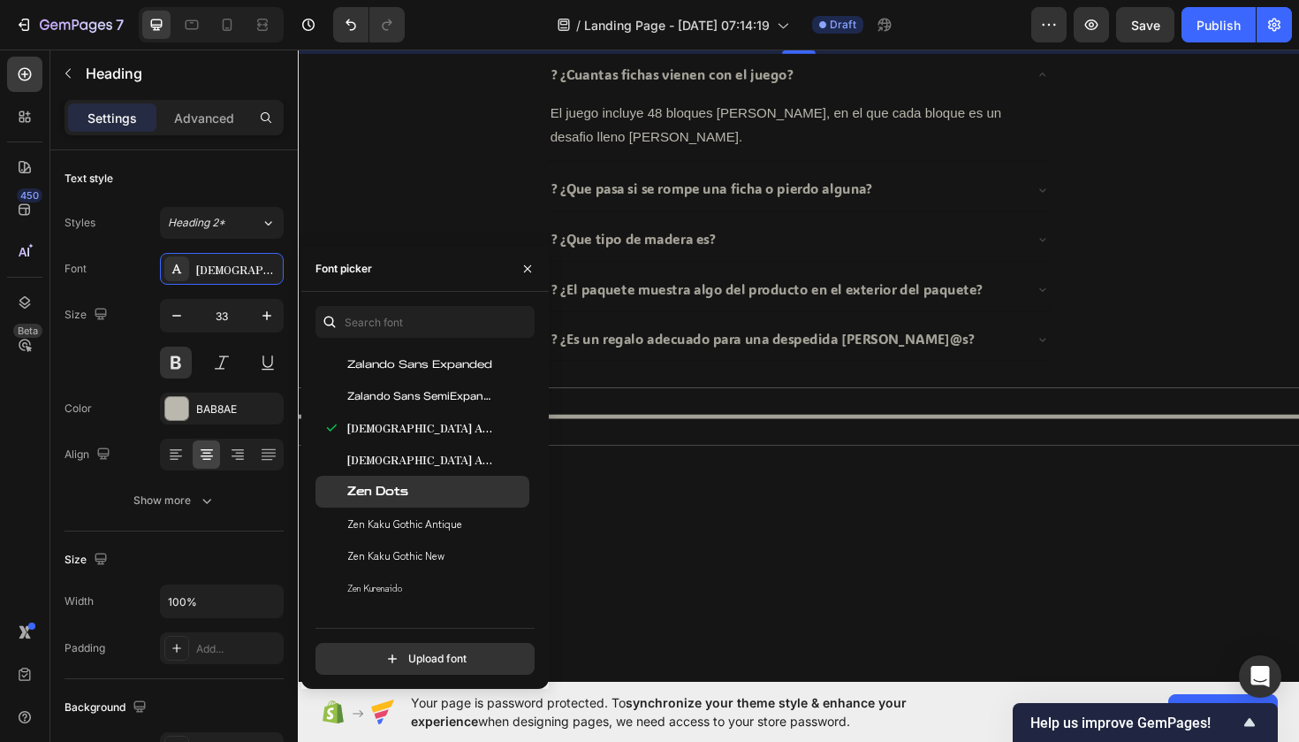
click at [380, 476] on div "Zen Dots" at bounding box center [423, 492] width 214 height 32
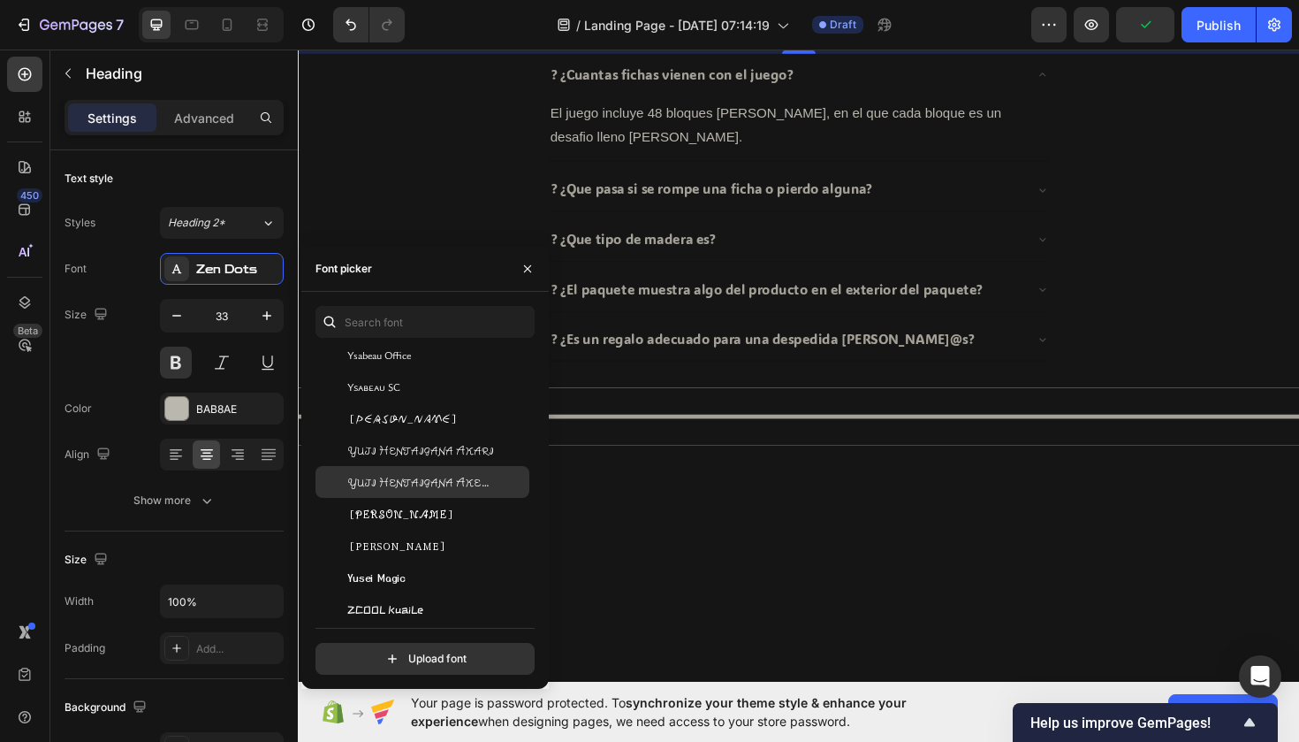
scroll to position [59531, 0]
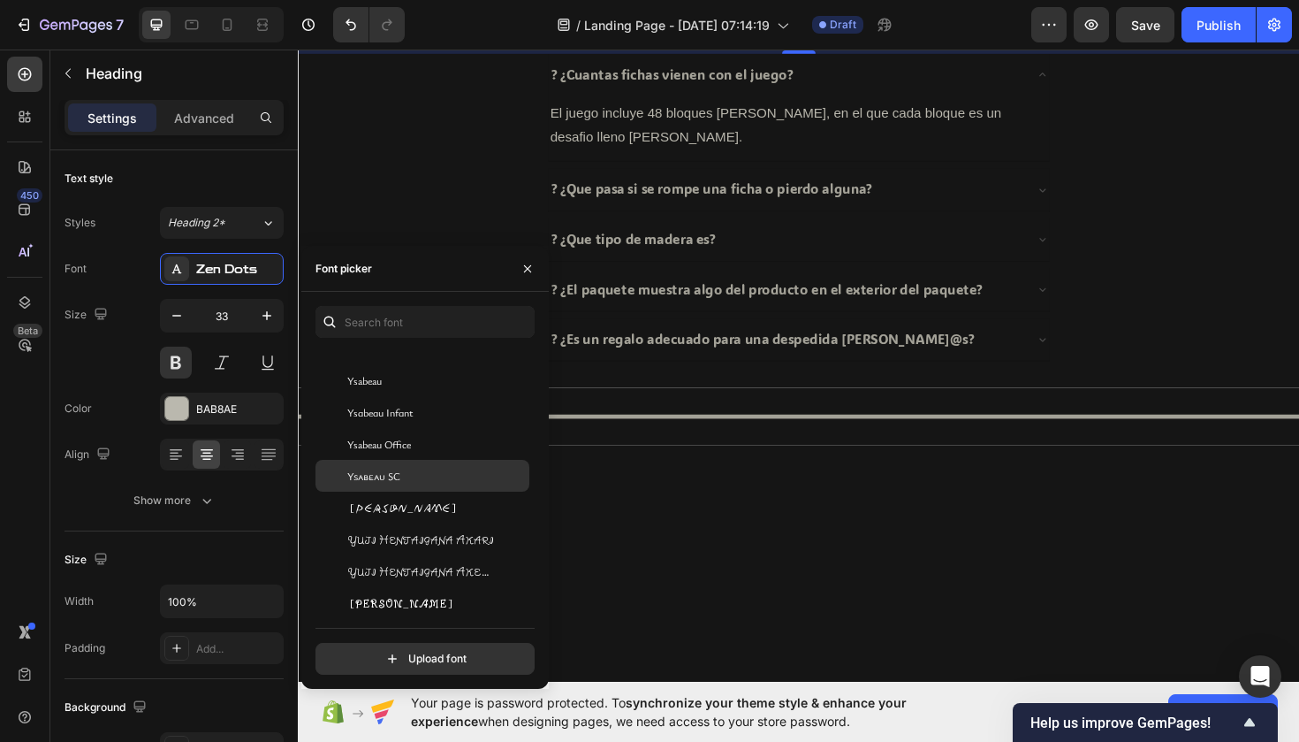
click at [366, 471] on span "Ysabeau SC" at bounding box center [373, 476] width 53 height 16
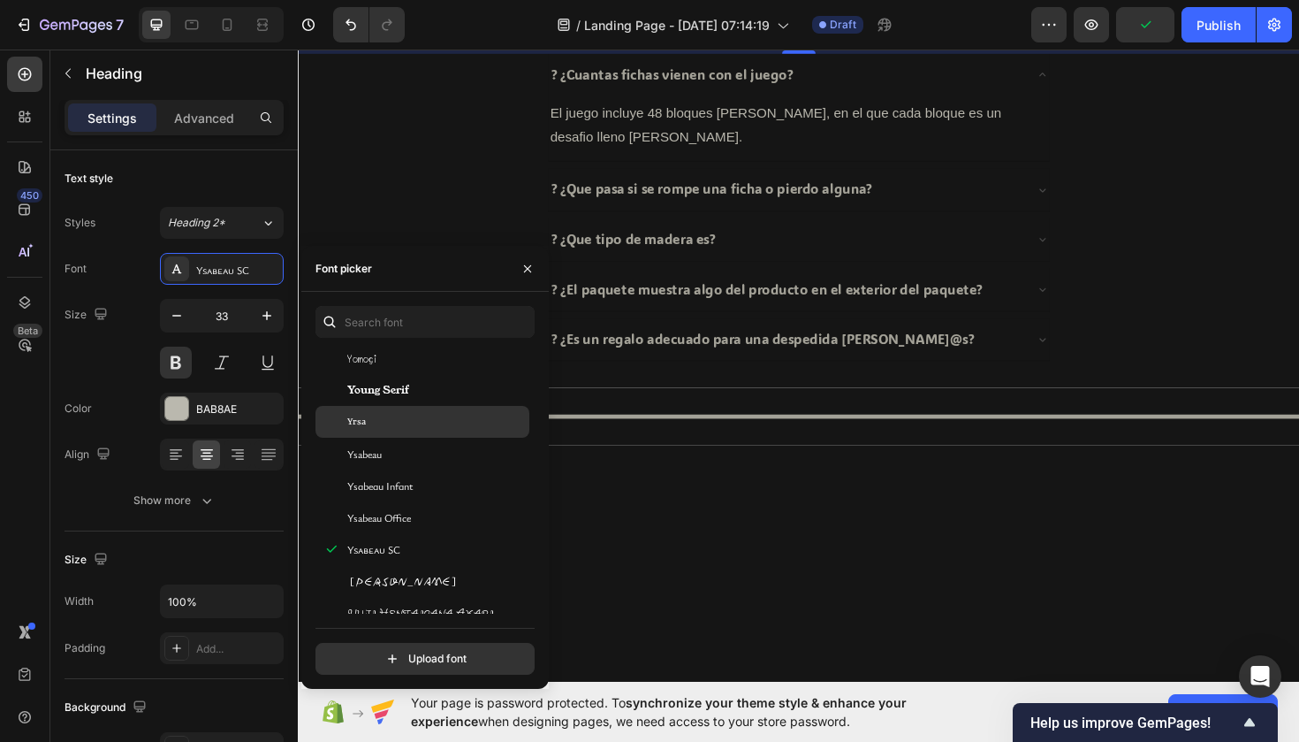
scroll to position [59453, 0]
click at [388, 414] on div "Yrsa" at bounding box center [423, 426] width 214 height 32
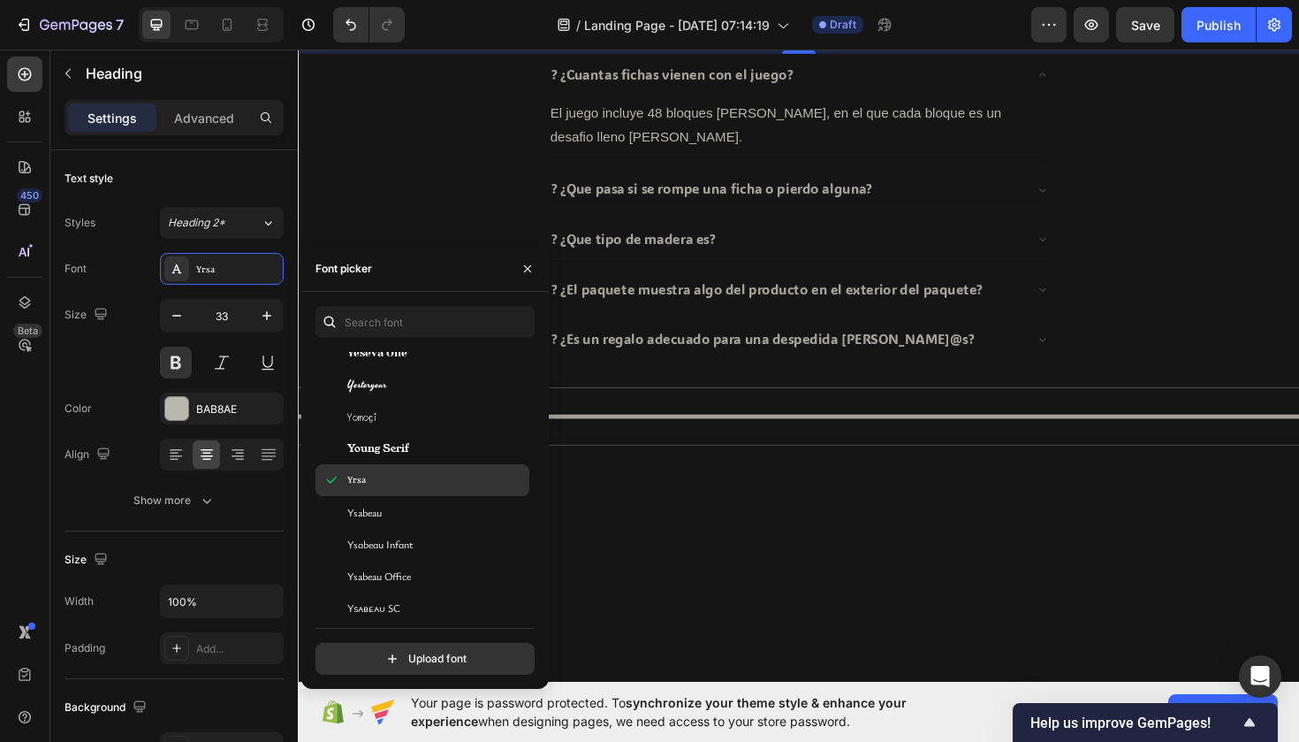
scroll to position [59397, 0]
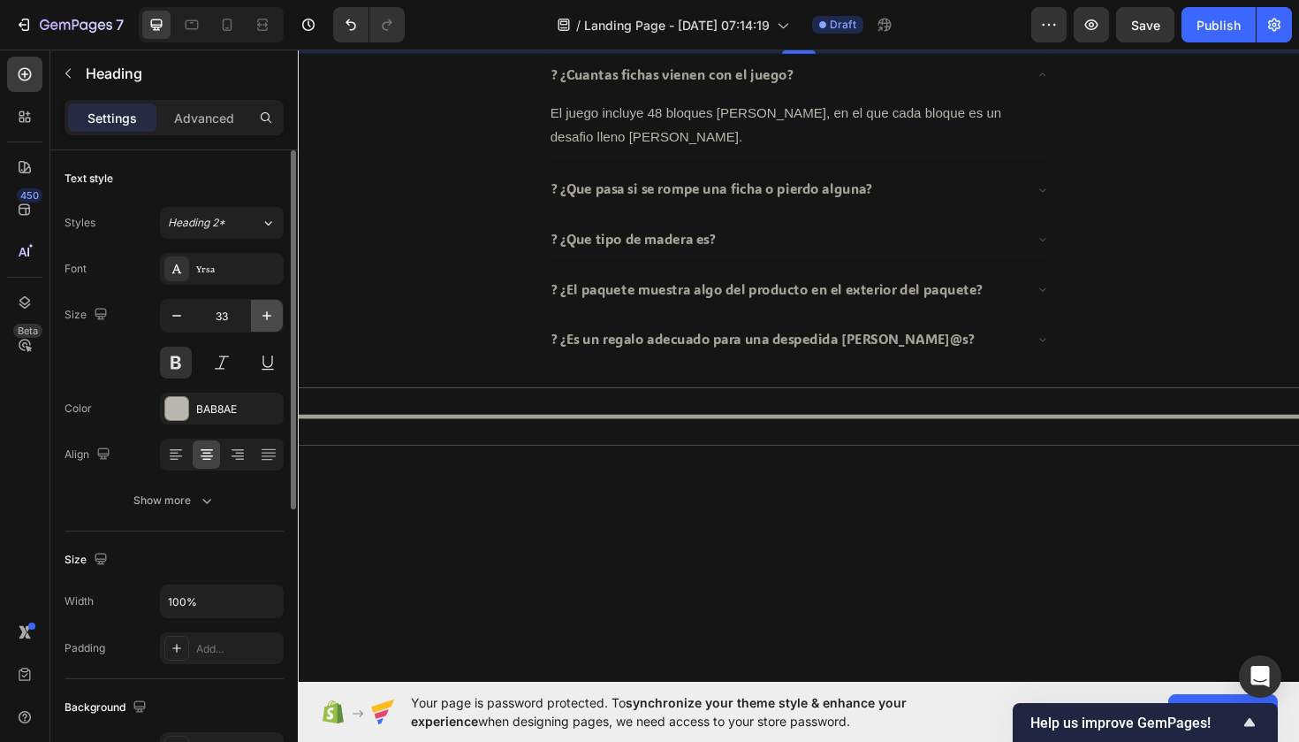
click at [276, 314] on button "button" at bounding box center [267, 316] width 32 height 32
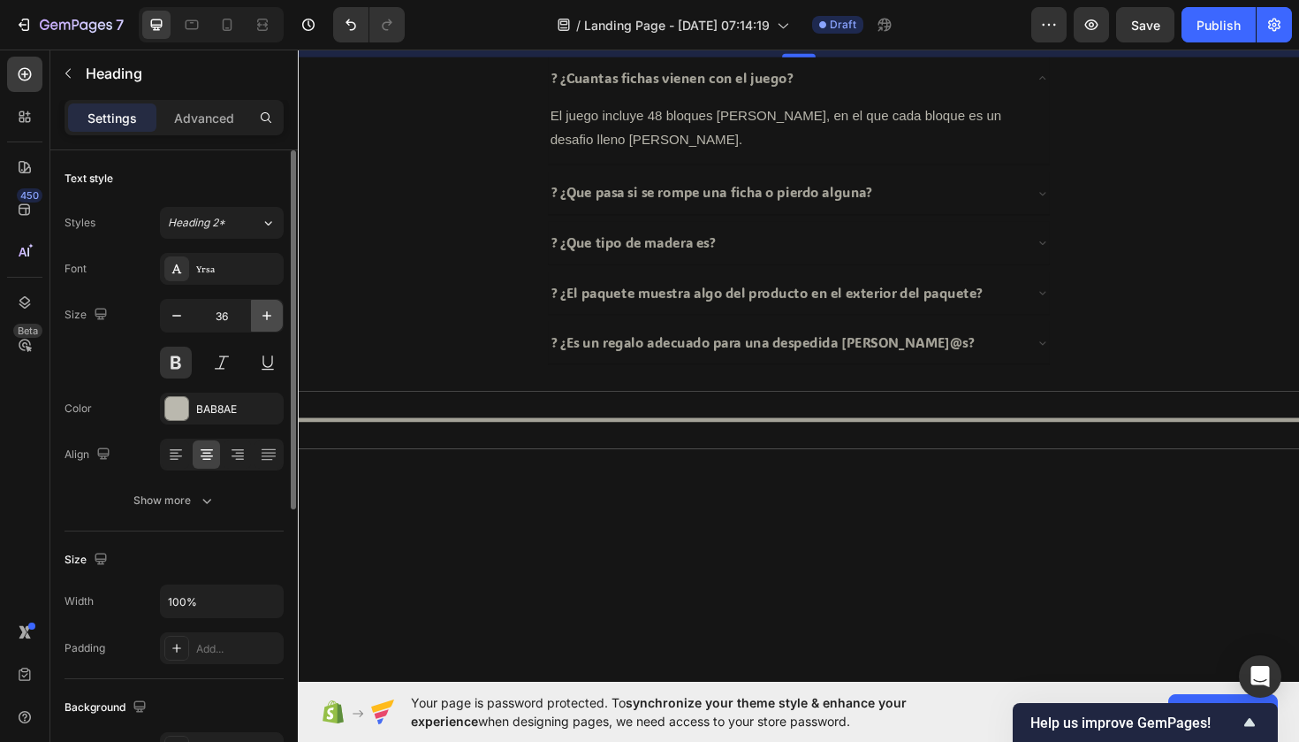
click at [276, 314] on button "button" at bounding box center [267, 316] width 32 height 32
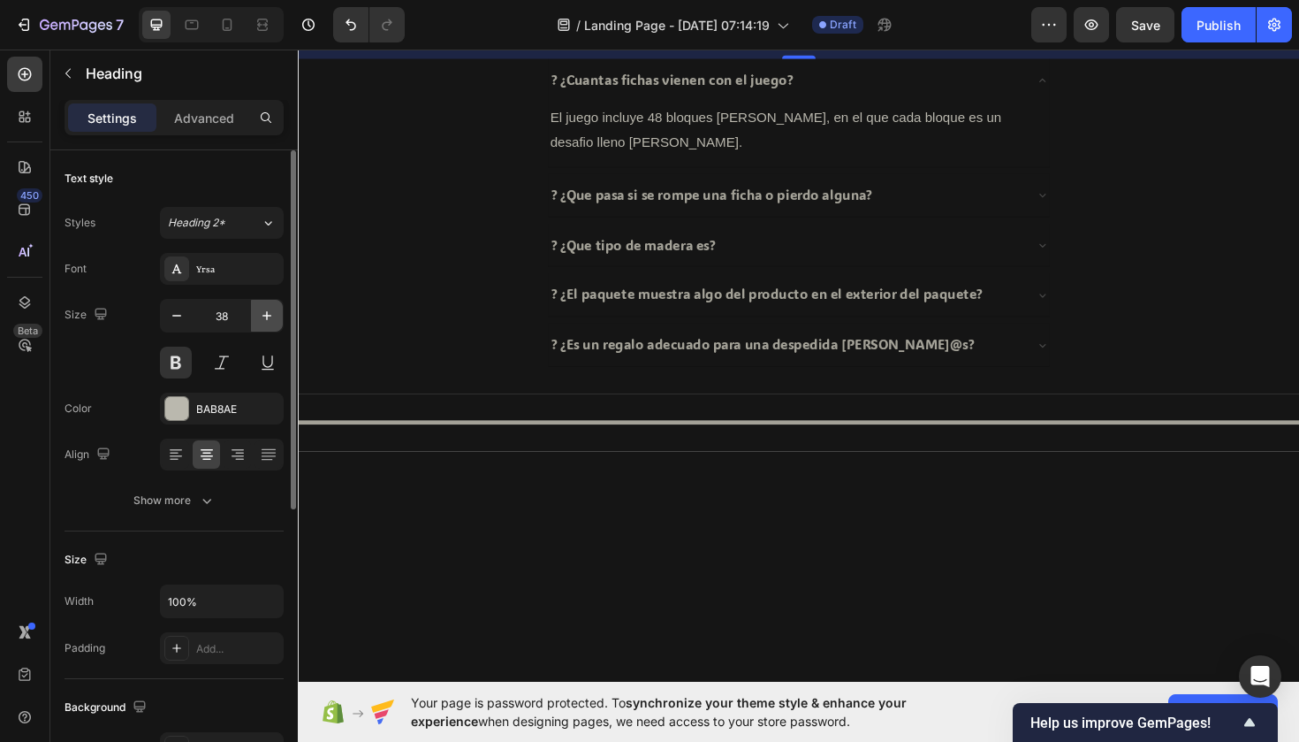
click at [276, 314] on button "button" at bounding box center [267, 316] width 32 height 32
click at [235, 25] on icon at bounding box center [227, 25] width 18 height 18
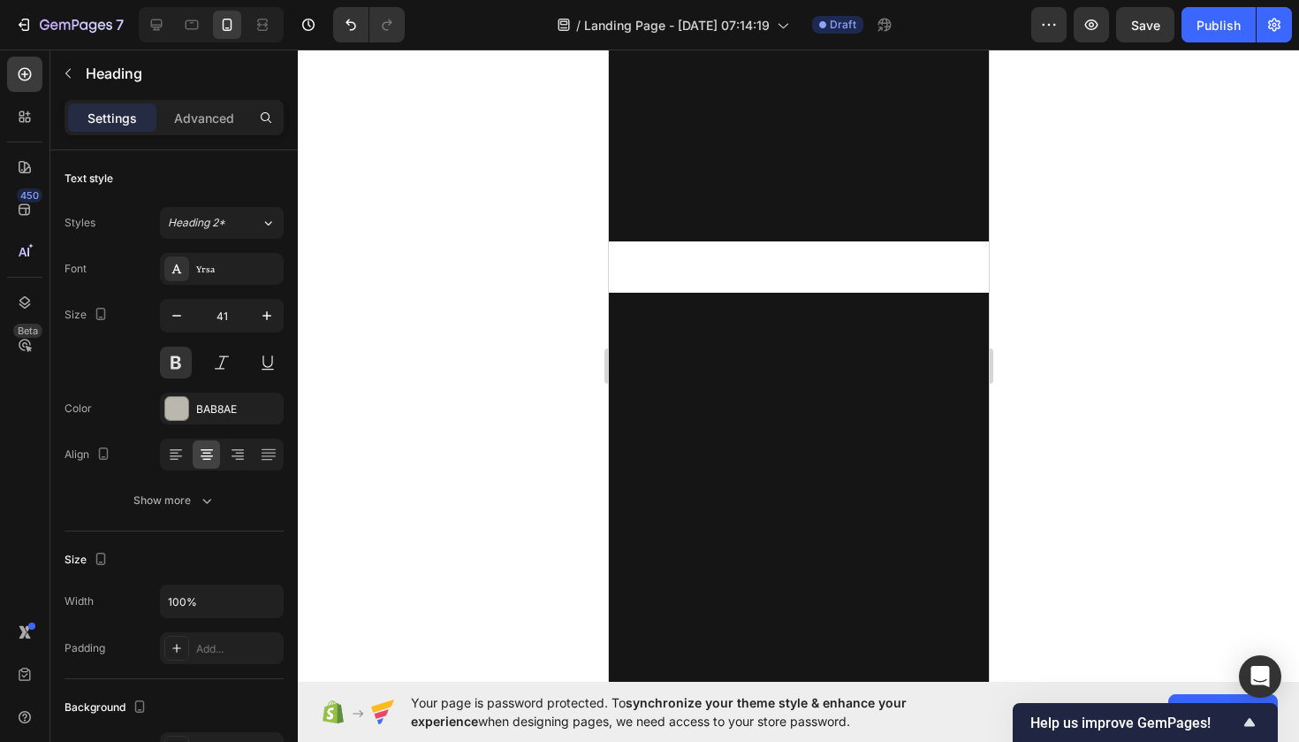
scroll to position [2030, 0]
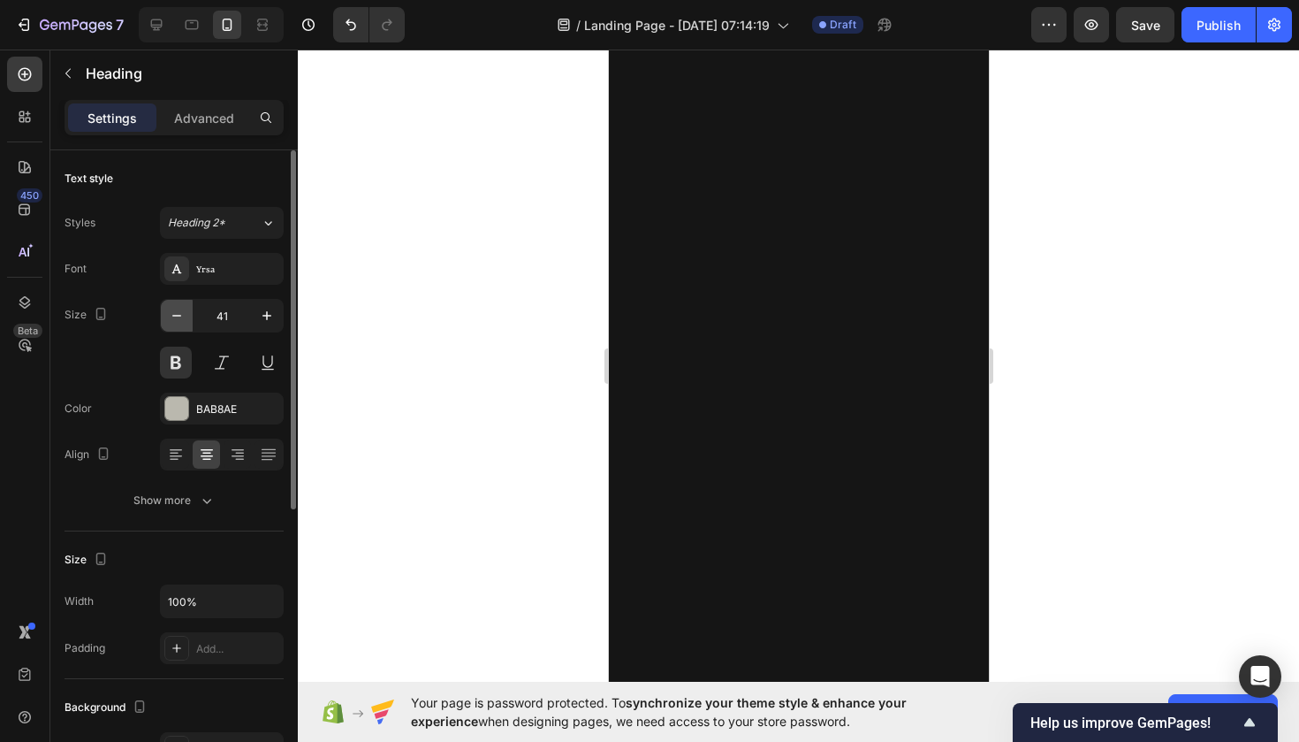
click at [183, 325] on button "button" at bounding box center [177, 316] width 32 height 32
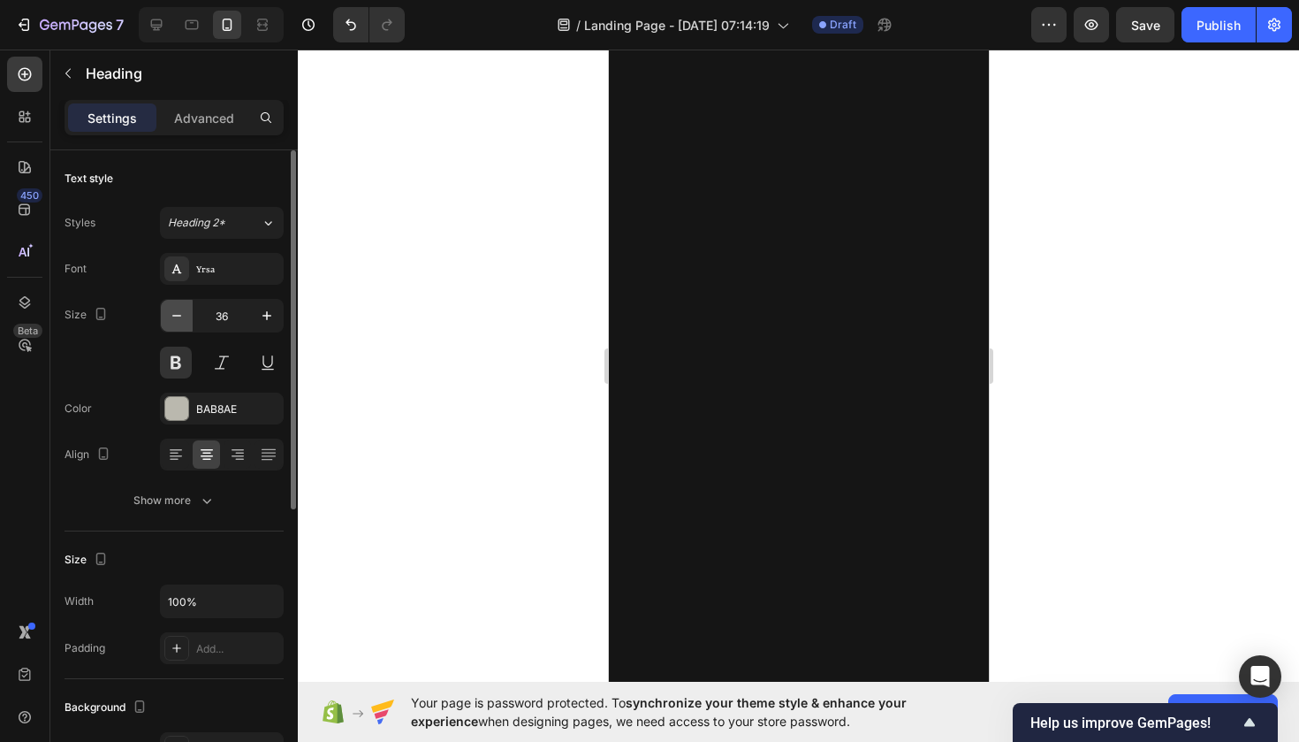
click at [183, 325] on button "button" at bounding box center [177, 316] width 32 height 32
click at [187, 33] on icon at bounding box center [192, 25] width 18 height 18
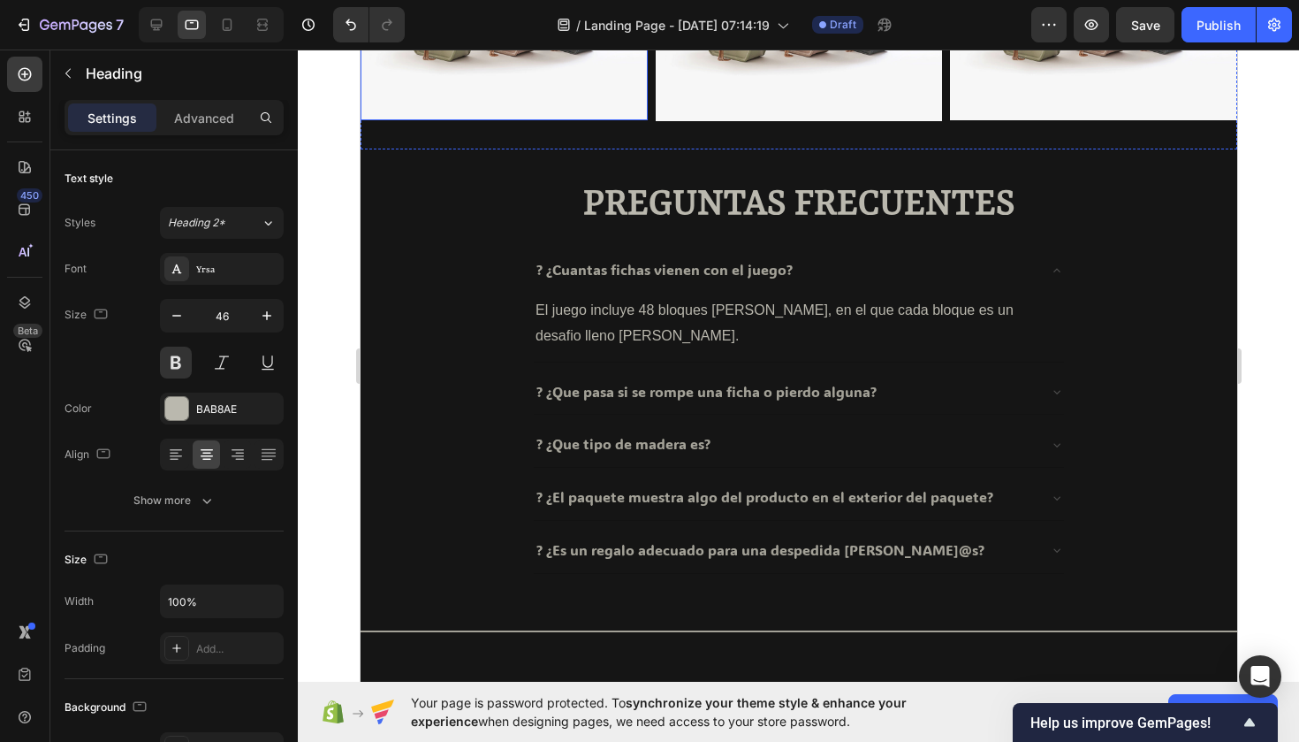
scroll to position [1355, 0]
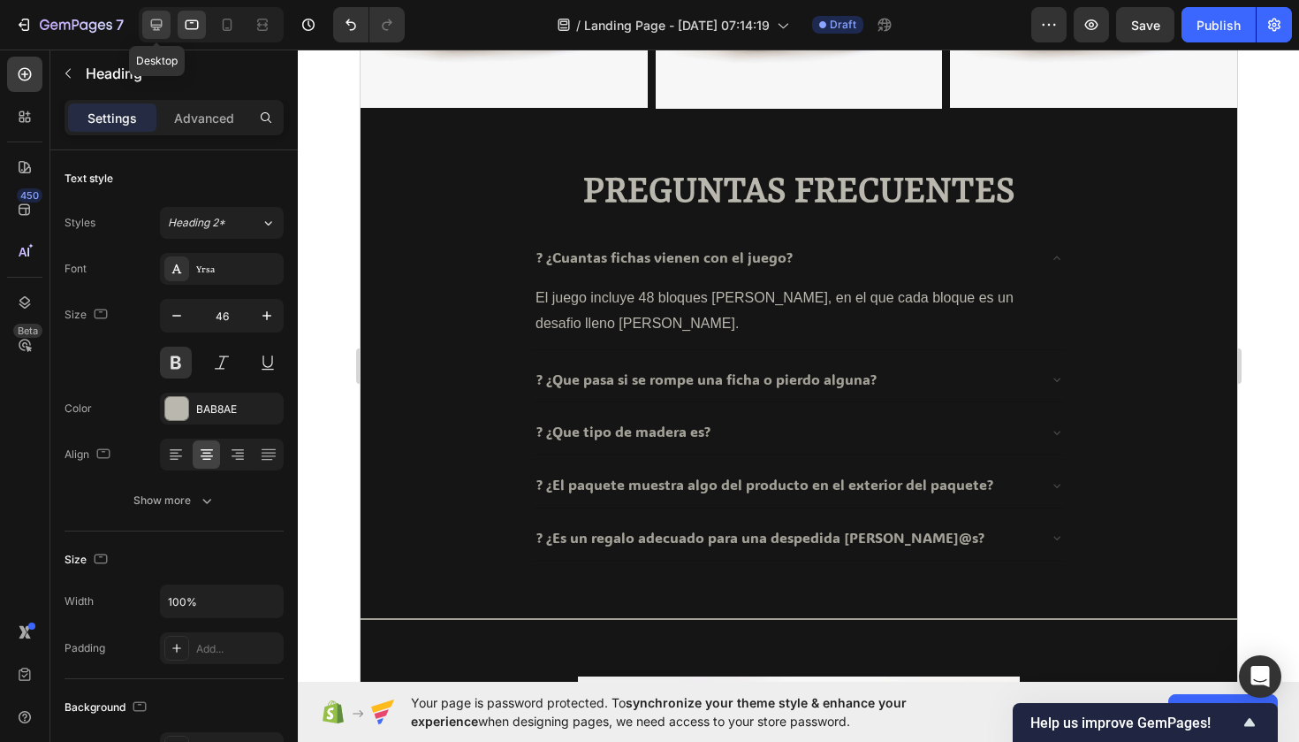
click at [163, 27] on icon at bounding box center [157, 25] width 18 height 18
type input "39"
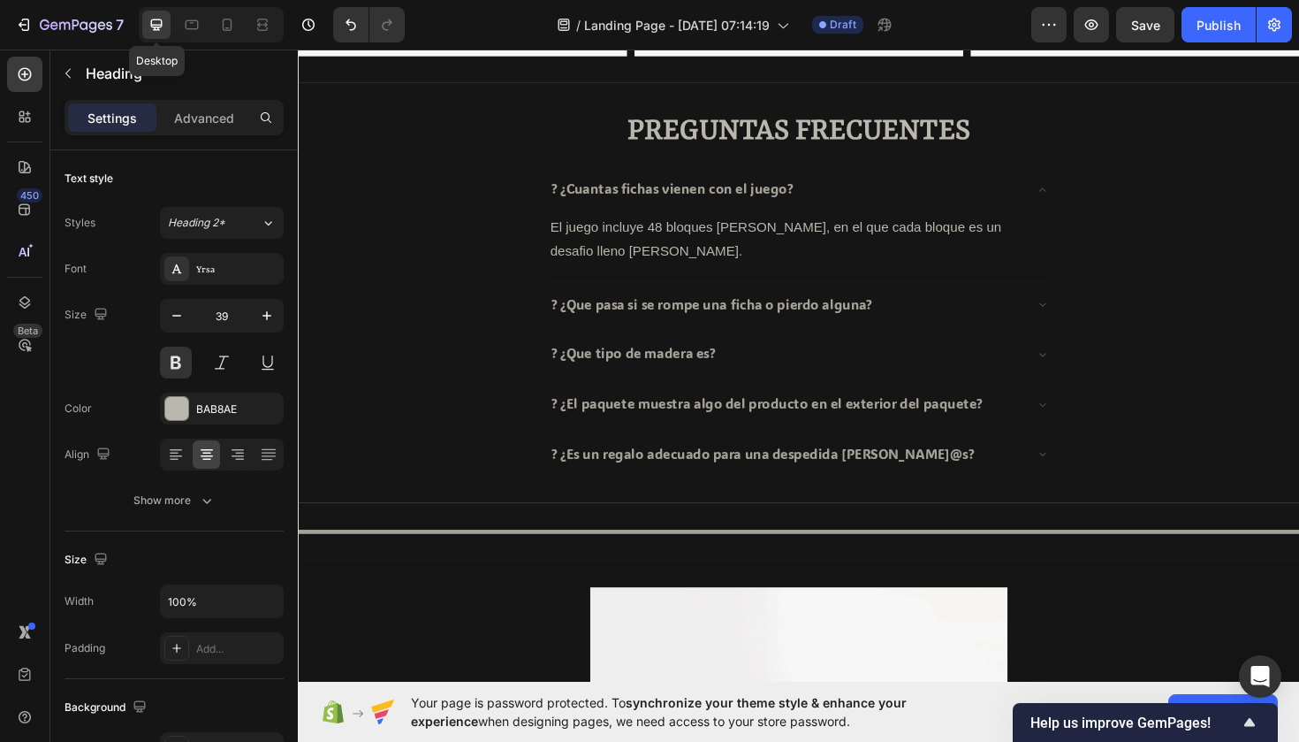
scroll to position [1454, 0]
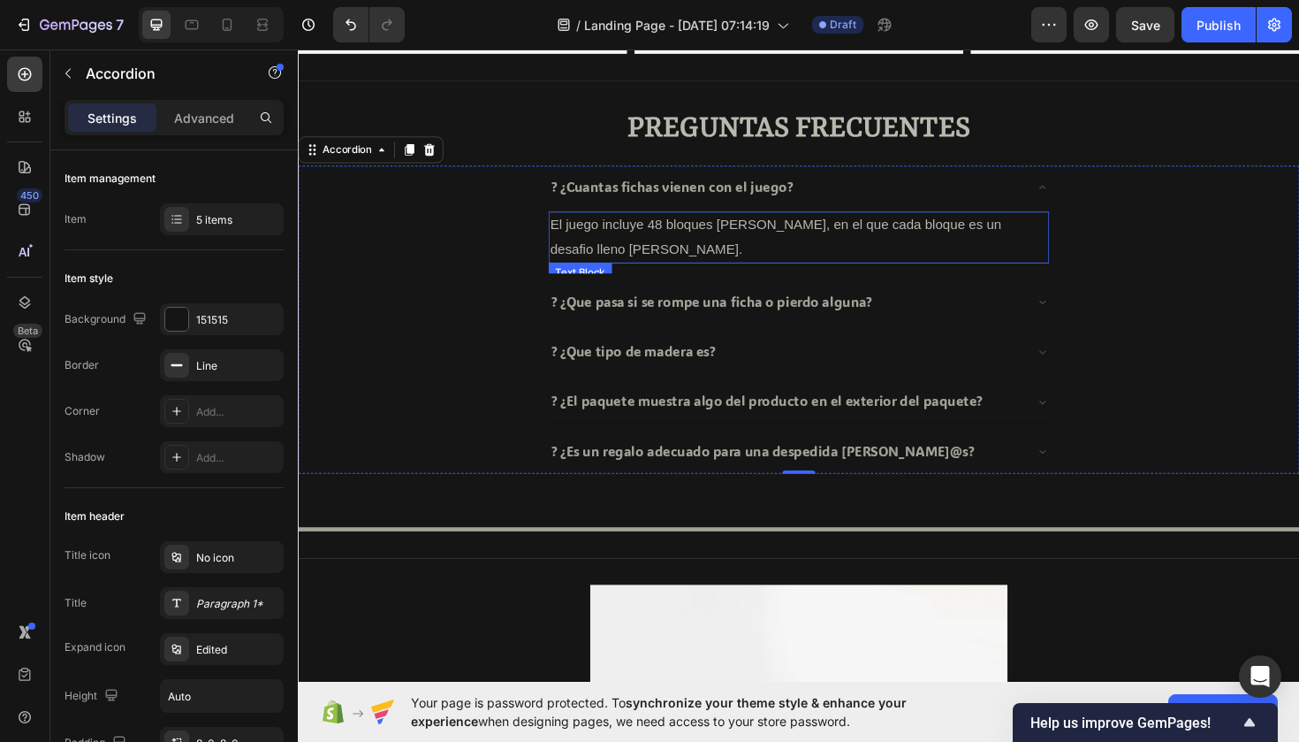
click at [596, 243] on p "El juego incluye 48 bloques [PERSON_NAME], en el que cada bloque es un desafio …" at bounding box center [828, 248] width 527 height 51
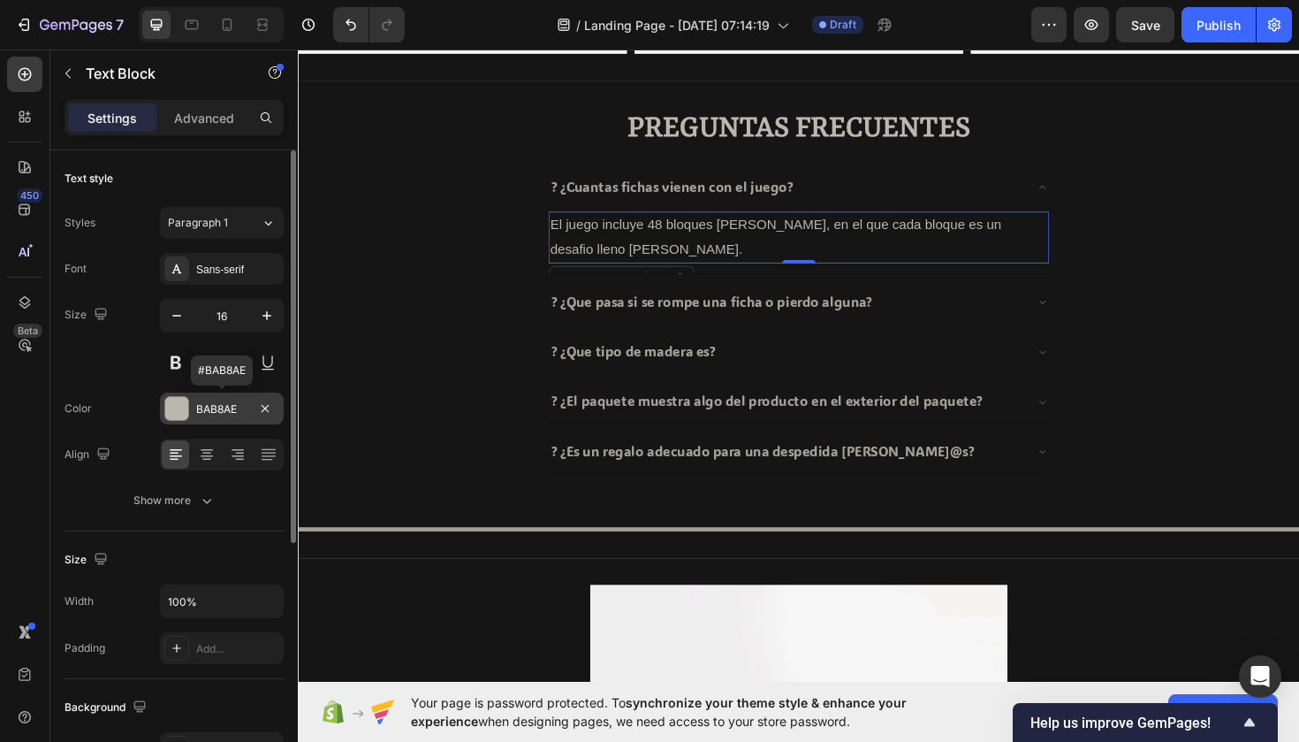
click at [211, 403] on div "BAB8AE" at bounding box center [221, 409] width 51 height 16
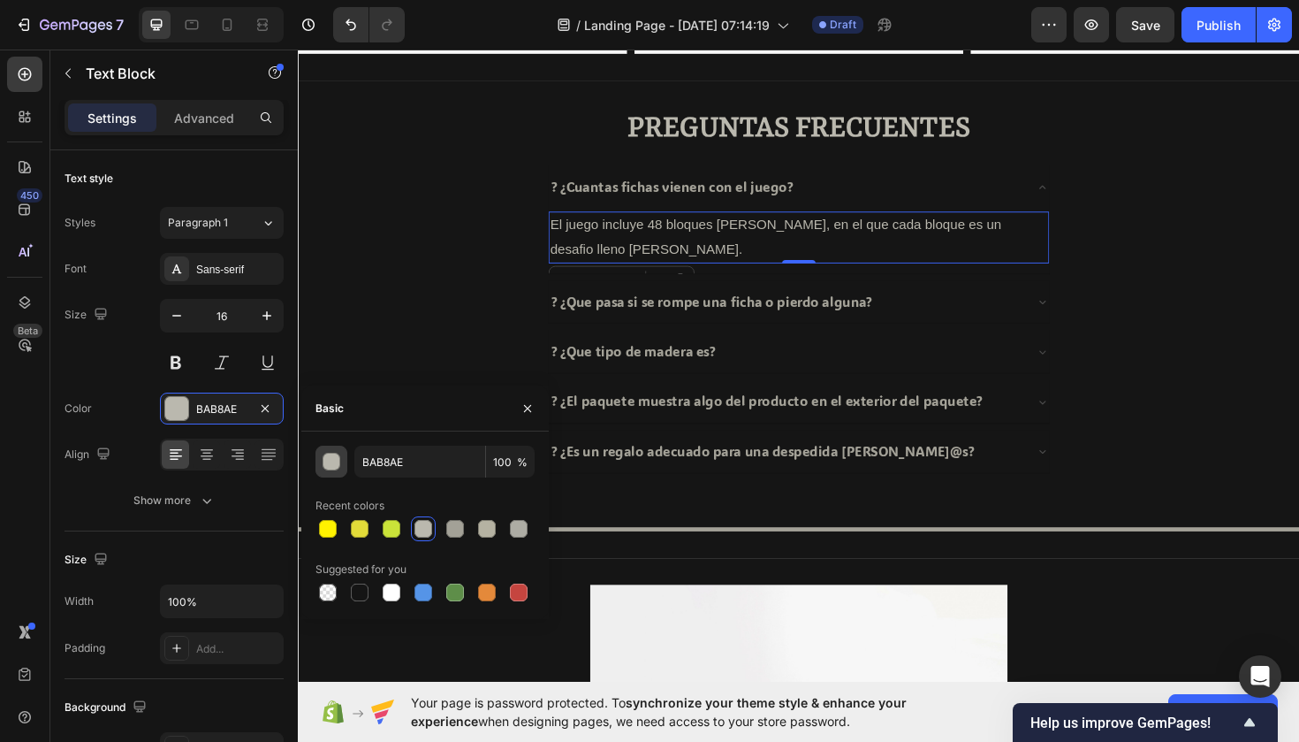
click at [330, 469] on div "button" at bounding box center [332, 462] width 18 height 18
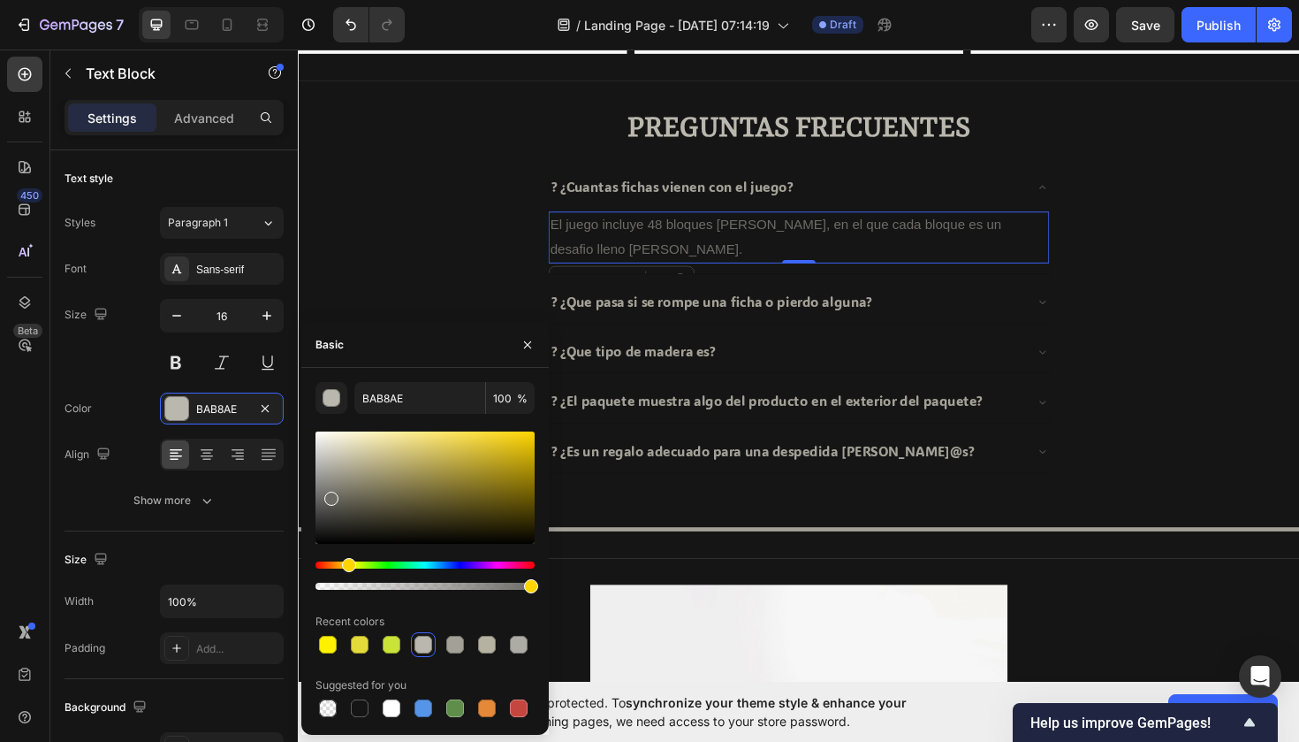
drag, startPoint x: 331, startPoint y: 465, endPoint x: 346, endPoint y: 331, distance: 134.2
click at [328, 491] on div at bounding box center [331, 498] width 14 height 14
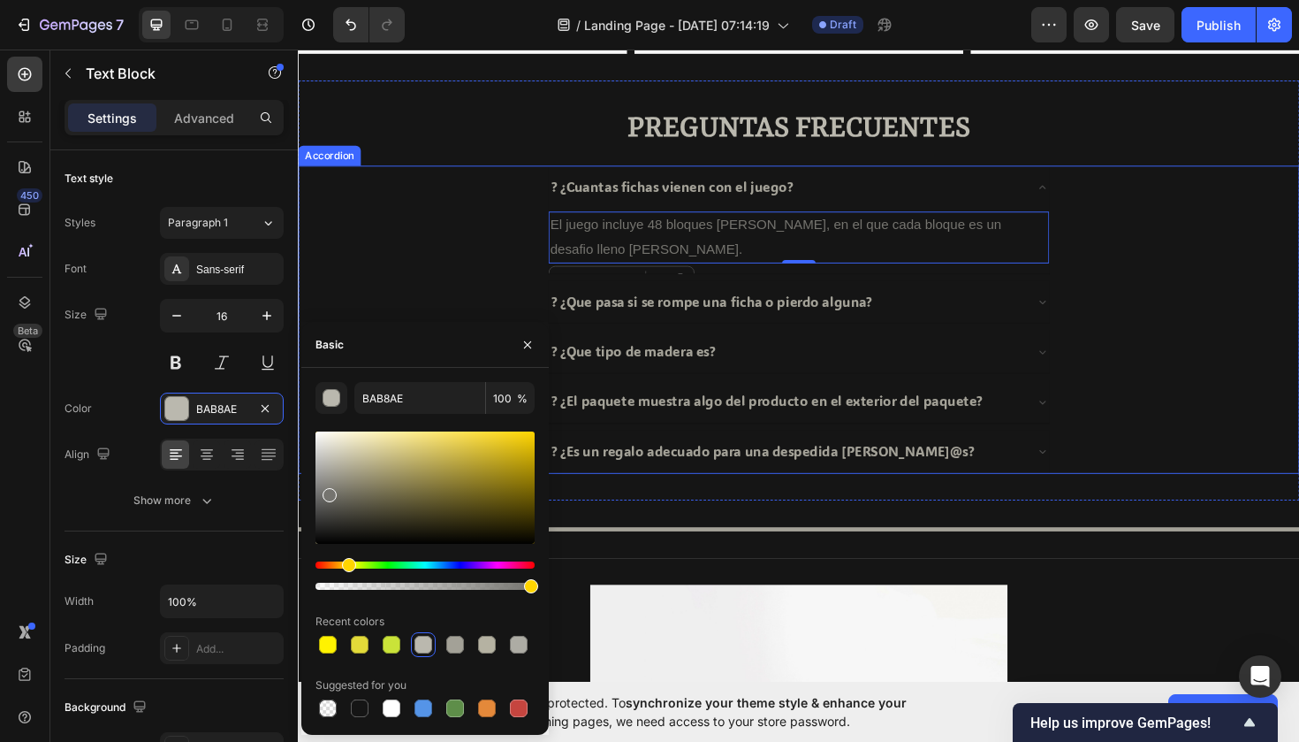
type input "75746F"
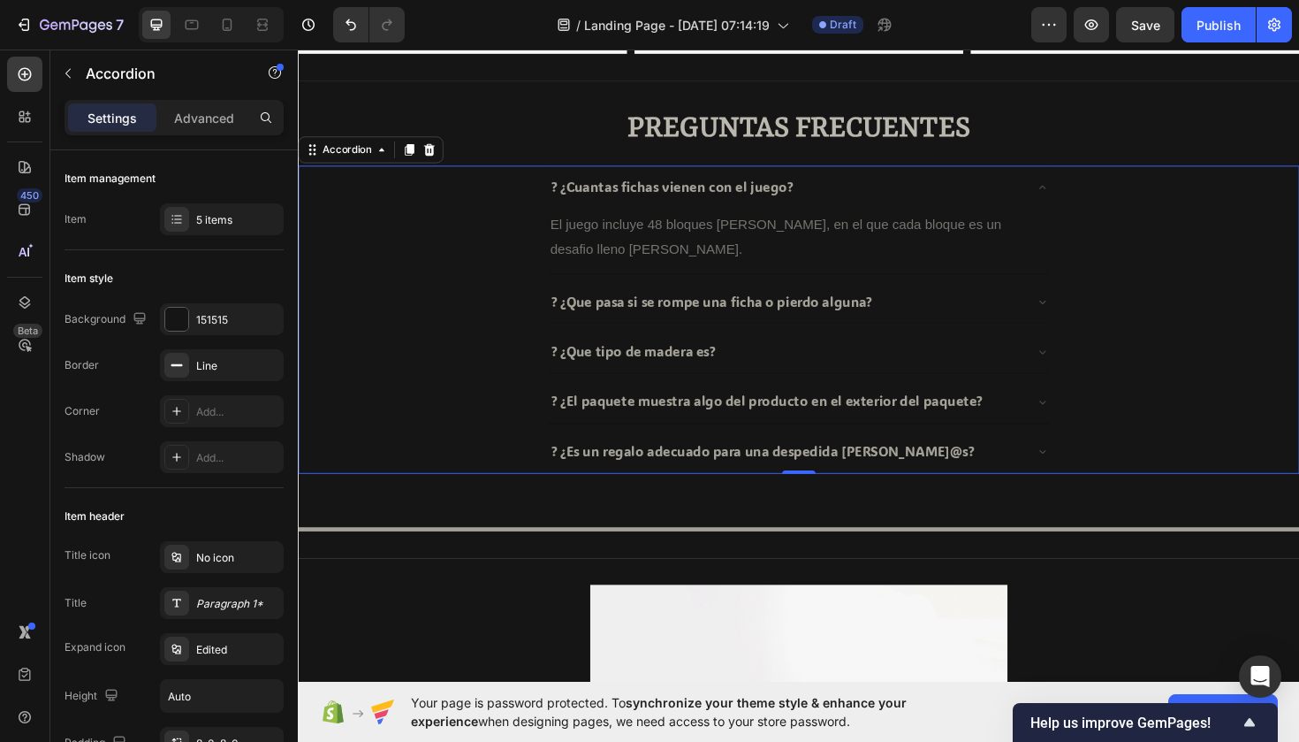
click at [380, 320] on div "? ¿Que pasa si se rompe una ficha o pierdo alguna?" at bounding box center [828, 317] width 1059 height 46
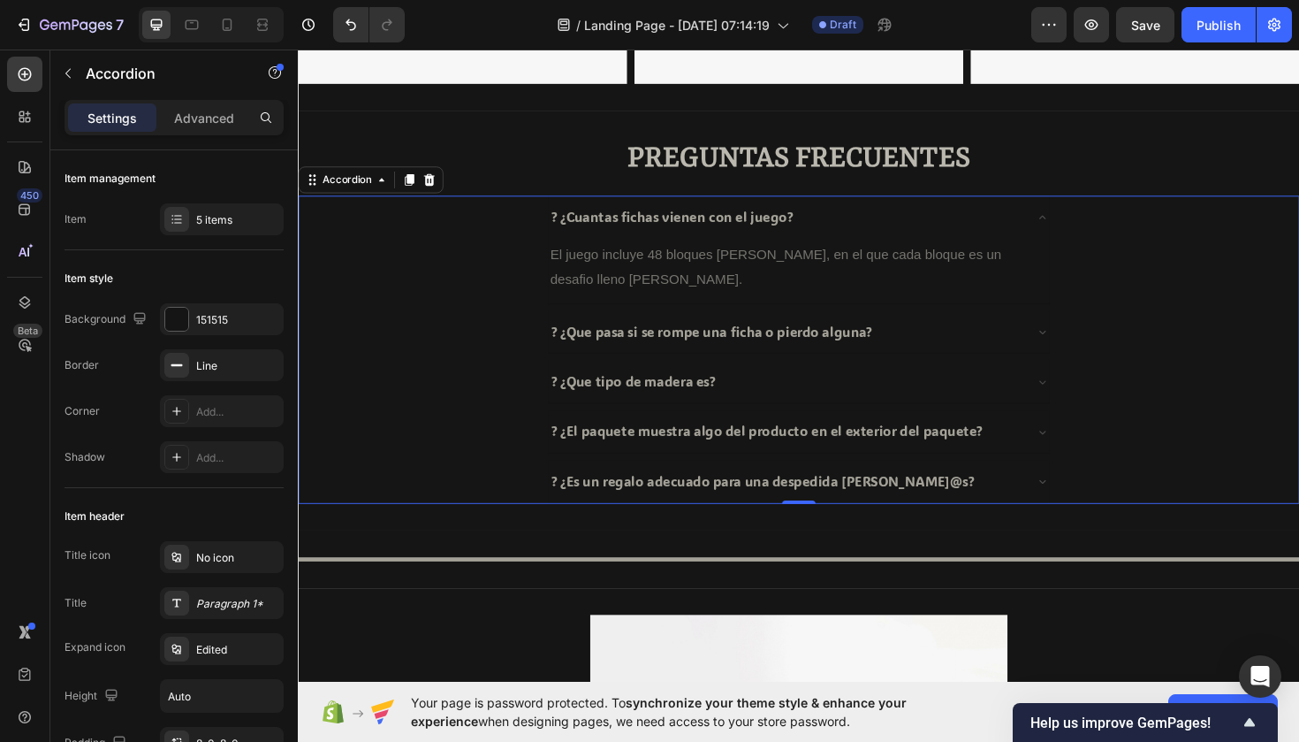
scroll to position [1421, 0]
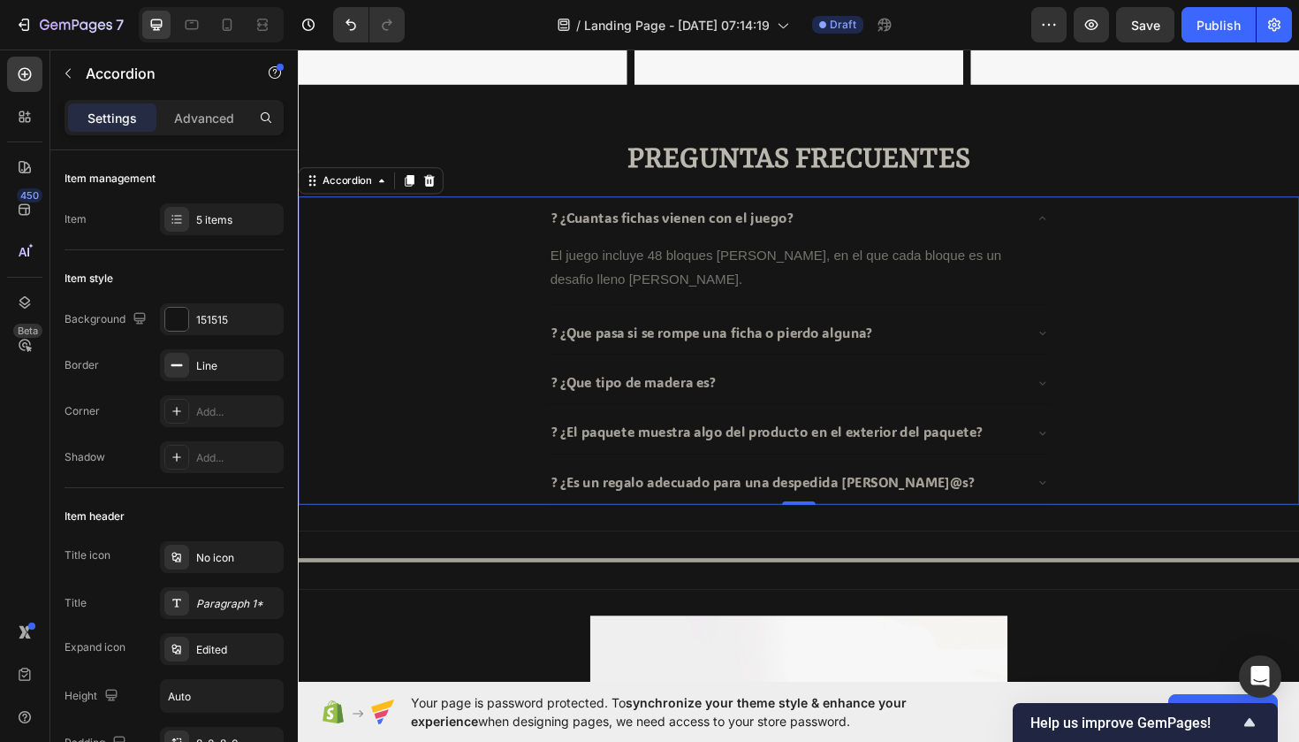
click at [700, 365] on div "? ¿Que pasa si se rompe una ficha o pierdo alguna?" at bounding box center [828, 349] width 530 height 45
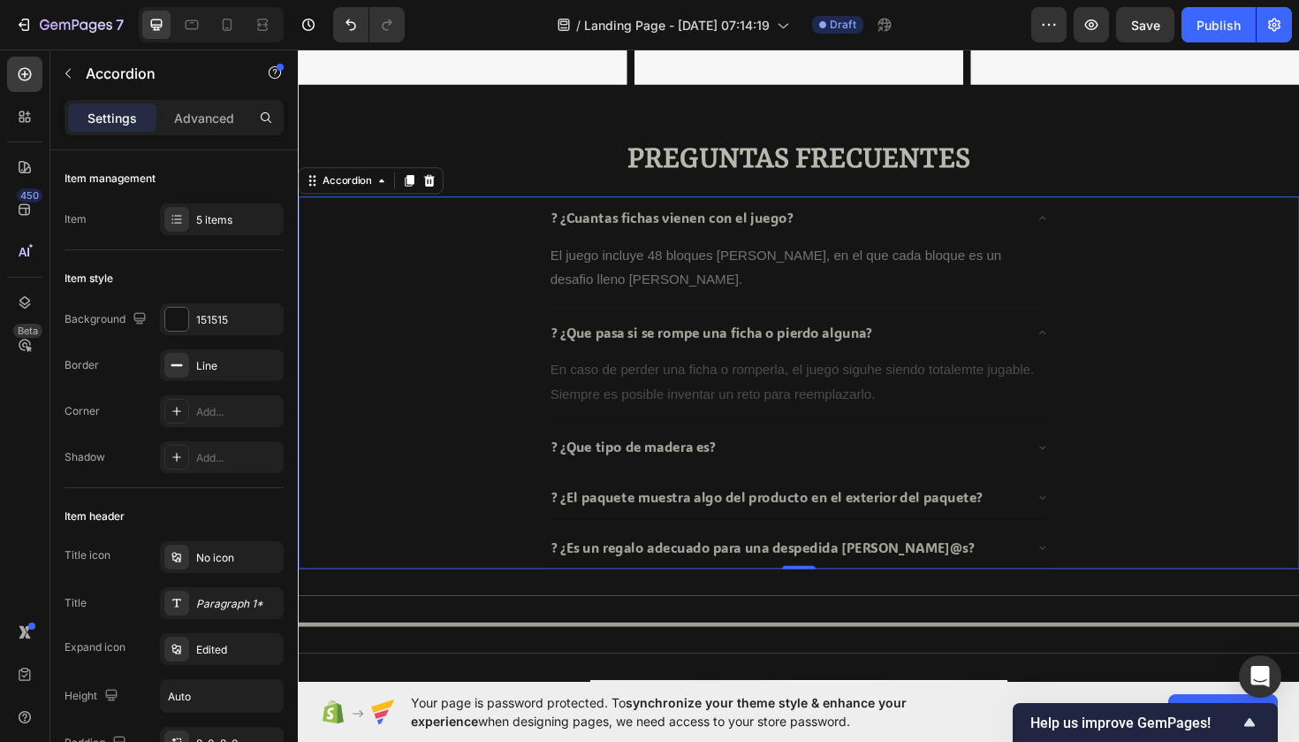
click at [700, 365] on div "? ¿Que pasa si se rompe una ficha o pierdo alguna?" at bounding box center [828, 349] width 530 height 45
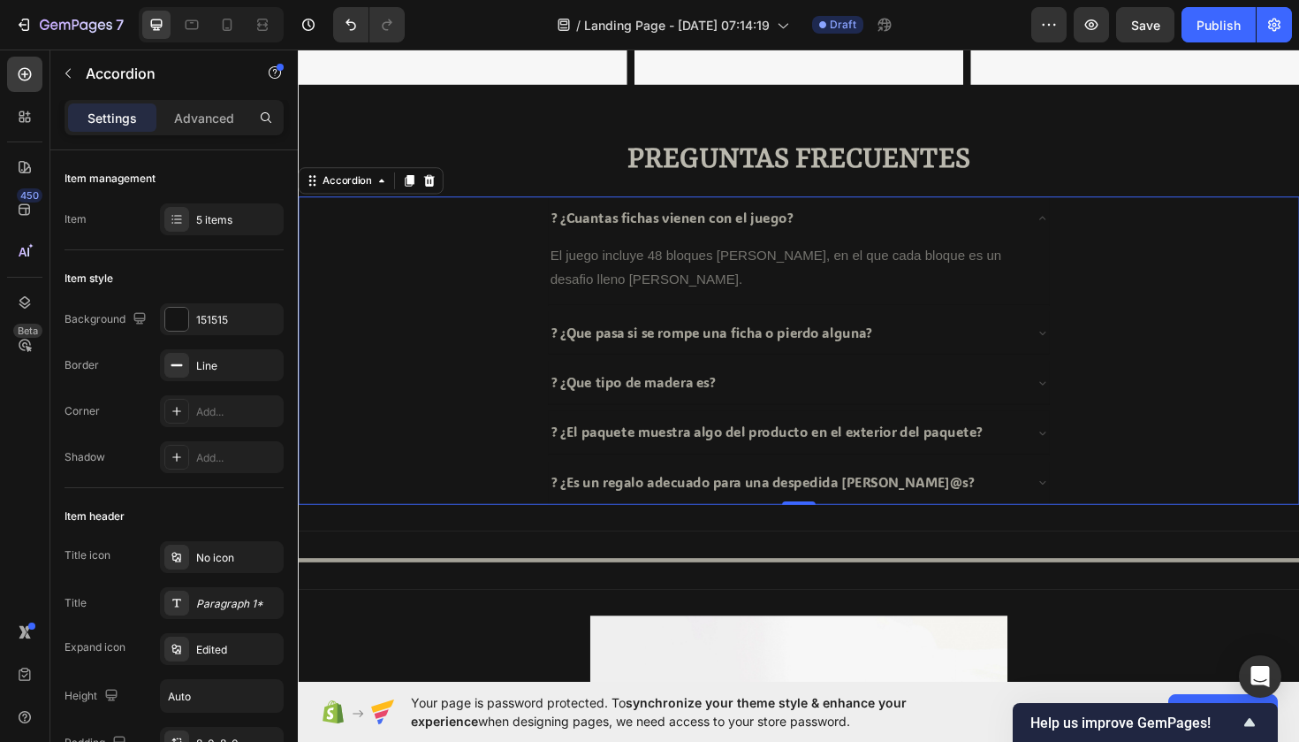
click at [700, 365] on div "? ¿Que pasa si se rompe una ficha o pierdo alguna?" at bounding box center [828, 349] width 530 height 45
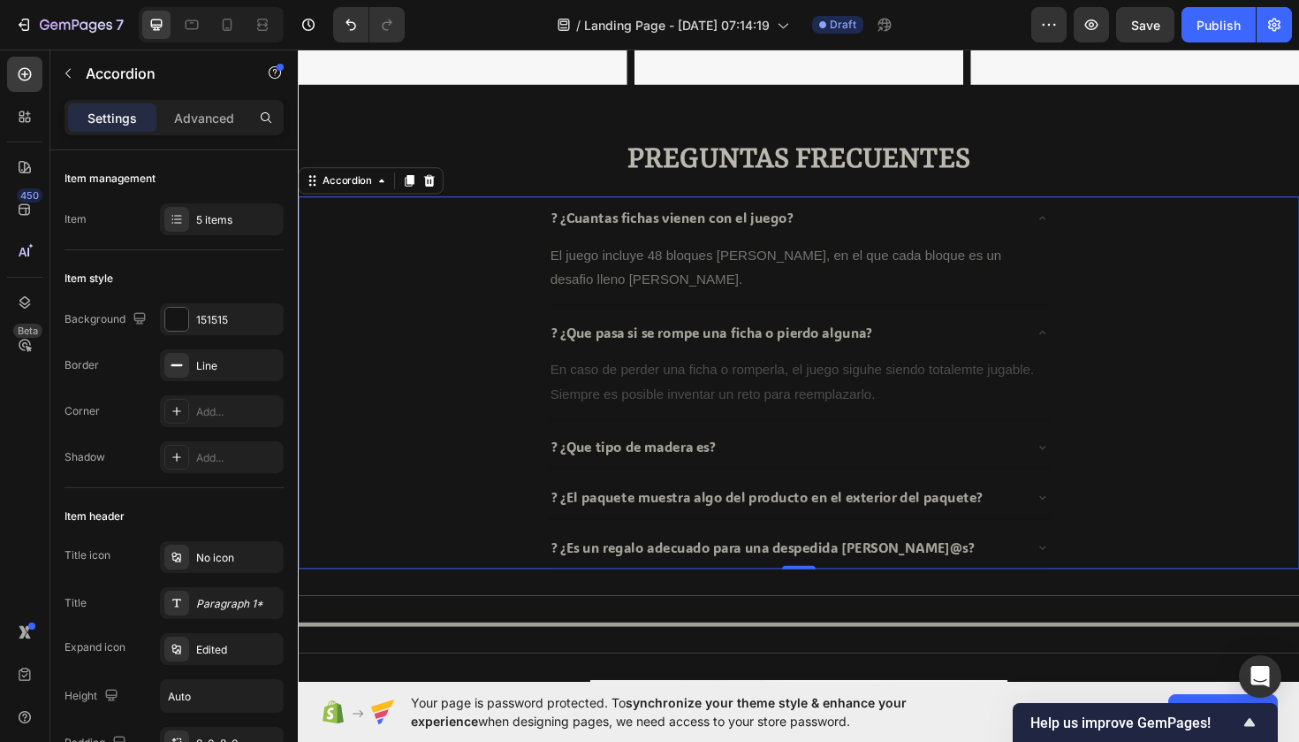
click at [783, 501] on div "? ¿El paquete muestra algo del producto en el exterior del paquete?" at bounding box center [828, 523] width 530 height 45
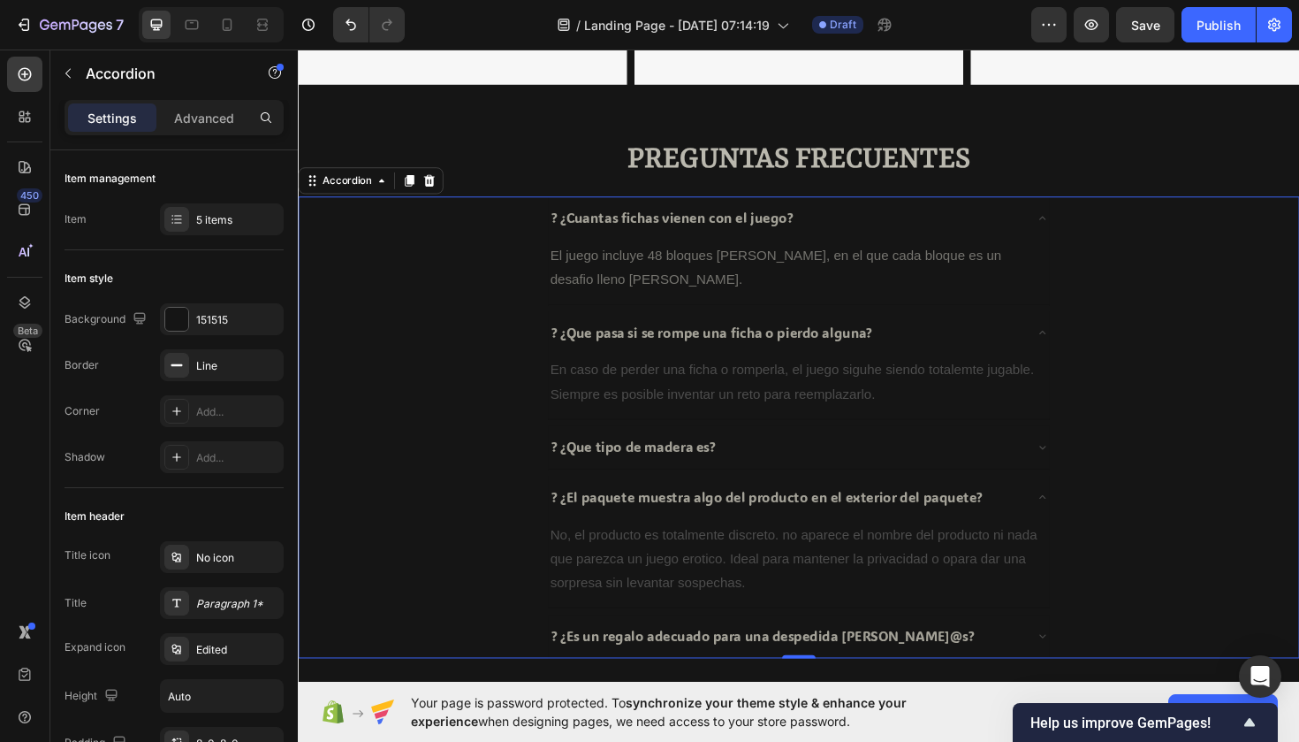
click at [768, 487] on div "? ¿Que tipo de madera es?" at bounding box center [828, 470] width 530 height 45
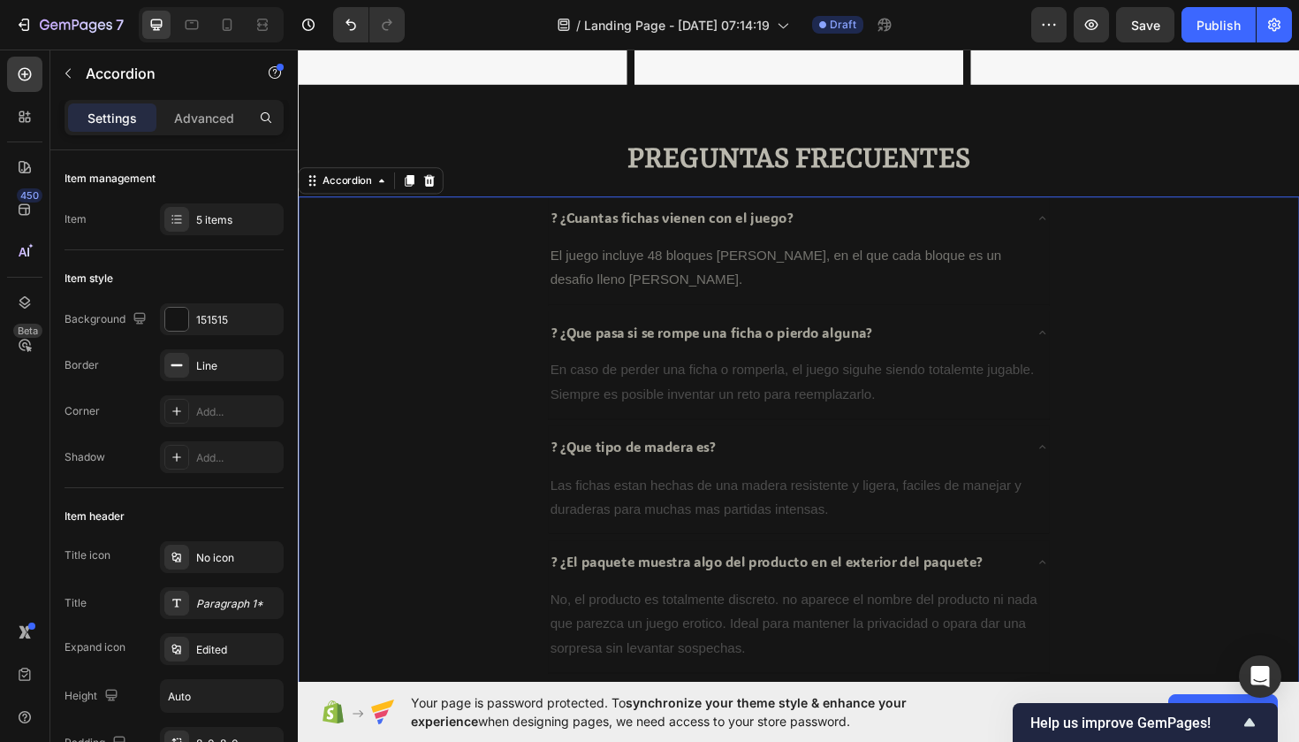
click at [603, 280] on p "El juego incluye 48 bloques [PERSON_NAME], en el que cada bloque es un desafio …" at bounding box center [828, 280] width 527 height 51
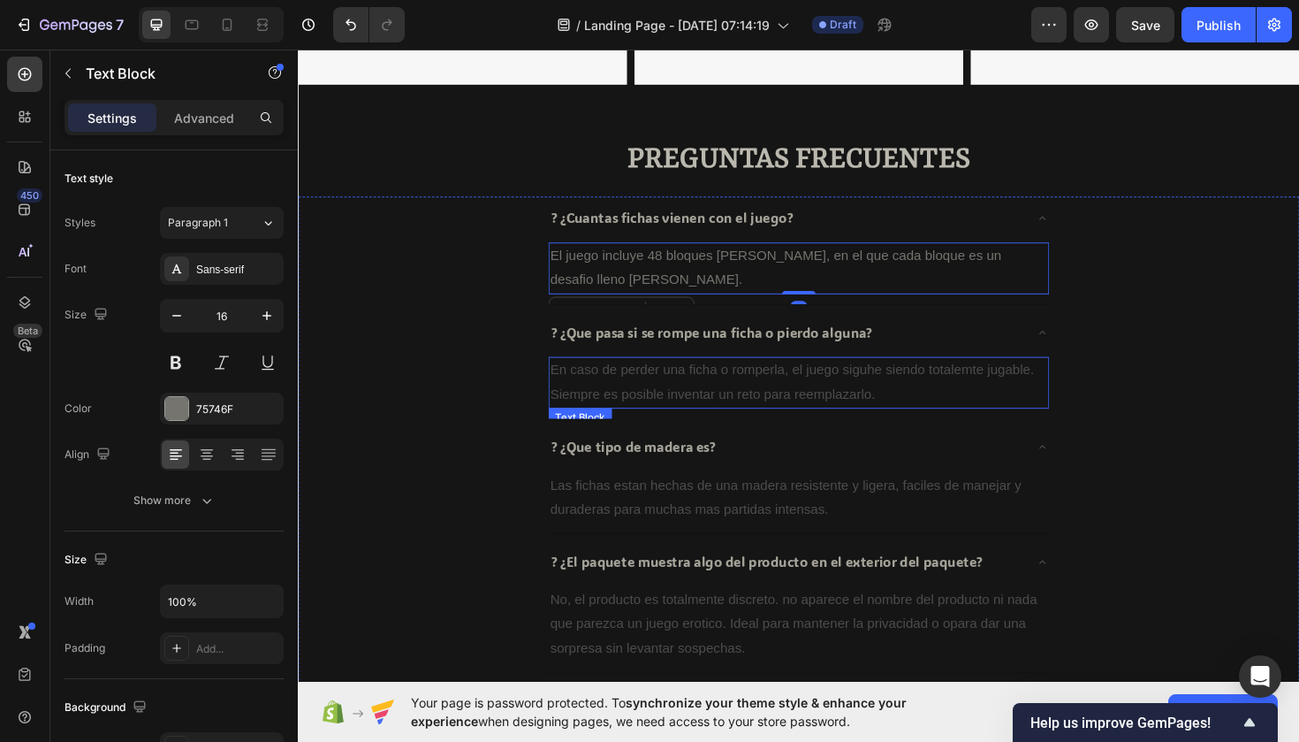
click at [663, 416] on p "En caso de perder una ficha o romperla, el juego siguhe siendo totalemte jugabl…" at bounding box center [828, 402] width 527 height 51
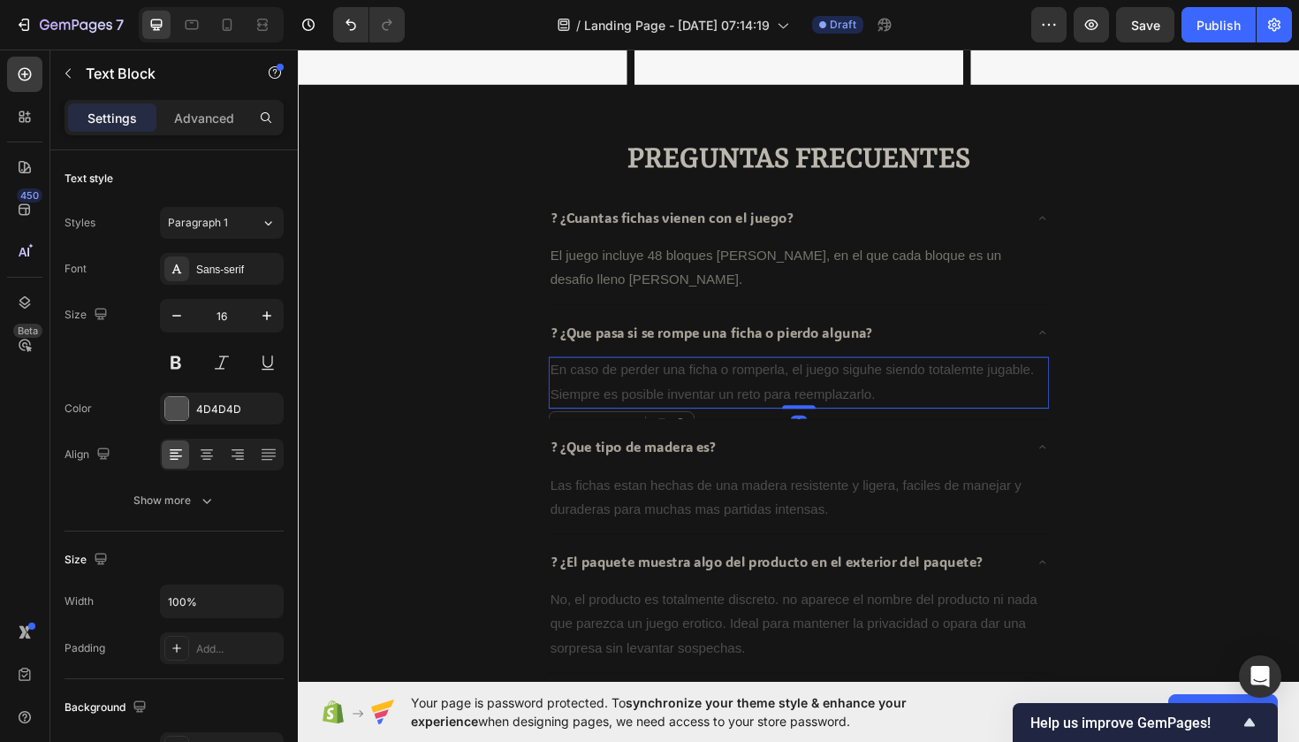
click at [663, 412] on p "En caso de perder una ficha o romperla, el juego siguhe siendo totalemte jugabl…" at bounding box center [828, 402] width 527 height 51
click at [576, 385] on p "En caso de perder una ficha o romperla, el juego siguhe siendo totalemte jugabl…" at bounding box center [828, 402] width 527 height 51
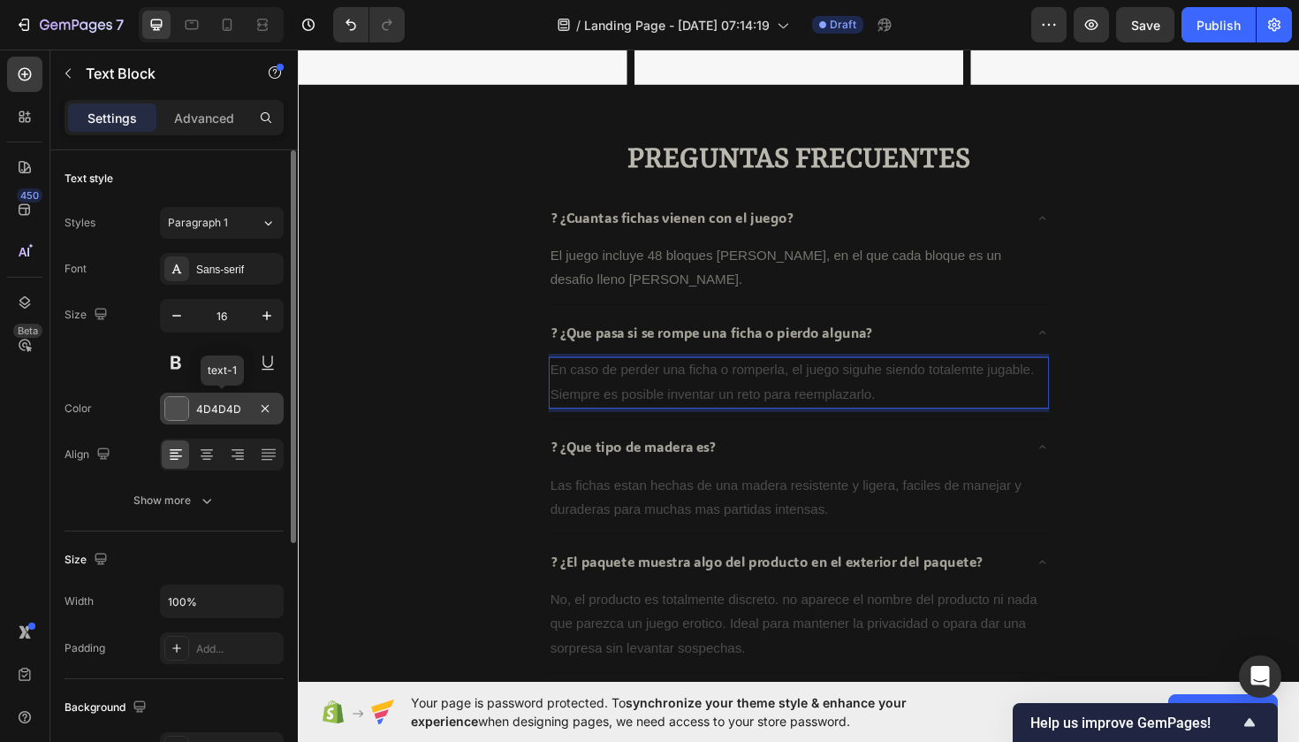
click at [225, 406] on div "4D4D4D" at bounding box center [221, 409] width 51 height 16
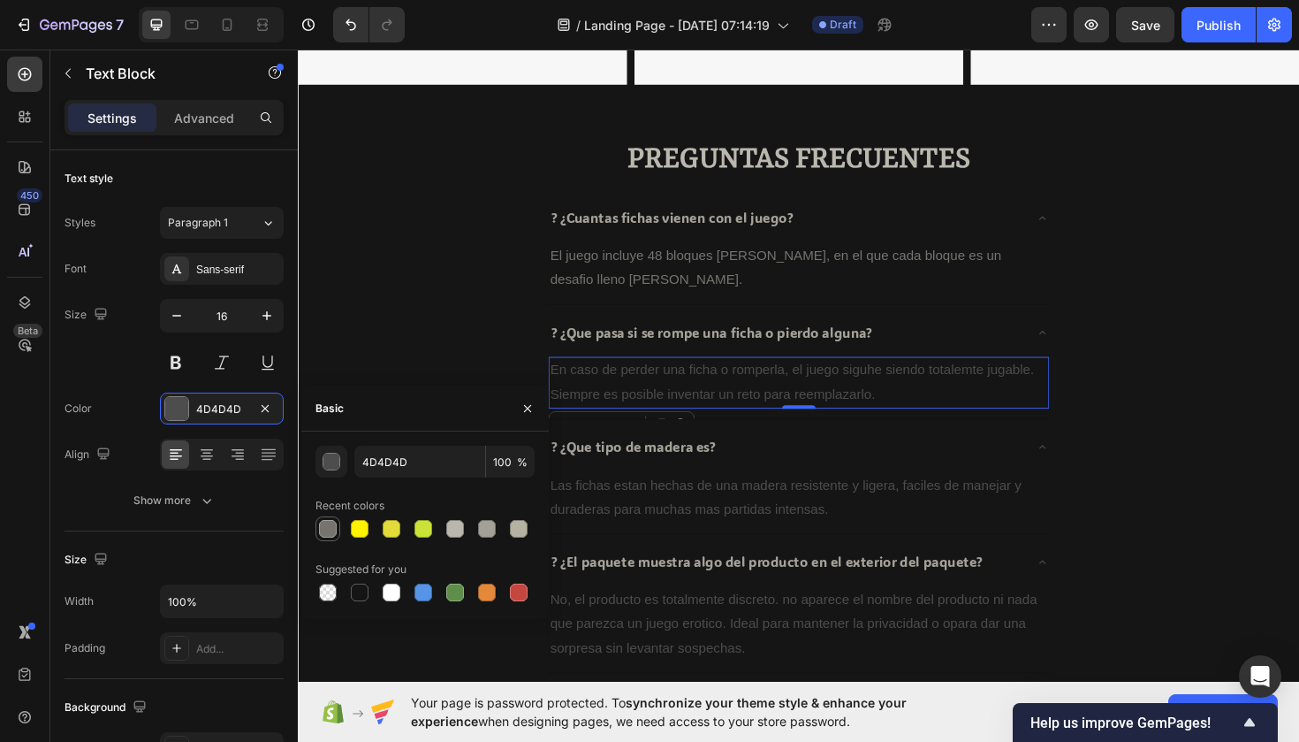
click at [317, 527] on div at bounding box center [327, 528] width 21 height 21
type input "75746F"
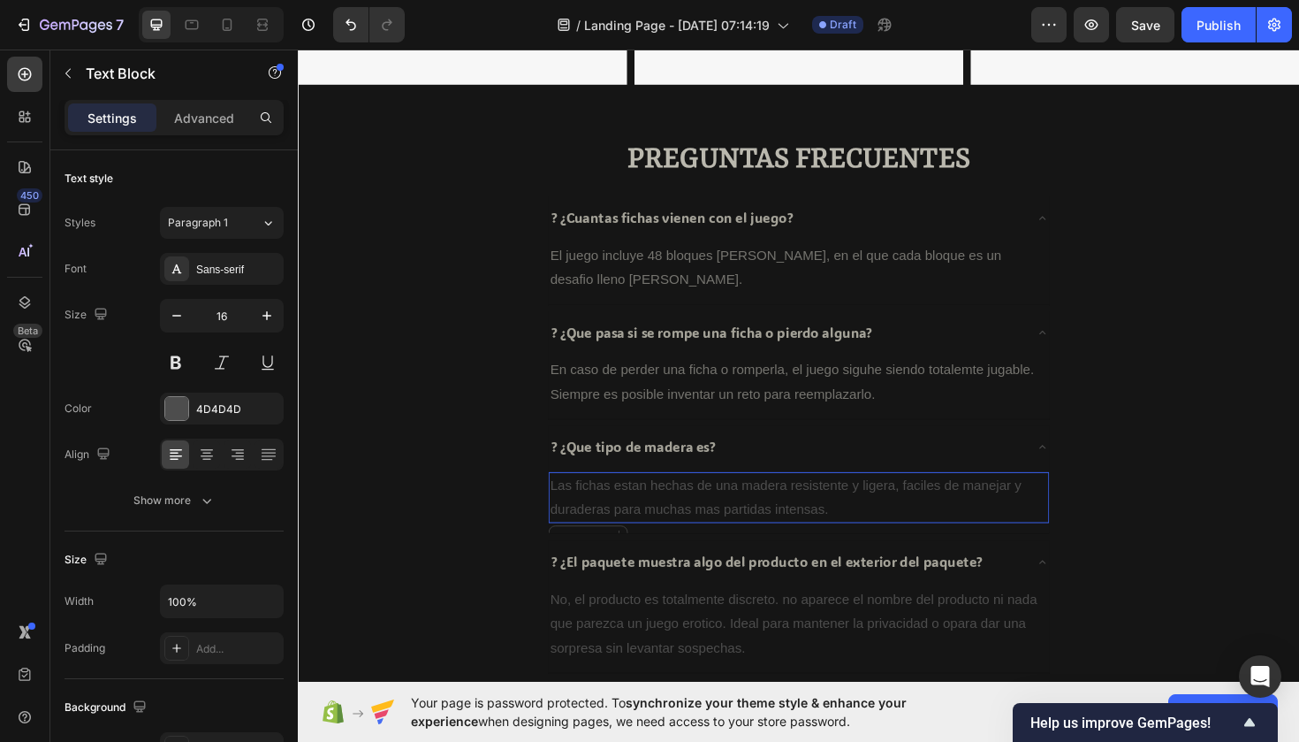
click at [649, 499] on p "Las fichas estan hechas de una madera resistente y ligera, faciles de manejar y…" at bounding box center [828, 524] width 527 height 51
click at [170, 396] on div at bounding box center [176, 408] width 25 height 25
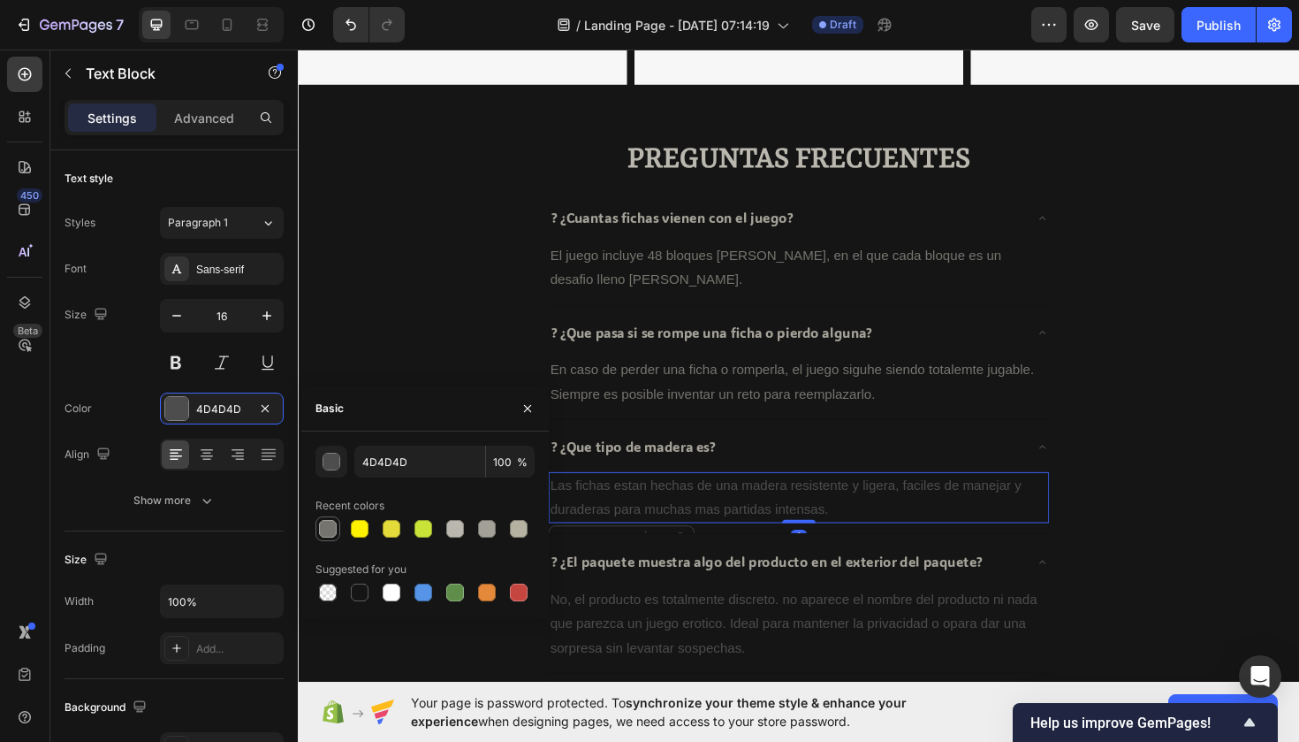
click at [332, 526] on div at bounding box center [328, 529] width 18 height 18
type input "75746F"
click at [674, 642] on div "No, el producto es totalmente discreto. no aparece el nombre del producto ni na…" at bounding box center [828, 658] width 530 height 80
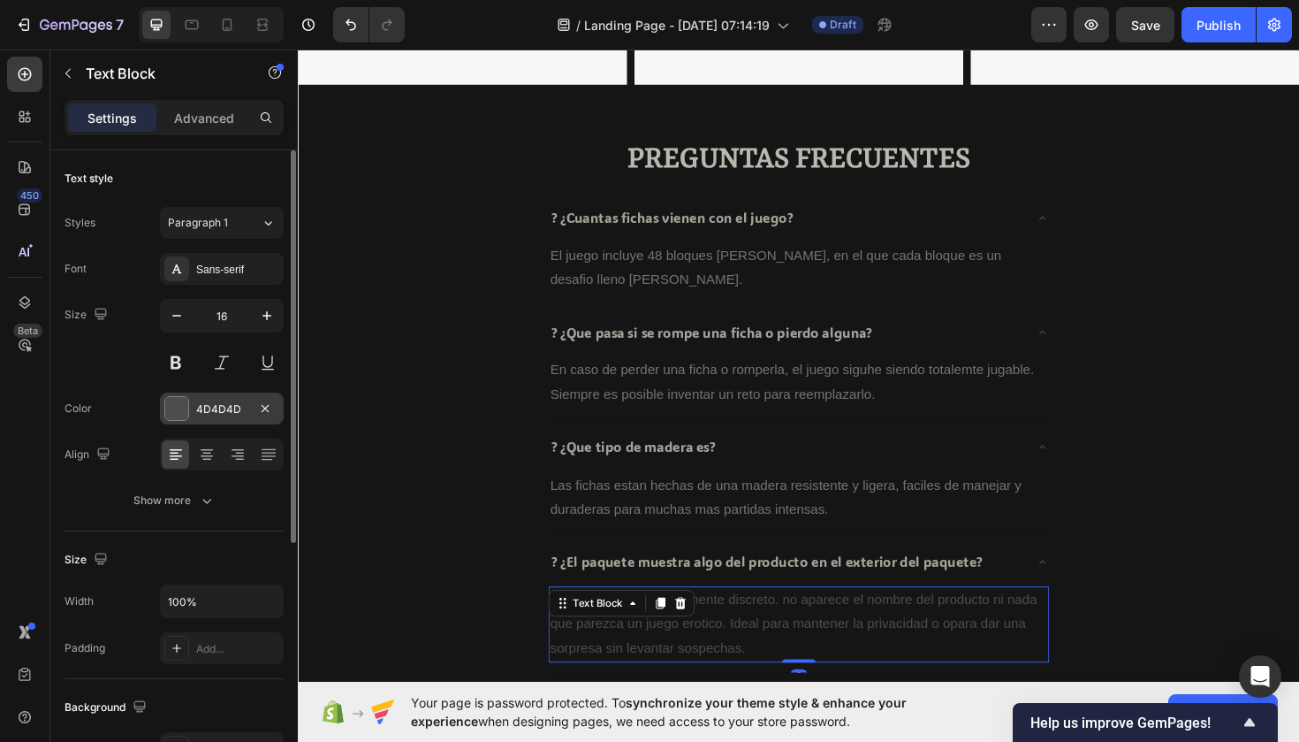
click at [182, 410] on div at bounding box center [176, 408] width 23 height 23
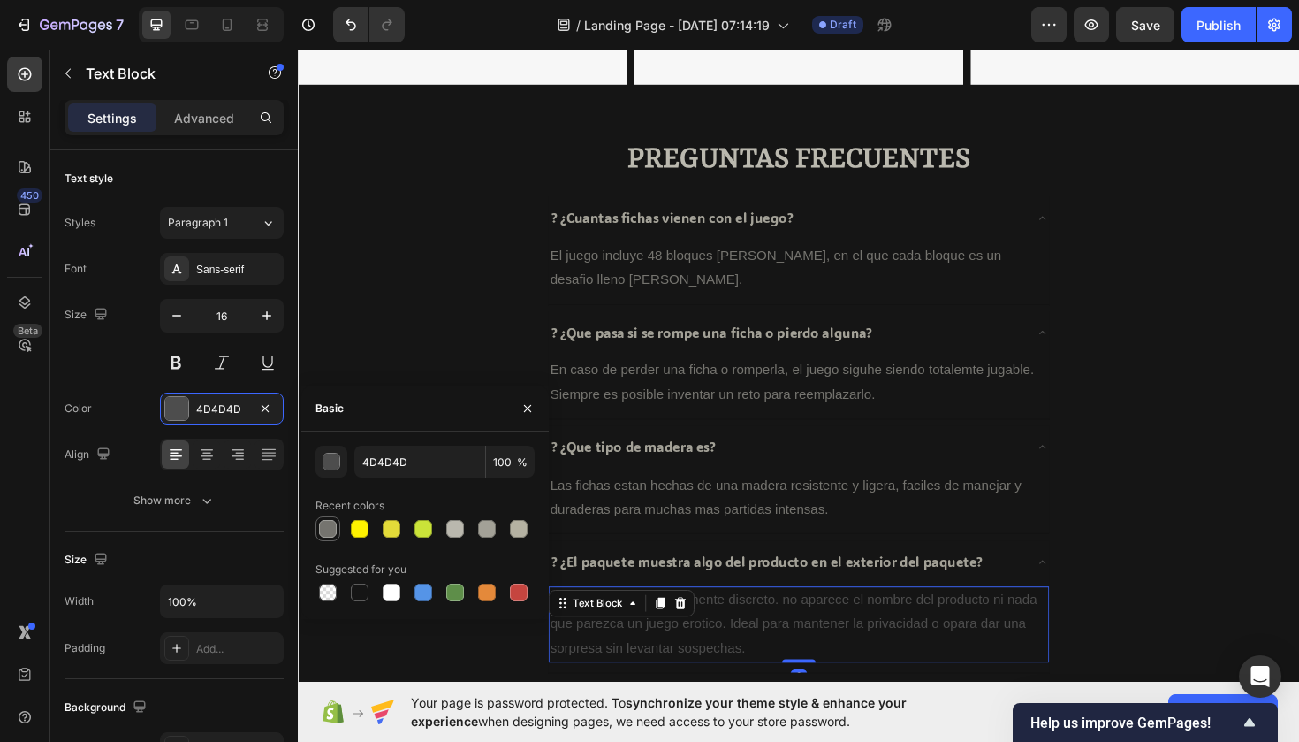
click at [318, 535] on div at bounding box center [327, 528] width 21 height 21
type input "75746F"
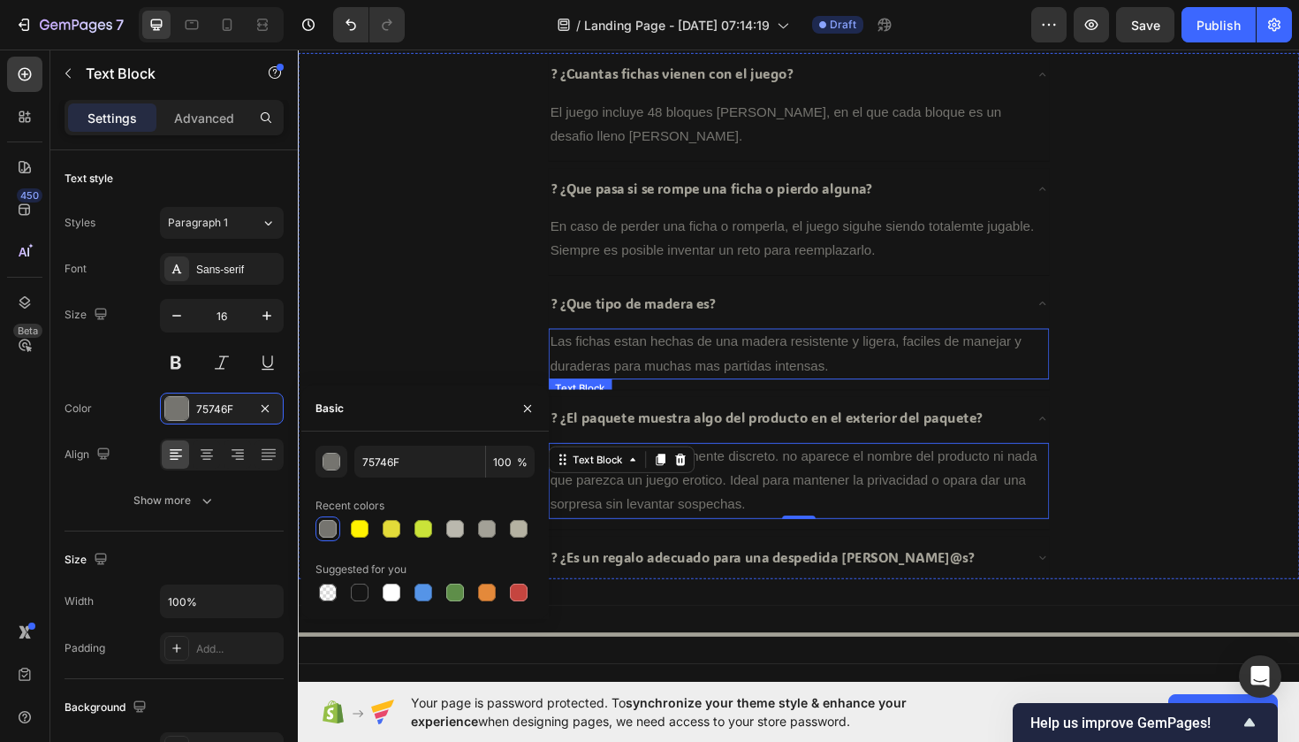
scroll to position [1588, 0]
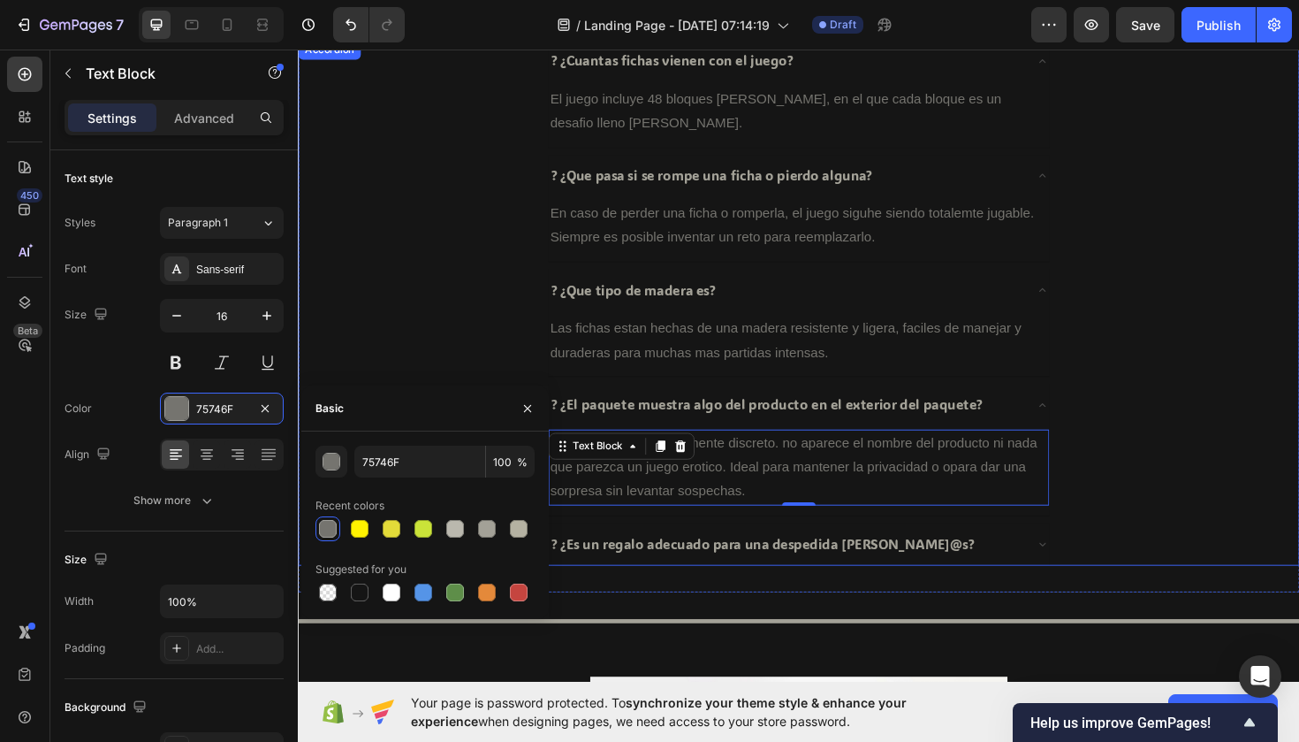
click at [691, 560] on p "? ¿Es un regalo adecuado para una despedida [PERSON_NAME]@s?" at bounding box center [790, 573] width 448 height 26
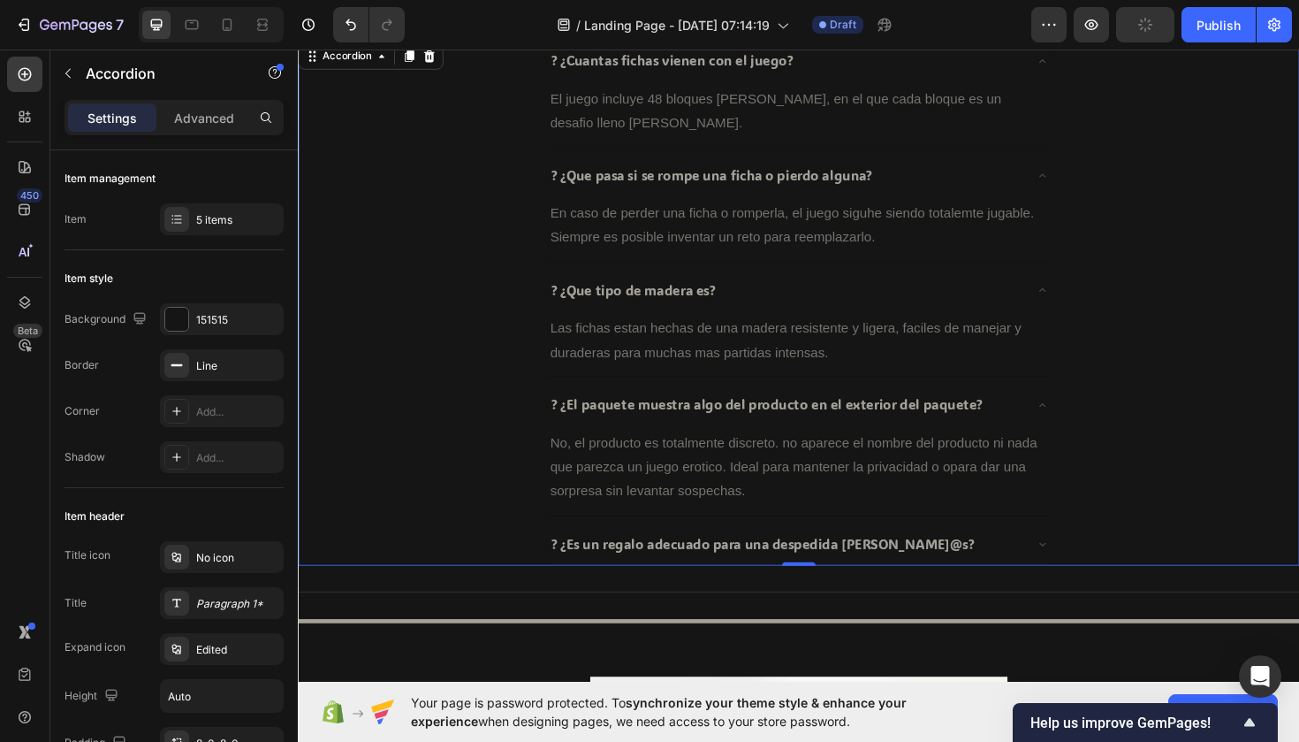
click at [1027, 569] on div "? ¿Es un regalo adecuado para una despedida [PERSON_NAME]@s?" at bounding box center [814, 573] width 502 height 31
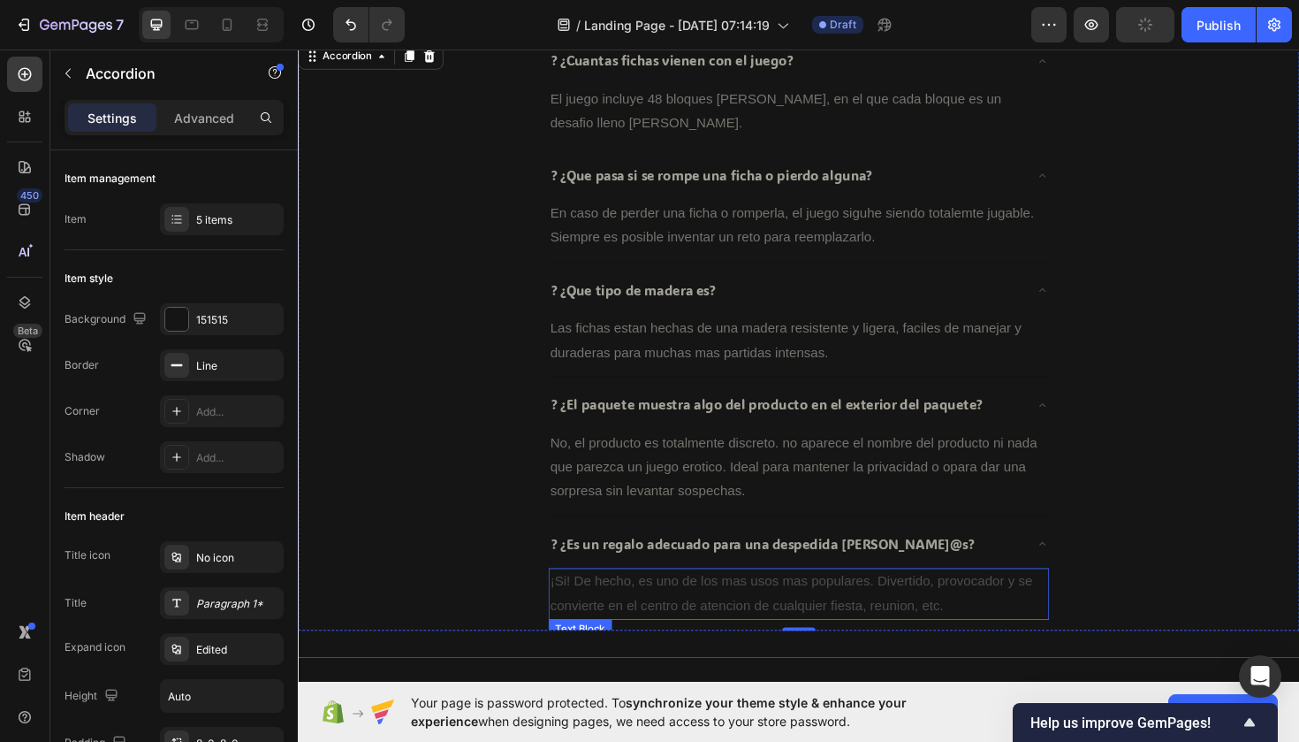
click at [796, 608] on p "¡Si! De hecho, es uno de los mas usos mas populares. Divertido, provocador y se…" at bounding box center [828, 625] width 527 height 51
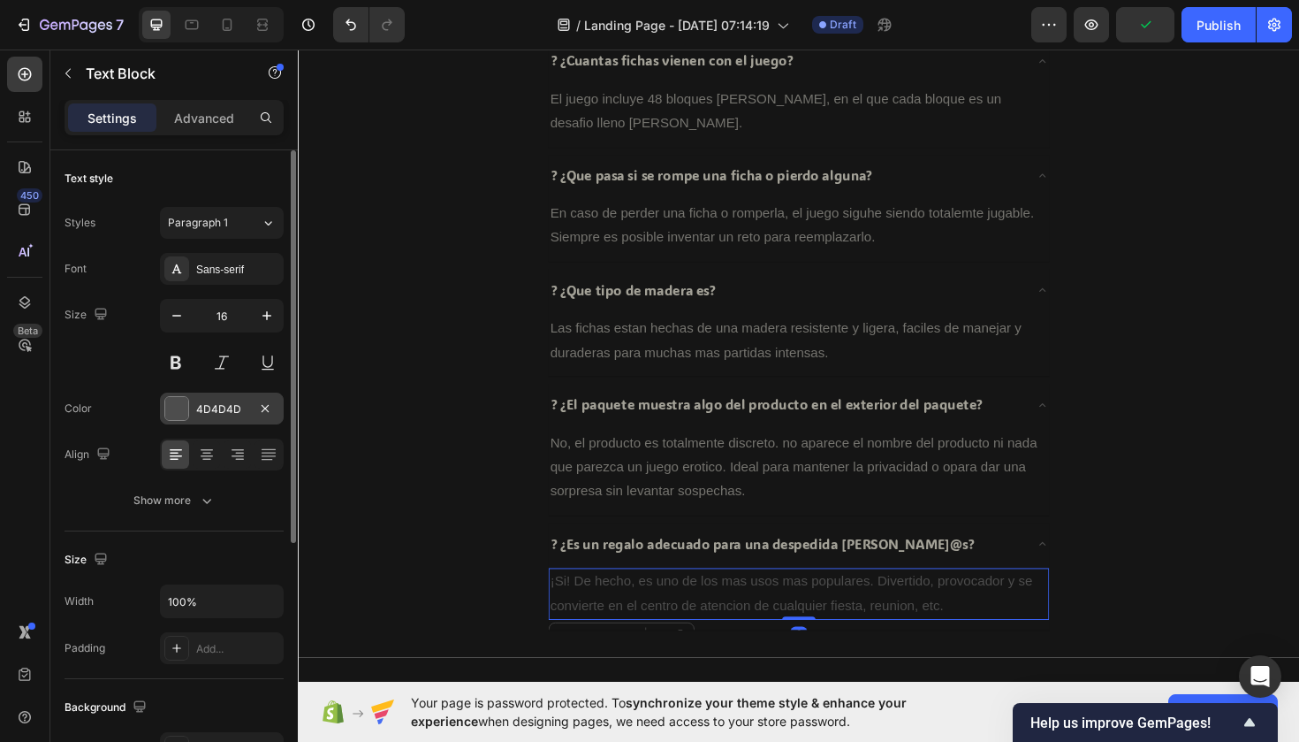
click at [183, 400] on div at bounding box center [176, 408] width 23 height 23
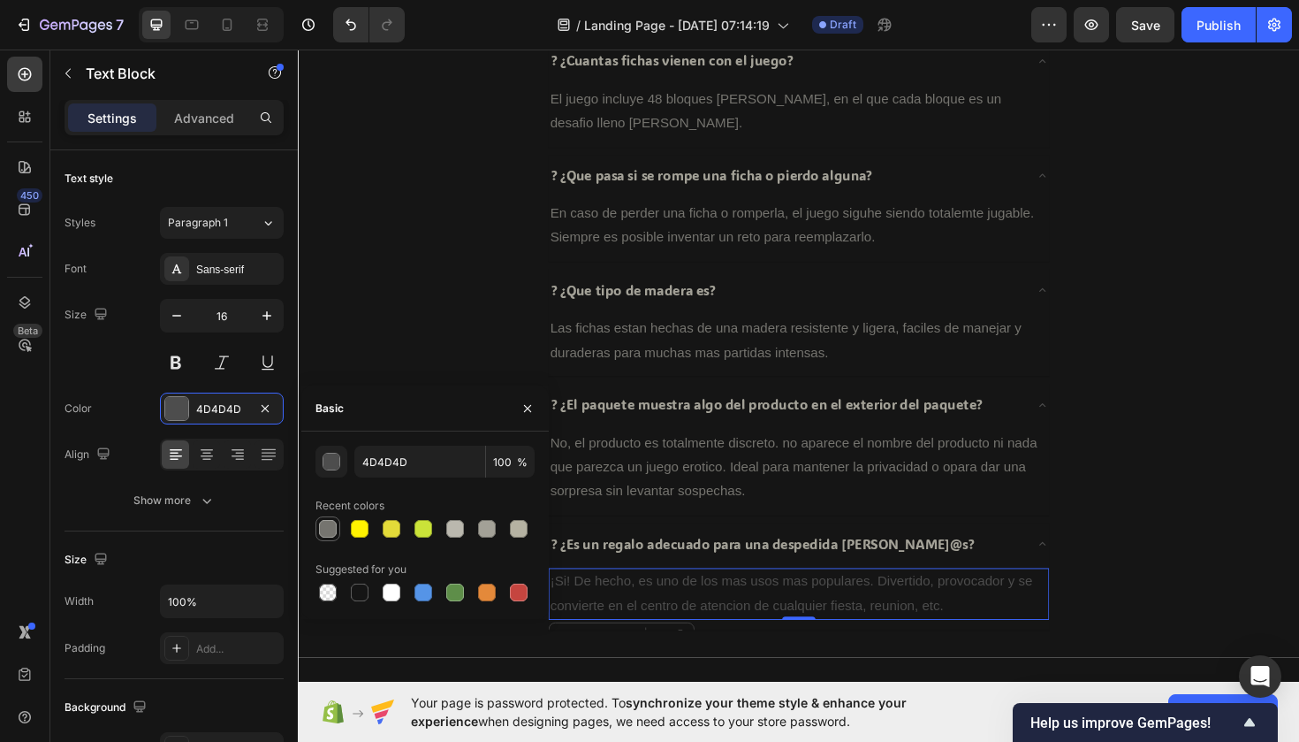
click at [325, 534] on div at bounding box center [328, 529] width 18 height 18
type input "75746F"
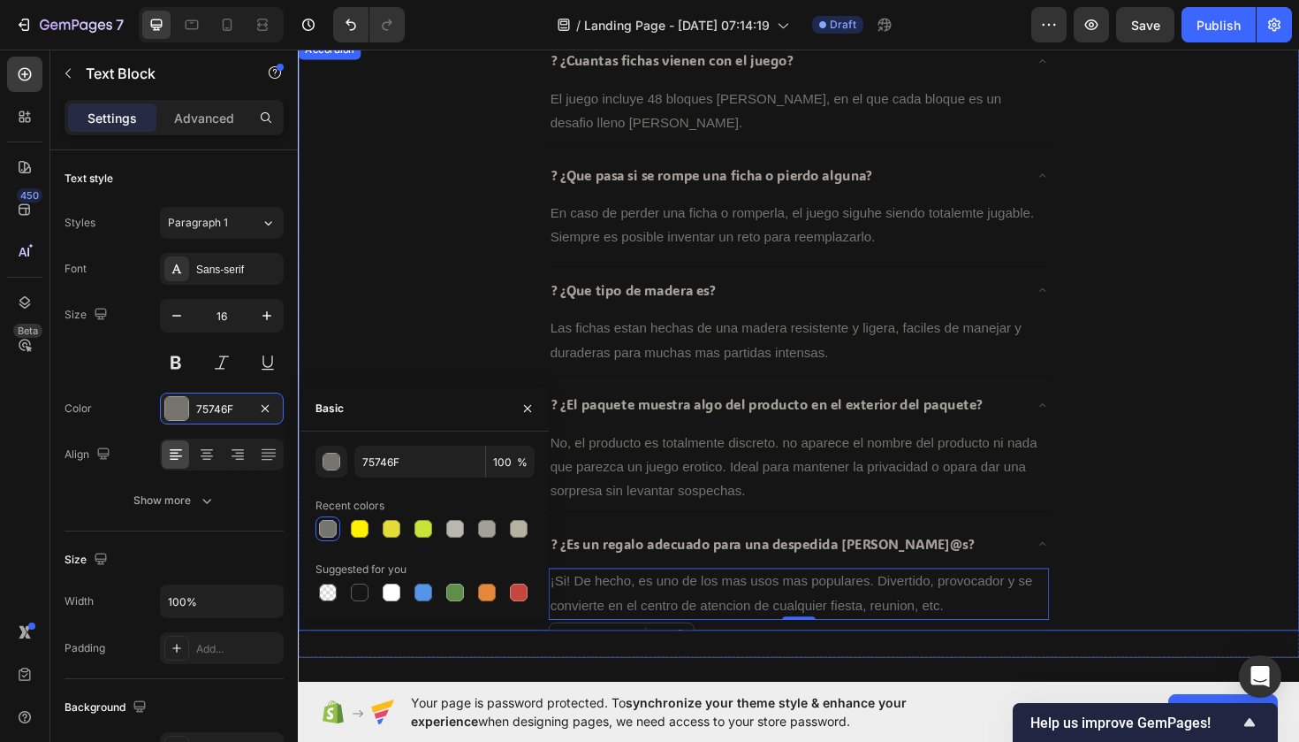
click at [1195, 551] on div "? ¿Es un regalo adecuado para una despedida [PERSON_NAME]@s? ¡Si! De hecho, es …" at bounding box center [828, 608] width 1059 height 114
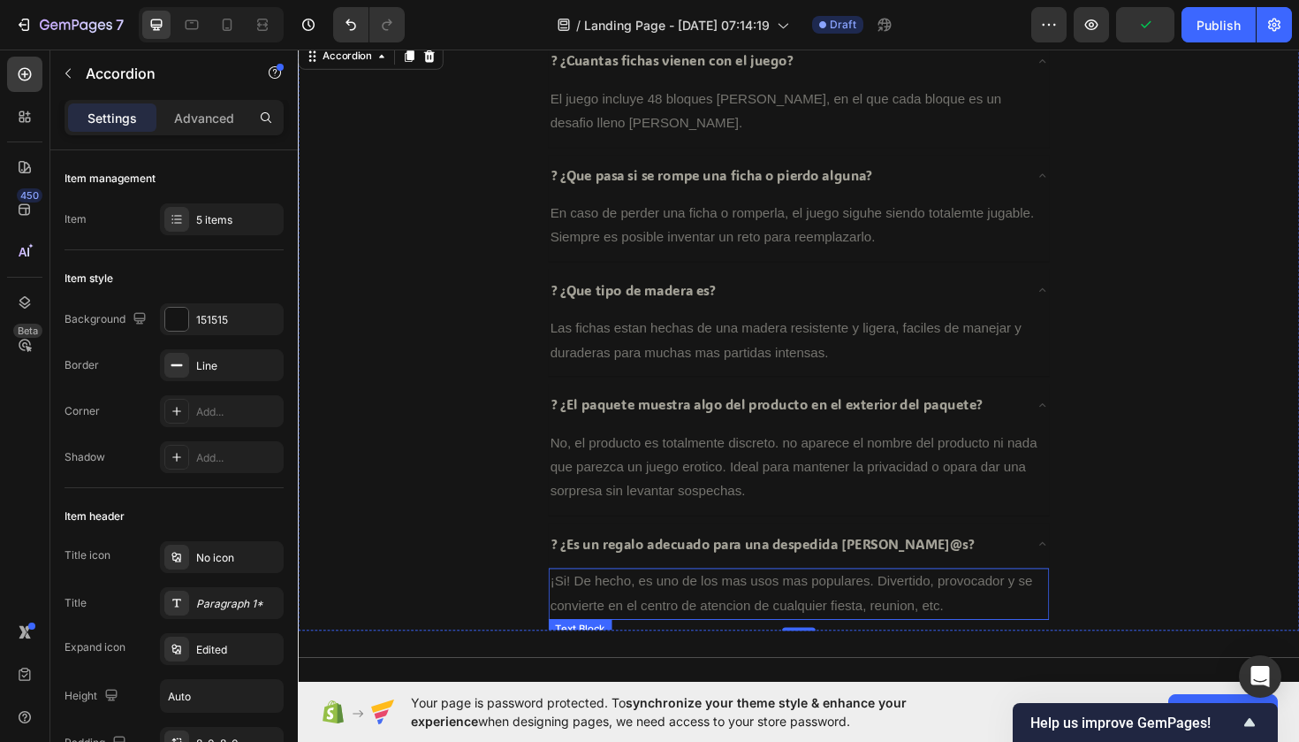
click at [835, 600] on p "¡Si! De hecho, es uno de los mas usos mas populares. Divertido, provocador y se…" at bounding box center [828, 625] width 527 height 51
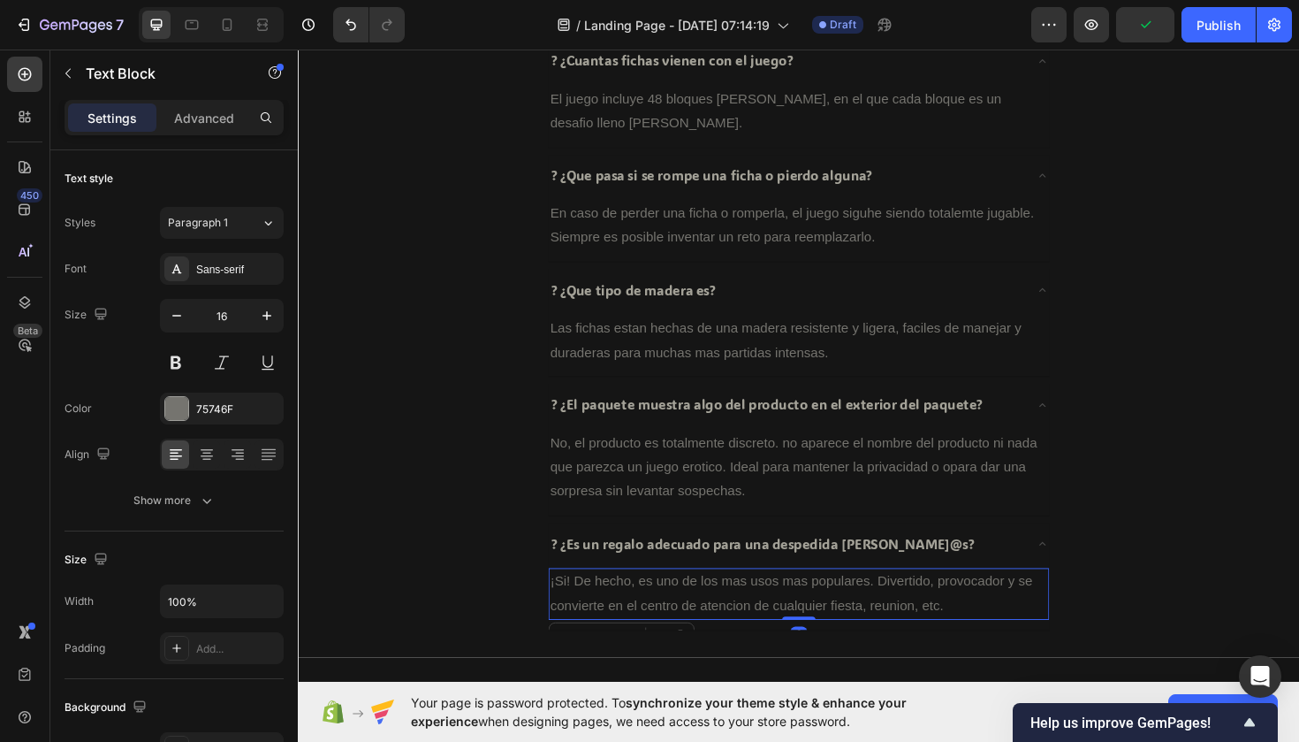
click at [835, 600] on p "¡Si! De hecho, es uno de los mas usos mas populares. Divertido, provocador y se…" at bounding box center [828, 625] width 527 height 51
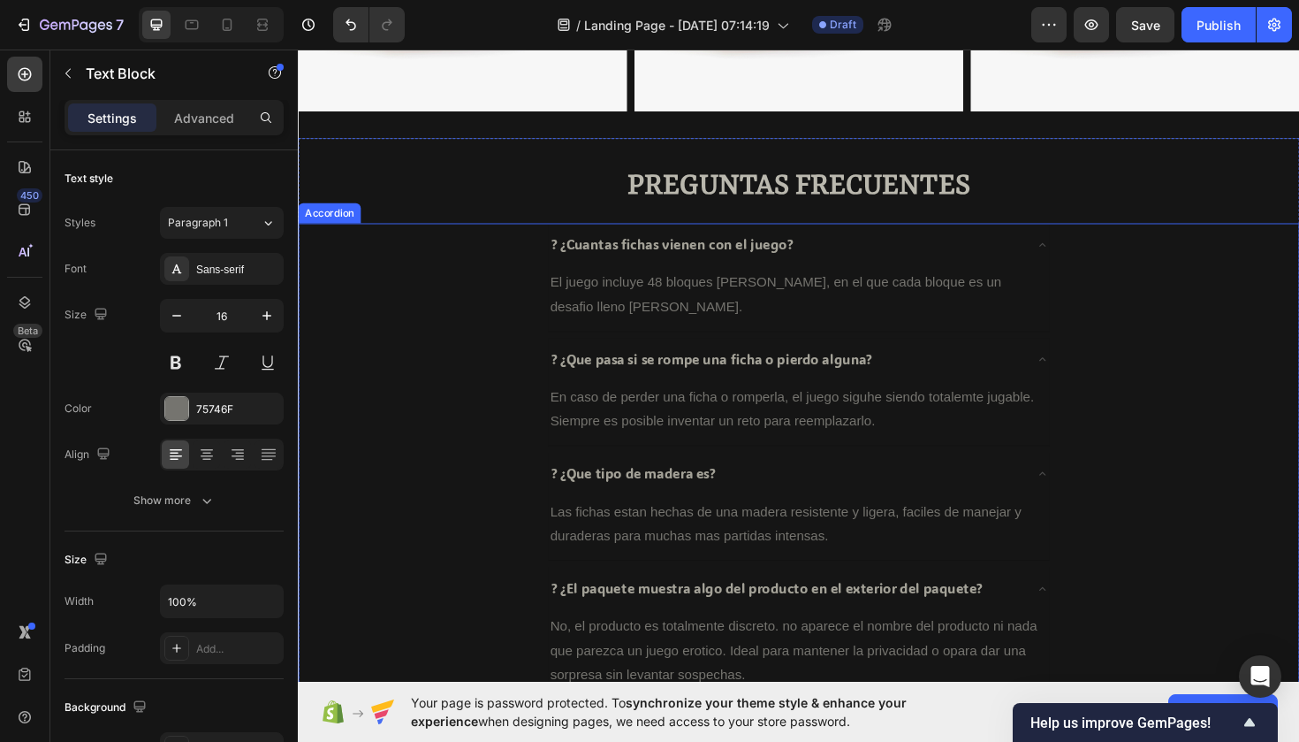
scroll to position [1396, 0]
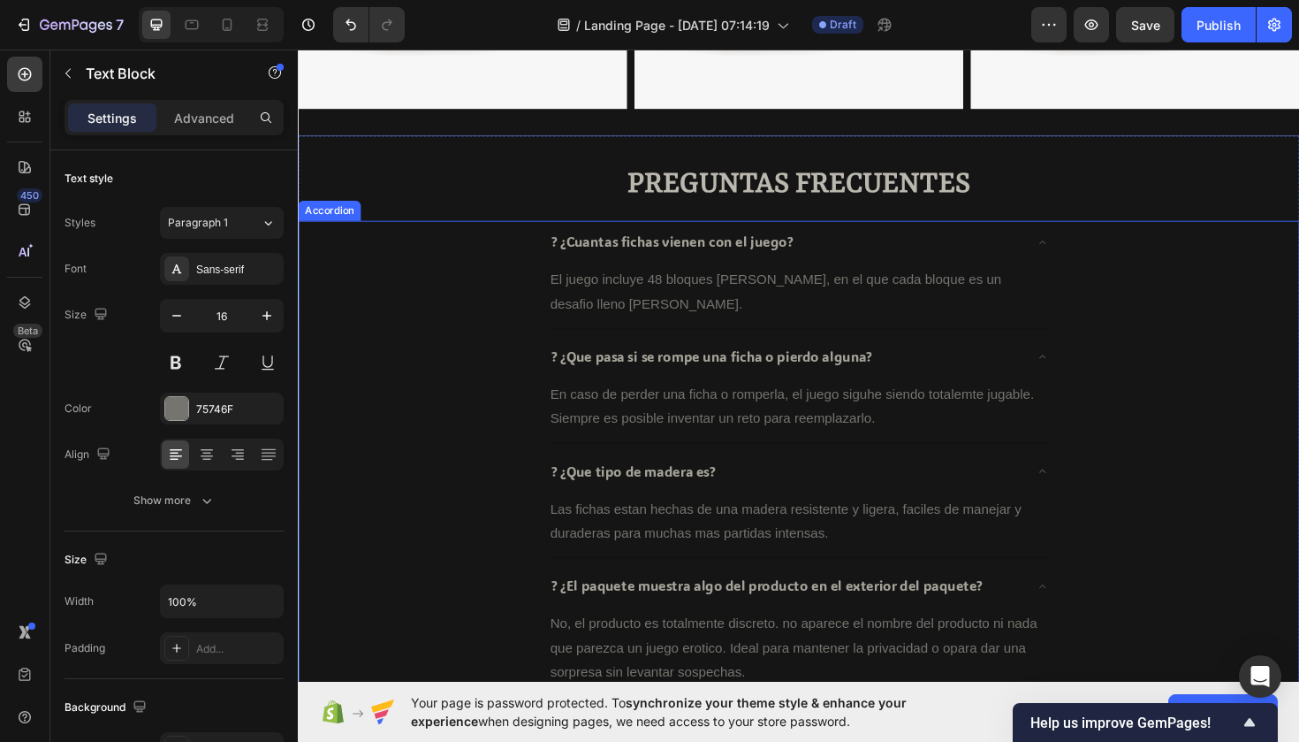
click at [569, 253] on p "? ¿Cuantas fichas vienen con el juego?" at bounding box center [694, 253] width 256 height 26
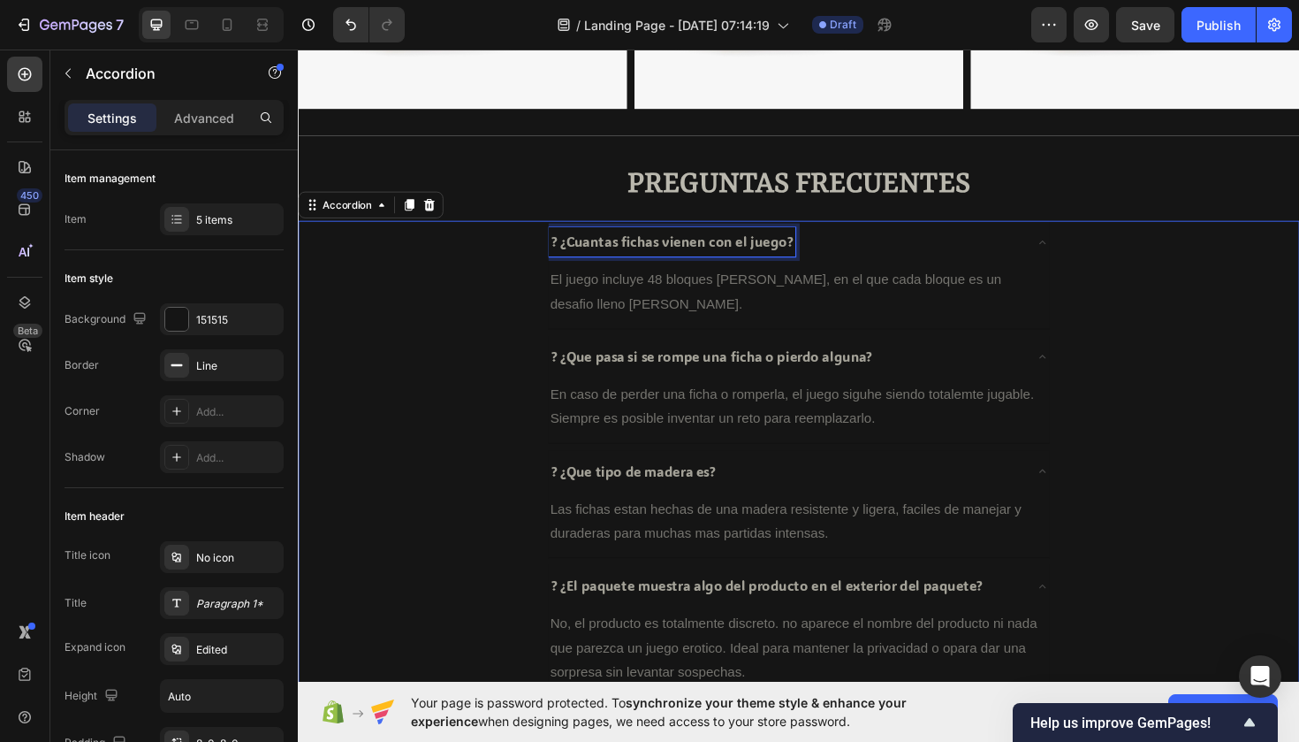
click at [575, 253] on p "? ¿Cuantas fichas vienen con el juego?" at bounding box center [694, 253] width 256 height 26
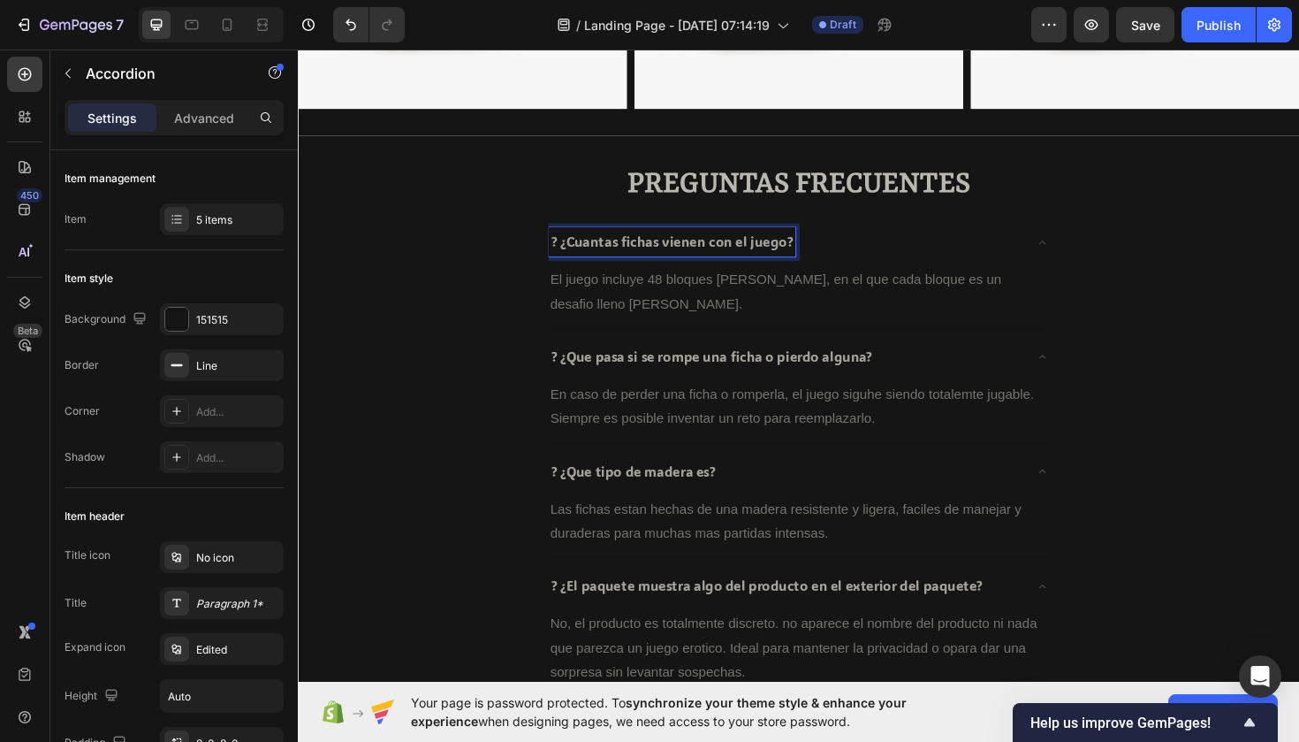
click at [575, 253] on p "? ¿Cuantas fichas vienen con el juego?" at bounding box center [694, 253] width 256 height 26
click at [857, 260] on div "? ¿Cuantas fichas vienen con el juego?" at bounding box center [814, 253] width 502 height 31
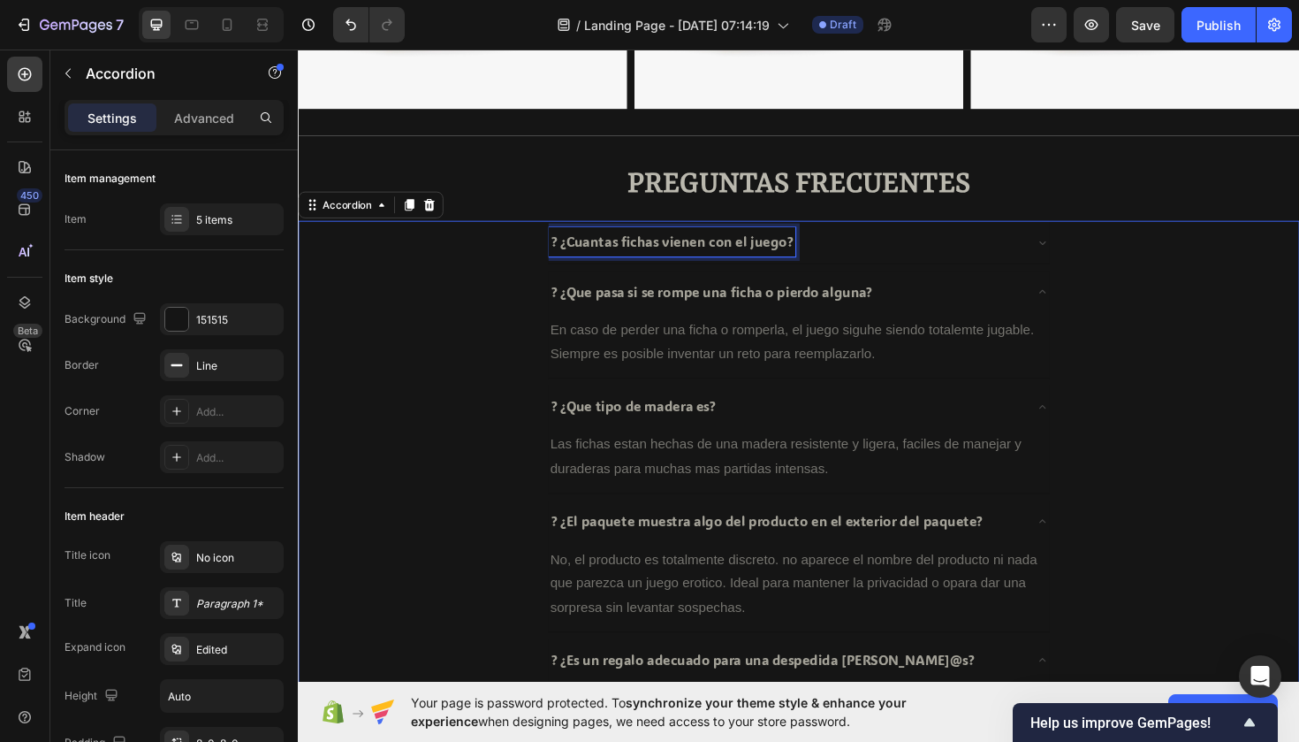
click at [778, 262] on p "? ¿Cuantas fichas vienen con el juego?" at bounding box center [694, 253] width 256 height 26
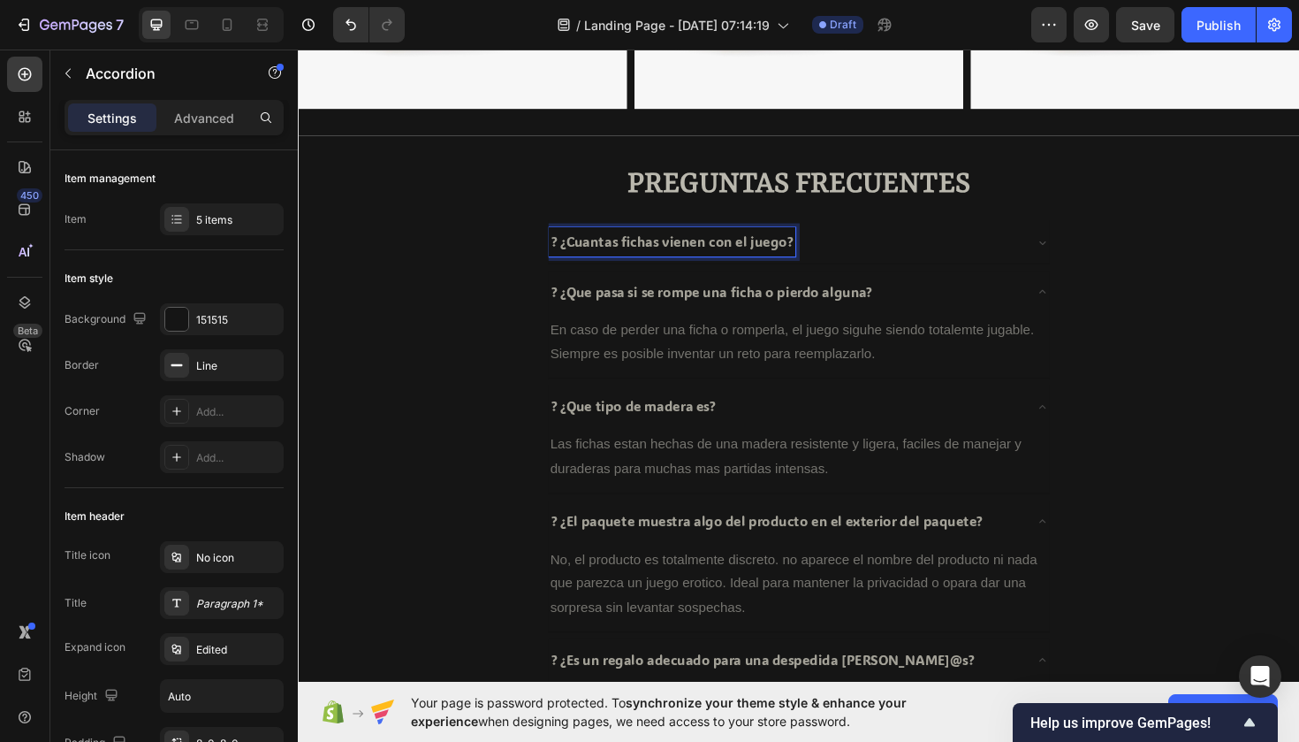
click at [861, 255] on div "? ¿Cuantas fichas vienen con el juego?" at bounding box center [814, 253] width 502 height 31
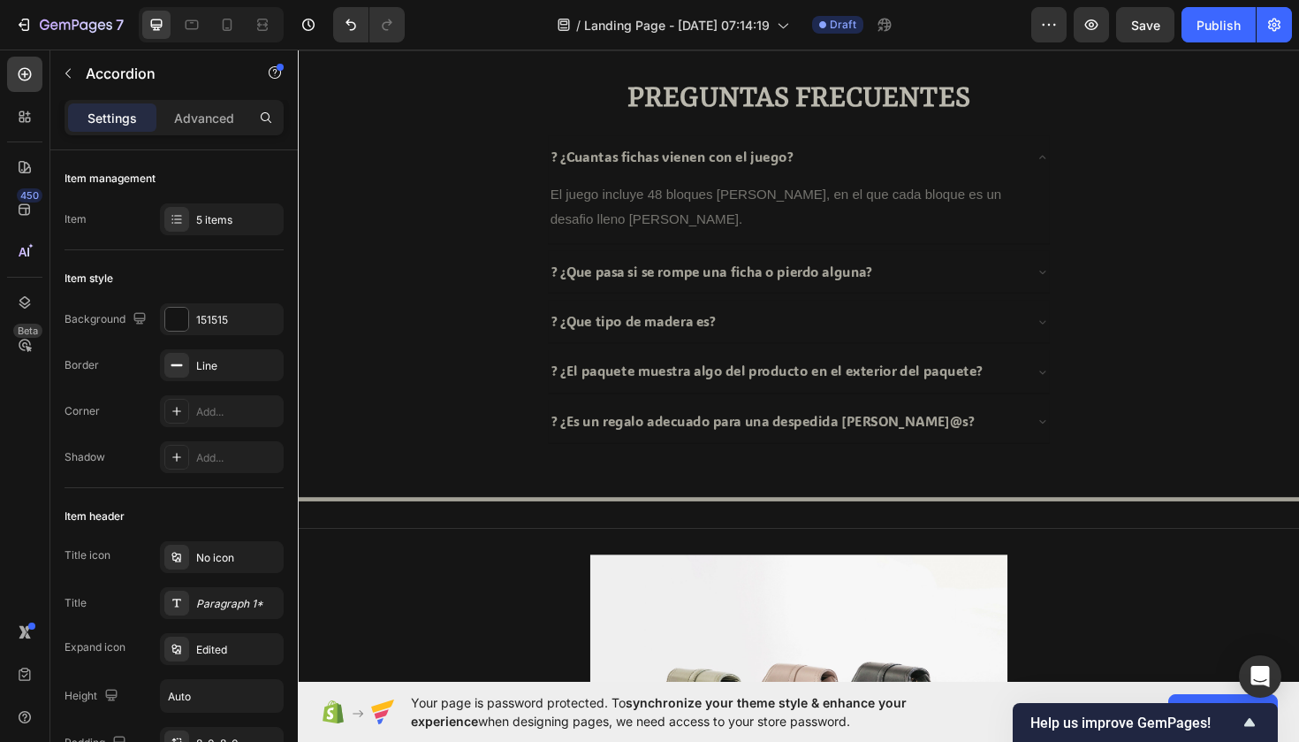
scroll to position [1480, 0]
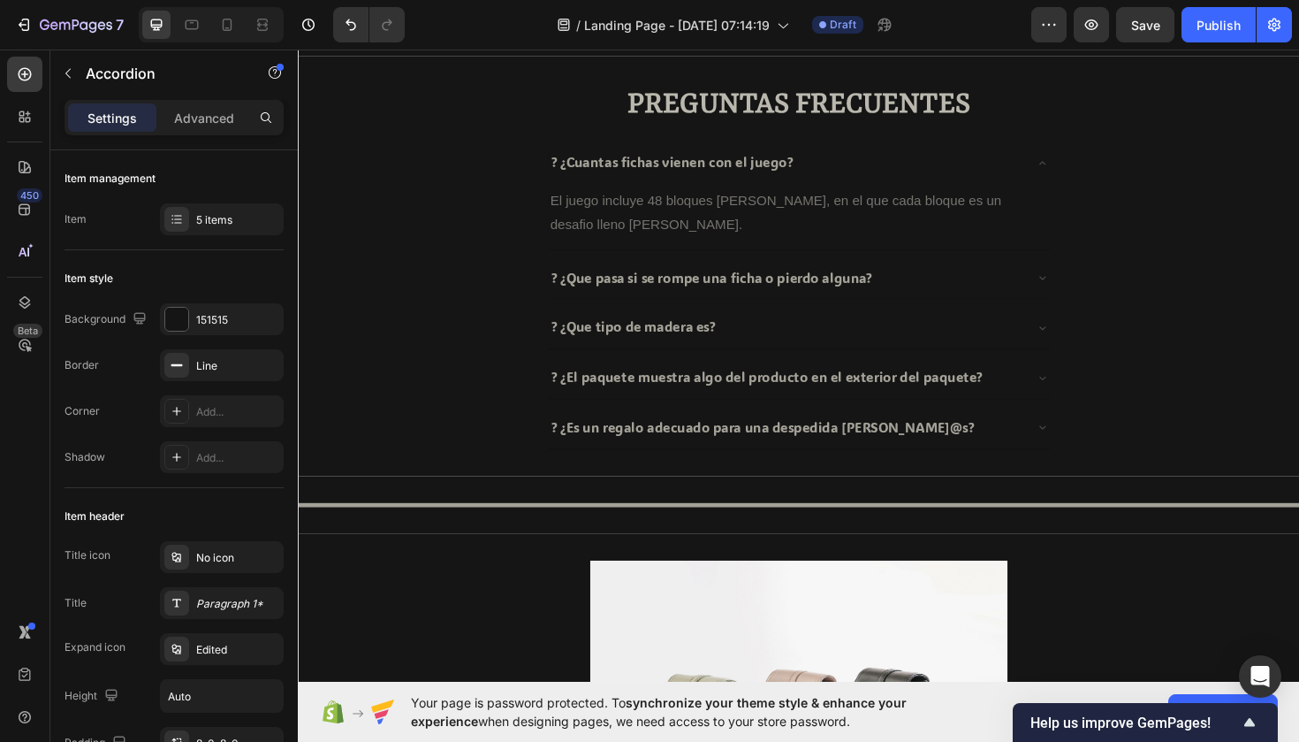
click at [980, 446] on div "? ¿Es un regalo adecuado para una despedida [PERSON_NAME]@s?" at bounding box center [814, 449] width 502 height 31
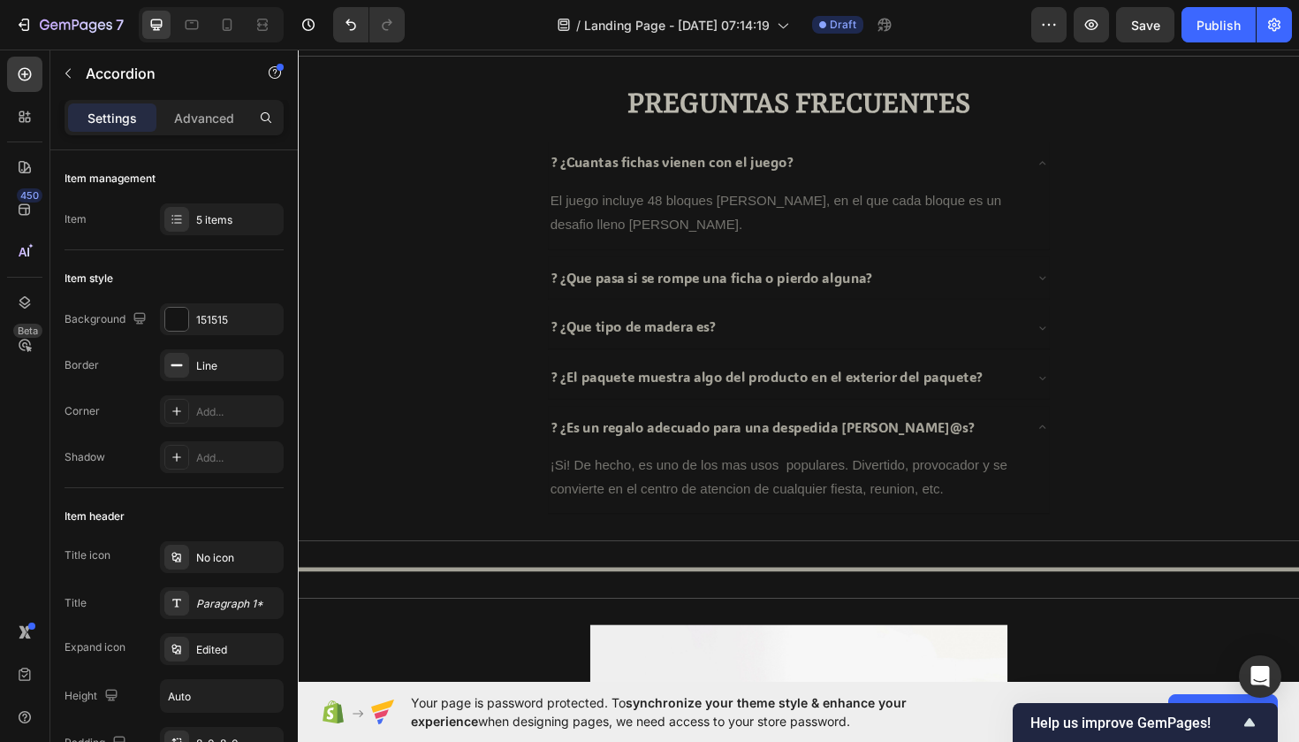
click at [1062, 389] on div "? ¿El paquete muestra algo del producto en el exterior del paquete?" at bounding box center [814, 396] width 502 height 31
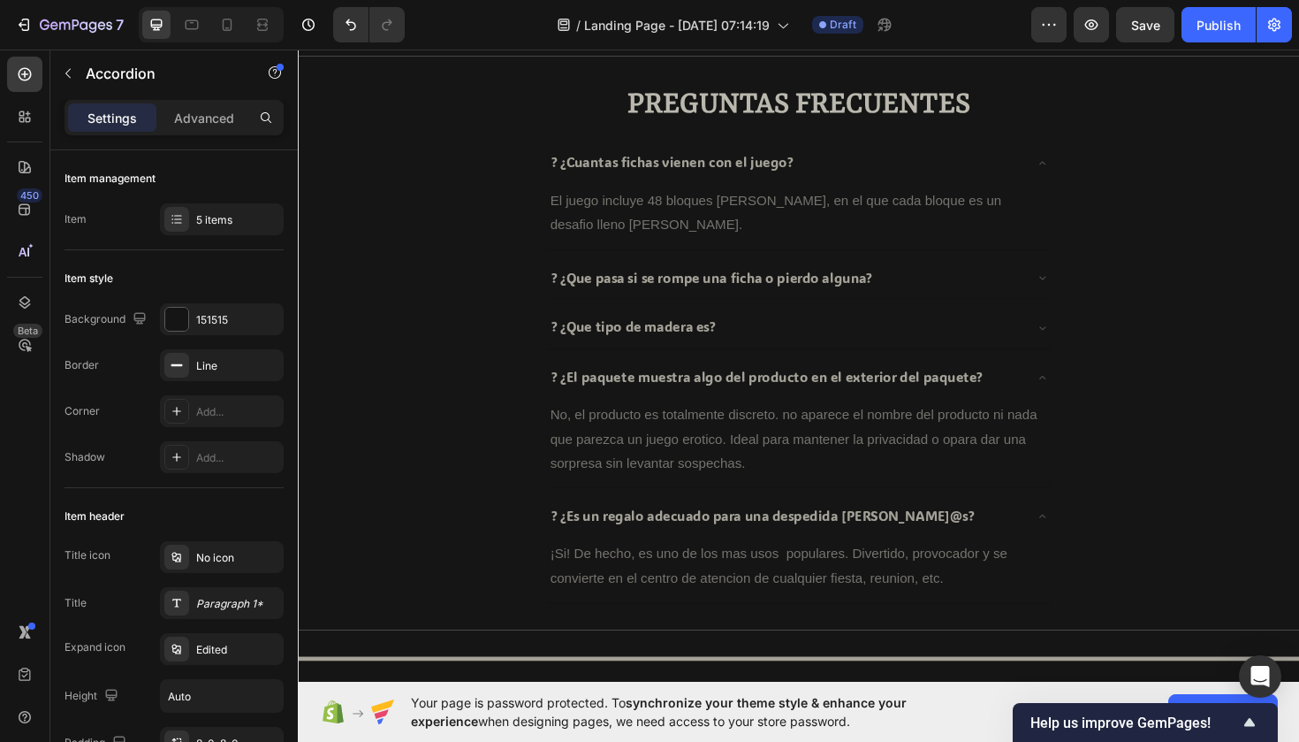
click at [1053, 339] on div "? ¿Que tipo de madera es?" at bounding box center [814, 343] width 502 height 31
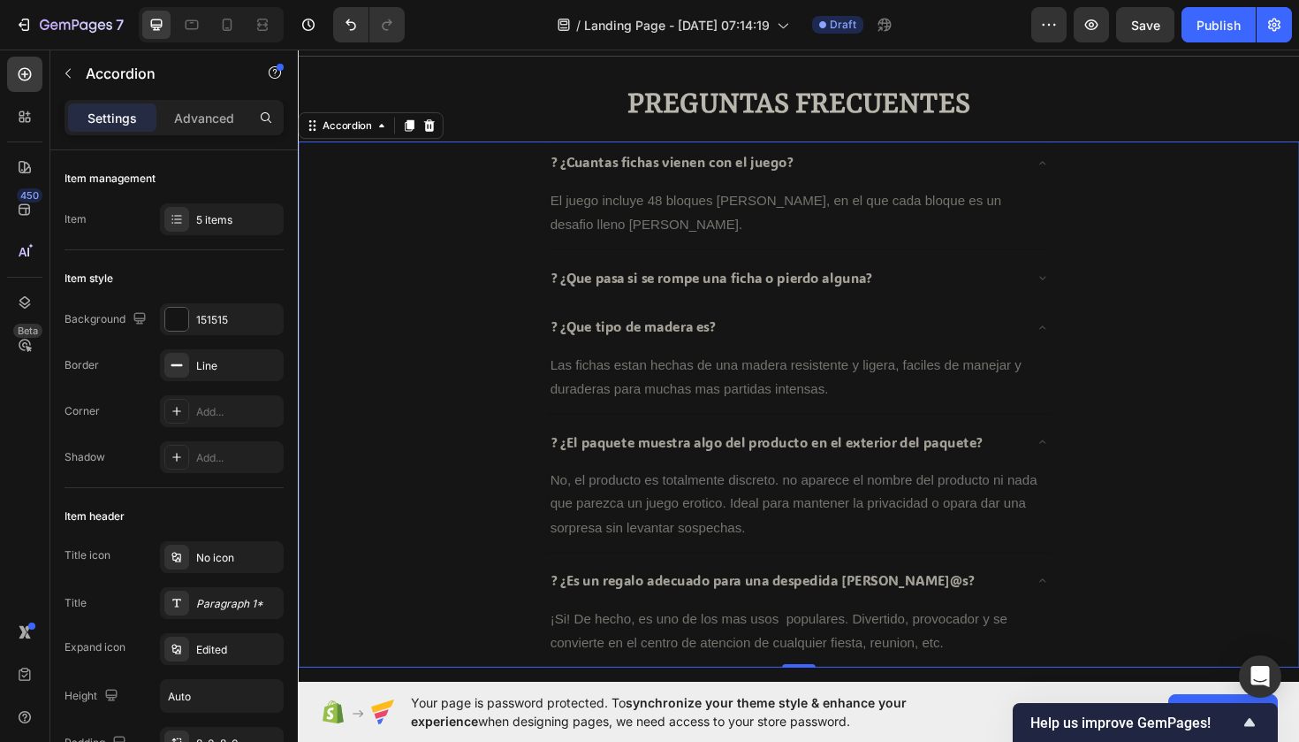
click at [1085, 286] on icon at bounding box center [1086, 291] width 14 height 14
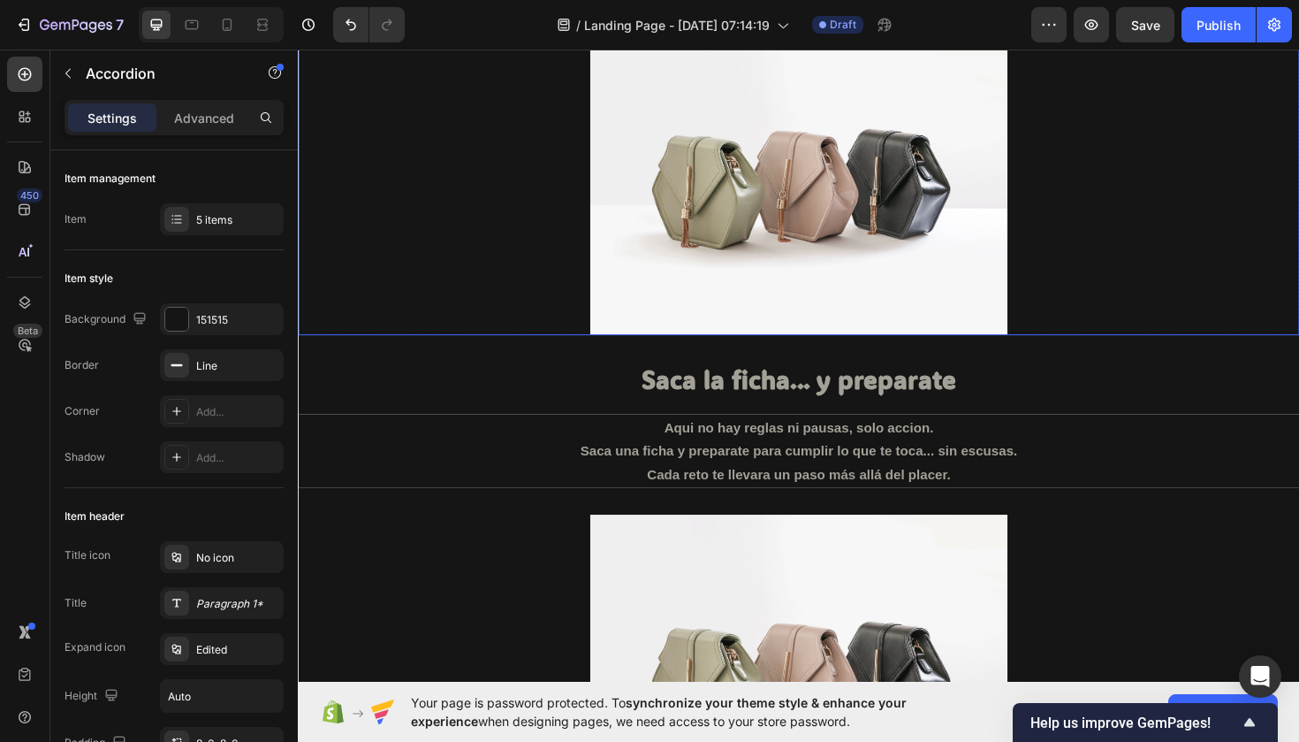
scroll to position [2355, 0]
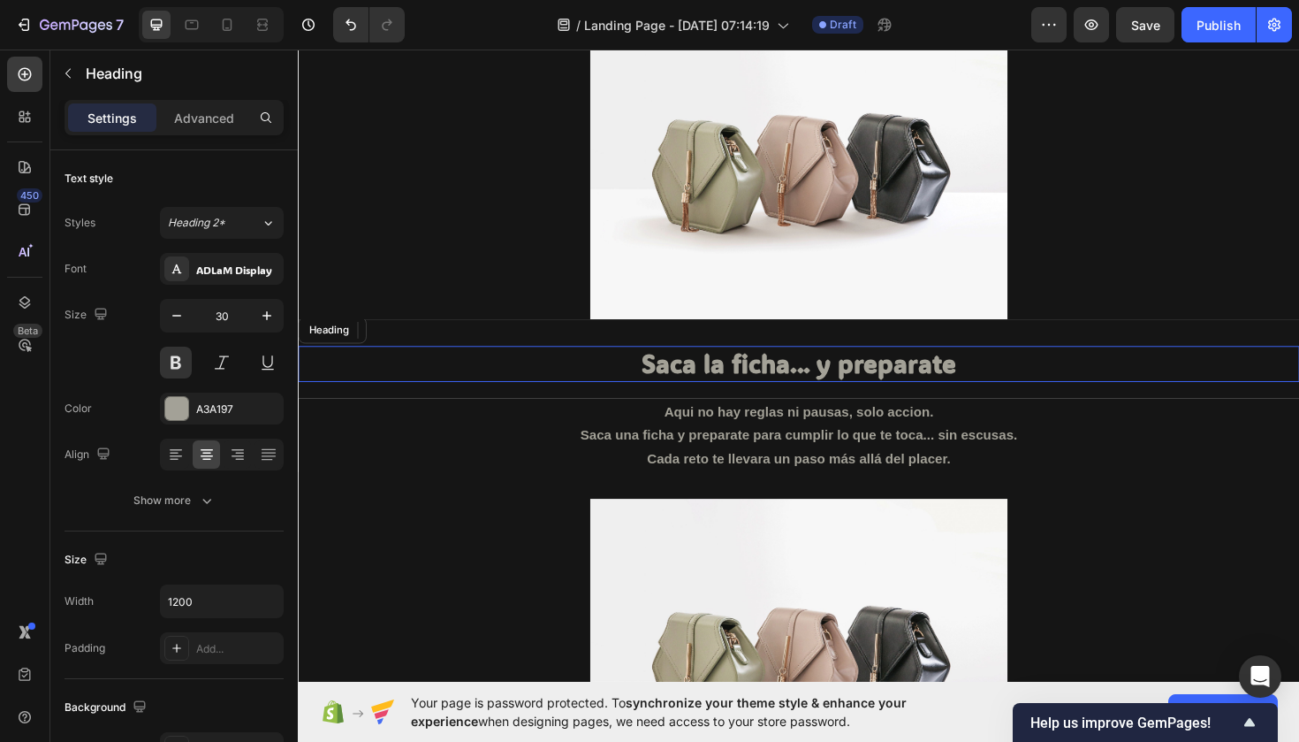
click at [685, 388] on h2 "Saca la ficha... y preparate" at bounding box center [828, 382] width 1061 height 38
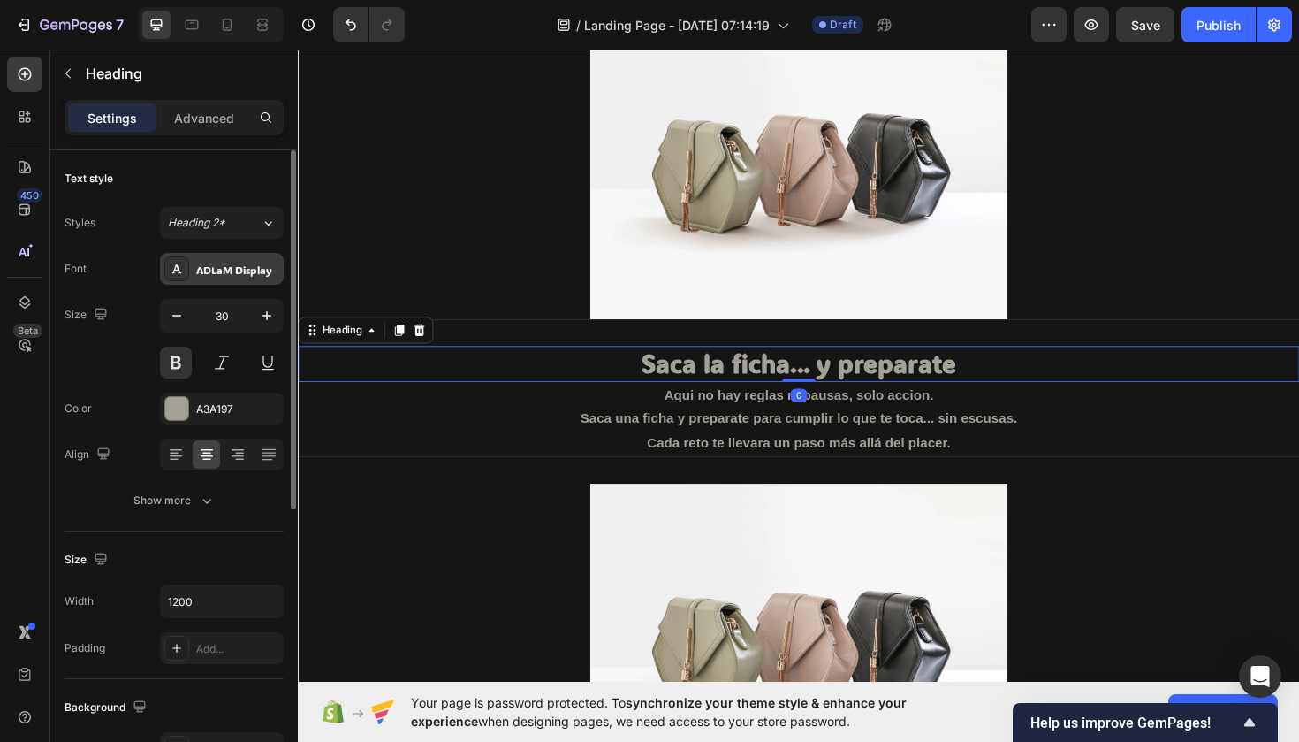
drag, startPoint x: 210, startPoint y: 279, endPoint x: 204, endPoint y: 269, distance: 12.3
click at [210, 279] on div "ADLaM Display" at bounding box center [222, 269] width 124 height 32
click at [204, 269] on div "ADLaM Display" at bounding box center [237, 270] width 83 height 16
click at [220, 278] on div "ADLaM Display" at bounding box center [222, 269] width 124 height 32
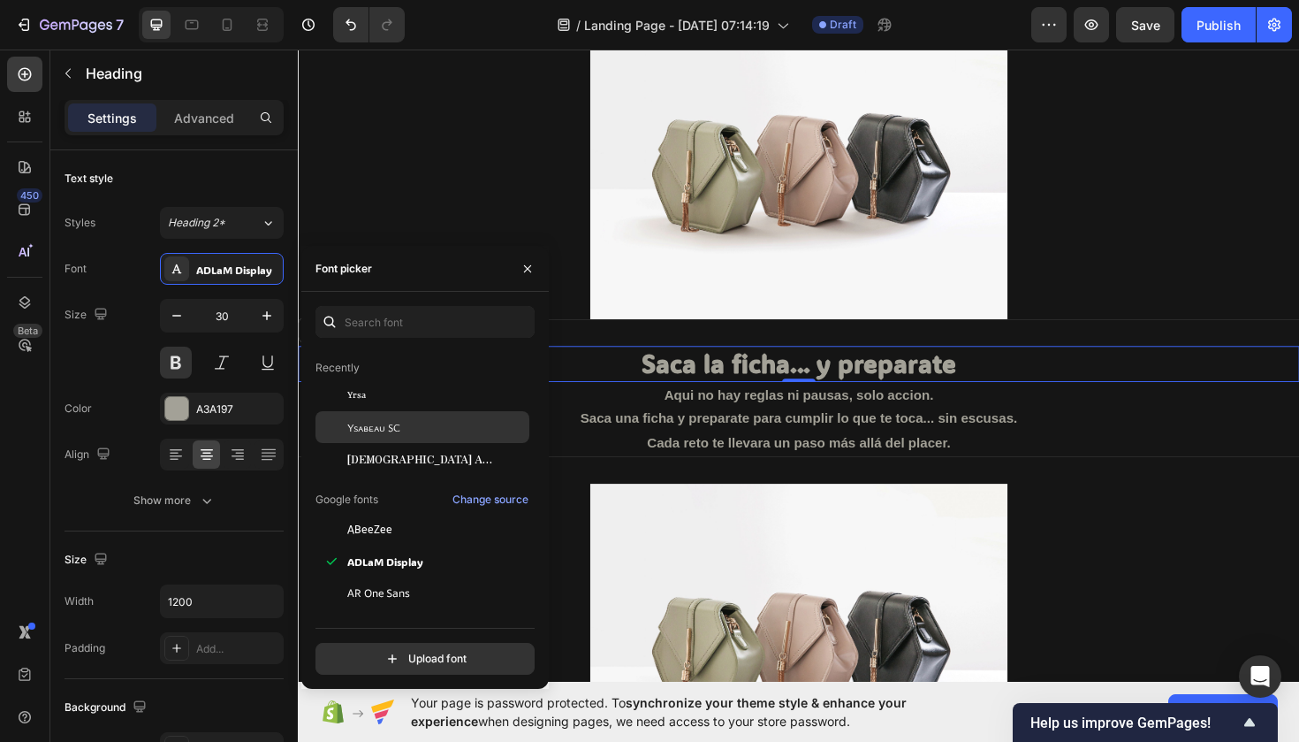
scroll to position [43, 0]
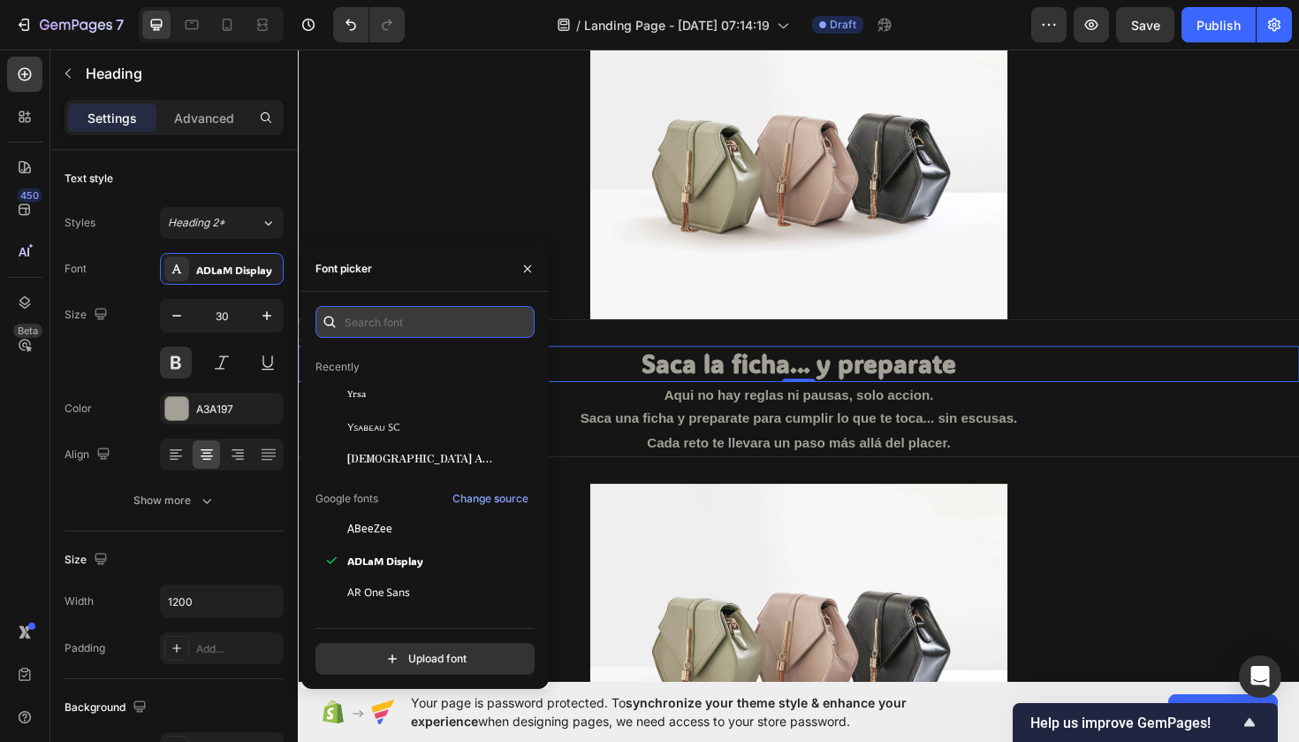
click at [392, 334] on input "text" at bounding box center [425, 322] width 219 height 32
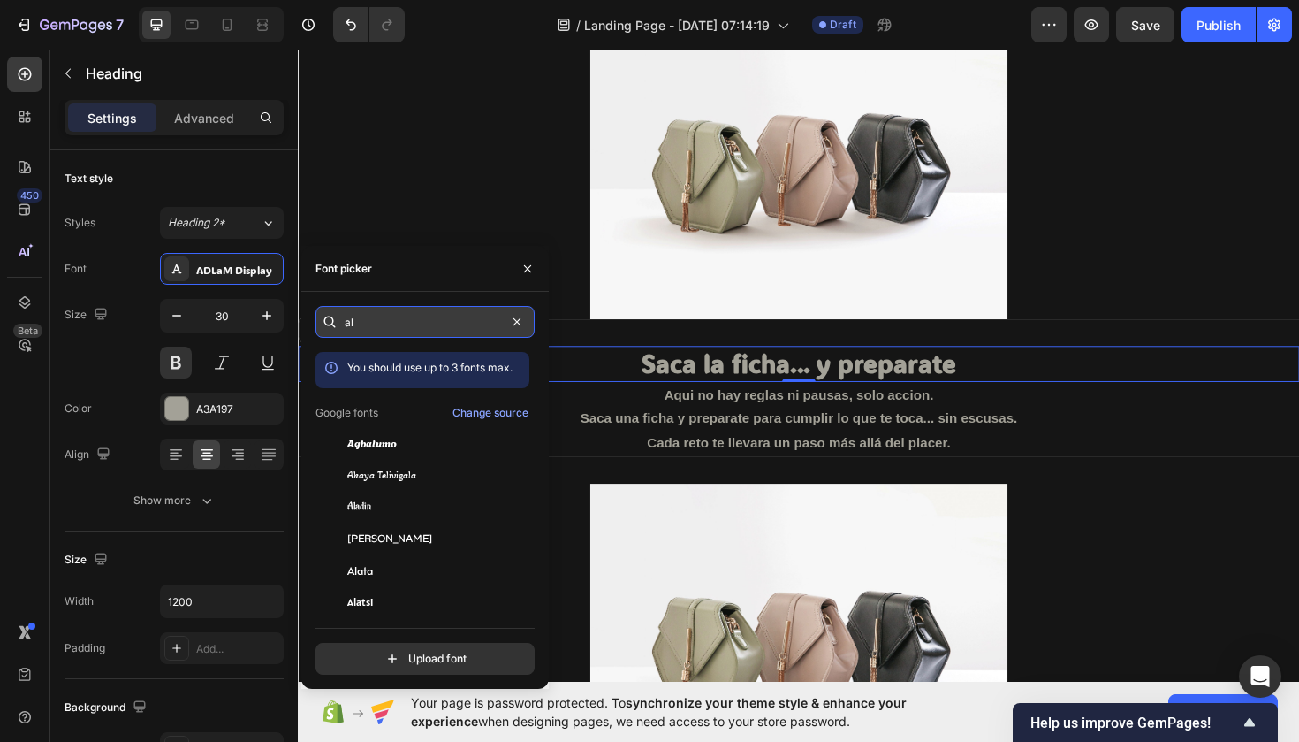
type input "a"
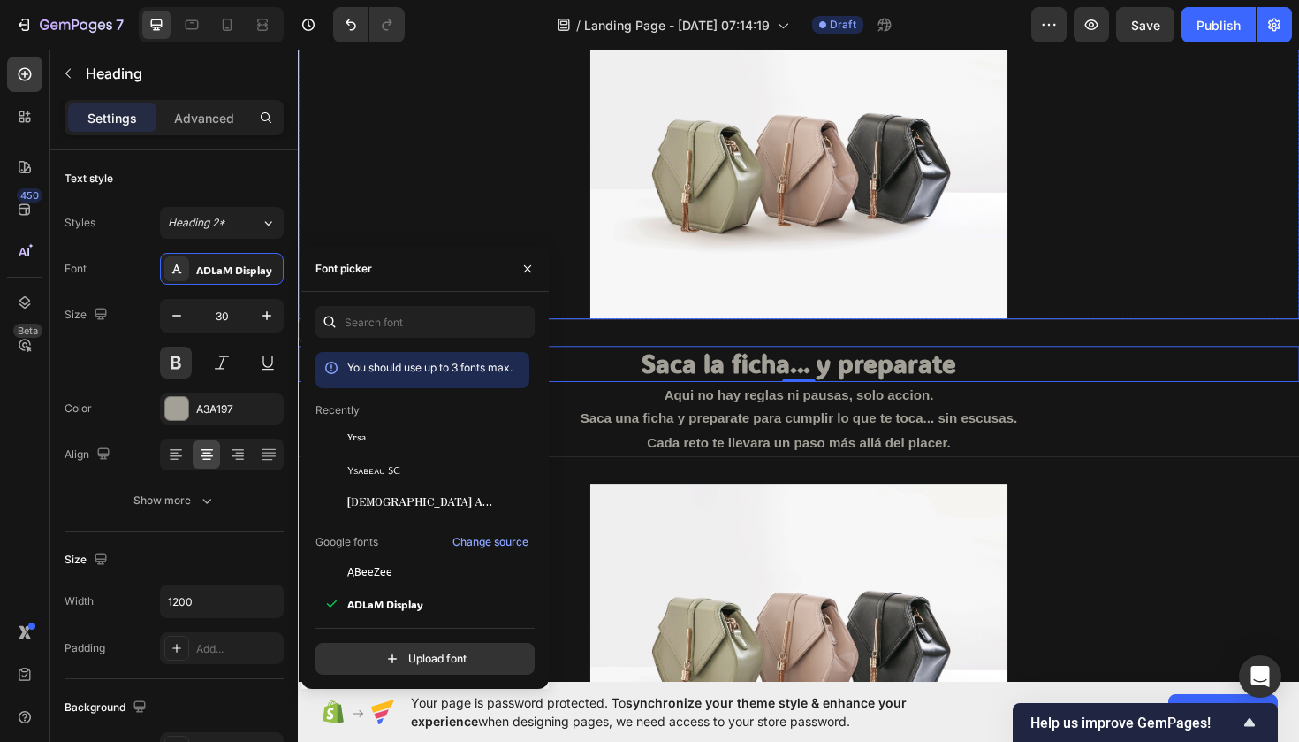
click at [474, 180] on div at bounding box center [828, 169] width 1061 height 331
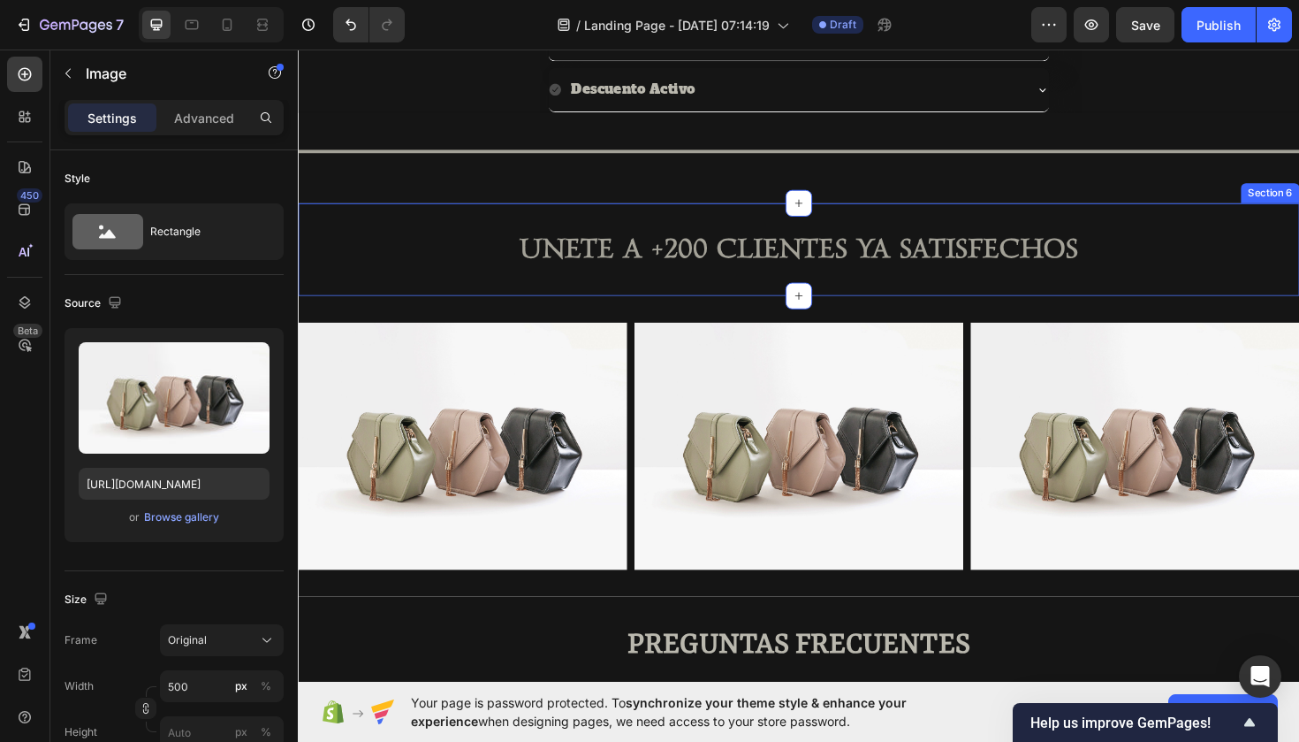
scroll to position [913, 0]
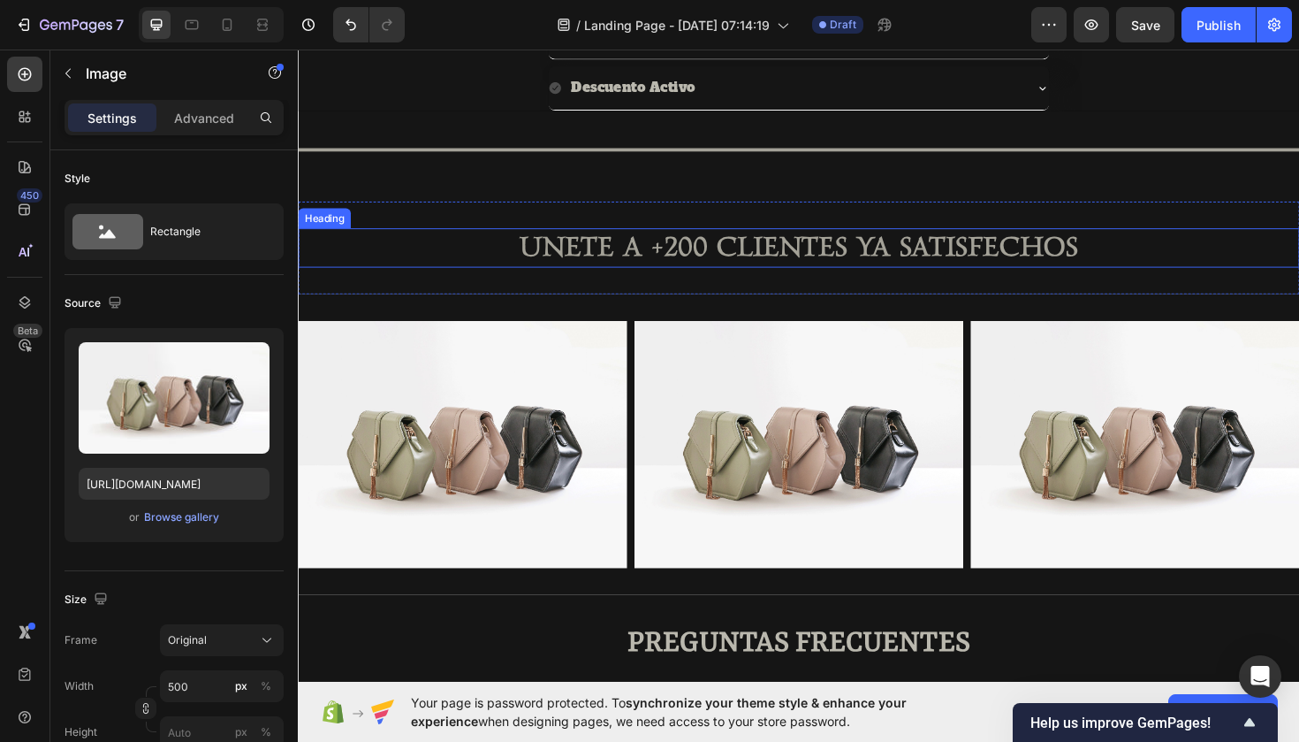
click at [543, 255] on h2 "UNETE A +200 CLIENTES YA SATISFECHOS" at bounding box center [828, 260] width 1061 height 42
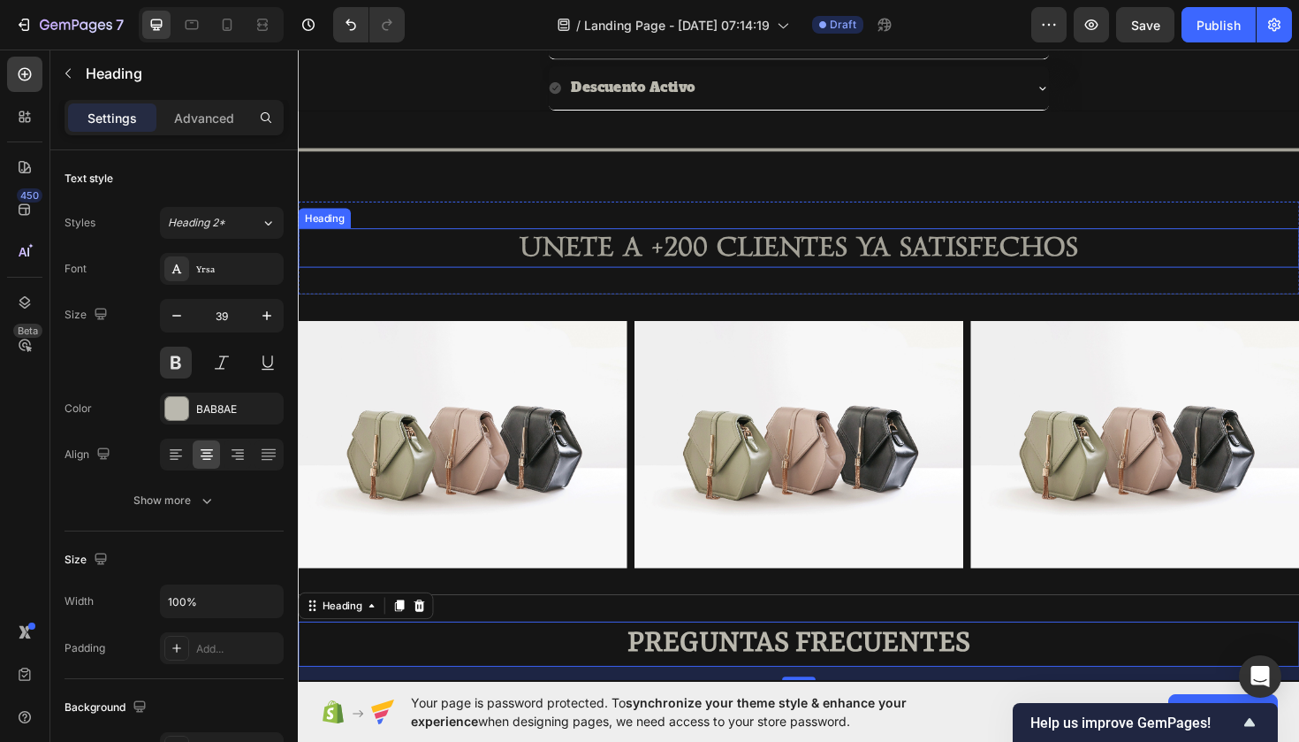
click at [629, 257] on h2 "UNETE A +200 CLIENTES YA SATISFECHOS" at bounding box center [828, 260] width 1061 height 42
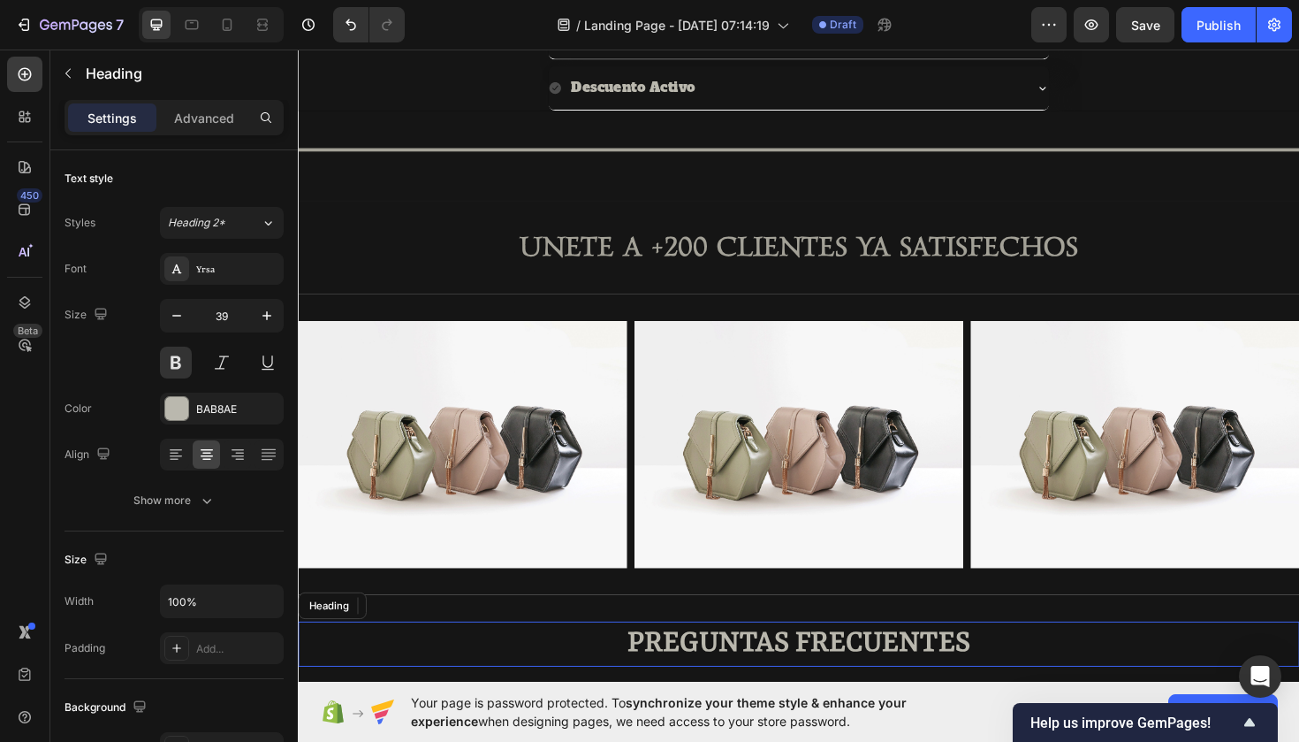
click at [811, 664] on h2 "PREGUNTAS FRECUENTES" at bounding box center [828, 679] width 1061 height 49
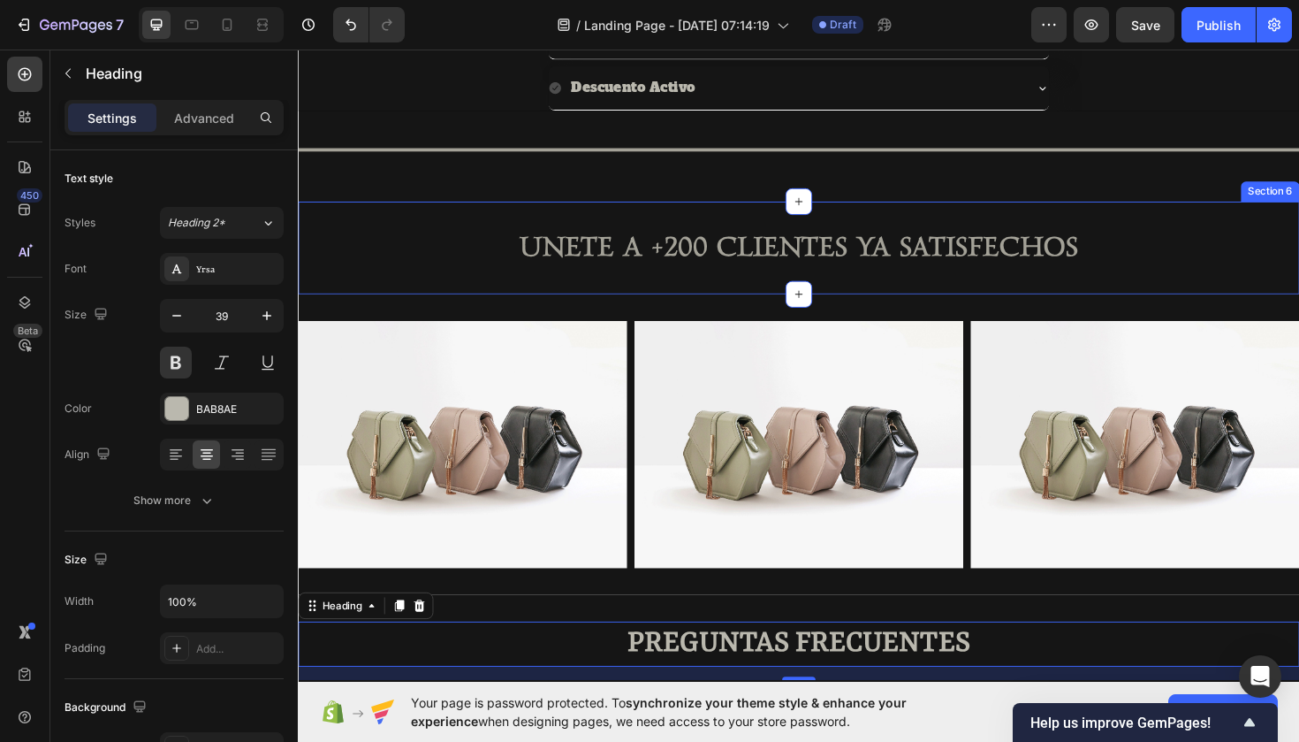
click at [607, 285] on div "UNETE A +200 CLIENTES YA SATISFECHOS Heading Section 6" at bounding box center [828, 259] width 1061 height 98
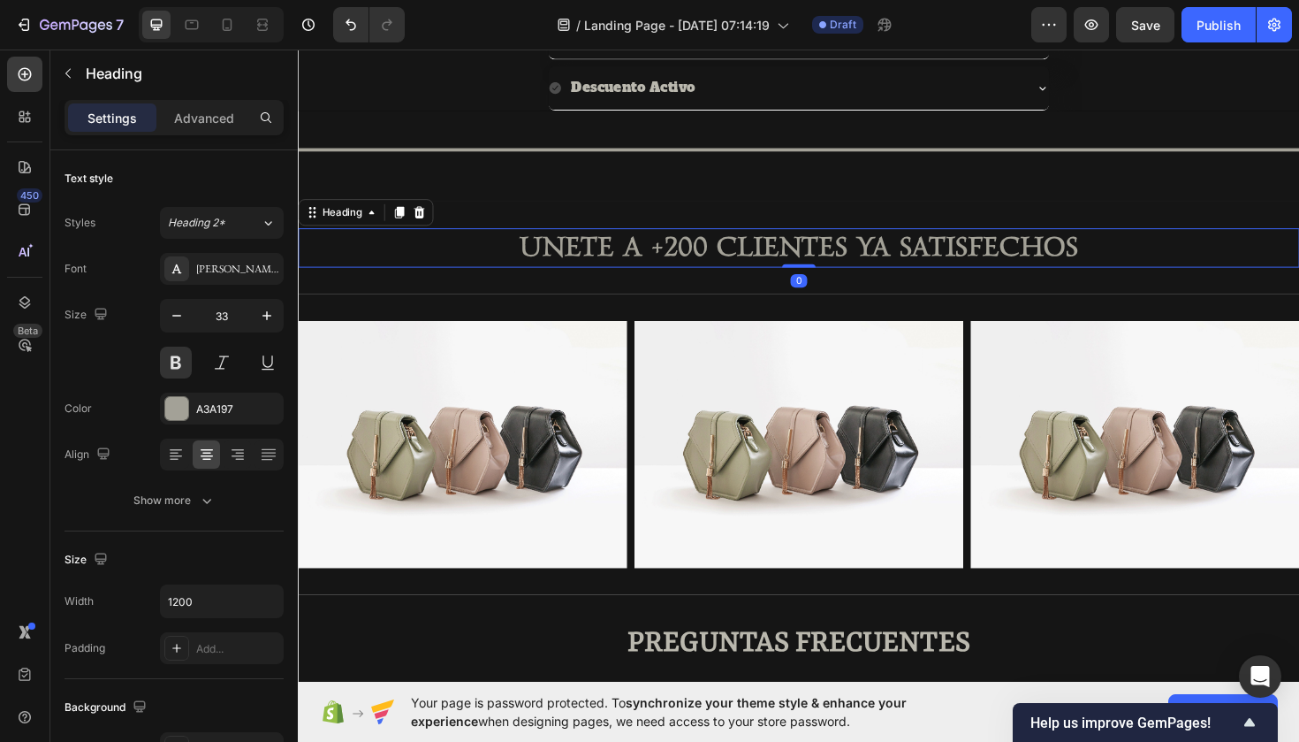
click at [535, 260] on h2 "UNETE A +200 CLIENTES YA SATISFECHOS" at bounding box center [828, 260] width 1061 height 42
click at [209, 275] on div "[PERSON_NAME]" at bounding box center [237, 270] width 83 height 16
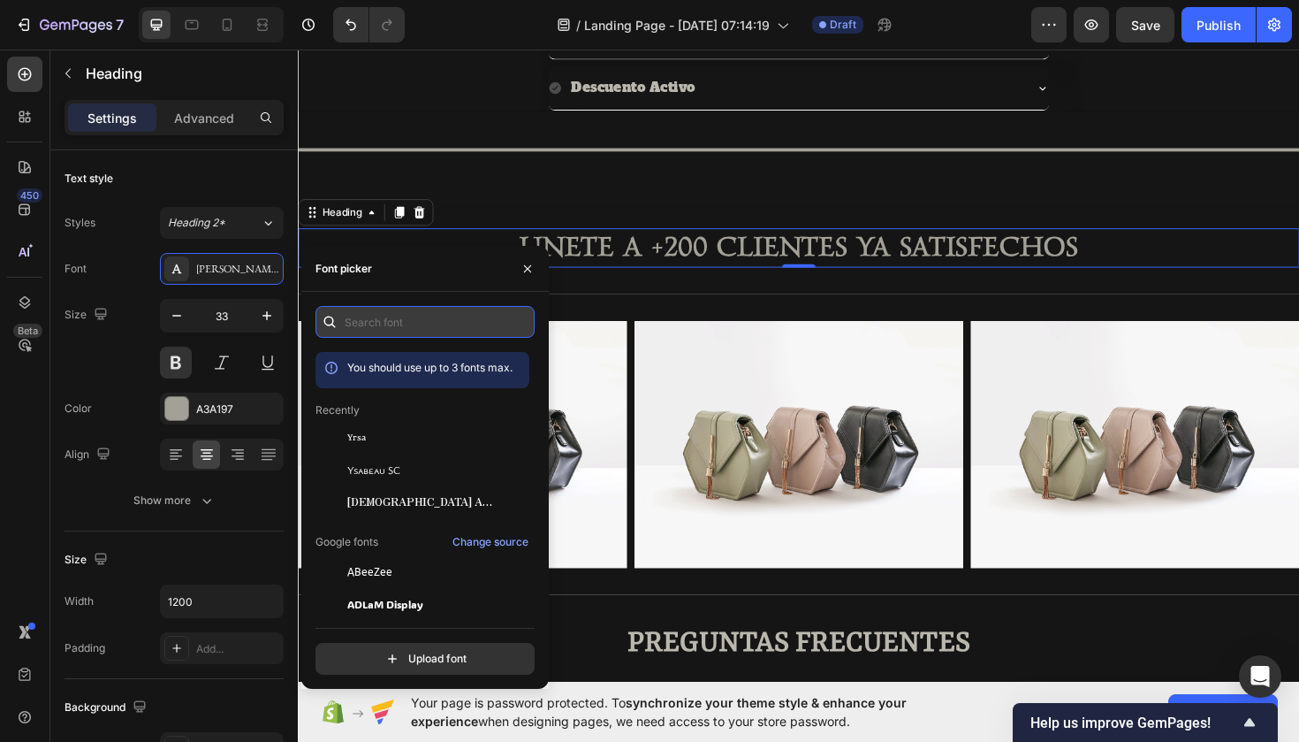
click at [387, 324] on input "text" at bounding box center [425, 322] width 219 height 32
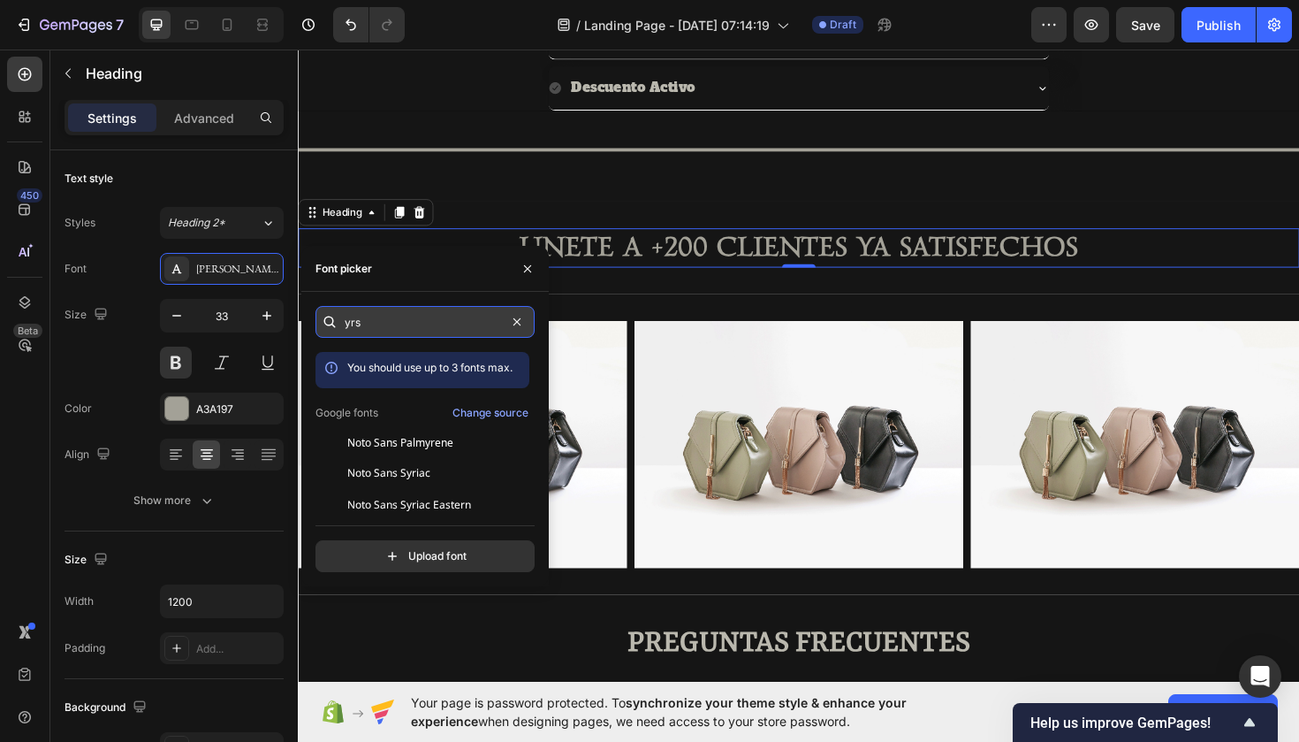
type input "yrsa"
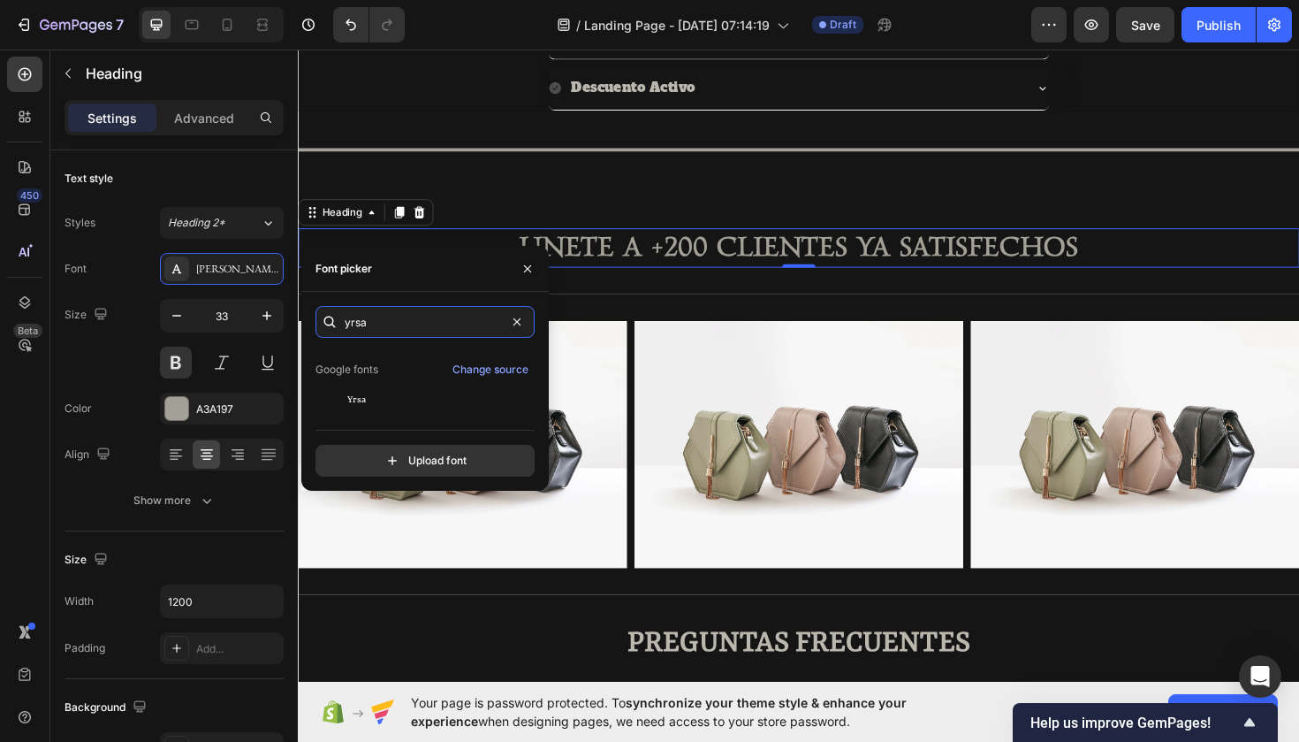
scroll to position [43, 0]
click at [400, 393] on div "Yrsa" at bounding box center [436, 400] width 179 height 16
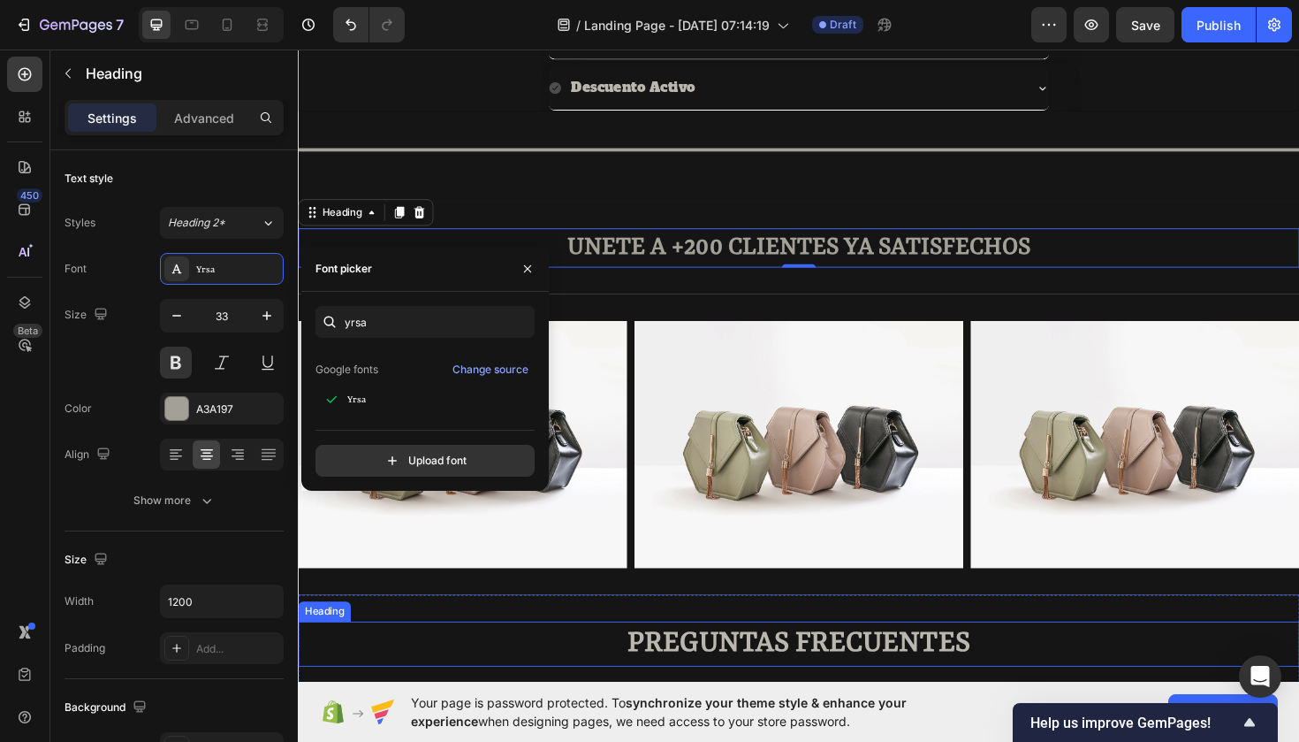
click at [656, 669] on h2 "PREGUNTAS FRECUENTES" at bounding box center [828, 679] width 1061 height 49
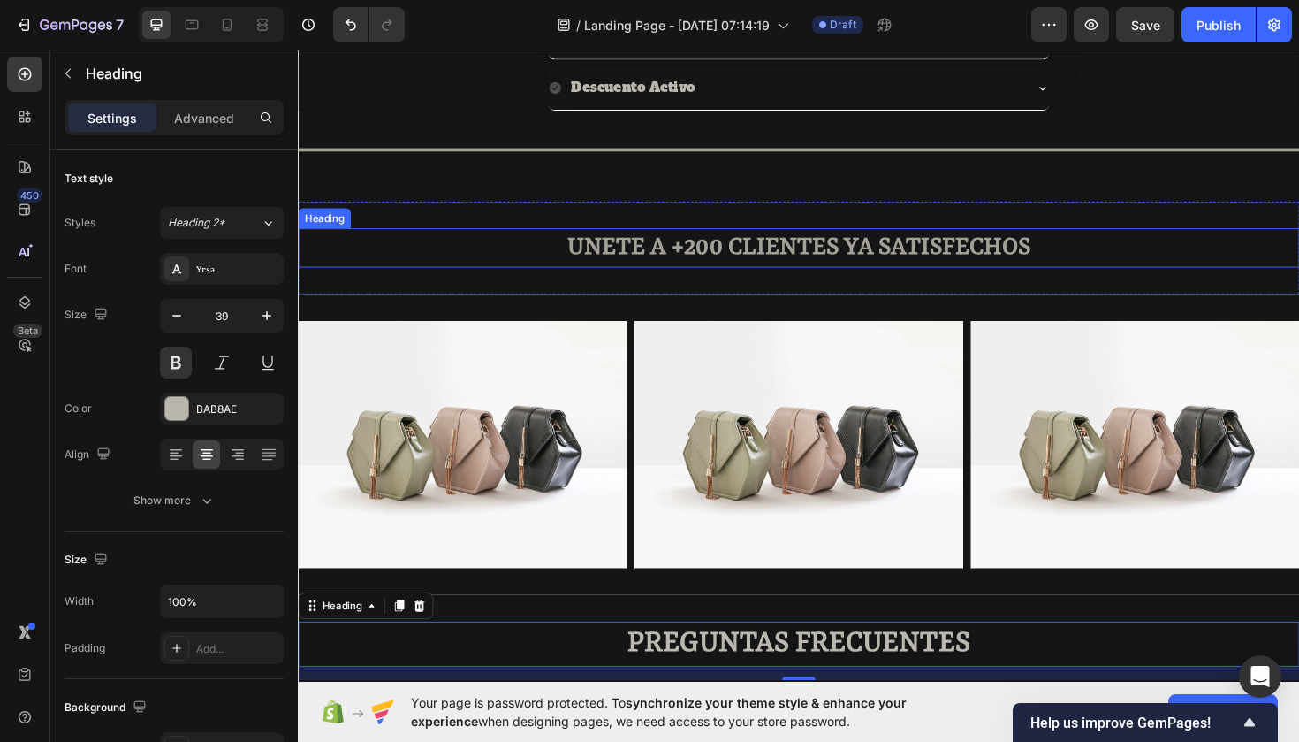
click at [672, 267] on h2 "UNETE A +200 CLIENTES YA SATISFECHOS" at bounding box center [828, 260] width 1061 height 42
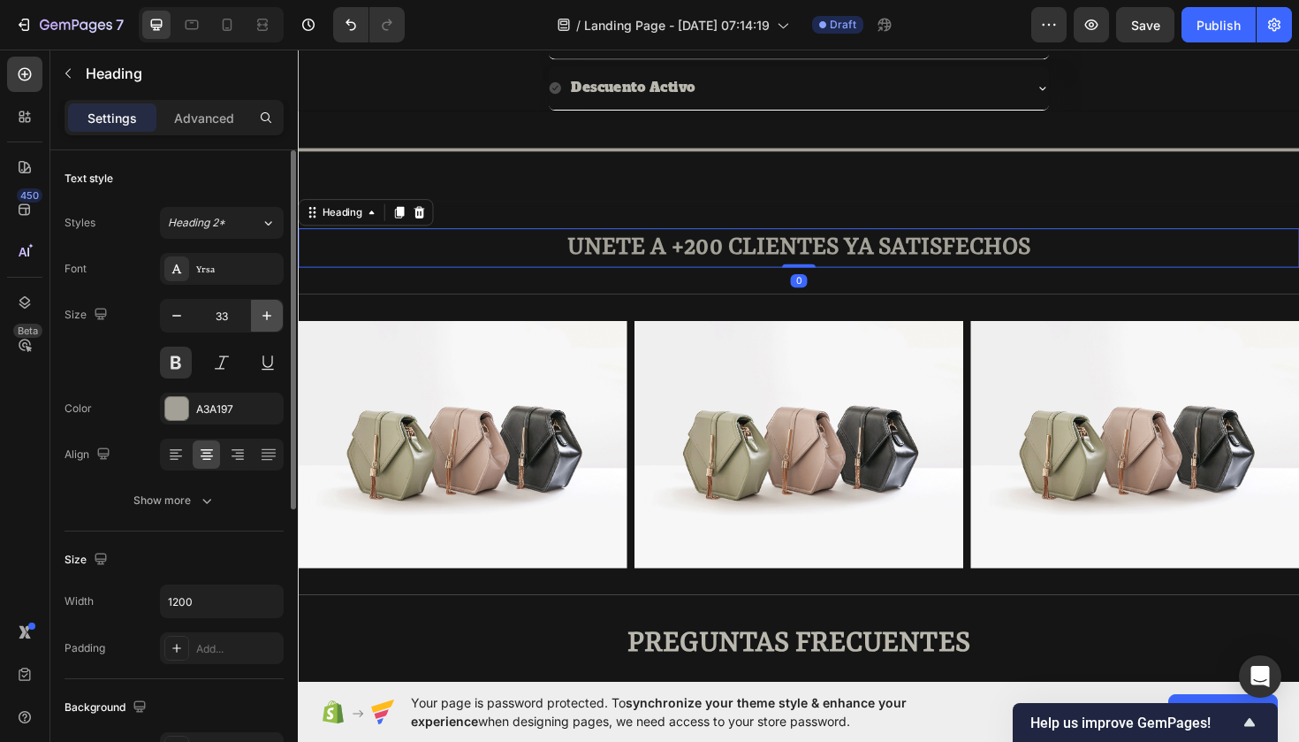
click at [278, 308] on button "button" at bounding box center [267, 316] width 32 height 32
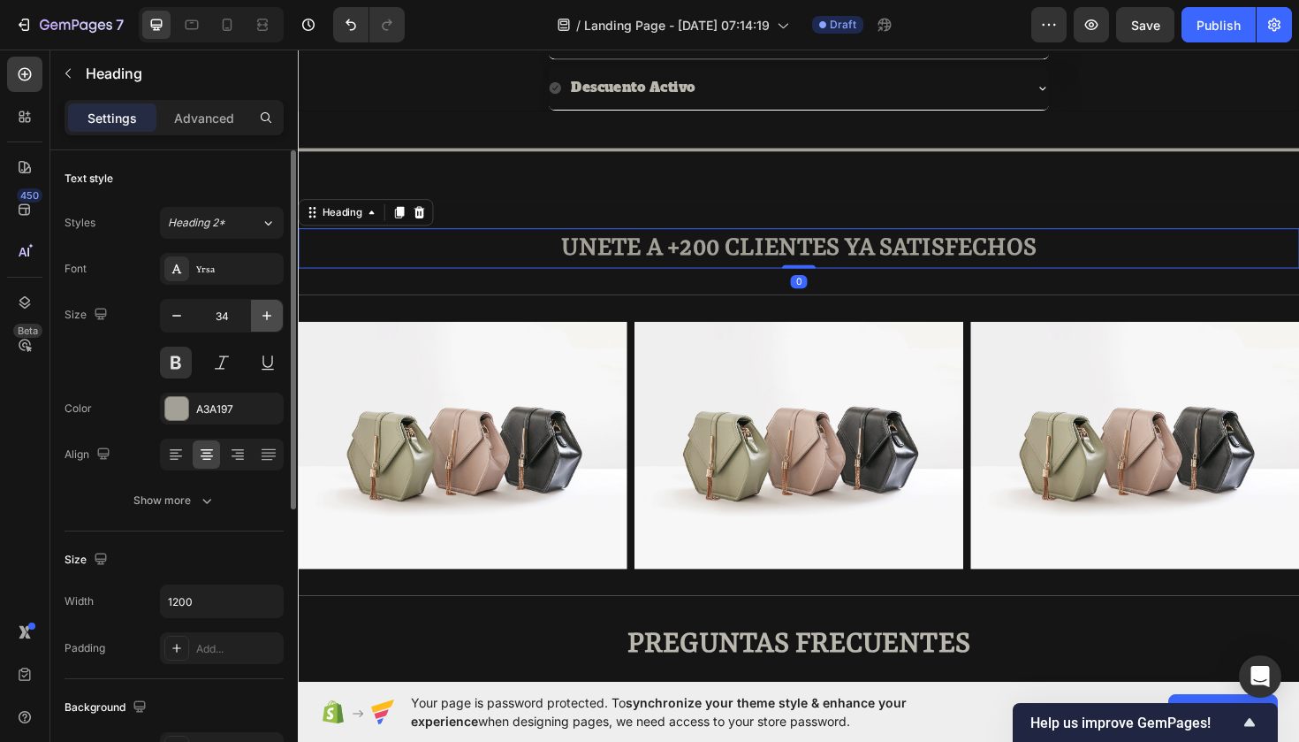
click at [270, 313] on icon "button" at bounding box center [267, 316] width 18 height 18
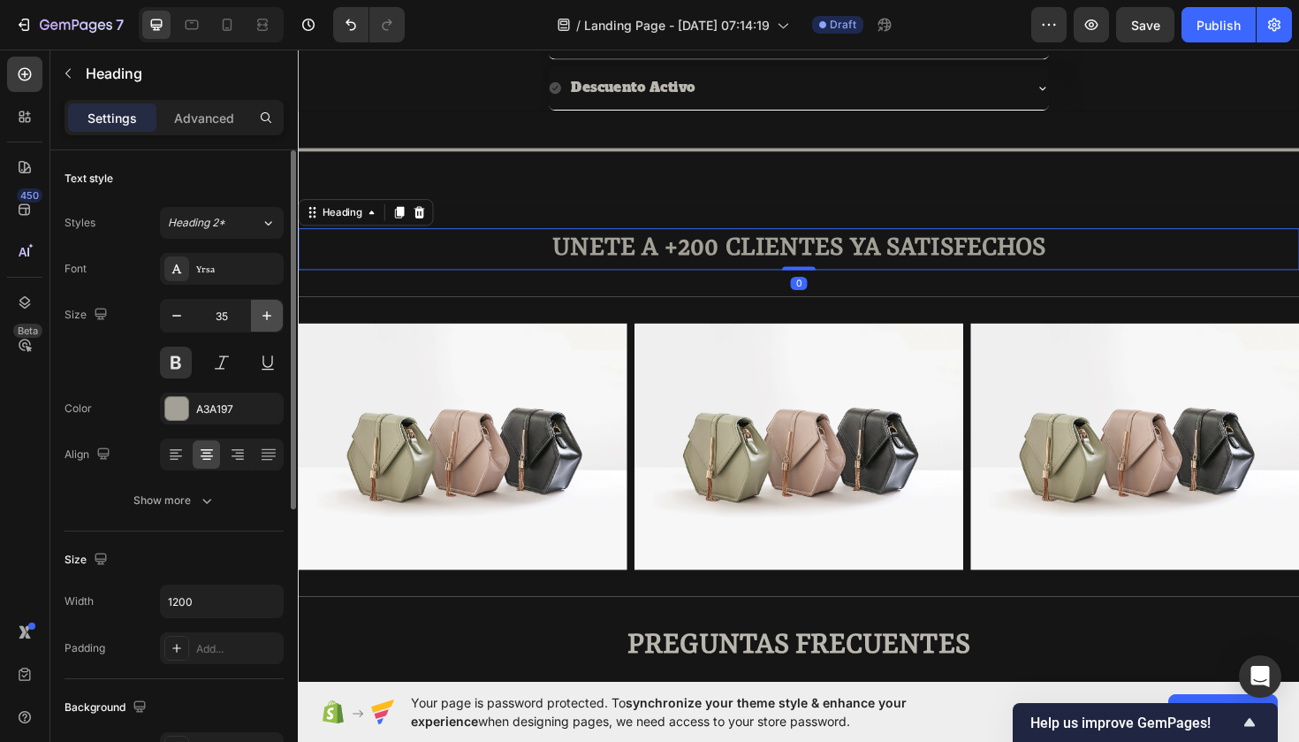
click at [270, 313] on icon "button" at bounding box center [267, 316] width 18 height 18
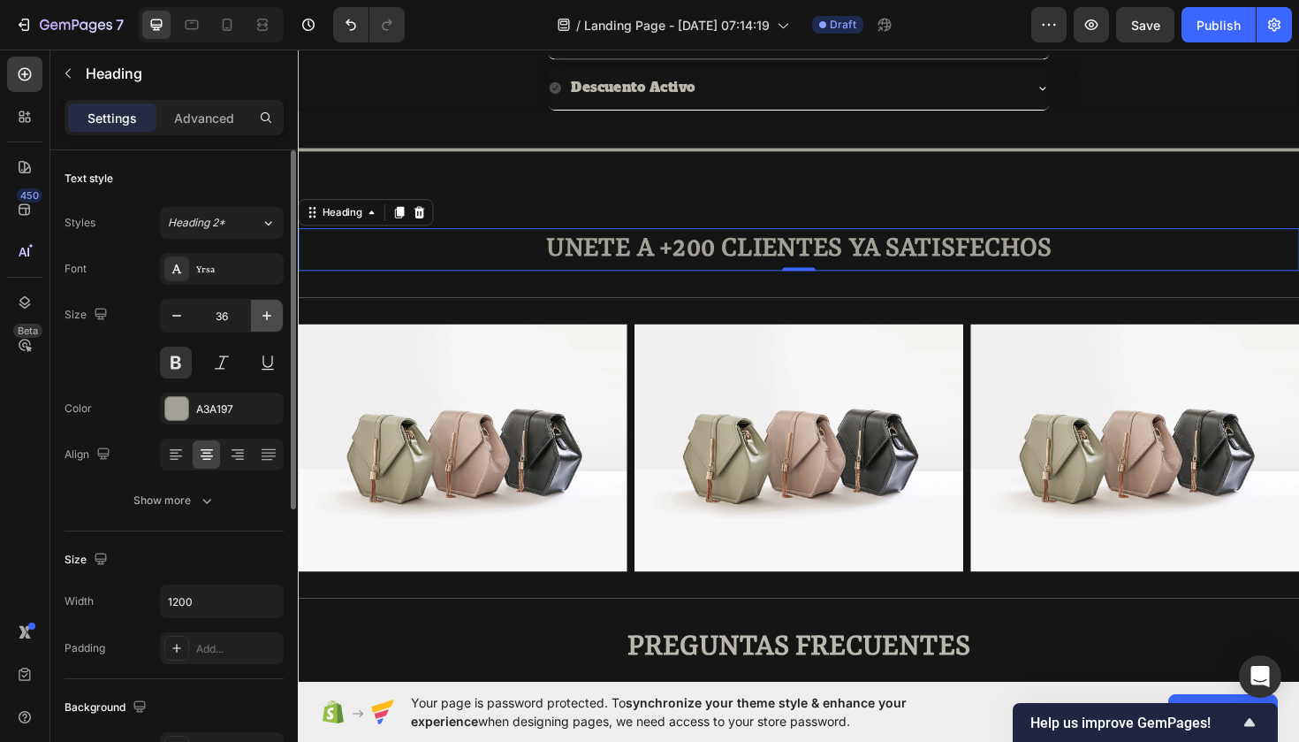
click at [270, 313] on icon "button" at bounding box center [267, 316] width 18 height 18
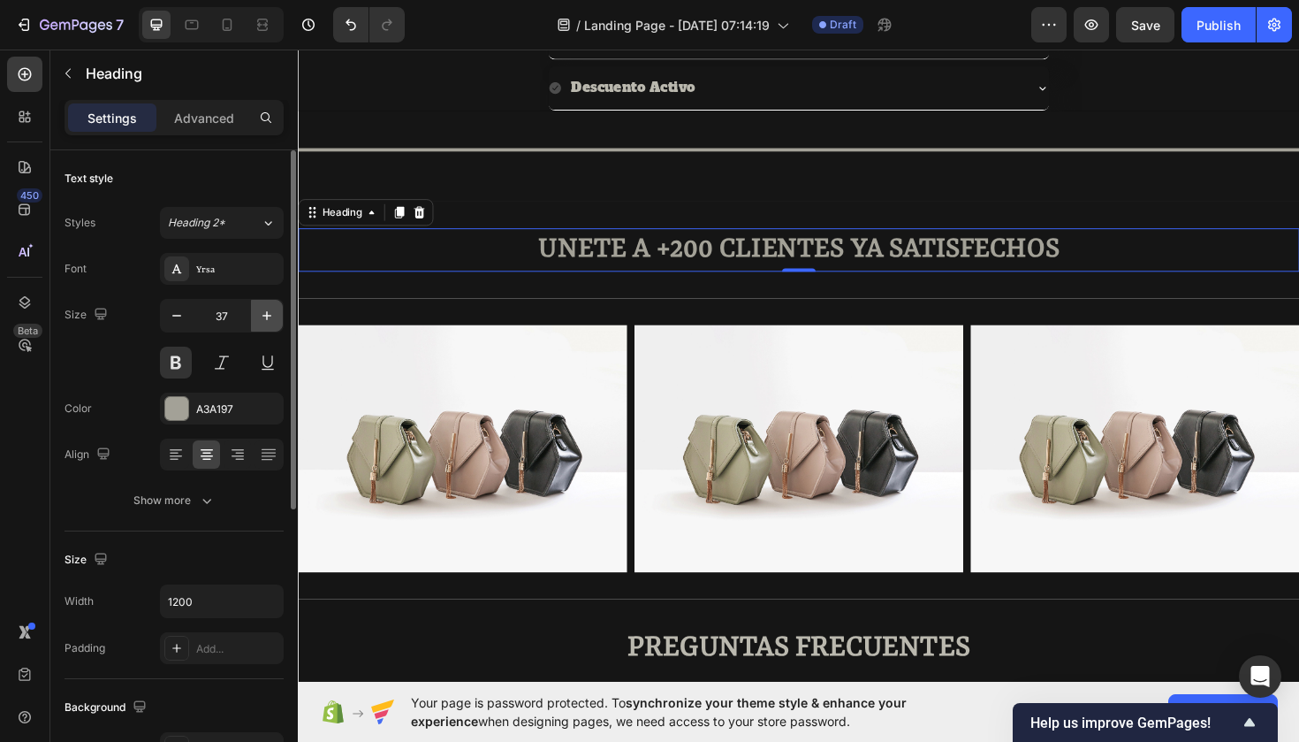
click at [270, 313] on icon "button" at bounding box center [267, 316] width 18 height 18
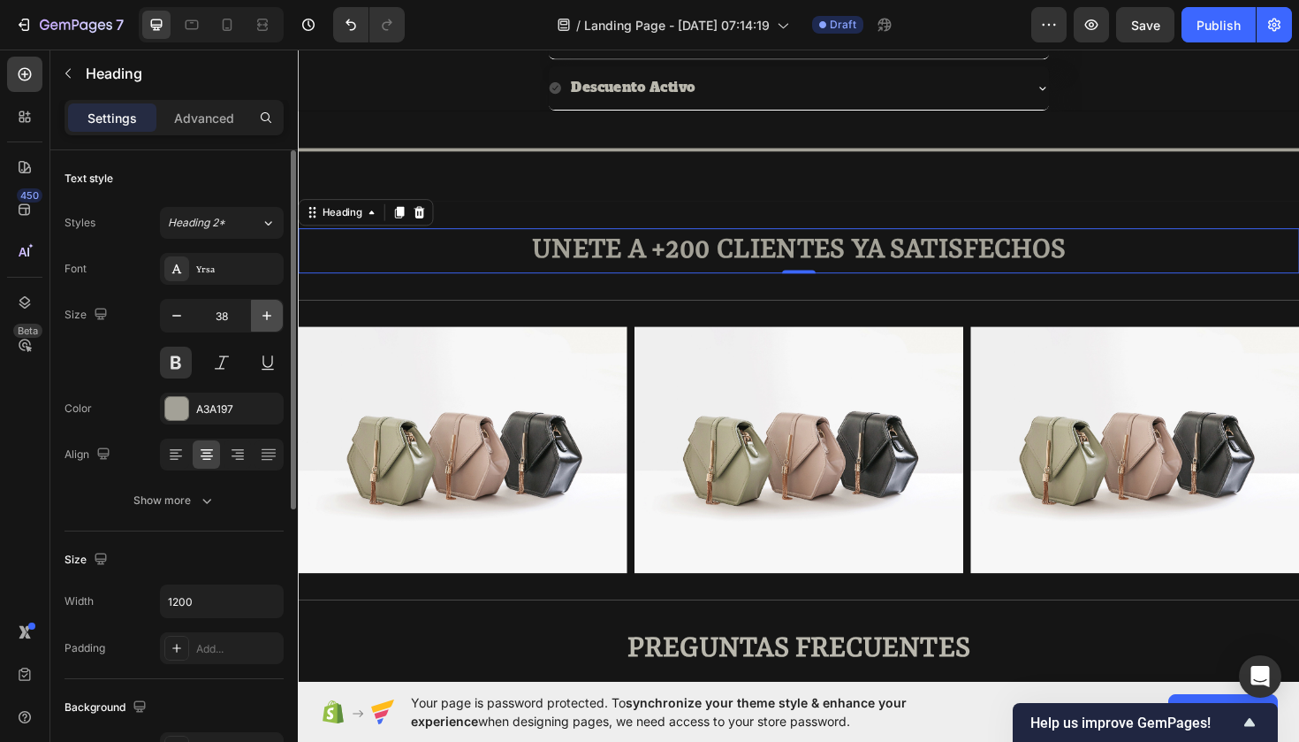
click at [270, 313] on icon "button" at bounding box center [267, 316] width 18 height 18
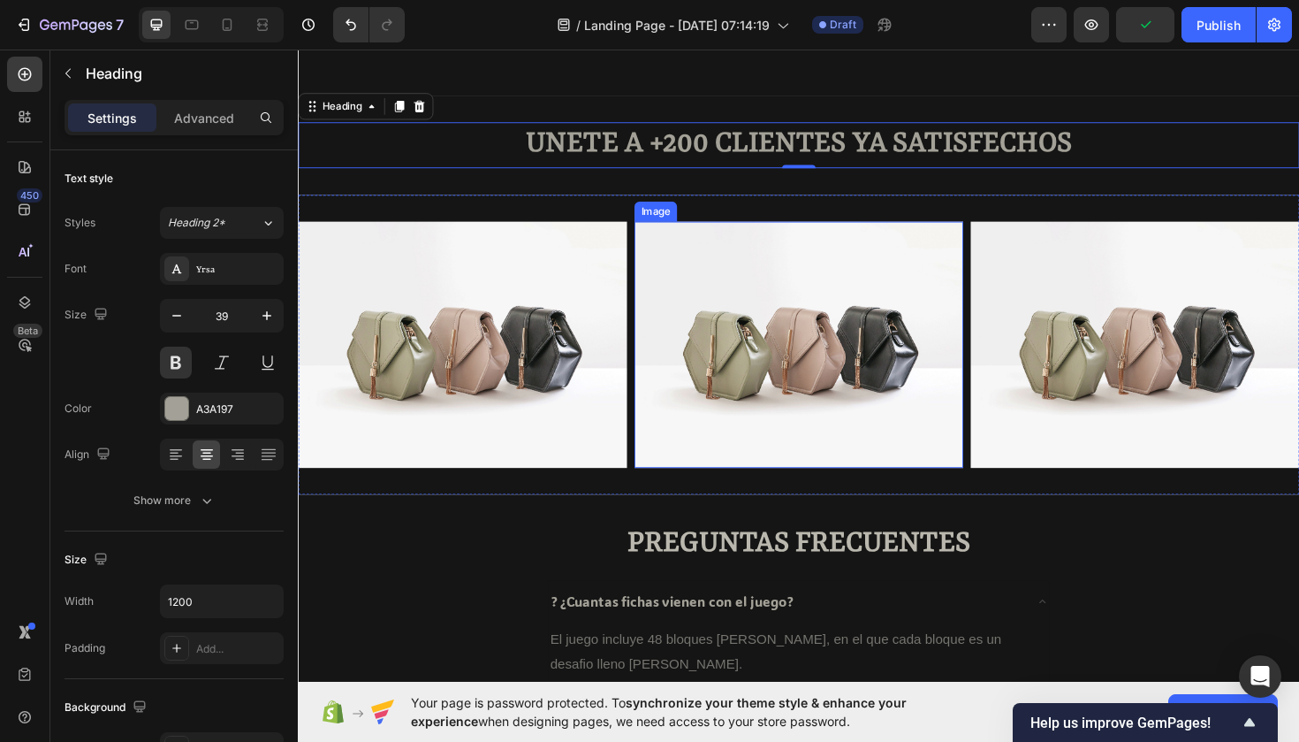
scroll to position [1025, 0]
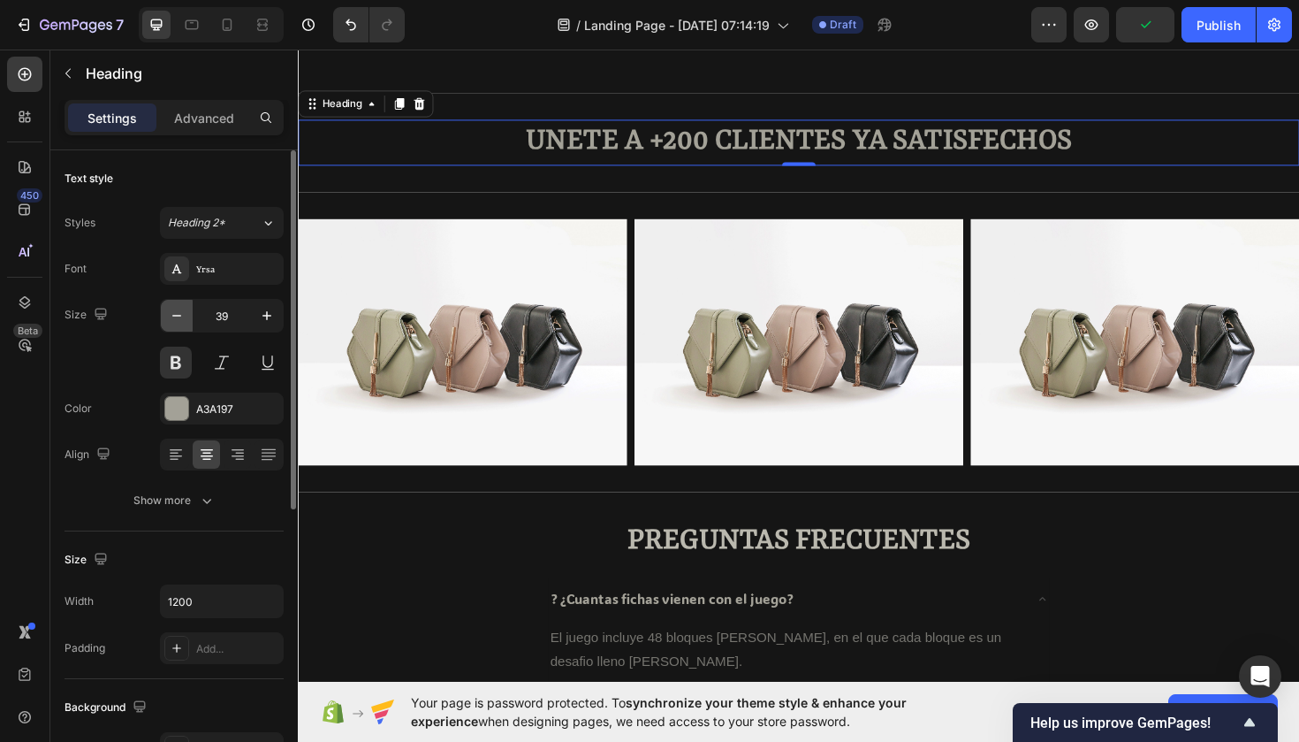
click at [170, 319] on icon "button" at bounding box center [177, 316] width 18 height 18
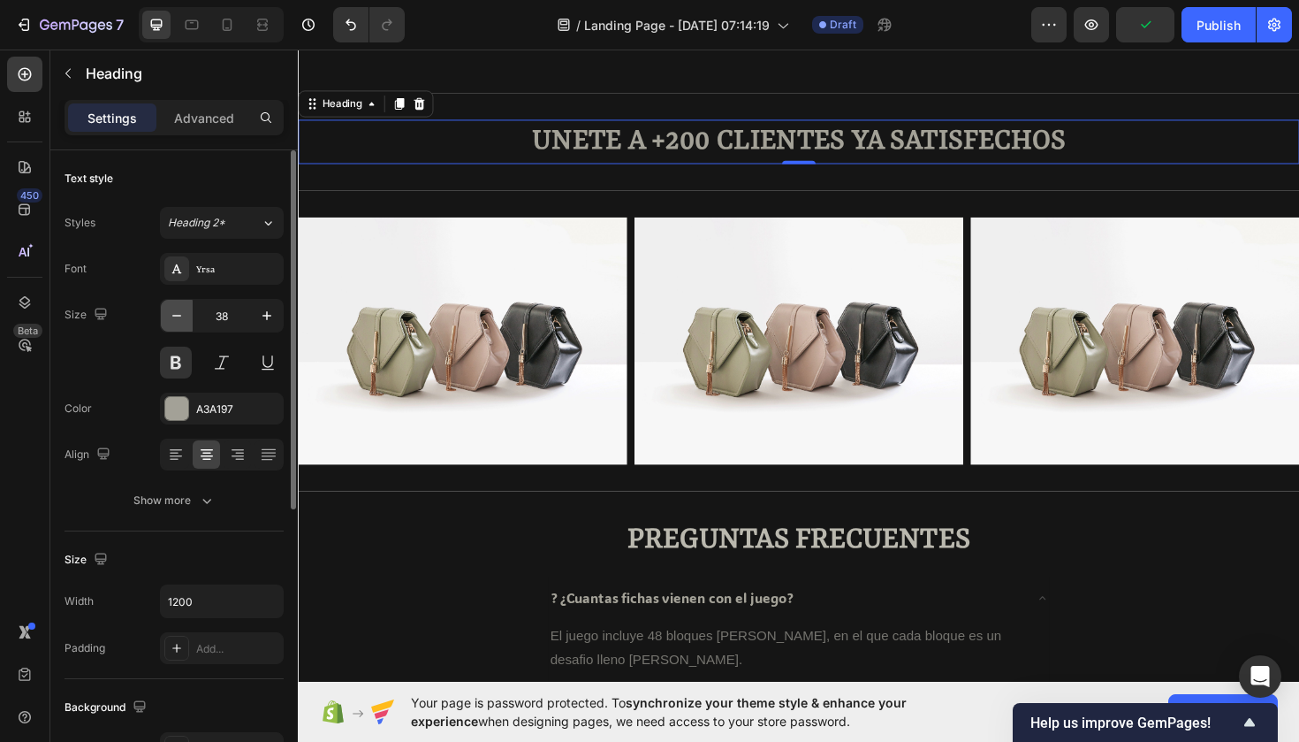
click at [170, 319] on icon "button" at bounding box center [177, 316] width 18 height 18
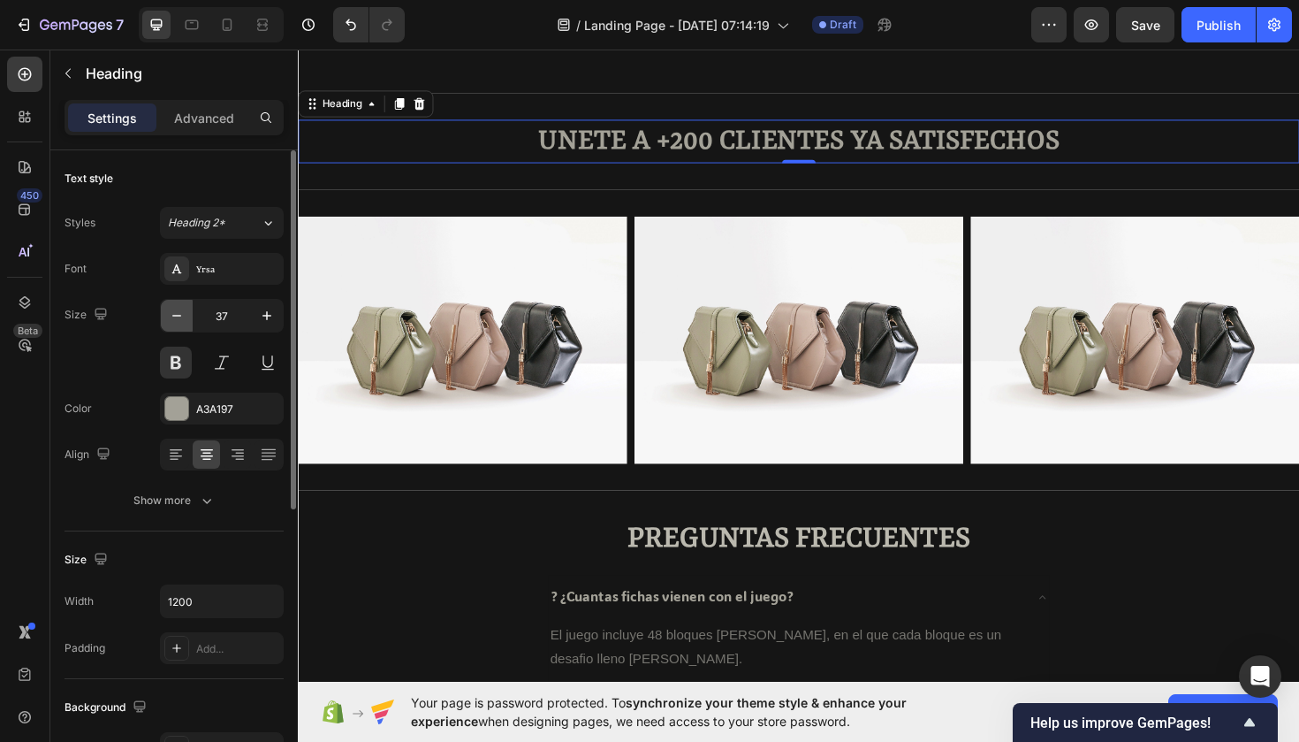
click at [181, 316] on icon "button" at bounding box center [177, 316] width 18 height 18
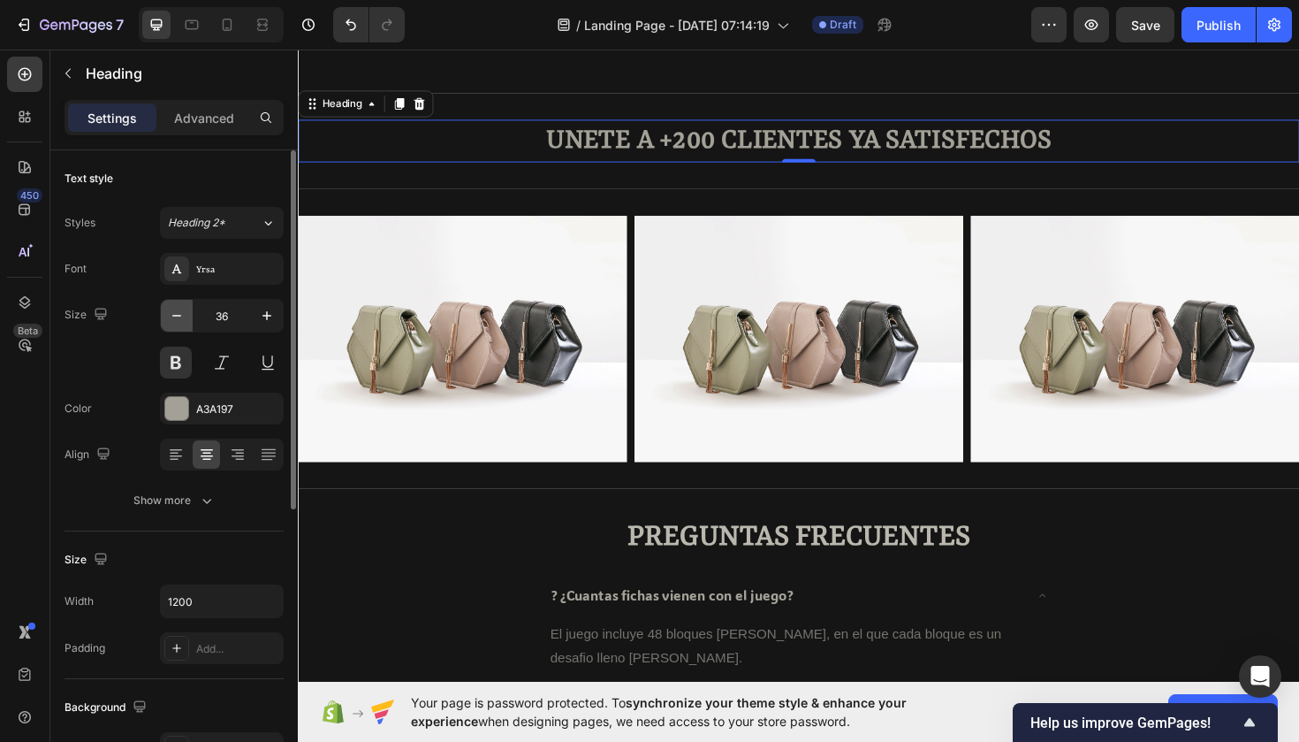
click at [181, 316] on icon "button" at bounding box center [177, 316] width 18 height 18
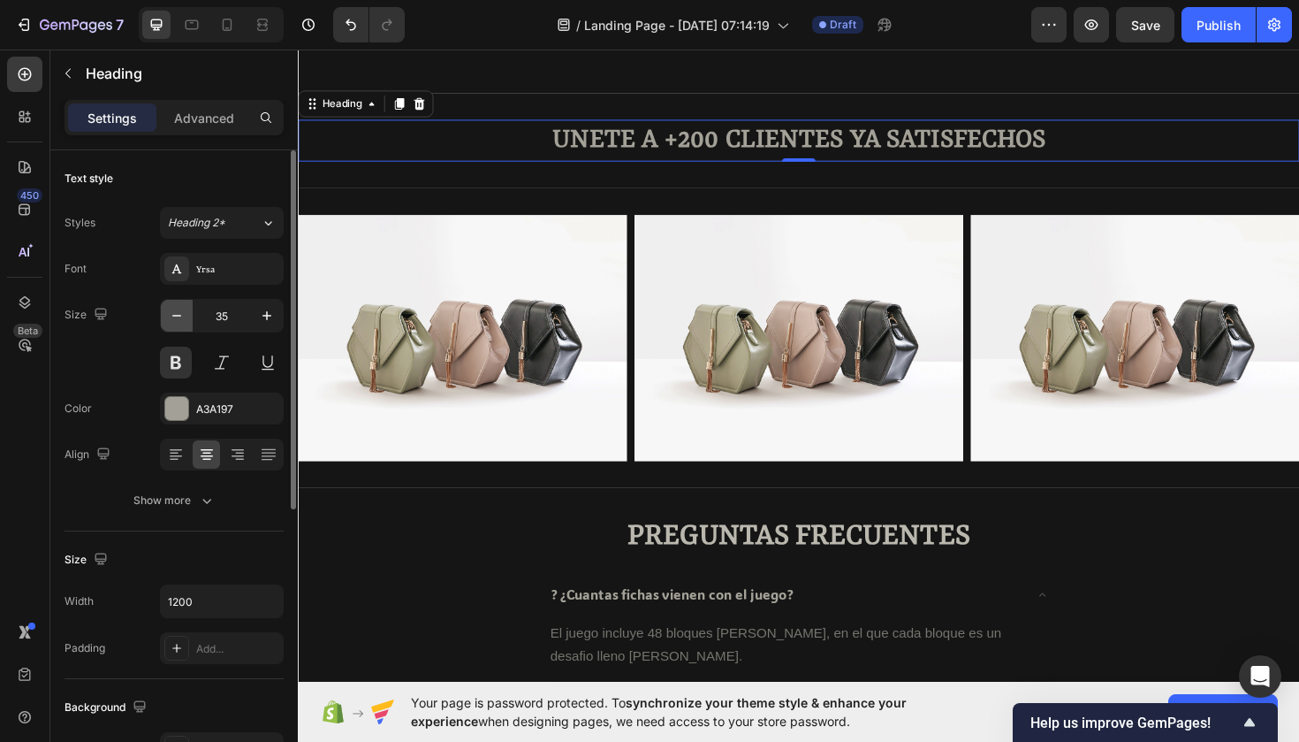
click at [181, 316] on icon "button" at bounding box center [177, 316] width 18 height 18
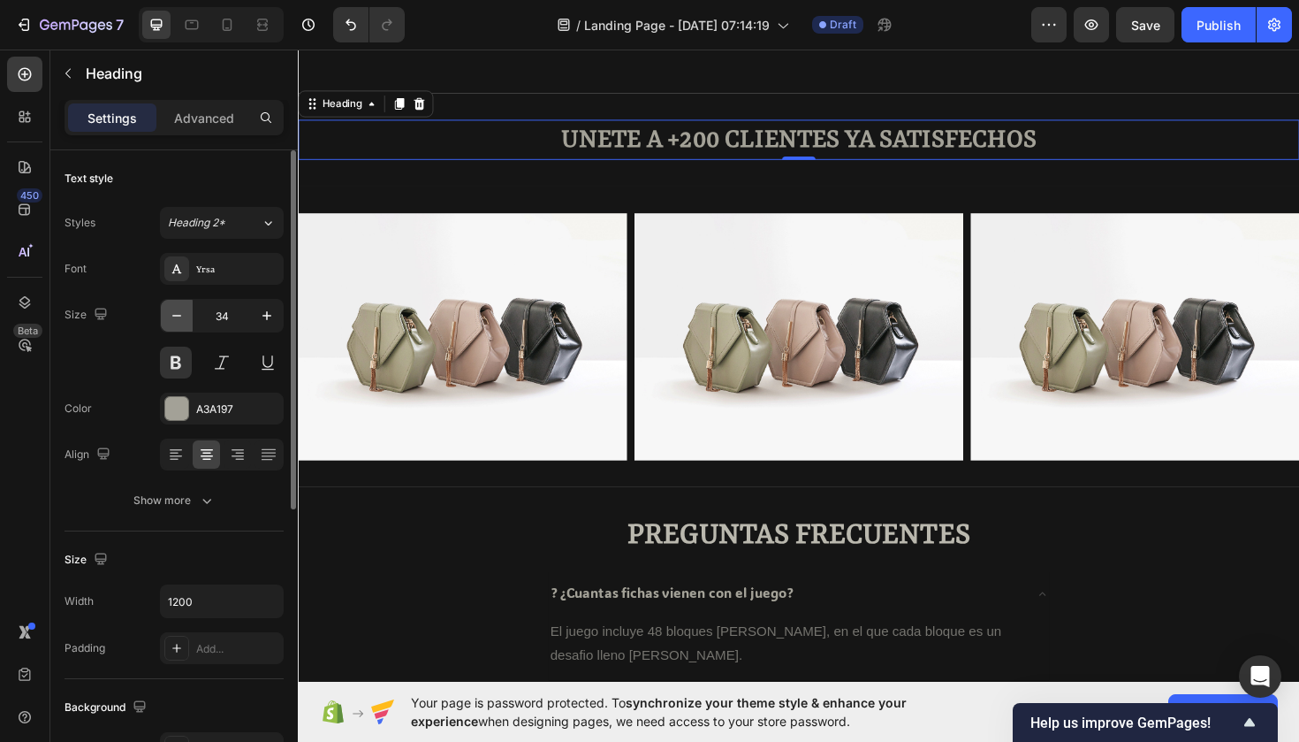
click at [181, 316] on icon "button" at bounding box center [177, 316] width 18 height 18
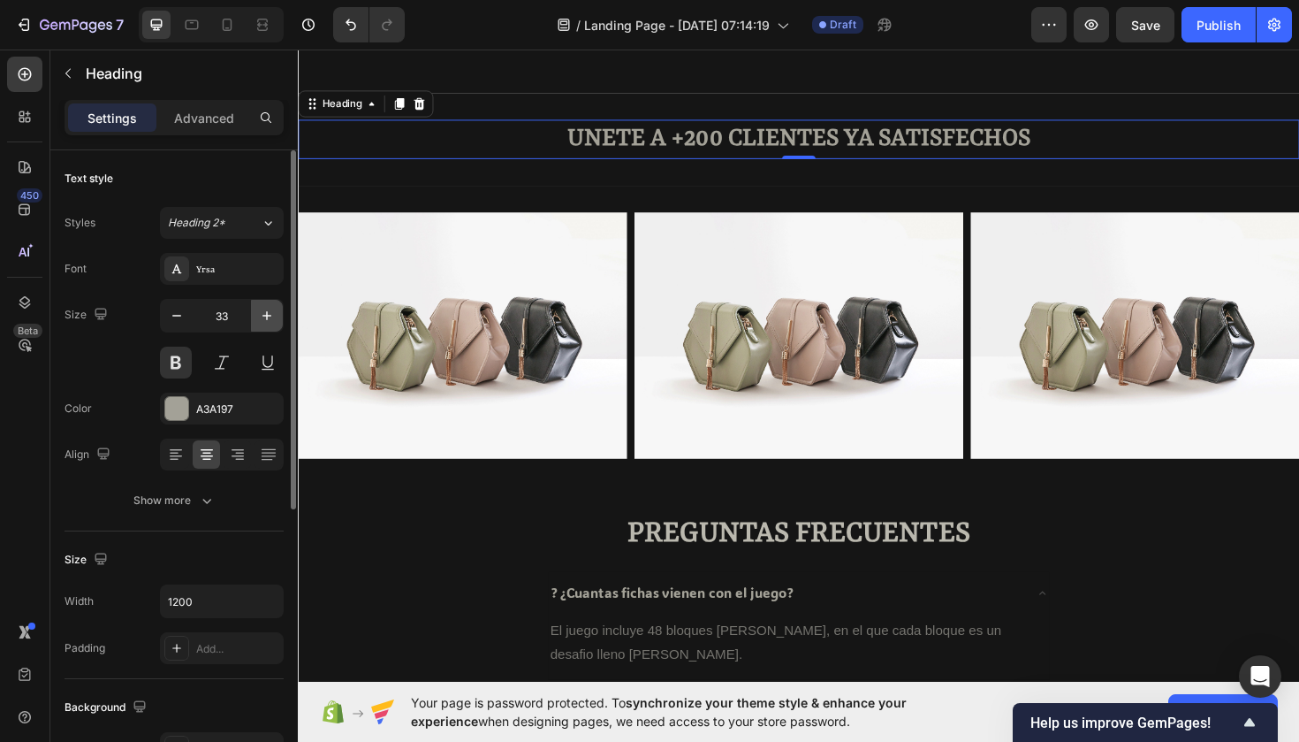
click at [263, 315] on icon "button" at bounding box center [267, 316] width 18 height 18
type input "34"
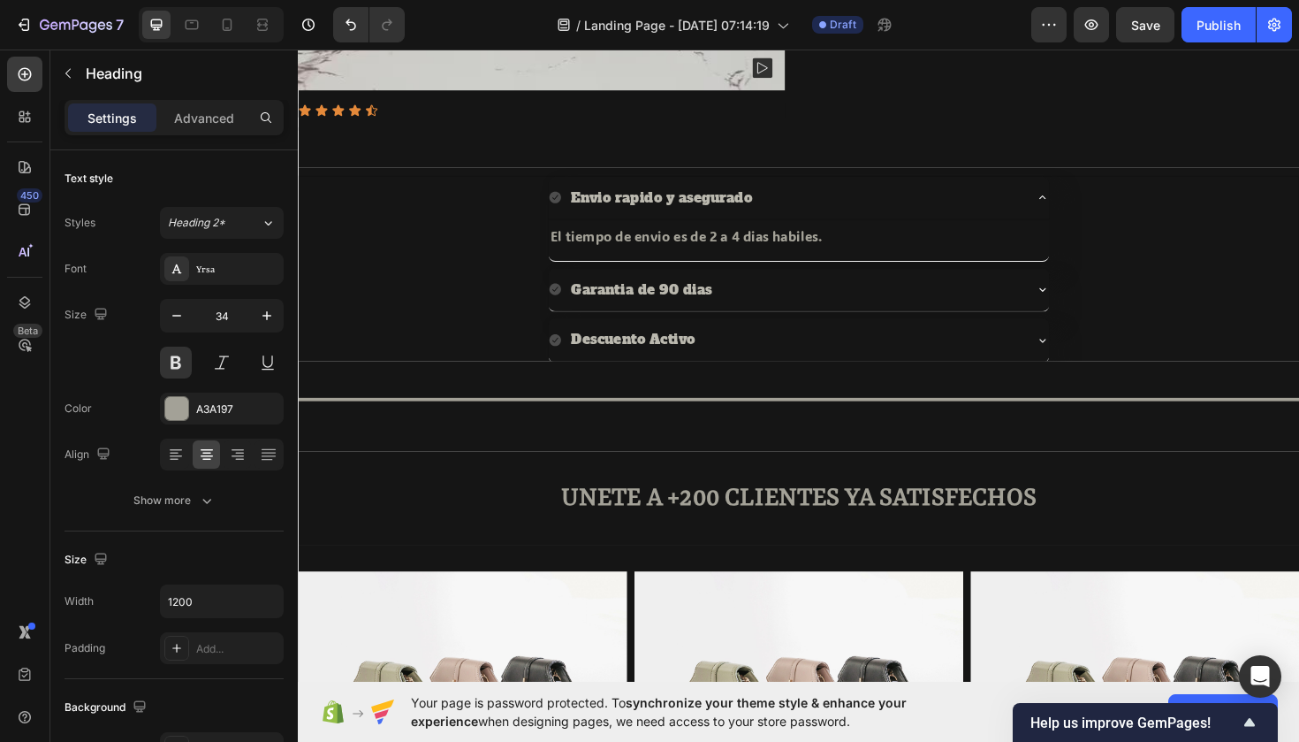
scroll to position [650, 0]
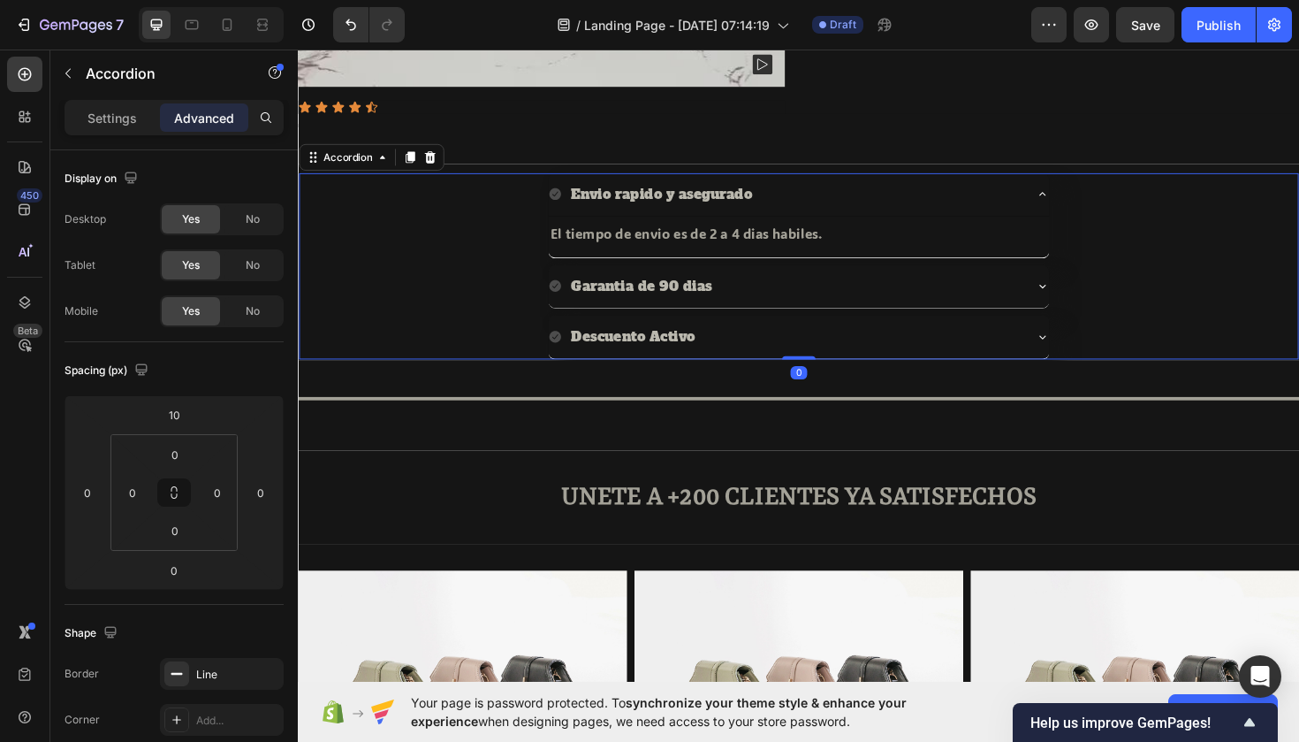
click at [567, 202] on icon at bounding box center [570, 202] width 12 height 12
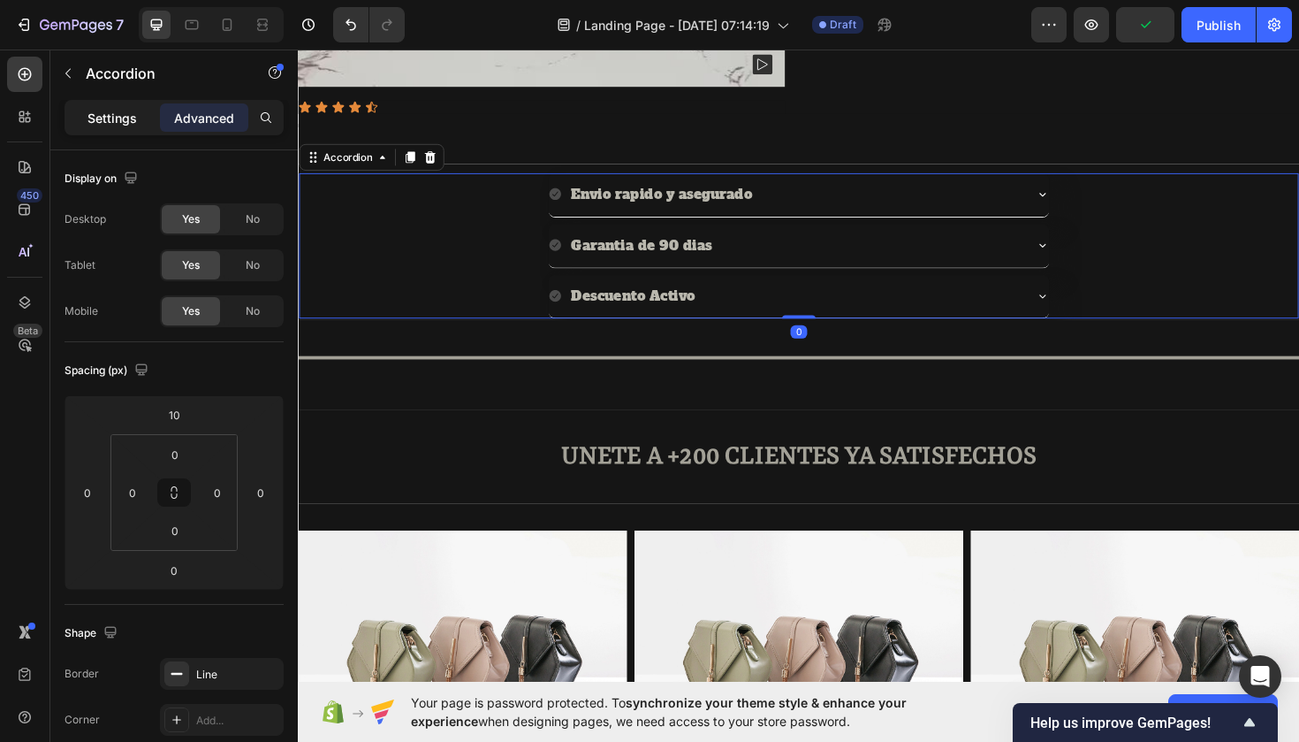
click at [113, 105] on div "Settings" at bounding box center [112, 117] width 88 height 28
type input "8"
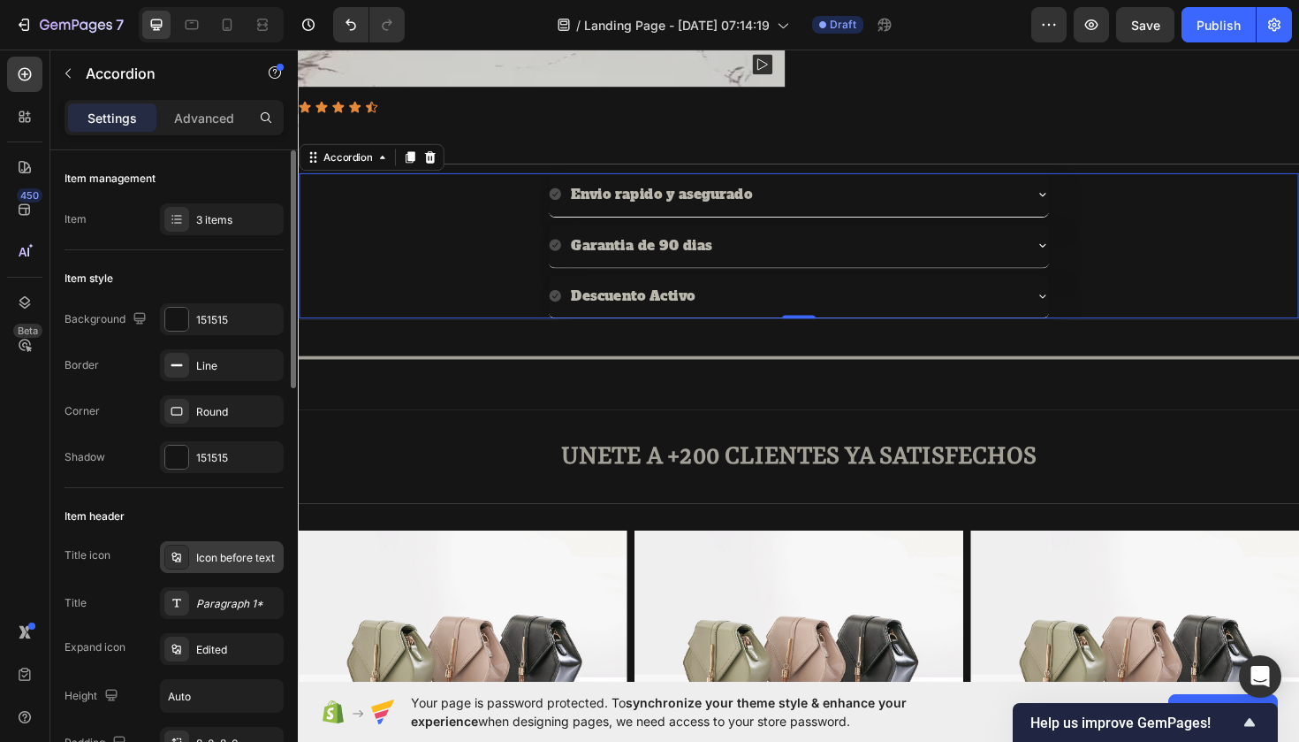
click at [179, 552] on icon at bounding box center [177, 557] width 14 height 14
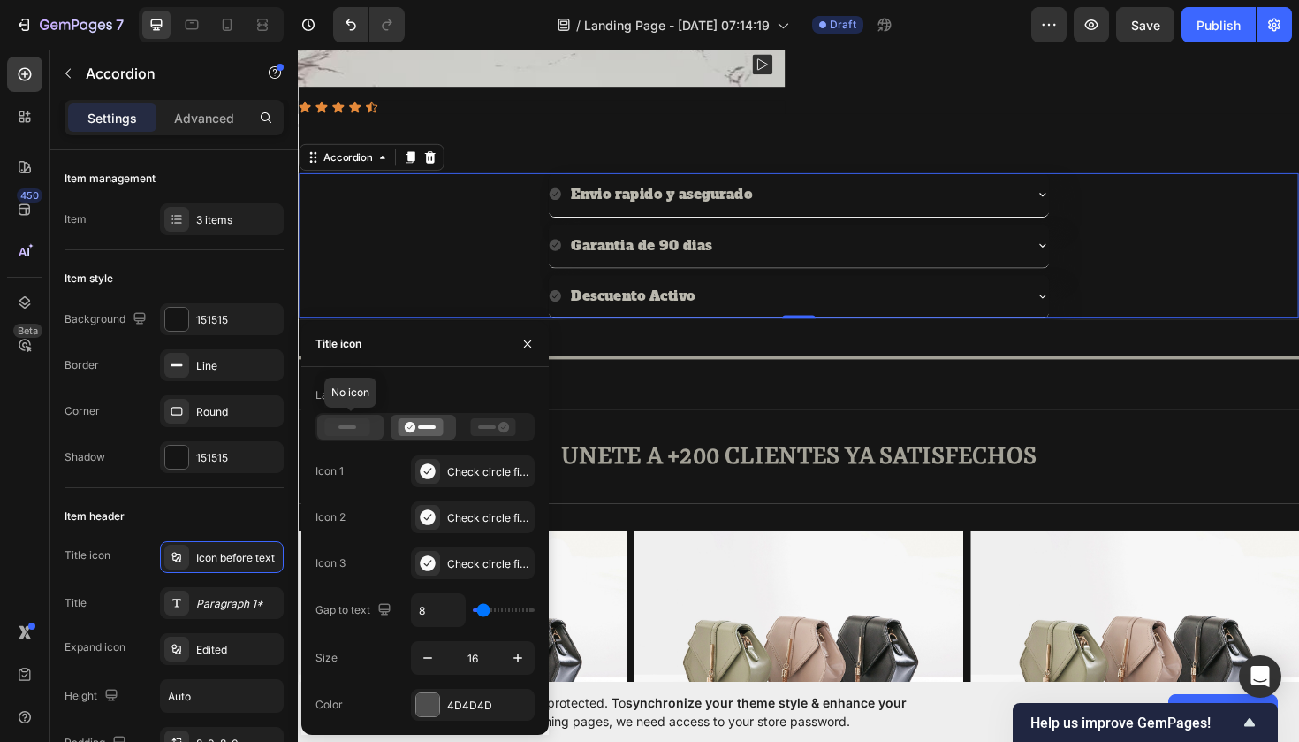
click at [344, 424] on icon at bounding box center [347, 427] width 45 height 18
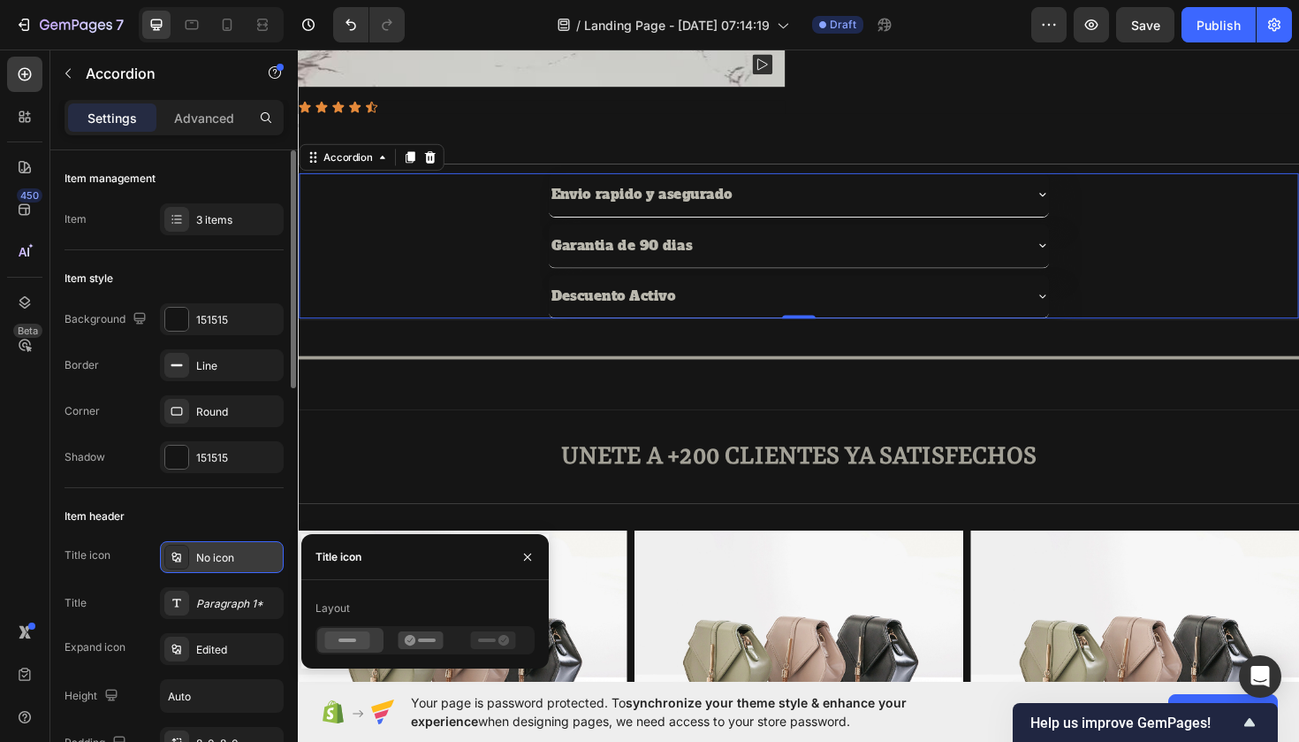
click at [210, 556] on div "No icon" at bounding box center [237, 558] width 83 height 16
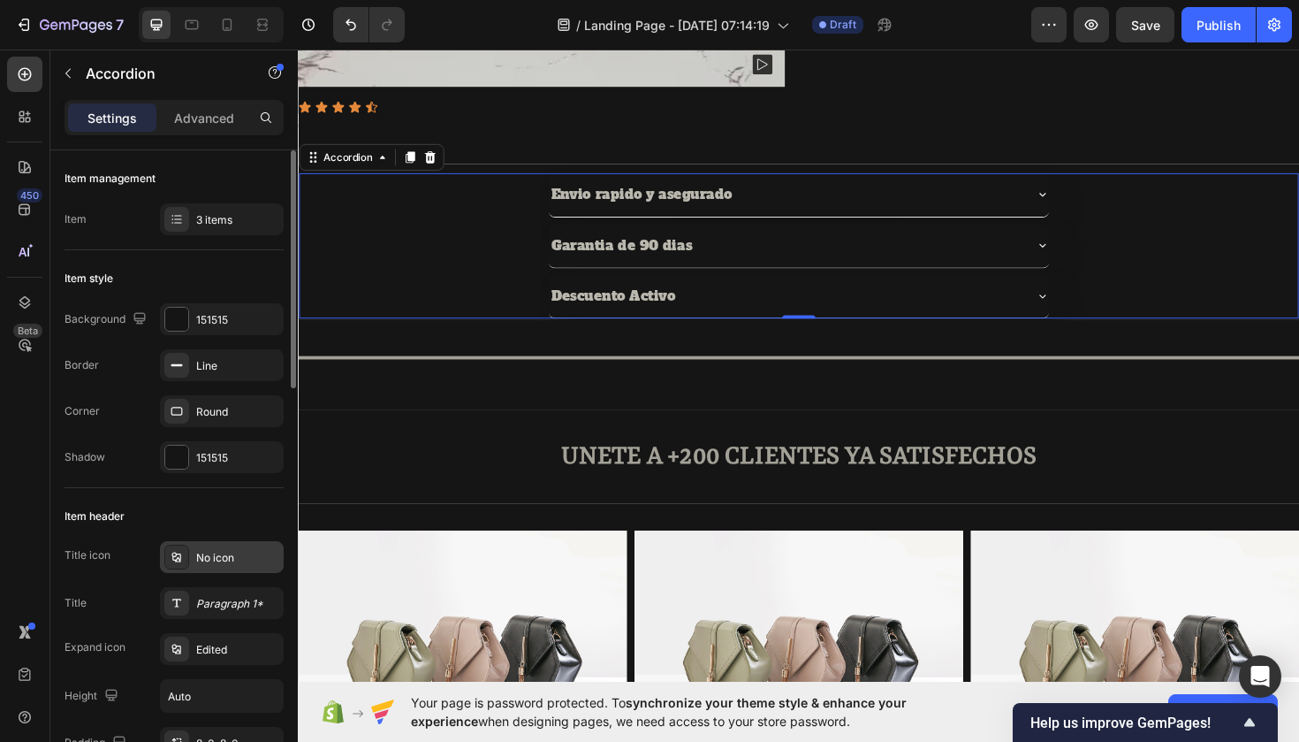
click at [200, 555] on div "No icon" at bounding box center [237, 558] width 83 height 16
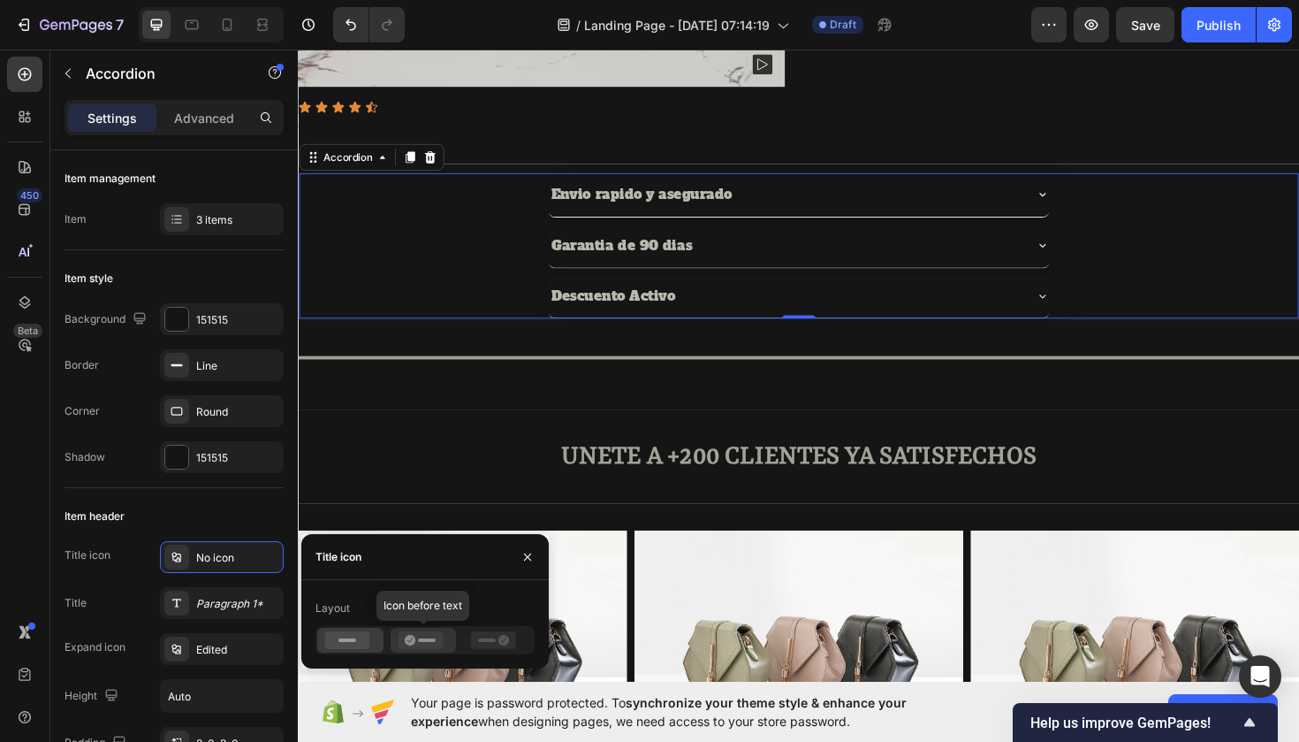
click at [422, 638] on rect at bounding box center [427, 640] width 18 height 4
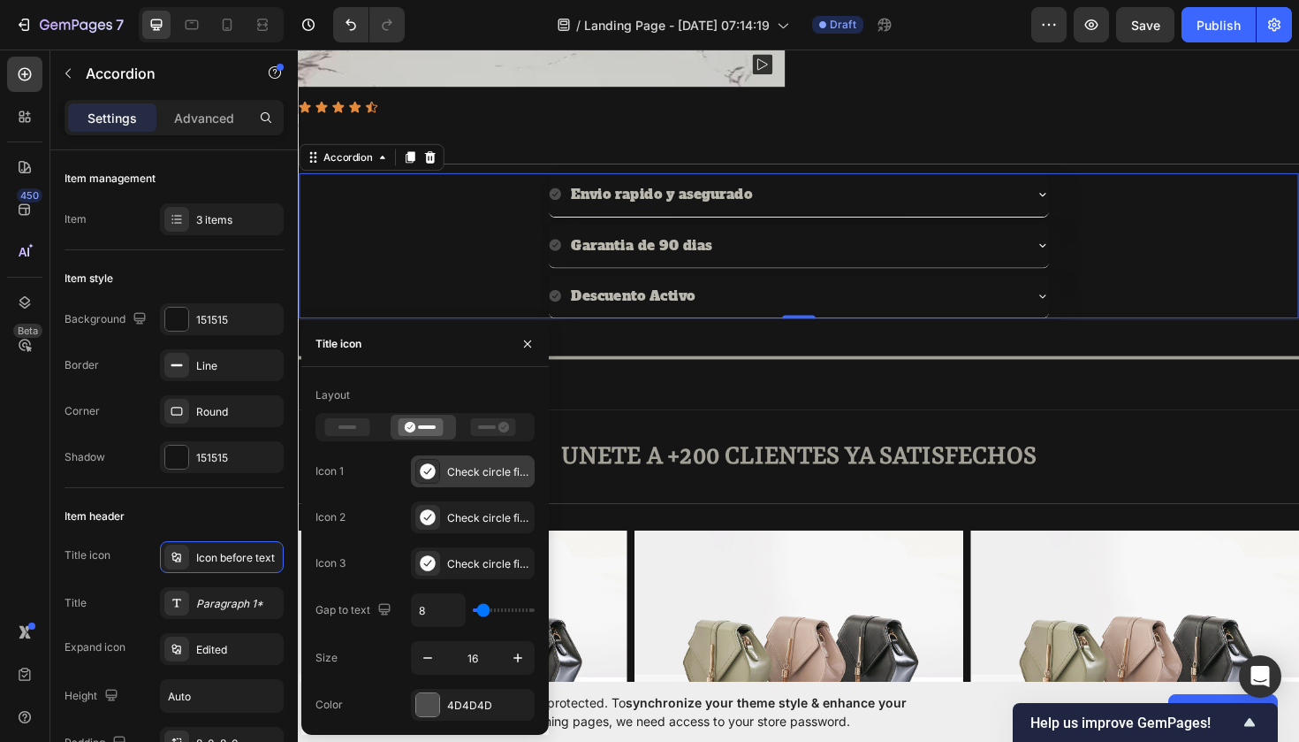
click at [433, 471] on icon at bounding box center [427, 471] width 15 height 16
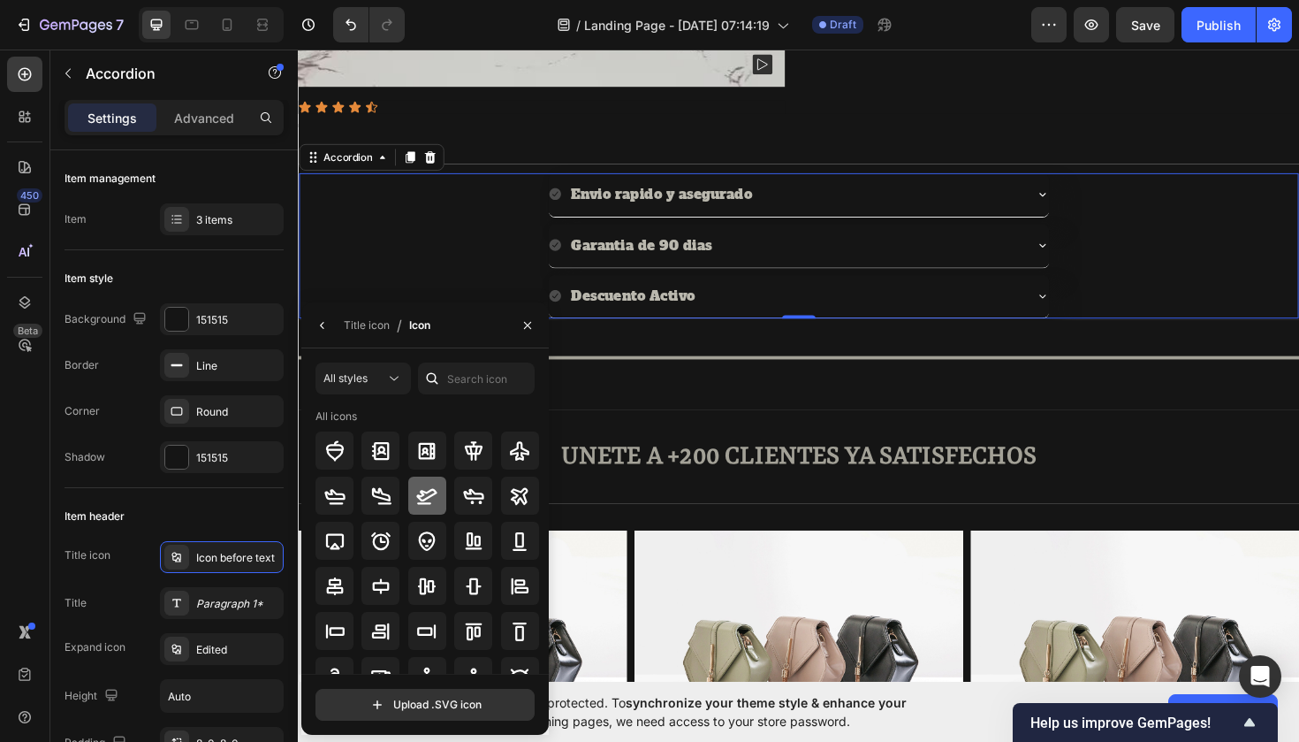
click at [435, 492] on icon at bounding box center [427, 496] width 20 height 16
click at [565, 313] on icon at bounding box center [570, 310] width 14 height 14
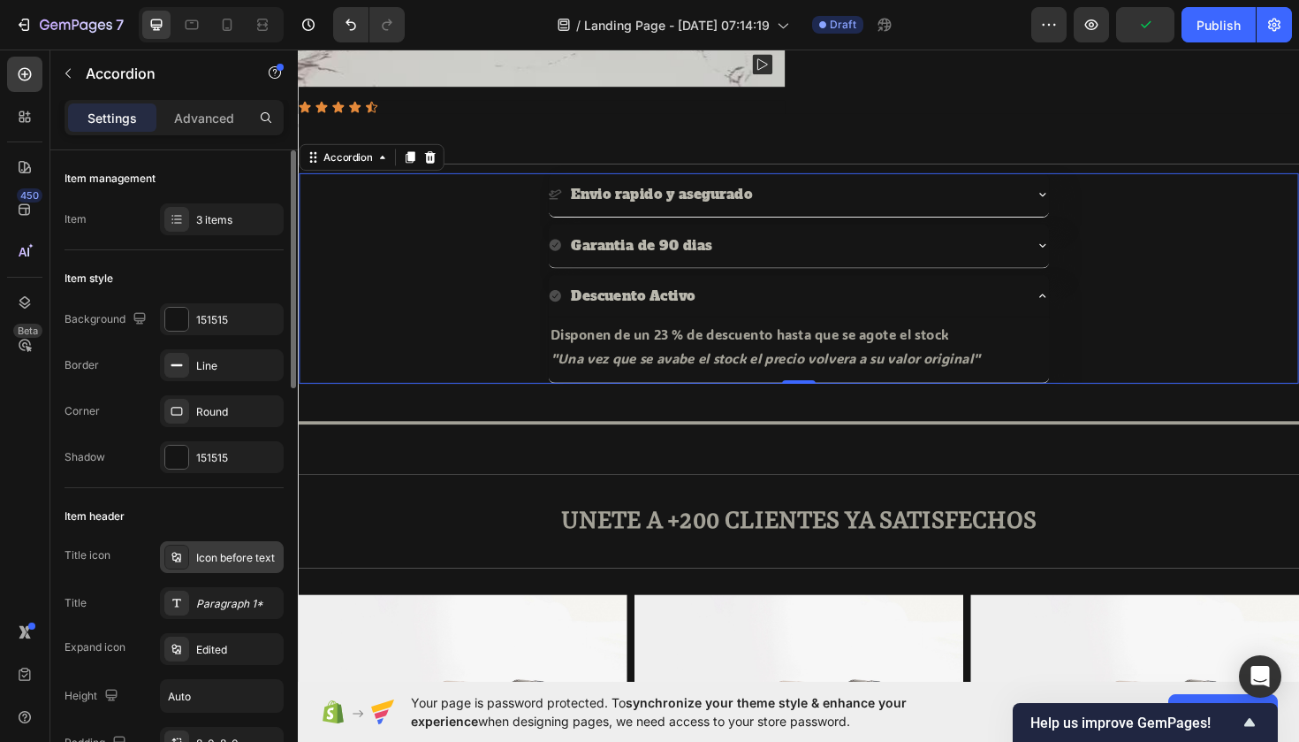
click at [211, 560] on div "Icon before text" at bounding box center [237, 558] width 83 height 16
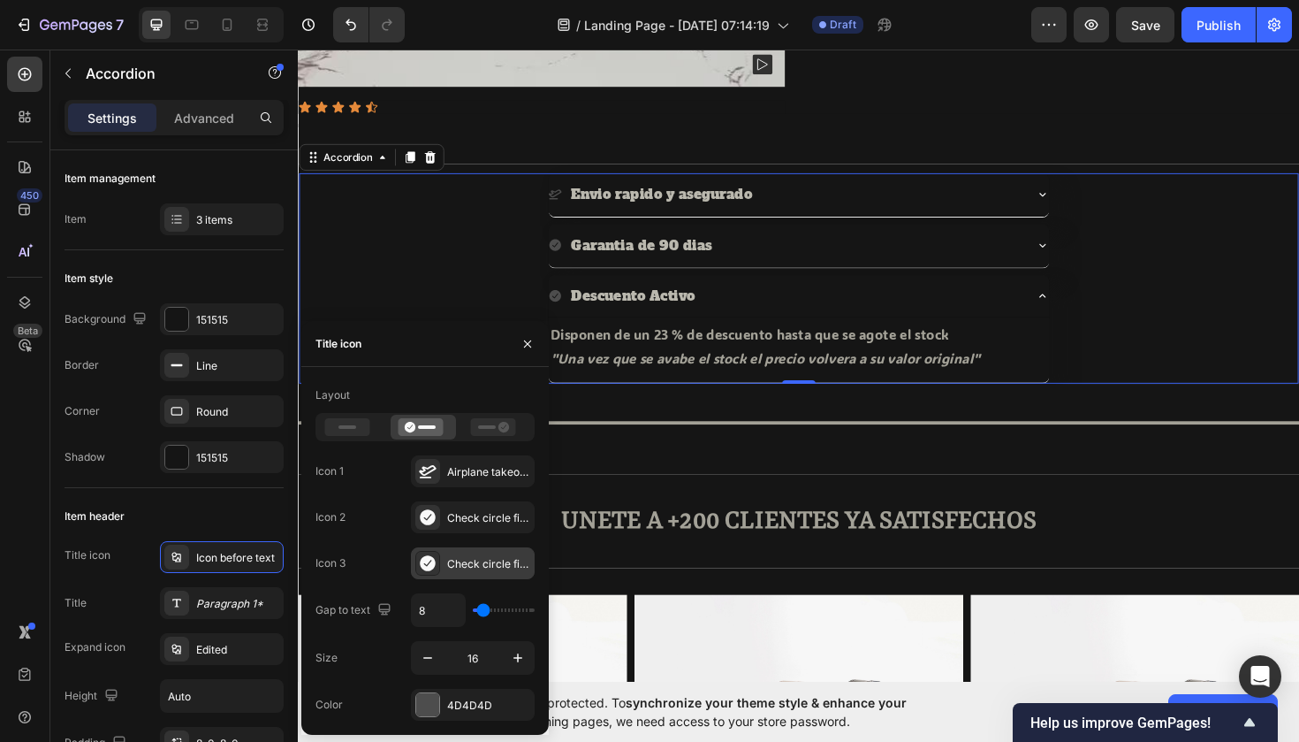
click at [430, 560] on icon at bounding box center [427, 563] width 15 height 16
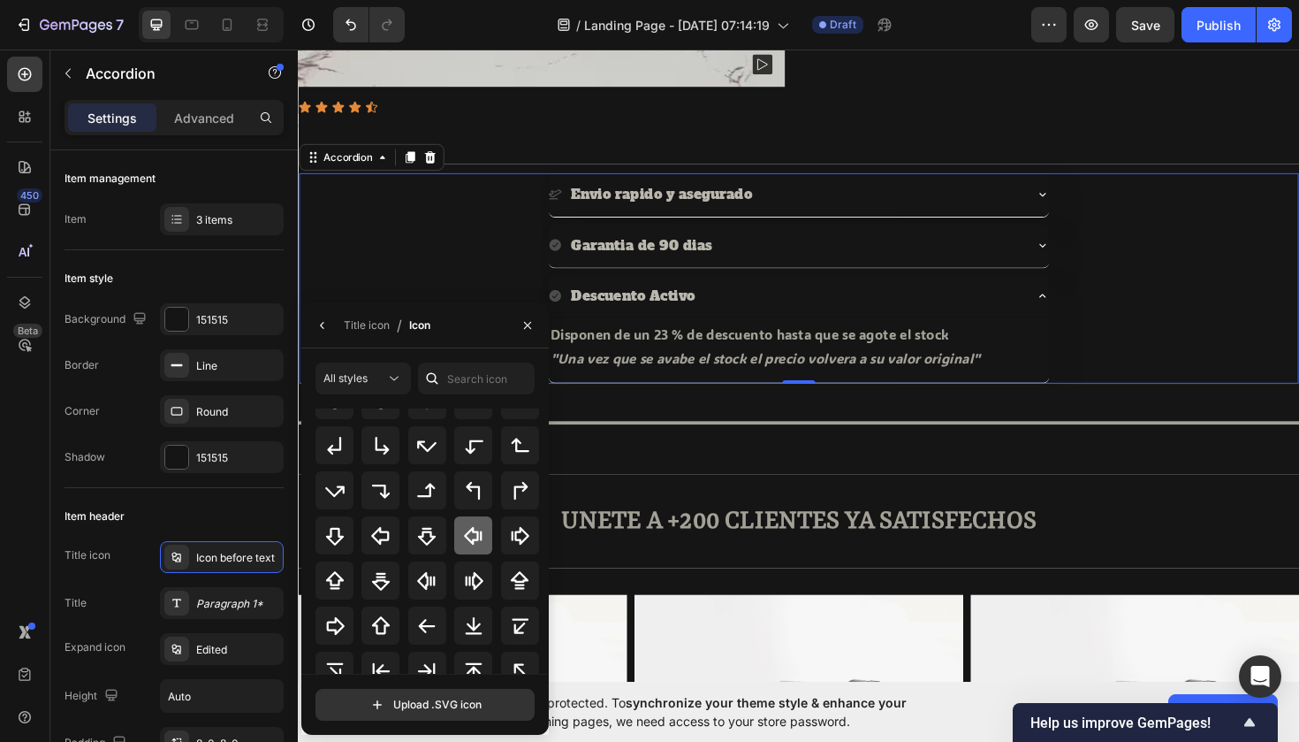
scroll to position [529, 0]
click at [372, 575] on icon at bounding box center [380, 579] width 21 height 21
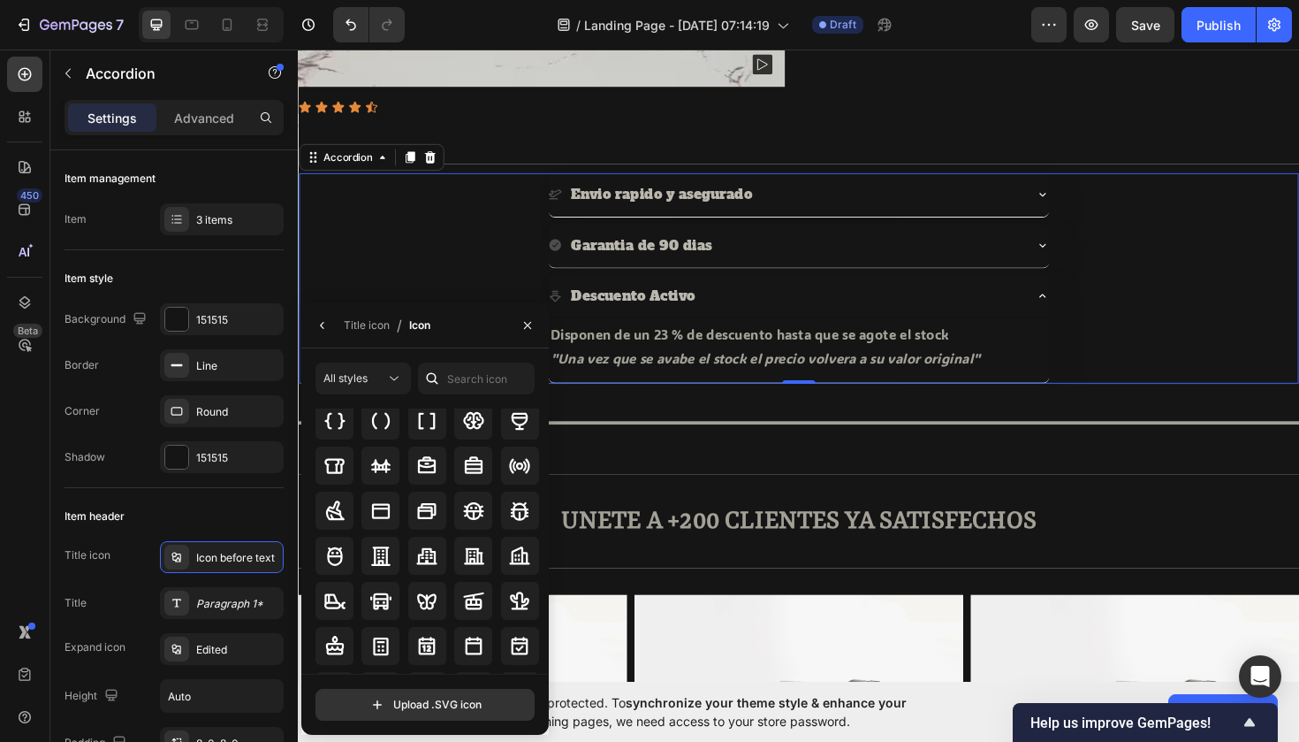
scroll to position [1803, 0]
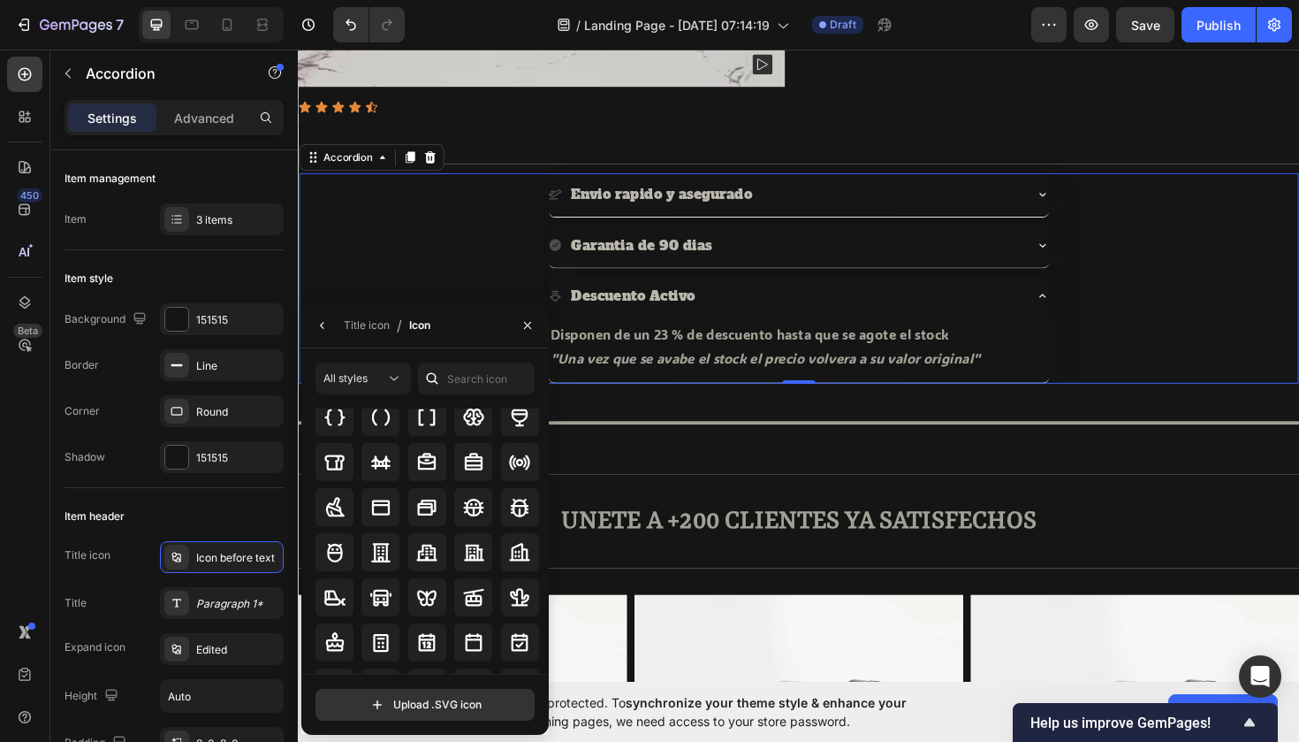
click at [445, 374] on div at bounding box center [432, 378] width 28 height 32
click at [456, 374] on input "text" at bounding box center [476, 378] width 117 height 32
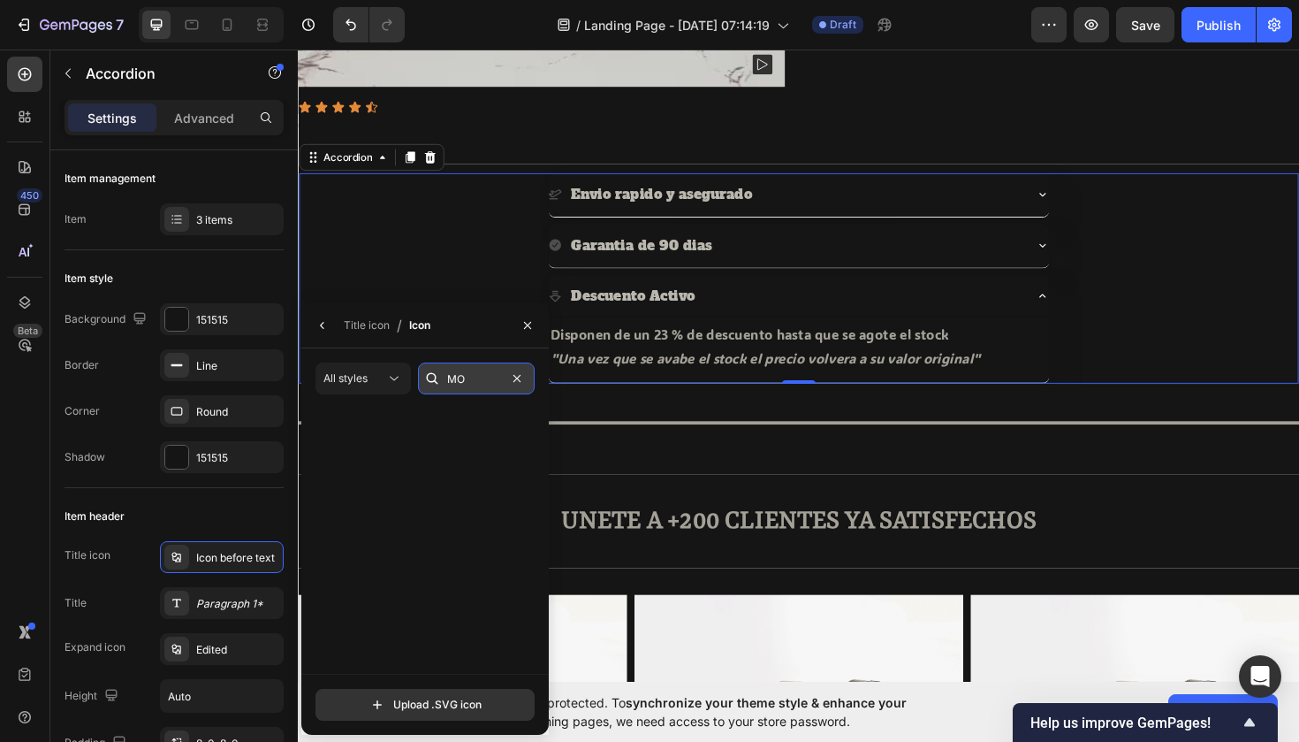
scroll to position [0, 0]
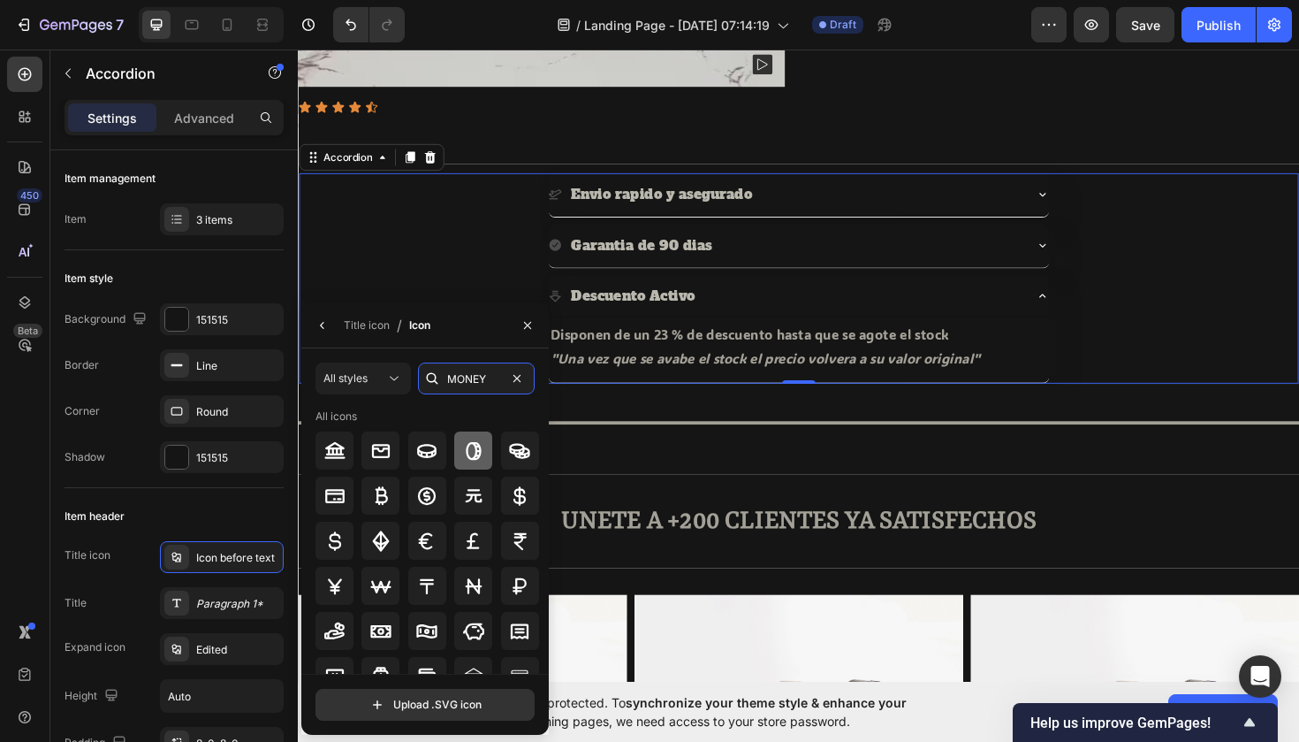
type input "MONEY"
click at [469, 447] on icon at bounding box center [473, 450] width 21 height 21
click at [431, 492] on icon at bounding box center [426, 495] width 21 height 21
click at [389, 255] on div "Garantia de 90 dias" at bounding box center [828, 257] width 1057 height 47
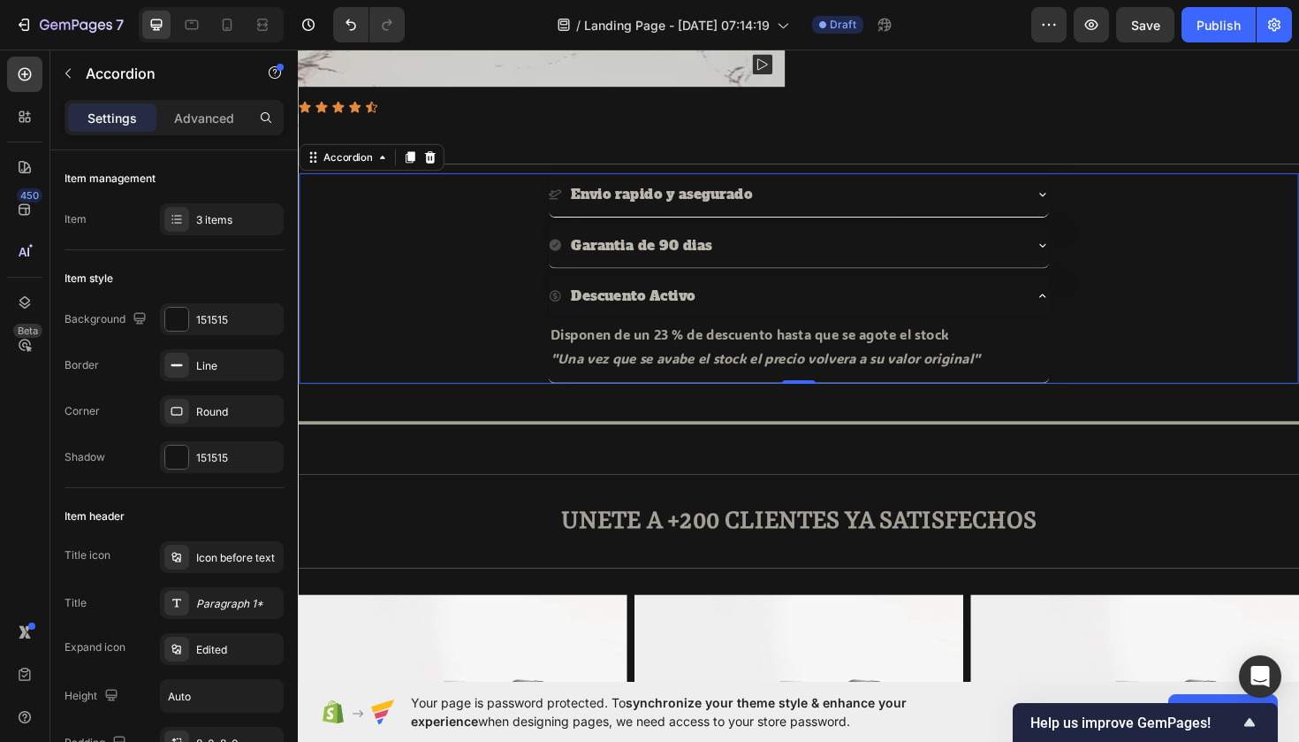
click at [576, 256] on icon at bounding box center [570, 256] width 14 height 14
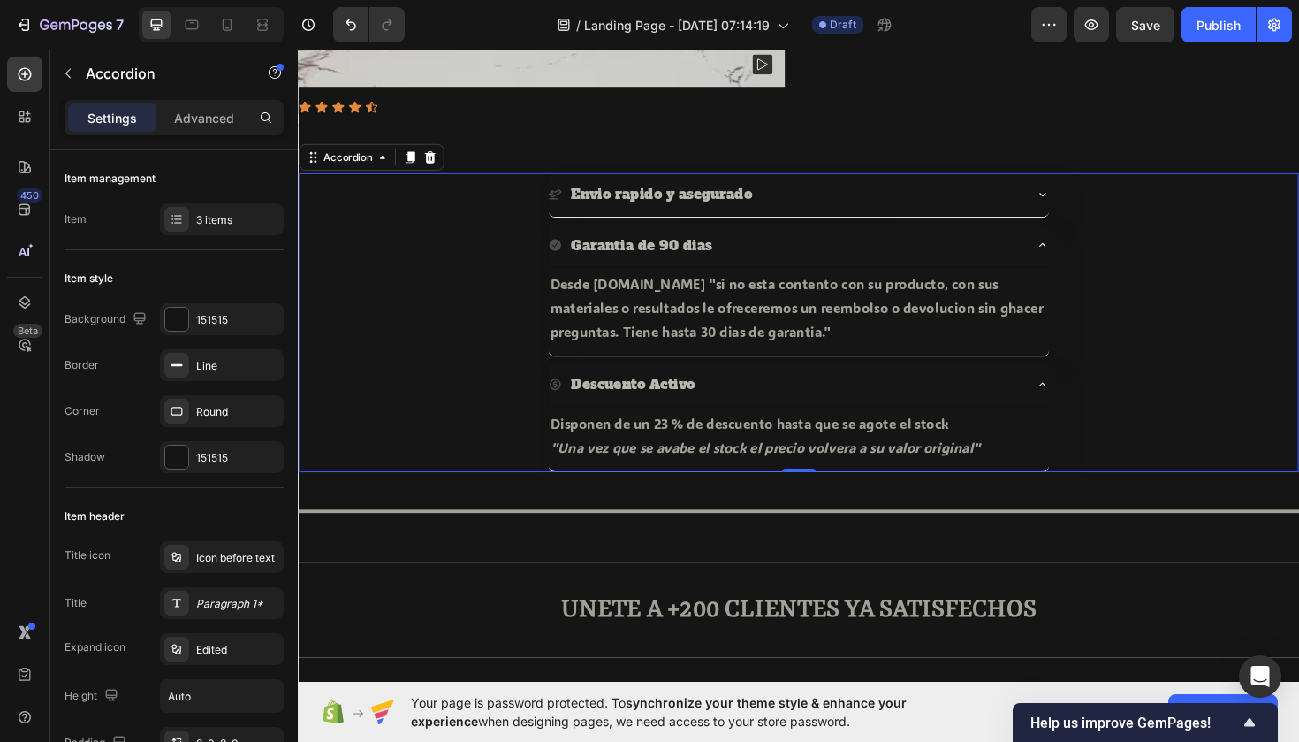
click at [567, 258] on icon at bounding box center [570, 256] width 12 height 12
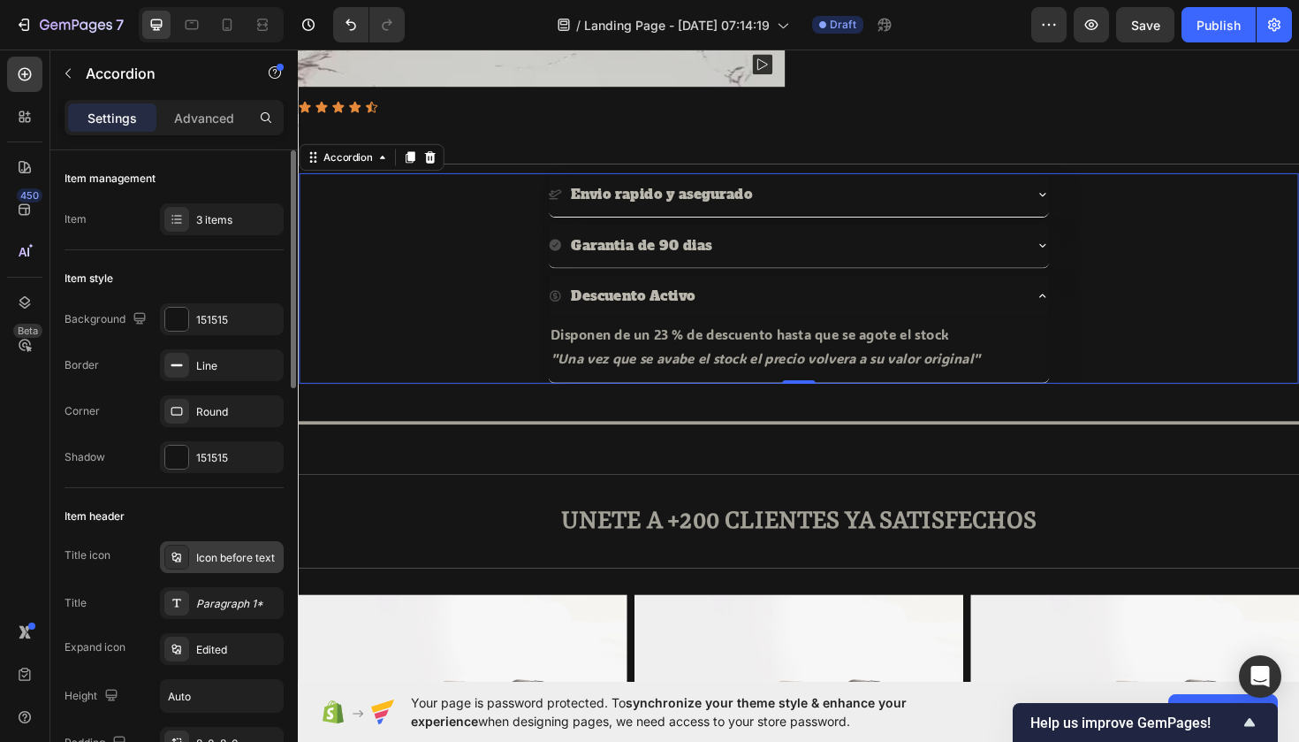
click at [230, 547] on div "Icon before text" at bounding box center [222, 557] width 124 height 32
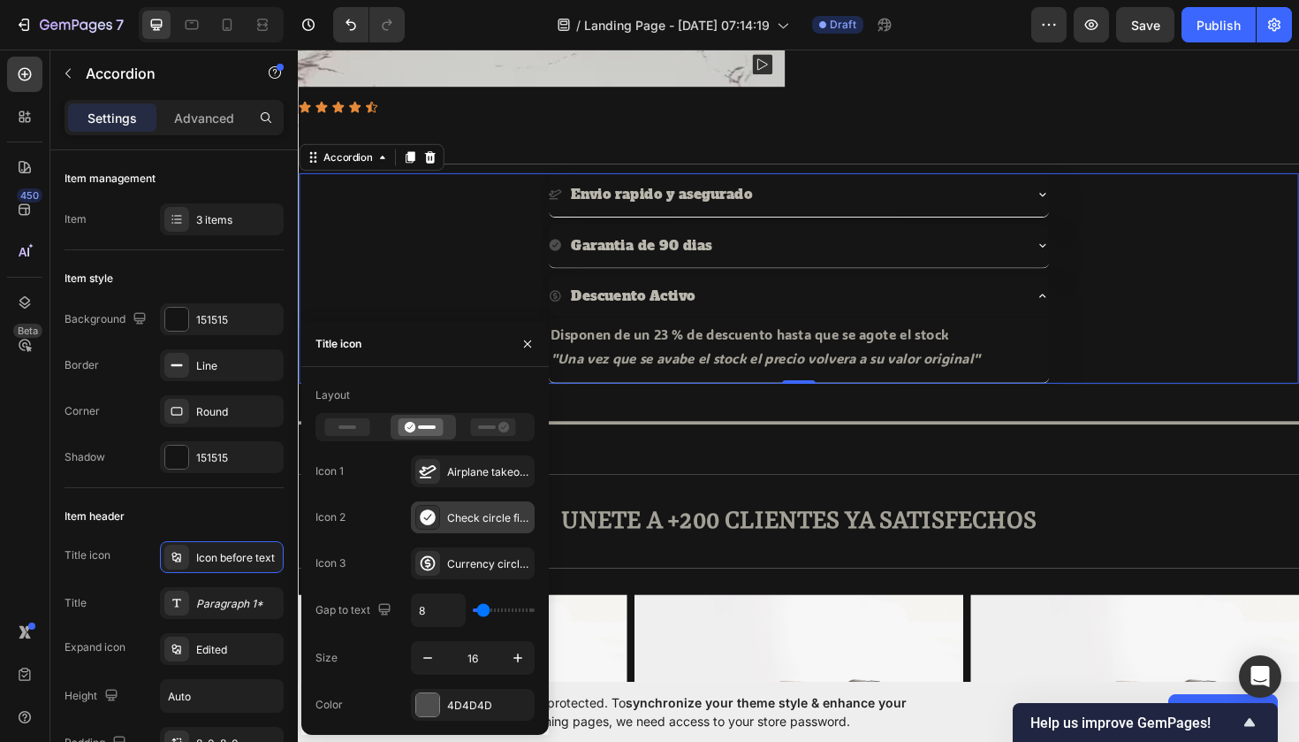
click at [453, 508] on div "Check circle filled" at bounding box center [473, 517] width 124 height 32
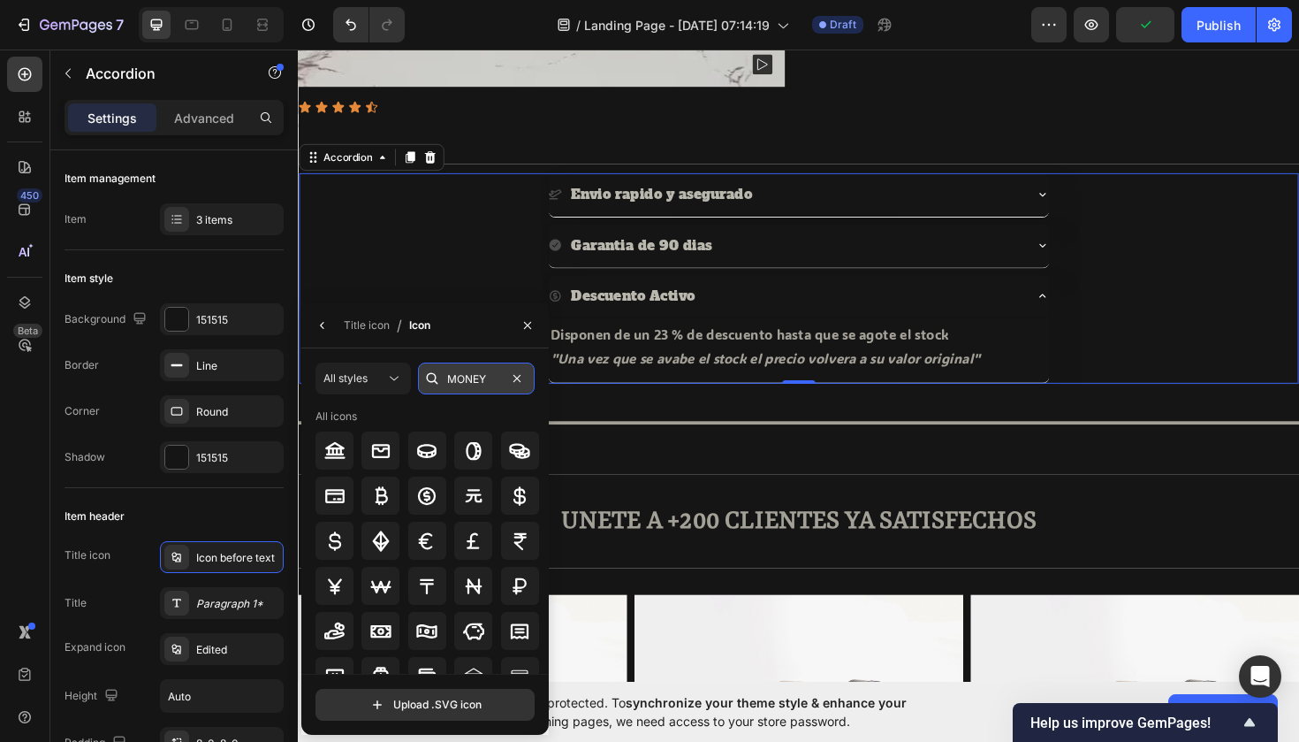
click at [492, 381] on input "MONEY" at bounding box center [476, 378] width 117 height 32
type input "M"
type input "C"
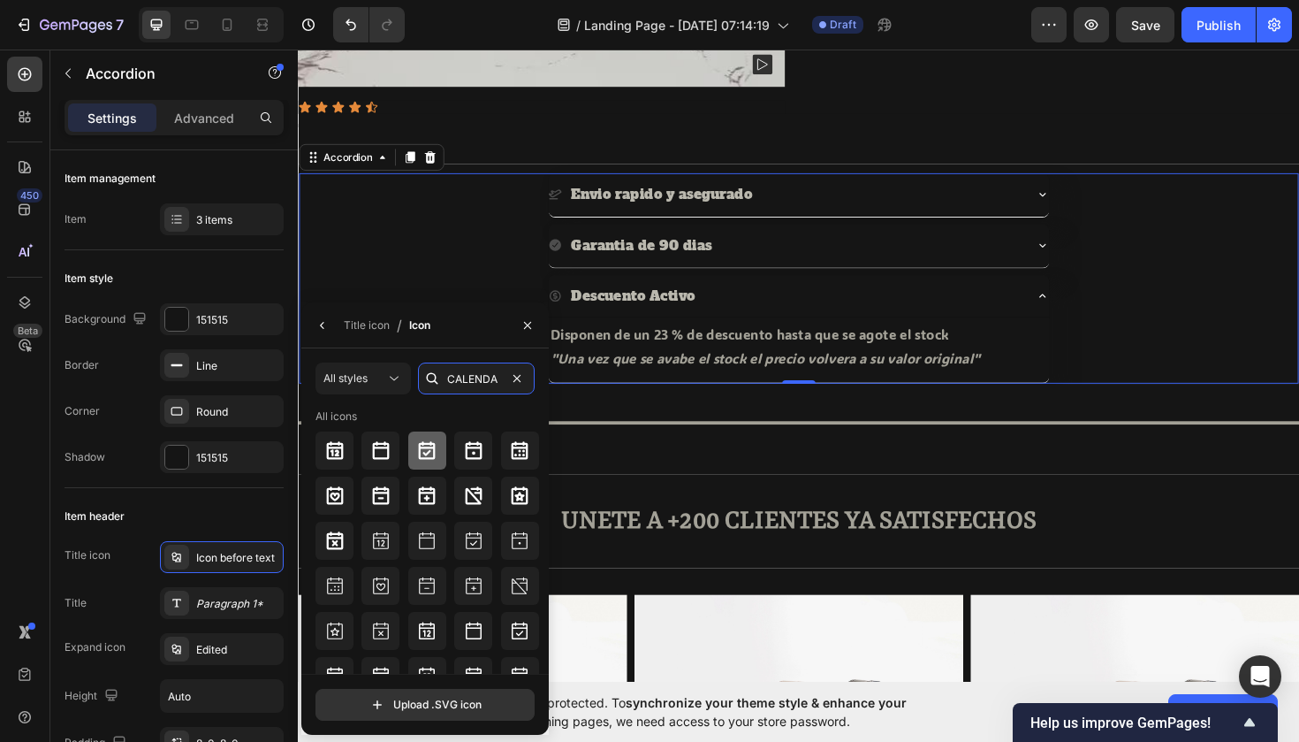
type input "CALENDA"
click at [425, 455] on icon at bounding box center [427, 450] width 17 height 18
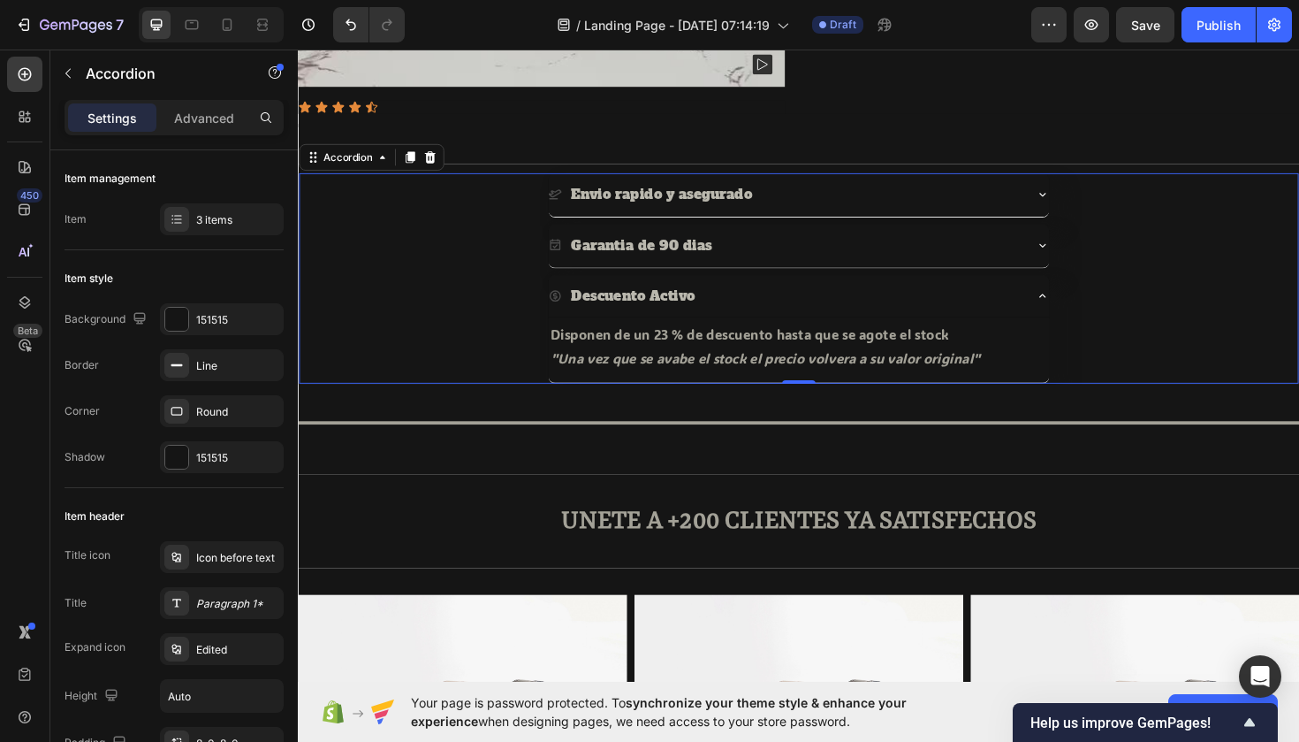
click at [428, 225] on div "Envio rapido y asegurado" at bounding box center [828, 203] width 1057 height 47
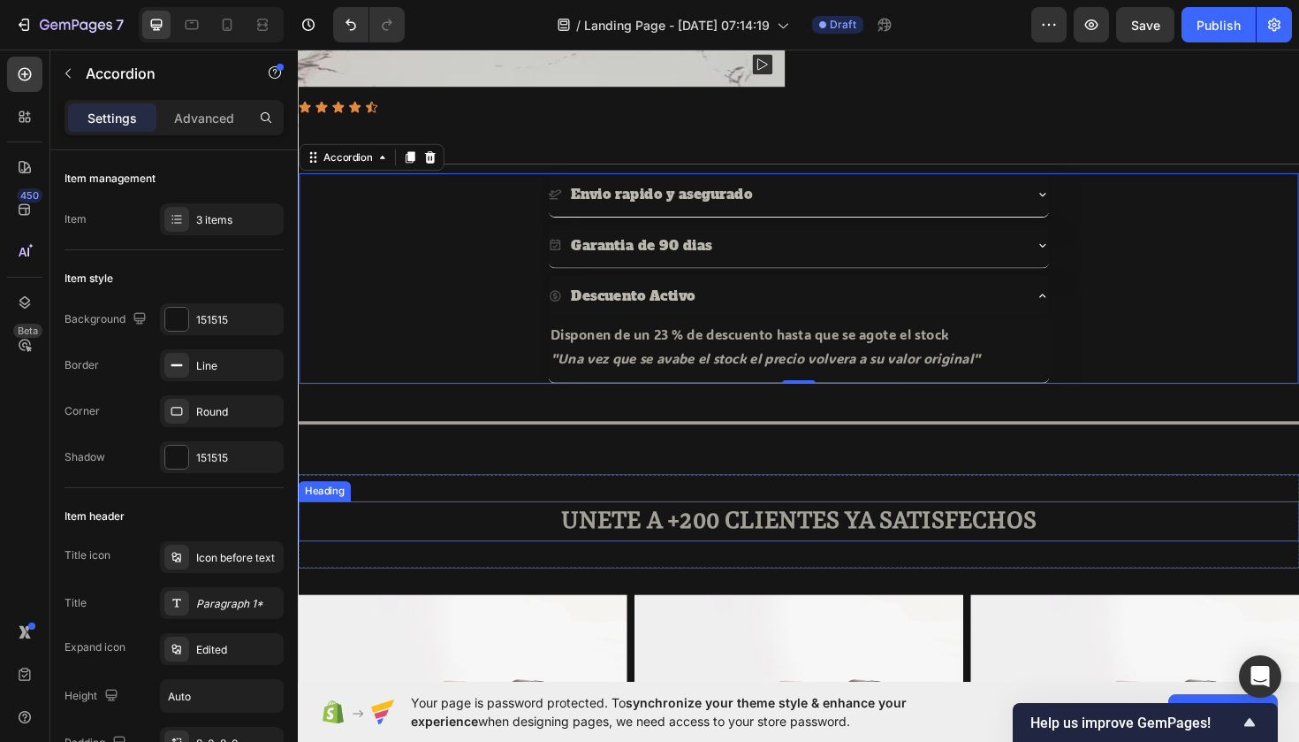
click at [578, 534] on h2 "UNETE A +200 CLIENTES YA SATISFECHOS" at bounding box center [828, 549] width 1061 height 42
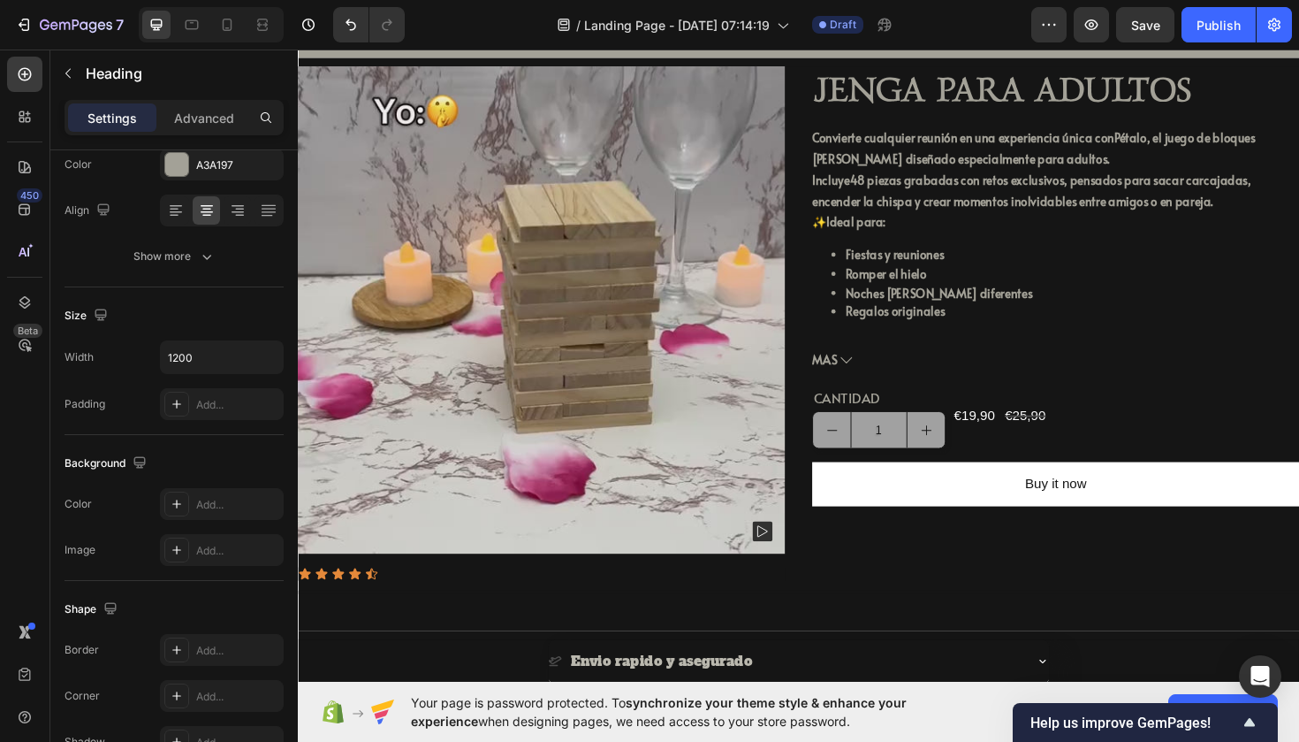
scroll to position [155, 0]
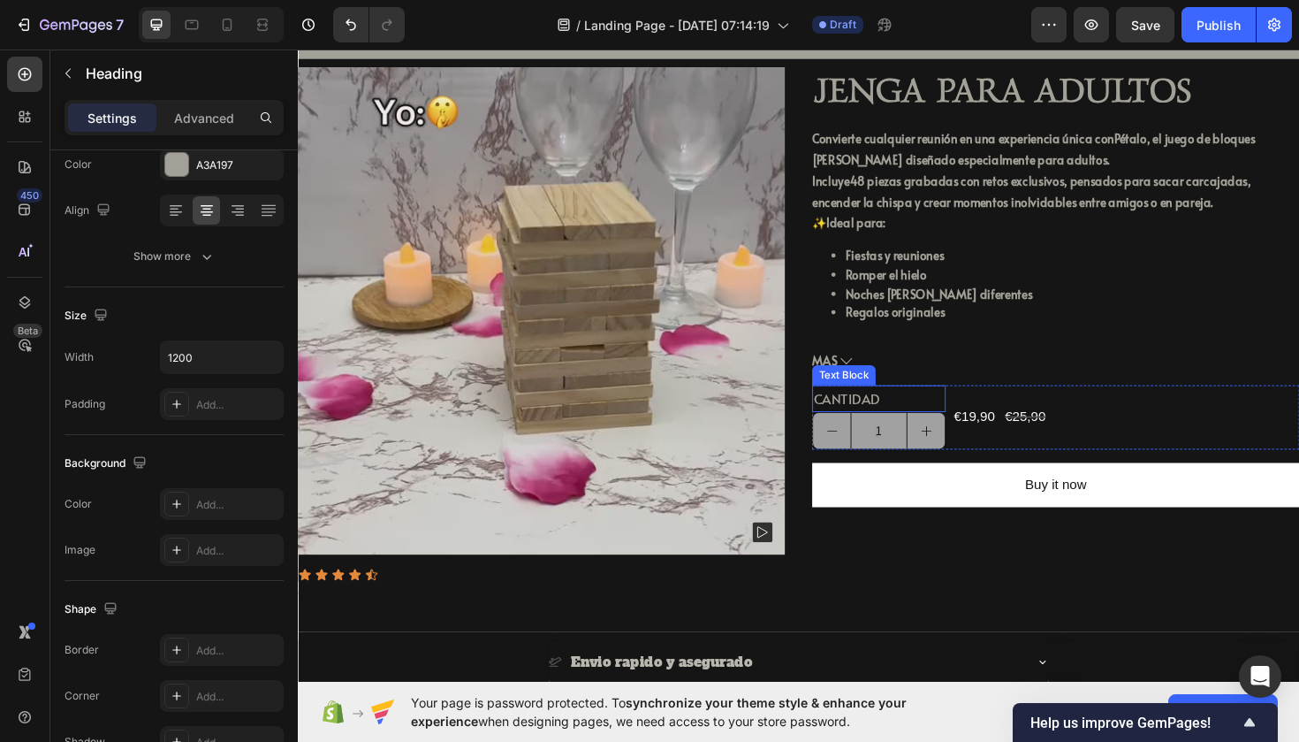
click at [893, 423] on p "CANTIDAD" at bounding box center [913, 420] width 138 height 26
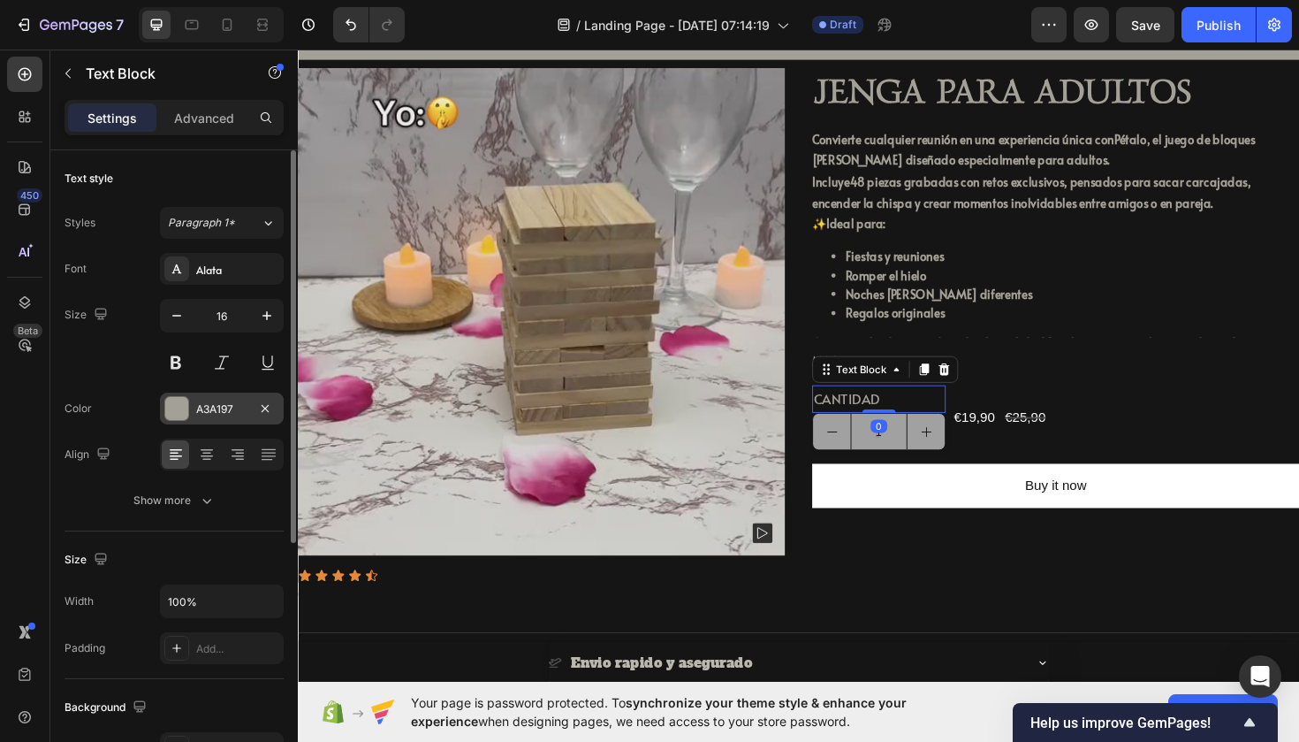
click at [198, 408] on div "A3A197" at bounding box center [221, 409] width 51 height 16
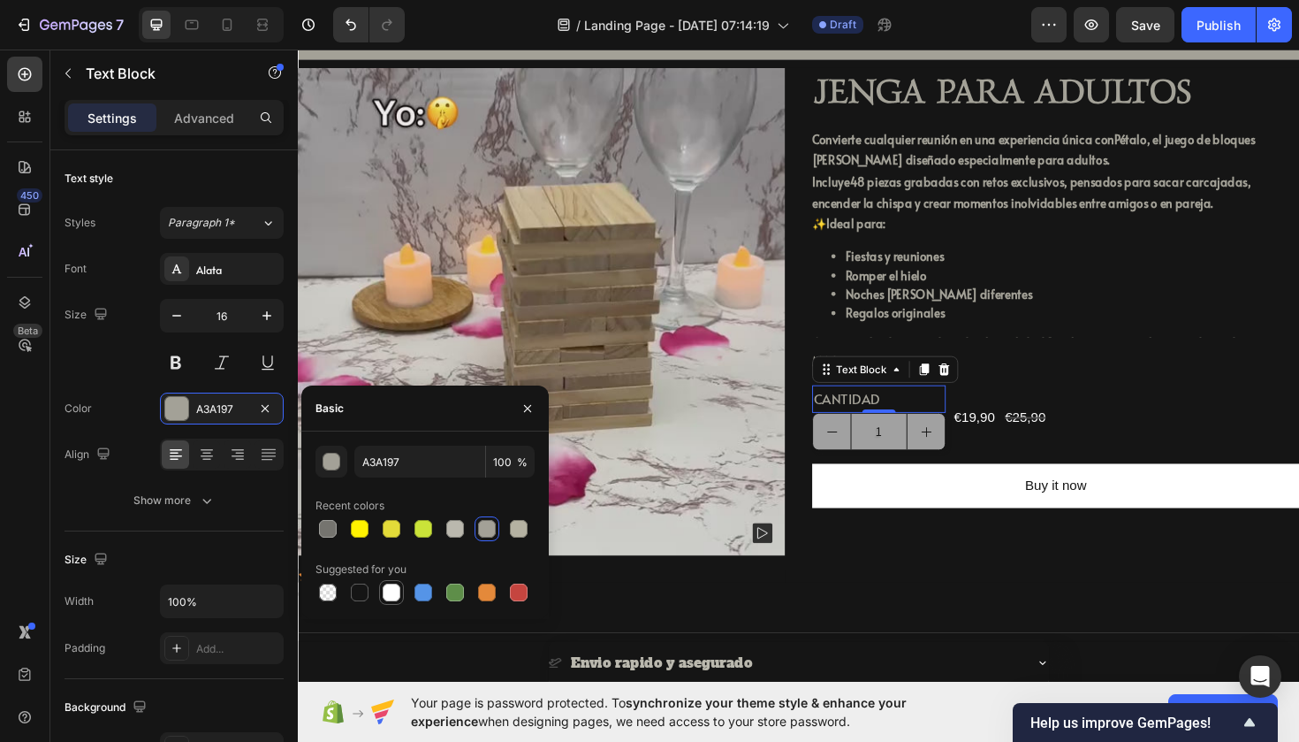
click at [382, 597] on div at bounding box center [391, 592] width 21 height 21
type input "FFFFFF"
click at [872, 441] on button "decrement" at bounding box center [863, 454] width 40 height 38
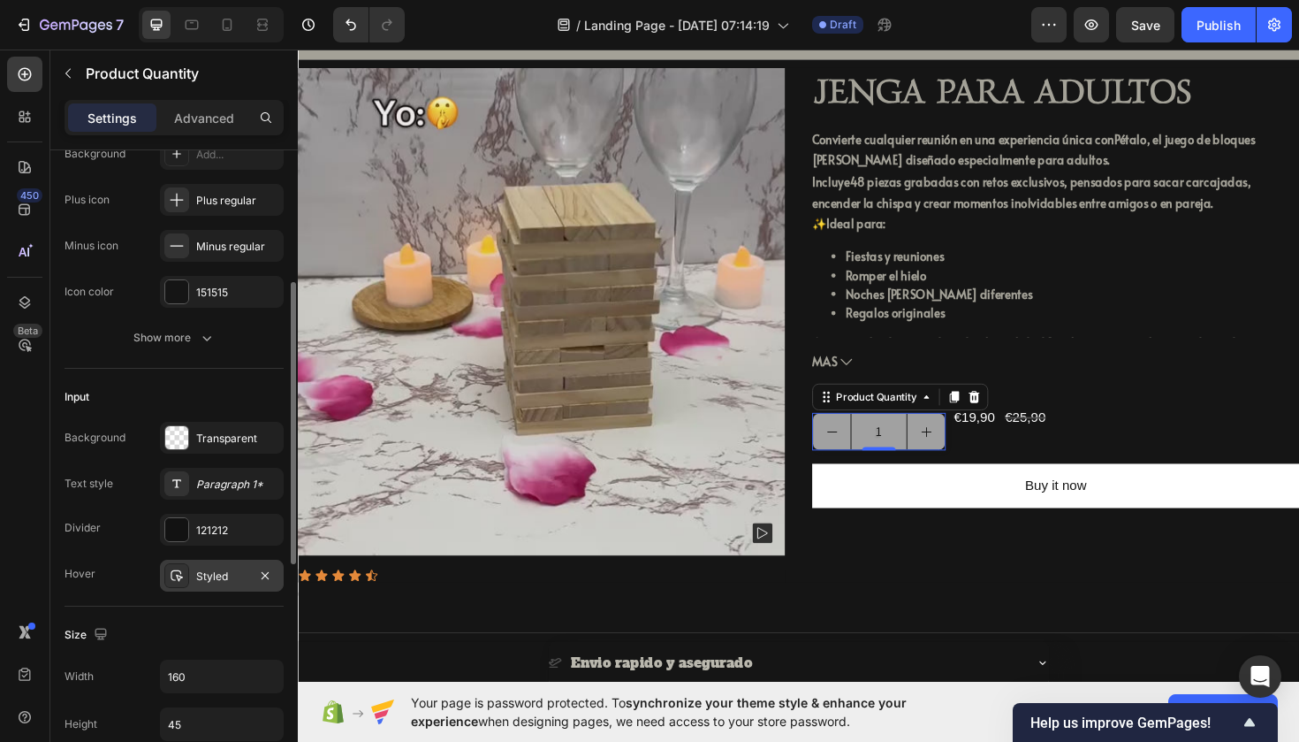
scroll to position [268, 0]
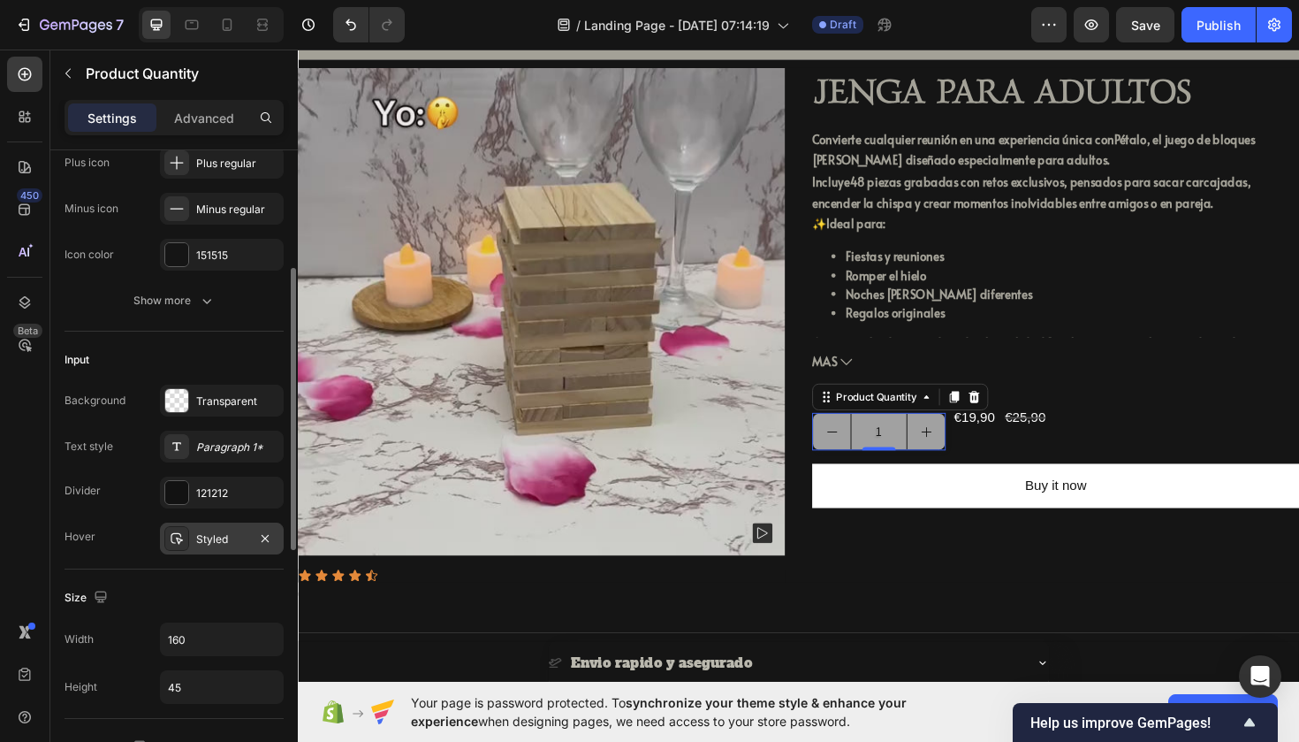
click at [182, 537] on icon at bounding box center [177, 538] width 14 height 14
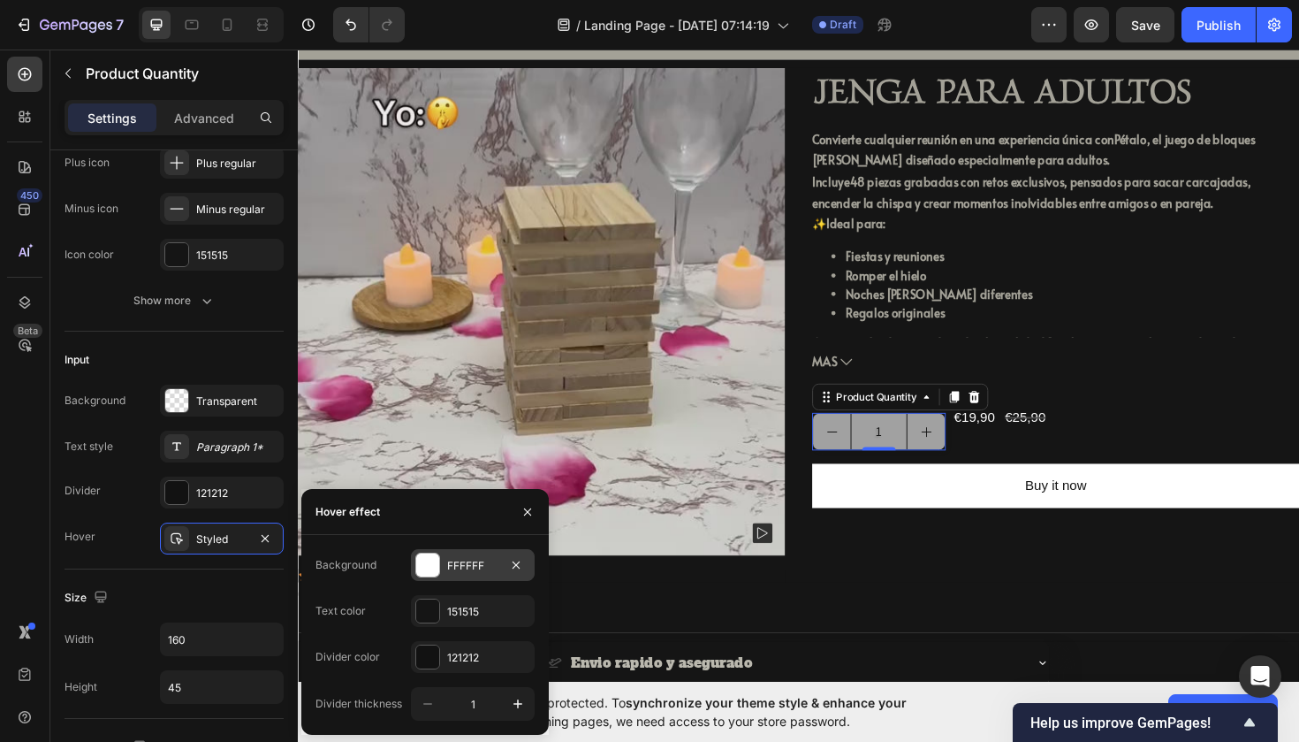
click at [426, 567] on div at bounding box center [427, 564] width 23 height 23
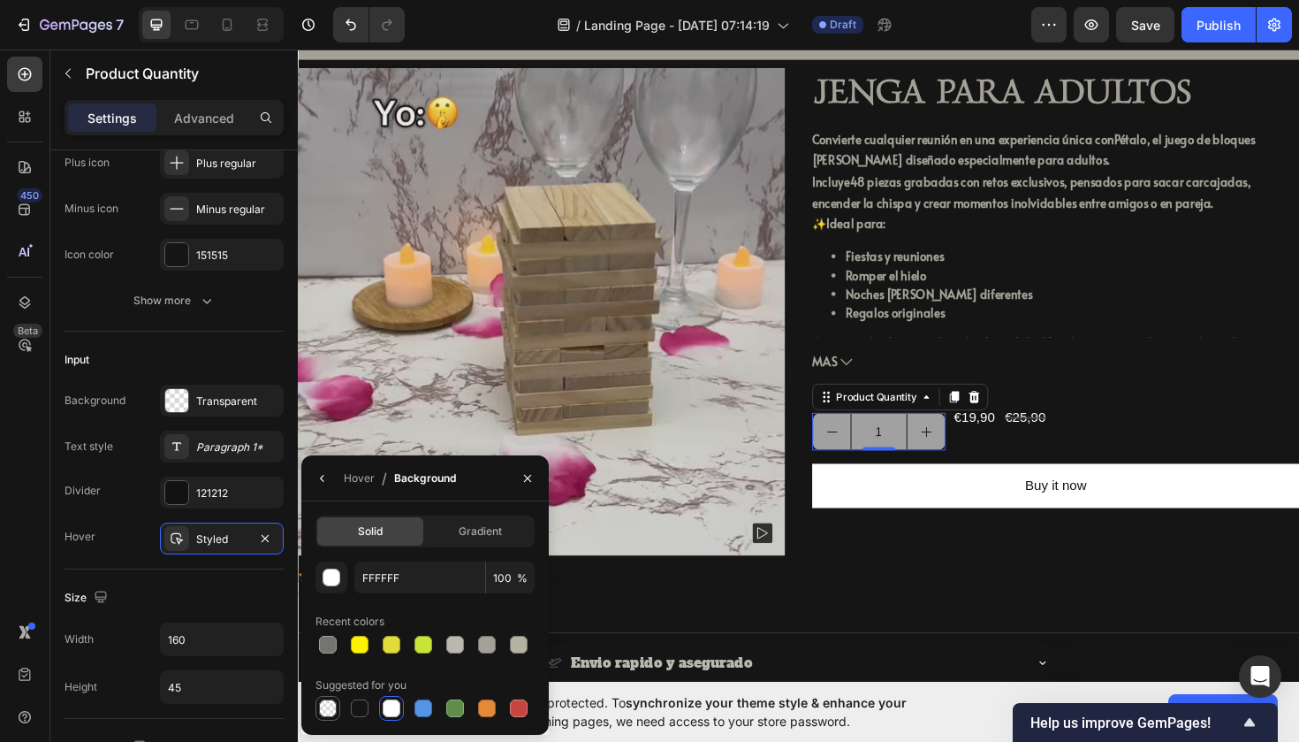
click at [332, 710] on div at bounding box center [328, 708] width 18 height 18
type input "000000"
type input "0"
click at [418, 705] on div at bounding box center [424, 708] width 18 height 18
type input "5594E7"
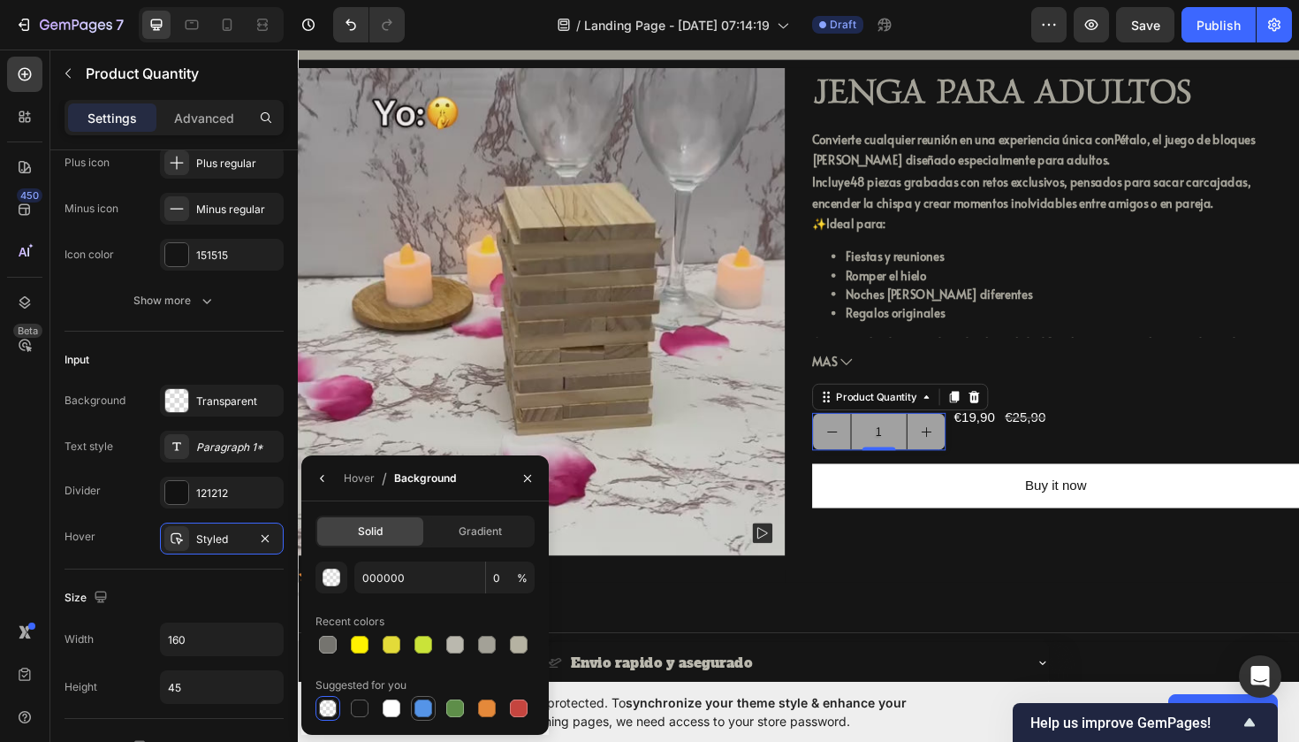
type input "100"
click at [357, 710] on div at bounding box center [360, 708] width 18 height 18
click at [335, 711] on div at bounding box center [328, 708] width 18 height 18
type input "000000"
type input "0"
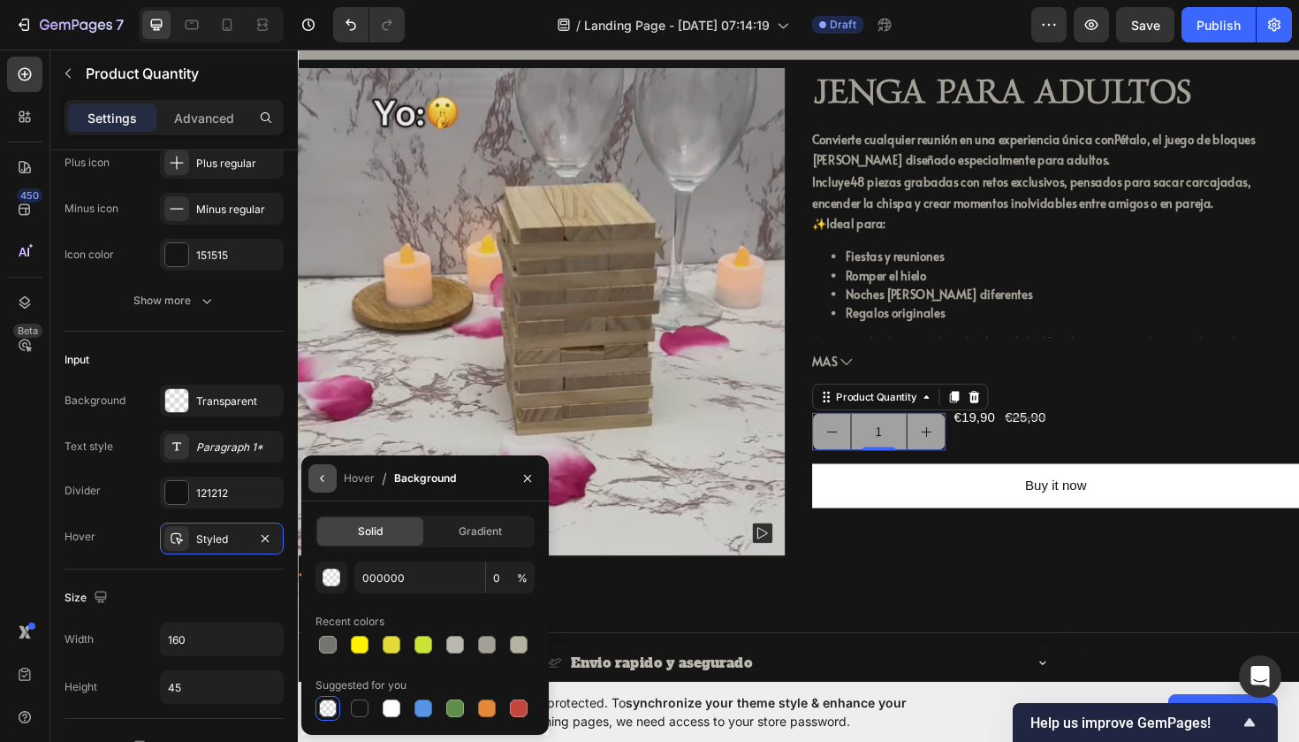
click at [321, 480] on icon "button" at bounding box center [323, 478] width 14 height 14
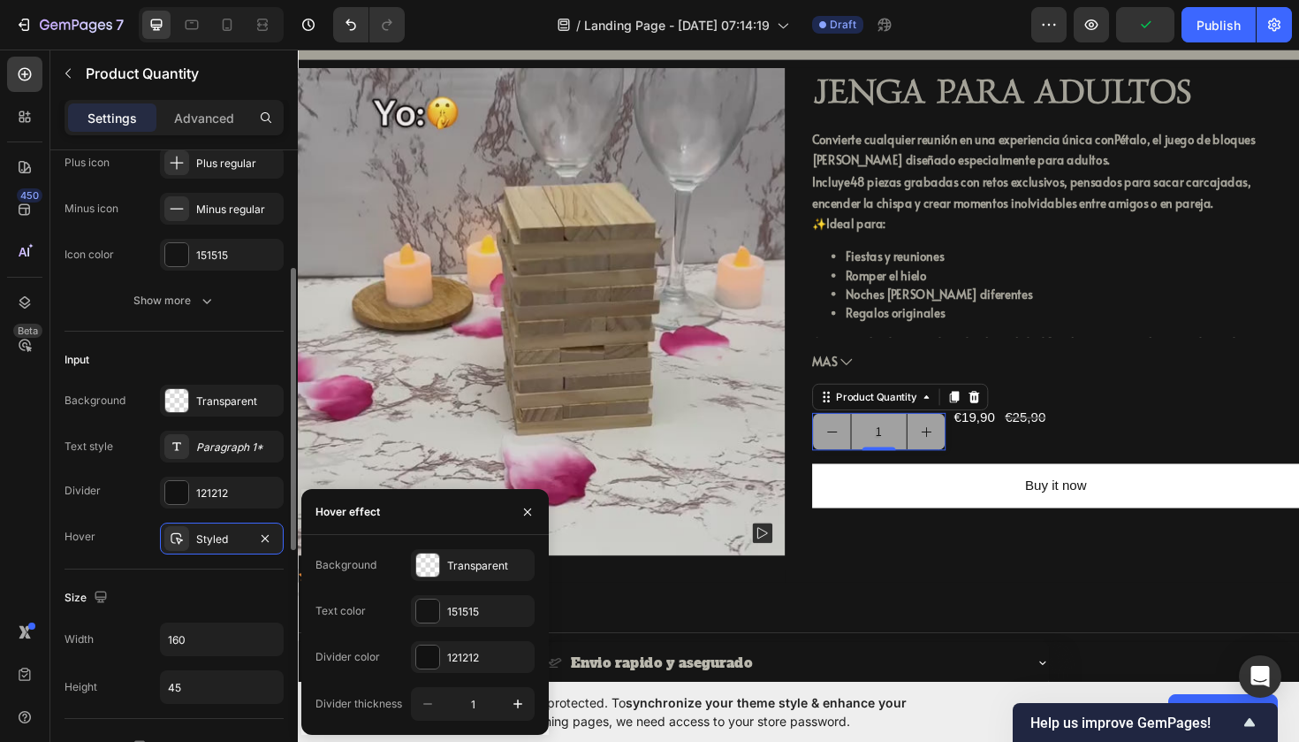
scroll to position [360, 0]
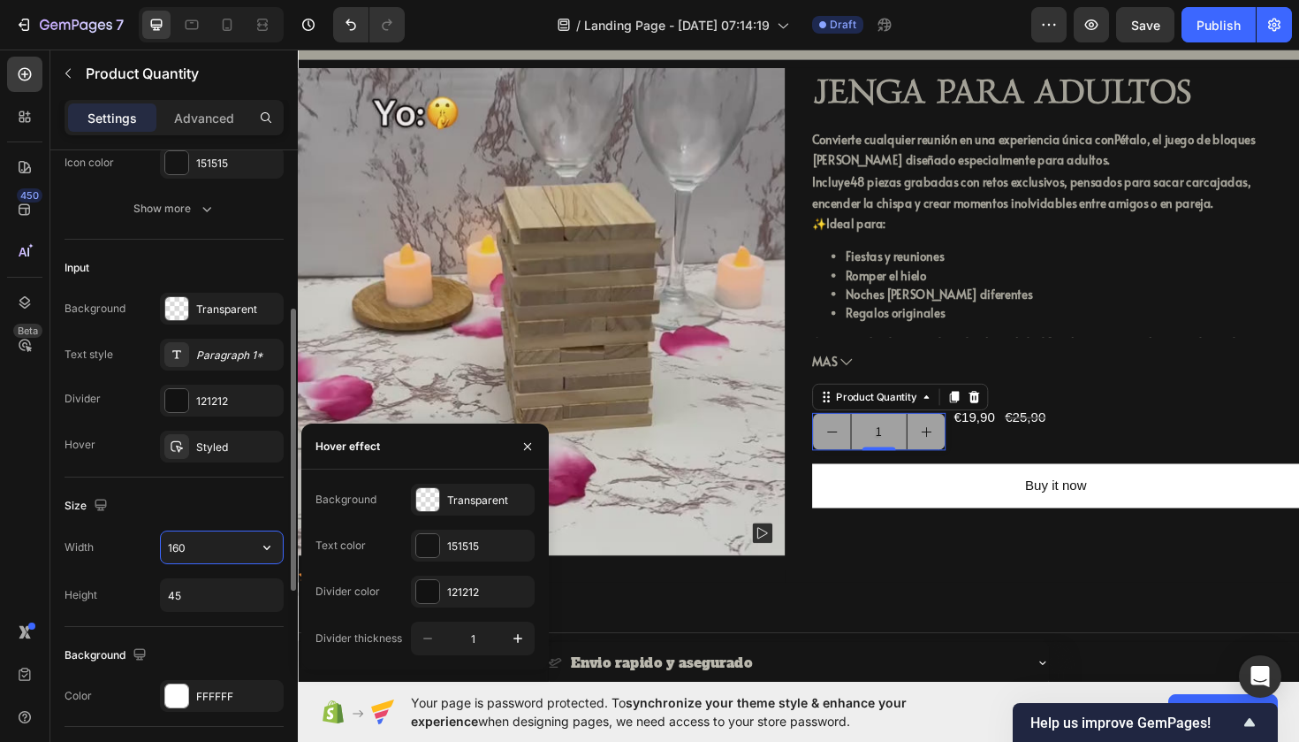
click at [218, 546] on input "160" at bounding box center [222, 547] width 122 height 32
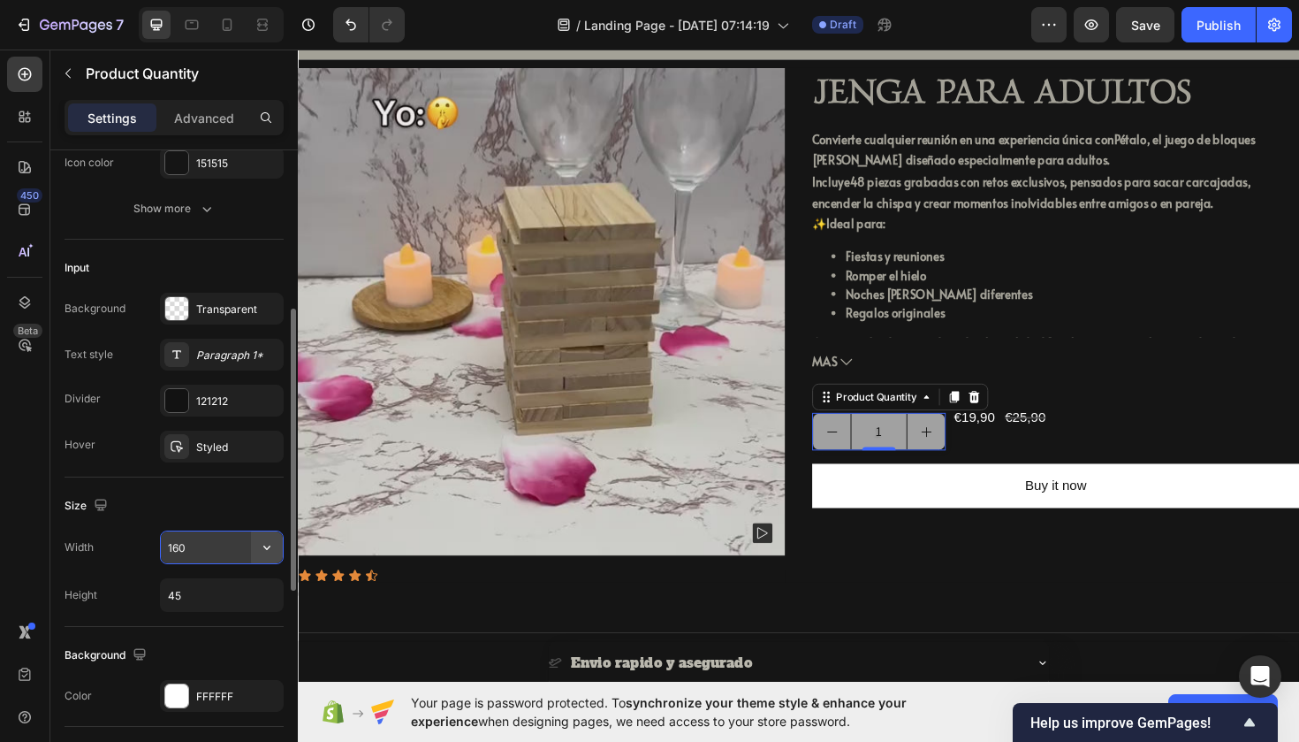
click at [261, 548] on icon "button" at bounding box center [267, 547] width 18 height 18
click at [208, 511] on div "Size" at bounding box center [174, 505] width 219 height 28
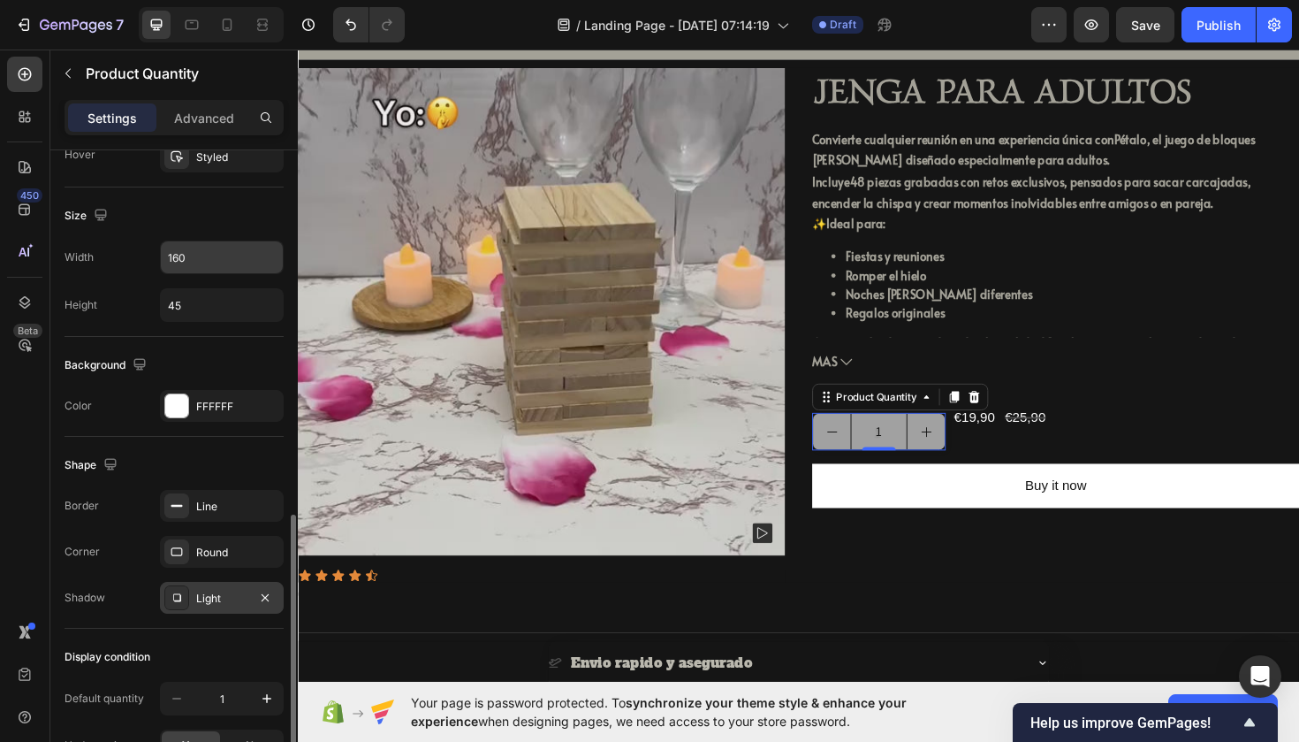
scroll to position [706, 0]
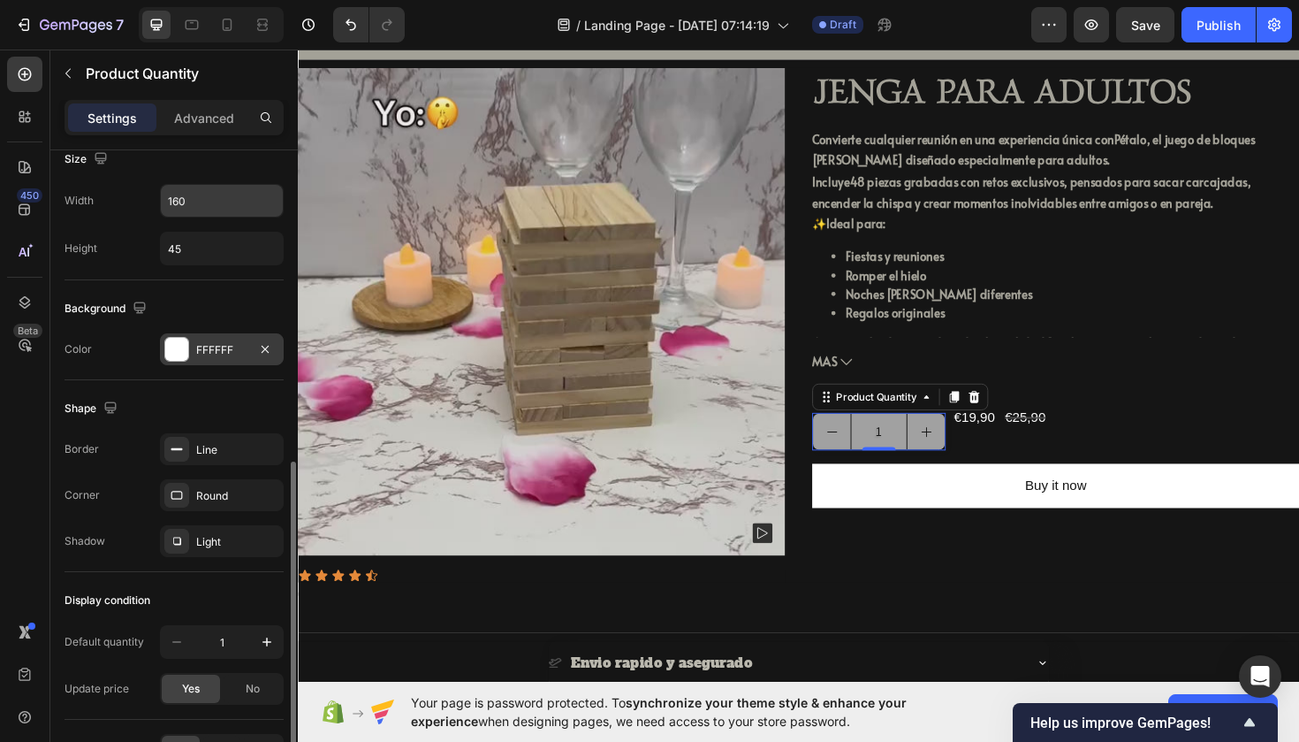
click at [178, 349] on div at bounding box center [176, 349] width 23 height 23
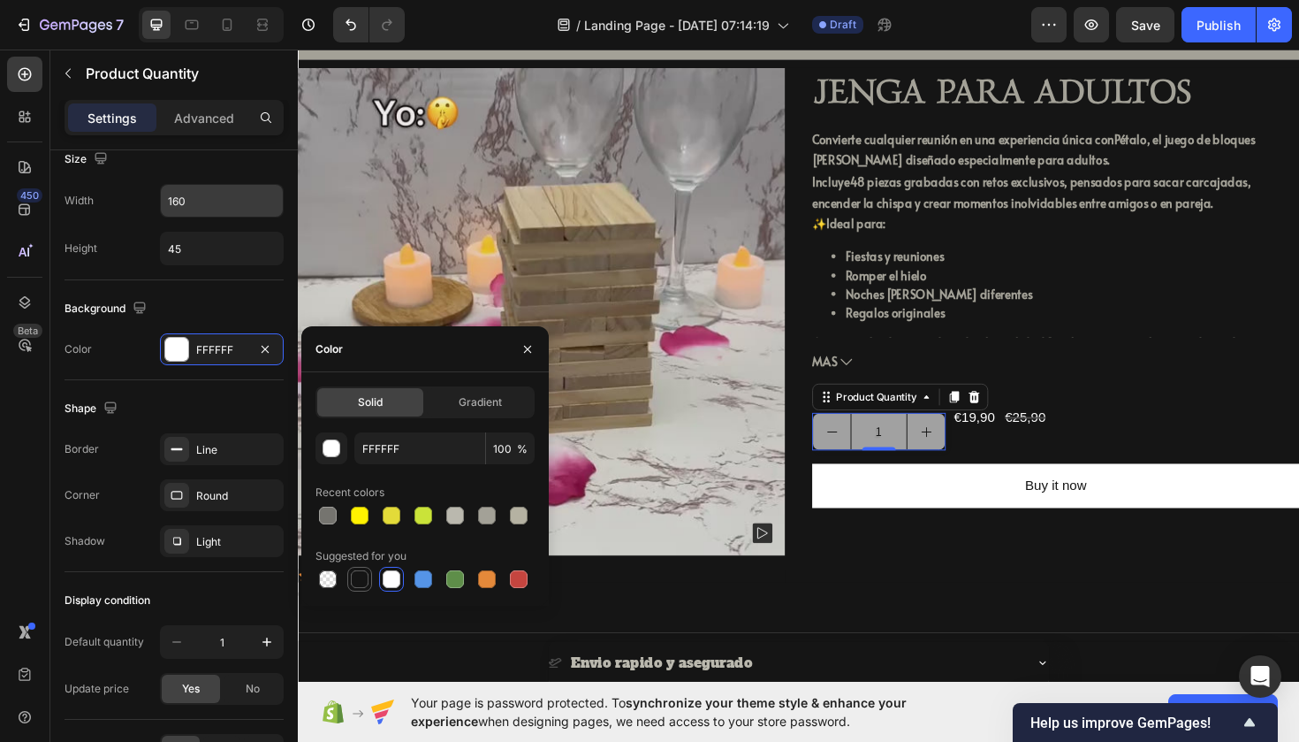
click at [360, 585] on div at bounding box center [360, 579] width 18 height 18
click at [462, 508] on div at bounding box center [455, 515] width 18 height 18
click at [394, 584] on div at bounding box center [392, 579] width 18 height 18
type input "FFFFFF"
click at [207, 460] on div "Line" at bounding box center [222, 449] width 124 height 32
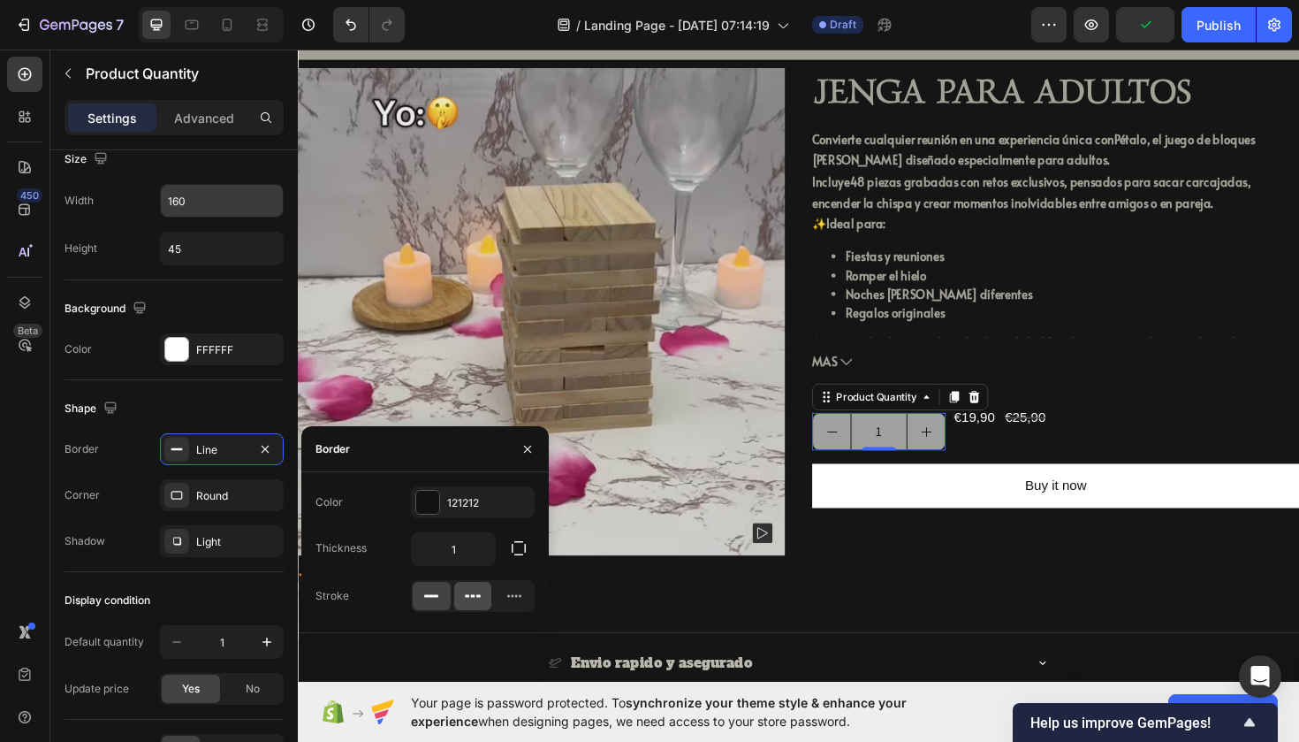
click at [475, 600] on icon at bounding box center [473, 596] width 18 height 18
click at [431, 596] on rect at bounding box center [431, 596] width 14 height 3
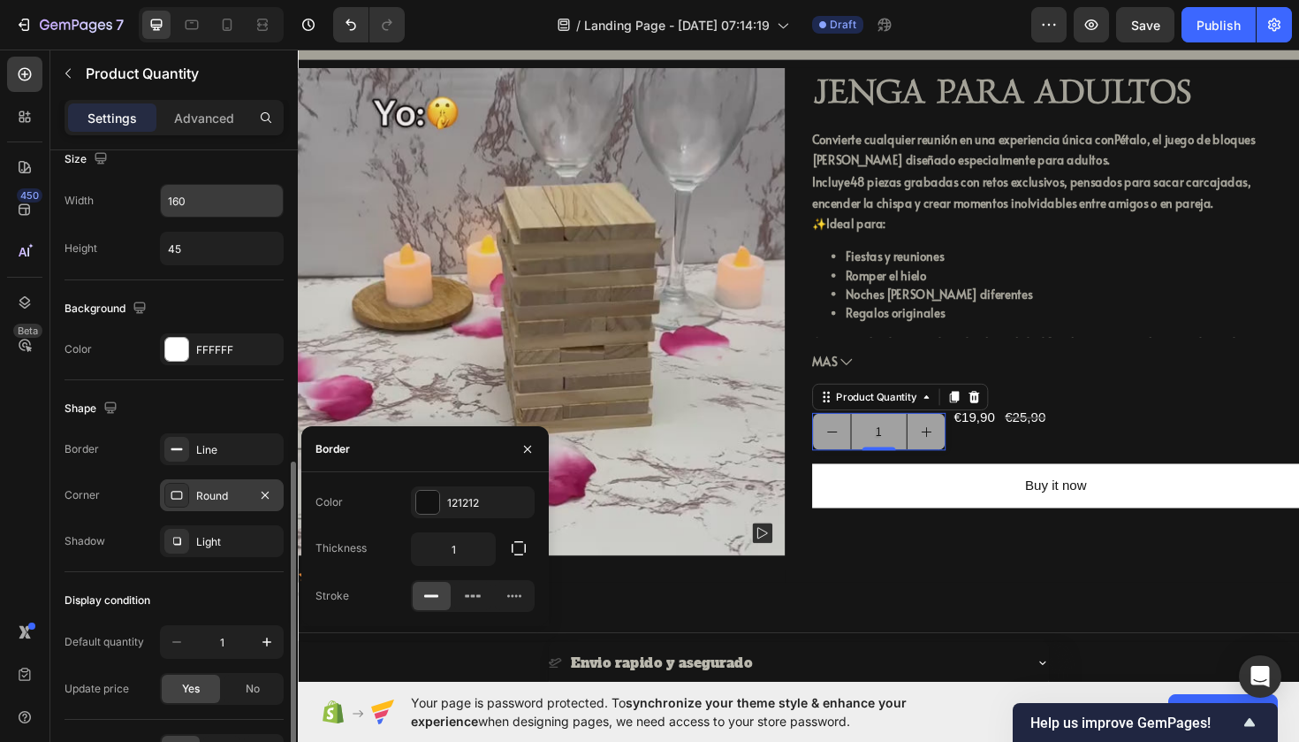
click at [223, 502] on div "Round" at bounding box center [221, 496] width 51 height 16
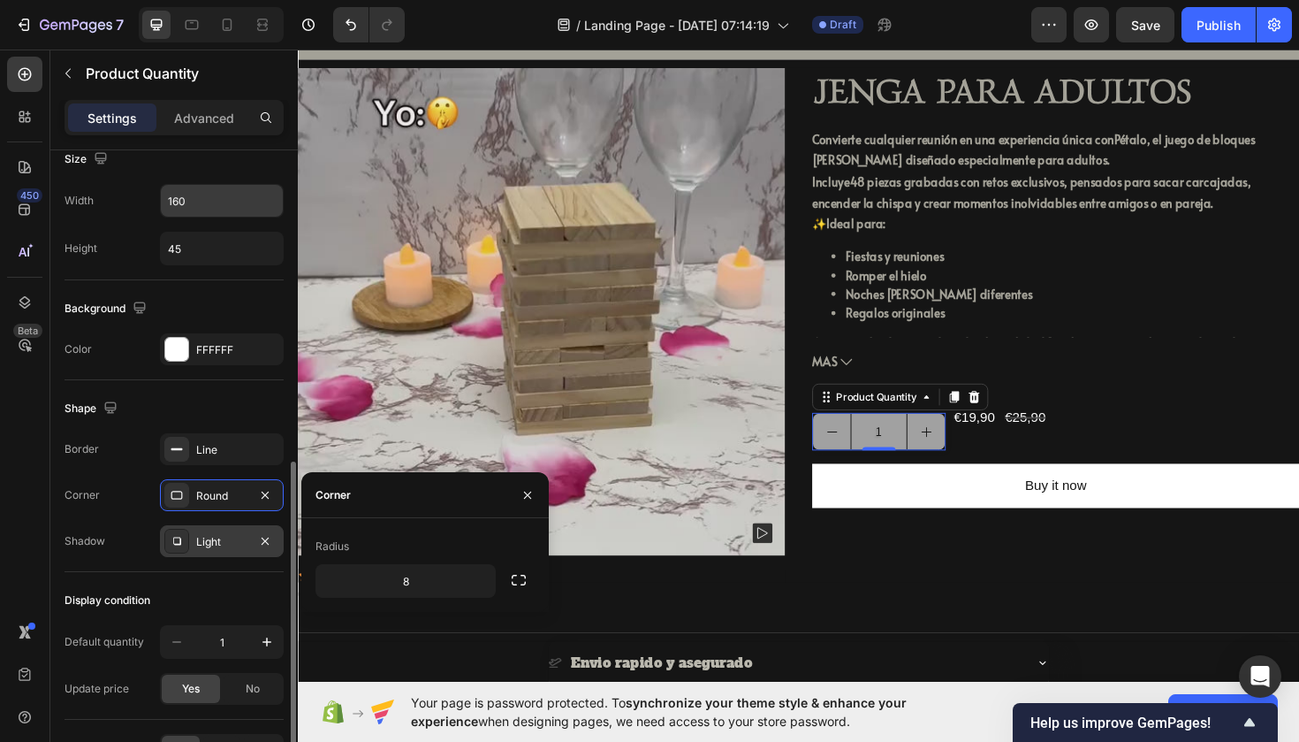
click at [233, 542] on div "Light" at bounding box center [221, 542] width 51 height 16
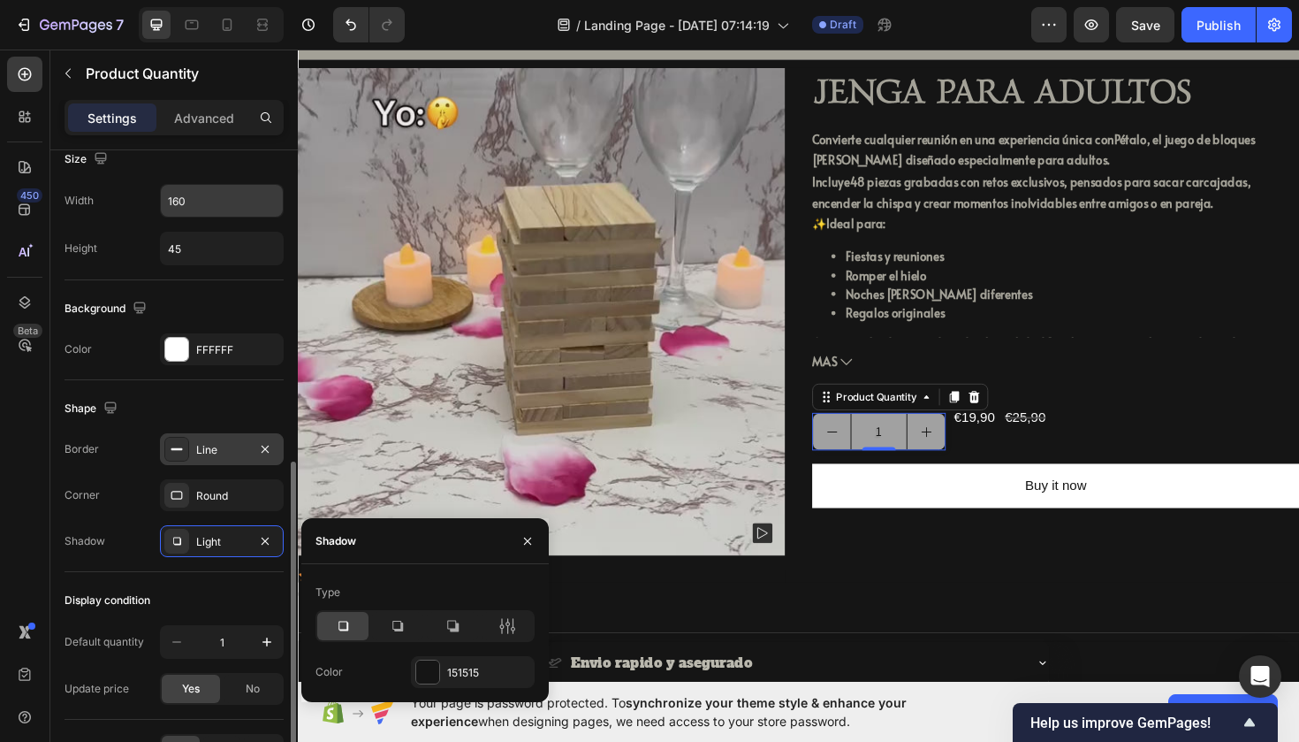
click at [225, 448] on div "Line" at bounding box center [221, 450] width 51 height 16
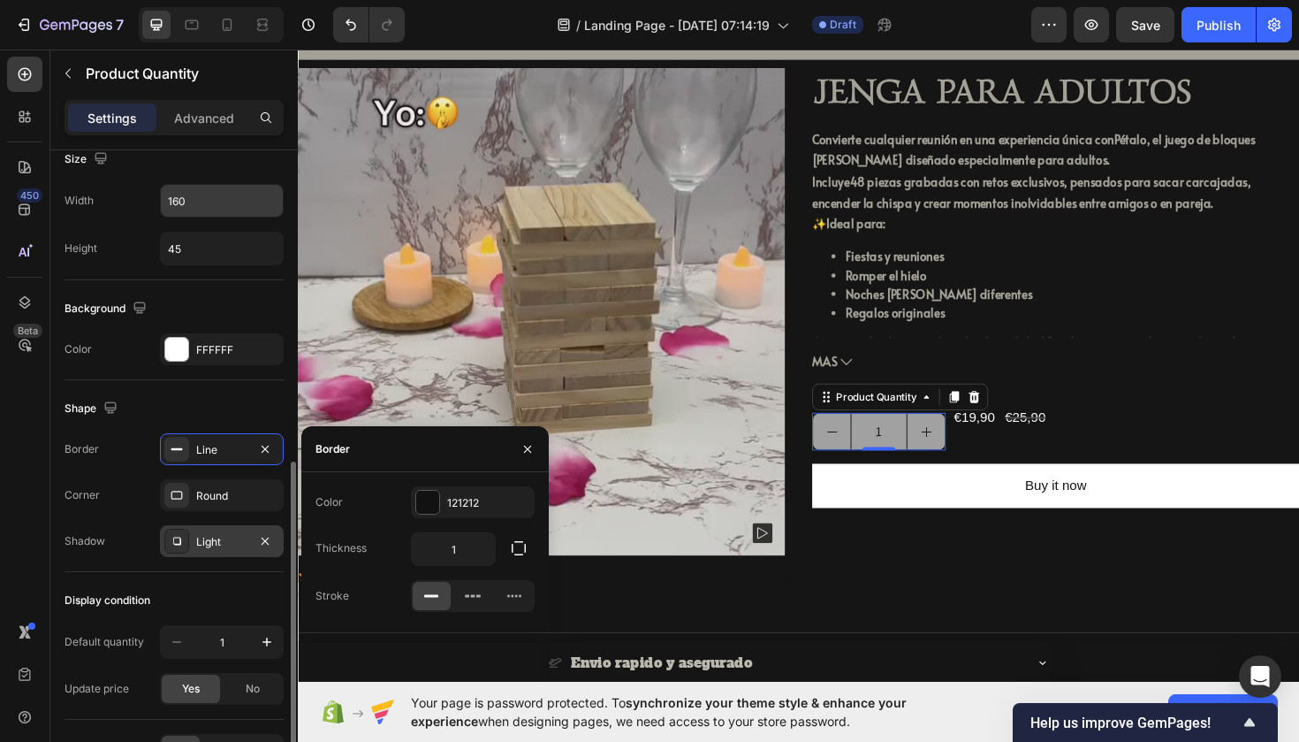
click at [206, 527] on div "Light" at bounding box center [222, 541] width 124 height 32
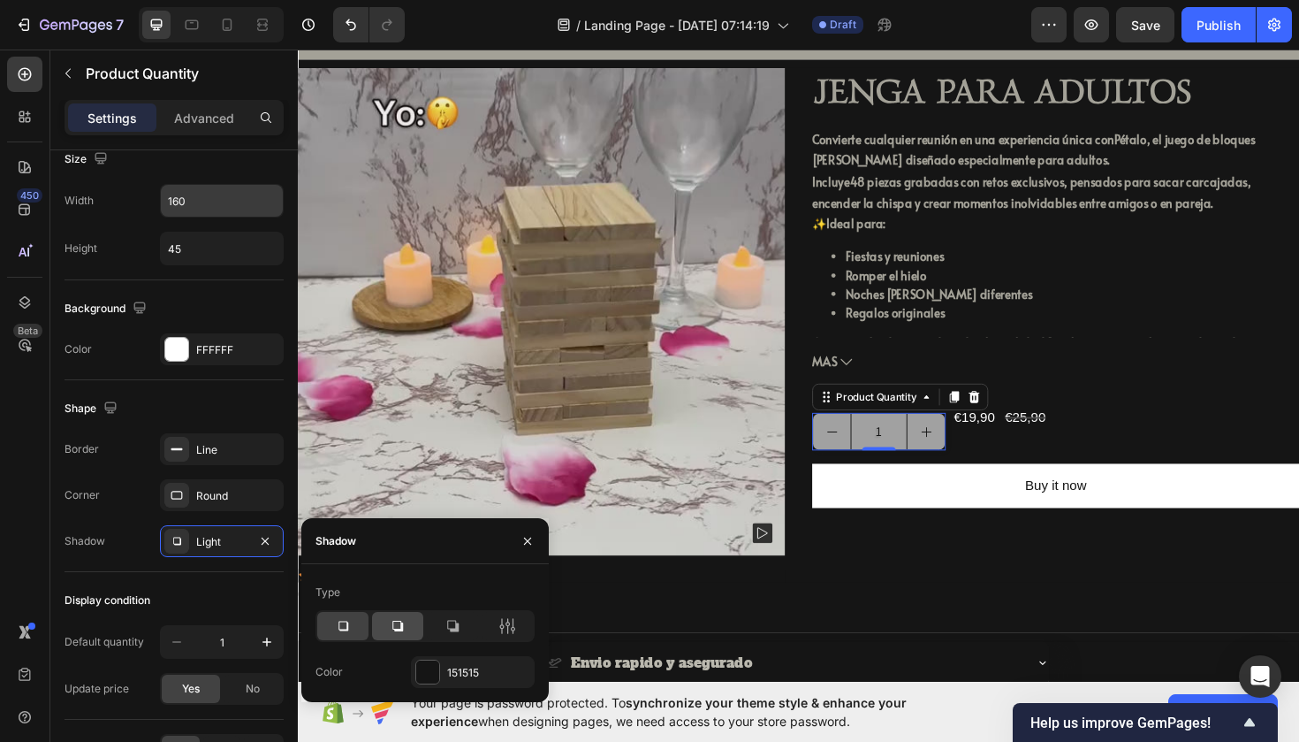
click at [405, 631] on icon at bounding box center [398, 626] width 18 height 18
click at [470, 632] on div at bounding box center [452, 626] width 51 height 28
click at [439, 666] on div "151515" at bounding box center [473, 672] width 124 height 32
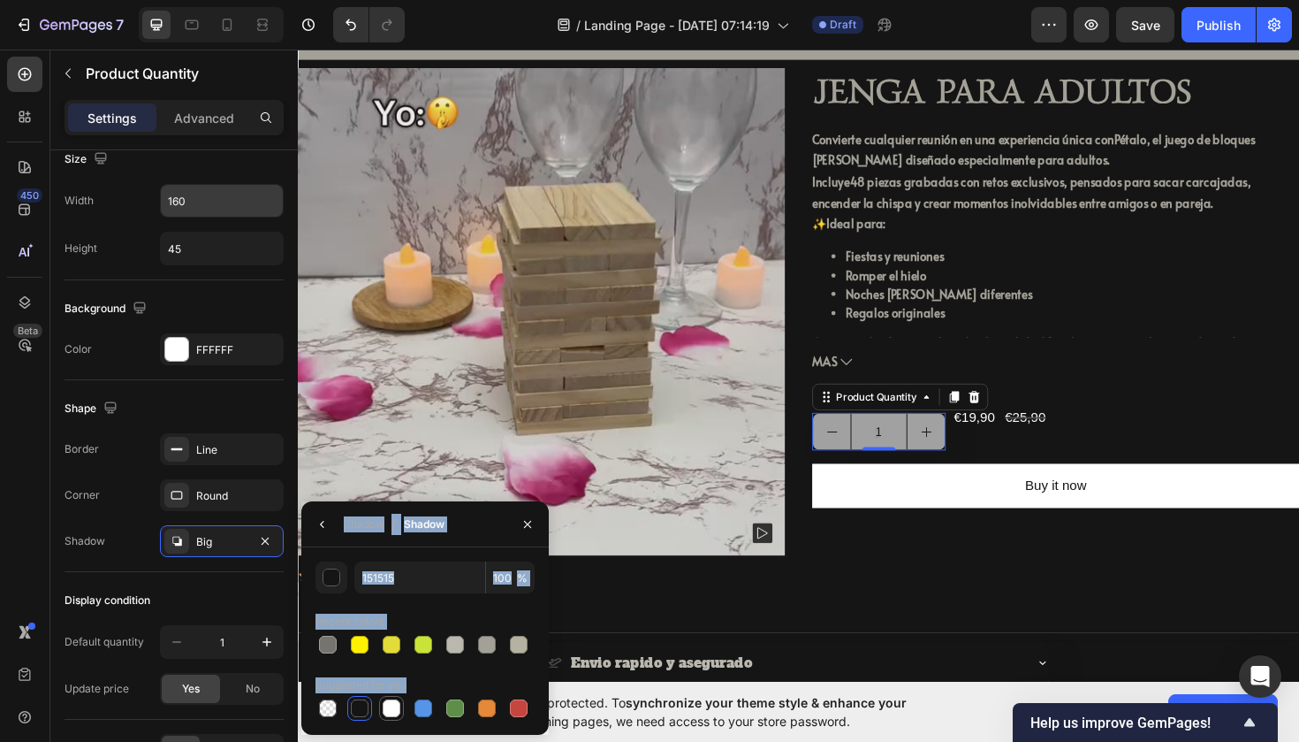
click at [386, 704] on div at bounding box center [392, 708] width 18 height 18
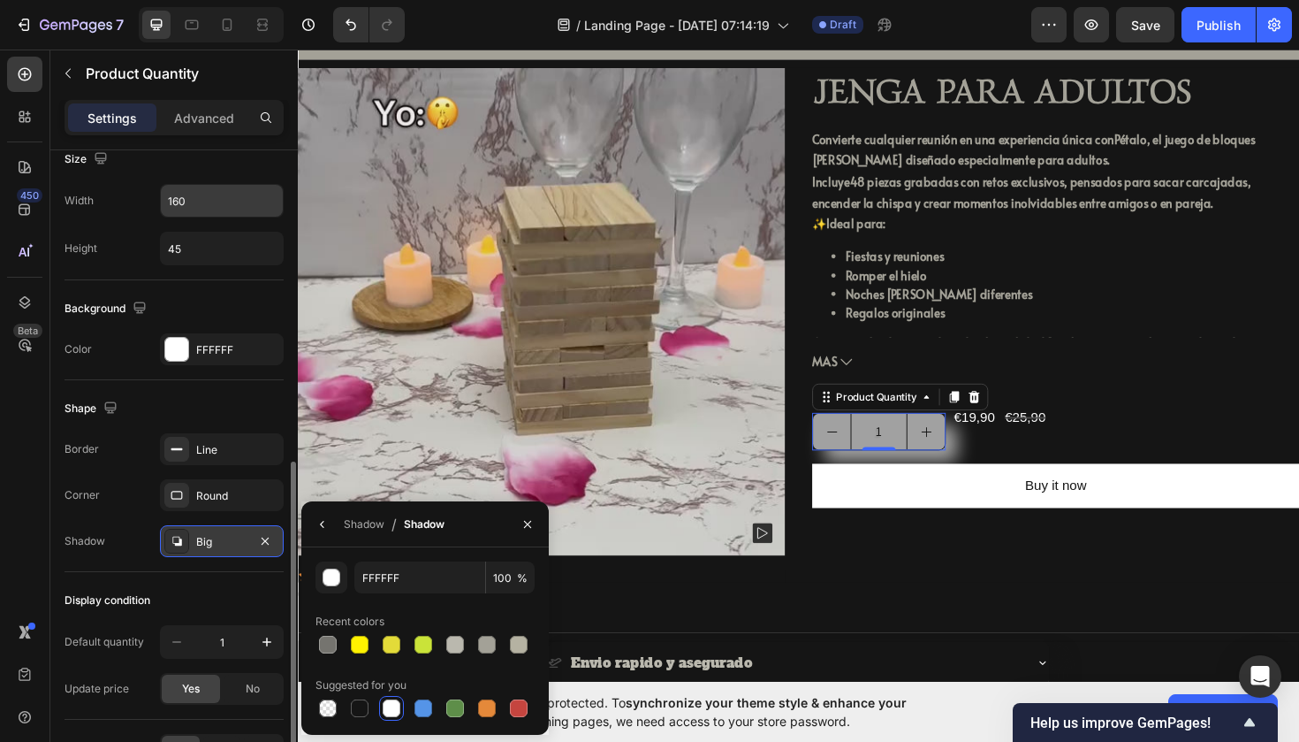
click at [182, 538] on icon at bounding box center [177, 541] width 14 height 14
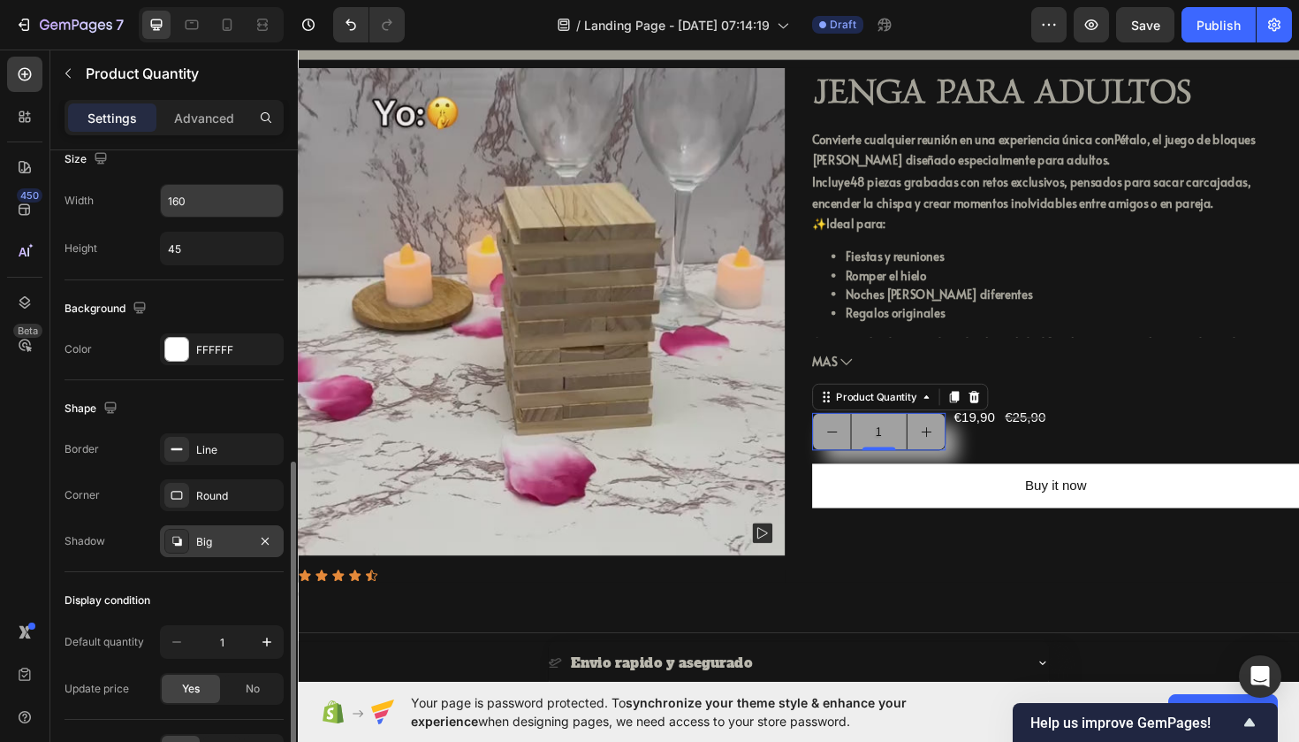
click at [201, 537] on div "Big" at bounding box center [221, 542] width 51 height 16
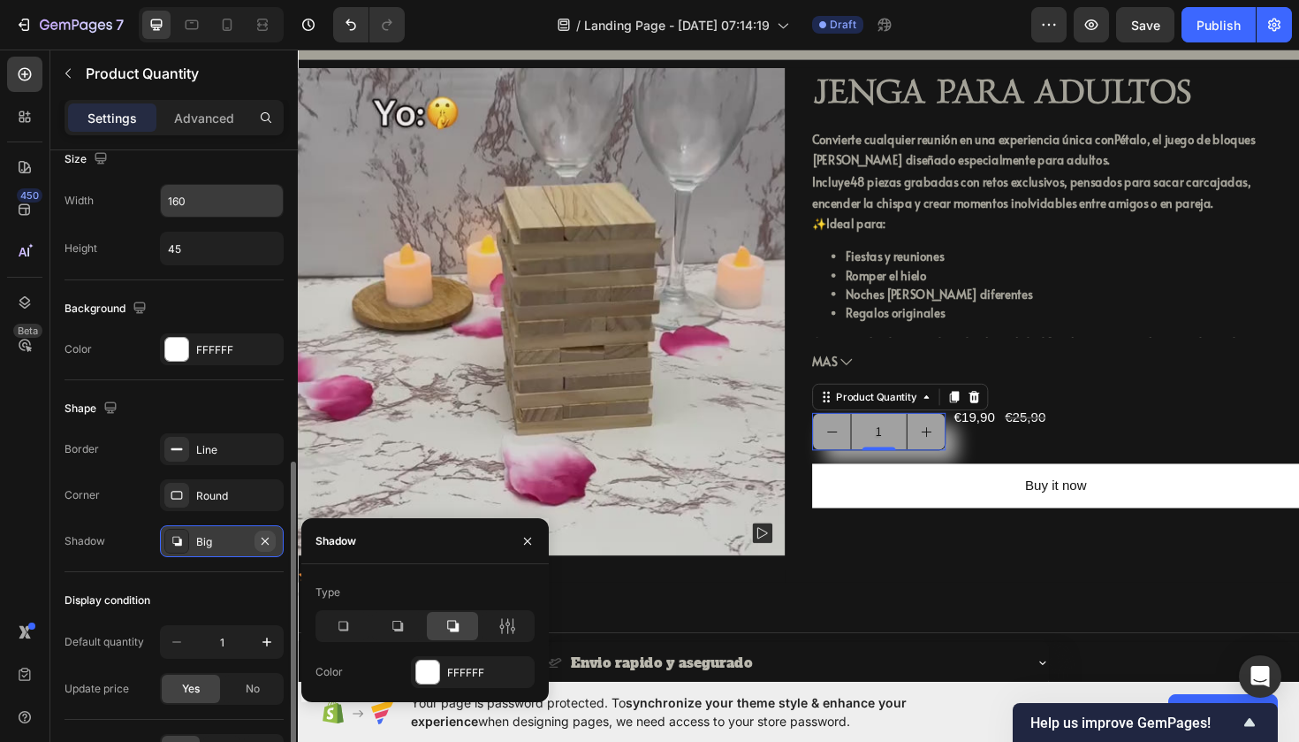
click at [272, 544] on button "button" at bounding box center [265, 540] width 21 height 21
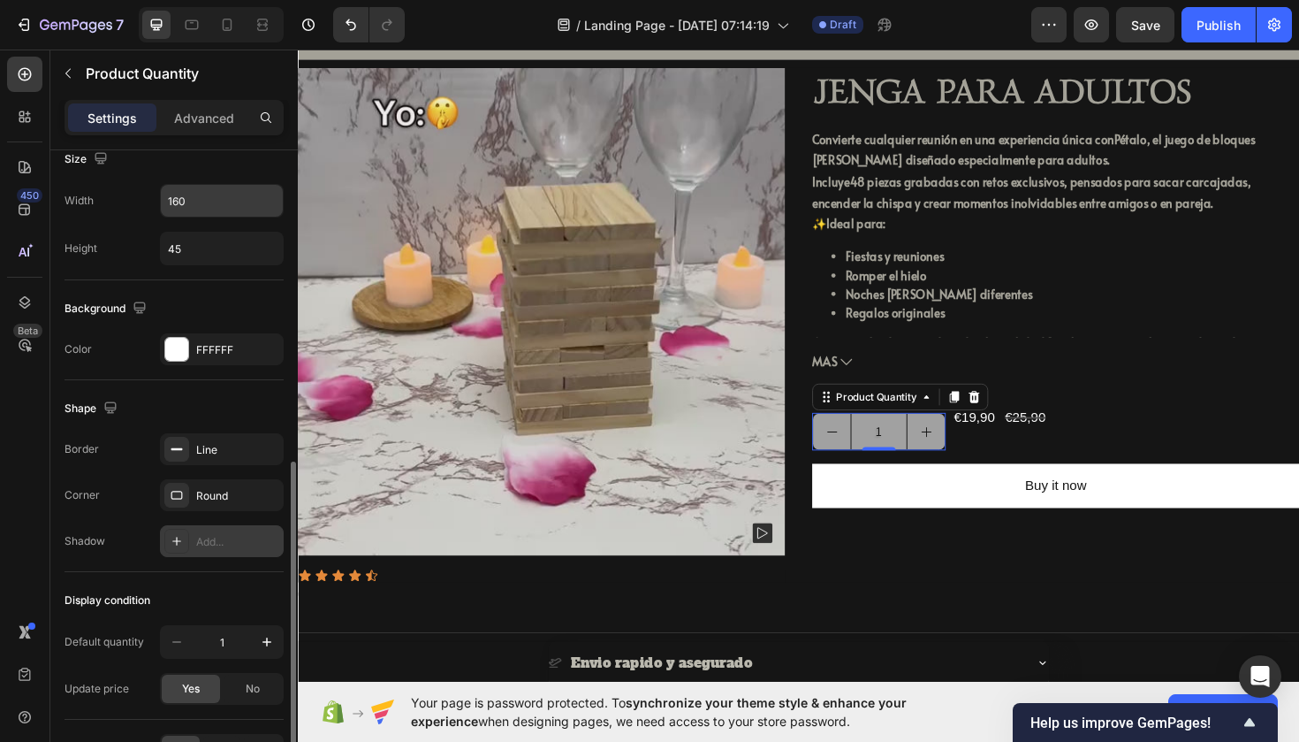
click at [216, 539] on div "Add..." at bounding box center [237, 542] width 83 height 16
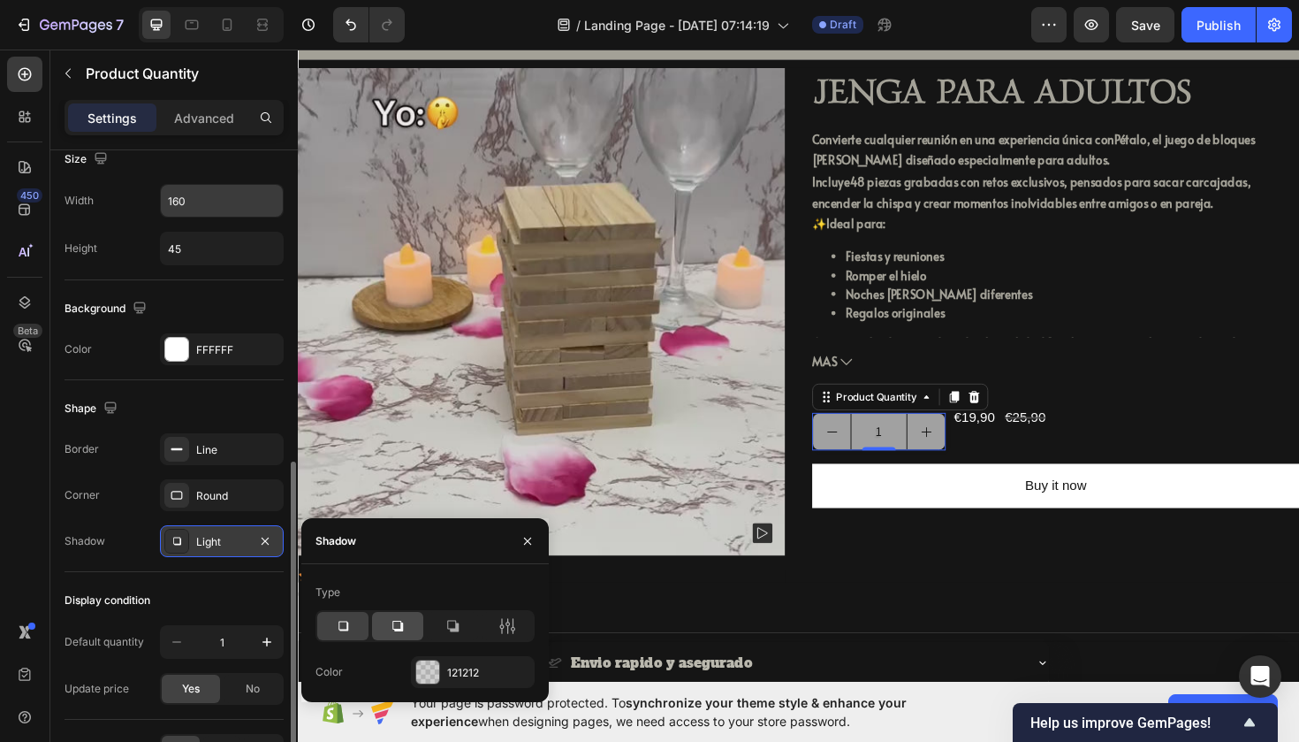
click at [394, 628] on icon at bounding box center [398, 626] width 18 height 18
click at [427, 659] on div at bounding box center [427, 671] width 25 height 25
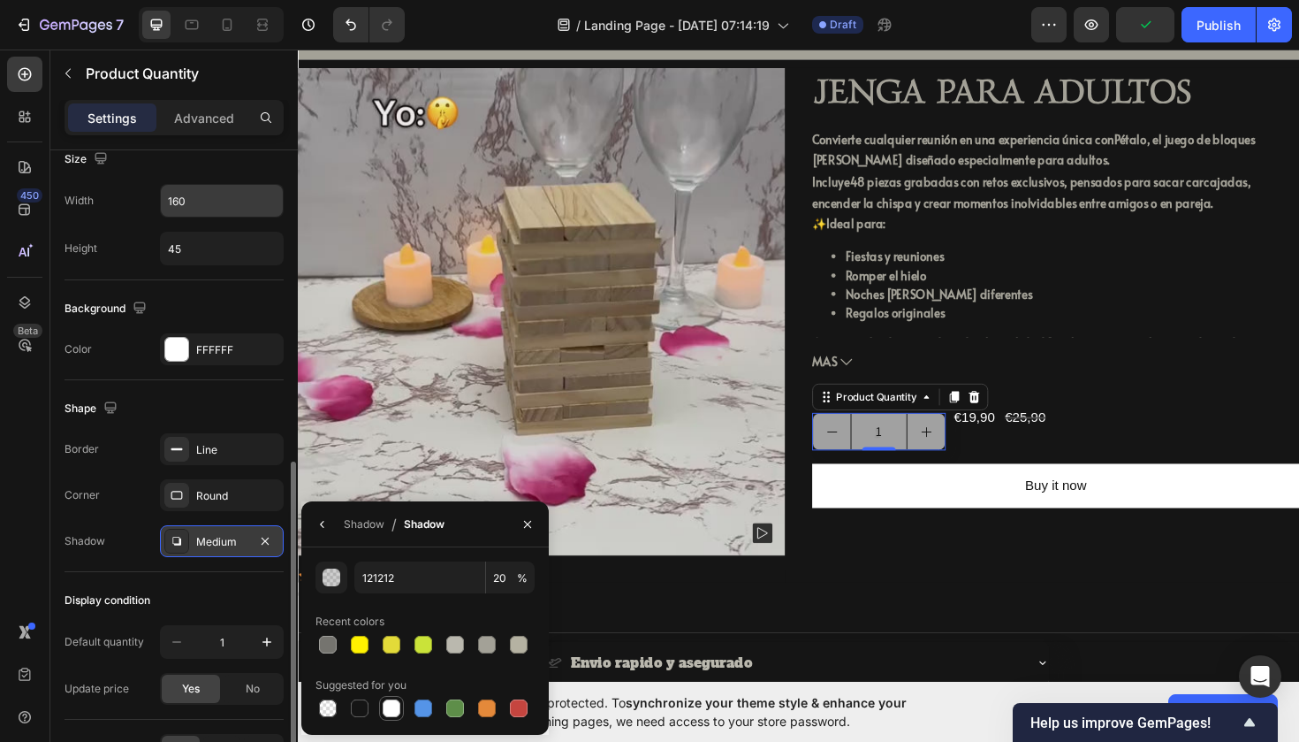
click at [386, 699] on div at bounding box center [392, 708] width 18 height 18
type input "FFFFFF"
type input "100"
click at [356, 701] on div at bounding box center [360, 708] width 18 height 18
click at [330, 704] on div at bounding box center [328, 708] width 18 height 18
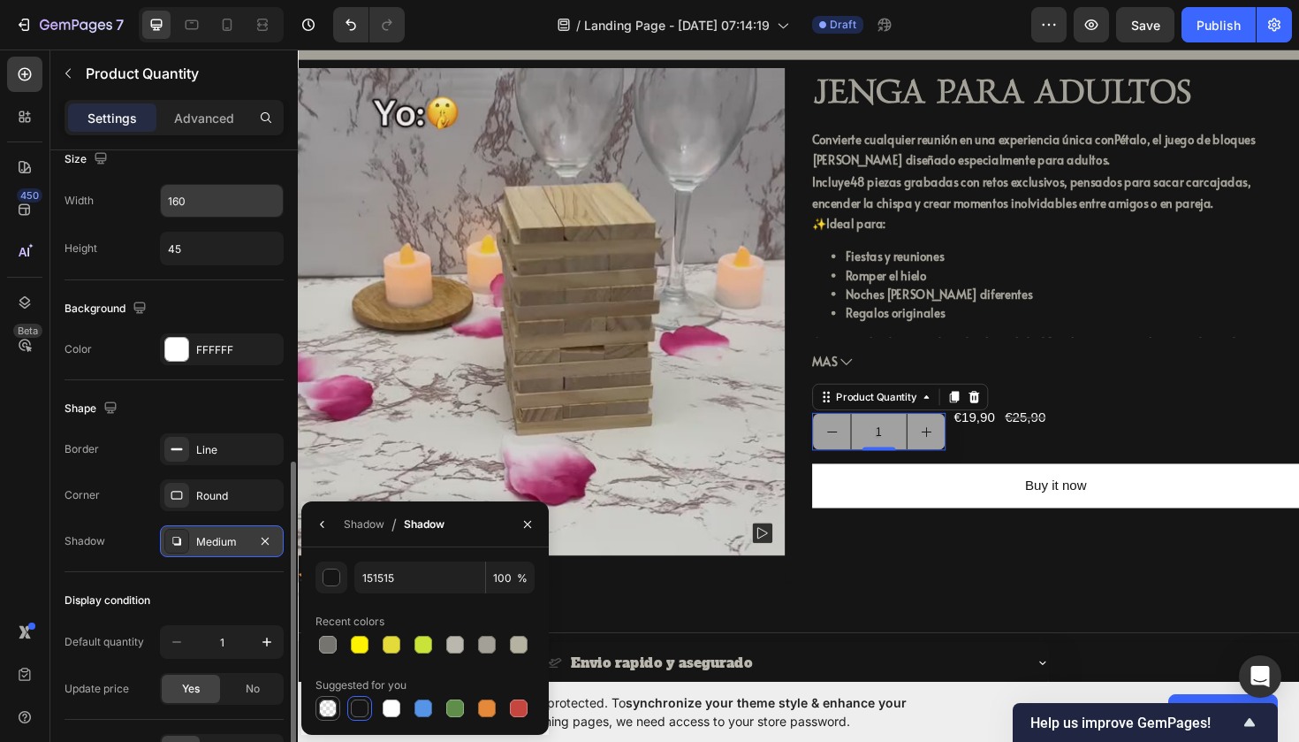
type input "000000"
type input "0"
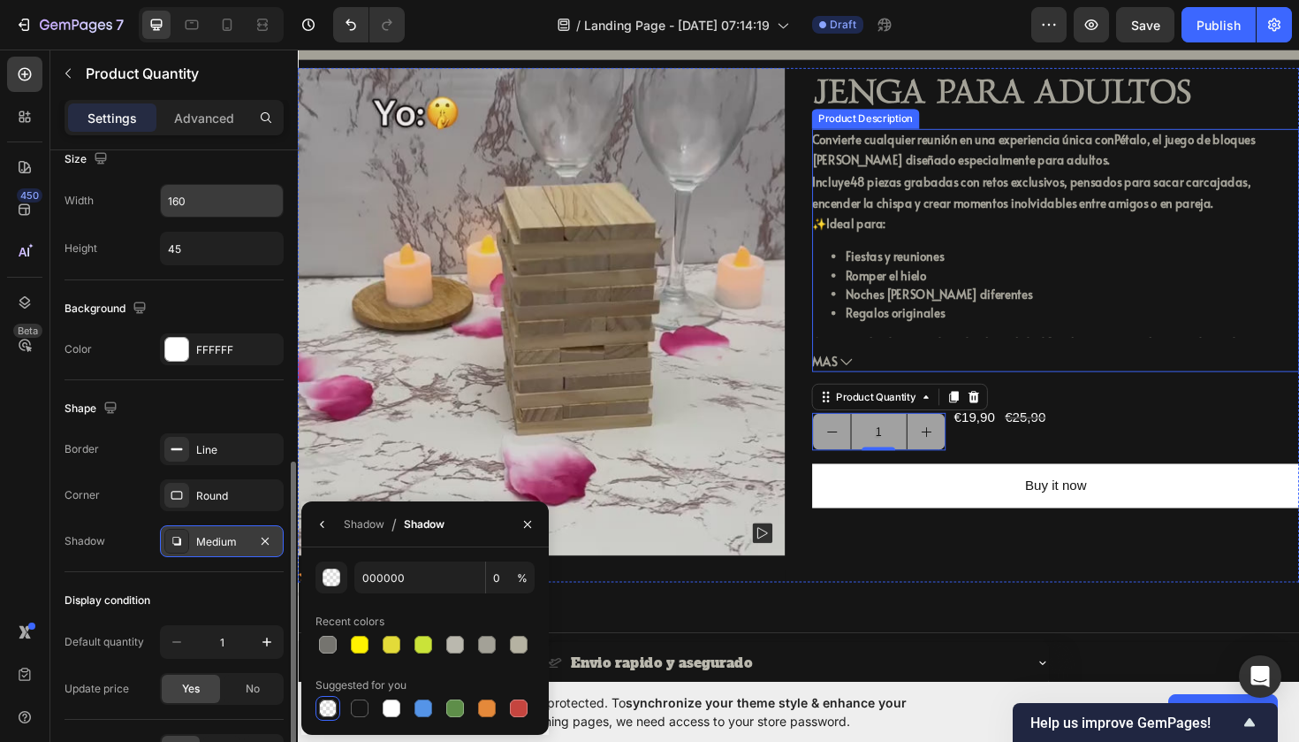
click at [1154, 268] on div "Convierte cualquier reunión en una experiencia única con [PERSON_NAME] , el jue…" at bounding box center [1100, 243] width 516 height 221
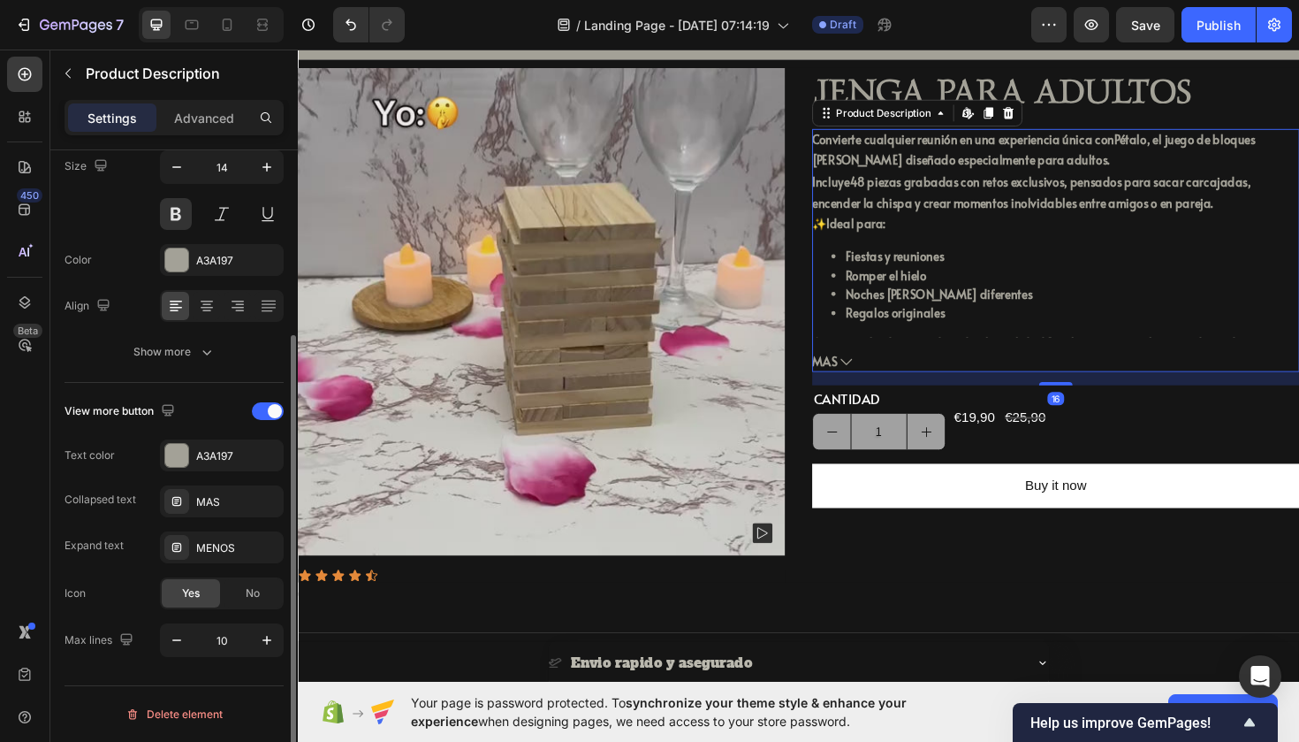
scroll to position [0, 0]
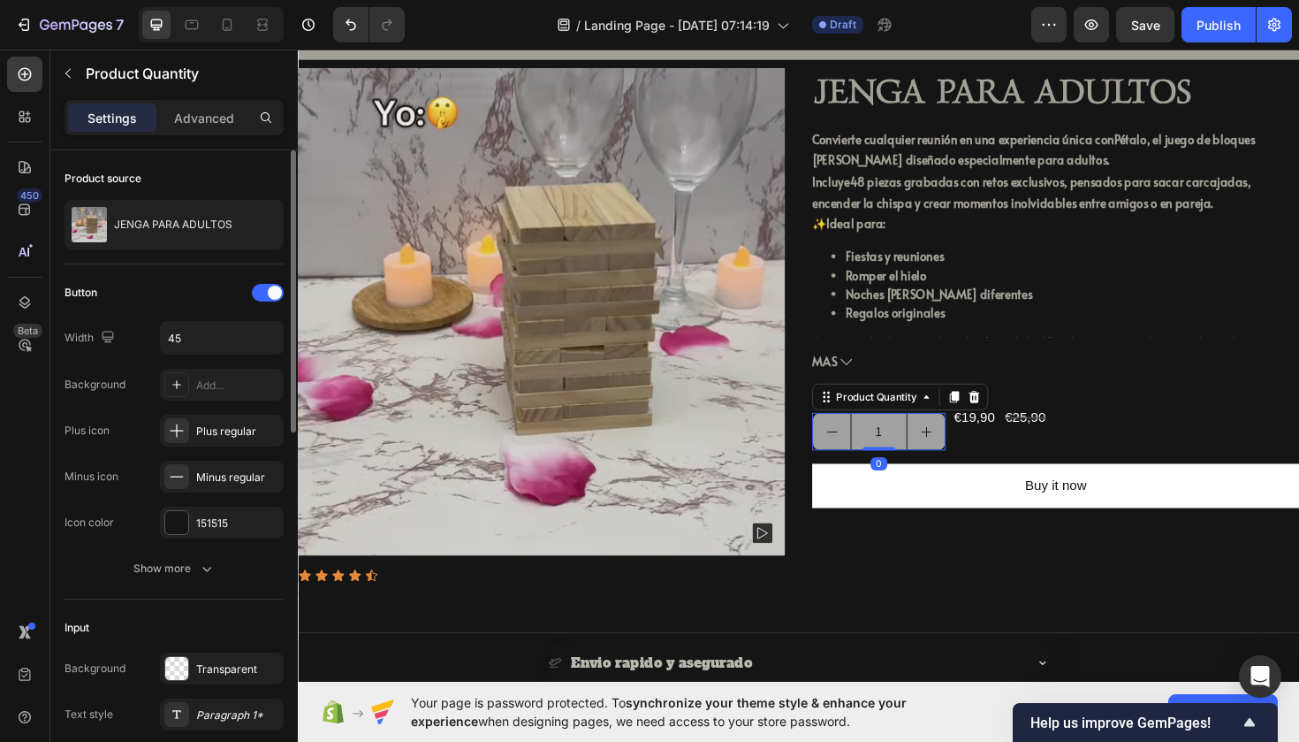
click at [868, 447] on icon "decrement" at bounding box center [864, 454] width 14 height 14
click at [212, 527] on div "151515" at bounding box center [221, 523] width 51 height 16
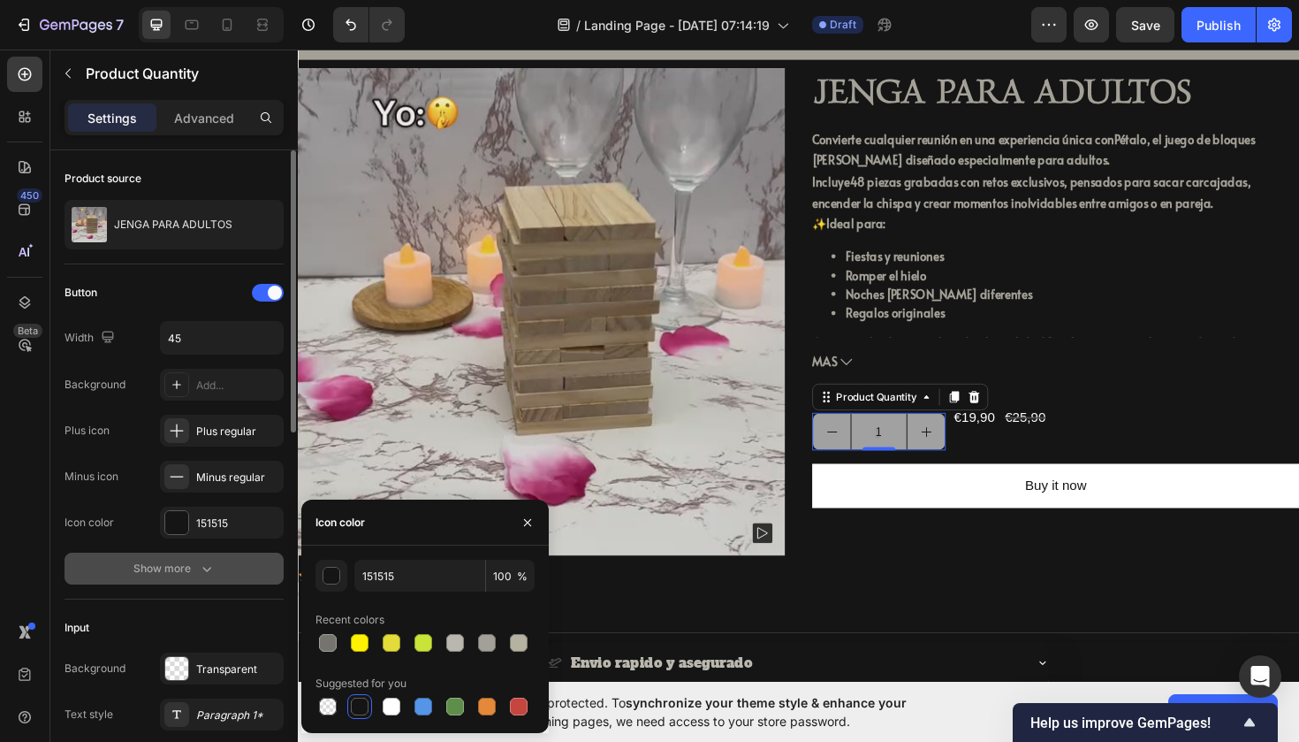
click at [208, 572] on icon "button" at bounding box center [207, 569] width 18 height 18
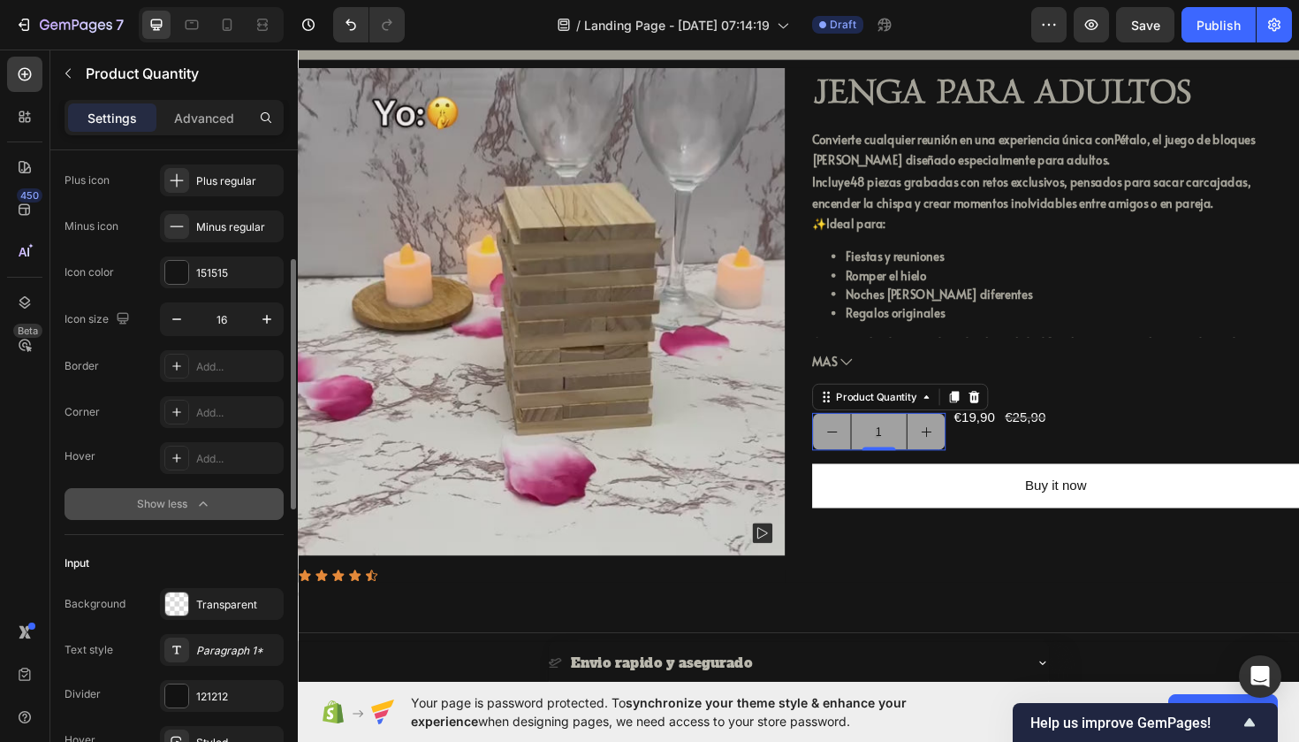
scroll to position [258, 0]
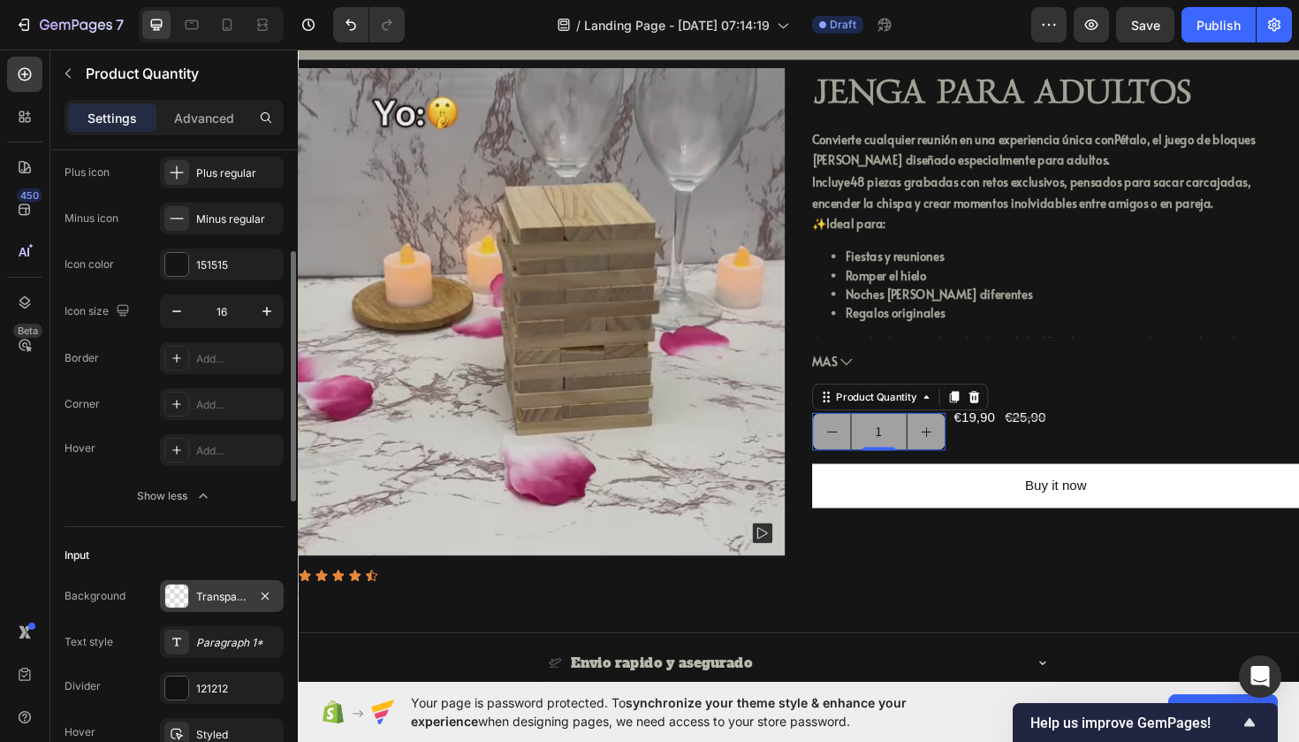
click at [213, 597] on div "Transparent" at bounding box center [221, 597] width 51 height 16
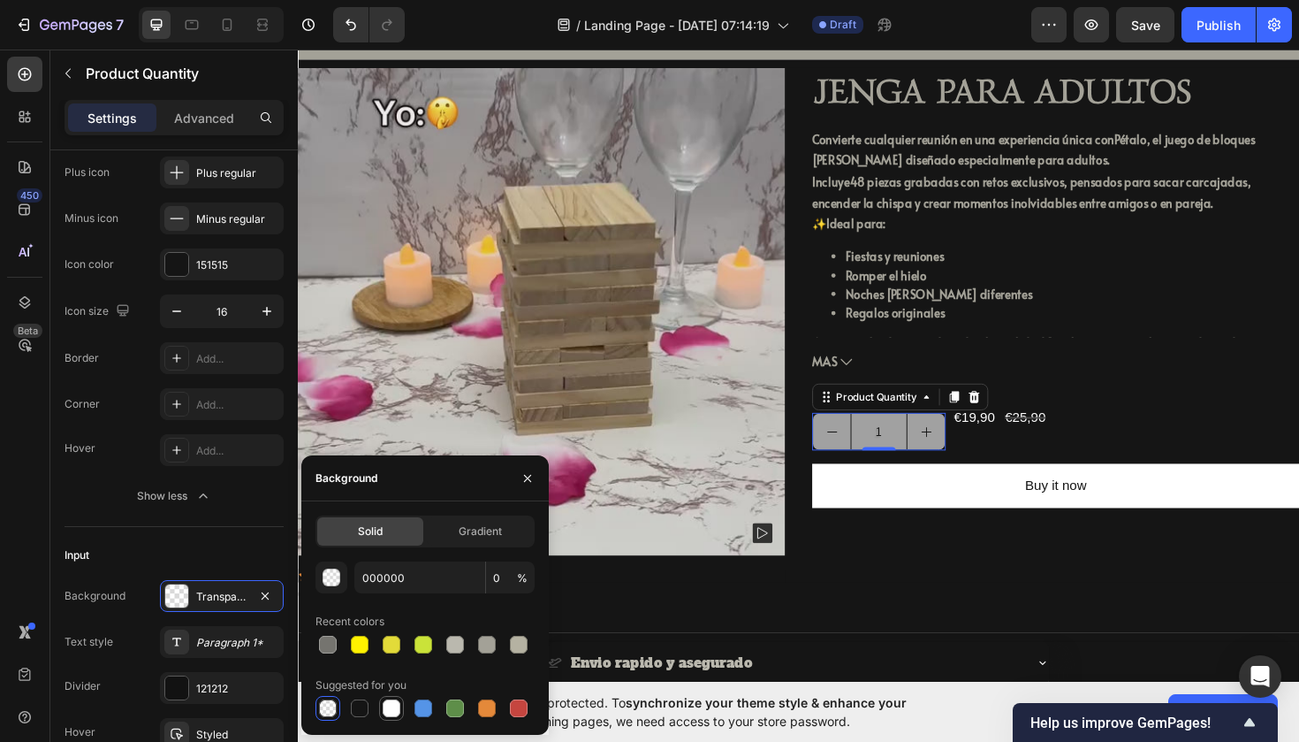
click at [392, 702] on div at bounding box center [392, 708] width 18 height 18
type input "FFFFFF"
type input "100"
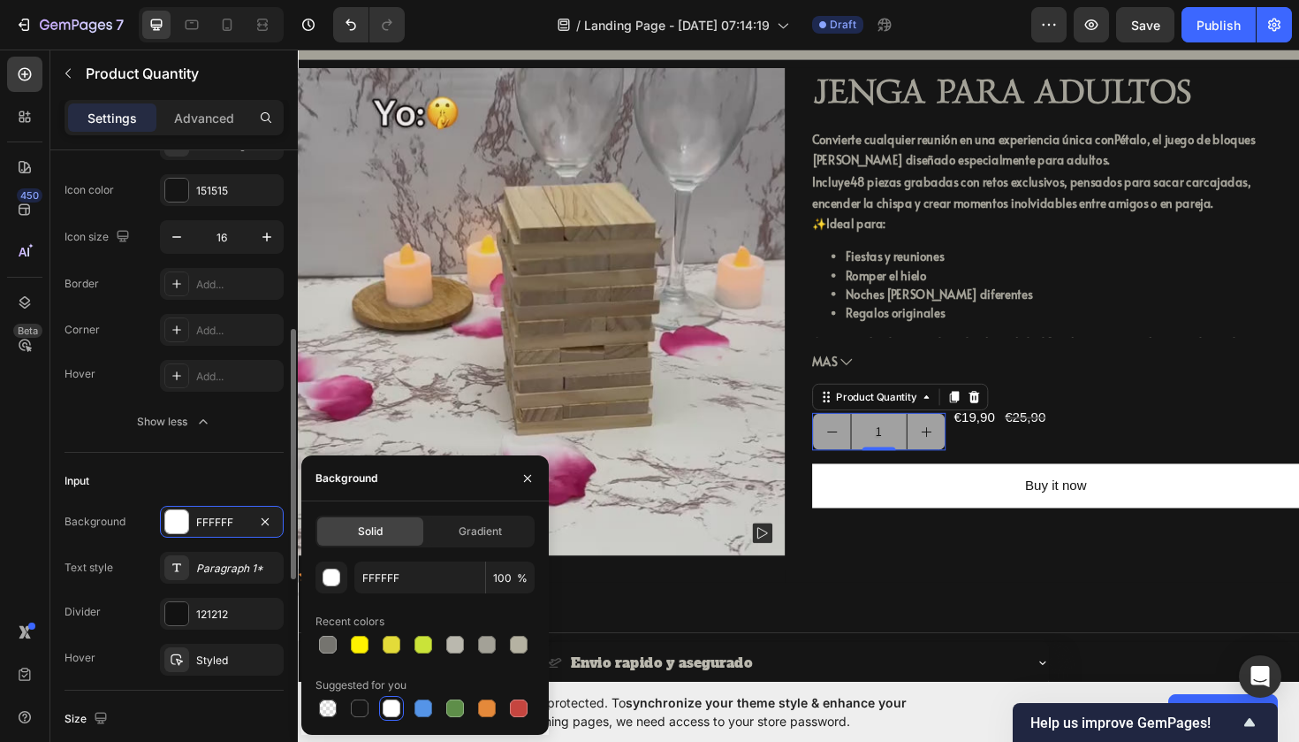
scroll to position [391, 0]
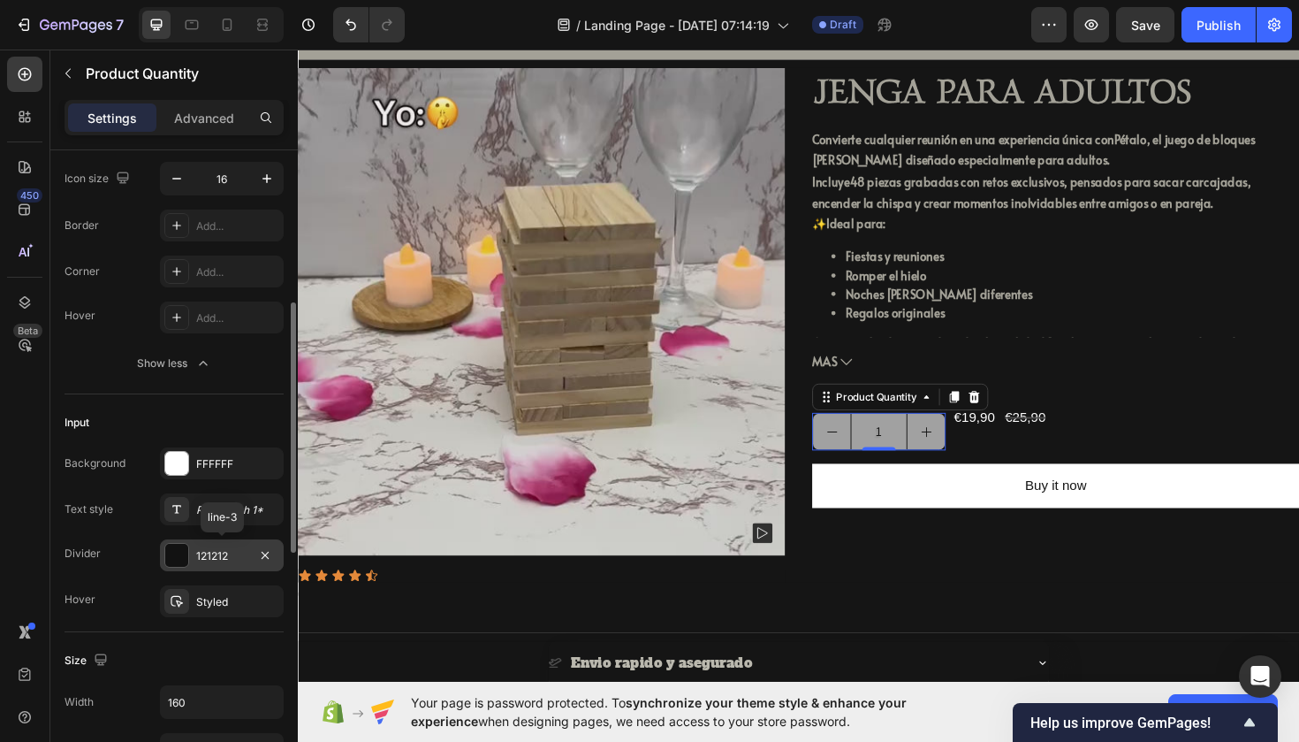
click at [207, 553] on div "121212" at bounding box center [221, 556] width 51 height 16
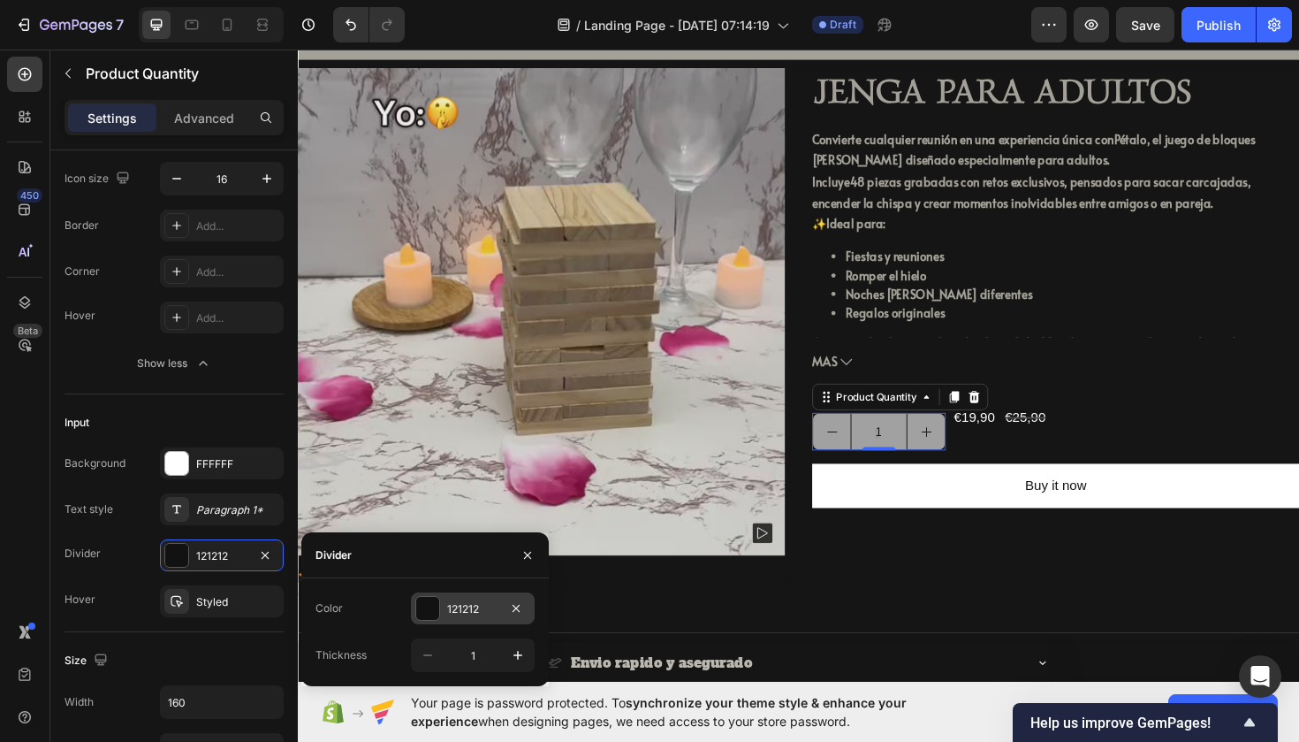
click at [428, 607] on div at bounding box center [427, 608] width 23 height 23
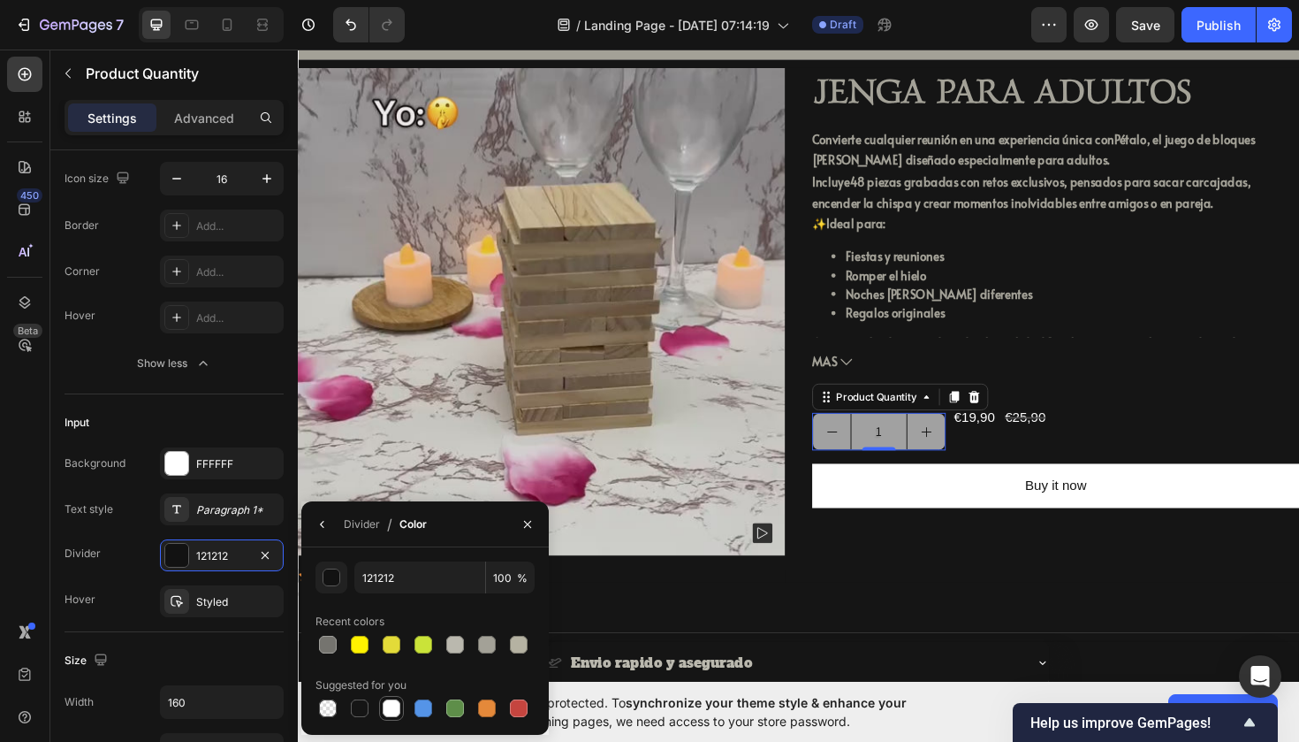
click at [399, 708] on div at bounding box center [392, 708] width 18 height 18
type input "FFFFFF"
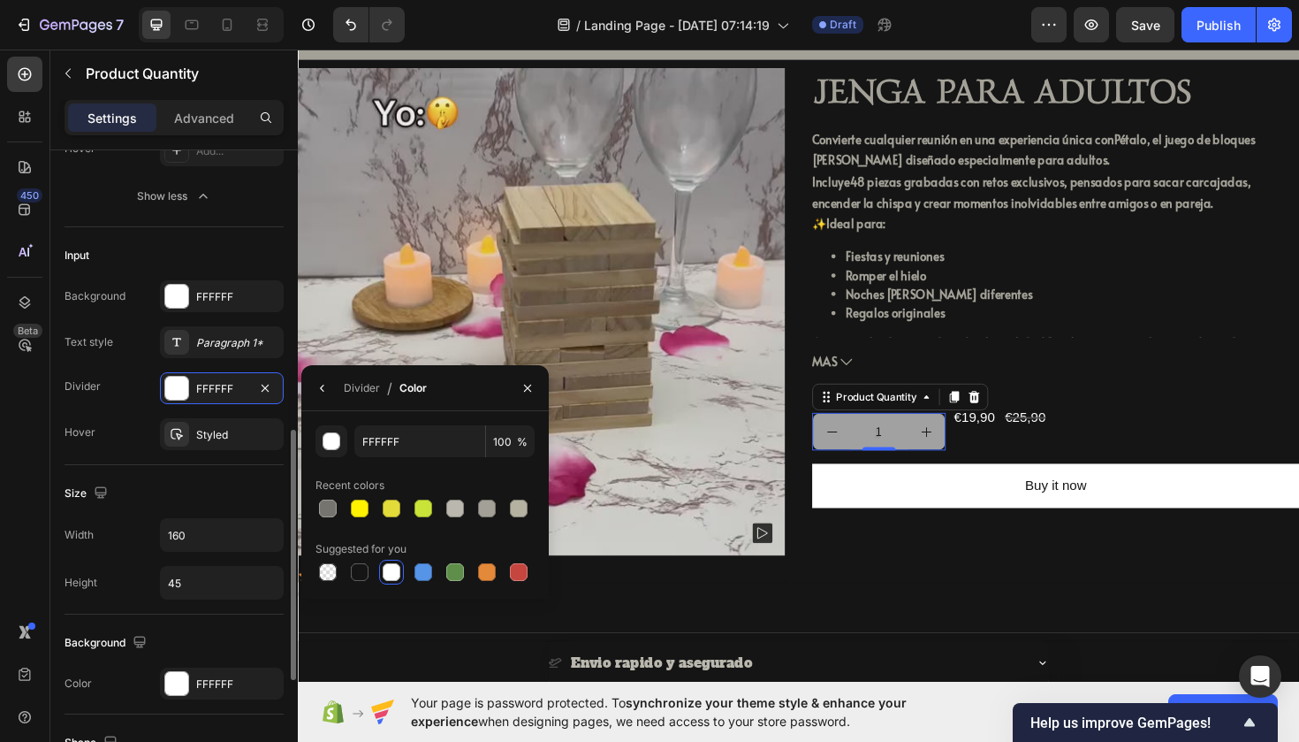
scroll to position [602, 0]
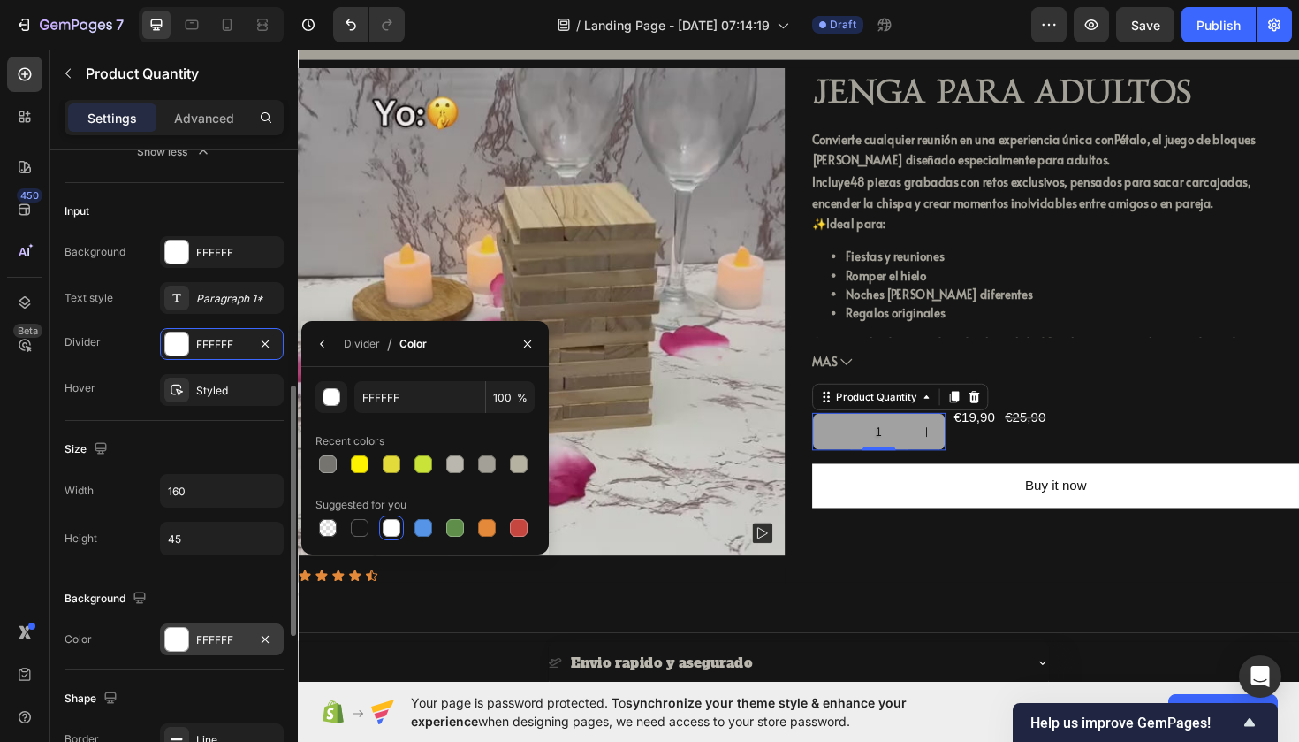
click at [219, 641] on div "FFFFFF" at bounding box center [221, 640] width 51 height 16
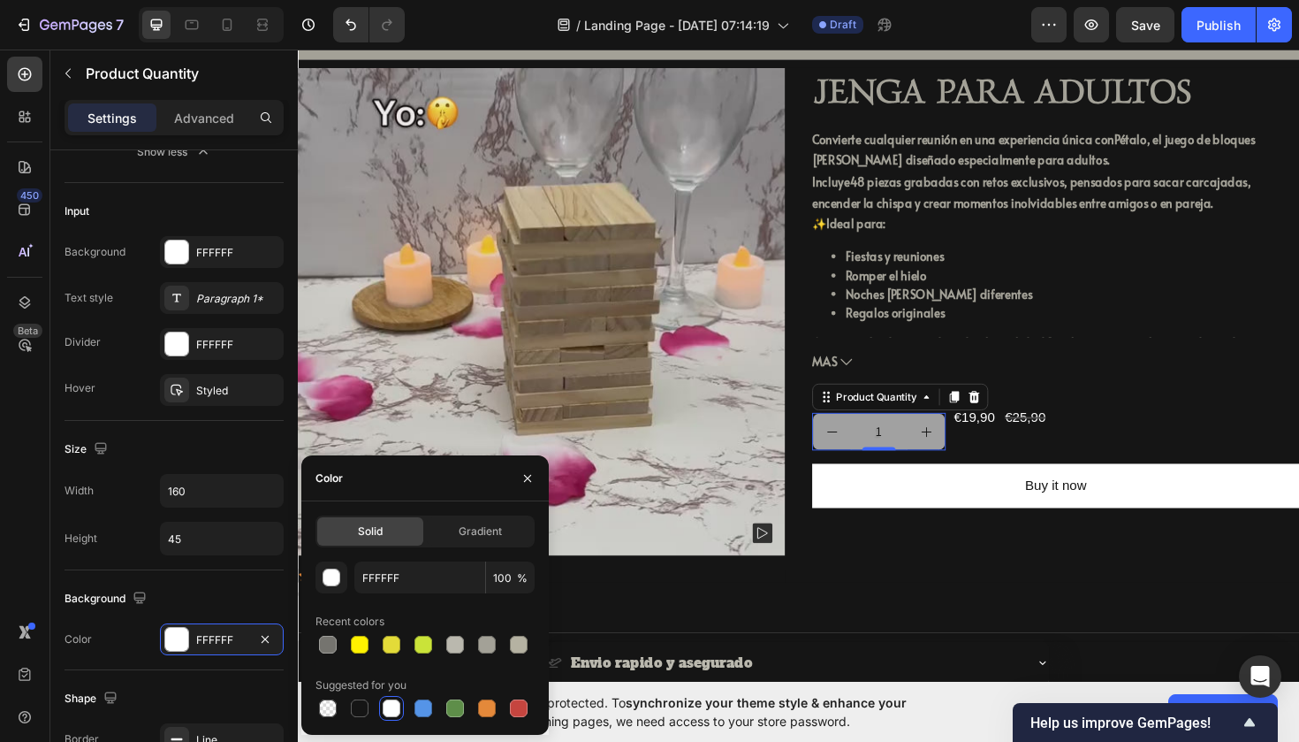
click at [392, 709] on div at bounding box center [392, 708] width 18 height 18
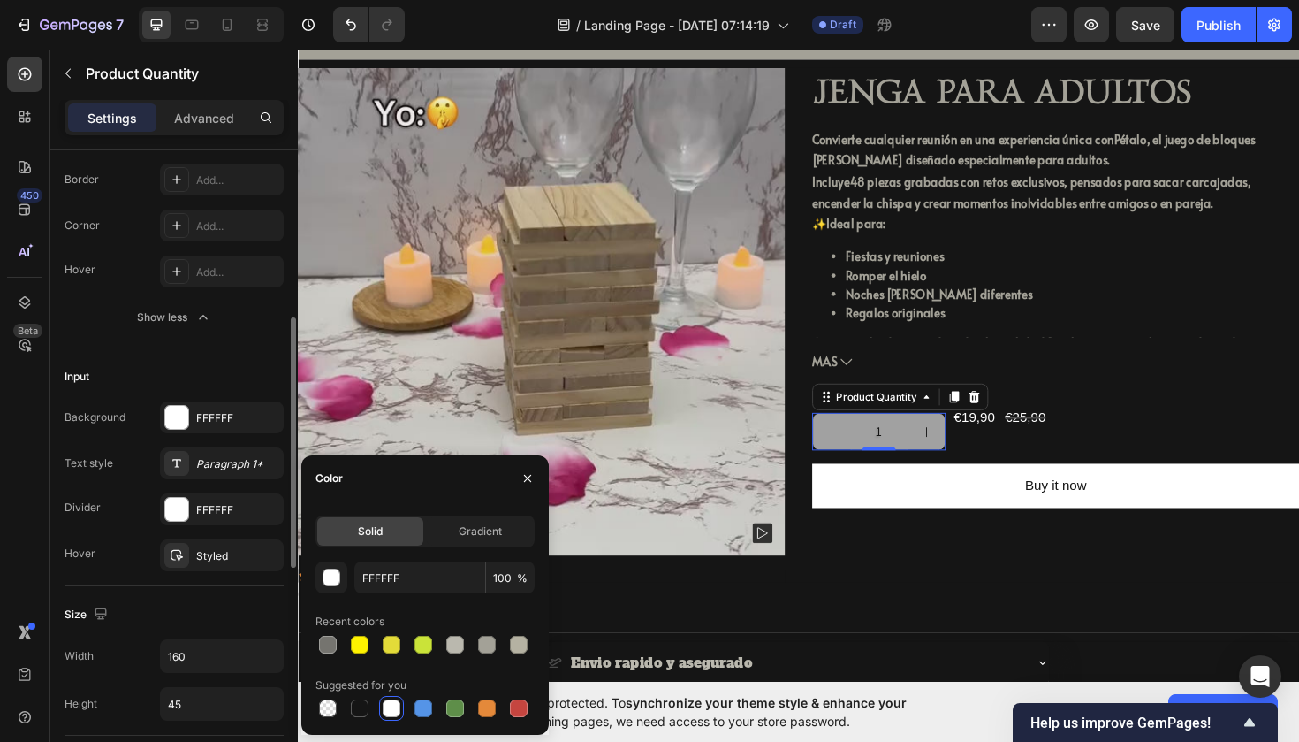
scroll to position [434, 0]
click at [182, 420] on div at bounding box center [176, 419] width 23 height 23
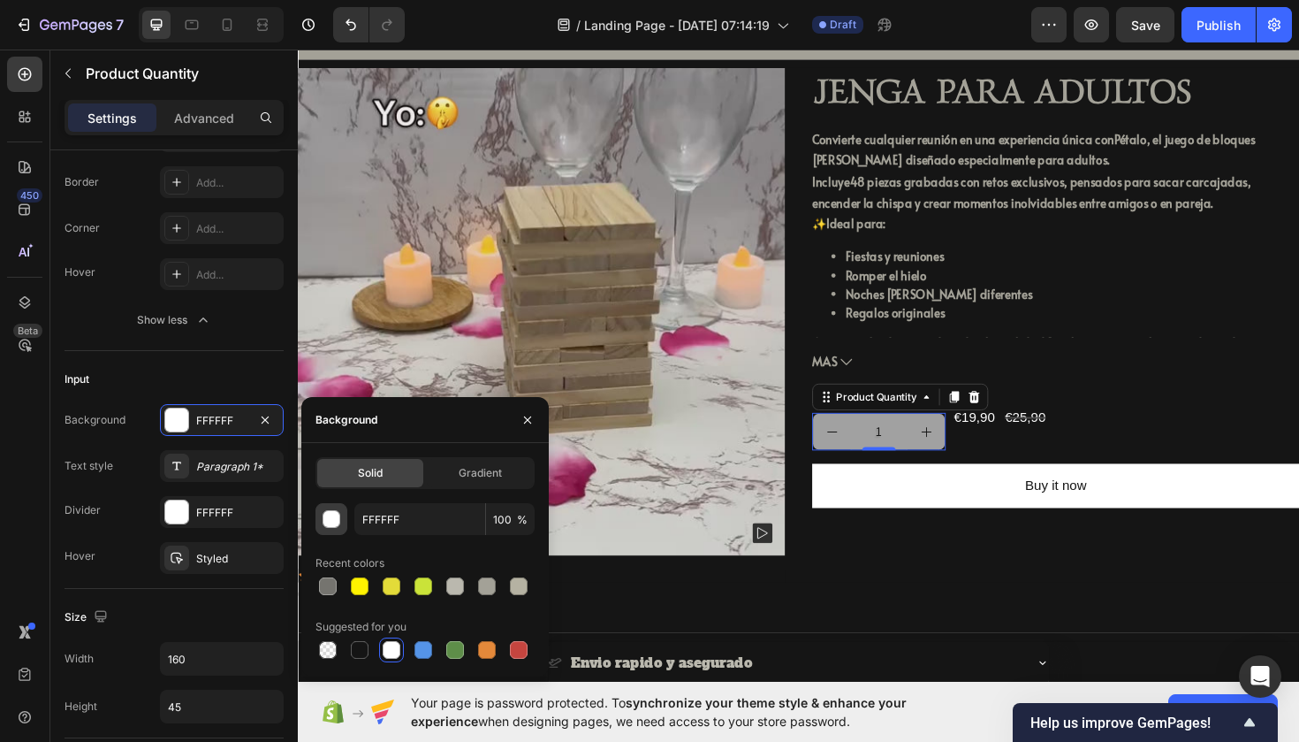
click at [328, 518] on div "button" at bounding box center [333, 520] width 18 height 18
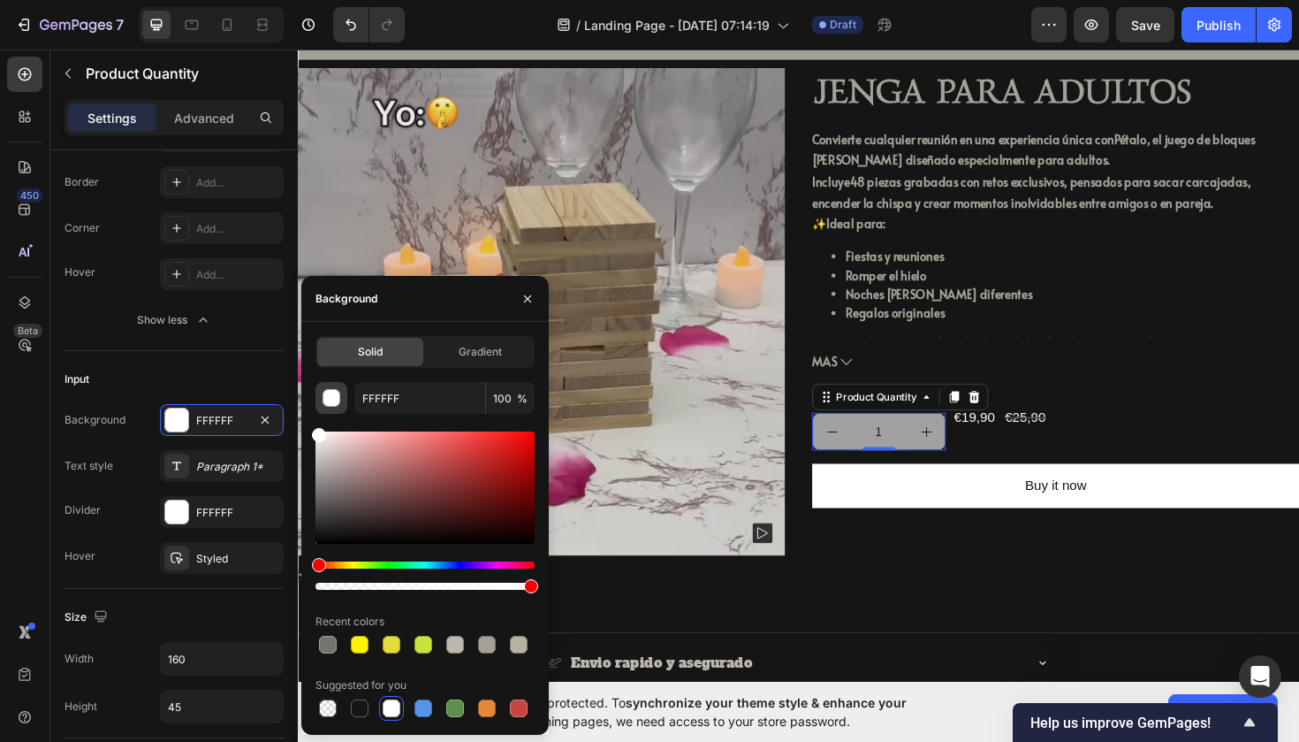
click at [331, 392] on div "button" at bounding box center [333, 399] width 18 height 18
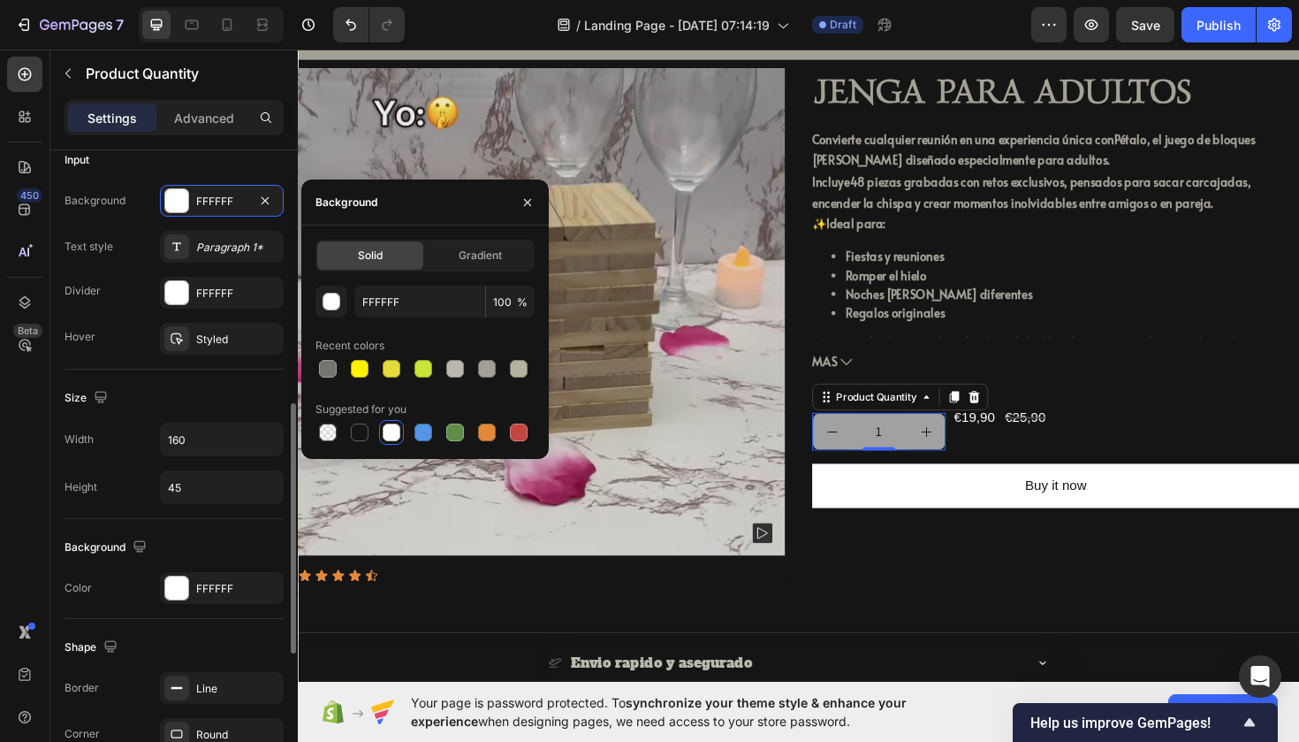
scroll to position [651, 0]
click at [430, 431] on div at bounding box center [424, 432] width 18 height 18
click at [389, 434] on div at bounding box center [392, 432] width 18 height 18
type input "FFFFFF"
click at [177, 588] on div at bounding box center [176, 589] width 23 height 23
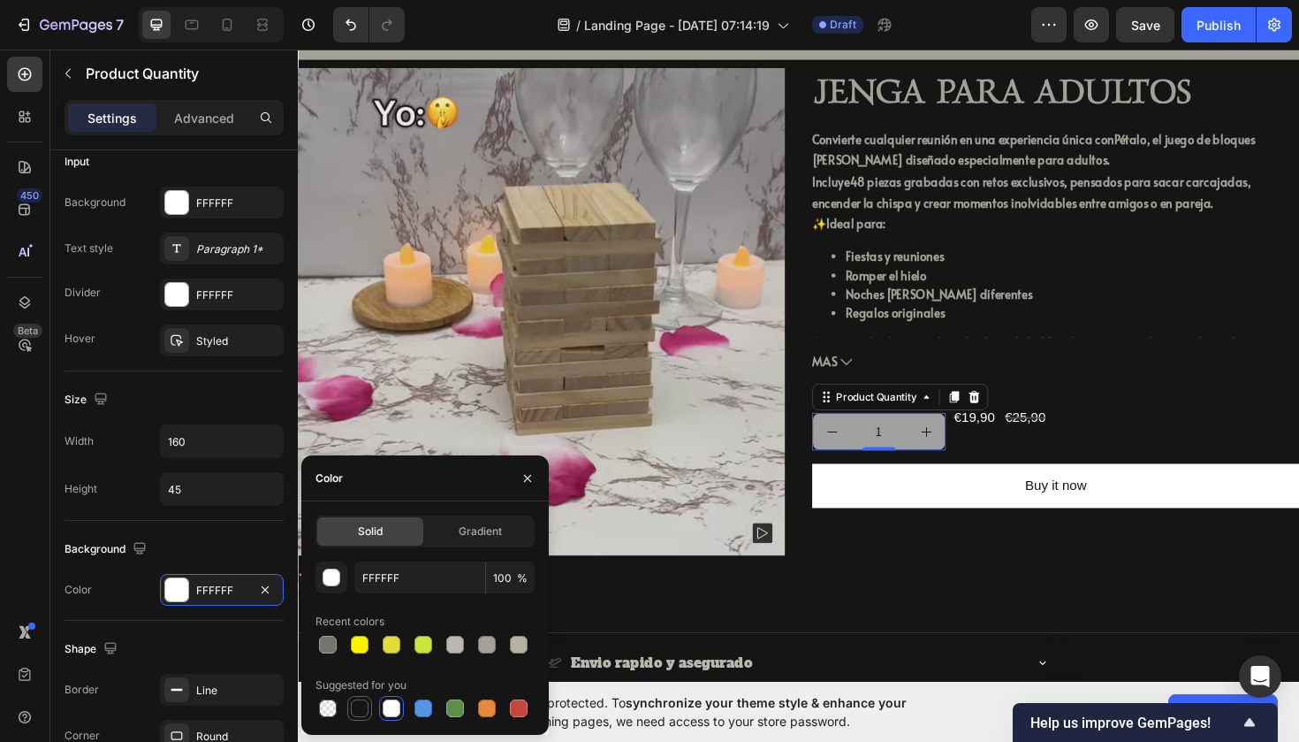
click at [362, 701] on div at bounding box center [360, 708] width 18 height 18
click at [392, 710] on div at bounding box center [392, 708] width 18 height 18
type input "FFFFFF"
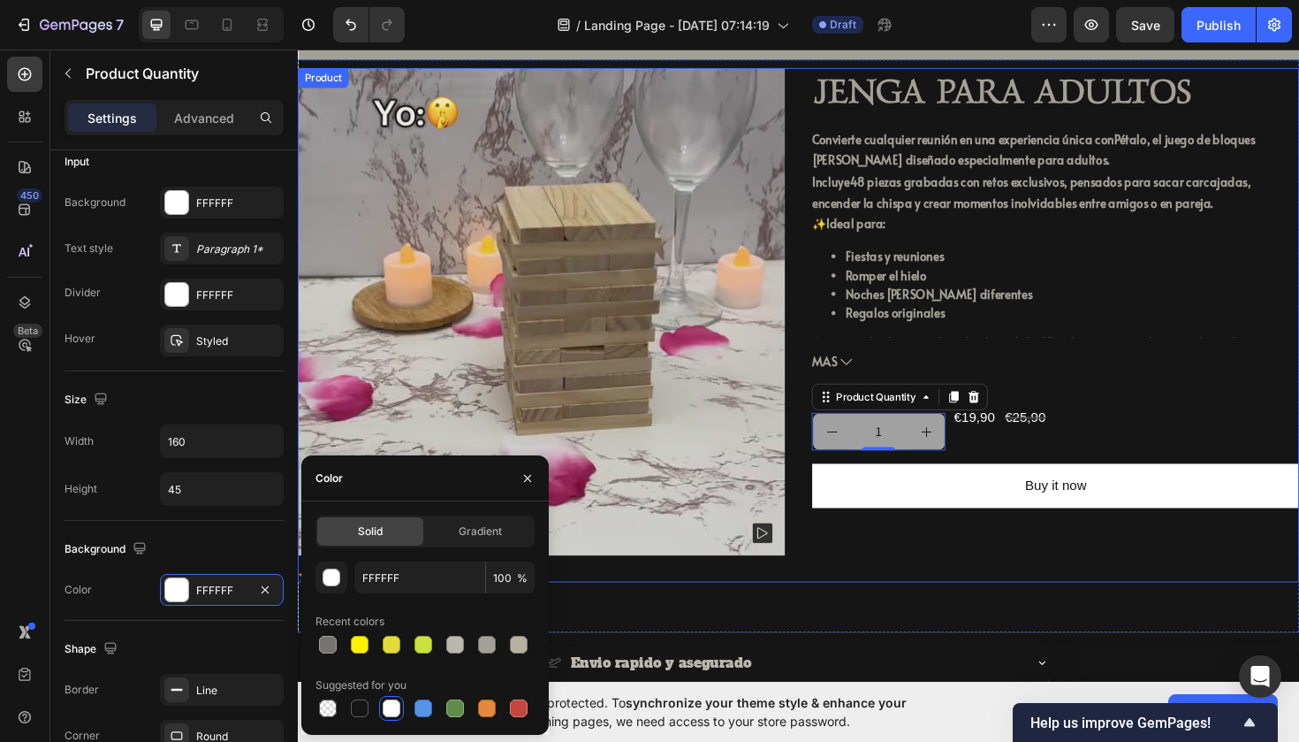
click at [979, 599] on div "JENGA PARA ADULTOS Product Title Convierte cualquier reunión en una experiencia…" at bounding box center [1100, 341] width 516 height 545
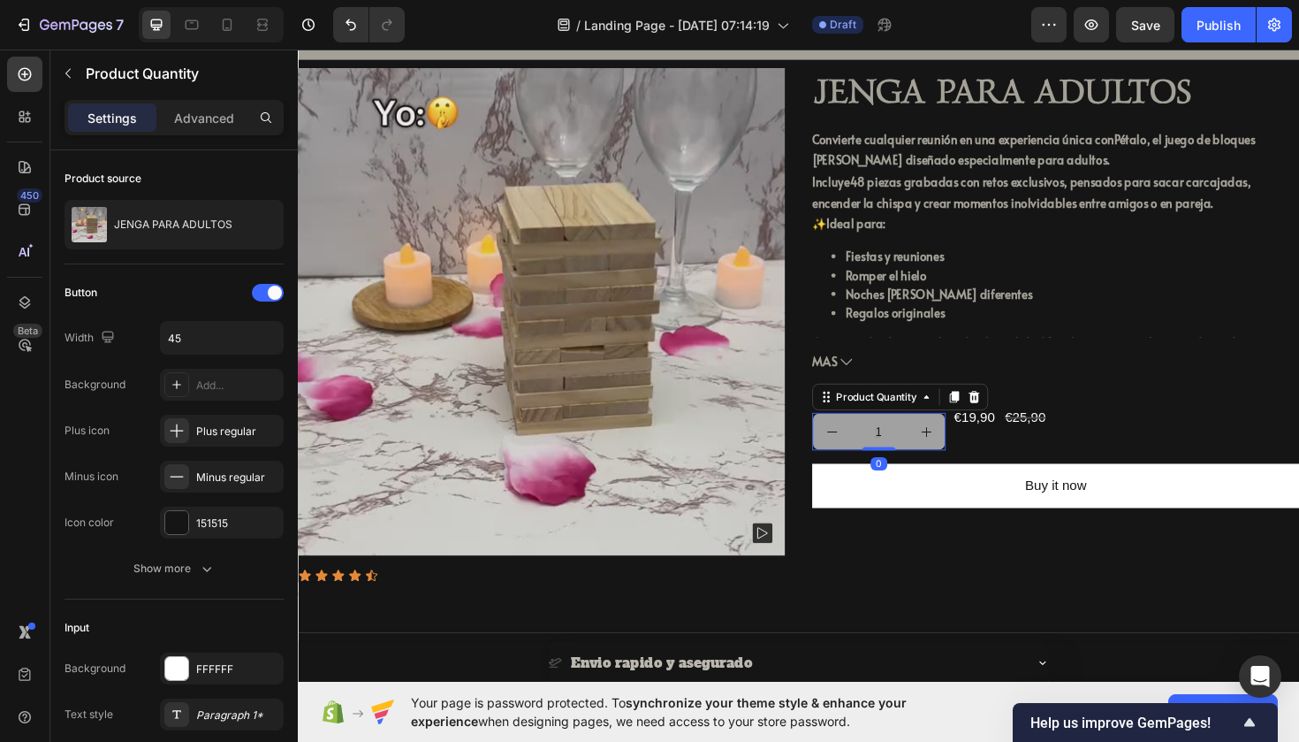
click at [929, 452] on input "1" at bounding box center [913, 454] width 60 height 38
click at [1010, 417] on icon at bounding box center [1014, 417] width 14 height 14
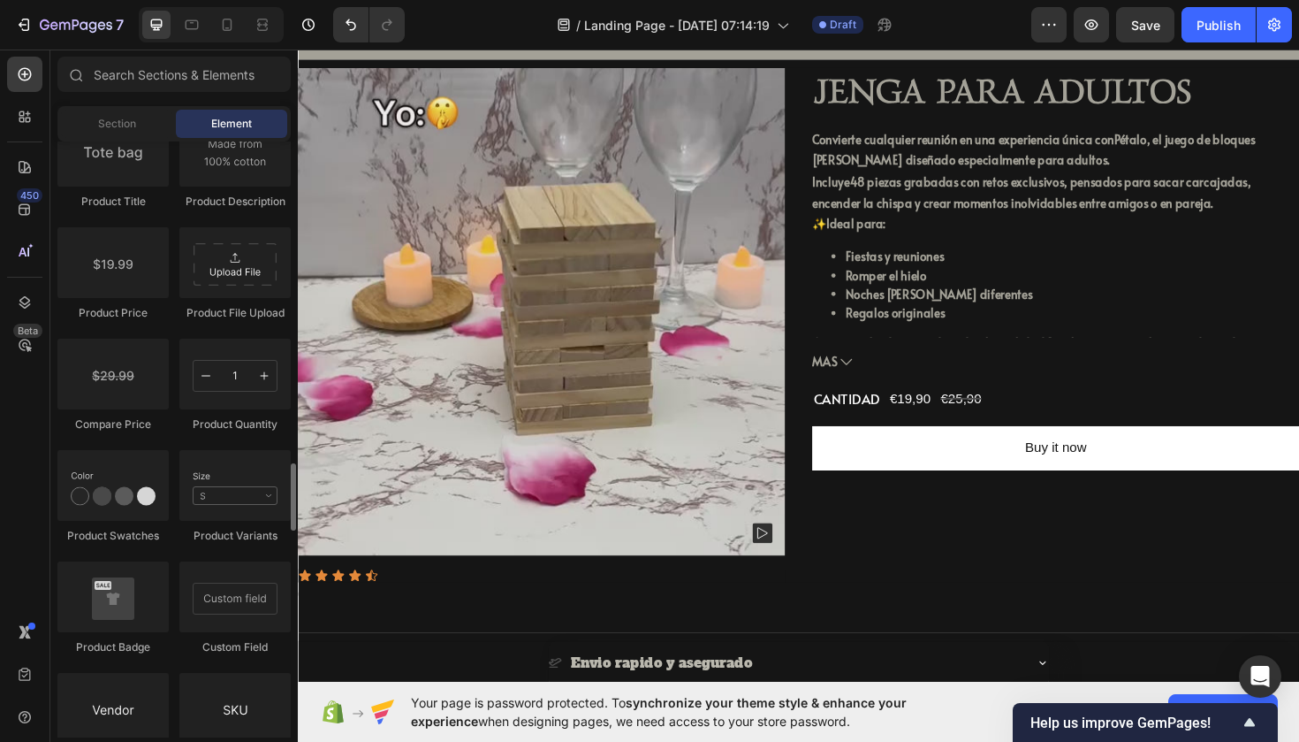
scroll to position [2866, 0]
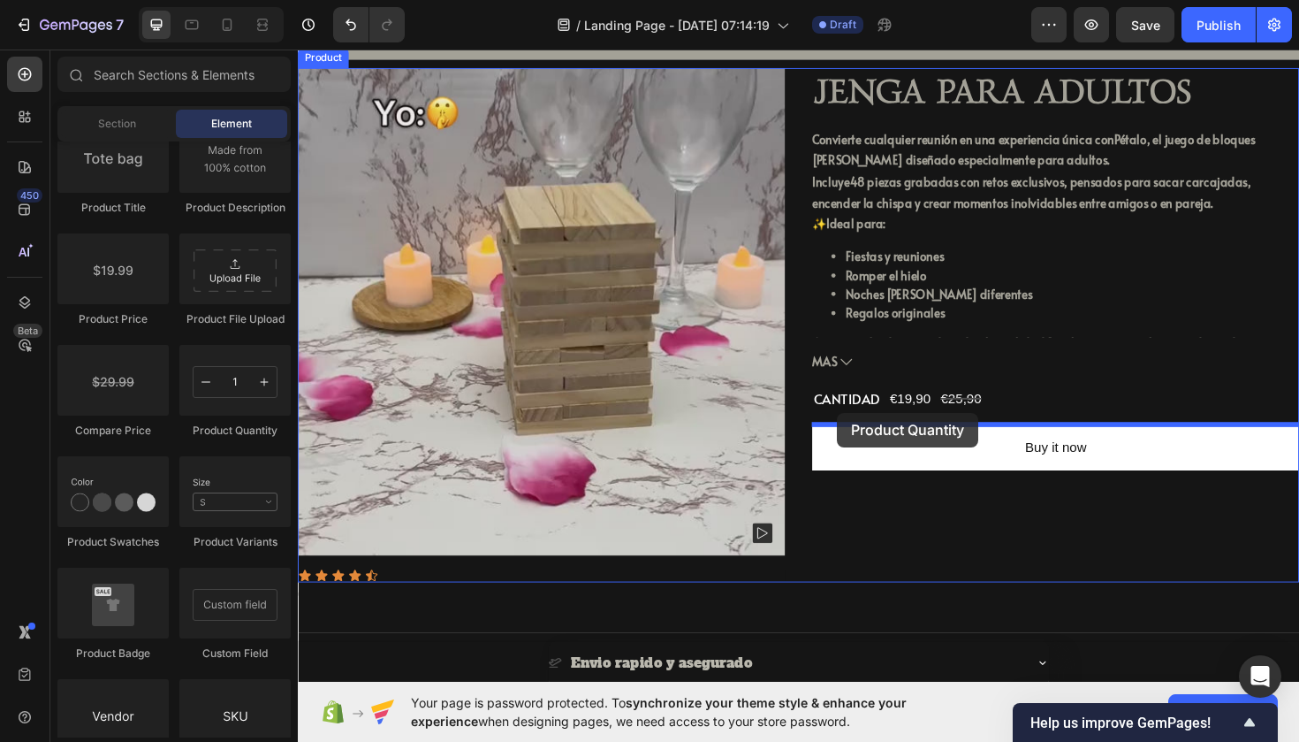
drag, startPoint x: 529, startPoint y: 456, endPoint x: 869, endPoint y: 434, distance: 340.2
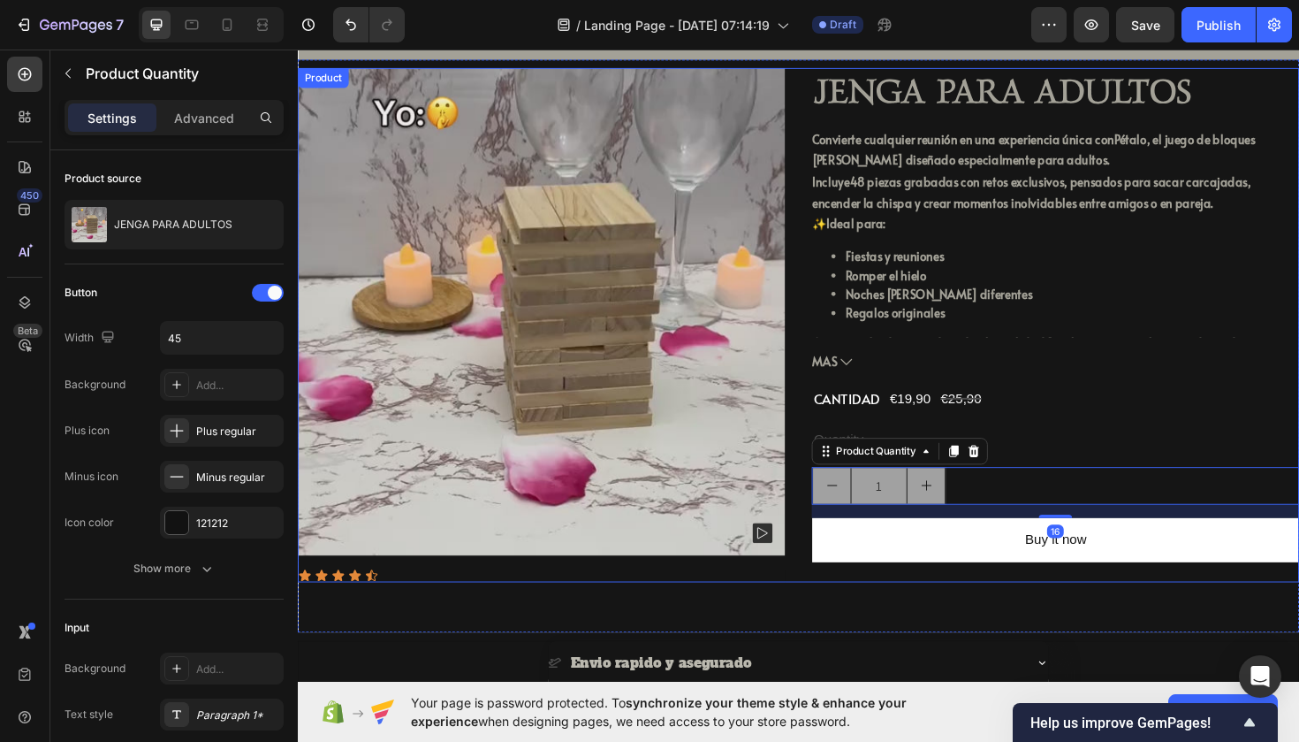
drag, startPoint x: 1076, startPoint y: 442, endPoint x: 952, endPoint y: 461, distance: 125.1
click at [1076, 442] on div "JENGA PARA ADULTOS Product Title Convierte cualquier reunión en una experiencia…" at bounding box center [1100, 341] width 516 height 545
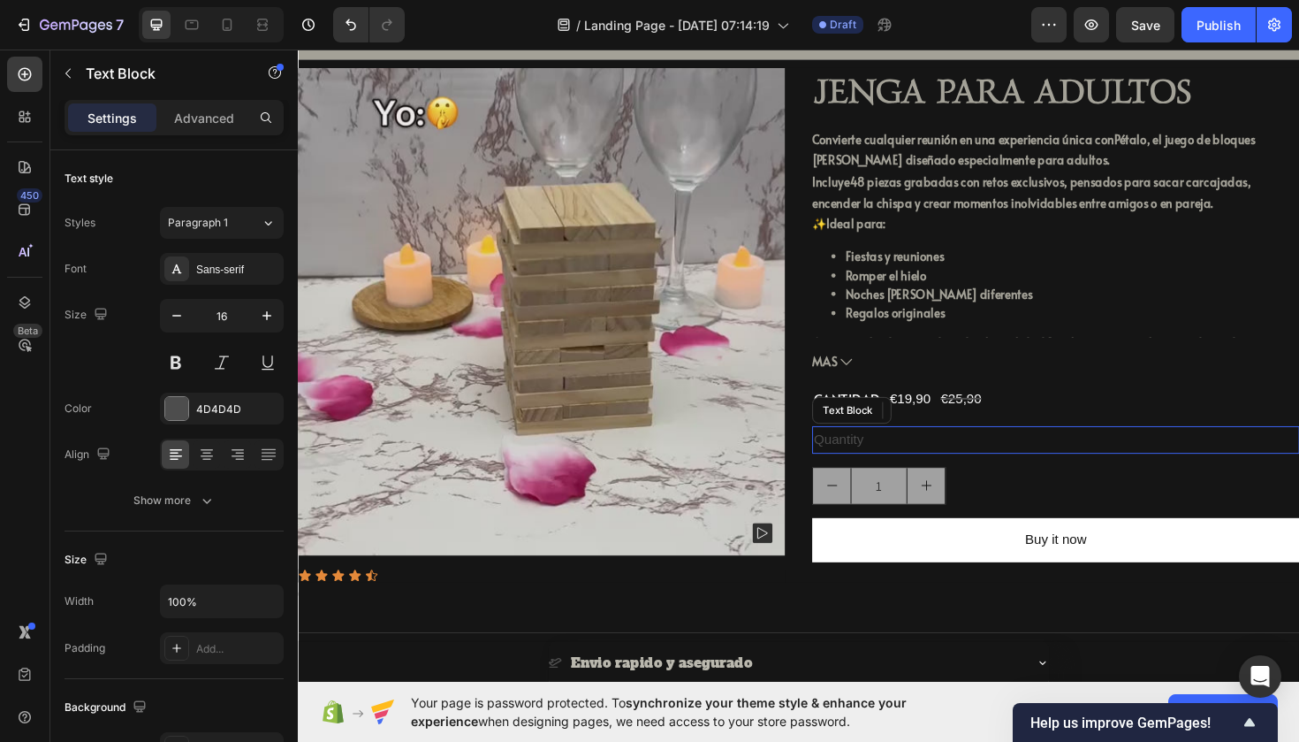
click at [889, 461] on div "Quantity" at bounding box center [1100, 462] width 516 height 29
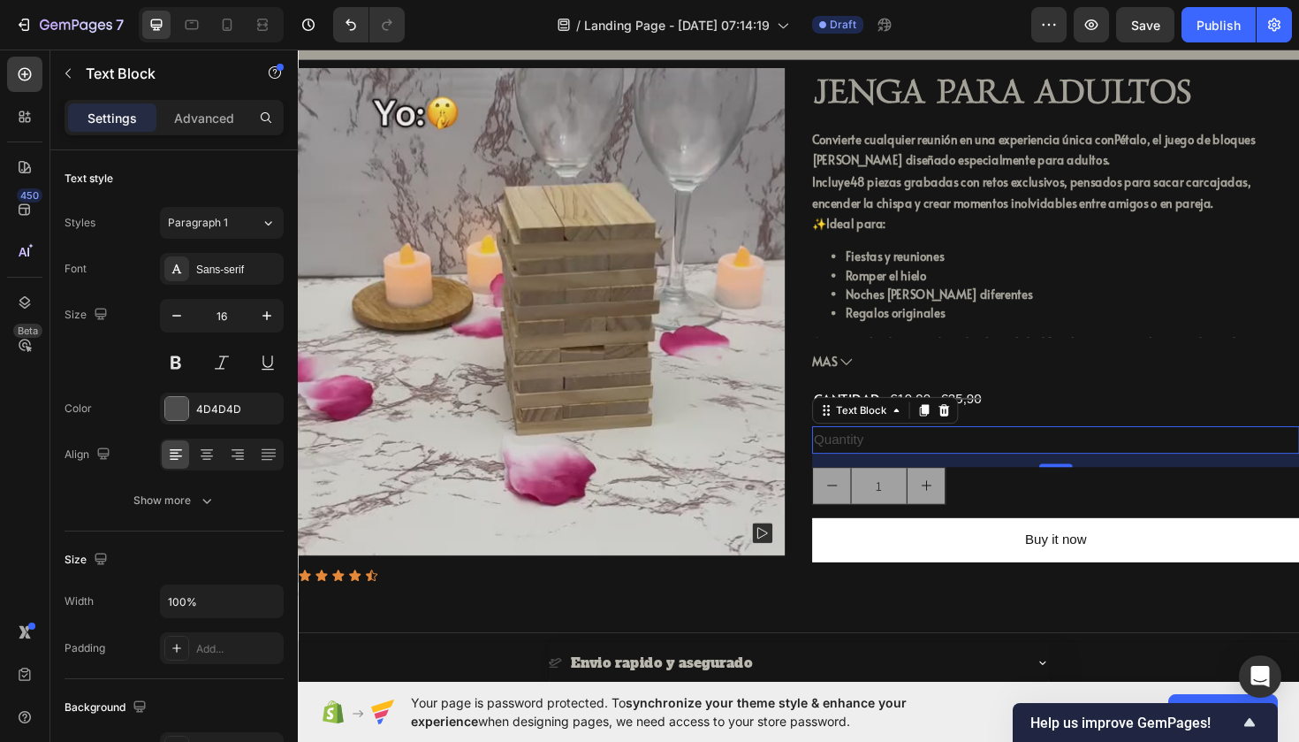
click at [973, 429] on div at bounding box center [981, 431] width 21 height 21
click at [979, 429] on div "€25,90" at bounding box center [1000, 419] width 47 height 29
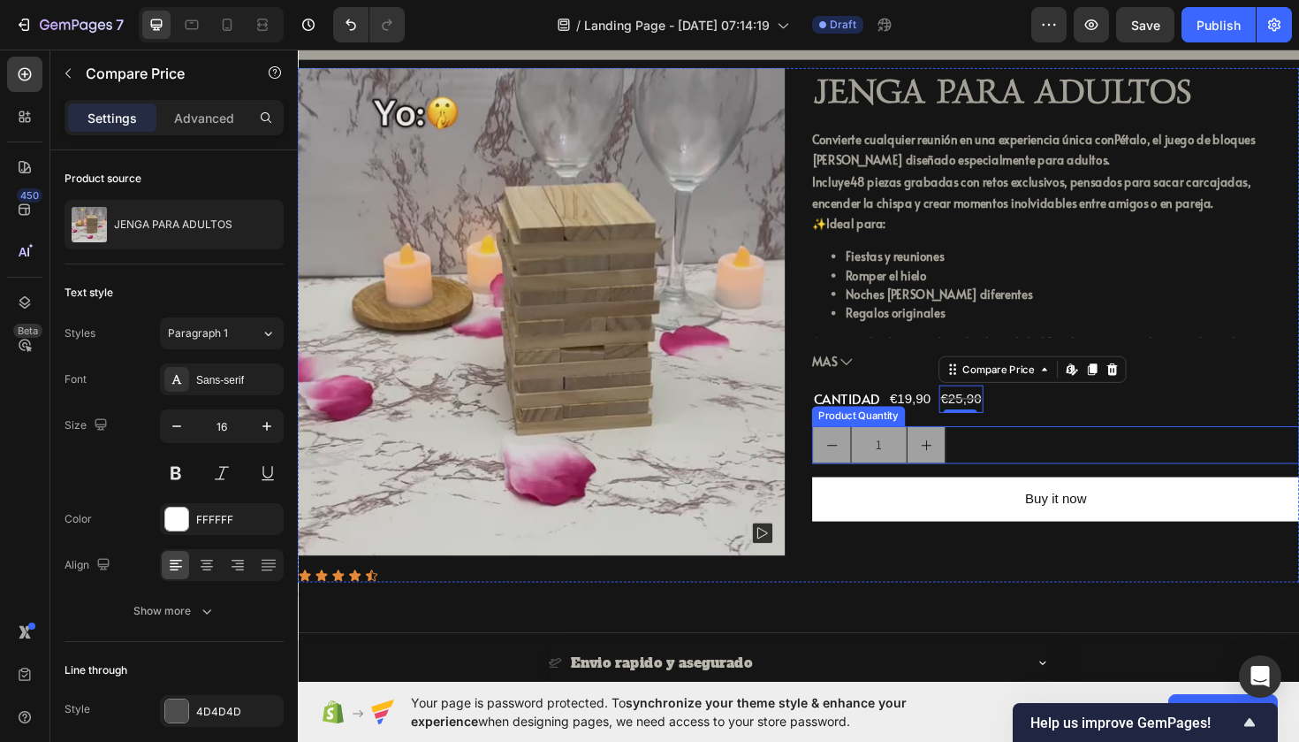
click at [911, 472] on input "1" at bounding box center [913, 468] width 60 height 38
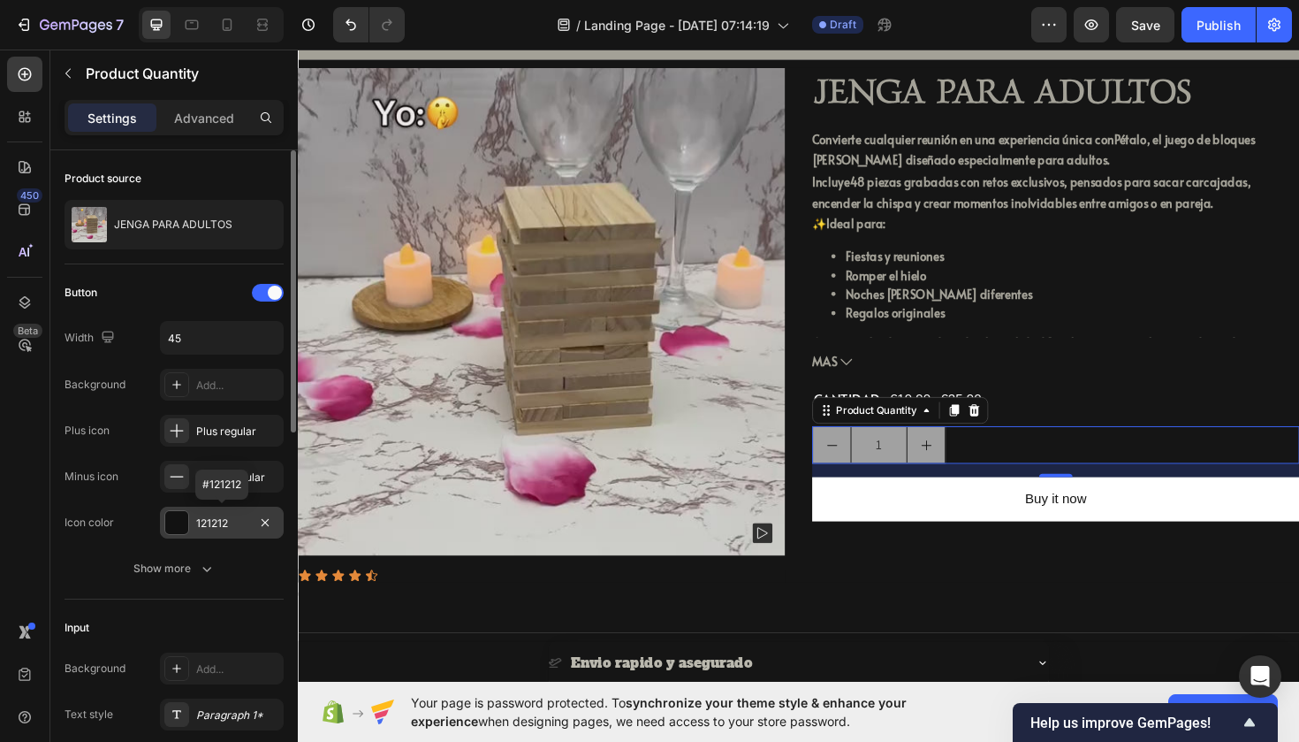
click at [244, 518] on div "121212" at bounding box center [221, 523] width 51 height 16
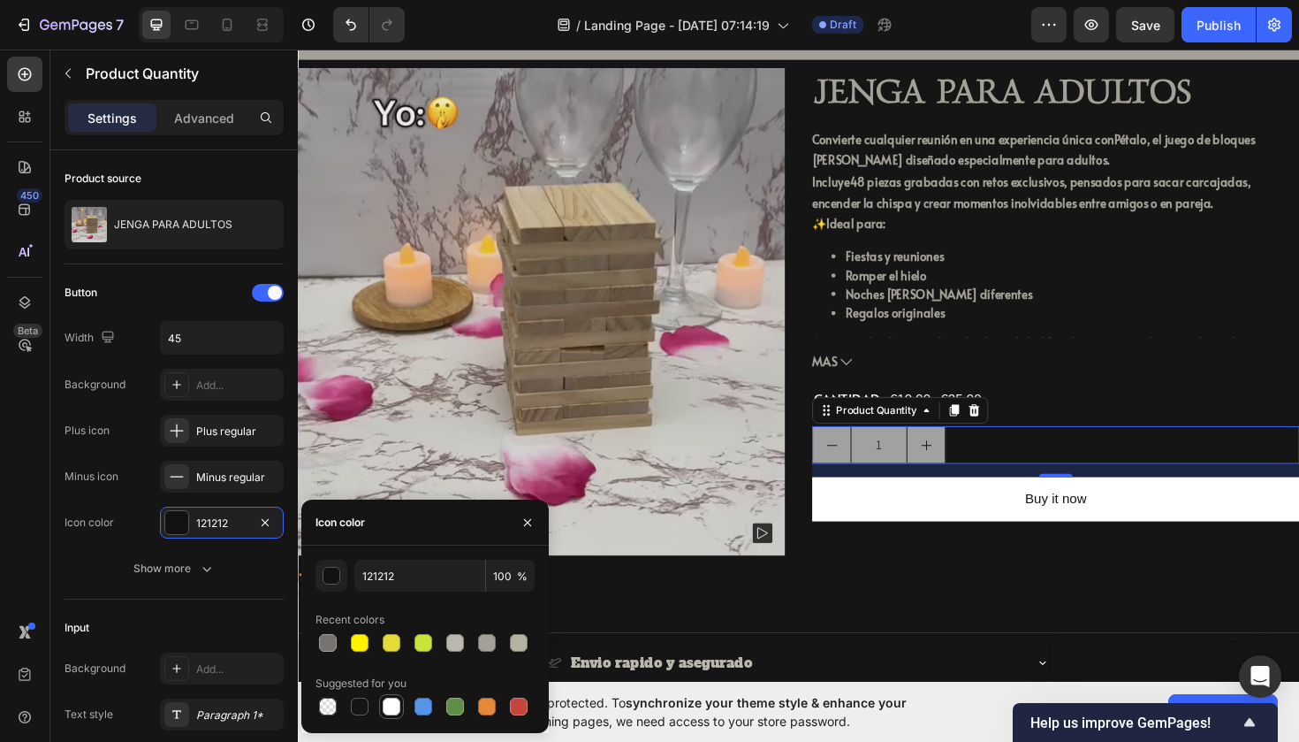
click at [393, 705] on div at bounding box center [392, 706] width 18 height 18
click at [354, 713] on div at bounding box center [360, 706] width 18 height 18
click at [337, 576] on div "button" at bounding box center [333, 576] width 18 height 18
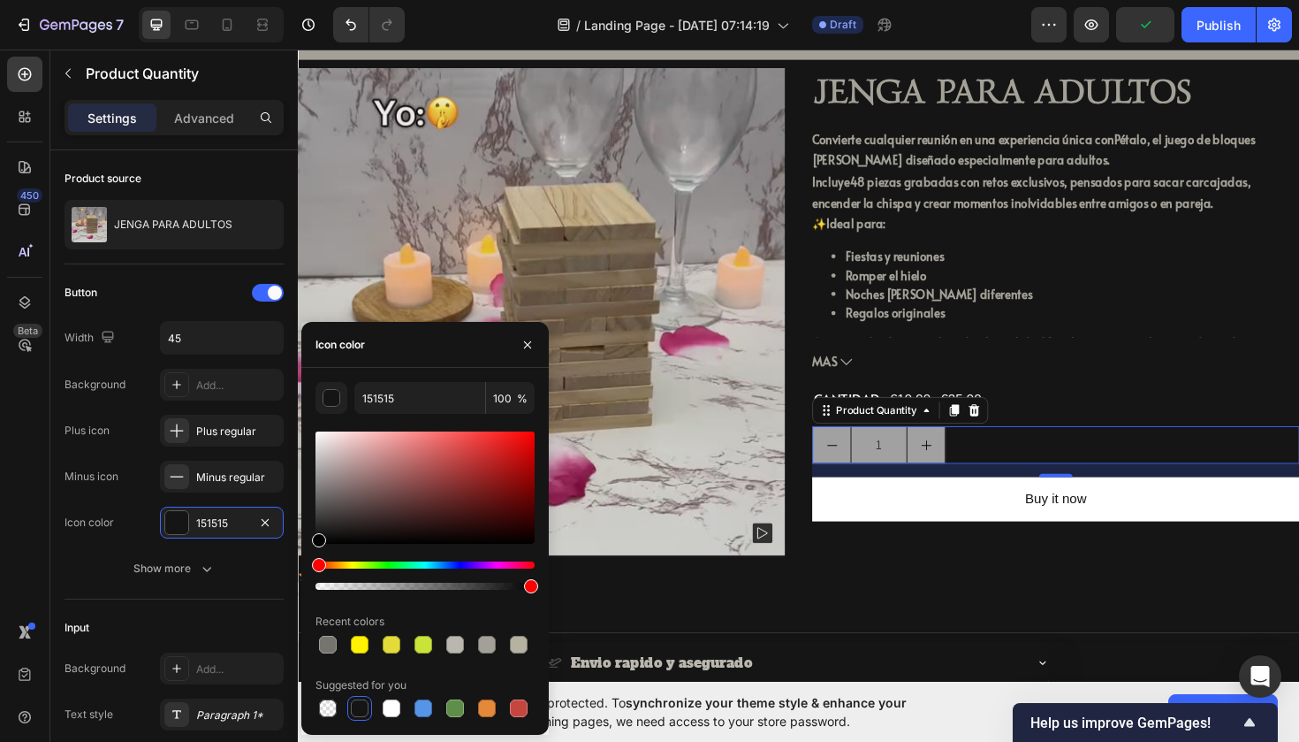
drag, startPoint x: 317, startPoint y: 537, endPoint x: 304, endPoint y: 600, distance: 65.0
click at [304, 600] on div "151515 100 % Recent colors Suggested for you" at bounding box center [425, 551] width 248 height 339
type input "000000"
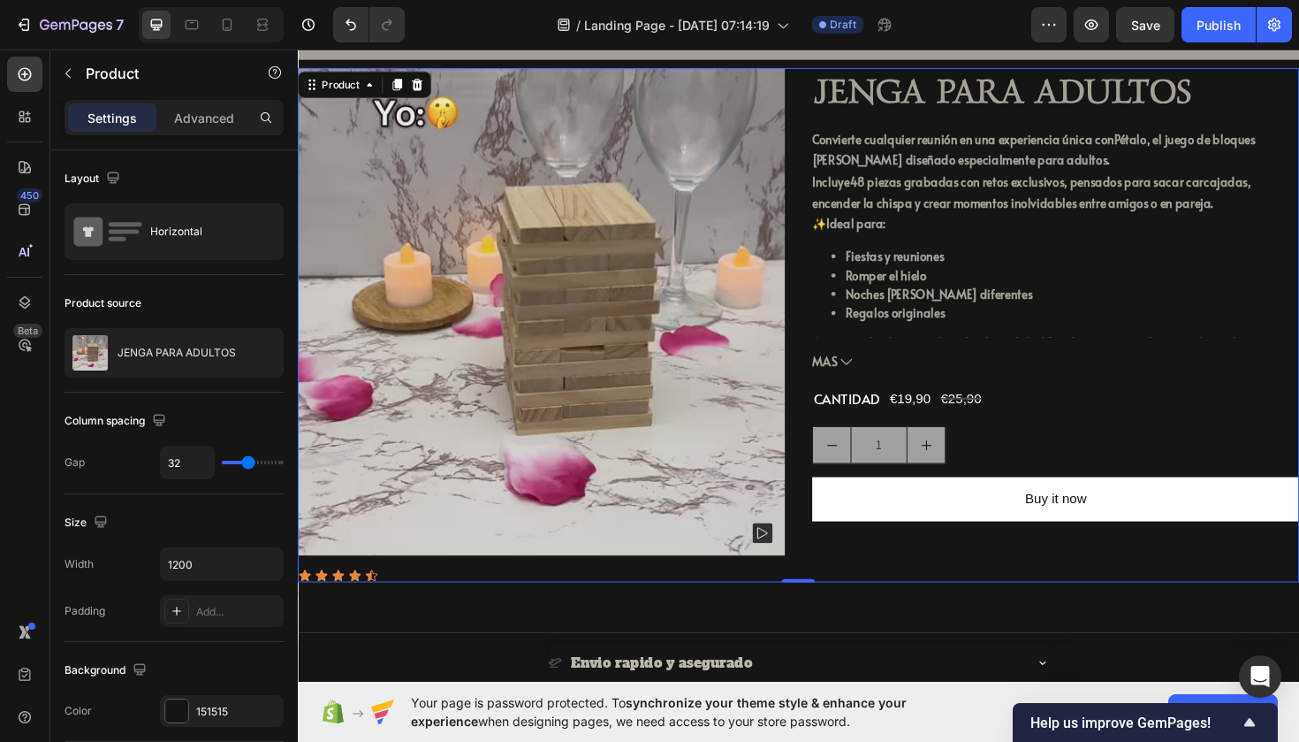
click at [830, 579] on div "Product Images Icon Icon Icon Icon Icon Icon List JENGA PARA ADULTOS Product Ti…" at bounding box center [828, 341] width 1061 height 545
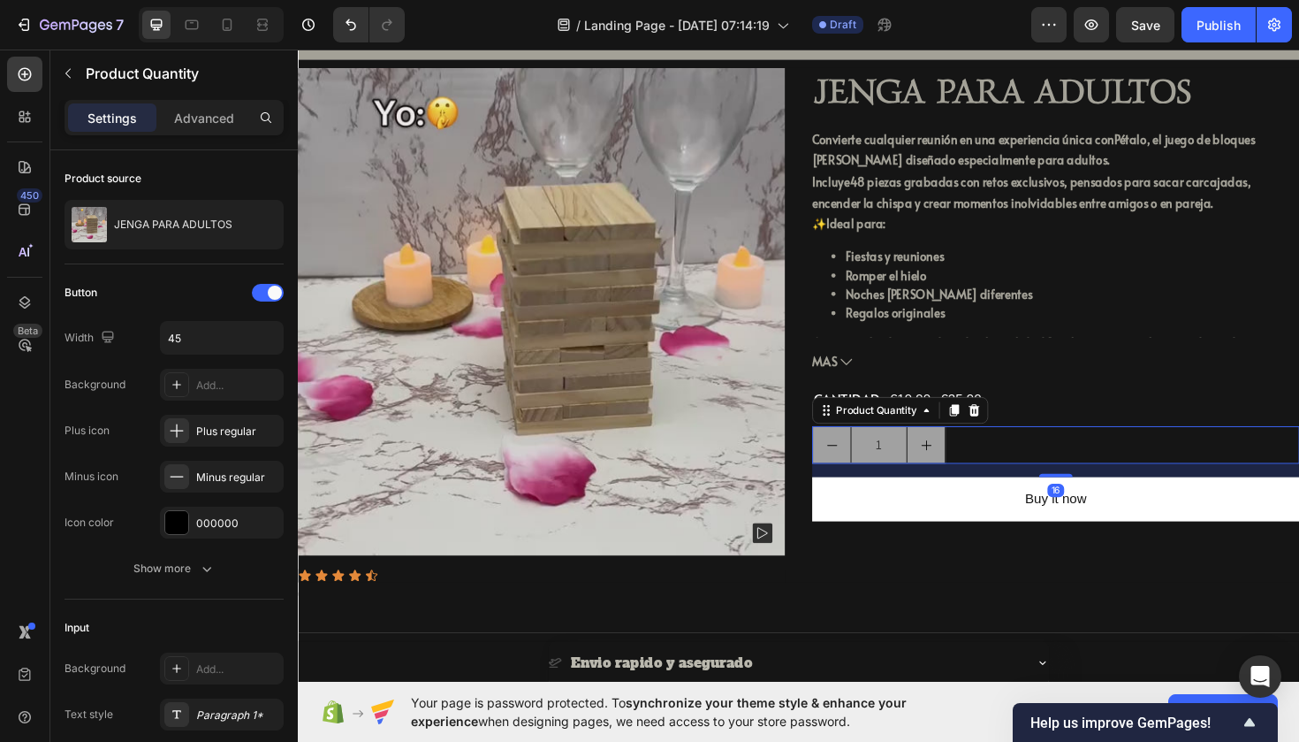
click at [909, 468] on input "1" at bounding box center [913, 468] width 60 height 38
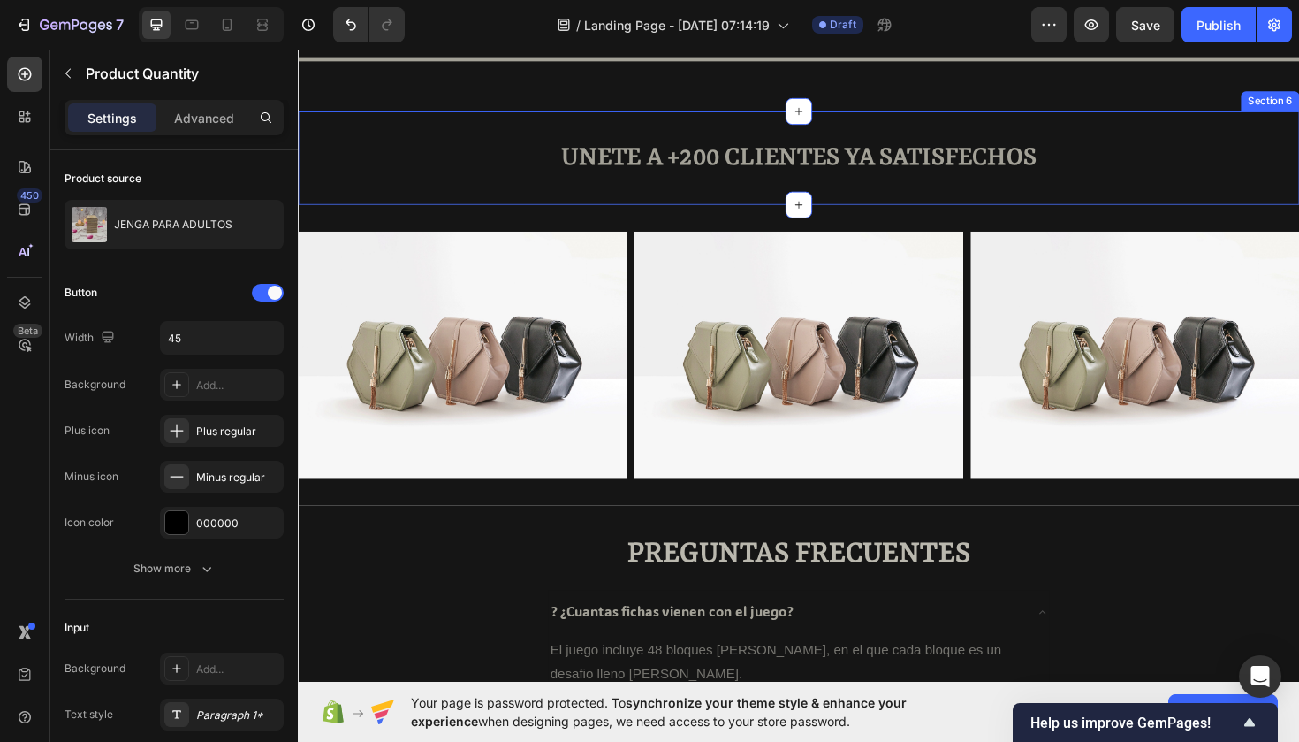
scroll to position [1032, 0]
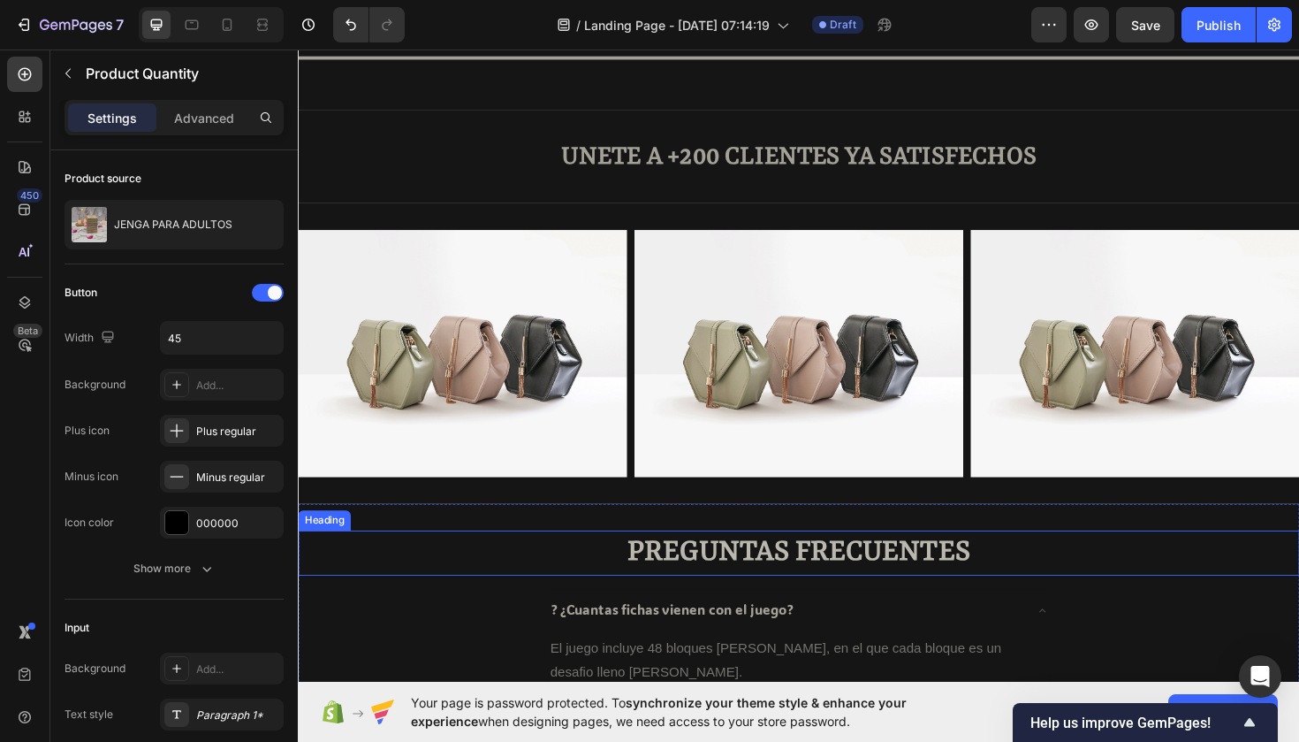
click at [667, 584] on h2 "PREGUNTAS FRECUENTES" at bounding box center [828, 583] width 1061 height 49
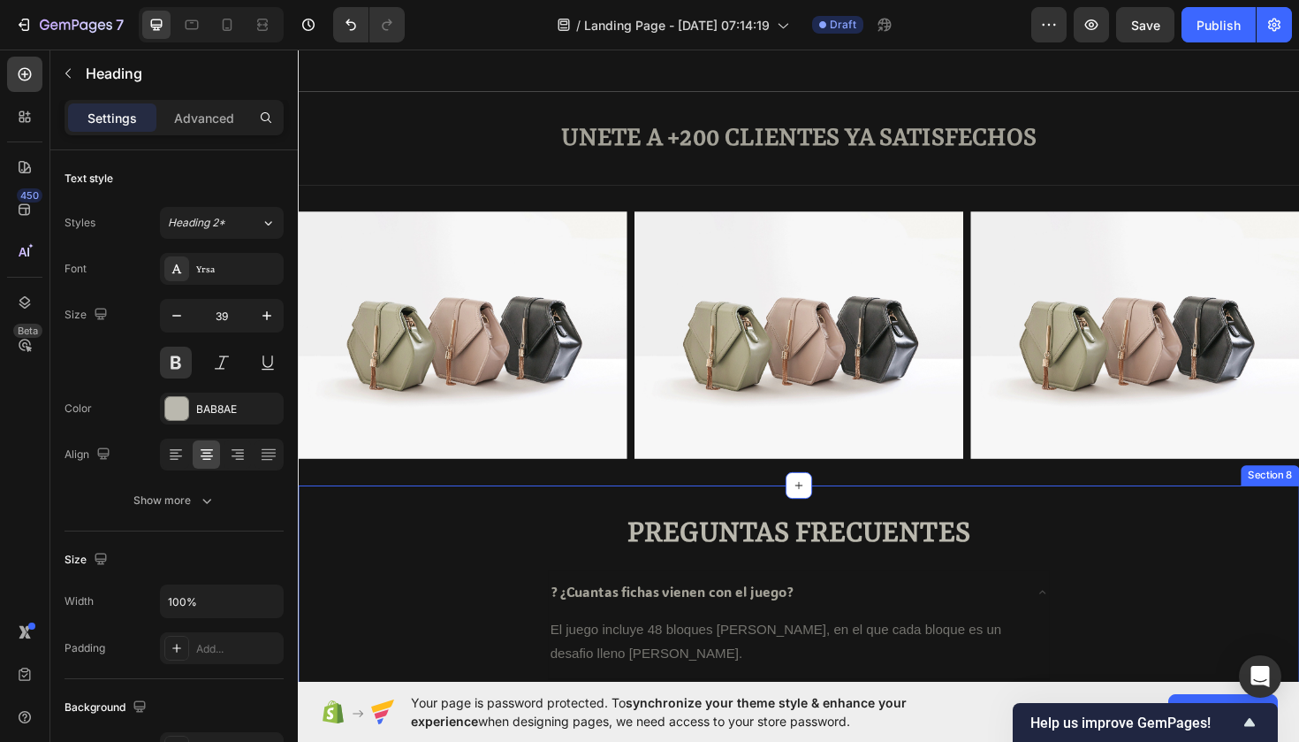
scroll to position [1058, 0]
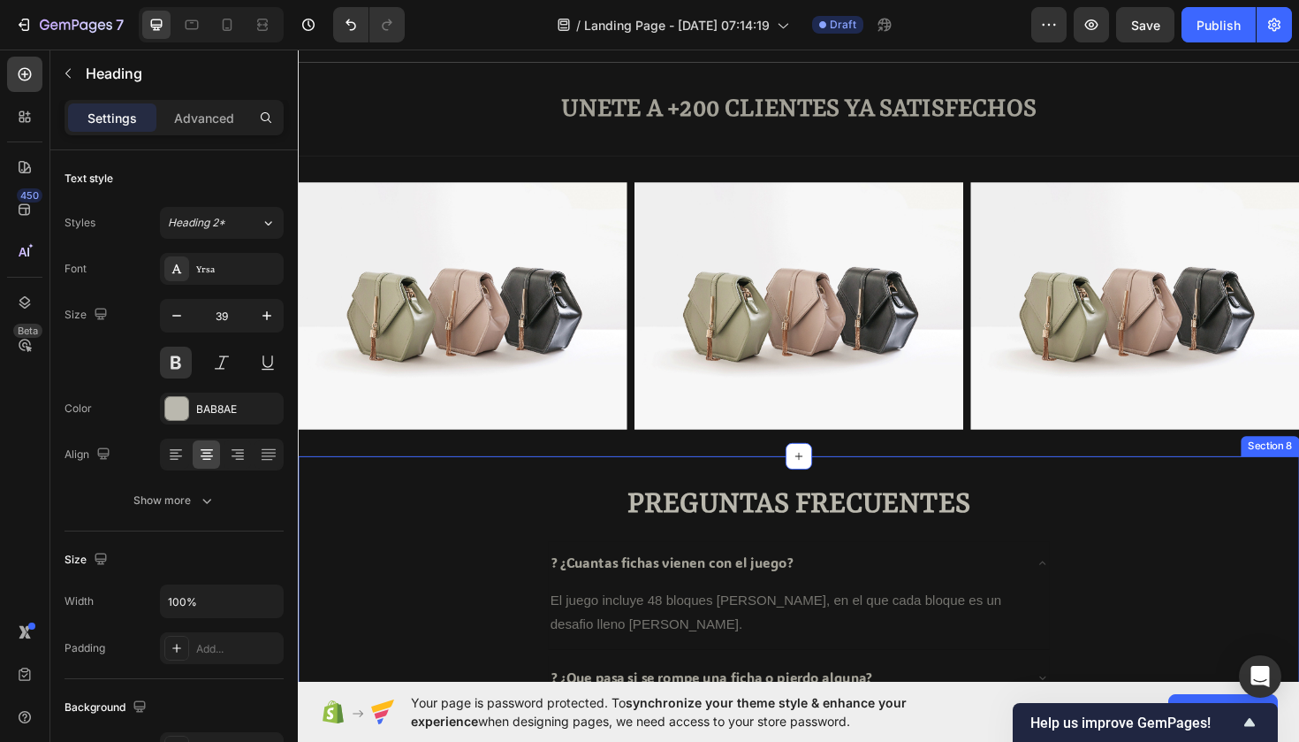
click at [608, 503] on div "PREGUNTAS FRECUENTES Heading ? ¿Cuantas fichas vienen con el juego? El juego in…" at bounding box center [828, 702] width 1061 height 445
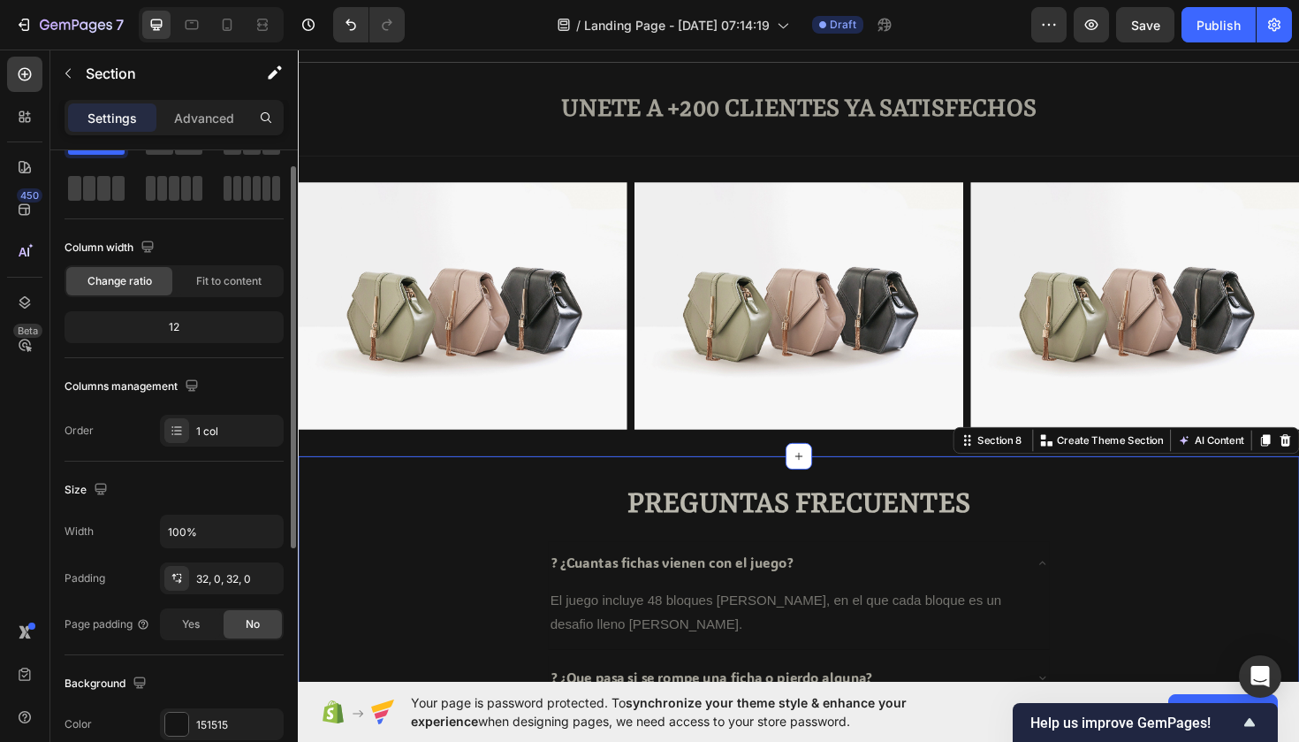
scroll to position [0, 0]
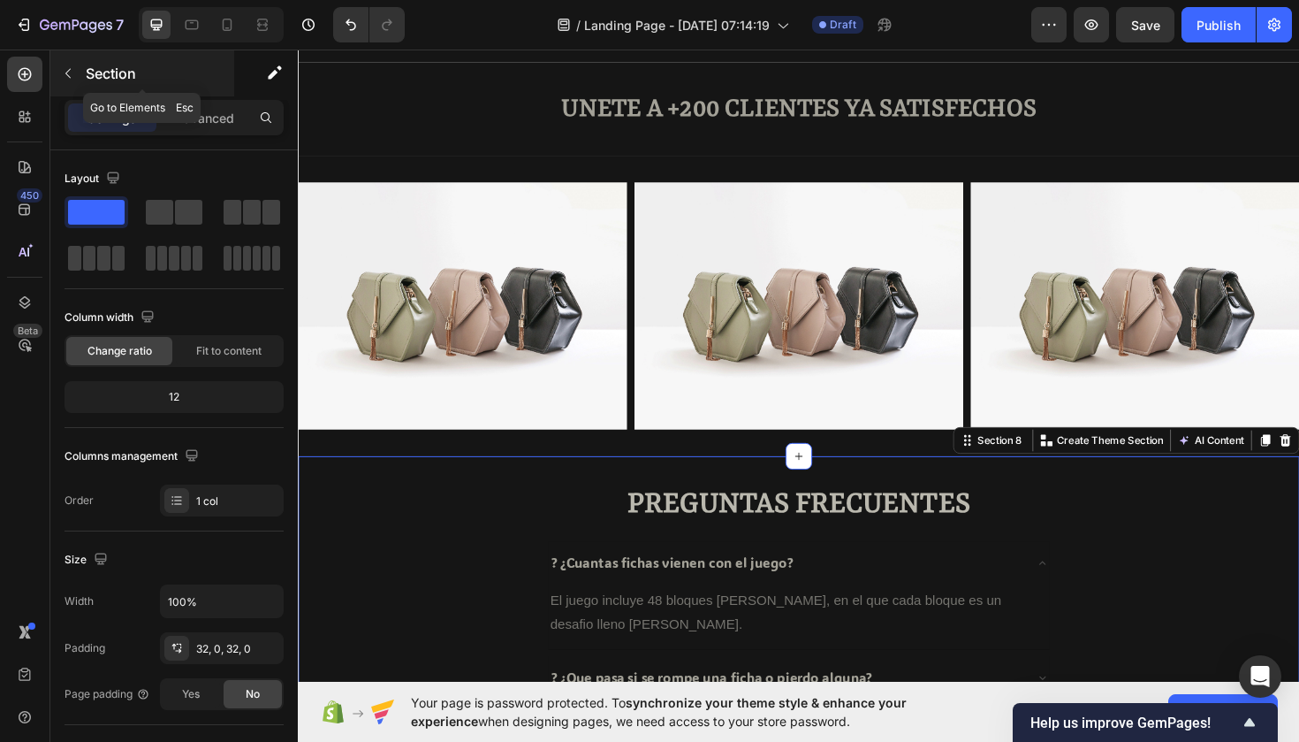
click at [71, 72] on icon "button" at bounding box center [68, 73] width 14 height 14
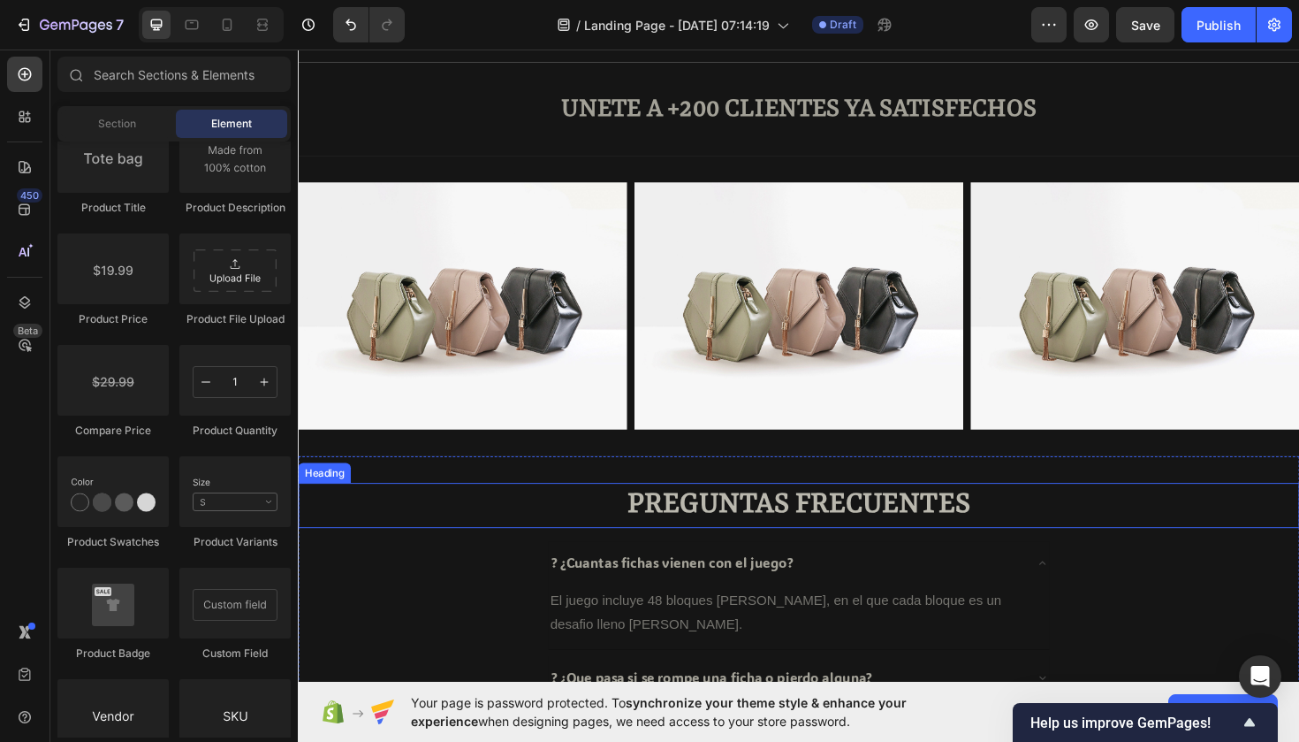
click at [651, 544] on p "PREGUNTAS FRECUENTES" at bounding box center [828, 532] width 1057 height 45
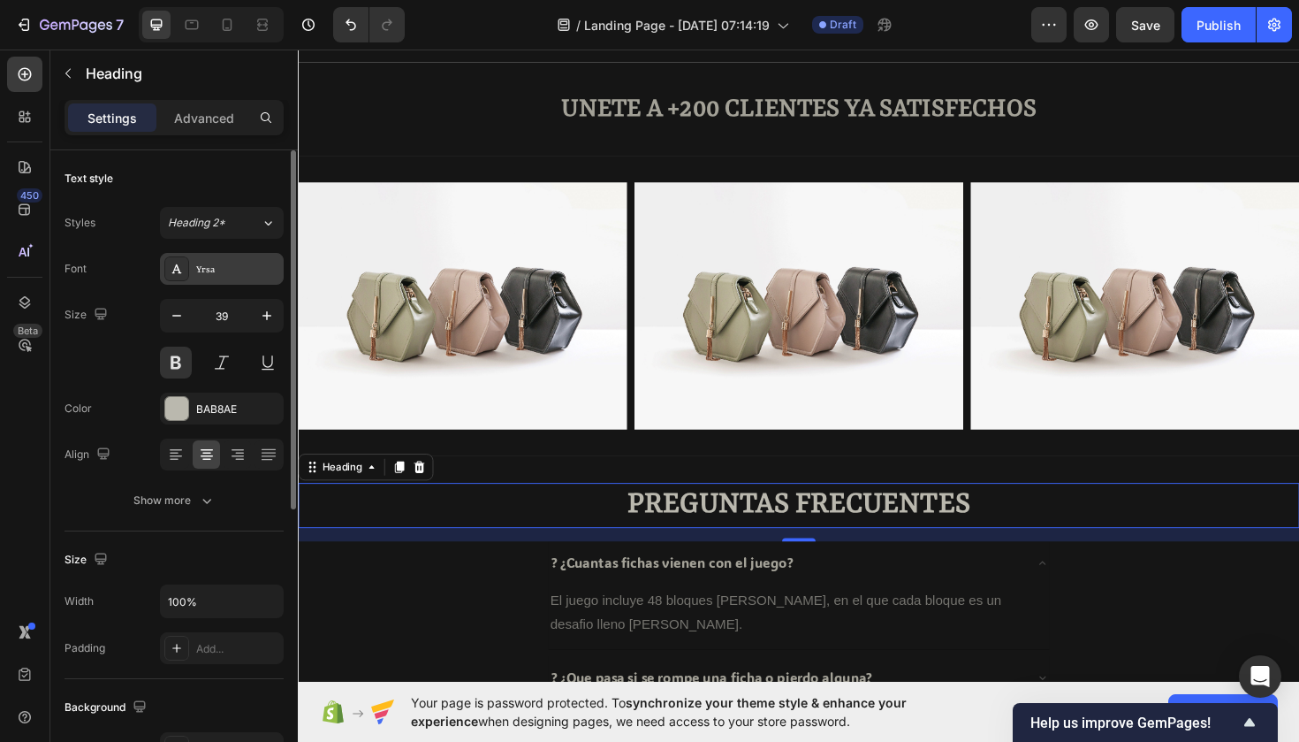
click at [219, 280] on div "Yrsa" at bounding box center [222, 269] width 124 height 32
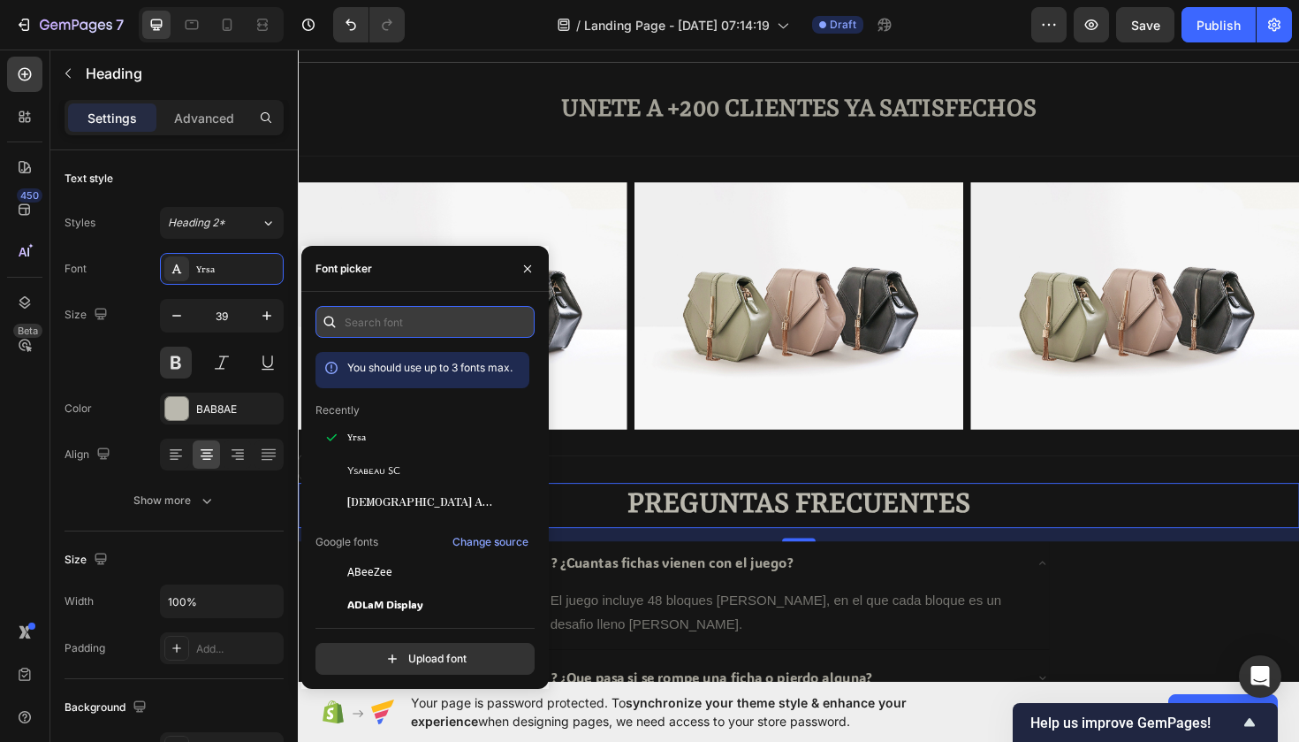
click at [406, 327] on input "text" at bounding box center [425, 322] width 219 height 32
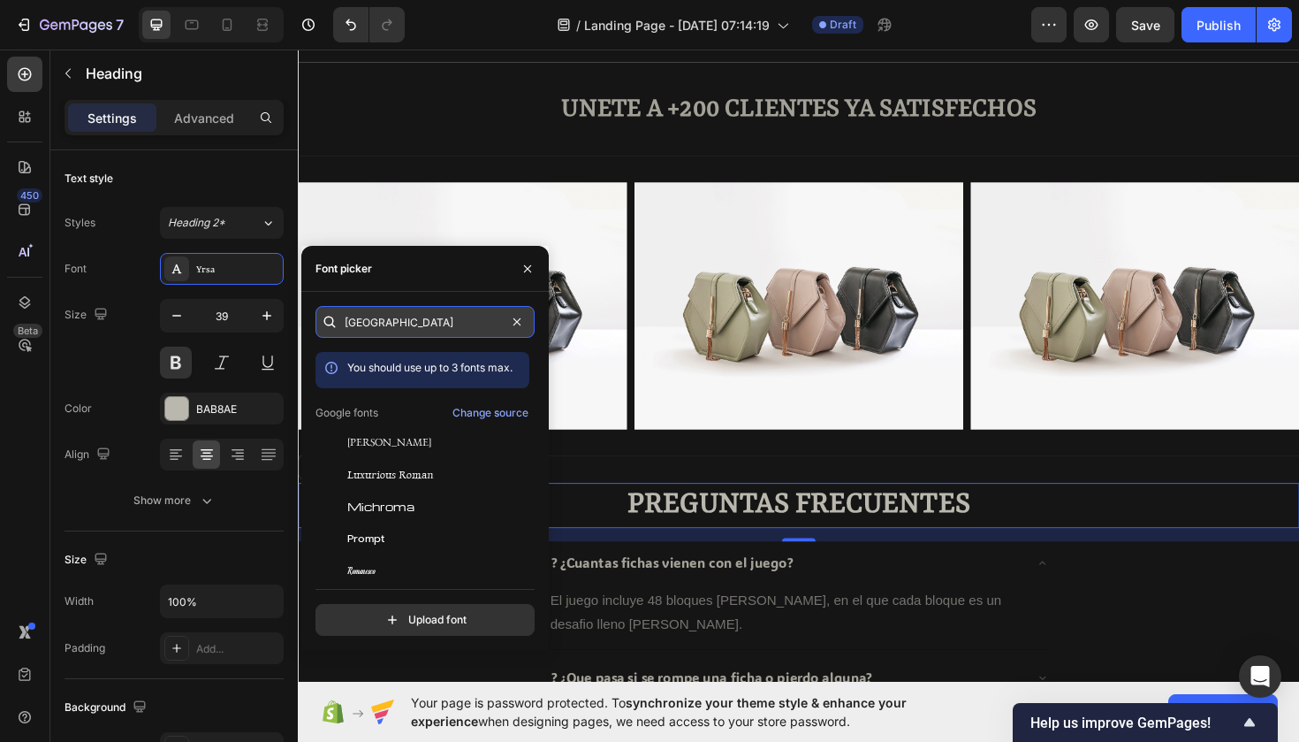
type input "roman"
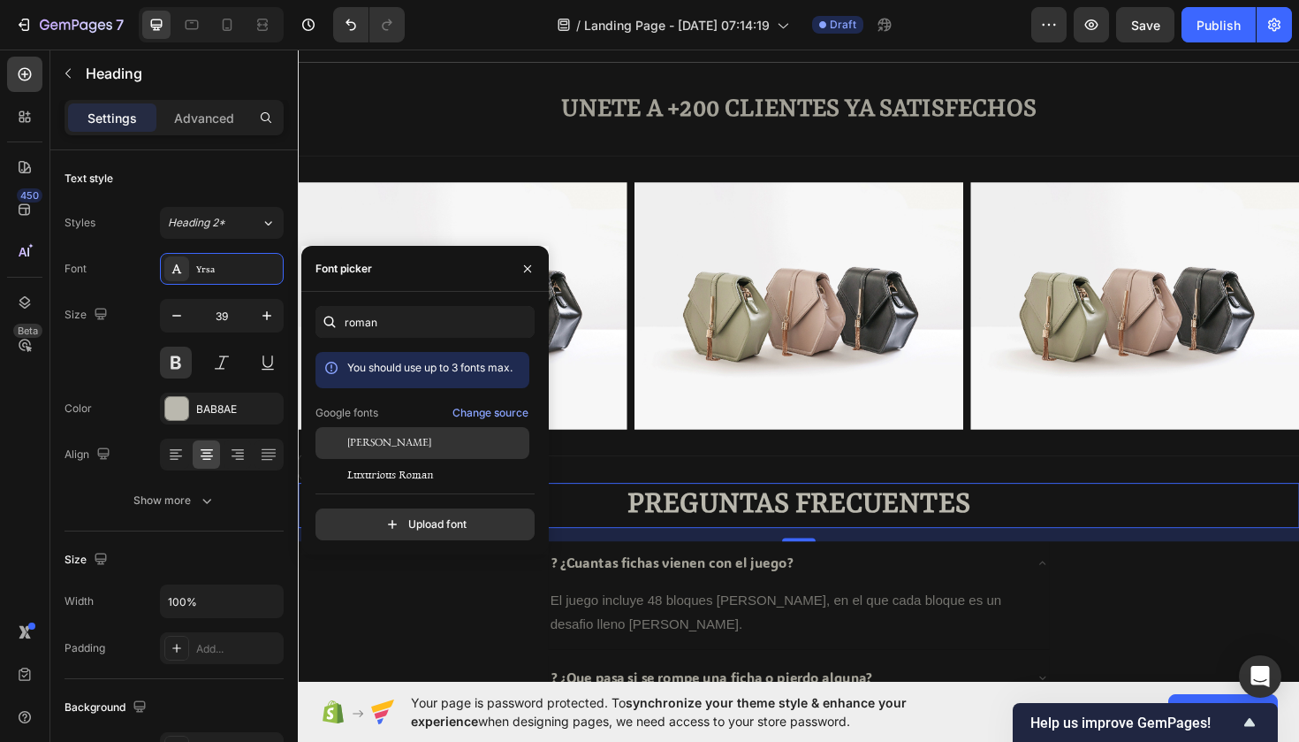
click at [375, 439] on span "[PERSON_NAME]" at bounding box center [389, 443] width 84 height 16
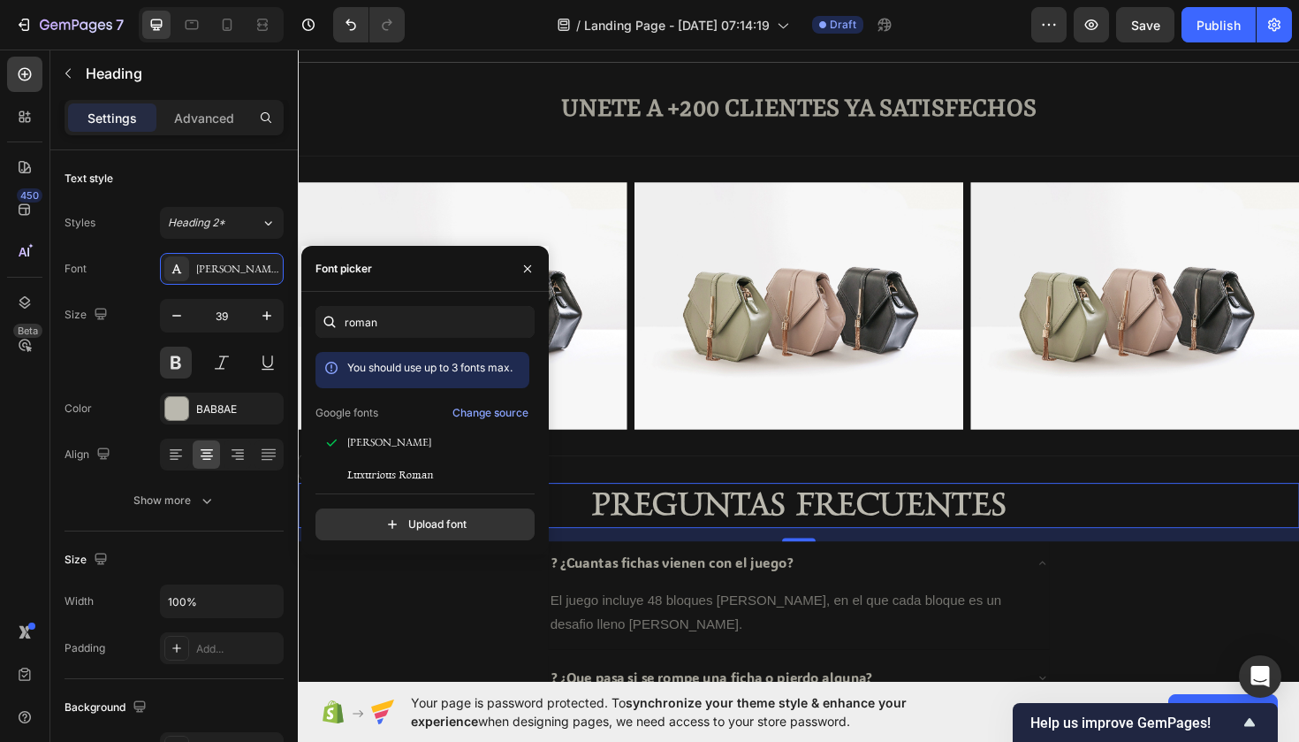
click at [413, 496] on div "[PERSON_NAME] You should use up to 3 fonts max. Google fonts Change source [PER…" at bounding box center [425, 423] width 219 height 234
